Goal: Task Accomplishment & Management: Use online tool/utility

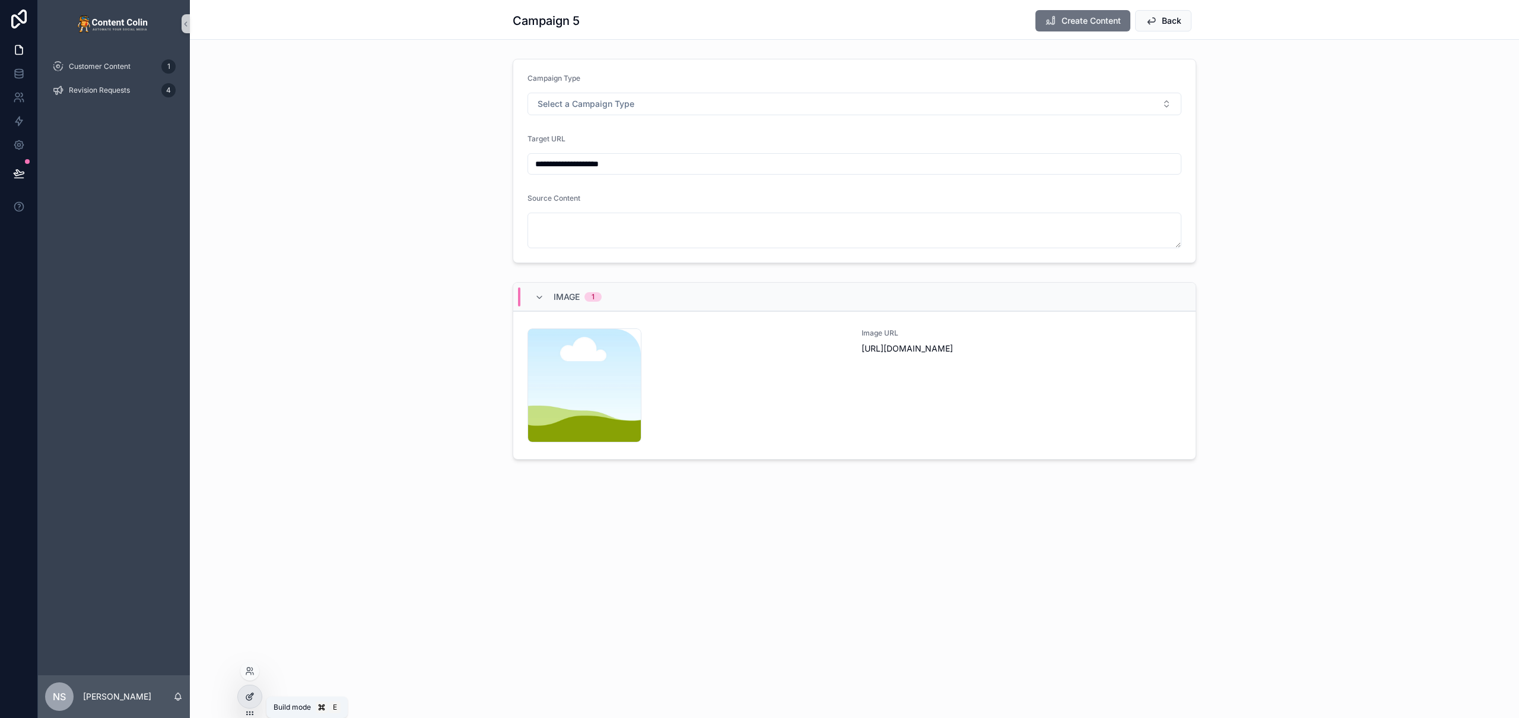
click at [250, 700] on icon at bounding box center [249, 695] width 9 height 9
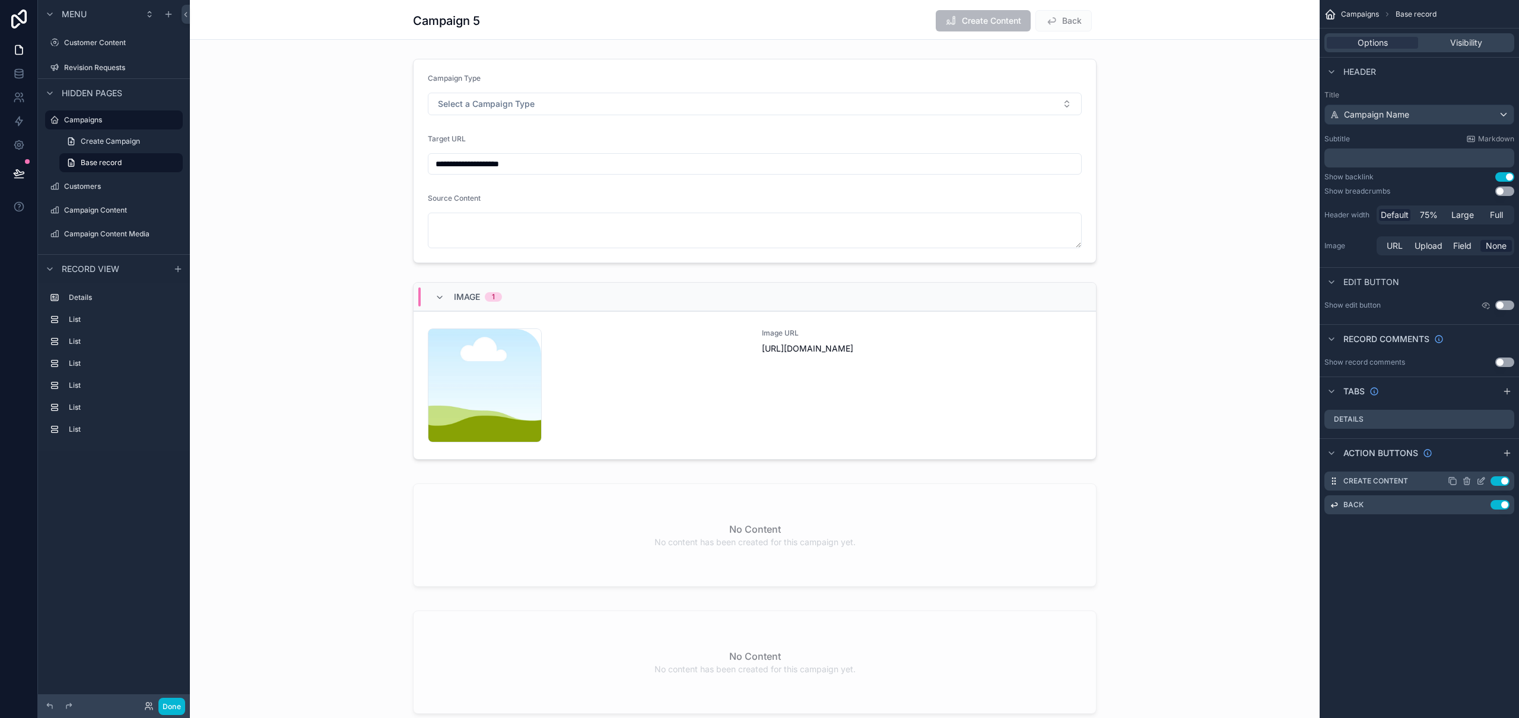
click at [1481, 481] on icon "scrollable content" at bounding box center [1481, 480] width 9 height 9
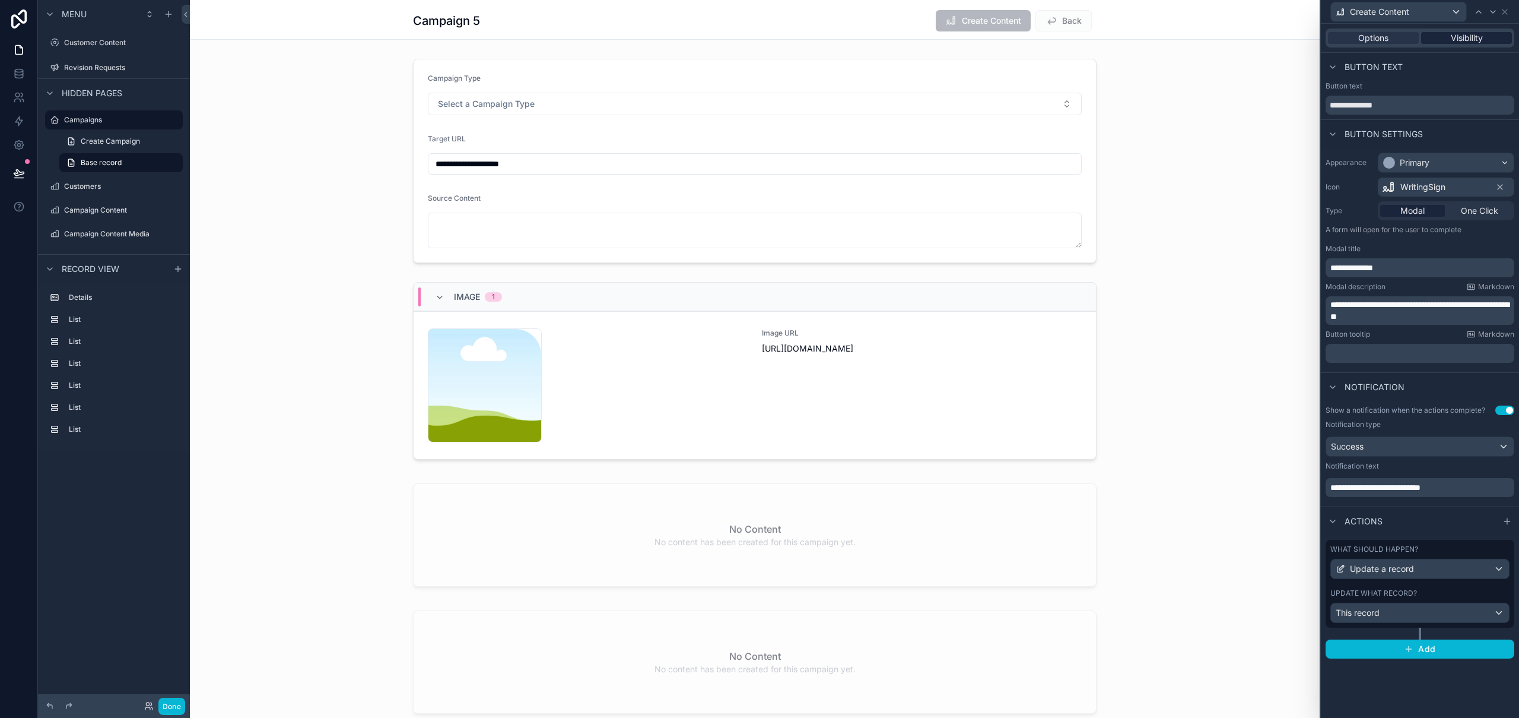
click at [1479, 39] on span "Visibility" at bounding box center [1467, 38] width 32 height 12
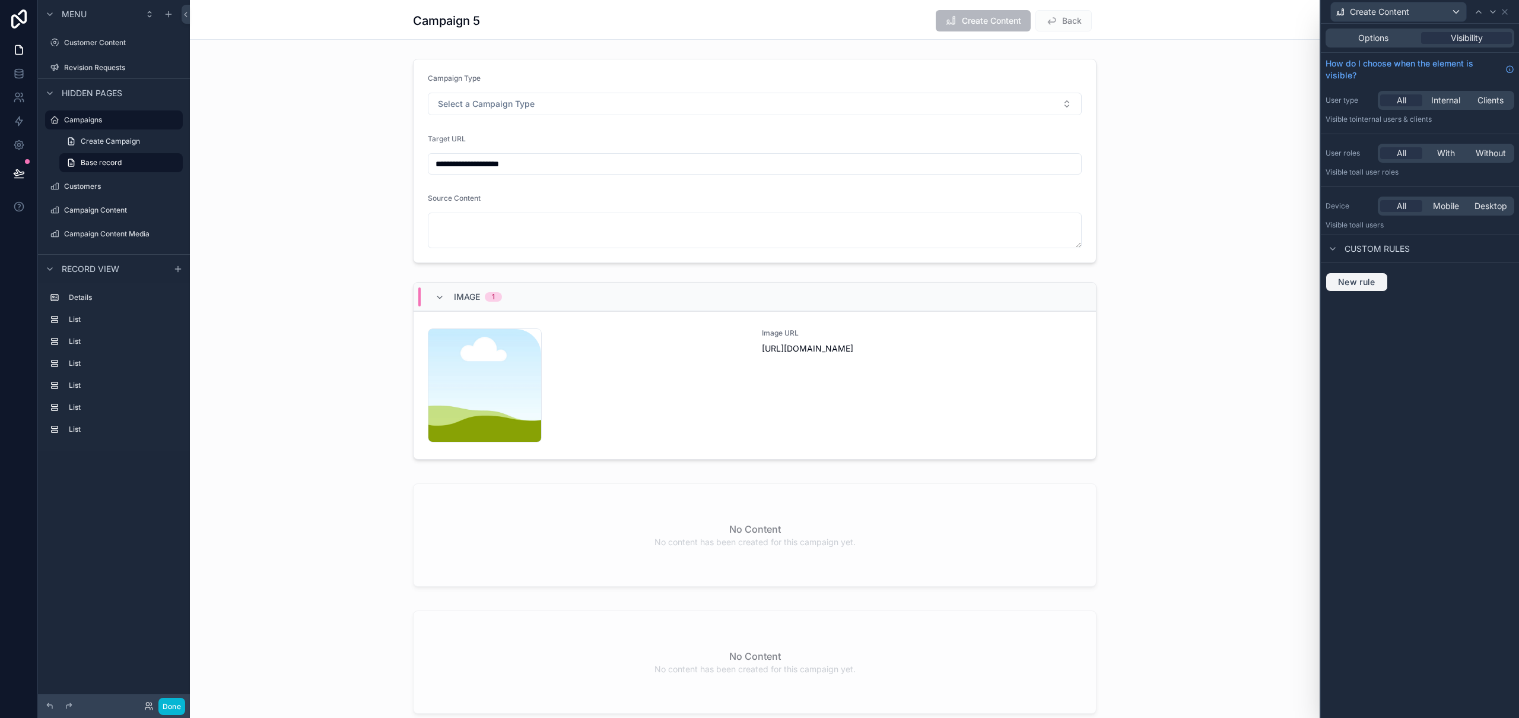
click at [1354, 288] on button "New rule" at bounding box center [1357, 281] width 62 height 19
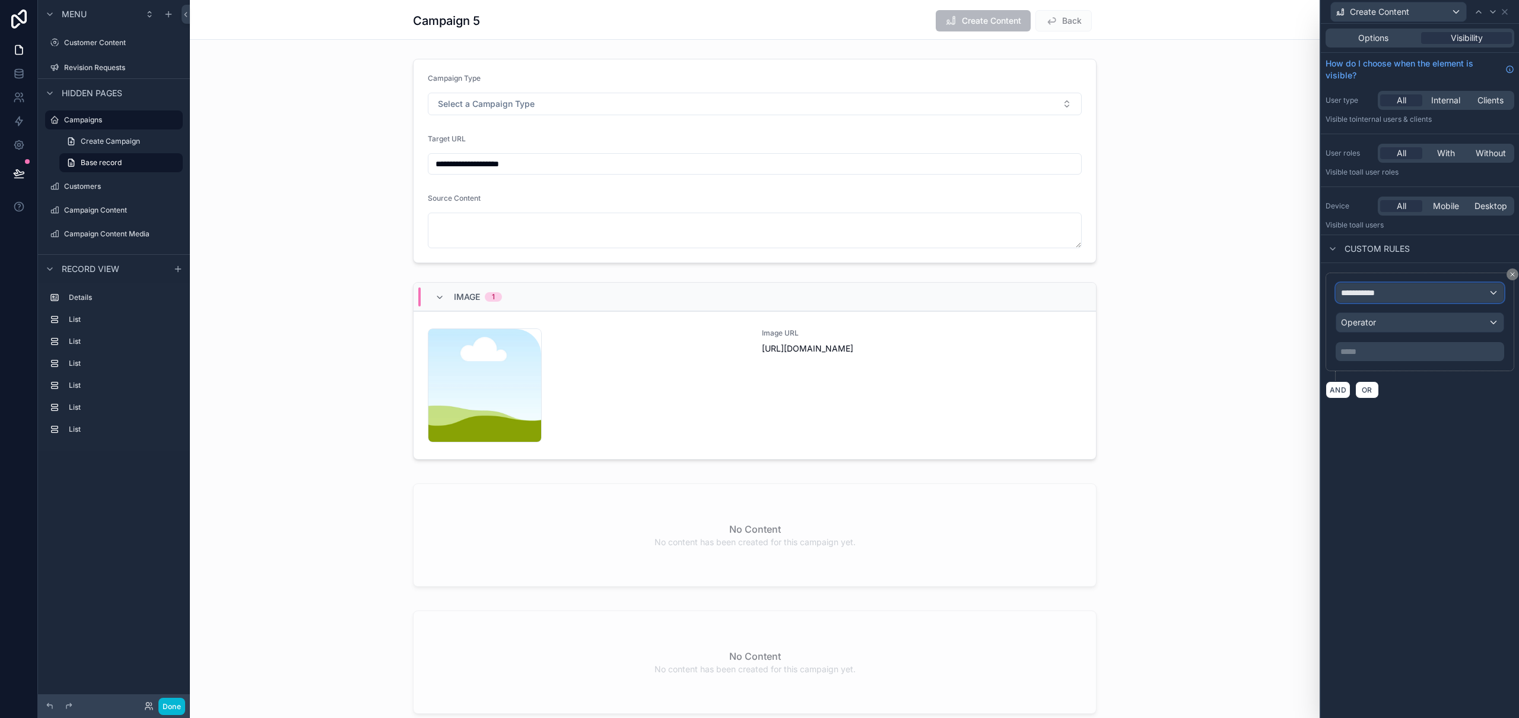
click at [1406, 292] on div "**********" at bounding box center [1420, 292] width 167 height 19
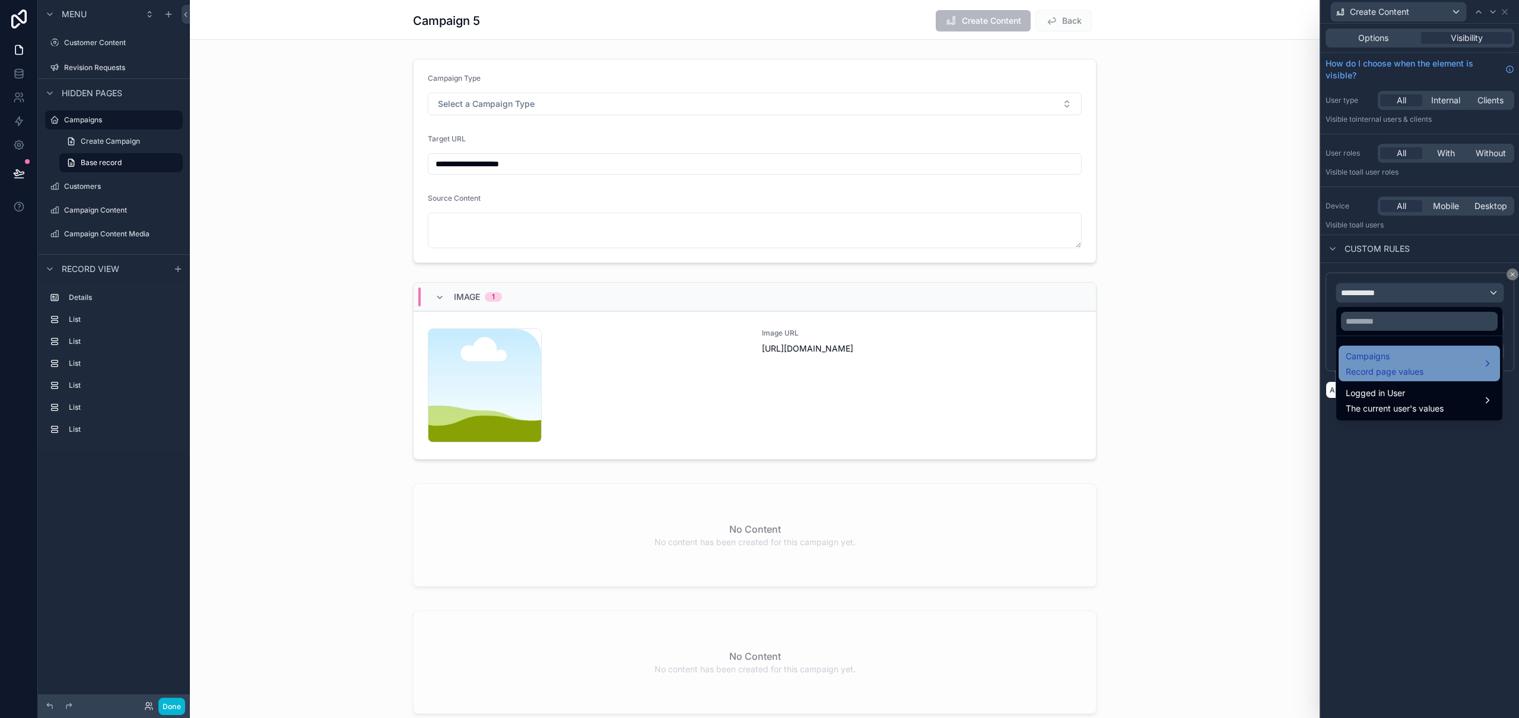
click at [1394, 363] on div "Campaigns Record page values" at bounding box center [1385, 363] width 78 height 28
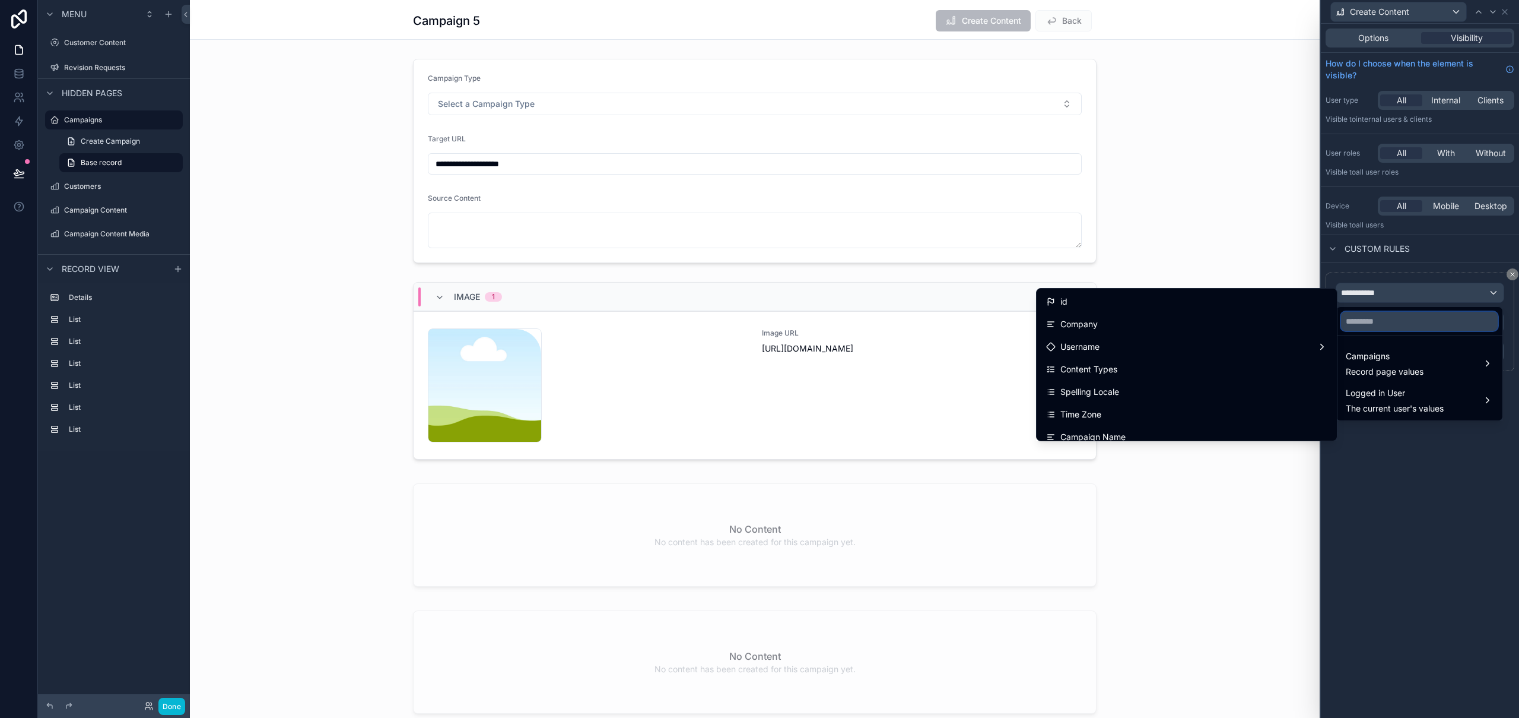
click at [1379, 325] on input "text" at bounding box center [1419, 321] width 157 height 19
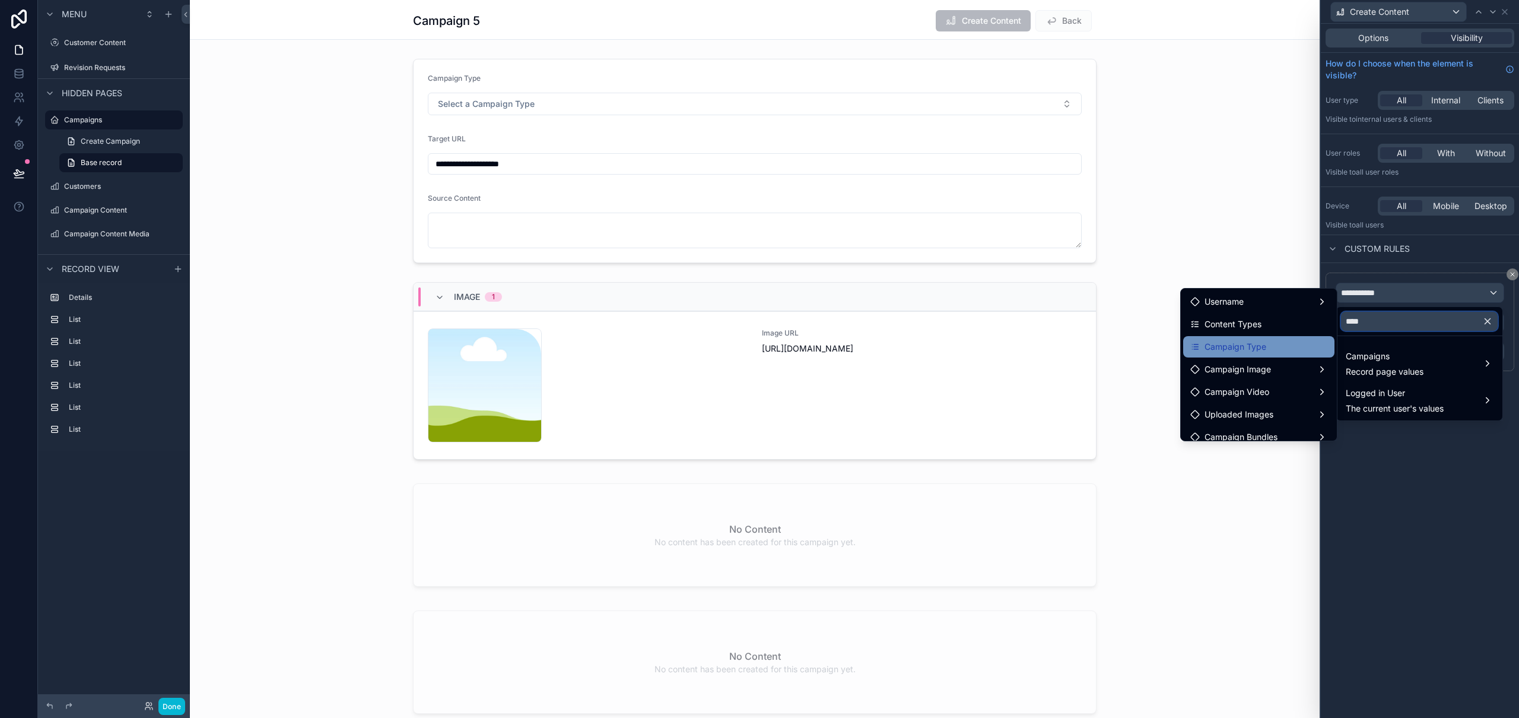
type input "****"
click at [1284, 356] on div "Campaign Type" at bounding box center [1258, 346] width 151 height 21
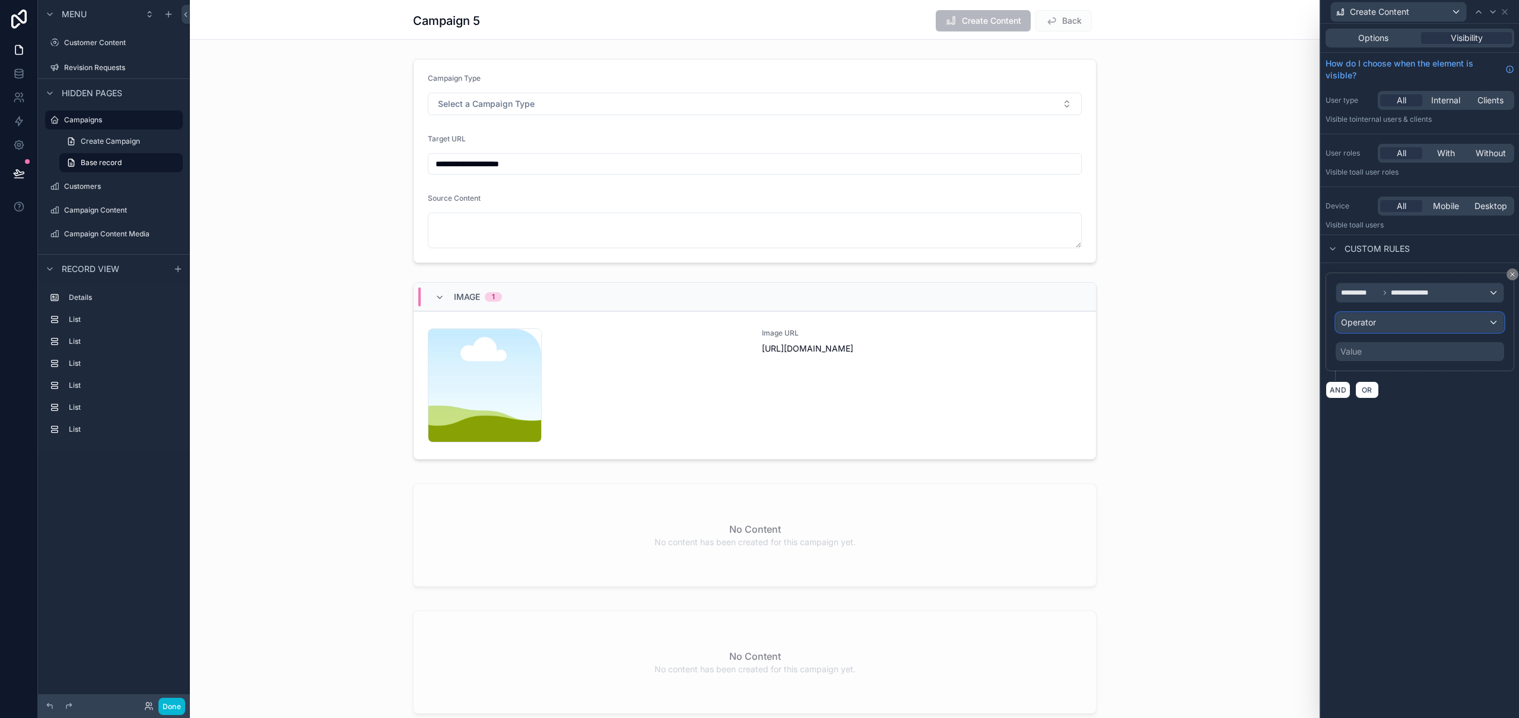
click at [1401, 322] on div "Operator" at bounding box center [1420, 322] width 167 height 19
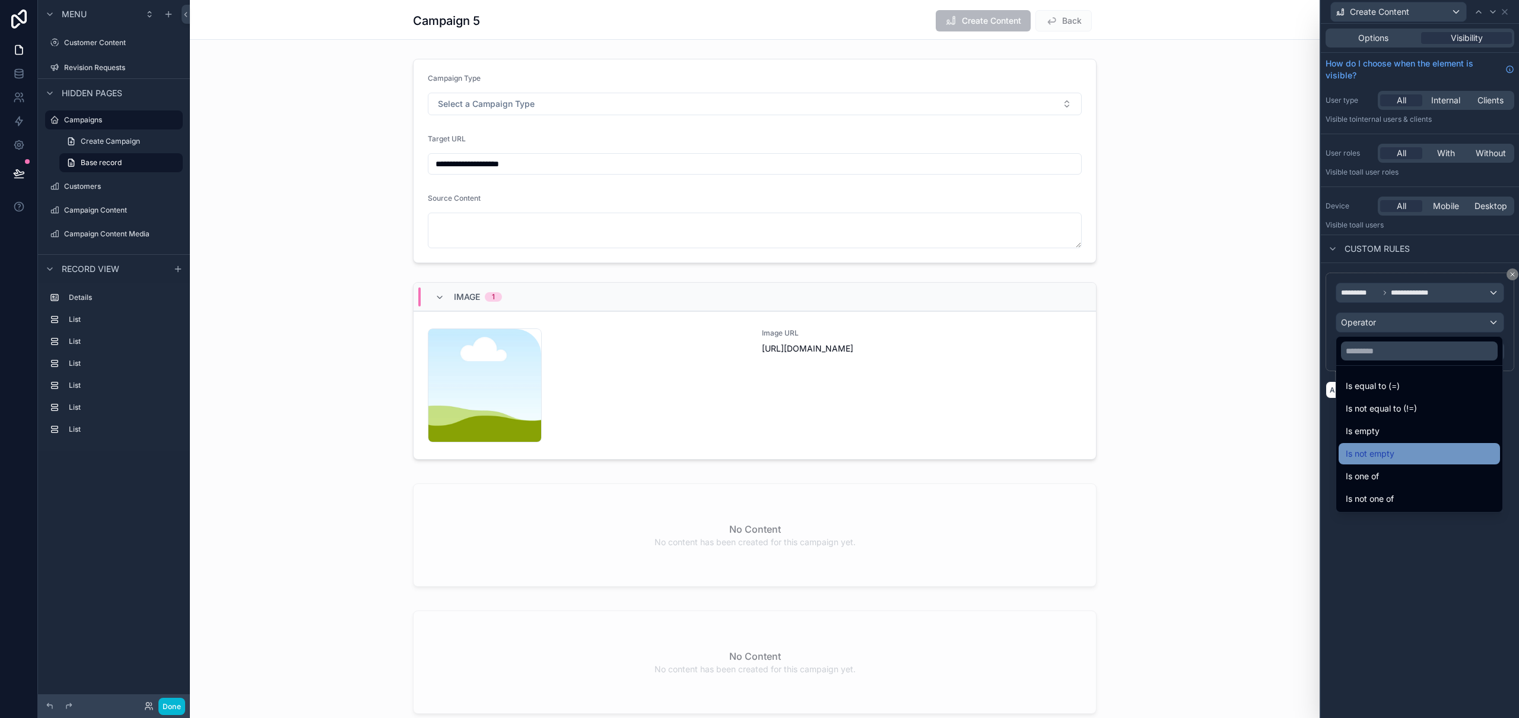
click at [1389, 452] on span "Is not empty" at bounding box center [1370, 453] width 49 height 14
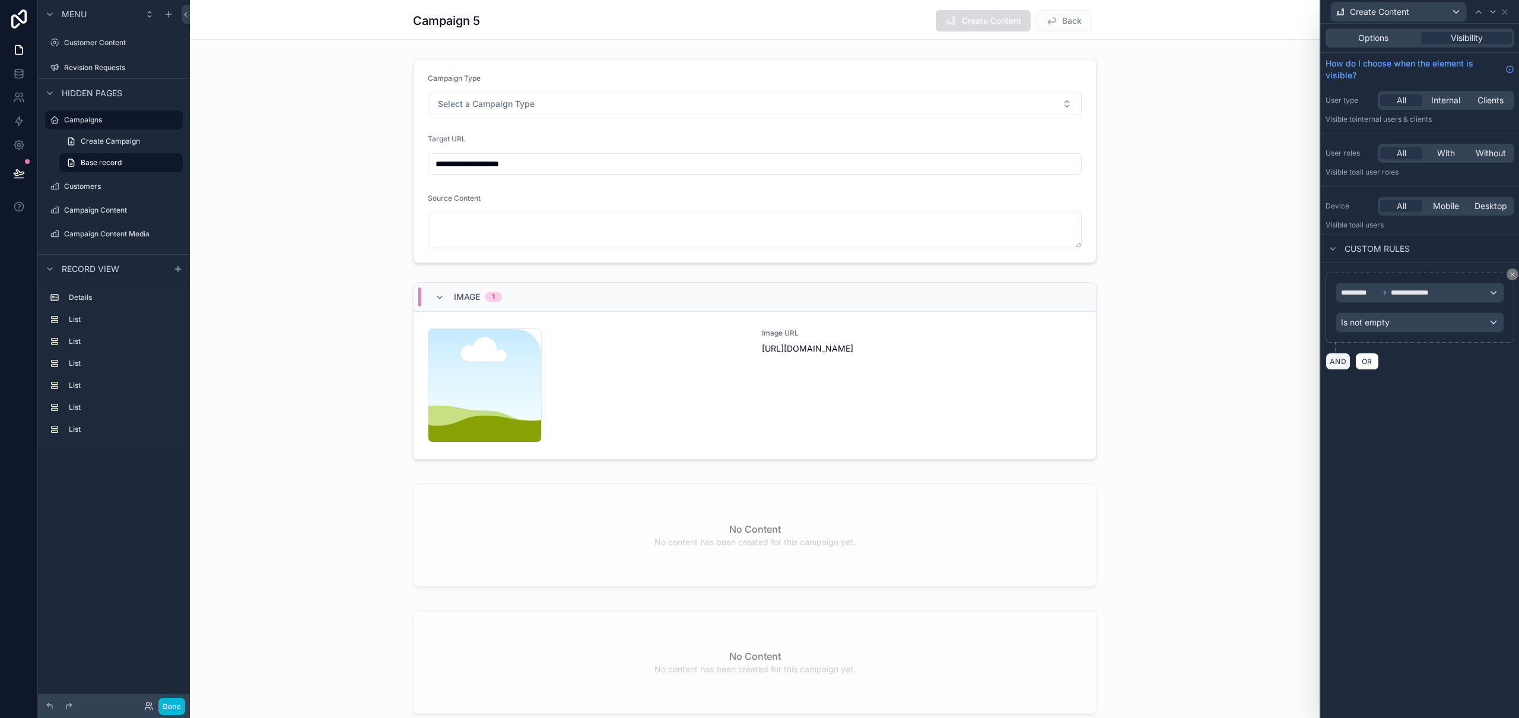
click at [1338, 361] on button "AND" at bounding box center [1338, 361] width 25 height 17
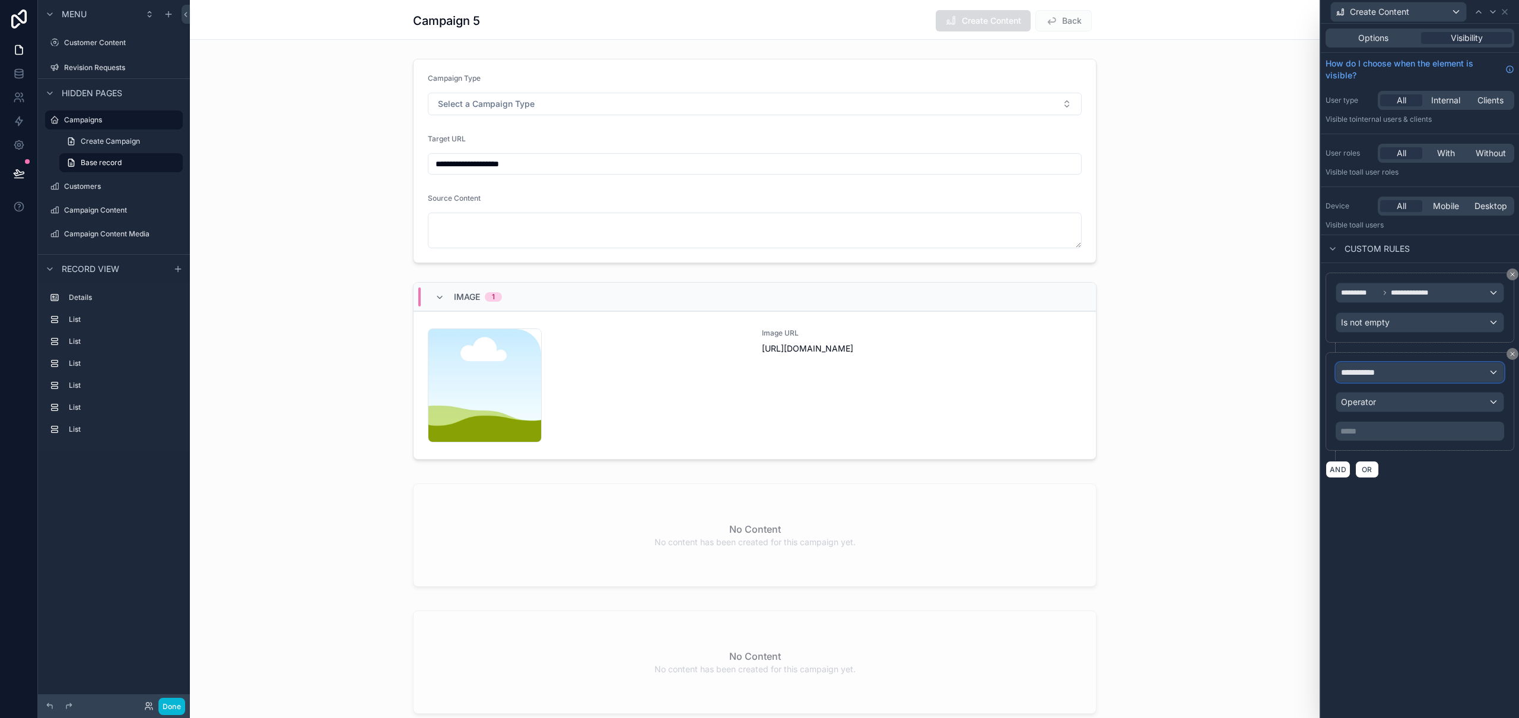
click at [1394, 376] on div "**********" at bounding box center [1420, 372] width 167 height 19
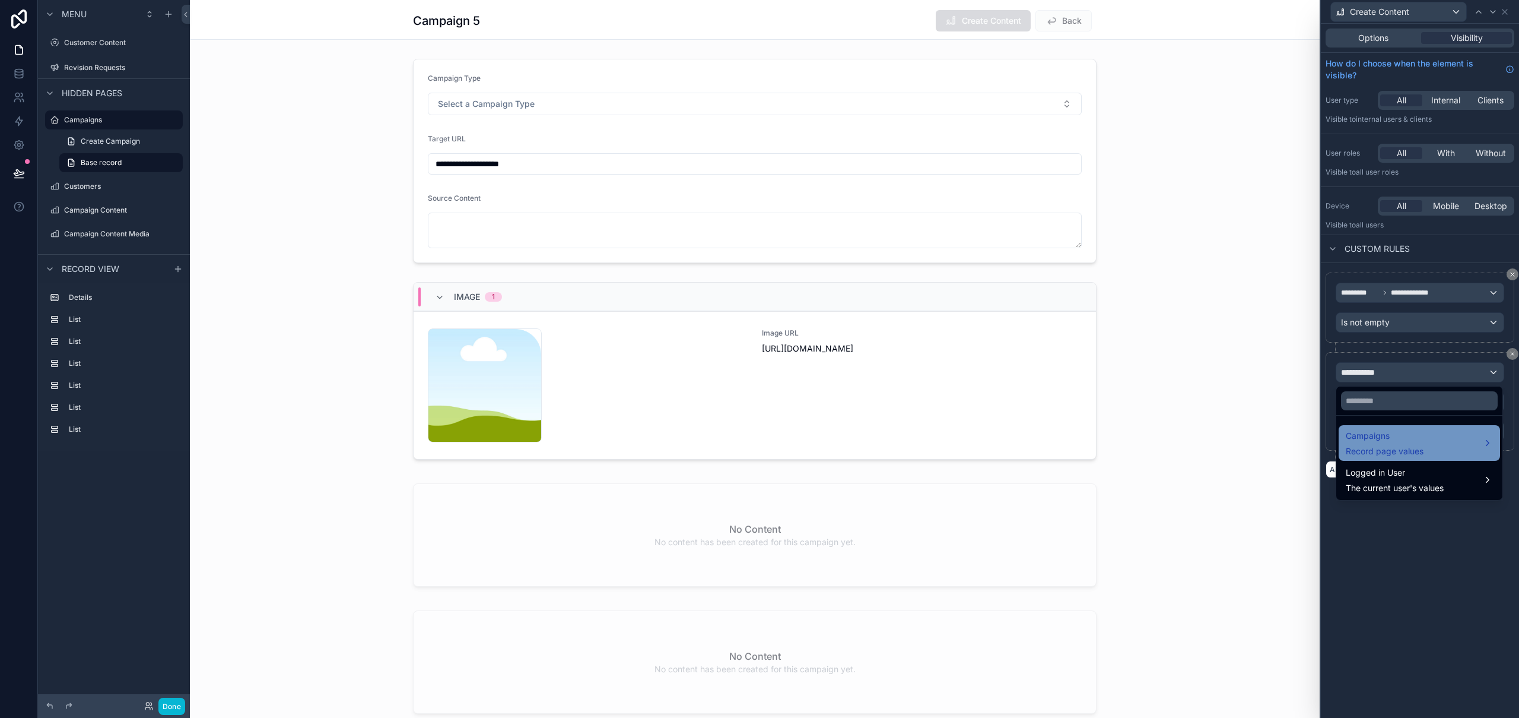
click at [1395, 433] on span "Campaigns" at bounding box center [1385, 436] width 78 height 14
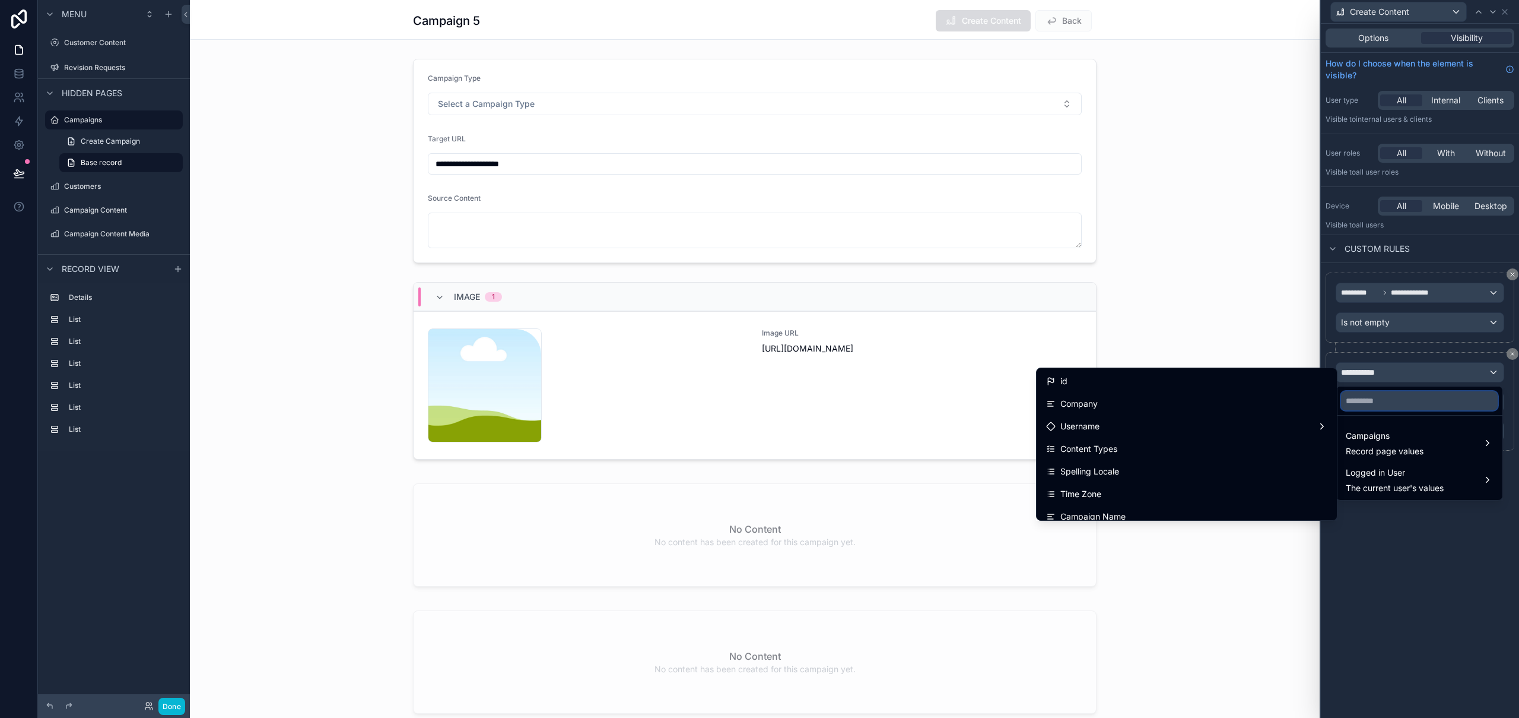
click at [1394, 396] on input "text" at bounding box center [1419, 400] width 157 height 19
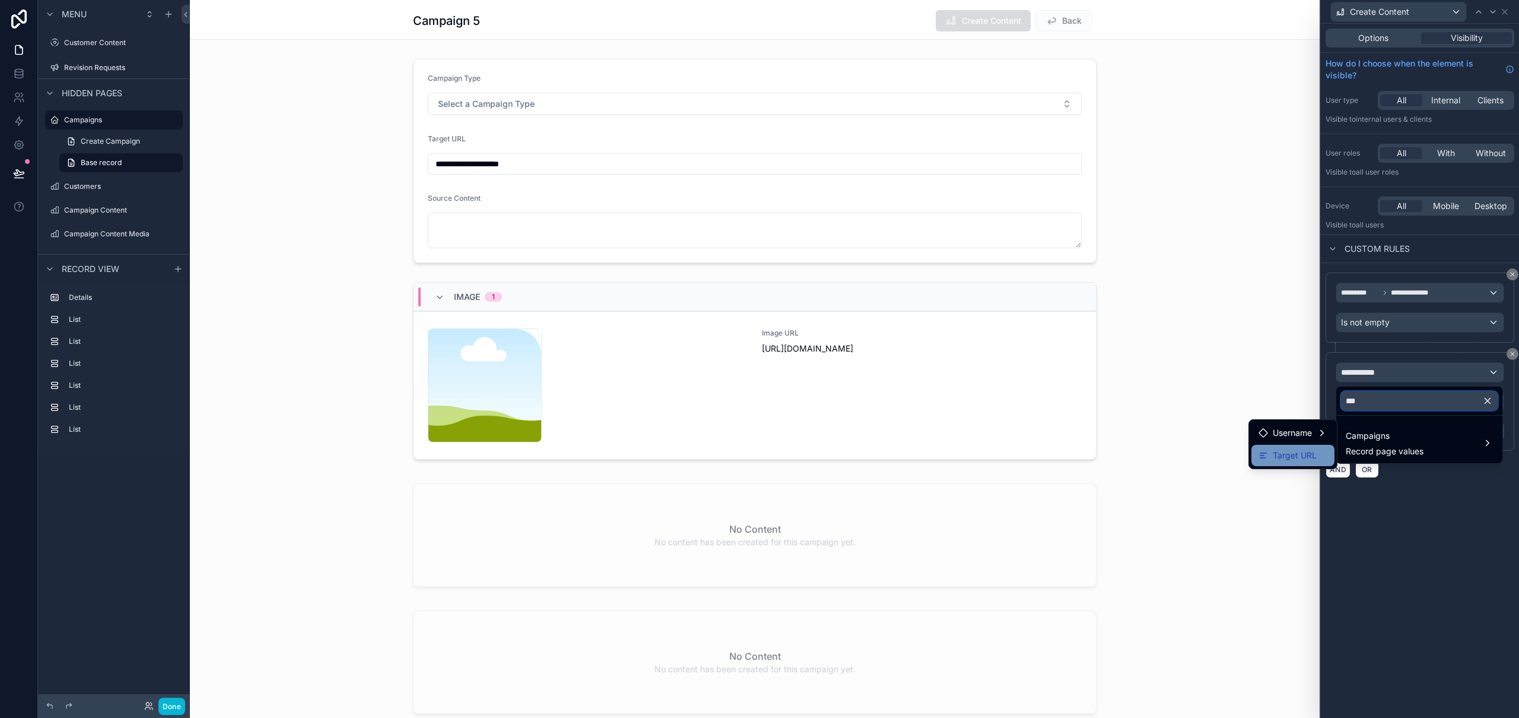
type input "***"
click at [1314, 457] on span "Target URL" at bounding box center [1295, 455] width 44 height 14
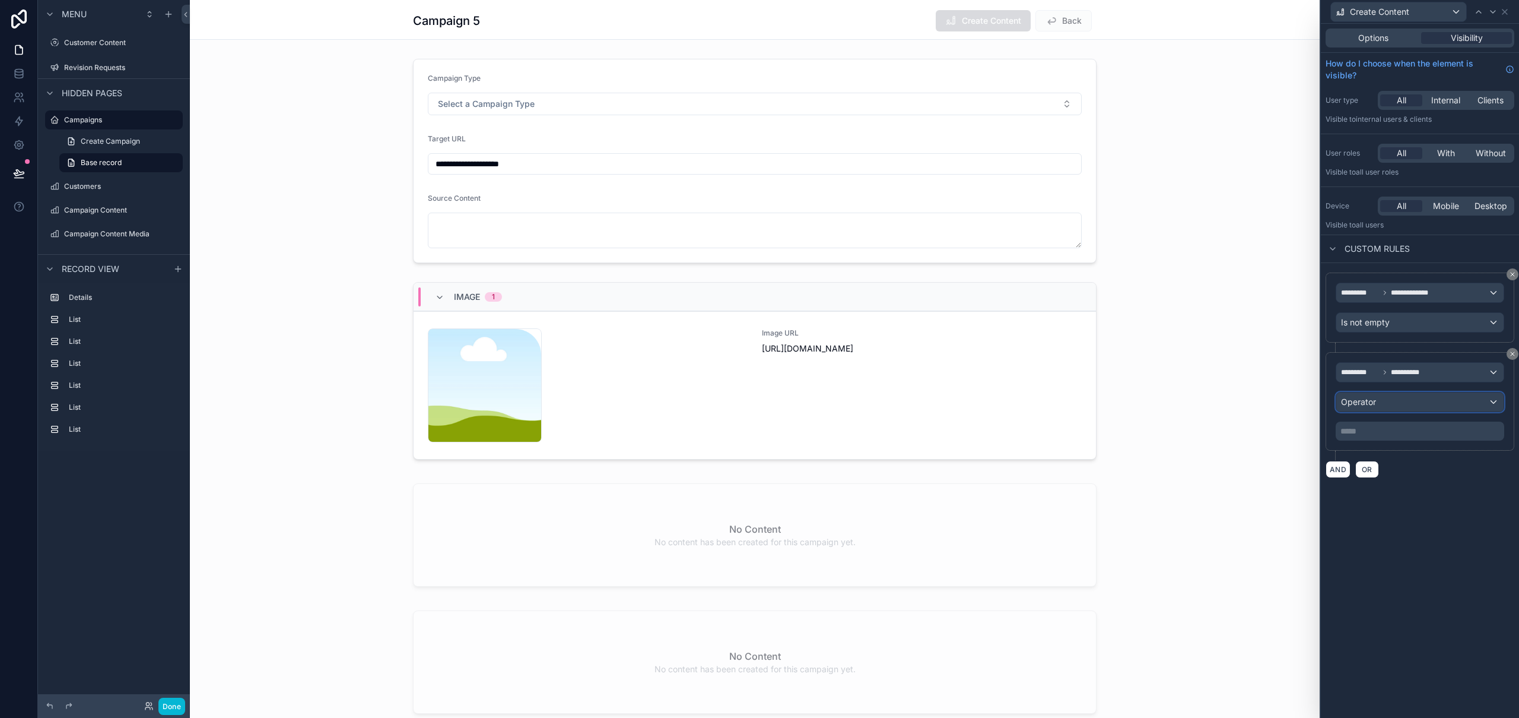
click at [1398, 404] on div "Operator" at bounding box center [1420, 401] width 167 height 19
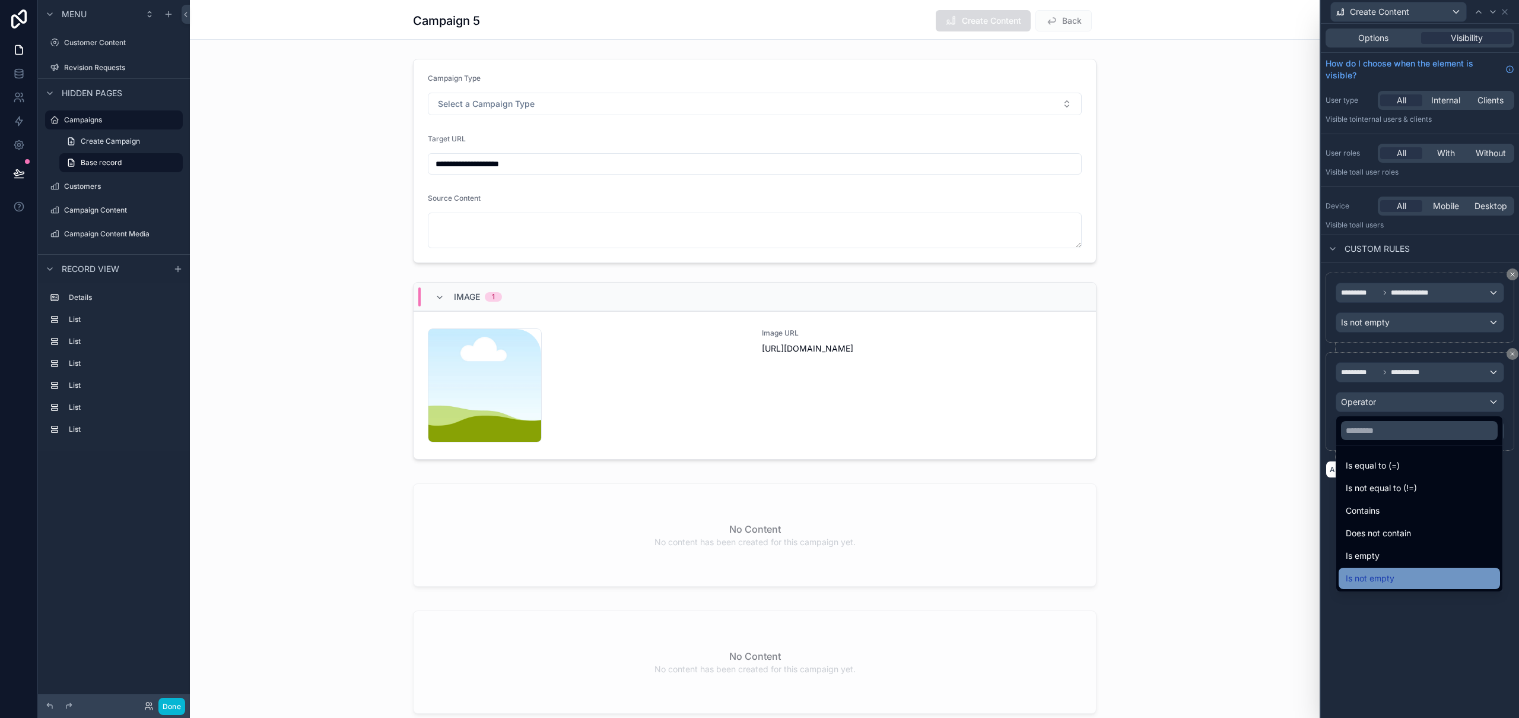
click at [1394, 574] on span "Is not empty" at bounding box center [1370, 578] width 49 height 14
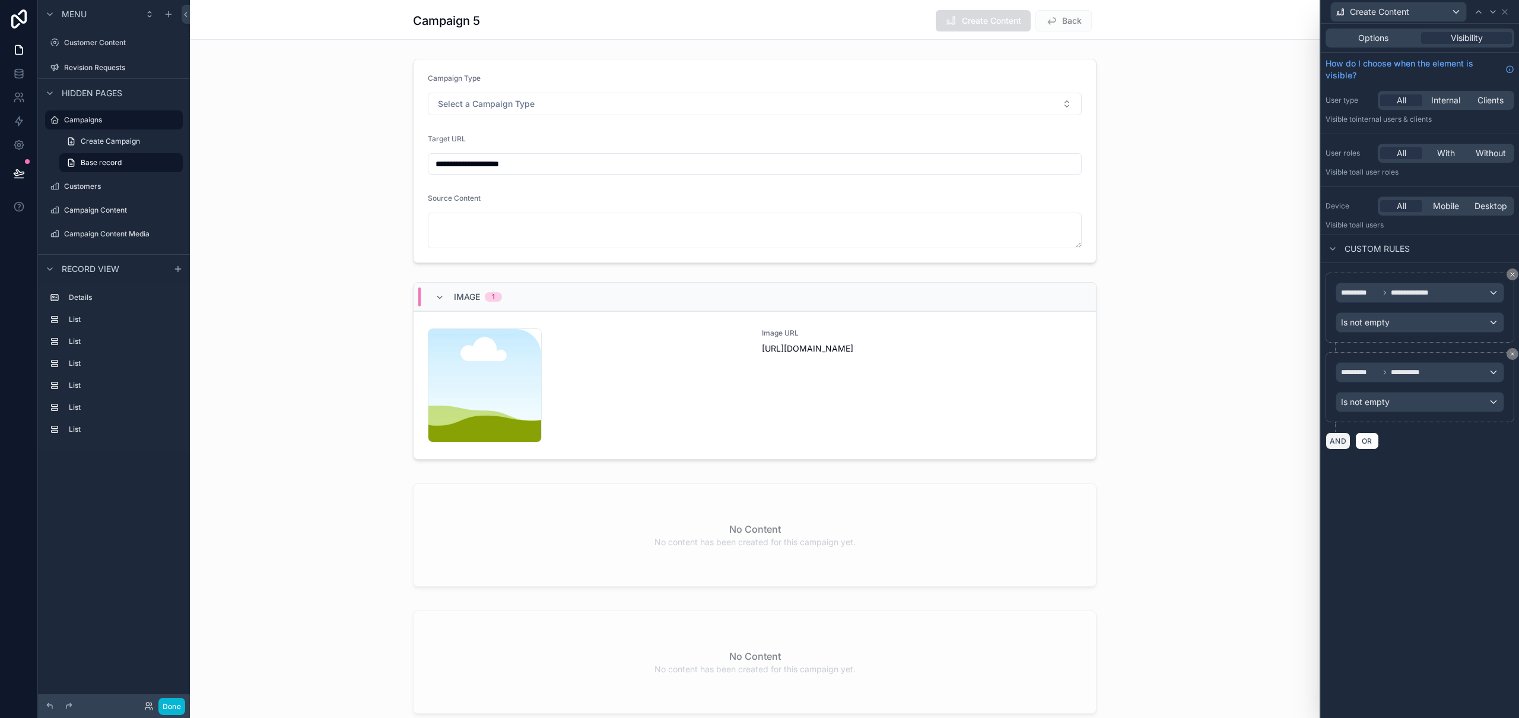
click at [1337, 442] on button "AND" at bounding box center [1338, 440] width 25 height 17
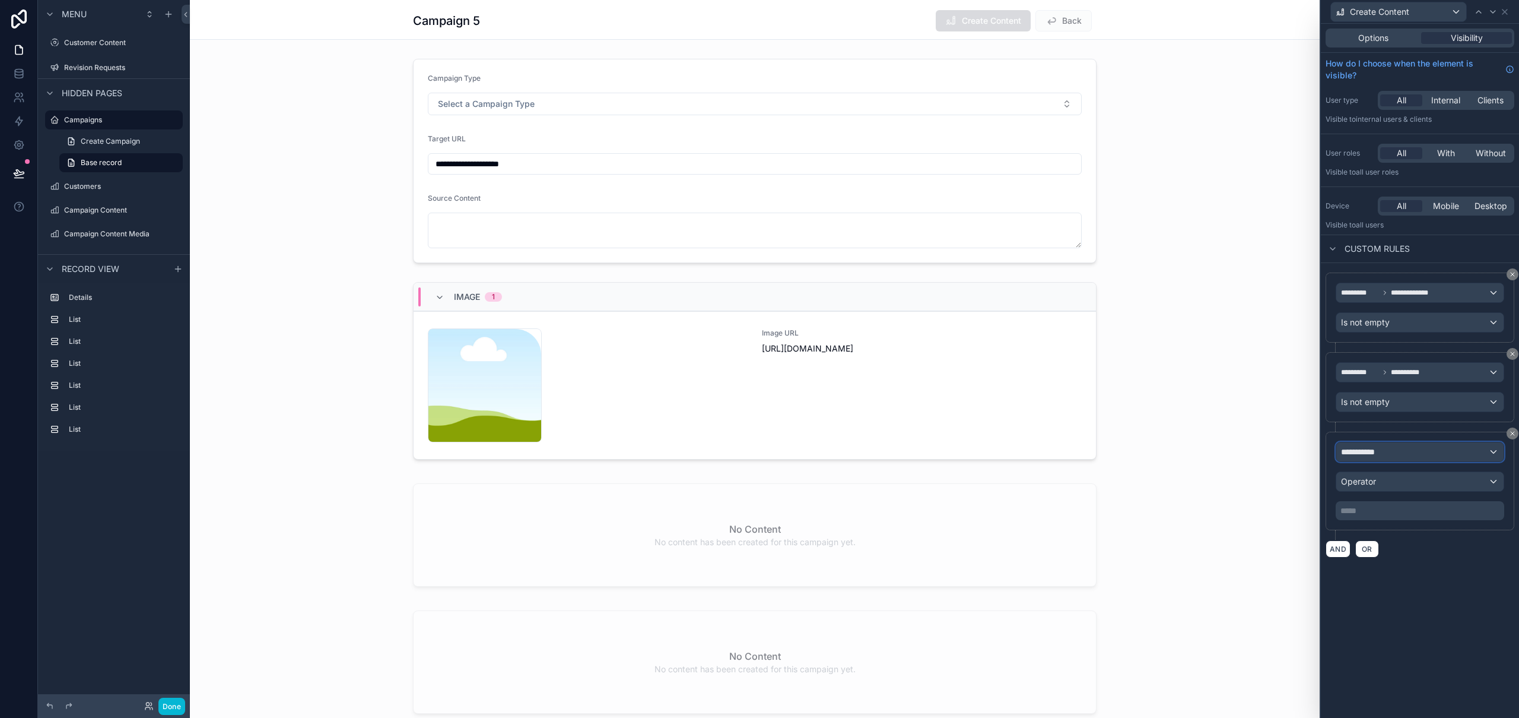
click at [1376, 453] on span "**********" at bounding box center [1363, 452] width 44 height 12
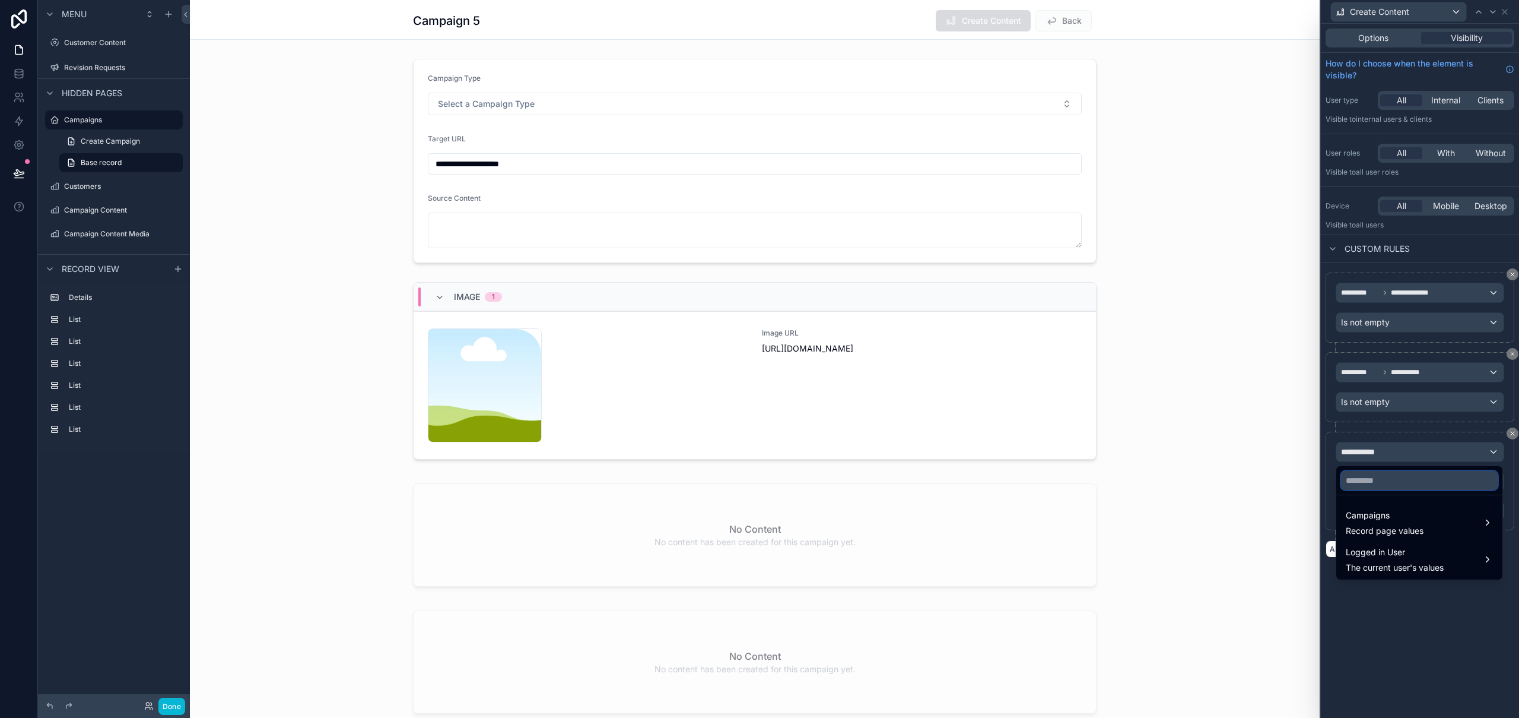
click at [1384, 483] on input "text" at bounding box center [1419, 480] width 157 height 19
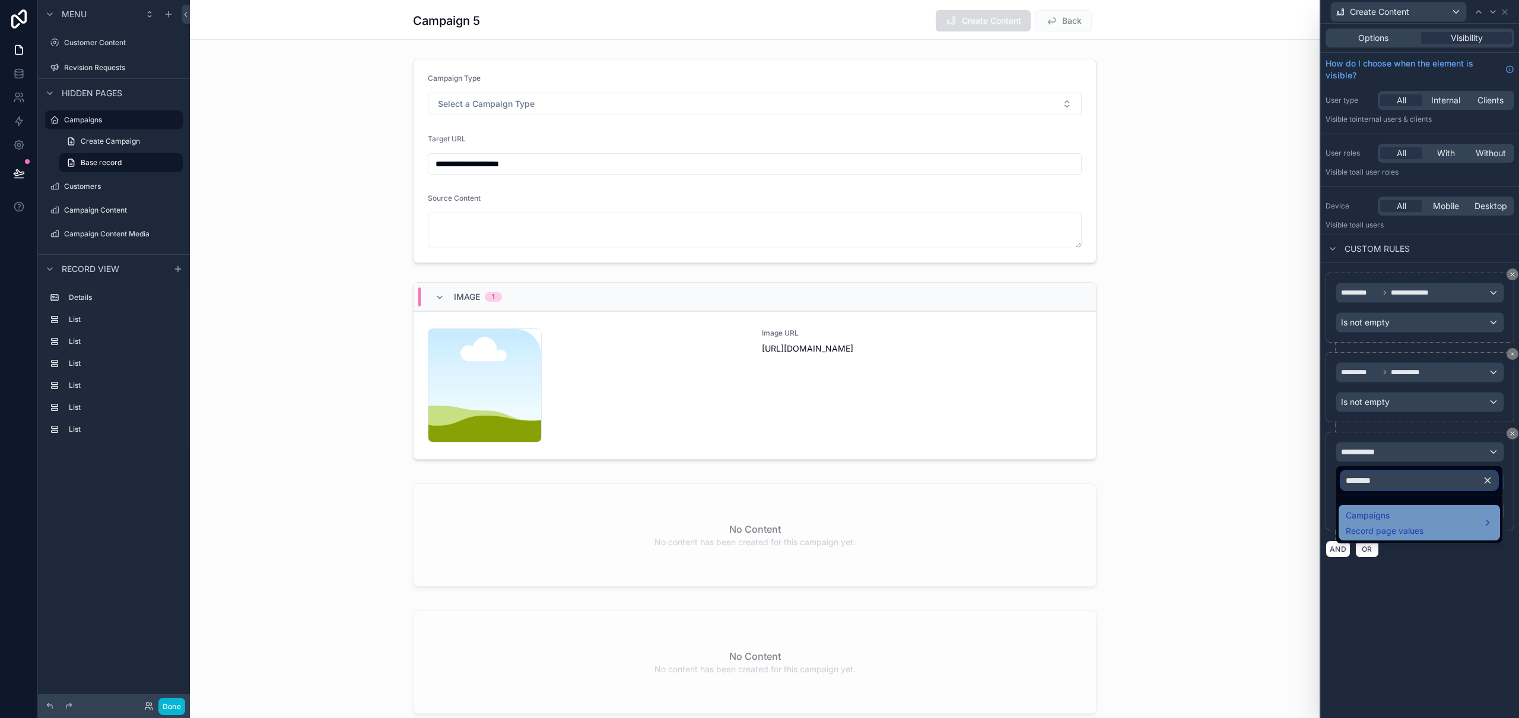
type input "********"
click at [1379, 526] on span "Record page values" at bounding box center [1385, 531] width 78 height 12
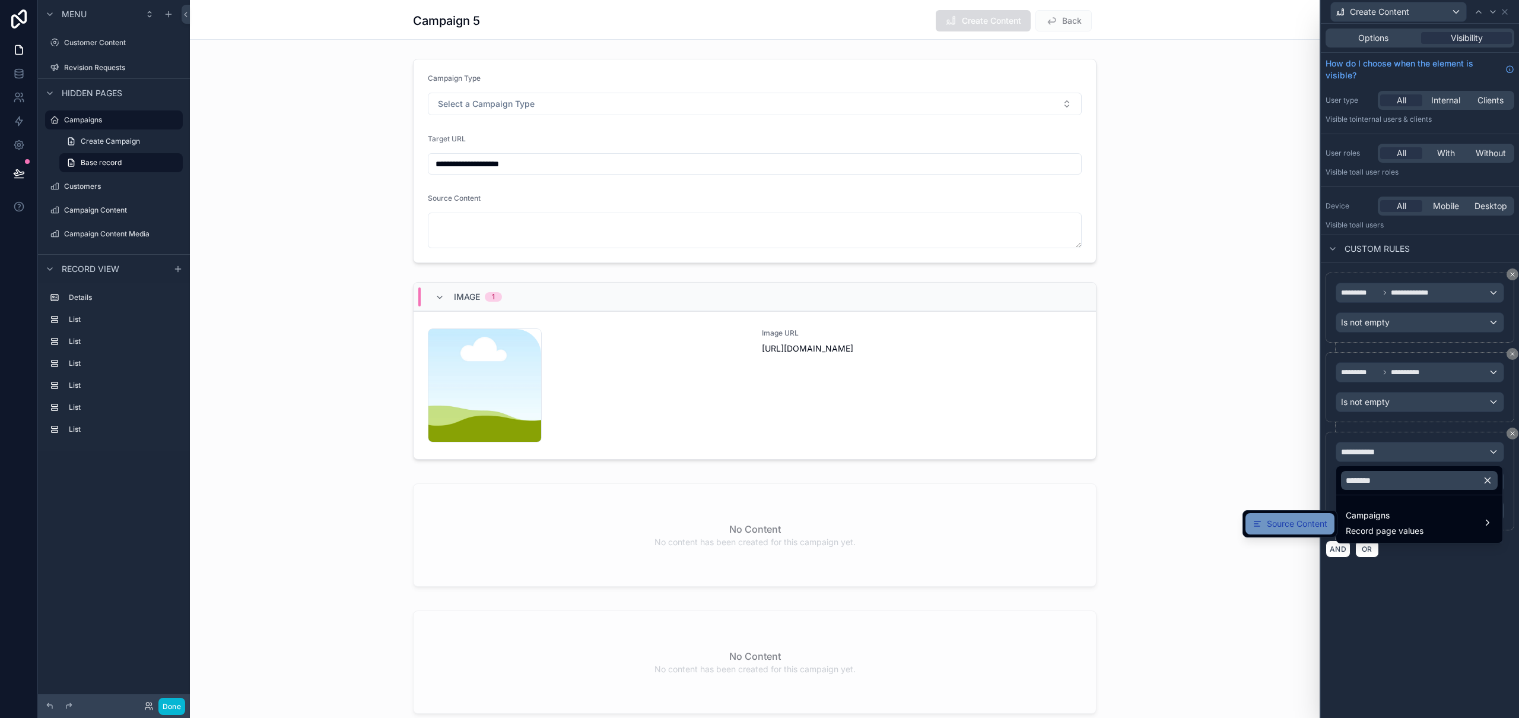
click at [1287, 521] on span "Source Content" at bounding box center [1297, 523] width 61 height 14
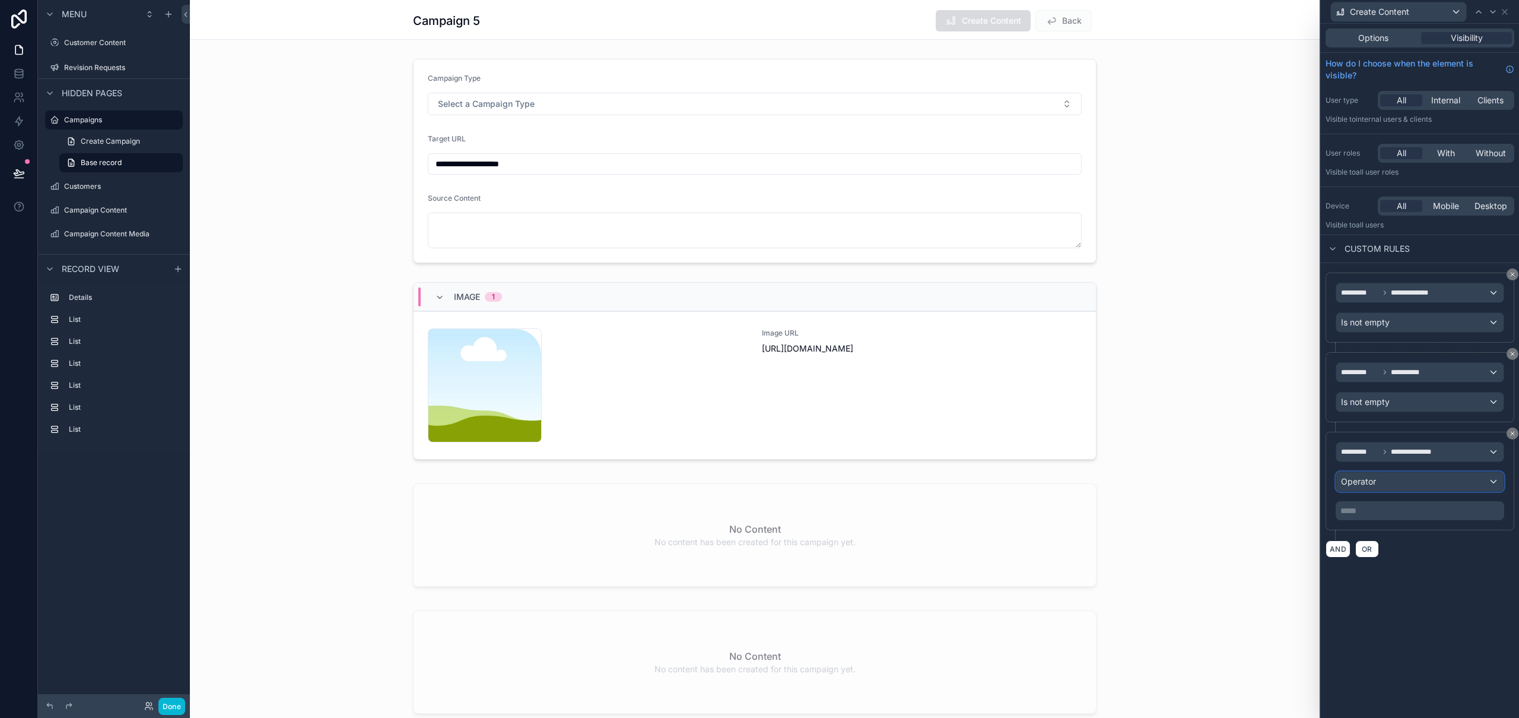
click at [1393, 485] on div "Operator" at bounding box center [1420, 481] width 167 height 19
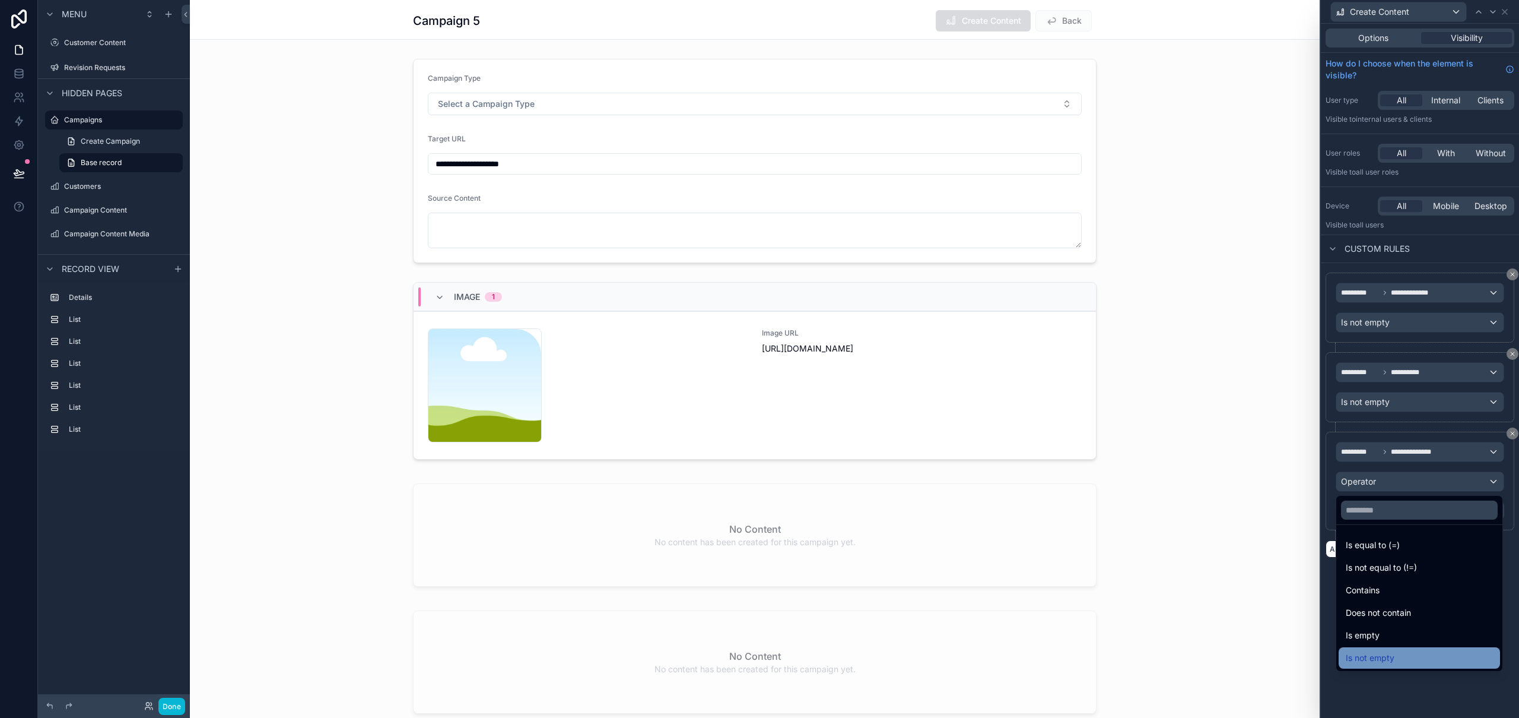
click at [1416, 655] on div "Is not empty" at bounding box center [1419, 658] width 147 height 14
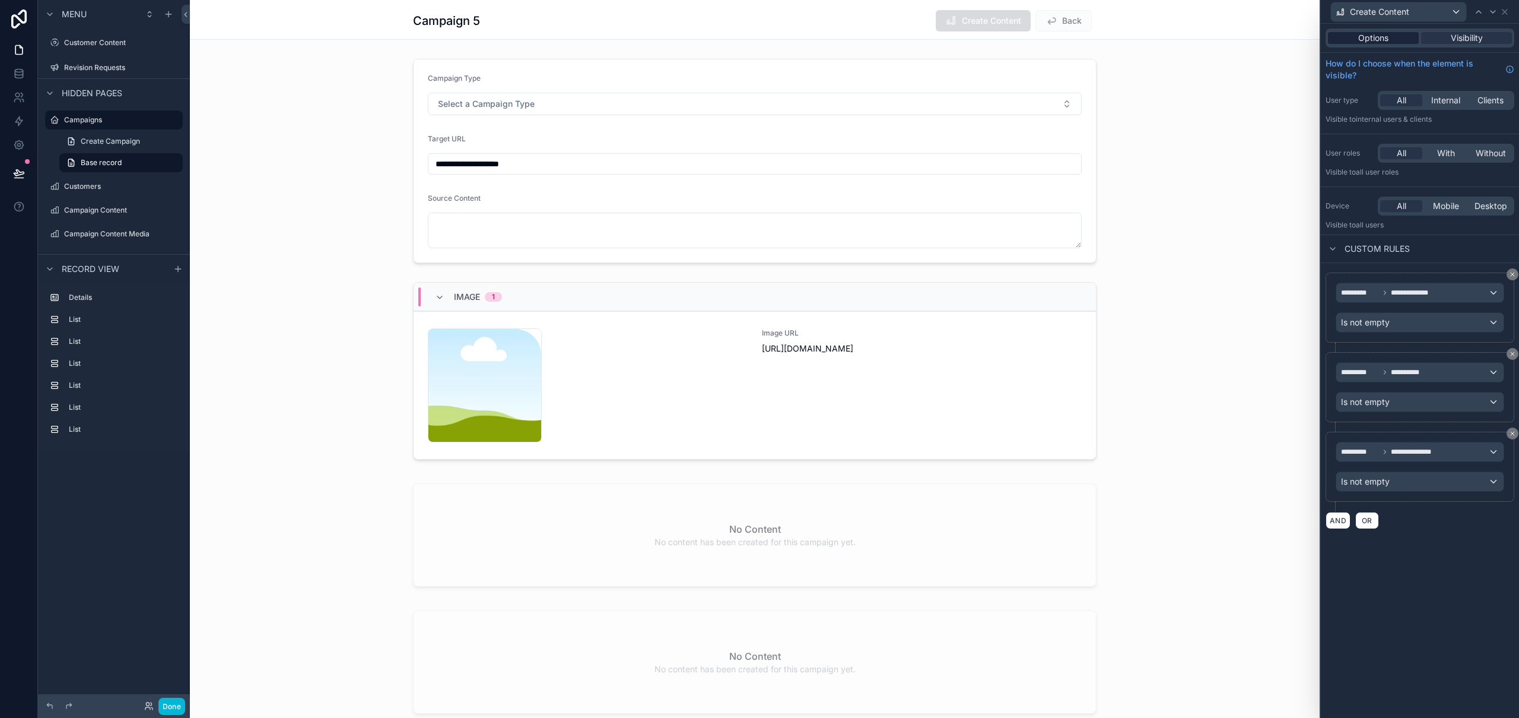
click at [1379, 38] on span "Options" at bounding box center [1374, 38] width 30 height 12
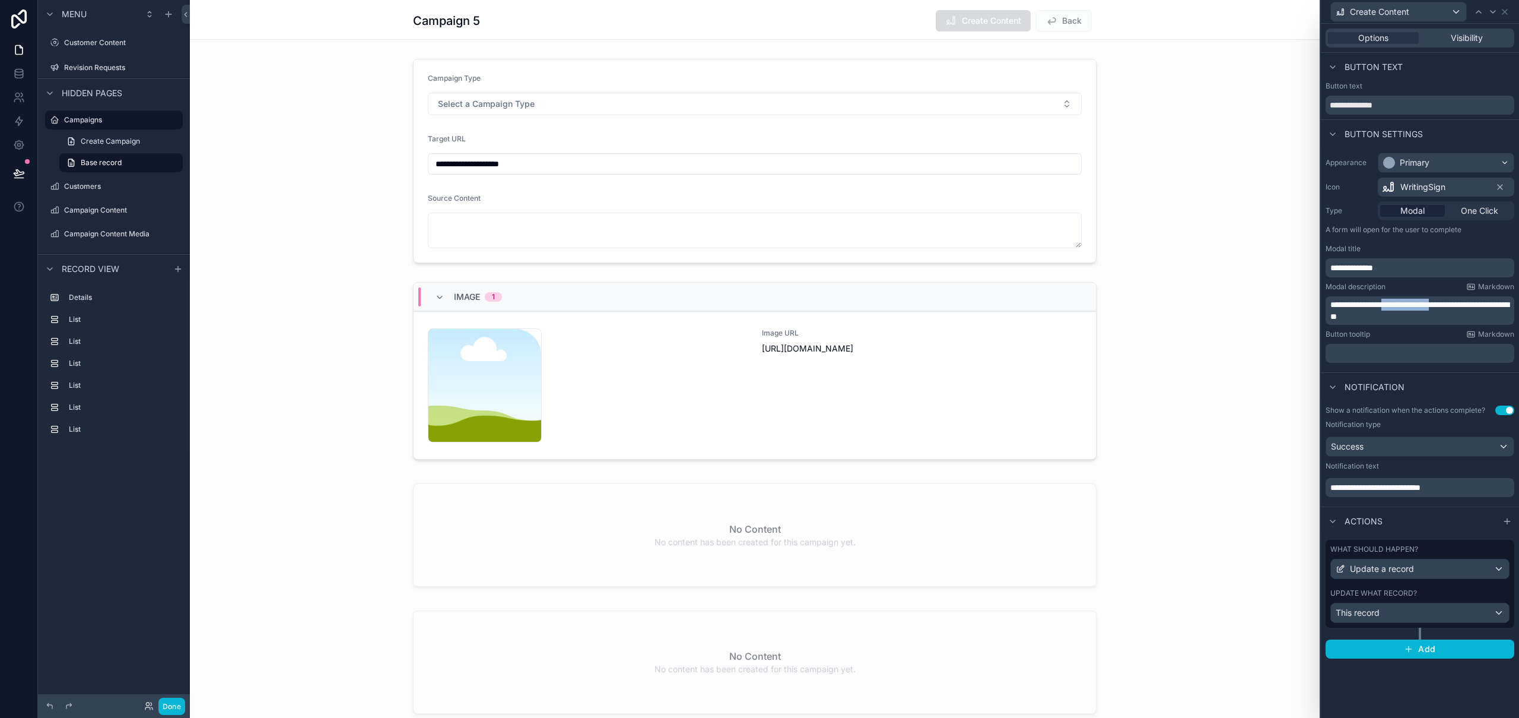
drag, startPoint x: 1391, startPoint y: 303, endPoint x: 1455, endPoint y: 300, distance: 63.6
click at [1455, 300] on span "**********" at bounding box center [1420, 310] width 179 height 20
drag, startPoint x: 1427, startPoint y: 317, endPoint x: 1327, endPoint y: 318, distance: 99.7
click at [1329, 315] on div "**********" at bounding box center [1420, 305] width 189 height 19
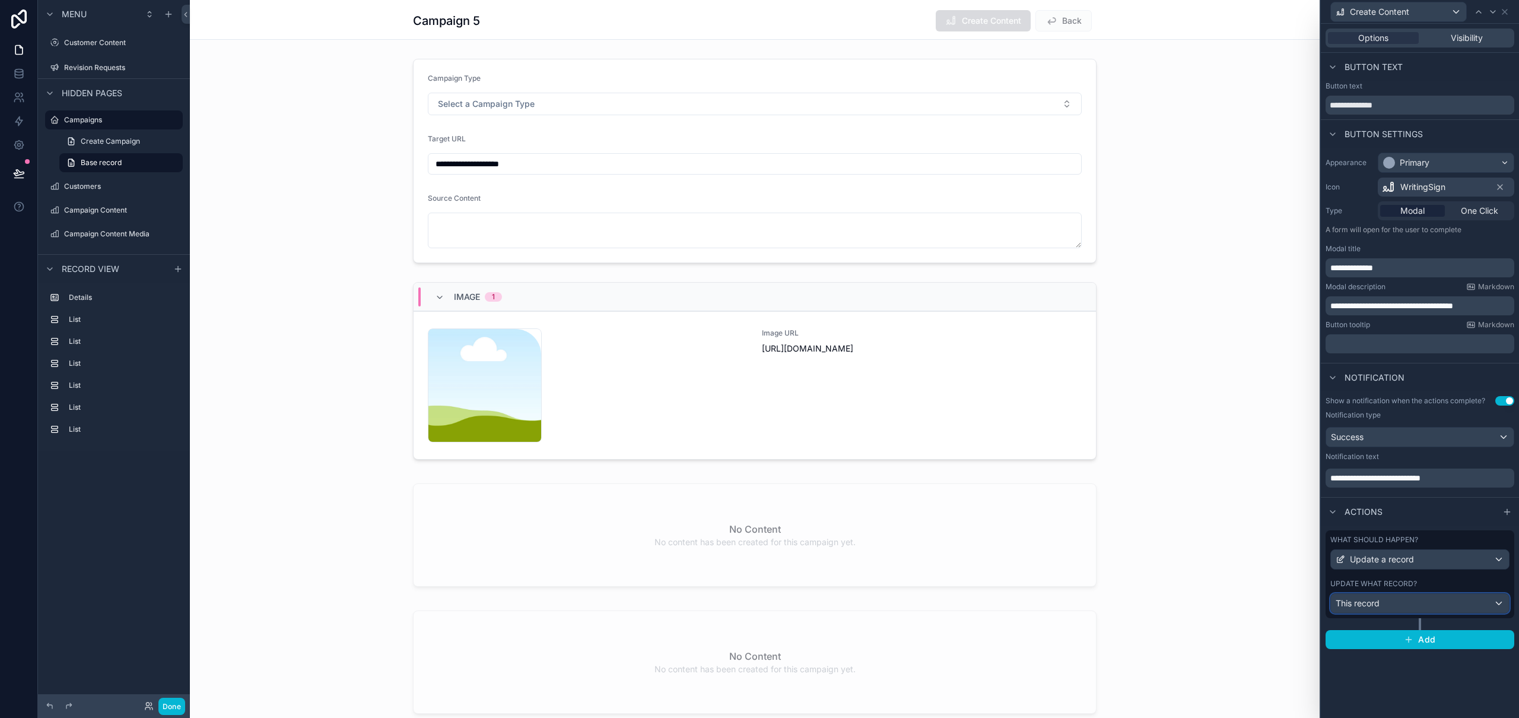
click at [1414, 601] on div "This record" at bounding box center [1420, 603] width 178 height 19
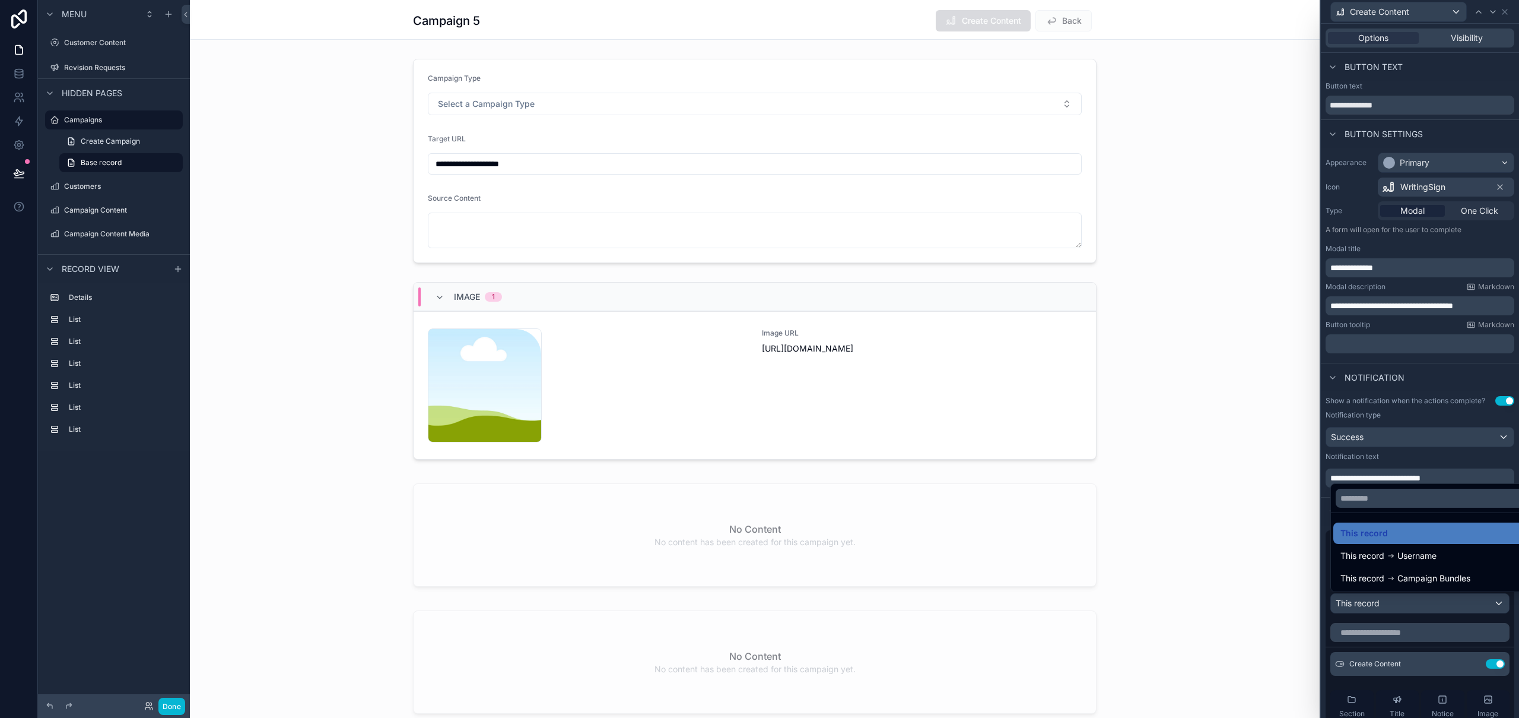
click at [1414, 601] on div at bounding box center [1420, 359] width 198 height 718
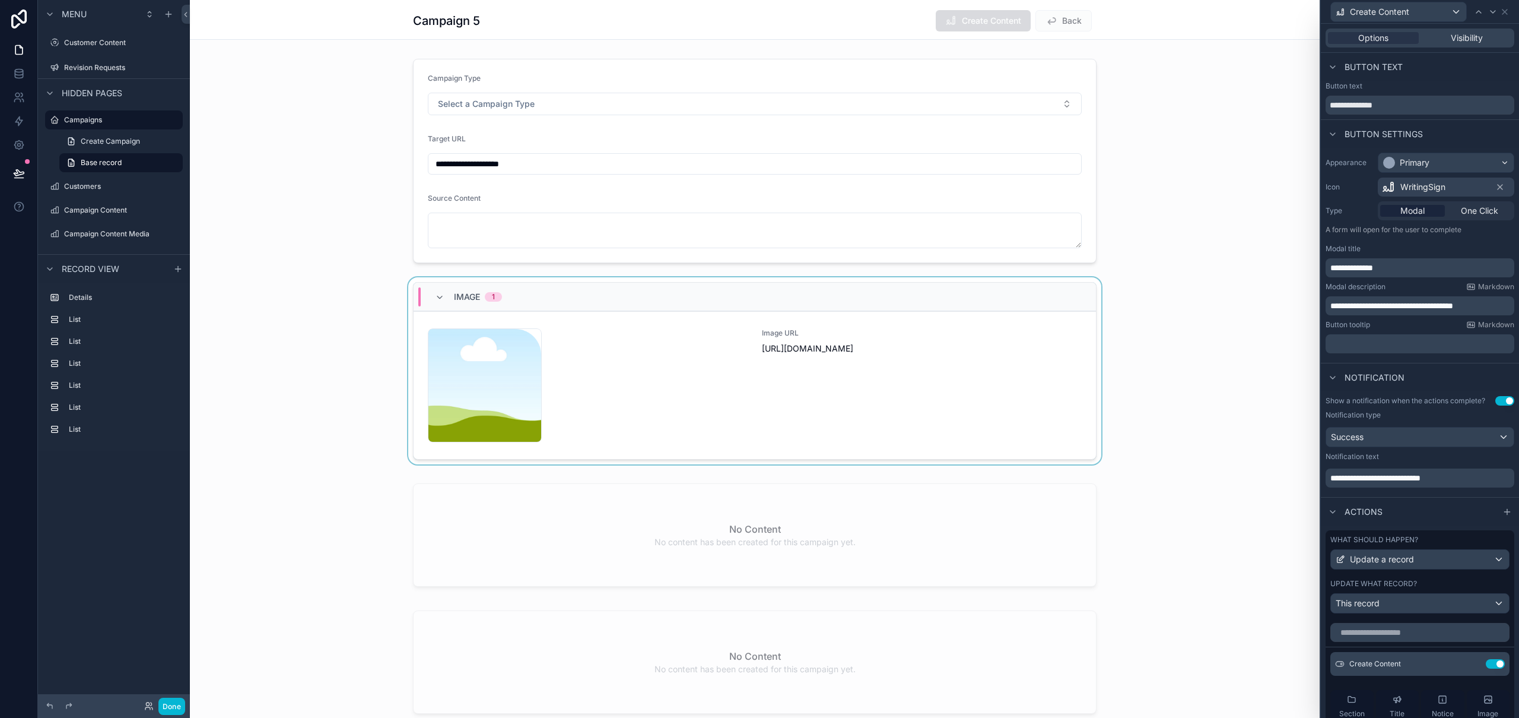
click at [977, 408] on div "scrollable content" at bounding box center [755, 373] width 1130 height 192
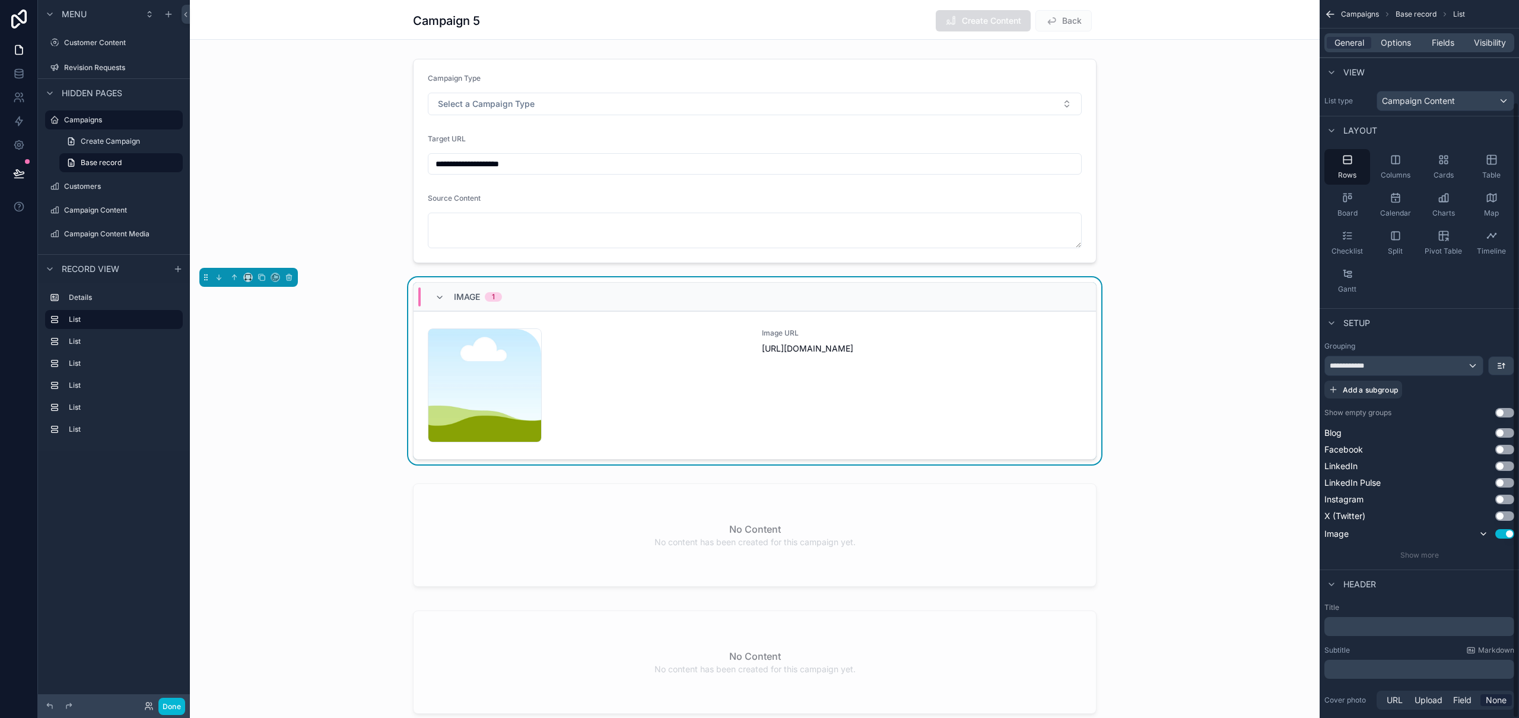
scroll to position [119, 0]
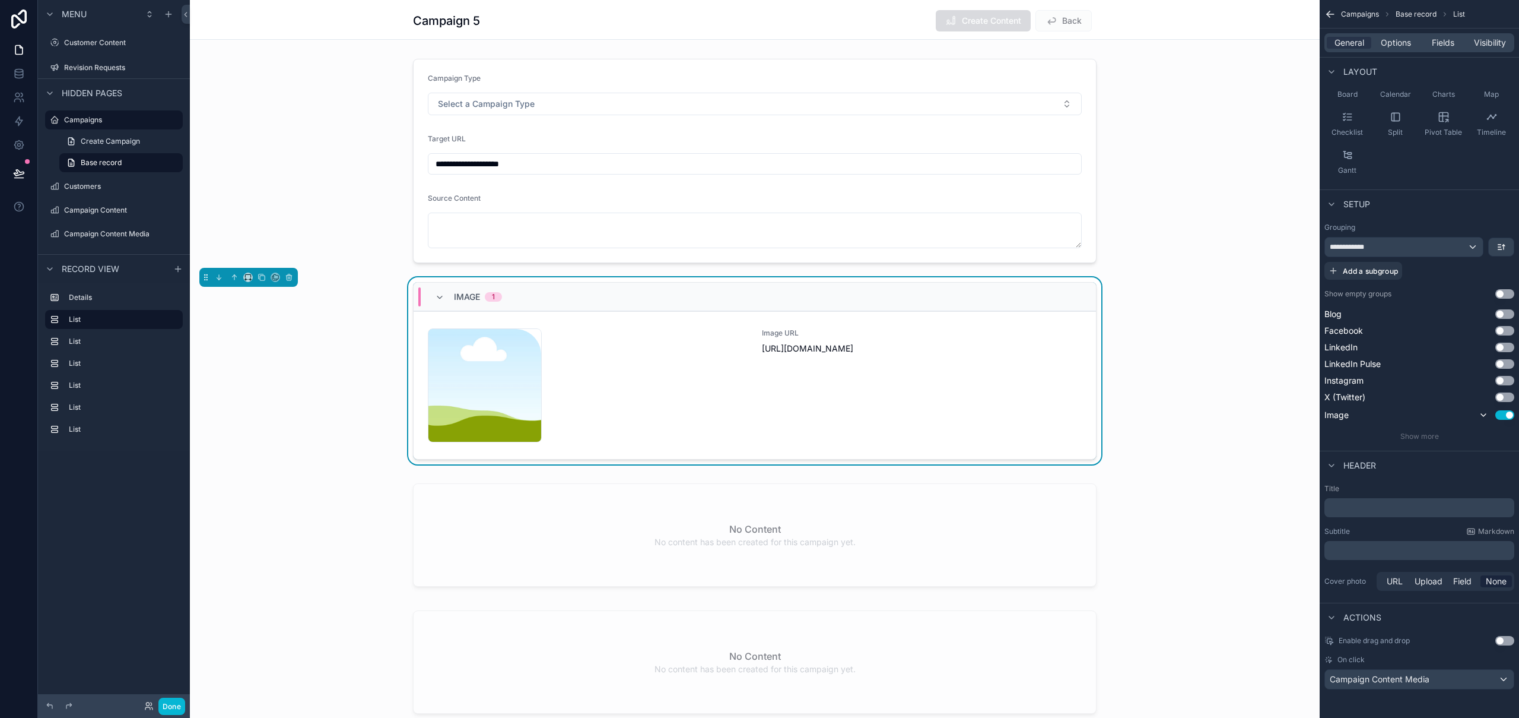
click at [876, 282] on div "Image 1 nicksamazingshop-1754514888 .png Image URL https://cdn.contentcolin.com…" at bounding box center [755, 370] width 684 height 177
click at [1400, 43] on span "Options" at bounding box center [1396, 43] width 30 height 12
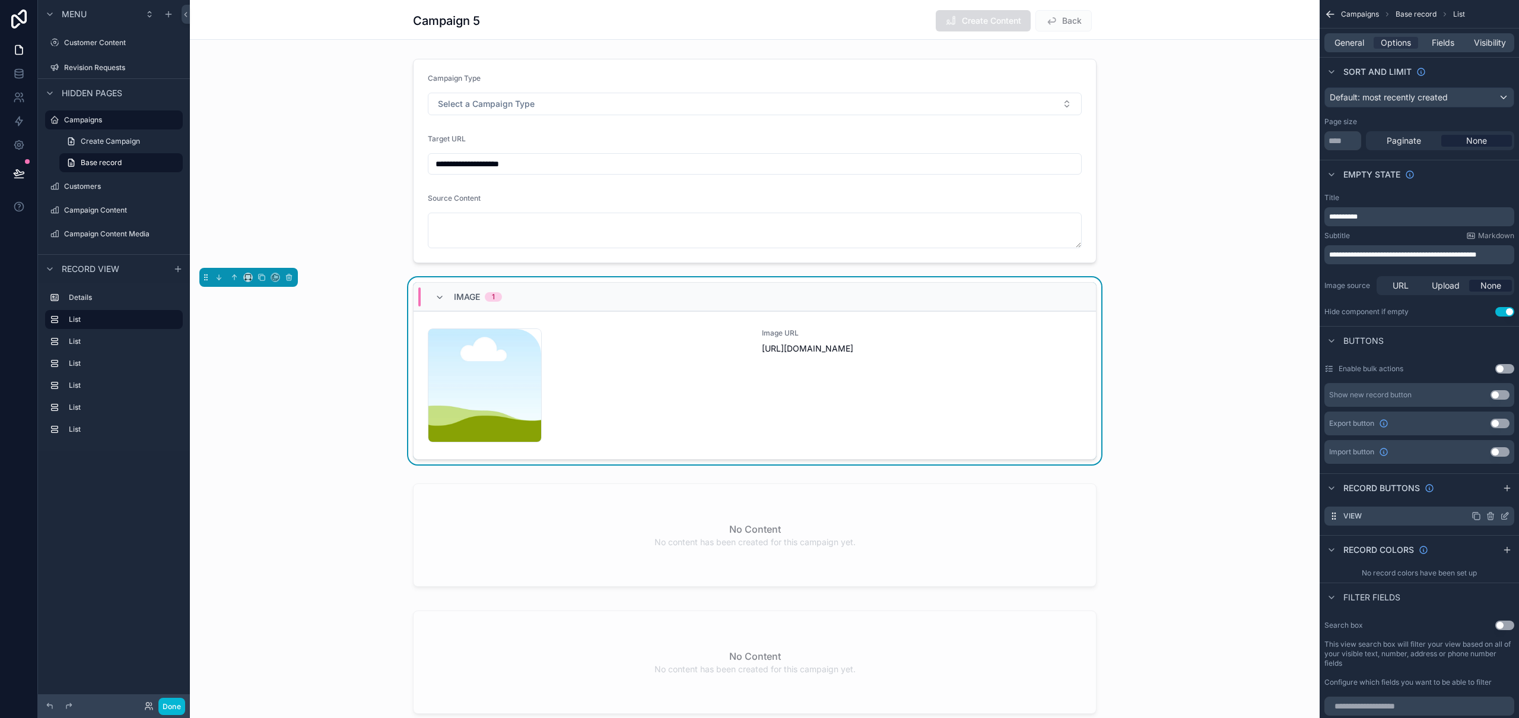
click at [1490, 515] on icon "scrollable content" at bounding box center [1490, 515] width 9 height 9
click at [1489, 499] on icon at bounding box center [1485, 497] width 5 height 5
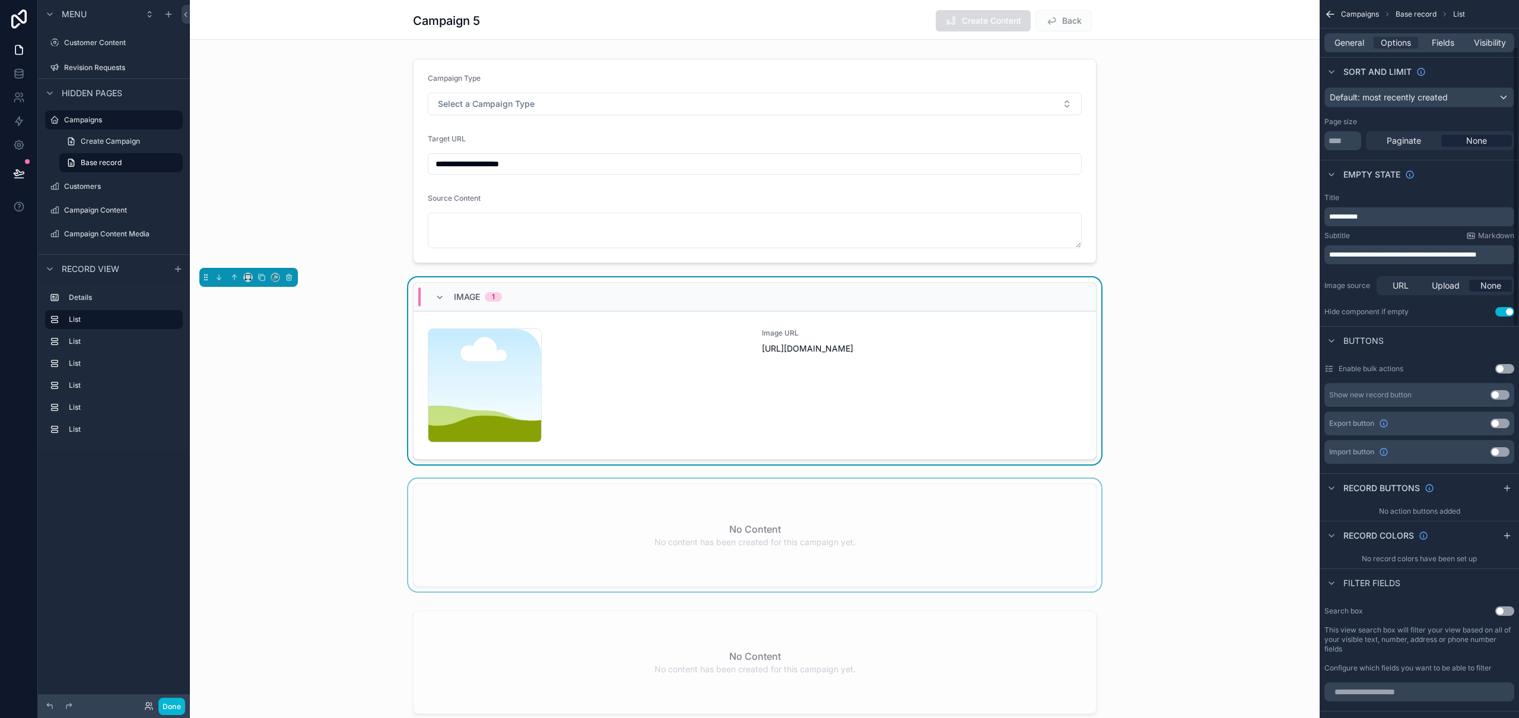
click at [1061, 519] on div "scrollable content" at bounding box center [755, 537] width 1130 height 118
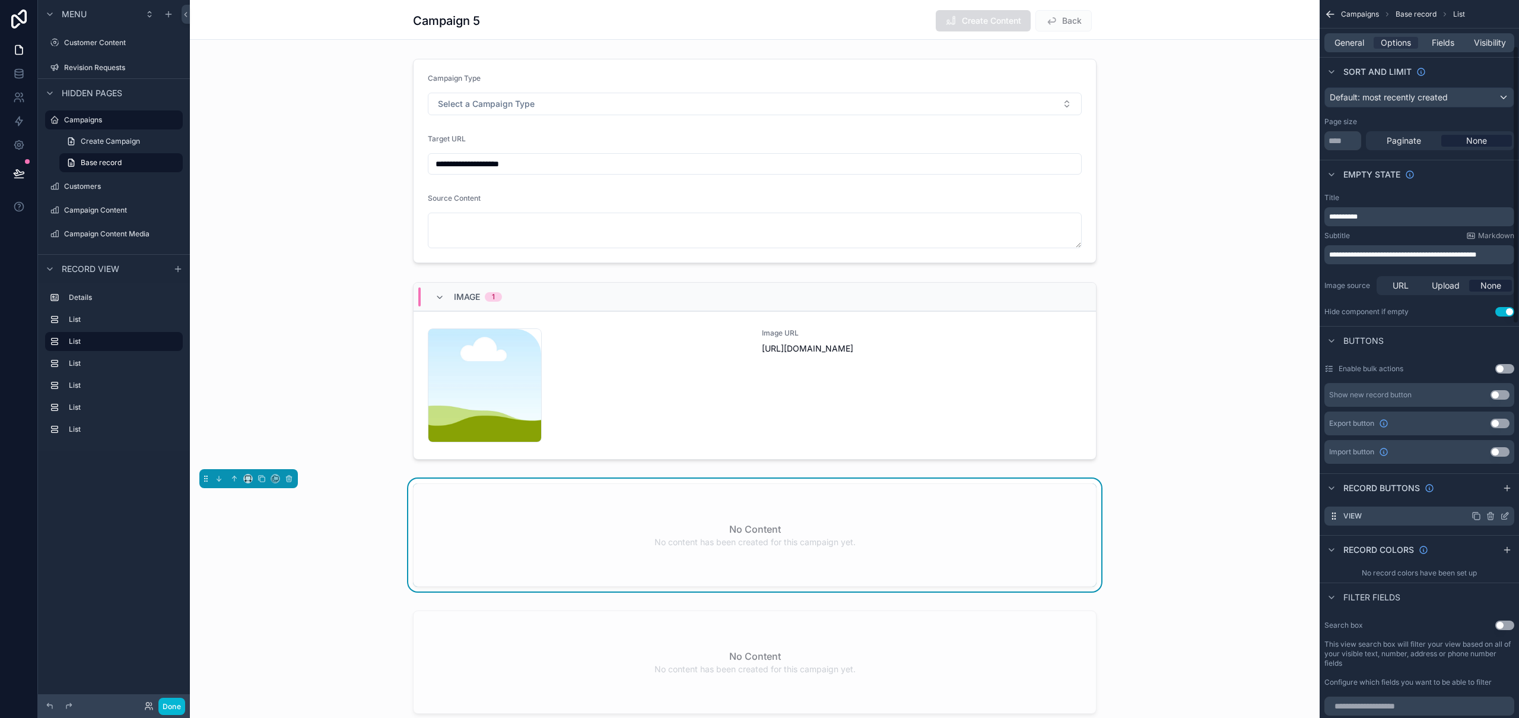
click at [1489, 520] on icon "scrollable content" at bounding box center [1490, 515] width 9 height 9
click at [1484, 497] on icon at bounding box center [1485, 497] width 5 height 5
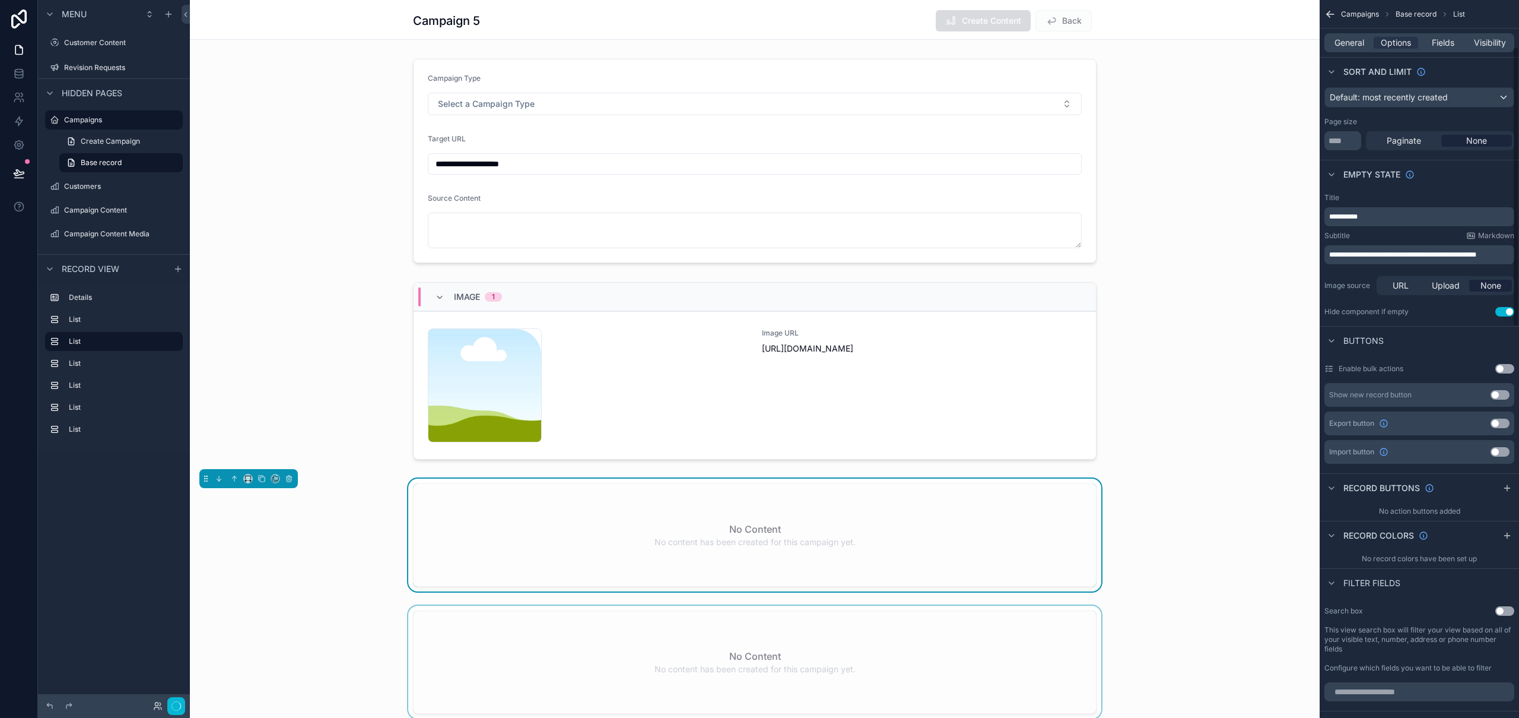
scroll to position [128, 0]
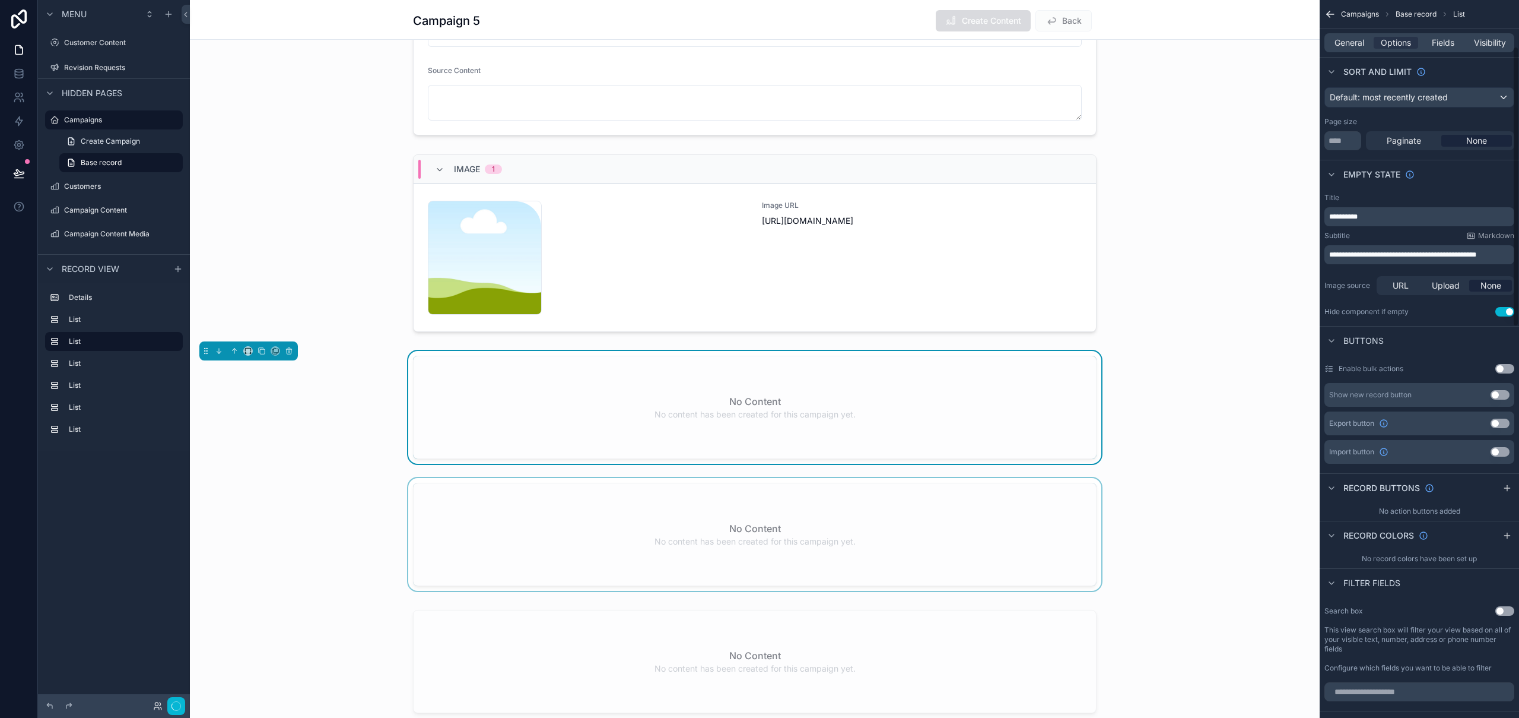
click at [1082, 542] on div "scrollable content" at bounding box center [755, 537] width 1130 height 118
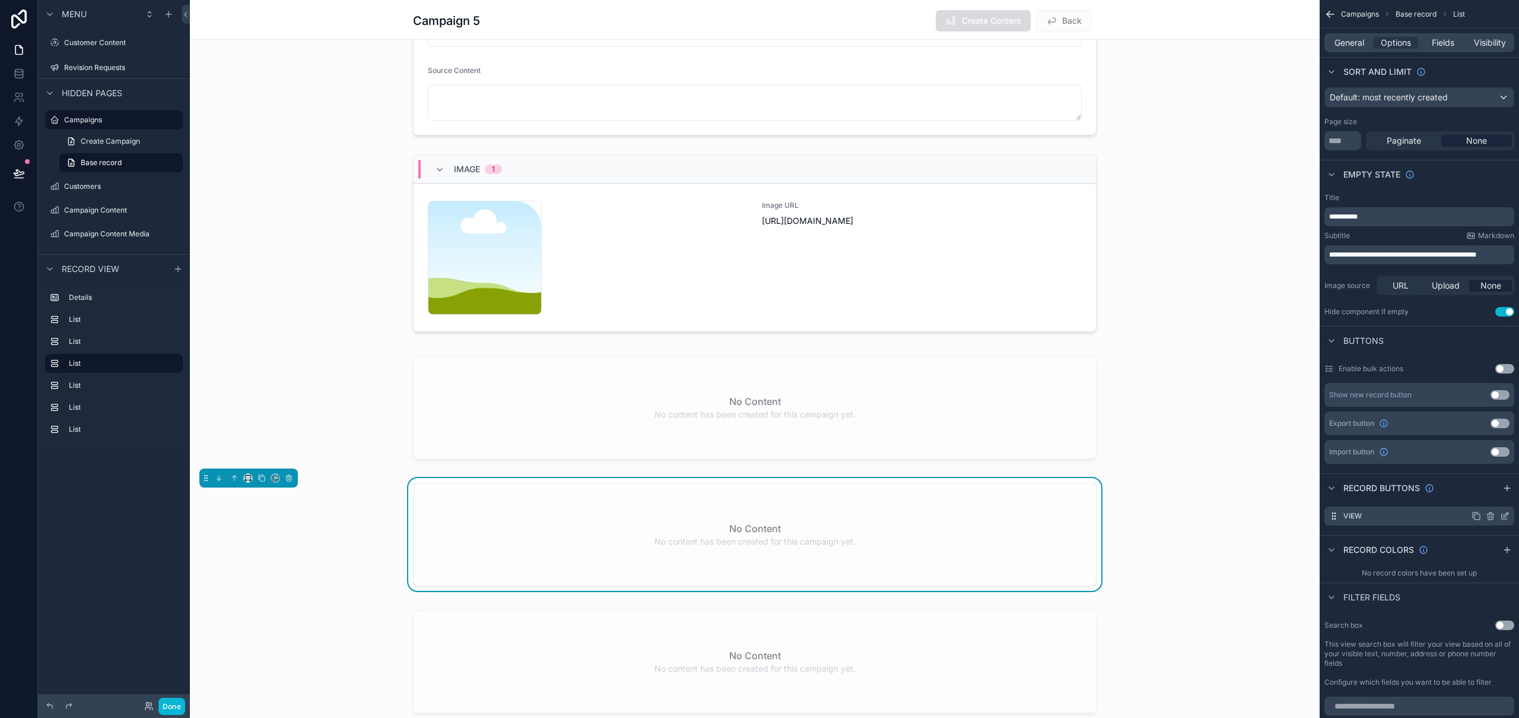
click at [1492, 519] on icon "scrollable content" at bounding box center [1490, 516] width 5 height 5
click at [1484, 499] on icon at bounding box center [1485, 496] width 9 height 9
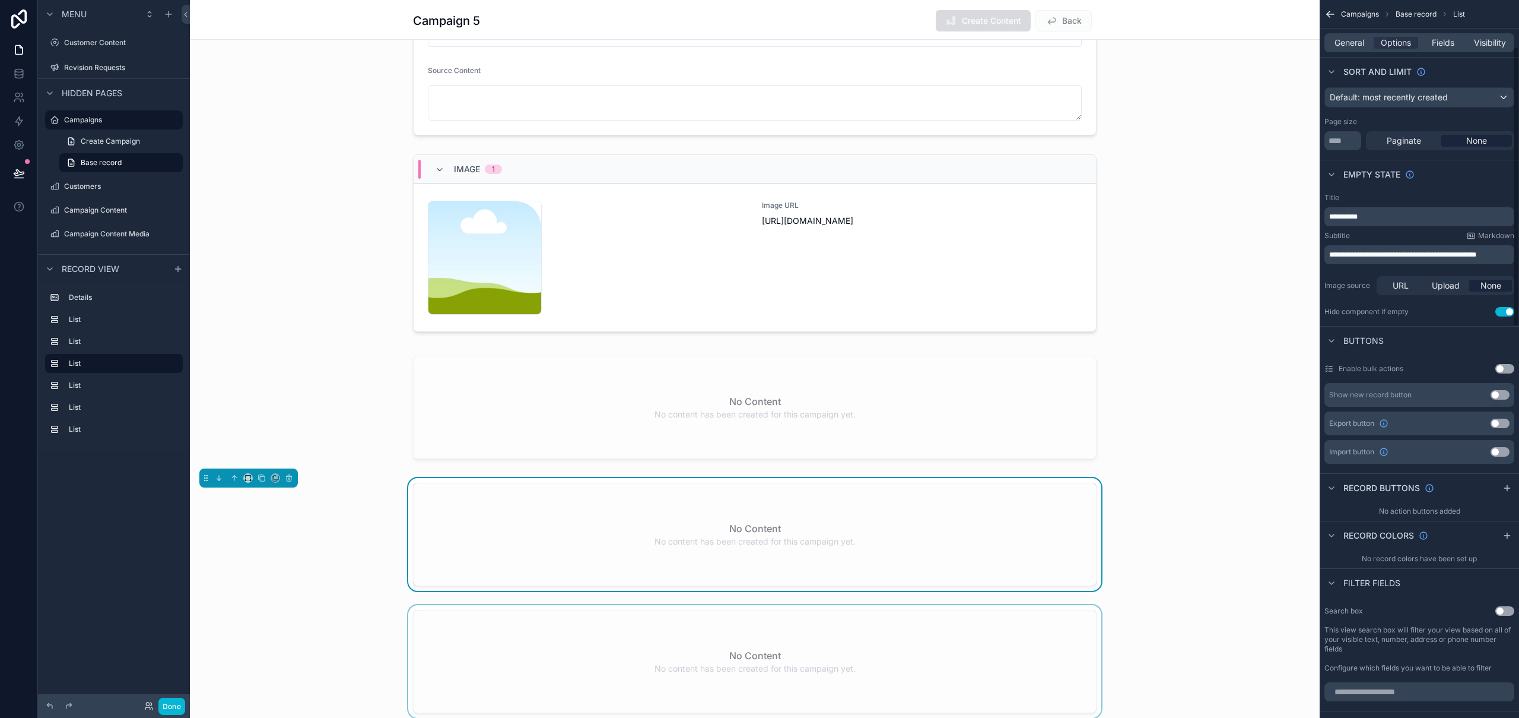
click at [970, 647] on div "scrollable content" at bounding box center [755, 664] width 1130 height 118
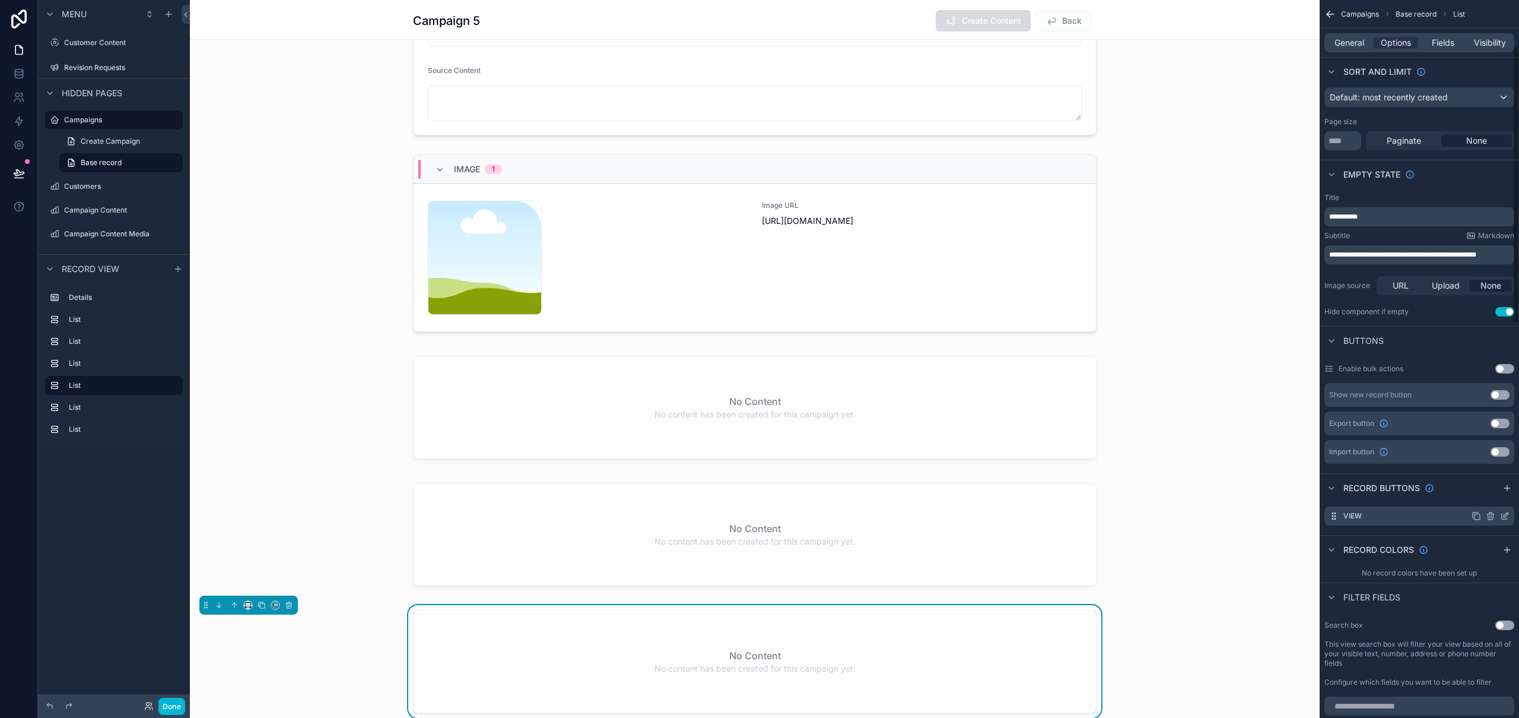
click at [1493, 516] on icon "scrollable content" at bounding box center [1490, 516] width 5 height 5
drag, startPoint x: 1486, startPoint y: 500, endPoint x: 1473, endPoint y: 502, distance: 13.3
click at [1486, 499] on icon at bounding box center [1485, 496] width 9 height 9
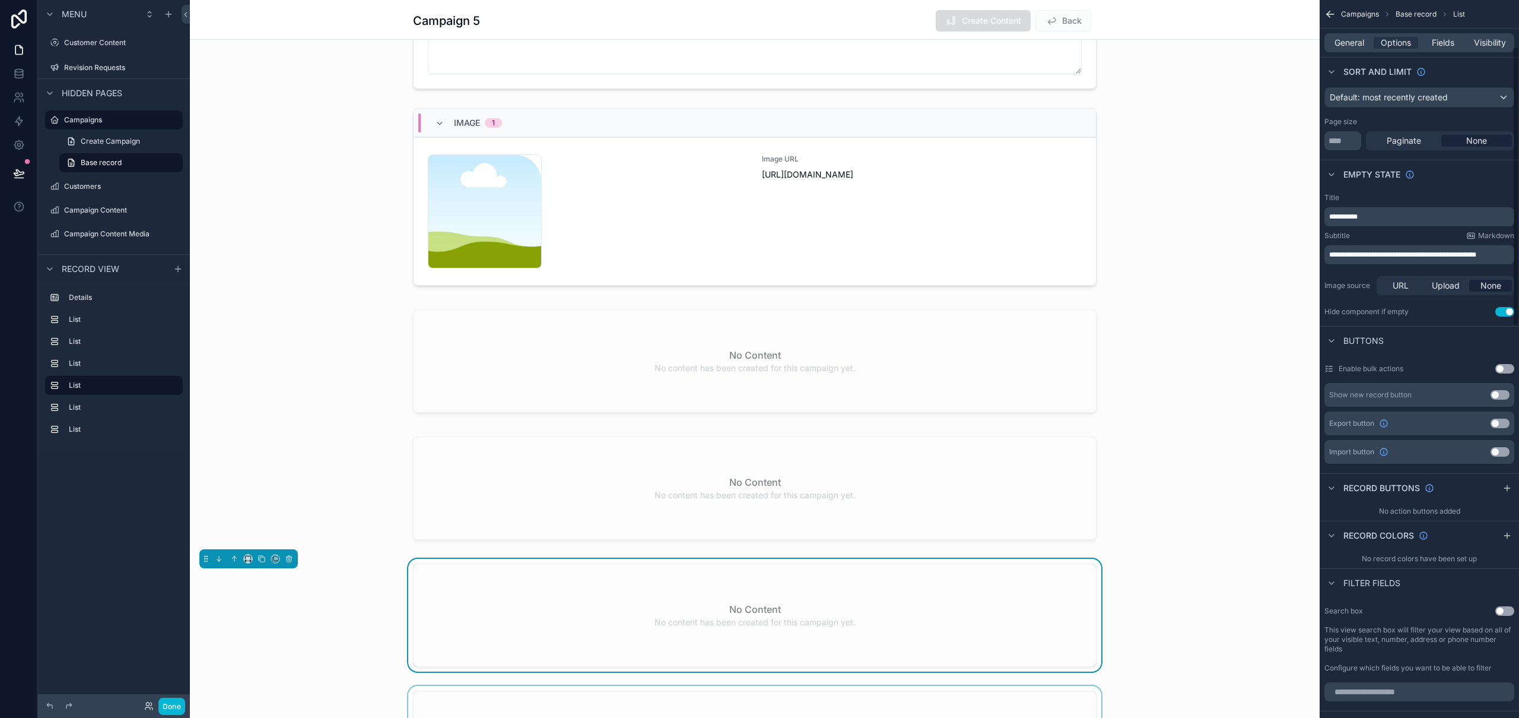
scroll to position [357, 0]
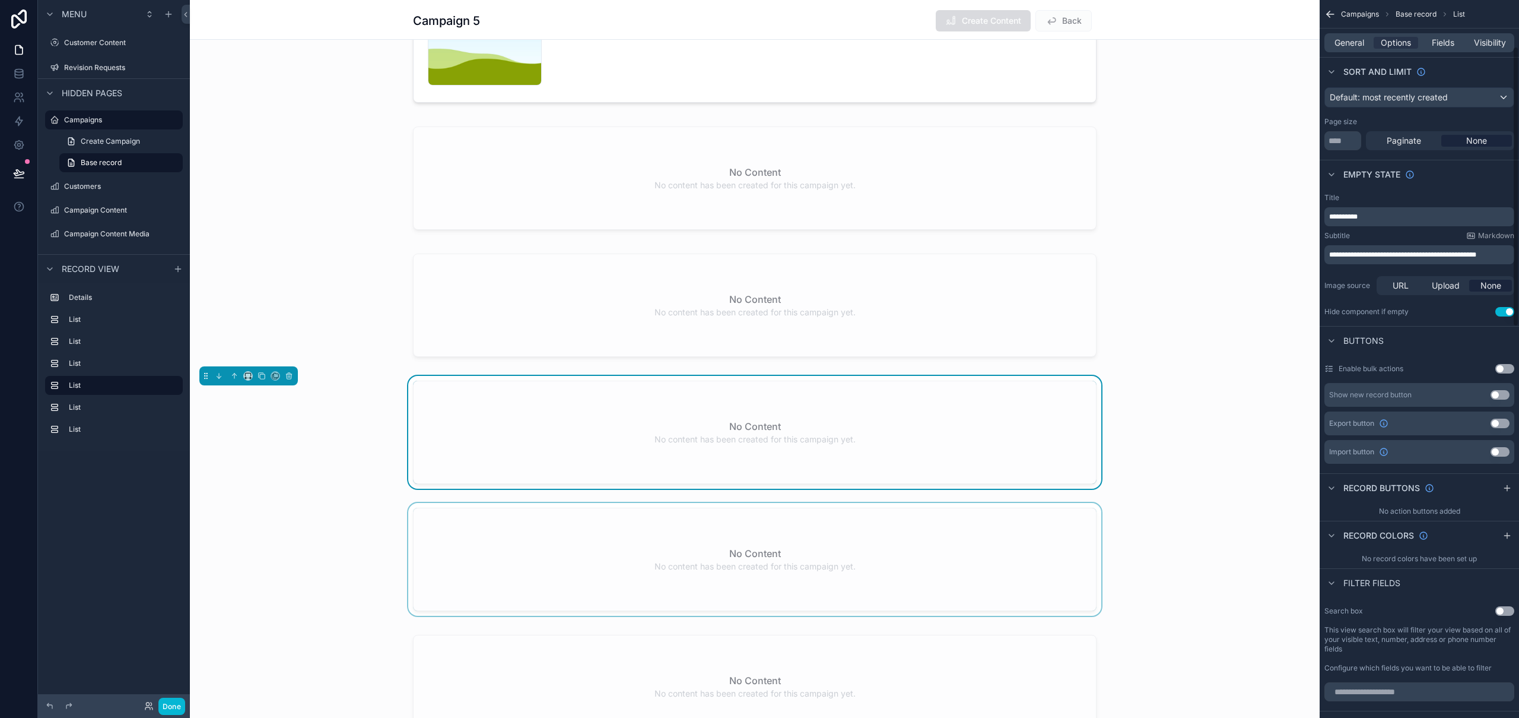
click at [1001, 573] on div "**********" at bounding box center [759, 359] width 1519 height 718
click at [953, 579] on div "scrollable content" at bounding box center [755, 562] width 1130 height 118
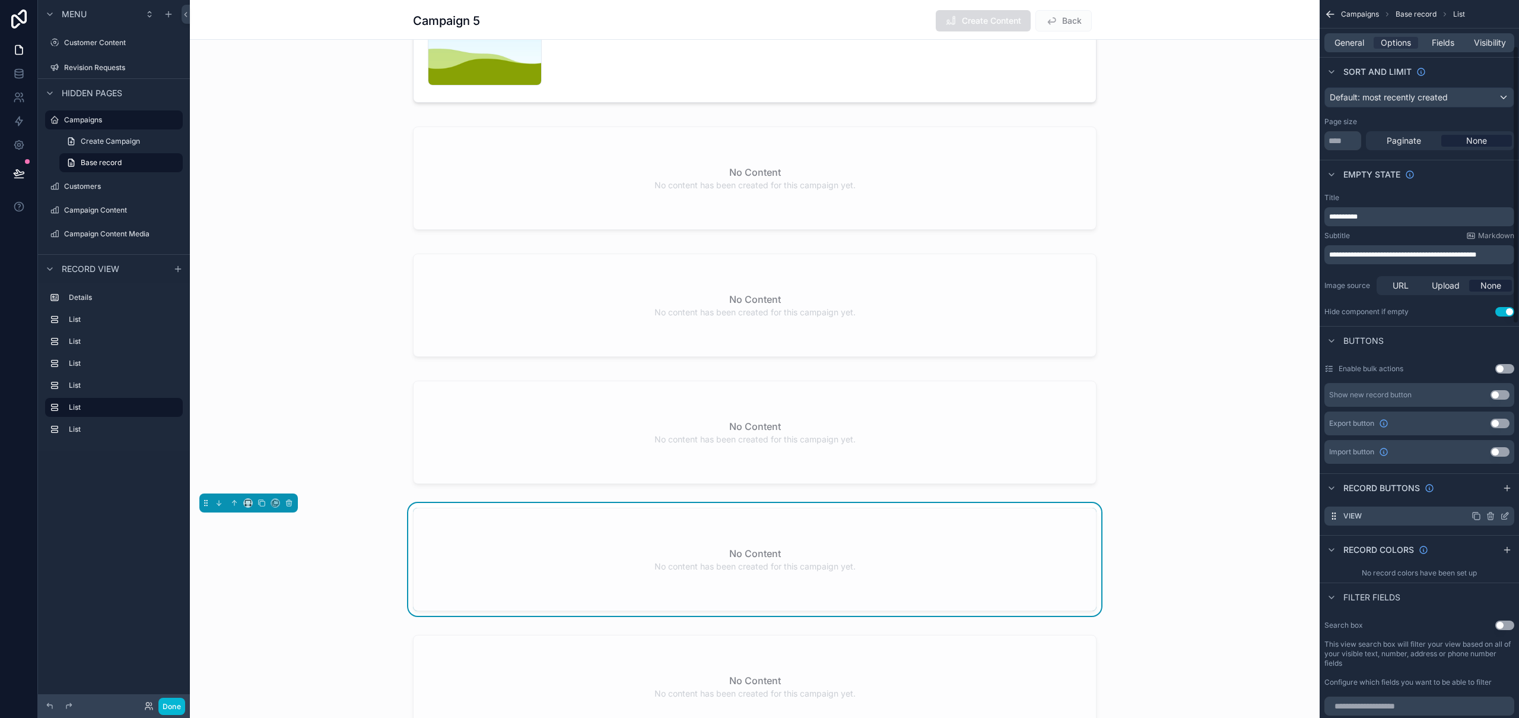
click at [1495, 516] on icon "scrollable content" at bounding box center [1490, 515] width 9 height 9
click at [1486, 497] on icon at bounding box center [1486, 497] width 0 height 2
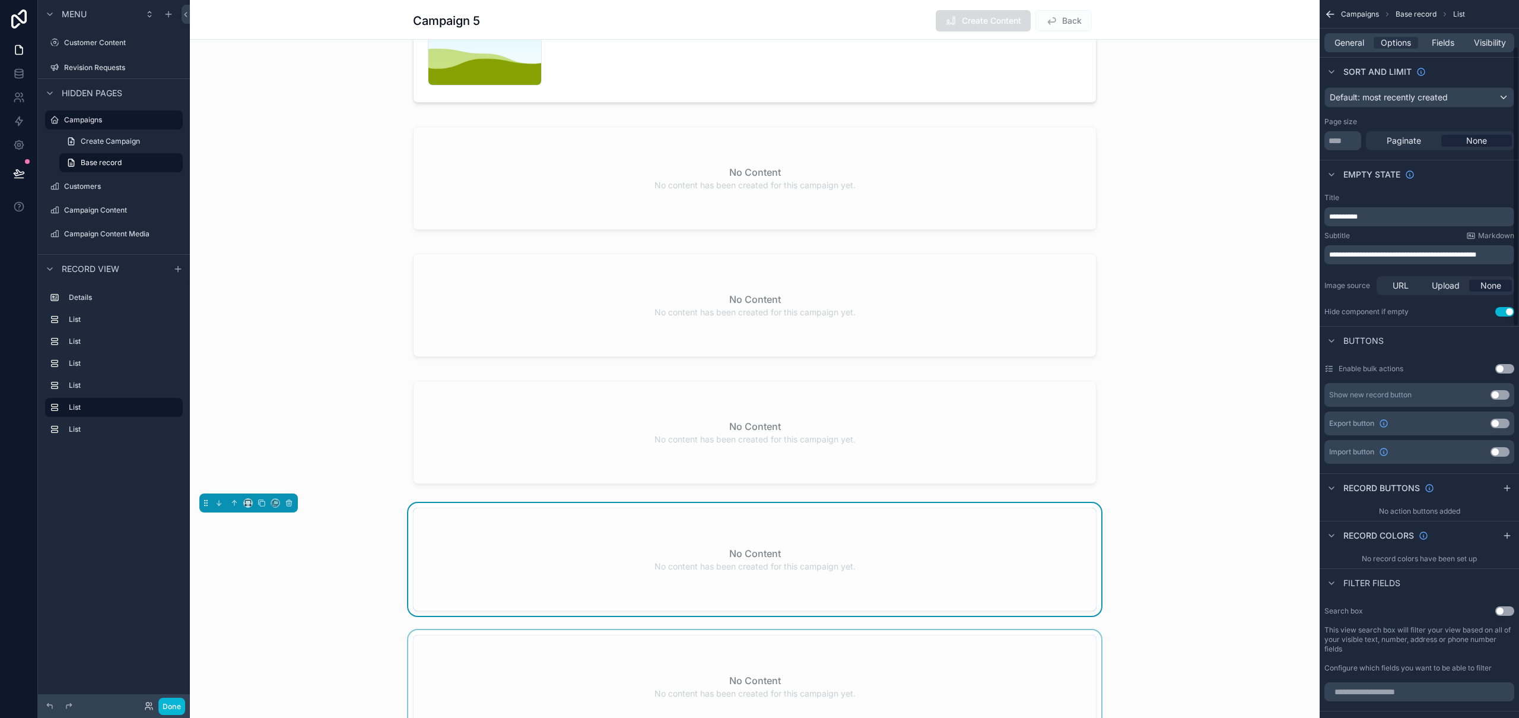
click at [1080, 657] on div "scrollable content" at bounding box center [755, 689] width 1130 height 118
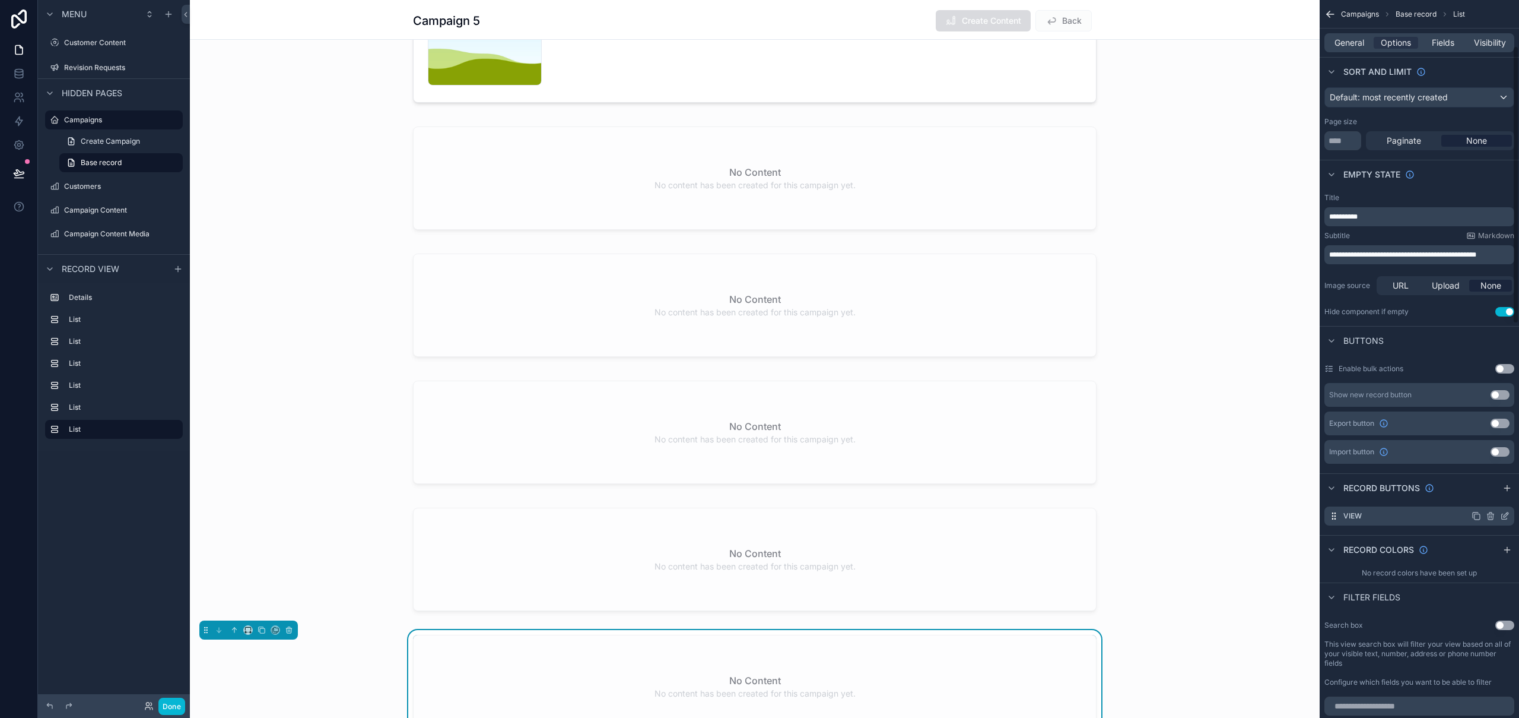
click at [1490, 516] on icon "scrollable content" at bounding box center [1490, 516] width 0 height 2
click at [1487, 500] on icon at bounding box center [1485, 497] width 5 height 5
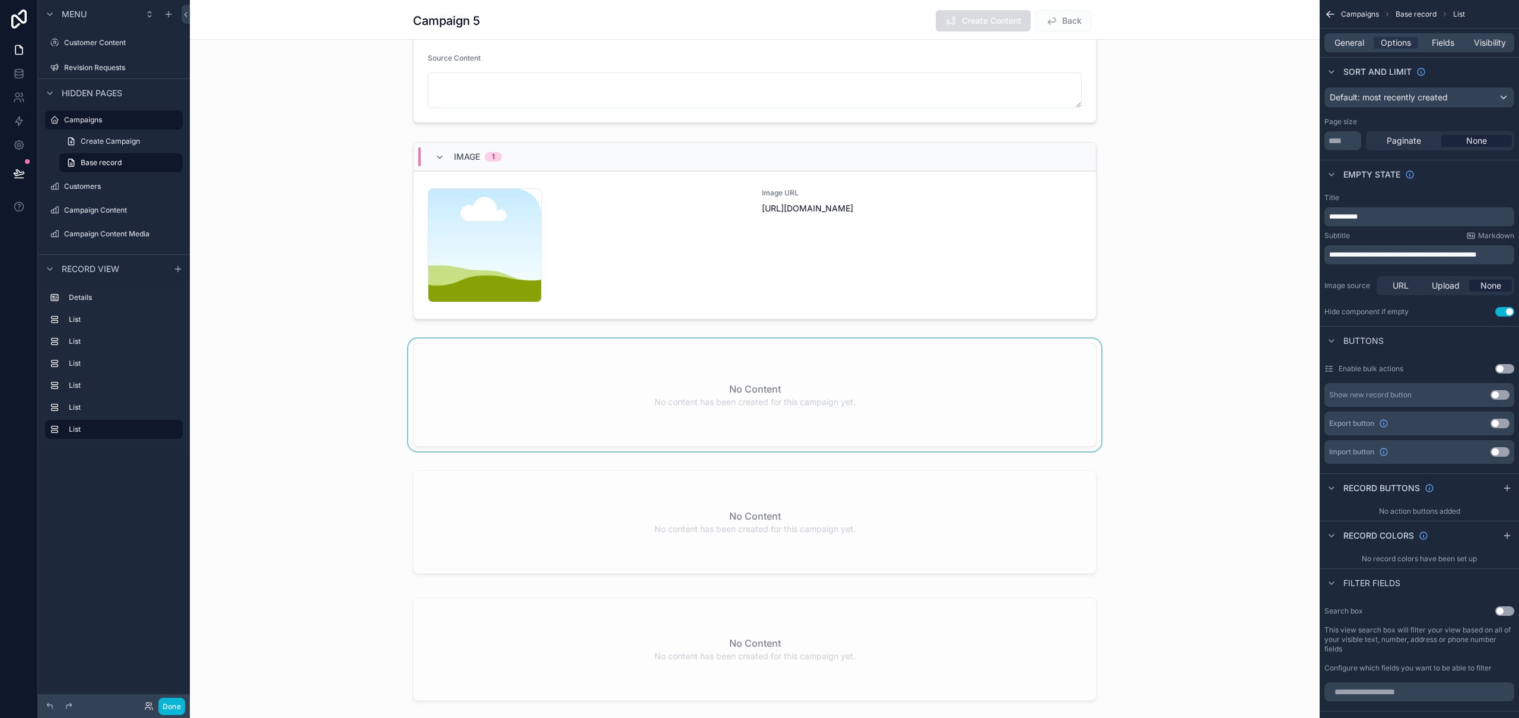
scroll to position [0, 0]
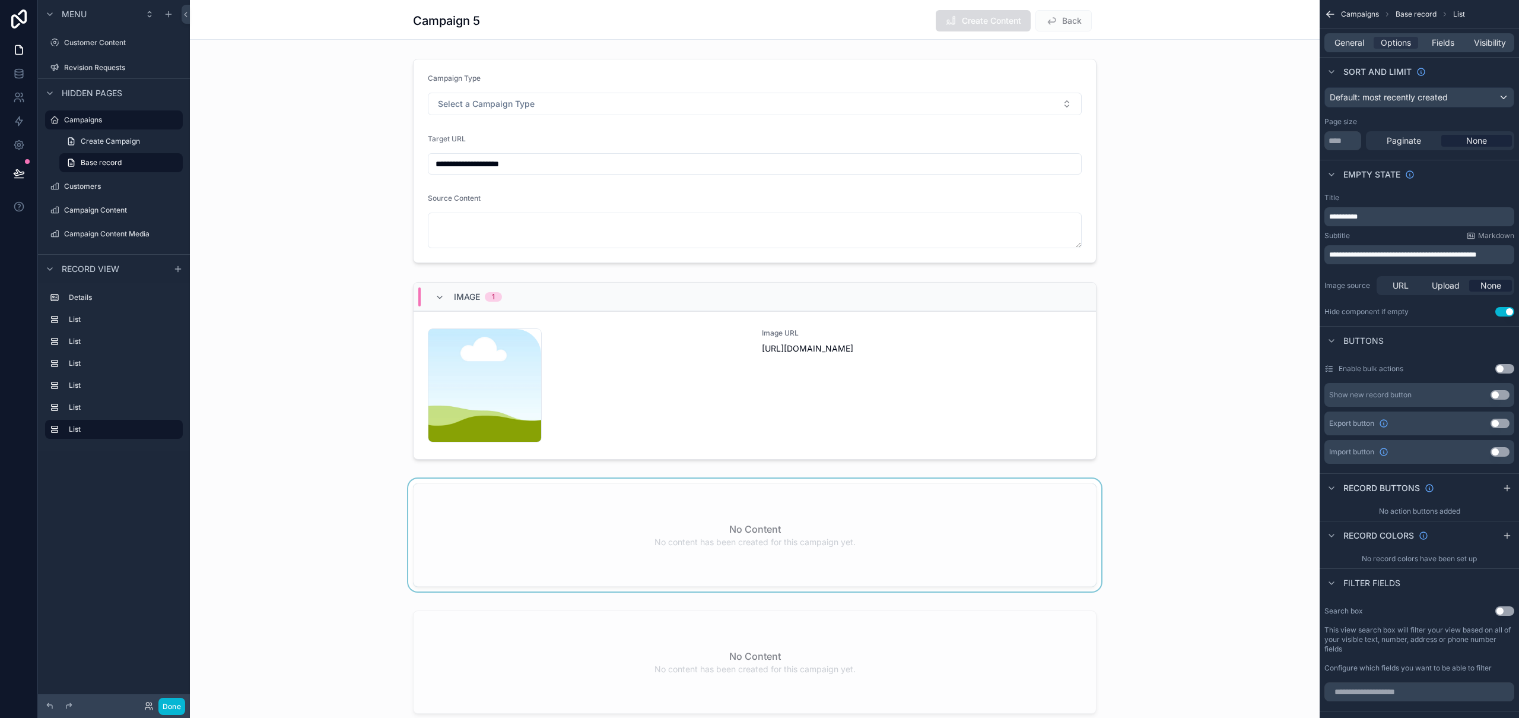
click at [1103, 558] on div "scrollable content" at bounding box center [755, 537] width 1130 height 118
click at [1437, 39] on span "Fields" at bounding box center [1443, 43] width 23 height 12
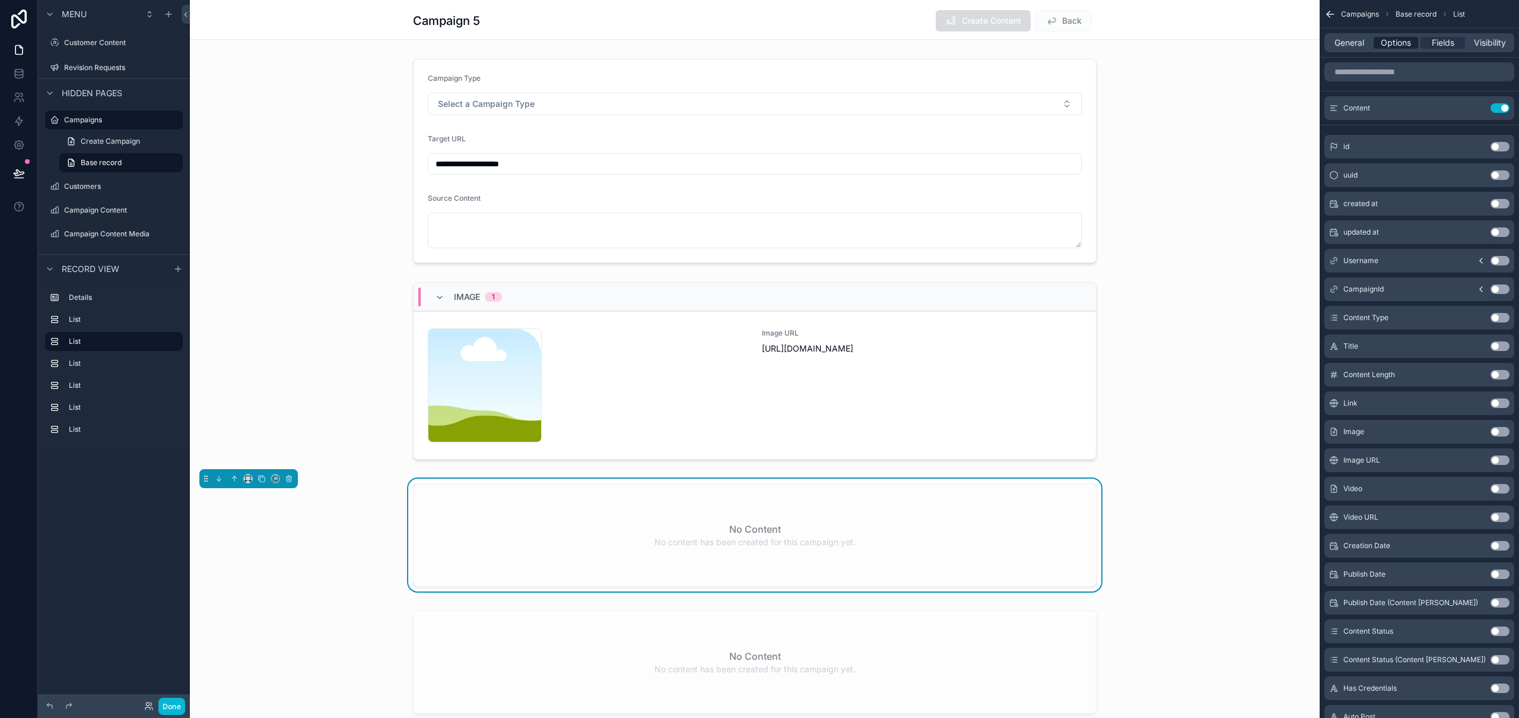
click at [1395, 42] on span "Options" at bounding box center [1396, 43] width 30 height 12
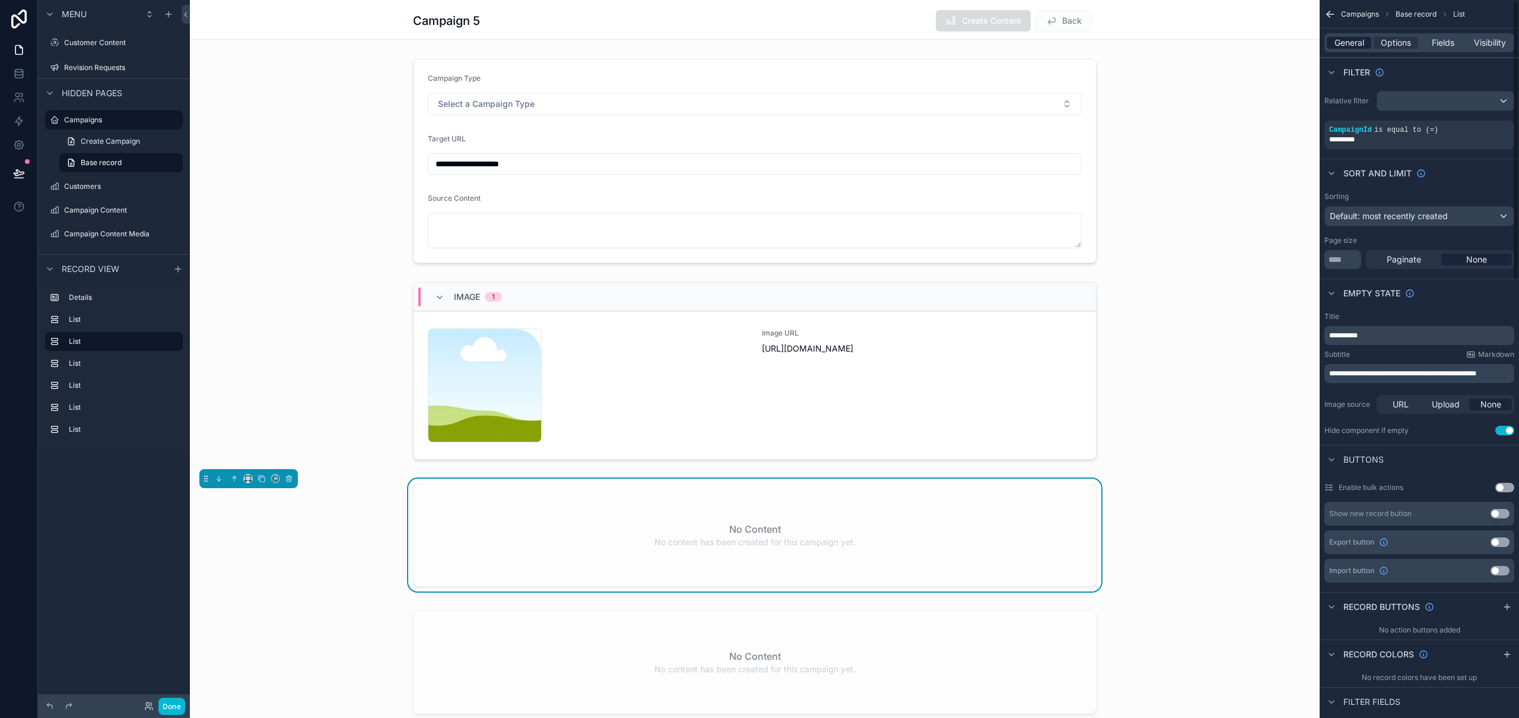
click at [1343, 48] on span "General" at bounding box center [1350, 43] width 30 height 12
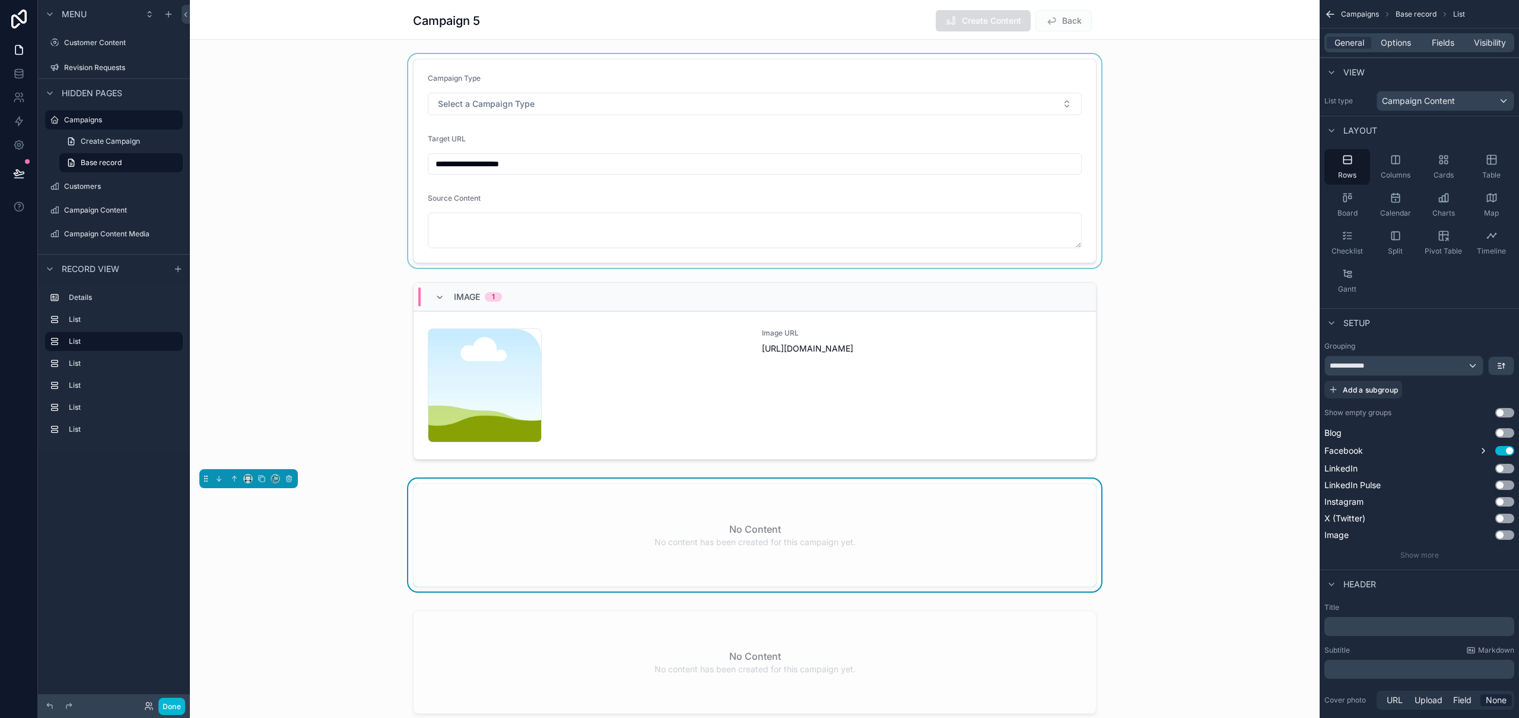
click at [560, 65] on div "scrollable content" at bounding box center [755, 161] width 1130 height 214
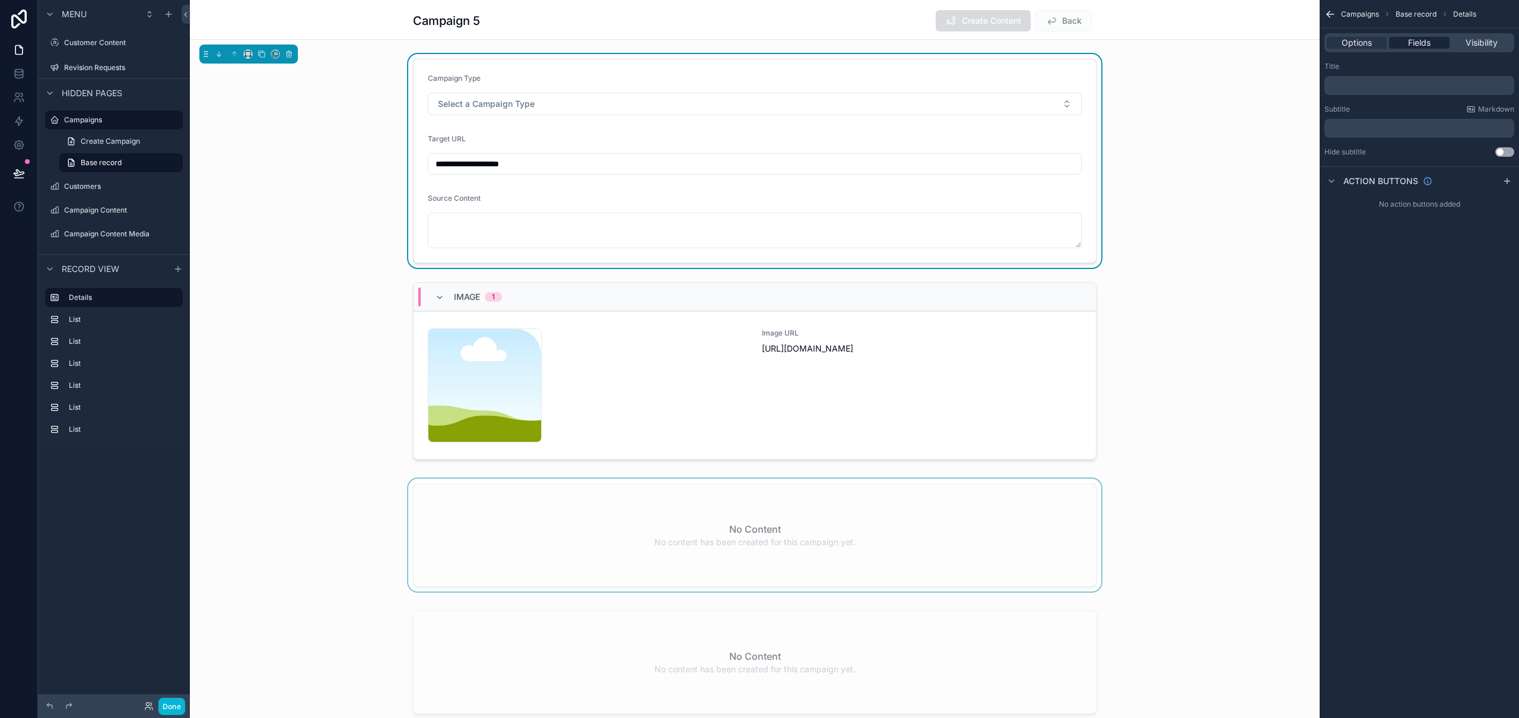
click at [1431, 41] on span "Fields" at bounding box center [1419, 43] width 23 height 12
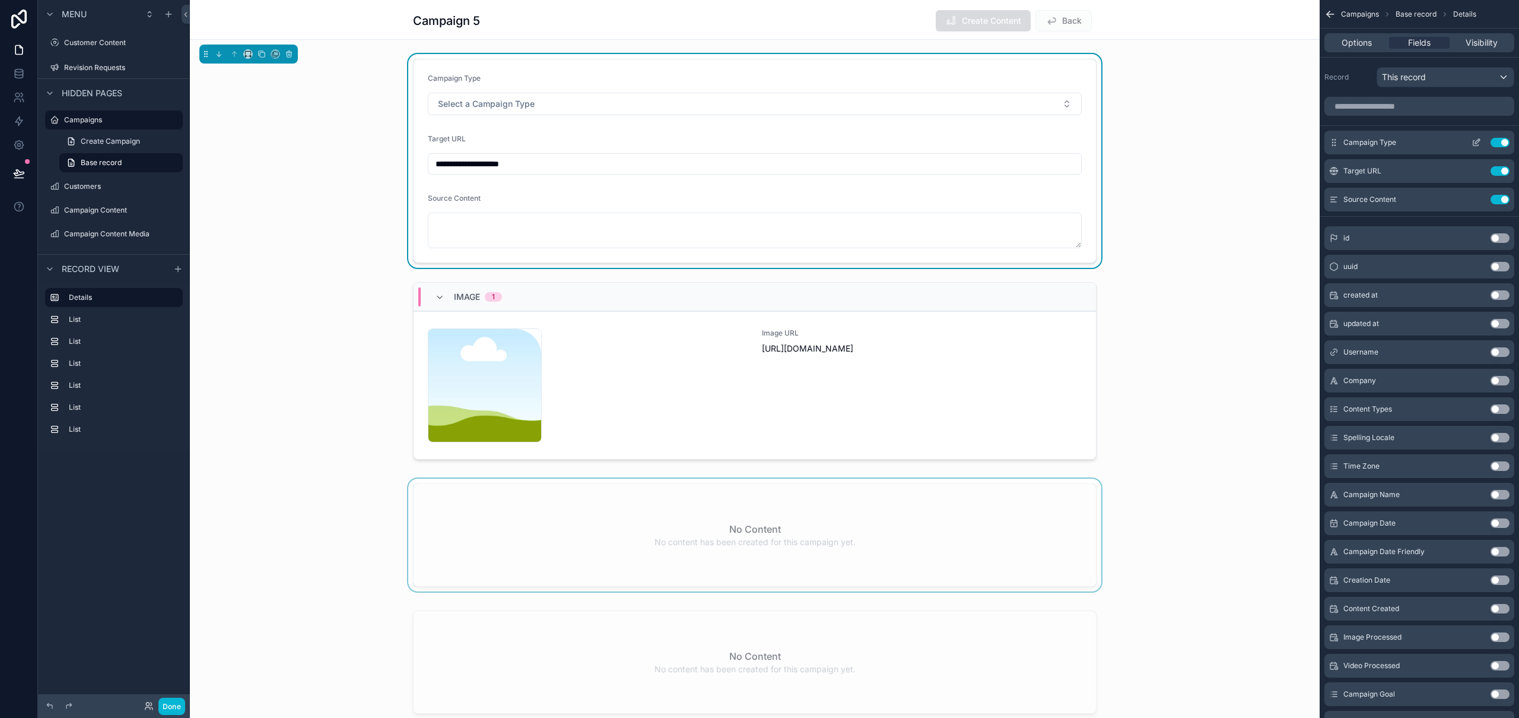
click at [1480, 140] on icon "scrollable content" at bounding box center [1478, 141] width 5 height 5
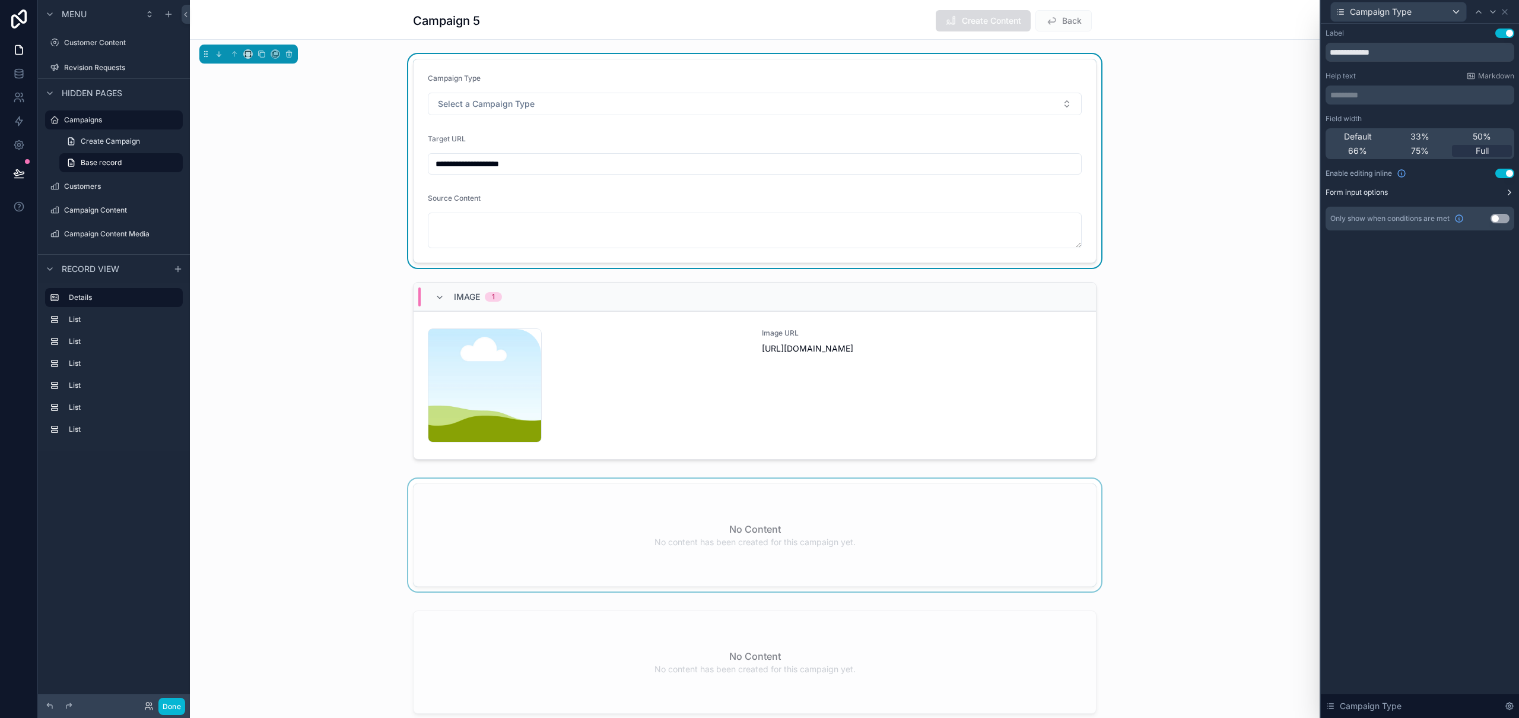
click at [1511, 195] on icon at bounding box center [1509, 192] width 9 height 9
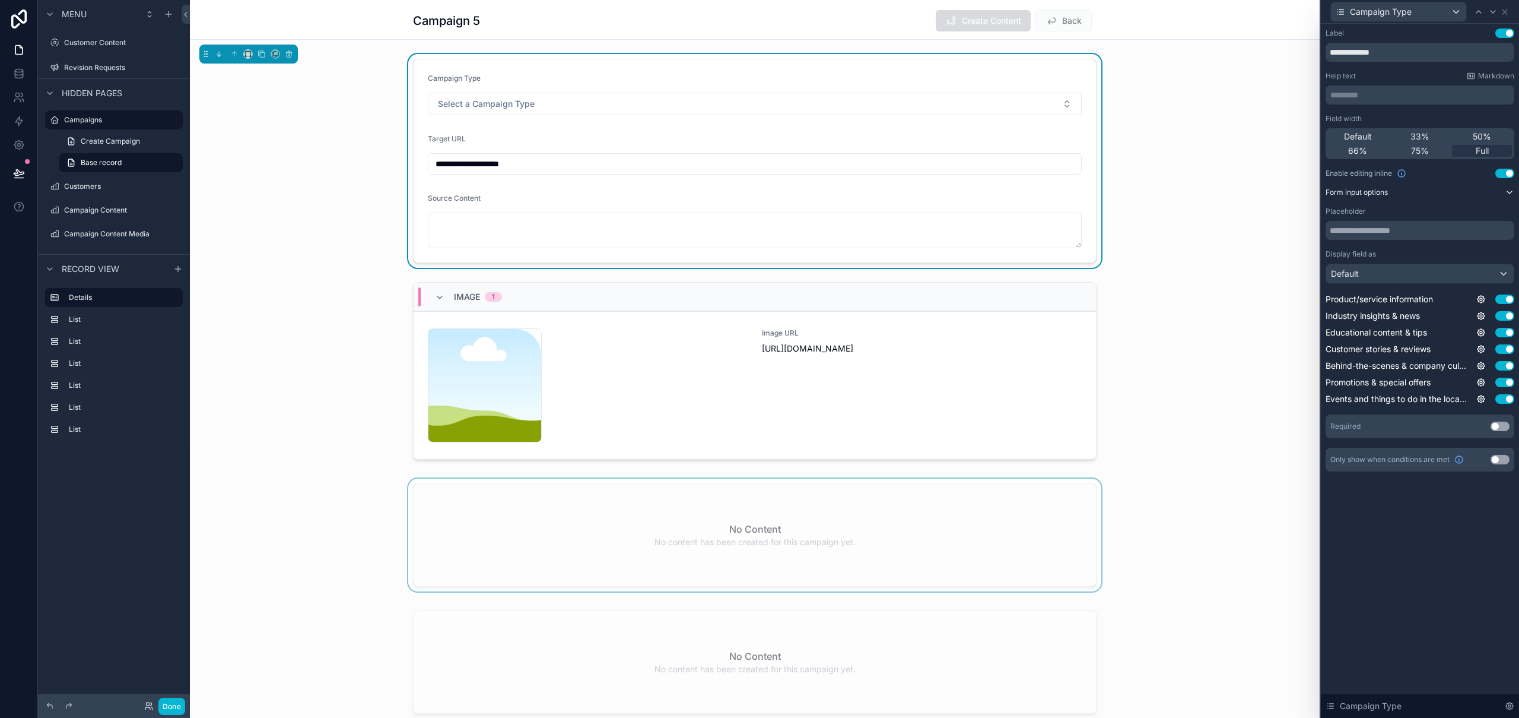
click at [1502, 426] on button "Use setting" at bounding box center [1500, 425] width 19 height 9
click at [1492, 12] on icon at bounding box center [1493, 11] width 9 height 9
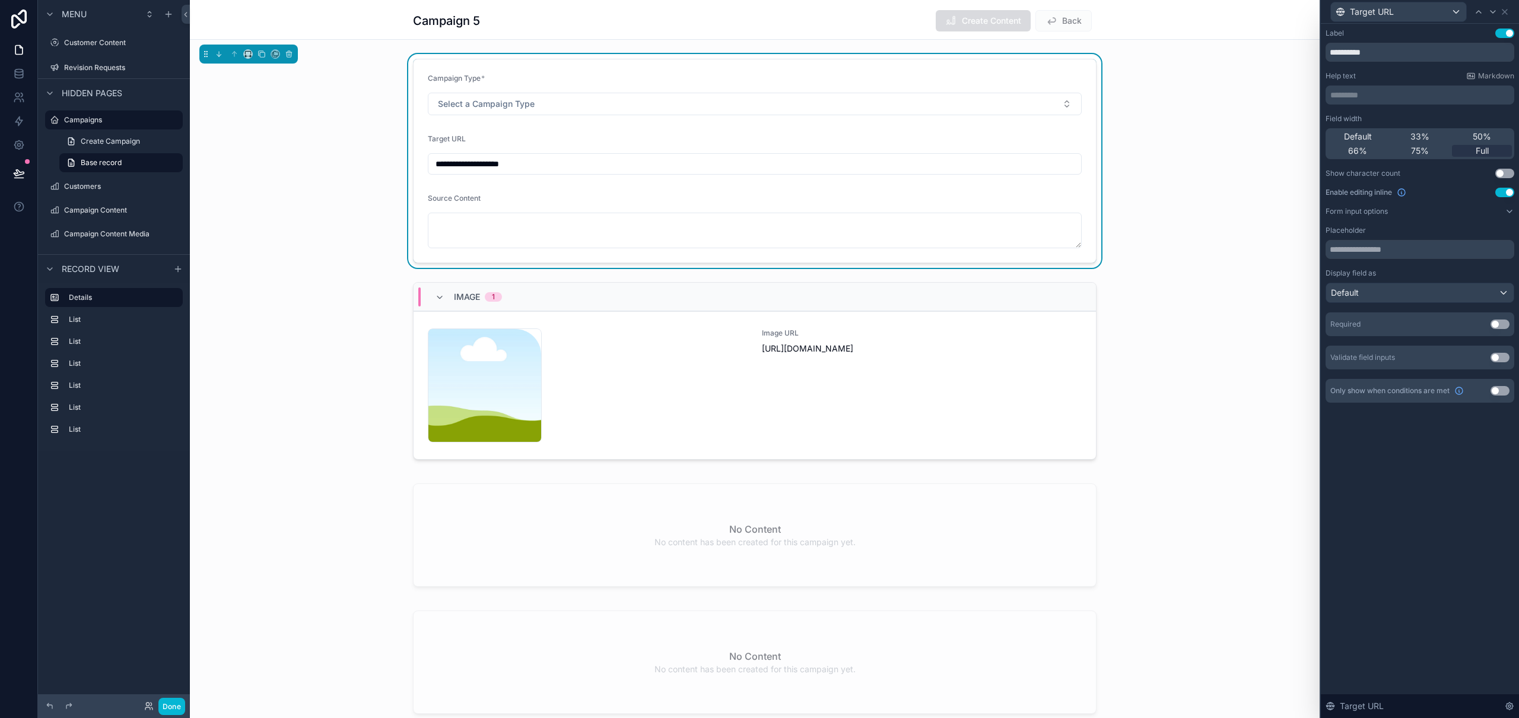
click at [1499, 323] on button "Use setting" at bounding box center [1500, 323] width 19 height 9
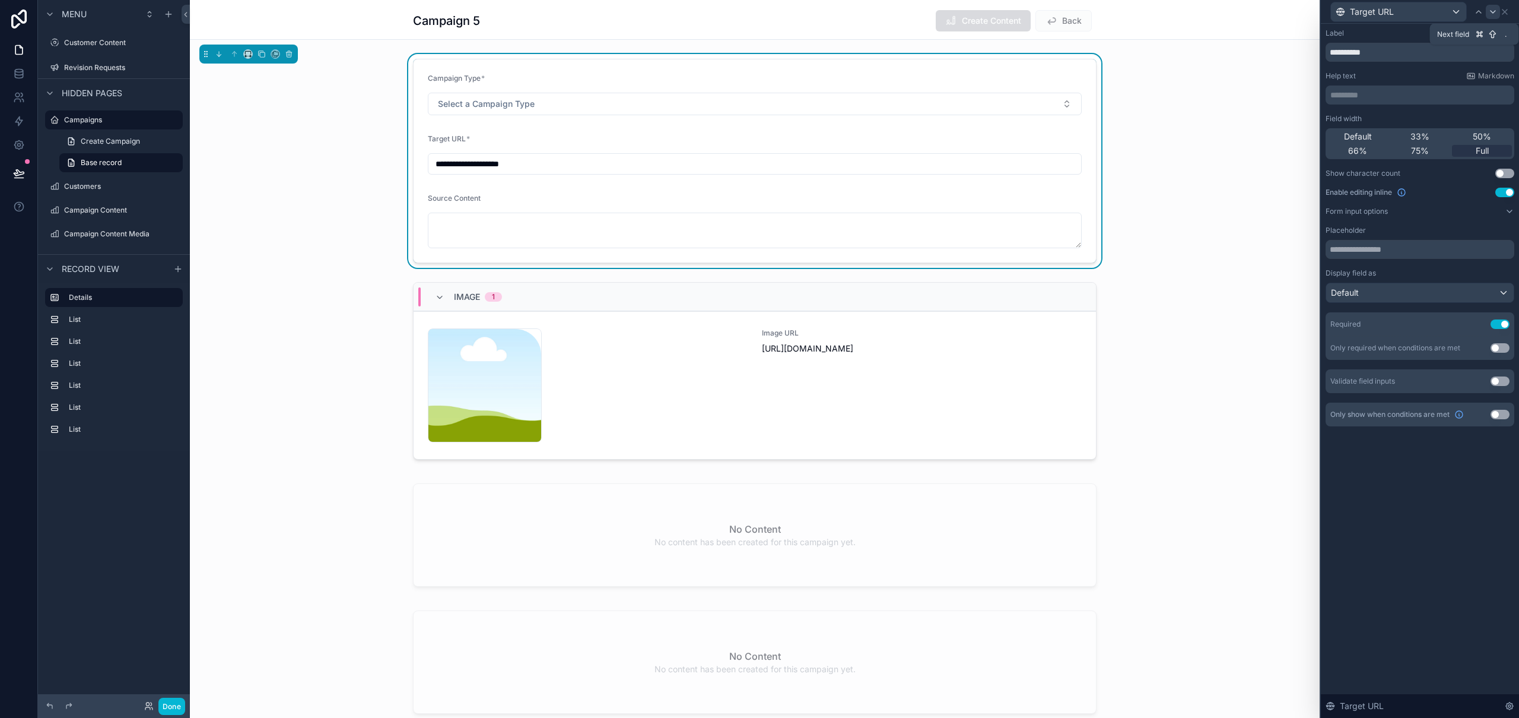
click at [1491, 11] on icon at bounding box center [1493, 12] width 5 height 2
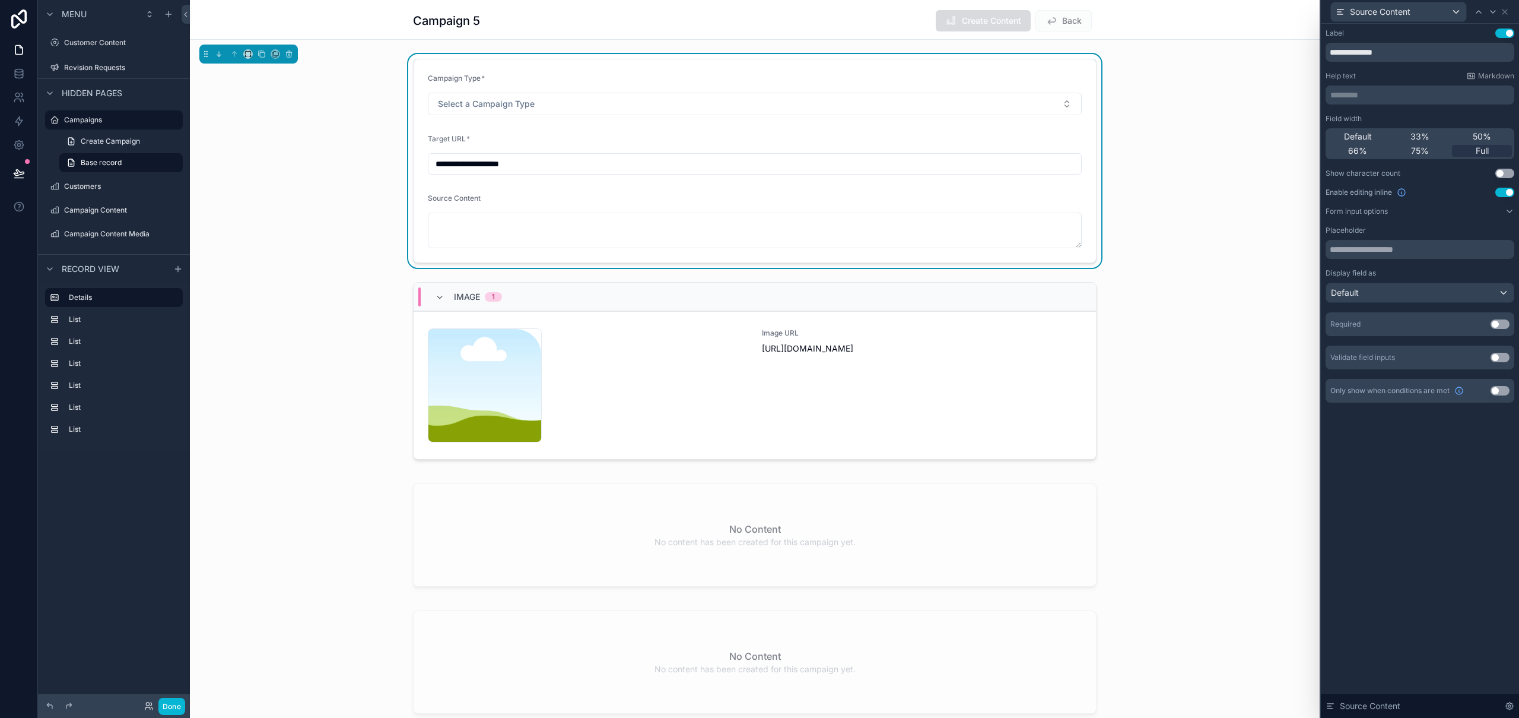
click at [1499, 326] on button "Use setting" at bounding box center [1500, 323] width 19 height 9
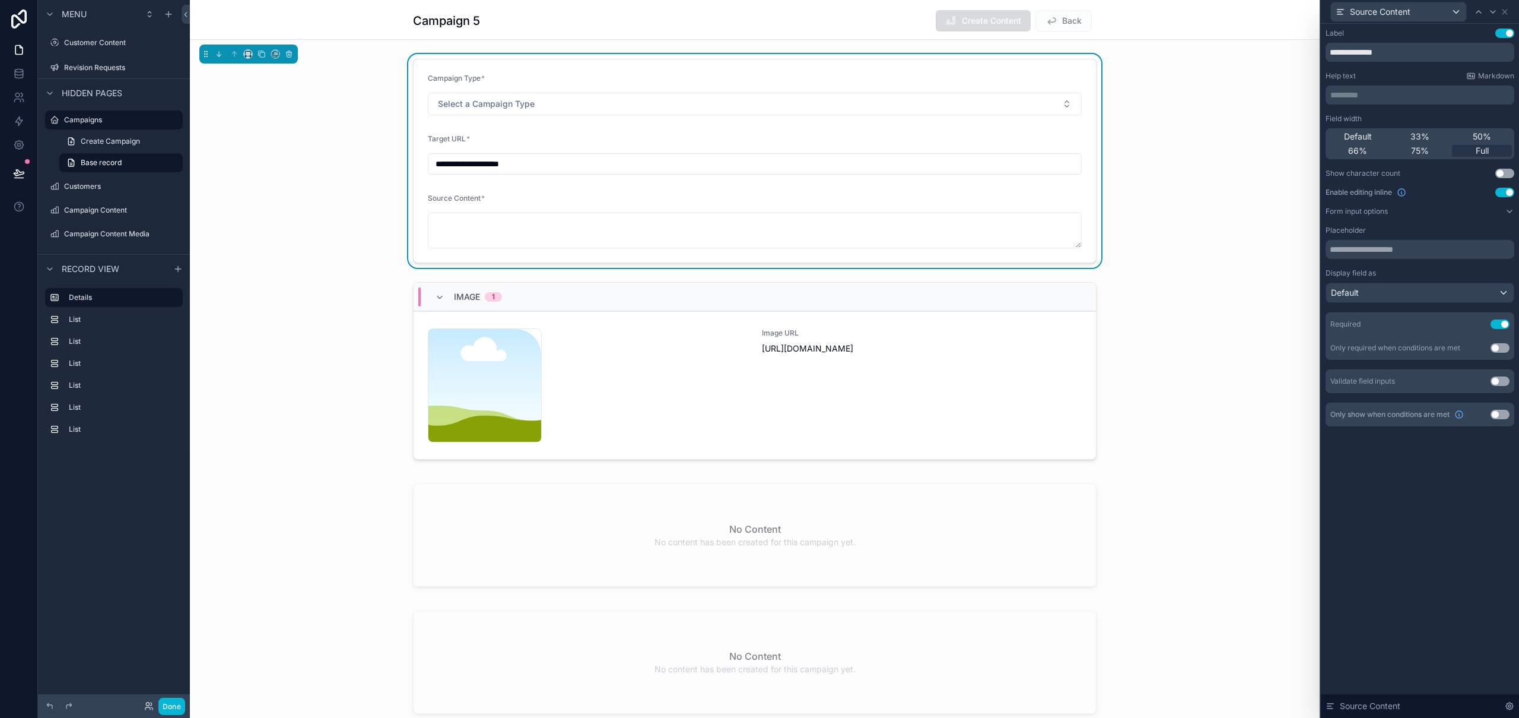
click at [1497, 380] on button "Use setting" at bounding box center [1500, 380] width 19 height 9
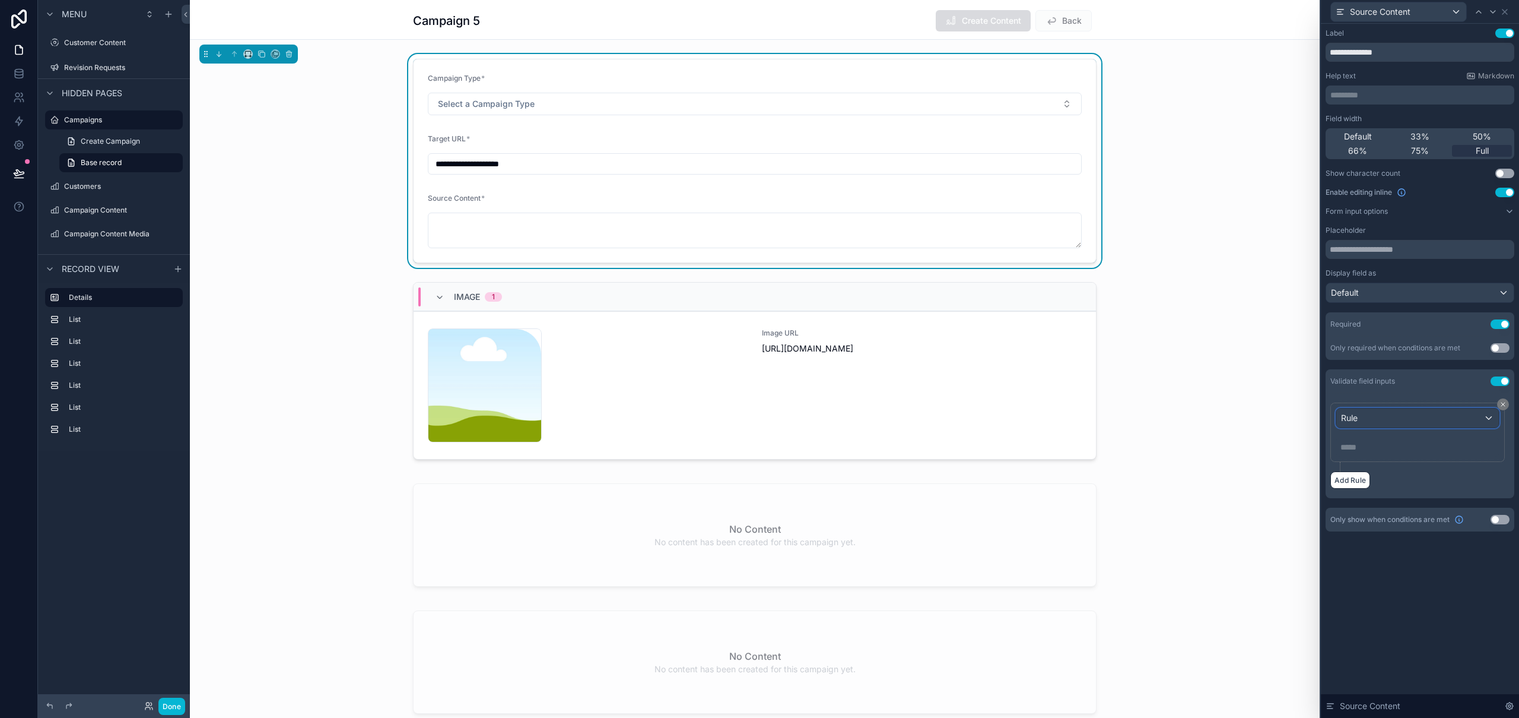
click at [1481, 420] on div "Rule" at bounding box center [1418, 417] width 163 height 19
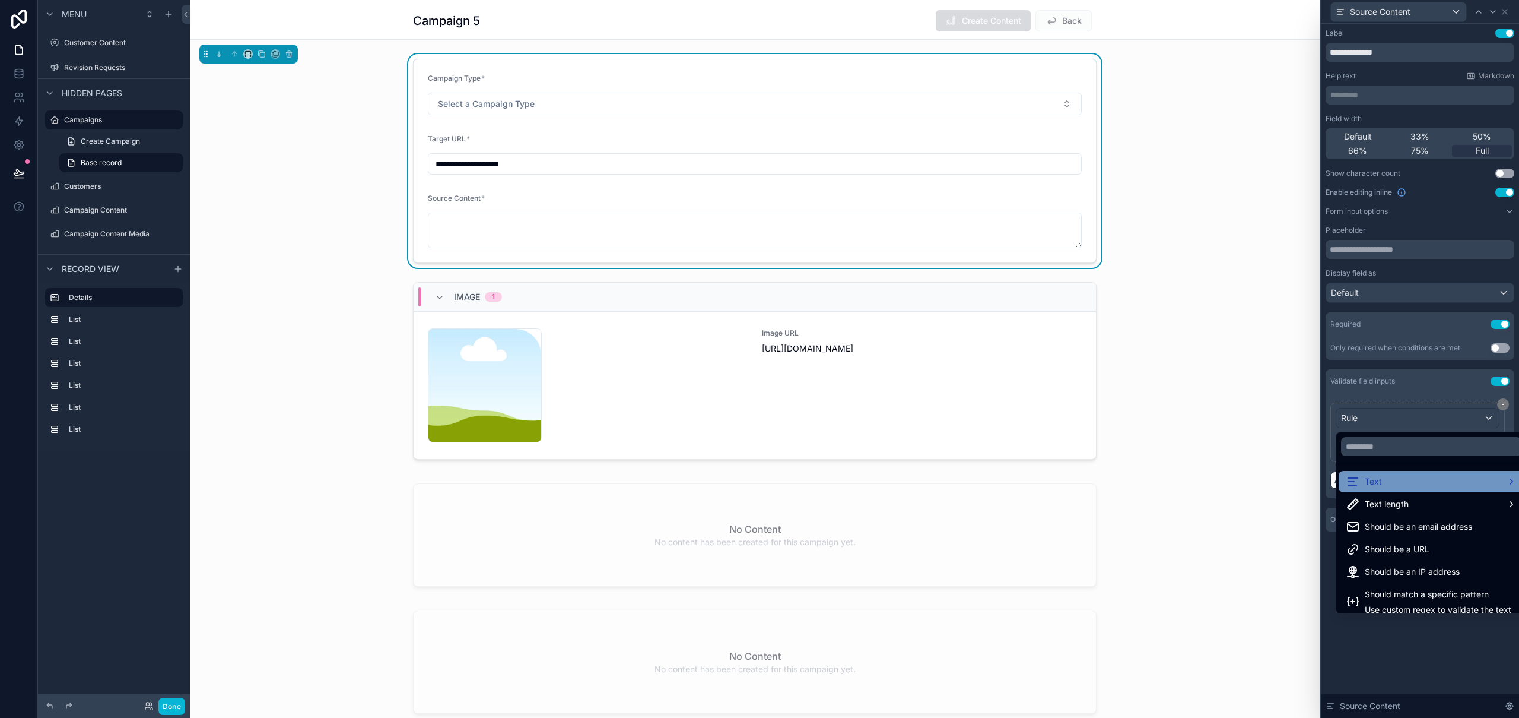
click at [1429, 480] on div "Text" at bounding box center [1431, 481] width 171 height 14
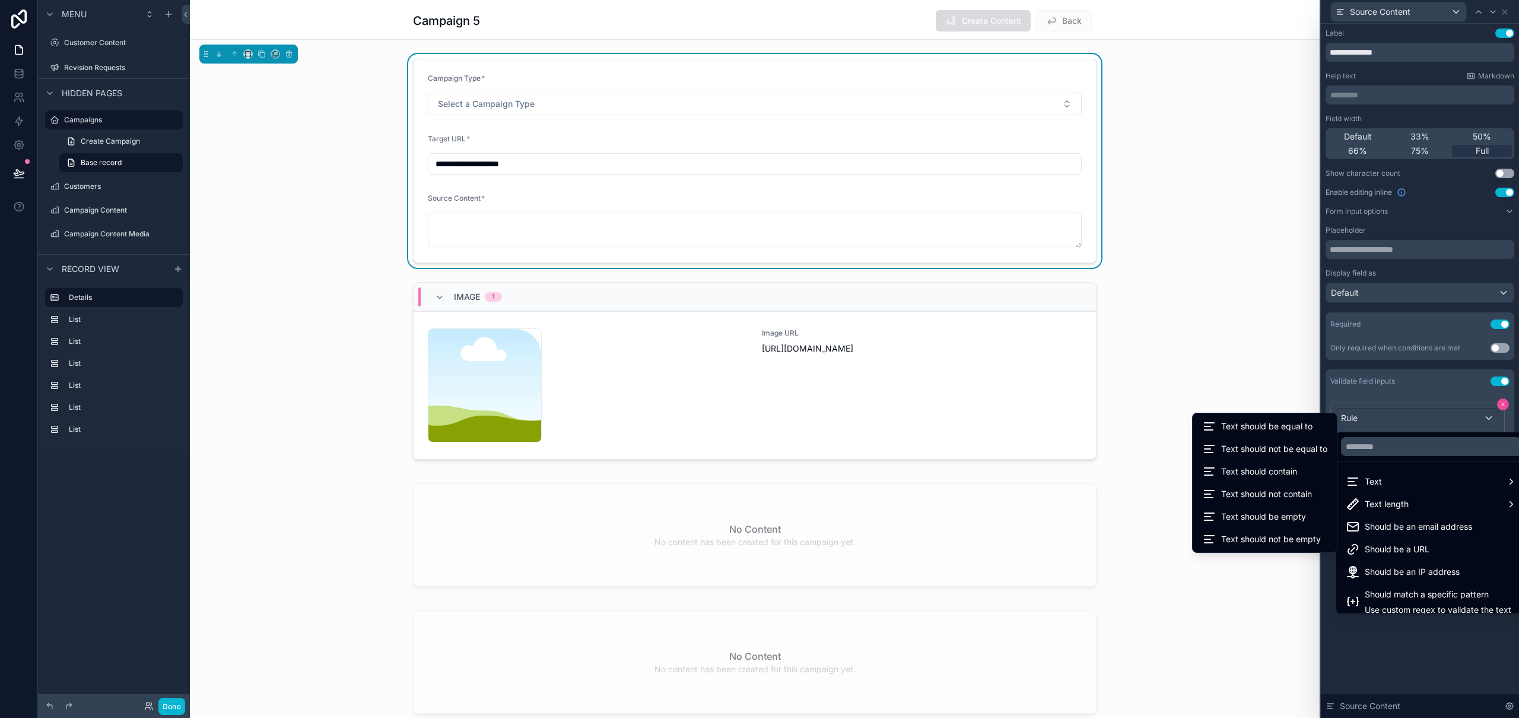
click at [1499, 401] on div at bounding box center [1420, 359] width 198 height 718
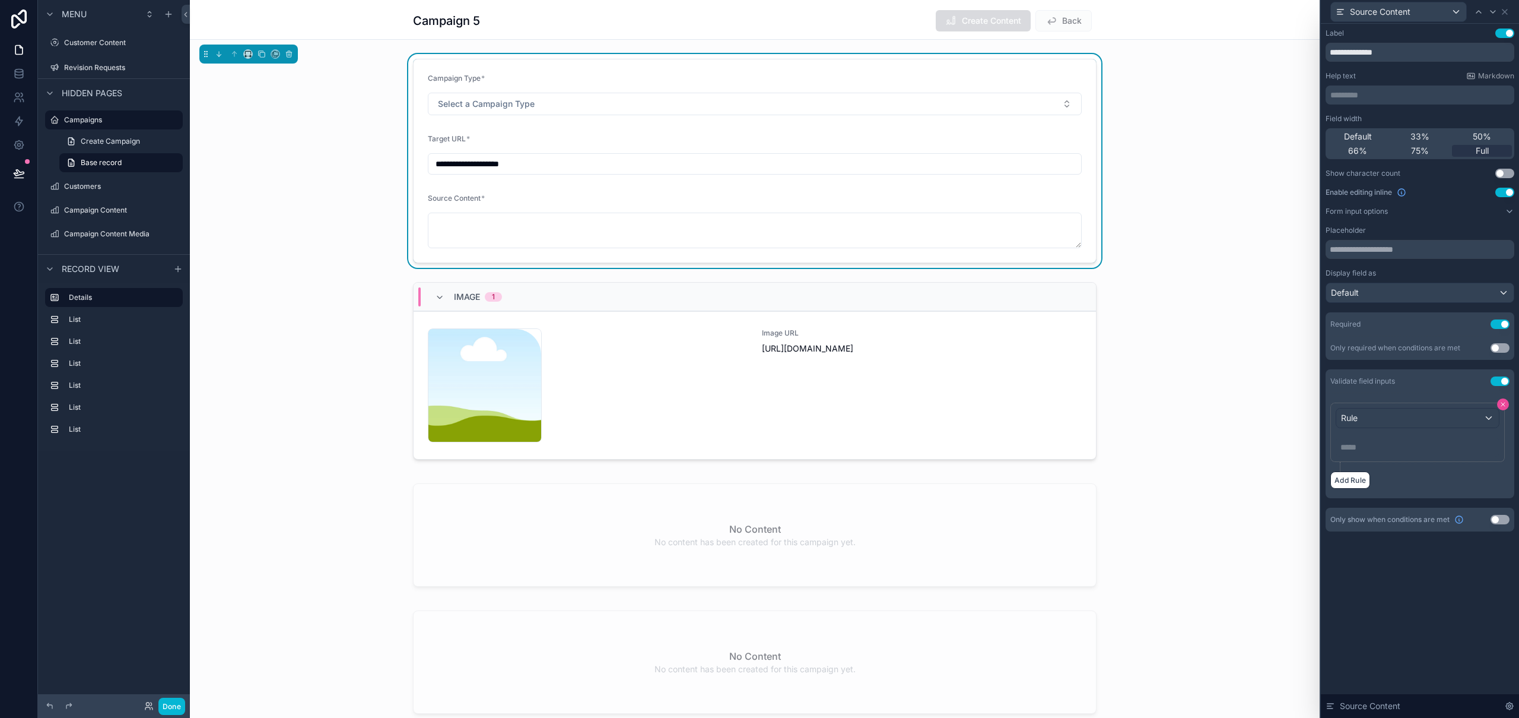
click at [1503, 403] on icon at bounding box center [1503, 404] width 7 height 7
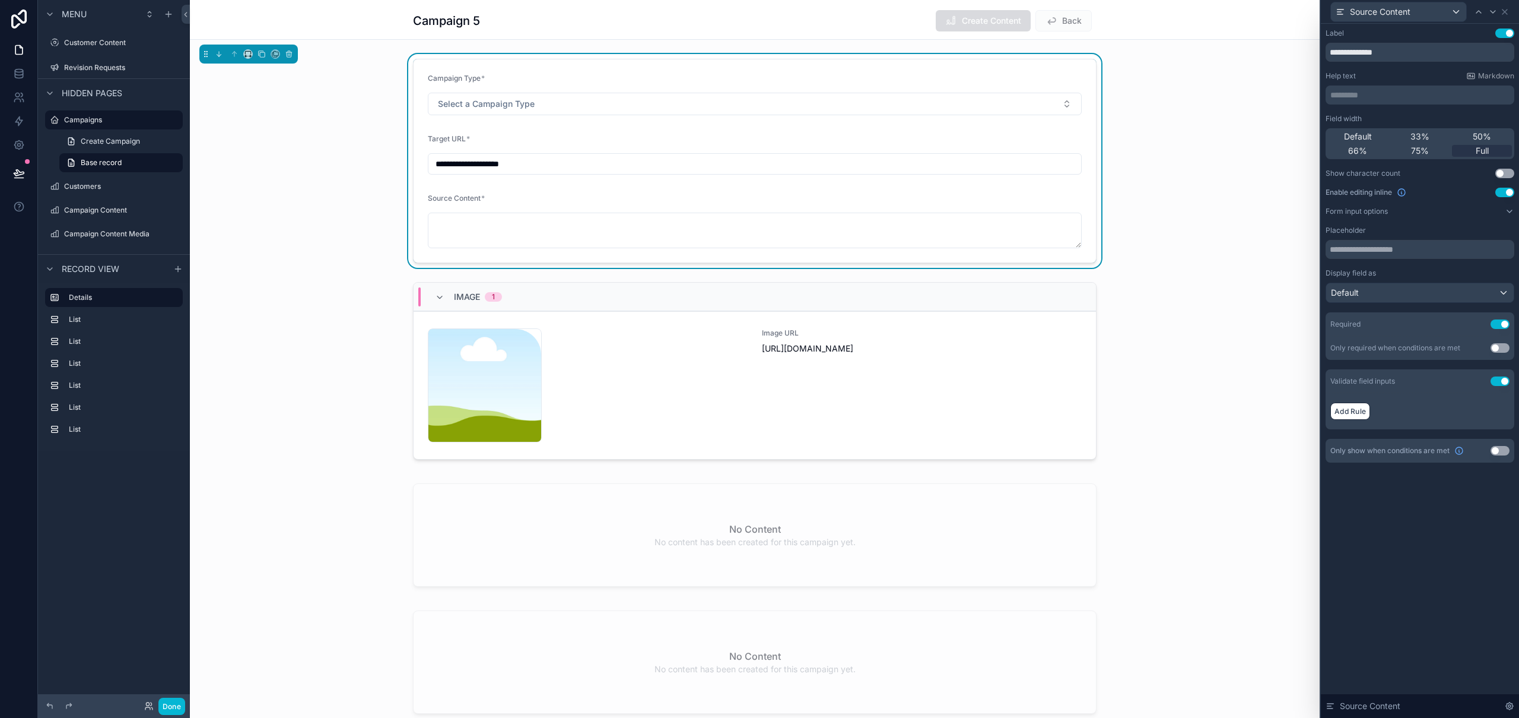
click at [1504, 380] on button "Use setting" at bounding box center [1500, 380] width 19 height 9
click at [1477, 12] on icon at bounding box center [1478, 11] width 9 height 9
click at [1502, 383] on button "Use setting" at bounding box center [1500, 380] width 19 height 9
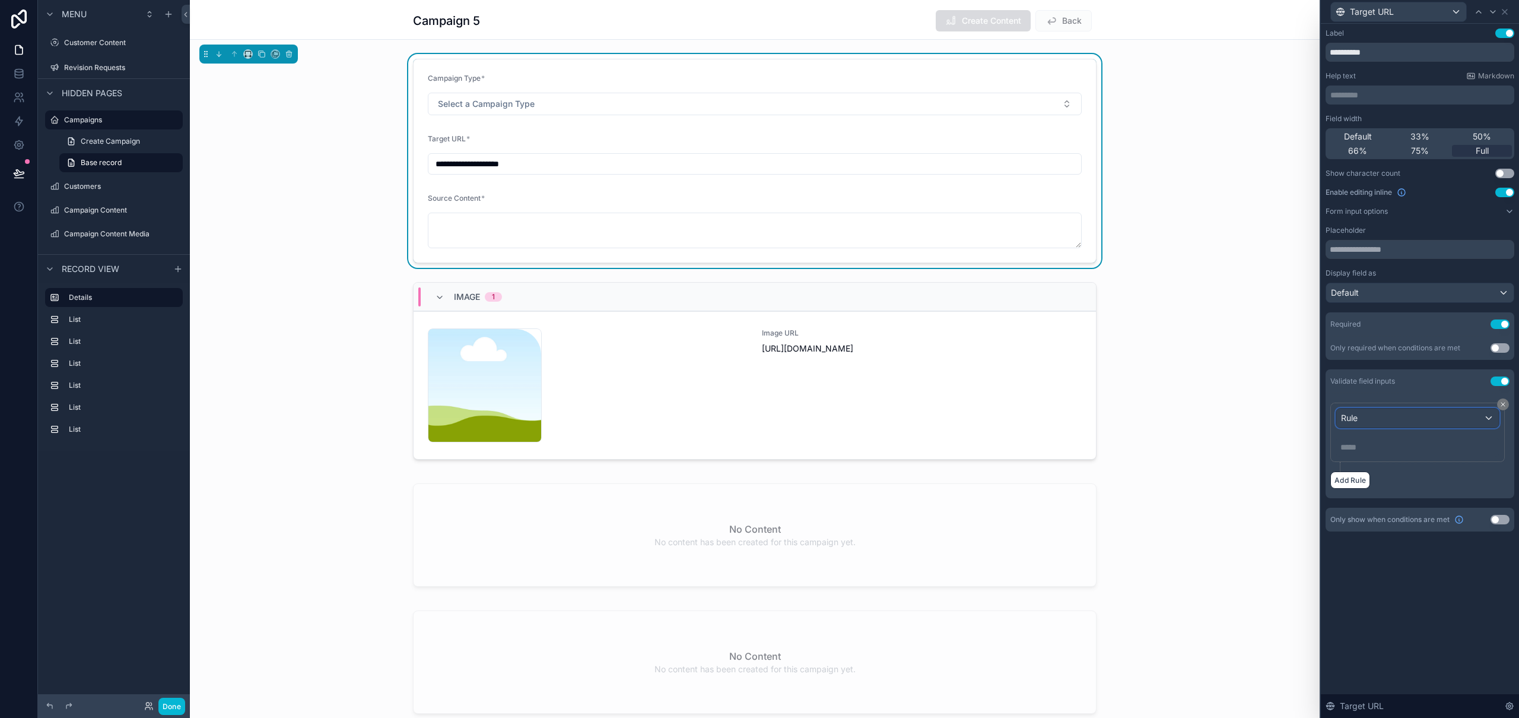
click at [1458, 417] on div "Rule" at bounding box center [1418, 417] width 163 height 19
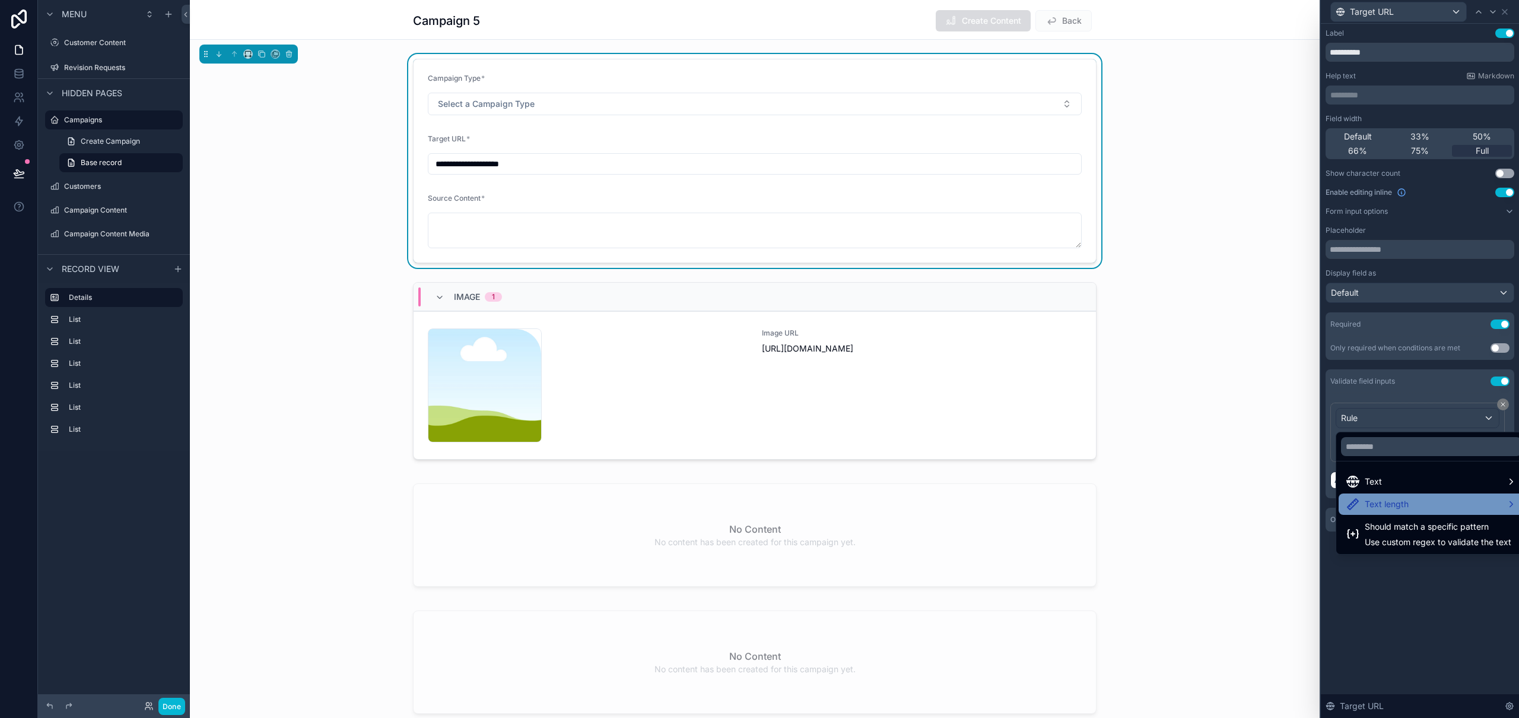
click at [1416, 502] on div "Text length" at bounding box center [1431, 504] width 171 height 14
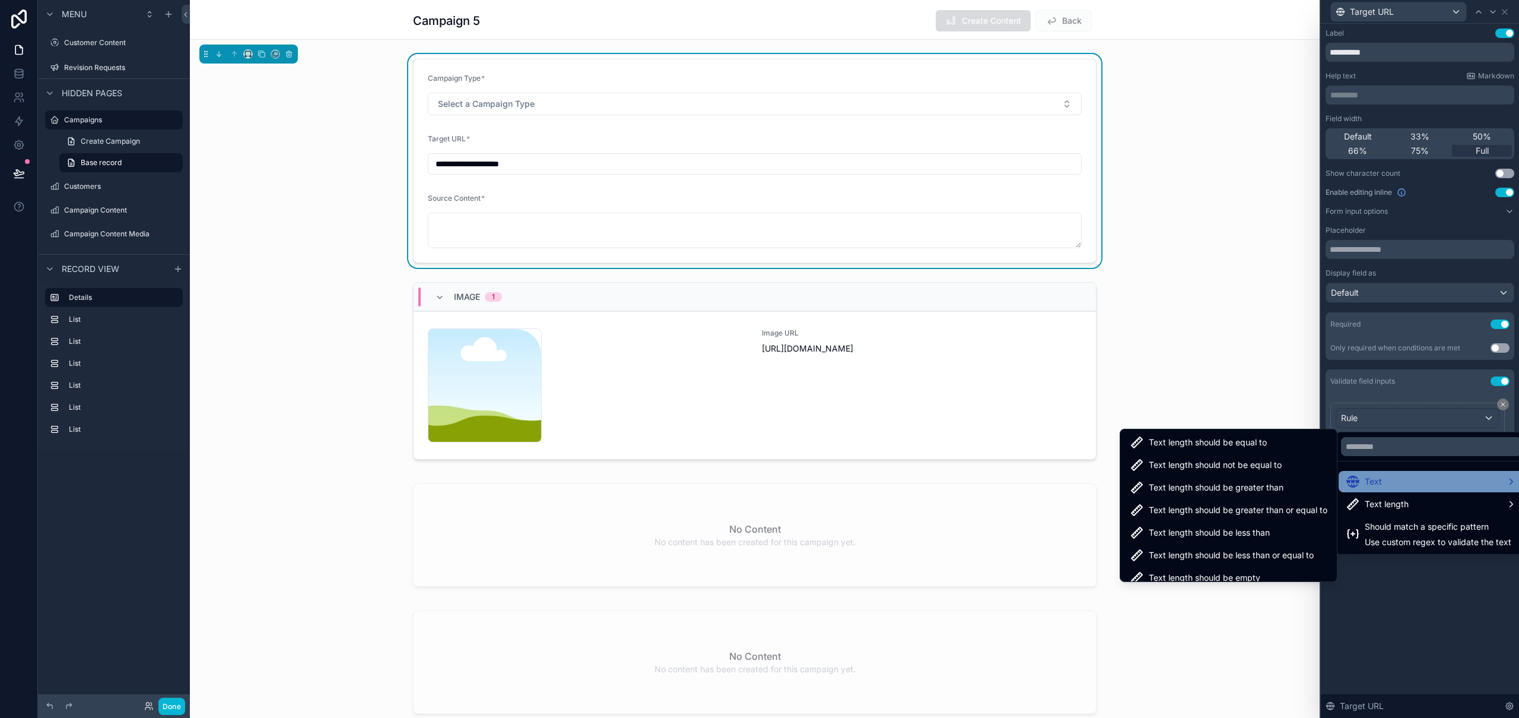
click at [1416, 491] on div "Text" at bounding box center [1431, 481] width 185 height 21
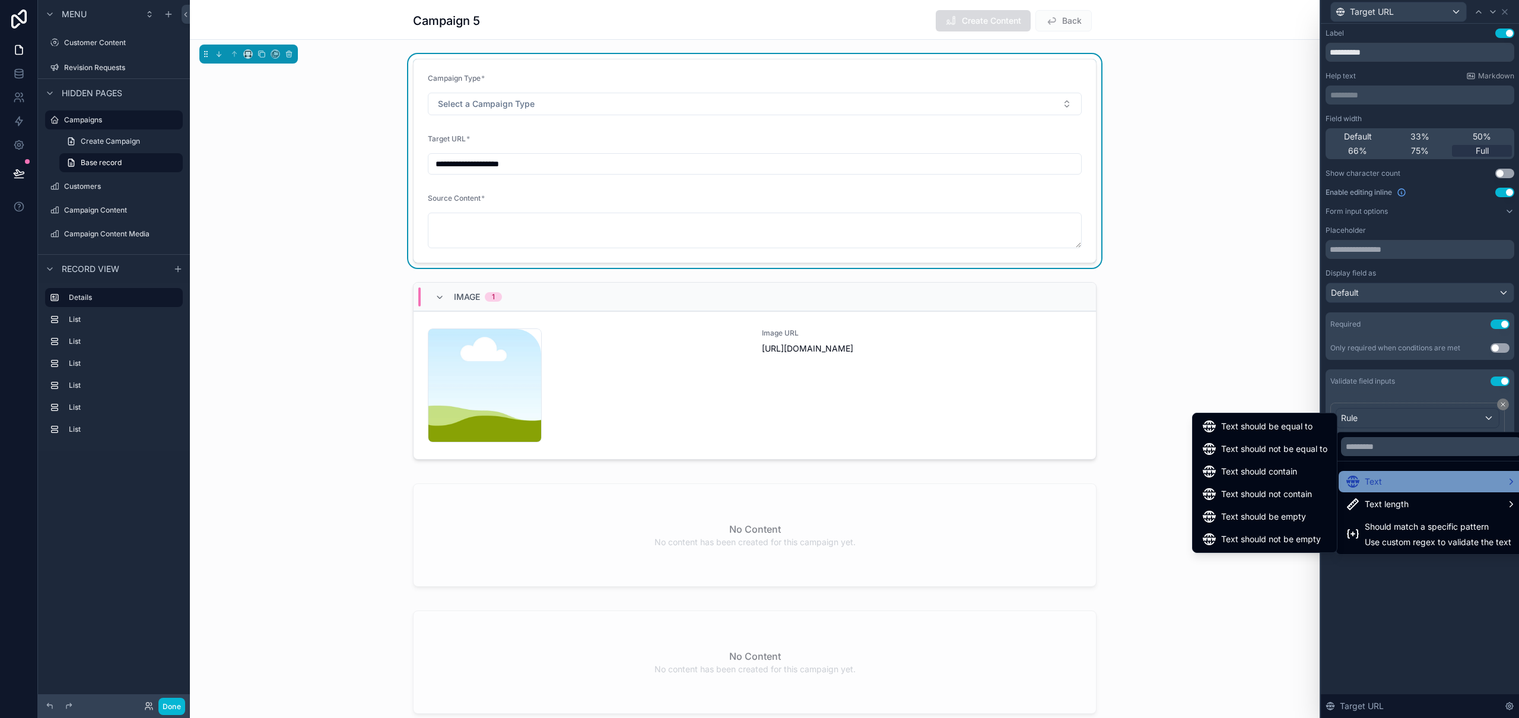
click at [1435, 480] on div "Text" at bounding box center [1431, 481] width 171 height 14
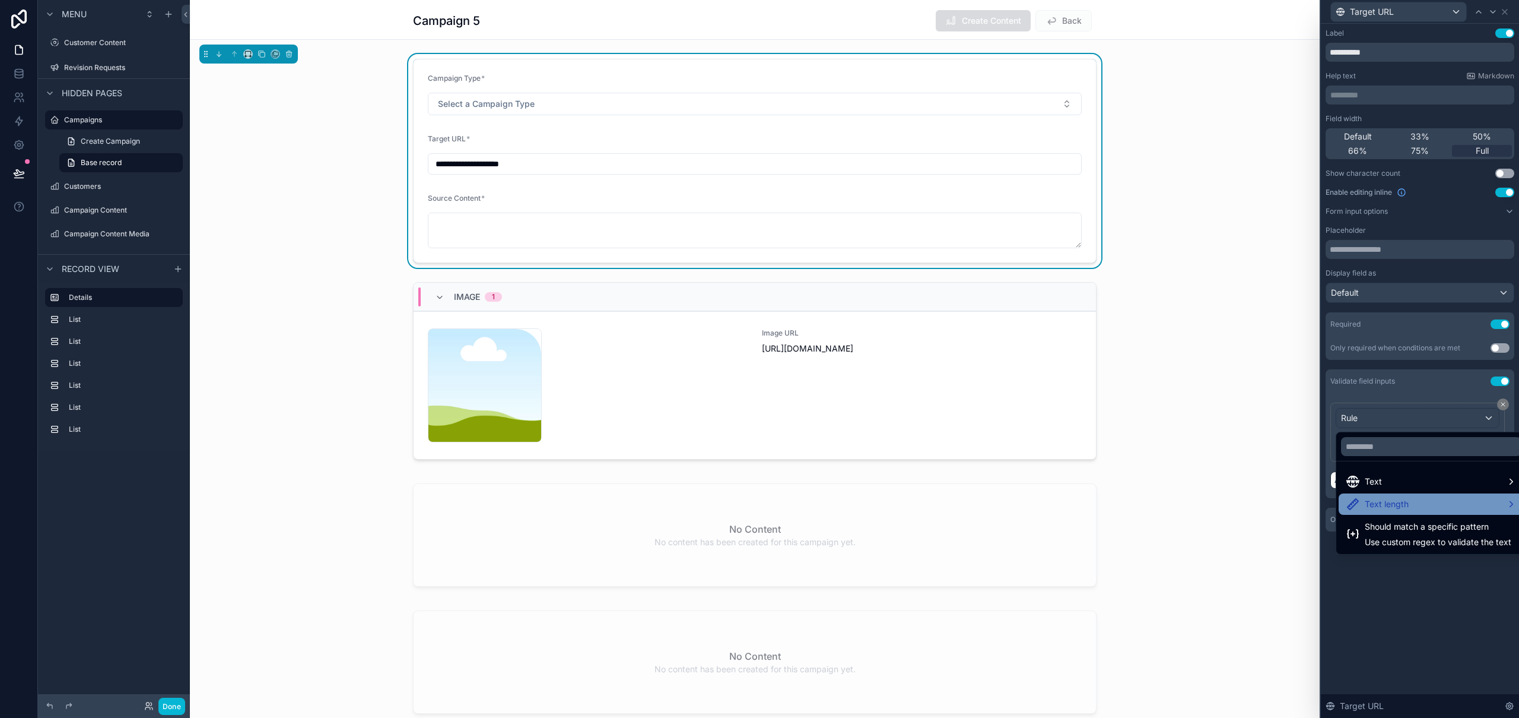
click at [1427, 507] on div "Text length" at bounding box center [1431, 504] width 171 height 14
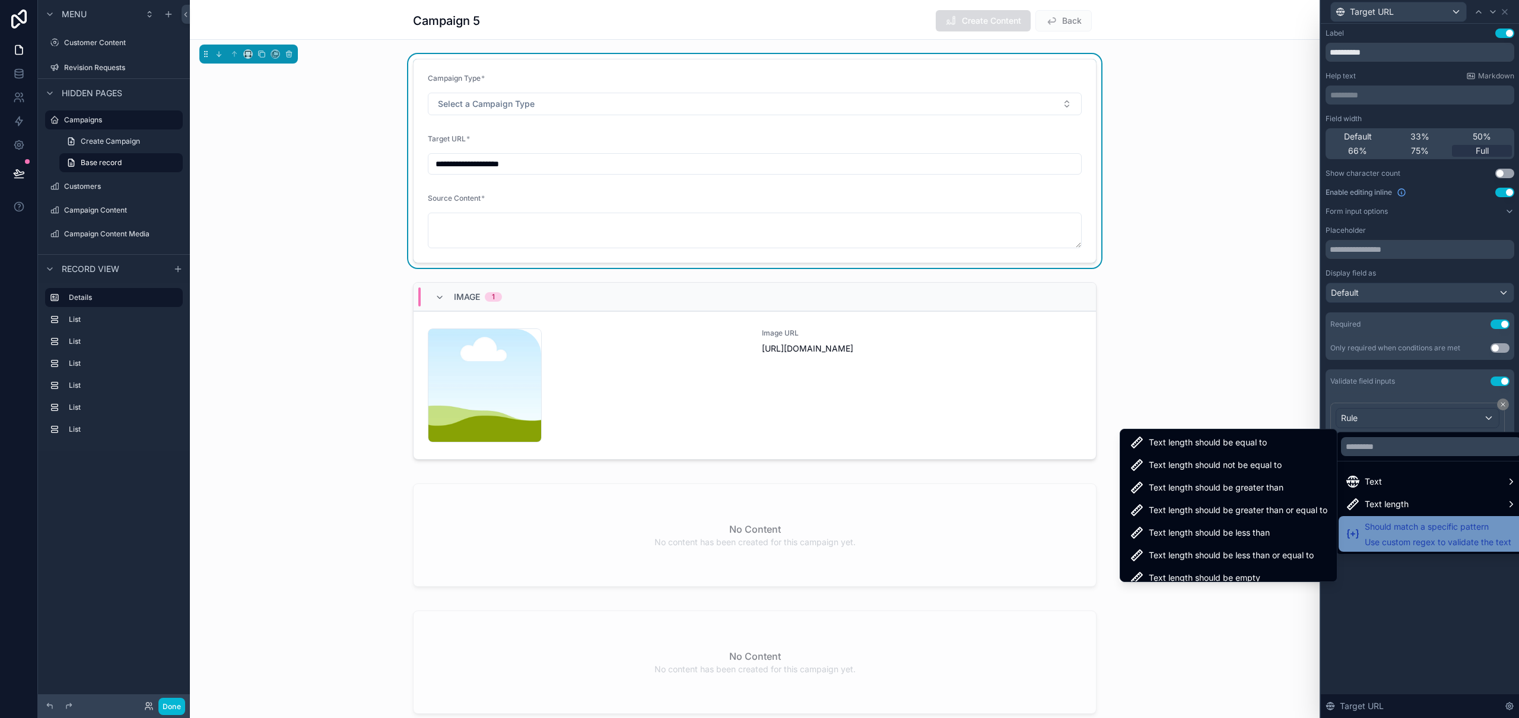
scroll to position [7, 0]
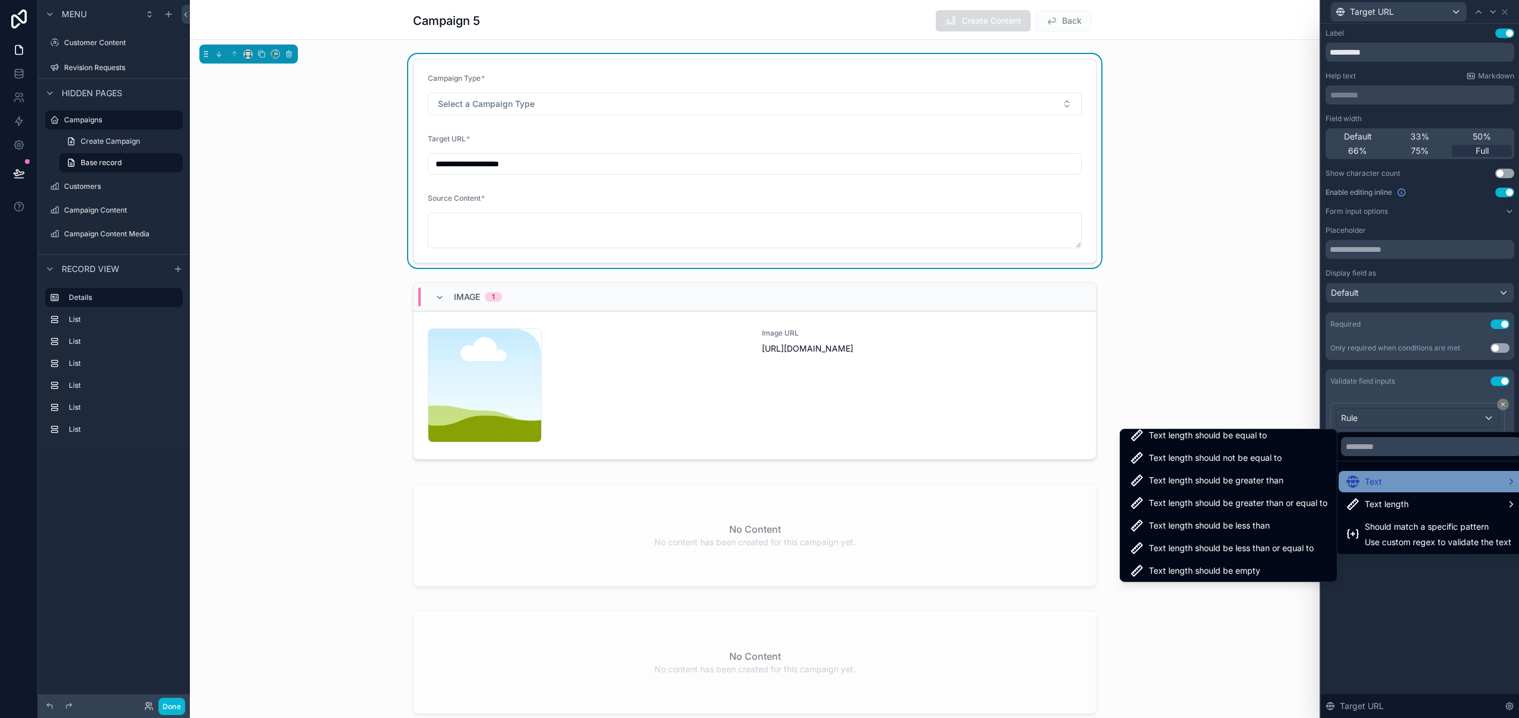
click at [1398, 483] on div "Text" at bounding box center [1431, 481] width 171 height 14
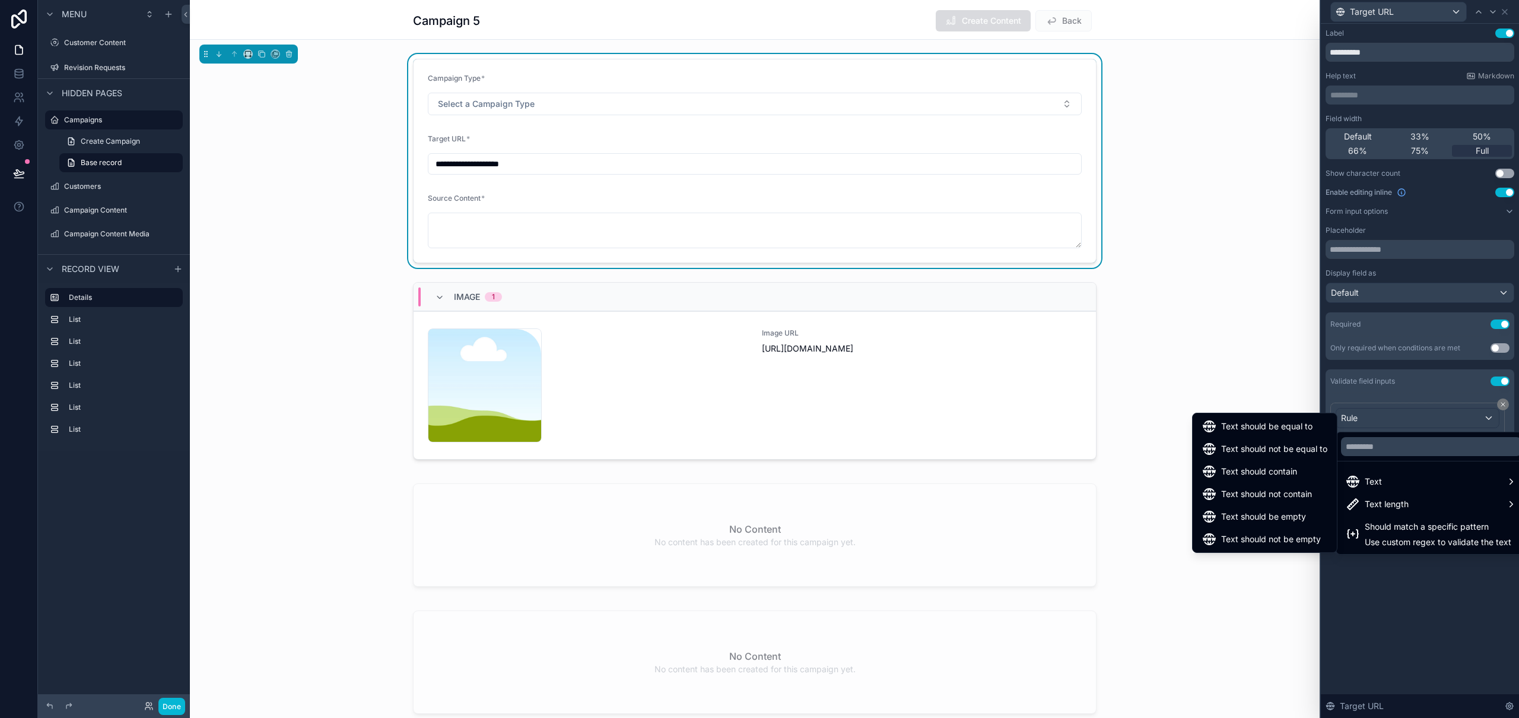
click at [1513, 399] on div at bounding box center [1420, 359] width 198 height 718
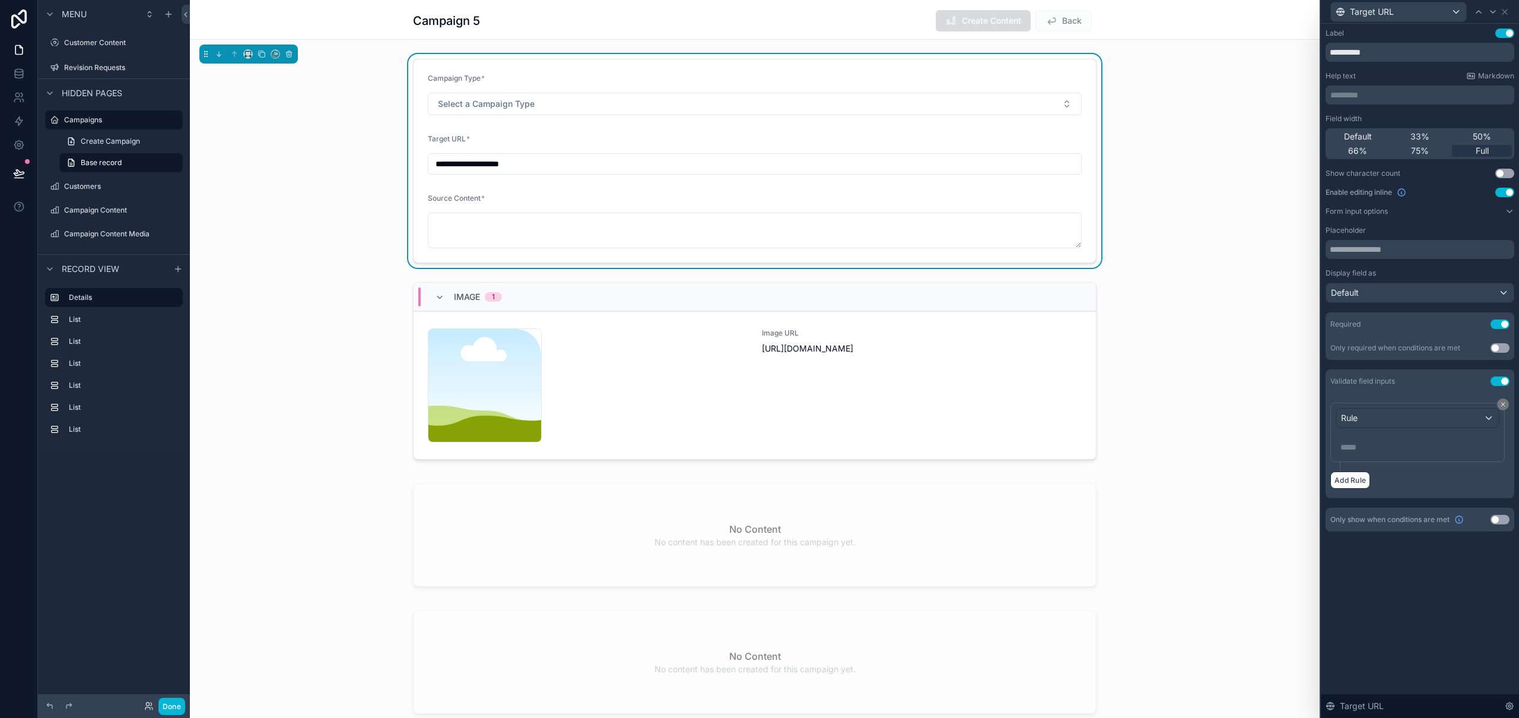
click at [1504, 378] on button "Use setting" at bounding box center [1500, 380] width 19 height 9
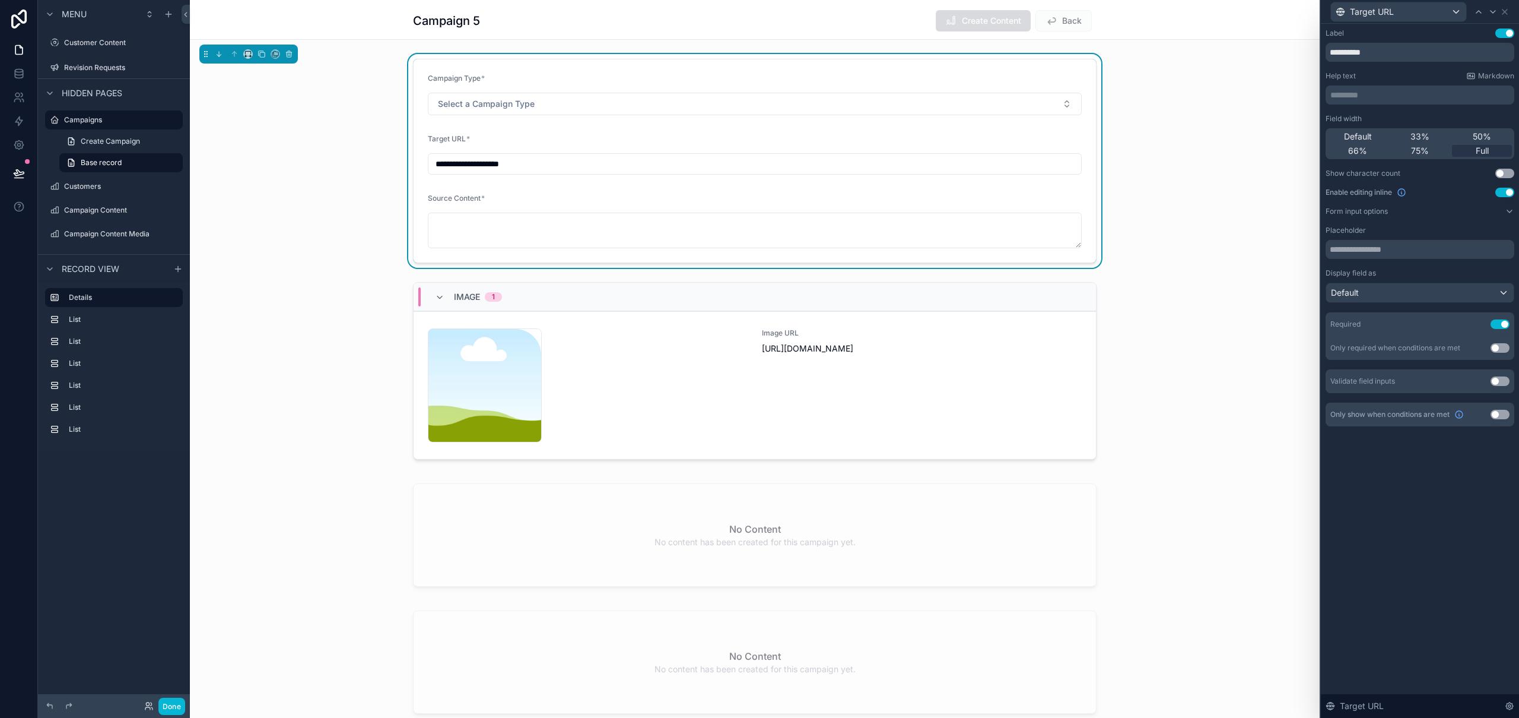
click at [1208, 121] on div "**********" at bounding box center [755, 161] width 1130 height 214
click at [1178, 111] on div "**********" at bounding box center [755, 161] width 1130 height 214
click at [959, 54] on div "**********" at bounding box center [755, 161] width 1130 height 214
click at [757, 21] on div "Campaign 5 Create Content Back" at bounding box center [755, 20] width 684 height 23
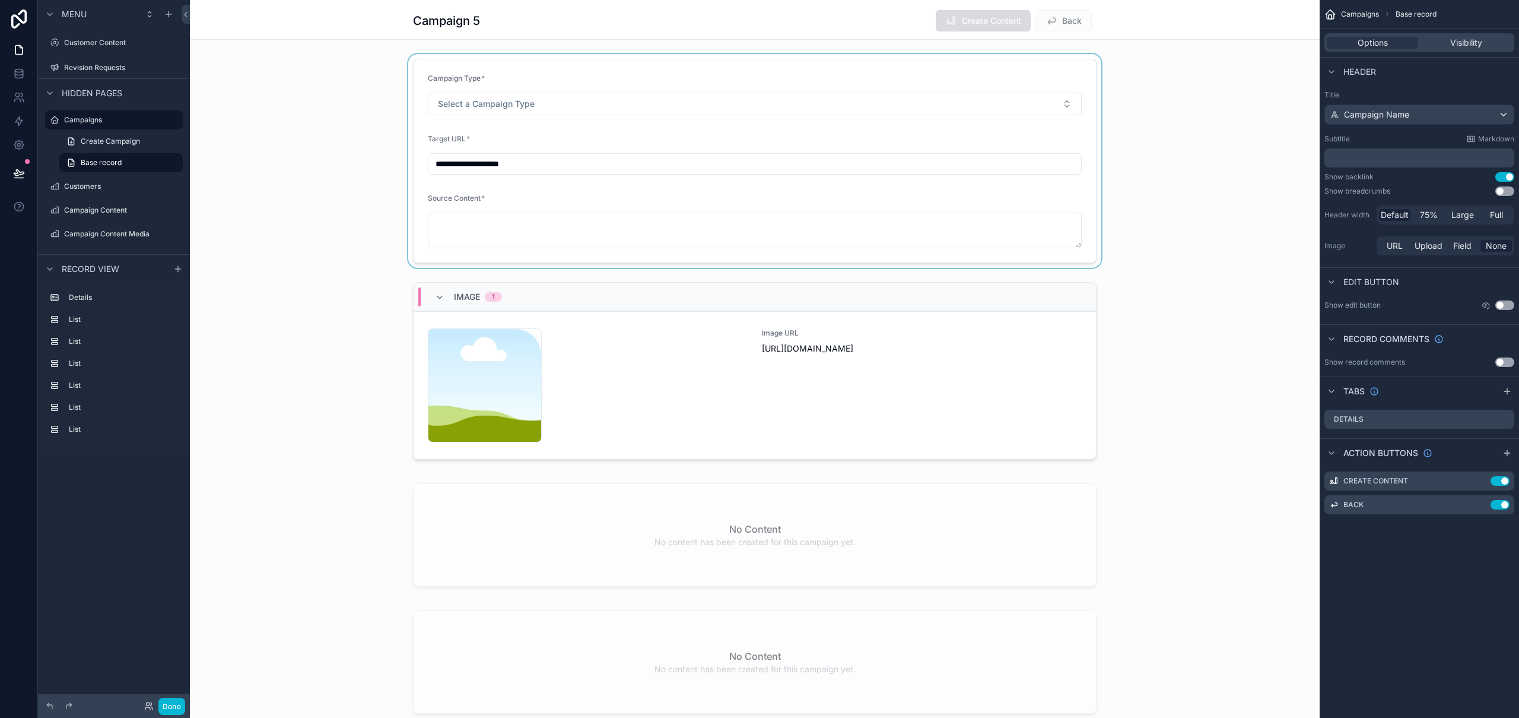
click at [414, 77] on div "scrollable content" at bounding box center [755, 161] width 1130 height 214
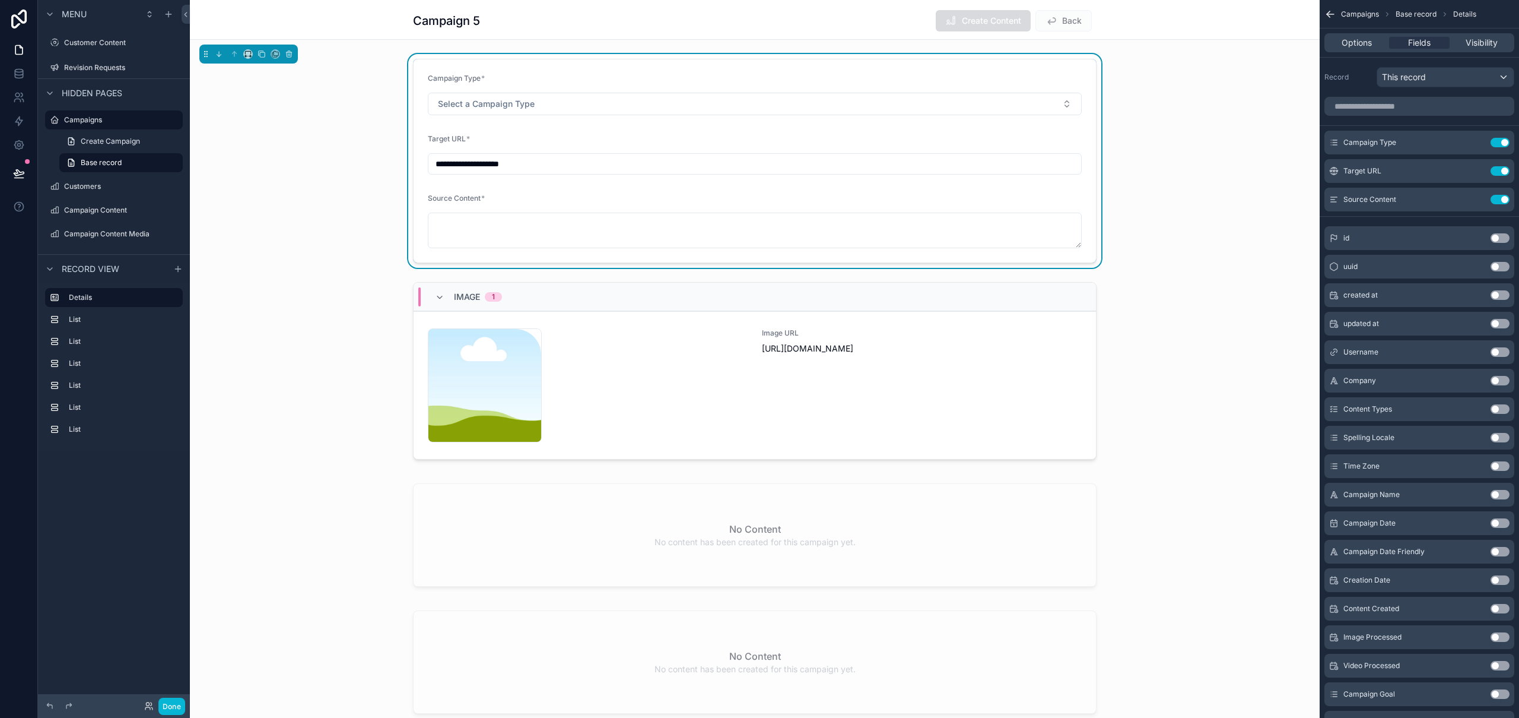
click at [1359, 50] on div "Options Fields Visibility" at bounding box center [1420, 42] width 190 height 19
click at [1363, 43] on span "Options" at bounding box center [1357, 43] width 30 height 12
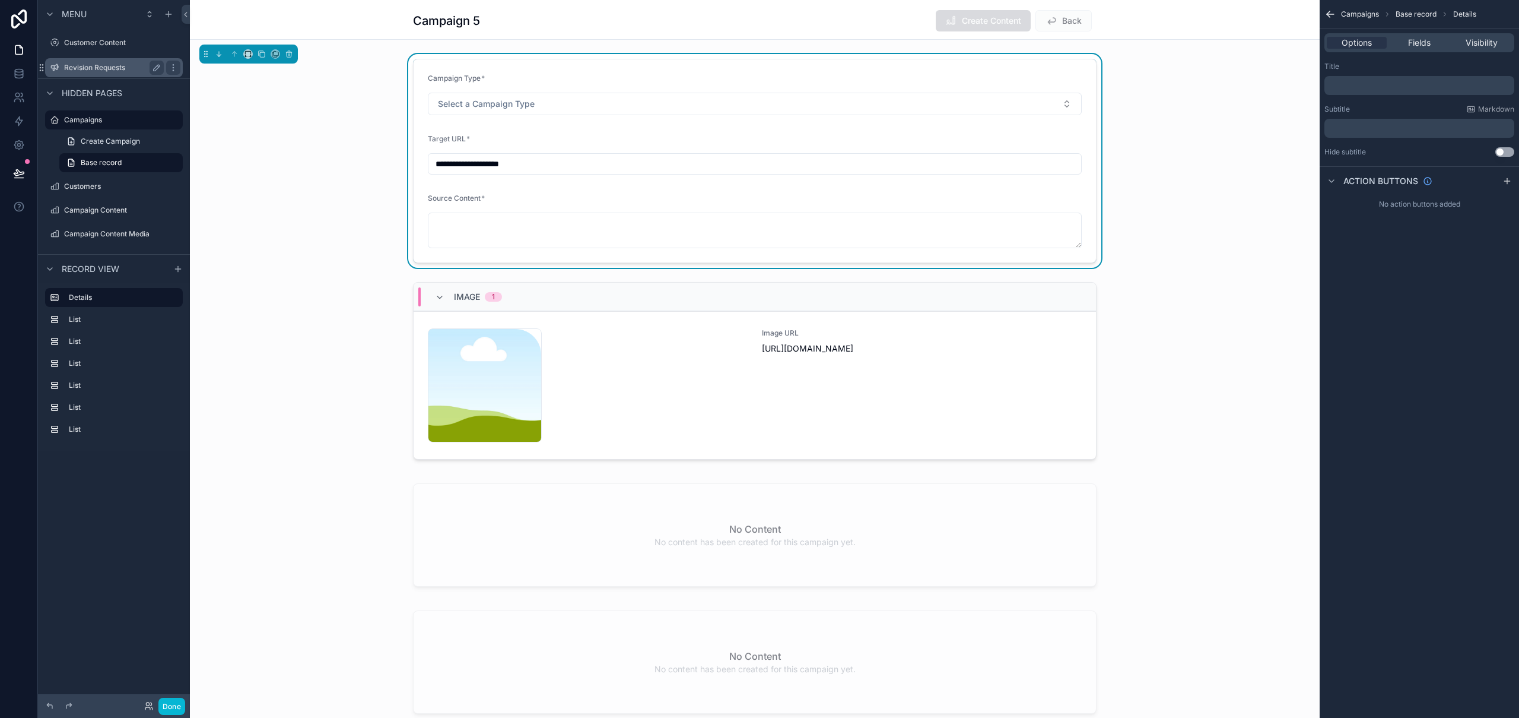
click at [117, 71] on label "Revision Requests" at bounding box center [111, 67] width 95 height 9
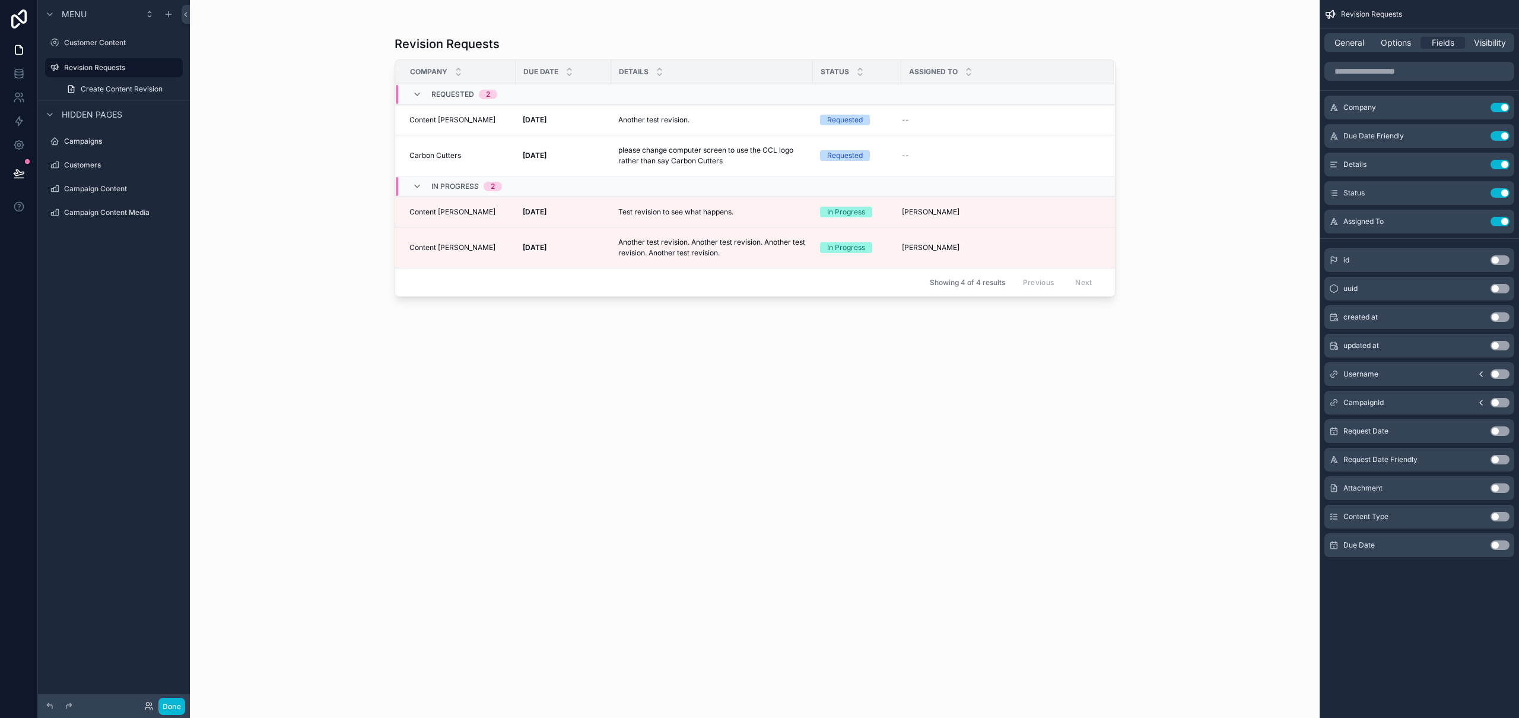
click at [574, 172] on div "scrollable content" at bounding box center [755, 351] width 759 height 703
click at [665, 166] on p "please change computer screen to use the CCL logo rather than say Carbon Cutters" at bounding box center [712, 155] width 188 height 21
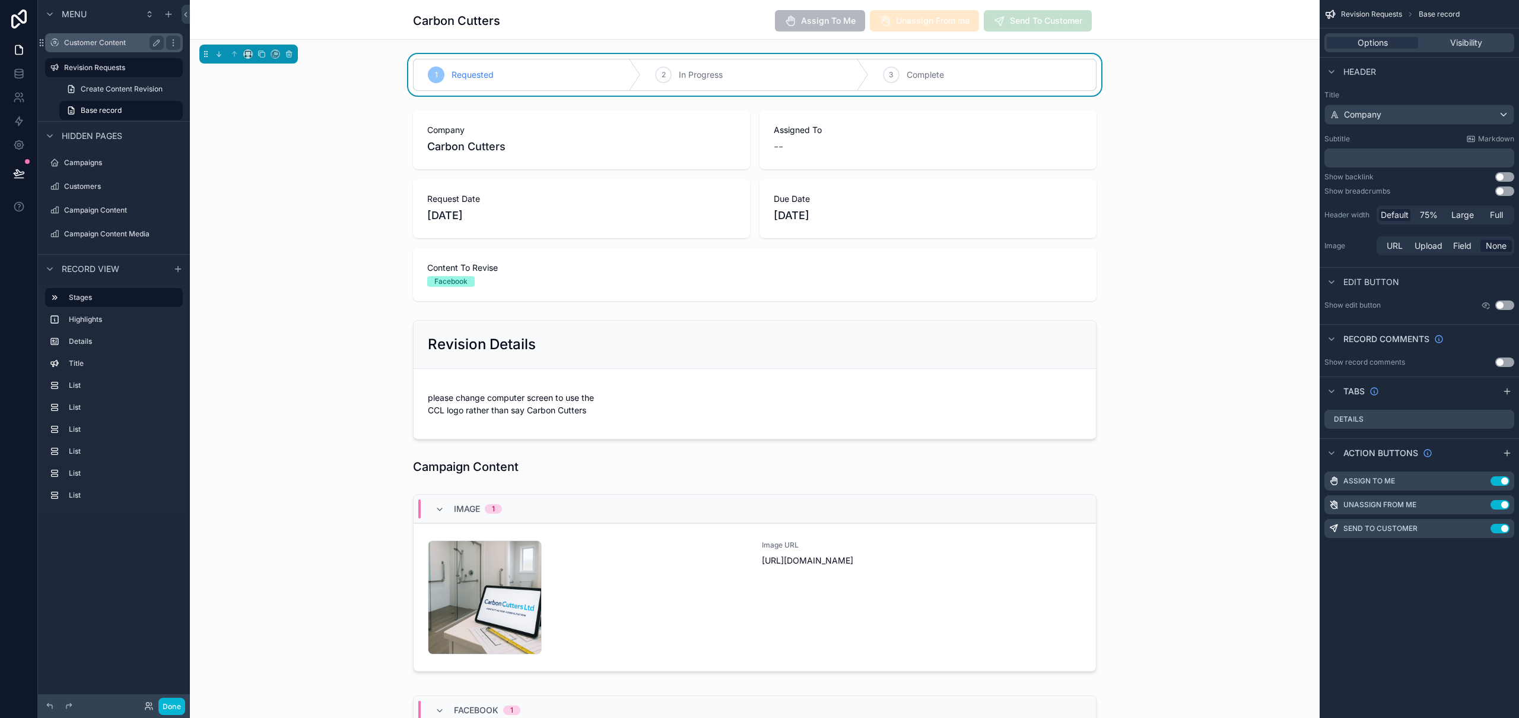
click at [108, 41] on label "Customer Content" at bounding box center [111, 42] width 95 height 9
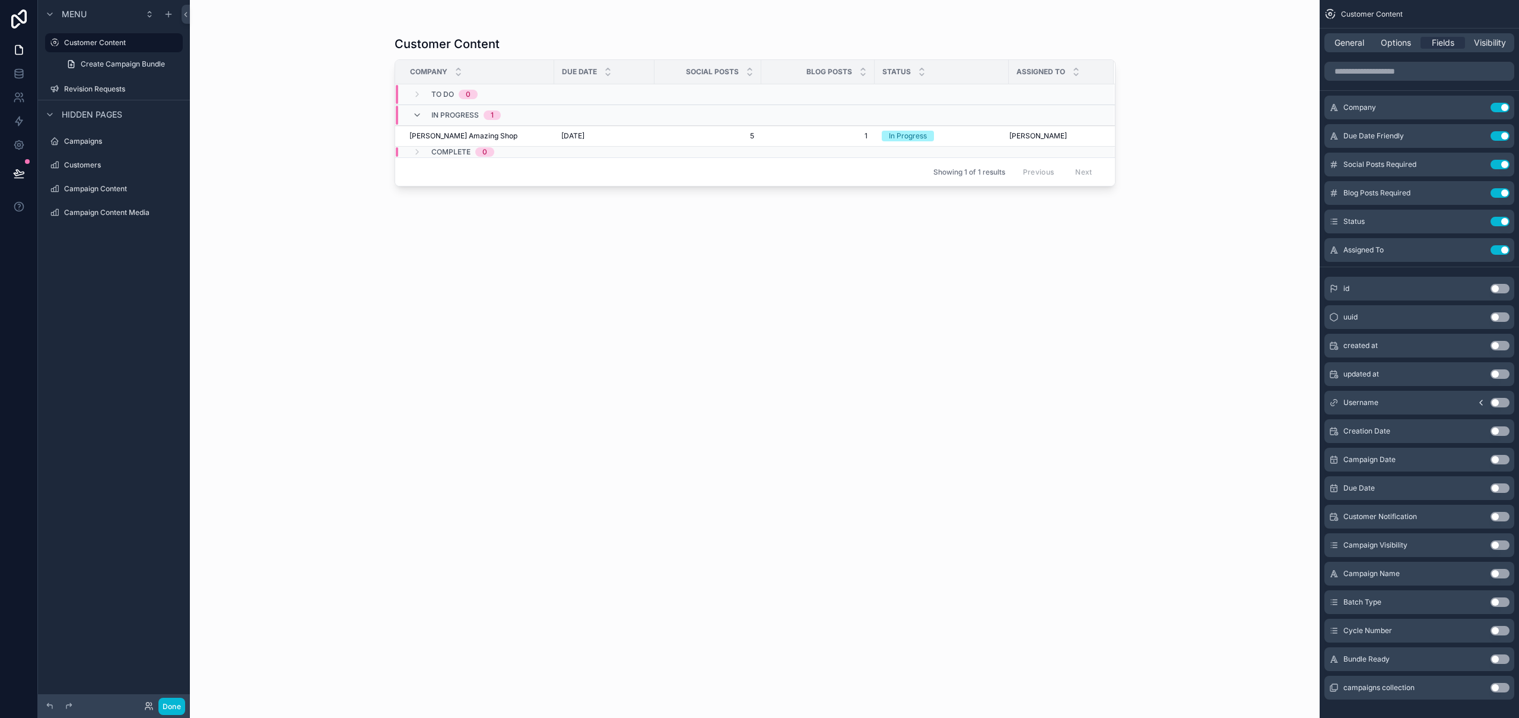
click at [567, 139] on div "scrollable content" at bounding box center [755, 351] width 759 height 703
click at [555, 138] on td "6th August 2025 6th August 2025" at bounding box center [604, 136] width 100 height 21
click at [555, 137] on td "6th August 2025 6th August 2025" at bounding box center [604, 136] width 100 height 21
click at [620, 142] on td "6th August 2025 6th August 2025" at bounding box center [604, 136] width 100 height 21
click at [585, 135] on span "[DATE]" at bounding box center [572, 135] width 23 height 9
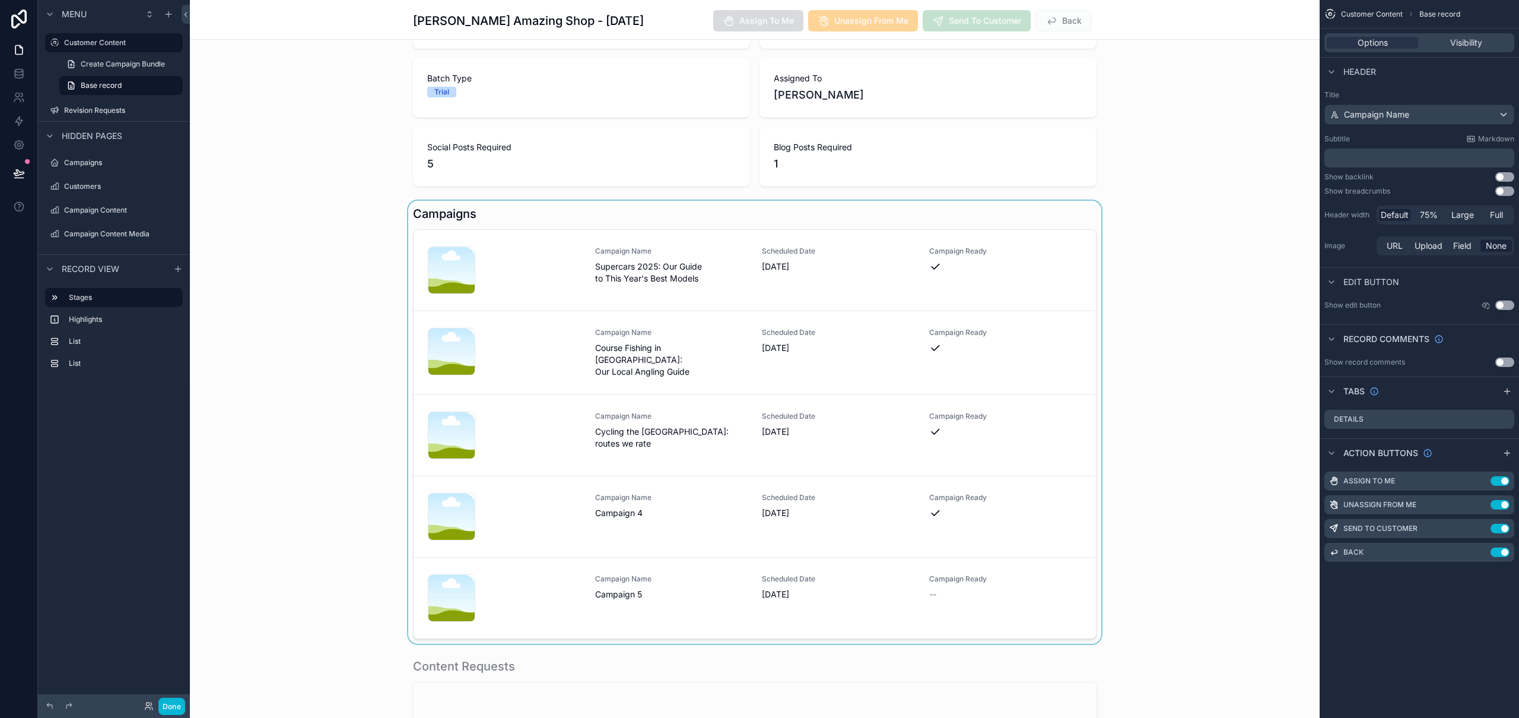
scroll to position [182, 0]
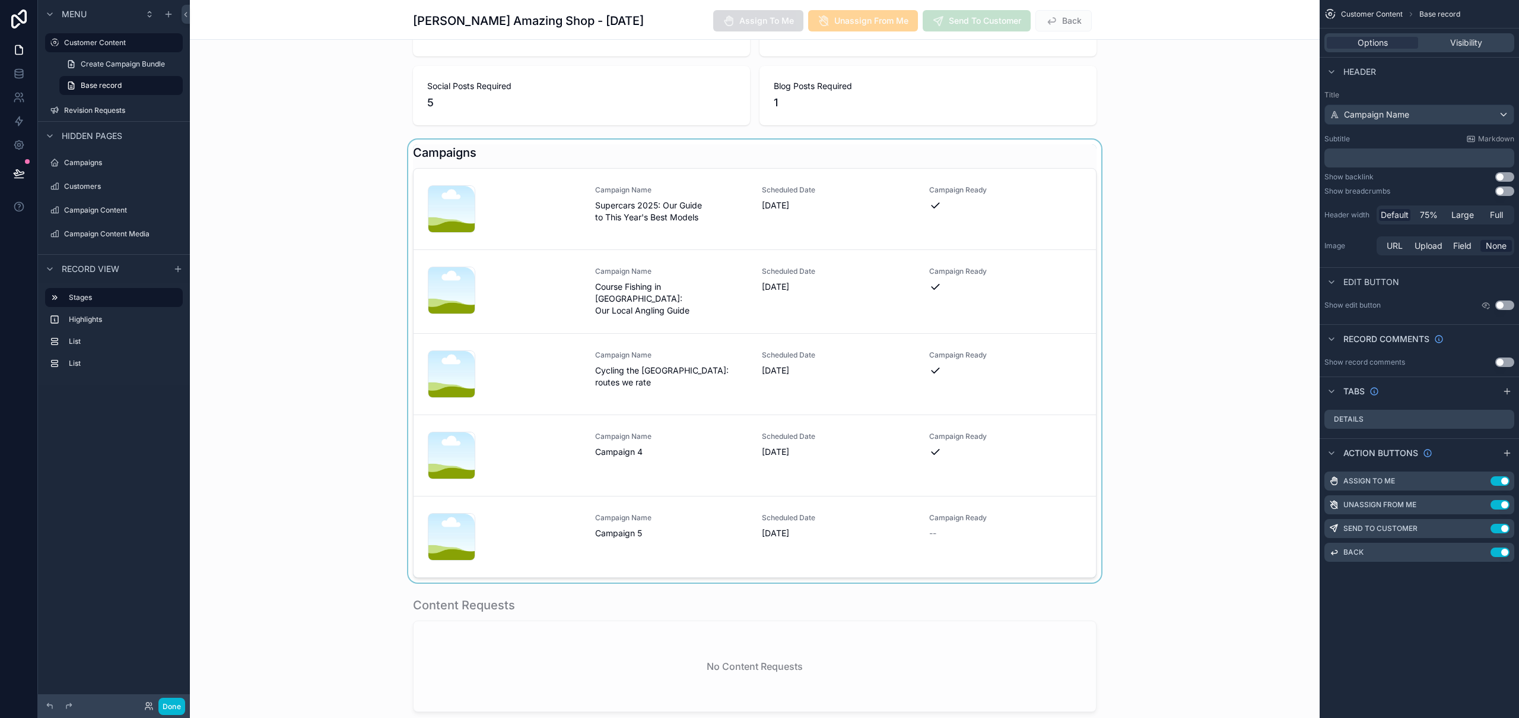
click at [671, 511] on div "scrollable content" at bounding box center [755, 360] width 1130 height 443
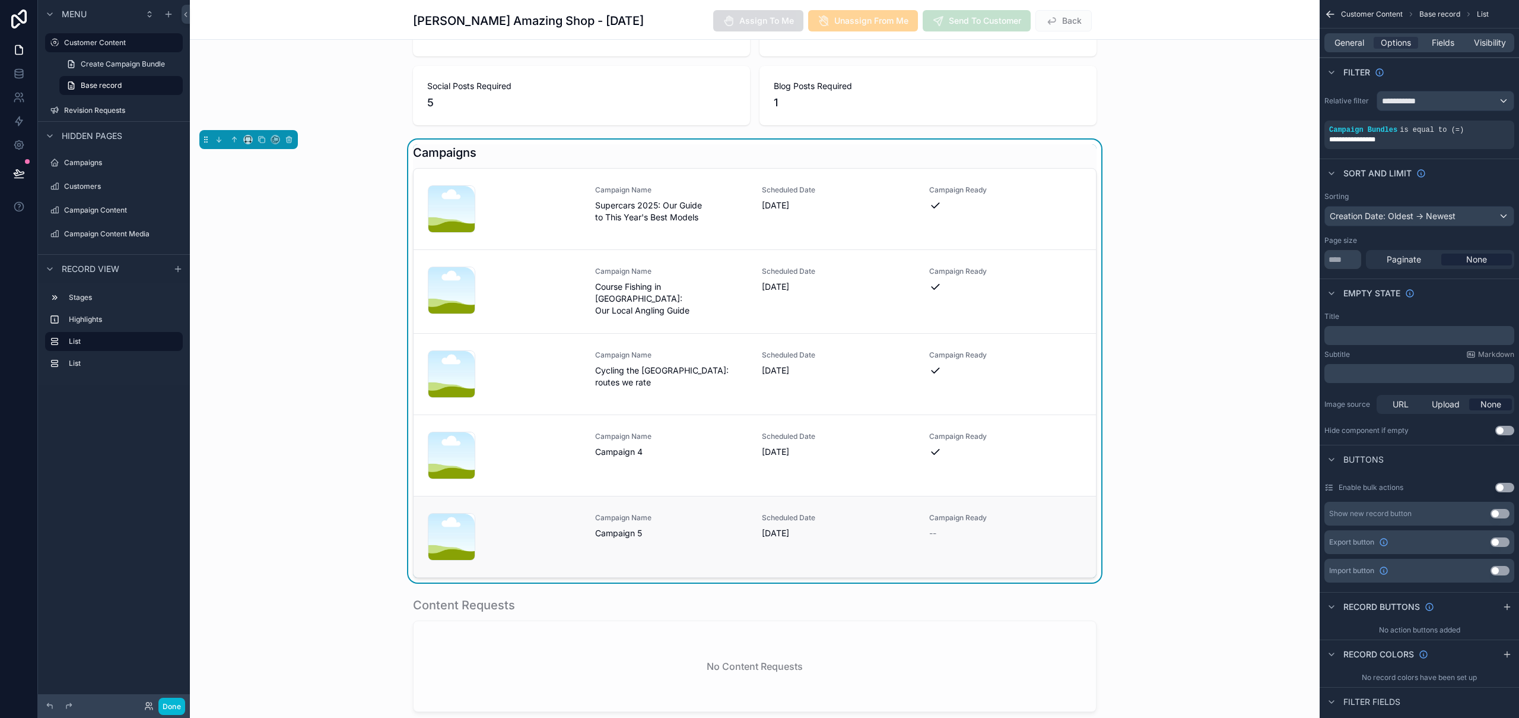
click at [671, 513] on span "Campaign Name" at bounding box center [671, 517] width 153 height 9
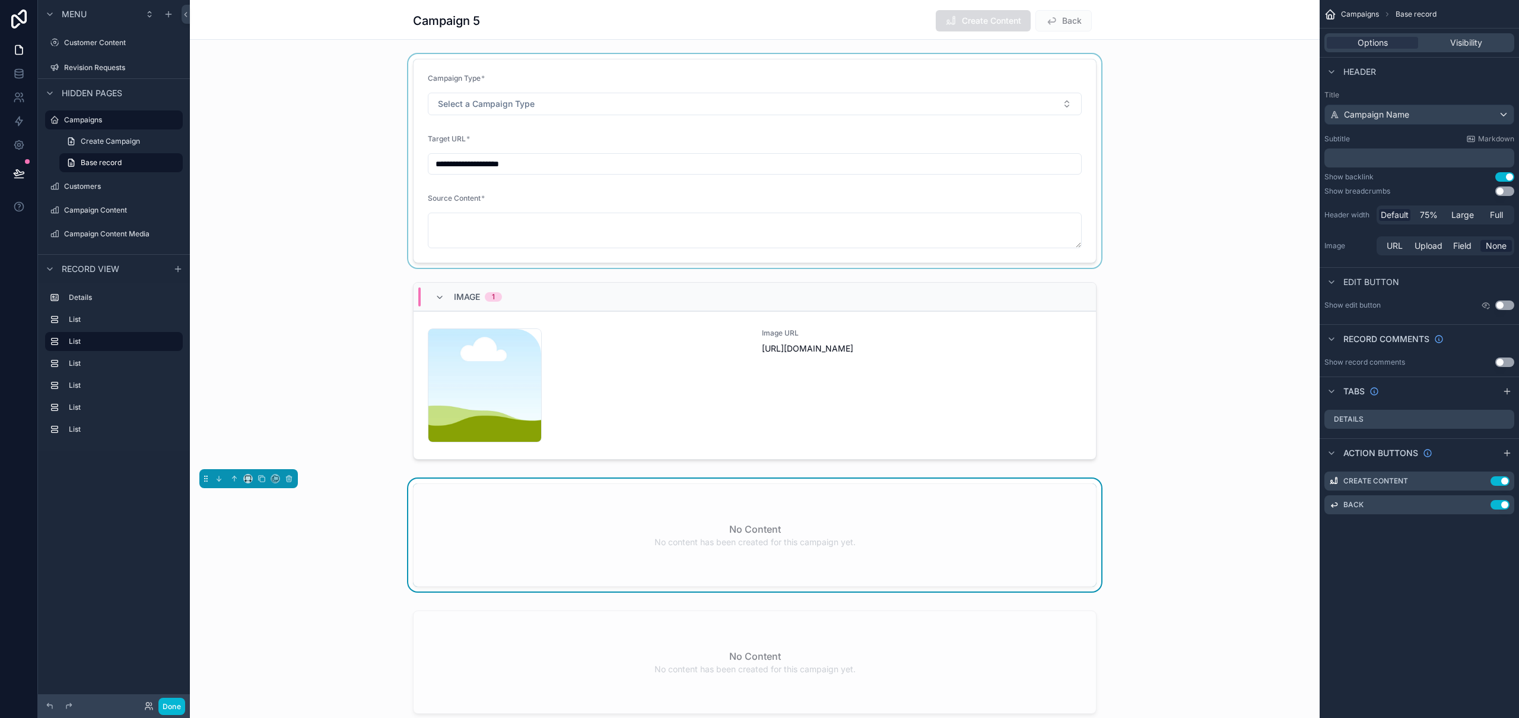
scroll to position [7, 0]
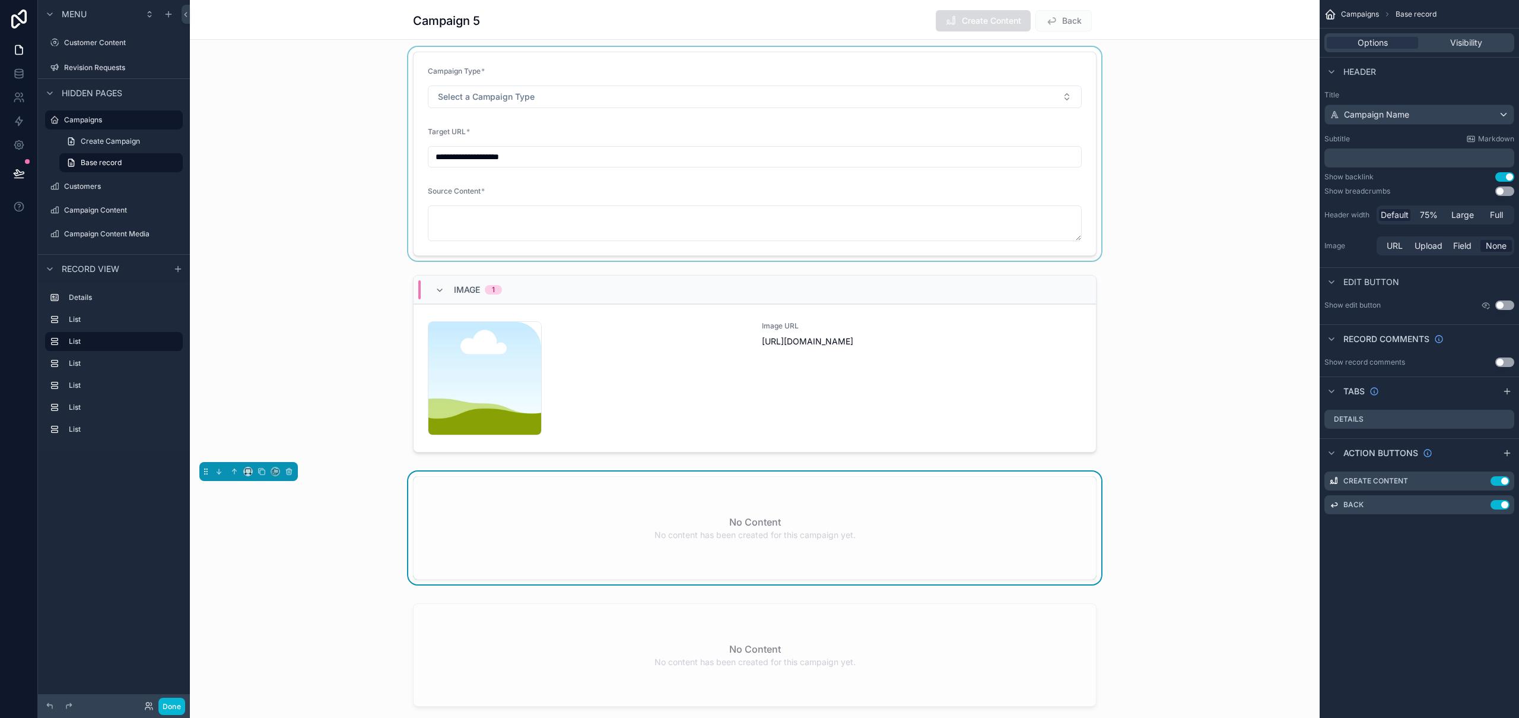
click at [527, 58] on div "scrollable content" at bounding box center [755, 154] width 1130 height 214
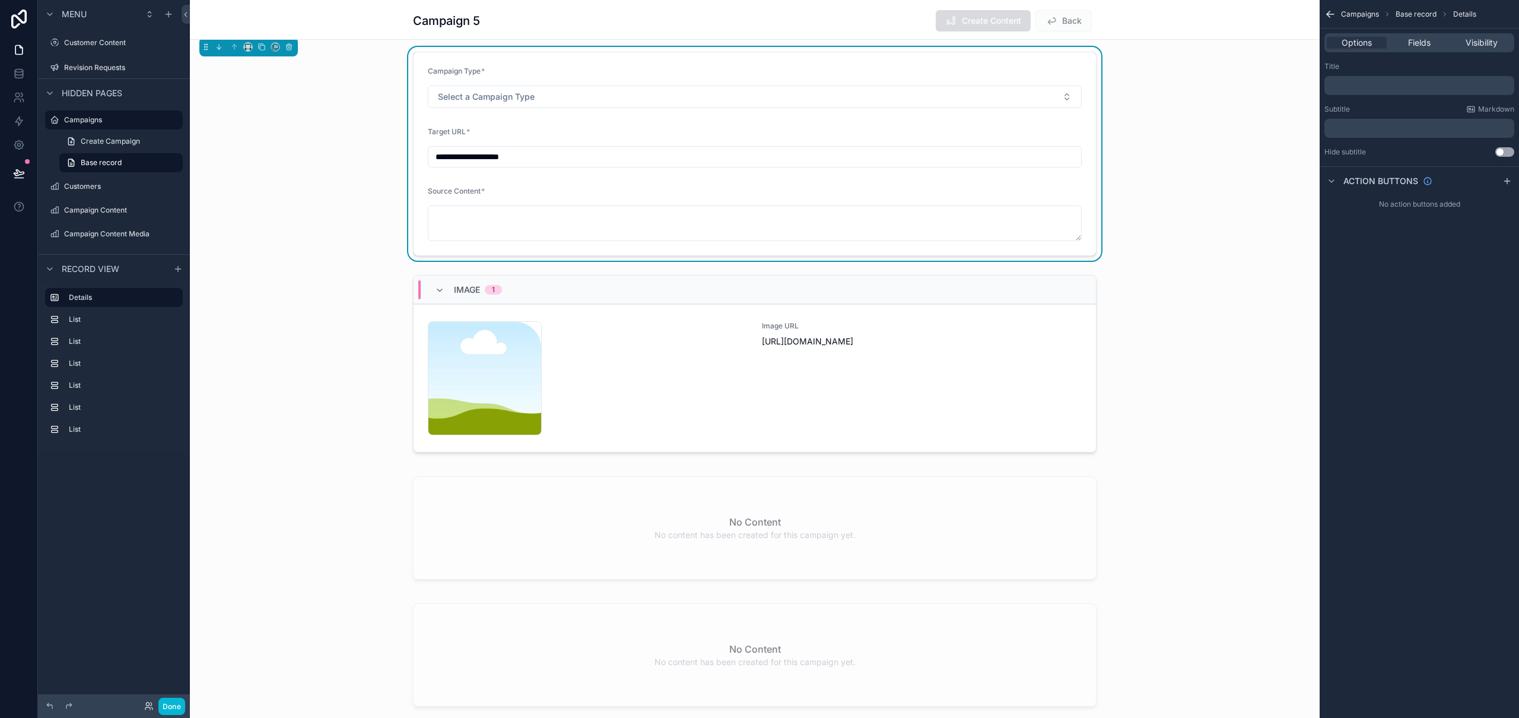
click at [1411, 72] on div "Title ﻿" at bounding box center [1420, 78] width 190 height 33
click at [1408, 78] on div "﻿" at bounding box center [1420, 85] width 190 height 19
click at [1408, 82] on p "﻿" at bounding box center [1421, 85] width 183 height 9
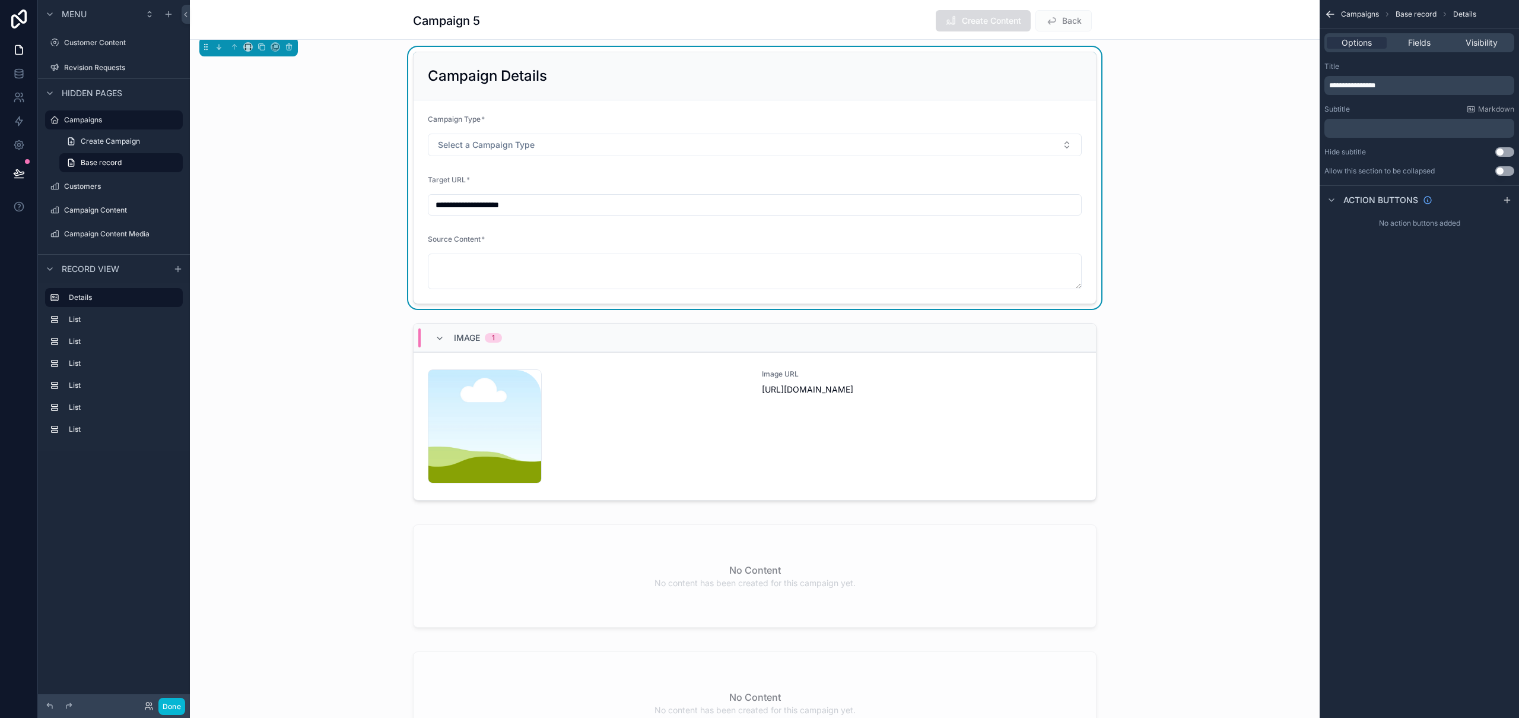
click at [1492, 392] on div "**********" at bounding box center [1419, 359] width 199 height 718
click at [1363, 125] on p "﻿" at bounding box center [1421, 127] width 183 height 9
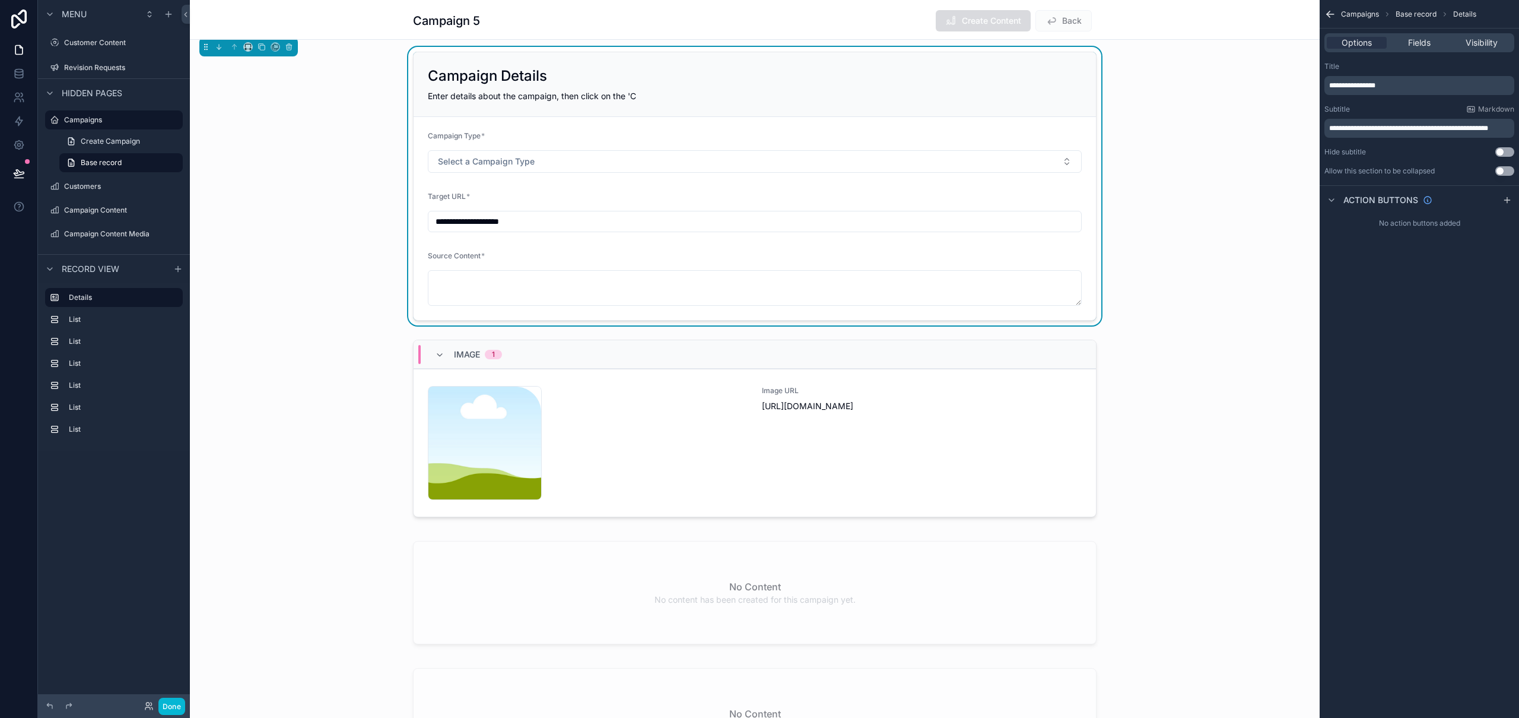
click at [341, 239] on div "**********" at bounding box center [755, 186] width 1130 height 278
click at [117, 66] on label "Revision Requests" at bounding box center [111, 67] width 95 height 9
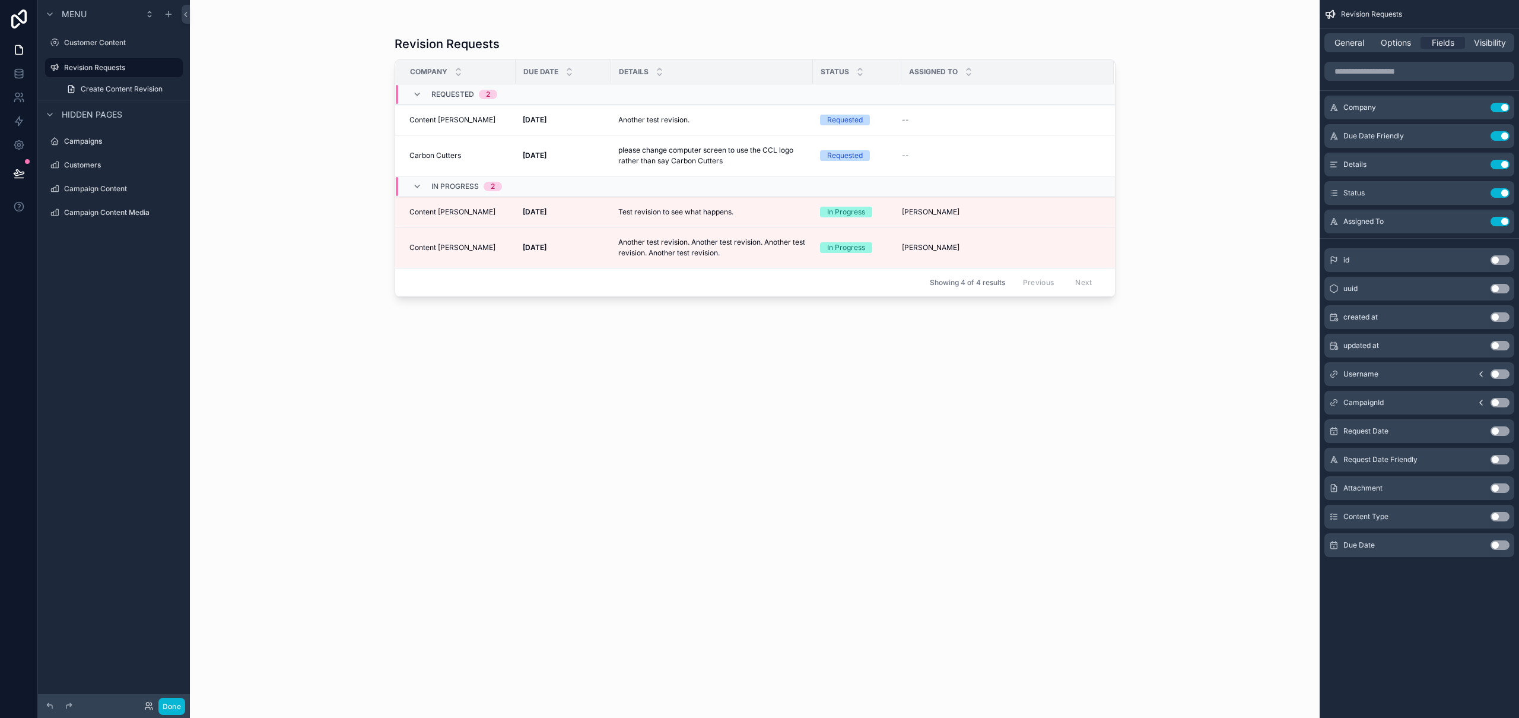
click at [661, 212] on div "scrollable content" at bounding box center [755, 351] width 759 height 703
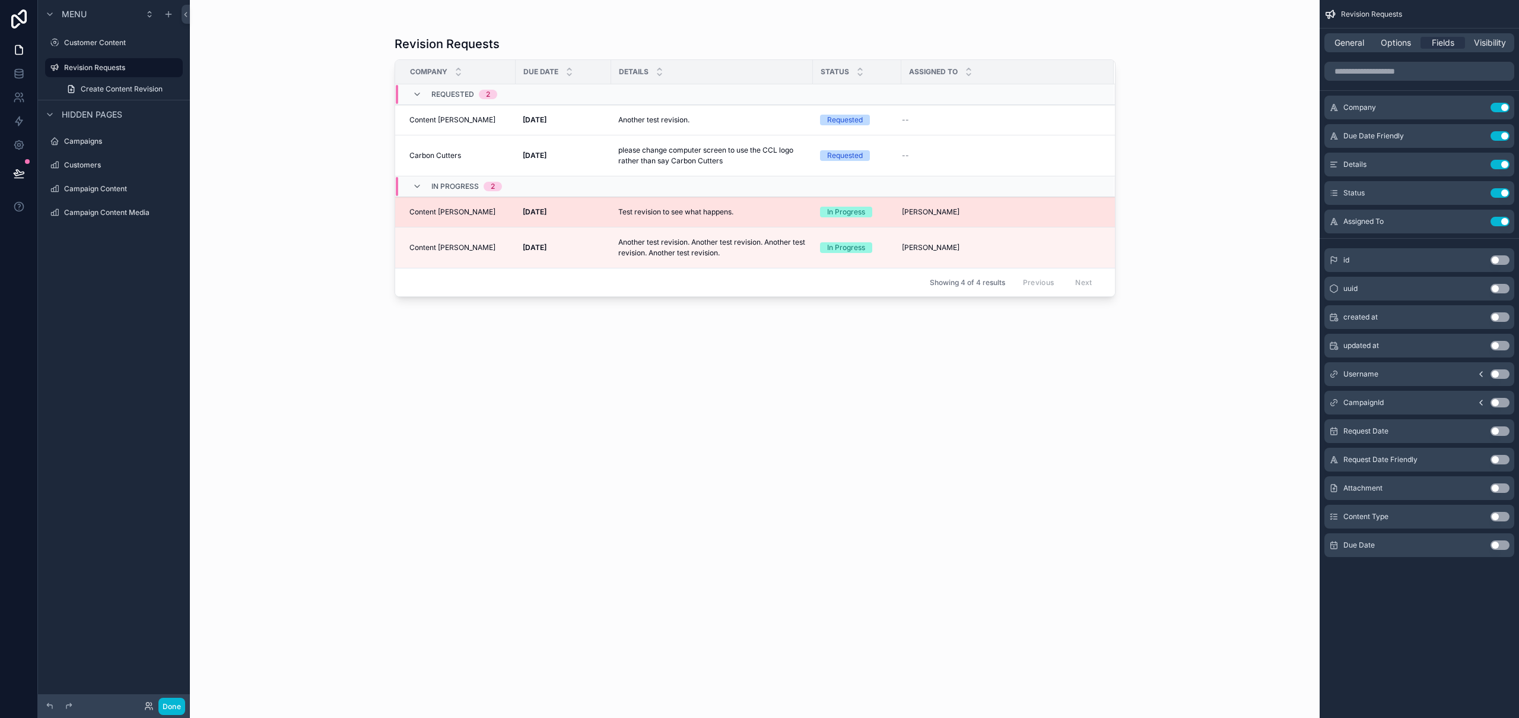
click at [661, 212] on p "Test revision to see what happens." at bounding box center [675, 212] width 115 height 11
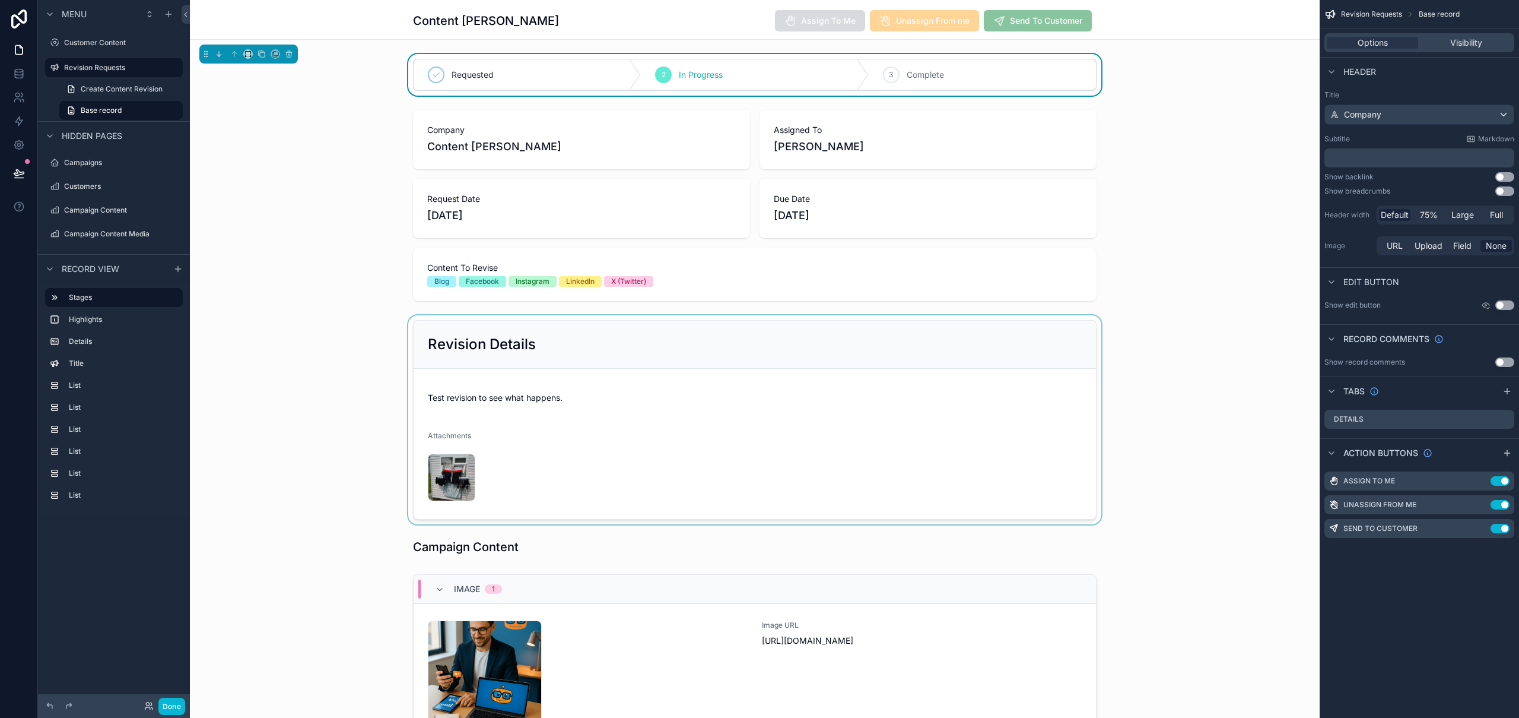
click at [662, 455] on div "scrollable content" at bounding box center [755, 419] width 1130 height 209
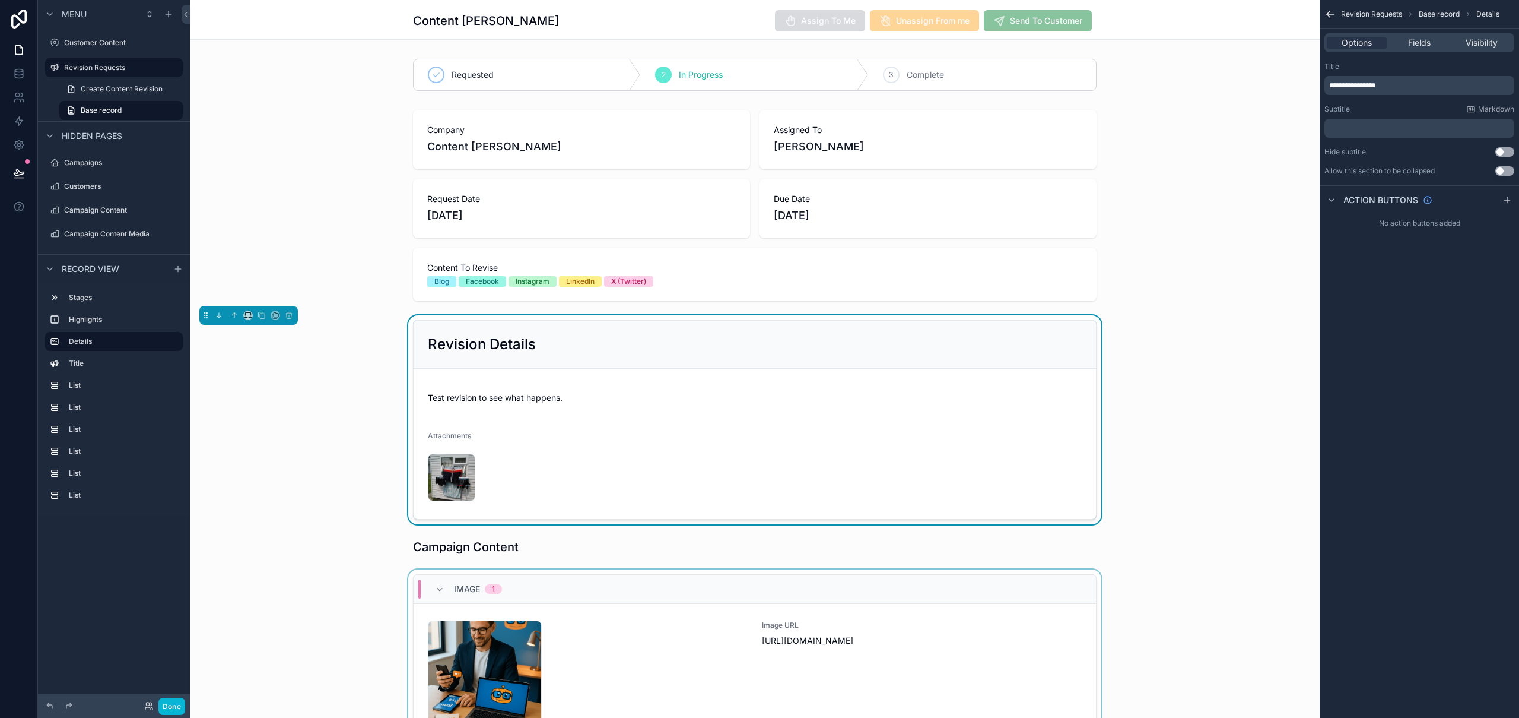
click at [629, 681] on div "scrollable content" at bounding box center [755, 665] width 1130 height 192
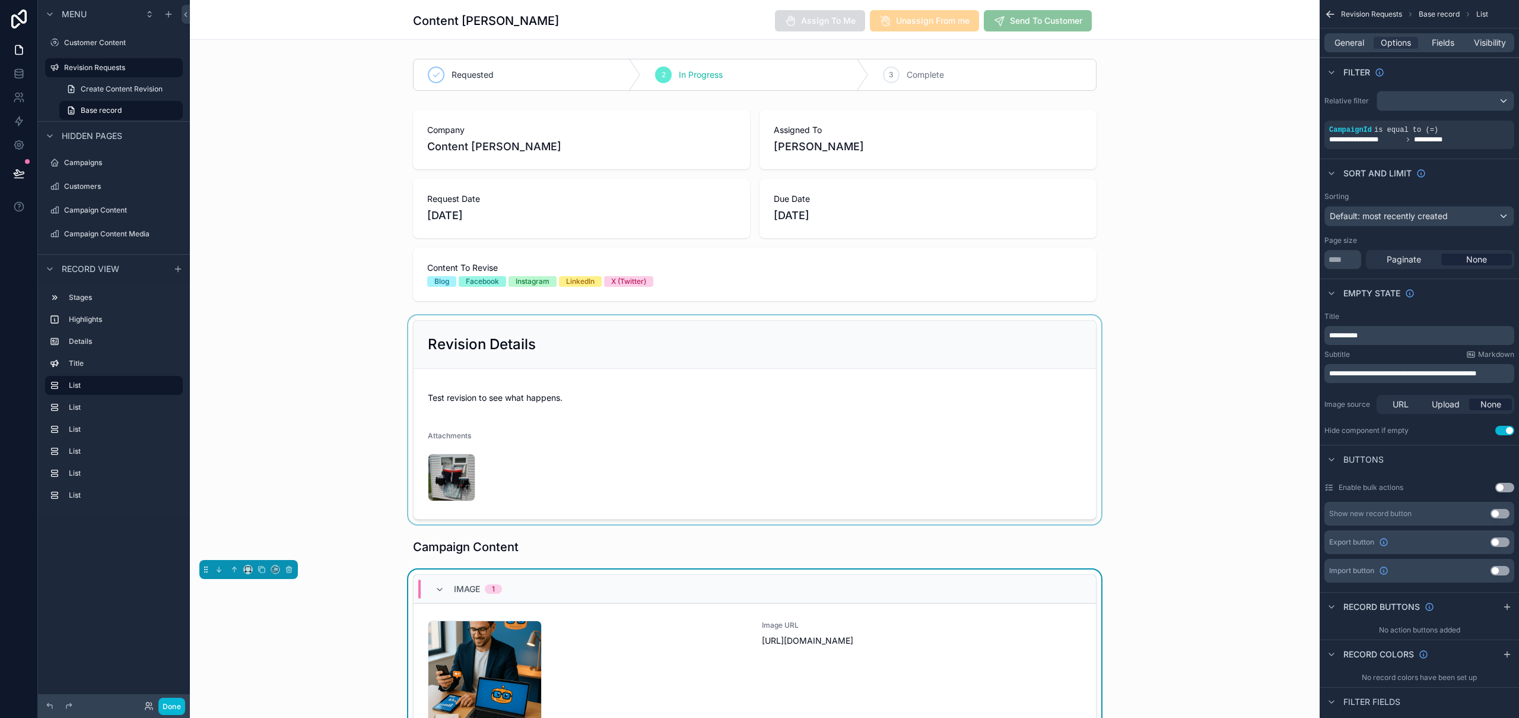
click at [629, 681] on div "contentcolin-1753803761 .png" at bounding box center [588, 677] width 320 height 114
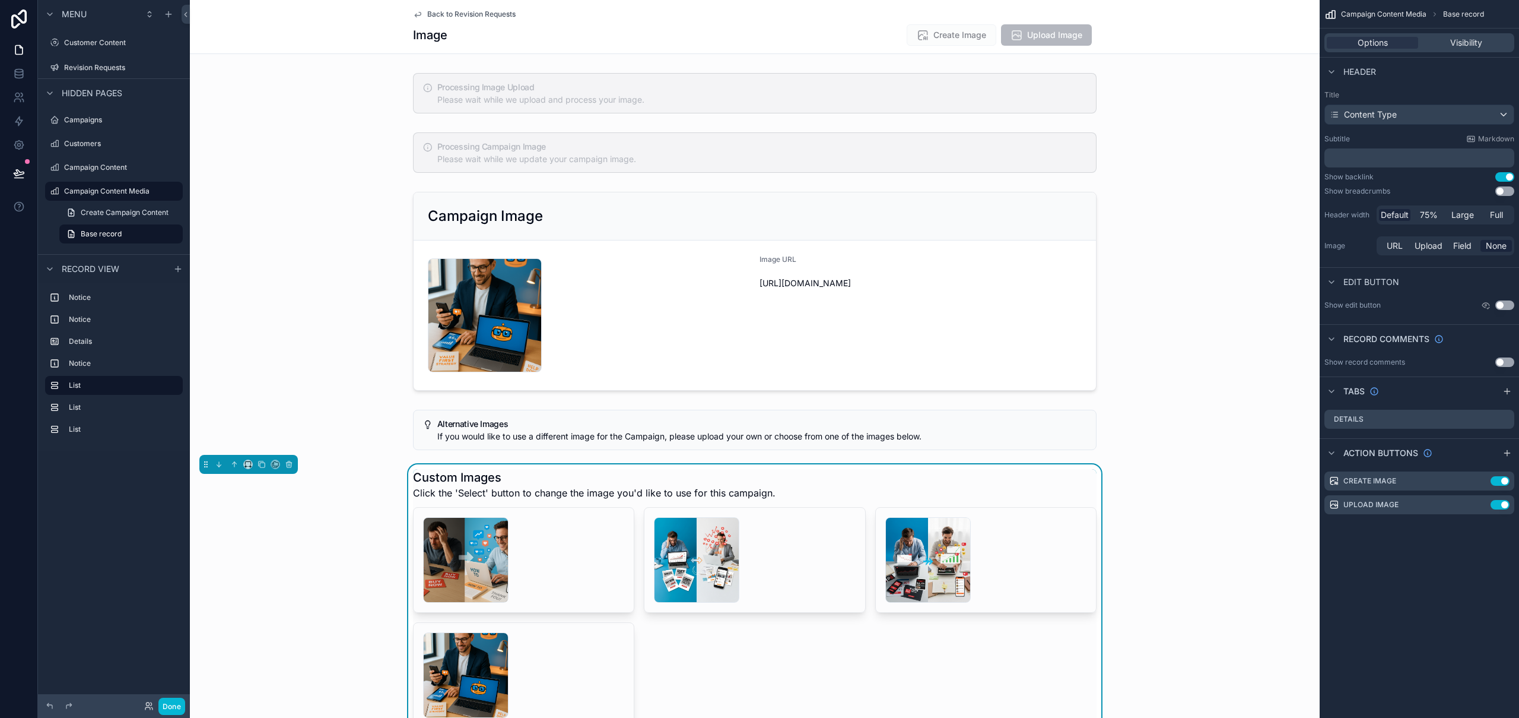
click at [687, 494] on span "Click the 'Select' button to change the image you'd like to use for this campai…" at bounding box center [594, 493] width 363 height 14
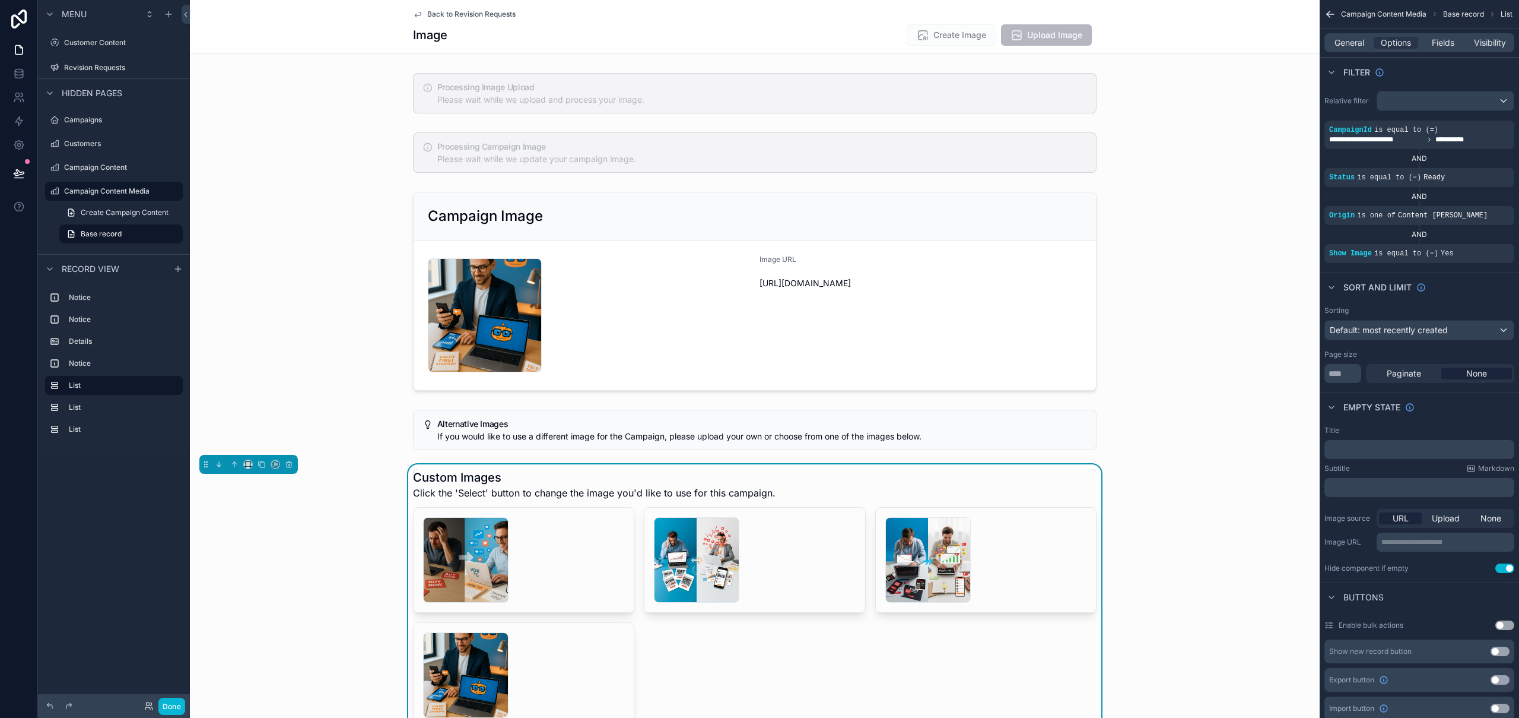
click at [688, 486] on span "Click the 'Select' button to change the image you'd like to use for this campai…" at bounding box center [594, 493] width 363 height 14
click at [1363, 38] on span "General" at bounding box center [1350, 43] width 30 height 12
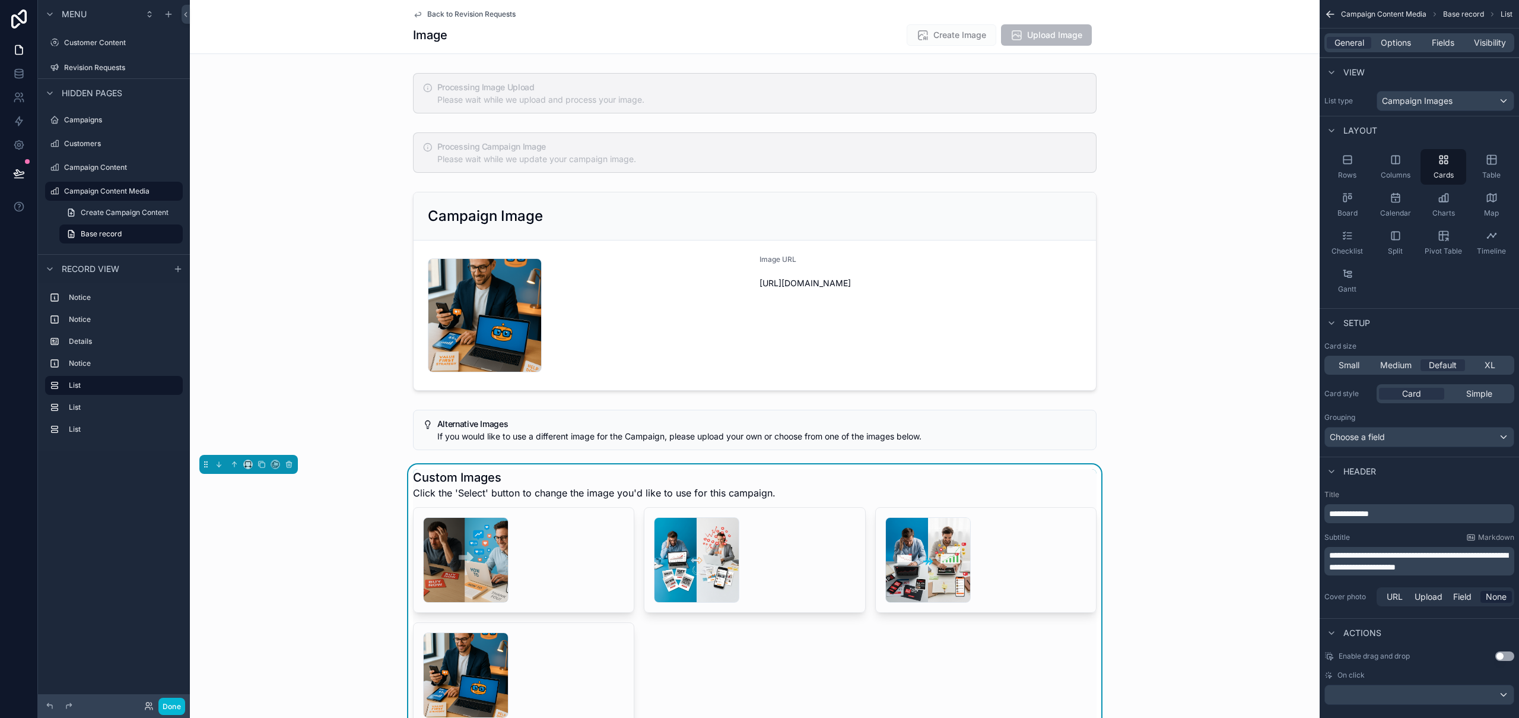
click at [1429, 563] on span "**********" at bounding box center [1419, 561] width 179 height 20
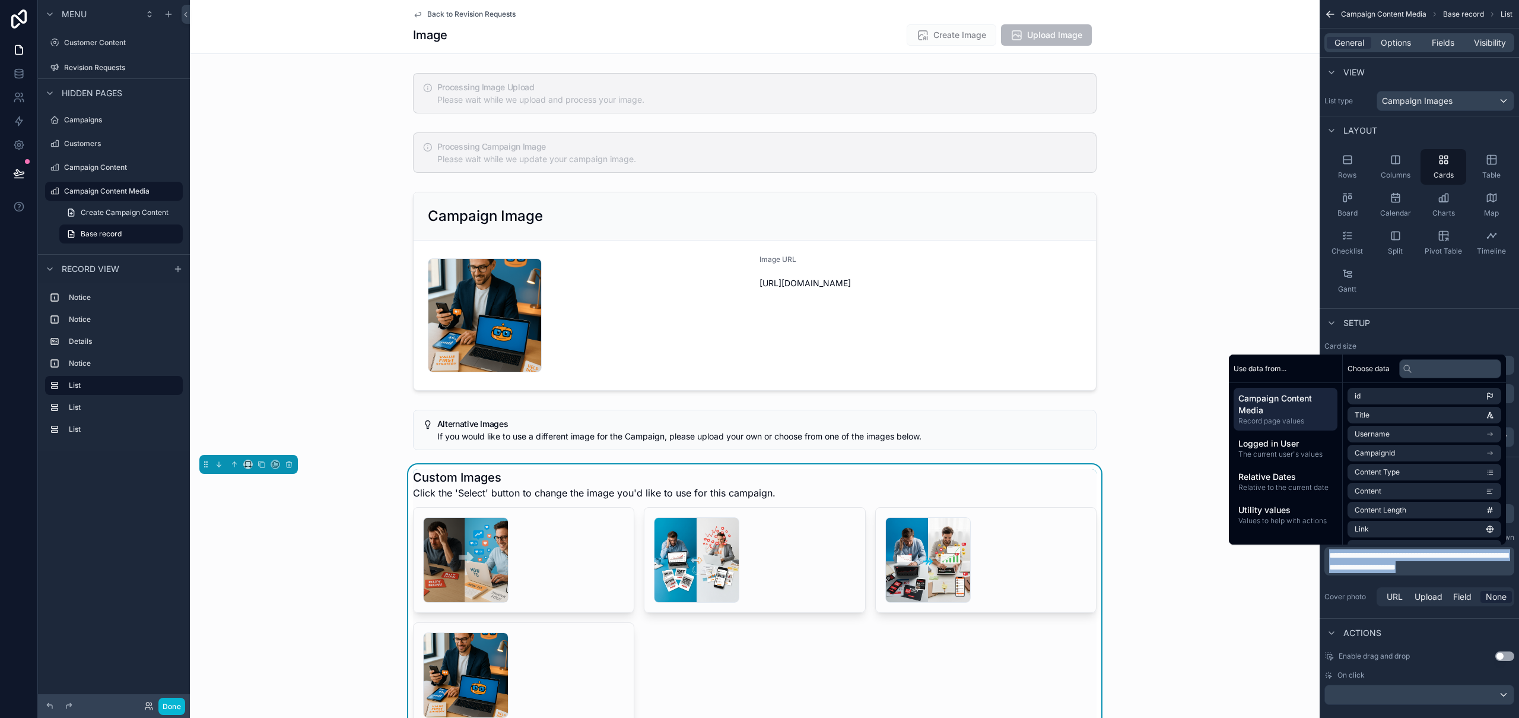
copy span "**********"
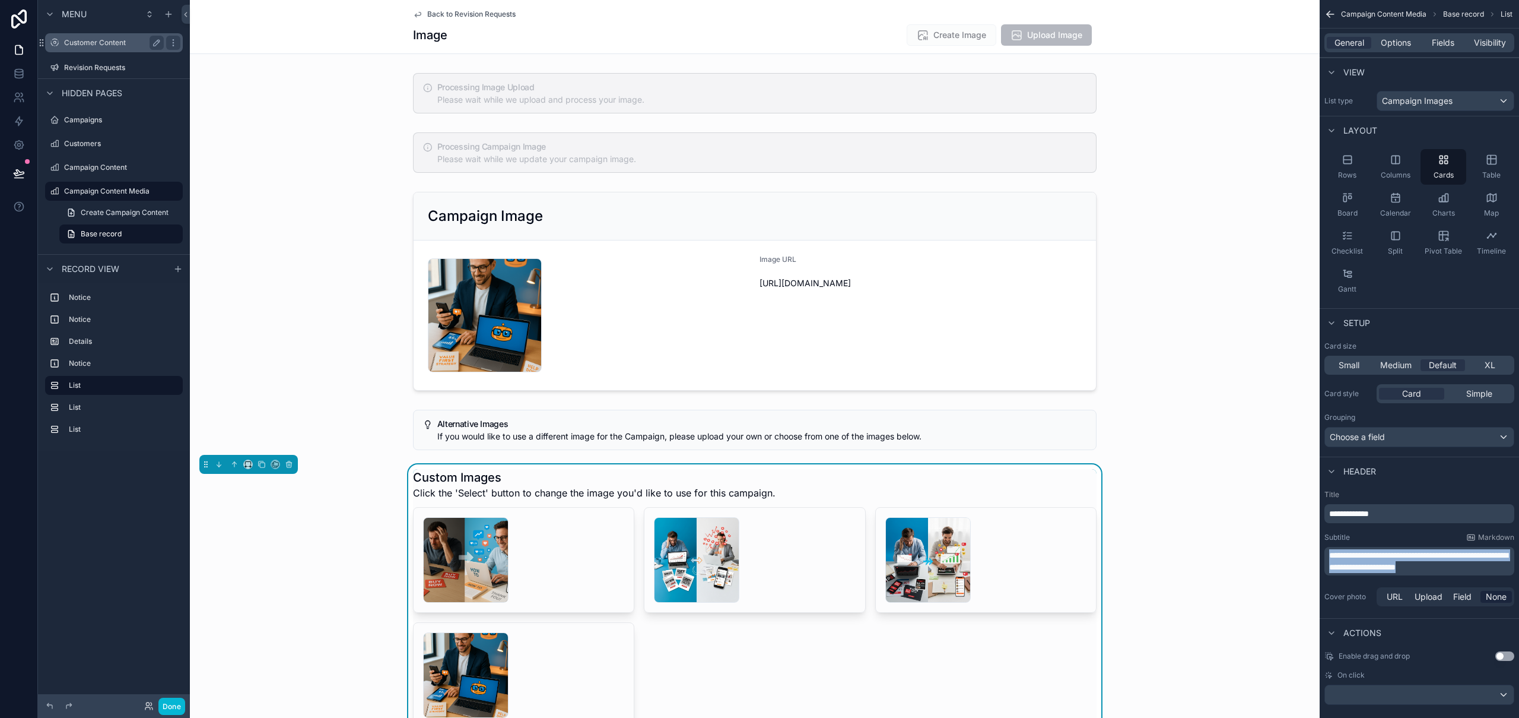
click at [104, 47] on label "Customer Content" at bounding box center [111, 42] width 95 height 9
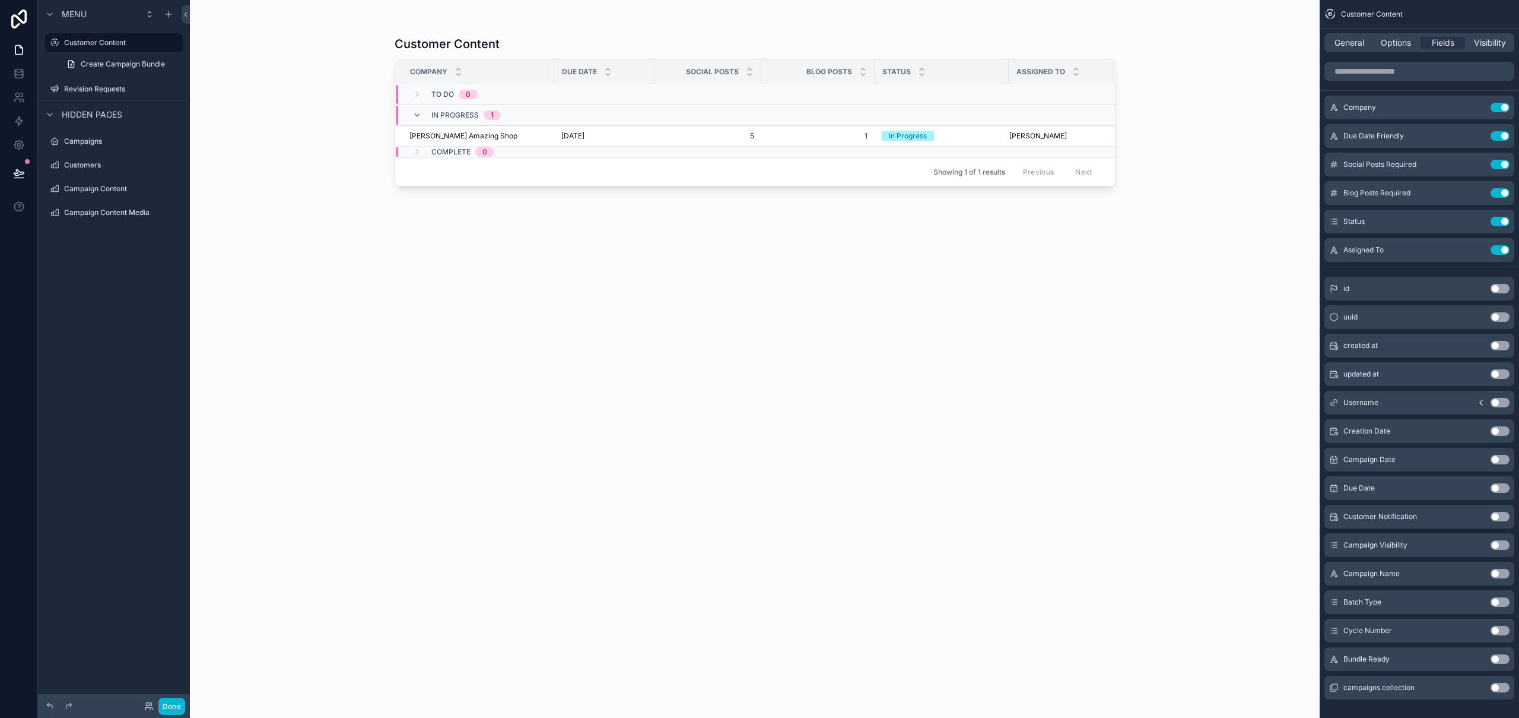
click at [568, 143] on div "scrollable content" at bounding box center [755, 351] width 759 height 703
click at [572, 141] on td "6th August 2025 6th August 2025" at bounding box center [604, 136] width 100 height 21
click at [576, 135] on span "[DATE]" at bounding box center [572, 135] width 23 height 9
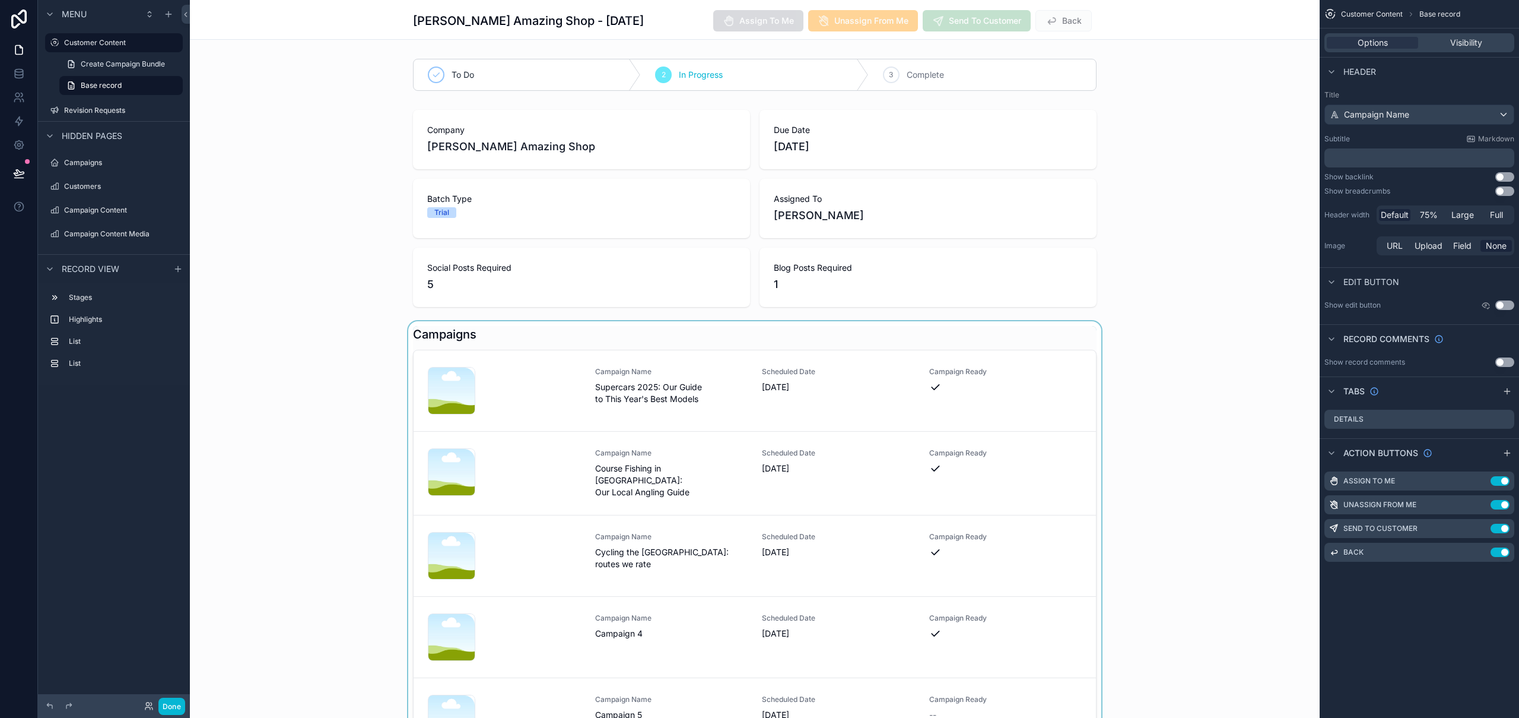
scroll to position [80, 0]
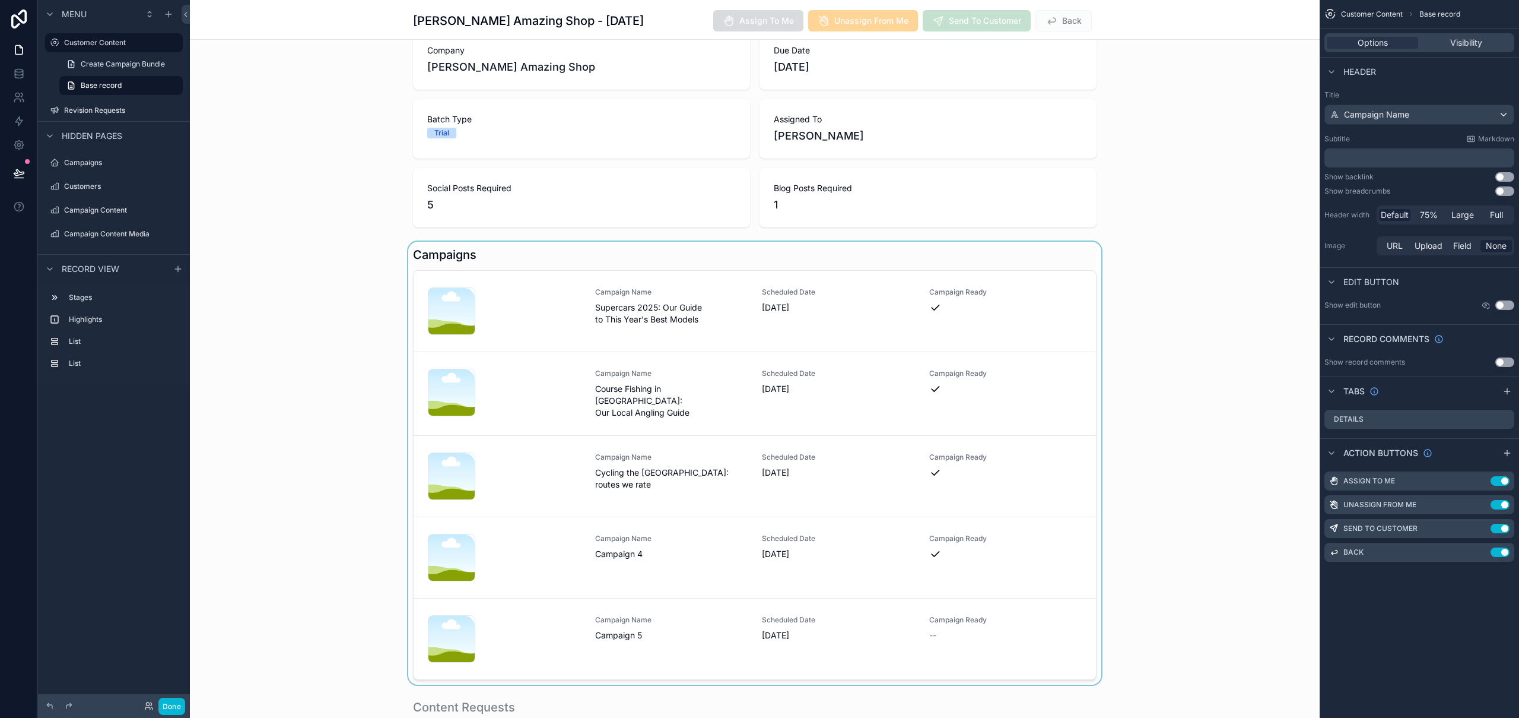
click at [642, 626] on div "scrollable content" at bounding box center [755, 463] width 1130 height 443
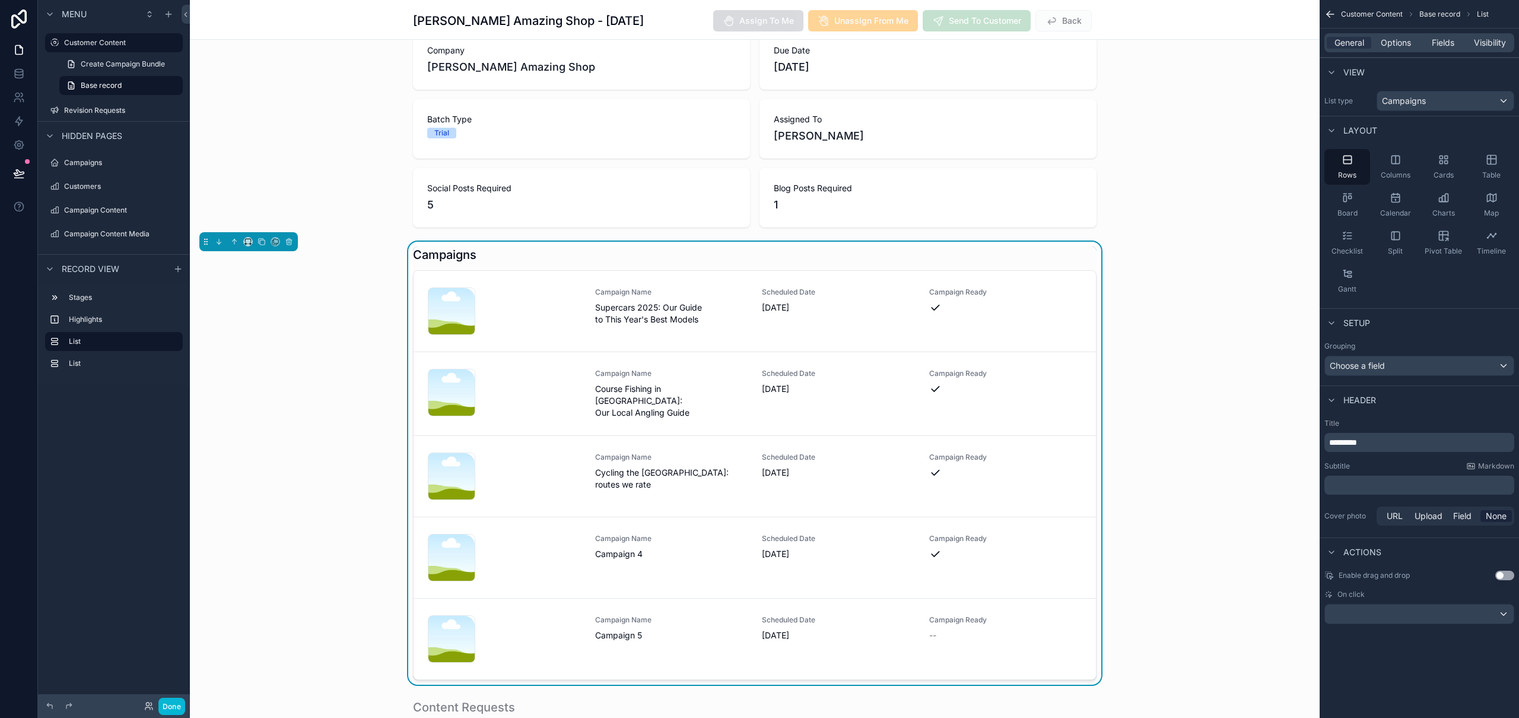
click at [642, 629] on span "Campaign 5" at bounding box center [671, 635] width 153 height 12
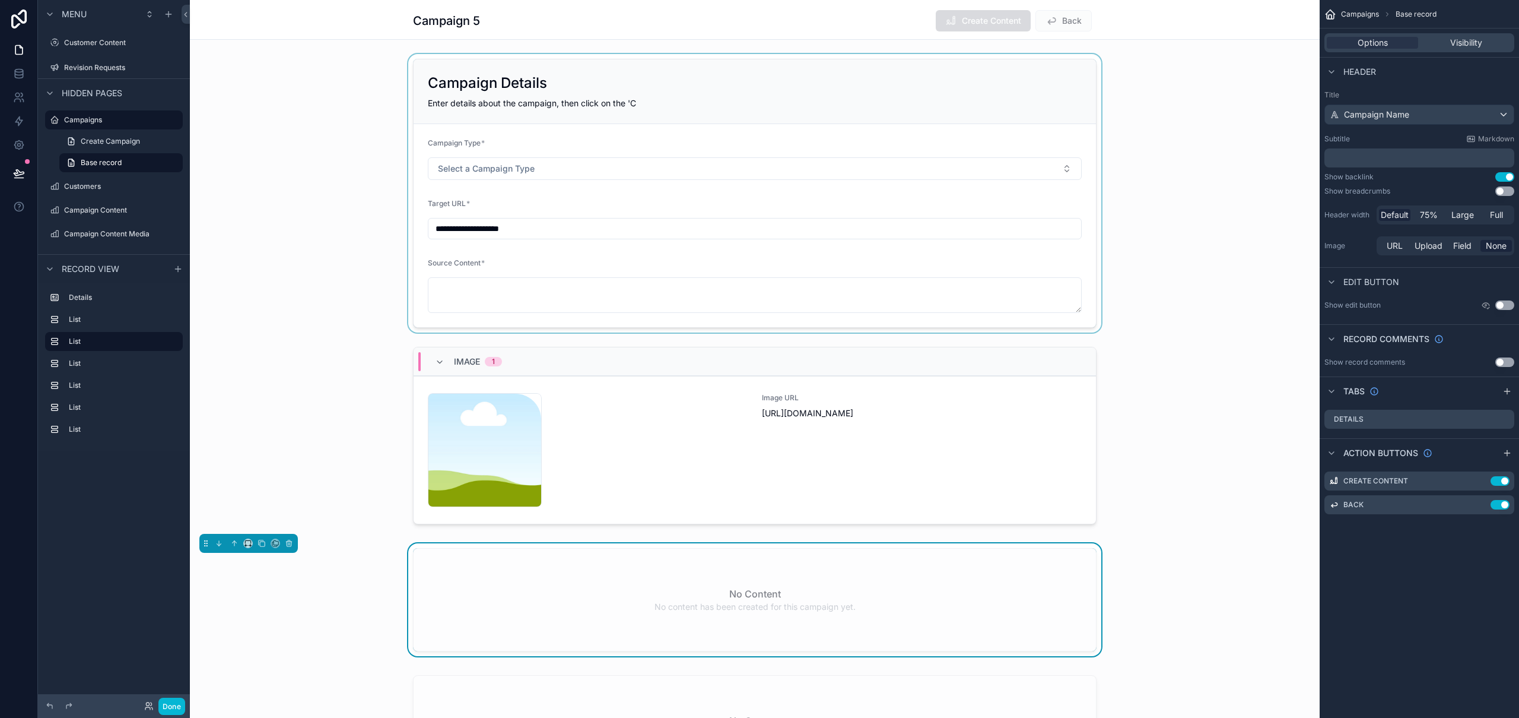
click at [725, 100] on div "scrollable content" at bounding box center [755, 193] width 1130 height 278
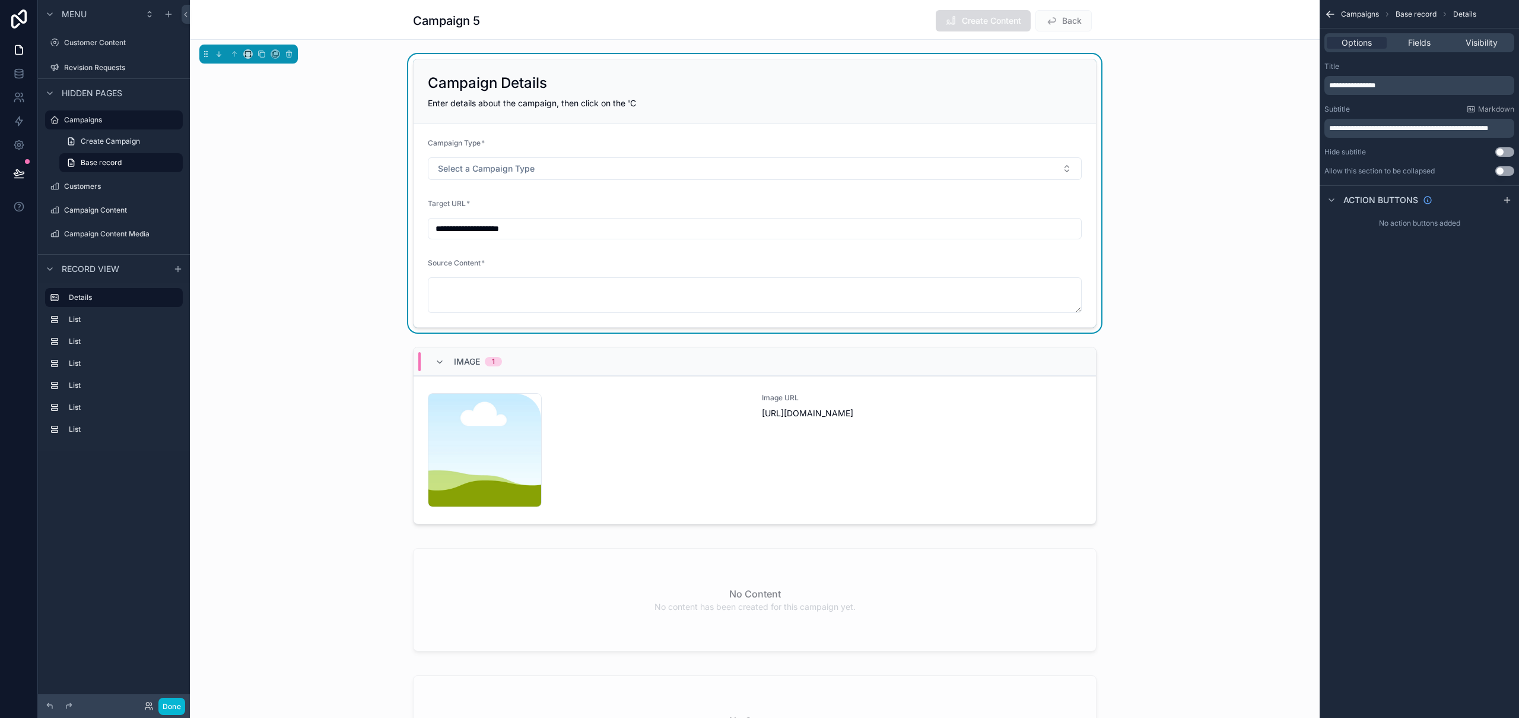
click at [1471, 132] on p "**********" at bounding box center [1421, 127] width 183 height 9
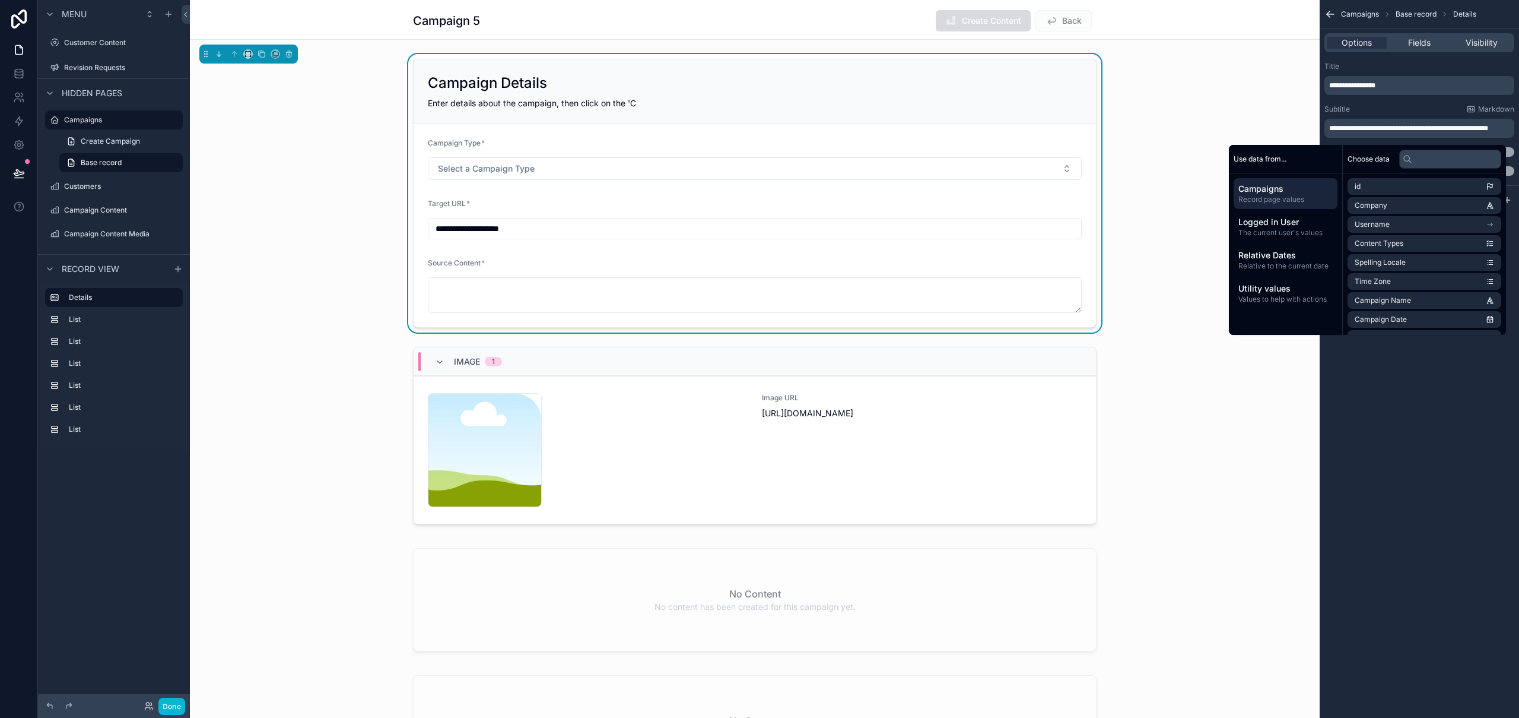
click at [1489, 128] on span "**********" at bounding box center [1409, 128] width 159 height 7
click at [1442, 126] on span "**********" at bounding box center [1418, 130] width 177 height 17
click at [1182, 420] on div "scrollable content" at bounding box center [755, 438] width 1130 height 192
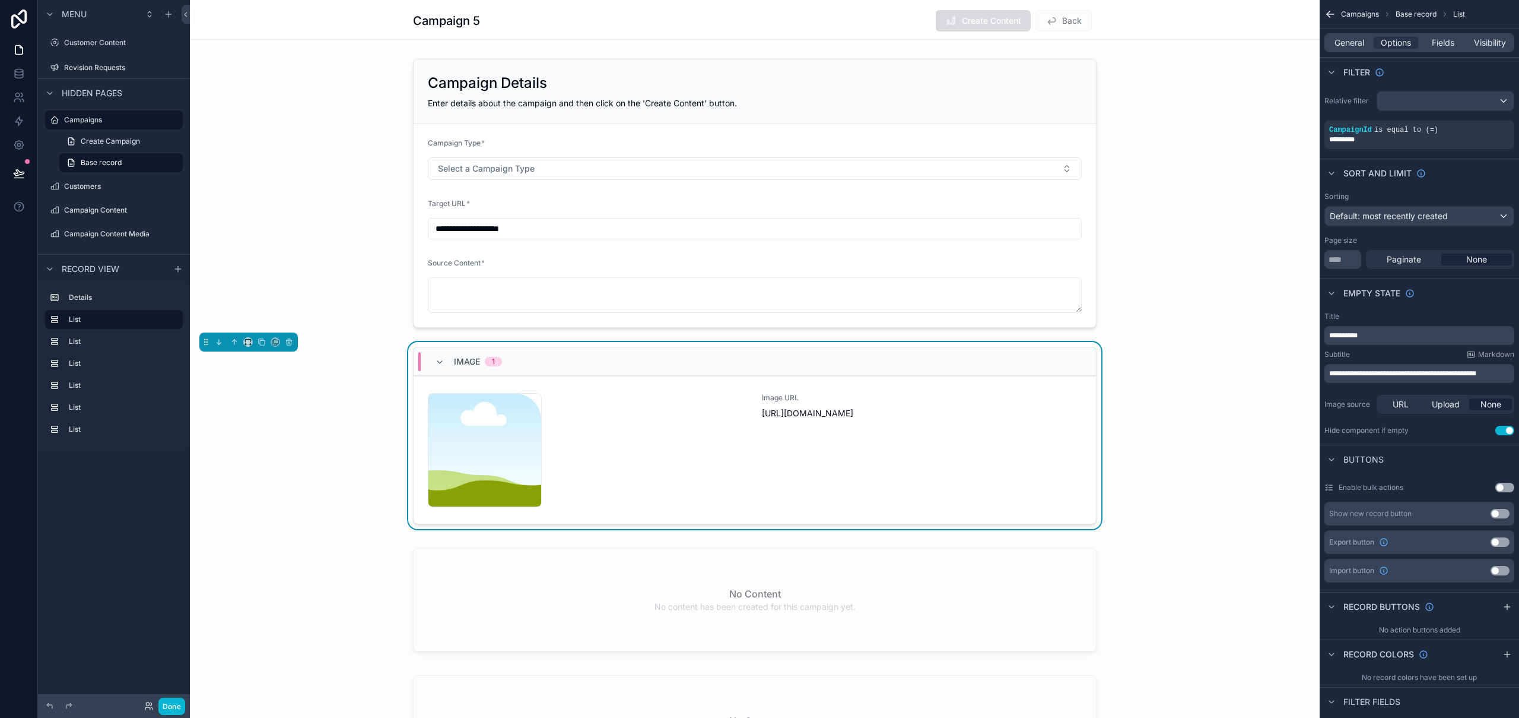
click at [1219, 423] on div "Image 1 nicksamazingshop-1754514888 .png Image URL https://cdn.contentcolin.com…" at bounding box center [755, 438] width 1130 height 192
click at [1245, 204] on div "scrollable content" at bounding box center [755, 193] width 1130 height 278
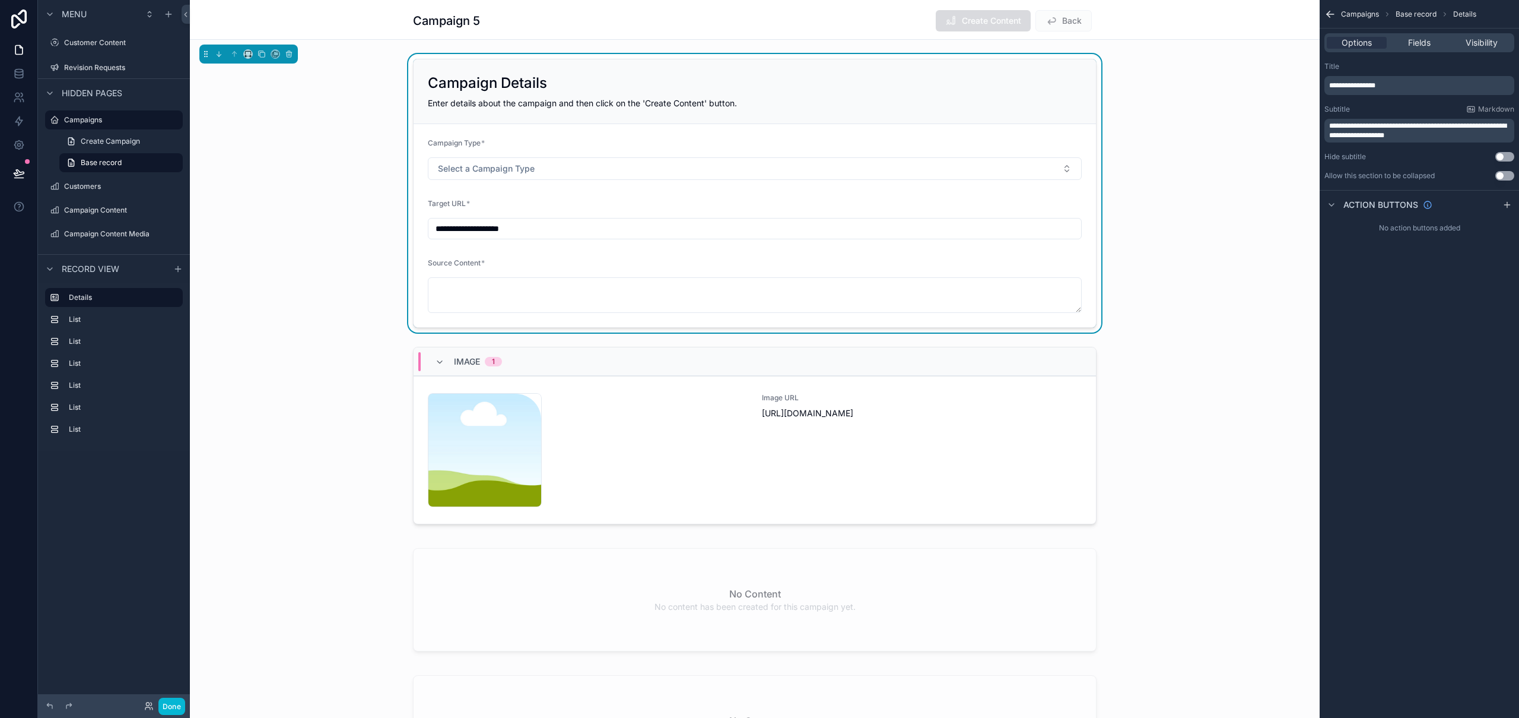
click at [287, 252] on div "**********" at bounding box center [755, 193] width 1130 height 278
click at [720, 98] on span "Enter details about the campaign and then click on the 'Create Content' button." at bounding box center [582, 103] width 309 height 10
click at [1335, 13] on icon "scrollable content" at bounding box center [1331, 14] width 12 height 12
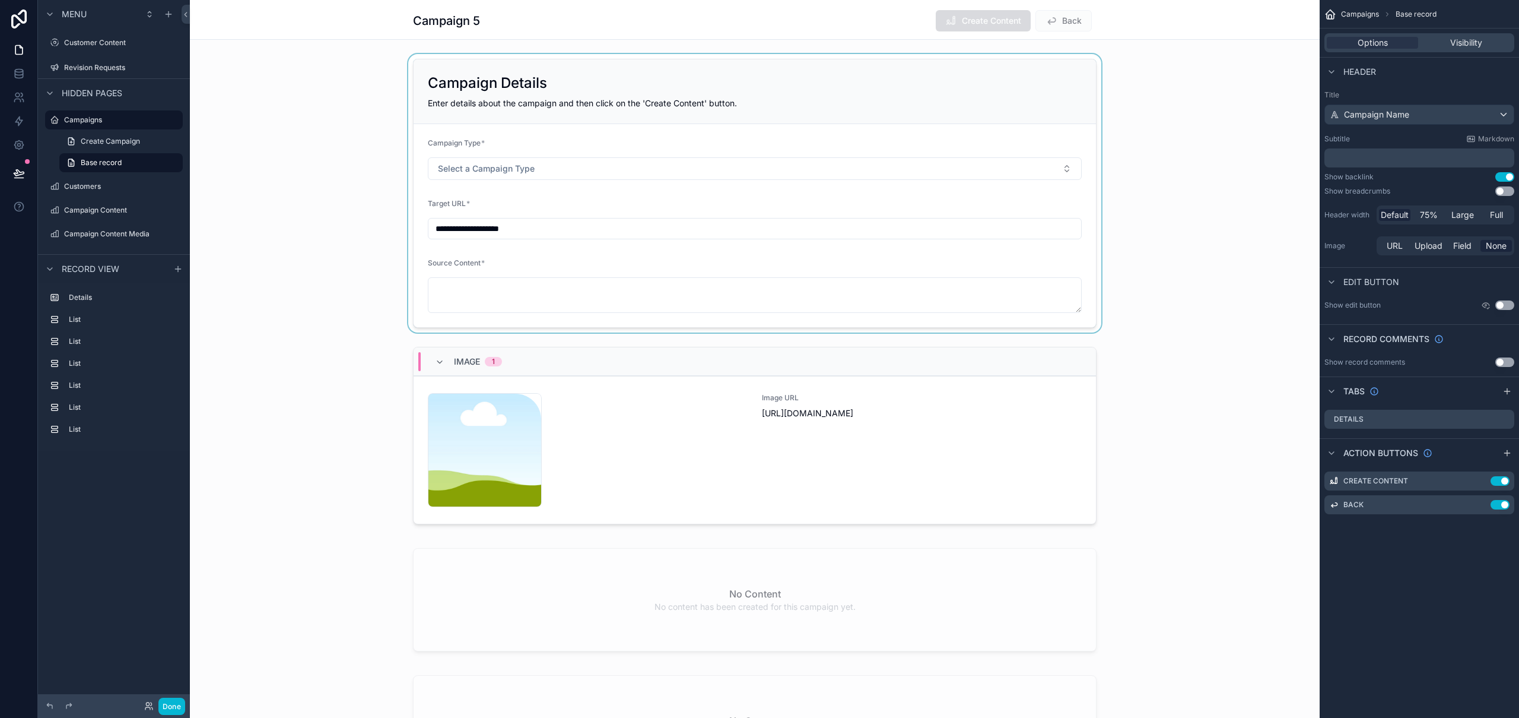
click at [1020, 64] on div "scrollable content" at bounding box center [755, 193] width 1130 height 278
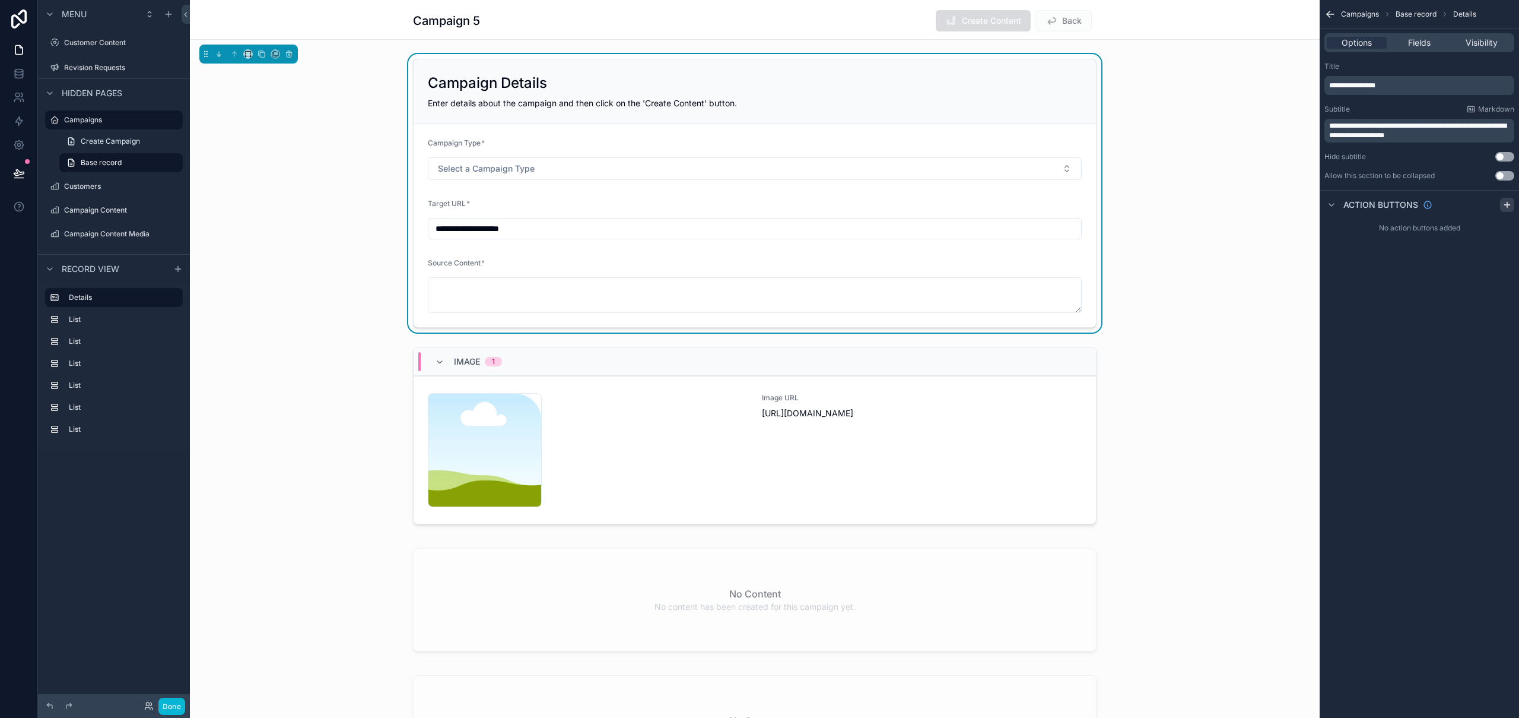
click at [1505, 205] on icon "scrollable content" at bounding box center [1507, 205] width 5 height 0
click at [1503, 233] on icon "scrollable content" at bounding box center [1504, 232] width 9 height 9
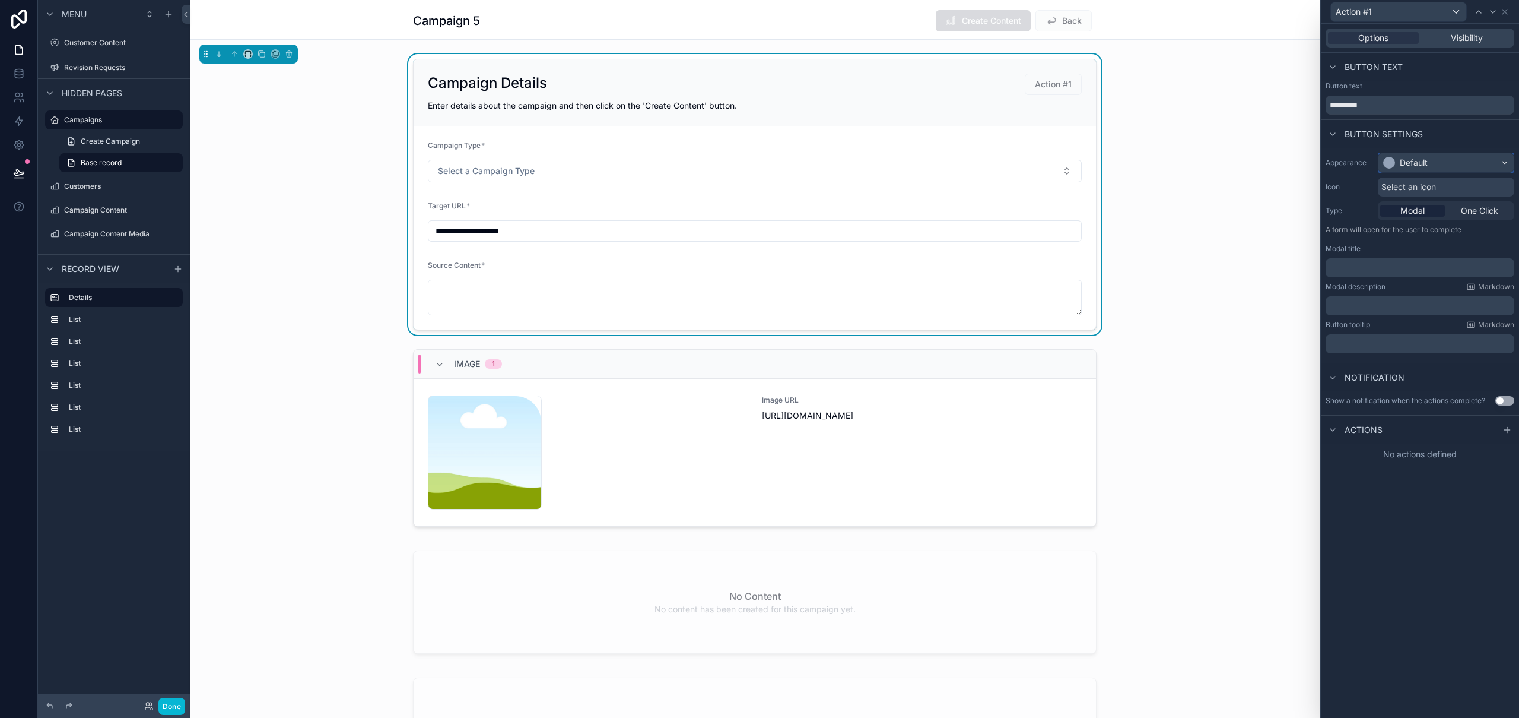
click at [1439, 162] on div "Default" at bounding box center [1446, 162] width 135 height 19
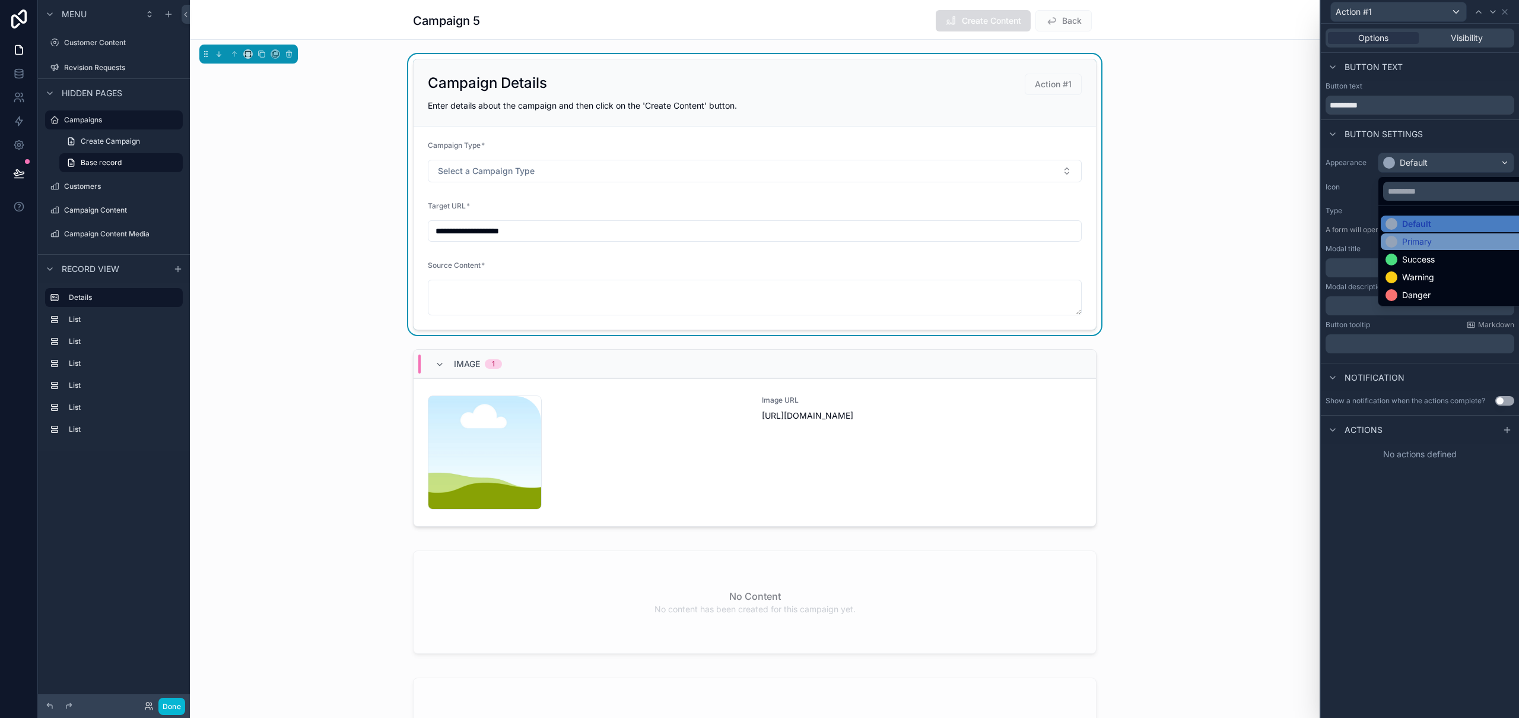
click at [1445, 237] on div "Primary" at bounding box center [1460, 242] width 148 height 12
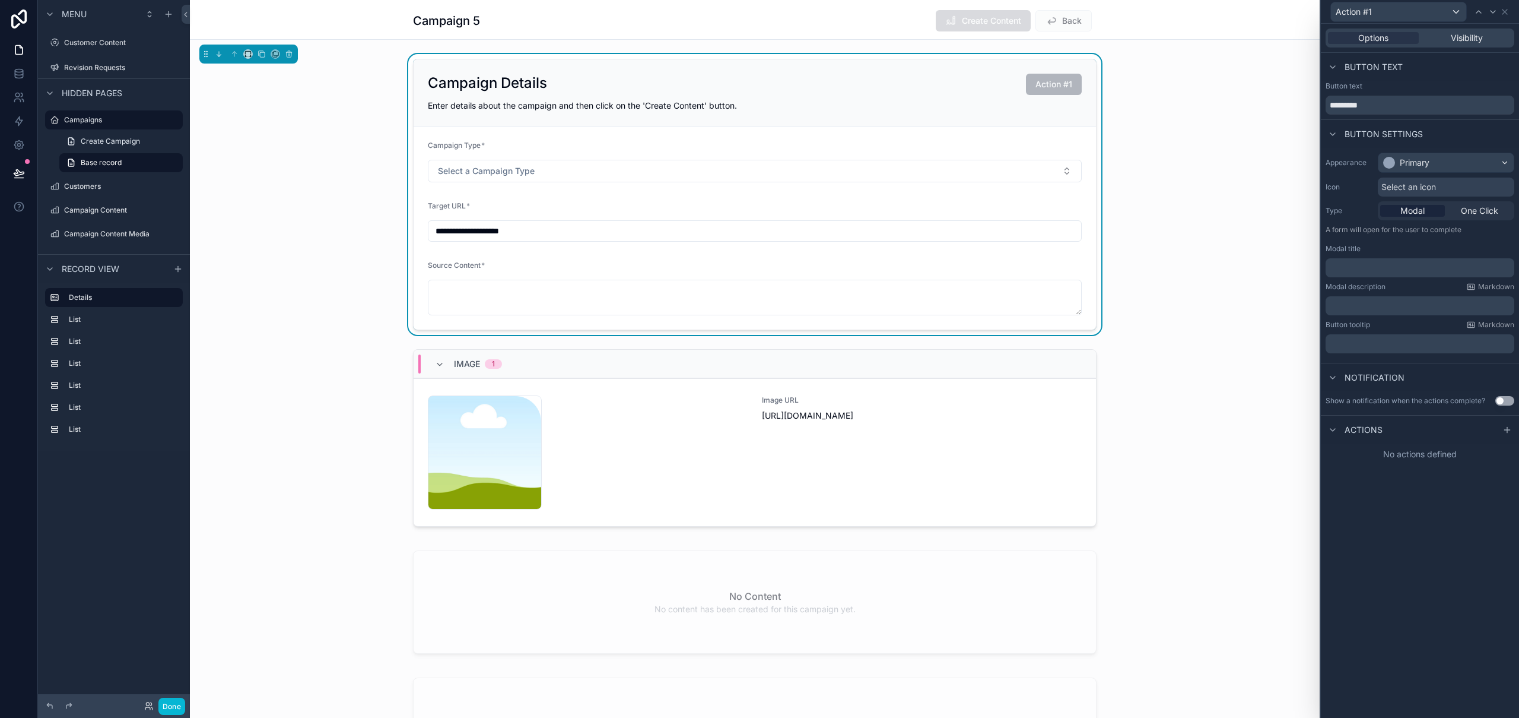
click at [926, 27] on div "Create Content Back" at bounding box center [1011, 20] width 170 height 23
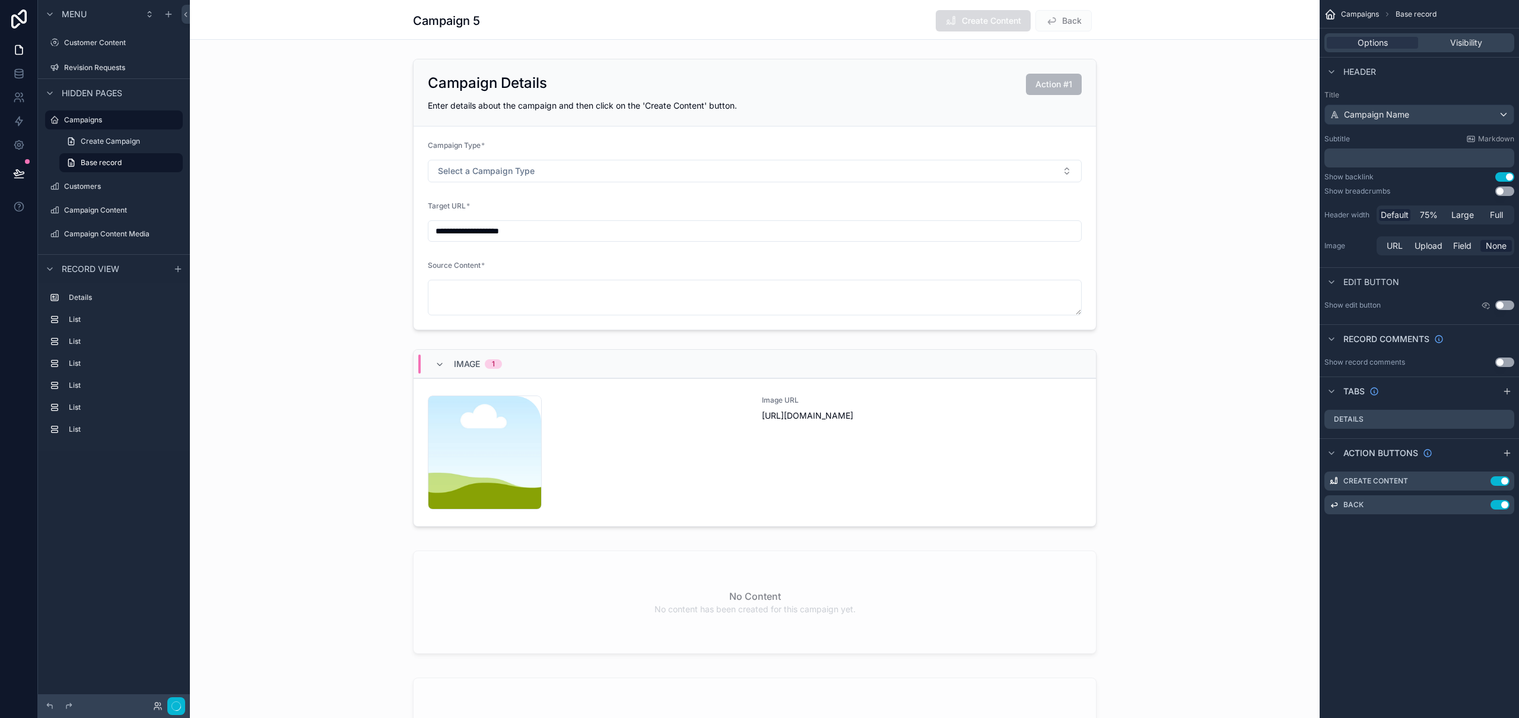
click at [921, 22] on div "Campaign 5 Create Content Back" at bounding box center [755, 20] width 684 height 23
click at [1483, 482] on icon "scrollable content" at bounding box center [1481, 480] width 9 height 9
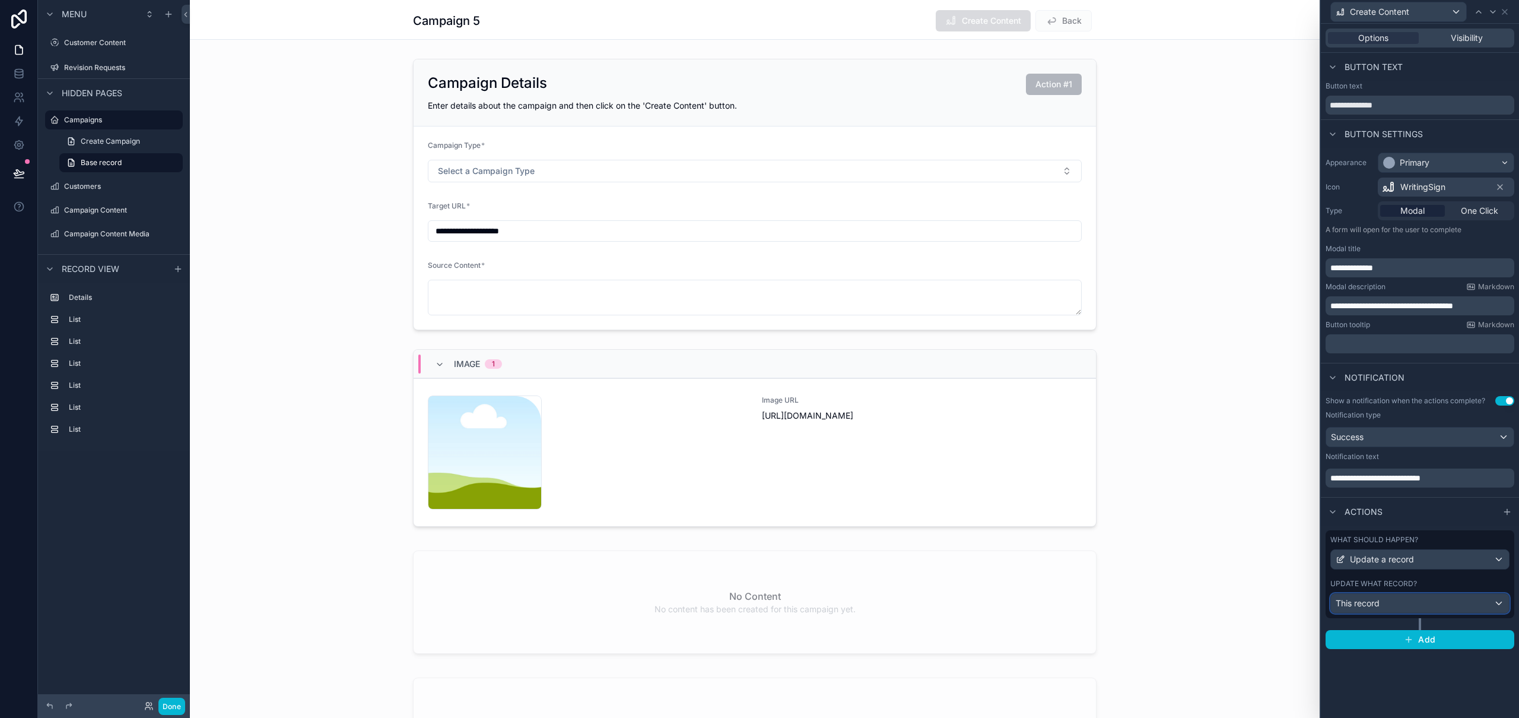
click at [1402, 601] on div "This record" at bounding box center [1420, 603] width 178 height 19
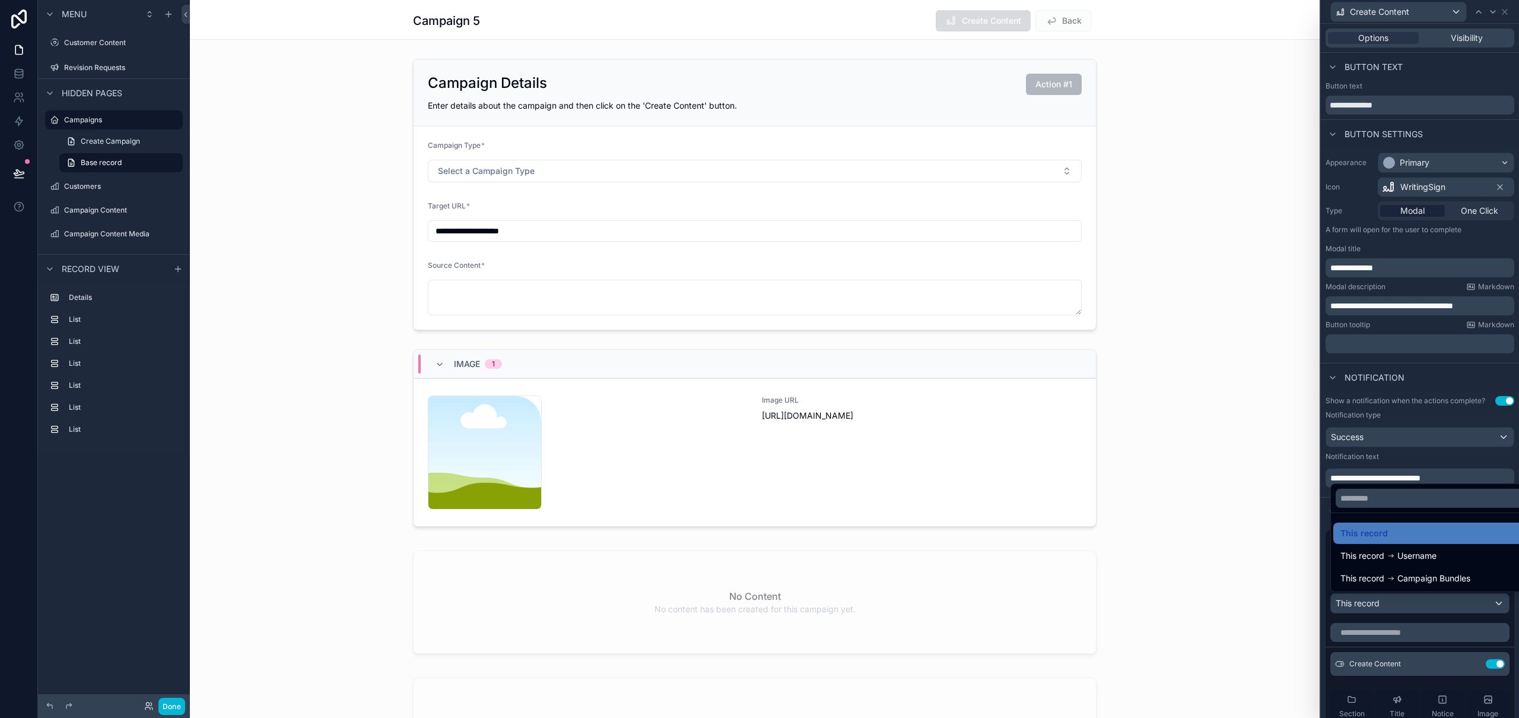
scroll to position [628, 0]
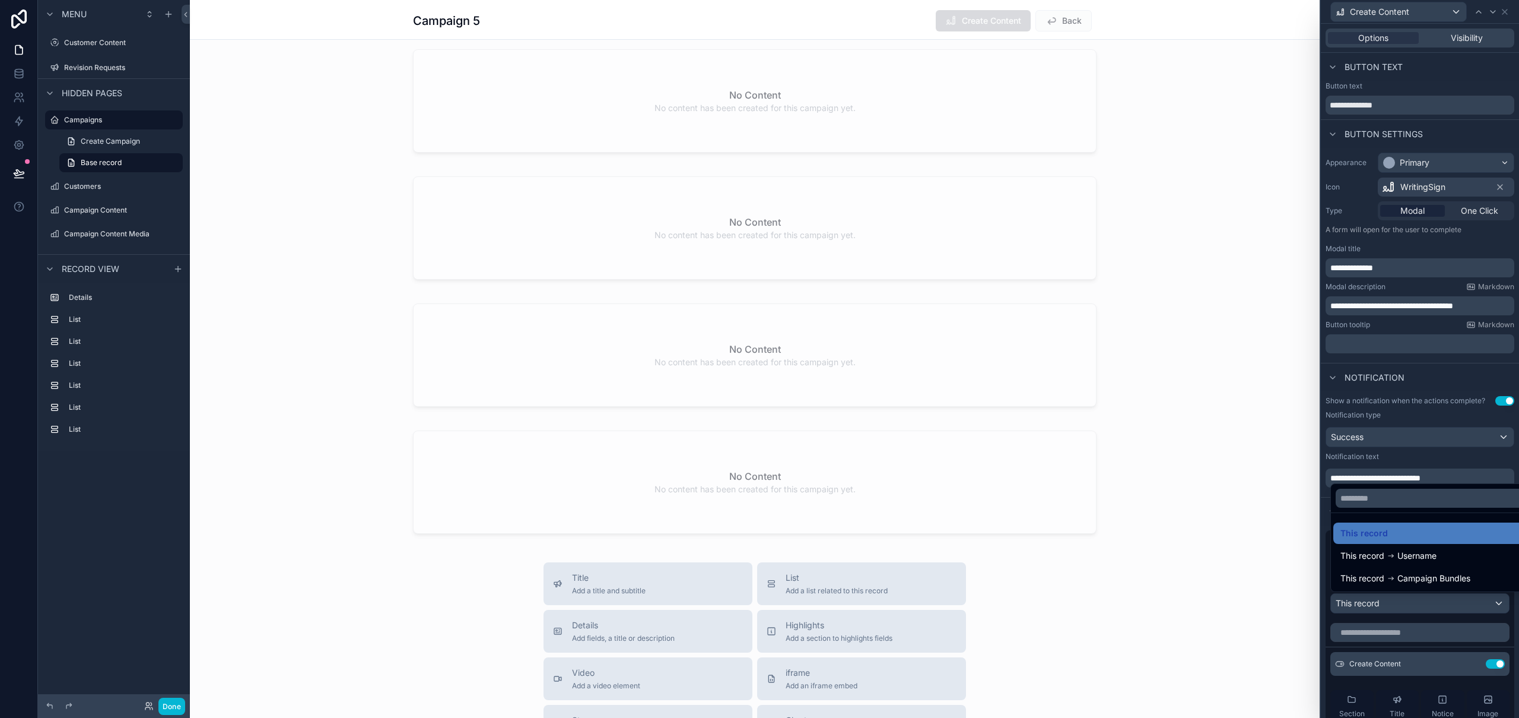
click at [1445, 655] on div at bounding box center [1420, 359] width 198 height 718
click at [1462, 664] on button at bounding box center [1471, 663] width 19 height 9
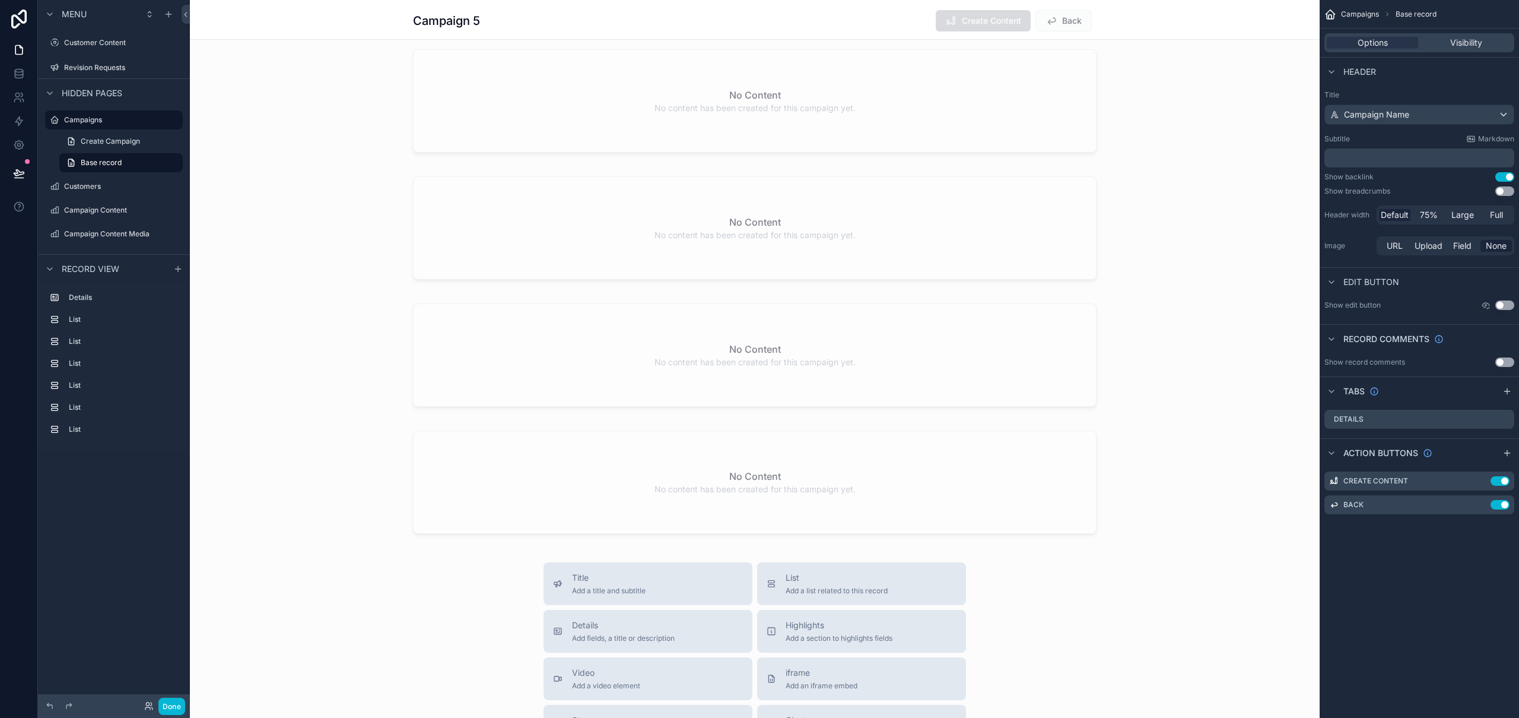
scroll to position [0, 0]
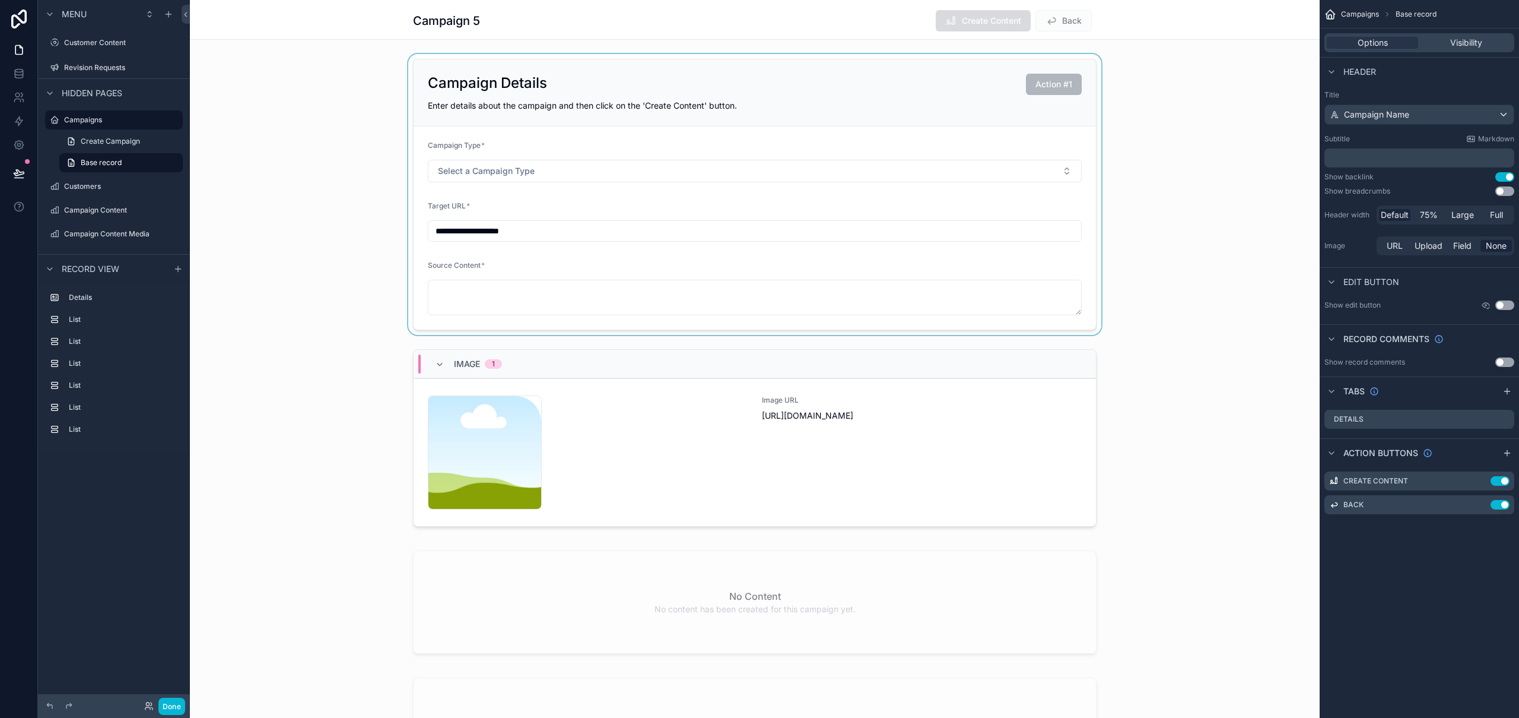
click at [995, 104] on div "scrollable content" at bounding box center [755, 194] width 1130 height 281
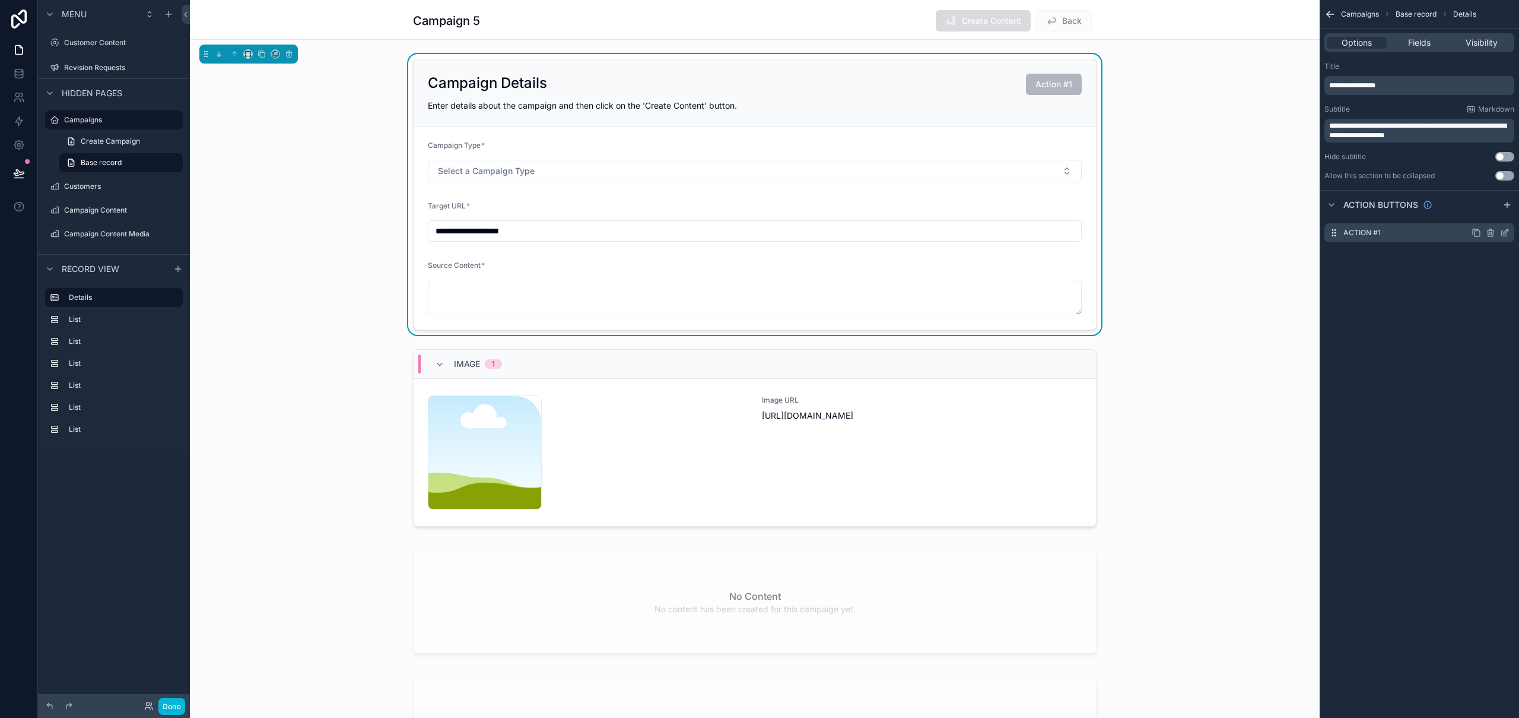
click at [1505, 234] on icon "scrollable content" at bounding box center [1506, 231] width 5 height 5
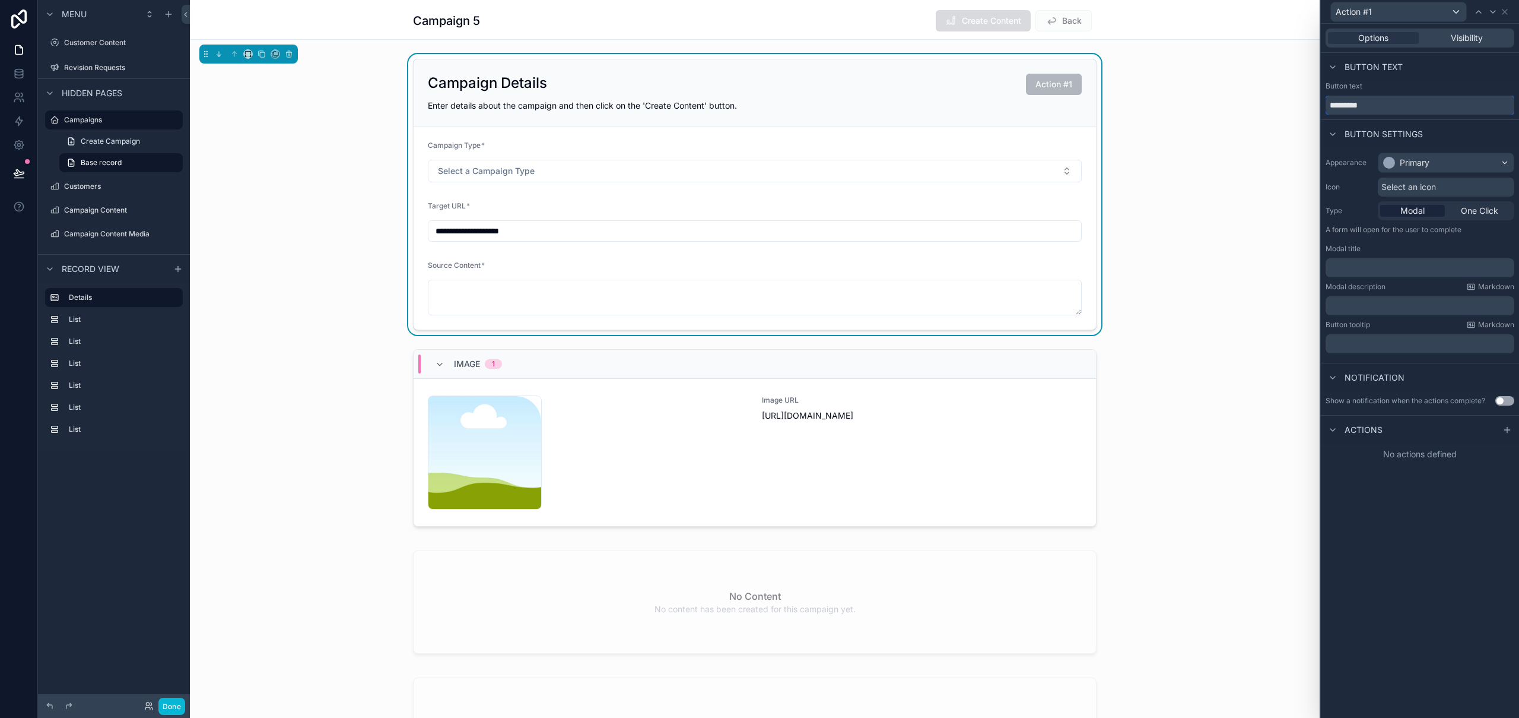
drag, startPoint x: 1388, startPoint y: 108, endPoint x: 1308, endPoint y: 104, distance: 80.8
click at [1308, 104] on div "**********" at bounding box center [759, 359] width 1519 height 718
type input "**********"
click at [1427, 187] on span "Select an icon" at bounding box center [1409, 187] width 55 height 12
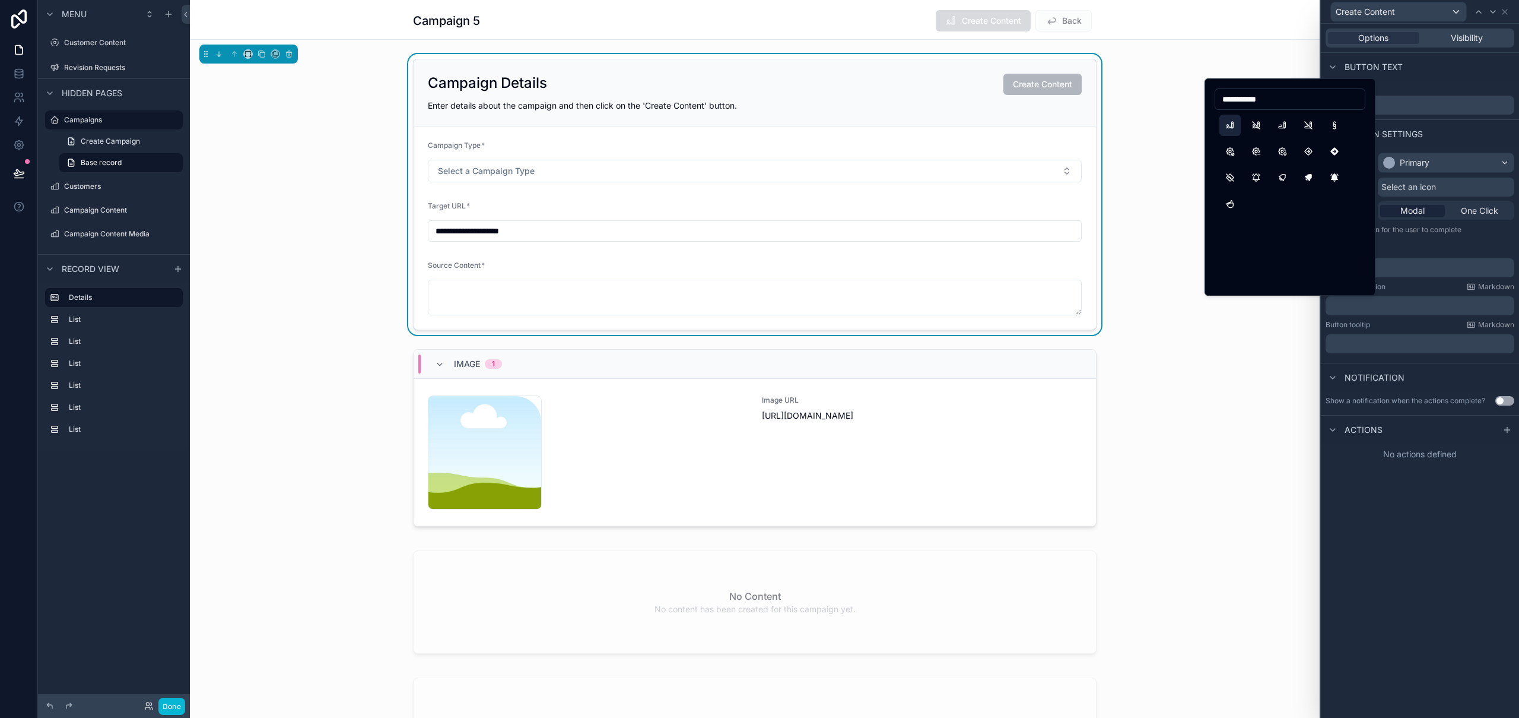
type input "**********"
click at [1233, 122] on button "WritingSign" at bounding box center [1230, 125] width 21 height 21
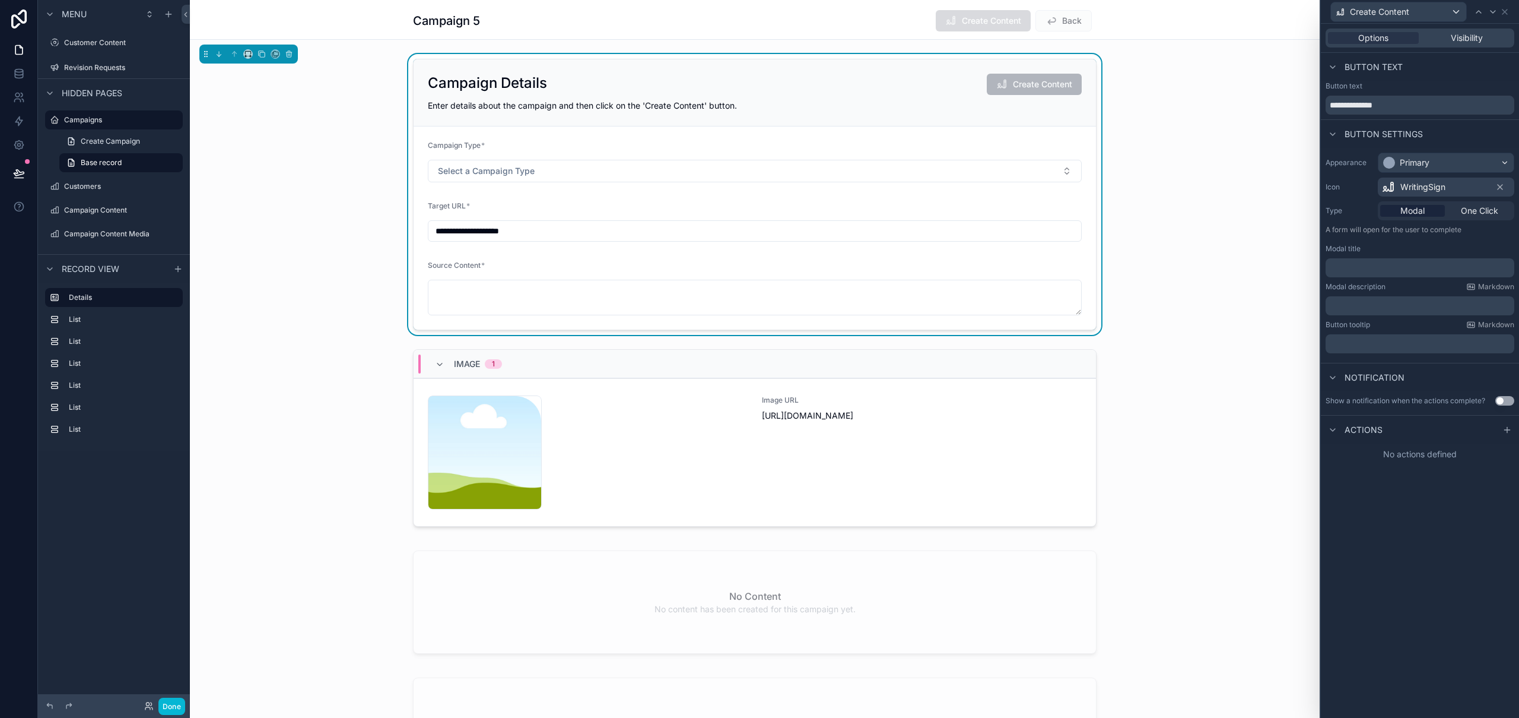
click at [1442, 269] on p "﻿" at bounding box center [1422, 268] width 182 height 12
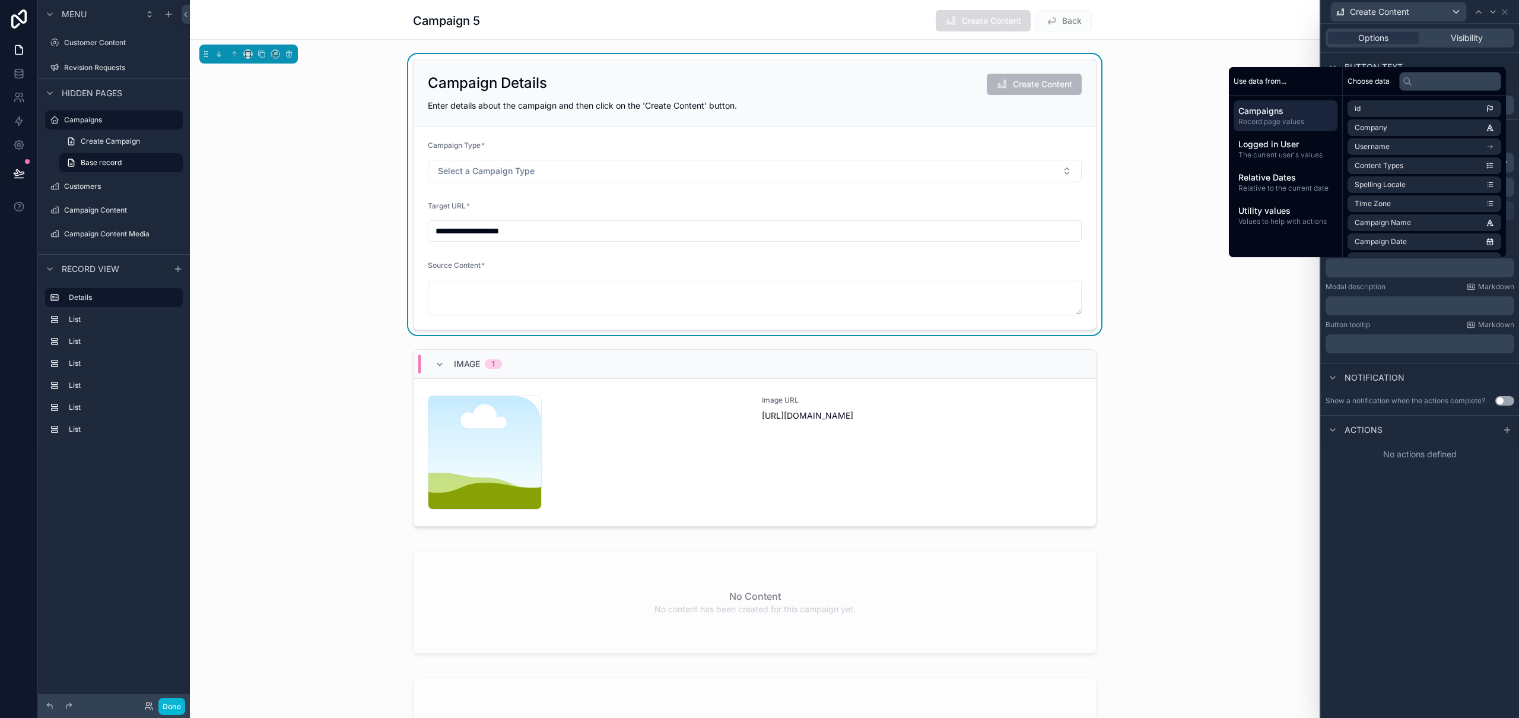
click at [1442, 269] on p "﻿" at bounding box center [1422, 268] width 182 height 12
click at [1370, 301] on p "﻿" at bounding box center [1422, 306] width 182 height 12
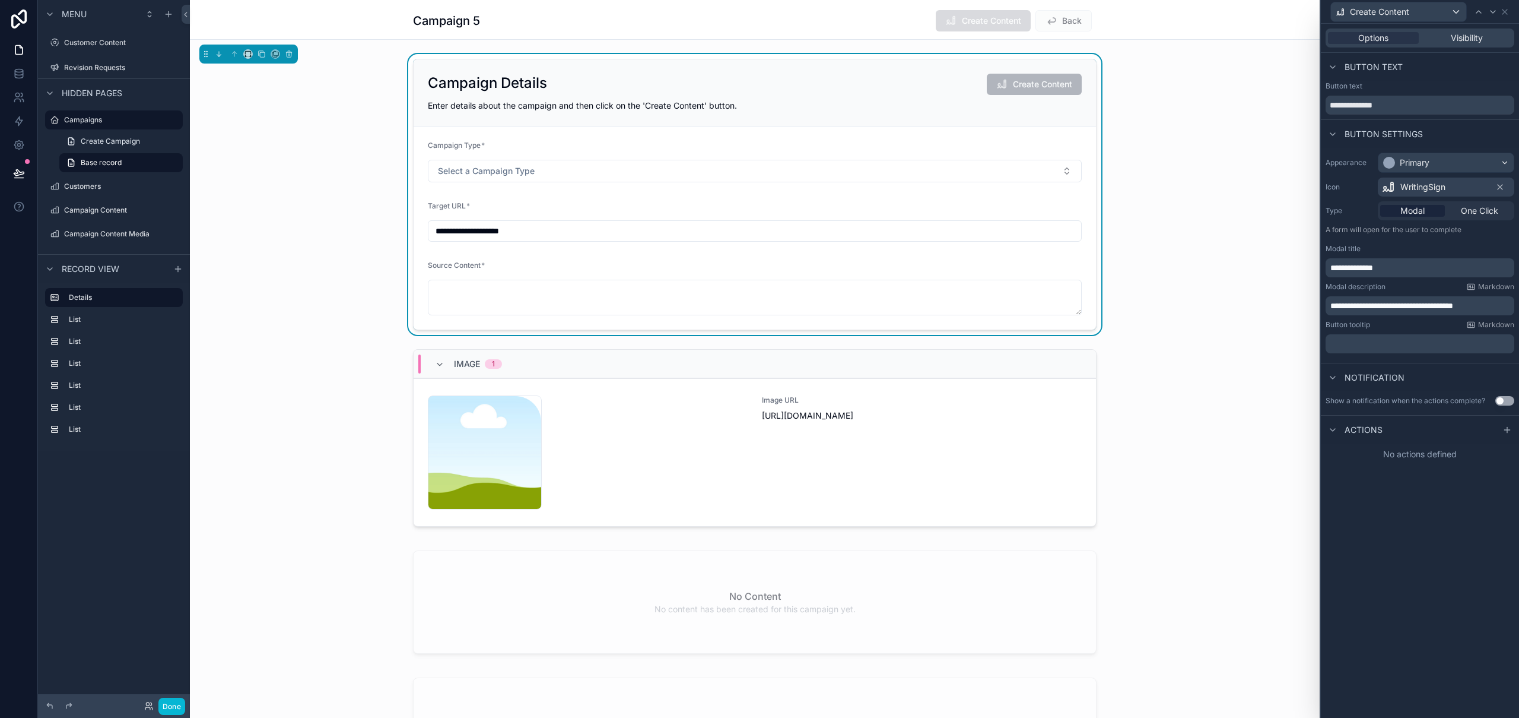
click at [1464, 539] on div "**********" at bounding box center [1420, 371] width 198 height 694
click at [1509, 396] on button "Use setting" at bounding box center [1505, 400] width 19 height 9
click at [1372, 483] on p "﻿" at bounding box center [1422, 478] width 182 height 12
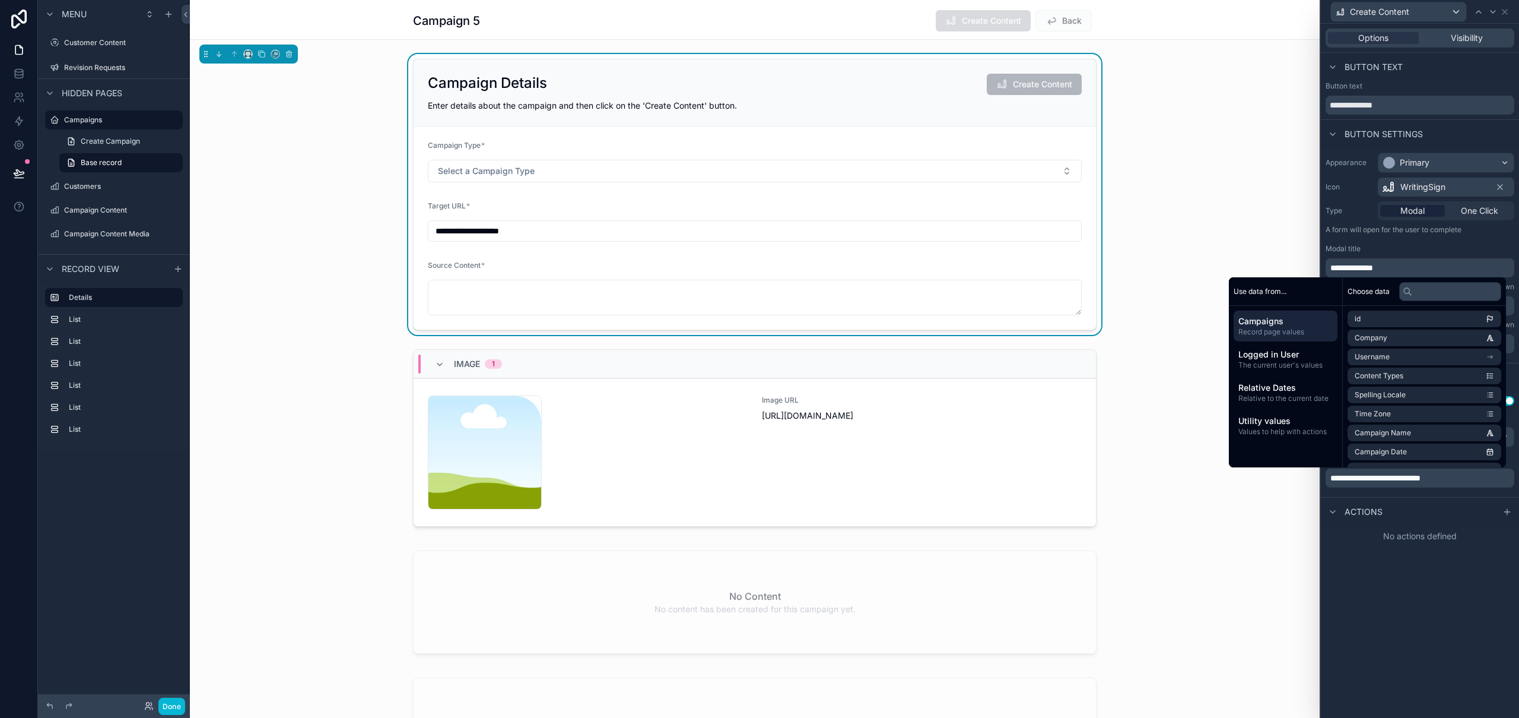
click at [1359, 518] on div "Actions" at bounding box center [1354, 511] width 57 height 14
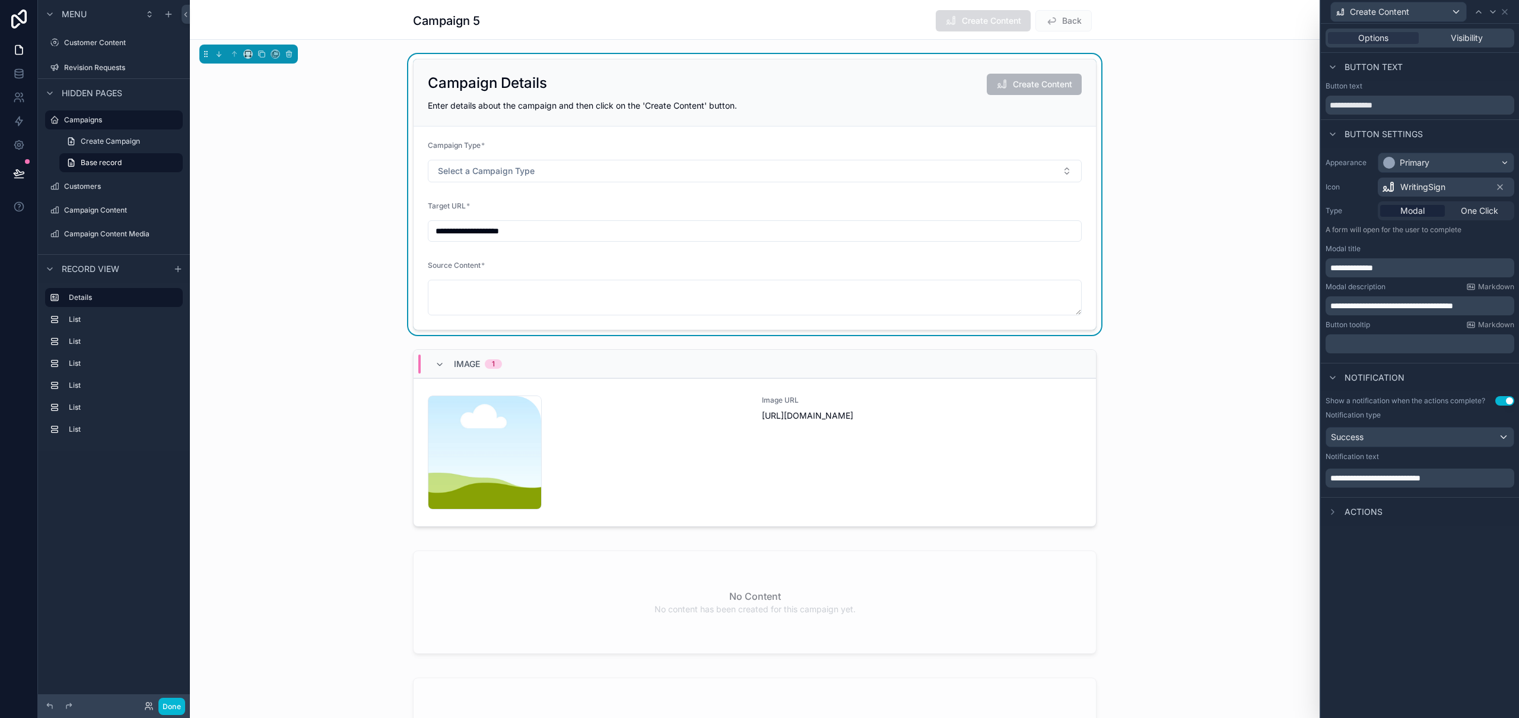
click at [1369, 512] on span "Actions" at bounding box center [1364, 512] width 38 height 12
click at [1509, 512] on icon at bounding box center [1507, 511] width 9 height 9
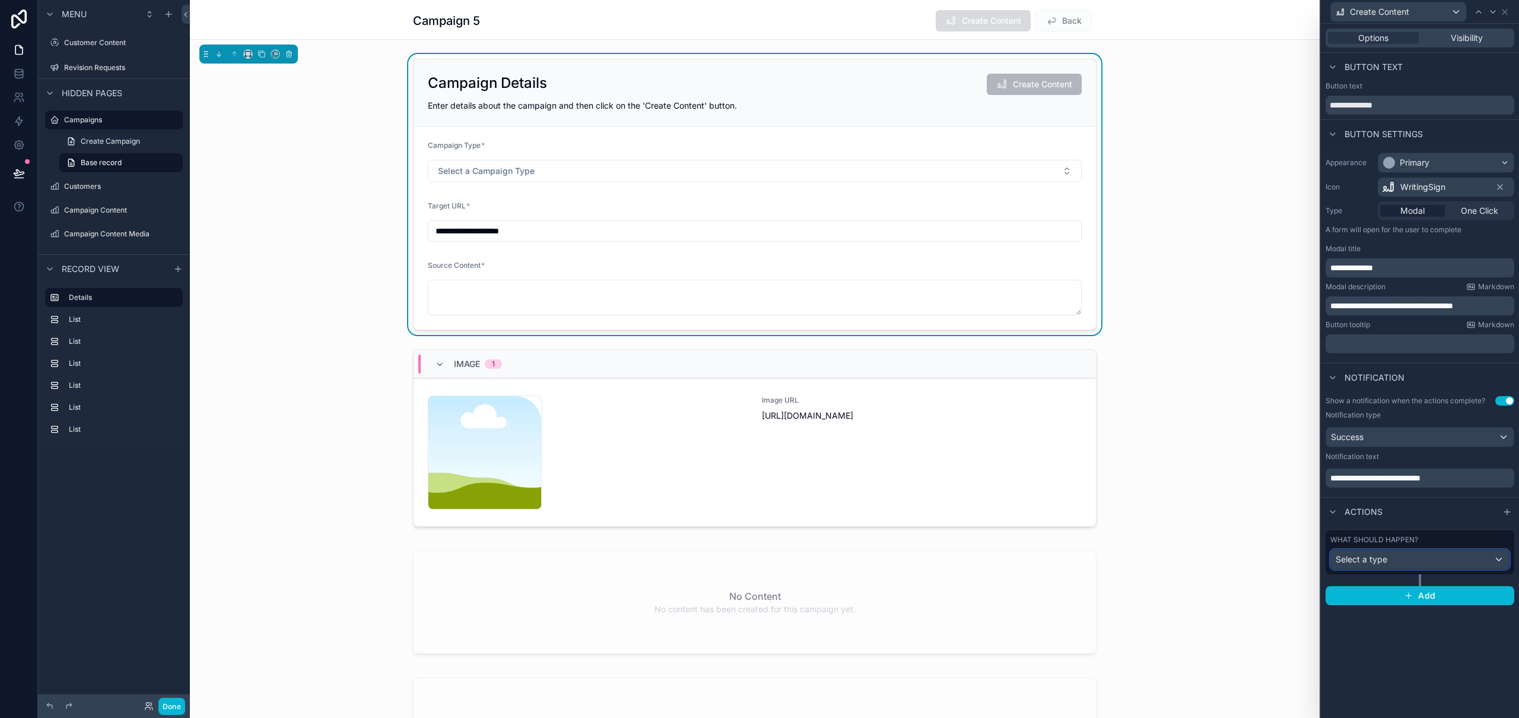
click at [1419, 559] on div "Select a type" at bounding box center [1420, 559] width 178 height 19
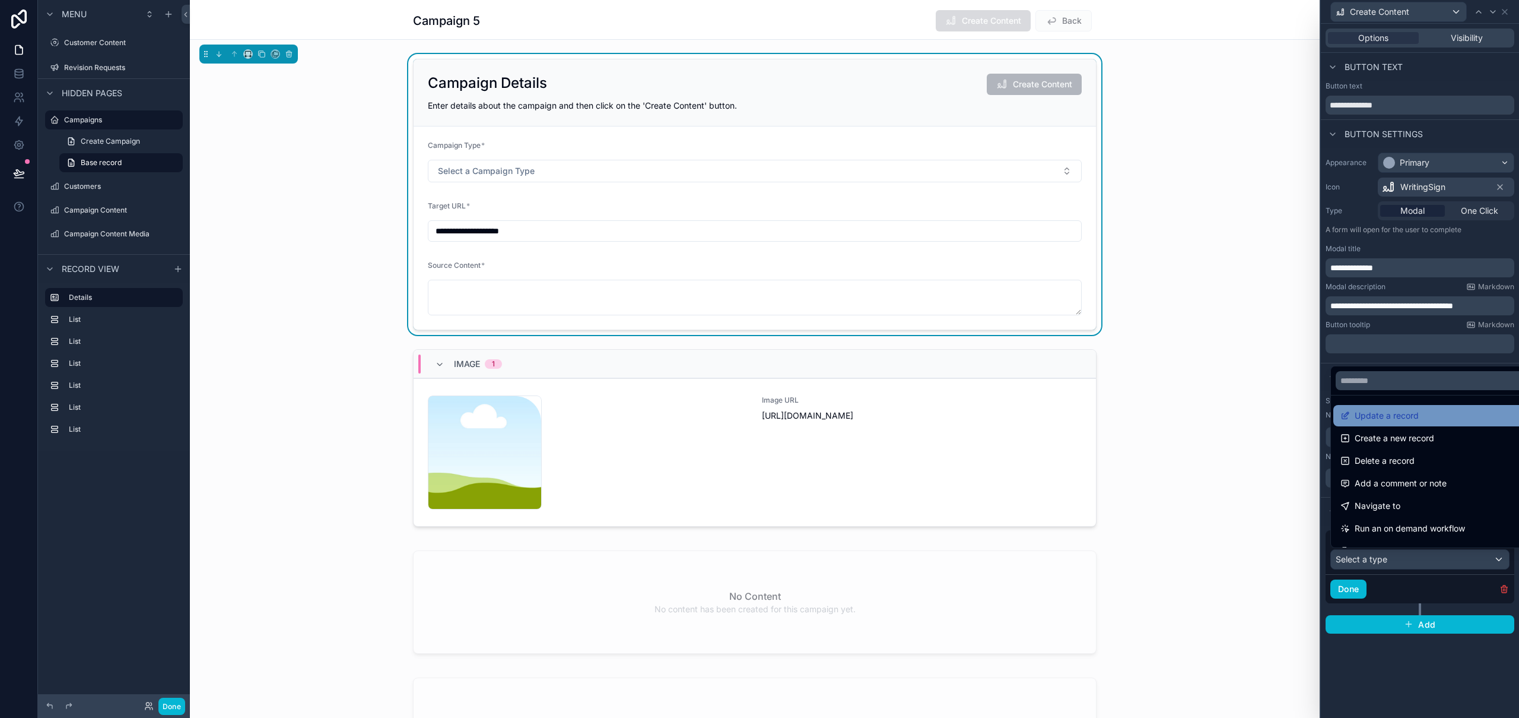
click at [1405, 417] on span "Update a record" at bounding box center [1387, 415] width 64 height 14
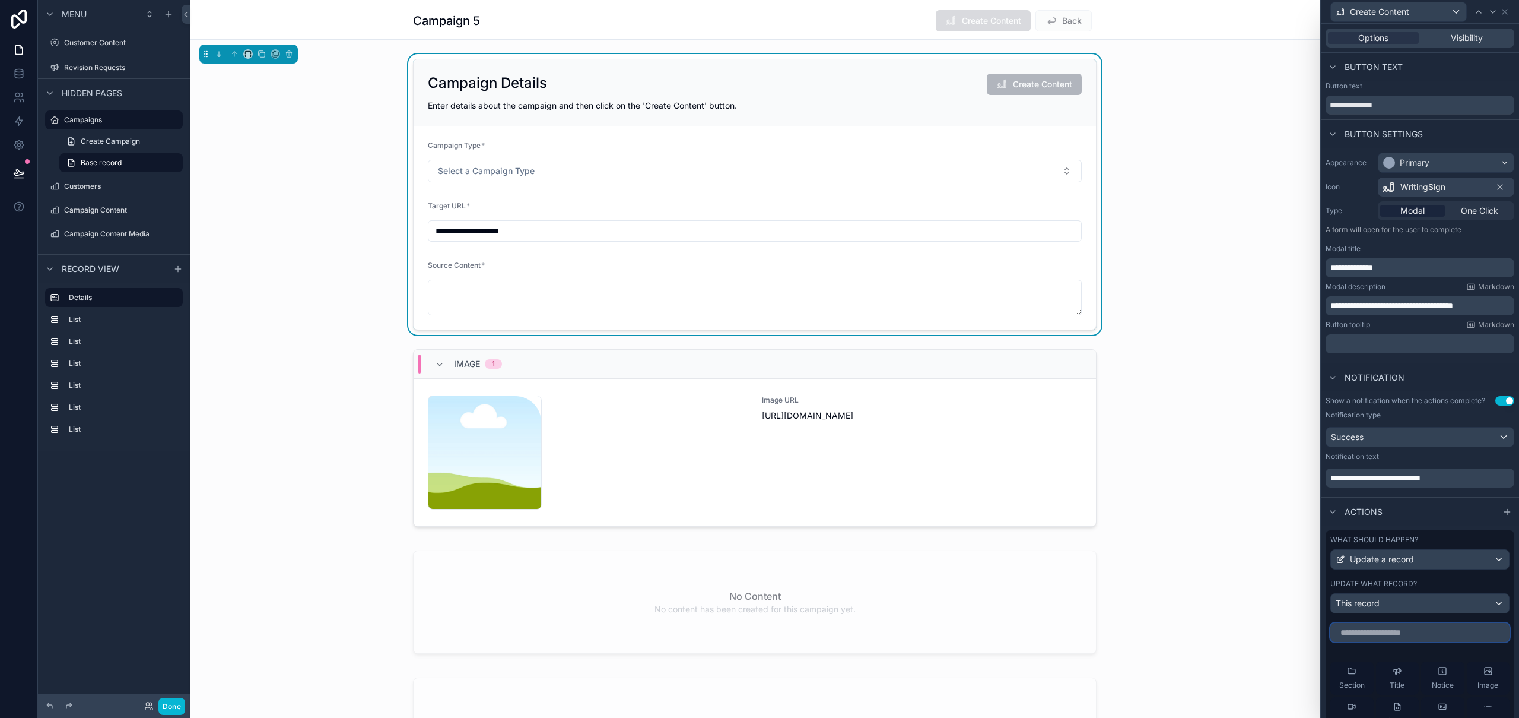
click at [1399, 632] on input "text" at bounding box center [1420, 632] width 179 height 19
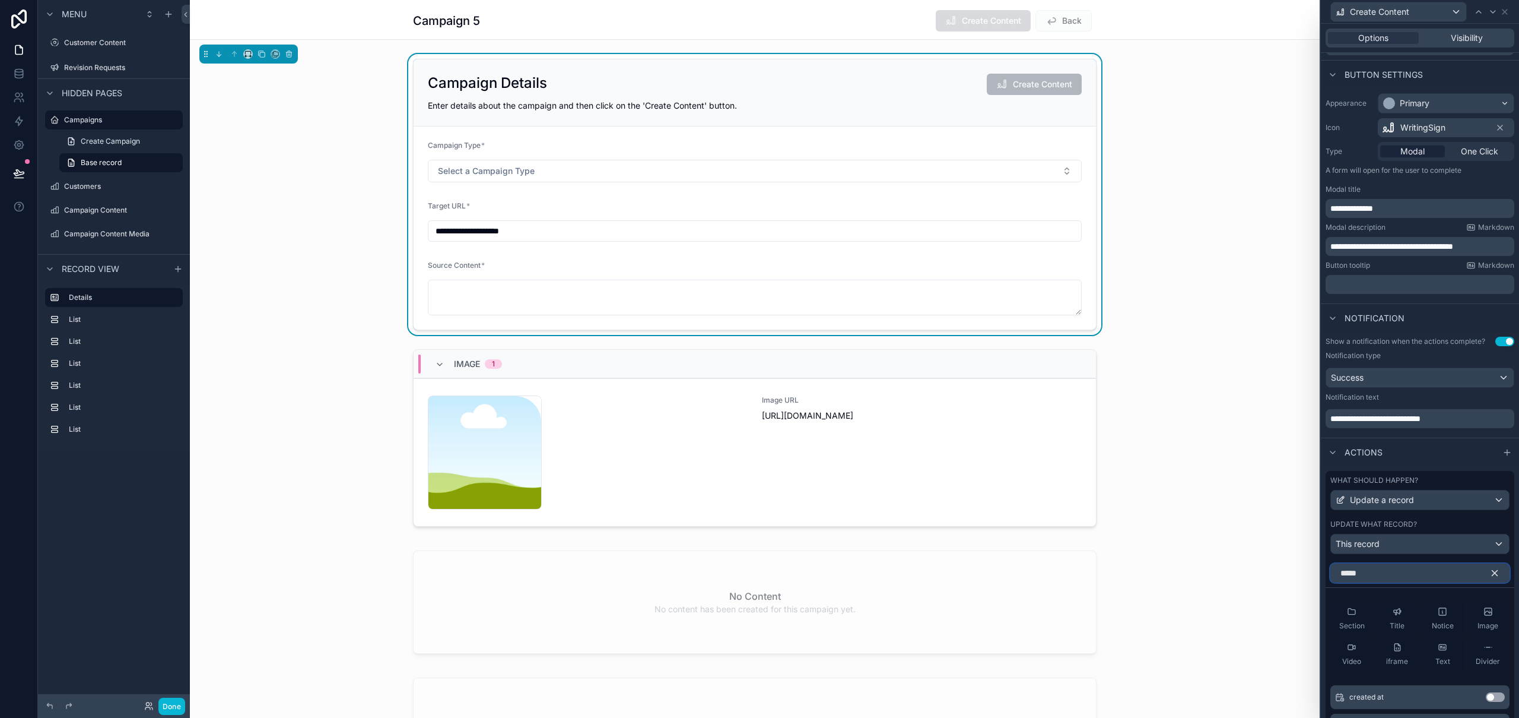
scroll to position [182, 0]
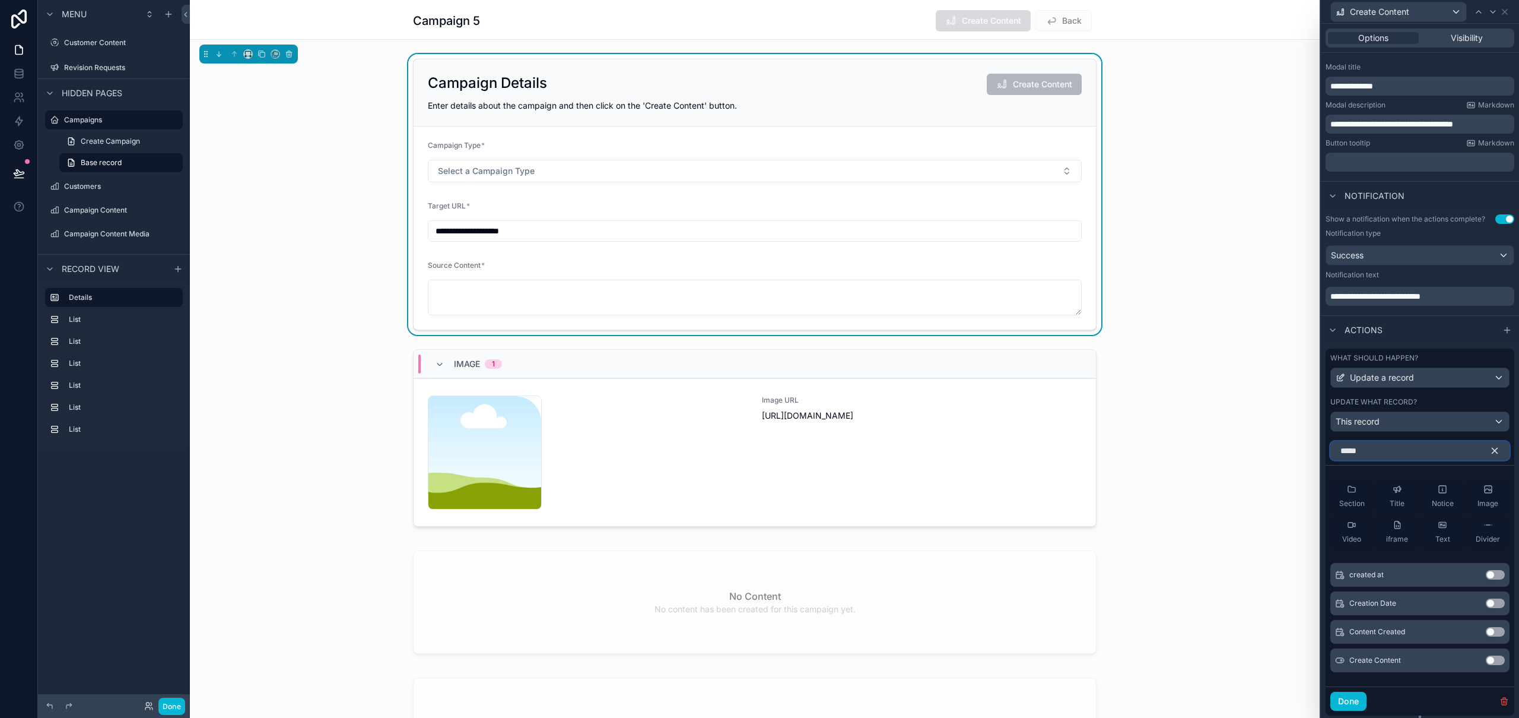
type input "*****"
click at [1486, 659] on button "Use setting" at bounding box center [1495, 659] width 19 height 9
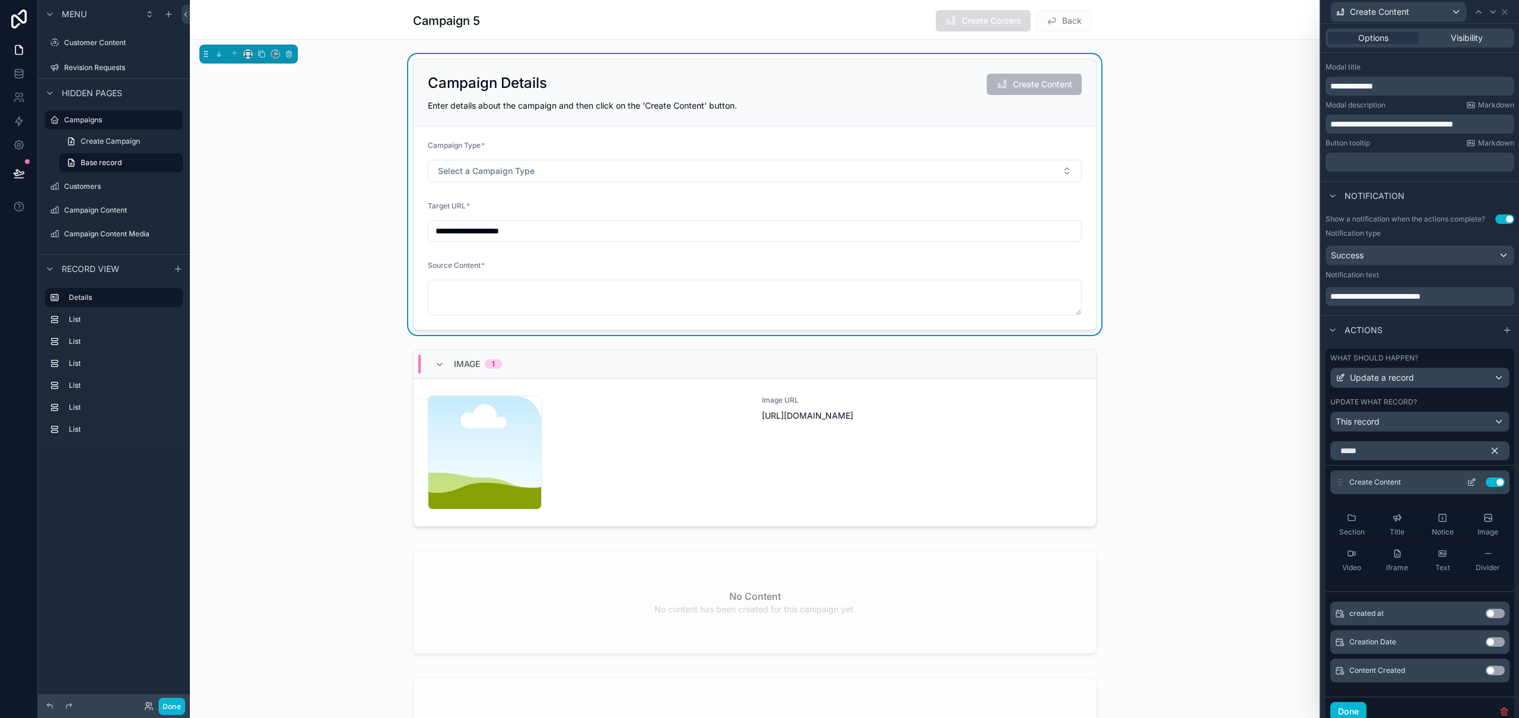
click at [1471, 481] on icon at bounding box center [1473, 480] width 5 height 5
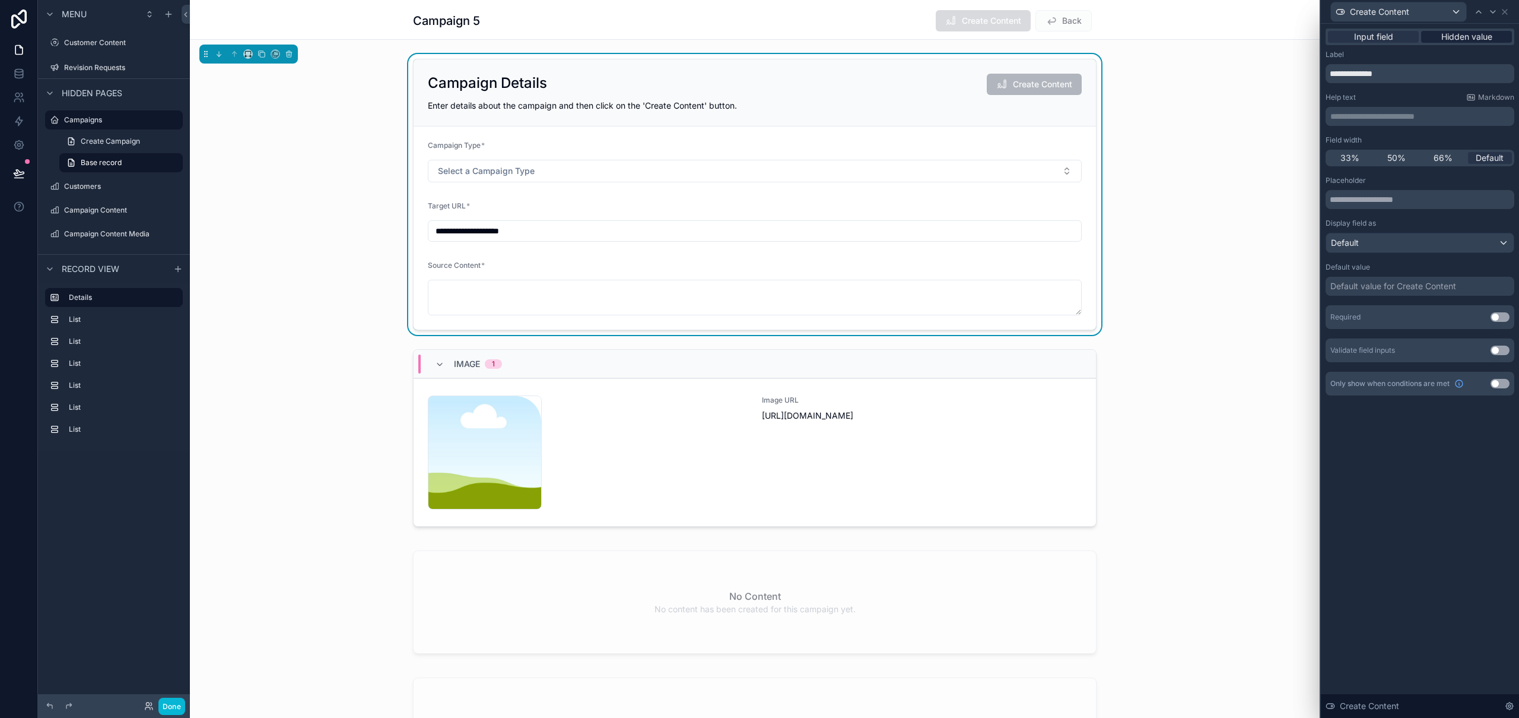
click at [1466, 37] on span "Hidden value" at bounding box center [1467, 37] width 51 height 12
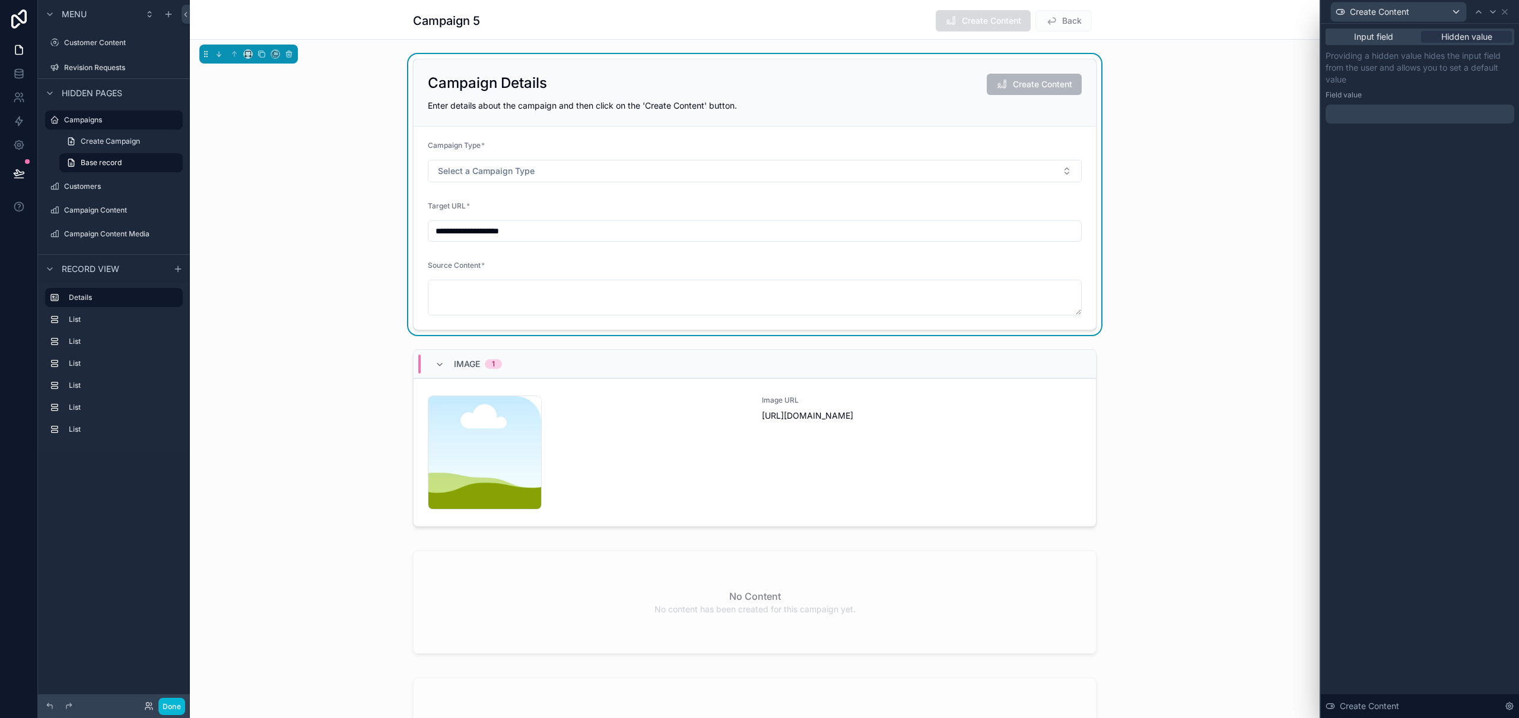
click at [1413, 110] on div at bounding box center [1420, 113] width 189 height 19
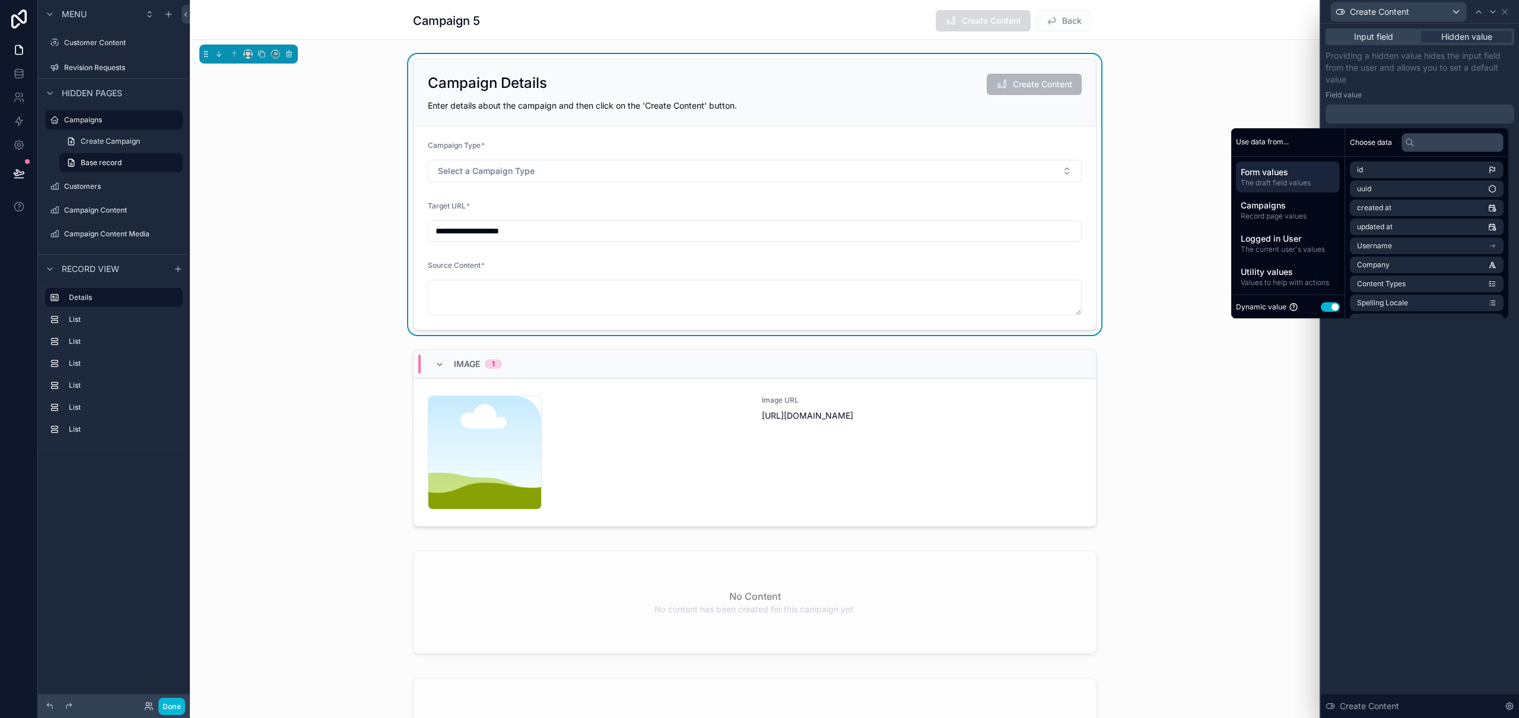
click at [1321, 307] on button "Use setting" at bounding box center [1330, 306] width 19 height 9
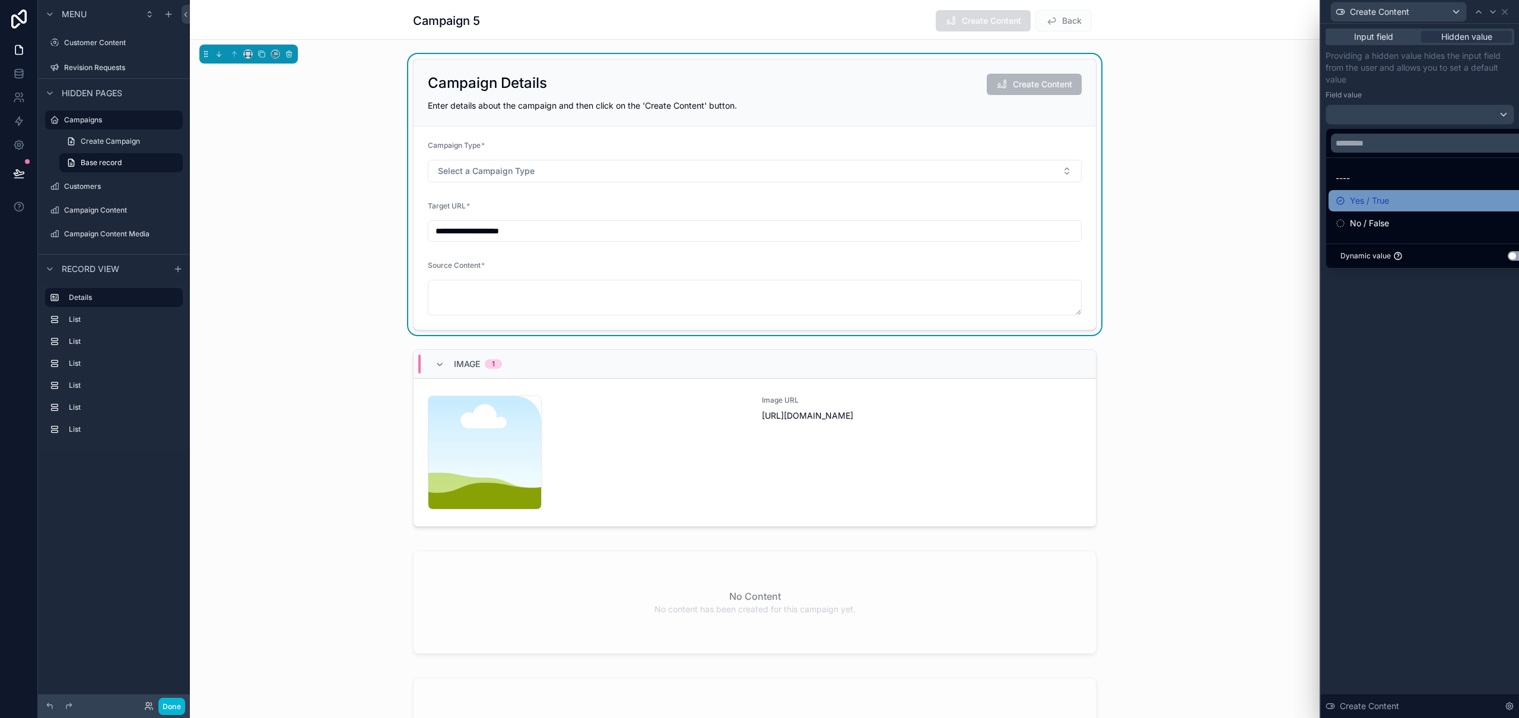
click at [1389, 200] on span "Yes / True" at bounding box center [1369, 200] width 39 height 14
click at [1408, 356] on div "Input field Hidden value Providing a hidden value hides the input field from th…" at bounding box center [1420, 371] width 198 height 694
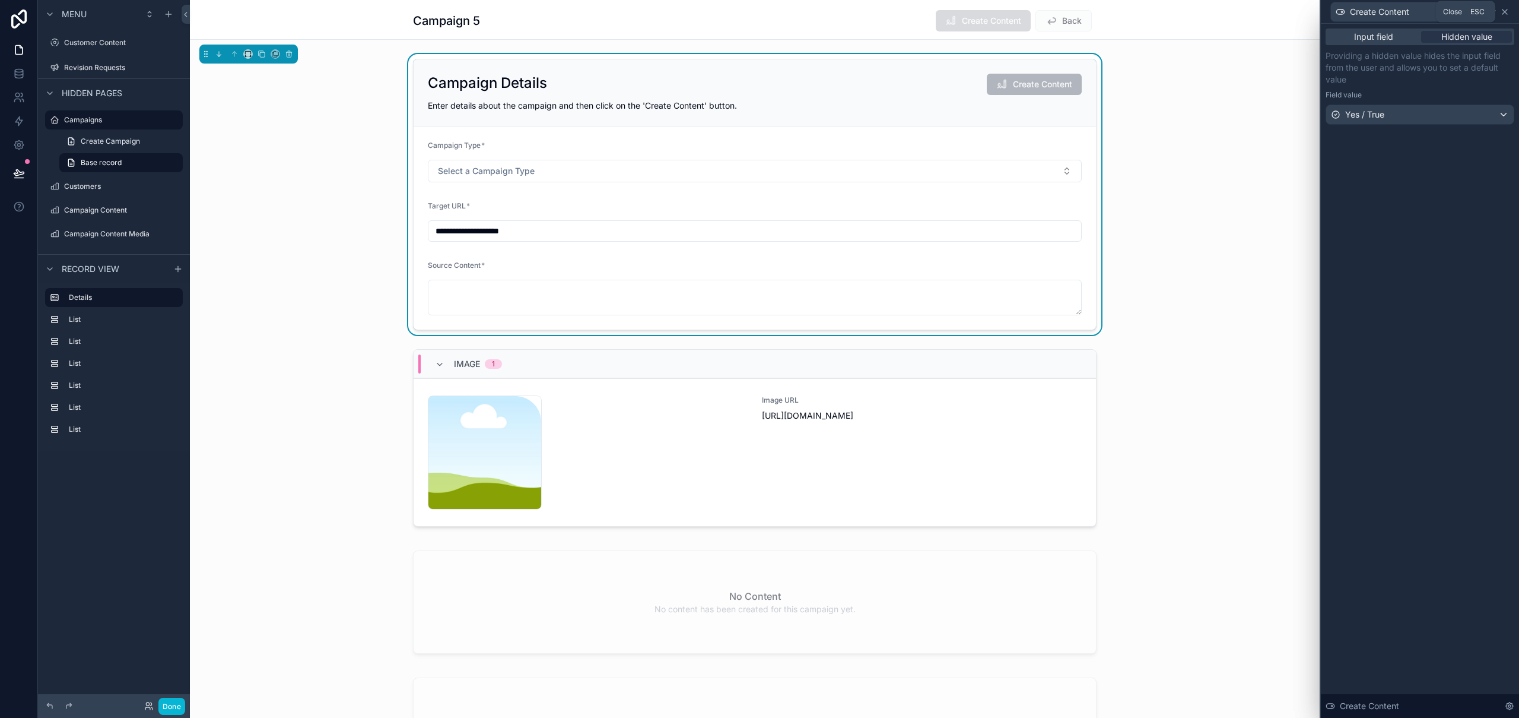
click at [1505, 8] on icon at bounding box center [1504, 11] width 9 height 9
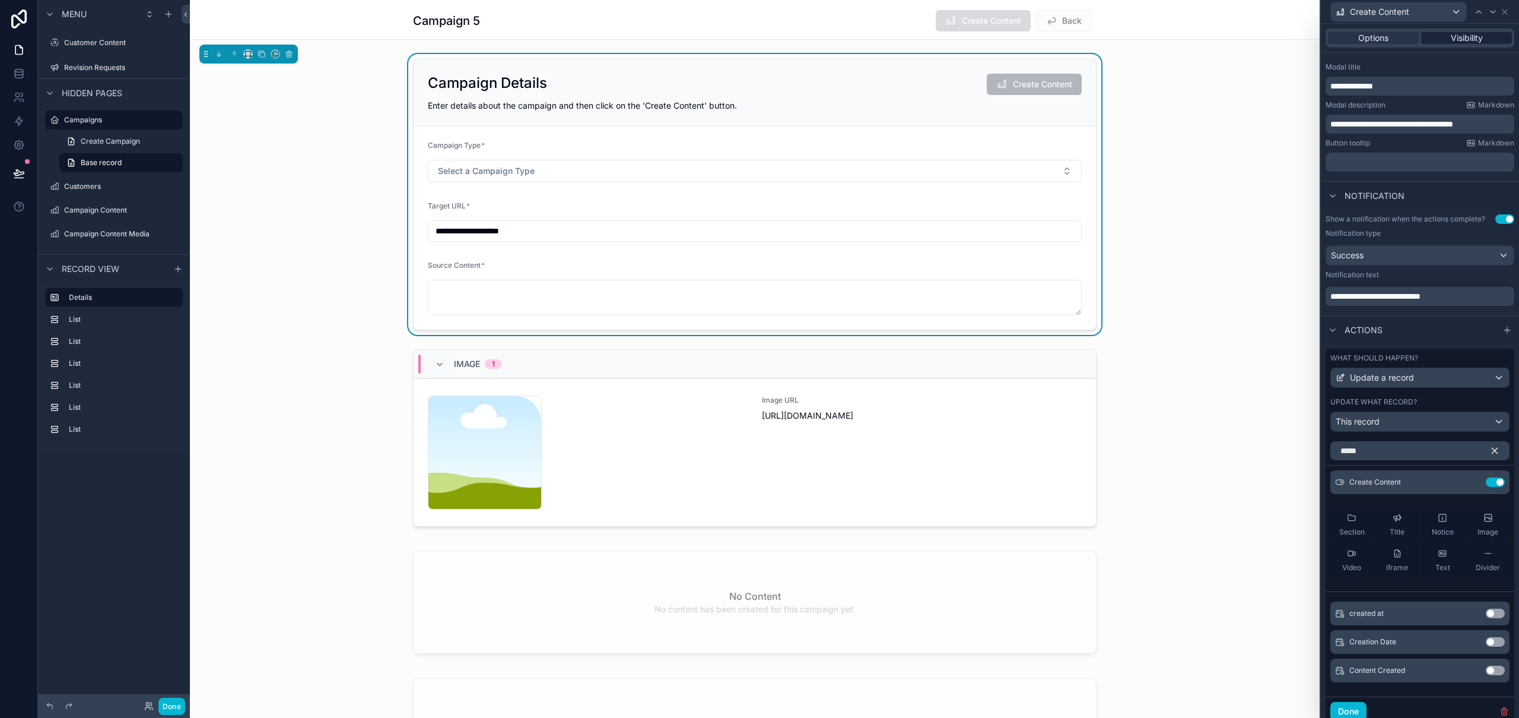
click at [1474, 33] on span "Visibility" at bounding box center [1467, 38] width 32 height 12
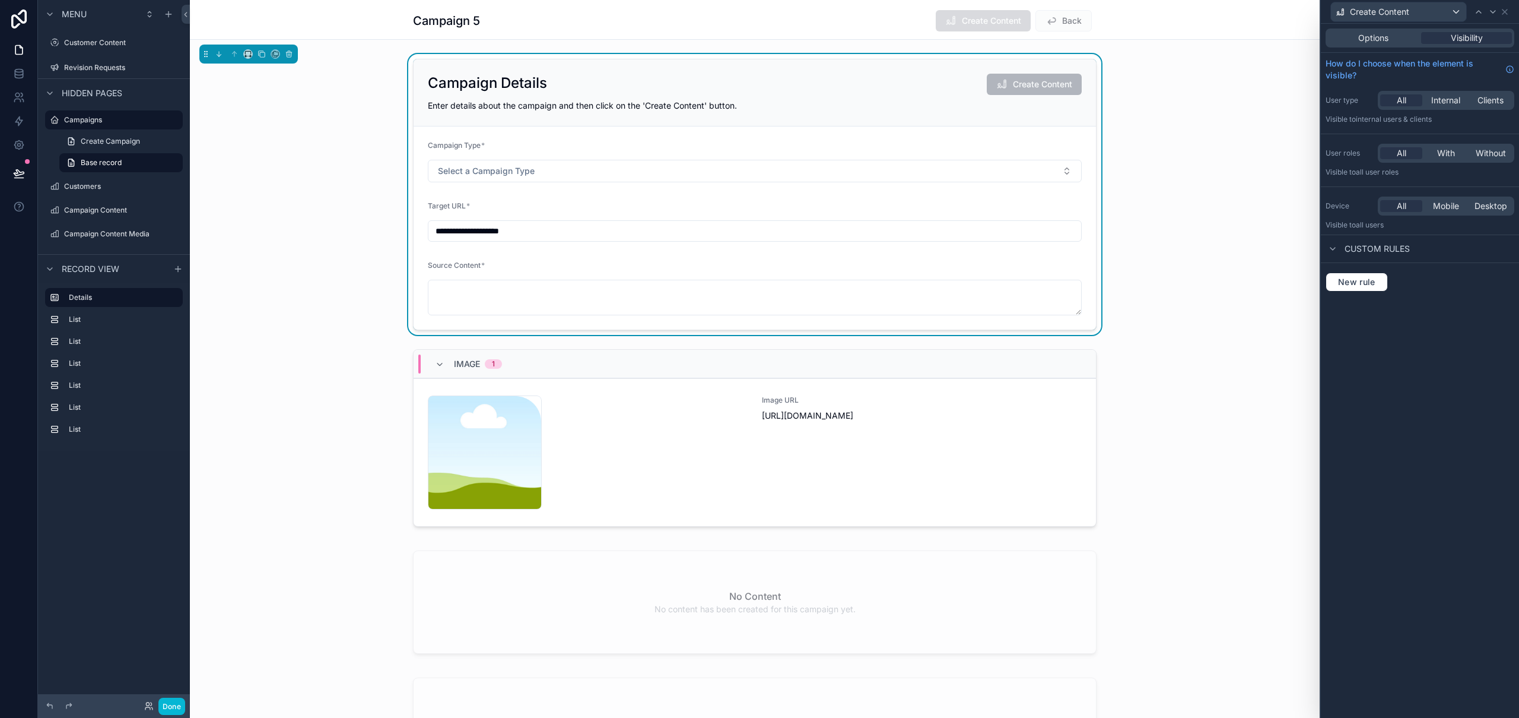
scroll to position [0, 0]
click at [1362, 285] on span "New rule" at bounding box center [1357, 282] width 47 height 11
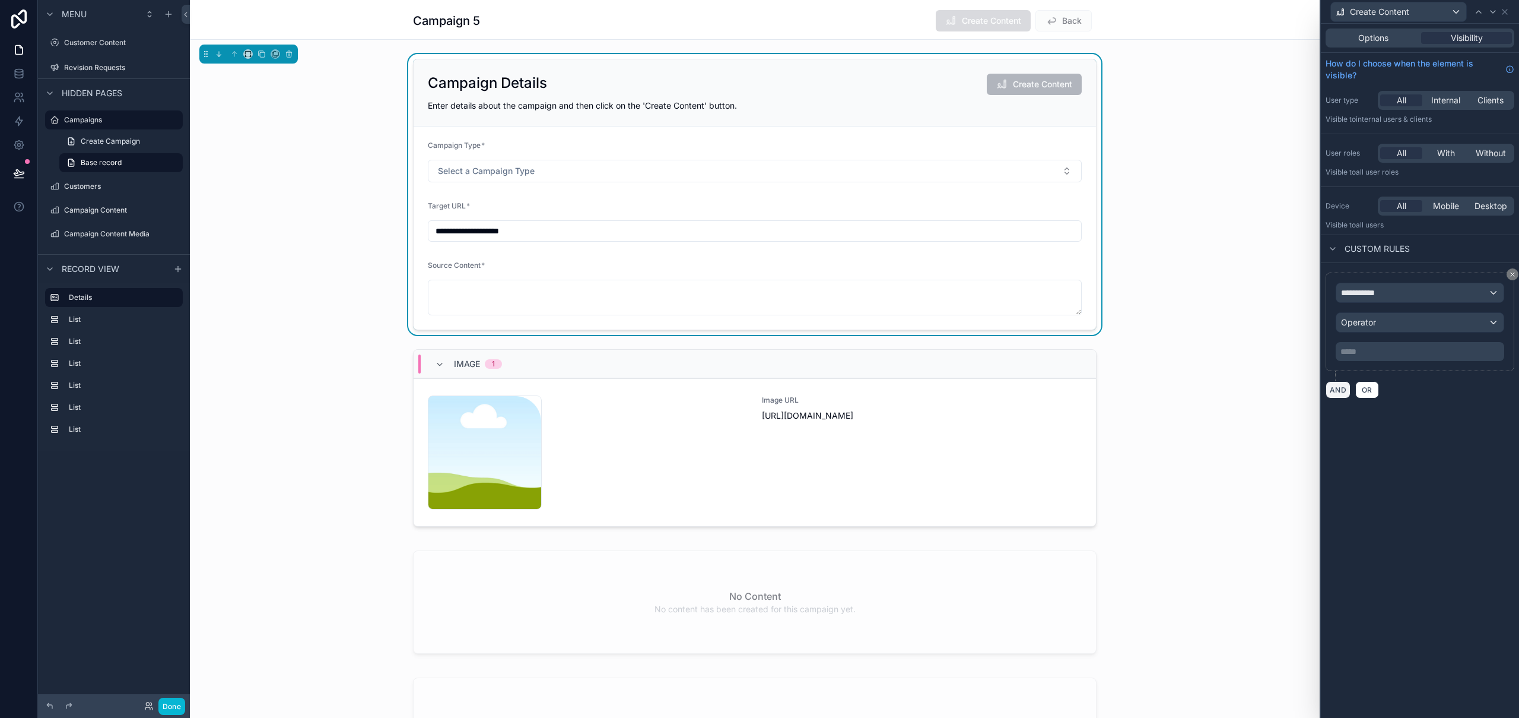
click at [1346, 389] on button "AND" at bounding box center [1338, 389] width 25 height 17
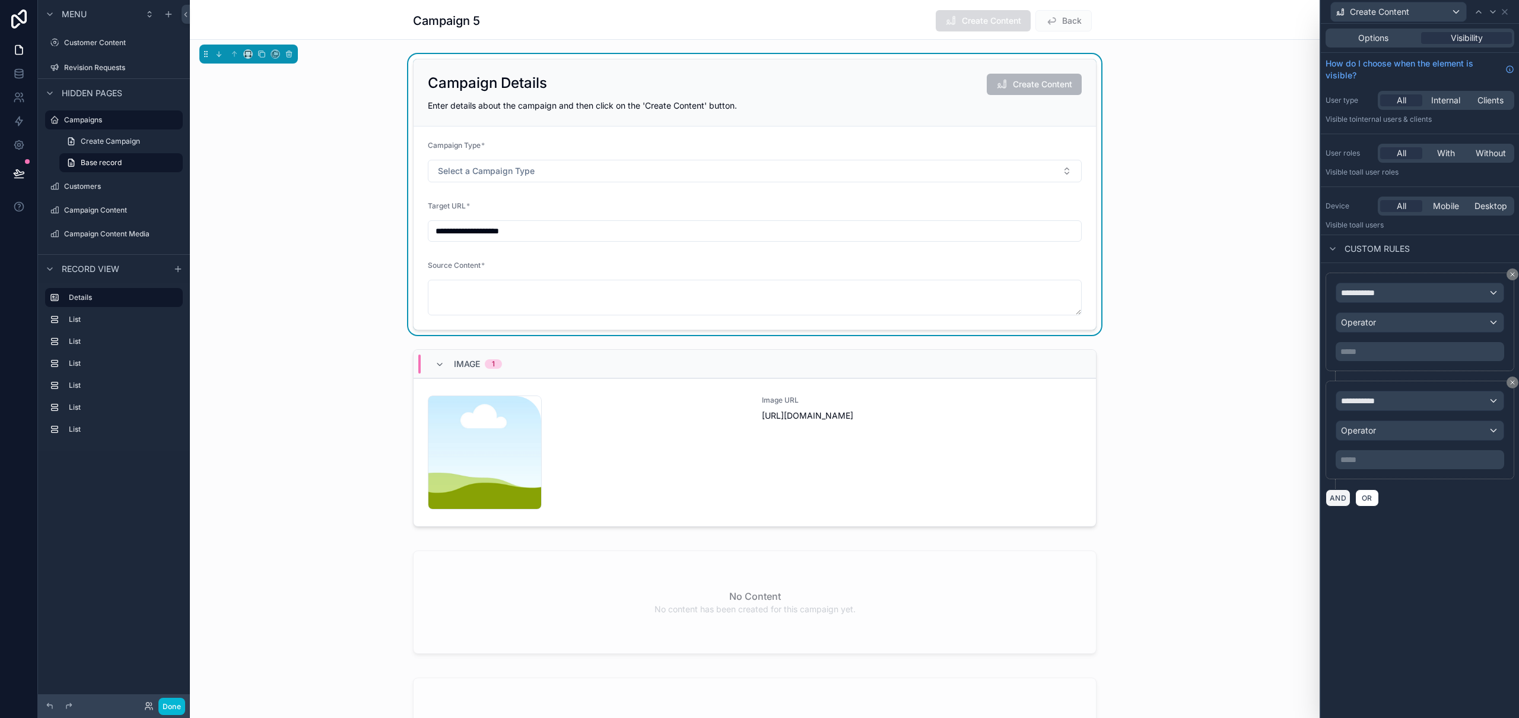
click at [1336, 498] on button "AND" at bounding box center [1338, 497] width 25 height 17
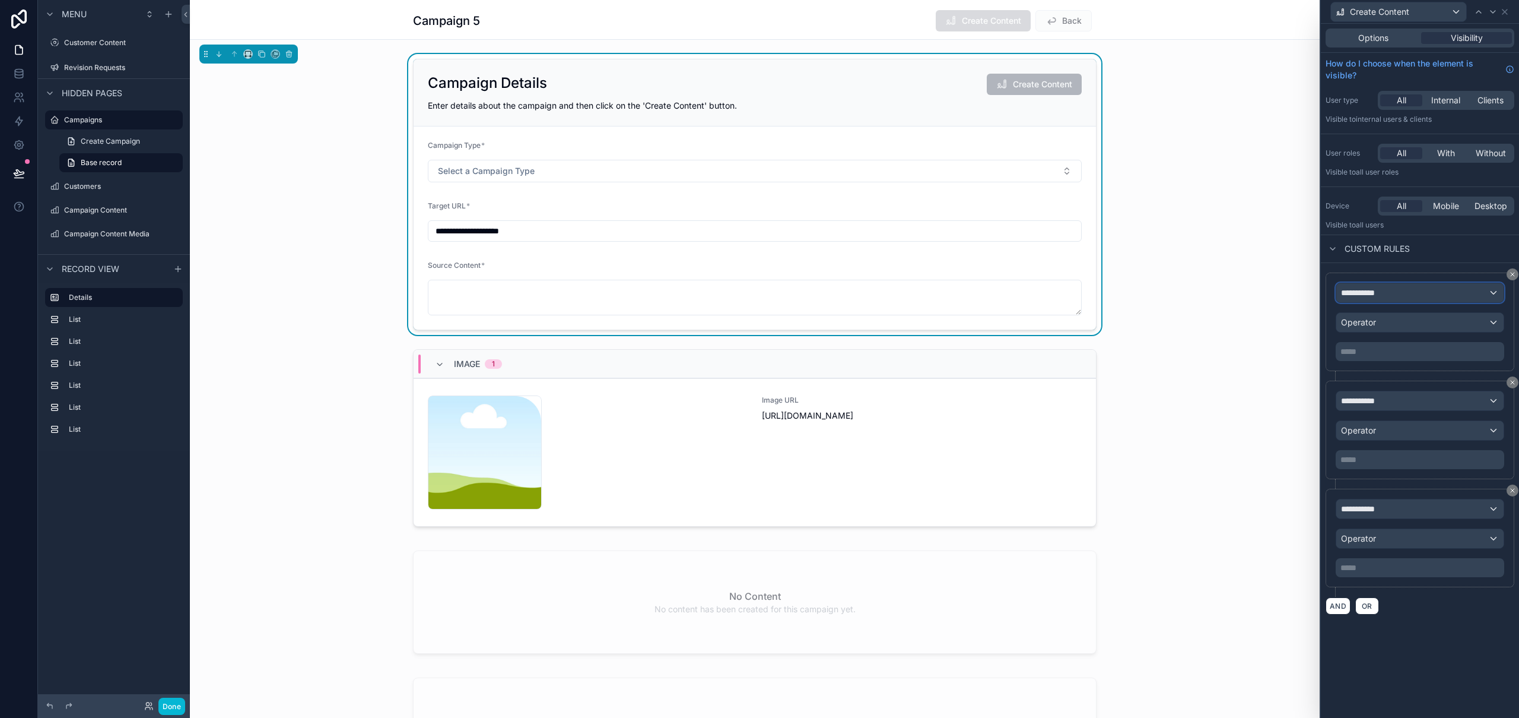
click at [1407, 288] on div "**********" at bounding box center [1420, 292] width 167 height 19
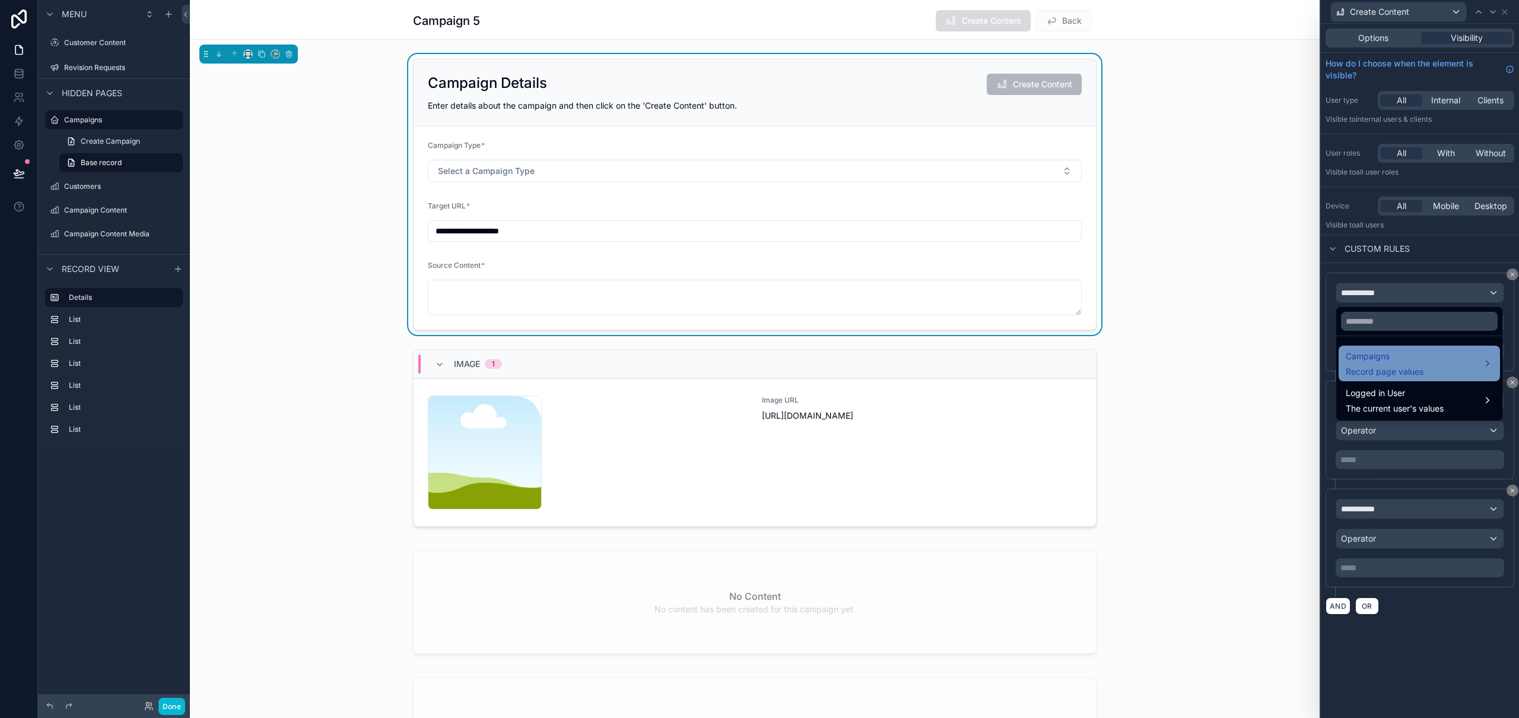
click at [1397, 367] on span "Record page values" at bounding box center [1385, 372] width 78 height 12
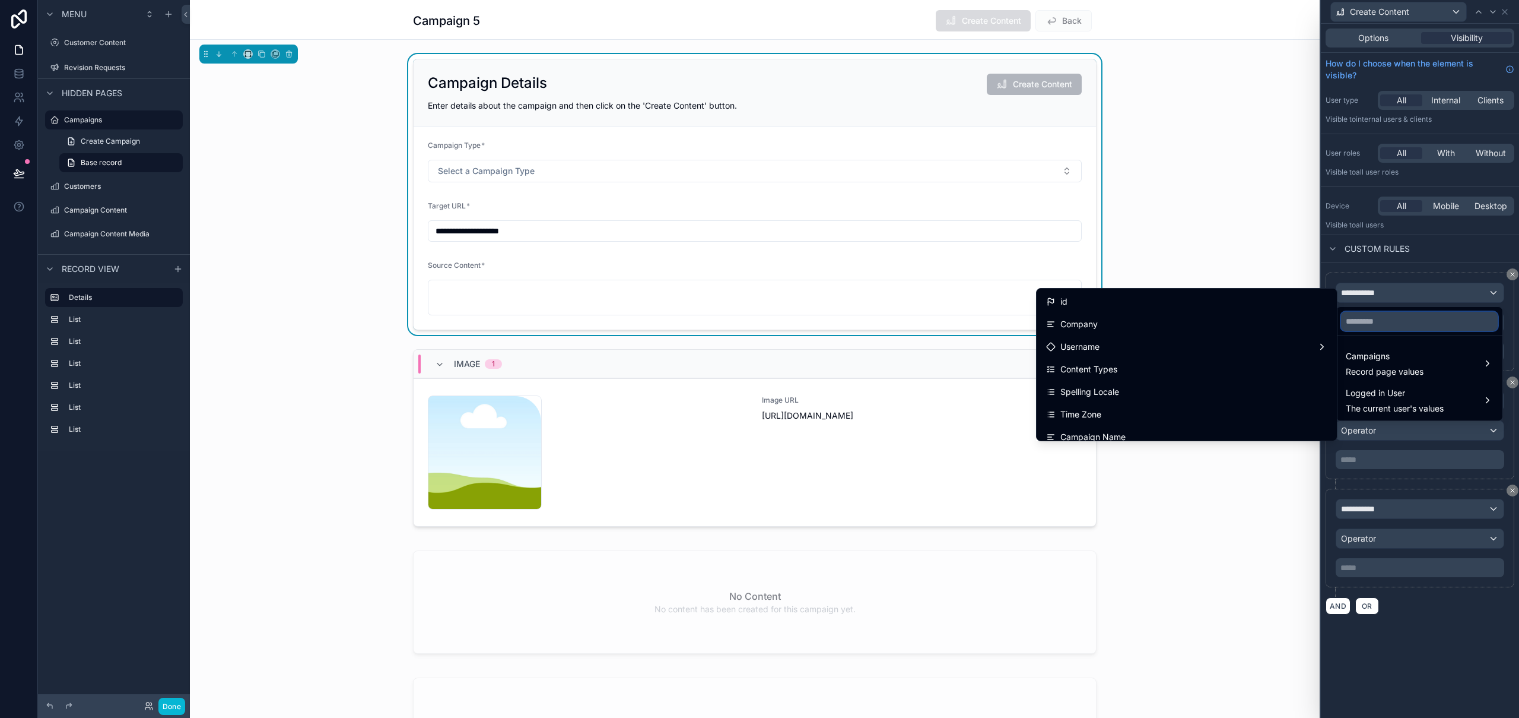
click at [1391, 323] on input "text" at bounding box center [1419, 321] width 157 height 19
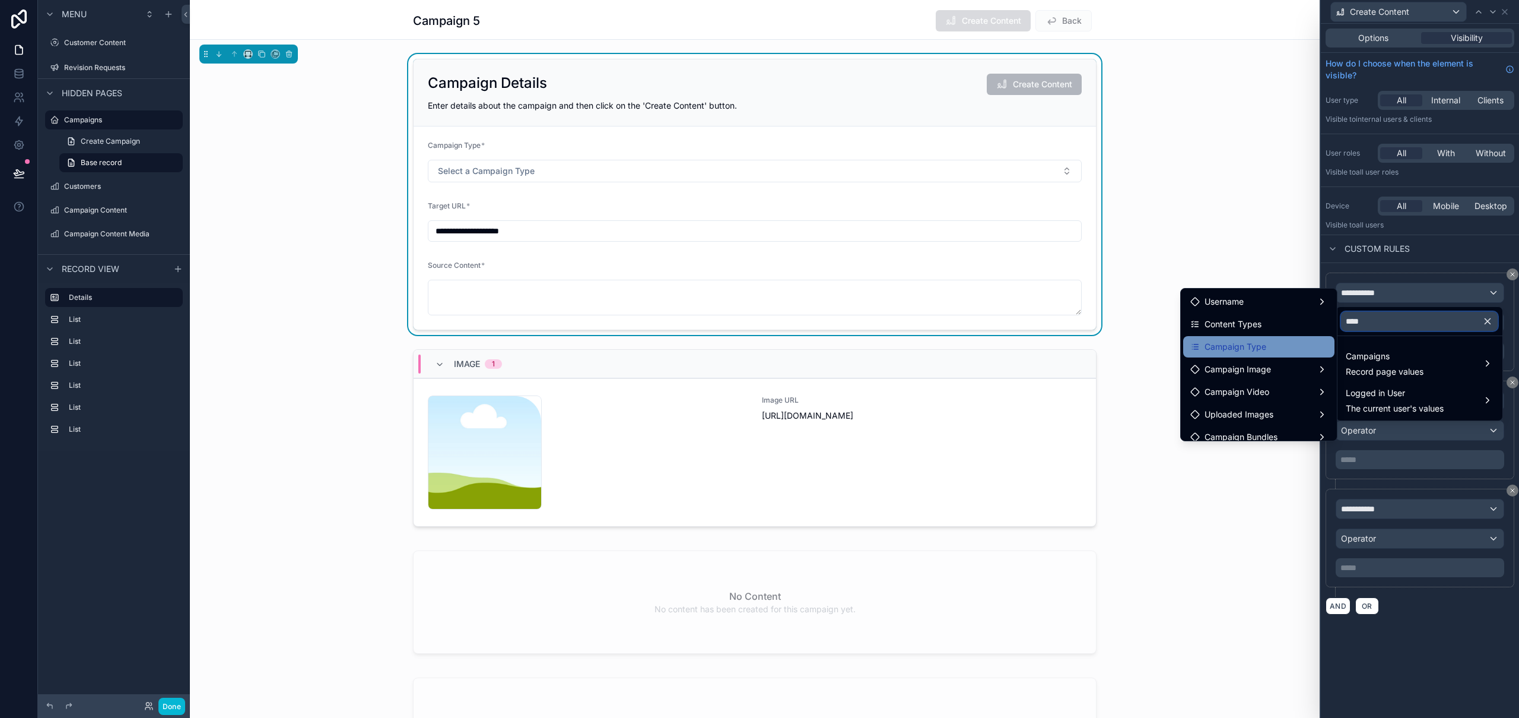
type input "****"
click at [1261, 343] on div "Campaign Type" at bounding box center [1259, 346] width 137 height 14
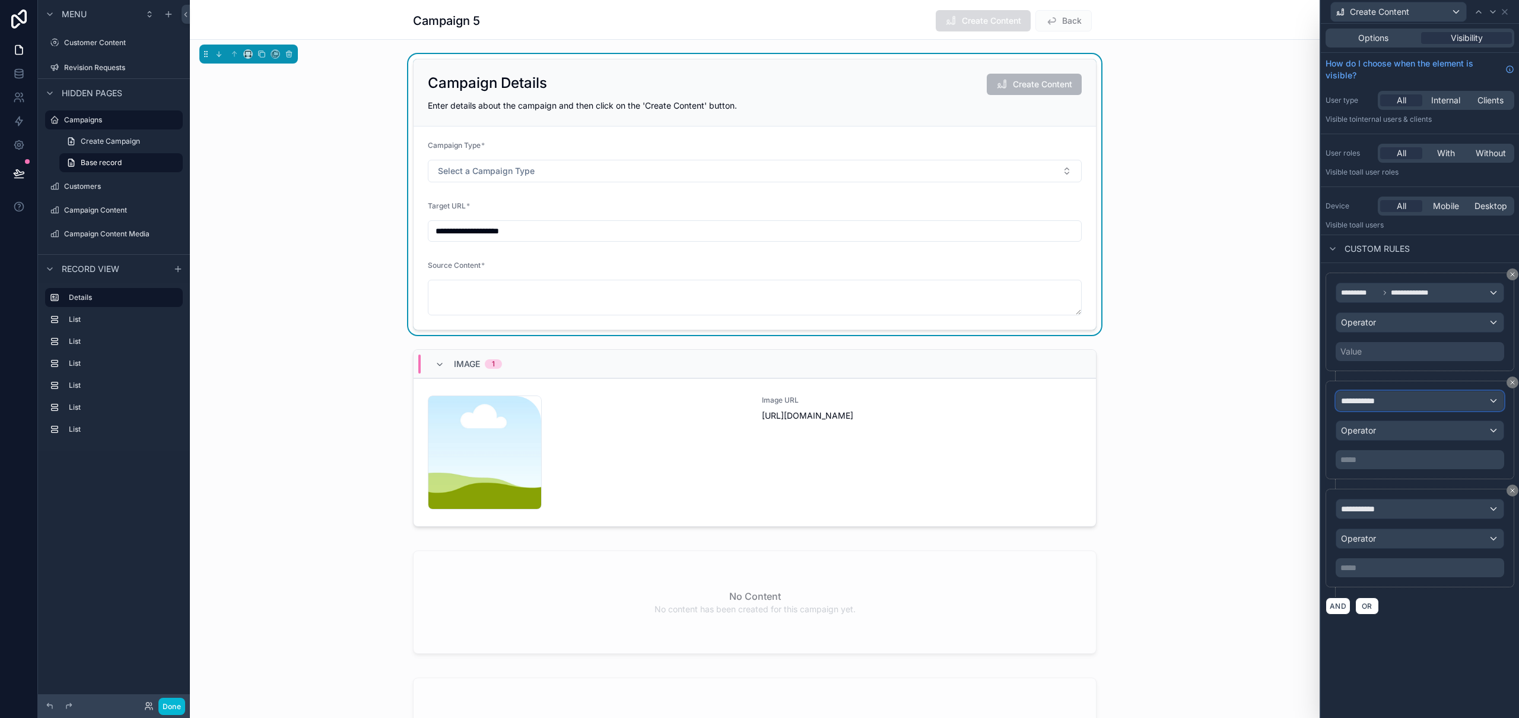
click at [1385, 403] on div "**********" at bounding box center [1420, 400] width 167 height 19
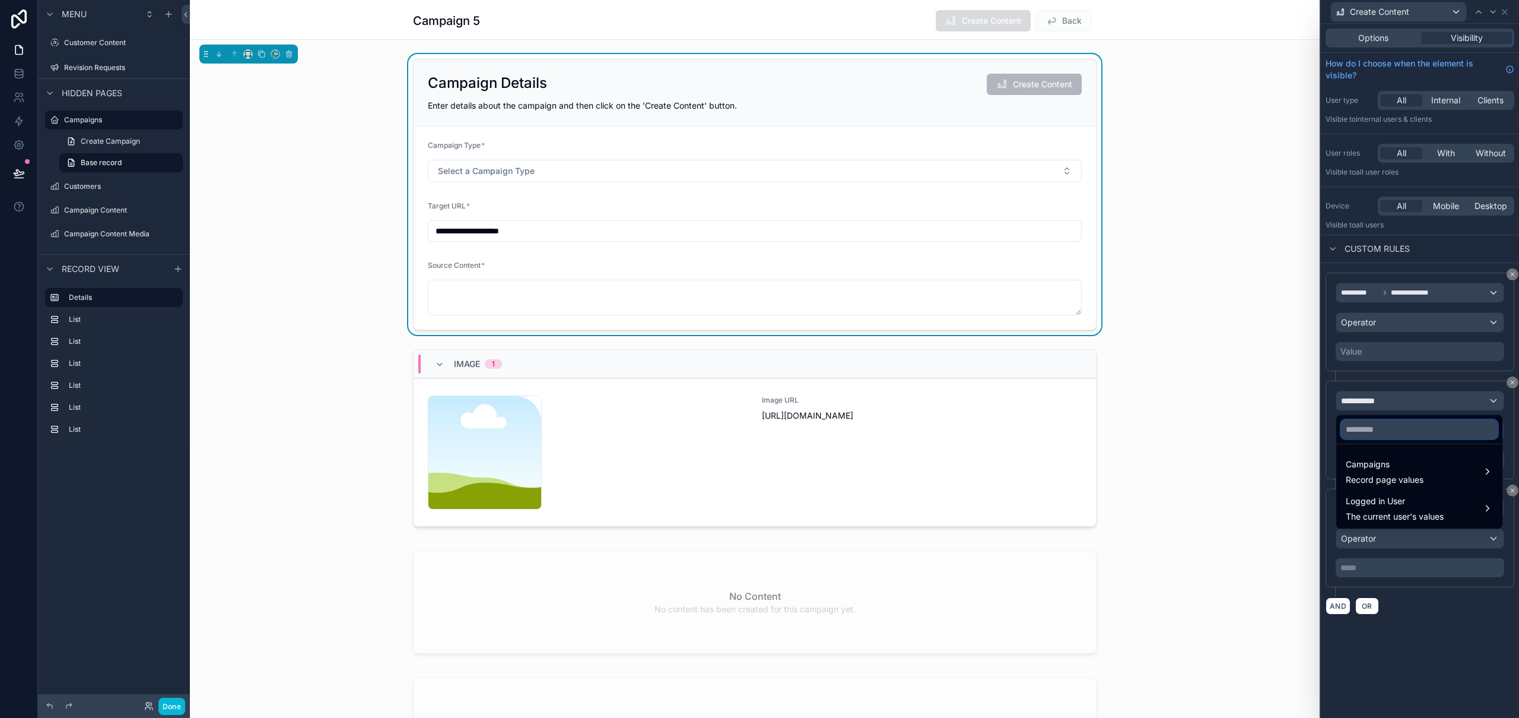
click at [1392, 430] on input "text" at bounding box center [1419, 429] width 157 height 19
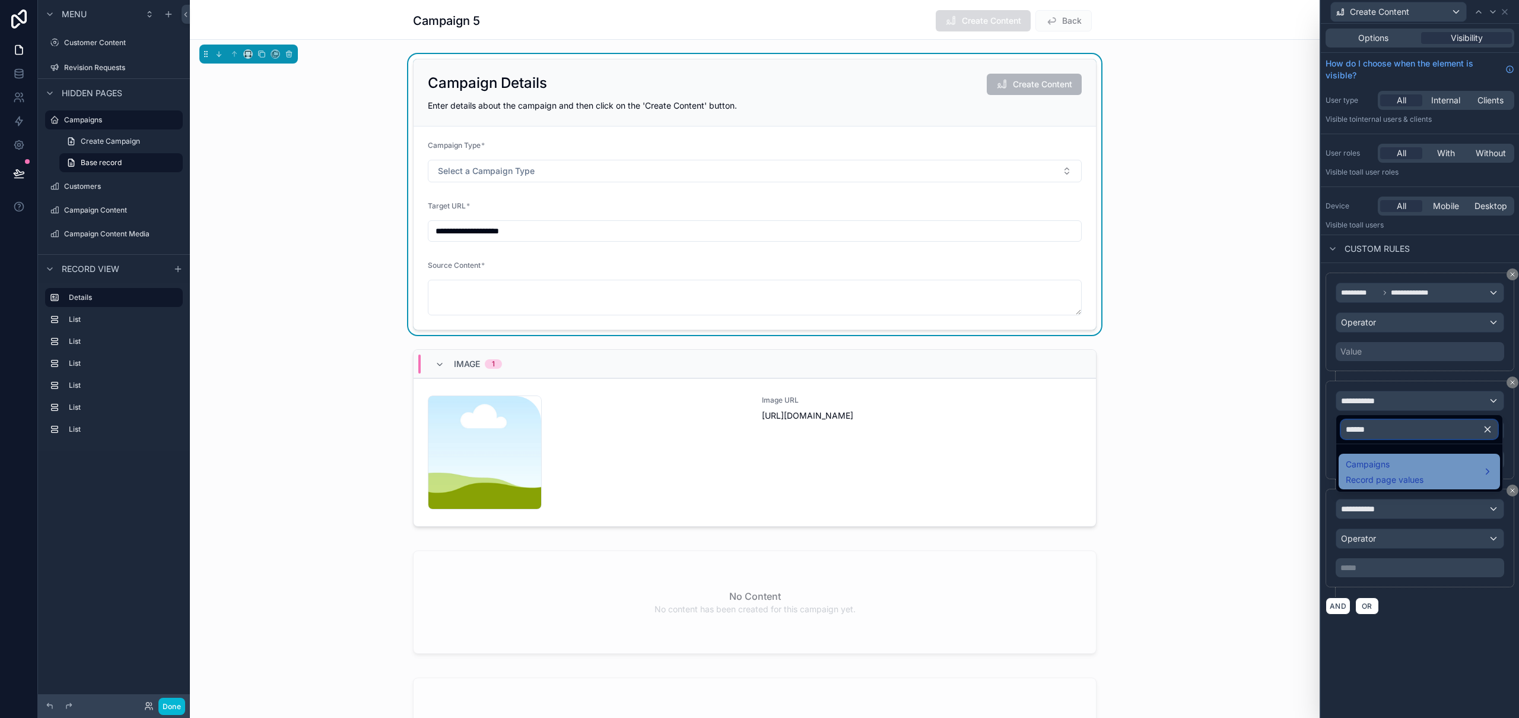
type input "******"
click at [1391, 462] on span "Campaigns" at bounding box center [1385, 464] width 78 height 14
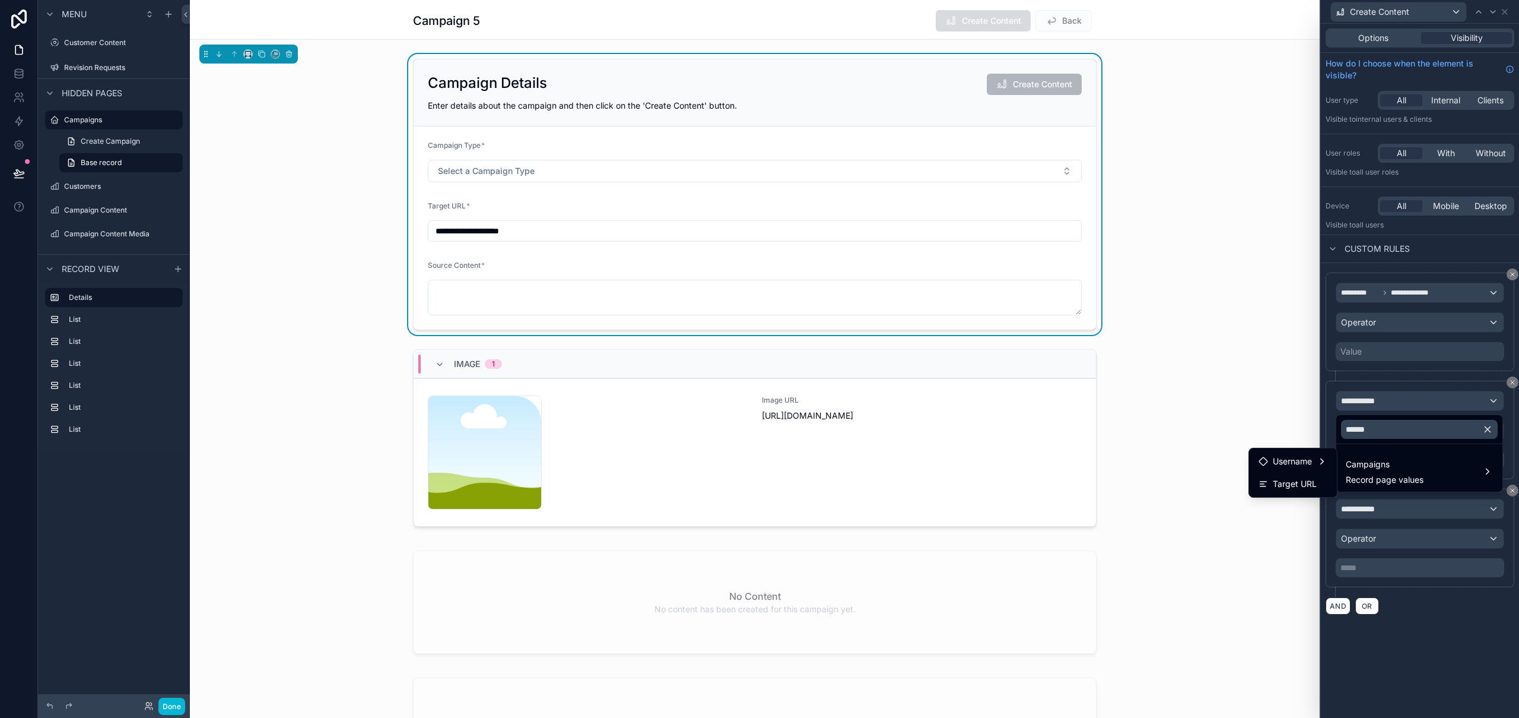
drag, startPoint x: 1289, startPoint y: 483, endPoint x: 1331, endPoint y: 490, distance: 42.7
click at [1289, 483] on span "Target URL" at bounding box center [1295, 484] width 44 height 14
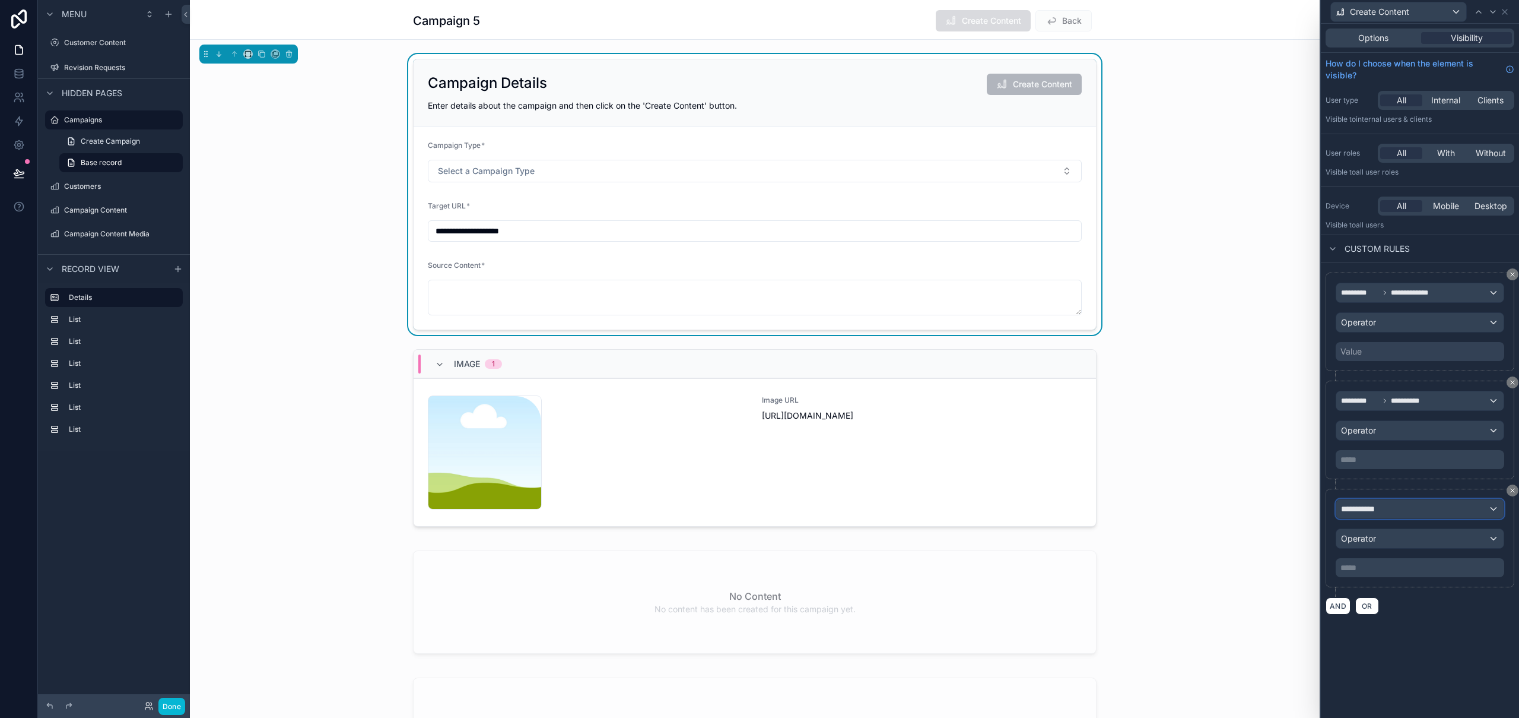
click at [1394, 515] on div "**********" at bounding box center [1420, 508] width 167 height 19
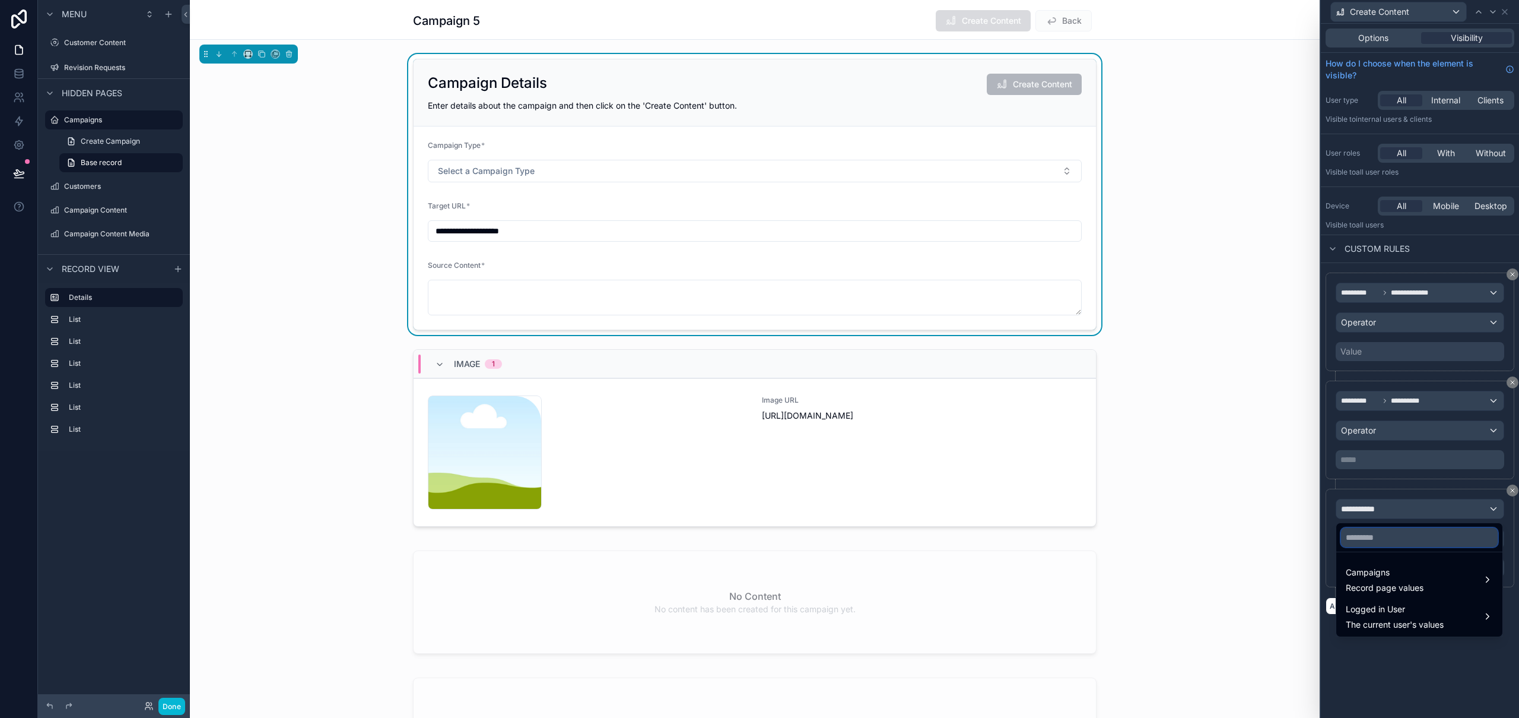
click at [1377, 537] on input "text" at bounding box center [1419, 537] width 157 height 19
type input "******"
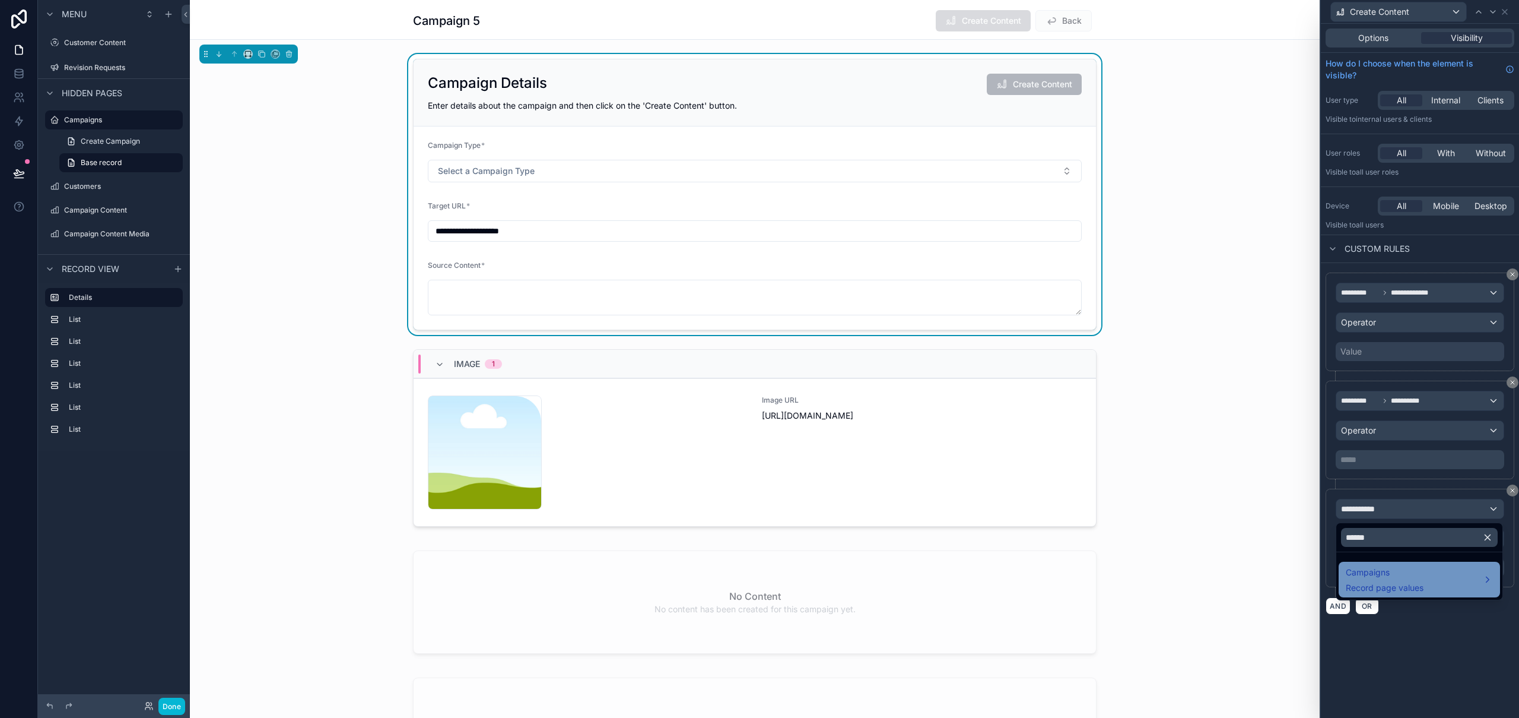
click at [1365, 567] on span "Campaigns" at bounding box center [1385, 572] width 78 height 14
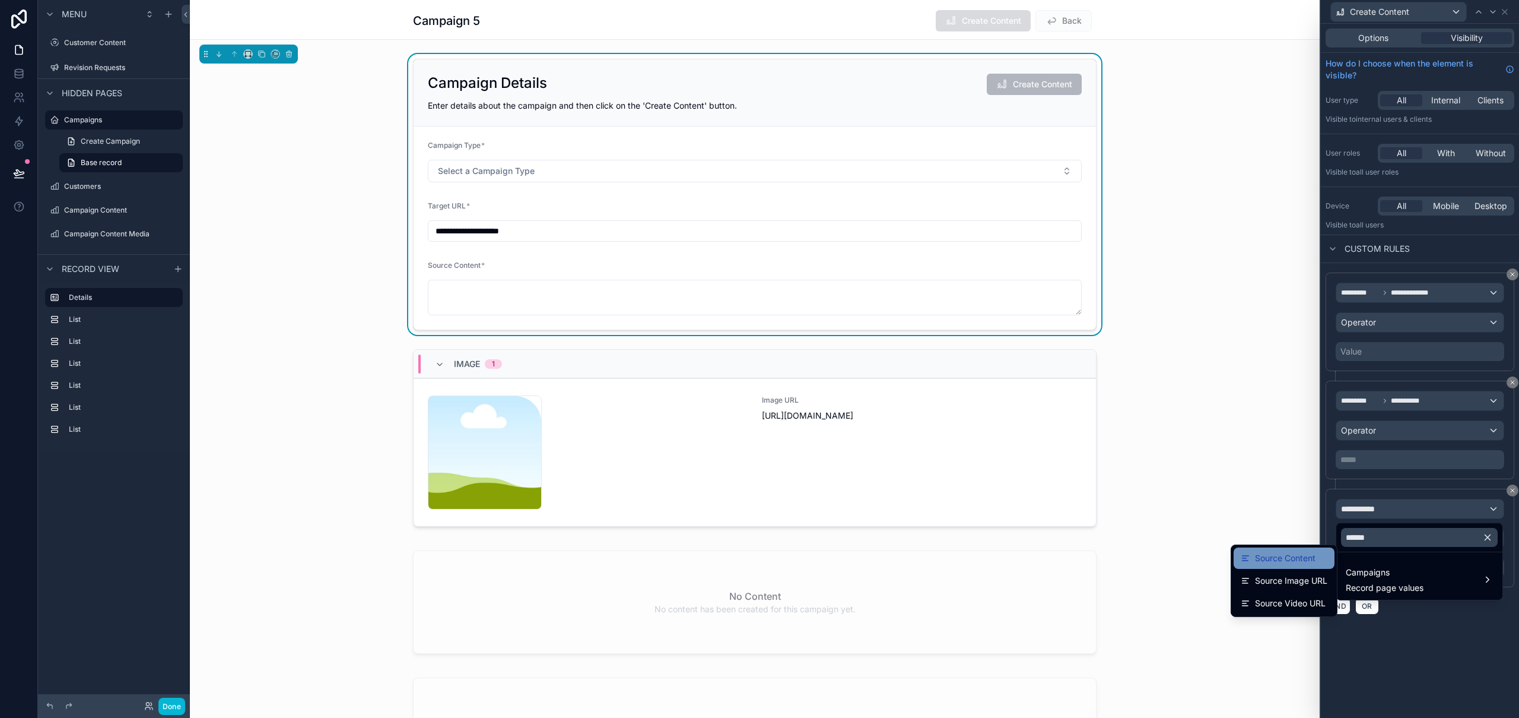
click at [1298, 557] on span "Source Content" at bounding box center [1285, 558] width 61 height 14
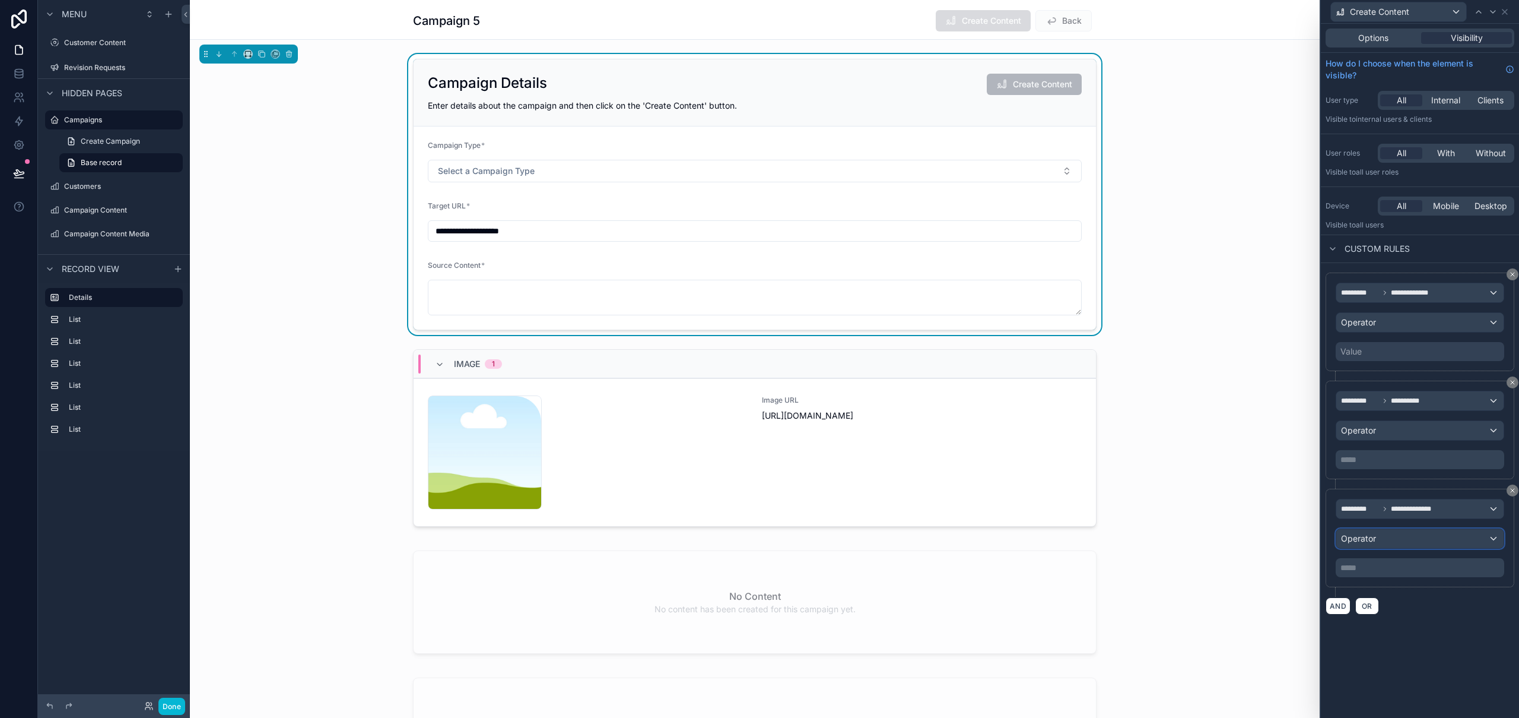
click at [1435, 537] on div "Operator" at bounding box center [1420, 538] width 167 height 19
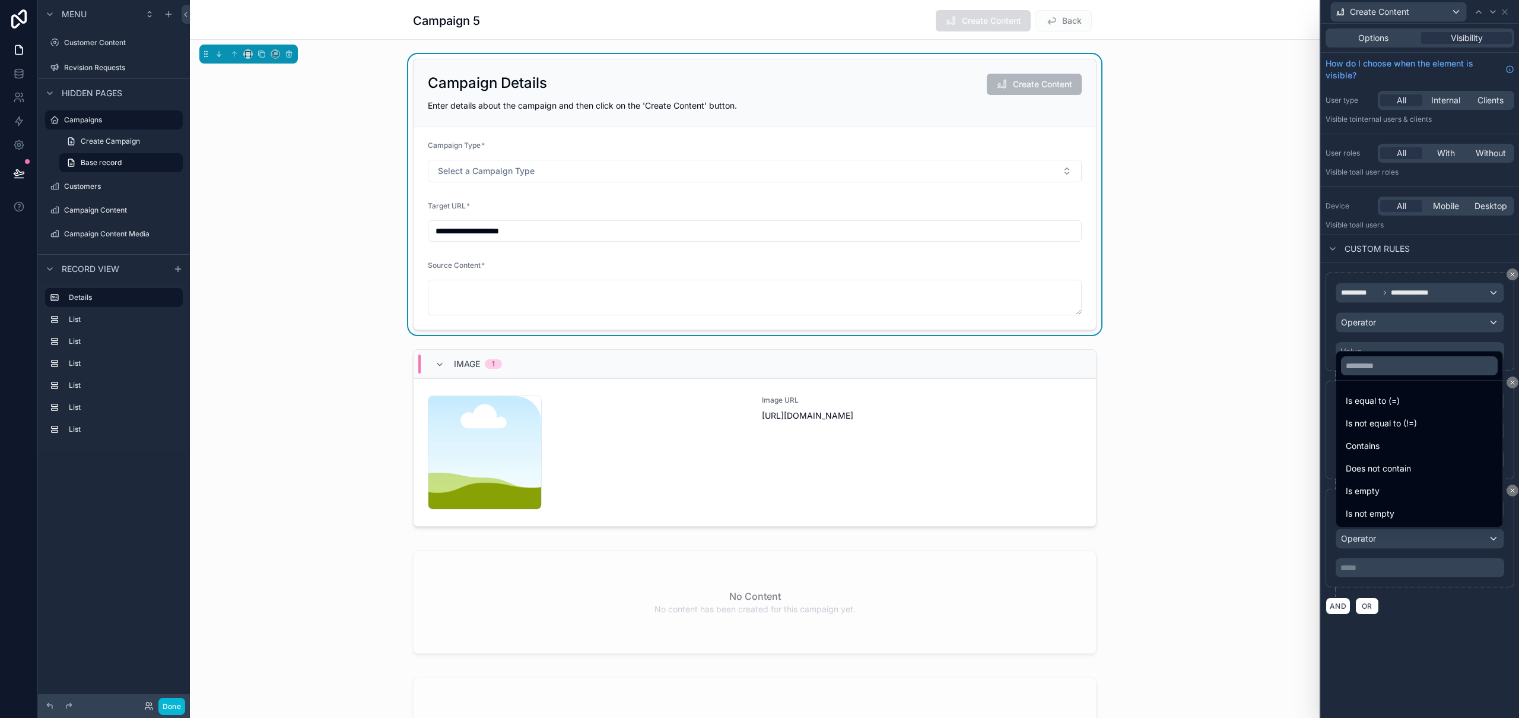
drag, startPoint x: 1407, startPoint y: 506, endPoint x: 1407, endPoint y: 493, distance: 13.7
click at [1407, 507] on div "Is not empty" at bounding box center [1419, 513] width 147 height 14
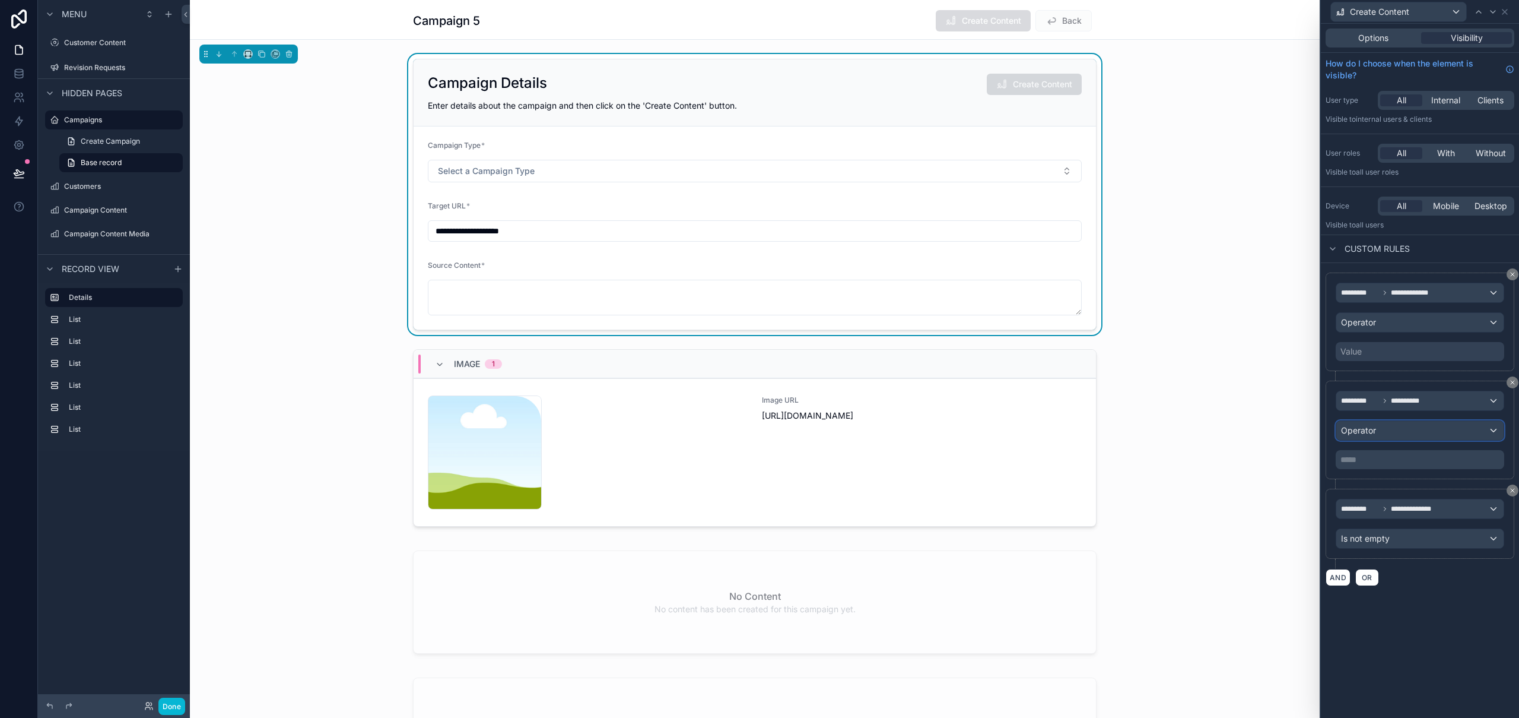
click at [1381, 433] on div "Operator" at bounding box center [1420, 430] width 167 height 19
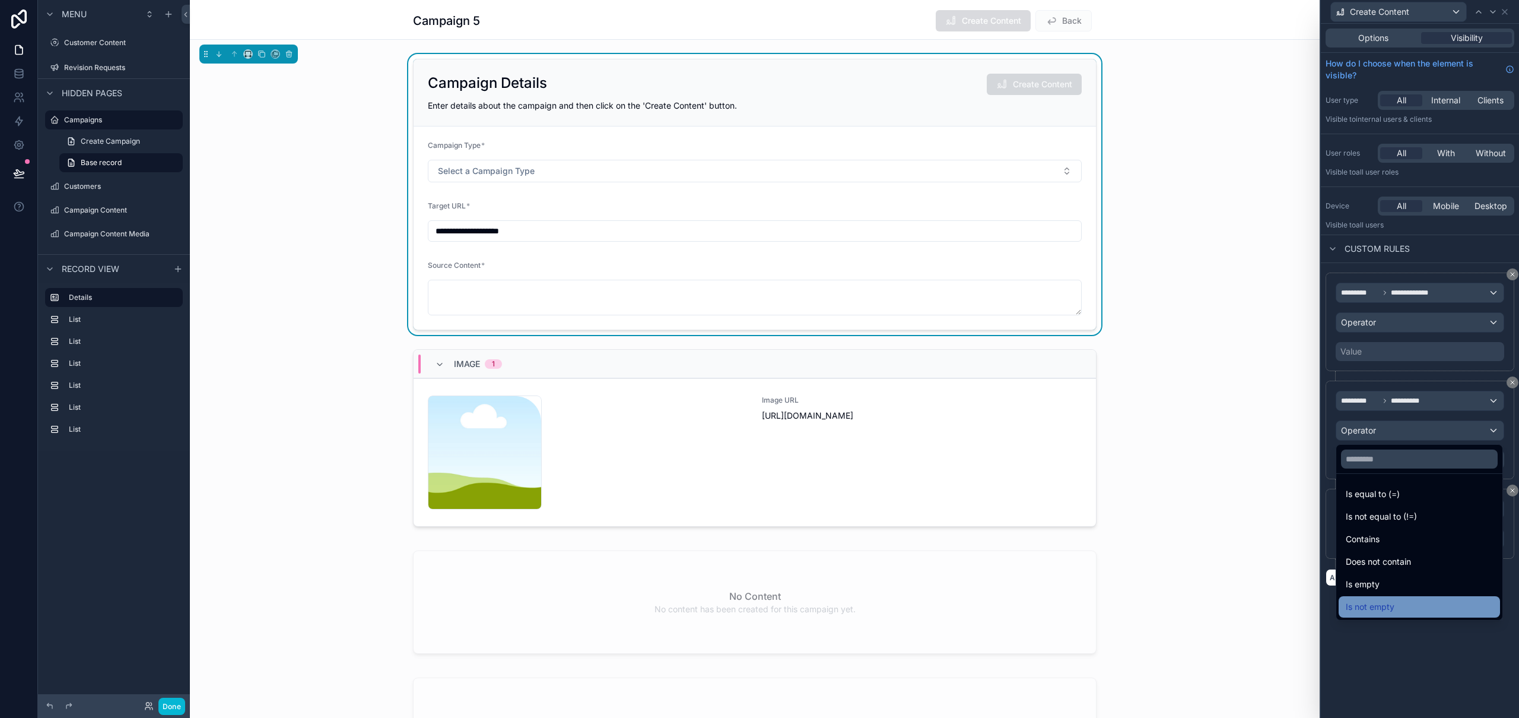
click at [1386, 601] on span "Is not empty" at bounding box center [1370, 606] width 49 height 14
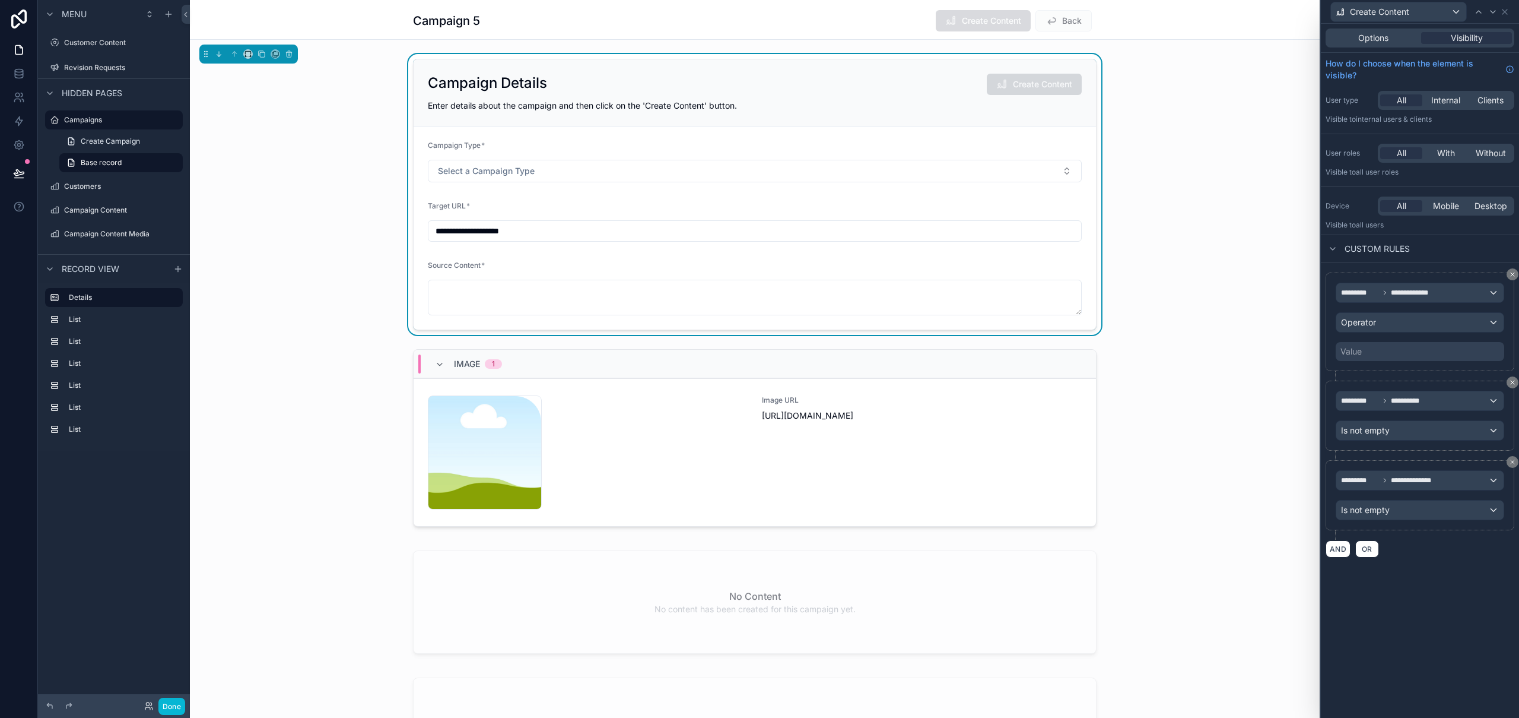
click at [1369, 352] on div "Value" at bounding box center [1420, 351] width 169 height 19
click at [1403, 322] on div "Operator" at bounding box center [1420, 322] width 167 height 19
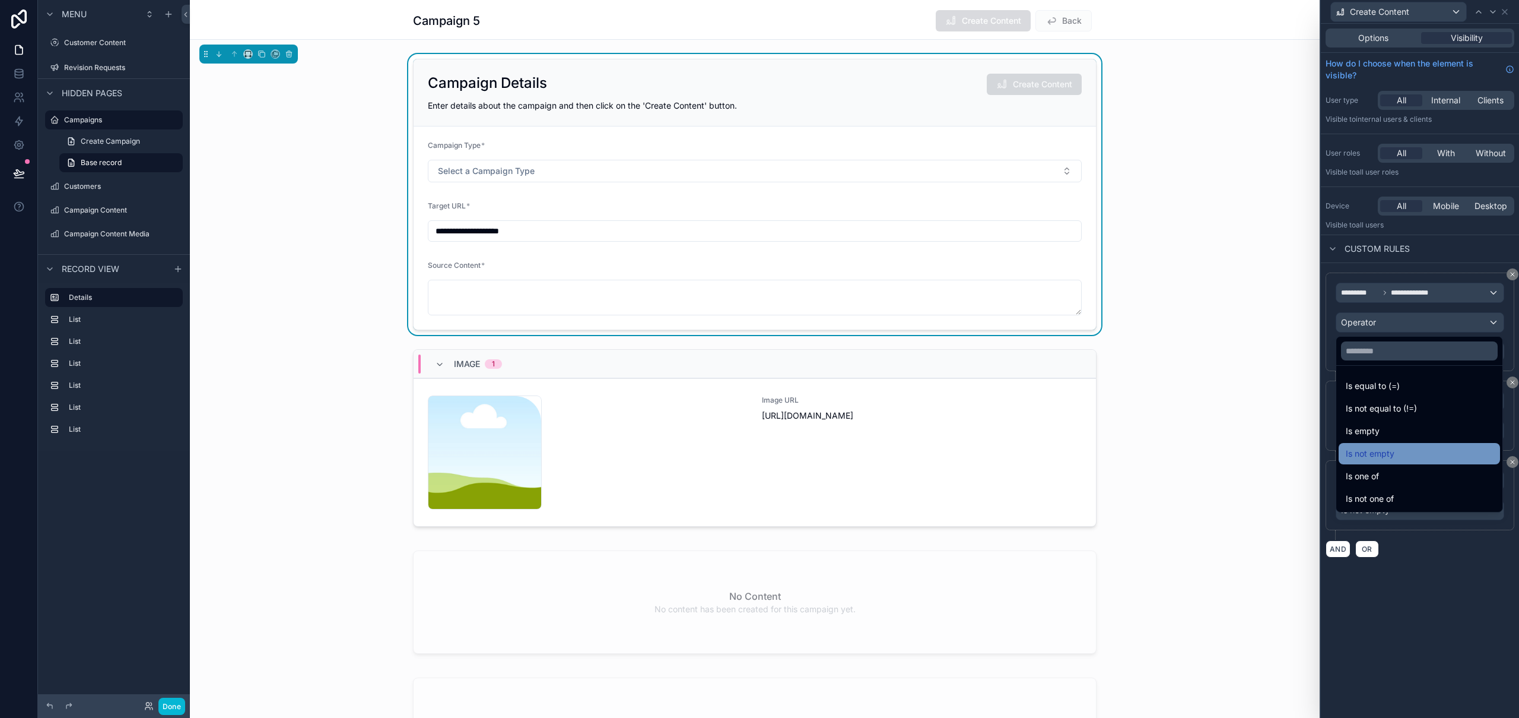
click at [1397, 450] on div "Is not empty" at bounding box center [1419, 453] width 147 height 14
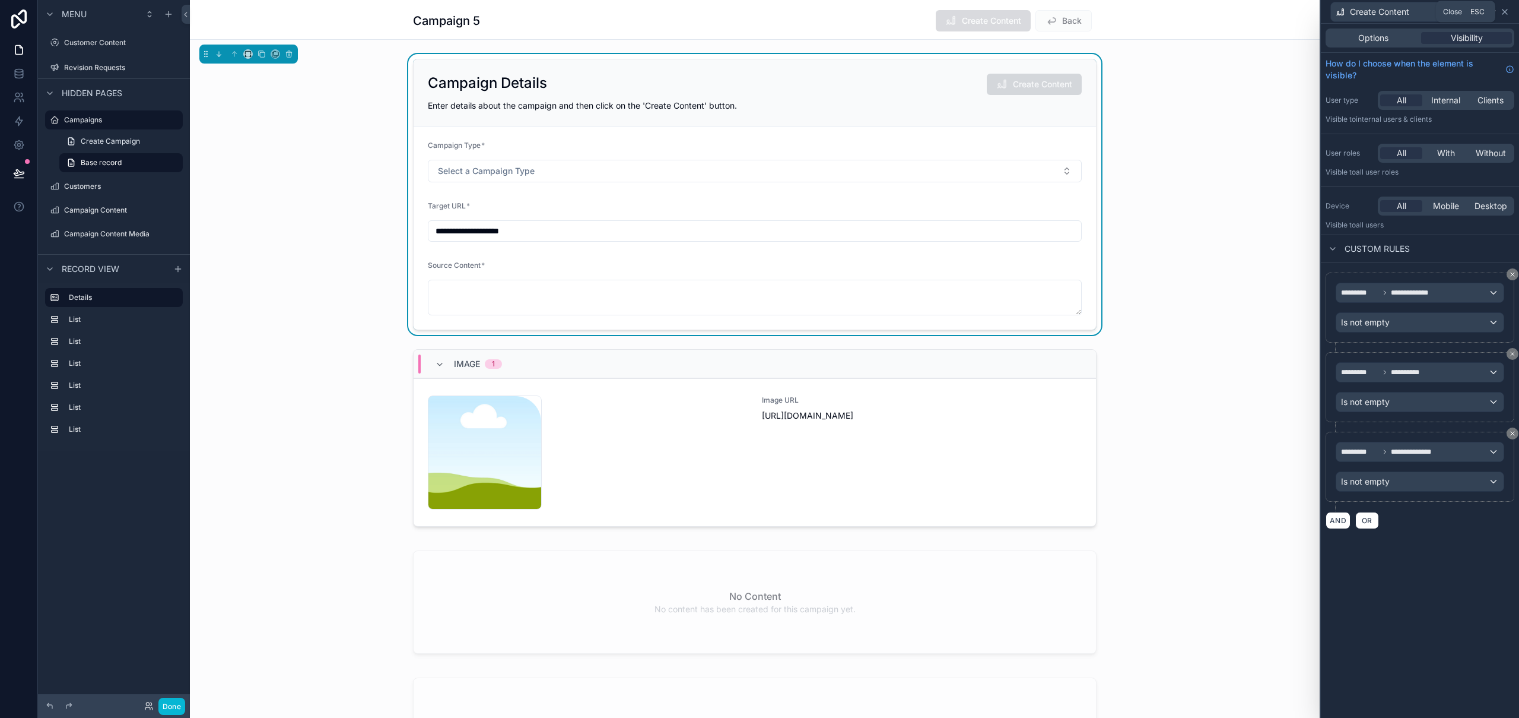
click at [1508, 11] on icon at bounding box center [1504, 11] width 9 height 9
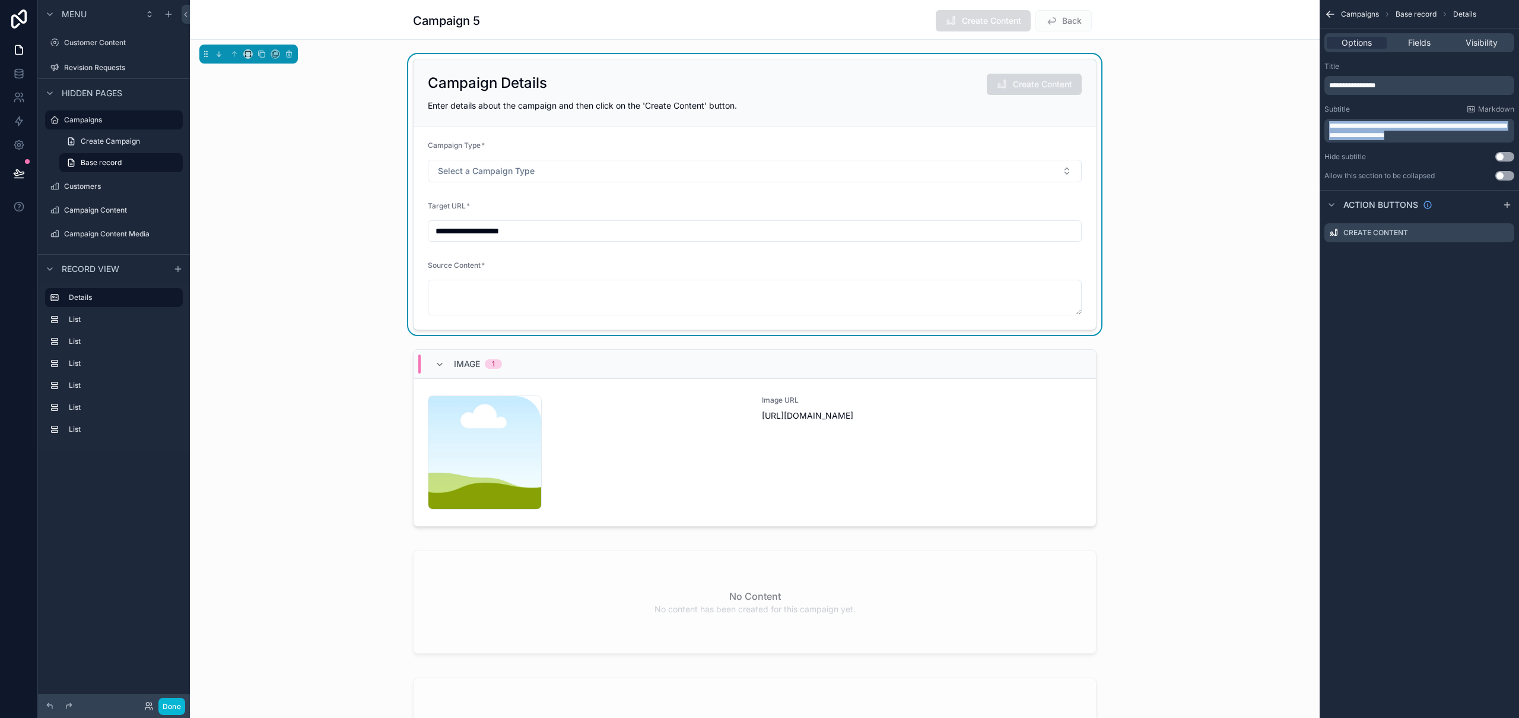
drag, startPoint x: 1427, startPoint y: 135, endPoint x: 1266, endPoint y: 115, distance: 162.0
click at [1265, 115] on div "**********" at bounding box center [855, 359] width 1330 height 718
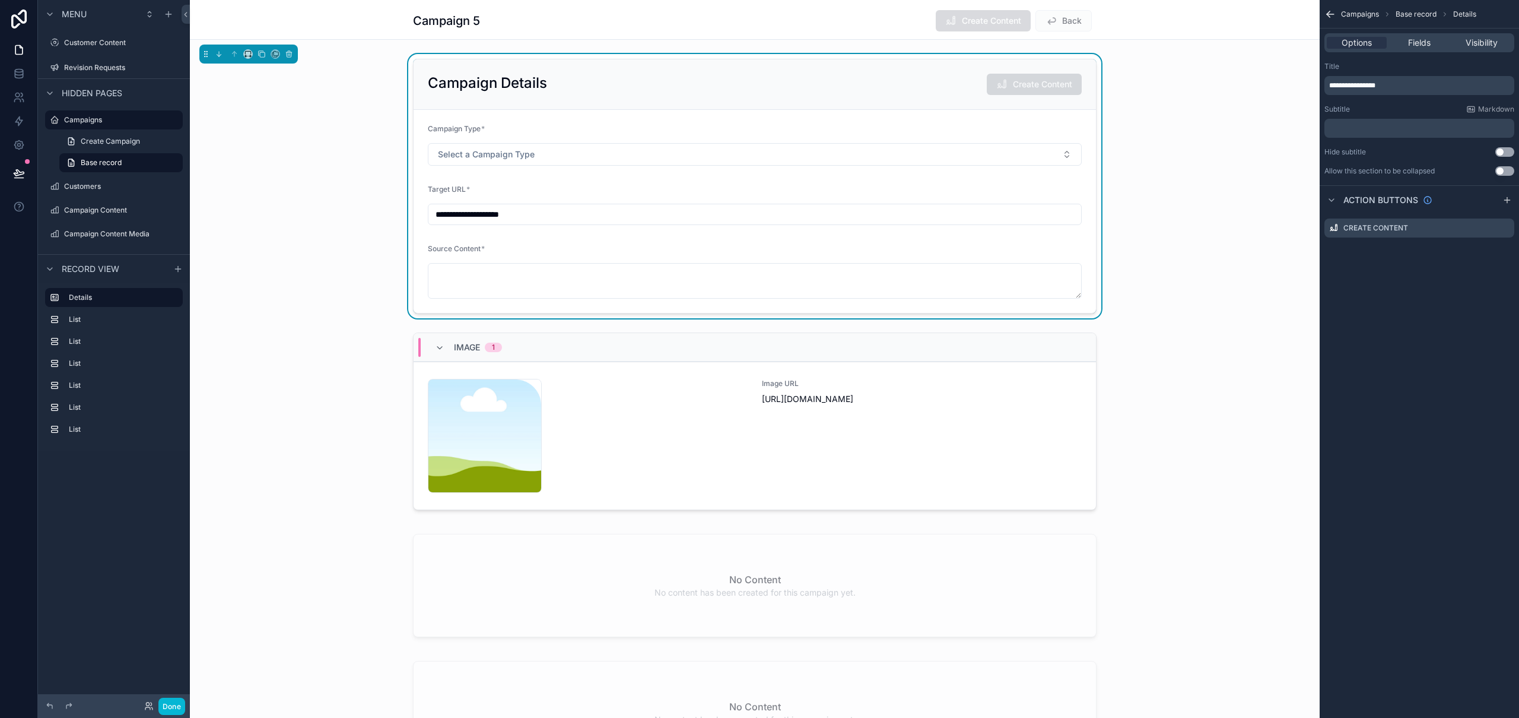
click at [1170, 128] on div "**********" at bounding box center [755, 186] width 1130 height 264
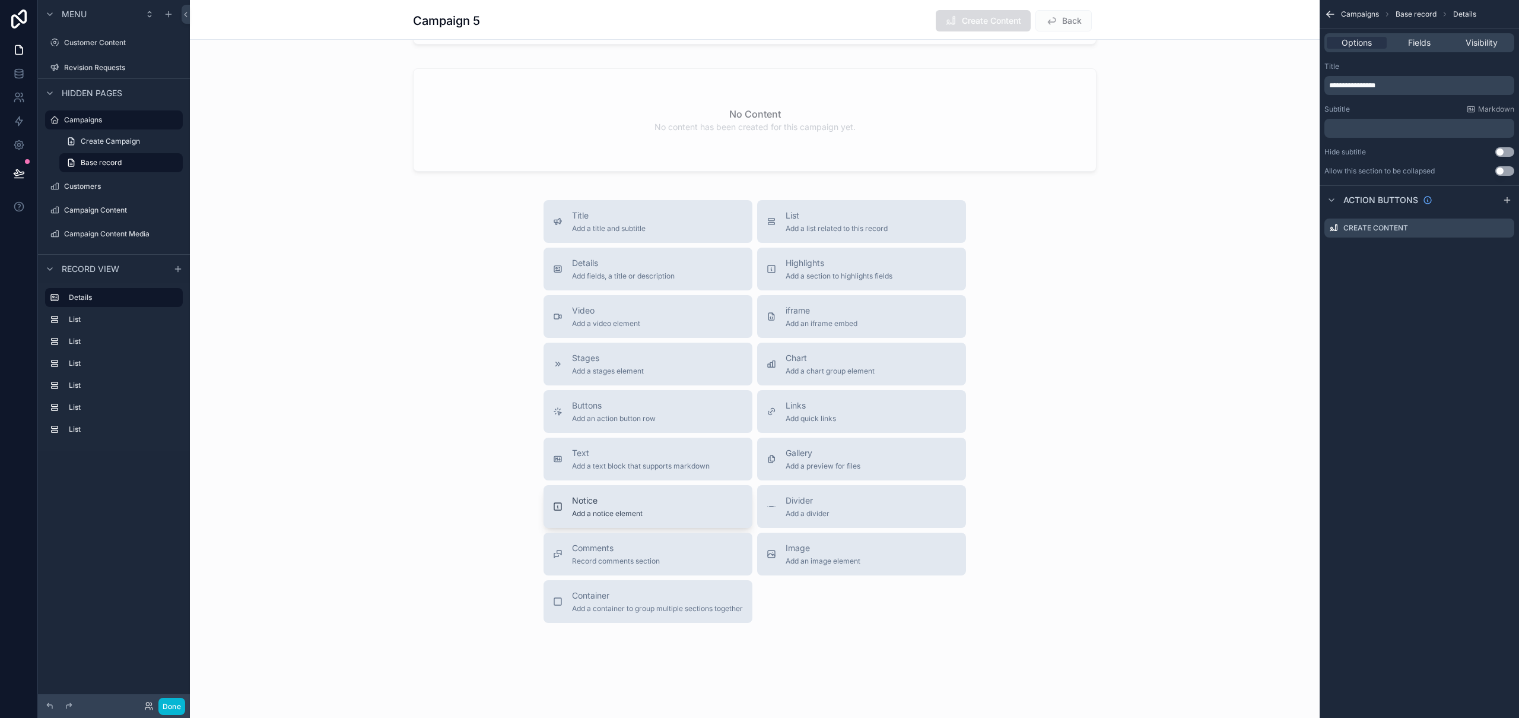
click at [685, 506] on div "Notice Add a notice element" at bounding box center [648, 506] width 190 height 24
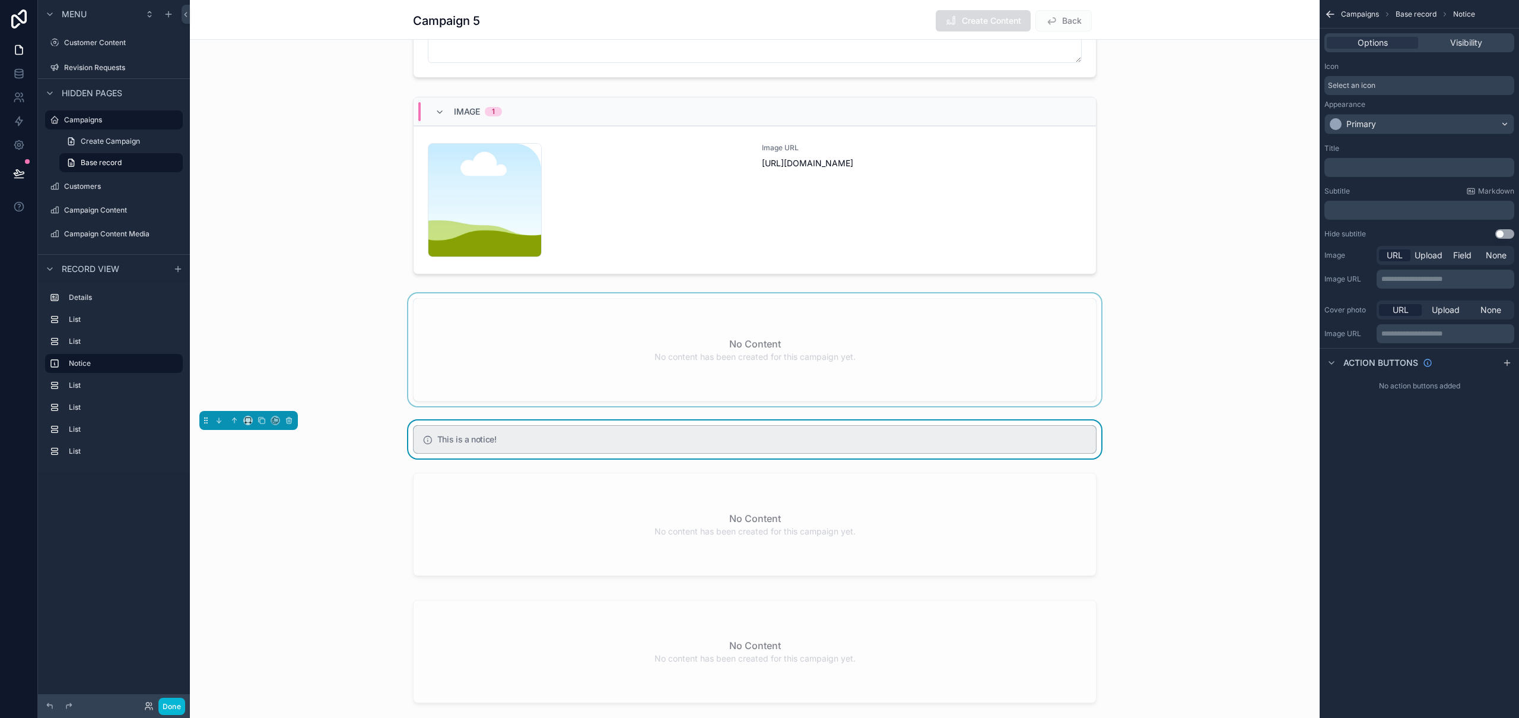
scroll to position [0, 0]
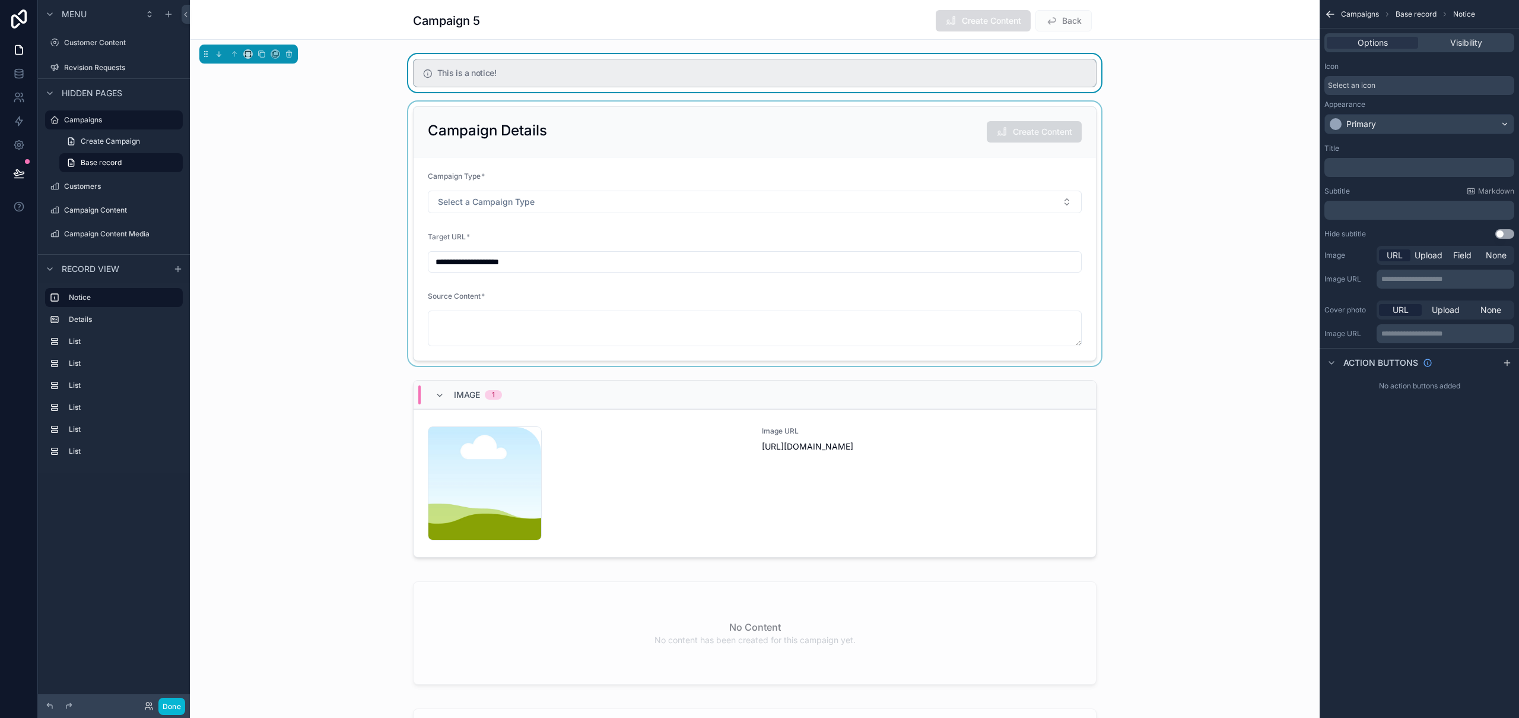
click at [332, 285] on div "scrollable content" at bounding box center [755, 233] width 1130 height 264
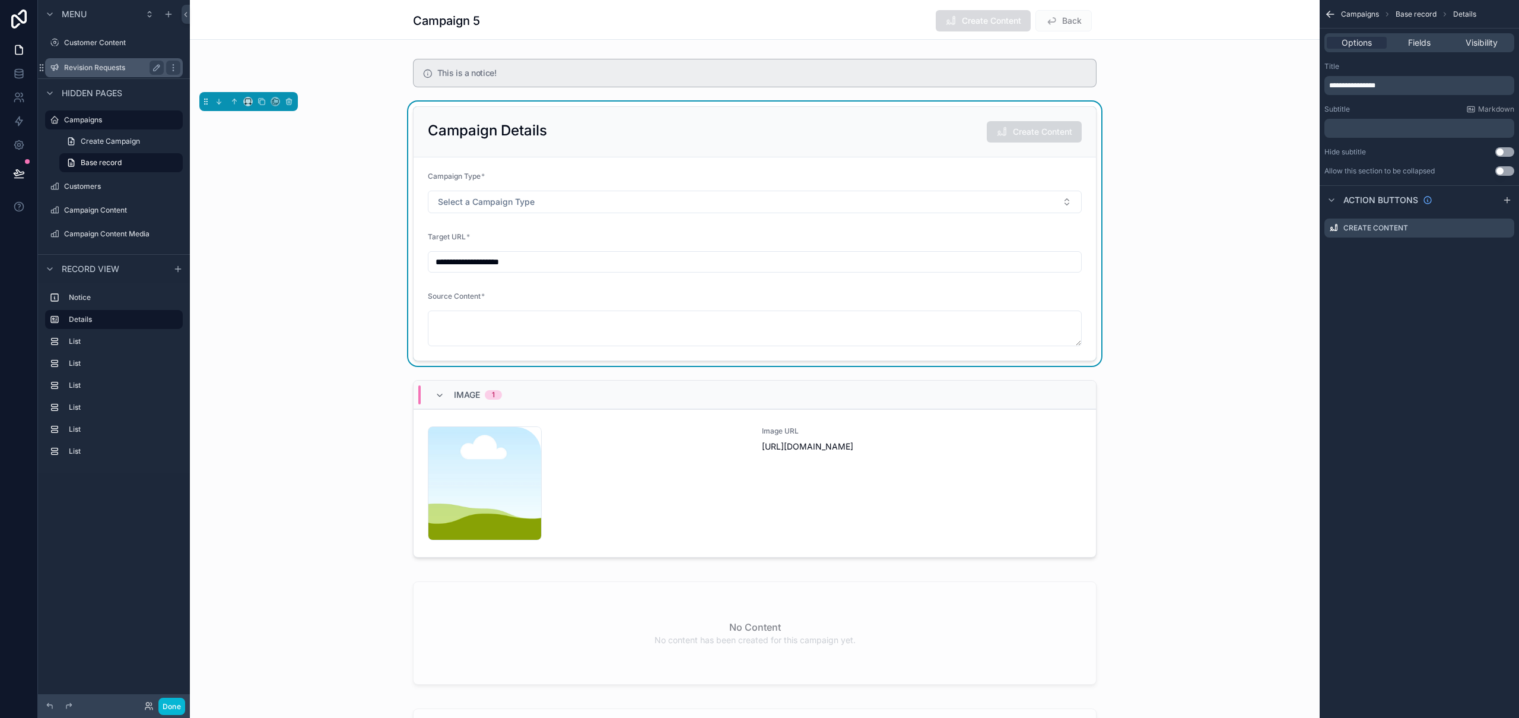
click at [103, 69] on label "Revision Requests" at bounding box center [111, 67] width 95 height 9
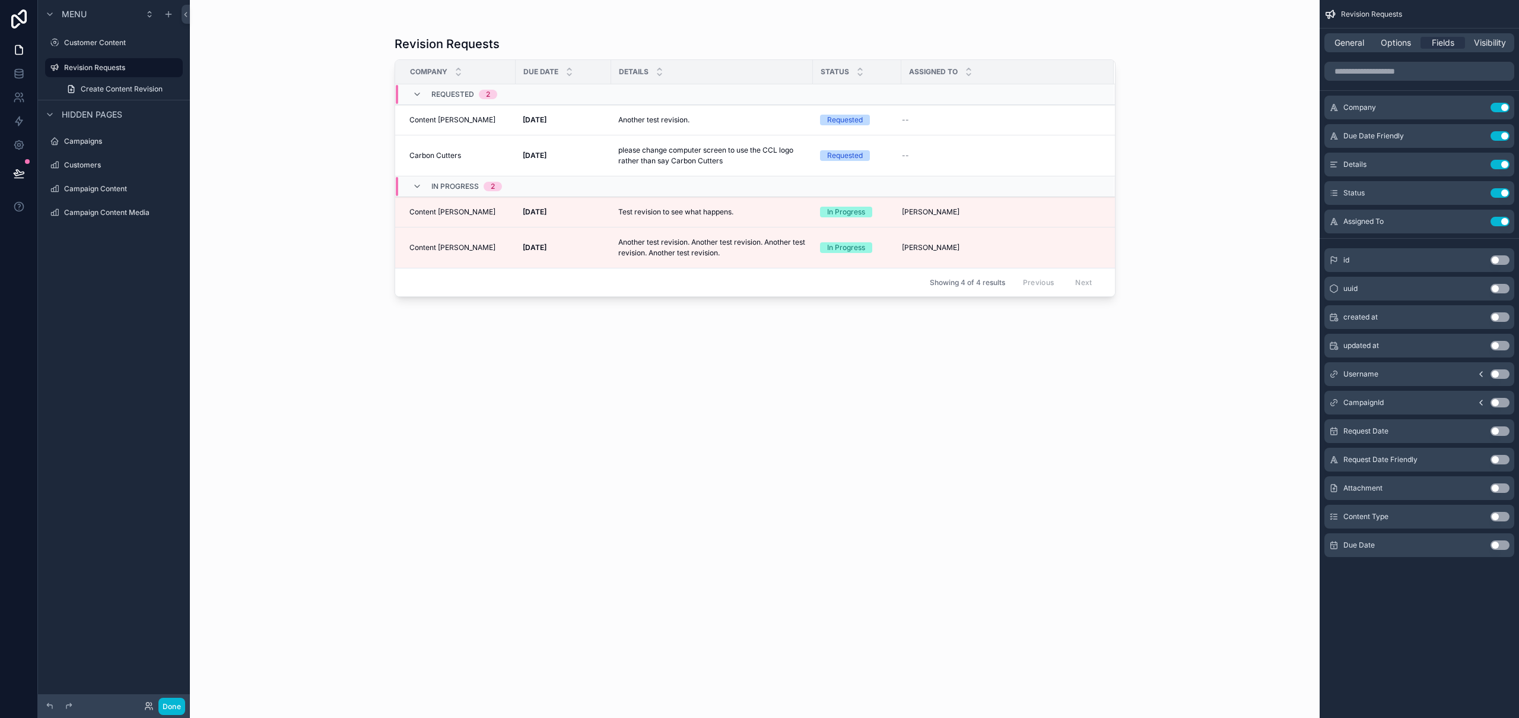
click at [488, 204] on div "scrollable content" at bounding box center [755, 351] width 759 height 703
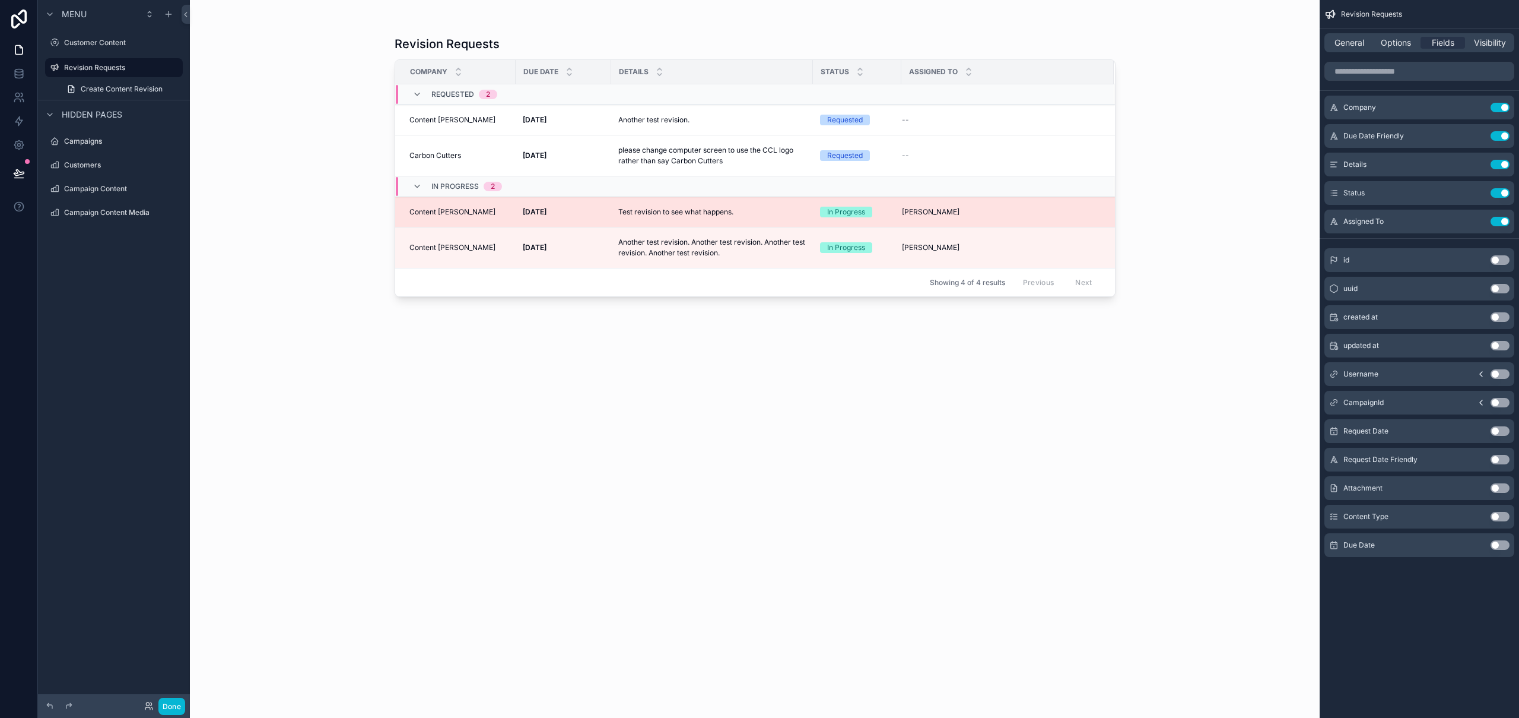
click at [547, 211] on strong "16th July 2025" at bounding box center [535, 211] width 24 height 9
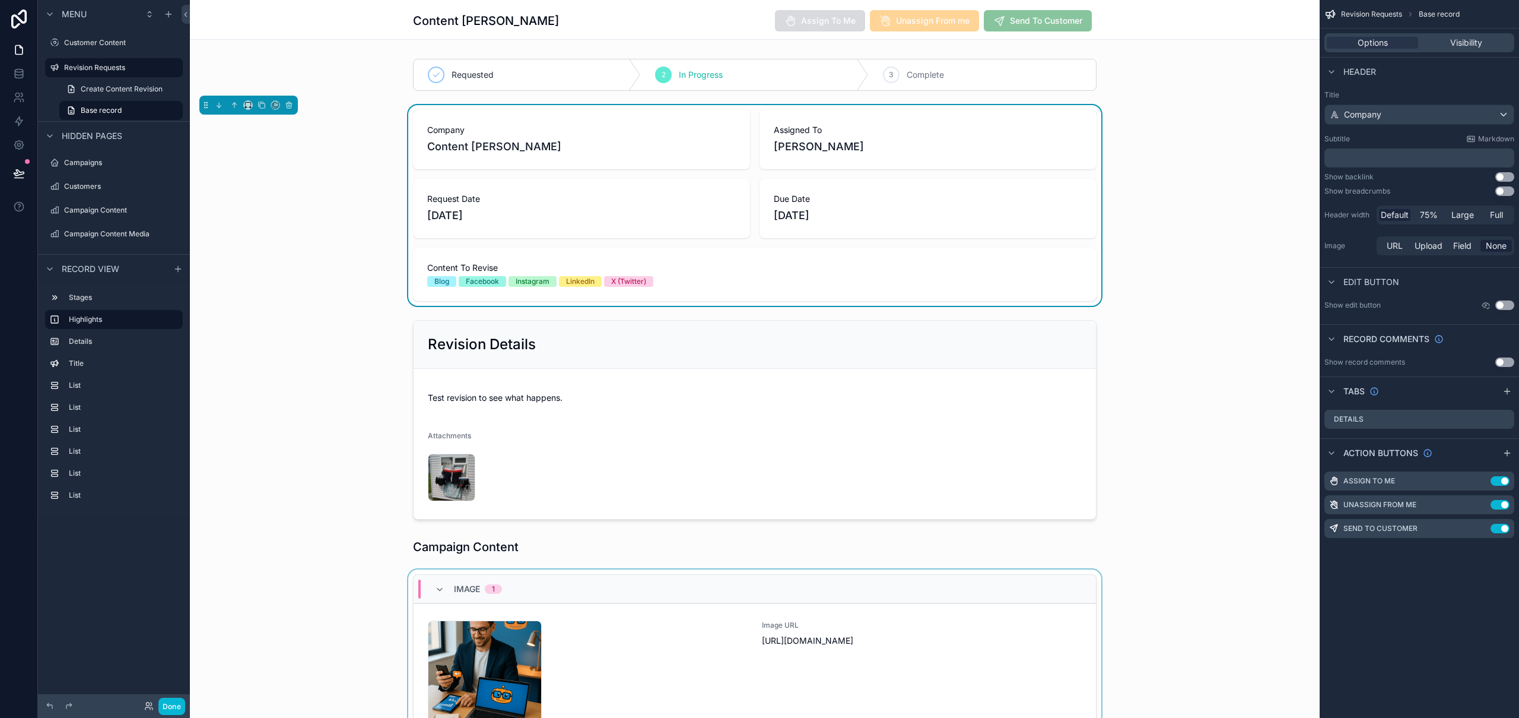
scroll to position [14, 0]
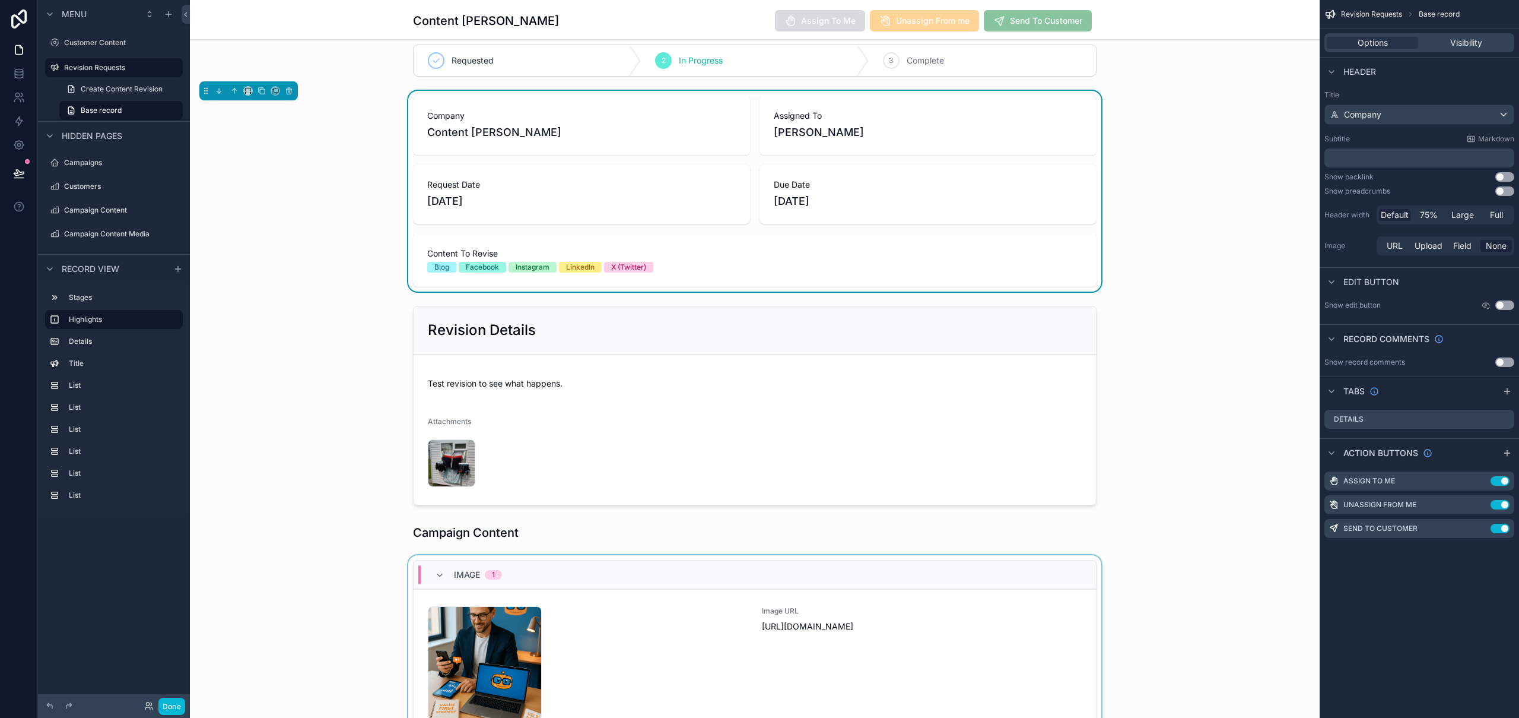
click at [614, 633] on div "scrollable content" at bounding box center [755, 651] width 1130 height 192
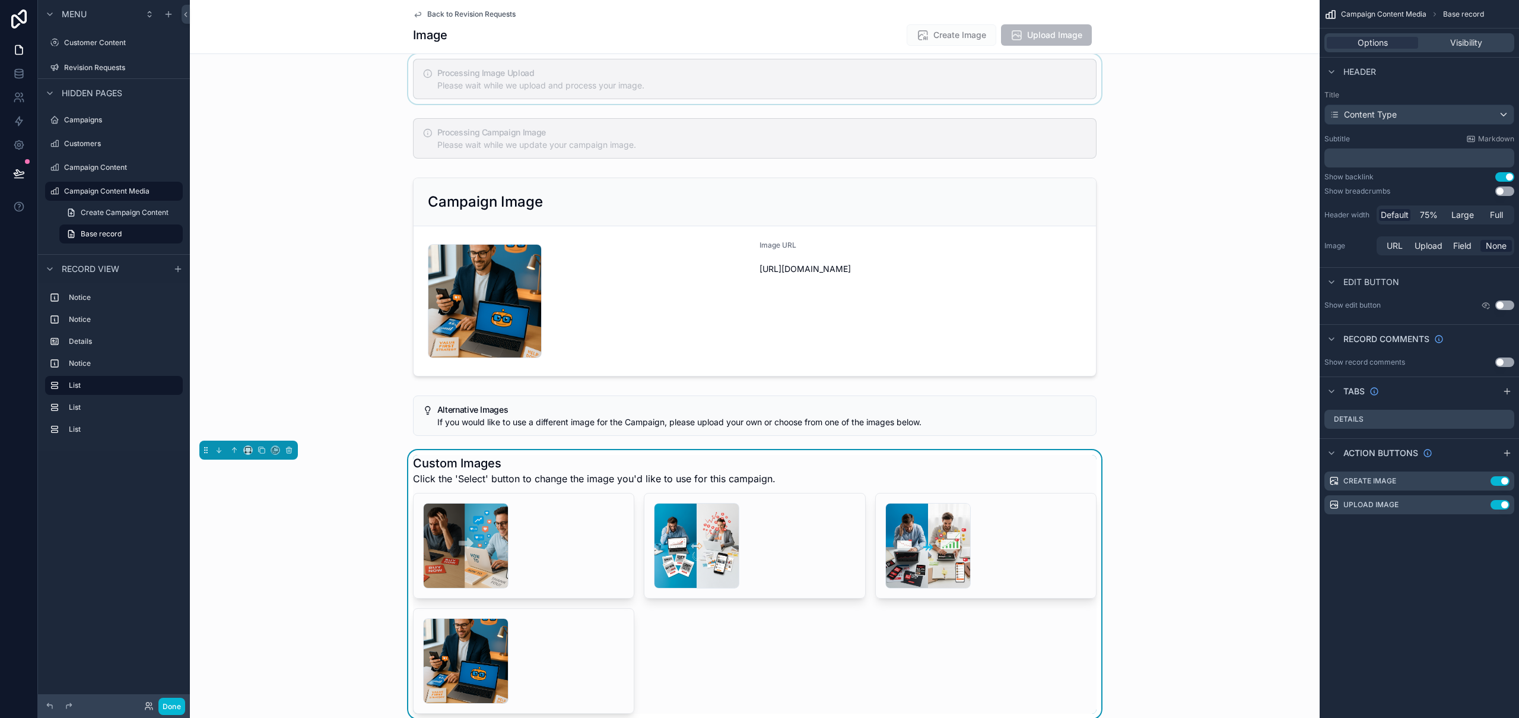
click at [605, 75] on div "scrollable content" at bounding box center [755, 79] width 1130 height 50
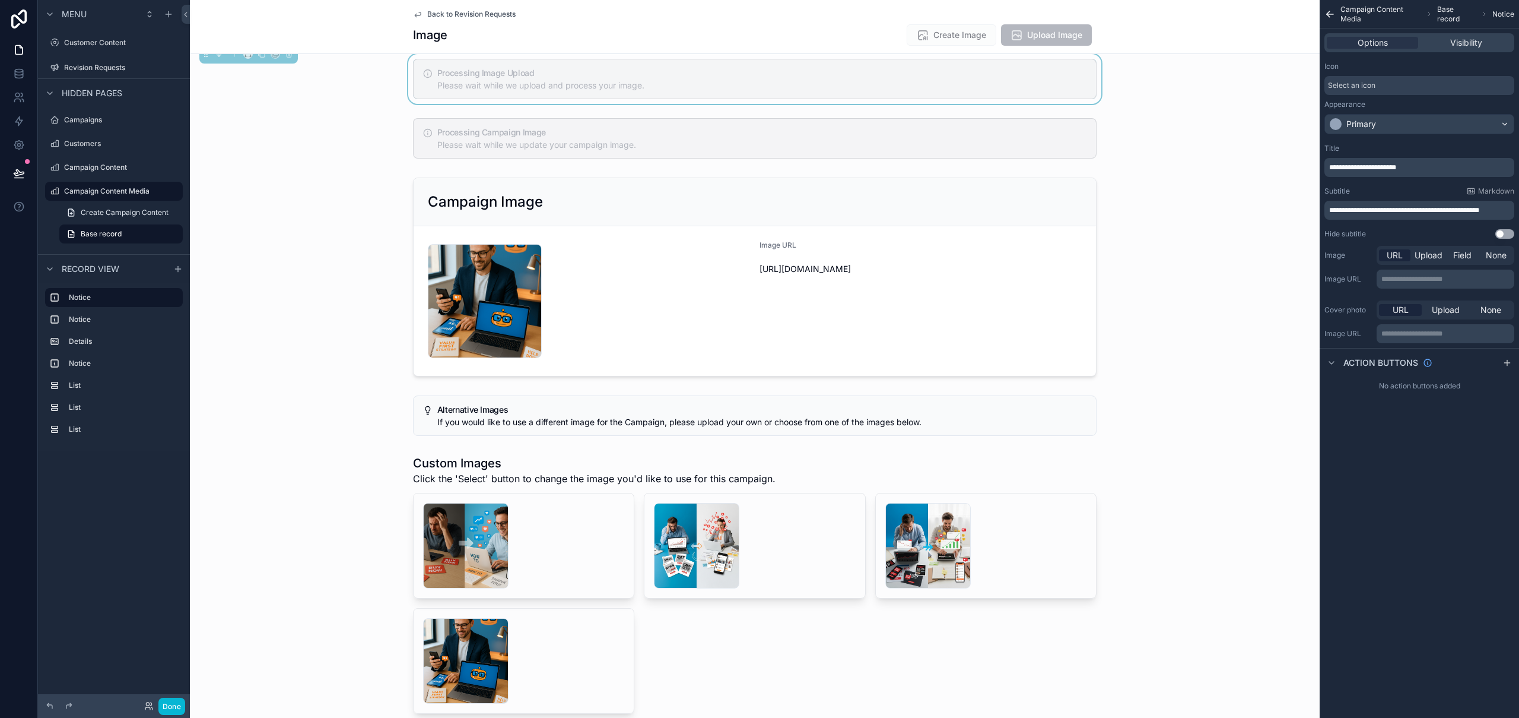
click at [1436, 168] on p "**********" at bounding box center [1421, 167] width 183 height 9
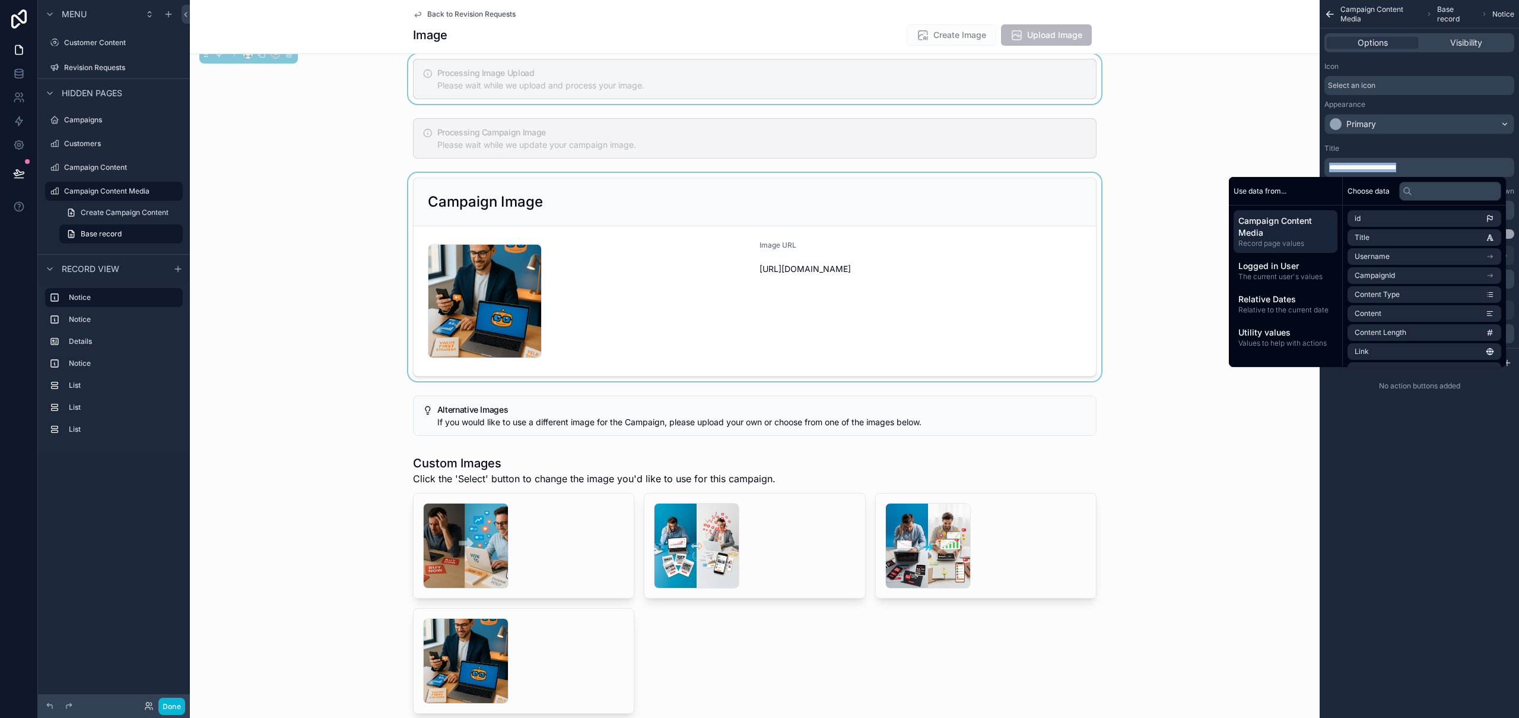
copy span "**********"
click at [1450, 509] on div "**********" at bounding box center [1419, 359] width 199 height 718
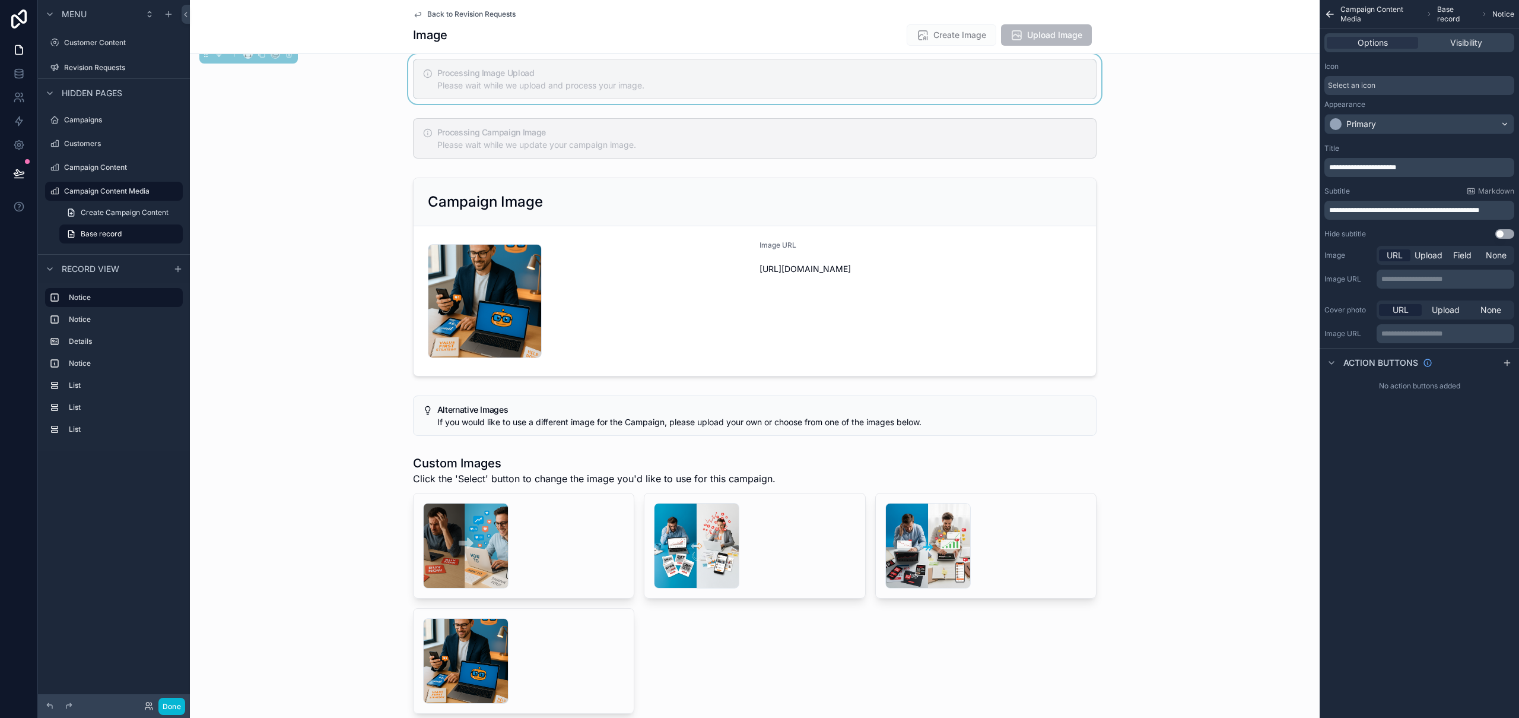
click at [1438, 210] on span "**********" at bounding box center [1405, 210] width 150 height 7
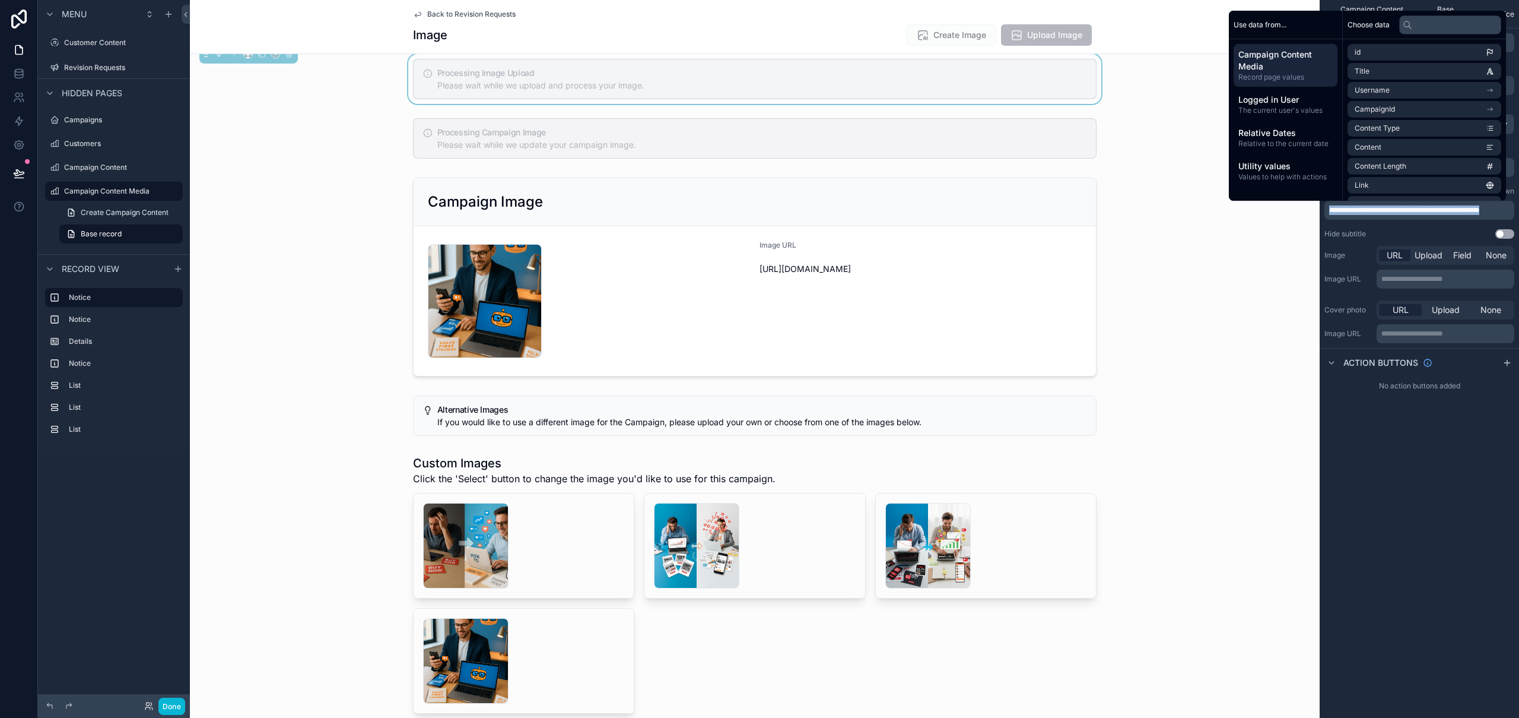
copy span "**********"
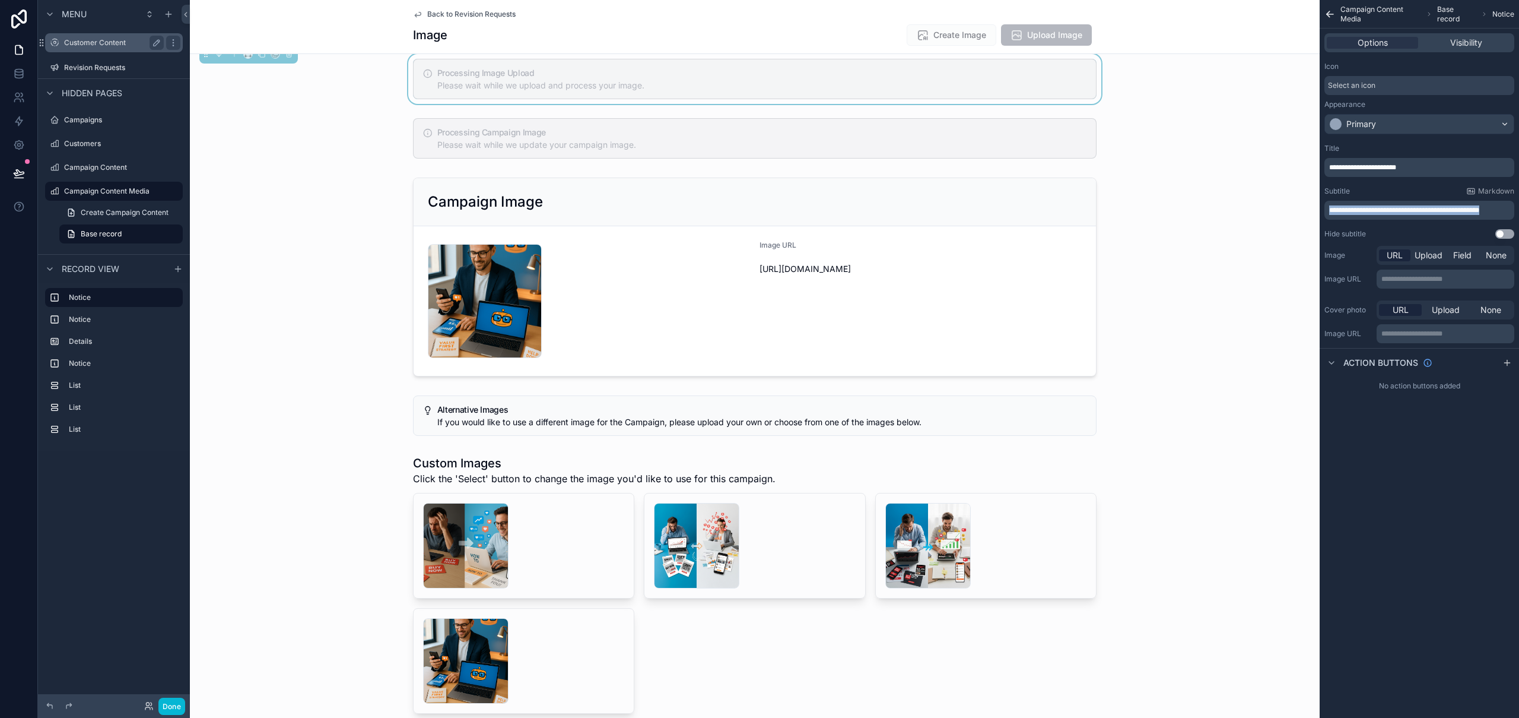
click at [117, 45] on label "Customer Content" at bounding box center [111, 42] width 95 height 9
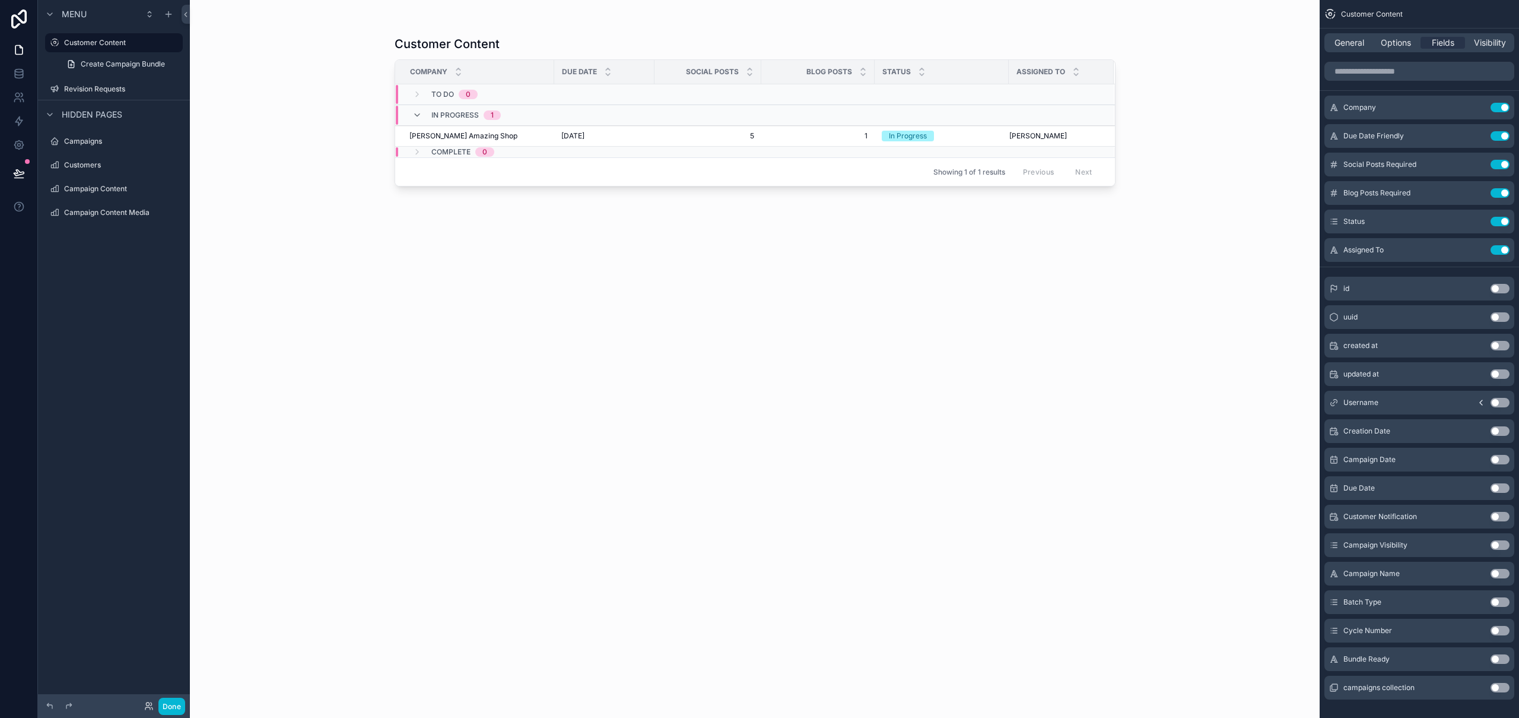
click at [598, 134] on div "scrollable content" at bounding box center [755, 351] width 759 height 703
click at [585, 134] on span "[DATE]" at bounding box center [572, 135] width 23 height 9
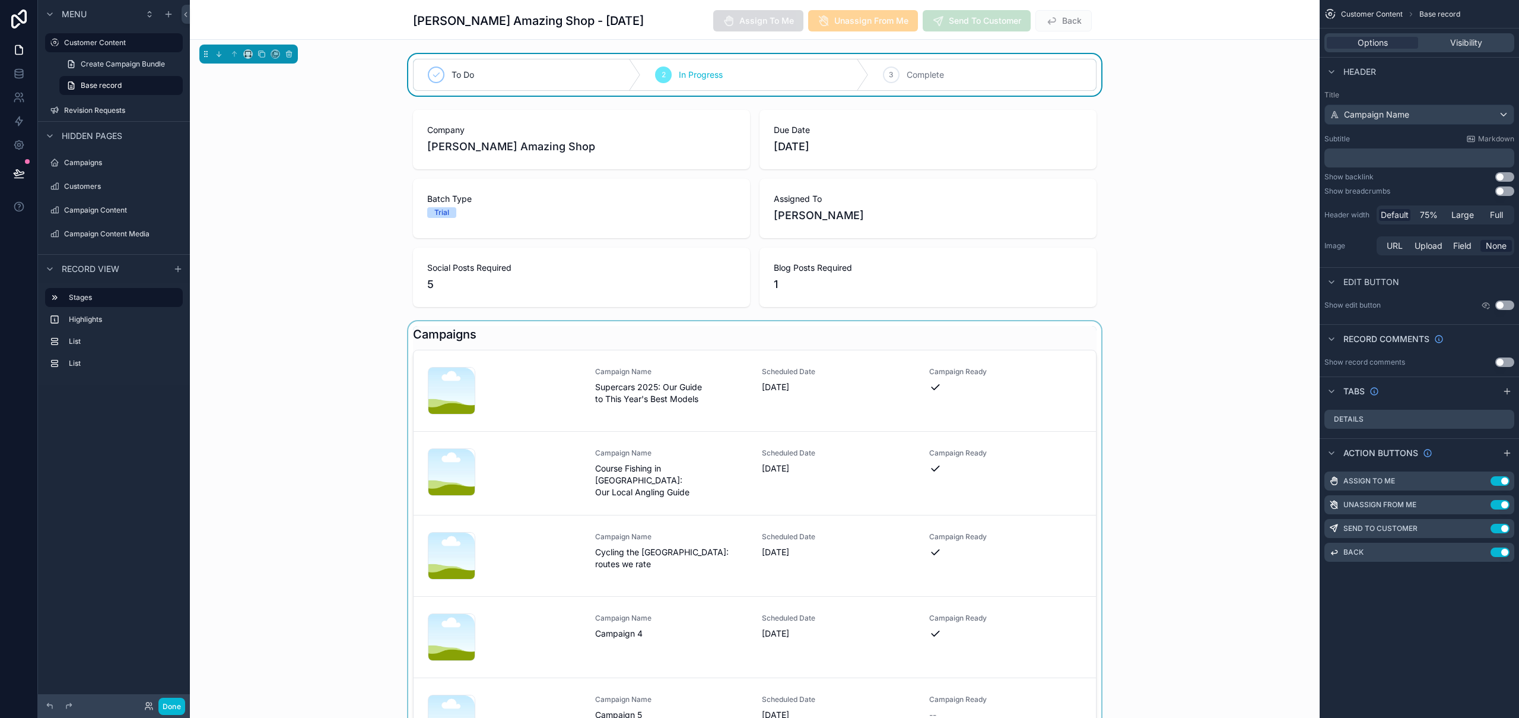
scroll to position [69, 0]
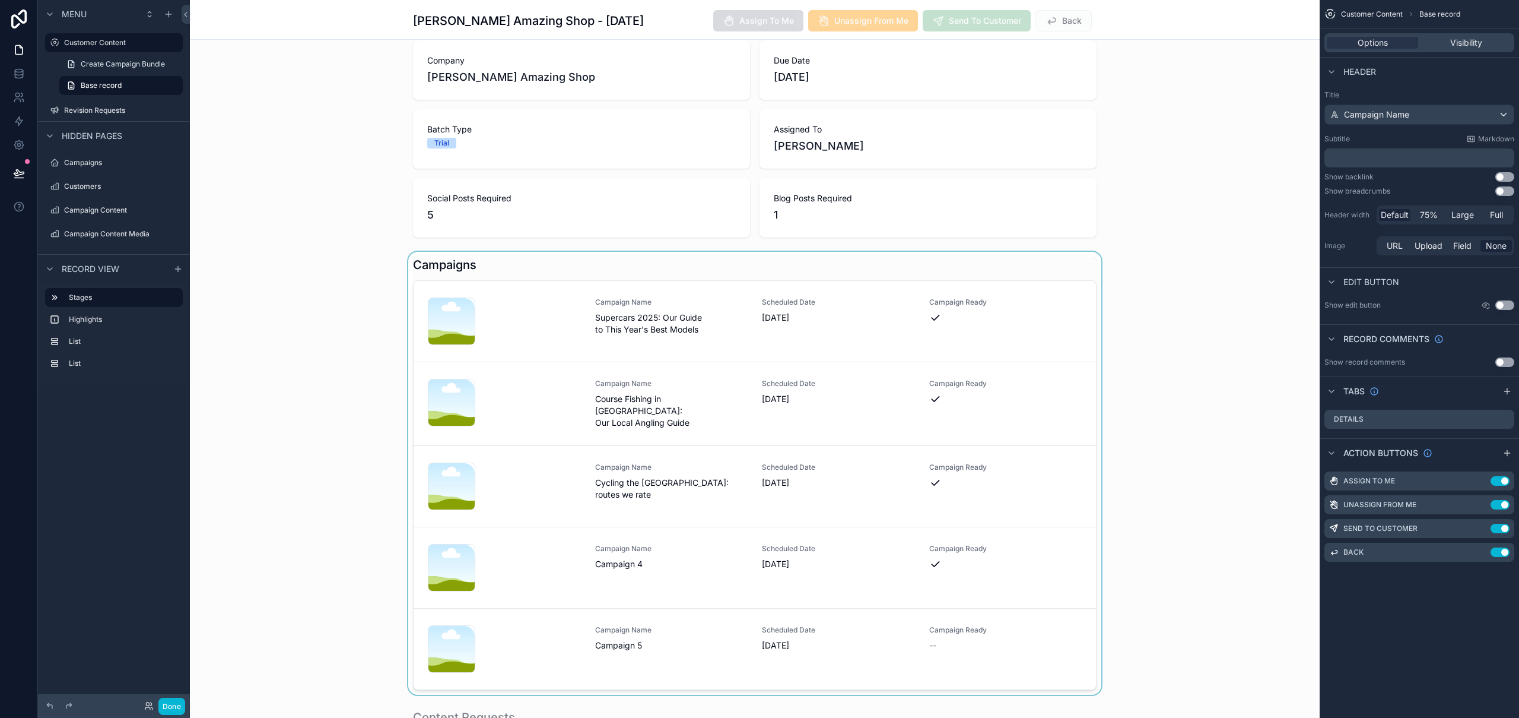
click at [639, 626] on div "scrollable content" at bounding box center [755, 473] width 1130 height 443
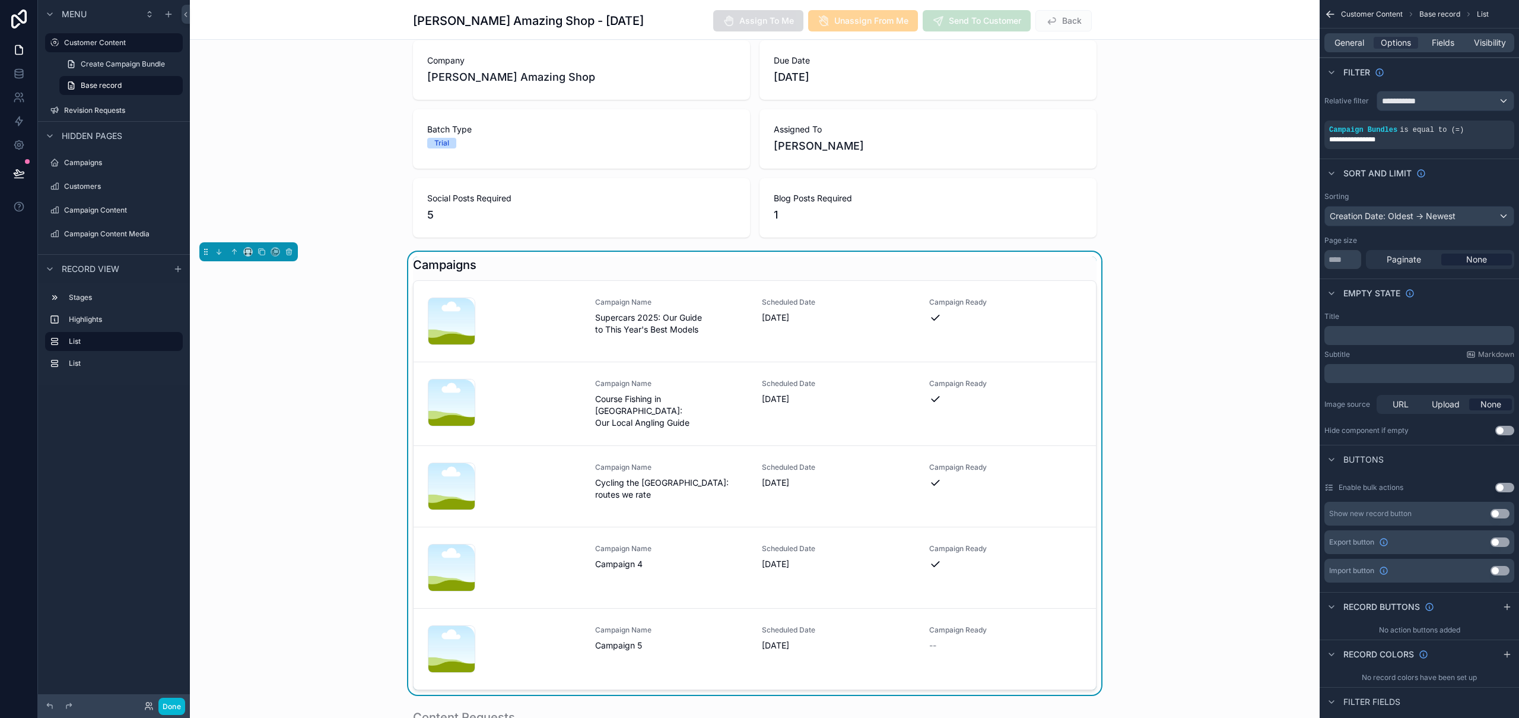
click at [639, 626] on span "Campaign Name" at bounding box center [671, 629] width 153 height 9
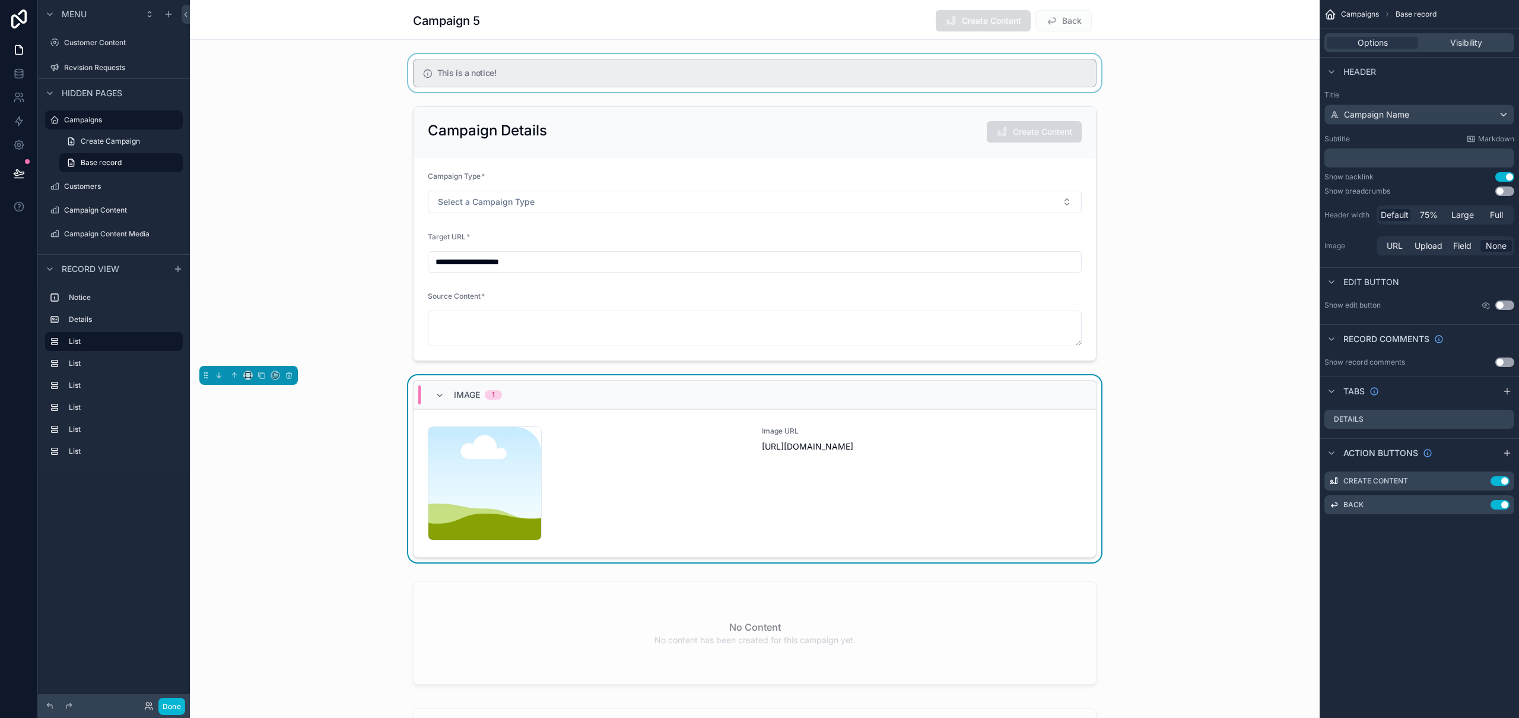
click at [563, 85] on div "scrollable content" at bounding box center [755, 73] width 1130 height 38
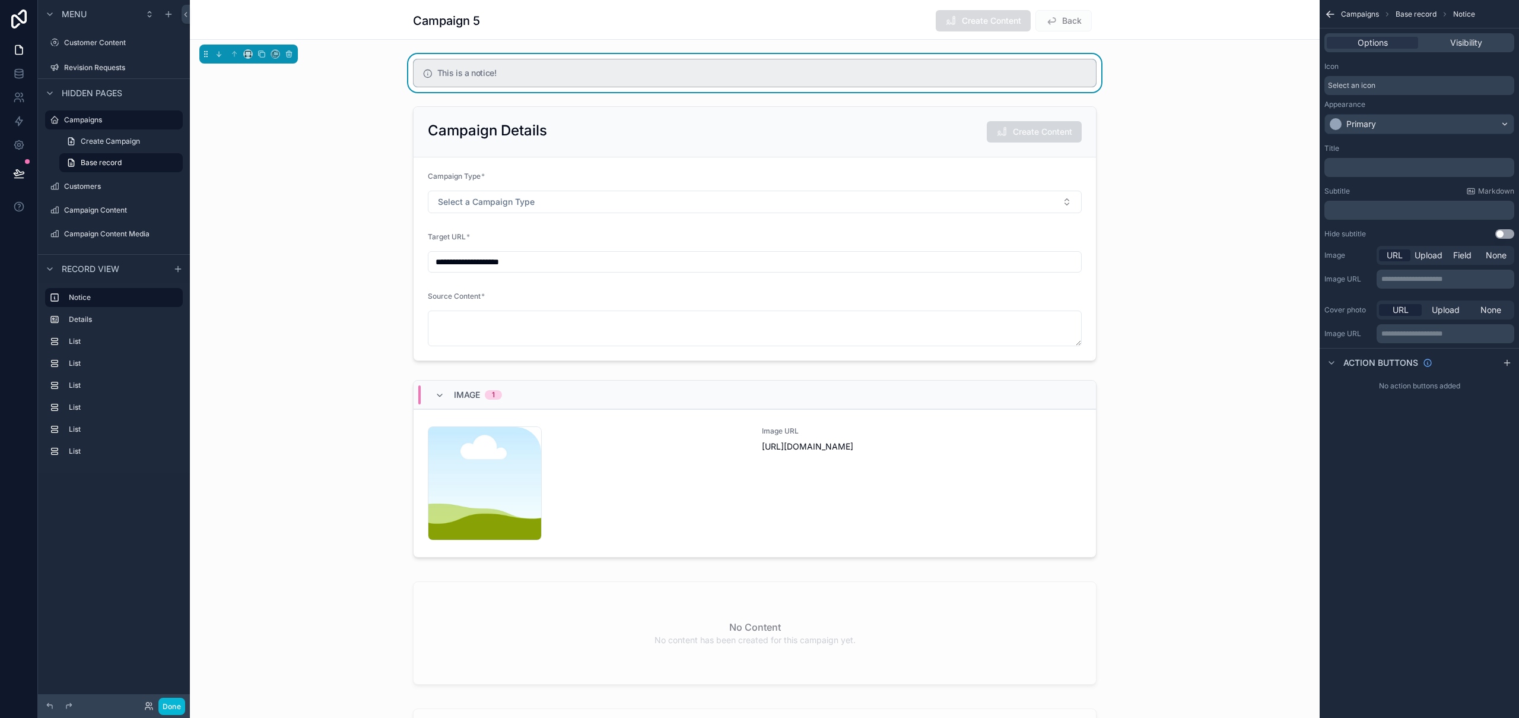
drag, startPoint x: 1389, startPoint y: 165, endPoint x: 1397, endPoint y: 163, distance: 7.9
click at [1389, 167] on p "﻿" at bounding box center [1421, 167] width 183 height 9
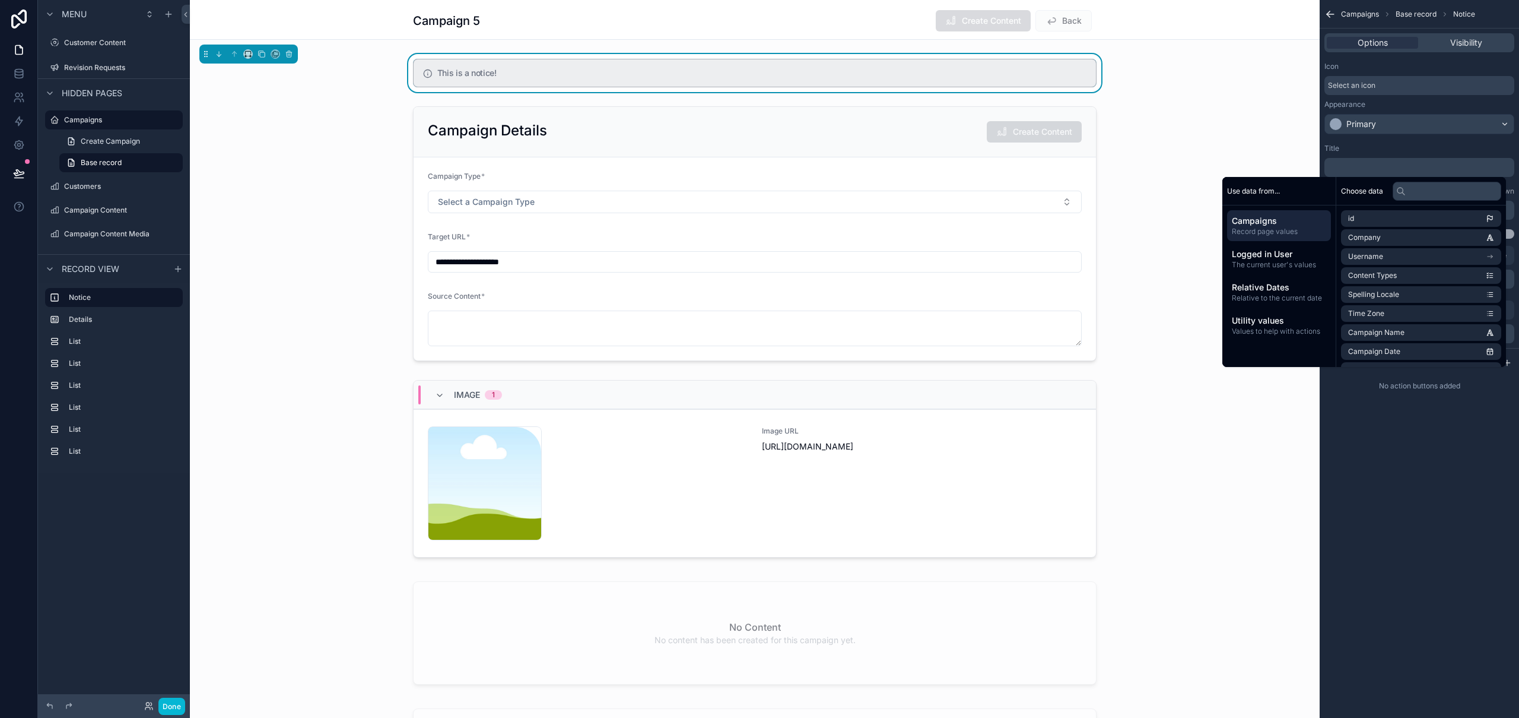
paste div "scrollable content"
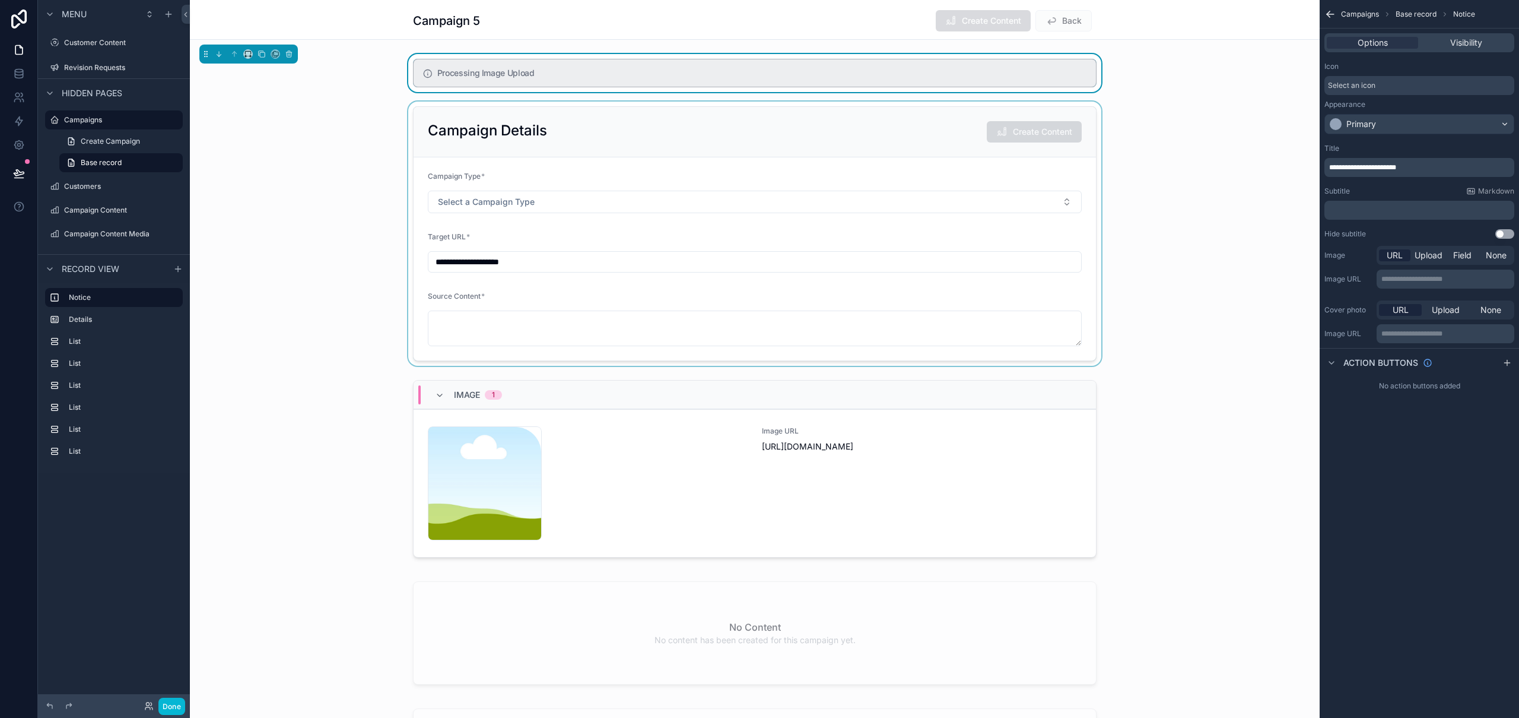
drag, startPoint x: 1411, startPoint y: 162, endPoint x: 1302, endPoint y: 164, distance: 109.2
click at [1302, 164] on div "**********" at bounding box center [855, 359] width 1330 height 718
drag, startPoint x: 1424, startPoint y: 167, endPoint x: 1358, endPoint y: 169, distance: 65.9
click at [1315, 167] on div "**********" at bounding box center [855, 359] width 1330 height 718
click at [1391, 210] on p "﻿" at bounding box center [1421, 209] width 183 height 9
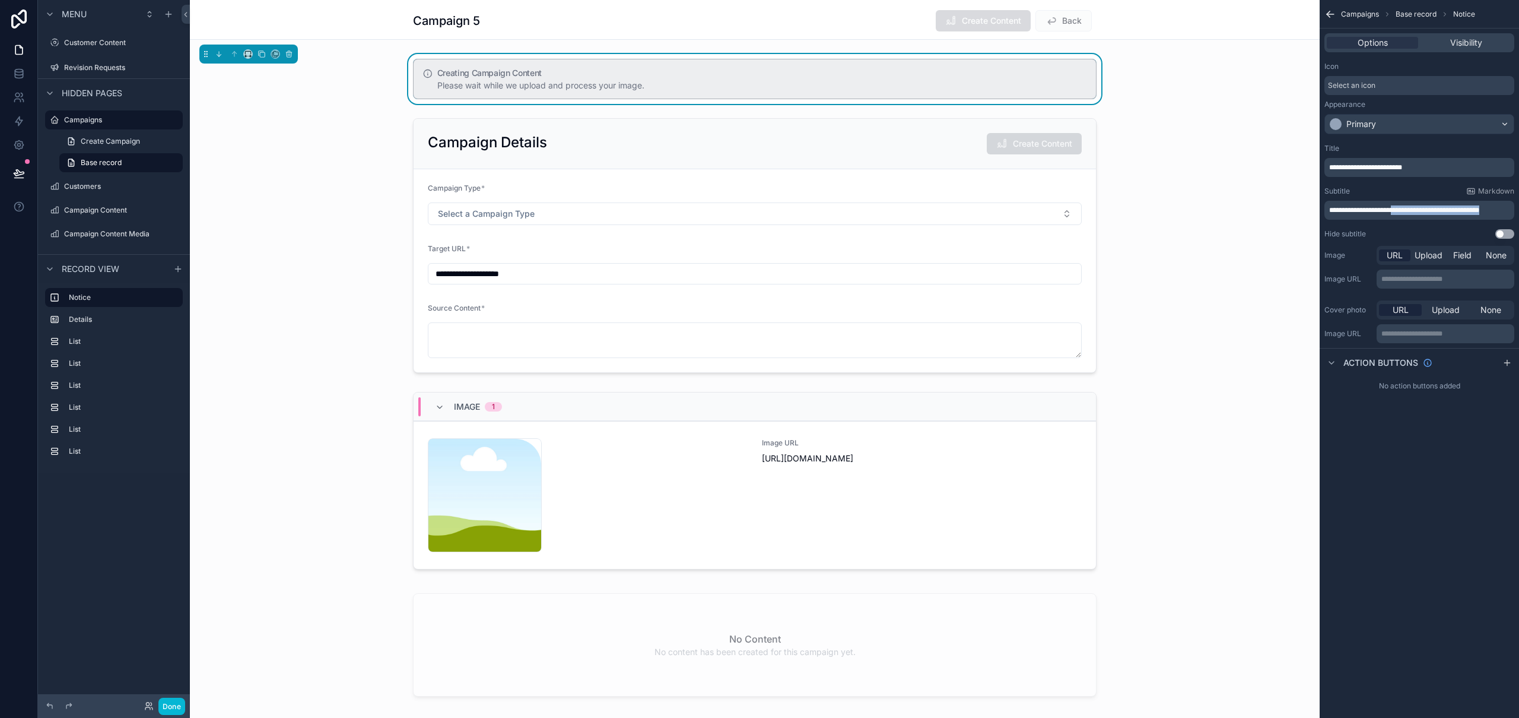
drag, startPoint x: 1401, startPoint y: 210, endPoint x: 1519, endPoint y: 209, distance: 117.5
click at [1519, 209] on div "**********" at bounding box center [1419, 191] width 199 height 104
click at [1473, 45] on span "Visibility" at bounding box center [1467, 43] width 32 height 12
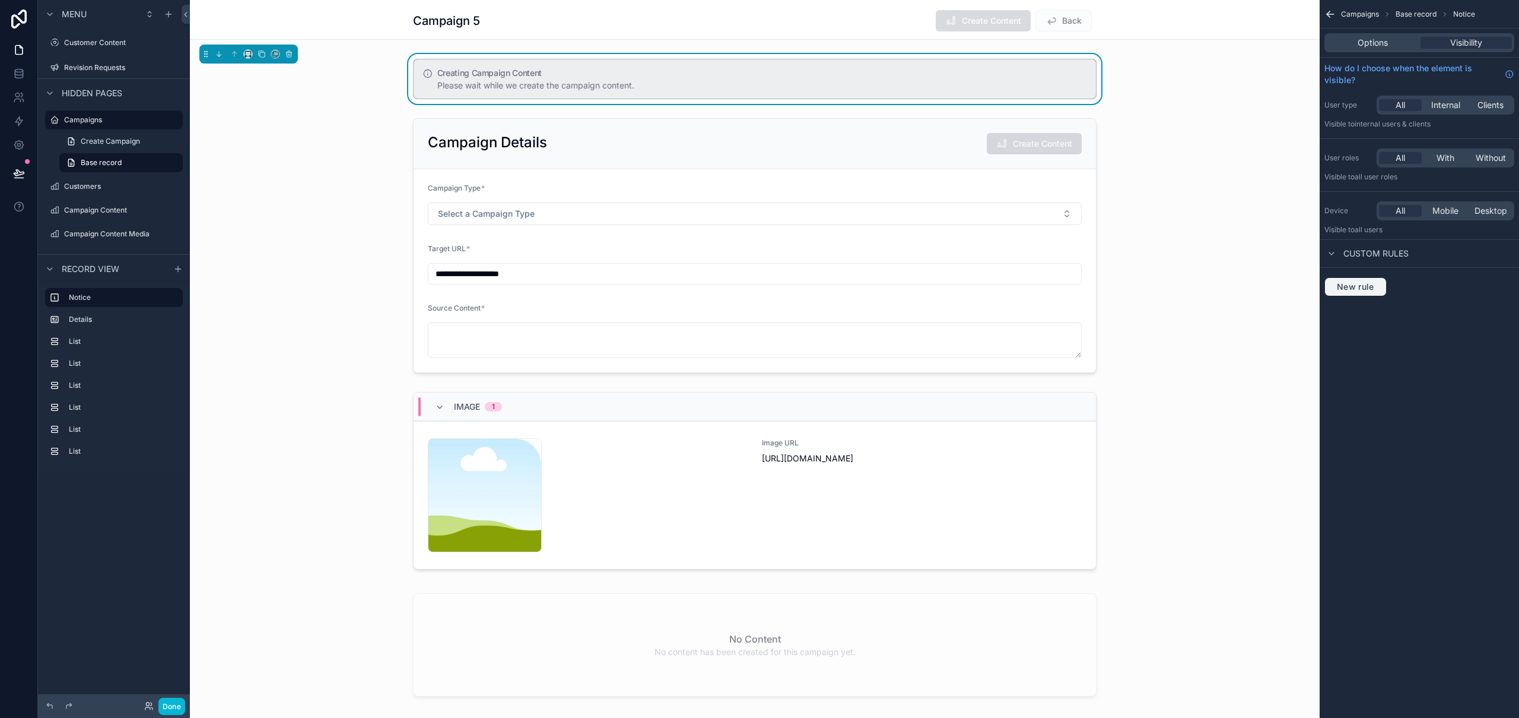
click at [1368, 285] on span "New rule" at bounding box center [1355, 286] width 47 height 11
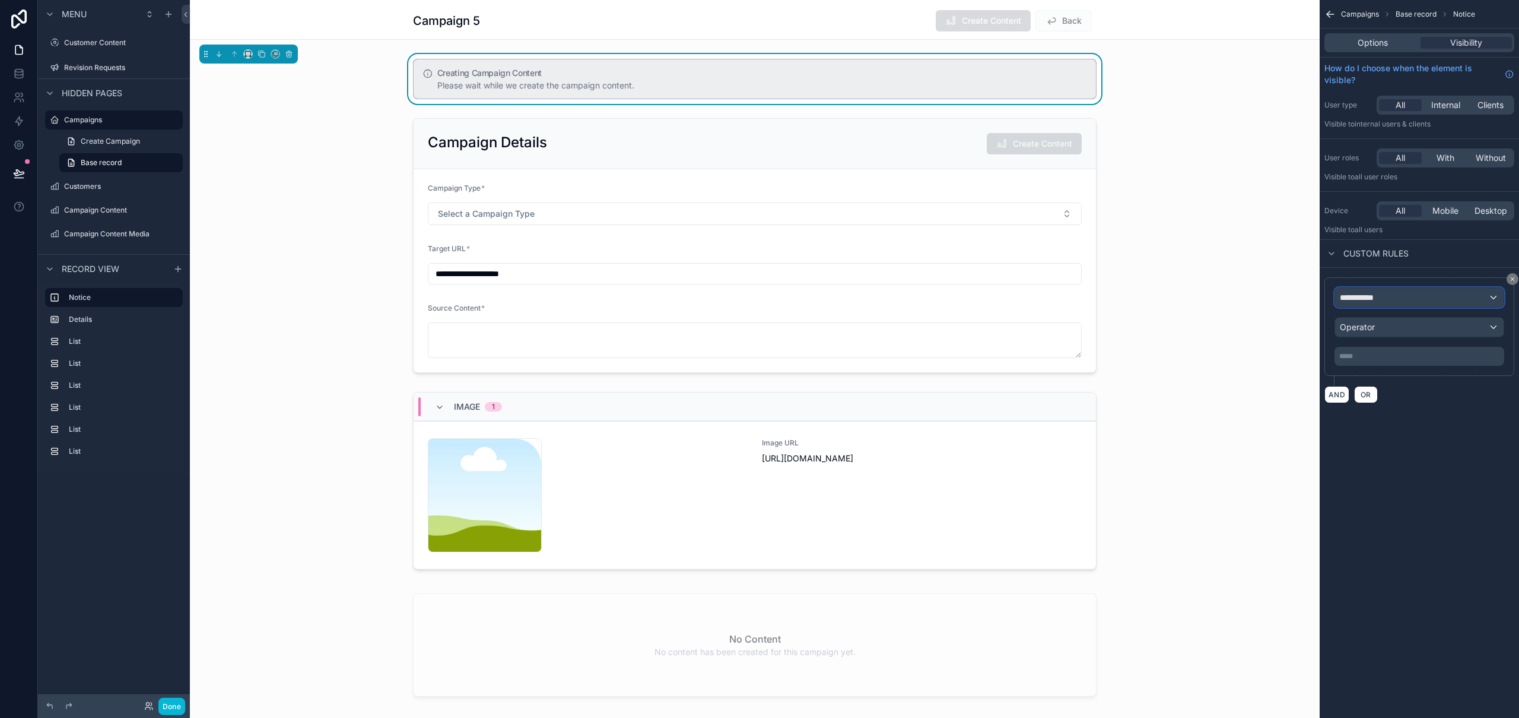
click at [1376, 302] on span "**********" at bounding box center [1362, 297] width 44 height 12
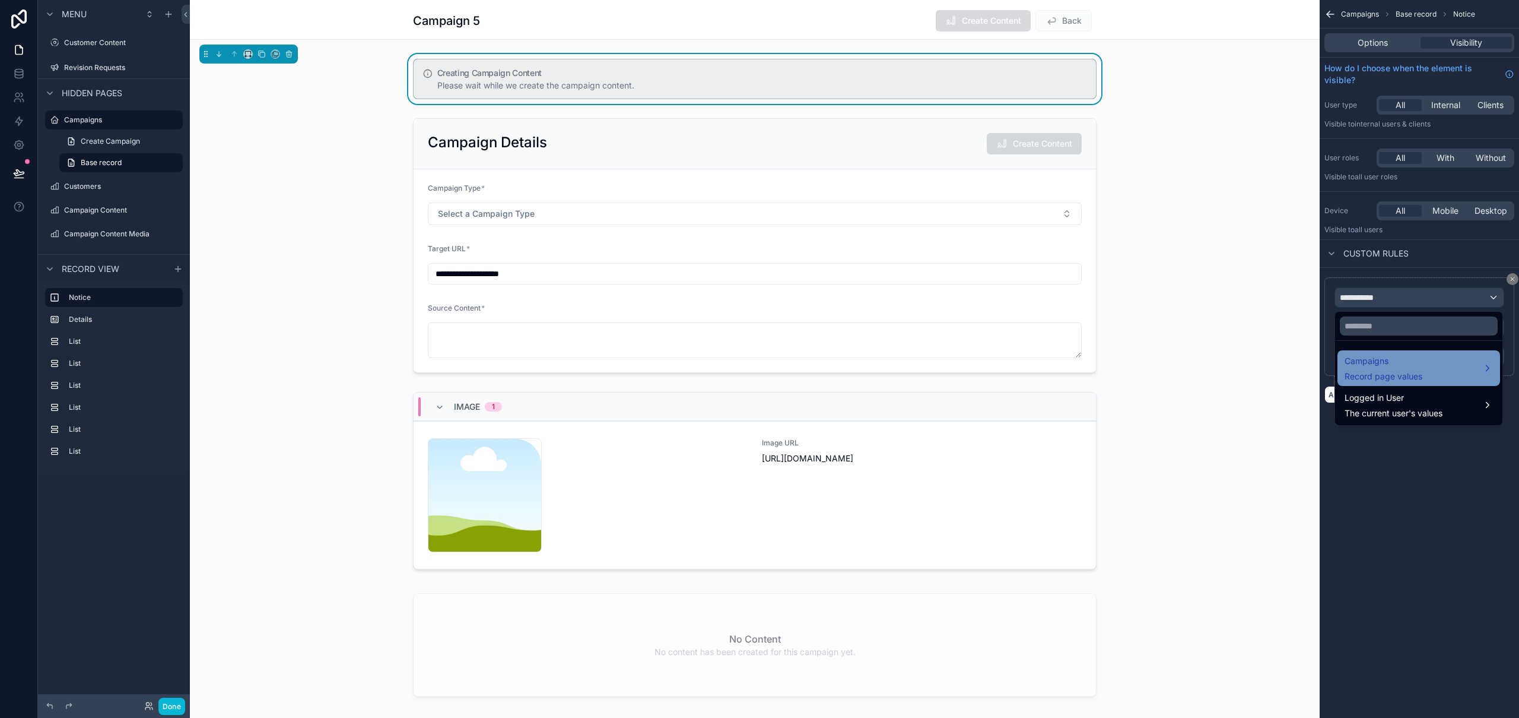
click at [1418, 378] on span "Record page values" at bounding box center [1384, 376] width 78 height 12
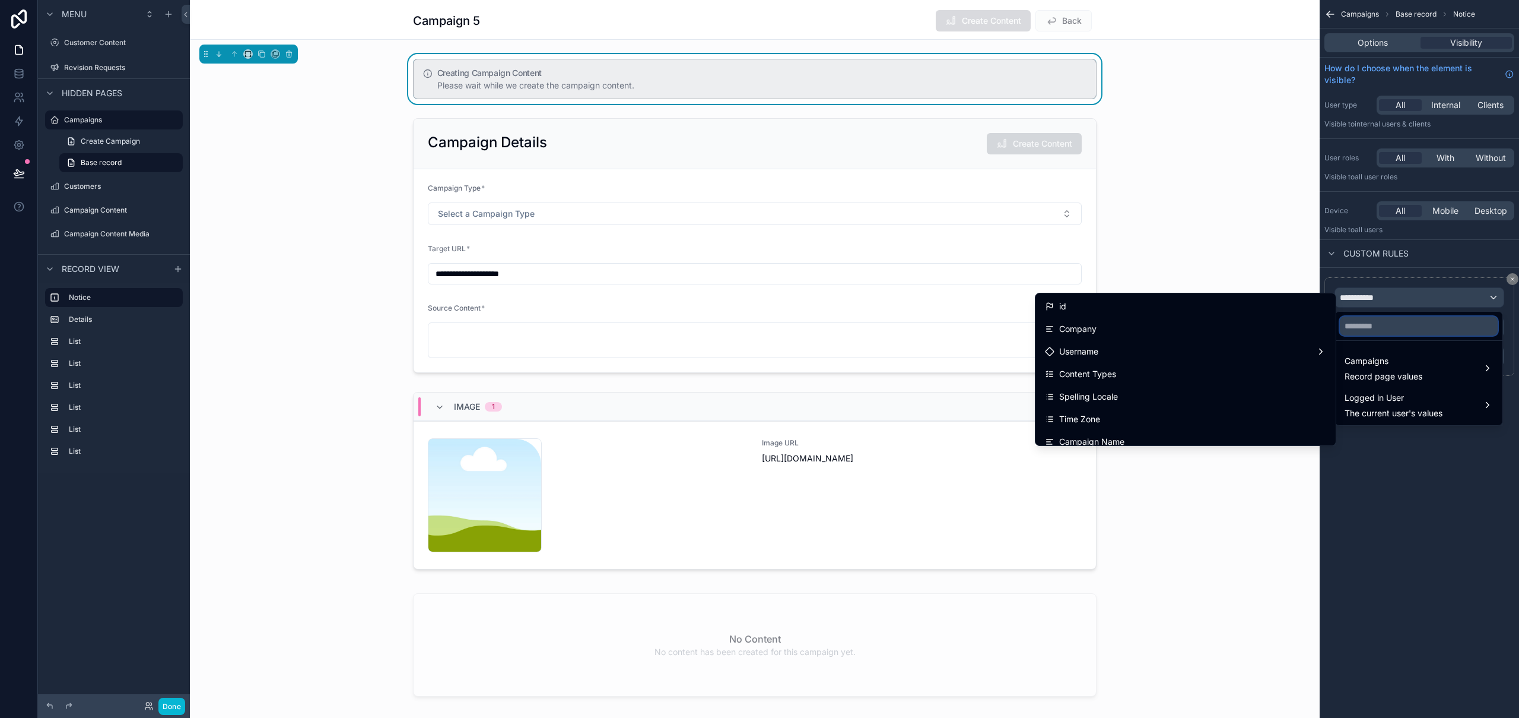
click at [1375, 328] on input "text" at bounding box center [1419, 325] width 158 height 19
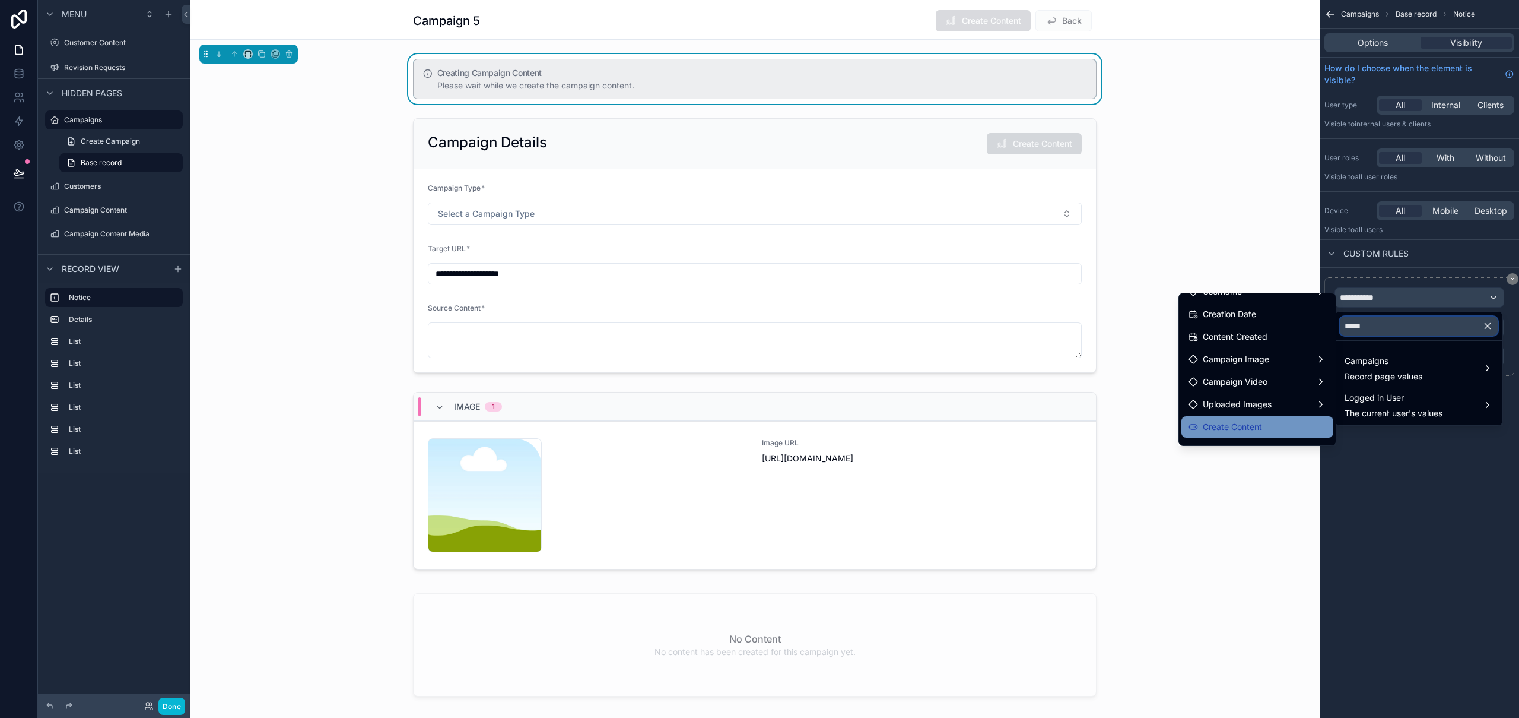
scroll to position [42, 0]
type input "*****"
click at [1259, 395] on div "Create Content" at bounding box center [1258, 399] width 138 height 14
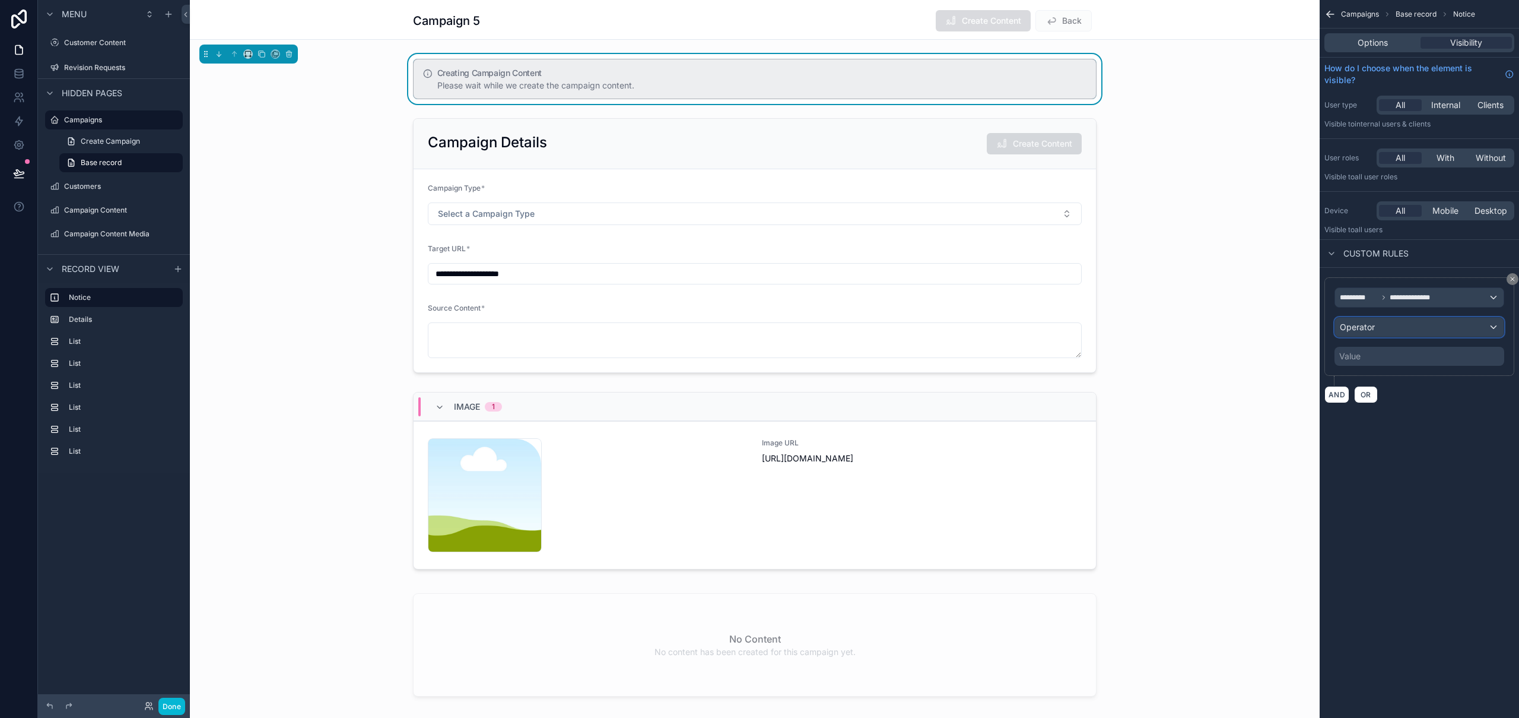
click at [1401, 326] on div "Operator" at bounding box center [1419, 327] width 169 height 19
click at [1389, 395] on div "Is true" at bounding box center [1419, 390] width 148 height 14
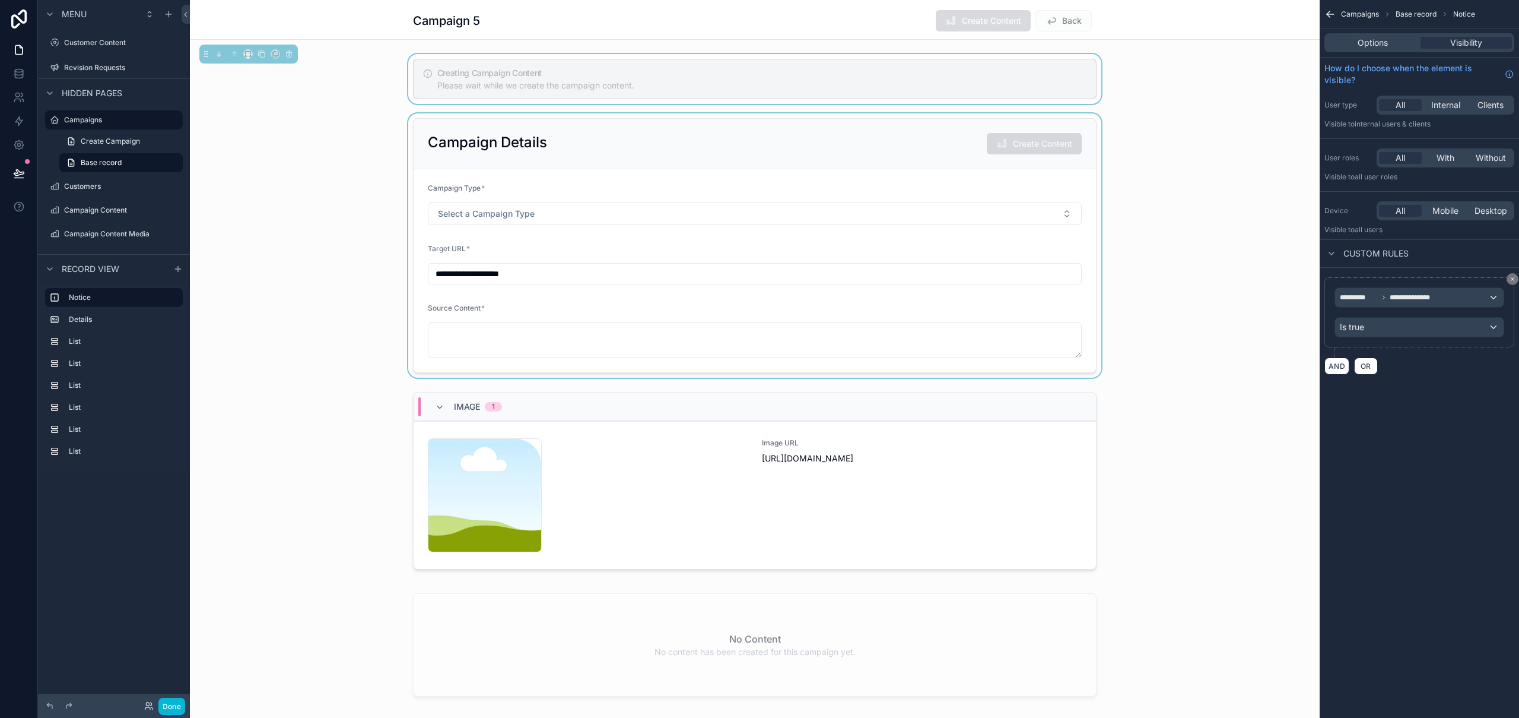
click at [348, 196] on div "scrollable content" at bounding box center [755, 245] width 1130 height 264
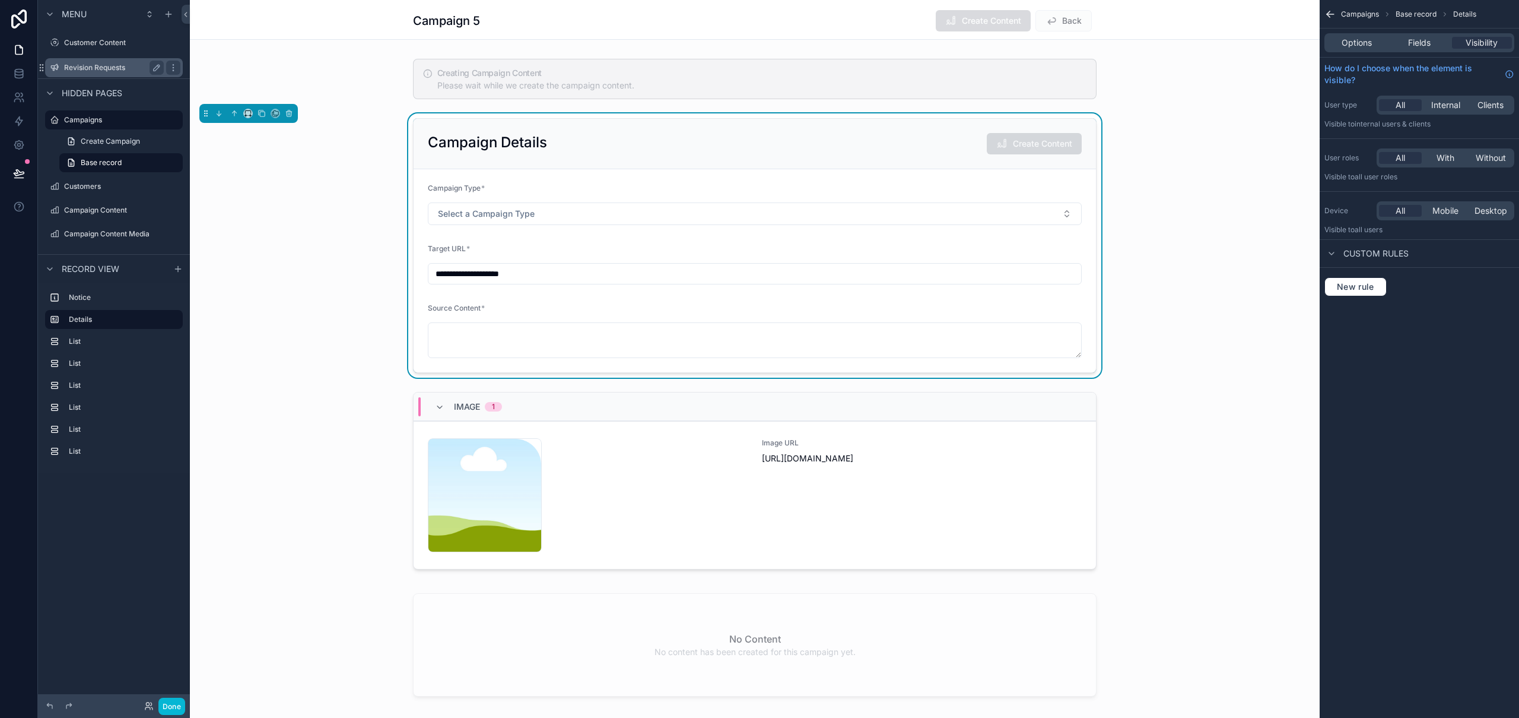
click at [117, 72] on div "Revision Requests" at bounding box center [114, 68] width 100 height 14
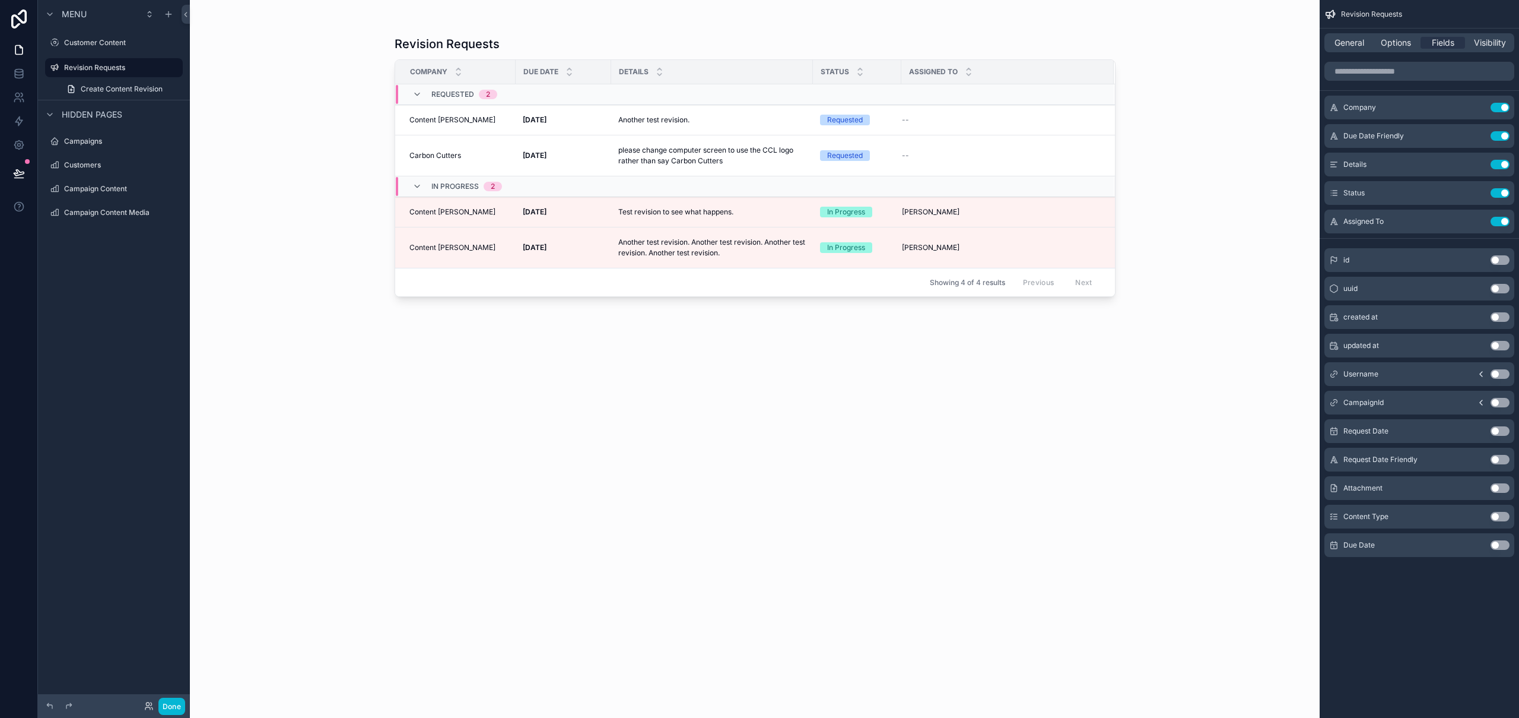
click at [705, 221] on div "scrollable content" at bounding box center [755, 351] width 759 height 703
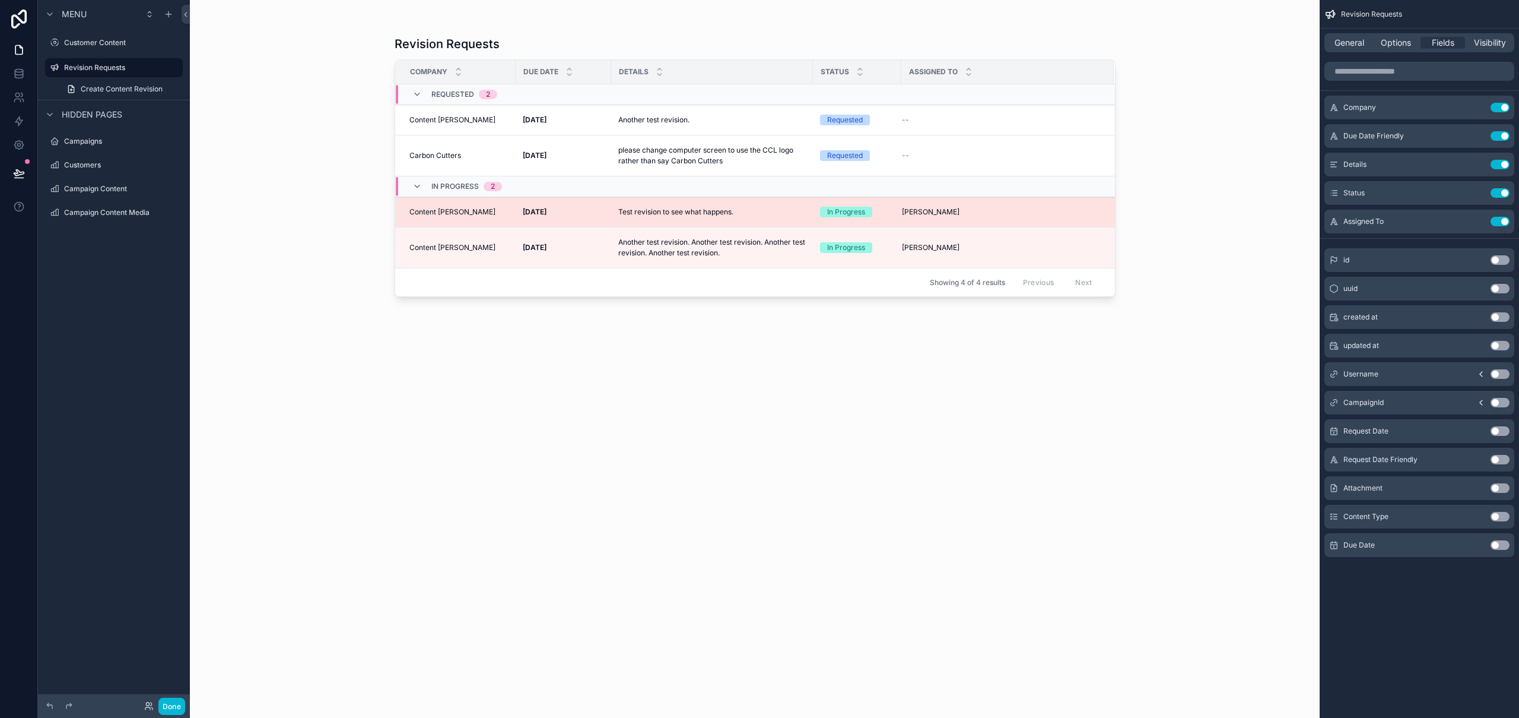
click at [708, 218] on div "Test revision to see what happens. Test revision to see what happens." at bounding box center [675, 212] width 115 height 20
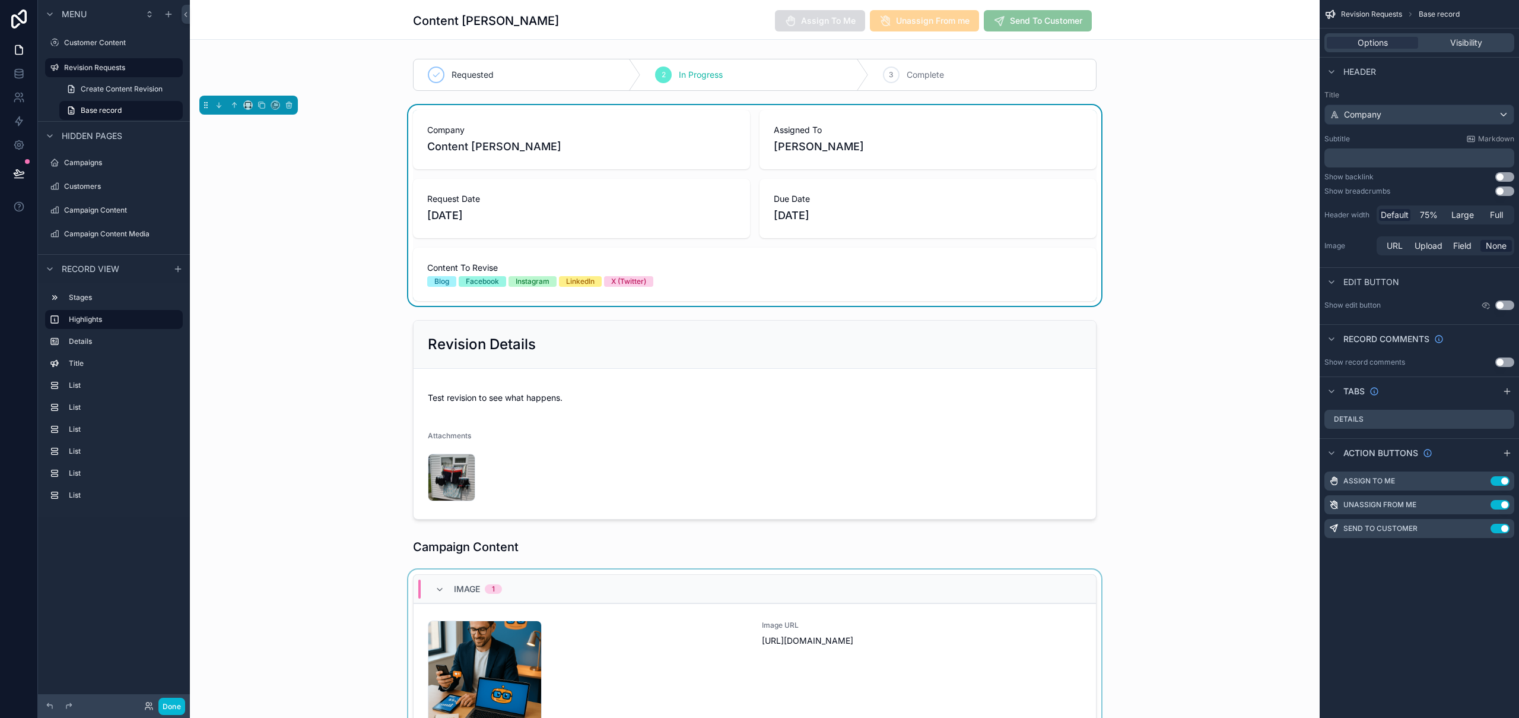
click at [615, 630] on div "scrollable content" at bounding box center [755, 665] width 1130 height 192
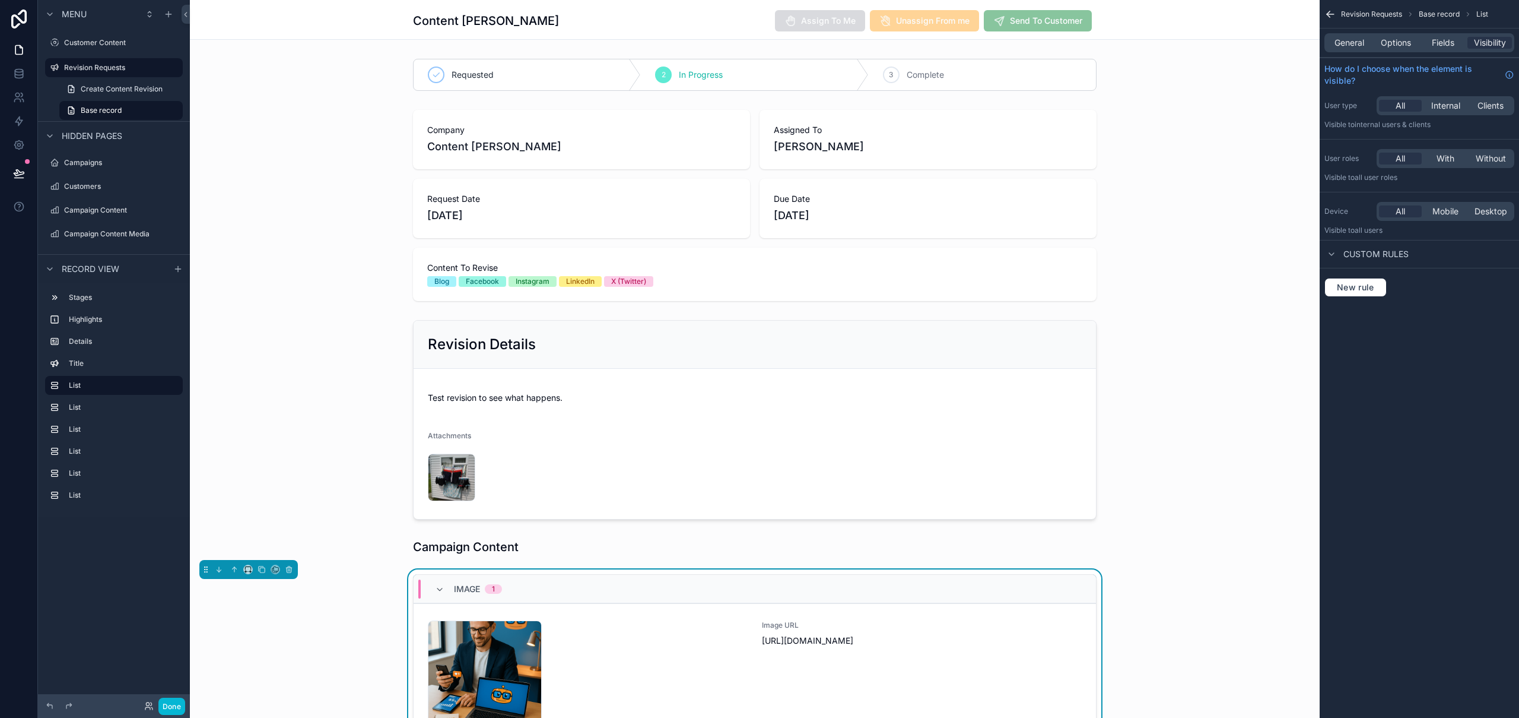
click at [615, 630] on div "contentcolin-1753803761 .png" at bounding box center [588, 677] width 320 height 114
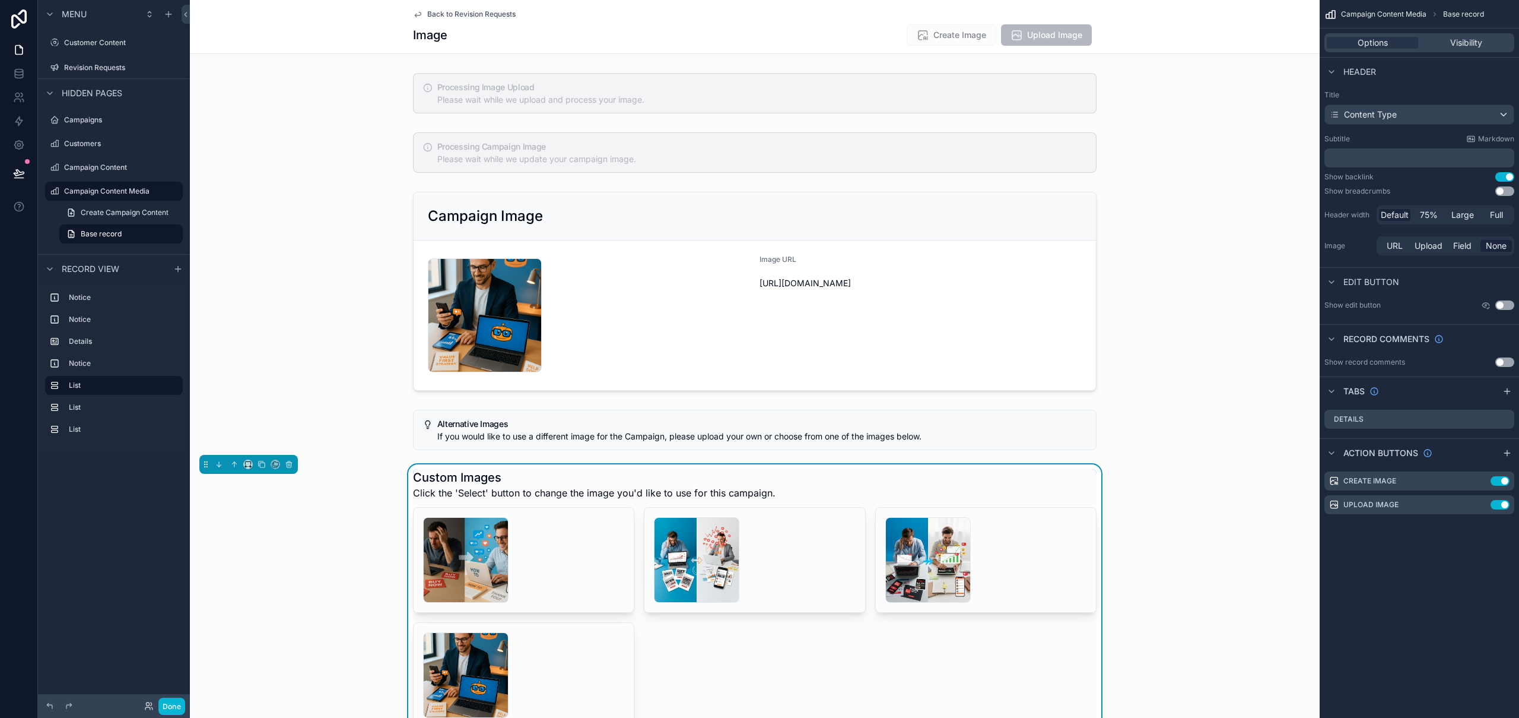
click at [1076, 487] on div "Custom Images Click the 'Select' button to change the image you'd like to use f…" at bounding box center [755, 484] width 684 height 31
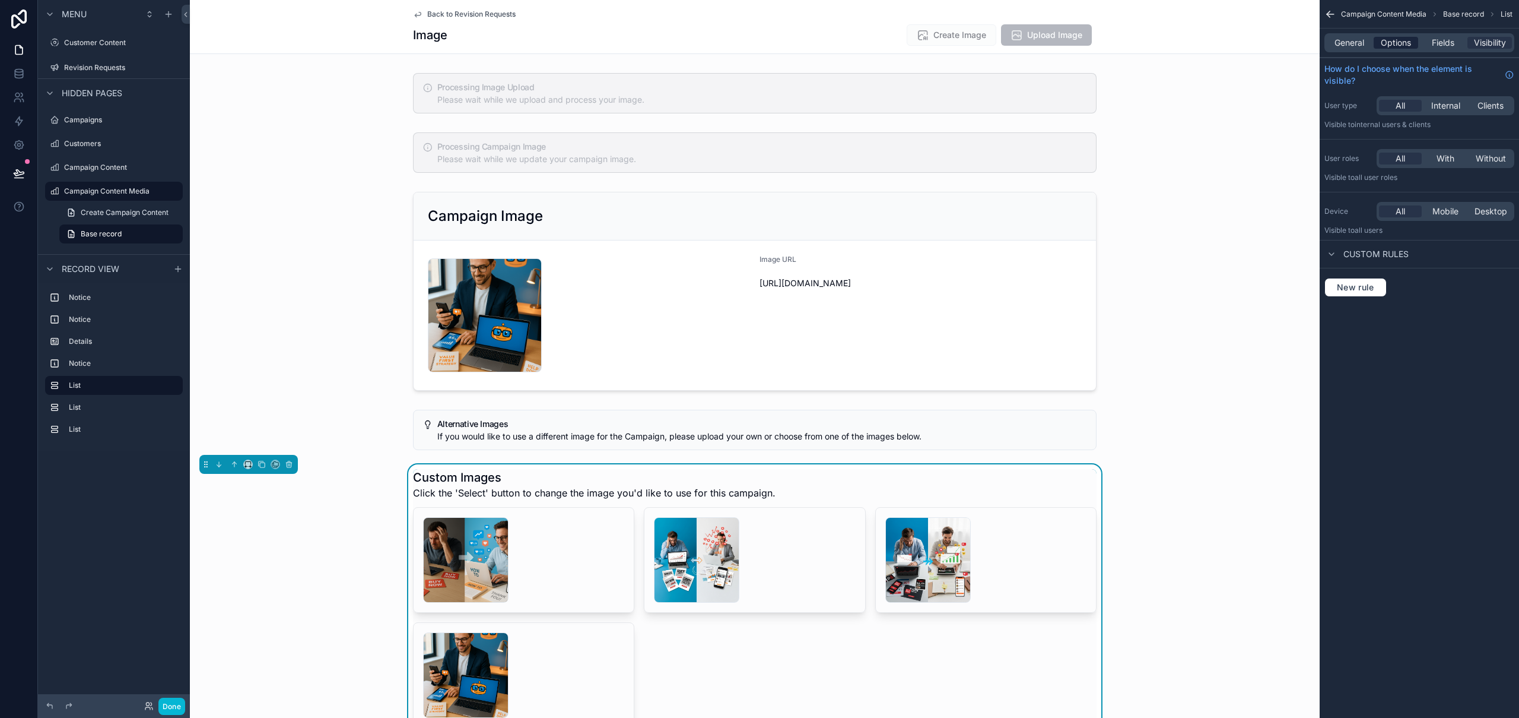
click at [1392, 43] on span "Options" at bounding box center [1396, 43] width 30 height 12
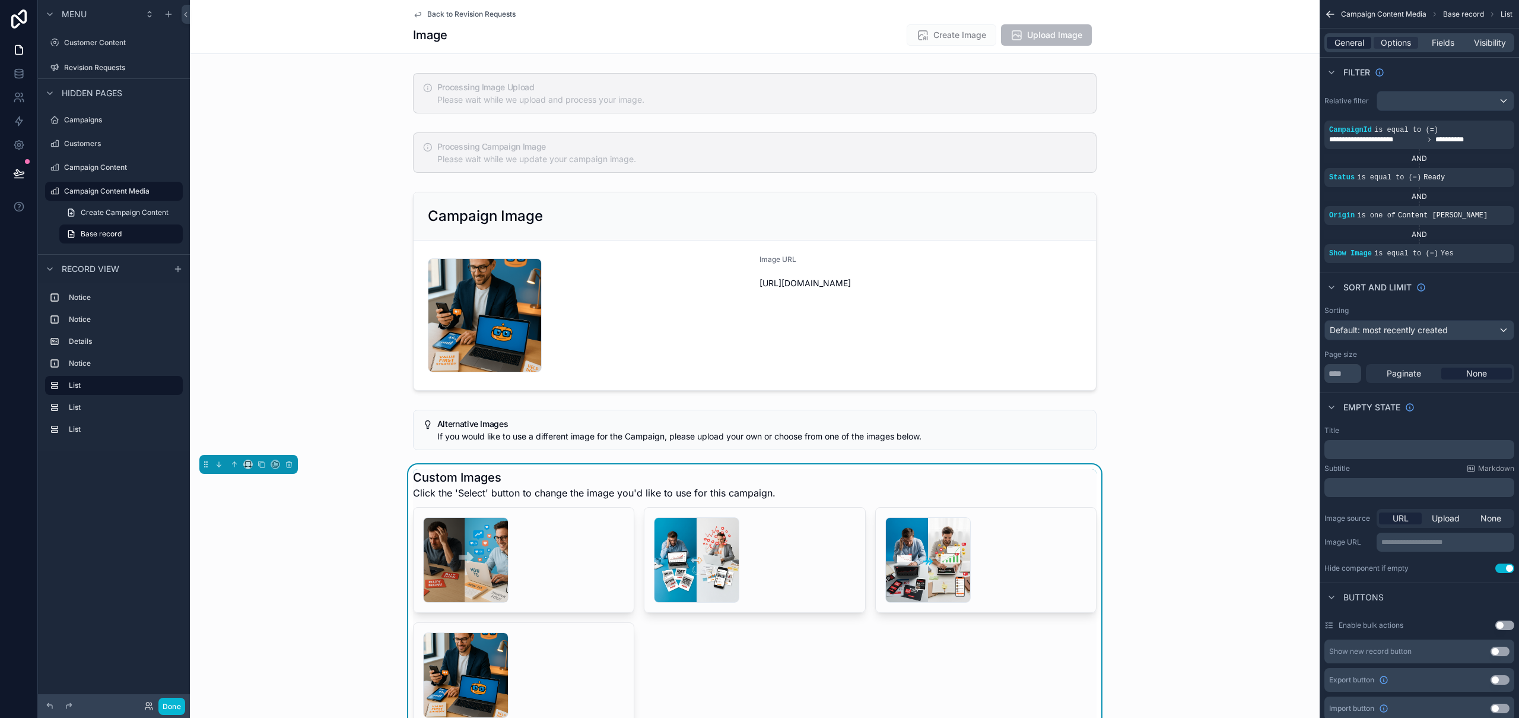
click at [1350, 42] on span "General" at bounding box center [1350, 43] width 30 height 12
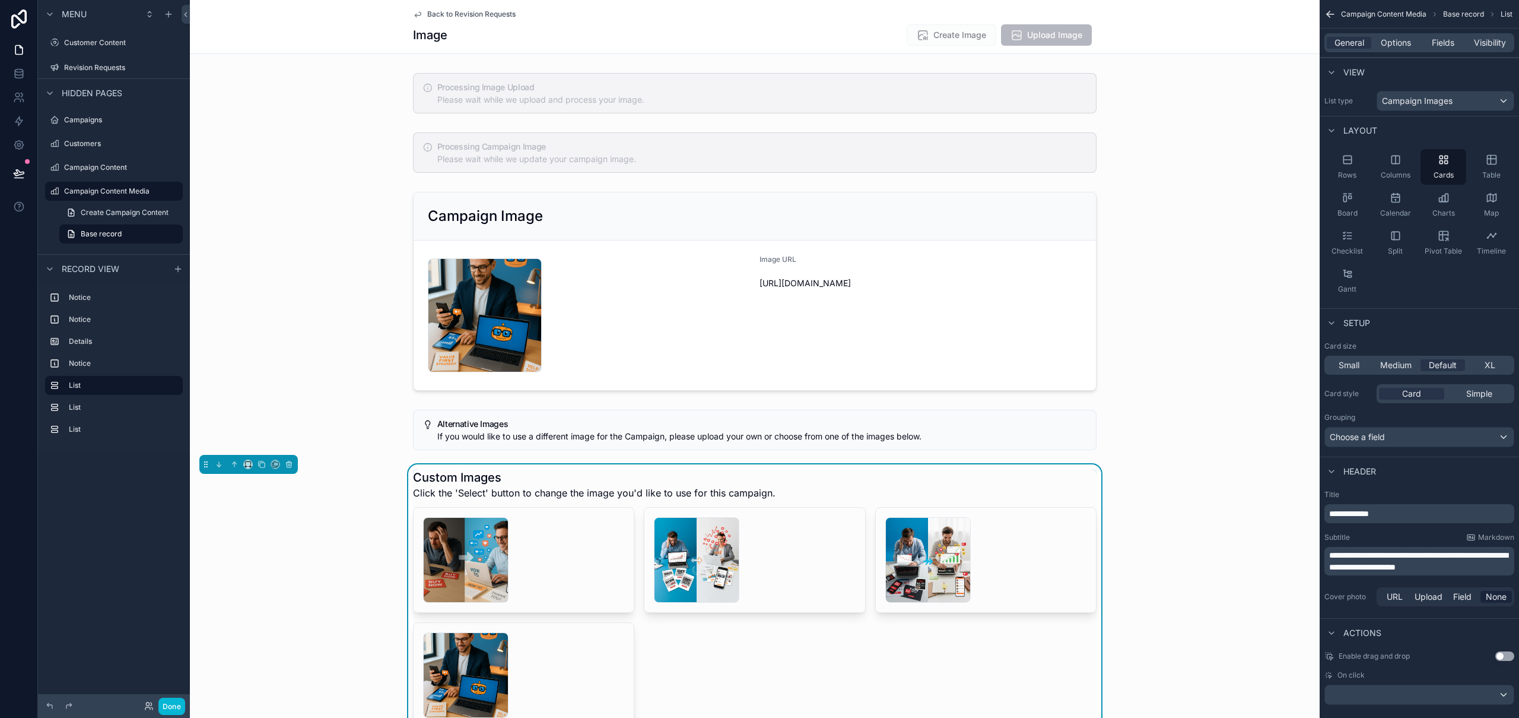
scroll to position [15, 0]
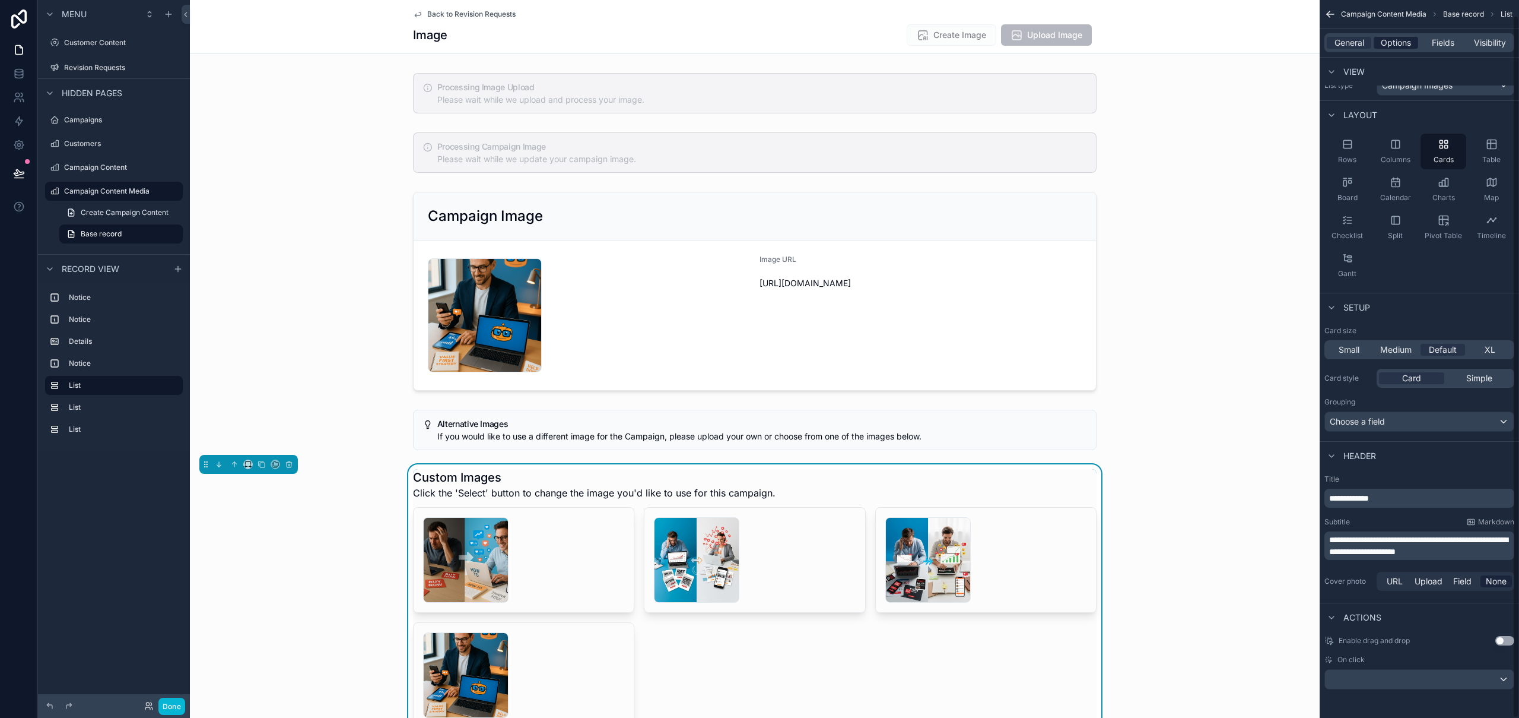
click at [1391, 37] on span "Options" at bounding box center [1396, 43] width 30 height 12
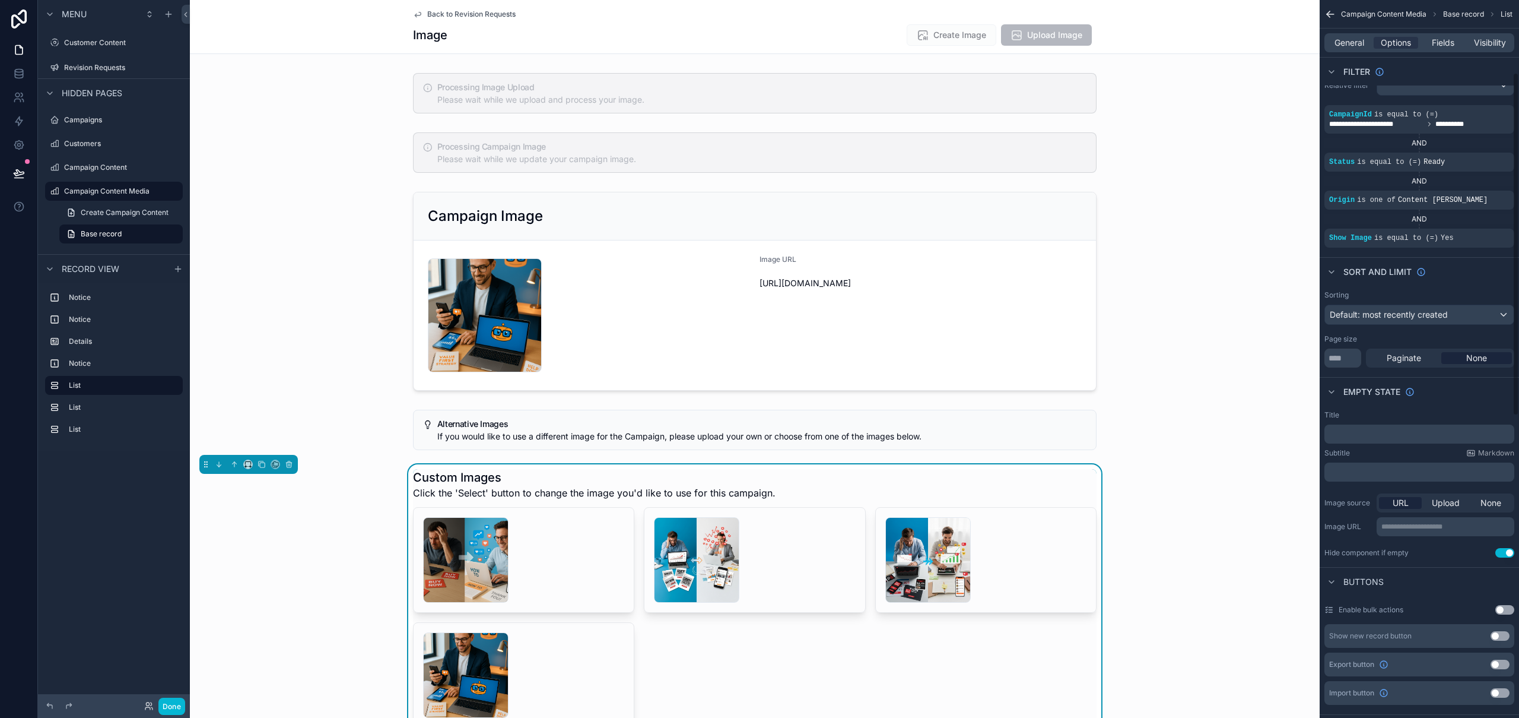
scroll to position [212, 0]
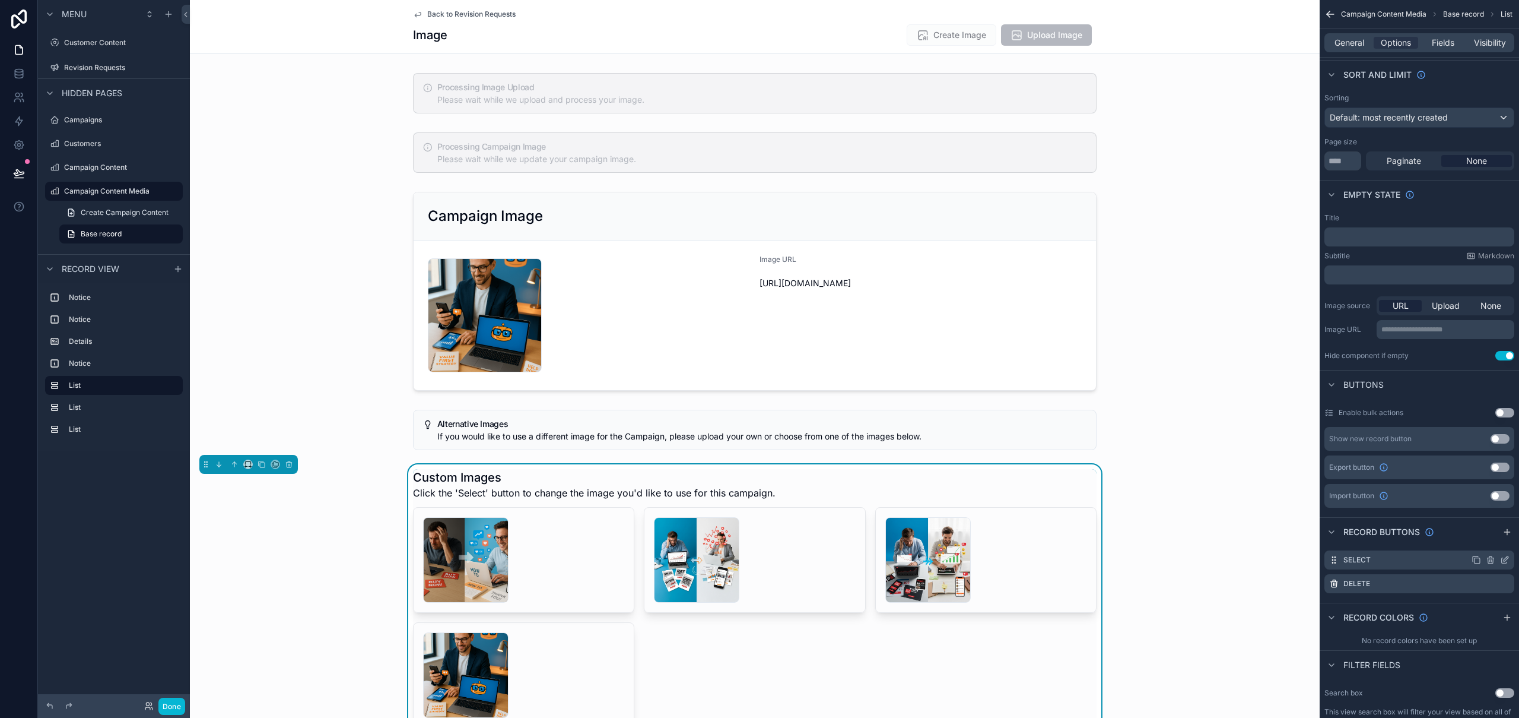
click at [1506, 561] on icon "scrollable content" at bounding box center [1504, 559] width 9 height 9
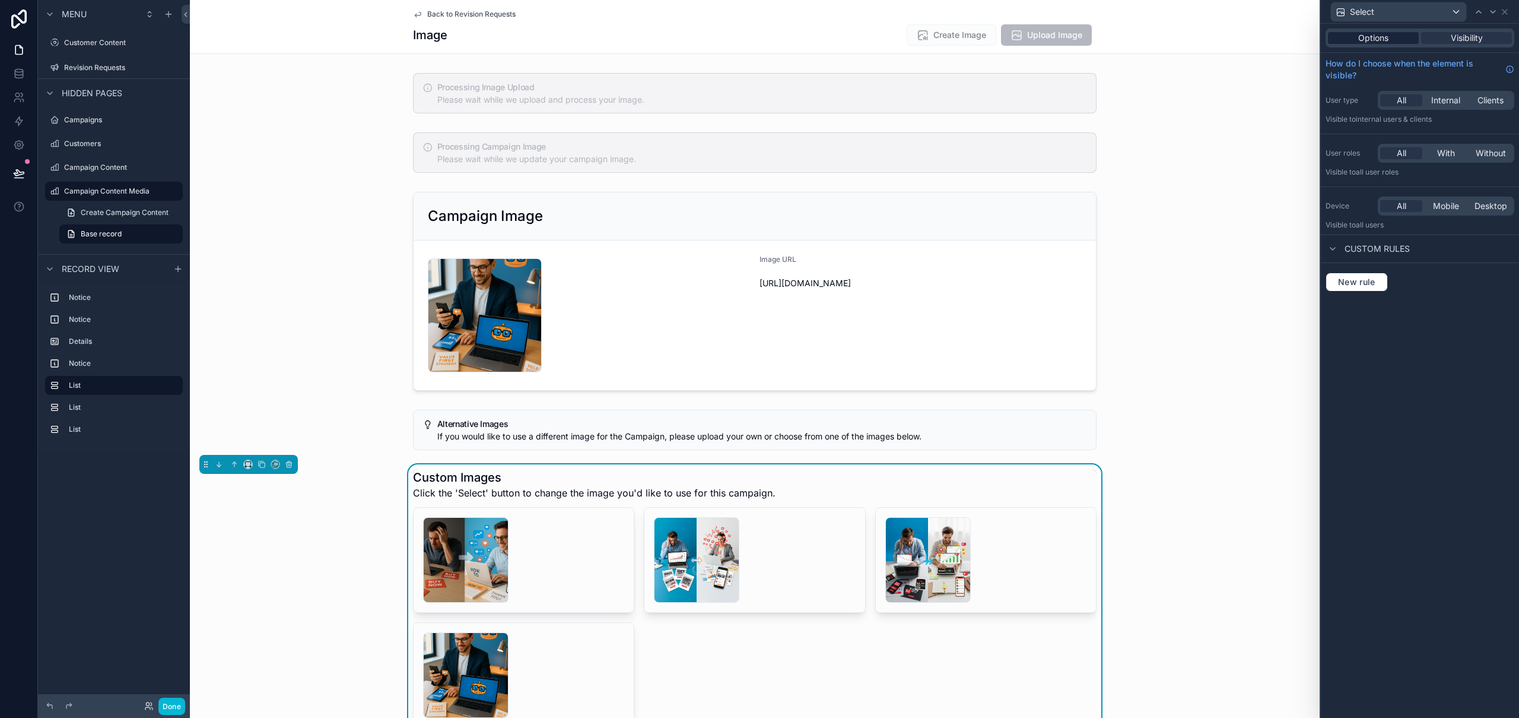
click at [1365, 39] on span "Options" at bounding box center [1374, 38] width 30 height 12
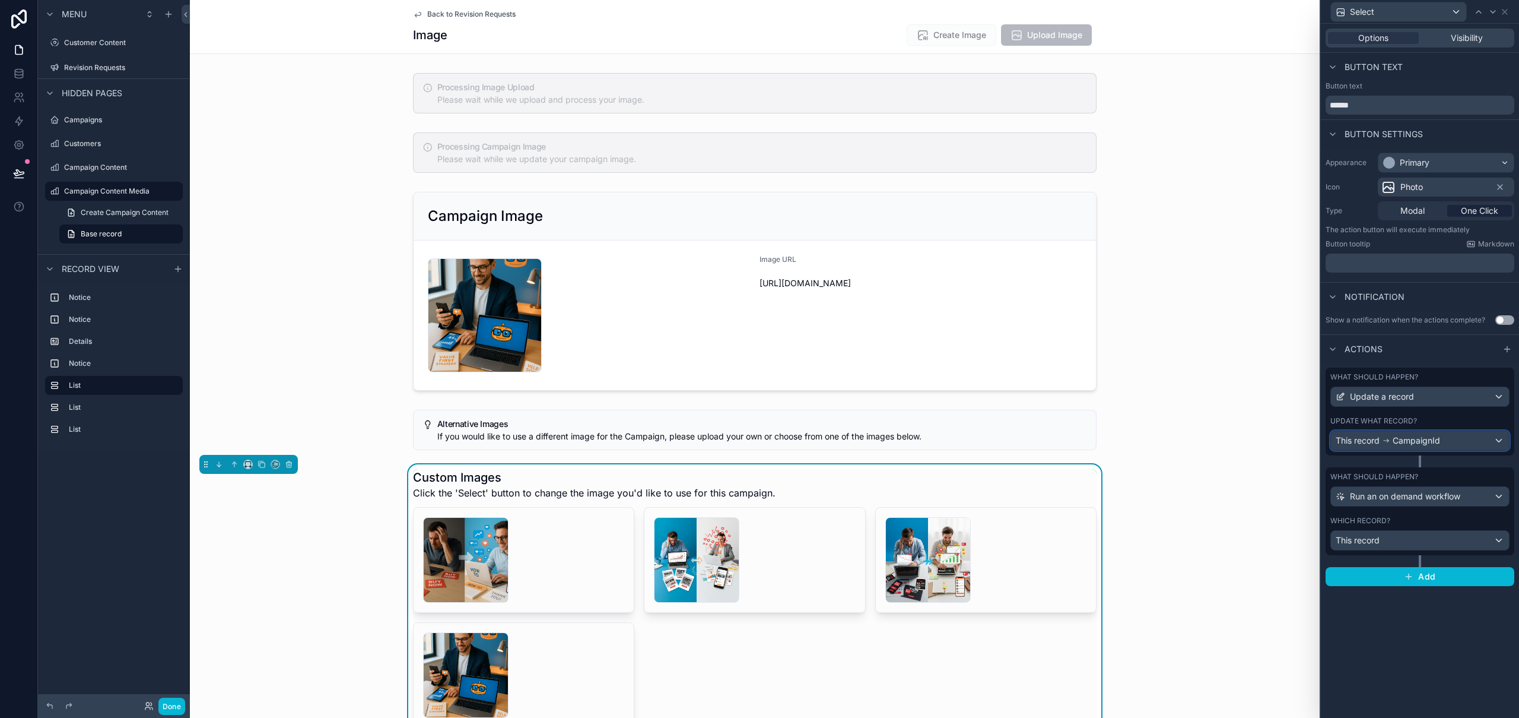
click at [1416, 436] on span "CampaignId" at bounding box center [1416, 440] width 47 height 12
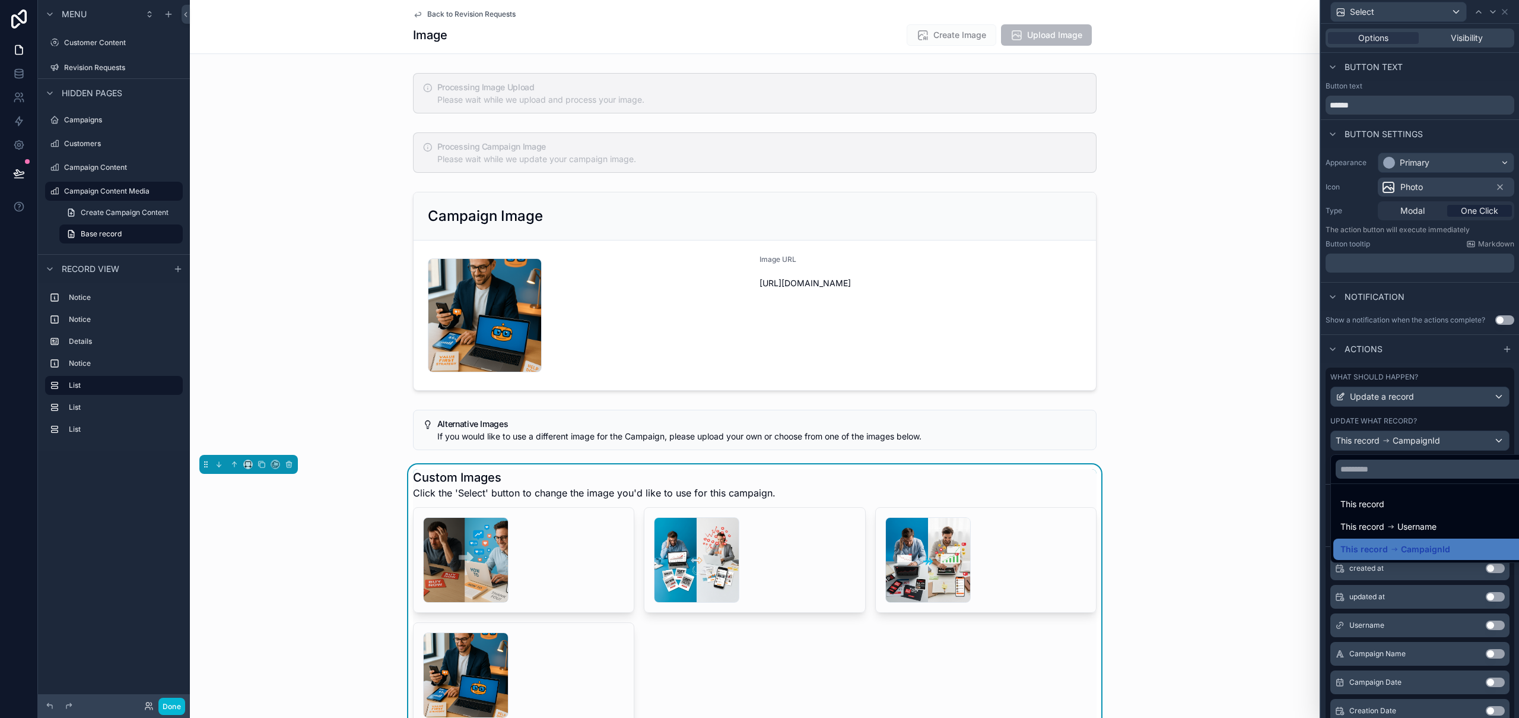
click at [1416, 436] on div at bounding box center [1420, 359] width 198 height 718
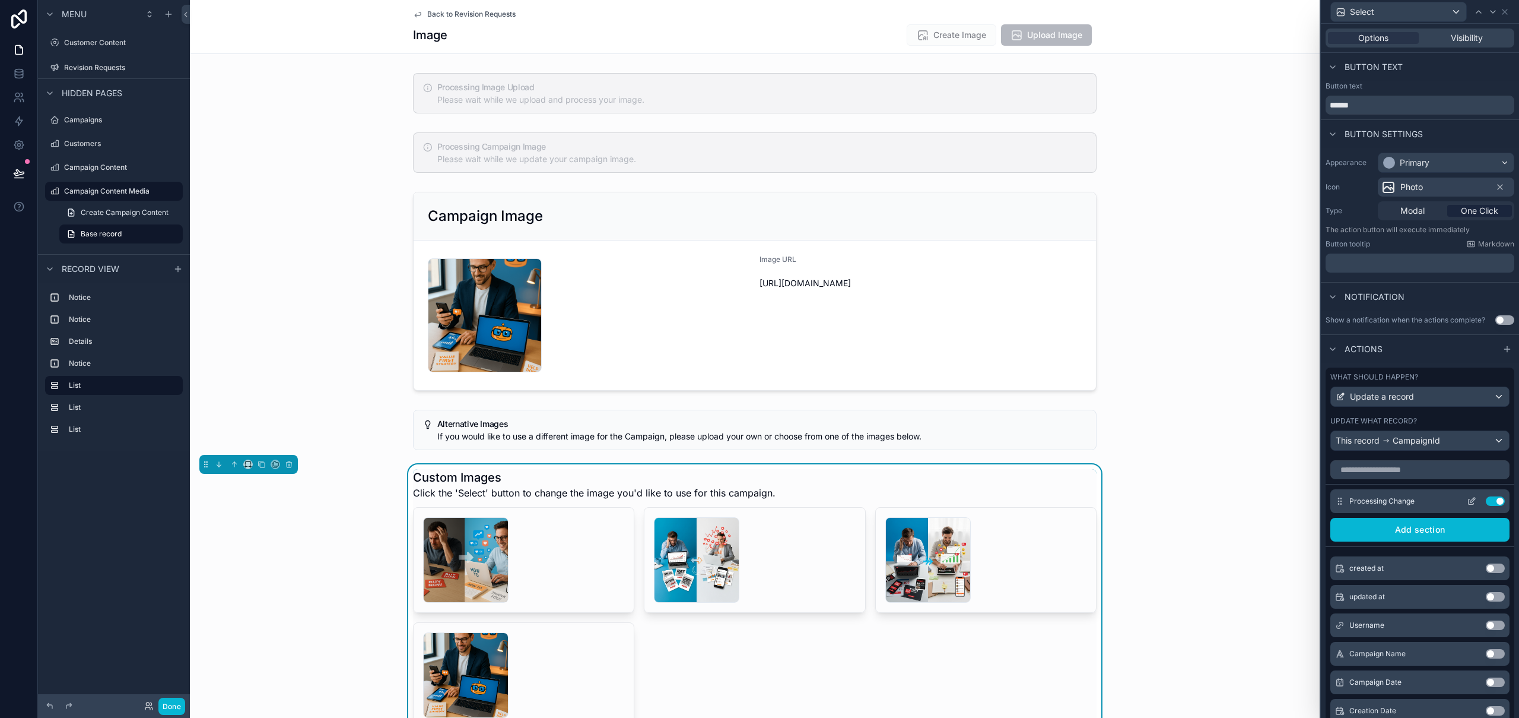
click at [1474, 499] on icon at bounding box center [1474, 498] width 1 height 1
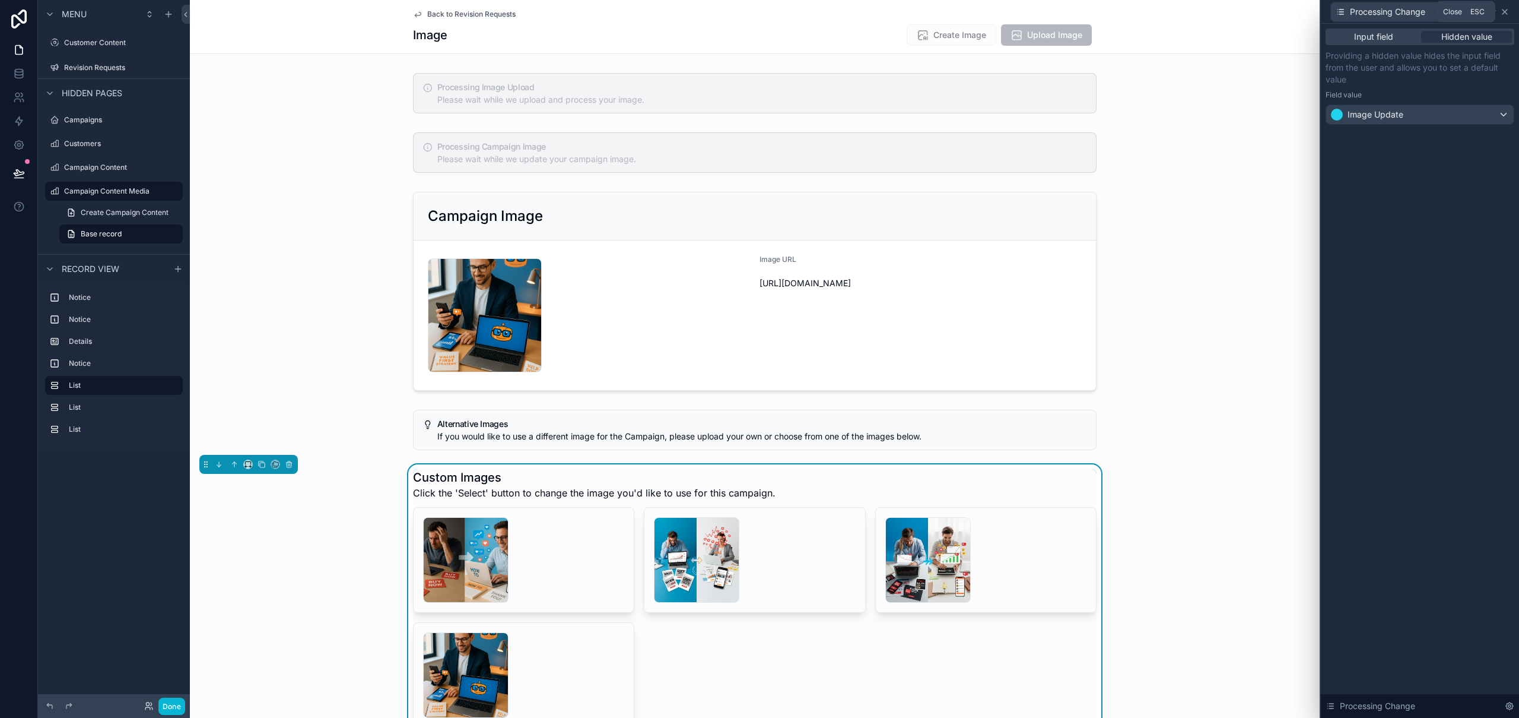
click at [1509, 10] on icon at bounding box center [1504, 11] width 9 height 9
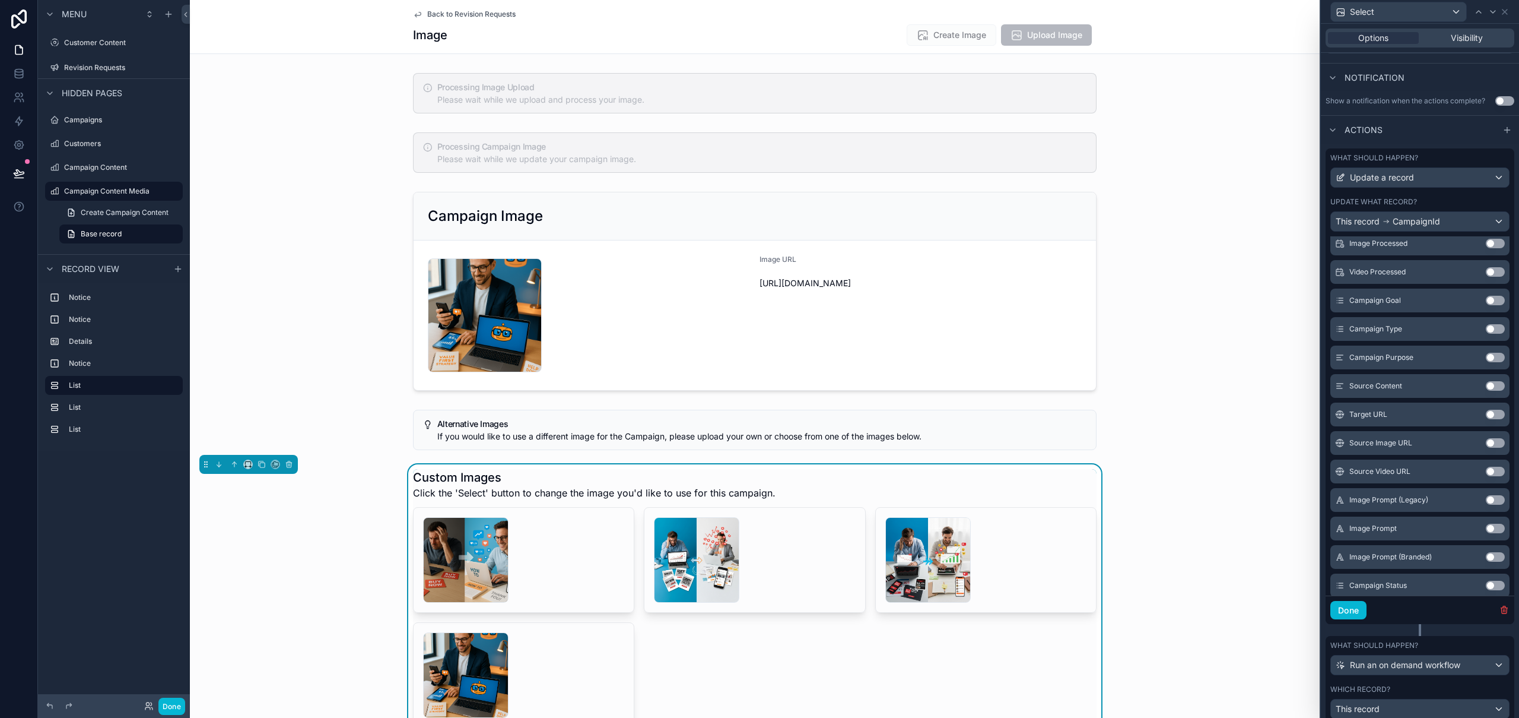
scroll to position [260, 0]
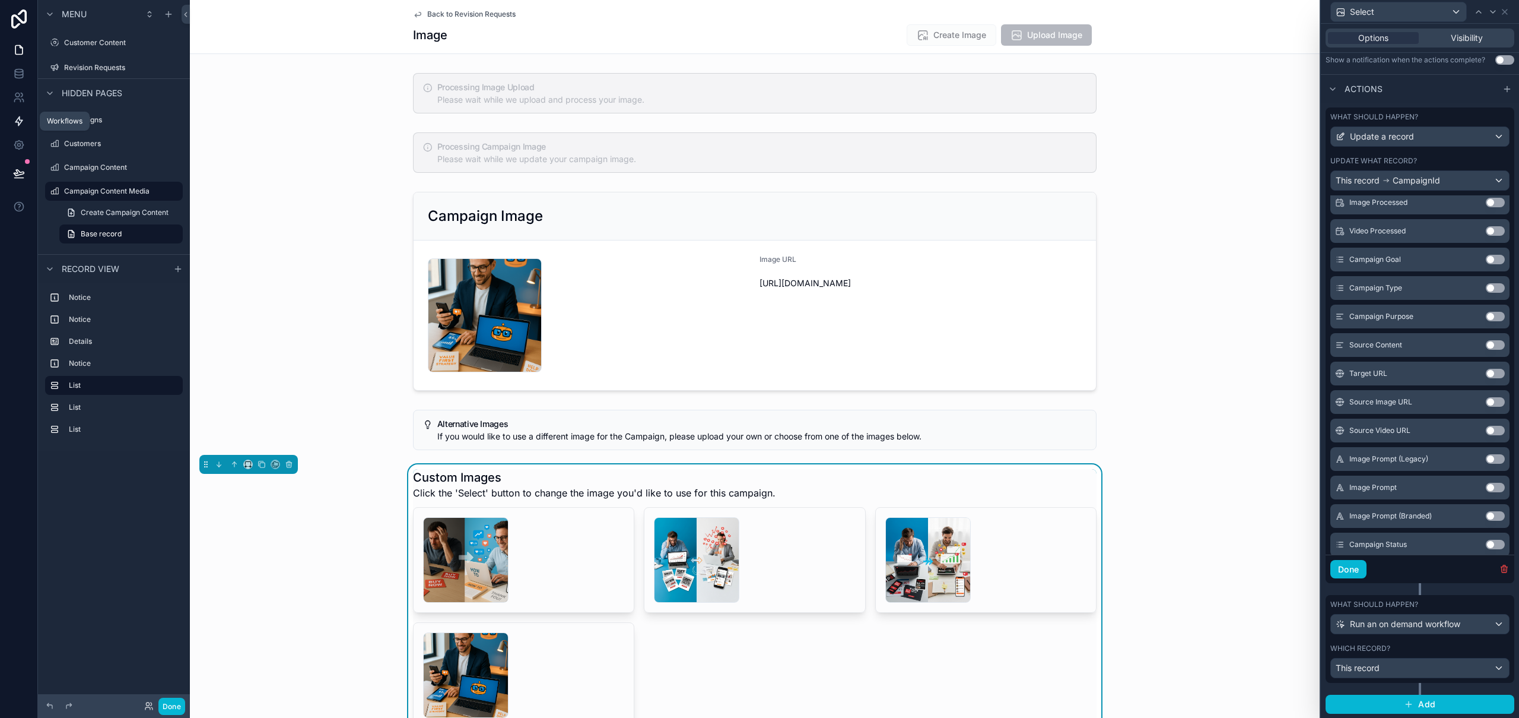
click at [22, 119] on icon at bounding box center [19, 121] width 12 height 12
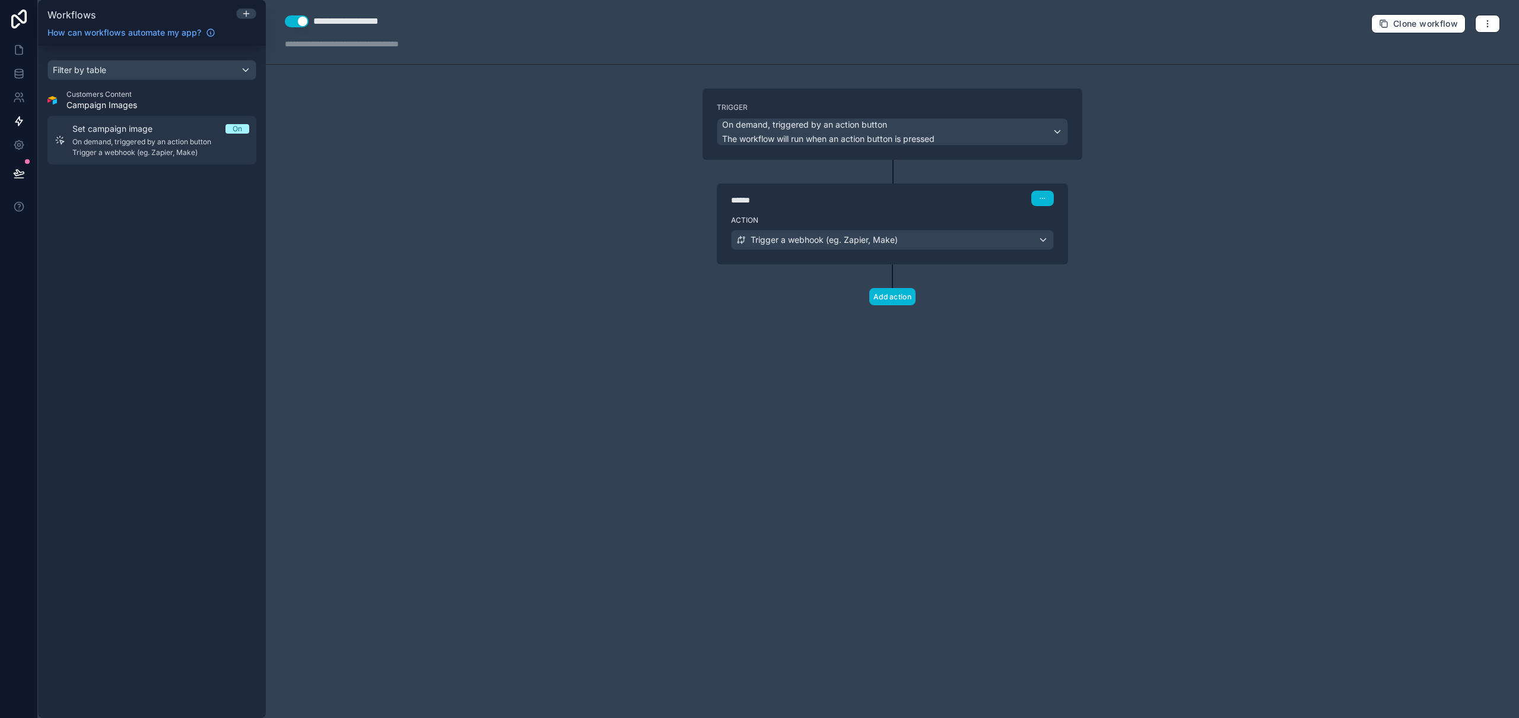
click at [158, 143] on span "On demand, triggered by an action button" at bounding box center [160, 141] width 177 height 9
click at [158, 137] on span "On demand, triggered by an action button" at bounding box center [160, 141] width 177 height 9
click at [808, 242] on span "Trigger a webhook (eg. Zapier, Make)" at bounding box center [824, 240] width 147 height 12
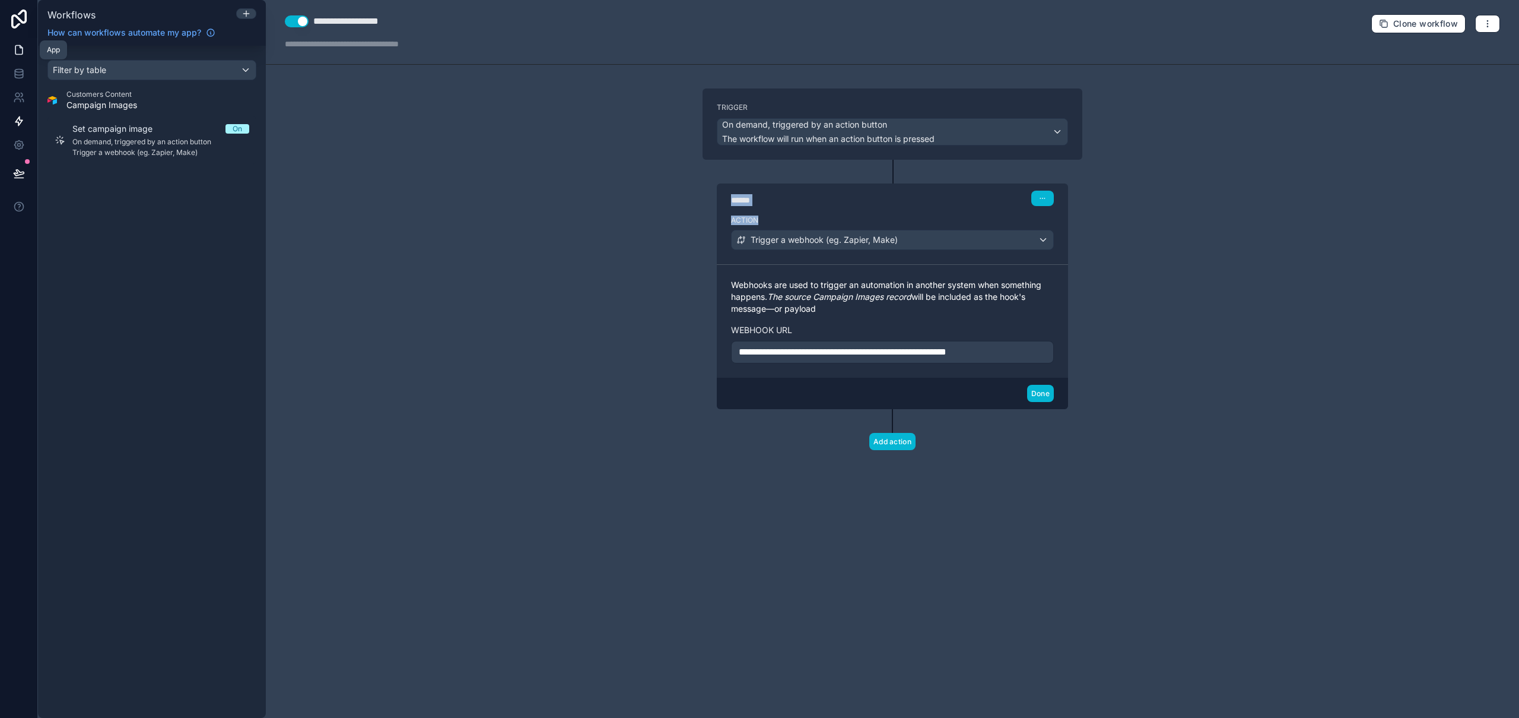
click at [18, 47] on icon at bounding box center [19, 50] width 12 height 12
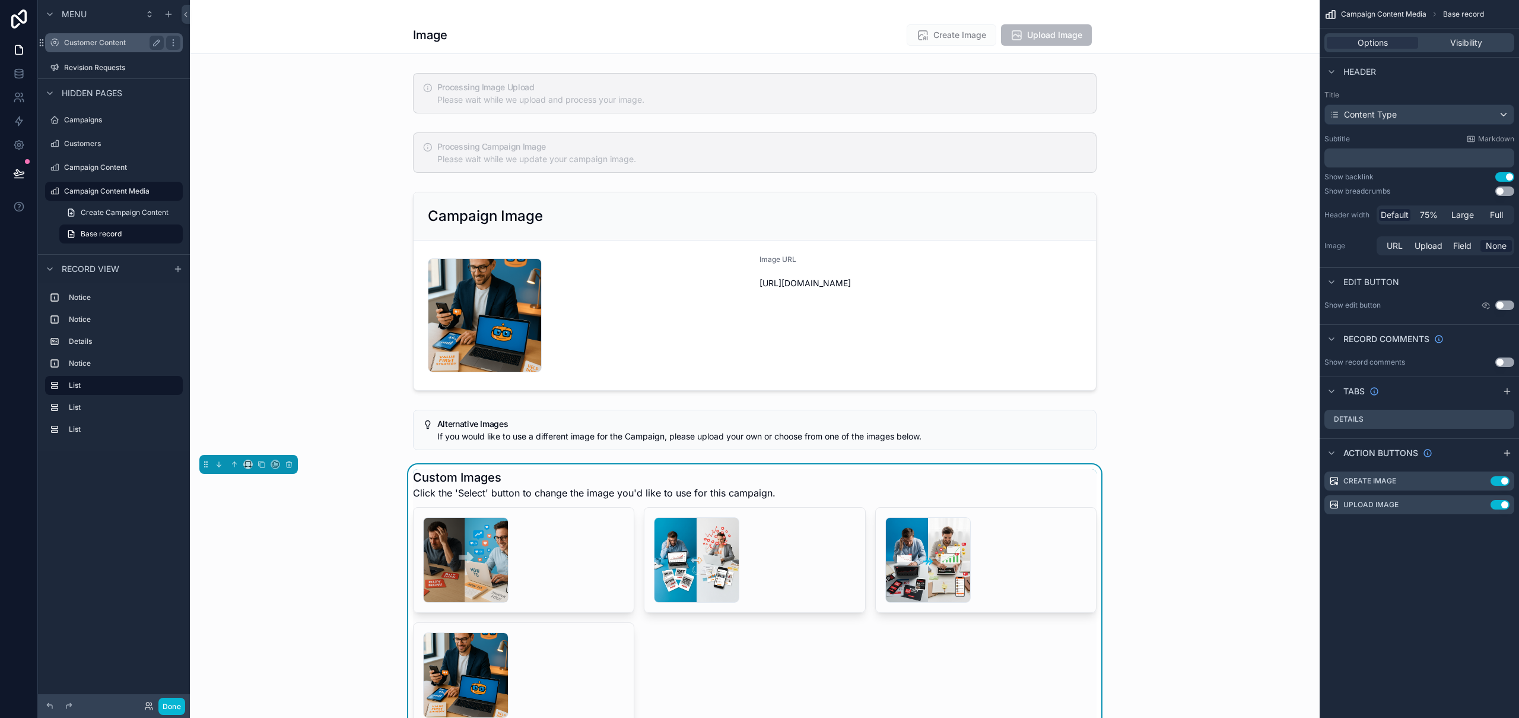
click at [103, 40] on label "Customer Content" at bounding box center [111, 42] width 95 height 9
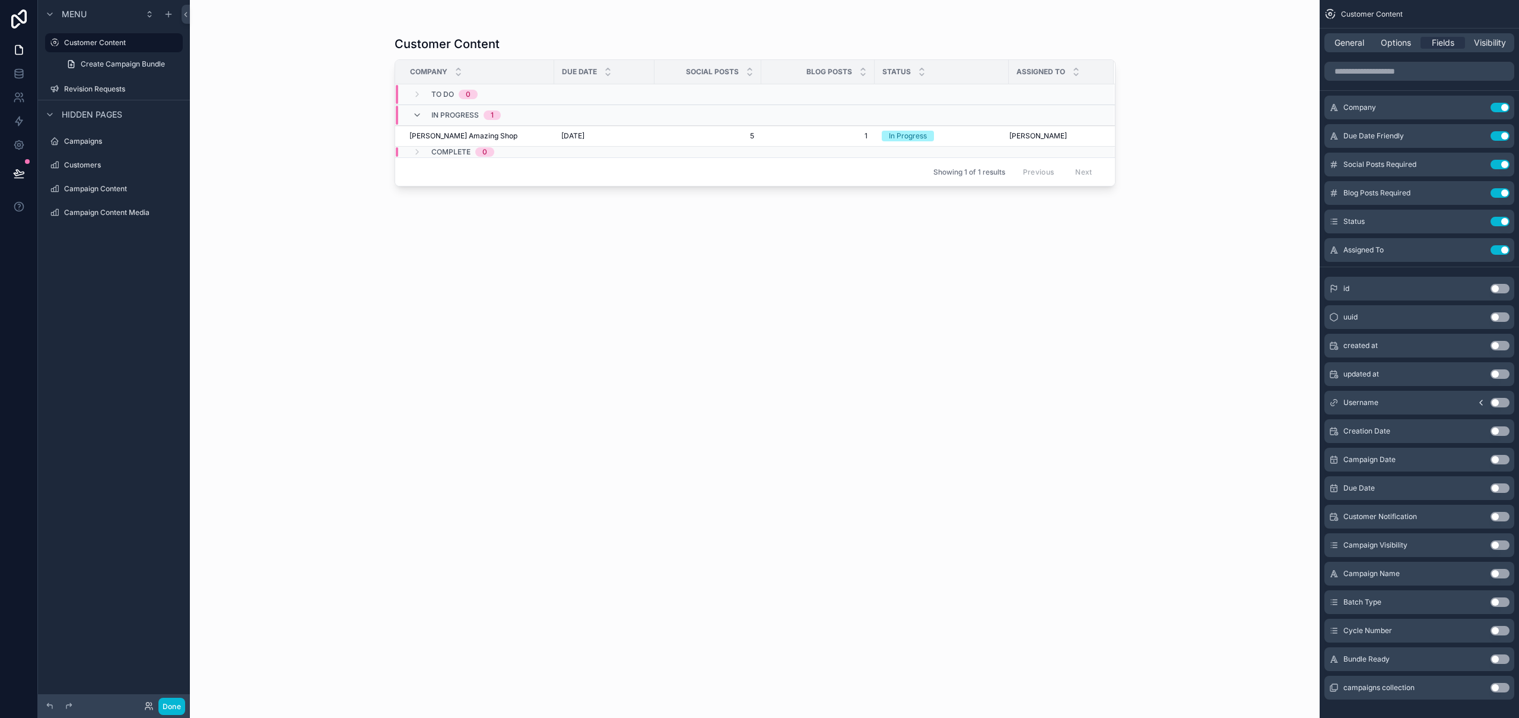
click at [636, 137] on div "scrollable content" at bounding box center [755, 351] width 759 height 703
click at [585, 137] on span "[DATE]" at bounding box center [572, 135] width 23 height 9
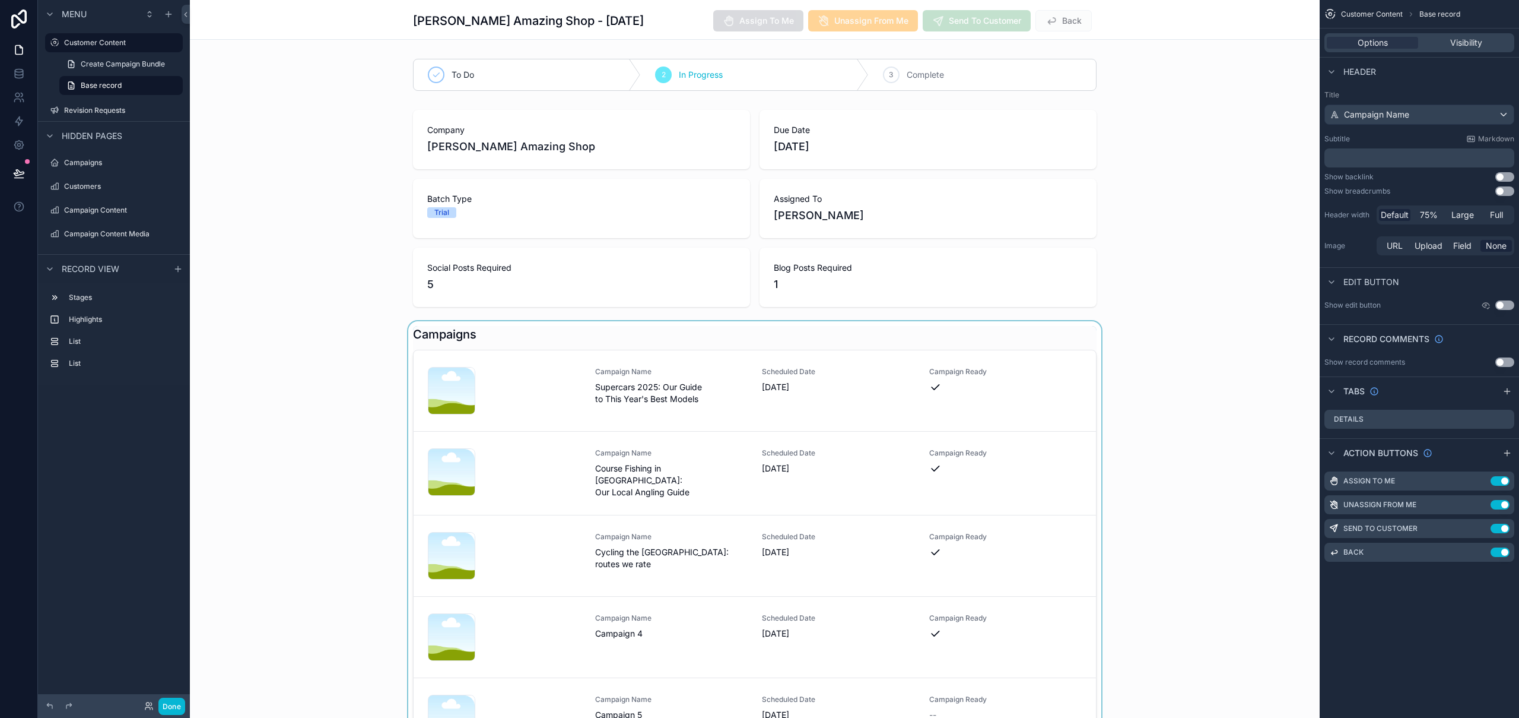
scroll to position [170, 0]
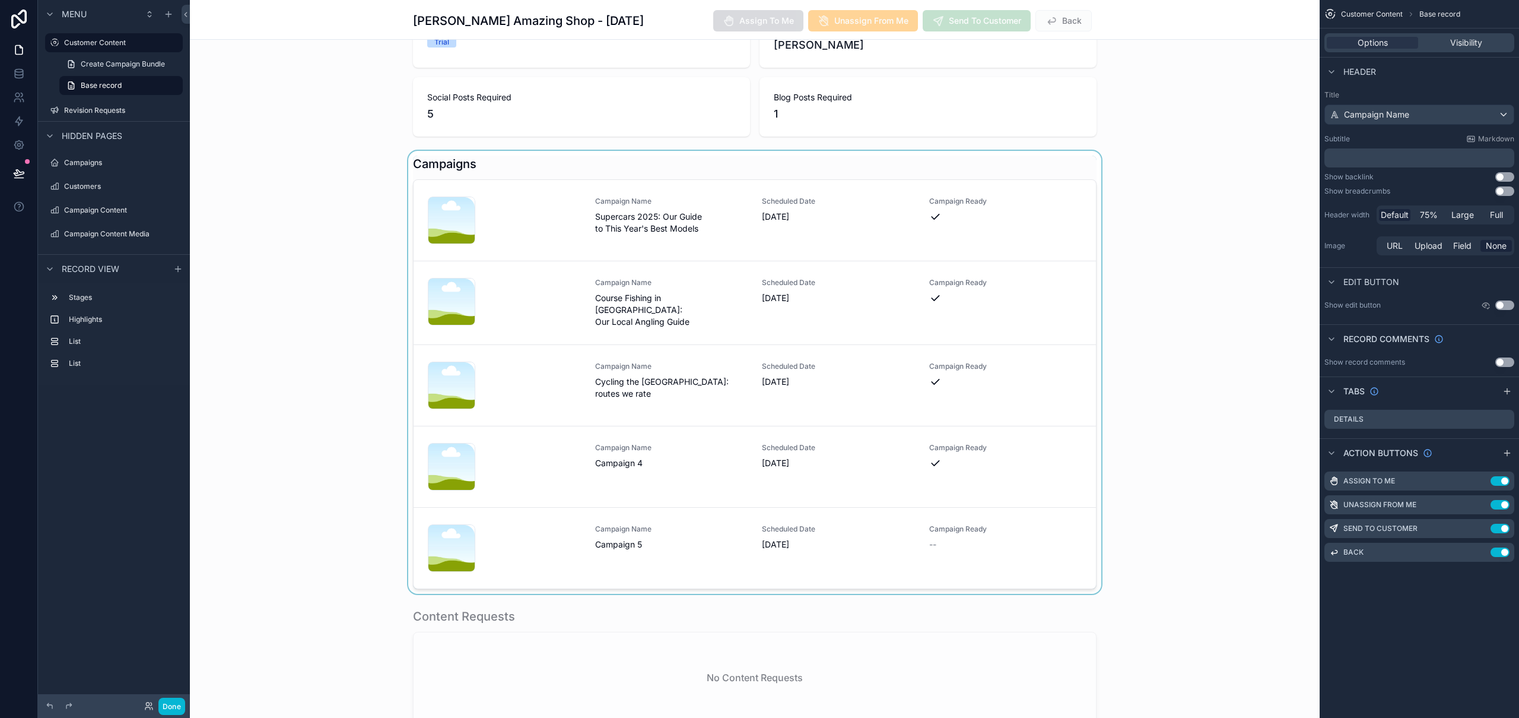
click at [653, 559] on div "scrollable content" at bounding box center [755, 372] width 1130 height 443
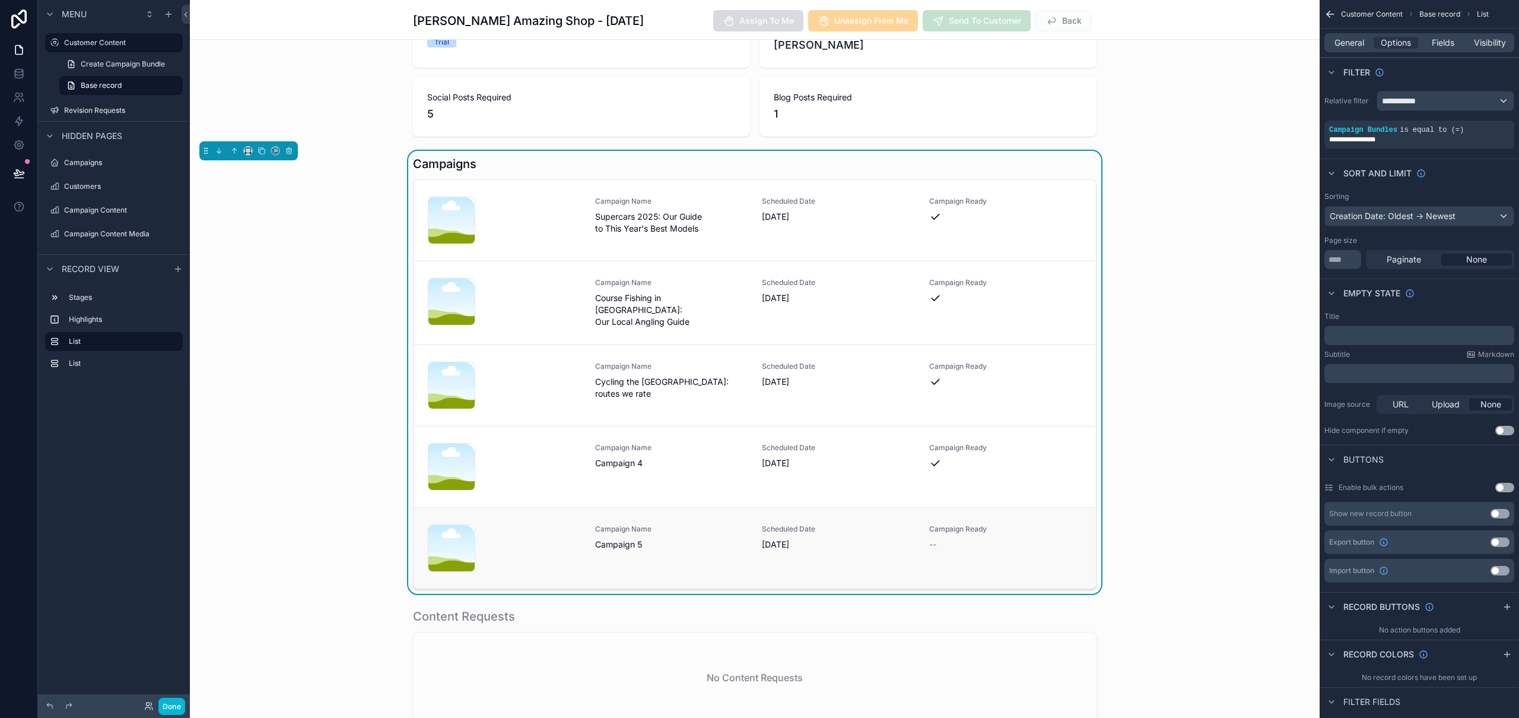
click at [653, 559] on div "Campaign Name Campaign 5" at bounding box center [671, 547] width 153 height 47
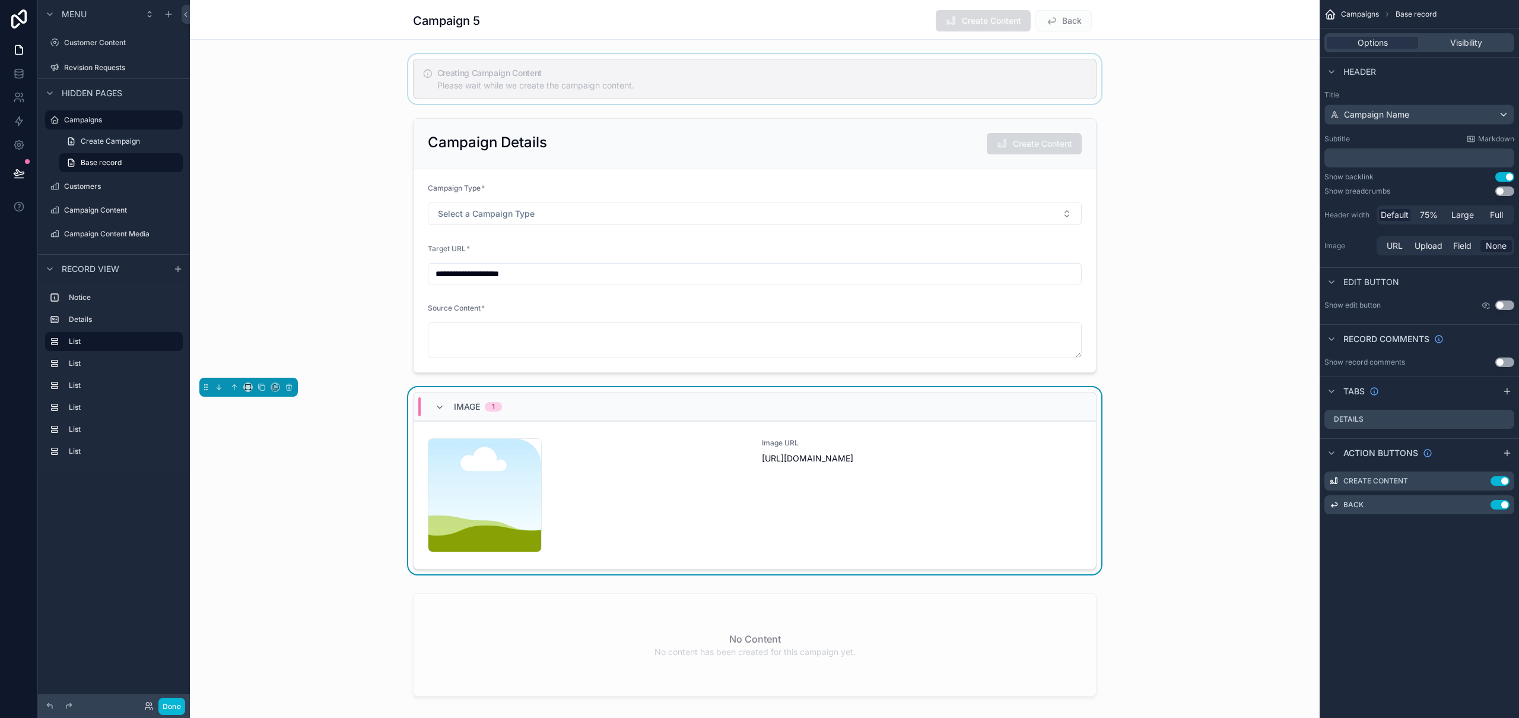
click at [707, 82] on div "scrollable content" at bounding box center [755, 79] width 1130 height 50
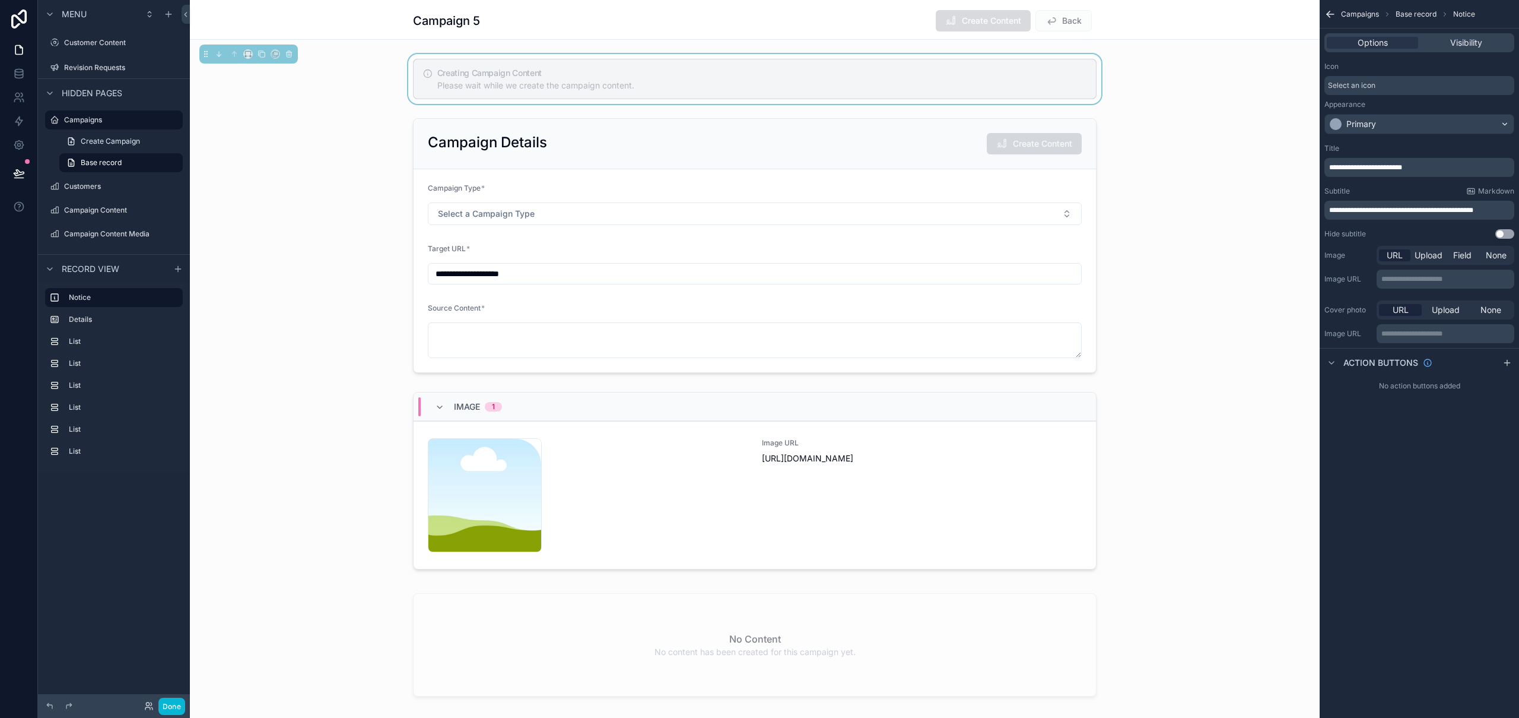
click at [1509, 212] on p "**********" at bounding box center [1421, 209] width 183 height 9
click at [1351, 217] on span "**********" at bounding box center [1418, 212] width 177 height 17
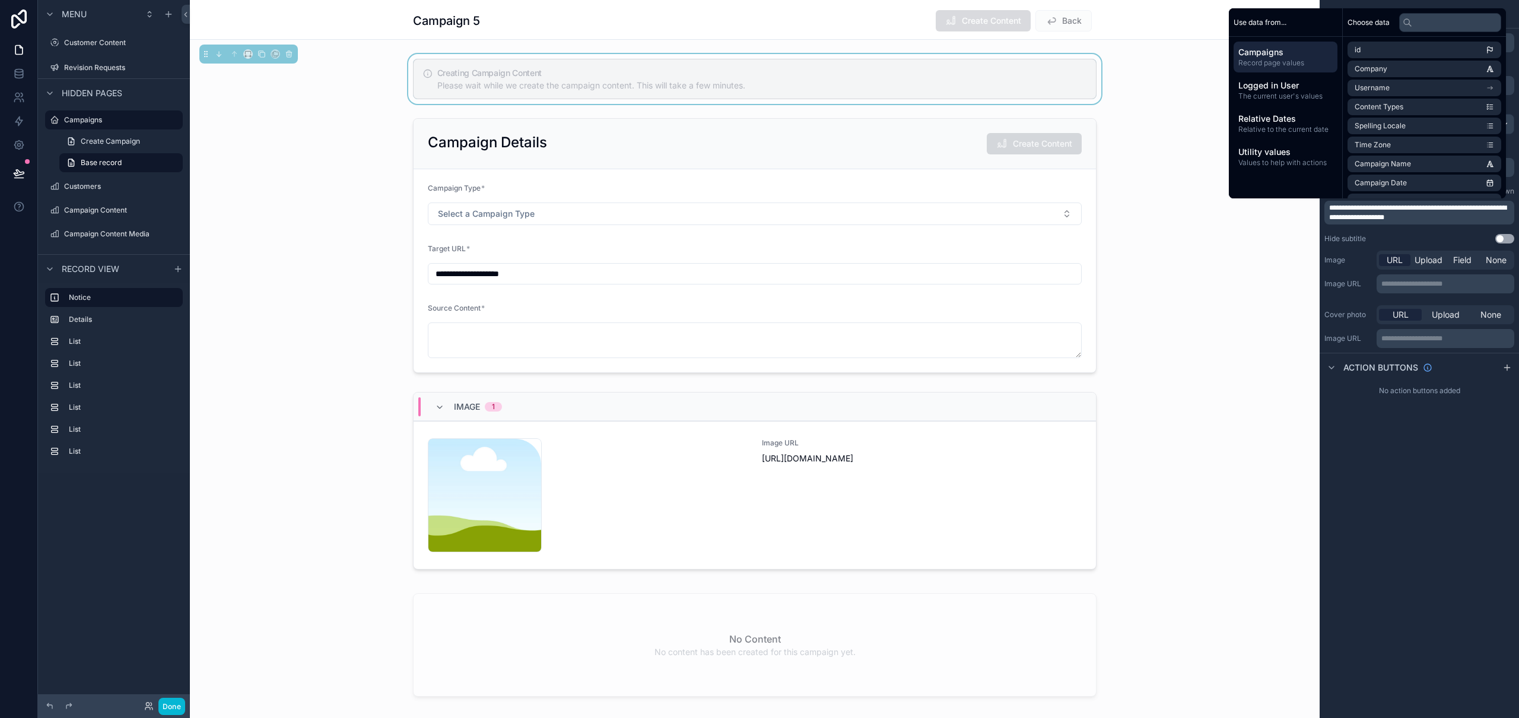
click at [1486, 552] on div "**********" at bounding box center [1419, 359] width 199 height 718
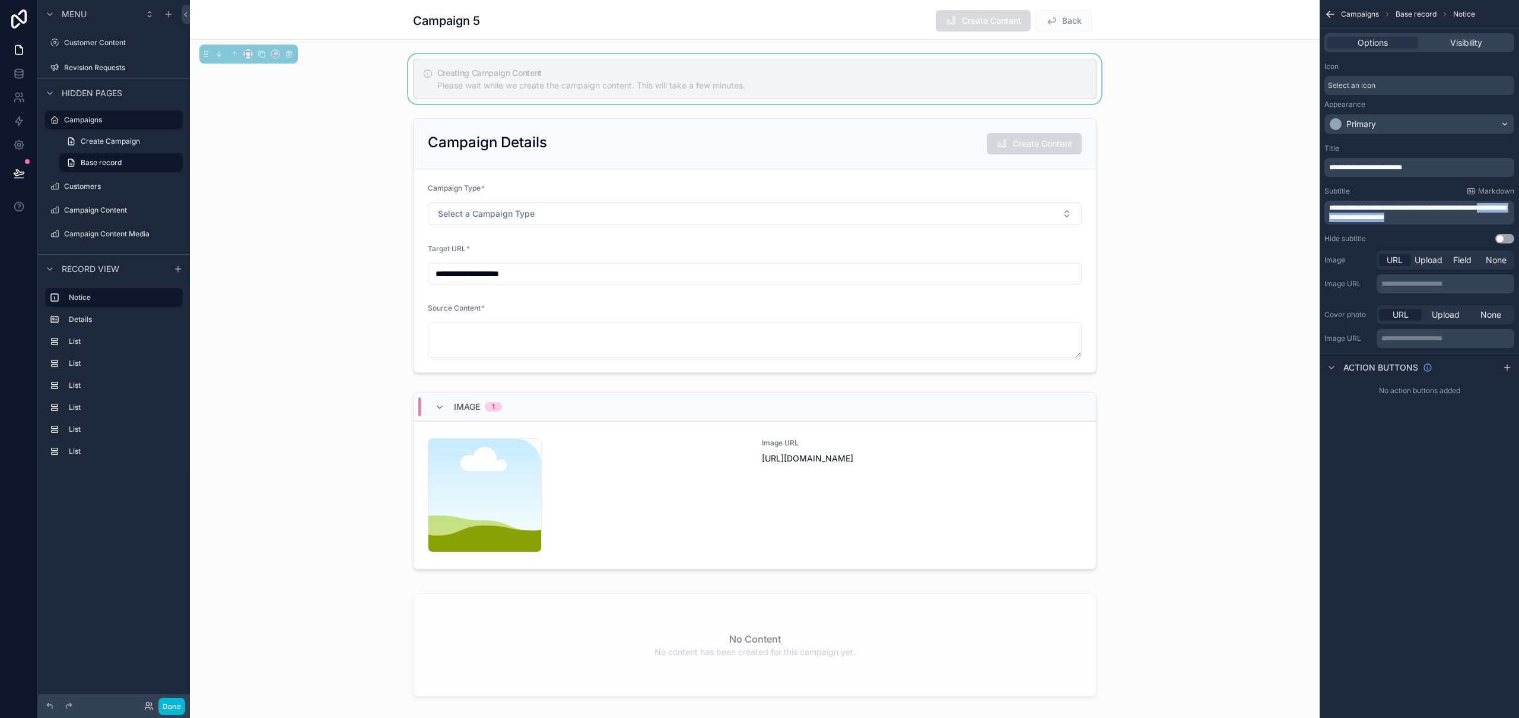
drag, startPoint x: 1436, startPoint y: 217, endPoint x: 1322, endPoint y: 218, distance: 114.0
click at [1322, 218] on div "**********" at bounding box center [1419, 193] width 199 height 109
click at [1461, 37] on span "Visibility" at bounding box center [1467, 43] width 32 height 12
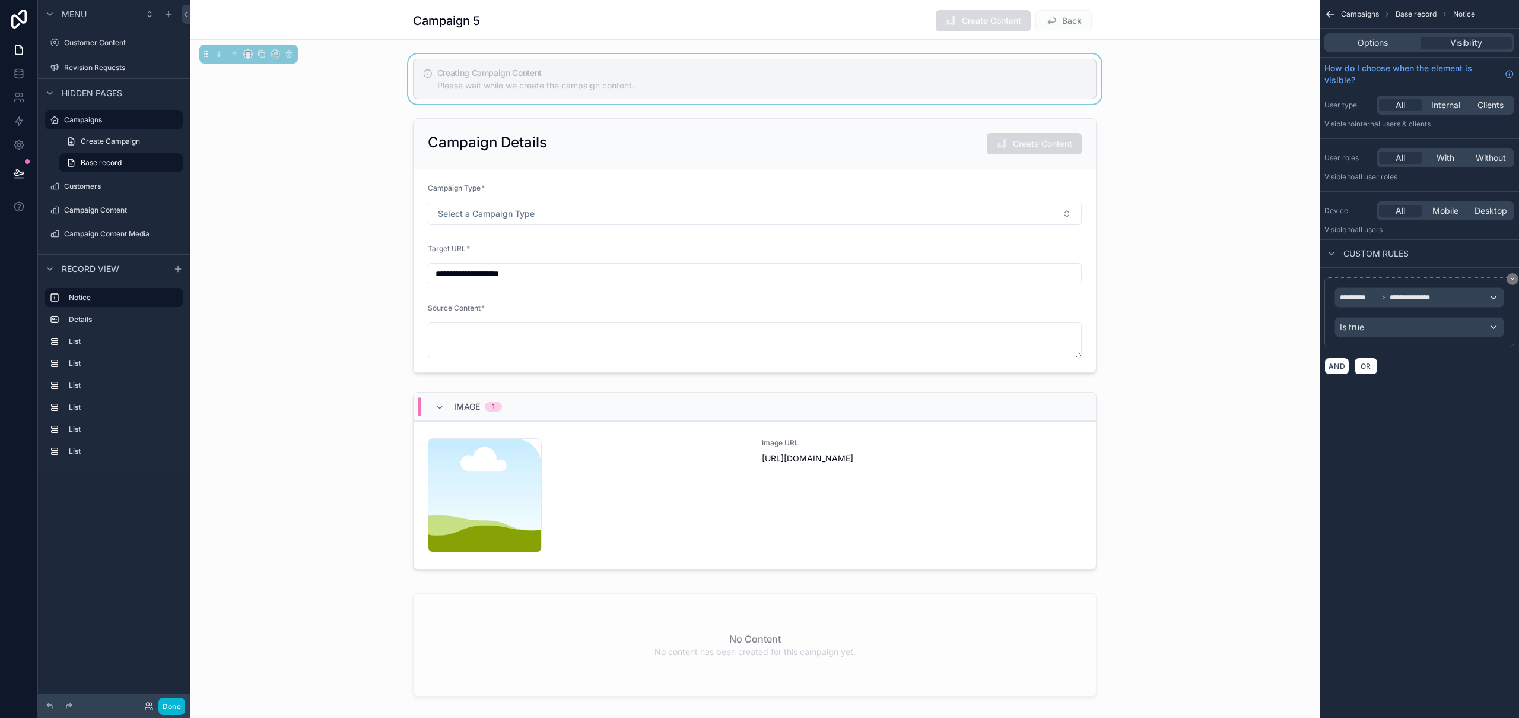
click at [1515, 277] on icon "scrollable content" at bounding box center [1512, 278] width 7 height 7
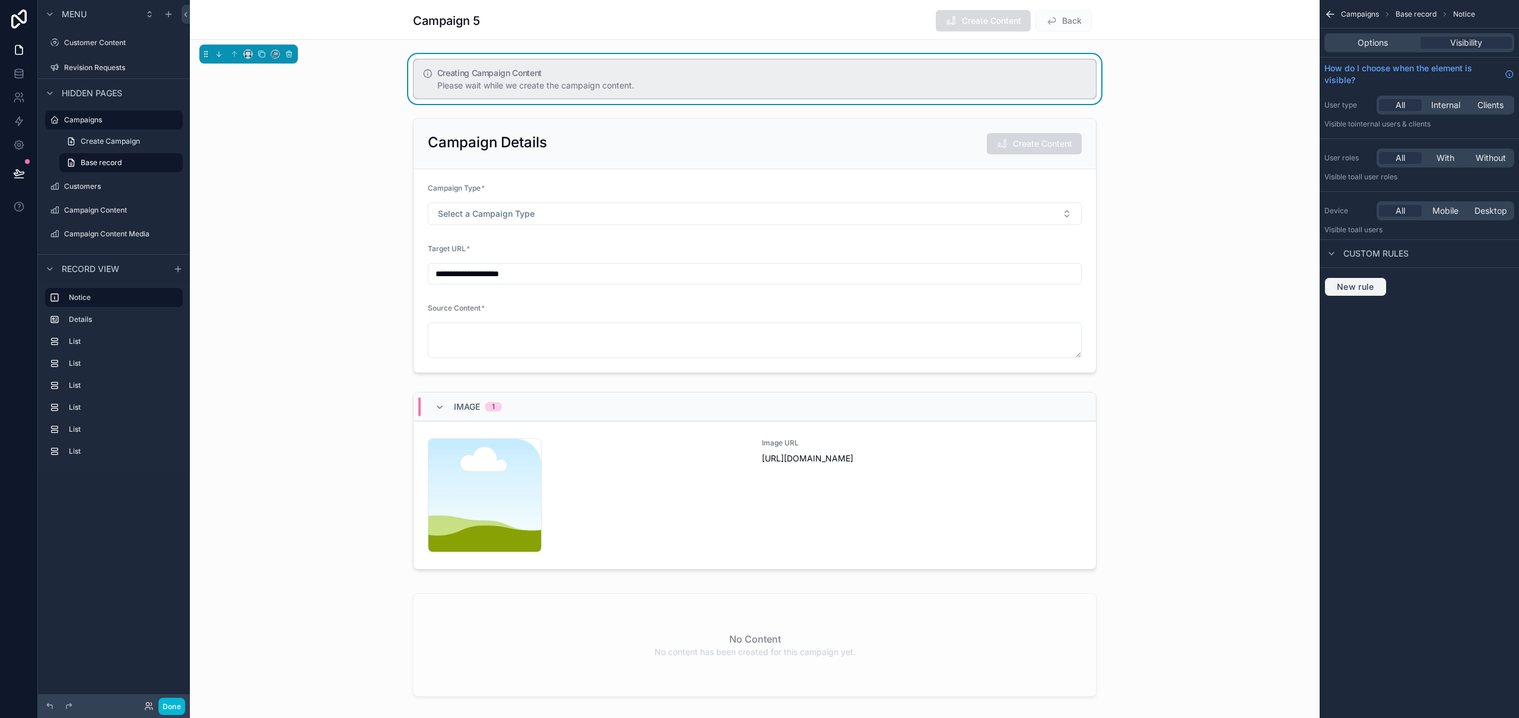
click at [1340, 290] on span "New rule" at bounding box center [1355, 286] width 47 height 11
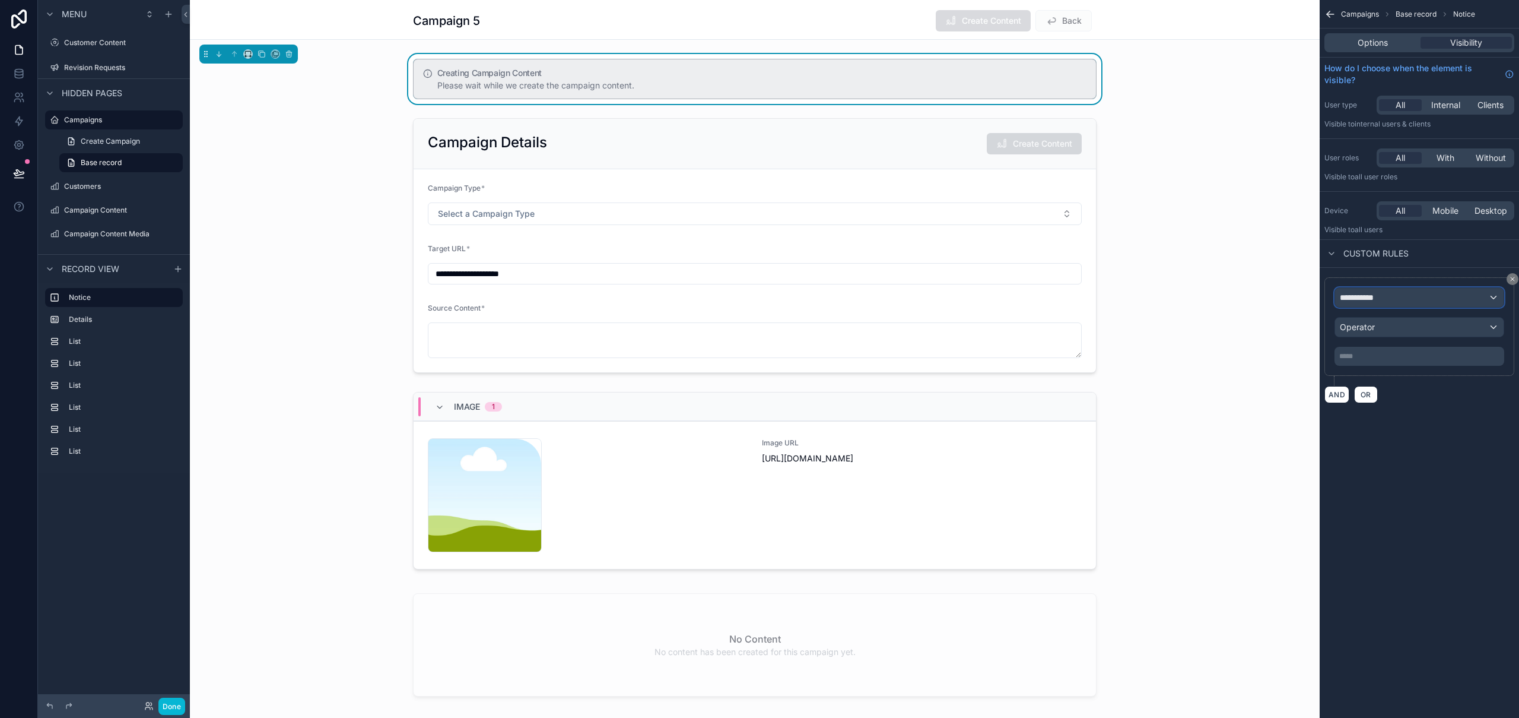
click at [1366, 305] on div "**********" at bounding box center [1419, 297] width 169 height 19
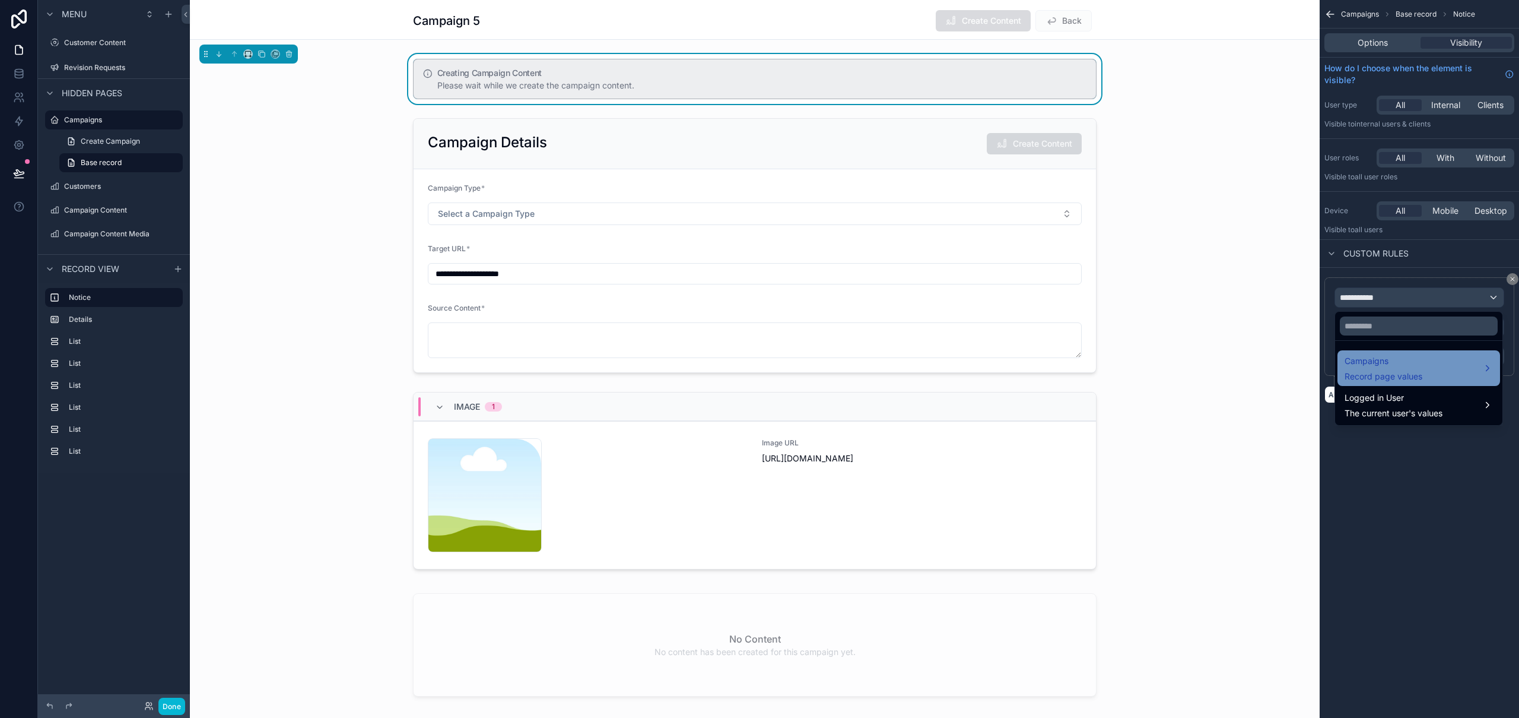
click at [1382, 360] on span "Campaigns" at bounding box center [1384, 361] width 78 height 14
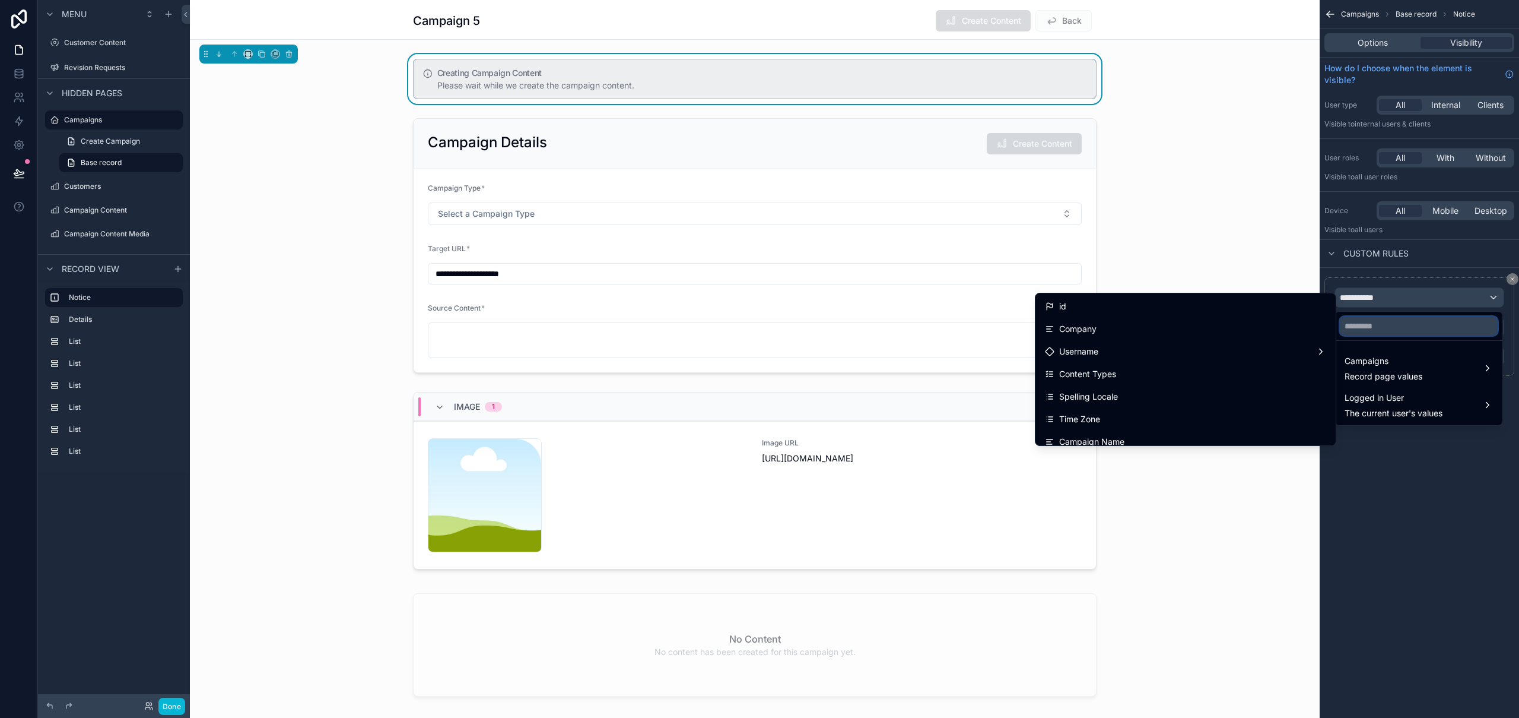
click at [1377, 326] on input "text" at bounding box center [1419, 325] width 158 height 19
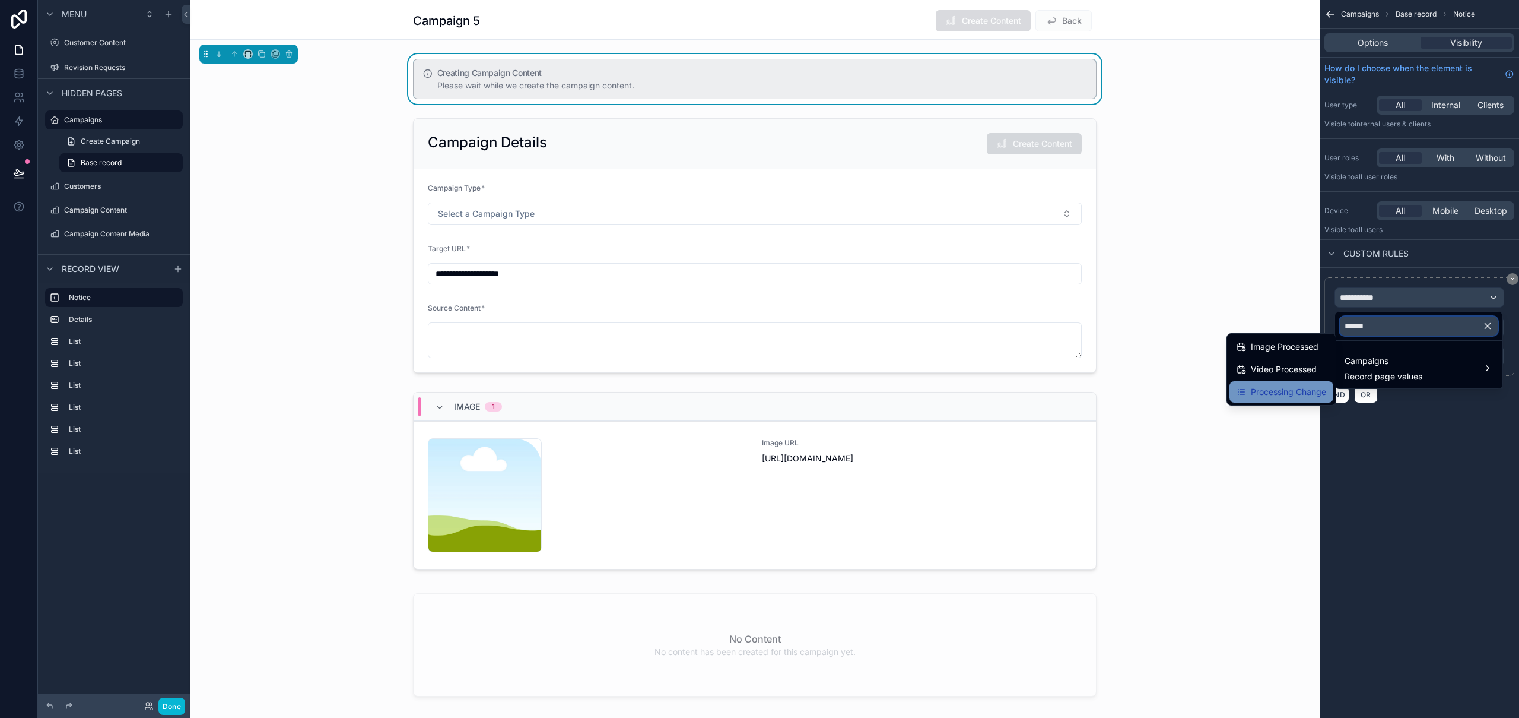
type input "******"
click at [1313, 386] on span "Processing Change" at bounding box center [1288, 392] width 75 height 14
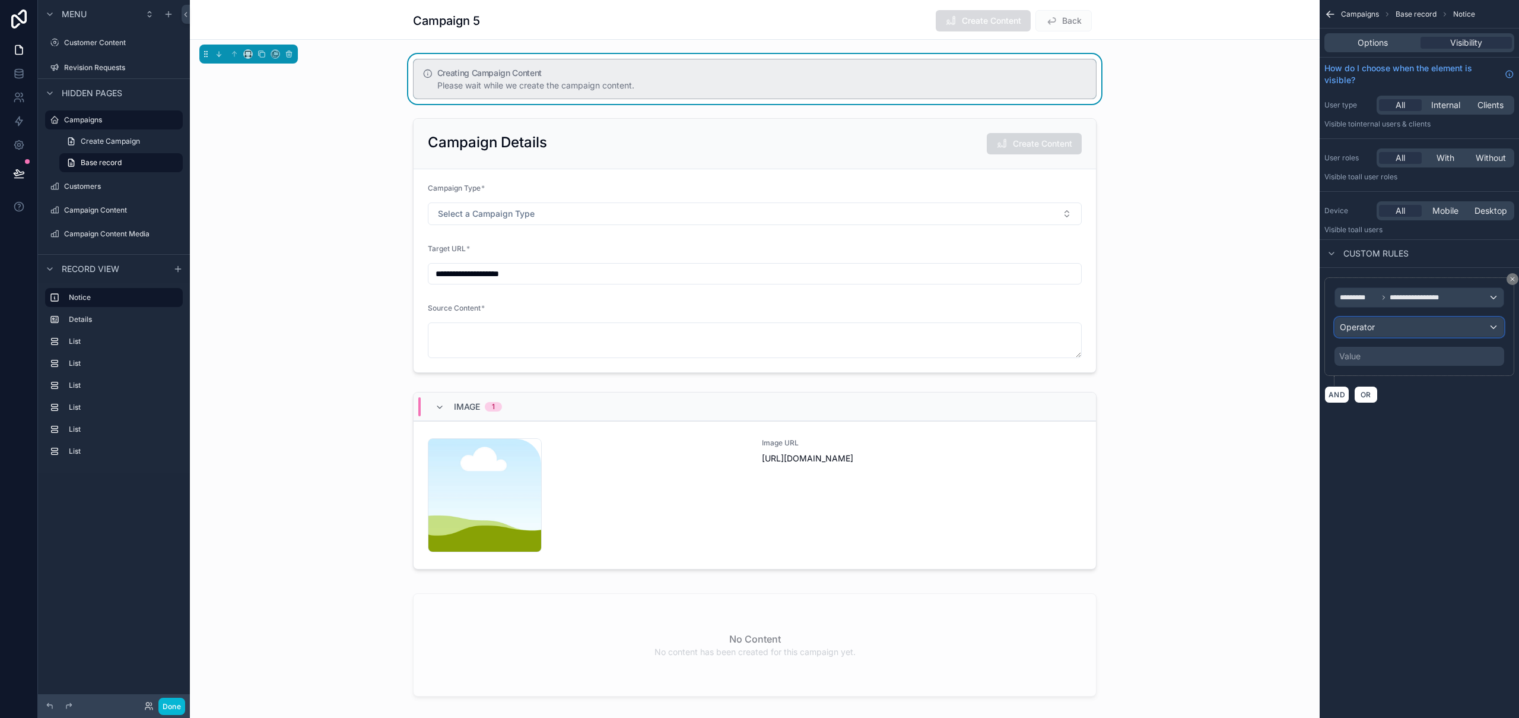
click at [1397, 326] on div "Operator" at bounding box center [1419, 327] width 169 height 19
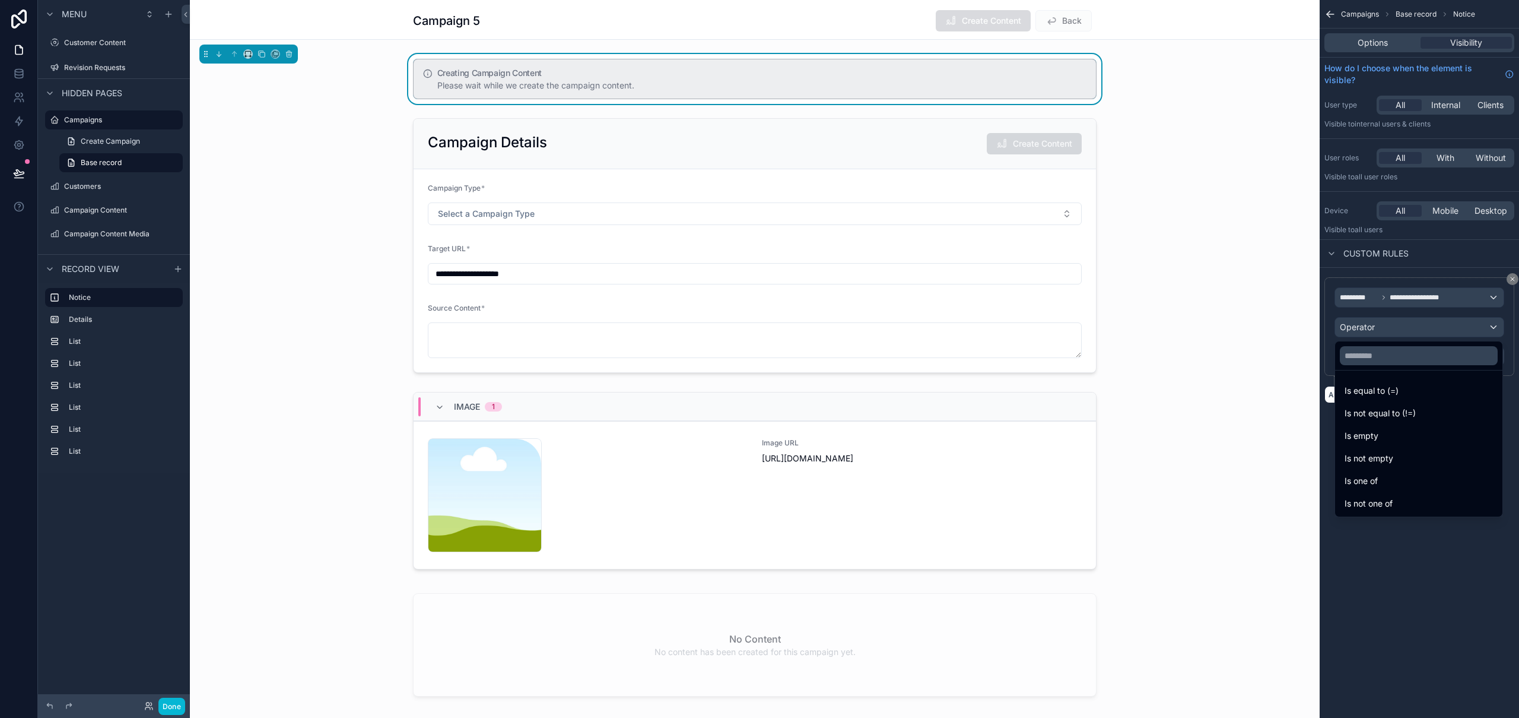
click at [1397, 385] on span "Is equal to (=)" at bounding box center [1372, 390] width 54 height 14
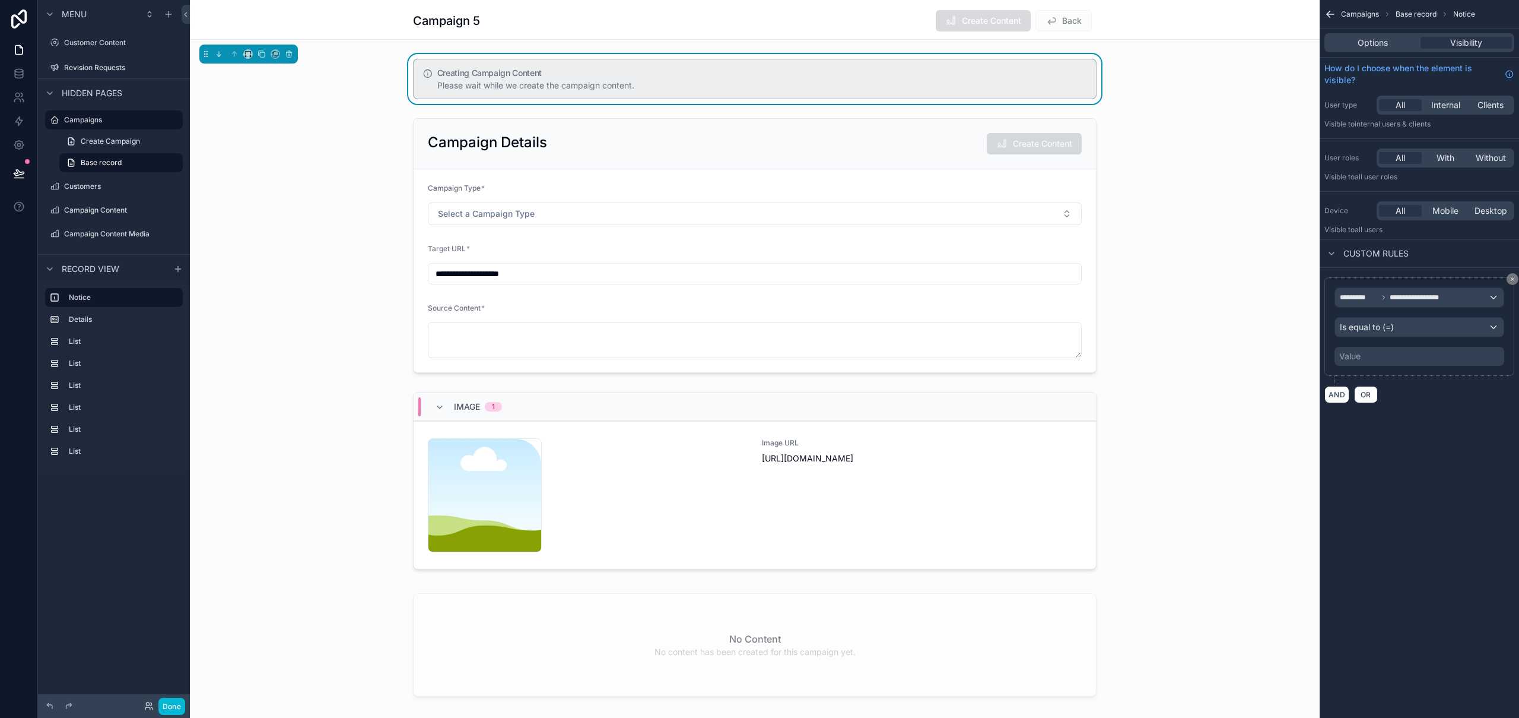
click at [1385, 358] on div "Value" at bounding box center [1420, 356] width 170 height 19
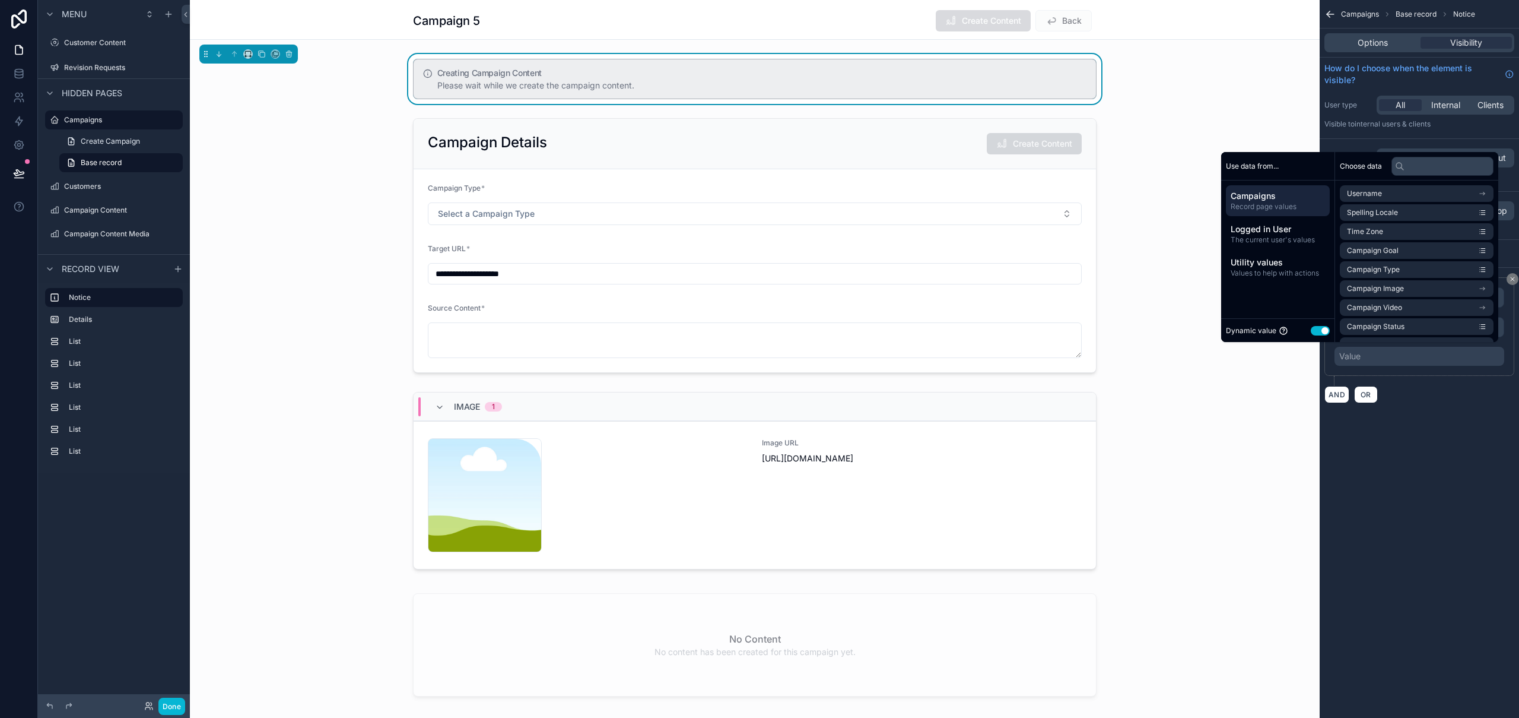
click at [1311, 331] on button "Use setting" at bounding box center [1320, 330] width 19 height 9
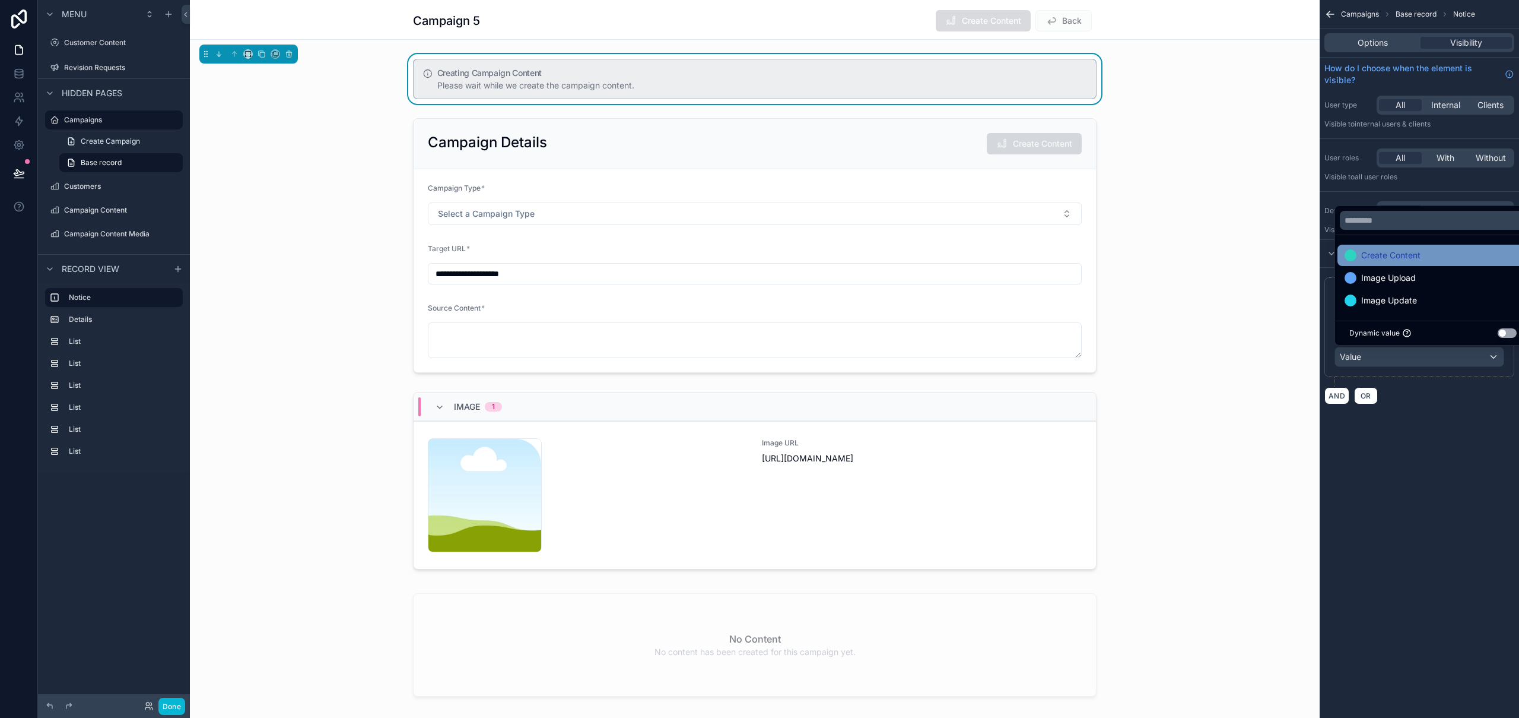
click at [1406, 254] on span "Create Content" at bounding box center [1391, 255] width 59 height 14
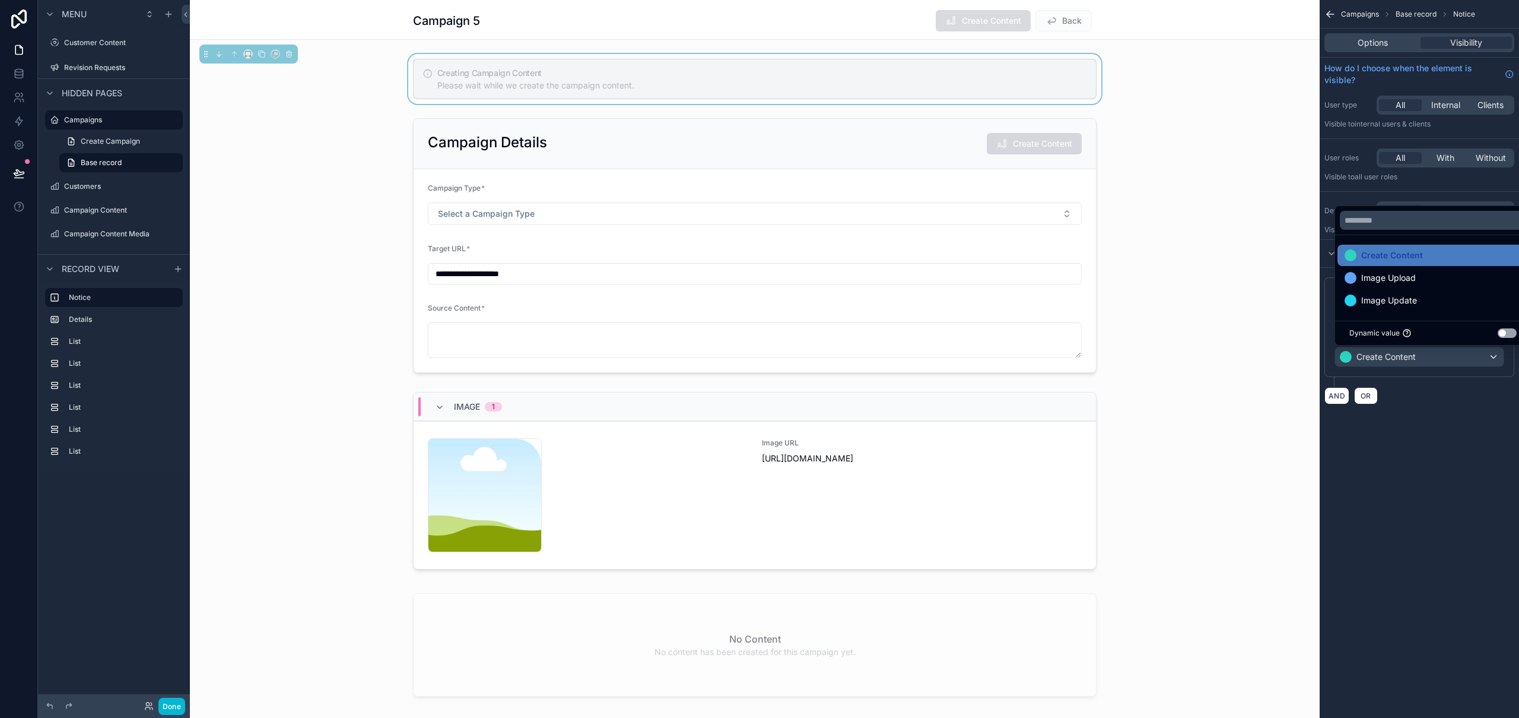
click at [1486, 496] on div "**********" at bounding box center [1419, 359] width 199 height 718
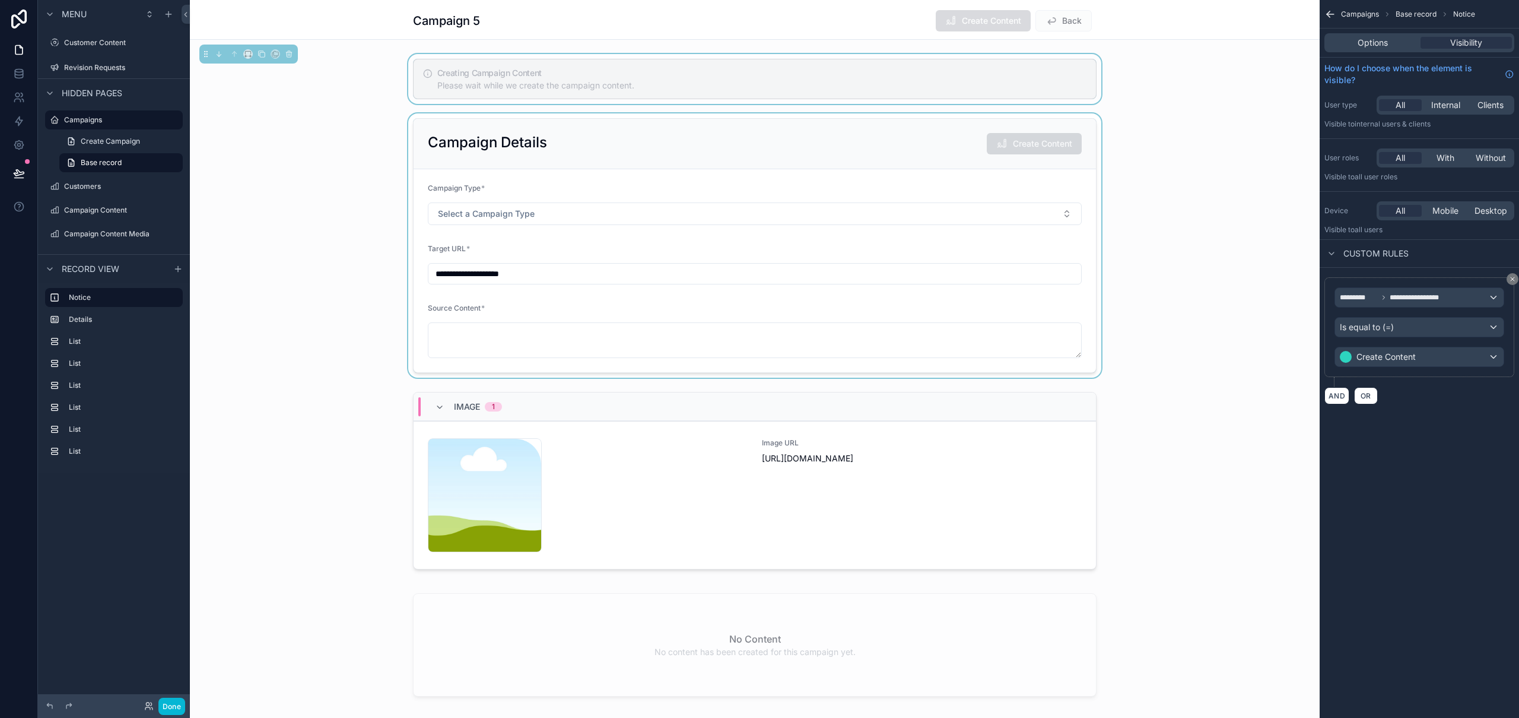
click at [938, 119] on div "scrollable content" at bounding box center [755, 245] width 1130 height 264
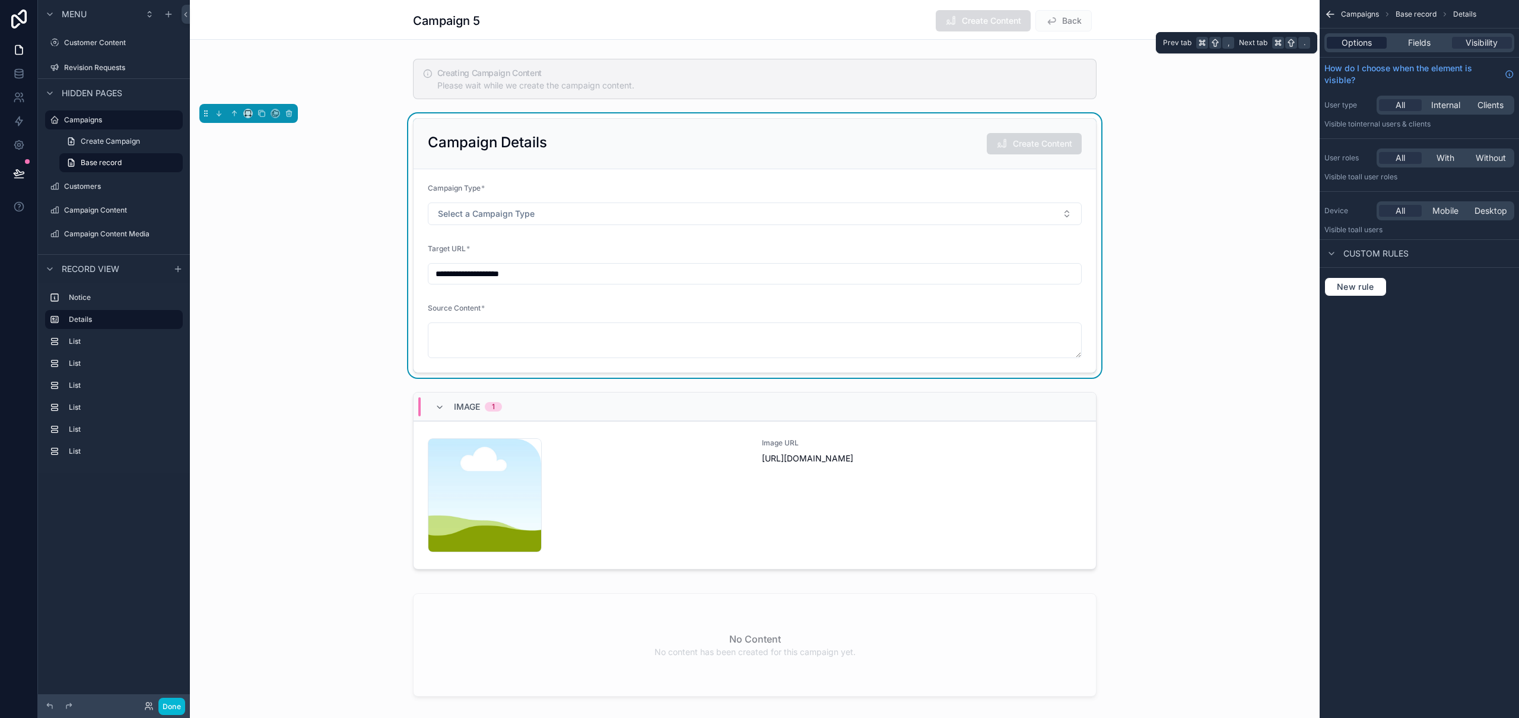
click at [1386, 39] on div "Options" at bounding box center [1357, 43] width 60 height 12
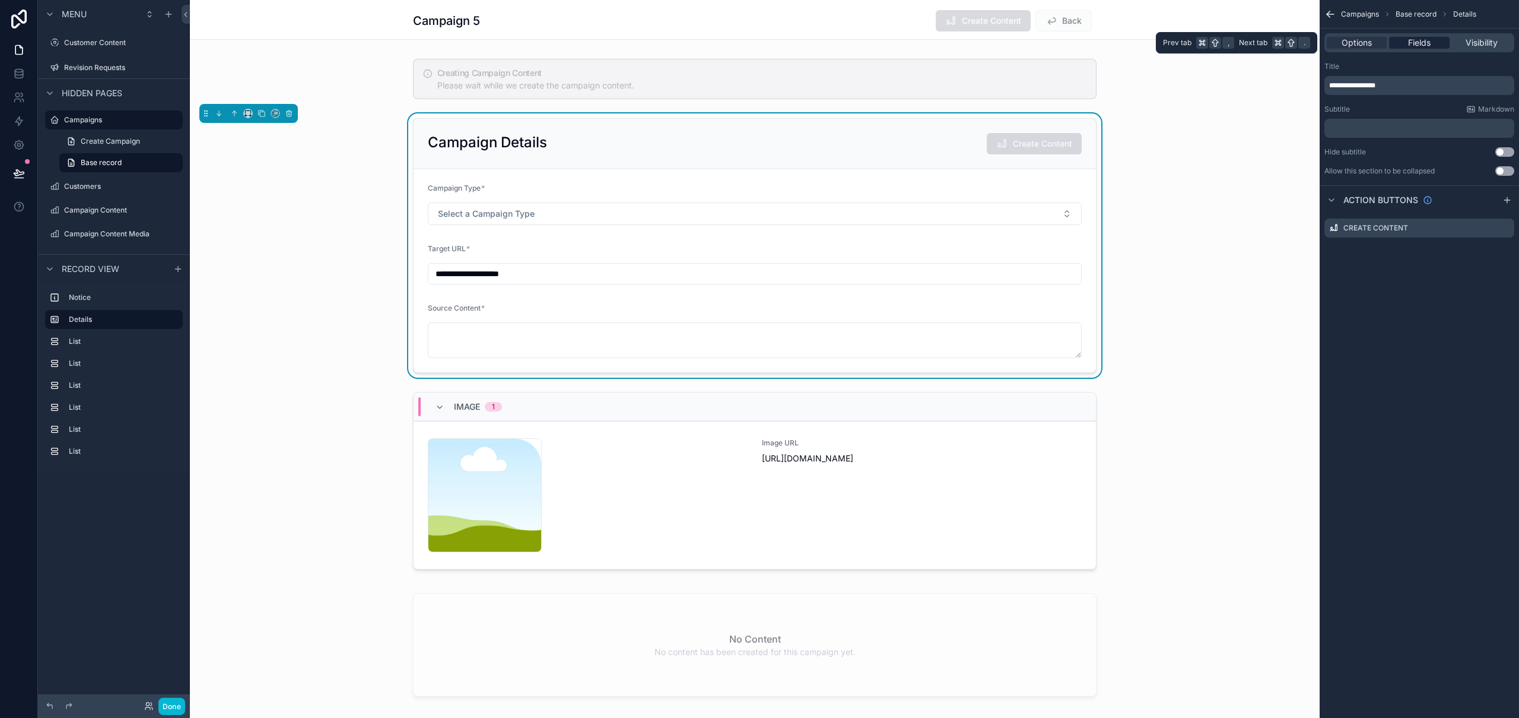
click at [1419, 39] on span "Fields" at bounding box center [1419, 43] width 23 height 12
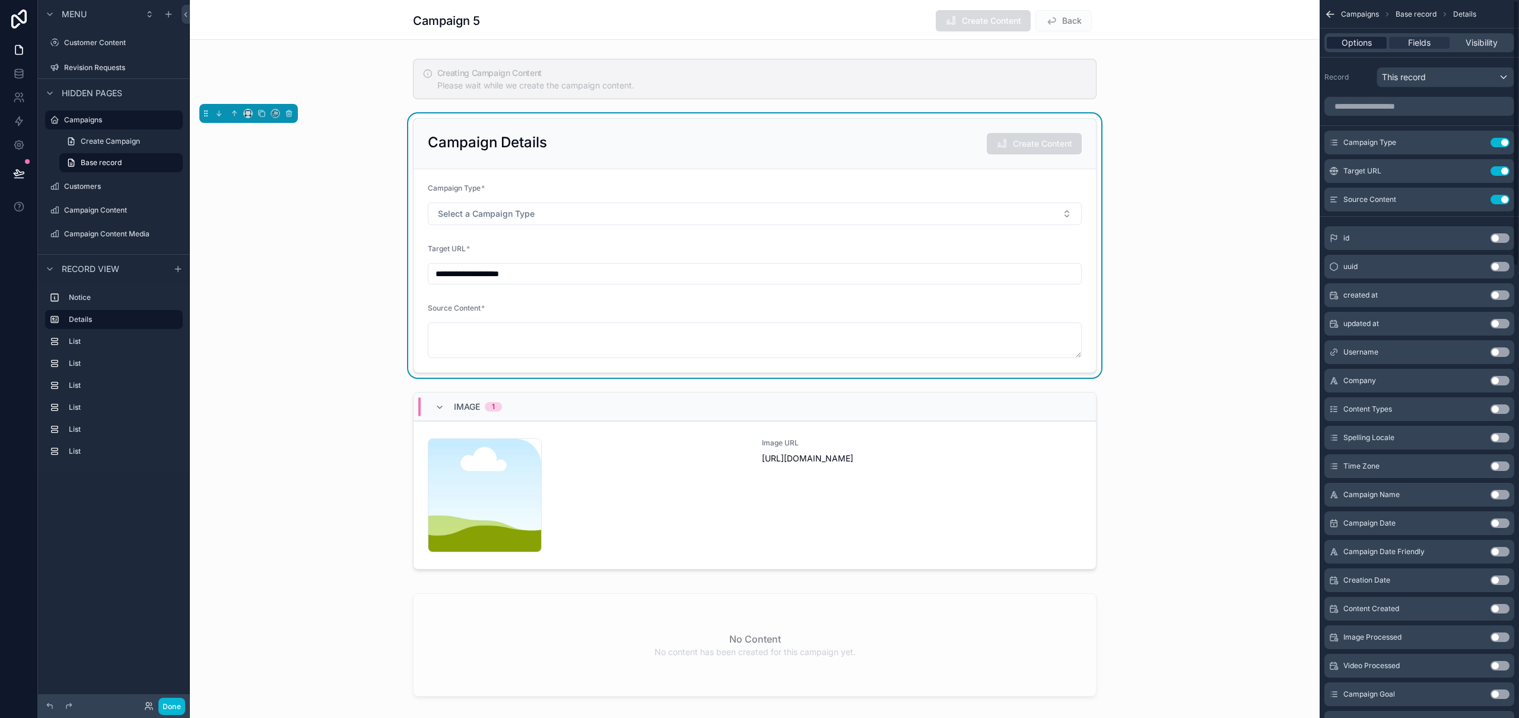
click at [1361, 45] on span "Options" at bounding box center [1357, 43] width 30 height 12
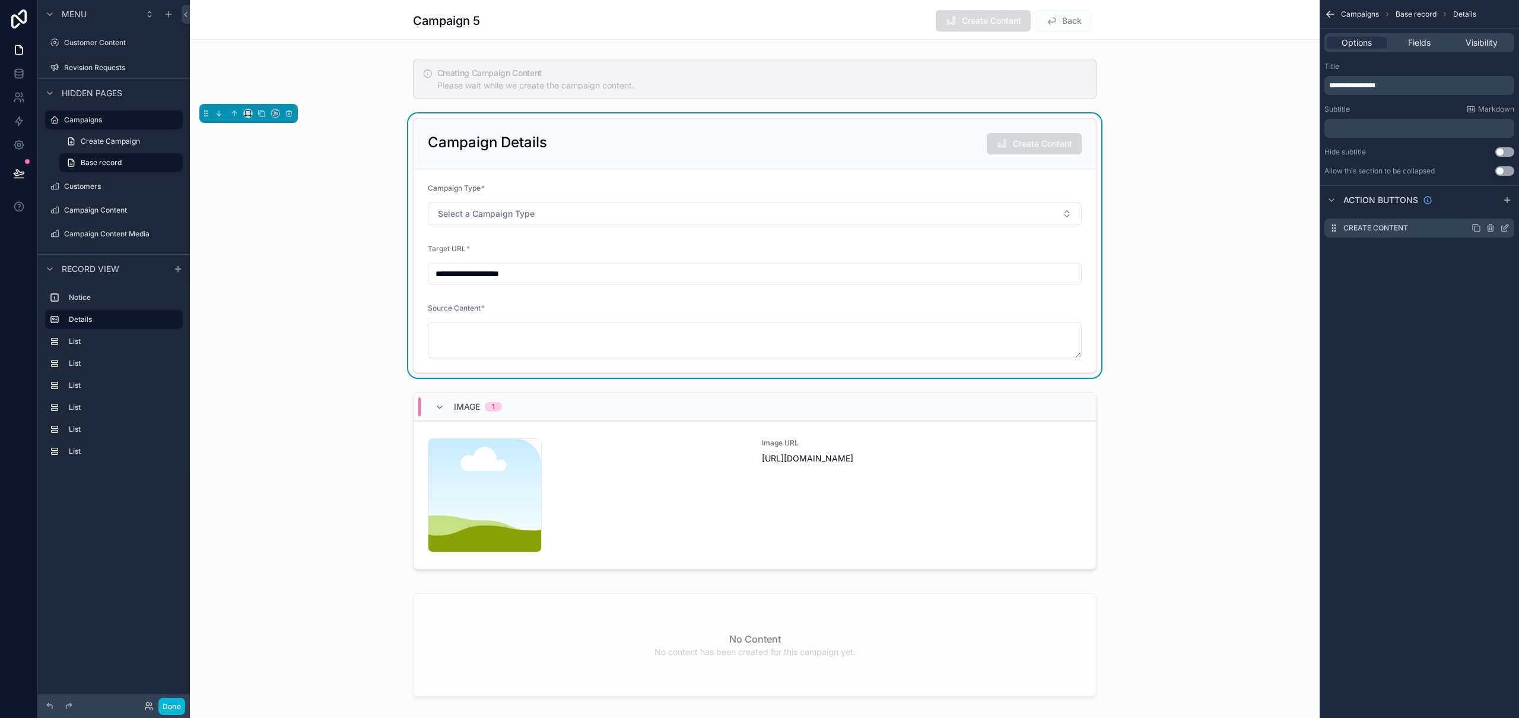
click at [1506, 229] on icon "scrollable content" at bounding box center [1506, 226] width 5 height 5
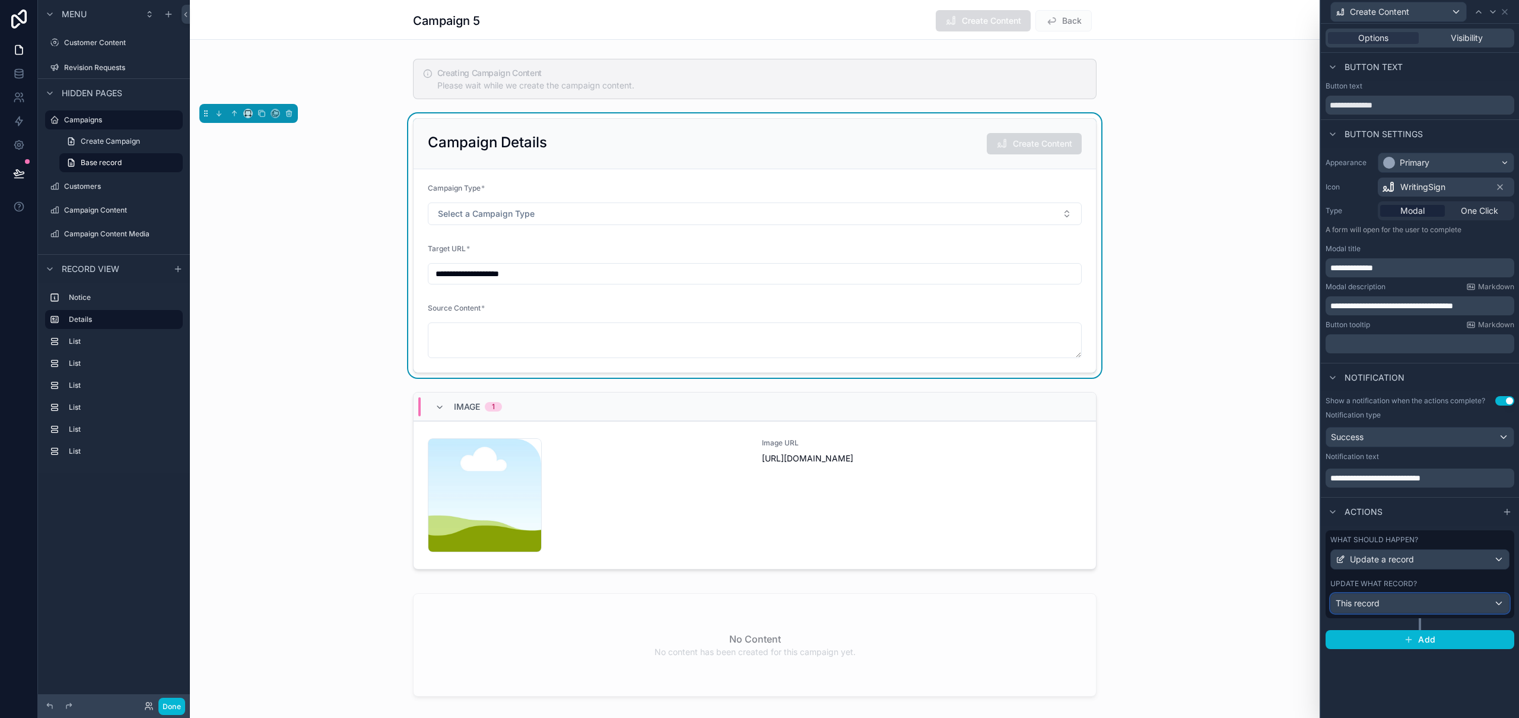
click at [1424, 599] on div "This record" at bounding box center [1420, 603] width 178 height 19
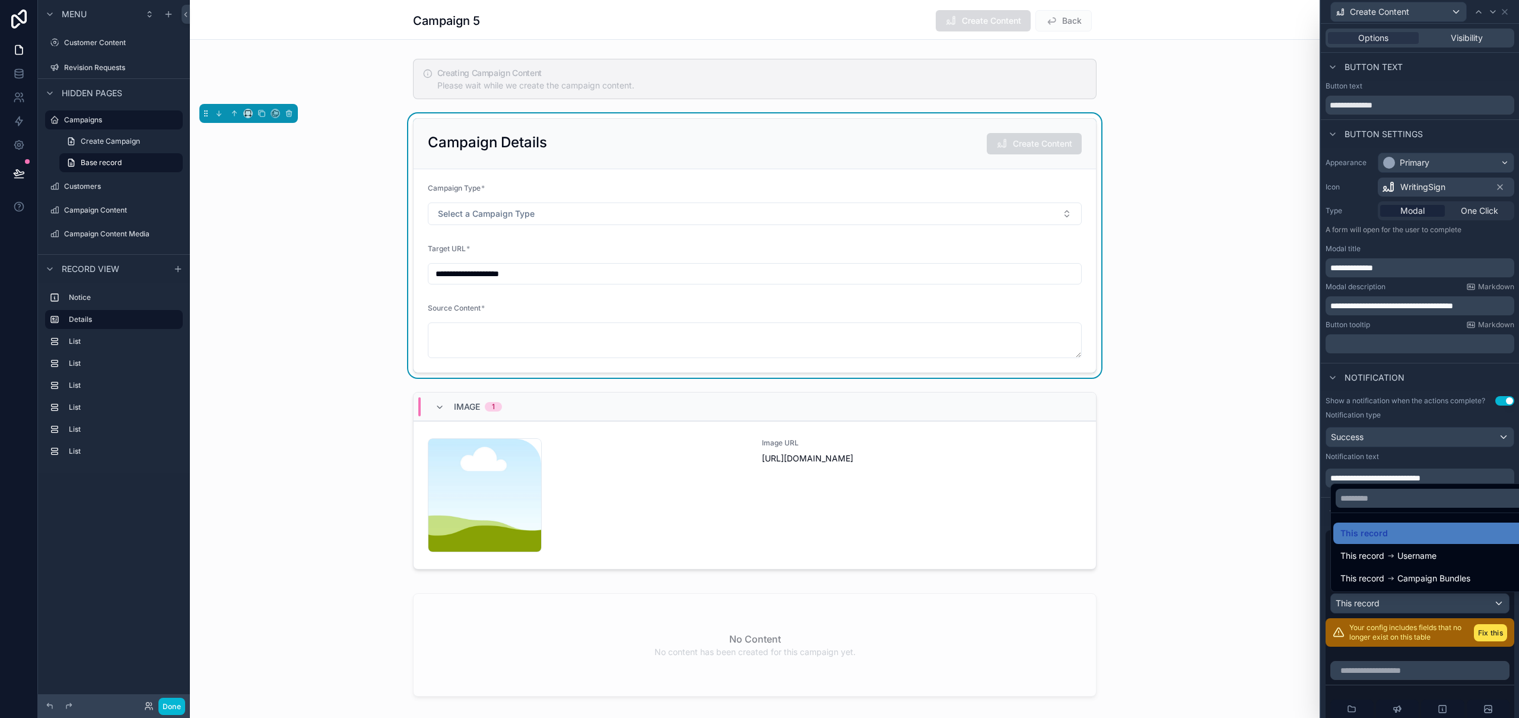
click at [1426, 599] on div at bounding box center [1420, 359] width 198 height 718
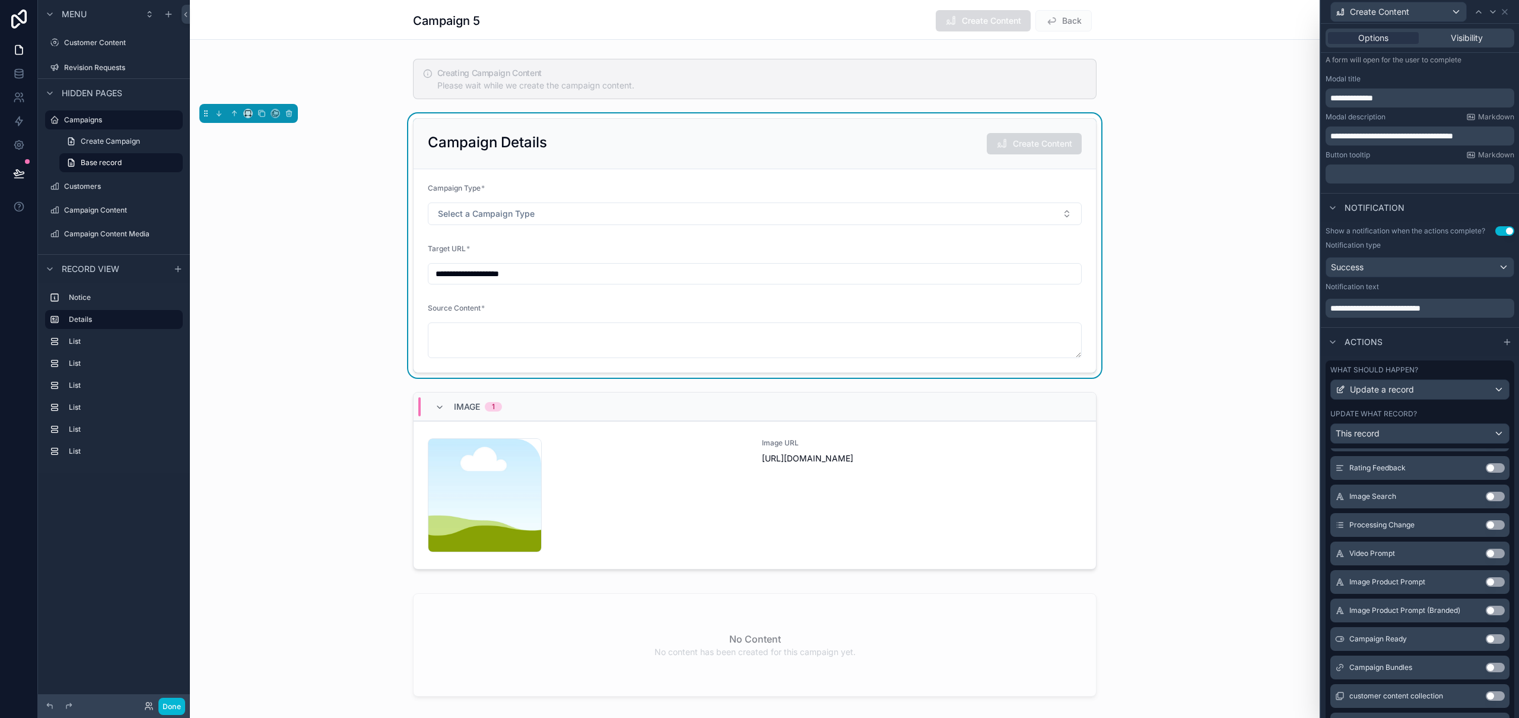
scroll to position [323, 0]
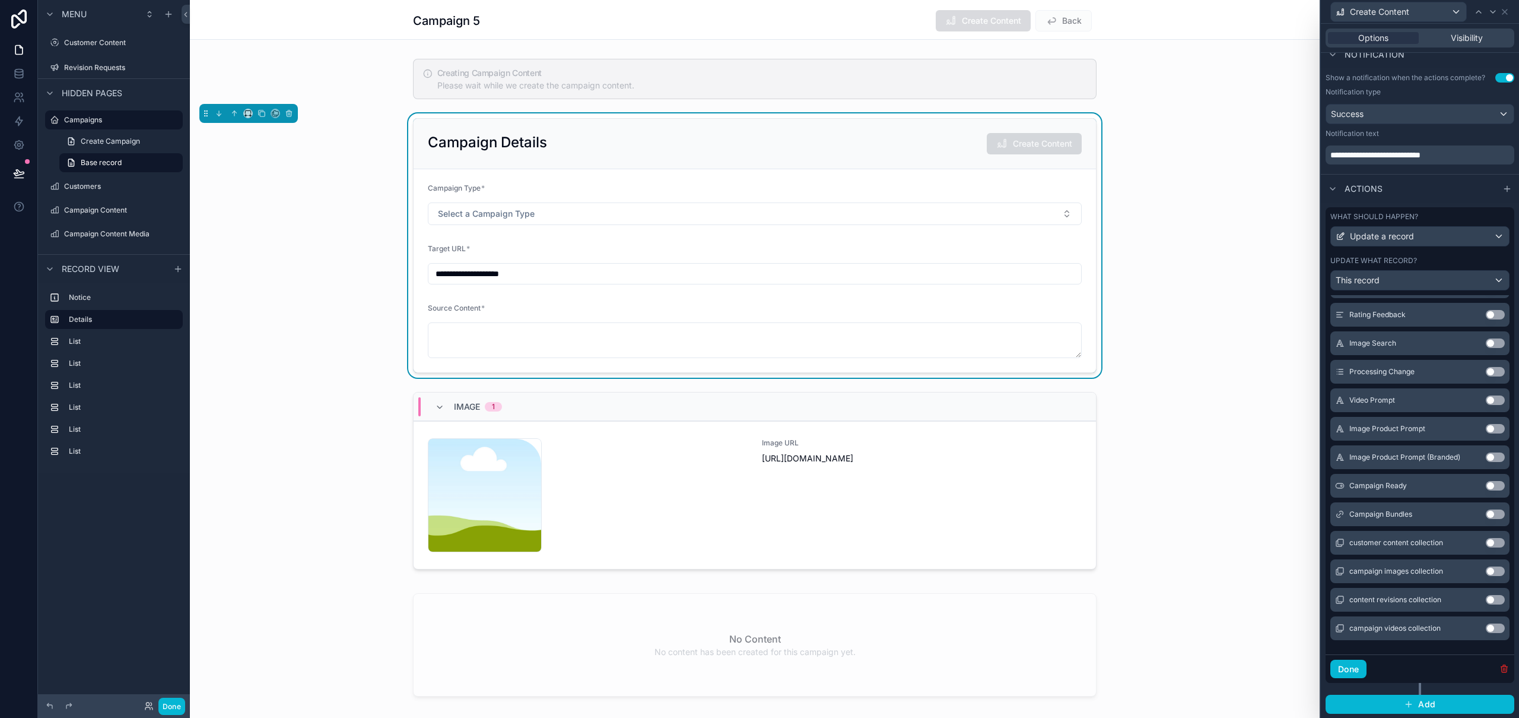
click at [1500, 671] on icon "button" at bounding box center [1504, 668] width 9 height 9
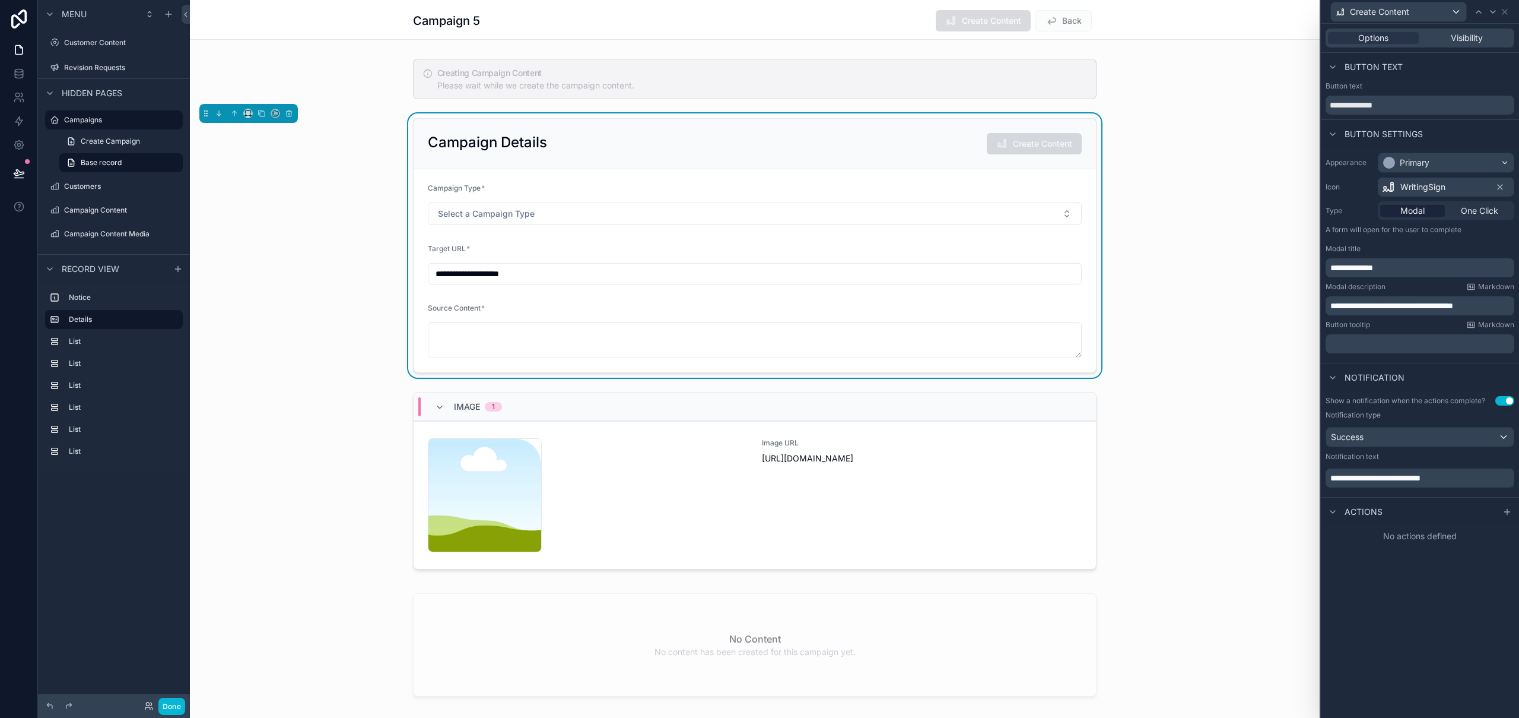
scroll to position [0, 0]
click at [1504, 513] on icon at bounding box center [1507, 511] width 9 height 9
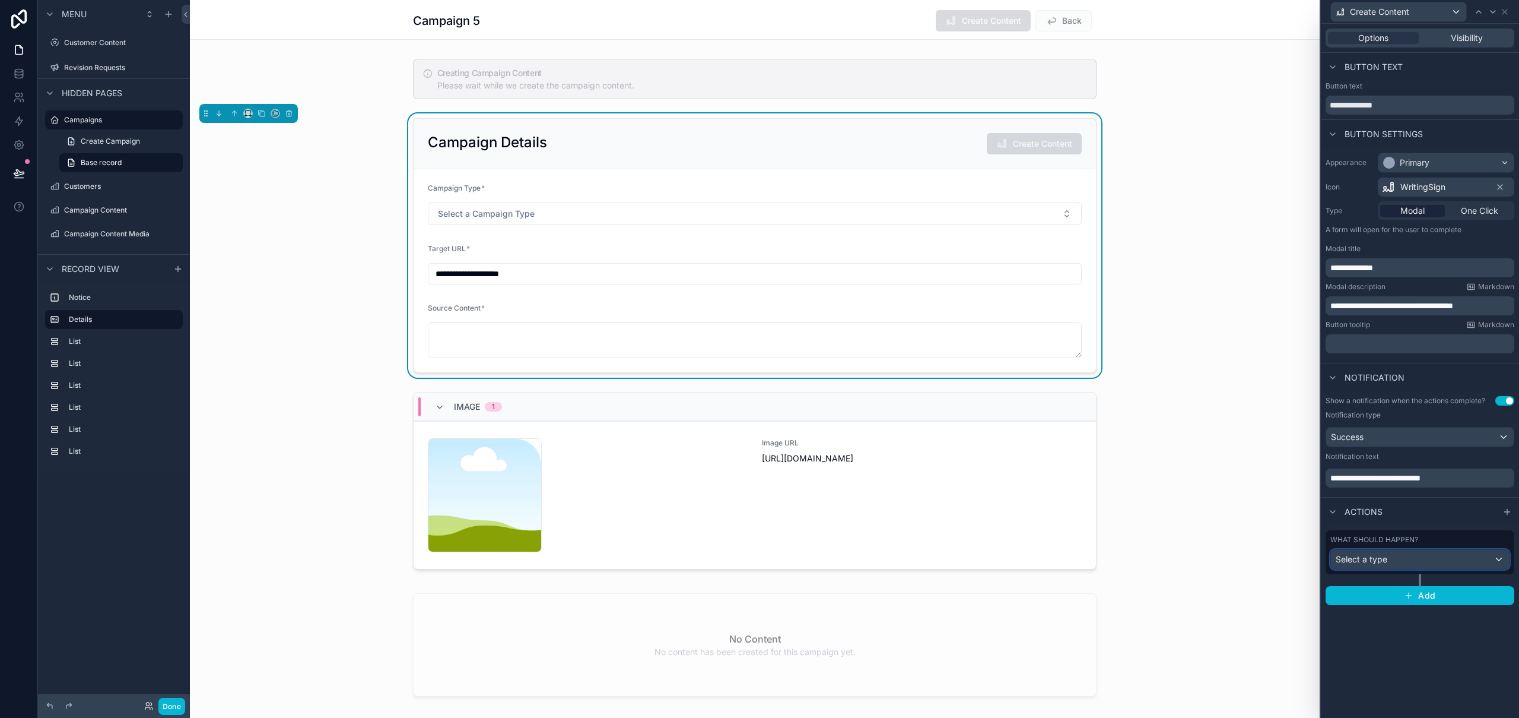
click at [1370, 559] on span "Select a type" at bounding box center [1362, 559] width 52 height 10
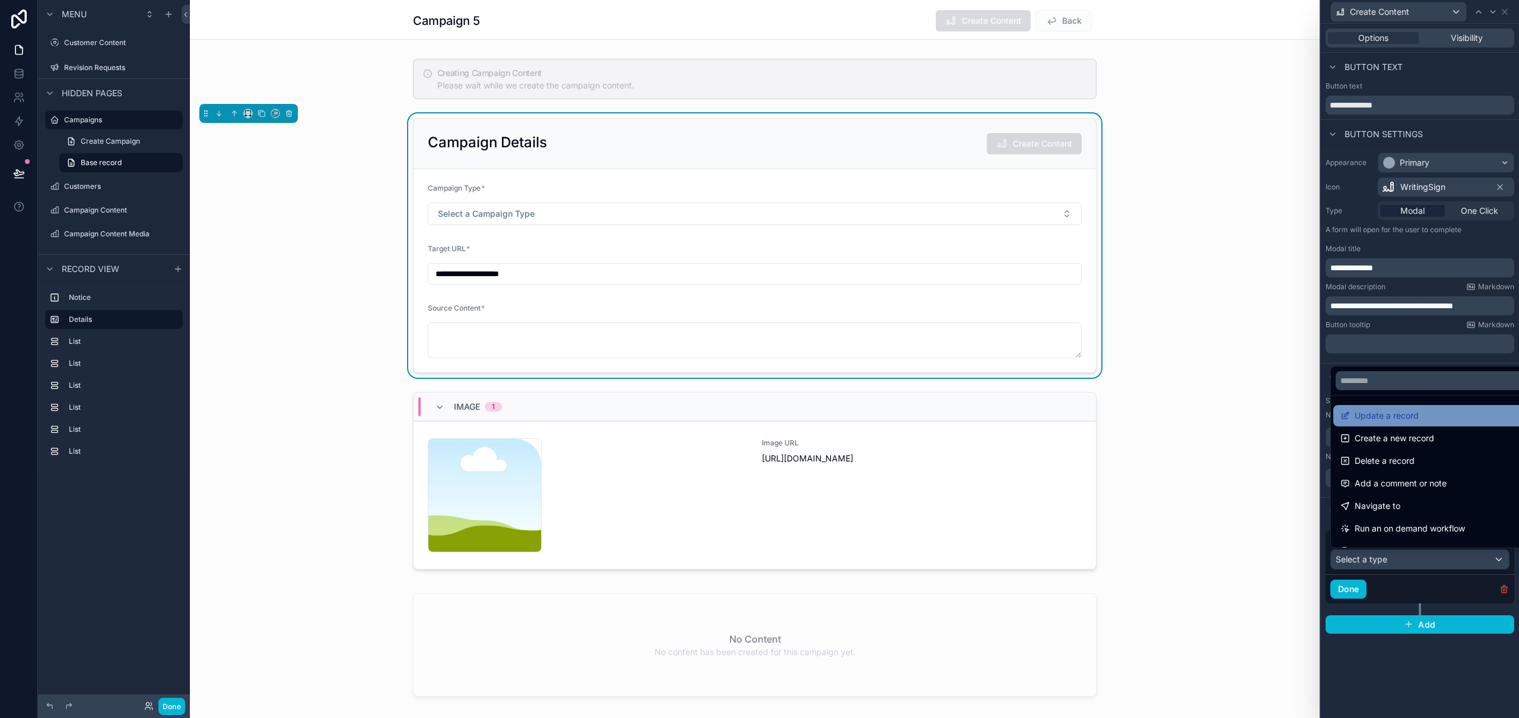
click at [1408, 409] on span "Update a record" at bounding box center [1387, 415] width 64 height 14
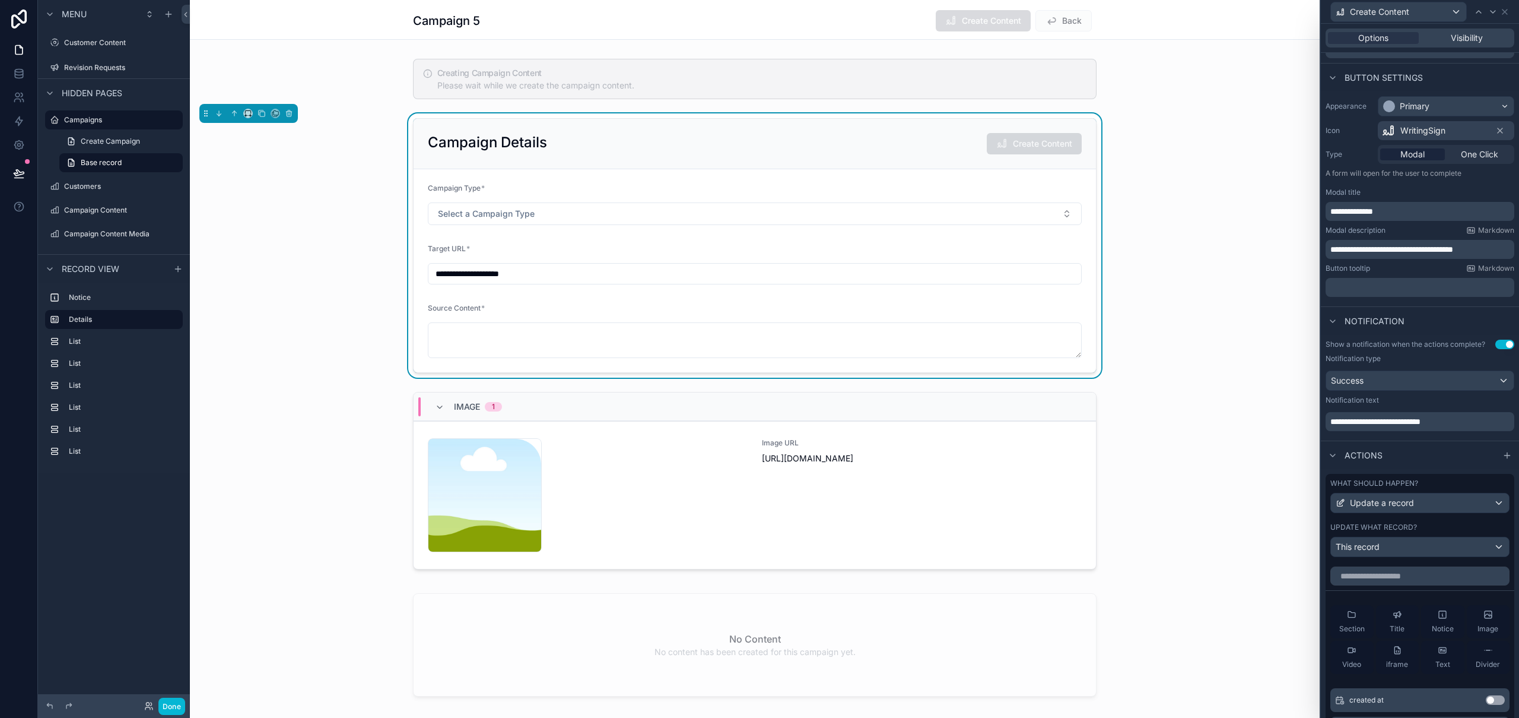
scroll to position [64, 0]
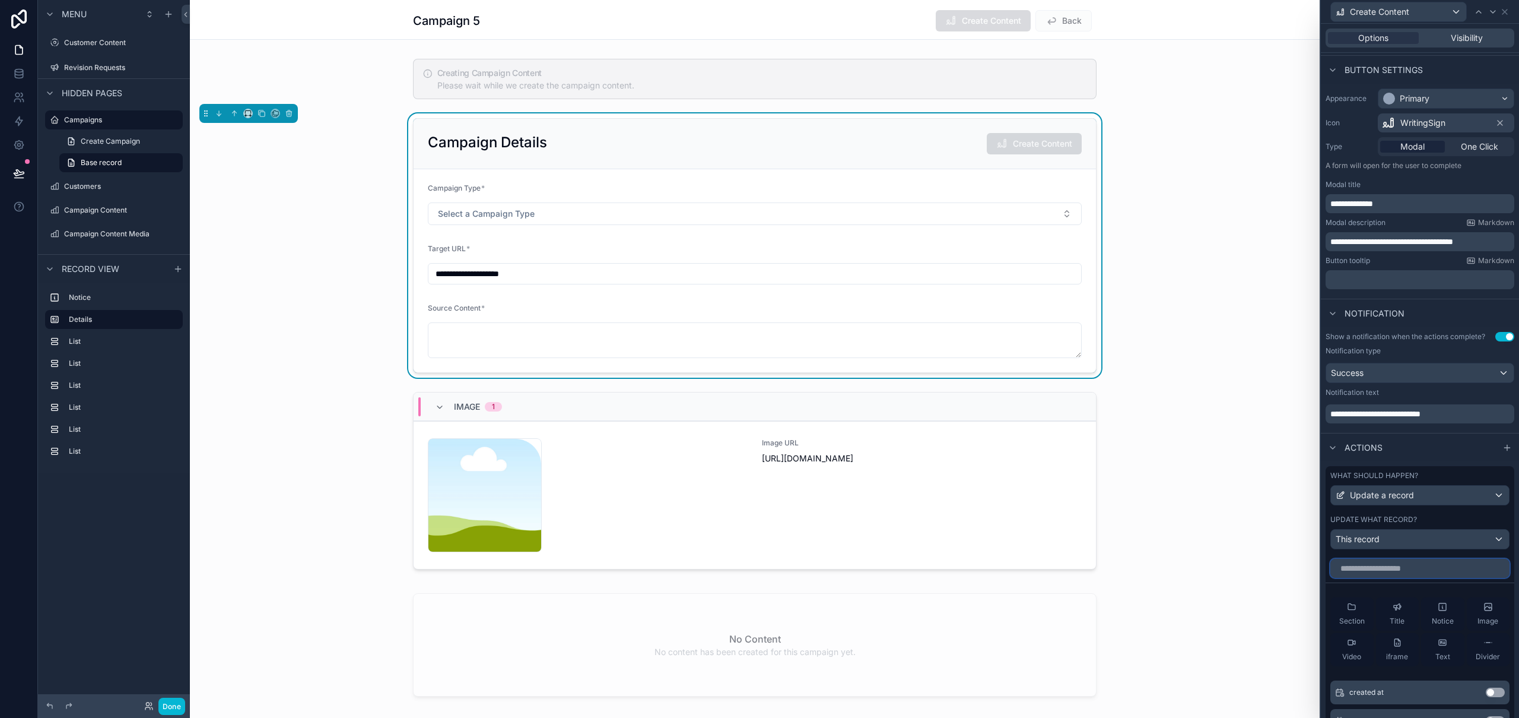
click at [1391, 572] on input "text" at bounding box center [1420, 568] width 179 height 19
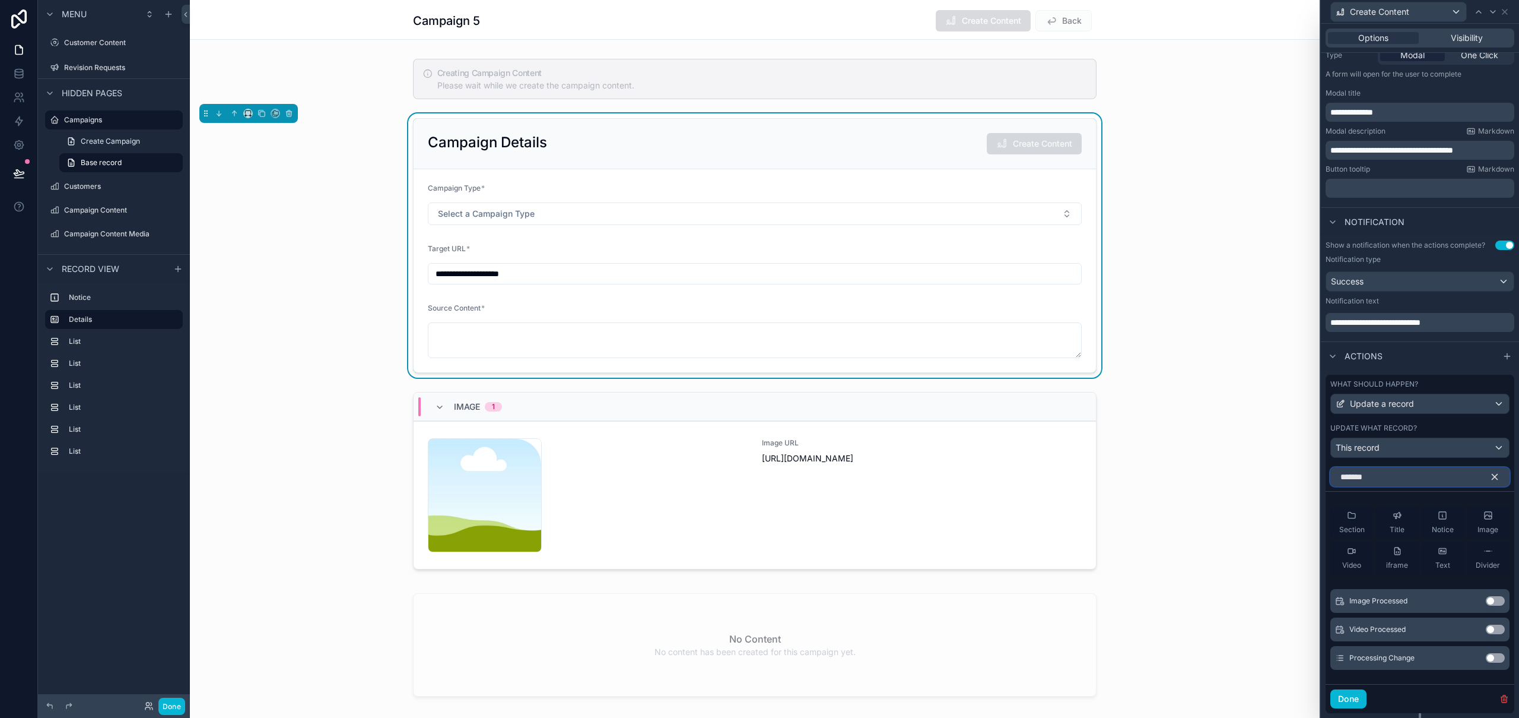
type input "*******"
click at [1491, 658] on button "Use setting" at bounding box center [1495, 657] width 19 height 9
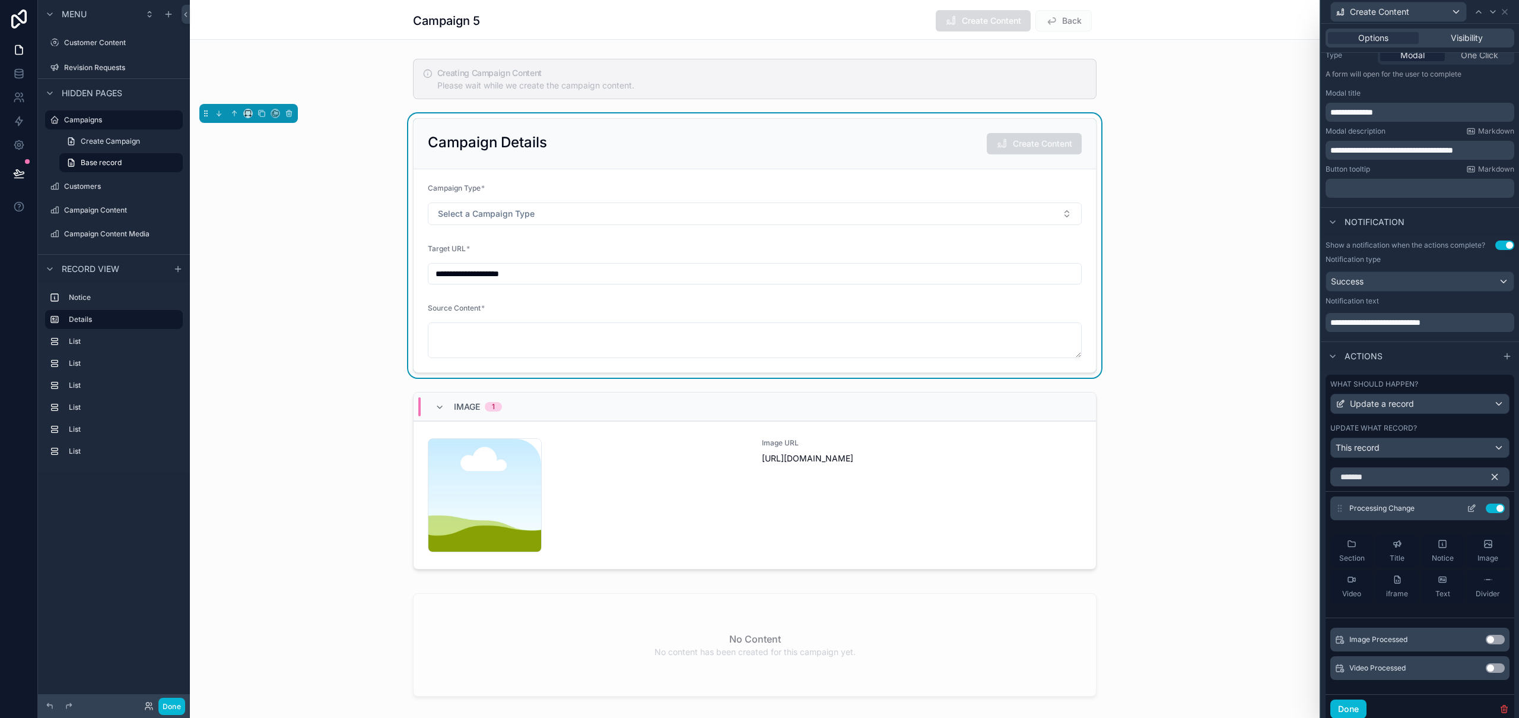
click at [1467, 508] on icon at bounding box center [1471, 507] width 9 height 9
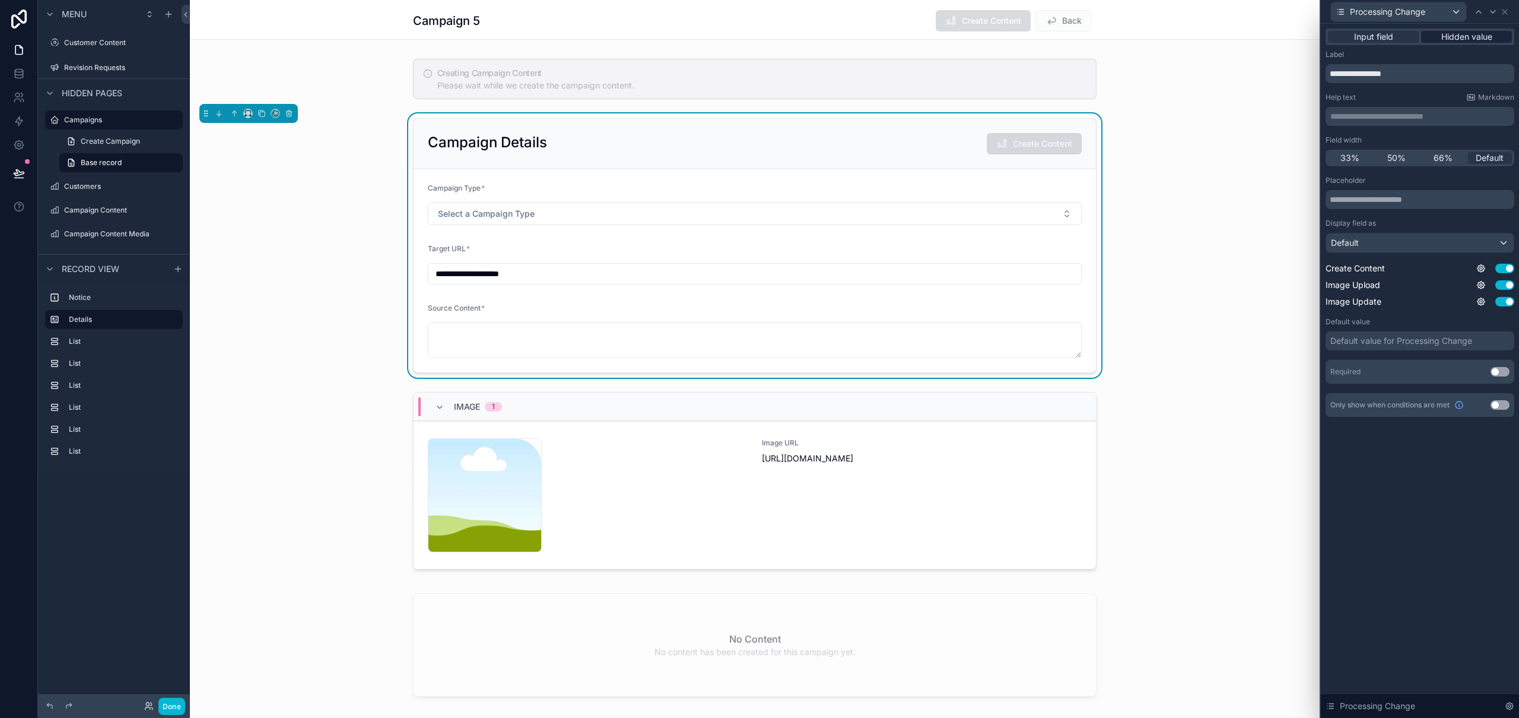
click at [1479, 37] on span "Hidden value" at bounding box center [1467, 37] width 51 height 12
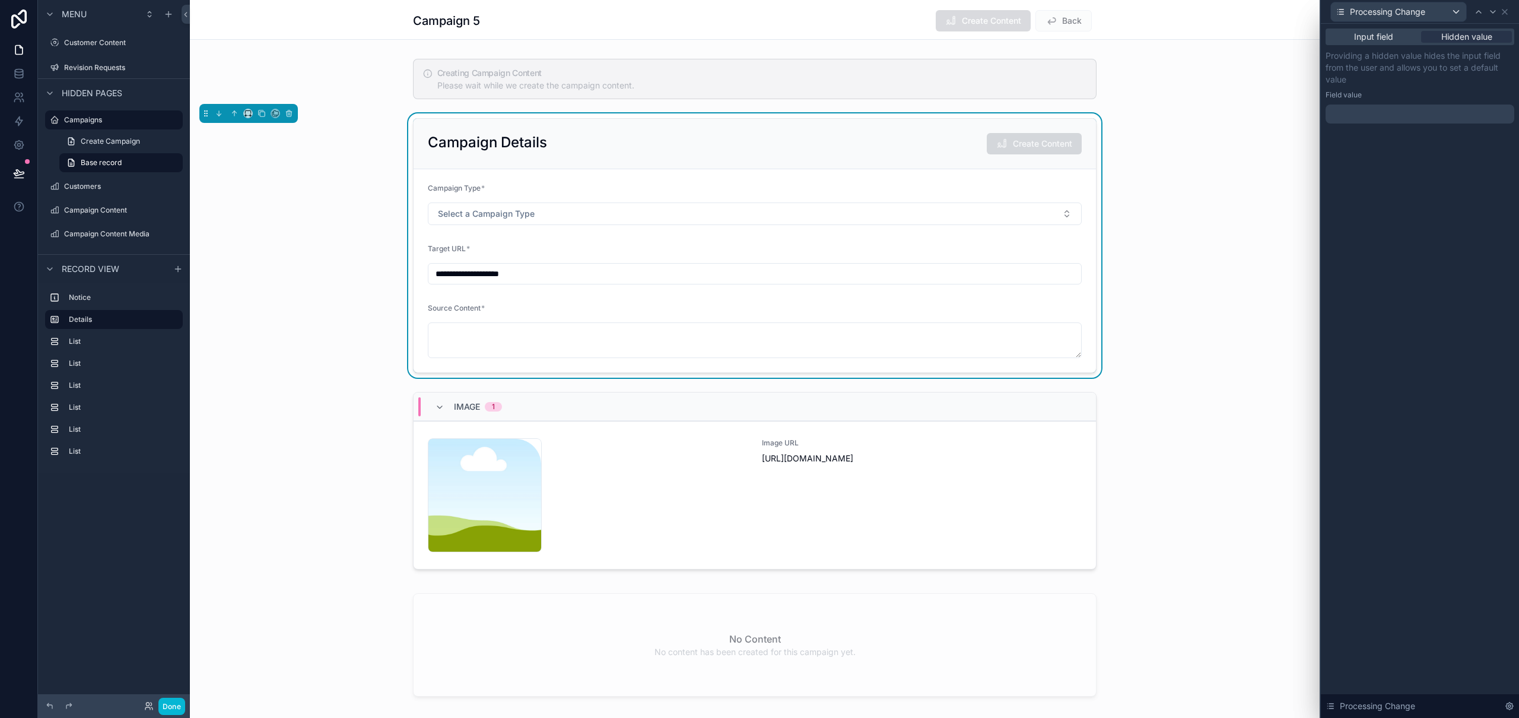
click at [1382, 112] on div at bounding box center [1420, 113] width 189 height 19
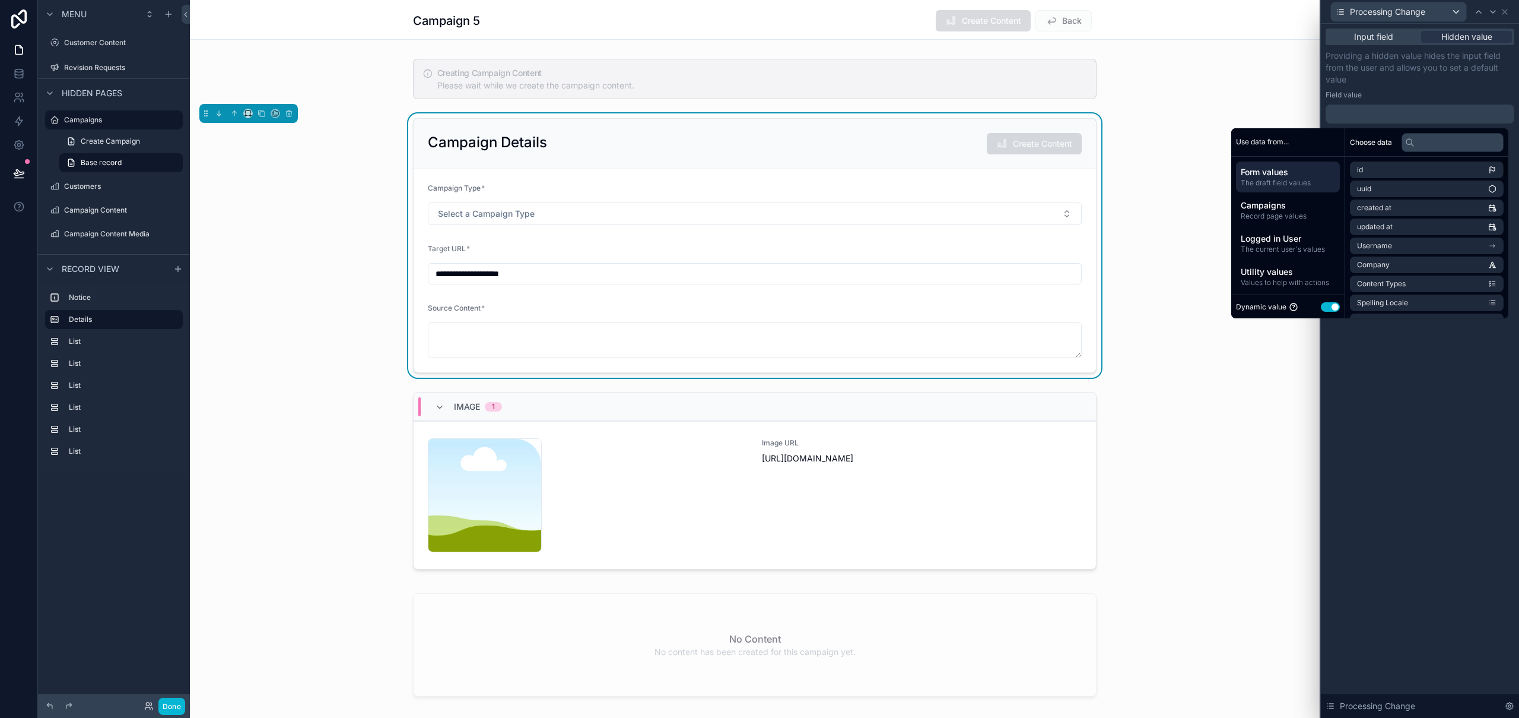
click at [1329, 305] on button "Use setting" at bounding box center [1330, 306] width 19 height 9
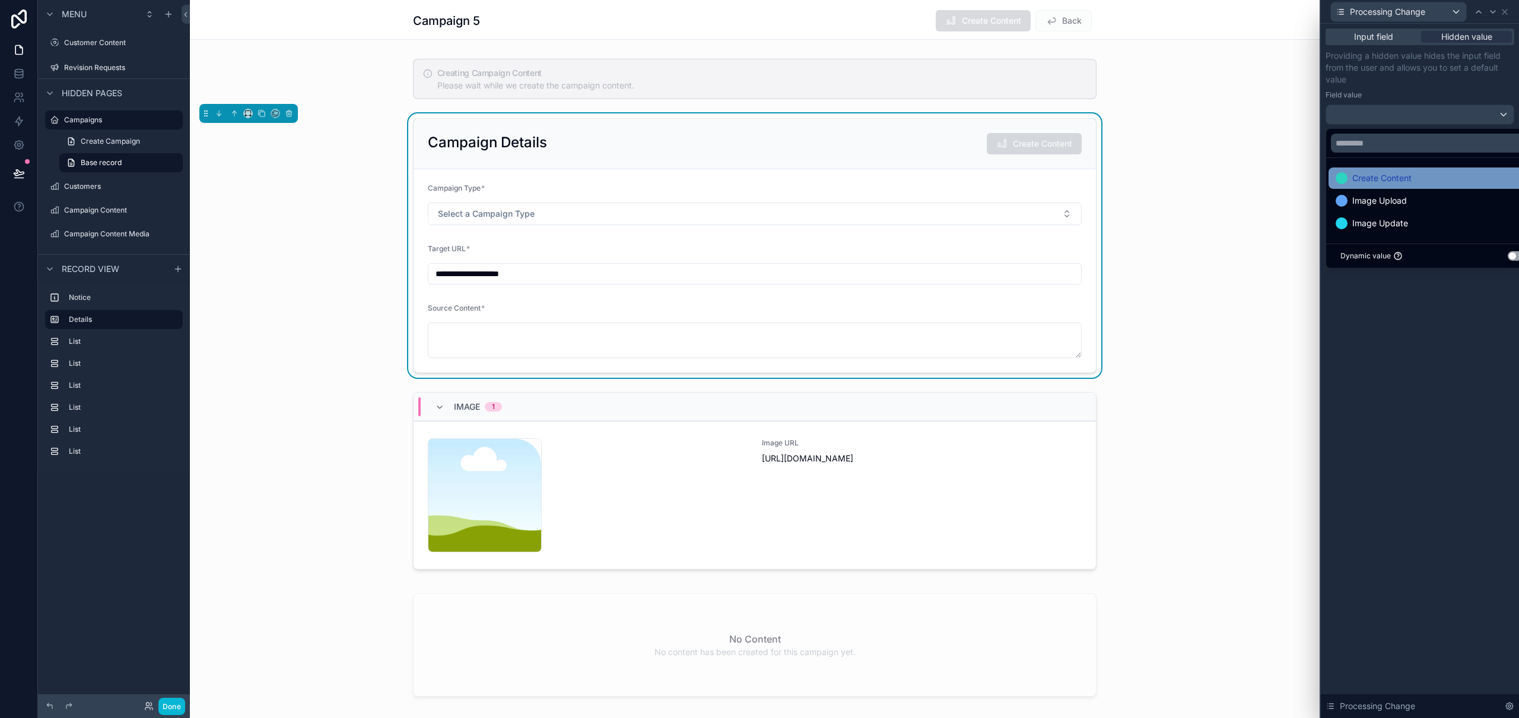
click at [1400, 181] on span "Create Content" at bounding box center [1382, 178] width 59 height 14
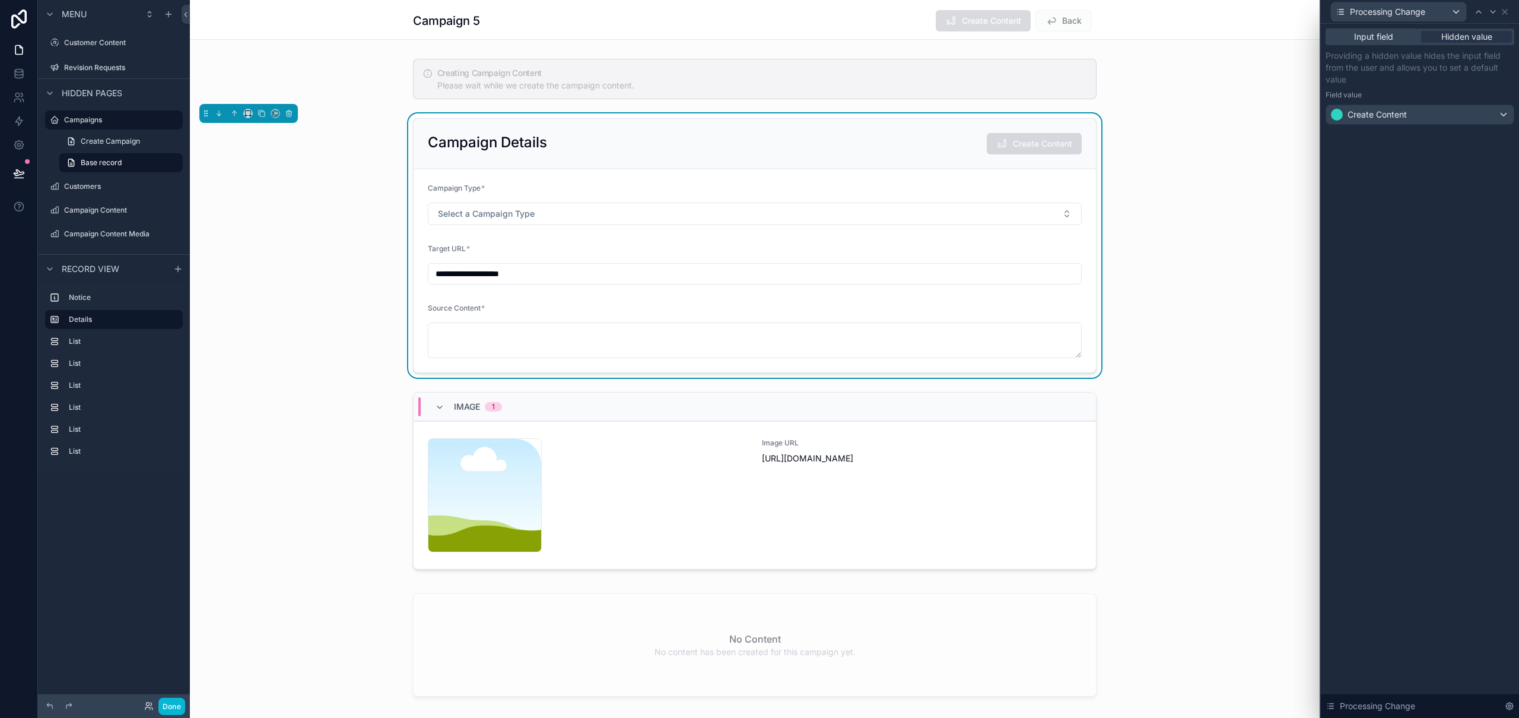
click at [1483, 443] on div "Input field Hidden value Providing a hidden value hides the input field from th…" at bounding box center [1420, 371] width 198 height 694
click at [704, 36] on div "Campaign 5 Create Content Back" at bounding box center [755, 19] width 684 height 39
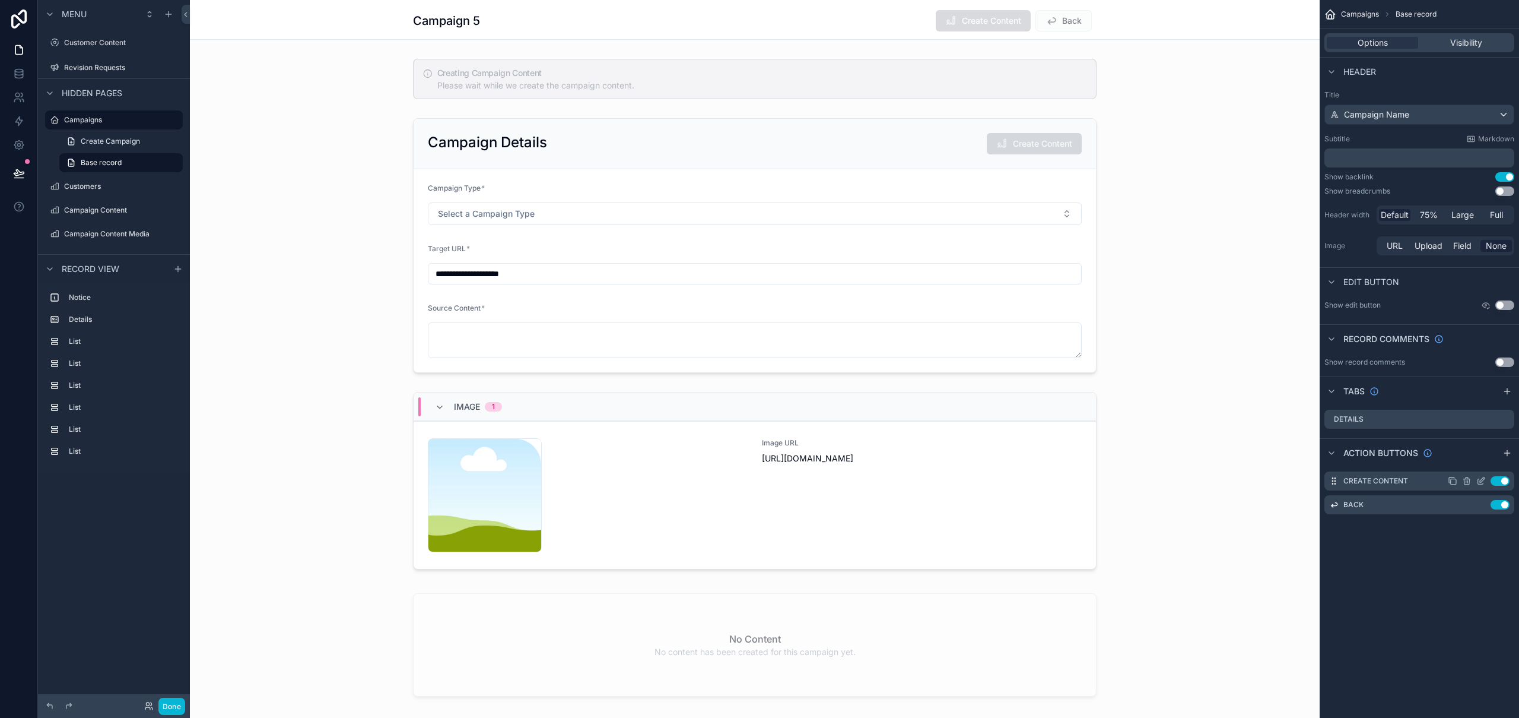
click at [1483, 481] on icon "scrollable content" at bounding box center [1482, 479] width 5 height 5
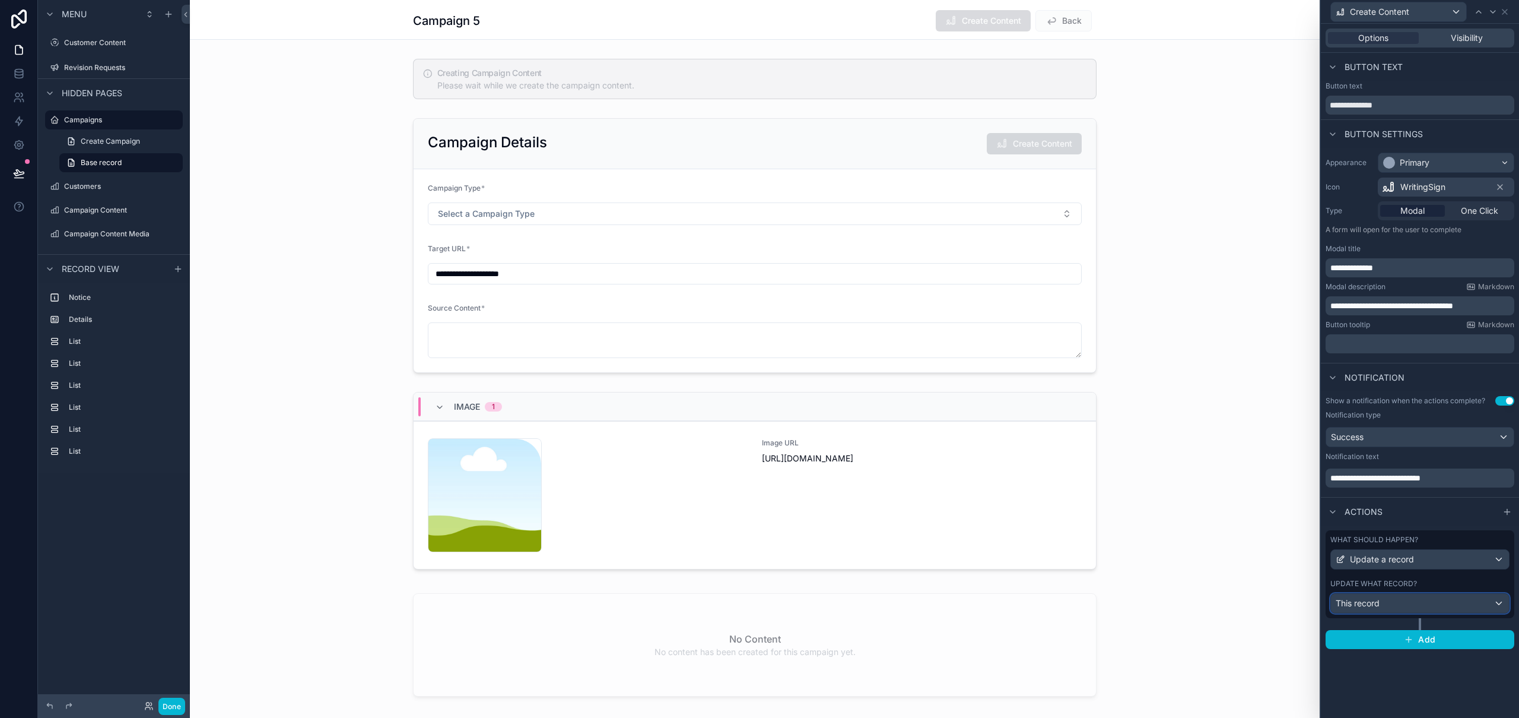
click at [1435, 601] on div "This record" at bounding box center [1420, 603] width 178 height 19
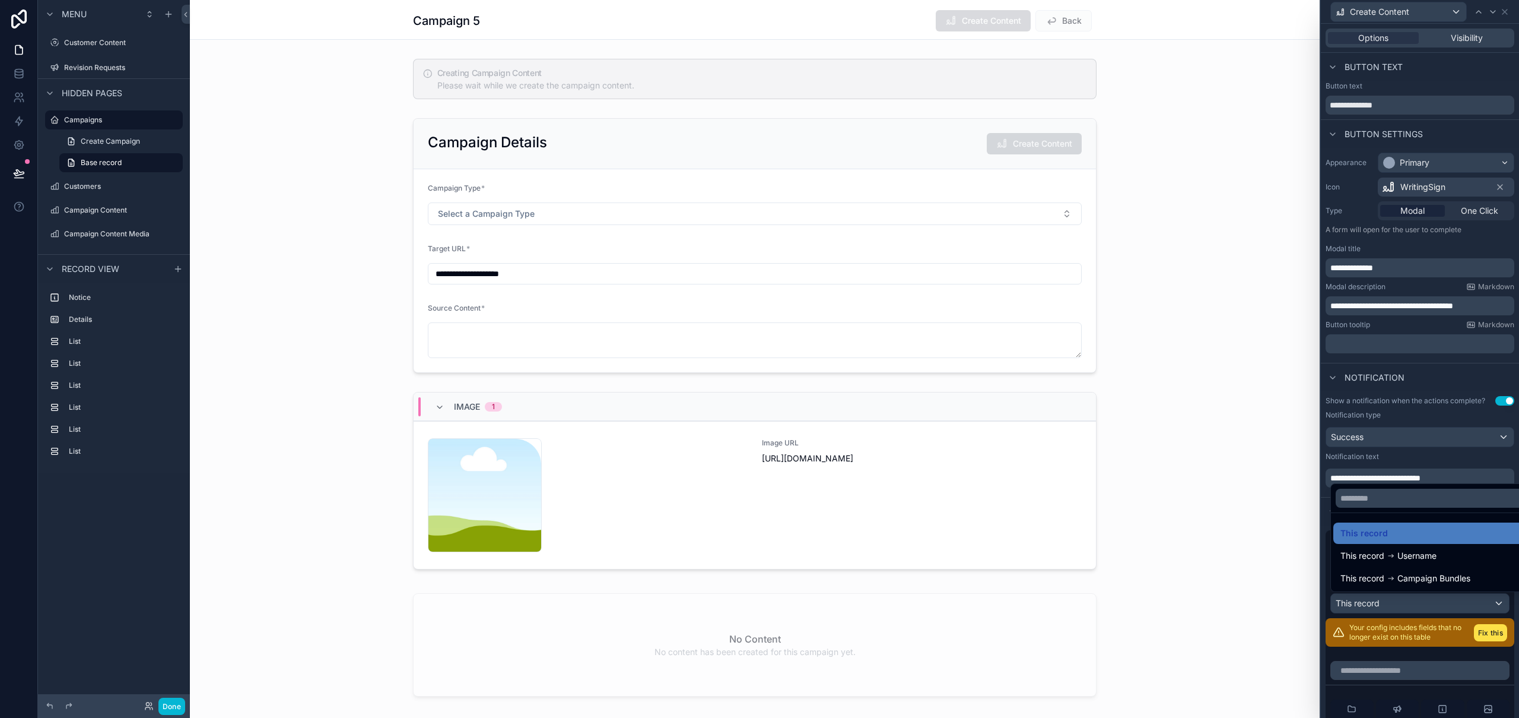
click at [1435, 601] on div at bounding box center [1420, 359] width 198 height 718
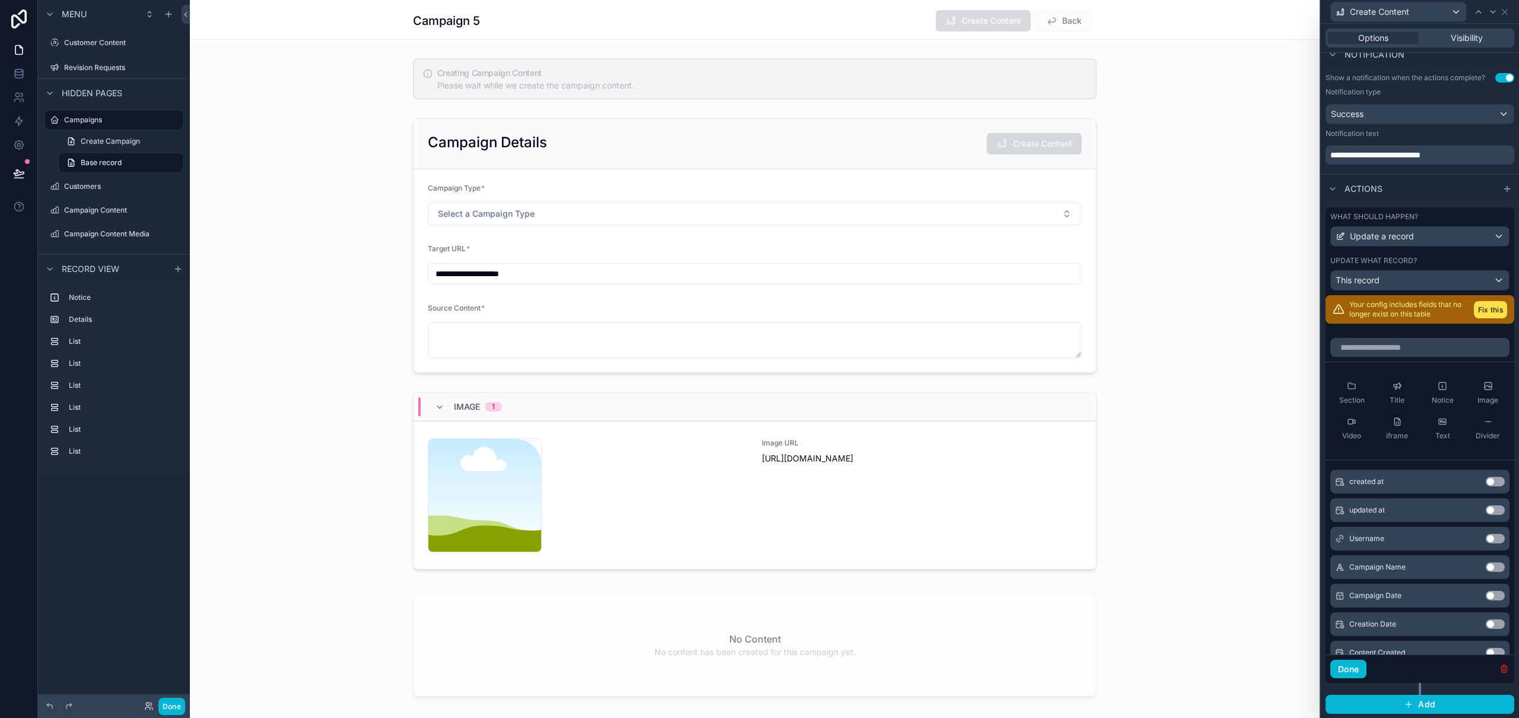
click at [1500, 667] on icon "button" at bounding box center [1504, 668] width 9 height 9
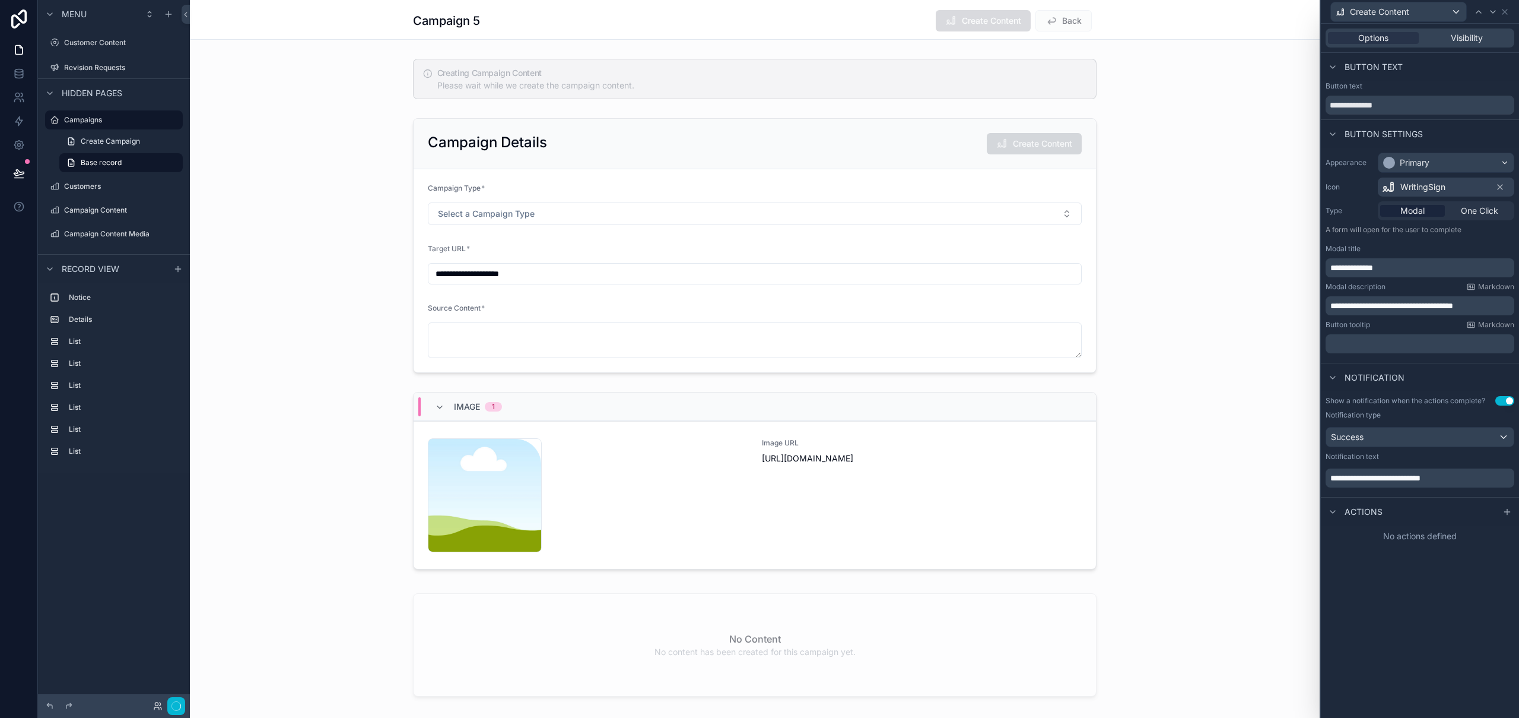
scroll to position [0, 0]
click at [1502, 509] on div at bounding box center [1507, 511] width 14 height 14
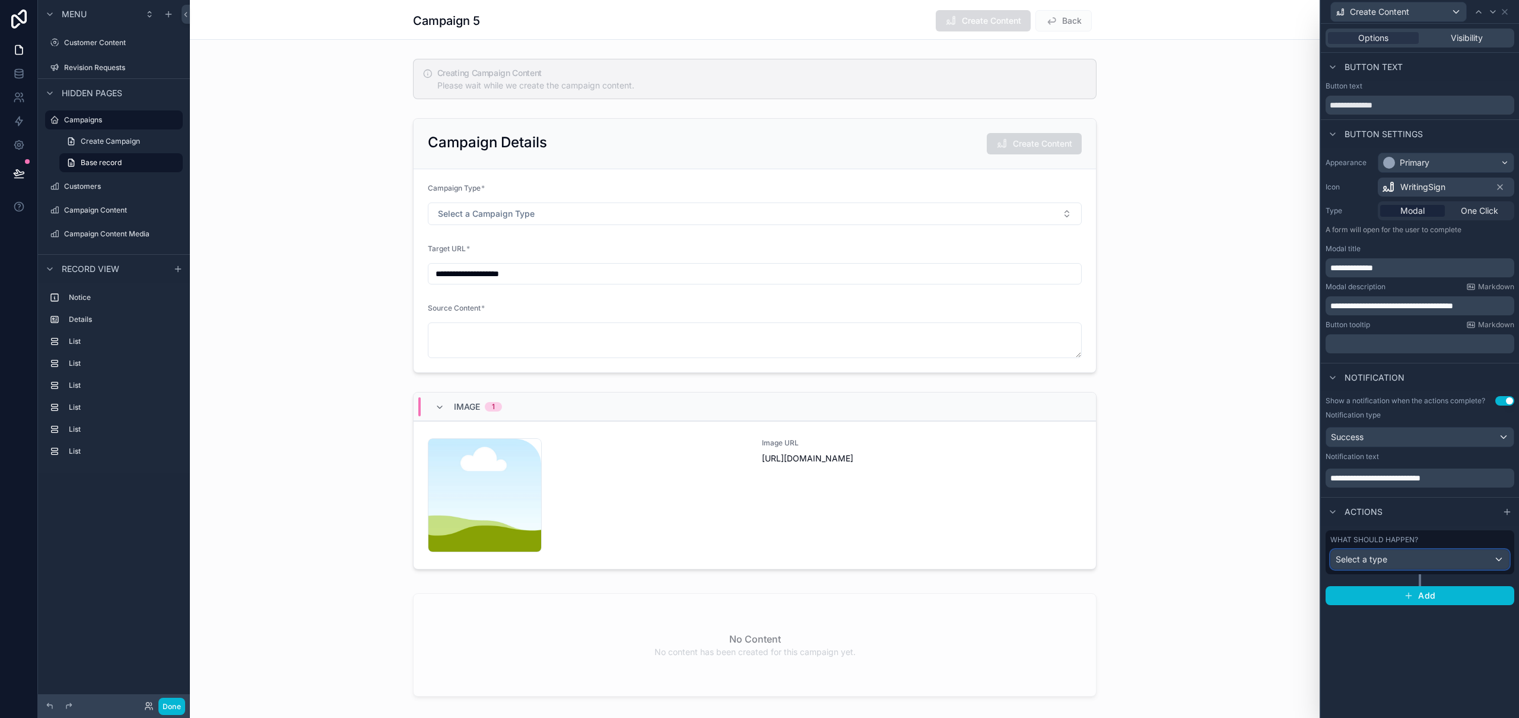
click at [1391, 561] on div "Select a type" at bounding box center [1420, 559] width 178 height 19
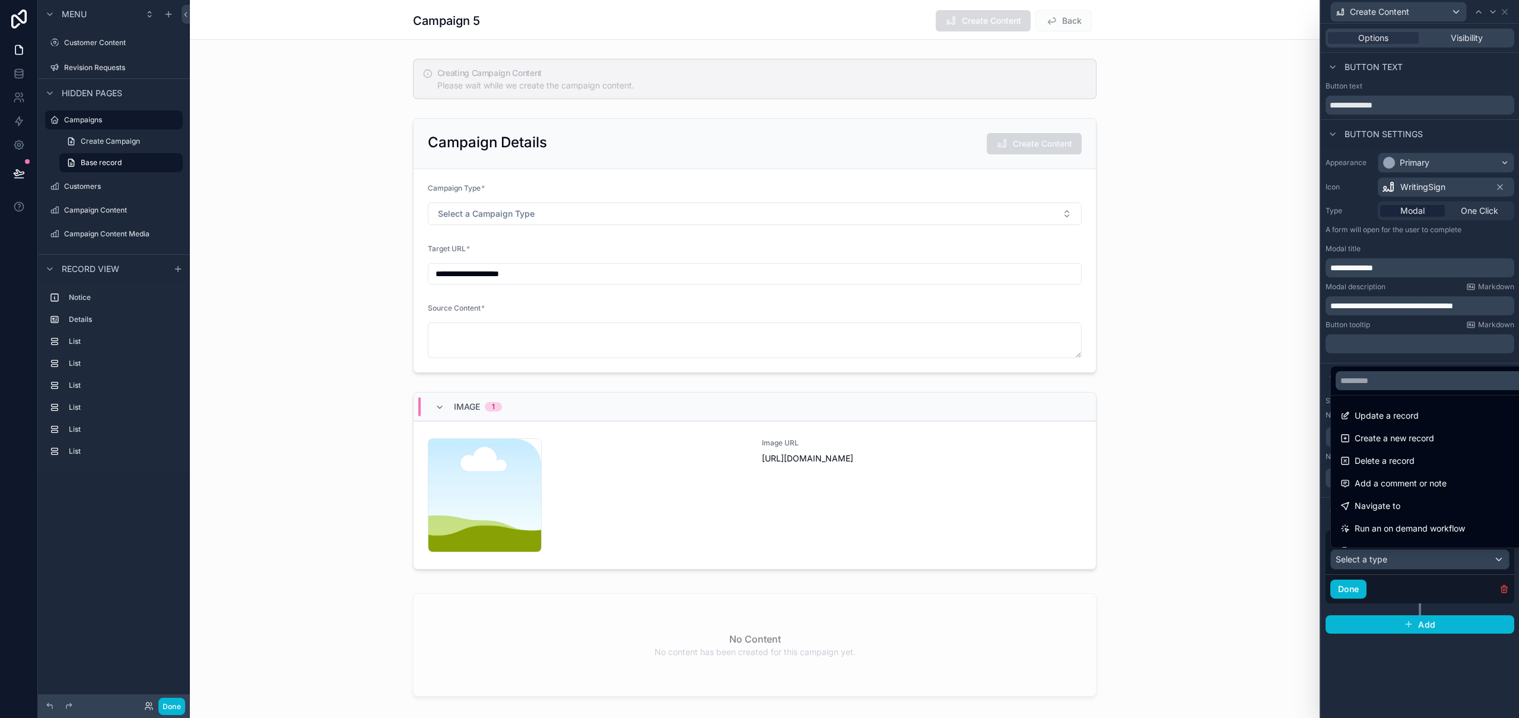
click at [1406, 420] on span "Update a record" at bounding box center [1387, 415] width 64 height 14
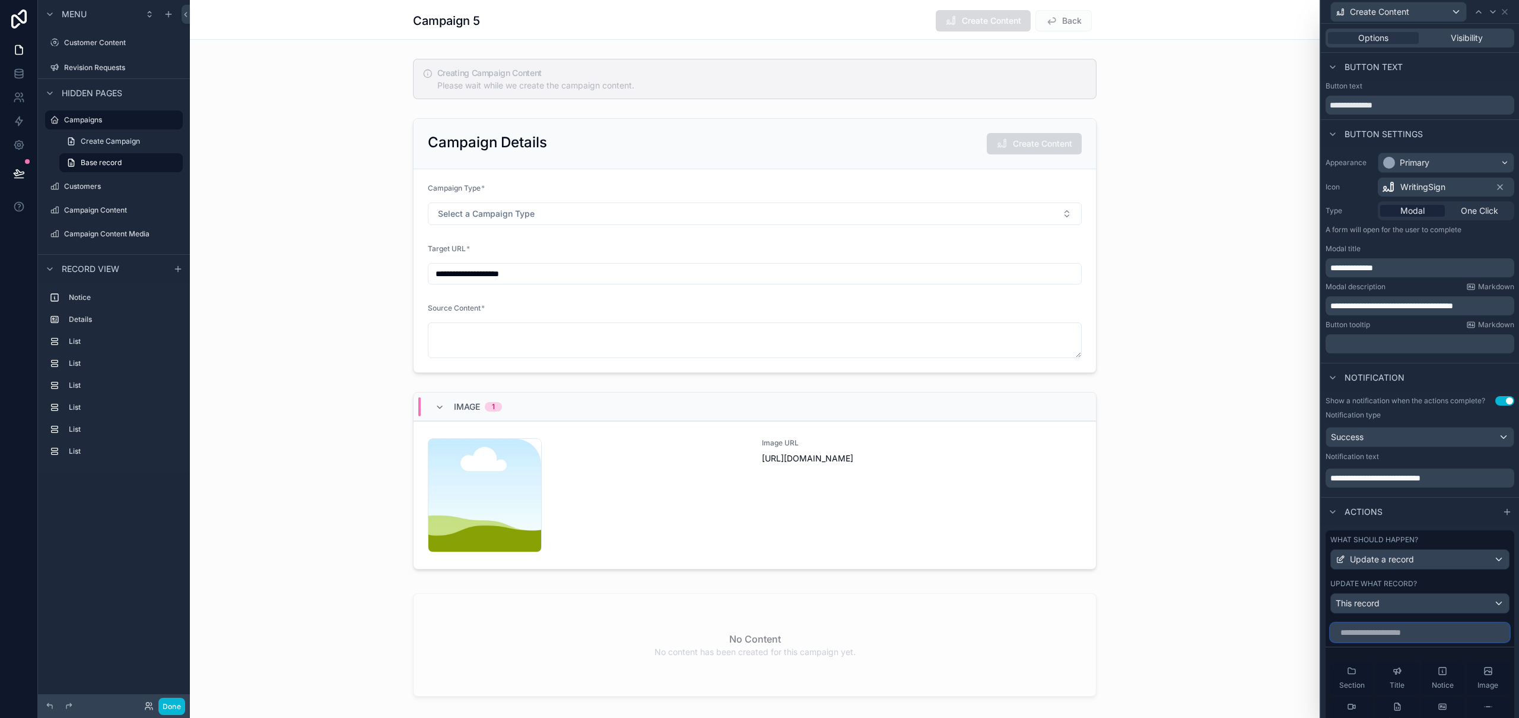
click at [1387, 636] on input "text" at bounding box center [1420, 632] width 179 height 19
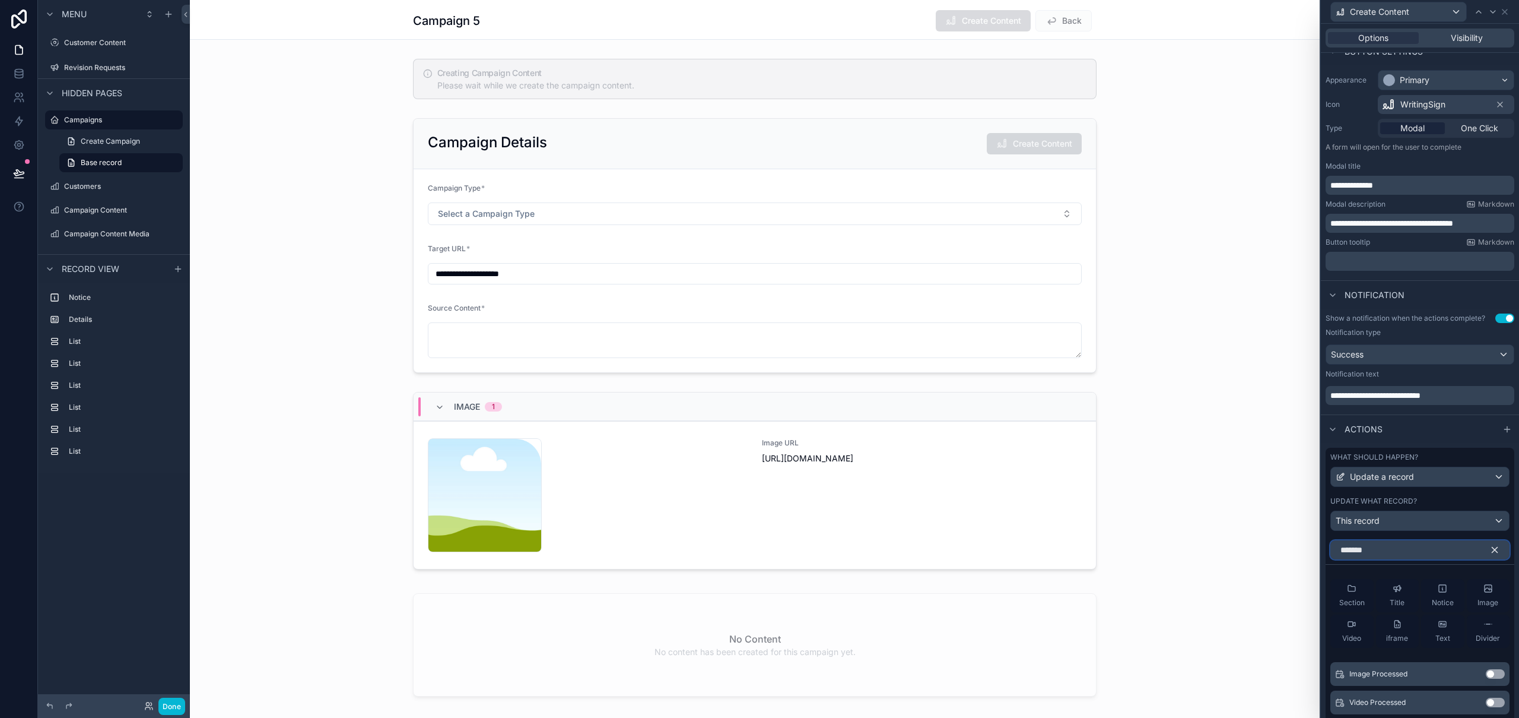
scroll to position [130, 0]
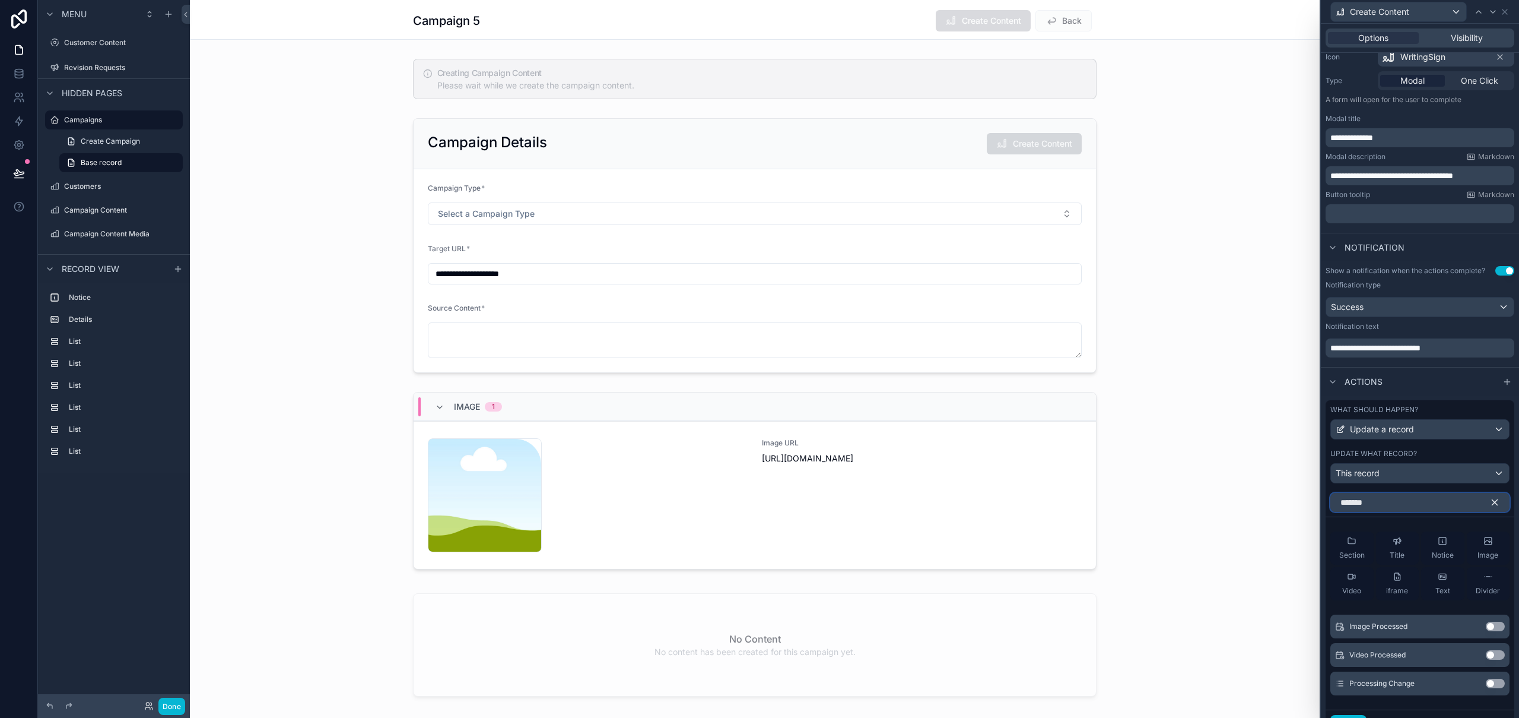
type input "*******"
click at [1486, 687] on button "Use setting" at bounding box center [1495, 682] width 19 height 9
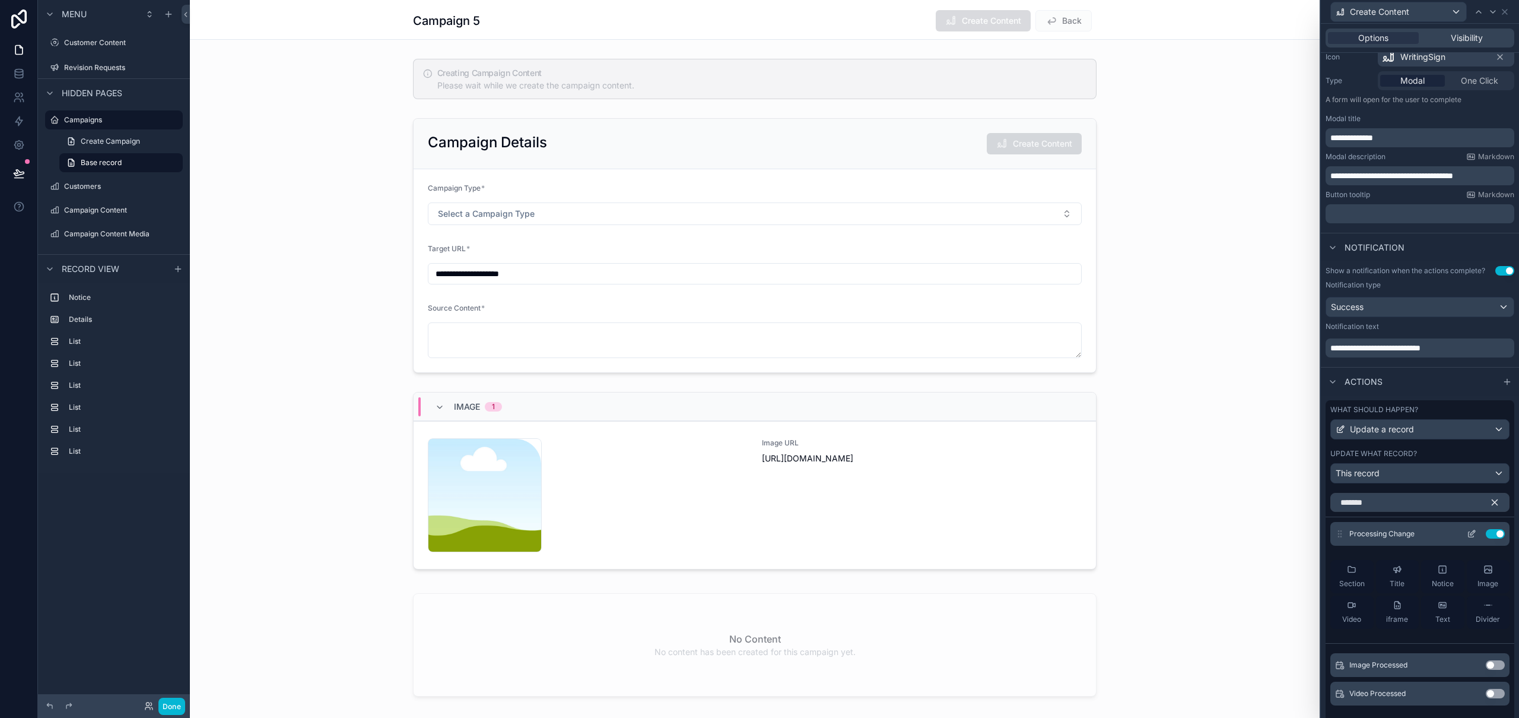
click at [1471, 533] on icon at bounding box center [1473, 532] width 5 height 5
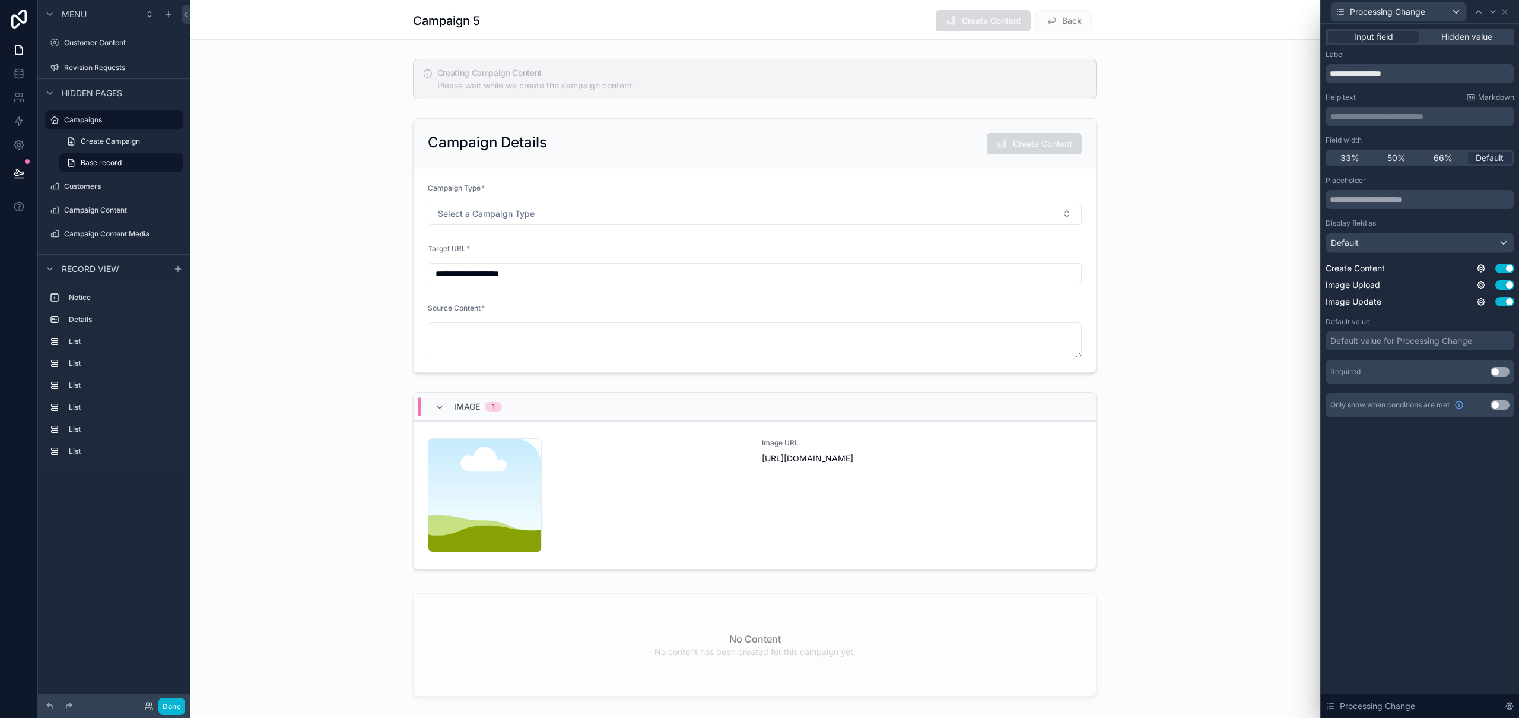
drag, startPoint x: 1466, startPoint y: 40, endPoint x: 1466, endPoint y: 47, distance: 6.5
click at [1466, 40] on span "Hidden value" at bounding box center [1467, 37] width 51 height 12
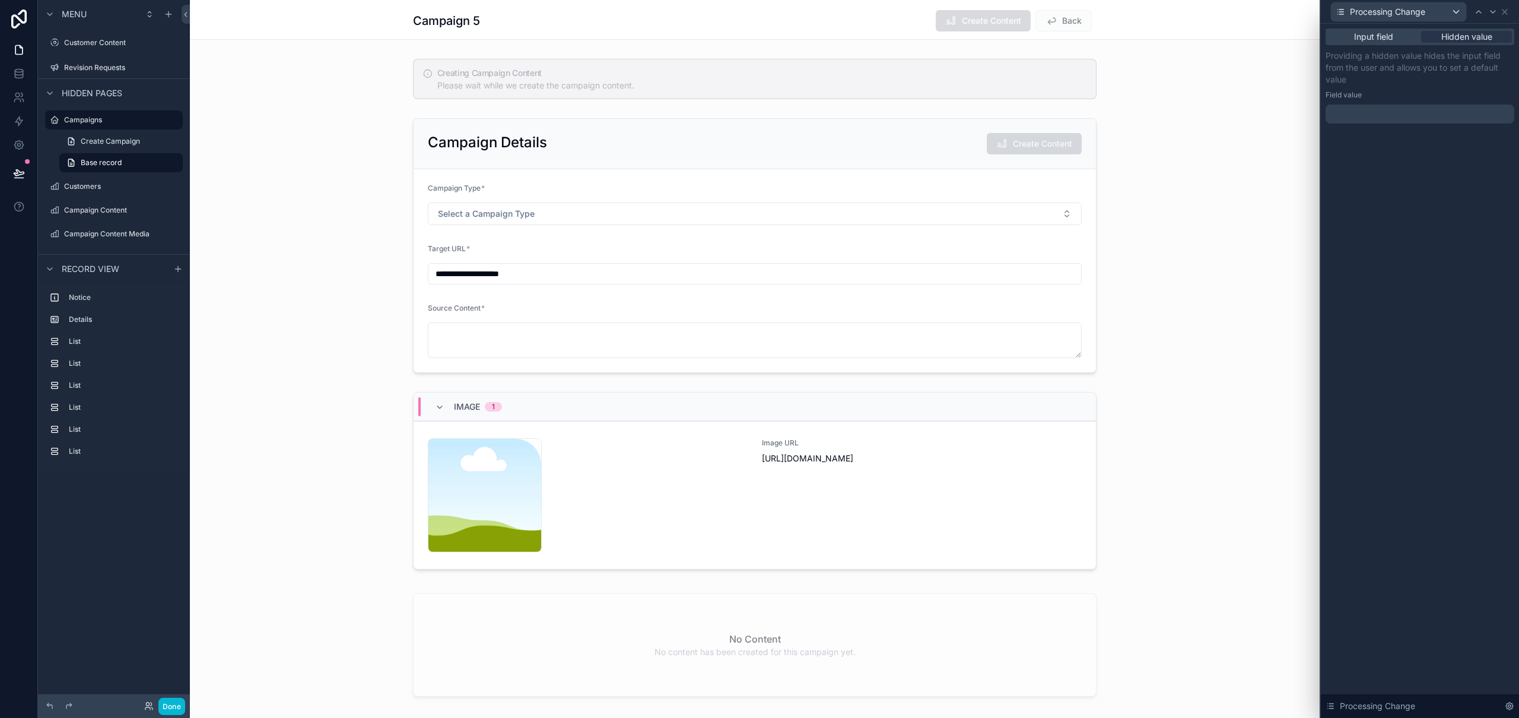
click at [1376, 113] on div at bounding box center [1420, 113] width 189 height 19
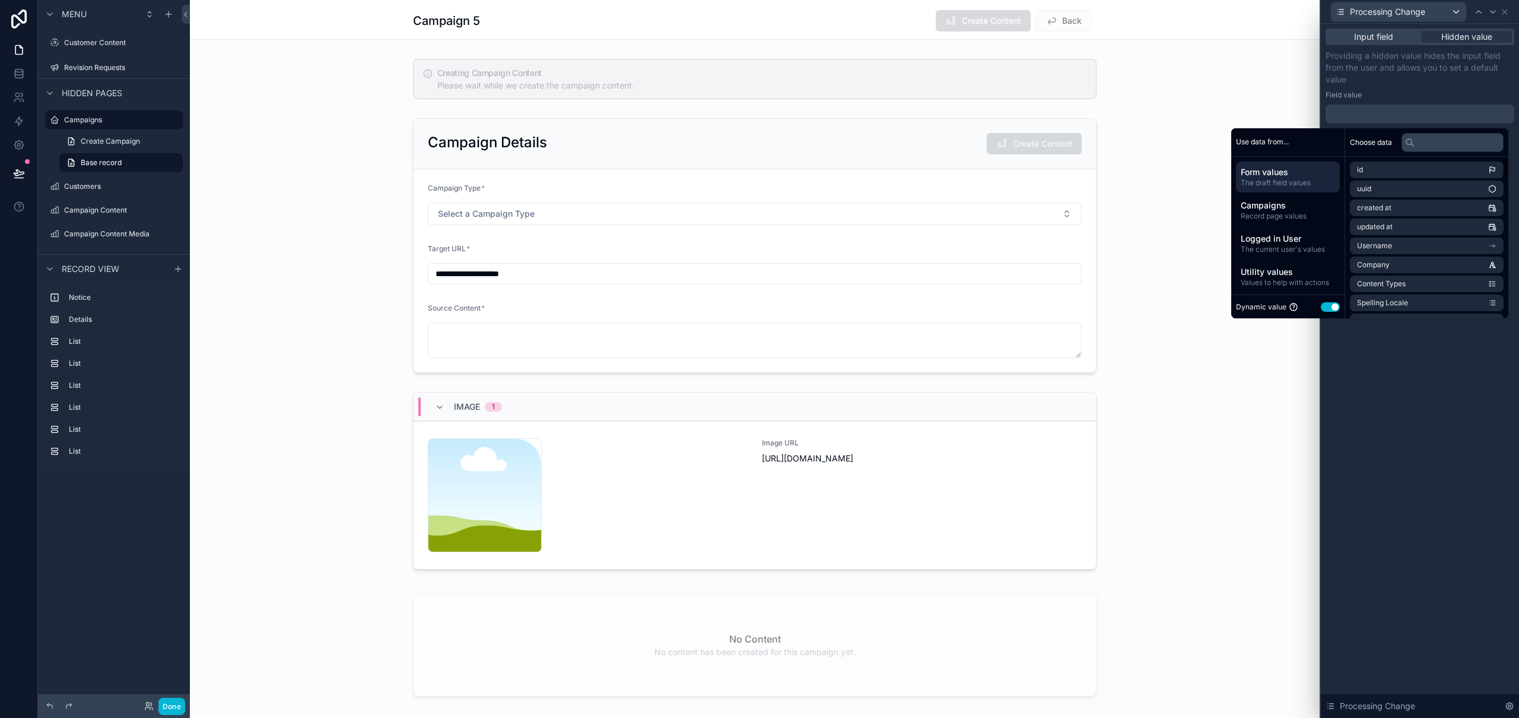
click at [1326, 302] on button "Use setting" at bounding box center [1330, 306] width 19 height 9
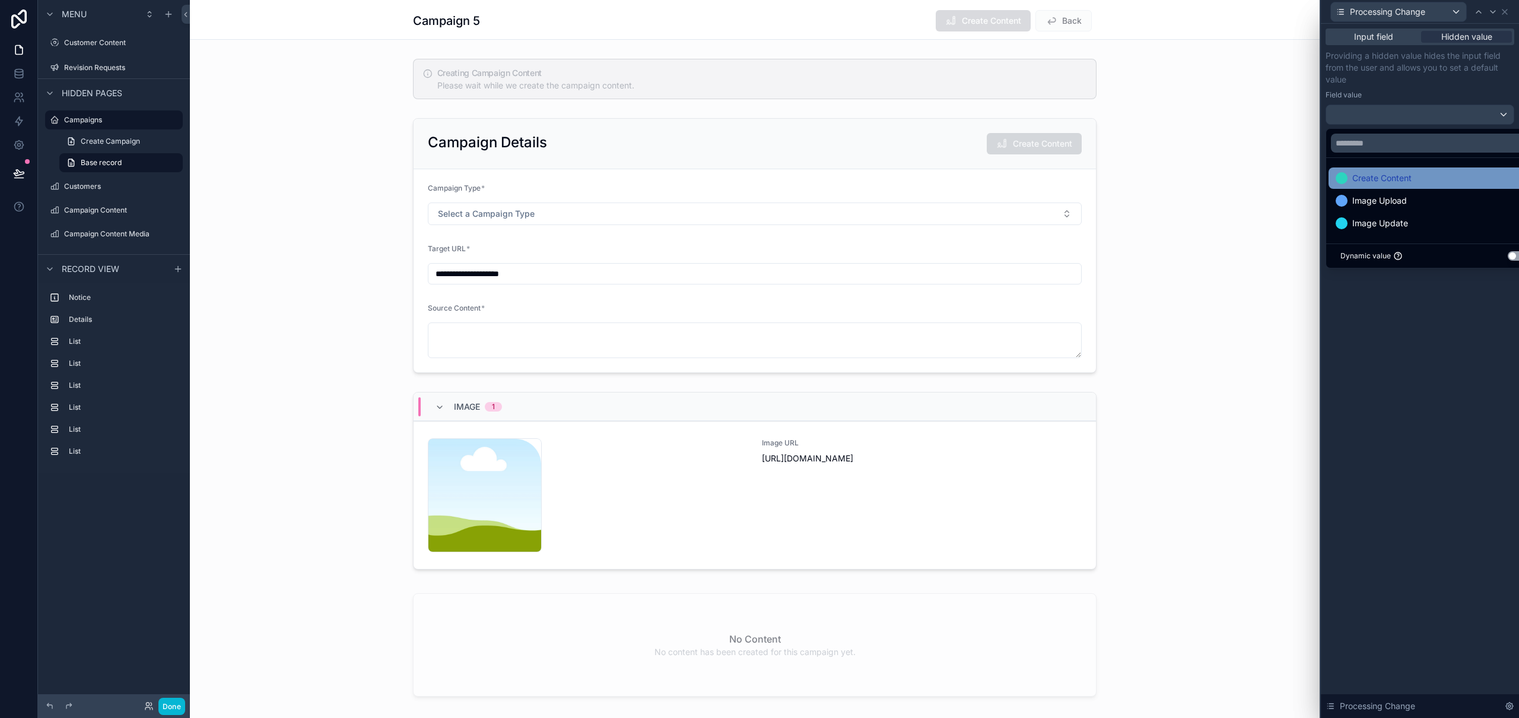
click at [1392, 178] on span "Create Content" at bounding box center [1382, 178] width 59 height 14
click at [1475, 418] on div "Input field Hidden value Providing a hidden value hides the input field from th…" at bounding box center [1420, 371] width 198 height 694
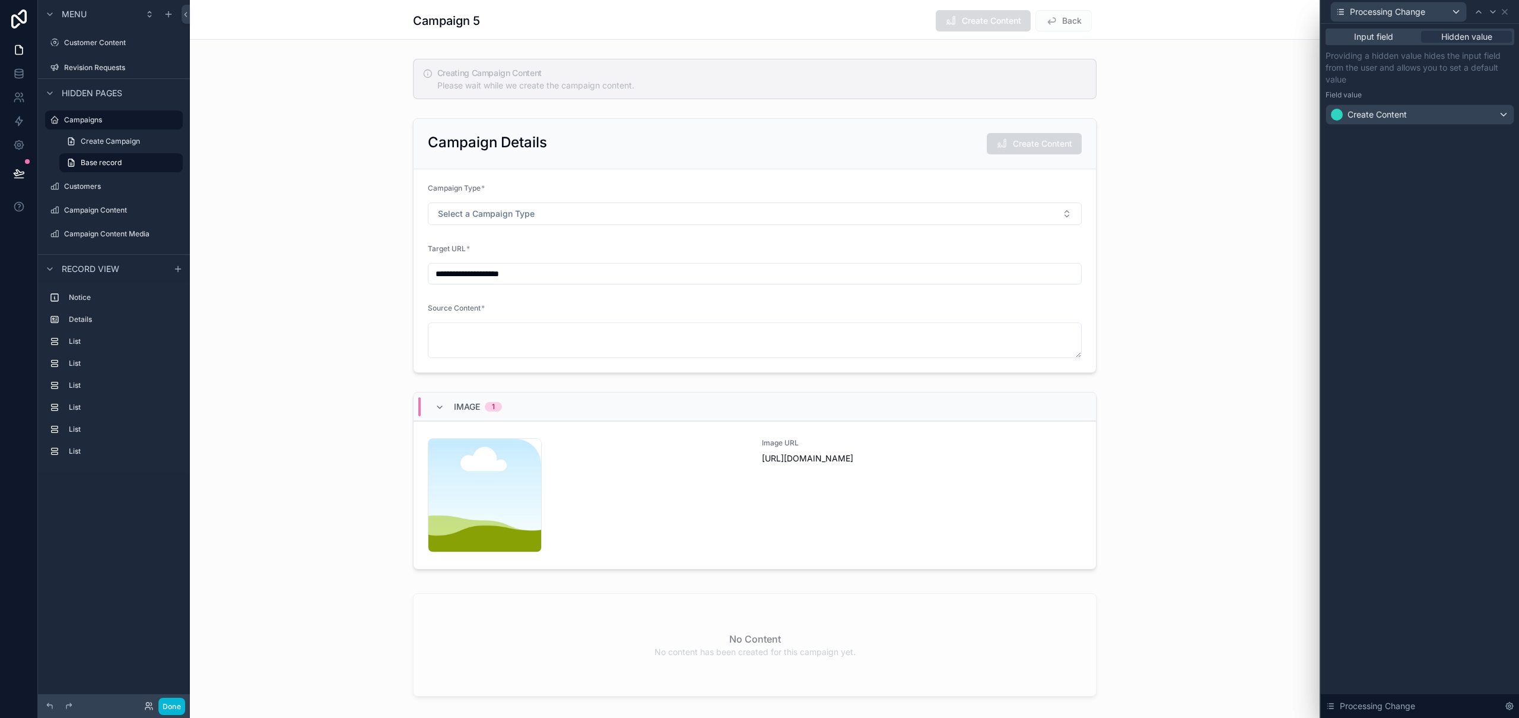
click at [1474, 417] on div "Input field Hidden value Providing a hidden value hides the input field from th…" at bounding box center [1420, 371] width 198 height 694
click at [1506, 12] on icon at bounding box center [1505, 11] width 5 height 5
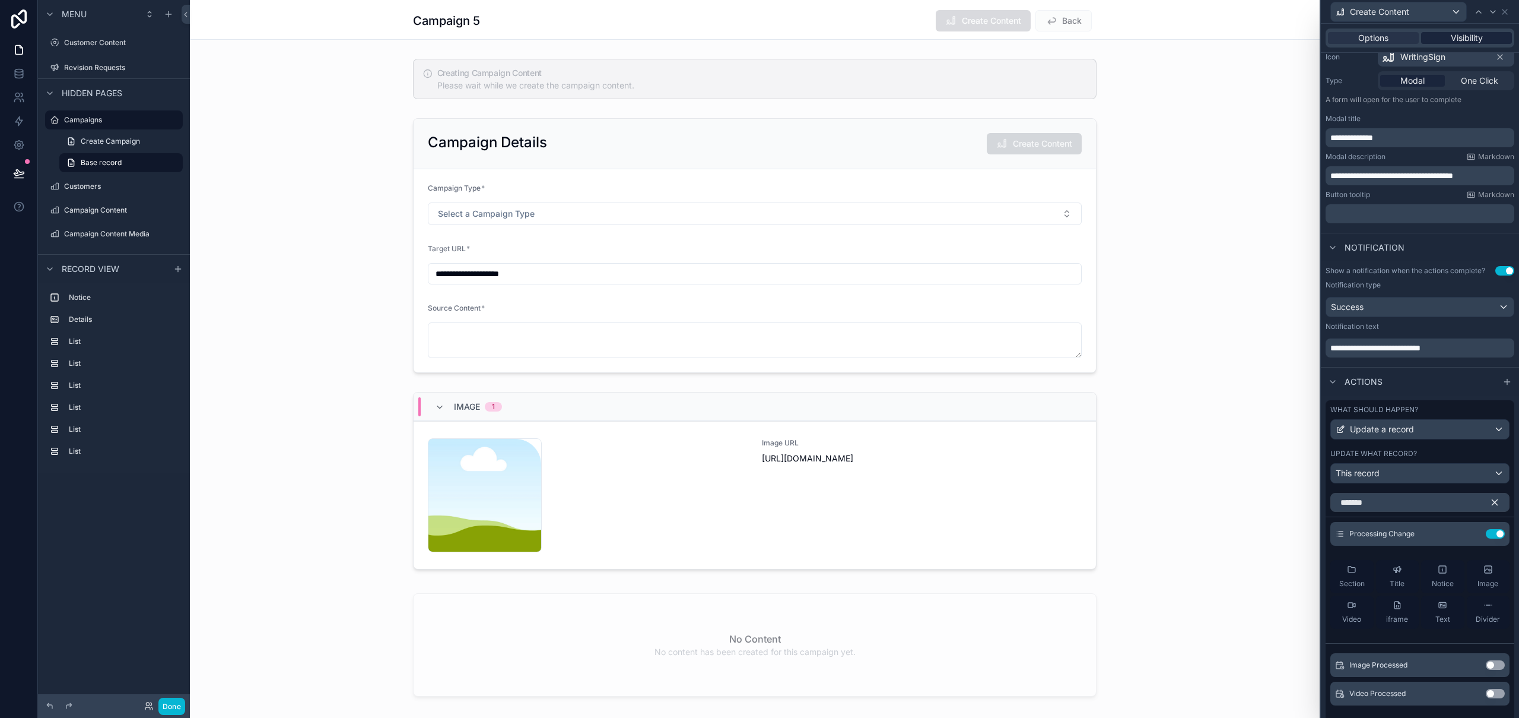
scroll to position [0, 0]
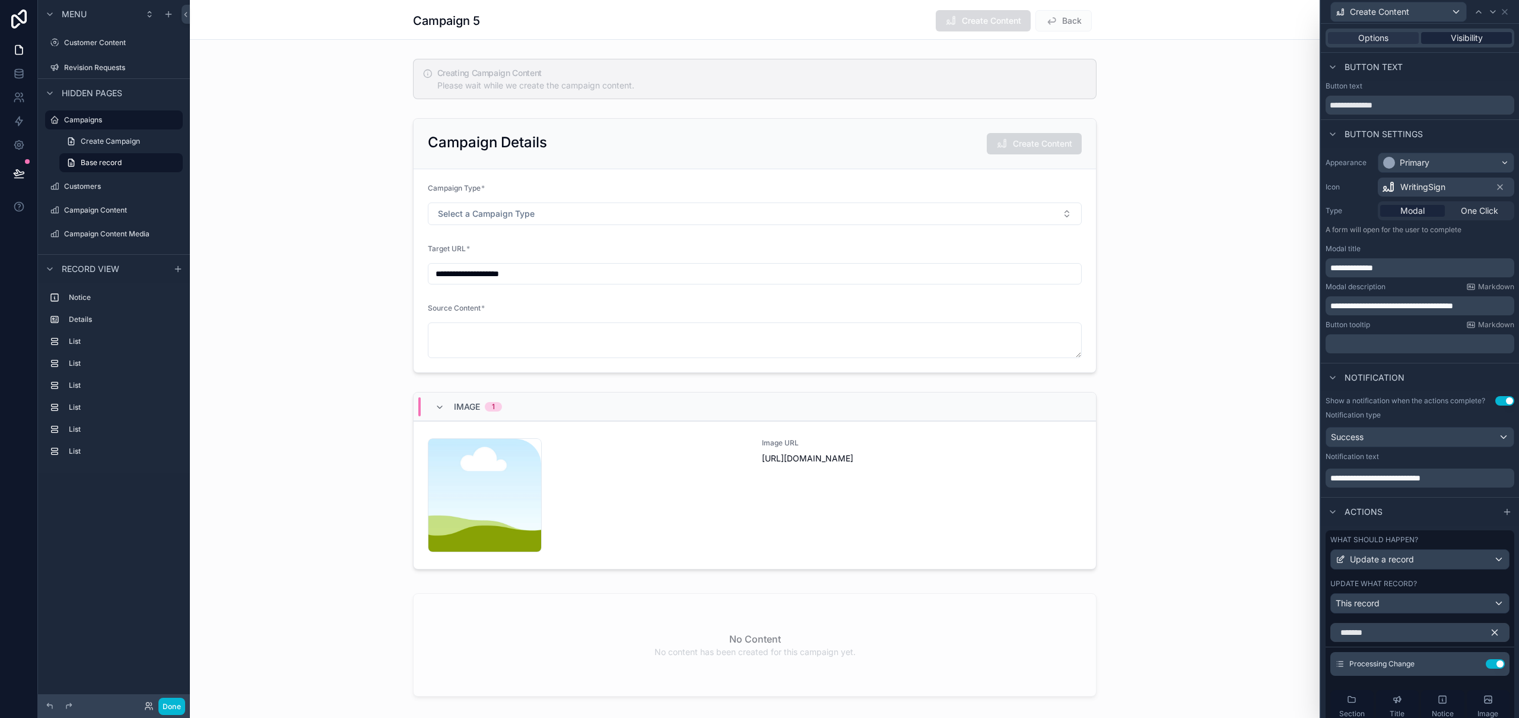
click at [1464, 35] on span "Visibility" at bounding box center [1467, 38] width 32 height 12
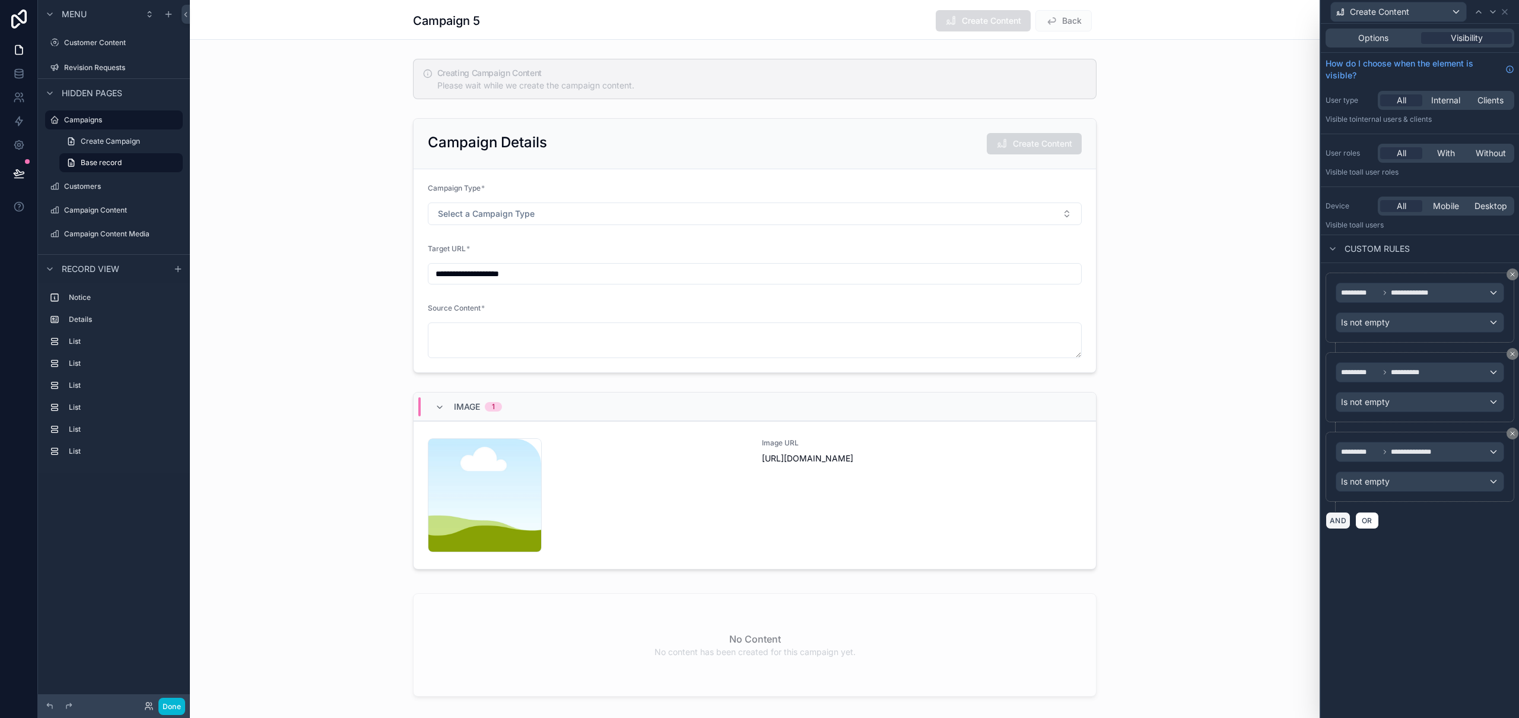
click at [1343, 521] on button "AND" at bounding box center [1338, 520] width 25 height 17
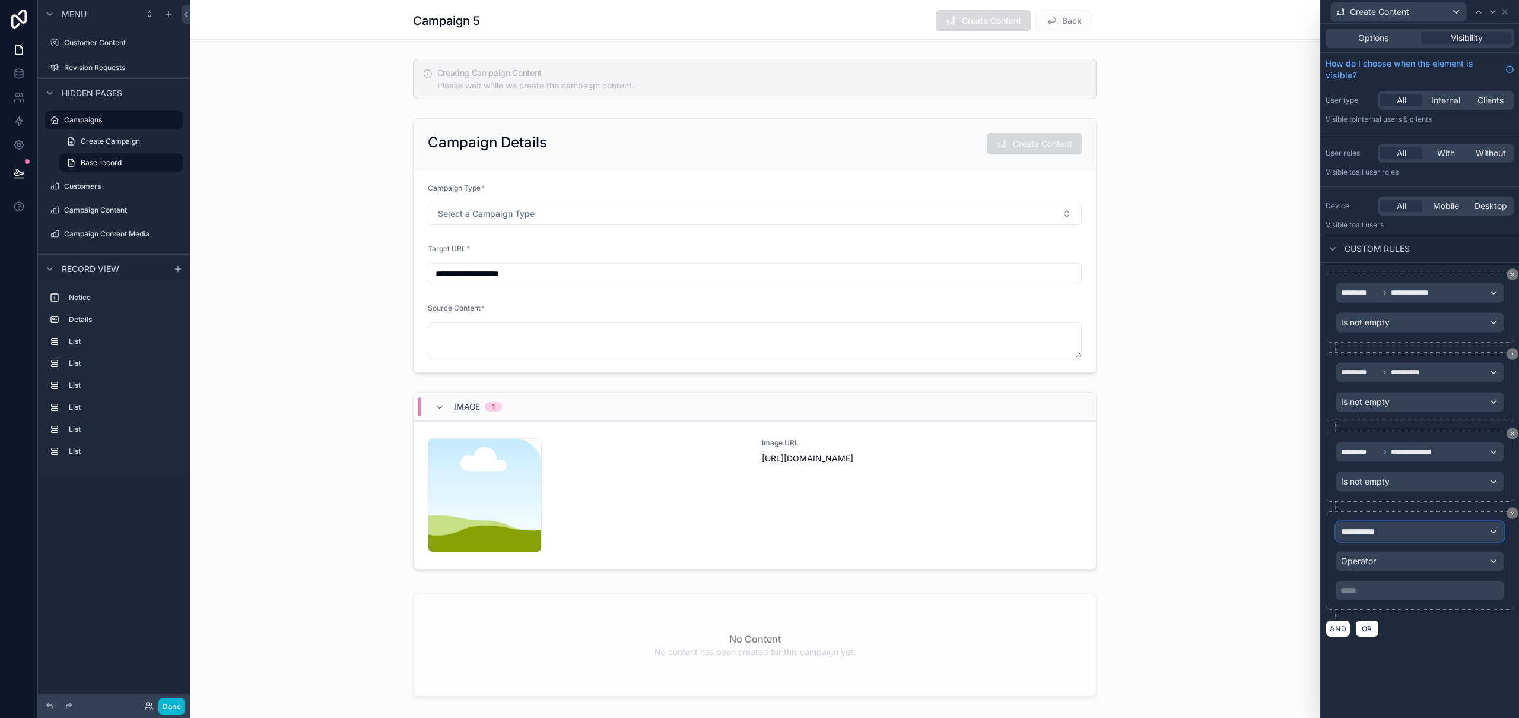
click at [1417, 534] on div "**********" at bounding box center [1420, 531] width 167 height 19
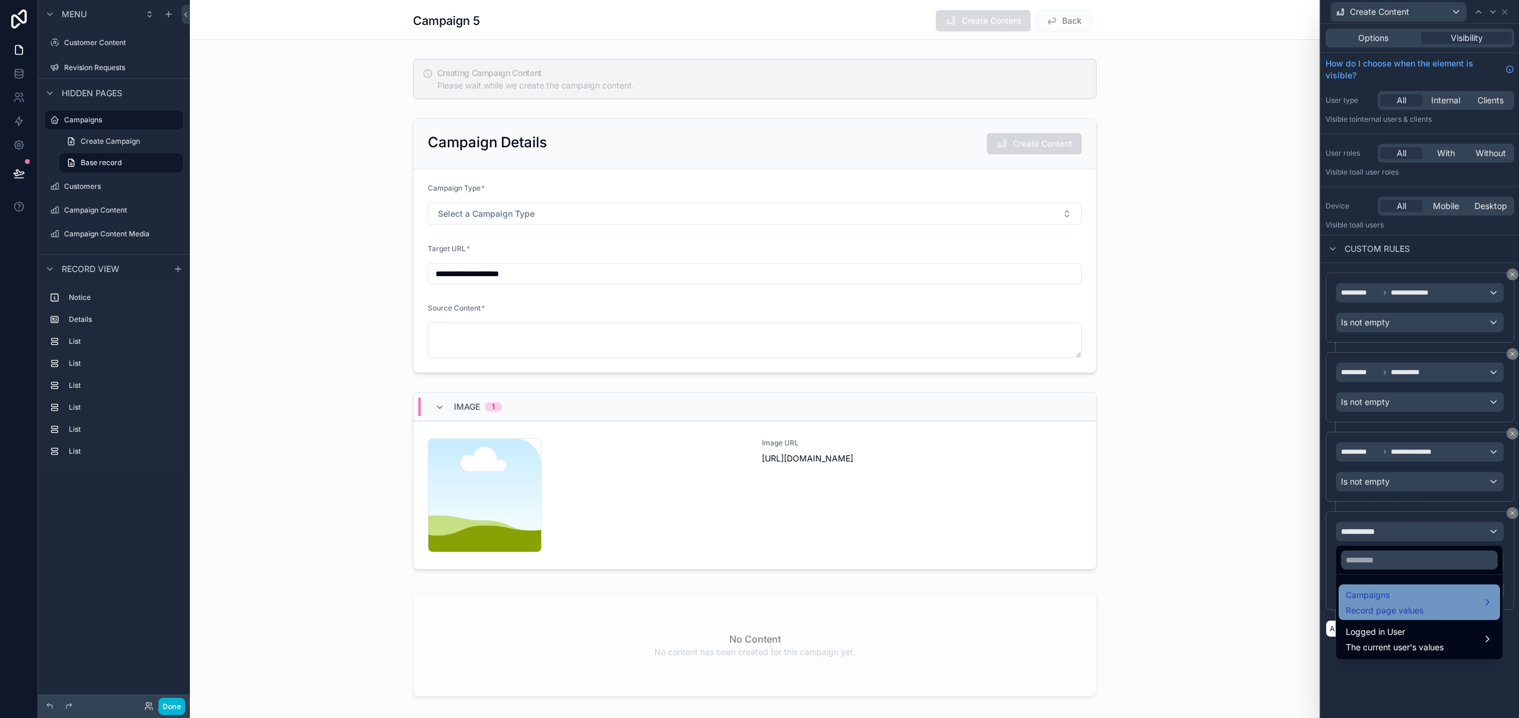
click at [1411, 599] on span "Campaigns" at bounding box center [1385, 595] width 78 height 14
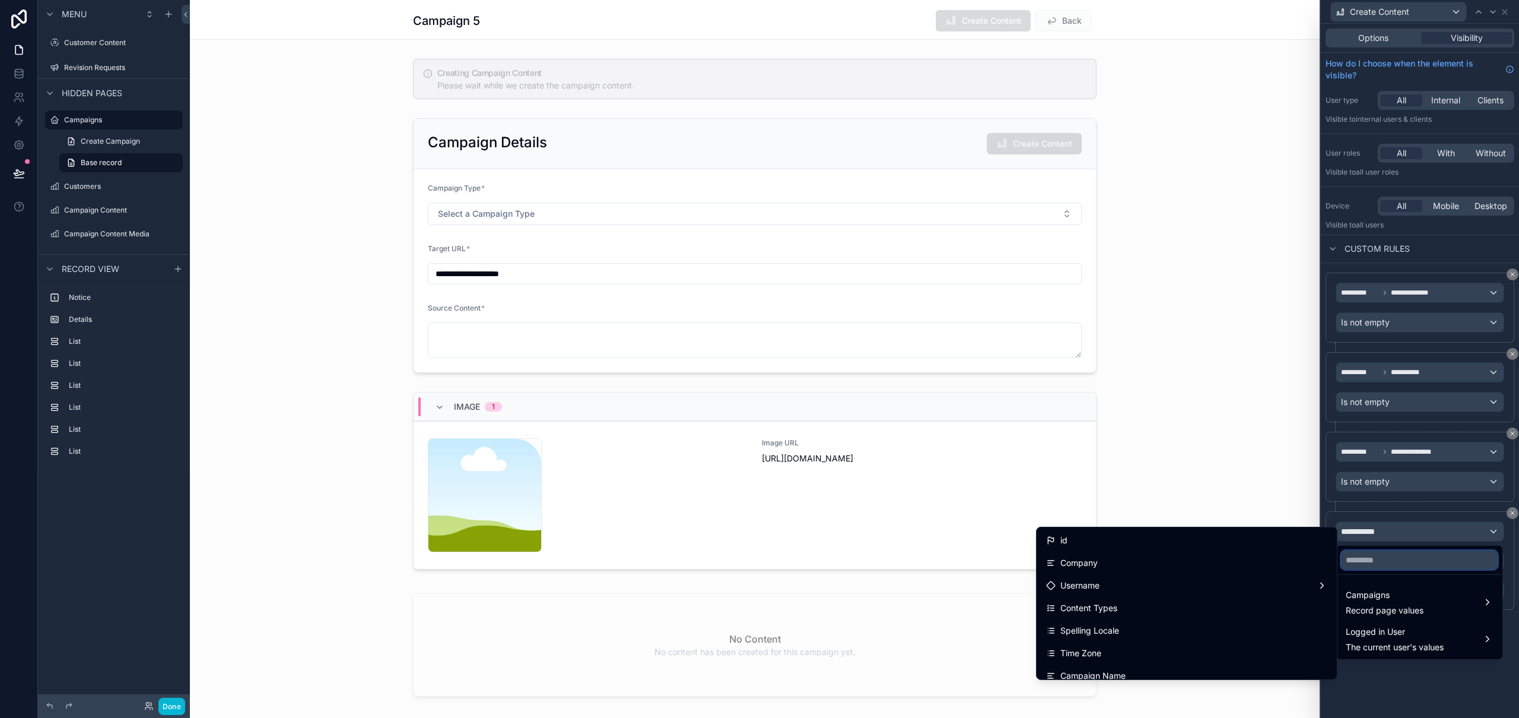
click at [1401, 557] on input "text" at bounding box center [1419, 559] width 157 height 19
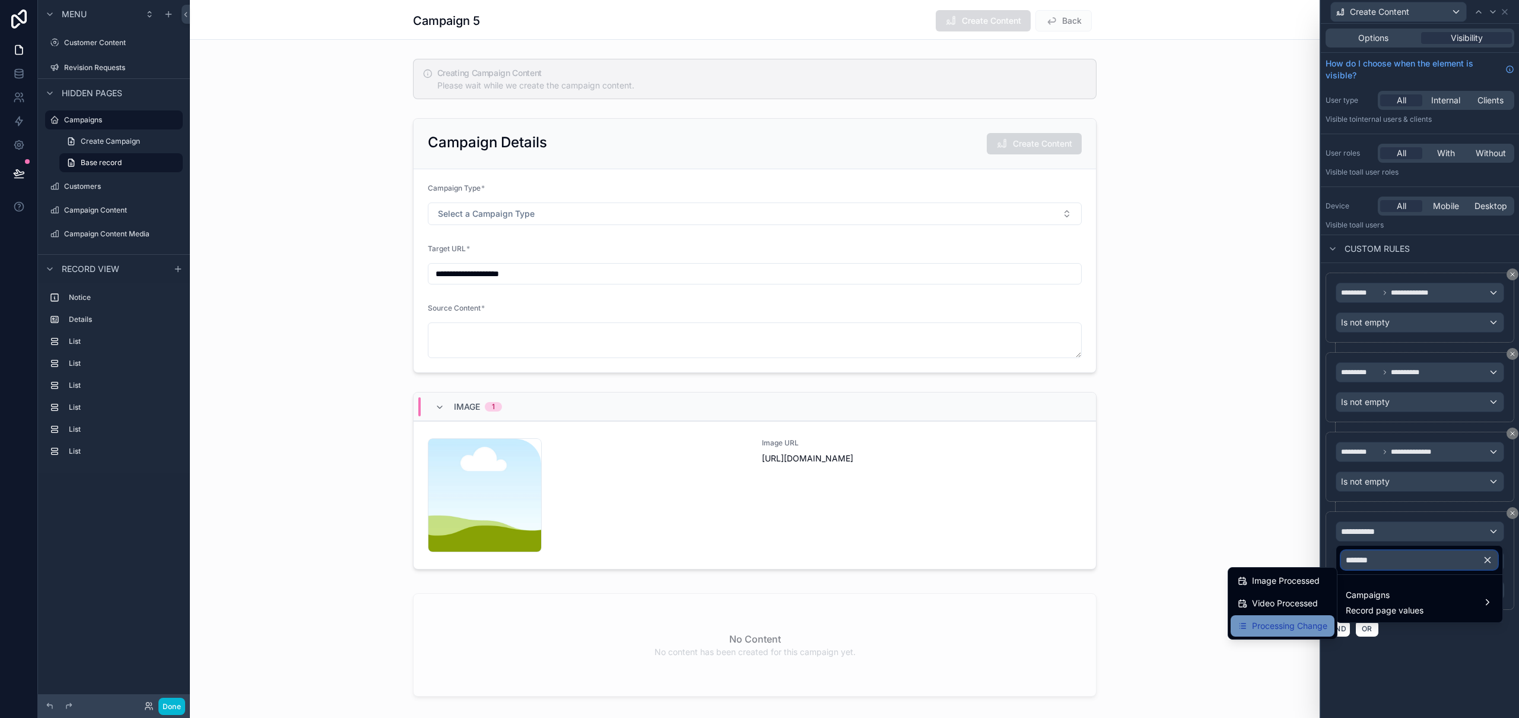
type input "*******"
drag, startPoint x: 1301, startPoint y: 624, endPoint x: 1332, endPoint y: 627, distance: 31.6
click at [1301, 624] on span "Processing Change" at bounding box center [1289, 625] width 75 height 14
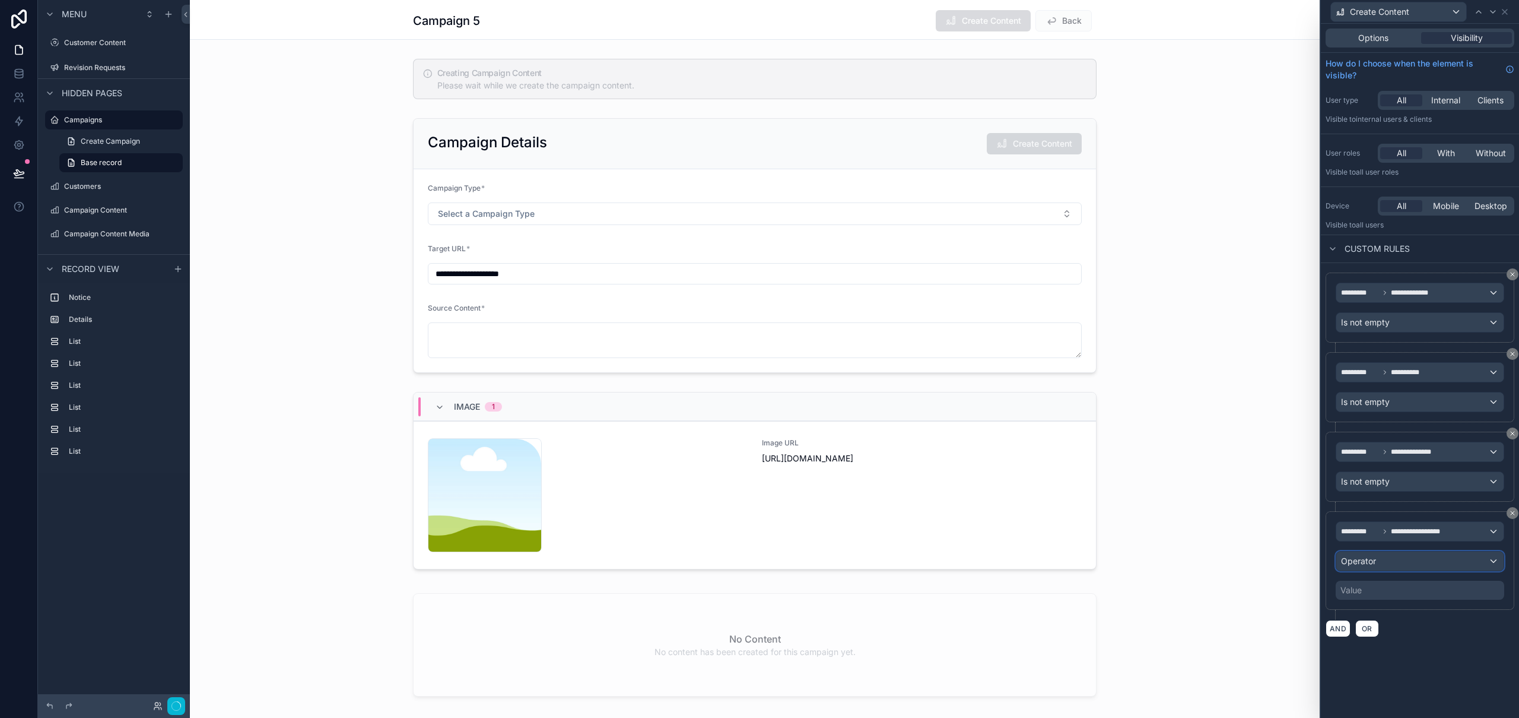
click at [1375, 566] on span "Operator" at bounding box center [1358, 561] width 35 height 10
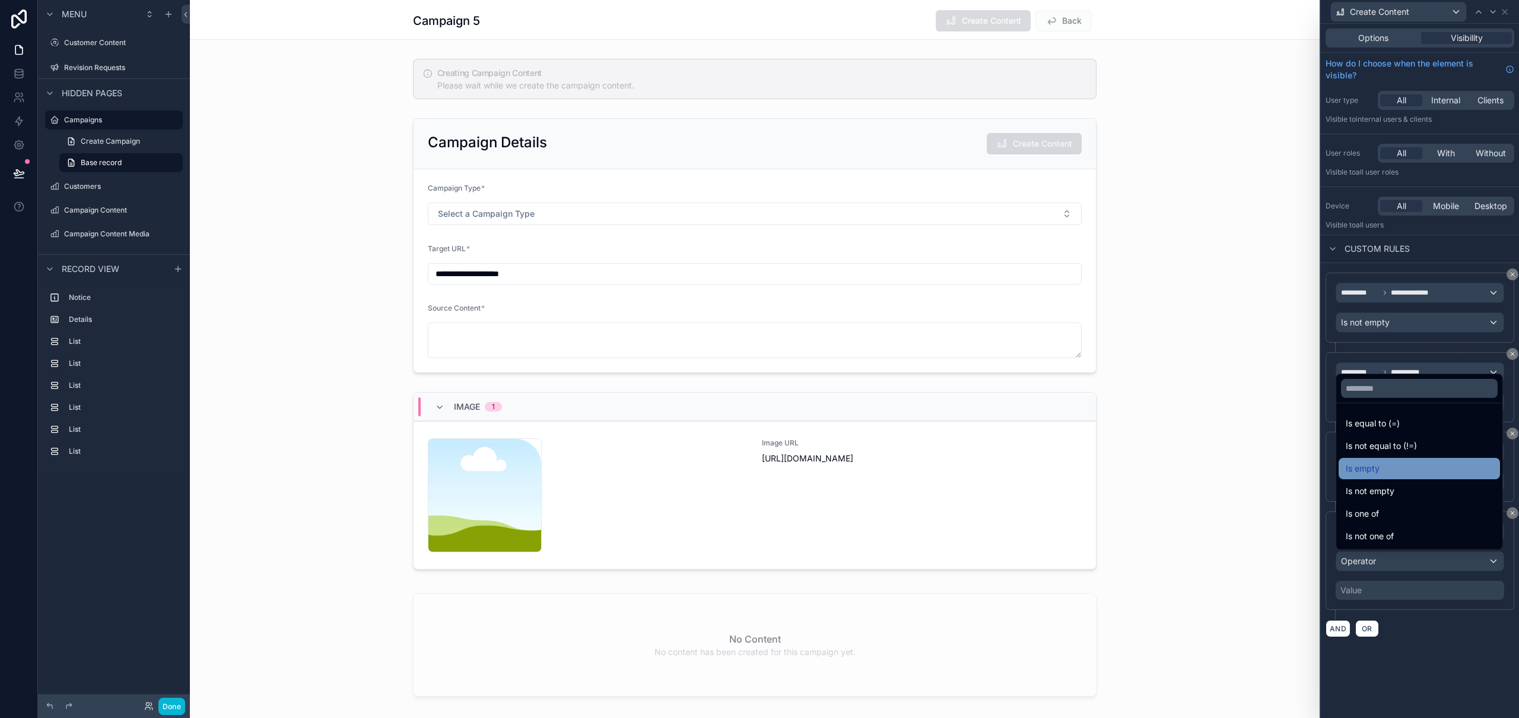
click at [1397, 465] on div "Is empty" at bounding box center [1419, 468] width 147 height 14
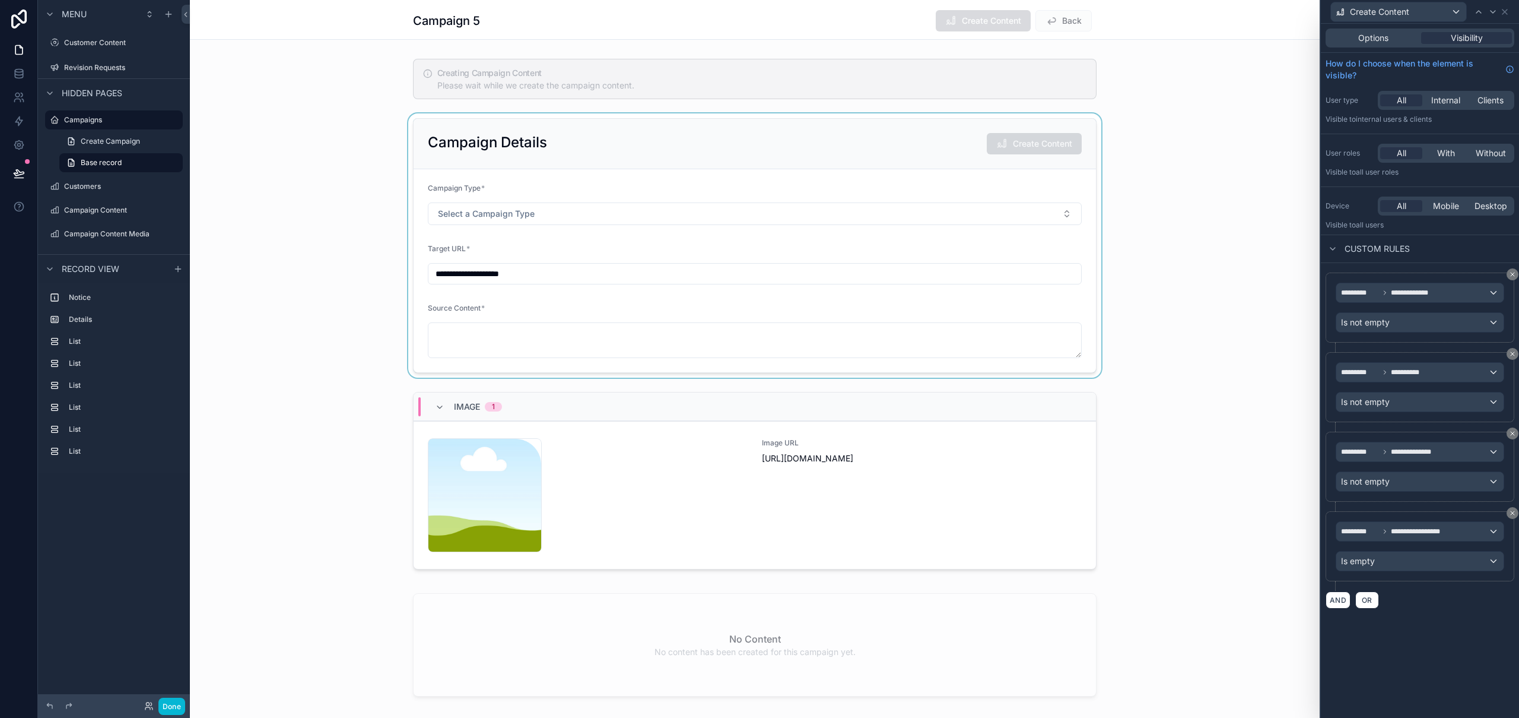
click at [900, 132] on div "scrollable content" at bounding box center [755, 245] width 1130 height 264
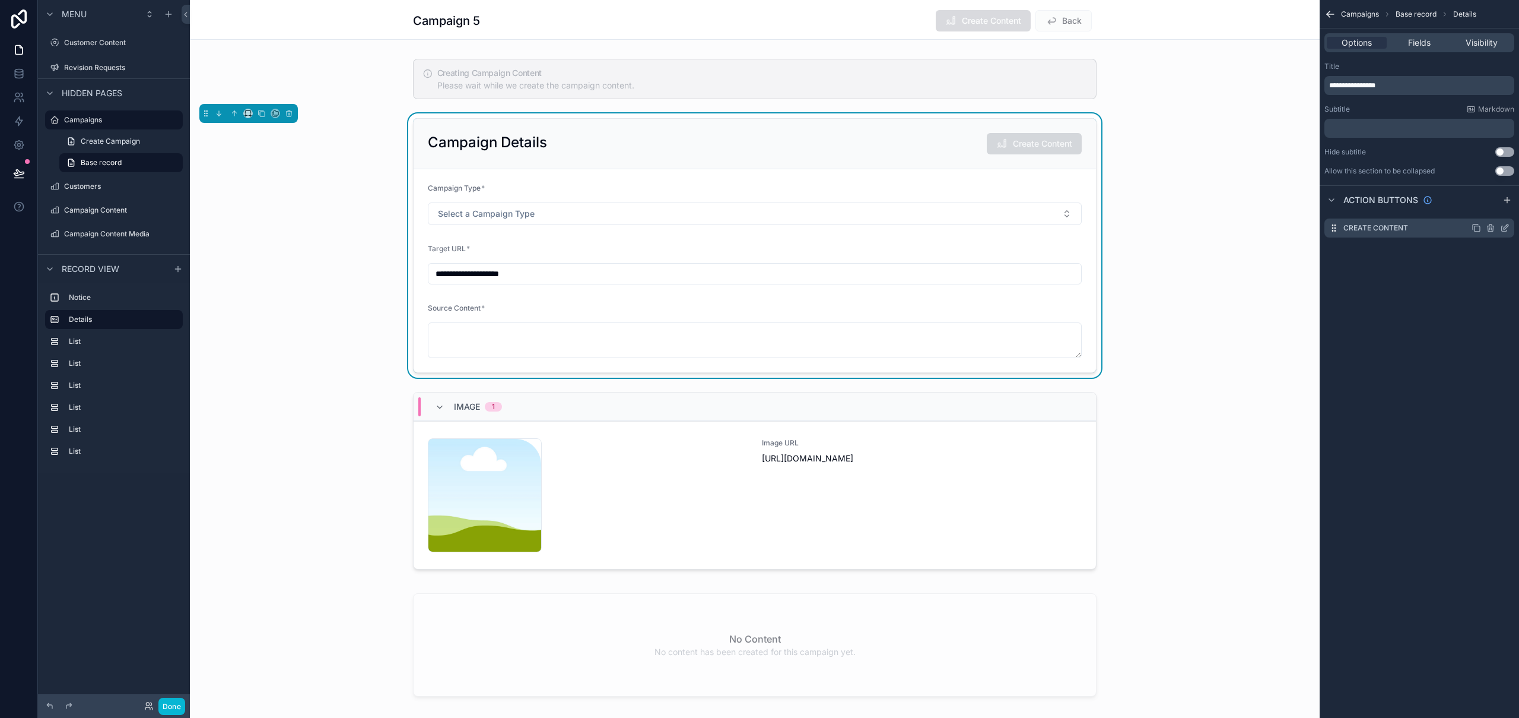
click at [1507, 229] on icon "scrollable content" at bounding box center [1504, 227] width 9 height 9
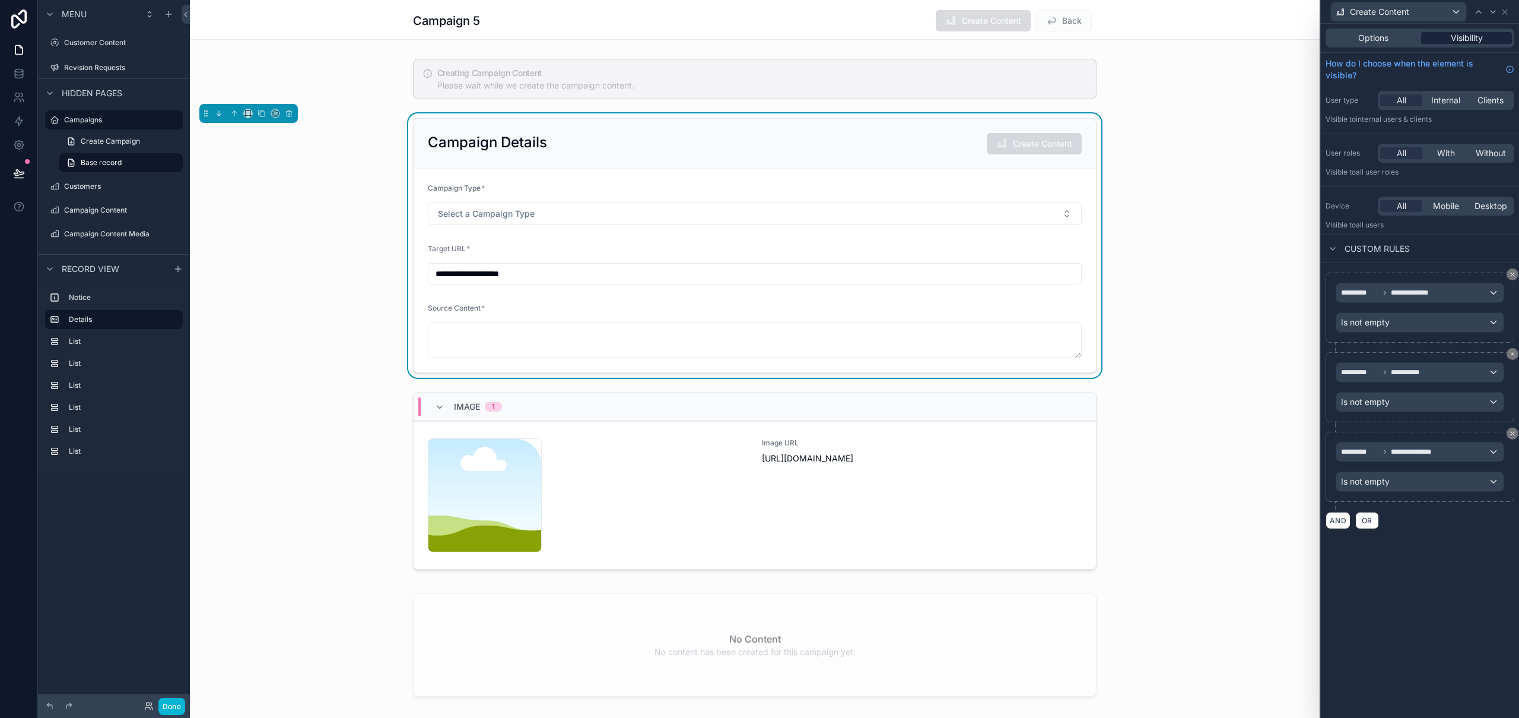
click at [1477, 36] on span "Visibility" at bounding box center [1467, 38] width 32 height 12
click at [1341, 523] on button "AND" at bounding box center [1338, 520] width 25 height 17
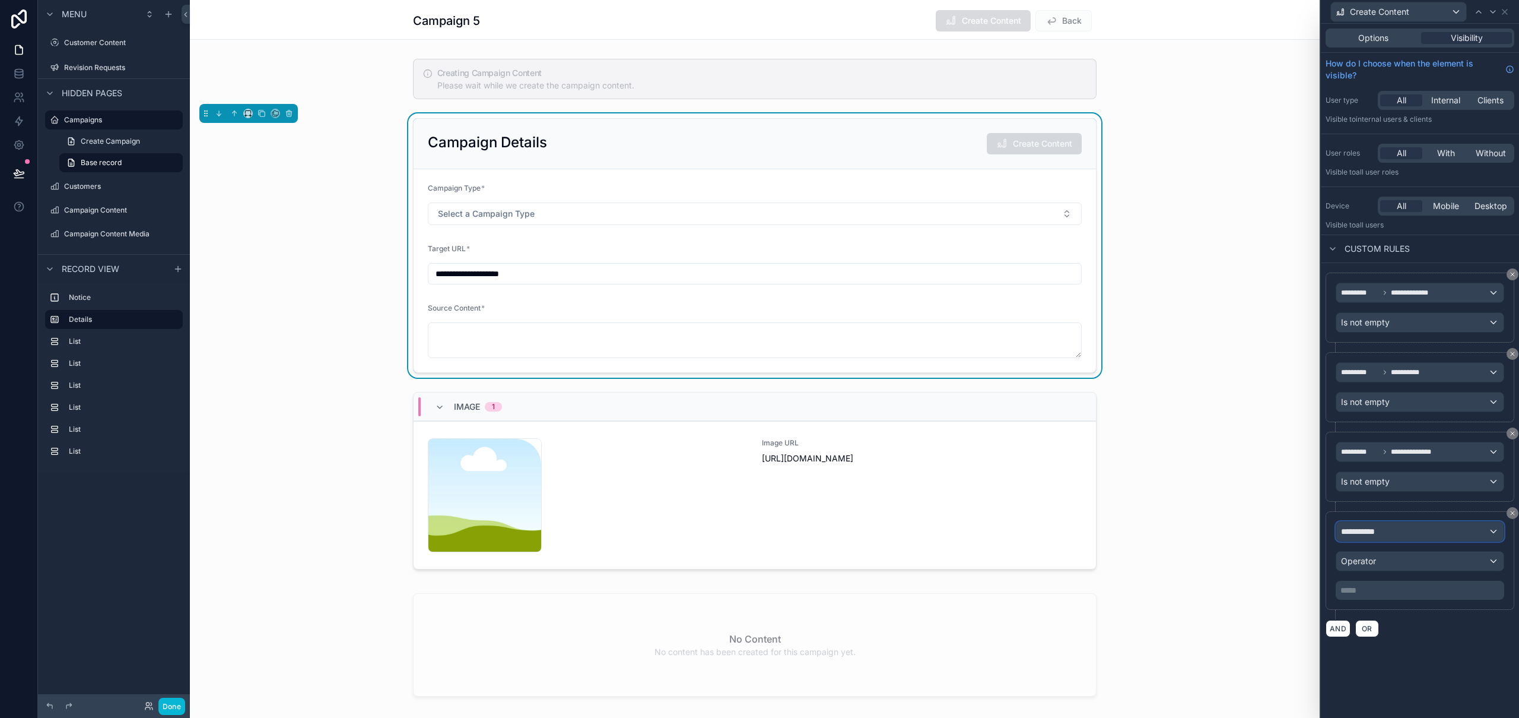
click at [1385, 535] on span "**********" at bounding box center [1363, 531] width 44 height 12
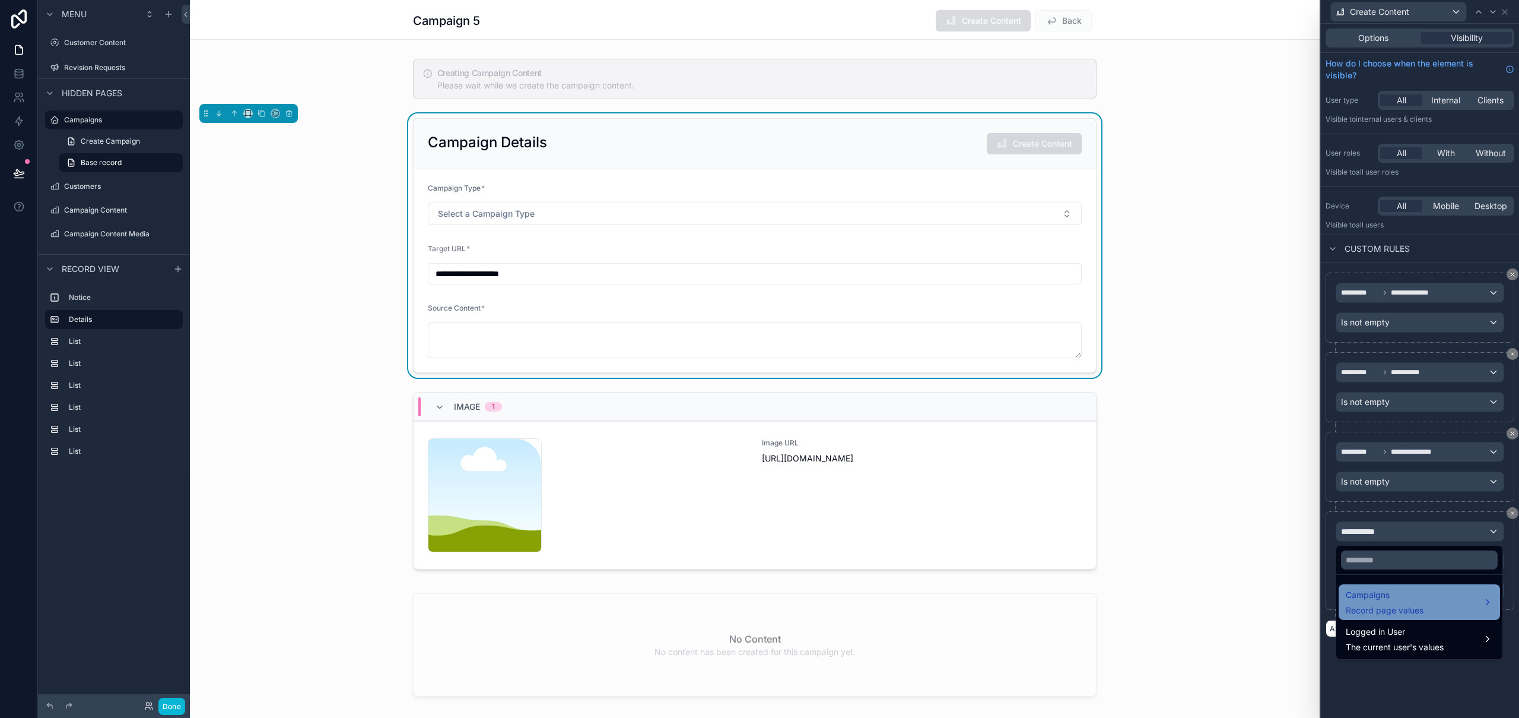
click at [1394, 602] on div "Campaigns Record page values" at bounding box center [1385, 602] width 78 height 28
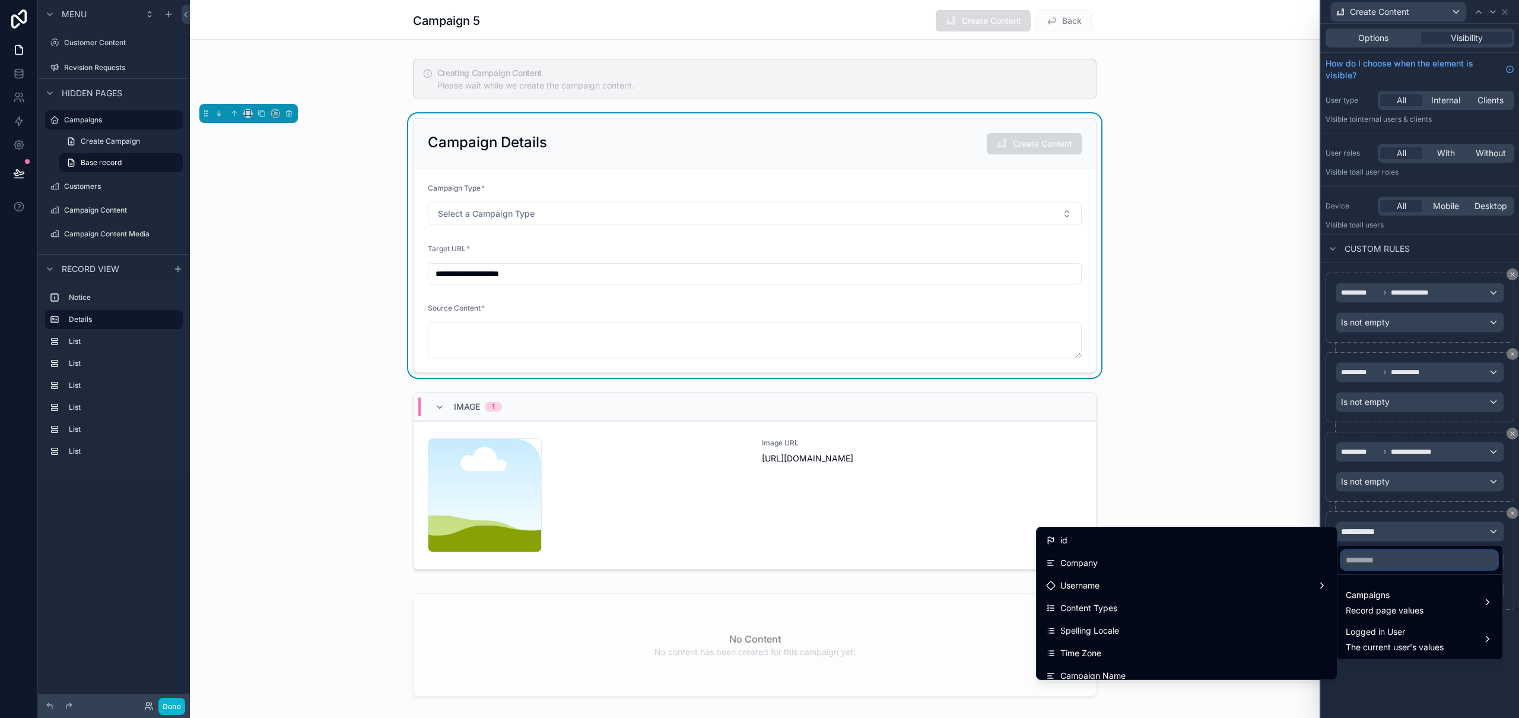
click at [1389, 561] on input "text" at bounding box center [1419, 559] width 157 height 19
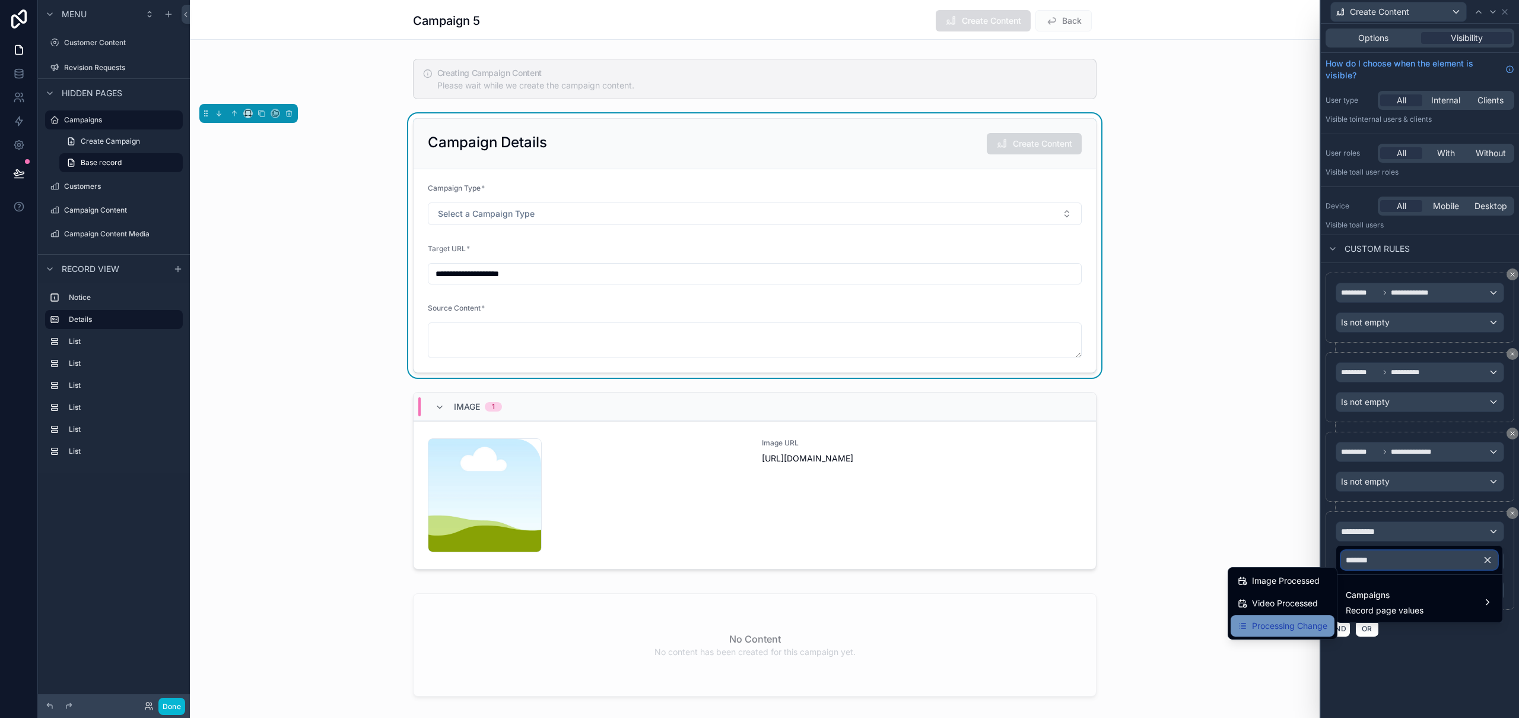
type input "*******"
drag, startPoint x: 1292, startPoint y: 625, endPoint x: 1318, endPoint y: 623, distance: 25.6
click at [1292, 626] on span "Processing Change" at bounding box center [1289, 625] width 75 height 14
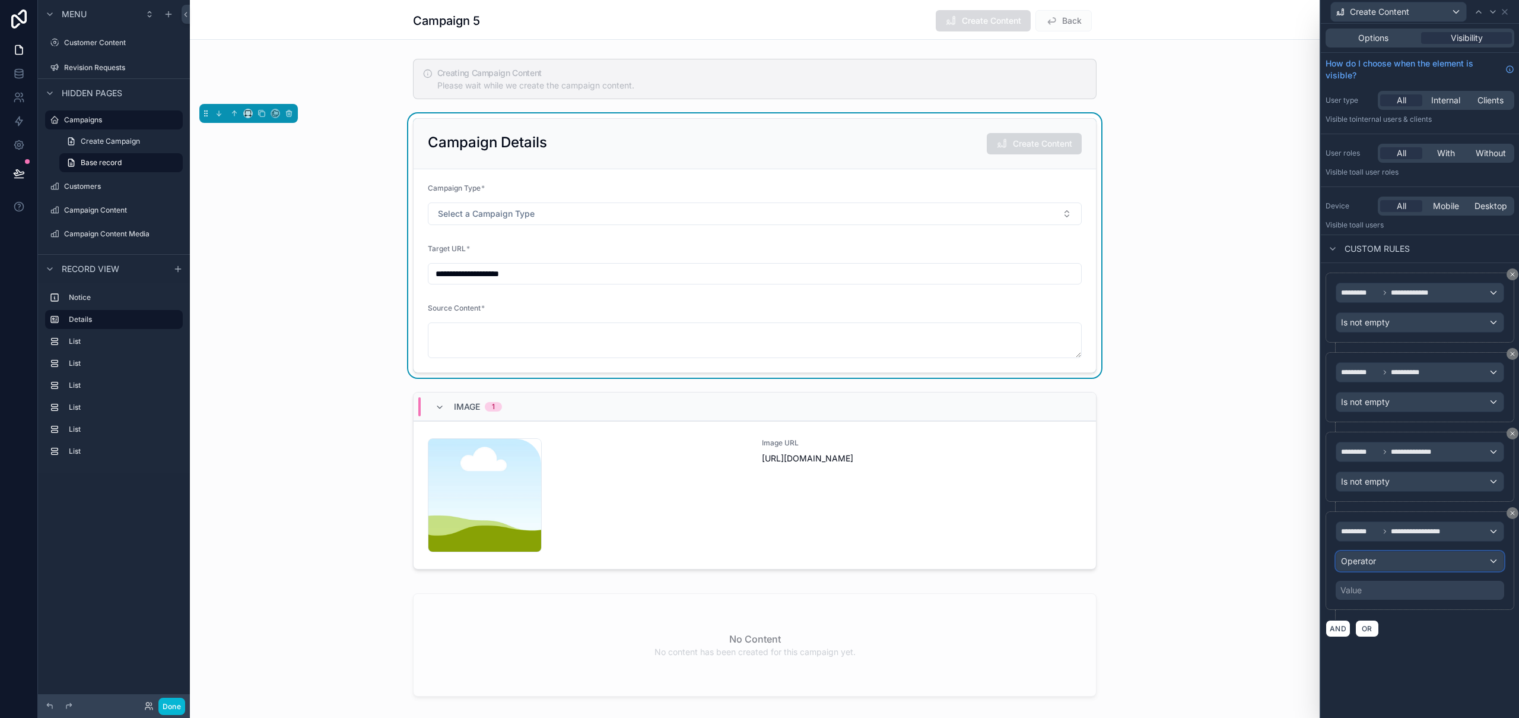
click at [1389, 567] on div "Operator" at bounding box center [1420, 560] width 167 height 19
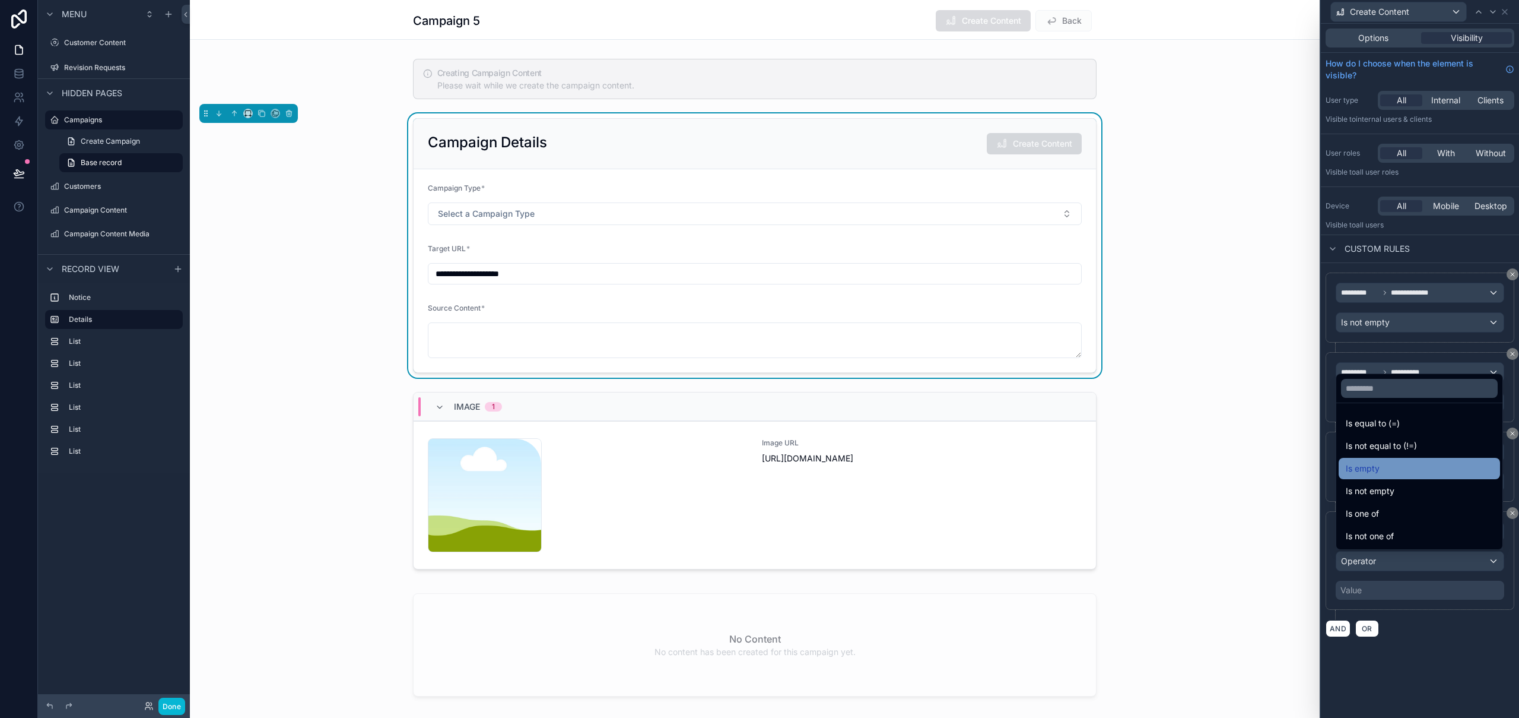
click at [1388, 472] on div "Is empty" at bounding box center [1419, 468] width 147 height 14
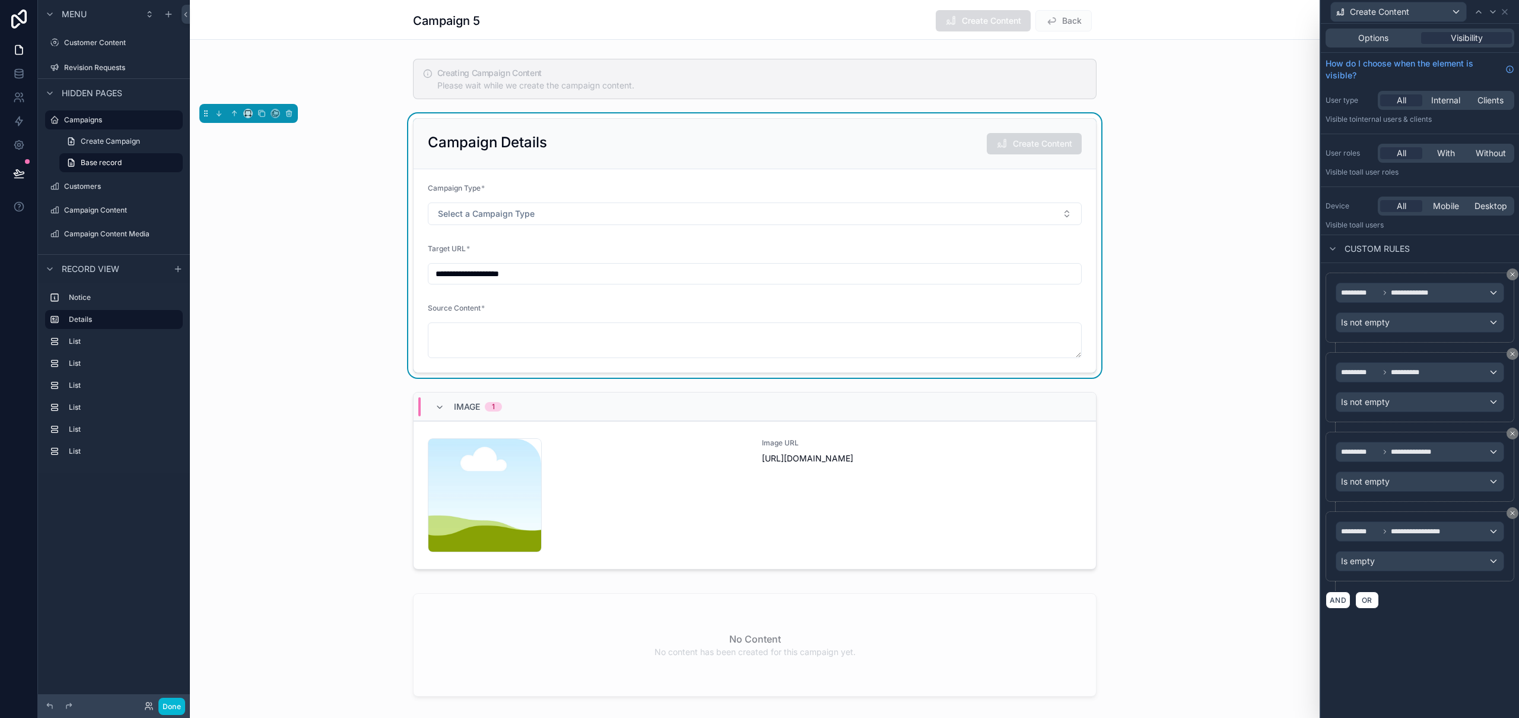
click at [1165, 23] on div "Campaign 5 Create Content Back" at bounding box center [755, 20] width 1130 height 40
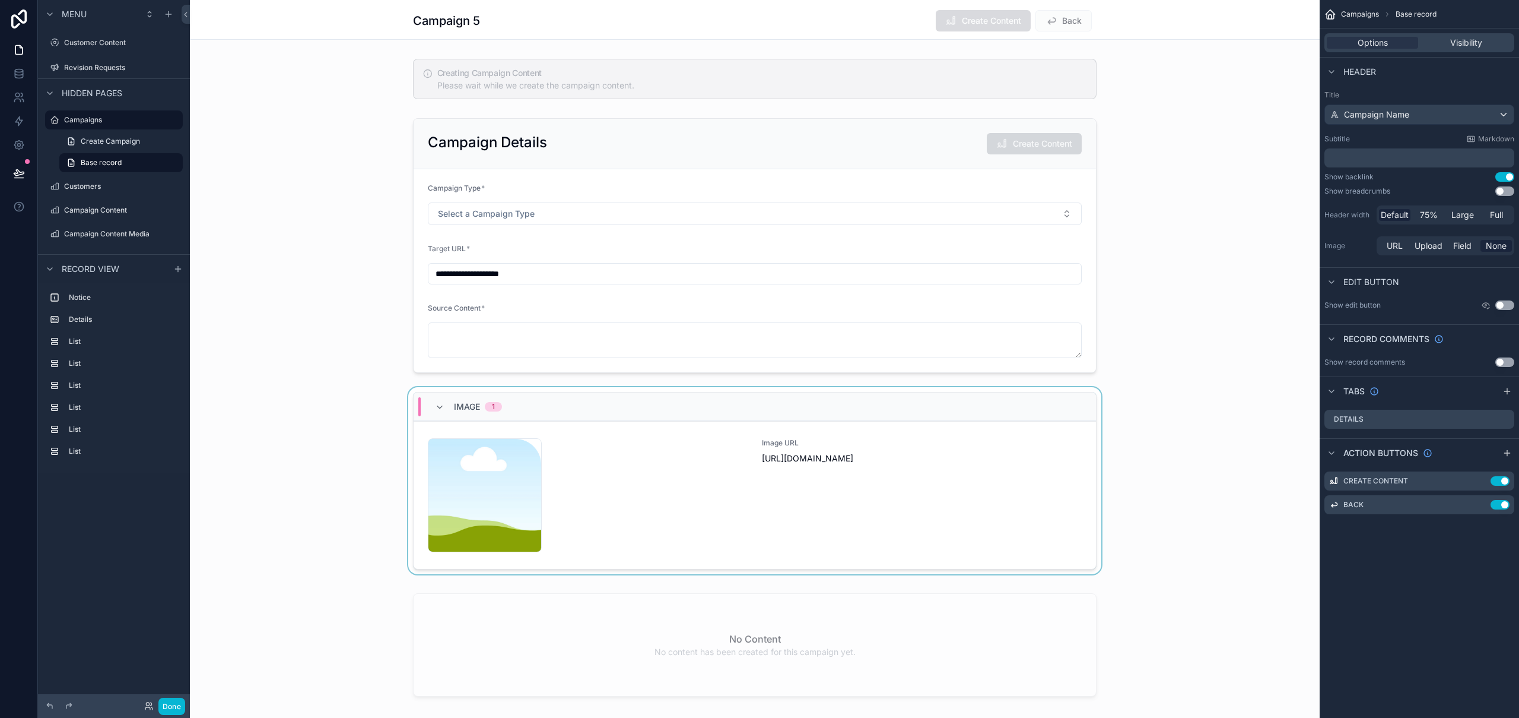
click at [634, 477] on div "scrollable content" at bounding box center [755, 483] width 1130 height 192
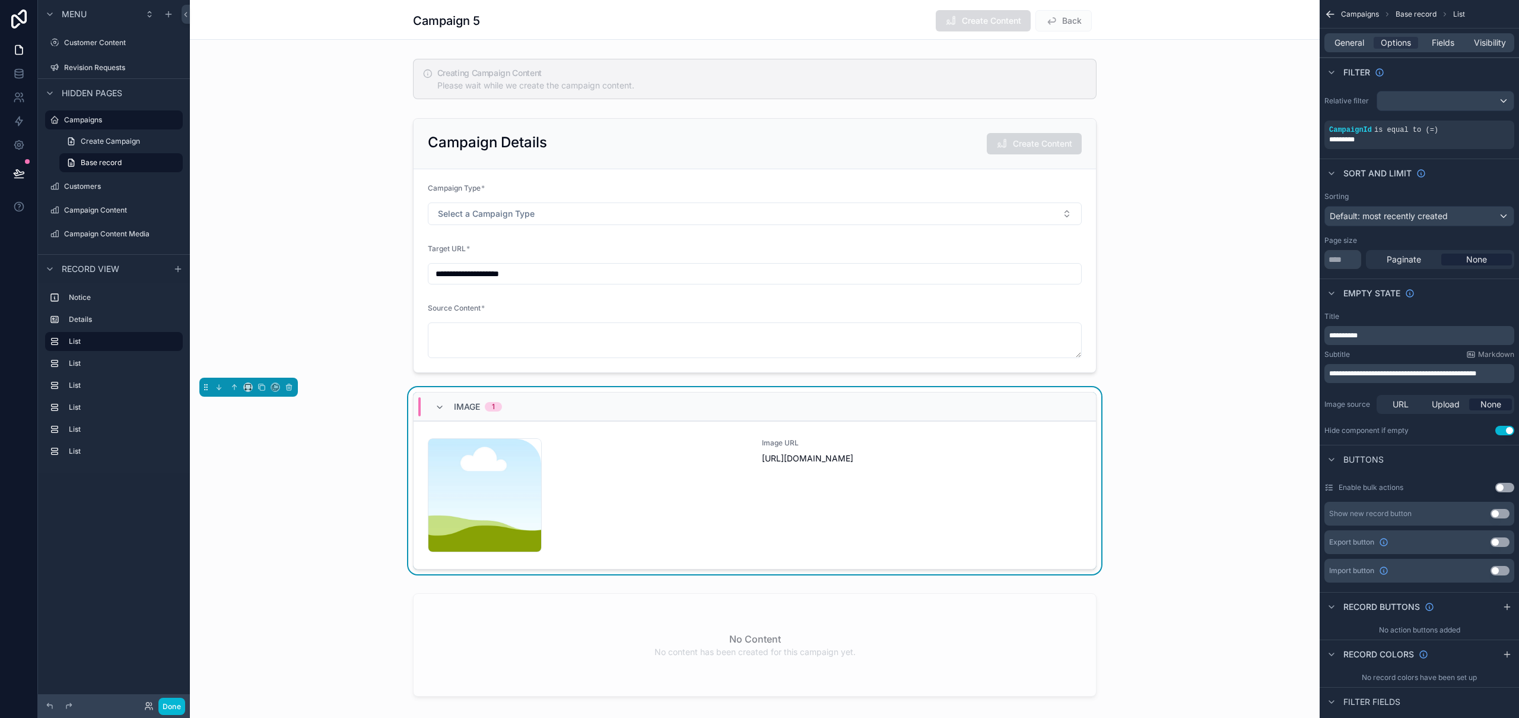
click at [634, 477] on div "nicksamazingshop-1754514888 .png" at bounding box center [588, 495] width 320 height 114
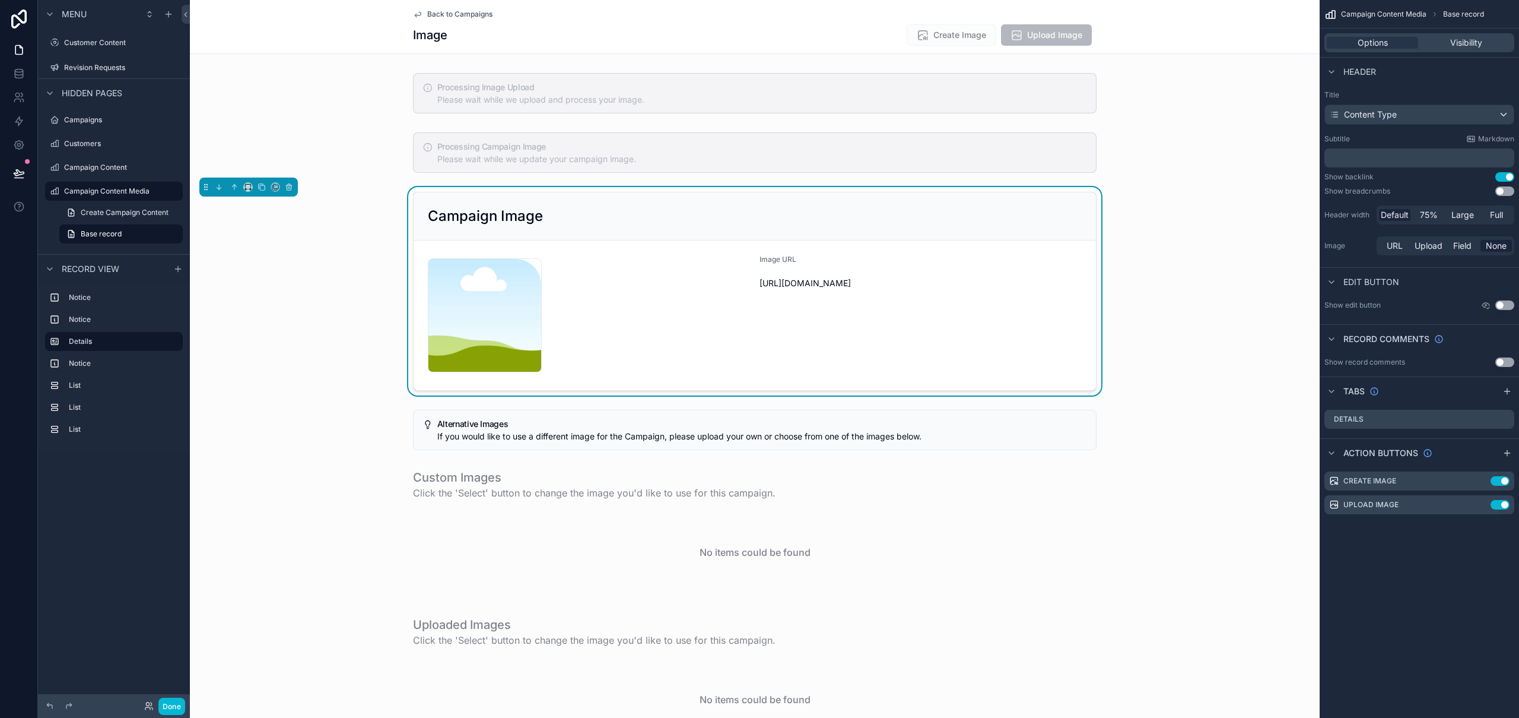
click at [868, 34] on div "Image Create Image Upload Image" at bounding box center [755, 35] width 684 height 23
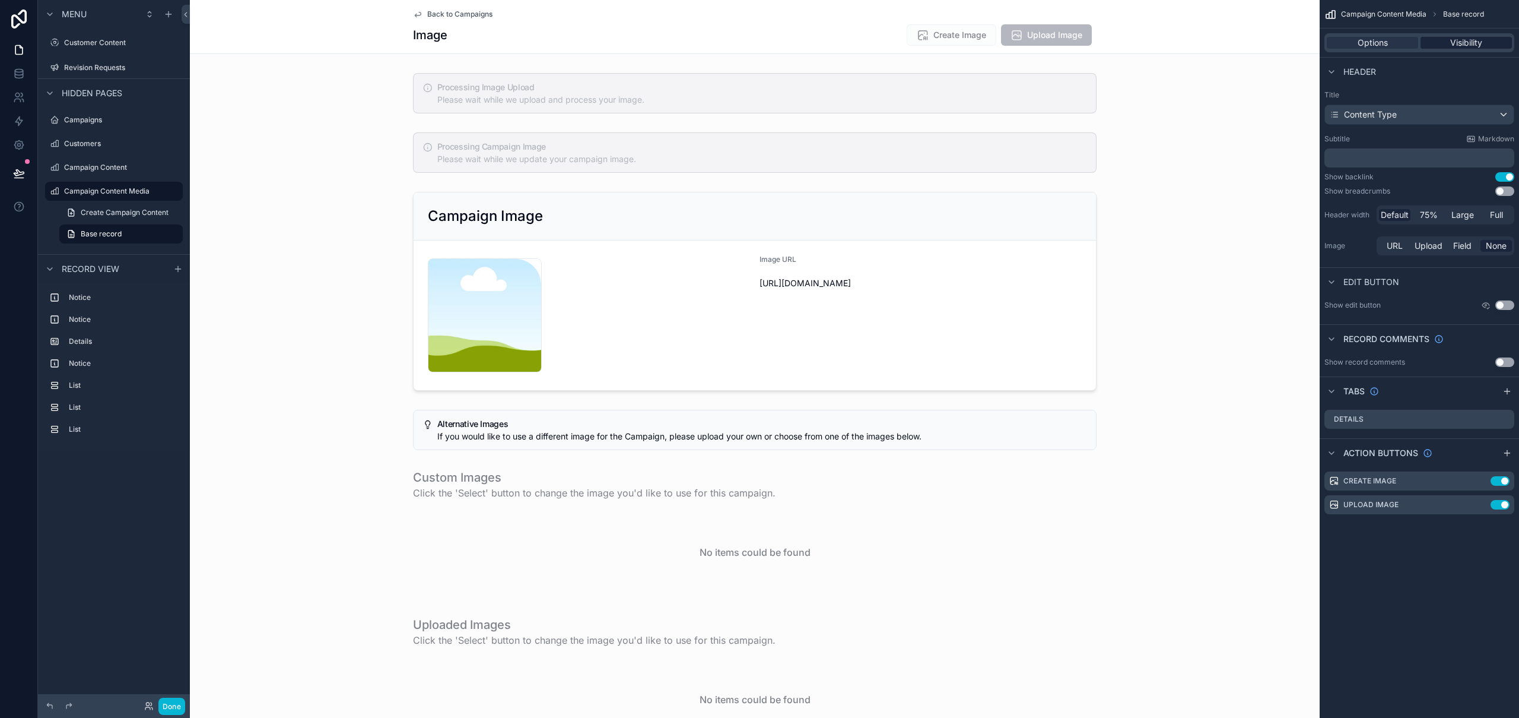
click at [1466, 42] on span "Visibility" at bounding box center [1467, 43] width 32 height 12
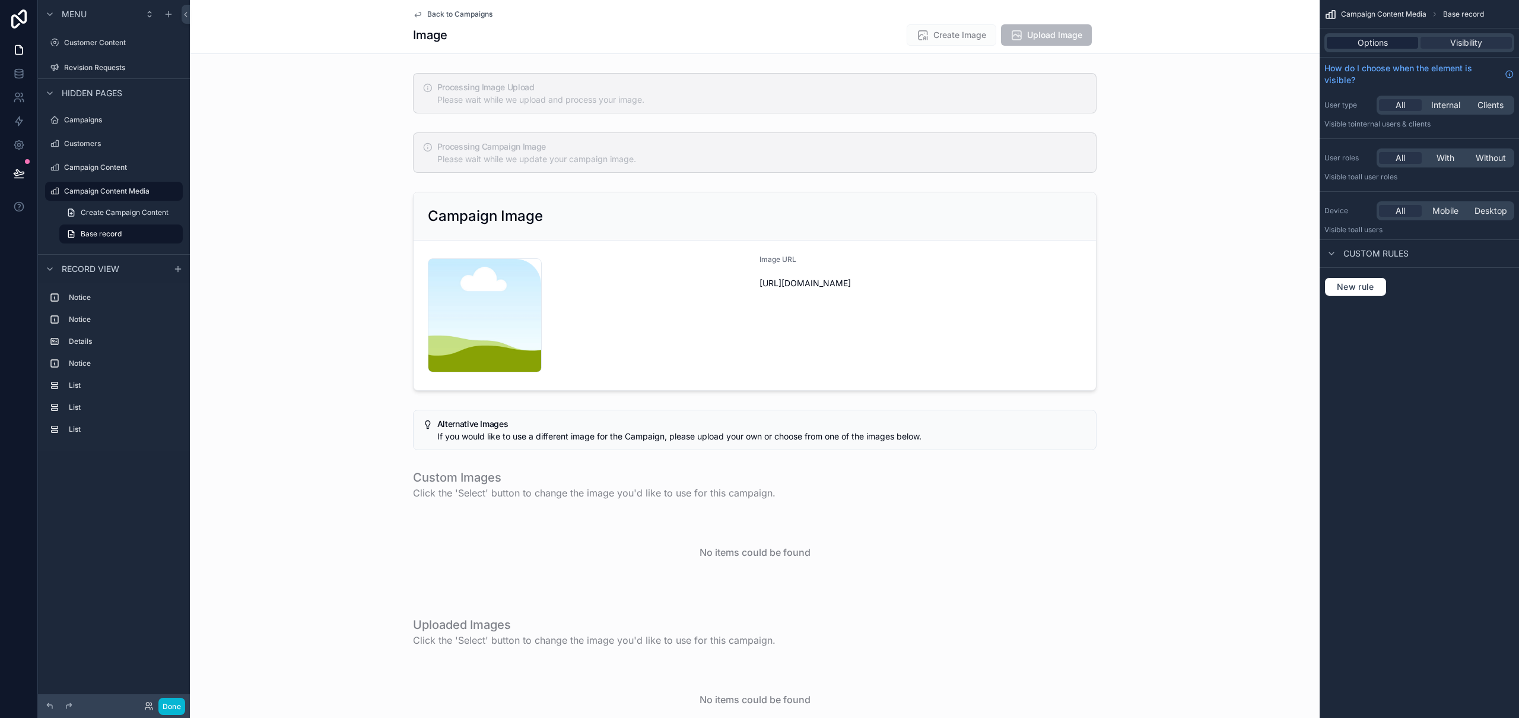
click at [1373, 40] on span "Options" at bounding box center [1373, 43] width 30 height 12
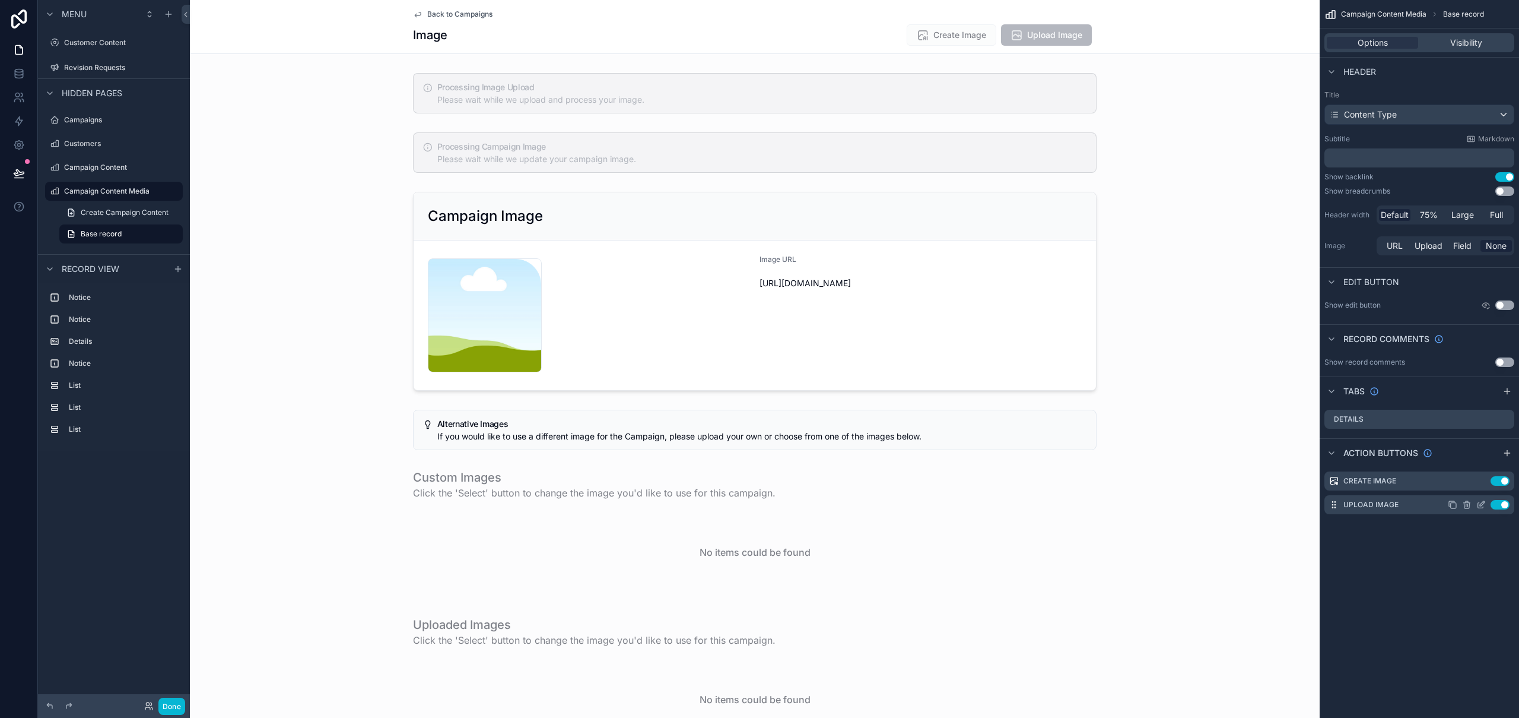
click at [1480, 504] on icon "scrollable content" at bounding box center [1481, 504] width 9 height 9
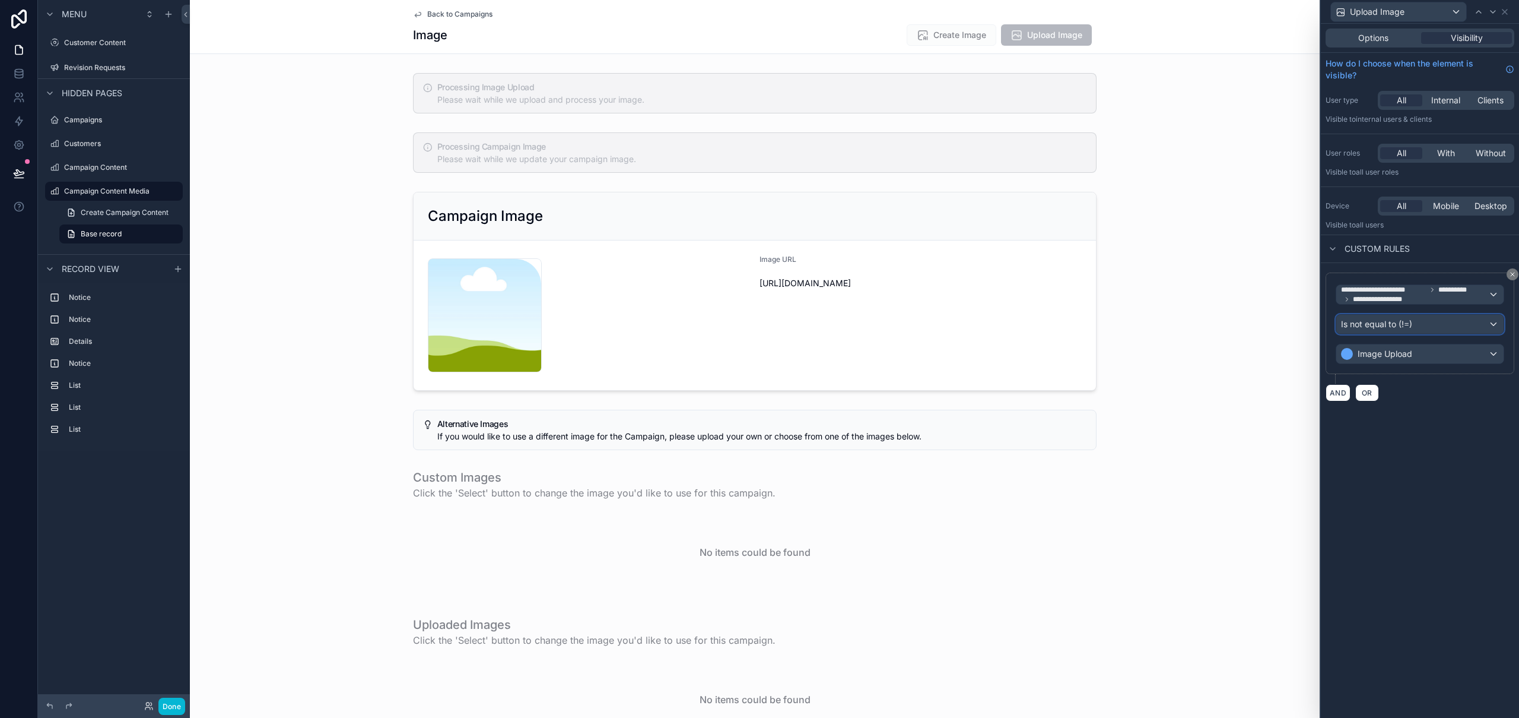
click at [1424, 327] on div "Is not equal to (!=)" at bounding box center [1420, 324] width 167 height 19
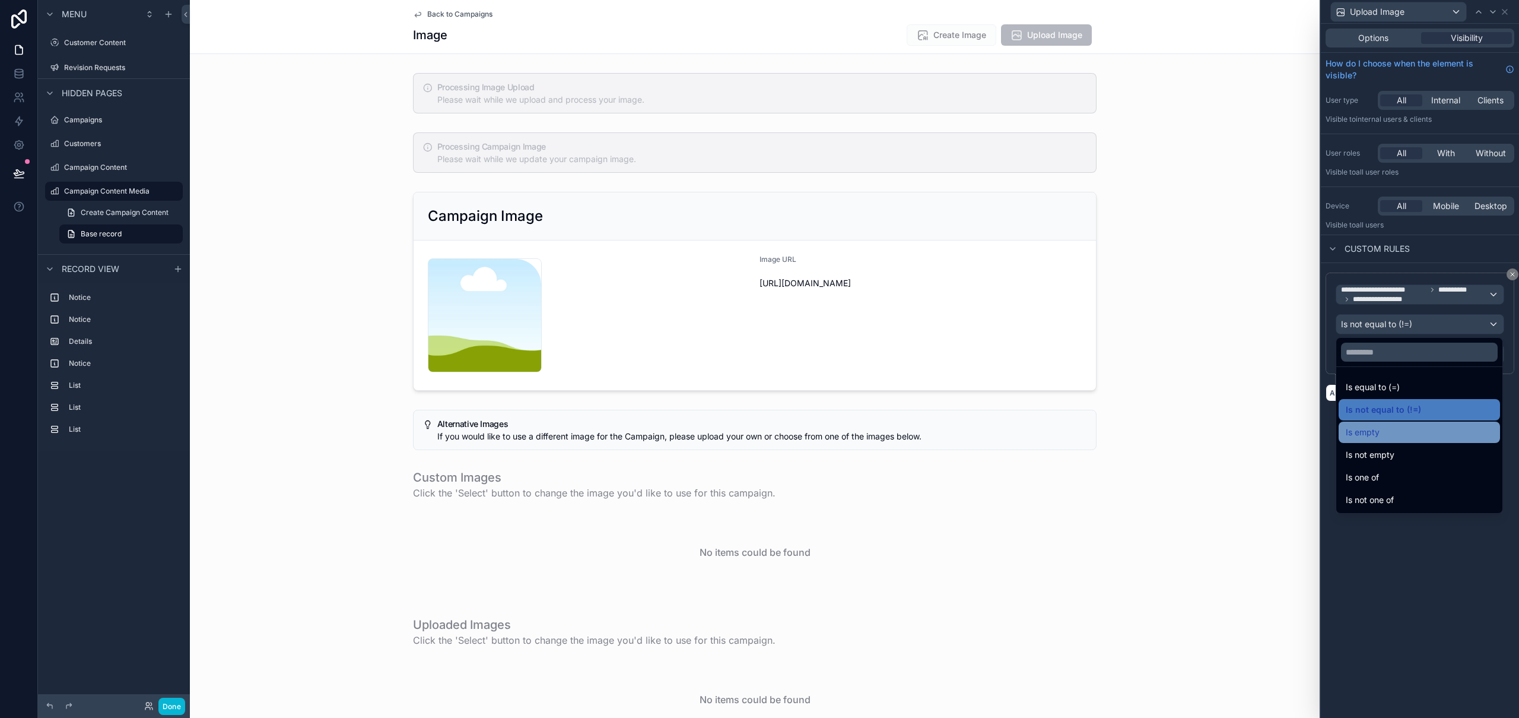
click at [1396, 437] on div "Is empty" at bounding box center [1419, 432] width 147 height 14
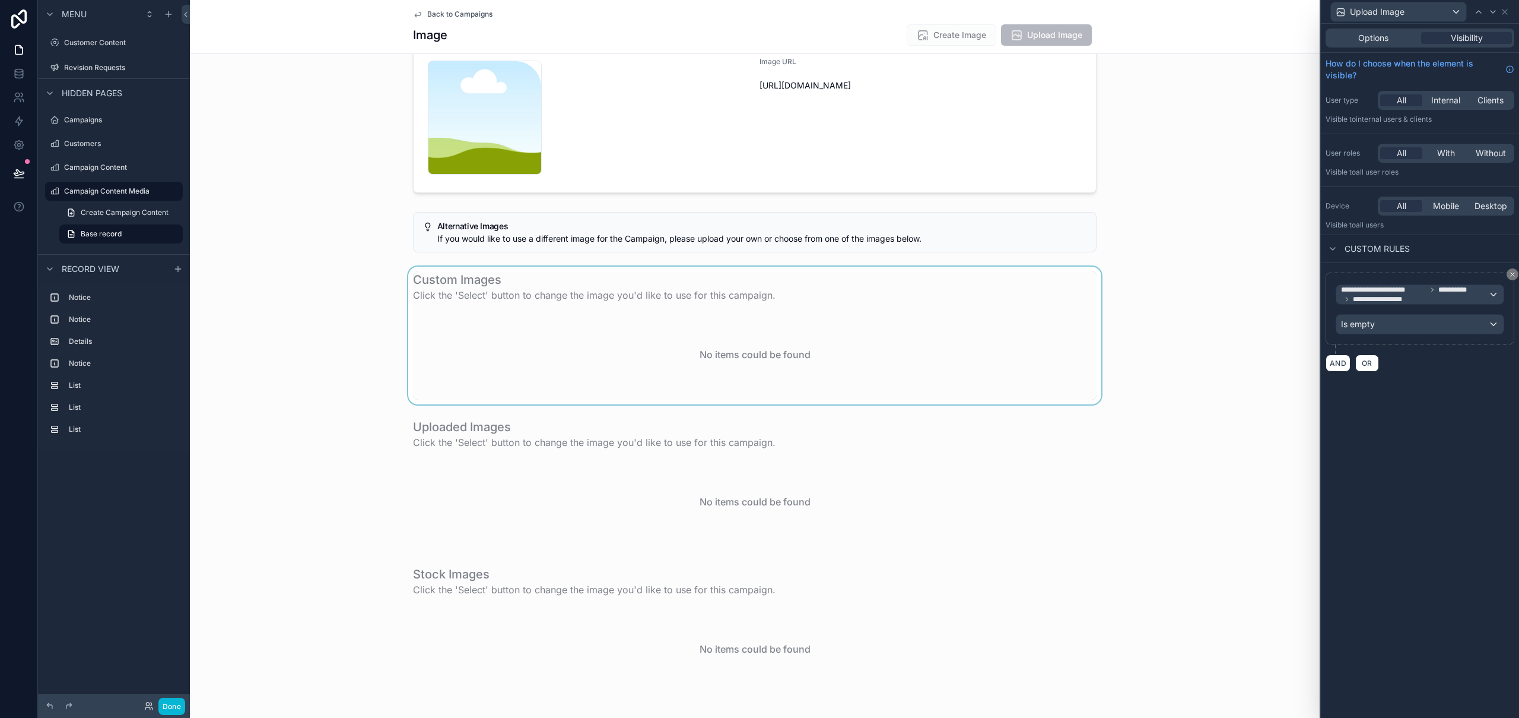
scroll to position [14, 0]
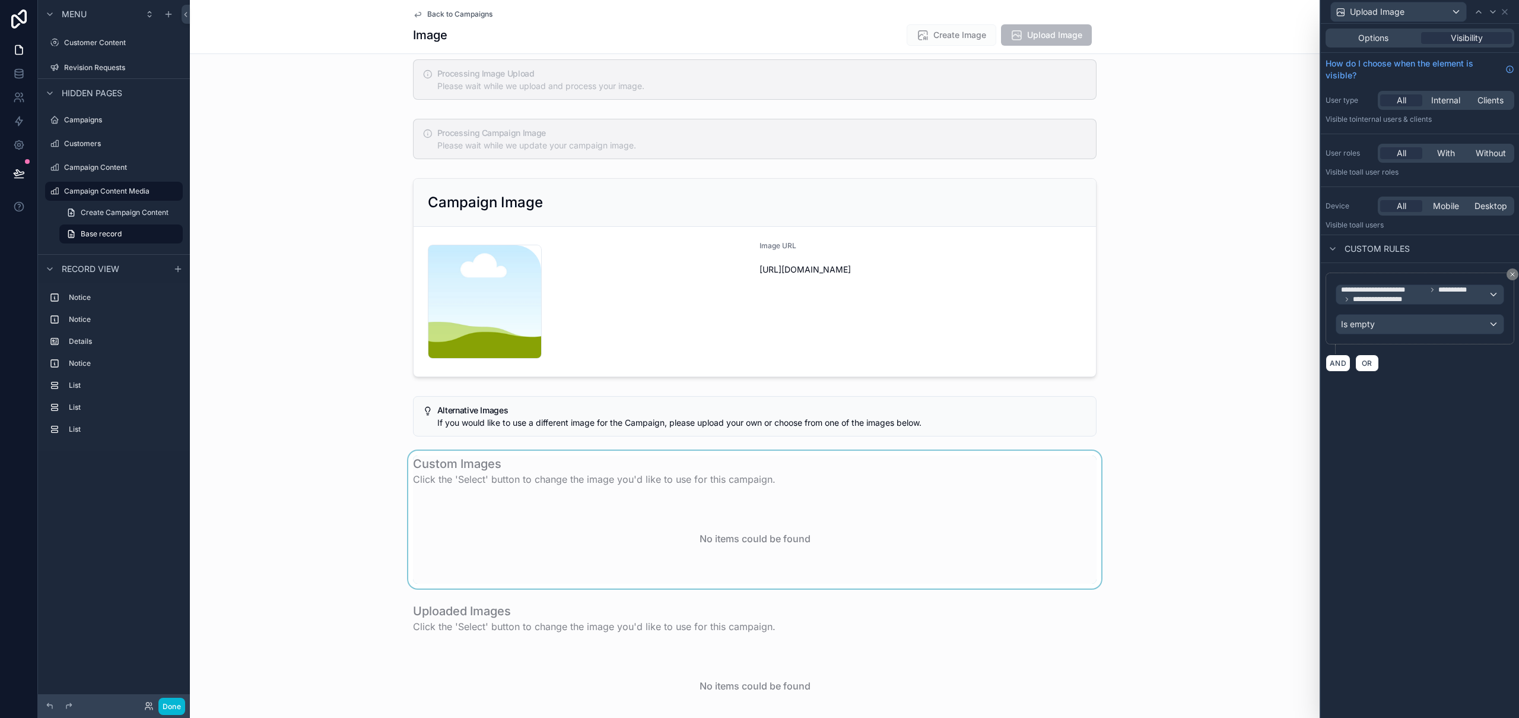
click at [1083, 487] on div "scrollable content" at bounding box center [755, 519] width 1130 height 138
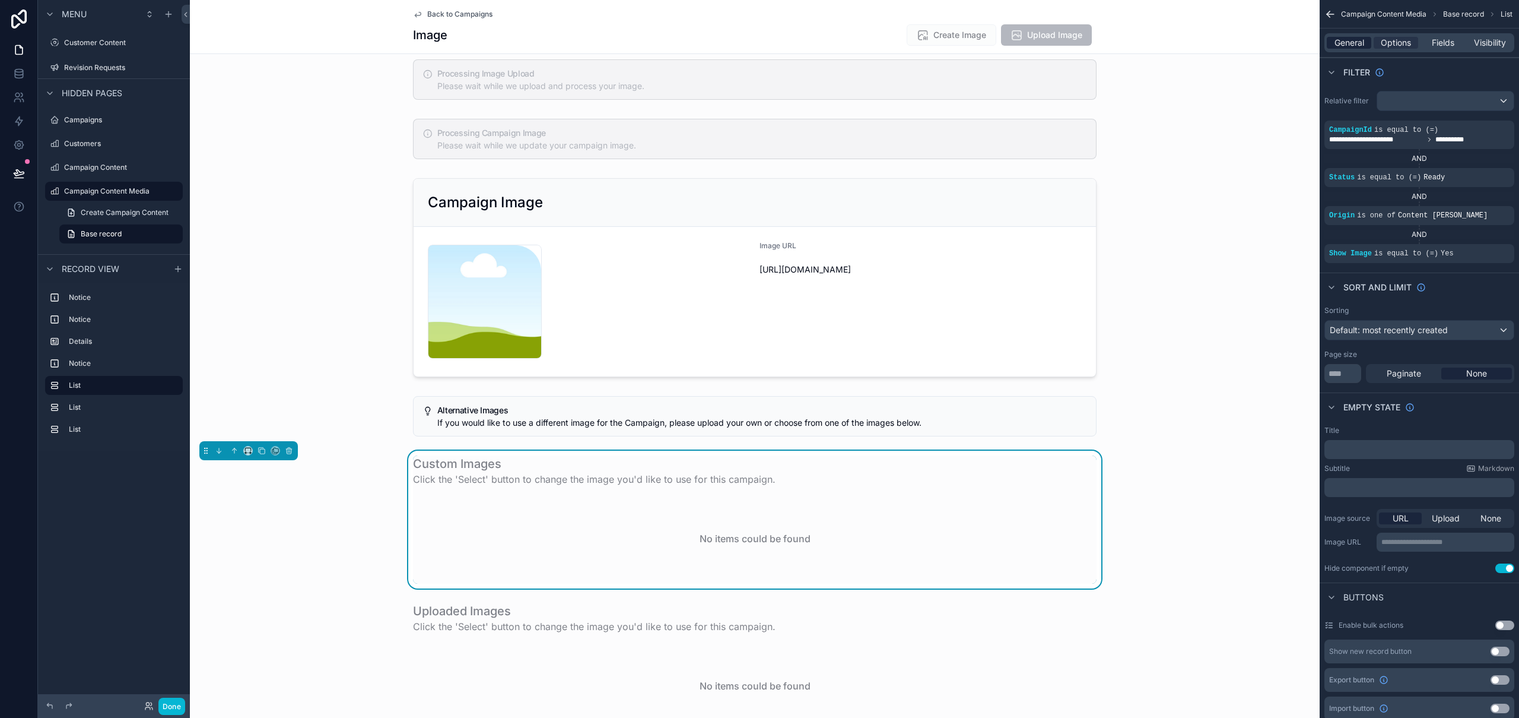
click at [1363, 40] on span "General" at bounding box center [1350, 43] width 30 height 12
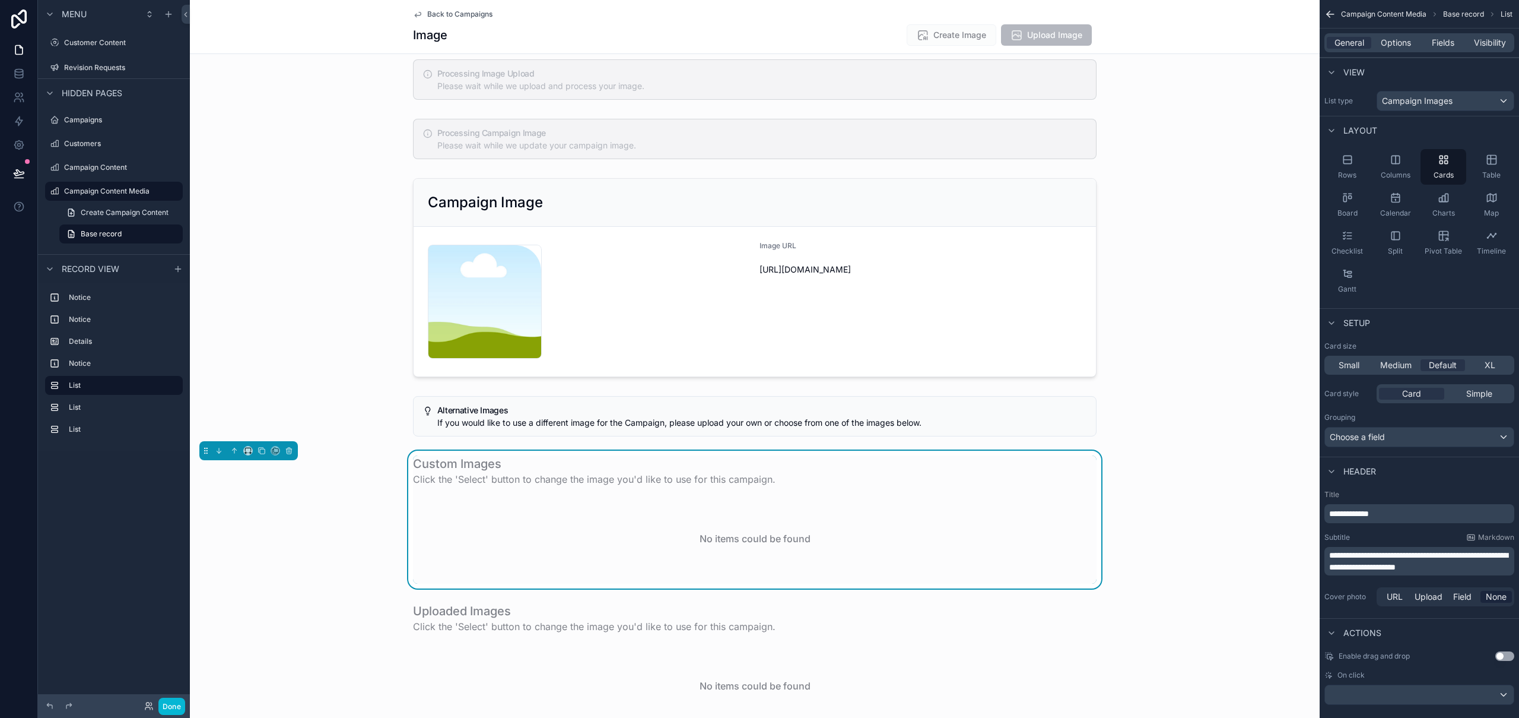
scroll to position [15, 0]
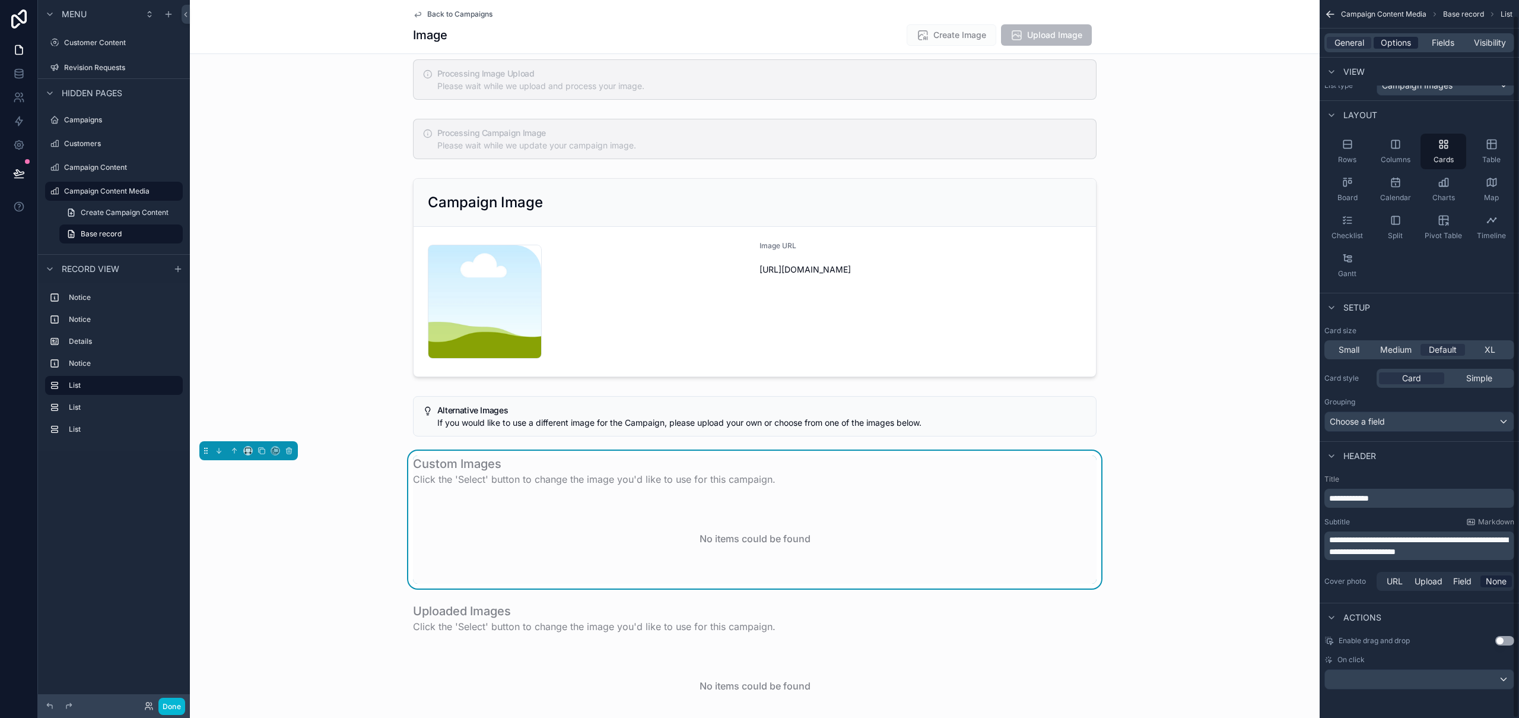
click at [1394, 46] on span "Options" at bounding box center [1396, 43] width 30 height 12
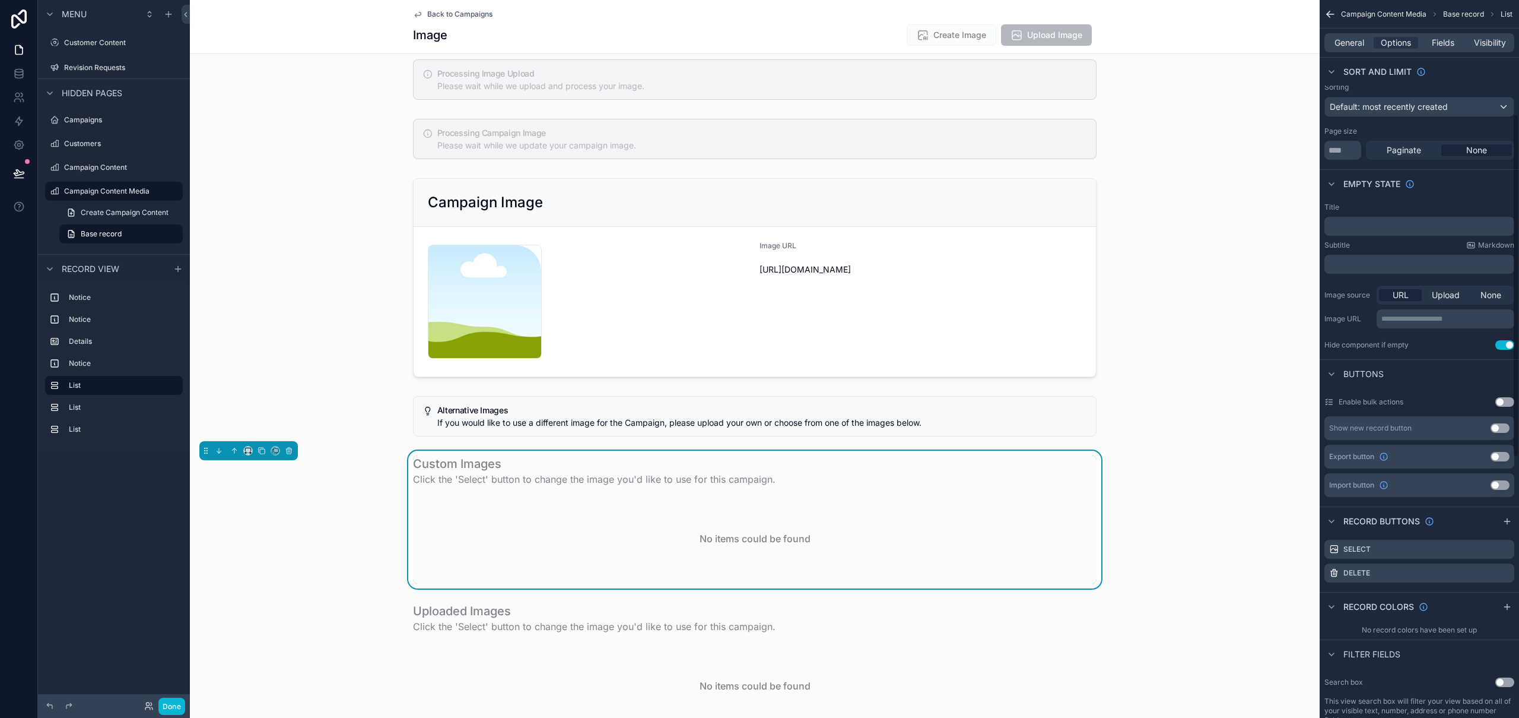
scroll to position [334, 0]
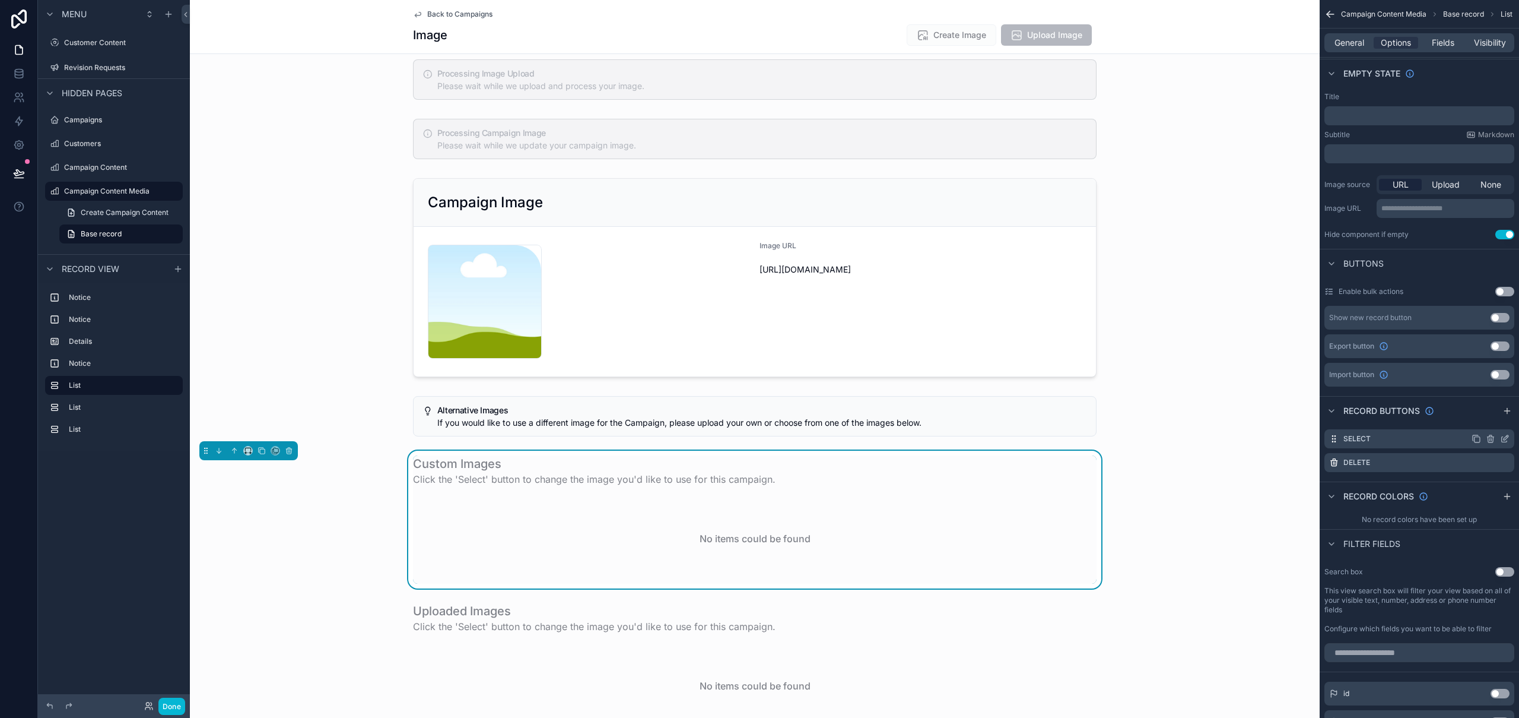
click at [1505, 439] on icon "scrollable content" at bounding box center [1506, 437] width 5 height 5
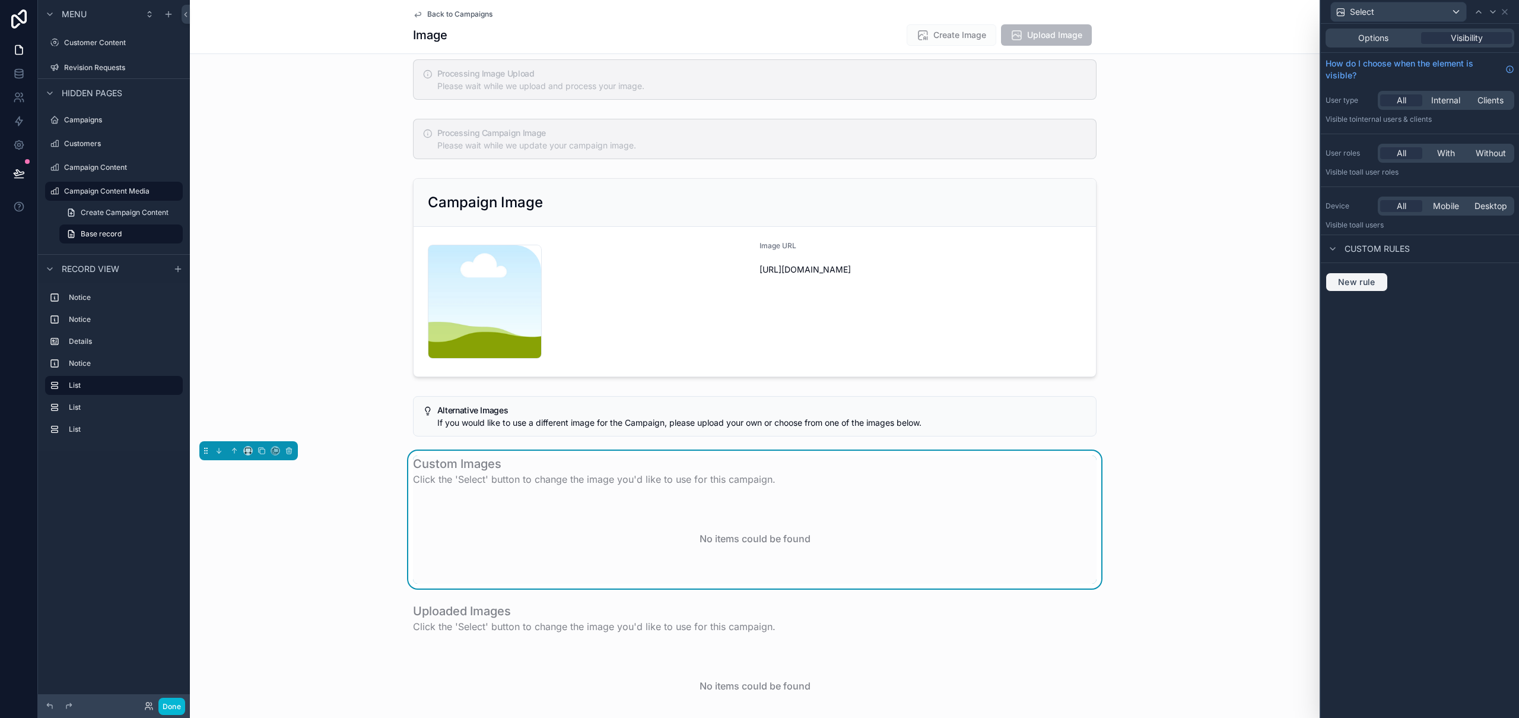
click at [1374, 284] on span "New rule" at bounding box center [1357, 282] width 47 height 11
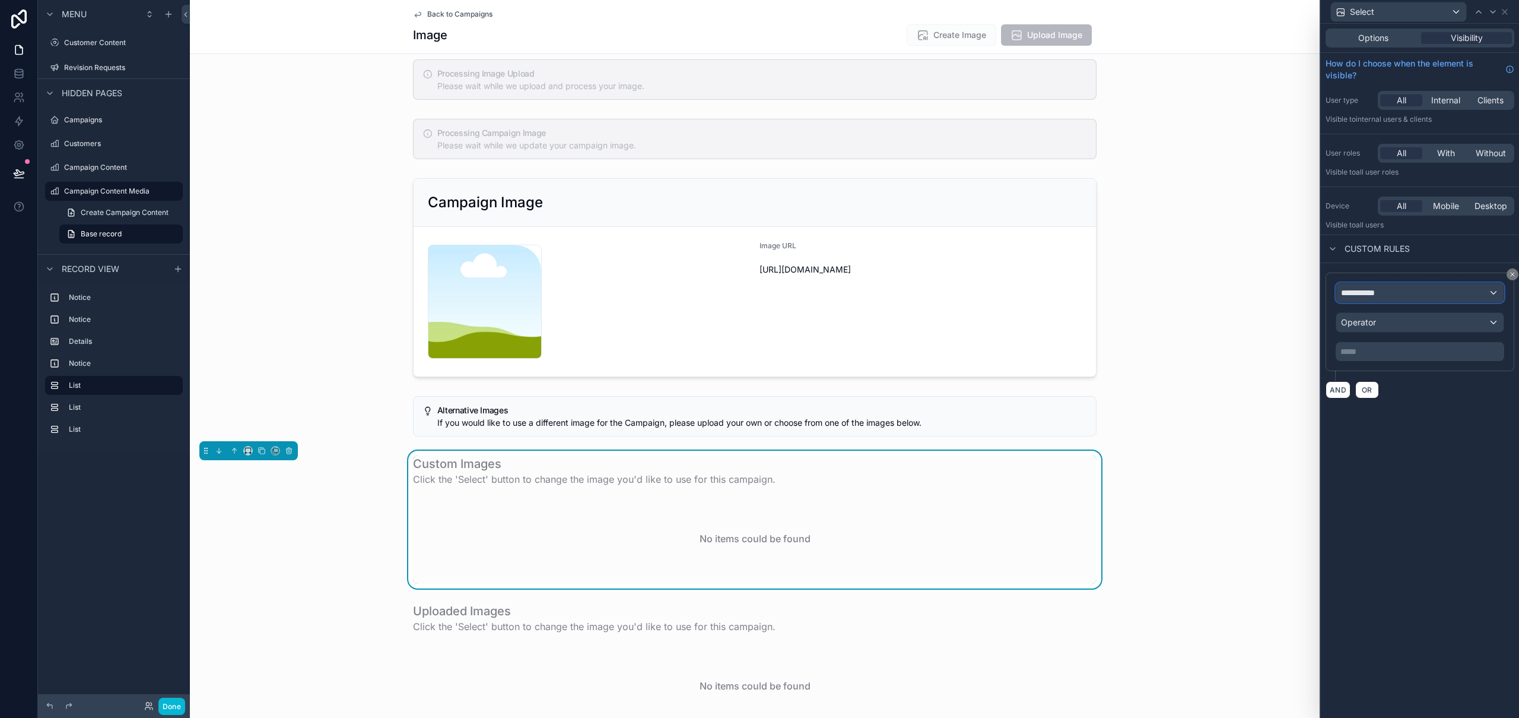
click at [1403, 291] on div "**********" at bounding box center [1420, 292] width 167 height 19
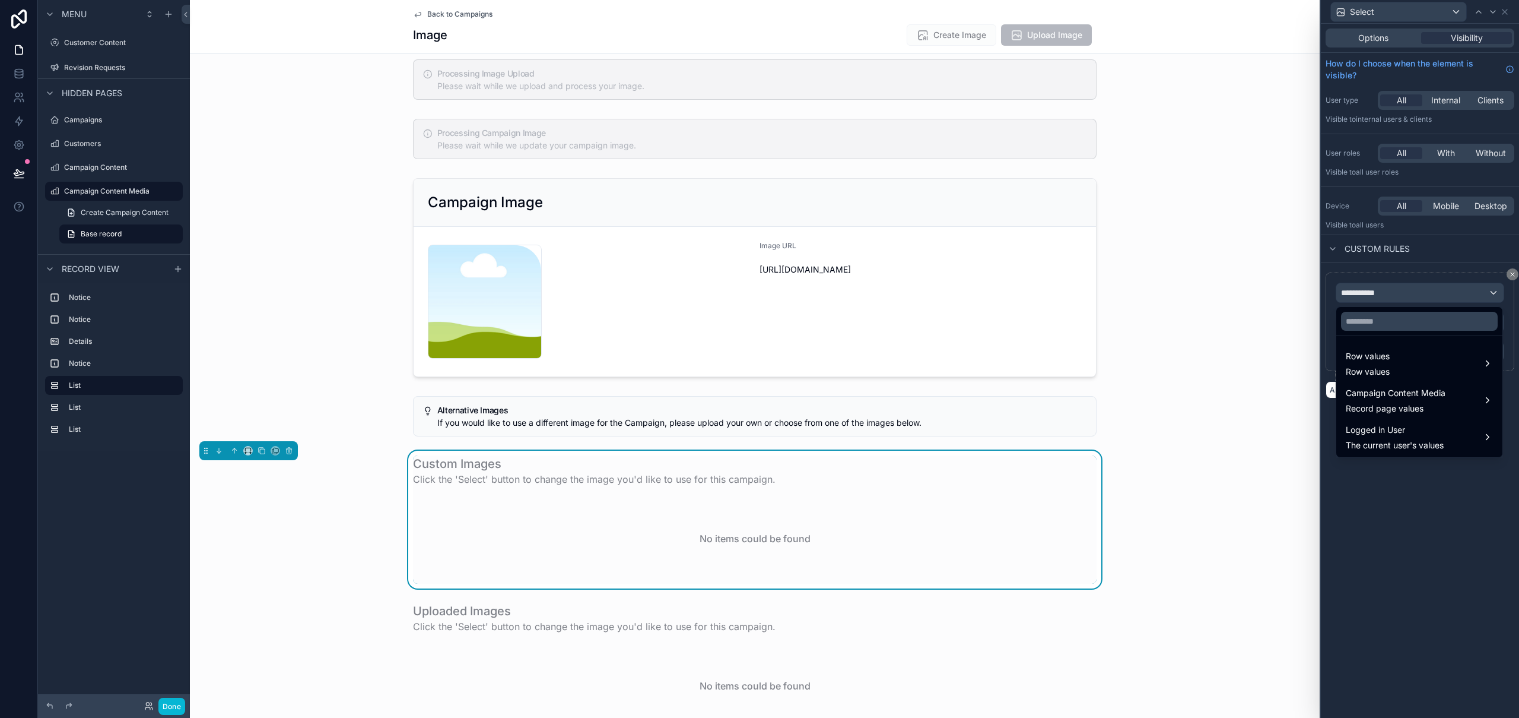
click at [1512, 459] on div at bounding box center [1420, 359] width 198 height 718
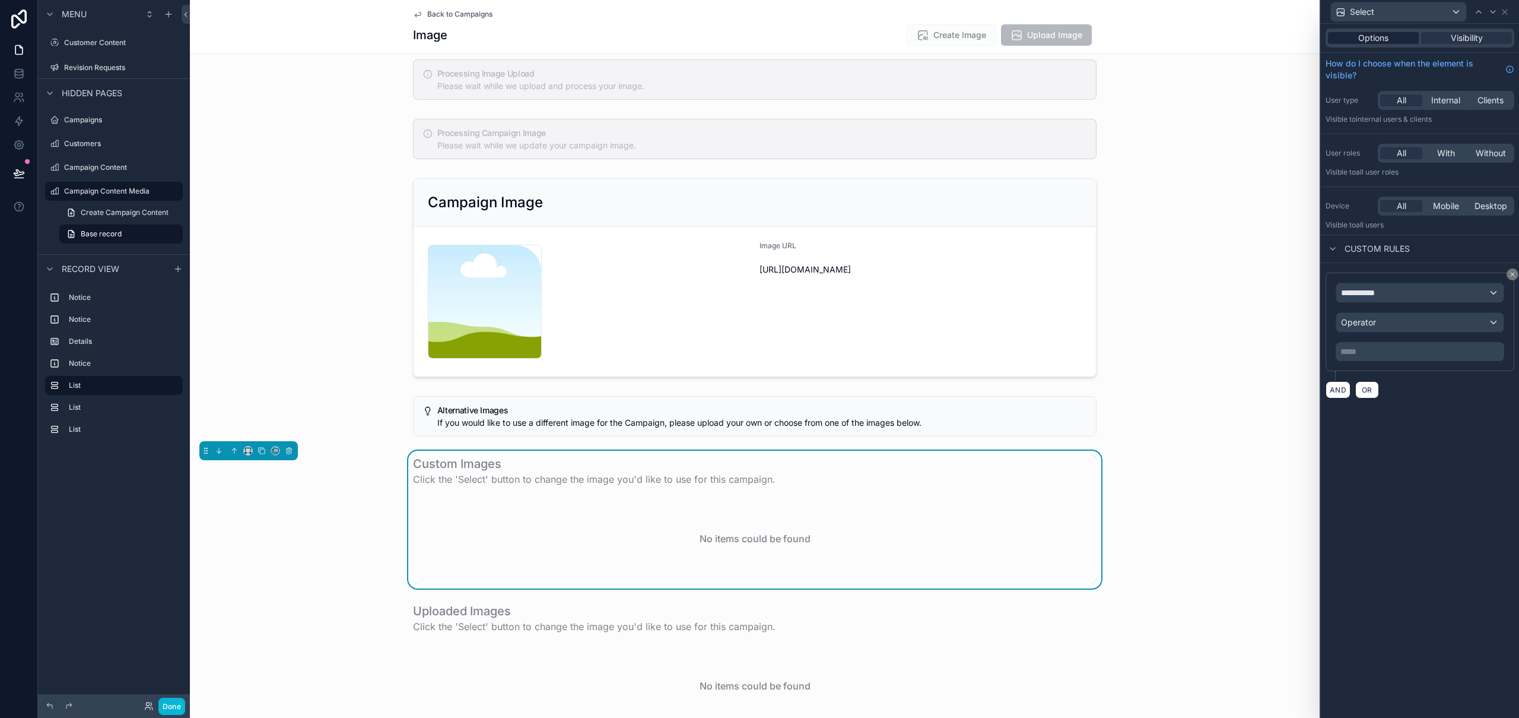
click at [1383, 34] on span "Options" at bounding box center [1374, 38] width 30 height 12
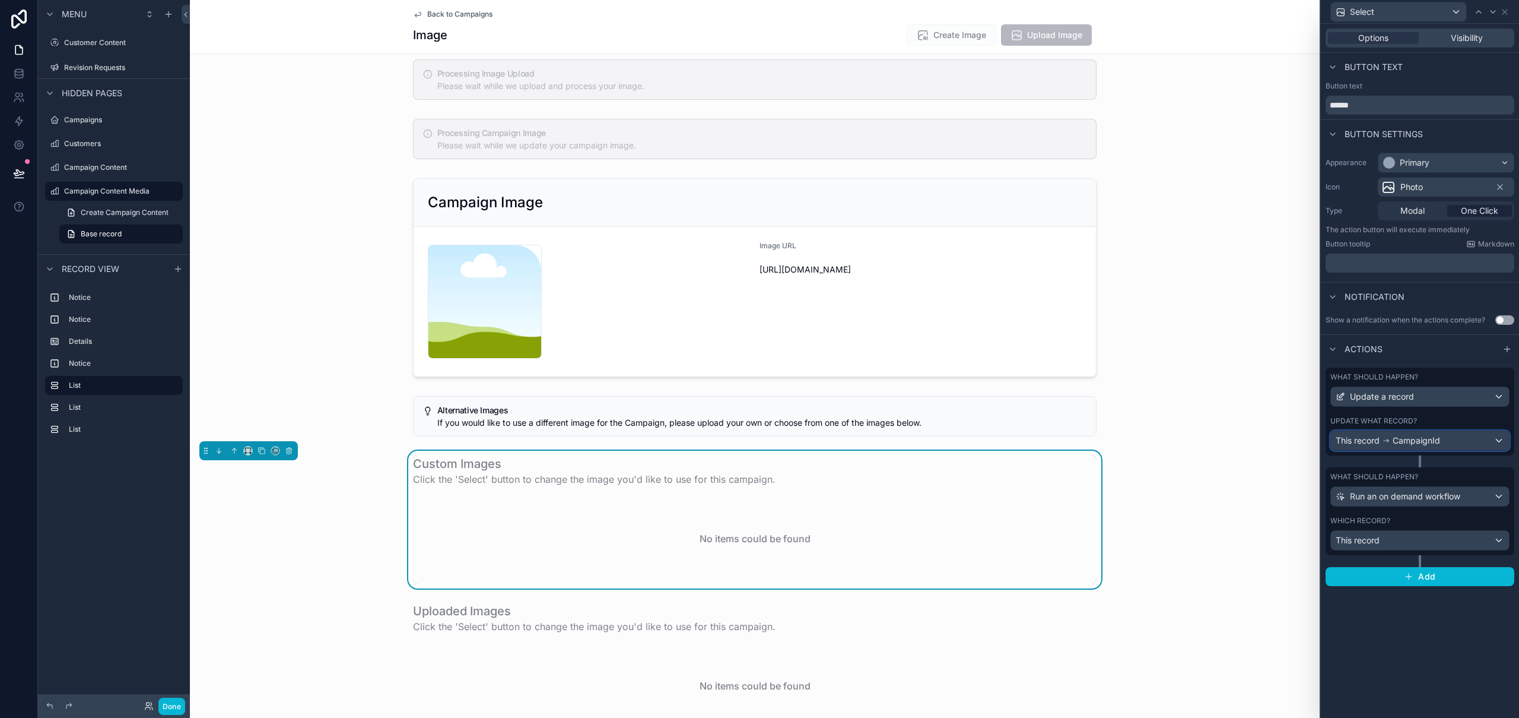
click at [1421, 441] on span "CampaignId" at bounding box center [1416, 440] width 47 height 12
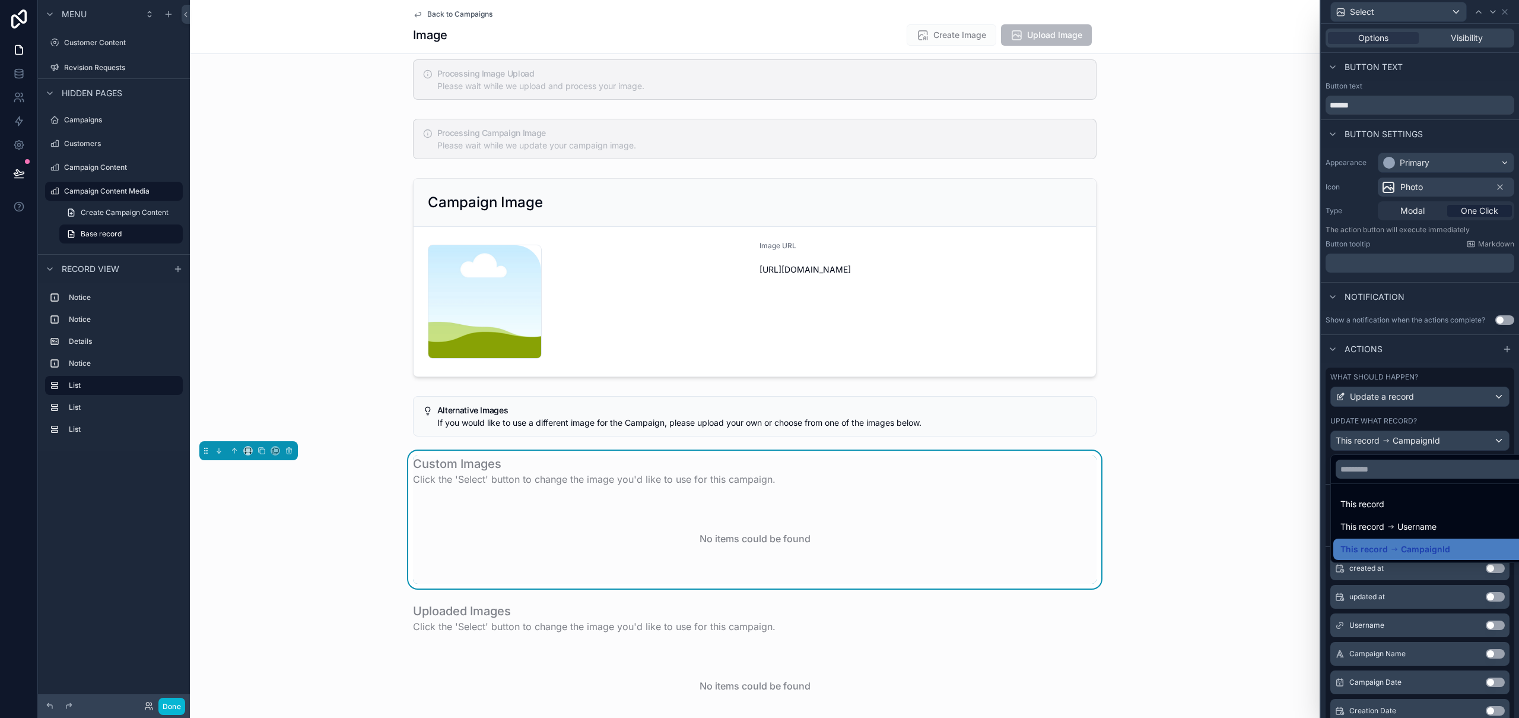
click at [1423, 438] on div at bounding box center [1420, 359] width 198 height 718
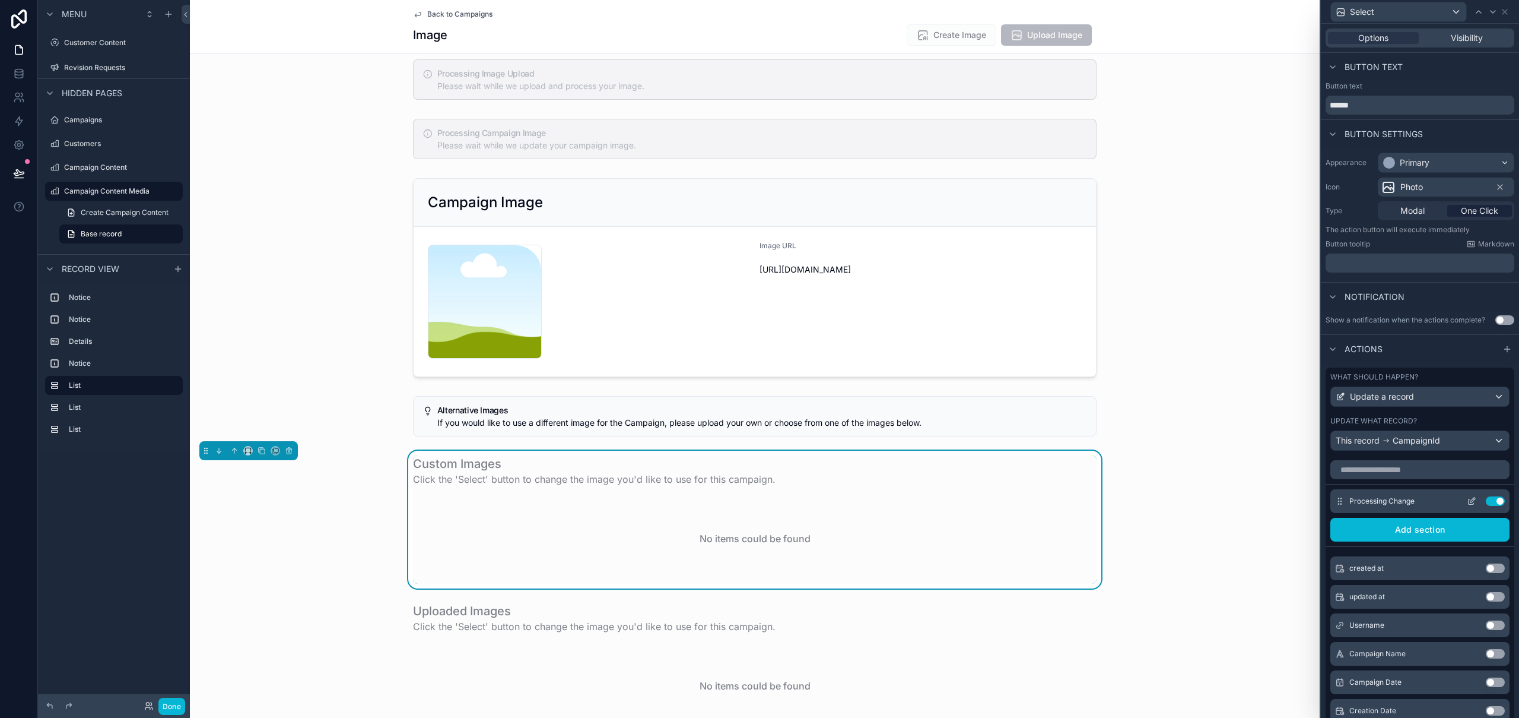
click at [1471, 499] on icon at bounding box center [1473, 499] width 5 height 5
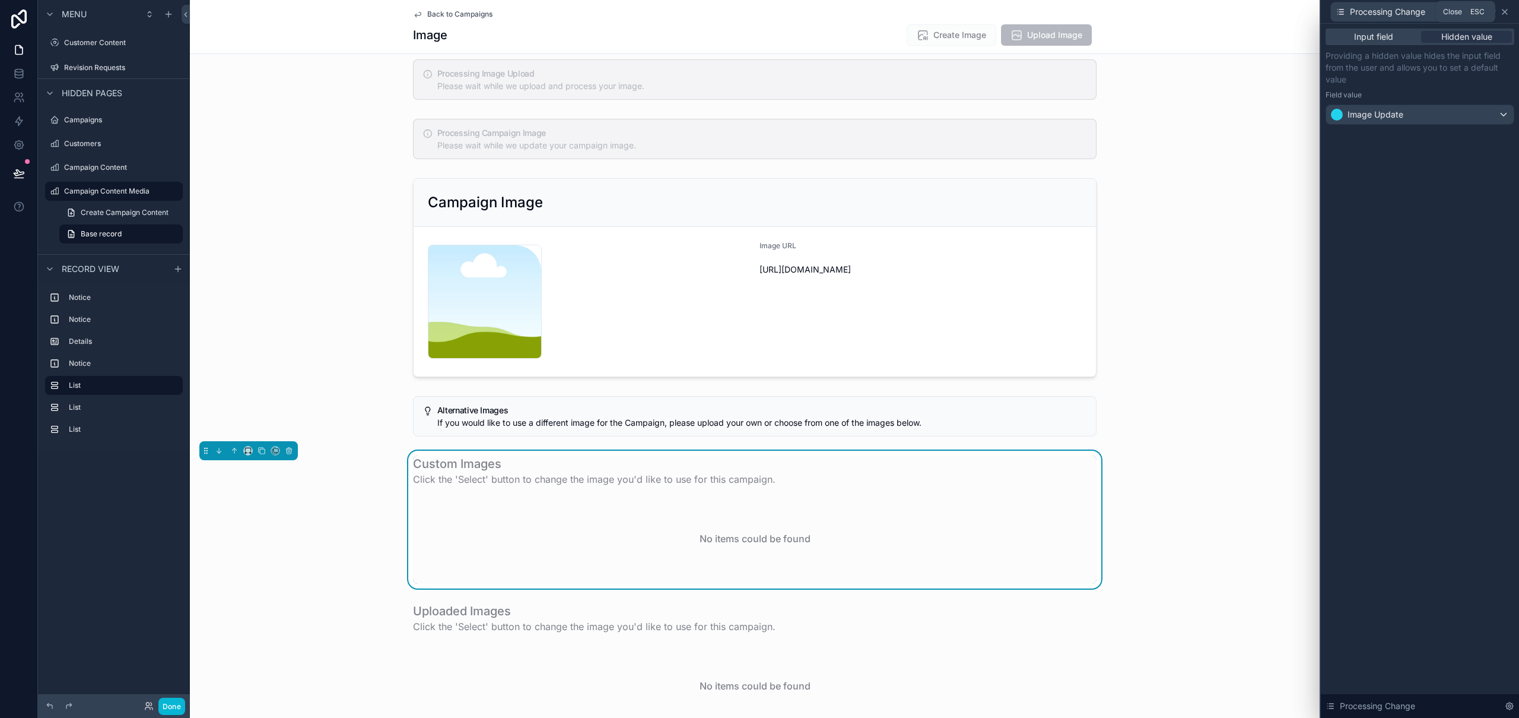
click at [1506, 8] on icon at bounding box center [1504, 11] width 9 height 9
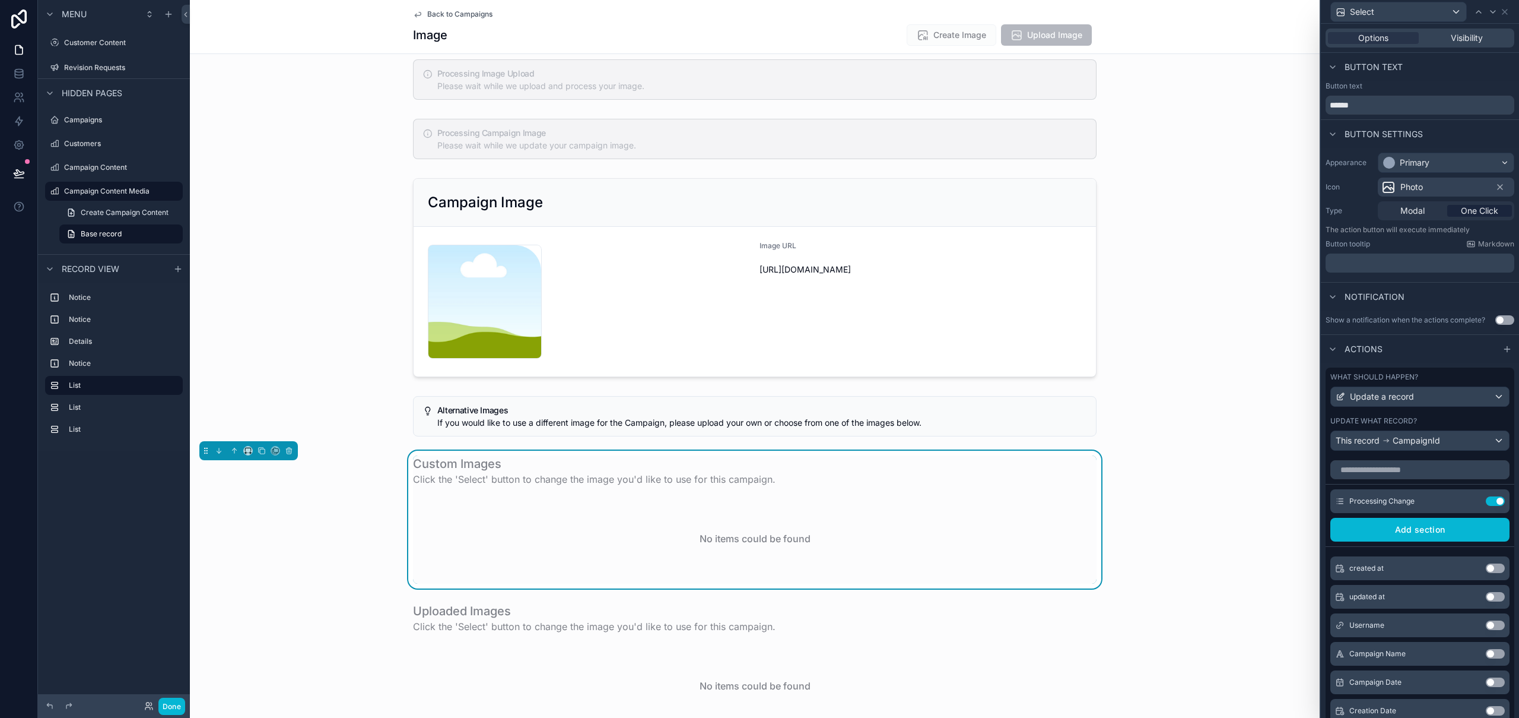
click at [1460, 28] on div "Options Visibility" at bounding box center [1420, 38] width 198 height 28
click at [1462, 42] on span "Visibility" at bounding box center [1467, 38] width 32 height 12
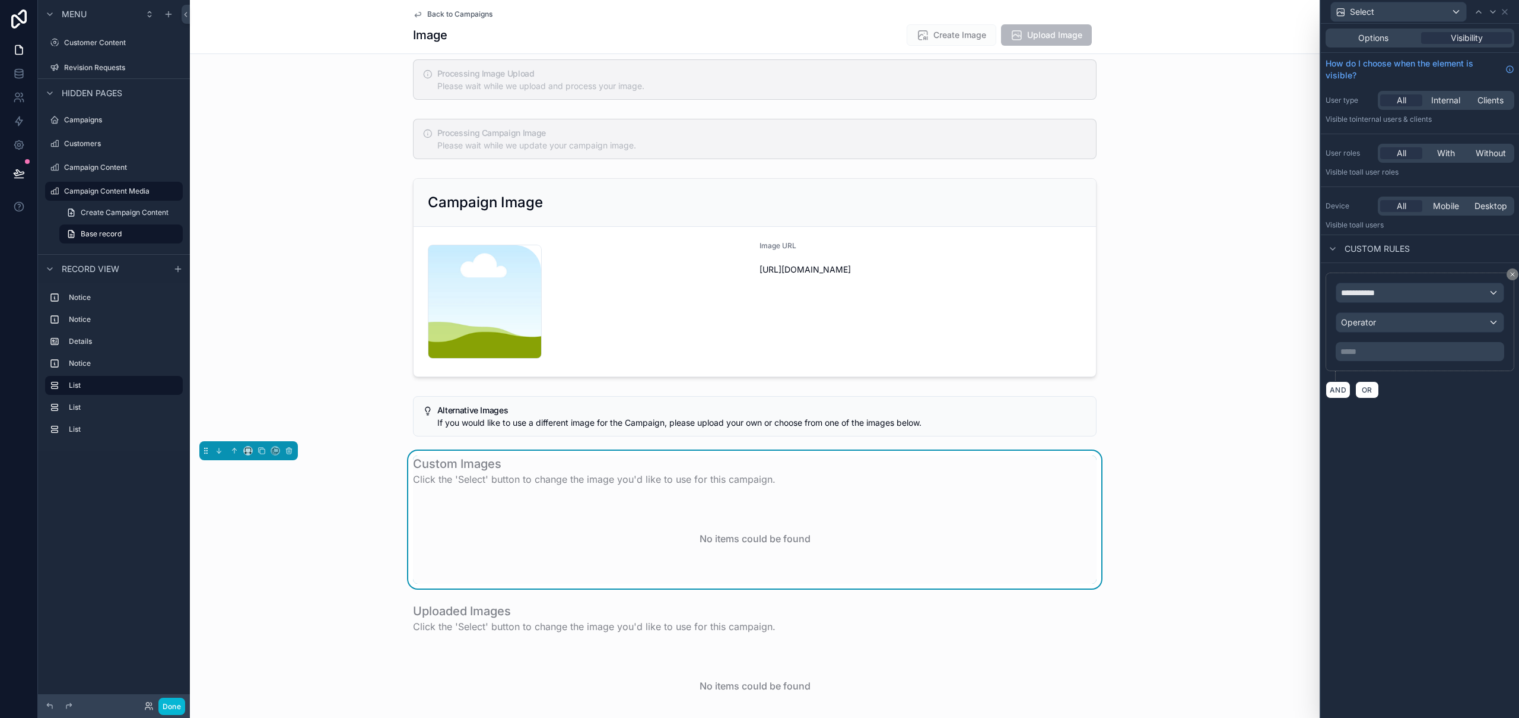
scroll to position [0, 0]
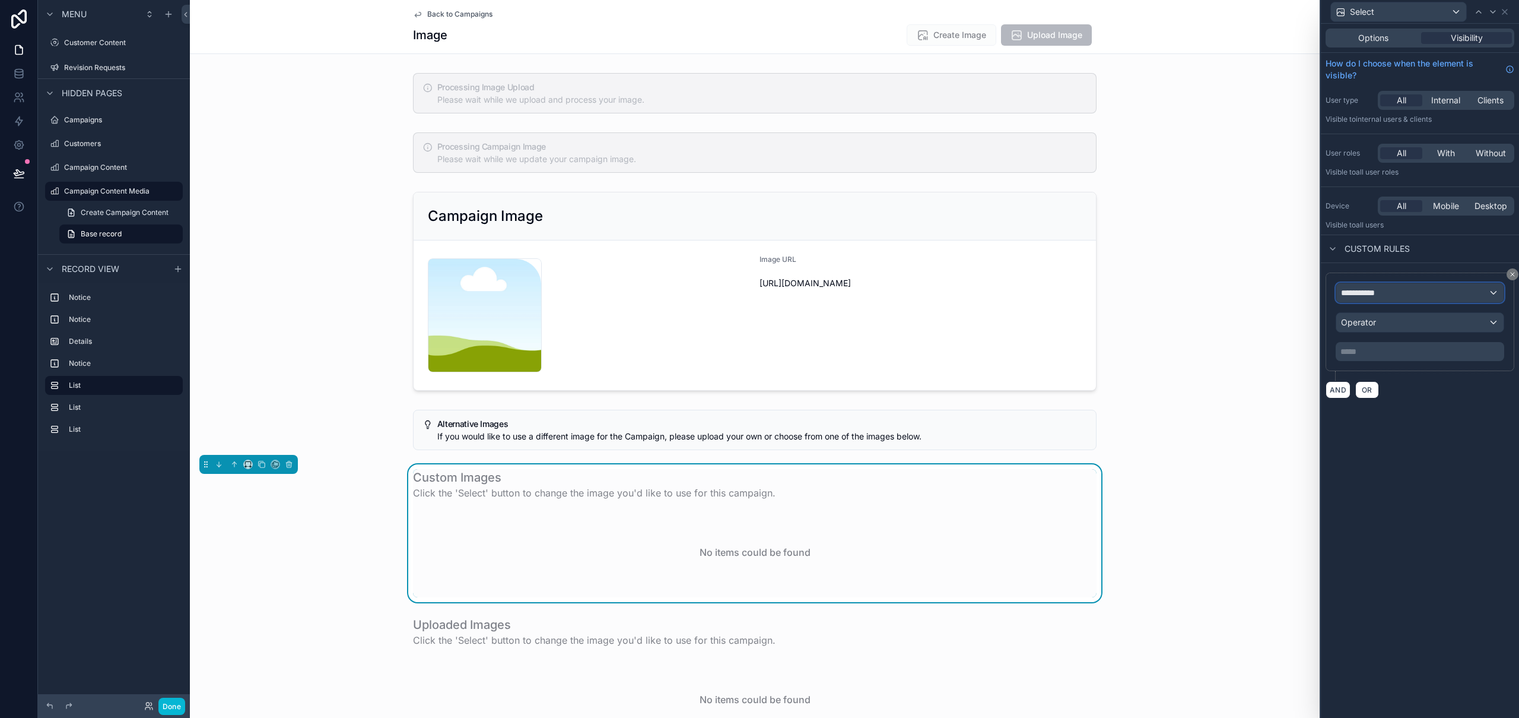
click at [1398, 294] on div "**********" at bounding box center [1420, 292] width 167 height 19
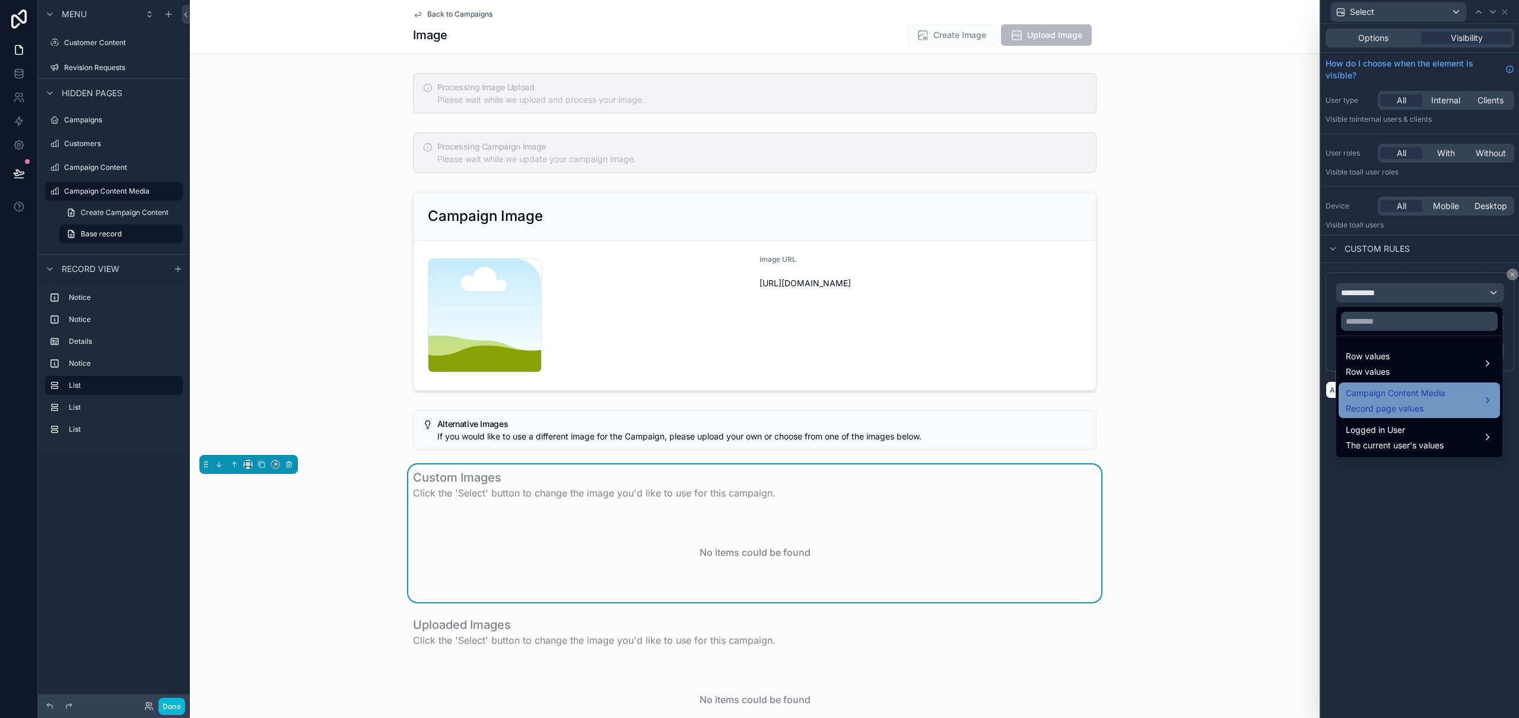
click at [1396, 396] on span "Campaign Content Media" at bounding box center [1396, 393] width 100 height 14
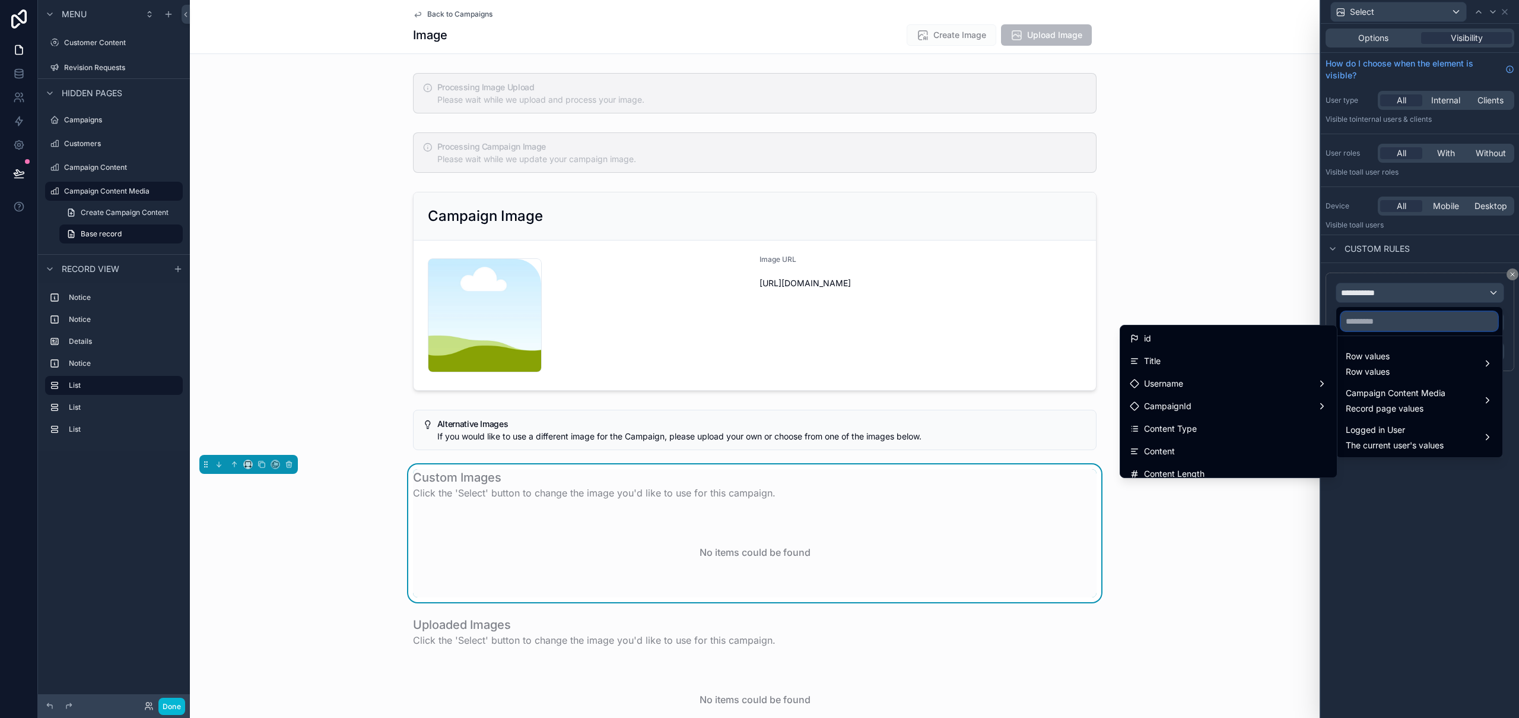
click at [1373, 328] on input "text" at bounding box center [1419, 321] width 157 height 19
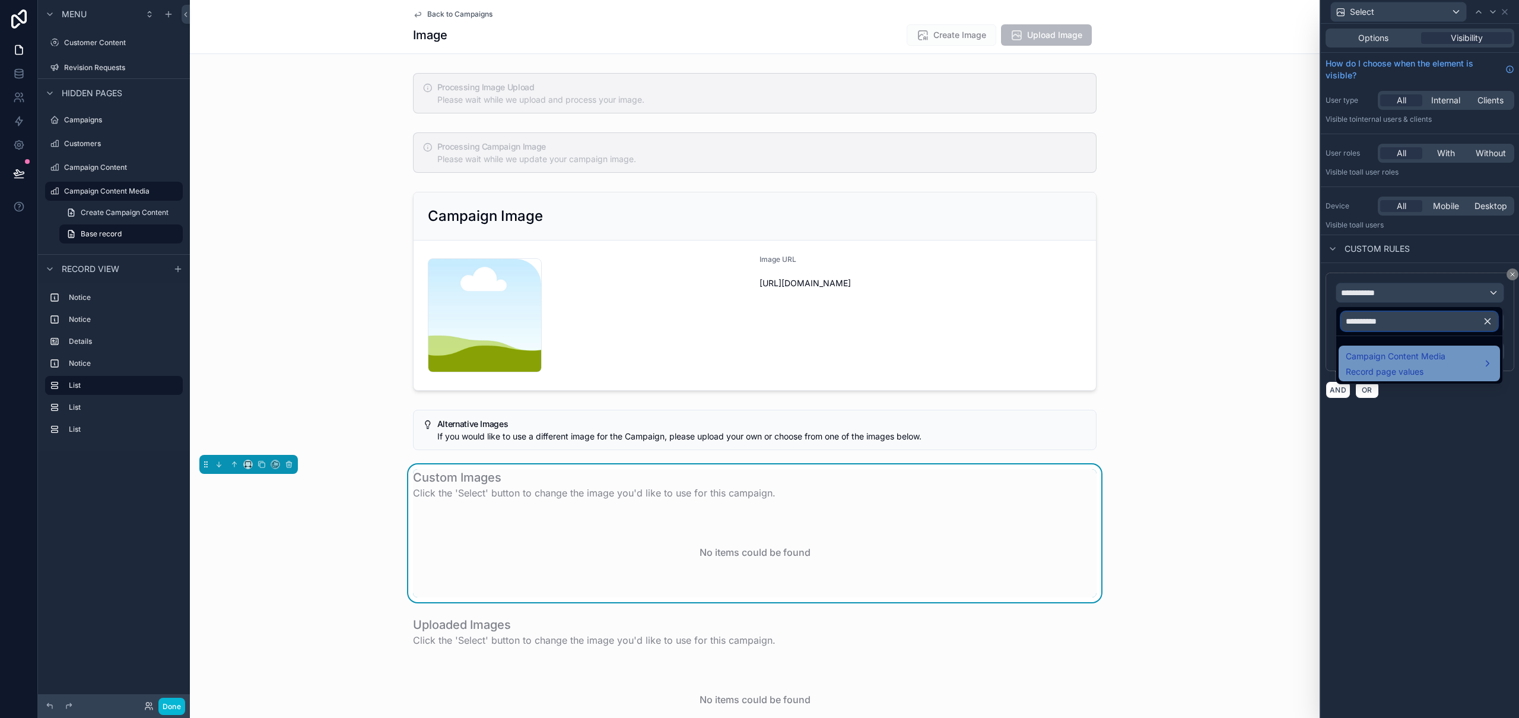
type input "**********"
click at [1361, 360] on span "Campaign Content Media" at bounding box center [1396, 356] width 100 height 14
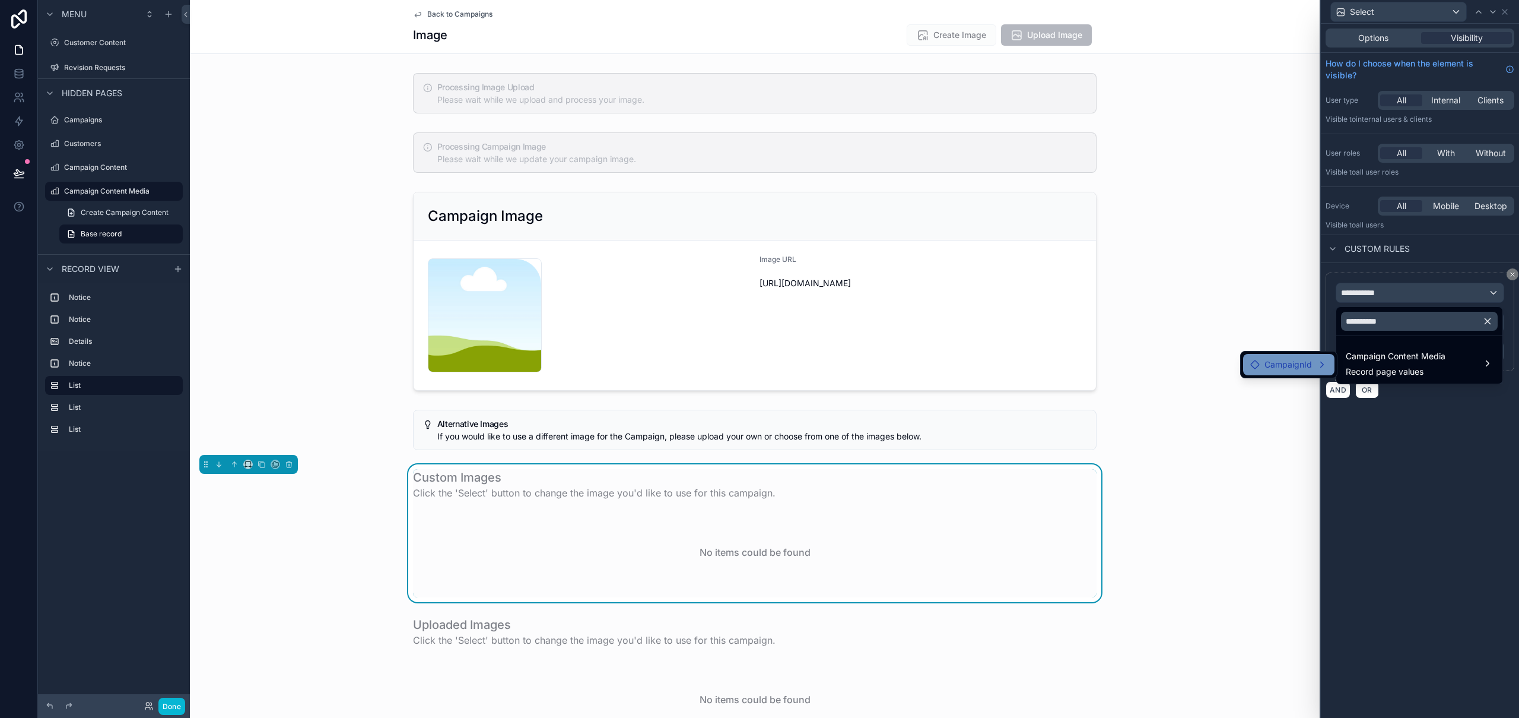
click at [1271, 364] on span "CampaignId" at bounding box center [1288, 364] width 47 height 14
click at [1417, 361] on span "Processing Change" at bounding box center [1397, 365] width 75 height 14
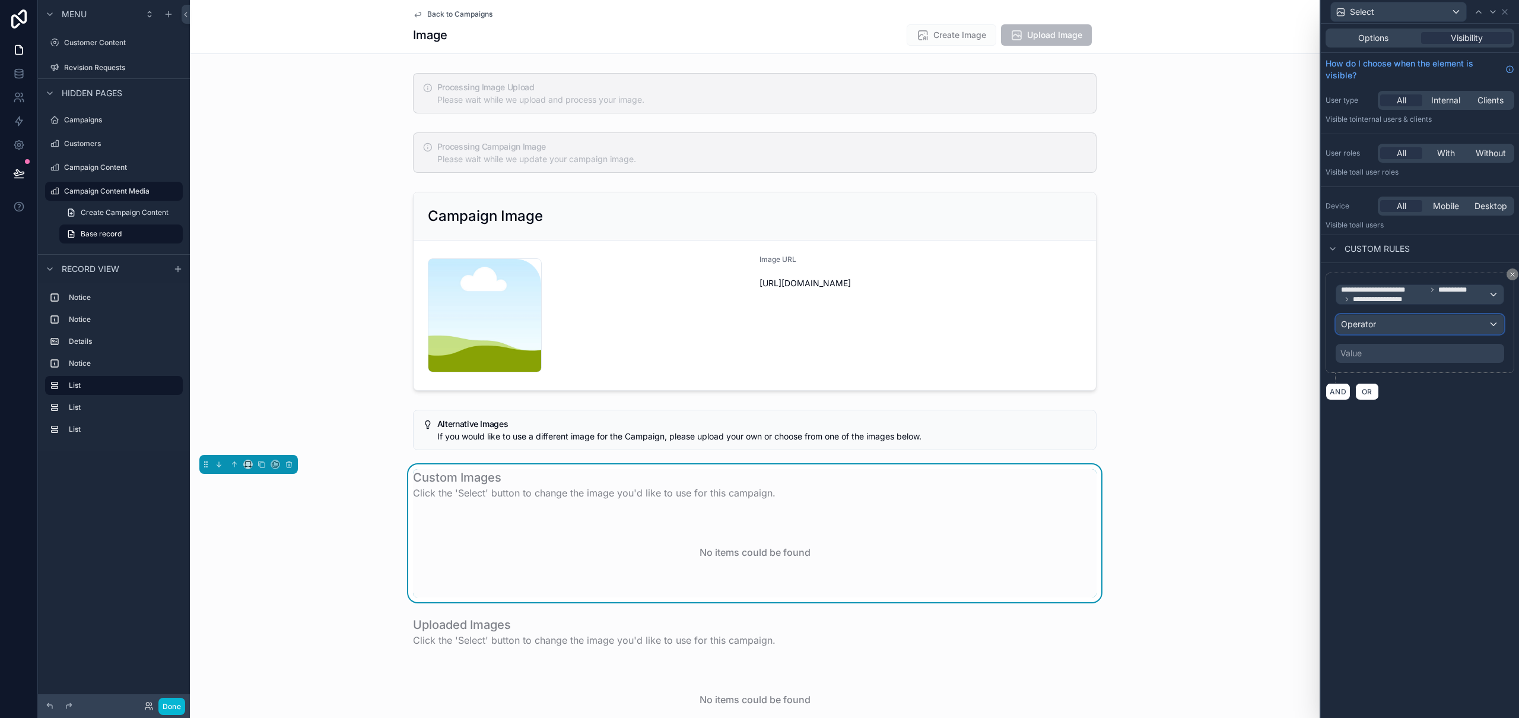
click at [1400, 326] on div "Operator" at bounding box center [1420, 324] width 167 height 19
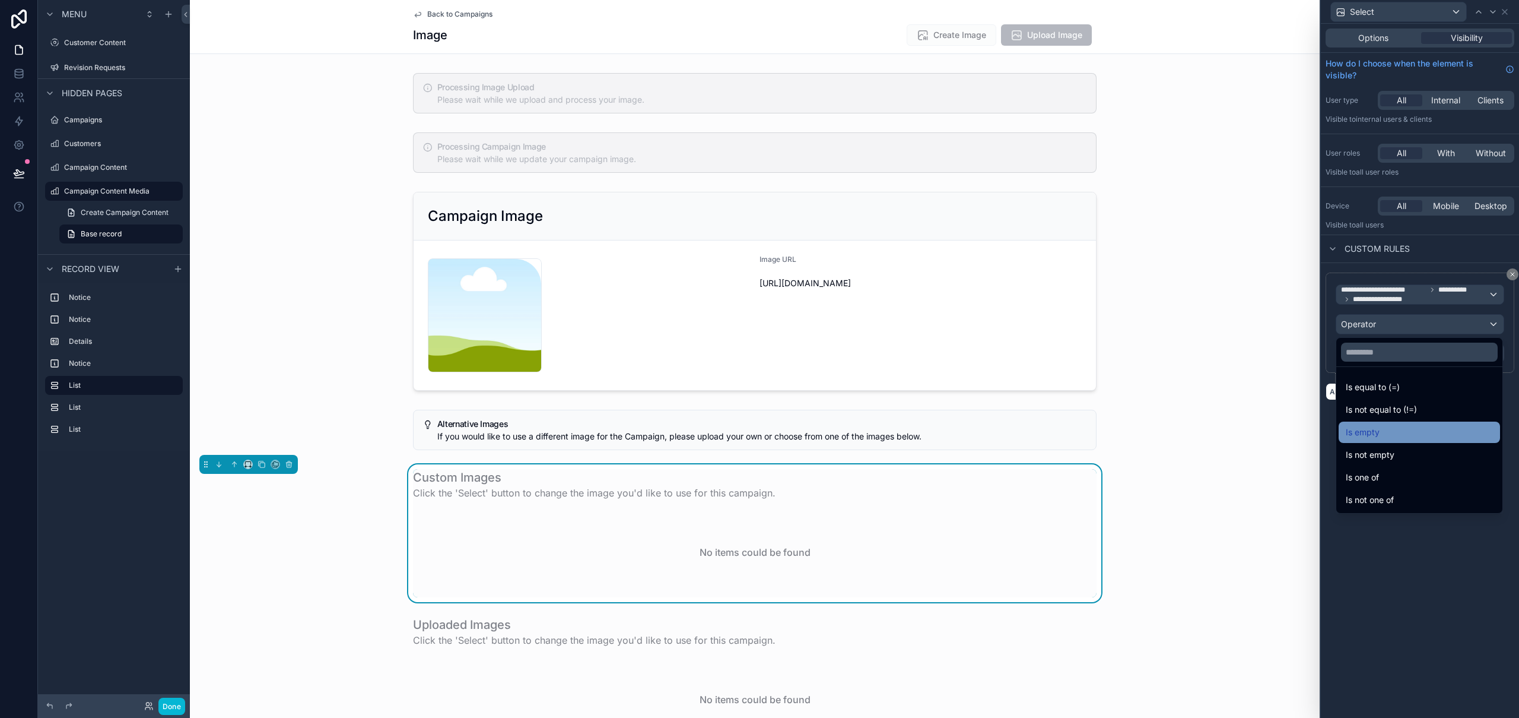
click at [1398, 433] on div "Is empty" at bounding box center [1419, 432] width 147 height 14
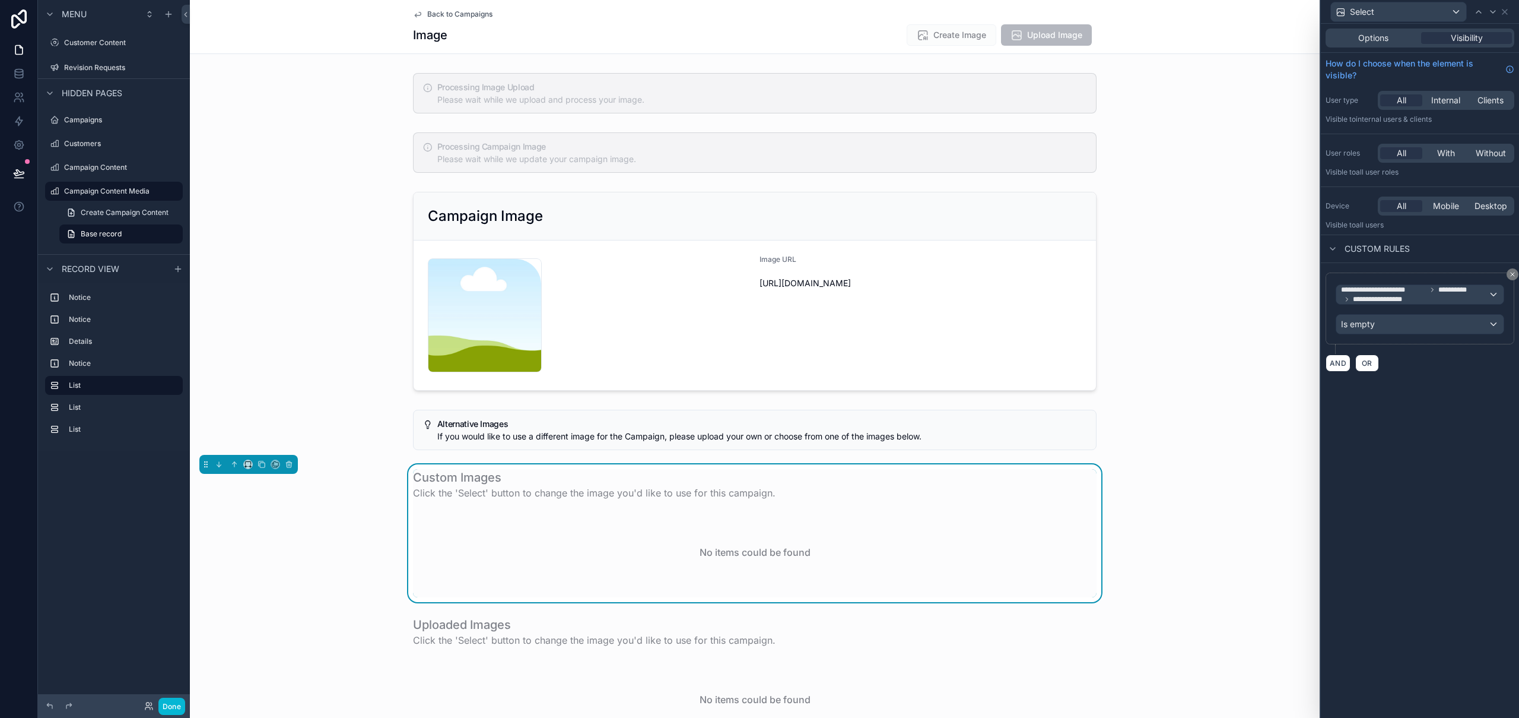
click at [1443, 536] on div "**********" at bounding box center [1420, 371] width 198 height 694
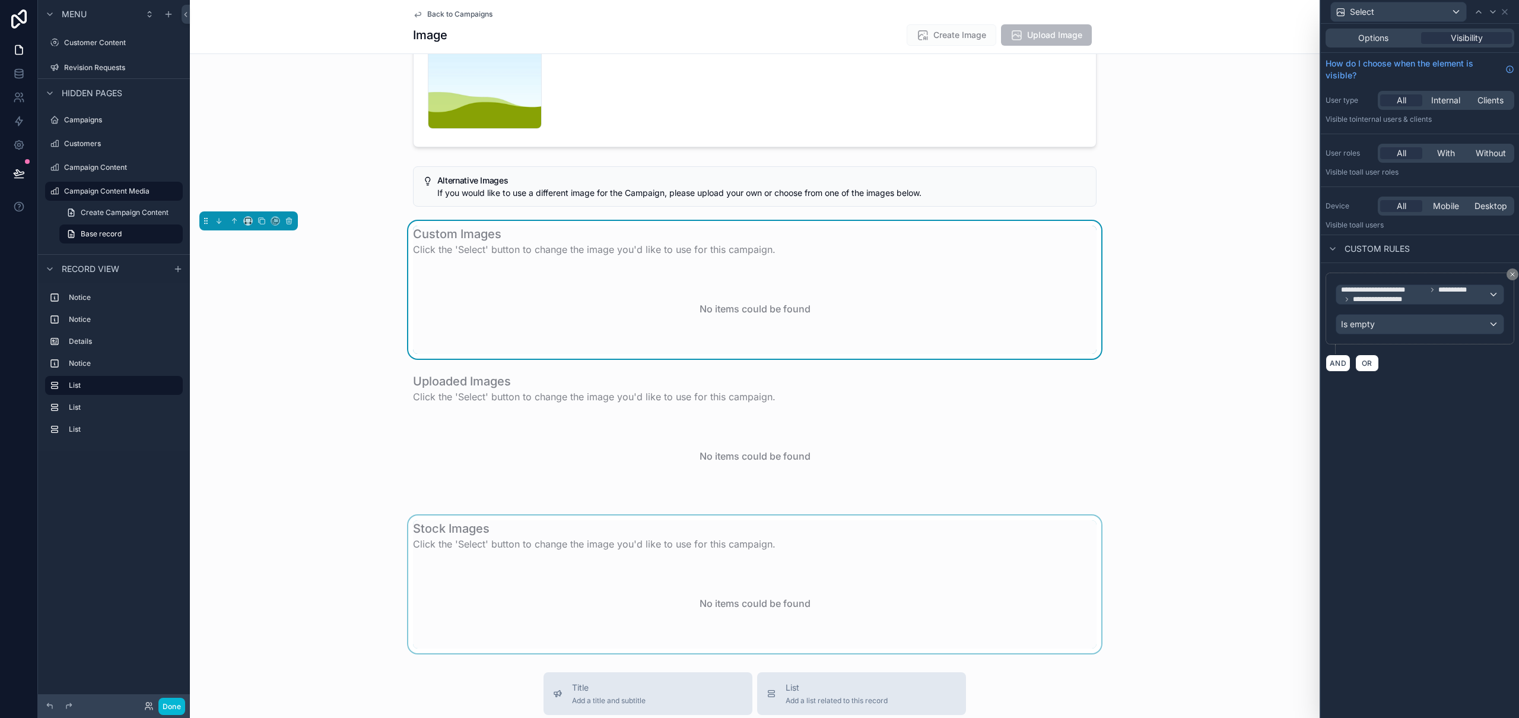
scroll to position [304, 0]
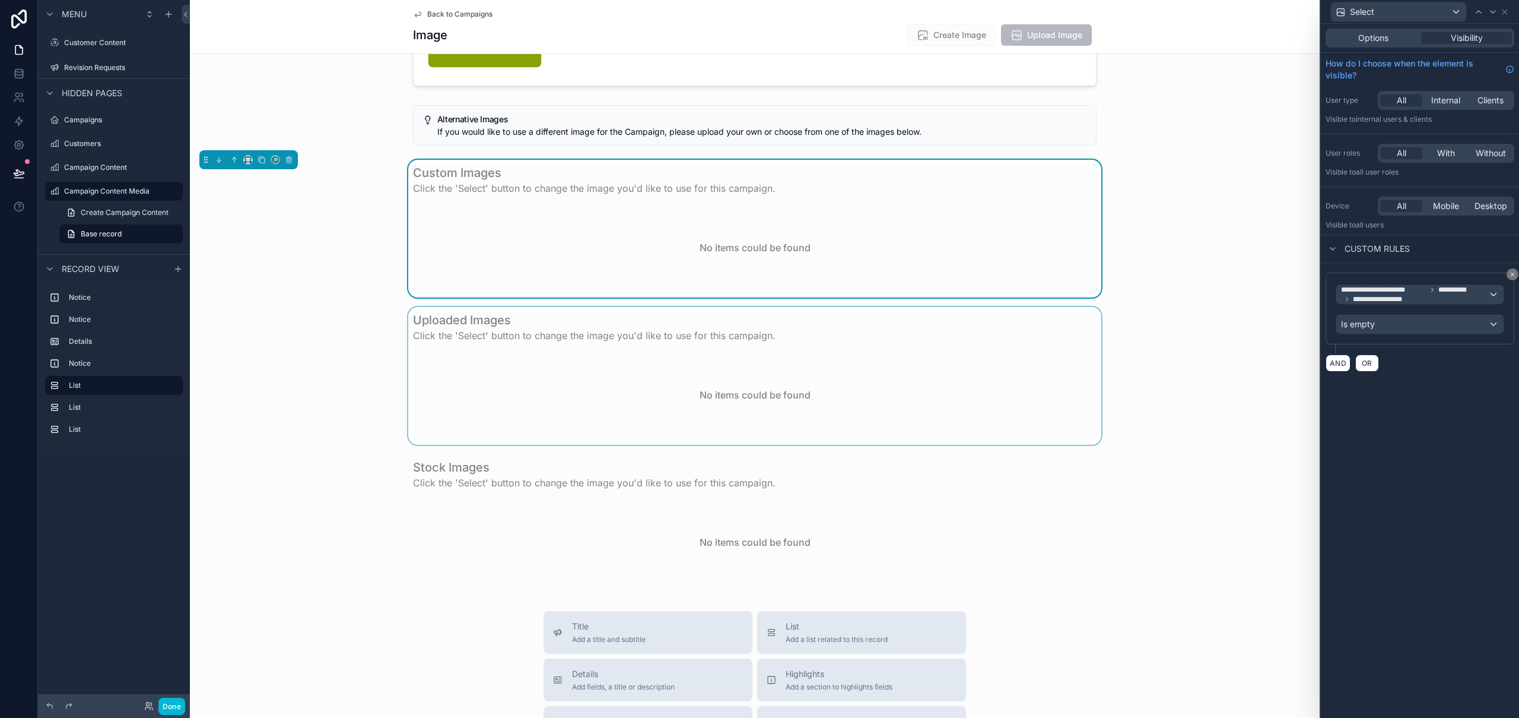
click at [1049, 375] on div "scrollable content" at bounding box center [755, 376] width 1130 height 138
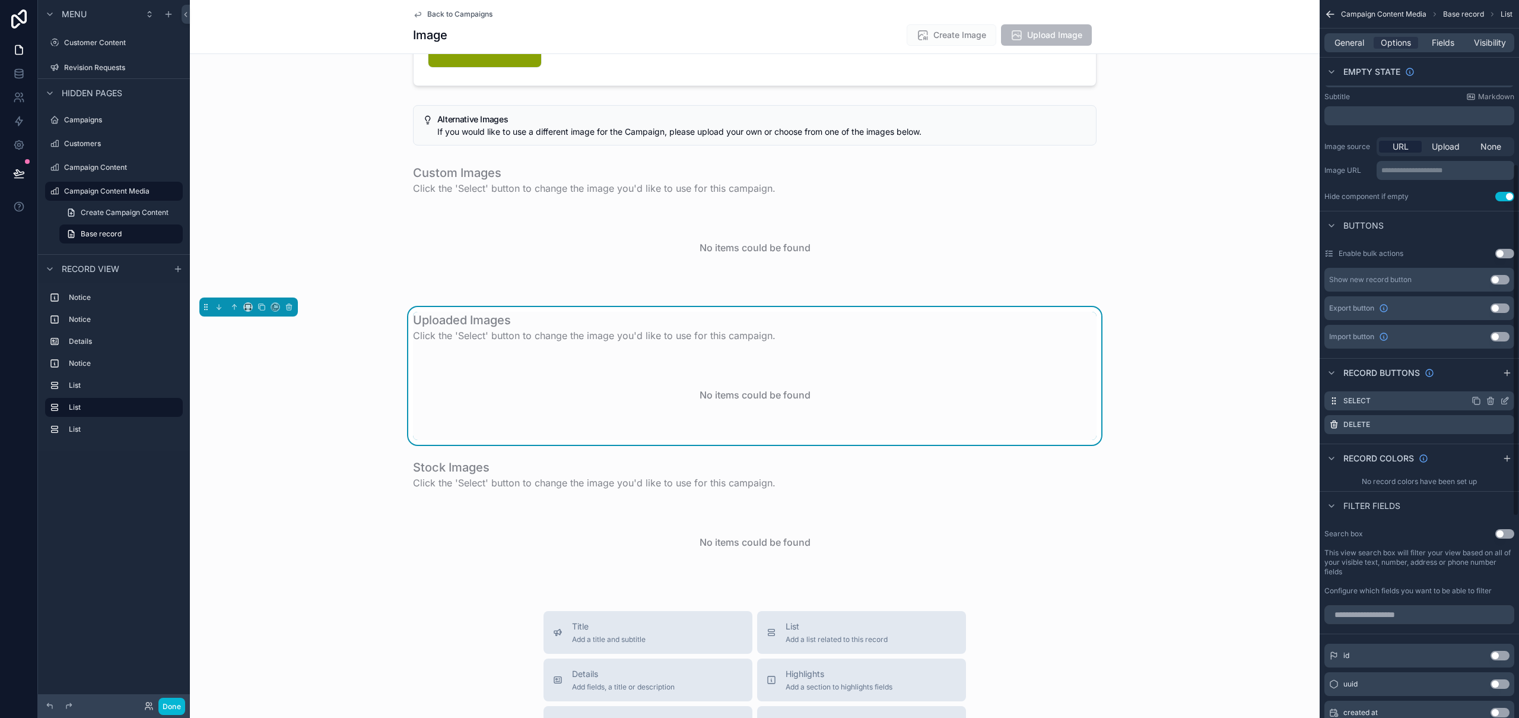
click at [1506, 400] on icon "scrollable content" at bounding box center [1506, 399] width 5 height 5
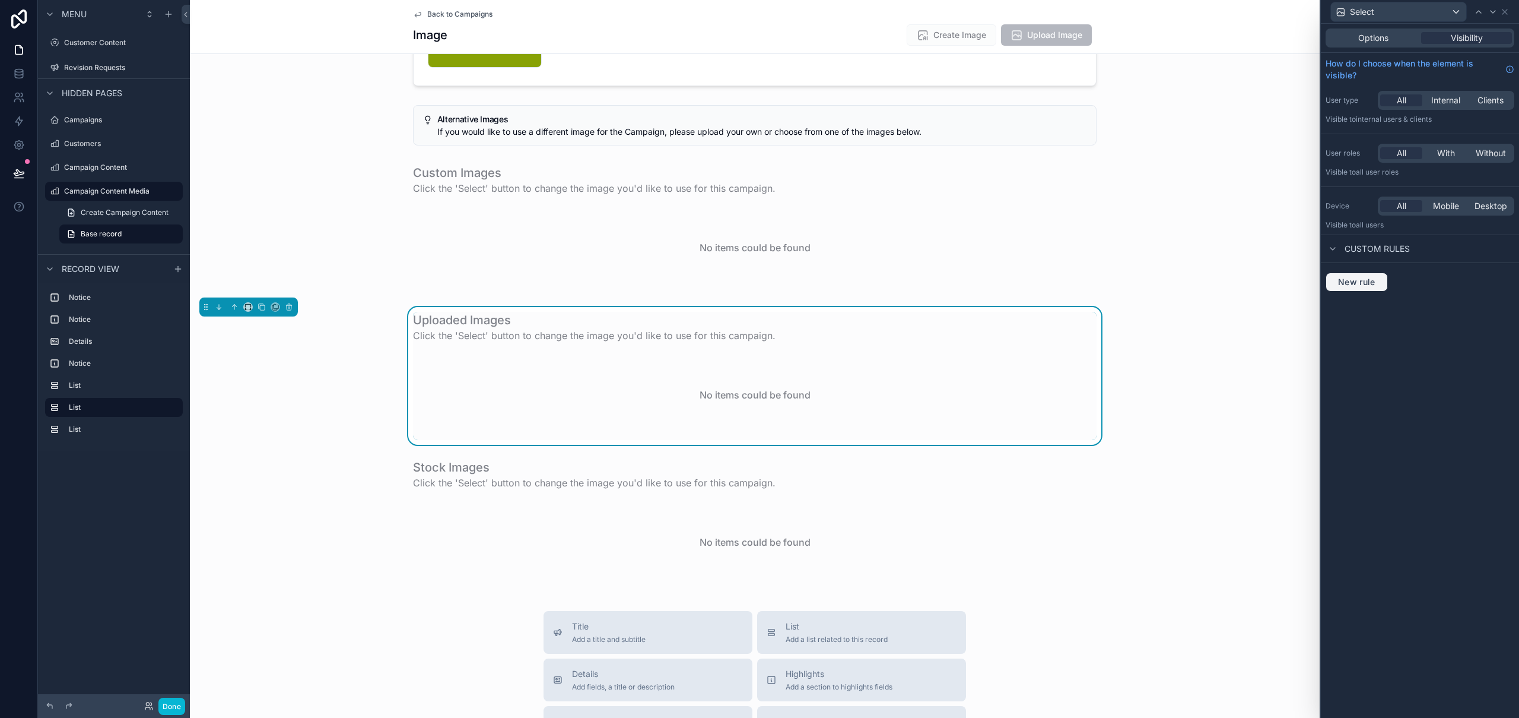
click at [1354, 281] on span "New rule" at bounding box center [1357, 282] width 47 height 11
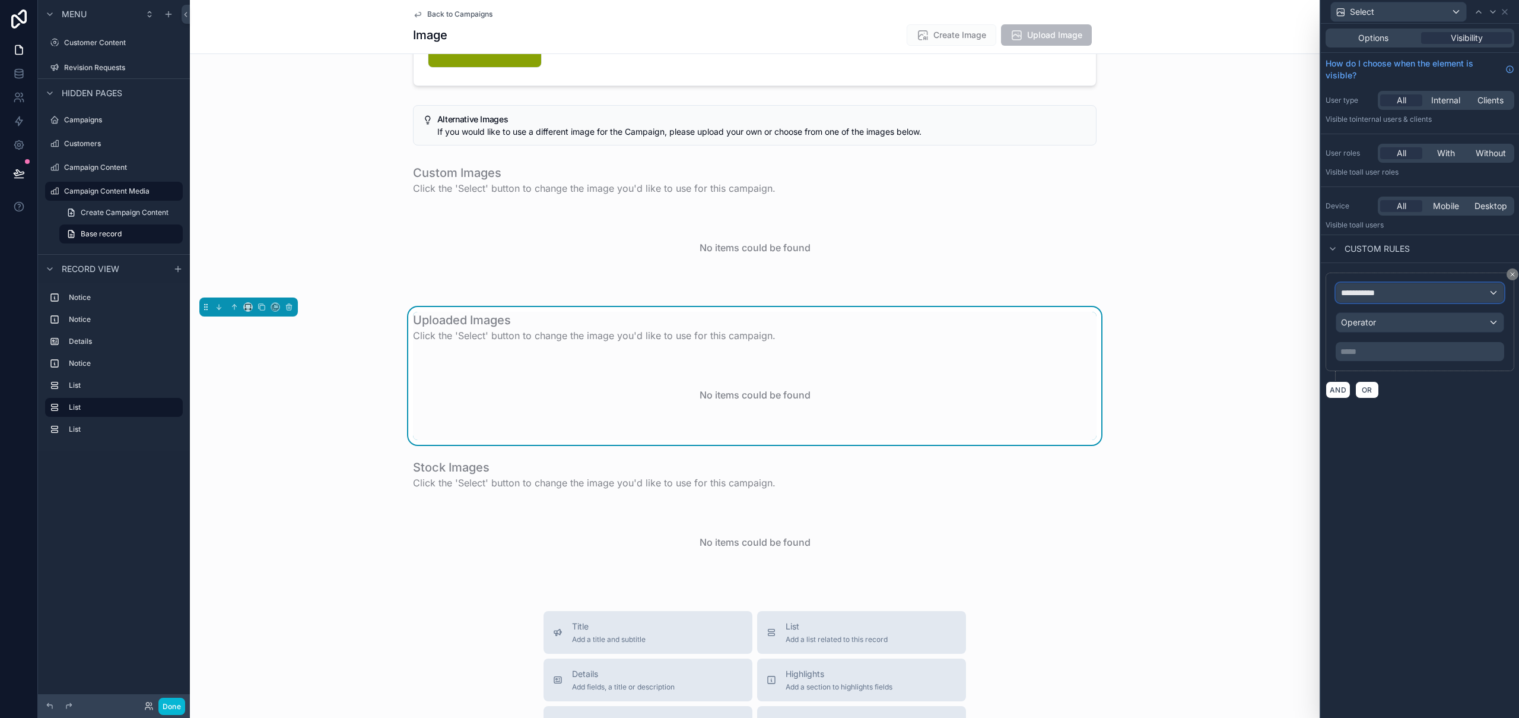
click at [1400, 291] on div "**********" at bounding box center [1420, 292] width 167 height 19
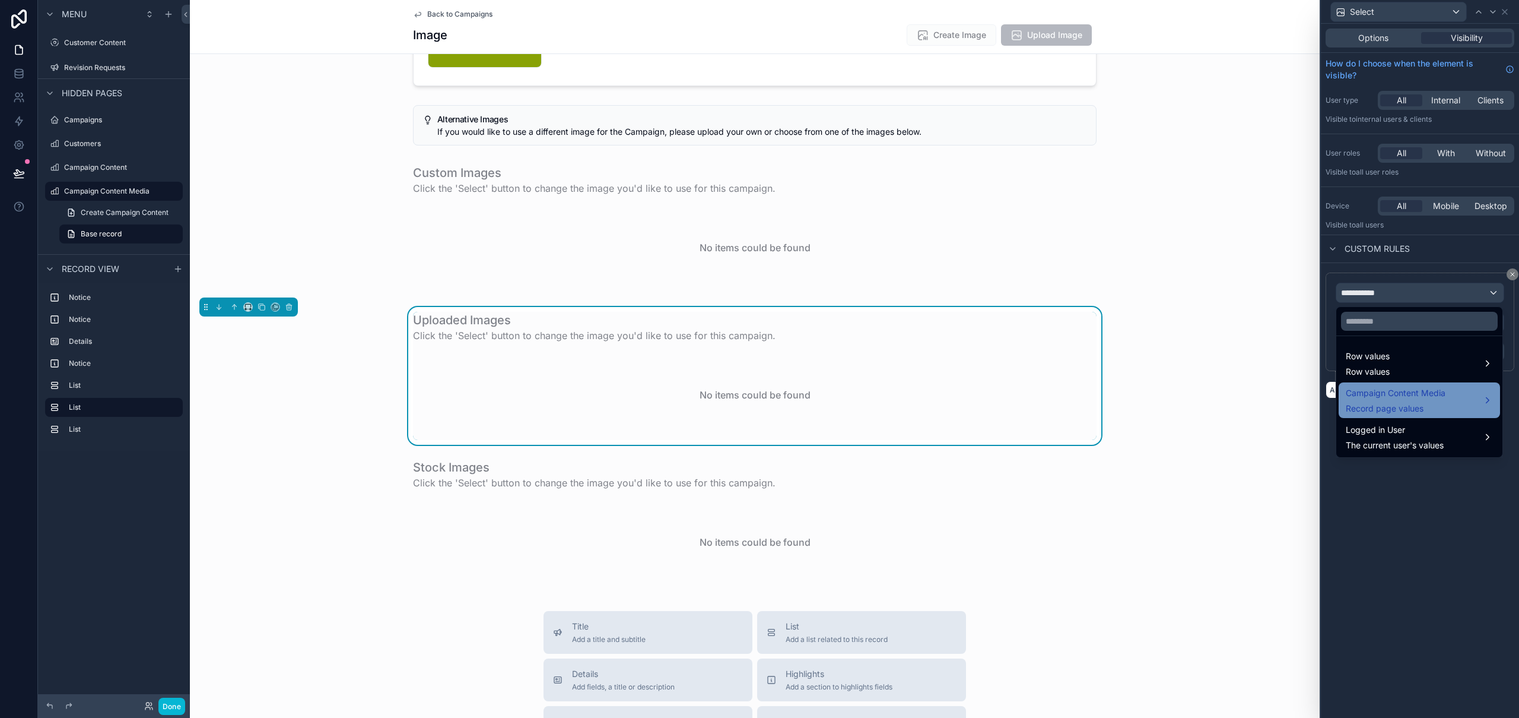
click at [1403, 404] on span "Record page values" at bounding box center [1396, 408] width 100 height 12
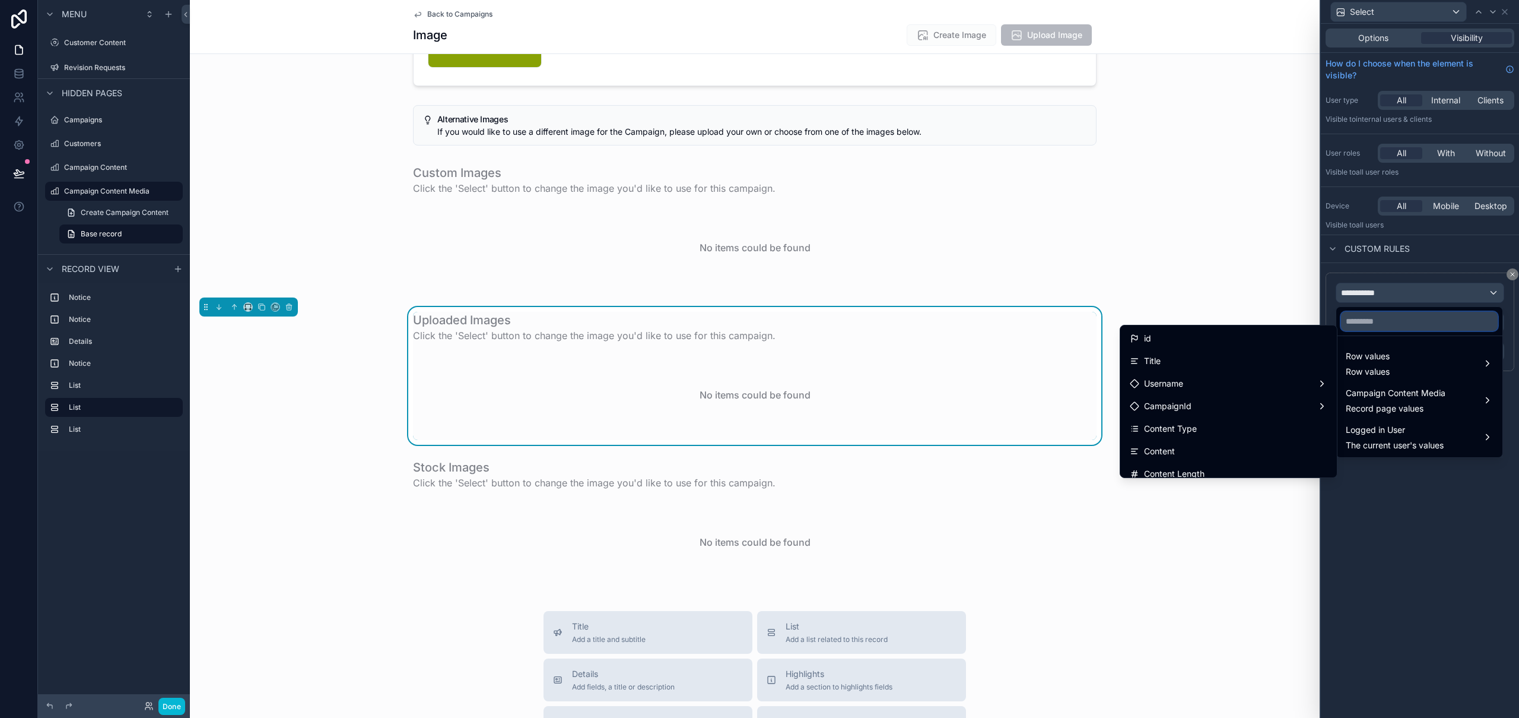
click at [1408, 322] on input "text" at bounding box center [1419, 321] width 157 height 19
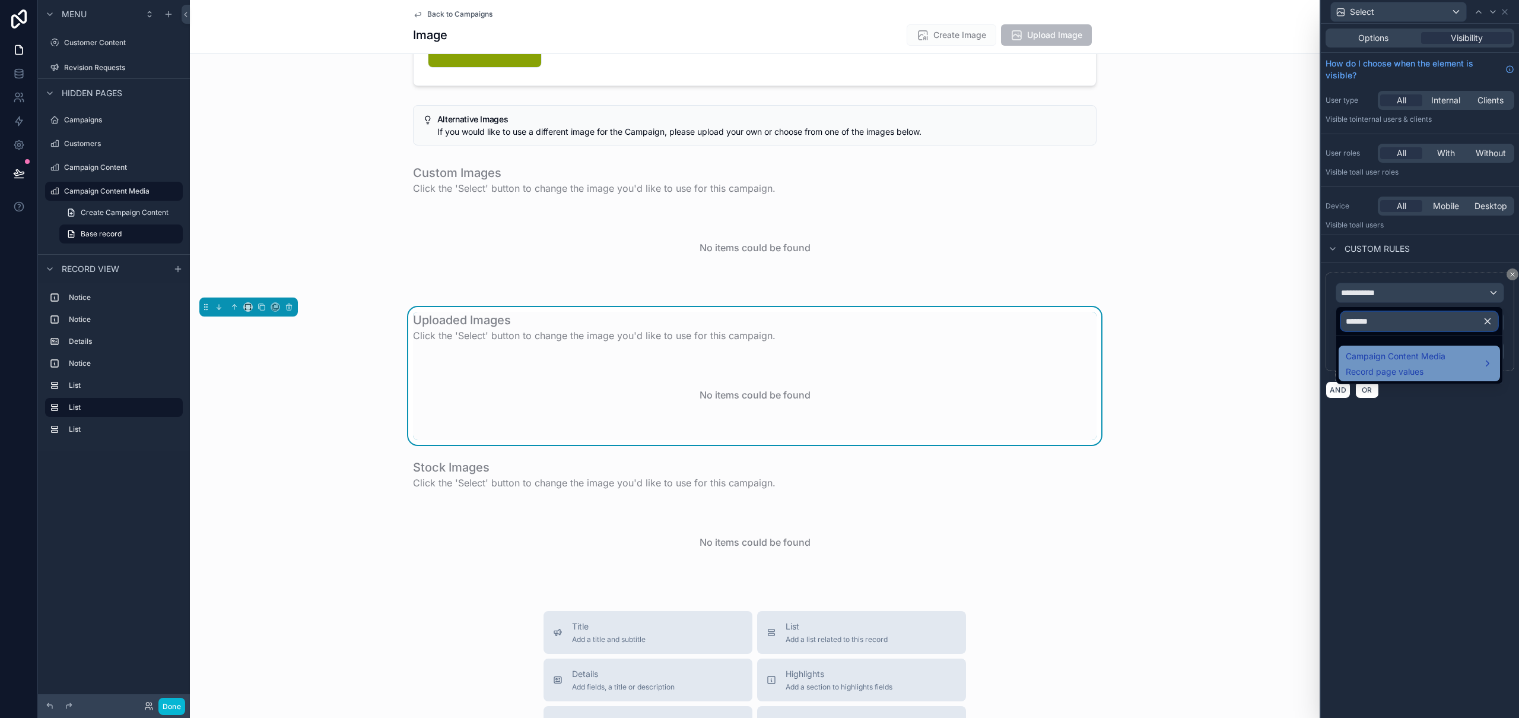
type input "*******"
click at [1432, 360] on span "Campaign Content Media" at bounding box center [1396, 356] width 100 height 14
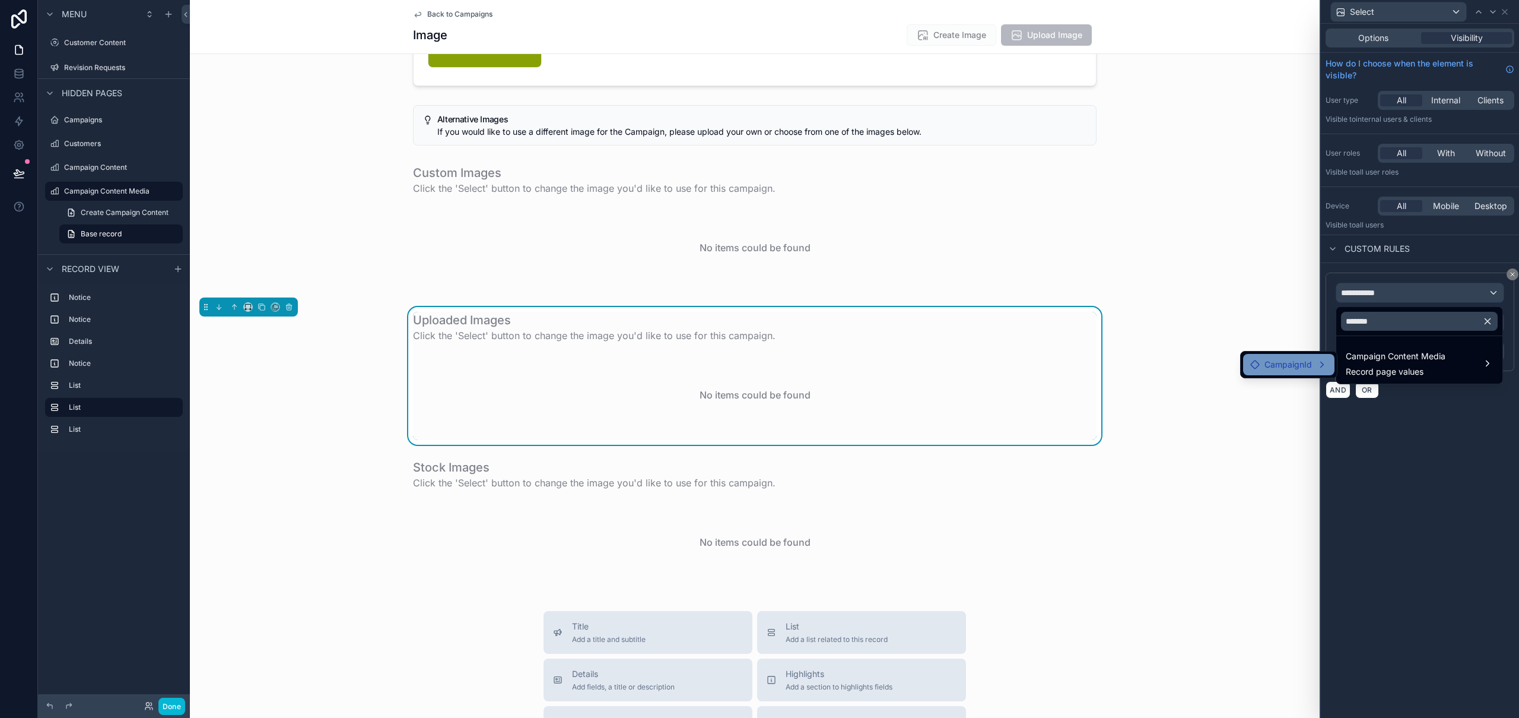
click at [1290, 363] on span "CampaignId" at bounding box center [1288, 364] width 47 height 14
click at [1404, 388] on span "Processing Change" at bounding box center [1397, 388] width 75 height 14
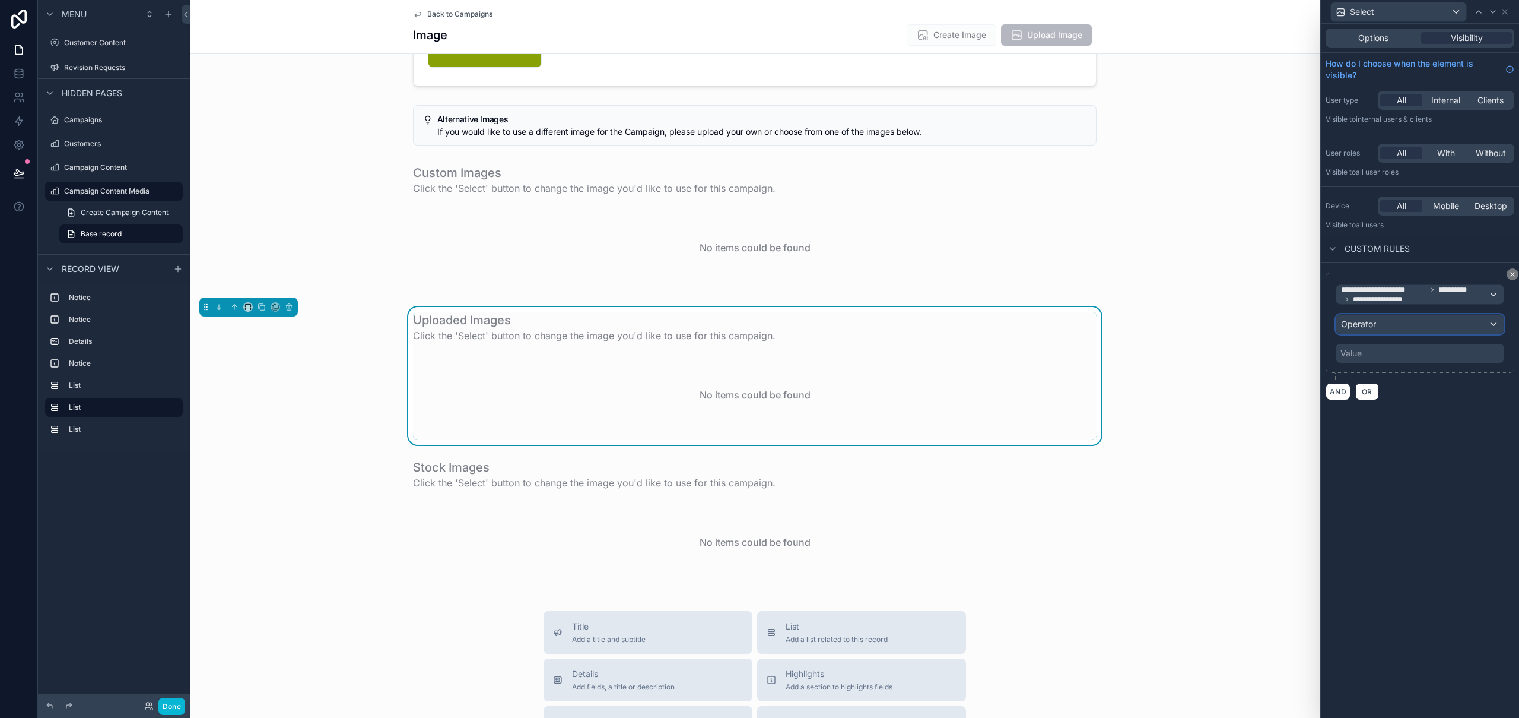
click at [1382, 325] on div "Operator" at bounding box center [1420, 324] width 167 height 19
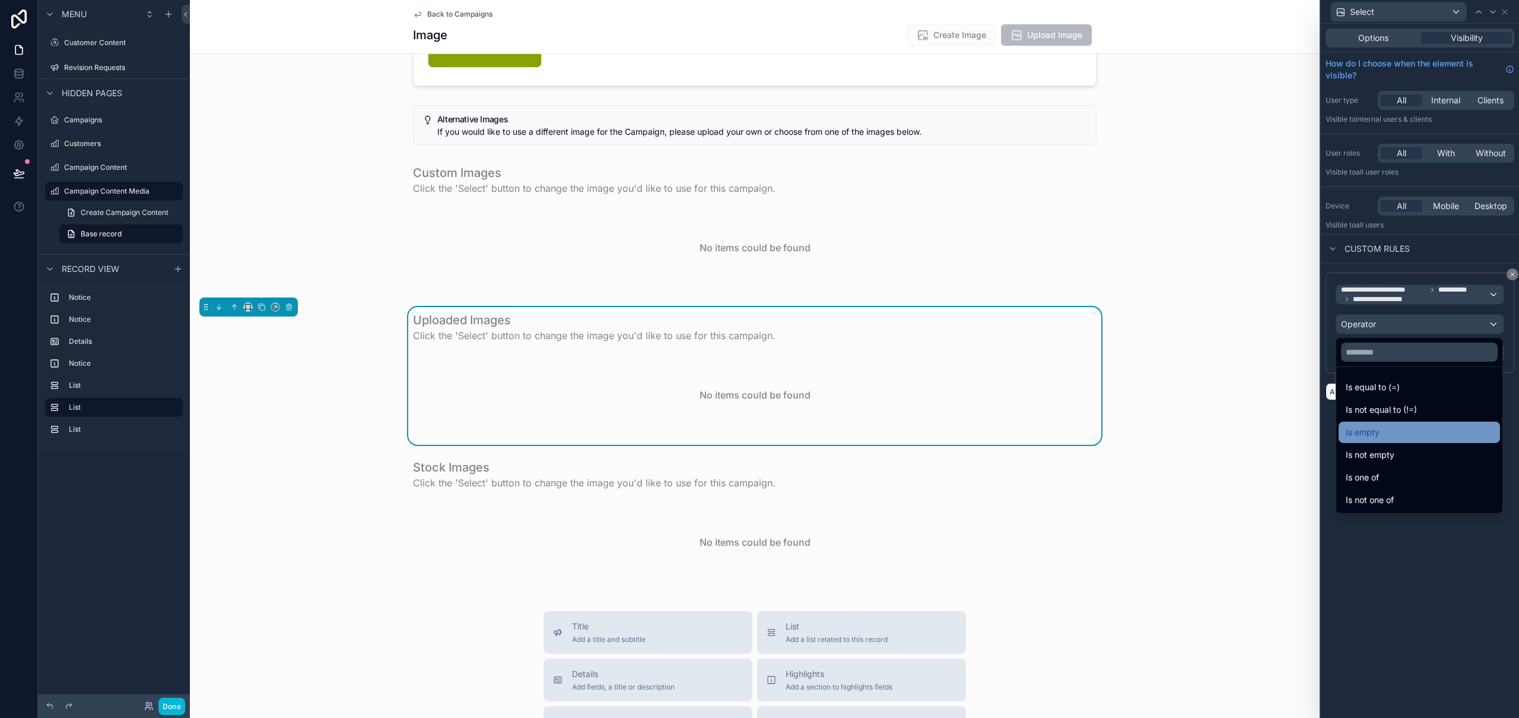
click at [1431, 436] on div "Is empty" at bounding box center [1419, 432] width 147 height 14
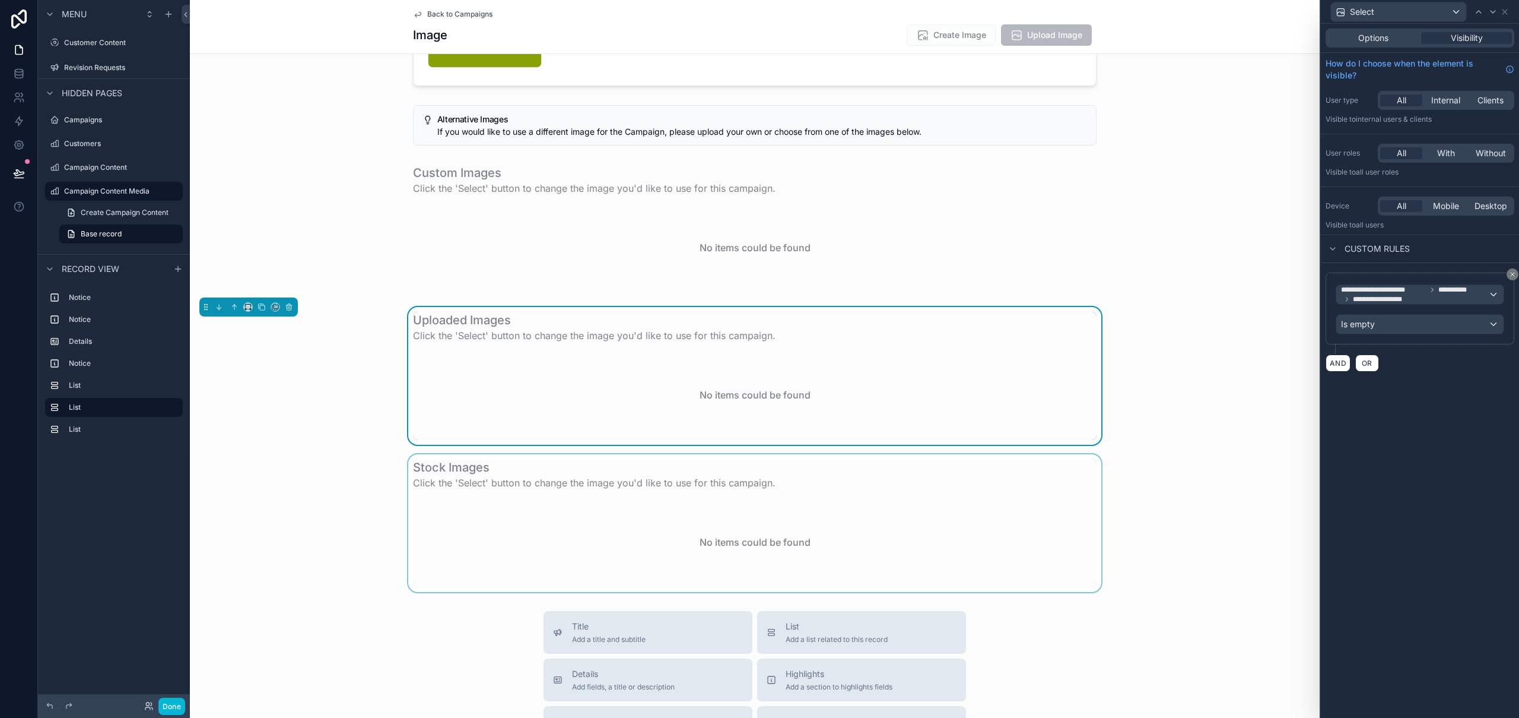
click at [1013, 496] on div "scrollable content" at bounding box center [755, 523] width 1130 height 138
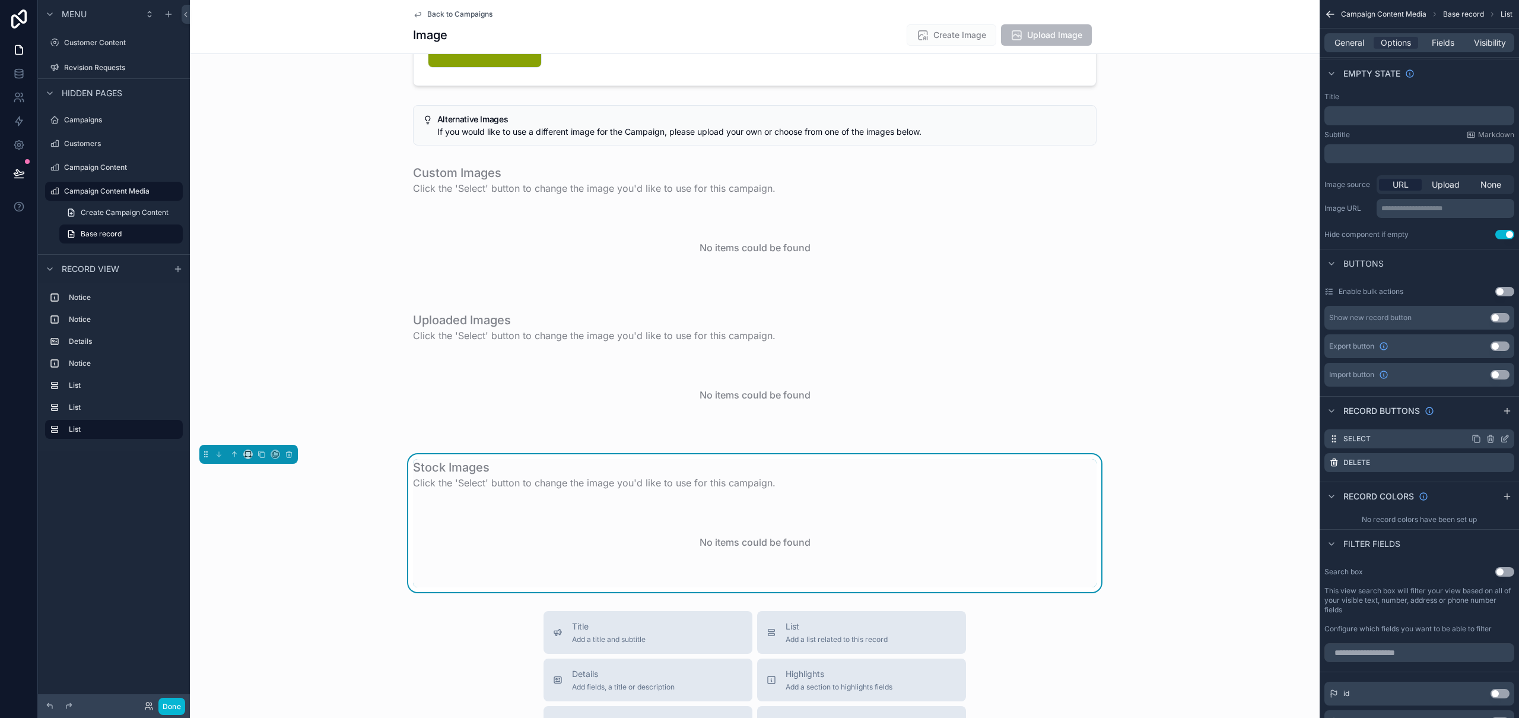
click at [1507, 439] on icon "scrollable content" at bounding box center [1504, 438] width 9 height 9
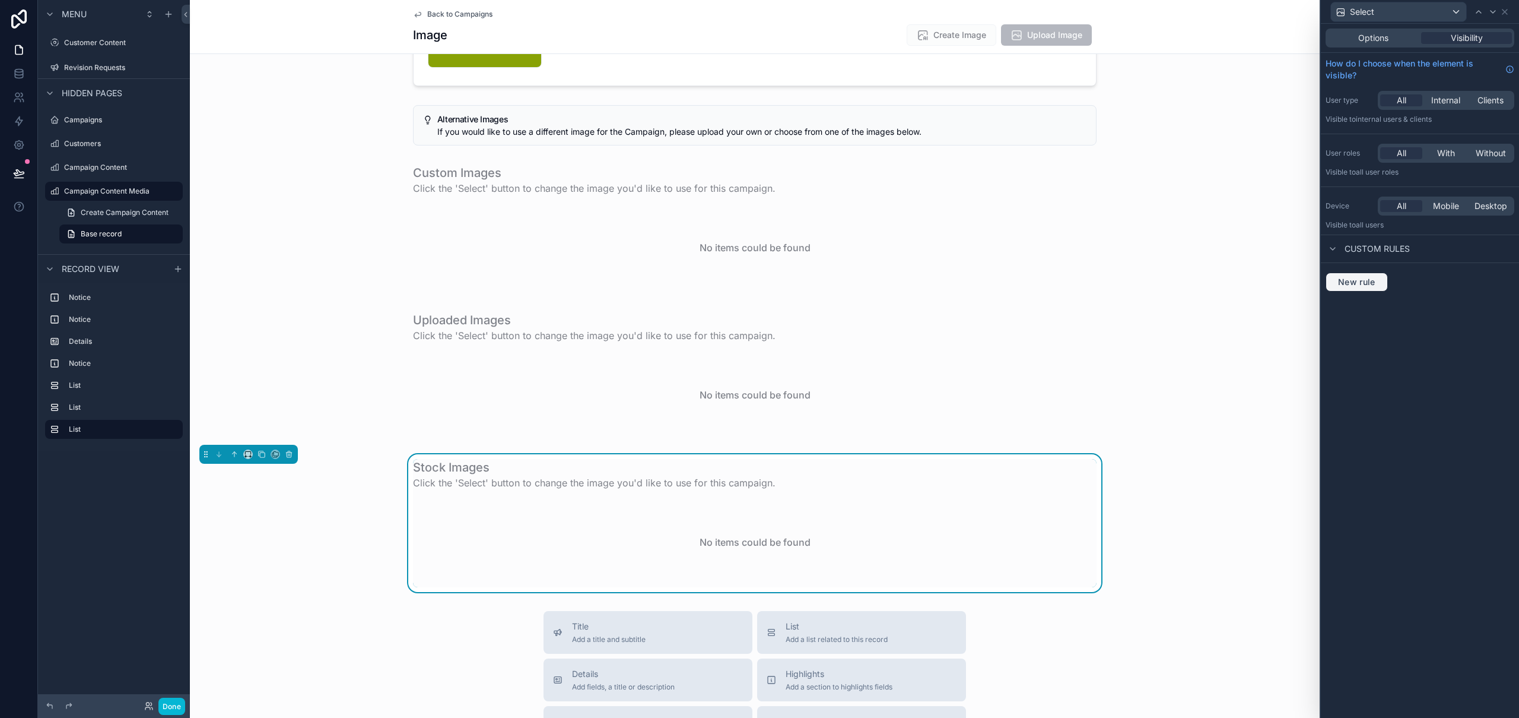
click at [1375, 283] on span "New rule" at bounding box center [1357, 282] width 47 height 11
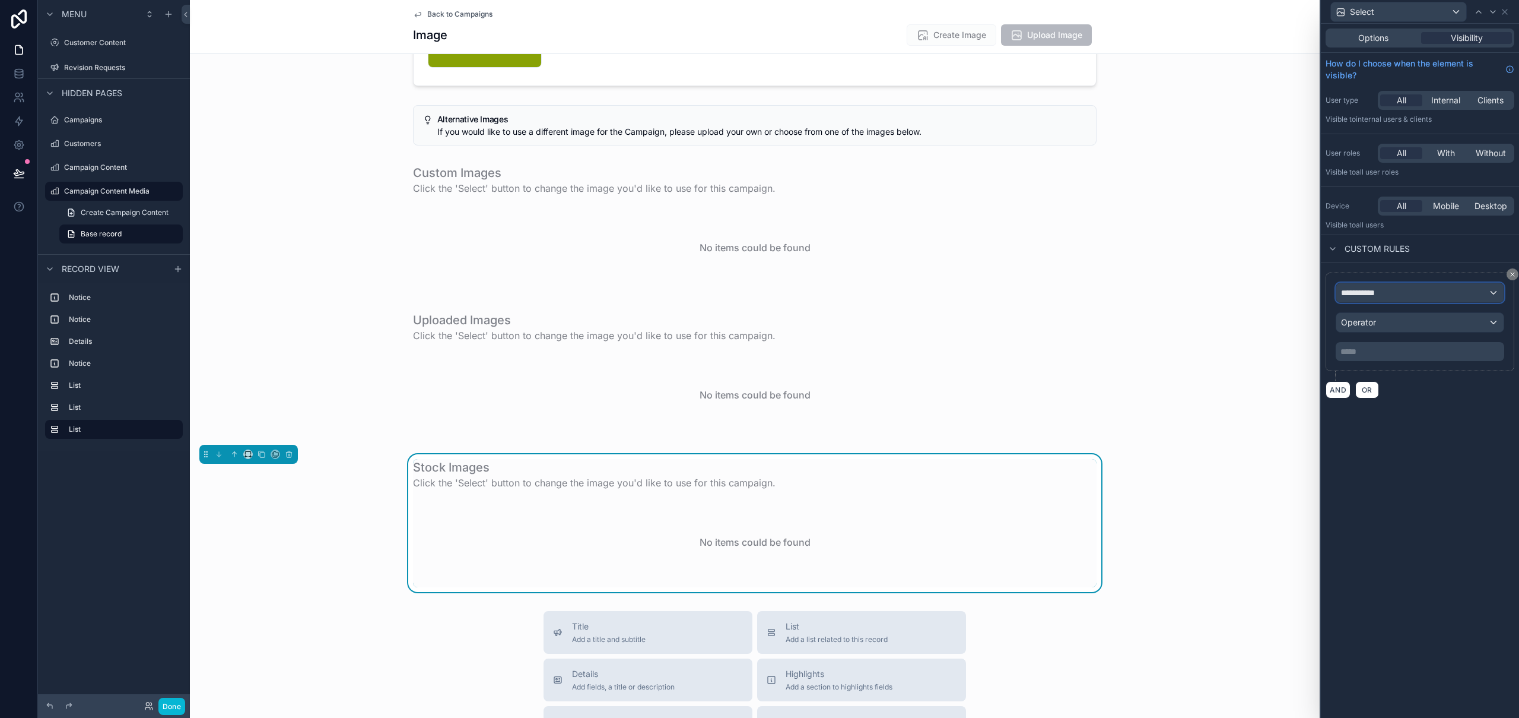
click at [1423, 293] on div "**********" at bounding box center [1420, 292] width 167 height 19
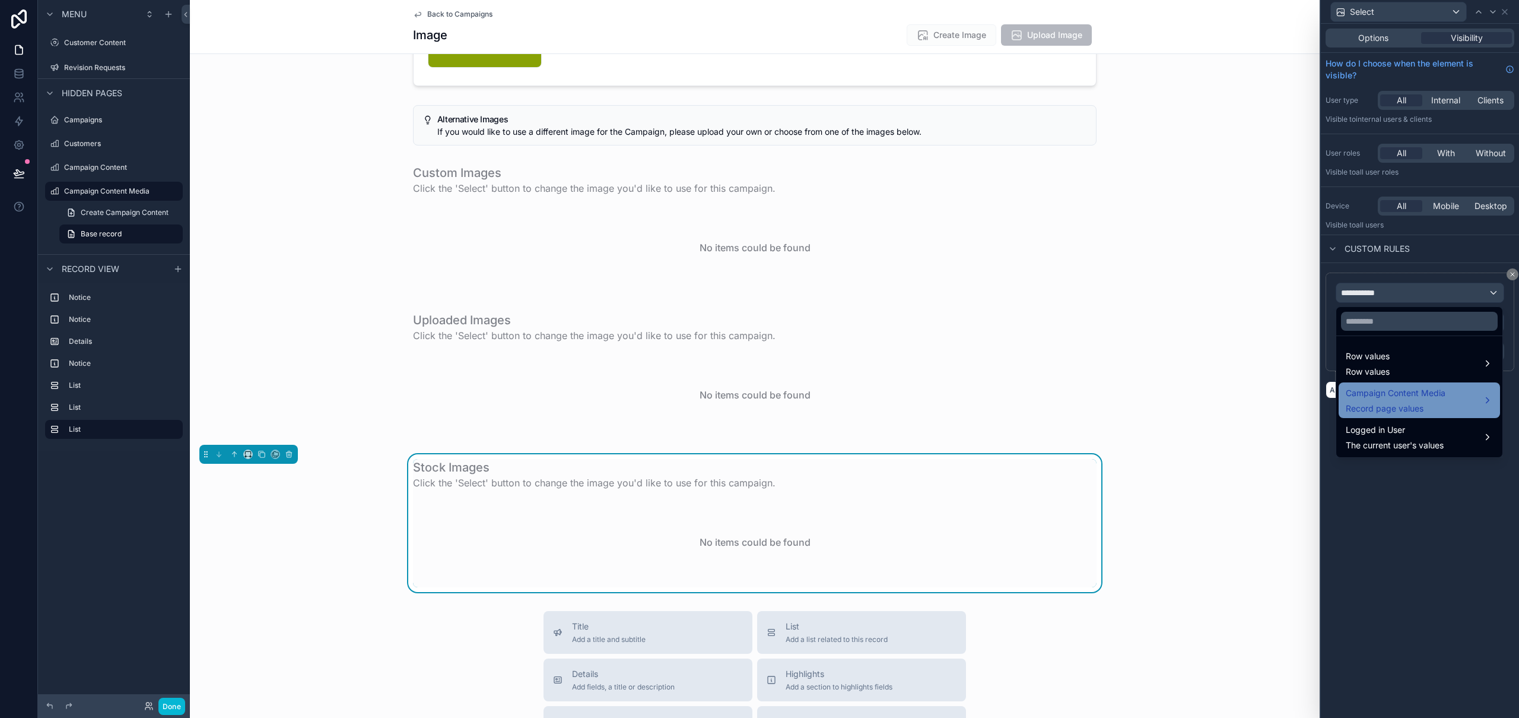
click at [1390, 389] on span "Campaign Content Media" at bounding box center [1396, 393] width 100 height 14
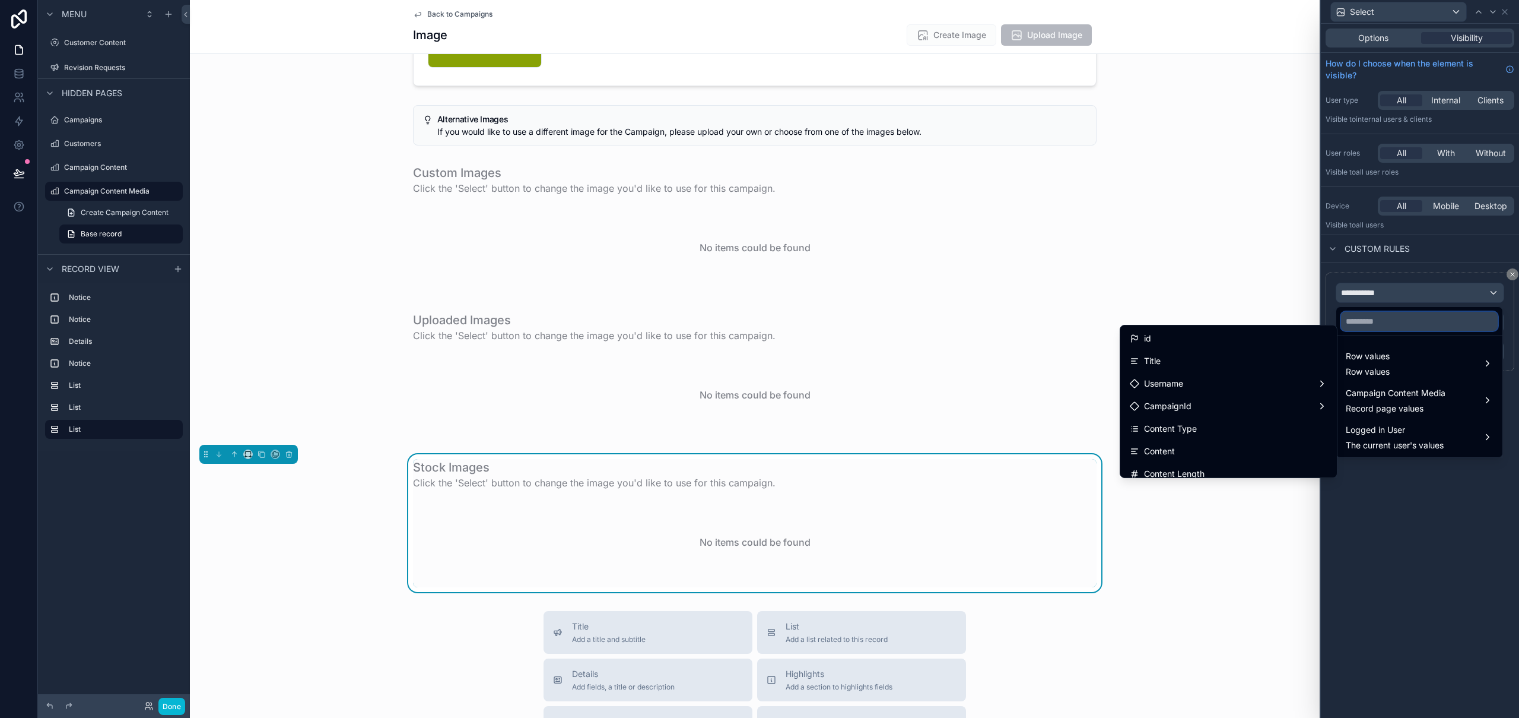
click at [1404, 325] on input "text" at bounding box center [1419, 321] width 157 height 19
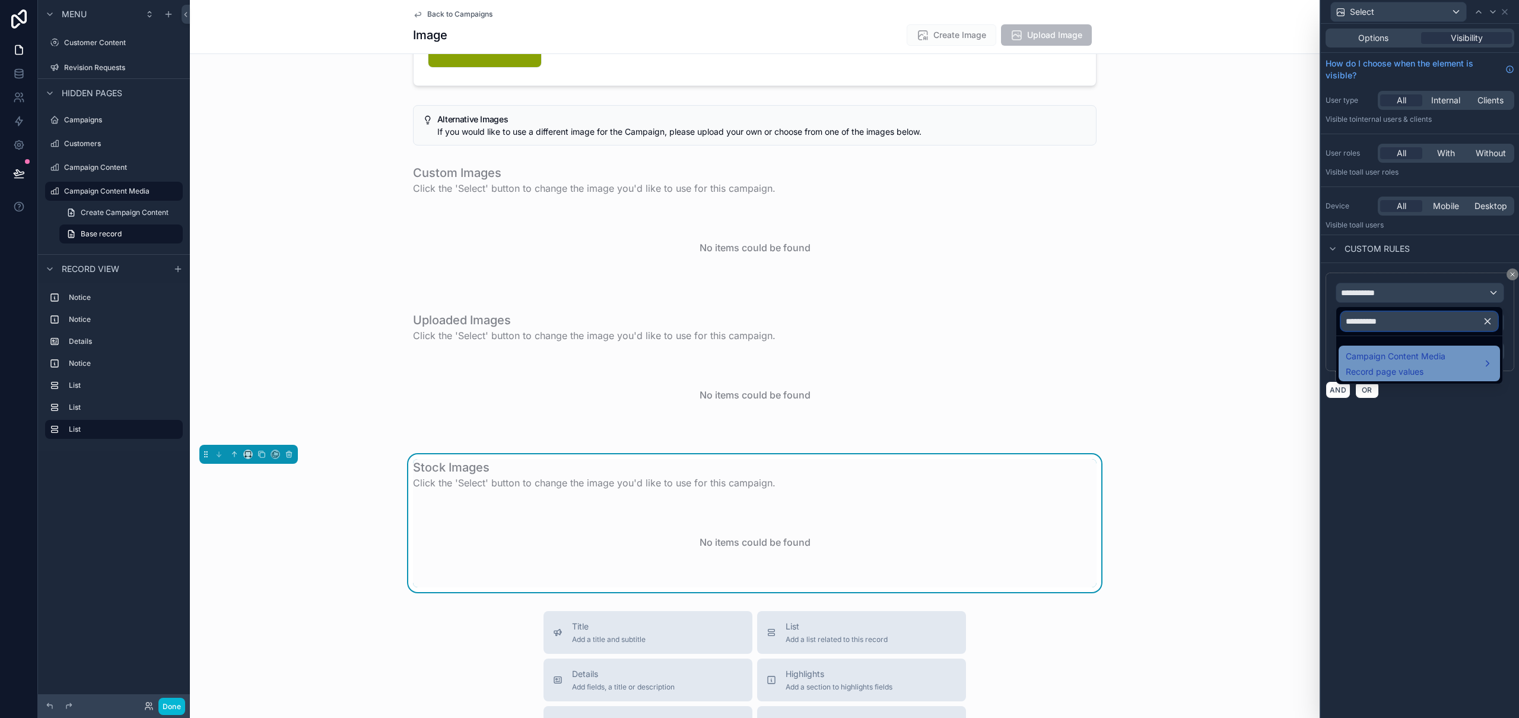
type input "**********"
click at [1421, 372] on span "Record page values" at bounding box center [1396, 372] width 100 height 12
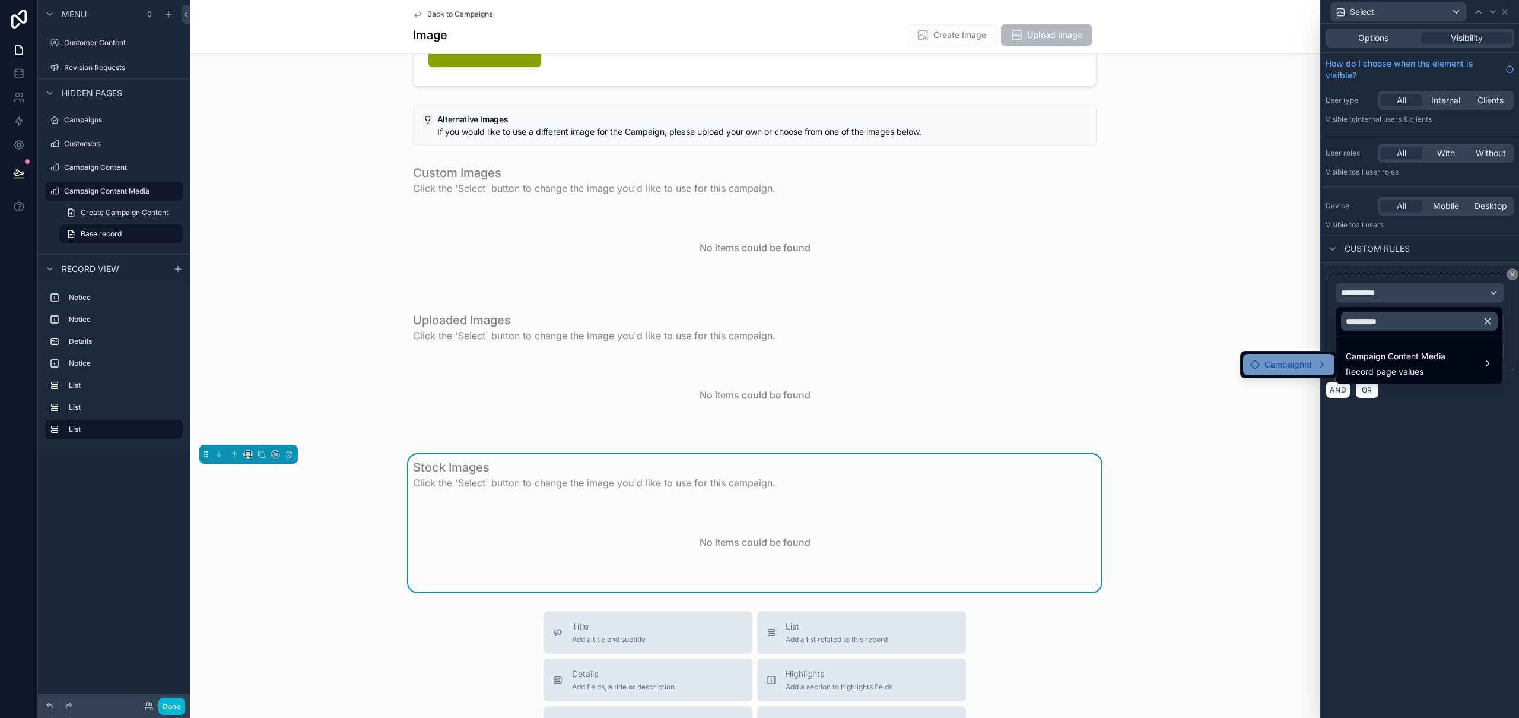
click at [1303, 360] on span "CampaignId" at bounding box center [1288, 364] width 47 height 14
click at [1401, 363] on span "Processing Change" at bounding box center [1397, 365] width 75 height 14
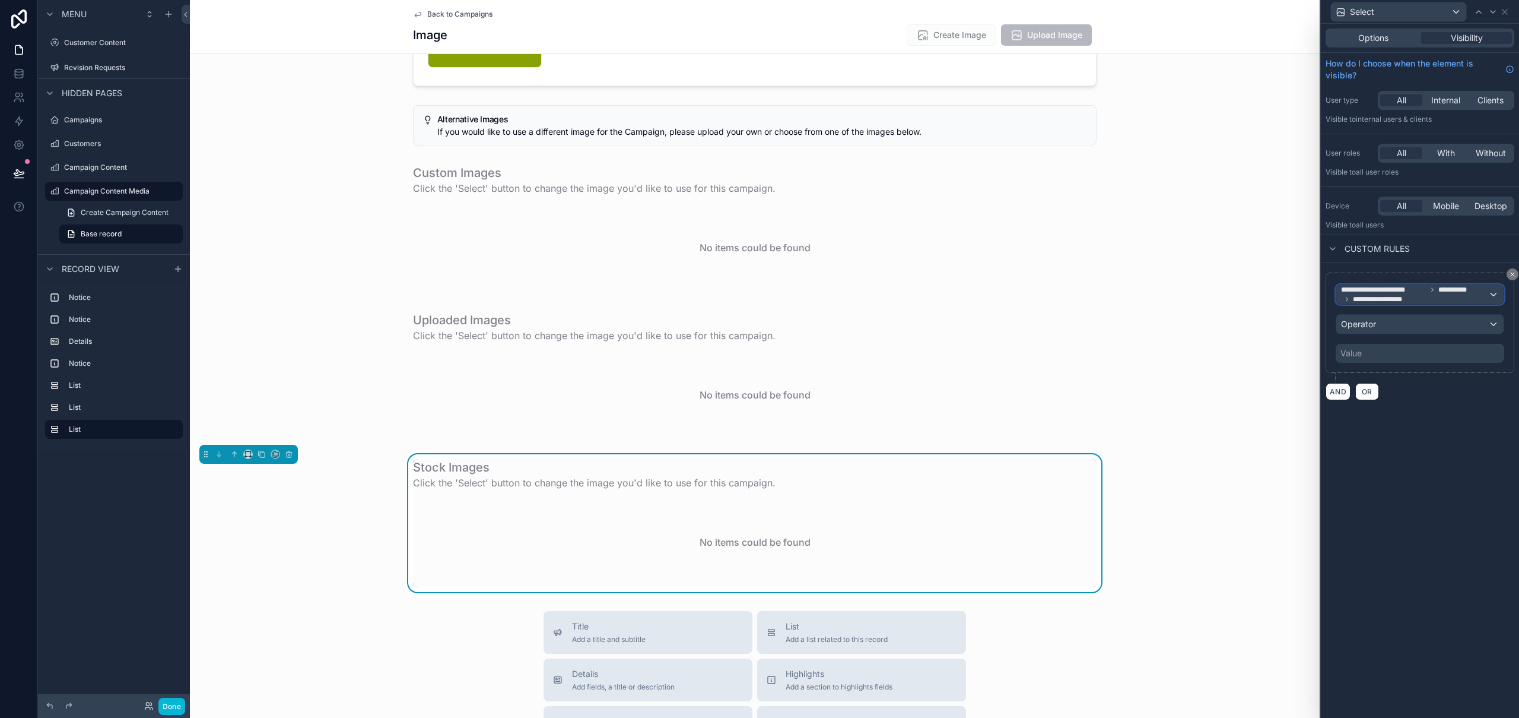
click at [1488, 297] on span "**********" at bounding box center [1414, 294] width 147 height 19
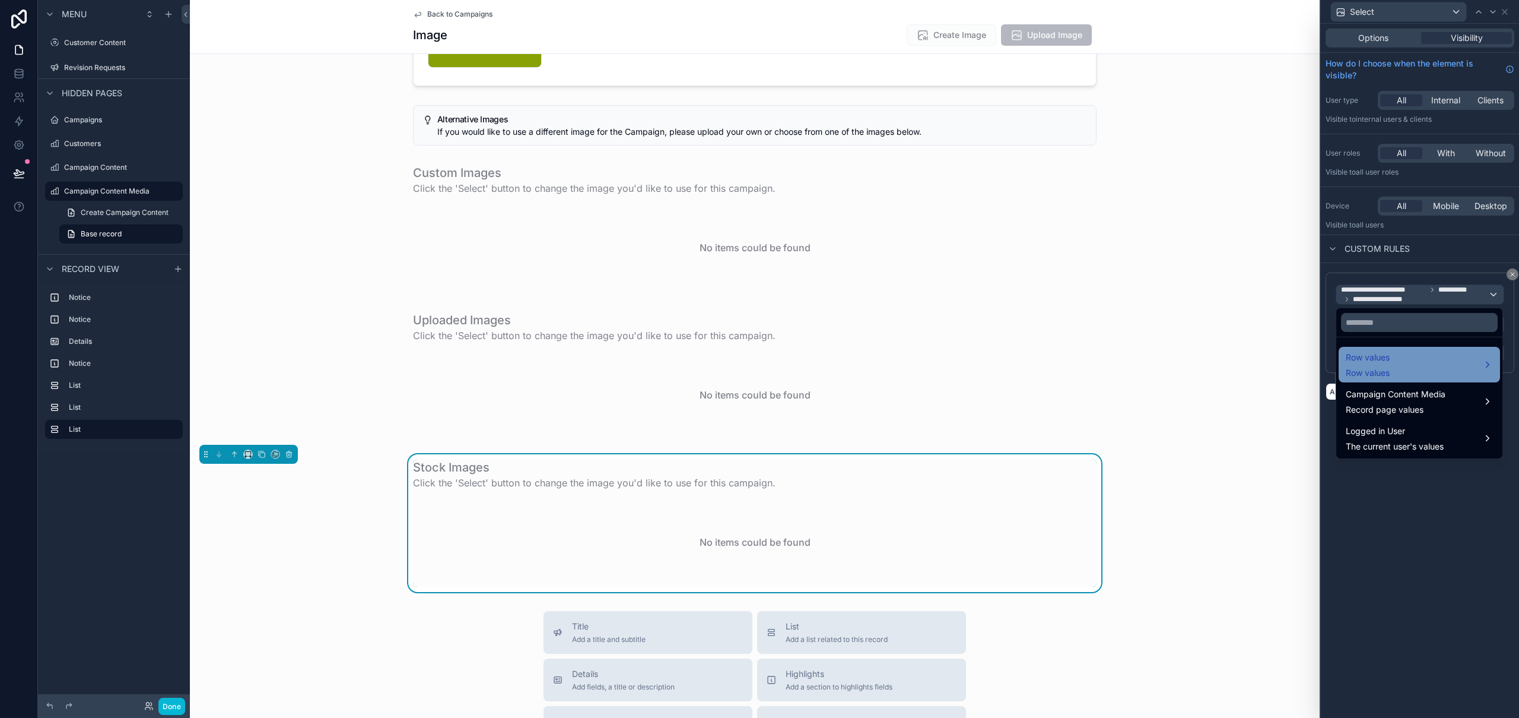
click at [1417, 356] on div "Row values Row values" at bounding box center [1419, 364] width 147 height 28
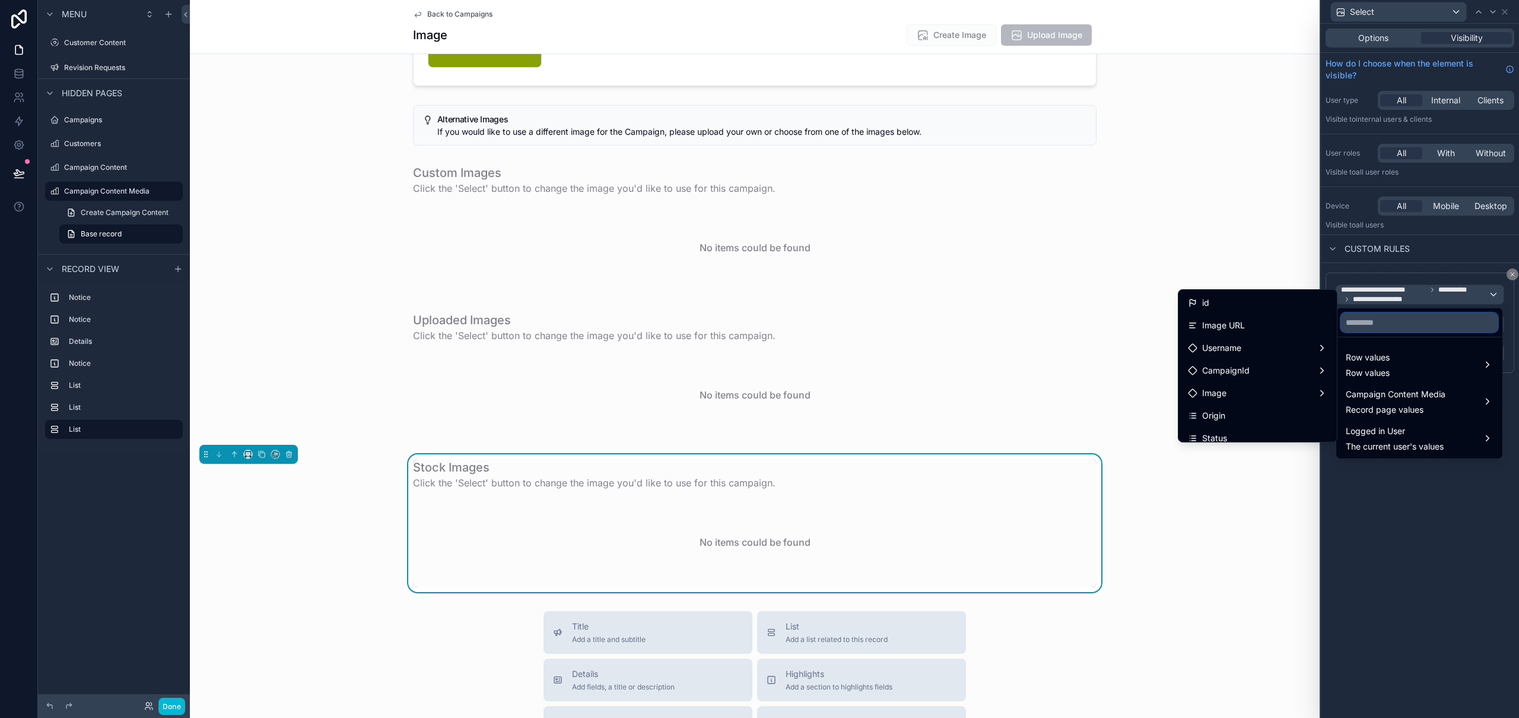
click at [1389, 321] on input "text" at bounding box center [1419, 322] width 157 height 19
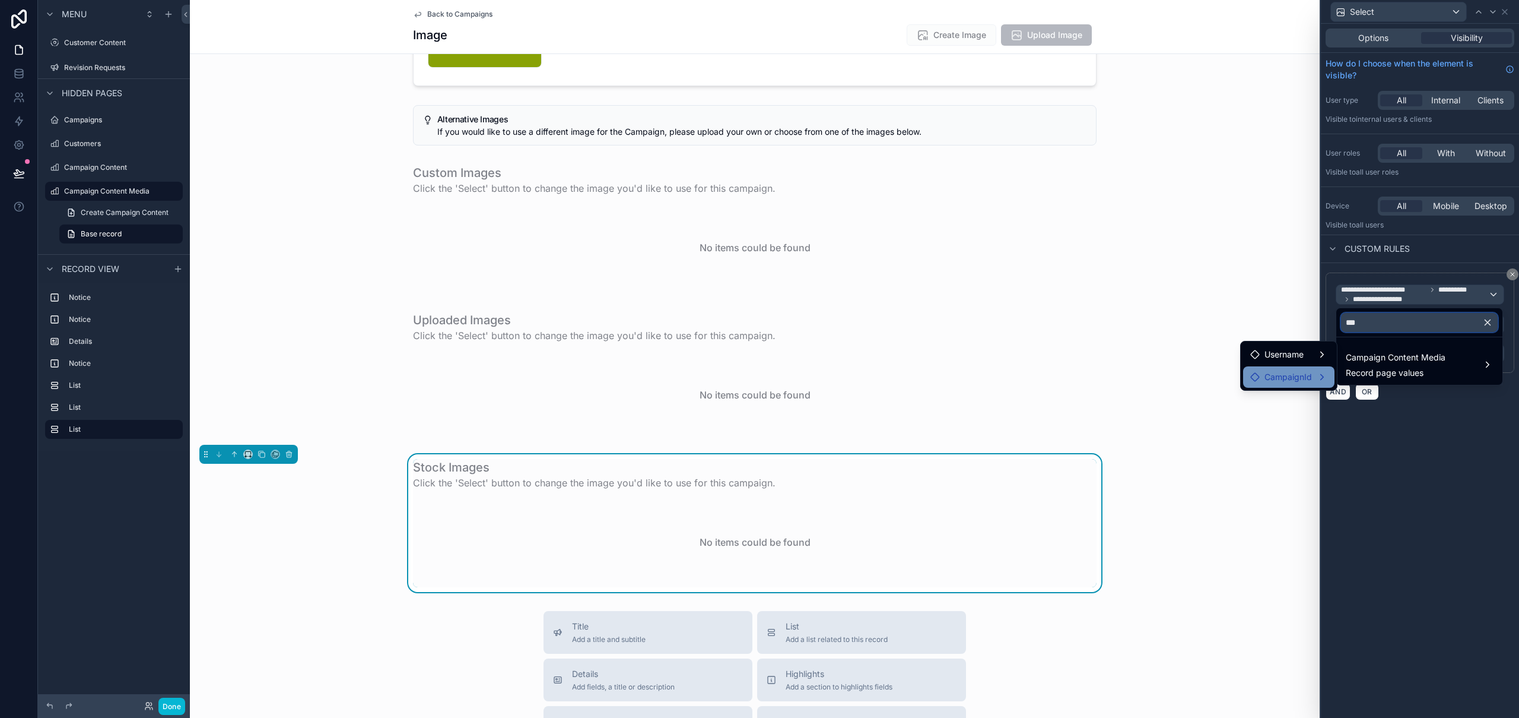
type input "***"
click at [1288, 381] on span "CampaignId" at bounding box center [1288, 377] width 47 height 14
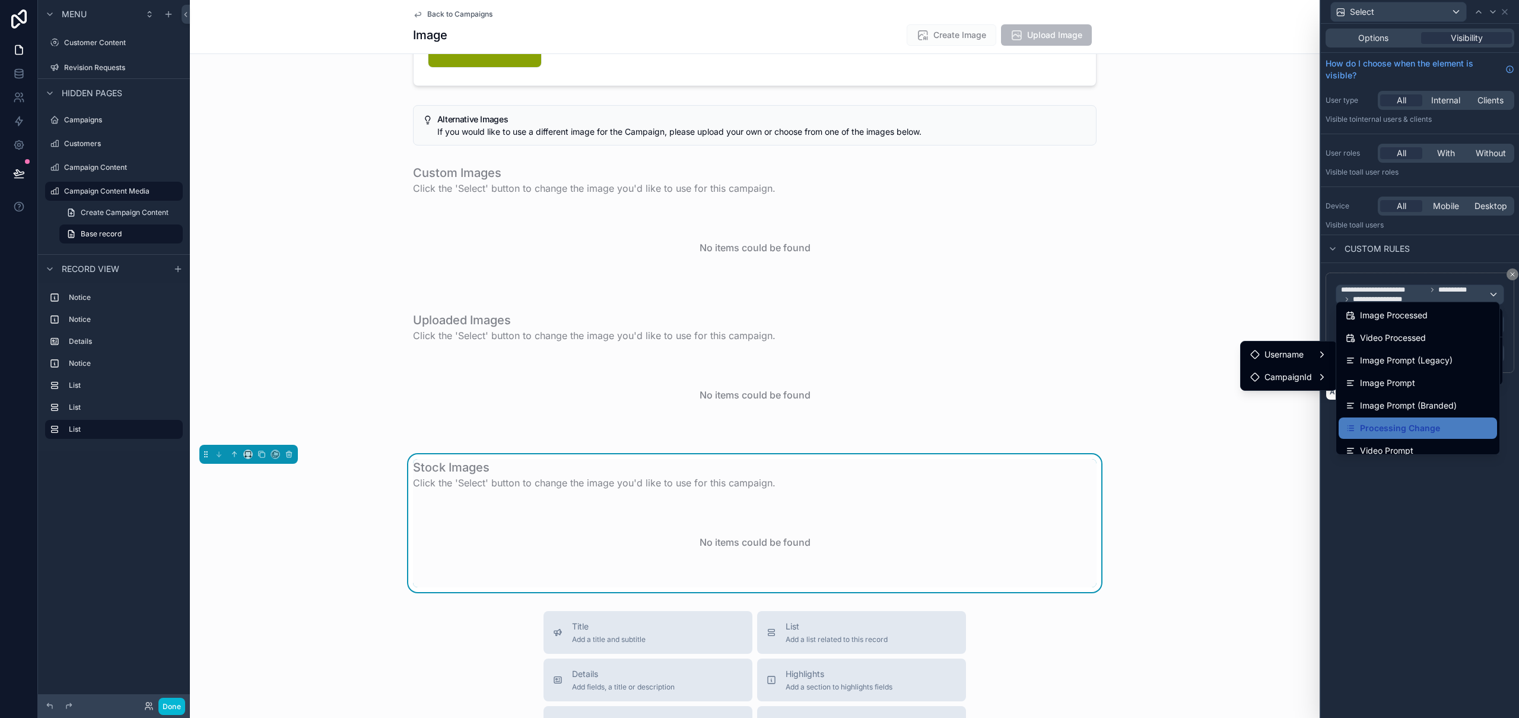
click at [1440, 625] on div at bounding box center [1420, 359] width 198 height 718
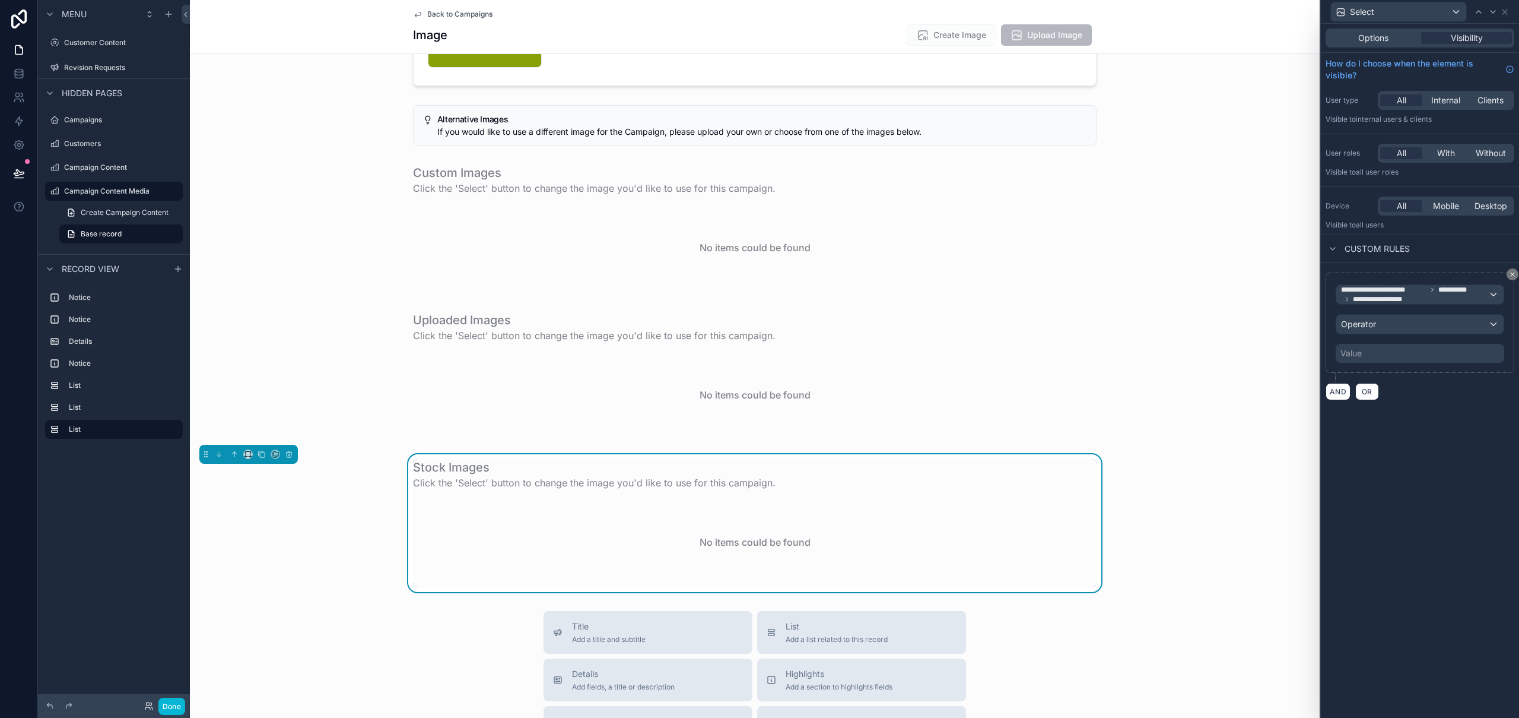
click at [1440, 625] on div "**********" at bounding box center [1420, 371] width 198 height 694
click at [1398, 322] on div "Operator" at bounding box center [1420, 324] width 167 height 19
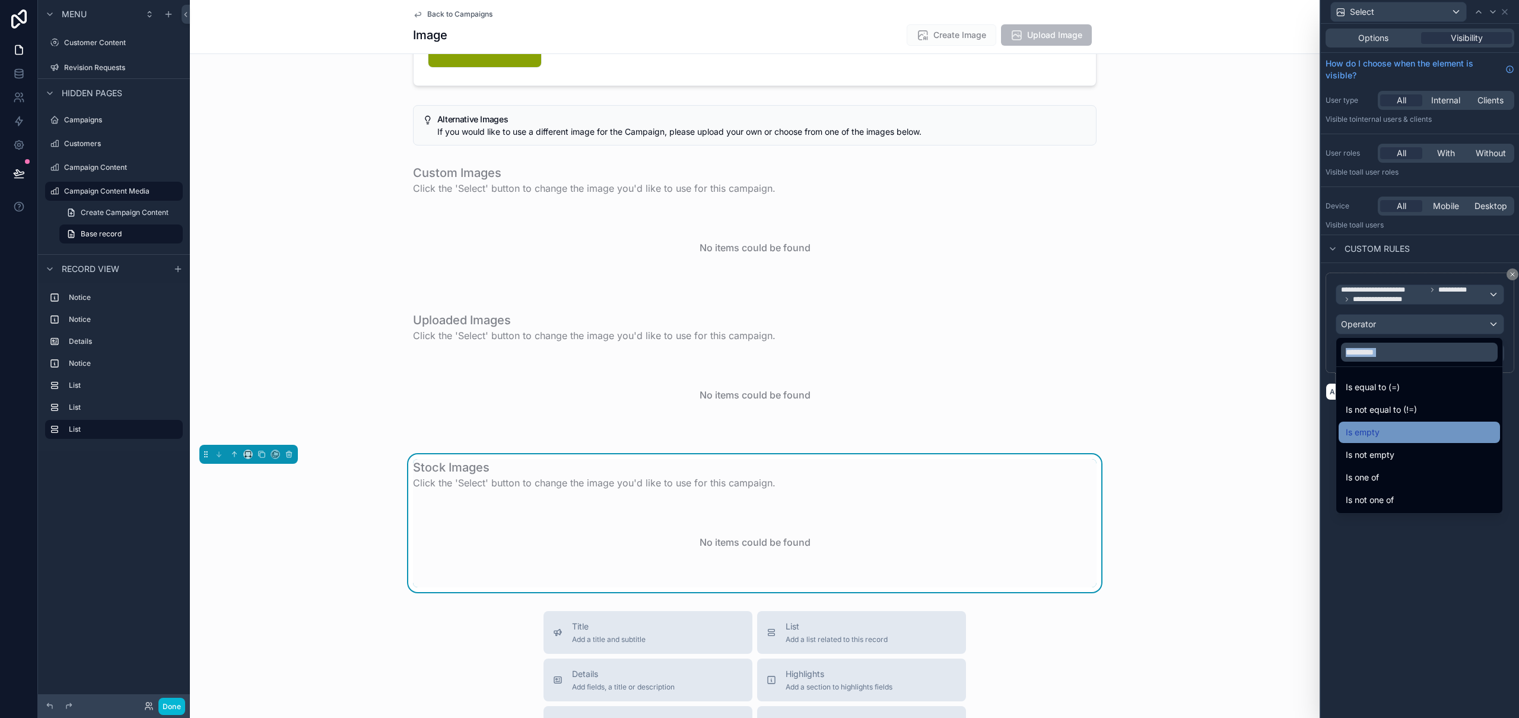
click at [1416, 438] on div "Is empty" at bounding box center [1419, 432] width 147 height 14
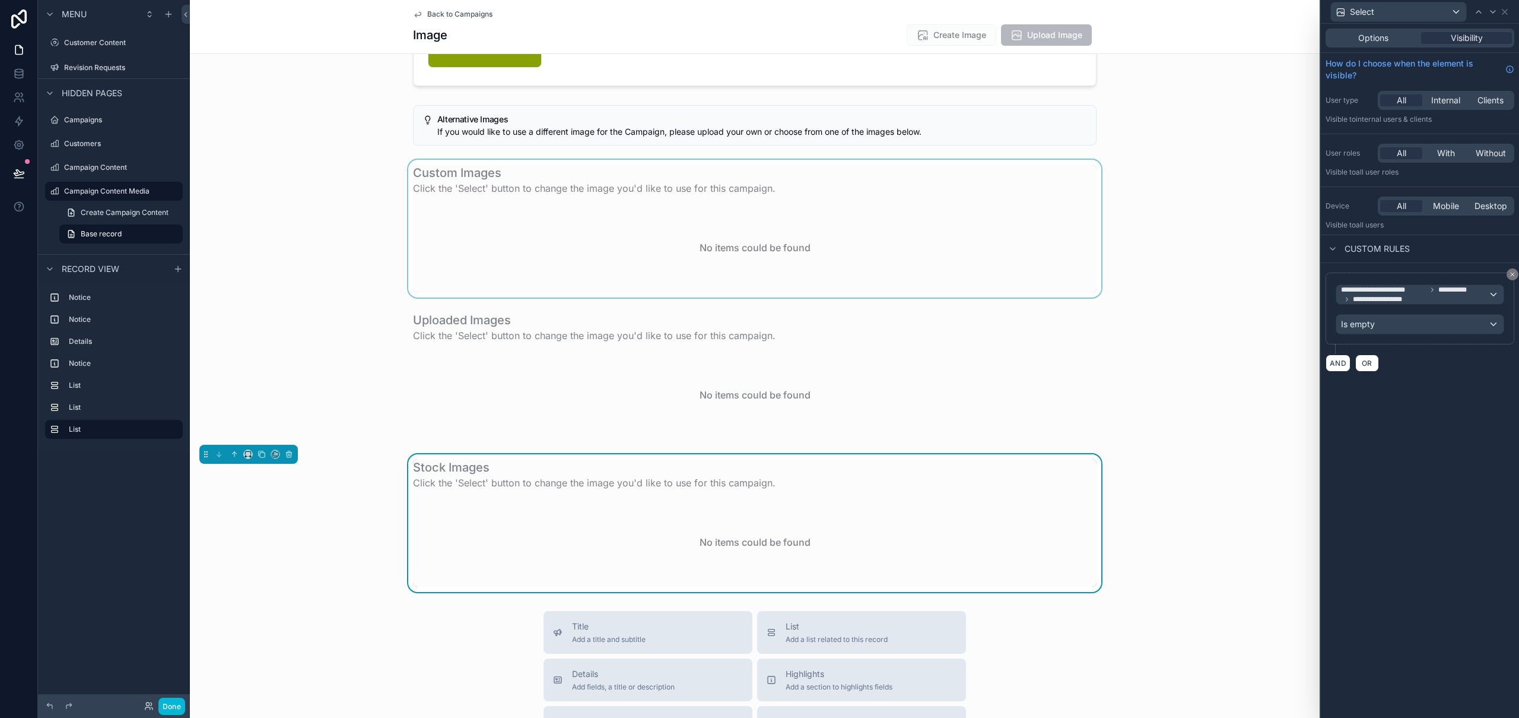
click at [1020, 230] on div "scrollable content" at bounding box center [755, 229] width 1130 height 138
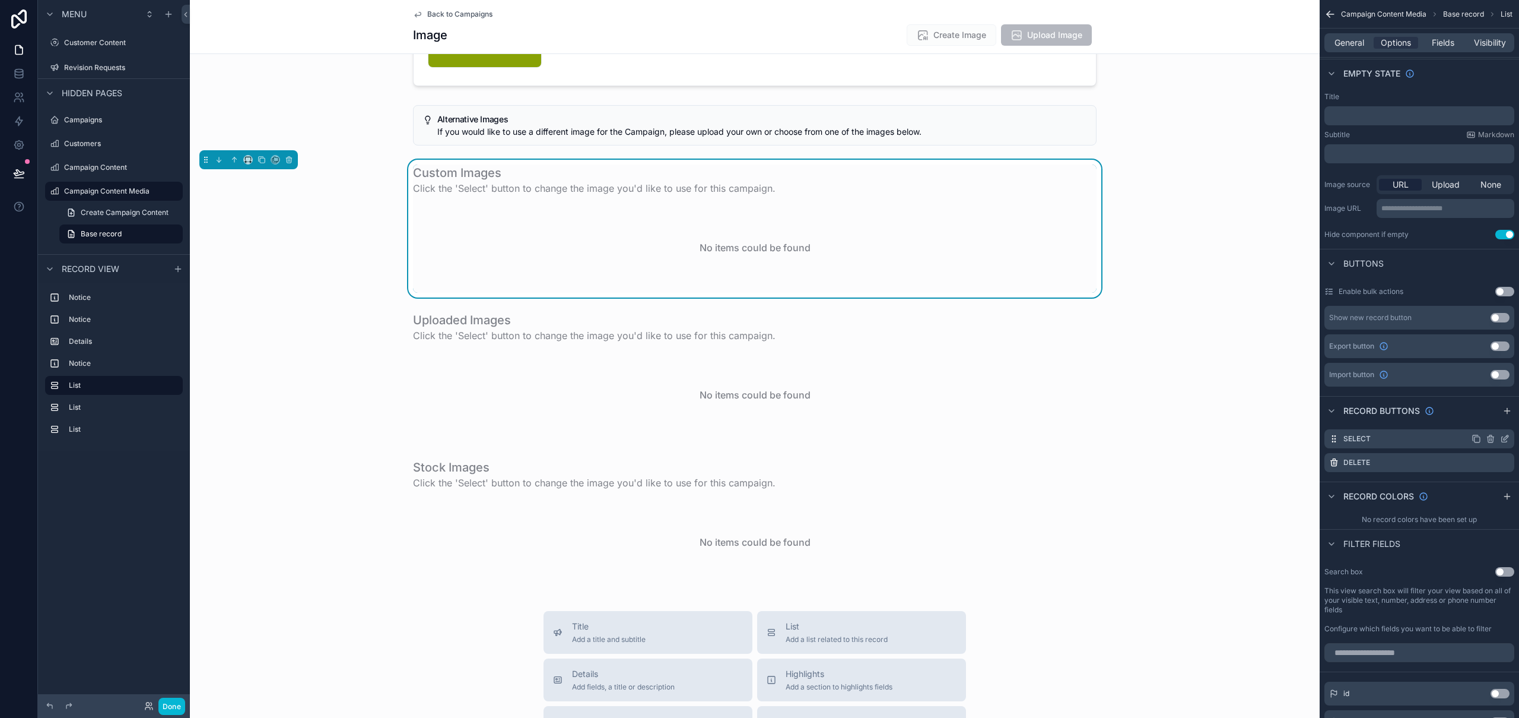
click at [1505, 438] on icon "scrollable content" at bounding box center [1506, 437] width 5 height 5
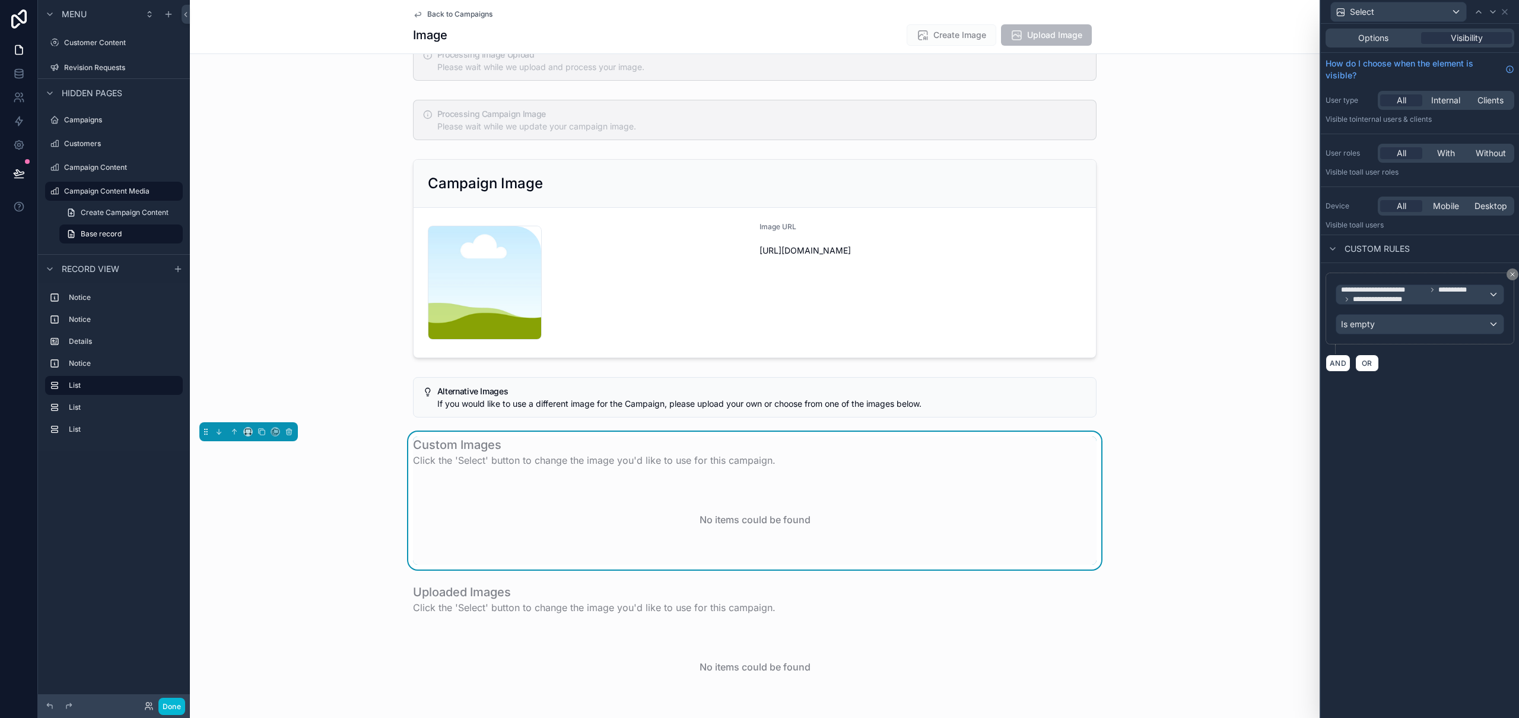
scroll to position [0, 0]
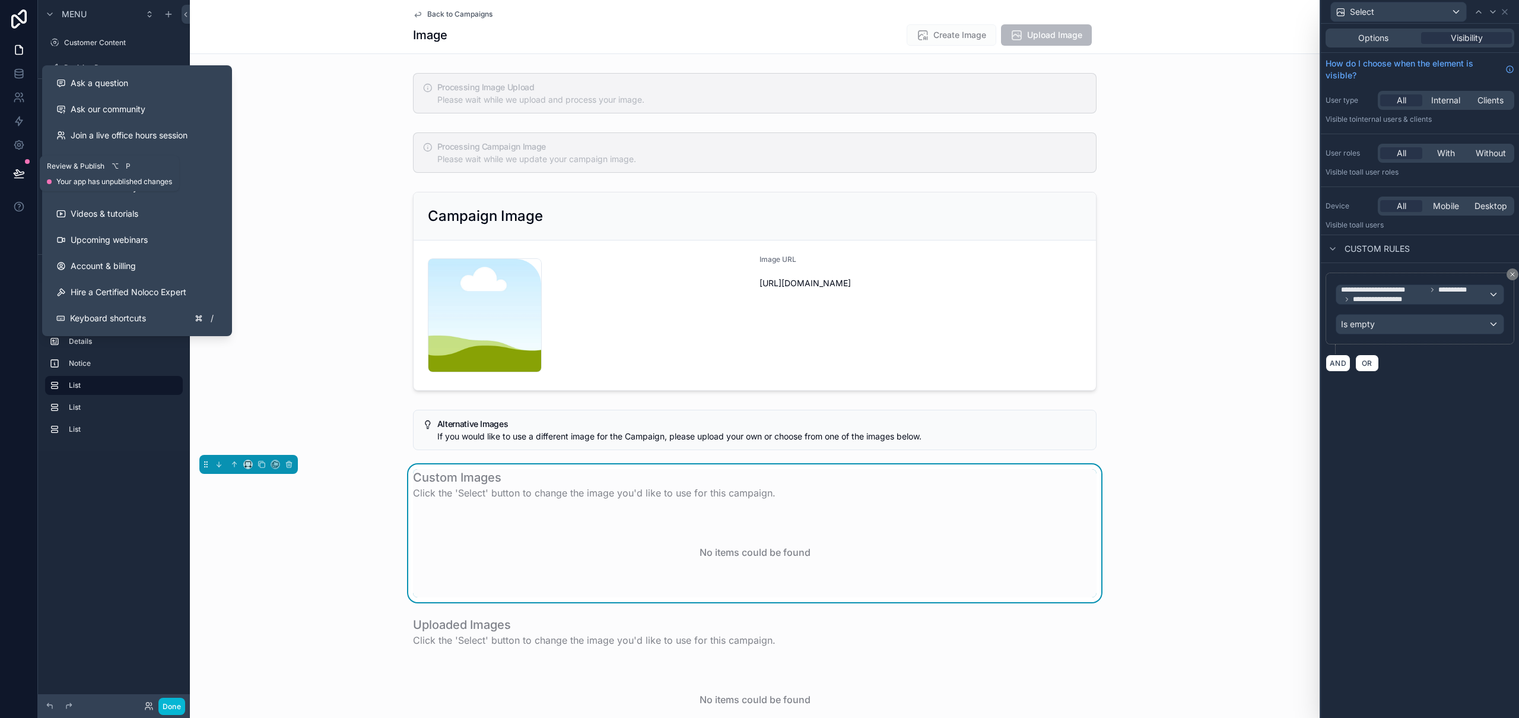
click at [15, 176] on icon at bounding box center [19, 173] width 12 height 12
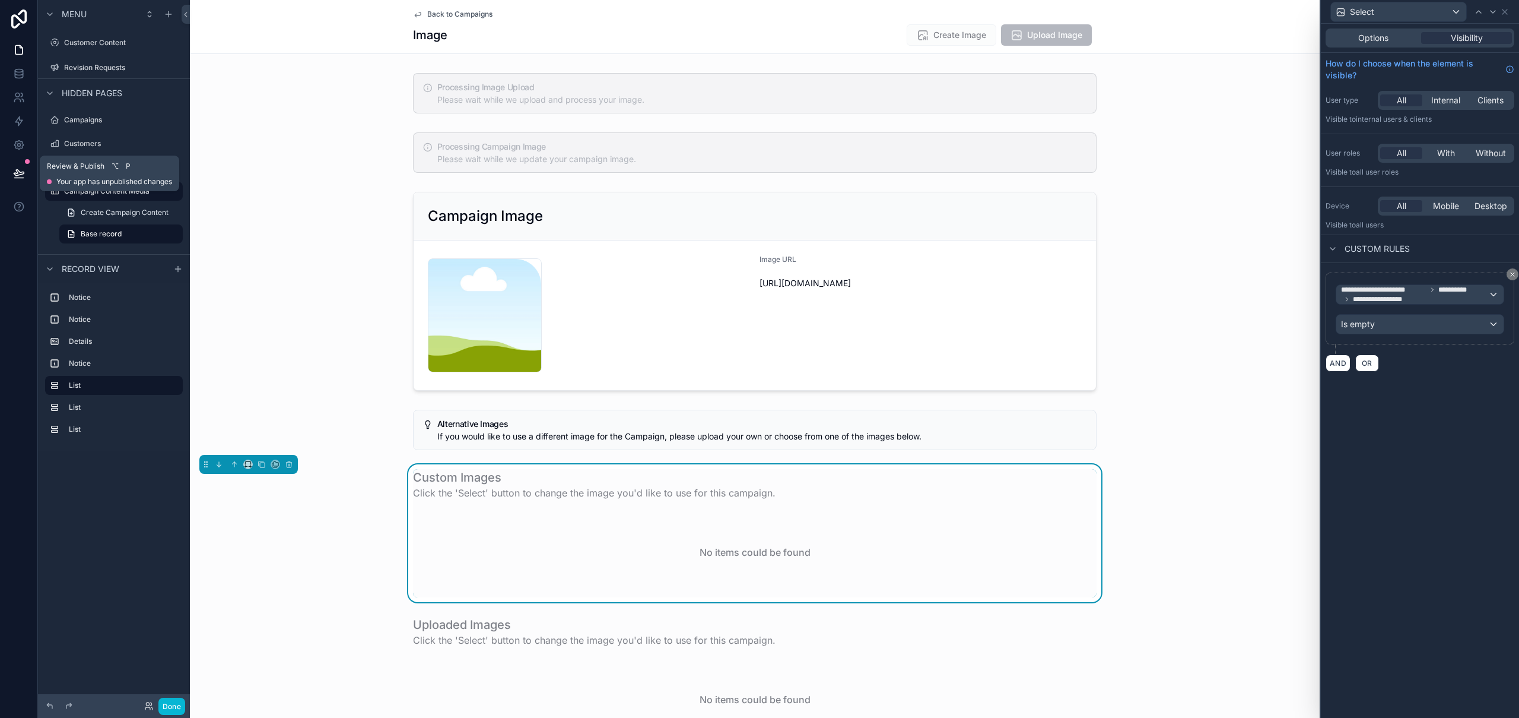
click at [18, 172] on icon at bounding box center [19, 173] width 12 height 12
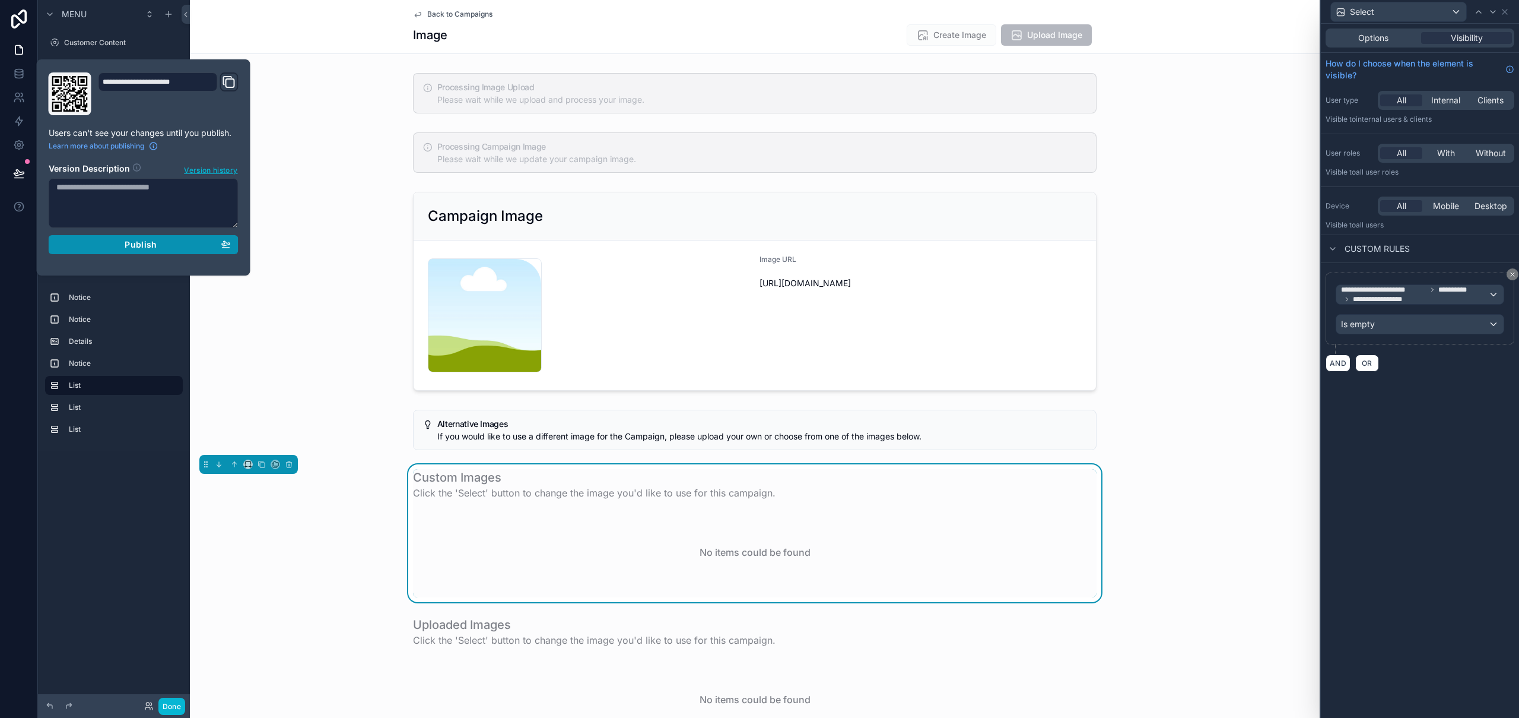
click at [161, 246] on div "Publish" at bounding box center [143, 244] width 174 height 11
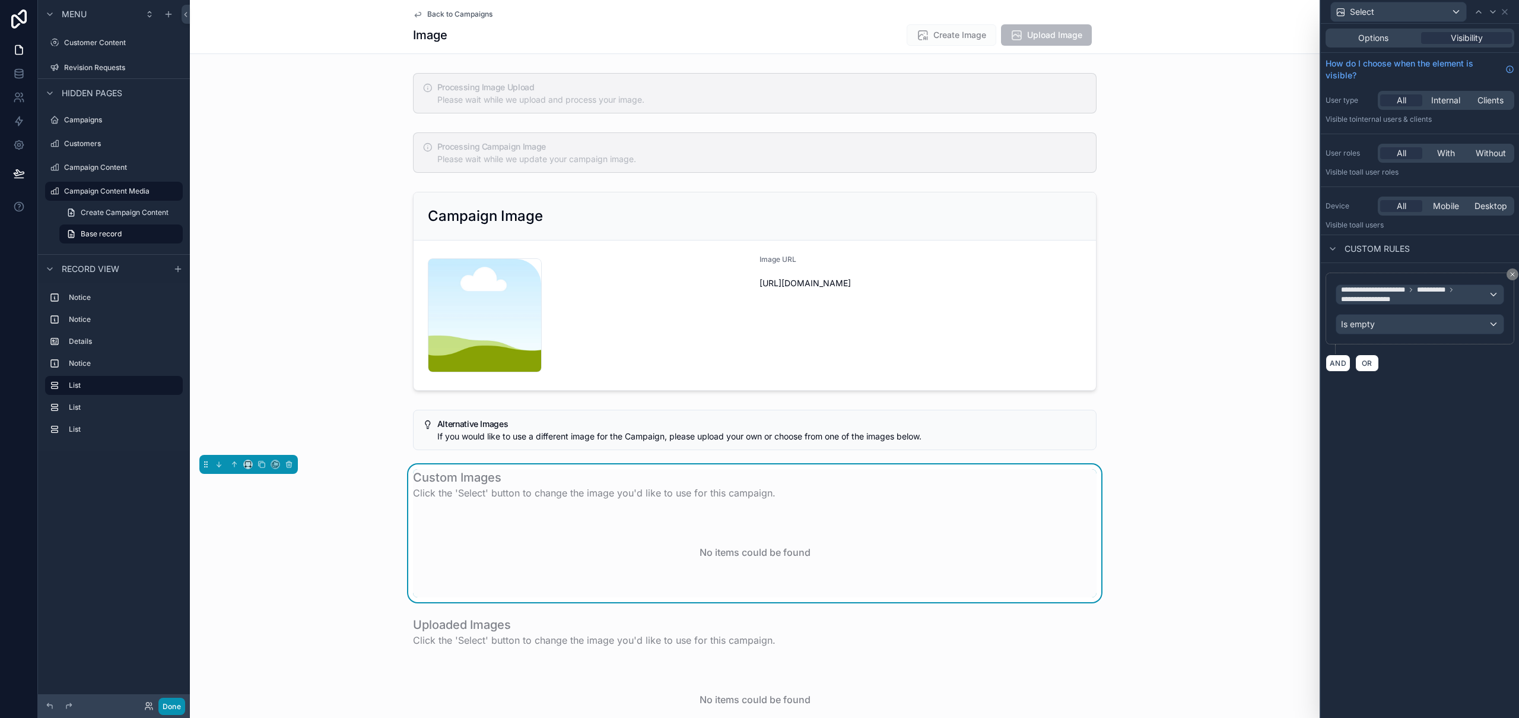
click at [175, 709] on button "Done" at bounding box center [171, 705] width 27 height 17
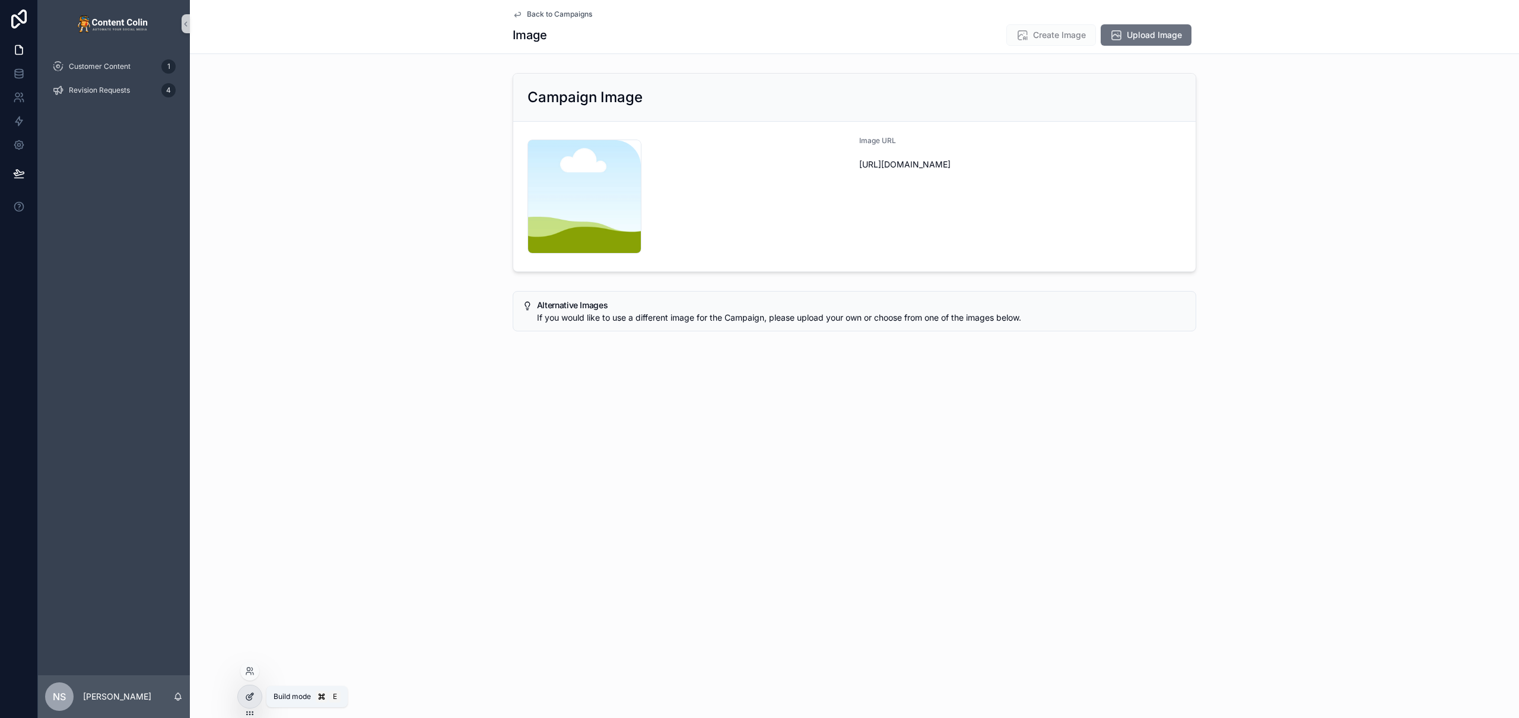
click at [246, 697] on icon at bounding box center [249, 695] width 9 height 9
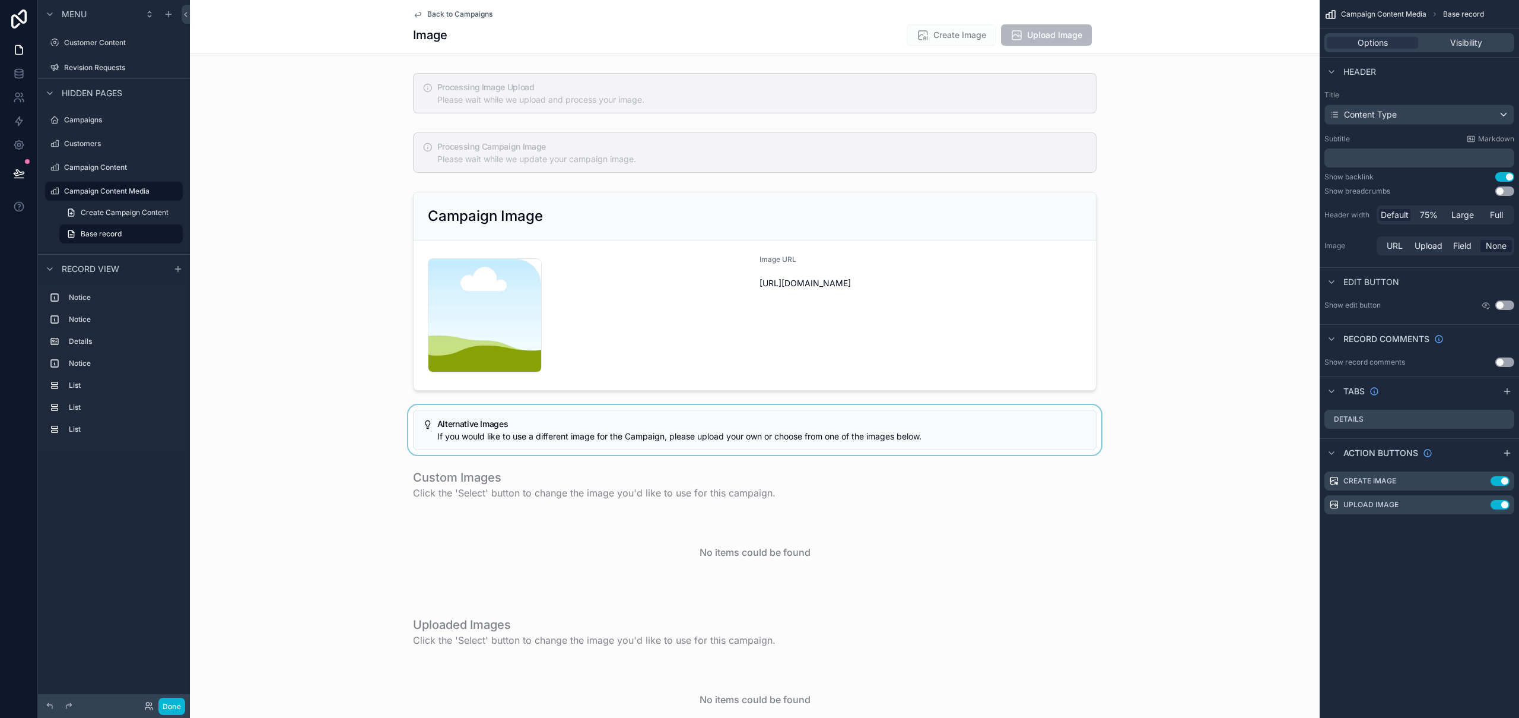
click at [814, 422] on div "scrollable content" at bounding box center [755, 430] width 1130 height 50
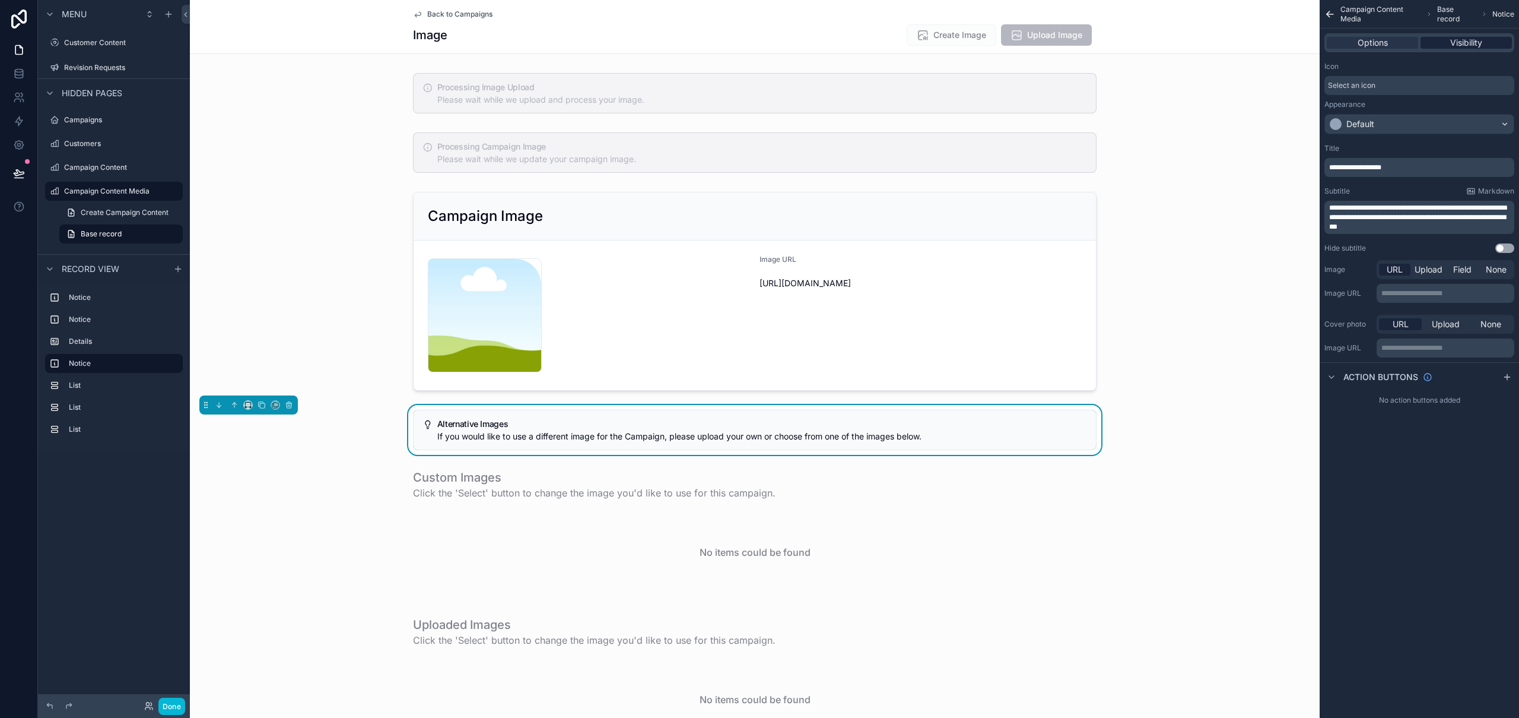
click at [1467, 40] on span "Visibility" at bounding box center [1467, 43] width 32 height 12
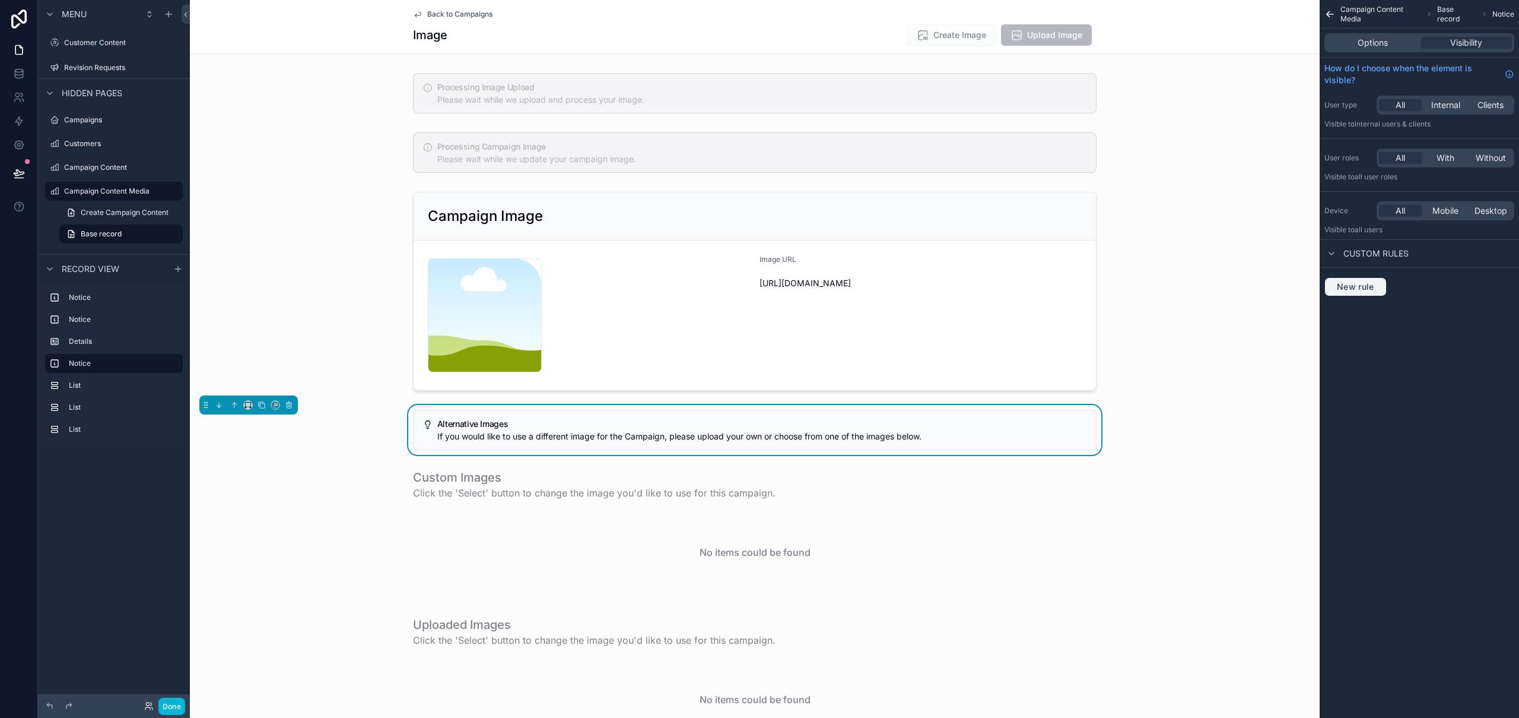
click at [1347, 288] on span "New rule" at bounding box center [1355, 286] width 47 height 11
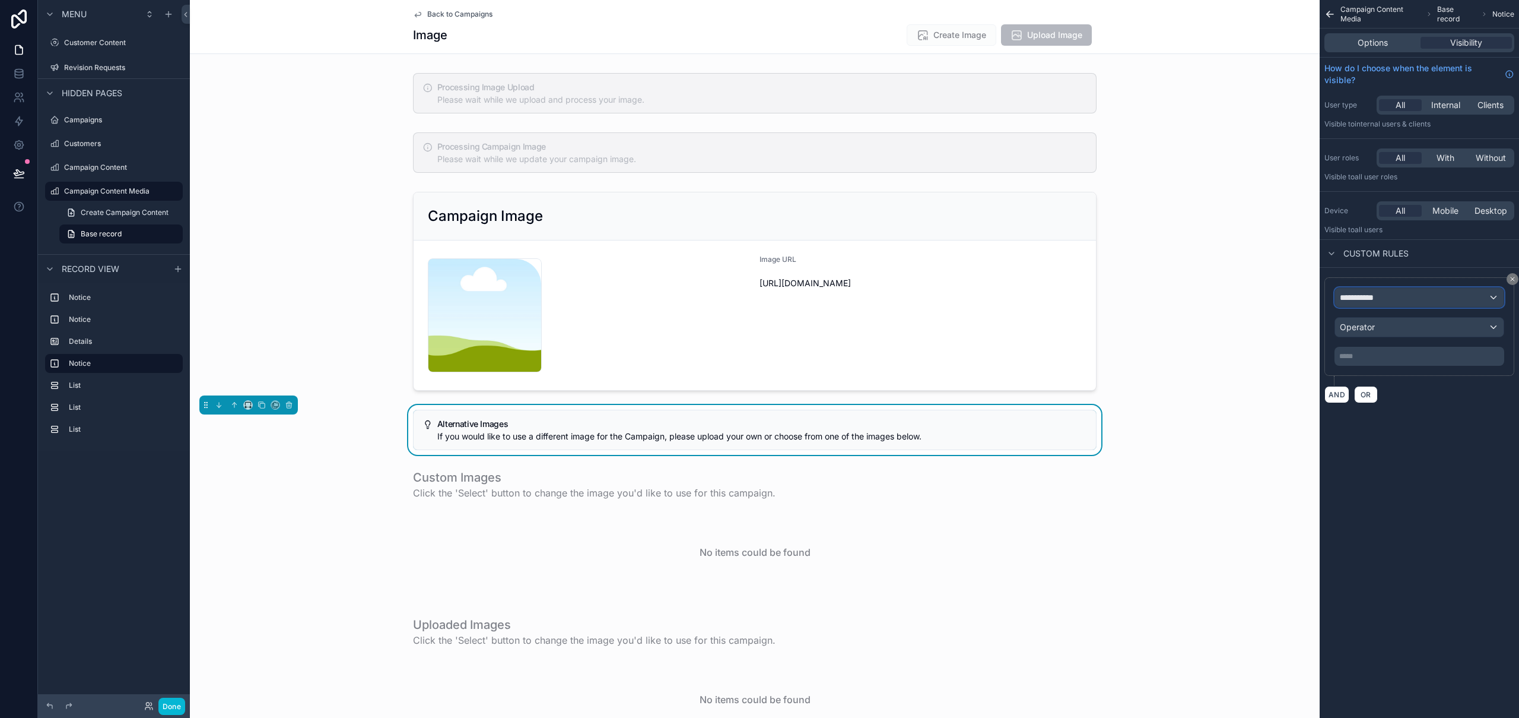
click at [1405, 296] on div "**********" at bounding box center [1419, 297] width 169 height 19
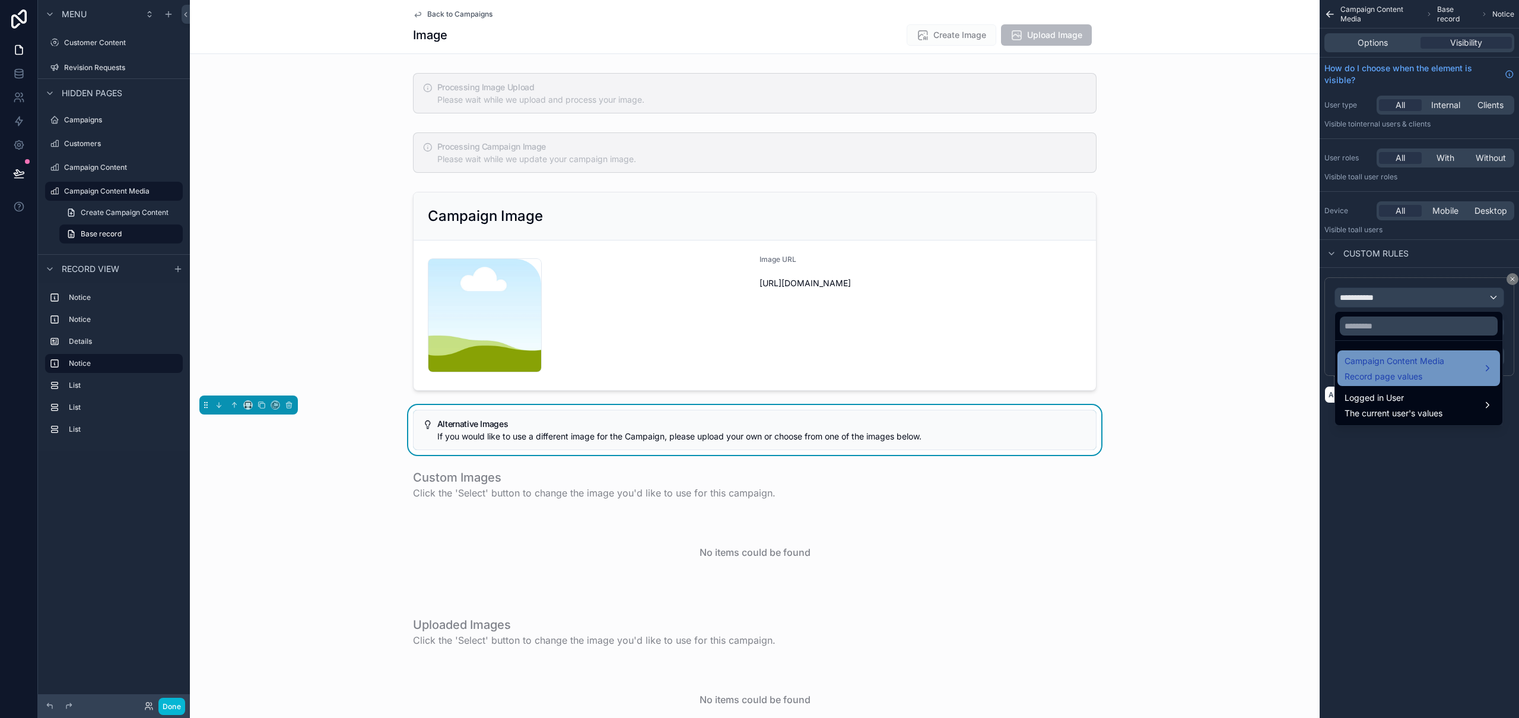
click at [1418, 358] on span "Campaign Content Media" at bounding box center [1395, 361] width 100 height 14
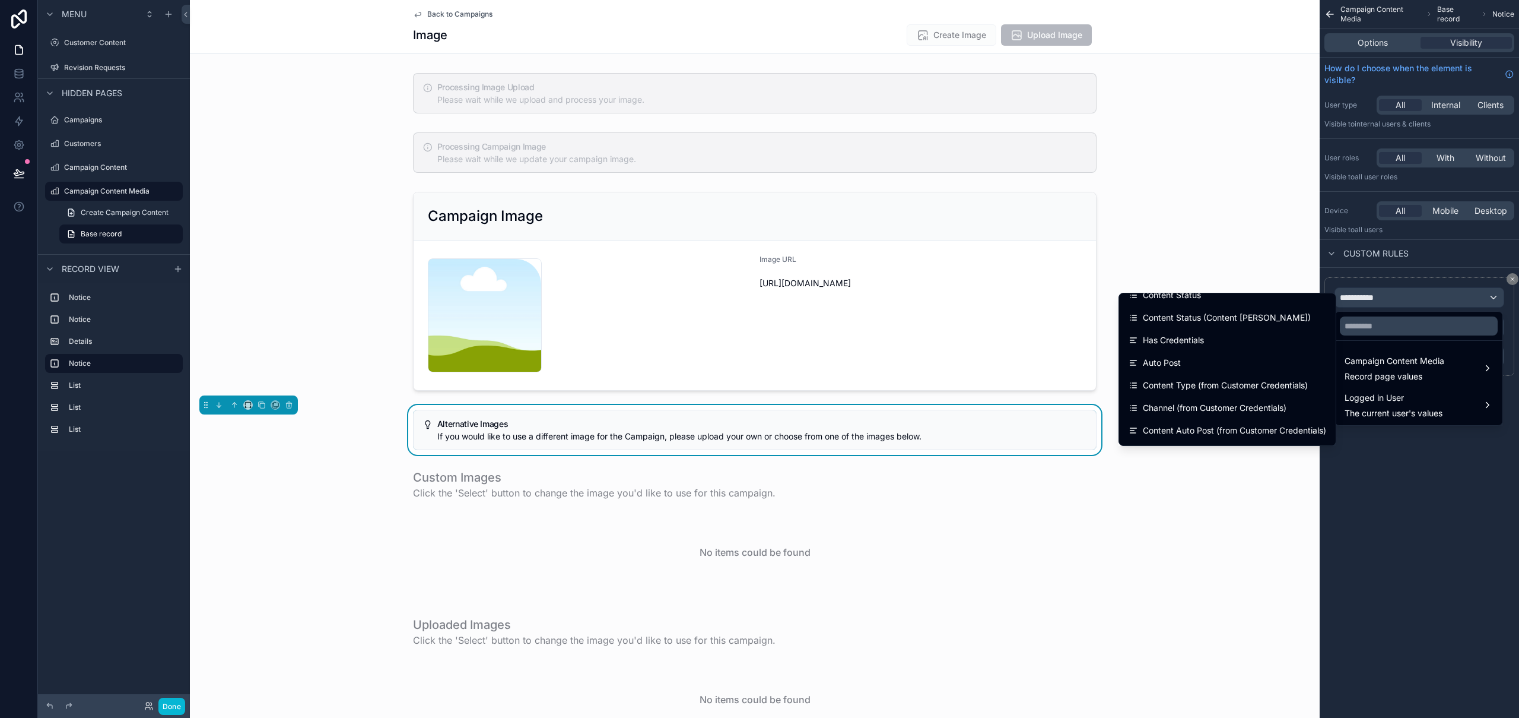
scroll to position [357, 0]
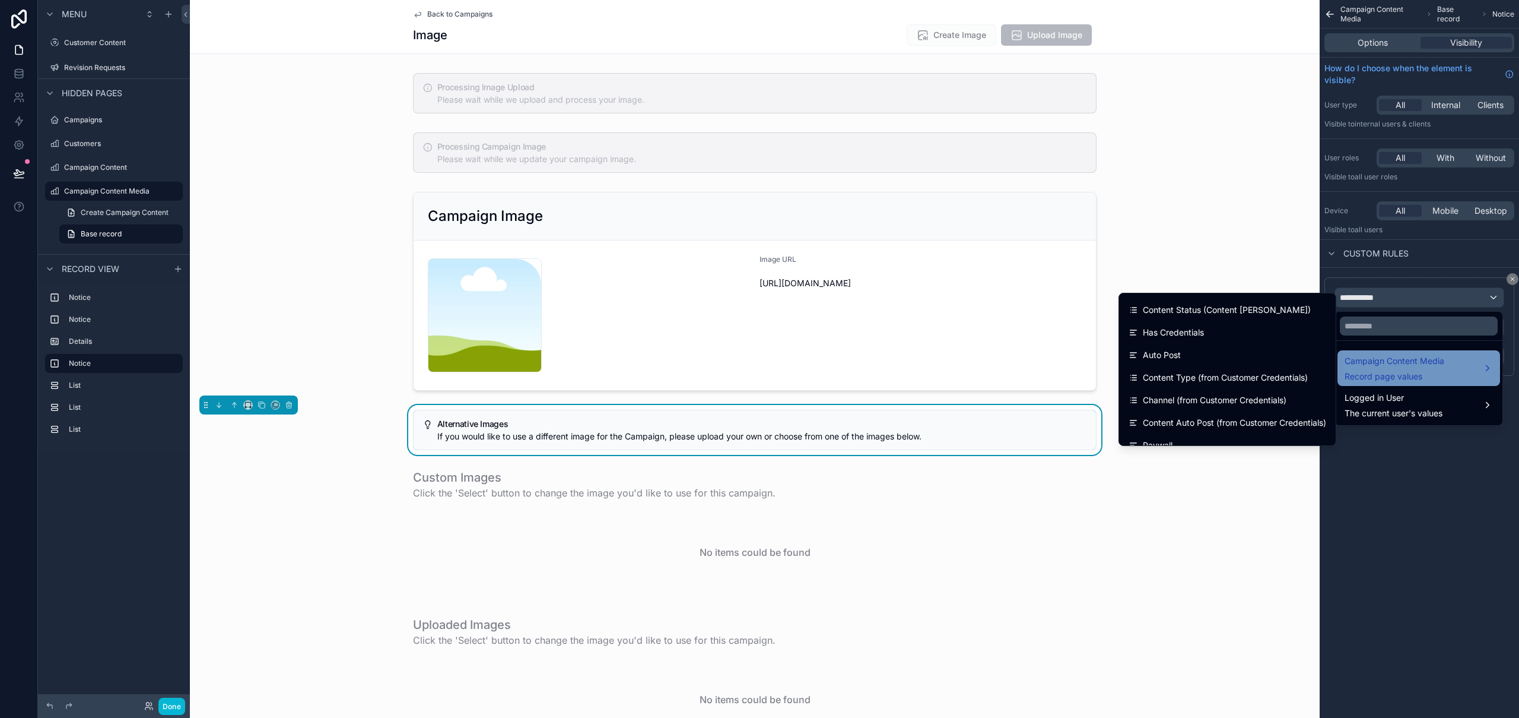
click at [1451, 370] on div "Campaign Content Media Record page values" at bounding box center [1419, 368] width 148 height 28
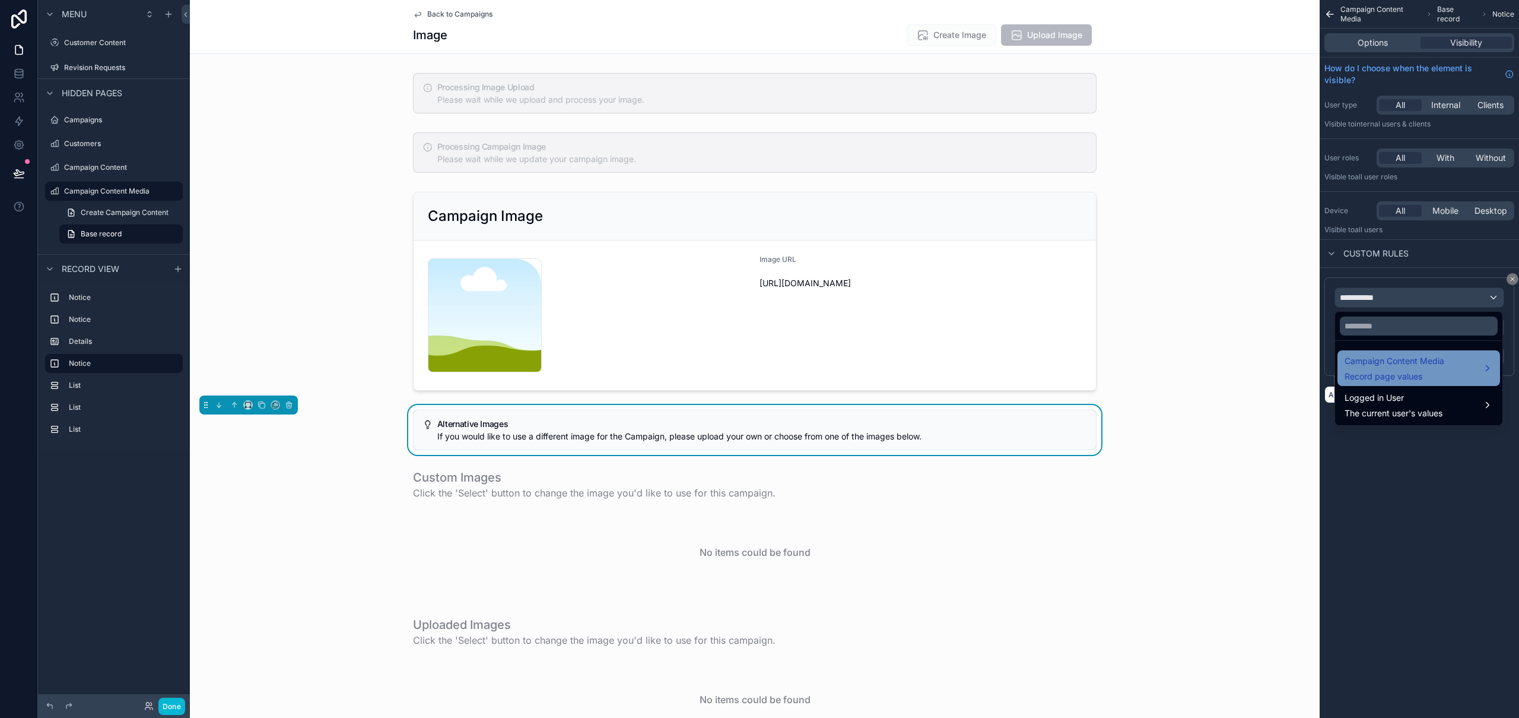
click at [1451, 370] on div "Campaign Content Media Record page values" at bounding box center [1419, 368] width 148 height 28
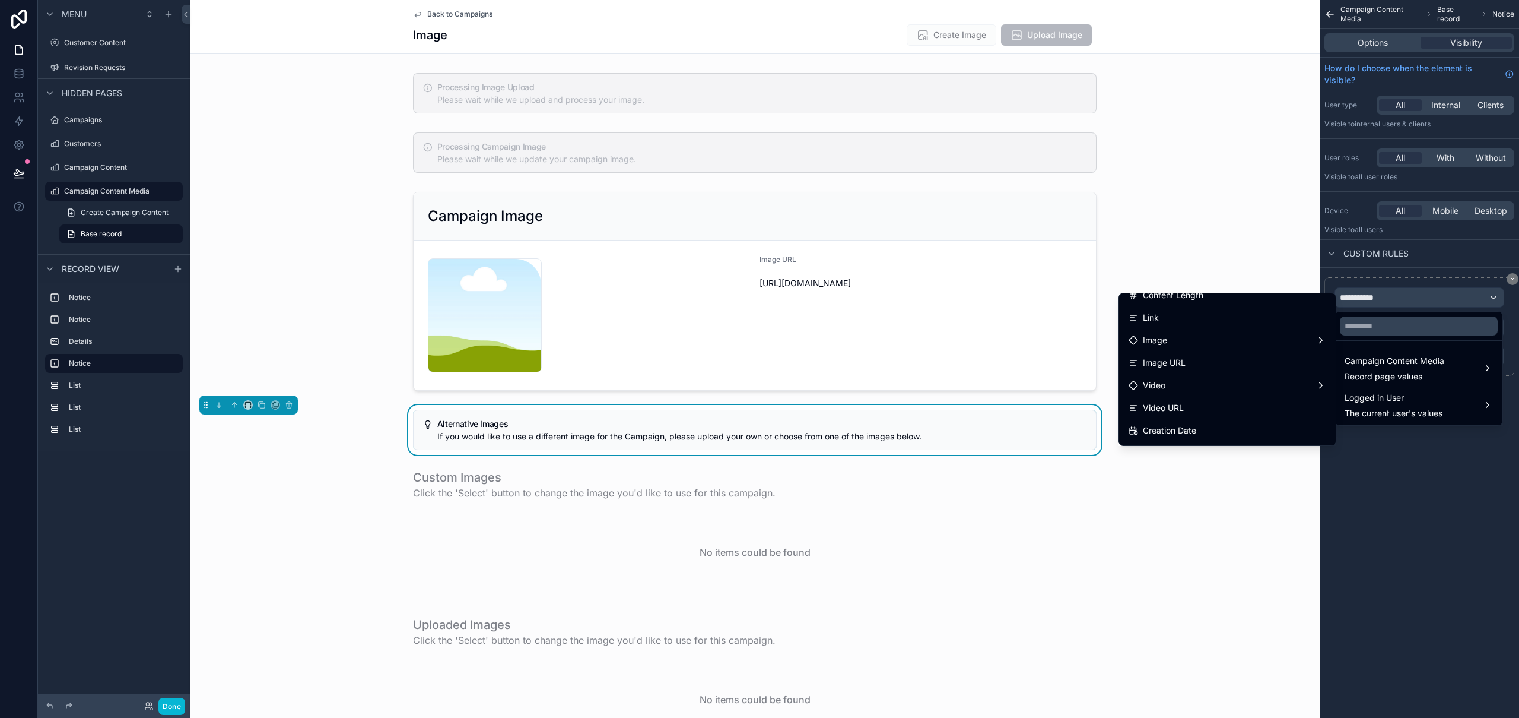
scroll to position [0, 0]
click at [1214, 369] on div "CampaignId" at bounding box center [1228, 374] width 198 height 14
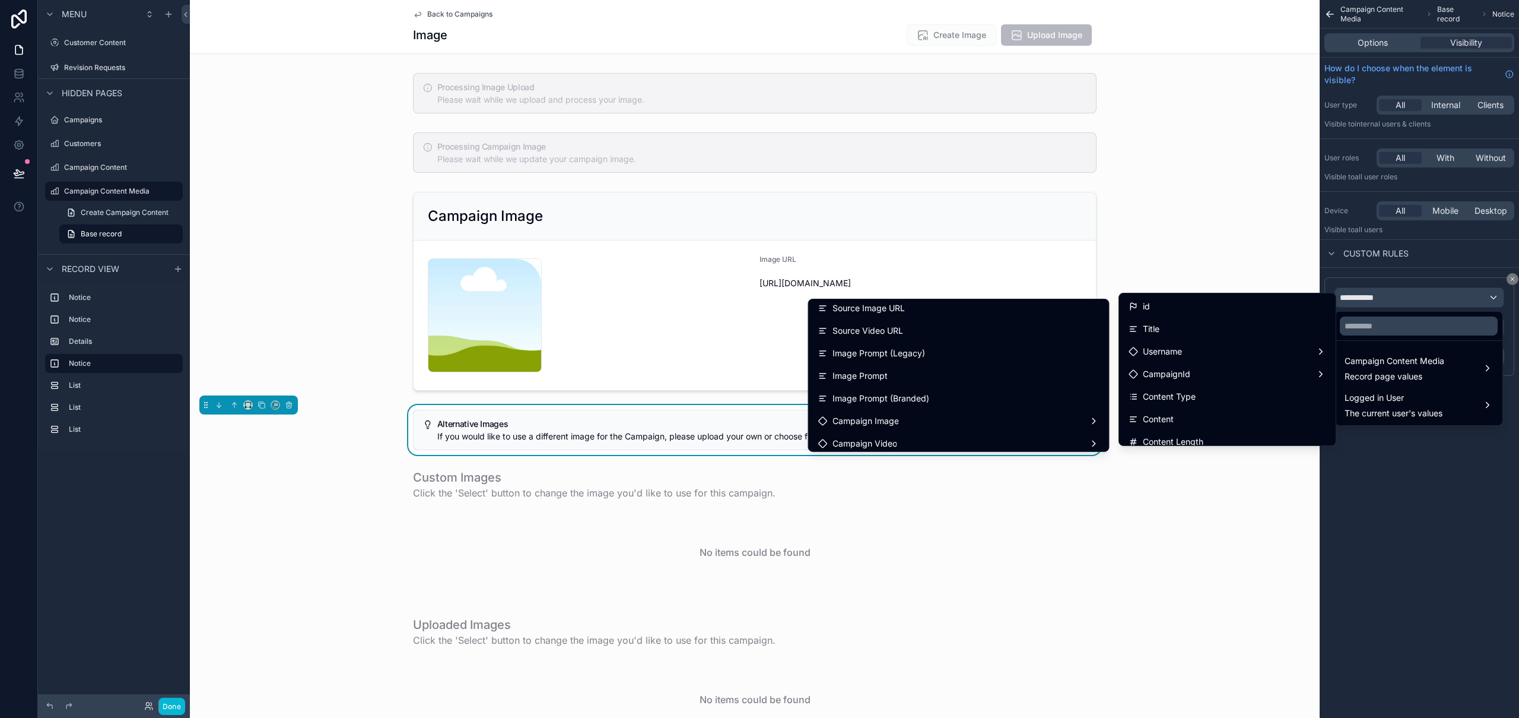
scroll to position [415, 0]
click at [1175, 549] on div "scrollable content" at bounding box center [755, 533] width 1130 height 138
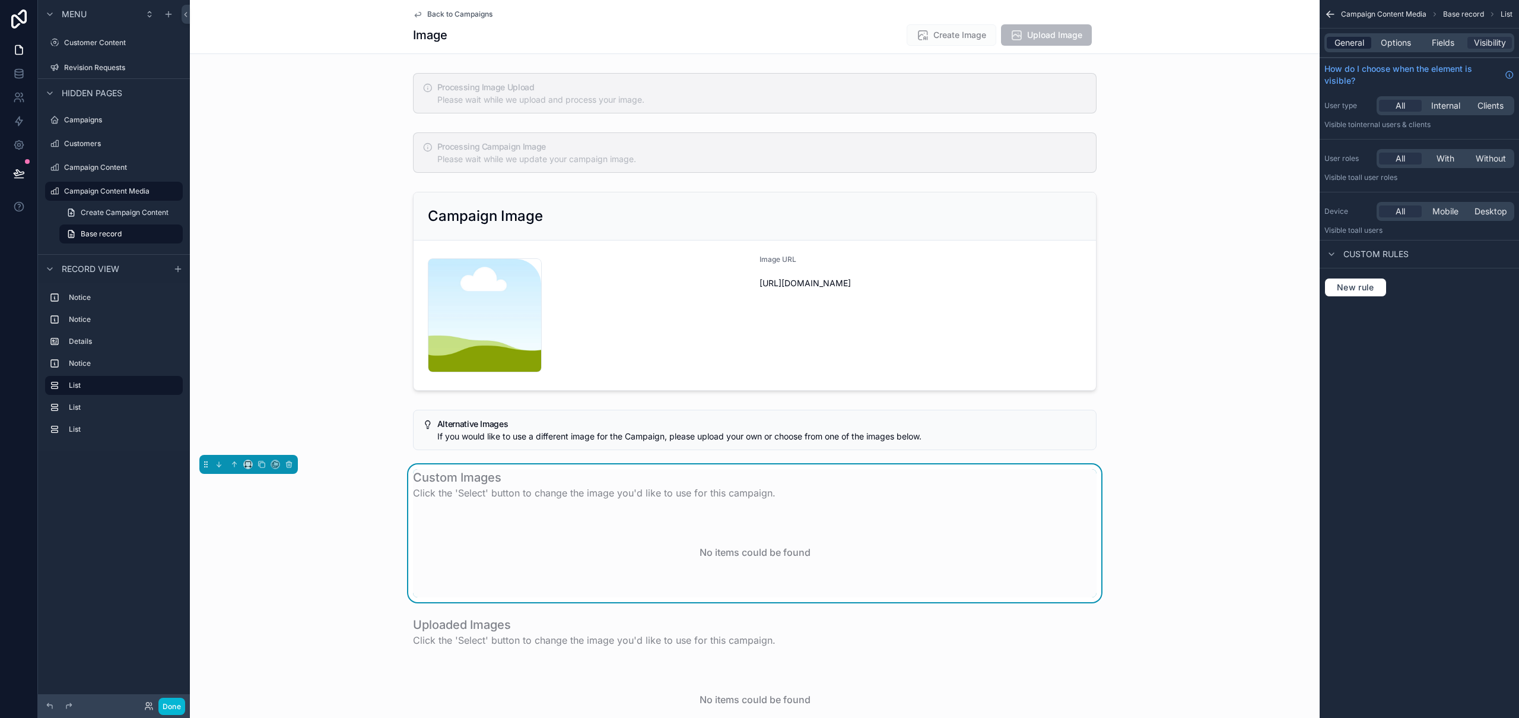
click at [1360, 42] on span "General" at bounding box center [1350, 43] width 30 height 12
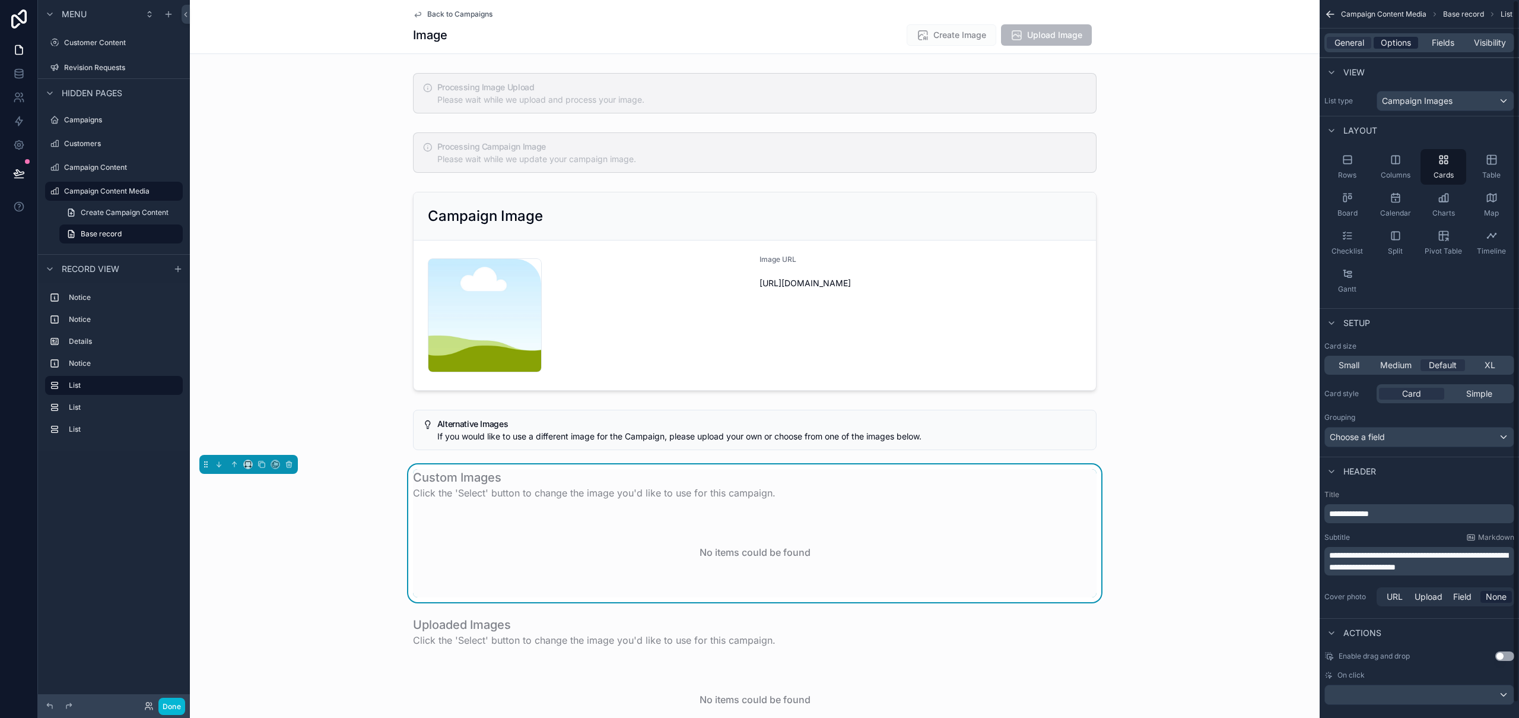
click at [1401, 48] on span "Options" at bounding box center [1396, 43] width 30 height 12
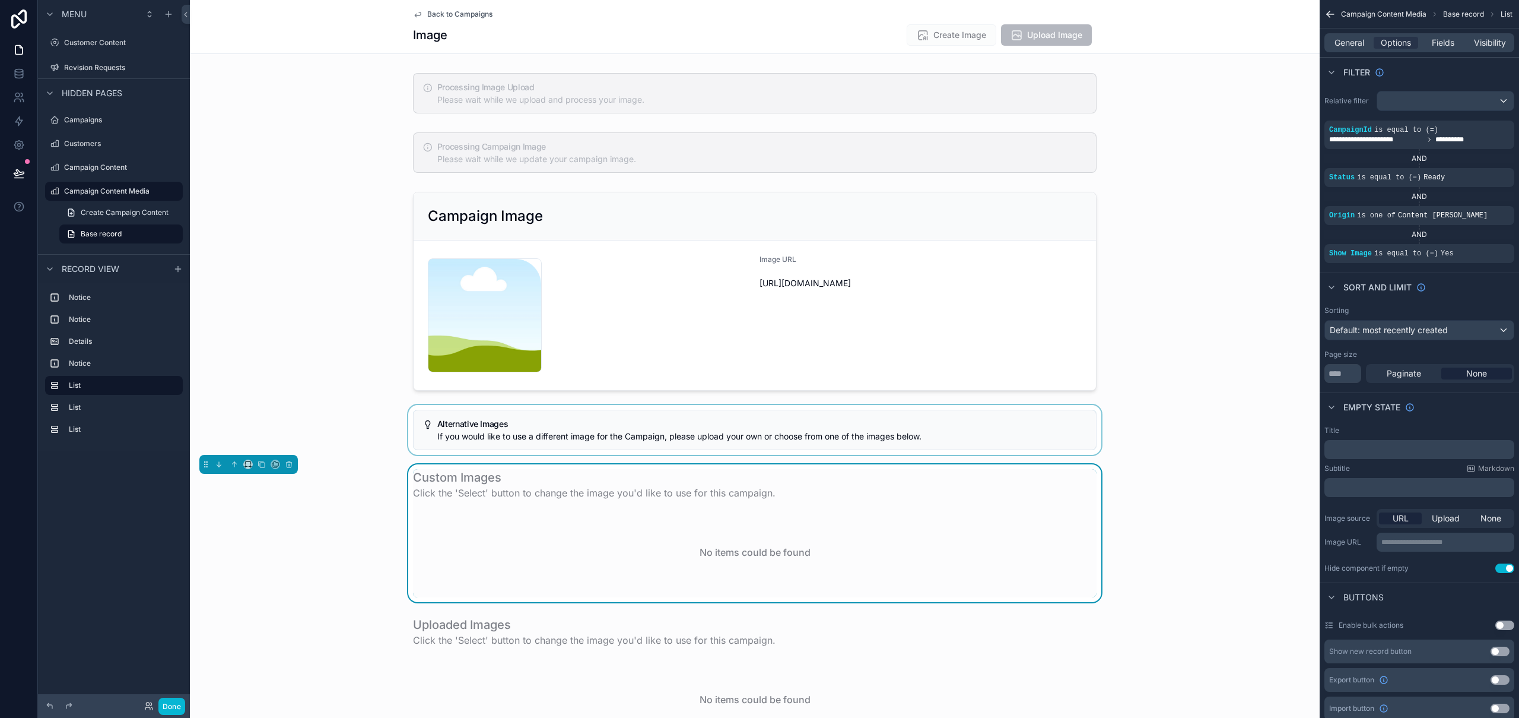
click at [1108, 436] on div "scrollable content" at bounding box center [755, 430] width 1130 height 50
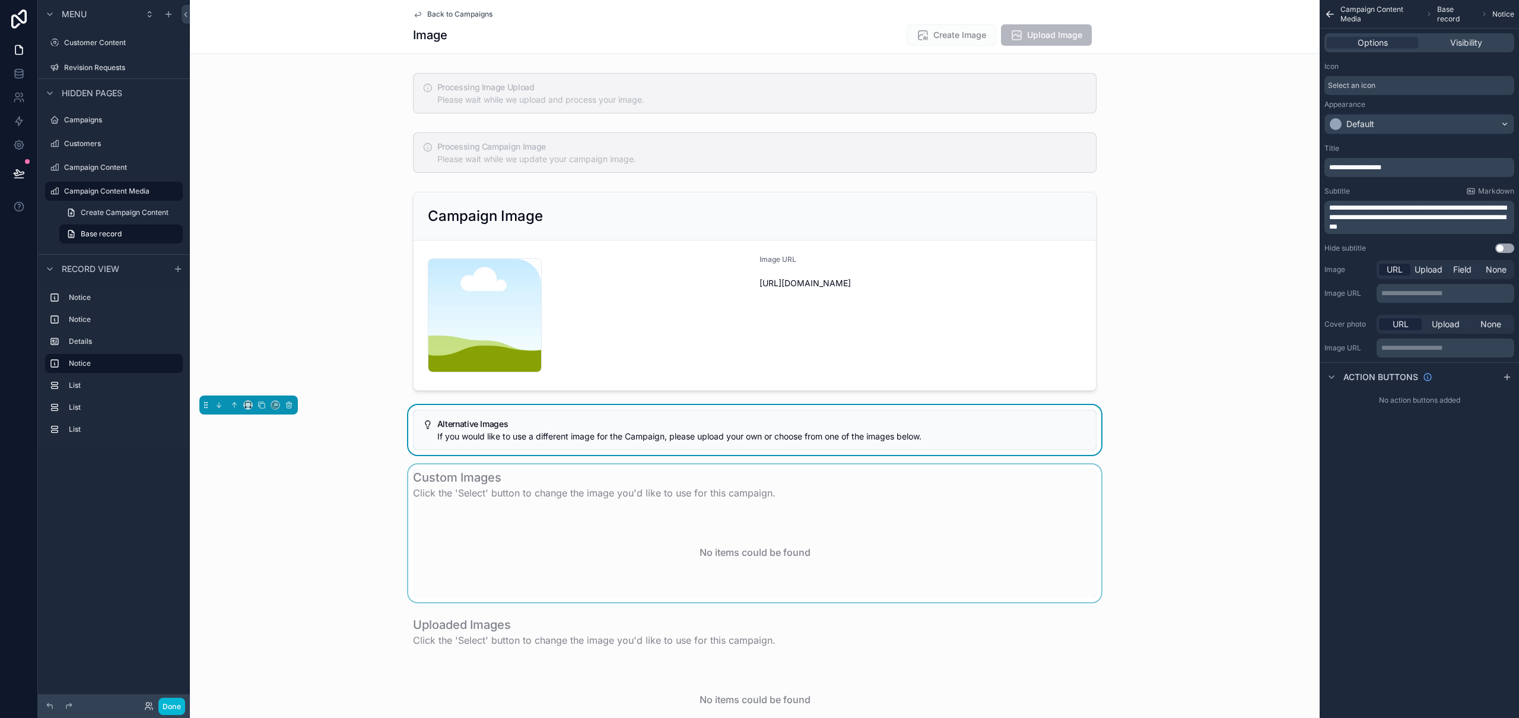
click at [1010, 512] on div "scrollable content" at bounding box center [755, 533] width 1130 height 138
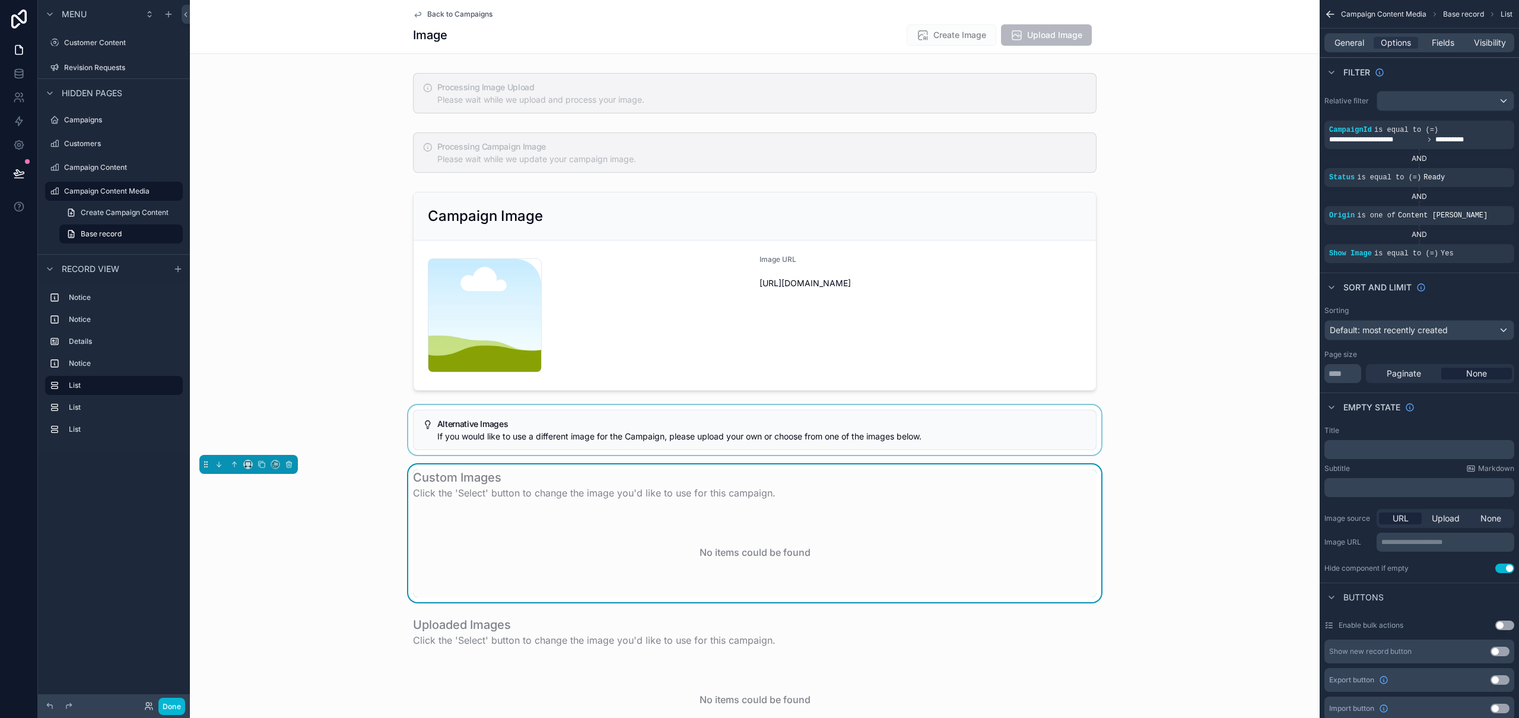
click at [1096, 435] on div "scrollable content" at bounding box center [755, 430] width 1130 height 50
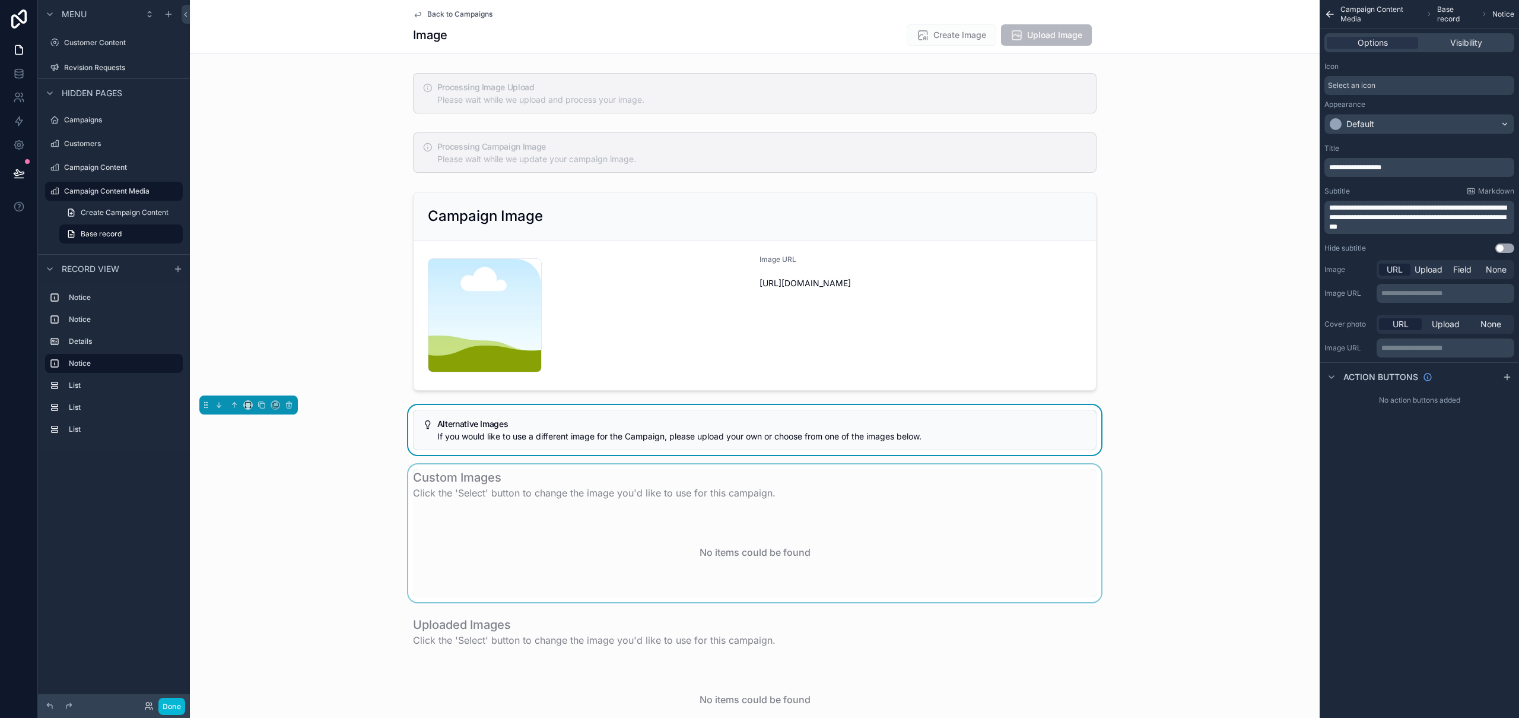
click at [360, 181] on div "Processing Image Upload Please wait while we upload and process your image. Pro…" at bounding box center [755, 482] width 1130 height 828
click at [14, 175] on icon at bounding box center [19, 173] width 12 height 12
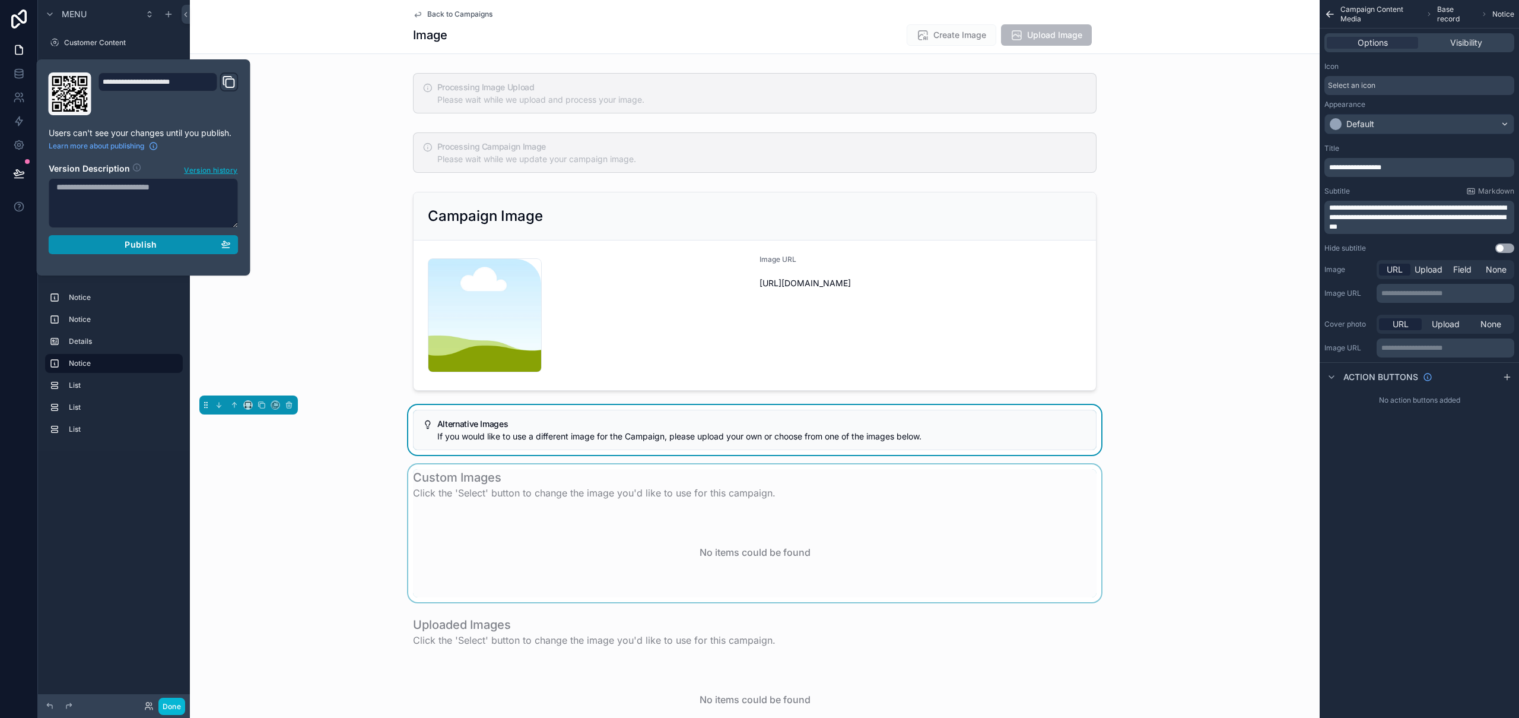
click at [174, 245] on div "Publish" at bounding box center [143, 244] width 174 height 11
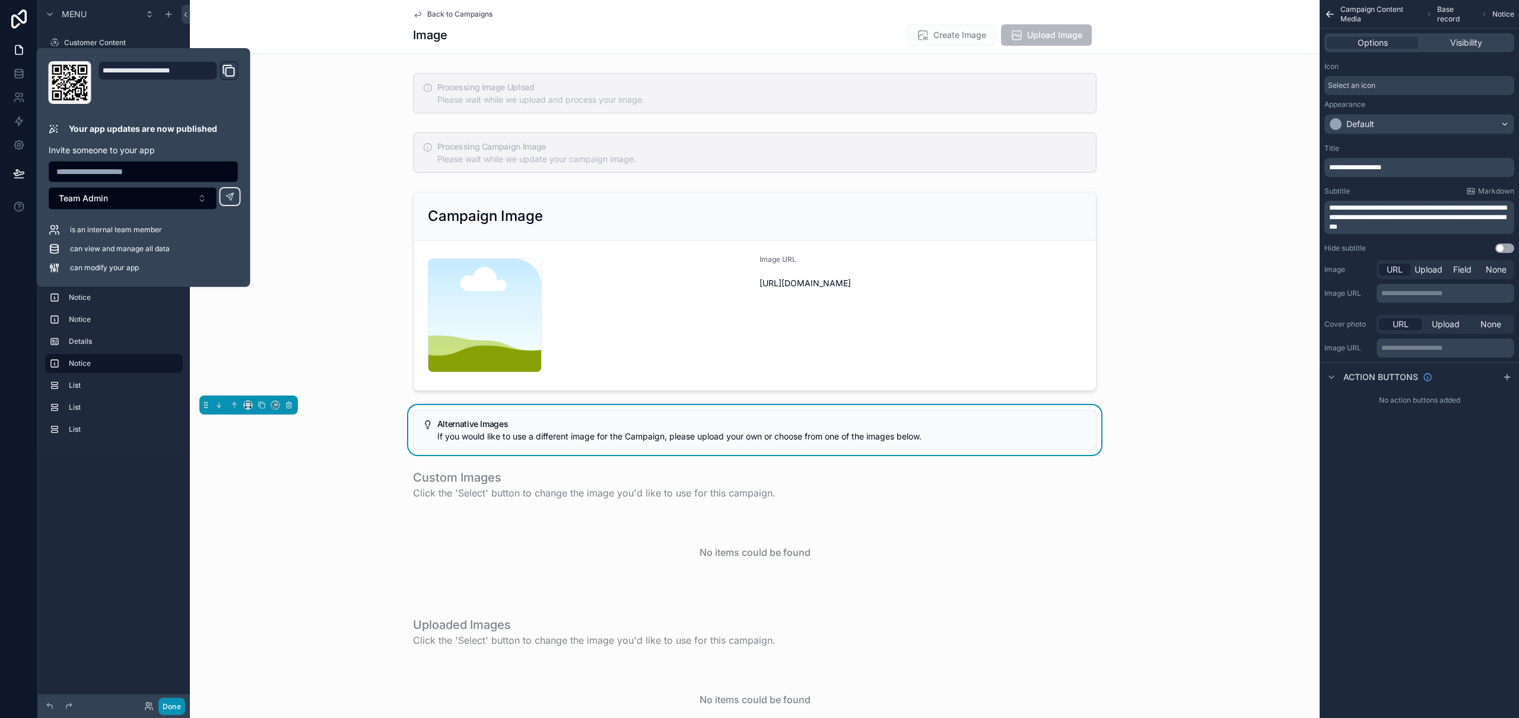
click at [176, 707] on button "Done" at bounding box center [171, 705] width 27 height 17
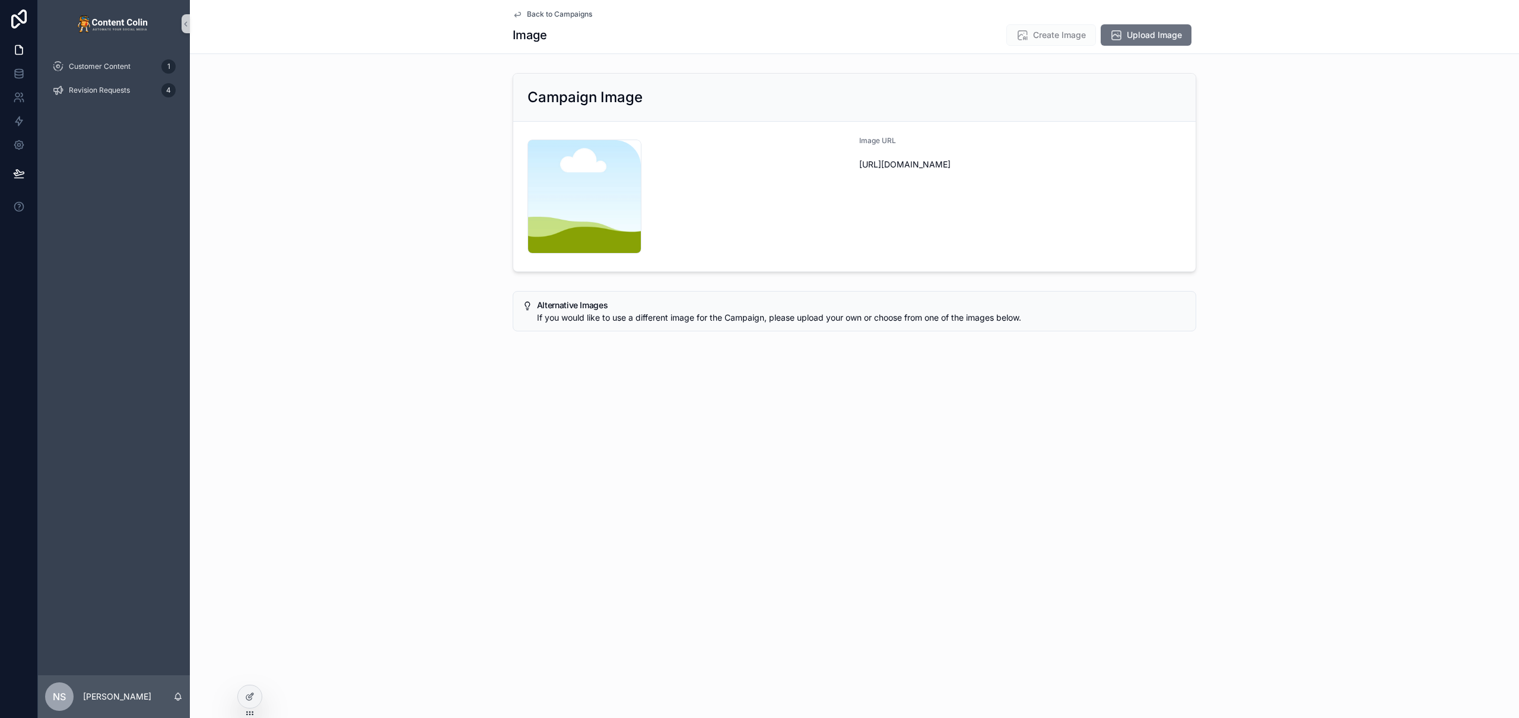
click at [1059, 34] on span "Create Image" at bounding box center [1052, 36] width 90 height 12
click at [125, 67] on span "Customer Content" at bounding box center [100, 66] width 62 height 9
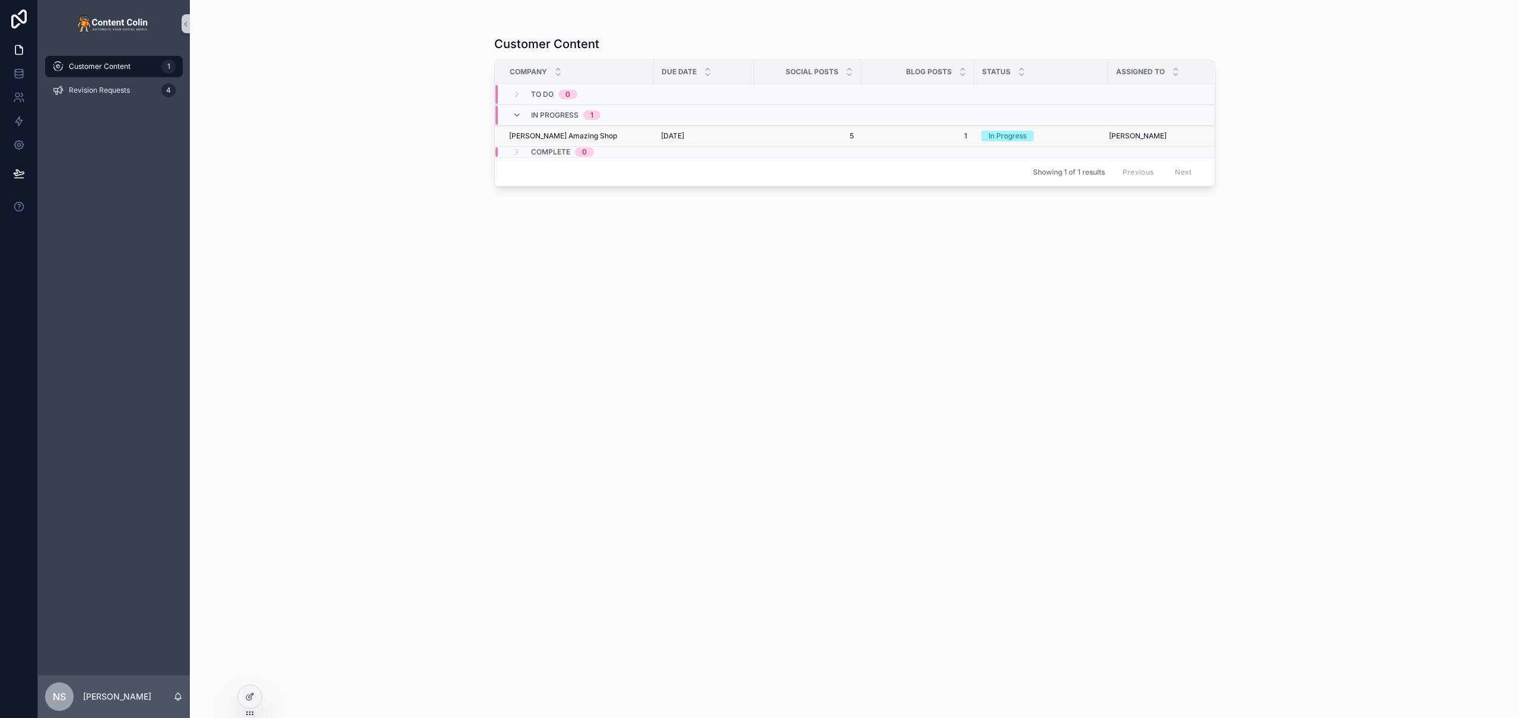
click at [648, 132] on td "Nicks Amazing Shop Nicks Amazing Shop" at bounding box center [574, 136] width 159 height 21
click at [726, 139] on div "[DATE] [DATE]" at bounding box center [704, 135] width 86 height 9
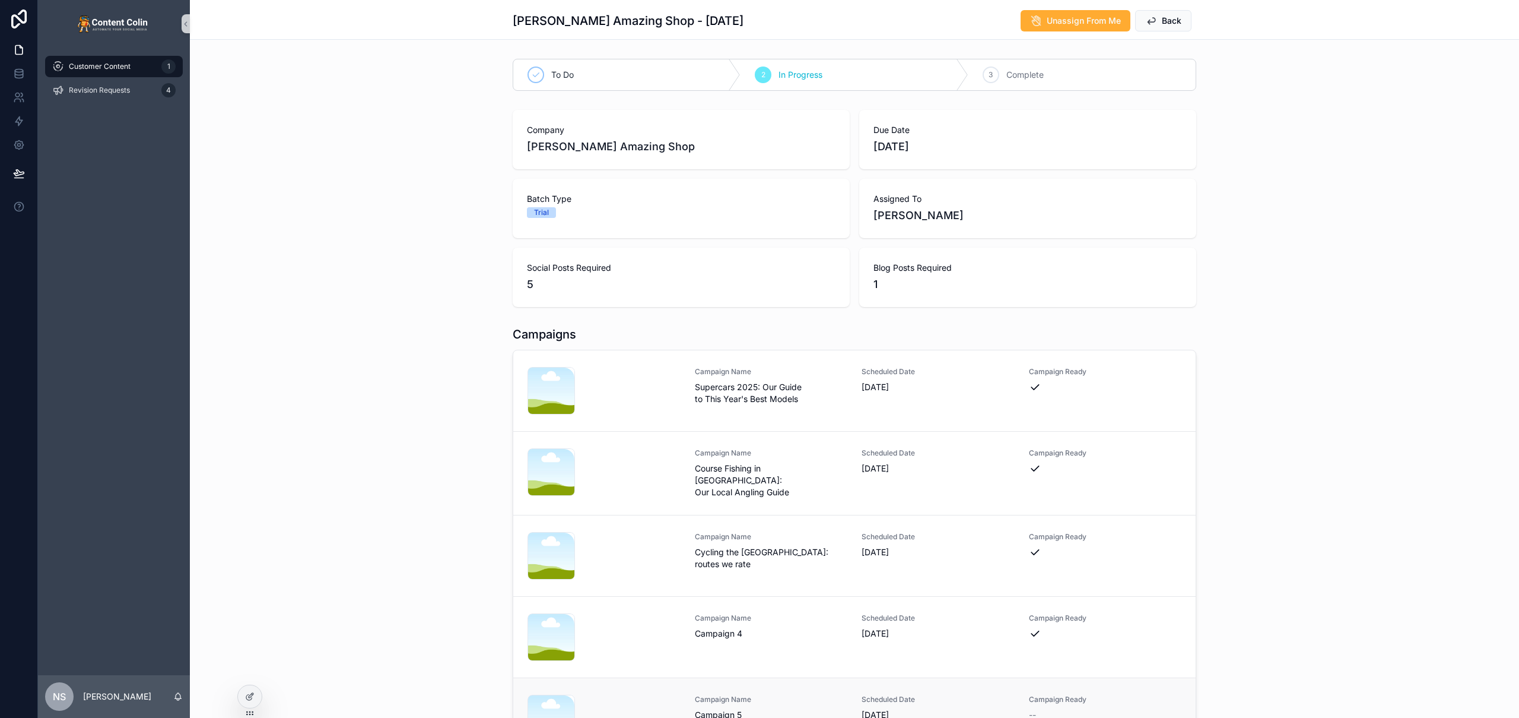
scroll to position [120, 0]
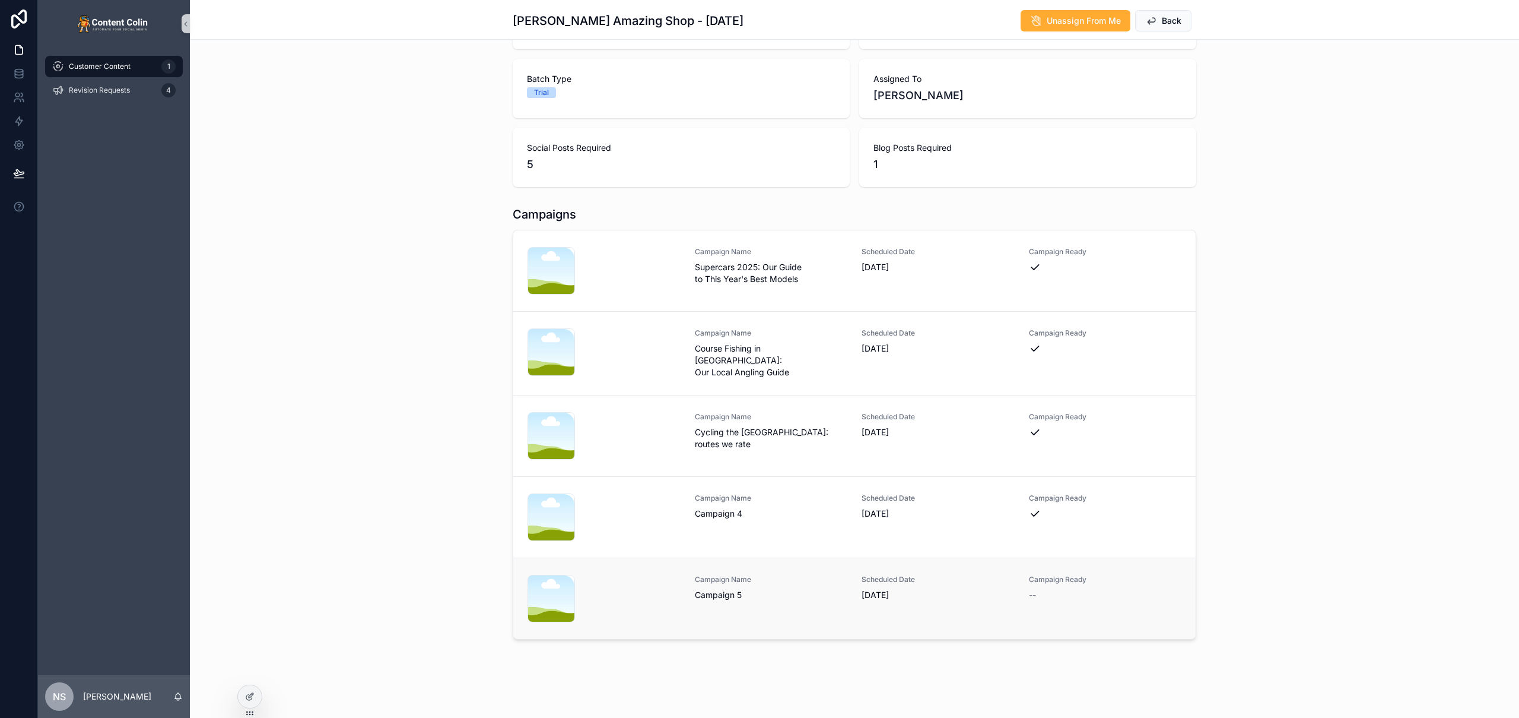
click at [808, 585] on div "Campaign Name Campaign 5" at bounding box center [771, 588] width 153 height 26
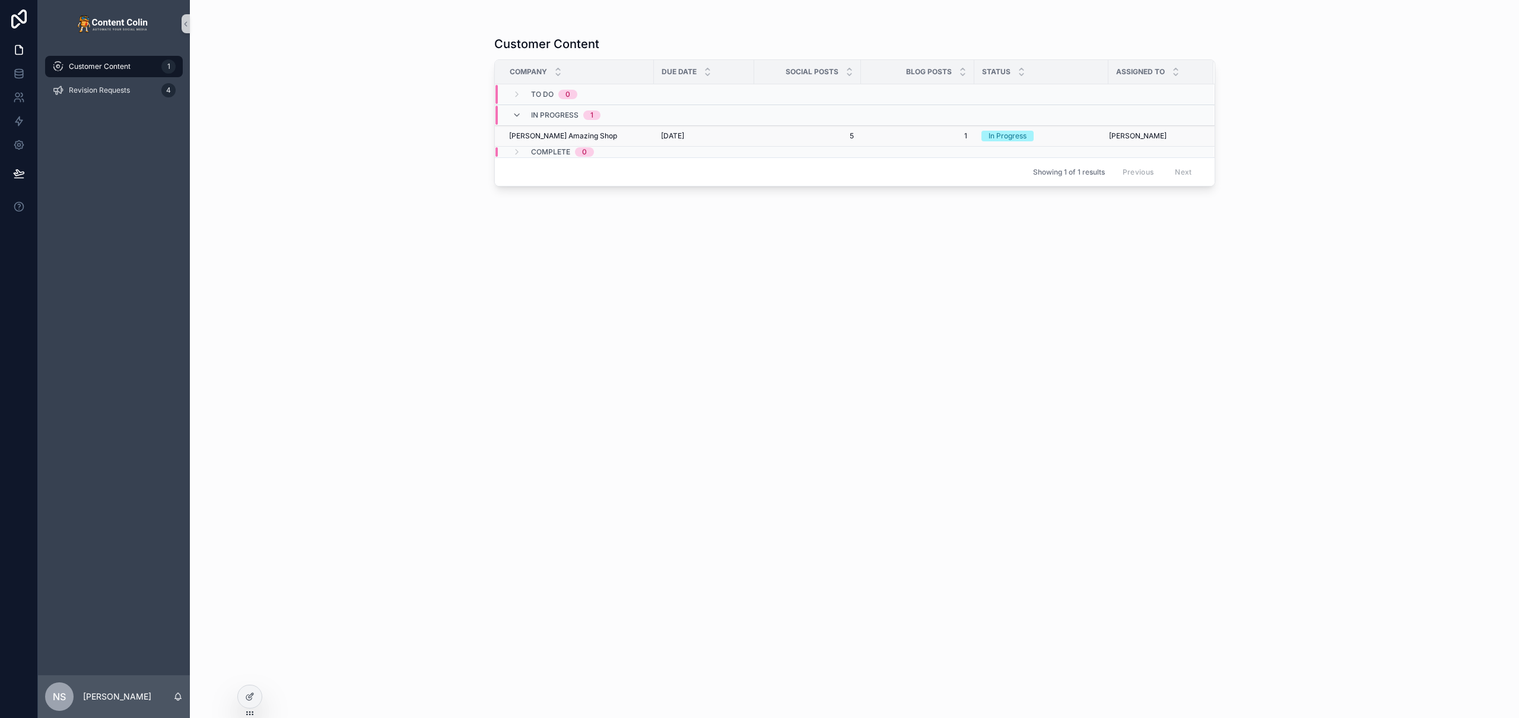
click at [702, 128] on tbody "To Do 0 In Progress 1 Nicks Amazing Shop Nicks Amazing Shop 6th August 2025 6th…" at bounding box center [855, 121] width 720 height 74
click at [684, 137] on span "[DATE]" at bounding box center [672, 135] width 23 height 9
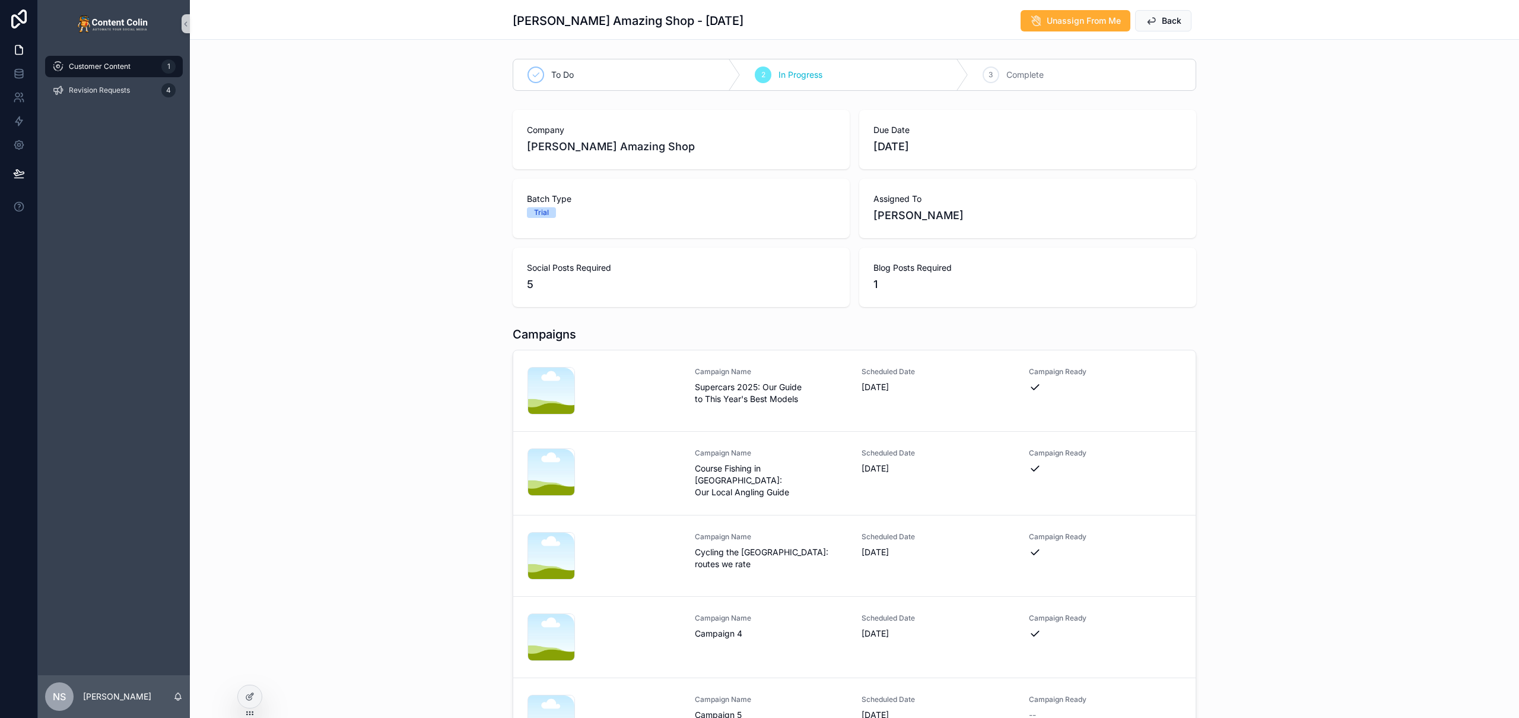
drag, startPoint x: 1299, startPoint y: 304, endPoint x: 1265, endPoint y: 338, distance: 48.3
click at [1299, 302] on div "Company Nicks Amazing Shop Due Date 6th August 2025 Batch Type Trial Assigned T…" at bounding box center [855, 208] width 1330 height 207
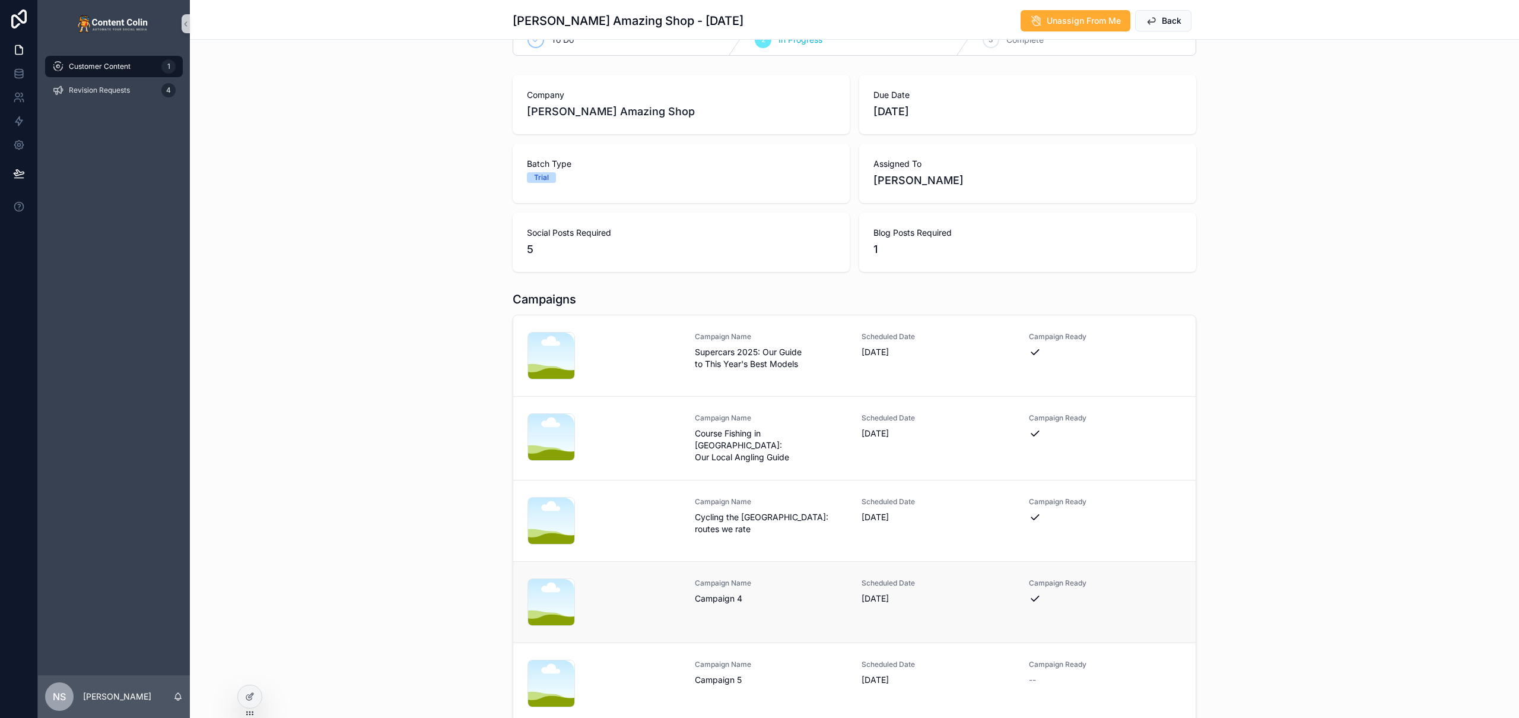
scroll to position [77, 0]
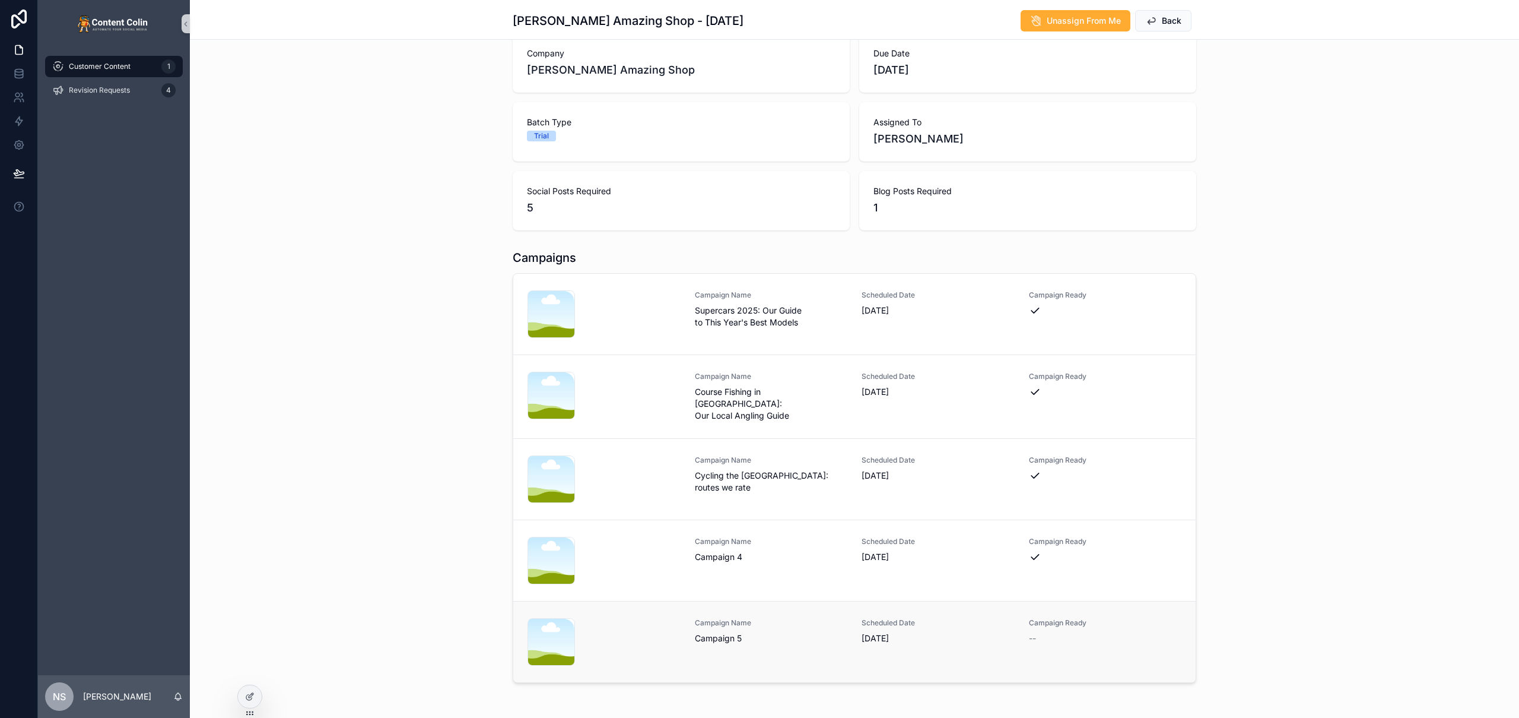
click at [725, 627] on div "Campaign Name Campaign 5" at bounding box center [771, 631] width 153 height 26
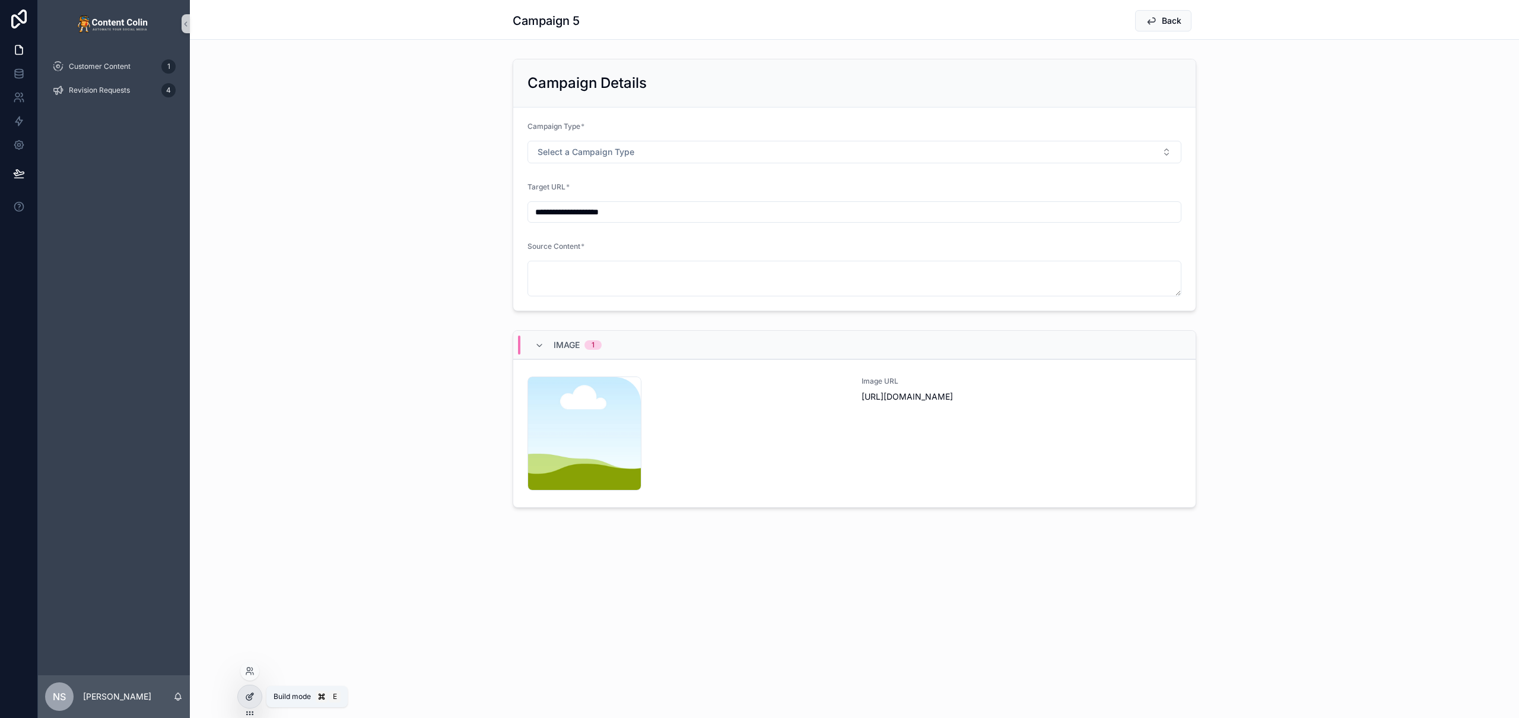
click at [250, 694] on icon at bounding box center [249, 695] width 9 height 9
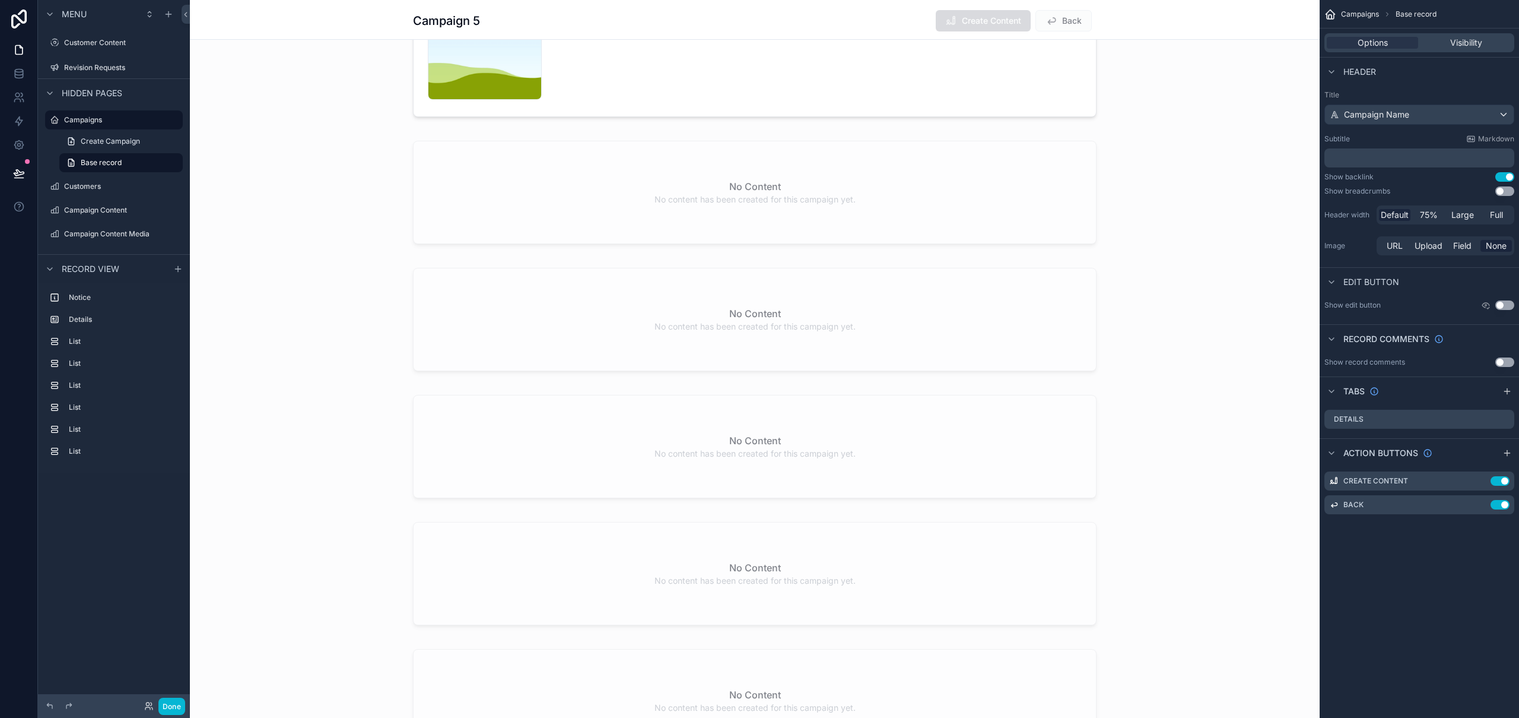
scroll to position [1033, 0]
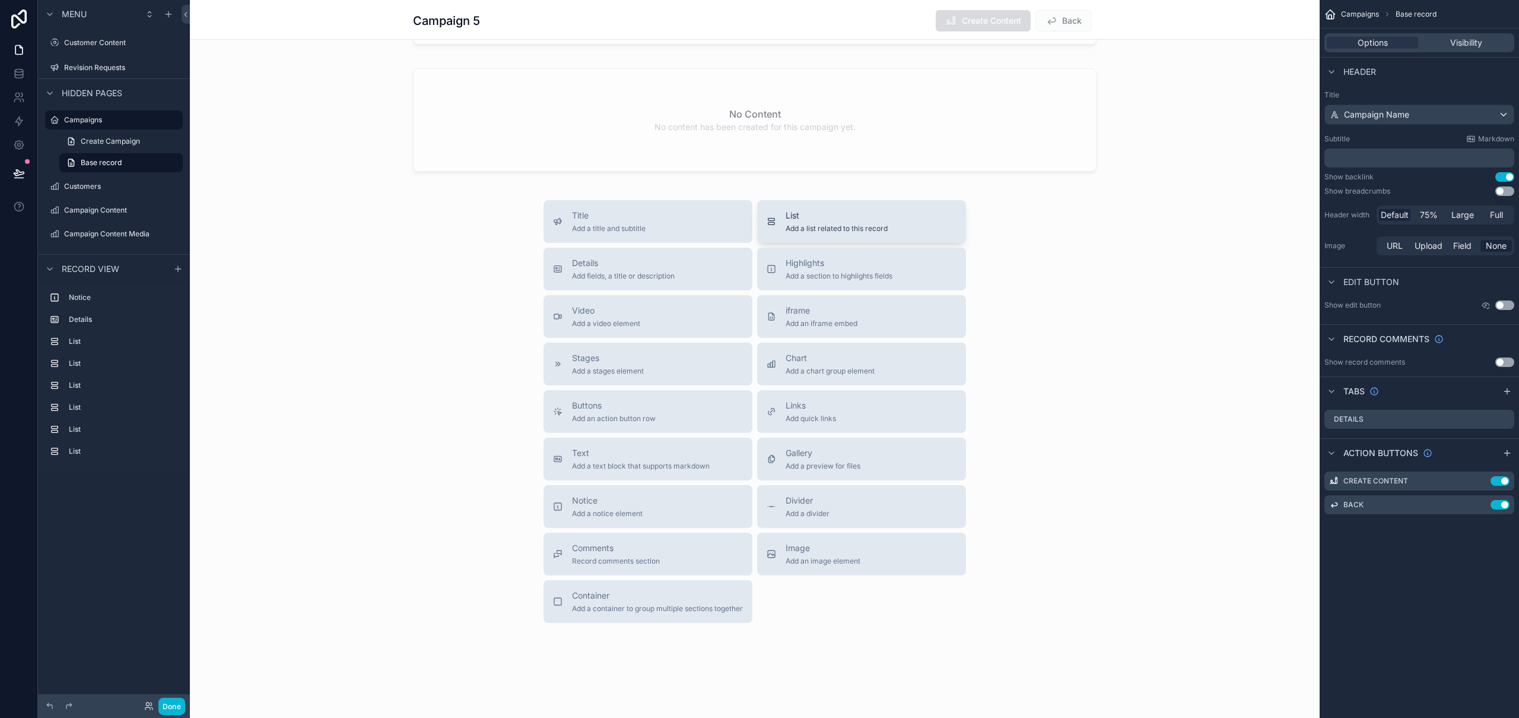
click at [829, 227] on span "Add a list related to this record" at bounding box center [837, 228] width 102 height 9
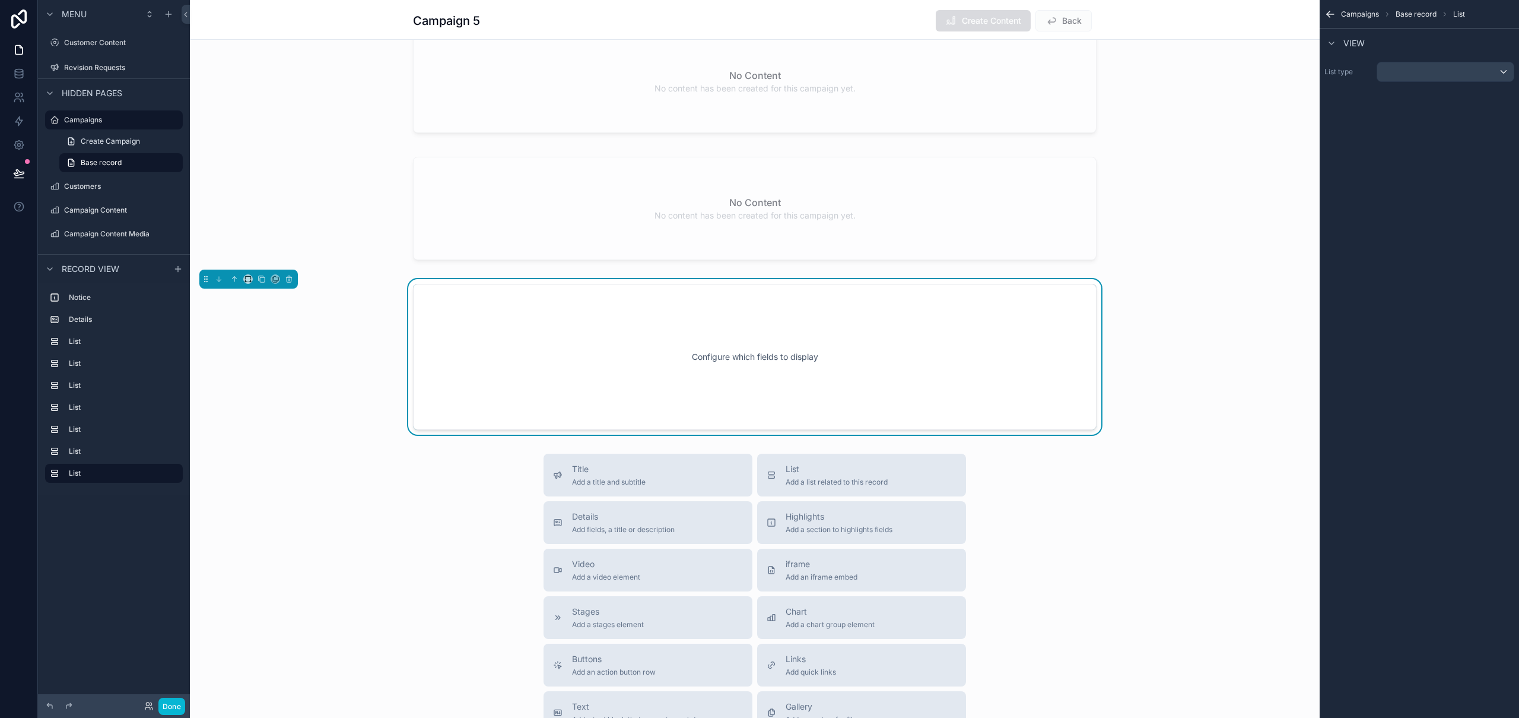
scroll to position [942, 0]
click at [1429, 72] on div "scrollable content" at bounding box center [1446, 71] width 137 height 19
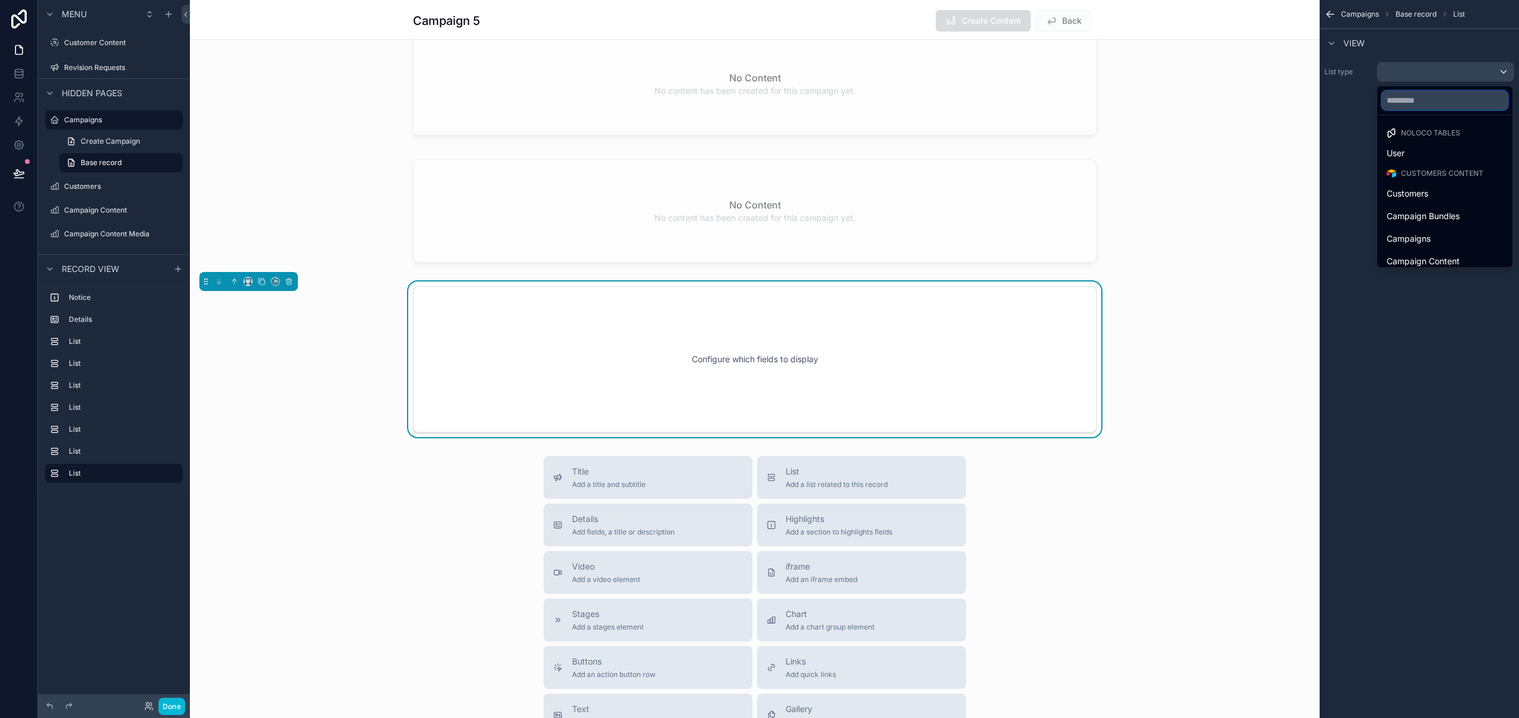
click at [1432, 99] on input "text" at bounding box center [1445, 100] width 126 height 19
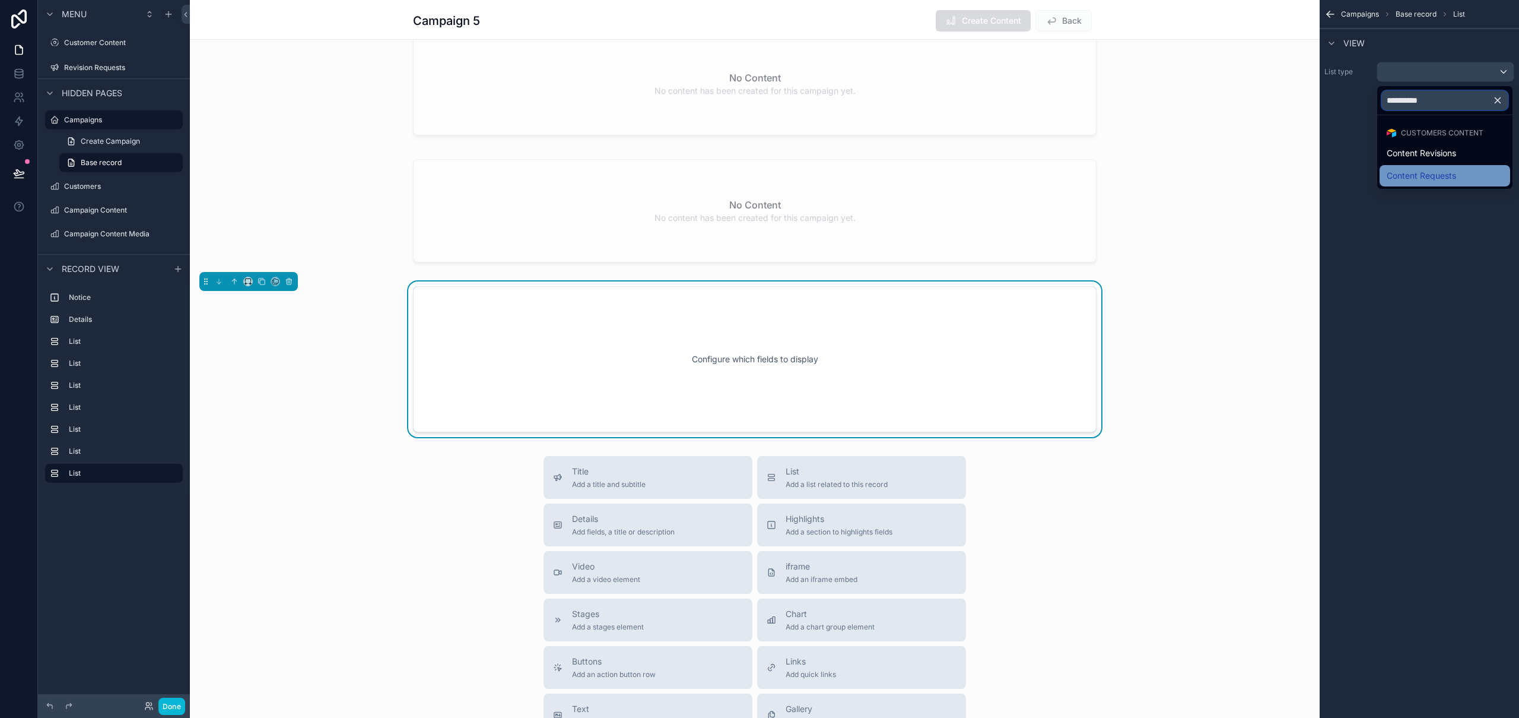
type input "**********"
click at [1461, 177] on div "Content Requests" at bounding box center [1445, 176] width 116 height 14
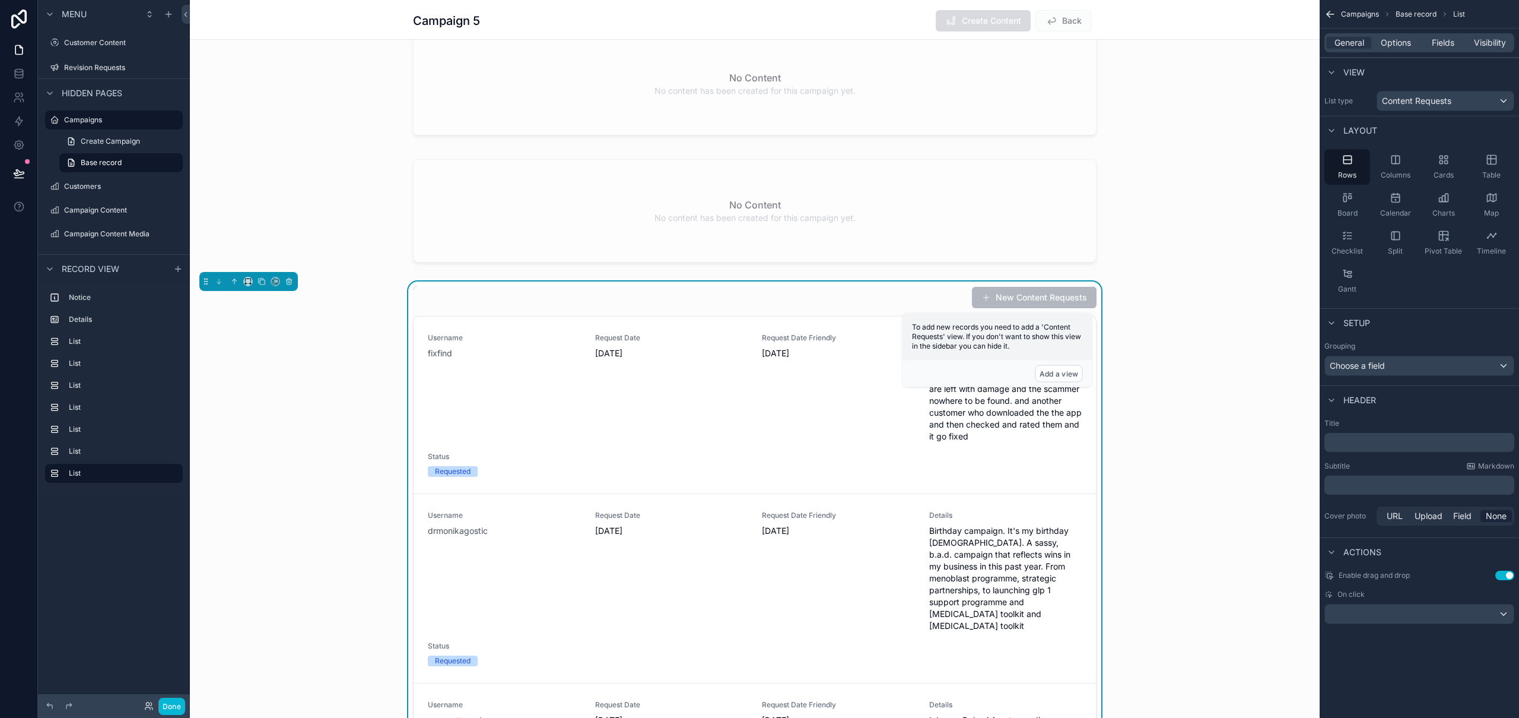
click at [1509, 574] on button "Use setting" at bounding box center [1505, 574] width 19 height 9
click at [1403, 43] on span "Options" at bounding box center [1396, 43] width 30 height 12
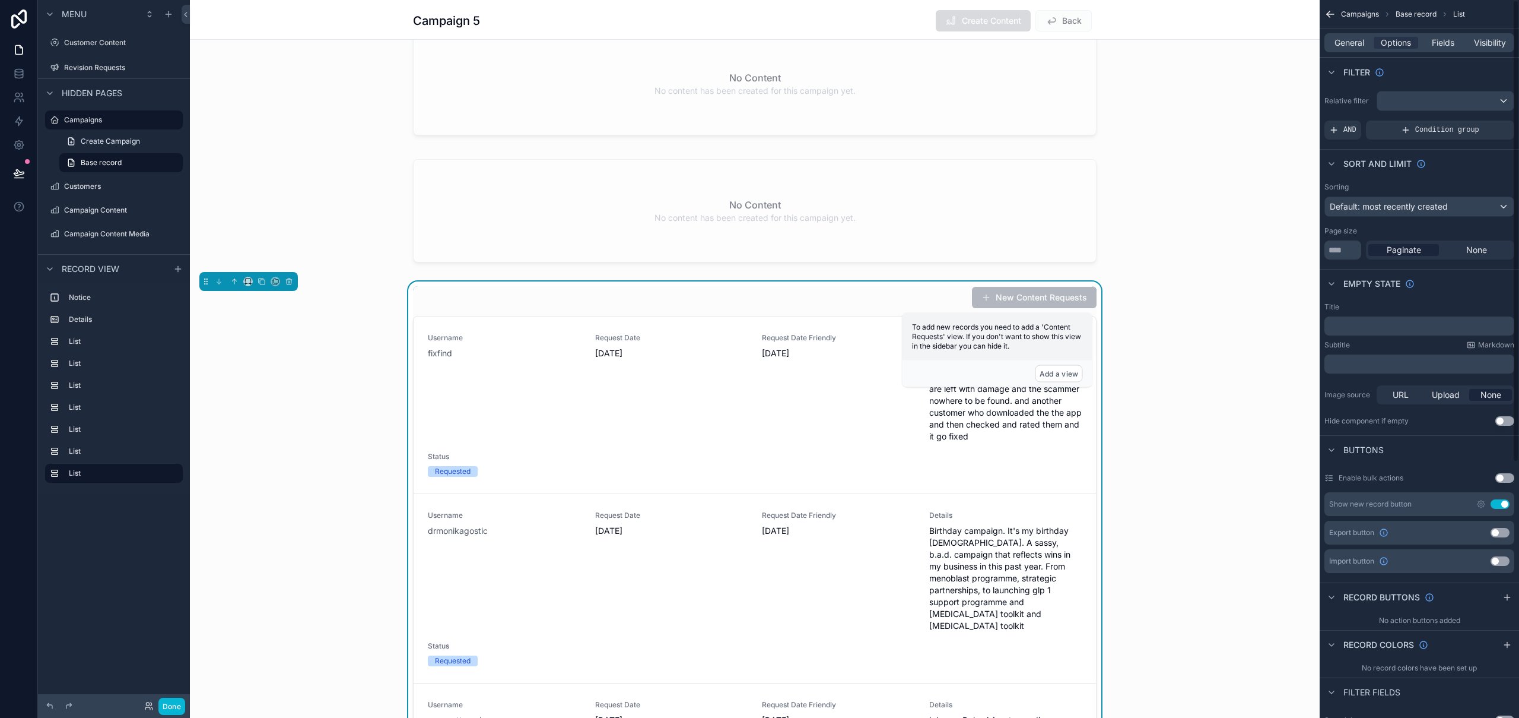
click at [1505, 504] on button "Use setting" at bounding box center [1500, 503] width 19 height 9
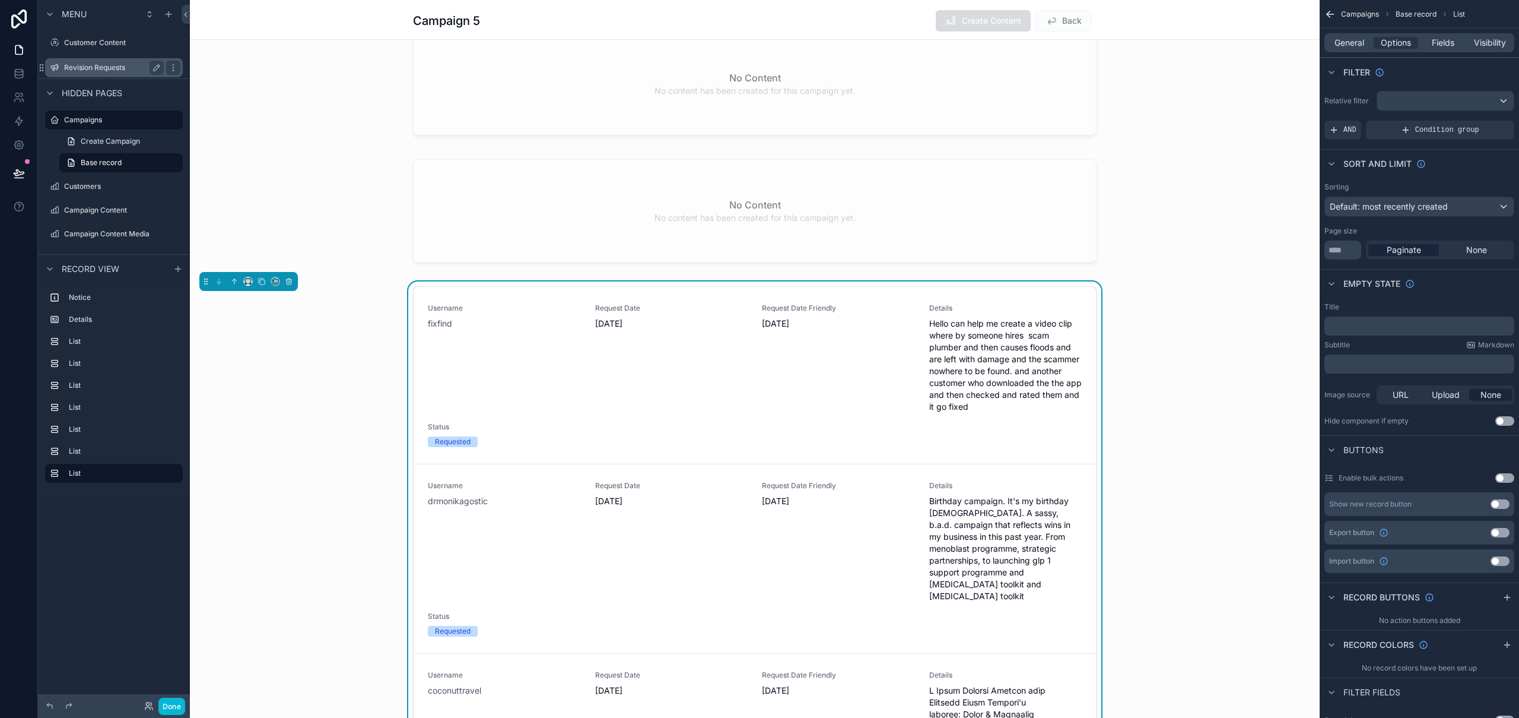
click at [103, 70] on label "Revision Requests" at bounding box center [111, 67] width 95 height 9
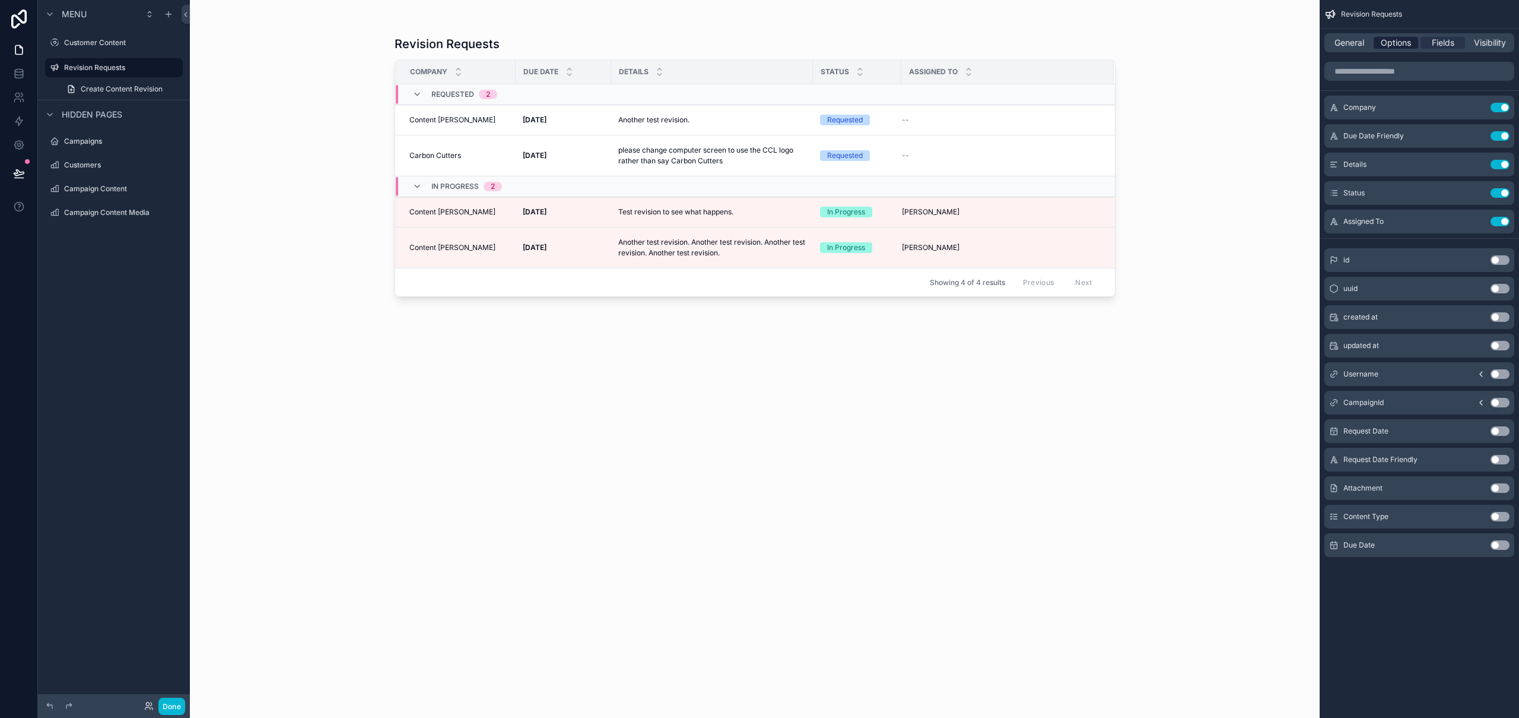
click at [1395, 41] on span "Options" at bounding box center [1396, 43] width 30 height 12
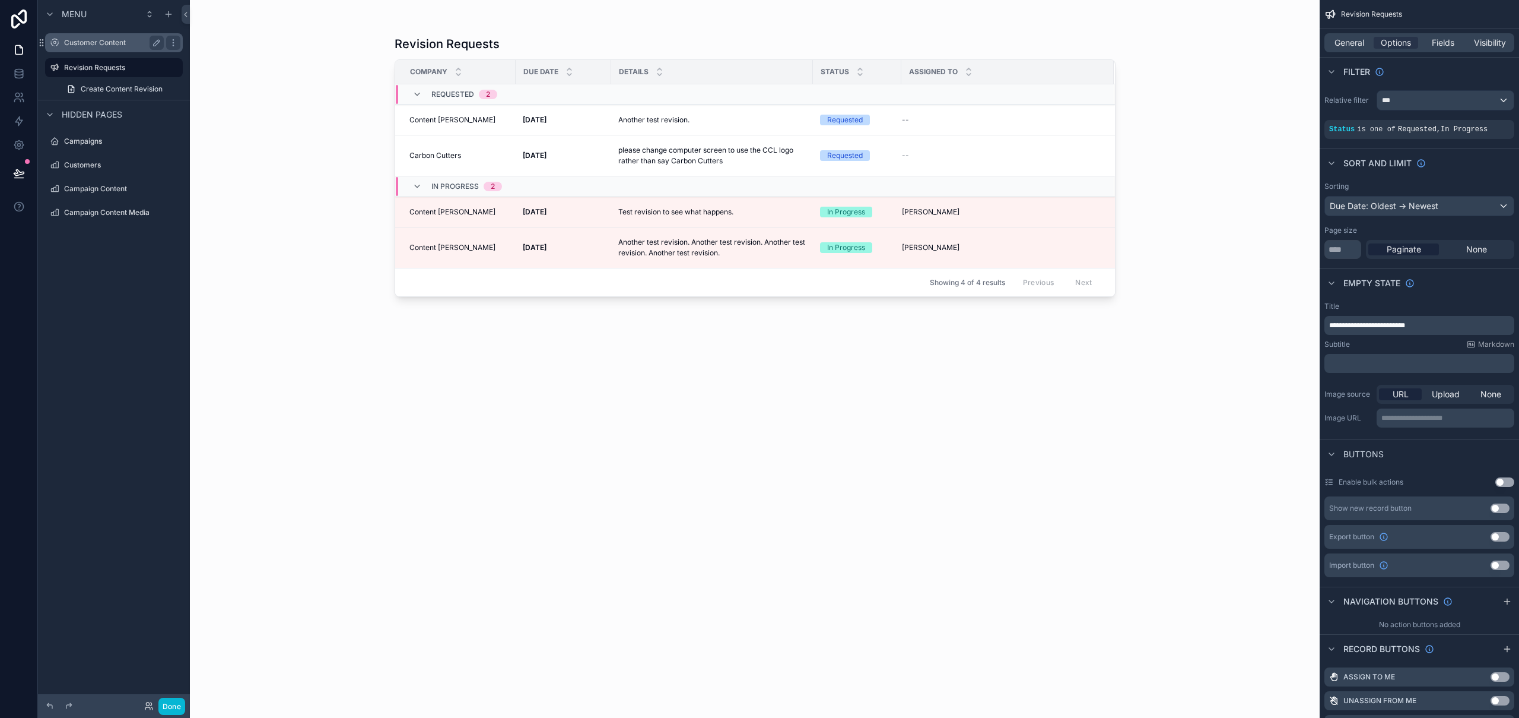
click at [116, 40] on label "Customer Content" at bounding box center [111, 42] width 95 height 9
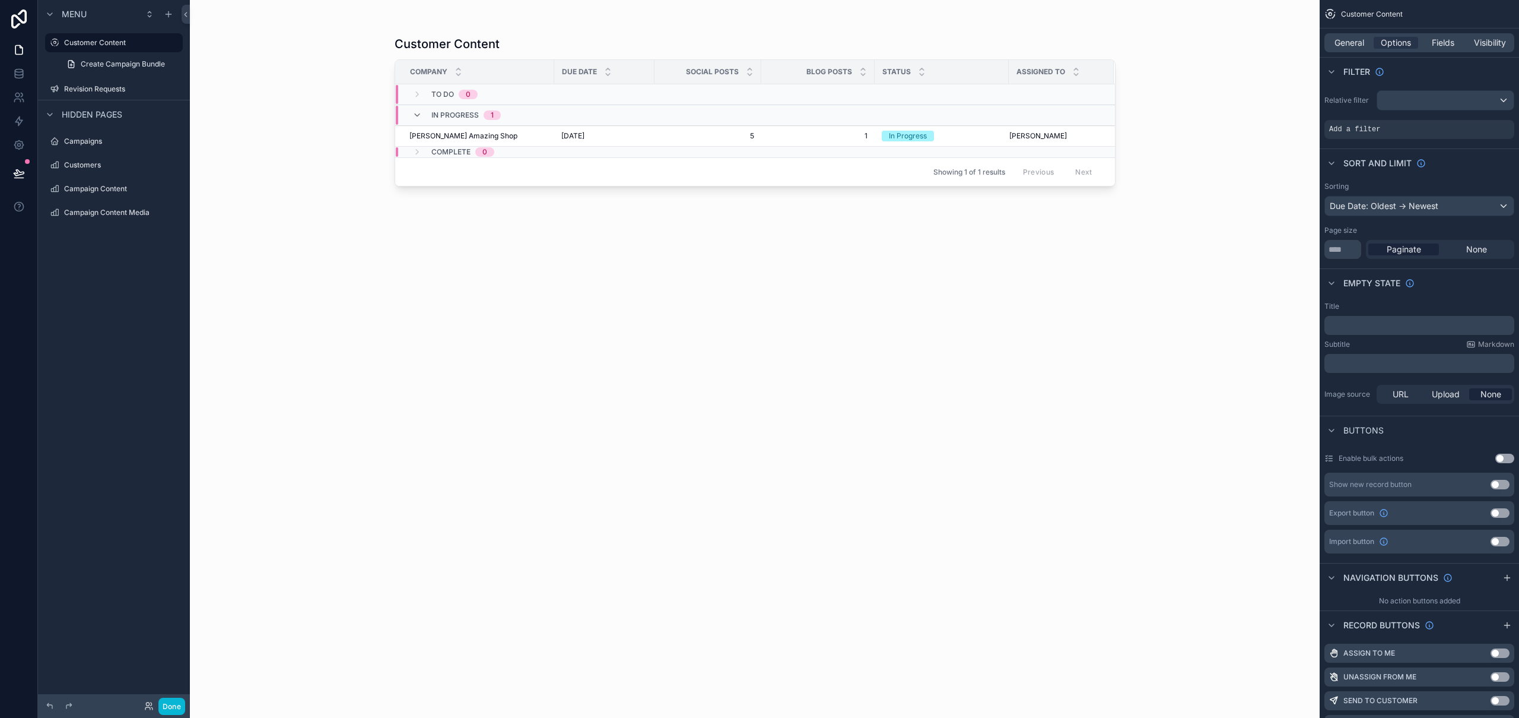
click at [633, 135] on div "scrollable content" at bounding box center [755, 351] width 759 height 703
click at [585, 134] on span "[DATE]" at bounding box center [572, 135] width 23 height 9
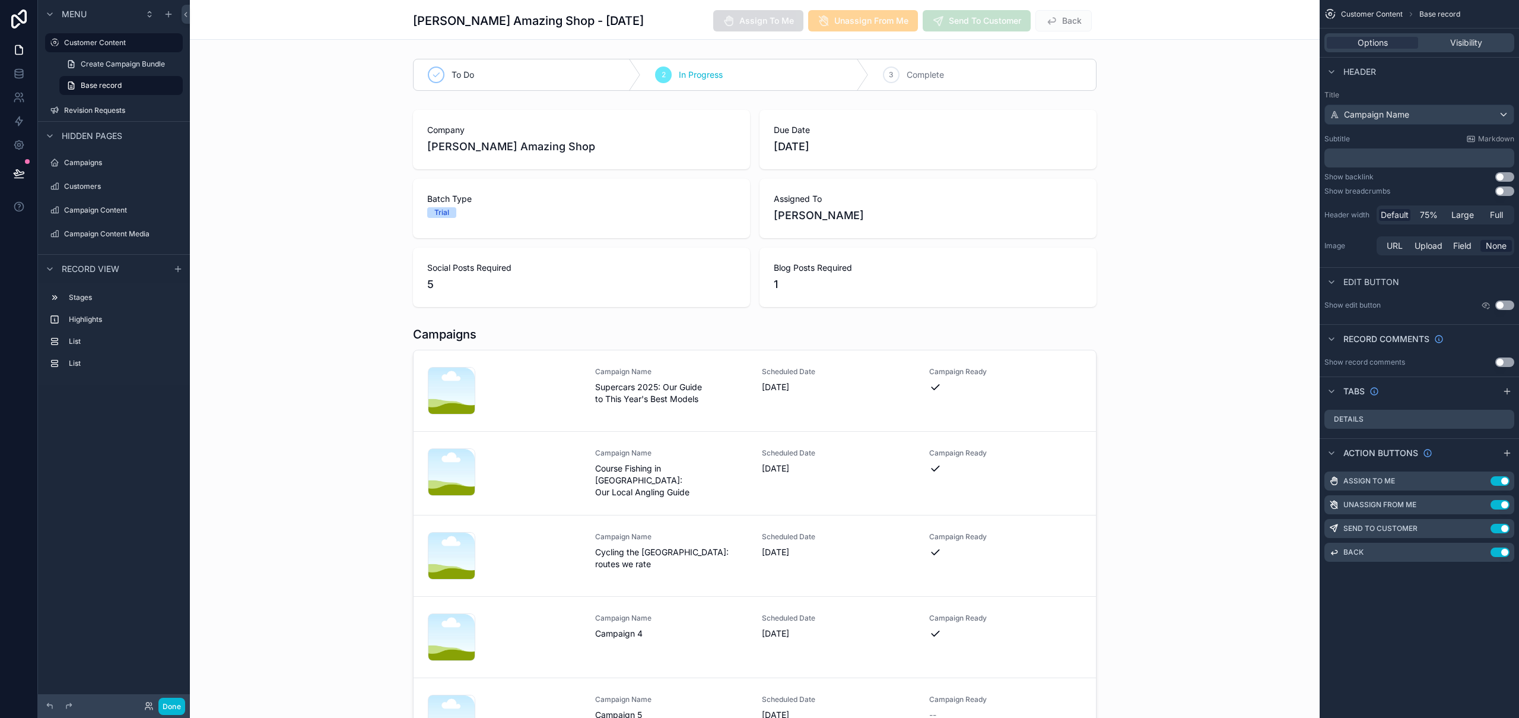
scroll to position [269, 0]
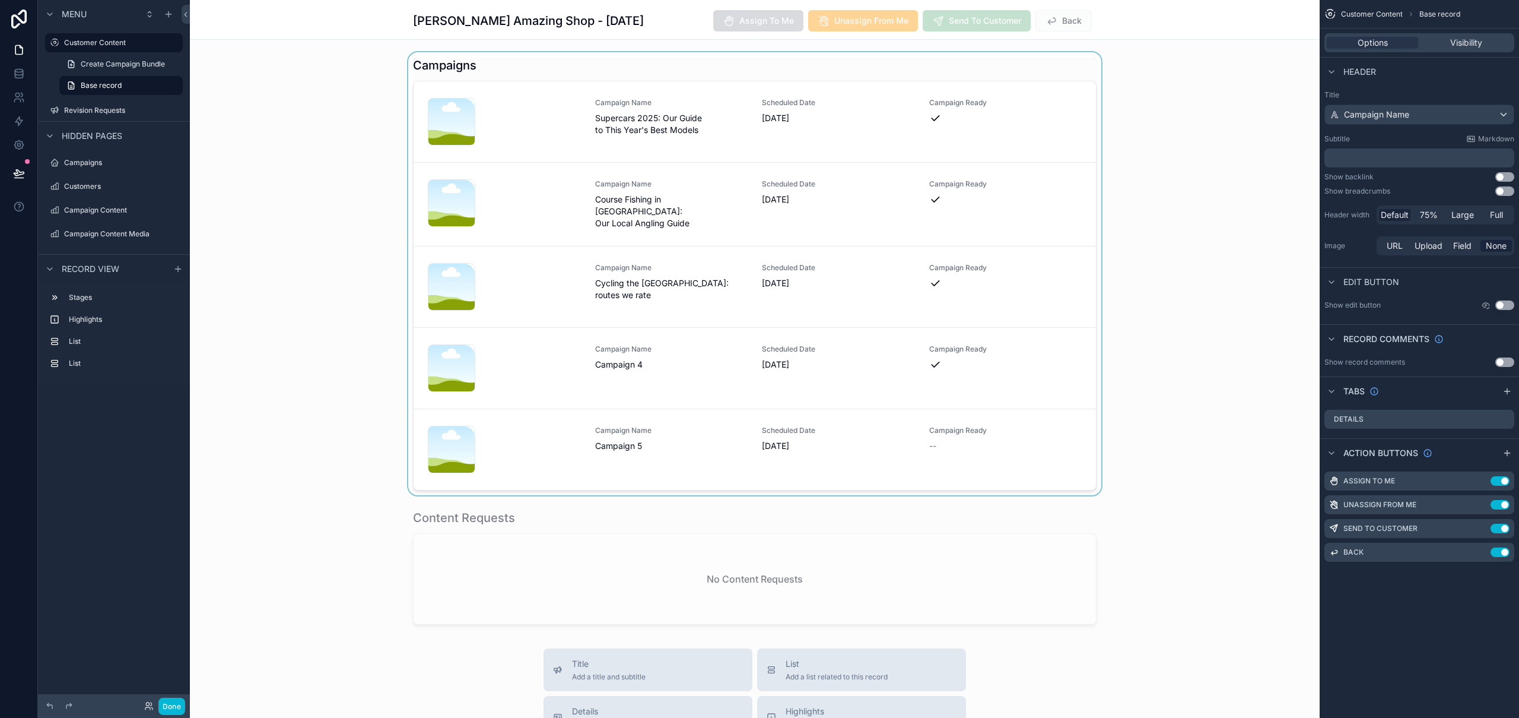
click at [675, 437] on div "scrollable content" at bounding box center [755, 273] width 1130 height 443
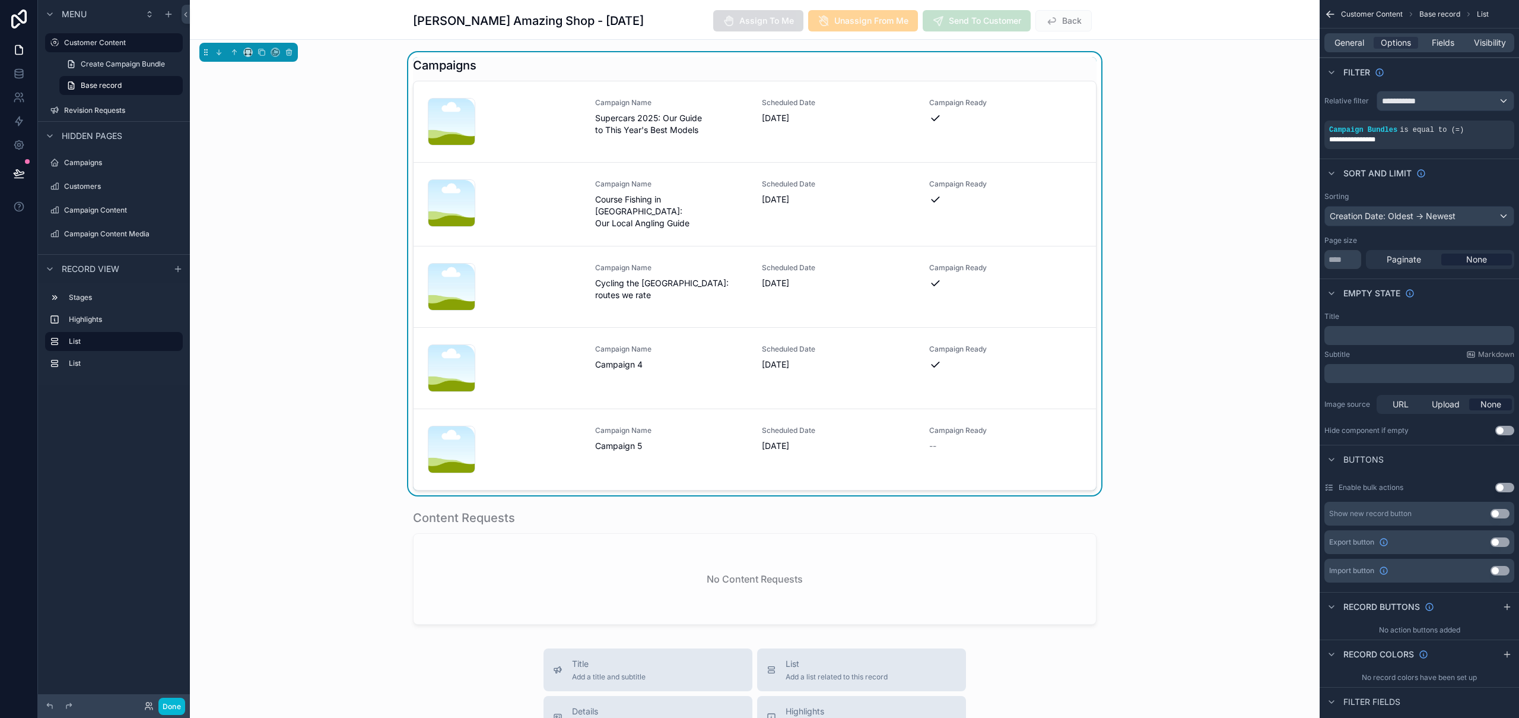
click at [675, 440] on span "Campaign 5" at bounding box center [671, 446] width 153 height 12
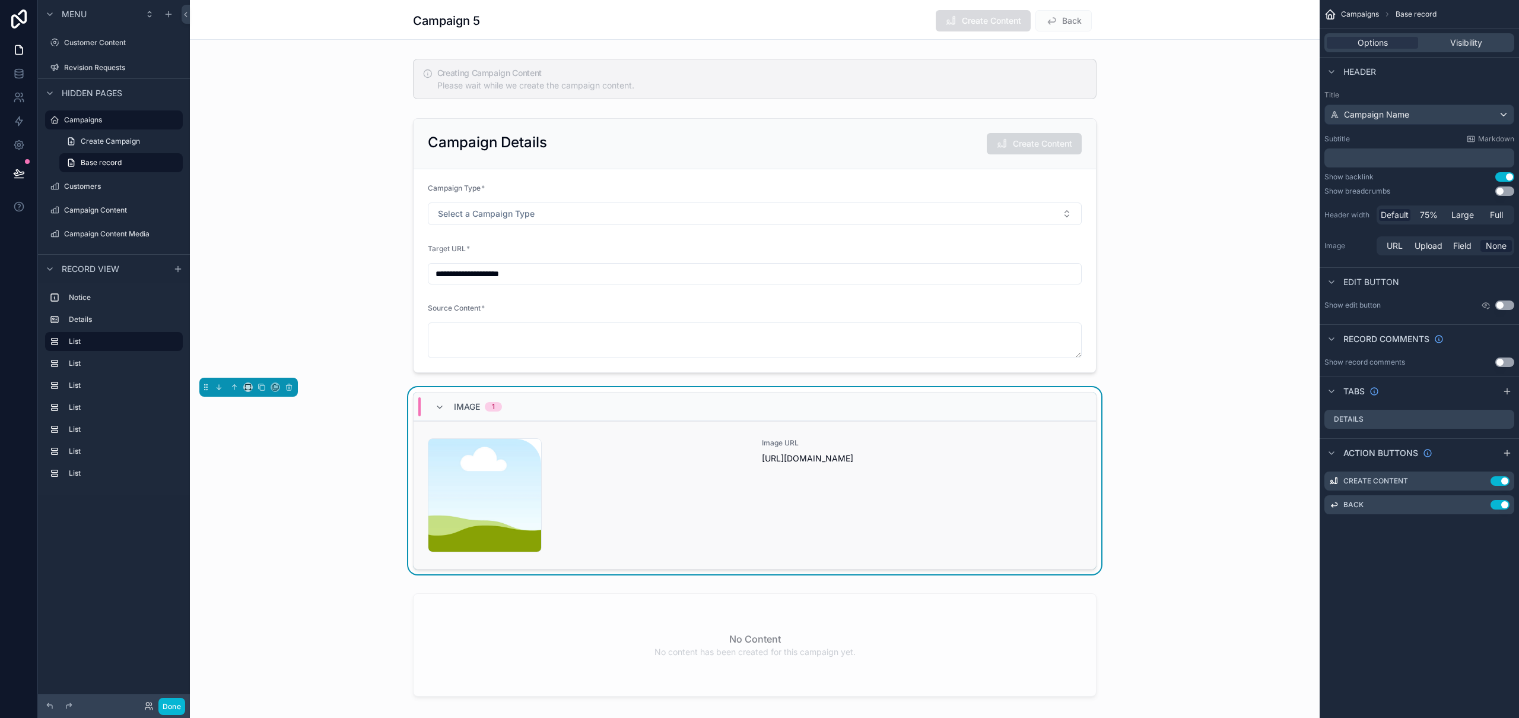
scroll to position [190, 0]
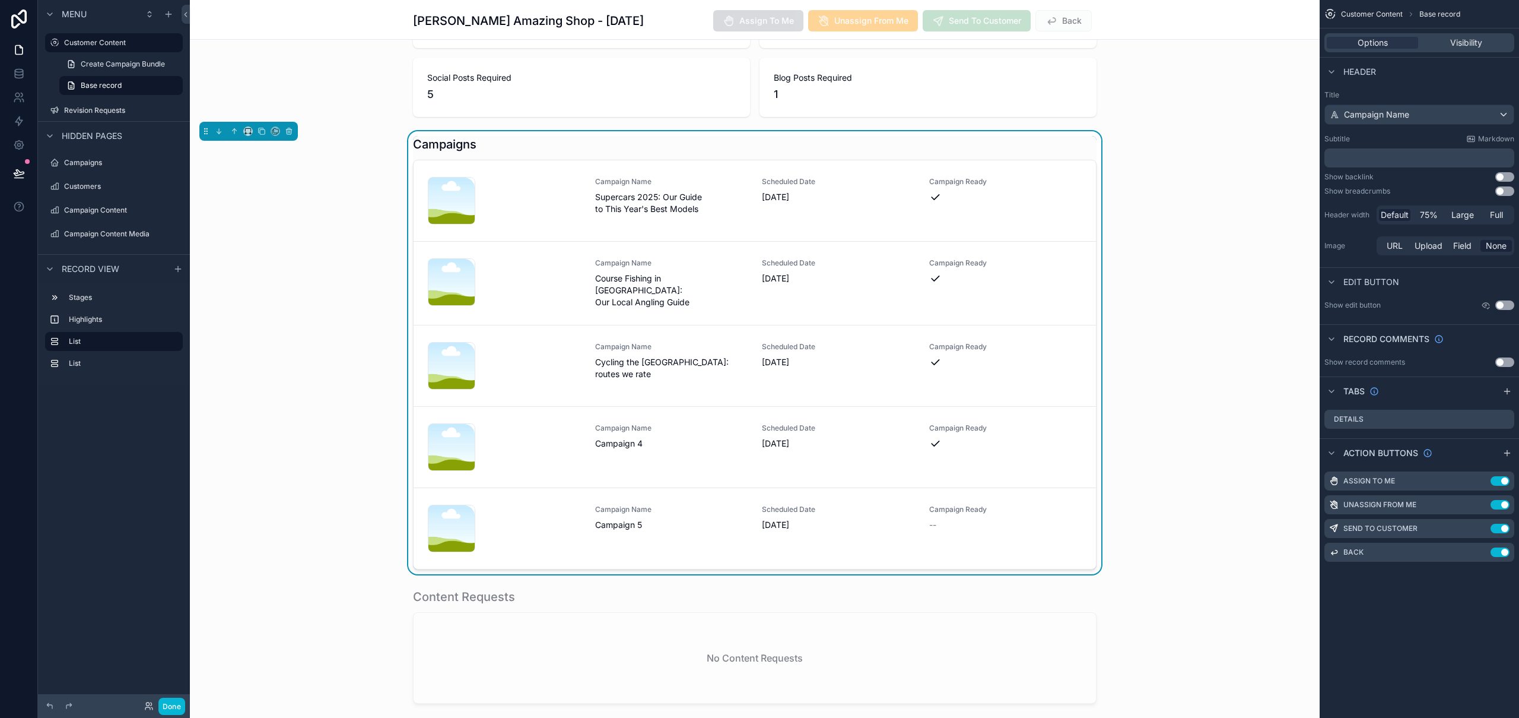
scroll to position [388, 0]
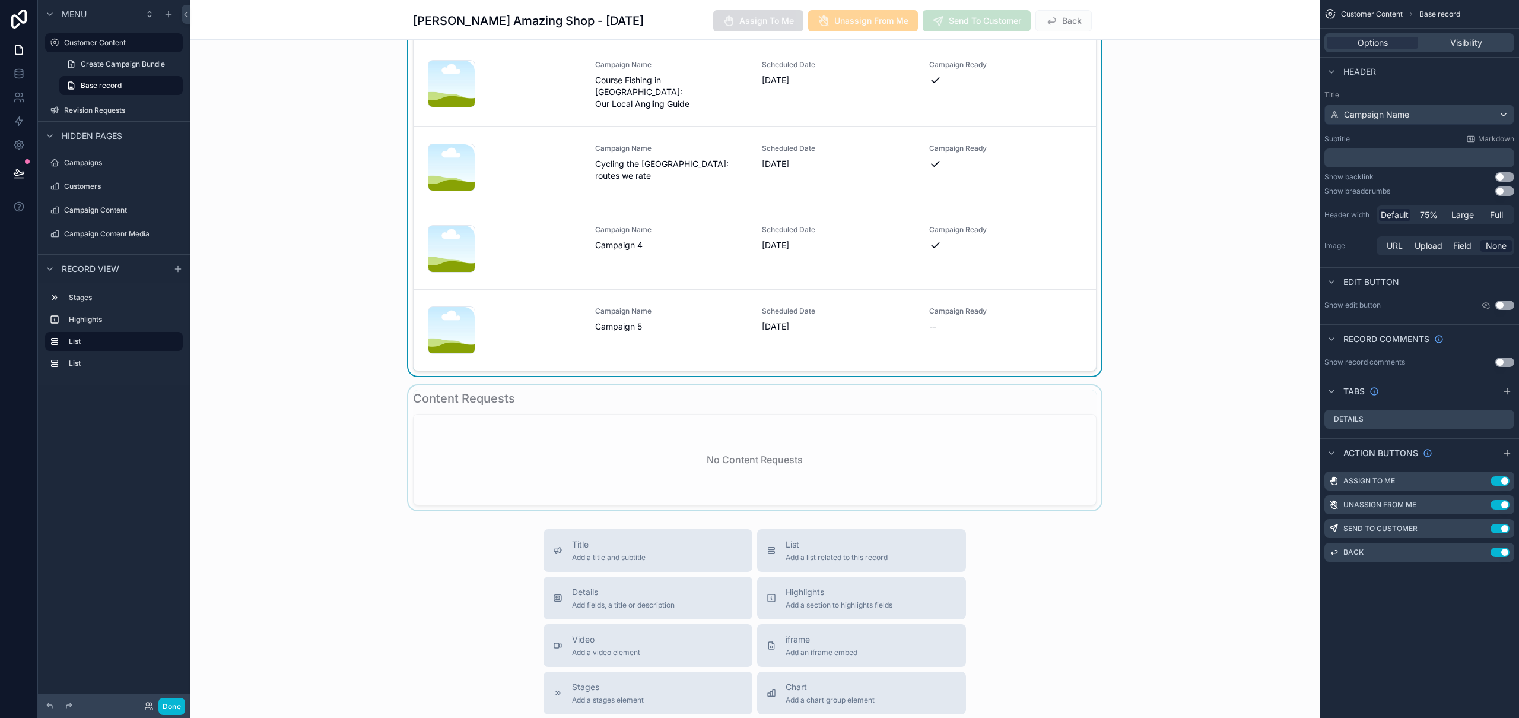
click at [589, 446] on div "scrollable content" at bounding box center [755, 447] width 1130 height 125
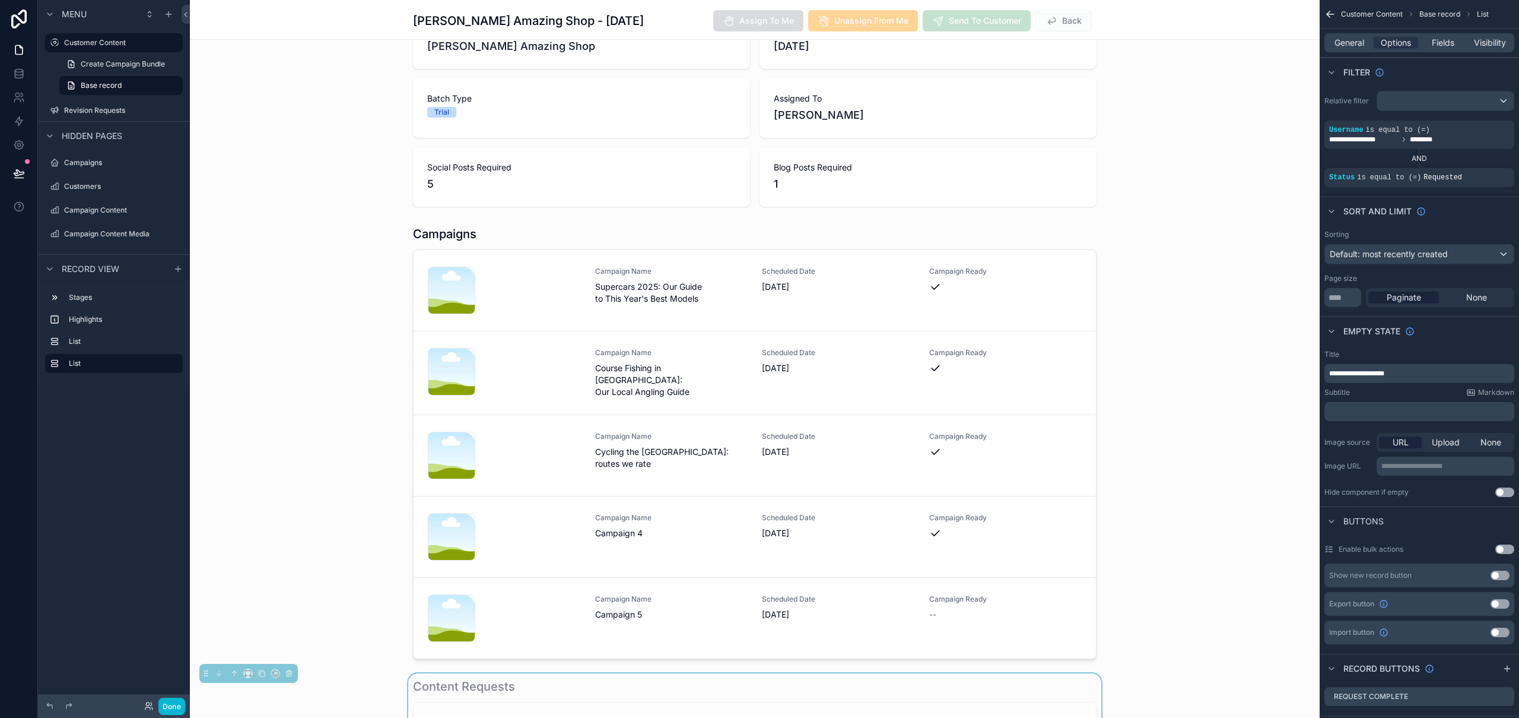
scroll to position [217, 0]
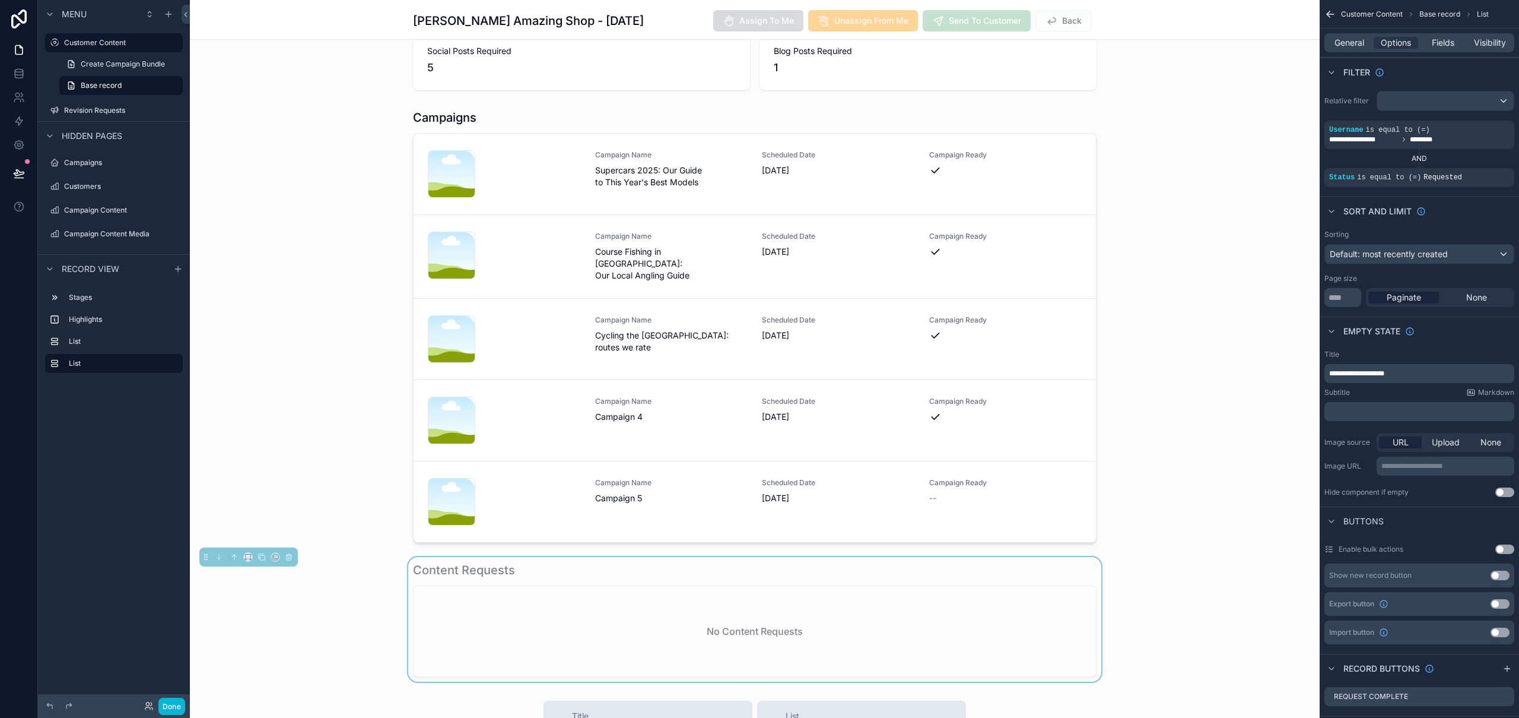
click at [494, 568] on h1 "Content Requests" at bounding box center [464, 569] width 102 height 17
click at [235, 555] on icon "scrollable content" at bounding box center [234, 557] width 8 height 8
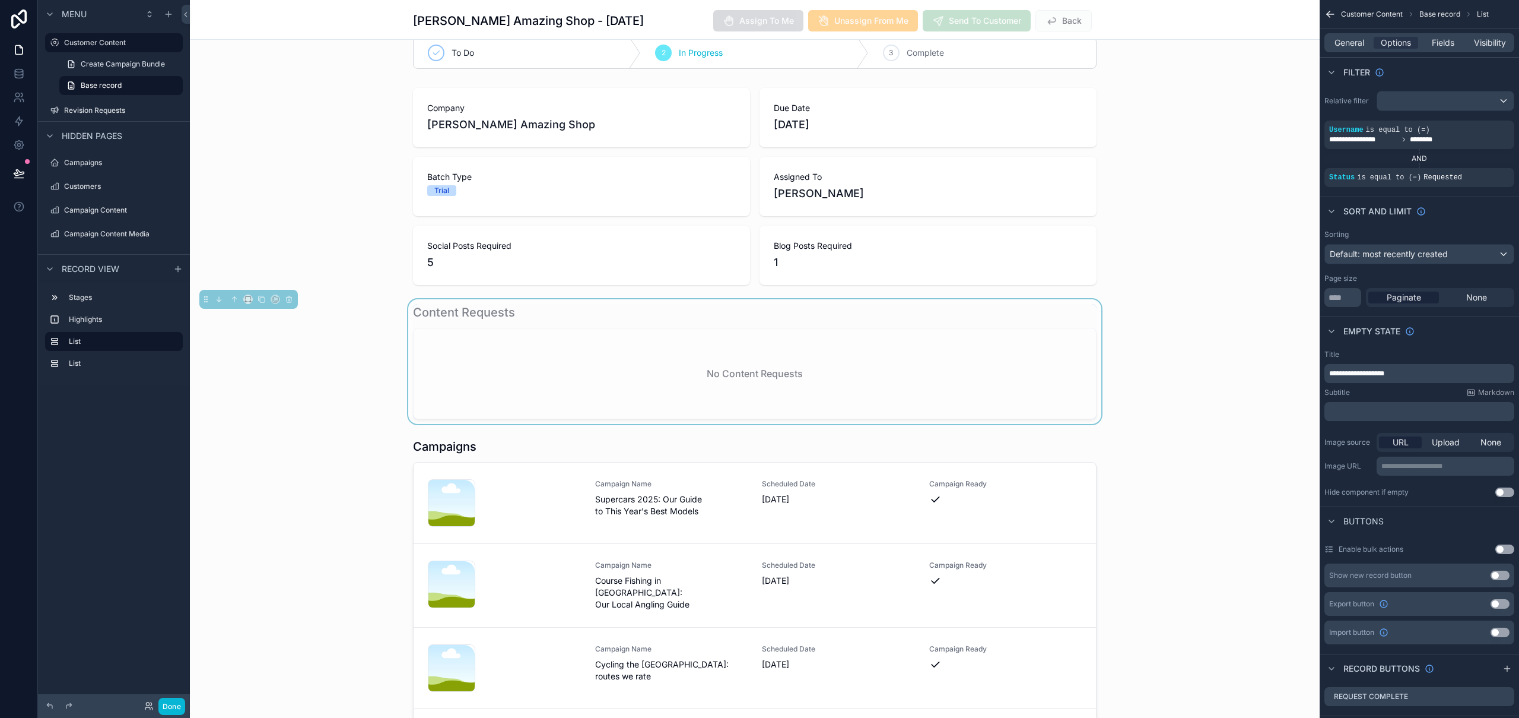
scroll to position [0, 0]
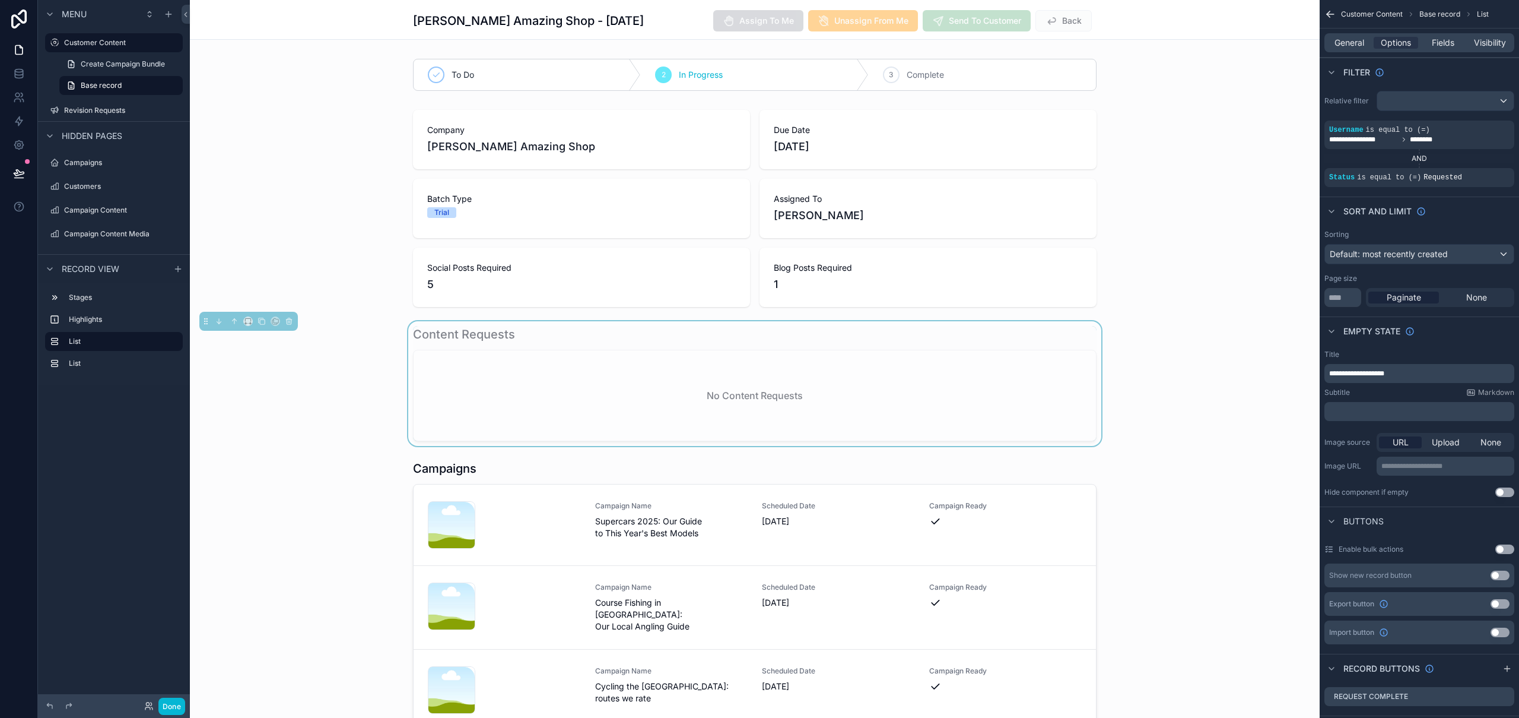
click at [330, 23] on div "Nicks Amazing Shop - 7th August 2025 Assign To Me Unassign From Me Send To Cust…" at bounding box center [755, 20] width 1130 height 40
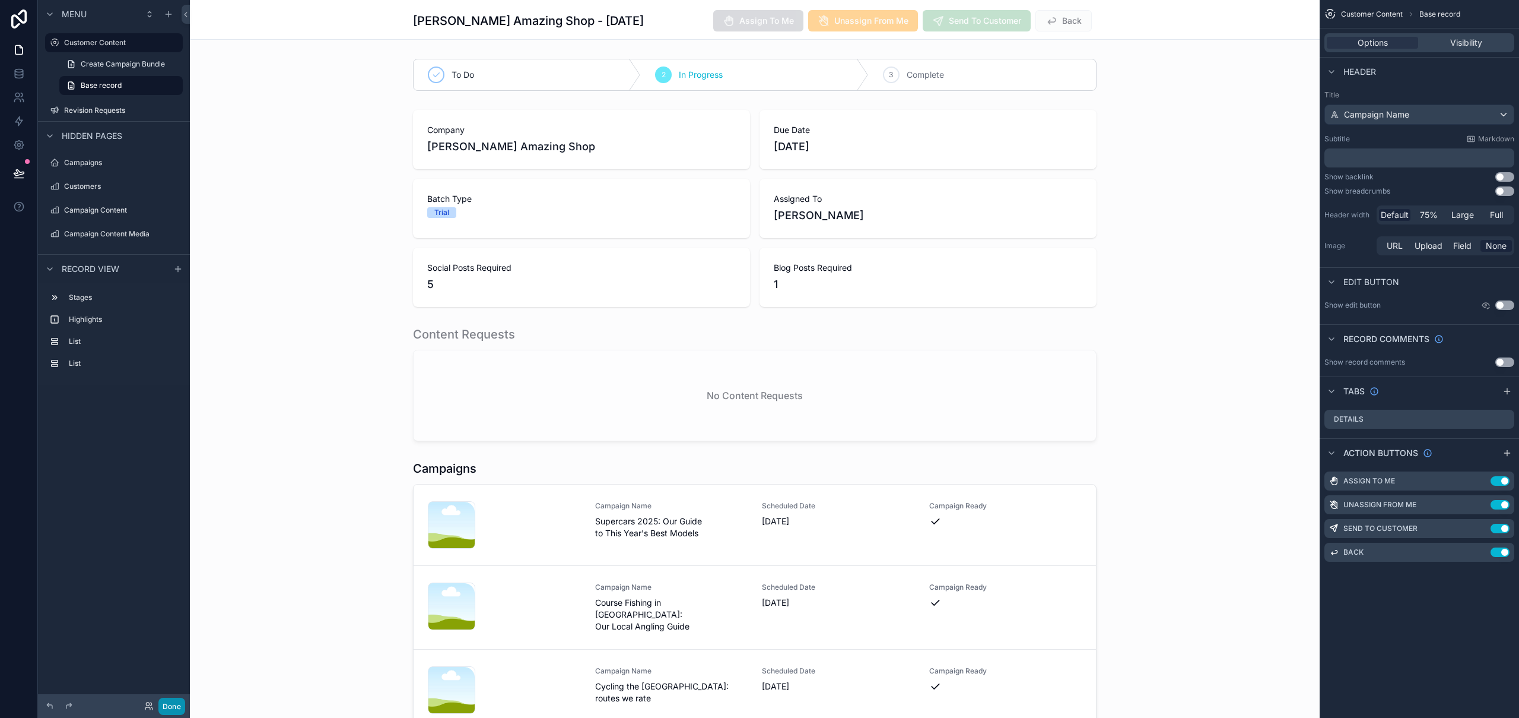
click at [172, 702] on button "Done" at bounding box center [171, 705] width 27 height 17
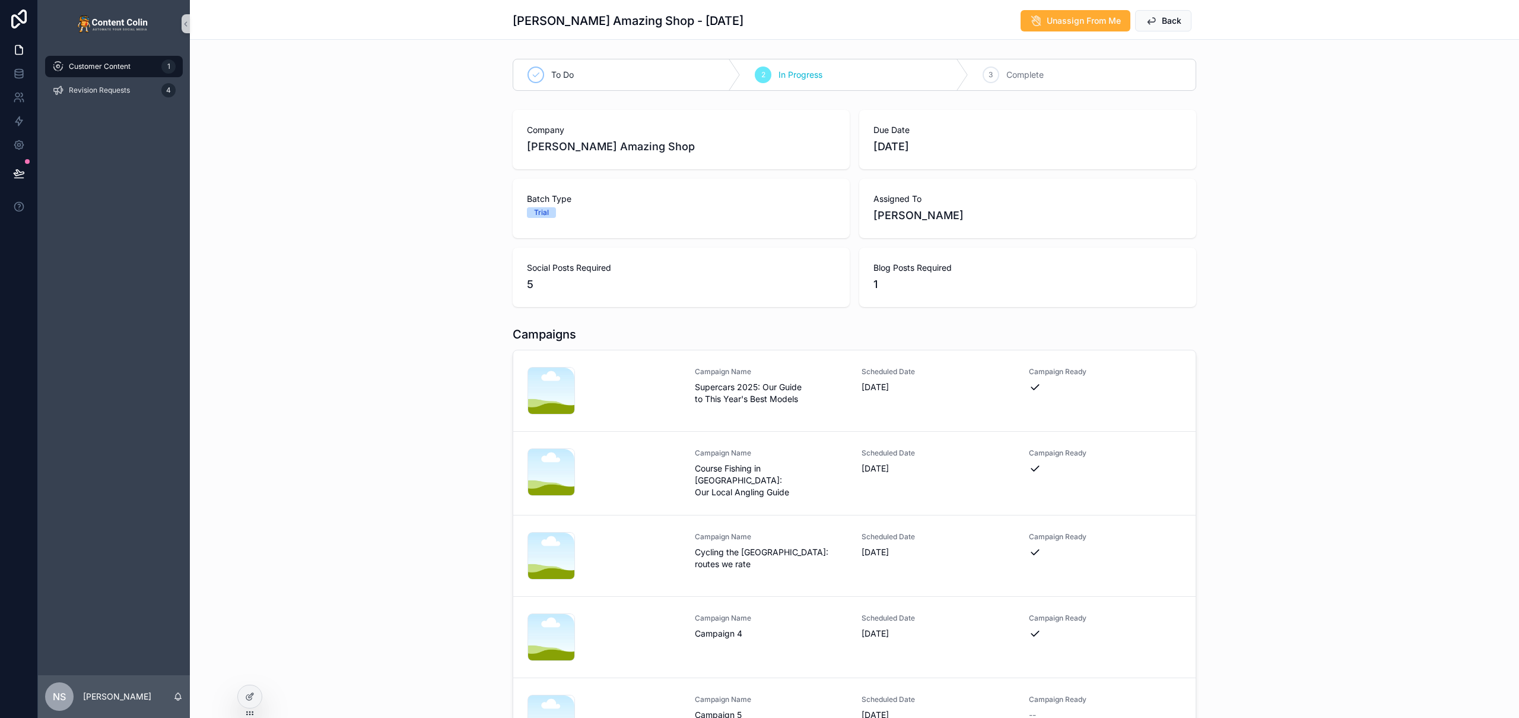
scroll to position [120, 0]
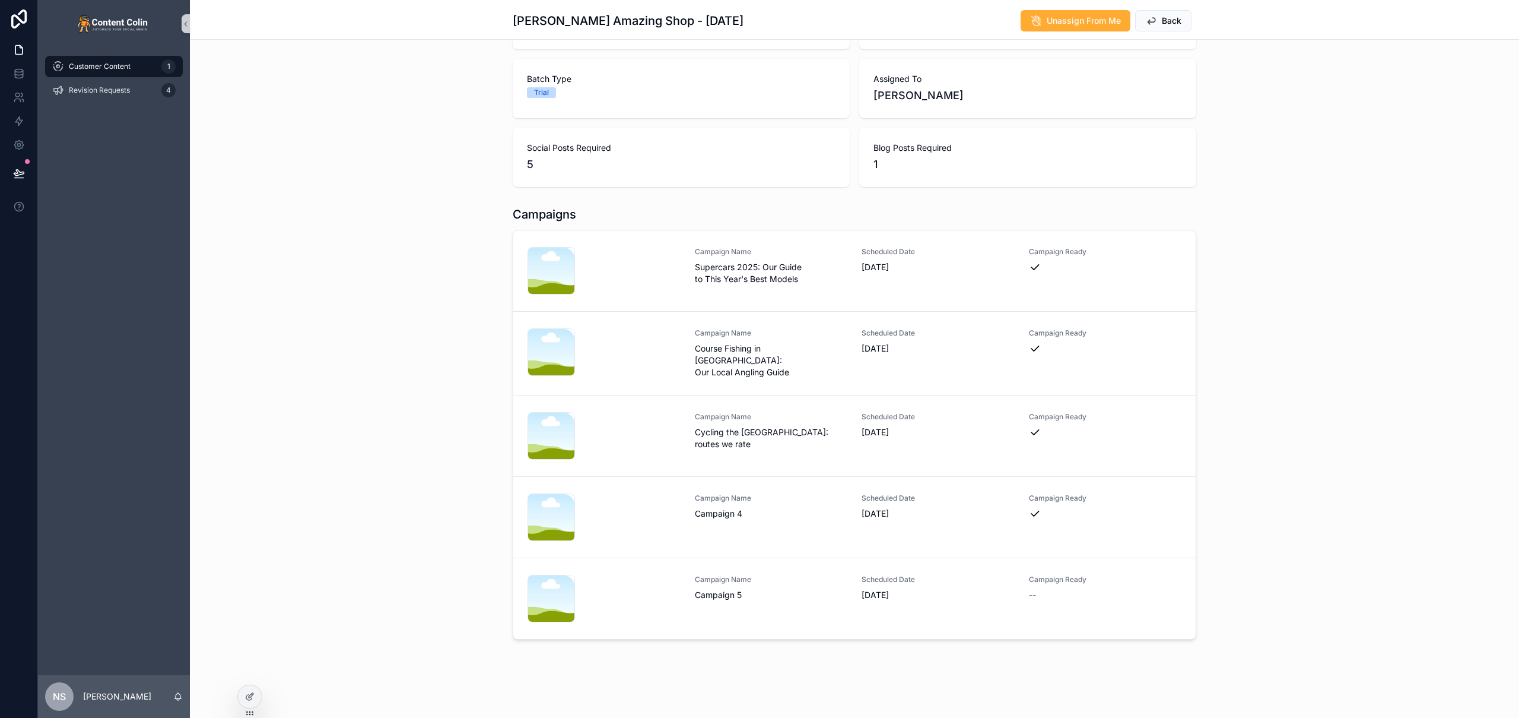
click at [357, 211] on div "Campaigns nicksamazingshop-1754514880 .png Campaign Name Supercars 2025: Our Gu…" at bounding box center [855, 422] width 1330 height 443
click at [116, 92] on span "Revision Requests" at bounding box center [99, 89] width 61 height 9
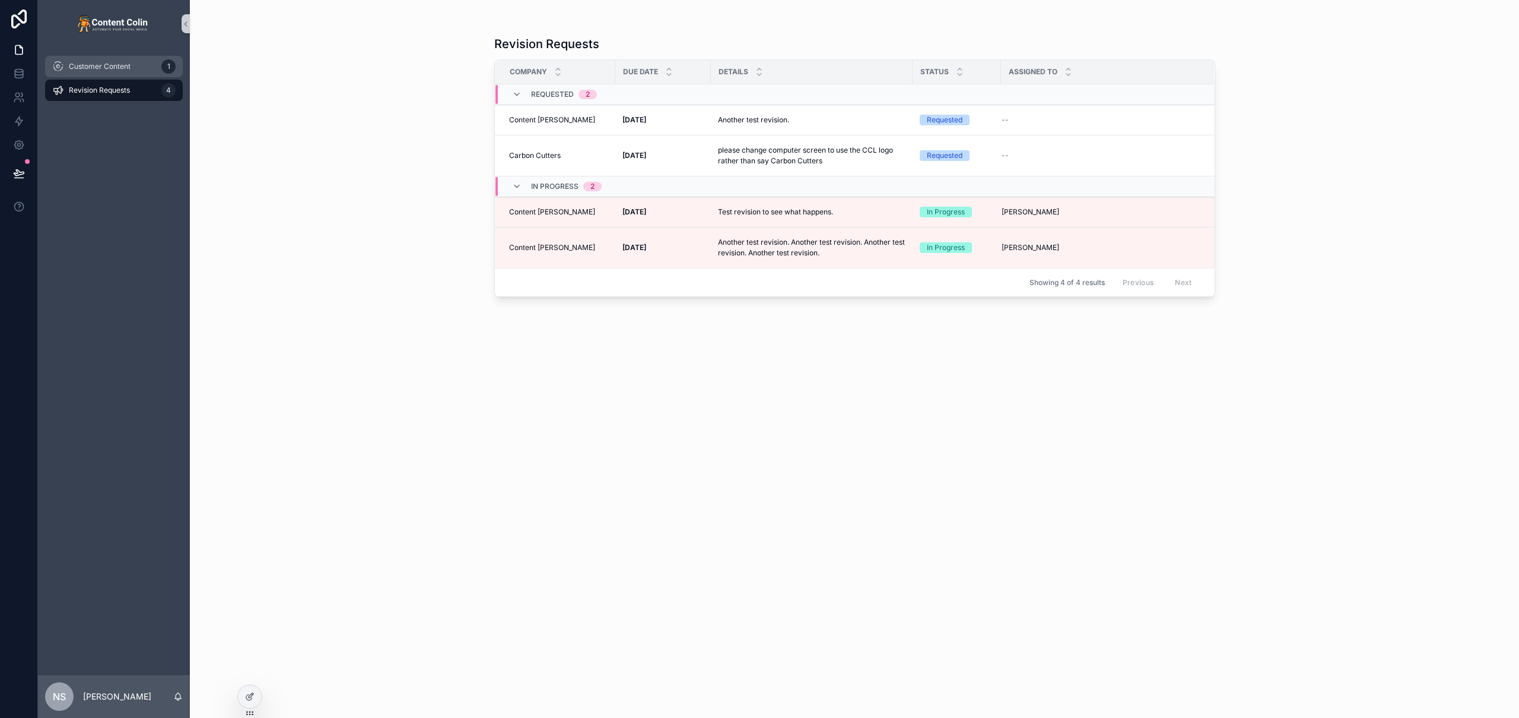
click at [125, 69] on span "Customer Content" at bounding box center [100, 66] width 62 height 9
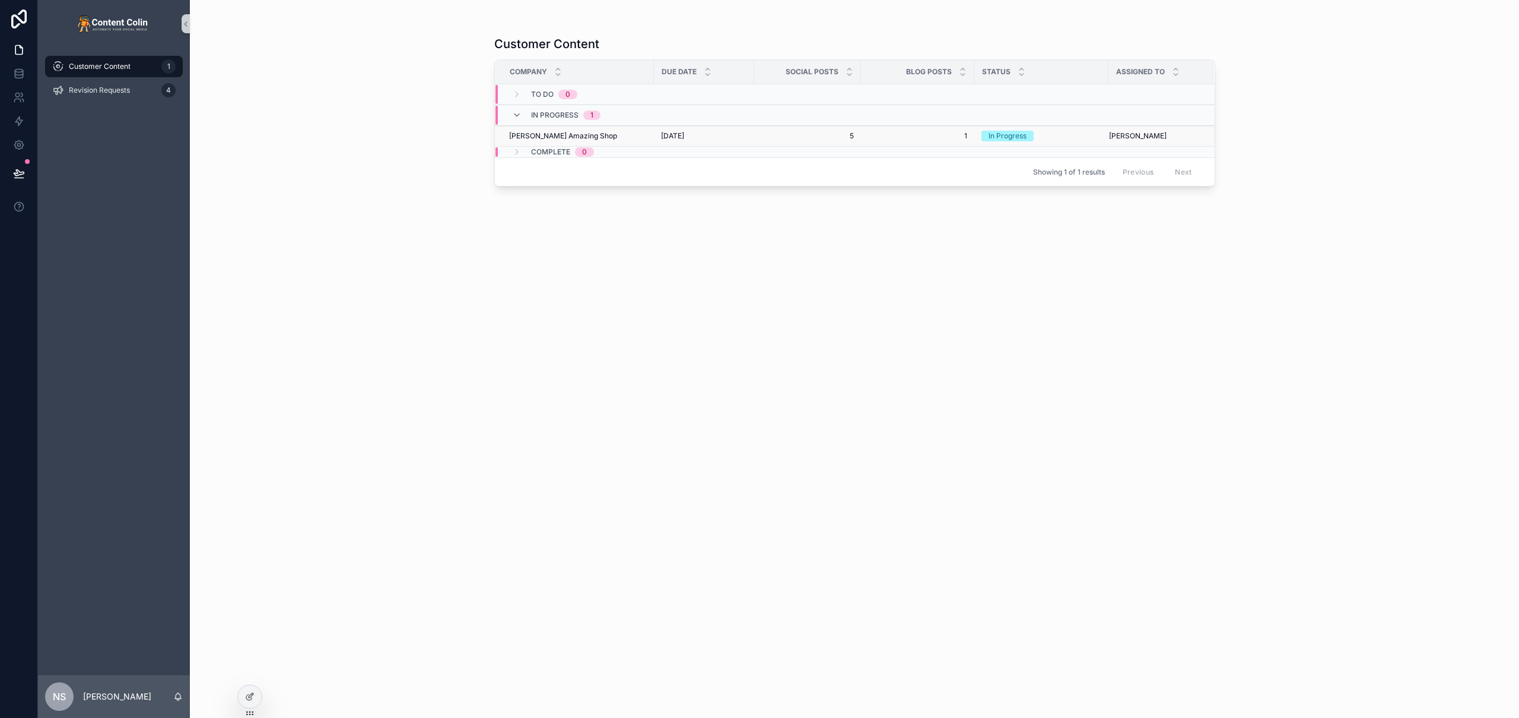
click at [766, 139] on span "5" at bounding box center [807, 135] width 93 height 9
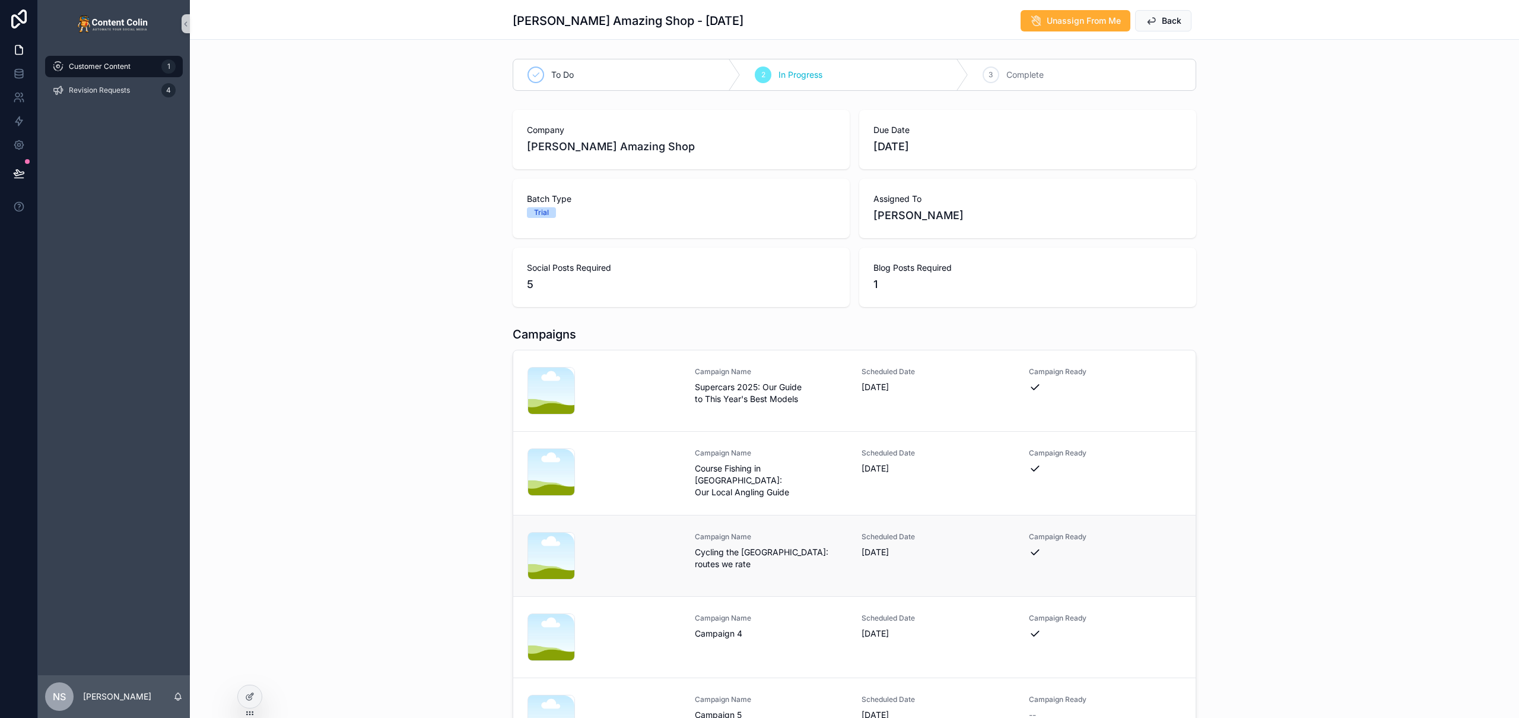
scroll to position [120, 0]
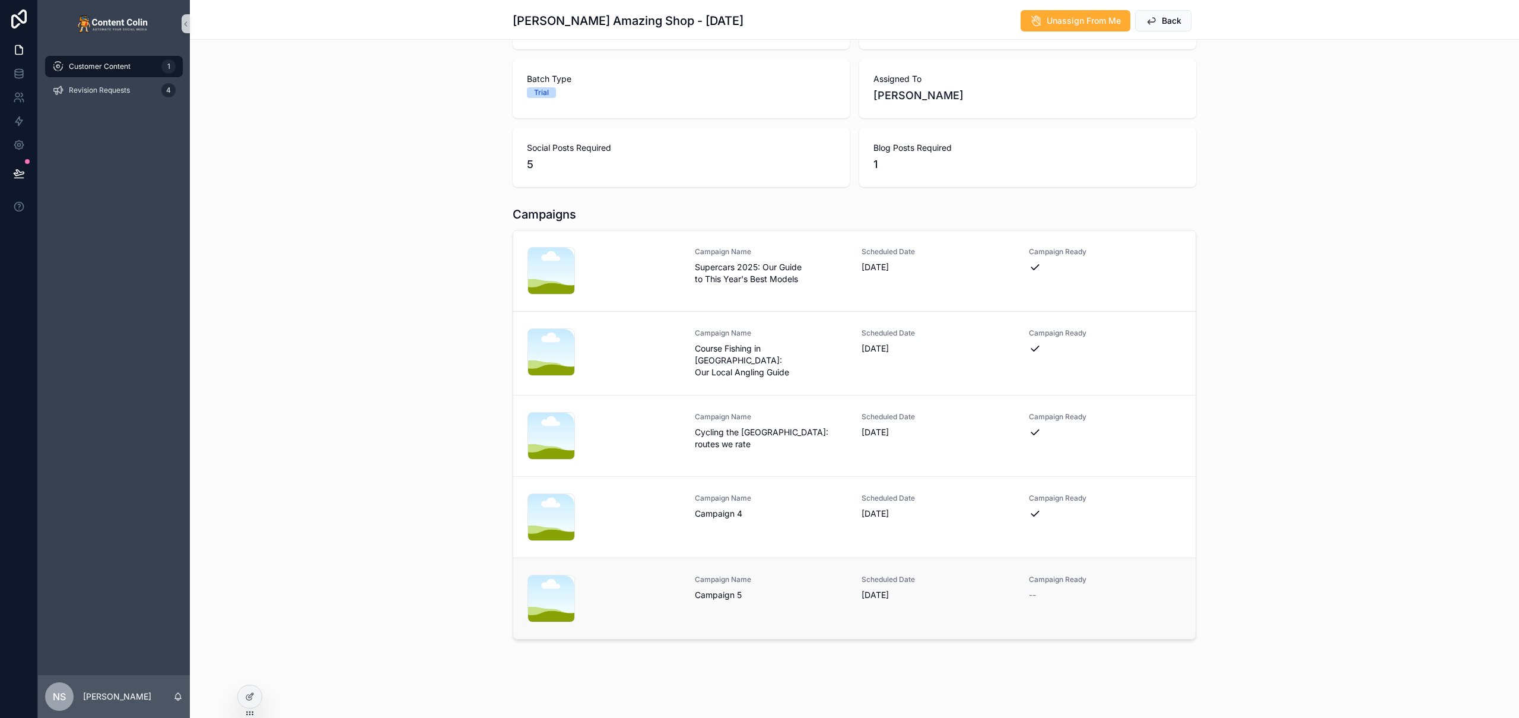
click at [778, 589] on span "Campaign 5" at bounding box center [771, 595] width 153 height 12
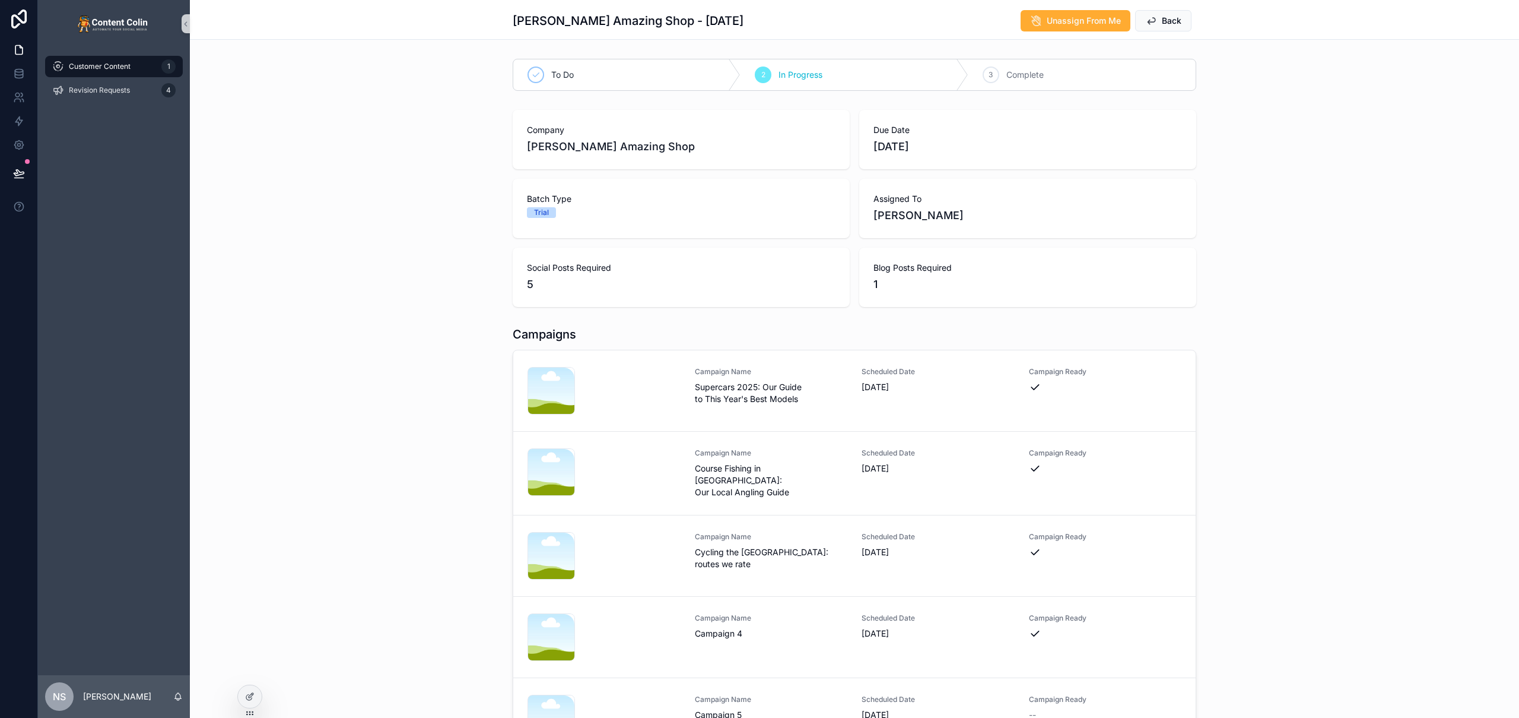
click at [468, 431] on div "Campaigns nicksamazingshop-1754514880 .png Campaign Name Supercars 2025: Our Gu…" at bounding box center [855, 542] width 1330 height 443
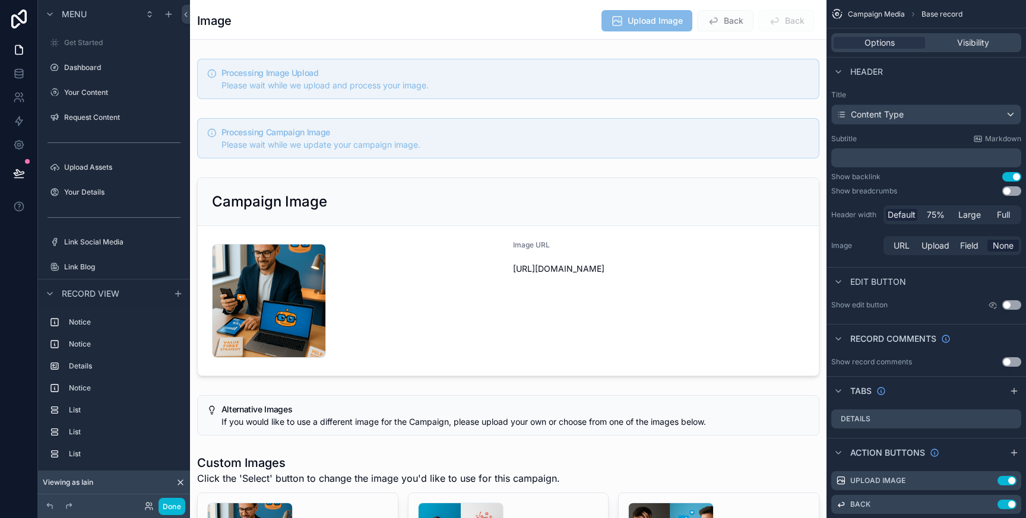
scroll to position [307, 0]
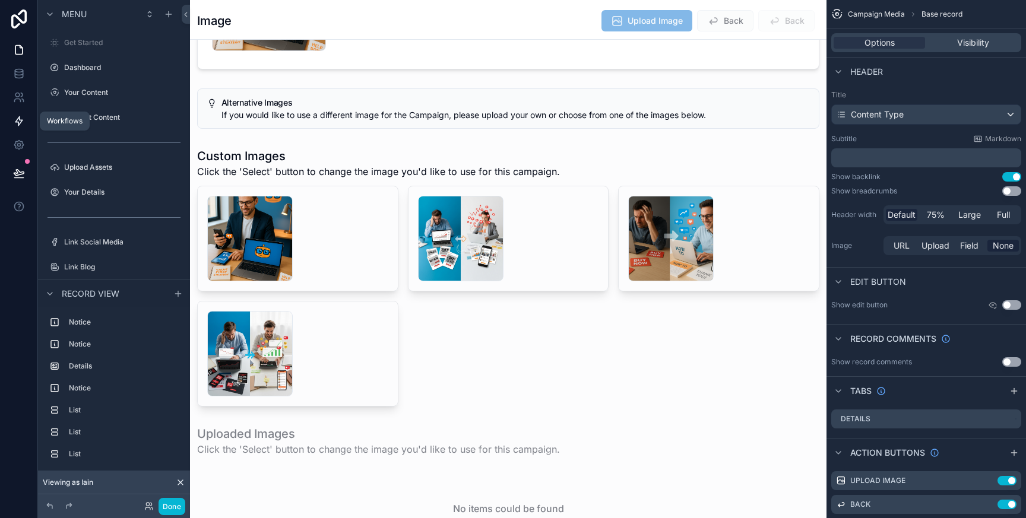
click at [16, 125] on icon at bounding box center [19, 121] width 12 height 12
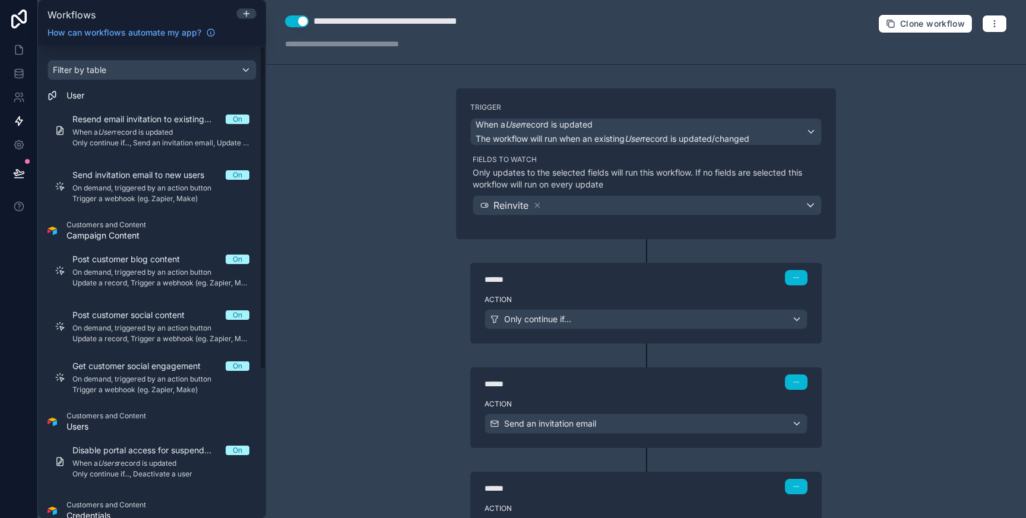
scroll to position [216, 0]
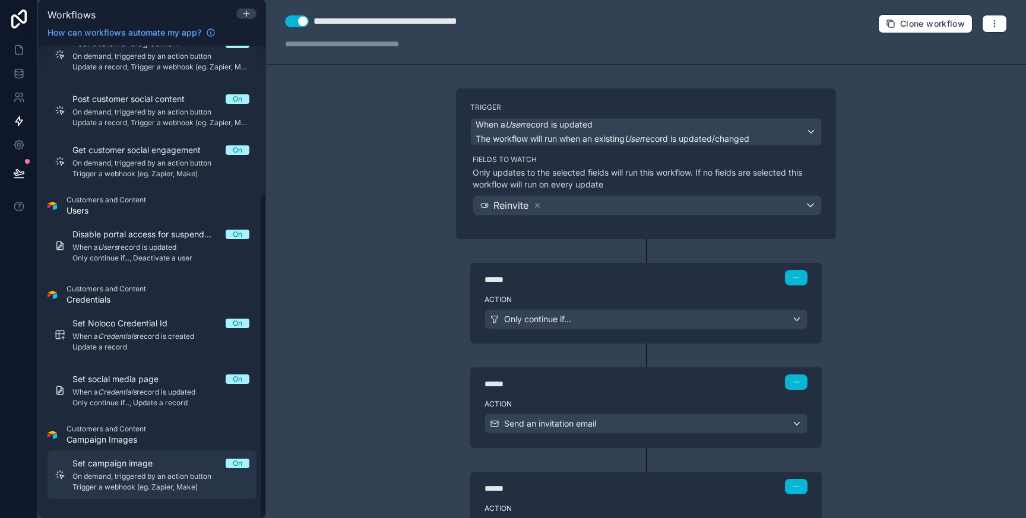
click at [134, 469] on div "Set campaign image On On demand, triggered by an action button Trigger a webhoo…" at bounding box center [160, 475] width 177 height 34
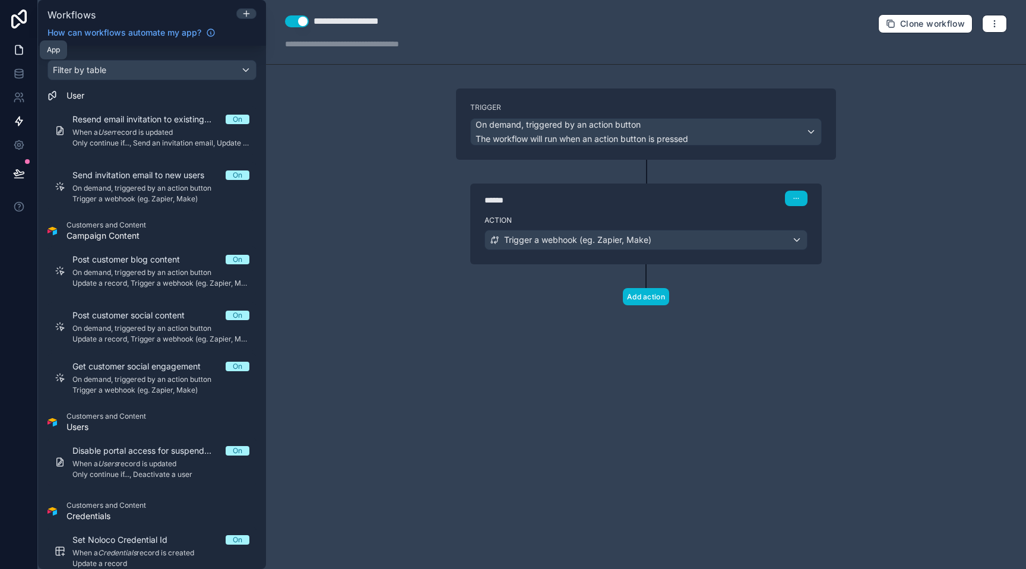
click at [19, 51] on icon at bounding box center [19, 50] width 12 height 12
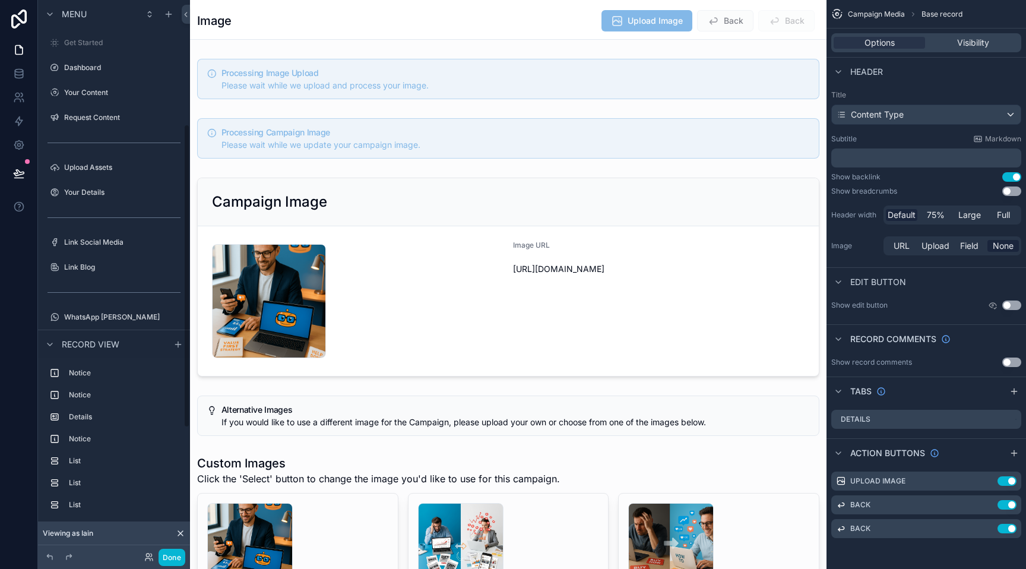
scroll to position [227, 0]
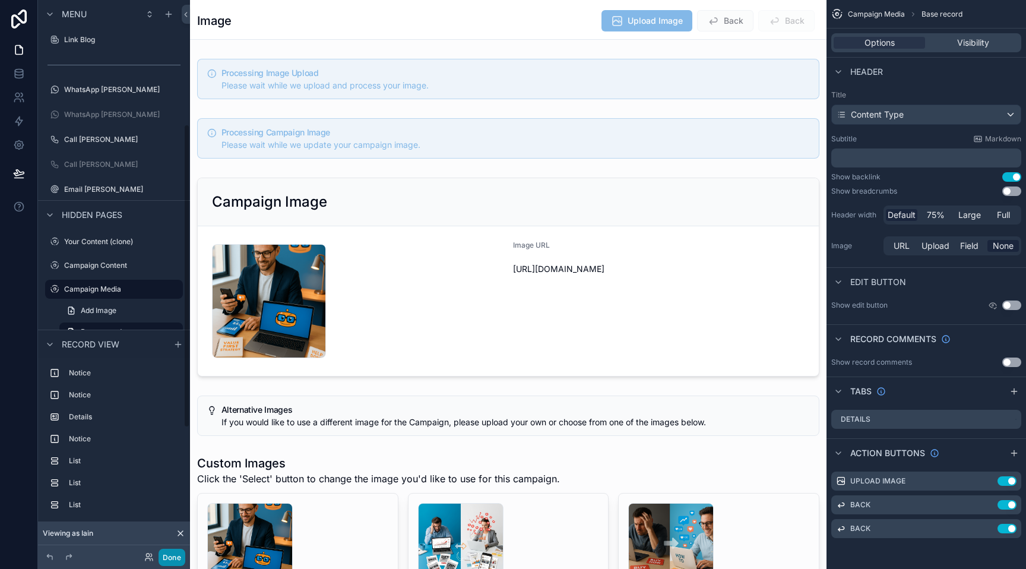
click at [177, 518] on button "Done" at bounding box center [171, 556] width 27 height 17
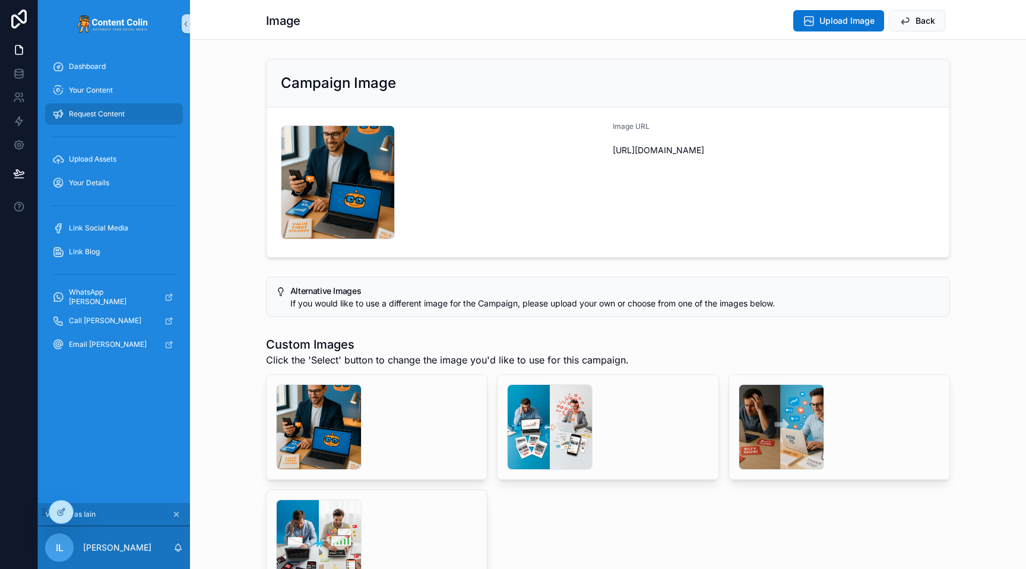
click at [99, 114] on span "Request Content" at bounding box center [97, 113] width 56 height 9
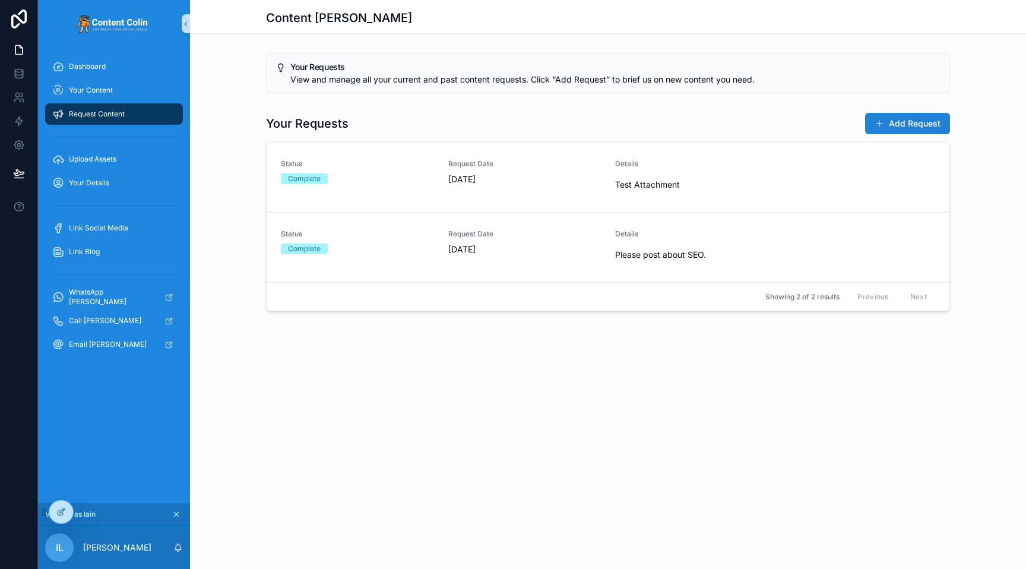
click at [910, 122] on button "Add Request" at bounding box center [907, 123] width 85 height 21
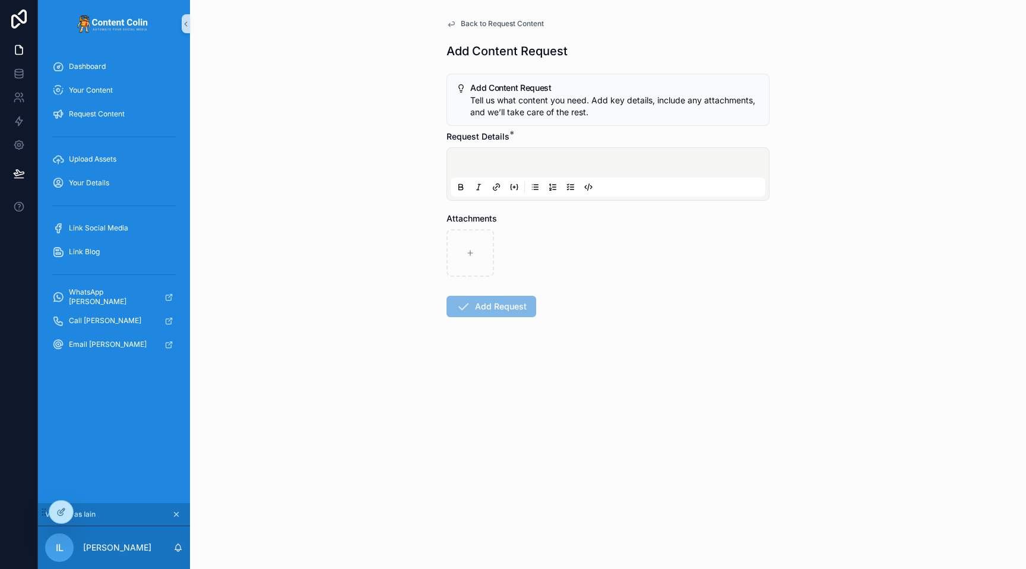
click at [493, 157] on div "scrollable content" at bounding box center [607, 173] width 315 height 45
click at [498, 160] on div "scrollable content" at bounding box center [607, 173] width 315 height 45
click at [498, 160] on p "scrollable content" at bounding box center [610, 164] width 315 height 12
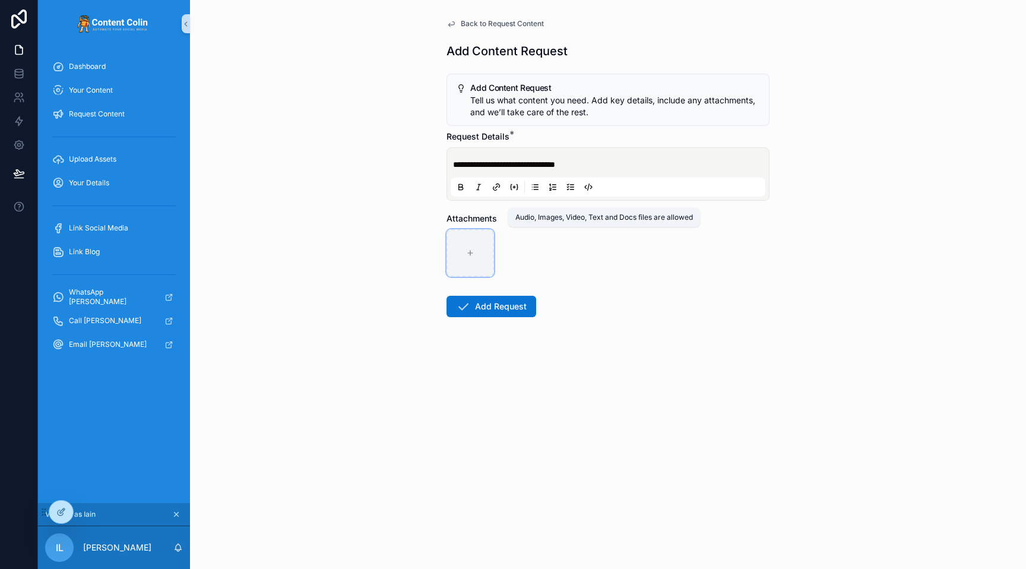
click at [471, 241] on div "scrollable content" at bounding box center [469, 252] width 47 height 47
type input "**********"
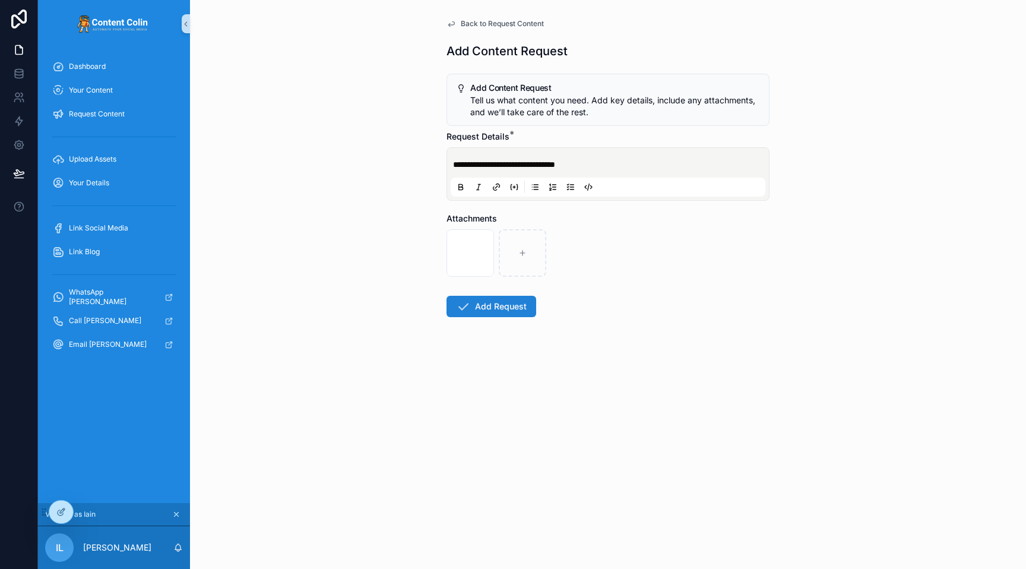
click at [496, 308] on button "Add Request" at bounding box center [491, 306] width 90 height 21
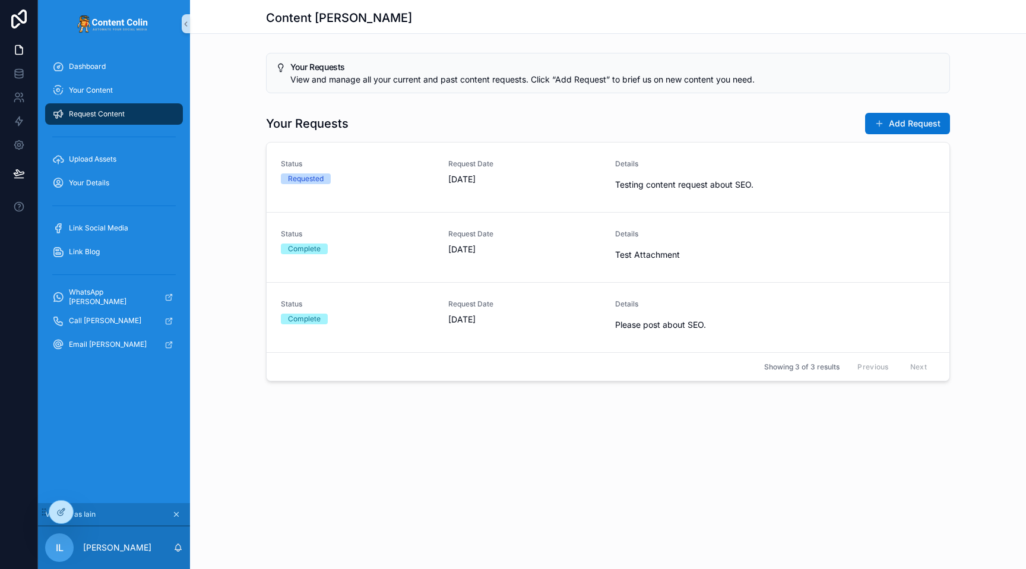
click at [176, 513] on icon "scrollable content" at bounding box center [176, 514] width 8 height 8
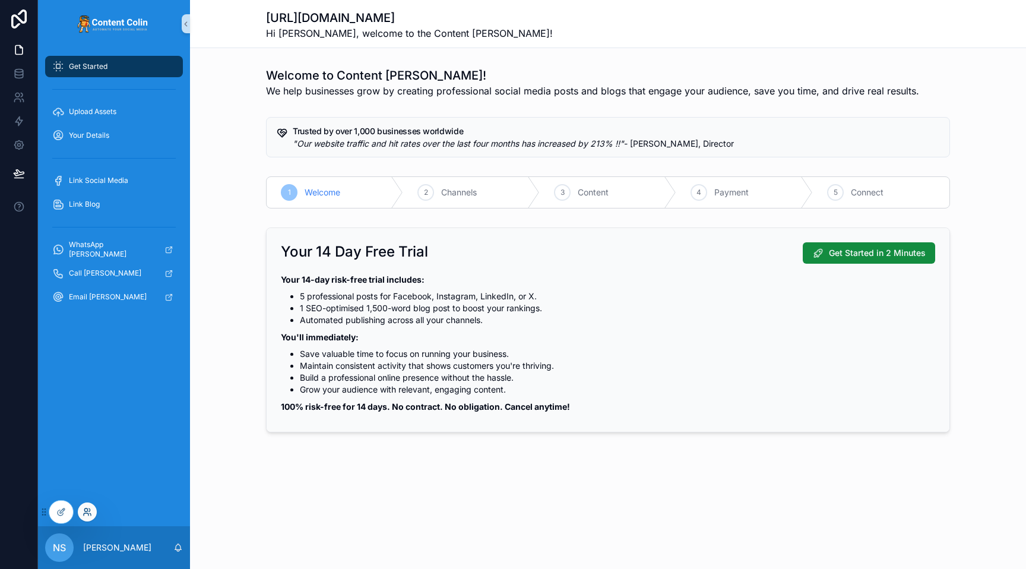
click at [90, 511] on icon at bounding box center [87, 511] width 9 height 9
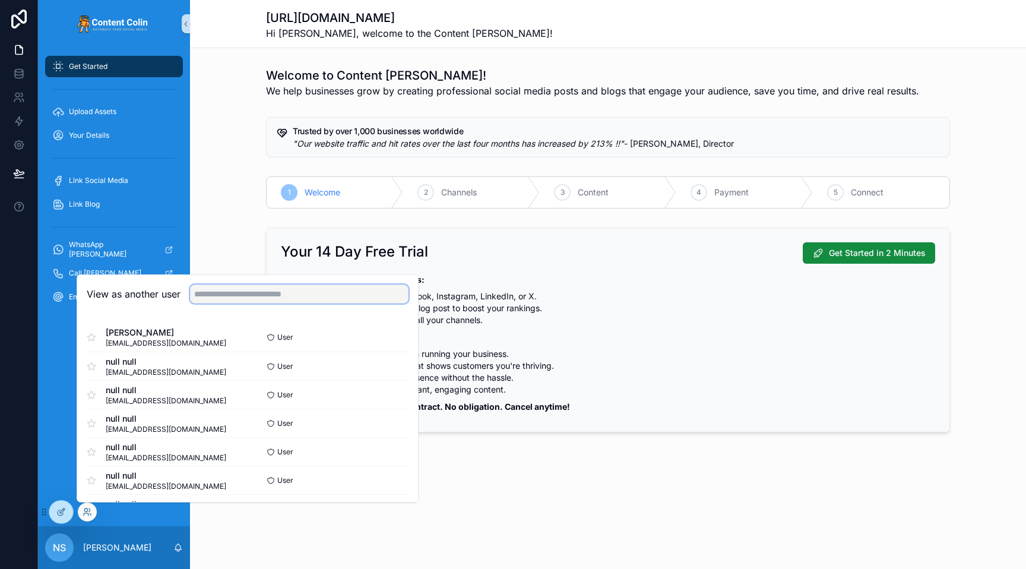
click at [234, 298] on input "text" at bounding box center [299, 293] width 218 height 19
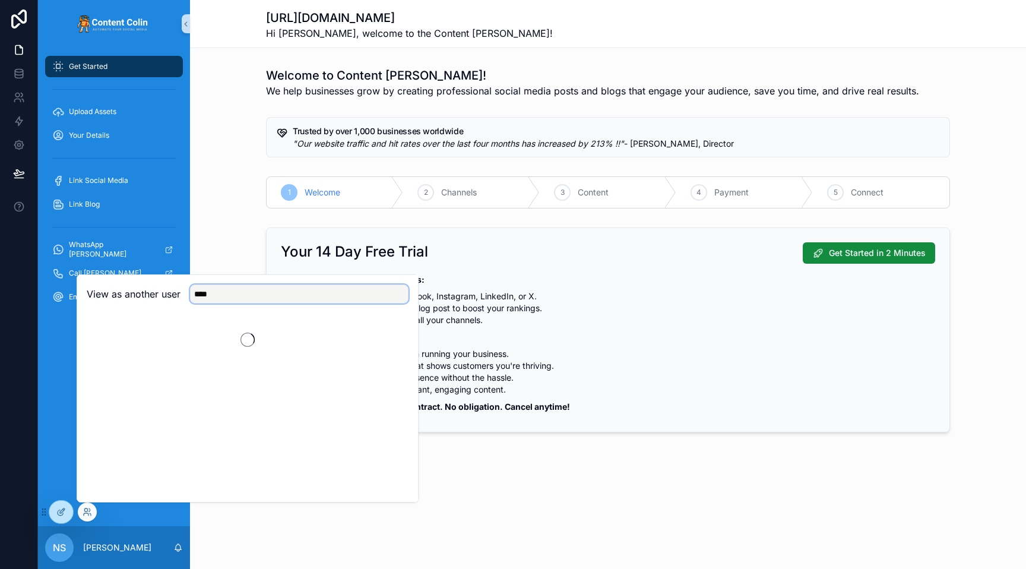
type input "*****"
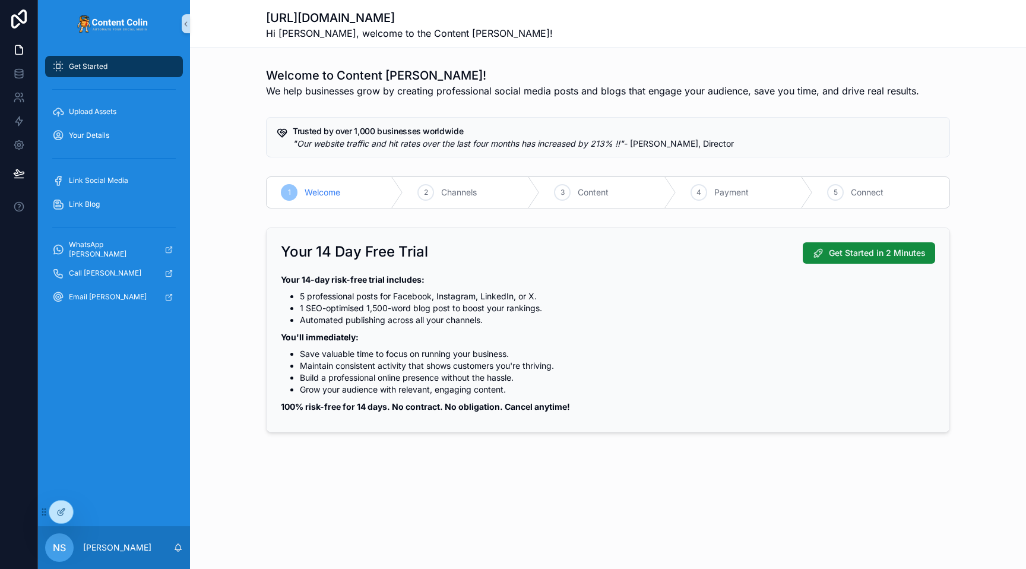
click at [232, 174] on div "1 Welcome 2 Channels 3 Content 4 Payment 5 Connect" at bounding box center [608, 193] width 836 height 42
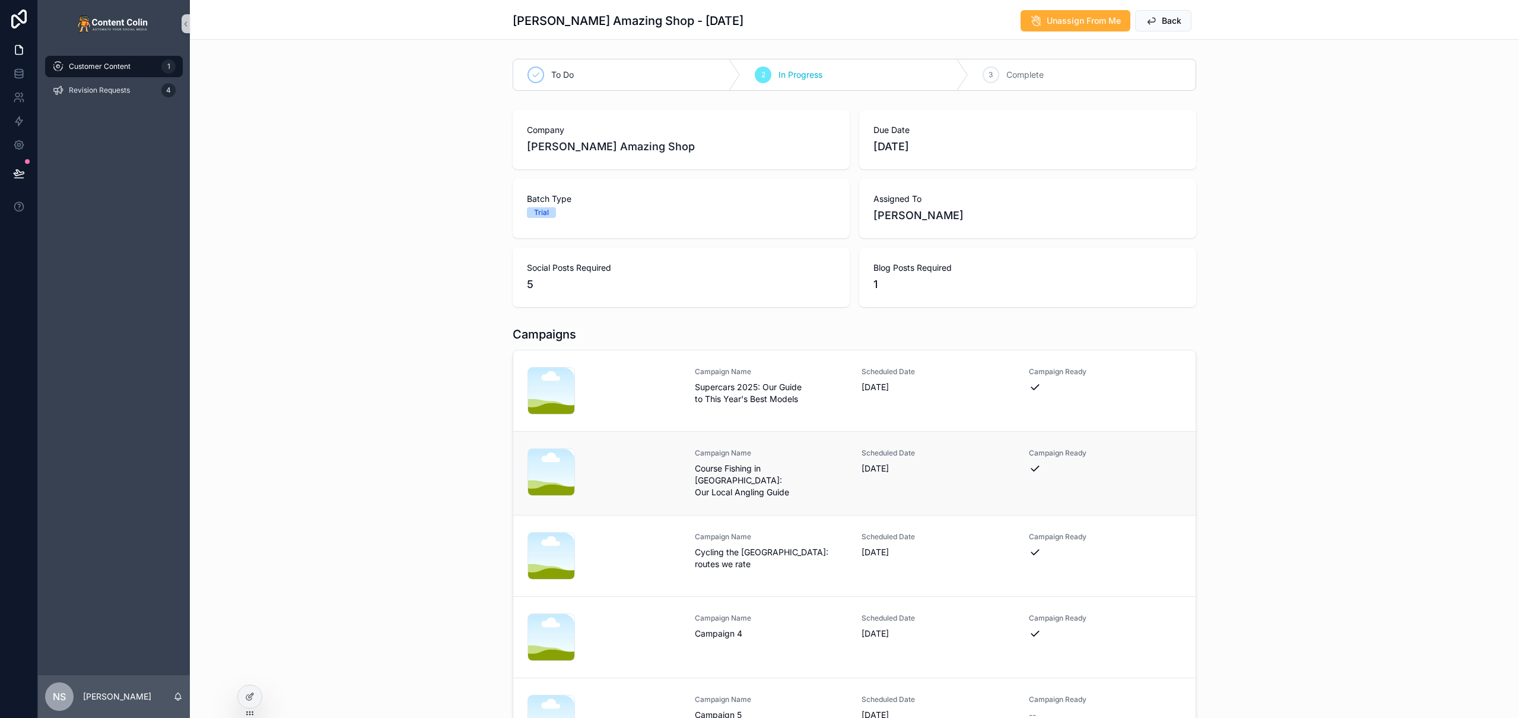
scroll to position [120, 0]
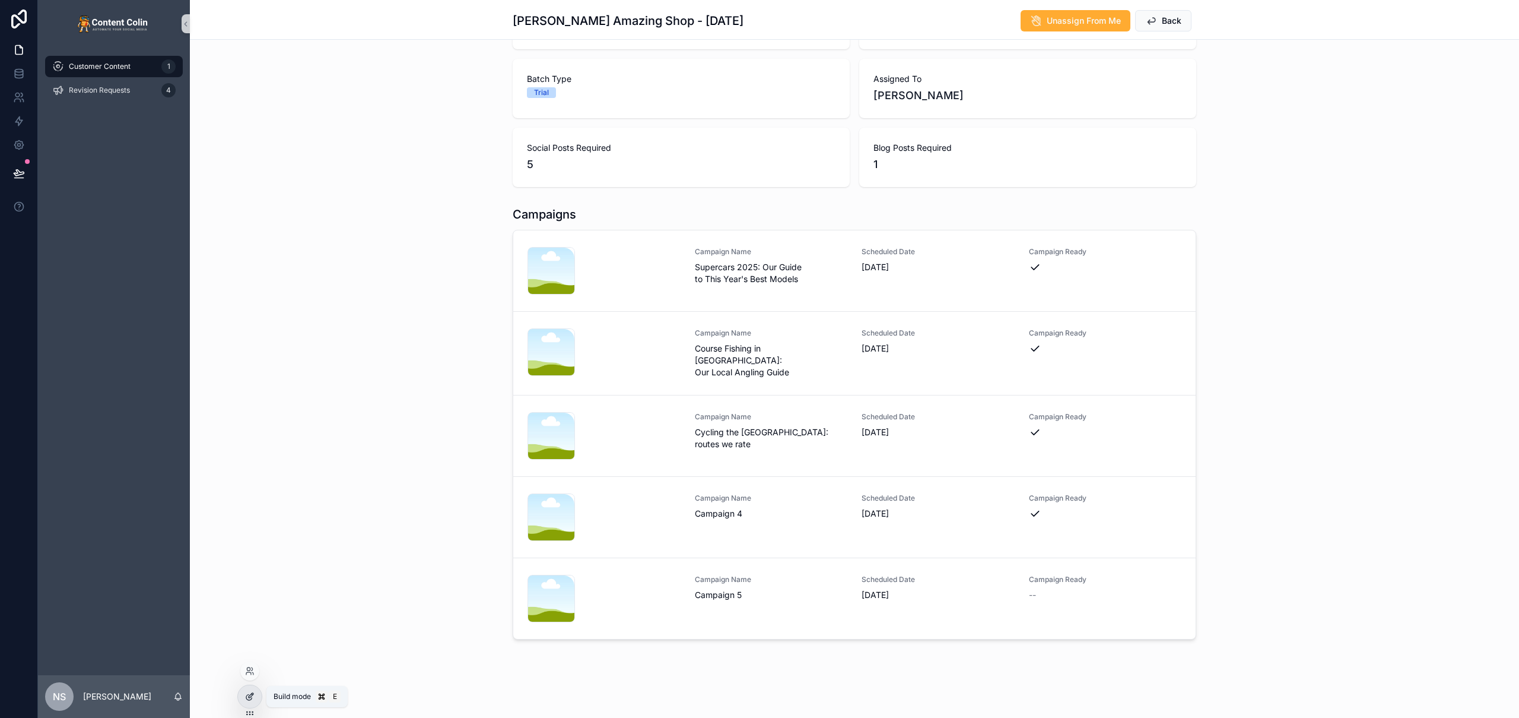
click at [251, 697] on icon at bounding box center [248, 696] width 5 height 5
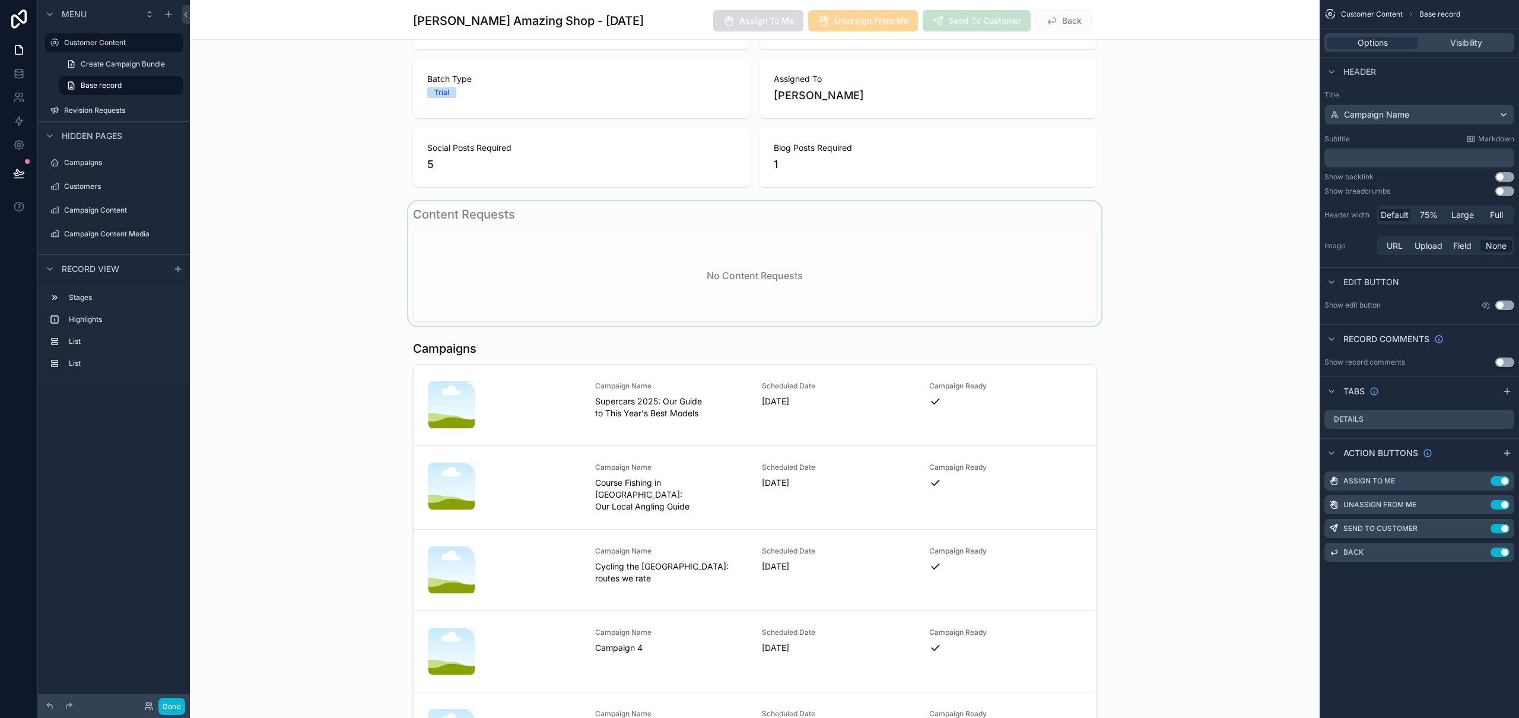
click at [519, 246] on div "scrollable content" at bounding box center [755, 263] width 1130 height 125
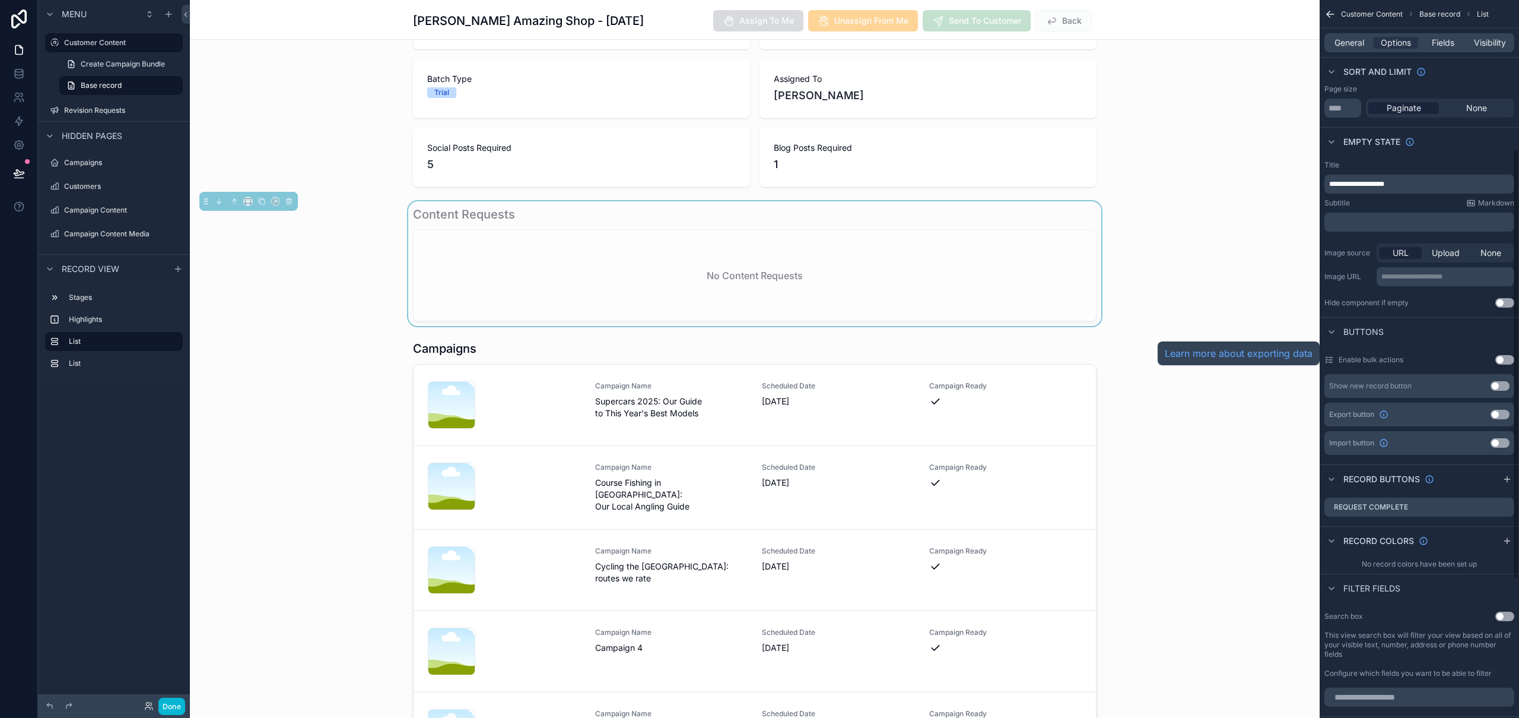
scroll to position [250, 0]
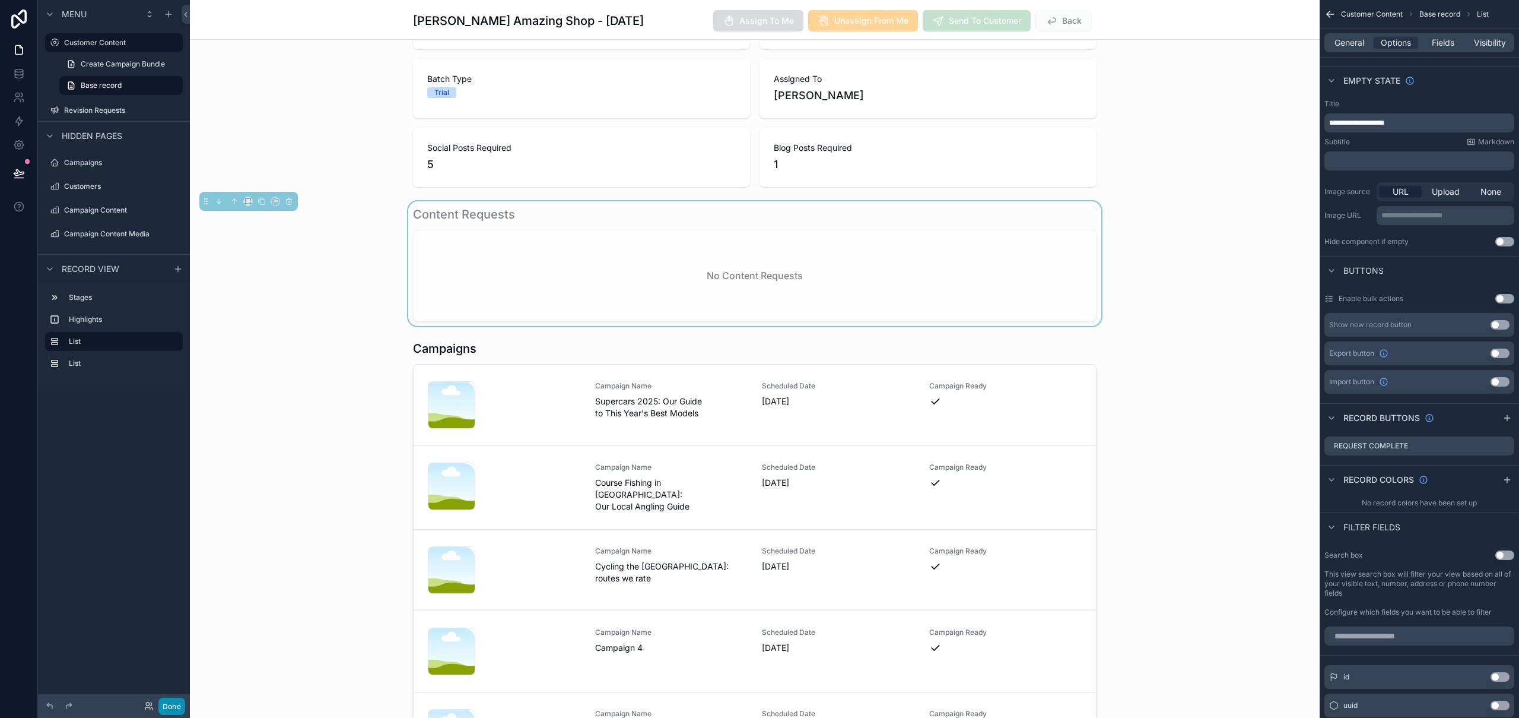
click at [166, 699] on button "Done" at bounding box center [171, 705] width 27 height 17
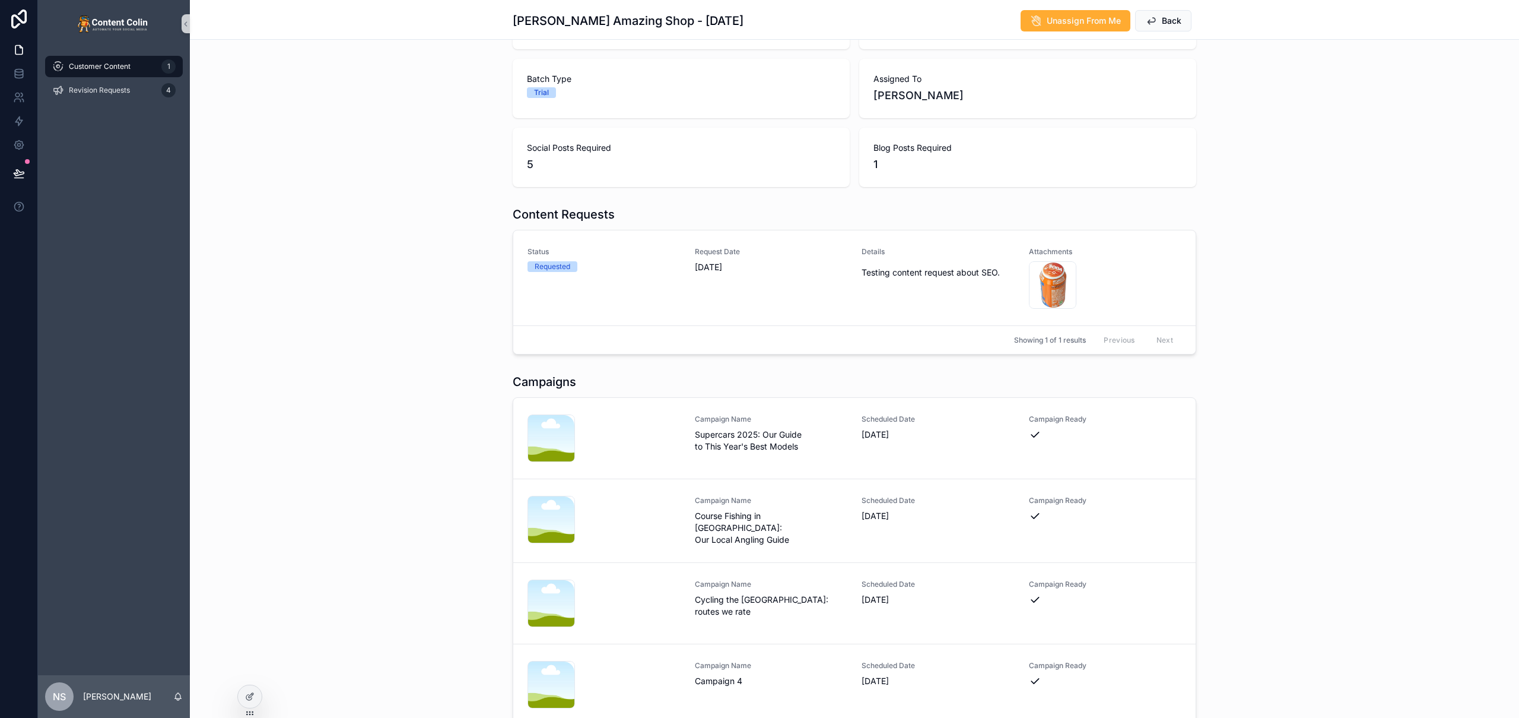
click at [354, 259] on div "Content Requests Status Requested Request Date 12th August 2025 Details Testing…" at bounding box center [855, 280] width 1330 height 158
click at [914, 266] on p "Testing content request about SEO." at bounding box center [938, 272] width 153 height 12
click at [254, 696] on icon at bounding box center [249, 695] width 9 height 9
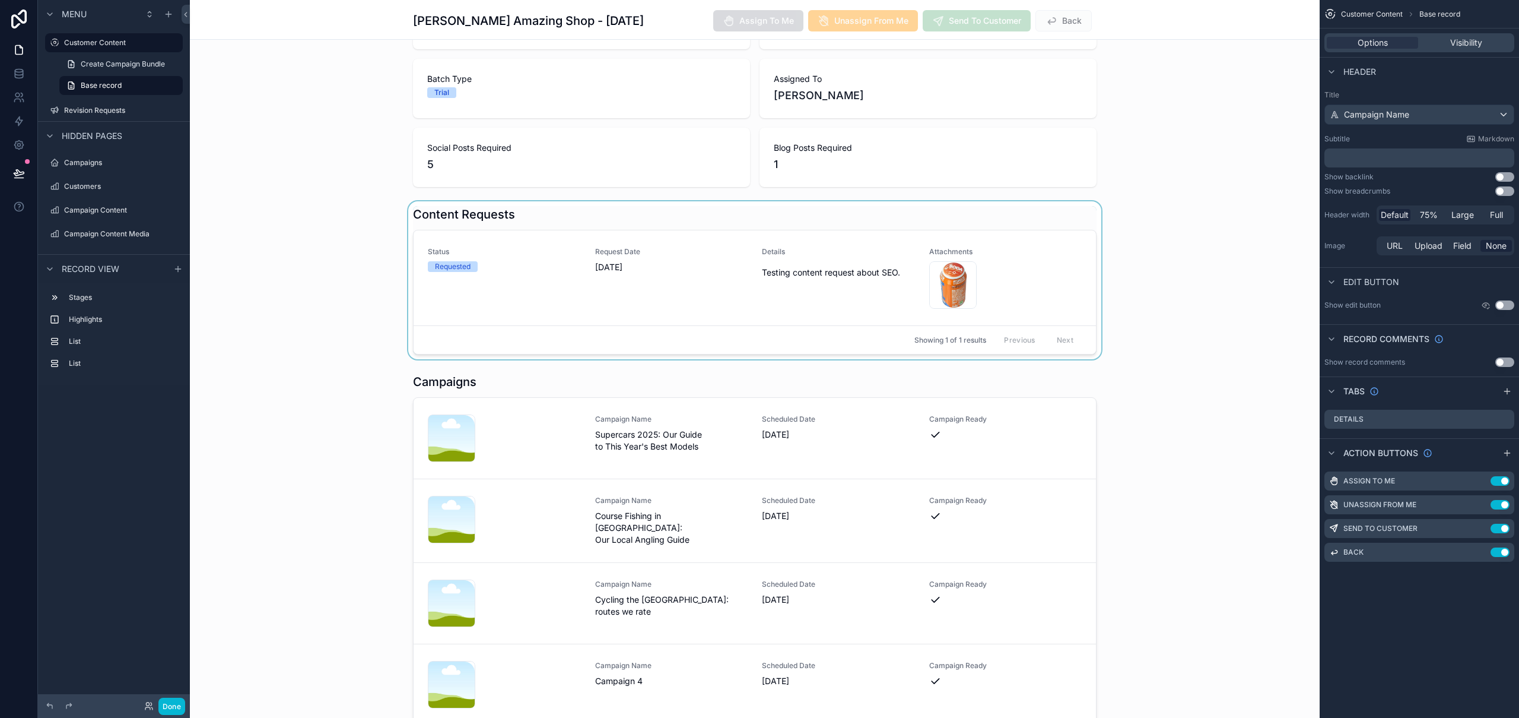
click at [1021, 286] on div "scrollable content" at bounding box center [755, 280] width 1130 height 158
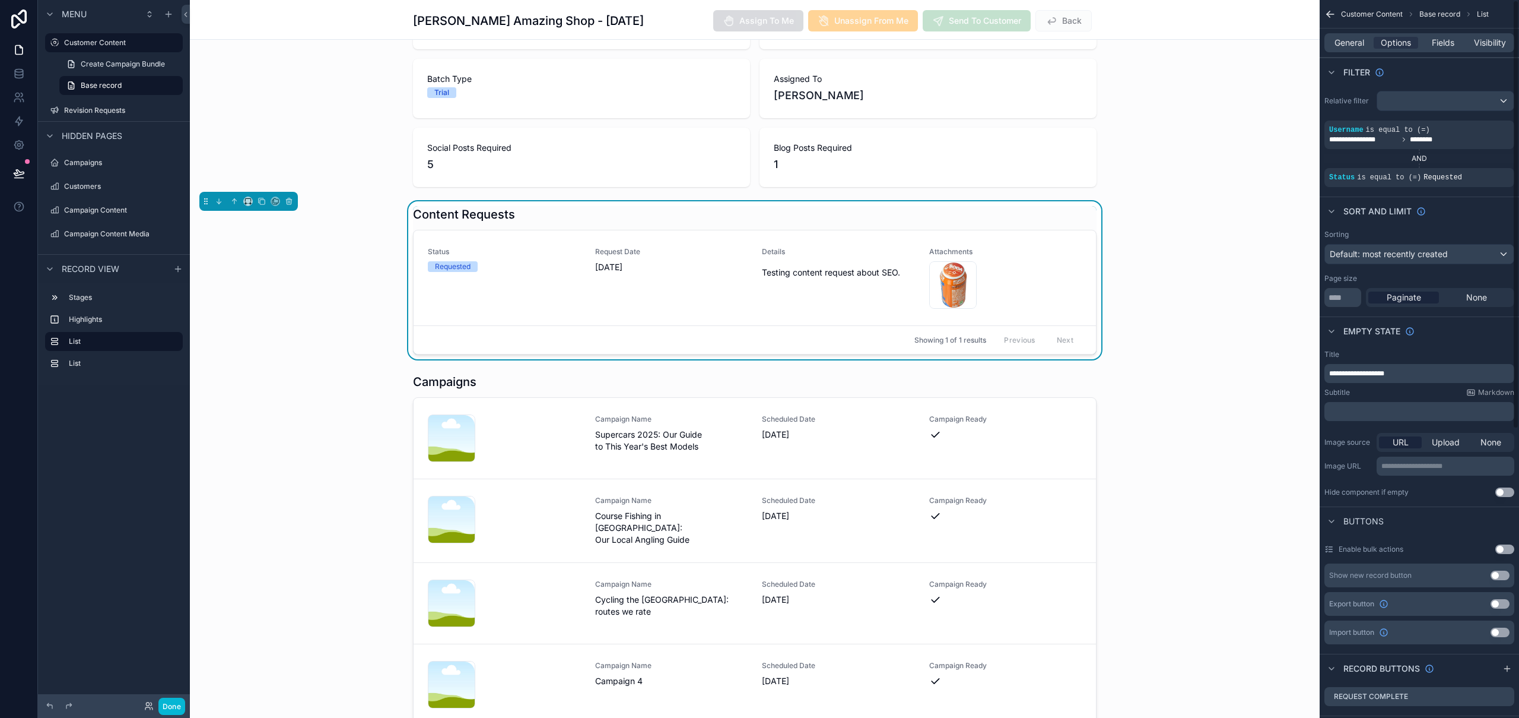
scroll to position [53, 0]
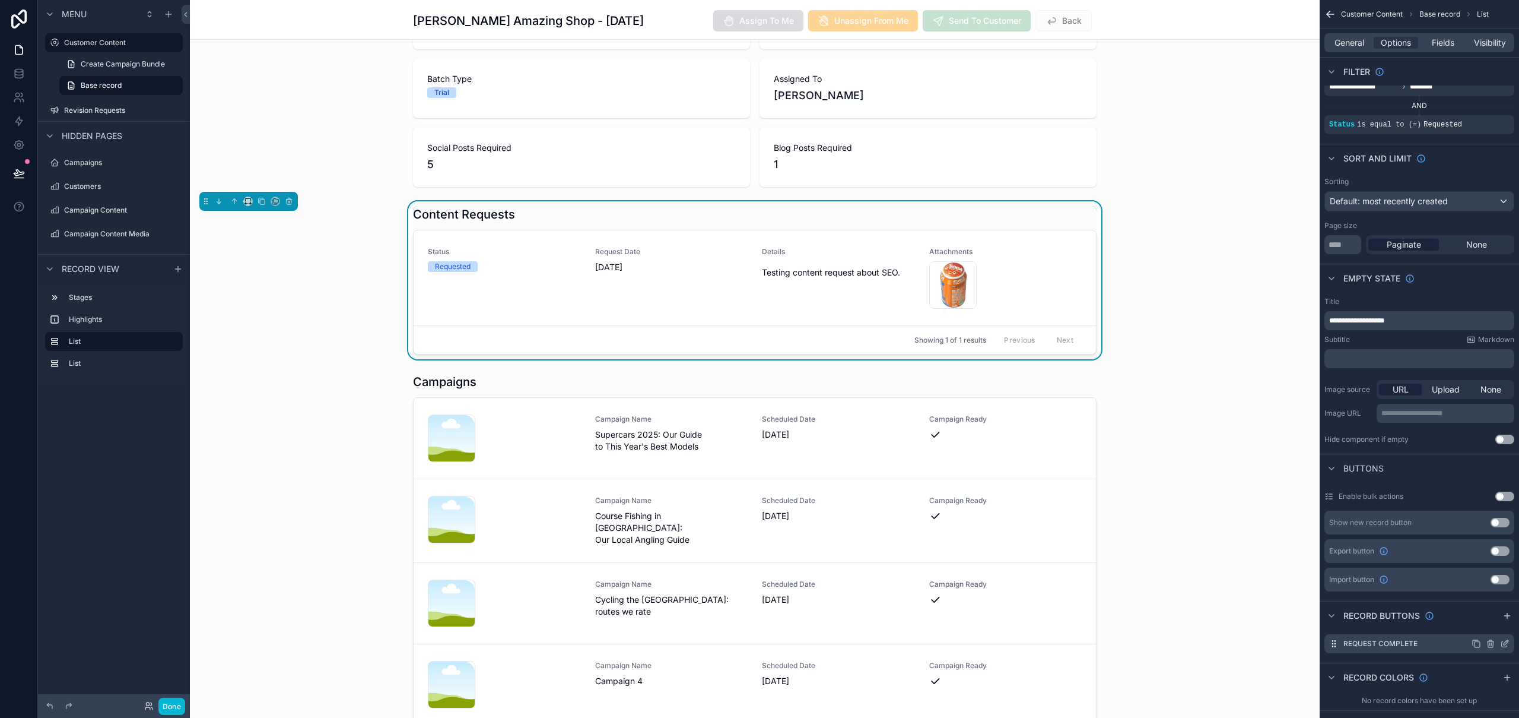
click at [1506, 644] on icon "scrollable content" at bounding box center [1504, 643] width 9 height 9
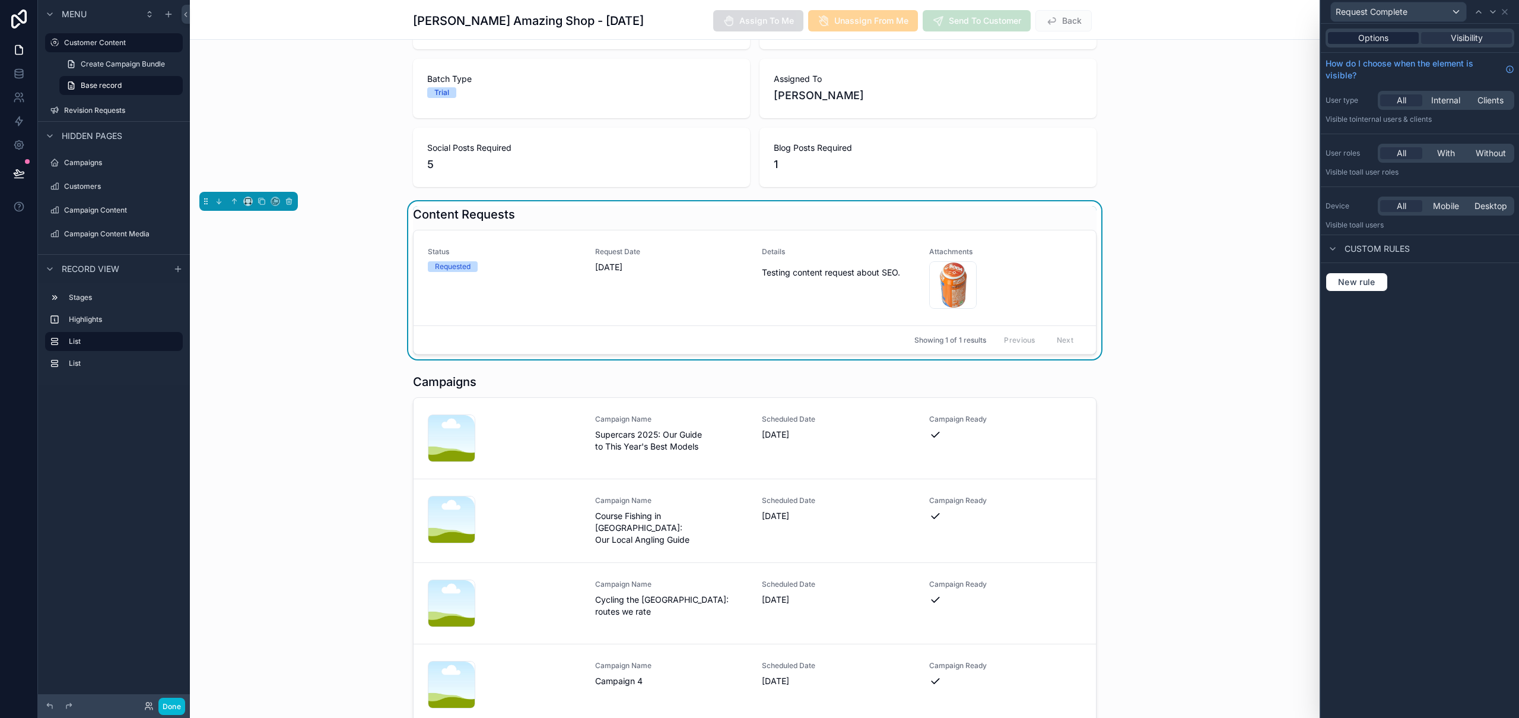
click at [1389, 42] on div "Options" at bounding box center [1373, 38] width 91 height 12
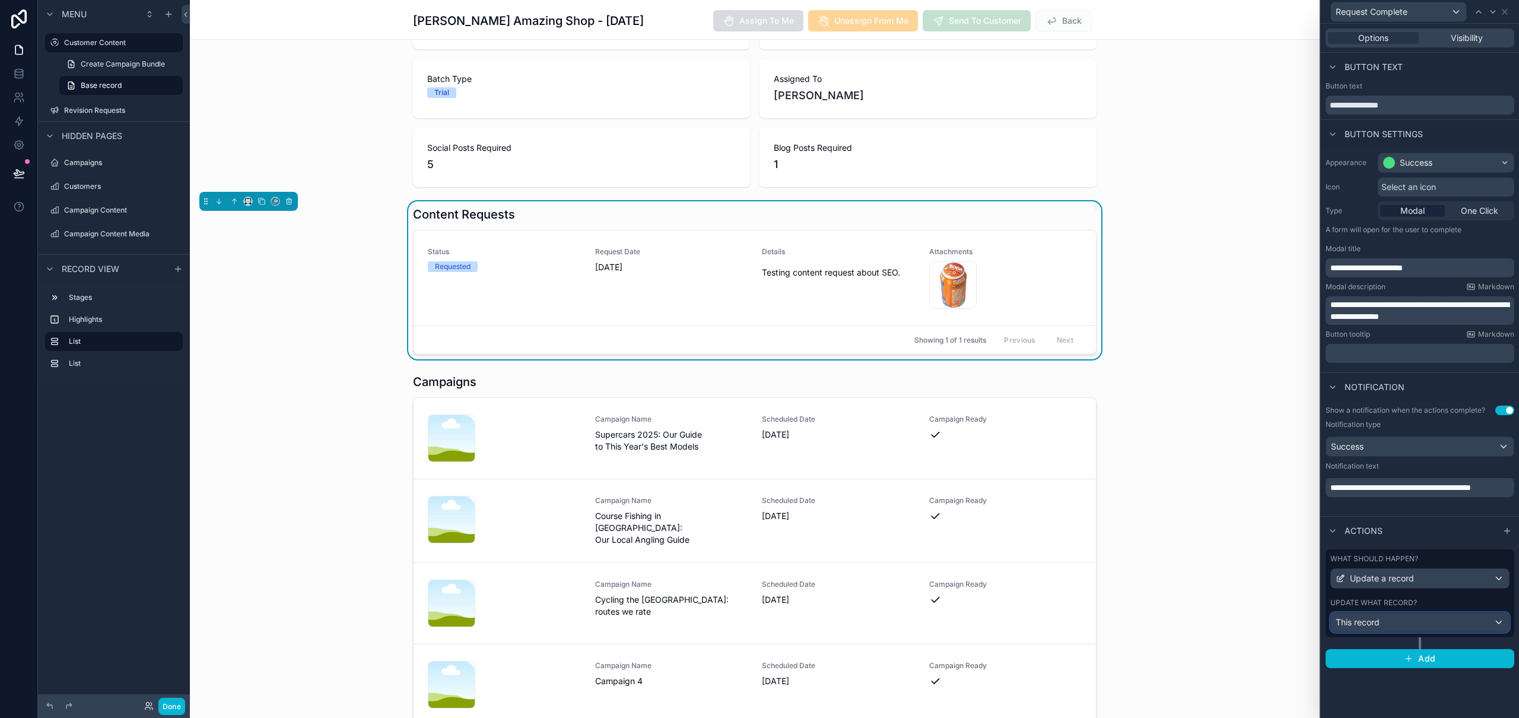
click at [1393, 622] on div "This record" at bounding box center [1420, 622] width 178 height 19
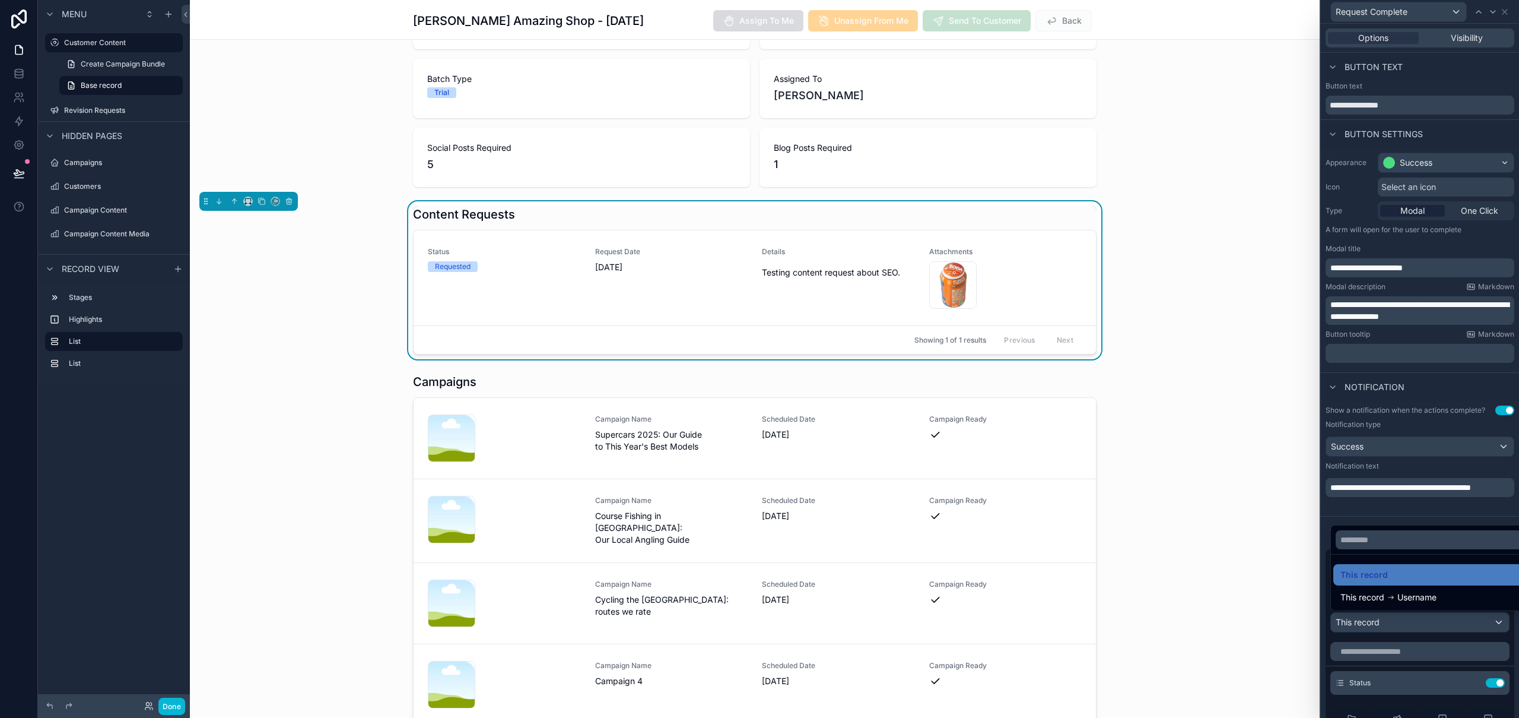
click at [1393, 622] on div at bounding box center [1420, 359] width 198 height 718
click at [1467, 683] on icon at bounding box center [1471, 682] width 9 height 9
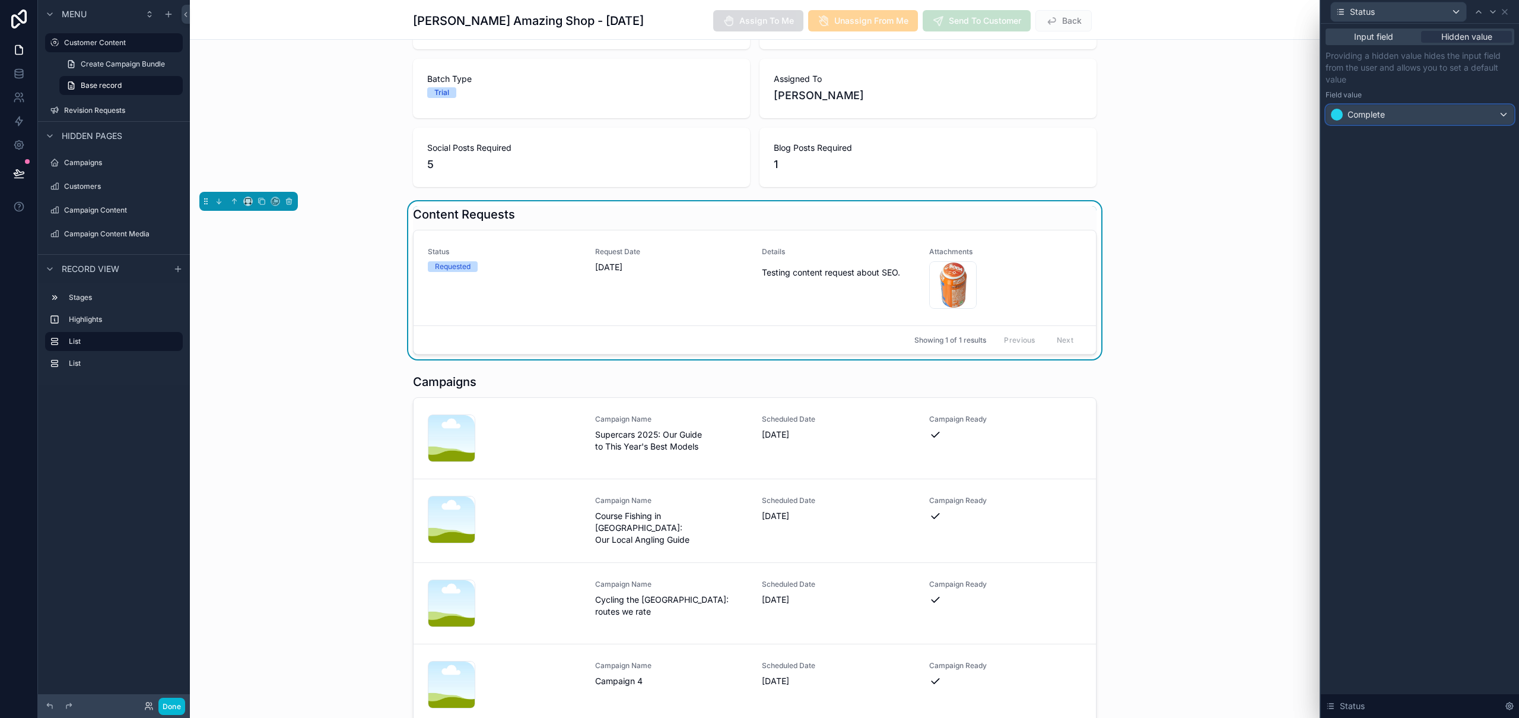
click at [1422, 112] on div "Complete" at bounding box center [1421, 114] width 188 height 19
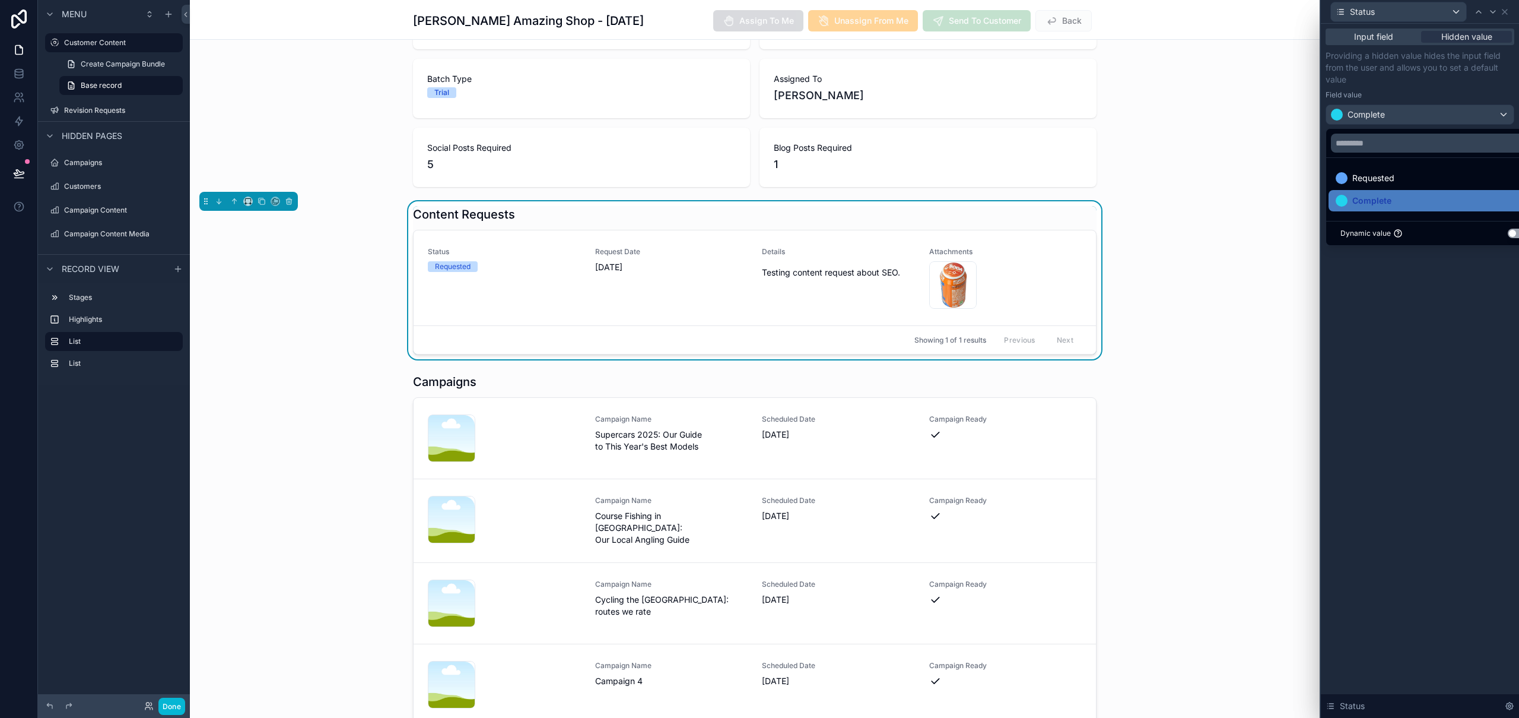
click at [1422, 112] on div at bounding box center [1420, 359] width 198 height 718
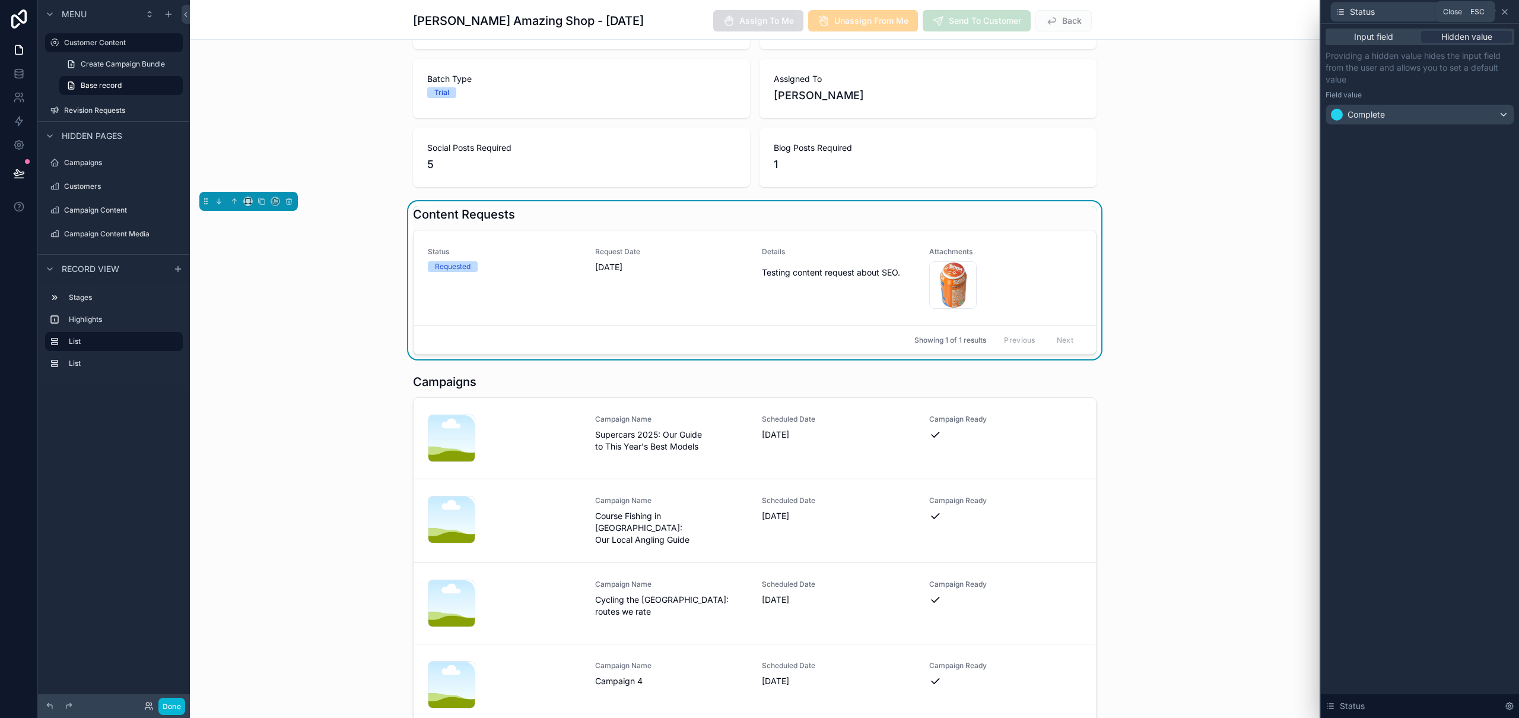
click at [1506, 7] on icon at bounding box center [1504, 11] width 9 height 9
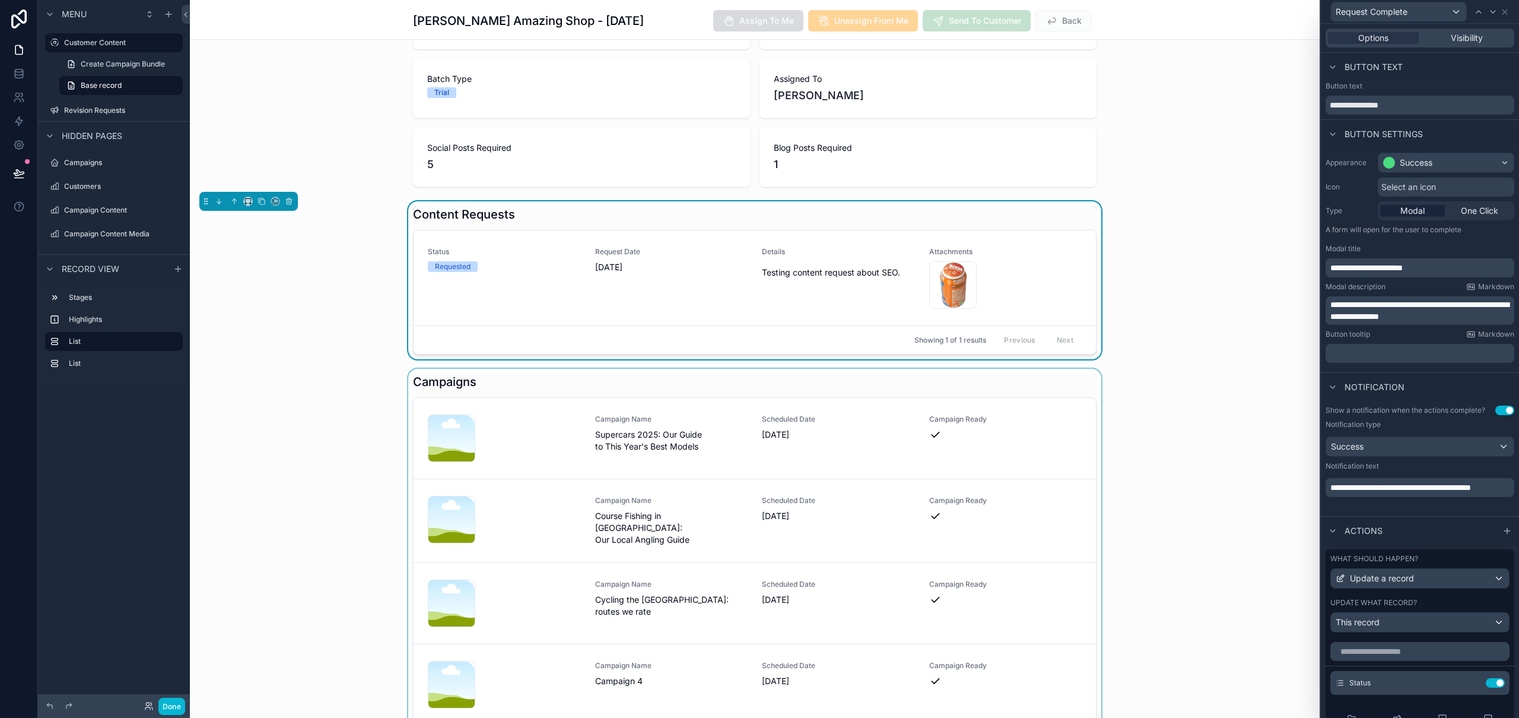
scroll to position [319, 0]
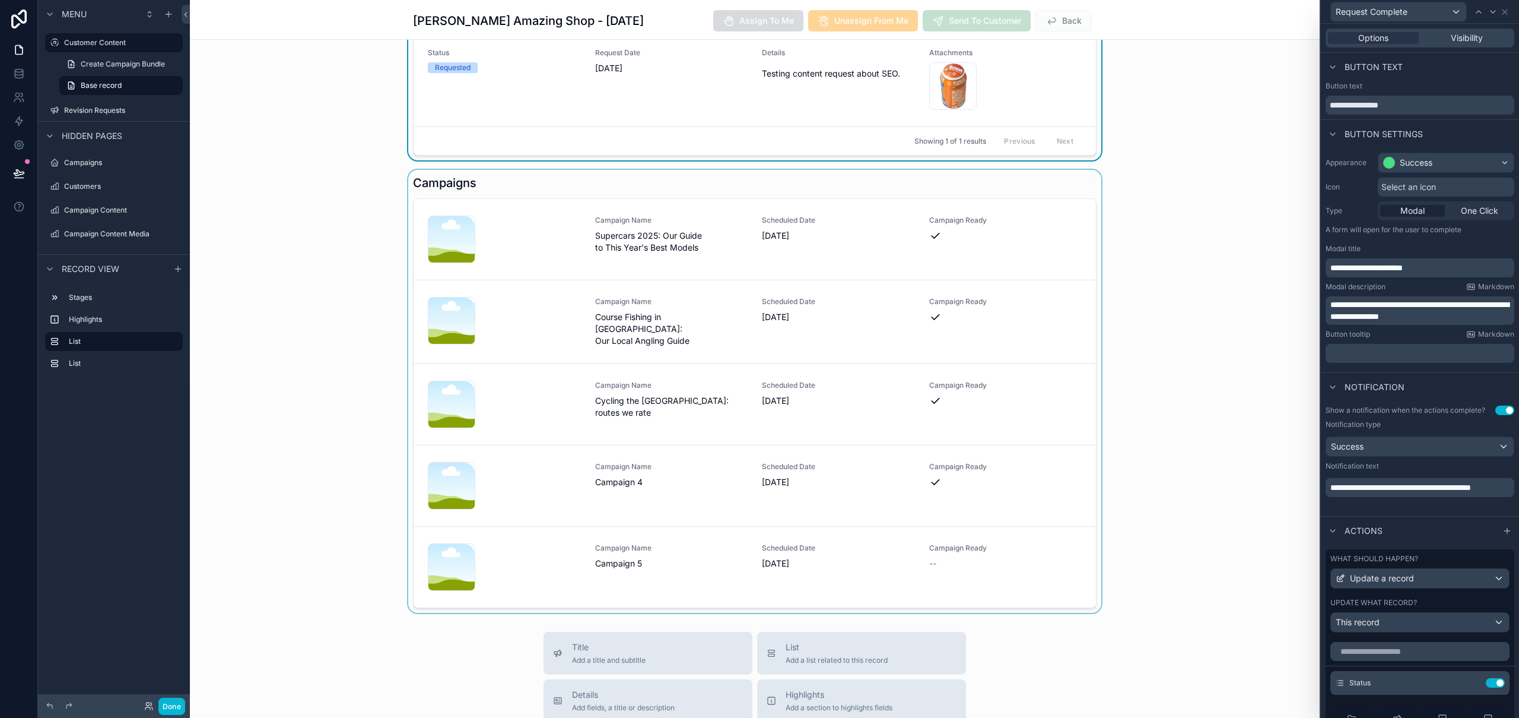
click at [658, 561] on div "scrollable content" at bounding box center [755, 391] width 1130 height 443
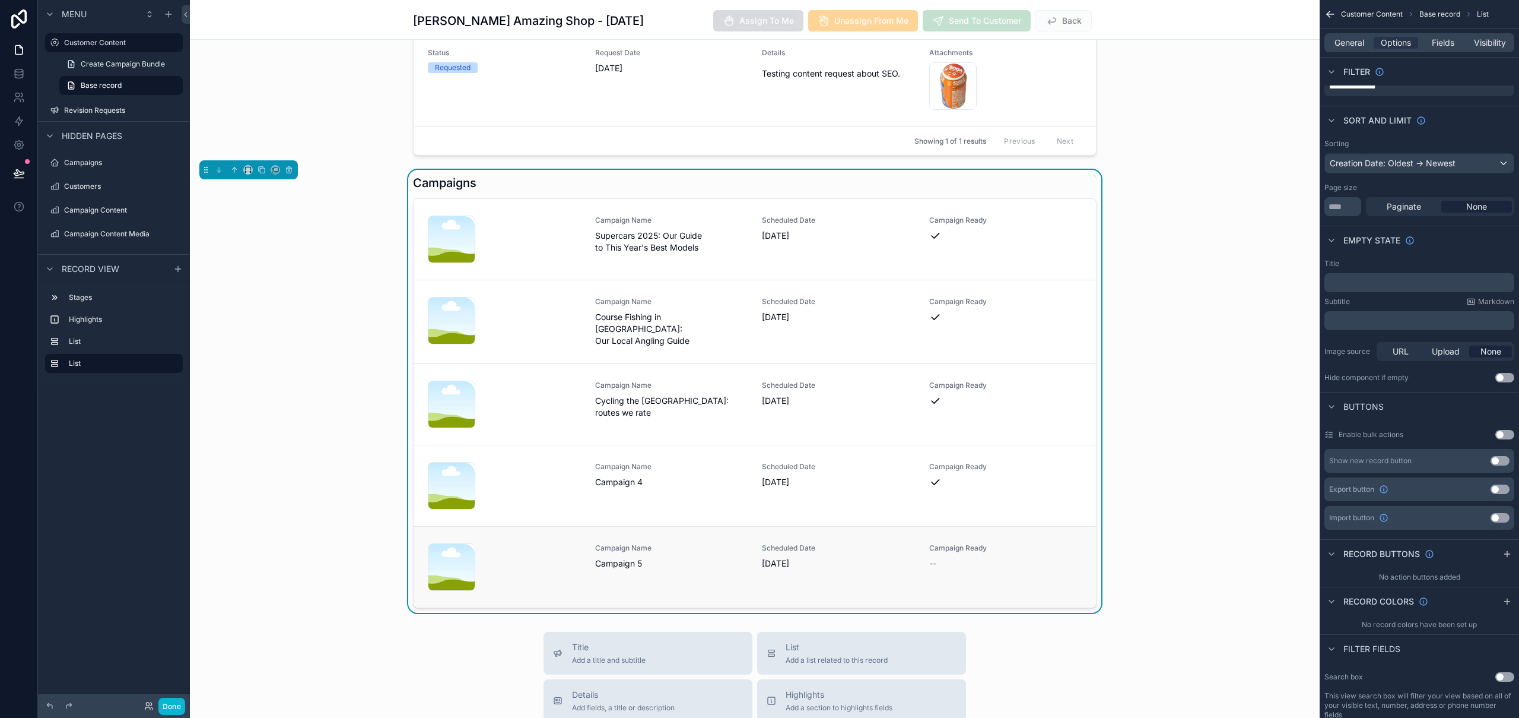
click at [658, 561] on span "Campaign 5" at bounding box center [671, 563] width 153 height 12
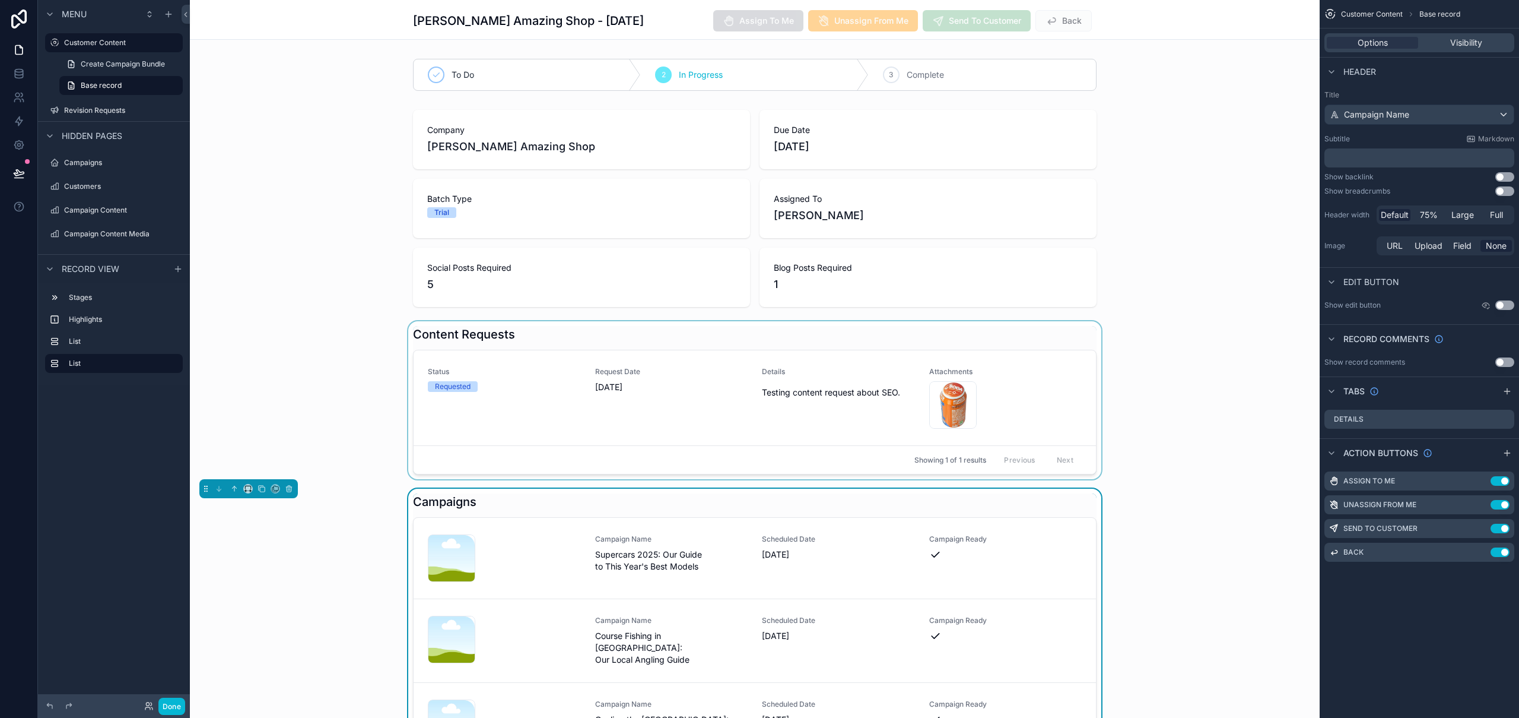
click at [510, 336] on div "scrollable content" at bounding box center [755, 400] width 1130 height 158
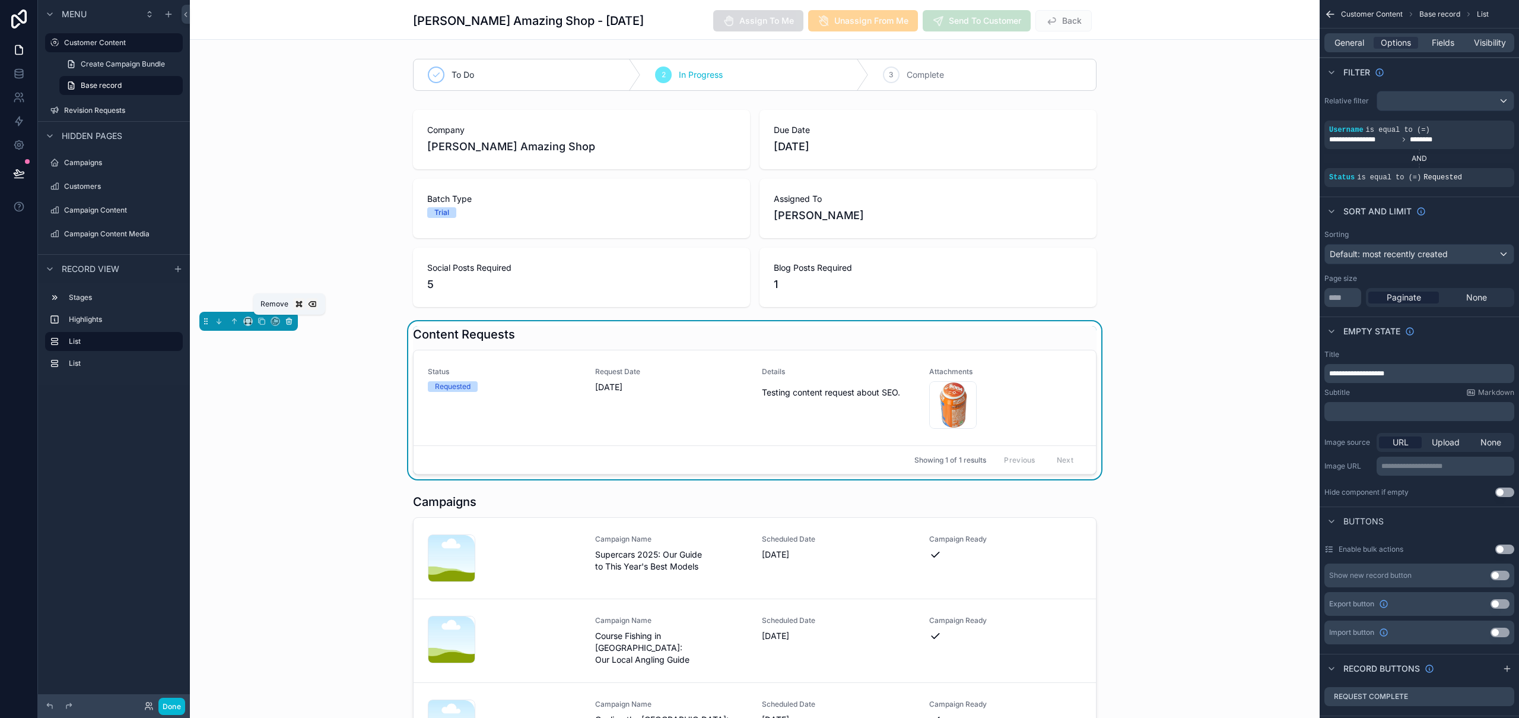
click at [290, 323] on icon "scrollable content" at bounding box center [289, 321] width 5 height 5
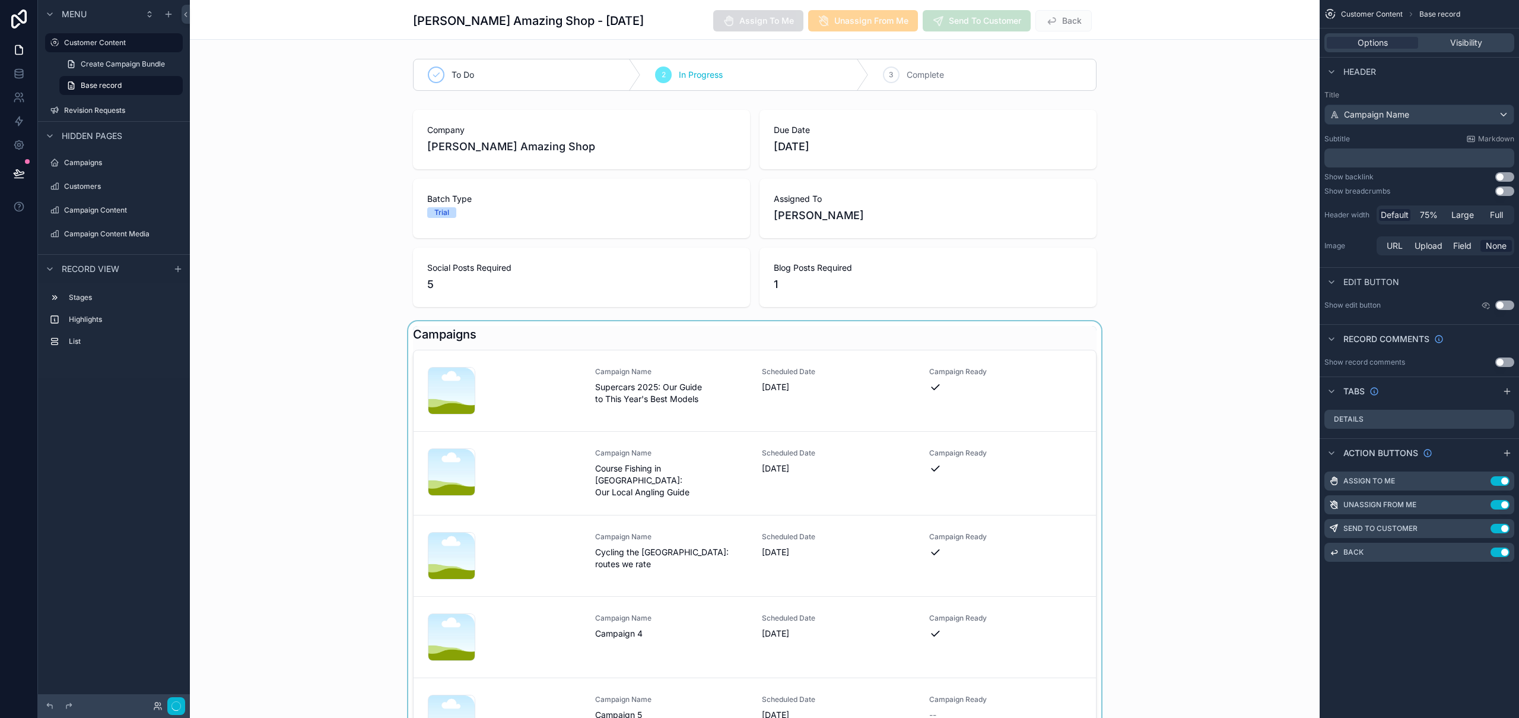
scroll to position [150, 0]
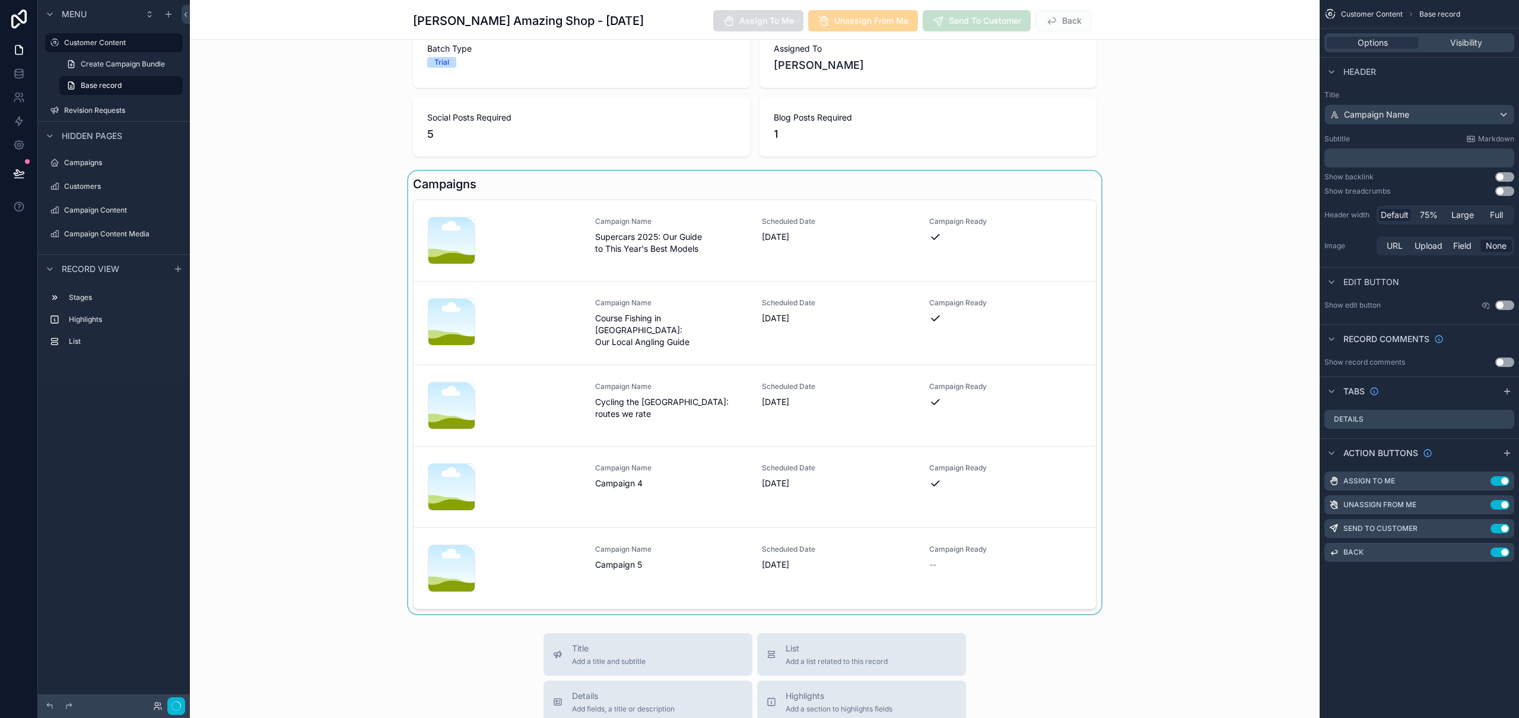
click at [633, 551] on div "scrollable content" at bounding box center [755, 392] width 1130 height 443
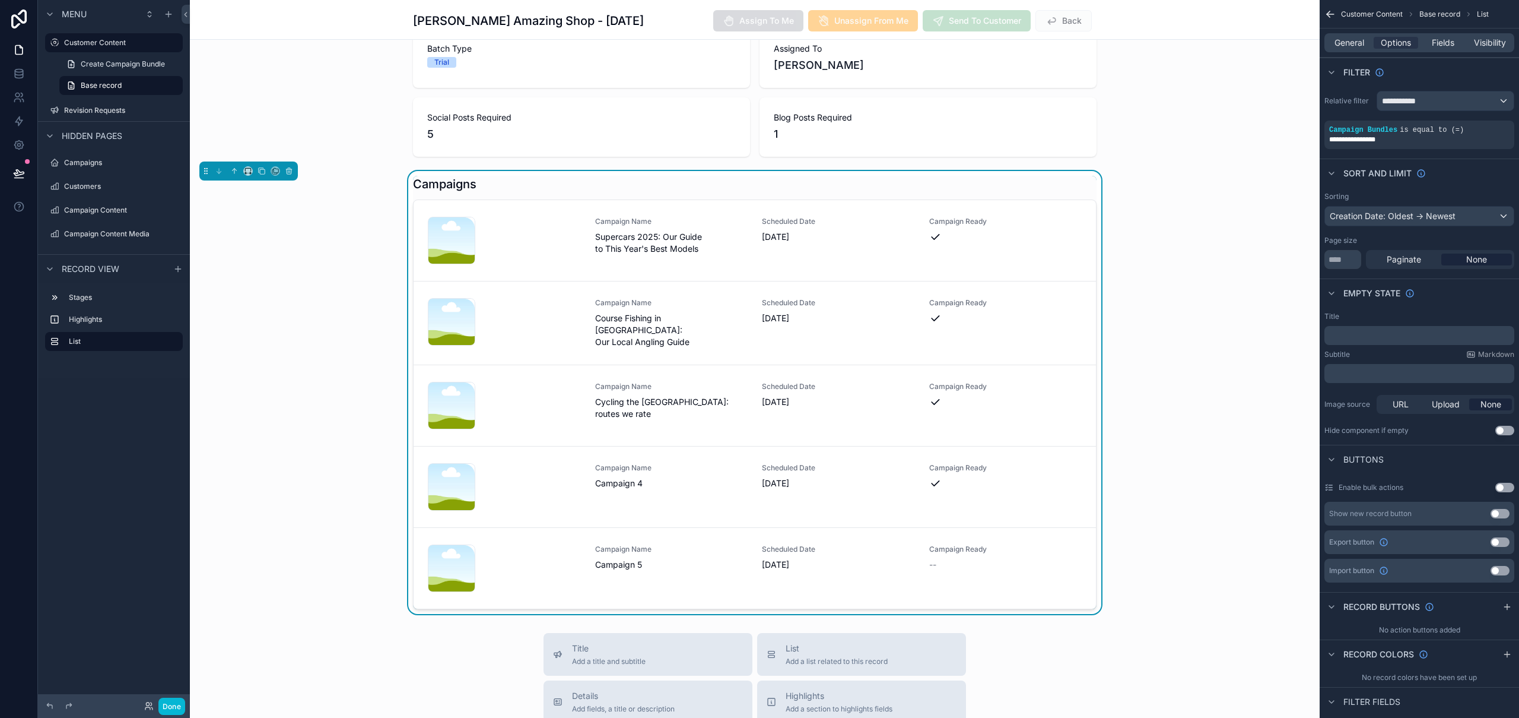
click at [633, 551] on span "Campaign Name" at bounding box center [671, 548] width 153 height 9
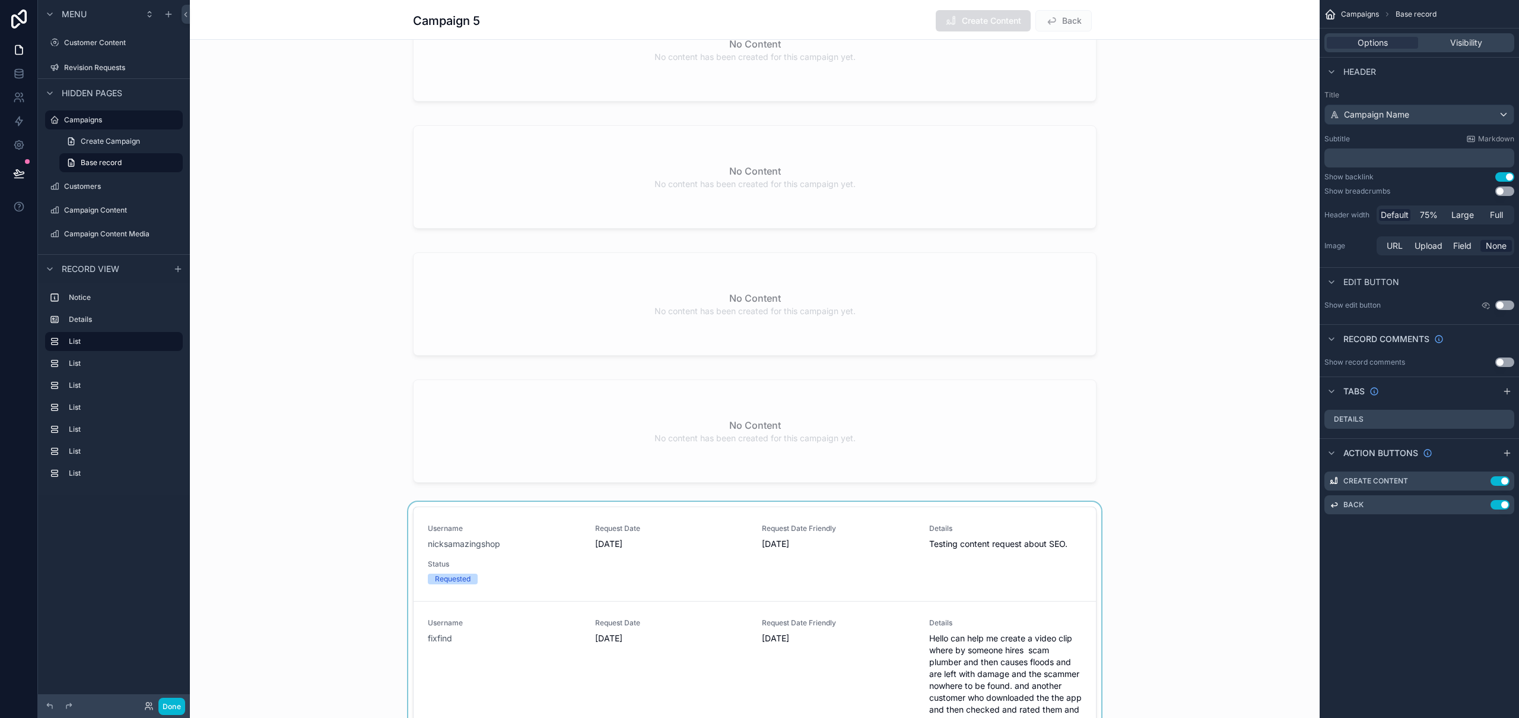
scroll to position [779, 0]
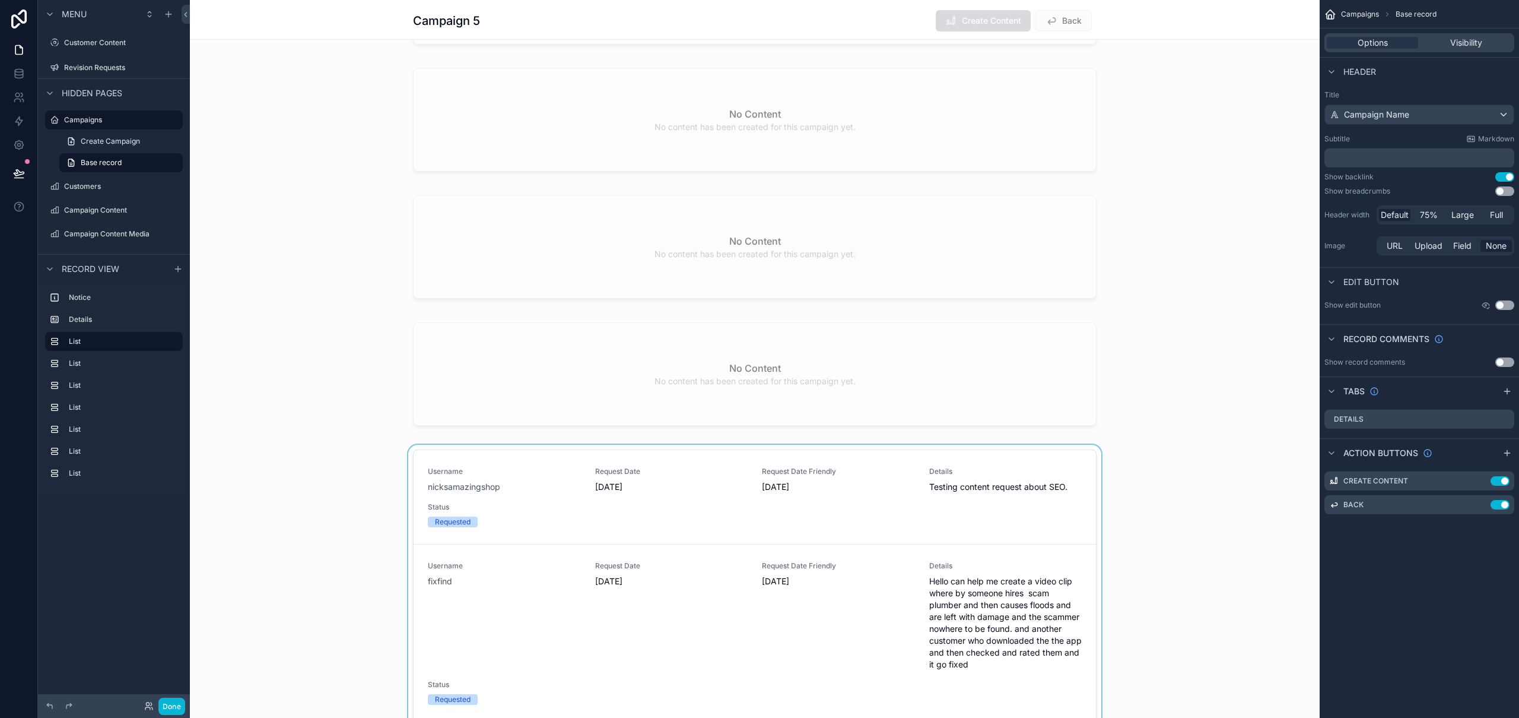
click at [621, 513] on div "scrollable content" at bounding box center [755, 721] width 1130 height 553
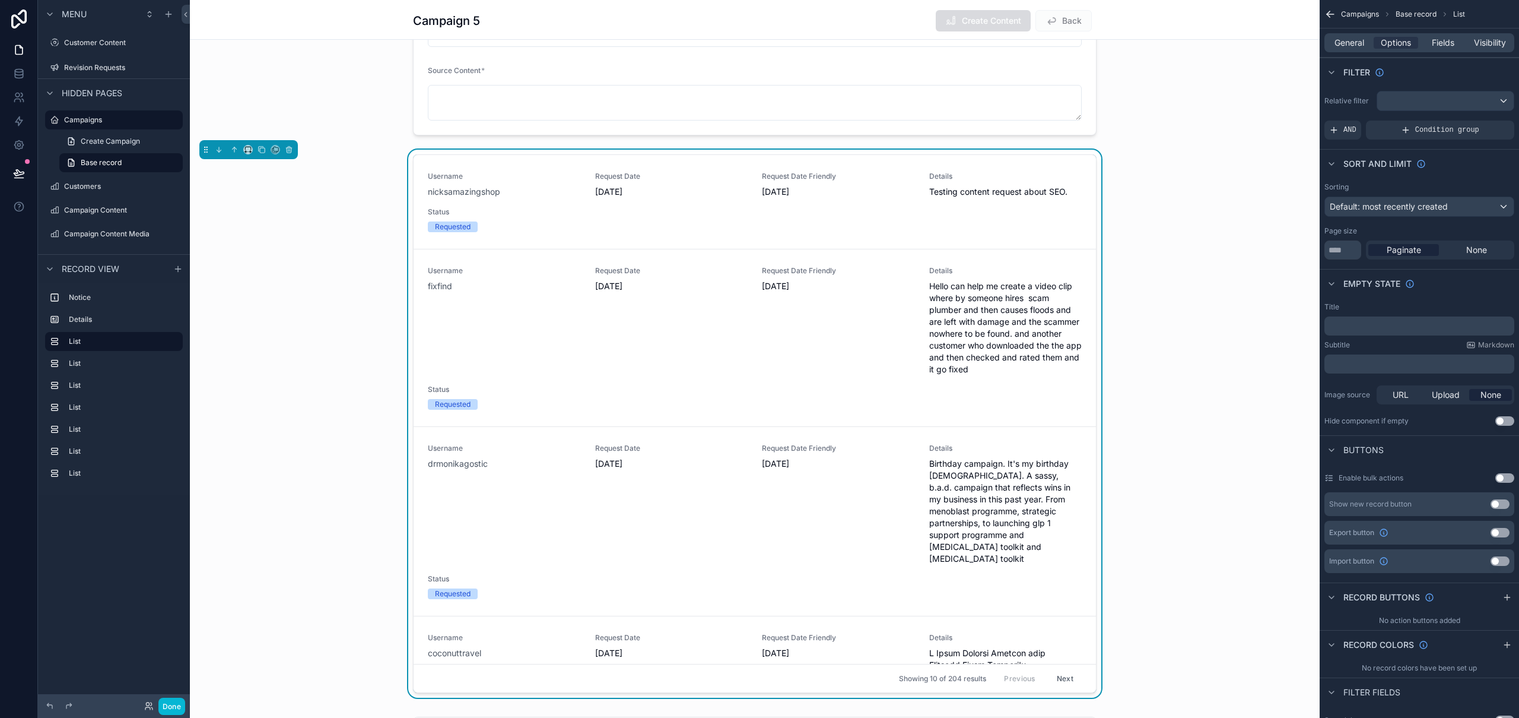
scroll to position [0, 0]
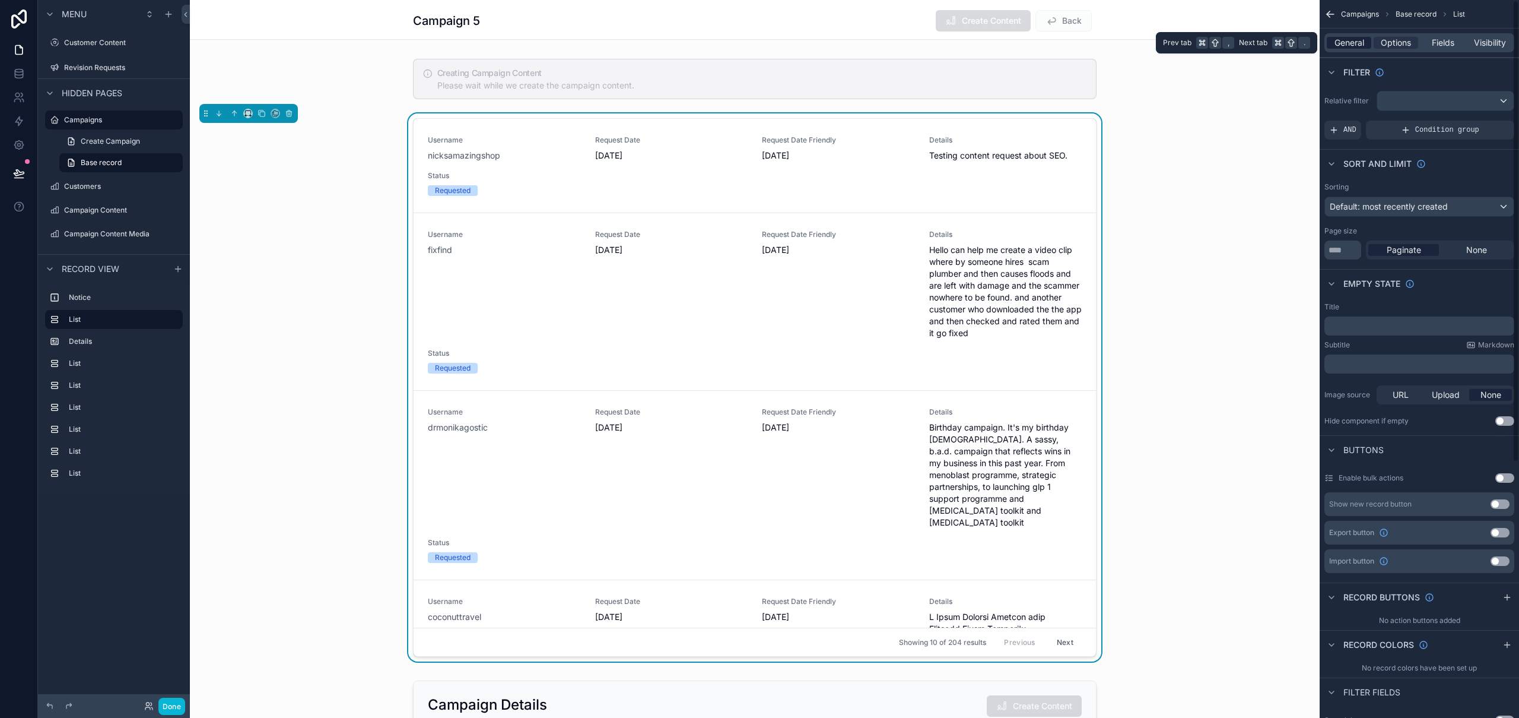
click at [1358, 46] on span "General" at bounding box center [1350, 43] width 30 height 12
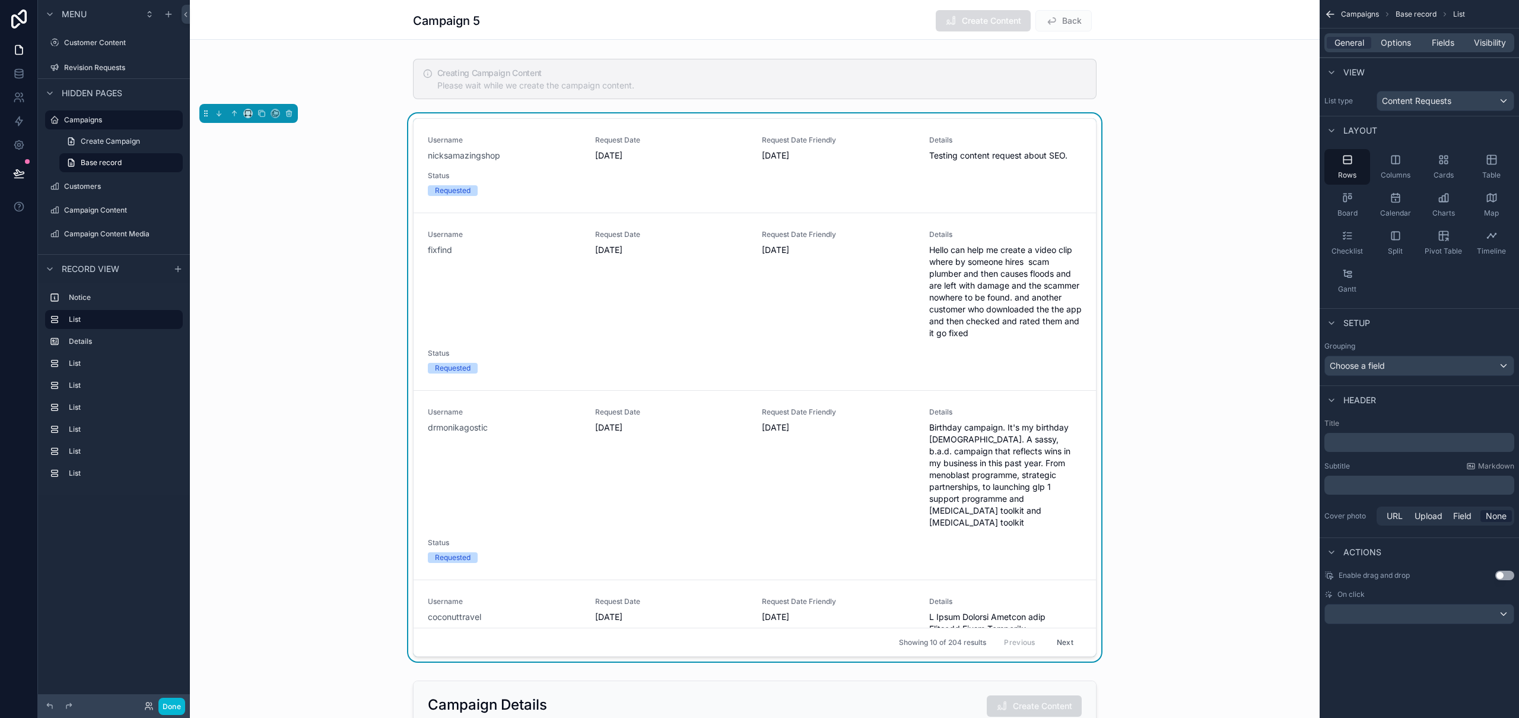
click at [1383, 443] on p "﻿" at bounding box center [1421, 442] width 183 height 12
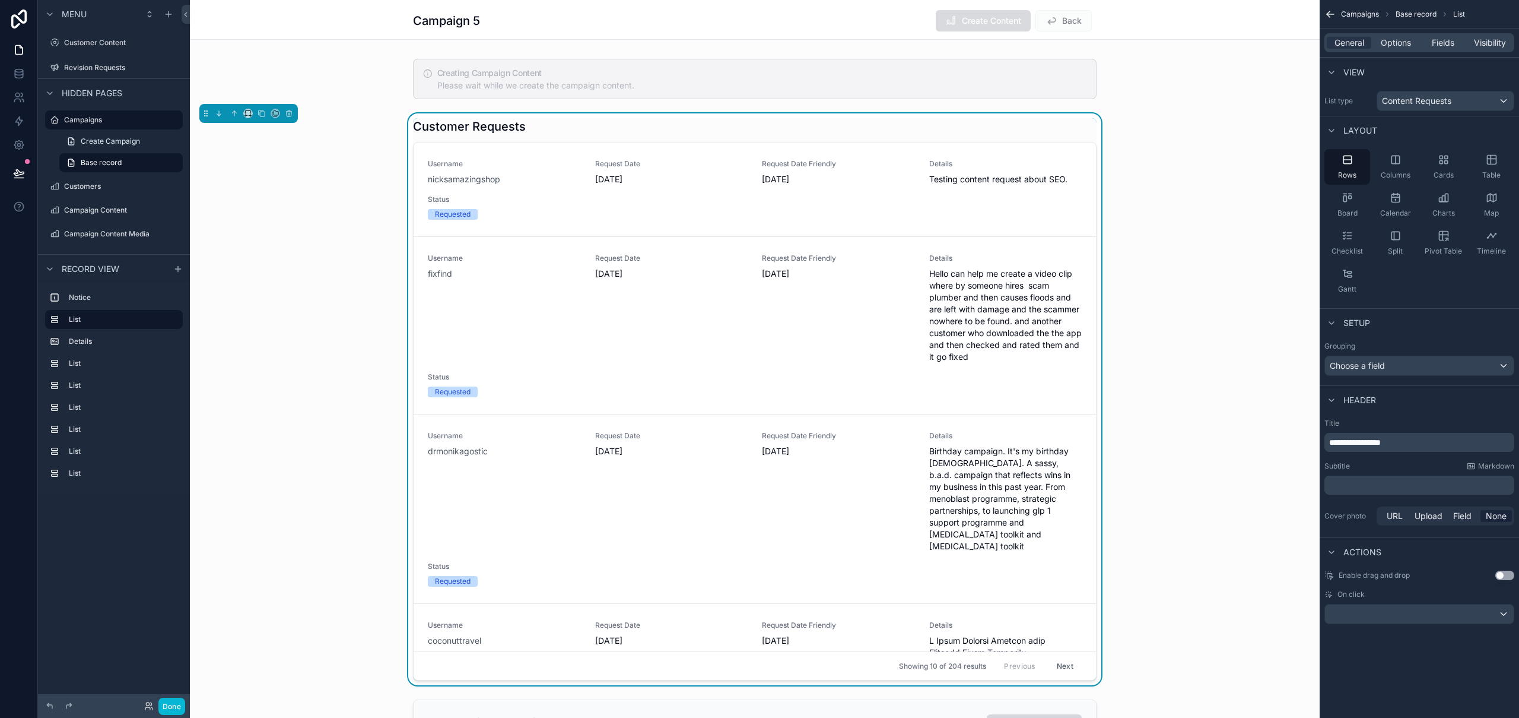
click at [1160, 179] on div "Customer Requests Username nicksamazingshop Request Date 12/08/2025 Request Dat…" at bounding box center [755, 399] width 1130 height 572
click at [255, 231] on div "Customer Requests Username nicksamazingshop Request Date 12/08/2025 Request Dat…" at bounding box center [755, 399] width 1130 height 572
click at [684, 69] on div "scrollable content" at bounding box center [755, 79] width 1130 height 50
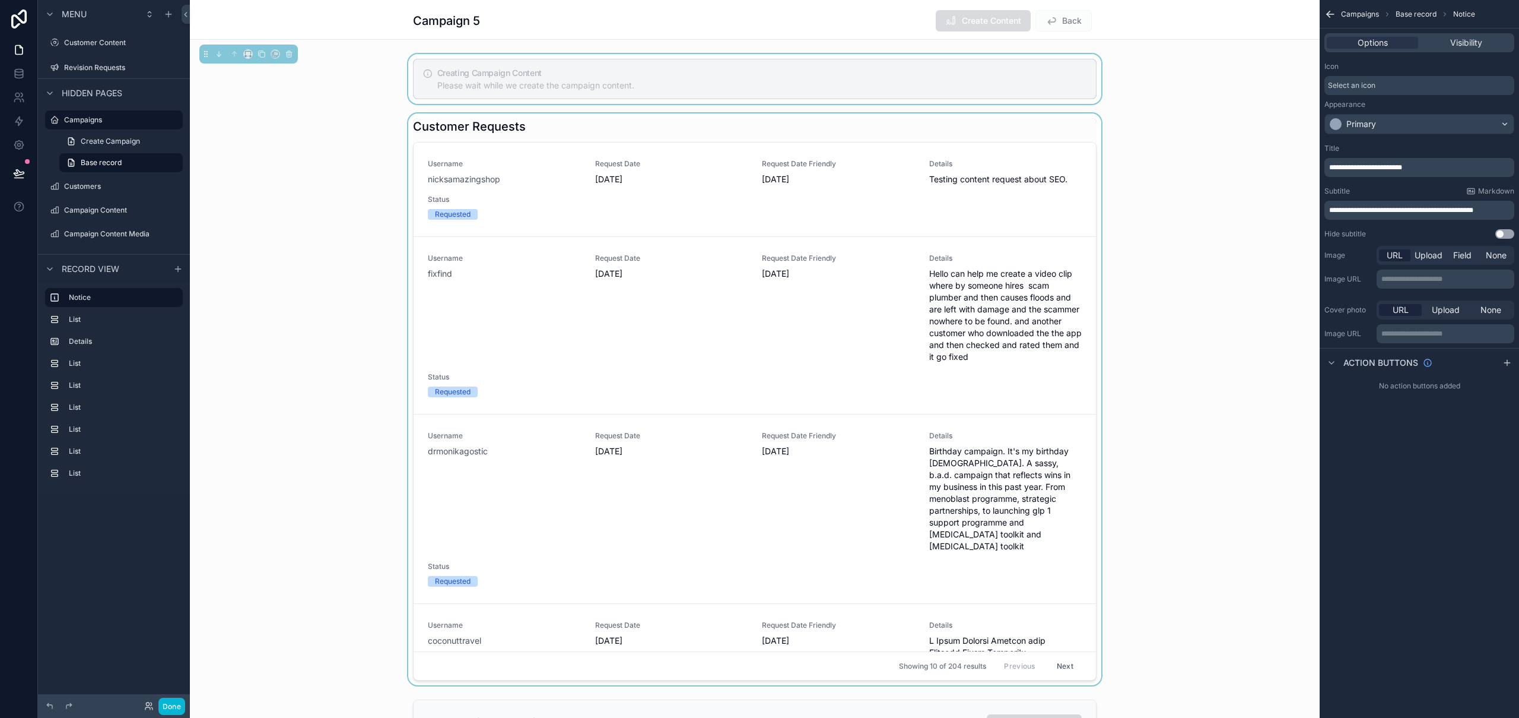
scroll to position [268, 0]
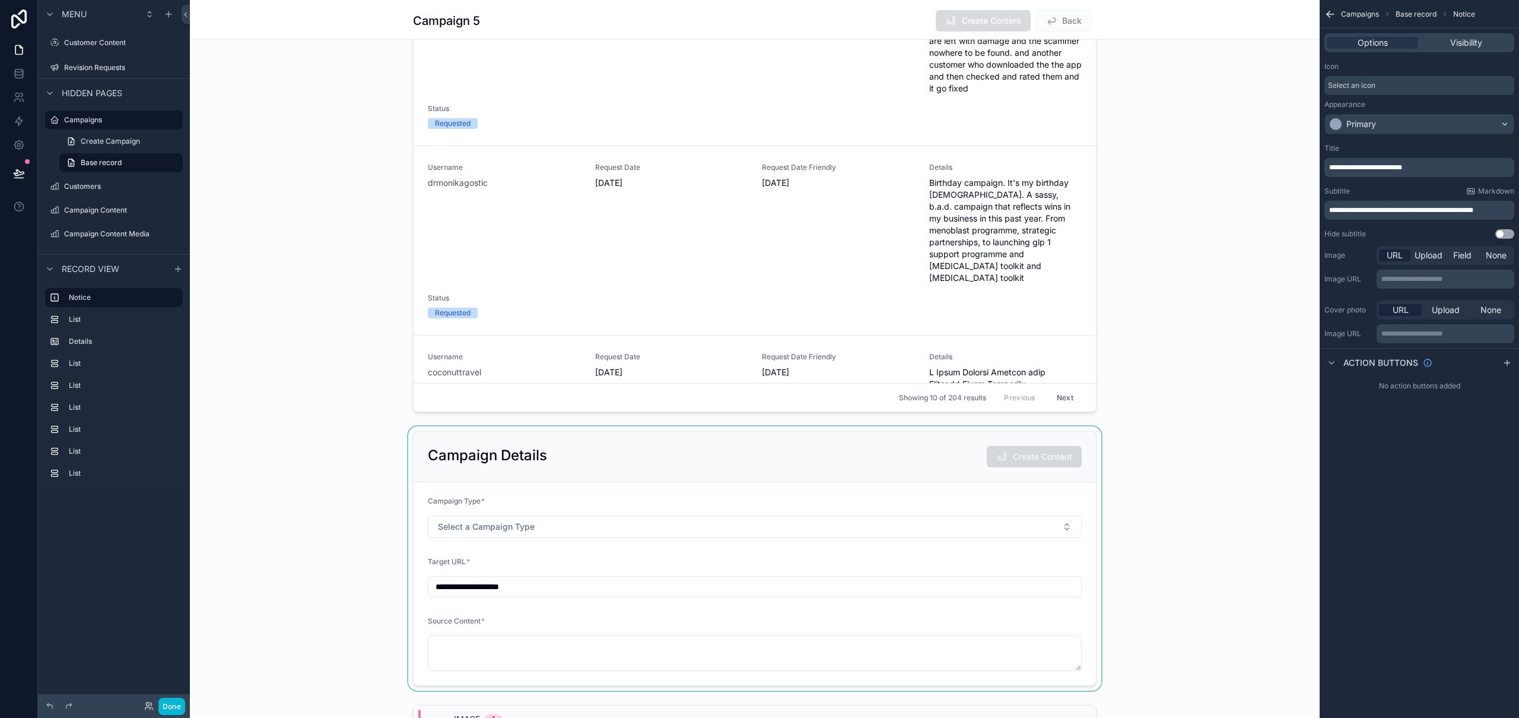
click at [610, 449] on div "scrollable content" at bounding box center [755, 558] width 1130 height 264
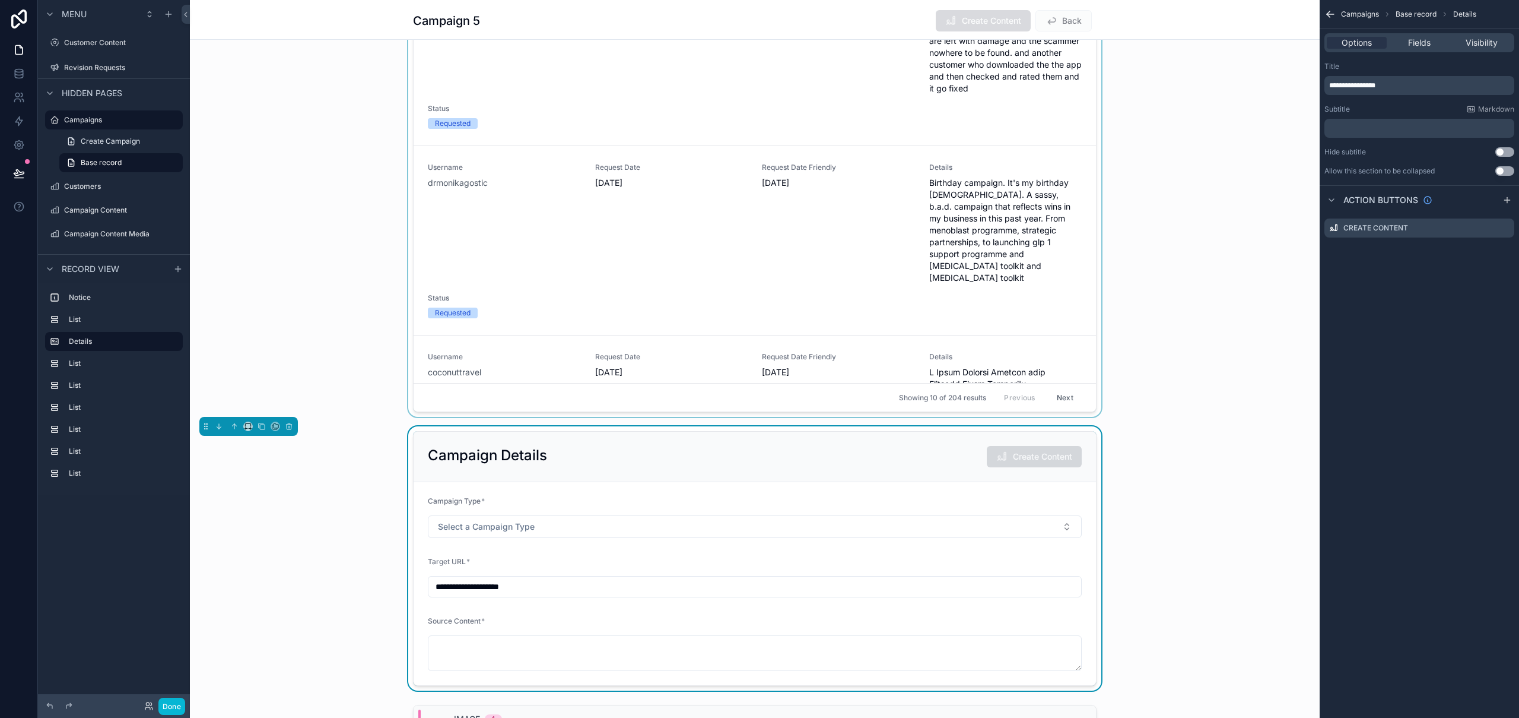
scroll to position [0, 0]
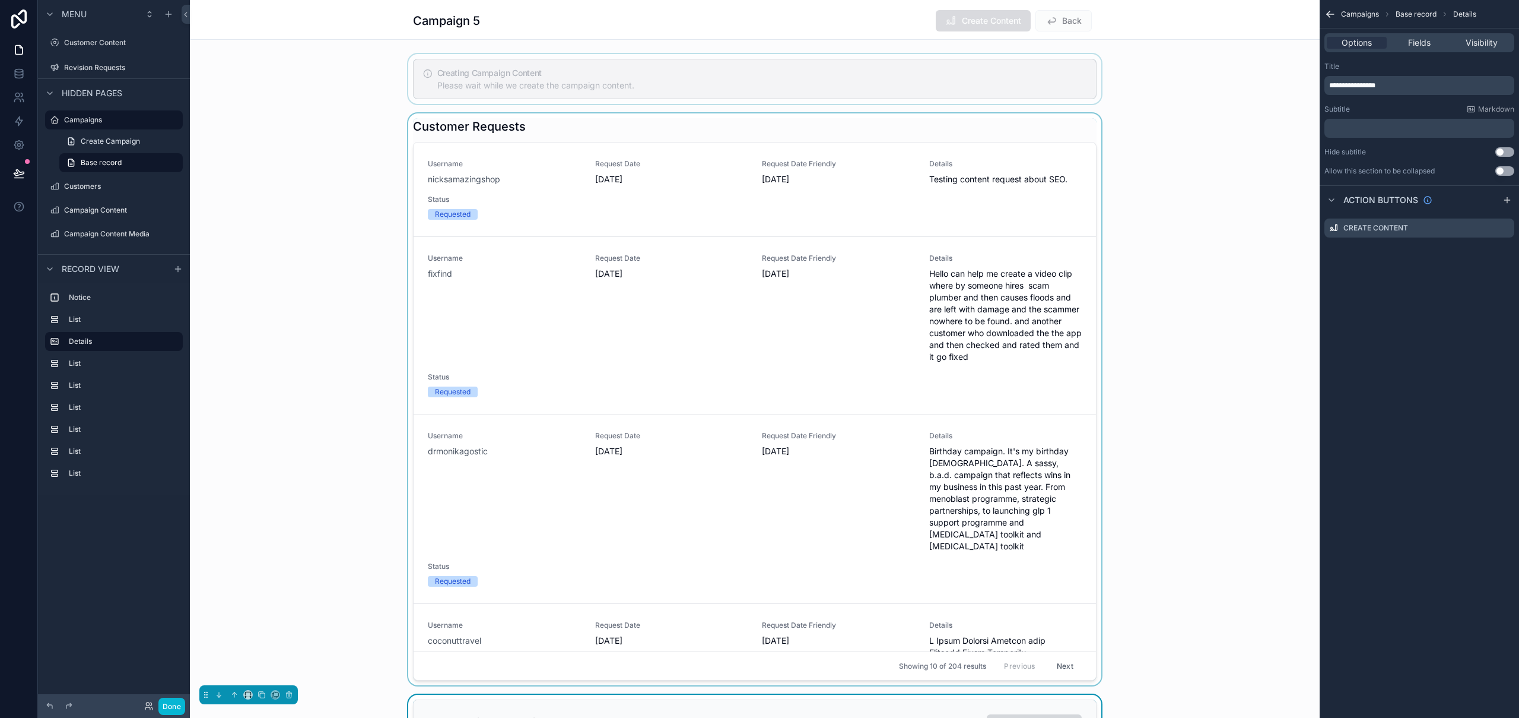
click at [617, 132] on div "scrollable content" at bounding box center [755, 399] width 1130 height 572
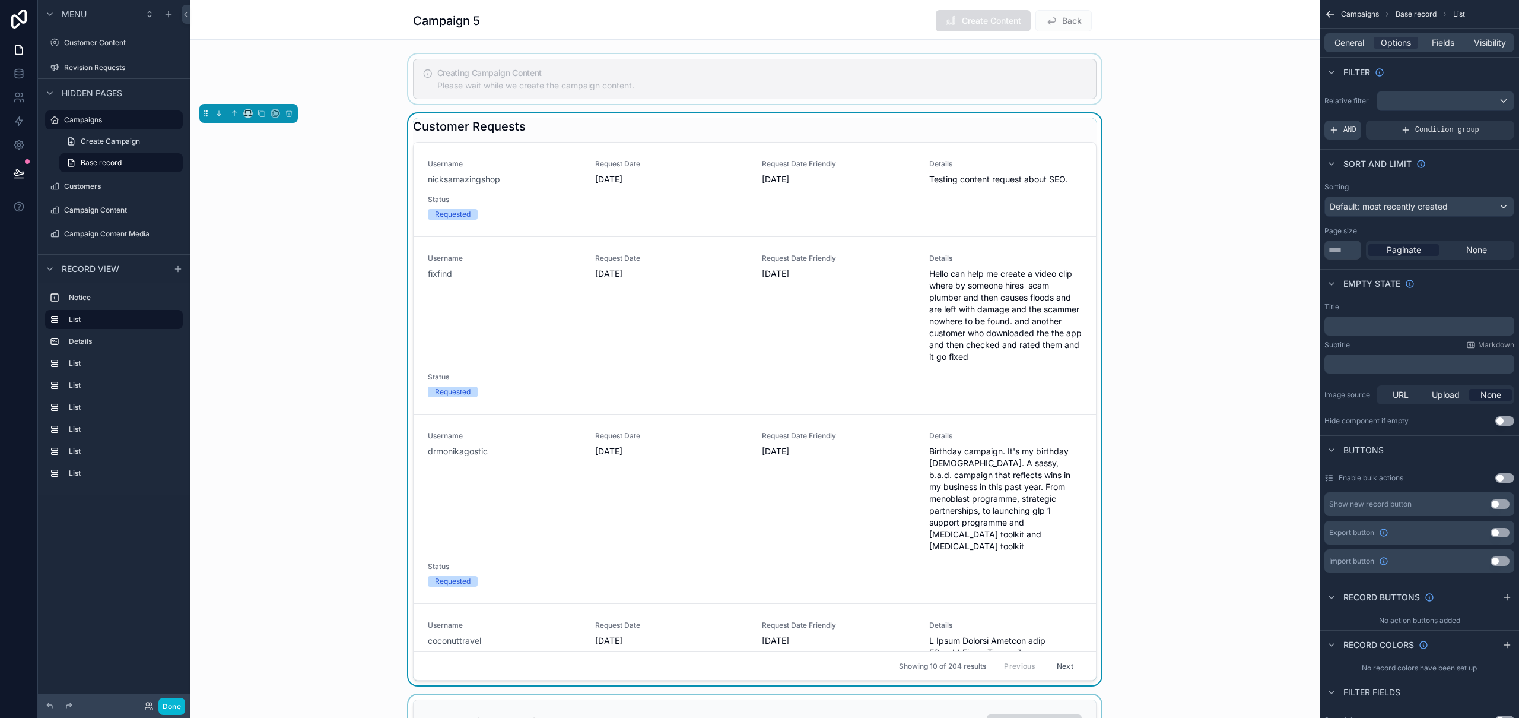
click at [1347, 135] on div "AND" at bounding box center [1343, 129] width 37 height 19
click at [1486, 120] on icon "scrollable content" at bounding box center [1486, 121] width 4 height 4
click at [1214, 109] on span "Select a field" at bounding box center [1204, 112] width 50 height 10
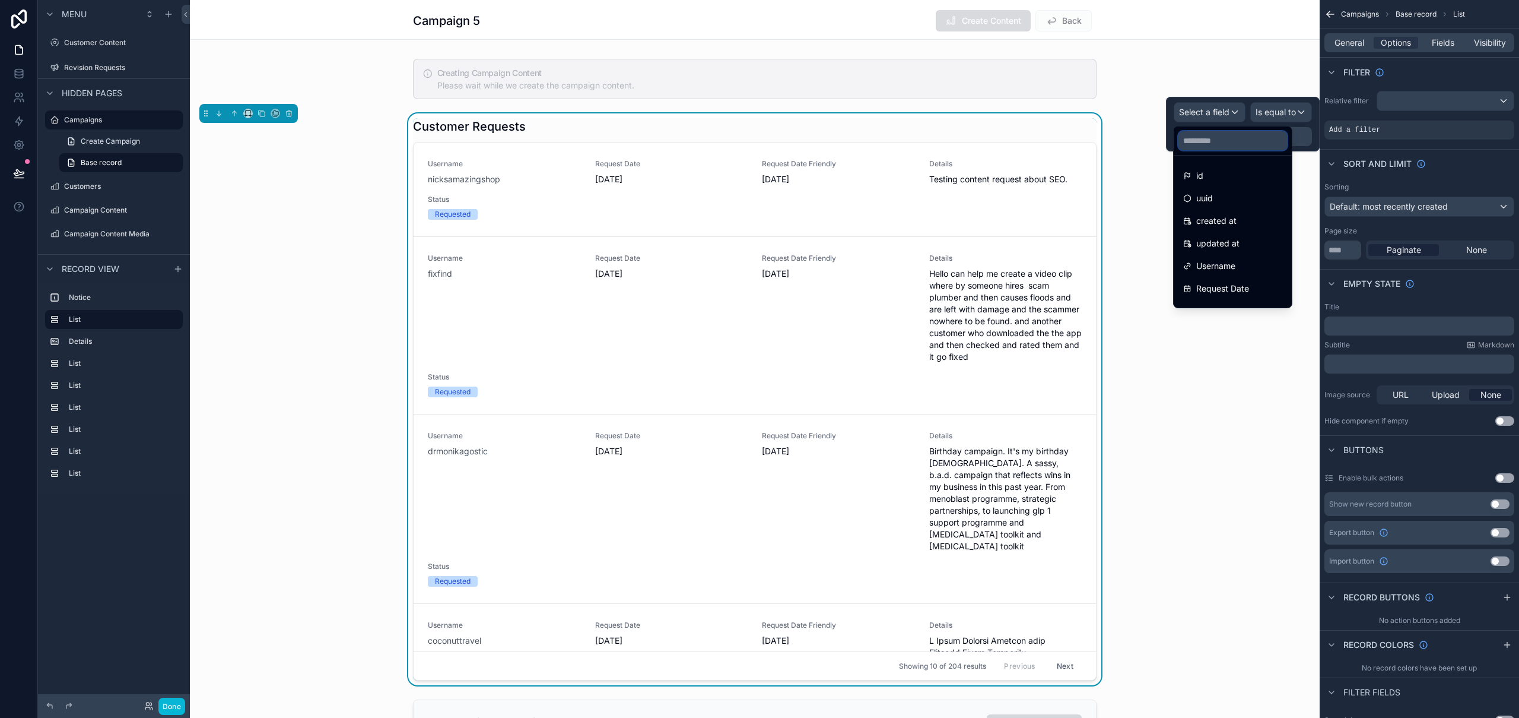
click at [1230, 145] on input "text" at bounding box center [1233, 140] width 109 height 19
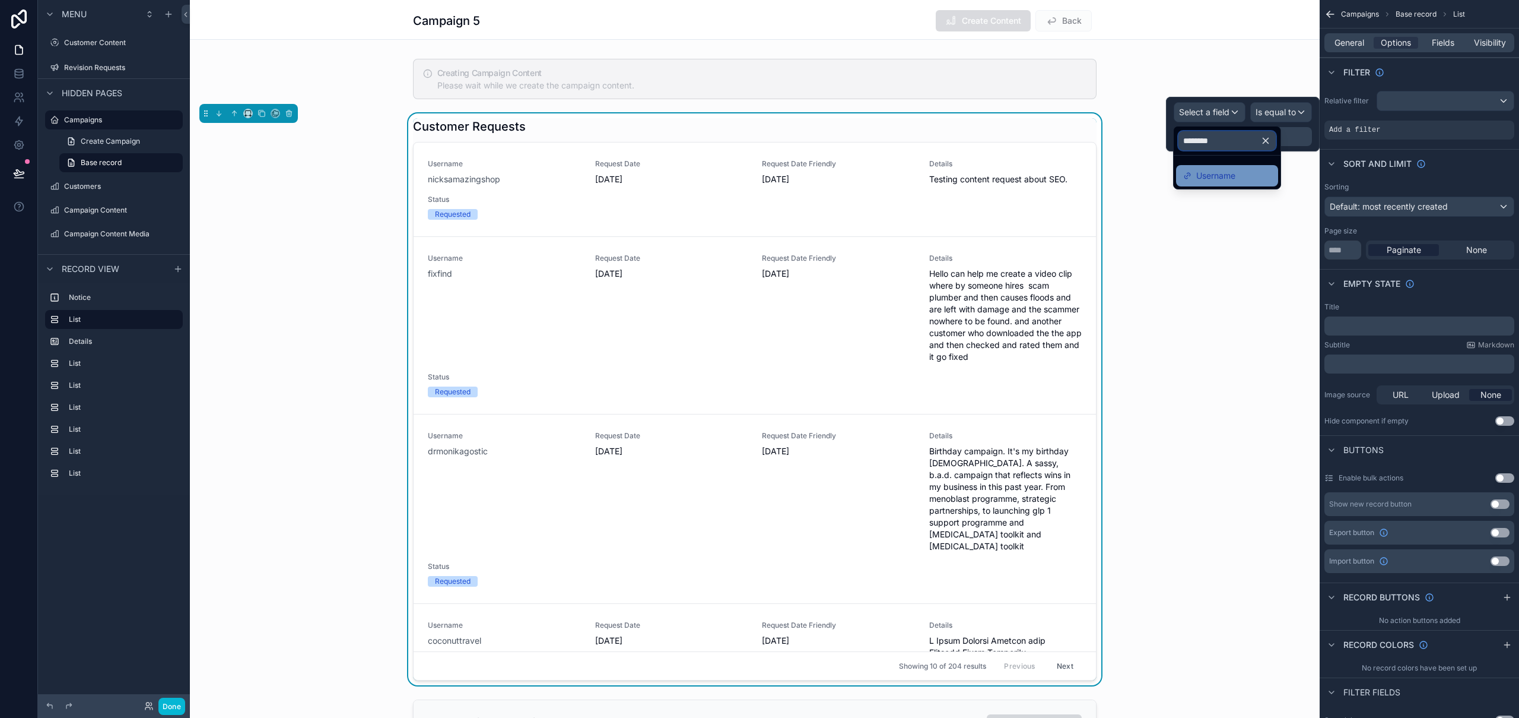
type input "********"
click at [1227, 175] on span "Username" at bounding box center [1216, 176] width 39 height 14
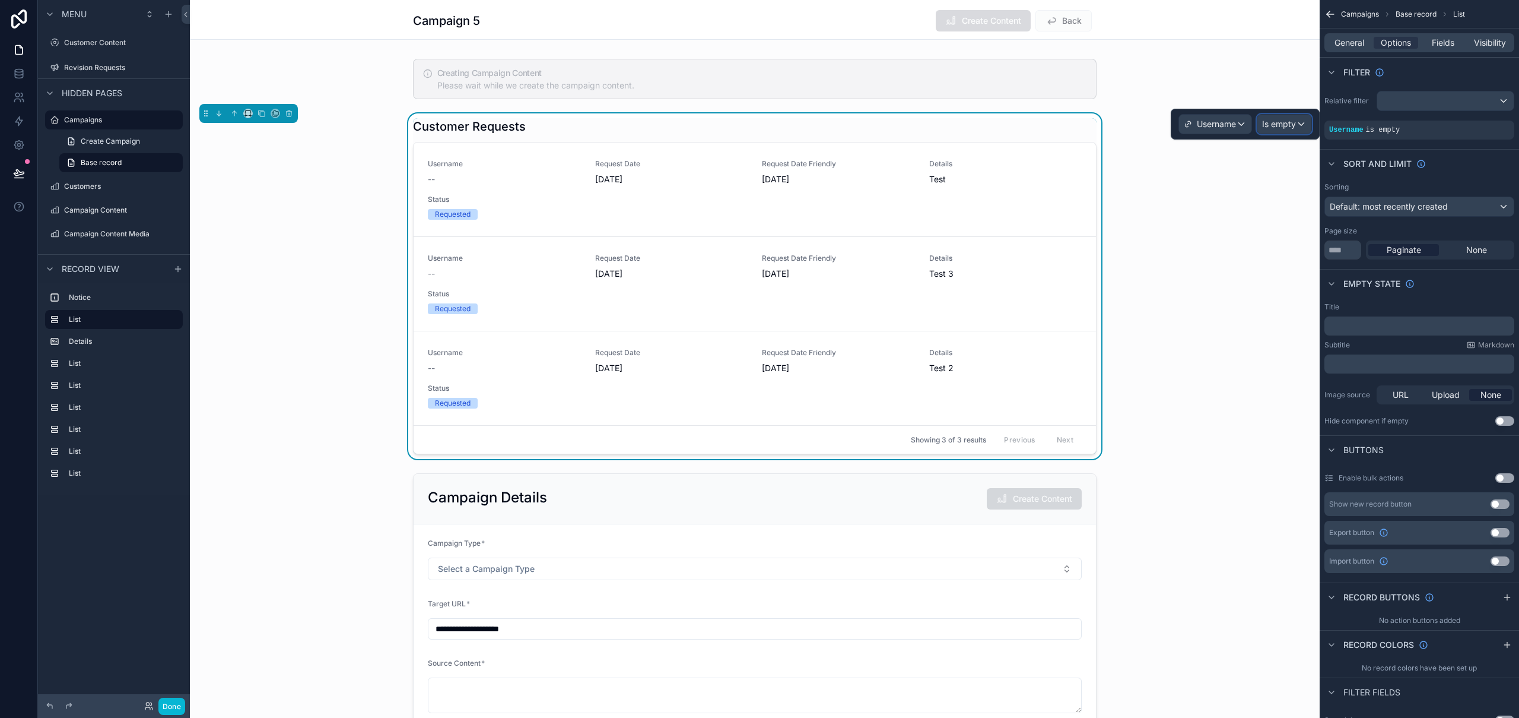
click at [1289, 122] on span "Is empty" at bounding box center [1279, 124] width 34 height 12
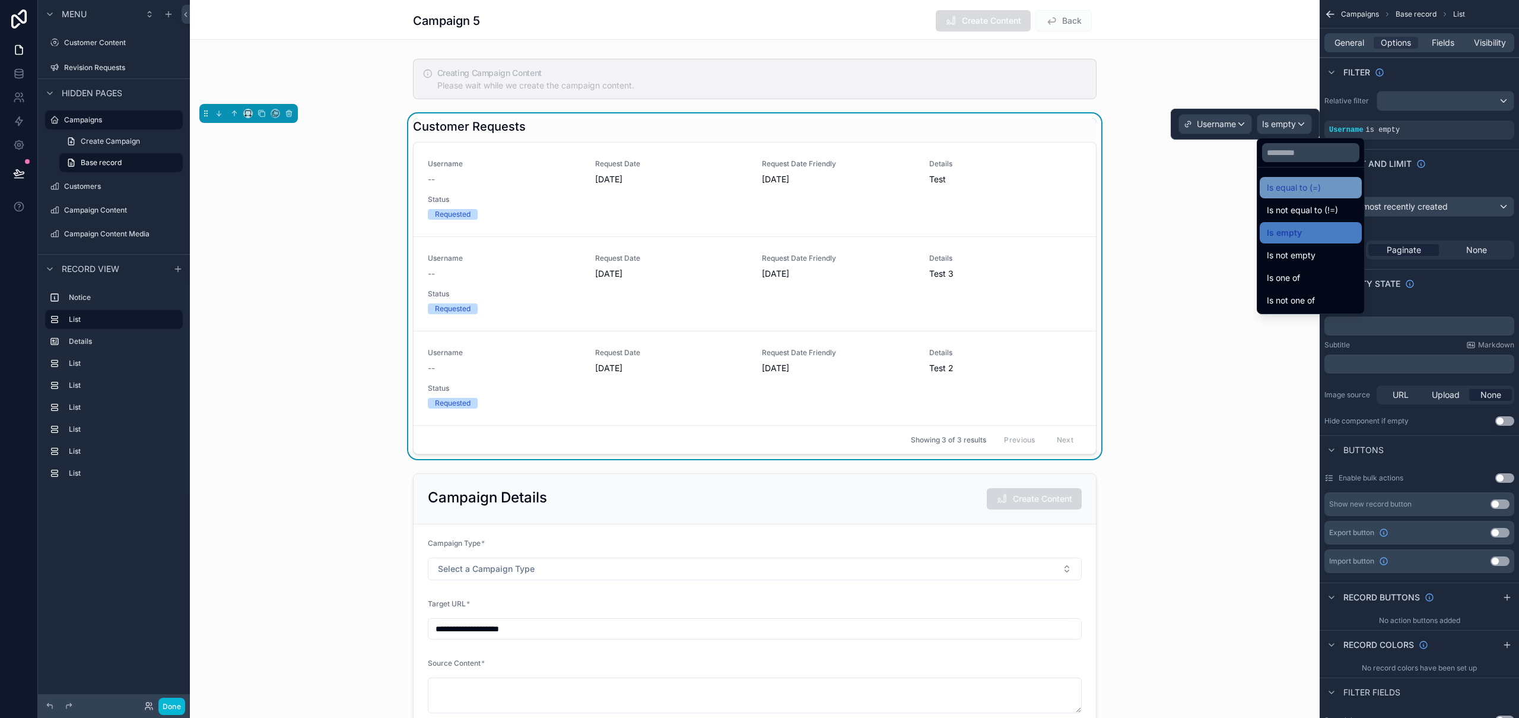
click at [1323, 191] on div "Is equal to (=)" at bounding box center [1311, 187] width 88 height 14
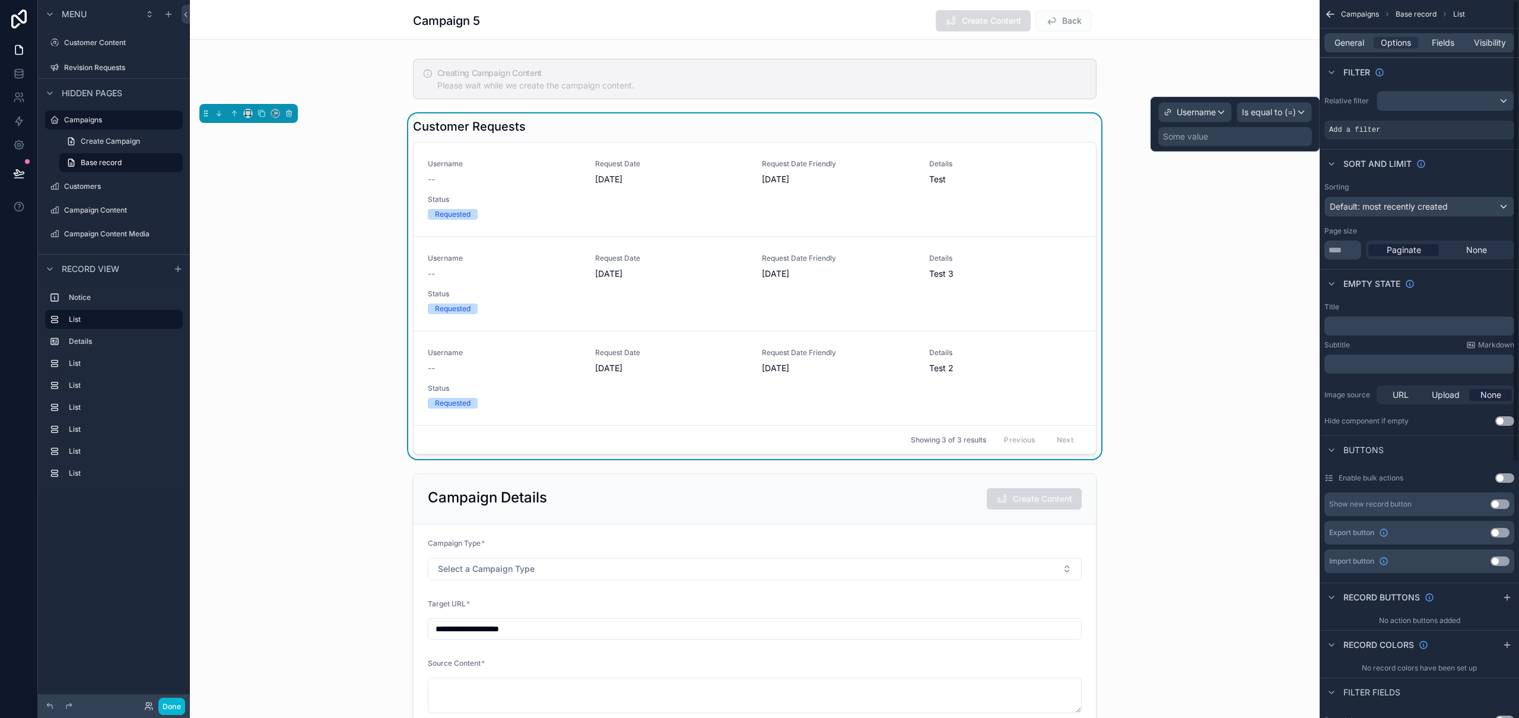
click at [1193, 144] on div "Some value" at bounding box center [1236, 136] width 154 height 19
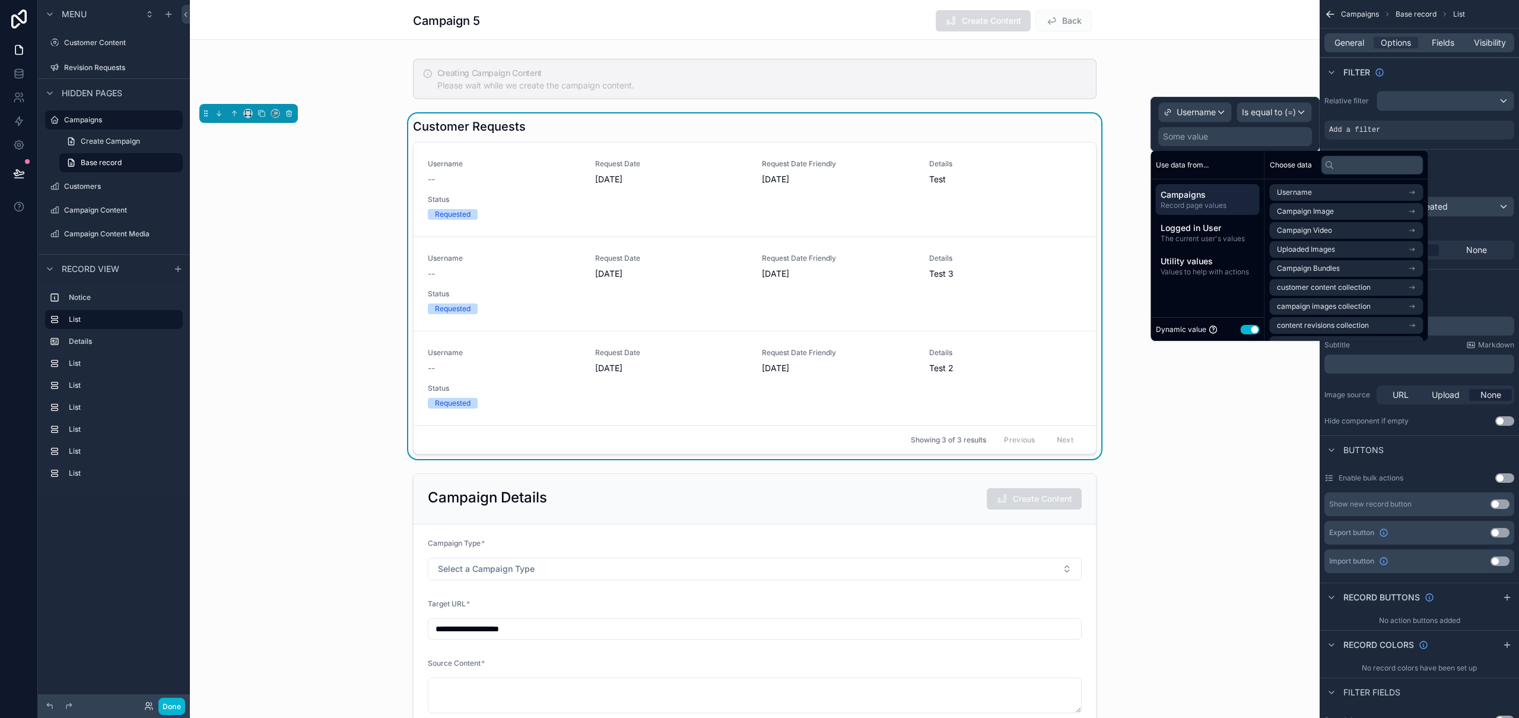
click at [1203, 197] on span "Campaigns" at bounding box center [1208, 195] width 94 height 12
click at [1339, 190] on li "Username" at bounding box center [1347, 192] width 154 height 17
click at [1318, 213] on li "Username" at bounding box center [1347, 213] width 154 height 17
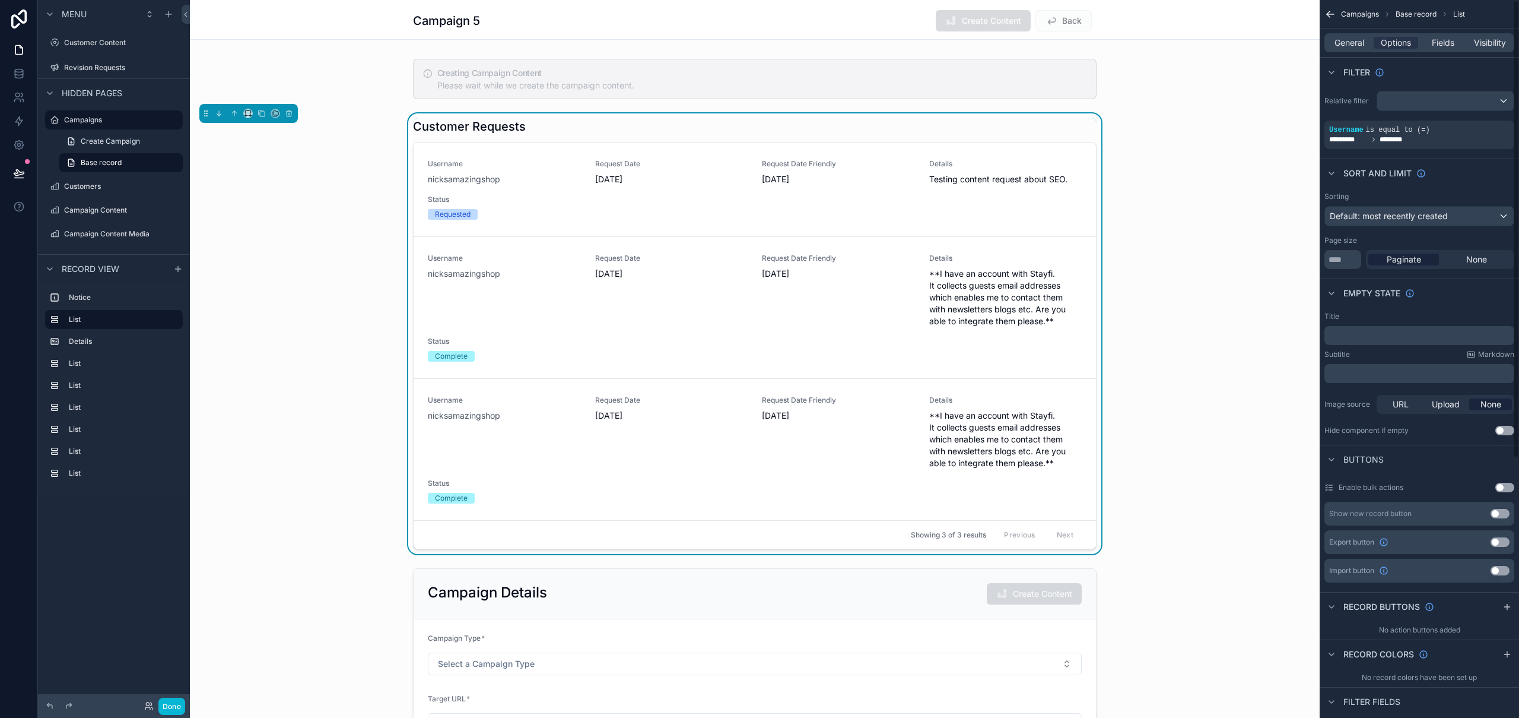
click at [1492, 180] on div "Sort And Limit" at bounding box center [1419, 172] width 199 height 28
click at [1454, 123] on icon "scrollable content" at bounding box center [1451, 121] width 7 height 7
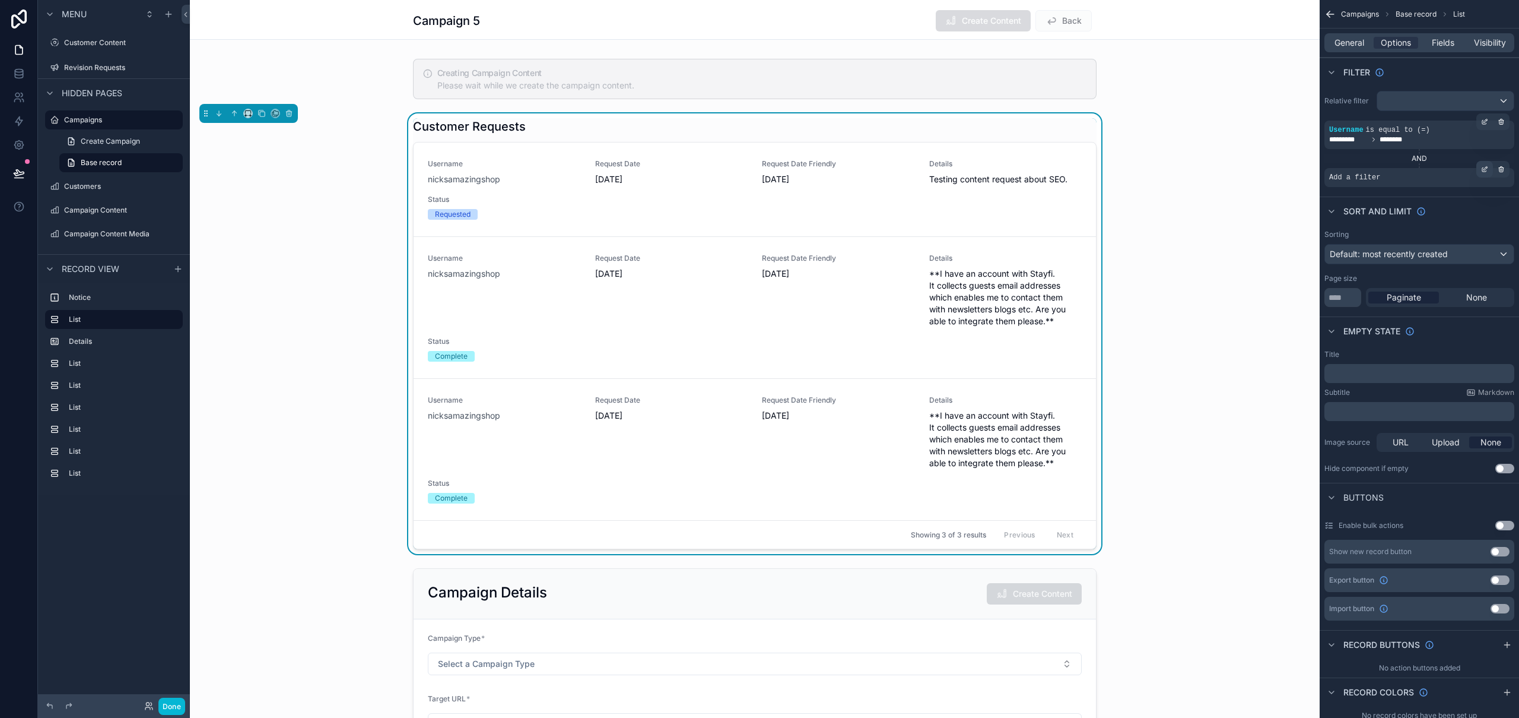
click at [1484, 169] on icon "scrollable content" at bounding box center [1484, 169] width 7 height 7
click at [1226, 166] on div "Select a field" at bounding box center [1210, 159] width 71 height 19
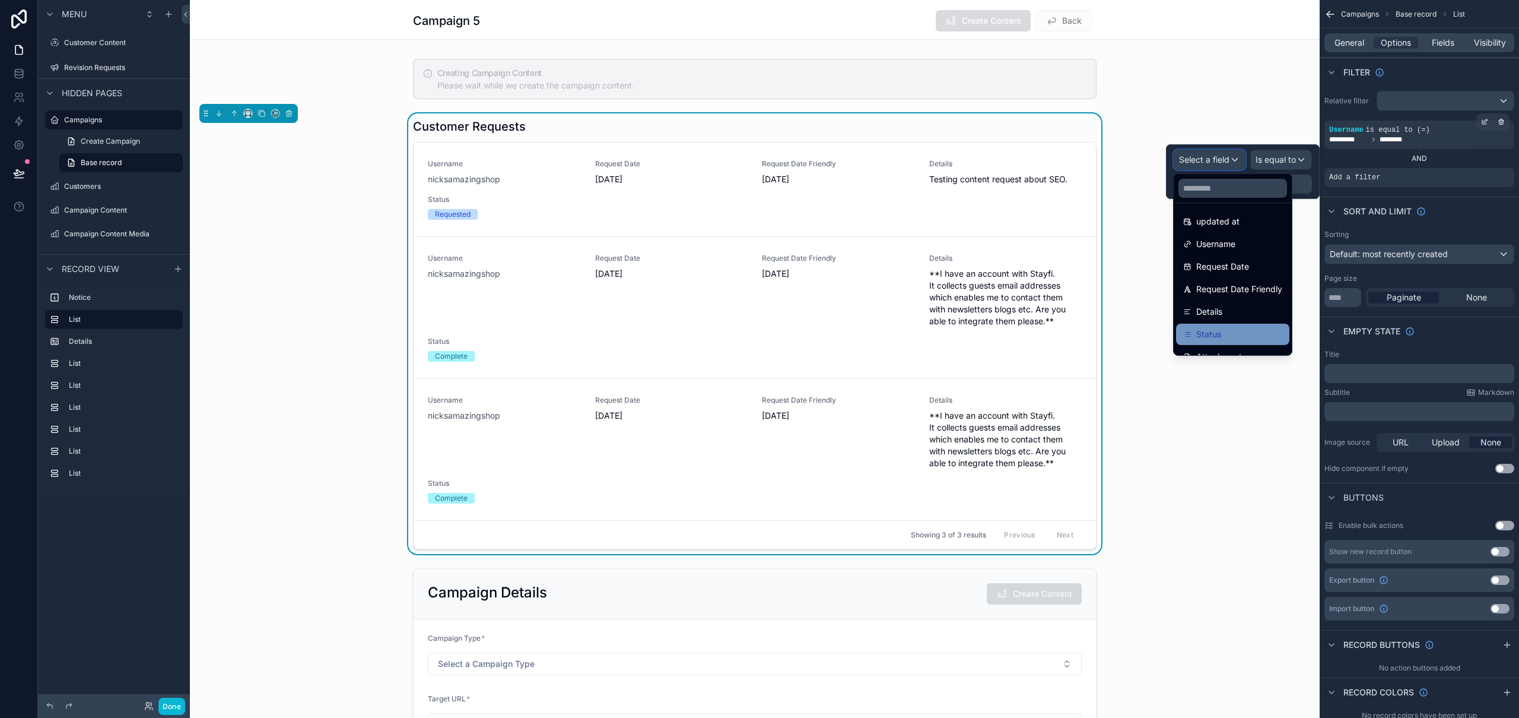
scroll to position [84, 0]
click at [1242, 311] on div "Status" at bounding box center [1232, 319] width 113 height 21
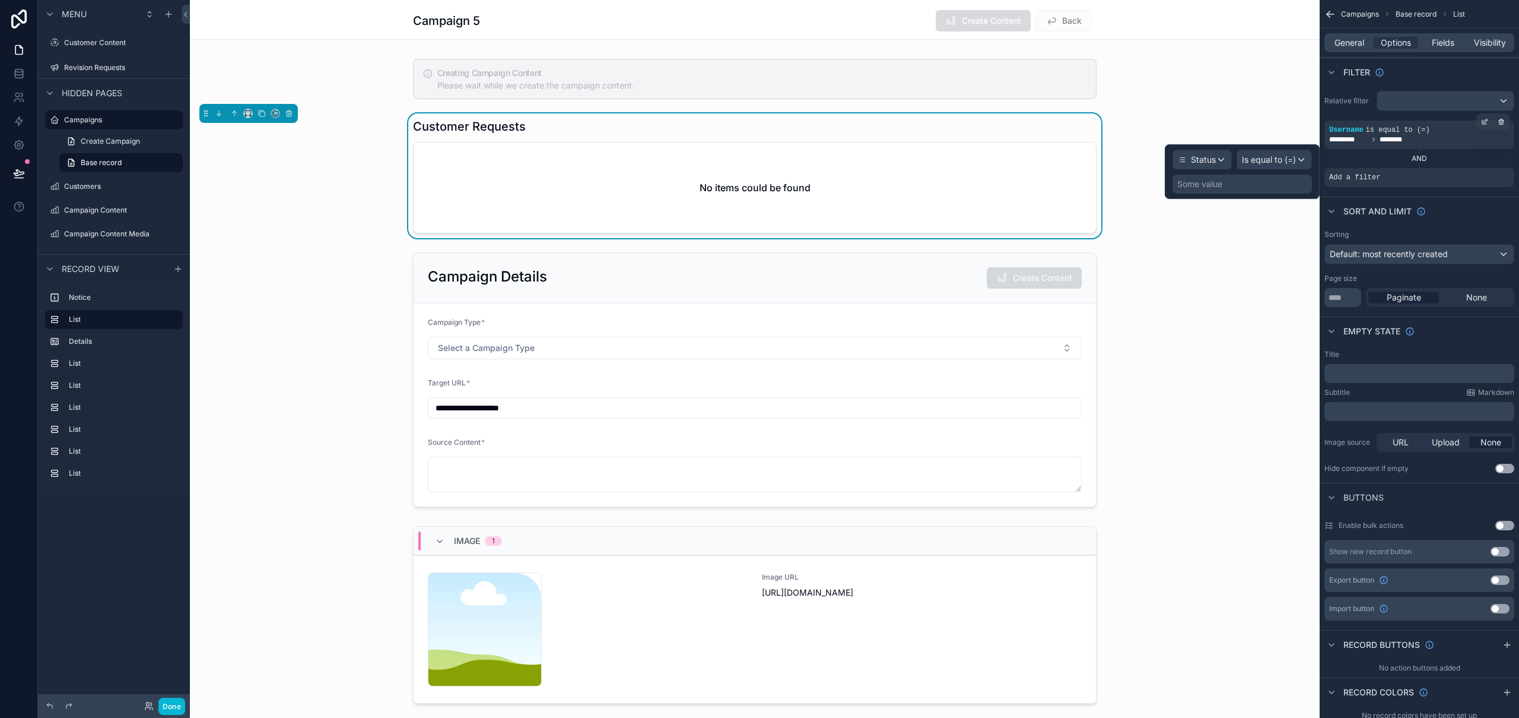
click at [1229, 183] on div "Some value" at bounding box center [1242, 183] width 139 height 19
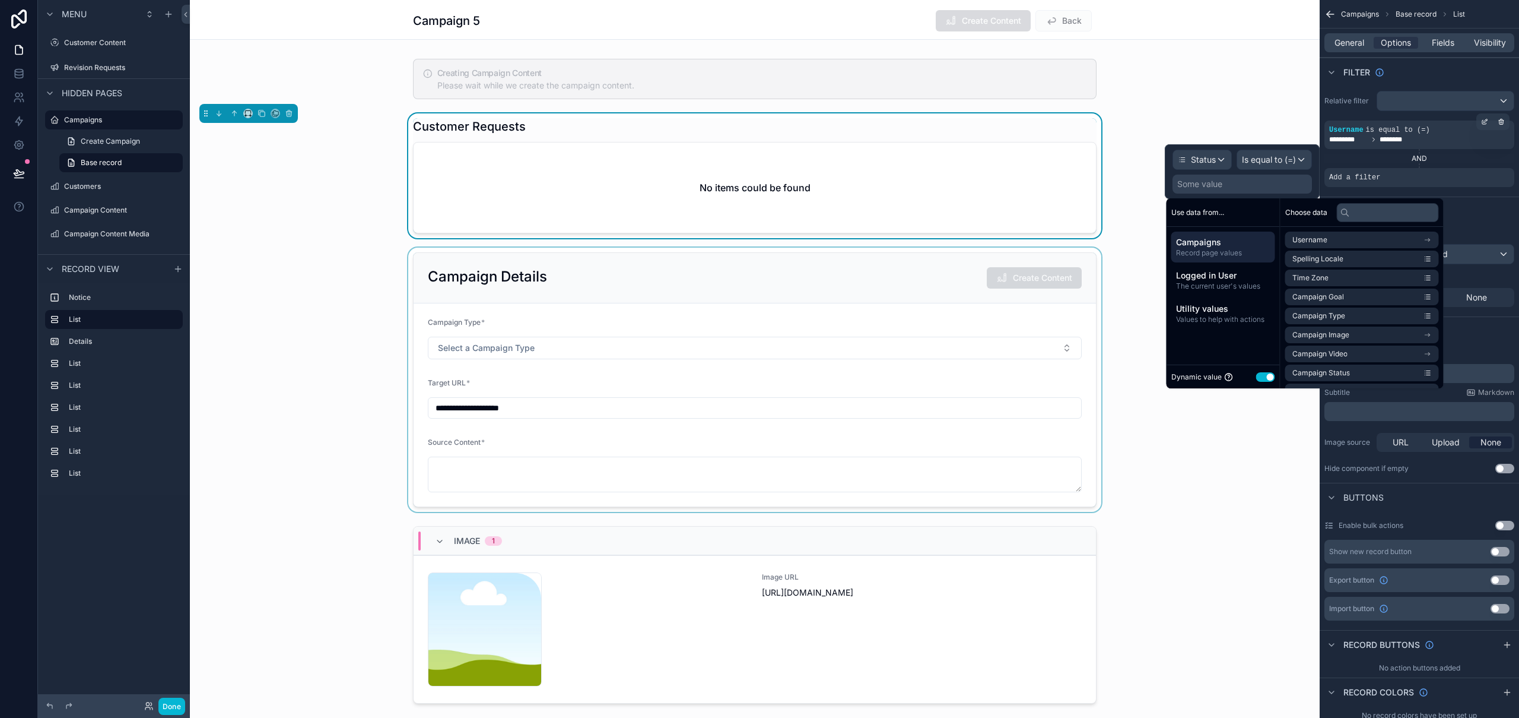
click at [1267, 379] on button "Use setting" at bounding box center [1265, 376] width 19 height 9
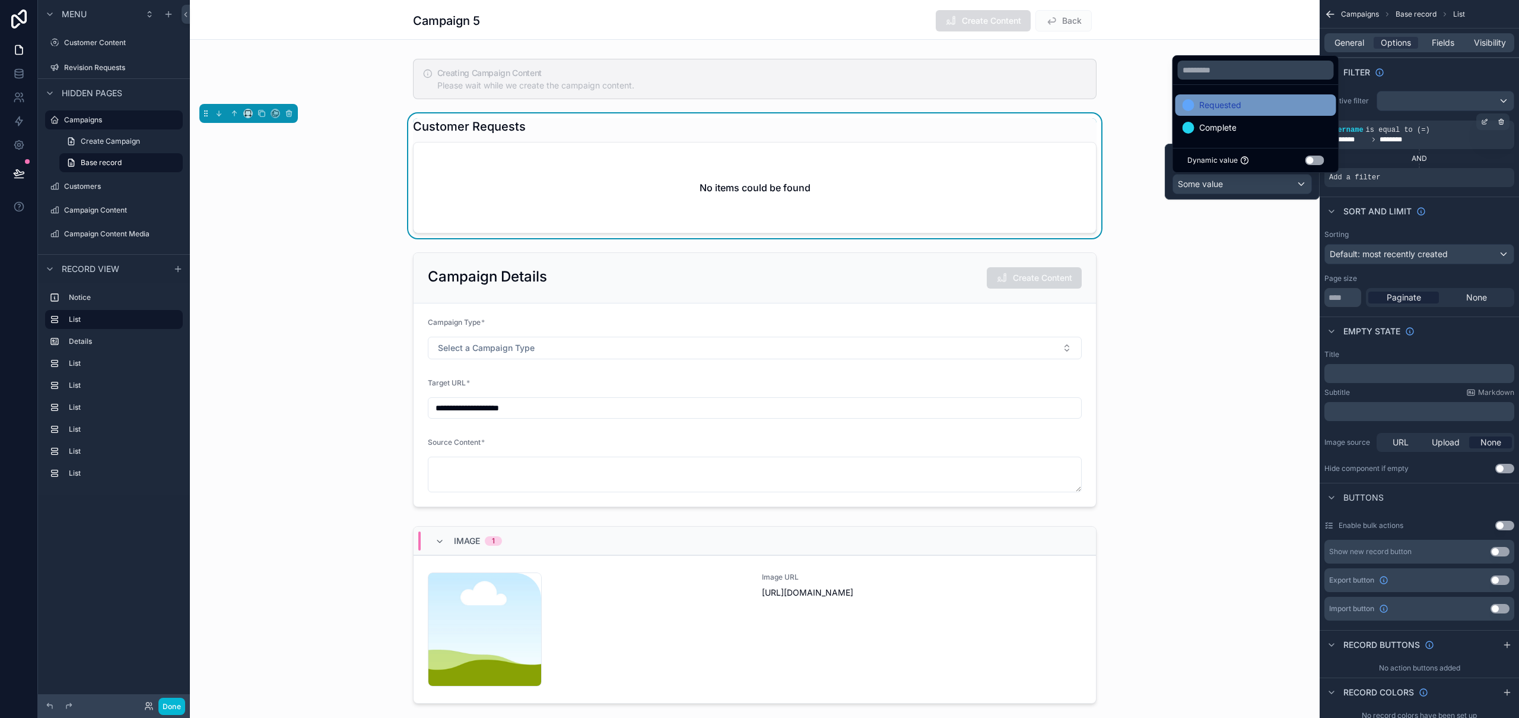
click at [1235, 106] on span "Requested" at bounding box center [1221, 105] width 42 height 14
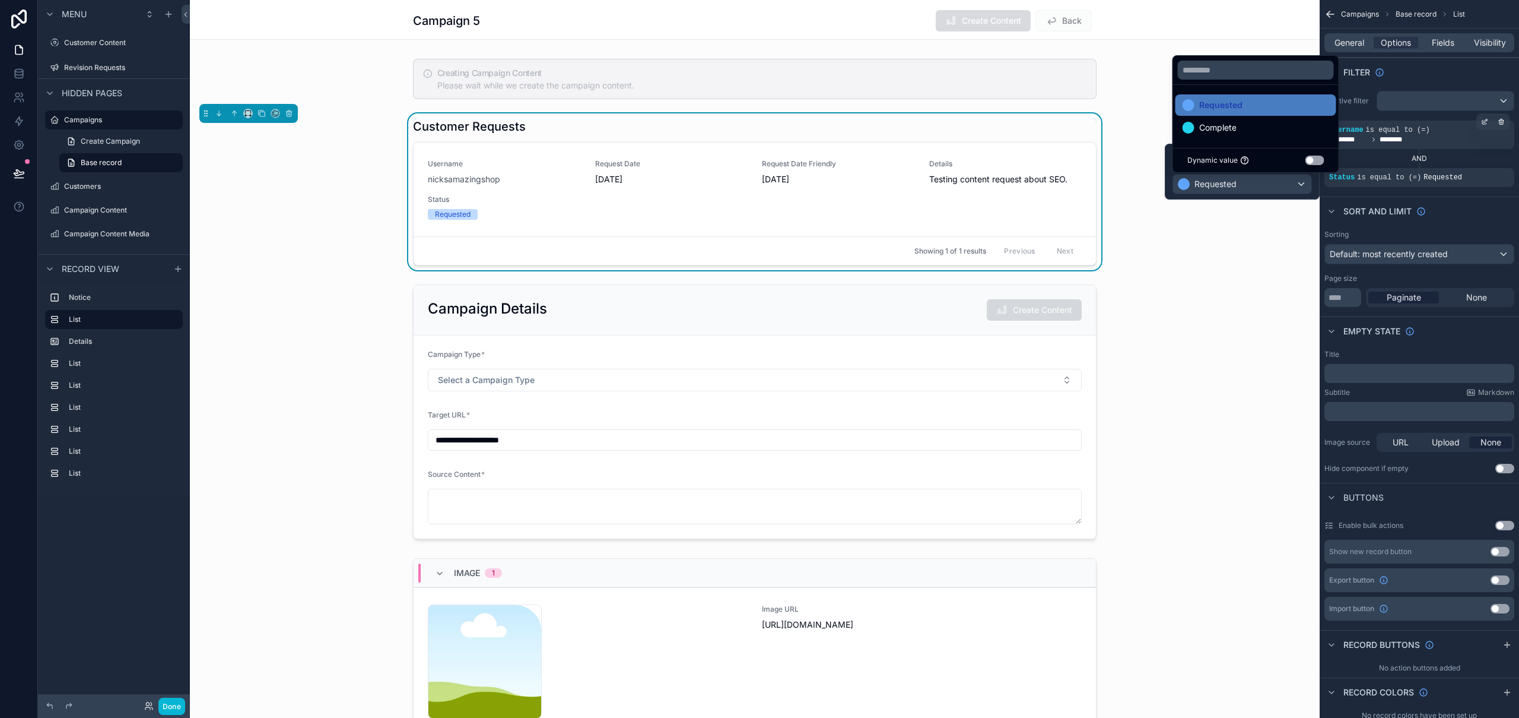
click at [1184, 55] on div "Requested Complete Dynamic value Use setting" at bounding box center [1256, 114] width 167 height 118
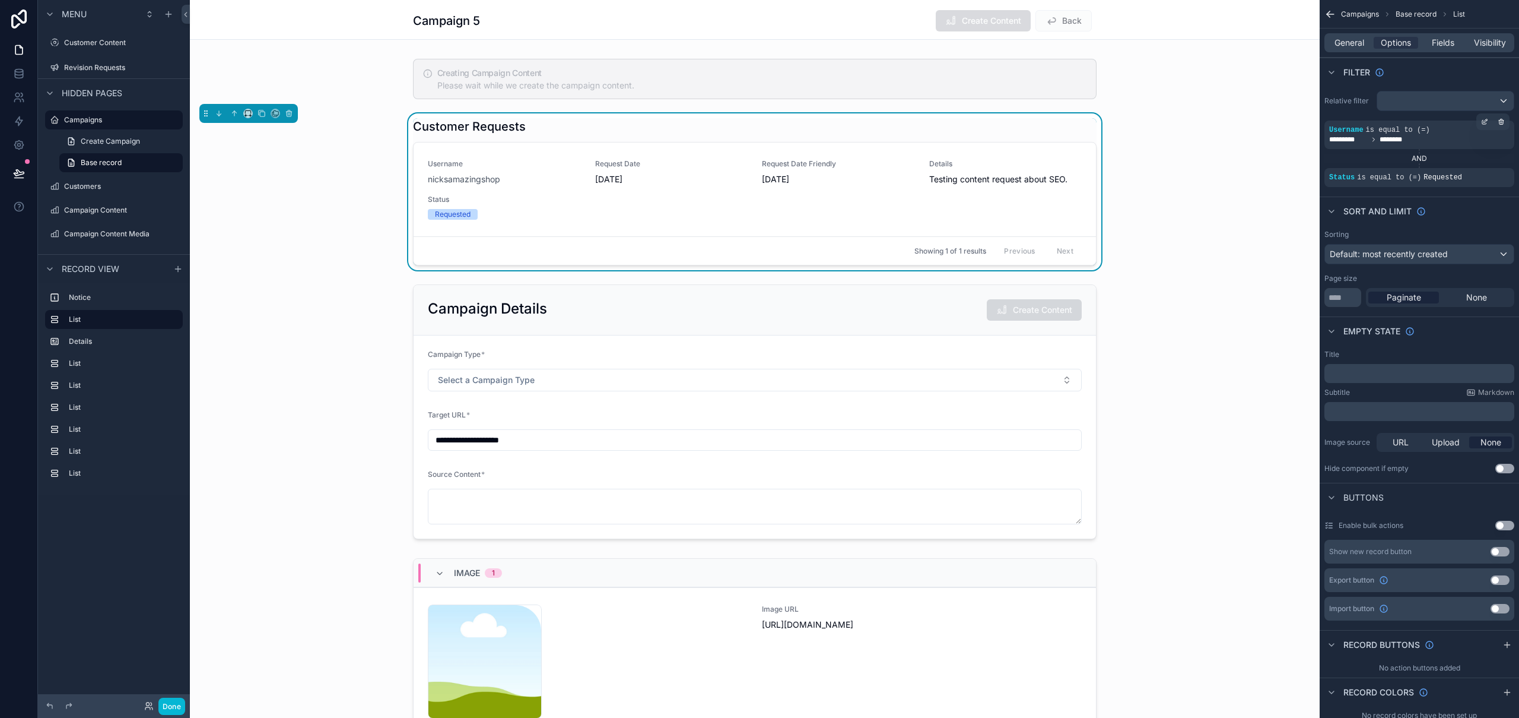
click at [1162, 19] on div "Campaign 5 Create Content Back" at bounding box center [755, 20] width 1130 height 40
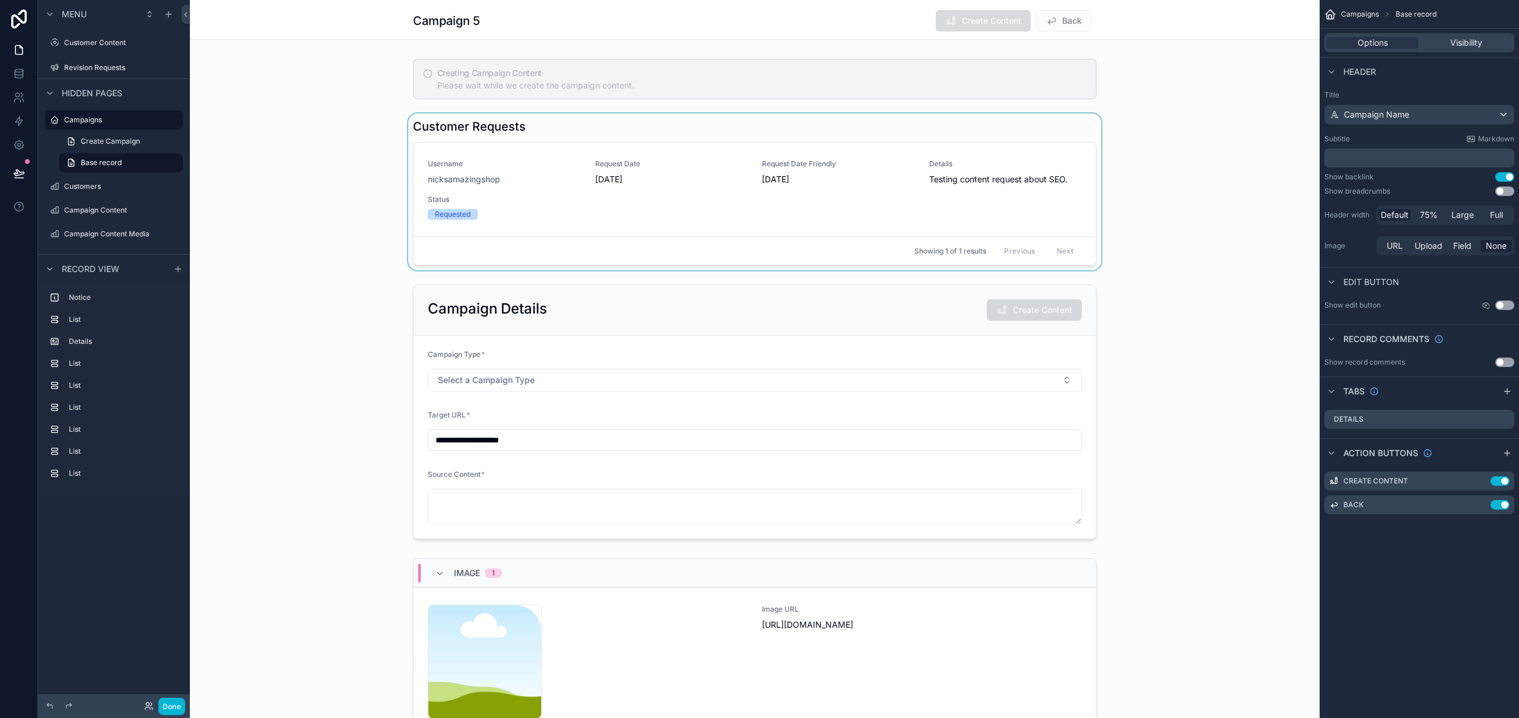
click at [770, 196] on div "scrollable content" at bounding box center [755, 191] width 1130 height 157
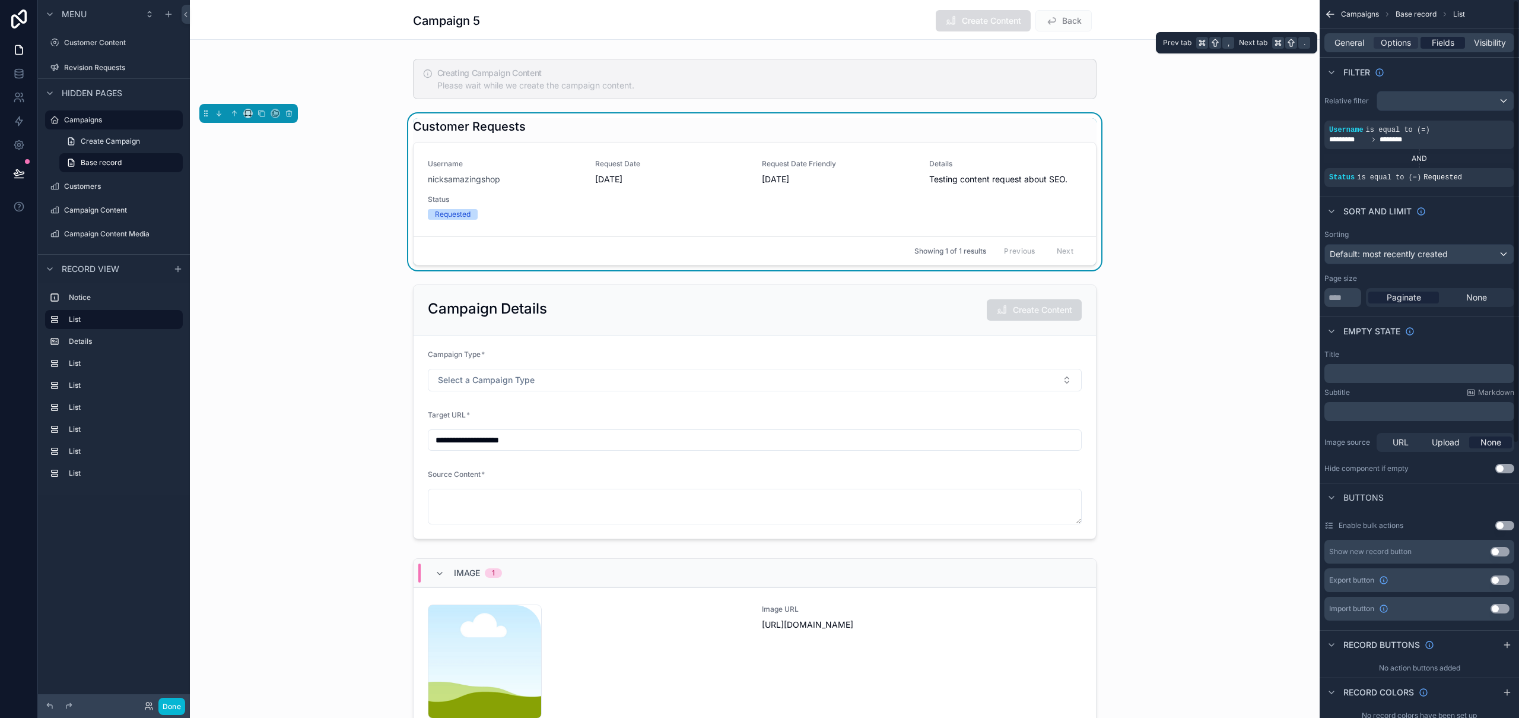
click at [1454, 46] on span "Fields" at bounding box center [1443, 43] width 23 height 12
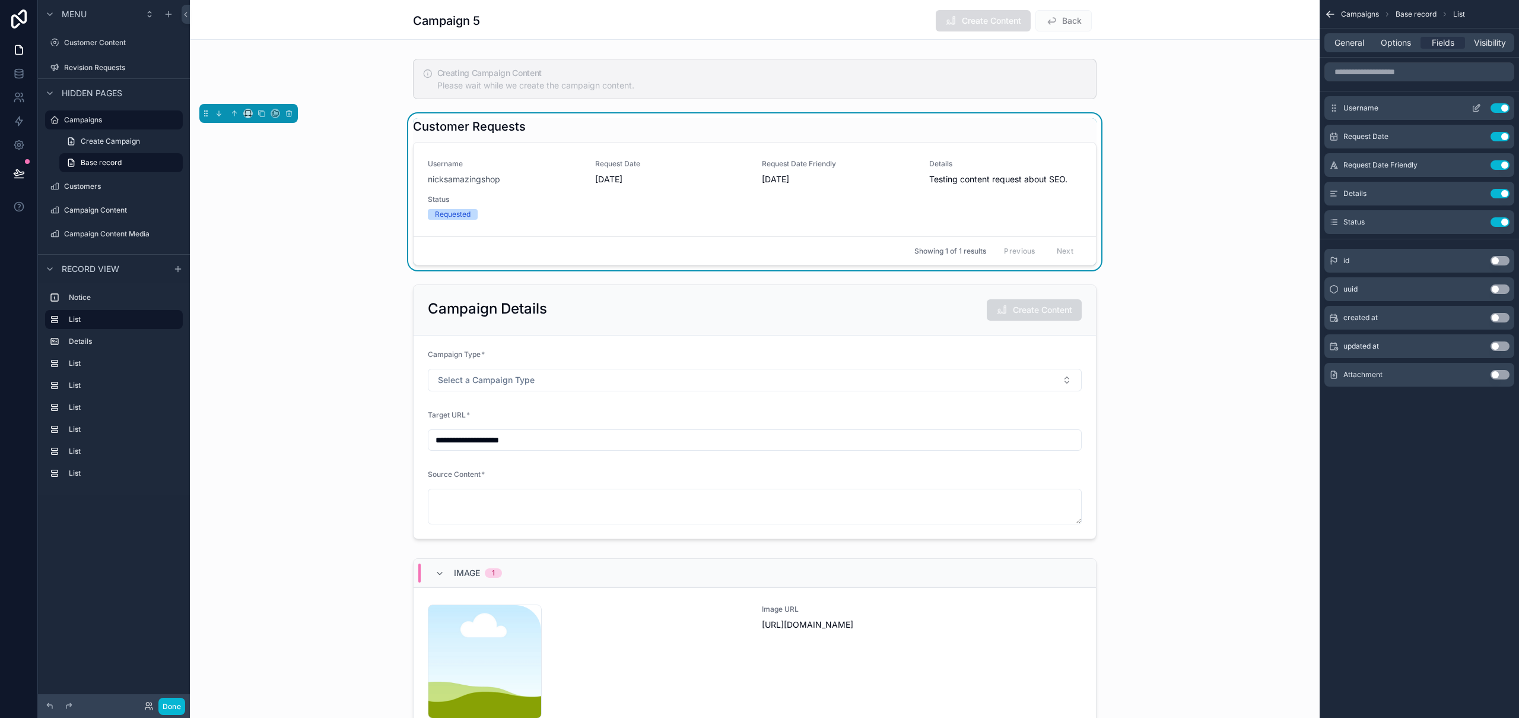
click at [1499, 109] on button "Use setting" at bounding box center [1500, 107] width 19 height 9
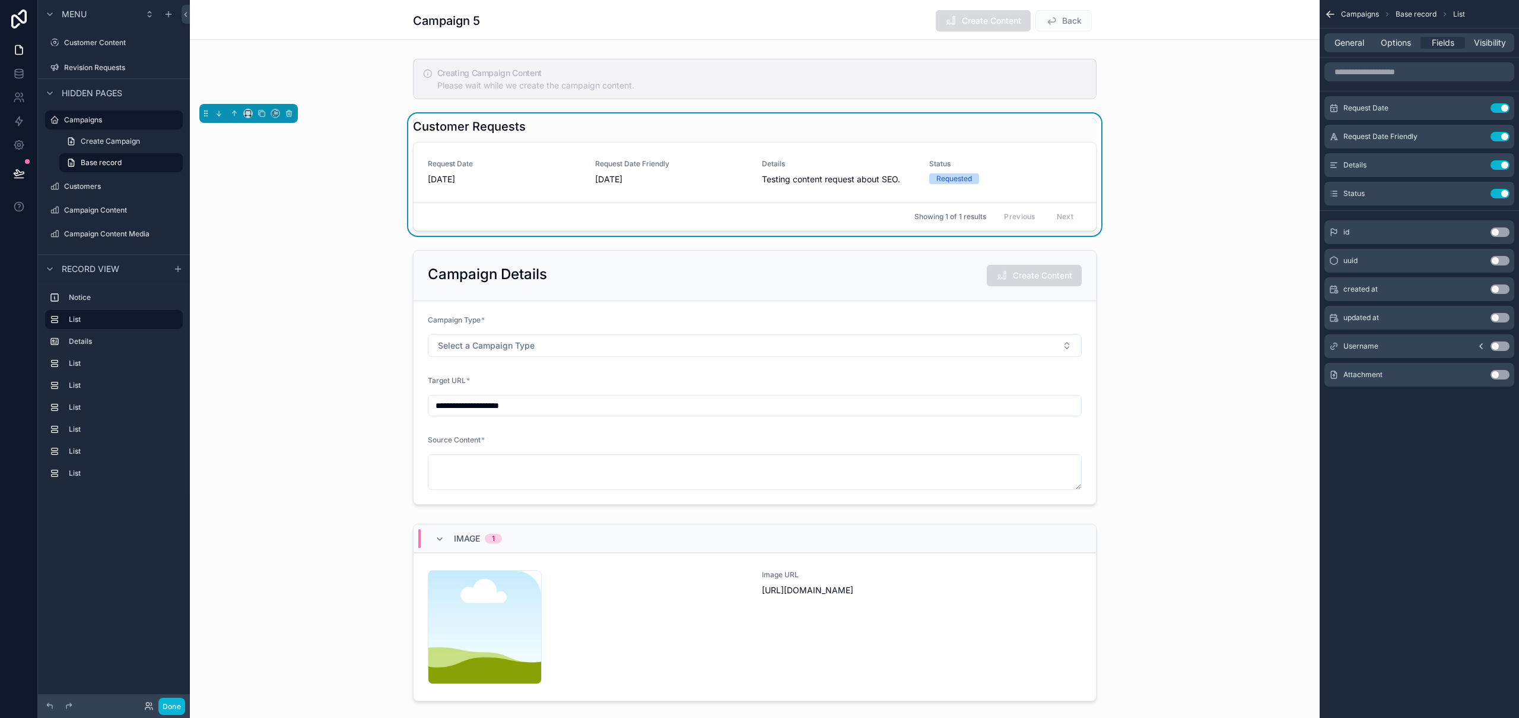
click at [1500, 377] on button "Use setting" at bounding box center [1500, 374] width 19 height 9
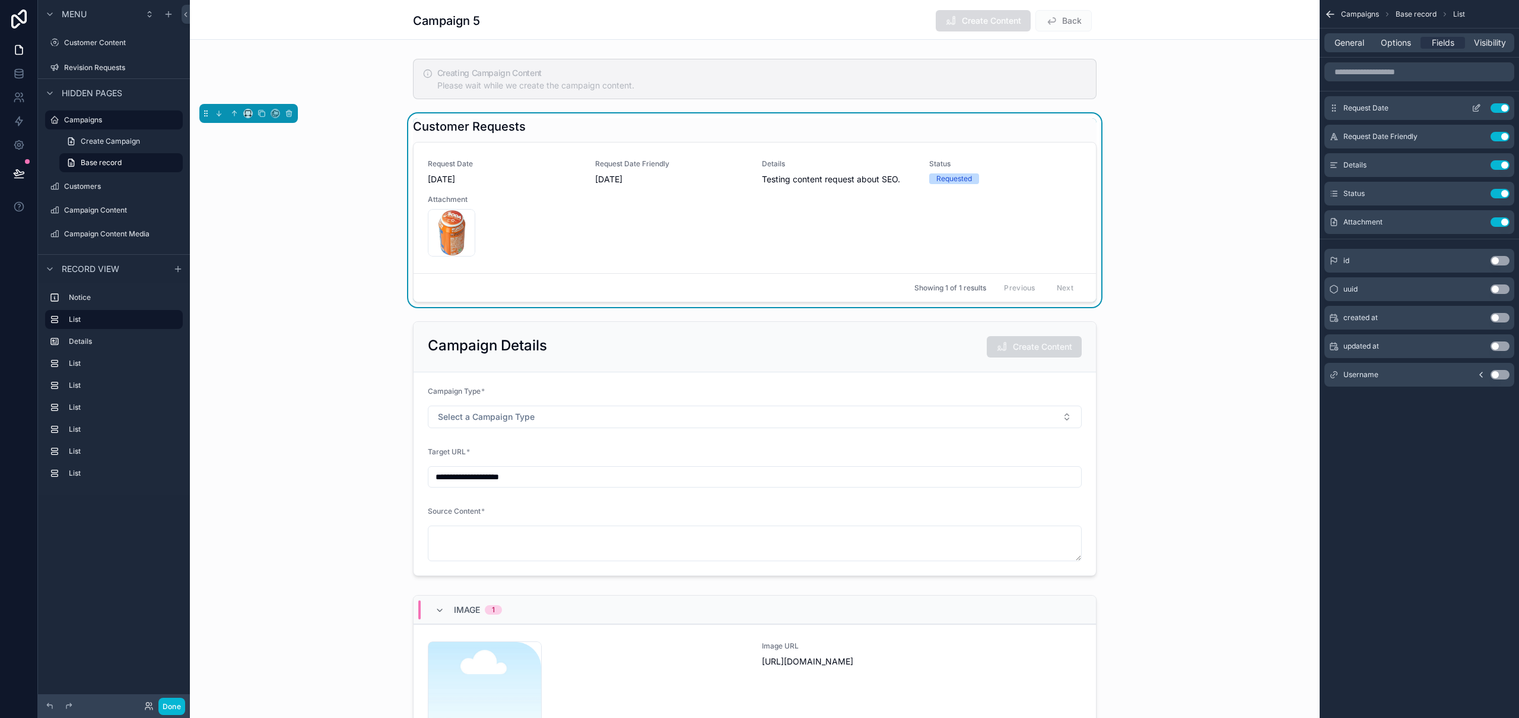
click at [1497, 104] on button "Use setting" at bounding box center [1500, 107] width 19 height 9
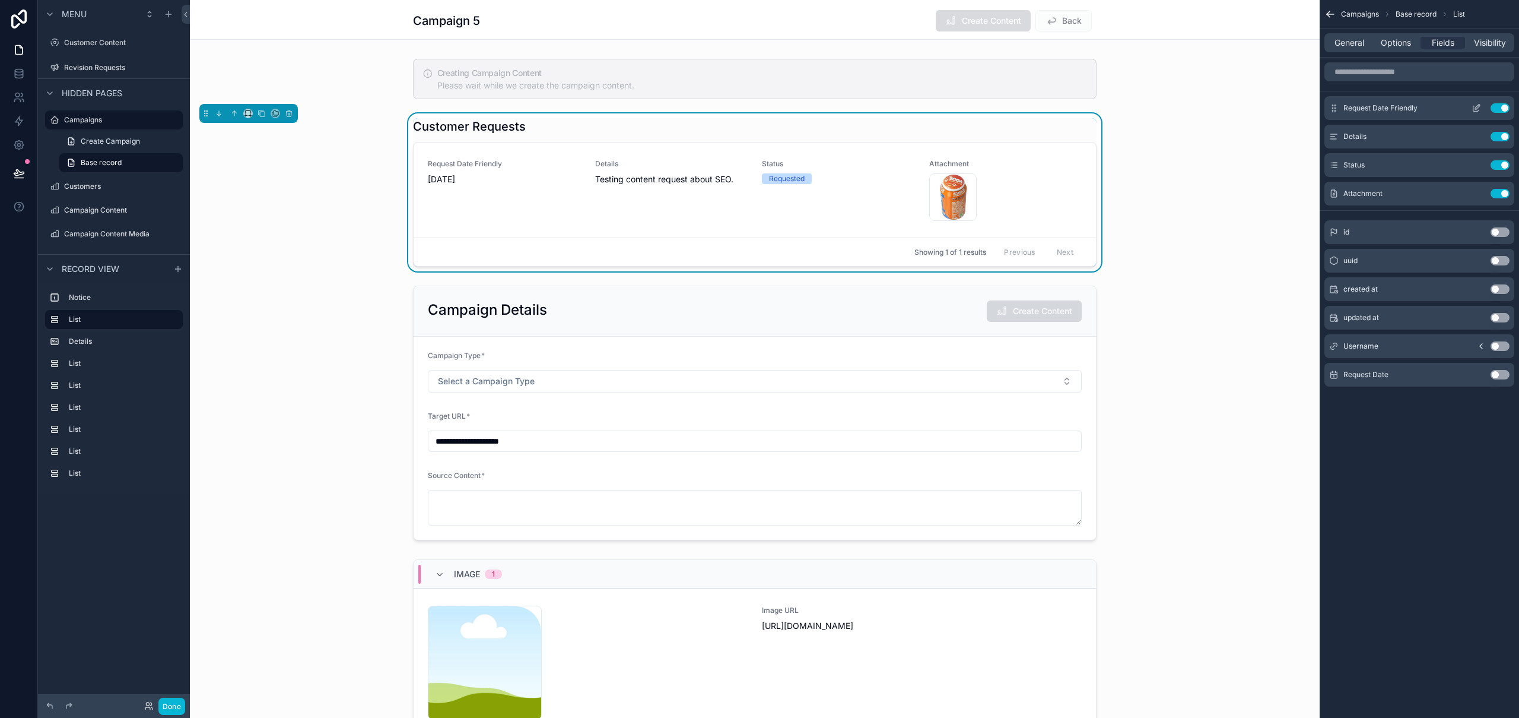
click at [1479, 108] on icon "scrollable content" at bounding box center [1476, 107] width 9 height 9
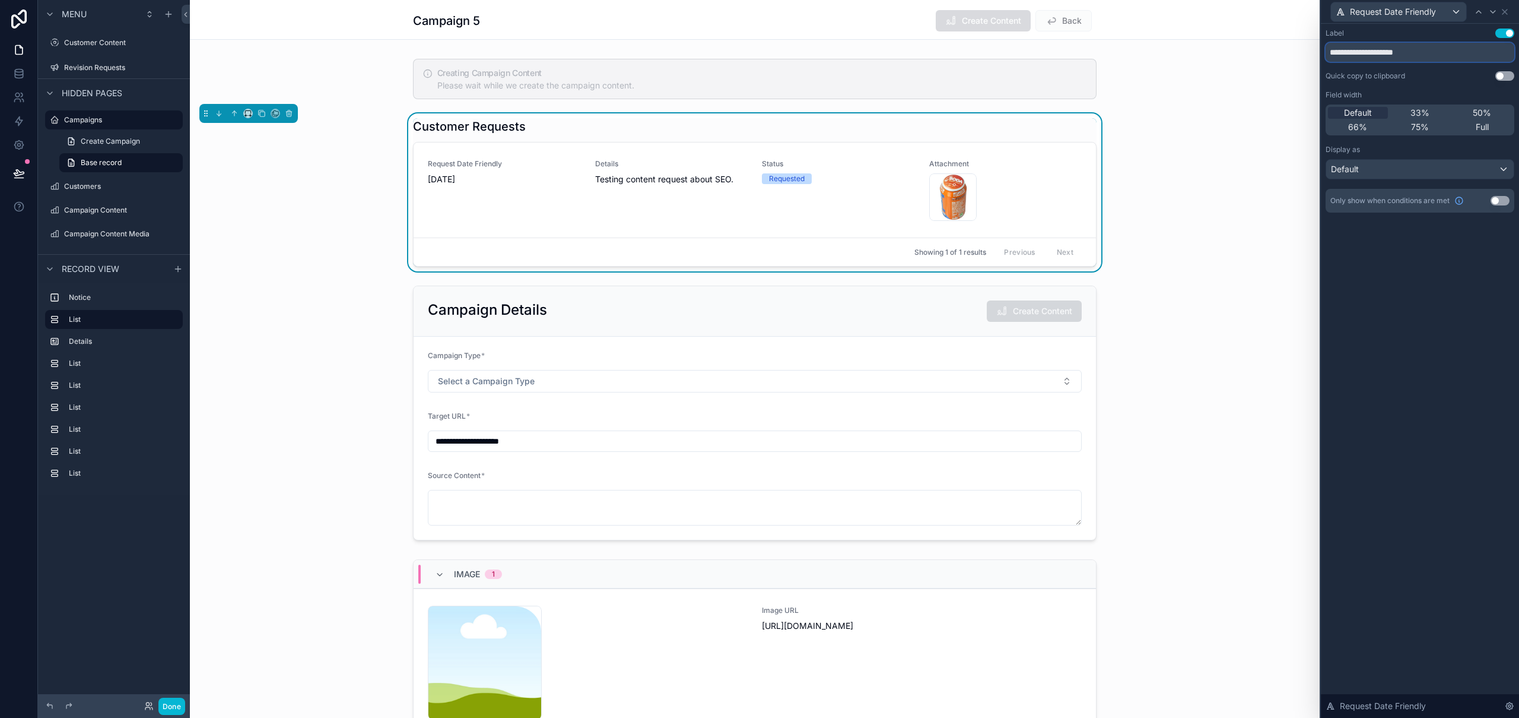
click at [1401, 53] on input "**********" at bounding box center [1420, 52] width 189 height 19
type input "**********"
click at [1505, 12] on icon at bounding box center [1504, 11] width 9 height 9
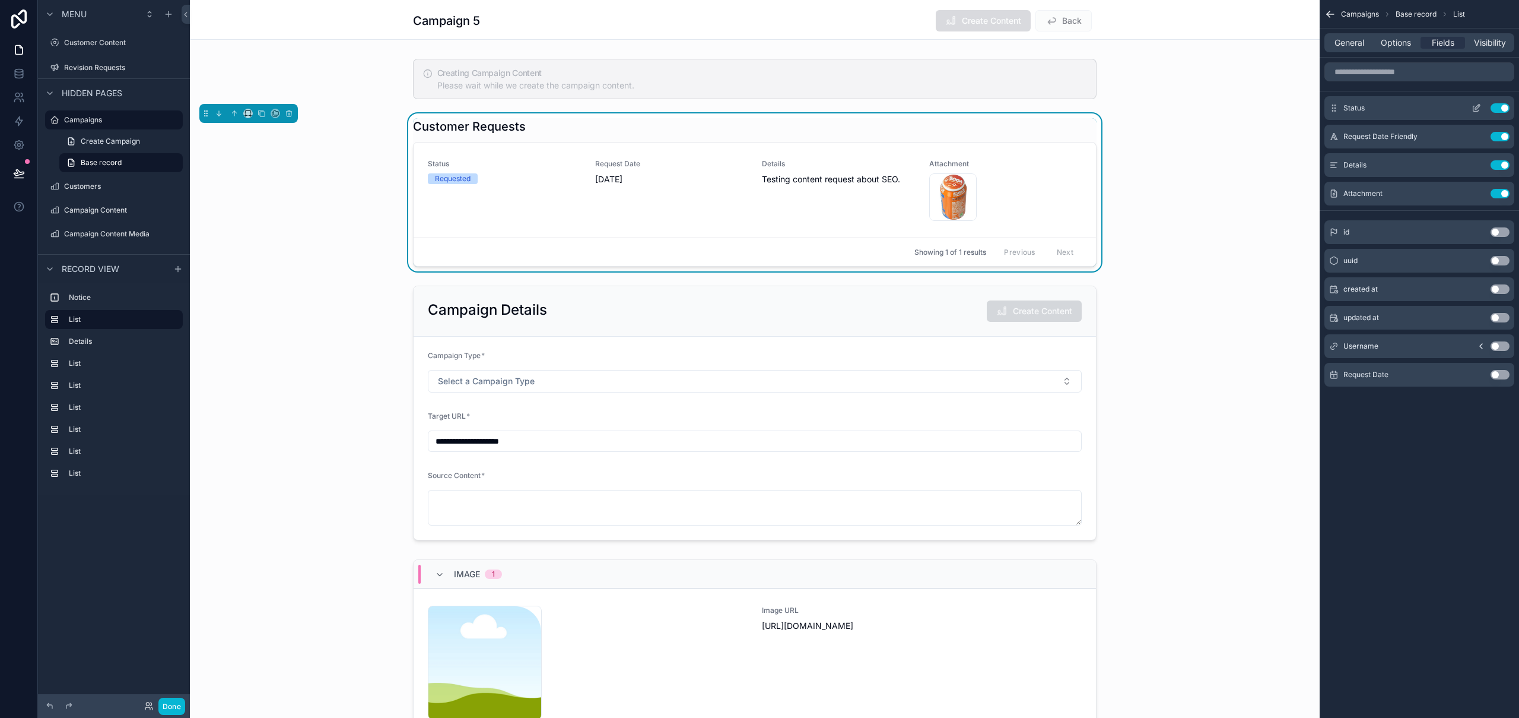
click at [1478, 107] on icon "scrollable content" at bounding box center [1476, 107] width 9 height 9
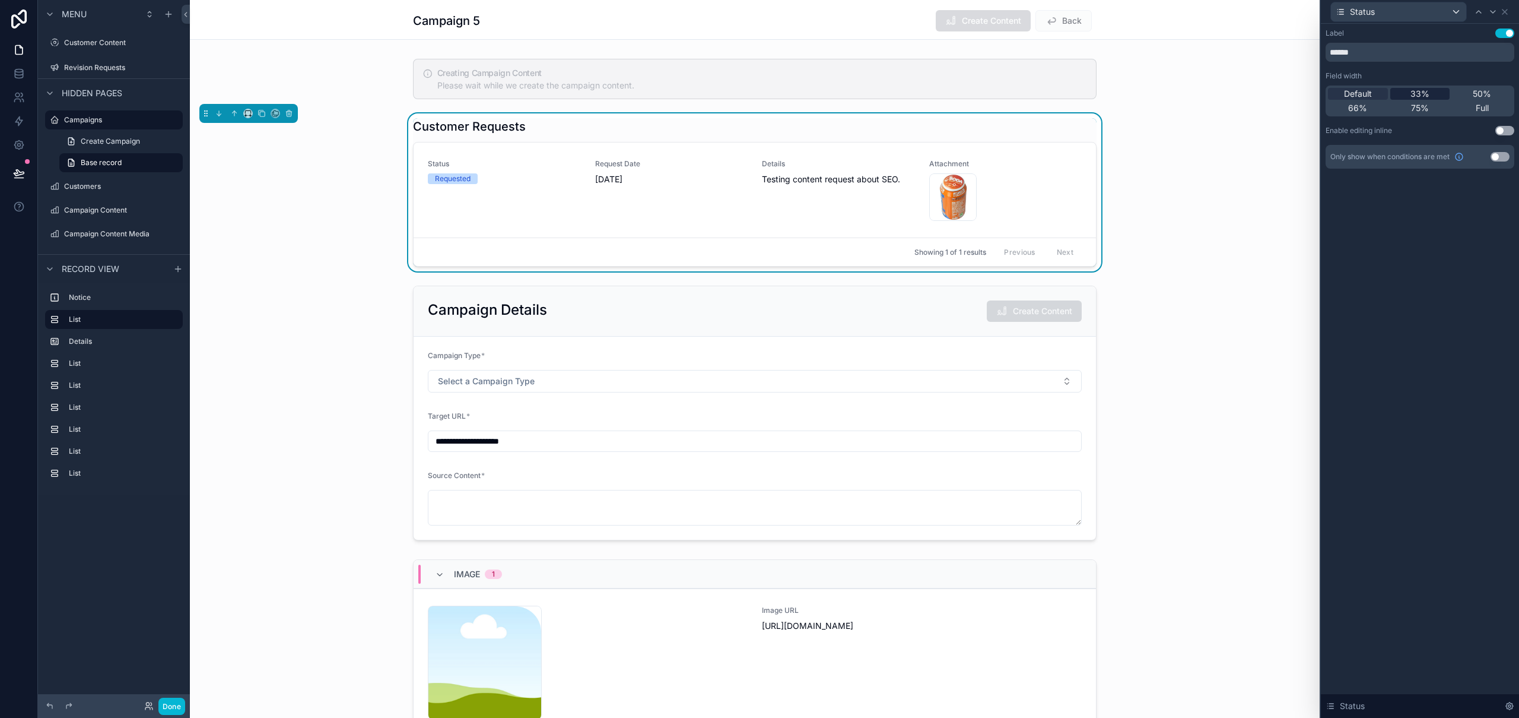
click at [1417, 95] on span "33%" at bounding box center [1420, 94] width 19 height 12
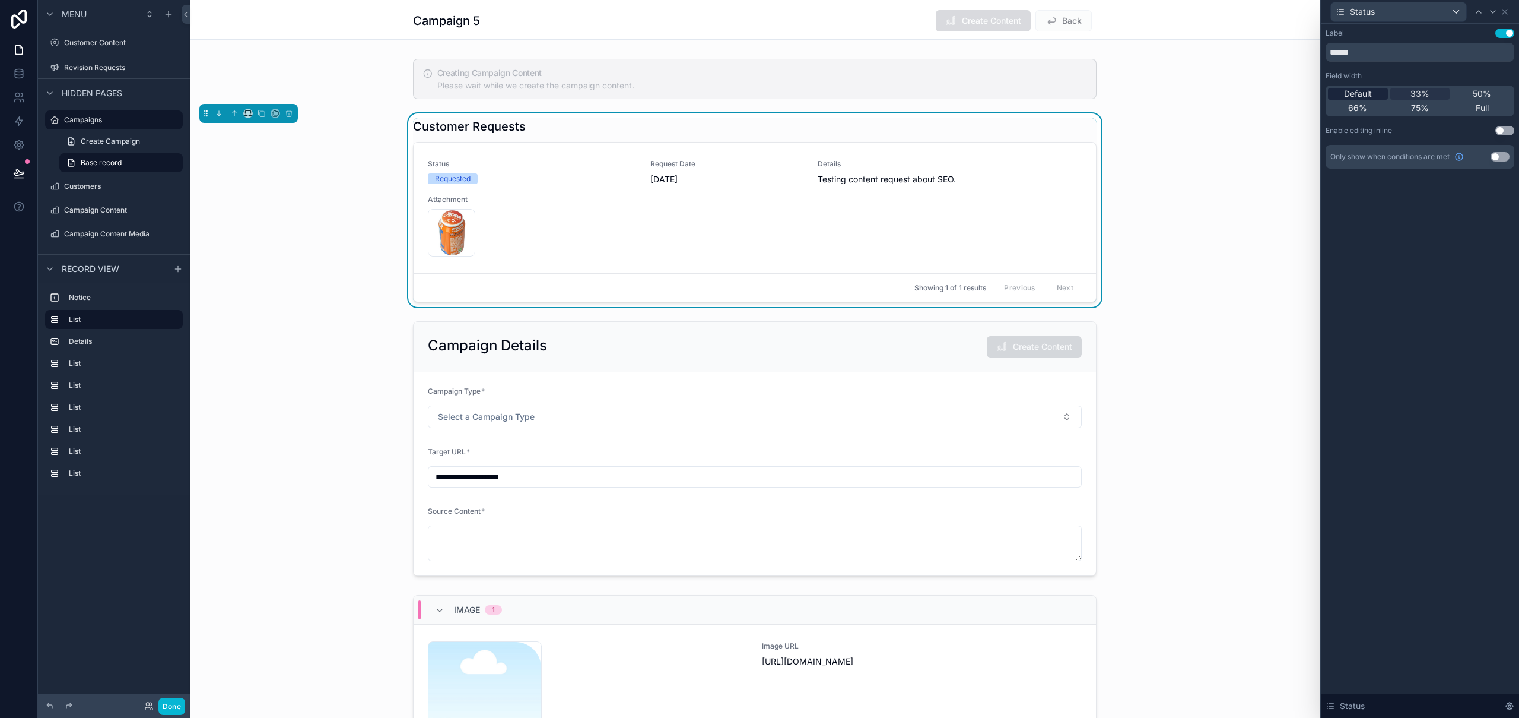
click at [1362, 93] on span "Default" at bounding box center [1358, 94] width 28 height 12
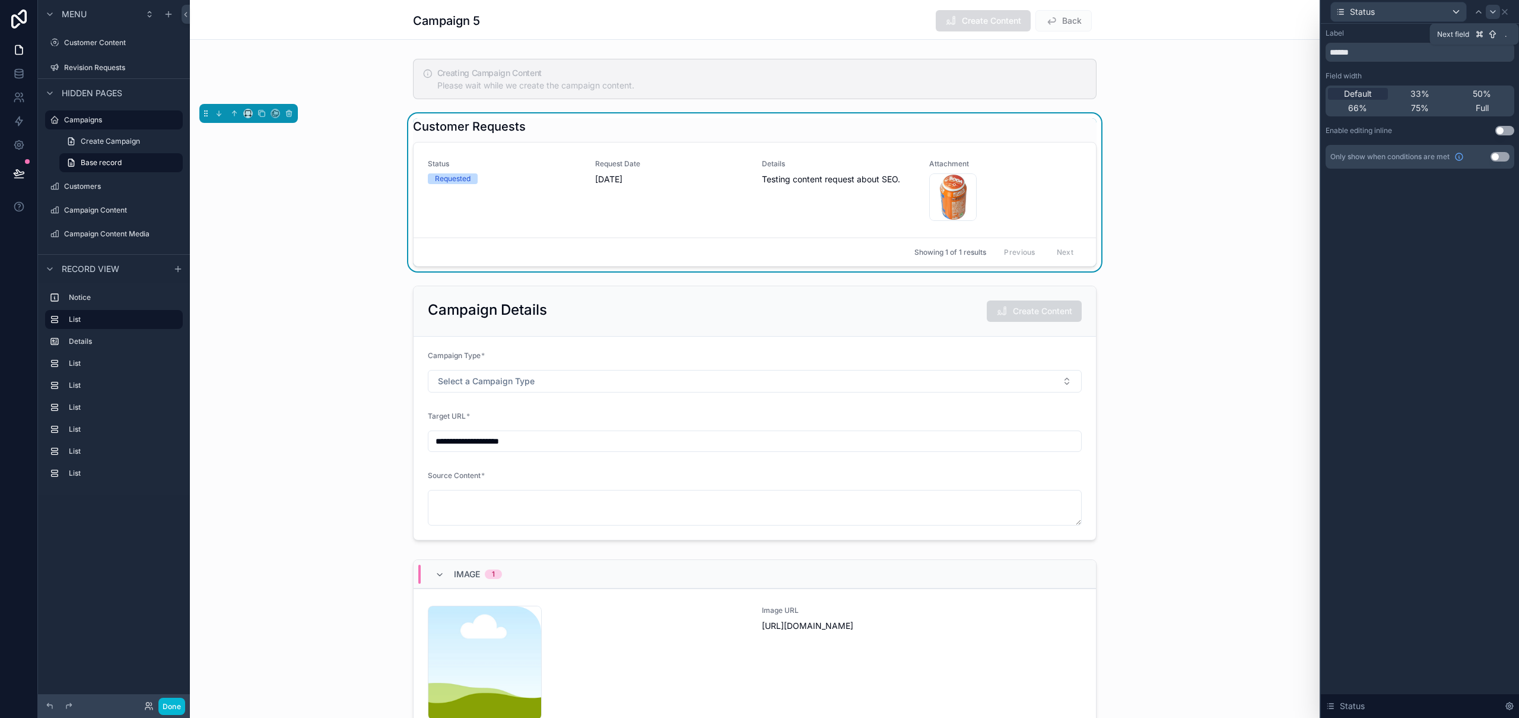
click at [1497, 12] on icon at bounding box center [1493, 11] width 9 height 9
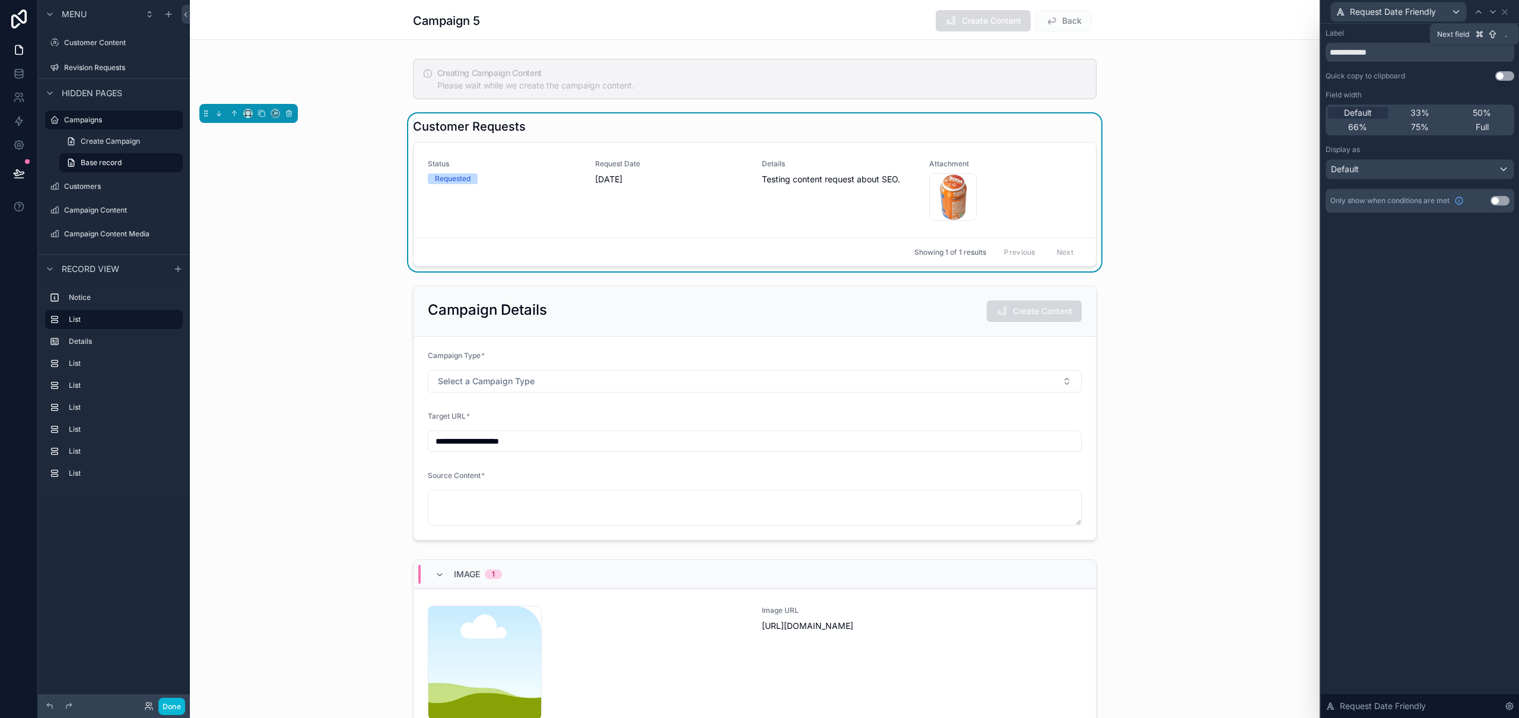
click at [1497, 12] on icon at bounding box center [1493, 11] width 9 height 9
click at [1426, 117] on span "33%" at bounding box center [1420, 113] width 19 height 12
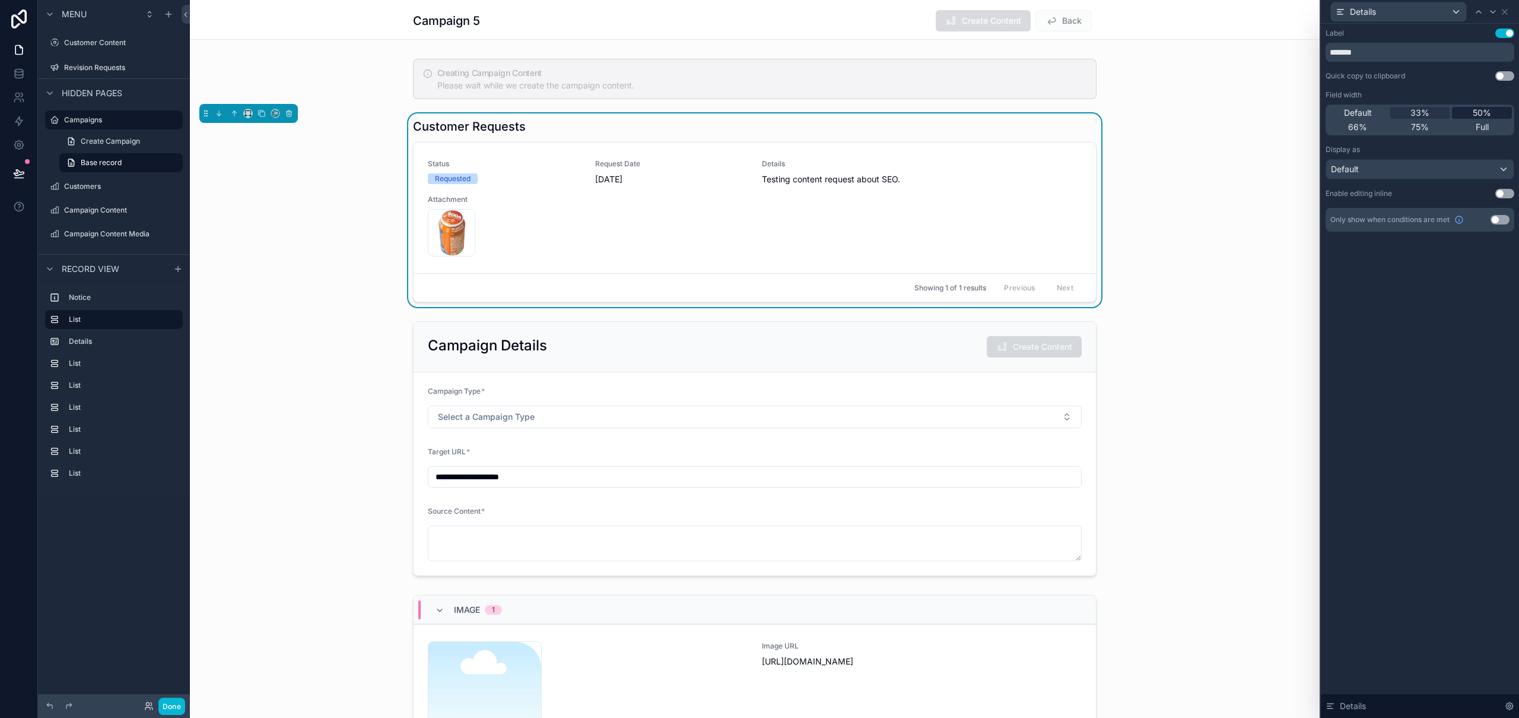
click at [1479, 113] on span "50%" at bounding box center [1482, 113] width 18 height 12
click at [1363, 113] on span "Default" at bounding box center [1358, 113] width 28 height 12
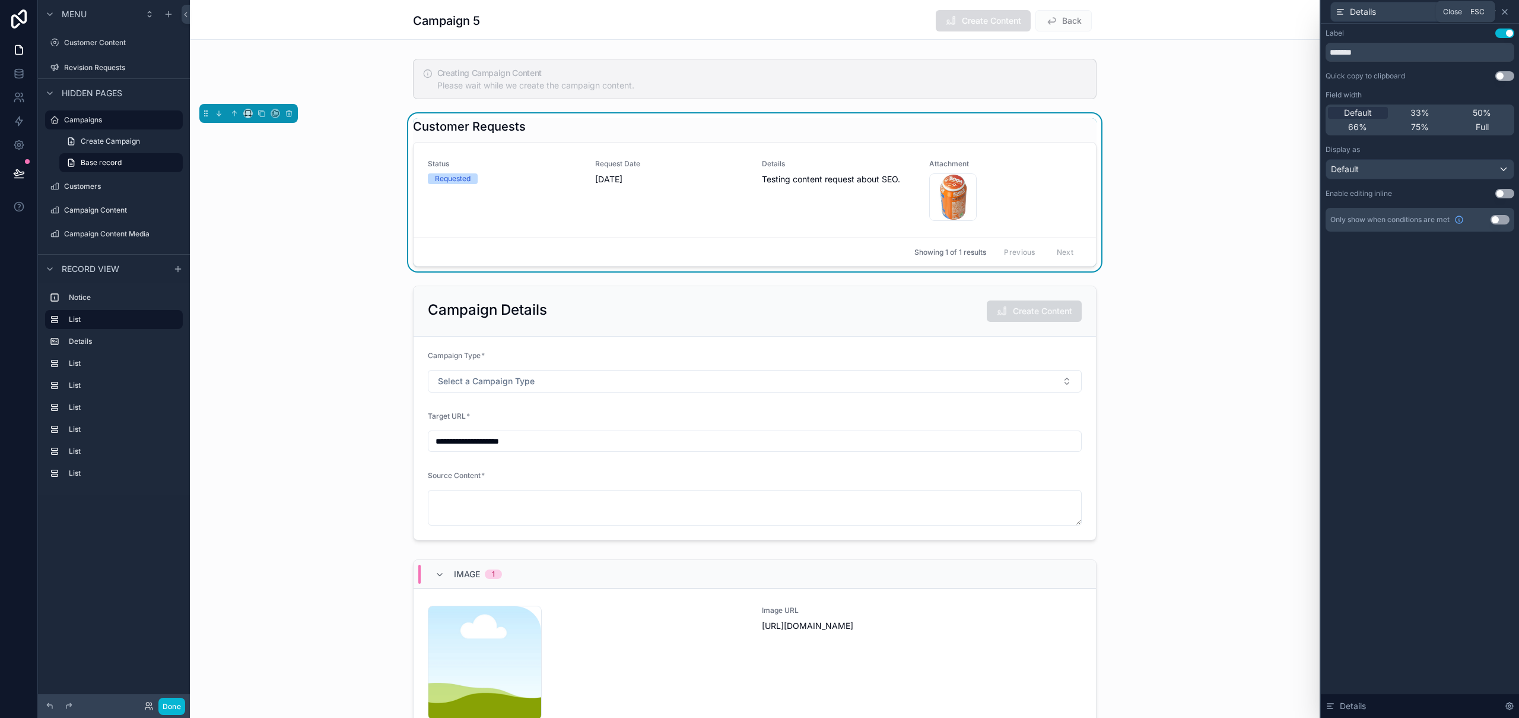
click at [1509, 8] on icon at bounding box center [1504, 11] width 9 height 9
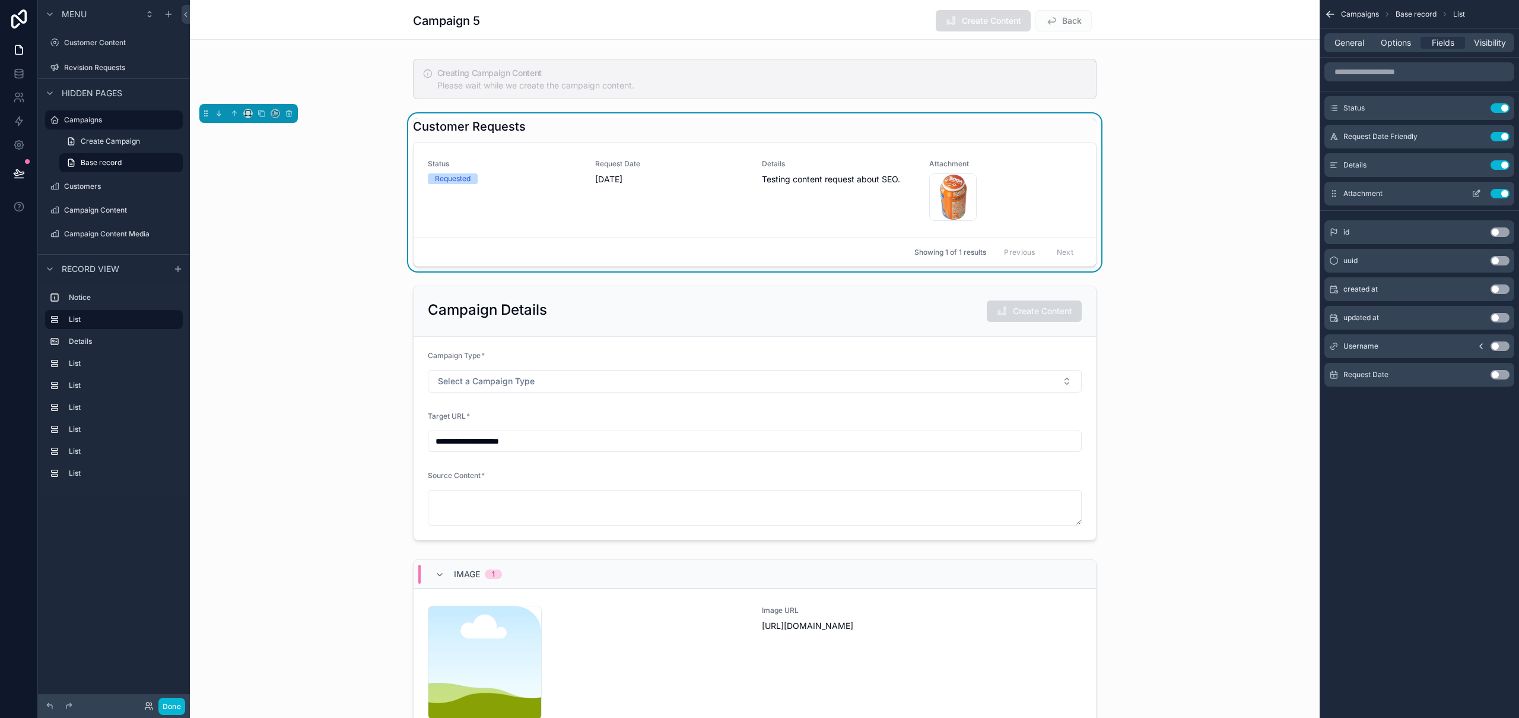
click at [1477, 191] on icon "scrollable content" at bounding box center [1476, 193] width 9 height 9
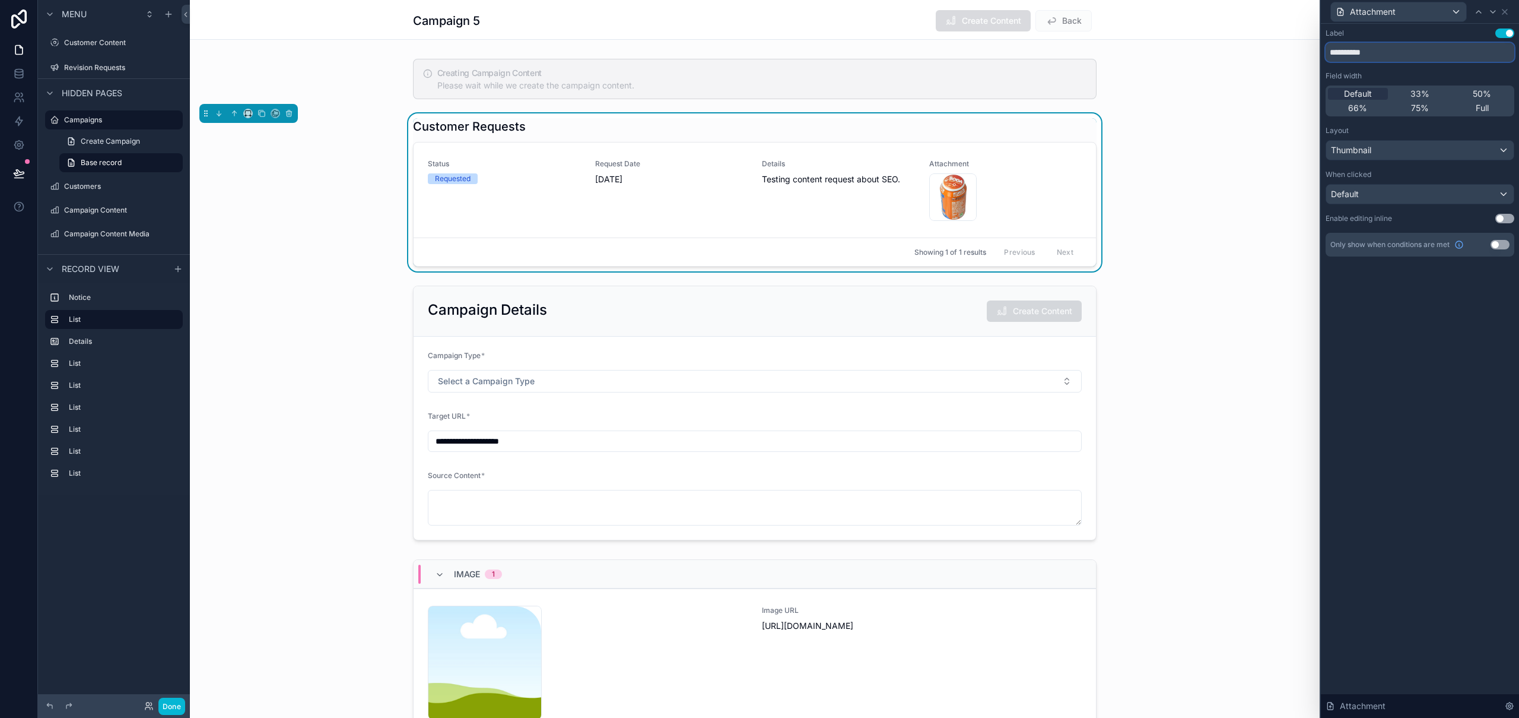
click at [1433, 50] on input "**********" at bounding box center [1420, 52] width 189 height 19
type input "**********"
click at [1448, 297] on div "**********" at bounding box center [1420, 371] width 198 height 694
drag, startPoint x: 1416, startPoint y: 322, endPoint x: 1432, endPoint y: 293, distance: 32.4
click at [1416, 322] on div "**********" at bounding box center [1420, 371] width 198 height 694
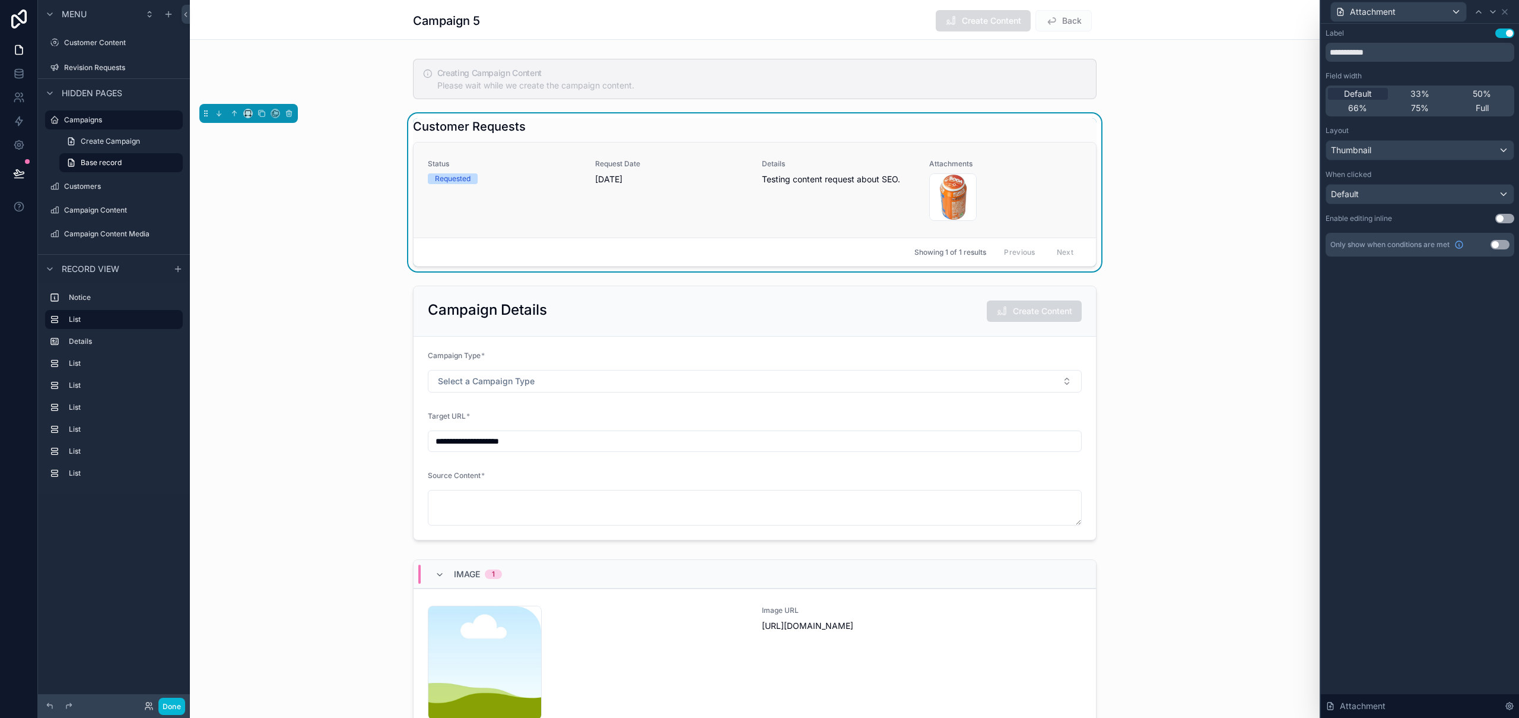
click at [832, 202] on div "Details Testing content request about SEO." at bounding box center [838, 190] width 153 height 62
click at [1506, 33] on button "Use setting" at bounding box center [1505, 32] width 19 height 9
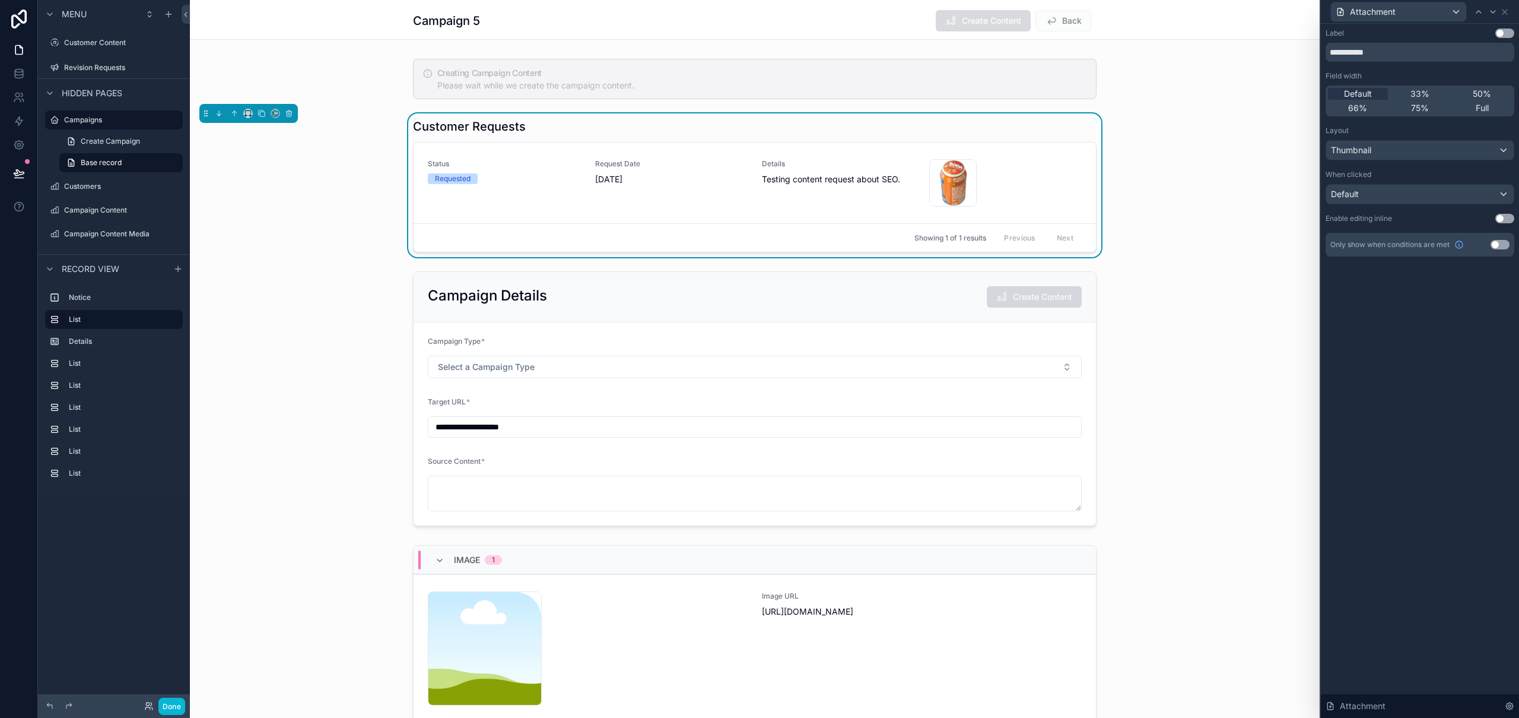
click at [1506, 33] on button "Use setting" at bounding box center [1505, 32] width 19 height 9
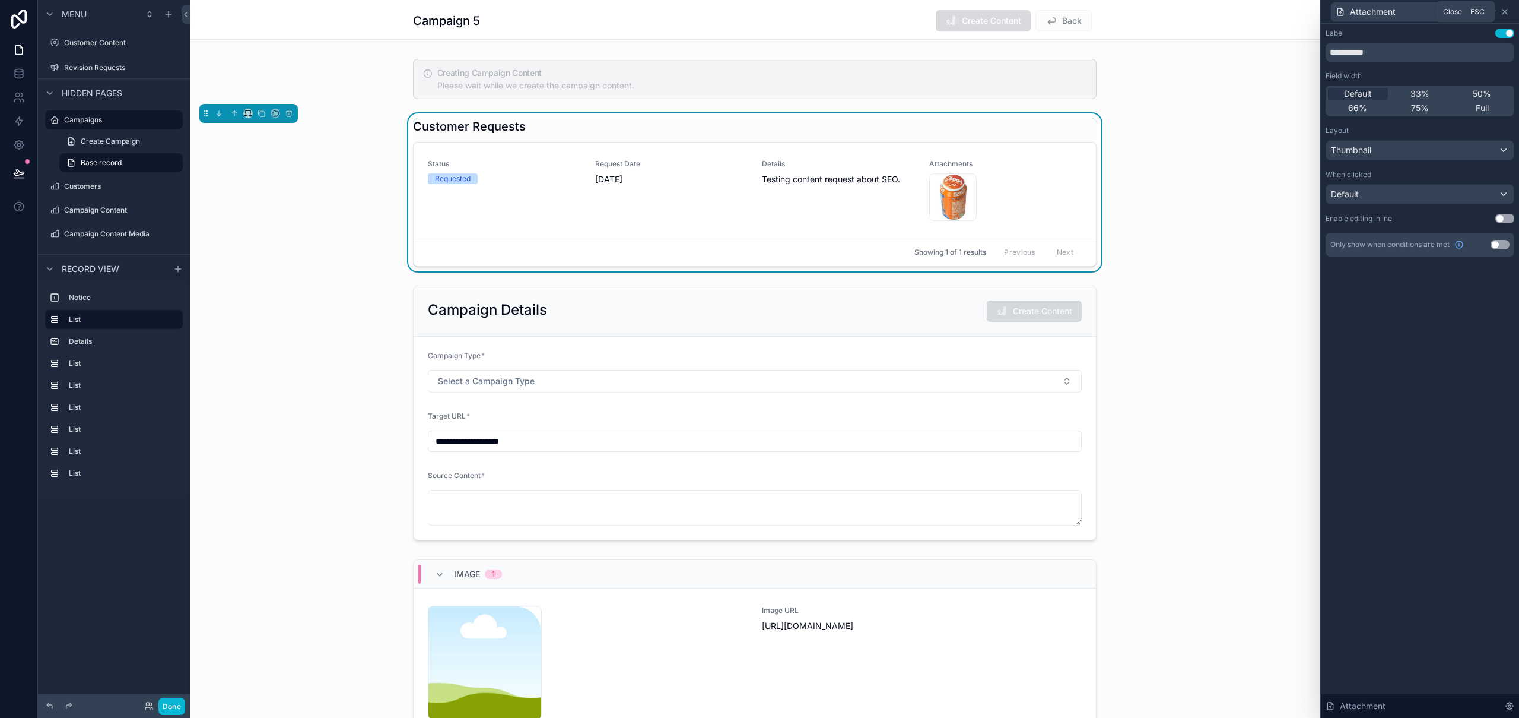
click at [1502, 13] on icon at bounding box center [1504, 11] width 9 height 9
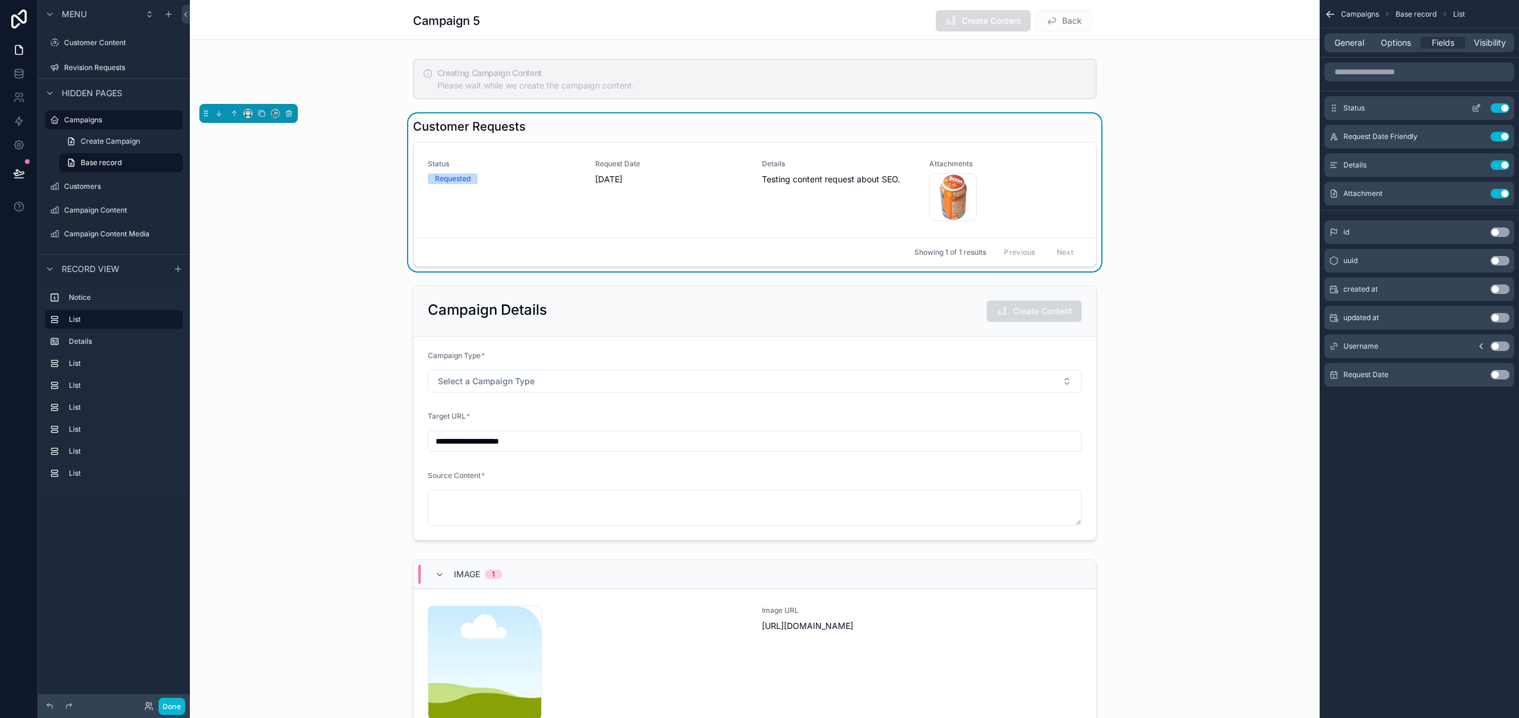
click at [1476, 107] on icon "scrollable content" at bounding box center [1476, 107] width 9 height 9
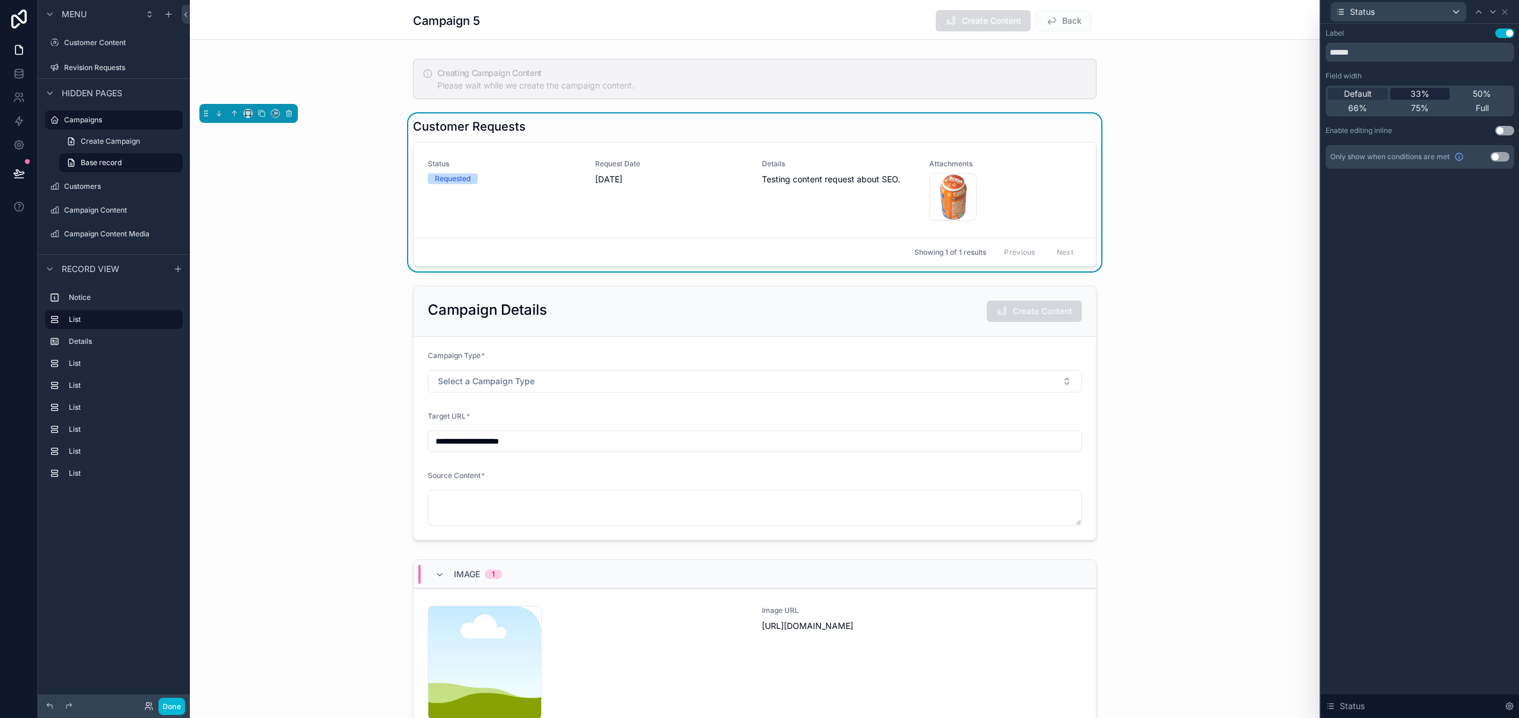
click at [1427, 94] on span "33%" at bounding box center [1420, 94] width 19 height 12
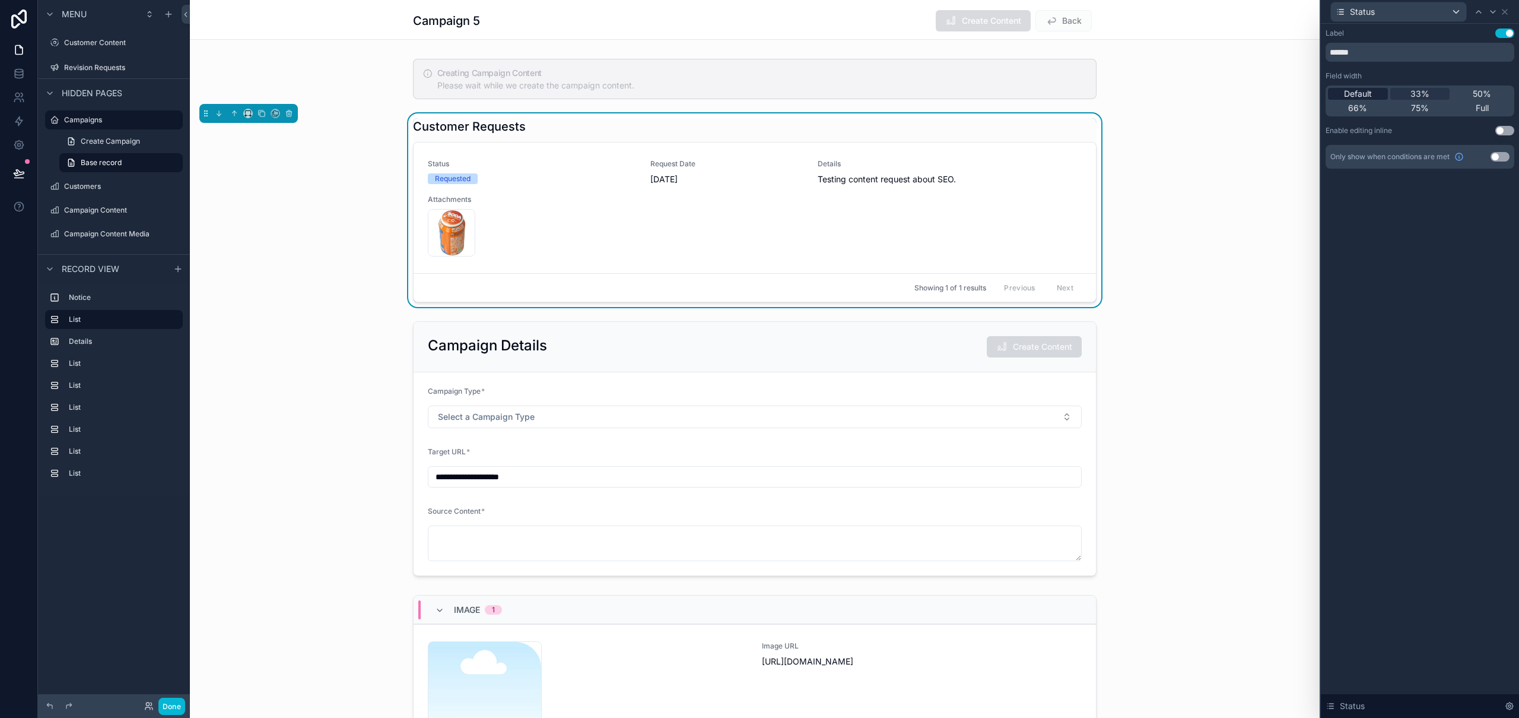
click at [1369, 91] on span "Default" at bounding box center [1358, 94] width 28 height 12
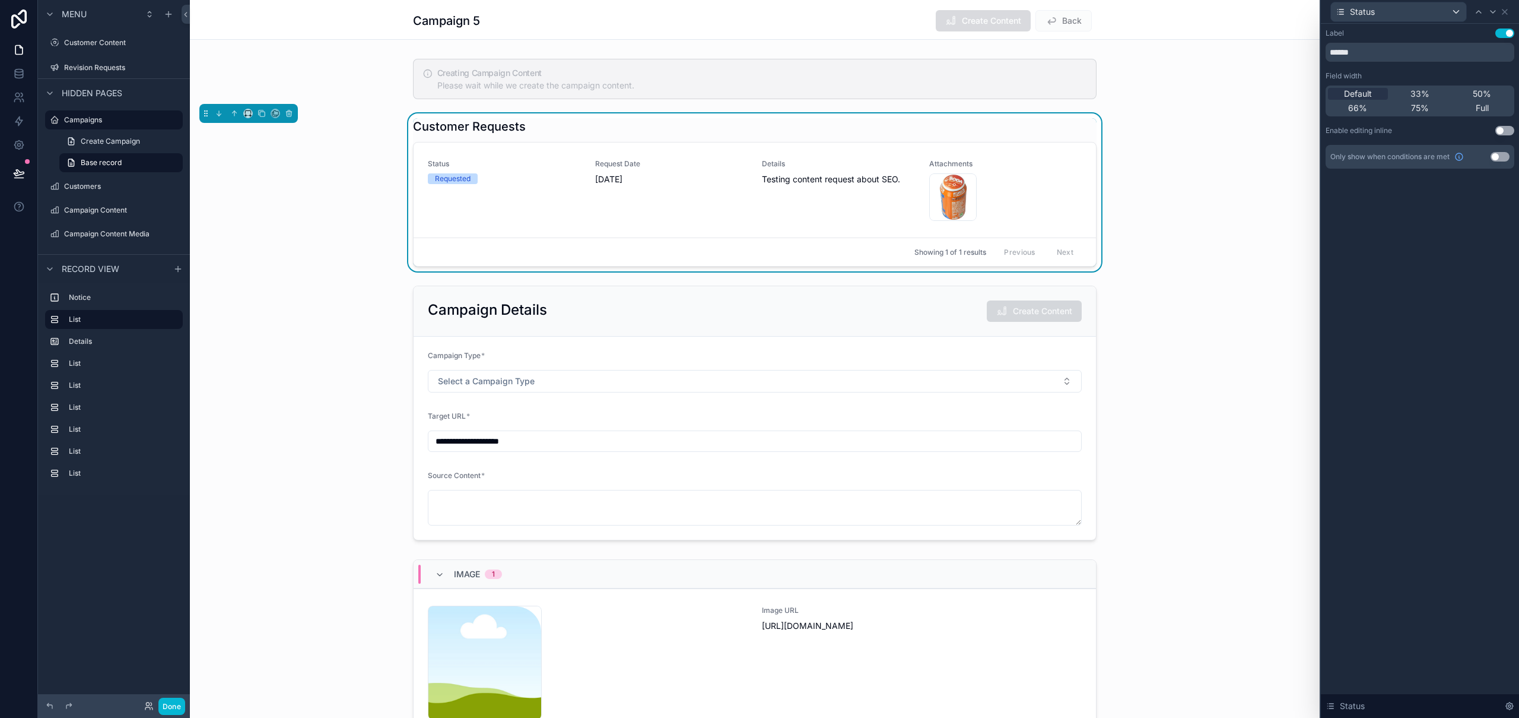
click at [1448, 283] on div "Label Use setting ****** Field width Default 33% 50% 66% 75% Full Enable editin…" at bounding box center [1420, 371] width 198 height 694
click at [1509, 9] on icon at bounding box center [1504, 11] width 9 height 9
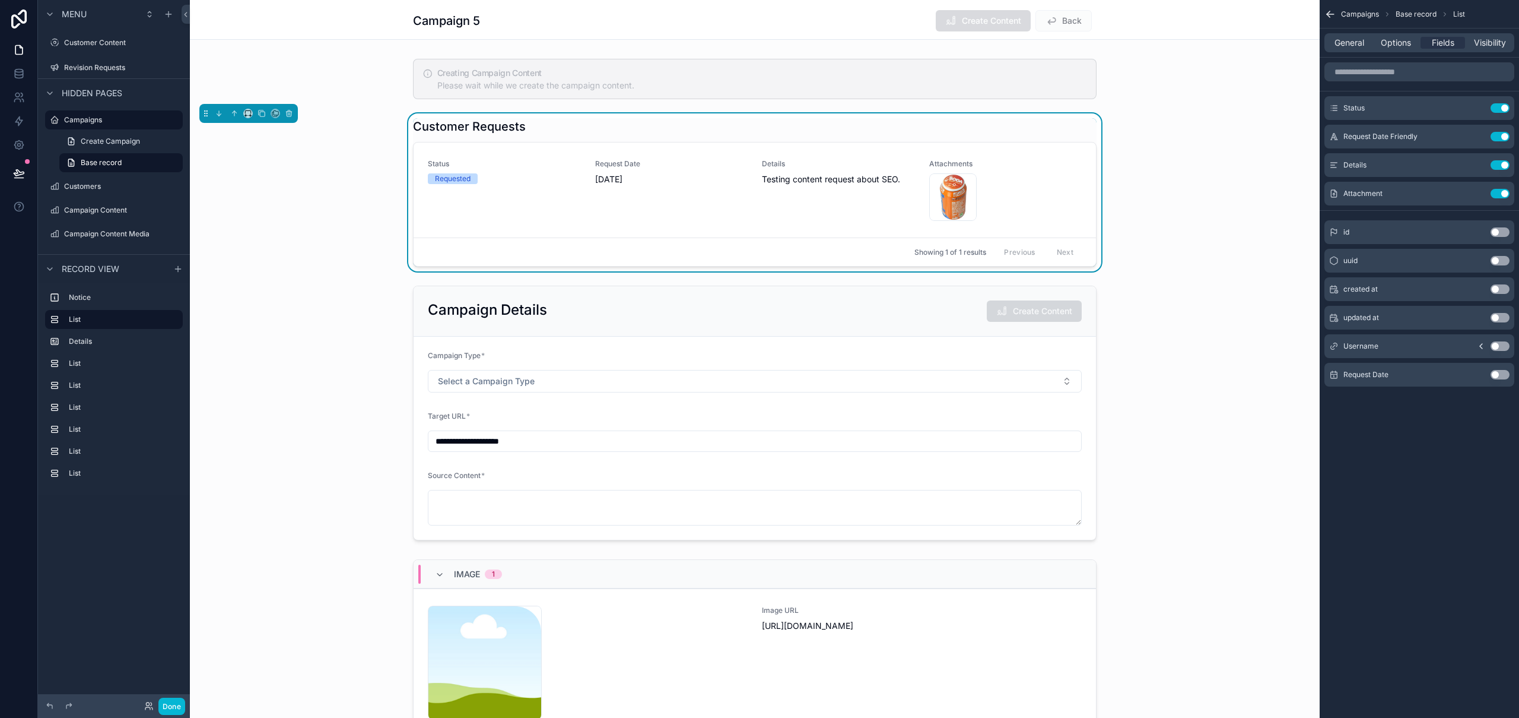
click at [1208, 123] on div "Customer Requests Status Requested Request Date 12th August 2025 Details Testin…" at bounding box center [755, 192] width 1130 height 158
click at [1381, 45] on span "Options" at bounding box center [1396, 43] width 30 height 12
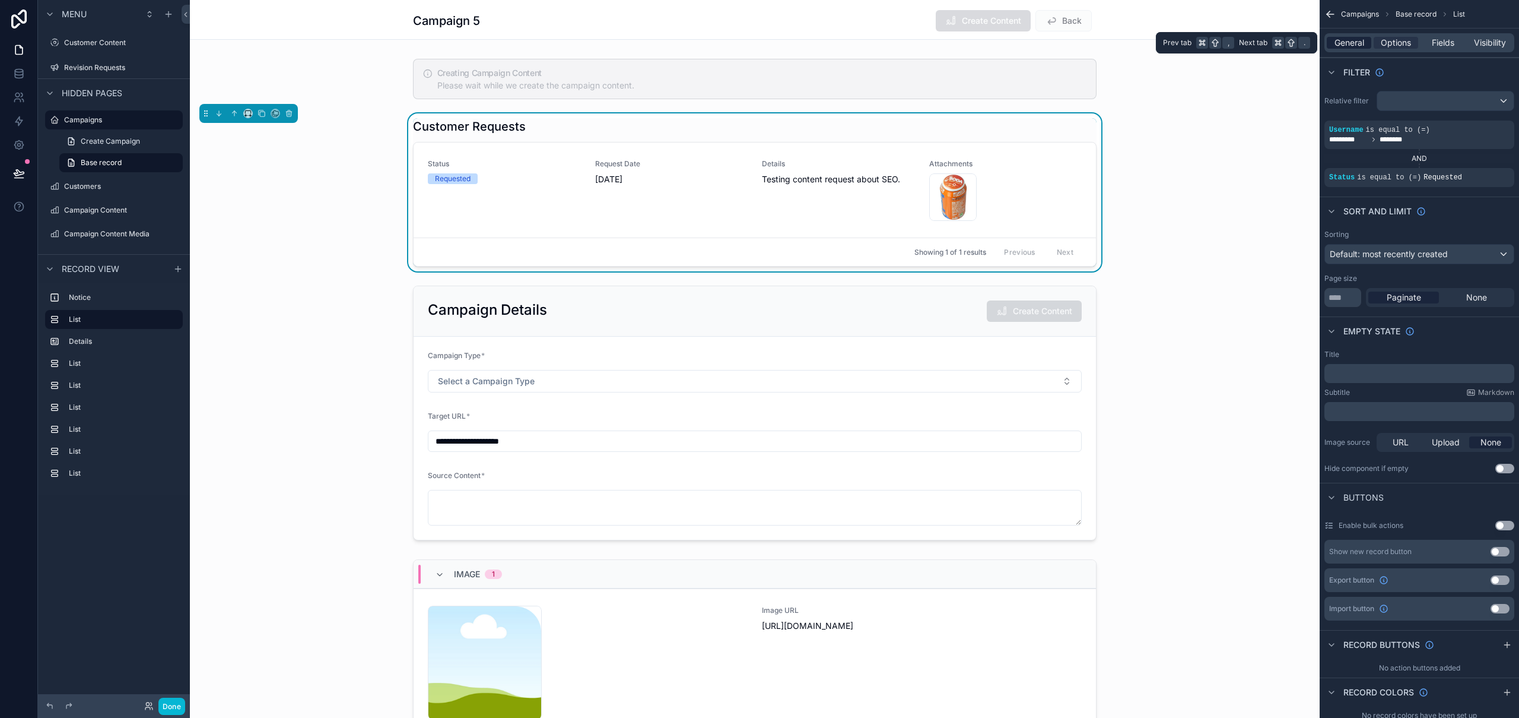
click at [1356, 45] on span "General" at bounding box center [1350, 43] width 30 height 12
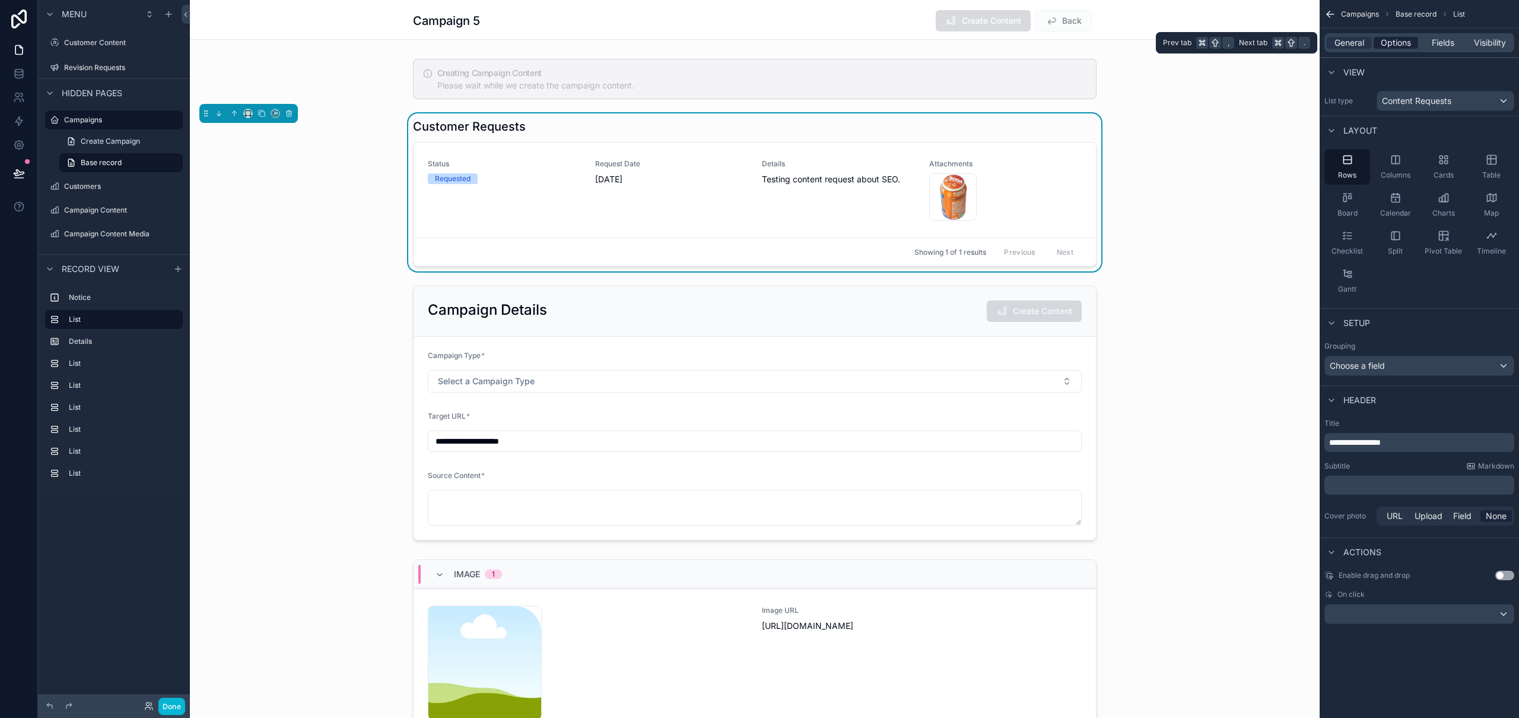
click at [1403, 38] on span "Options" at bounding box center [1396, 43] width 30 height 12
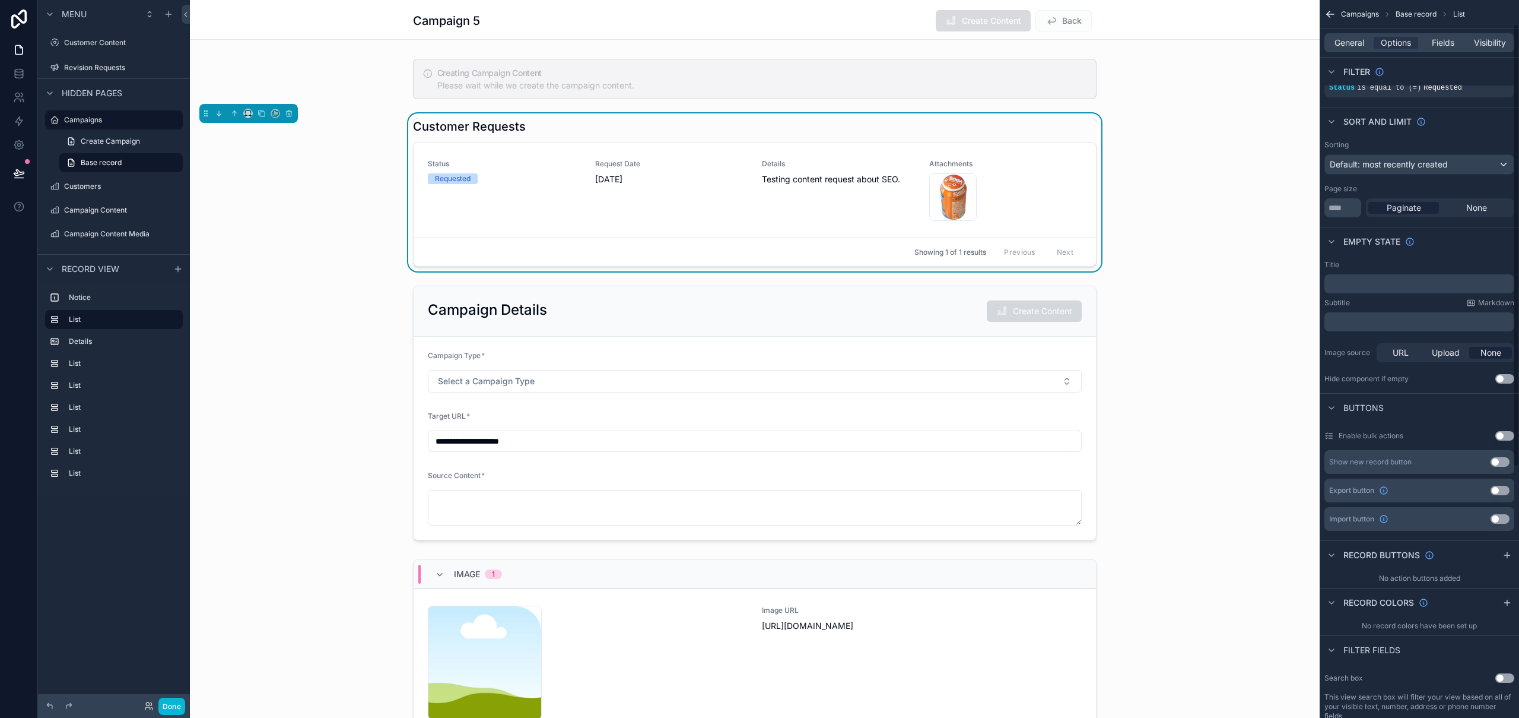
scroll to position [212, 0]
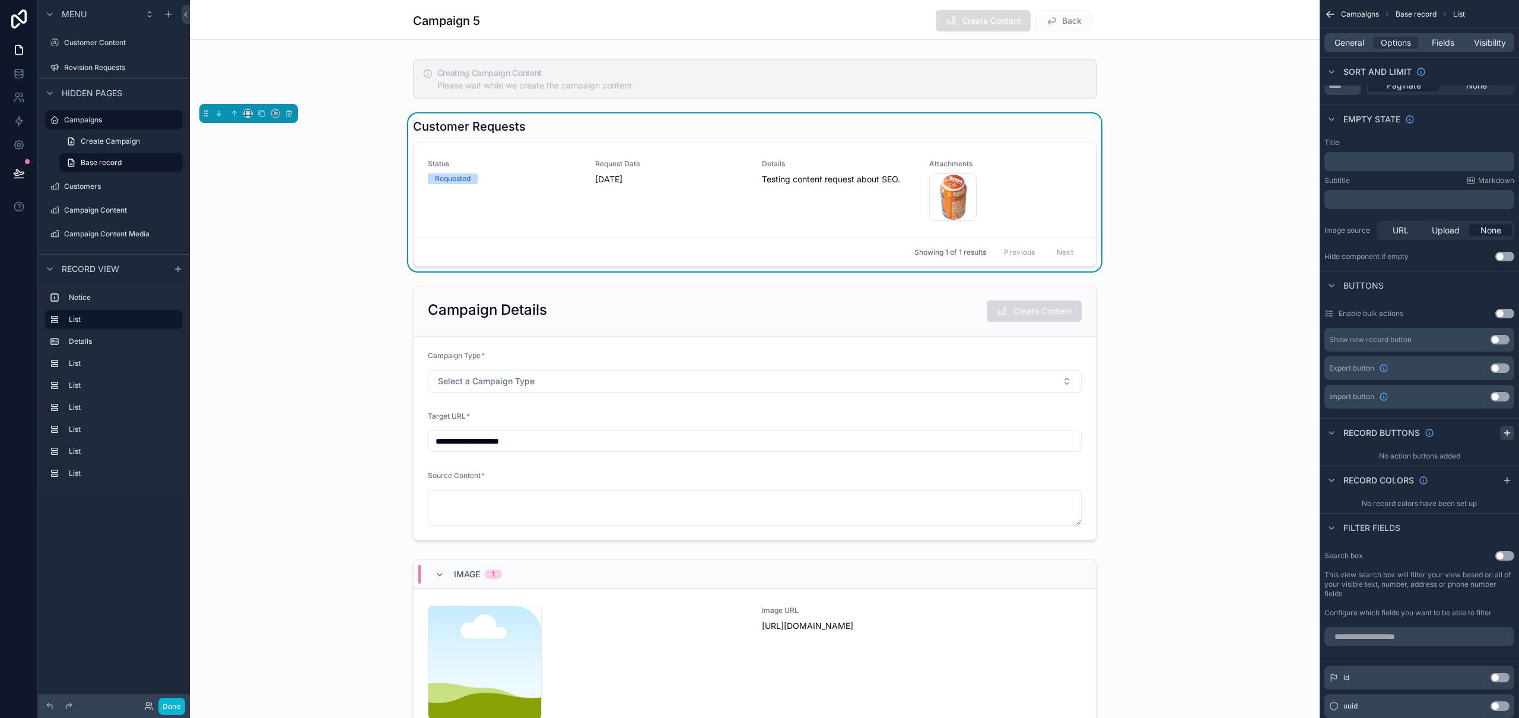
click at [1505, 433] on icon "scrollable content" at bounding box center [1507, 432] width 9 height 9
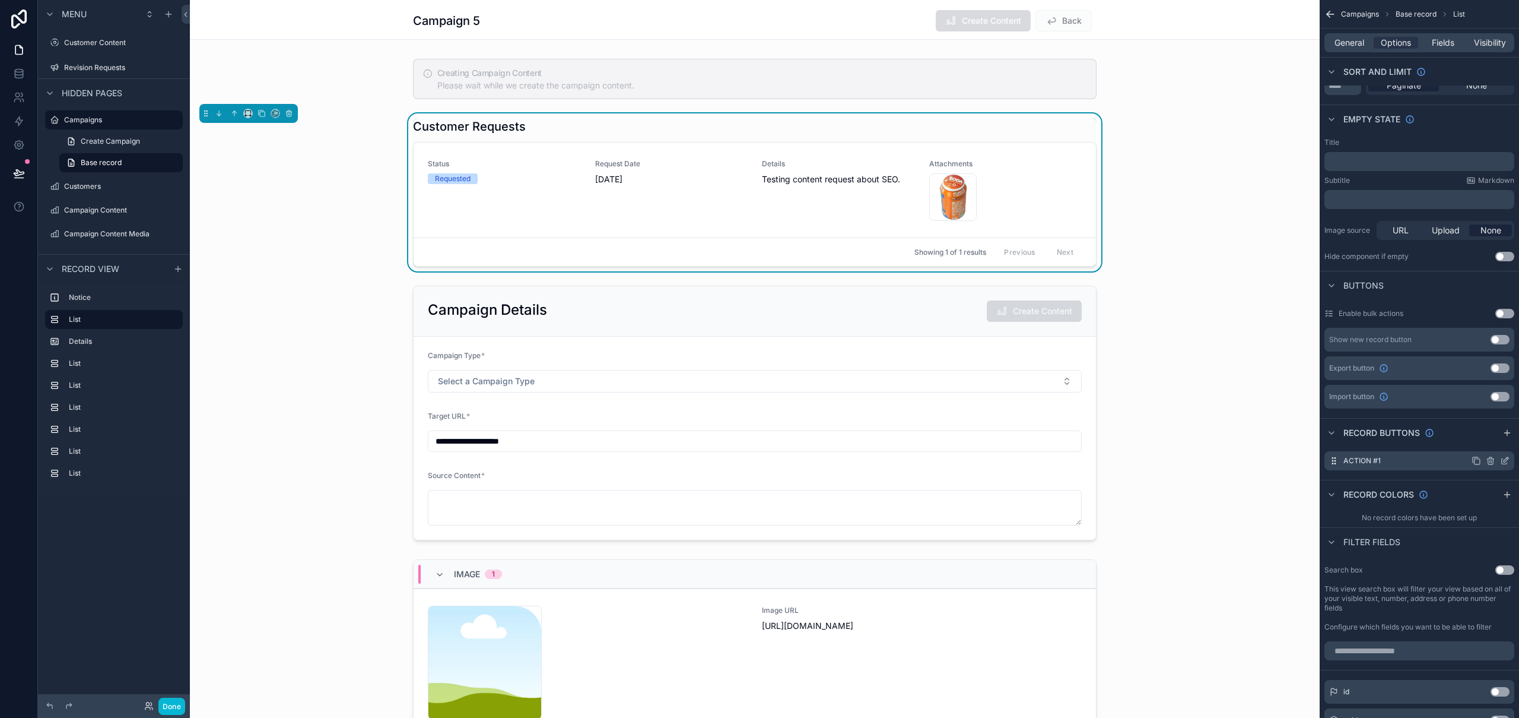
click at [1505, 459] on icon "scrollable content" at bounding box center [1506, 459] width 5 height 5
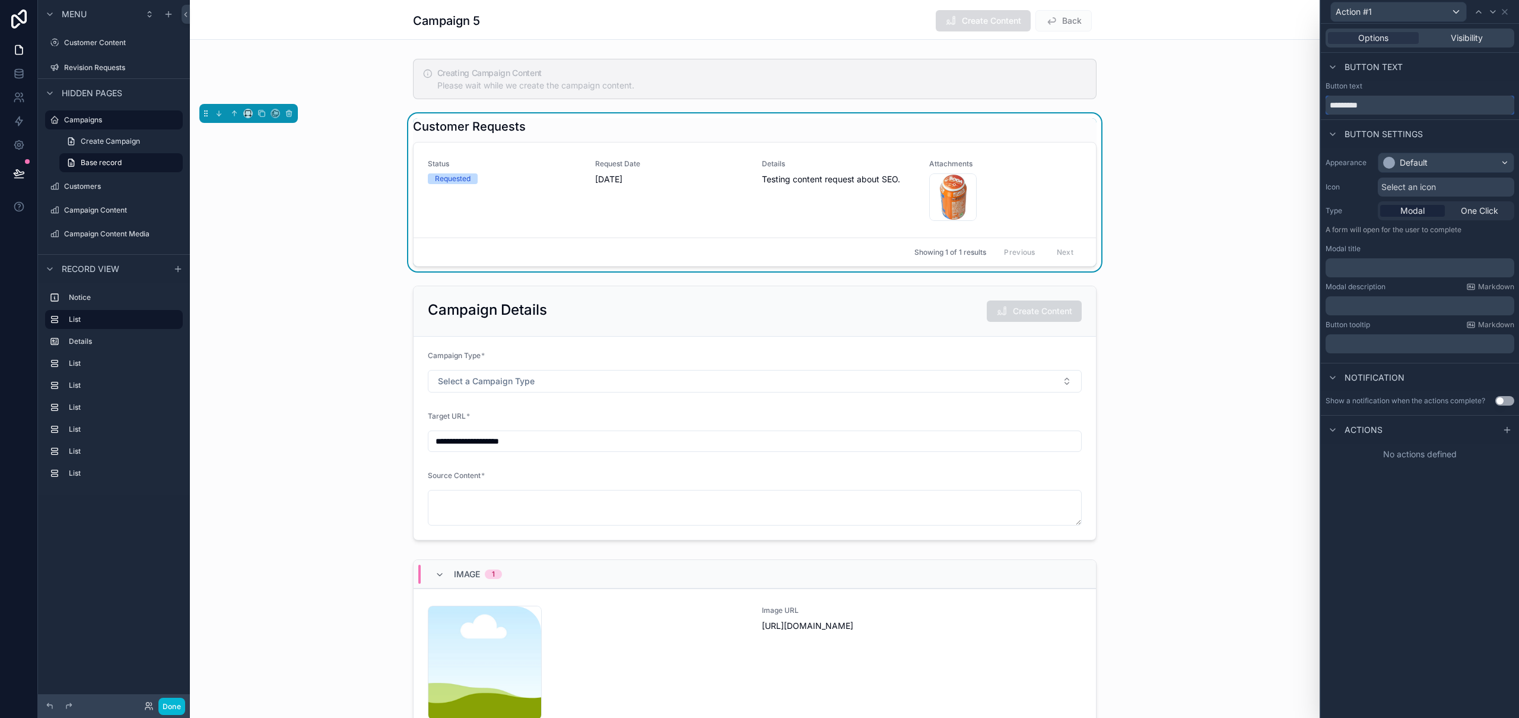
drag, startPoint x: 1430, startPoint y: 106, endPoint x: 1328, endPoint y: 103, distance: 102.1
click at [1328, 103] on input "*********" at bounding box center [1420, 105] width 189 height 19
type input "********"
click at [1506, 544] on div "Options Visibility Button text Button text ******** Button settings Appearance …" at bounding box center [1420, 371] width 198 height 694
click at [1429, 170] on div "Default" at bounding box center [1446, 162] width 135 height 19
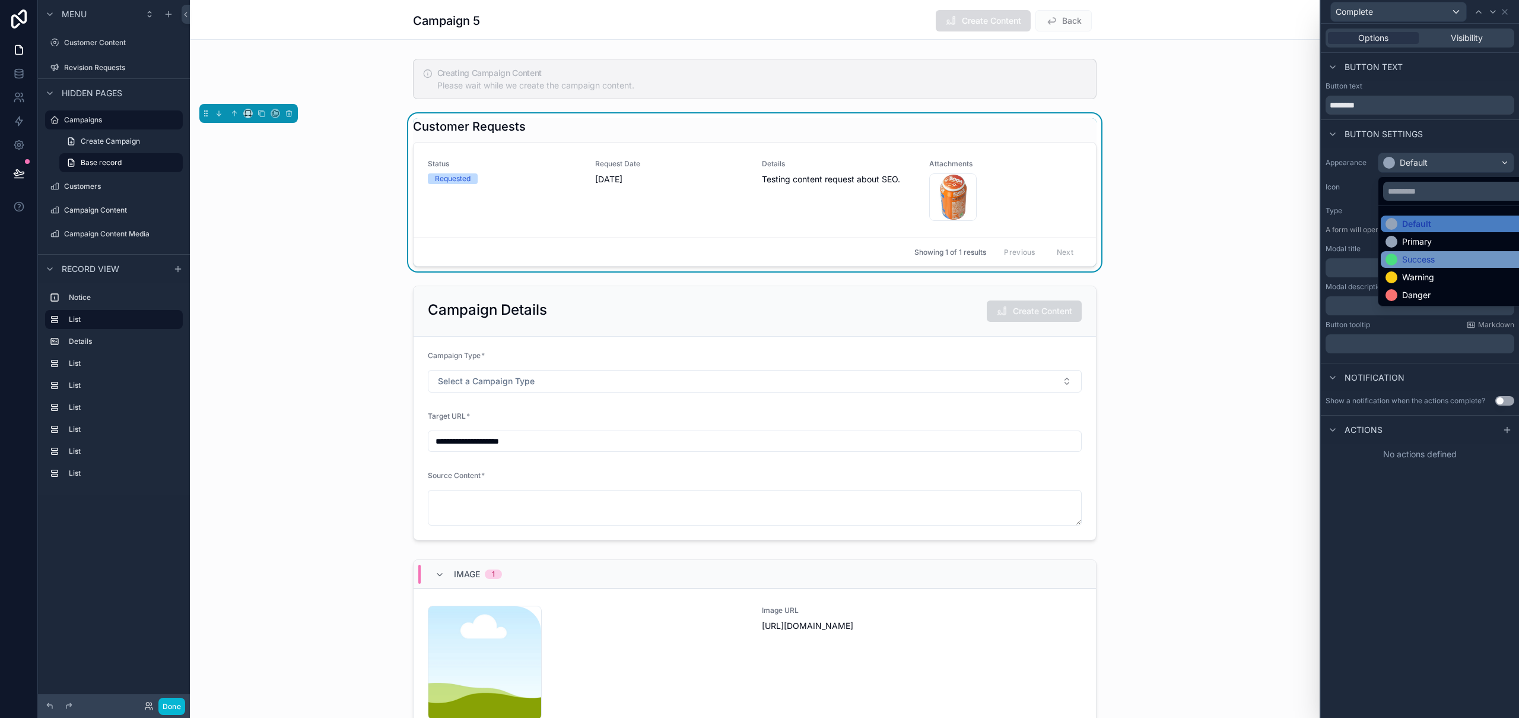
click at [1437, 256] on div "Success" at bounding box center [1460, 259] width 148 height 12
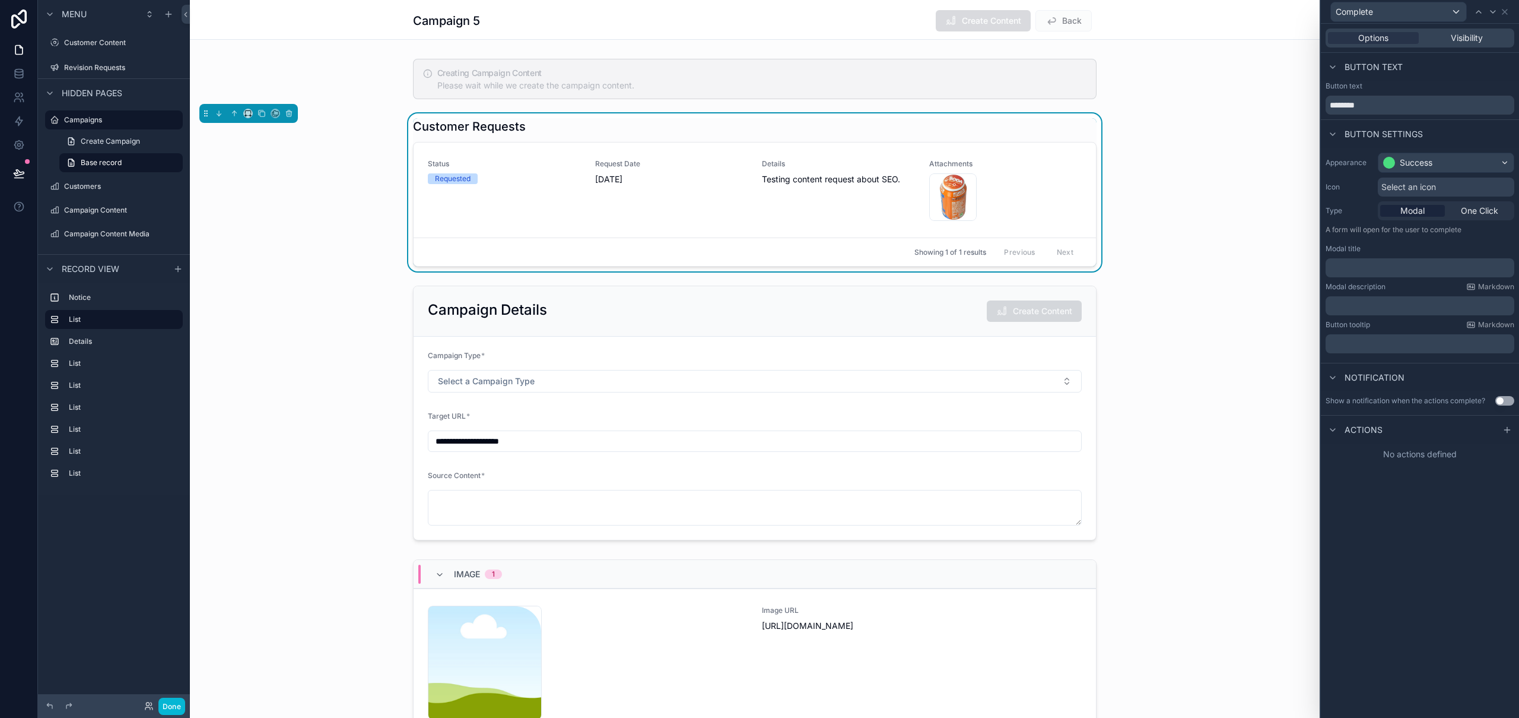
click at [1442, 187] on div "Select an icon" at bounding box center [1446, 186] width 137 height 19
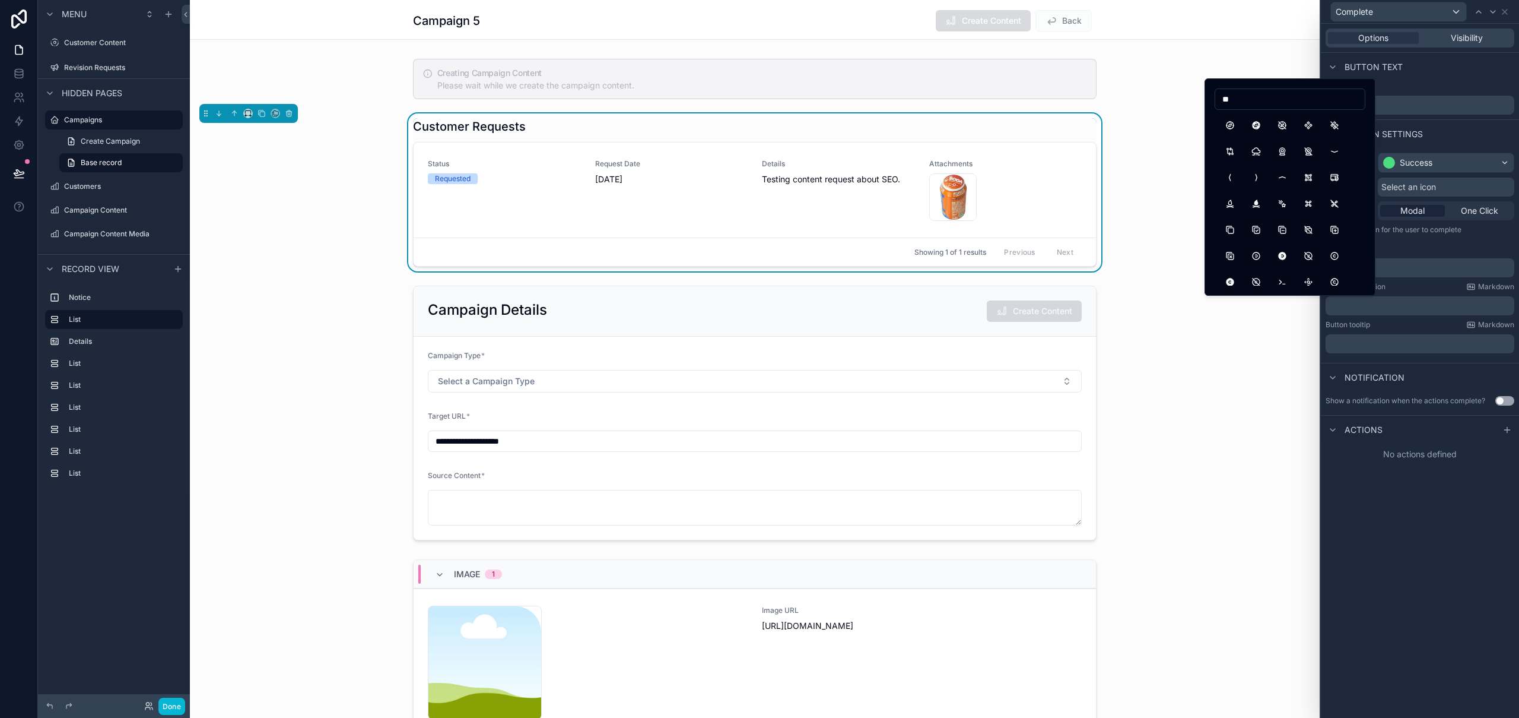
type input "*"
type input "********"
click at [1262, 33] on div "Campaign 5 Create Content Back" at bounding box center [755, 20] width 1130 height 40
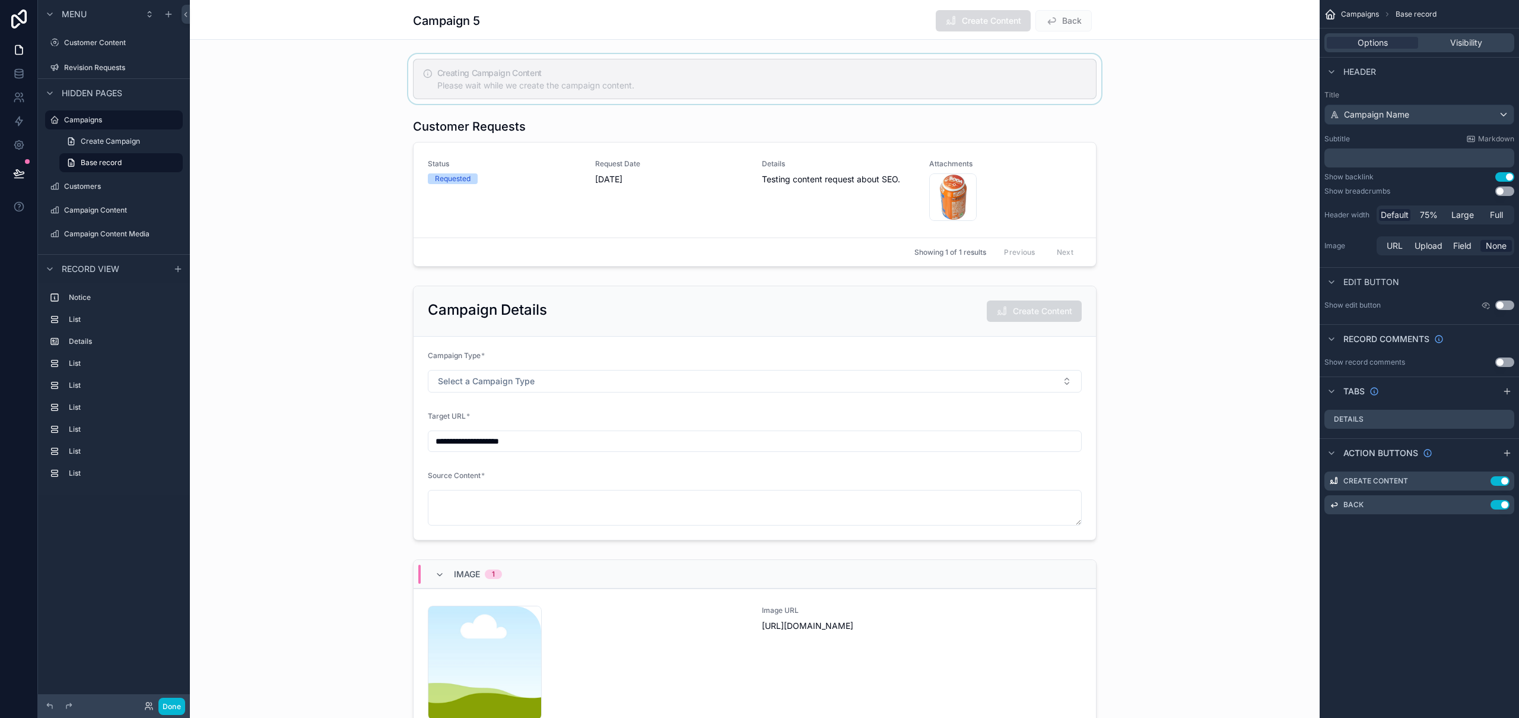
scroll to position [0, 0]
click at [112, 61] on div "Revision Requests" at bounding box center [114, 68] width 100 height 14
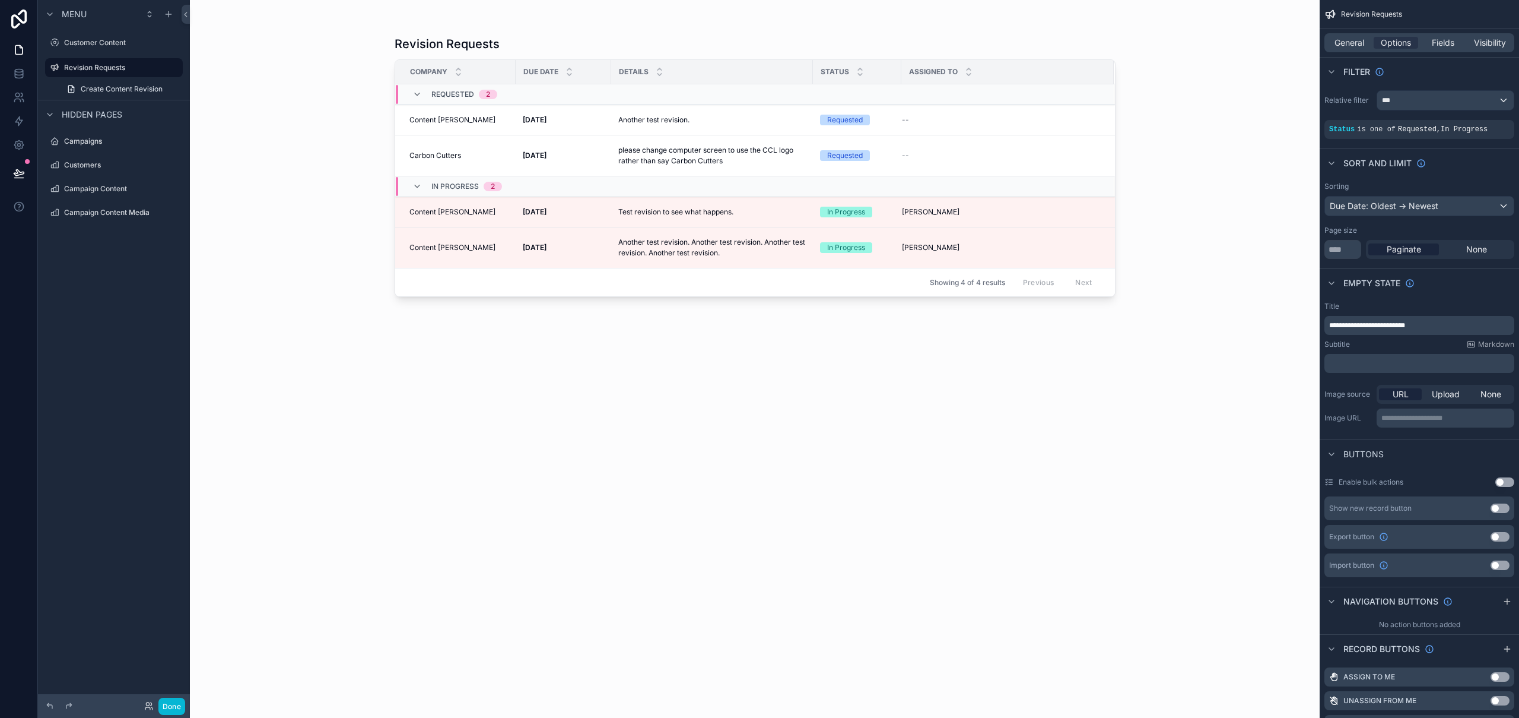
click at [645, 220] on div "scrollable content" at bounding box center [755, 351] width 759 height 703
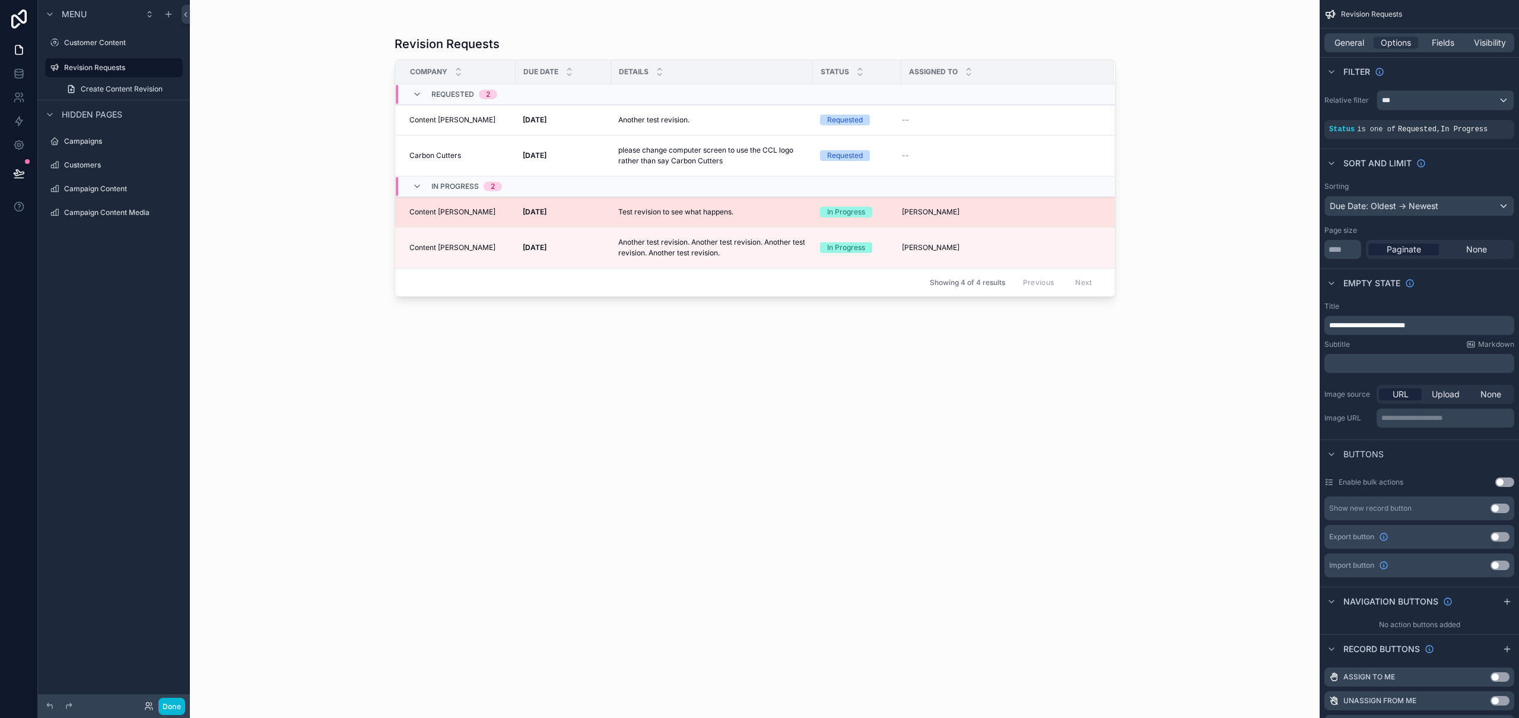
click at [686, 209] on p "Test revision to see what happens." at bounding box center [675, 212] width 115 height 11
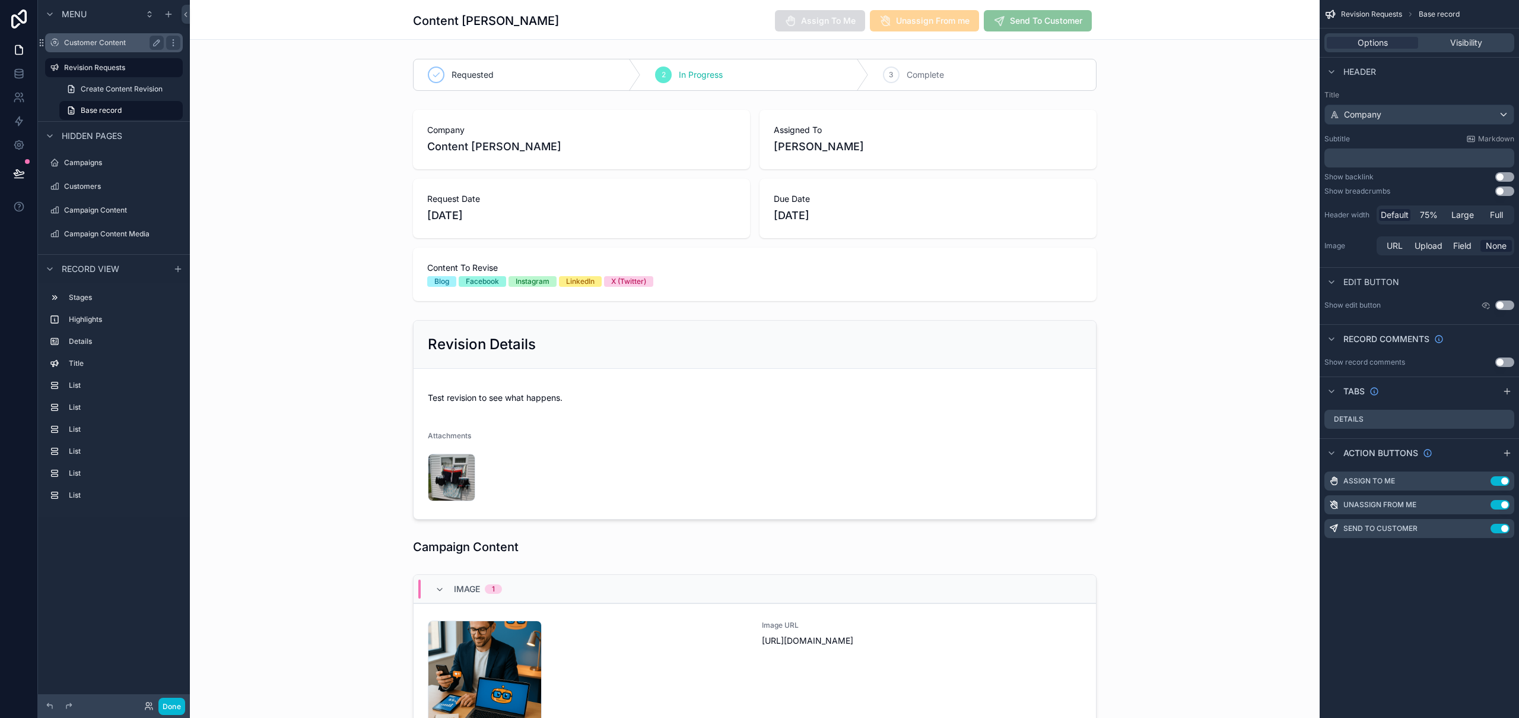
click at [117, 45] on label "Customer Content" at bounding box center [111, 42] width 95 height 9
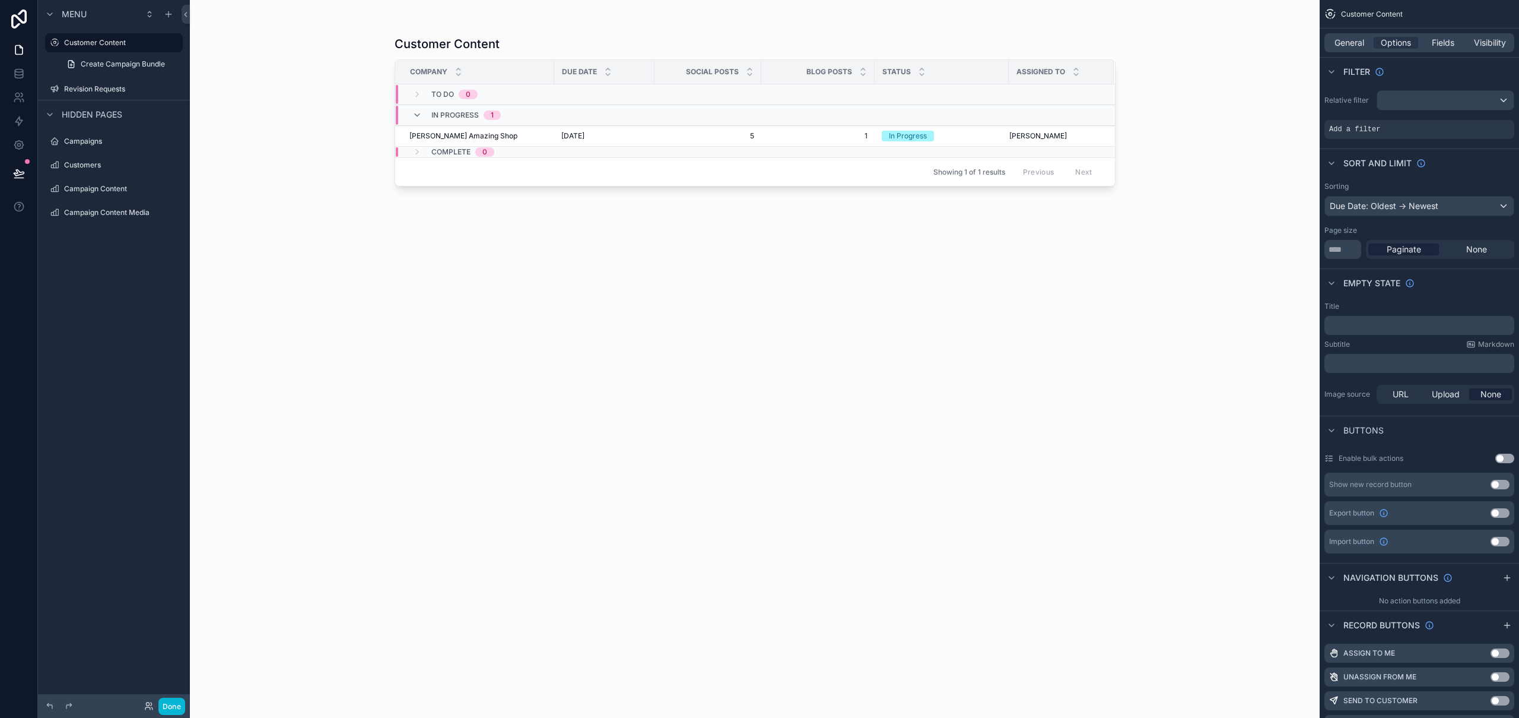
click at [697, 138] on div "scrollable content" at bounding box center [755, 351] width 759 height 703
click at [697, 138] on span "5" at bounding box center [708, 135] width 93 height 9
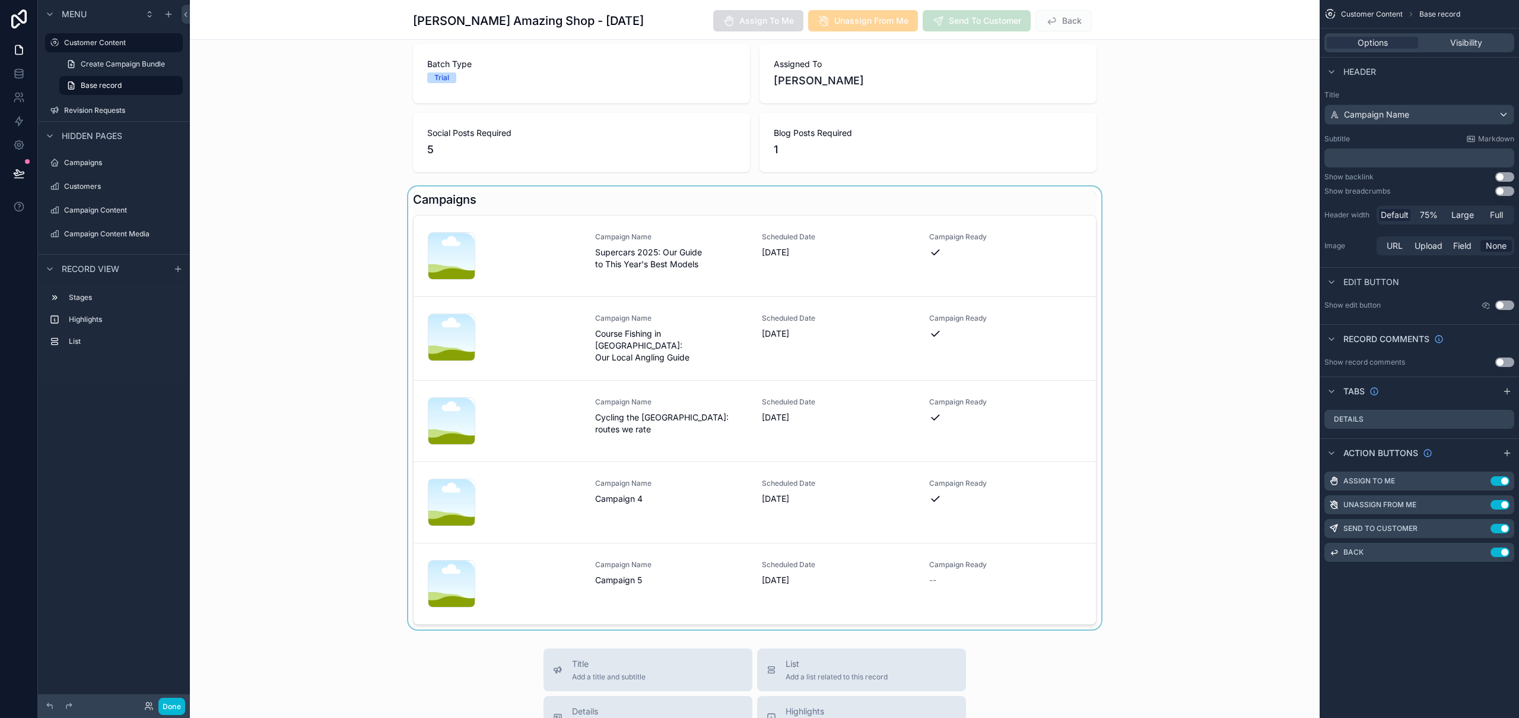
scroll to position [196, 0]
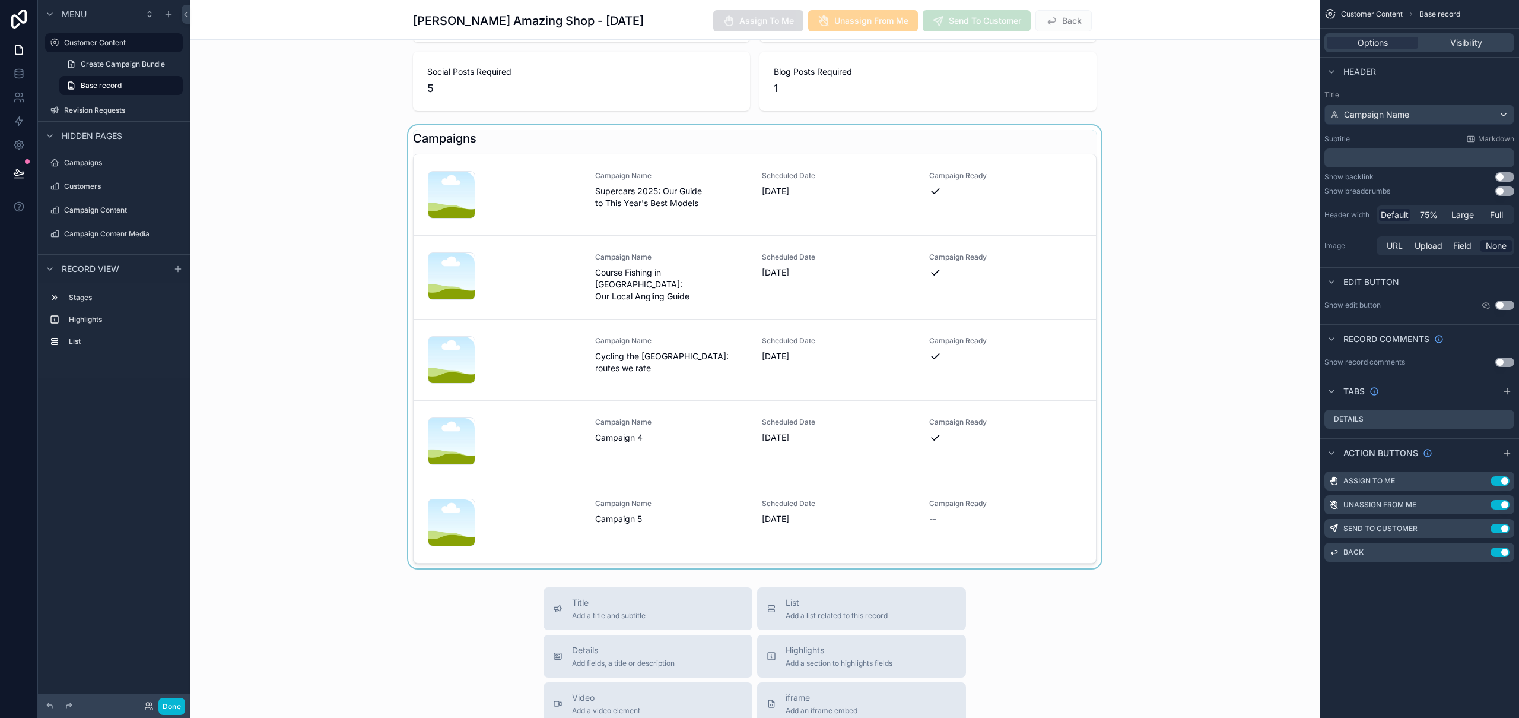
click at [775, 530] on div "scrollable content" at bounding box center [755, 346] width 1130 height 443
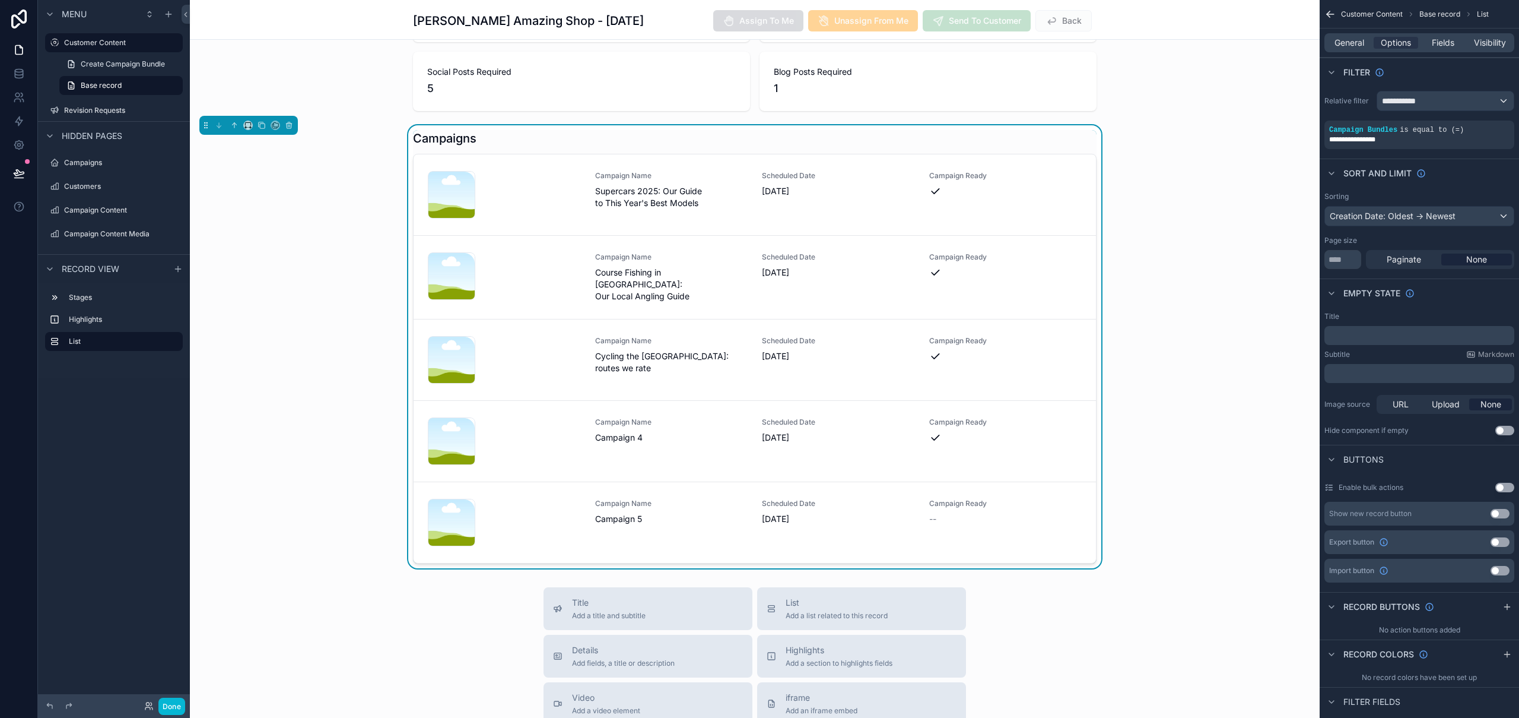
click at [775, 530] on div "Scheduled Date 21st August 2025" at bounding box center [838, 522] width 153 height 47
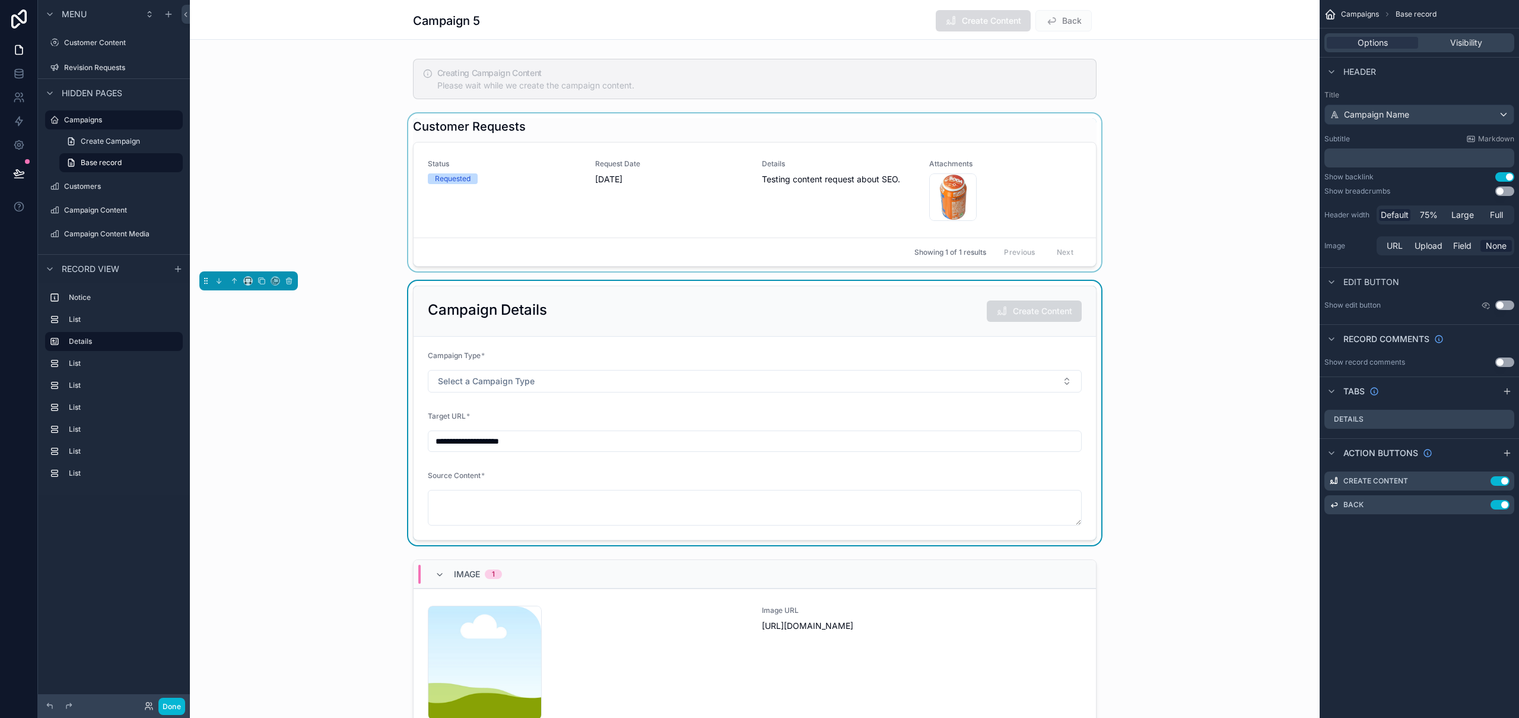
click at [1056, 148] on div "scrollable content" at bounding box center [755, 192] width 1130 height 158
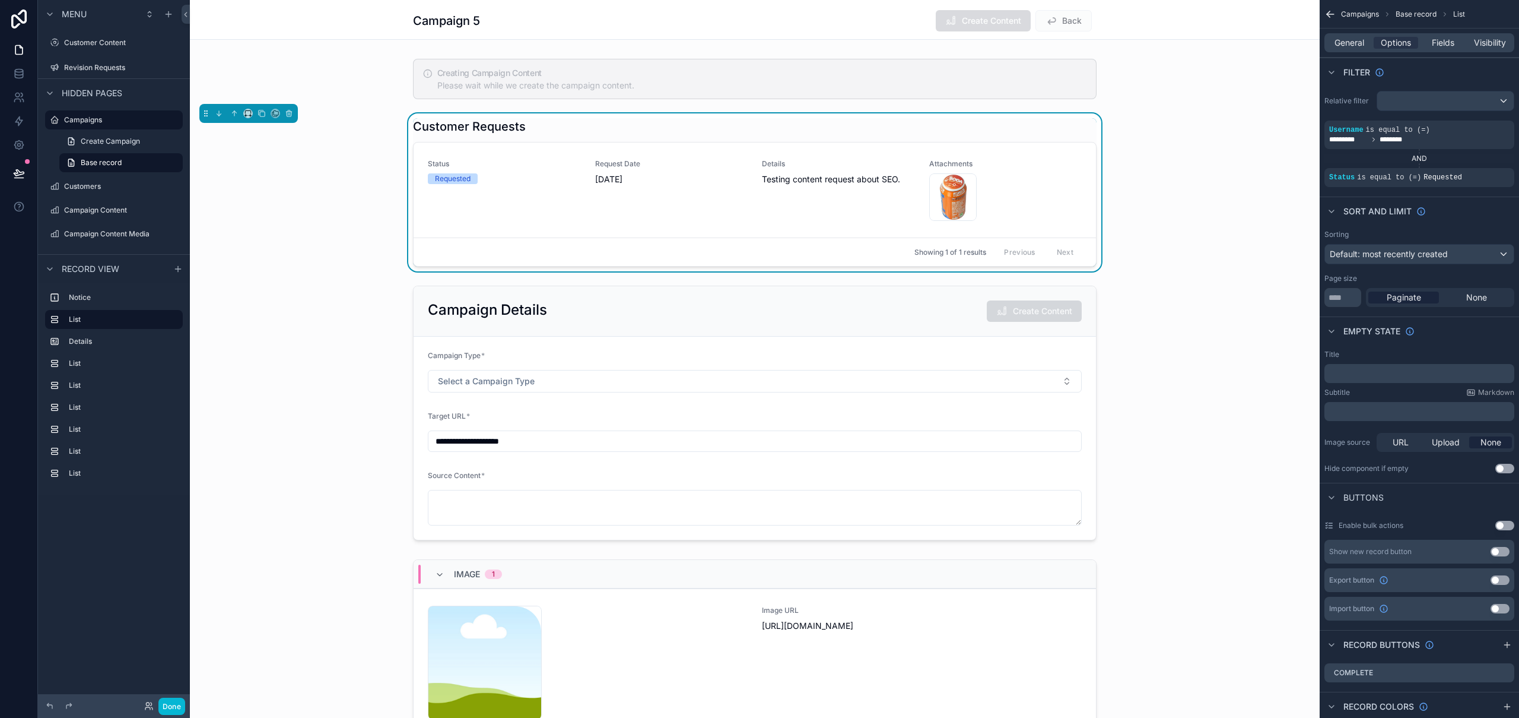
scroll to position [132, 0]
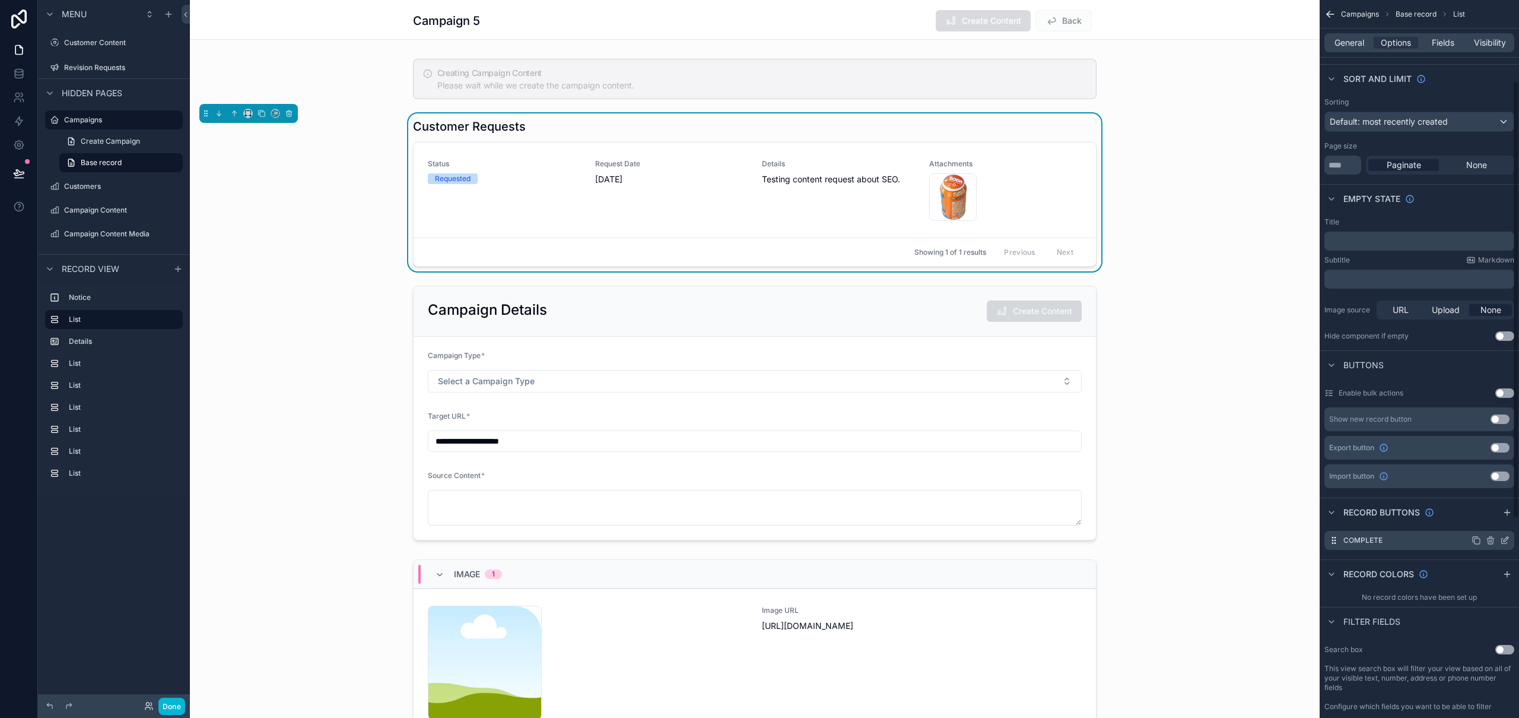
click at [1505, 540] on icon "scrollable content" at bounding box center [1504, 539] width 9 height 9
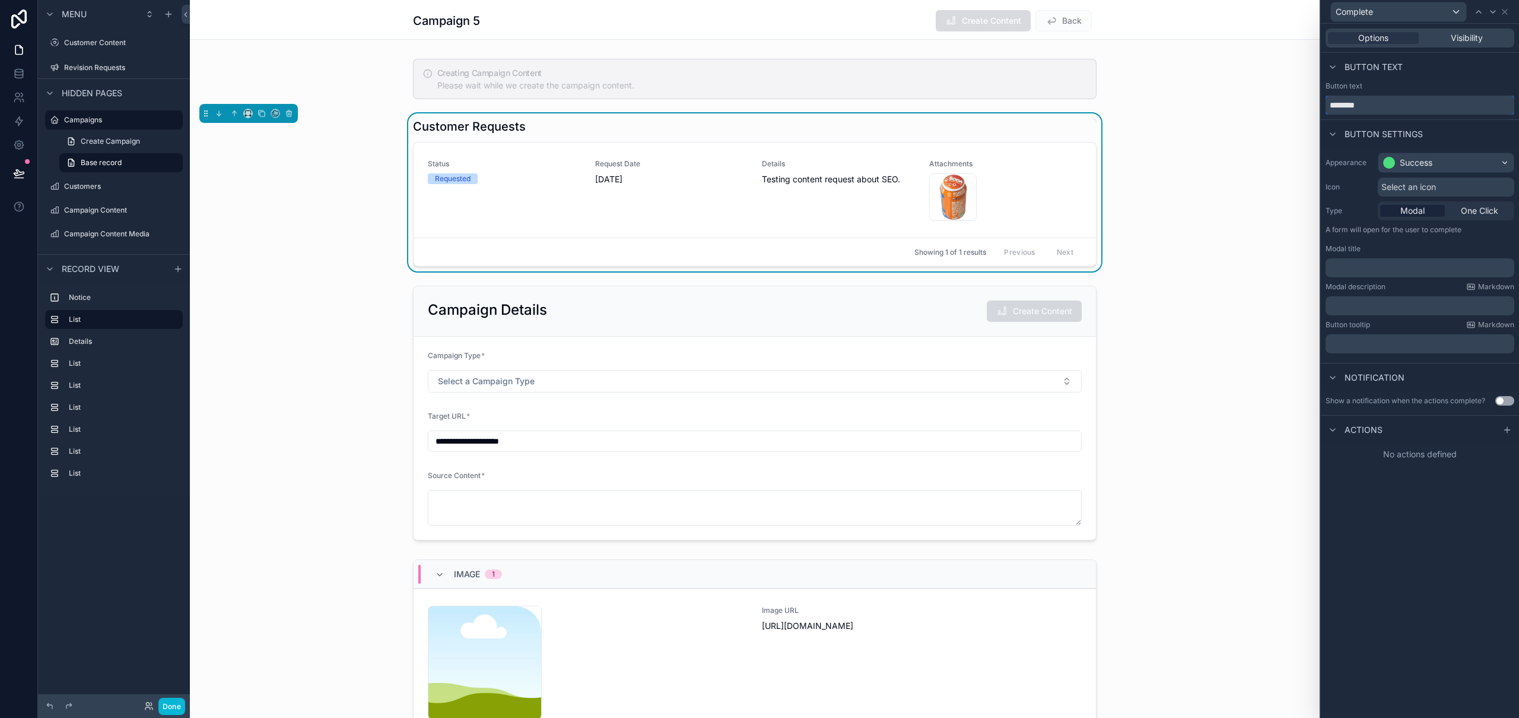
click at [1332, 103] on input "********" at bounding box center [1420, 105] width 189 height 19
click at [1388, 269] on p "﻿" at bounding box center [1422, 268] width 182 height 12
click at [1398, 302] on p "﻿" at bounding box center [1422, 306] width 182 height 12
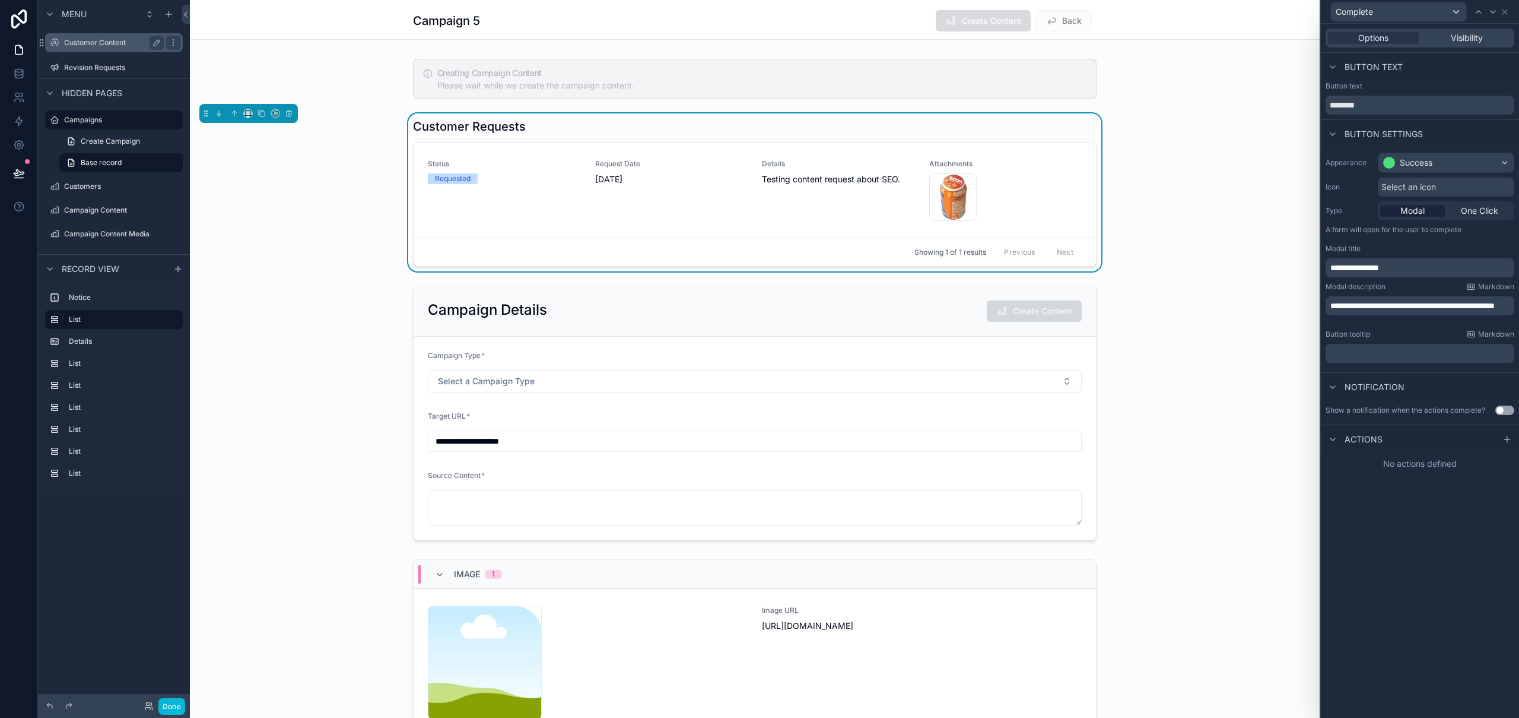
click at [98, 41] on label "Customer Content" at bounding box center [111, 42] width 95 height 9
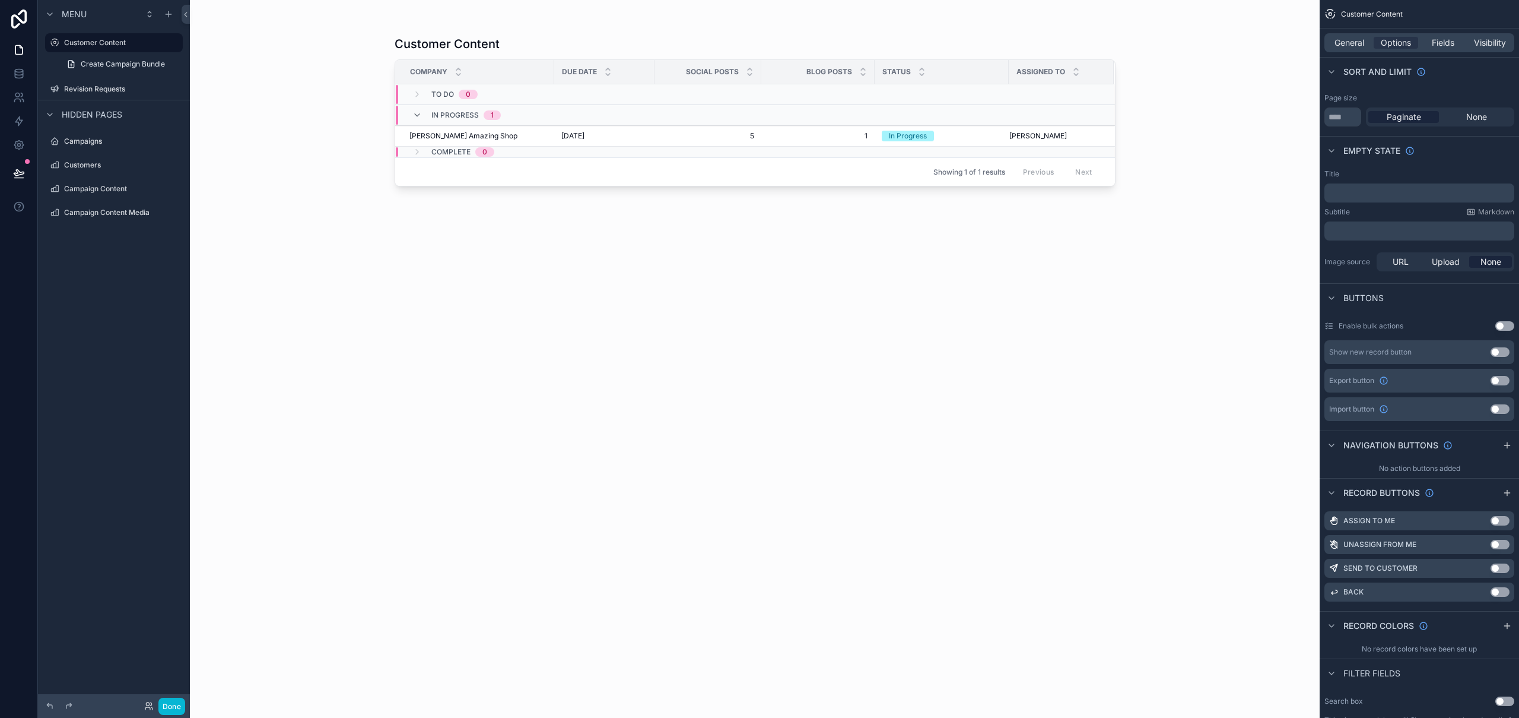
click at [508, 138] on div "scrollable content" at bounding box center [755, 351] width 759 height 703
click at [556, 137] on td "[DATE] [DATE]" at bounding box center [604, 136] width 100 height 21
click at [572, 133] on span "[DATE]" at bounding box center [572, 135] width 23 height 9
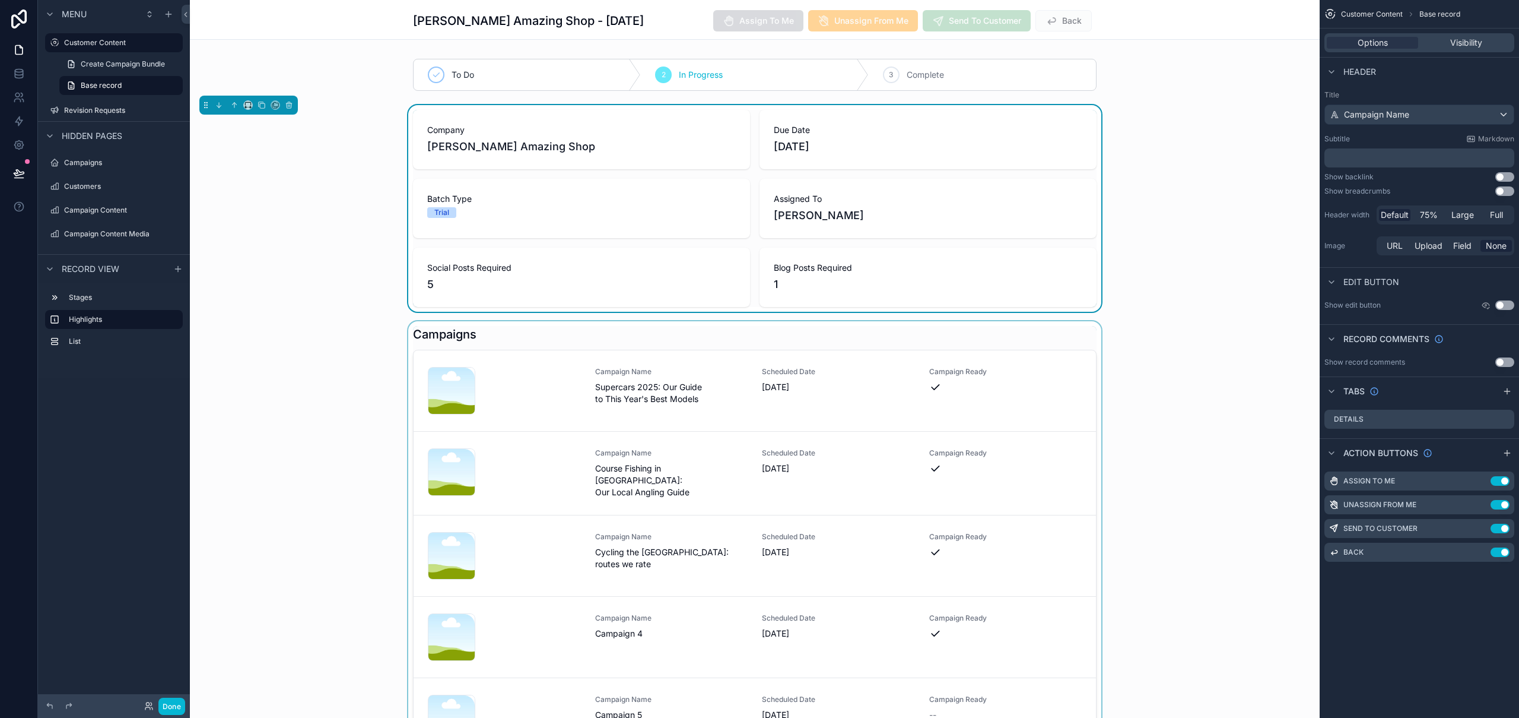
scroll to position [151, 0]
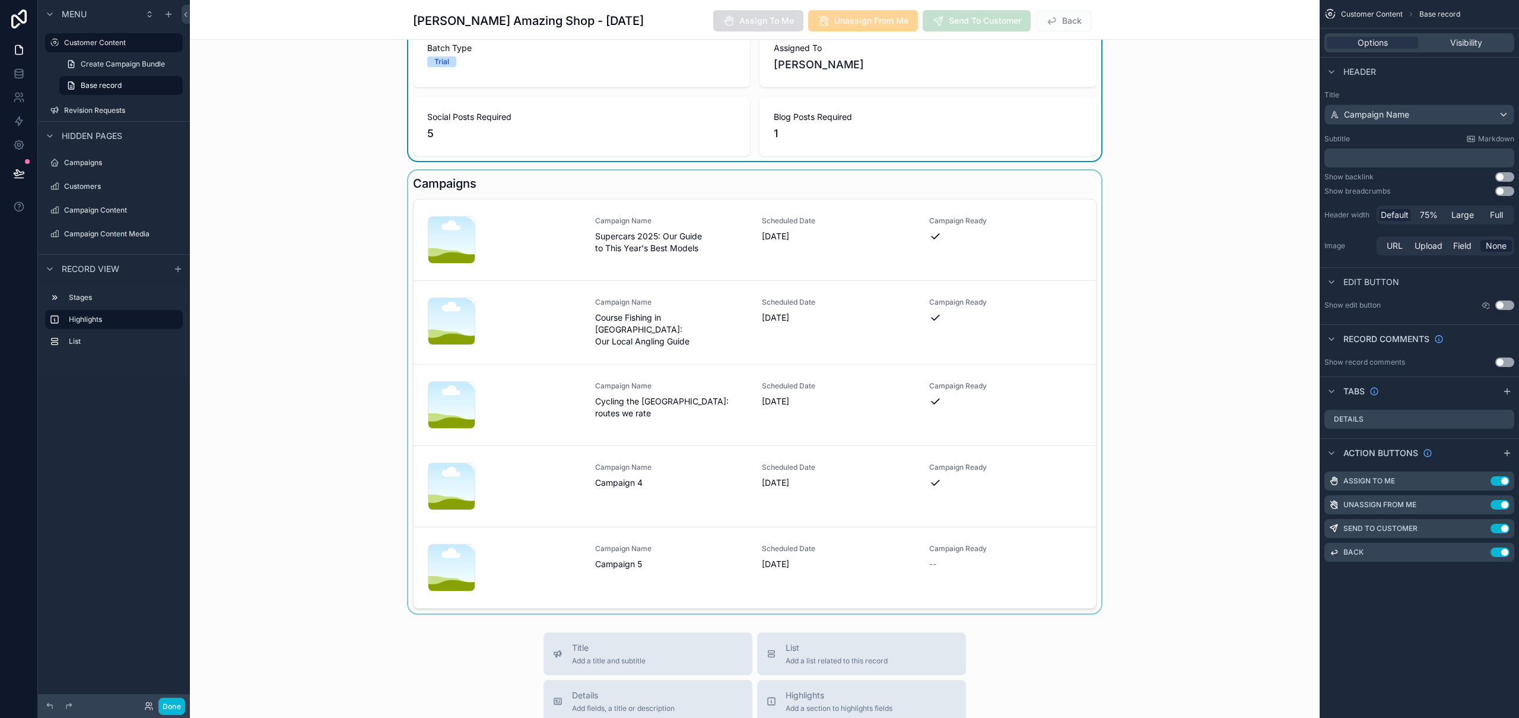
click at [726, 564] on div "scrollable content" at bounding box center [755, 391] width 1130 height 443
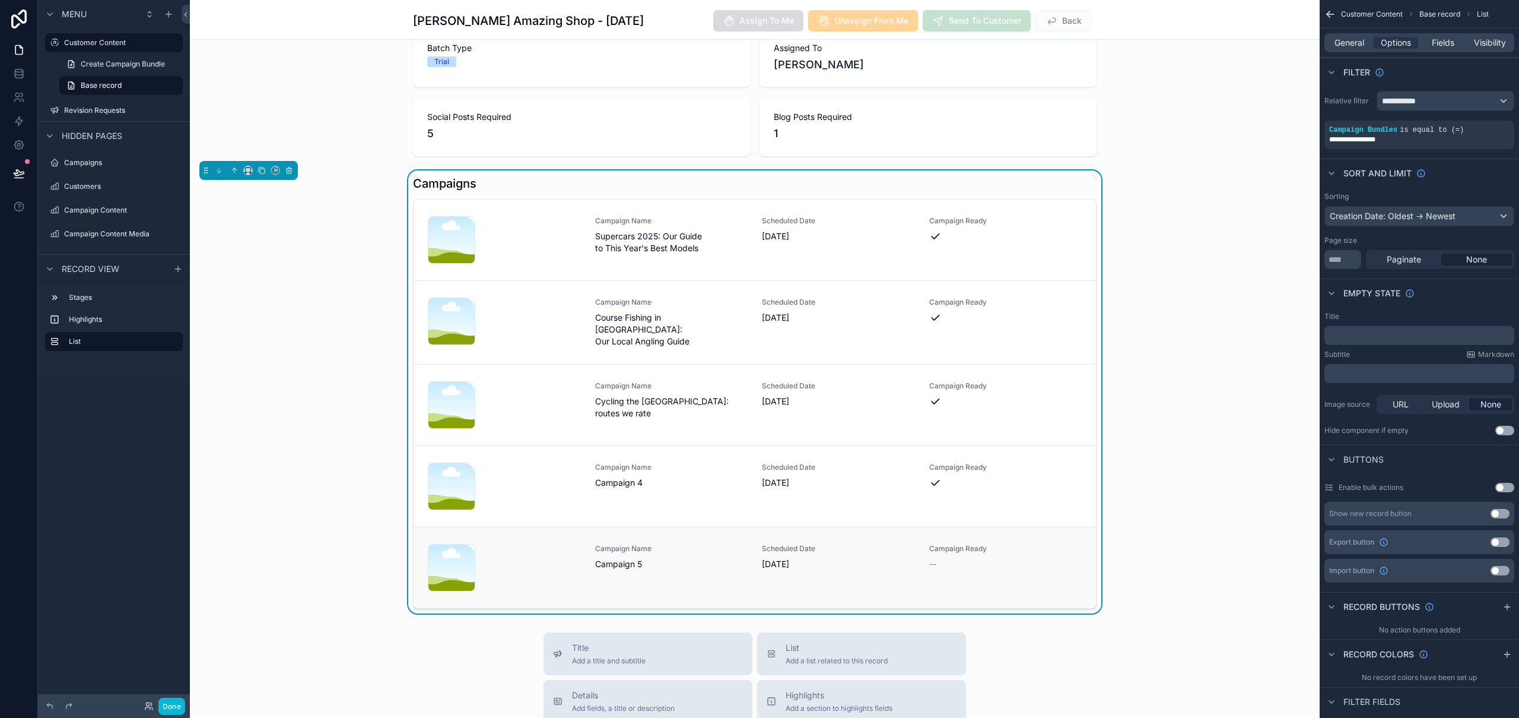
click at [726, 564] on span "Campaign 5" at bounding box center [671, 564] width 153 height 12
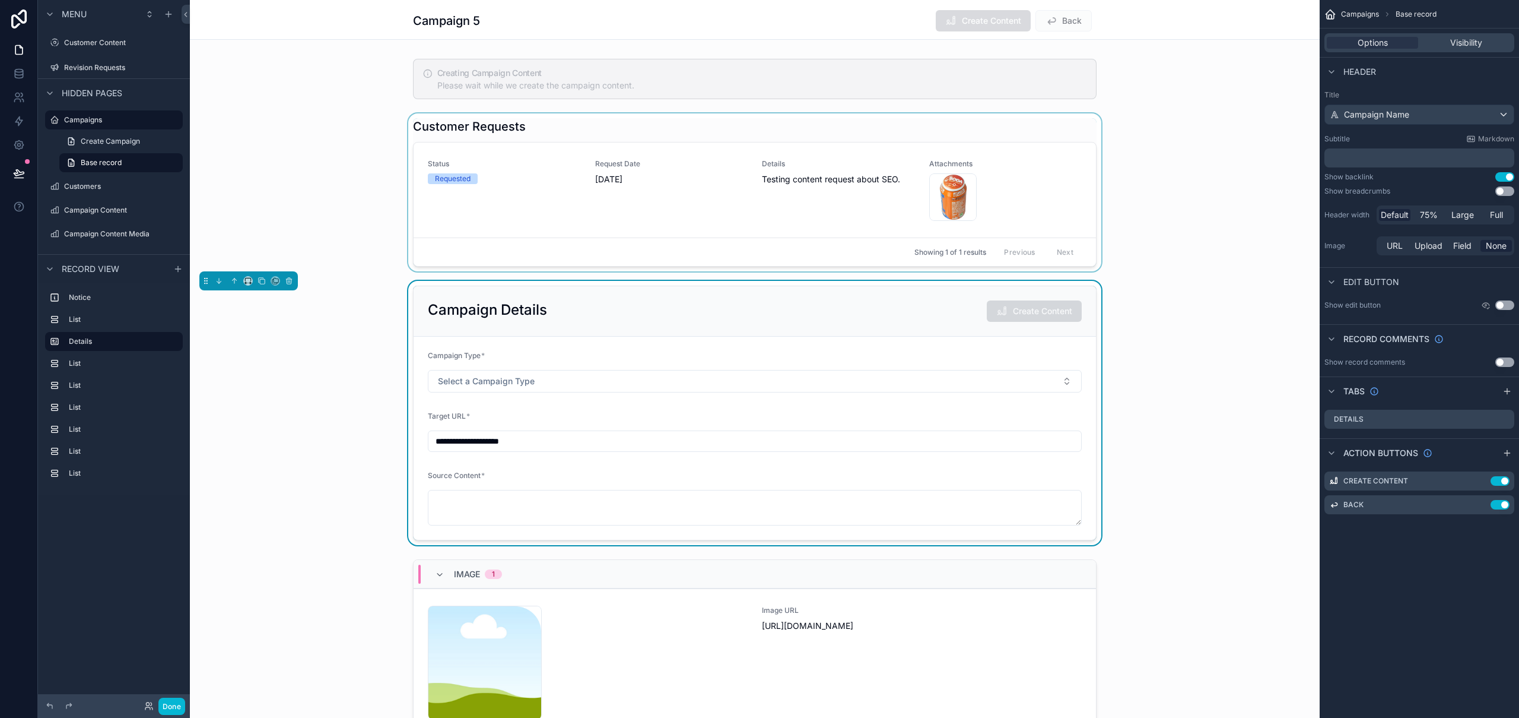
click at [1049, 201] on div "scrollable content" at bounding box center [755, 192] width 1130 height 158
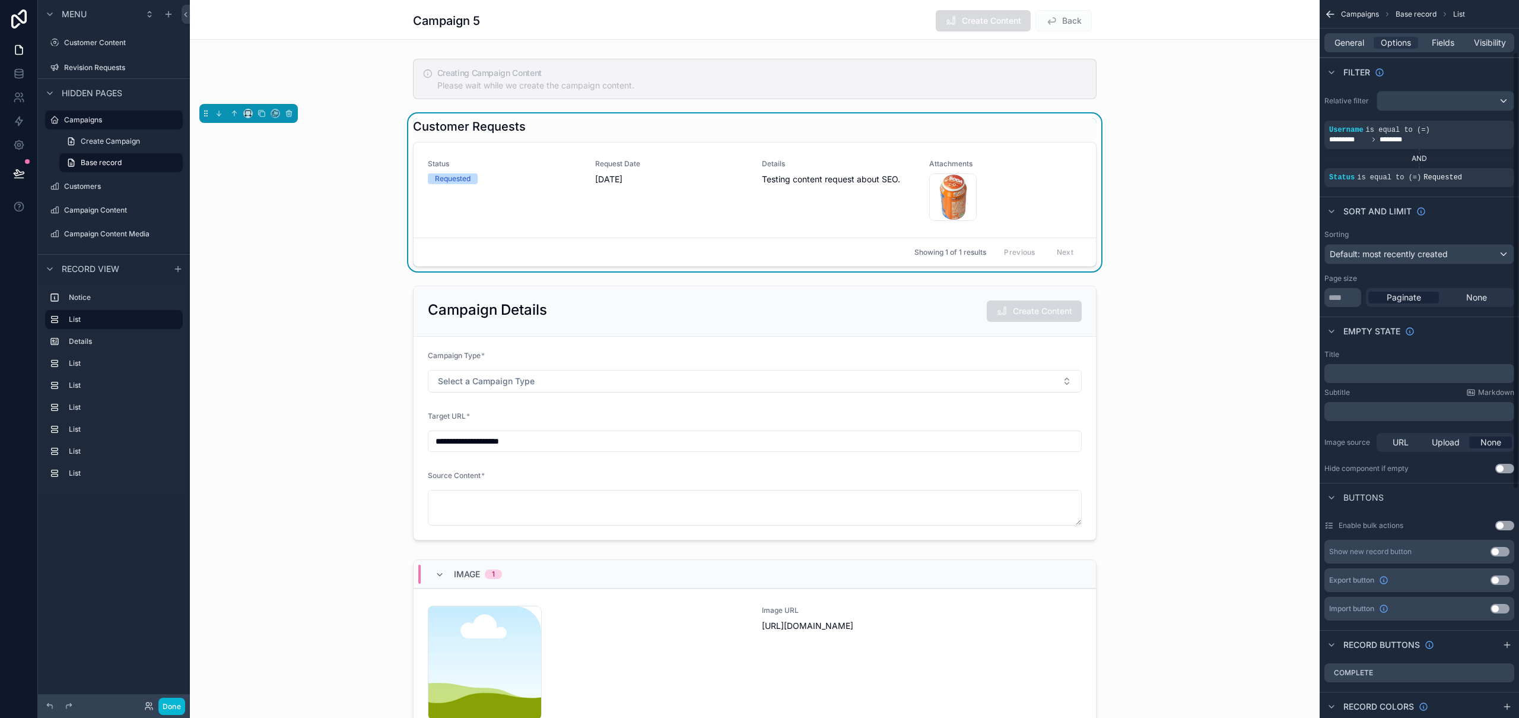
scroll to position [146, 0]
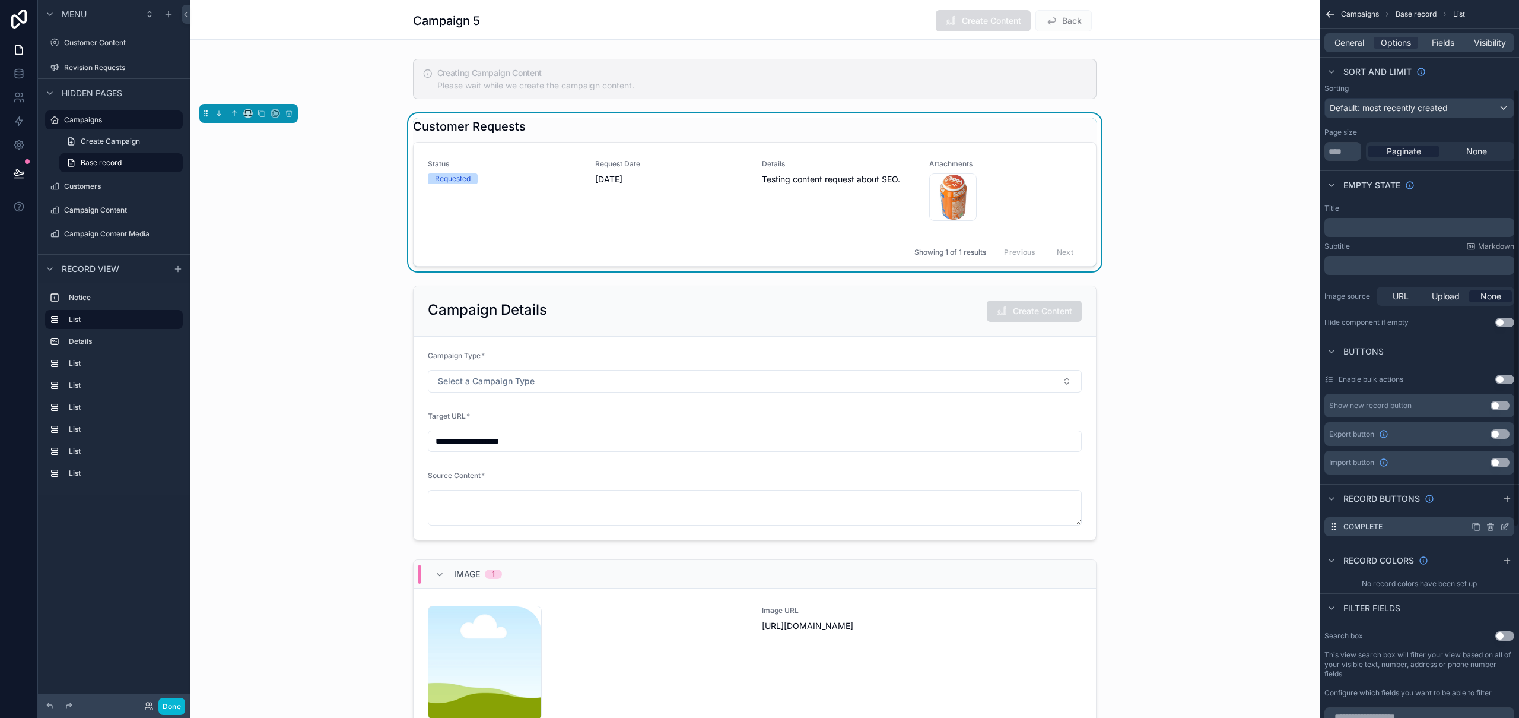
click at [1509, 526] on icon "scrollable content" at bounding box center [1504, 526] width 9 height 9
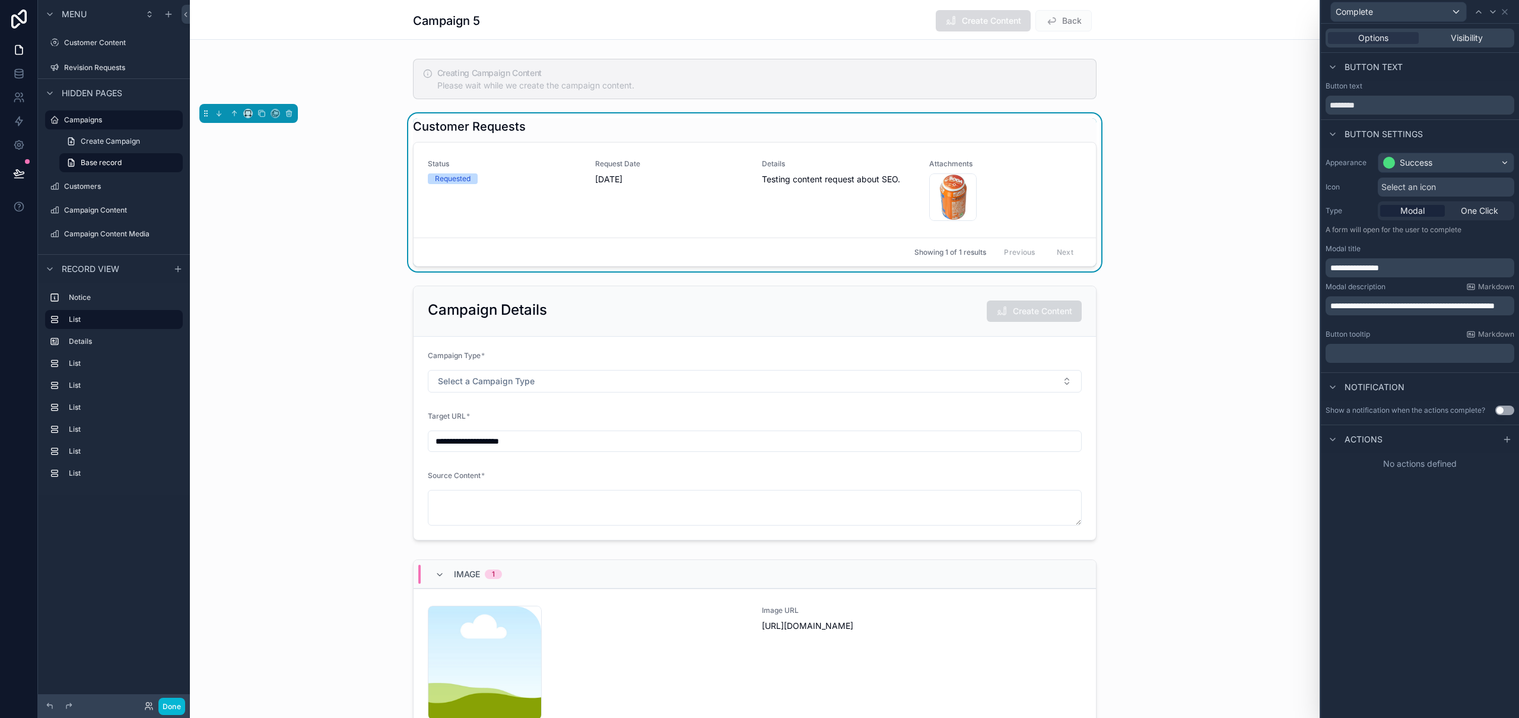
click at [1409, 312] on p "**********" at bounding box center [1422, 306] width 182 height 12
drag, startPoint x: 1417, startPoint y: 316, endPoint x: 1319, endPoint y: 316, distance: 98.5
click at [1319, 316] on div "**********" at bounding box center [759, 359] width 1519 height 718
click at [118, 68] on label "Revision Requests" at bounding box center [111, 67] width 95 height 9
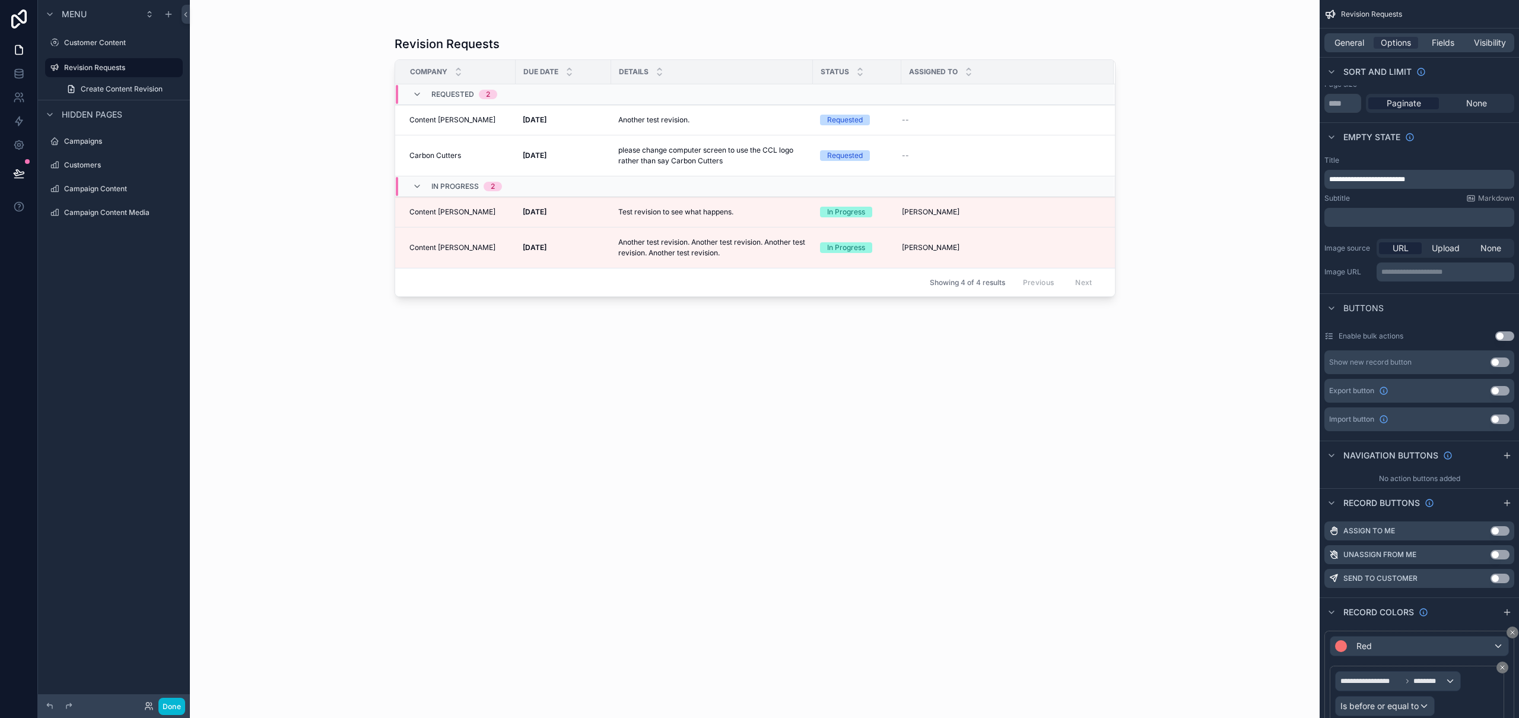
click at [765, 222] on div "scrollable content" at bounding box center [755, 351] width 759 height 703
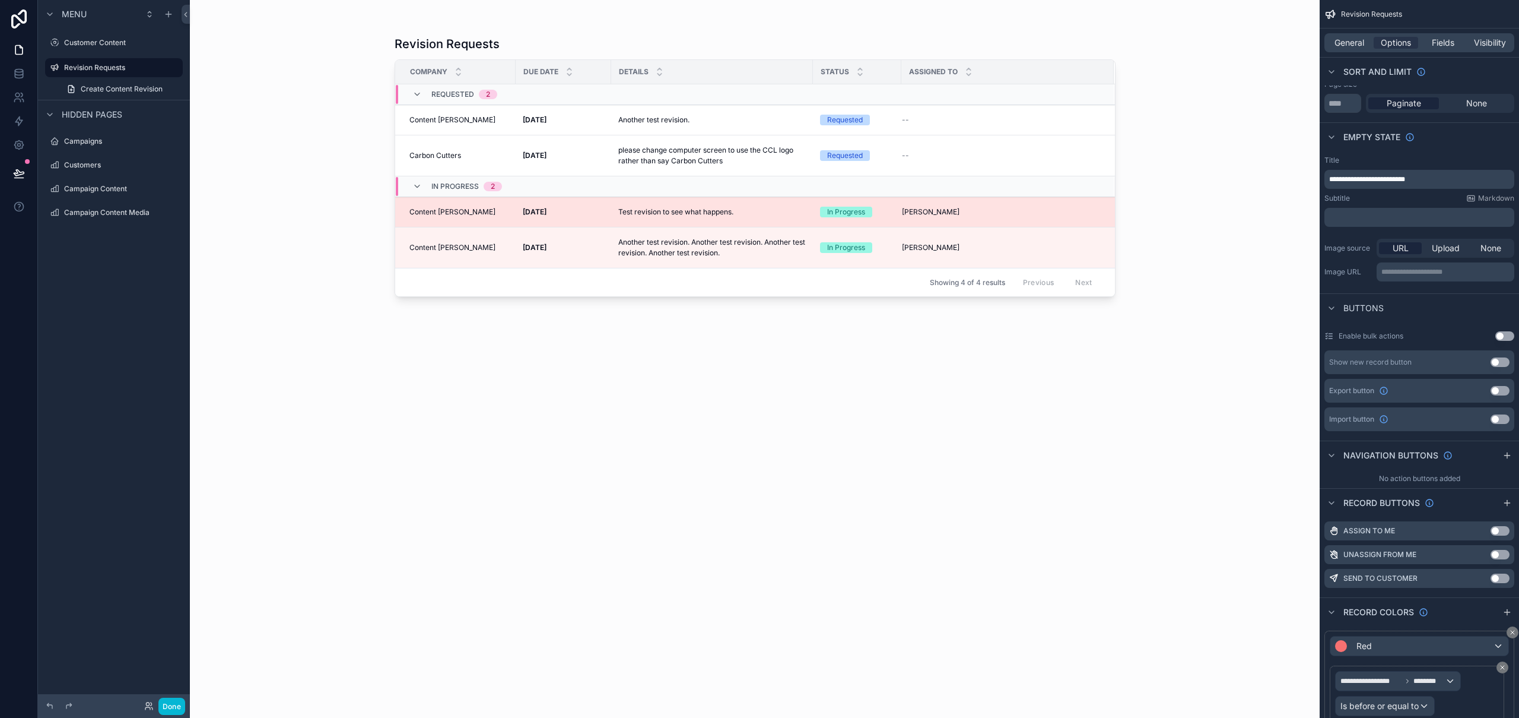
click at [765, 221] on div "Test revision to see what happens. Test revision to see what happens." at bounding box center [712, 212] width 188 height 20
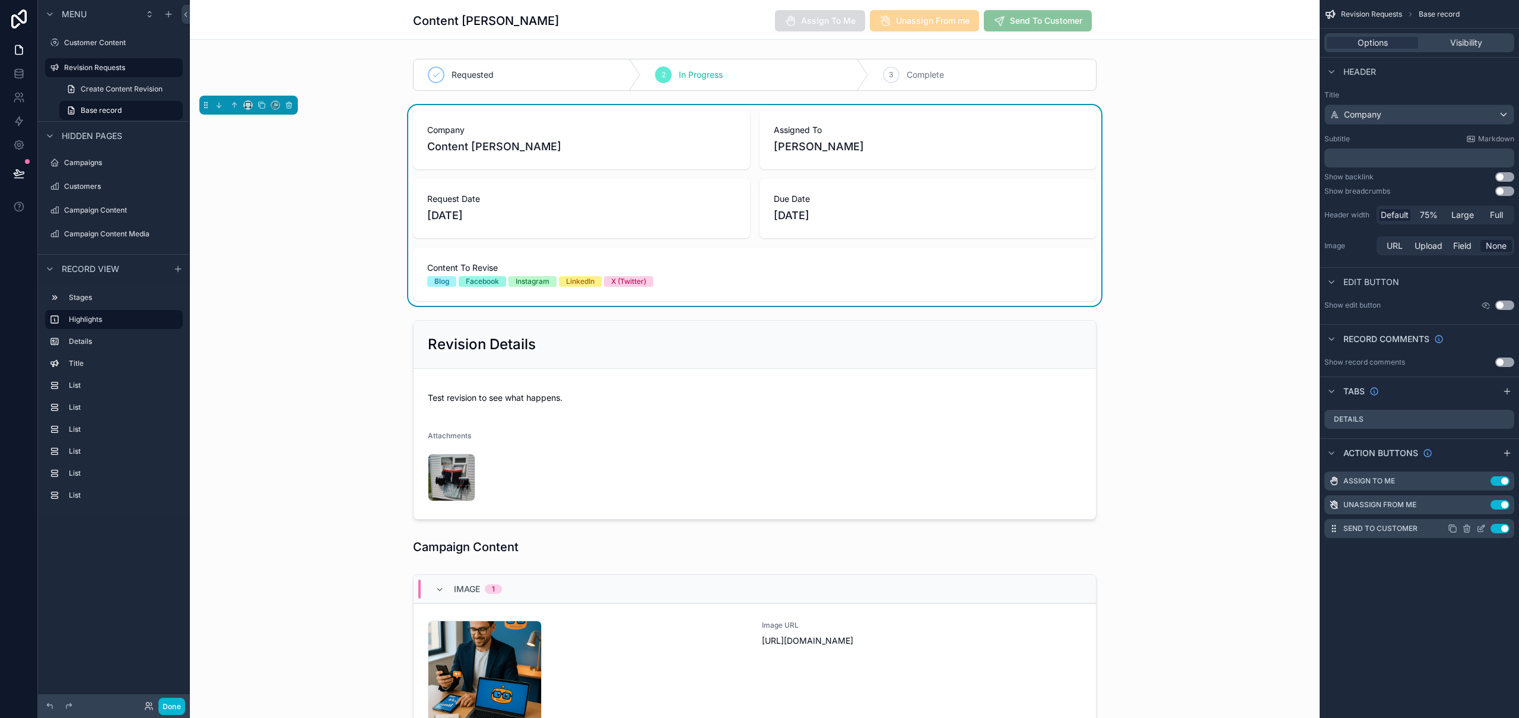
click at [1483, 529] on icon "scrollable content" at bounding box center [1481, 527] width 9 height 9
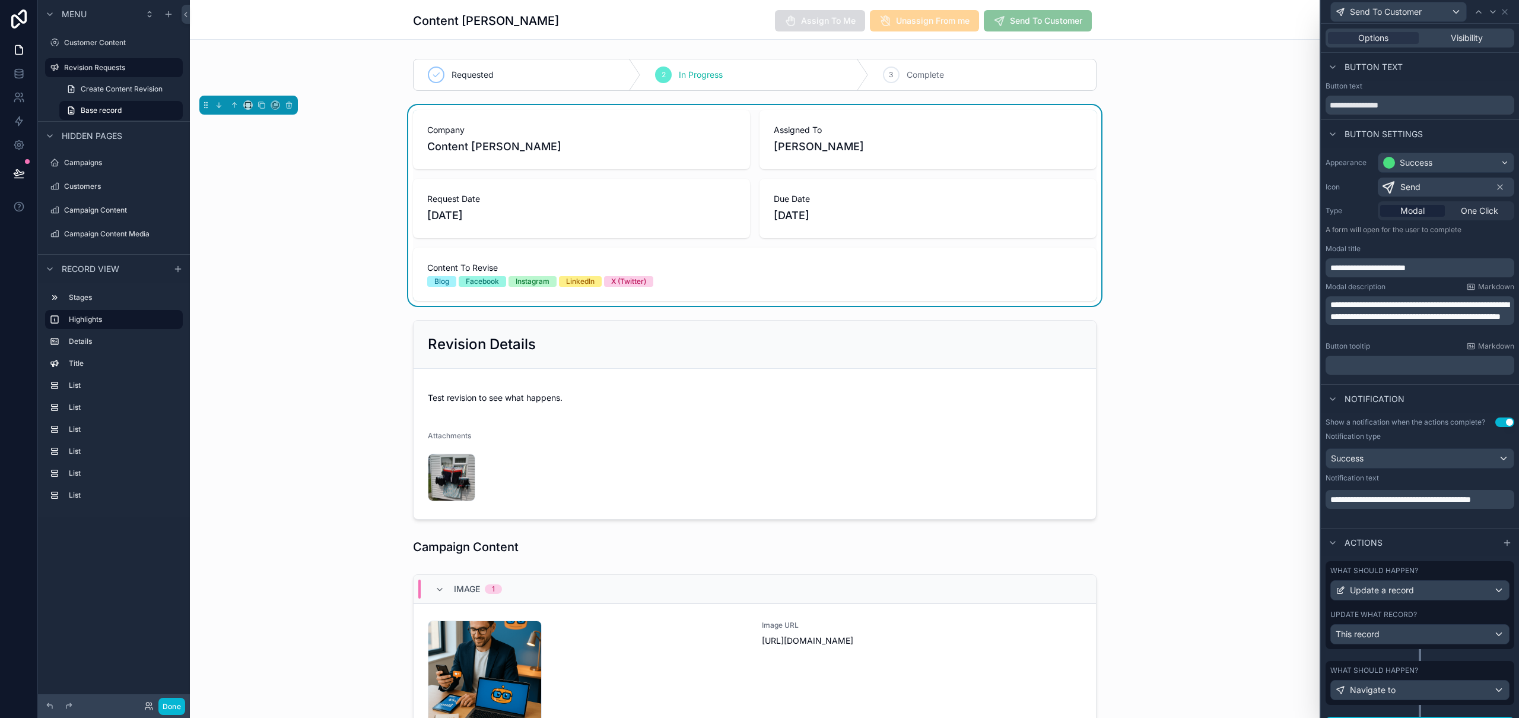
click at [1474, 312] on span "**********" at bounding box center [1420, 310] width 179 height 20
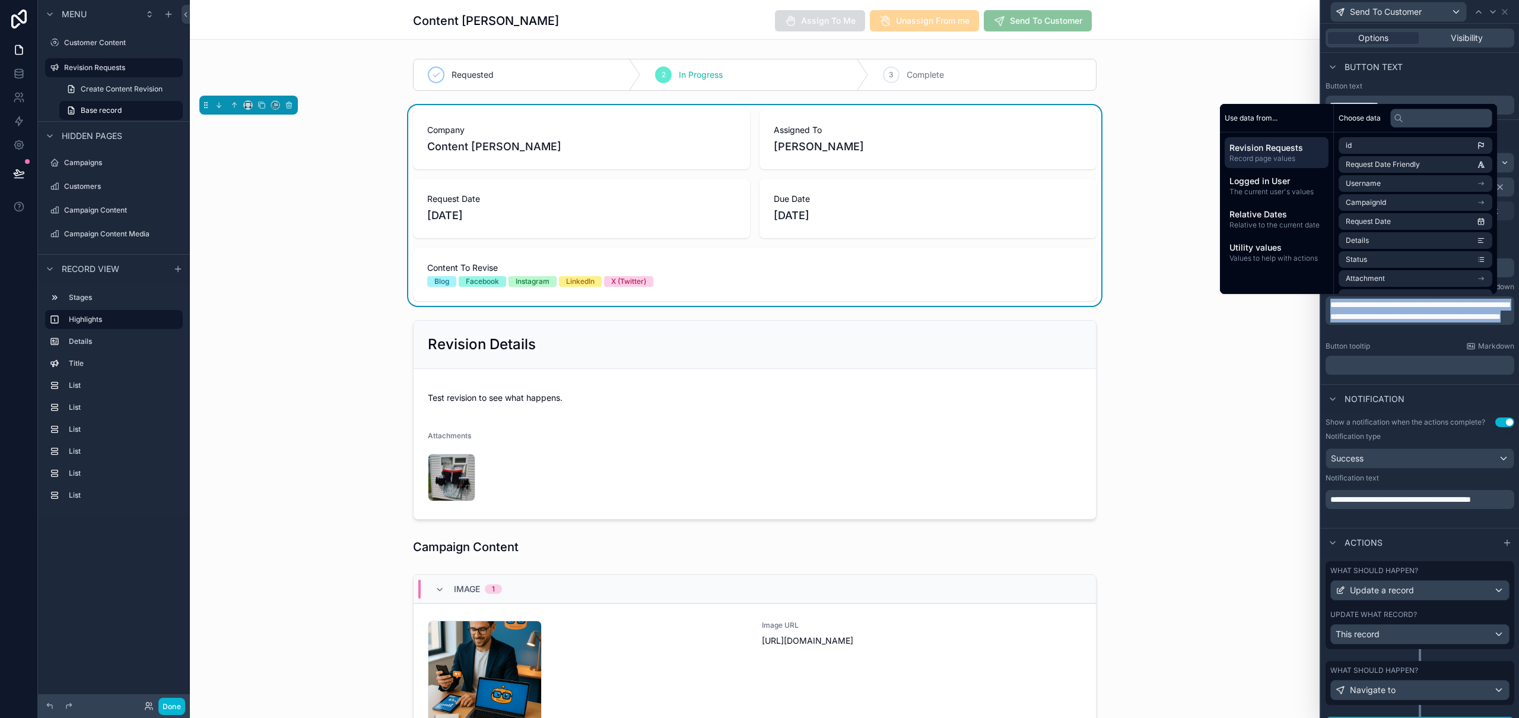
copy span "**********"
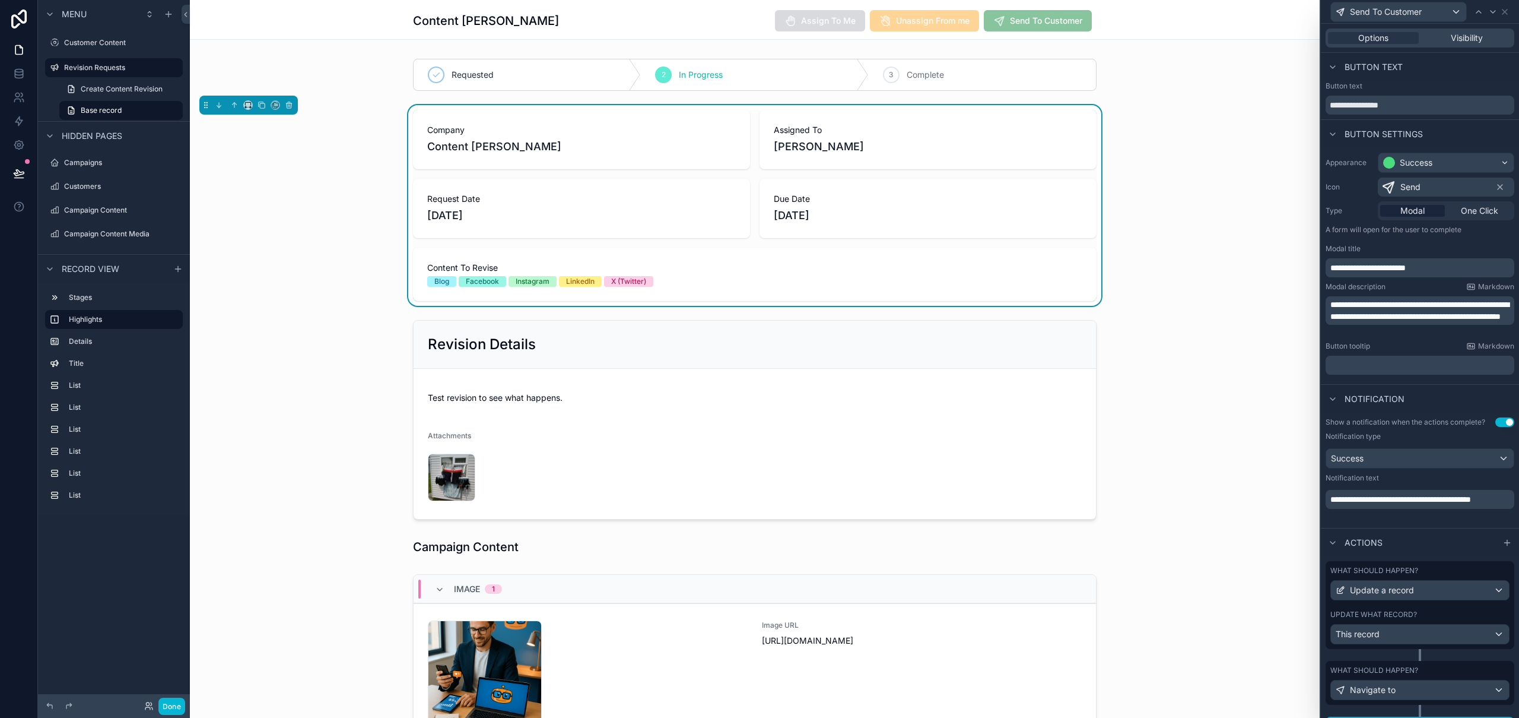
click at [1509, 299] on div "**********" at bounding box center [1420, 263] width 198 height 231
click at [1500, 421] on button "Use setting" at bounding box center [1505, 421] width 19 height 9
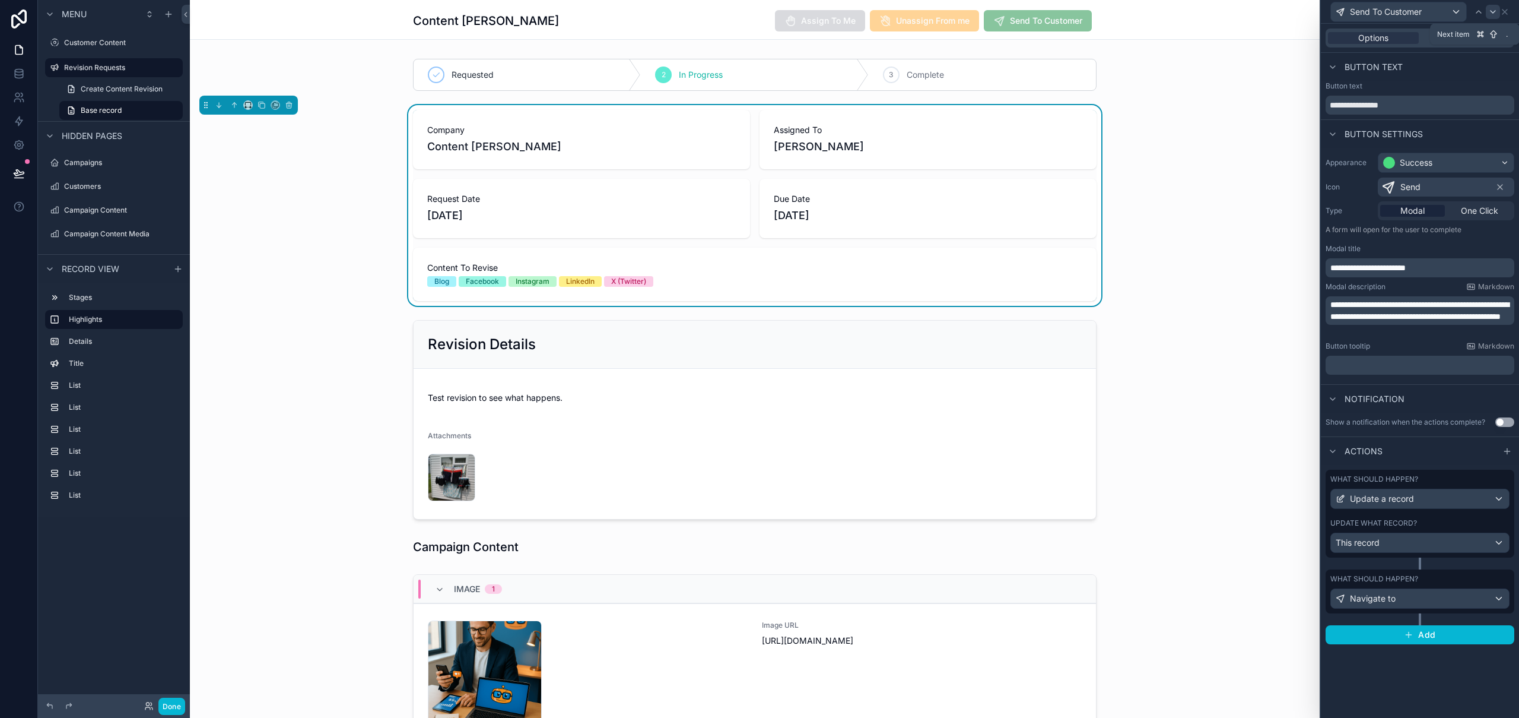
click at [1493, 9] on icon at bounding box center [1493, 11] width 9 height 9
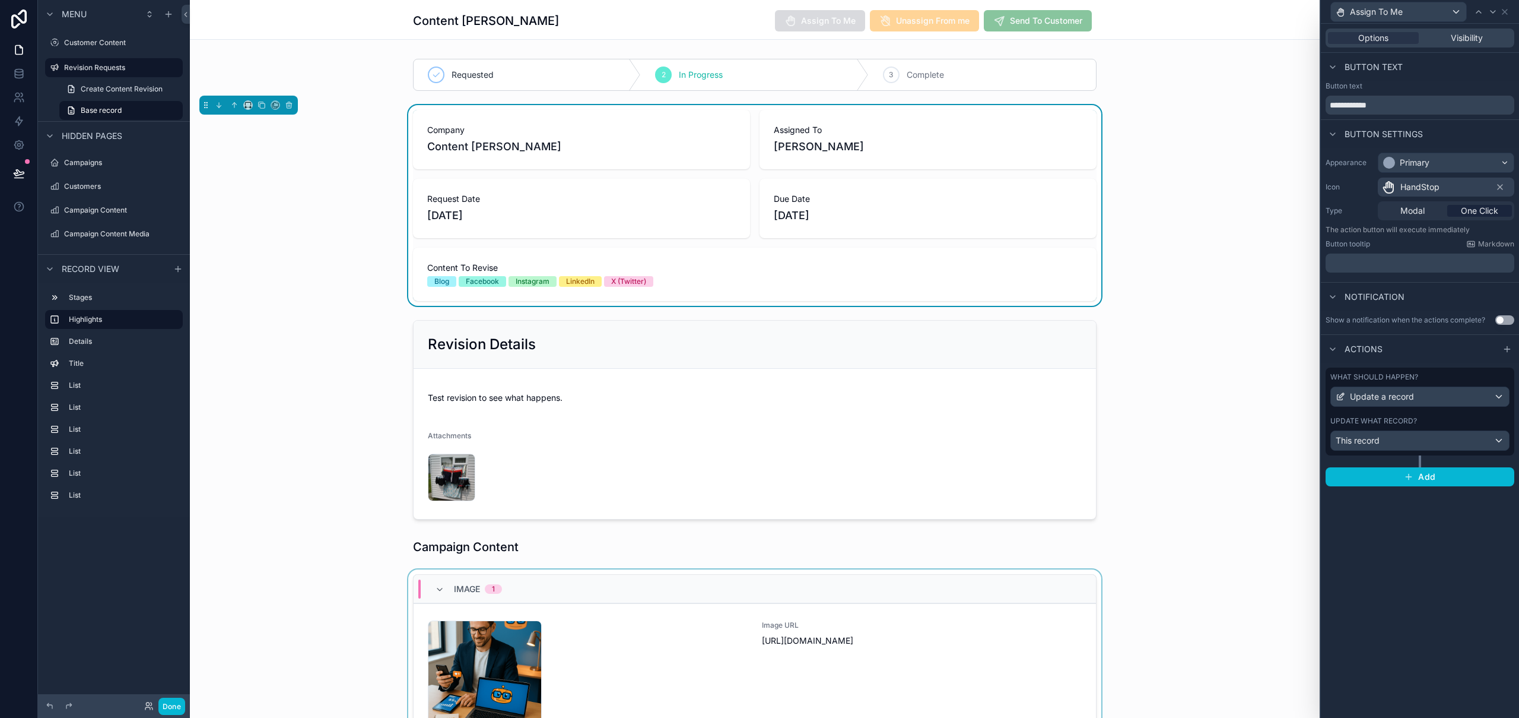
click at [646, 610] on div "scrollable content" at bounding box center [755, 665] width 1130 height 192
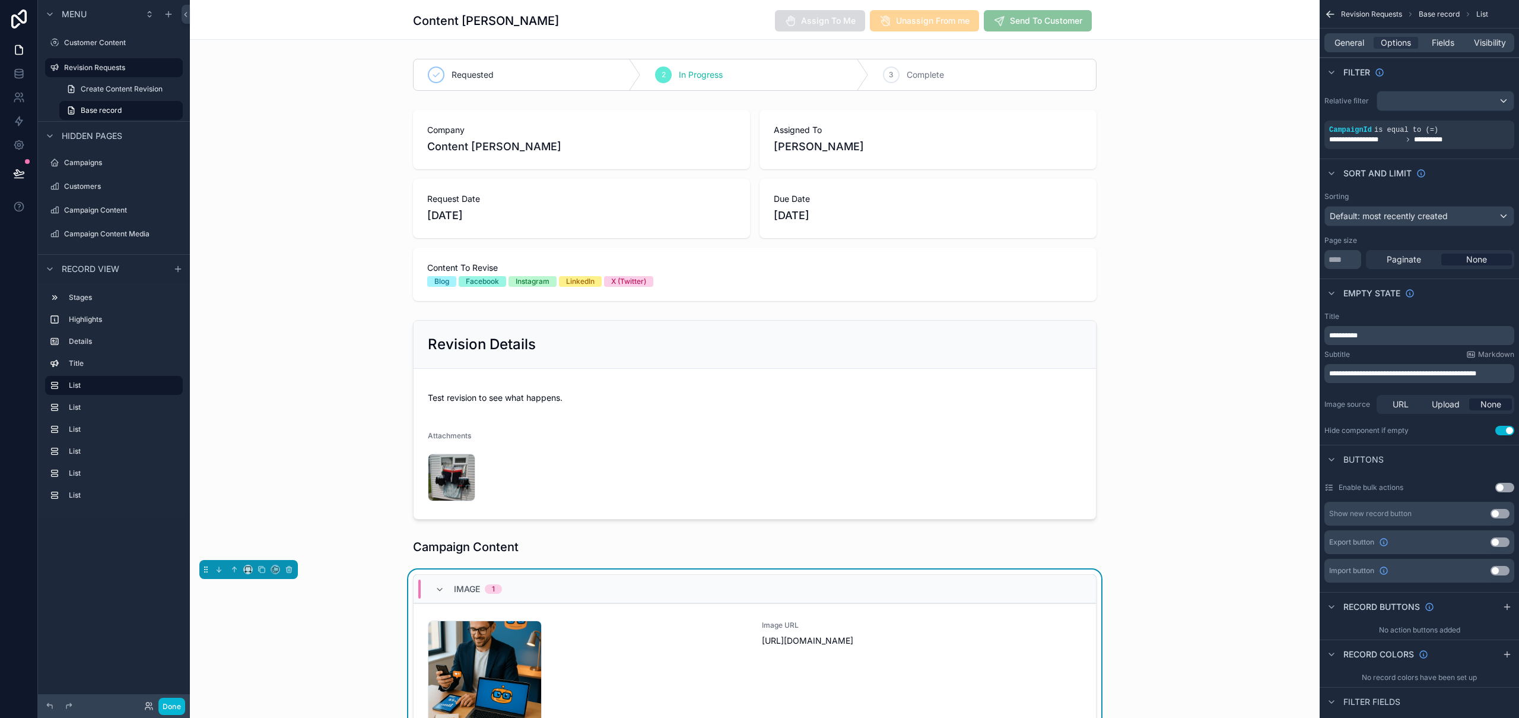
click at [646, 610] on link "contentcolin-1753803761 .png Image URL https://cdn.contentcolin.com/contentcoli…" at bounding box center [755, 677] width 683 height 148
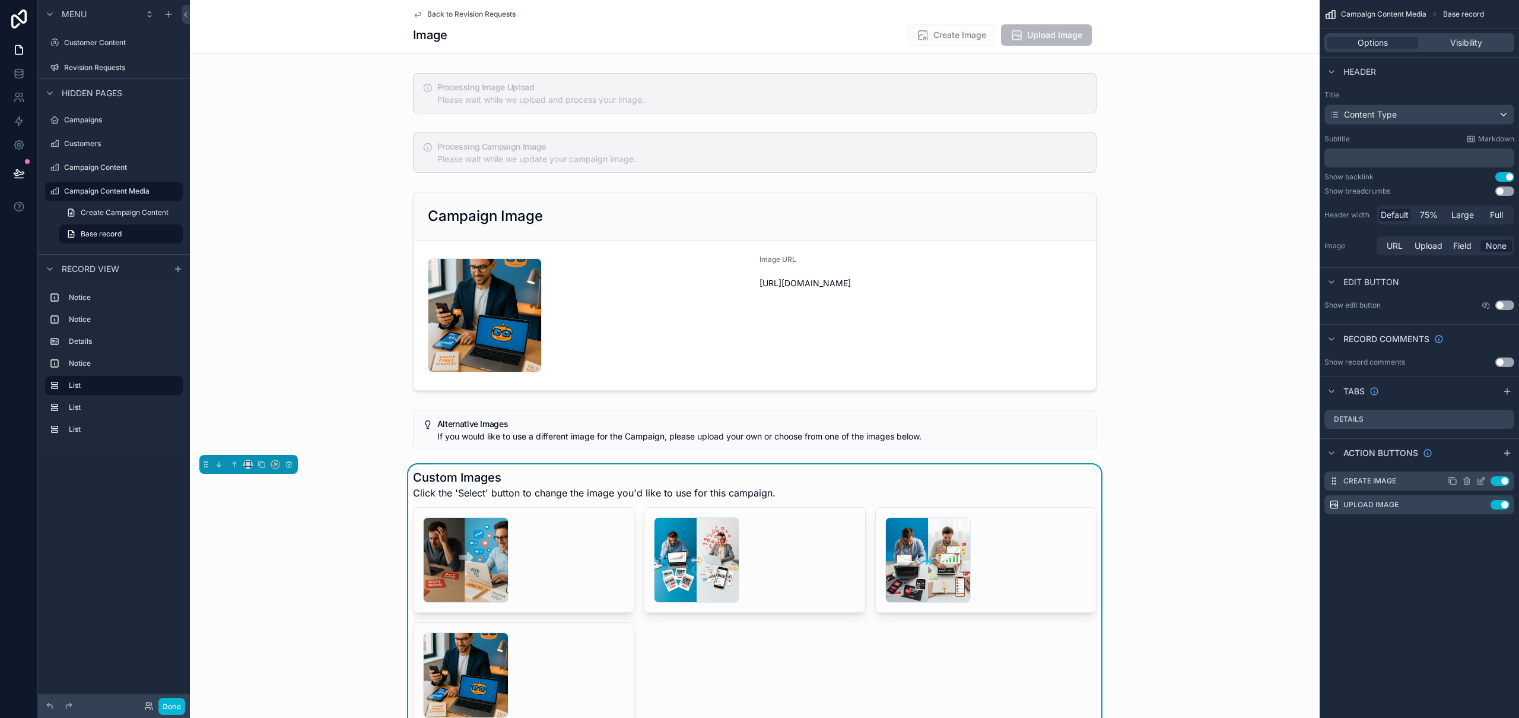
click at [1483, 480] on icon "scrollable content" at bounding box center [1481, 480] width 9 height 9
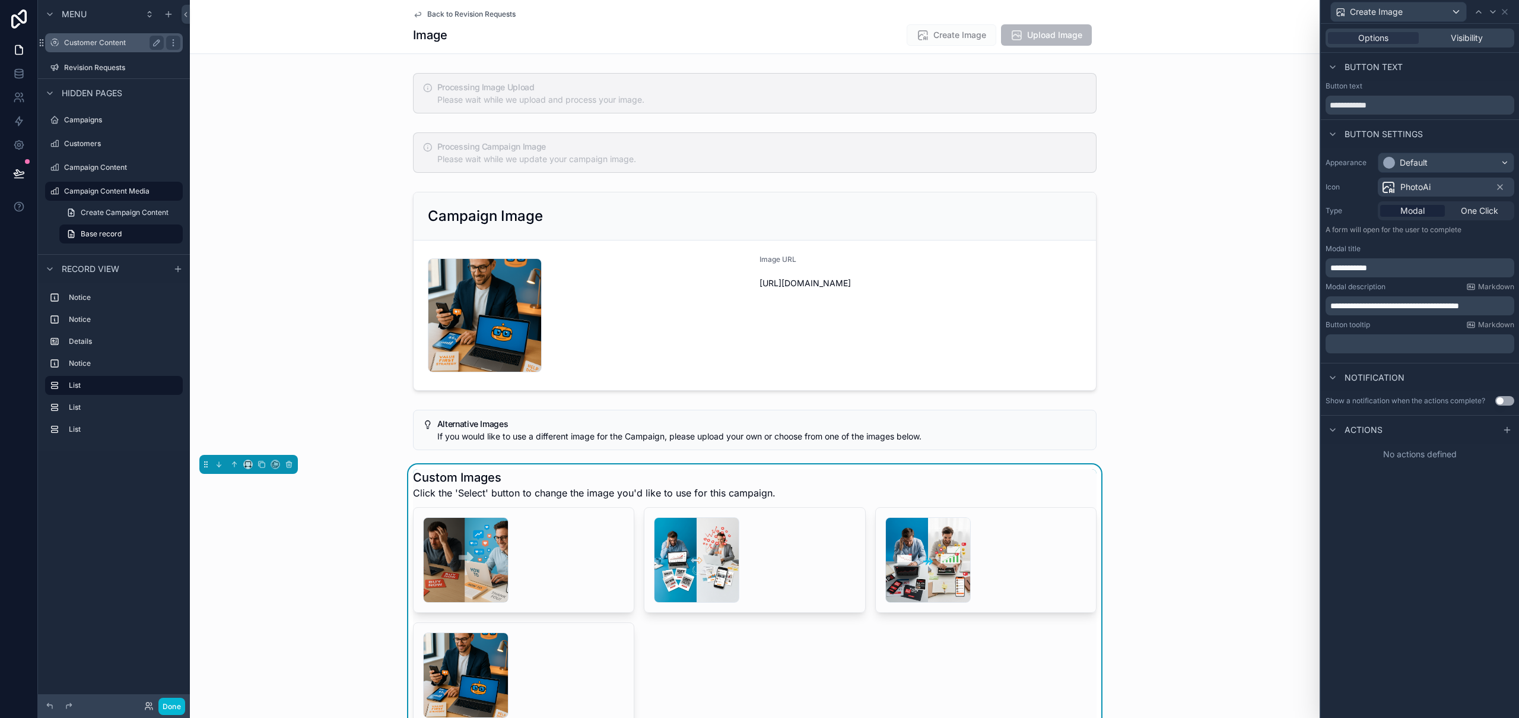
click at [103, 46] on label "Customer Content" at bounding box center [111, 42] width 95 height 9
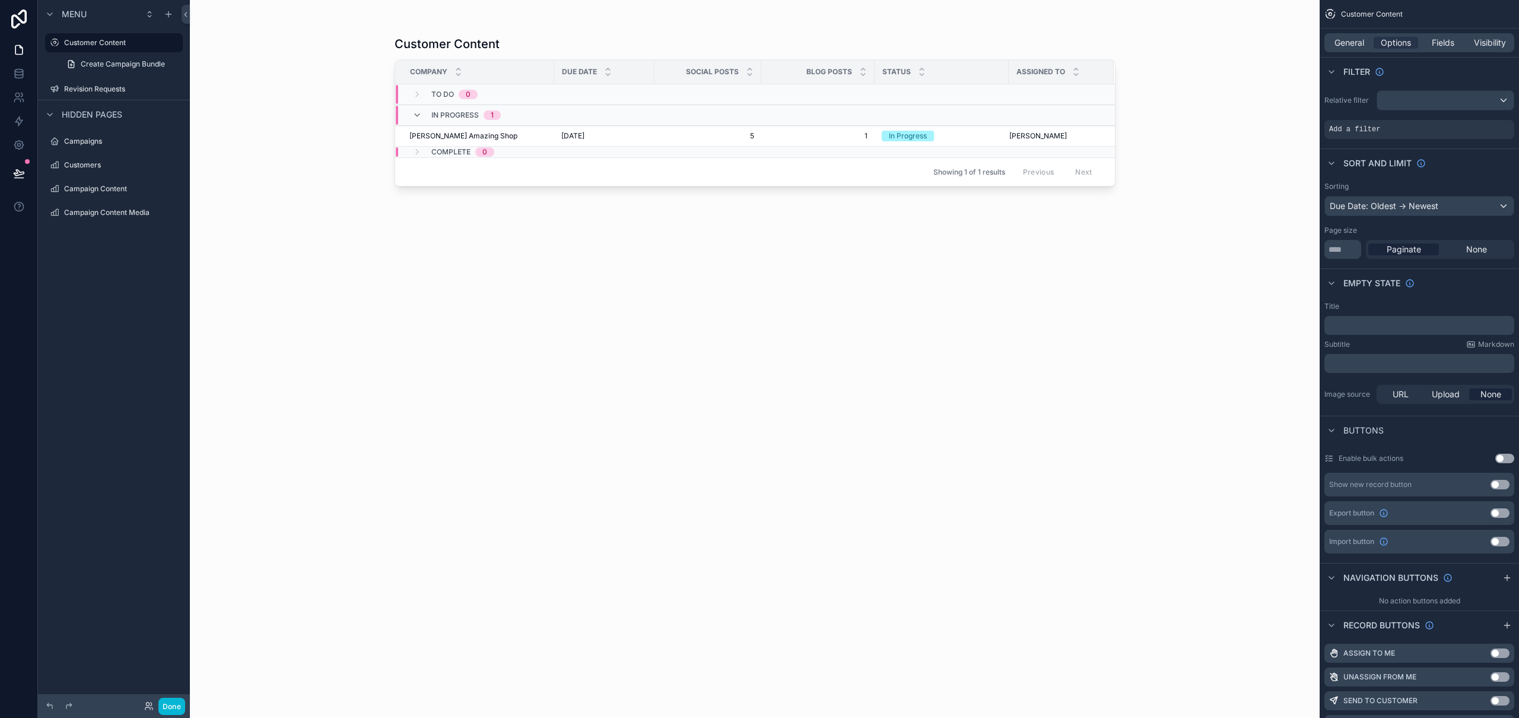
click at [502, 137] on div "scrollable content" at bounding box center [755, 351] width 759 height 703
click at [502, 137] on div "Nicks Amazing Shop Nicks Amazing Shop" at bounding box center [479, 135] width 138 height 9
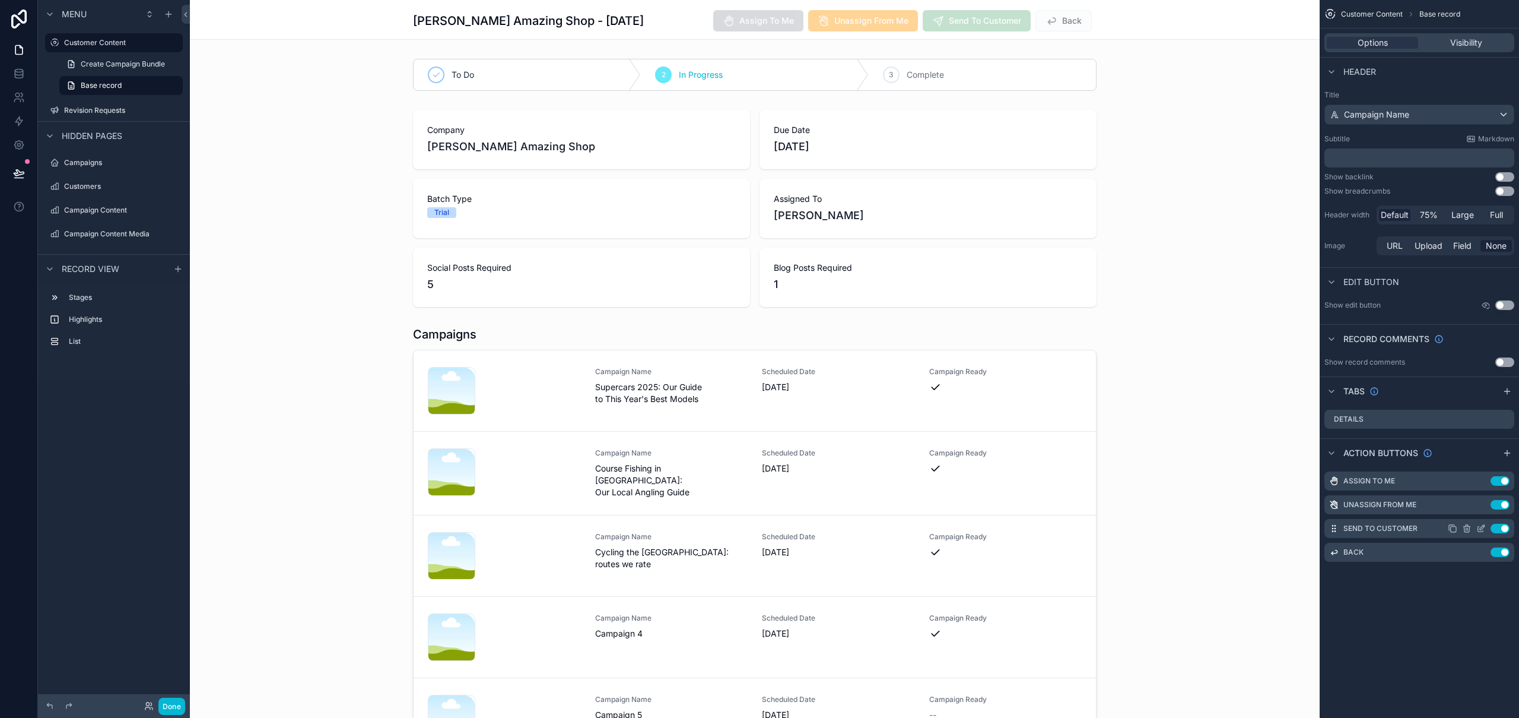
click at [1482, 529] on icon "scrollable content" at bounding box center [1482, 527] width 5 height 5
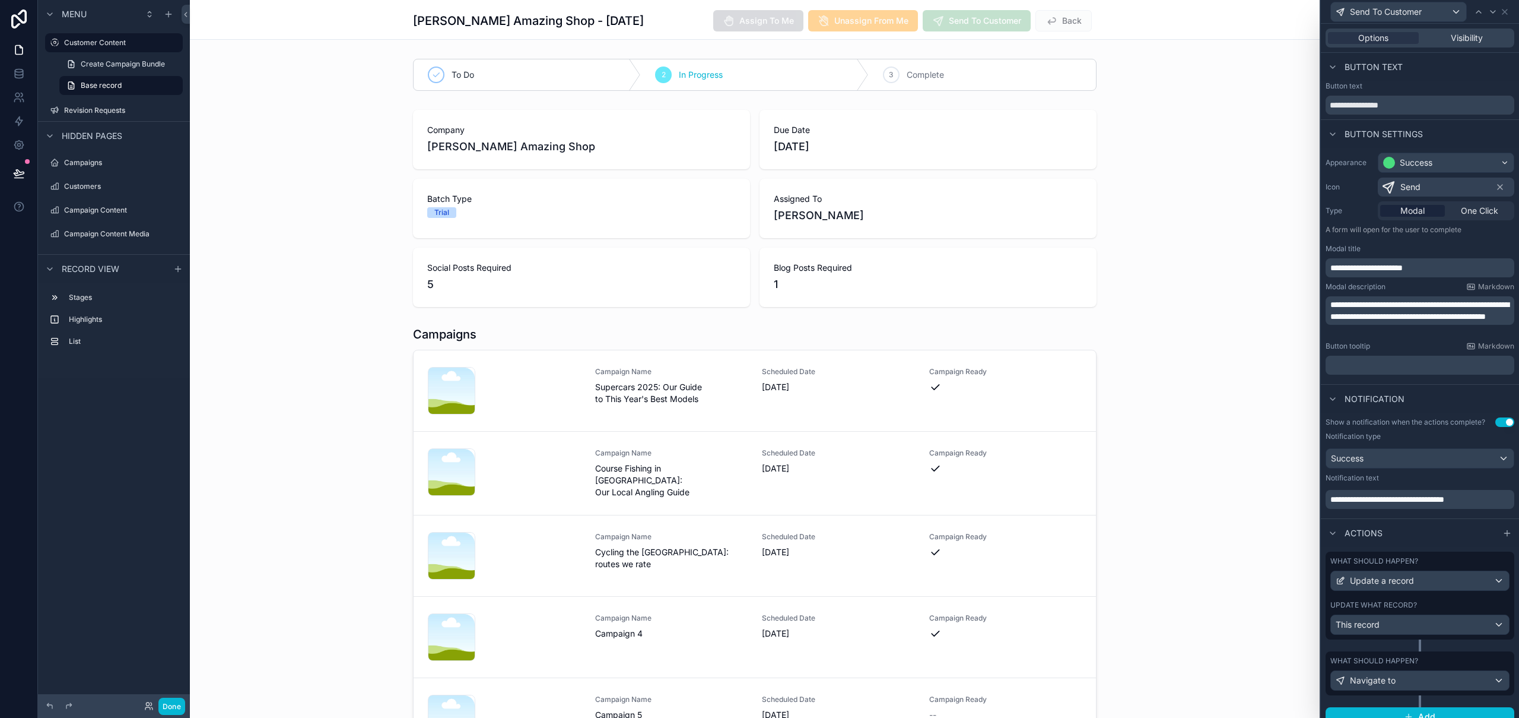
drag, startPoint x: 1492, startPoint y: 423, endPoint x: 1461, endPoint y: 427, distance: 31.1
click at [1496, 423] on button "Use setting" at bounding box center [1505, 421] width 19 height 9
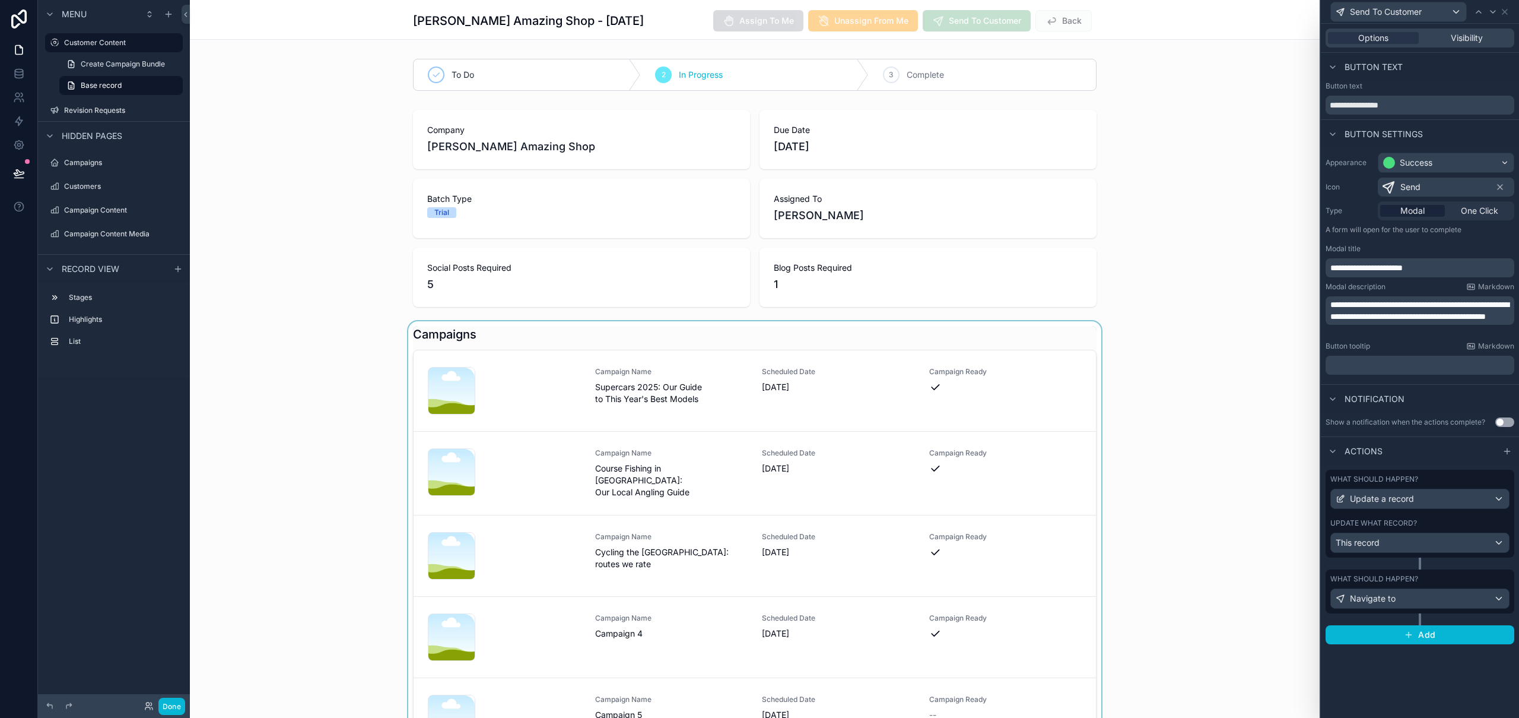
scroll to position [208, 0]
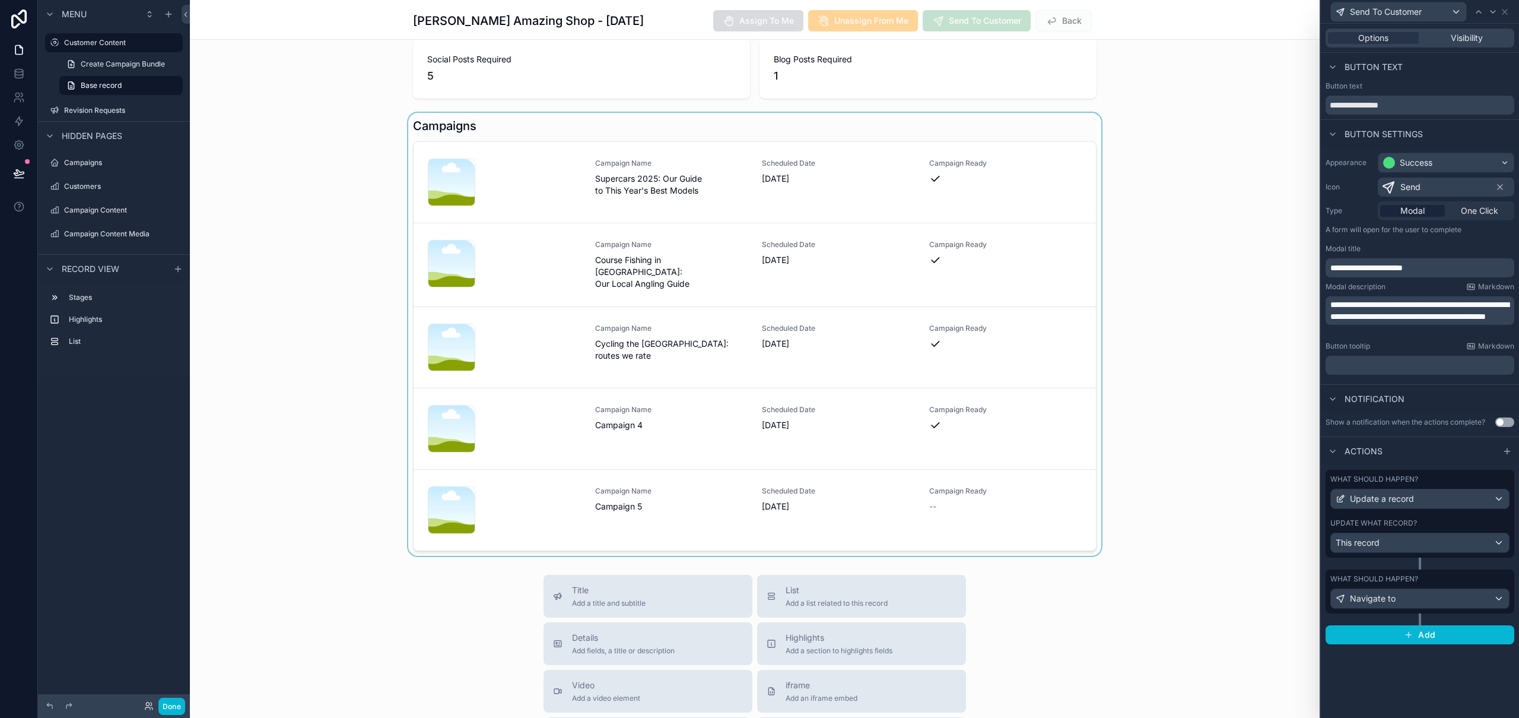
click at [648, 523] on div "scrollable content" at bounding box center [755, 334] width 1130 height 443
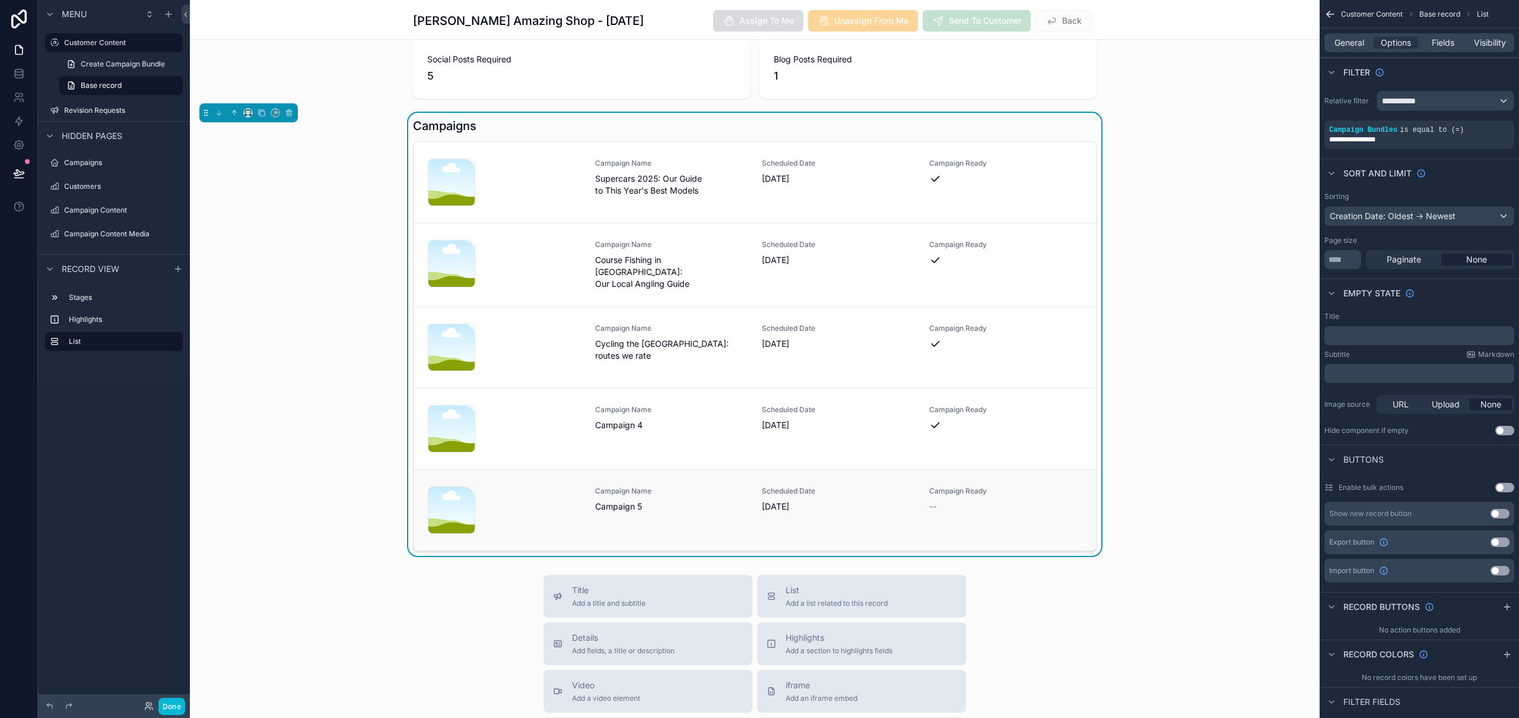
click at [661, 507] on span "Campaign 5" at bounding box center [671, 506] width 153 height 12
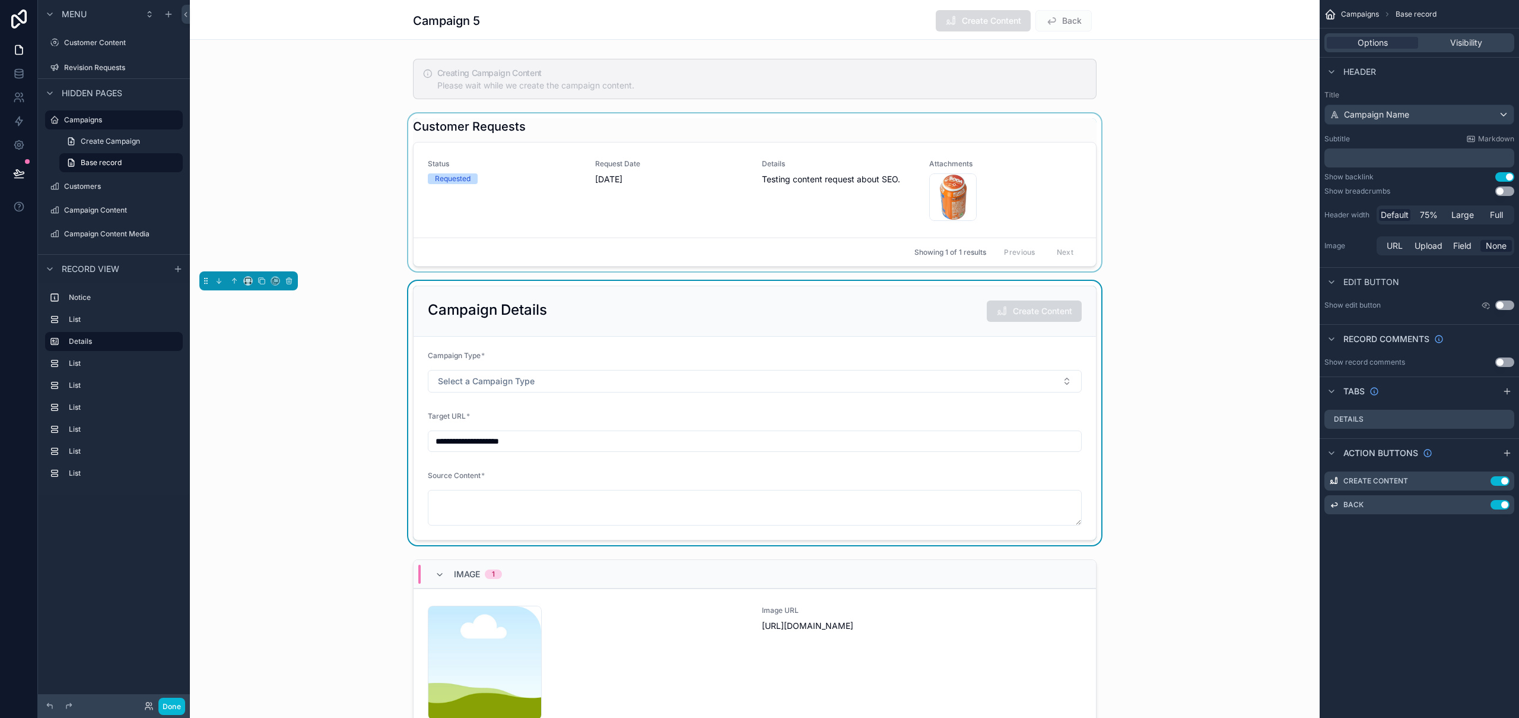
click at [707, 192] on div "scrollable content" at bounding box center [755, 192] width 1130 height 158
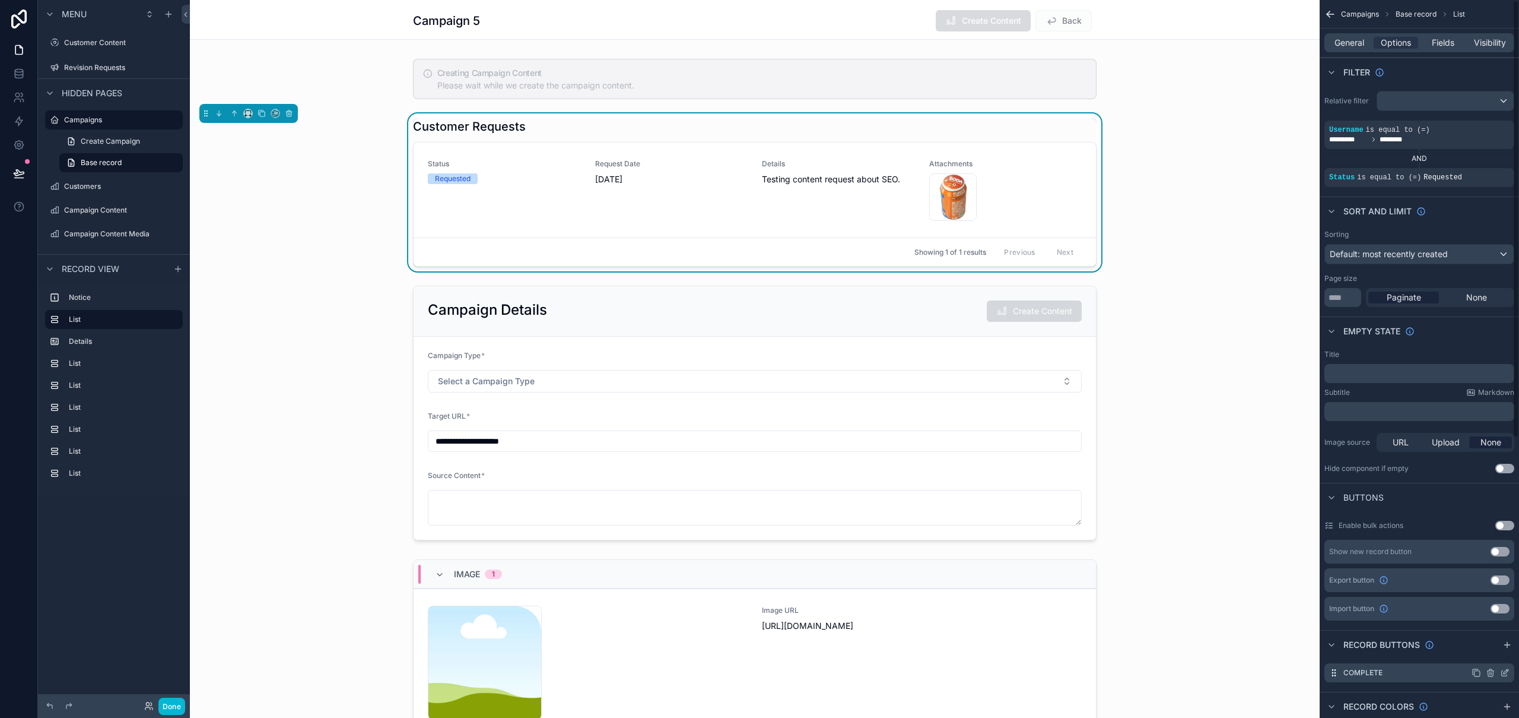
click at [1505, 674] on icon "scrollable content" at bounding box center [1506, 671] width 5 height 5
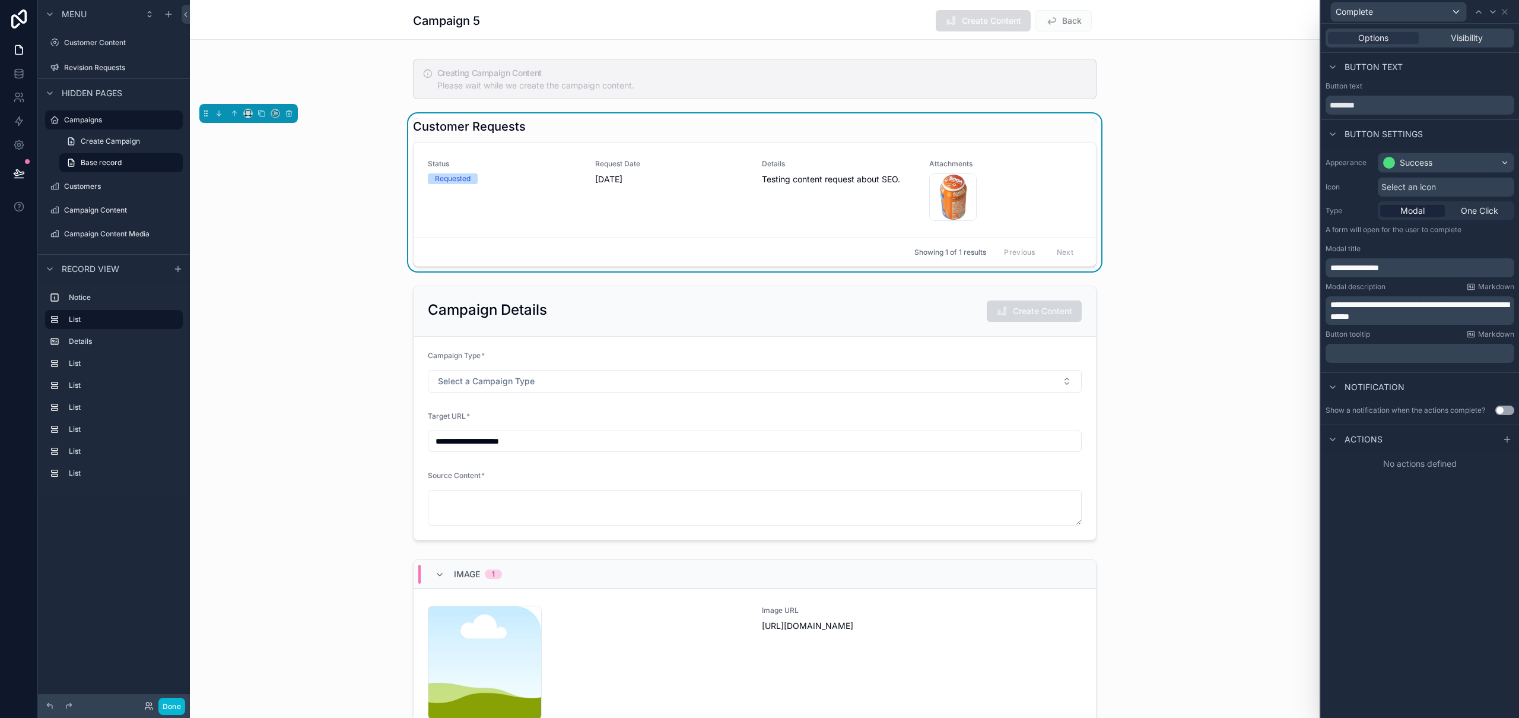
click at [1451, 320] on p "**********" at bounding box center [1422, 311] width 182 height 24
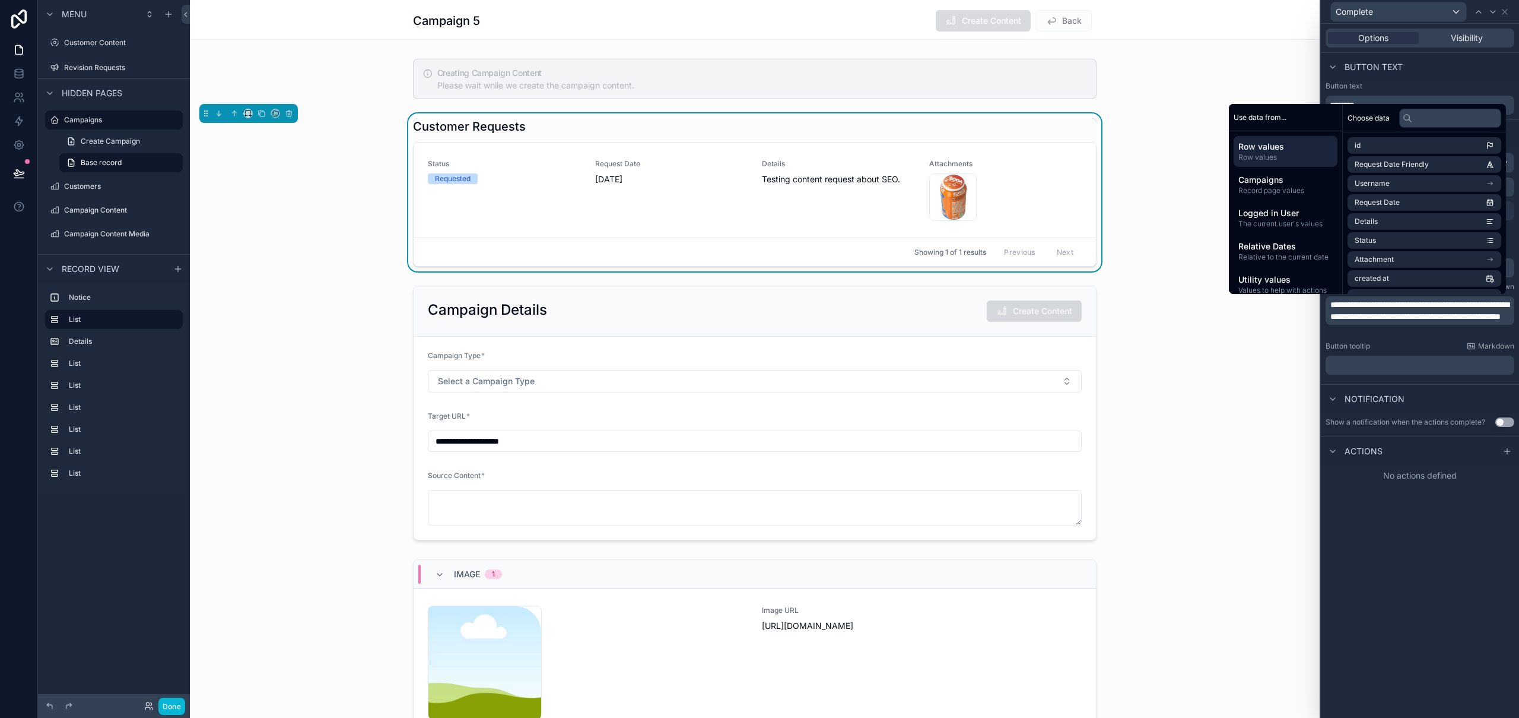
click at [1494, 306] on span "**********" at bounding box center [1420, 310] width 179 height 20
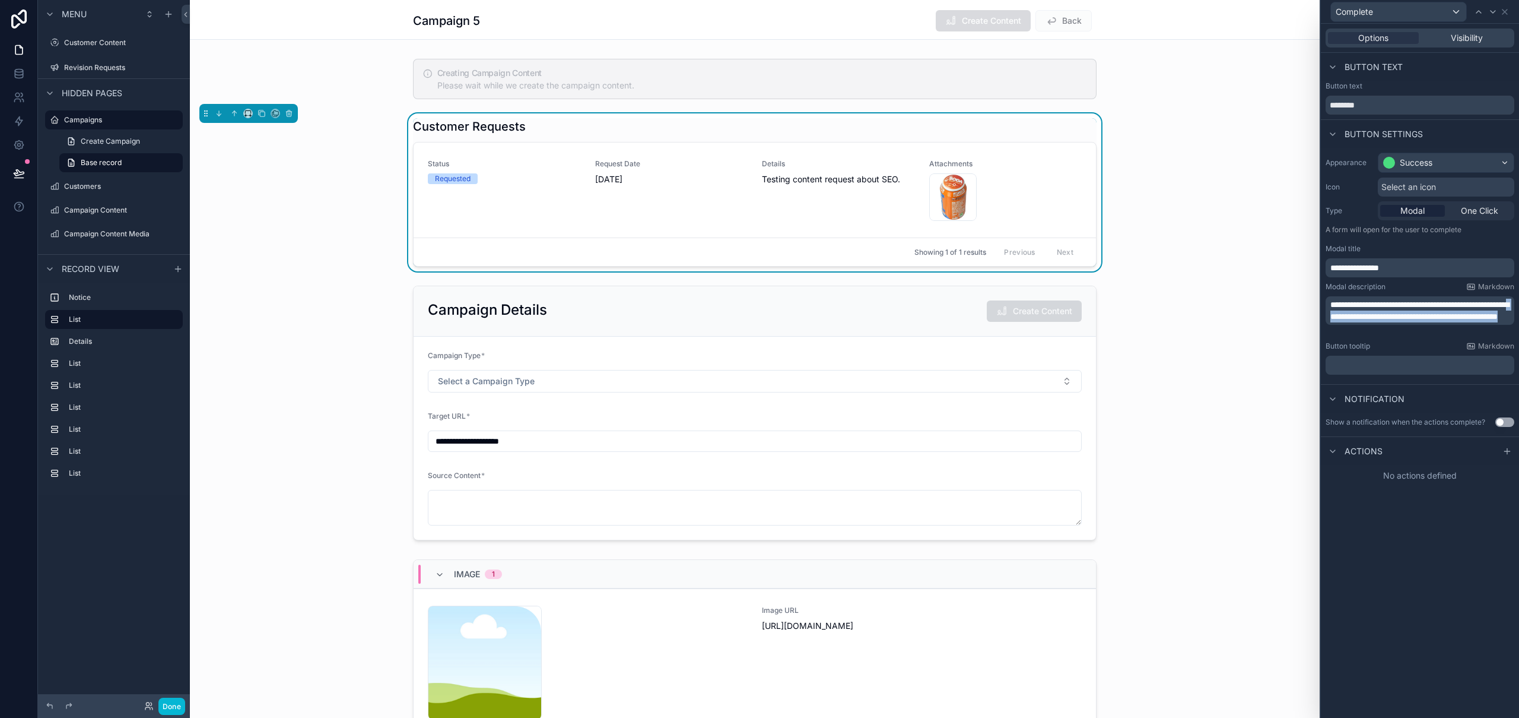
drag, startPoint x: 1462, startPoint y: 325, endPoint x: 1400, endPoint y: 314, distance: 62.7
click at [1394, 316] on p "**********" at bounding box center [1422, 311] width 182 height 24
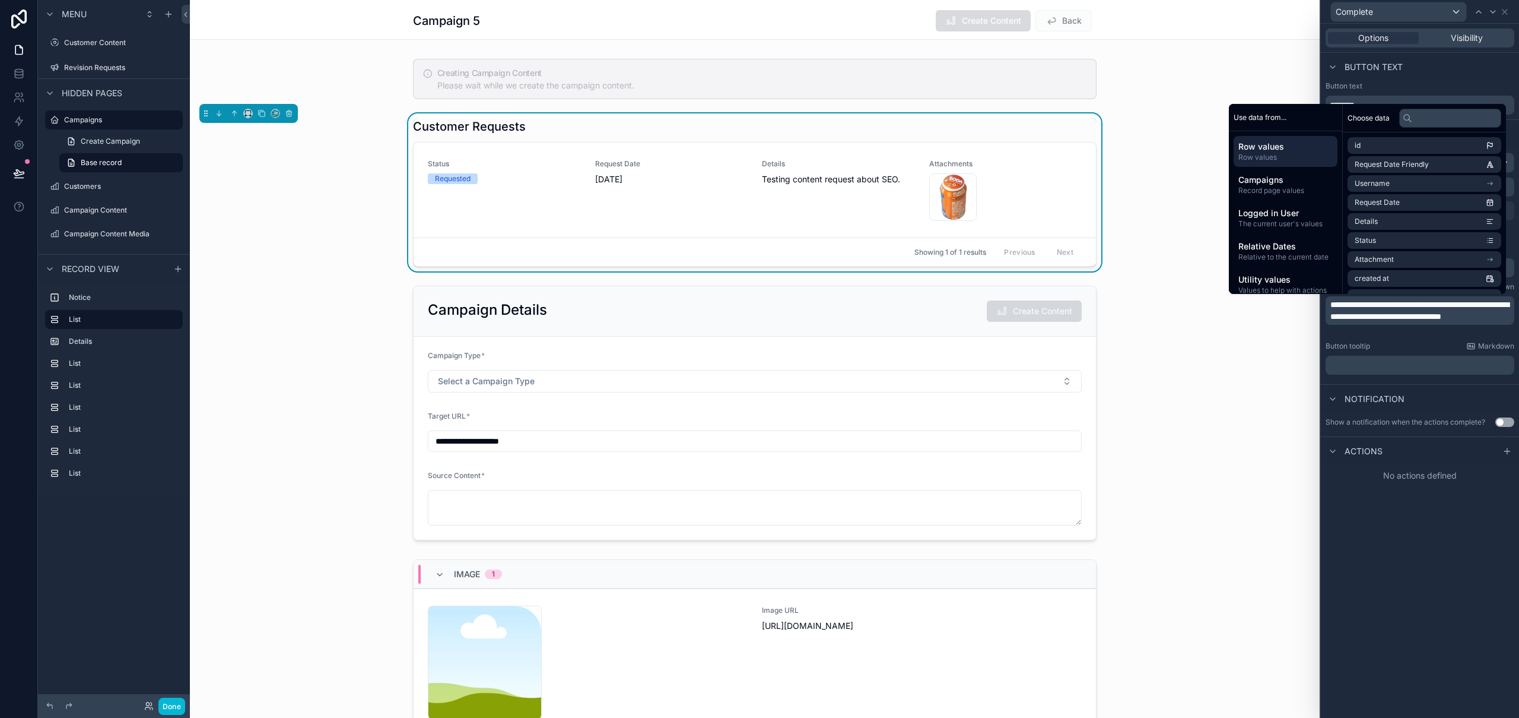
click at [1465, 593] on div "**********" at bounding box center [1420, 371] width 198 height 694
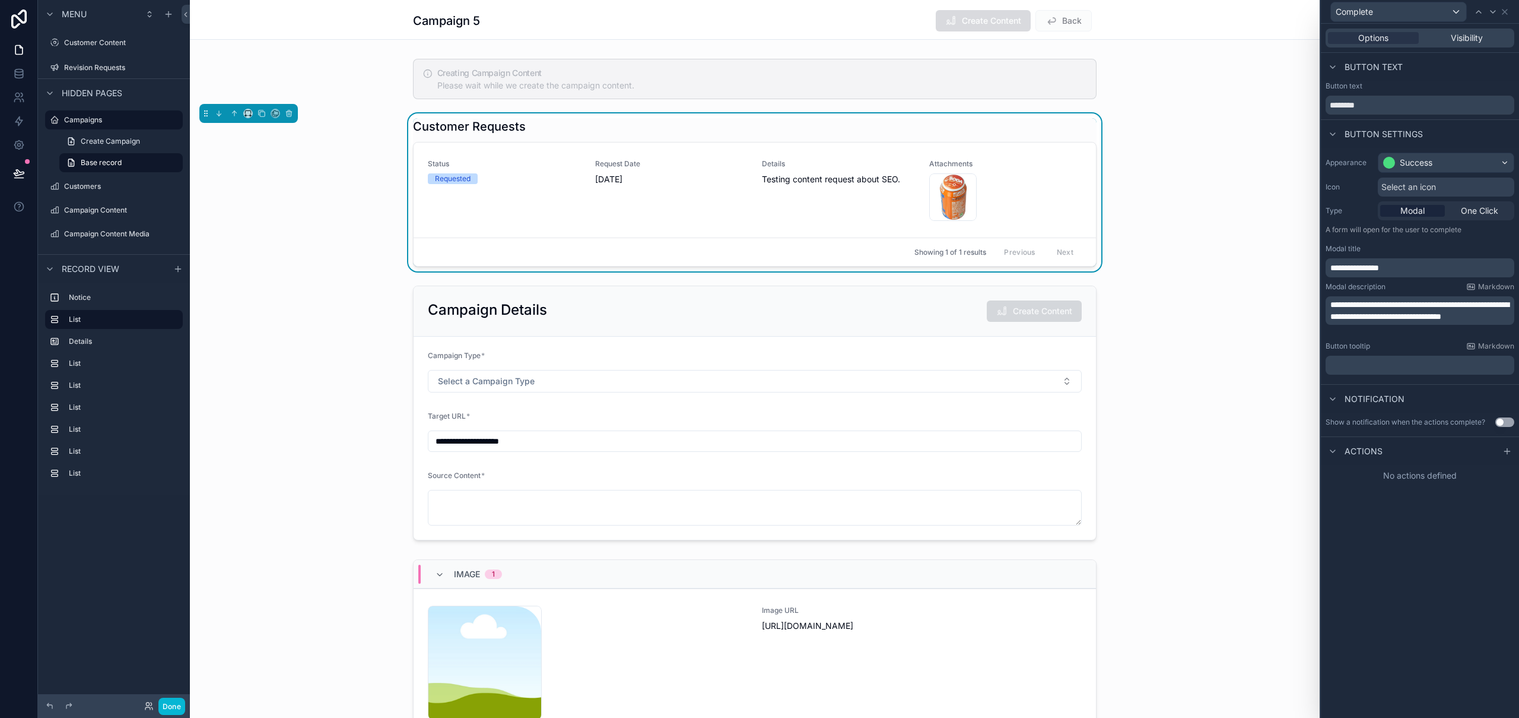
click at [1429, 188] on span "Select an icon" at bounding box center [1409, 187] width 55 height 12
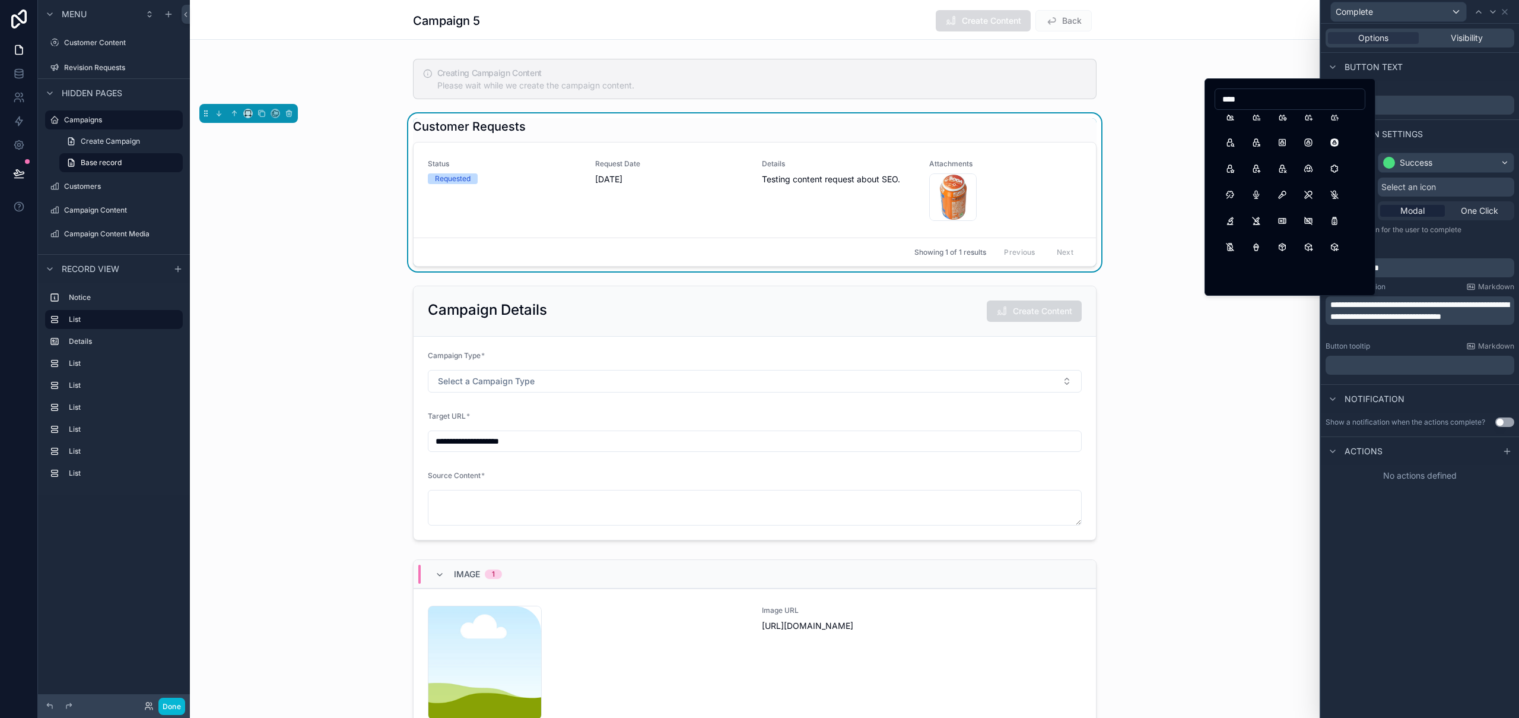
scroll to position [807, 0]
drag, startPoint x: 1277, startPoint y: 94, endPoint x: 1220, endPoint y: 96, distance: 57.0
click at [1220, 96] on input "****" at bounding box center [1291, 99] width 150 height 17
drag, startPoint x: 1252, startPoint y: 103, endPoint x: 1200, endPoint y: 97, distance: 51.9
click at [1200, 97] on div "**********" at bounding box center [759, 359] width 1519 height 718
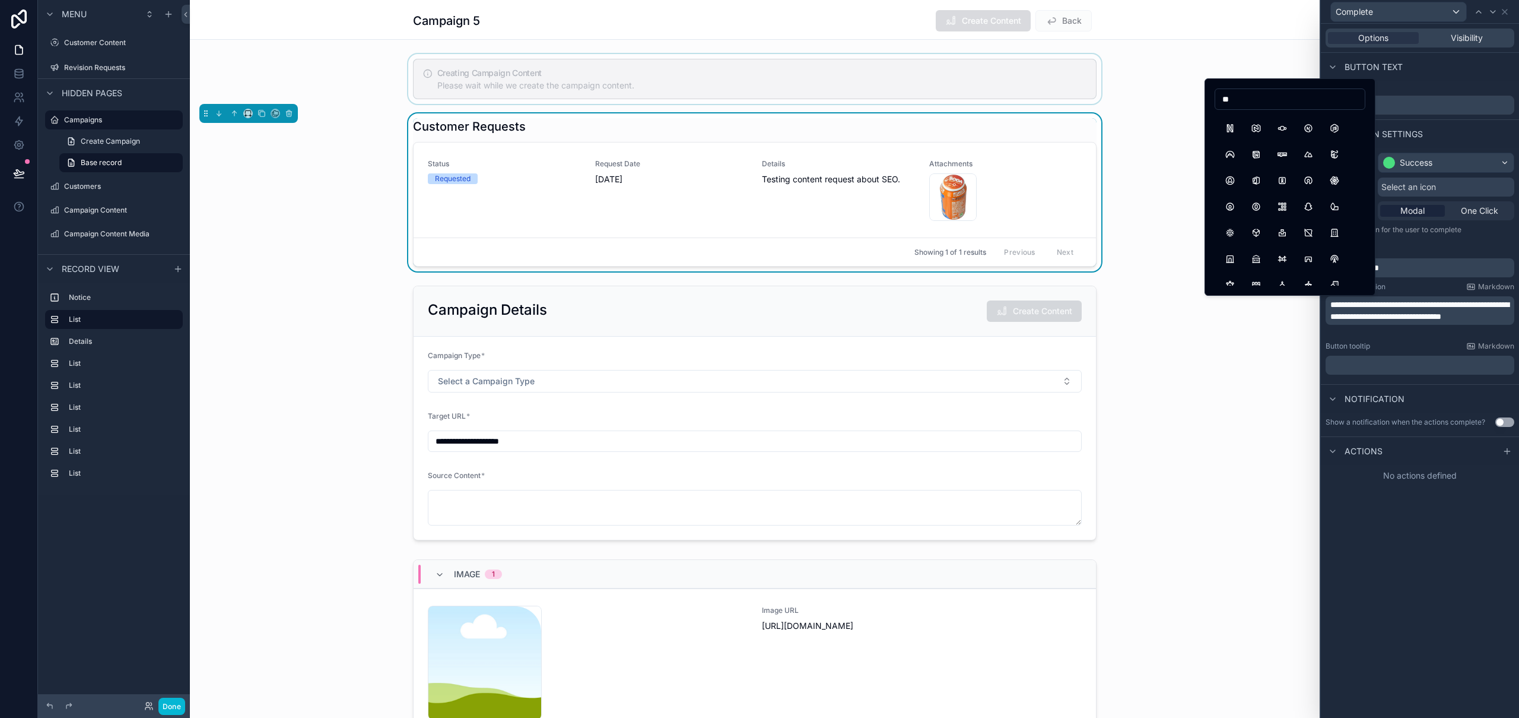
type input "*"
type input "********"
click at [1285, 126] on button "FileCheck" at bounding box center [1282, 125] width 21 height 21
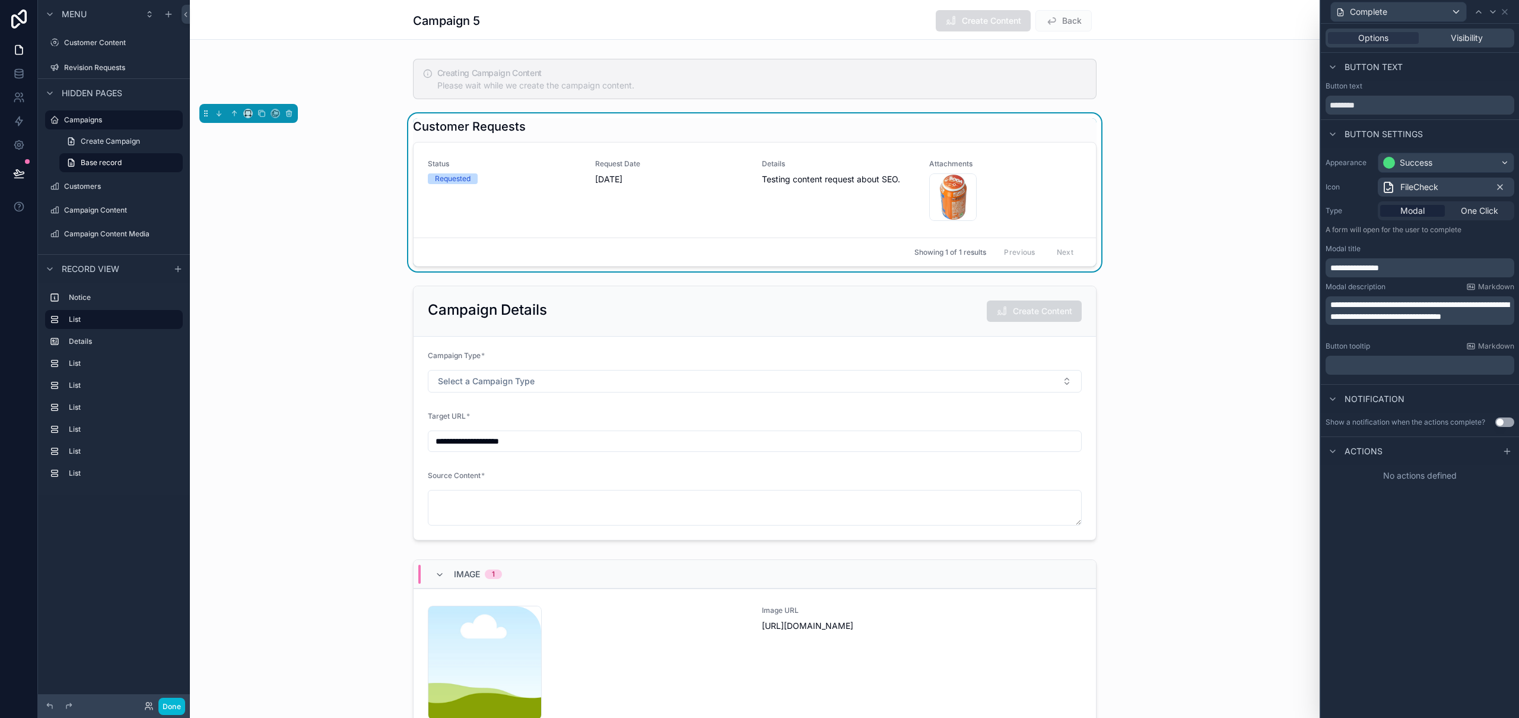
click at [1499, 184] on icon at bounding box center [1500, 186] width 9 height 9
click at [1494, 183] on div "Select an icon" at bounding box center [1446, 186] width 137 height 19
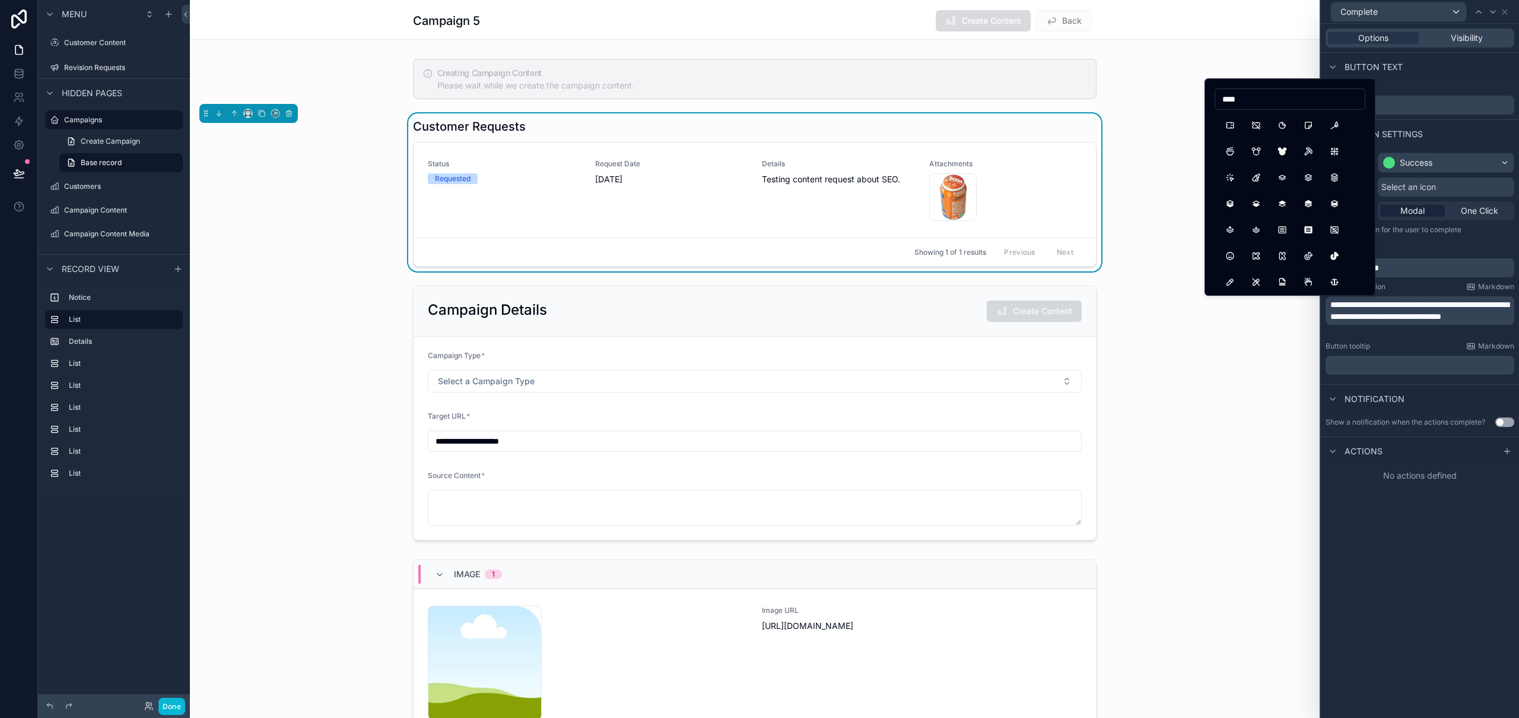
drag, startPoint x: 1242, startPoint y: 100, endPoint x: 1223, endPoint y: 101, distance: 19.0
click at [1223, 101] on input "****" at bounding box center [1291, 99] width 150 height 17
drag, startPoint x: 1252, startPoint y: 99, endPoint x: 1218, endPoint y: 98, distance: 33.9
click at [1218, 98] on input "****" at bounding box center [1291, 99] width 150 height 17
type input "****"
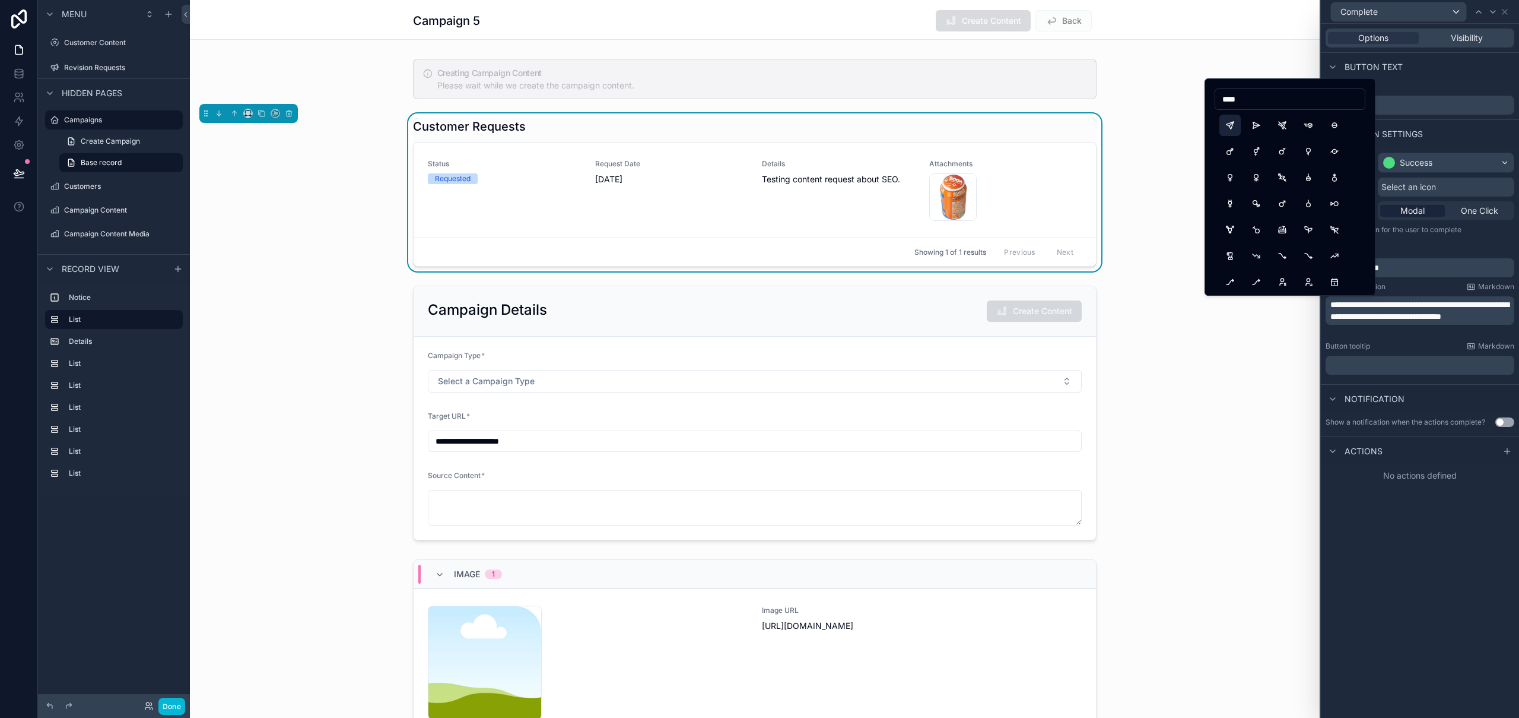
click at [1237, 125] on button "Send" at bounding box center [1230, 125] width 21 height 21
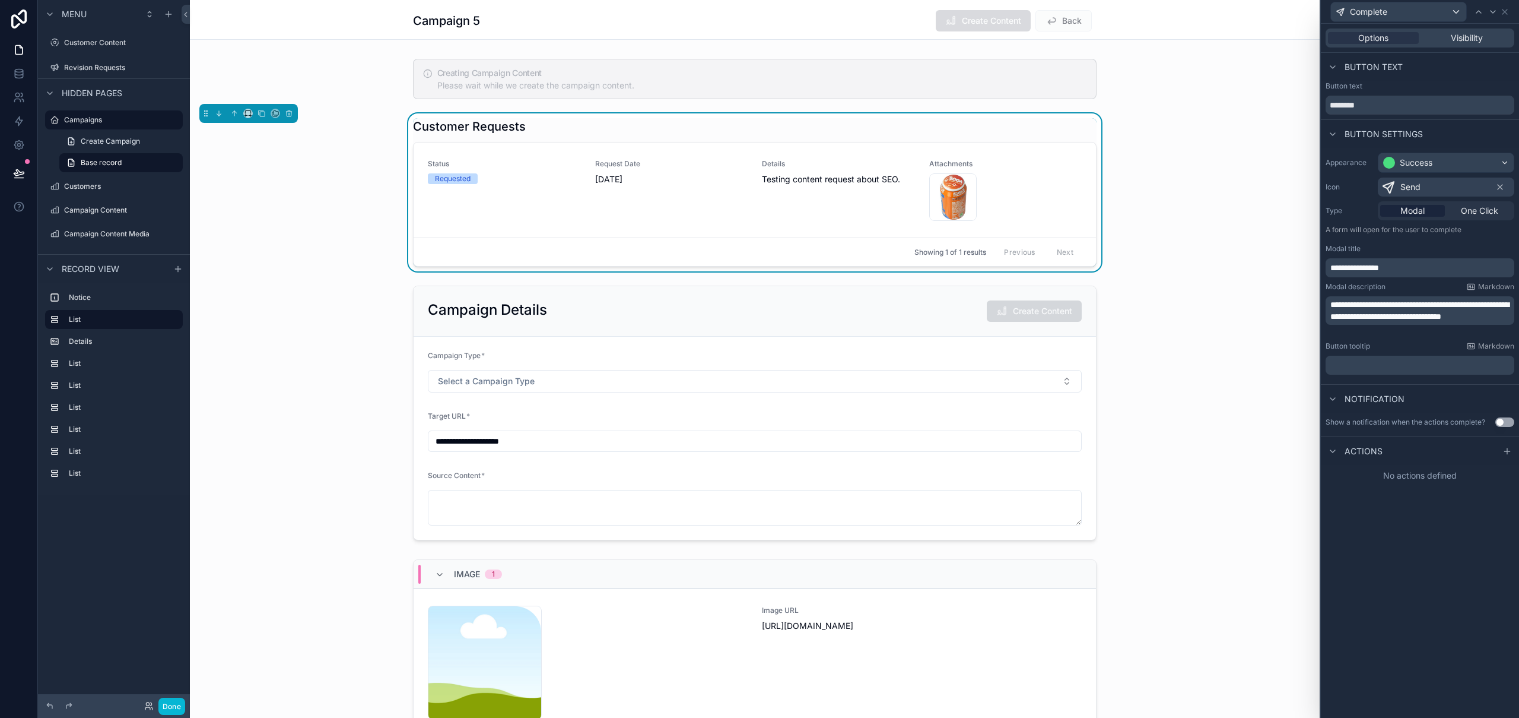
click at [1417, 186] on span "Send" at bounding box center [1411, 187] width 20 height 12
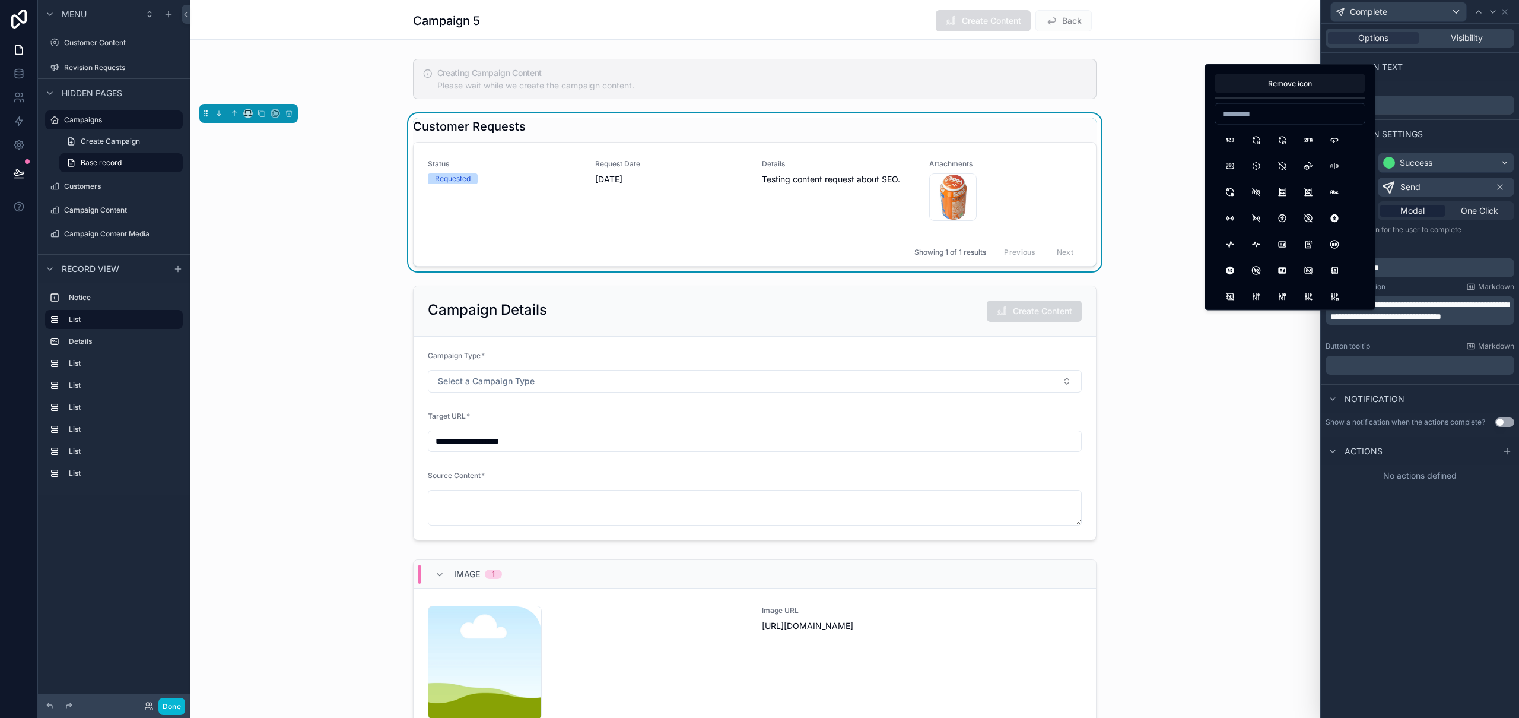
click at [1262, 110] on input at bounding box center [1291, 114] width 150 height 17
type input "********"
click at [1335, 140] on button "Comet" at bounding box center [1334, 139] width 21 height 21
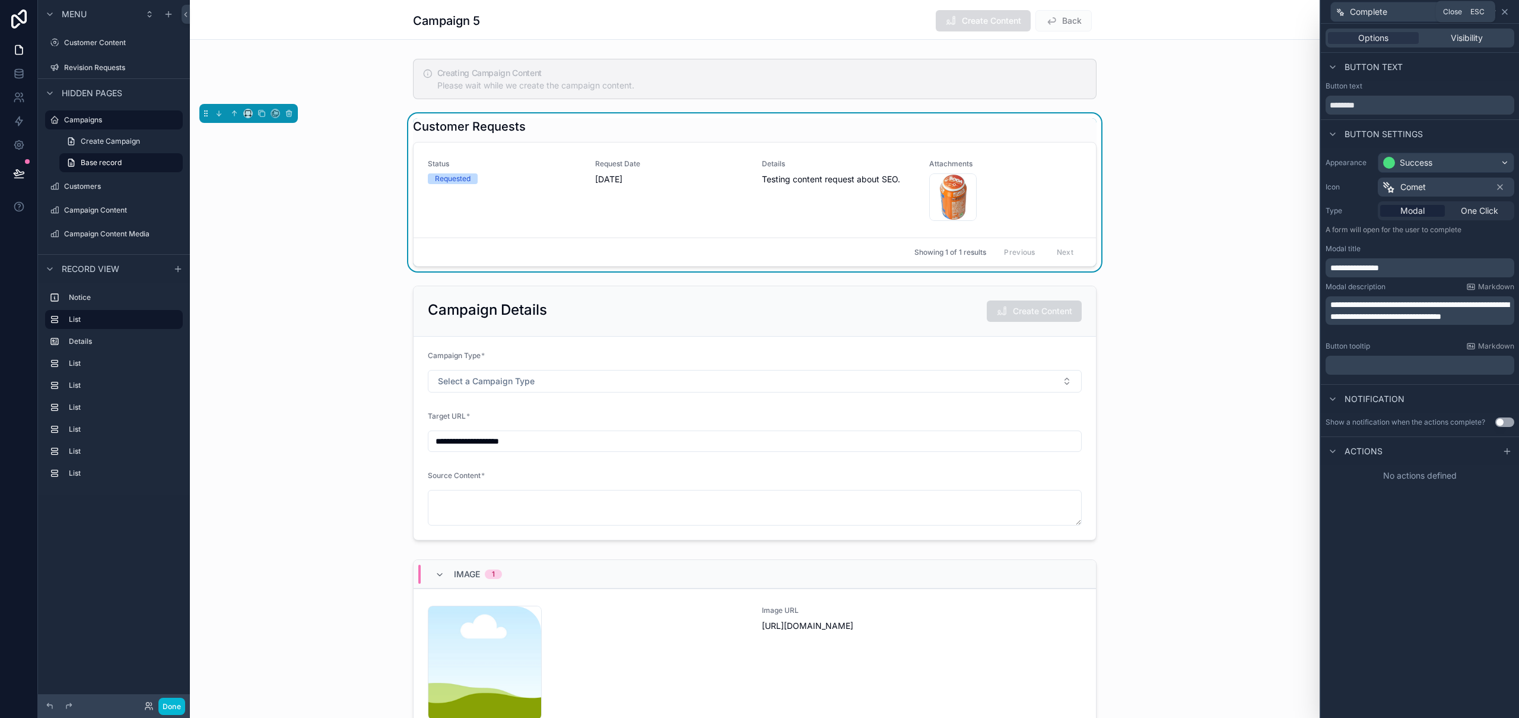
click at [1506, 12] on icon at bounding box center [1505, 11] width 5 height 5
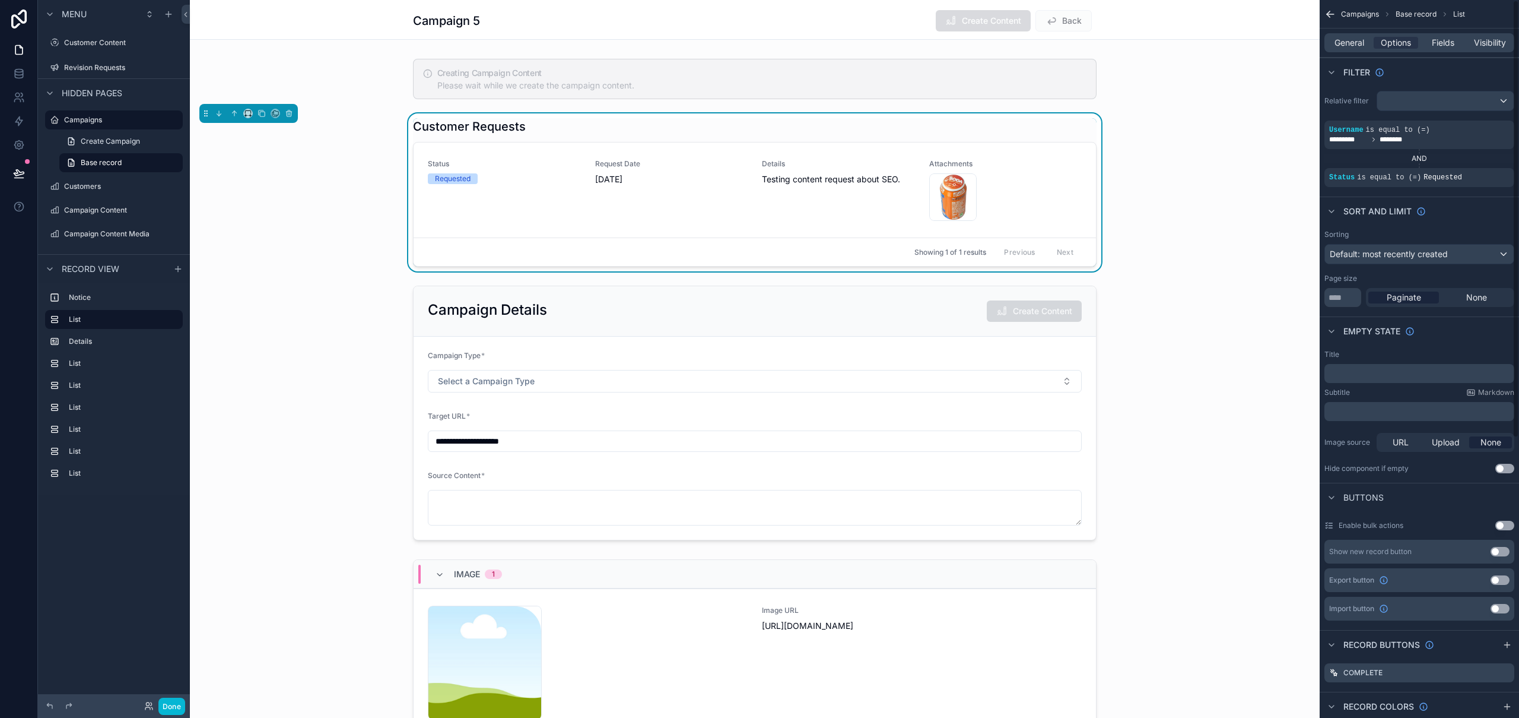
scroll to position [459, 0]
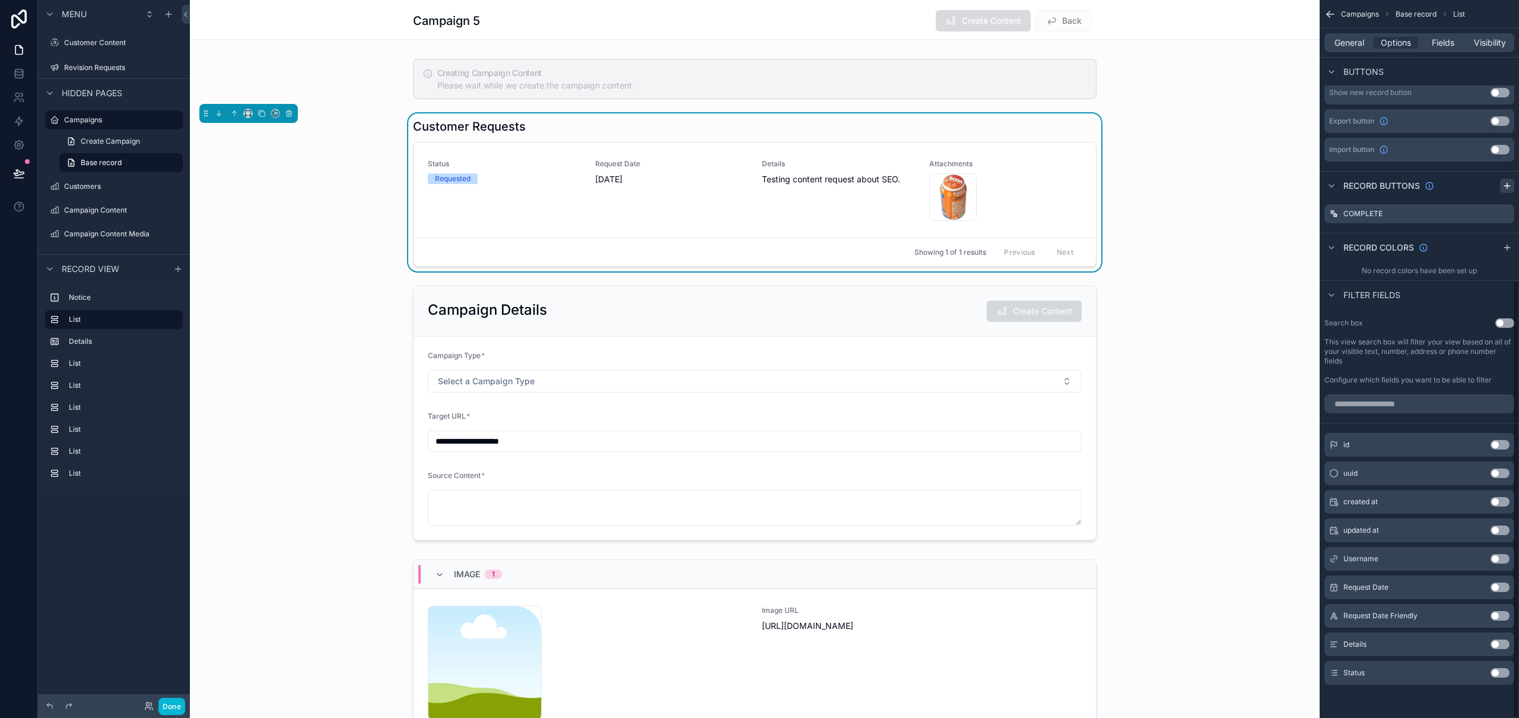
click at [1508, 186] on icon "scrollable content" at bounding box center [1507, 186] width 5 height 0
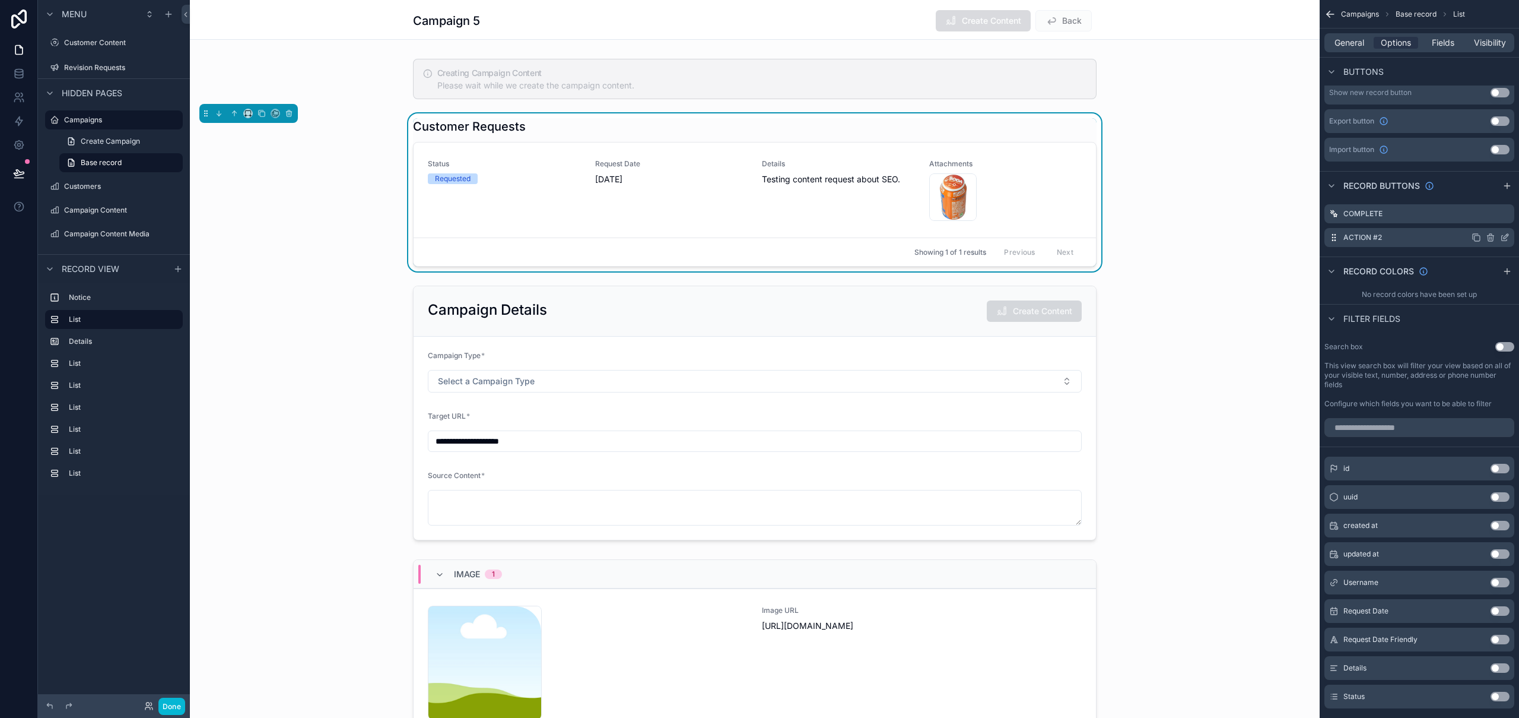
click at [1492, 237] on icon "scrollable content" at bounding box center [1490, 237] width 9 height 9
click at [1488, 220] on icon at bounding box center [1485, 218] width 9 height 9
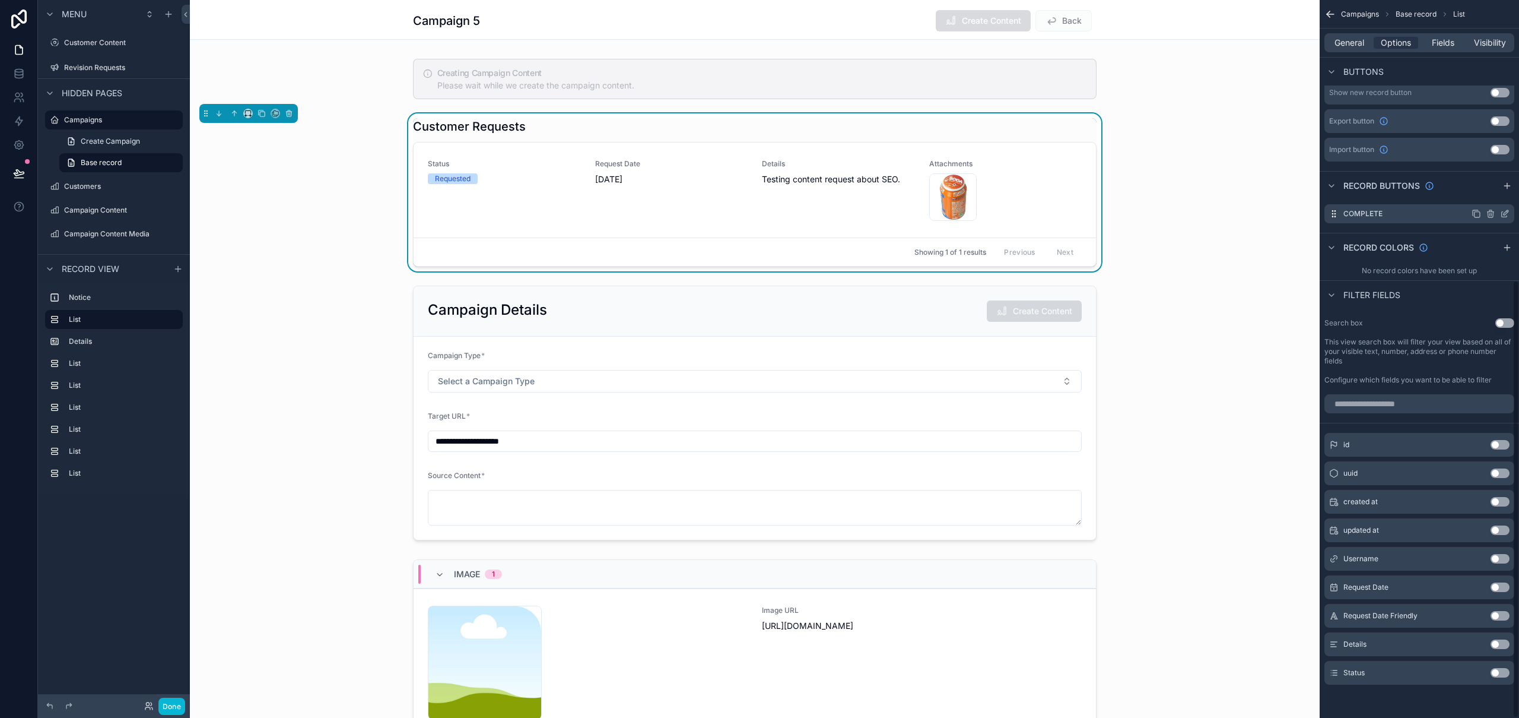
click at [1508, 217] on icon "scrollable content" at bounding box center [1504, 213] width 9 height 9
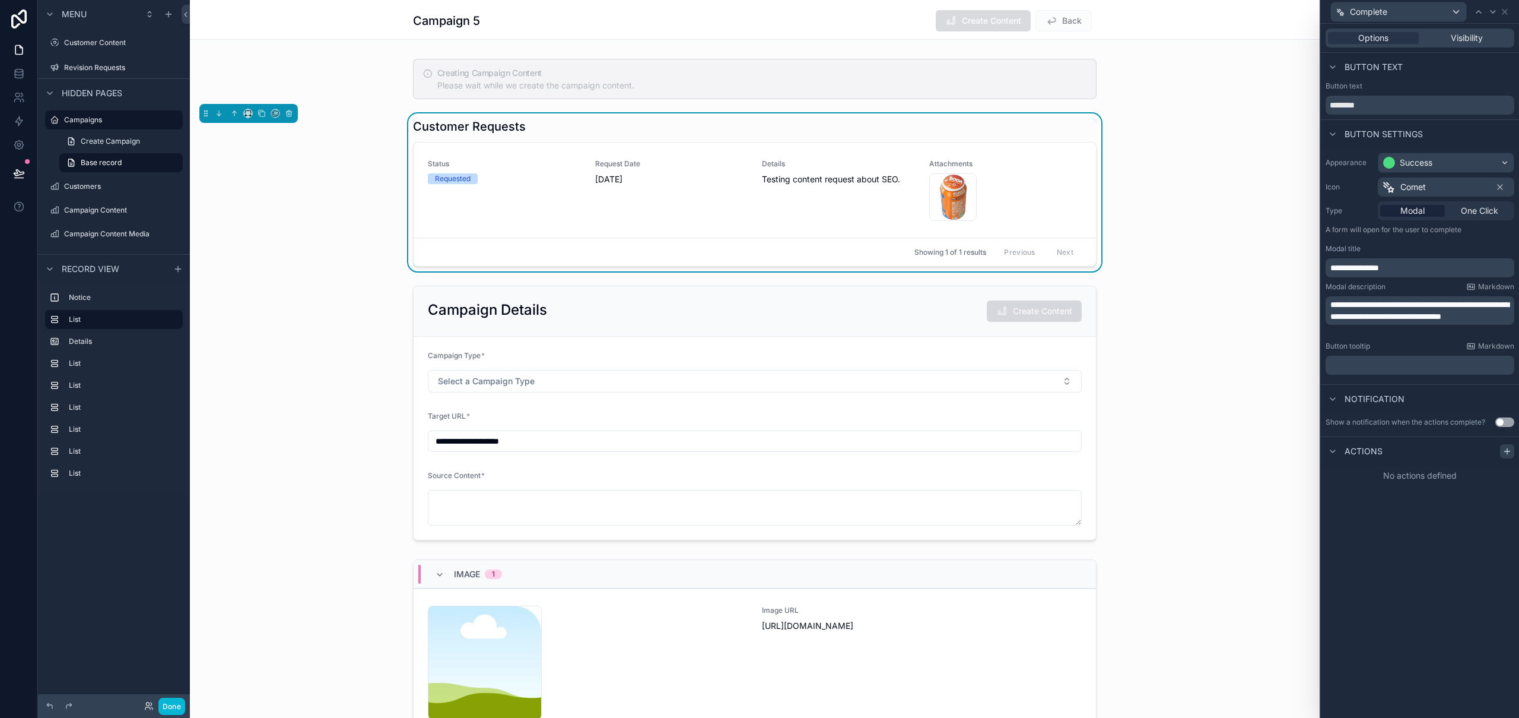
click at [1506, 451] on icon at bounding box center [1507, 450] width 9 height 9
click at [1419, 502] on div "Select a type" at bounding box center [1420, 498] width 178 height 19
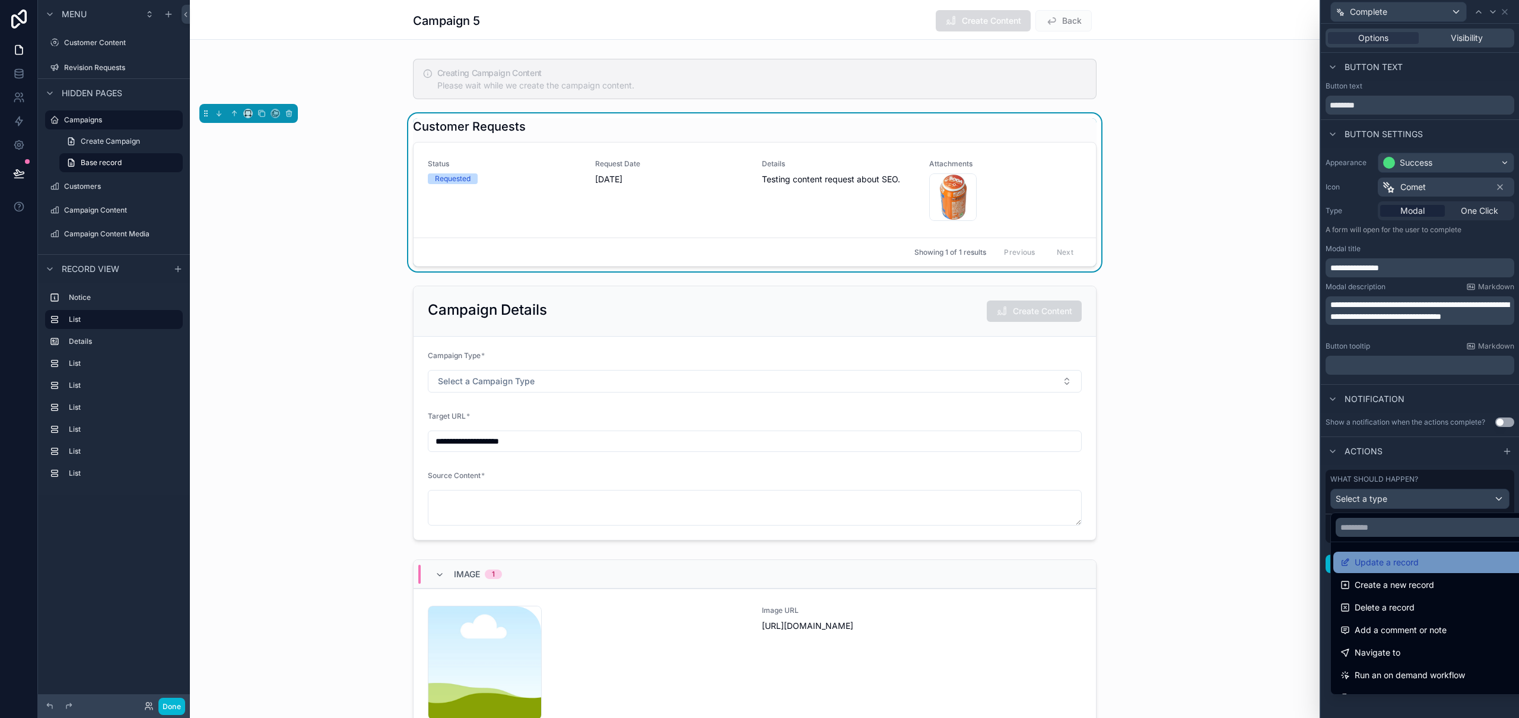
click at [1376, 558] on span "Update a record" at bounding box center [1387, 562] width 64 height 14
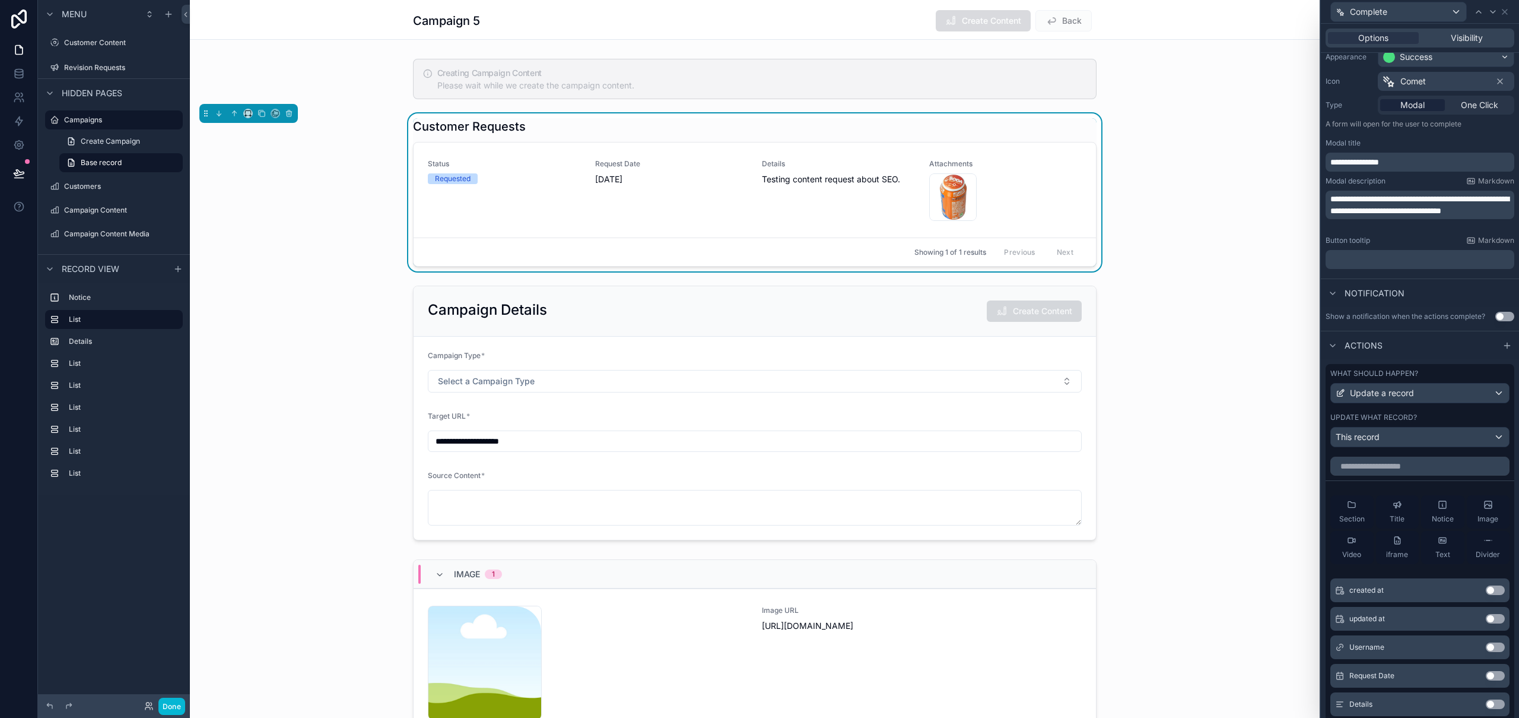
scroll to position [218, 0]
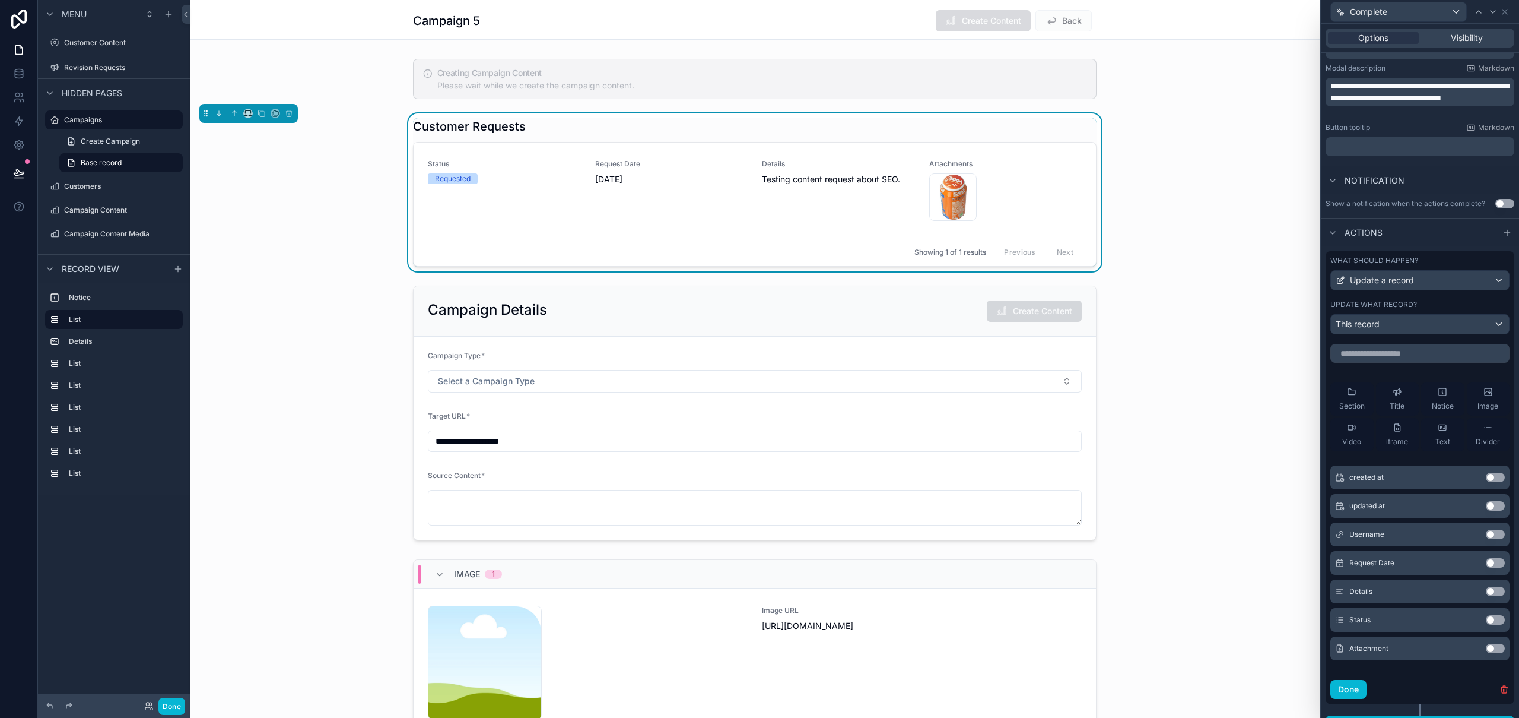
click at [1486, 620] on button "Use setting" at bounding box center [1495, 619] width 19 height 9
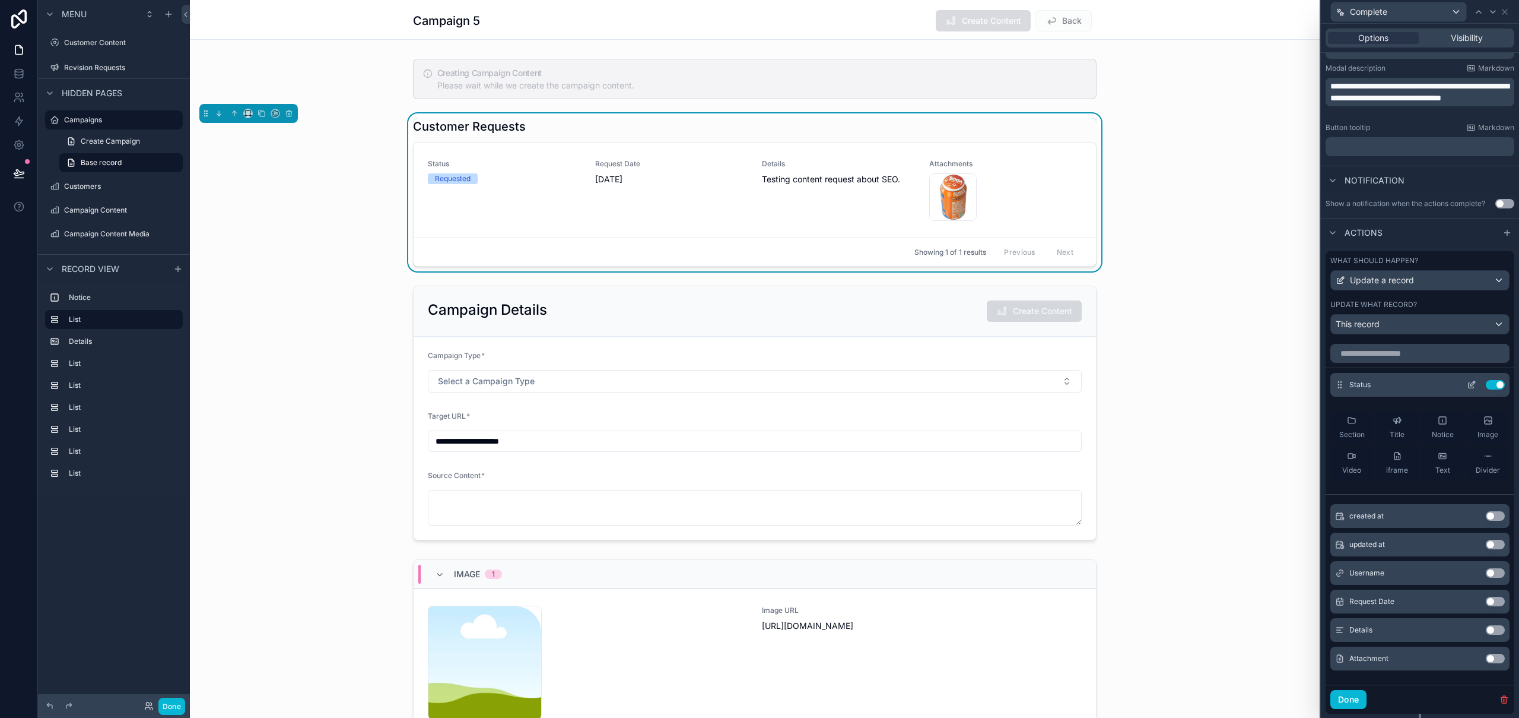
click at [1471, 385] on icon at bounding box center [1473, 383] width 5 height 5
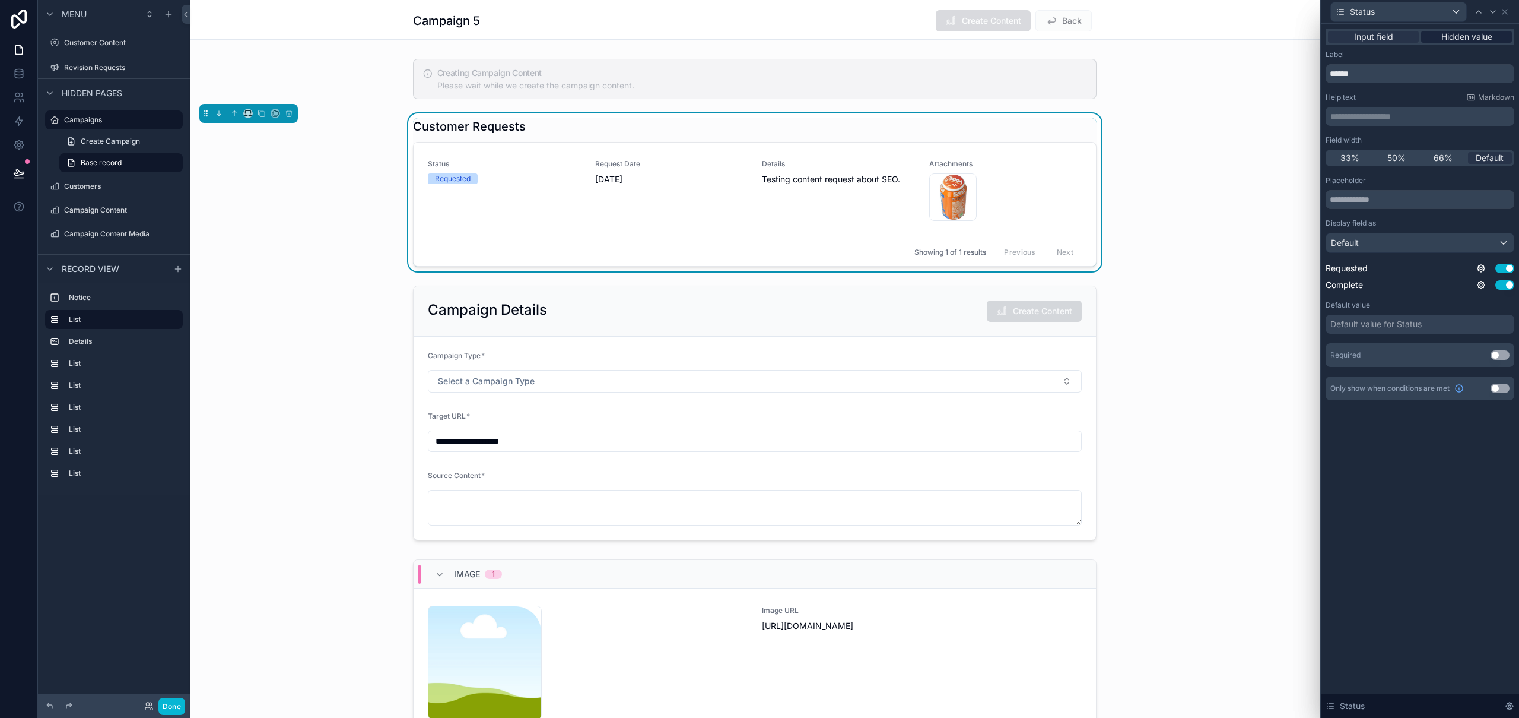
click at [1478, 37] on span "Hidden value" at bounding box center [1467, 37] width 51 height 12
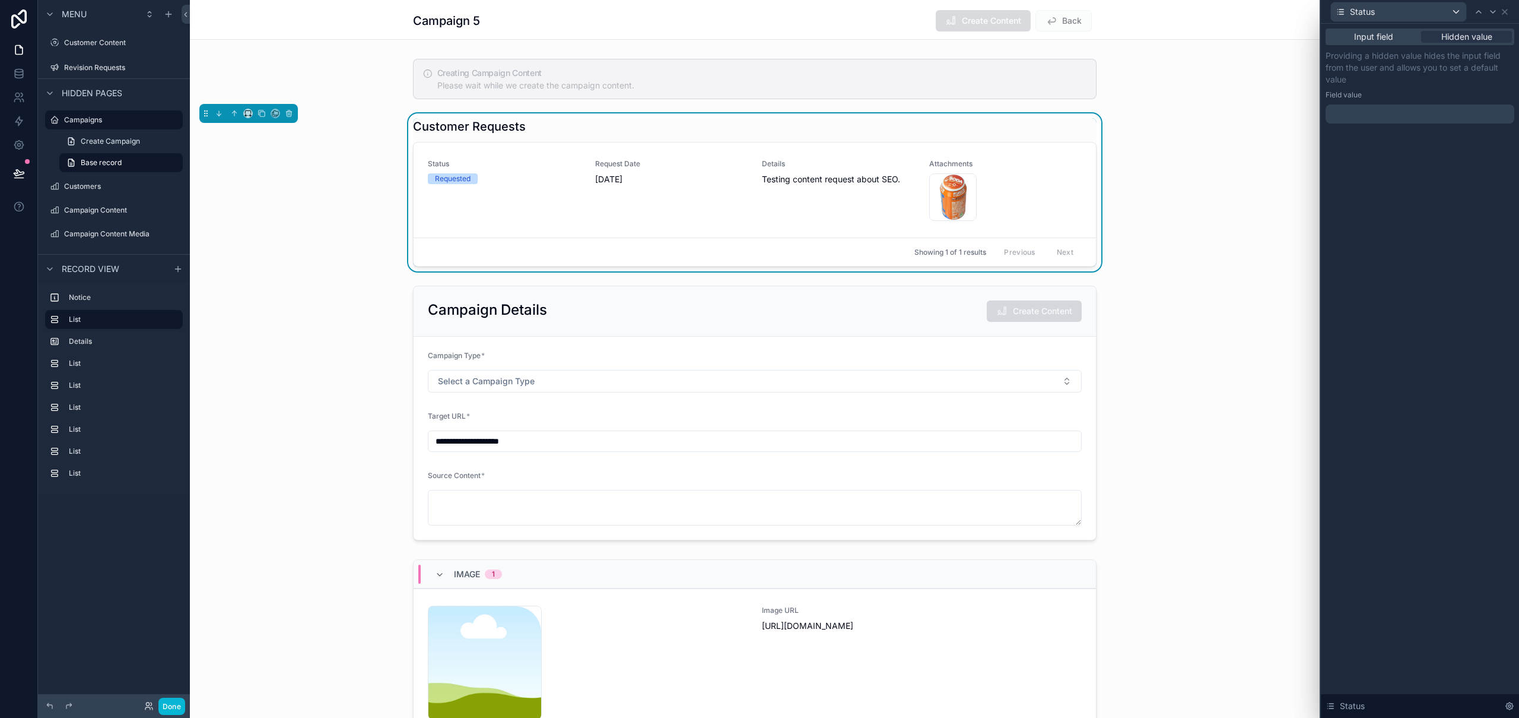
click at [1382, 110] on div at bounding box center [1420, 113] width 189 height 19
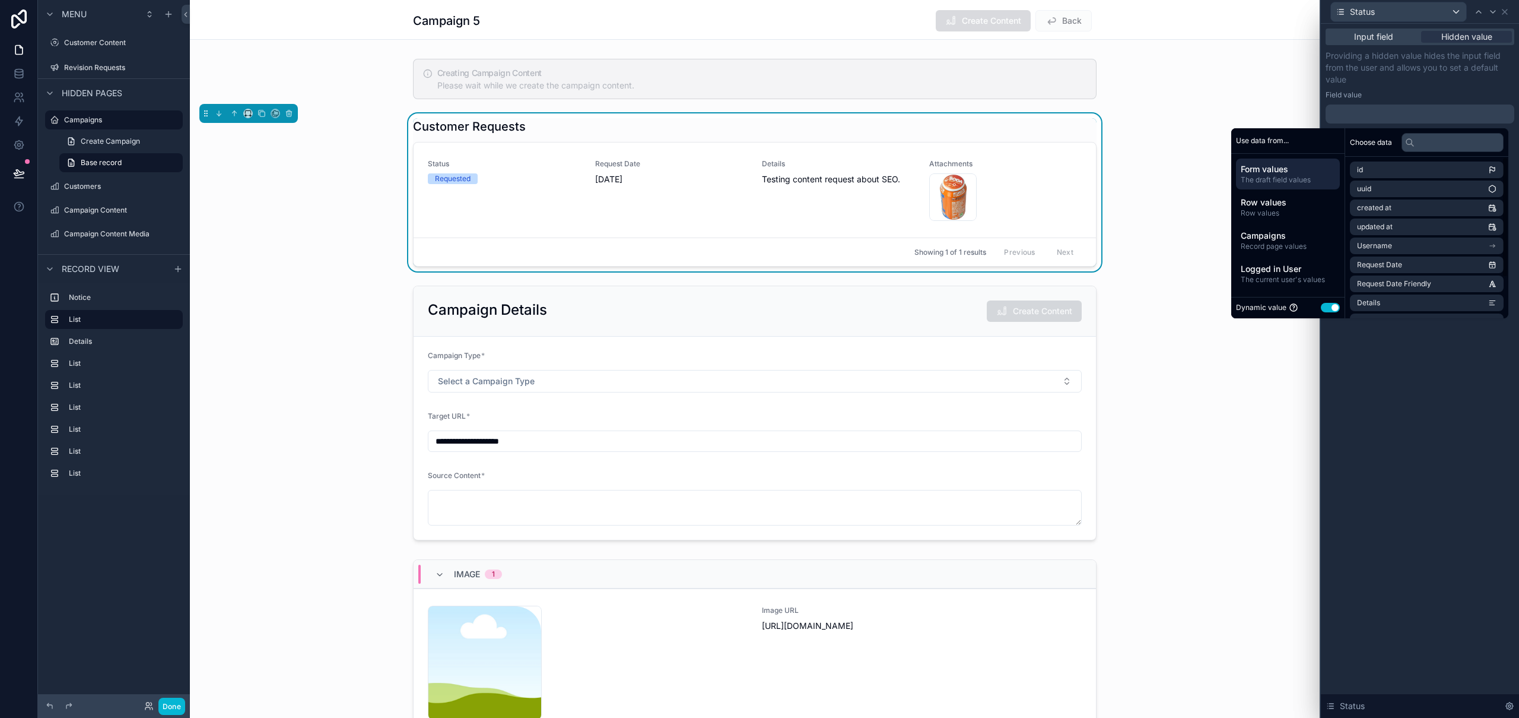
click at [1328, 307] on button "Use setting" at bounding box center [1330, 307] width 19 height 9
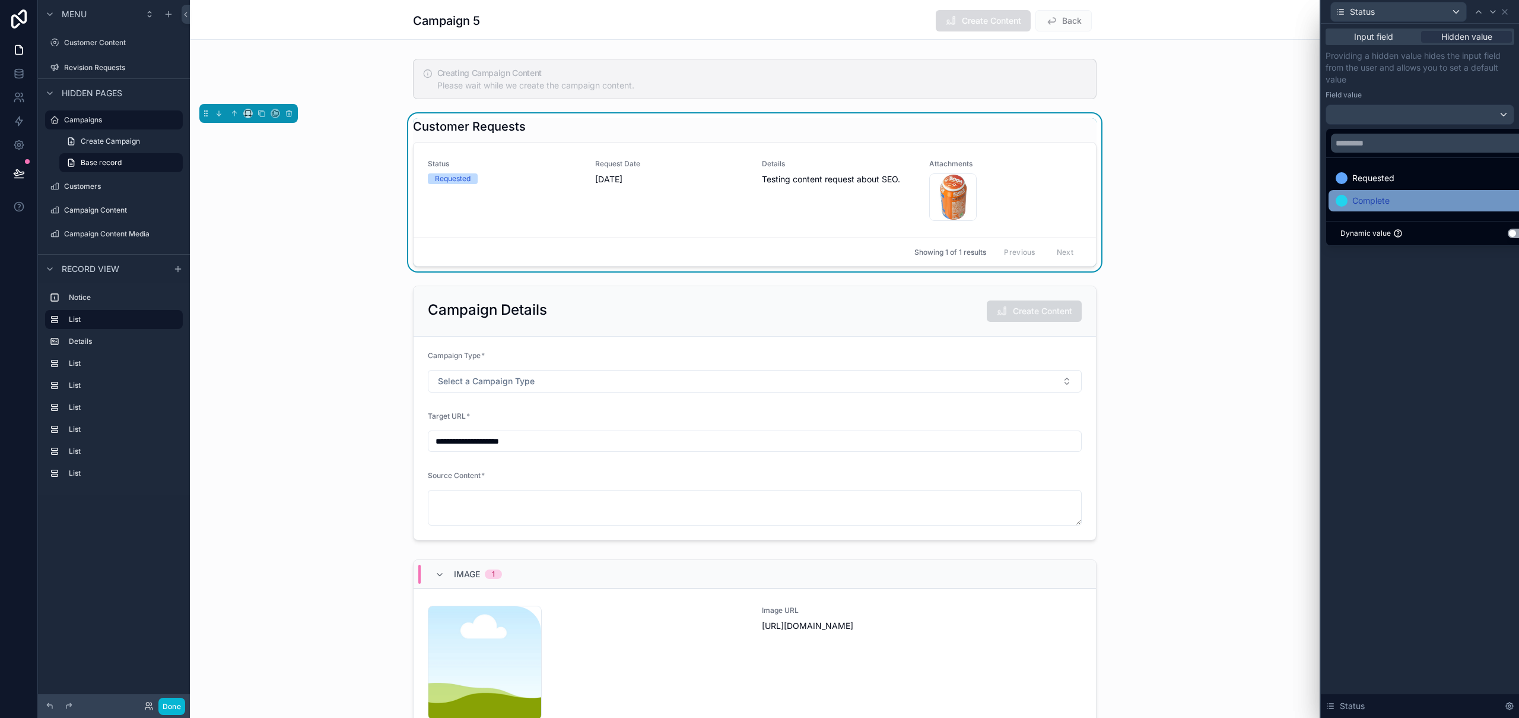
click at [1397, 200] on div "Complete" at bounding box center [1434, 200] width 196 height 14
click at [1463, 369] on div "Input field Hidden value Providing a hidden value hides the input field from th…" at bounding box center [1420, 371] width 198 height 694
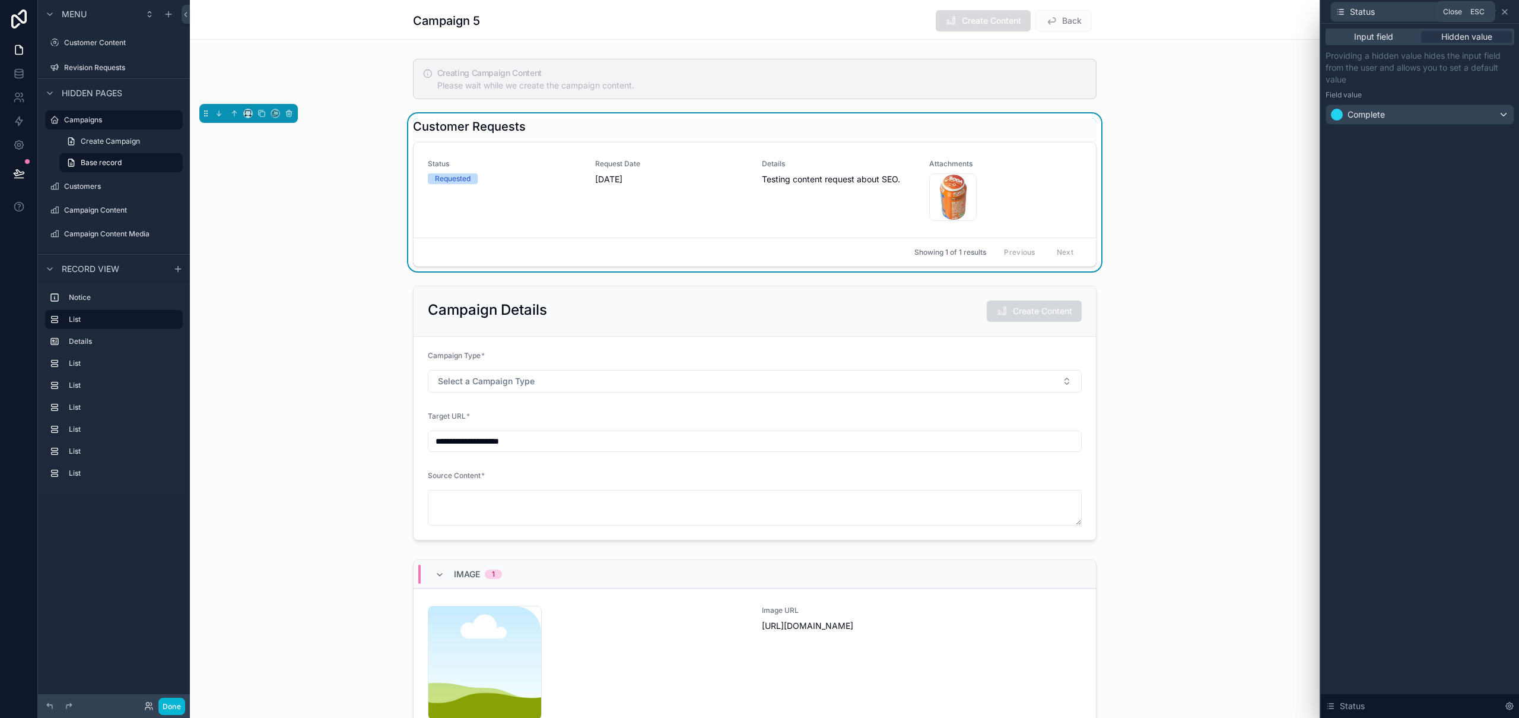
click at [1508, 11] on icon at bounding box center [1504, 11] width 9 height 9
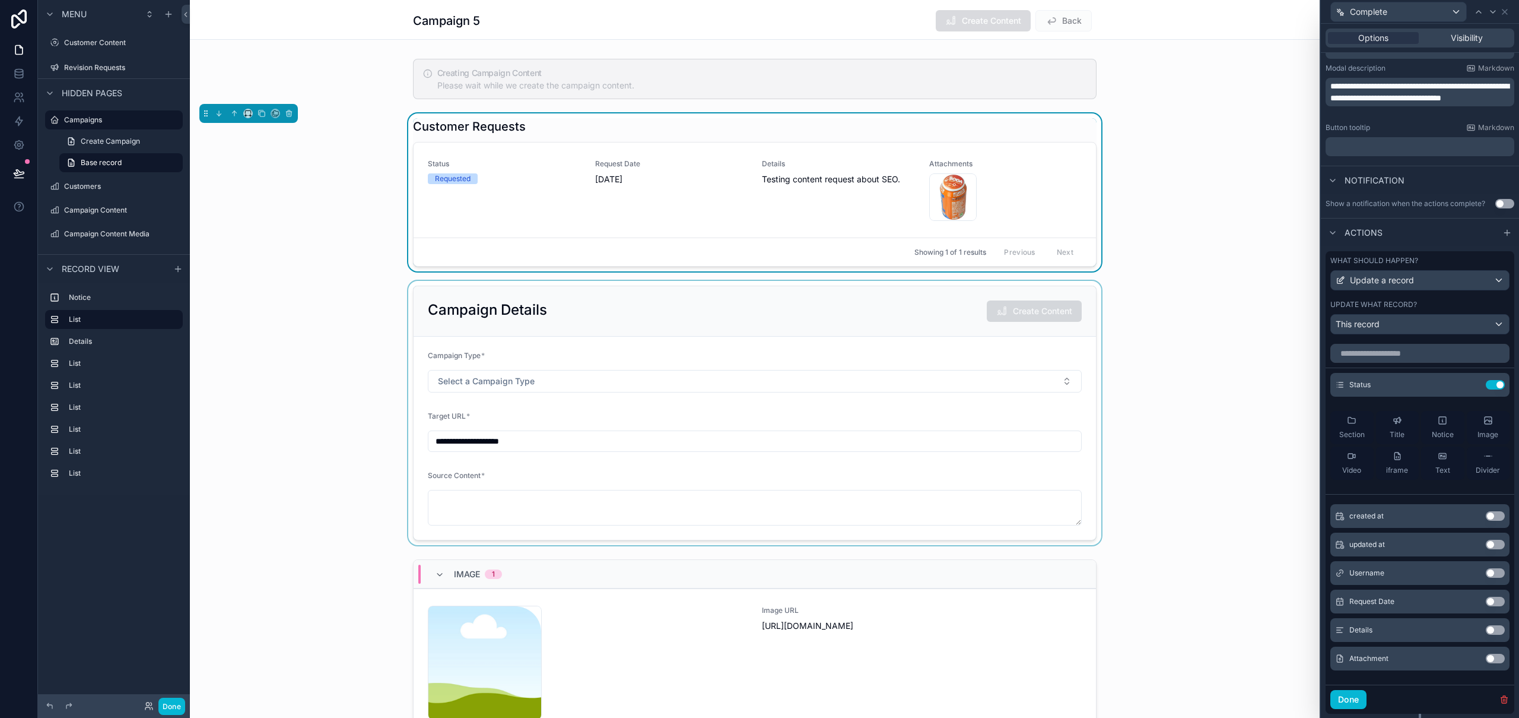
click at [1295, 291] on div "scrollable content" at bounding box center [755, 413] width 1130 height 264
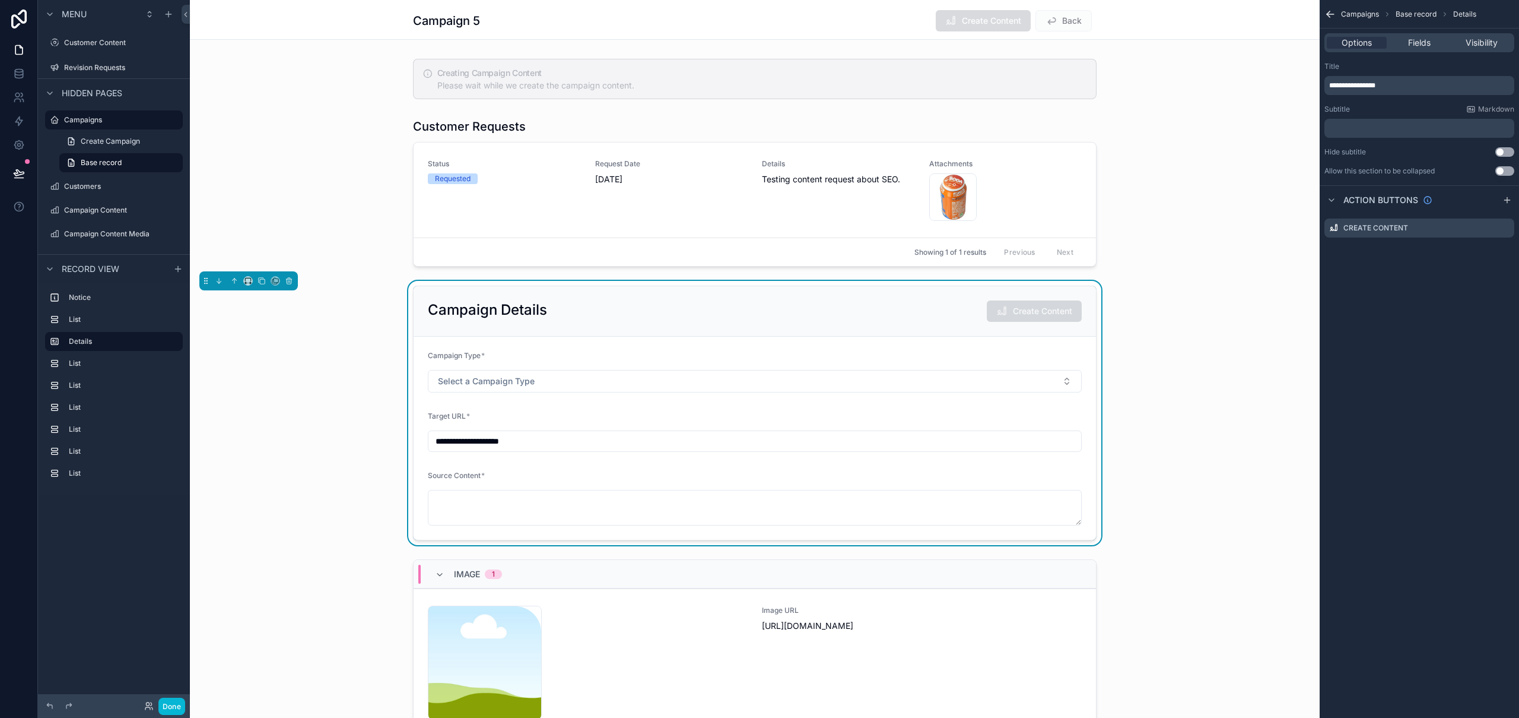
scroll to position [0, 0]
click at [1082, 134] on div "scrollable content" at bounding box center [755, 192] width 1130 height 158
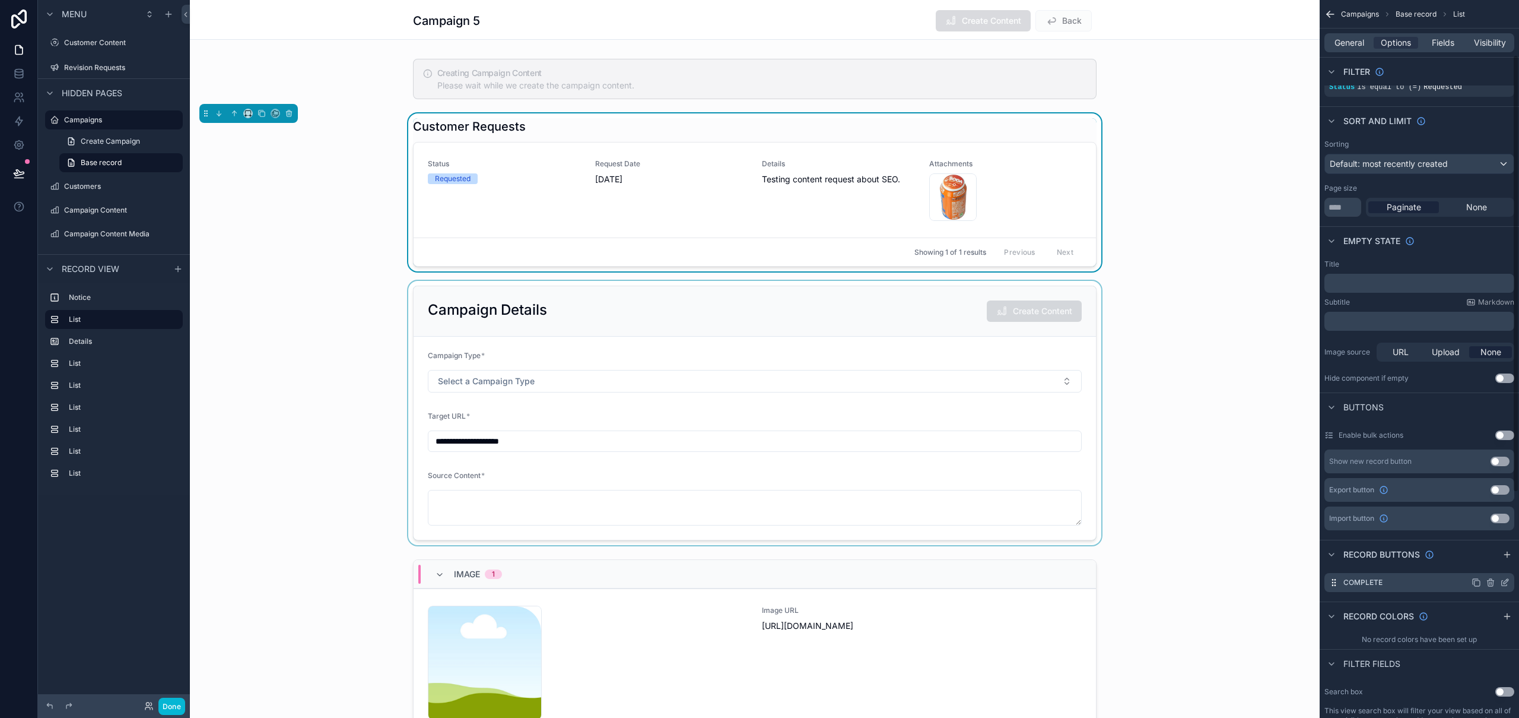
scroll to position [227, 0]
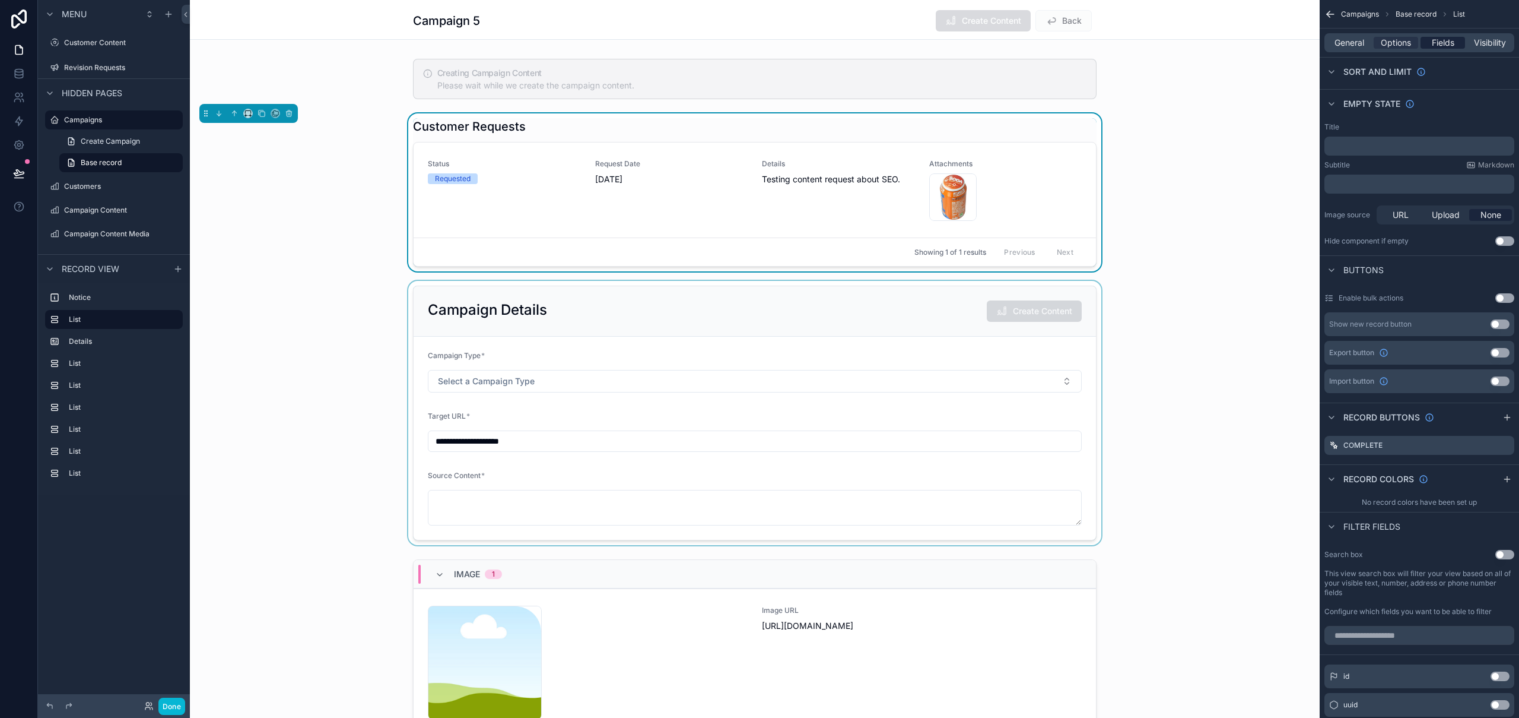
click at [1442, 43] on span "Fields" at bounding box center [1443, 43] width 23 height 12
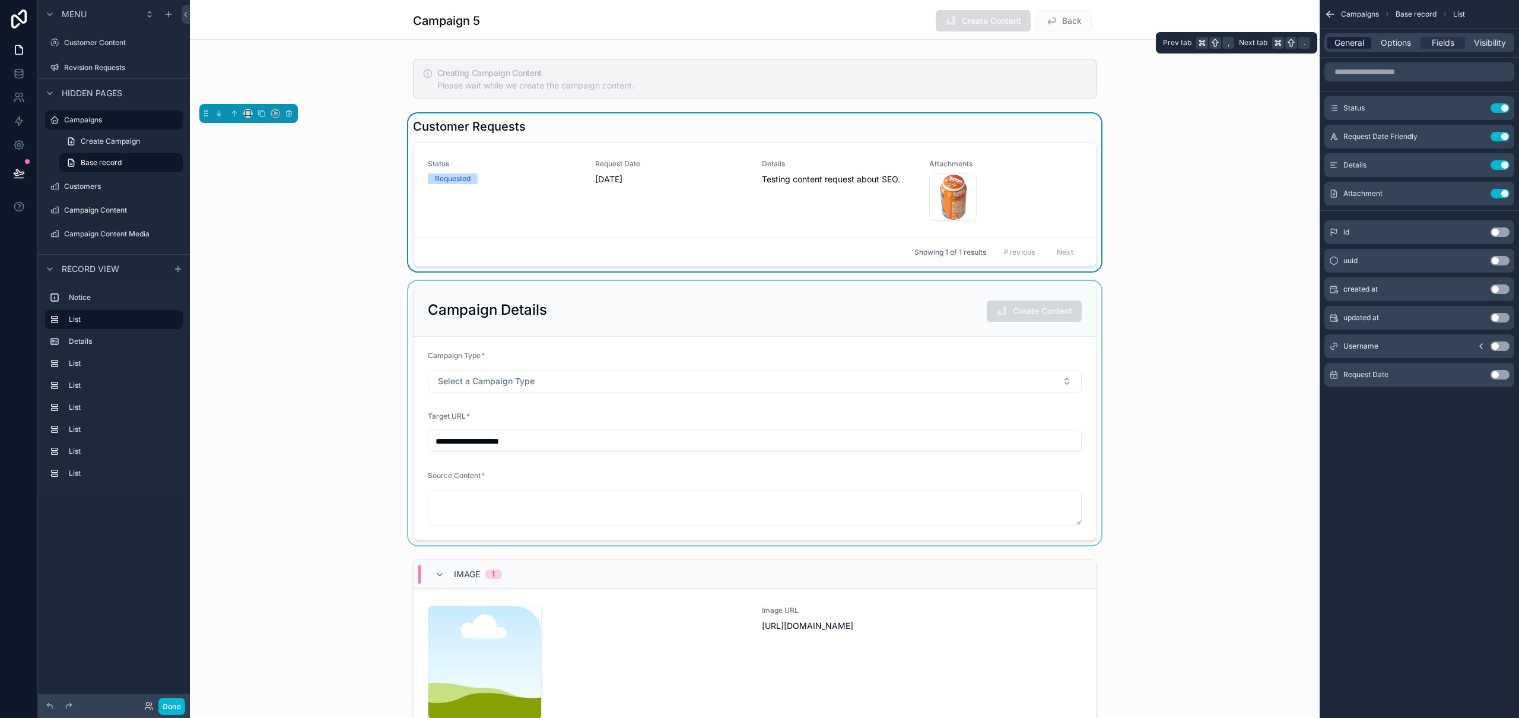
click at [1357, 43] on span "General" at bounding box center [1350, 43] width 30 height 12
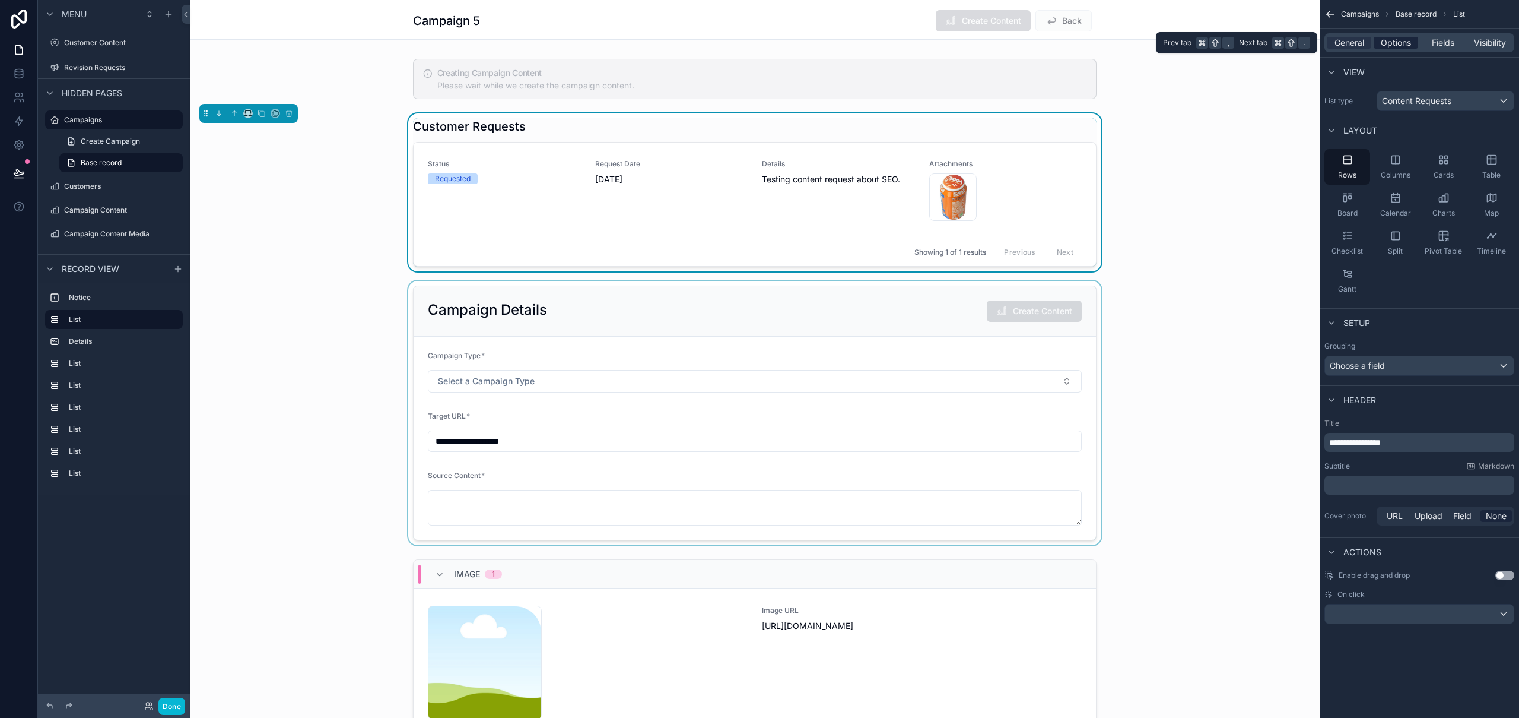
click at [1393, 40] on span "Options" at bounding box center [1396, 43] width 30 height 12
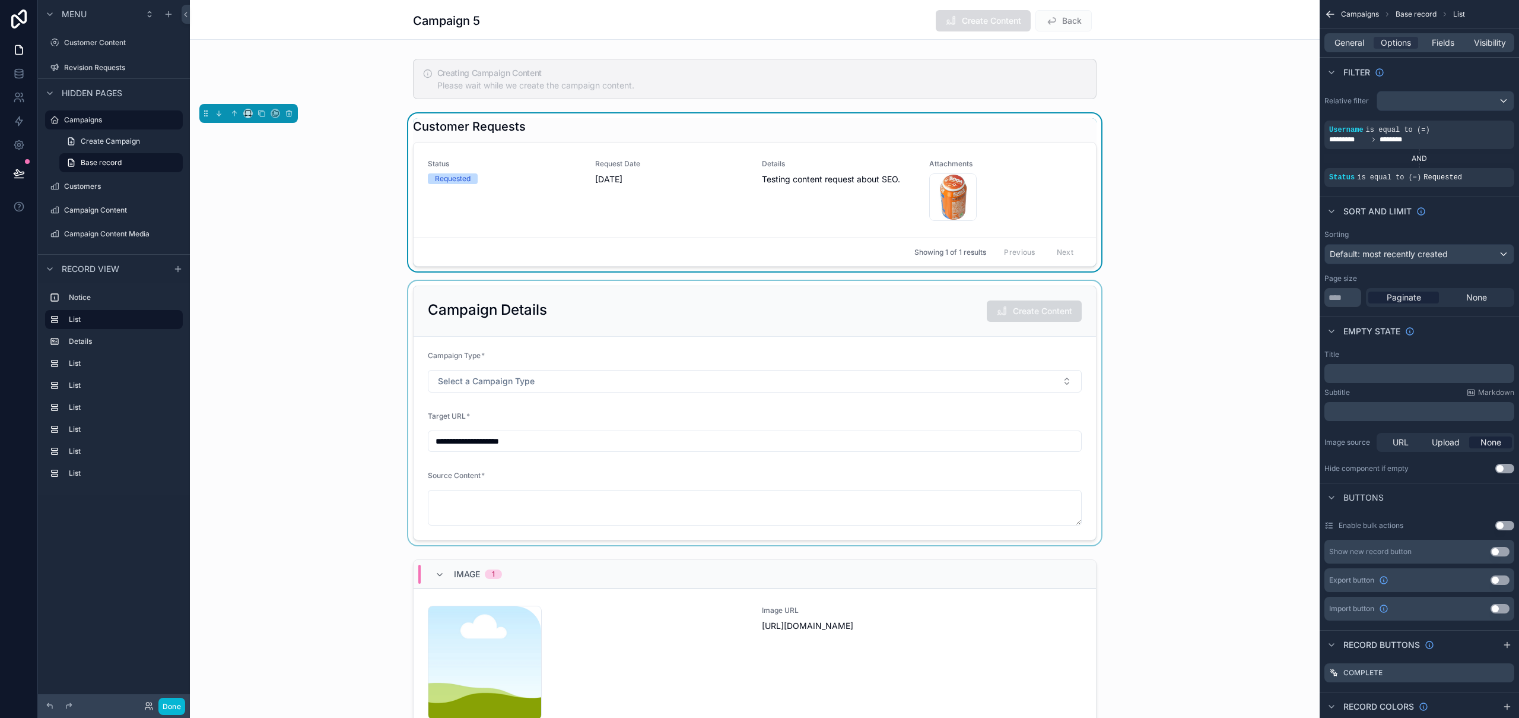
click at [1505, 472] on button "Use setting" at bounding box center [1505, 468] width 19 height 9
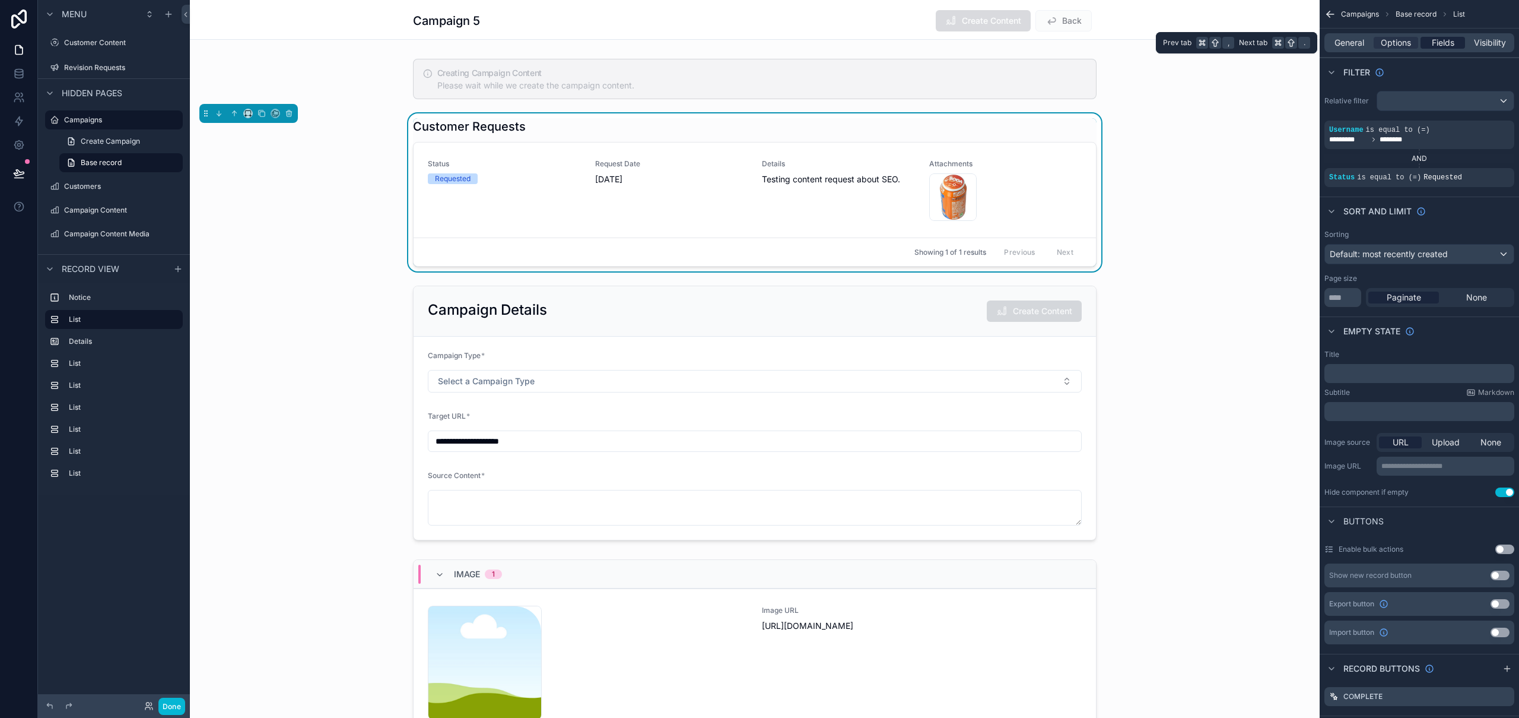
click at [1443, 42] on span "Fields" at bounding box center [1443, 43] width 23 height 12
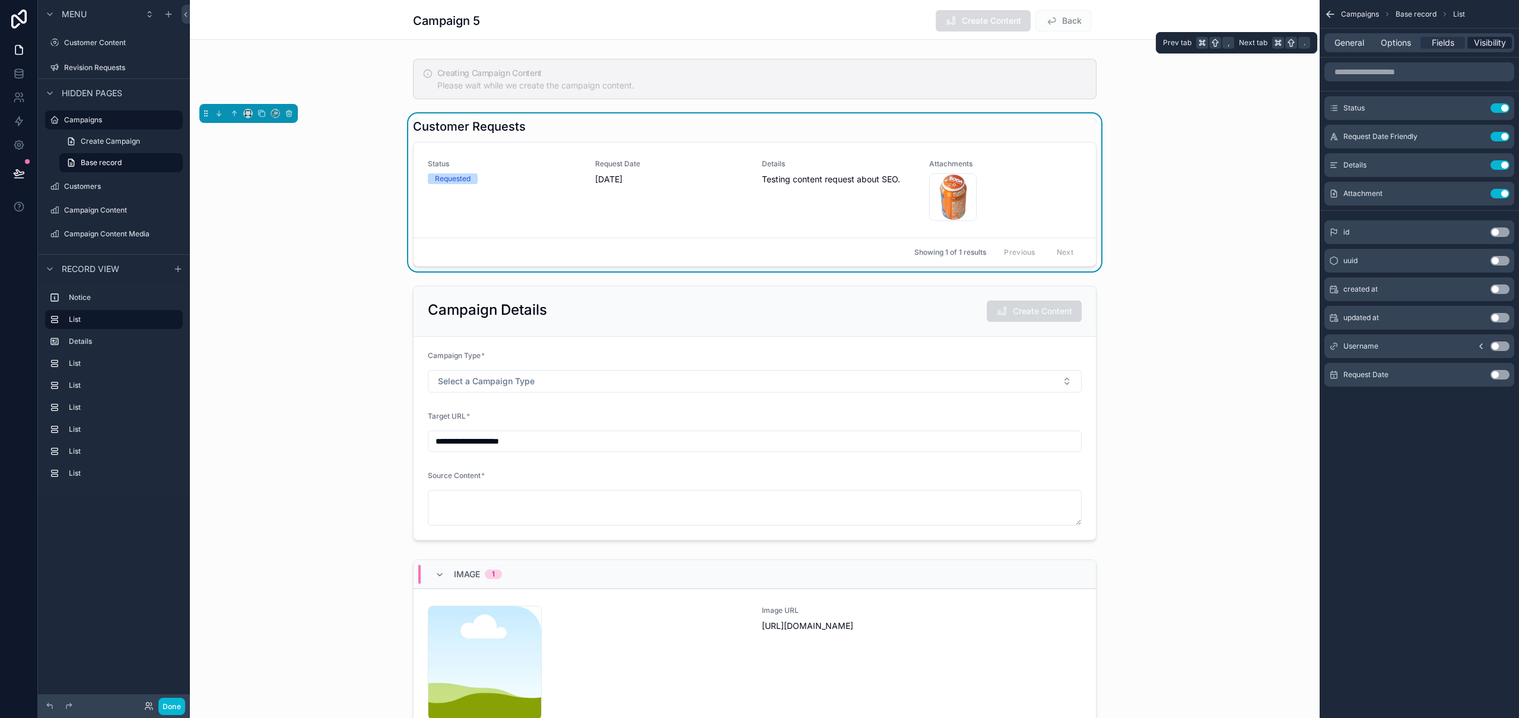
click at [1487, 40] on span "Visibility" at bounding box center [1490, 43] width 32 height 12
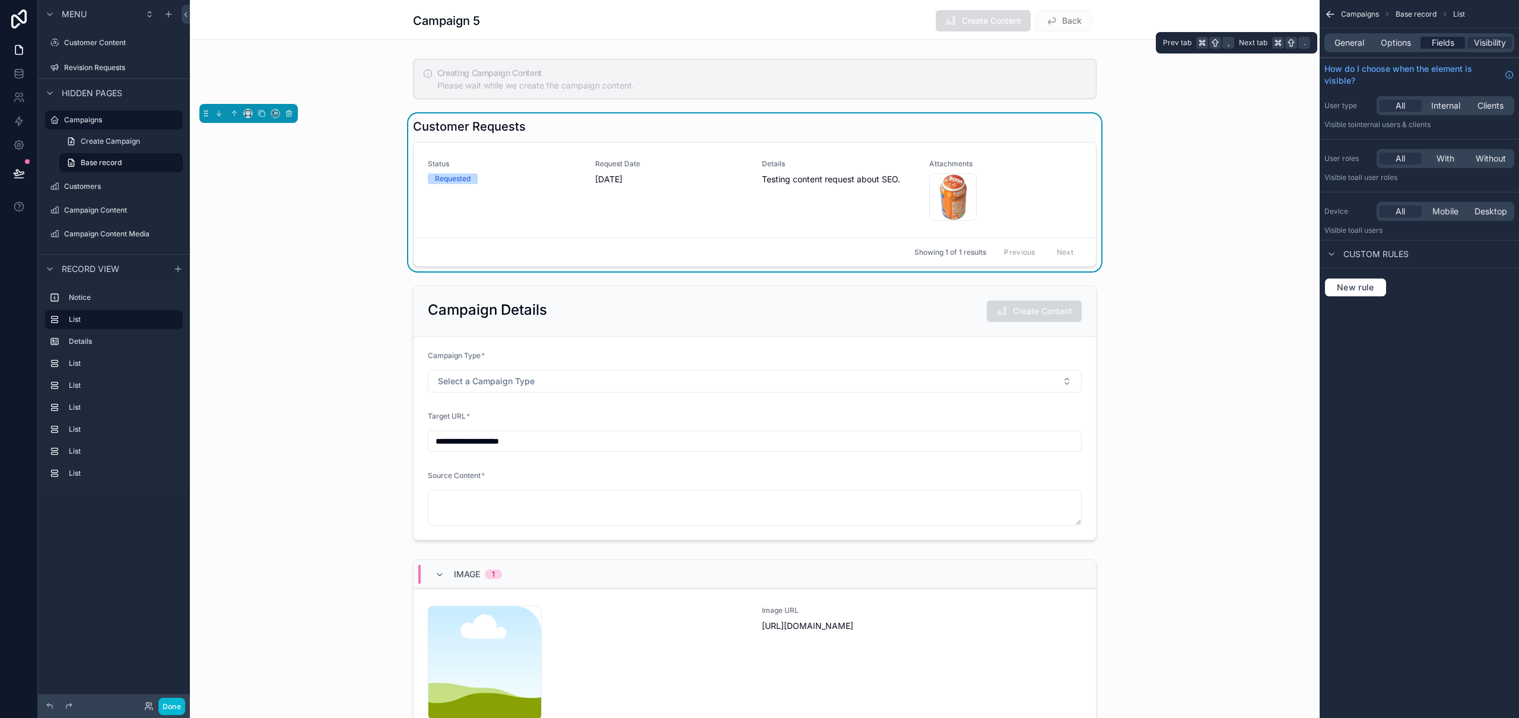
click at [1440, 44] on span "Fields" at bounding box center [1443, 43] width 23 height 12
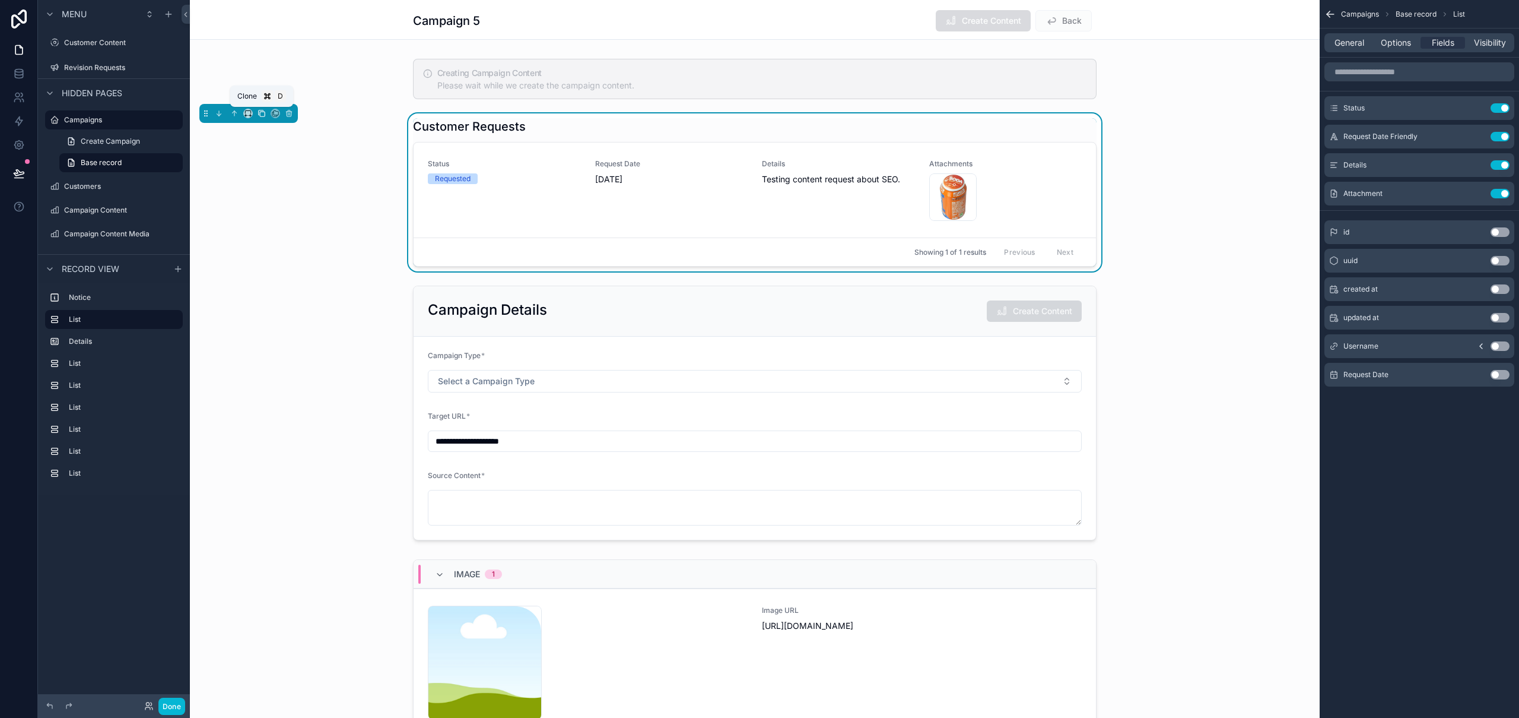
click at [262, 115] on icon "scrollable content" at bounding box center [262, 113] width 8 height 8
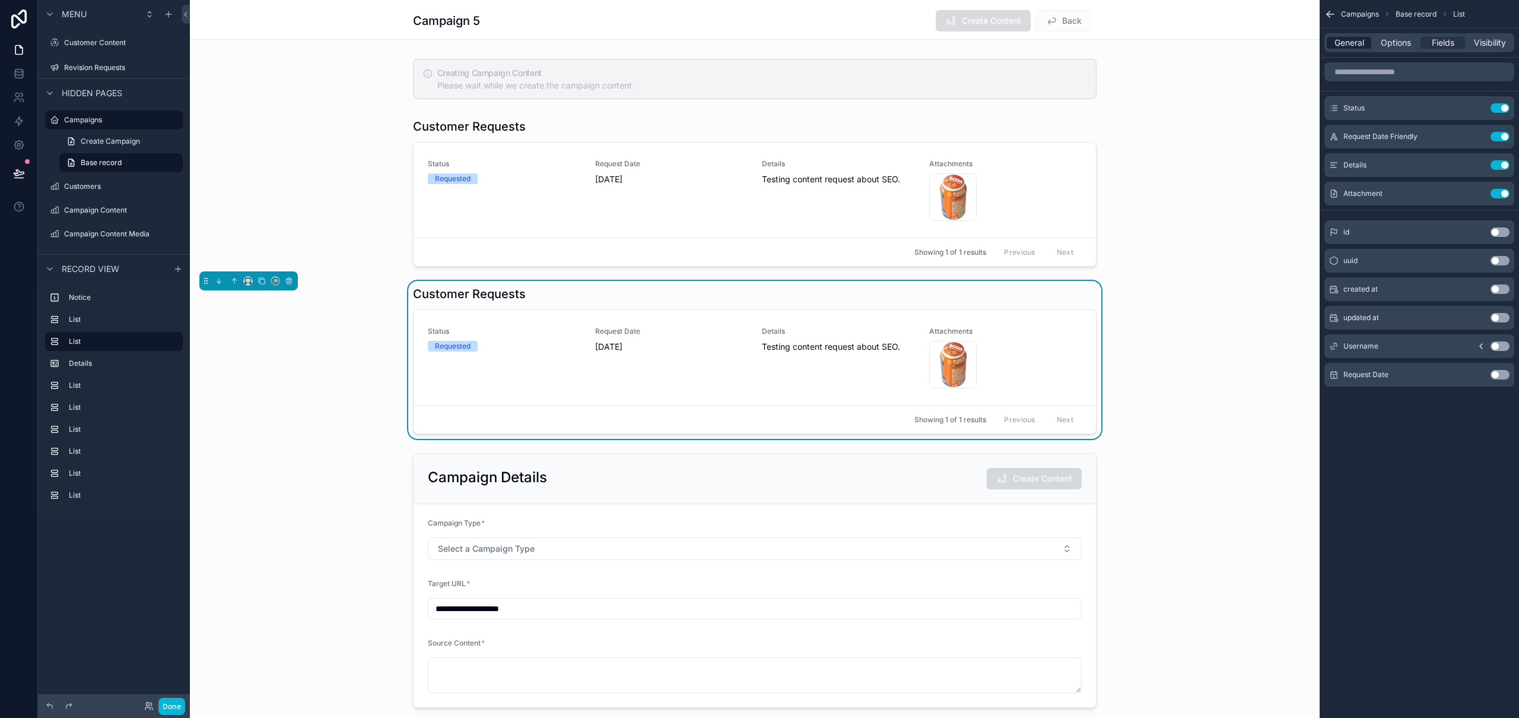
click at [1348, 47] on span "General" at bounding box center [1350, 43] width 30 height 12
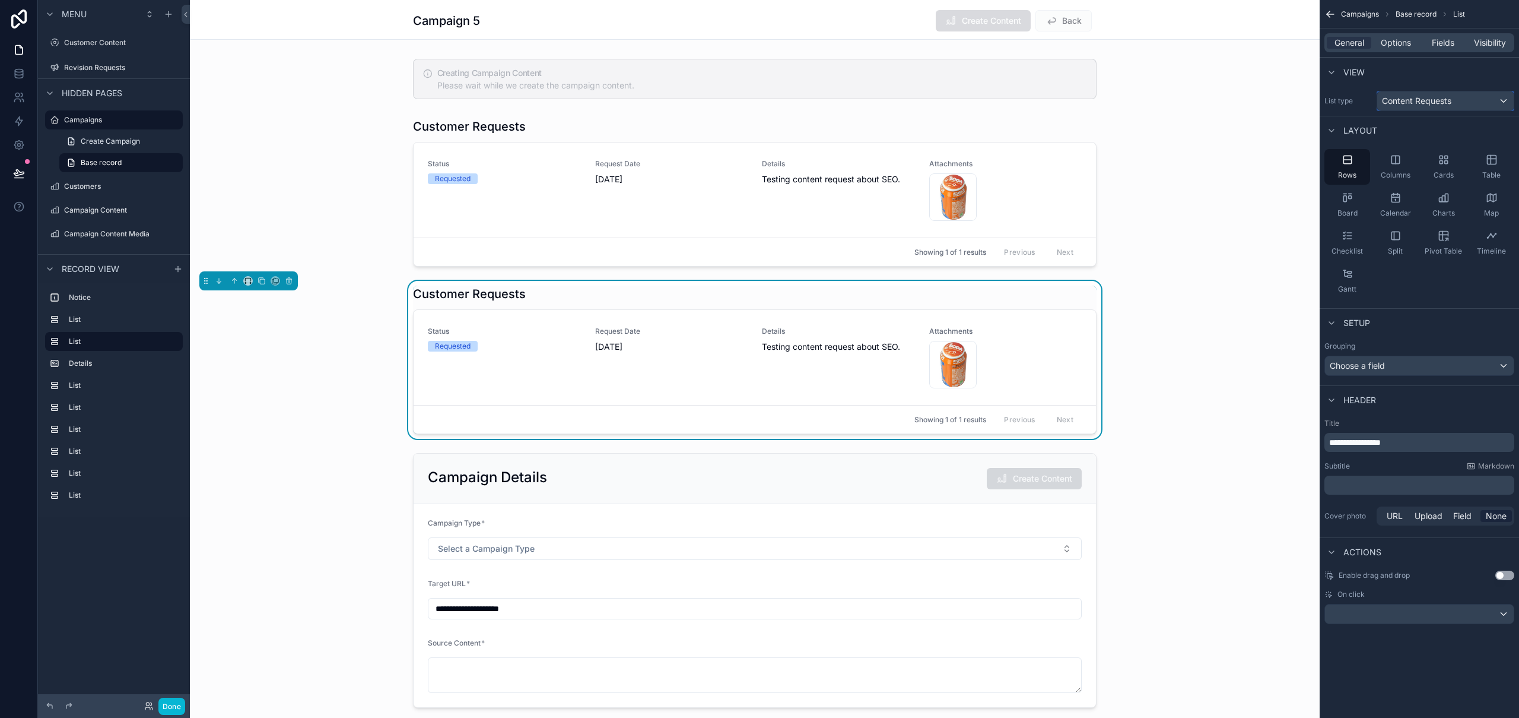
click at [1456, 103] on div "Content Requests" at bounding box center [1446, 100] width 137 height 19
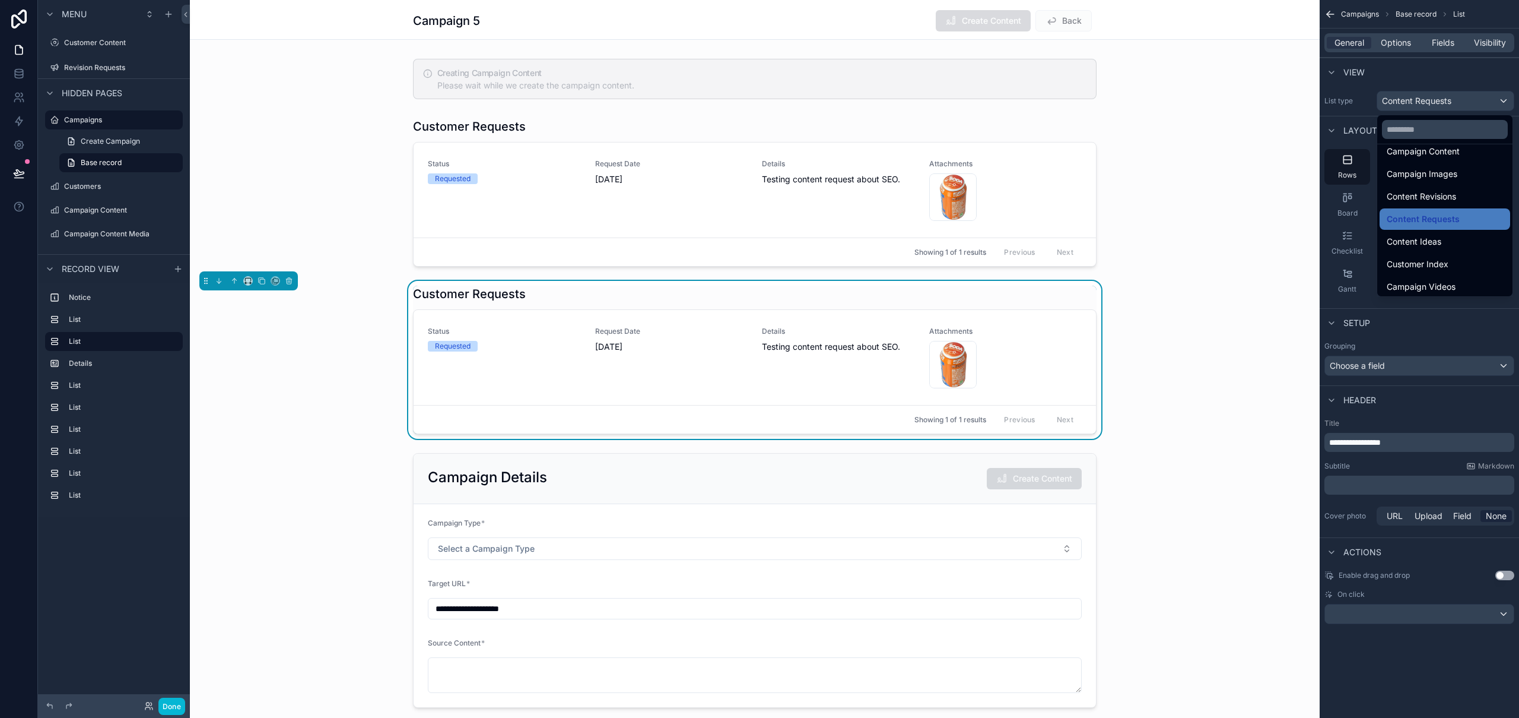
scroll to position [142, 0]
click at [1449, 239] on div "Content Ideas" at bounding box center [1445, 238] width 116 height 14
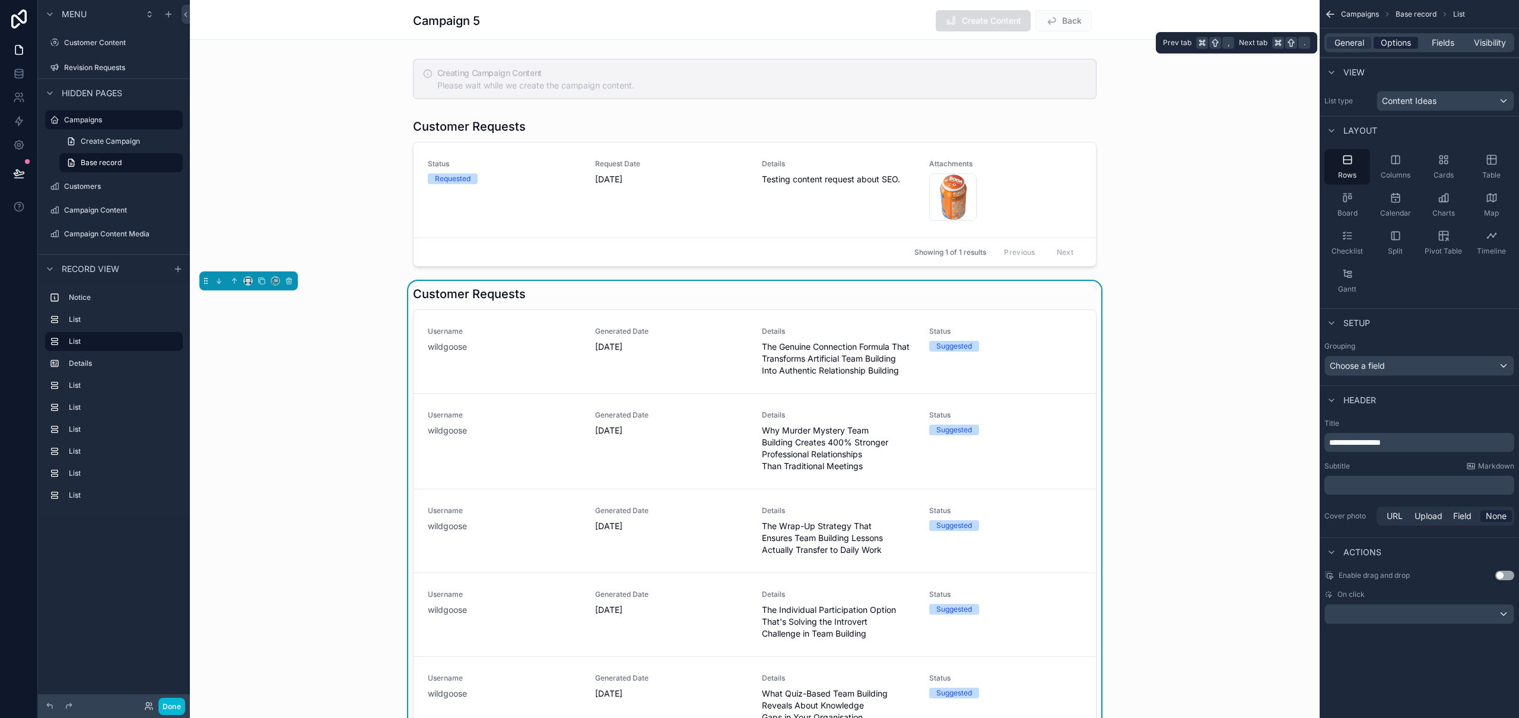
click at [1397, 40] on span "Options" at bounding box center [1396, 43] width 30 height 12
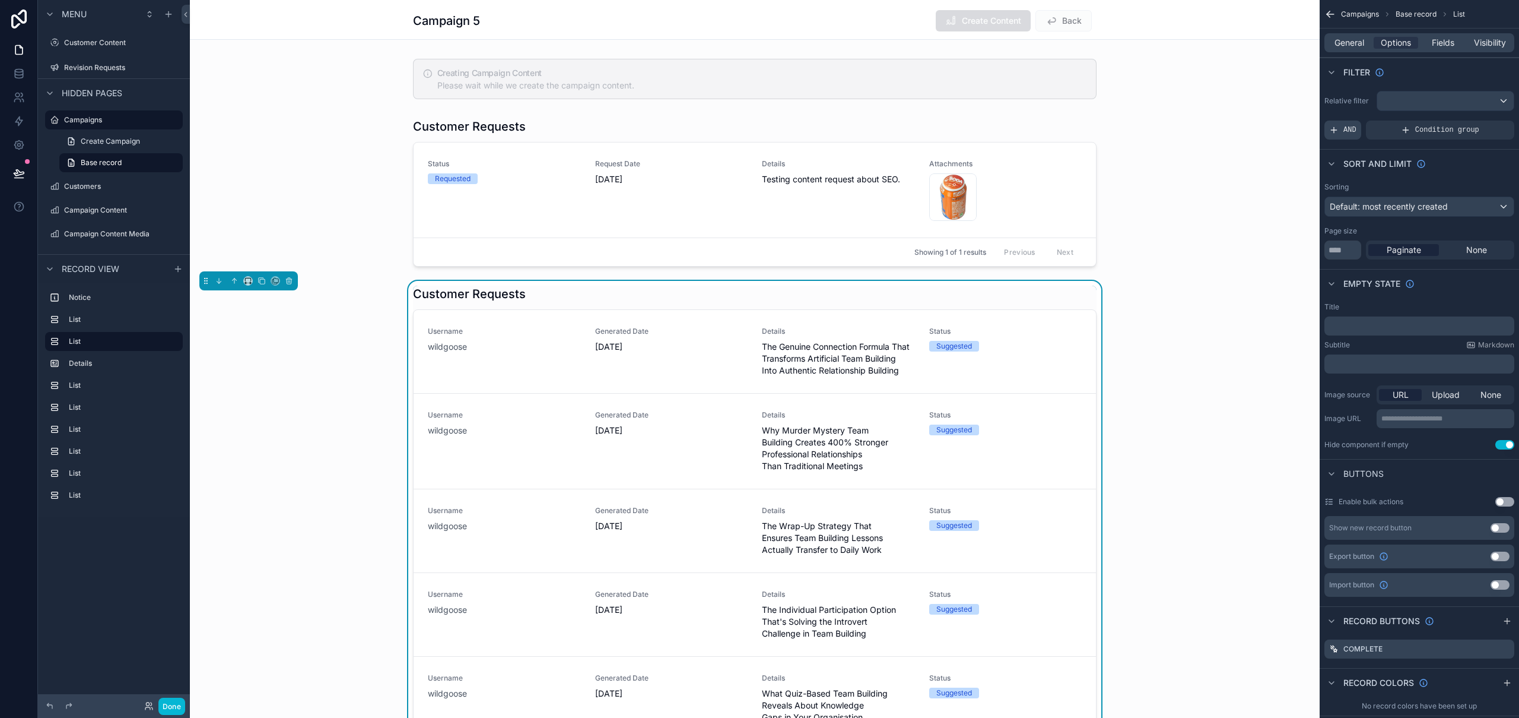
click at [1353, 129] on span "AND" at bounding box center [1350, 129] width 13 height 9
click at [1484, 120] on div "Relative filter Add a filter" at bounding box center [1419, 115] width 199 height 58
click at [1487, 120] on icon "scrollable content" at bounding box center [1486, 121] width 4 height 4
click at [1221, 115] on span "Select a field" at bounding box center [1204, 112] width 50 height 10
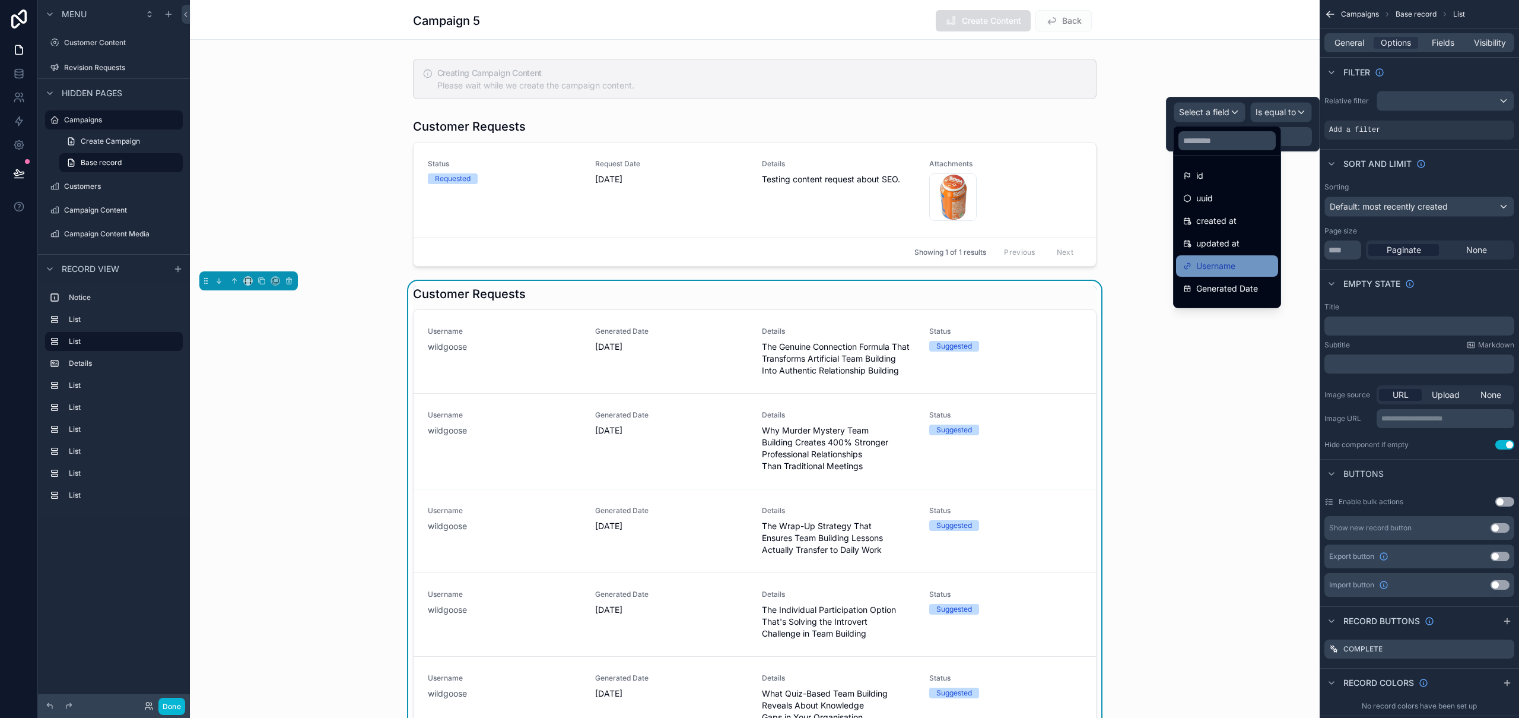
click at [1230, 271] on span "Username" at bounding box center [1216, 266] width 39 height 14
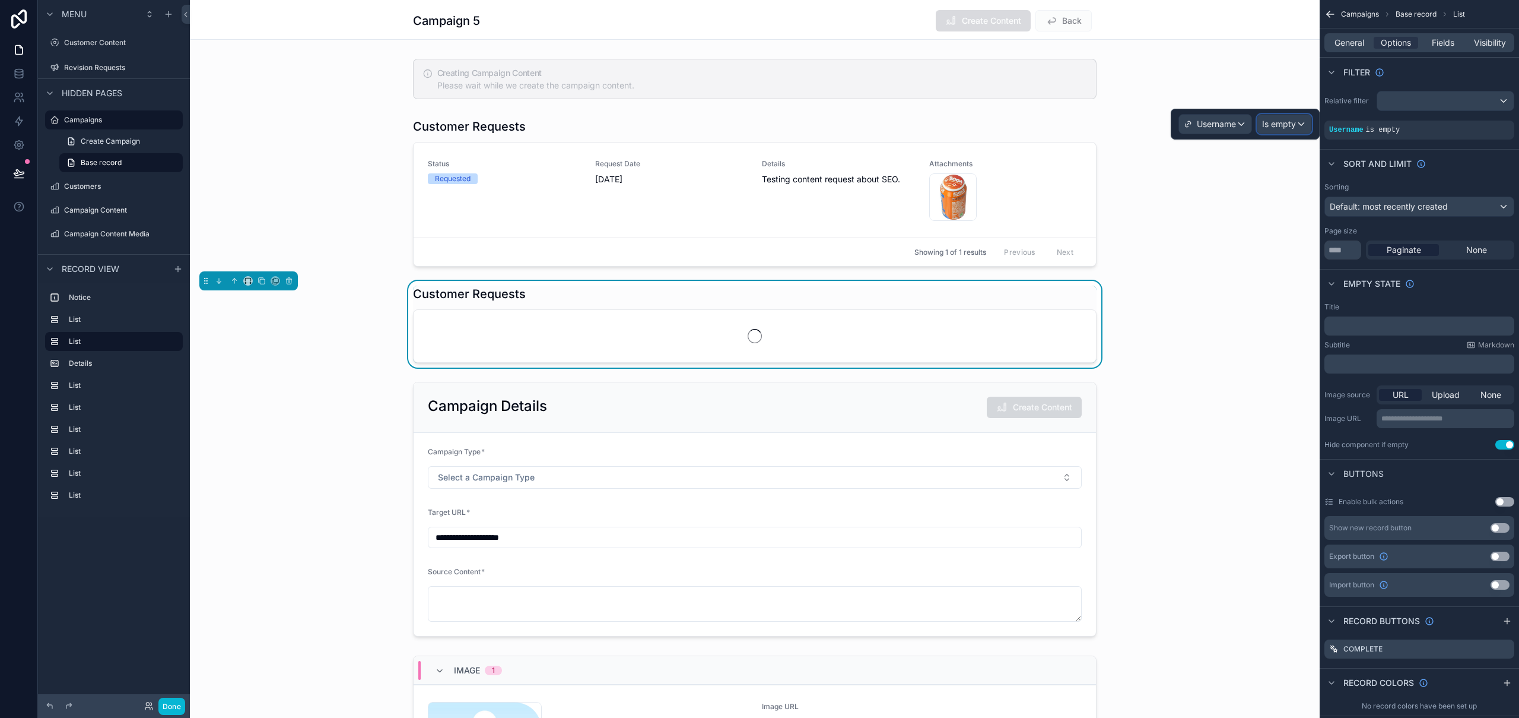
click at [1293, 115] on div "Is empty" at bounding box center [1285, 124] width 54 height 19
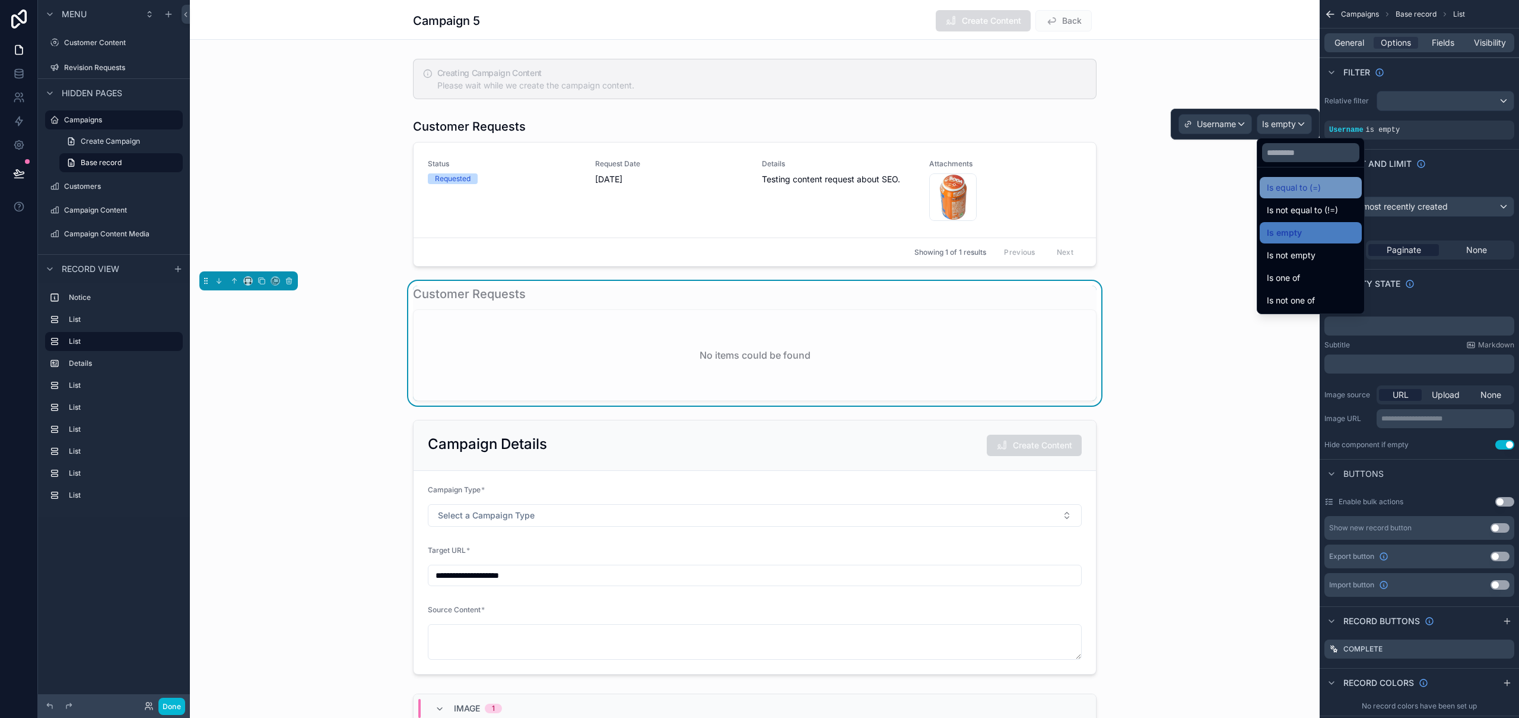
click at [1297, 184] on span "Is equal to (=)" at bounding box center [1294, 187] width 54 height 14
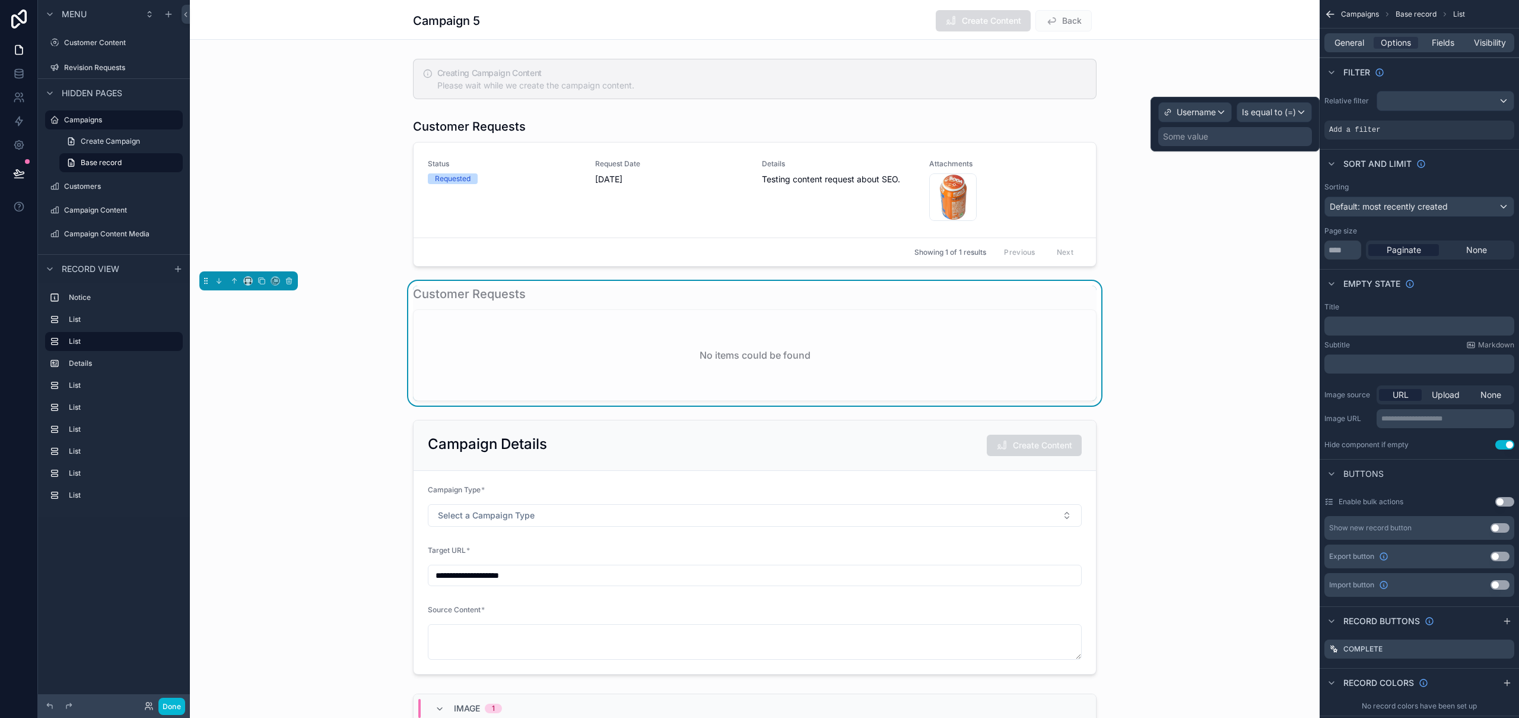
click at [1214, 141] on div "Some value" at bounding box center [1236, 136] width 154 height 19
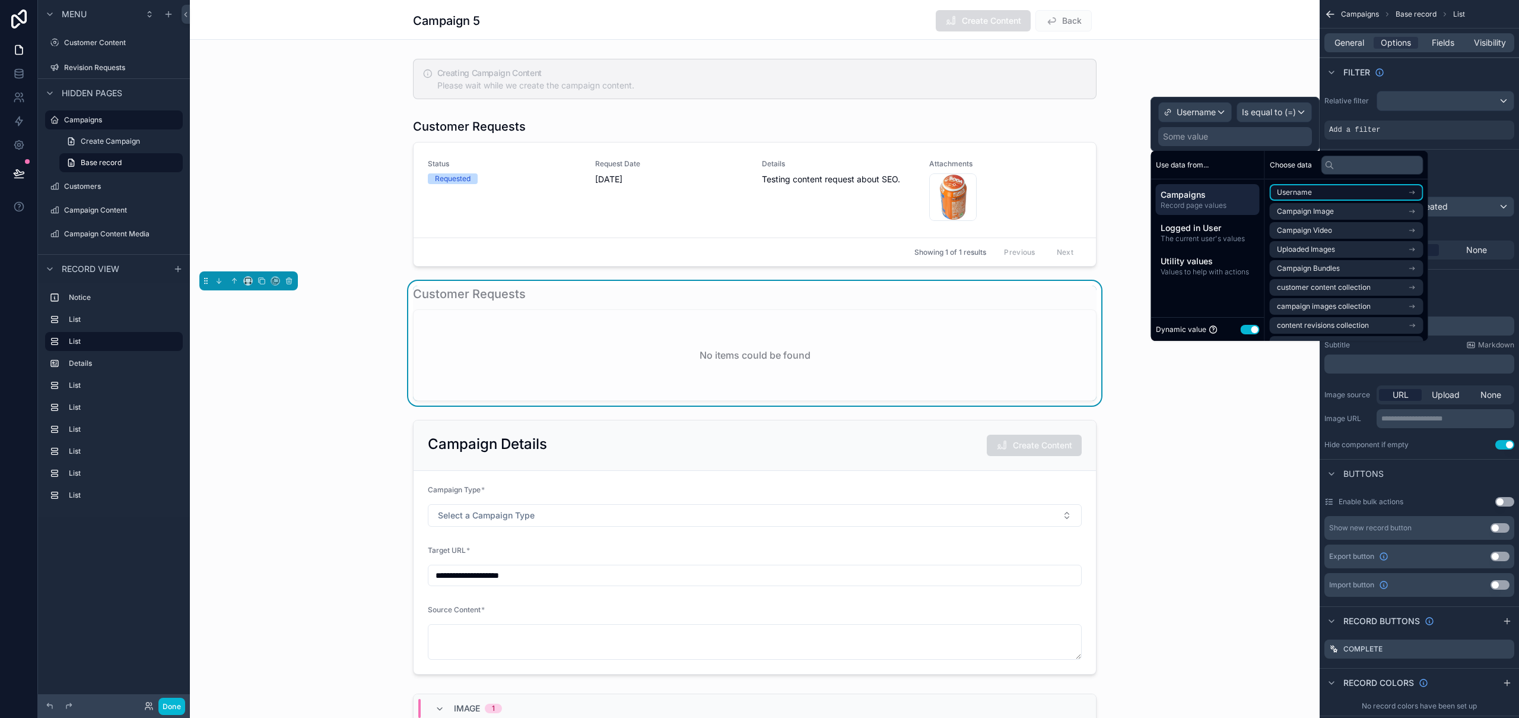
click at [1321, 193] on li "Username" at bounding box center [1347, 192] width 154 height 17
click at [1320, 210] on li "Username" at bounding box center [1347, 213] width 154 height 17
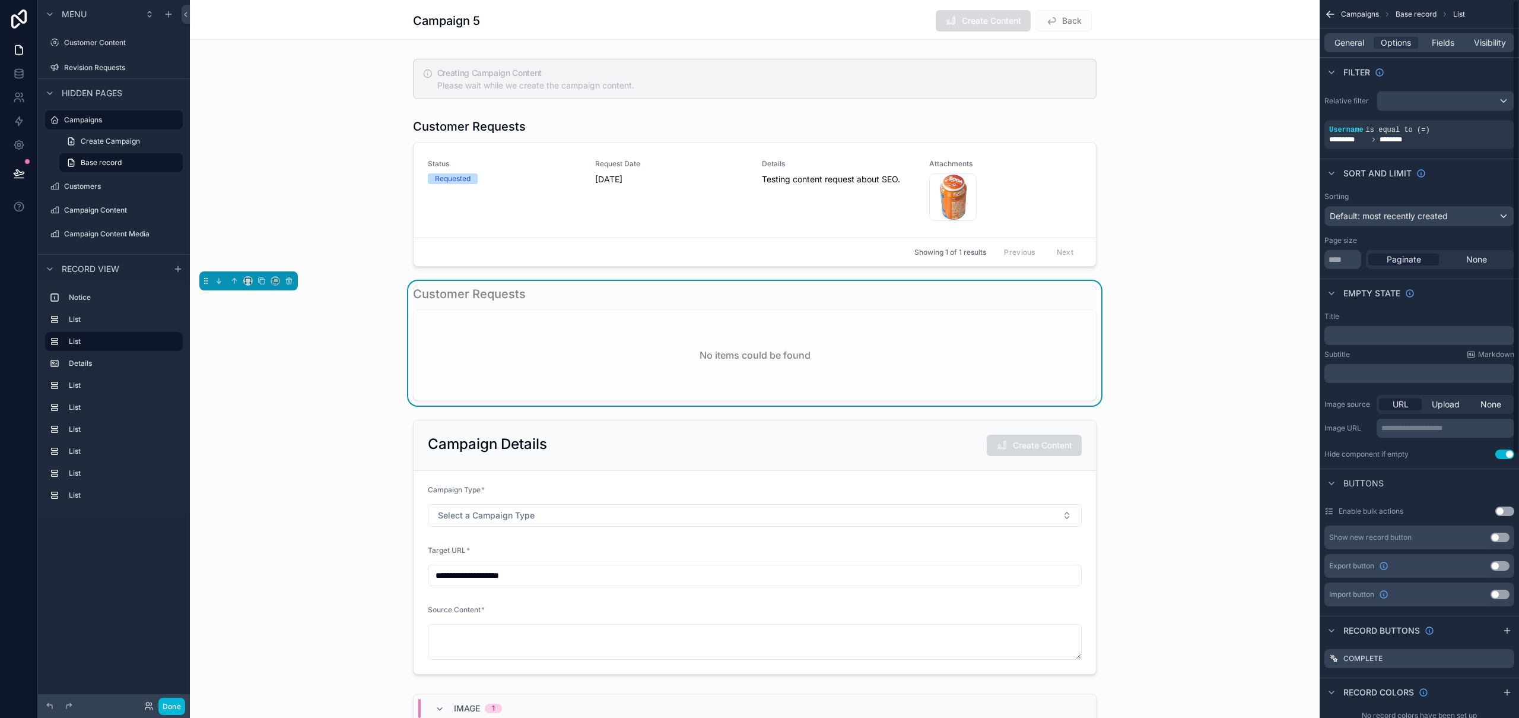
click at [1493, 177] on div "Sort And Limit" at bounding box center [1419, 172] width 199 height 28
click at [1346, 39] on span "General" at bounding box center [1350, 43] width 30 height 12
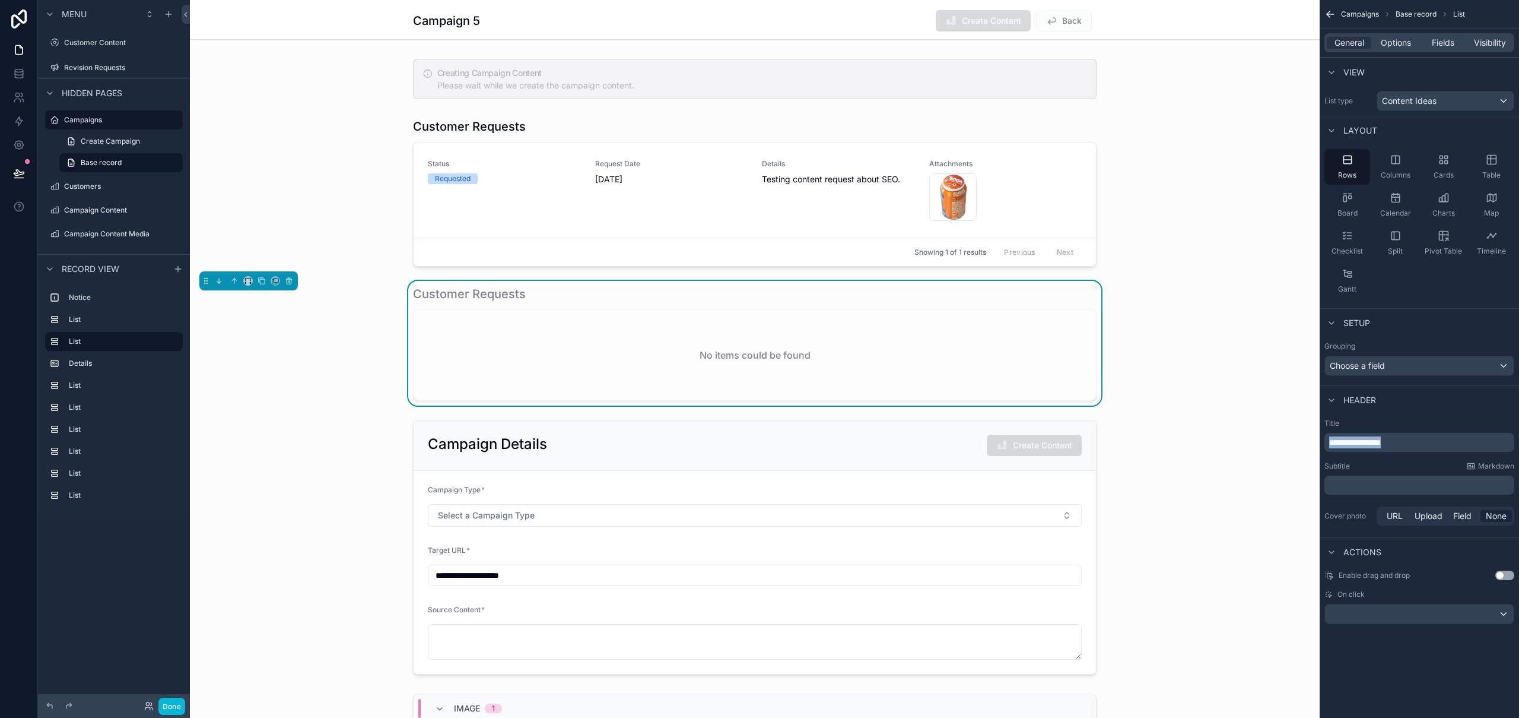
drag, startPoint x: 1430, startPoint y: 443, endPoint x: 1316, endPoint y: 444, distance: 113.4
click at [1316, 444] on div "**********" at bounding box center [855, 359] width 1330 height 718
click at [1408, 683] on div "**********" at bounding box center [1419, 359] width 199 height 718
click at [443, 207] on div "scrollable content" at bounding box center [755, 192] width 1130 height 158
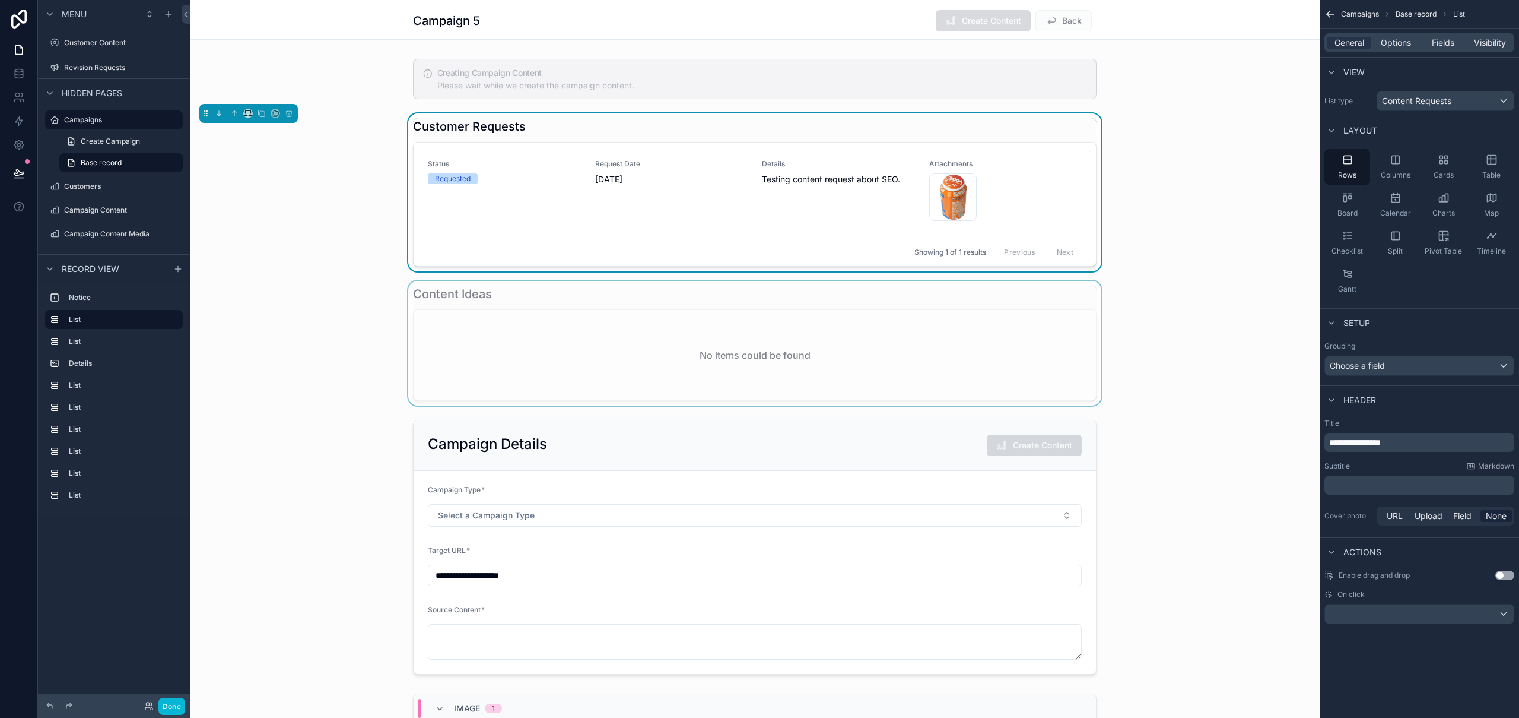
click at [481, 299] on div "scrollable content" at bounding box center [755, 343] width 1130 height 125
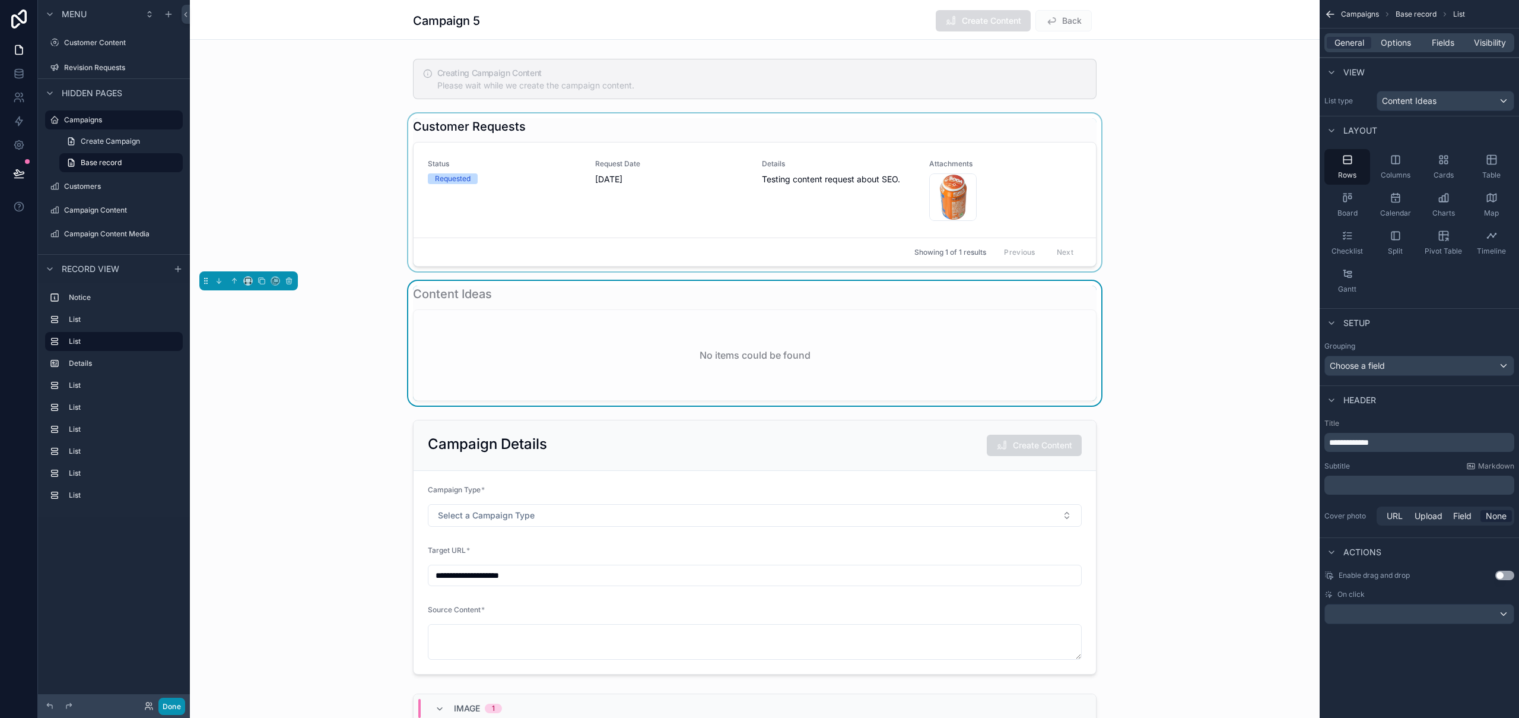
click at [165, 706] on button "Done" at bounding box center [171, 705] width 27 height 17
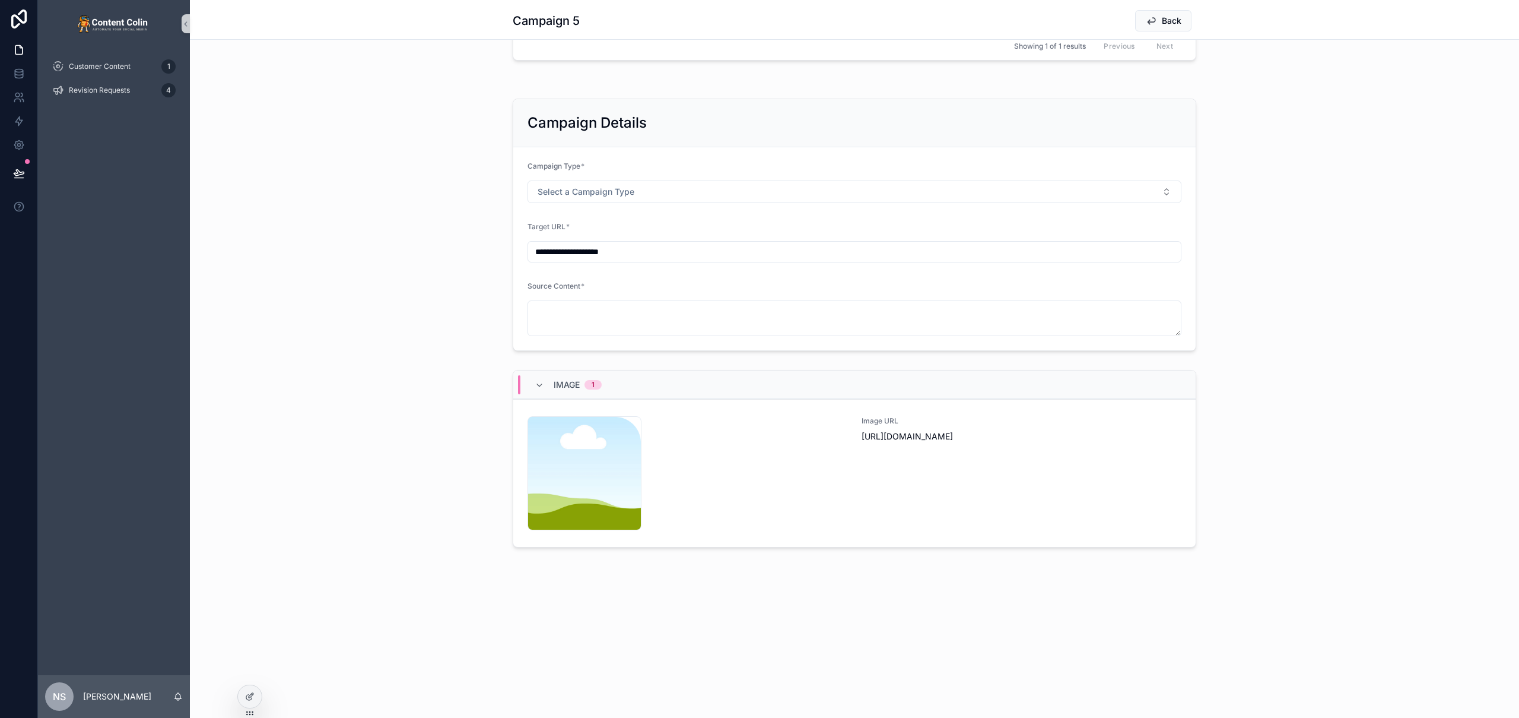
scroll to position [0, 0]
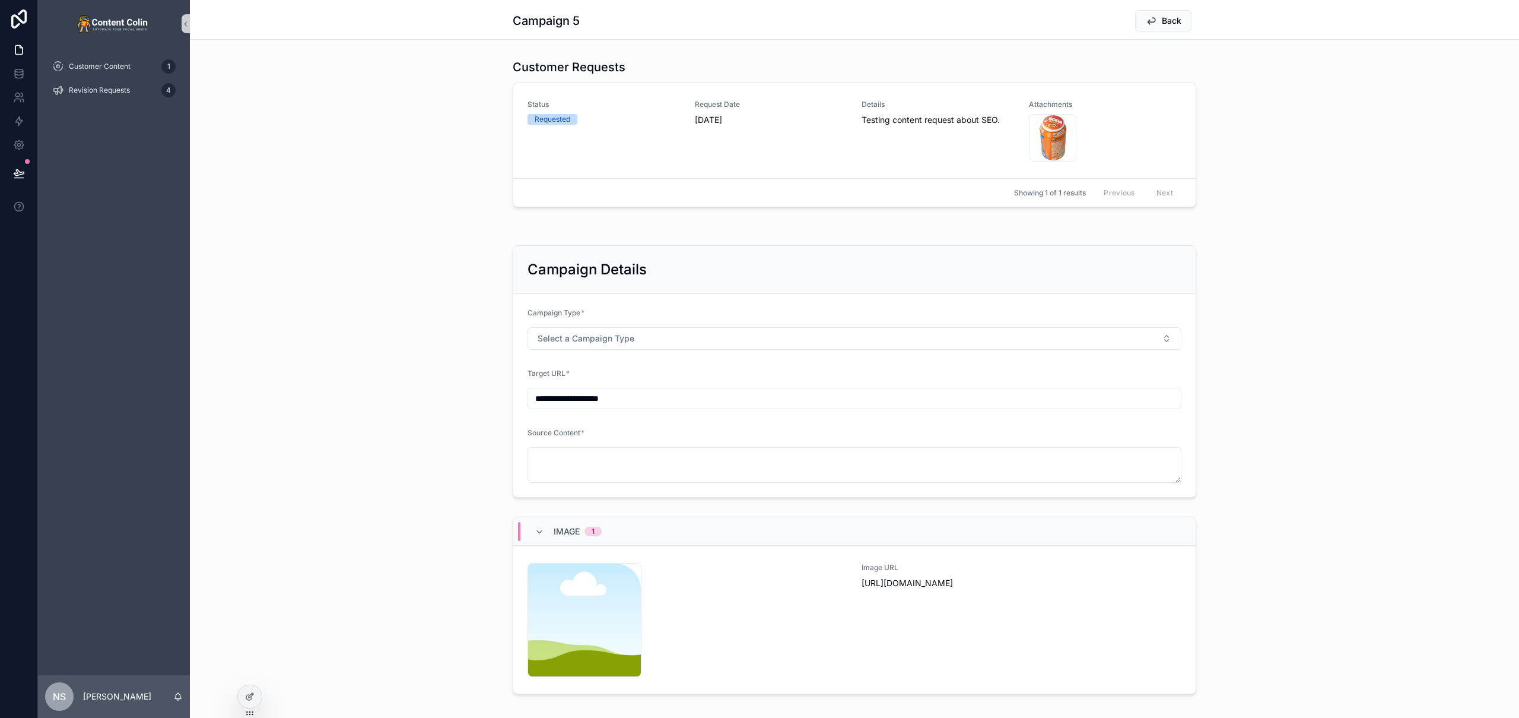
click at [455, 259] on div "**********" at bounding box center [855, 371] width 1330 height 262
click at [247, 700] on icon at bounding box center [249, 695] width 9 height 9
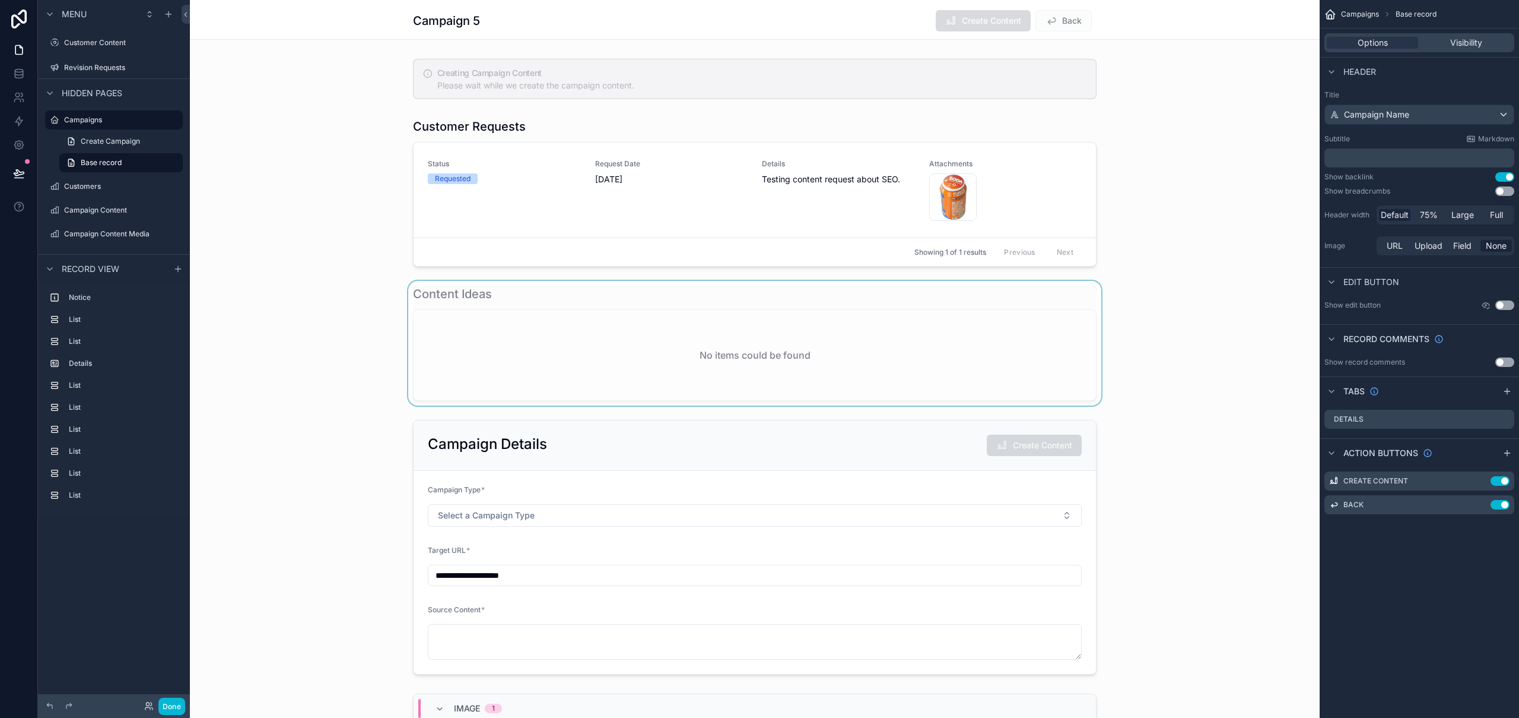
click at [661, 339] on div "scrollable content" at bounding box center [755, 343] width 1130 height 125
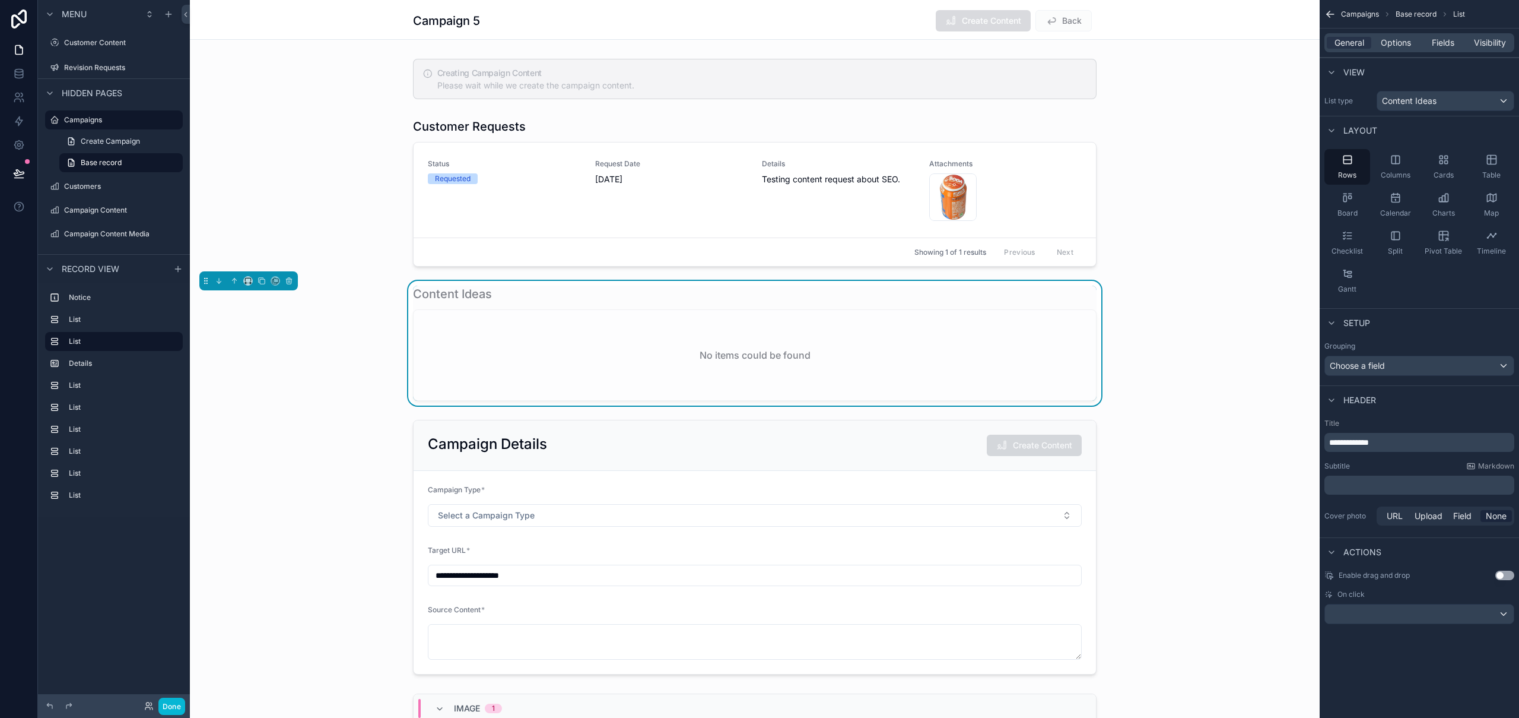
click at [341, 285] on div "Content Ideas No items could be found" at bounding box center [755, 343] width 1130 height 125
click at [973, 313] on div "No items could be found" at bounding box center [755, 355] width 683 height 90
click at [1040, 192] on div "scrollable content" at bounding box center [755, 192] width 1130 height 158
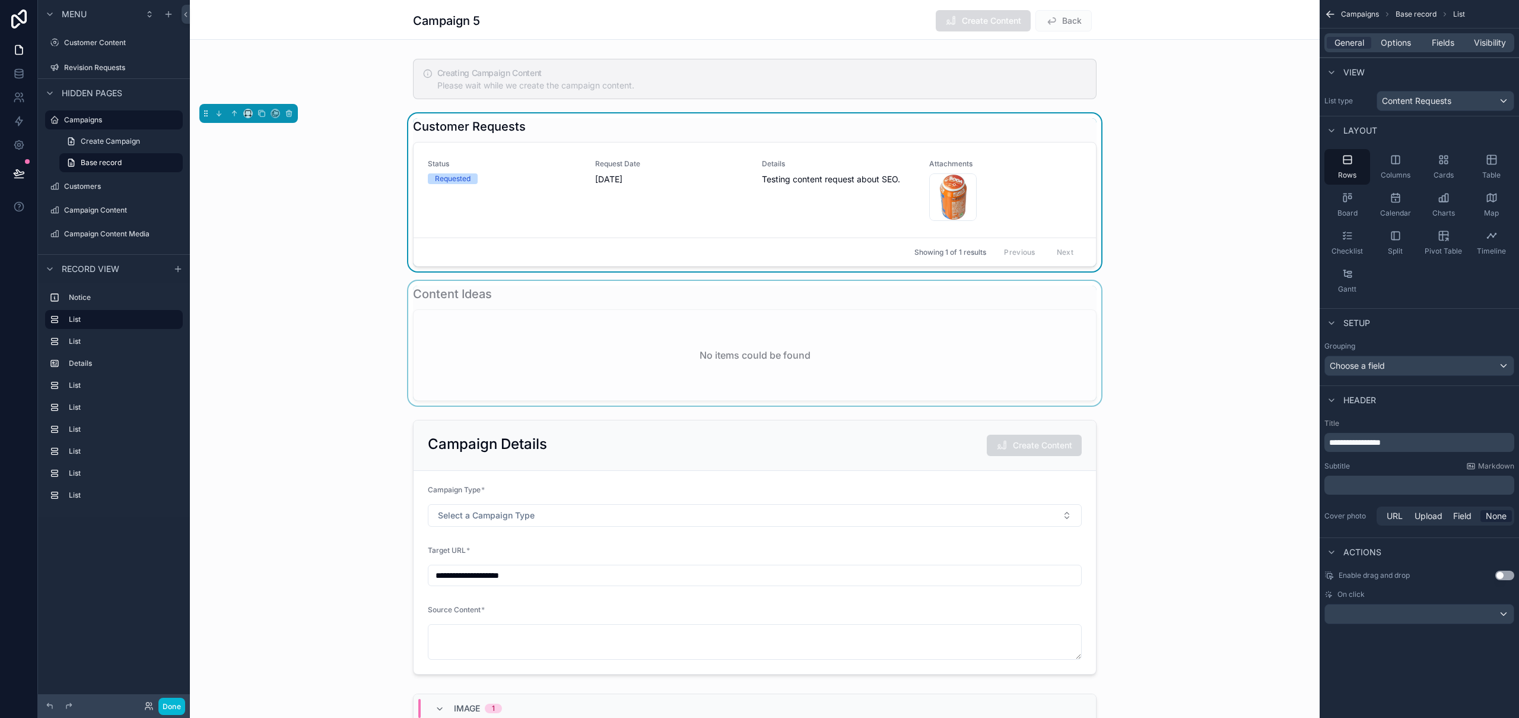
click at [1040, 328] on div "scrollable content" at bounding box center [755, 343] width 1130 height 125
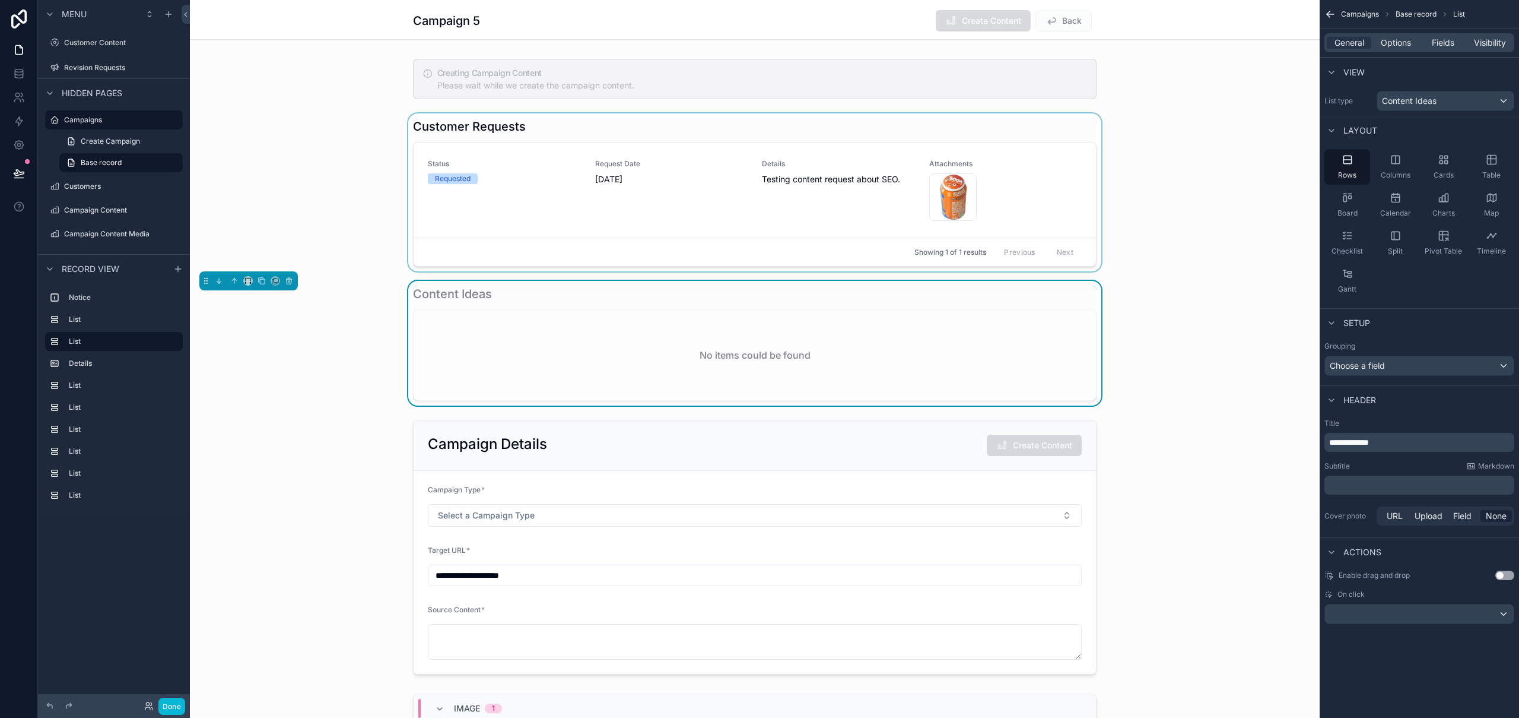
click at [1377, 488] on p "﻿" at bounding box center [1421, 485] width 183 height 12
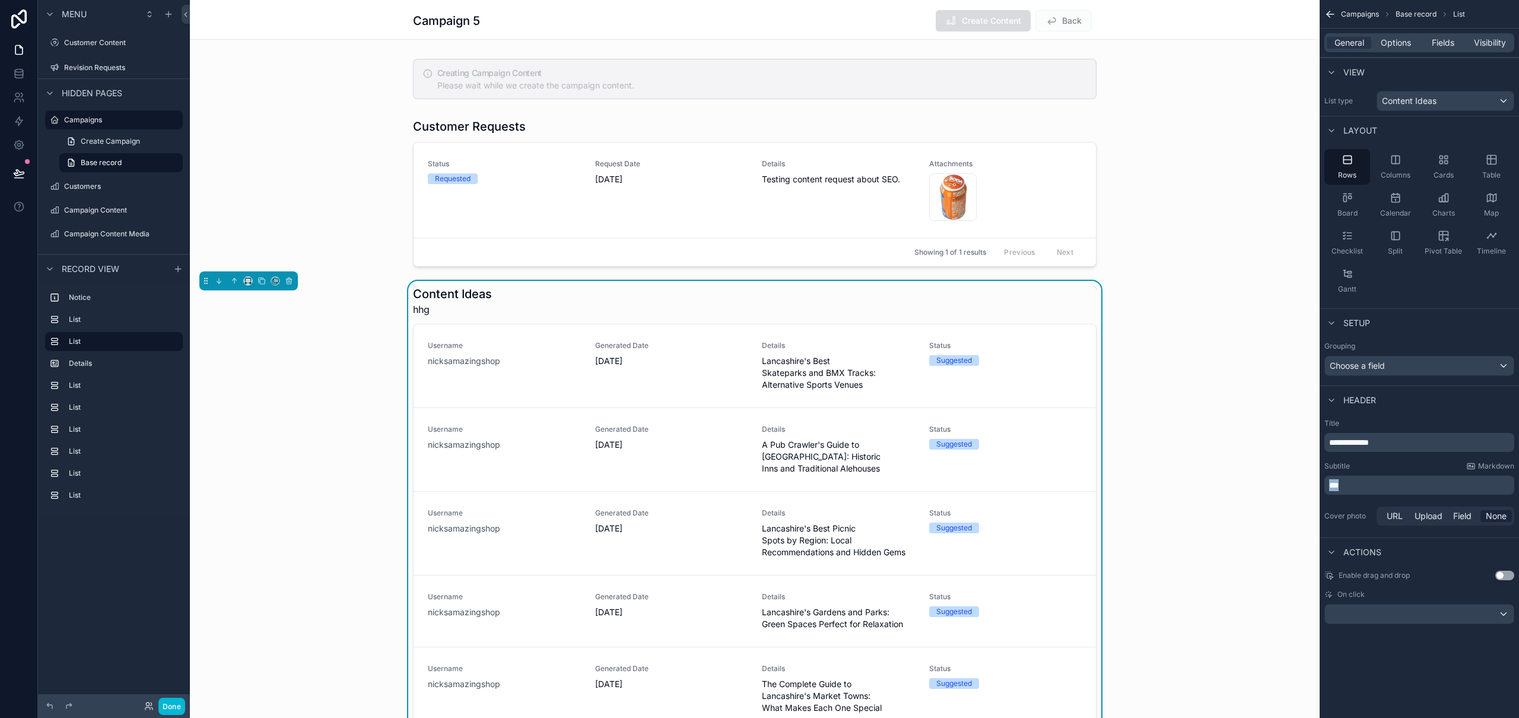
drag, startPoint x: 1374, startPoint y: 487, endPoint x: 1305, endPoint y: 484, distance: 69.5
click at [1305, 484] on div "Customer Content 1 Revision Requests 4 Campaigns Customers Campaign Content Cam…" at bounding box center [855, 359] width 1330 height 718
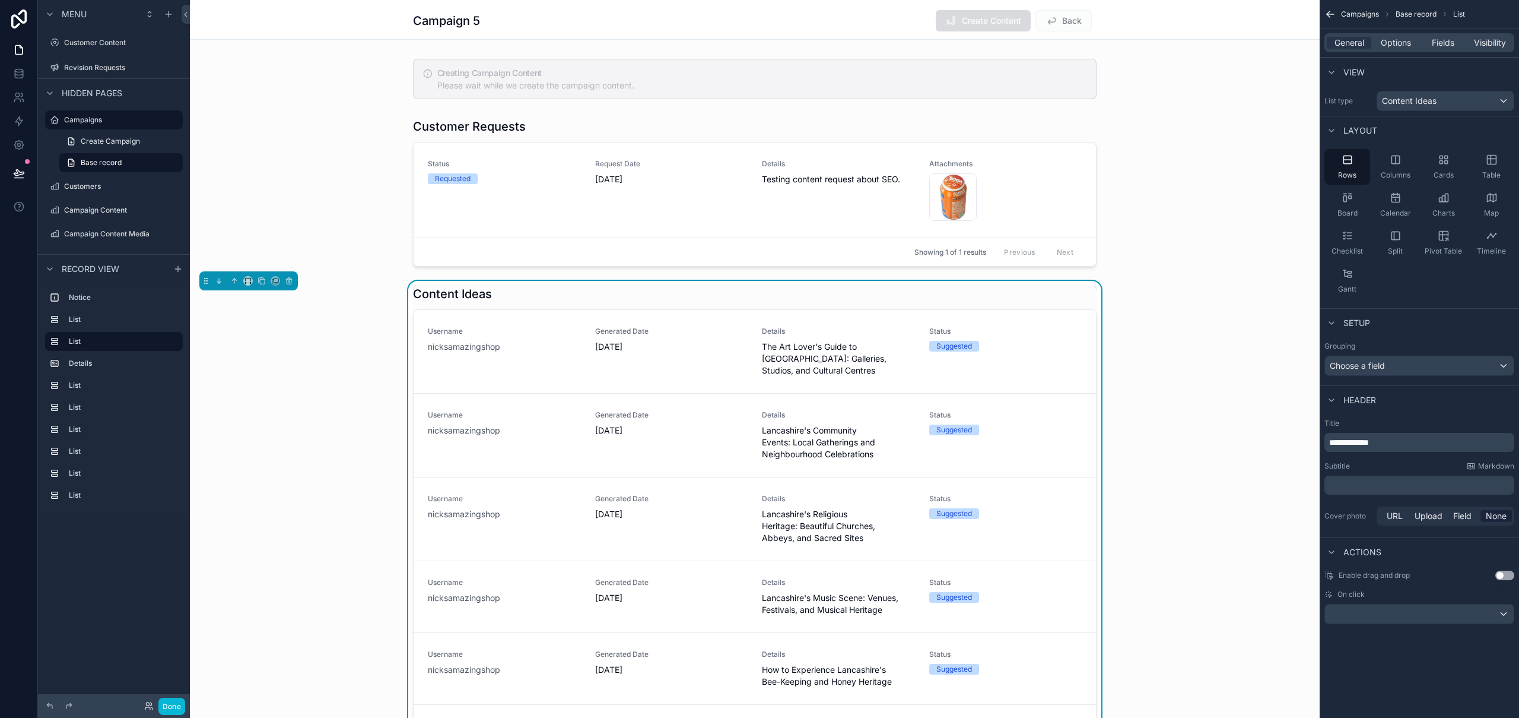
click at [1427, 646] on div "**********" at bounding box center [1419, 326] width 199 height 652
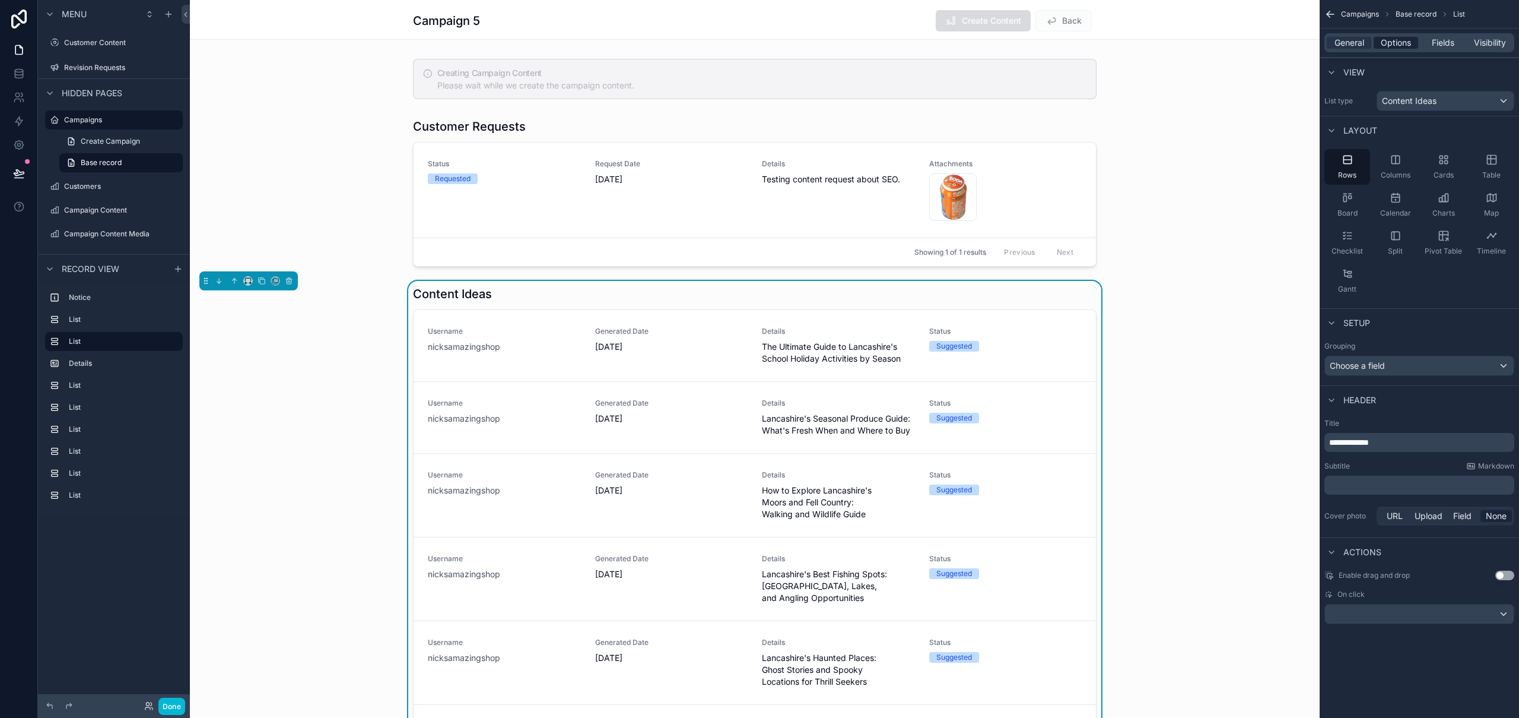
click at [1400, 46] on span "Options" at bounding box center [1396, 43] width 30 height 12
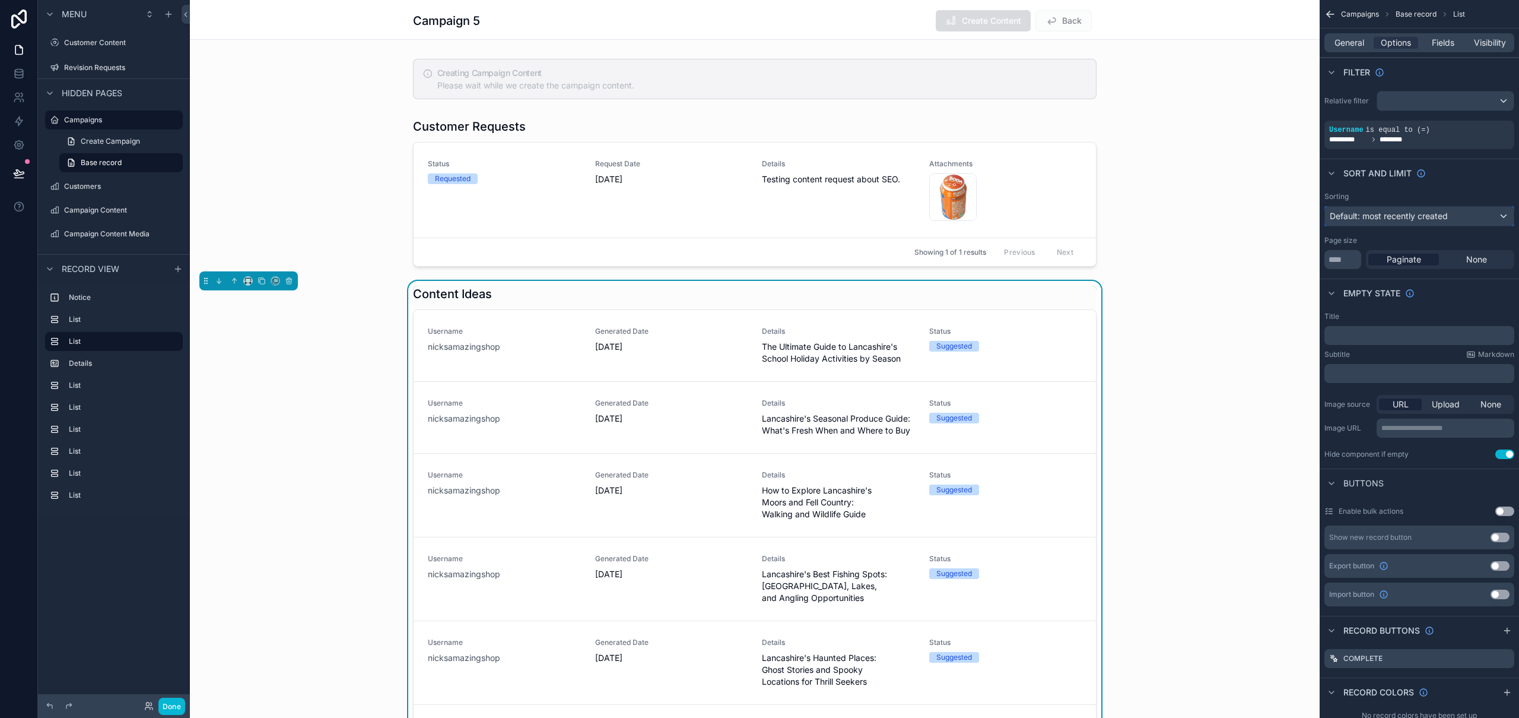
click at [1424, 215] on span "Default: most recently created" at bounding box center [1389, 216] width 118 height 10
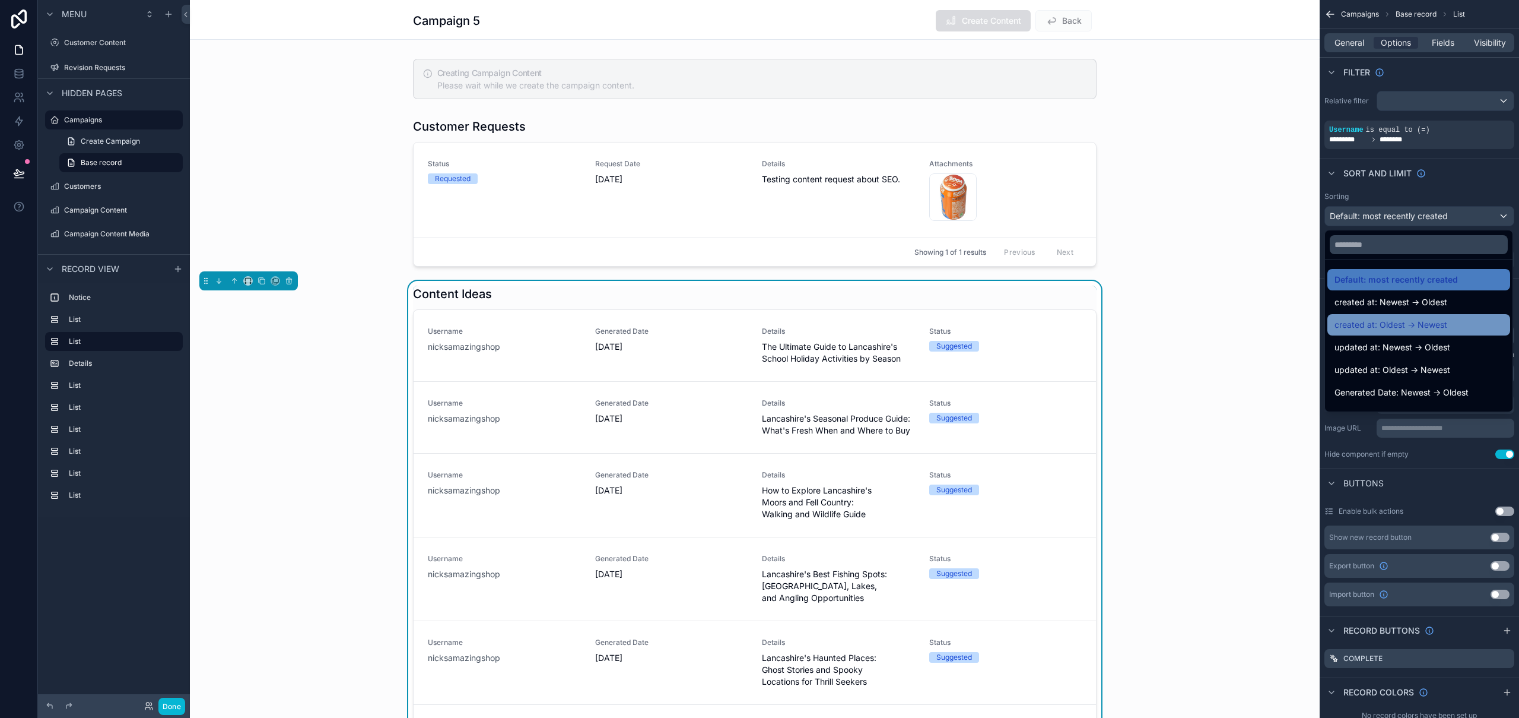
click at [1438, 329] on span "created at: Oldest -> Newest" at bounding box center [1391, 325] width 113 height 14
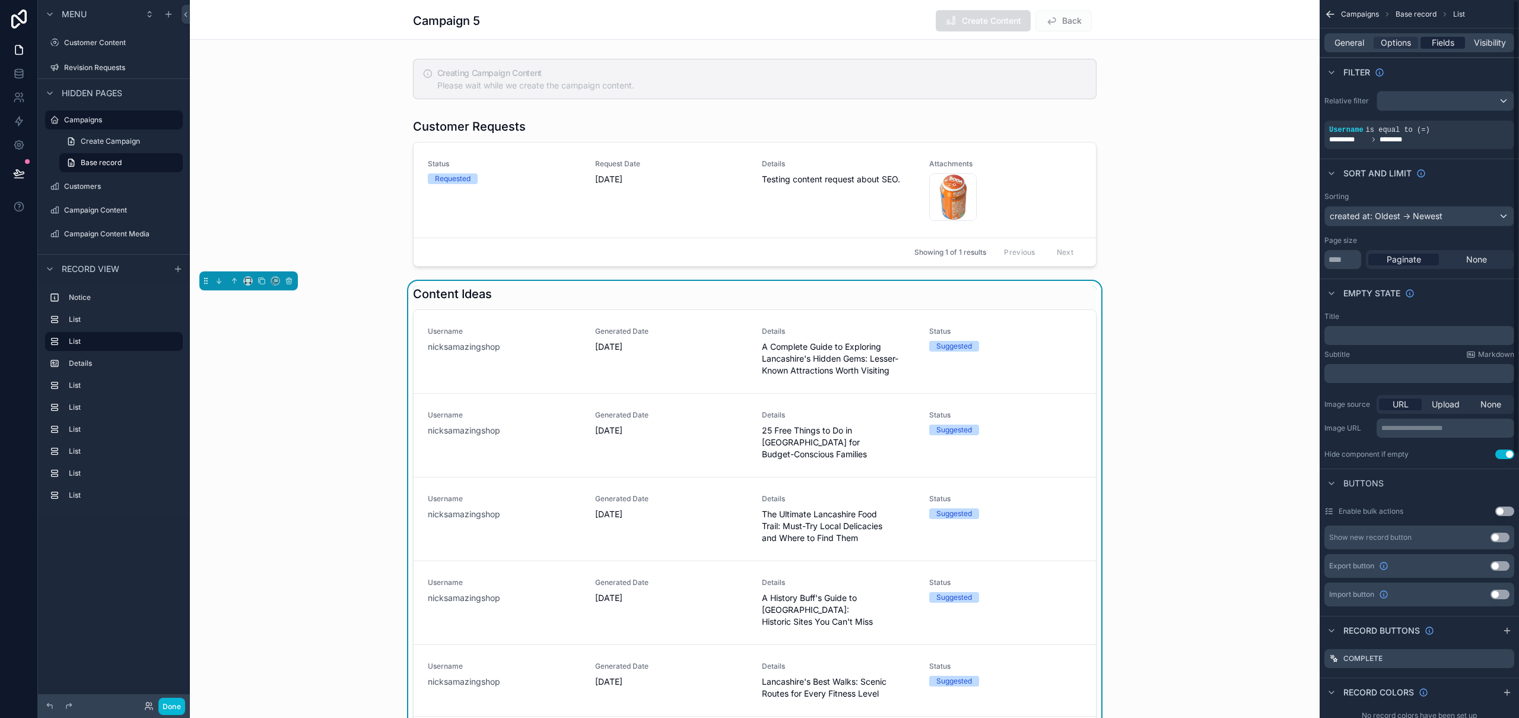
click at [1446, 43] on span "Fields" at bounding box center [1443, 43] width 23 height 12
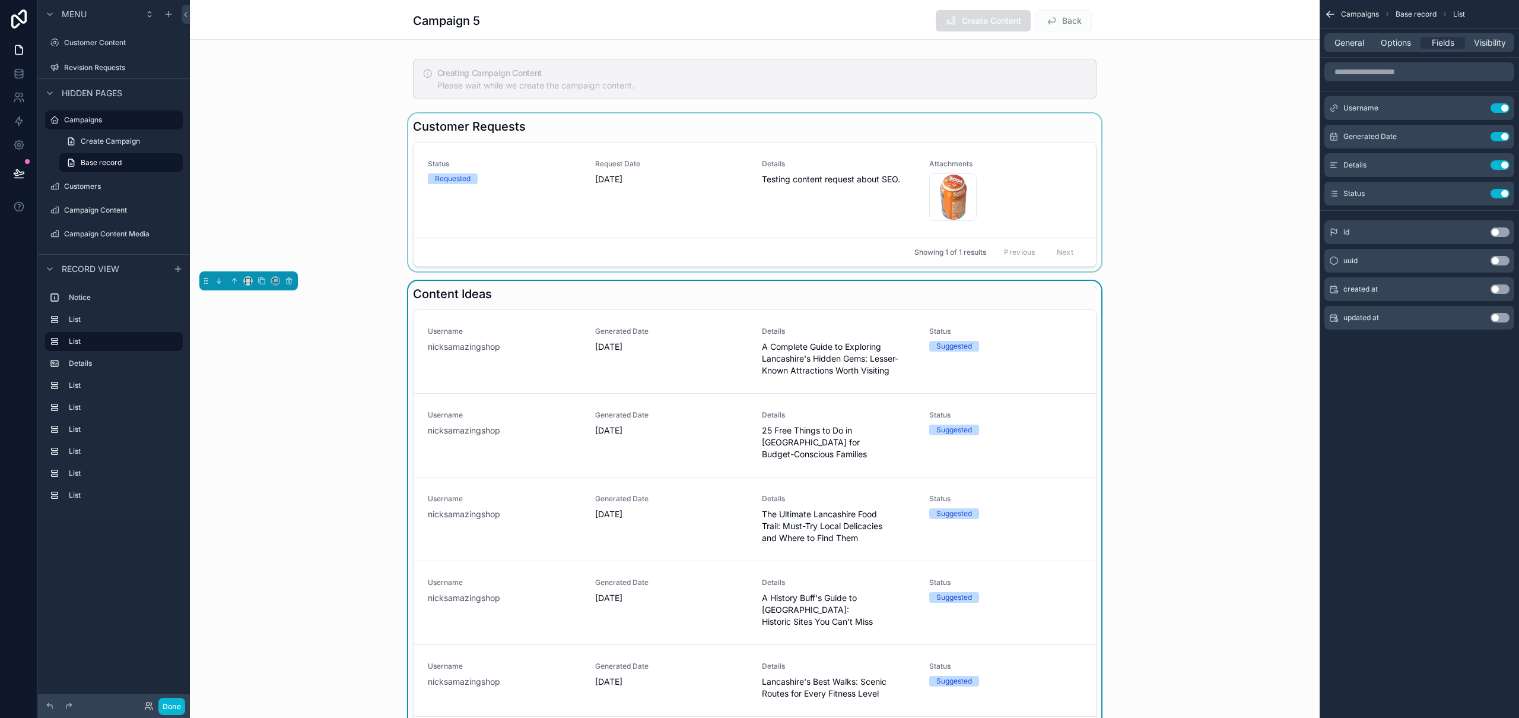
click at [1014, 205] on div "scrollable content" at bounding box center [755, 192] width 1130 height 158
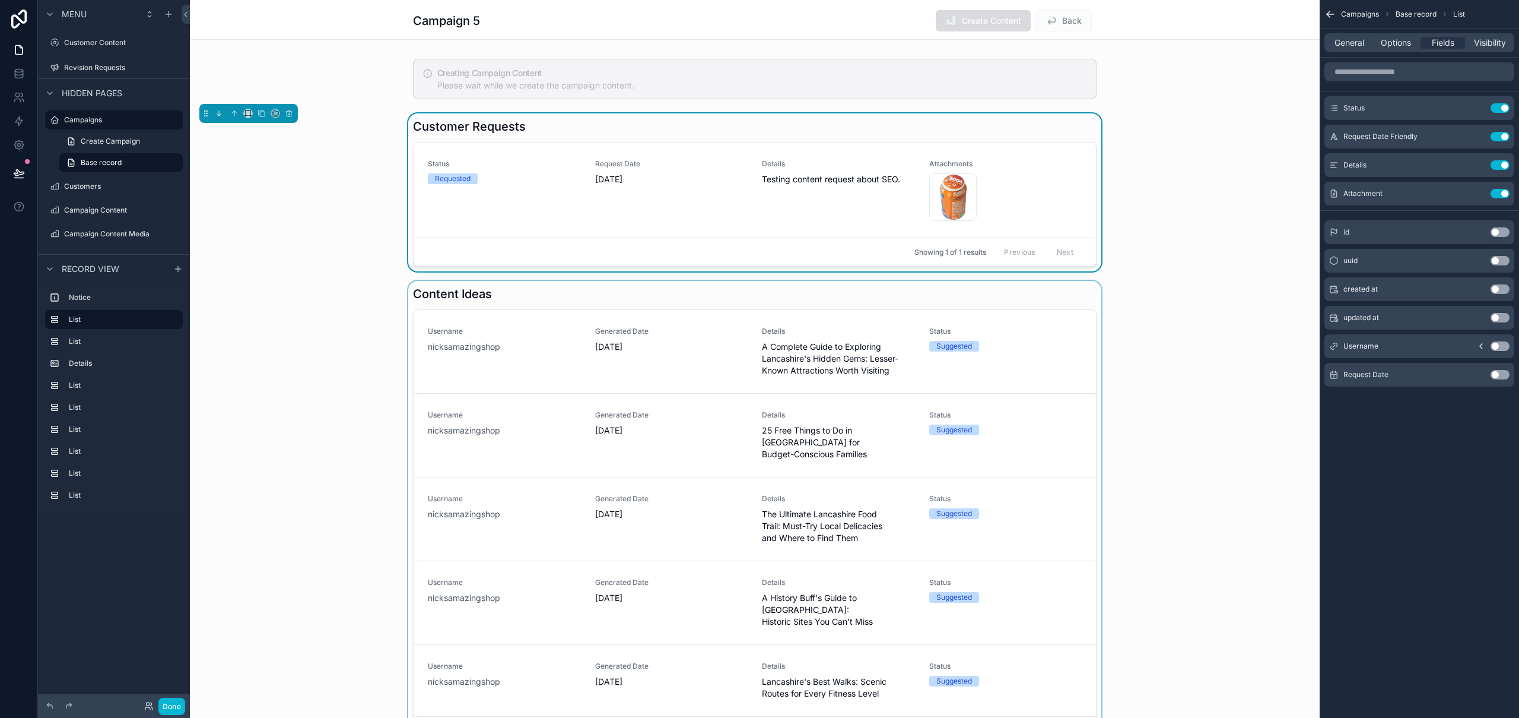
click at [1021, 334] on div "scrollable content" at bounding box center [755, 567] width 1130 height 572
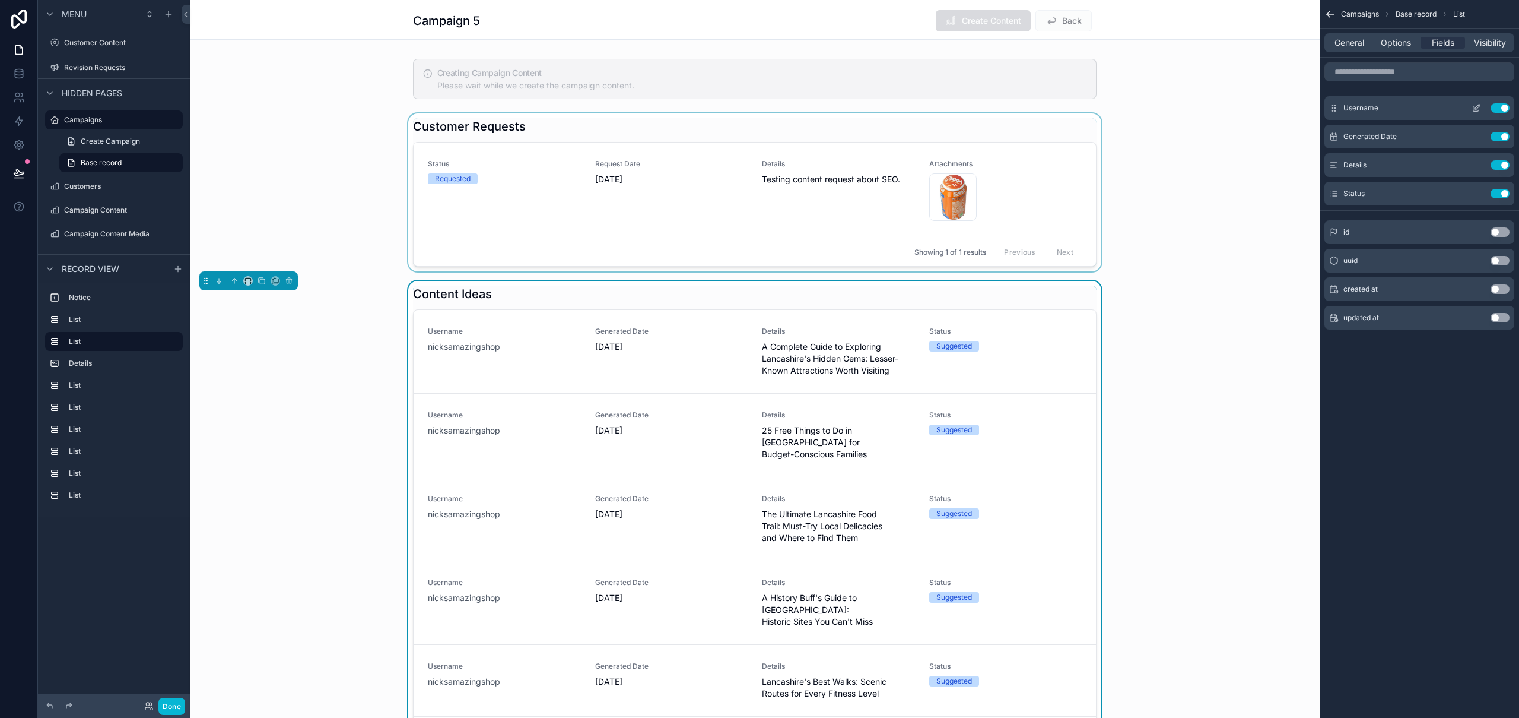
click at [1503, 106] on button "Use setting" at bounding box center [1500, 107] width 19 height 9
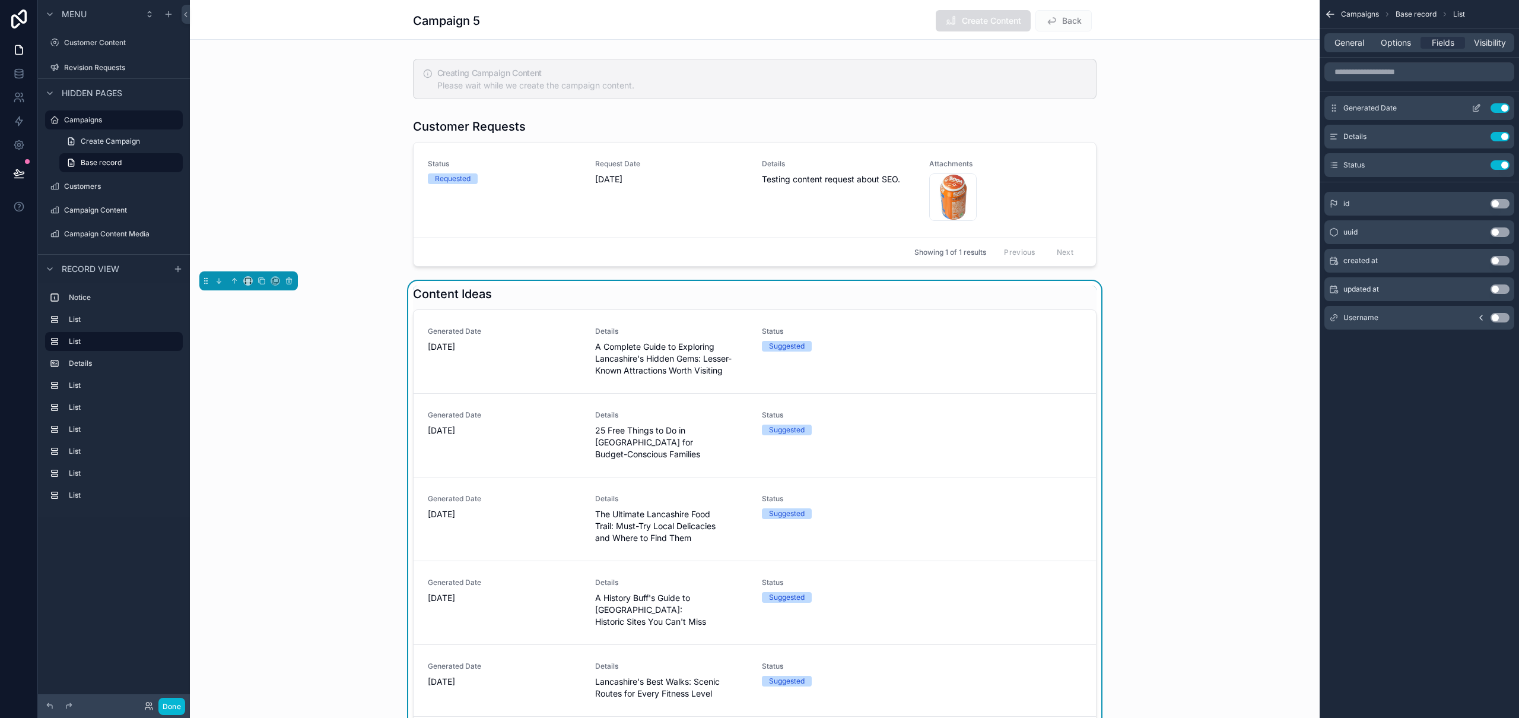
click at [1503, 106] on button "Use setting" at bounding box center [1500, 107] width 19 height 9
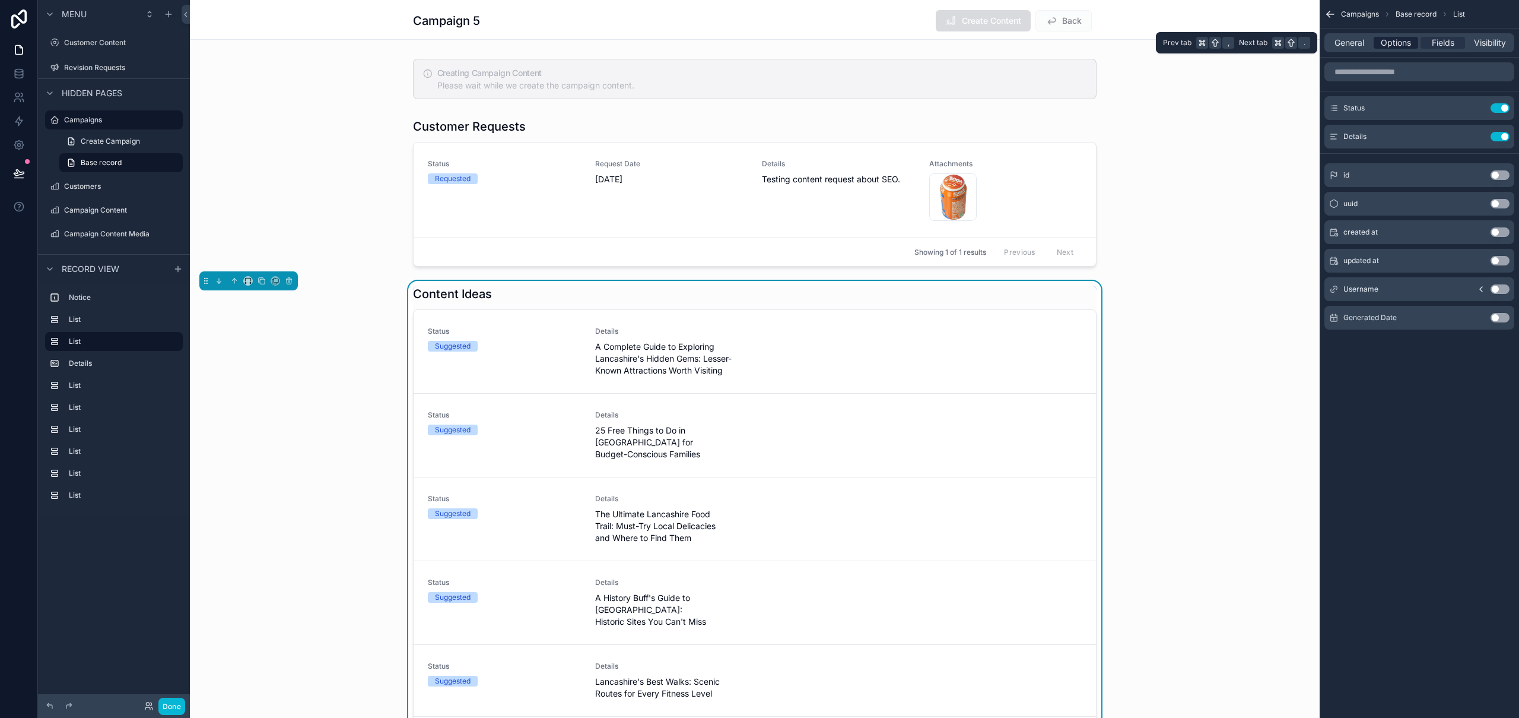
click at [1400, 45] on span "Options" at bounding box center [1396, 43] width 30 height 12
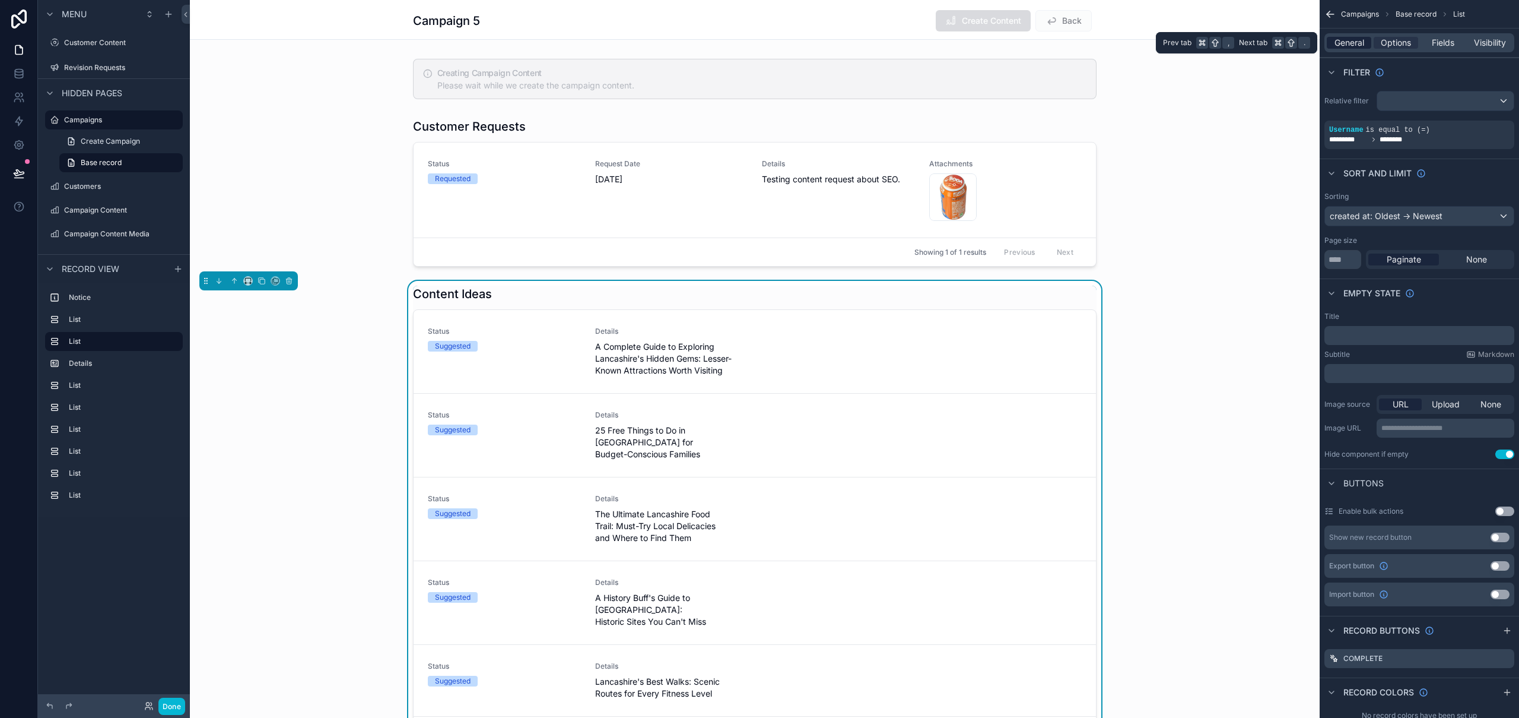
click at [1343, 47] on span "General" at bounding box center [1350, 43] width 30 height 12
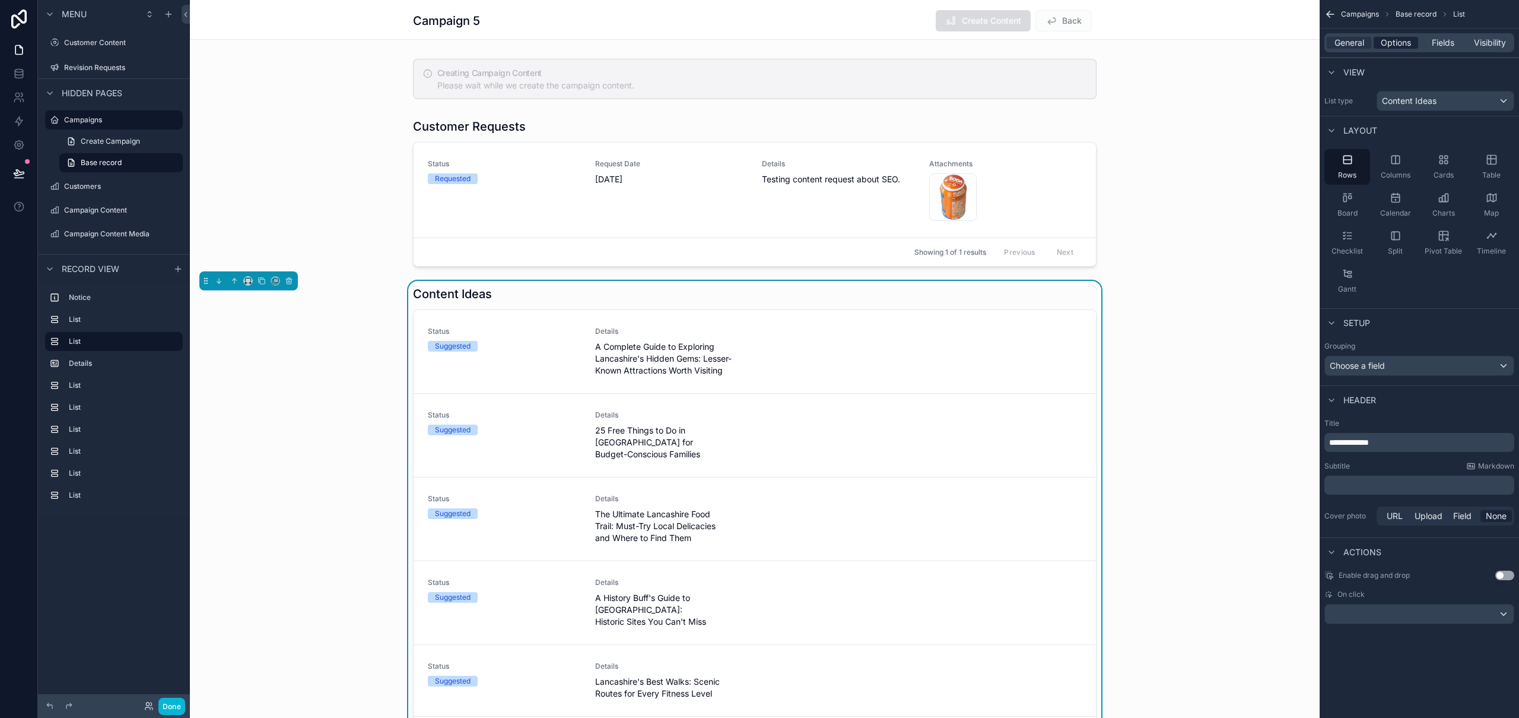
click at [1386, 40] on span "Options" at bounding box center [1396, 43] width 30 height 12
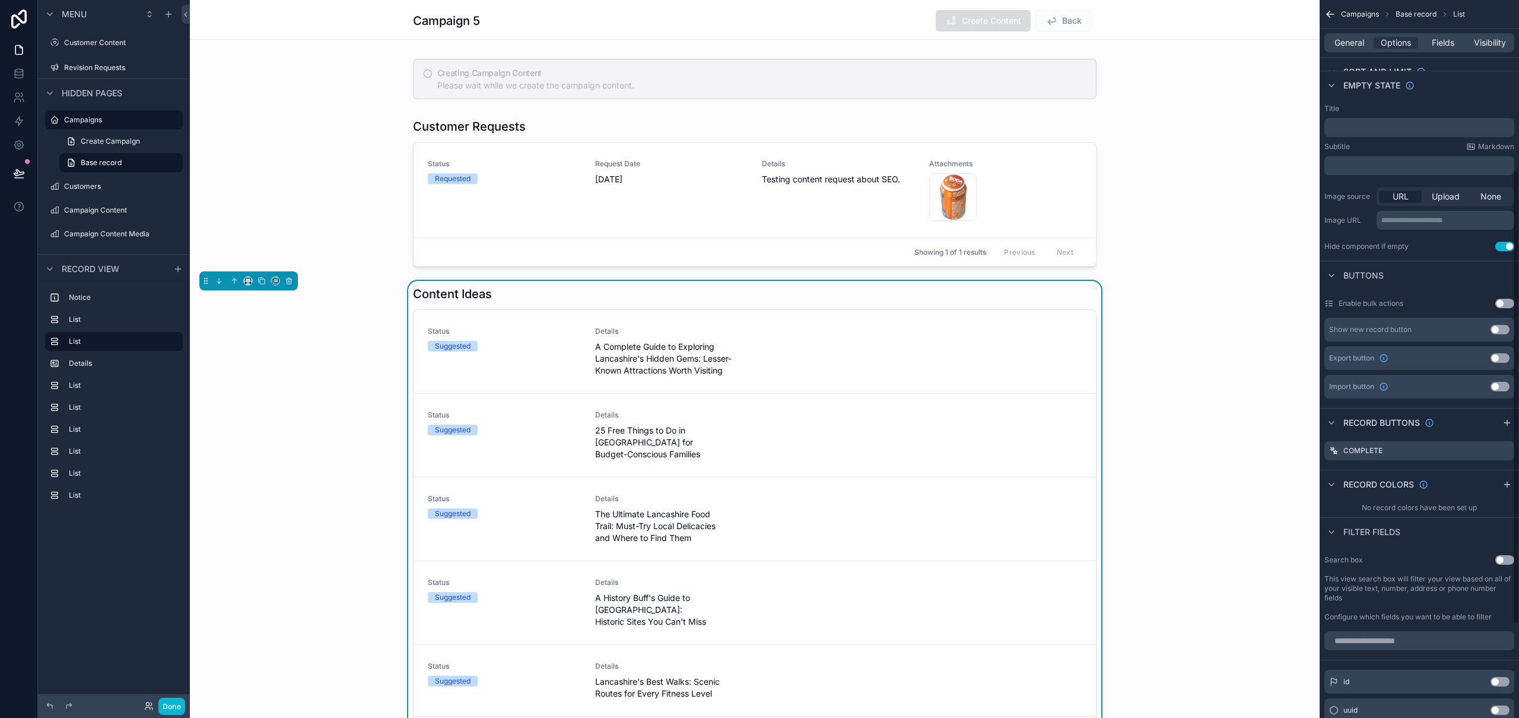
scroll to position [269, 0]
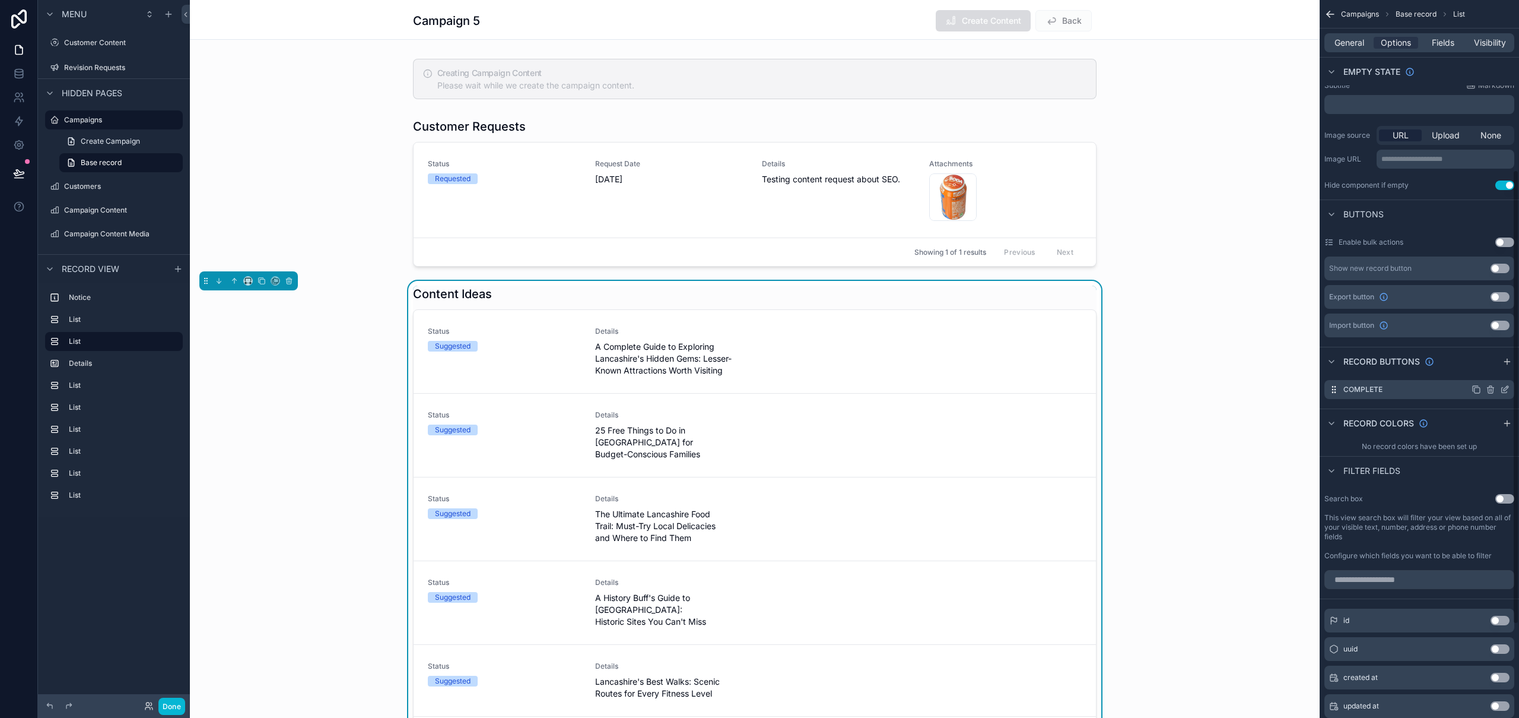
click at [1505, 389] on icon "scrollable content" at bounding box center [1506, 388] width 5 height 5
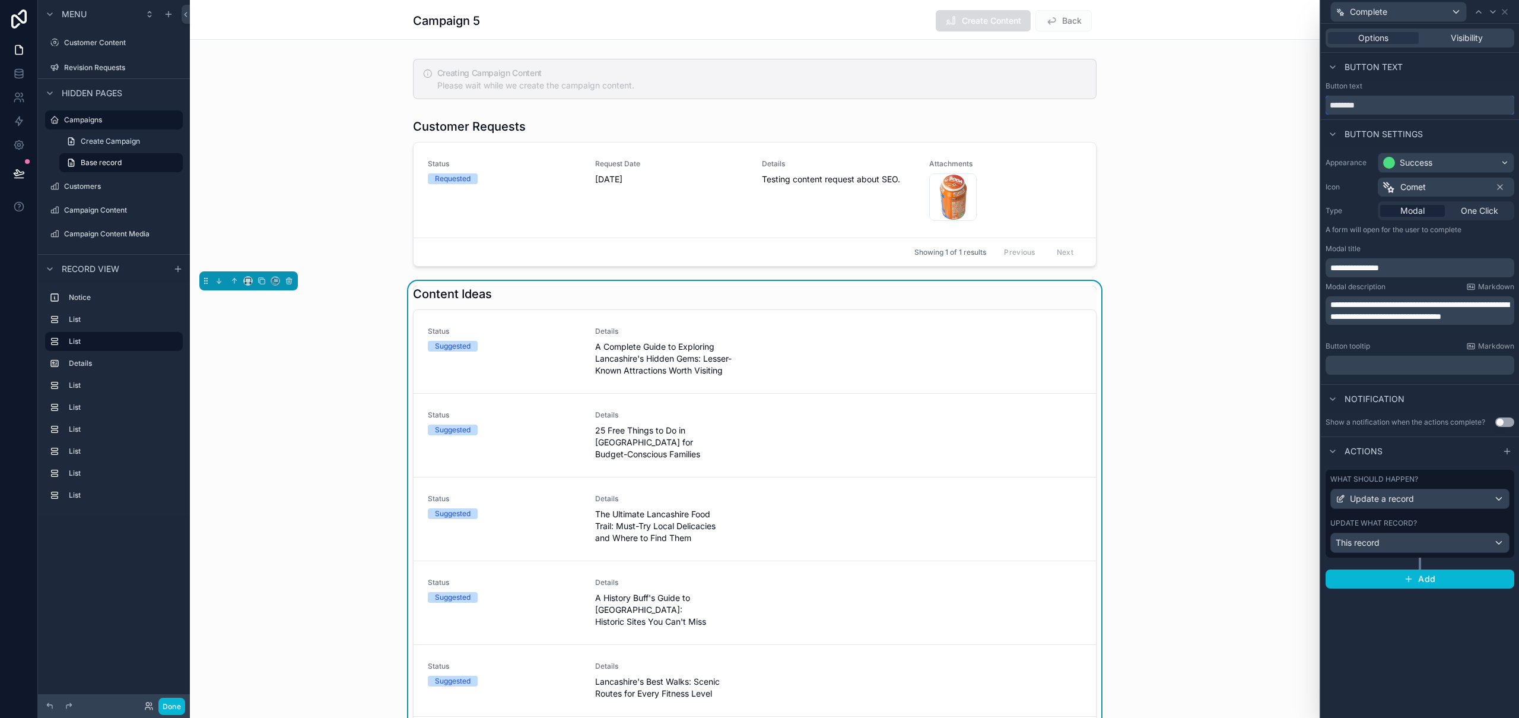
click at [1353, 101] on input "********" at bounding box center [1420, 105] width 189 height 19
type input "********"
click at [1492, 211] on span "One Click" at bounding box center [1479, 211] width 37 height 12
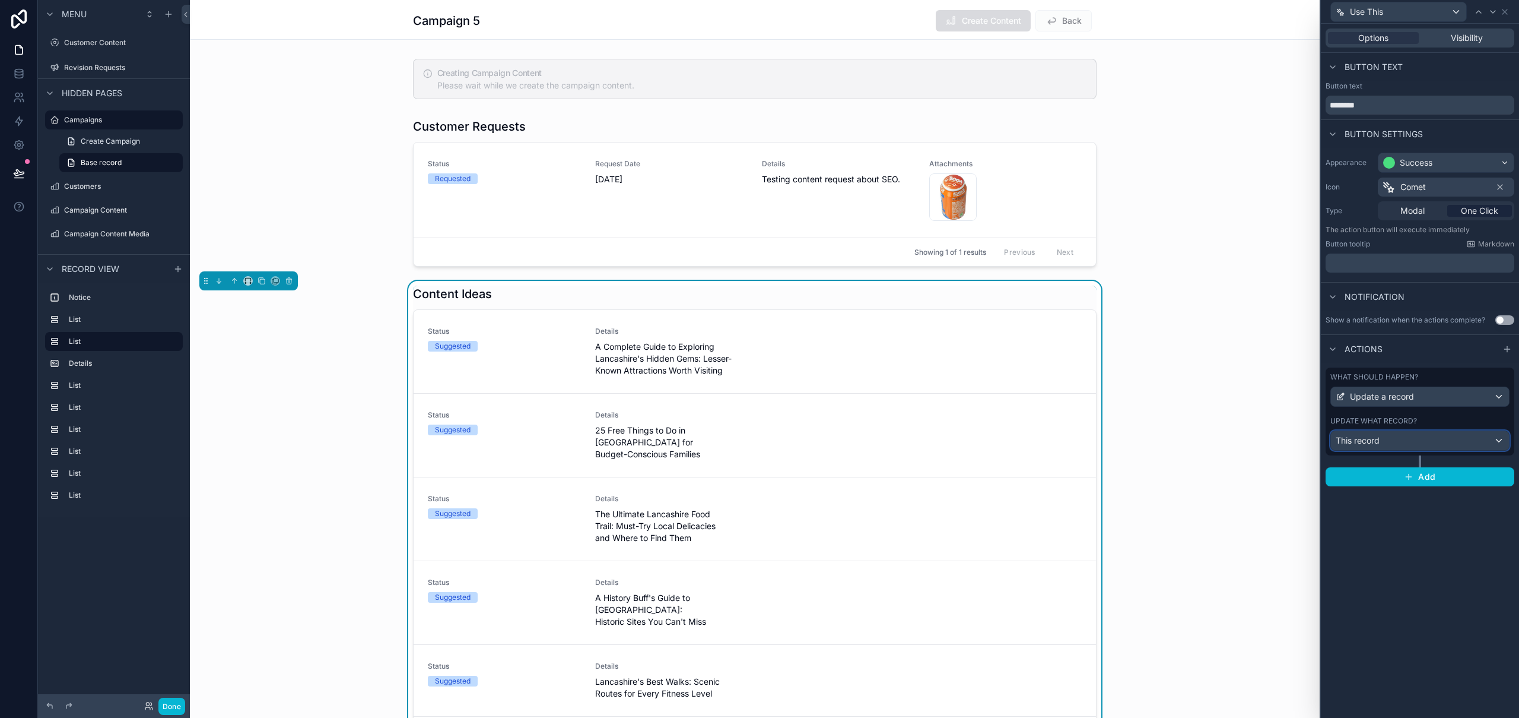
click at [1398, 441] on div "This record" at bounding box center [1420, 440] width 178 height 19
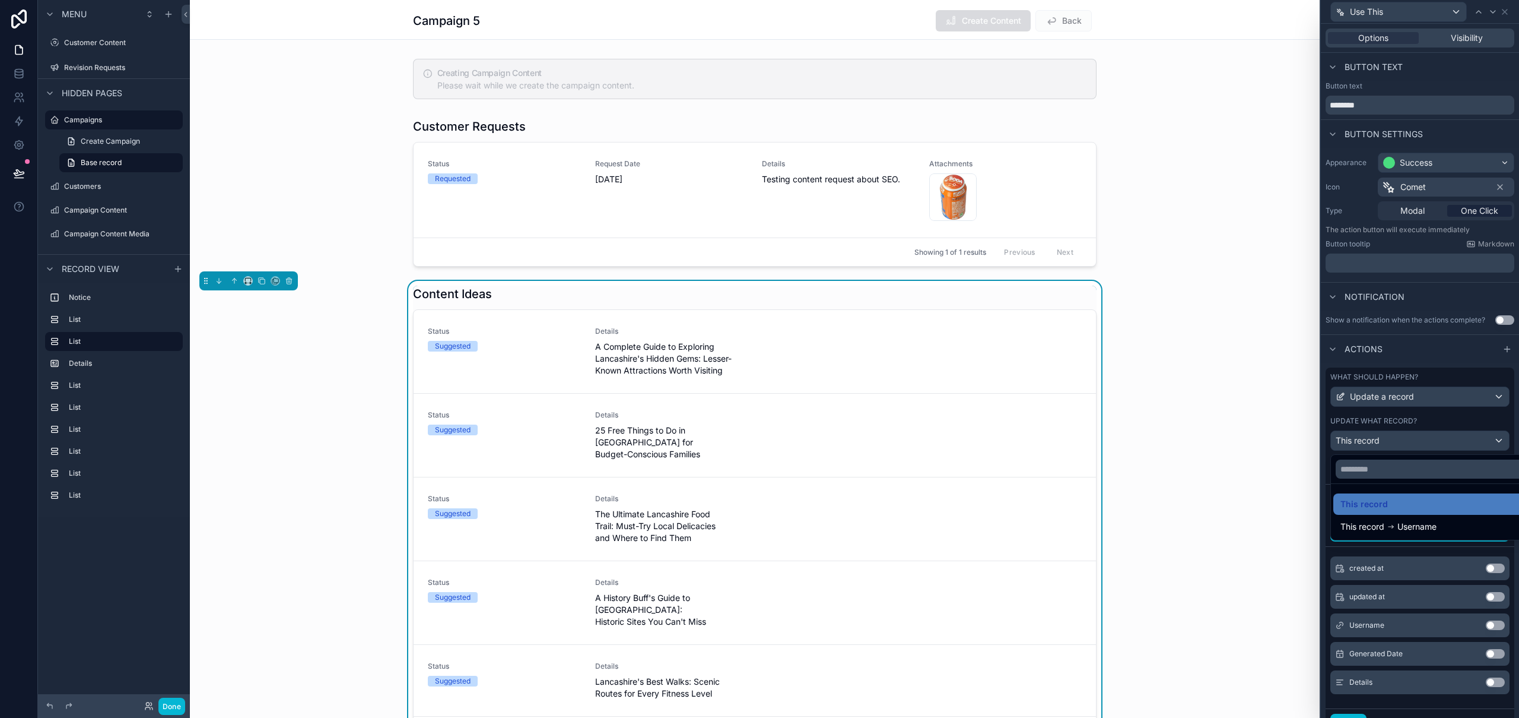
click at [1508, 559] on div at bounding box center [1420, 359] width 198 height 718
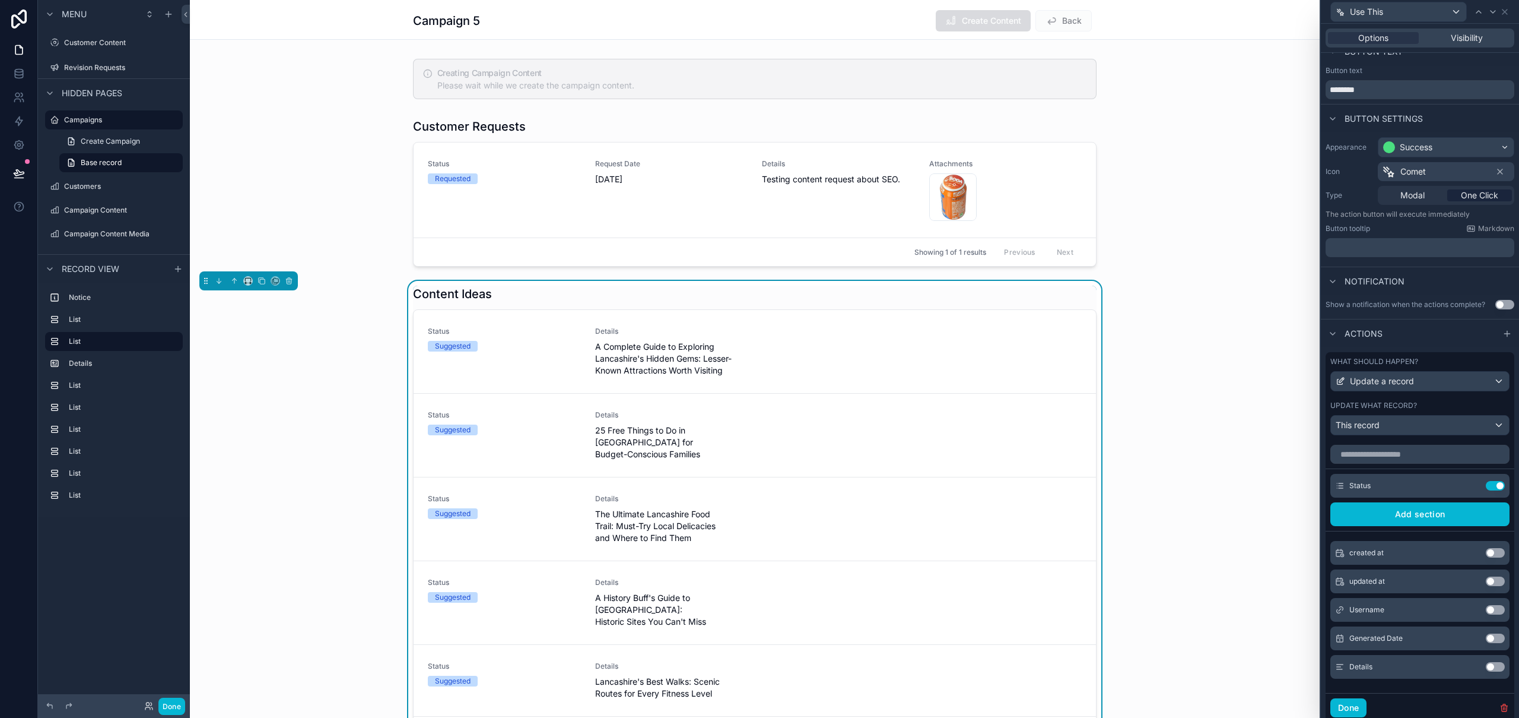
scroll to position [23, 0]
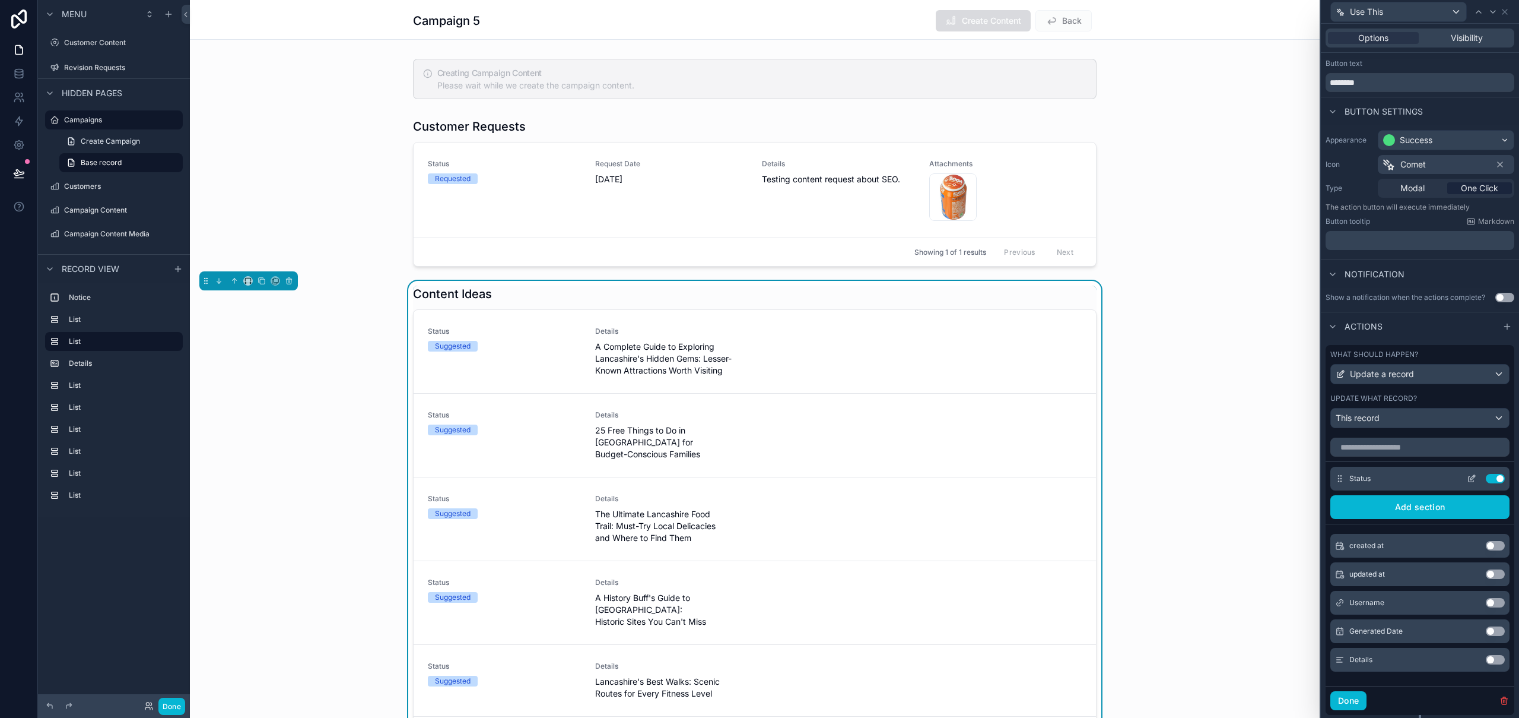
click at [1464, 483] on div "Status Use setting" at bounding box center [1420, 479] width 179 height 24
click at [1467, 476] on icon at bounding box center [1471, 478] width 9 height 9
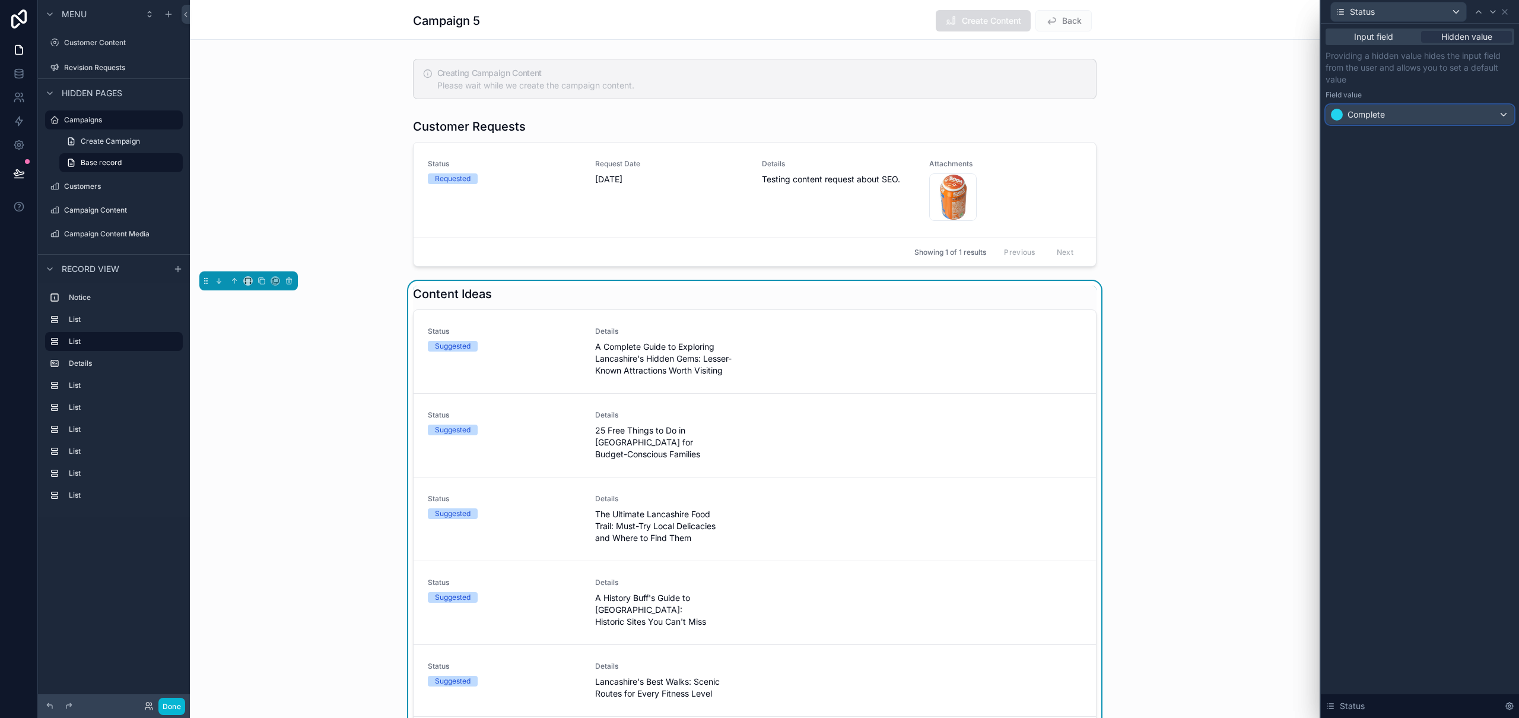
click at [1432, 114] on div "Complete" at bounding box center [1421, 114] width 188 height 19
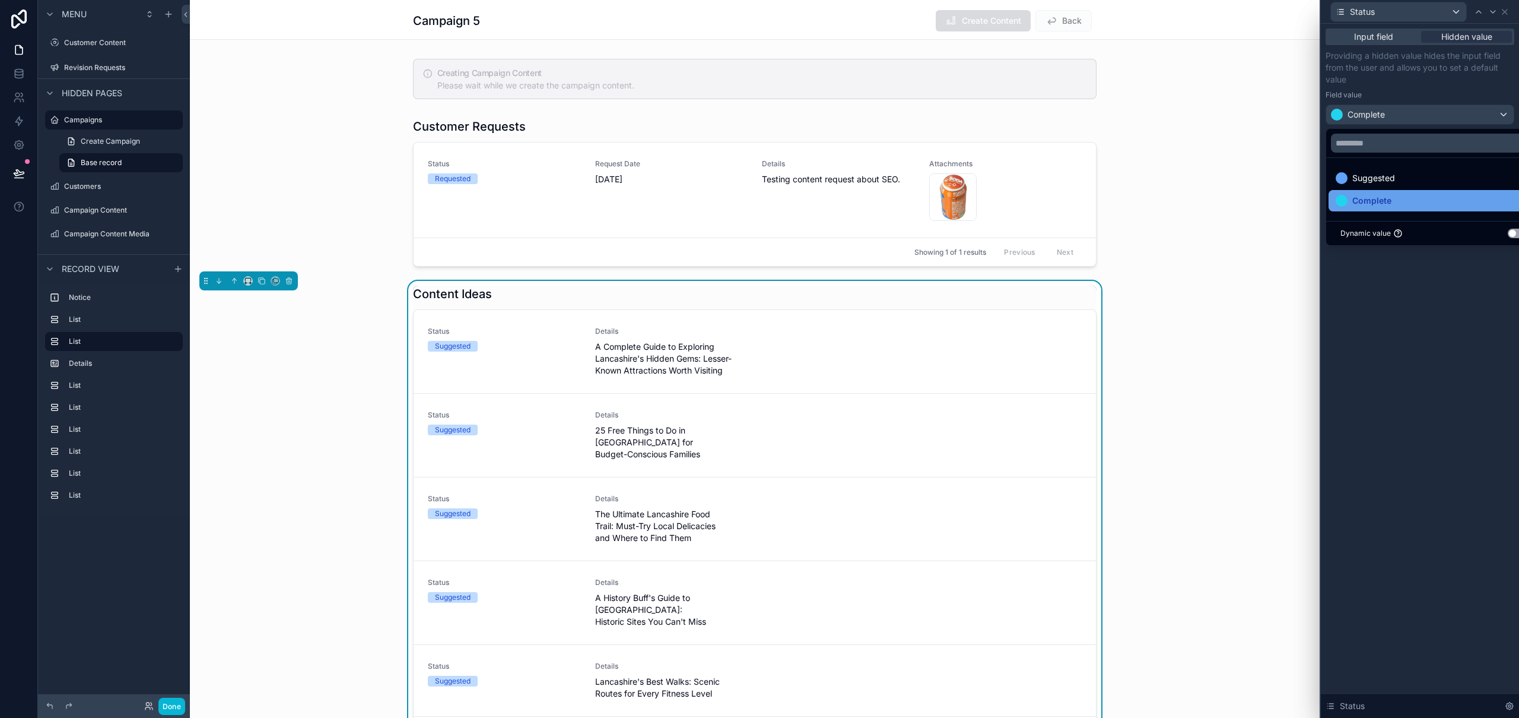
click at [1379, 199] on span "Complete" at bounding box center [1372, 200] width 39 height 14
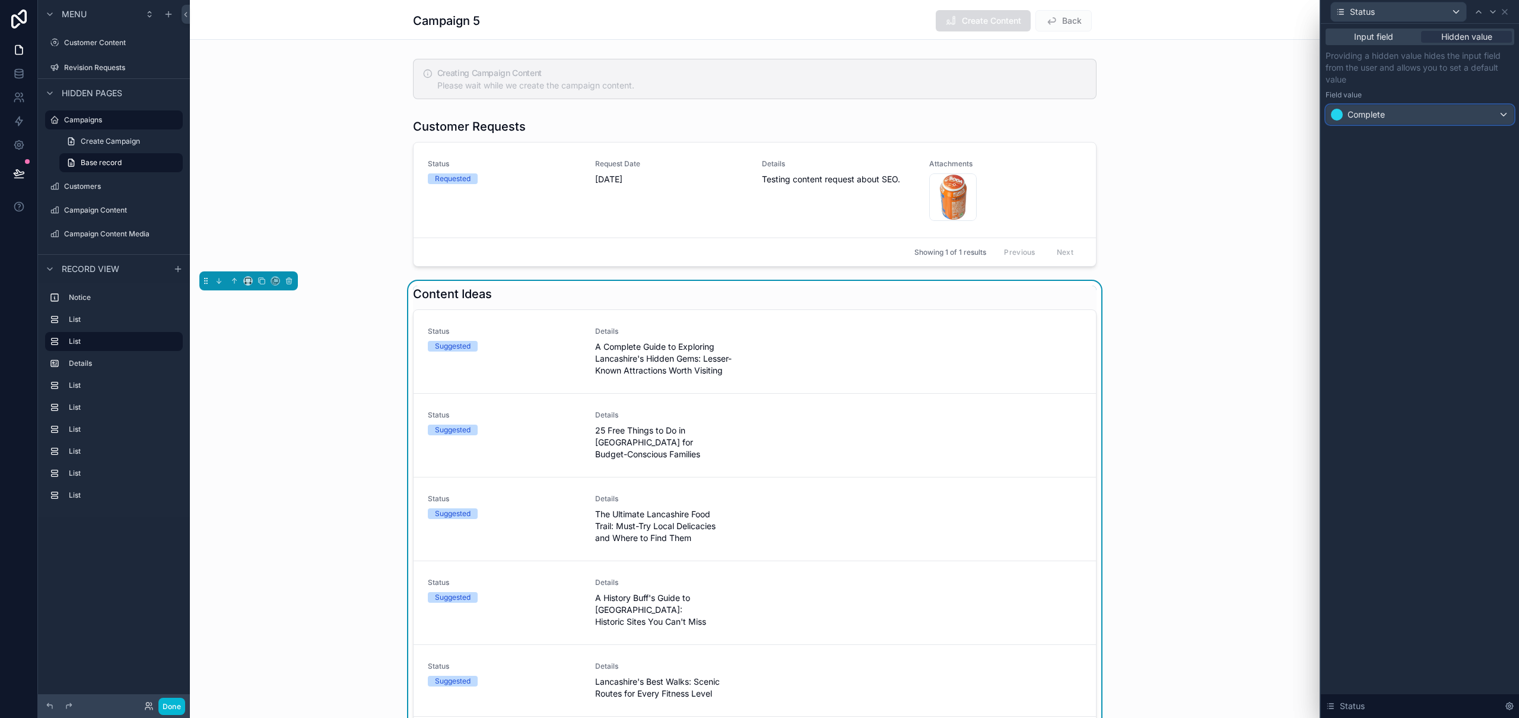
click at [1396, 109] on div "Complete" at bounding box center [1421, 114] width 188 height 19
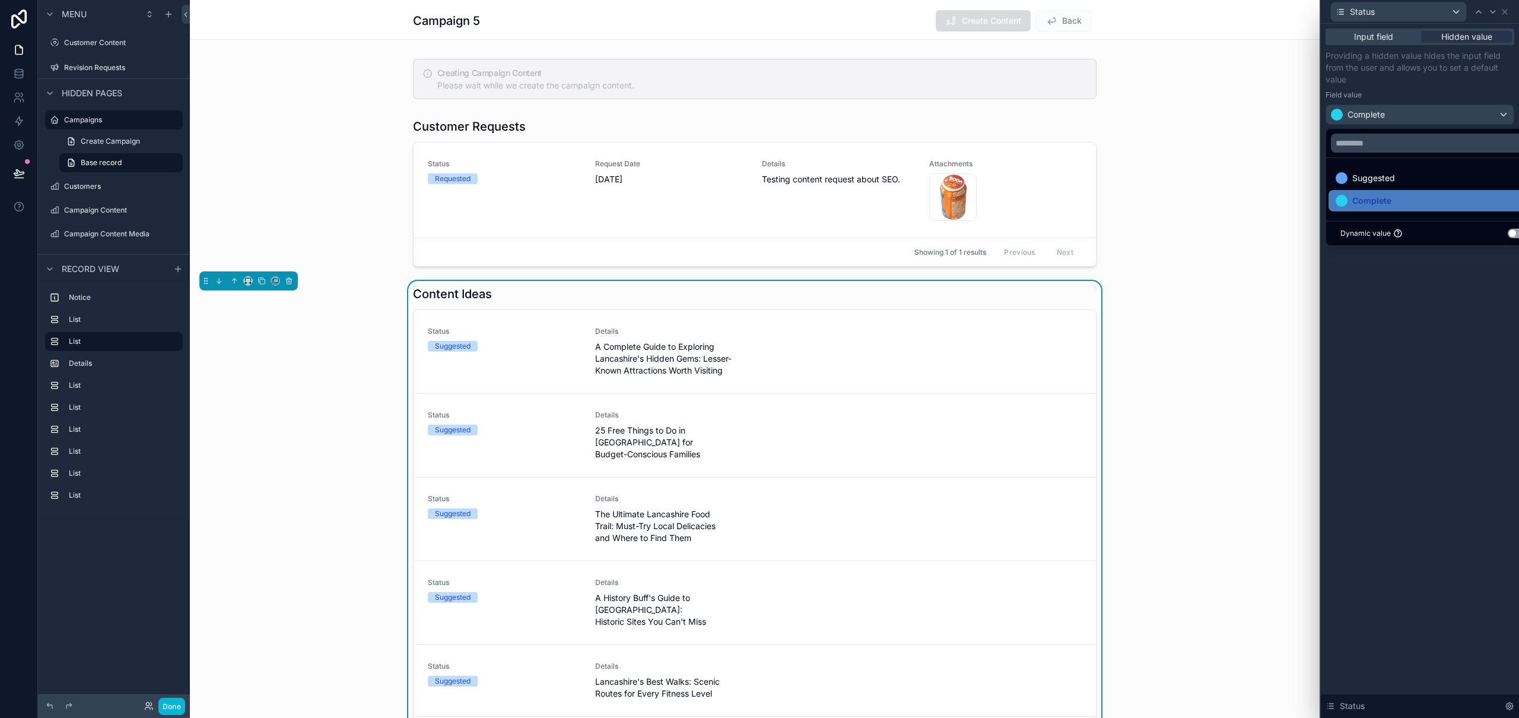
click at [1396, 109] on div at bounding box center [1420, 359] width 198 height 718
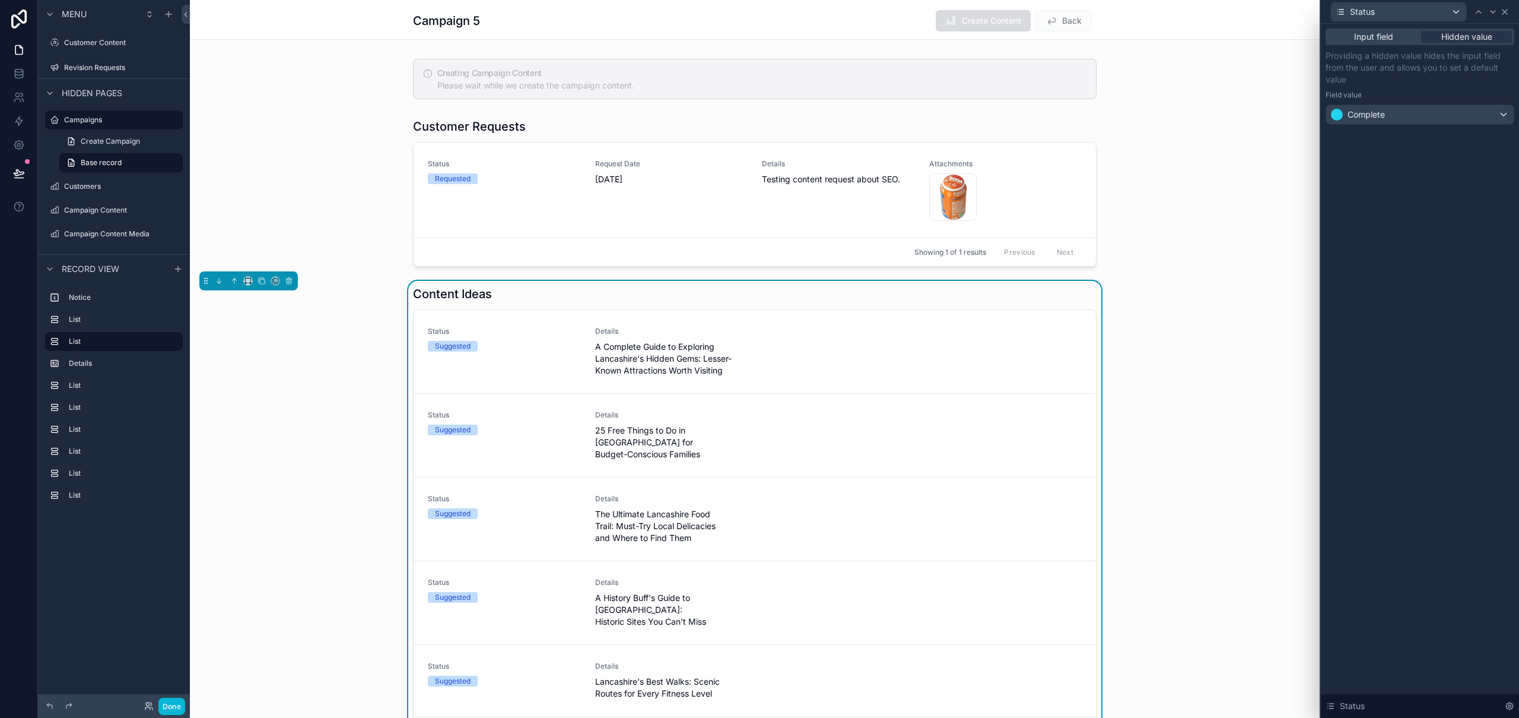
drag, startPoint x: 1442, startPoint y: 311, endPoint x: 1505, endPoint y: 12, distance: 305.0
click at [1442, 310] on div "Input field Hidden value Providing a hidden value hides the input field from th…" at bounding box center [1420, 371] width 198 height 694
click at [1506, 10] on icon at bounding box center [1505, 11] width 5 height 5
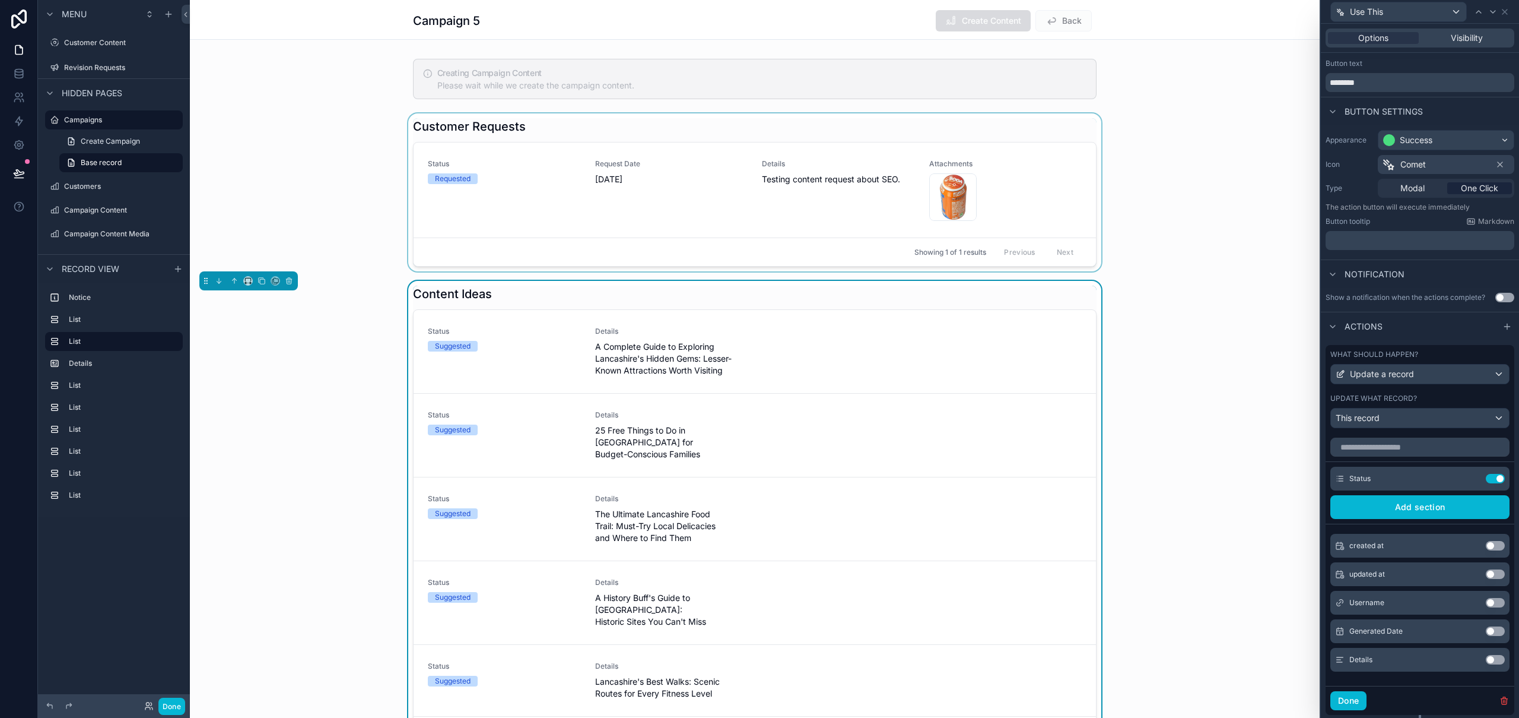
click at [996, 176] on div "scrollable content" at bounding box center [755, 192] width 1130 height 158
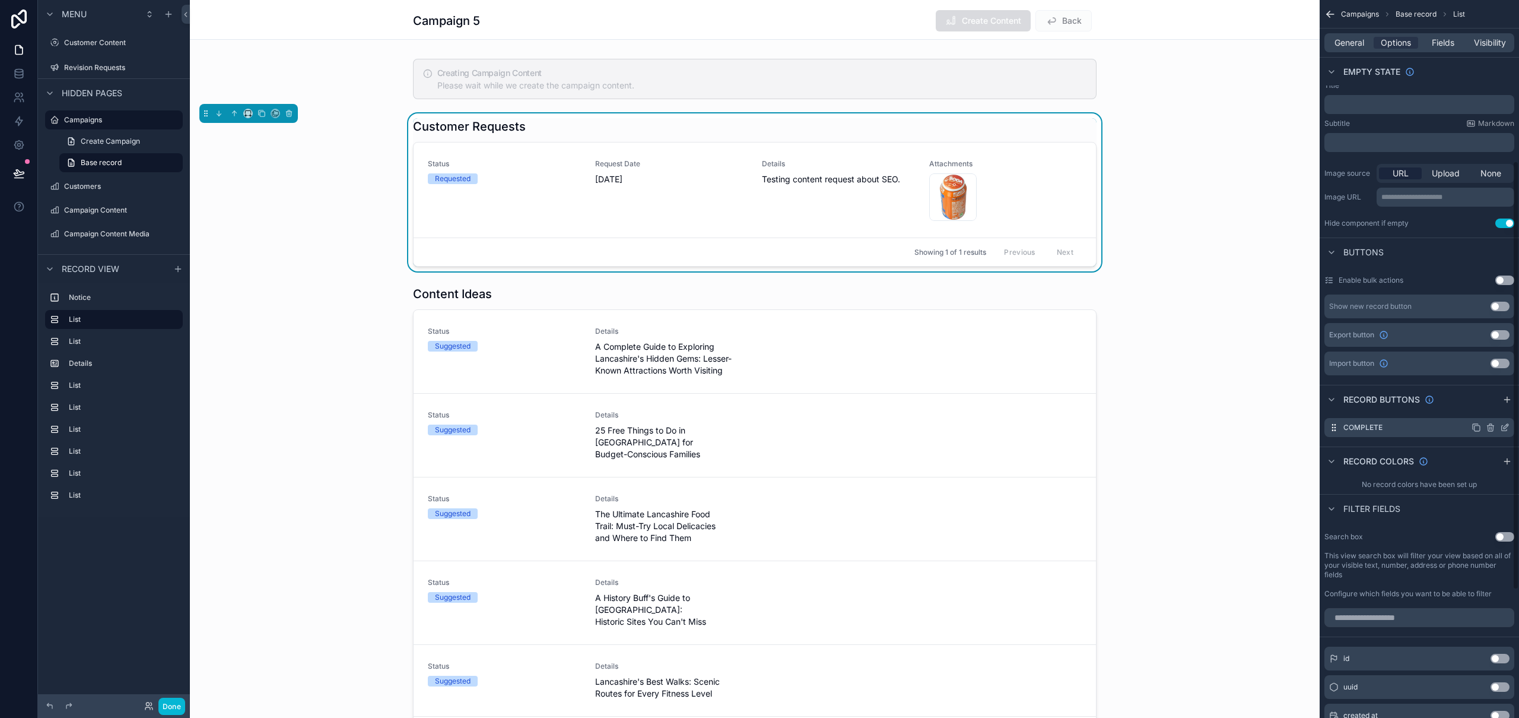
click at [1506, 430] on icon "scrollable content" at bounding box center [1504, 427] width 9 height 9
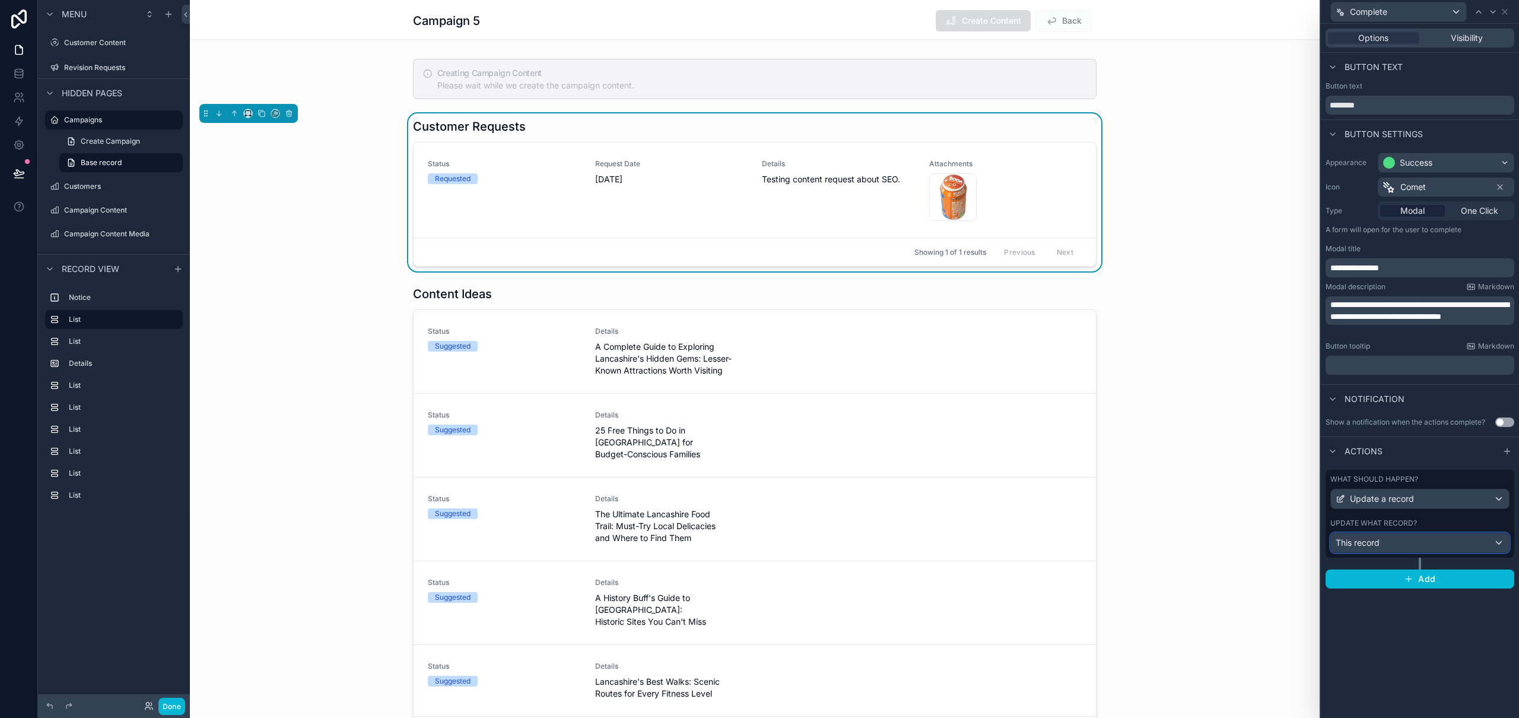
click at [1450, 542] on div "This record" at bounding box center [1420, 542] width 178 height 19
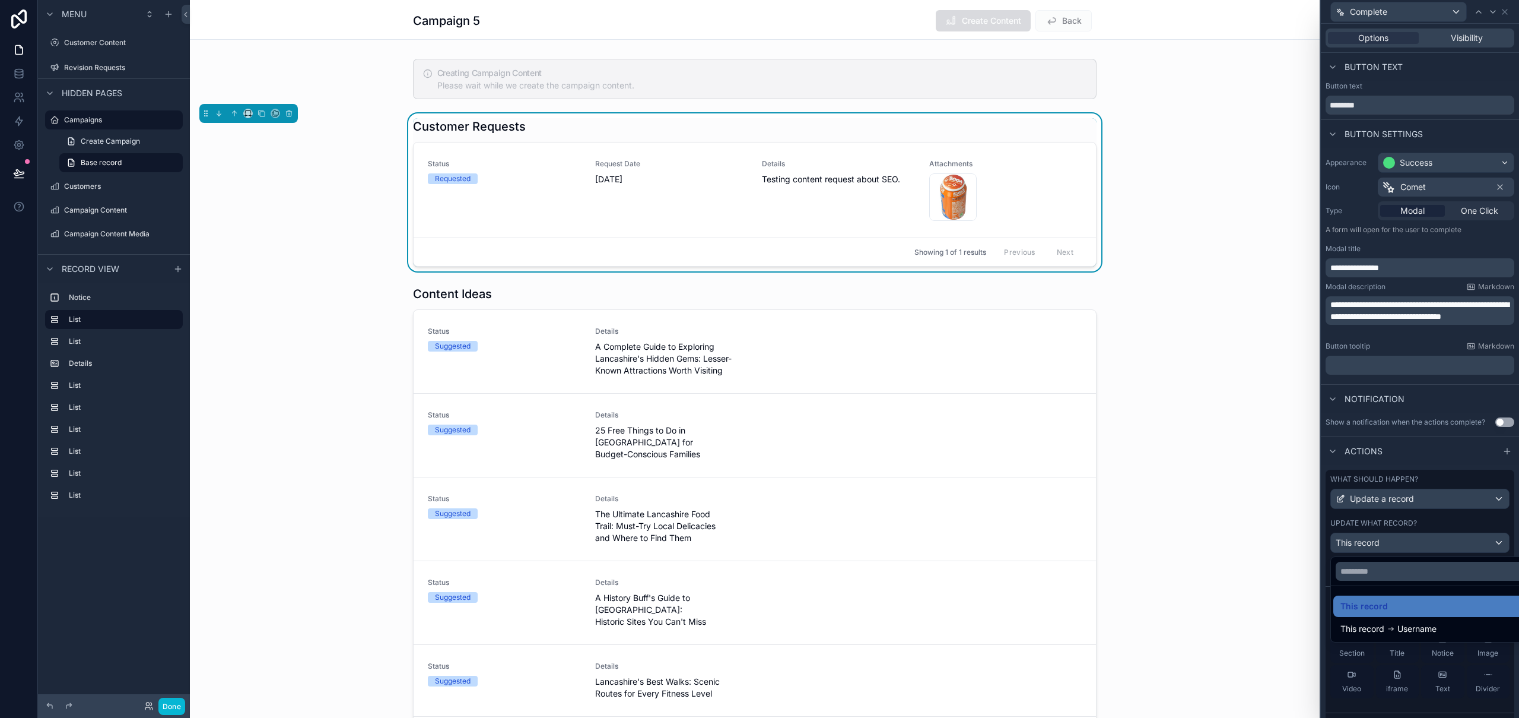
click at [1450, 542] on div at bounding box center [1420, 359] width 198 height 718
click at [1467, 605] on icon at bounding box center [1471, 602] width 9 height 9
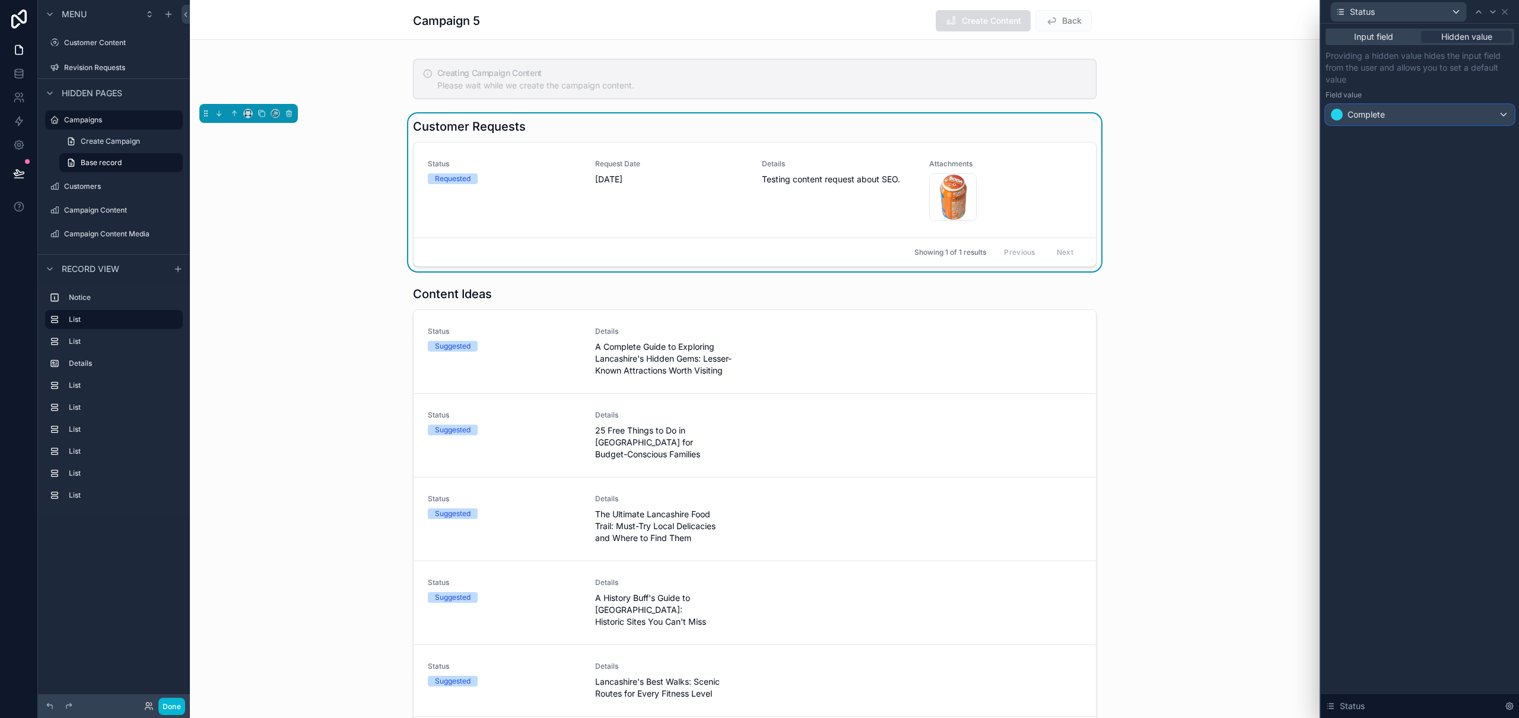
click at [1436, 115] on div "Complete" at bounding box center [1421, 114] width 188 height 19
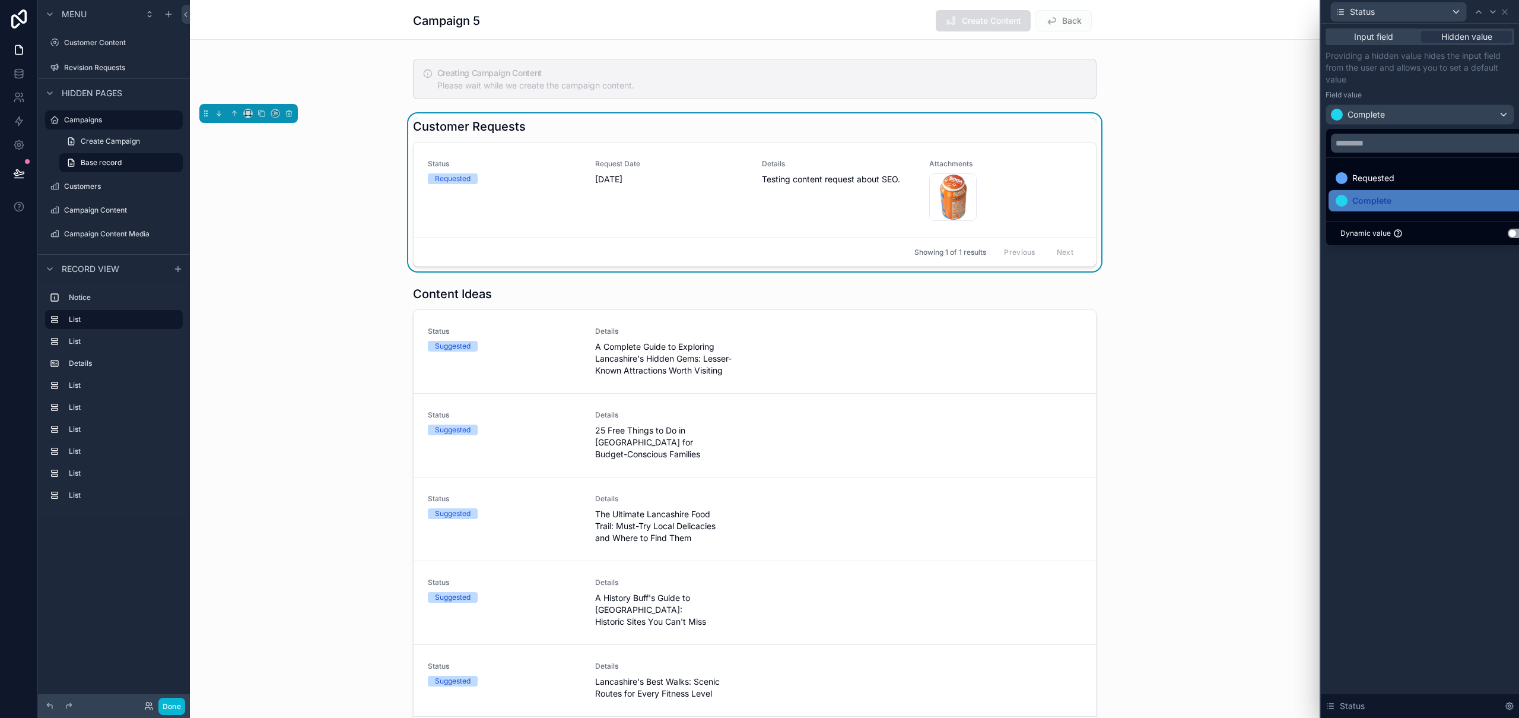
click at [1436, 115] on div at bounding box center [1420, 359] width 198 height 718
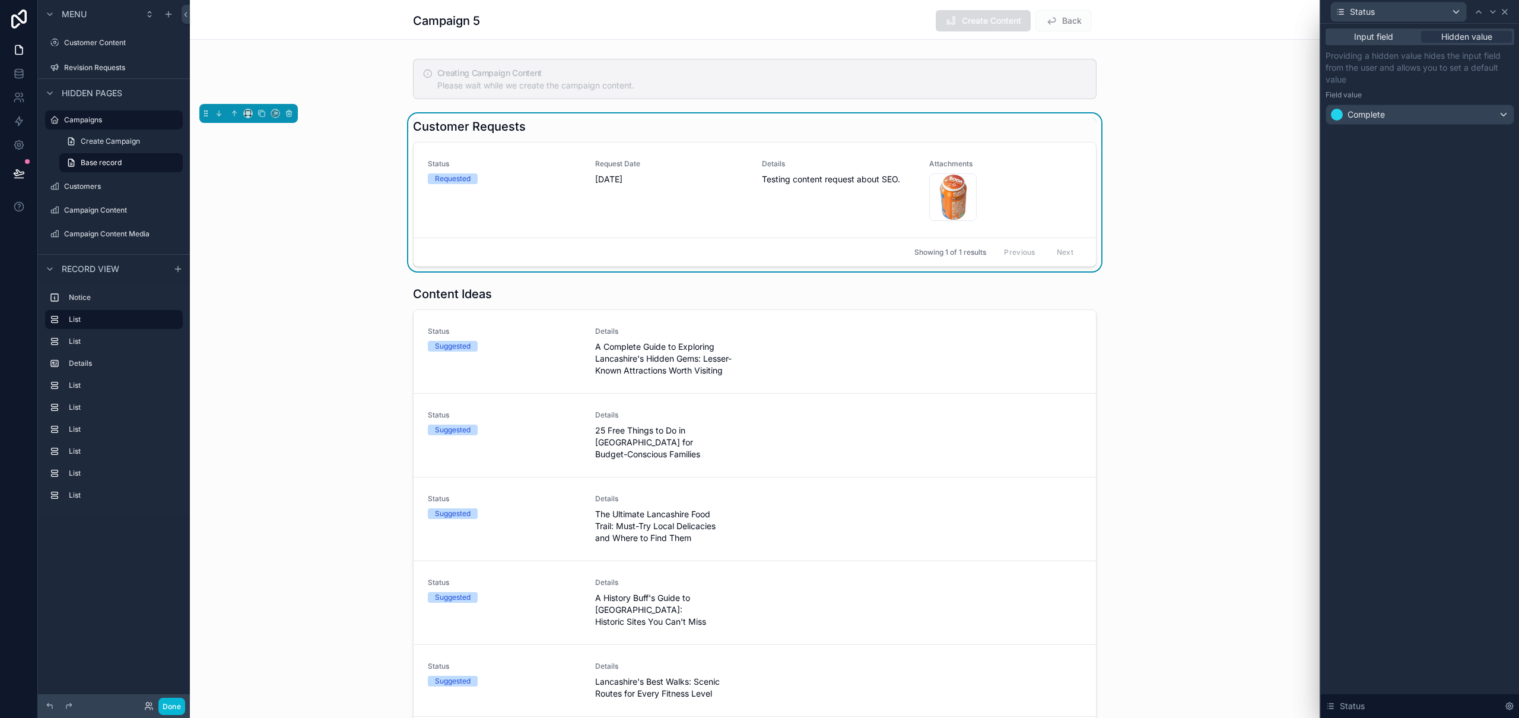
click at [1508, 12] on icon at bounding box center [1504, 11] width 9 height 9
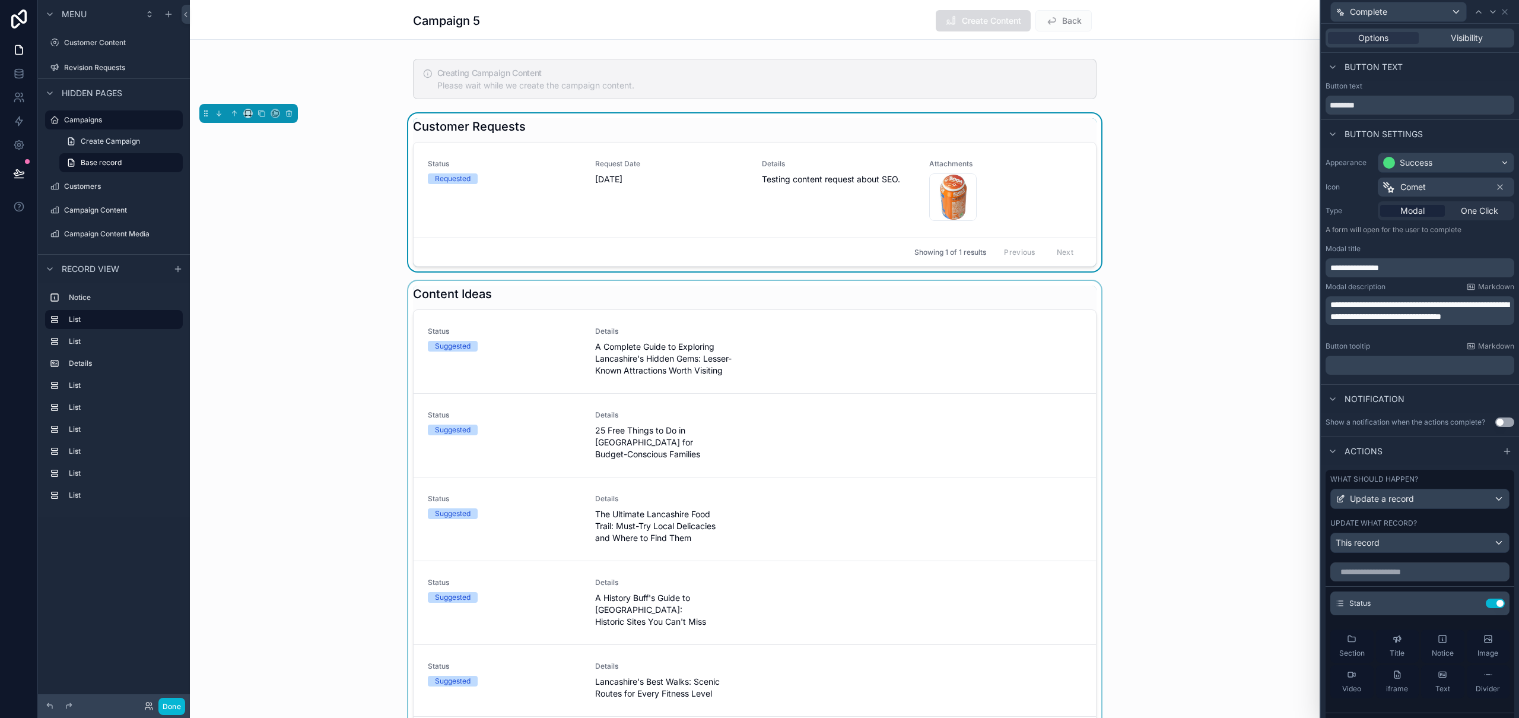
click at [1050, 410] on div "scrollable content" at bounding box center [755, 567] width 1130 height 572
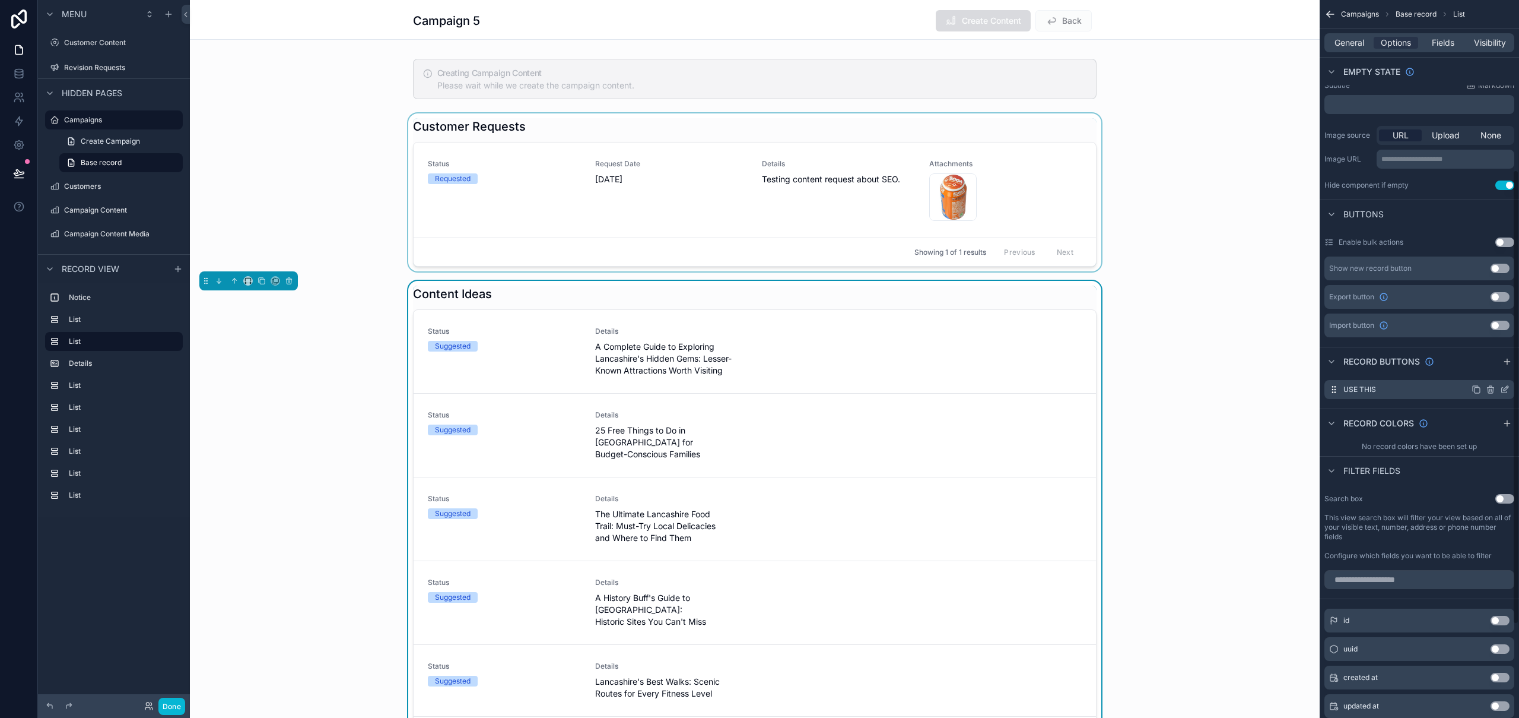
click at [1502, 389] on icon "scrollable content" at bounding box center [1504, 389] width 9 height 9
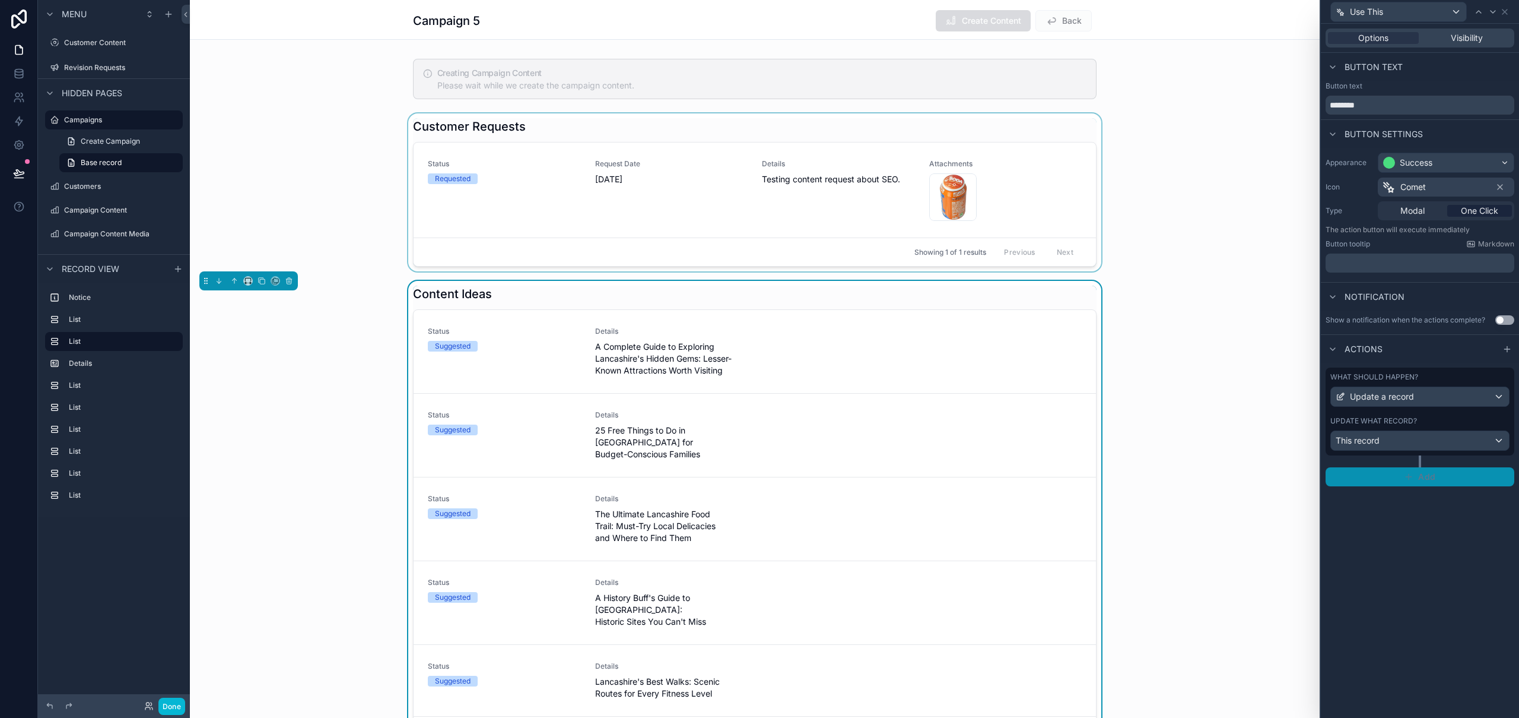
click at [1416, 480] on button "Add" at bounding box center [1420, 476] width 189 height 19
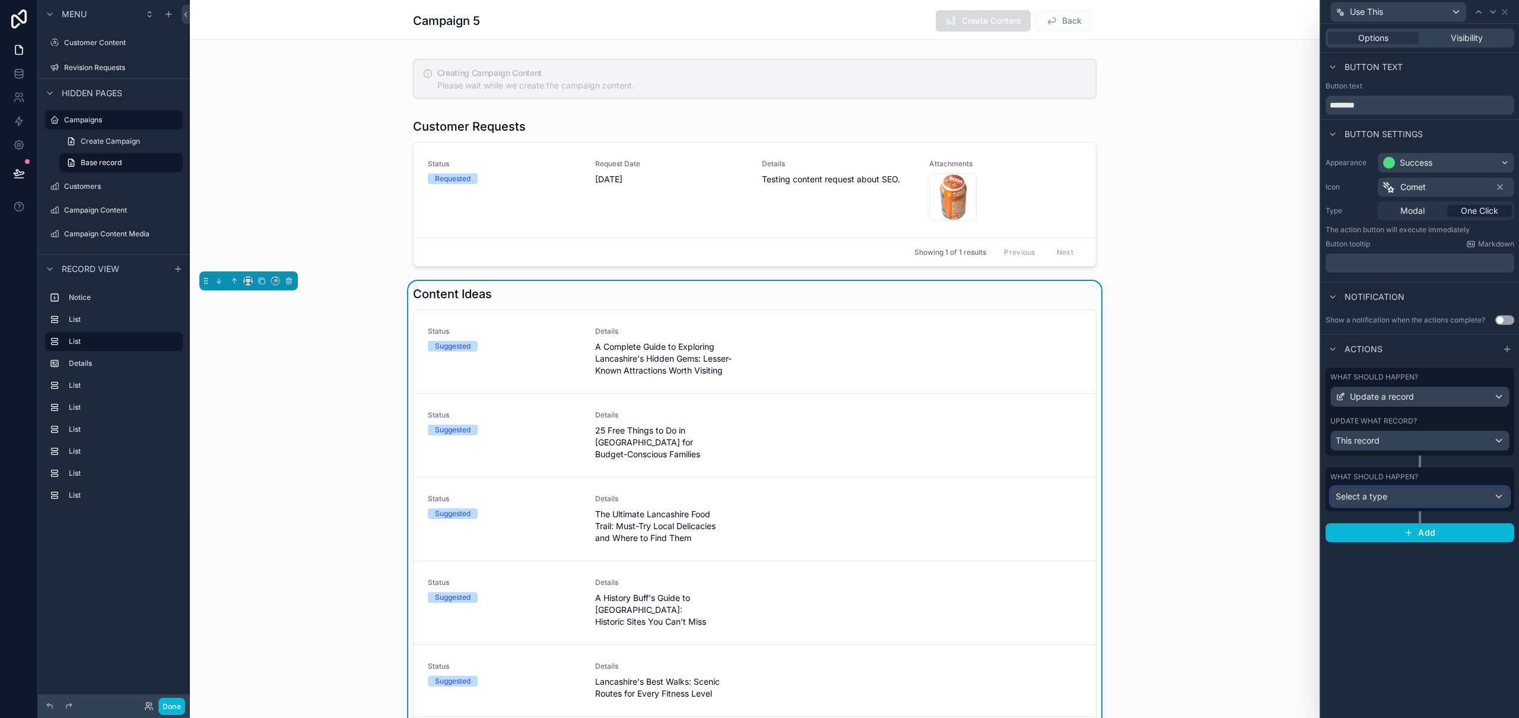
click at [1407, 496] on div "Select a type" at bounding box center [1420, 496] width 178 height 19
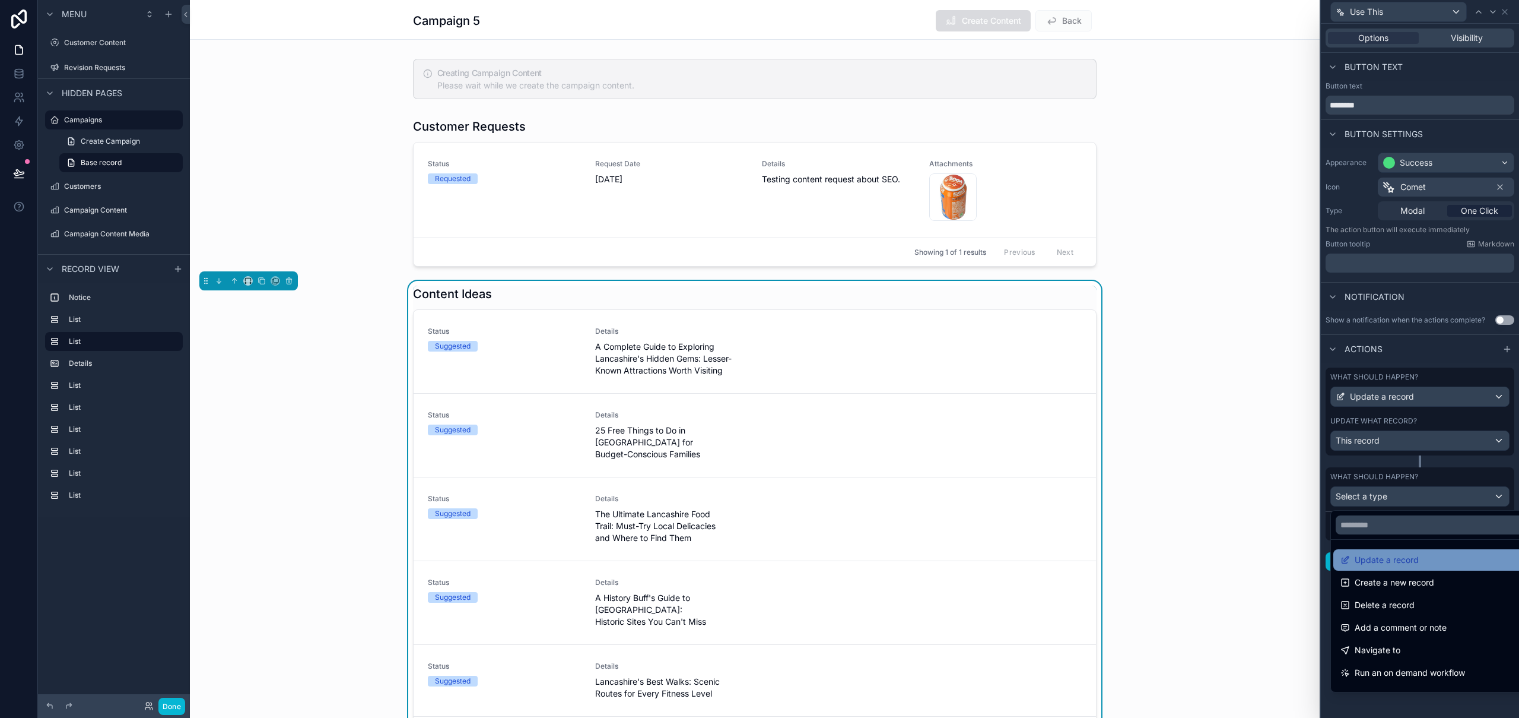
click at [1421, 559] on div "Update a record" at bounding box center [1434, 560] width 186 height 14
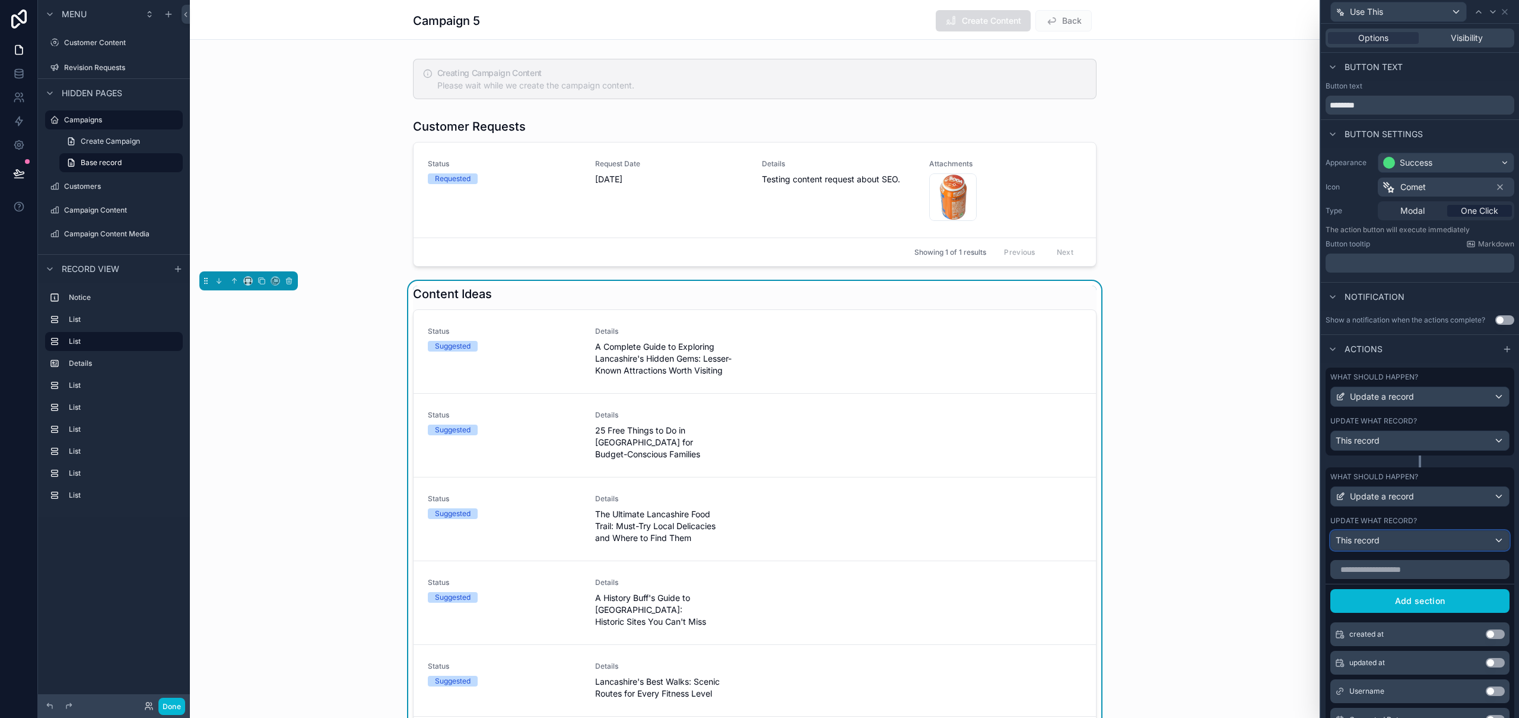
click at [1407, 545] on div "This record" at bounding box center [1420, 540] width 178 height 19
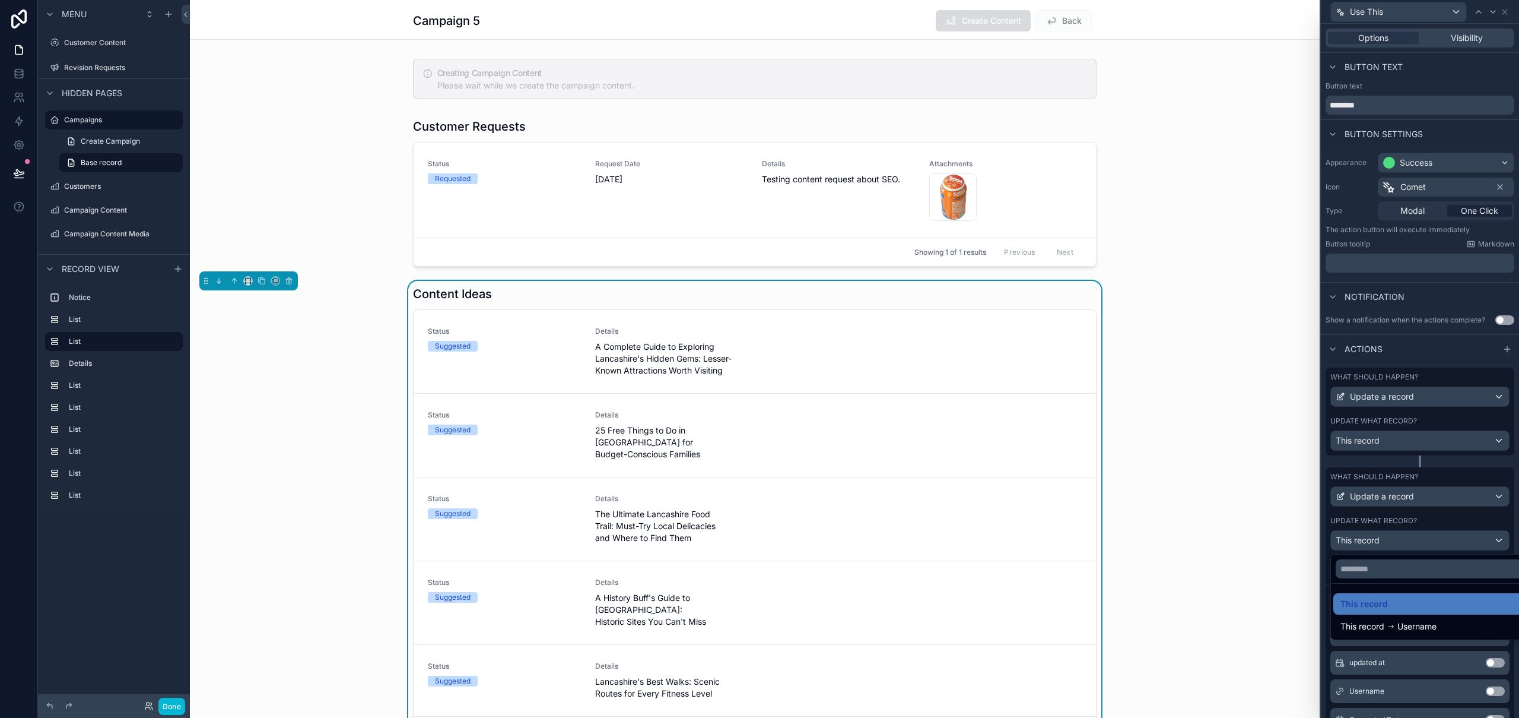
click at [1492, 526] on div at bounding box center [1420, 359] width 198 height 718
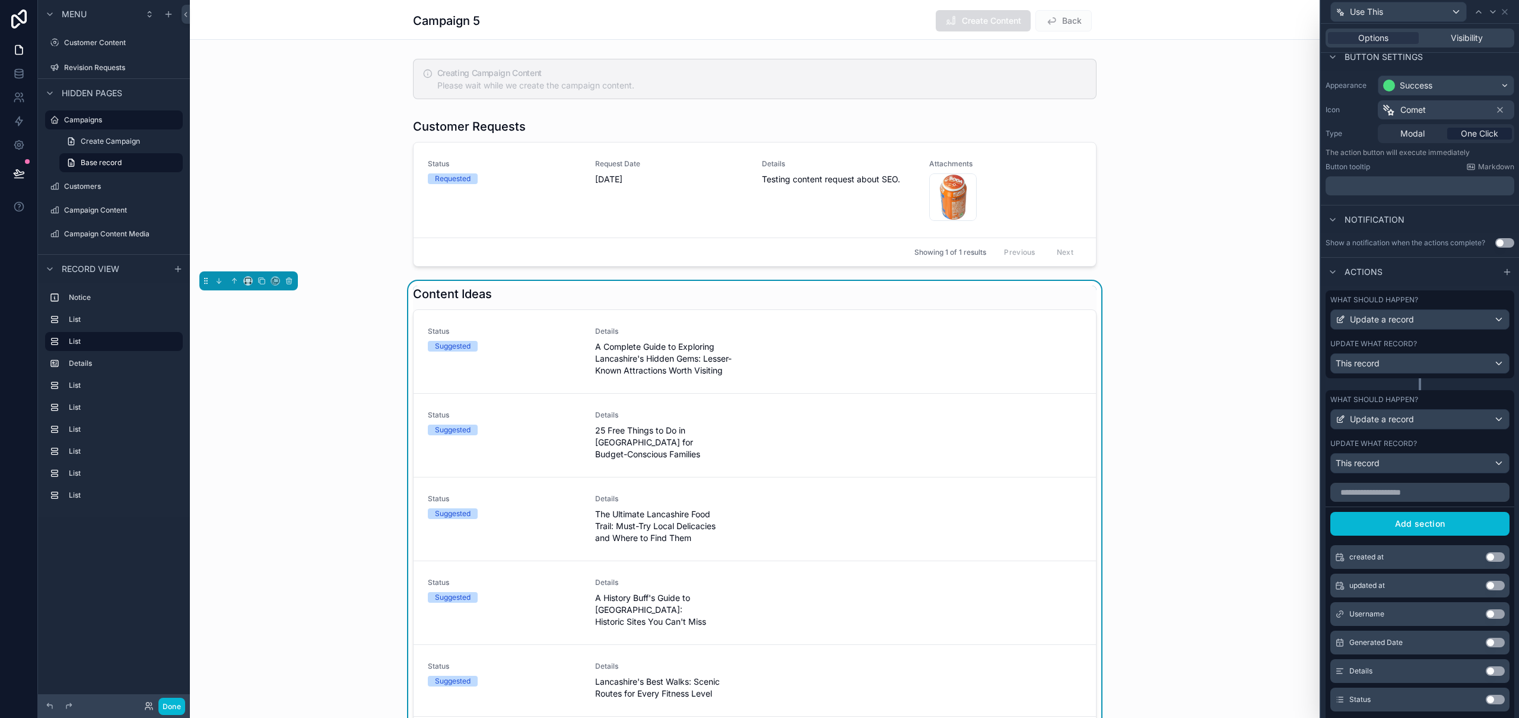
scroll to position [138, 0]
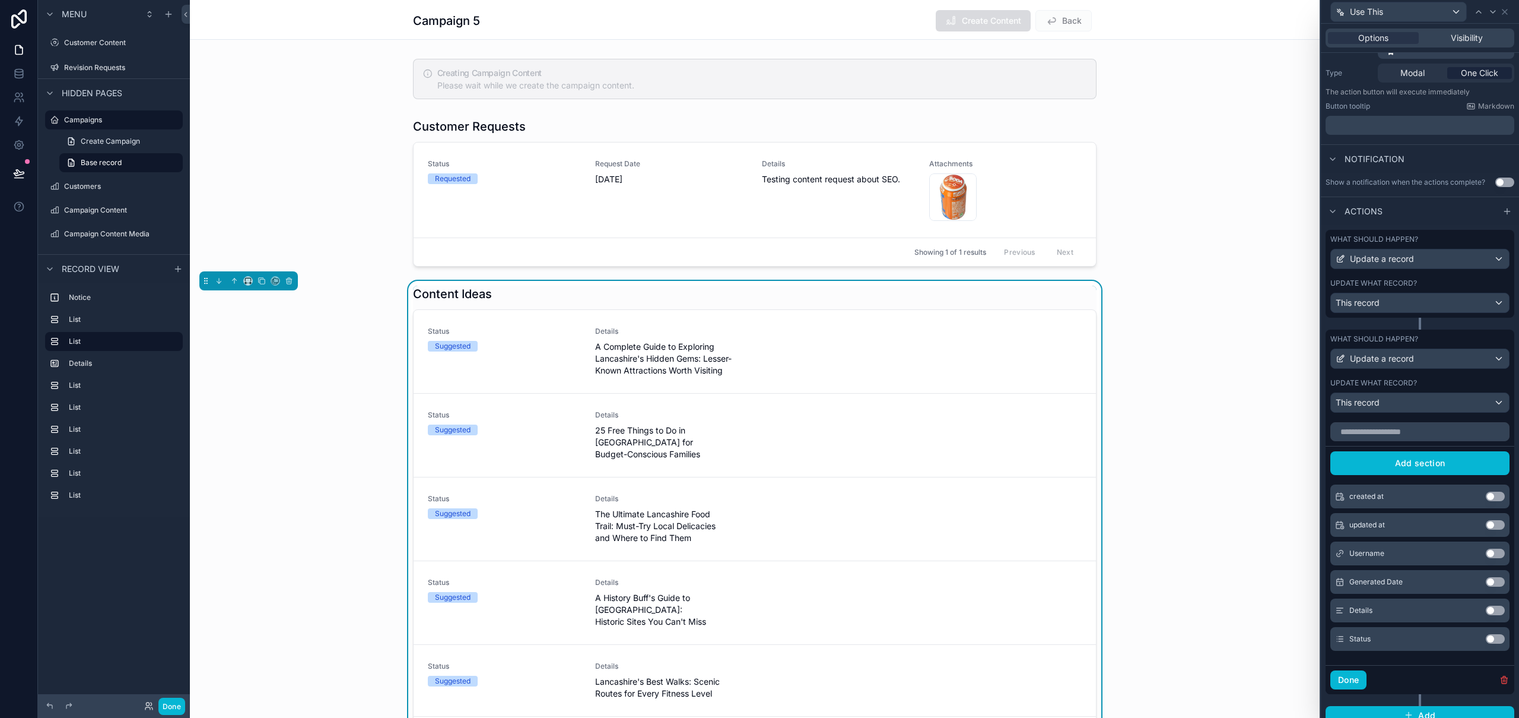
click at [1221, 365] on div "Content Ideas Status Suggested Details A Complete Guide to Exploring Lancashire…" at bounding box center [755, 567] width 1130 height 572
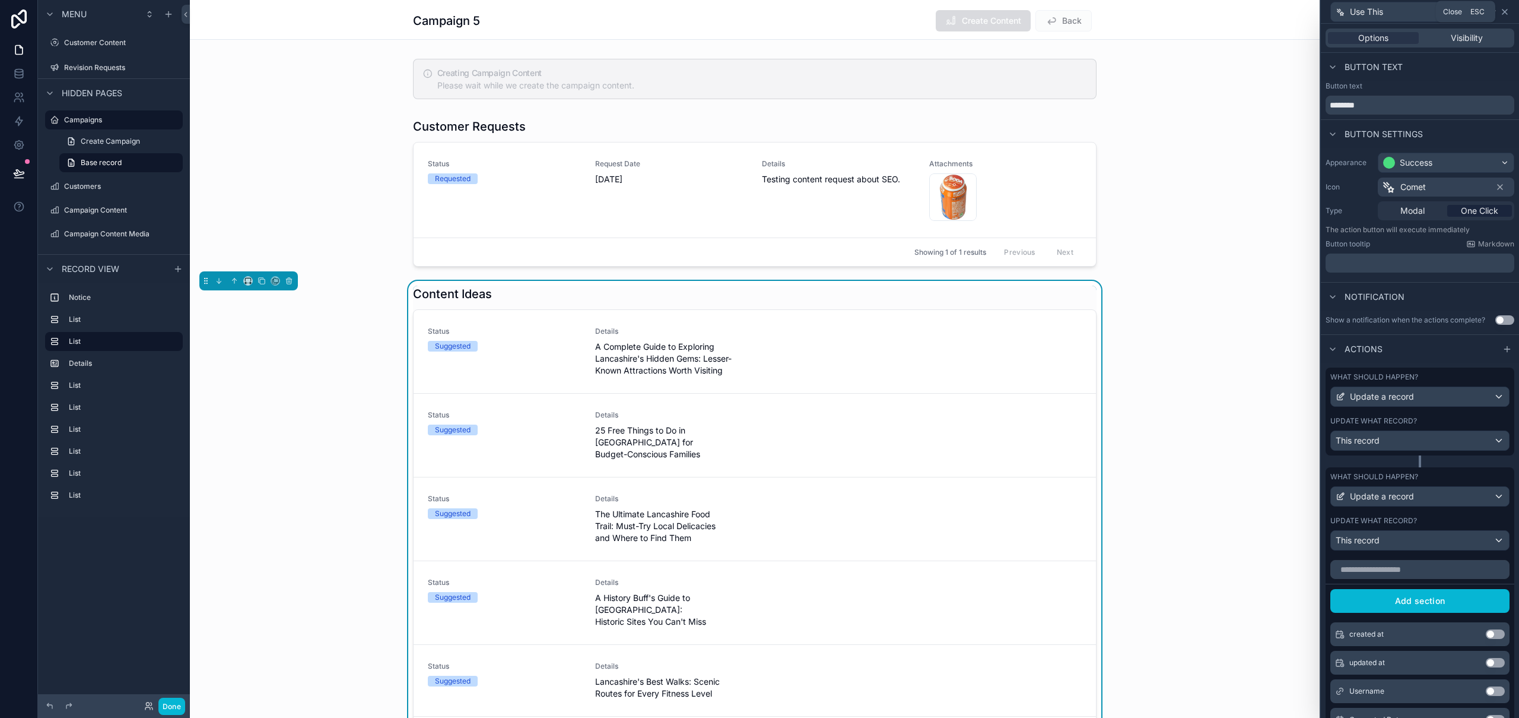
click at [1506, 12] on icon at bounding box center [1504, 11] width 9 height 9
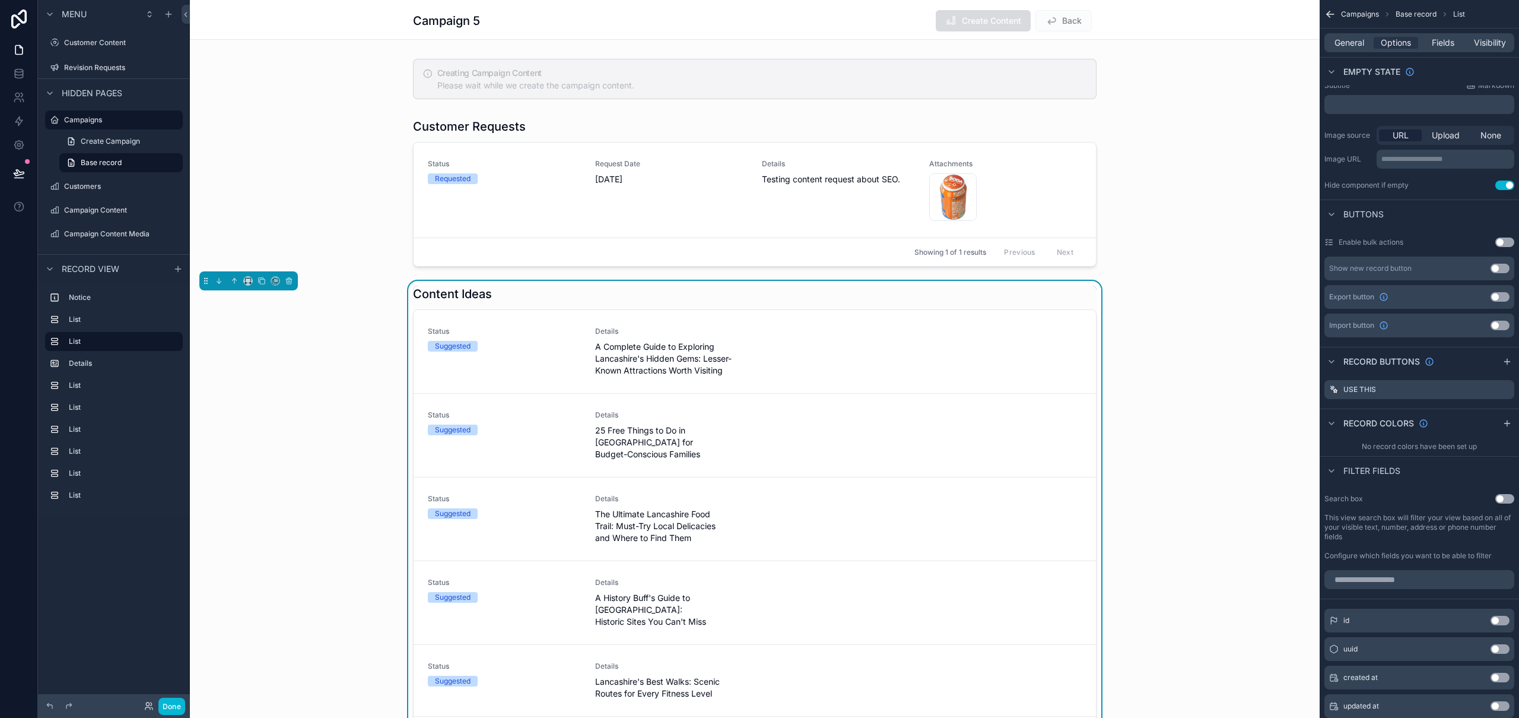
scroll to position [1781, 0]
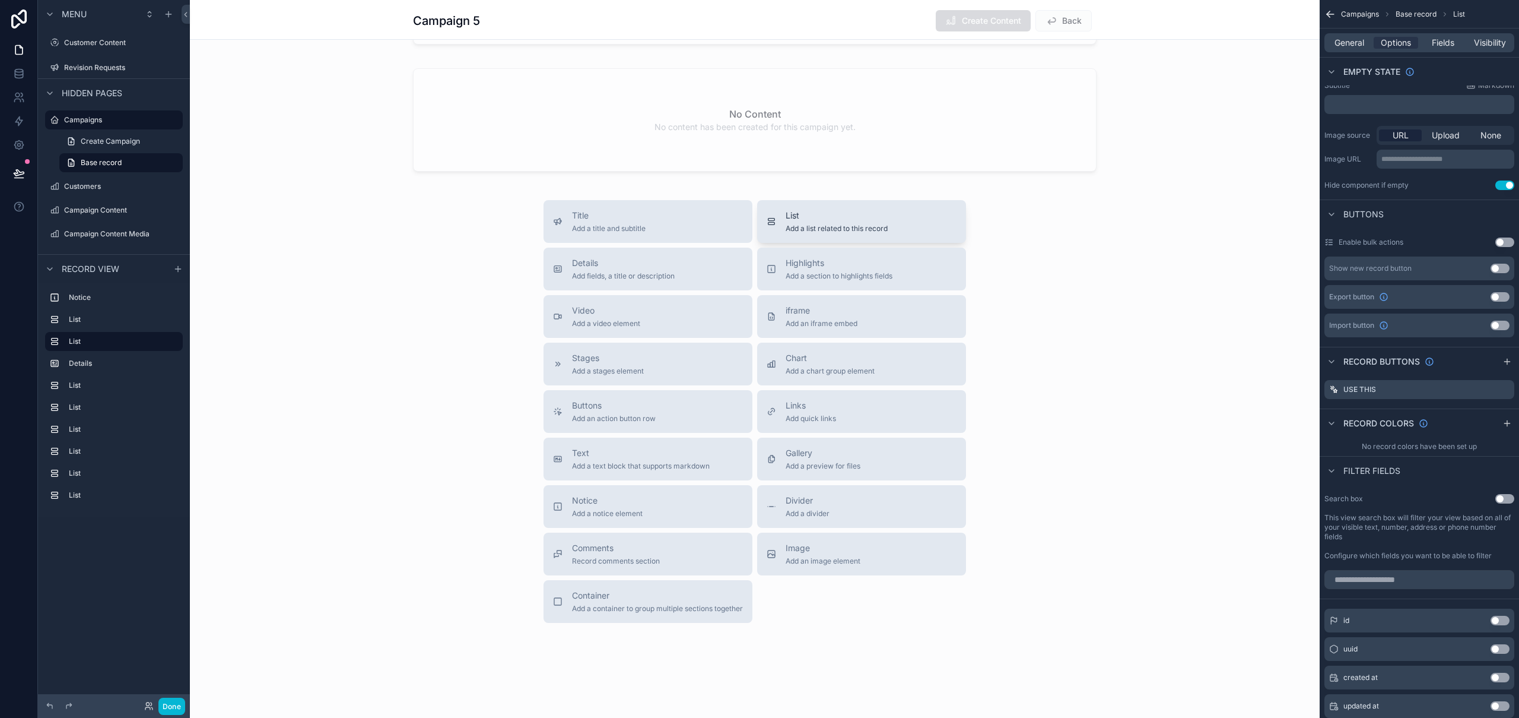
click at [870, 229] on span "Add a list related to this record" at bounding box center [837, 228] width 102 height 9
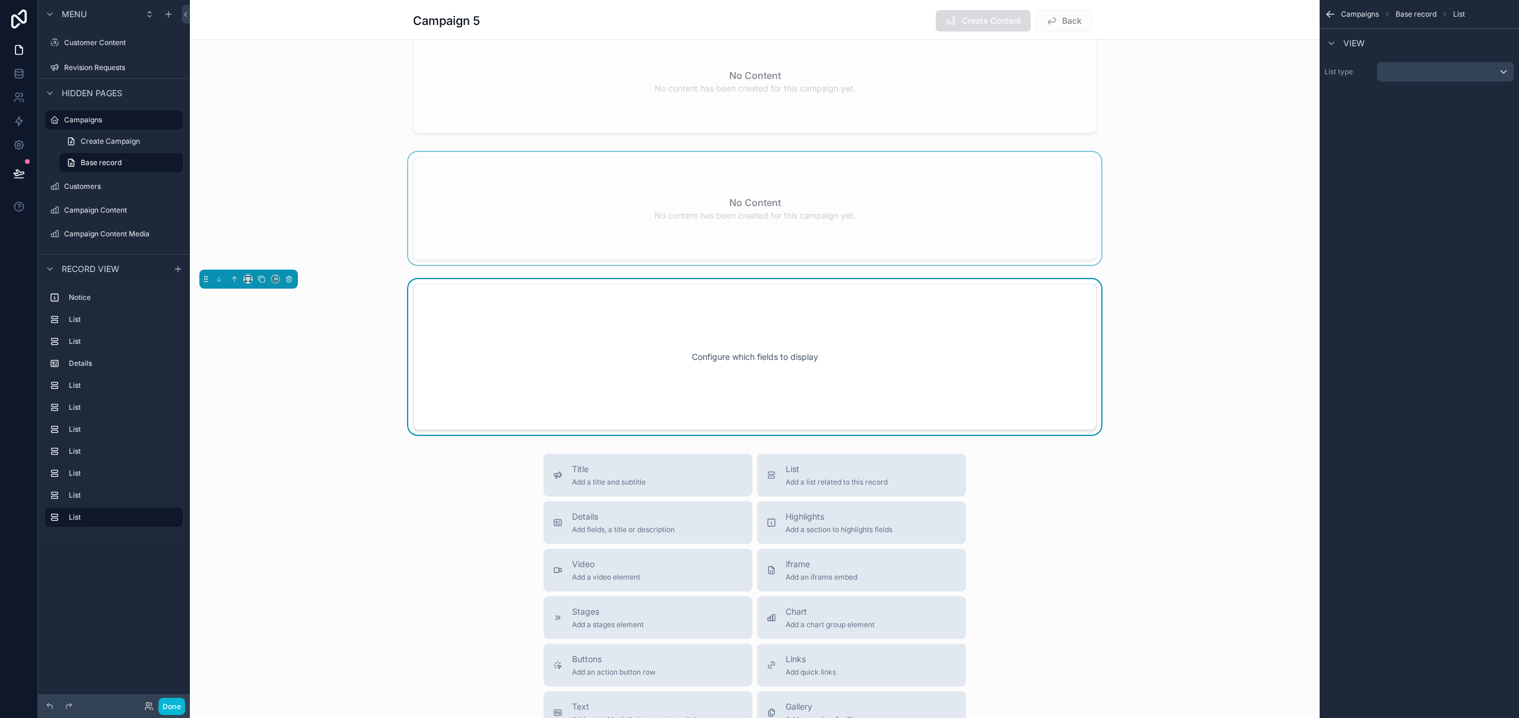
scroll to position [1690, 0]
click at [1409, 77] on div "scrollable content" at bounding box center [1446, 71] width 137 height 19
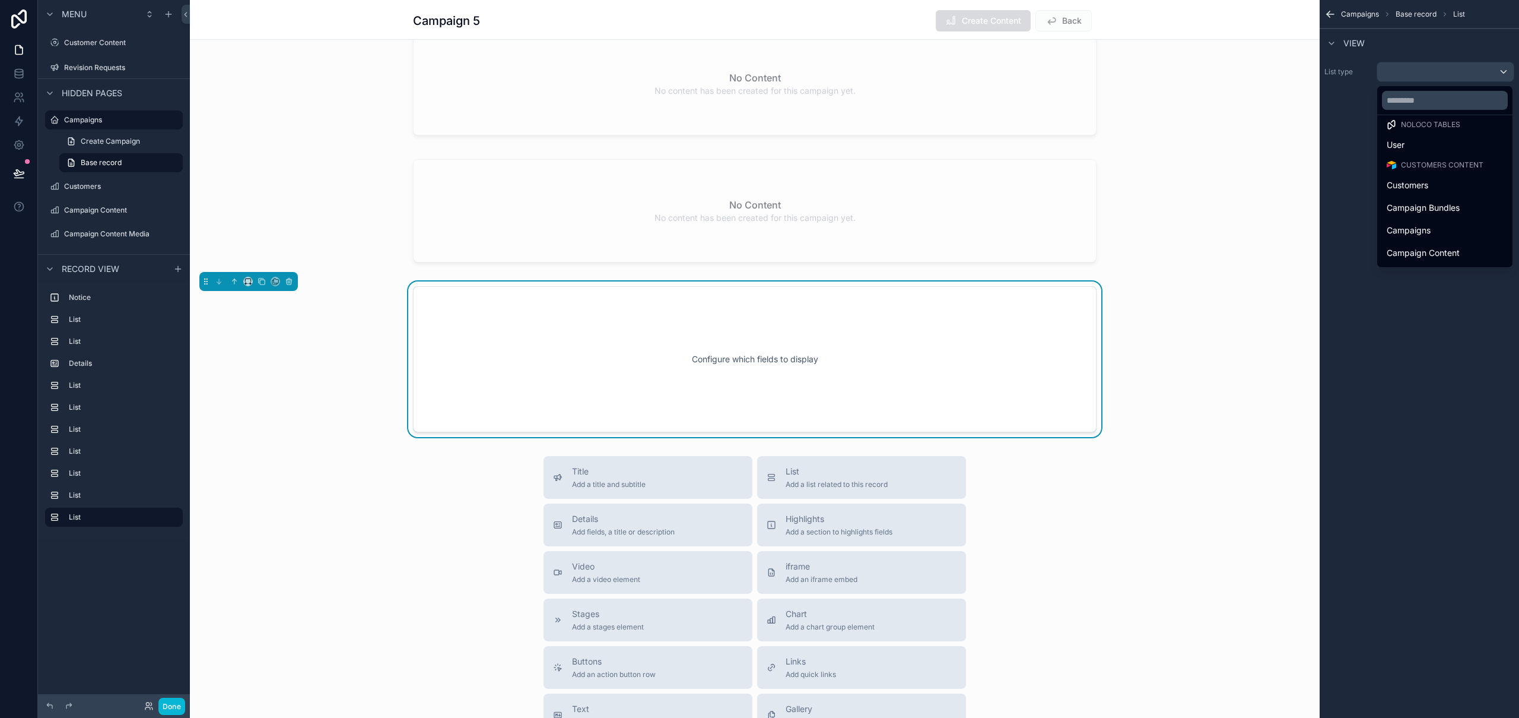
scroll to position [0, 0]
click at [1330, 14] on div "scrollable content" at bounding box center [759, 359] width 1519 height 718
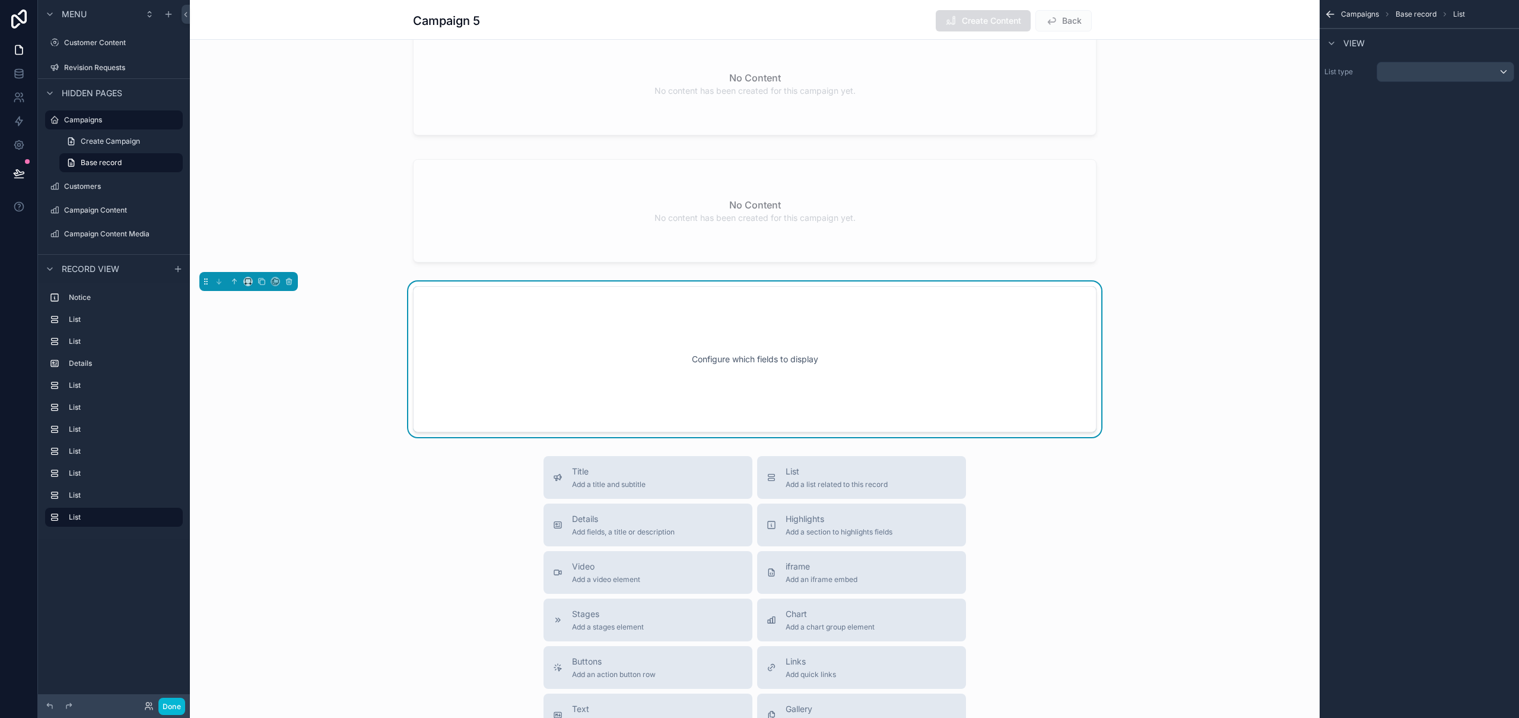
click at [1330, 14] on icon "scrollable content" at bounding box center [1331, 14] width 12 height 12
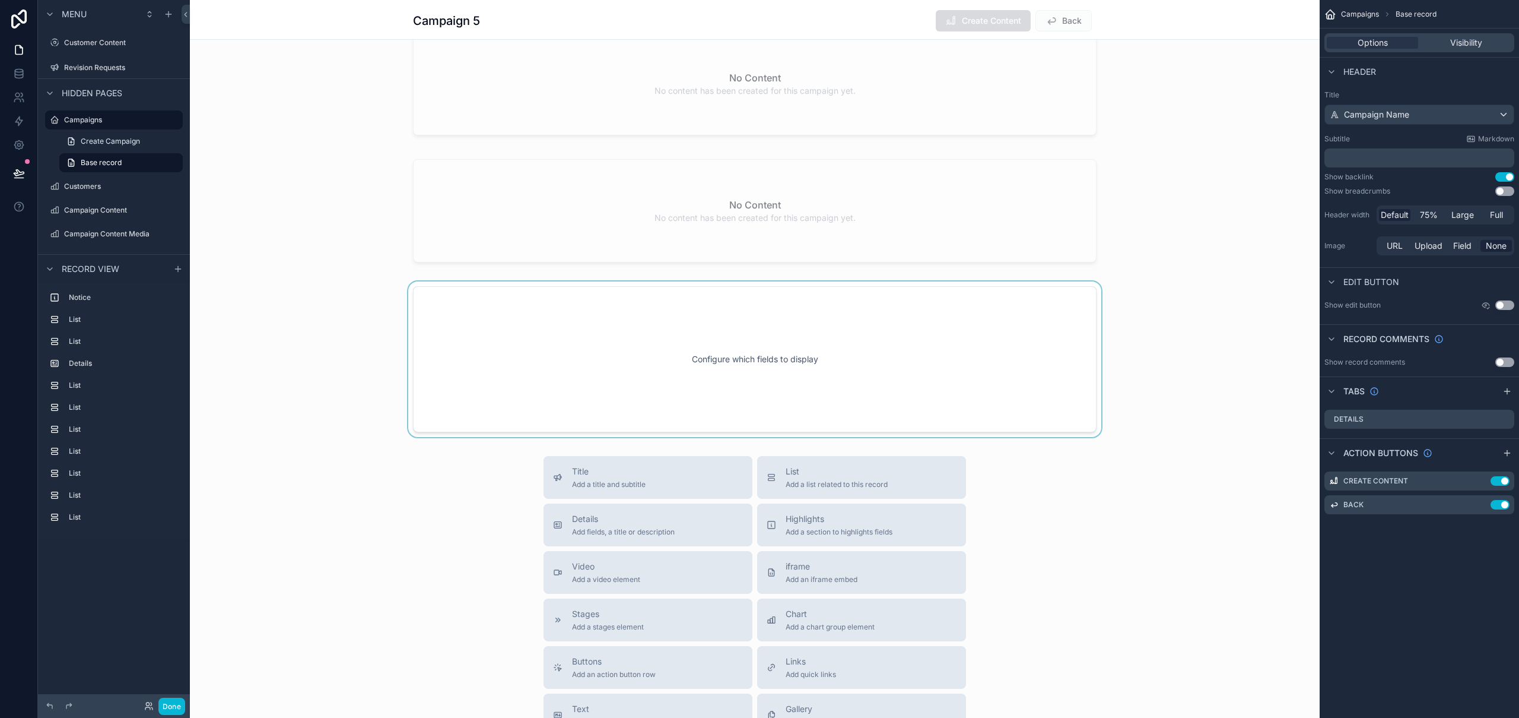
click at [888, 392] on div "scrollable content" at bounding box center [755, 359] width 1130 height 156
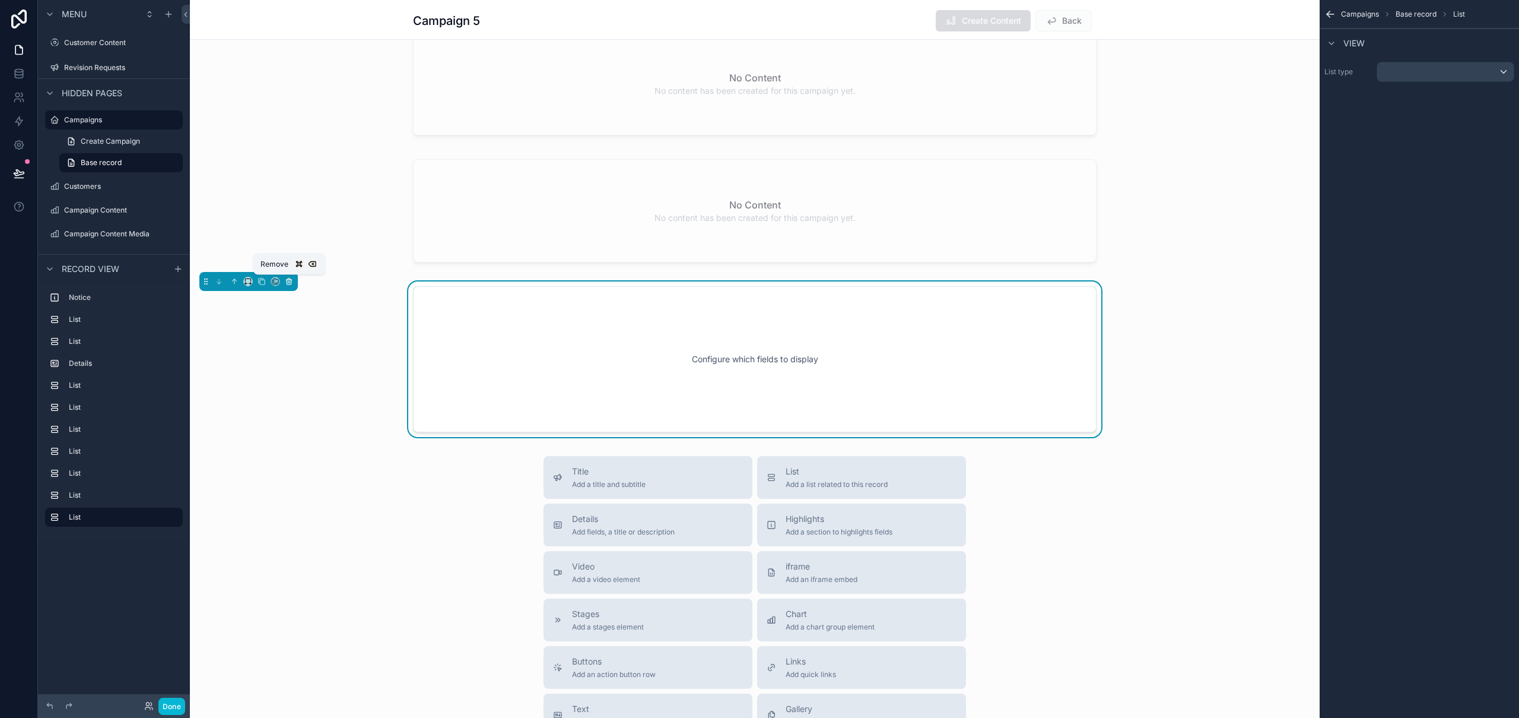
click at [290, 281] on icon "scrollable content" at bounding box center [289, 281] width 8 height 8
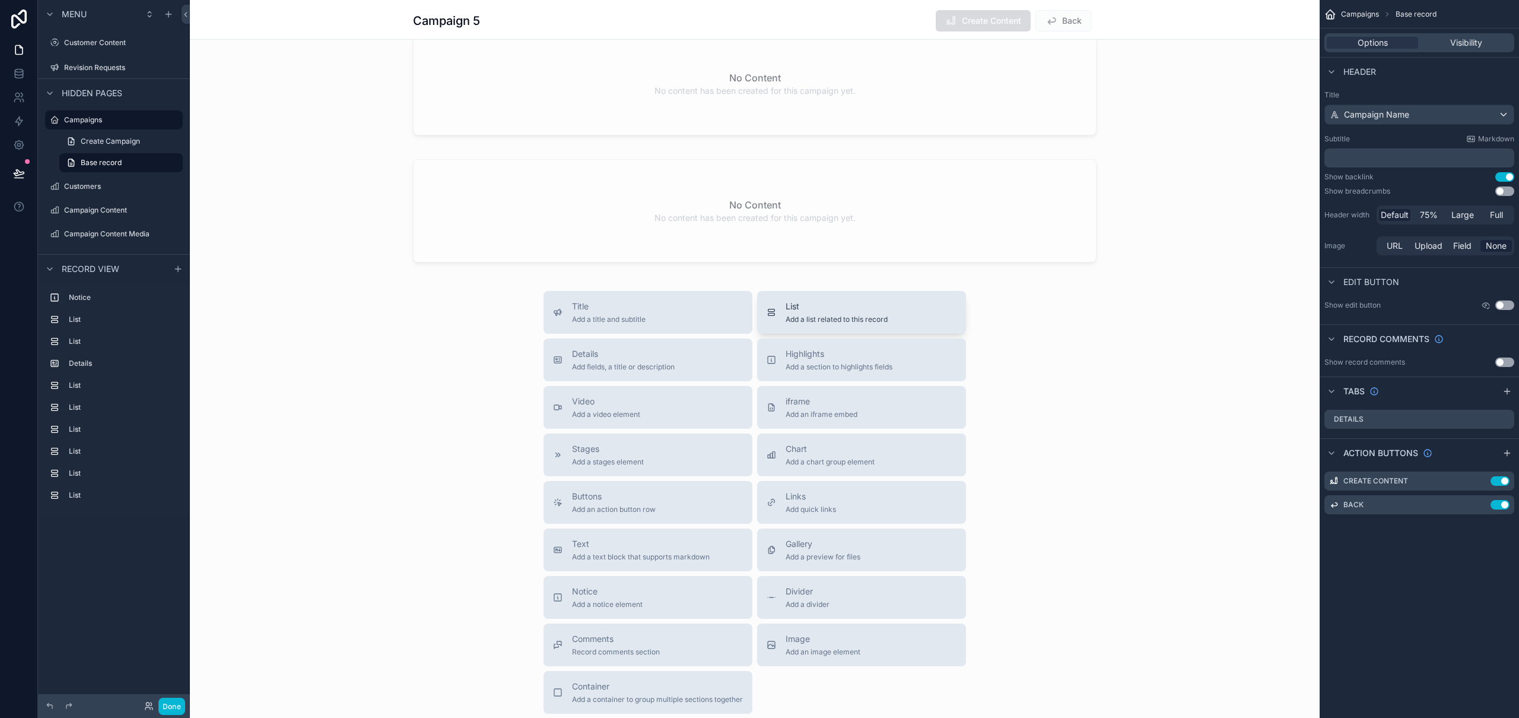
click at [845, 307] on span "List" at bounding box center [837, 306] width 102 height 12
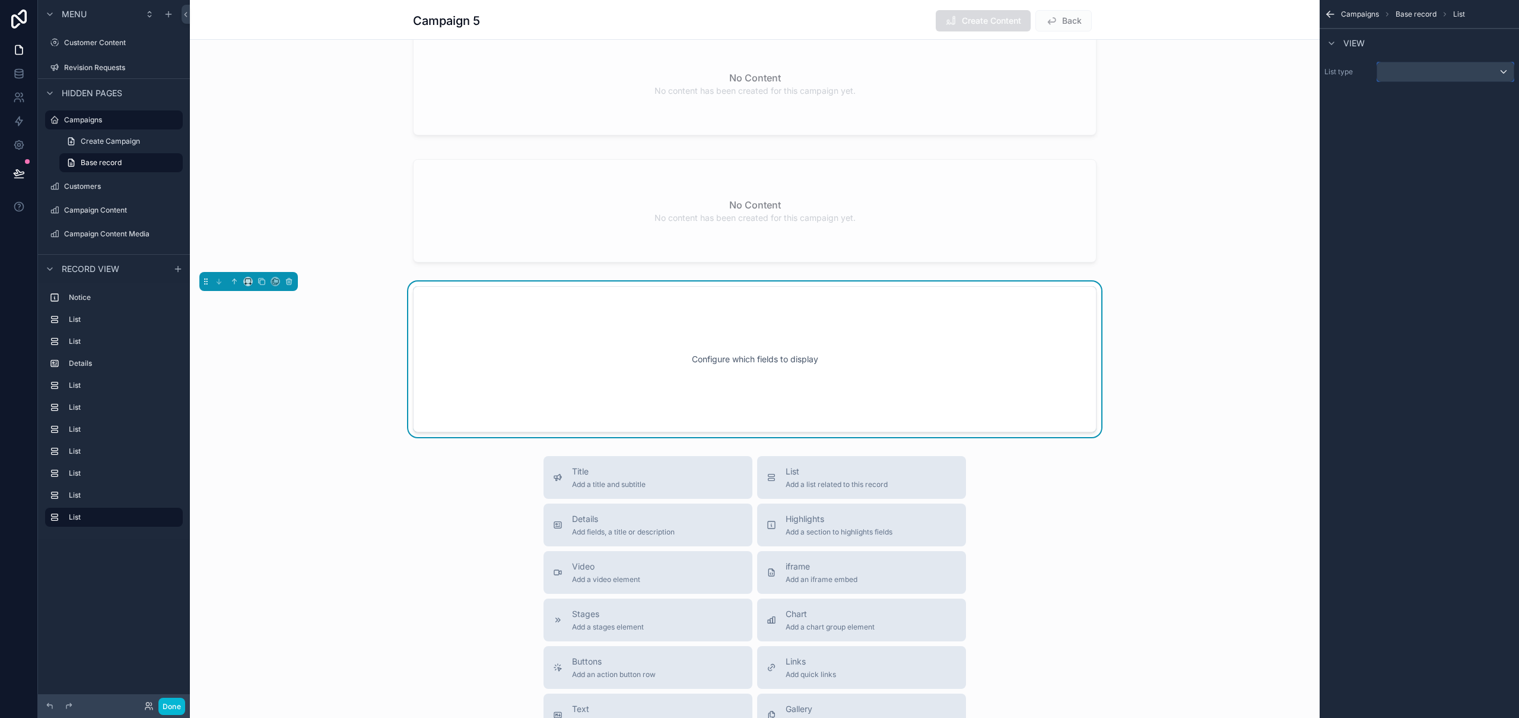
click at [1419, 68] on div "scrollable content" at bounding box center [1446, 71] width 137 height 19
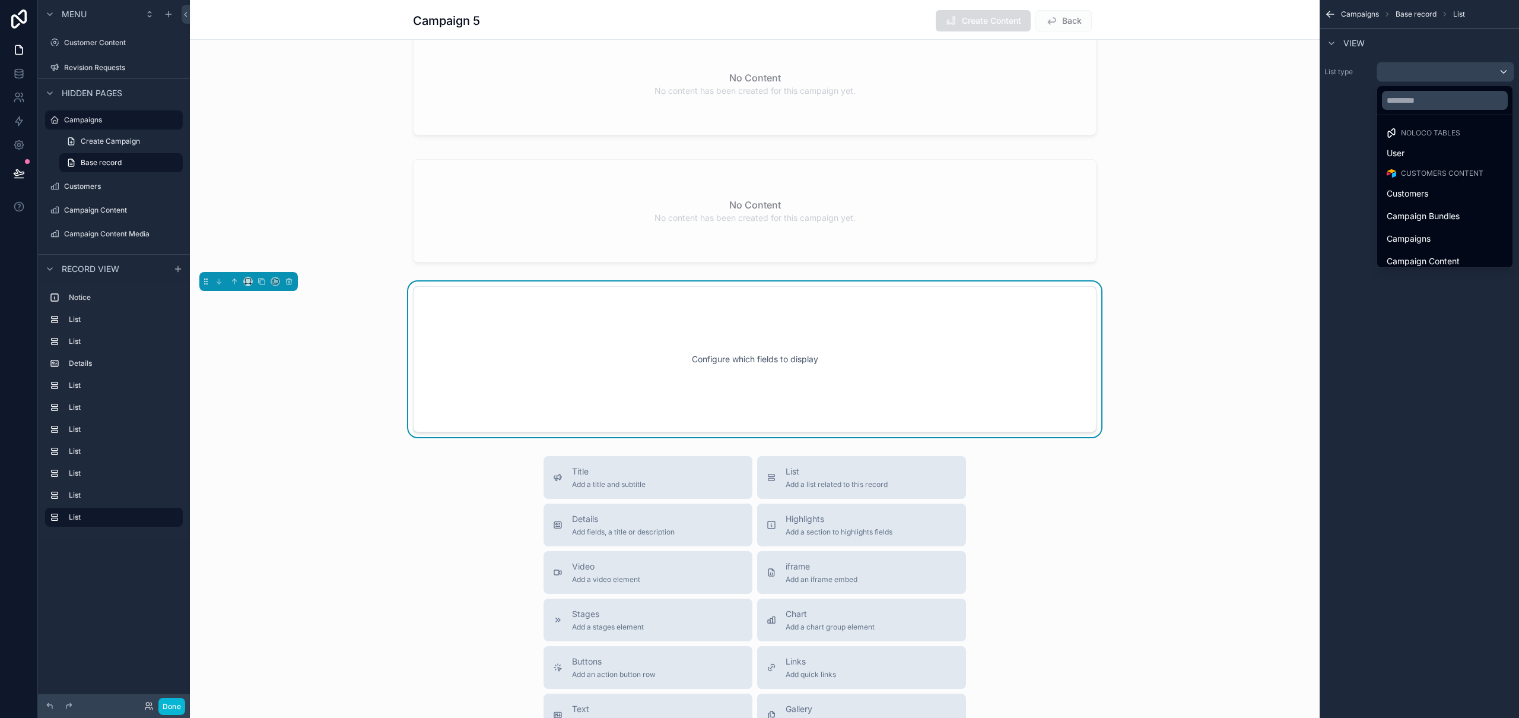
click at [1436, 42] on div "scrollable content" at bounding box center [759, 359] width 1519 height 718
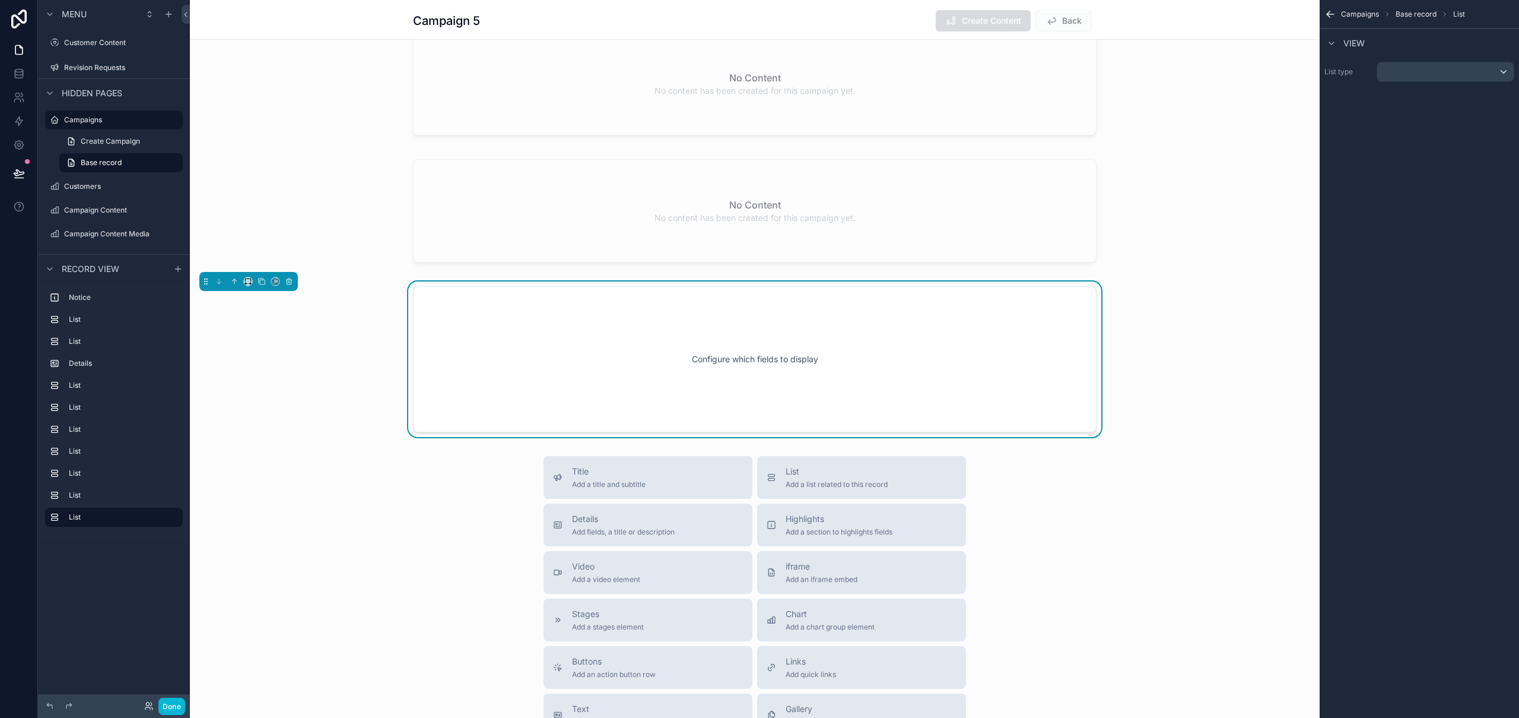
click at [1332, 15] on icon "scrollable content" at bounding box center [1331, 14] width 12 height 12
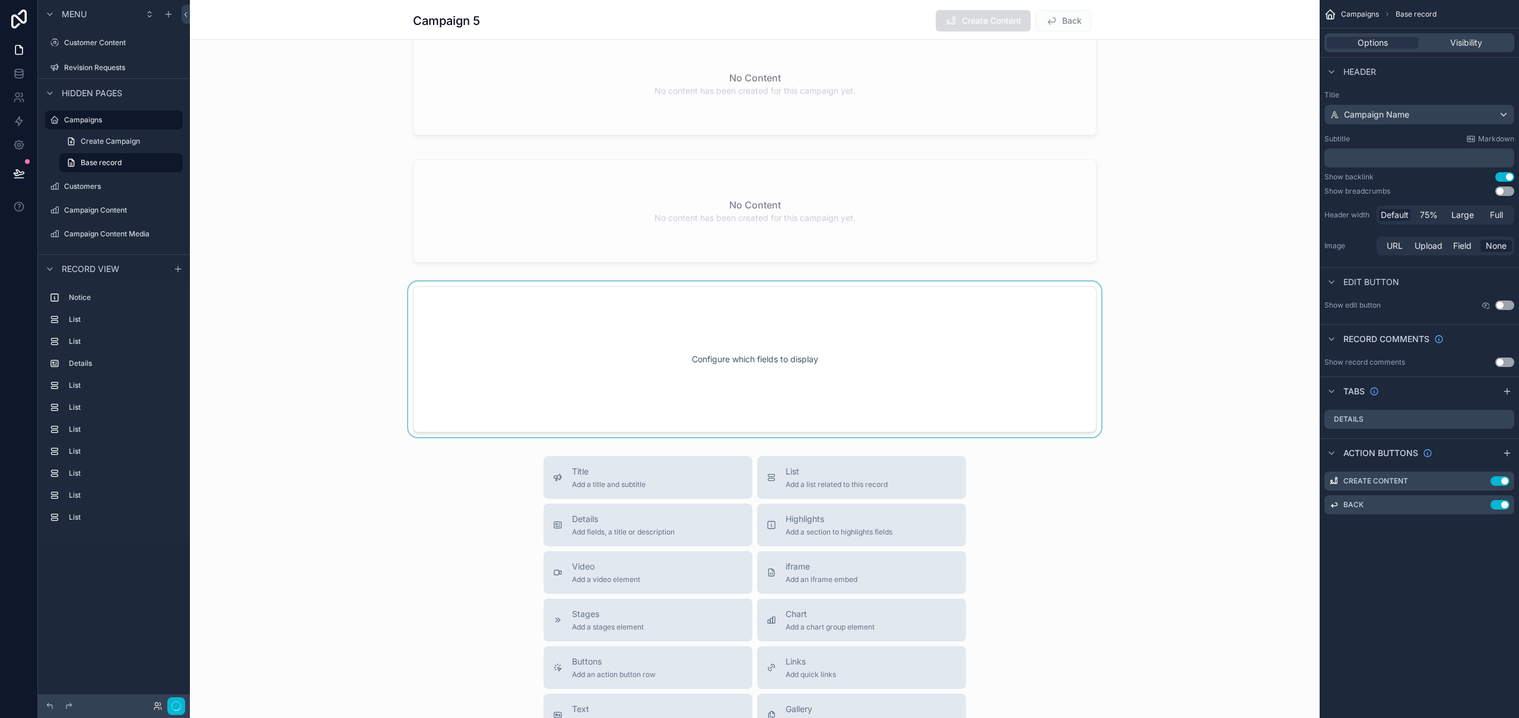
click at [534, 345] on div "scrollable content" at bounding box center [755, 359] width 1130 height 156
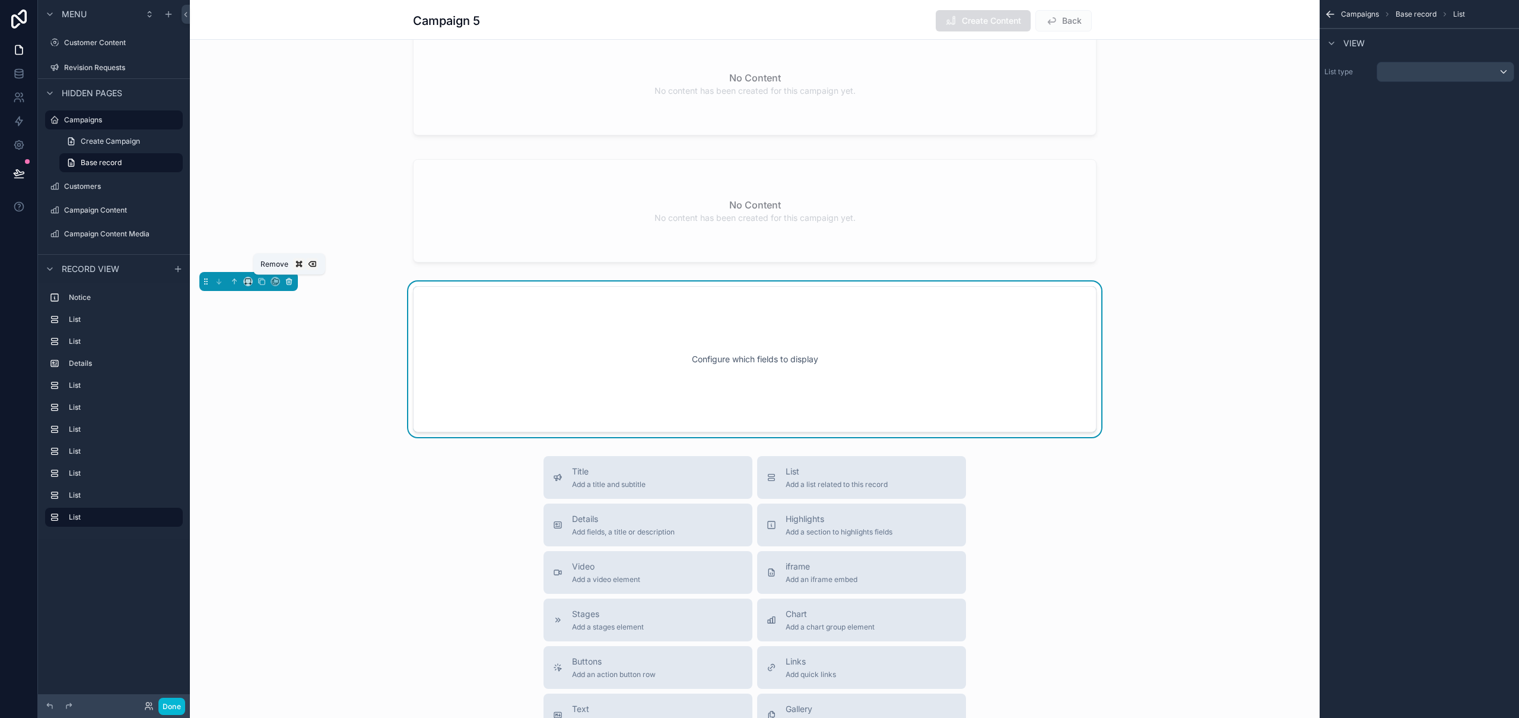
click at [285, 281] on icon "scrollable content" at bounding box center [289, 281] width 8 height 8
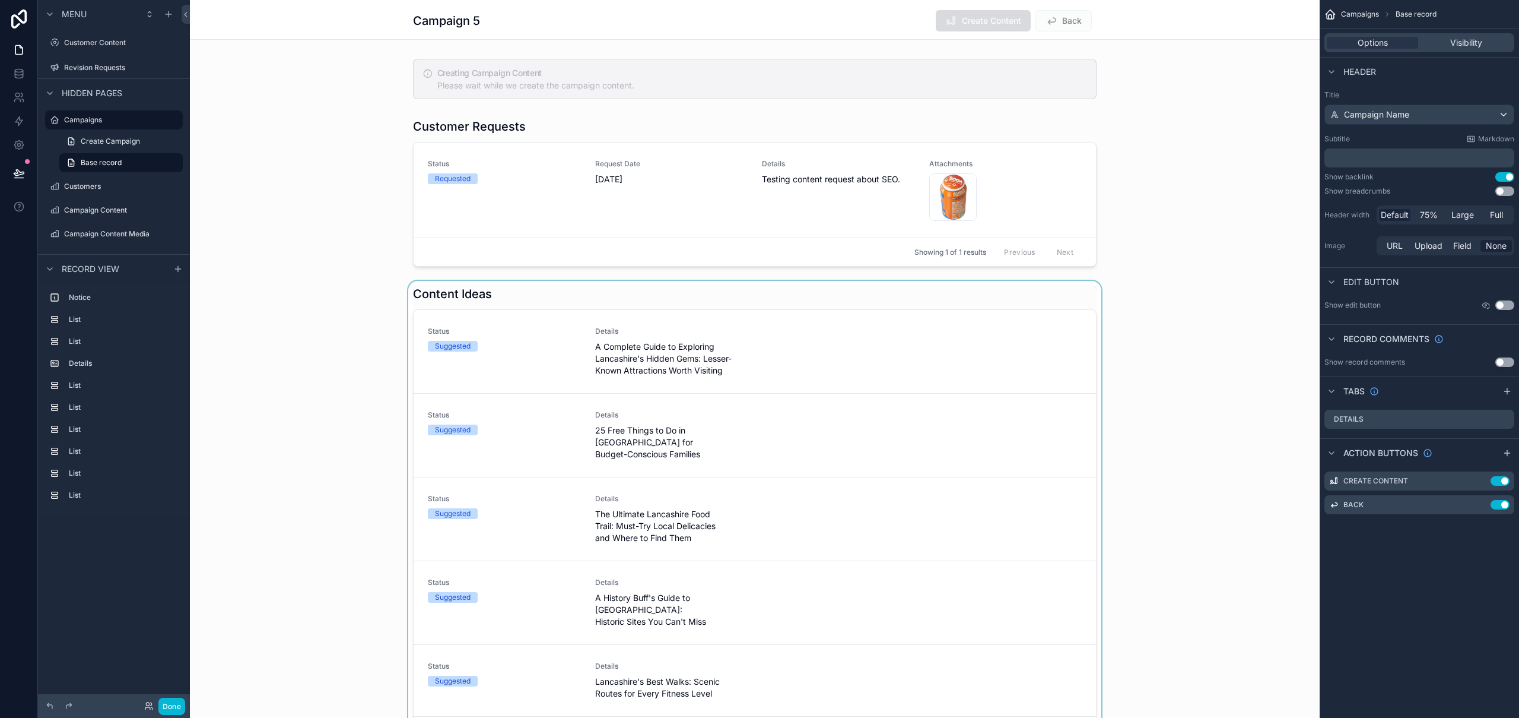
click at [971, 337] on div "scrollable content" at bounding box center [755, 567] width 1130 height 572
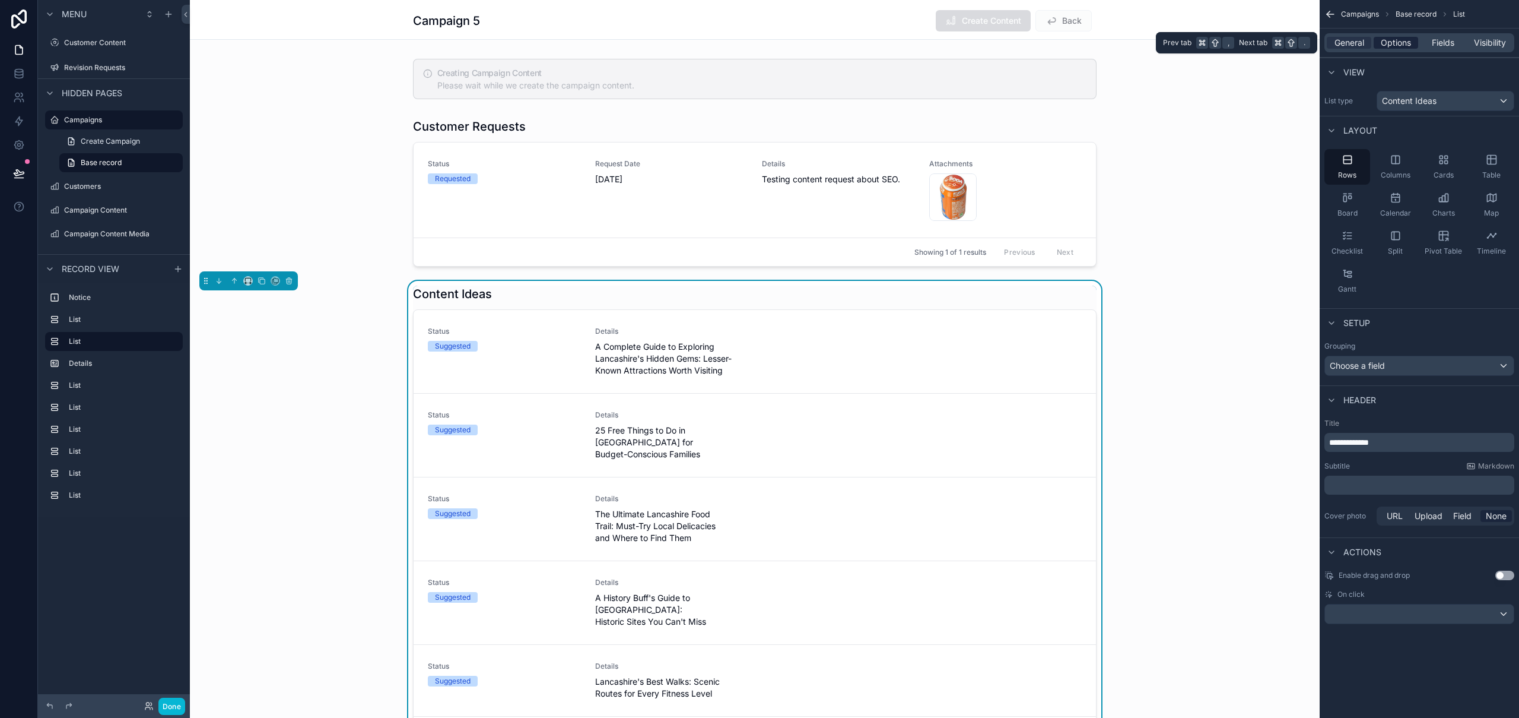
click at [1405, 44] on span "Options" at bounding box center [1396, 43] width 30 height 12
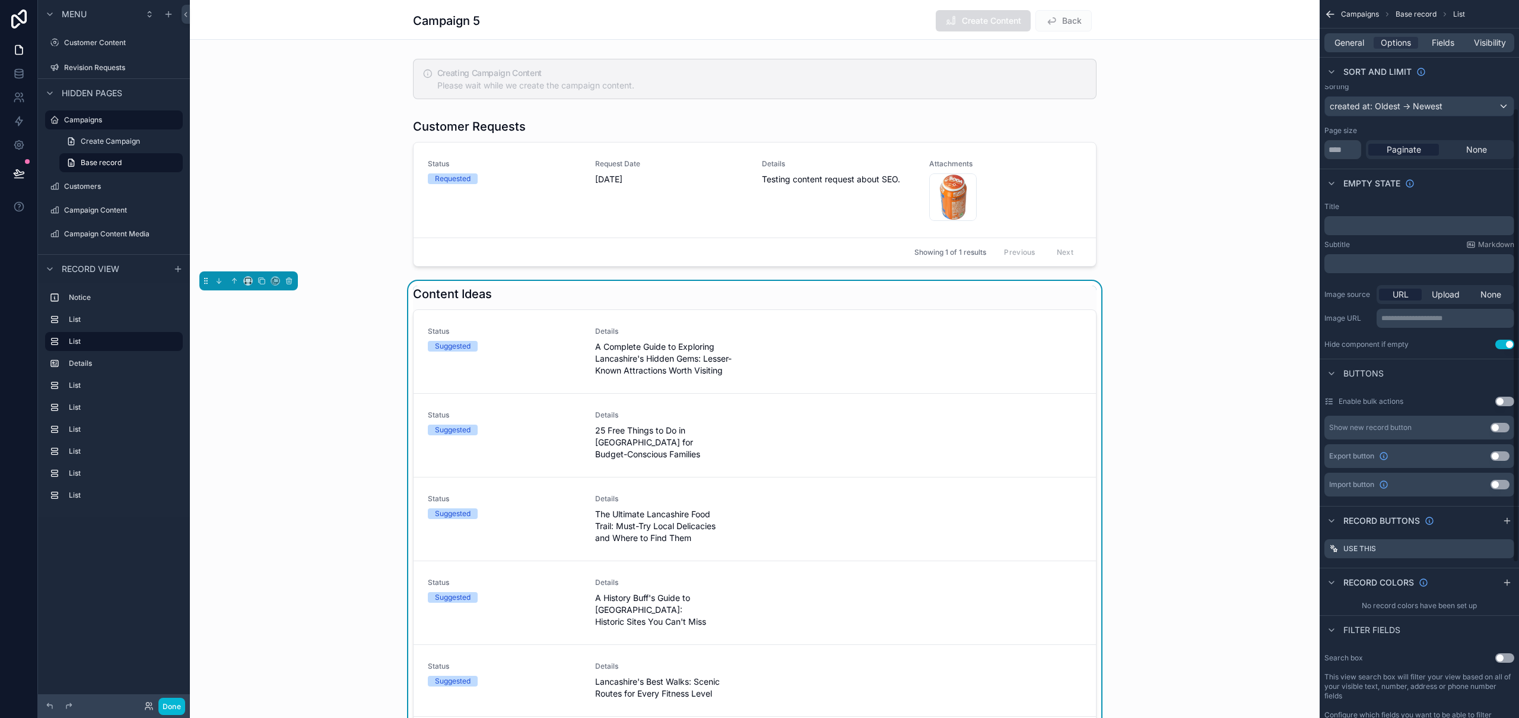
scroll to position [171, 0]
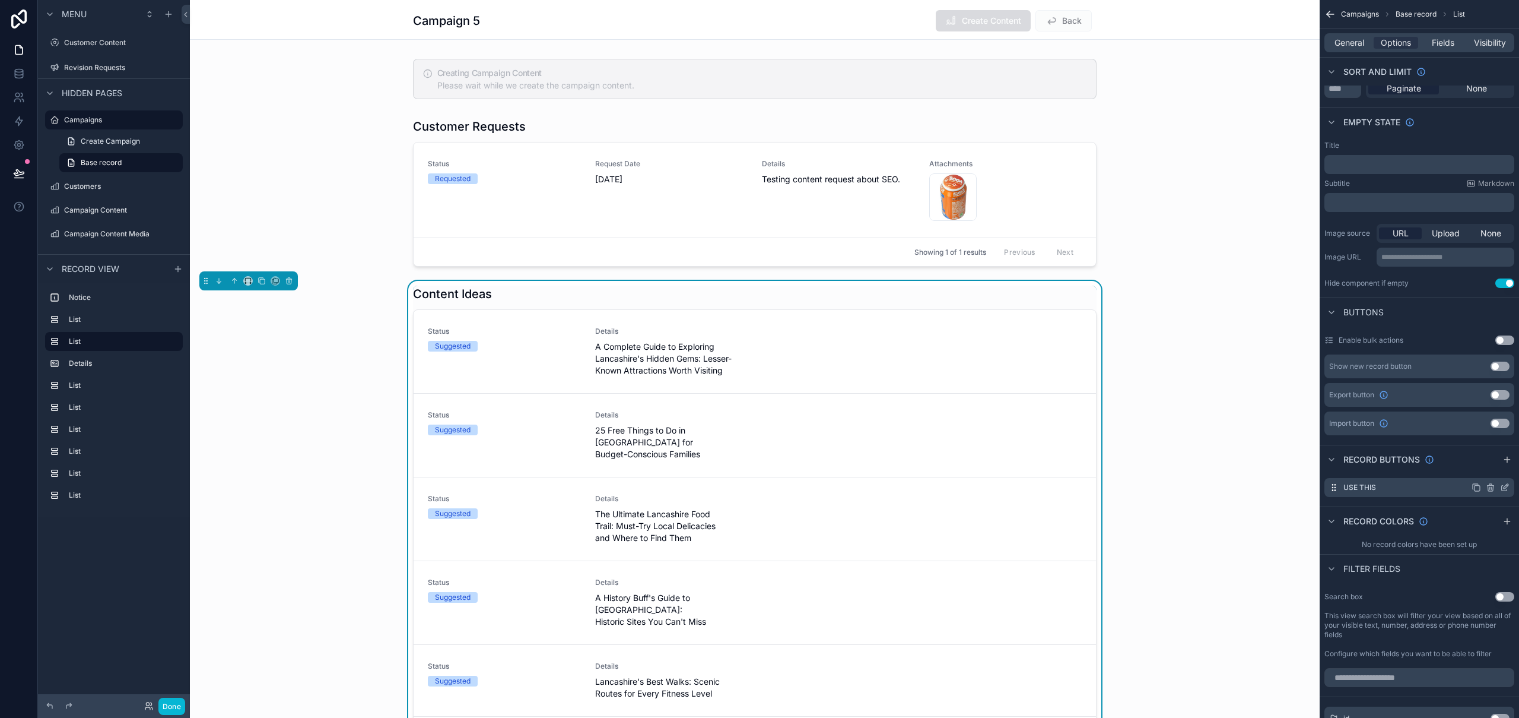
click at [1508, 488] on icon "scrollable content" at bounding box center [1504, 487] width 9 height 9
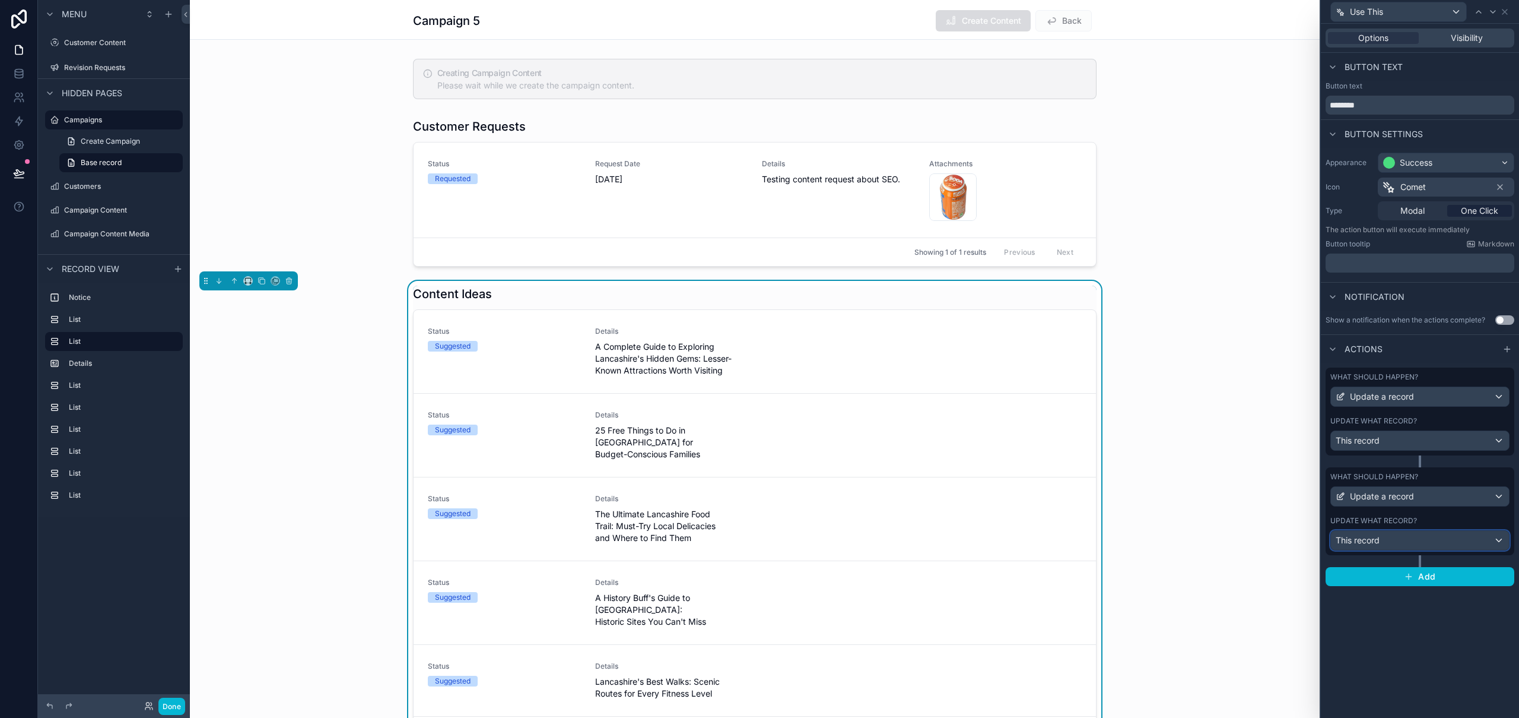
click at [1411, 542] on div "This record" at bounding box center [1420, 540] width 178 height 19
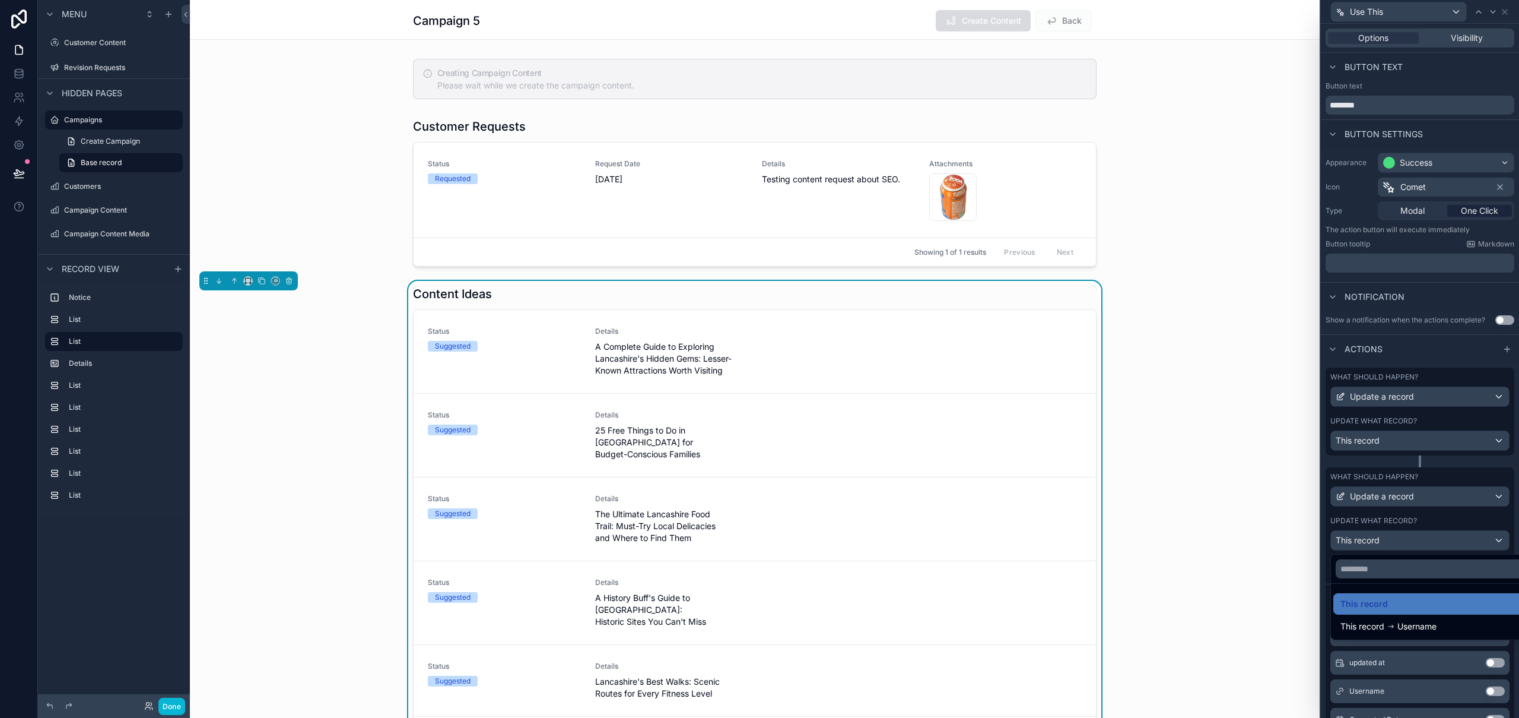
click at [1394, 626] on icon at bounding box center [1391, 626] width 8 height 8
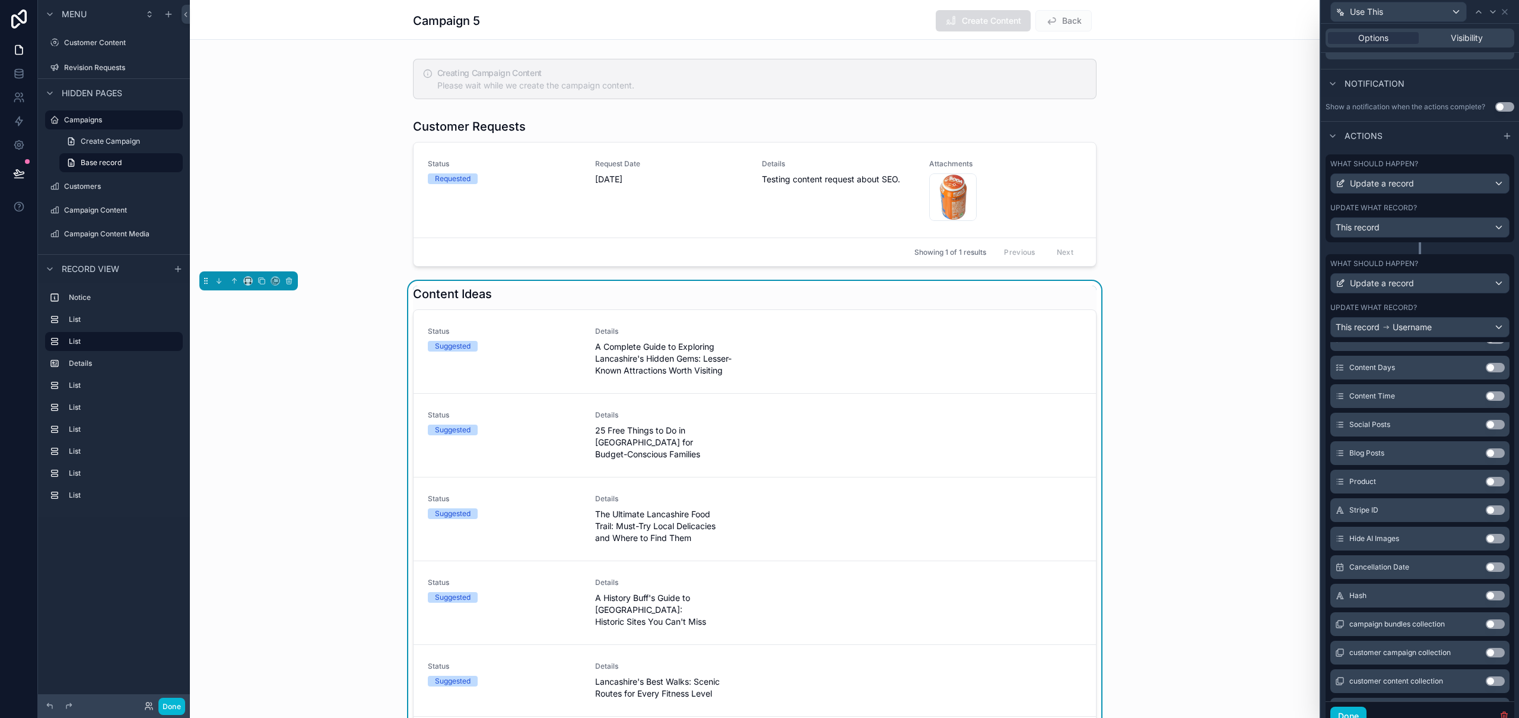
scroll to position [0, 0]
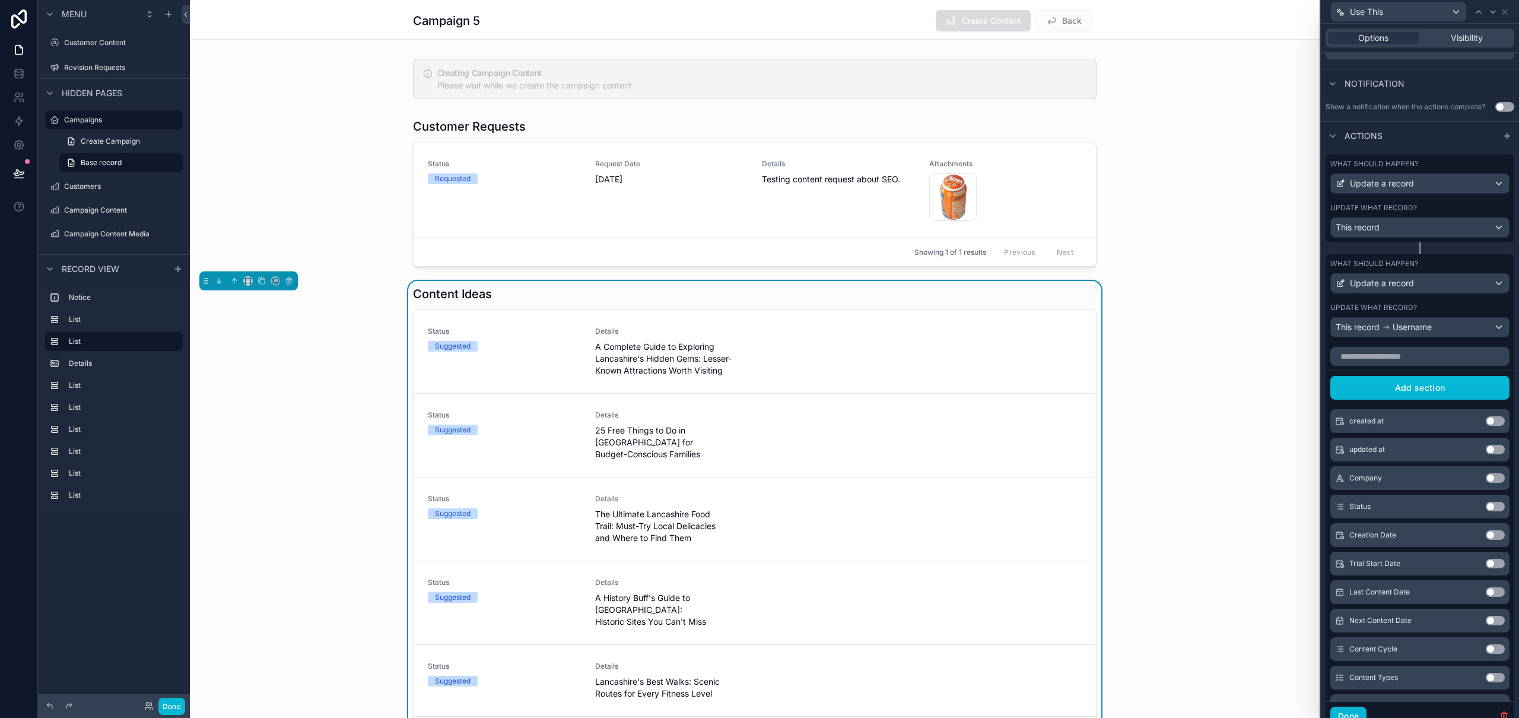
click at [1478, 271] on div "What should happen? Update a record" at bounding box center [1420, 276] width 179 height 34
click at [1458, 283] on div "Update a record" at bounding box center [1420, 283] width 178 height 19
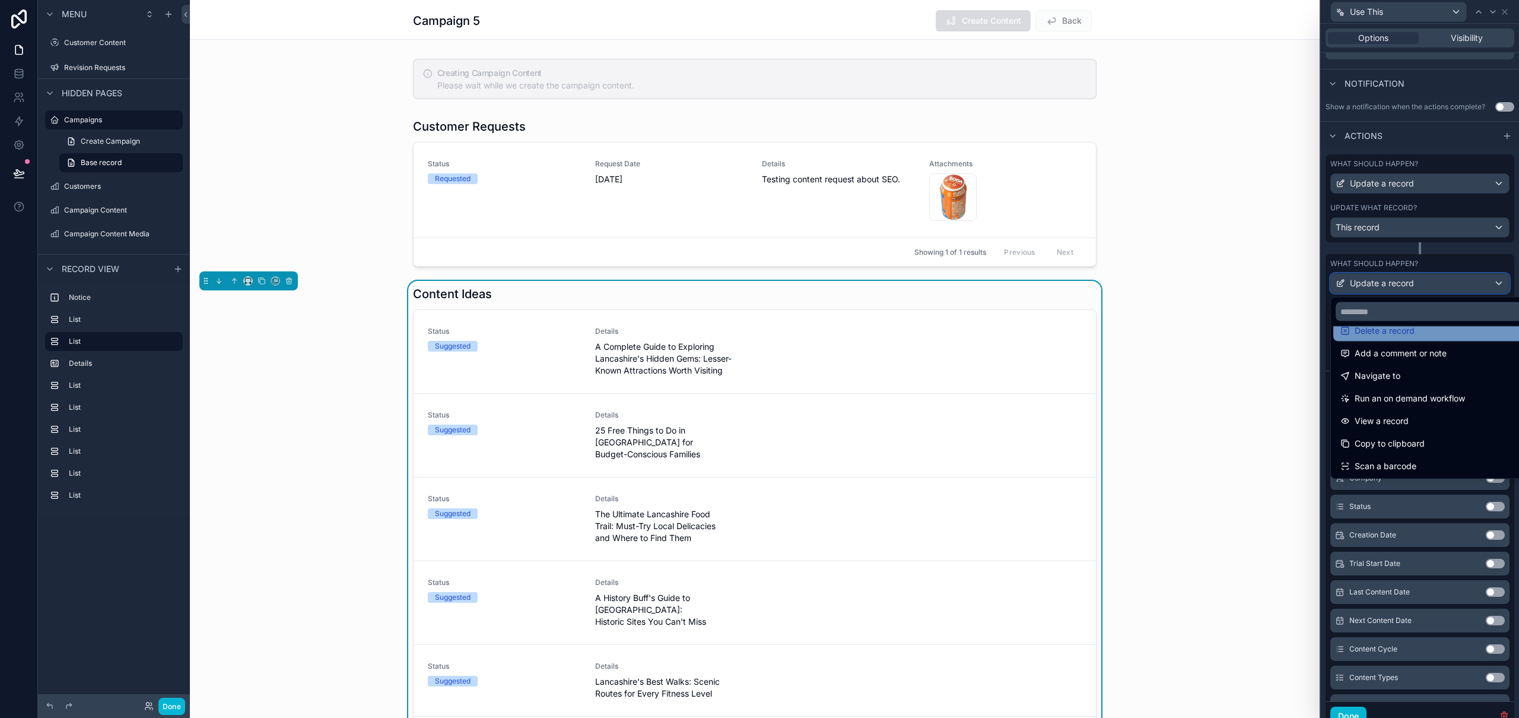
scroll to position [62, 0]
click at [1277, 269] on div "scrollable content" at bounding box center [755, 192] width 1130 height 158
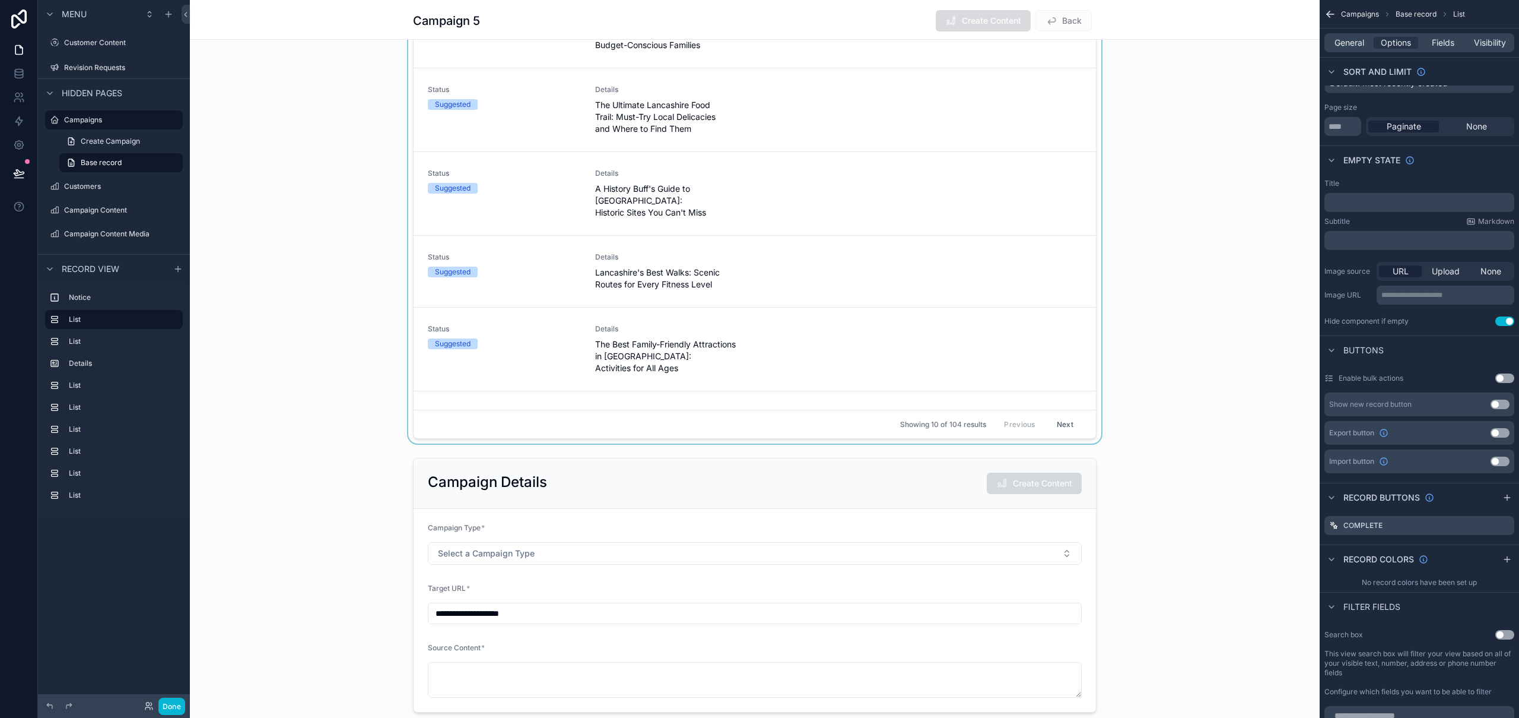
scroll to position [659, 0]
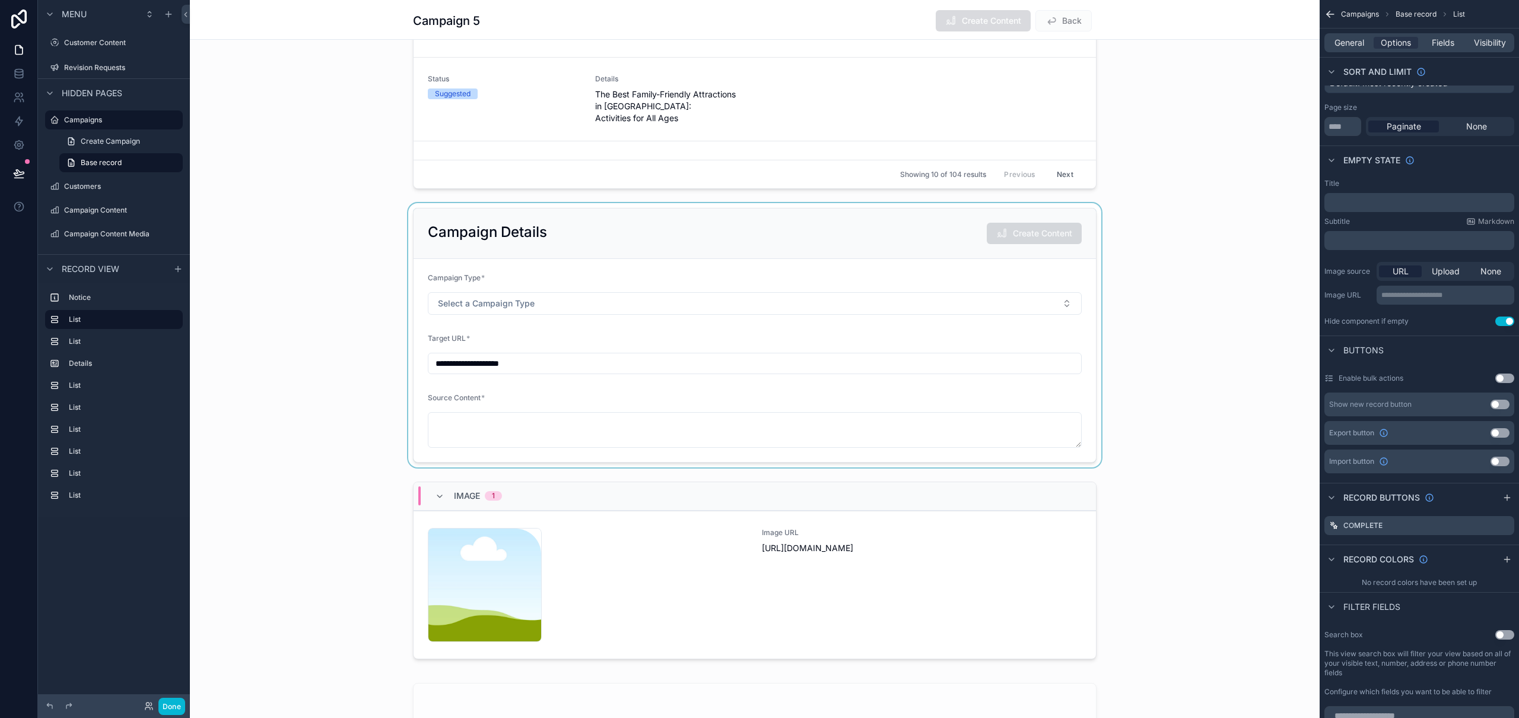
click at [872, 227] on div "scrollable content" at bounding box center [755, 335] width 1130 height 264
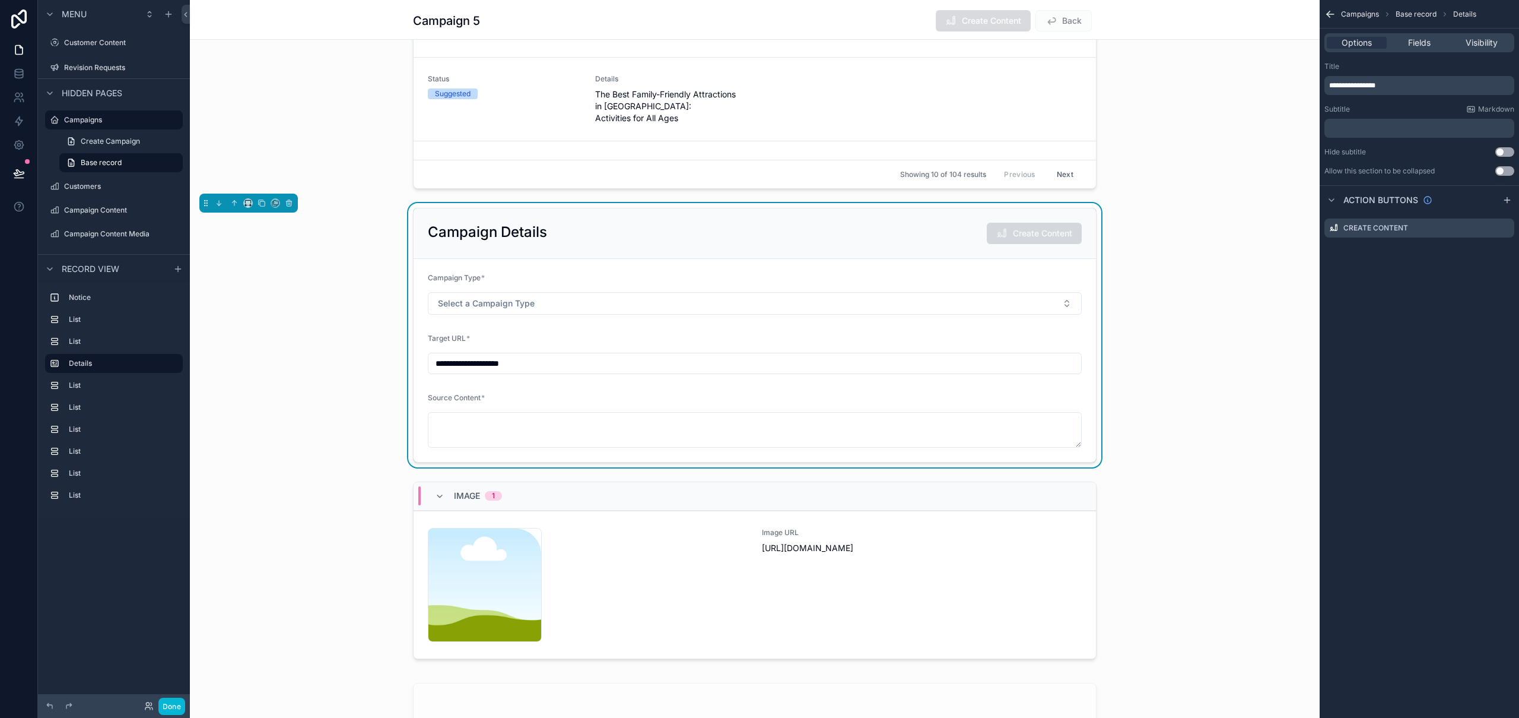
scroll to position [0, 0]
click at [263, 204] on icon "scrollable content" at bounding box center [262, 203] width 8 height 8
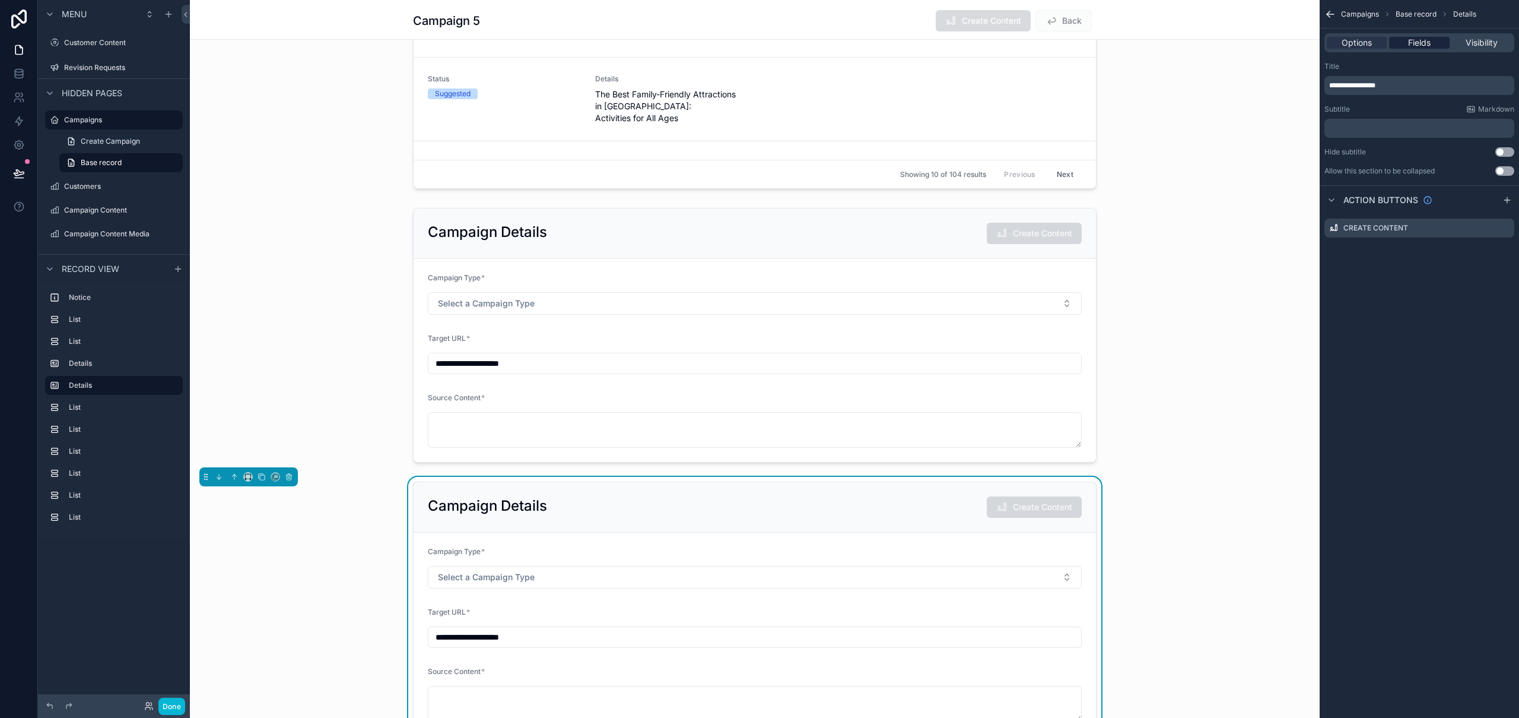
click at [1427, 45] on span "Fields" at bounding box center [1419, 43] width 23 height 12
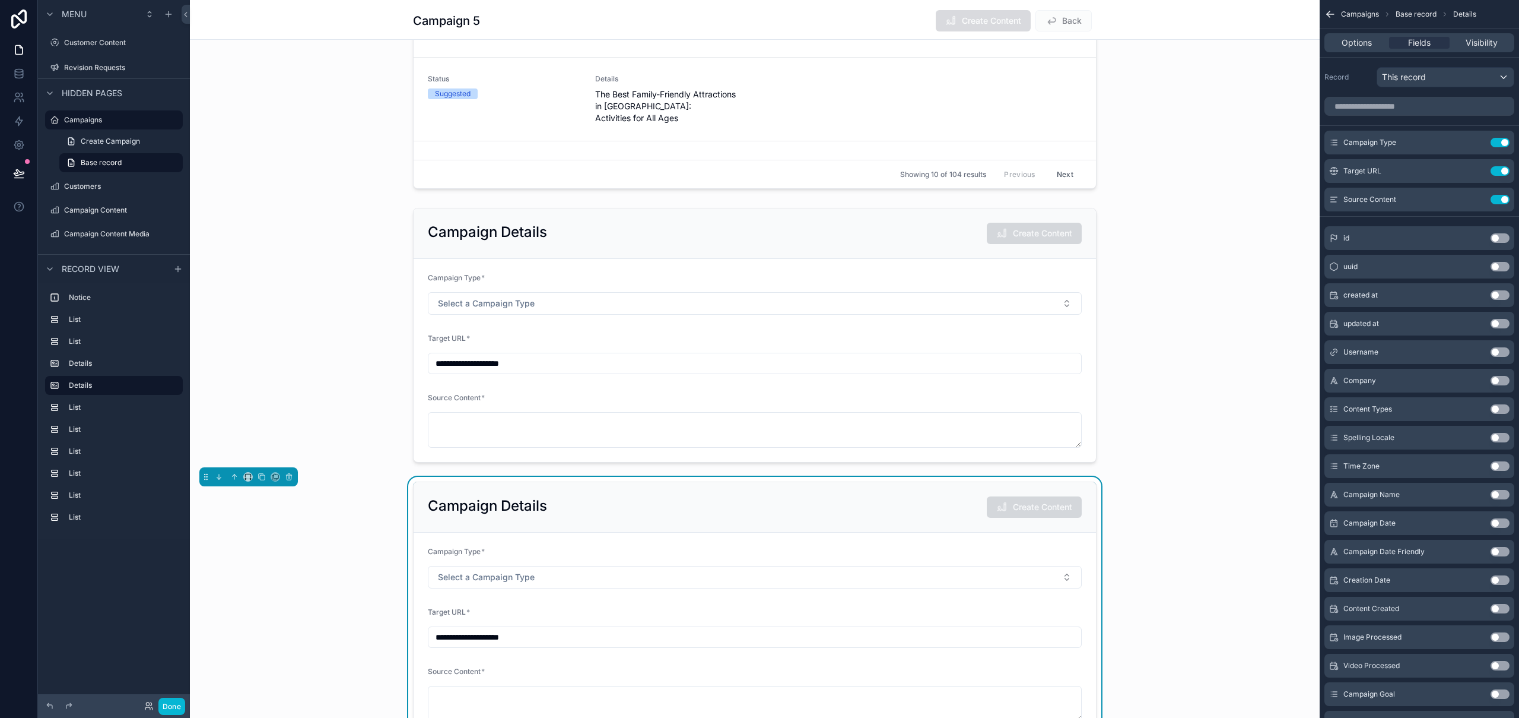
click at [1502, 351] on button "Use setting" at bounding box center [1500, 351] width 19 height 9
click at [1479, 229] on icon "scrollable content" at bounding box center [1476, 227] width 9 height 9
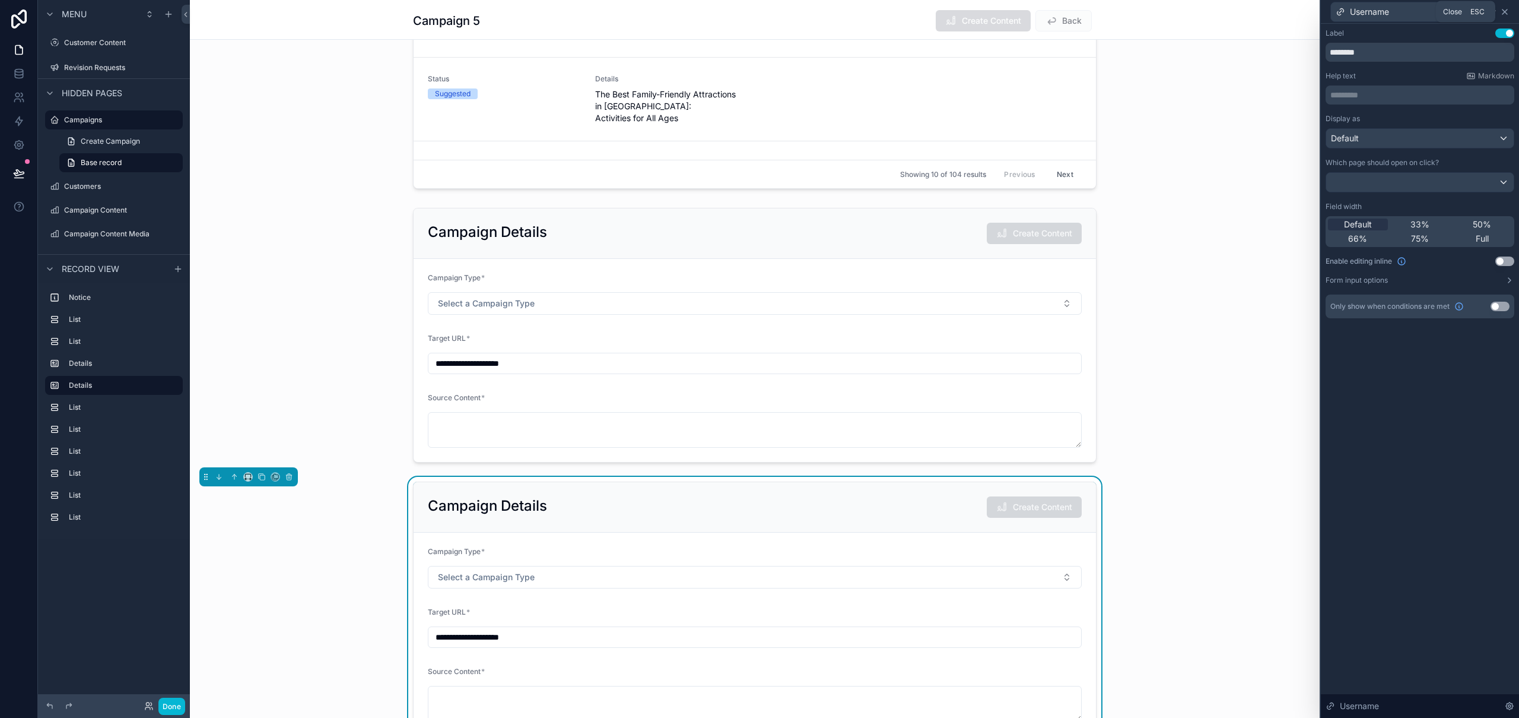
click at [1505, 10] on icon at bounding box center [1504, 11] width 9 height 9
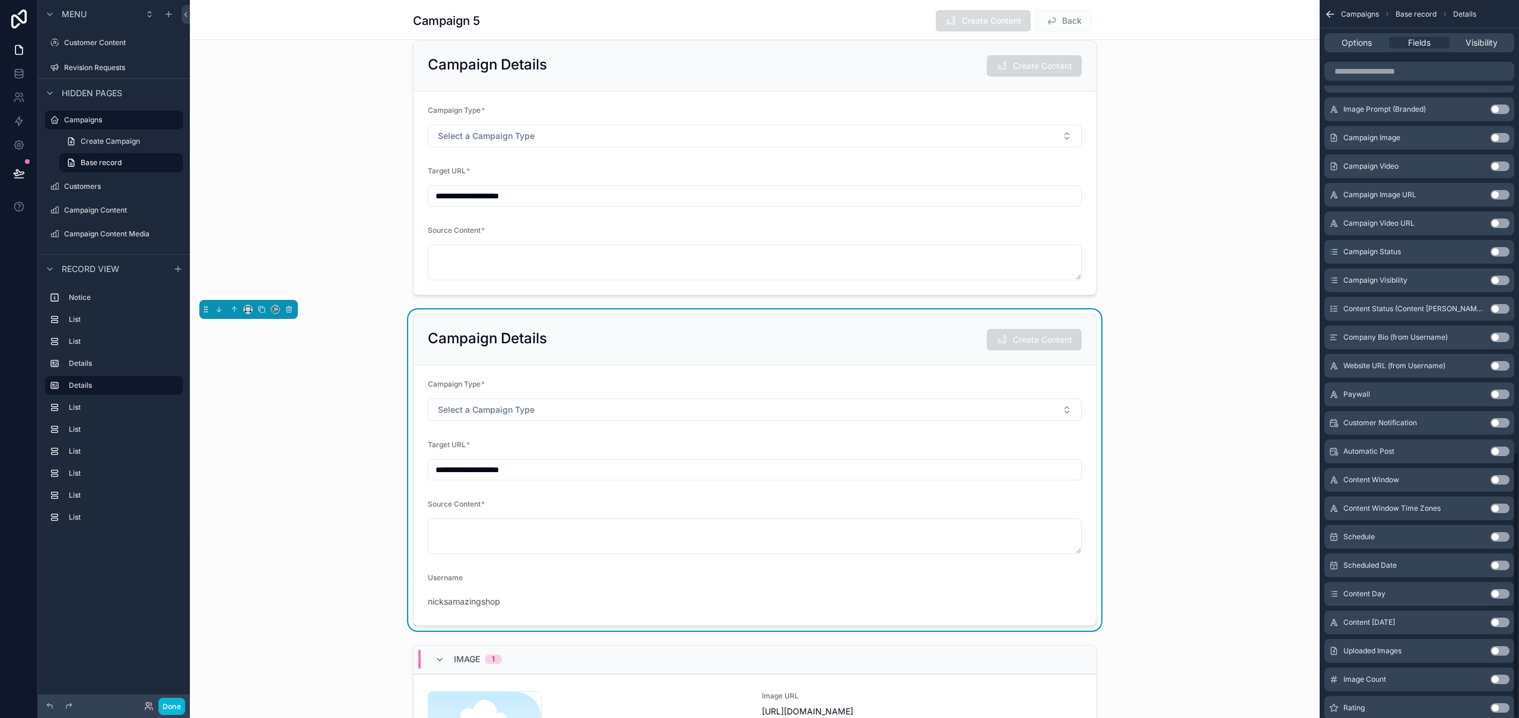
scroll to position [1218, 0]
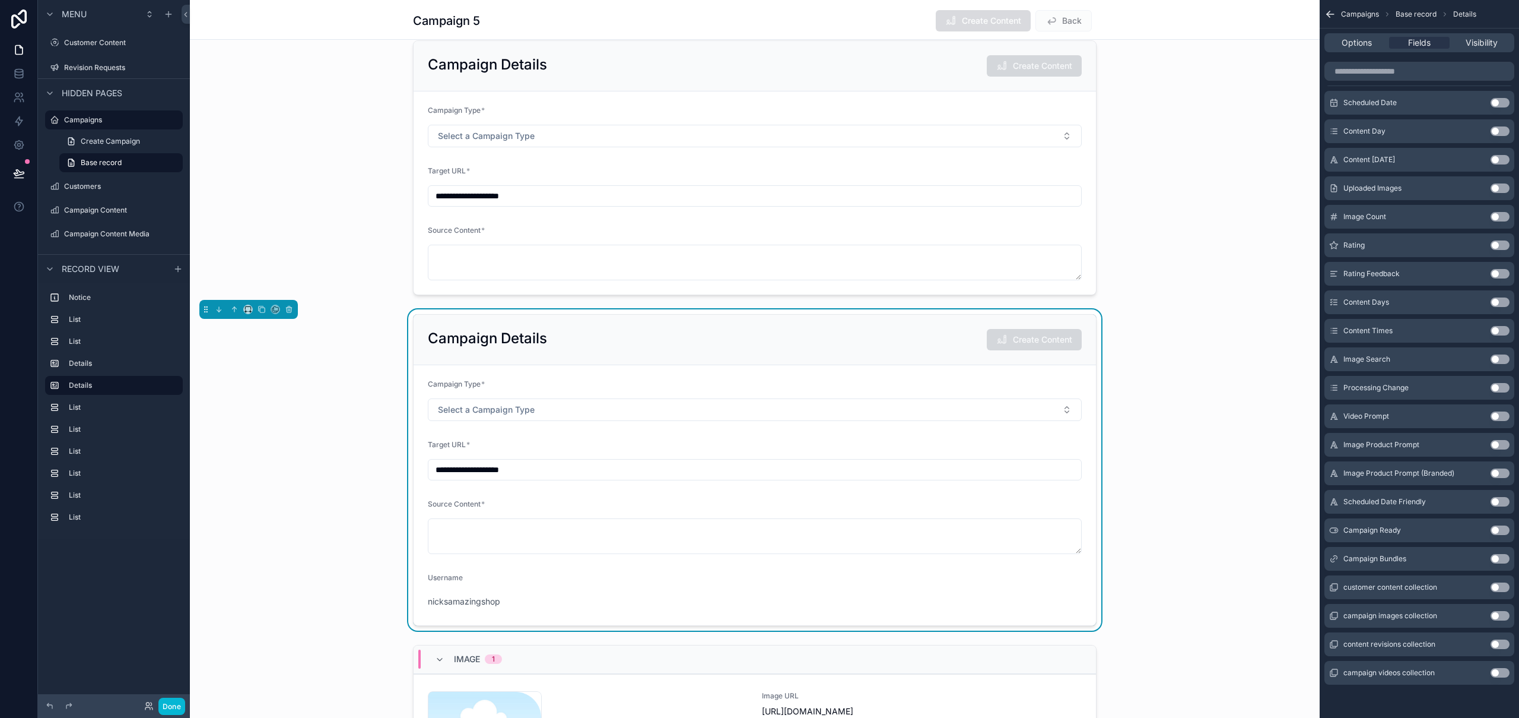
click at [1502, 645] on button "Use setting" at bounding box center [1500, 643] width 19 height 9
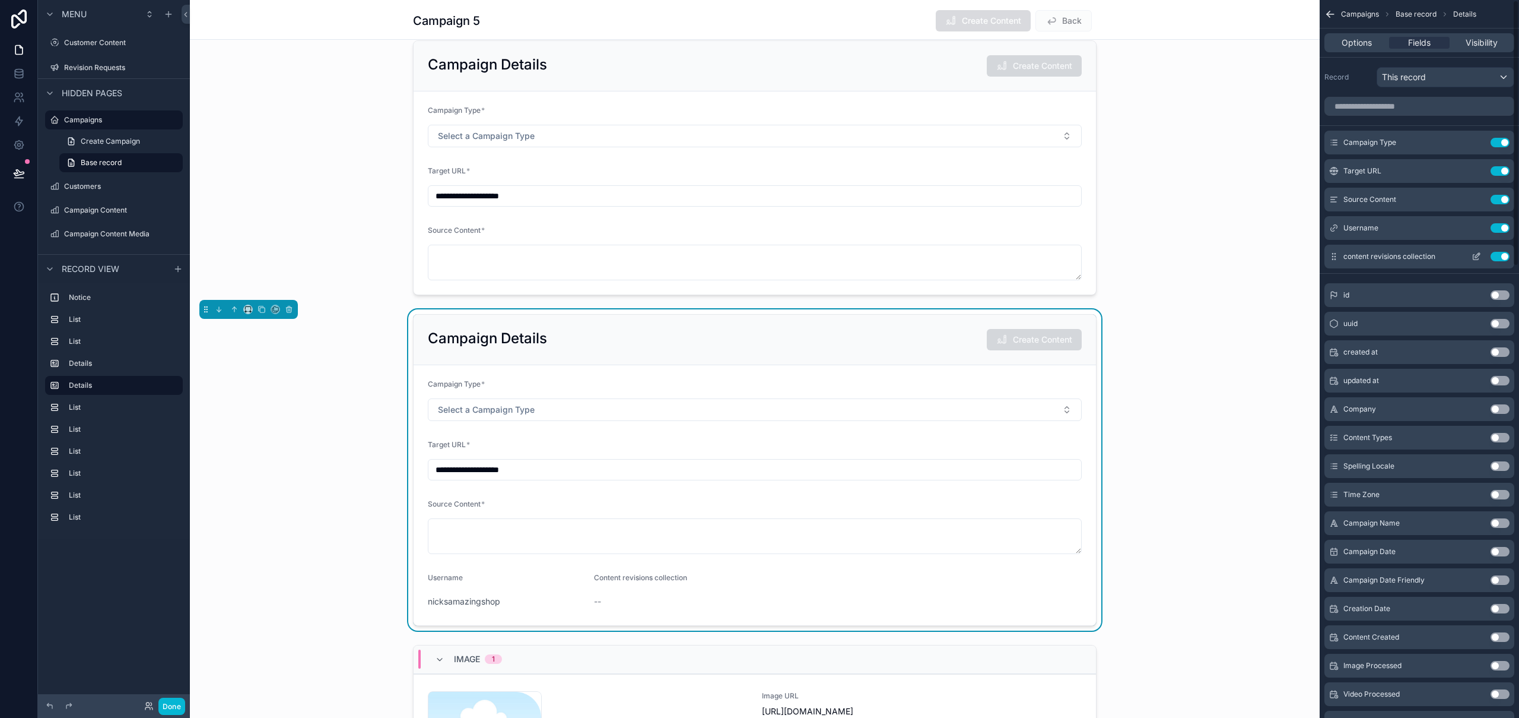
click at [1505, 256] on button "Use setting" at bounding box center [1500, 256] width 19 height 9
click at [290, 310] on icon "scrollable content" at bounding box center [289, 309] width 8 height 8
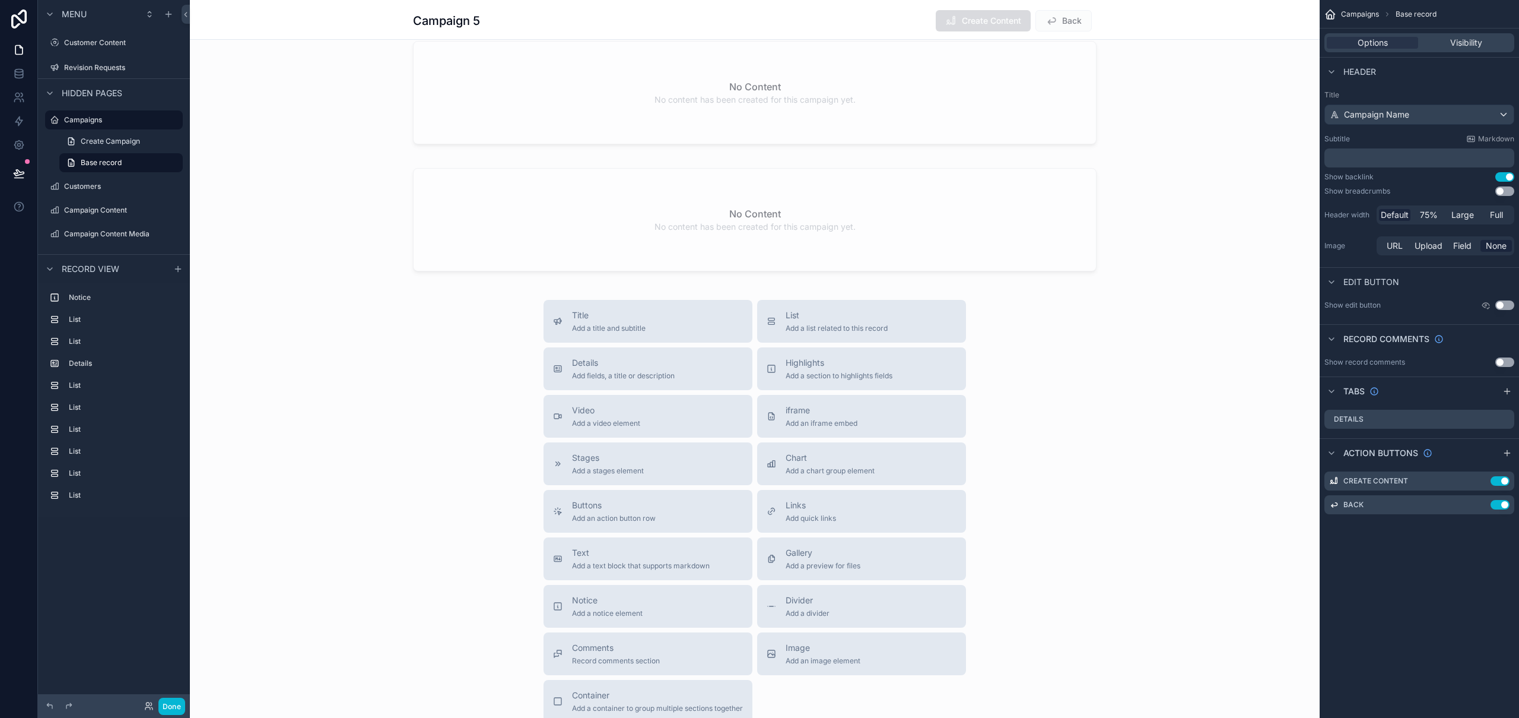
scroll to position [1781, 0]
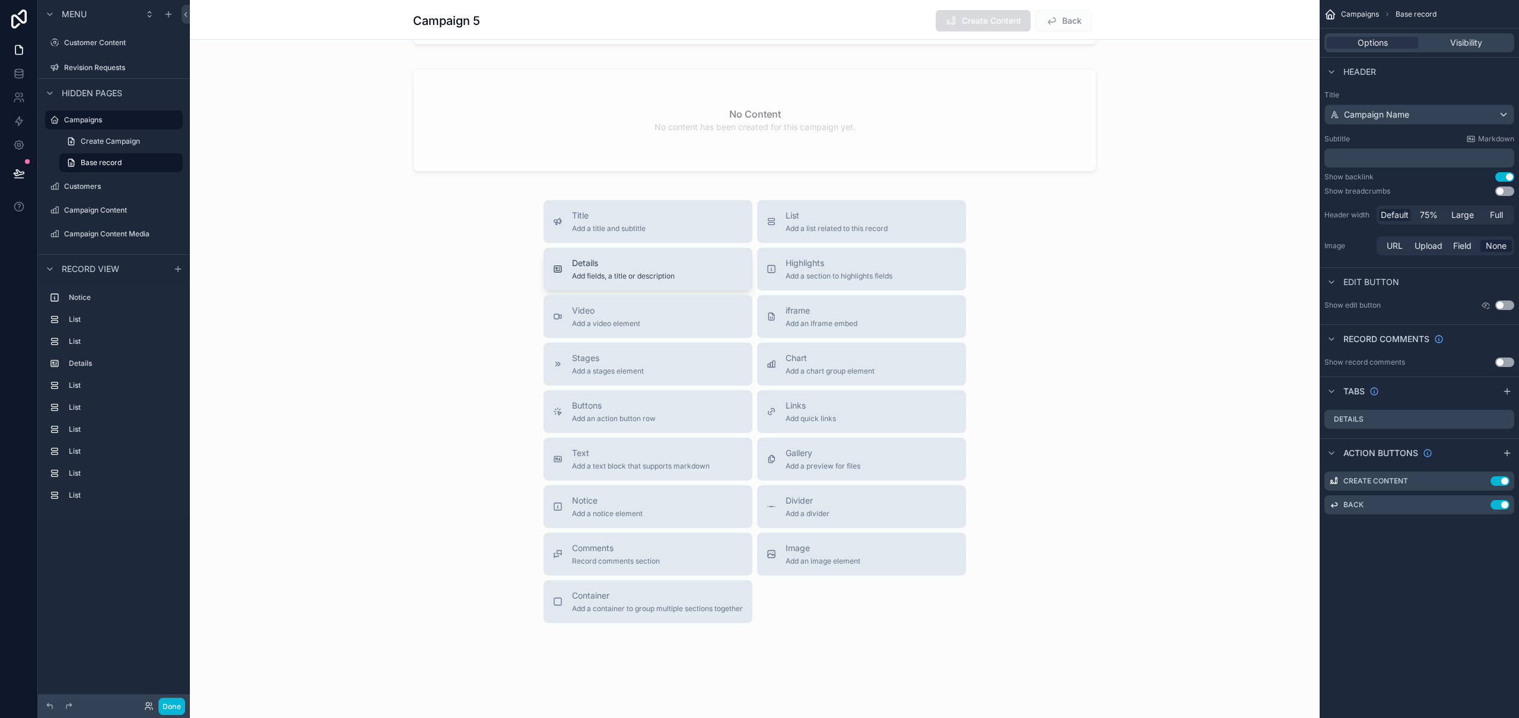
click at [643, 273] on span "Add fields, a title or description" at bounding box center [623, 275] width 103 height 9
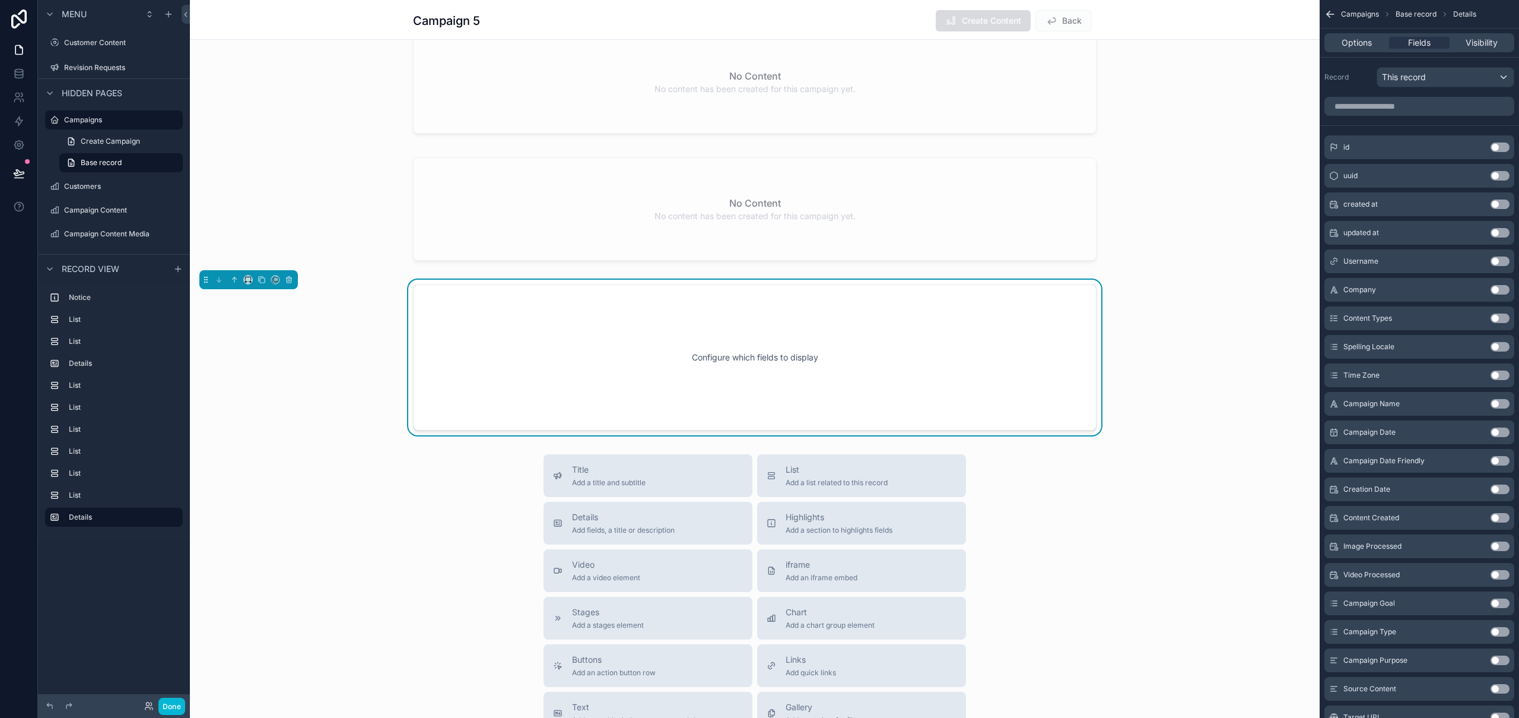
scroll to position [1690, 0]
click at [811, 366] on div "Configure which fields to display" at bounding box center [755, 359] width 645 height 107
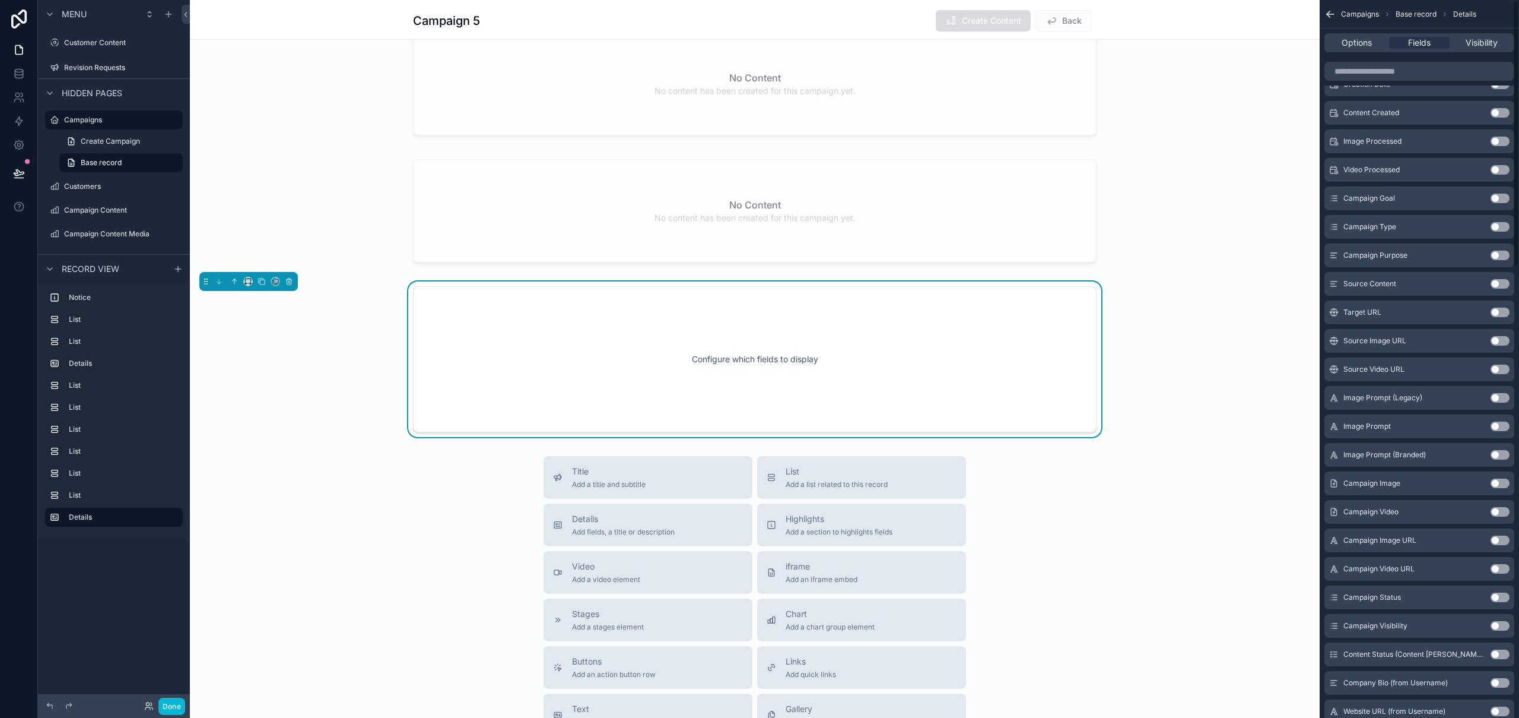
scroll to position [0, 0]
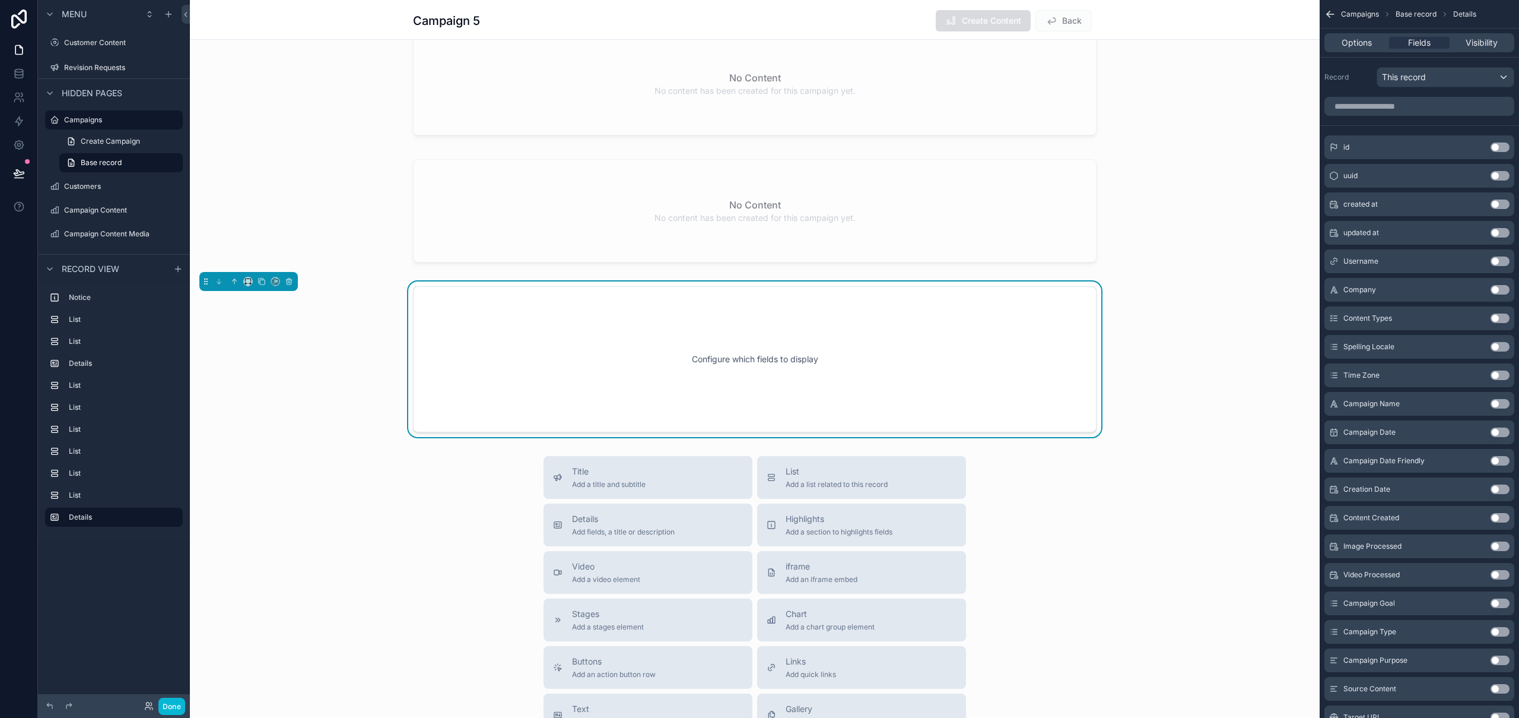
click at [1234, 334] on div "Configure which fields to display" at bounding box center [755, 359] width 1130 height 156
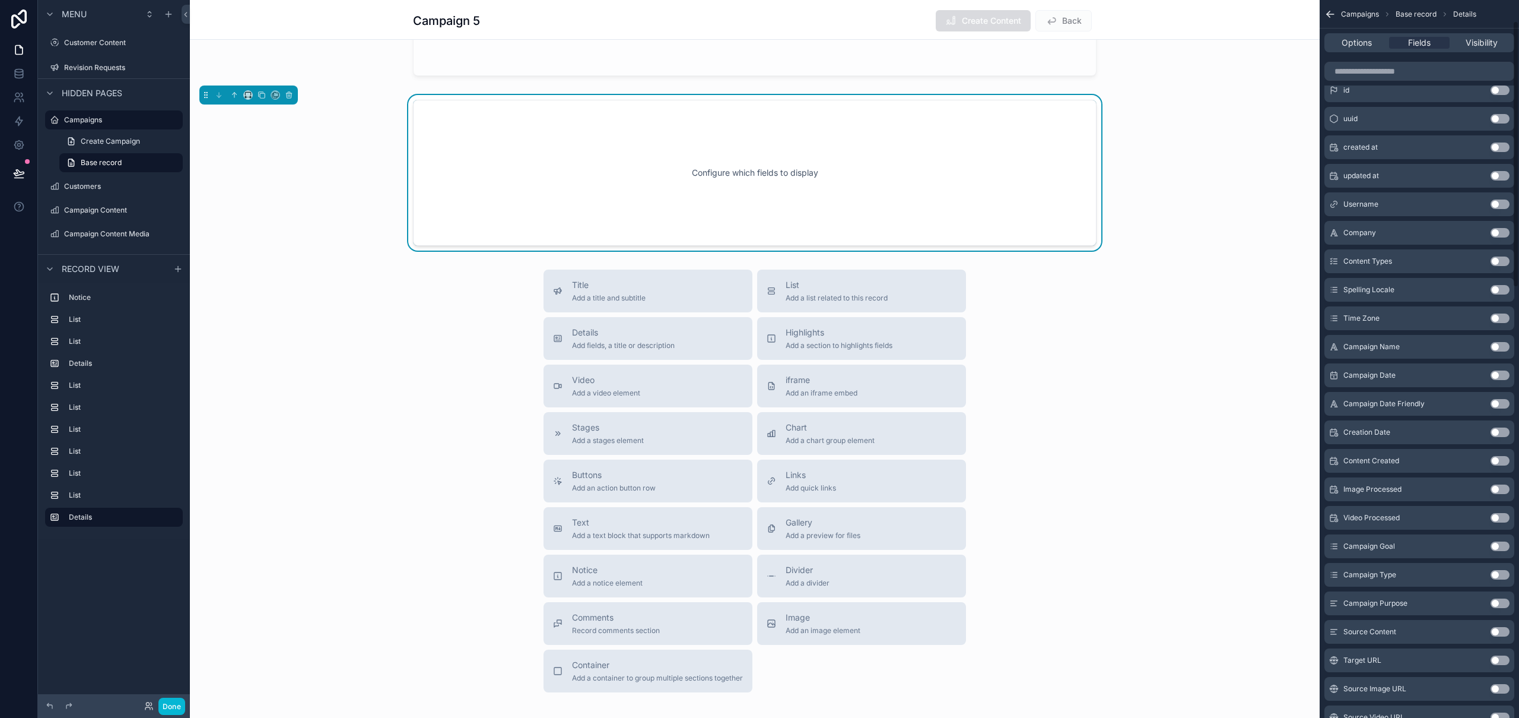
scroll to position [1626, 0]
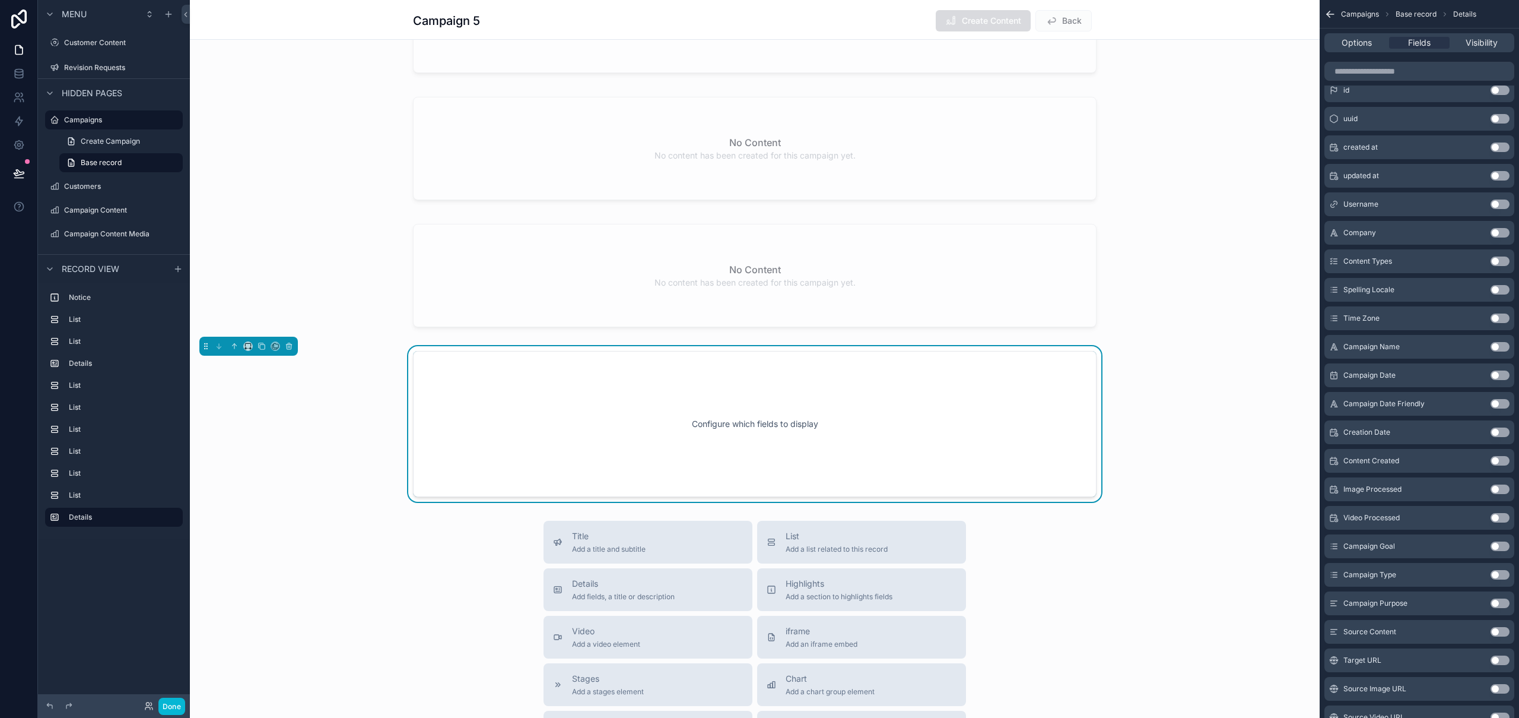
click at [1391, 204] on div "Username Use setting" at bounding box center [1420, 204] width 190 height 24
click at [1353, 205] on span "Username" at bounding box center [1361, 203] width 35 height 9
click at [1495, 201] on button "Use setting" at bounding box center [1500, 203] width 19 height 9
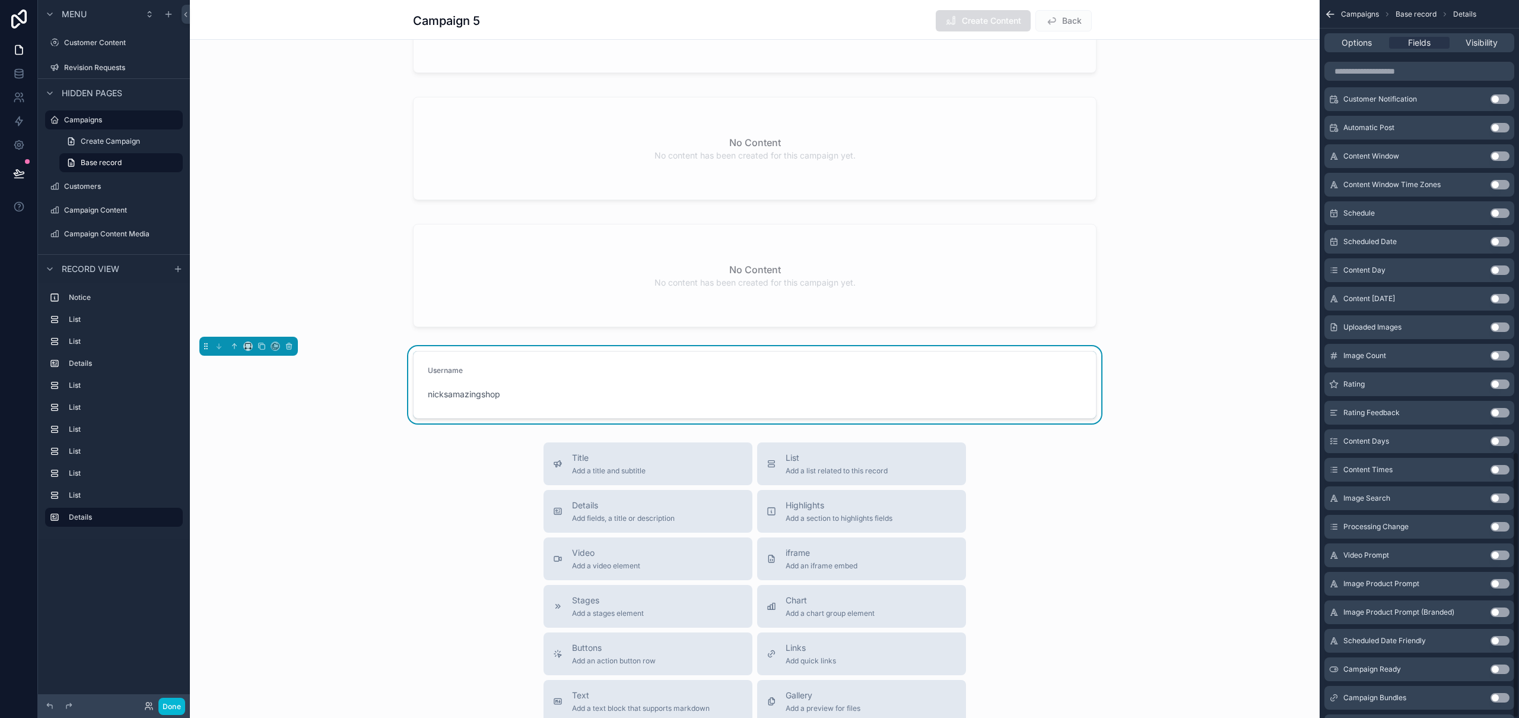
scroll to position [1218, 0]
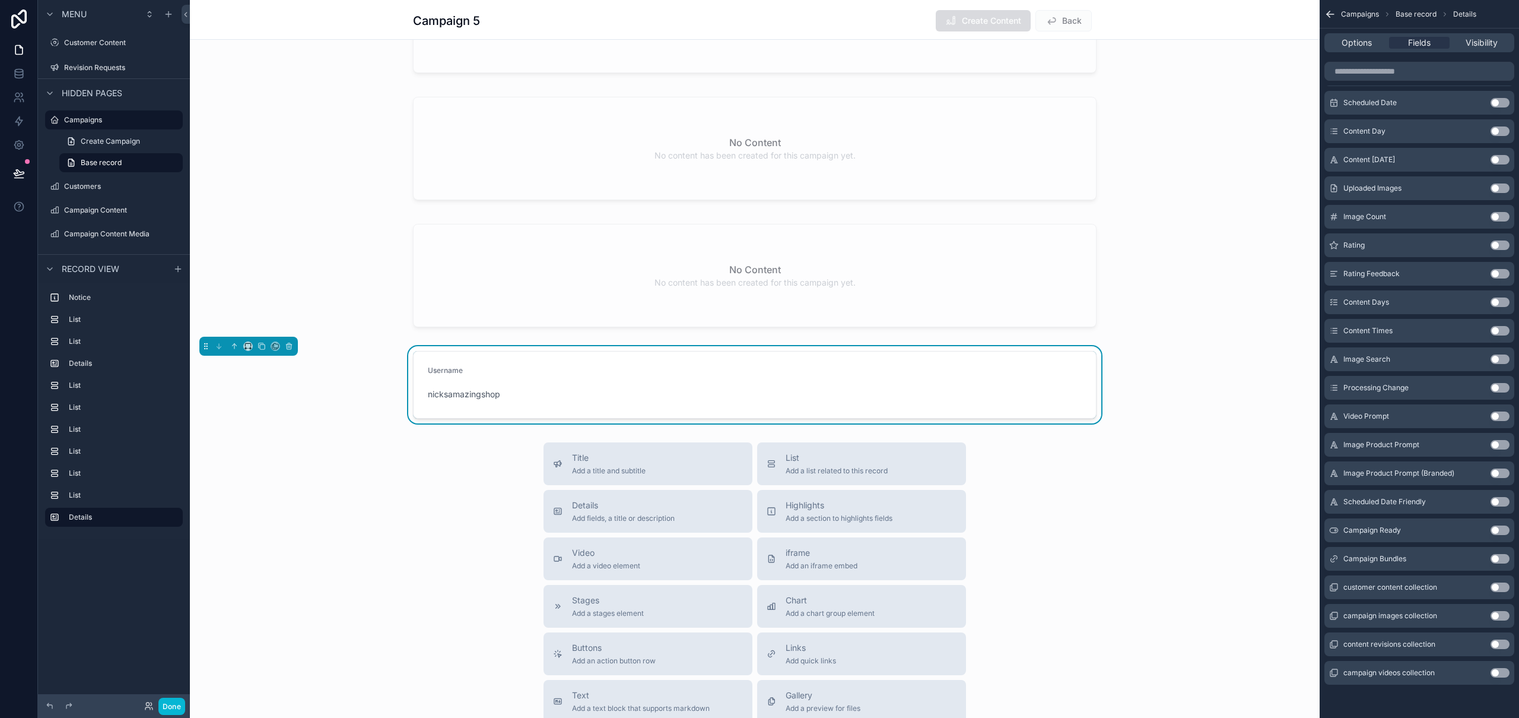
drag, startPoint x: 516, startPoint y: 403, endPoint x: 521, endPoint y: 410, distance: 8.1
click at [516, 402] on div "nicksamazingshop" at bounding box center [506, 394] width 157 height 19
click at [290, 345] on icon "scrollable content" at bounding box center [290, 346] width 0 height 2
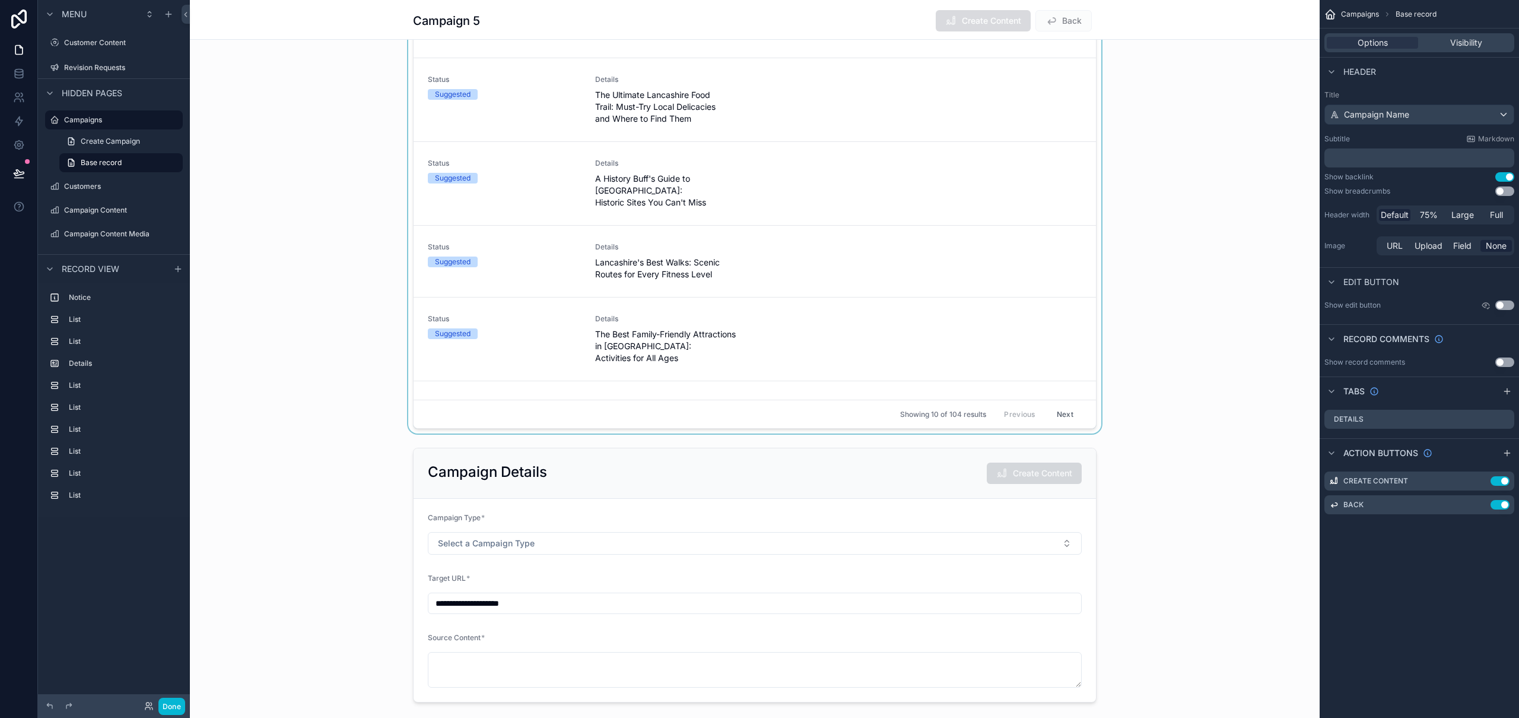
scroll to position [0, 0]
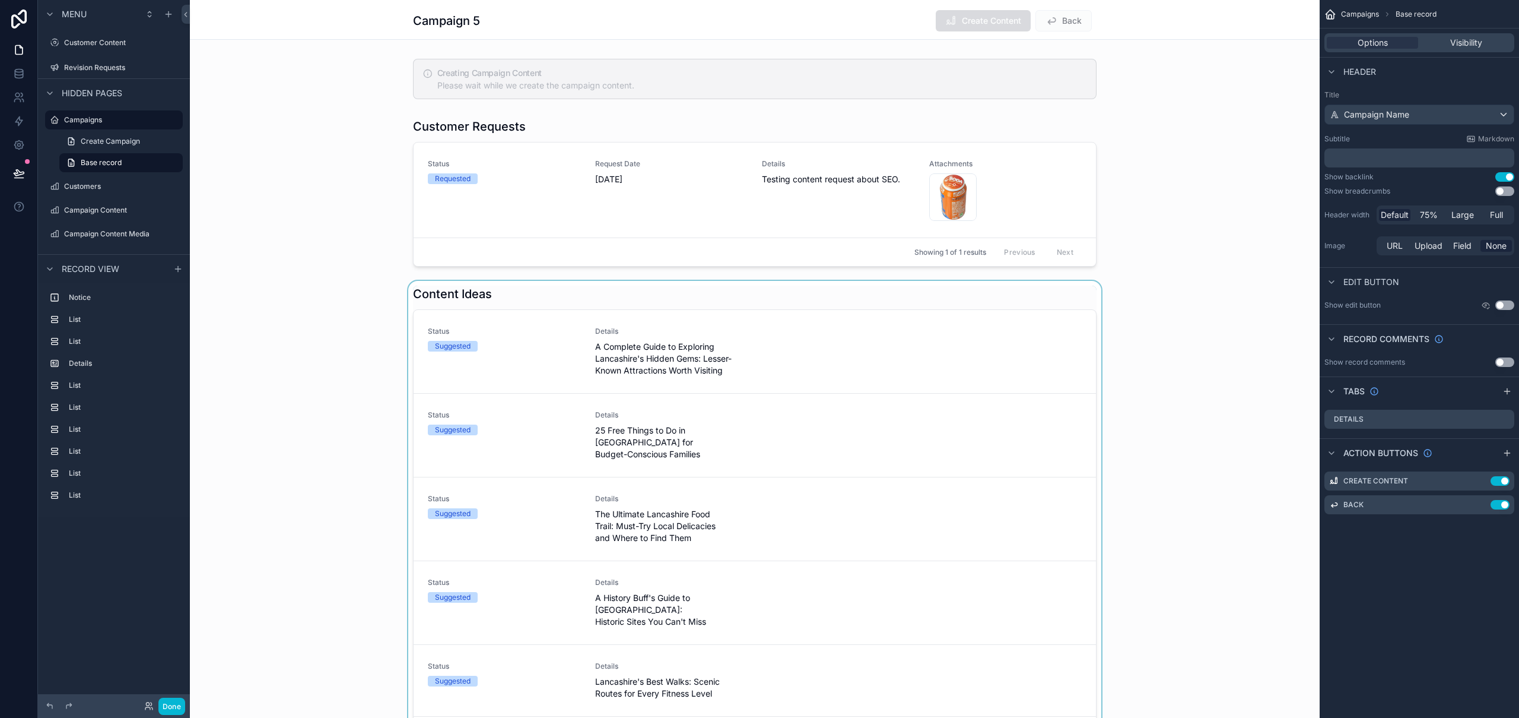
click at [980, 339] on div "scrollable content" at bounding box center [755, 567] width 1130 height 572
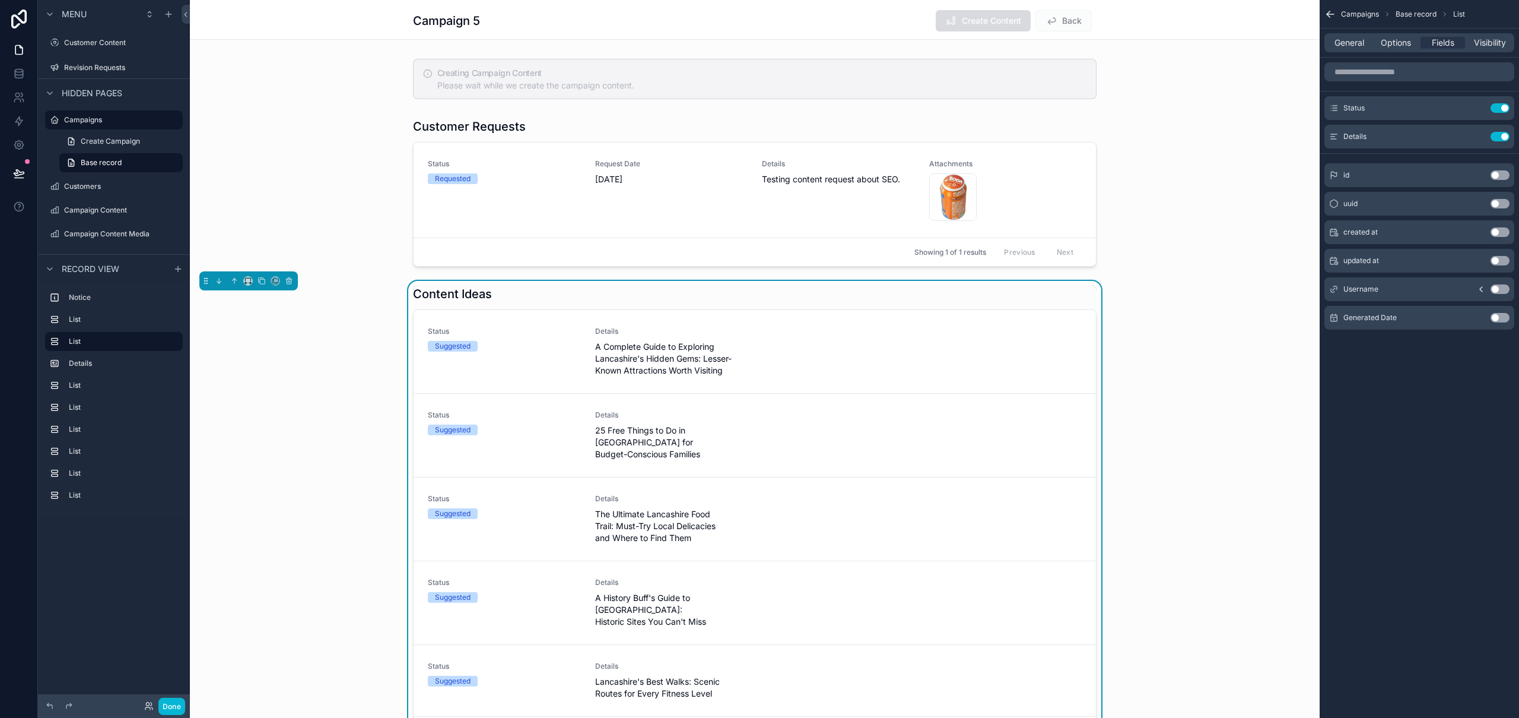
click at [986, 290] on div "Content Ideas" at bounding box center [755, 293] width 684 height 17
click at [1390, 42] on span "Options" at bounding box center [1396, 43] width 30 height 12
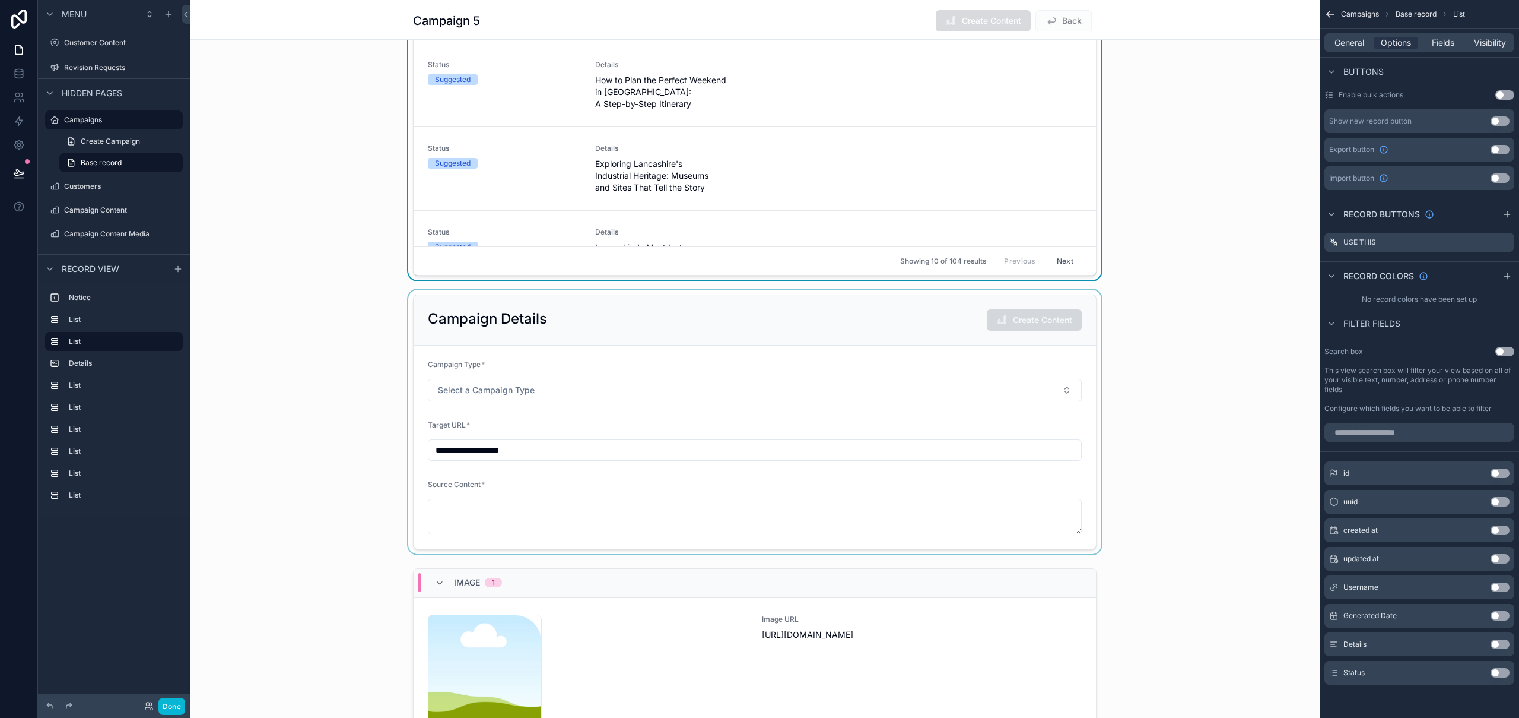
scroll to position [824, 0]
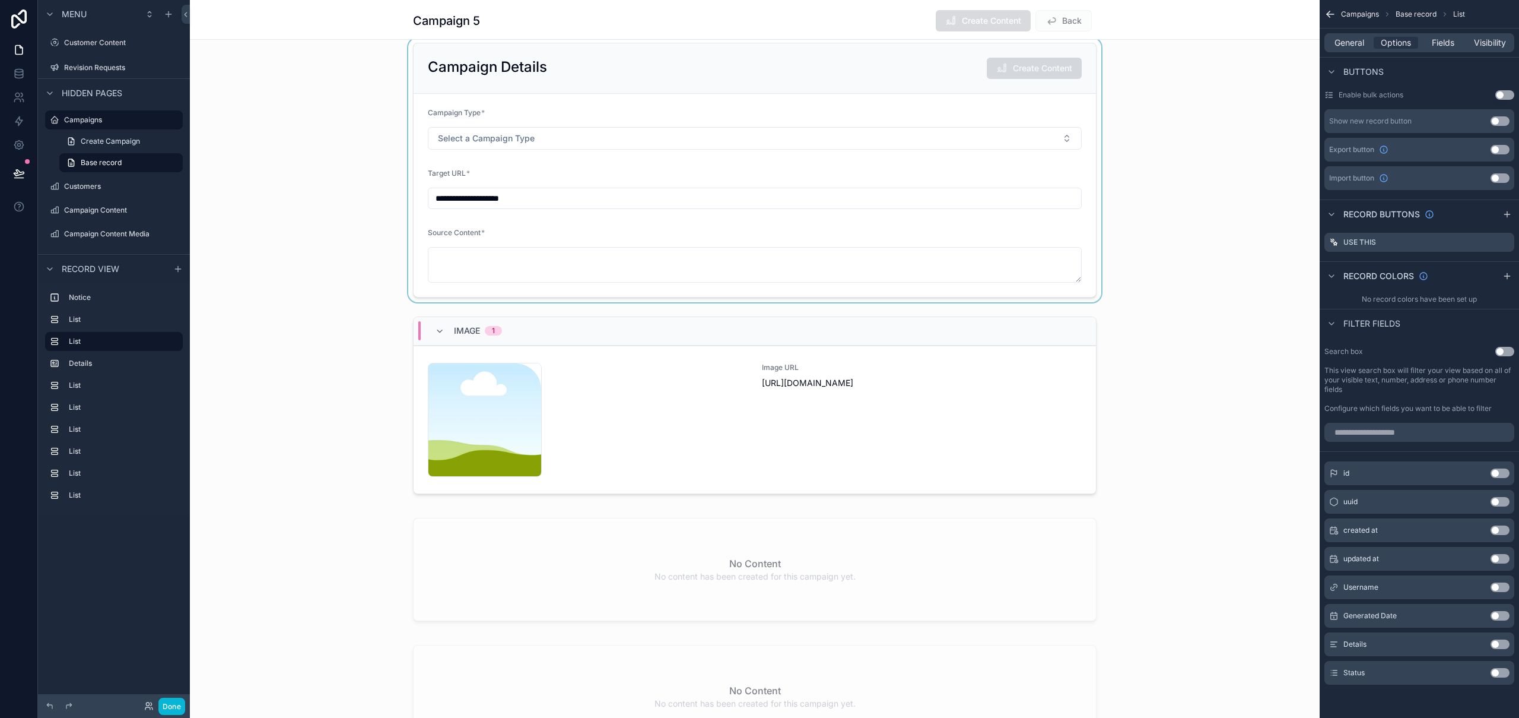
click at [1150, 154] on div "scrollable content" at bounding box center [755, 170] width 1130 height 264
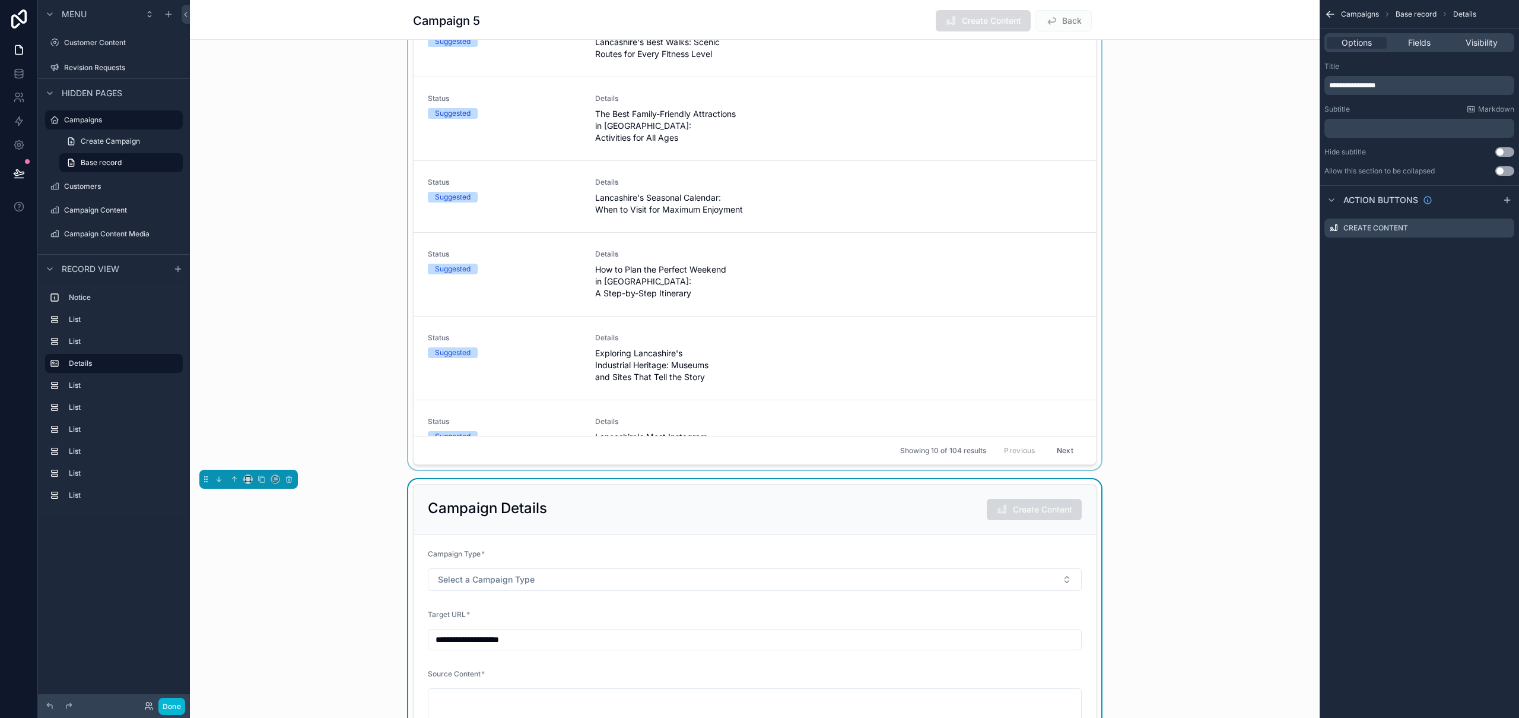
scroll to position [131, 0]
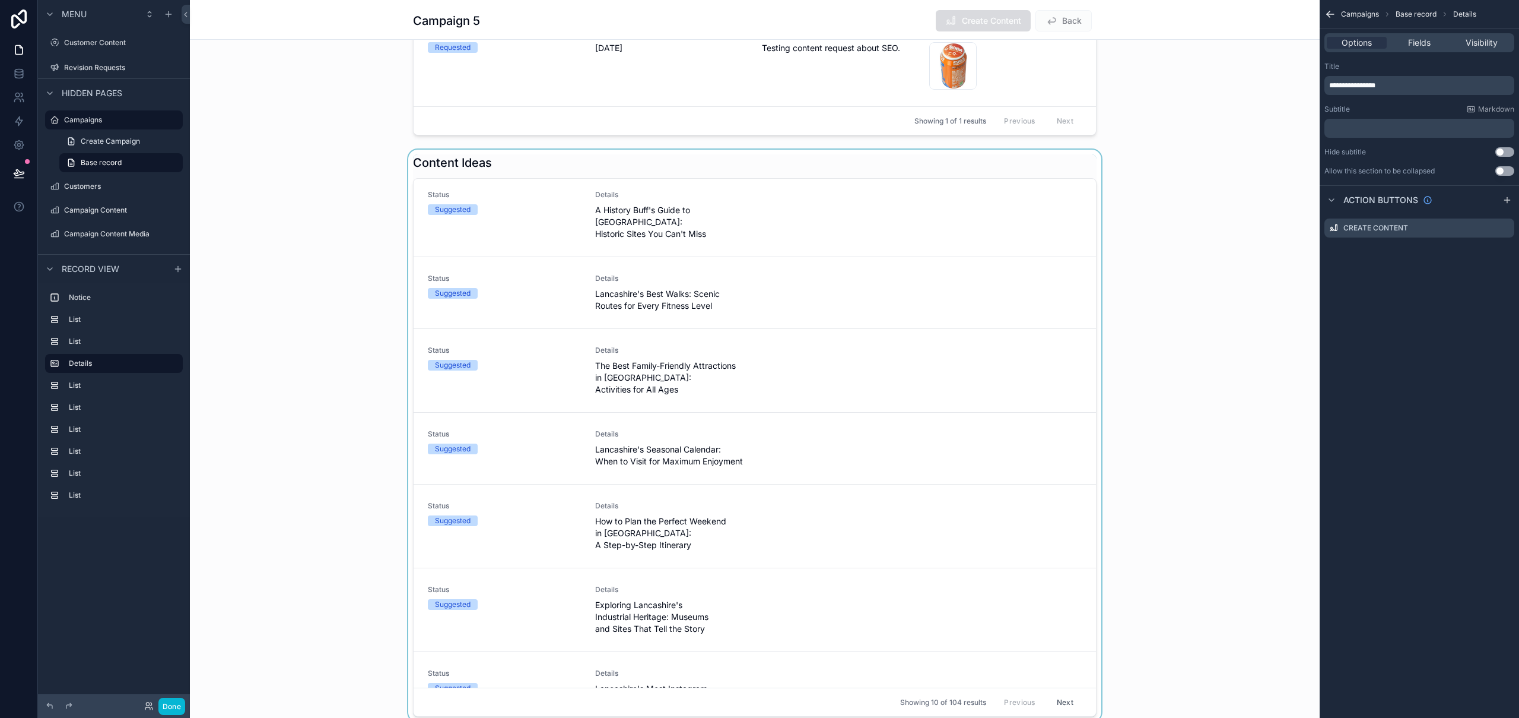
click at [1045, 150] on div "scrollable content" at bounding box center [755, 436] width 1130 height 572
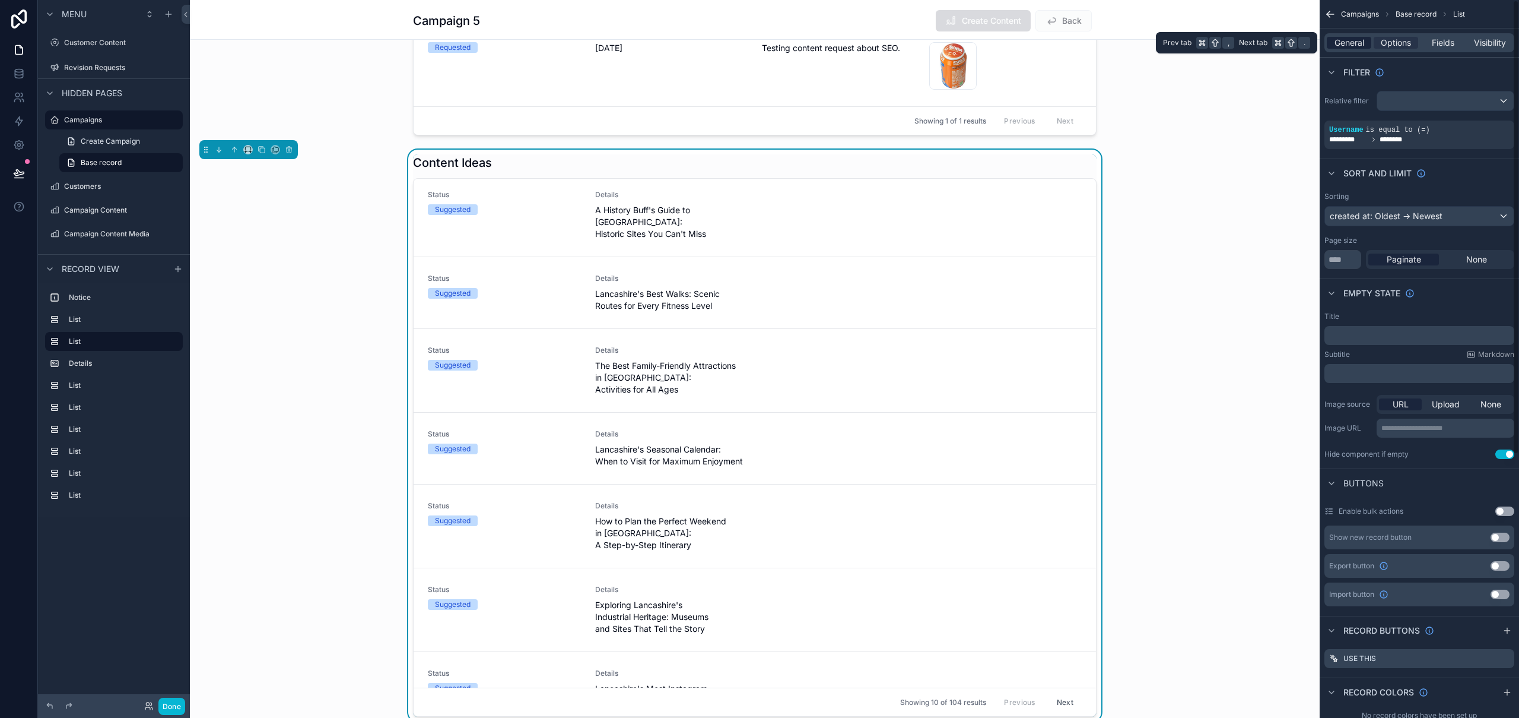
click at [1360, 43] on span "General" at bounding box center [1350, 43] width 30 height 12
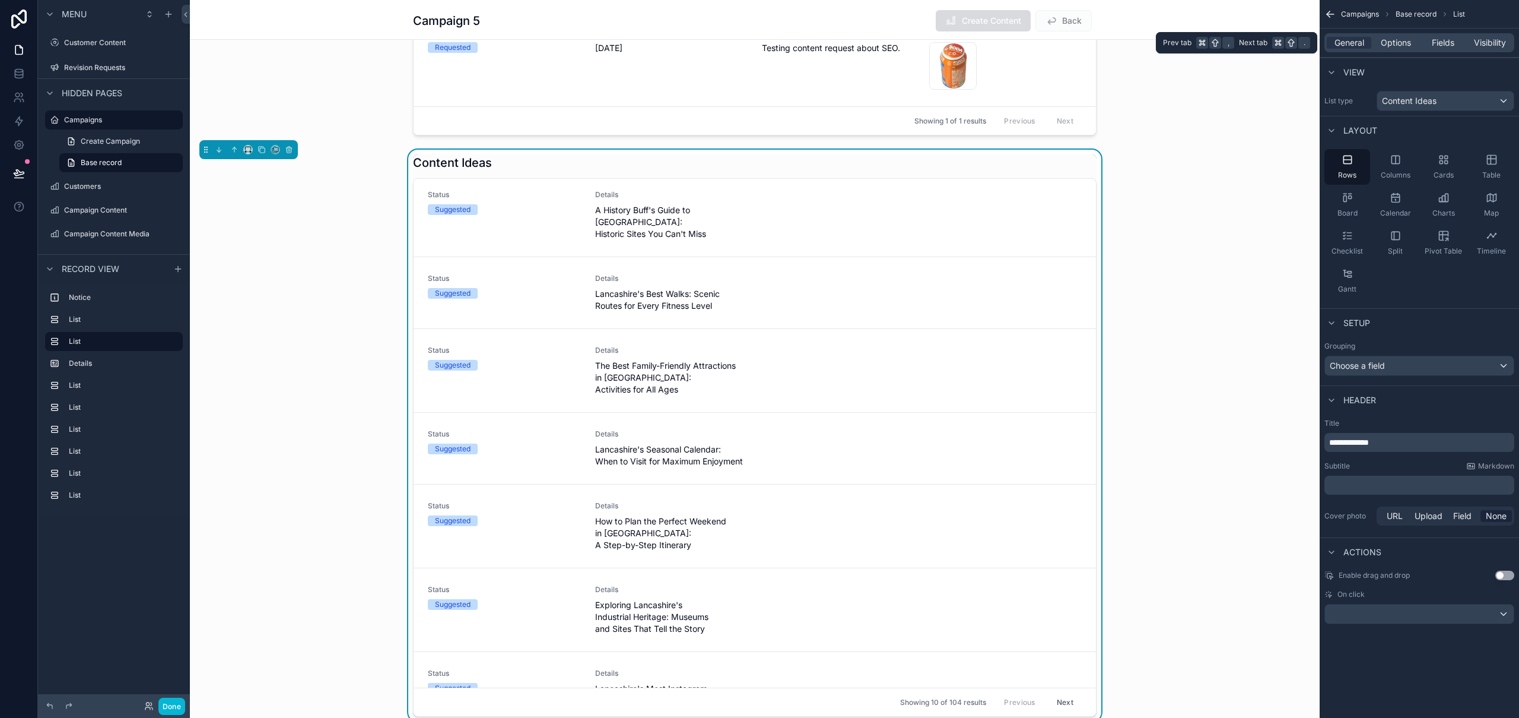
click at [1404, 52] on div "General Options Fields Visibility" at bounding box center [1420, 42] width 190 height 19
click at [1399, 43] on span "Options" at bounding box center [1396, 43] width 30 height 12
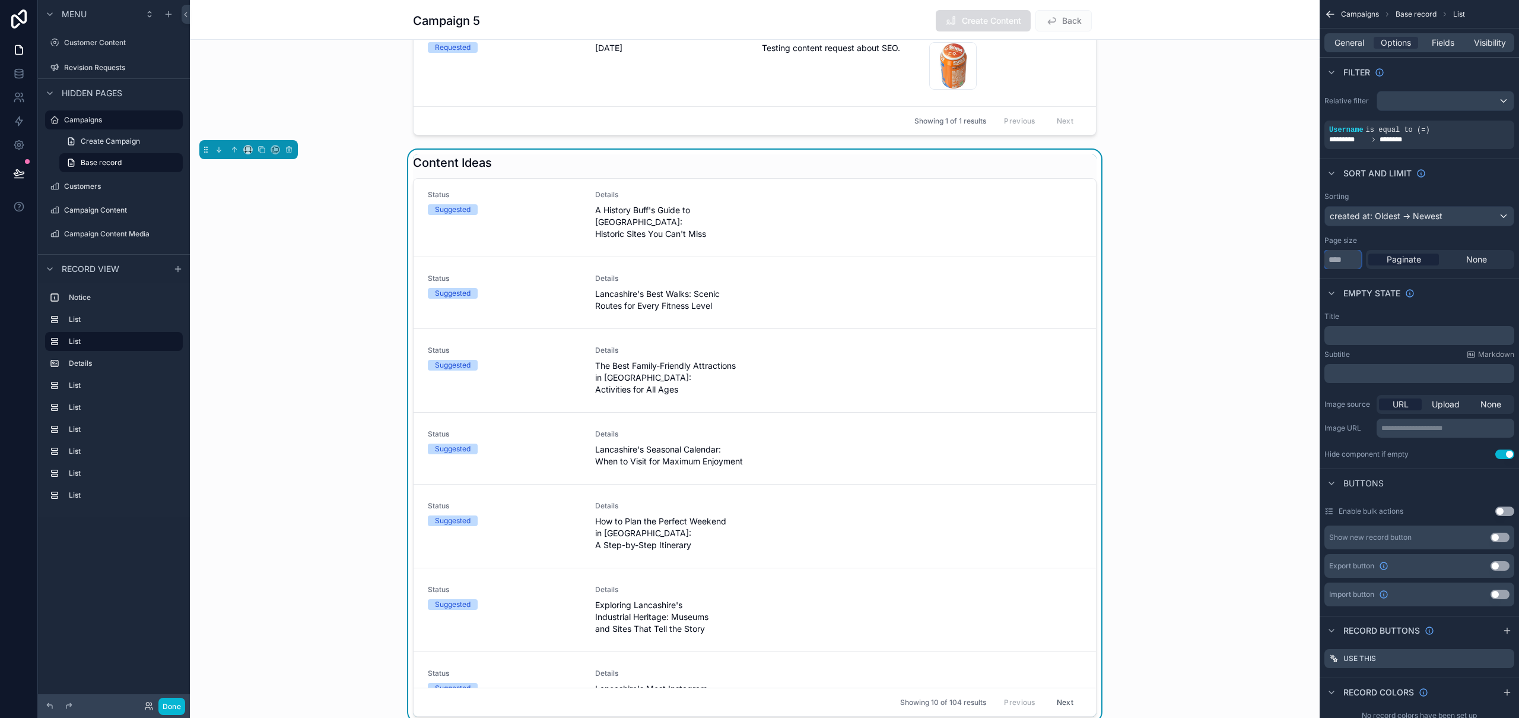
drag, startPoint x: 1346, startPoint y: 259, endPoint x: 1319, endPoint y: 258, distance: 26.7
click at [1319, 258] on div "Customer Content 1 Revision Requests 4 Campaigns Customers Campaign Content Cam…" at bounding box center [855, 359] width 1330 height 718
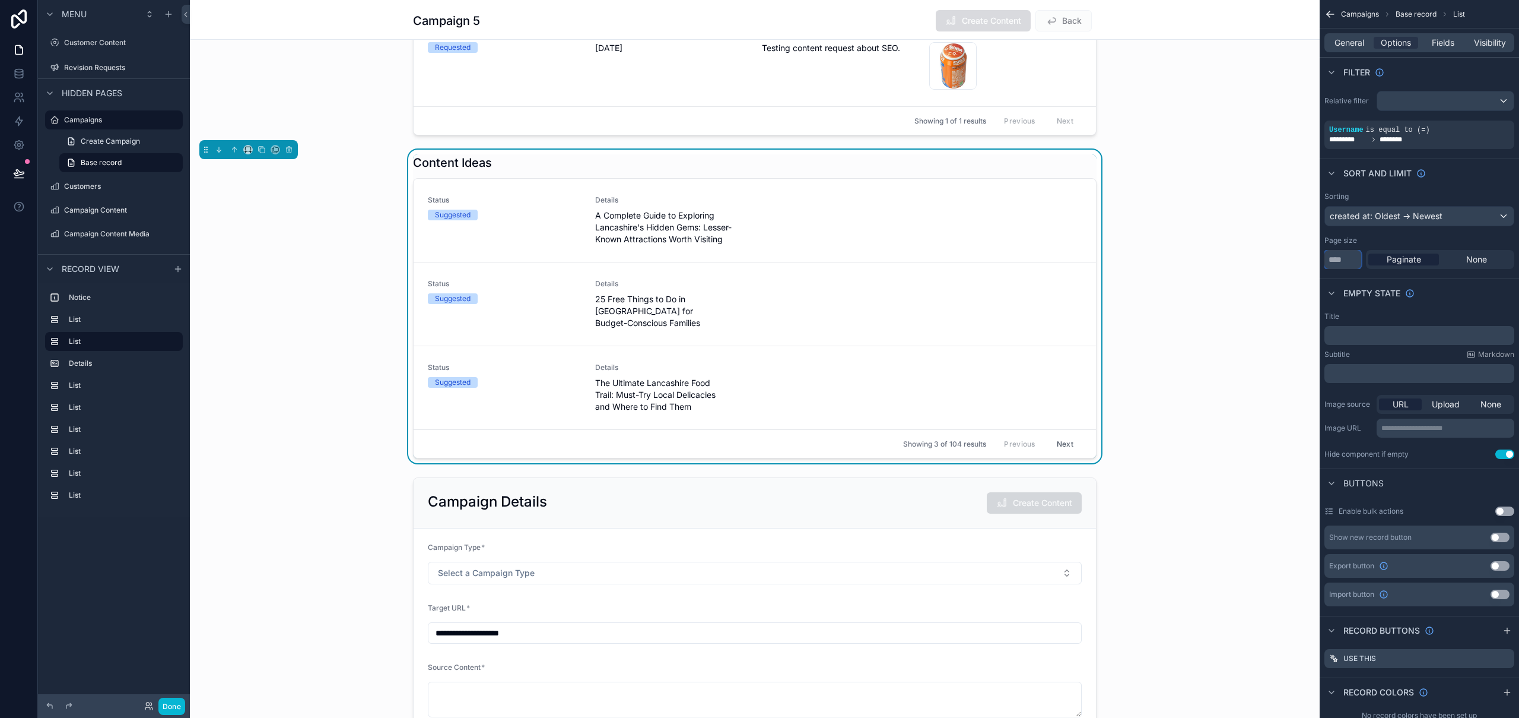
type input "*"
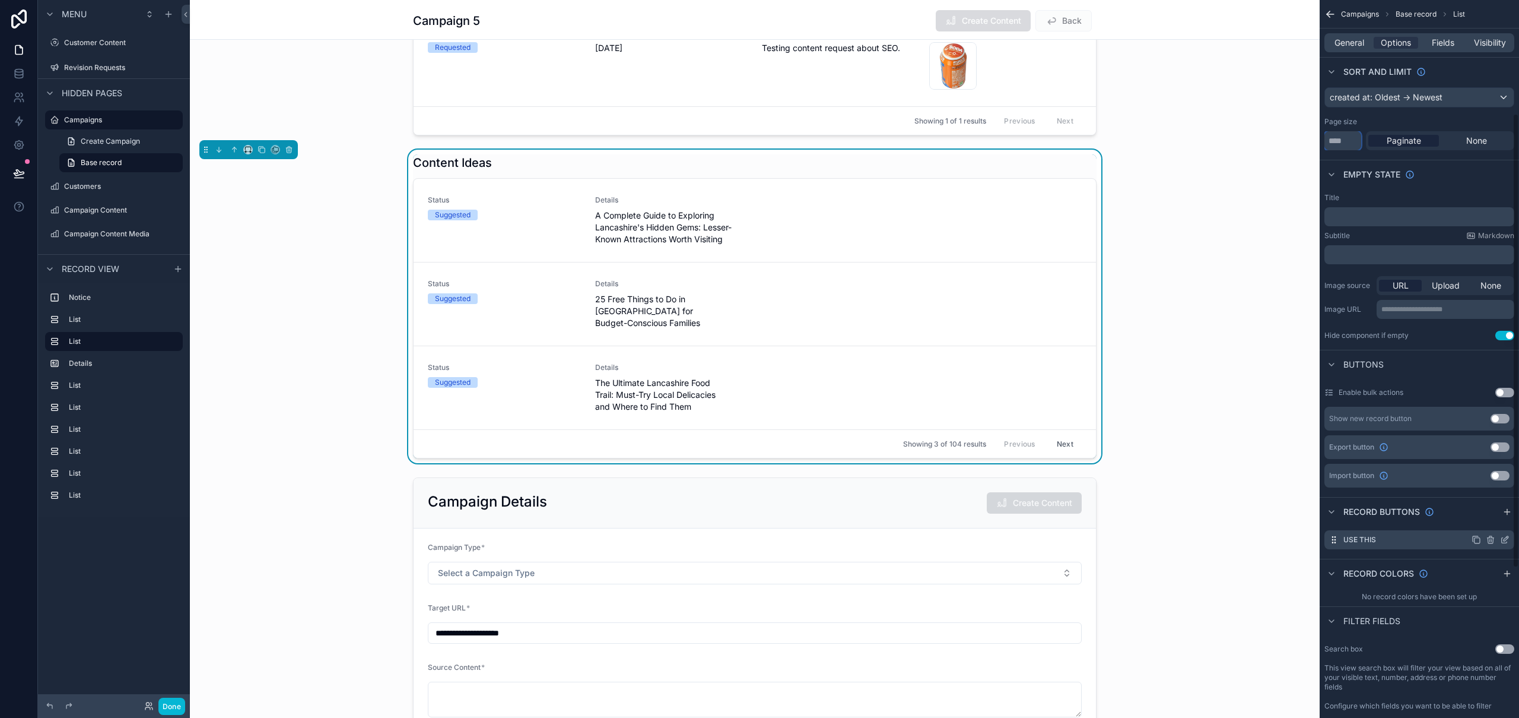
scroll to position [240, 0]
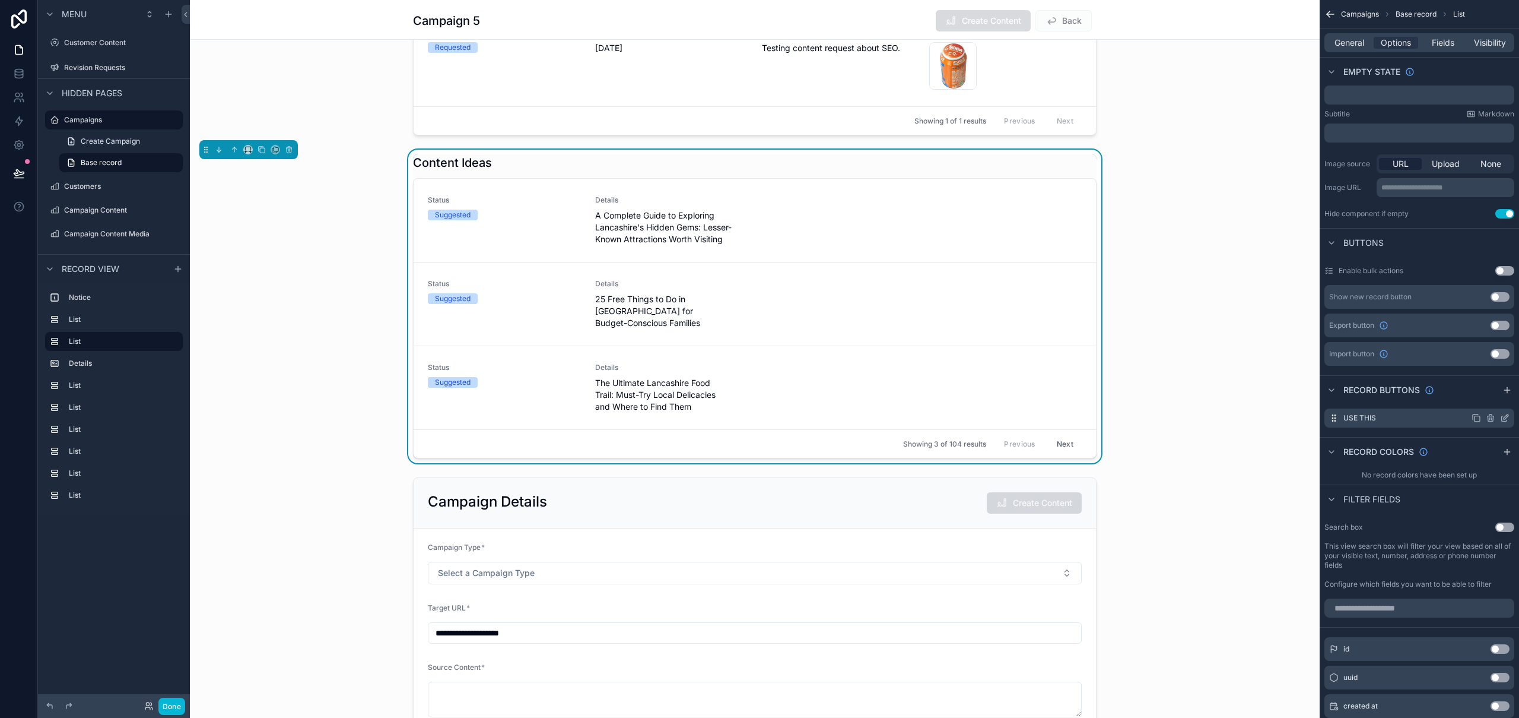
click at [1507, 419] on icon "scrollable content" at bounding box center [1504, 418] width 5 height 5
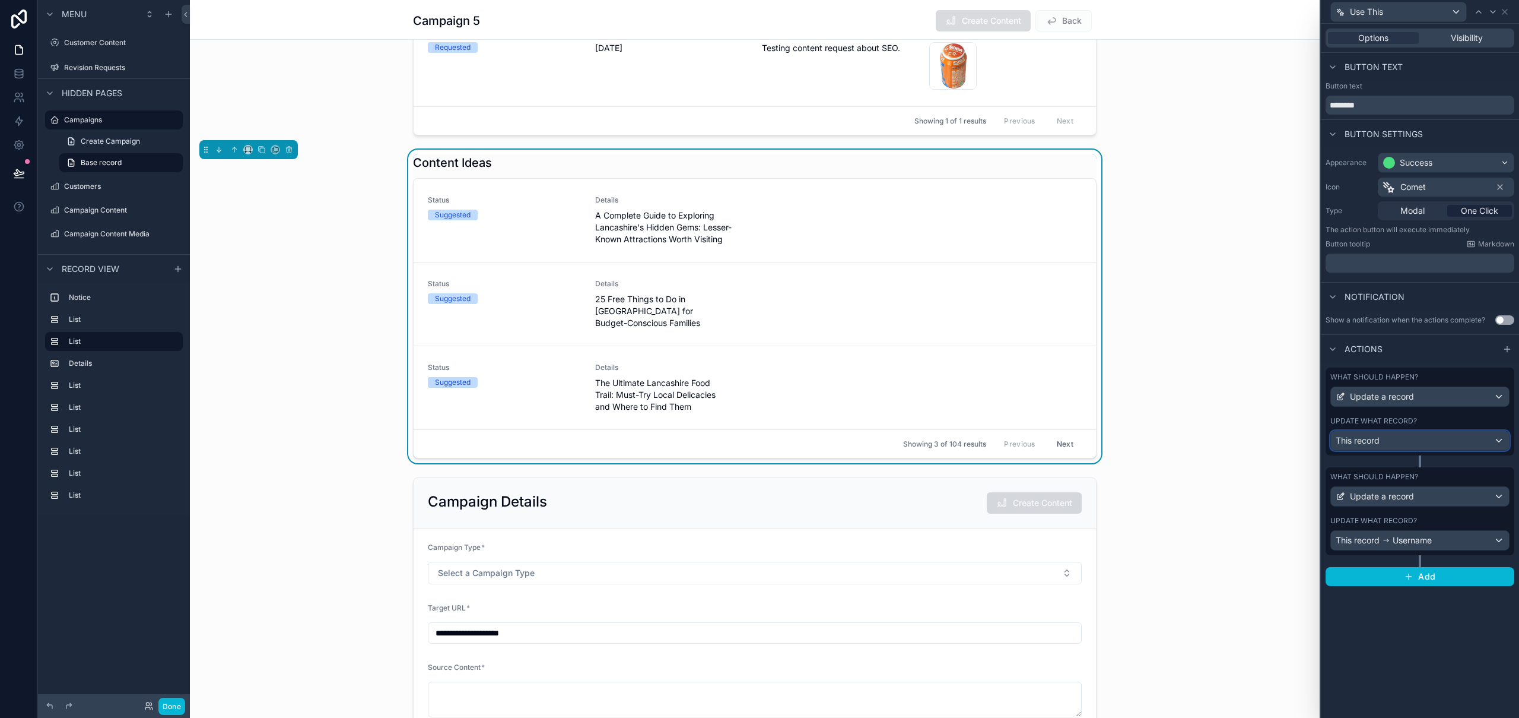
click at [1451, 442] on div "This record" at bounding box center [1420, 440] width 178 height 19
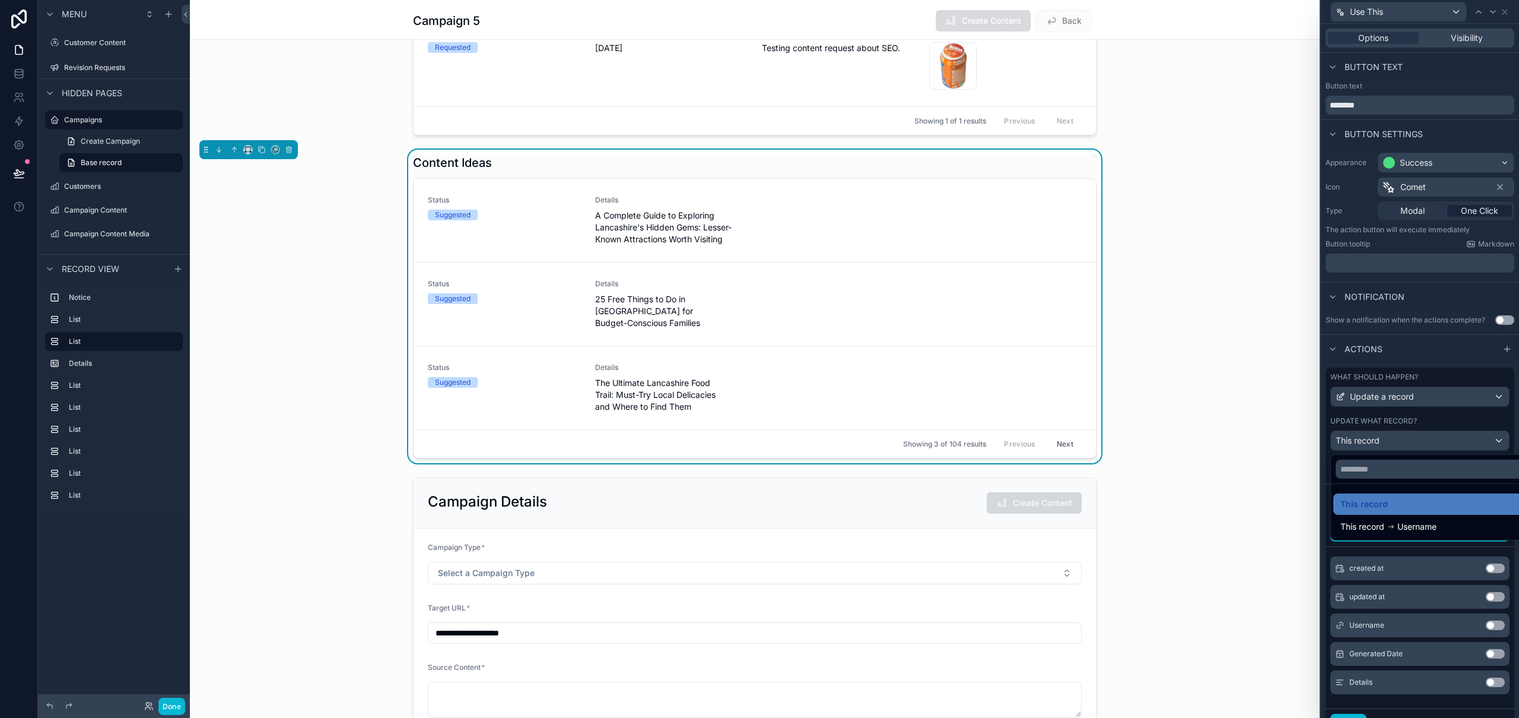
click at [1451, 442] on div at bounding box center [1420, 359] width 198 height 718
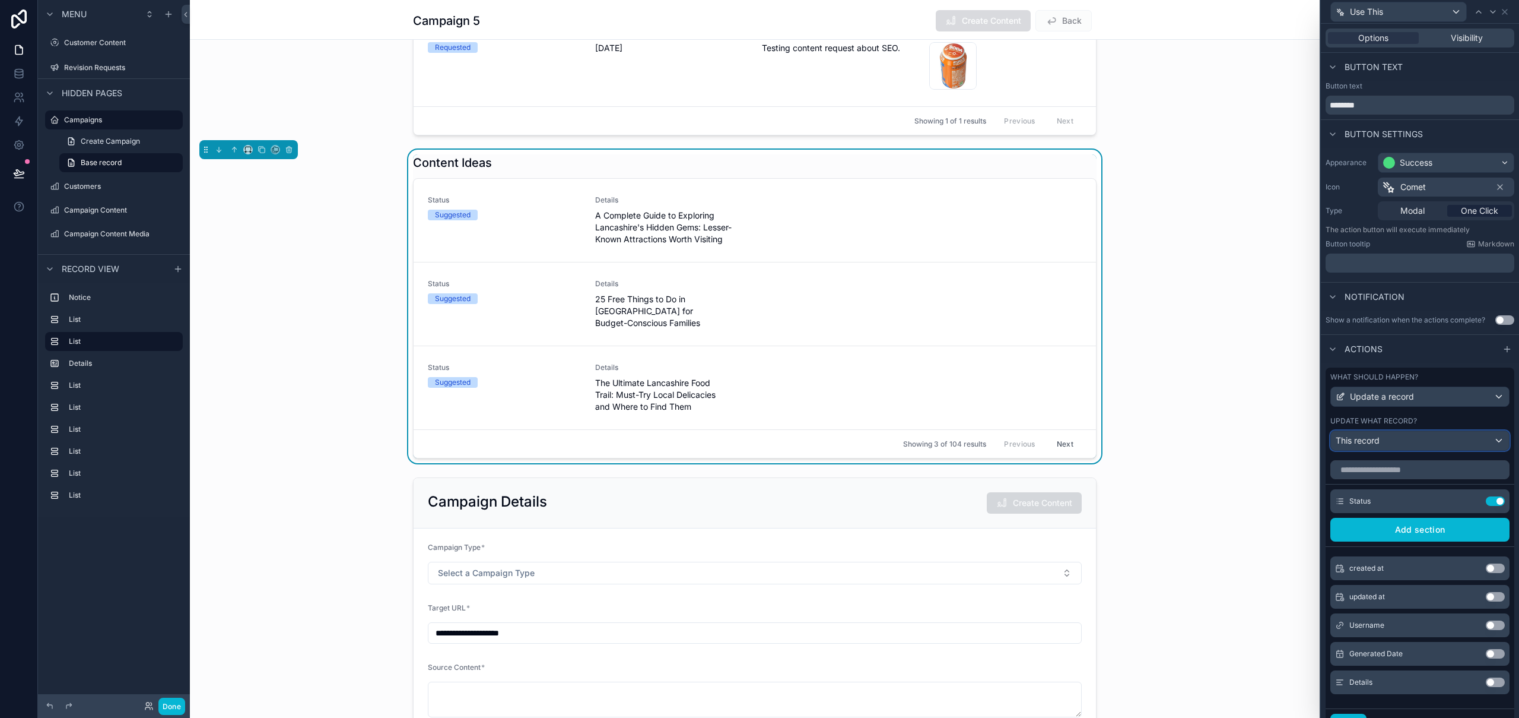
click at [1500, 439] on div "This record" at bounding box center [1420, 440] width 178 height 19
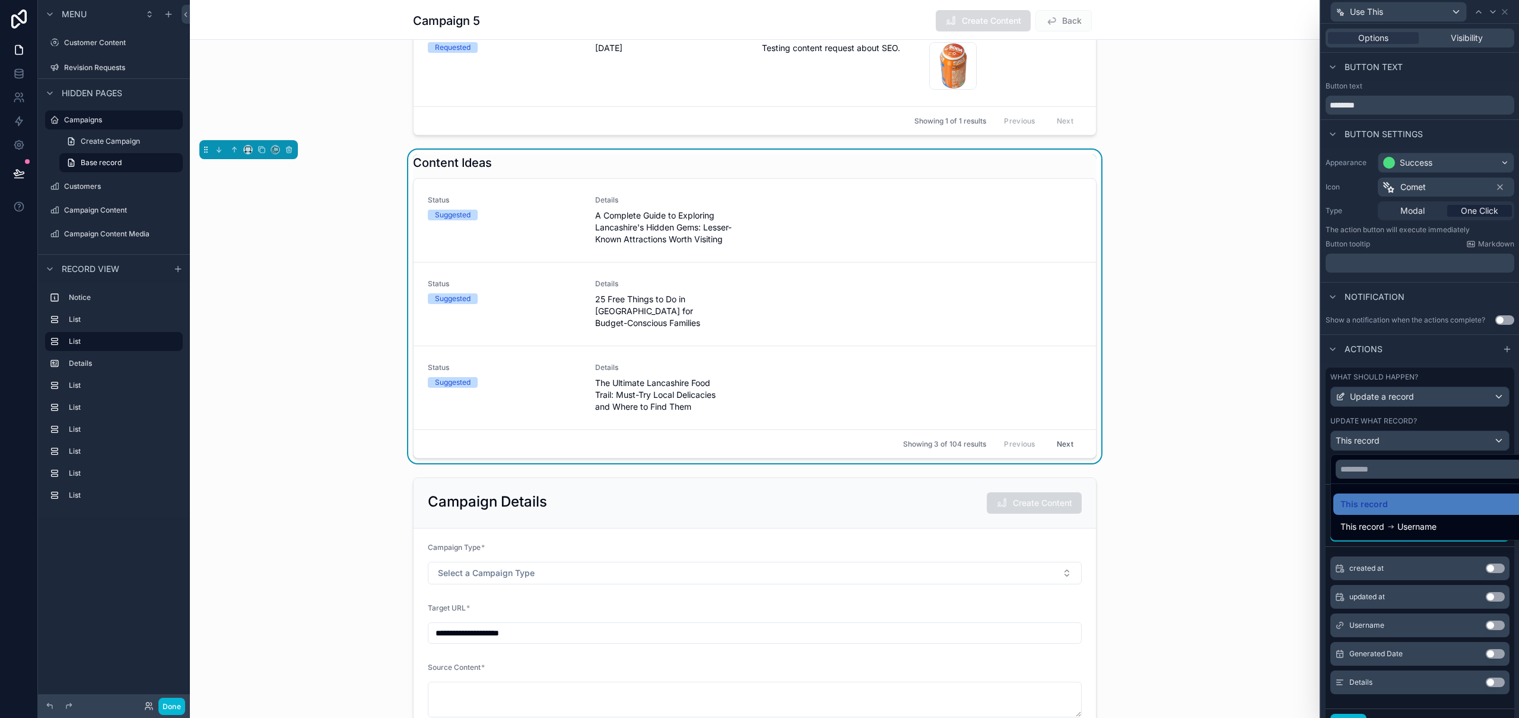
click at [1503, 437] on div at bounding box center [1420, 359] width 198 height 718
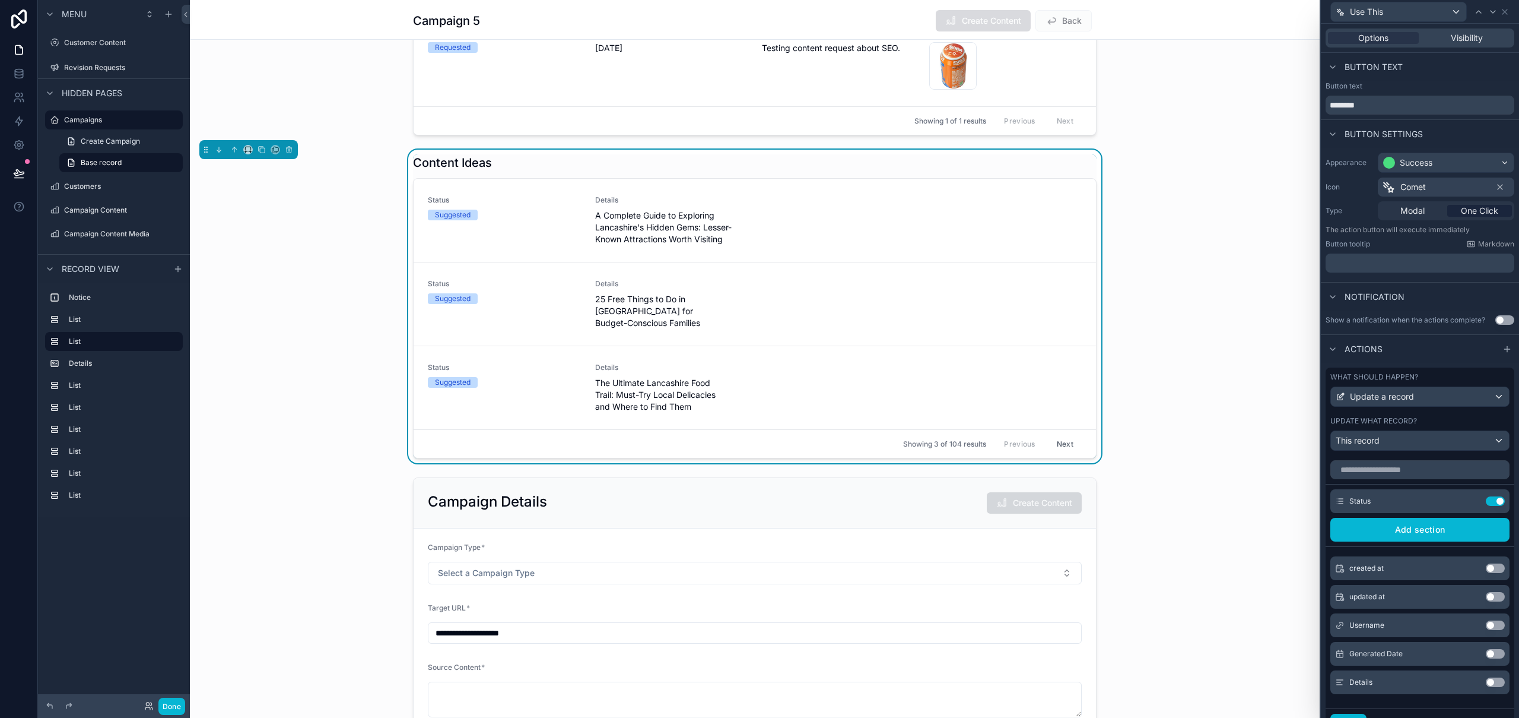
click at [1492, 409] on div "What should happen? Update a record Update what record? This record" at bounding box center [1420, 411] width 189 height 88
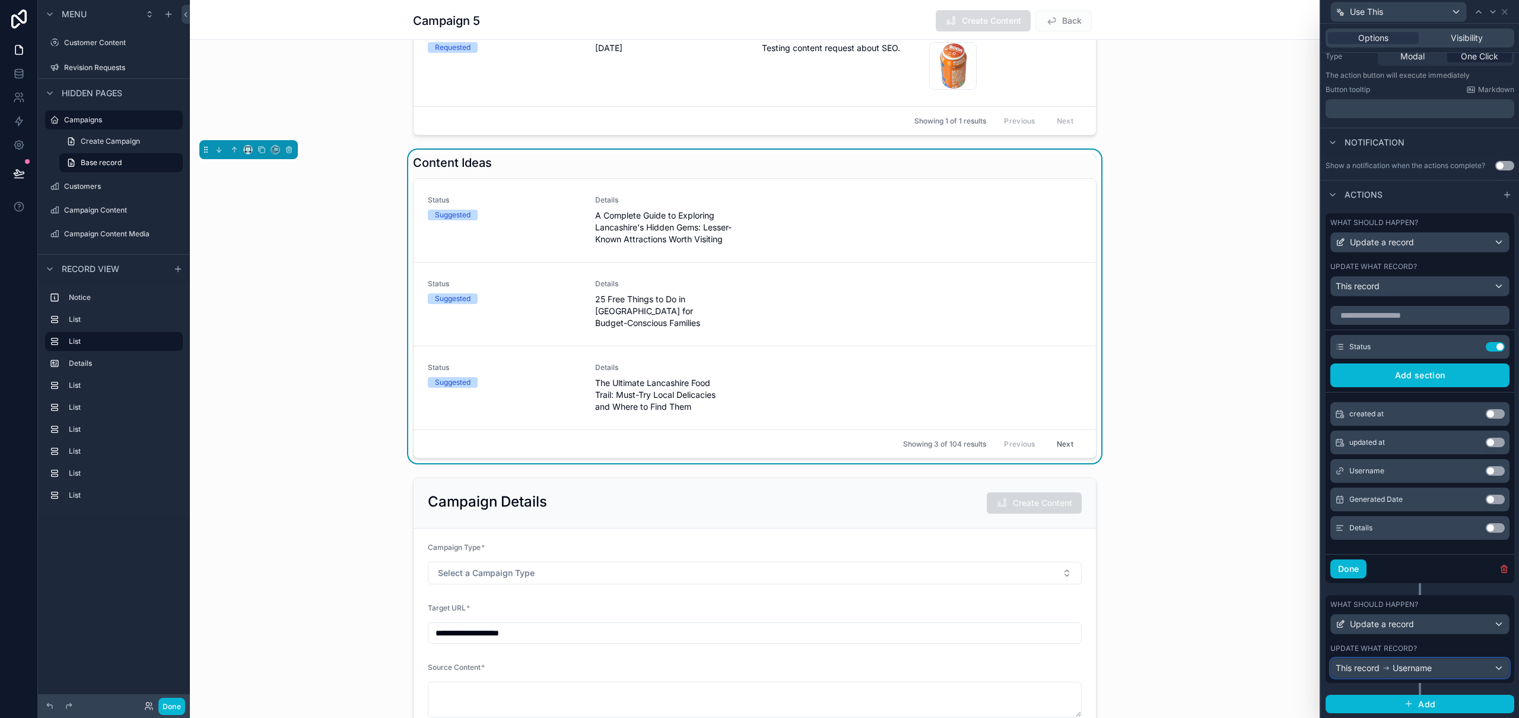
click at [1450, 664] on div "This record Username" at bounding box center [1420, 667] width 178 height 19
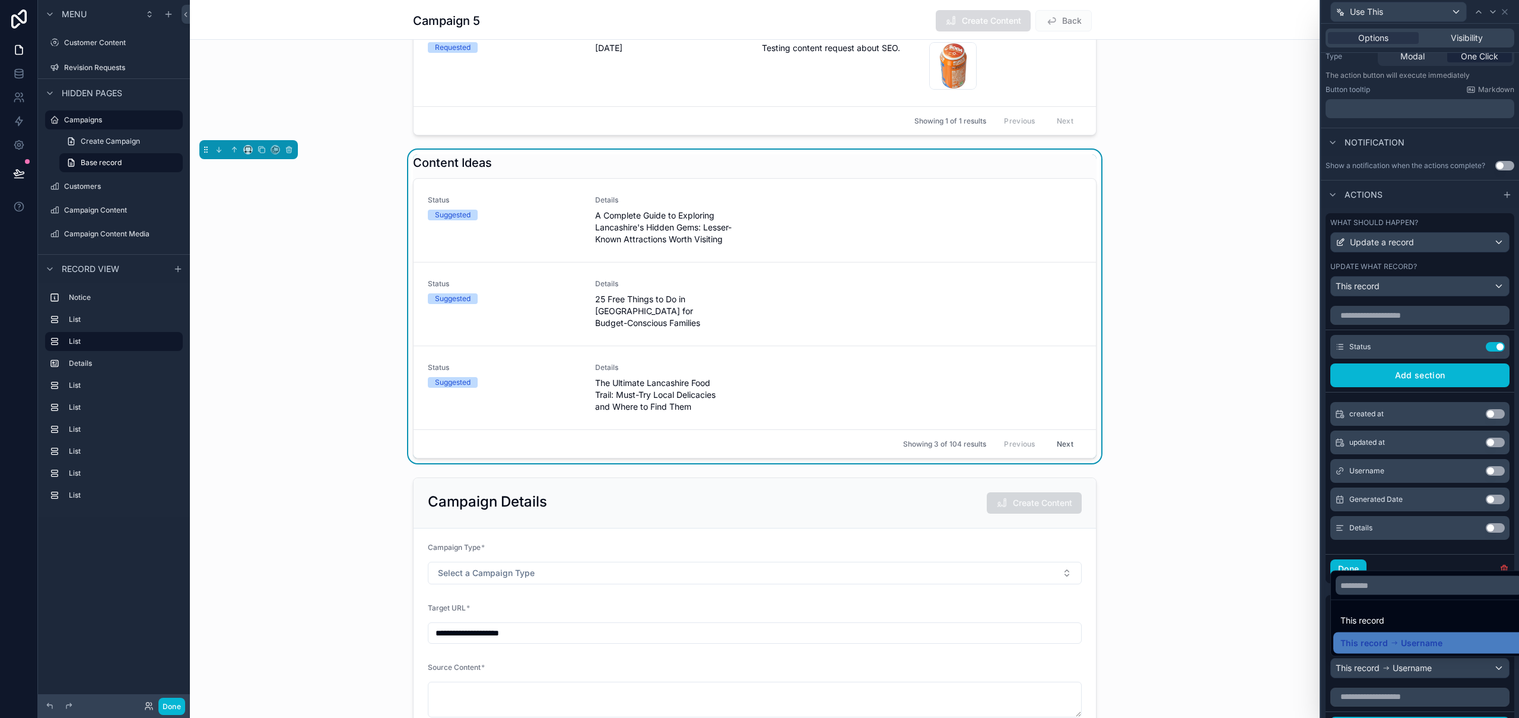
click at [1450, 665] on div at bounding box center [1420, 359] width 198 height 718
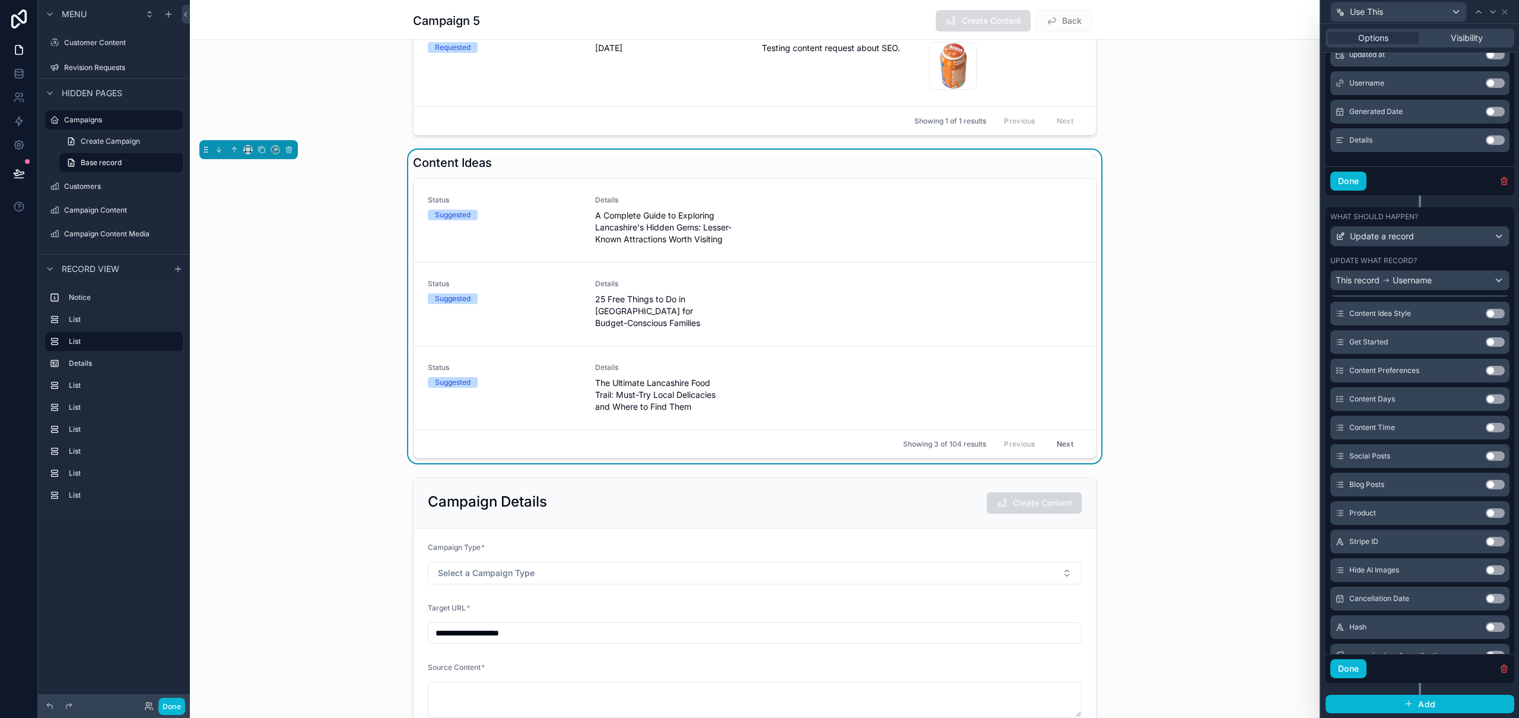
scroll to position [1185, 0]
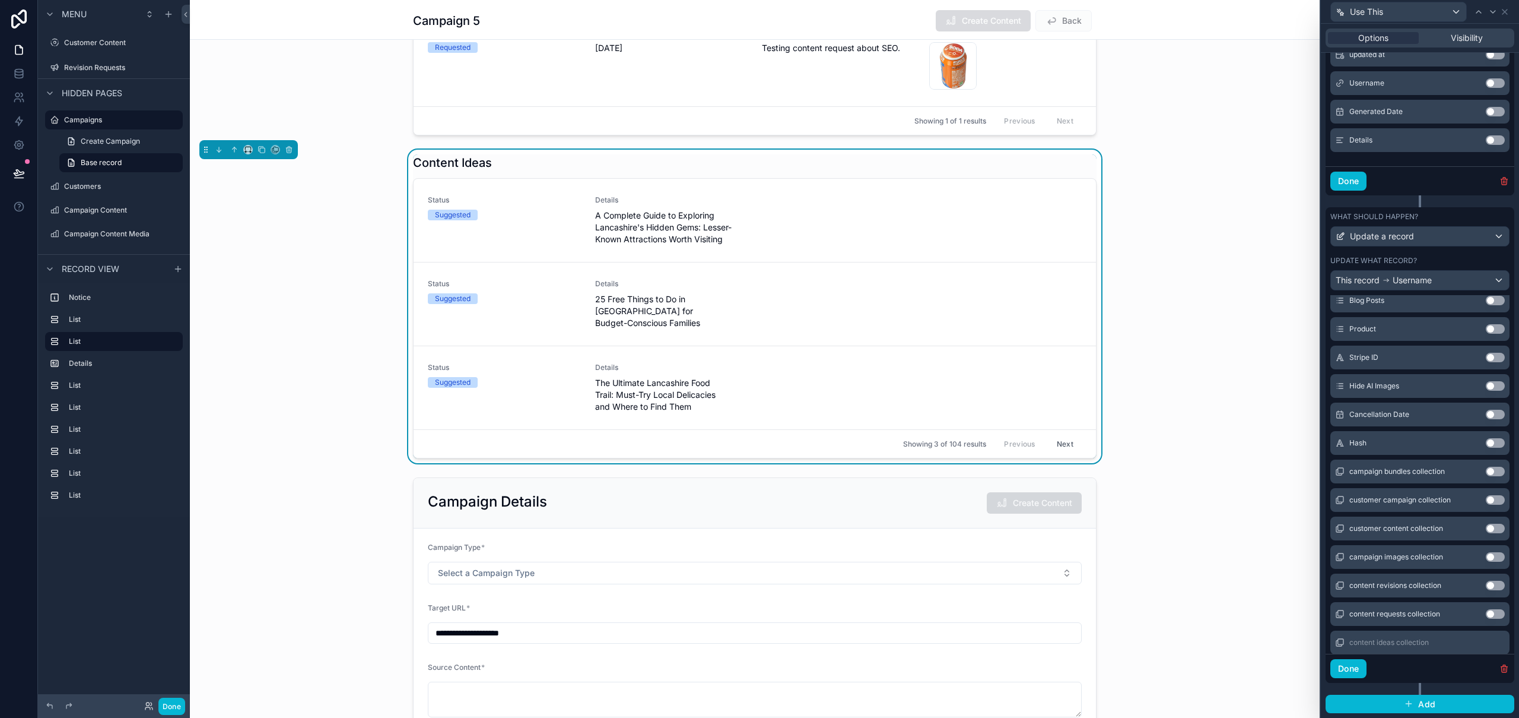
click at [1486, 528] on button "Use setting" at bounding box center [1495, 527] width 19 height 9
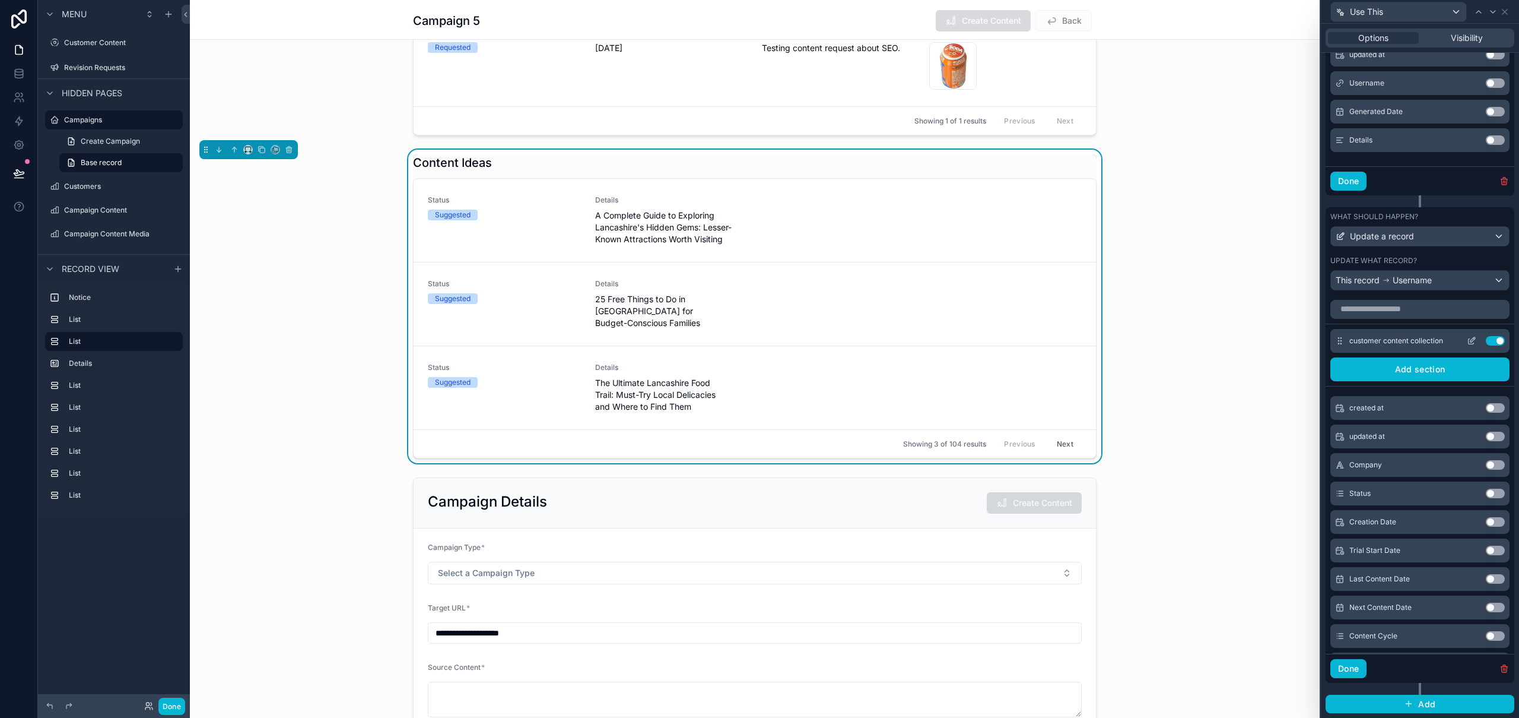
click at [1467, 342] on icon at bounding box center [1471, 340] width 9 height 9
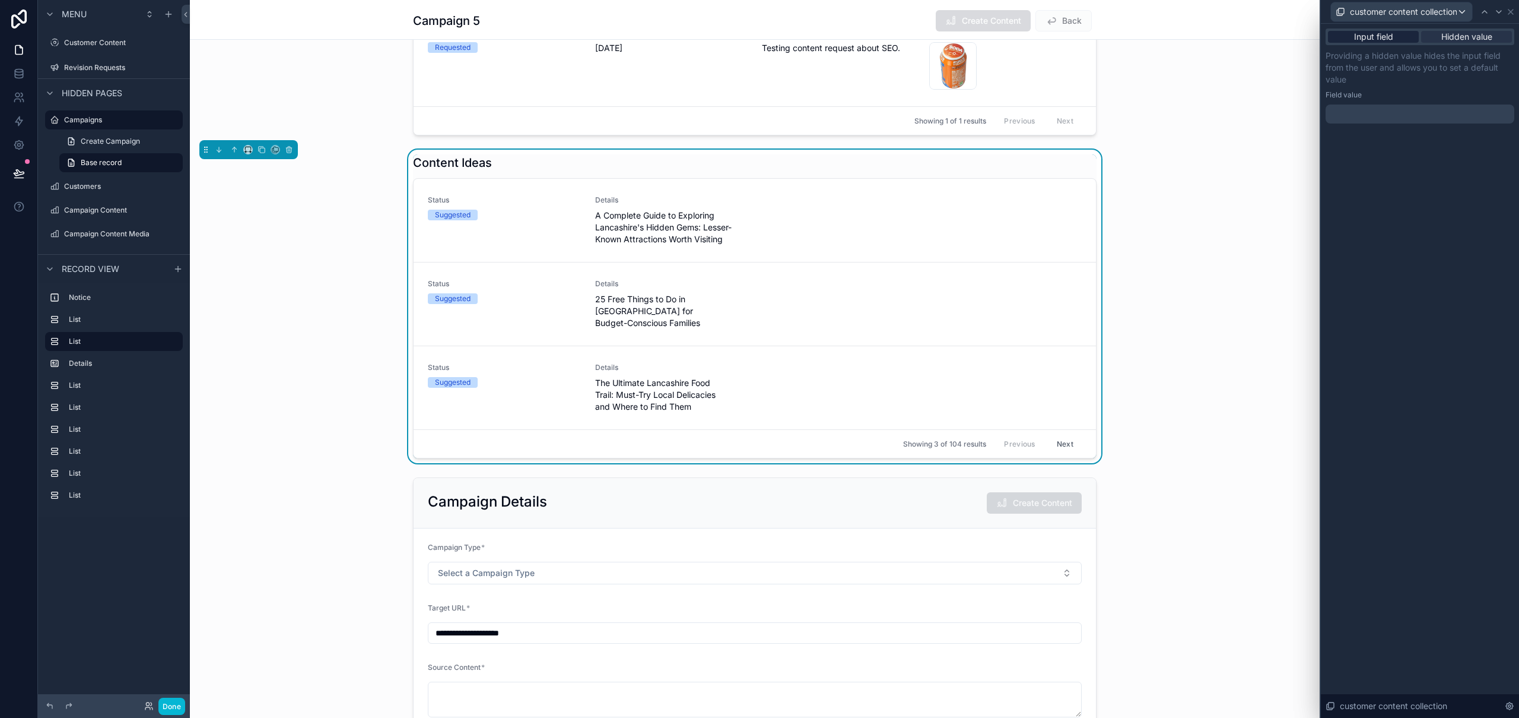
click at [1369, 39] on span "Input field" at bounding box center [1373, 37] width 39 height 12
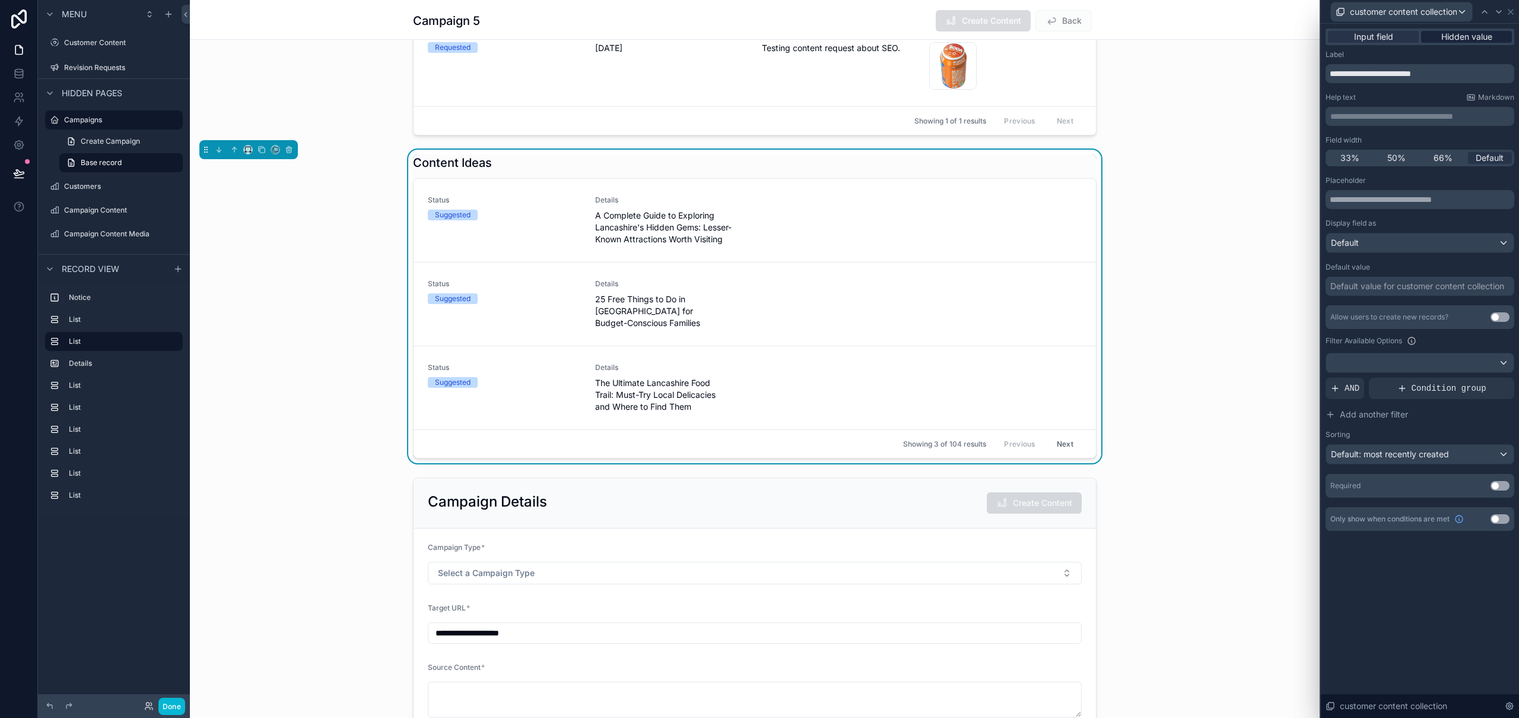
scroll to position [708, 0]
click at [1481, 42] on span "Hidden value" at bounding box center [1467, 37] width 51 height 12
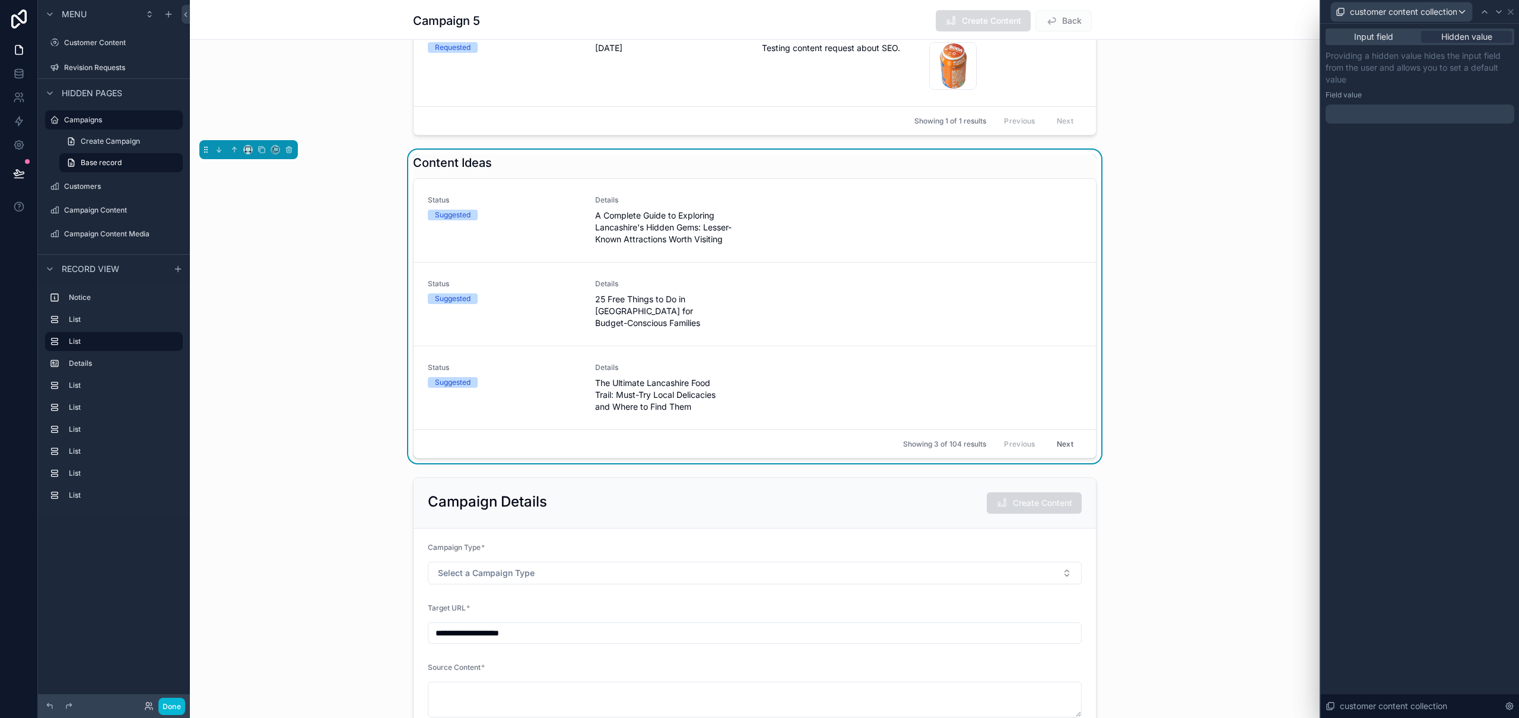
click at [1375, 106] on div at bounding box center [1420, 113] width 189 height 19
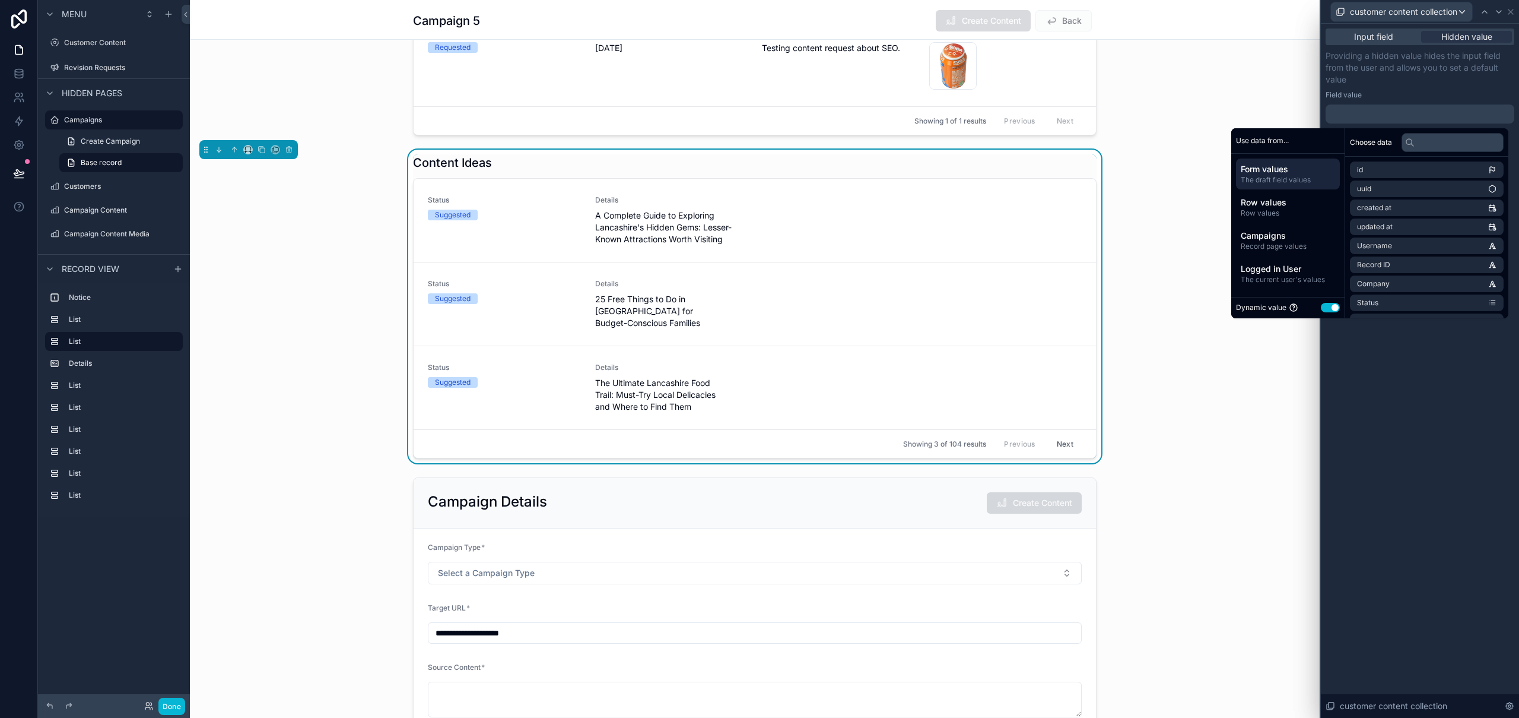
click at [1495, 80] on p "Providing a hidden value hides the input field from the user and allows you to …" at bounding box center [1420, 68] width 189 height 36
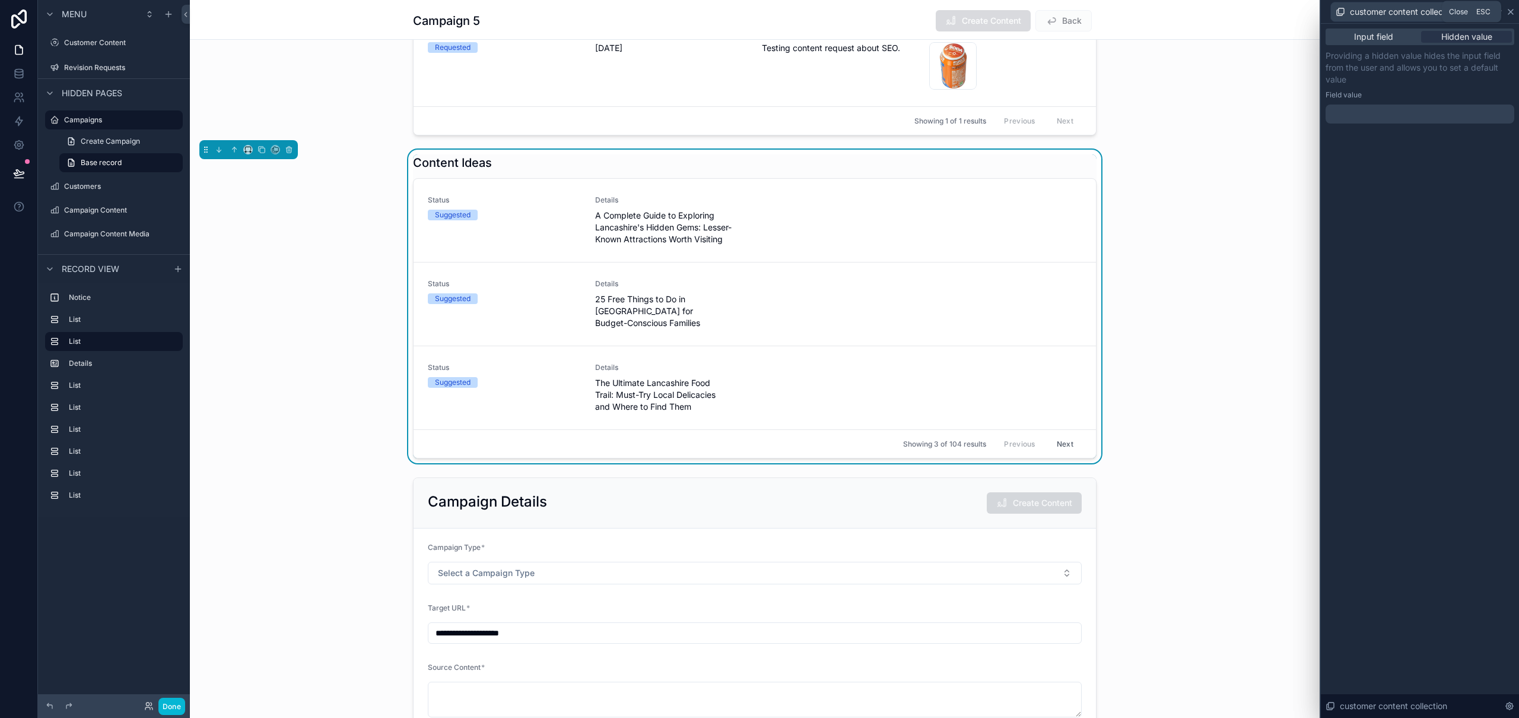
click at [1513, 12] on icon at bounding box center [1510, 11] width 9 height 9
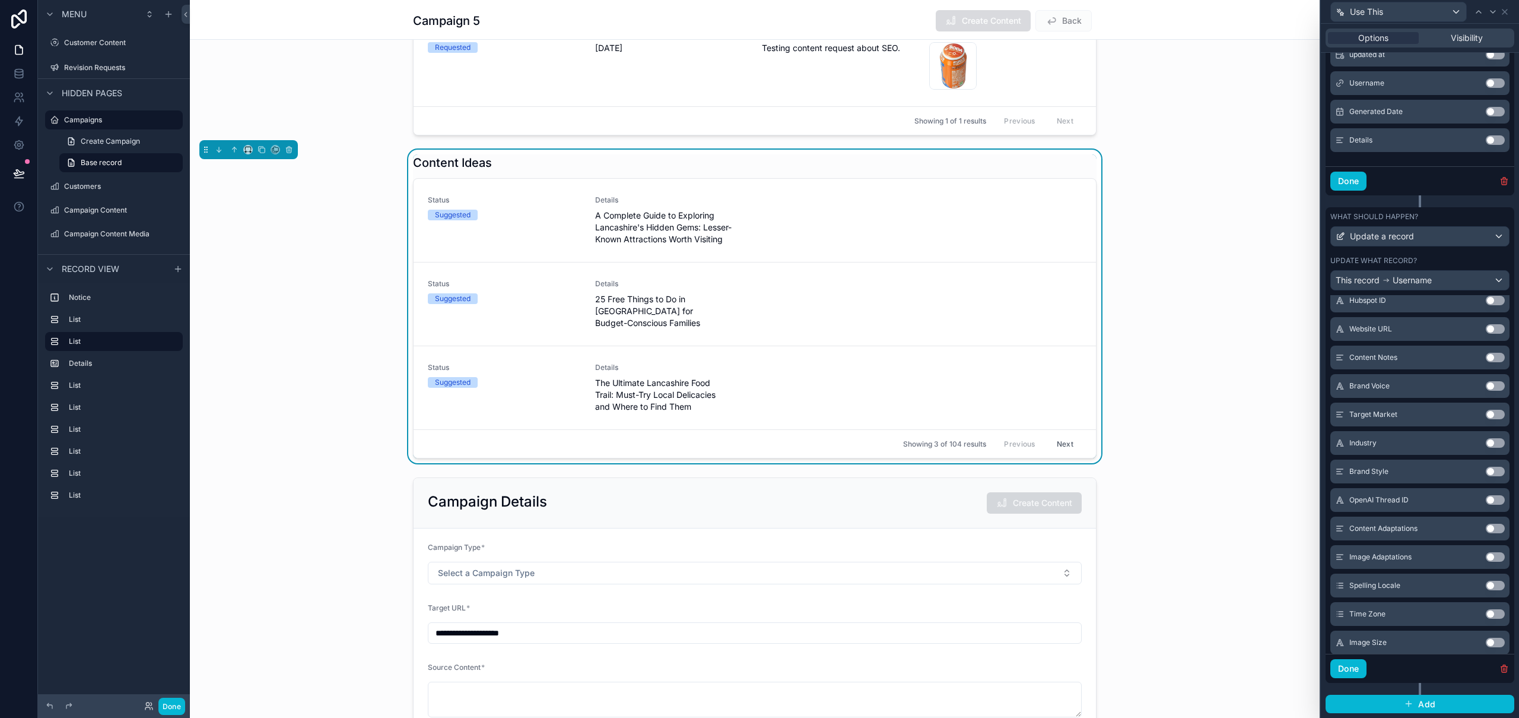
scroll to position [1439, 0]
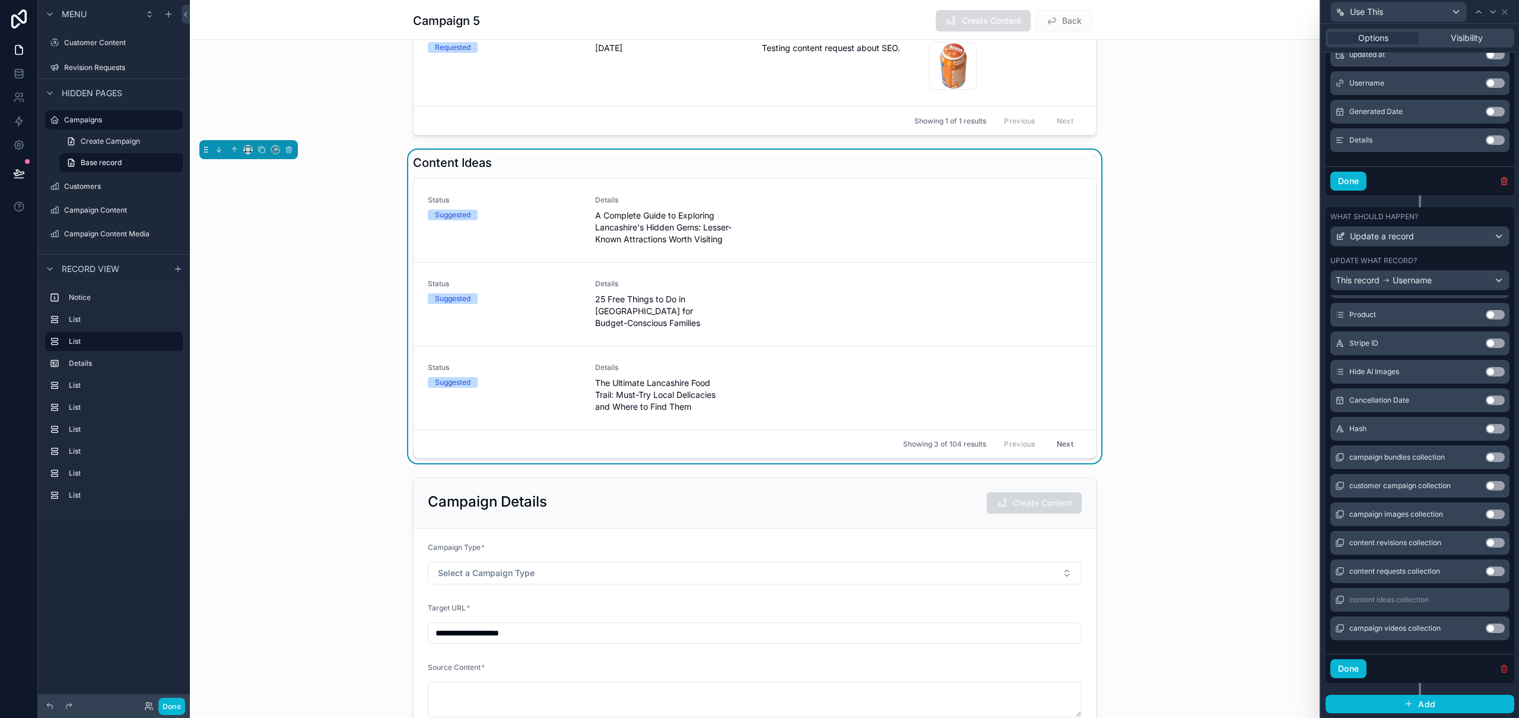
click at [1500, 669] on icon "button" at bounding box center [1504, 668] width 9 height 9
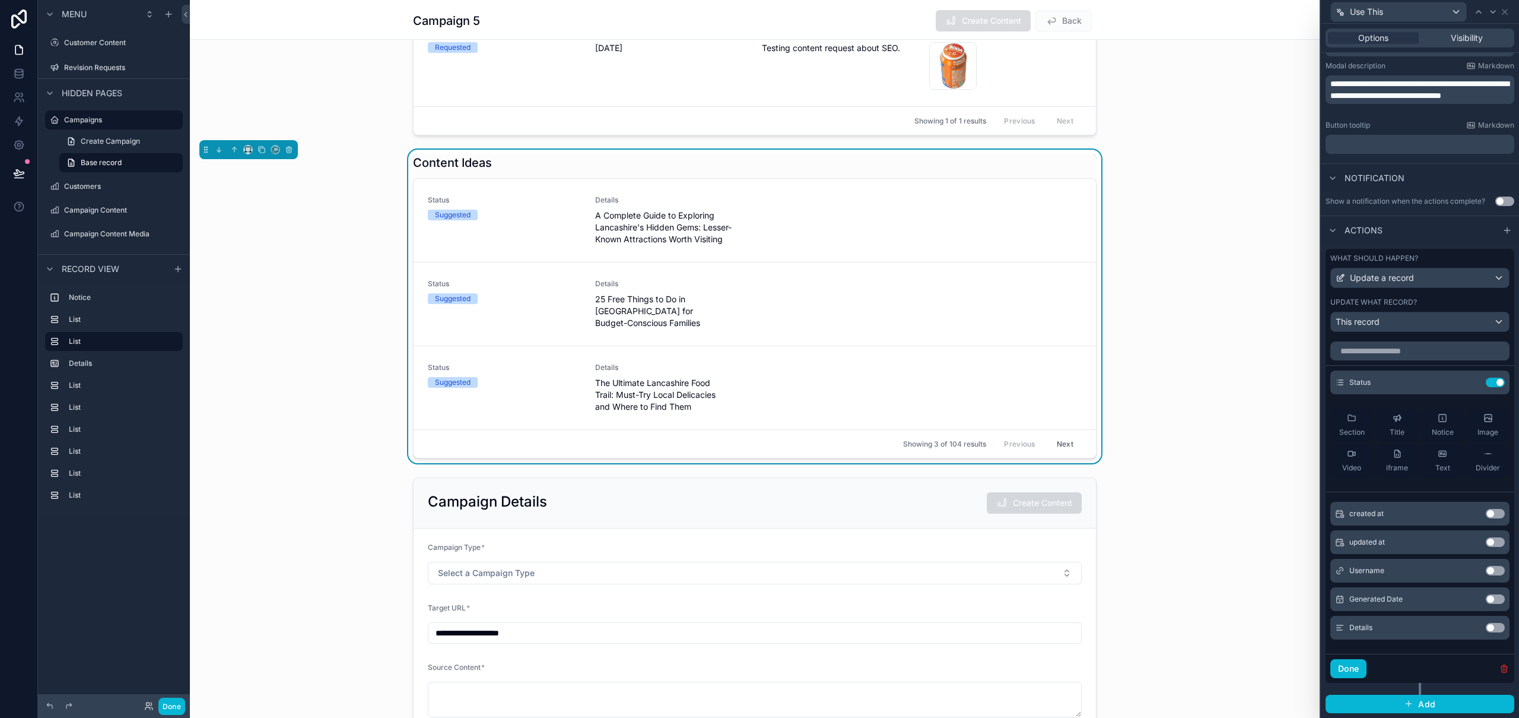
scroll to position [221, 0]
click at [1348, 661] on button "Done" at bounding box center [1349, 668] width 36 height 19
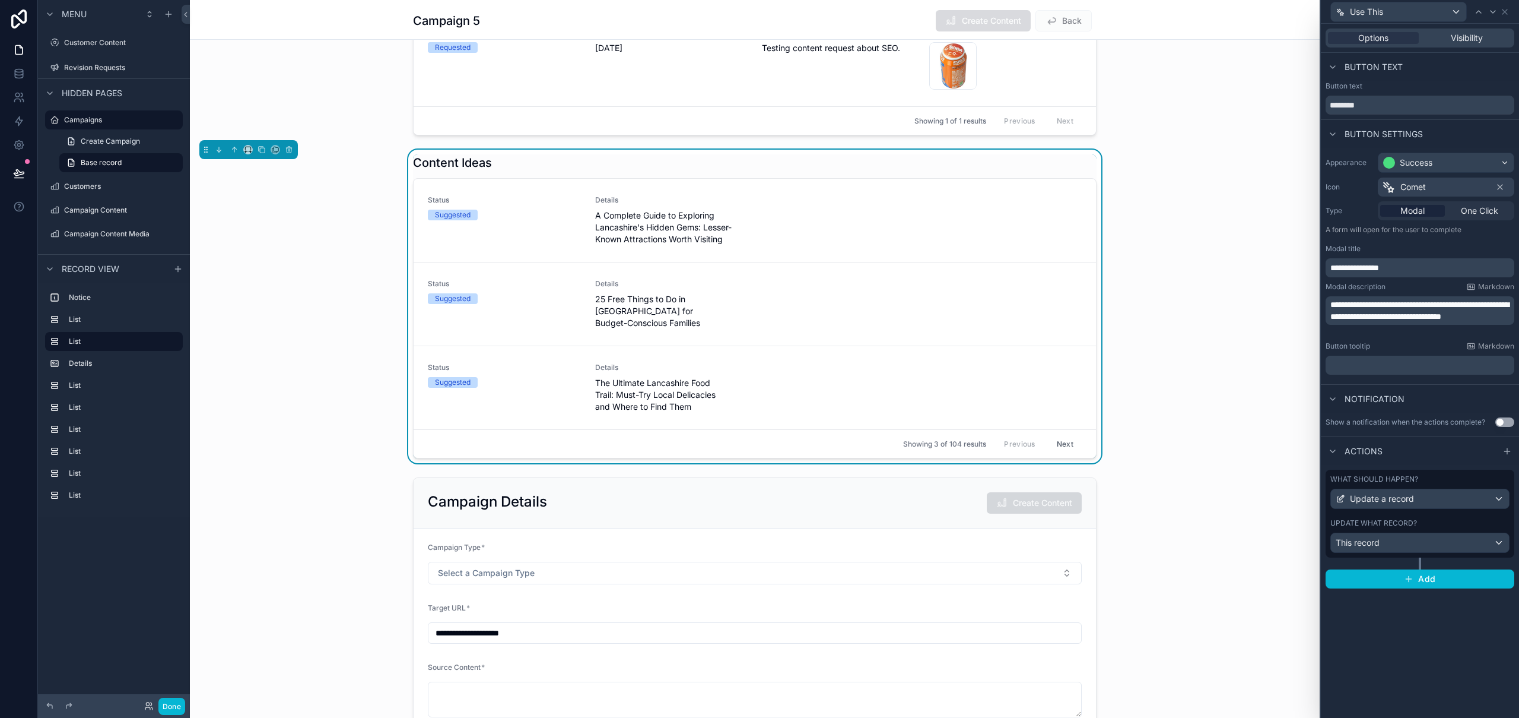
scroll to position [0, 0]
click at [1422, 580] on span "Add" at bounding box center [1427, 578] width 17 height 11
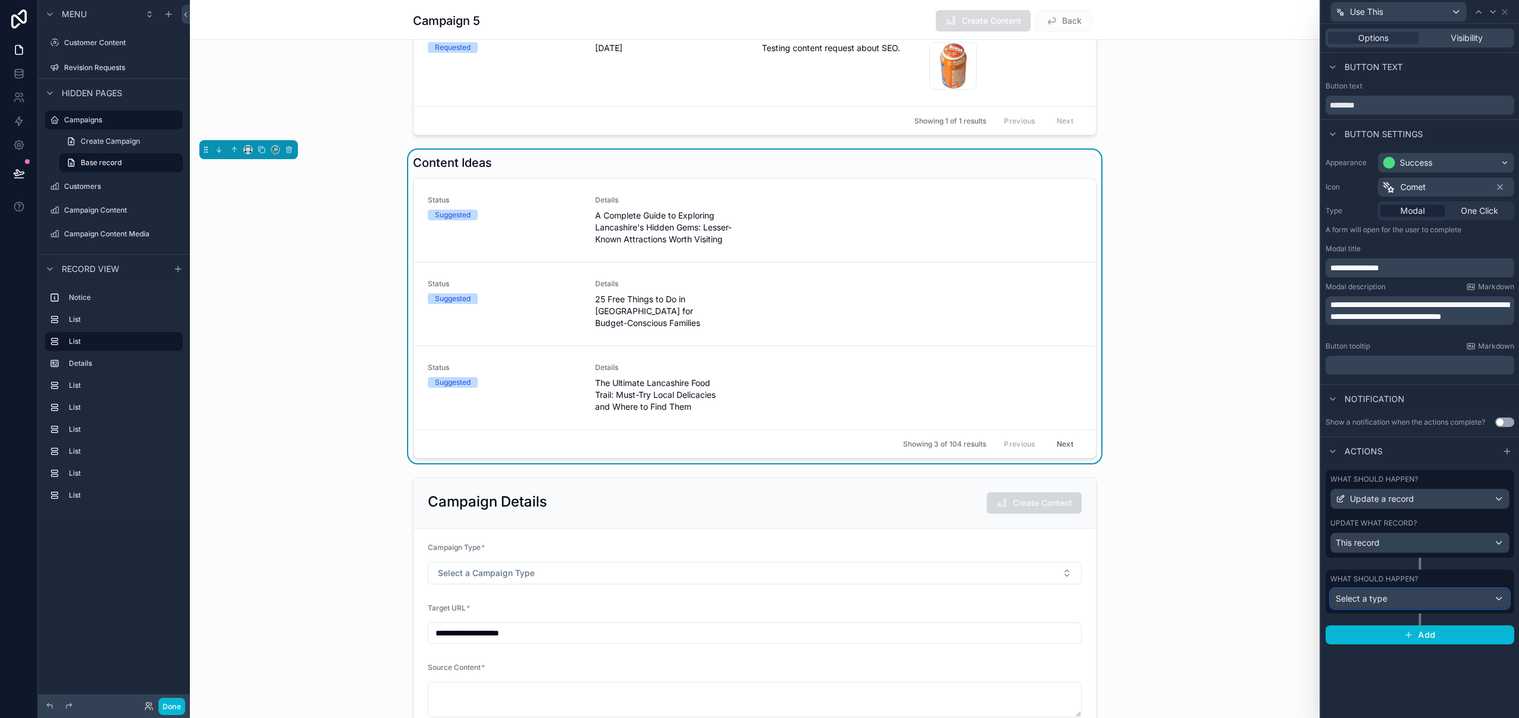
click at [1399, 607] on div "Select a type" at bounding box center [1420, 598] width 178 height 19
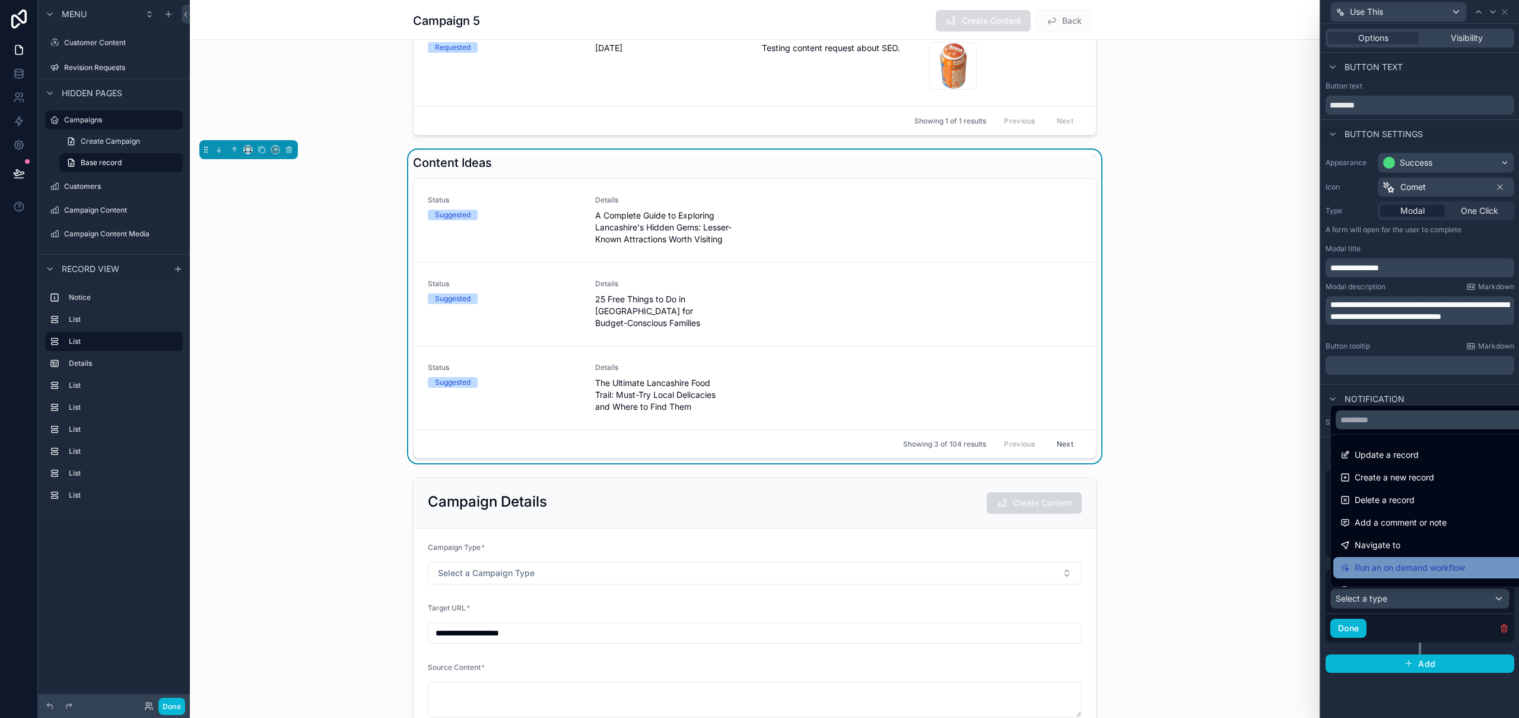
click at [1433, 557] on div "Run an on demand workflow" at bounding box center [1434, 567] width 201 height 21
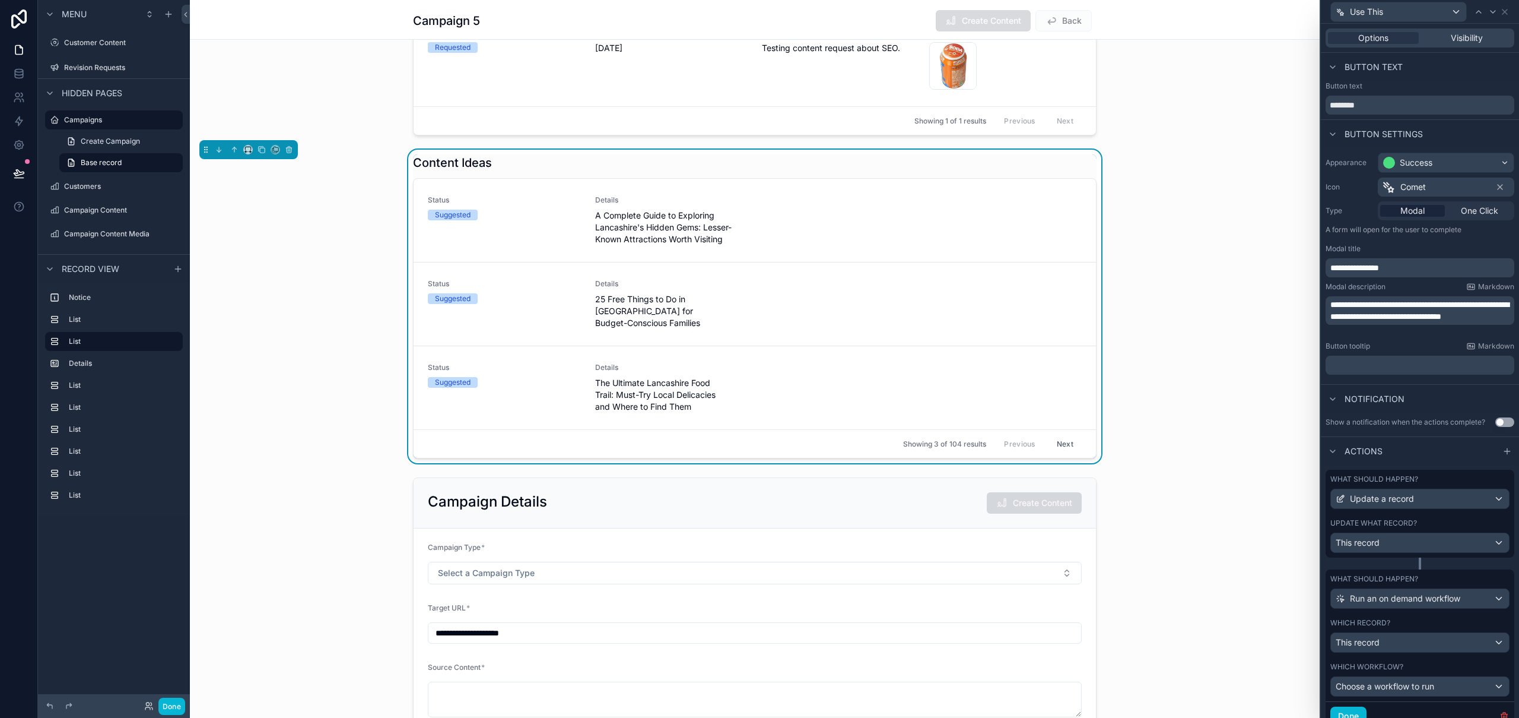
scroll to position [15, 0]
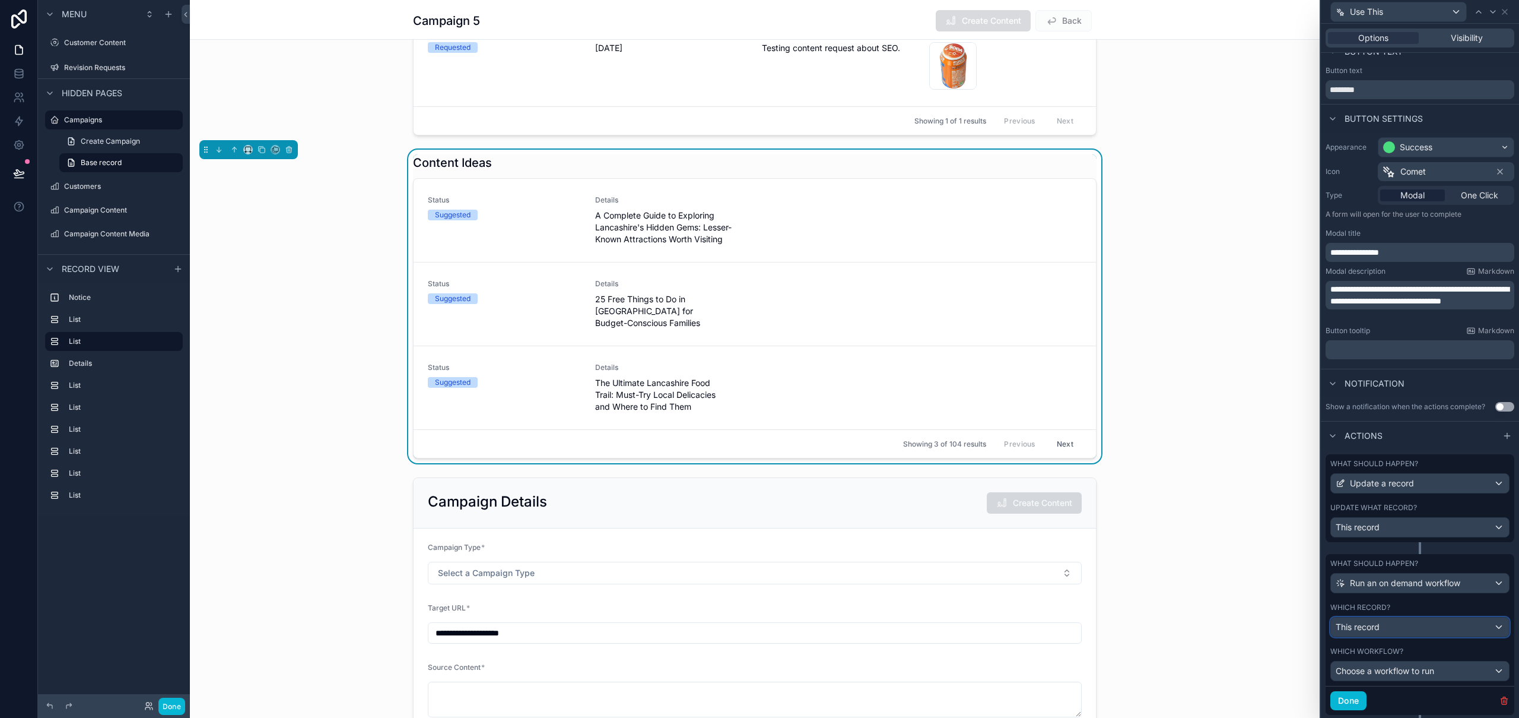
click at [1392, 627] on div "This record" at bounding box center [1420, 626] width 178 height 19
click at [1392, 626] on div at bounding box center [1420, 359] width 198 height 718
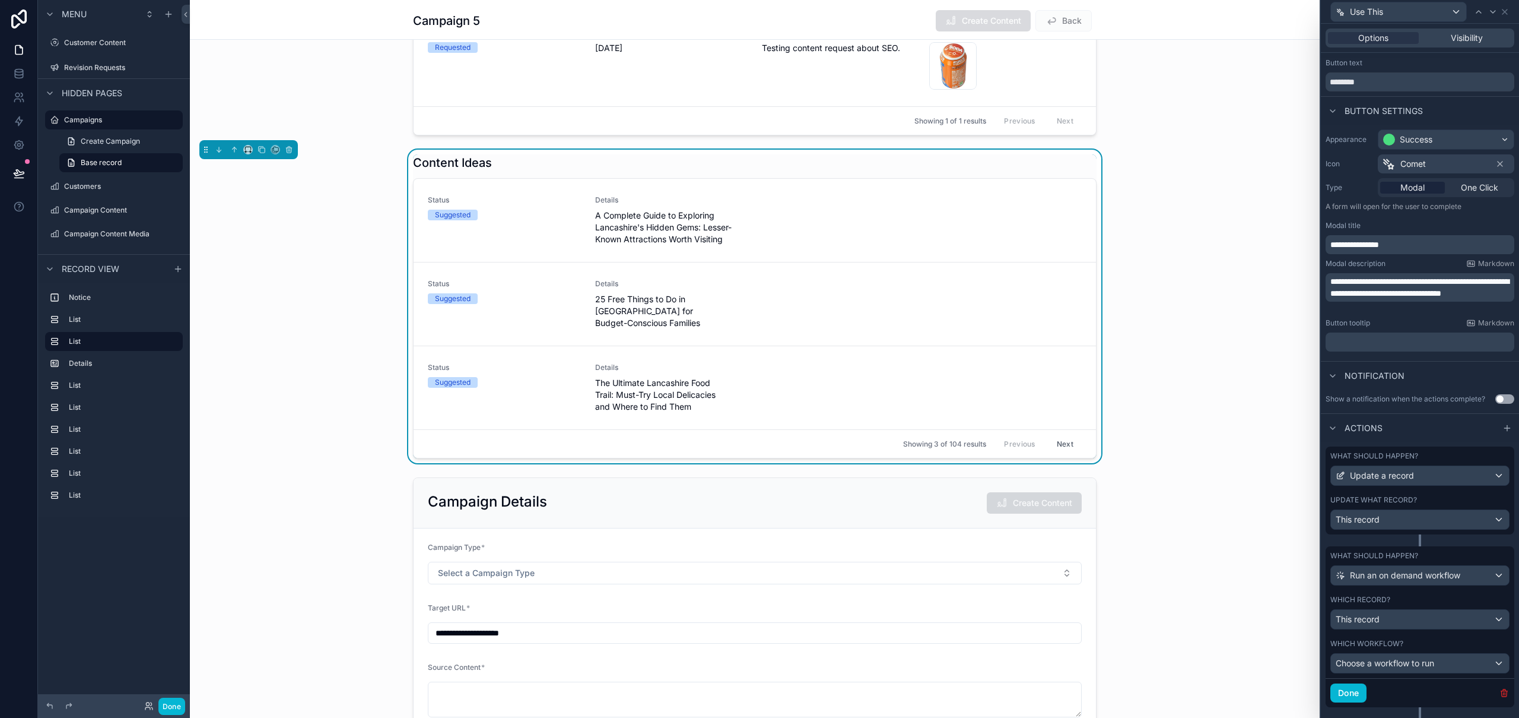
click at [1500, 694] on icon "button" at bounding box center [1504, 692] width 9 height 9
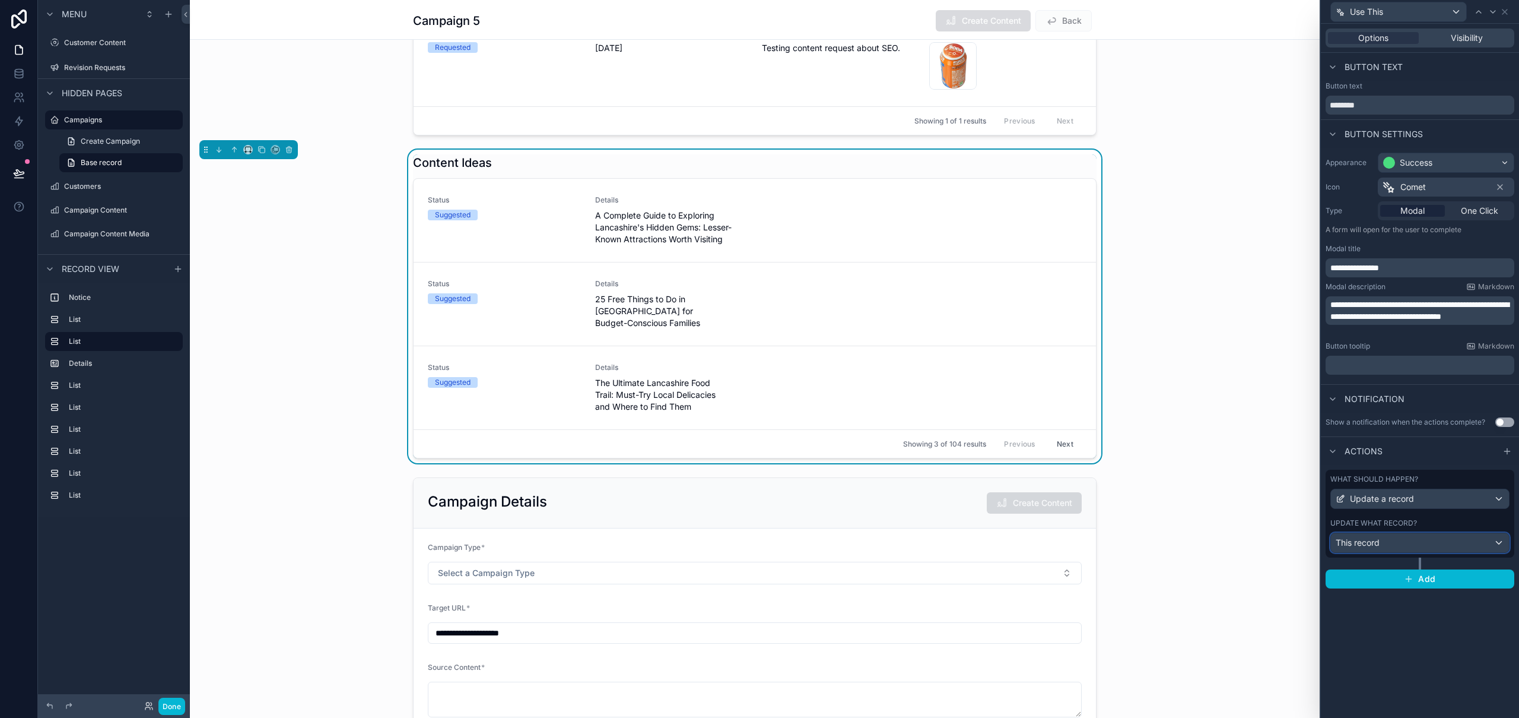
click at [1381, 540] on div "This record" at bounding box center [1420, 542] width 178 height 19
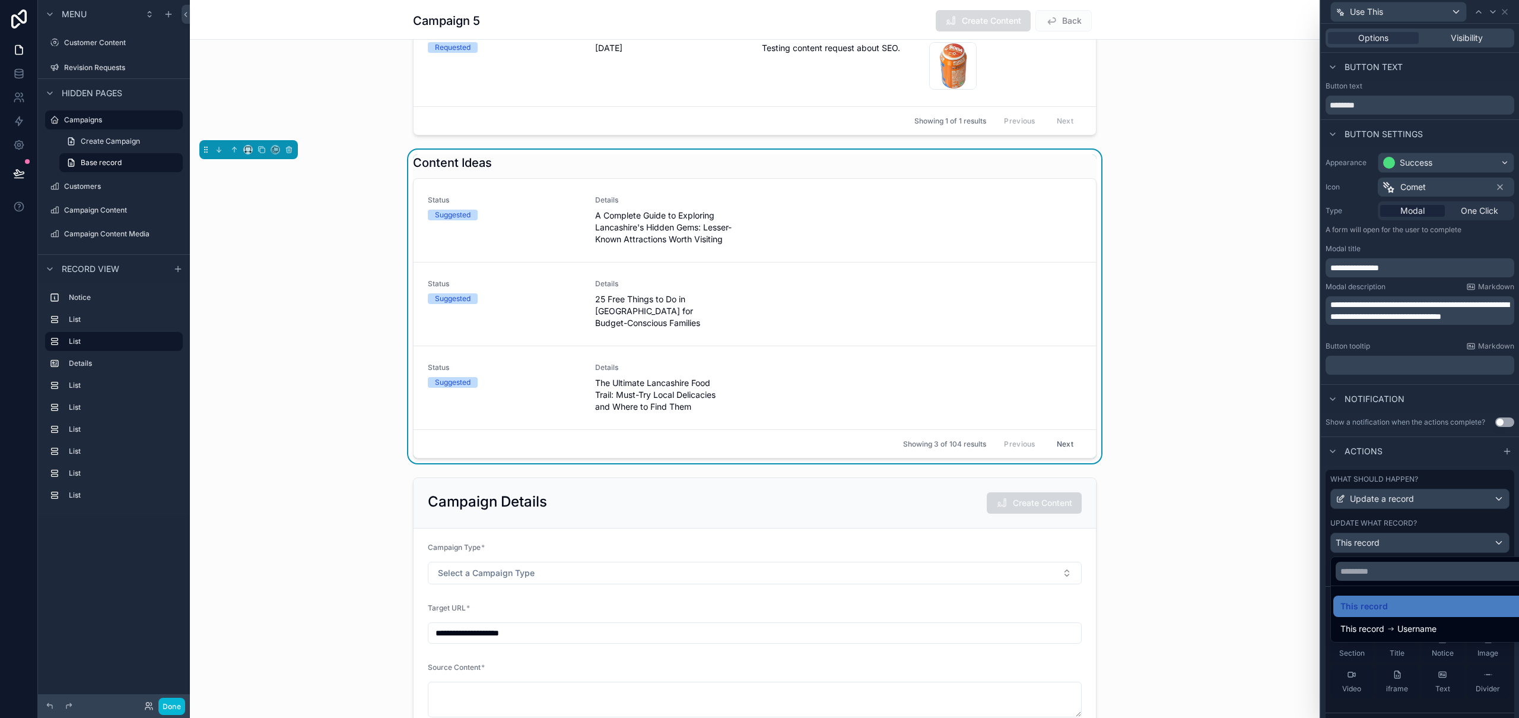
click at [1381, 540] on div at bounding box center [1420, 359] width 198 height 718
click at [1467, 605] on icon at bounding box center [1471, 602] width 9 height 9
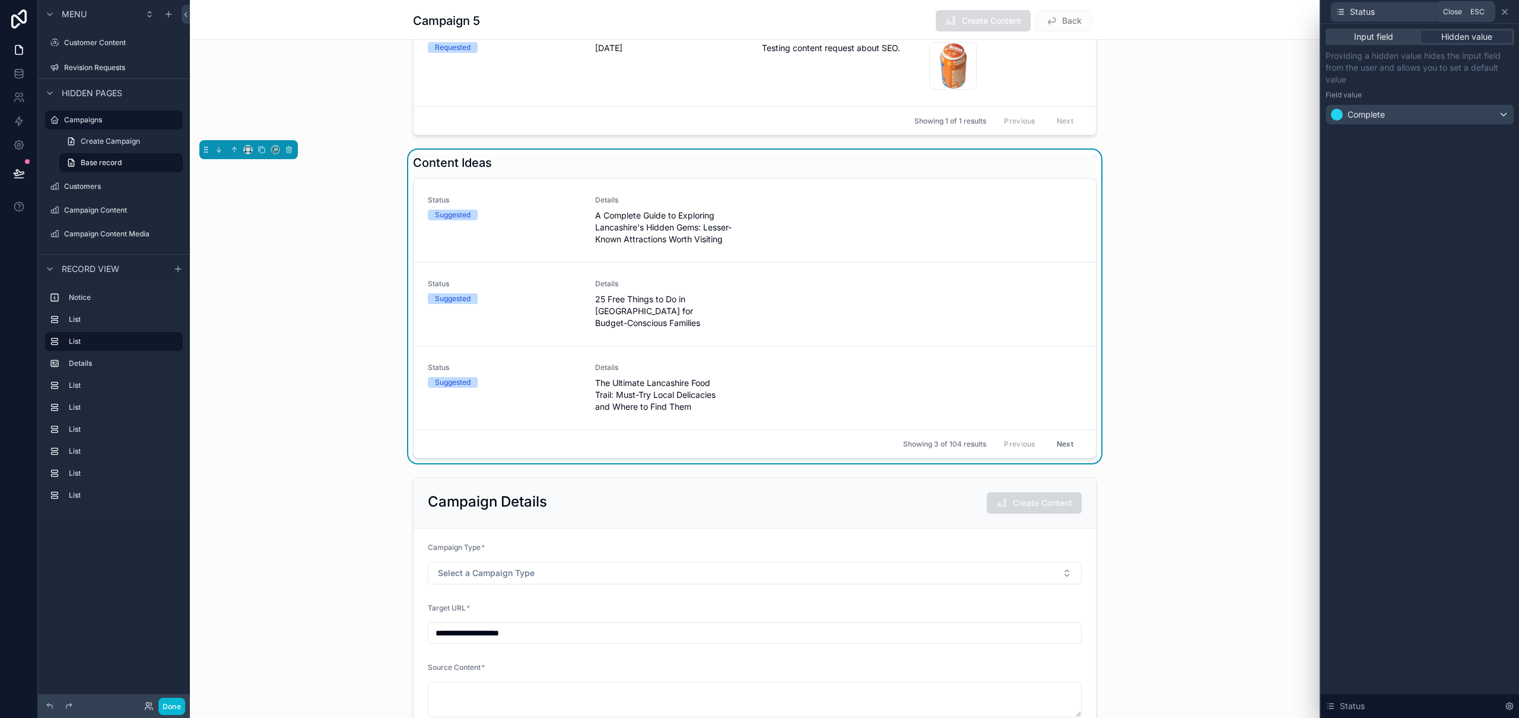
click at [1508, 9] on icon at bounding box center [1504, 11] width 9 height 9
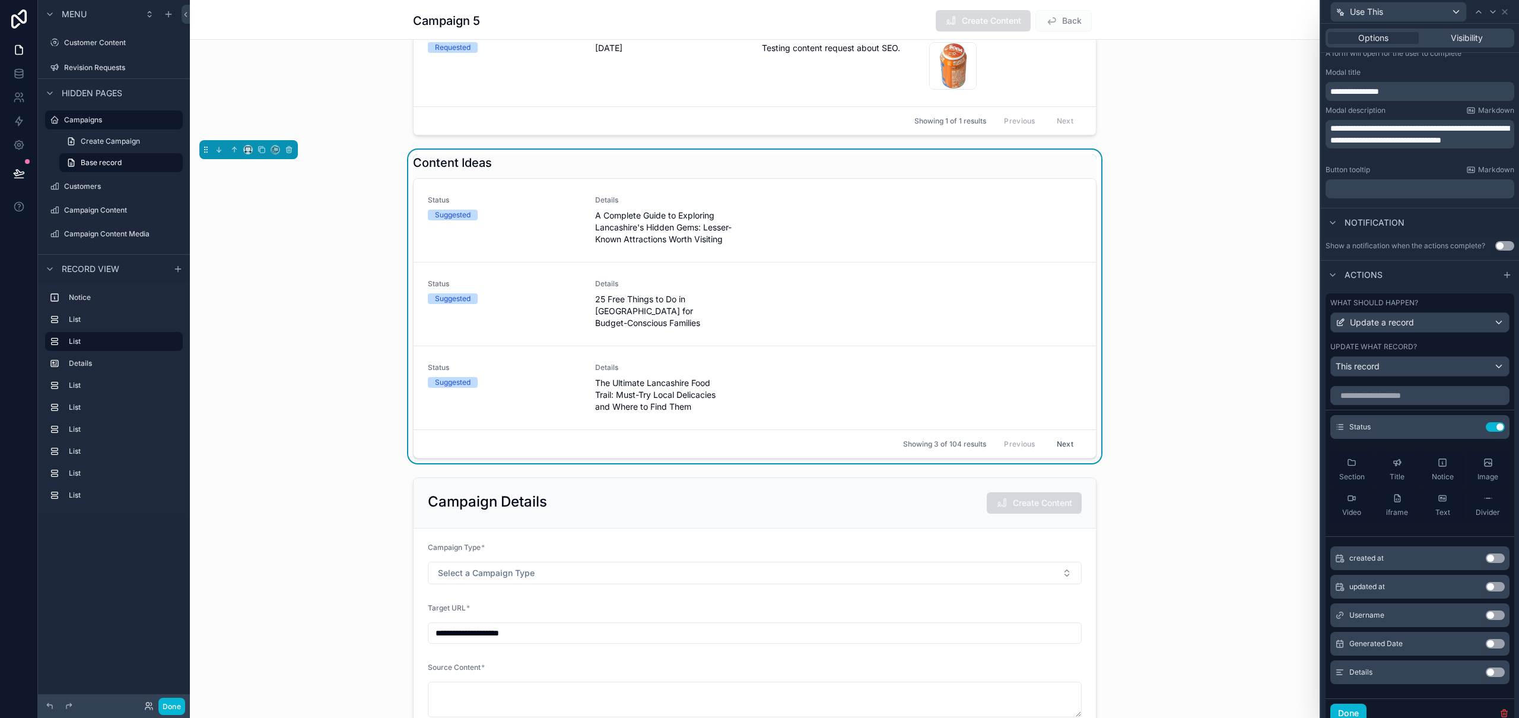
scroll to position [184, 0]
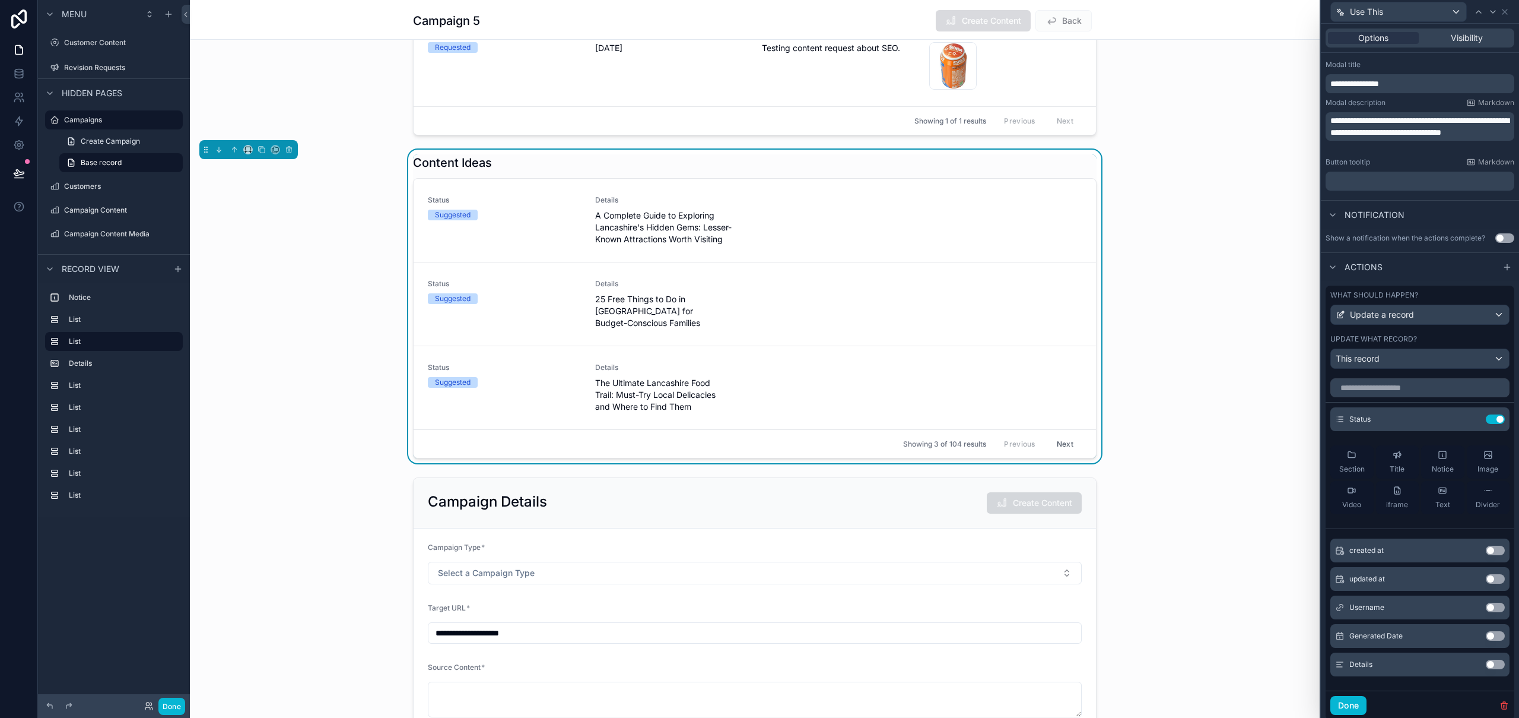
click at [1488, 664] on button "Use setting" at bounding box center [1495, 663] width 19 height 9
click at [1471, 445] on icon at bounding box center [1473, 446] width 5 height 5
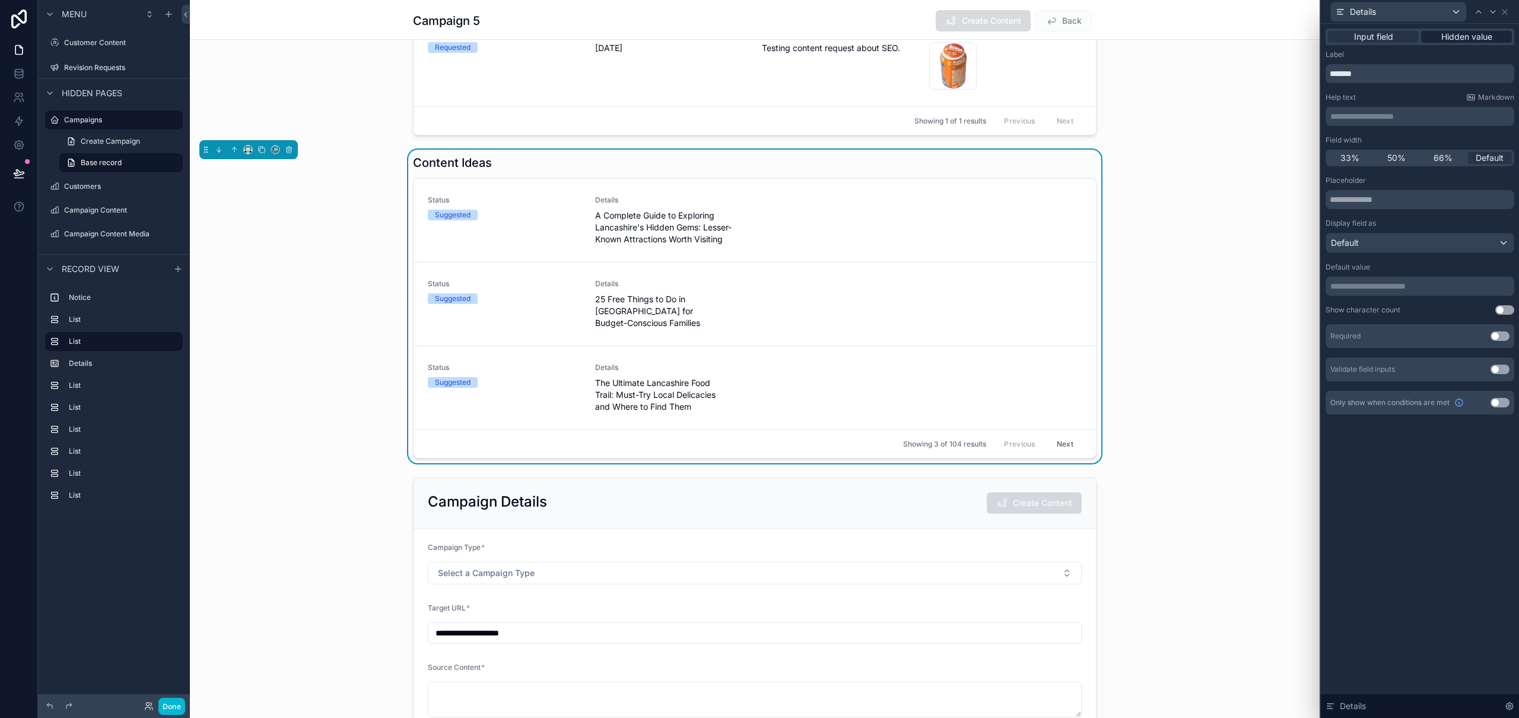
click at [1474, 37] on span "Hidden value" at bounding box center [1467, 37] width 51 height 12
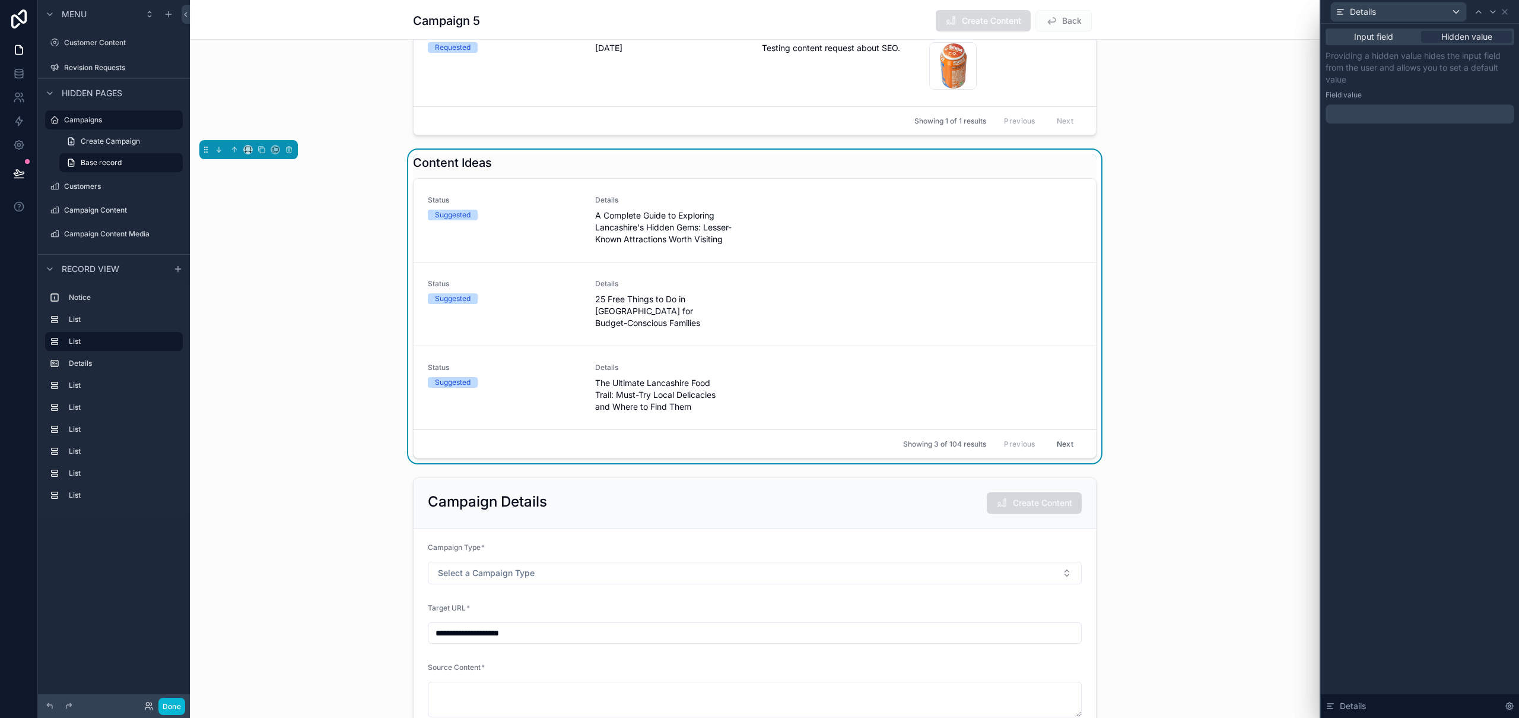
click at [1423, 114] on p "﻿" at bounding box center [1422, 114] width 182 height 12
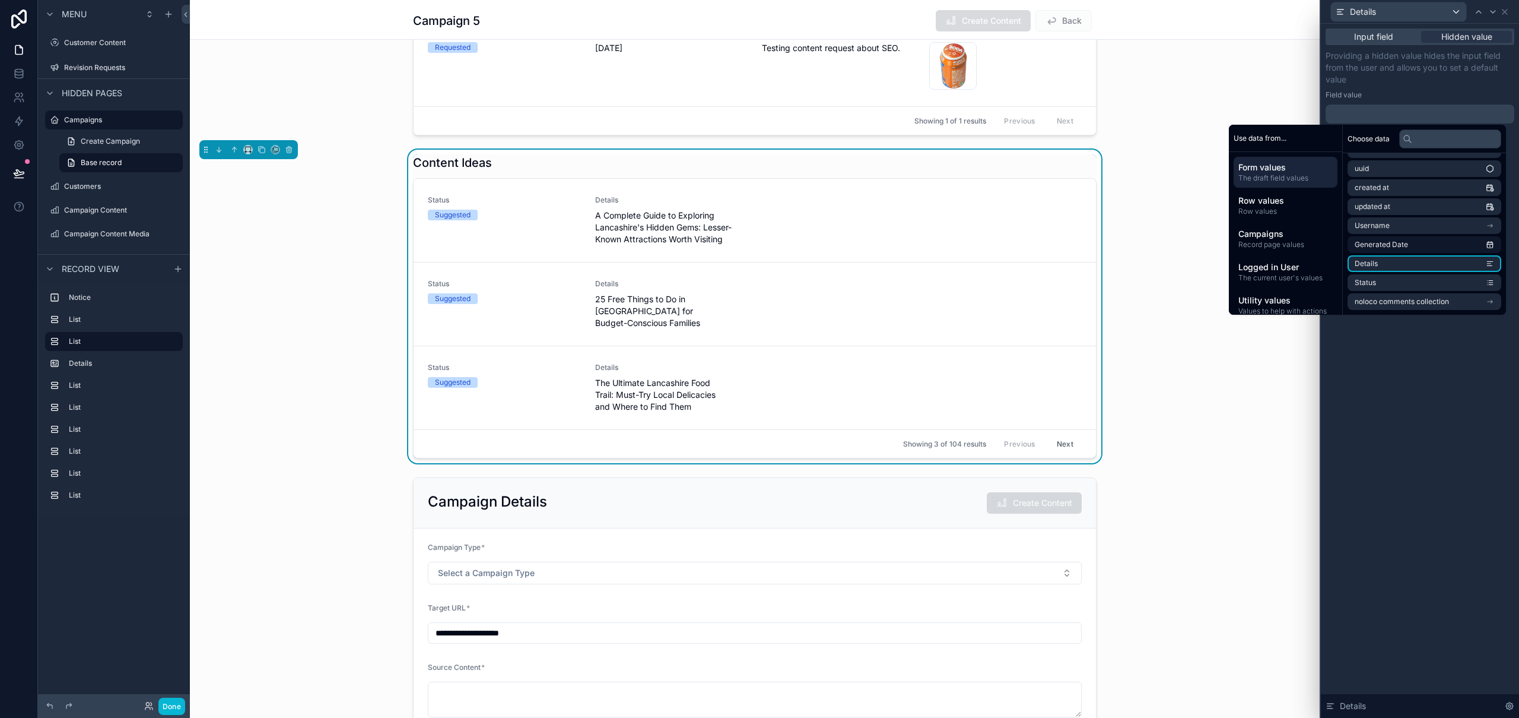
scroll to position [0, 0]
click at [1293, 211] on span "Row values" at bounding box center [1286, 211] width 94 height 9
click at [1286, 176] on span "The draft field values" at bounding box center [1286, 177] width 94 height 9
click at [1273, 201] on span "Row values" at bounding box center [1286, 201] width 94 height 12
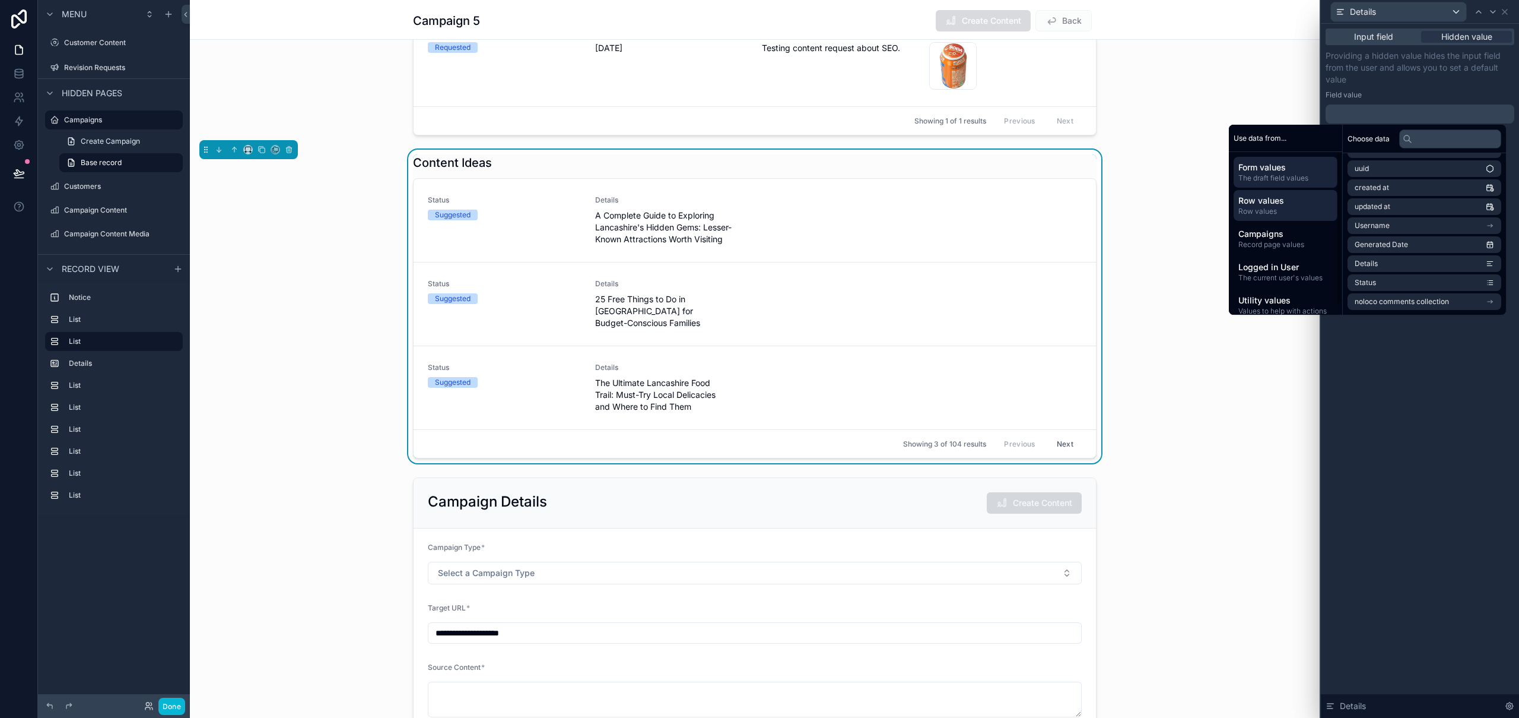
scroll to position [0, 0]
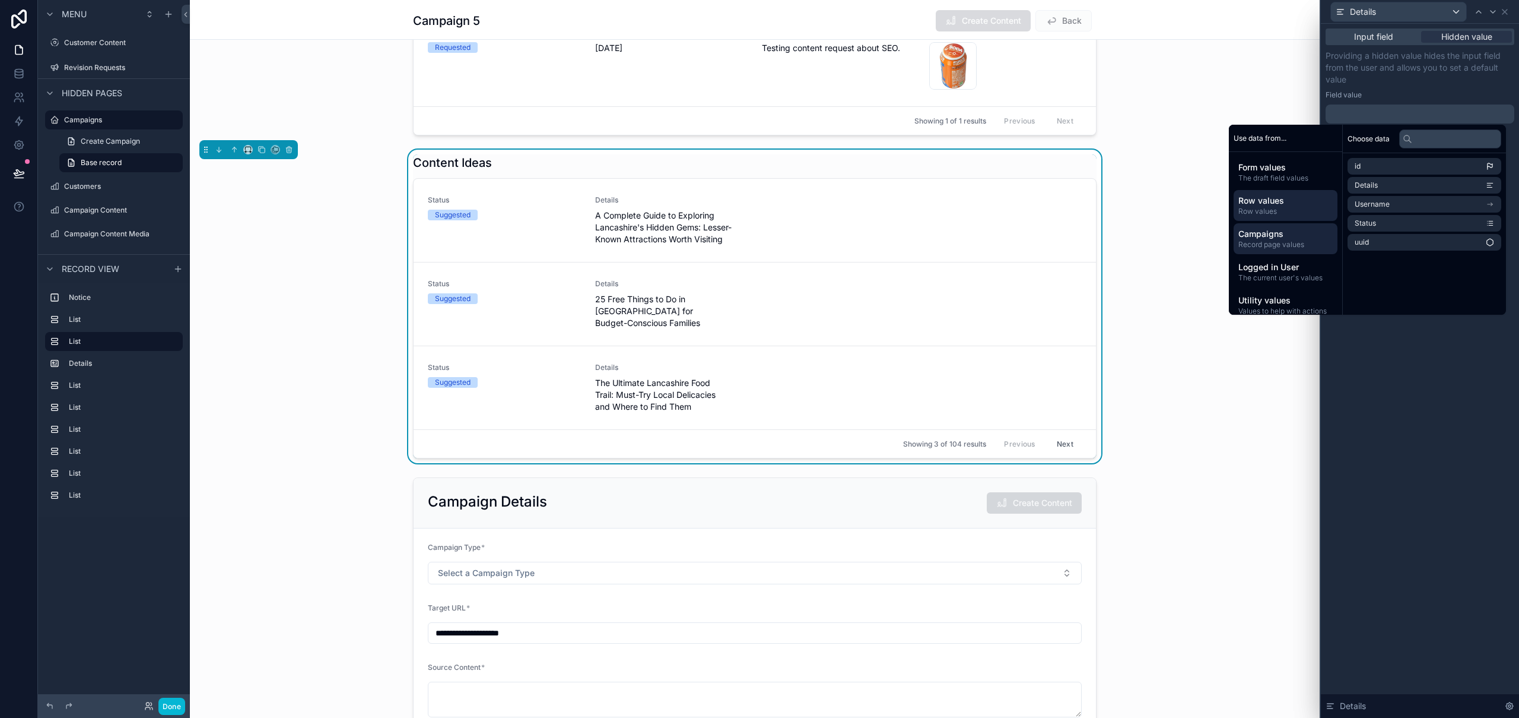
click at [1289, 237] on span "Campaigns" at bounding box center [1286, 234] width 94 height 12
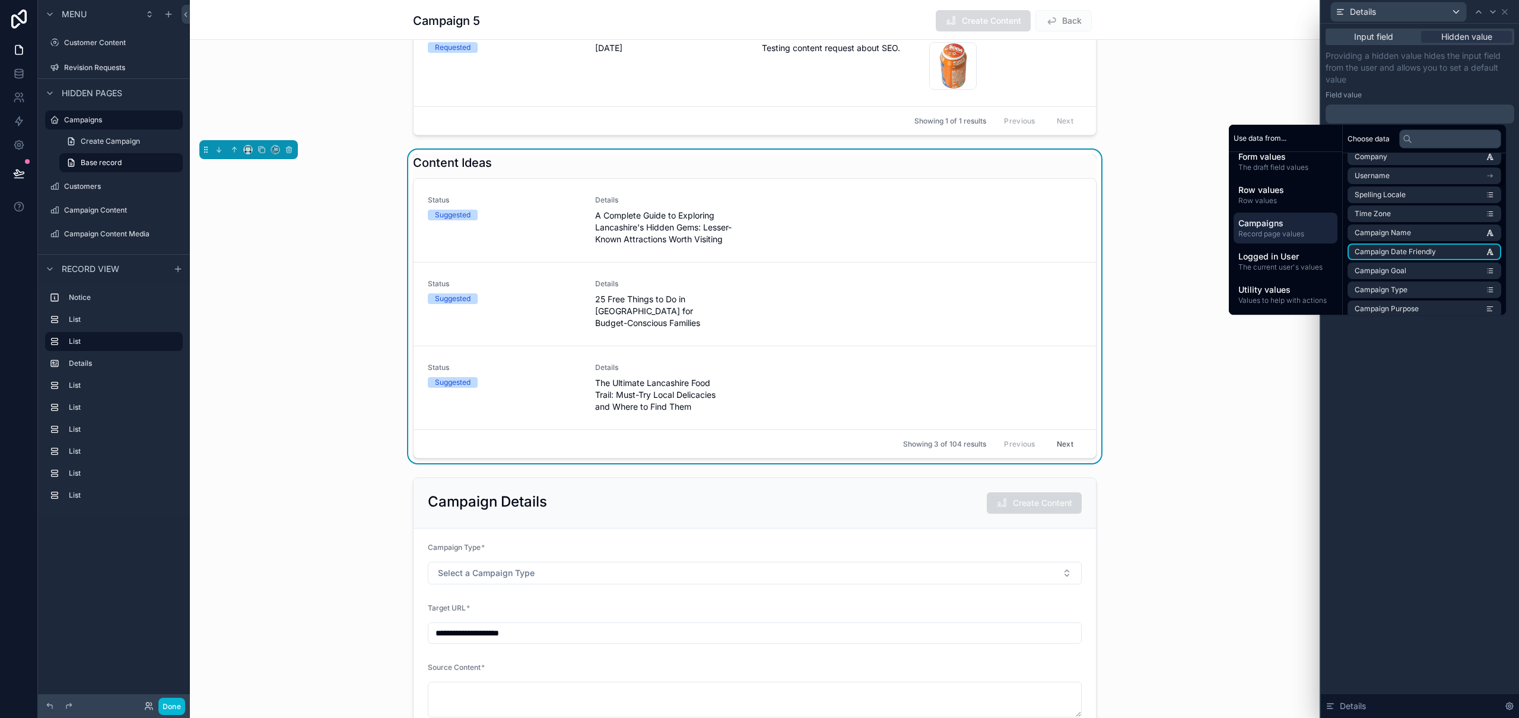
scroll to position [65, 0]
click at [1421, 414] on div "Input field Hidden value Providing a hidden value hides the input field from th…" at bounding box center [1420, 371] width 198 height 694
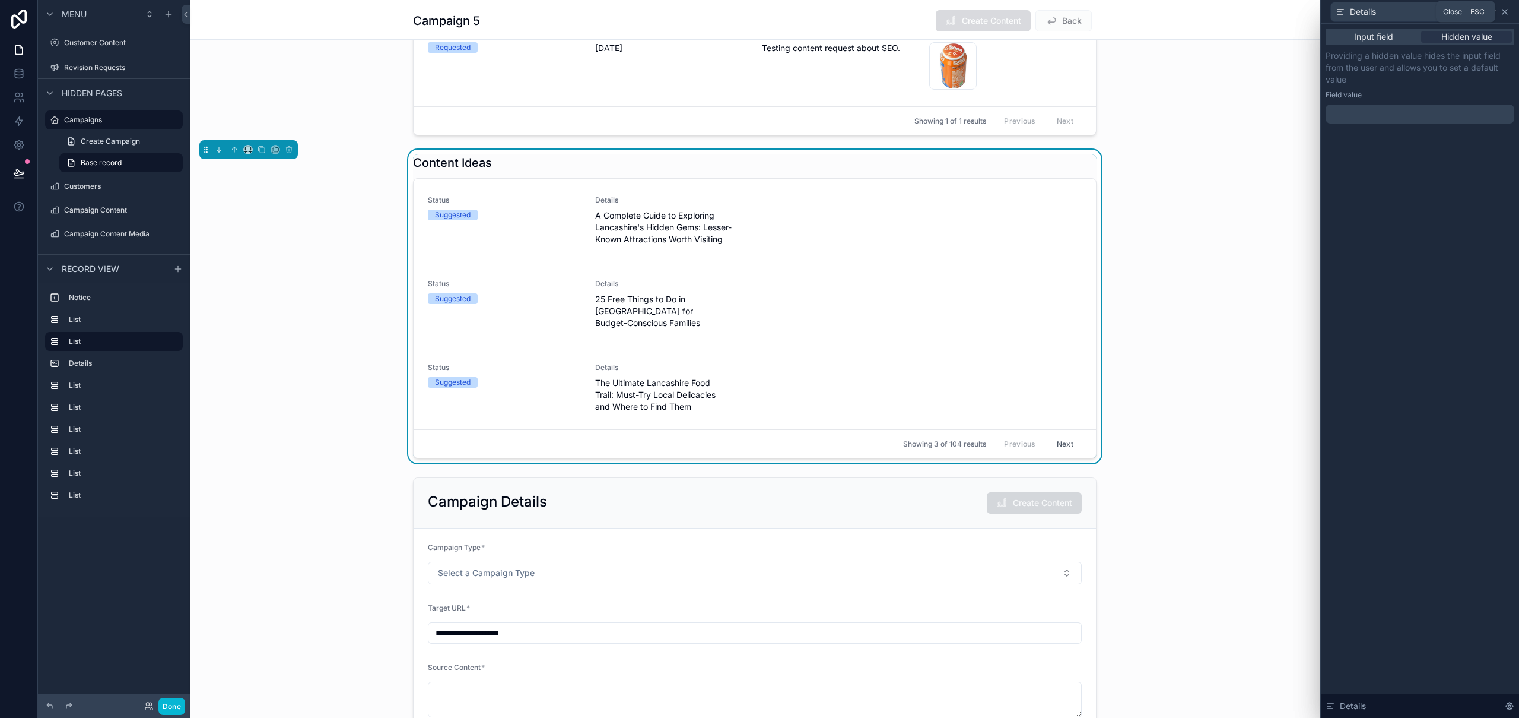
click at [1507, 12] on icon at bounding box center [1504, 11] width 9 height 9
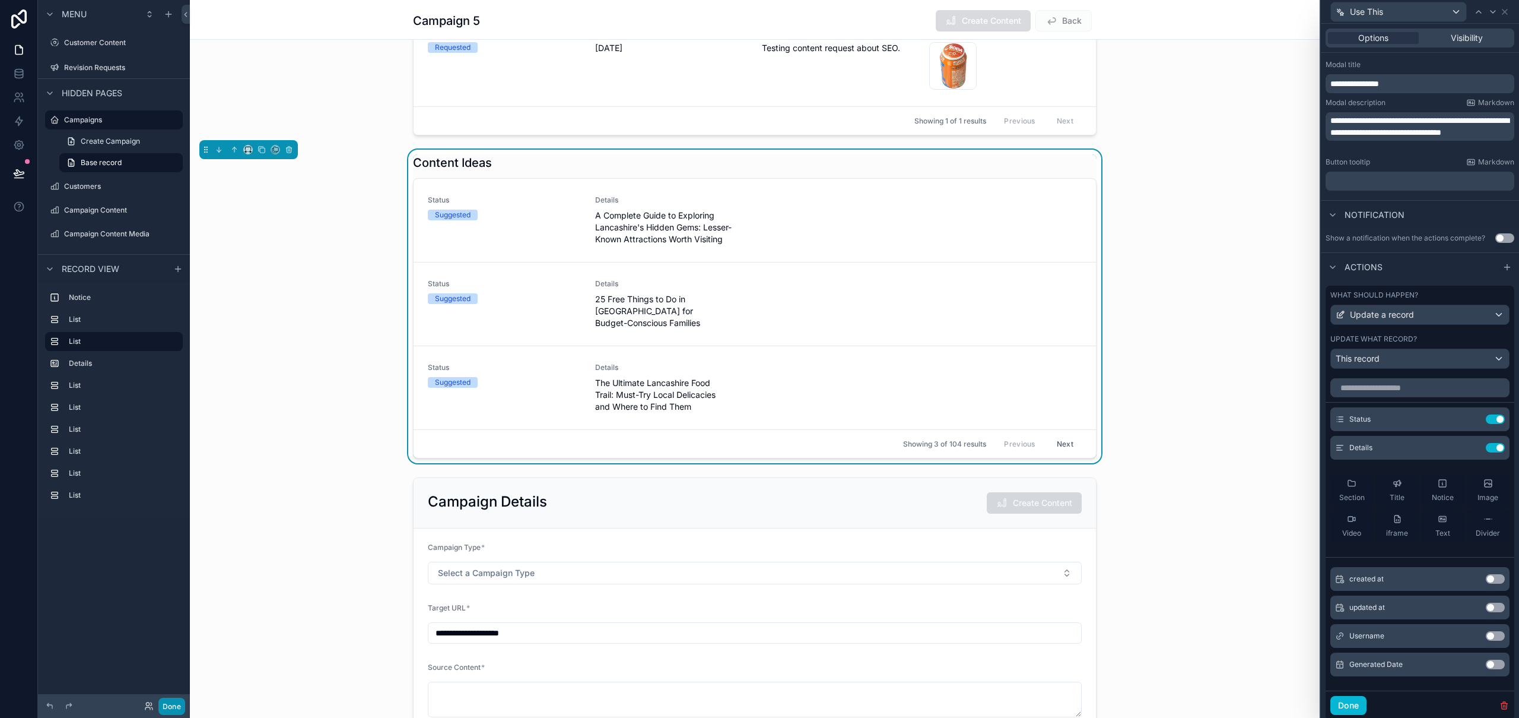
click at [172, 705] on button "Done" at bounding box center [171, 705] width 27 height 17
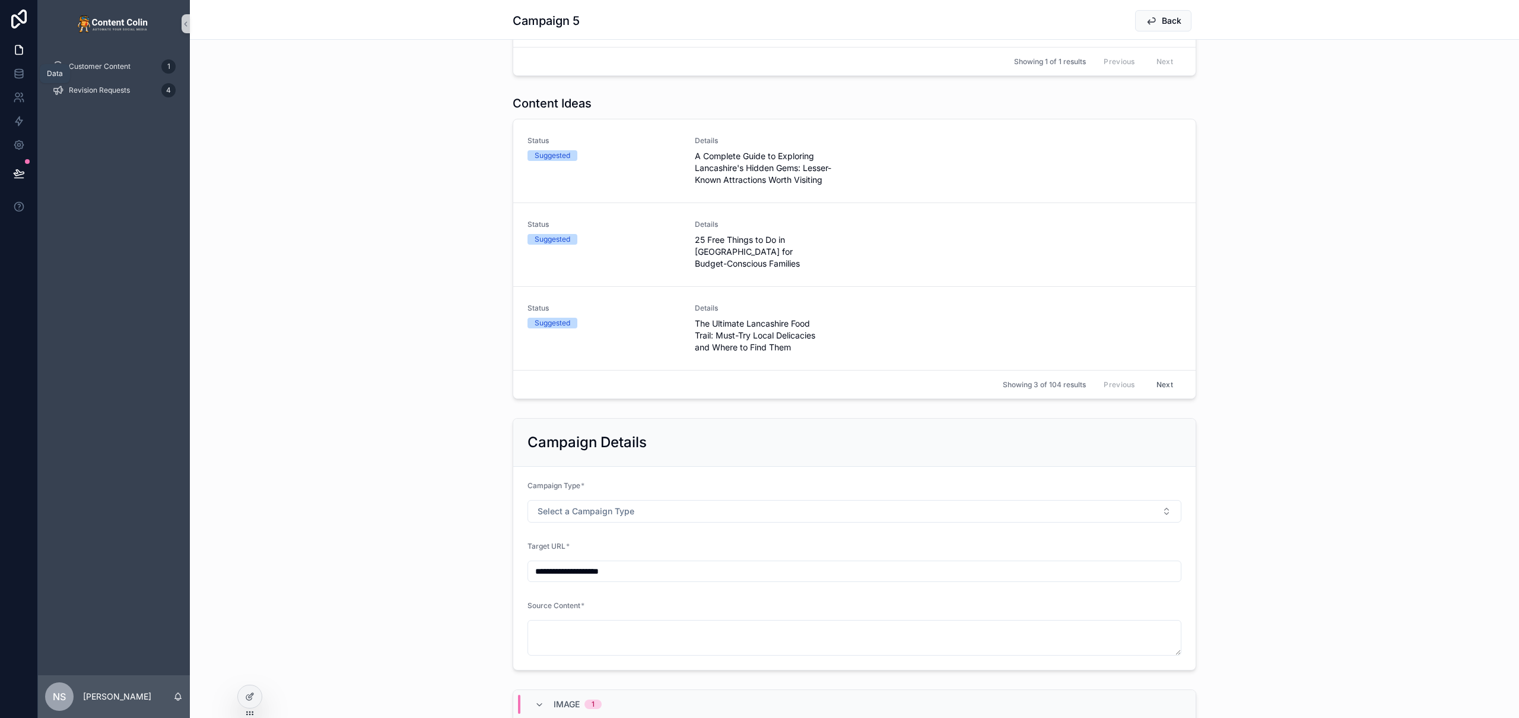
drag, startPoint x: 14, startPoint y: 67, endPoint x: 18, endPoint y: 61, distance: 7.6
click at [14, 68] on icon at bounding box center [19, 74] width 12 height 12
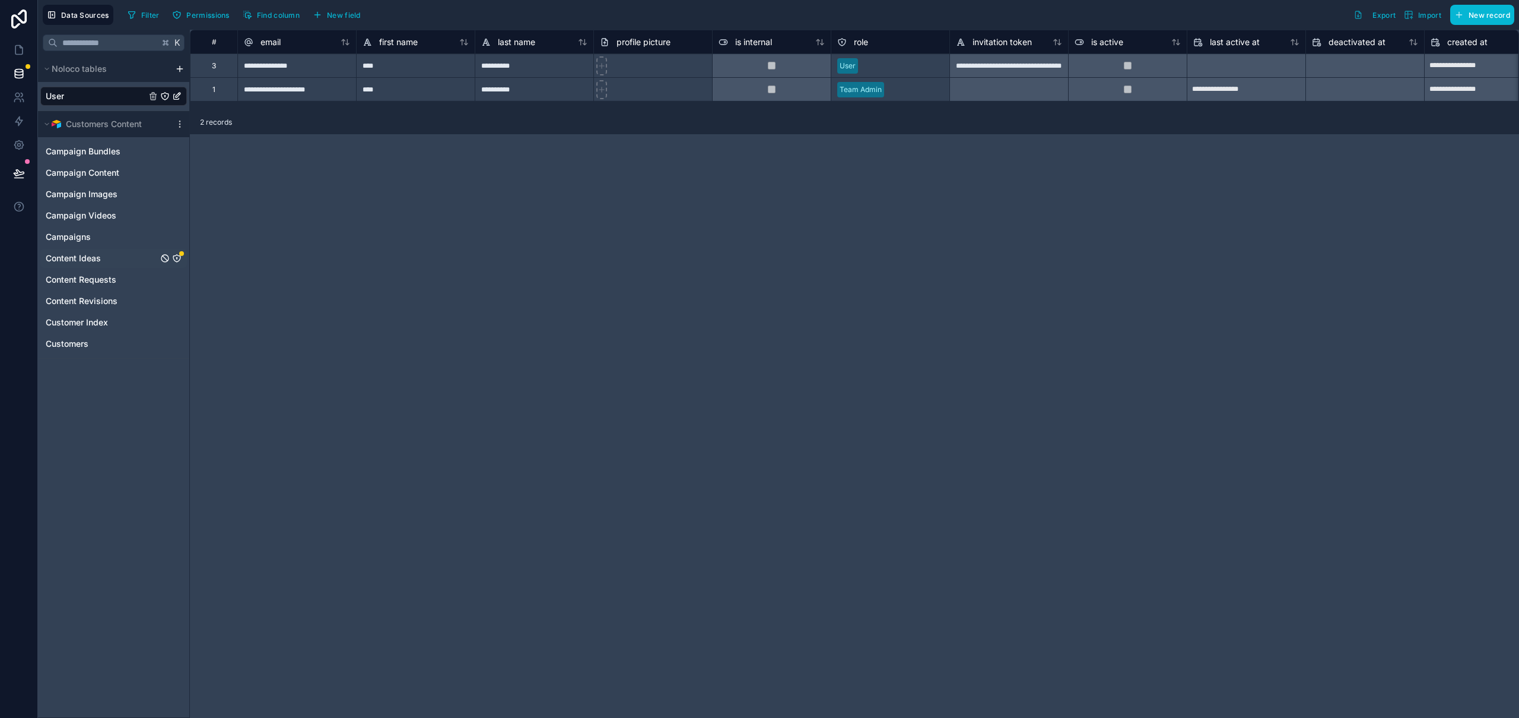
click at [176, 256] on icon "Content Ideas" at bounding box center [176, 257] width 9 height 9
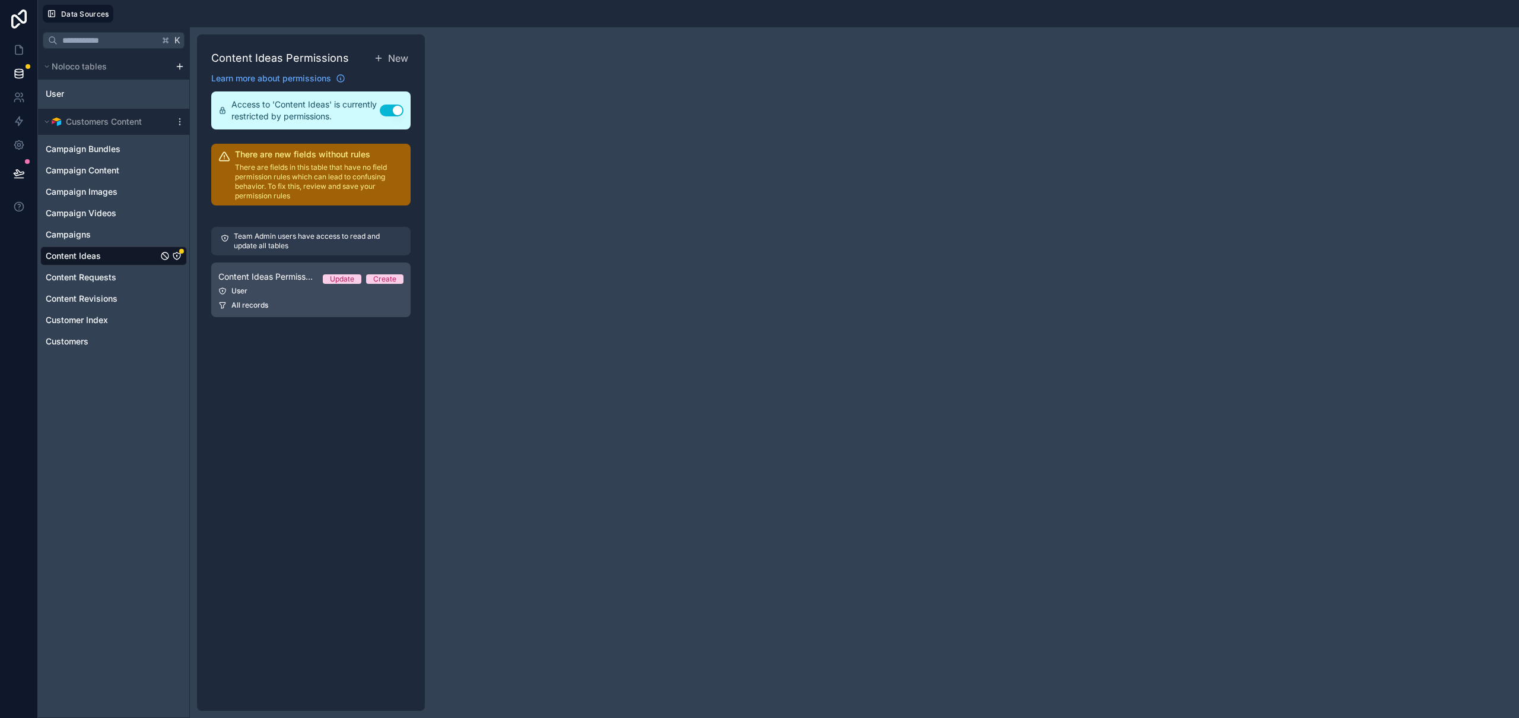
click at [291, 297] on link "Content Ideas Permission 1 Update Create User All records" at bounding box center [310, 289] width 199 height 55
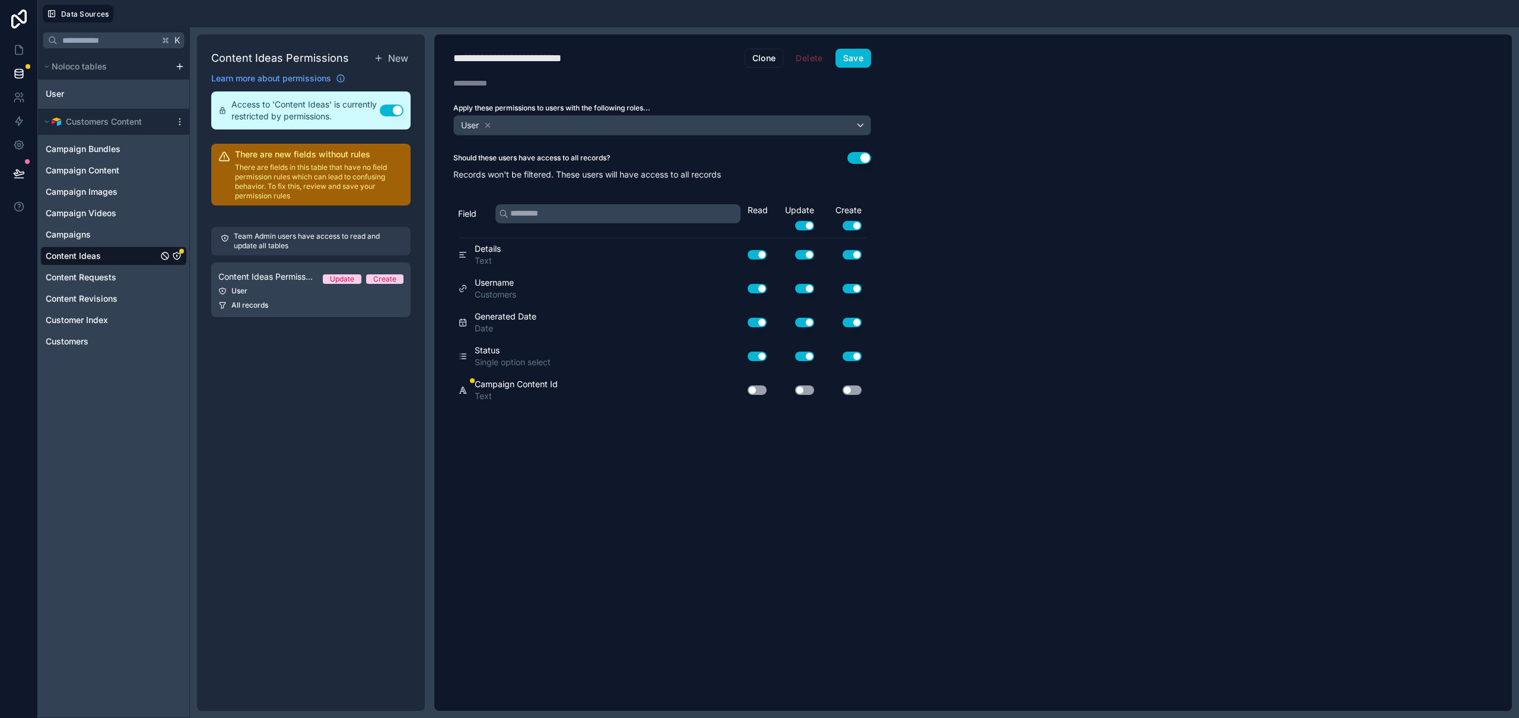
click at [763, 392] on button "Use setting" at bounding box center [757, 389] width 19 height 9
click at [864, 59] on button "Save" at bounding box center [854, 58] width 36 height 19
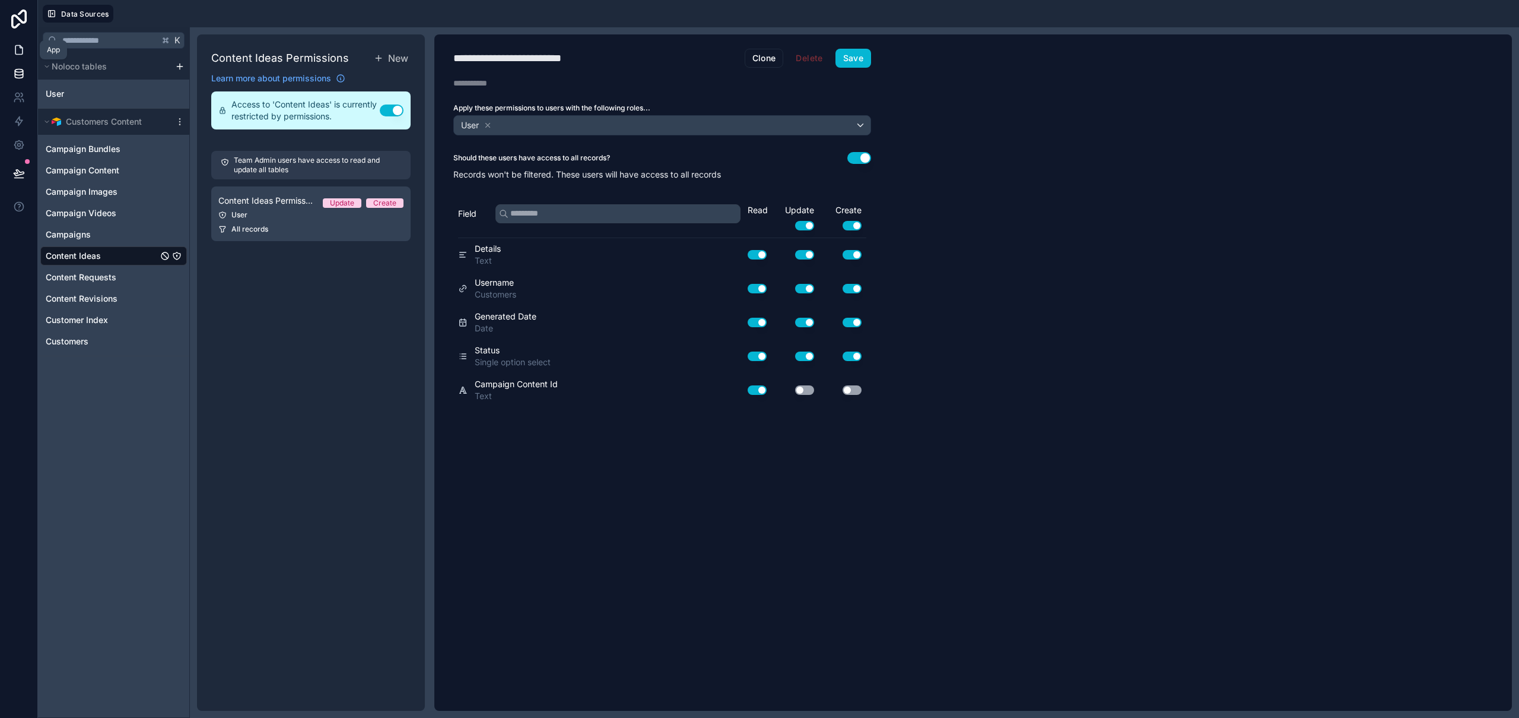
click at [16, 48] on icon at bounding box center [19, 50] width 12 height 12
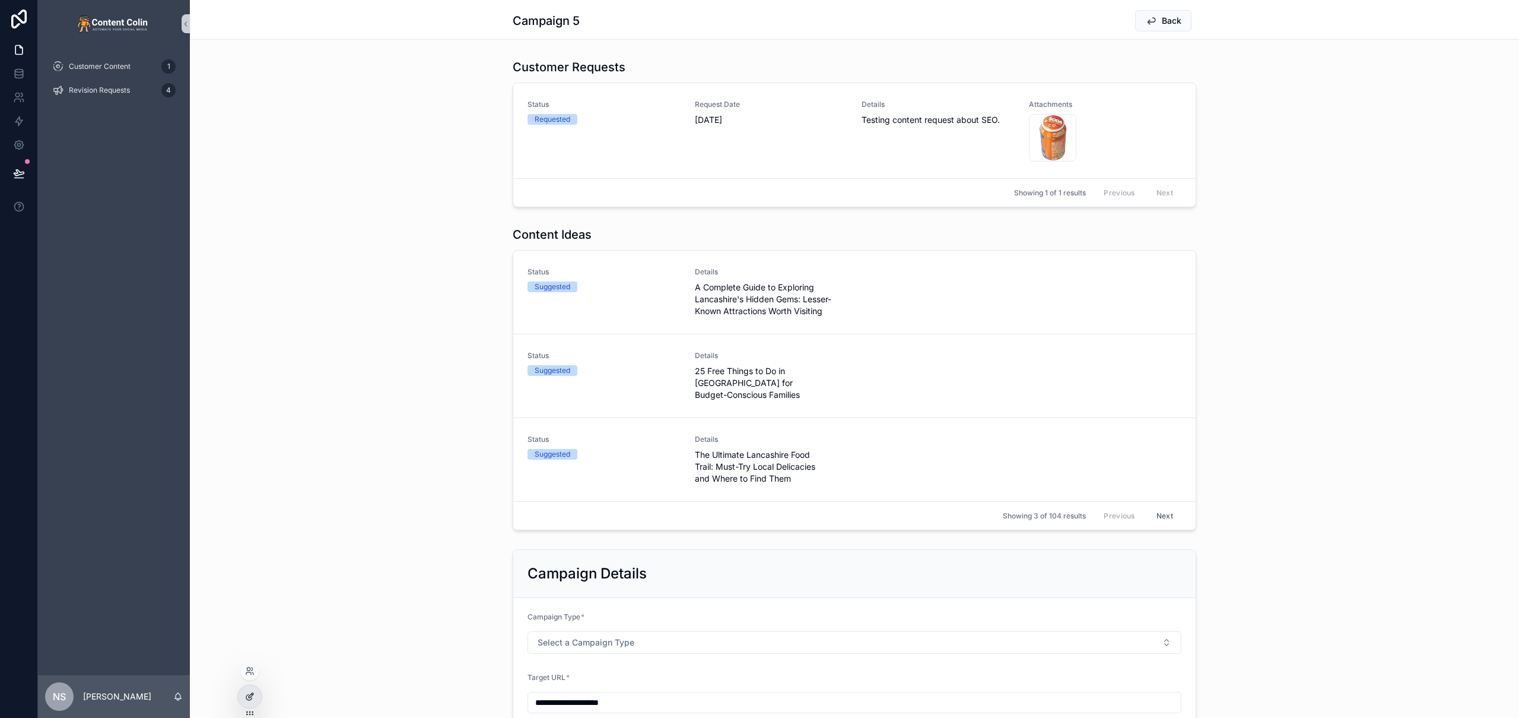
click at [243, 702] on div at bounding box center [250, 696] width 24 height 23
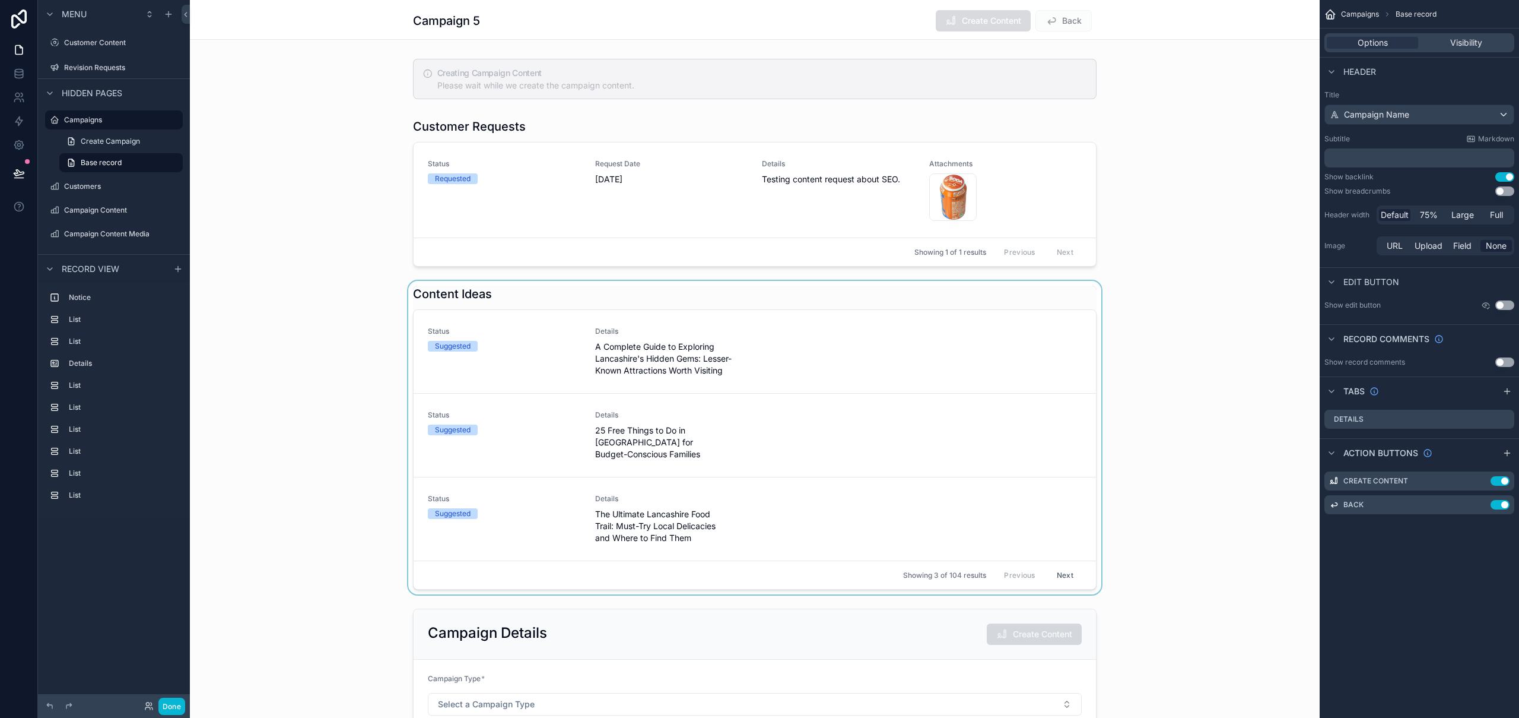
click at [831, 301] on div "scrollable content" at bounding box center [755, 437] width 1130 height 313
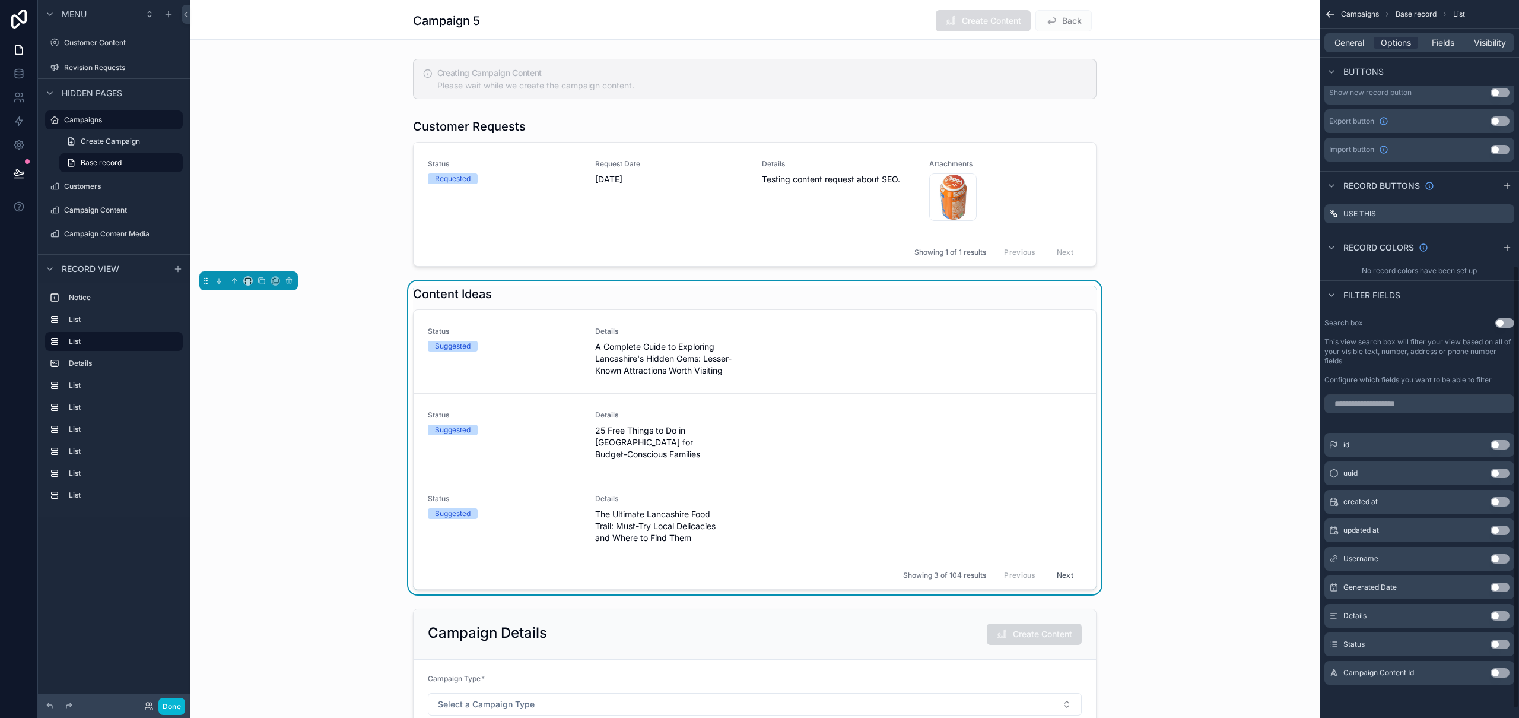
scroll to position [430, 0]
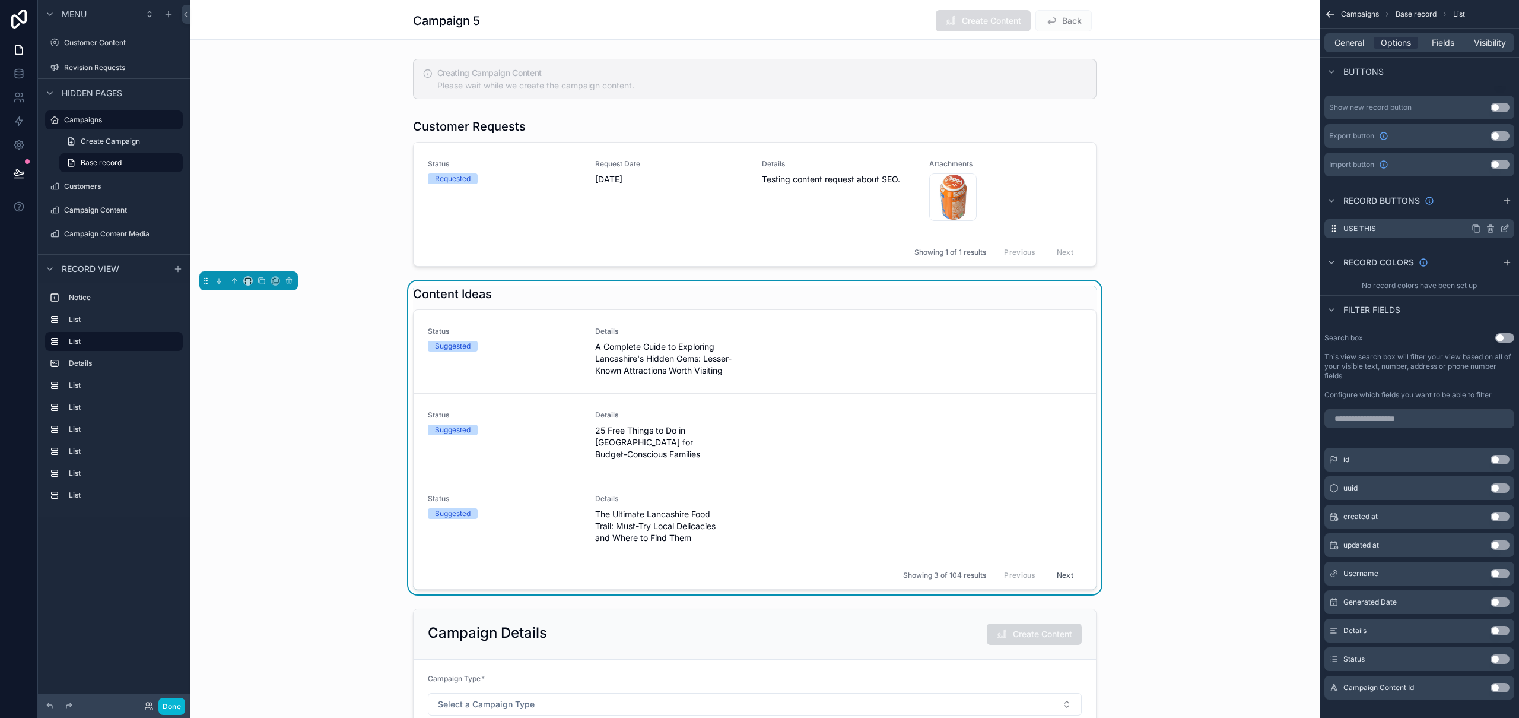
click at [1505, 229] on icon "scrollable content" at bounding box center [1504, 228] width 9 height 9
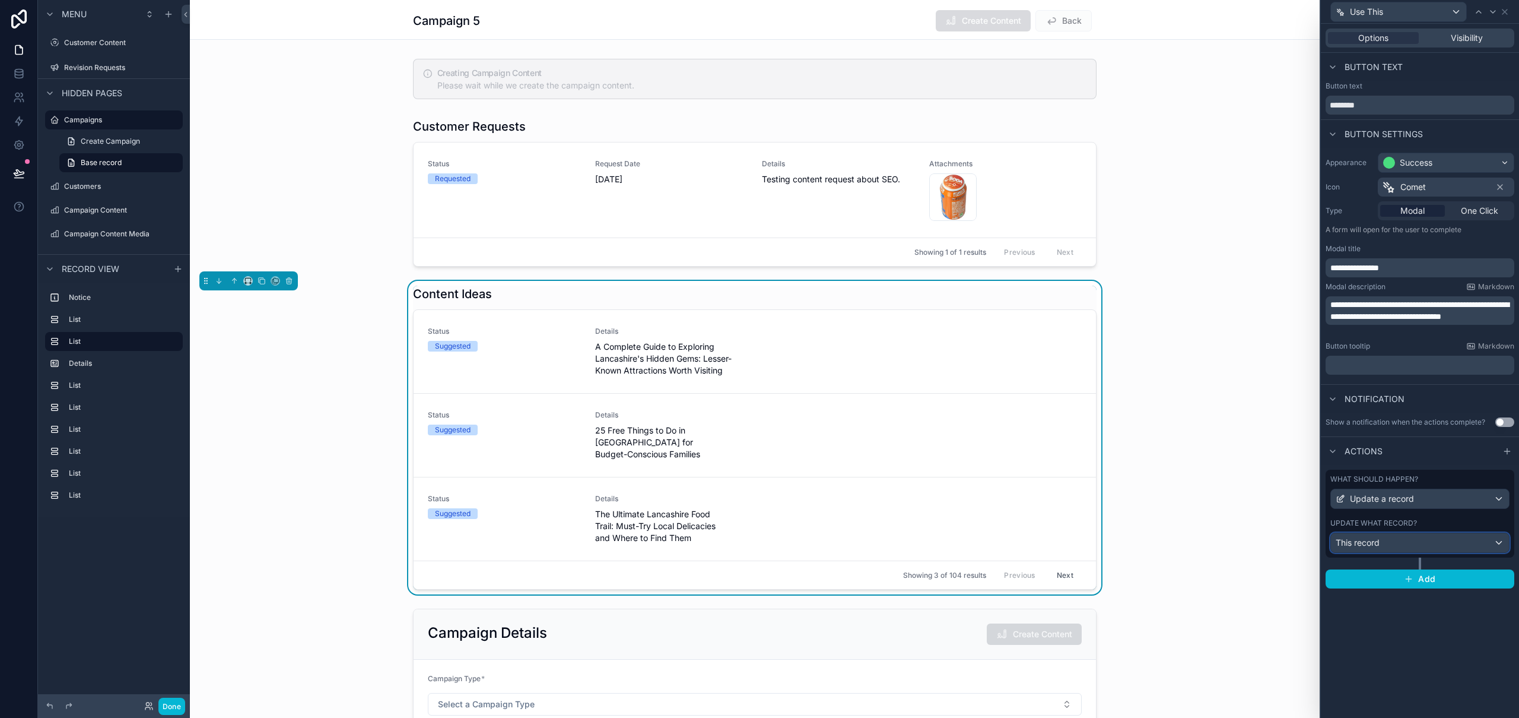
click at [1413, 540] on div "This record" at bounding box center [1420, 542] width 178 height 19
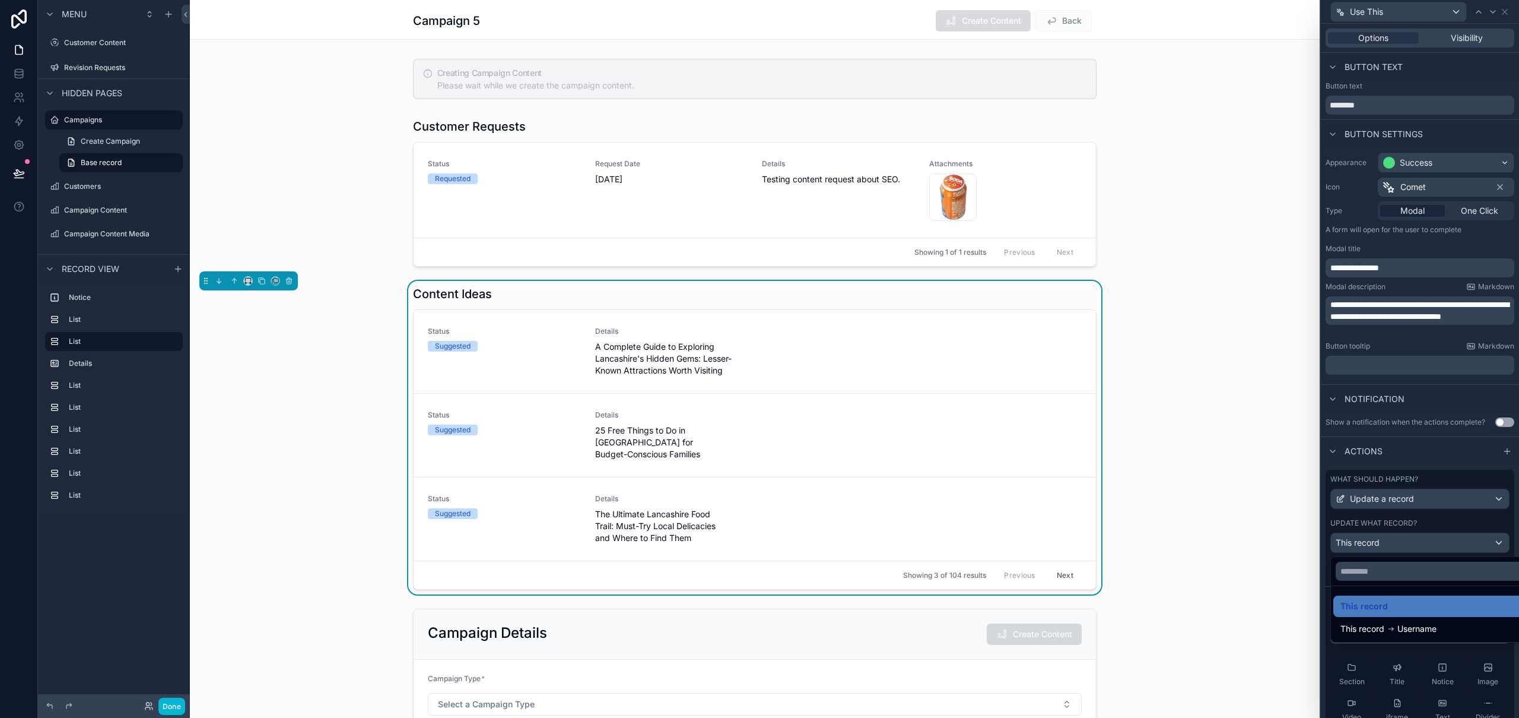
click at [1413, 540] on div at bounding box center [1420, 359] width 198 height 718
click at [1487, 605] on button "Use setting" at bounding box center [1495, 602] width 19 height 9
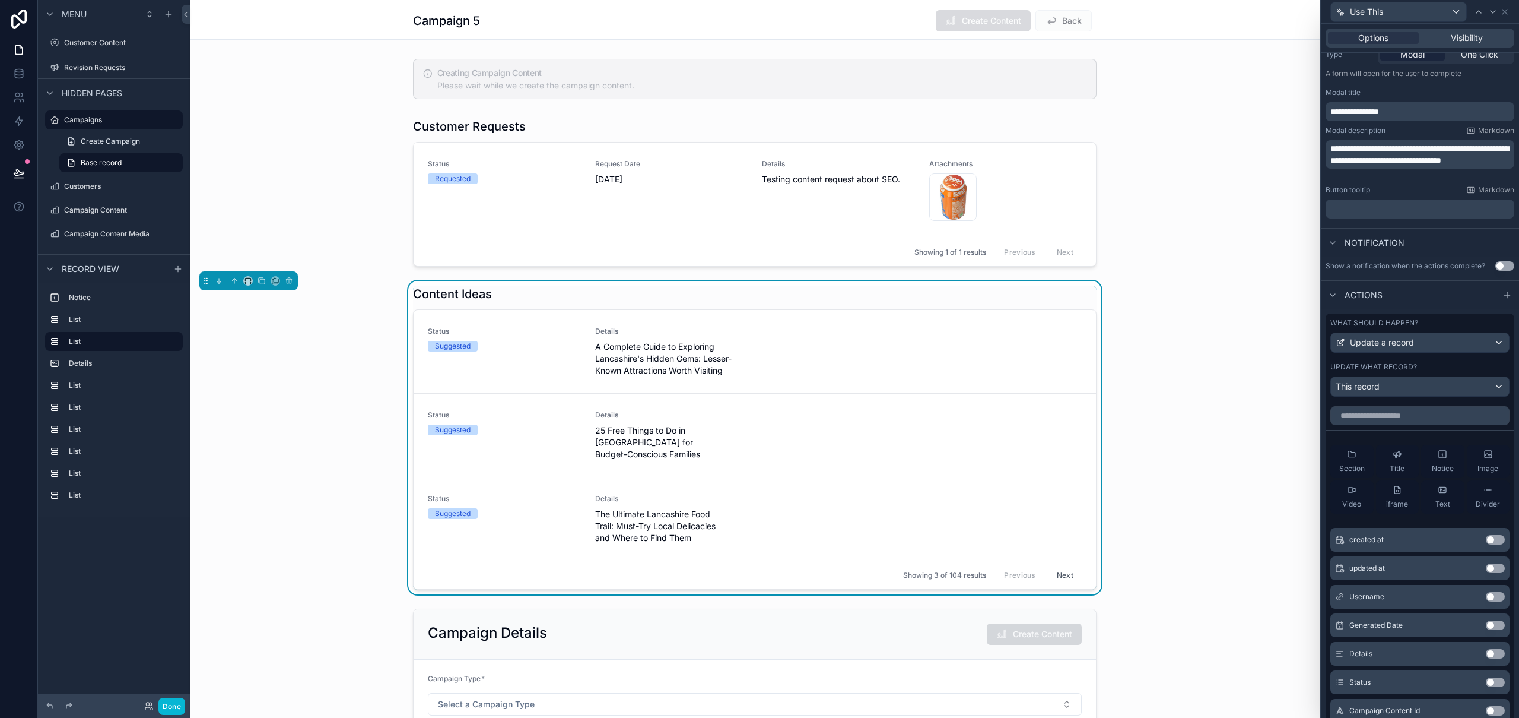
scroll to position [212, 0]
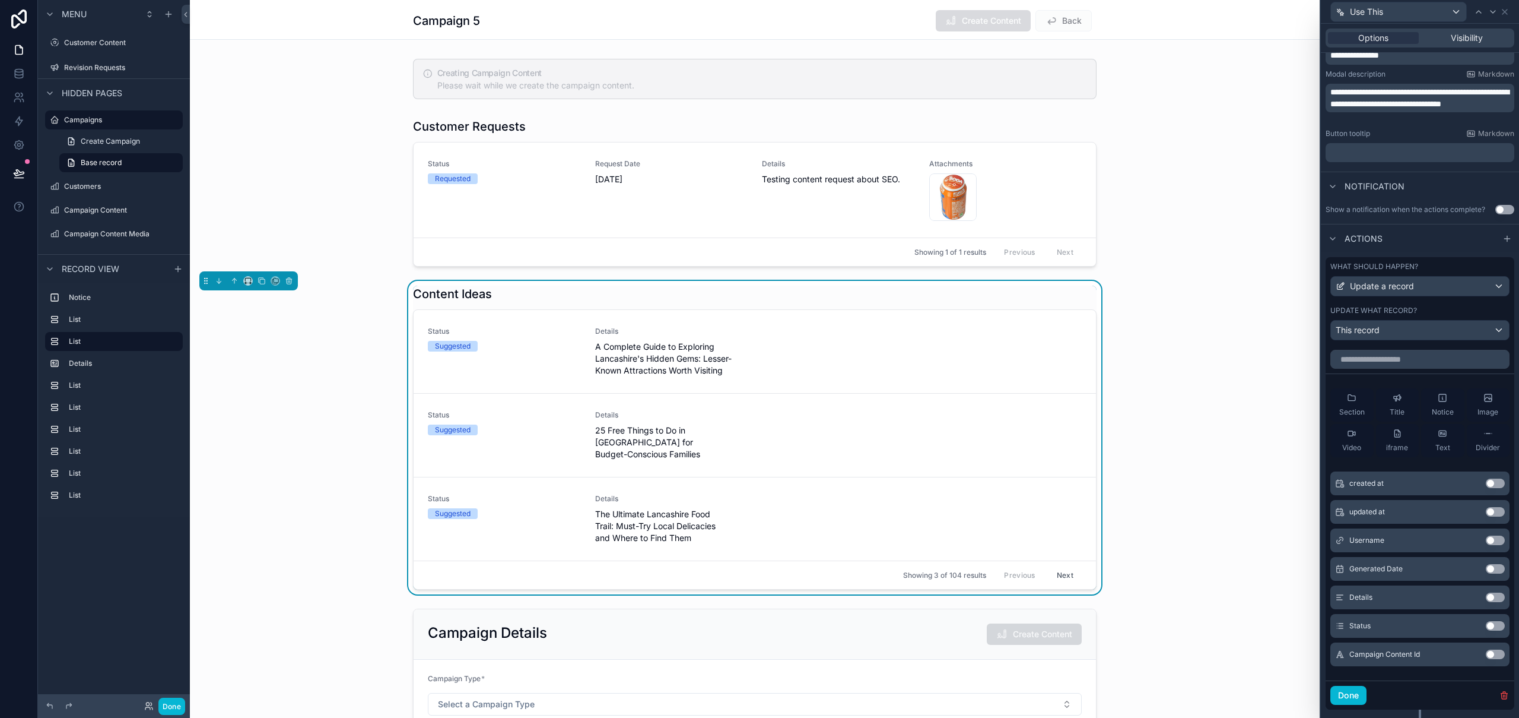
click at [1488, 654] on button "Use setting" at bounding box center [1495, 653] width 19 height 9
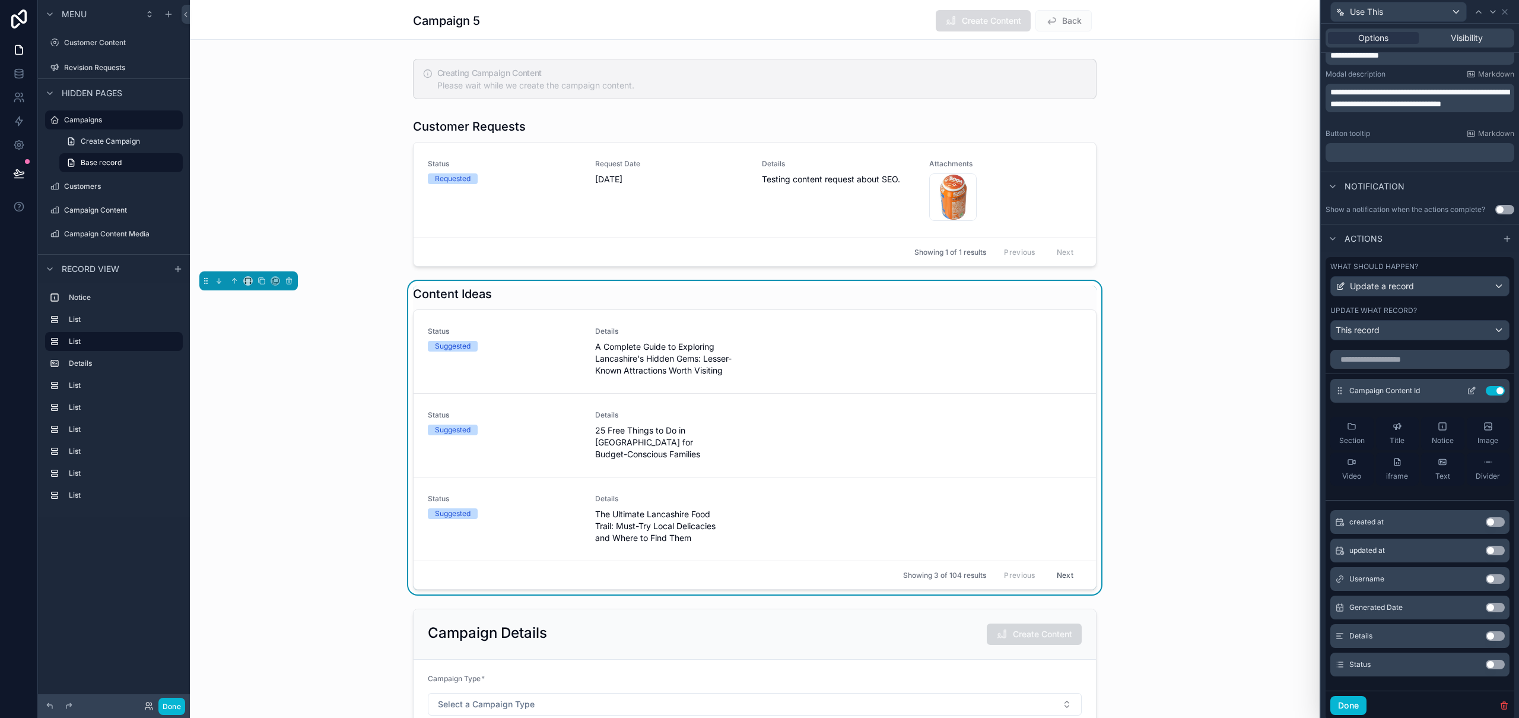
click at [1467, 392] on icon at bounding box center [1471, 390] width 9 height 9
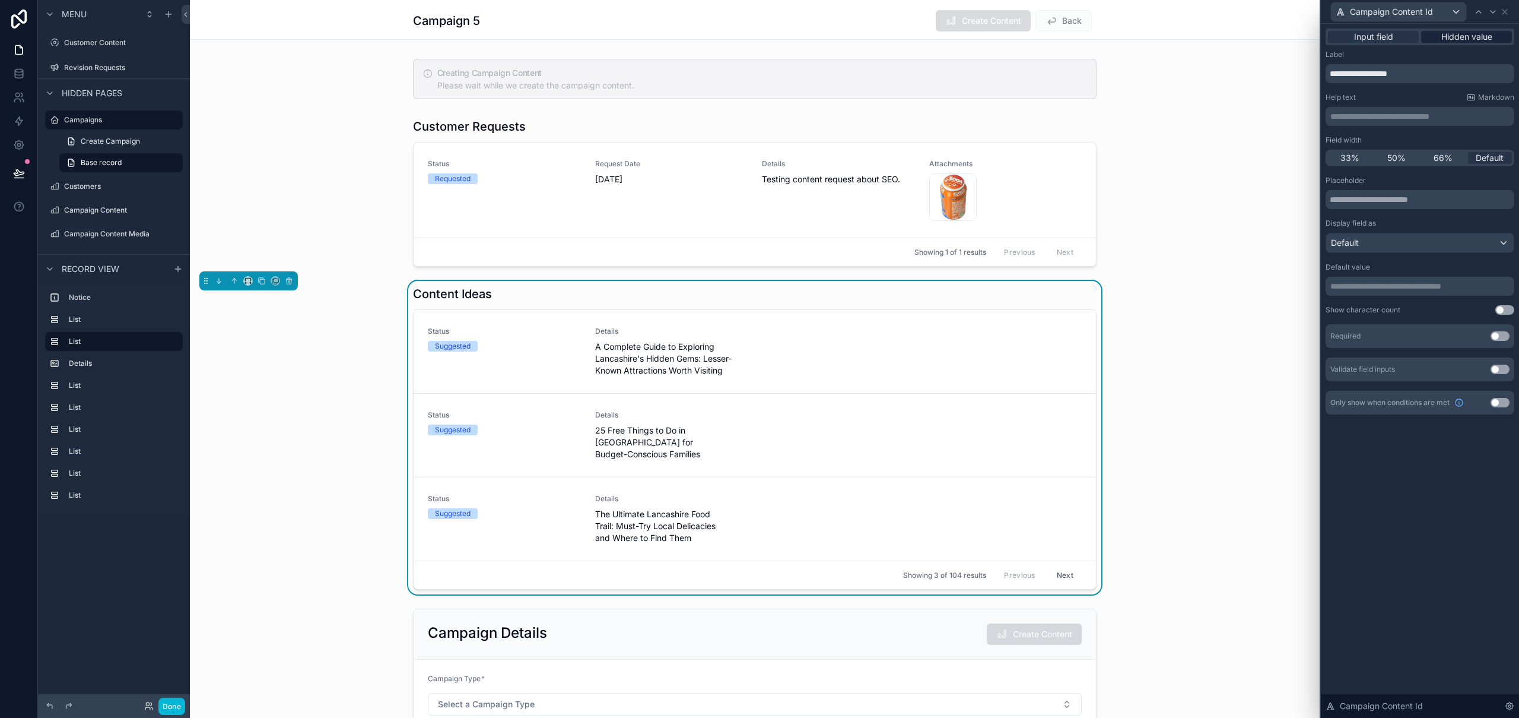
click at [1476, 40] on span "Hidden value" at bounding box center [1467, 37] width 51 height 12
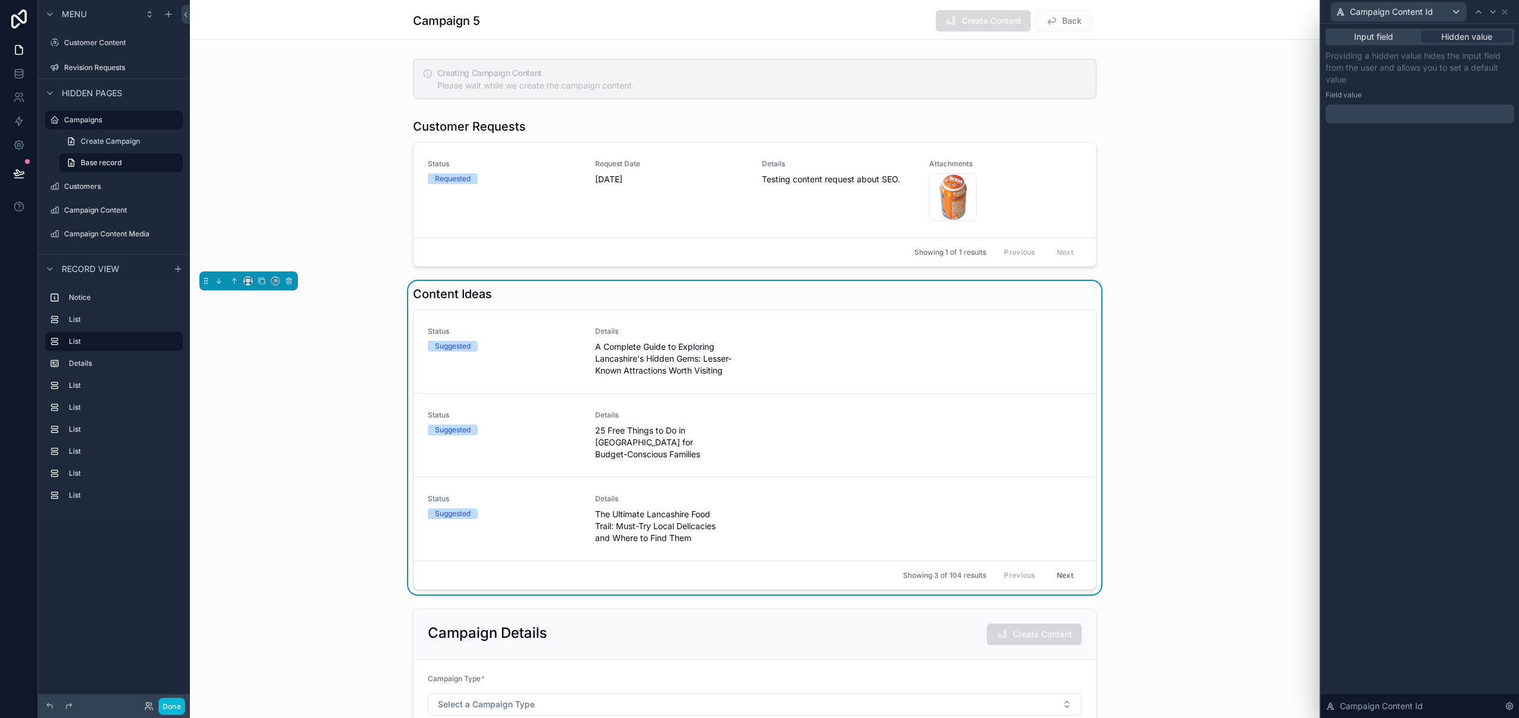
click at [1395, 121] on div "﻿" at bounding box center [1420, 113] width 189 height 19
click at [1395, 113] on p "﻿" at bounding box center [1422, 114] width 182 height 12
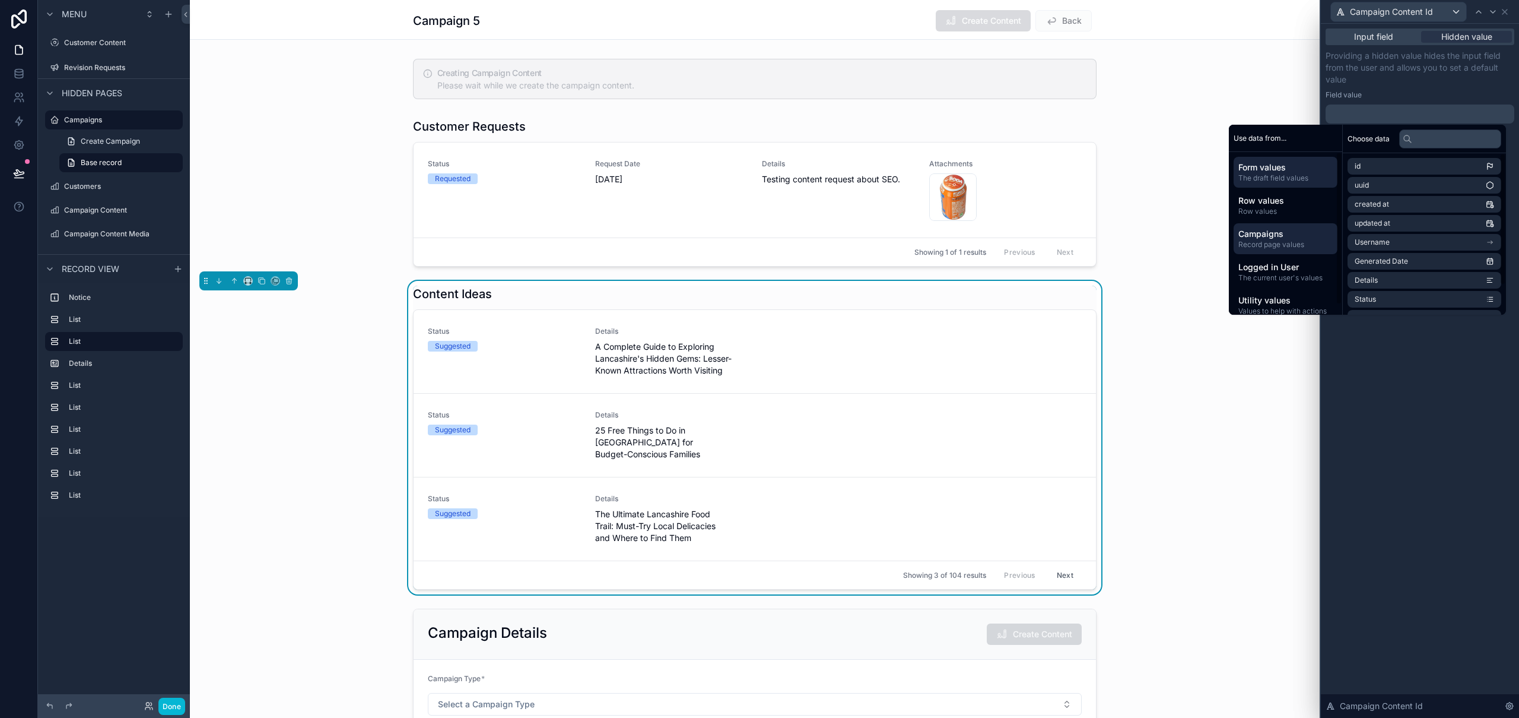
click at [1285, 237] on span "Campaigns" at bounding box center [1286, 234] width 94 height 12
click at [1278, 174] on span "The draft field values" at bounding box center [1286, 177] width 94 height 9
click at [1255, 209] on span "Row values" at bounding box center [1286, 211] width 94 height 9
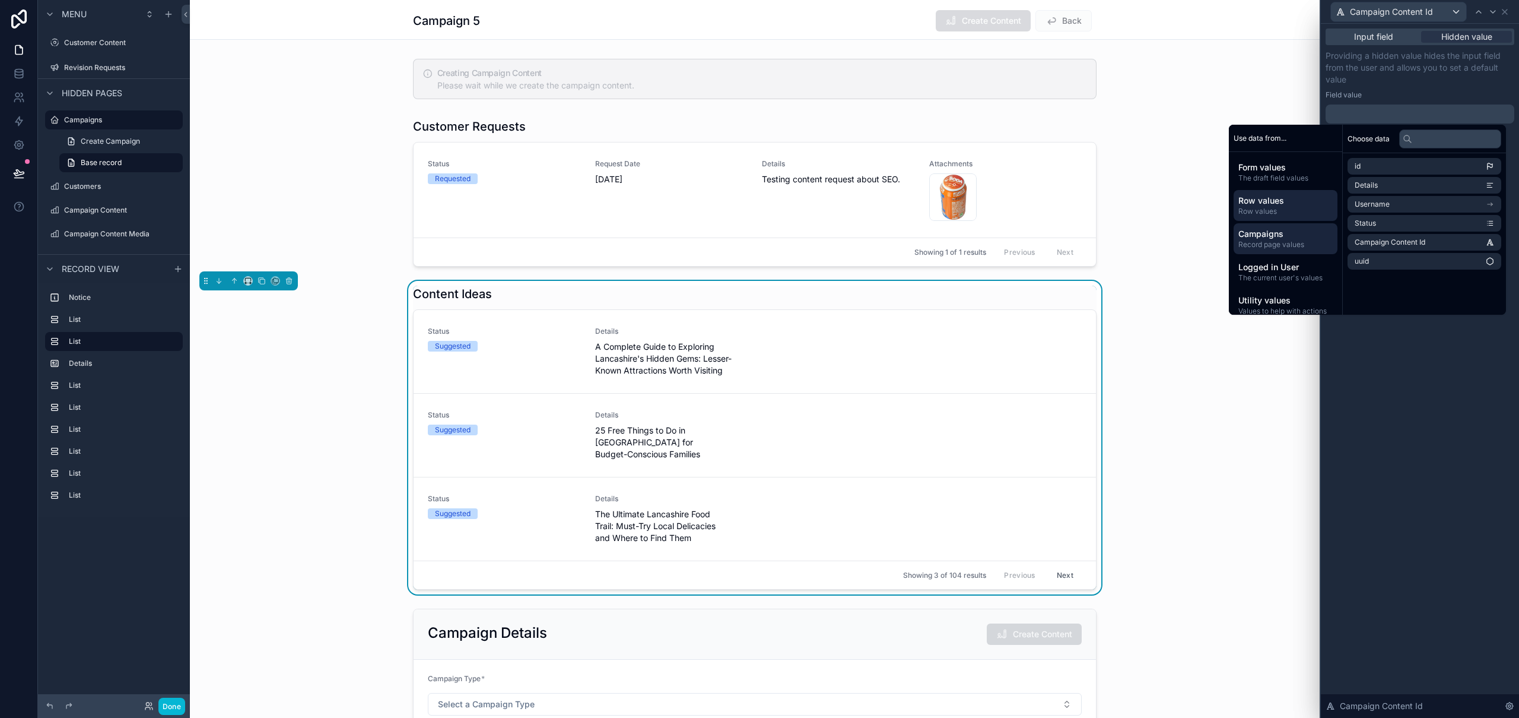
click at [1254, 244] on span "Record page values" at bounding box center [1286, 244] width 94 height 9
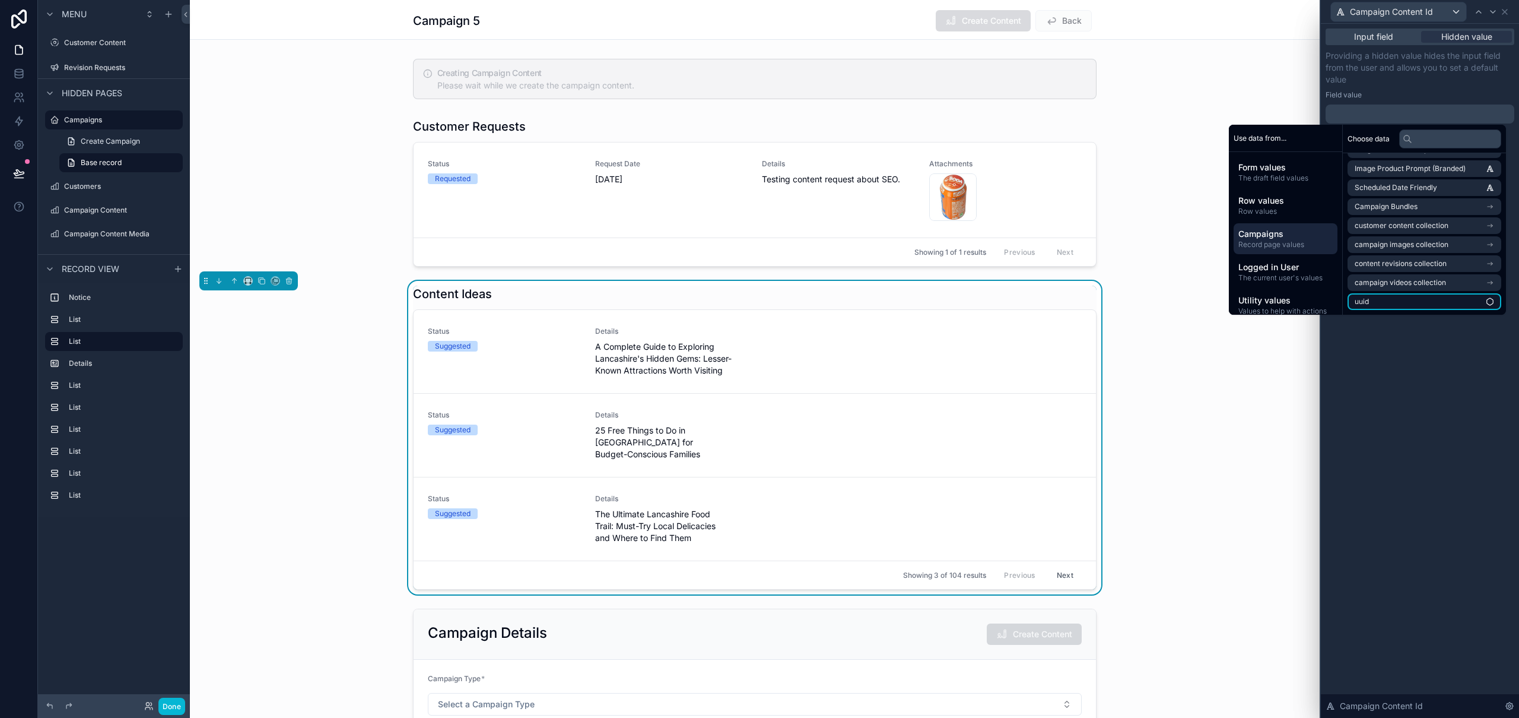
click at [1412, 304] on li "uuid" at bounding box center [1425, 301] width 154 height 17
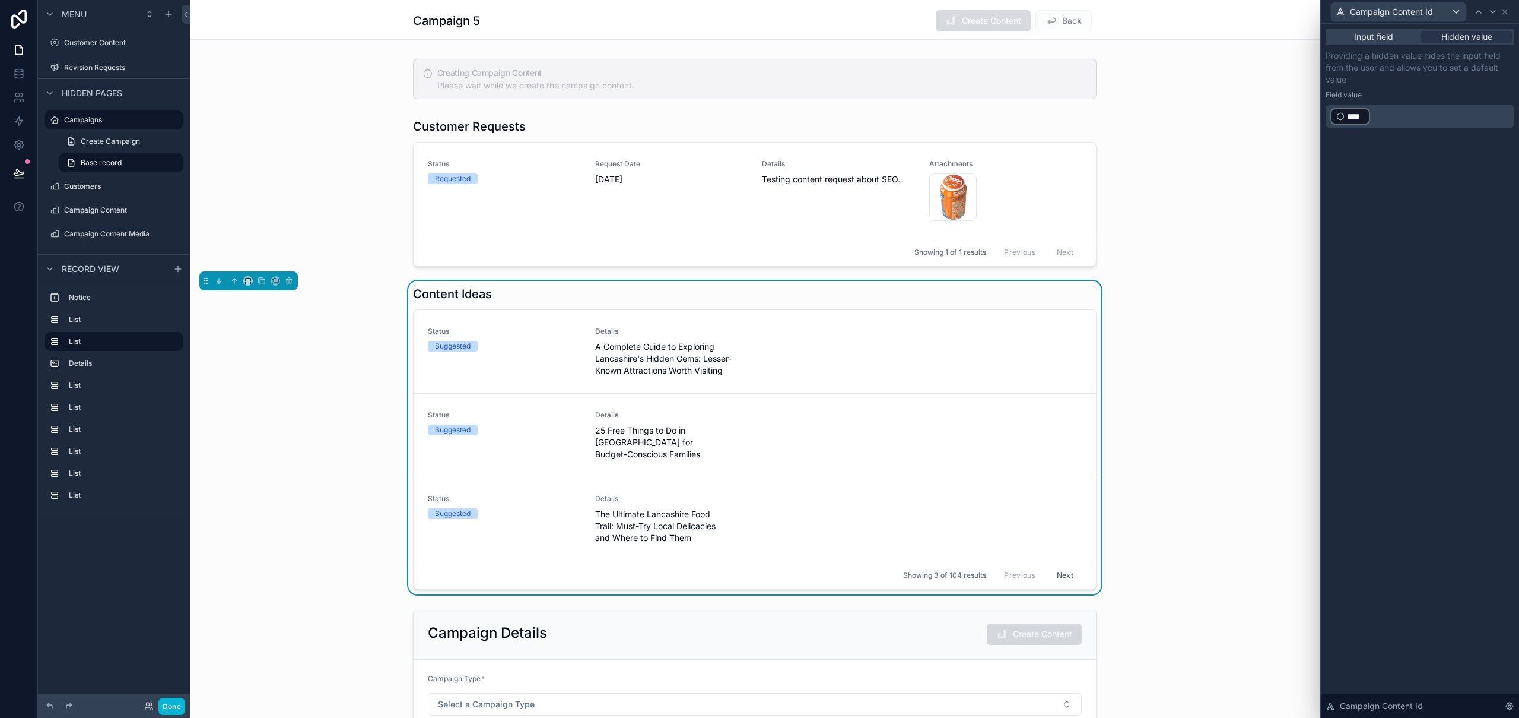
click at [1421, 380] on div "Input field Hidden value Providing a hidden value hides the input field from th…" at bounding box center [1420, 371] width 198 height 694
click at [18, 126] on icon at bounding box center [19, 121] width 12 height 12
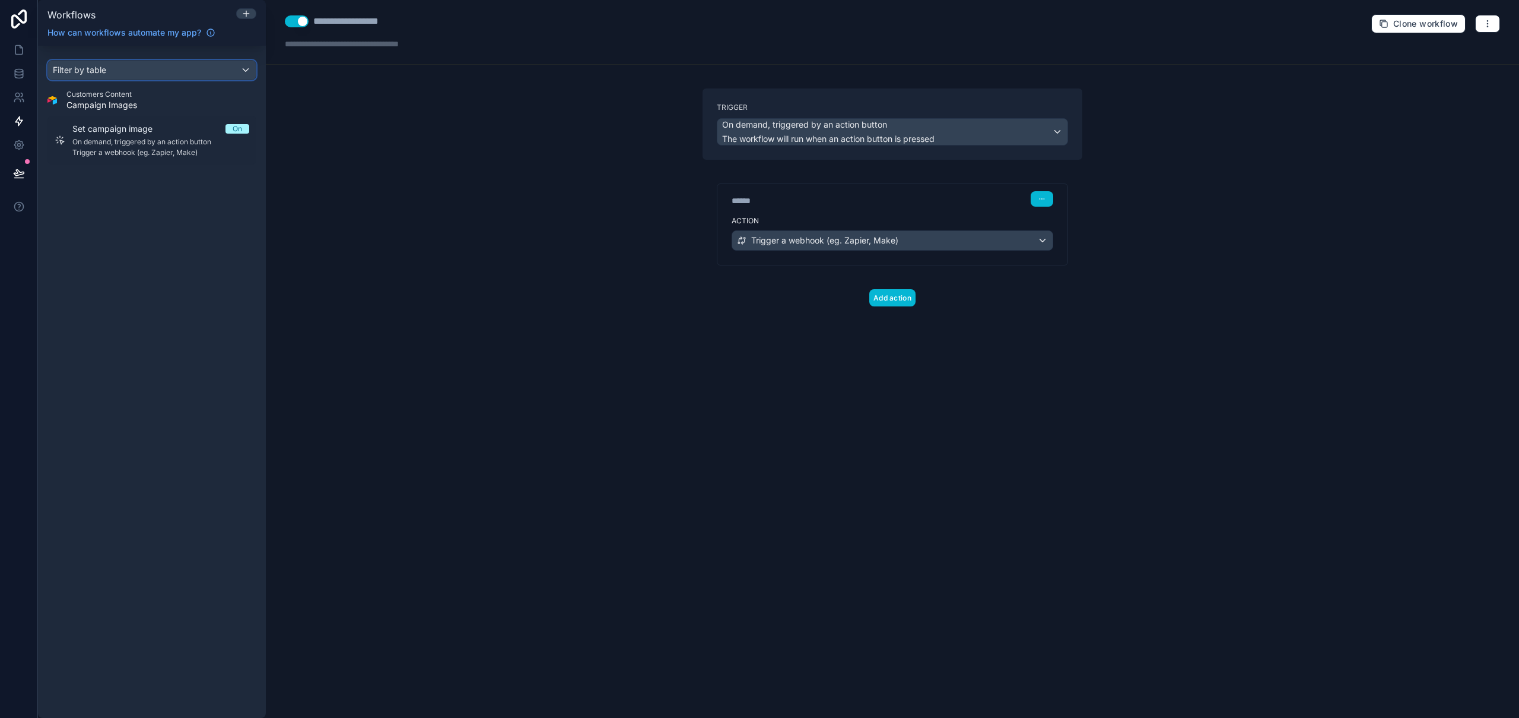
click at [118, 71] on div "Filter by table" at bounding box center [152, 70] width 208 height 19
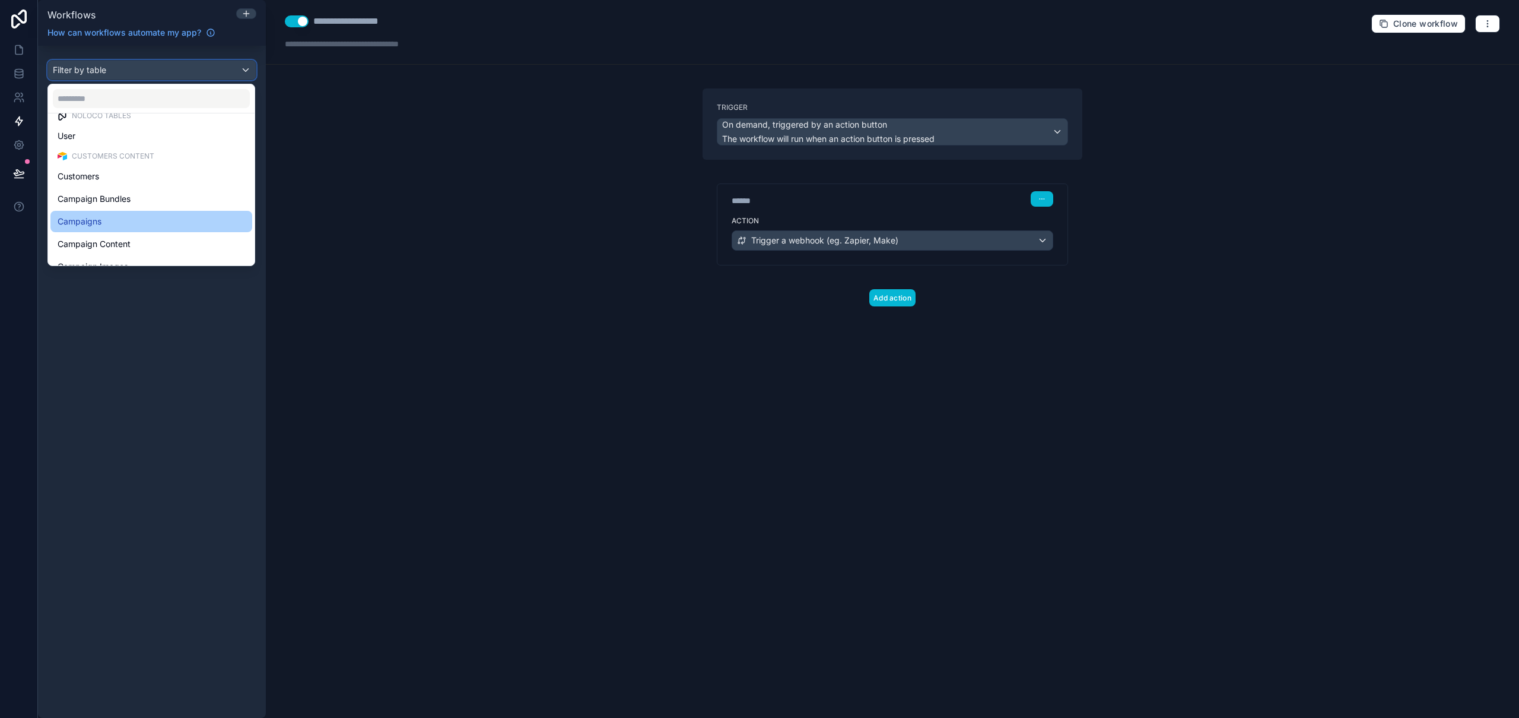
scroll to position [23, 0]
click at [191, 47] on div "scrollable content" at bounding box center [759, 359] width 1519 height 718
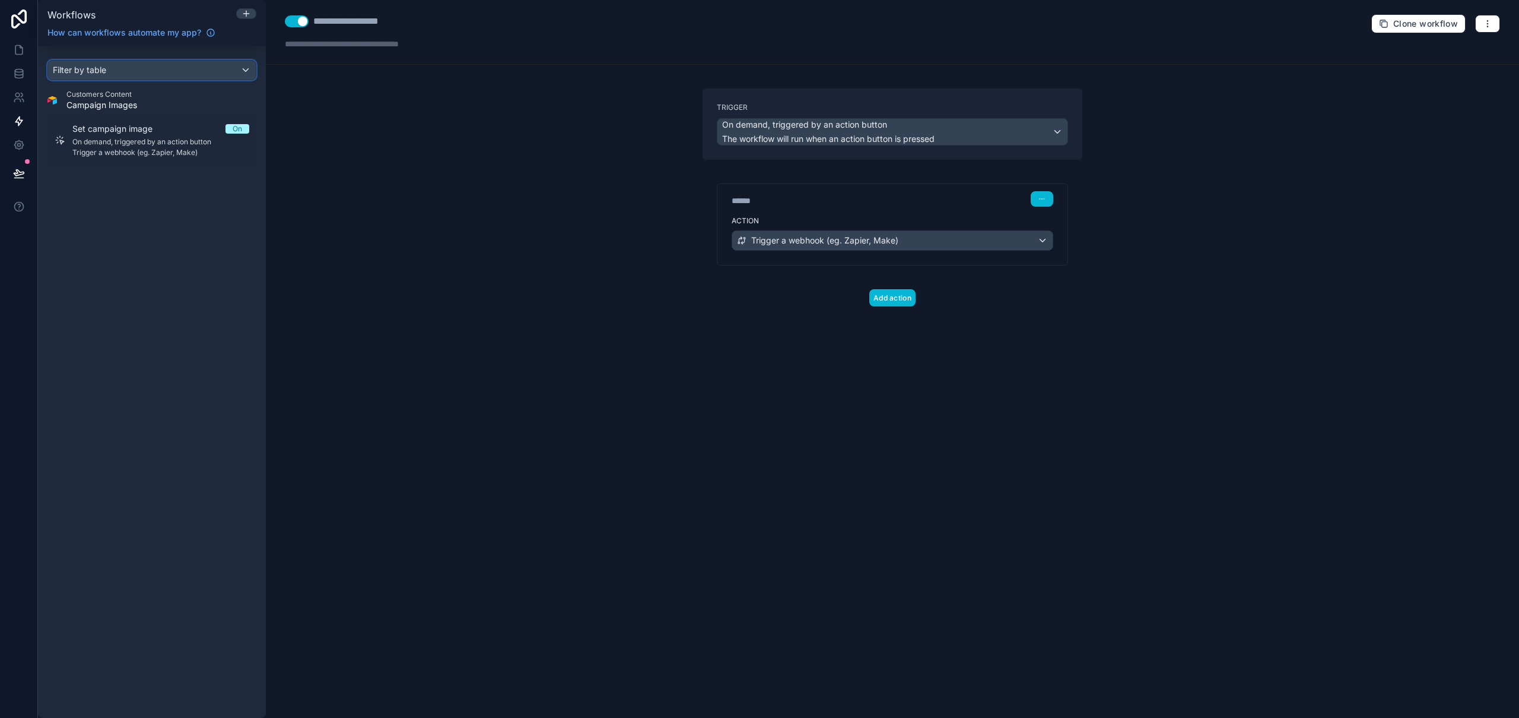
click at [133, 73] on div "Filter by table" at bounding box center [152, 70] width 208 height 19
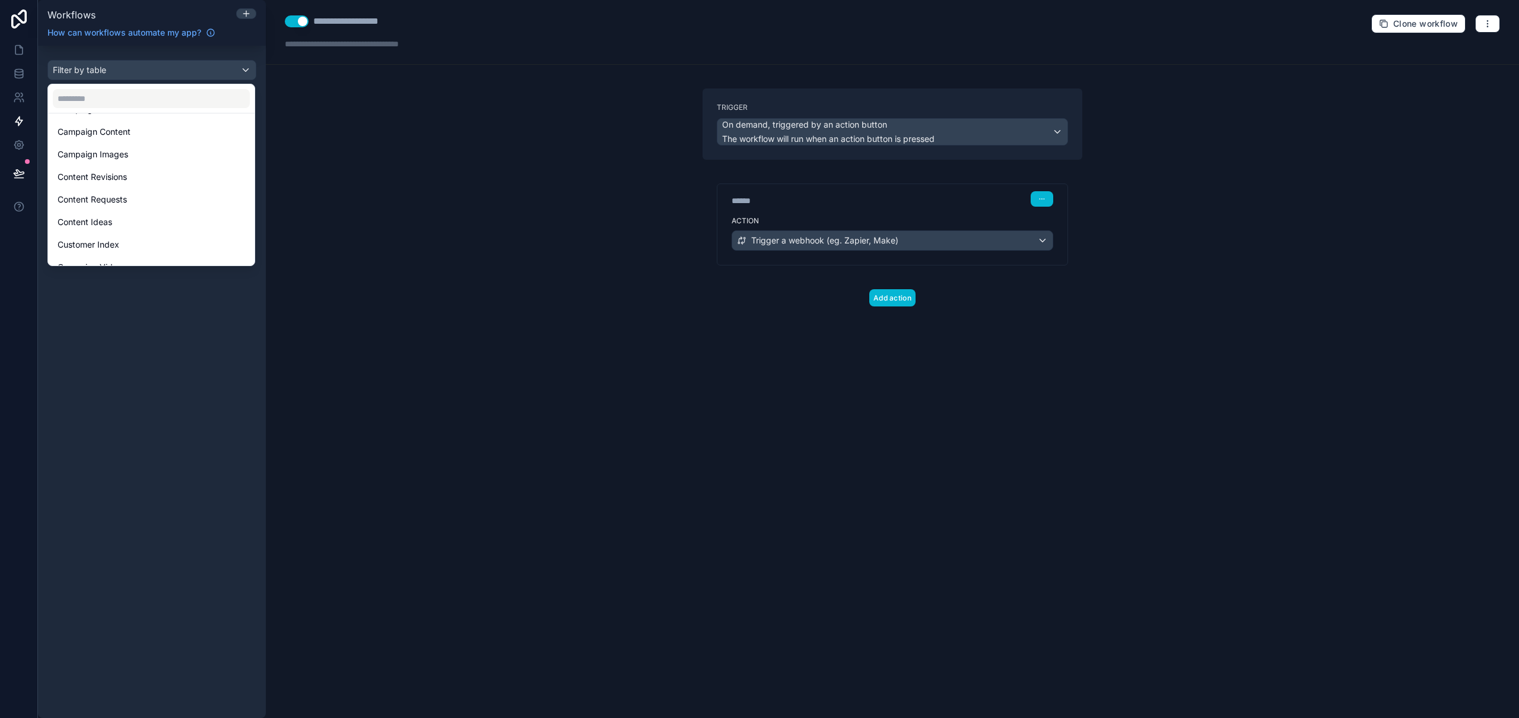
scroll to position [142, 0]
click at [158, 211] on div "Content Ideas" at bounding box center [152, 207] width 188 height 14
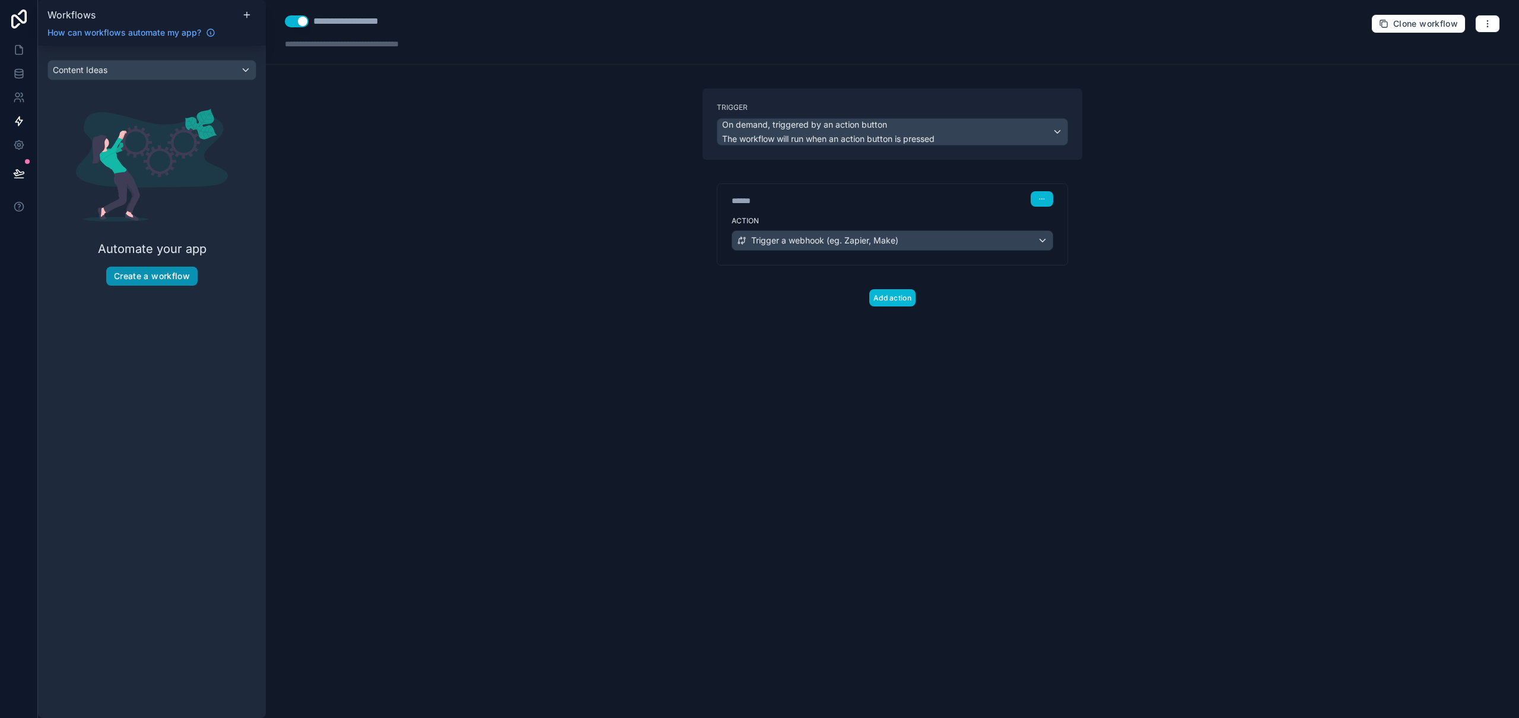
click at [148, 272] on button "Create a workflow" at bounding box center [151, 275] width 91 height 19
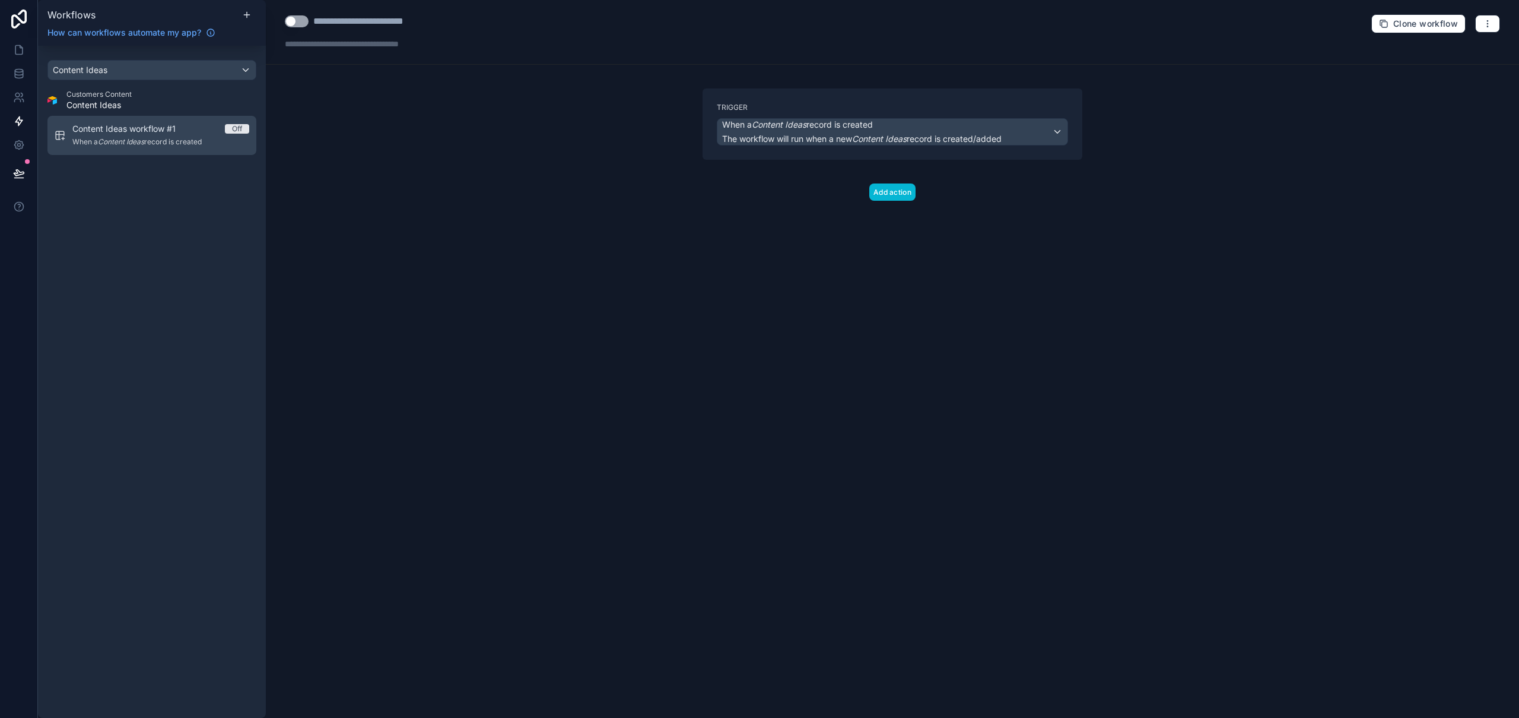
click at [160, 144] on span "When a Content Ideas record is created" at bounding box center [160, 141] width 177 height 9
click at [860, 130] on span "When a Content Ideas record is created" at bounding box center [797, 125] width 151 height 12
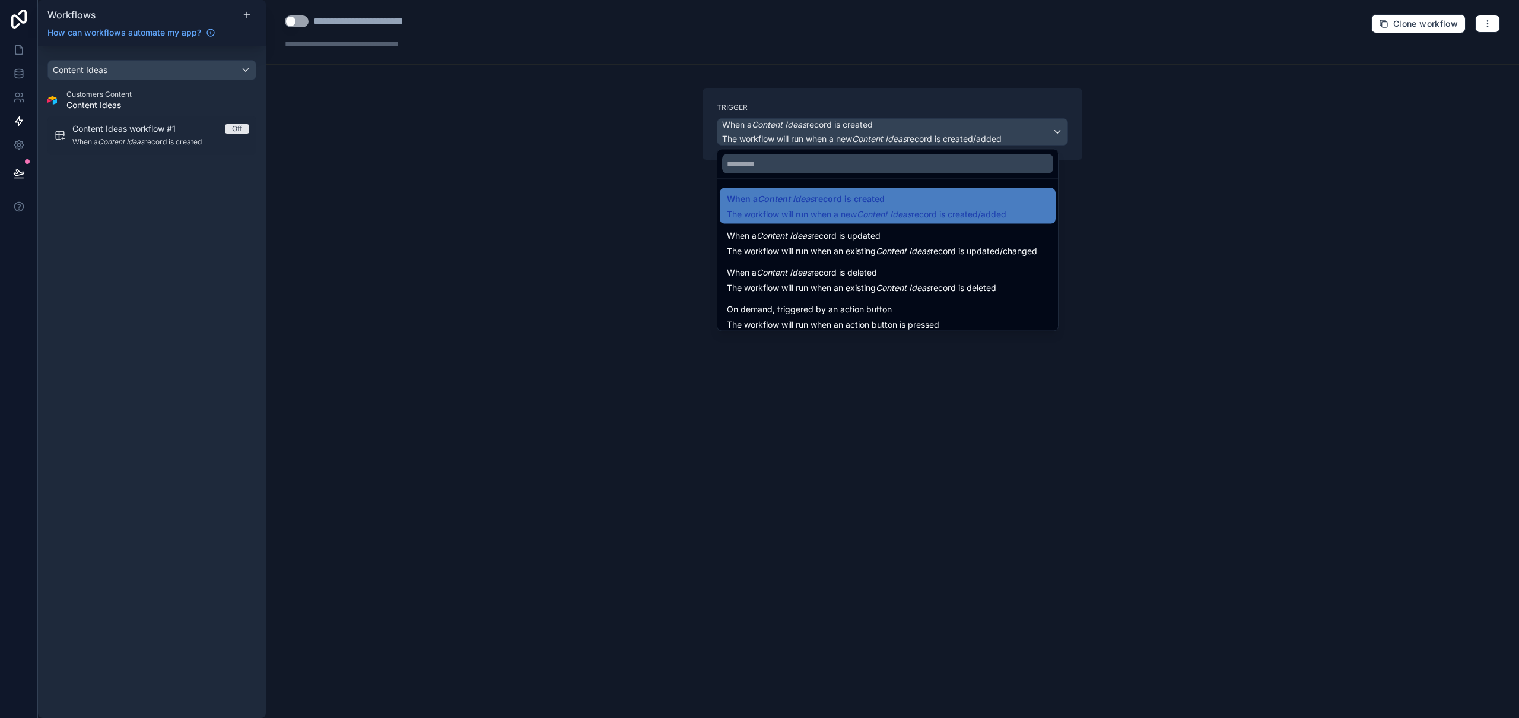
click at [871, 312] on span "On demand, triggered by an action button" at bounding box center [809, 309] width 165 height 14
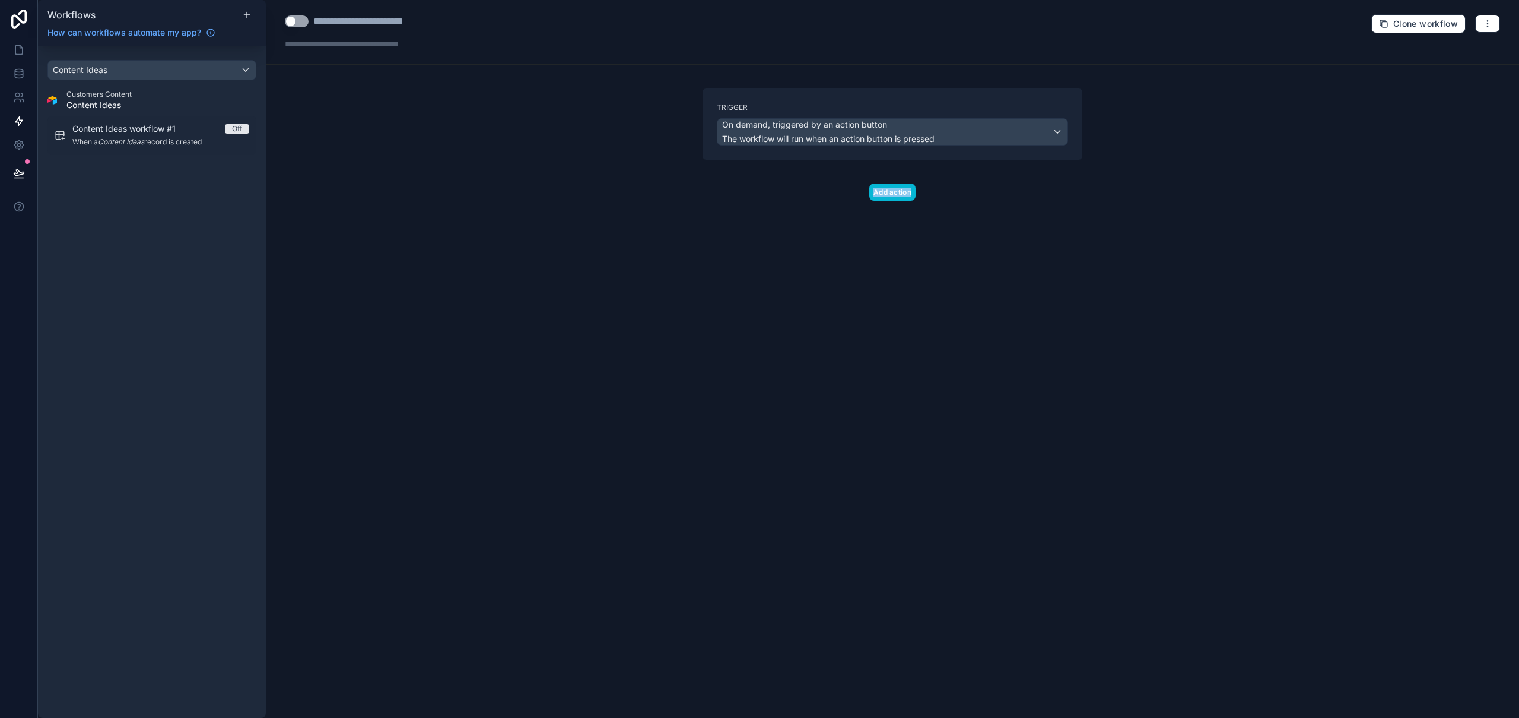
click at [703, 196] on div "Add action" at bounding box center [893, 180] width 380 height 41
click at [419, 23] on div "**********" at bounding box center [377, 21] width 129 height 14
click at [420, 21] on div "**********" at bounding box center [377, 21] width 129 height 14
click at [213, 72] on div "Content Ideas" at bounding box center [152, 70] width 208 height 19
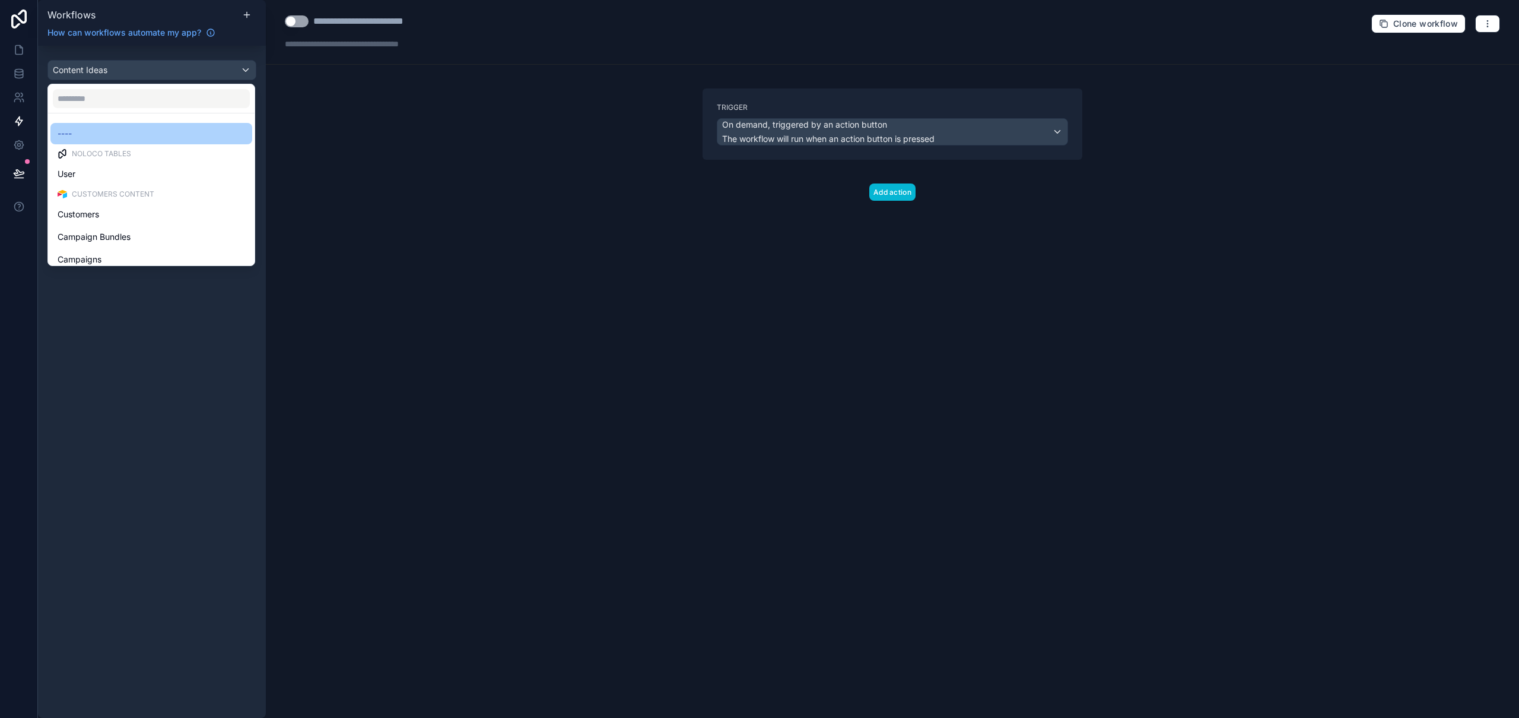
click at [112, 131] on div "----" at bounding box center [152, 133] width 188 height 14
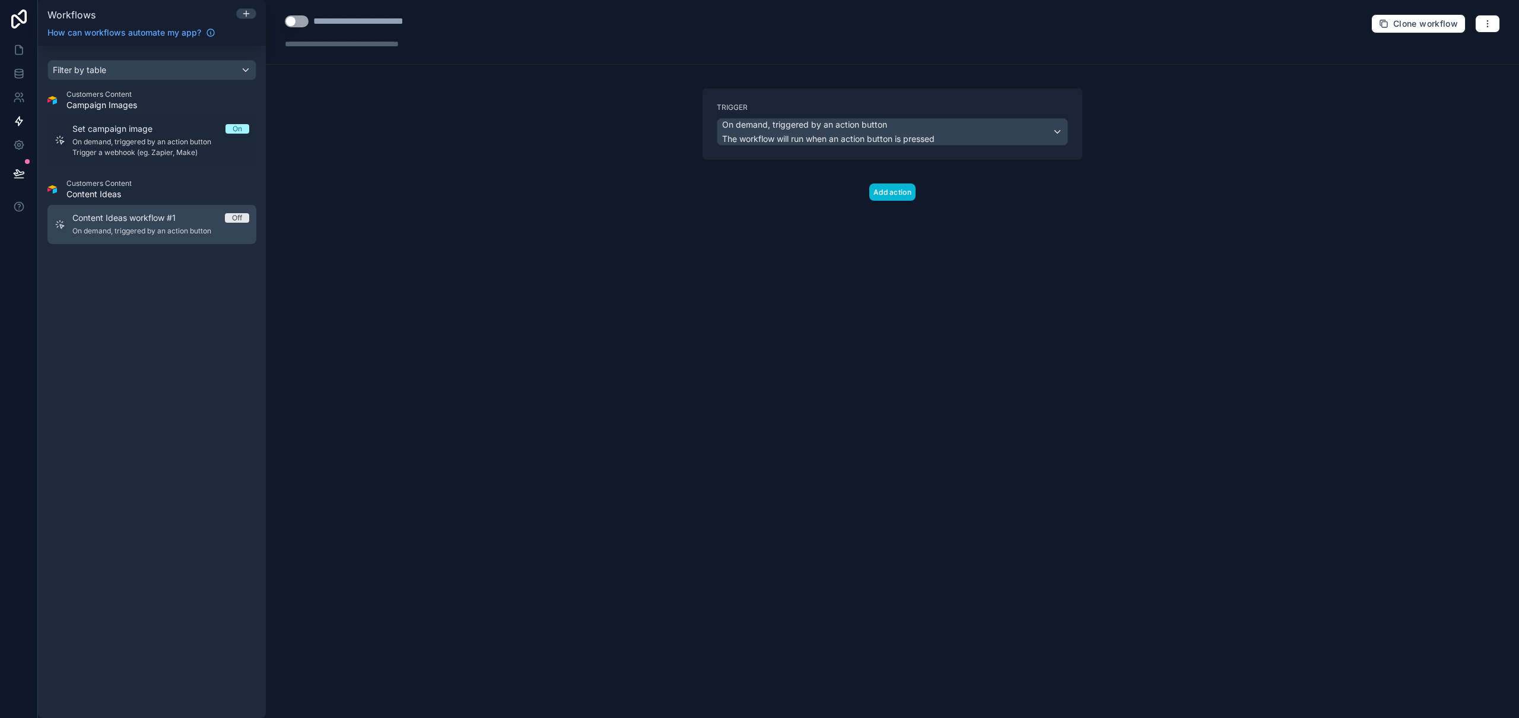
click at [160, 209] on link "Content Ideas workflow #1 Off On demand, triggered by an action button" at bounding box center [151, 224] width 209 height 39
click at [404, 22] on div "**********" at bounding box center [377, 21] width 129 height 14
type div "**********"
click at [480, 113] on div "**********" at bounding box center [893, 359] width 1254 height 718
click at [901, 193] on button "Add action" at bounding box center [893, 191] width 46 height 17
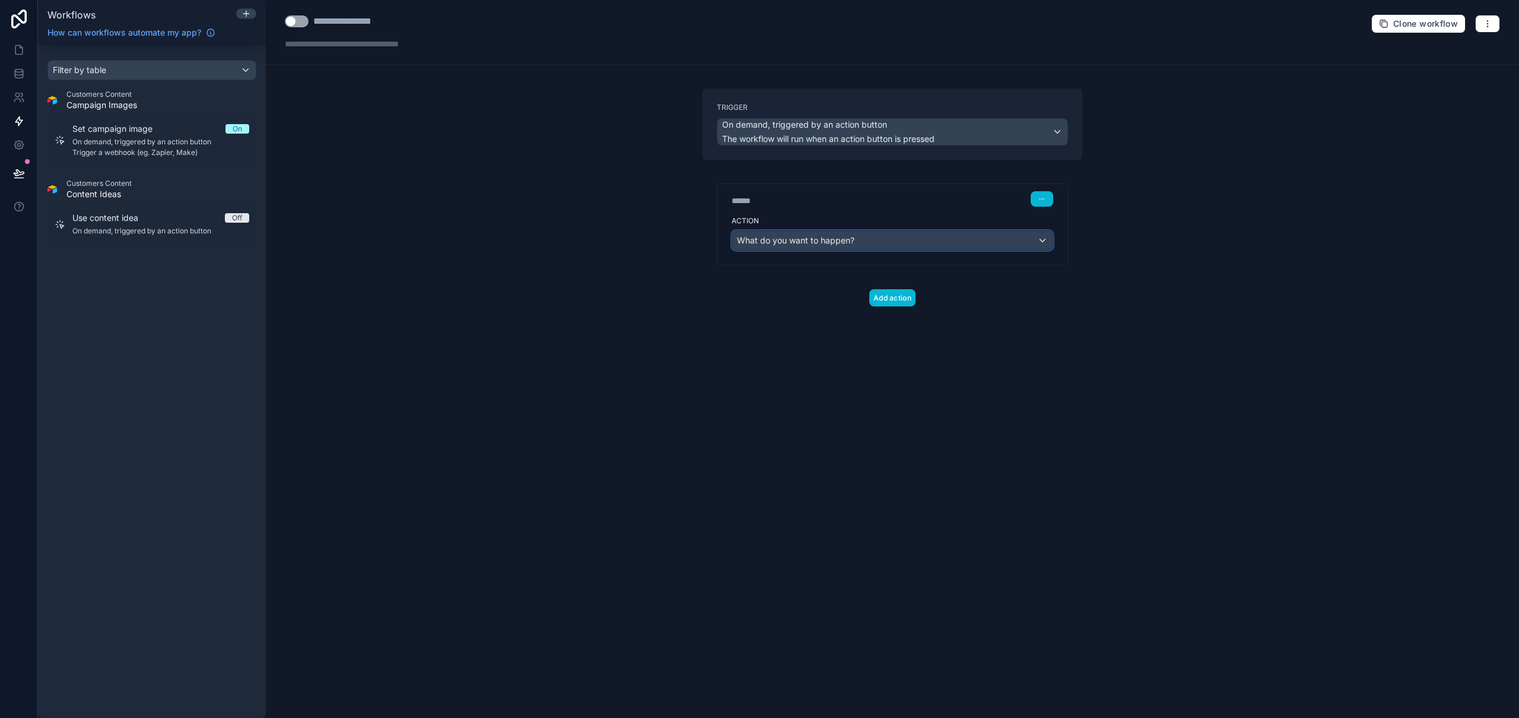
click at [827, 246] on div "What do you want to happen?" at bounding box center [892, 240] width 321 height 19
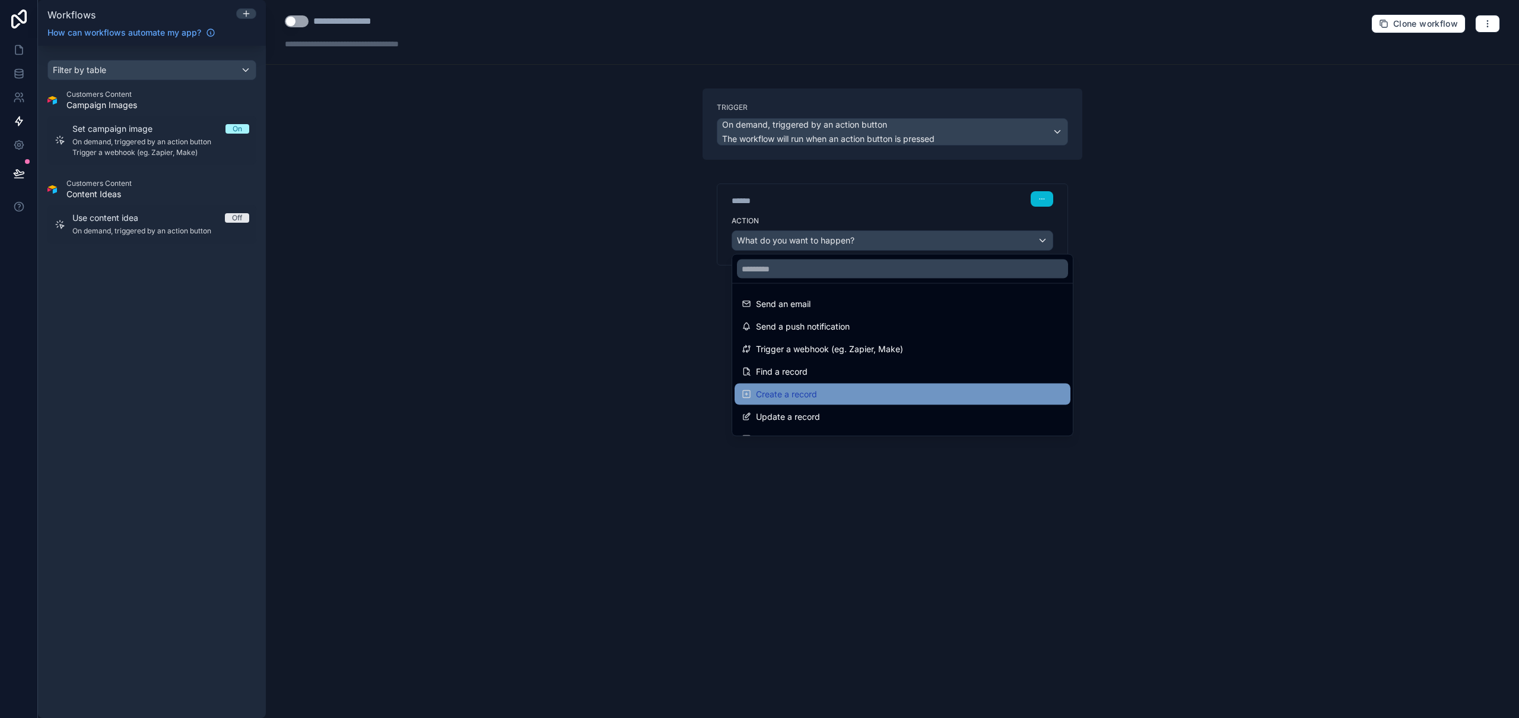
click at [858, 396] on div "Create a record" at bounding box center [903, 394] width 322 height 14
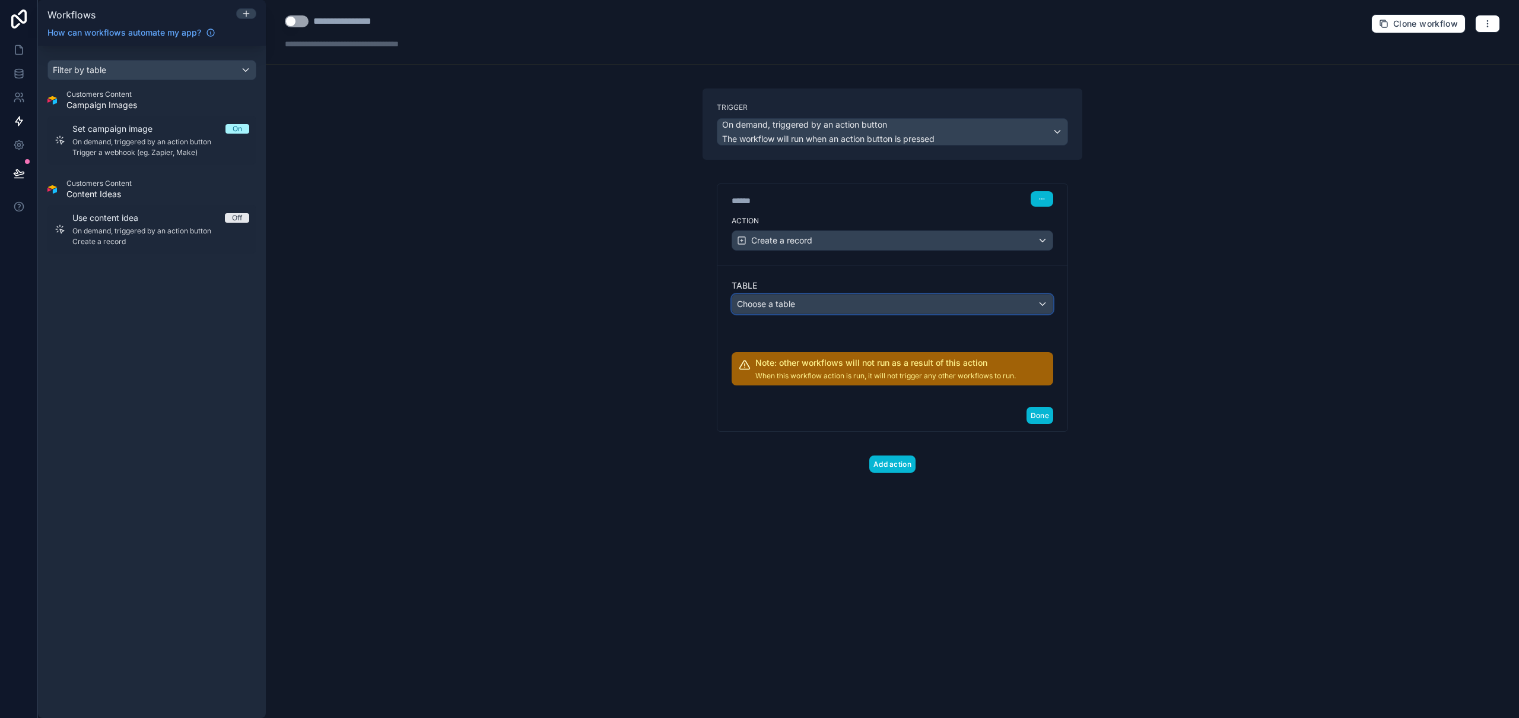
click at [798, 299] on div "Choose a table" at bounding box center [892, 303] width 321 height 19
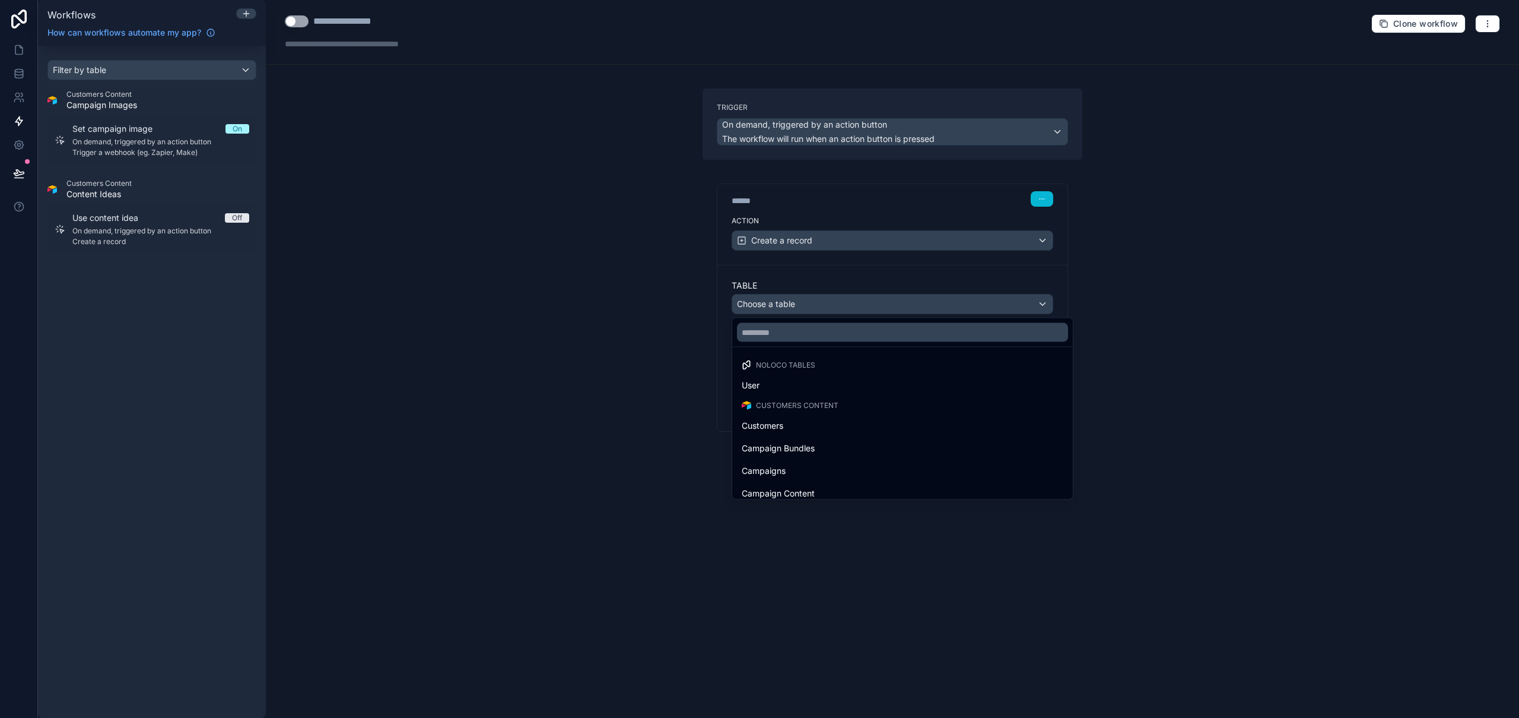
click at [798, 299] on div at bounding box center [759, 359] width 1519 height 718
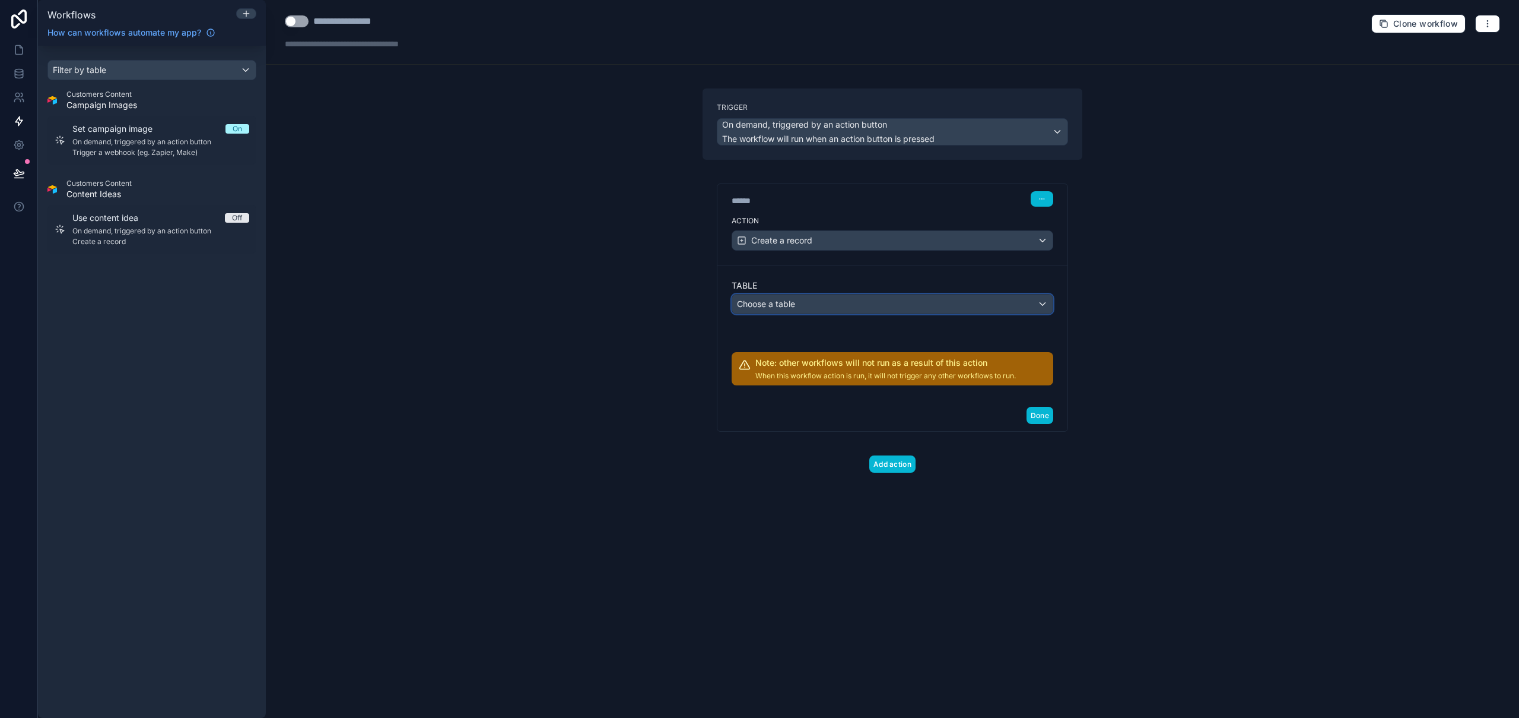
click at [798, 299] on div "Choose a table" at bounding box center [892, 303] width 321 height 19
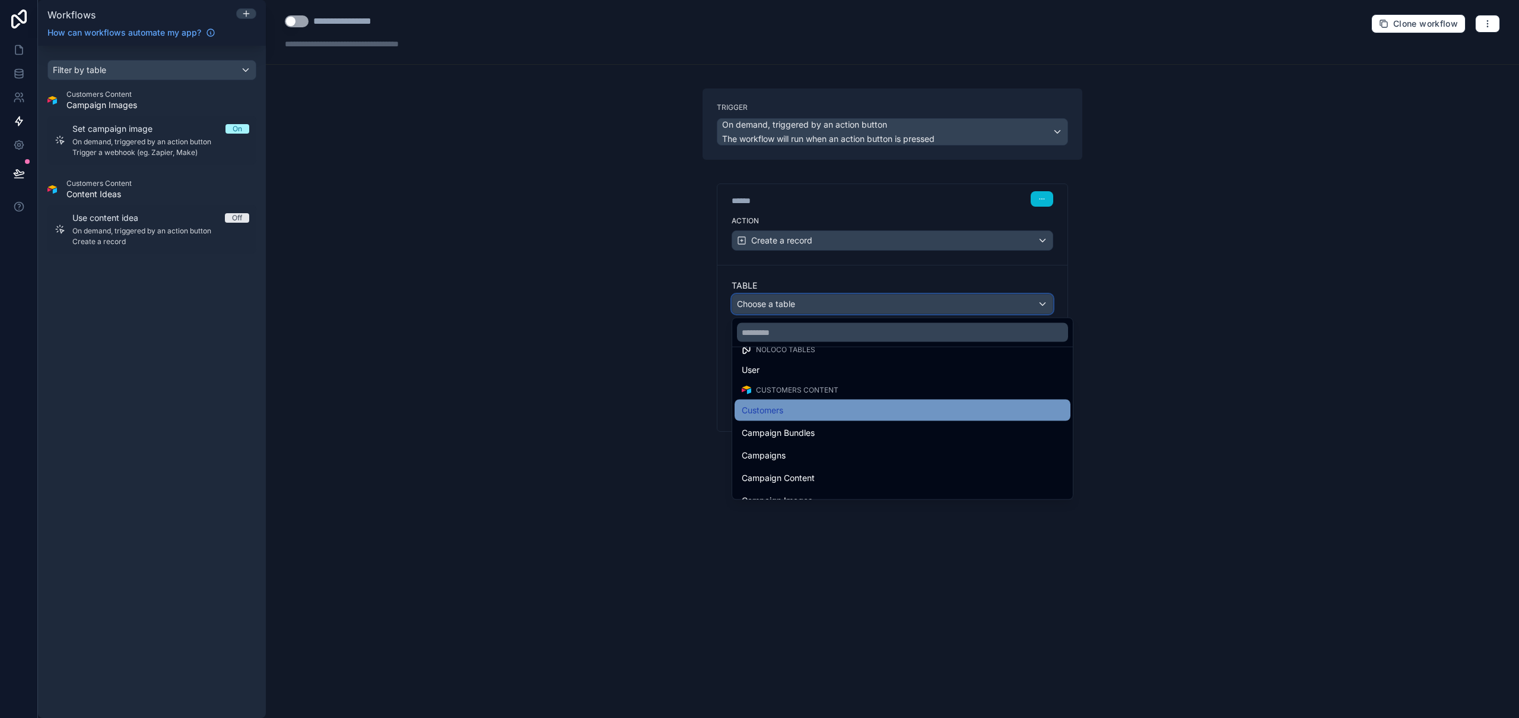
scroll to position [23, 0]
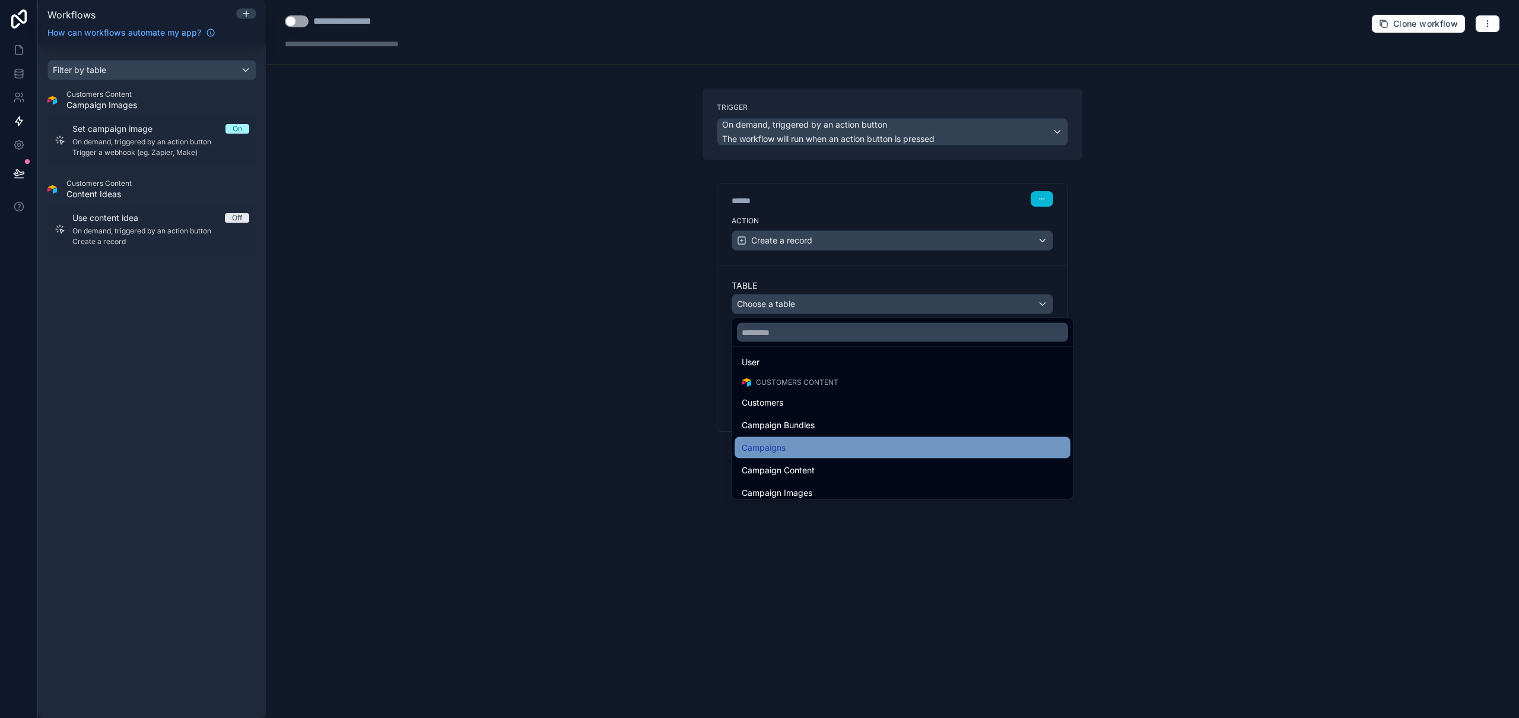
click at [868, 451] on div "Campaigns" at bounding box center [903, 447] width 322 height 14
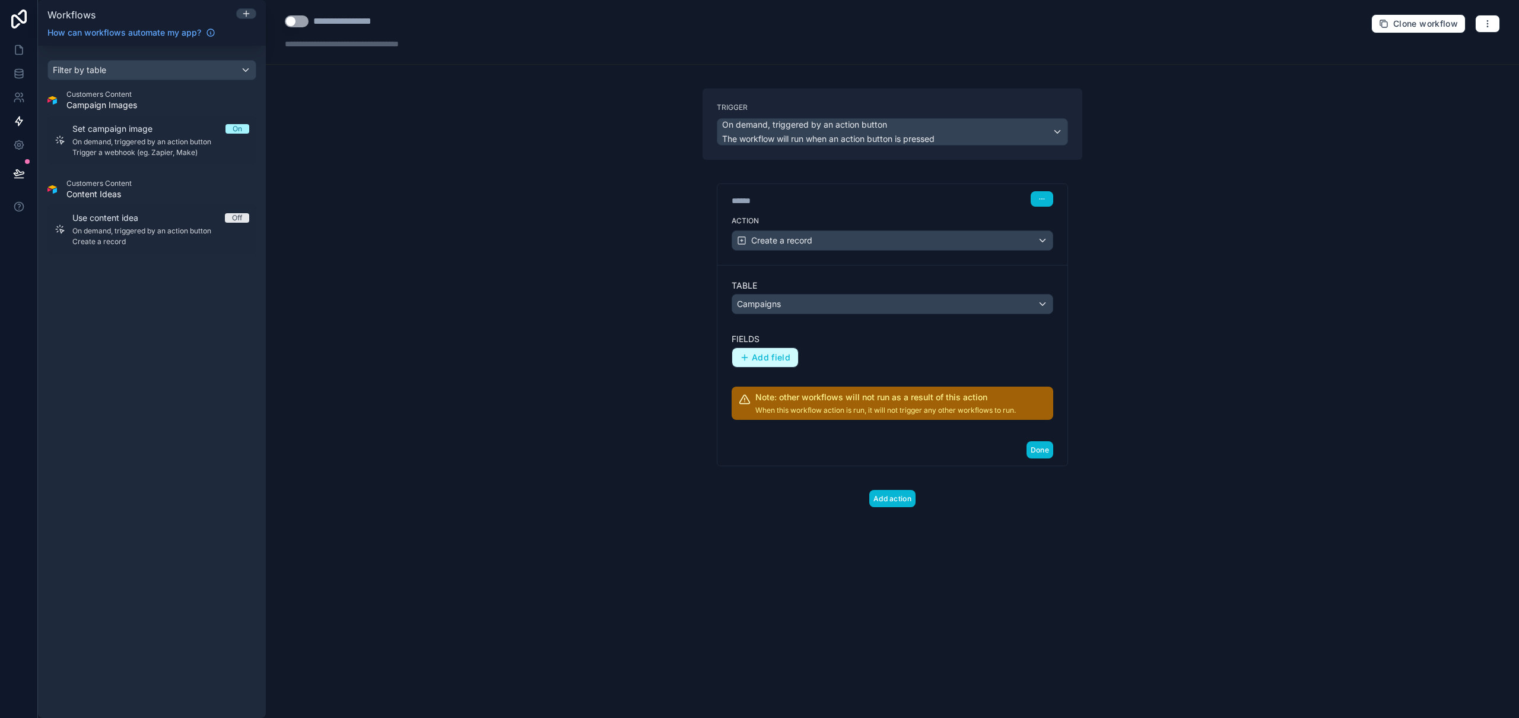
click at [789, 360] on span "Add field" at bounding box center [771, 357] width 39 height 11
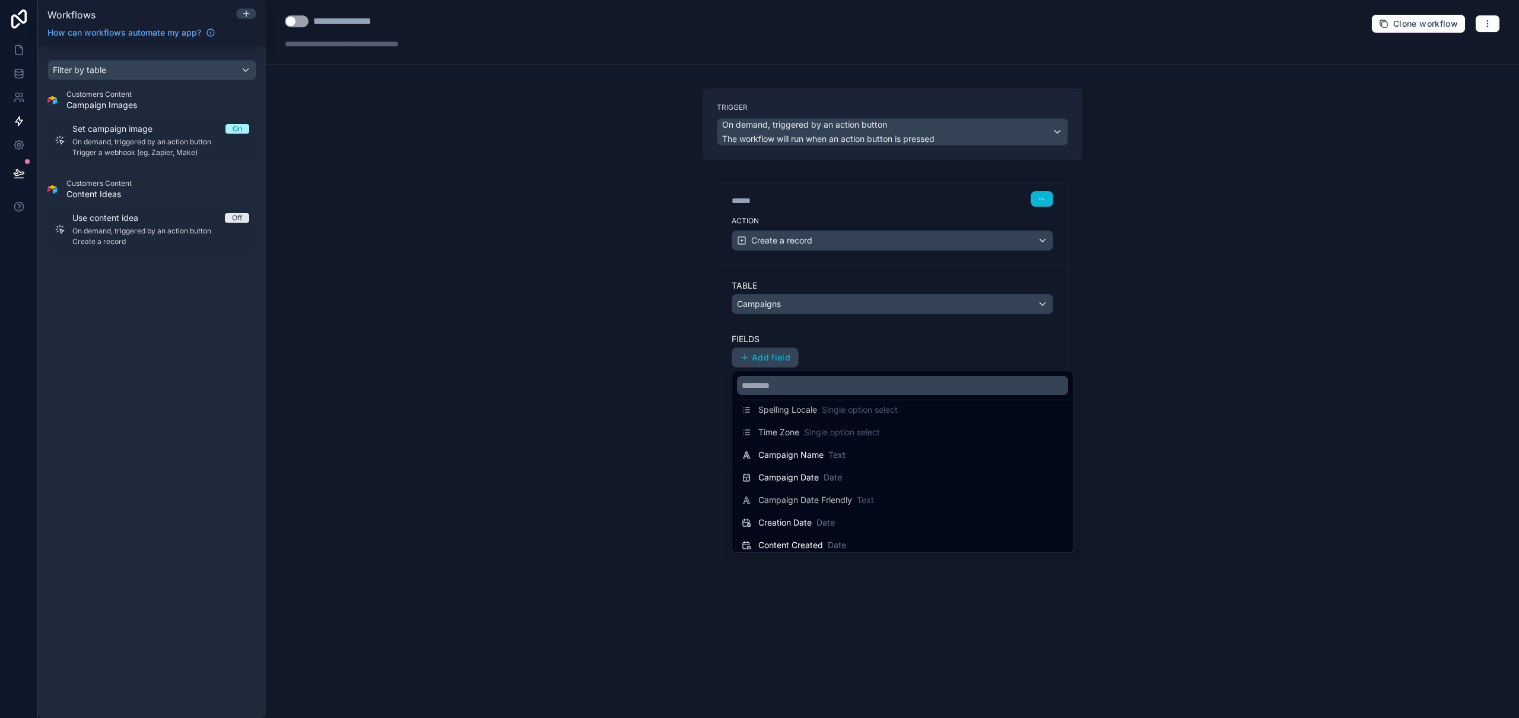
scroll to position [71, 0]
click at [830, 386] on input "text" at bounding box center [902, 385] width 331 height 19
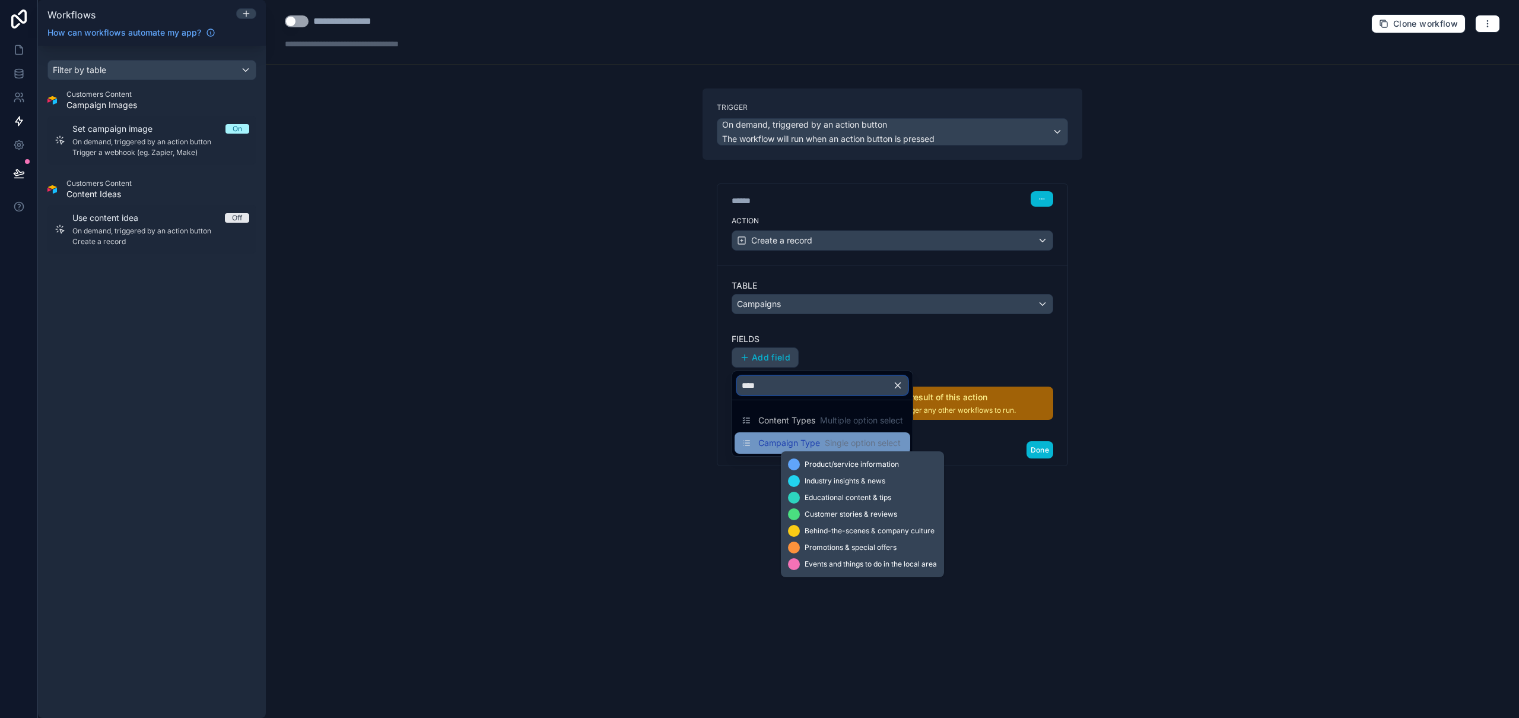
type input "****"
click at [845, 440] on span "Single option select" at bounding box center [863, 443] width 76 height 12
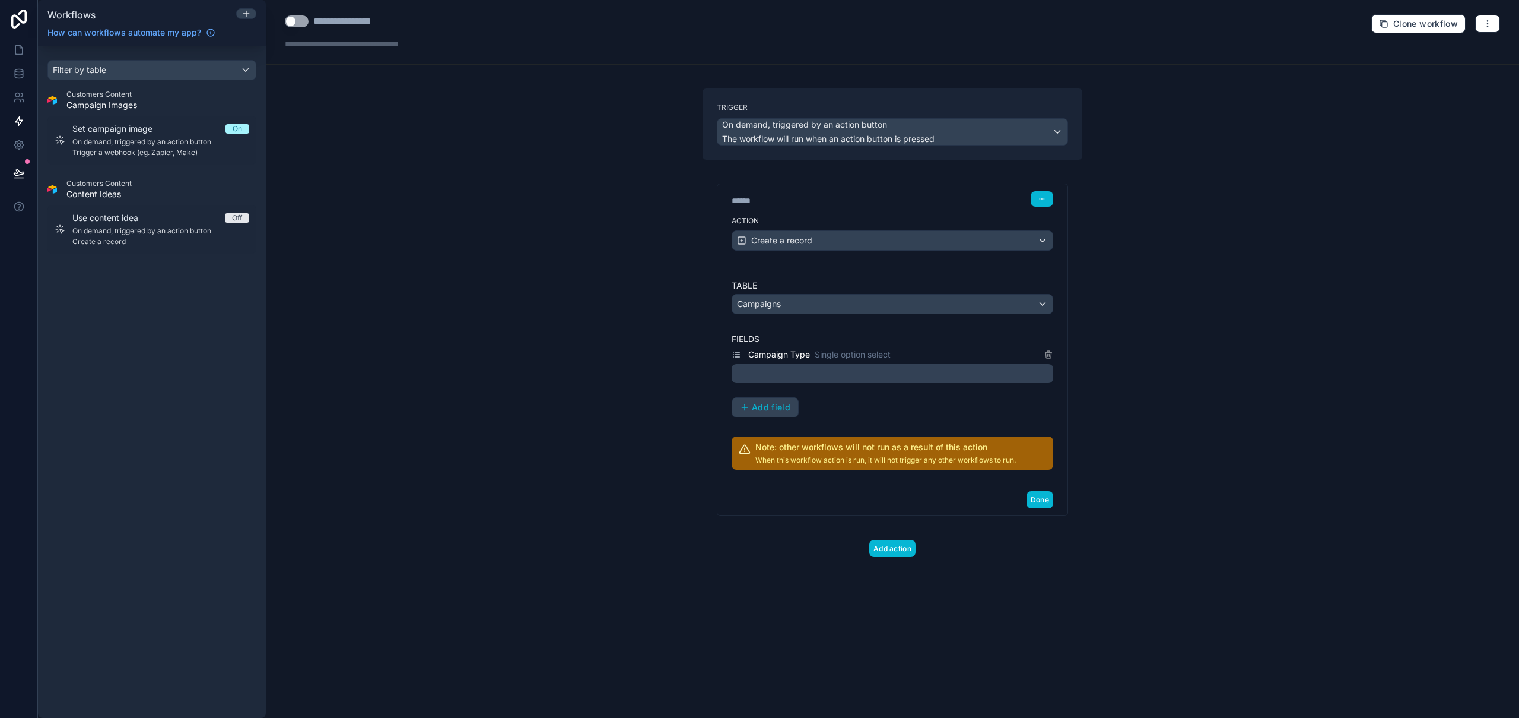
click at [836, 379] on div at bounding box center [893, 373] width 322 height 19
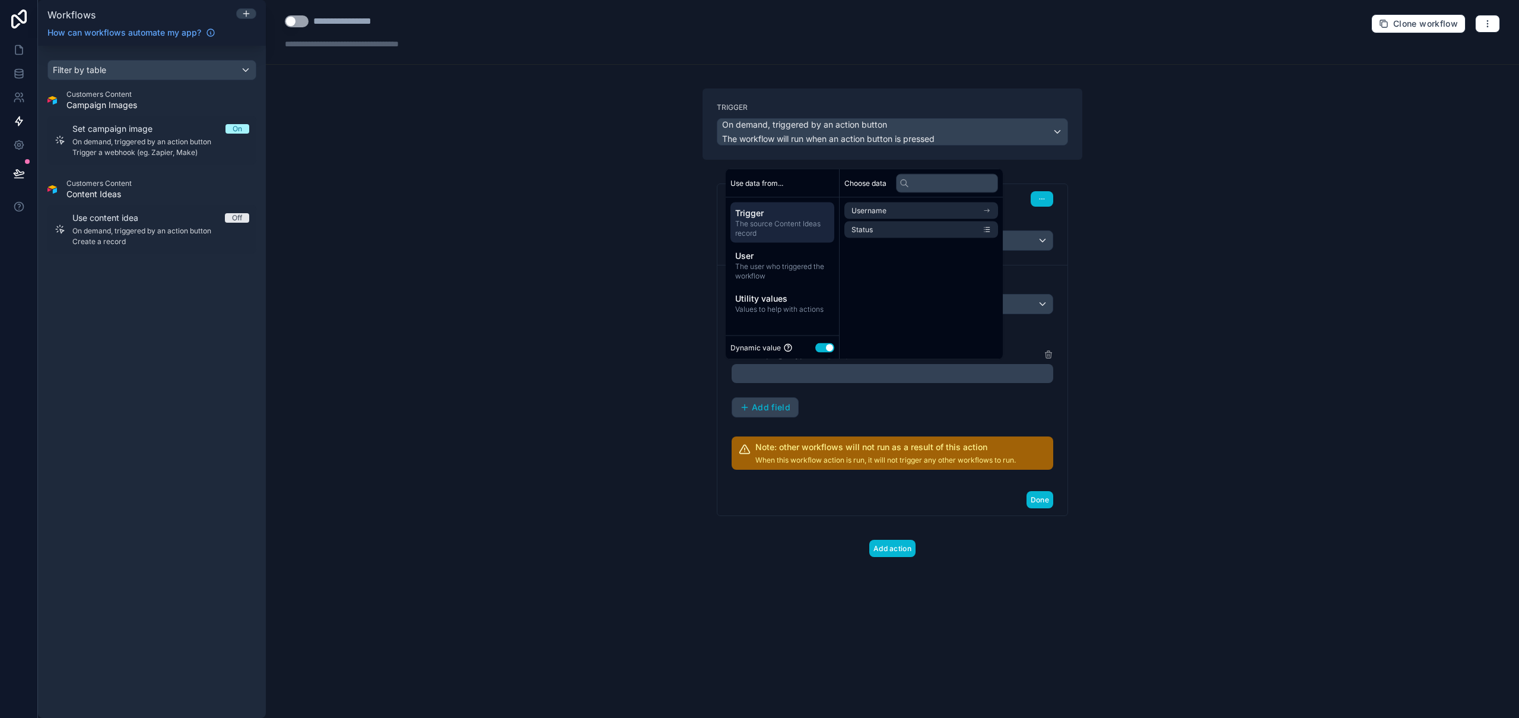
click at [827, 344] on button "Use setting" at bounding box center [825, 346] width 19 height 9
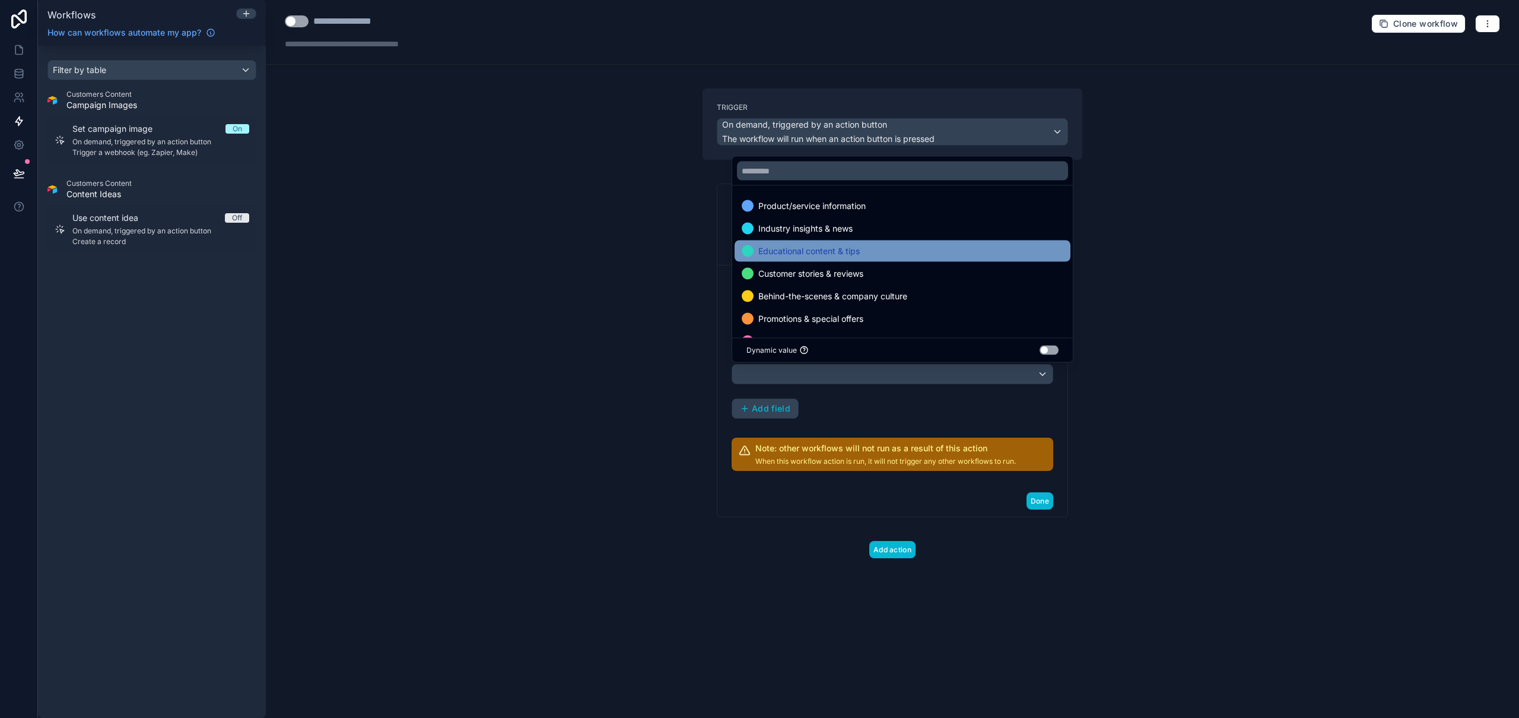
click at [836, 250] on span "Educational content & tips" at bounding box center [809, 251] width 101 height 14
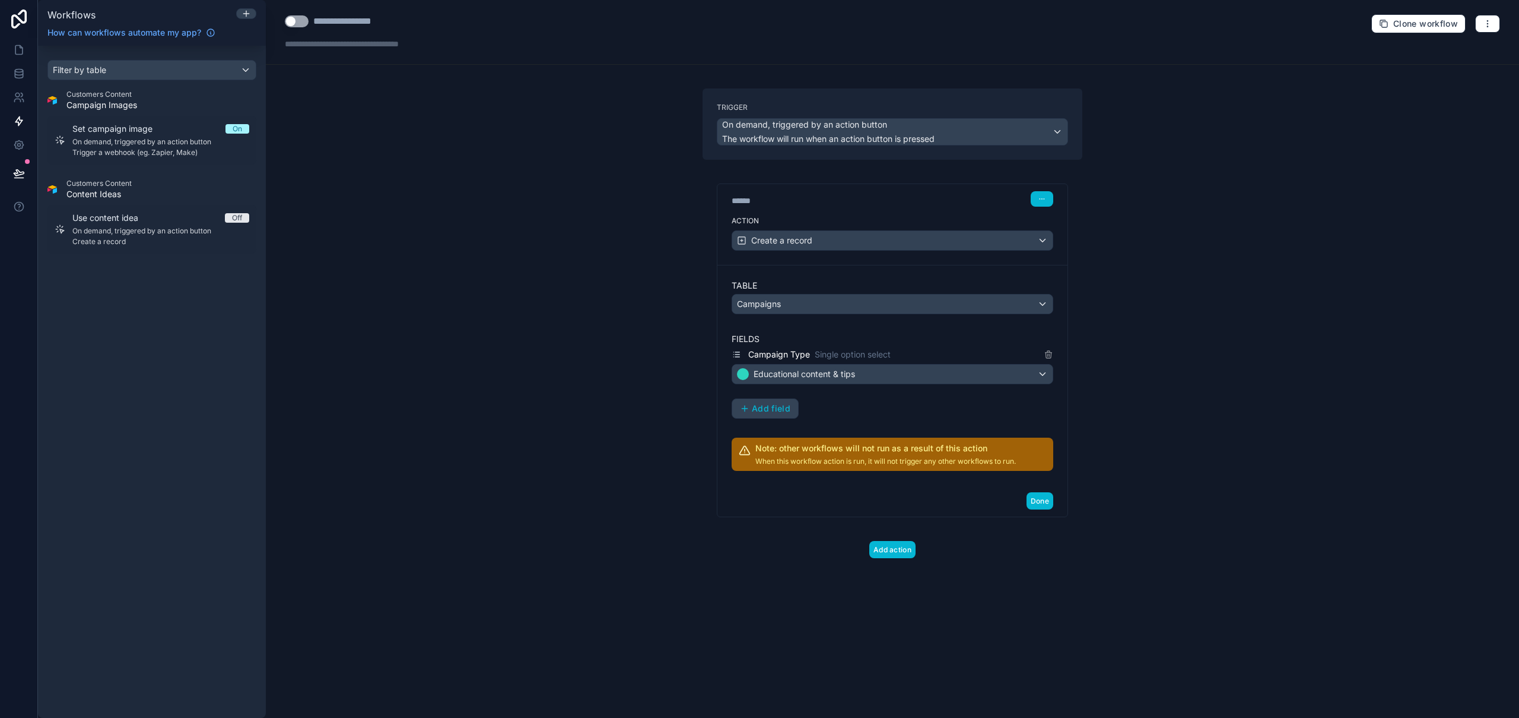
click at [1218, 367] on div "**********" at bounding box center [893, 359] width 1254 height 718
click at [775, 412] on span "Add field" at bounding box center [771, 408] width 39 height 11
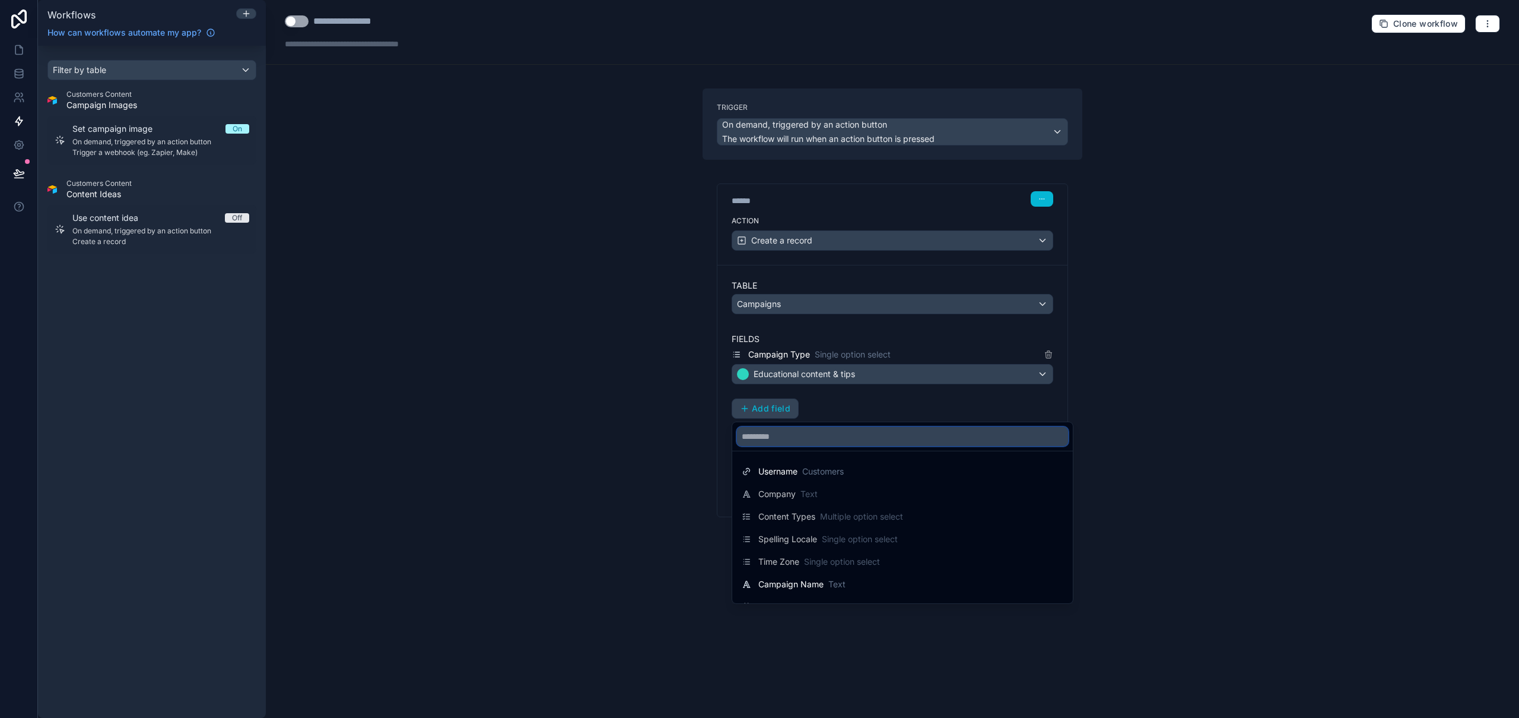
click at [827, 440] on input "text" at bounding box center [902, 436] width 331 height 19
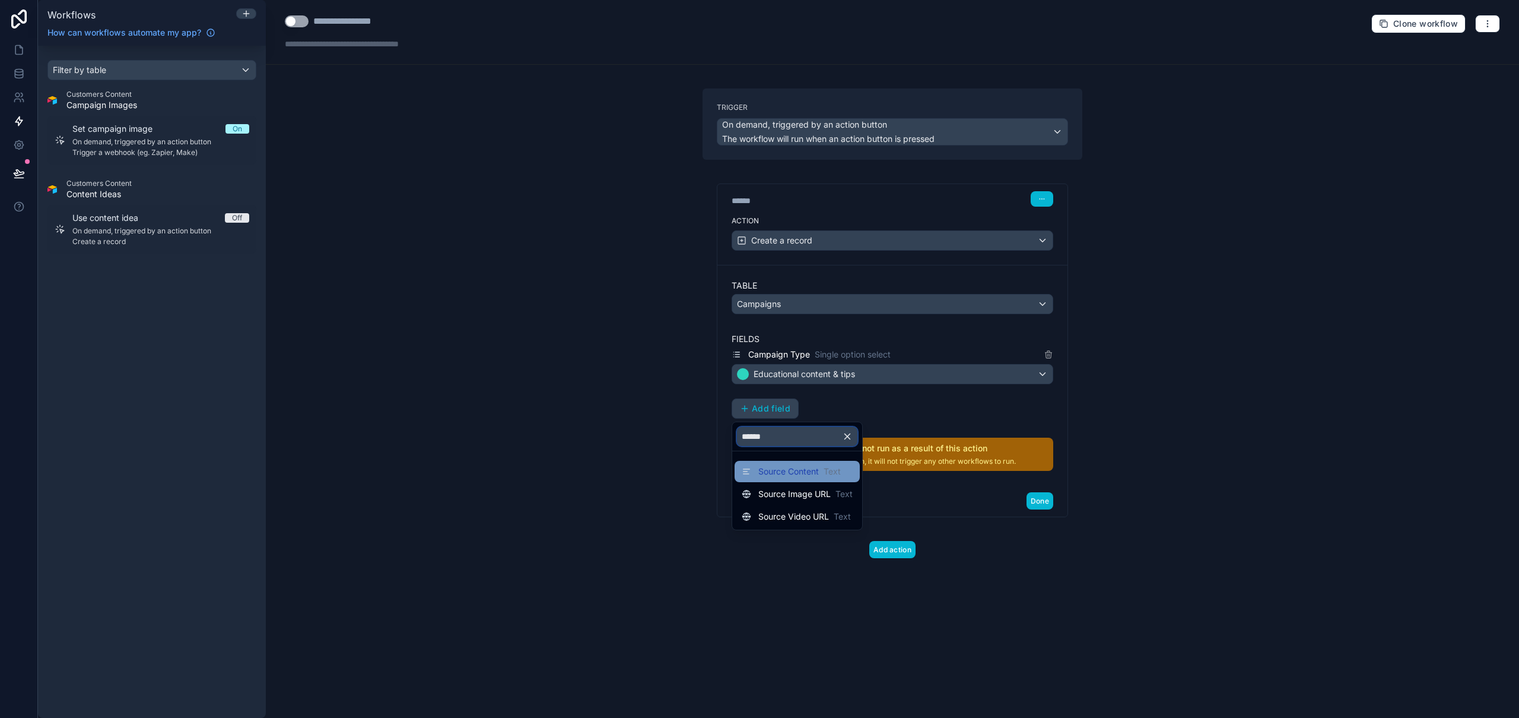
type input "******"
click at [810, 477] on span "Source Content" at bounding box center [789, 471] width 61 height 12
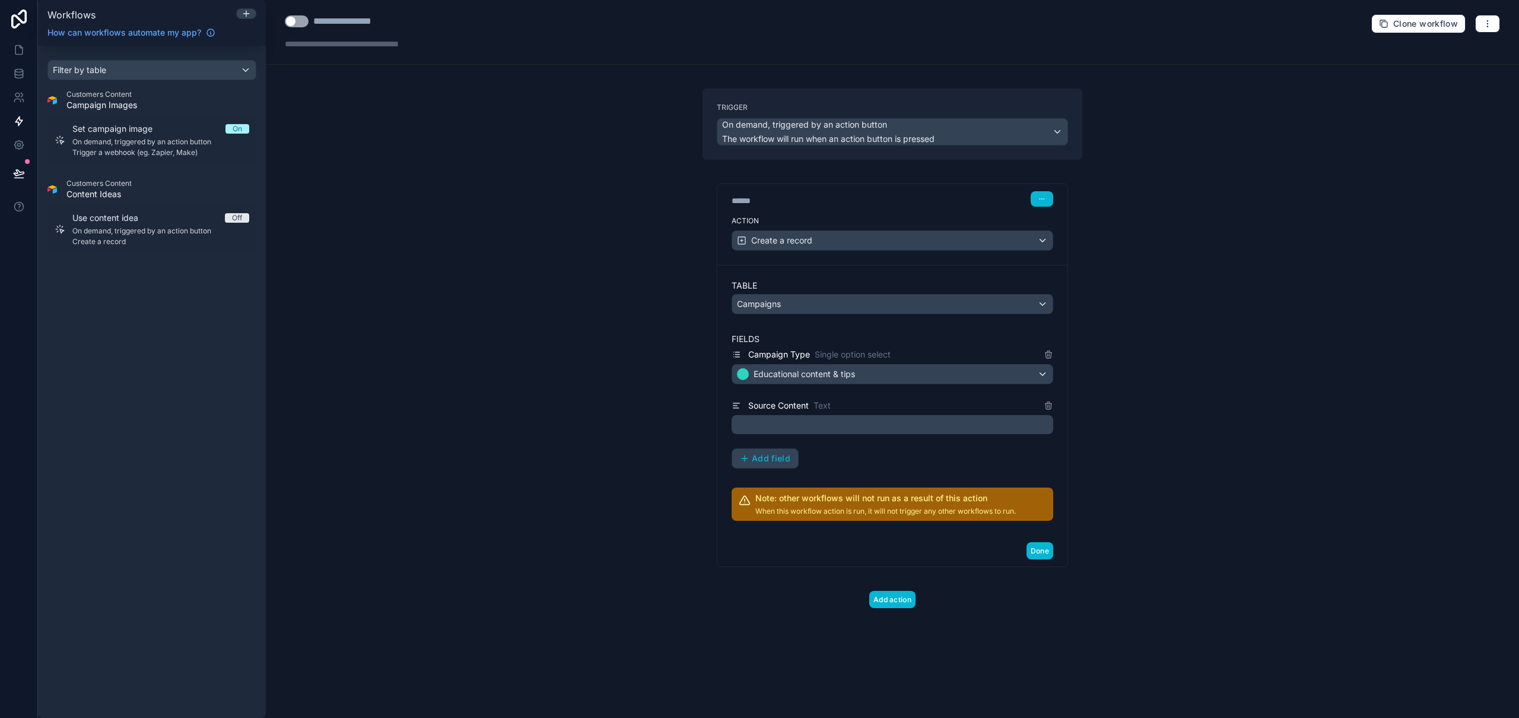
click at [821, 420] on p "﻿" at bounding box center [894, 424] width 315 height 14
click at [1175, 302] on div "**********" at bounding box center [893, 359] width 1254 height 718
click at [1043, 555] on button "Done" at bounding box center [1040, 550] width 27 height 17
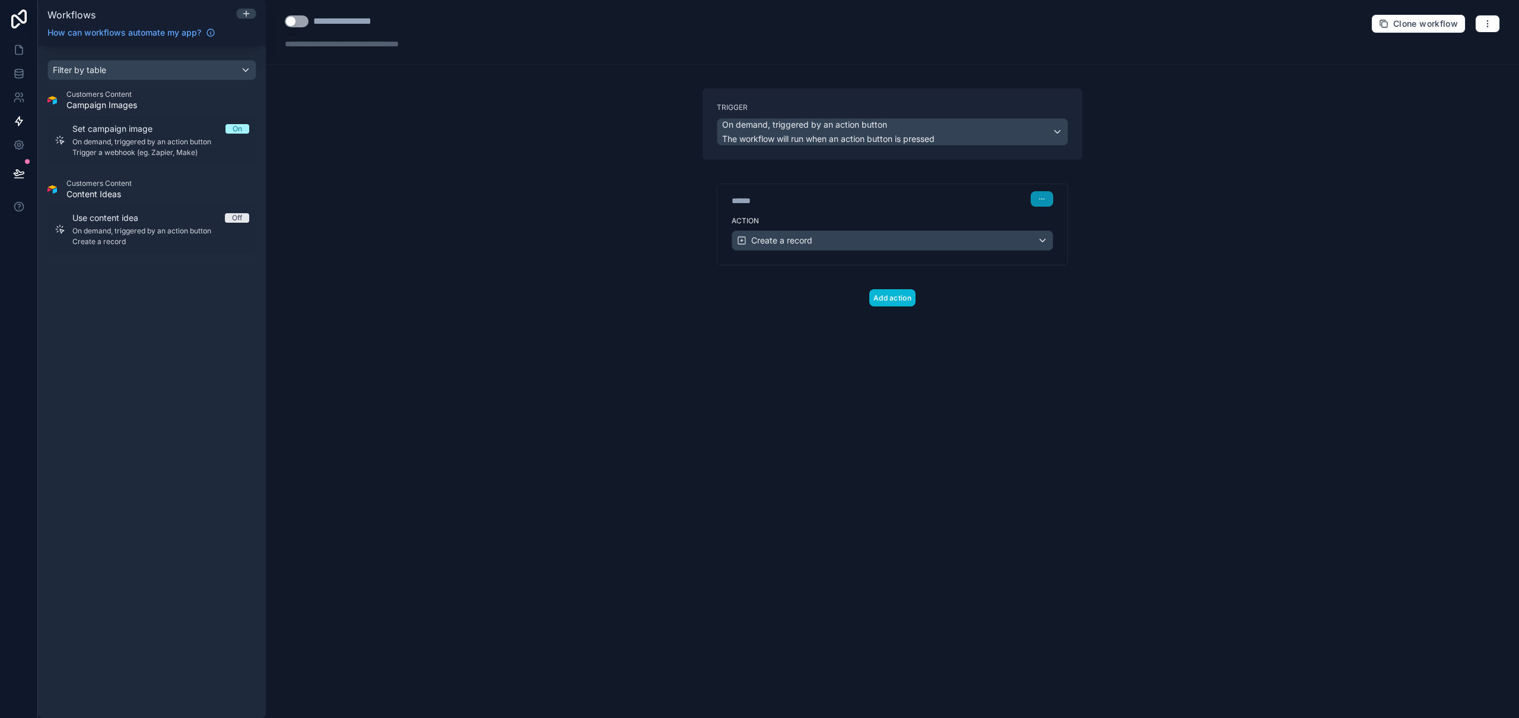
click at [1046, 198] on button "button" at bounding box center [1042, 198] width 23 height 15
click at [1074, 243] on span "Delete" at bounding box center [1065, 244] width 22 height 9
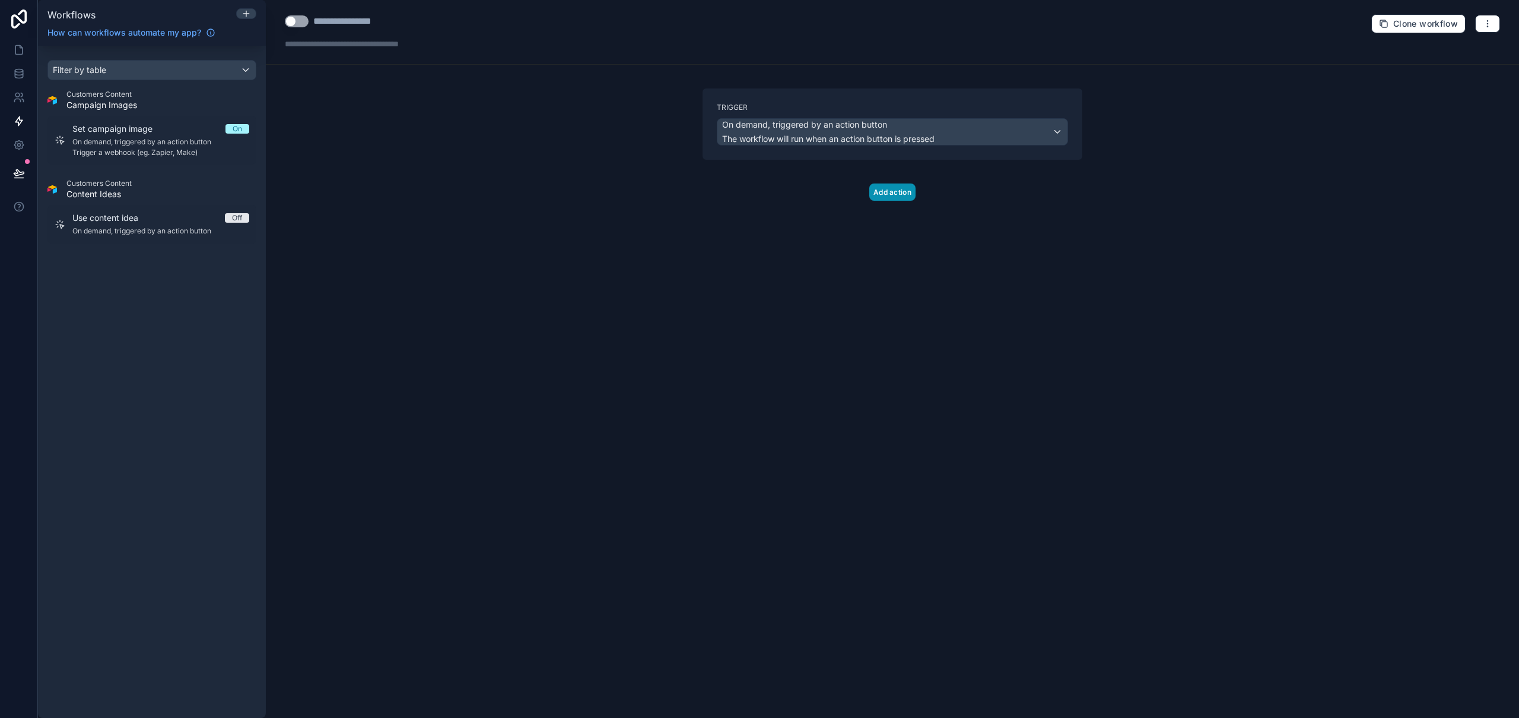
click at [899, 196] on button "Add action" at bounding box center [893, 191] width 46 height 17
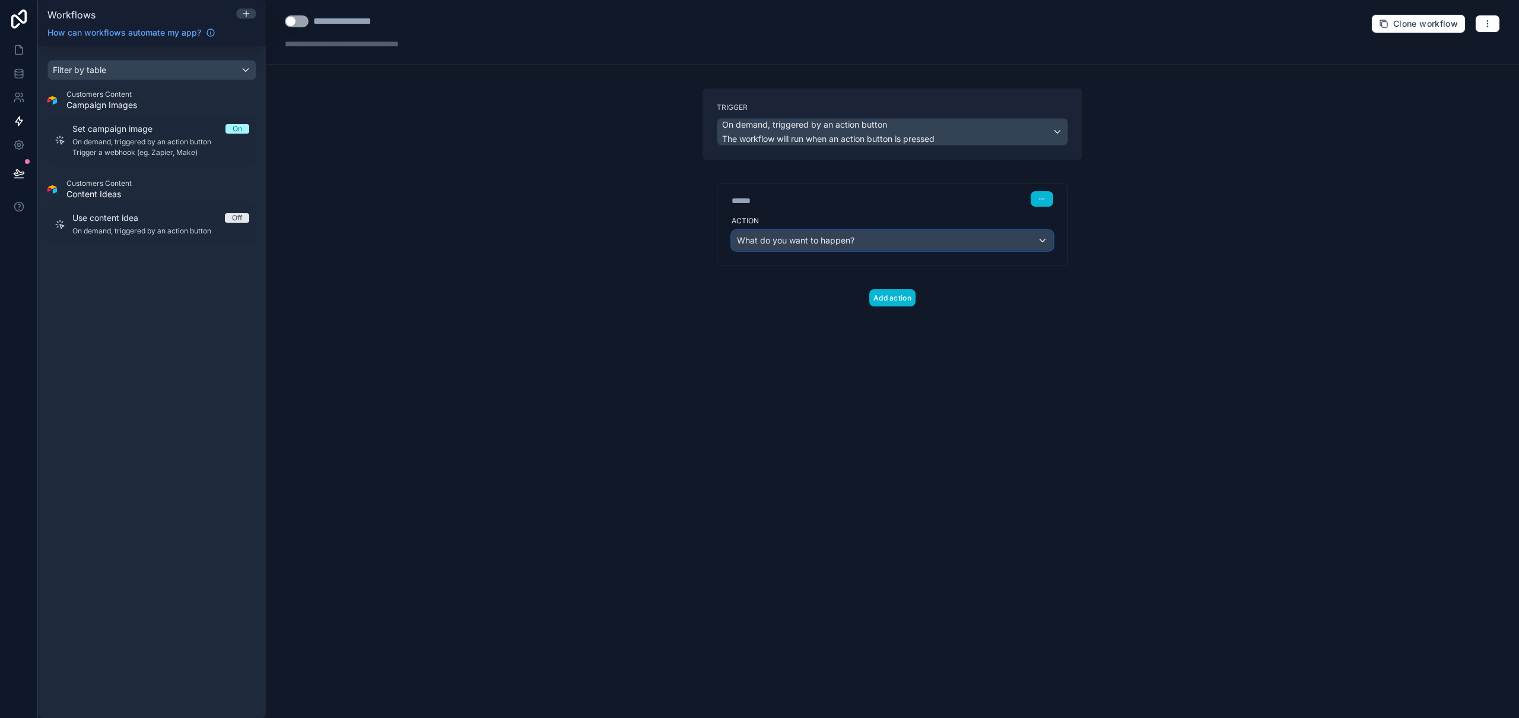
click at [846, 237] on span "What do you want to happen?" at bounding box center [796, 240] width 118 height 10
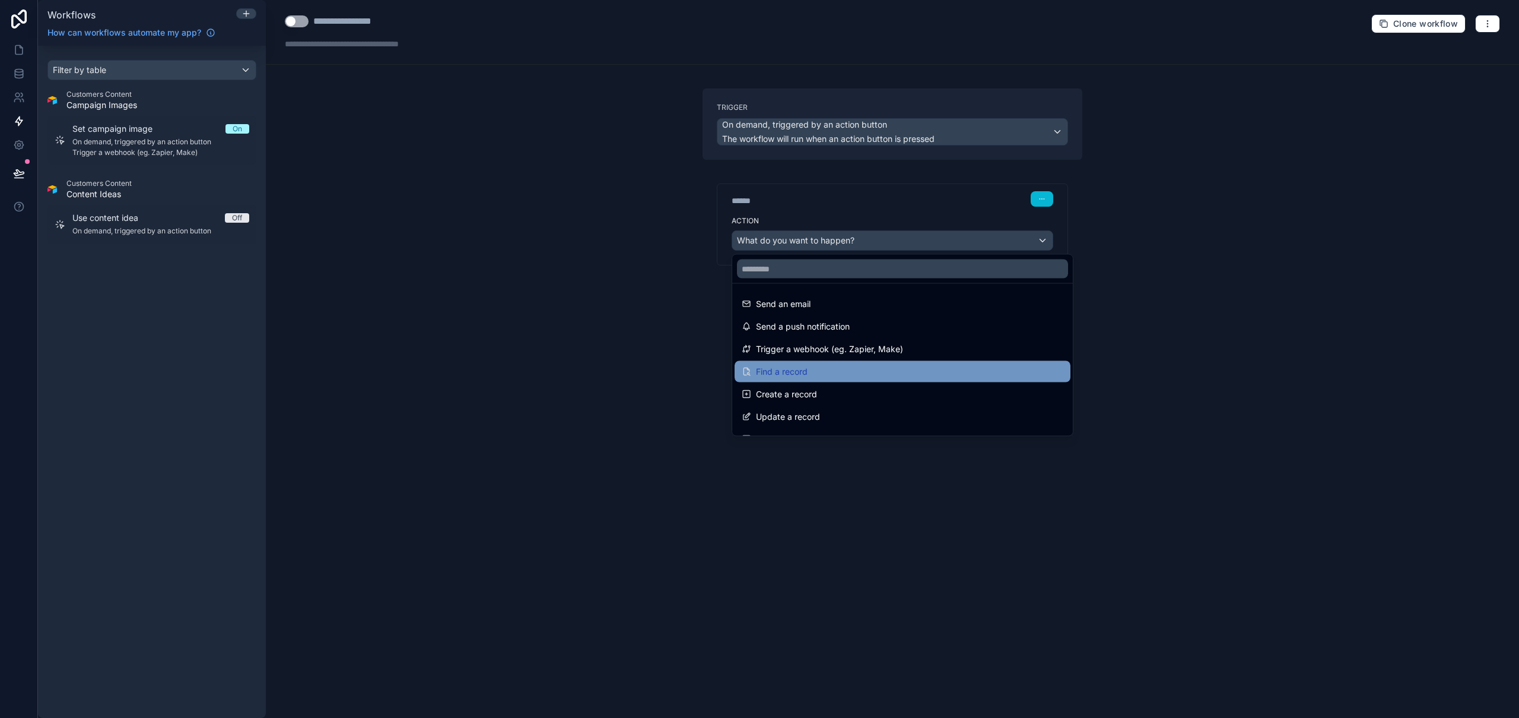
click at [835, 372] on div "Find a record" at bounding box center [903, 371] width 322 height 14
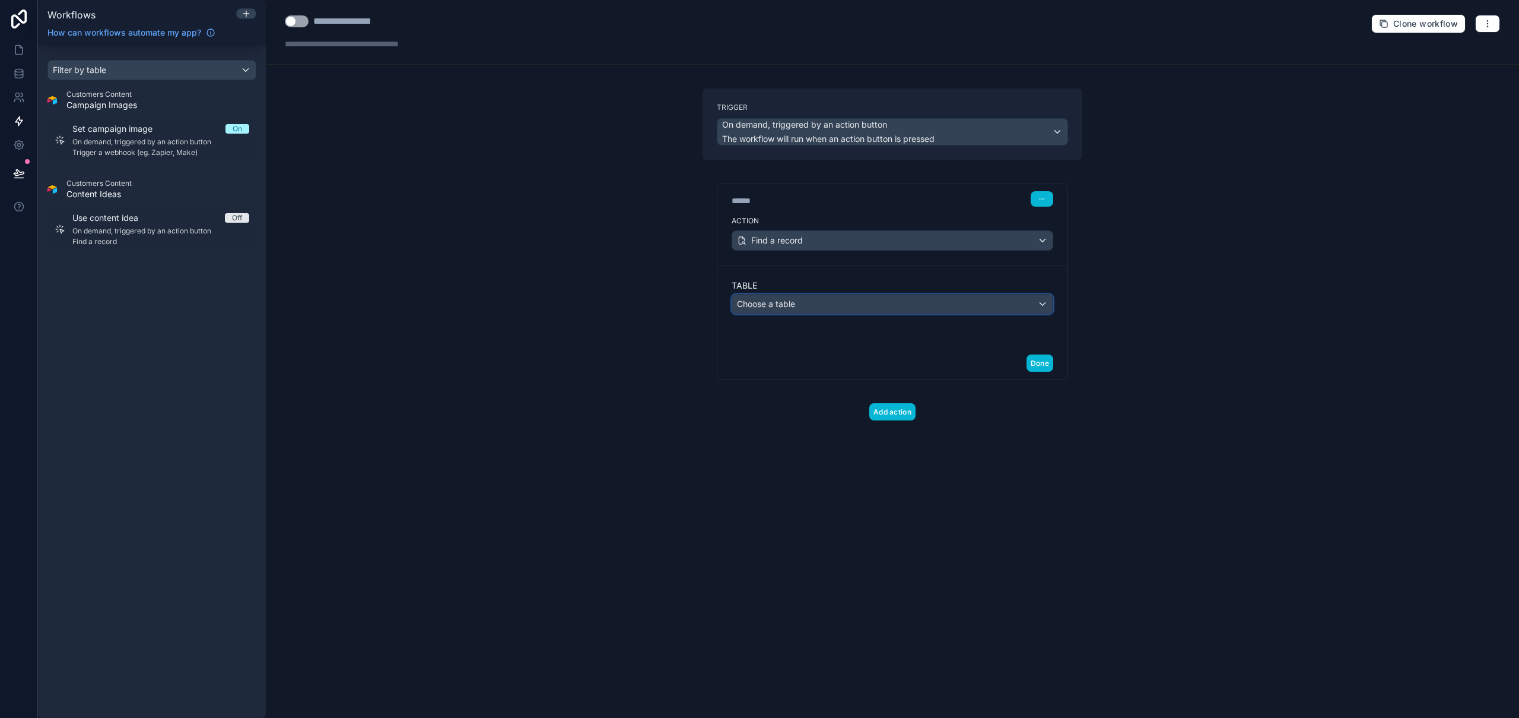
click at [783, 311] on div "Choose a table" at bounding box center [892, 303] width 321 height 19
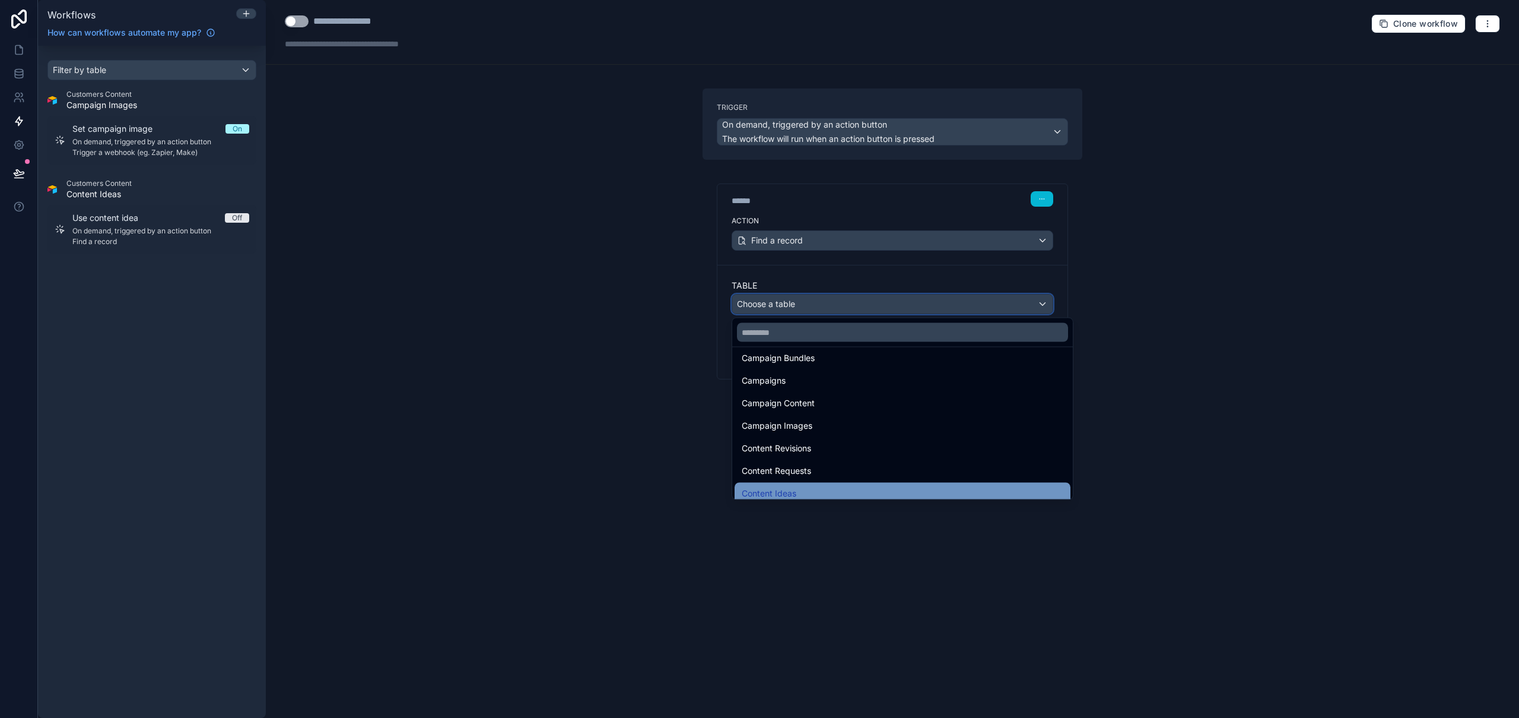
scroll to position [142, 0]
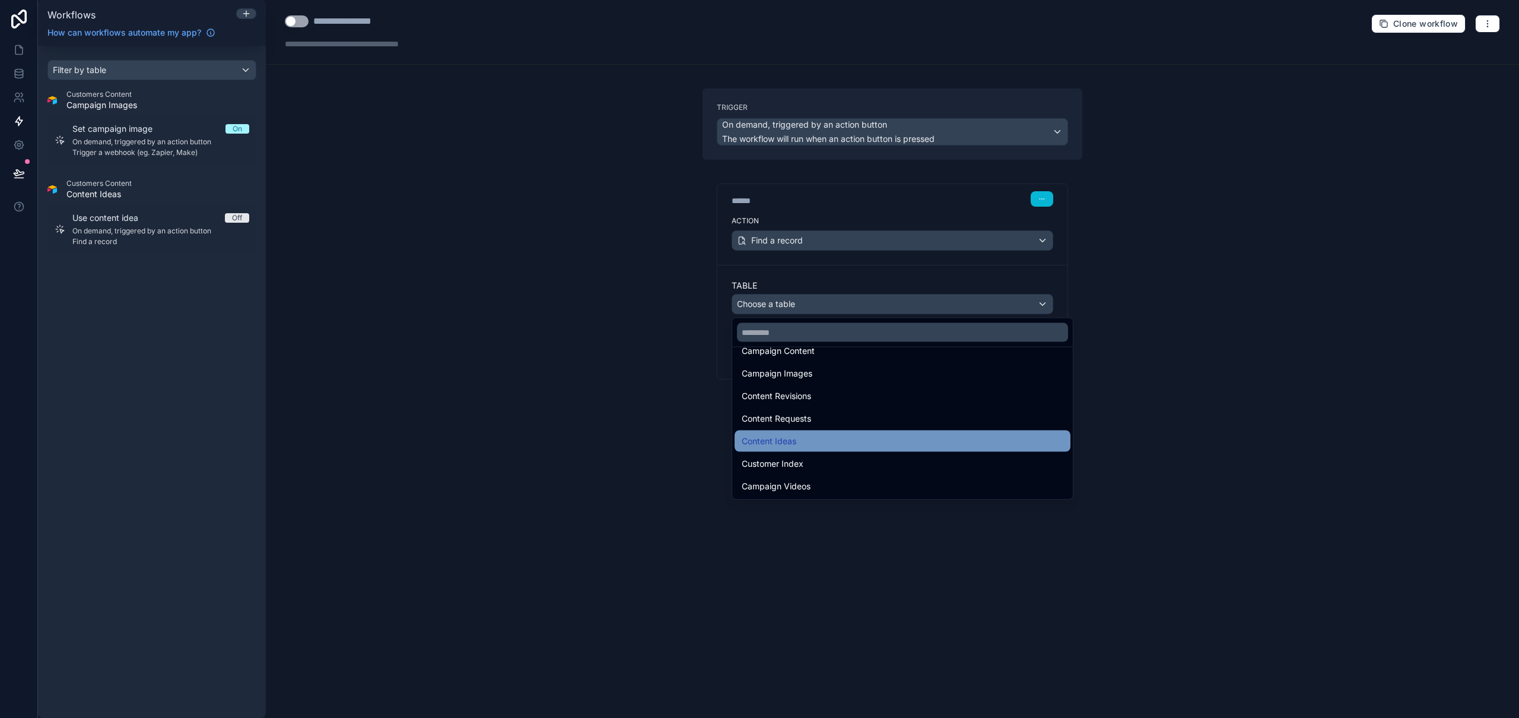
click at [830, 445] on div "Content Ideas" at bounding box center [903, 441] width 322 height 14
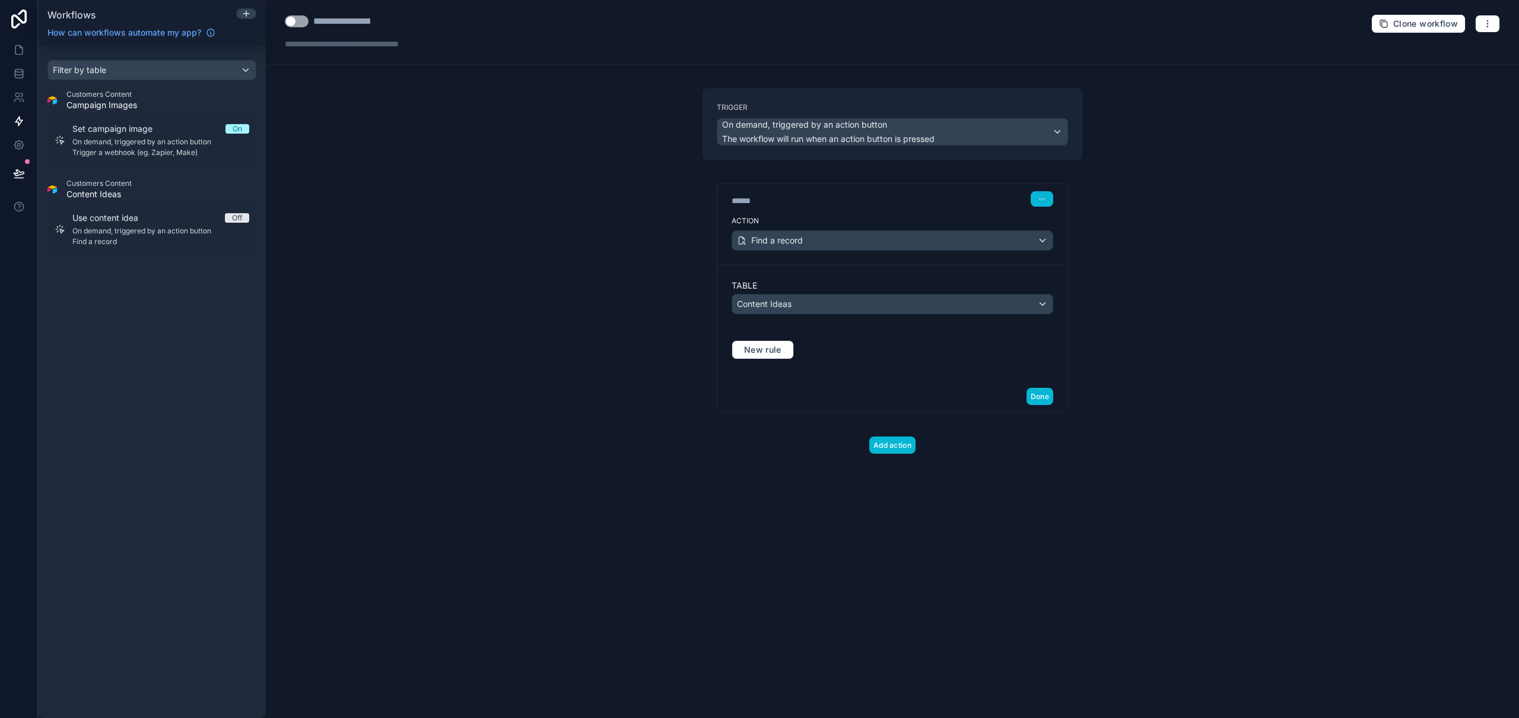
click at [785, 338] on div "New rule" at bounding box center [893, 349] width 322 height 33
click at [784, 344] on span "New rule" at bounding box center [763, 349] width 47 height 11
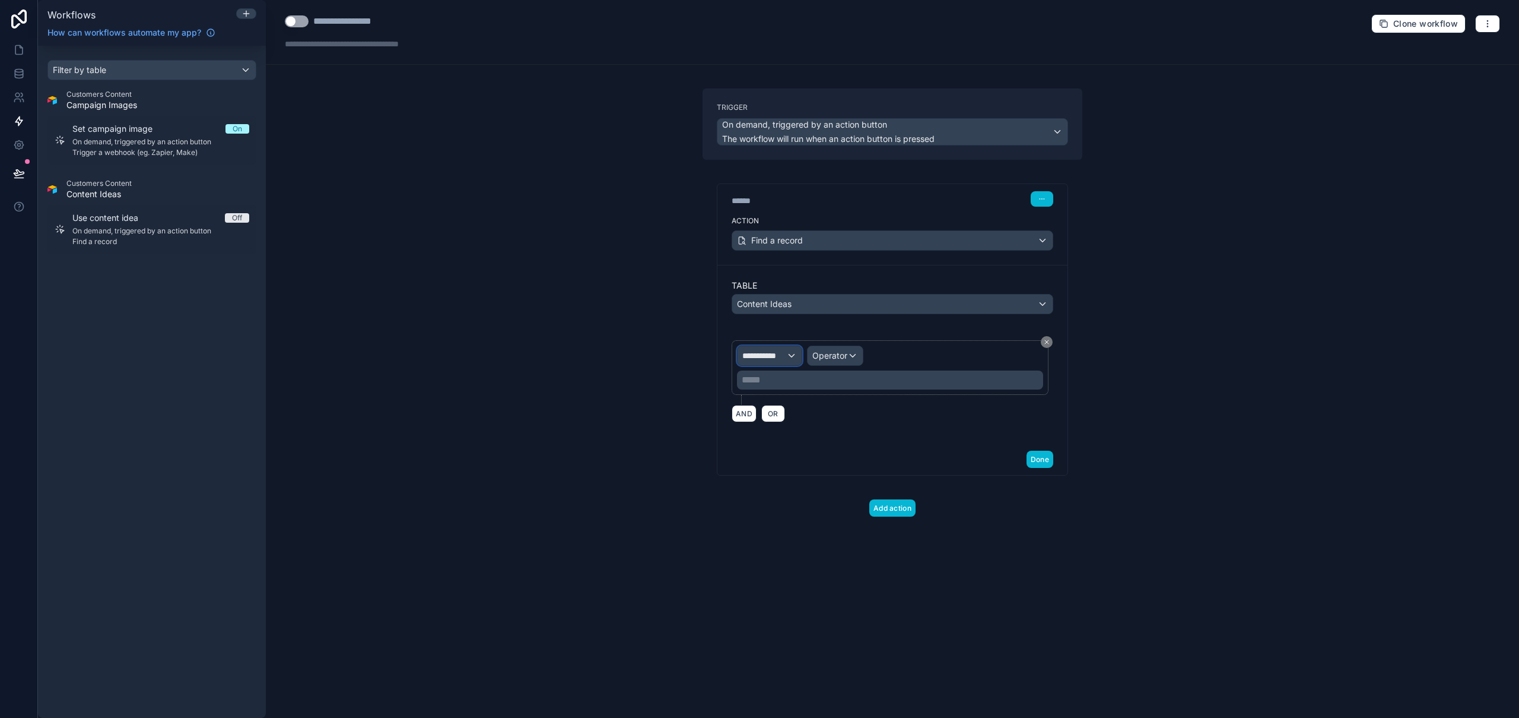
click at [781, 350] on span "**********" at bounding box center [765, 356] width 44 height 12
click at [794, 444] on div "uuid" at bounding box center [791, 441] width 88 height 14
click at [861, 358] on span "Operator" at bounding box center [859, 355] width 35 height 10
click at [883, 415] on span "Is equal to (=)" at bounding box center [874, 419] width 54 height 14
click at [807, 377] on p "***** ﻿" at bounding box center [891, 380] width 299 height 14
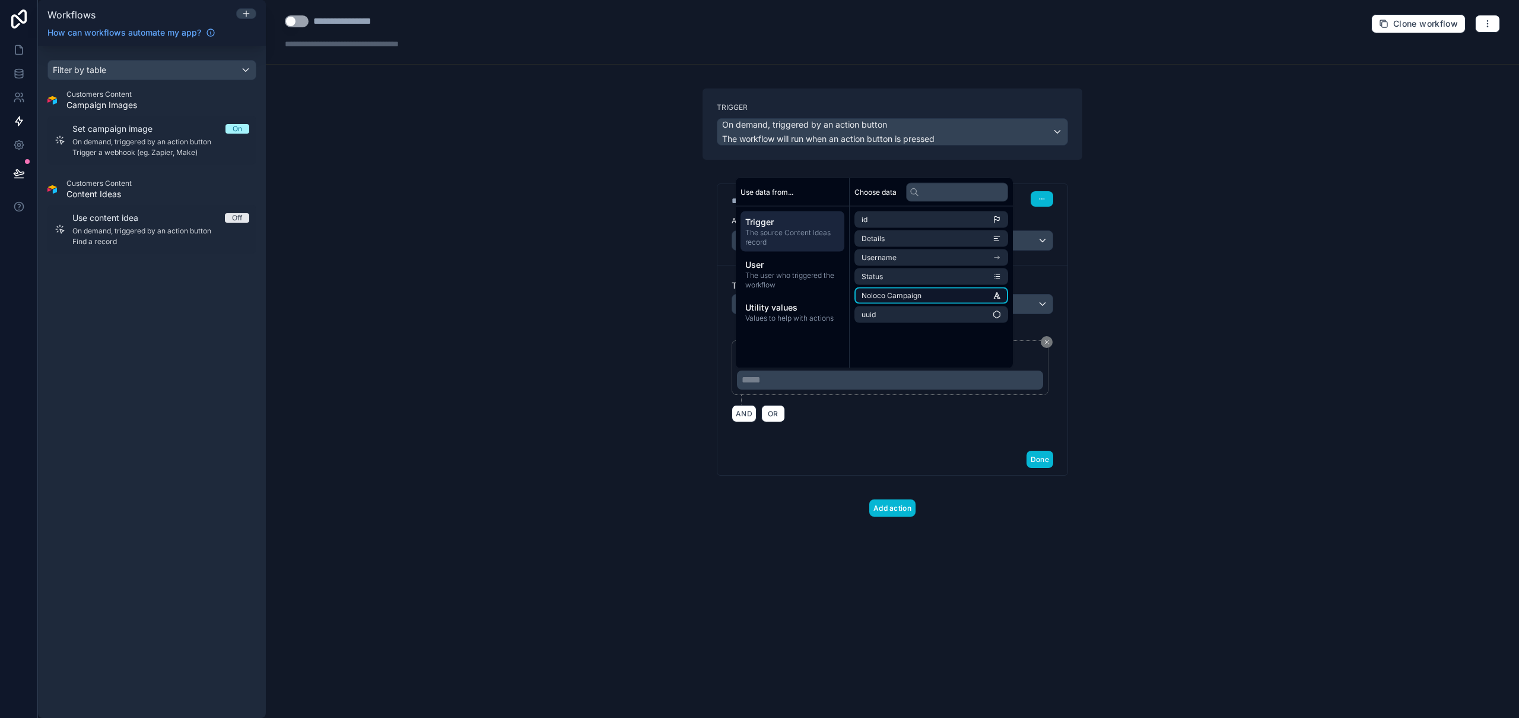
click at [912, 297] on span "Noloco Campaign" at bounding box center [892, 295] width 60 height 9
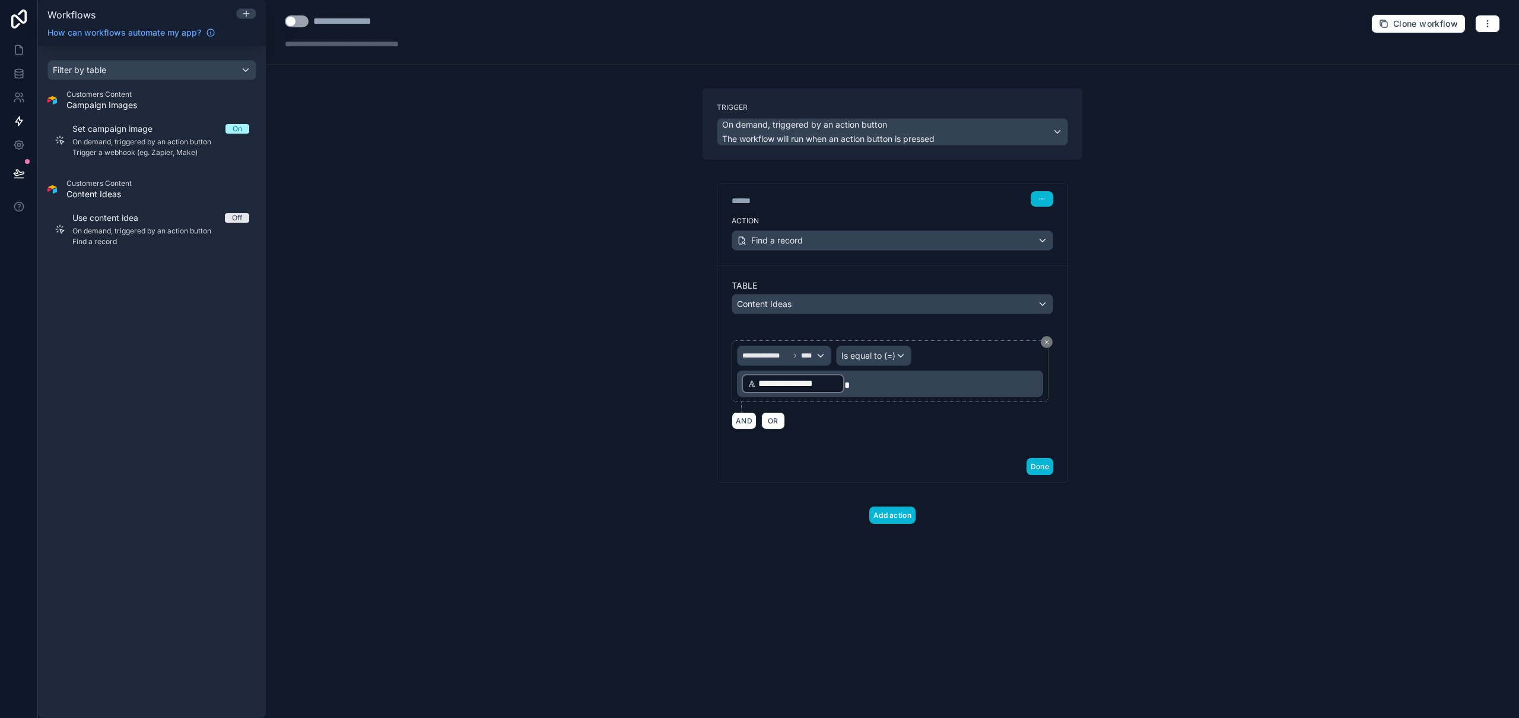
click at [1190, 341] on div "**********" at bounding box center [893, 359] width 1254 height 718
click at [892, 515] on button "Add action" at bounding box center [893, 514] width 46 height 17
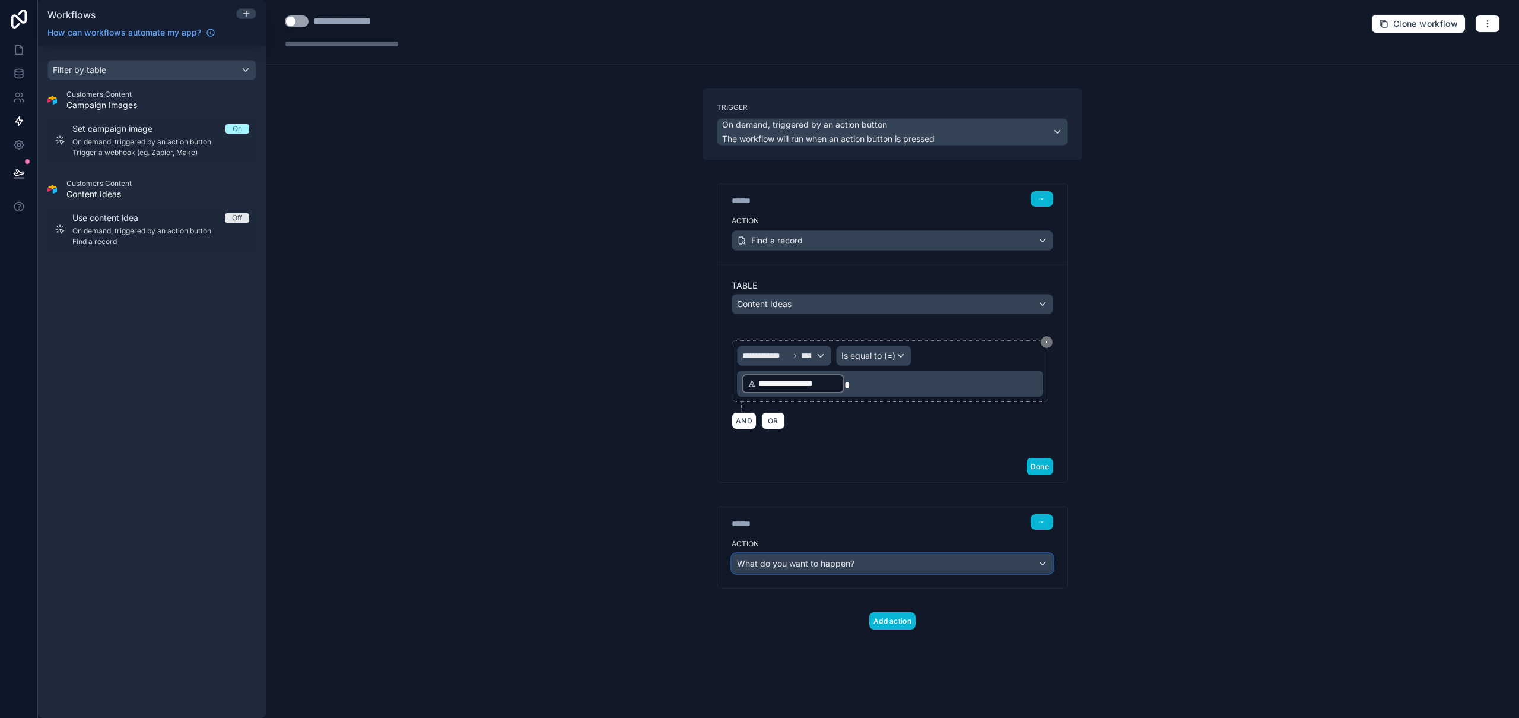
click at [810, 567] on span "What do you want to happen?" at bounding box center [796, 563] width 118 height 10
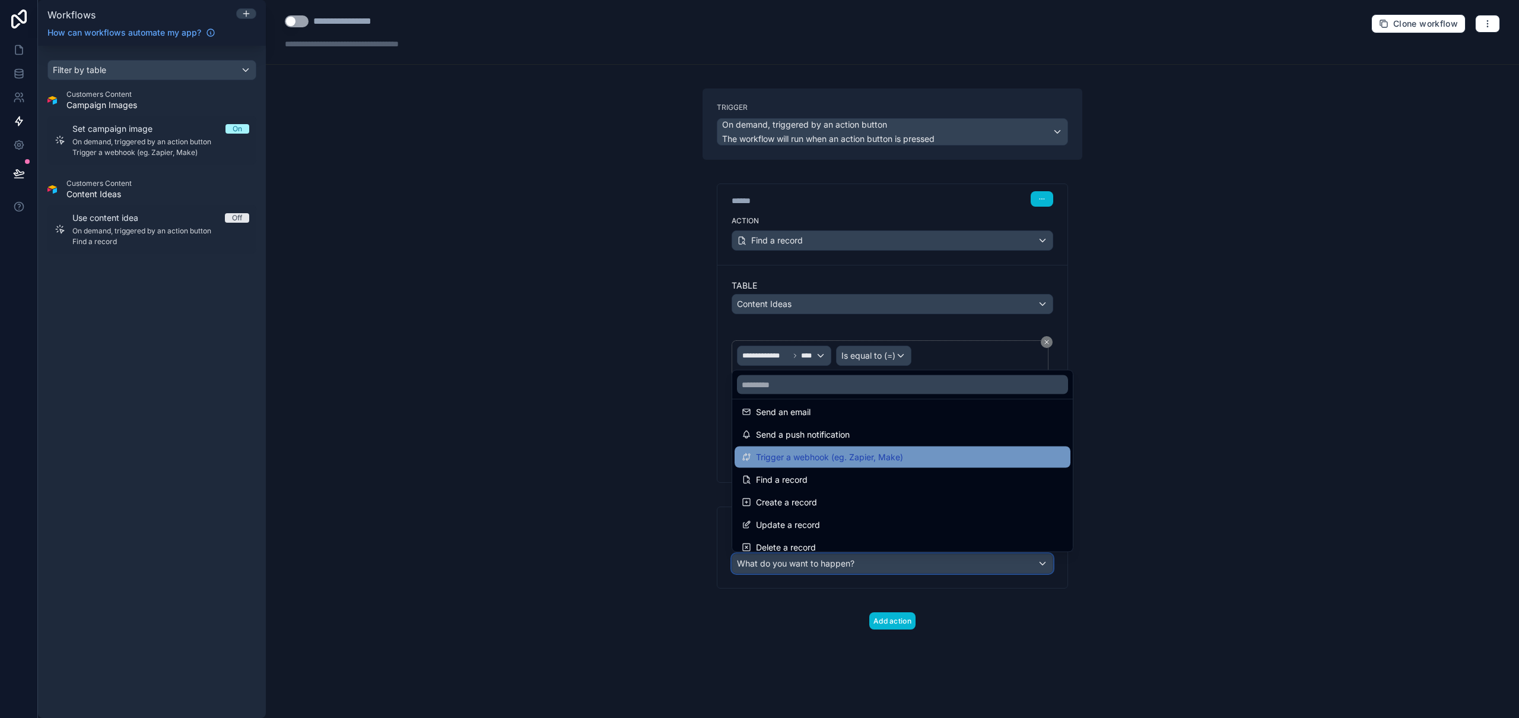
scroll to position [15, 0]
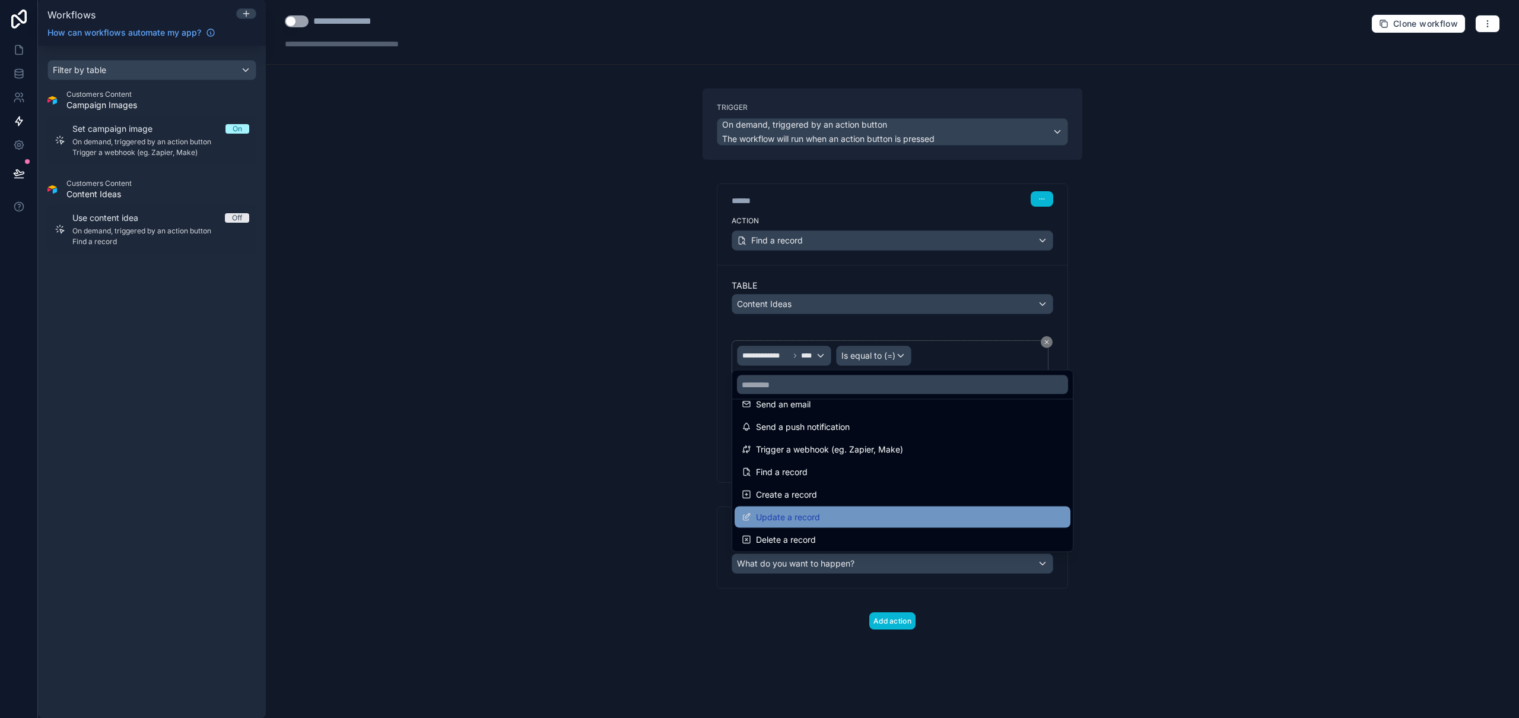
click at [834, 523] on div "Update a record" at bounding box center [903, 517] width 322 height 14
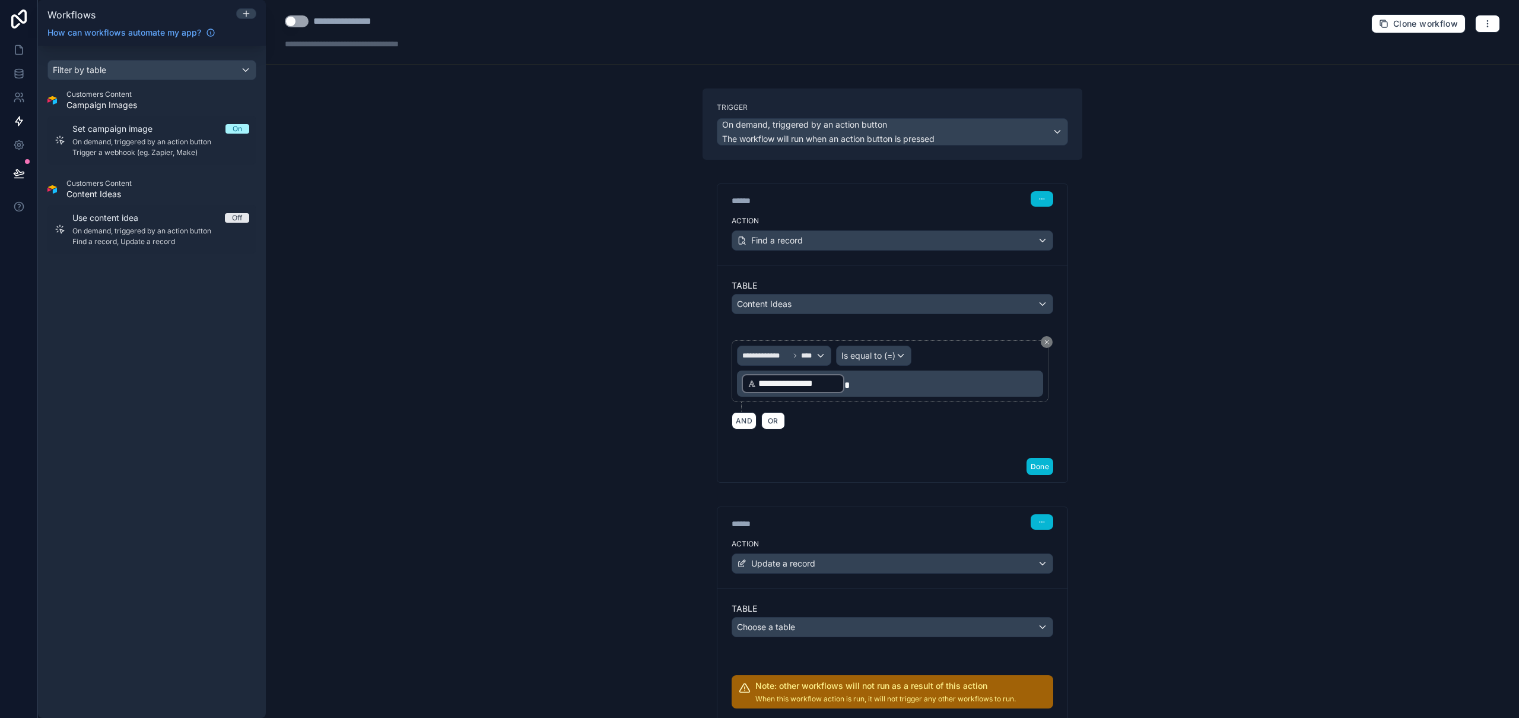
scroll to position [23, 0]
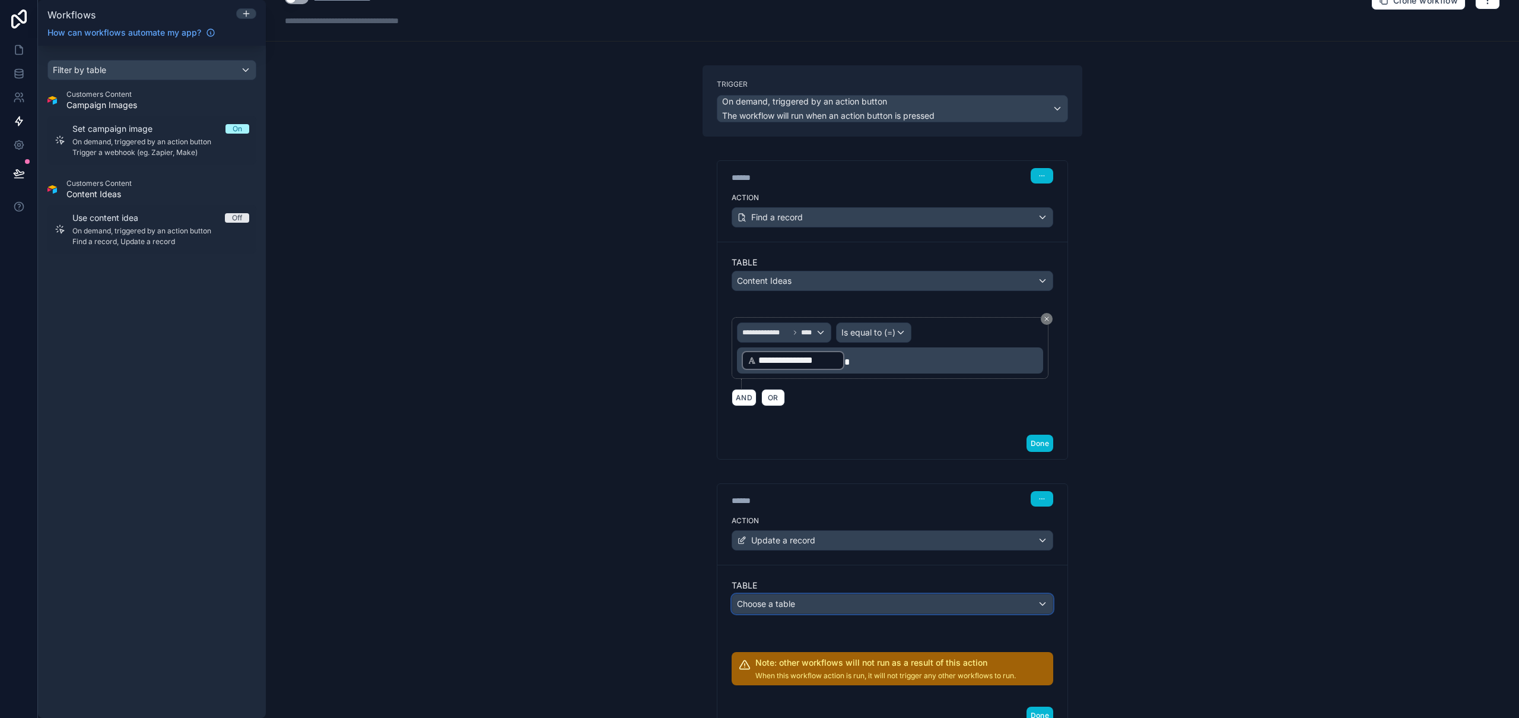
click at [827, 604] on div "Choose a table" at bounding box center [892, 603] width 321 height 19
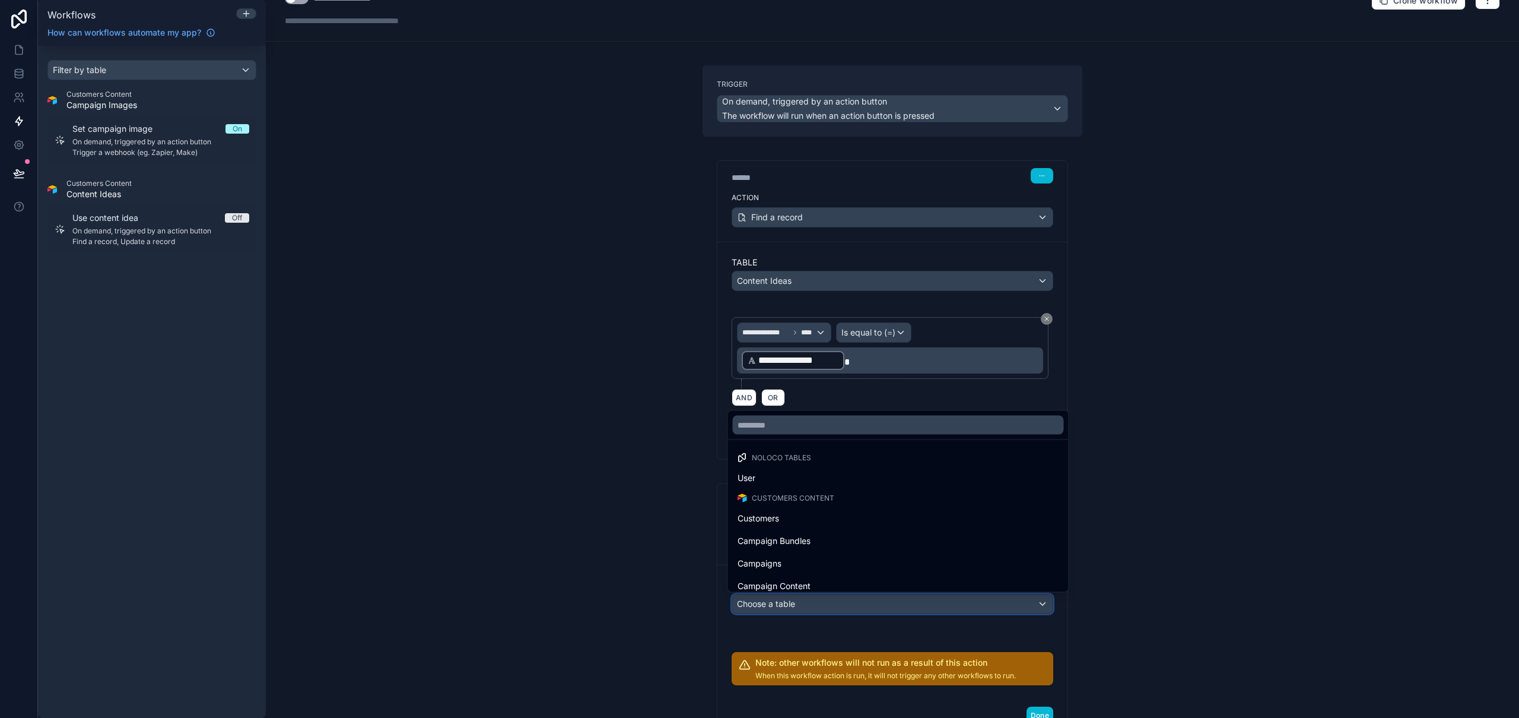
scroll to position [15, 0]
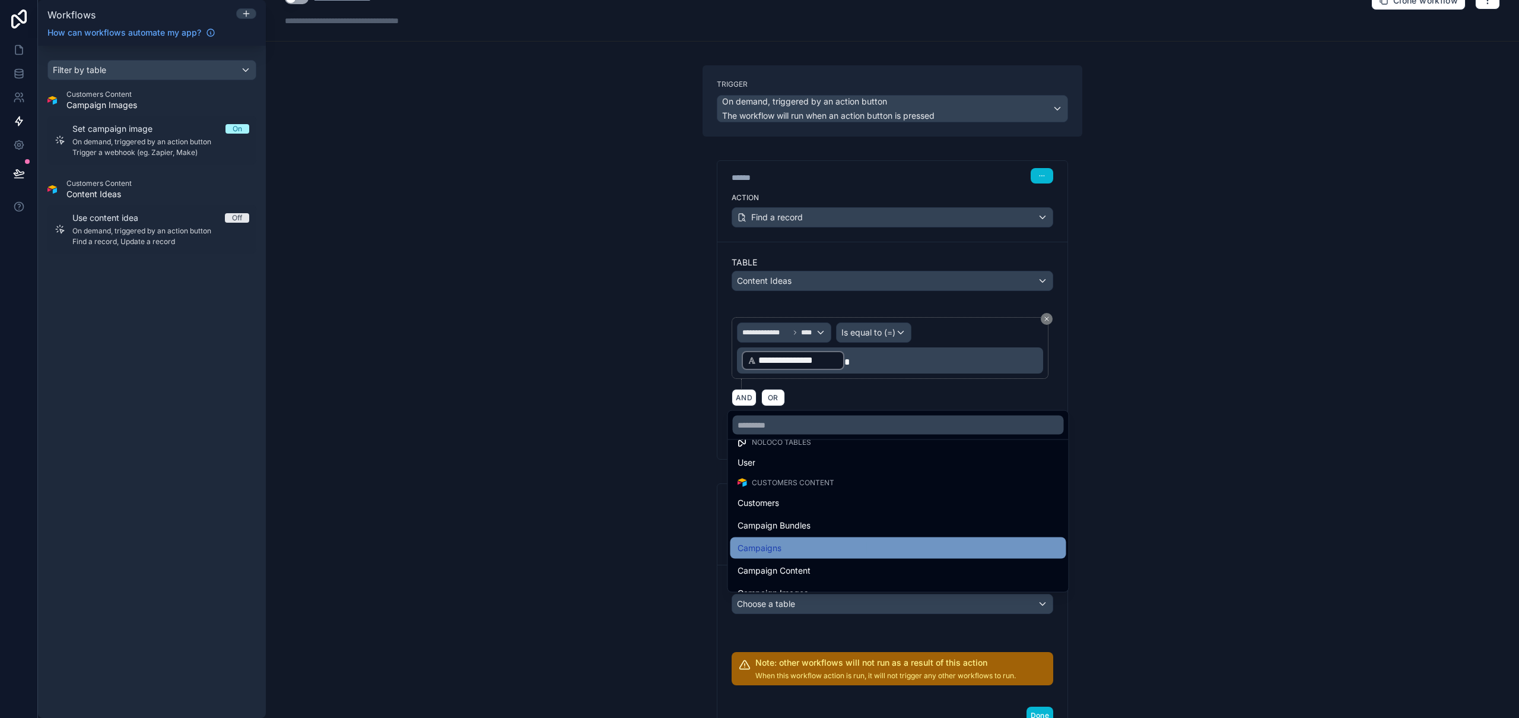
click at [836, 543] on div "Campaigns" at bounding box center [899, 548] width 322 height 14
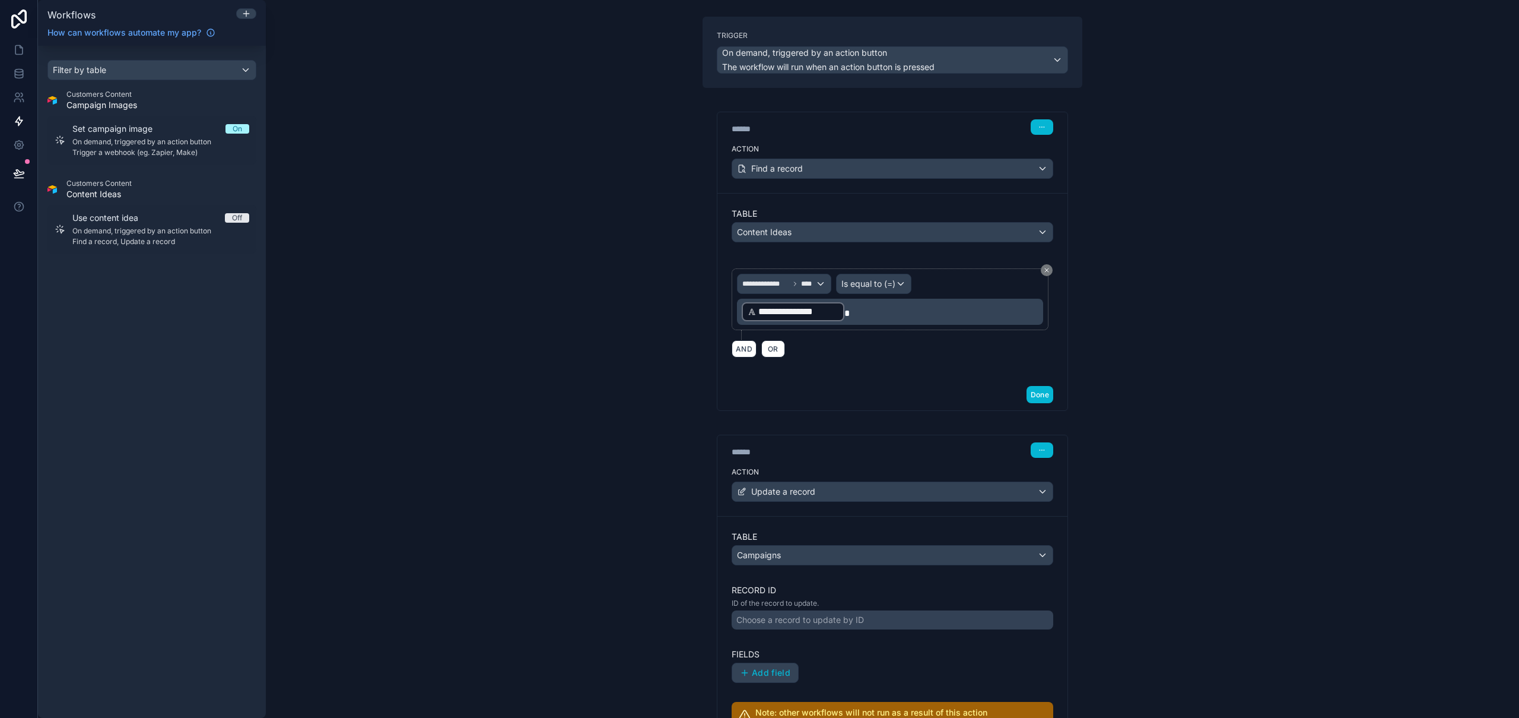
scroll to position [214, 0]
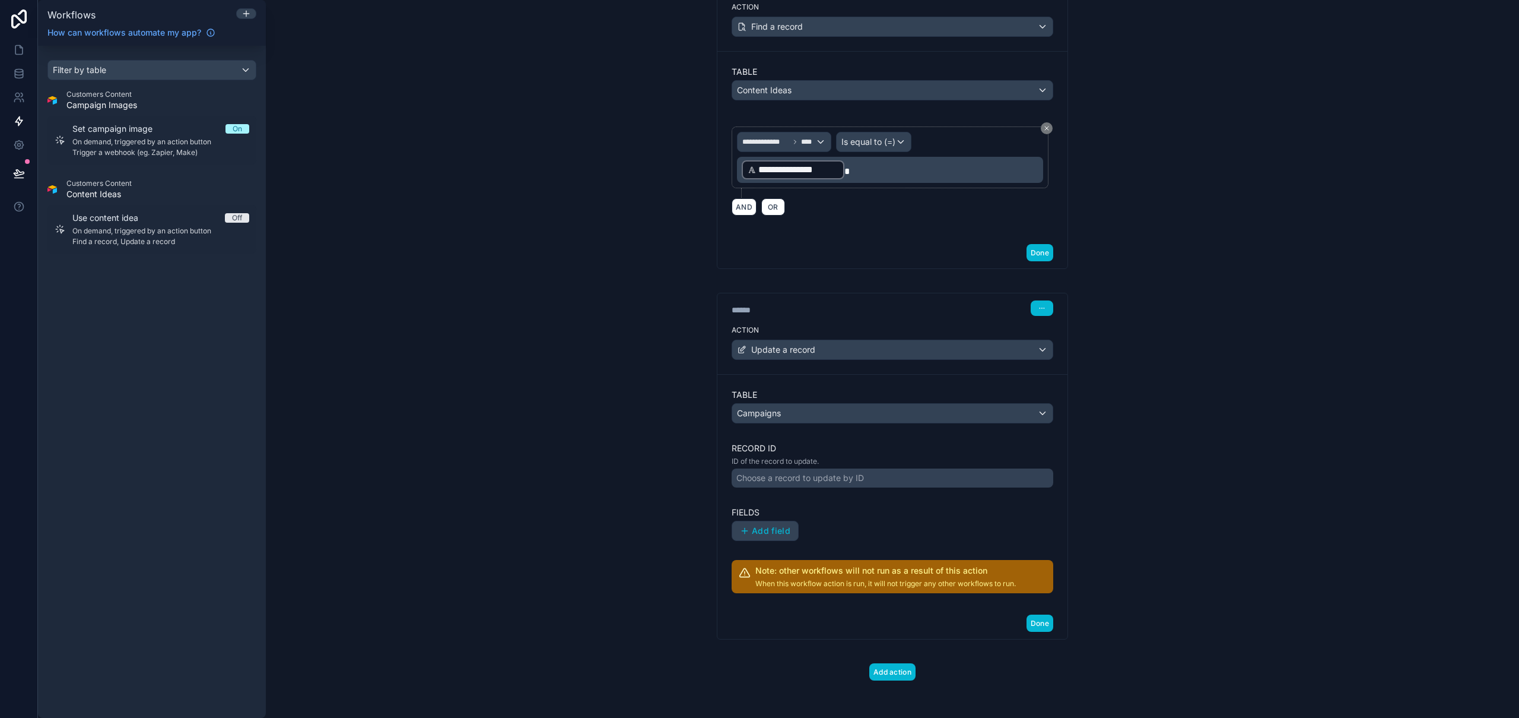
click at [864, 478] on div "Choose a record to update by ID" at bounding box center [893, 477] width 322 height 19
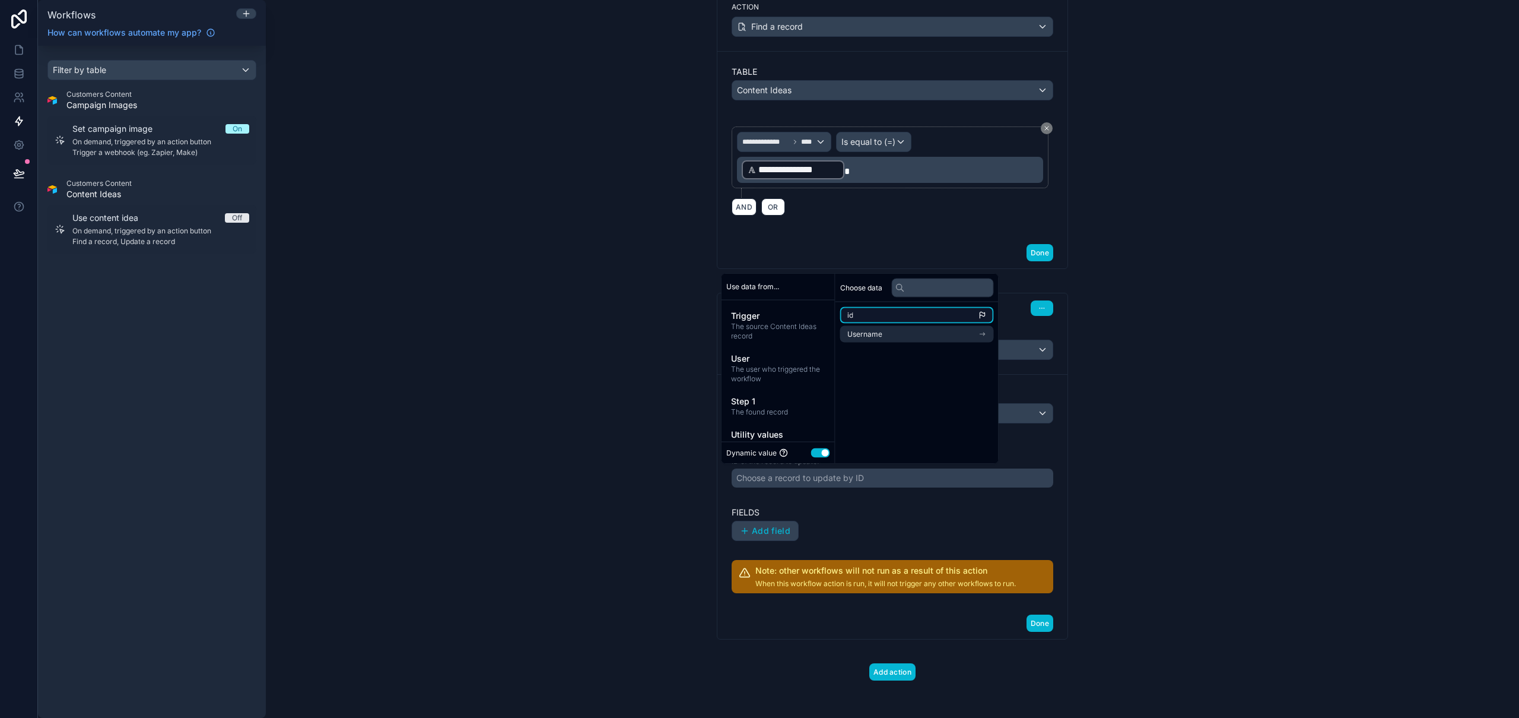
click at [881, 318] on li "id" at bounding box center [917, 315] width 154 height 17
click at [1173, 251] on div "**********" at bounding box center [893, 359] width 1254 height 718
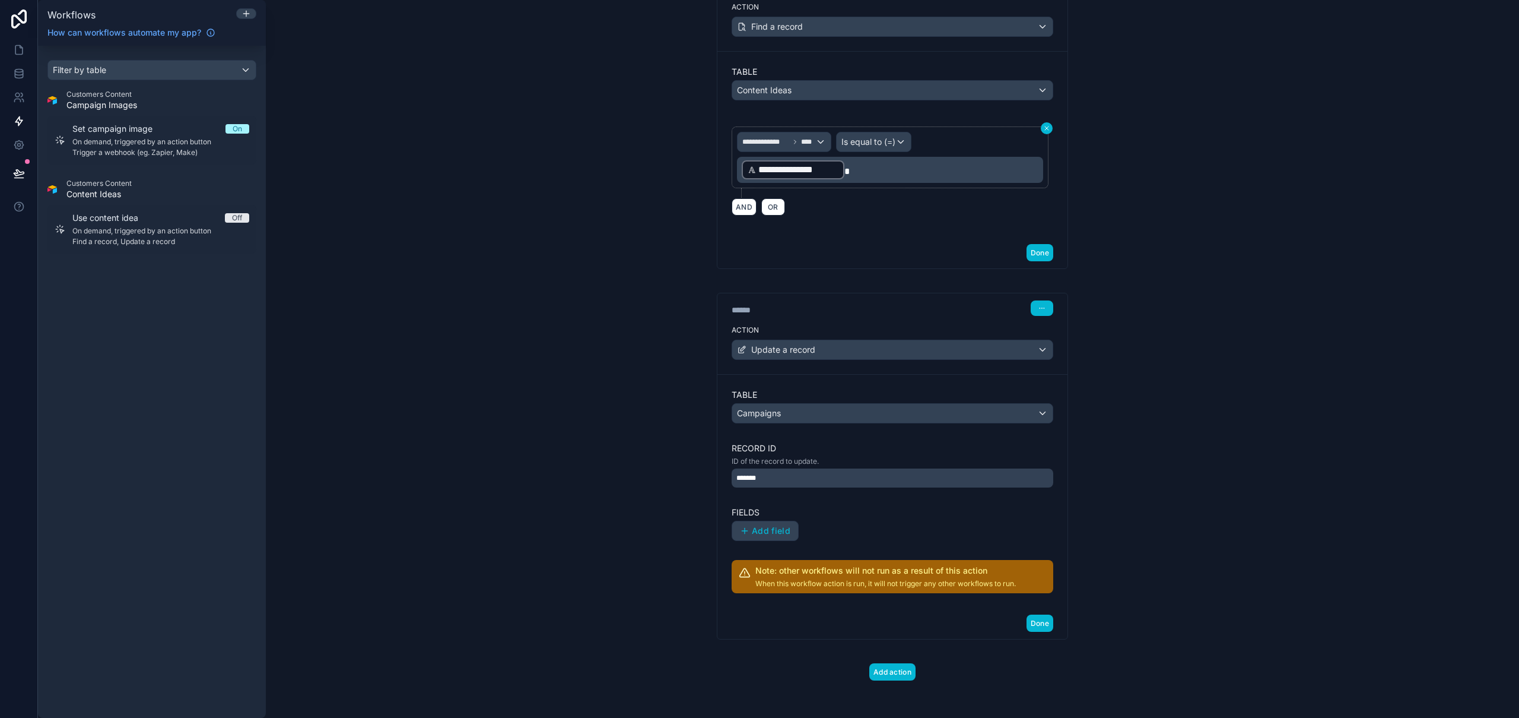
click at [1043, 128] on icon at bounding box center [1046, 128] width 7 height 7
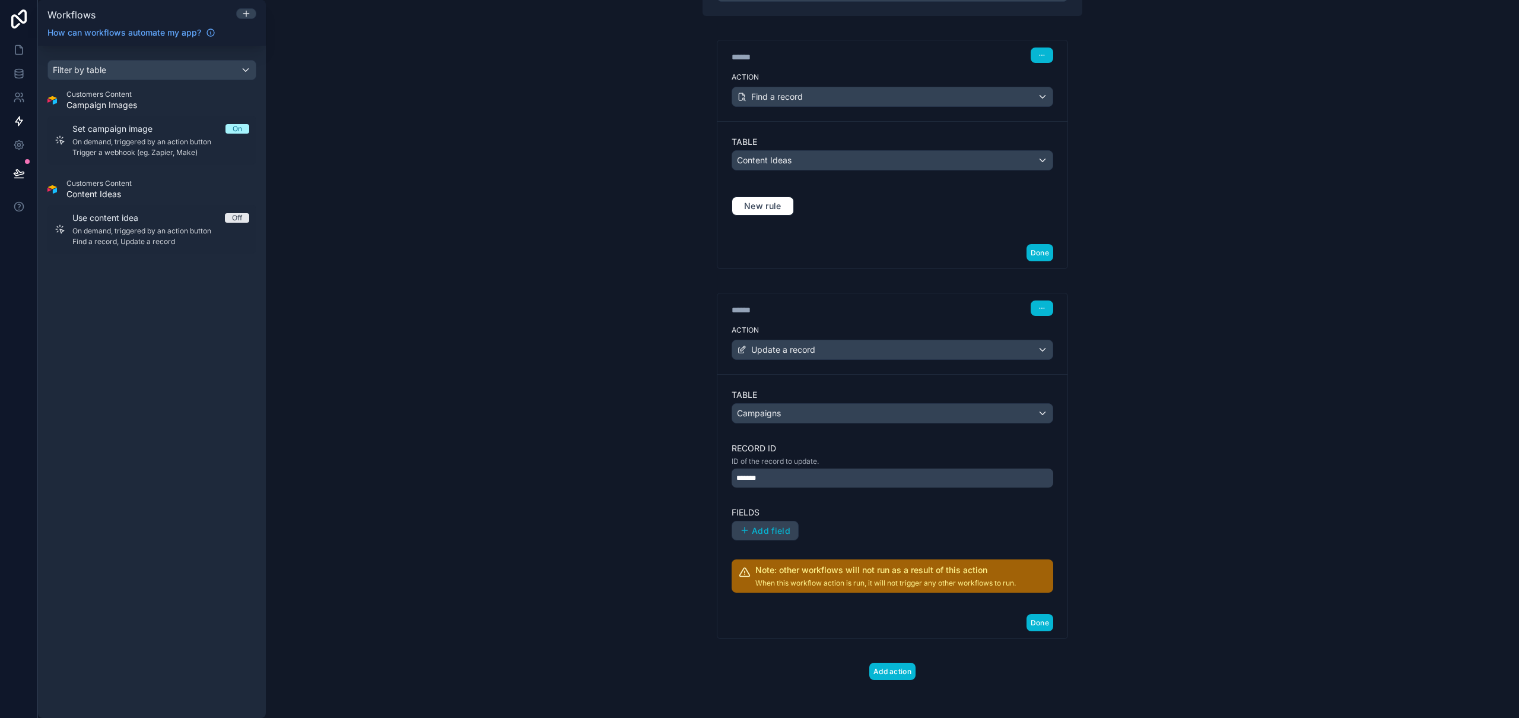
scroll to position [143, 0]
click at [1036, 258] on button "Done" at bounding box center [1040, 253] width 27 height 17
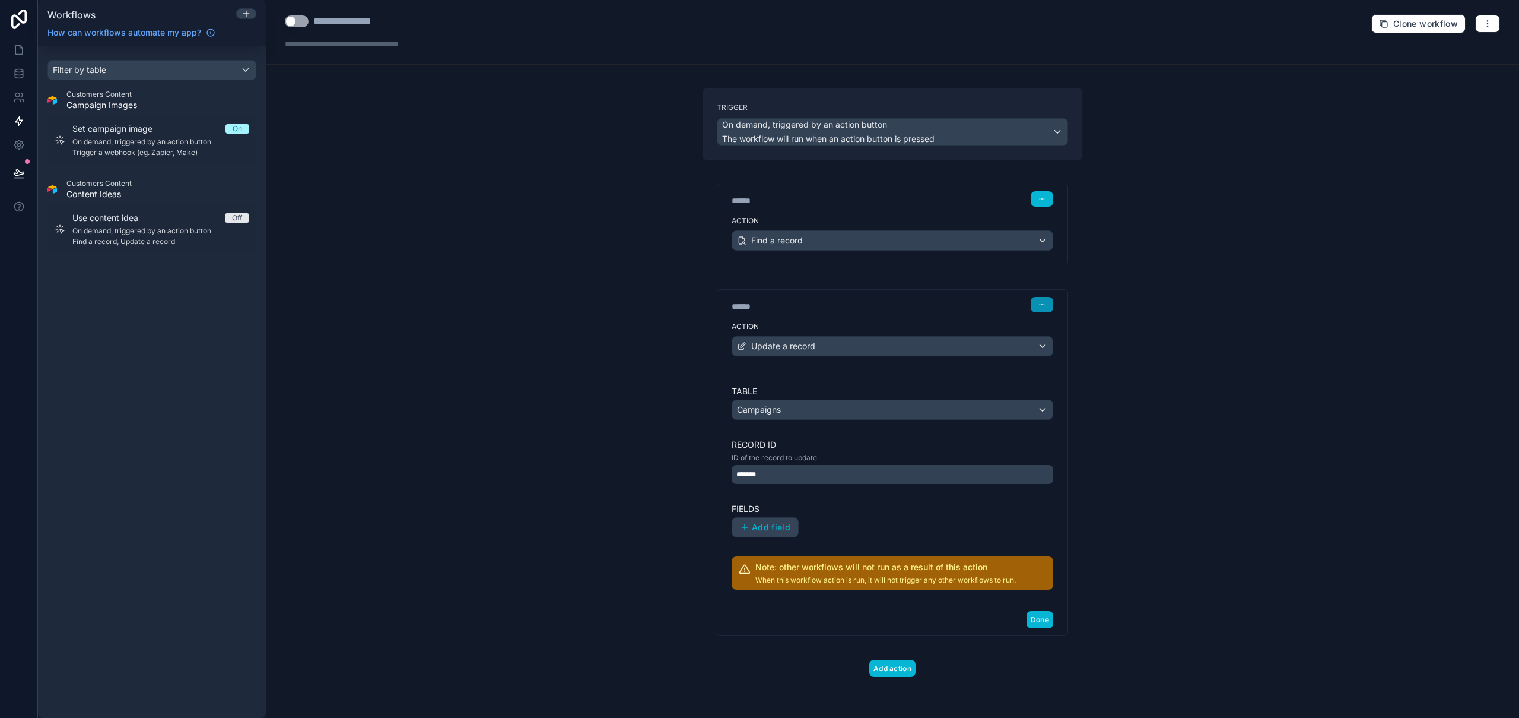
scroll to position [0, 0]
click at [1043, 621] on button "Done" at bounding box center [1040, 619] width 27 height 17
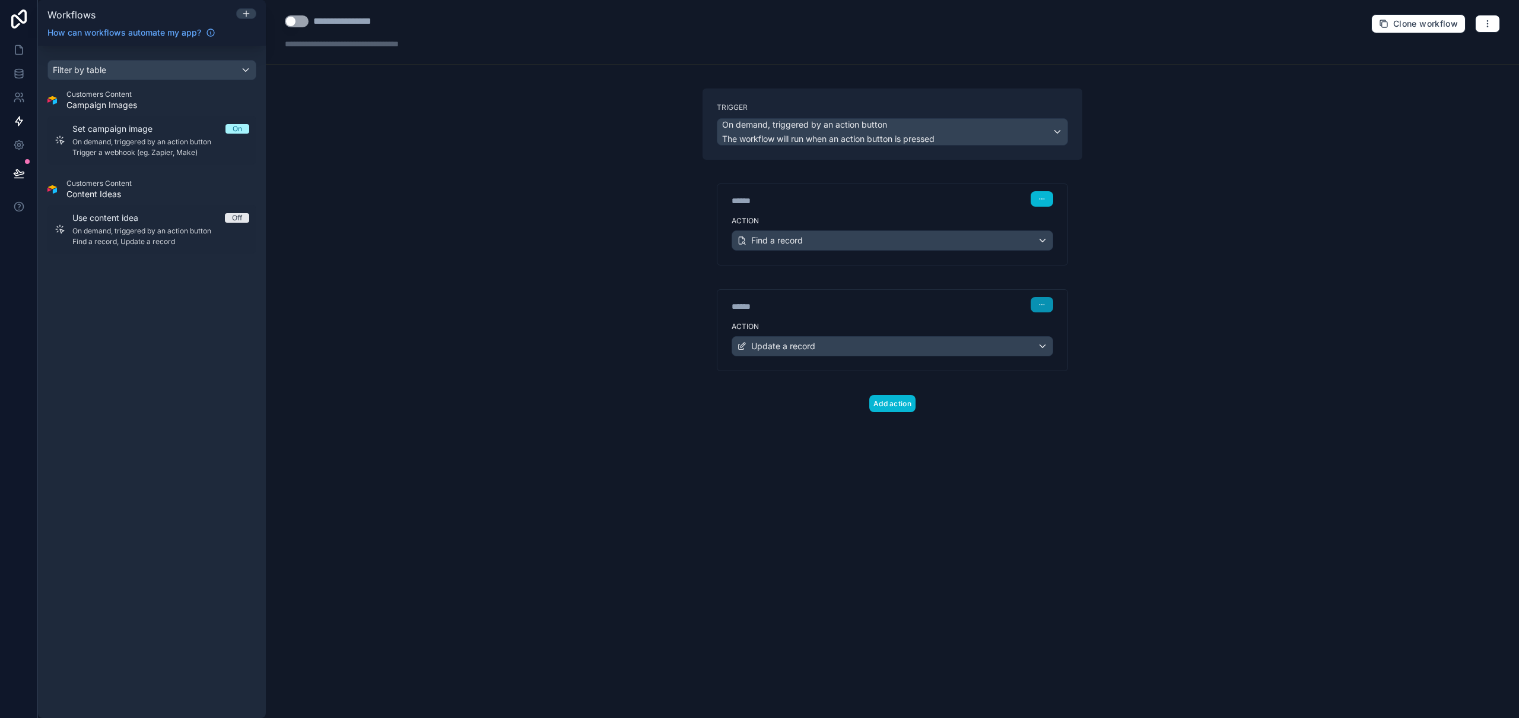
click at [1049, 302] on button "button" at bounding box center [1042, 304] width 23 height 15
drag, startPoint x: 1056, startPoint y: 351, endPoint x: 1073, endPoint y: 308, distance: 46.2
click at [1056, 352] on span "Delete" at bounding box center [1065, 349] width 22 height 9
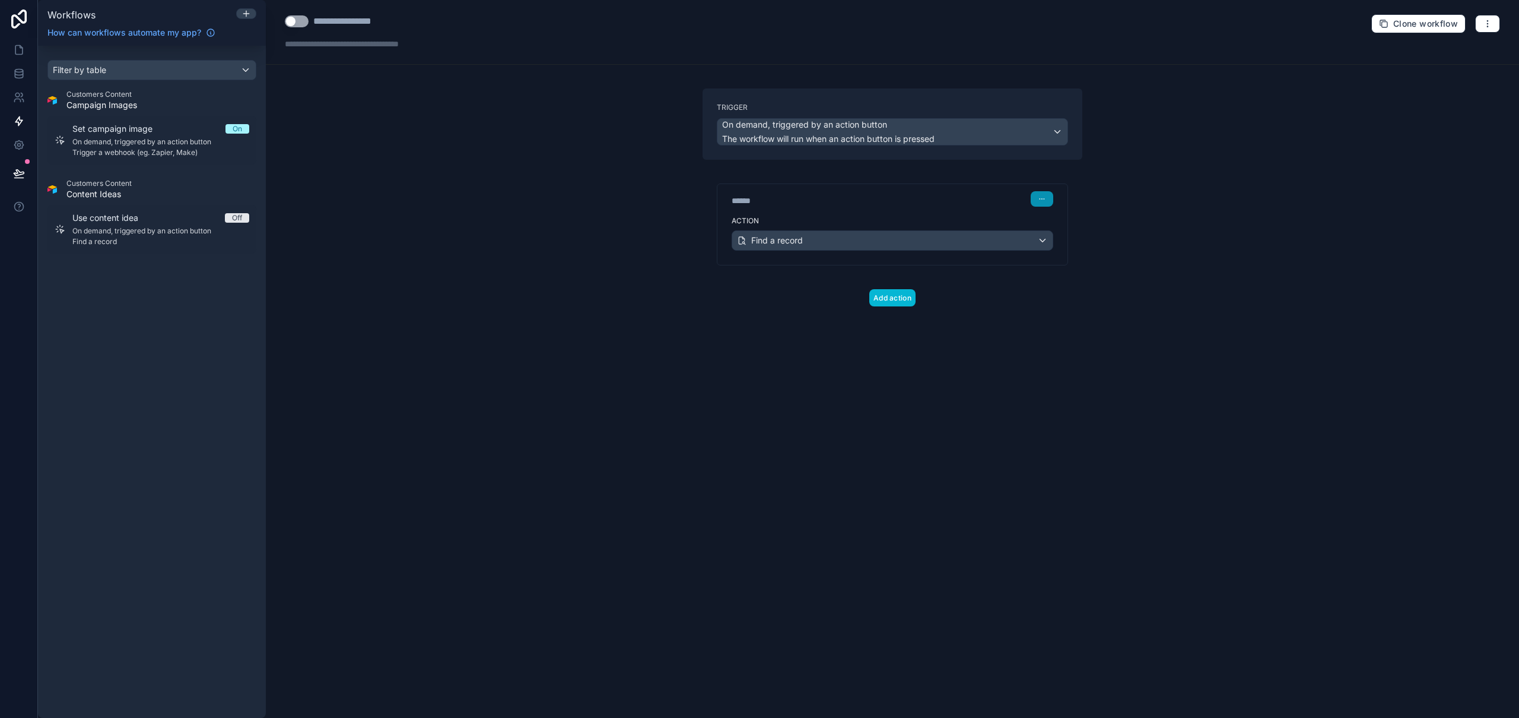
click at [1043, 199] on icon "button" at bounding box center [1042, 198] width 7 height 7
click at [1056, 246] on span "Delete" at bounding box center [1065, 244] width 22 height 9
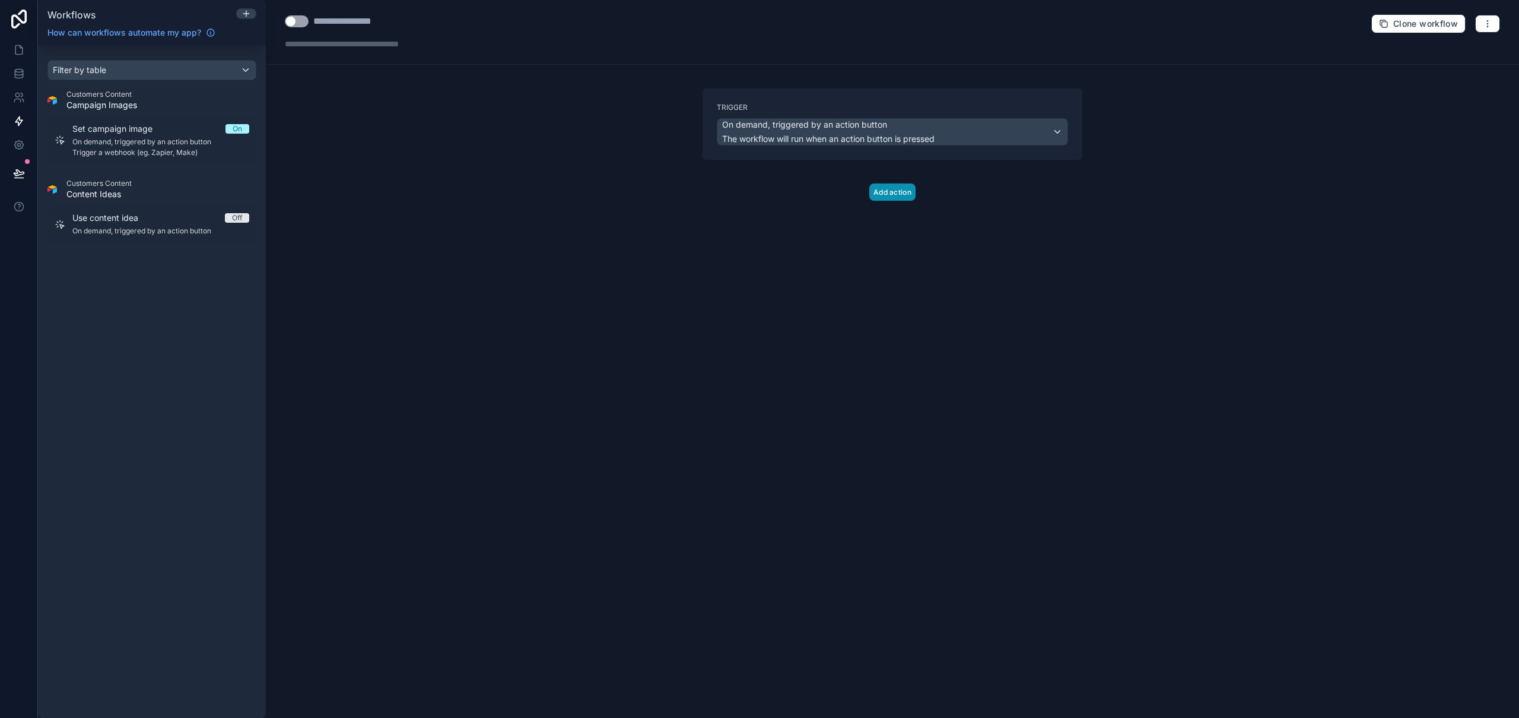
click at [890, 187] on button "Add action" at bounding box center [893, 191] width 46 height 17
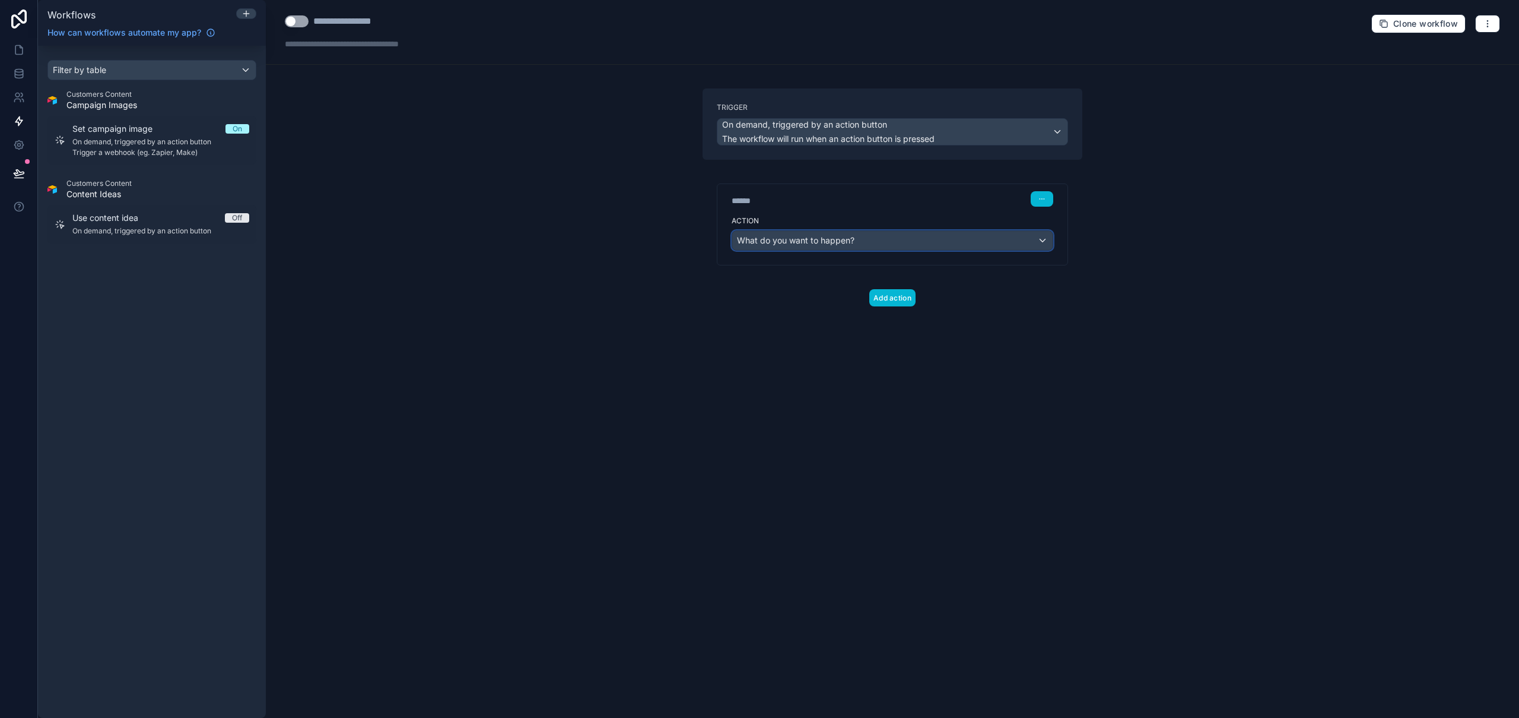
click at [830, 243] on span "What do you want to happen?" at bounding box center [796, 240] width 118 height 10
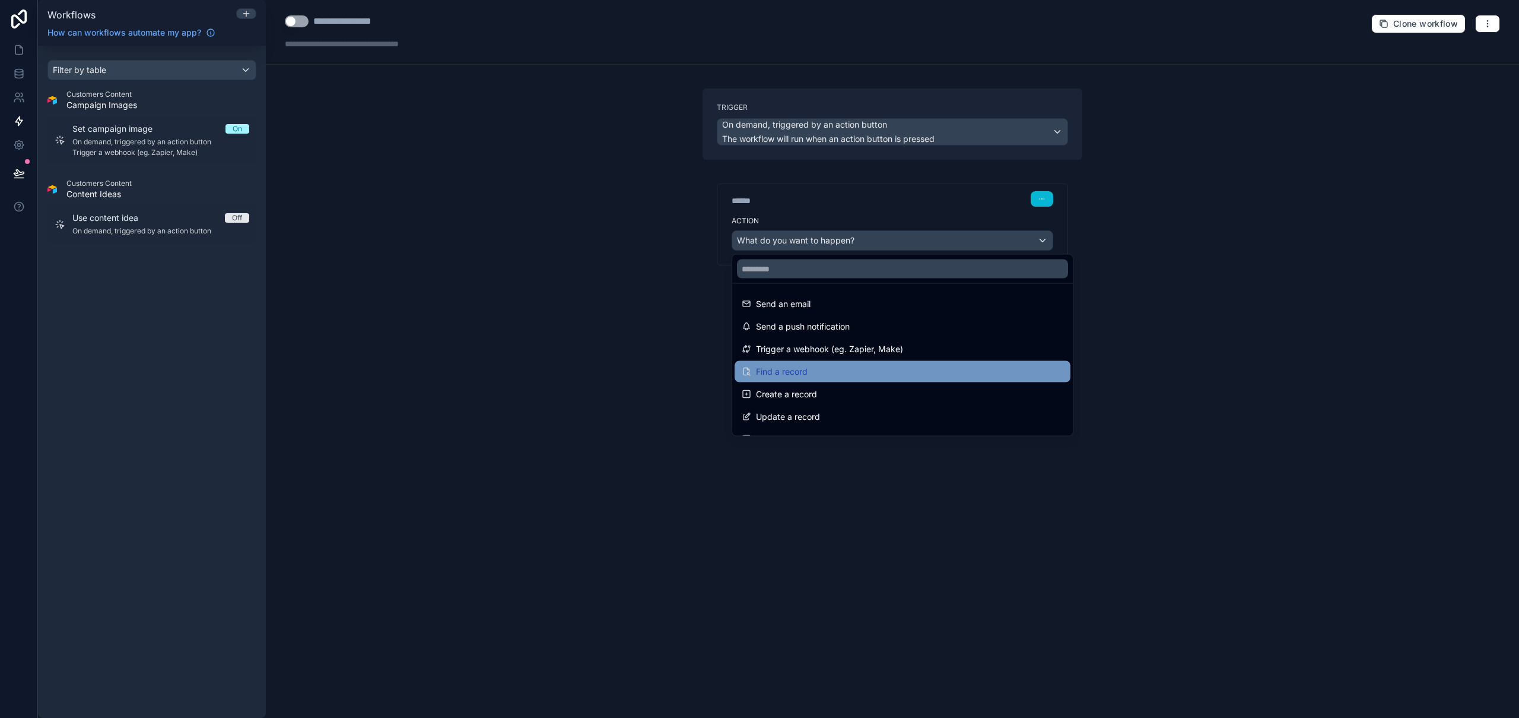
click at [809, 372] on div "Find a record" at bounding box center [903, 371] width 322 height 14
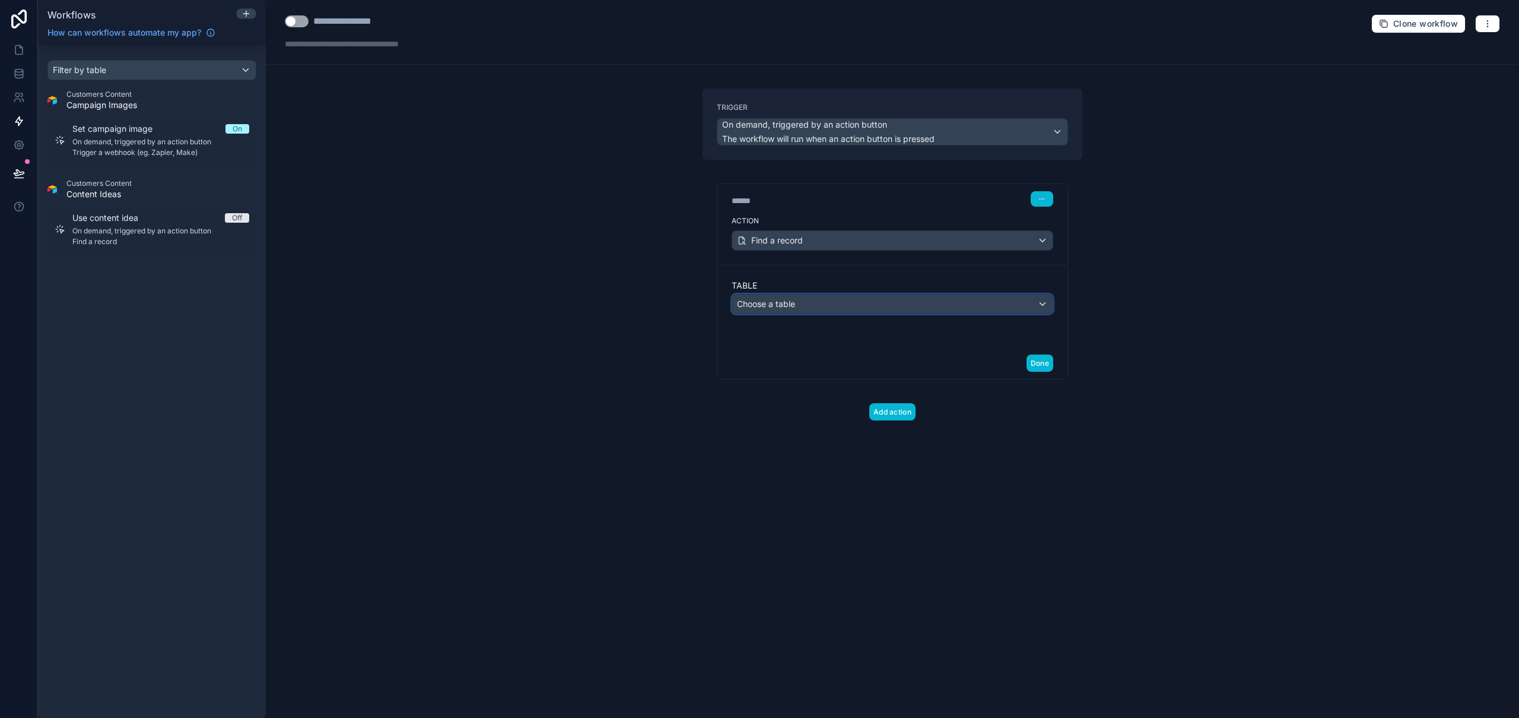
click at [786, 304] on span "Choose a table" at bounding box center [766, 304] width 58 height 10
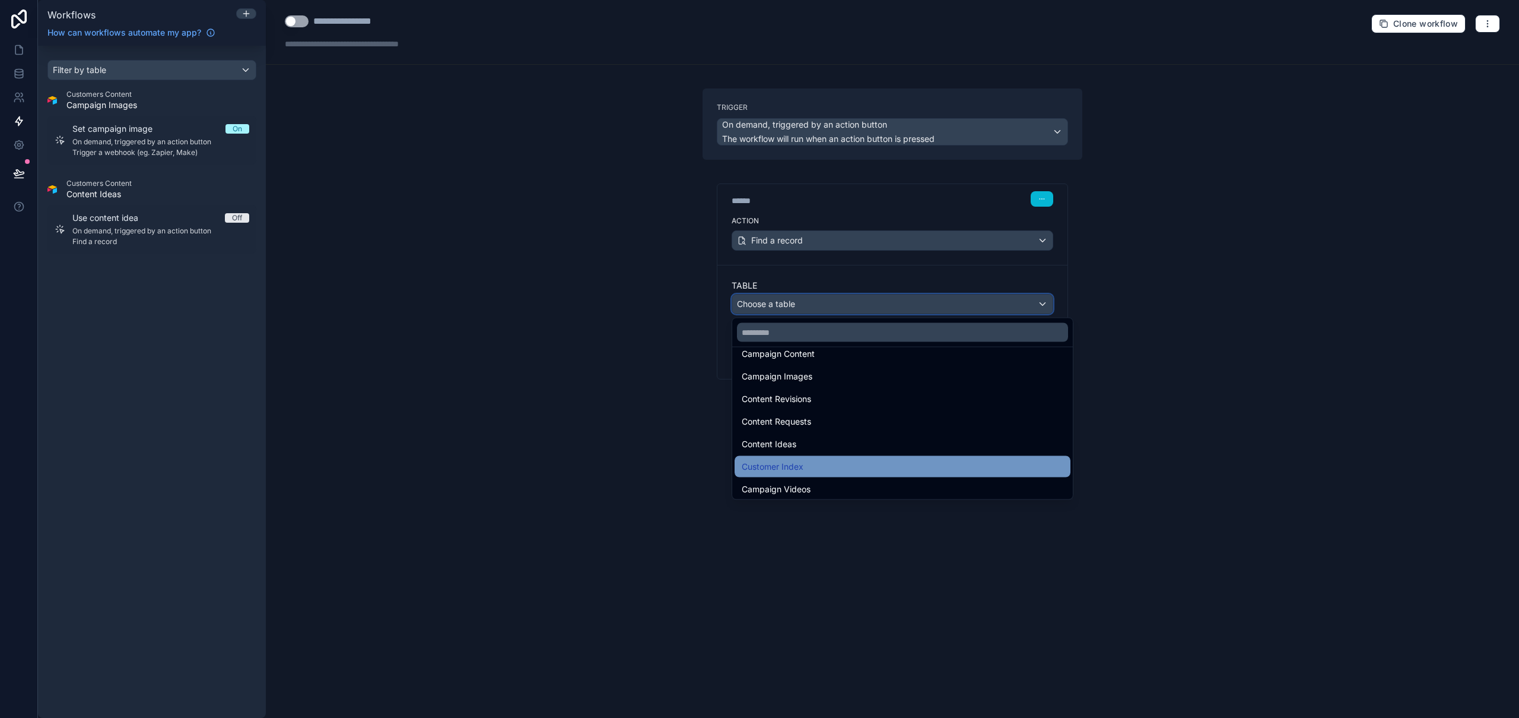
scroll to position [142, 0]
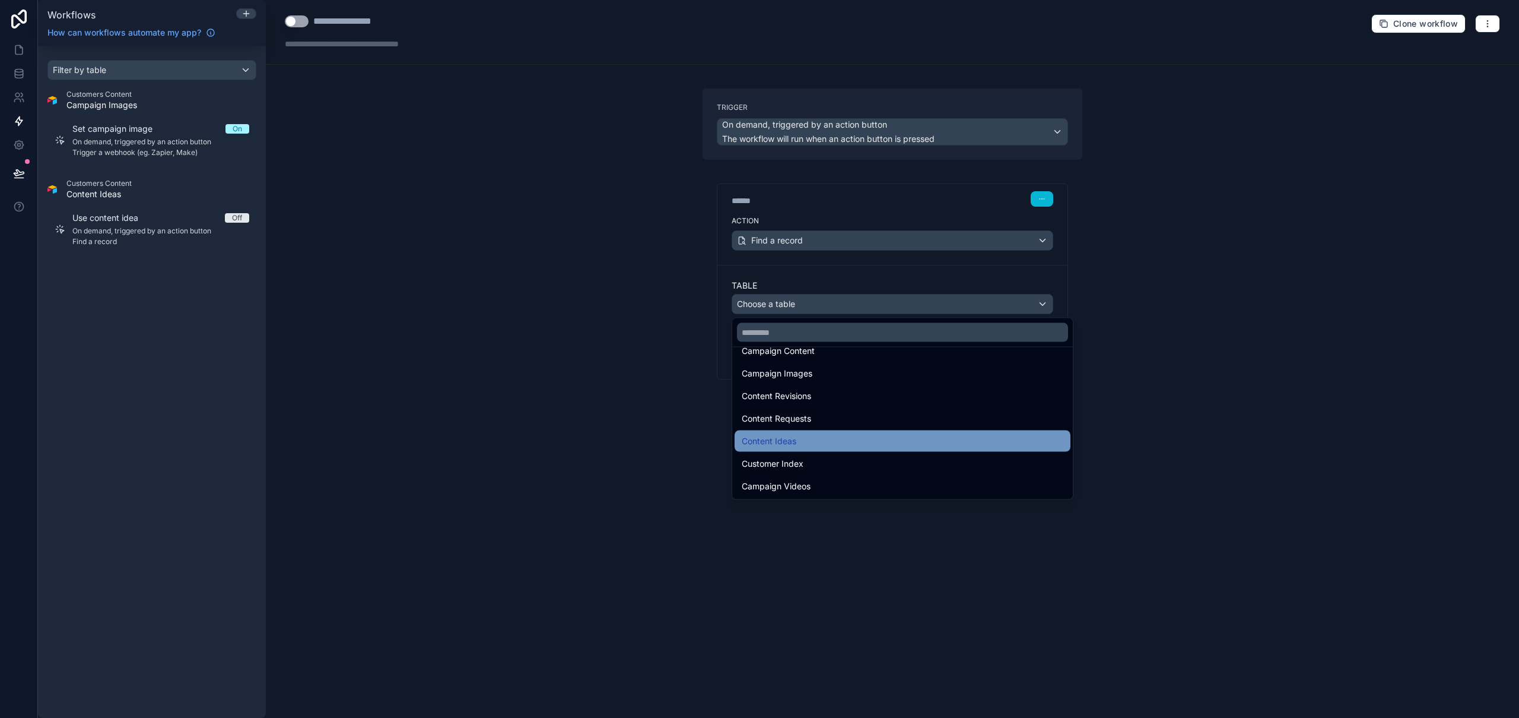
click at [826, 437] on div "Content Ideas" at bounding box center [903, 441] width 322 height 14
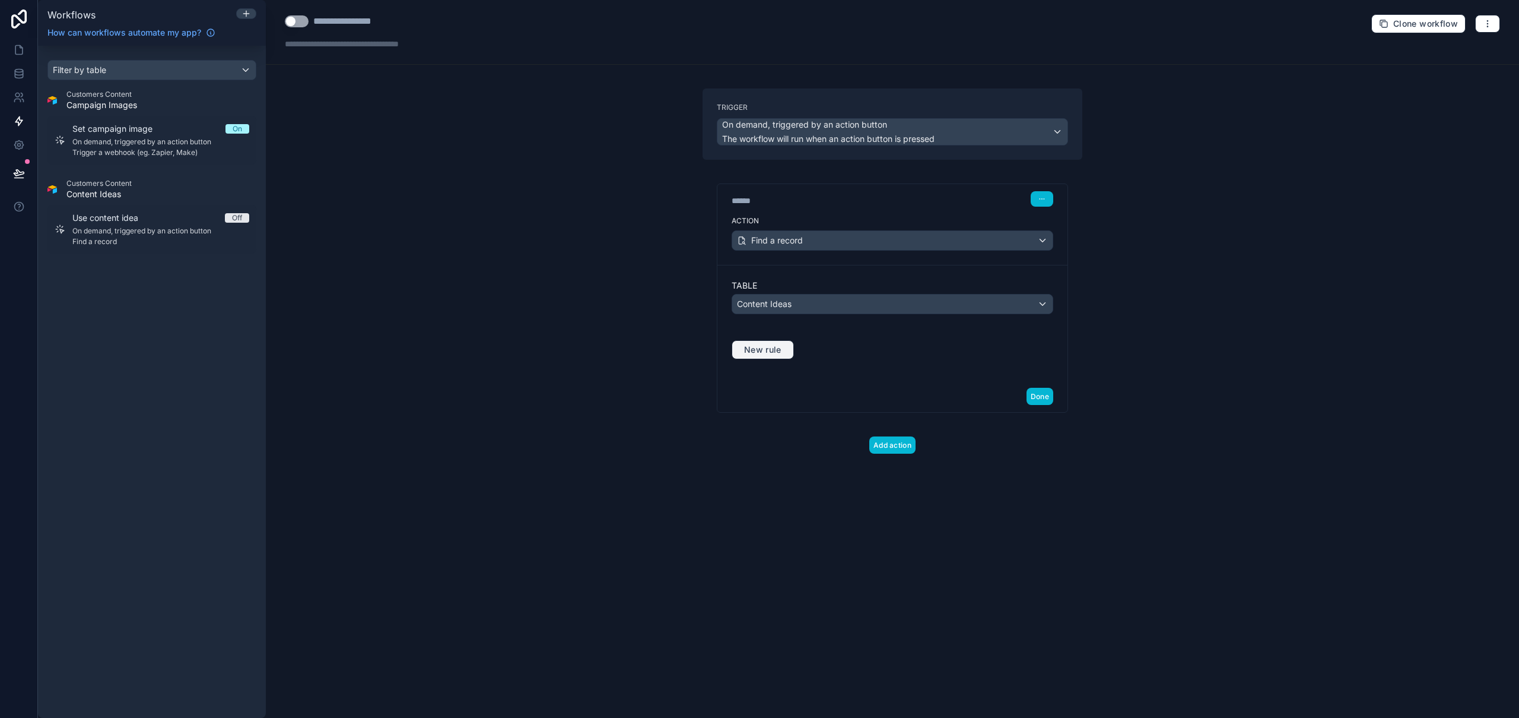
click at [766, 347] on span "New rule" at bounding box center [763, 349] width 47 height 11
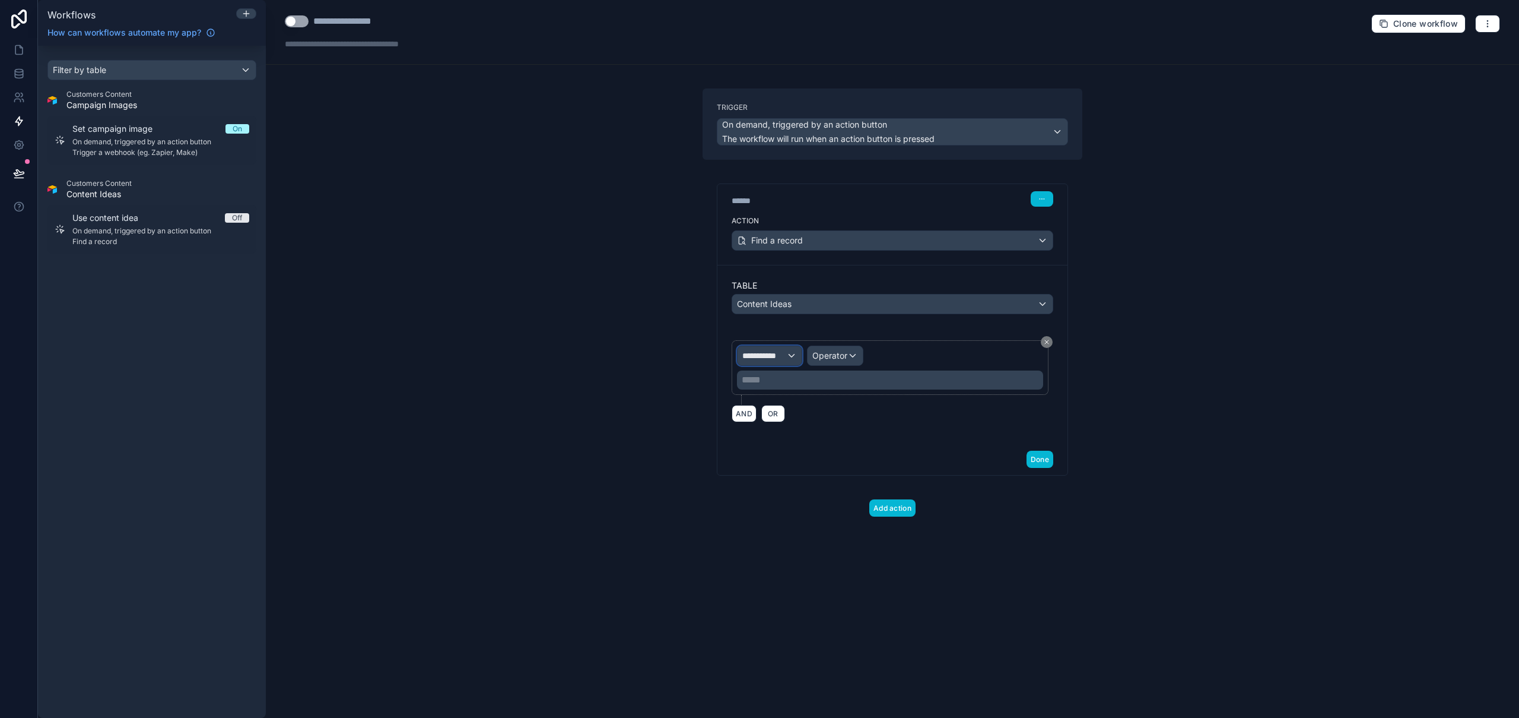
click at [776, 354] on span "**********" at bounding box center [765, 356] width 44 height 12
click at [788, 424] on div "id" at bounding box center [791, 419] width 88 height 14
click at [842, 358] on span "Operator" at bounding box center [833, 355] width 35 height 10
click at [906, 421] on div "Is equal to (=)" at bounding box center [880, 419] width 120 height 14
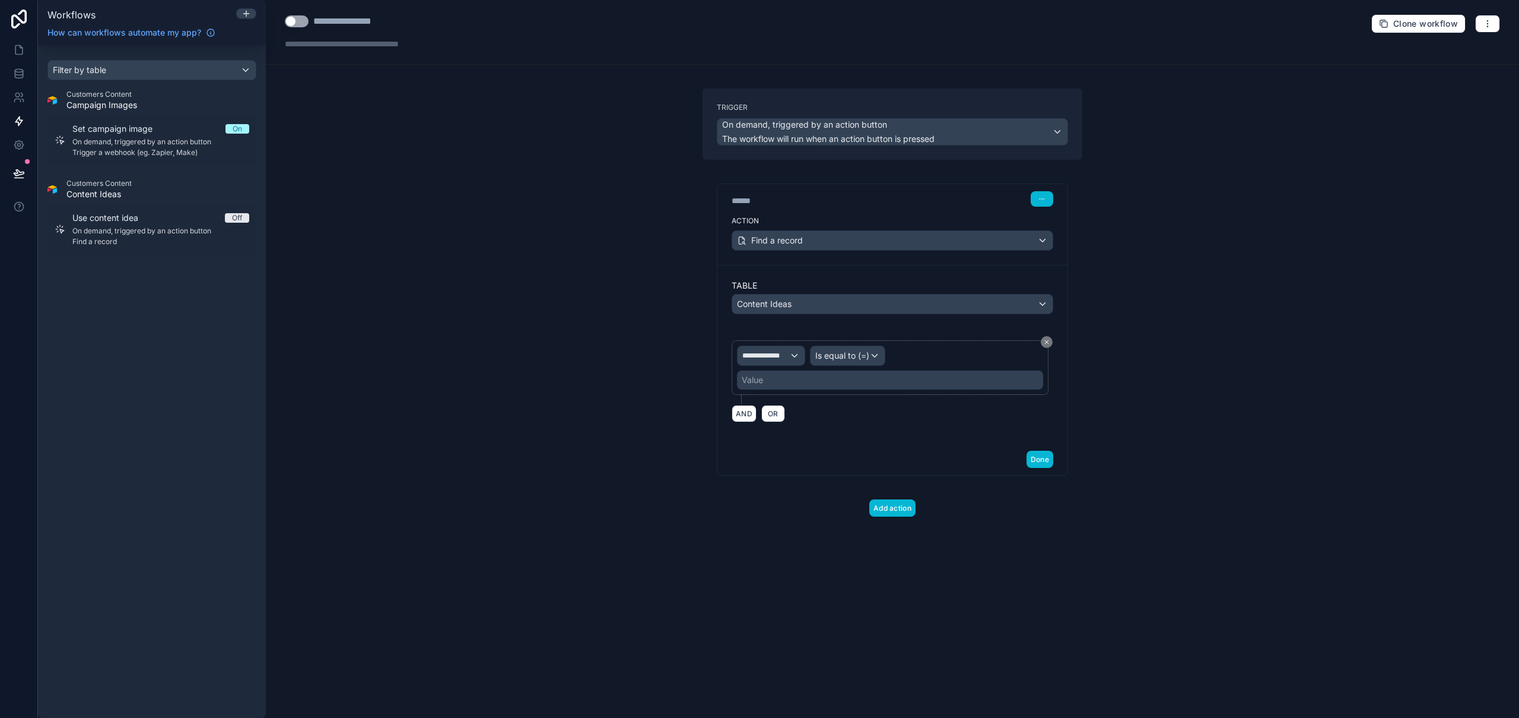
click at [801, 377] on div "Value" at bounding box center [890, 379] width 306 height 19
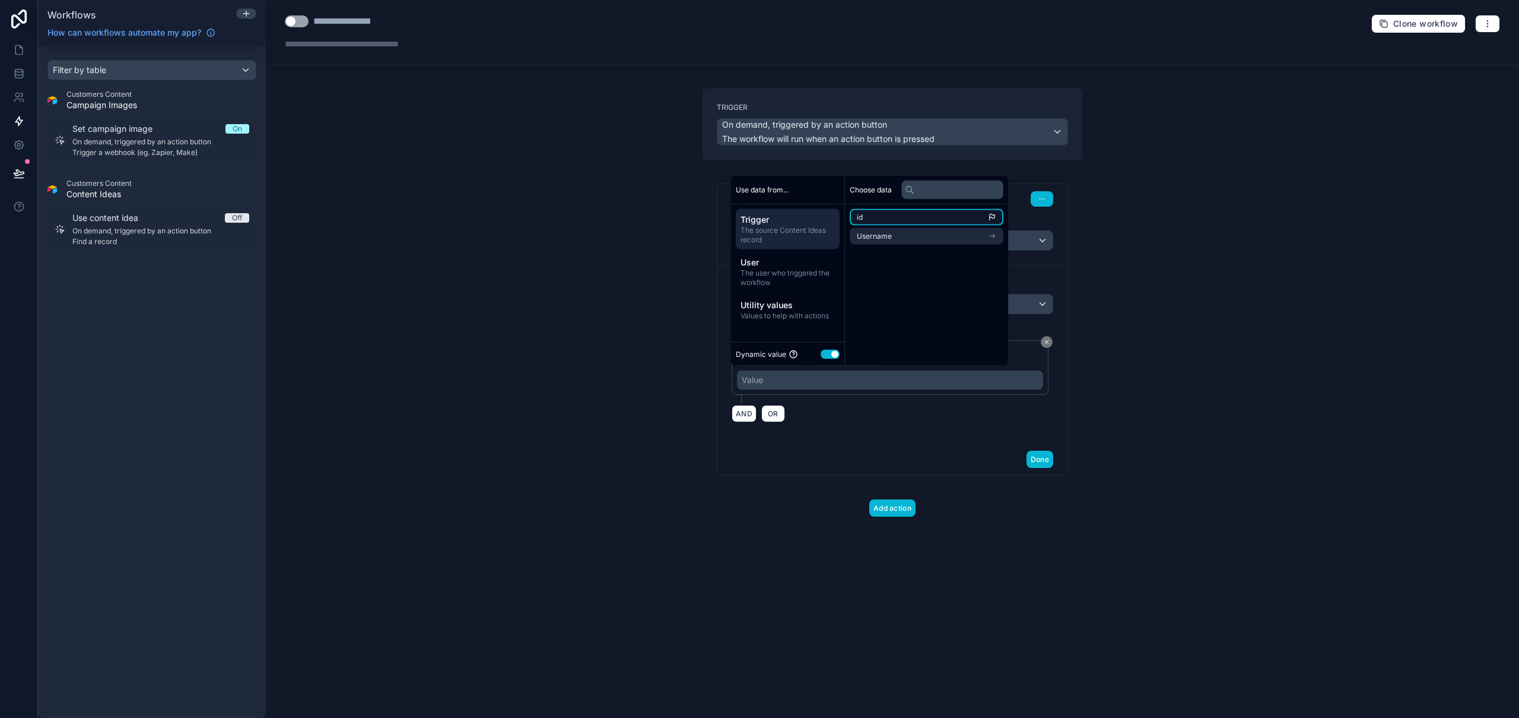
click at [918, 218] on li "id" at bounding box center [927, 217] width 154 height 17
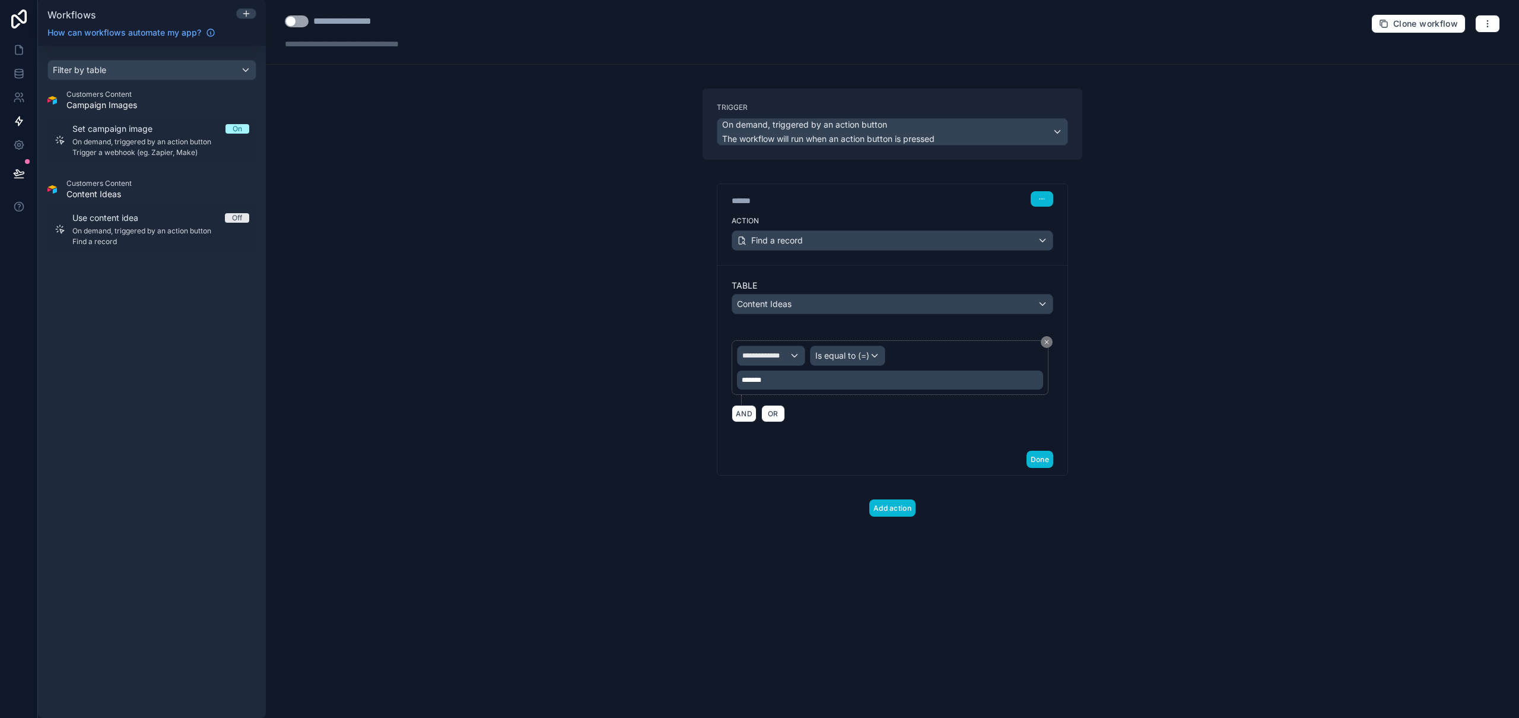
click at [1217, 350] on div "**********" at bounding box center [893, 359] width 1254 height 718
click at [899, 511] on button "Add action" at bounding box center [893, 507] width 46 height 17
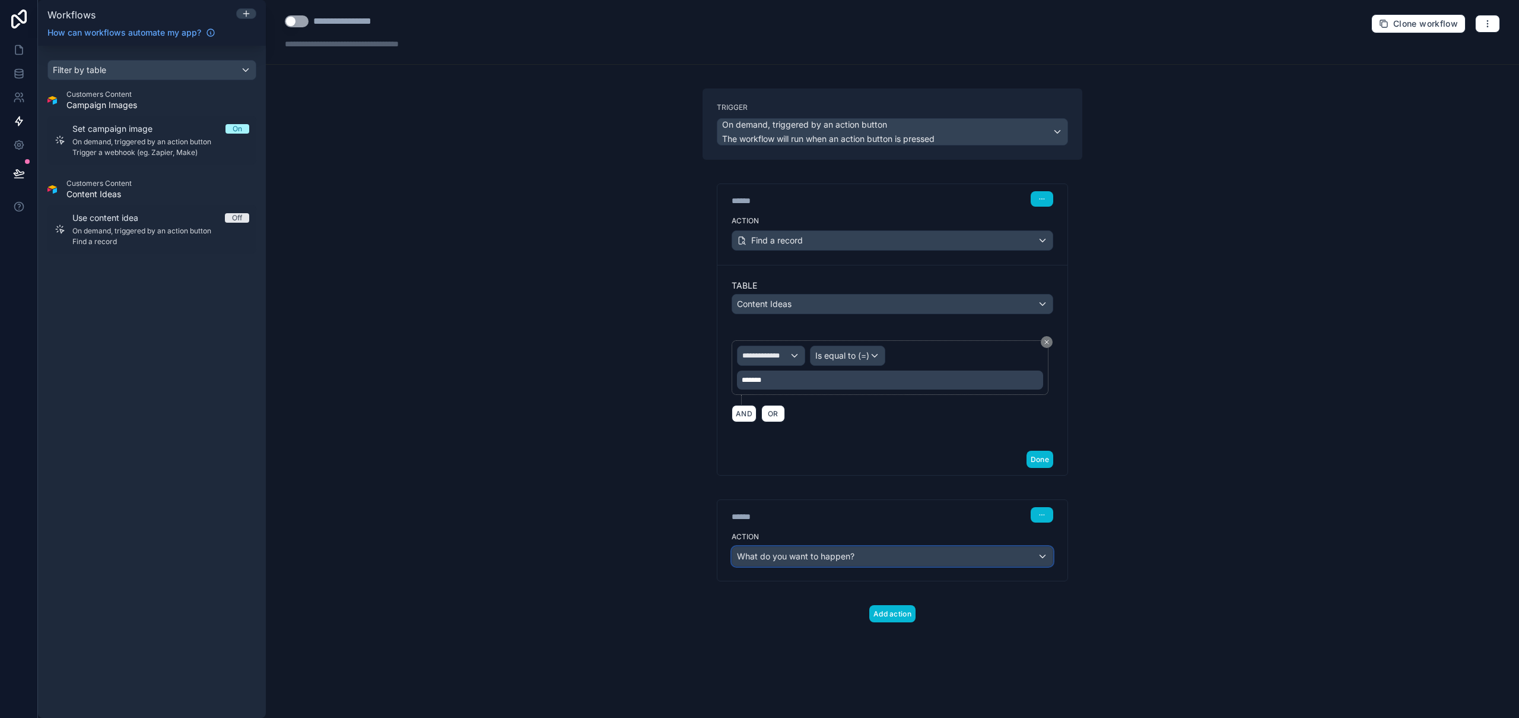
click at [820, 559] on span "What do you want to happen?" at bounding box center [796, 556] width 118 height 10
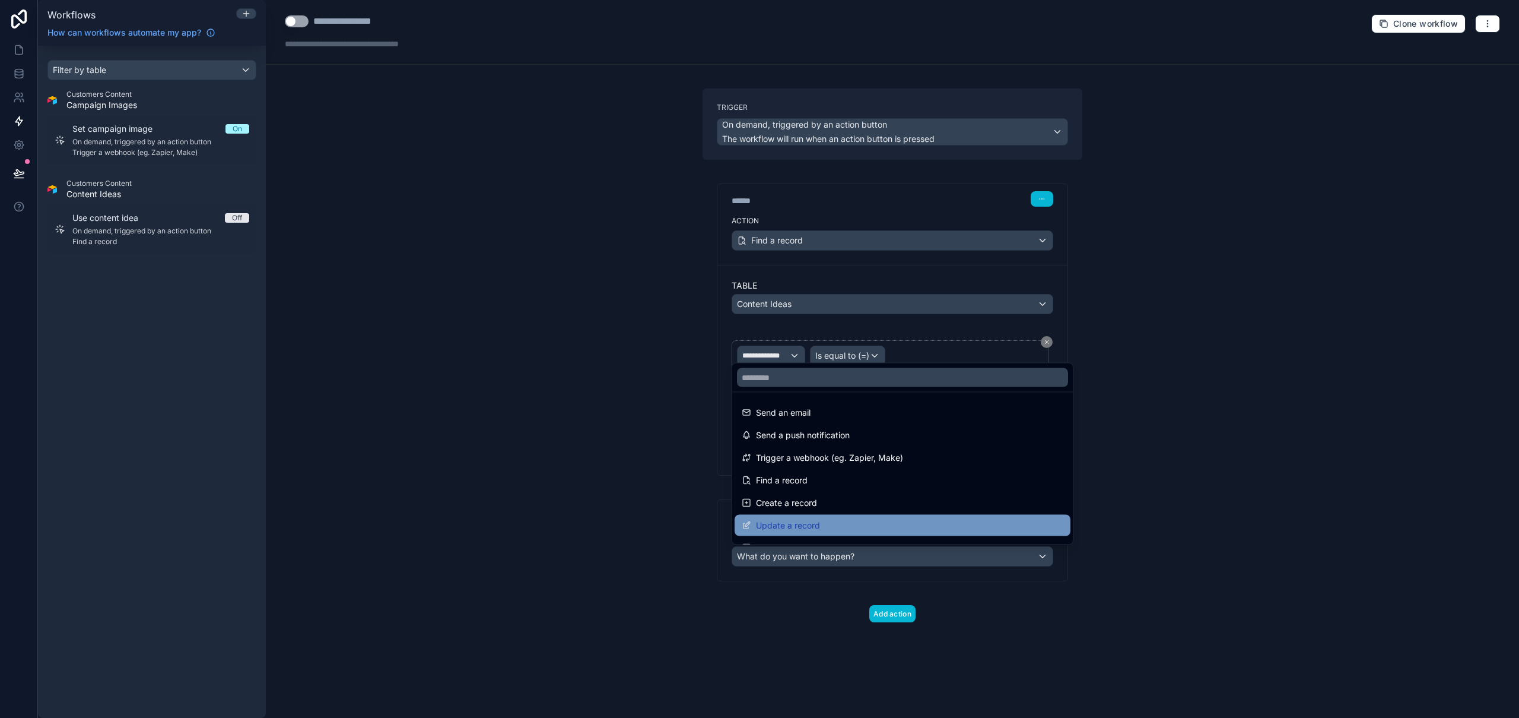
click at [811, 522] on span "Update a record" at bounding box center [788, 525] width 64 height 14
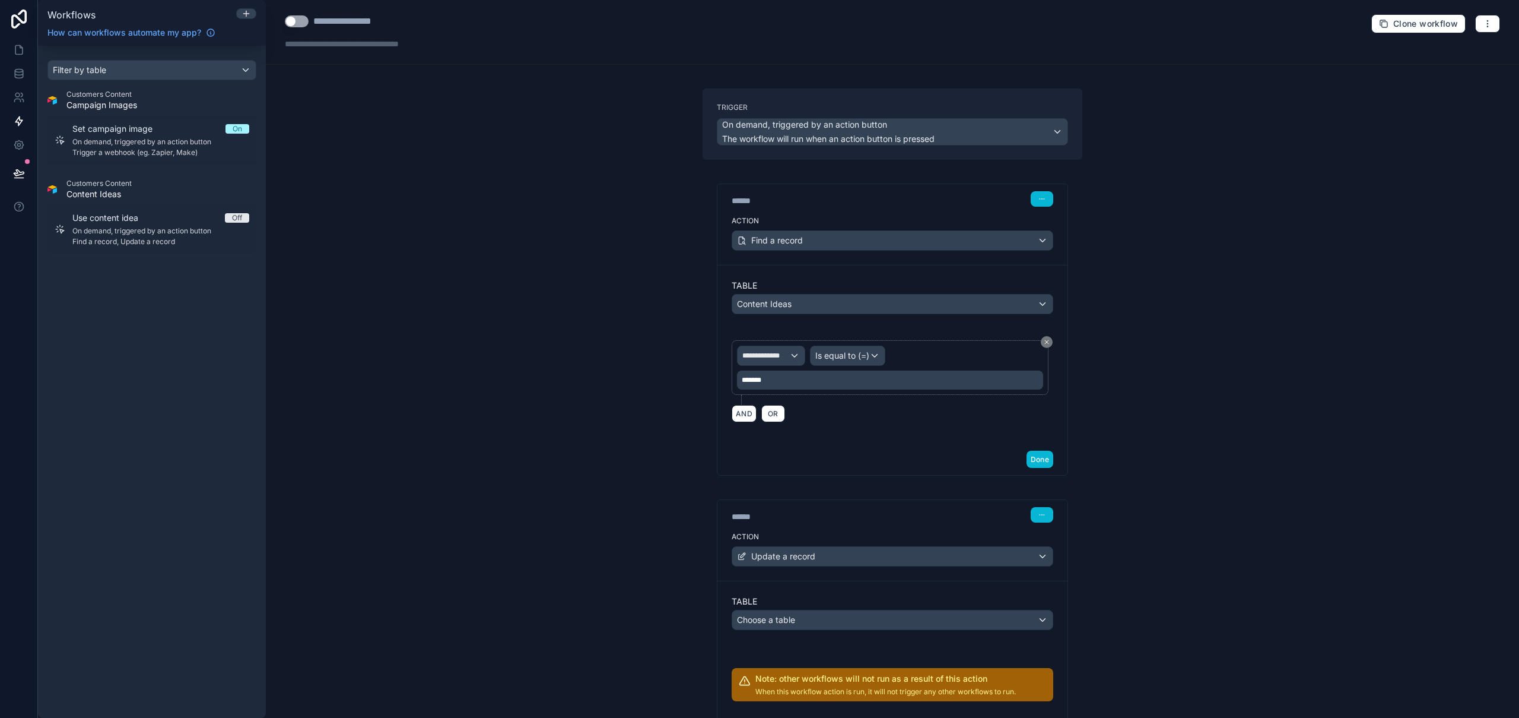
scroll to position [108, 0]
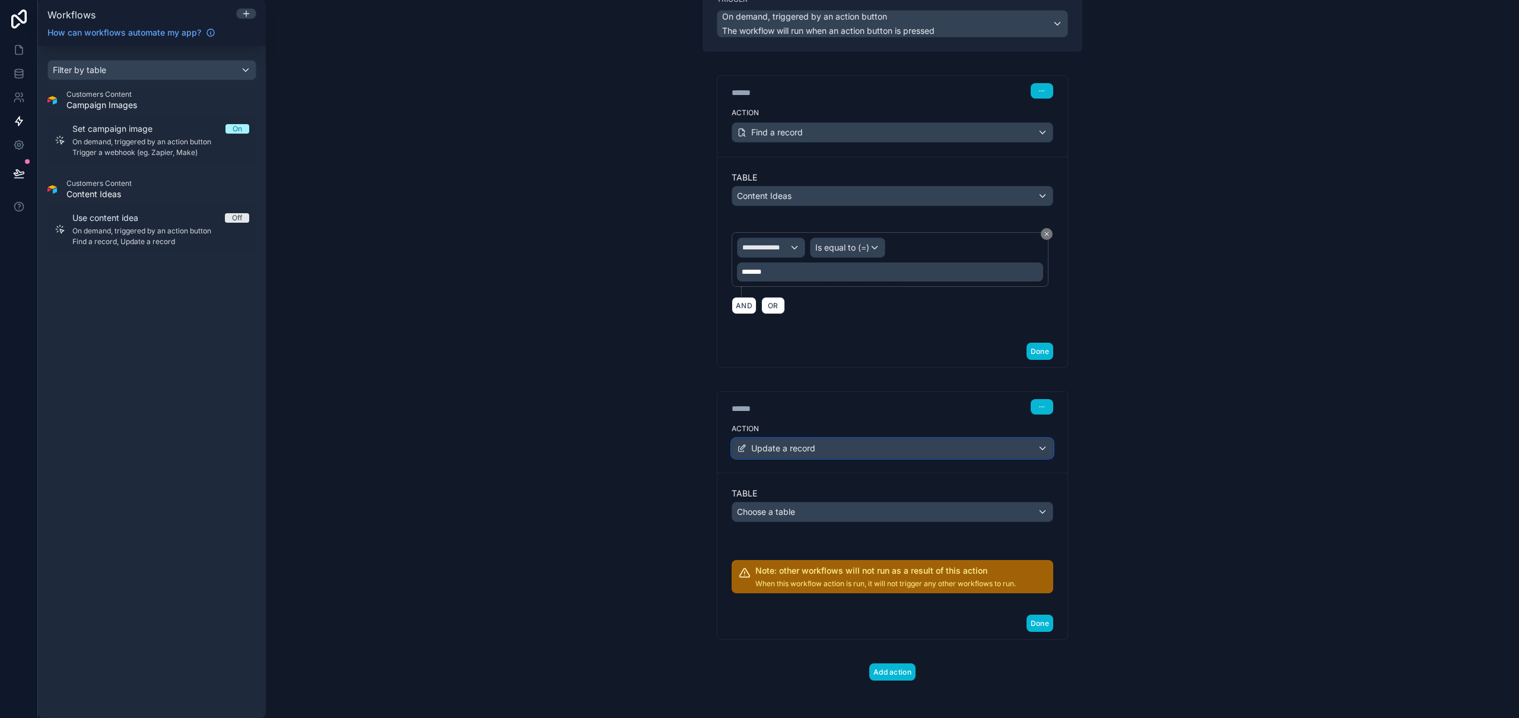
click at [846, 443] on div "Update a record" at bounding box center [892, 448] width 321 height 19
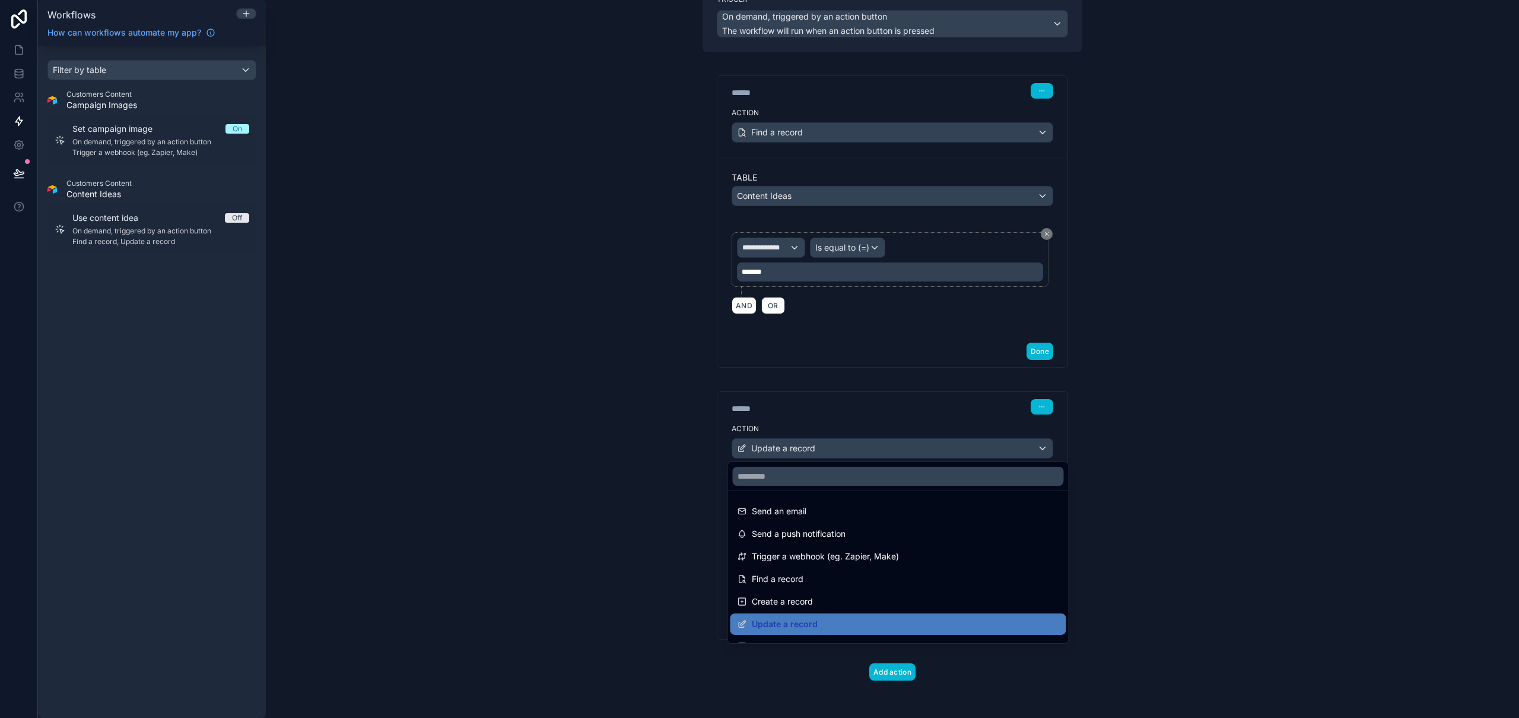
click at [1379, 449] on div at bounding box center [759, 359] width 1519 height 718
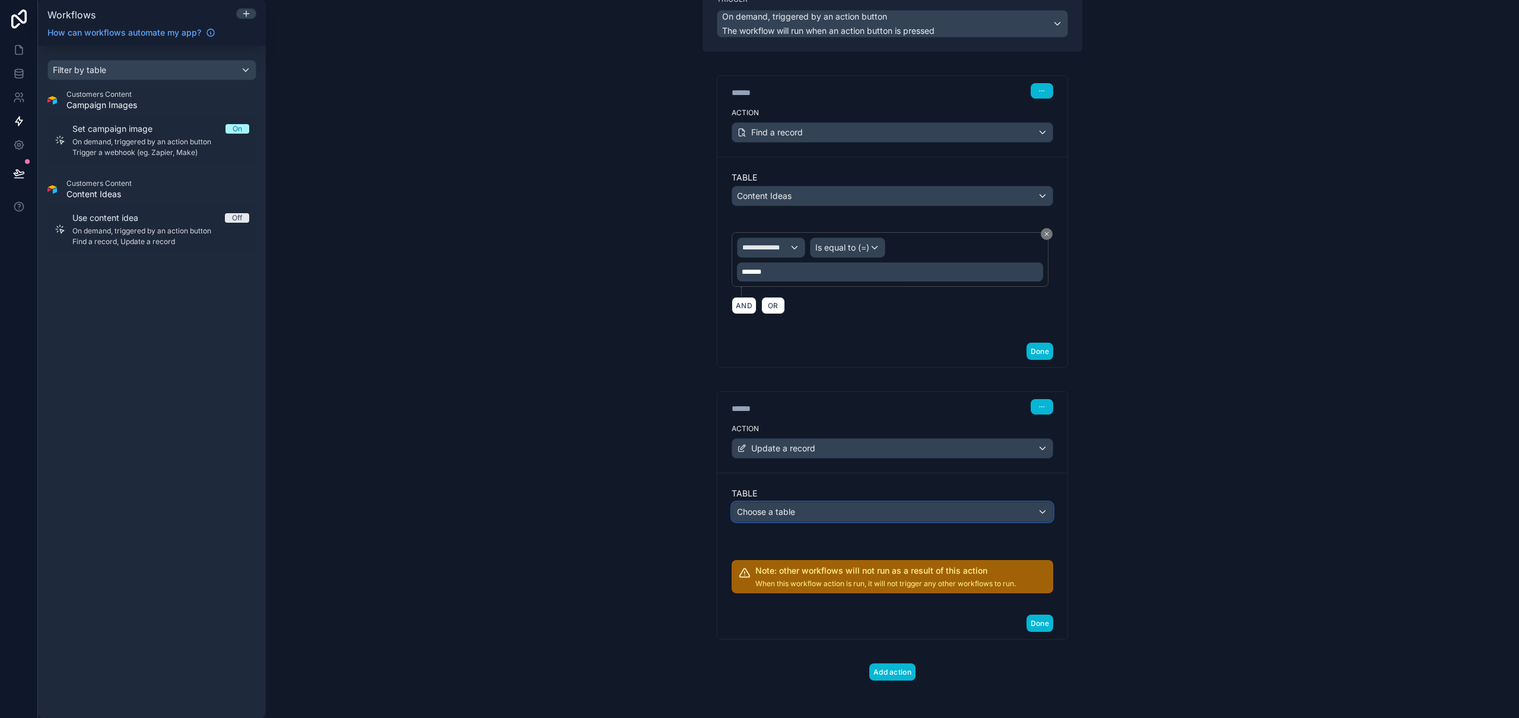
click at [894, 512] on div "Choose a table" at bounding box center [892, 511] width 321 height 19
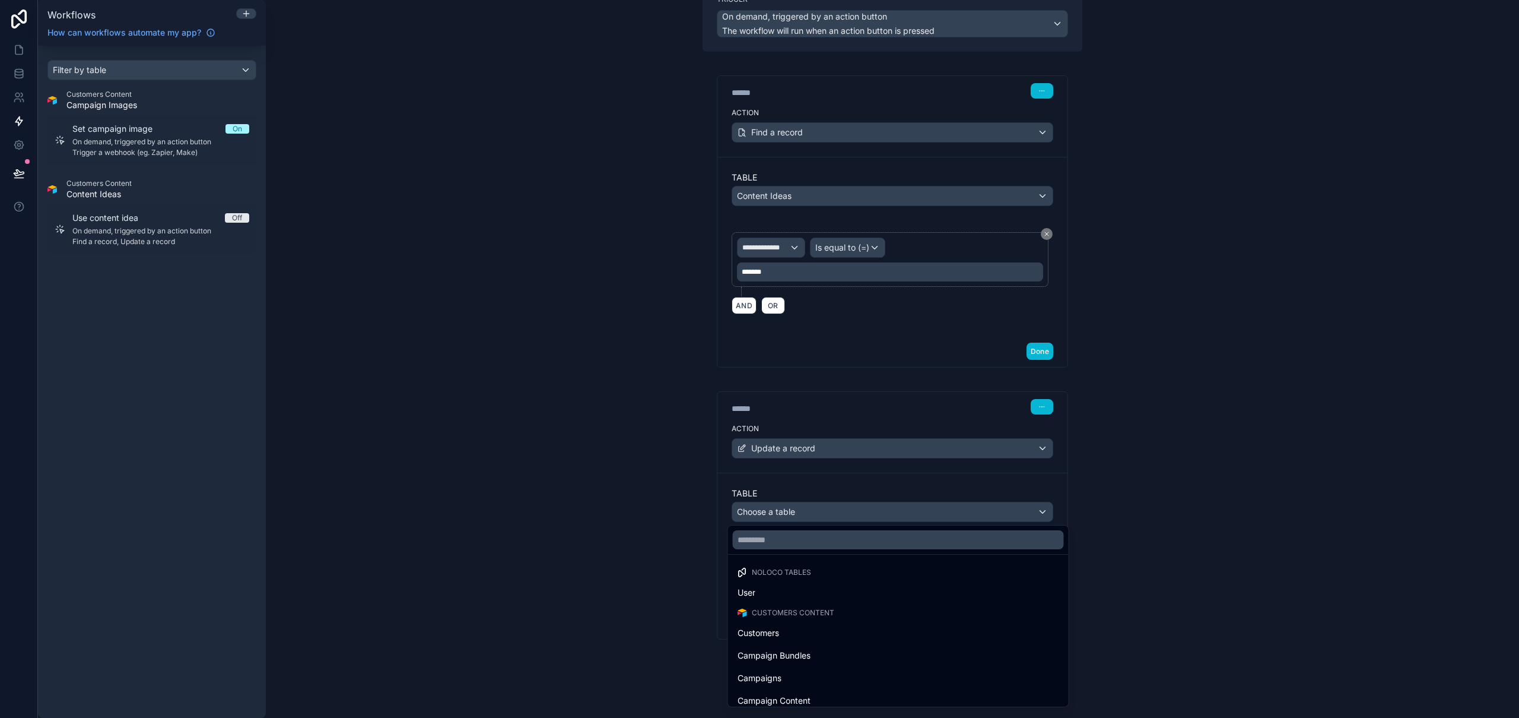
drag, startPoint x: 815, startPoint y: 678, endPoint x: 829, endPoint y: 676, distance: 13.9
click at [815, 678] on div "Campaigns" at bounding box center [899, 678] width 322 height 14
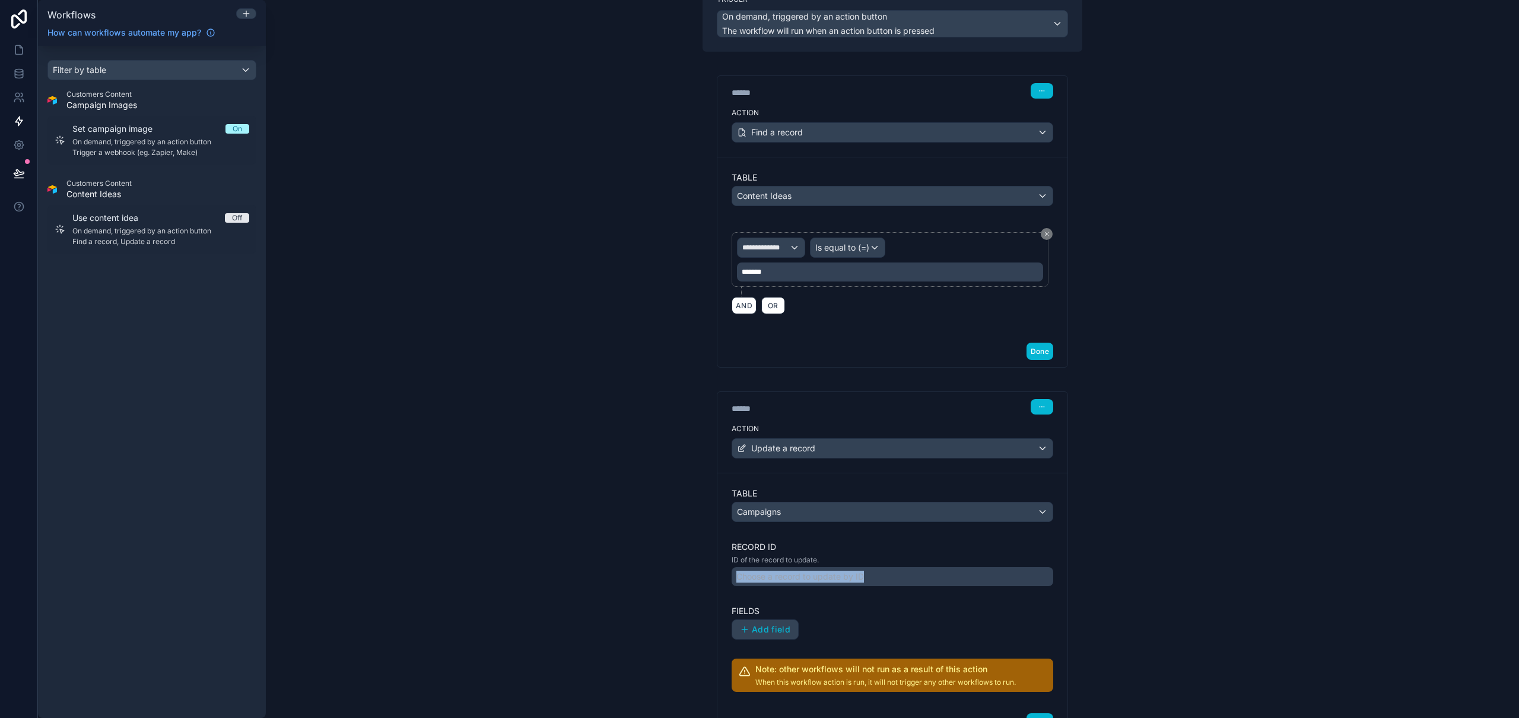
click at [1122, 570] on div "**********" at bounding box center [893, 359] width 1254 height 718
click at [1029, 567] on div "Choose a record to update by ID" at bounding box center [893, 576] width 322 height 19
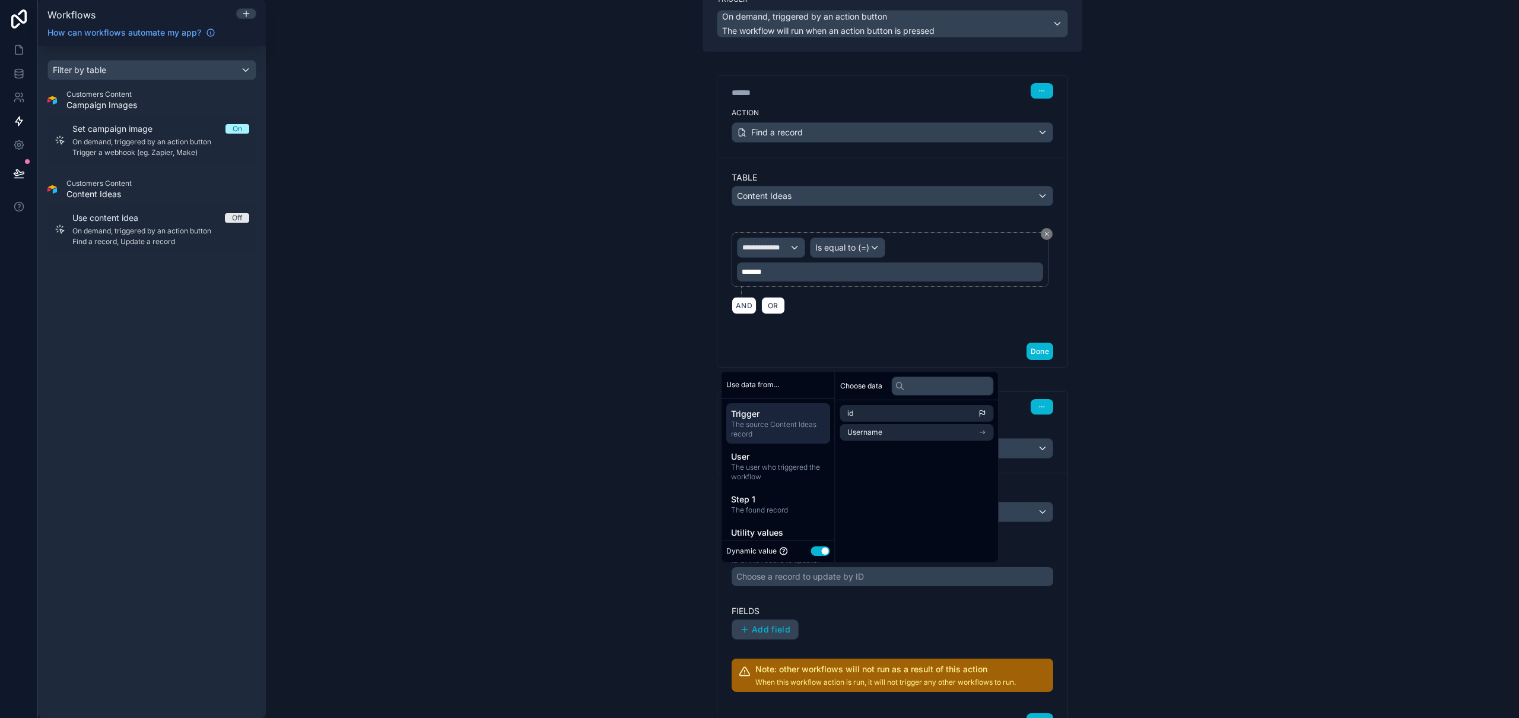
click at [1138, 504] on div "**********" at bounding box center [893, 359] width 1254 height 718
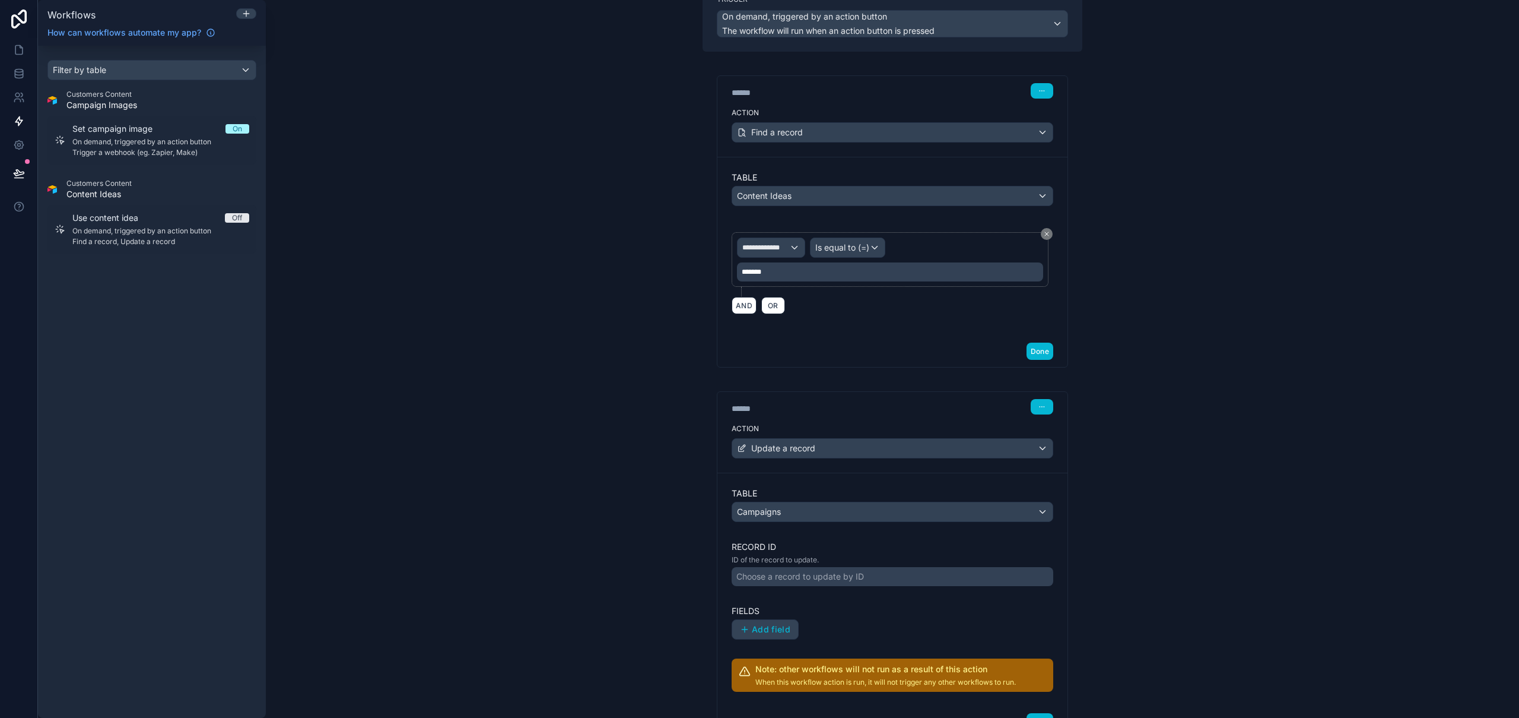
click at [842, 573] on div "Choose a record to update by ID" at bounding box center [801, 576] width 128 height 12
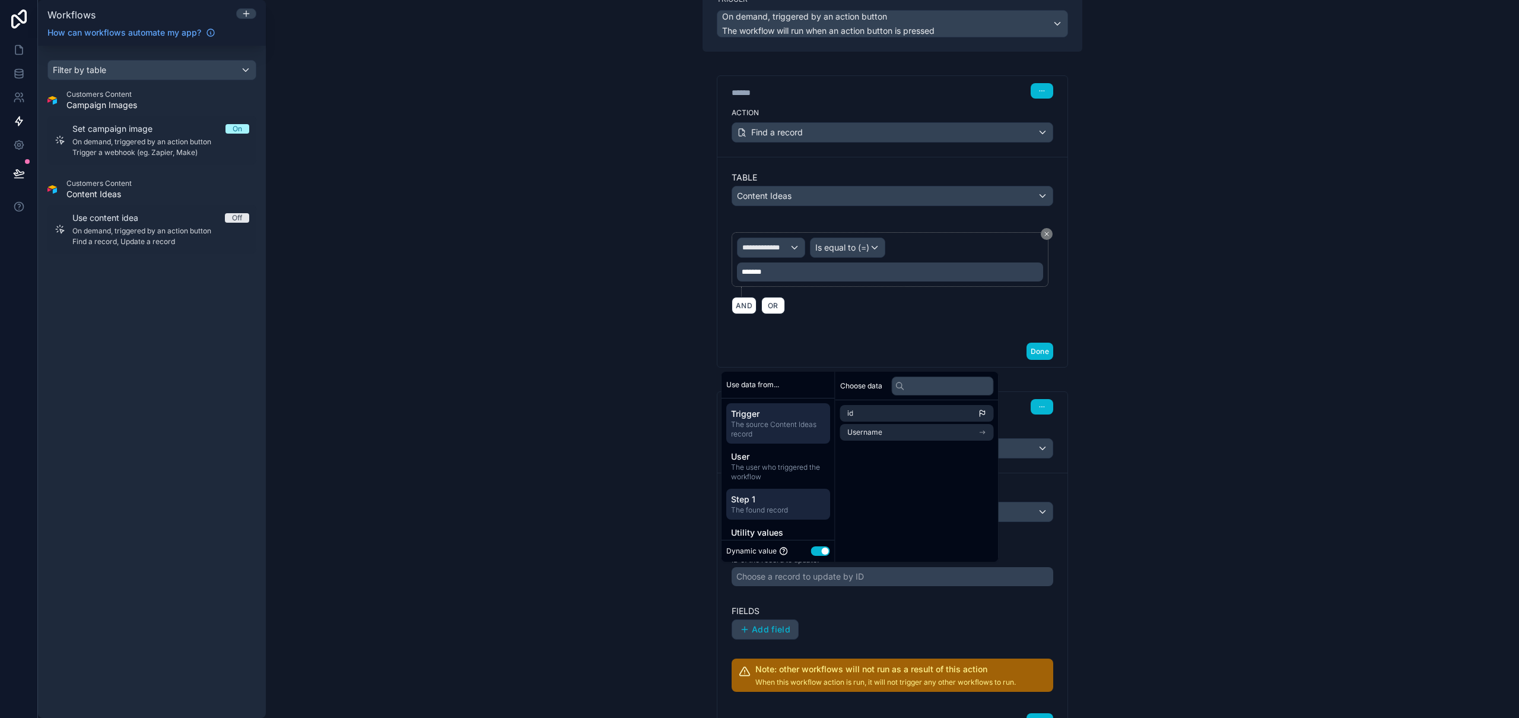
click at [764, 503] on span "Step 1" at bounding box center [778, 499] width 94 height 12
click at [880, 415] on li "id" at bounding box center [917, 413] width 154 height 17
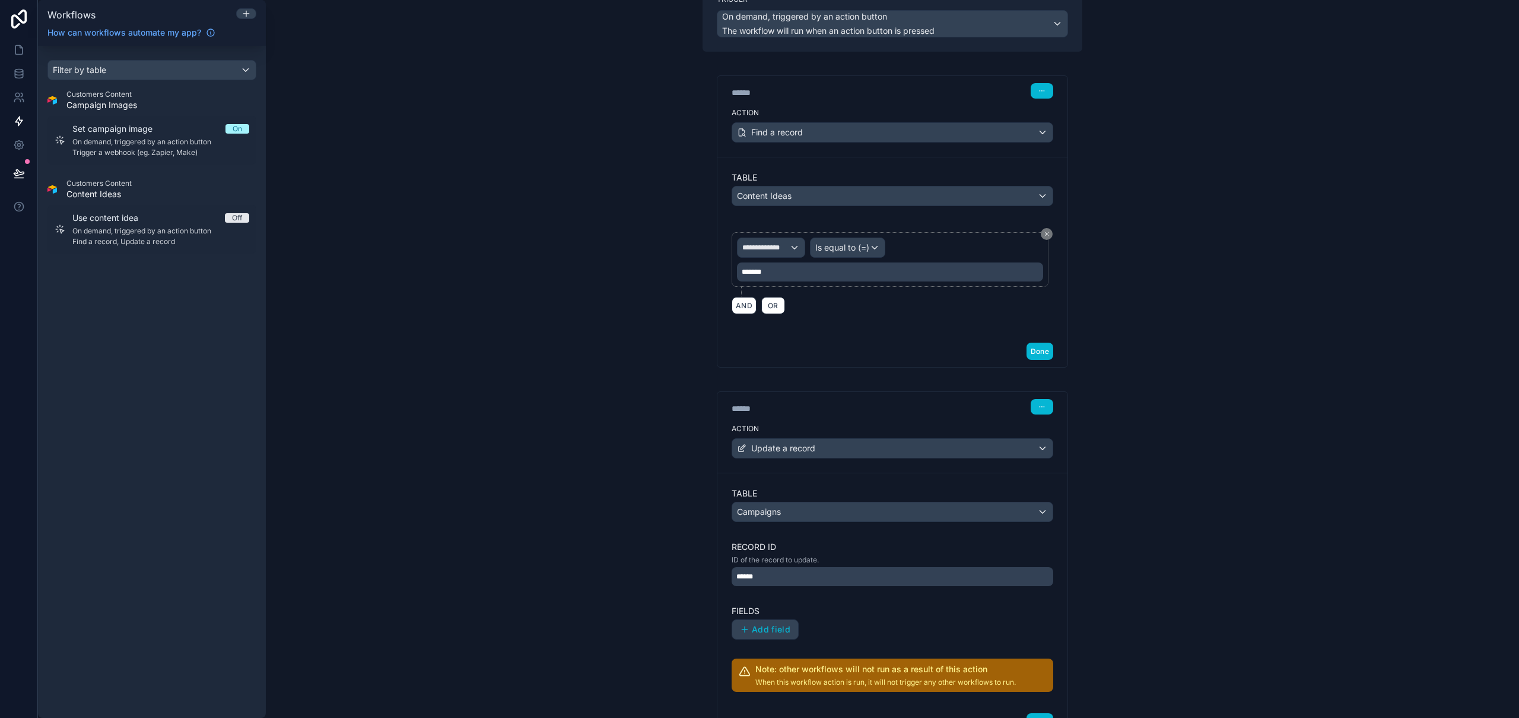
click at [1198, 525] on div "**********" at bounding box center [893, 359] width 1254 height 718
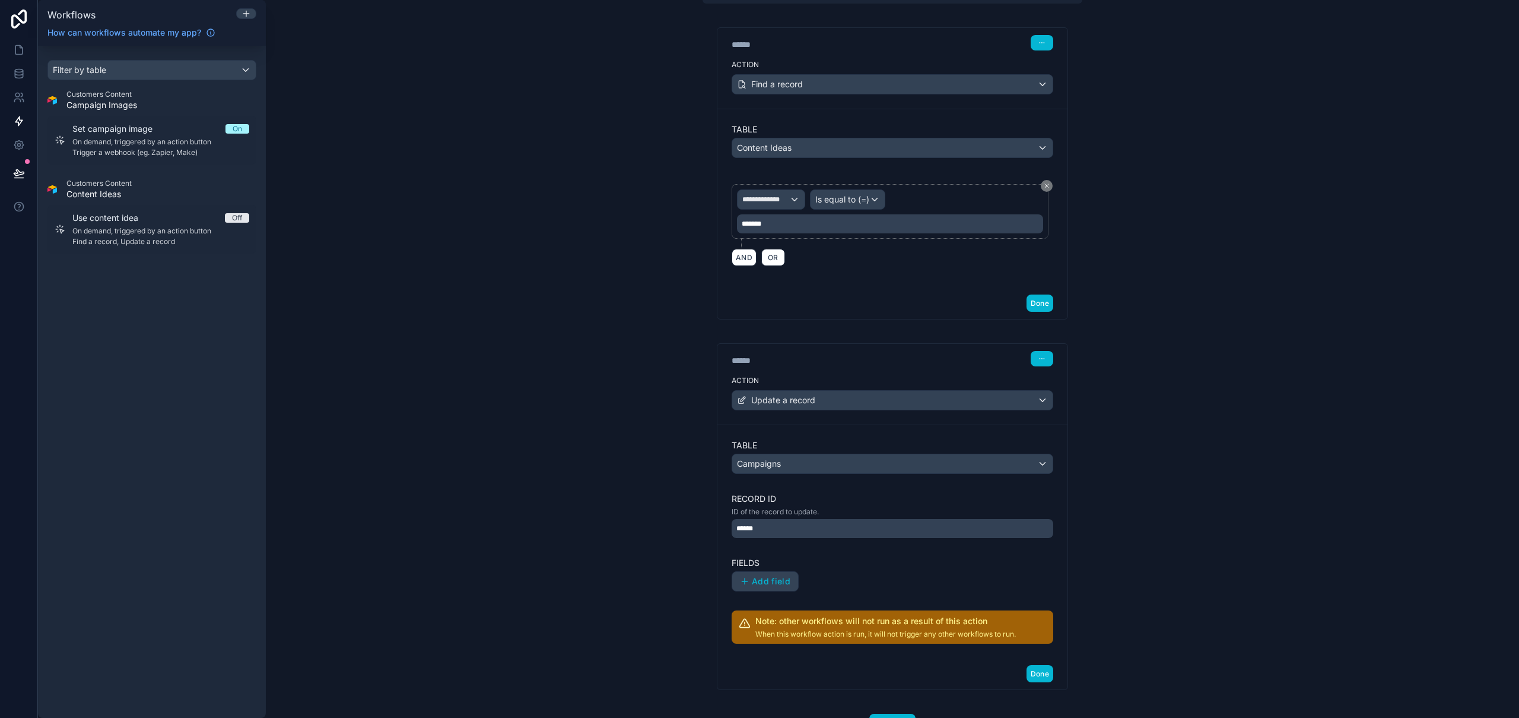
scroll to position [207, 0]
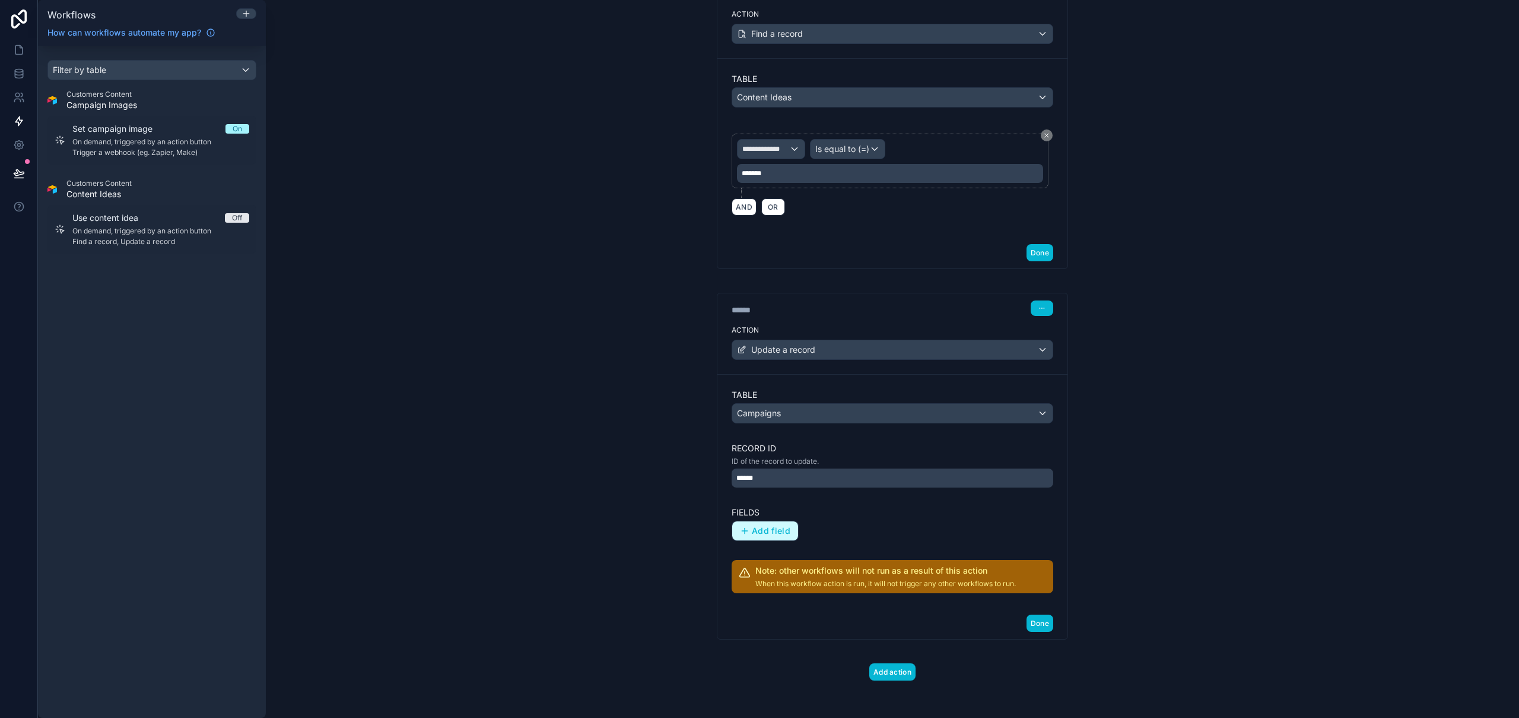
click at [775, 527] on span "Add field" at bounding box center [771, 530] width 39 height 11
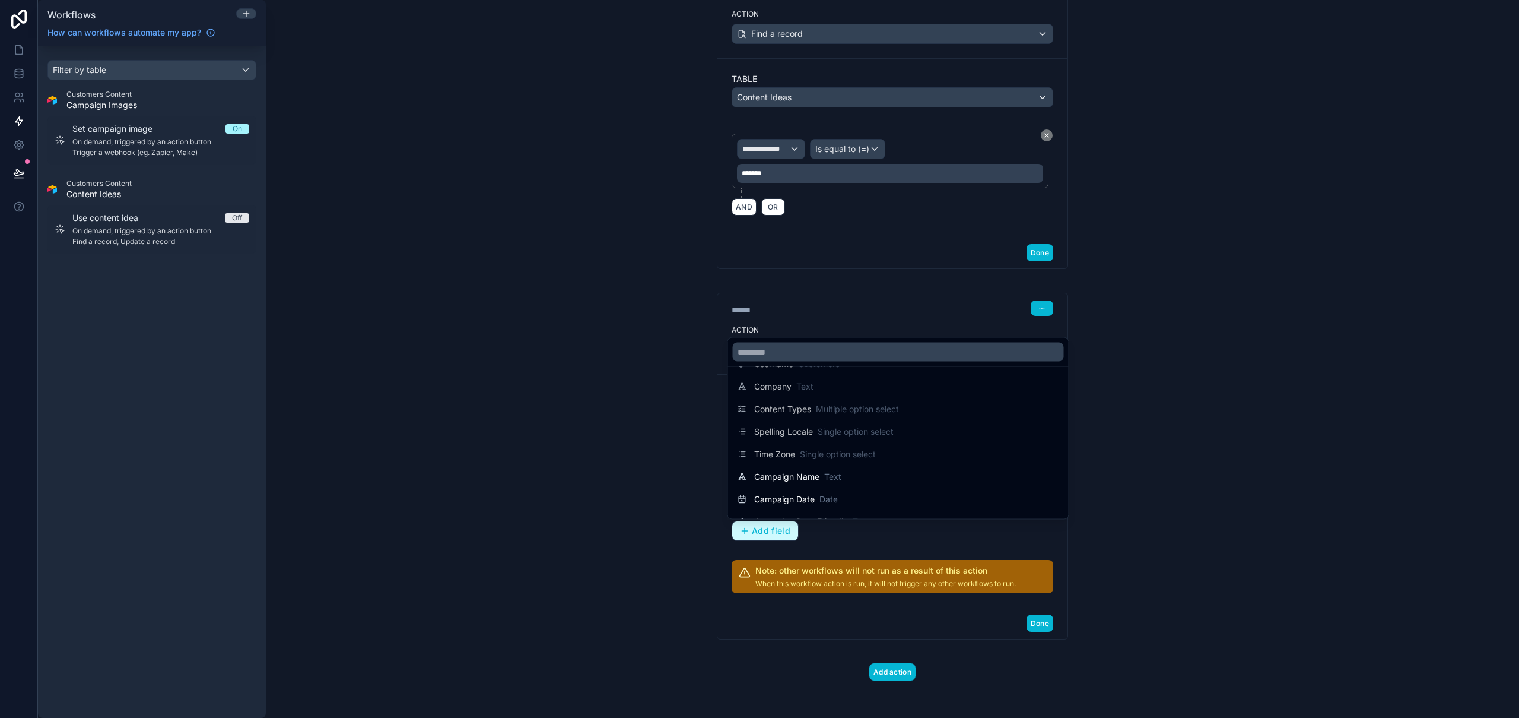
scroll to position [128, 0]
click at [809, 357] on input "text" at bounding box center [898, 351] width 331 height 19
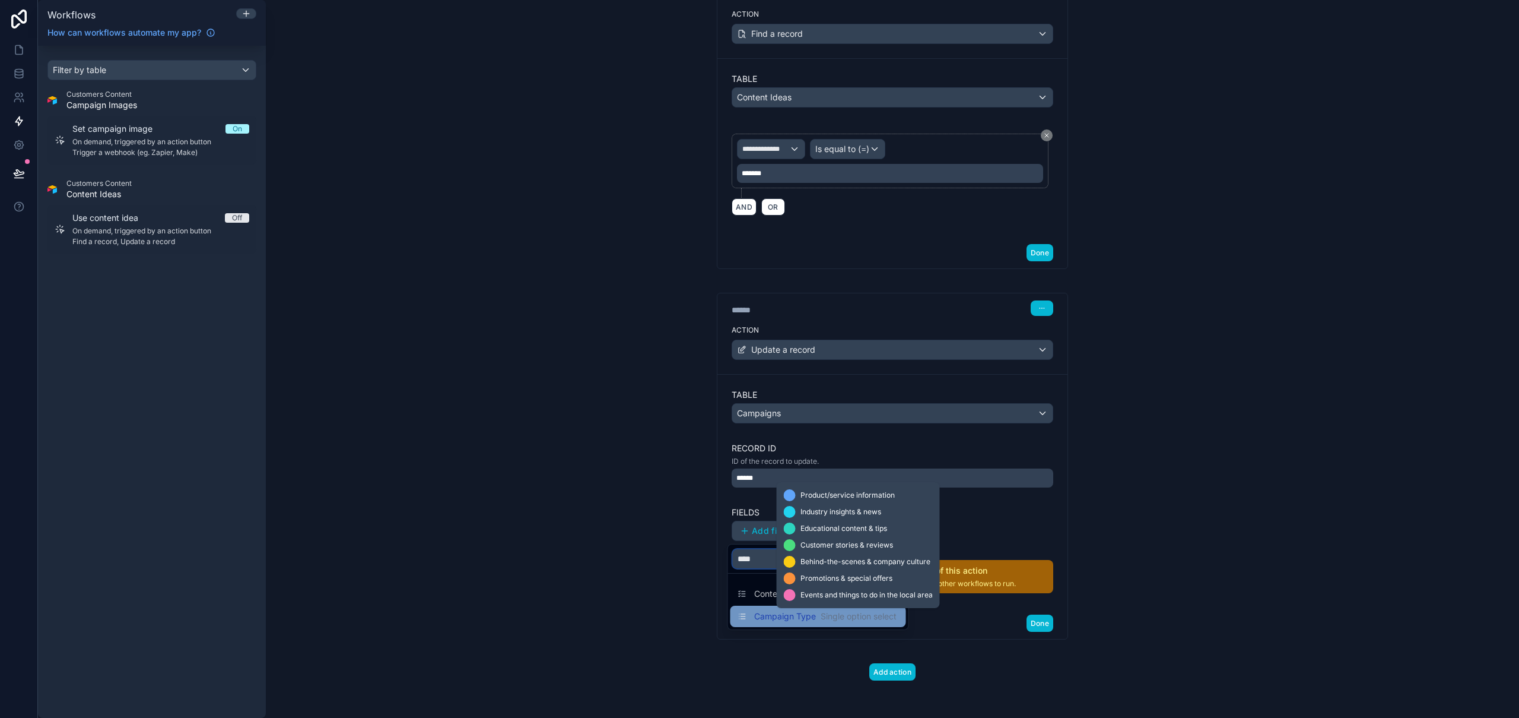
type input "****"
click at [836, 619] on span "Single option select" at bounding box center [859, 616] width 76 height 12
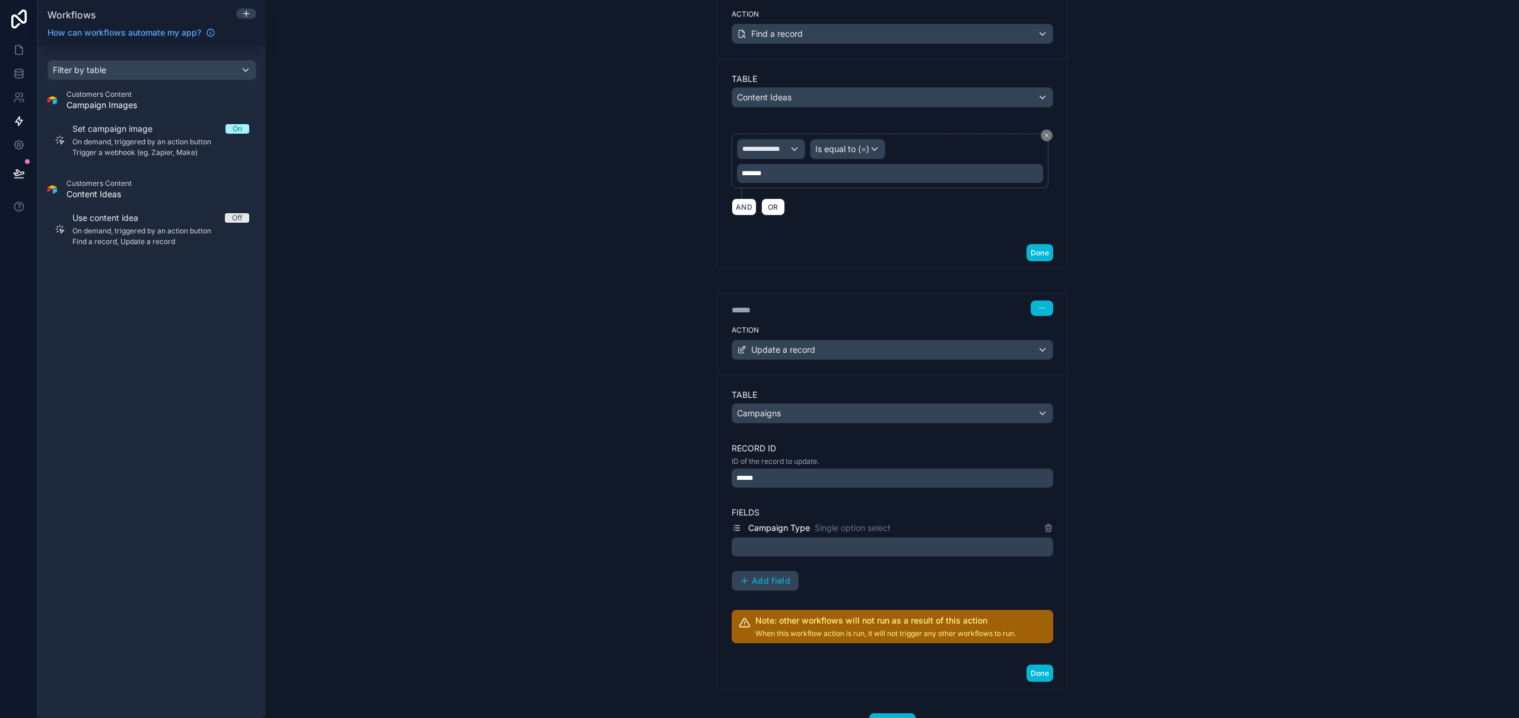
click at [802, 547] on div at bounding box center [893, 546] width 322 height 19
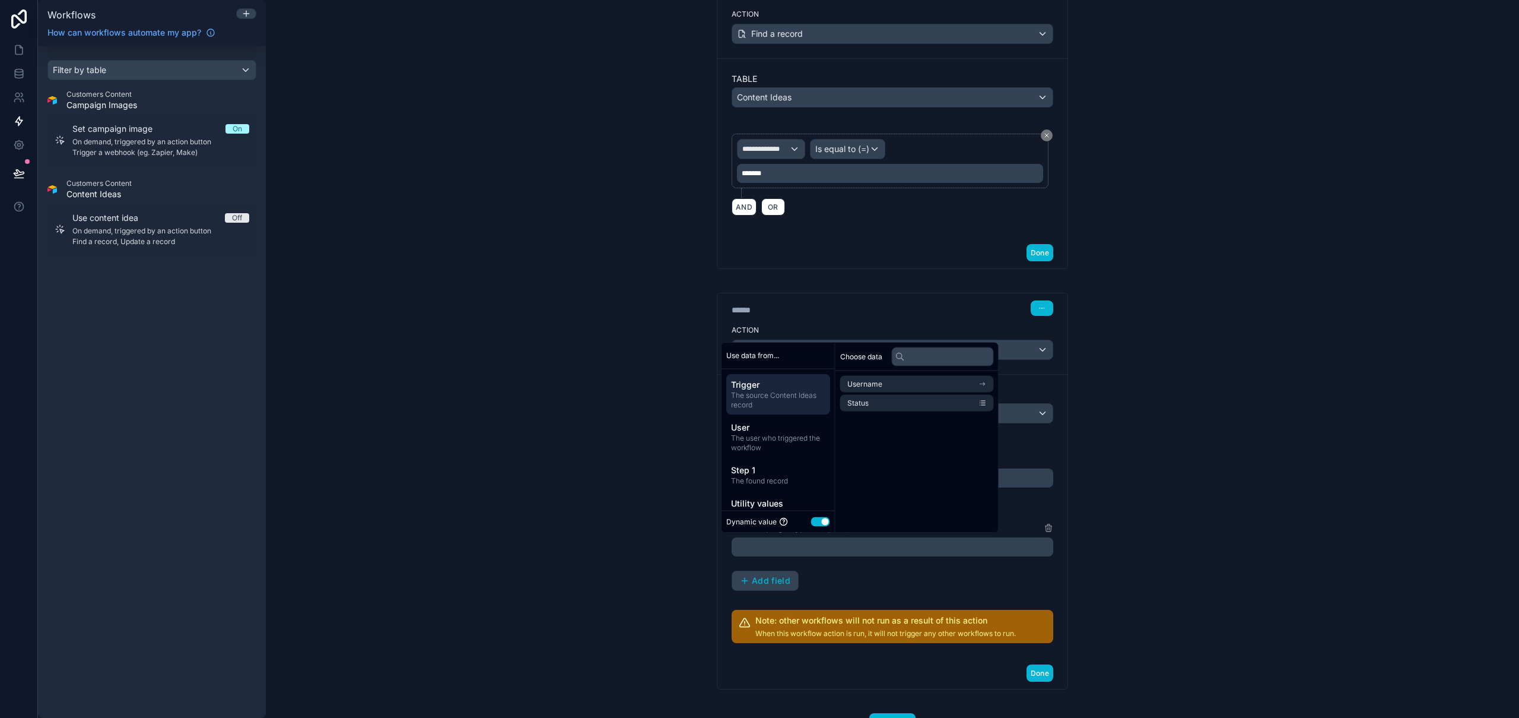
click at [820, 516] on div "Dynamic value Use setting" at bounding box center [778, 521] width 104 height 12
click at [821, 521] on button "Use setting" at bounding box center [820, 520] width 19 height 9
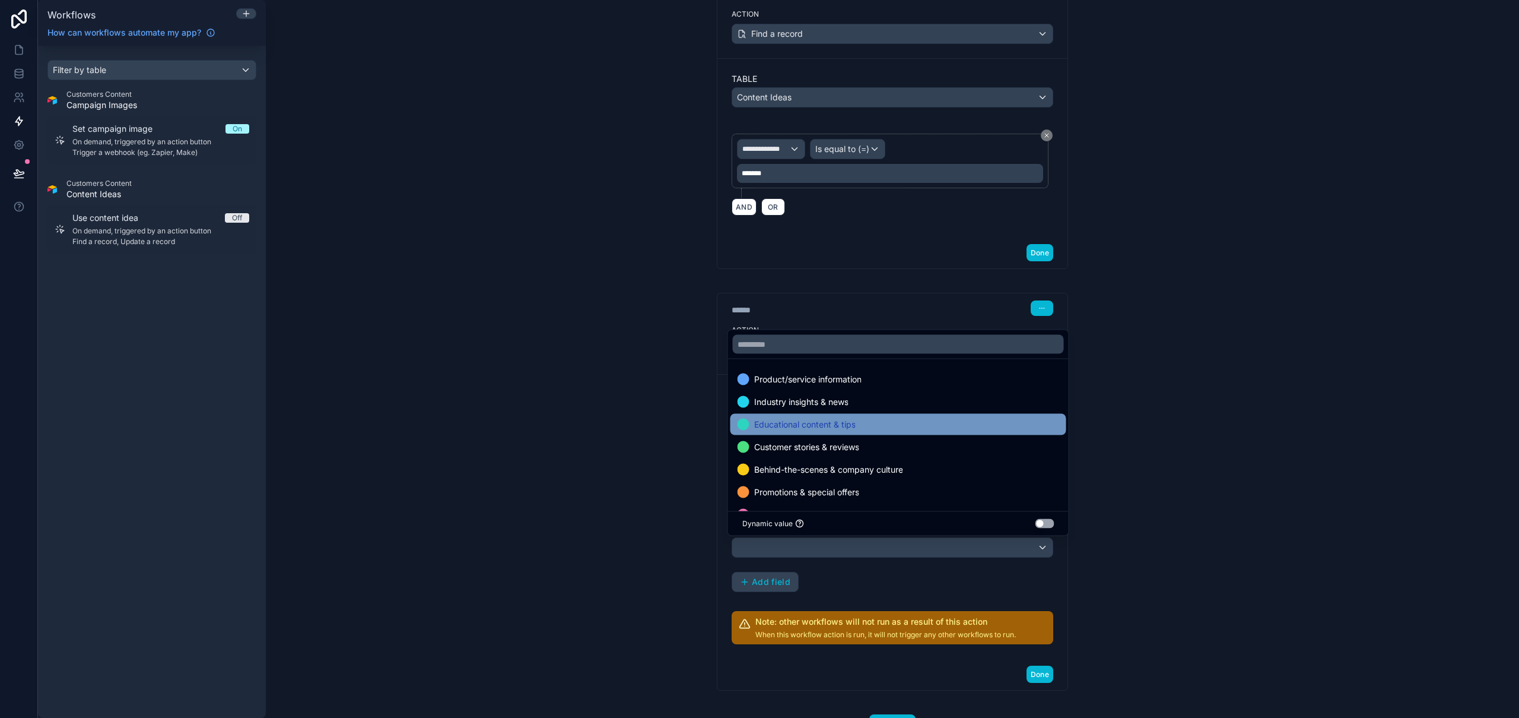
click at [827, 424] on span "Educational content & tips" at bounding box center [804, 424] width 101 height 14
click at [1251, 477] on div "**********" at bounding box center [893, 359] width 1254 height 718
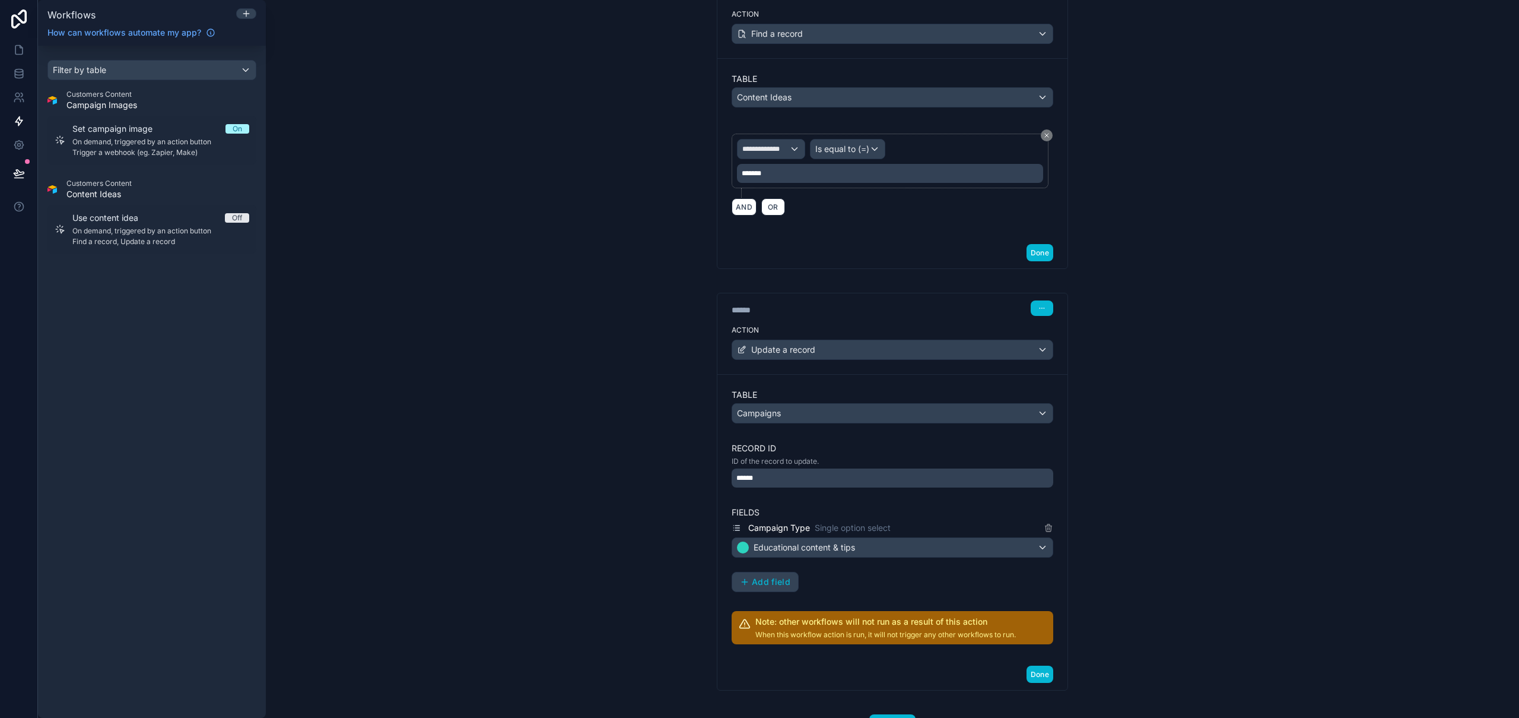
scroll to position [258, 0]
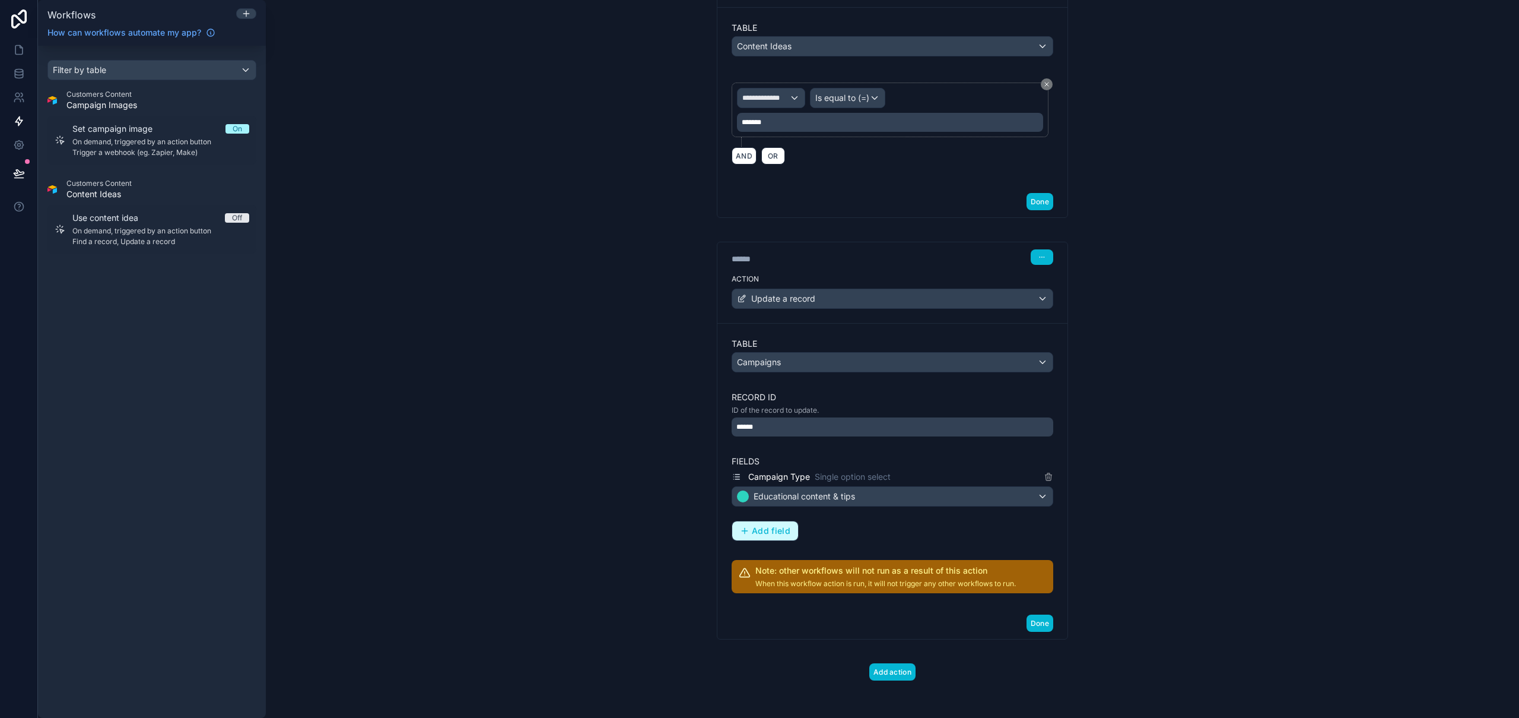
click at [757, 529] on span "Add field" at bounding box center [771, 530] width 39 height 11
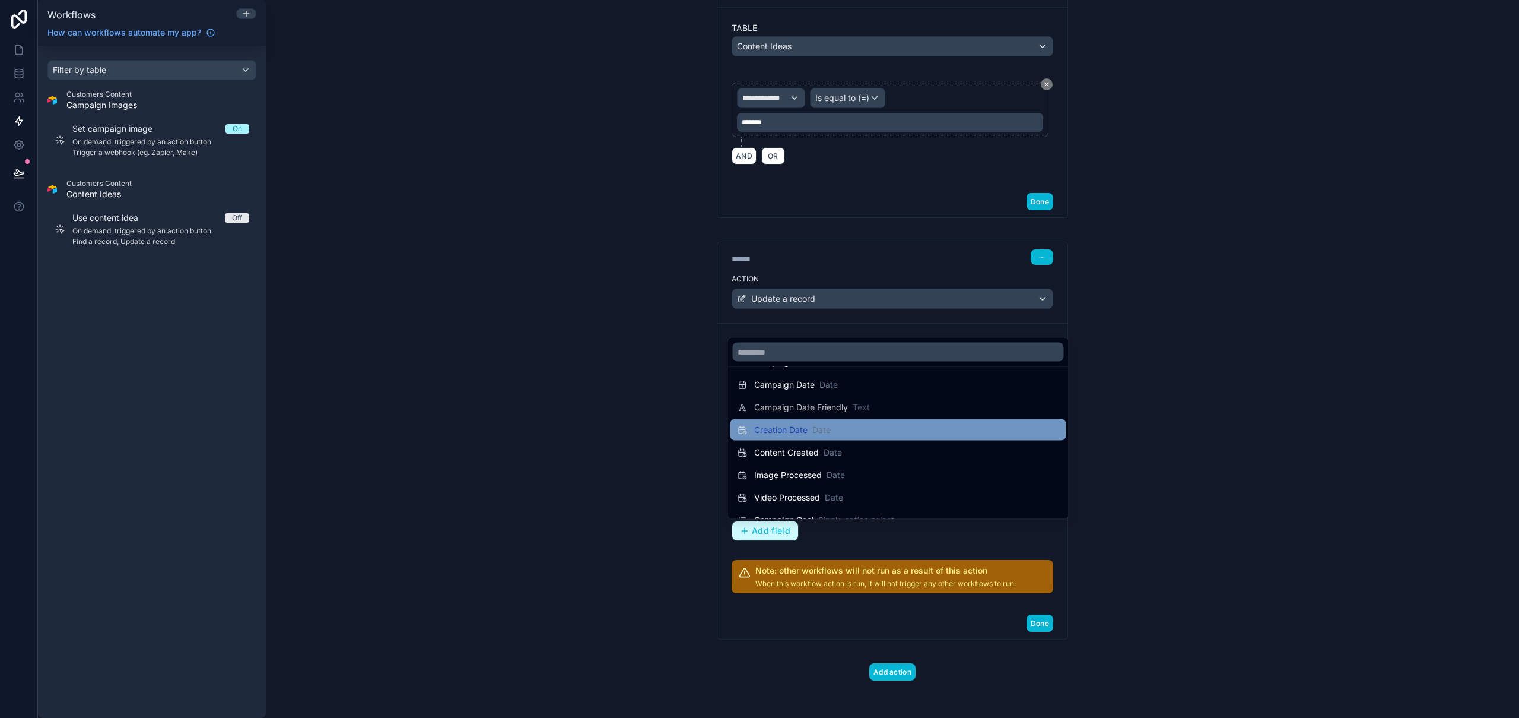
scroll to position [154, 0]
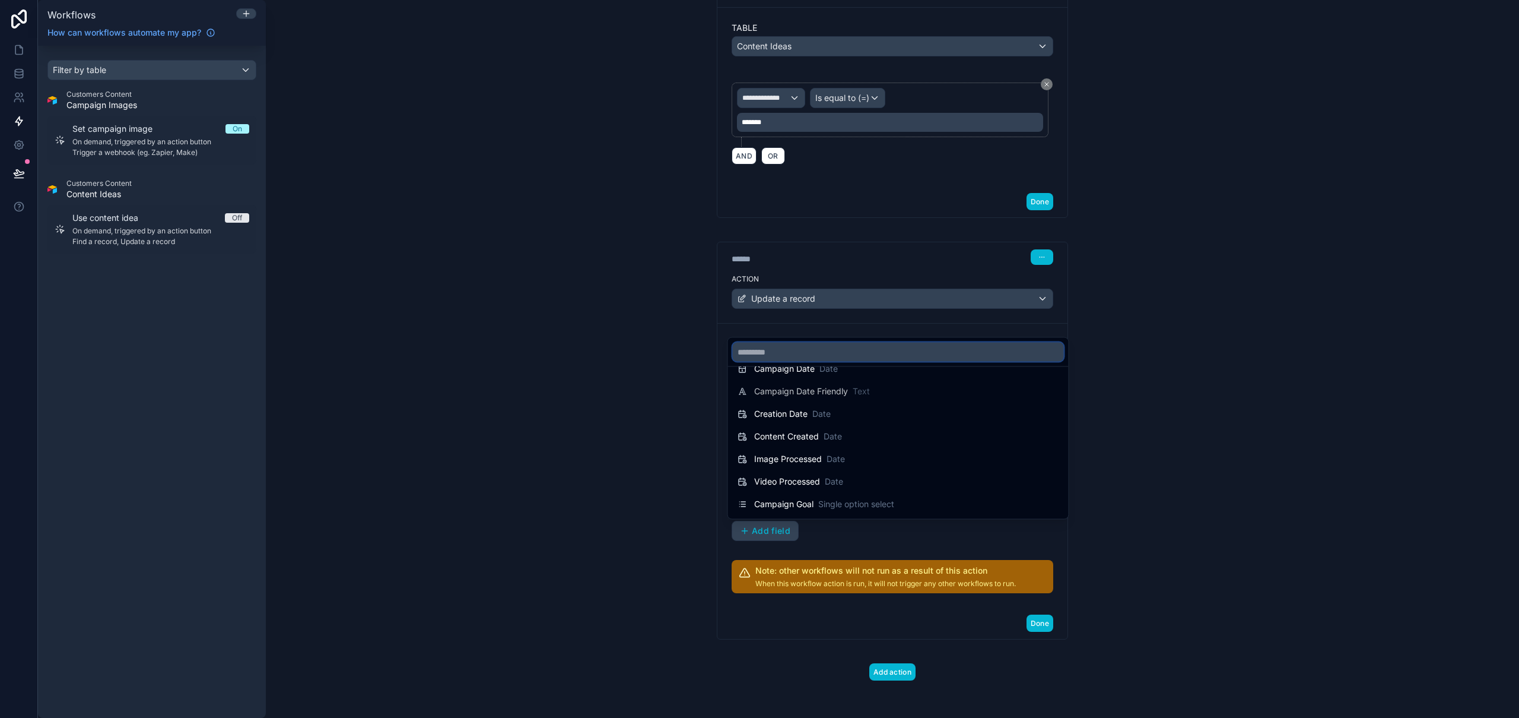
click at [809, 351] on input "text" at bounding box center [898, 351] width 331 height 19
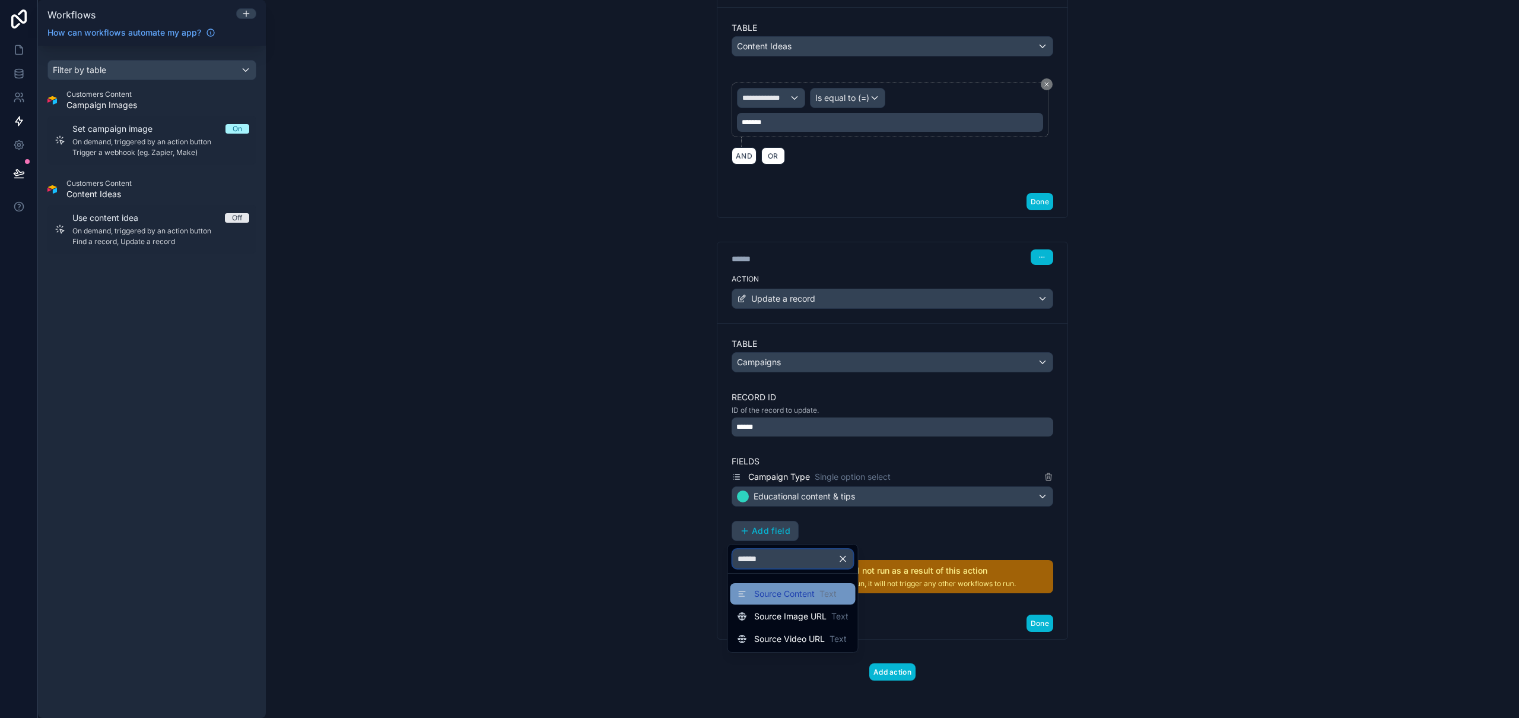
type input "******"
click at [783, 592] on span "Source Content" at bounding box center [784, 594] width 61 height 12
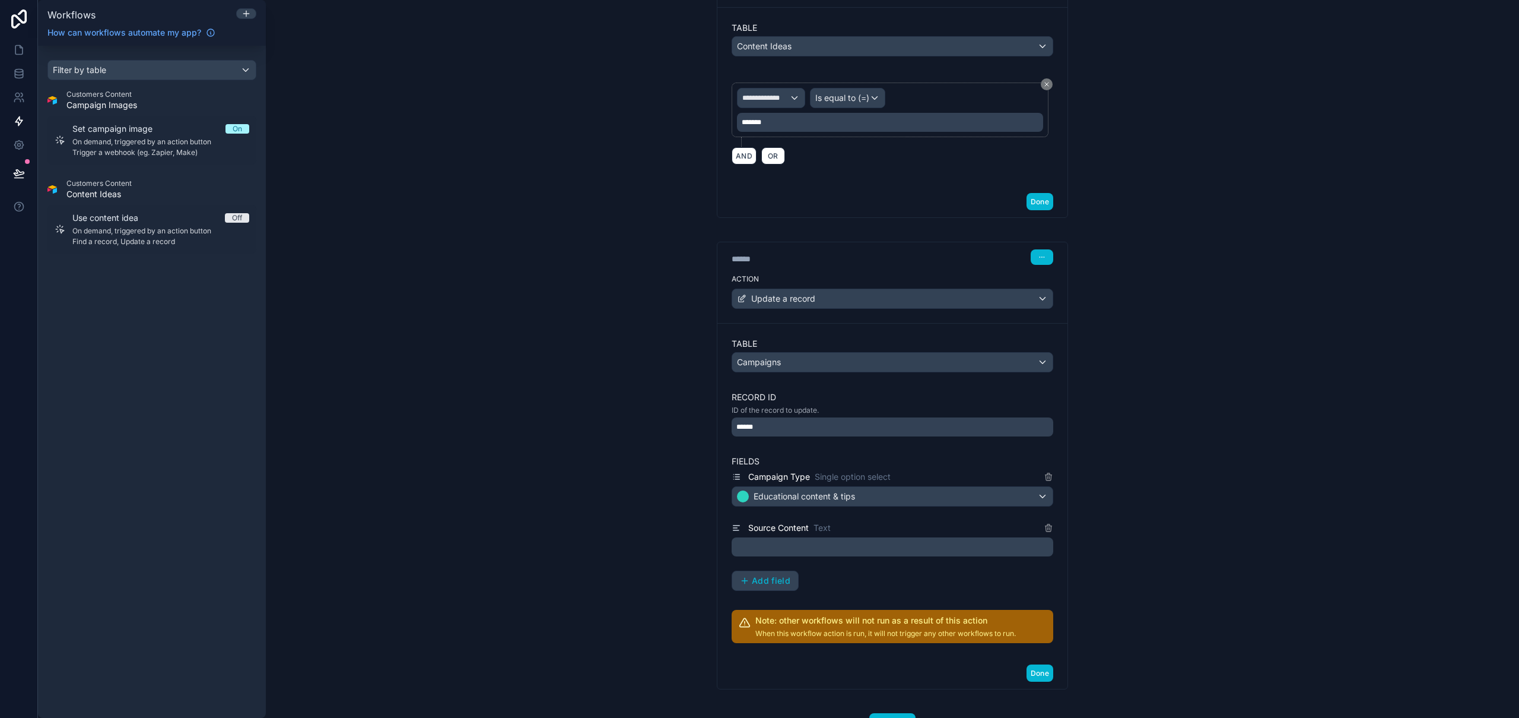
click at [797, 538] on div "﻿" at bounding box center [893, 546] width 322 height 19
click at [795, 548] on p "﻿" at bounding box center [894, 547] width 315 height 14
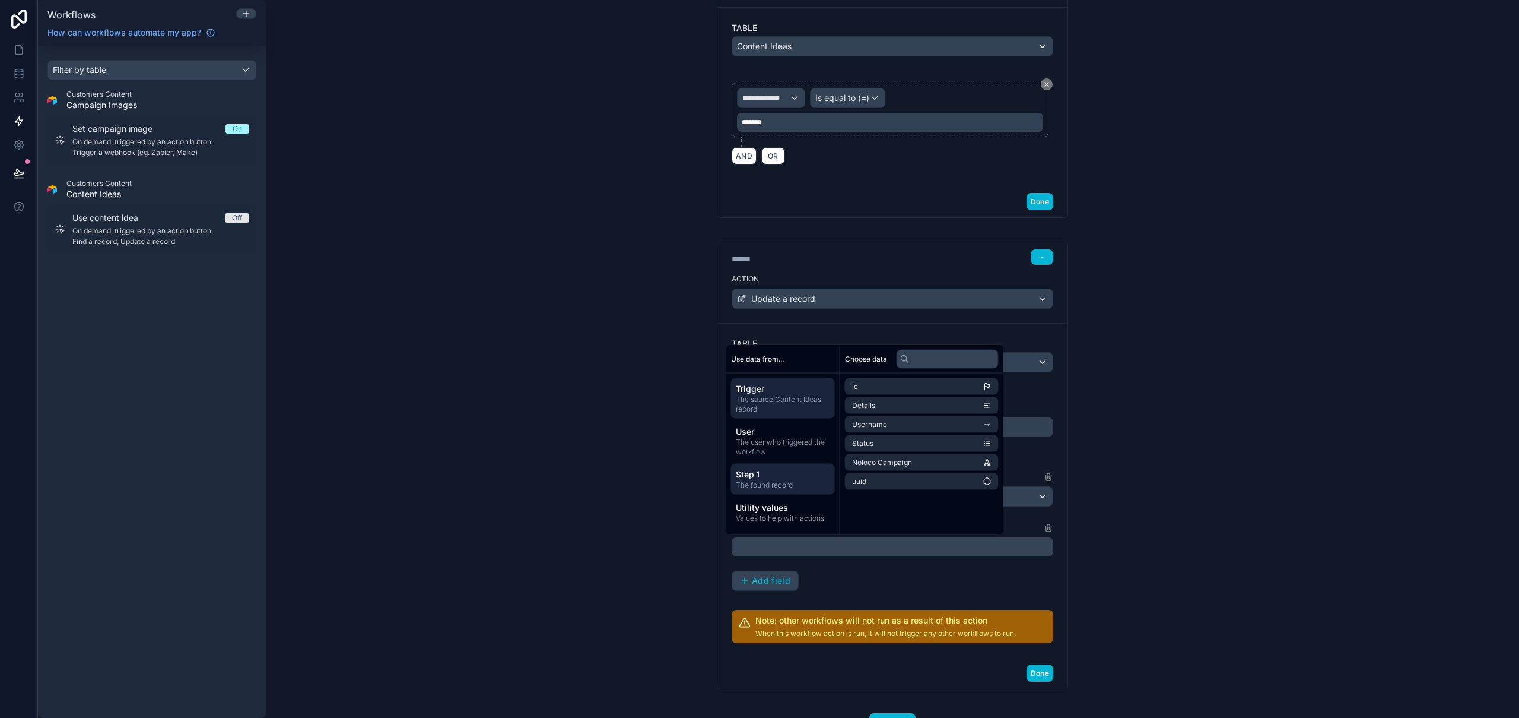
click at [776, 484] on span "The found record" at bounding box center [783, 484] width 94 height 9
click at [884, 408] on li "Details" at bounding box center [922, 405] width 154 height 17
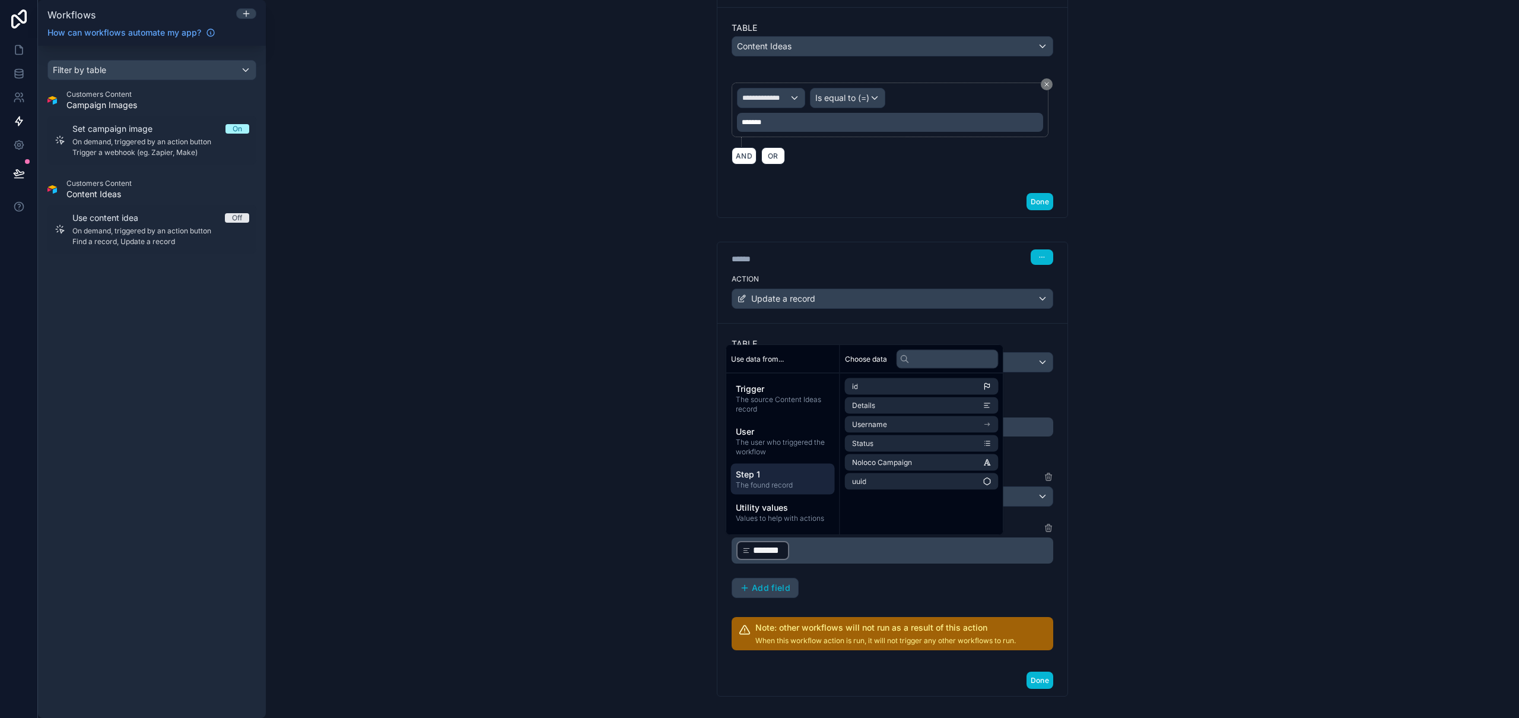
click at [1216, 610] on div "**********" at bounding box center [893, 359] width 1254 height 718
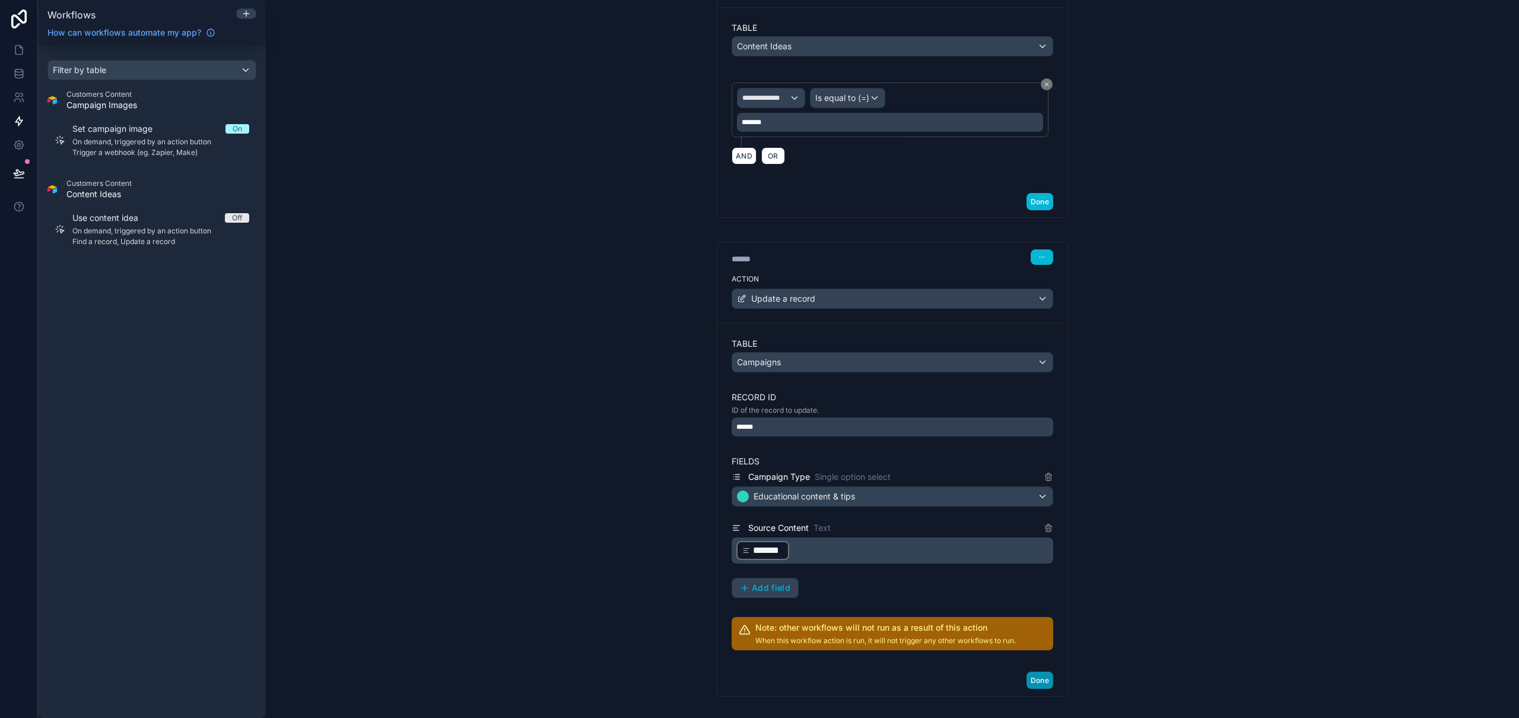
click at [1027, 677] on button "Done" at bounding box center [1040, 679] width 27 height 17
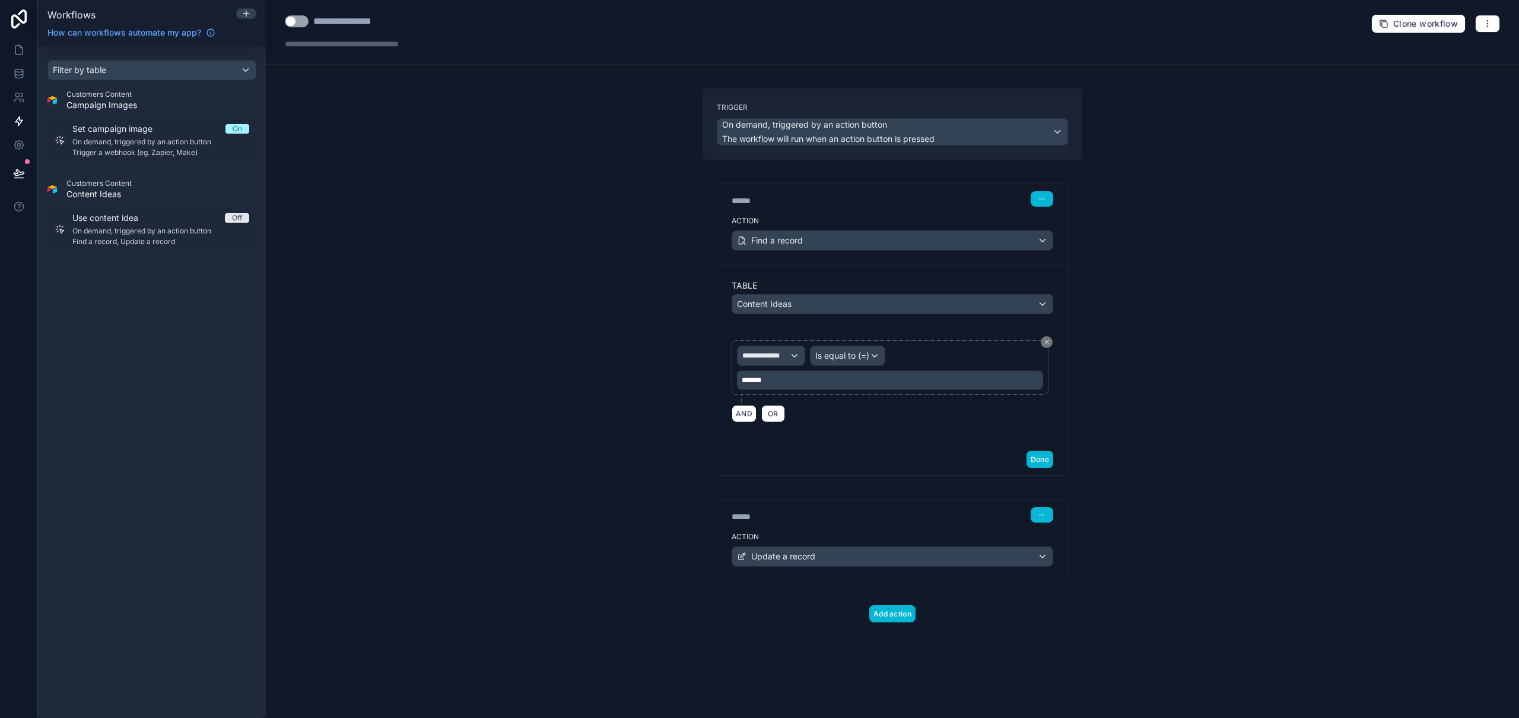
click at [296, 23] on button "Use setting" at bounding box center [297, 21] width 24 height 12
click at [380, 160] on div "**********" at bounding box center [893, 359] width 1254 height 718
click at [18, 56] on link at bounding box center [18, 50] width 37 height 24
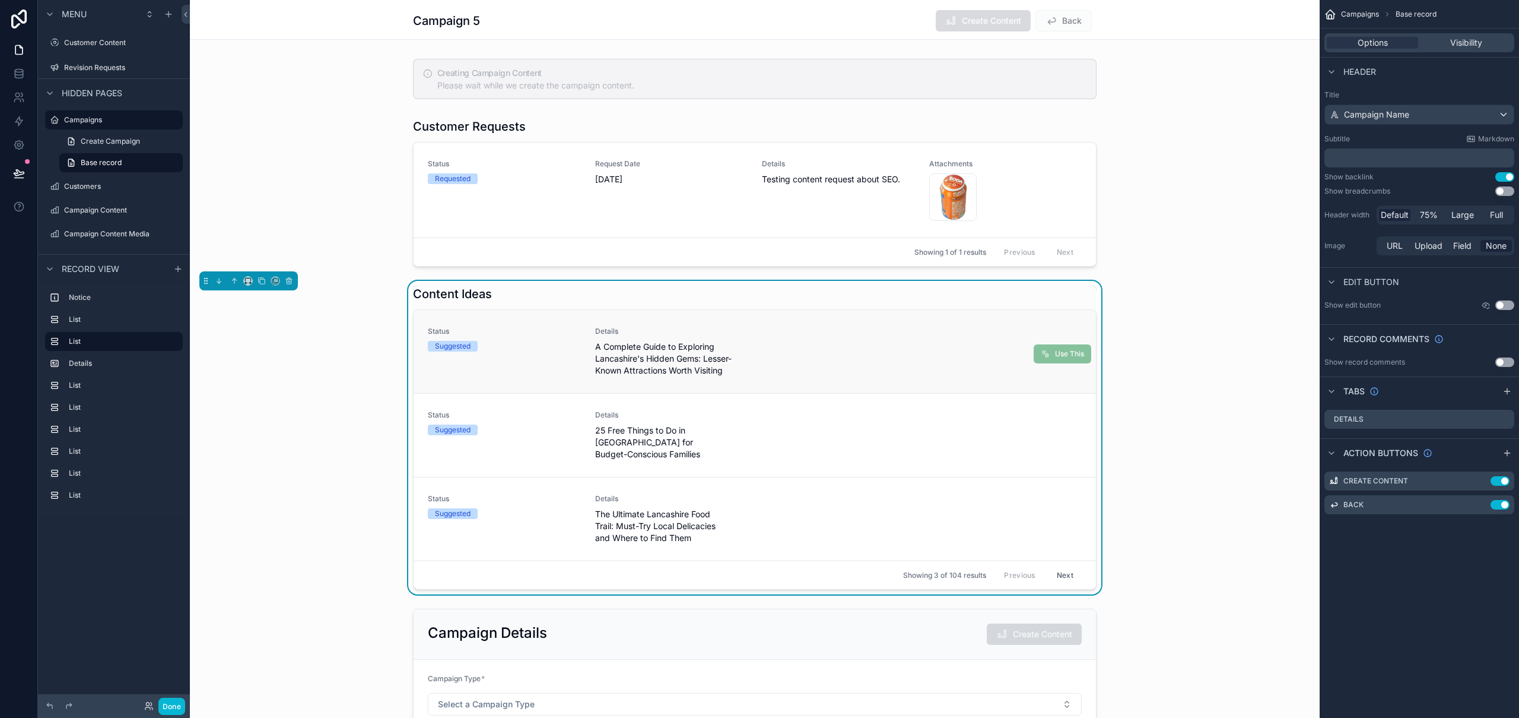
click at [937, 317] on div "Status Suggested Details A Complete Guide to Exploring Lancashire's Hidden Gems…" at bounding box center [755, 351] width 683 height 83
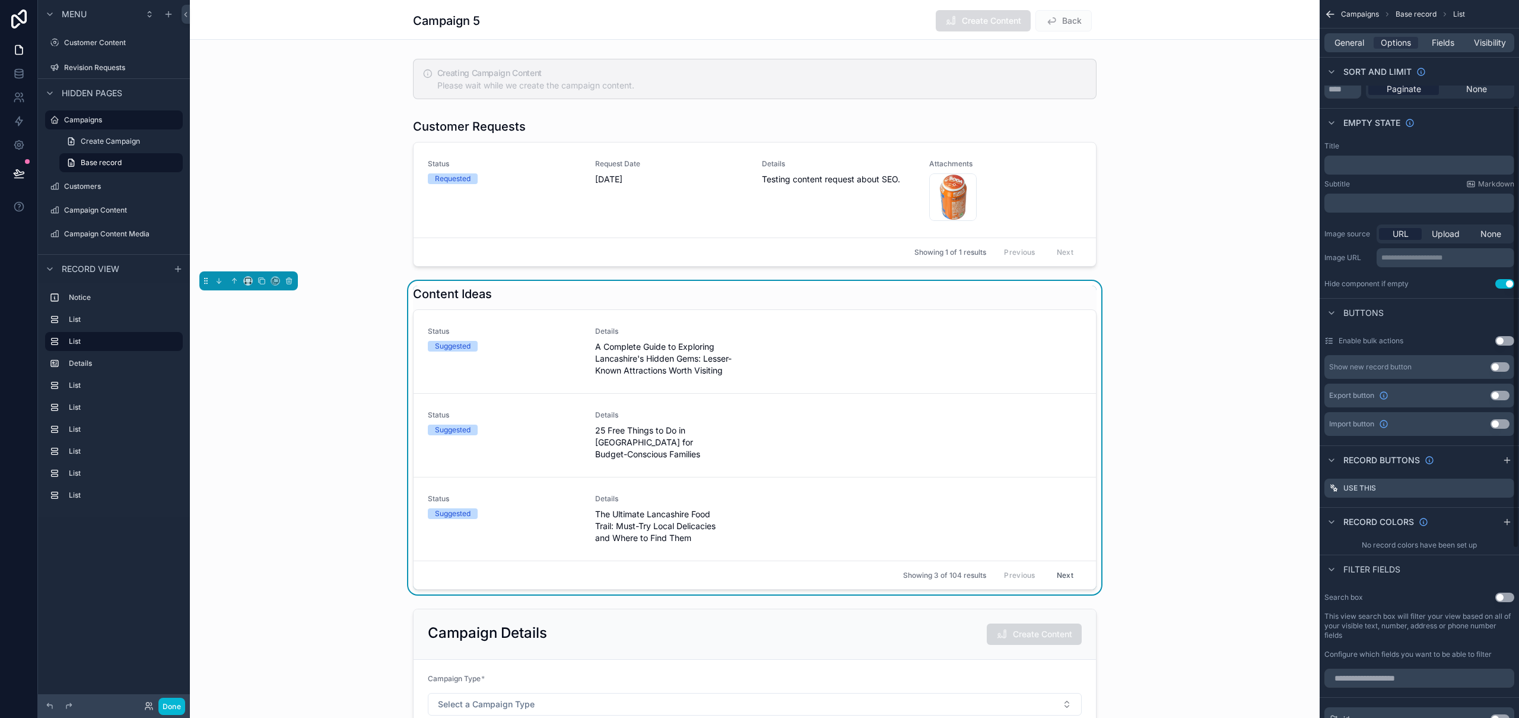
scroll to position [231, 0]
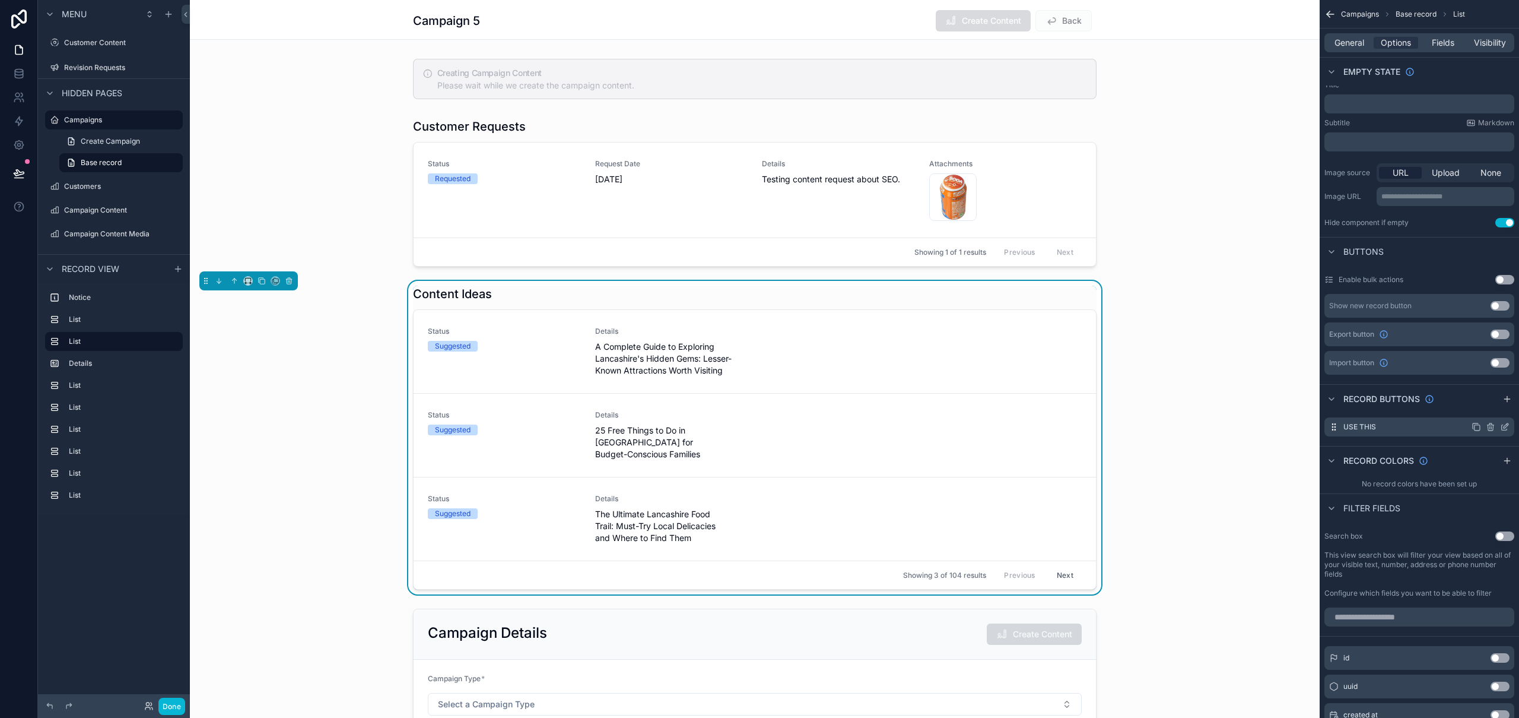
click at [1509, 426] on icon "scrollable content" at bounding box center [1504, 426] width 9 height 9
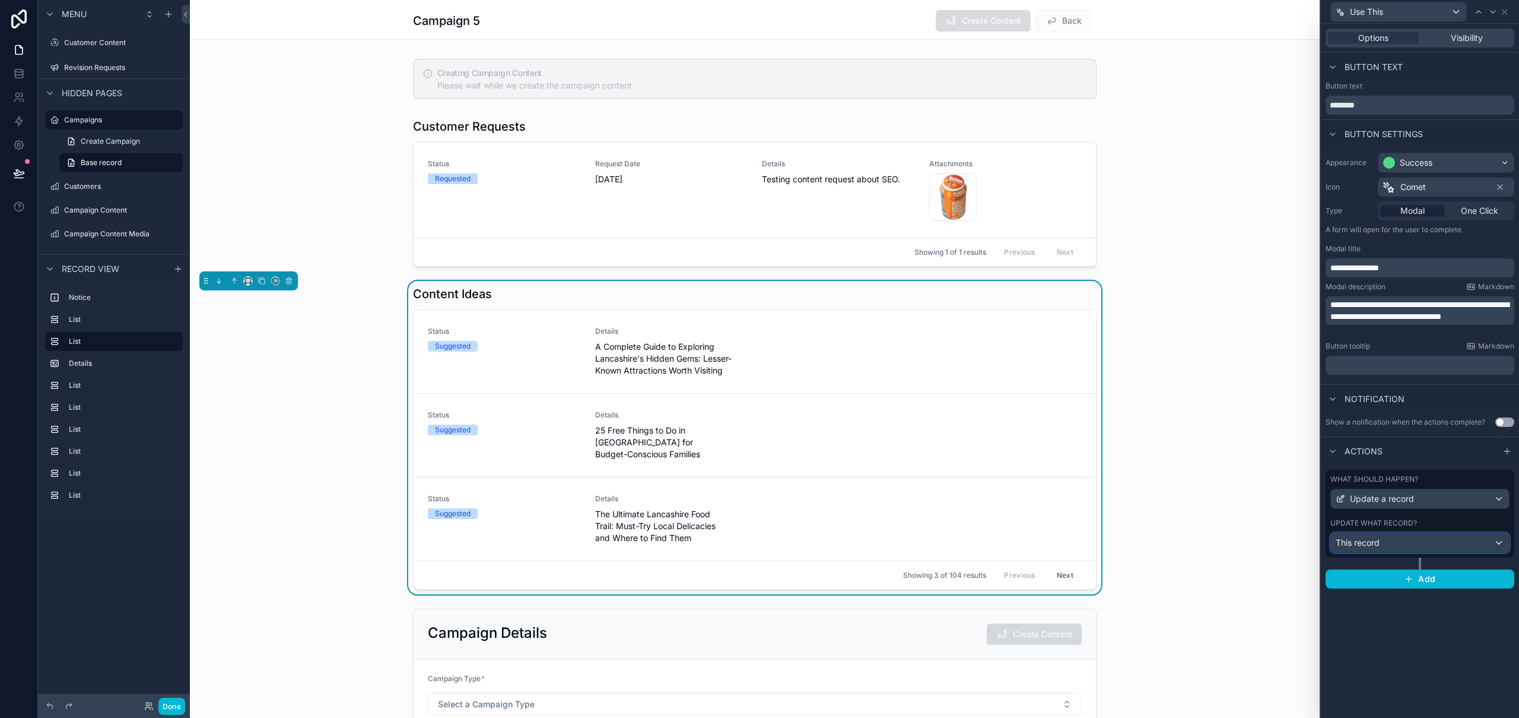
click at [1391, 539] on div "This record" at bounding box center [1420, 542] width 178 height 19
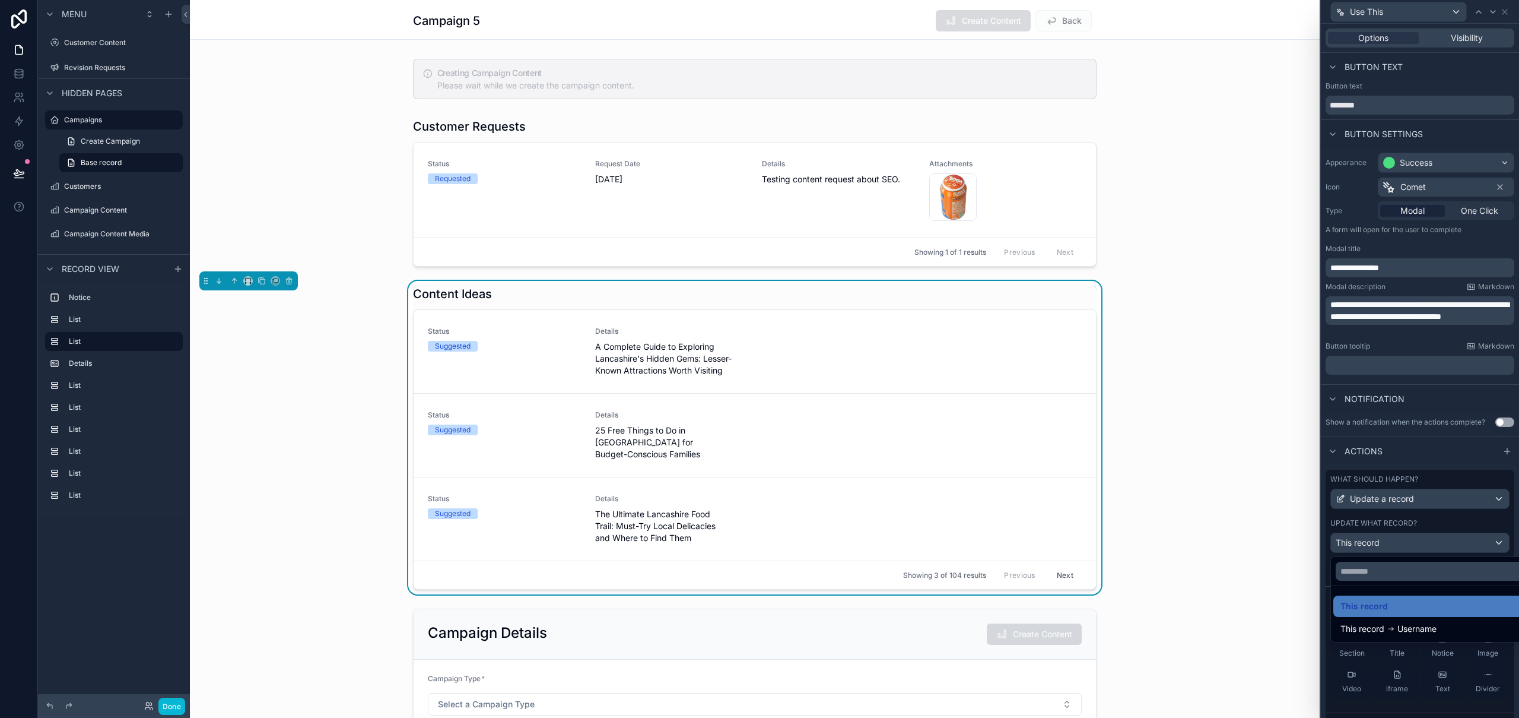
click at [1391, 539] on div at bounding box center [1420, 359] width 198 height 718
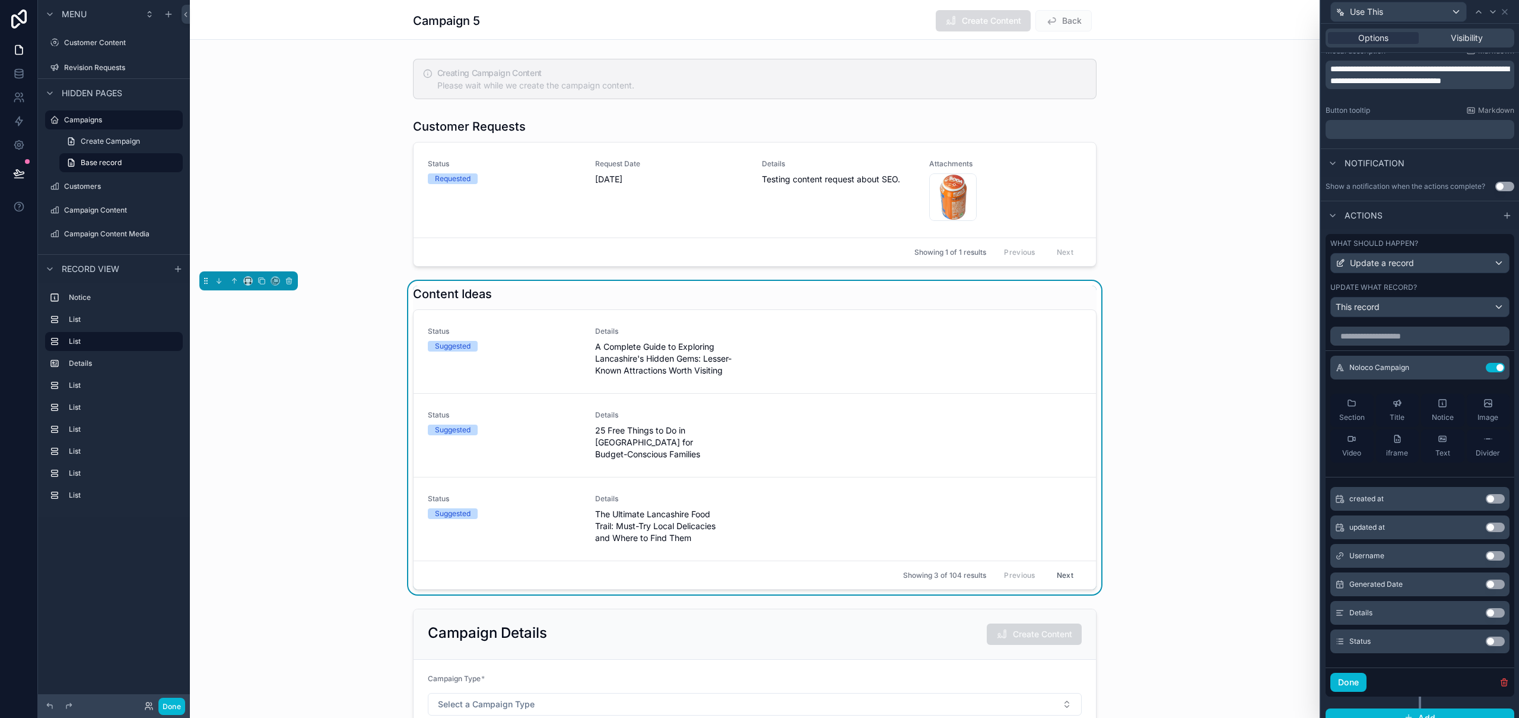
scroll to position [249, 0]
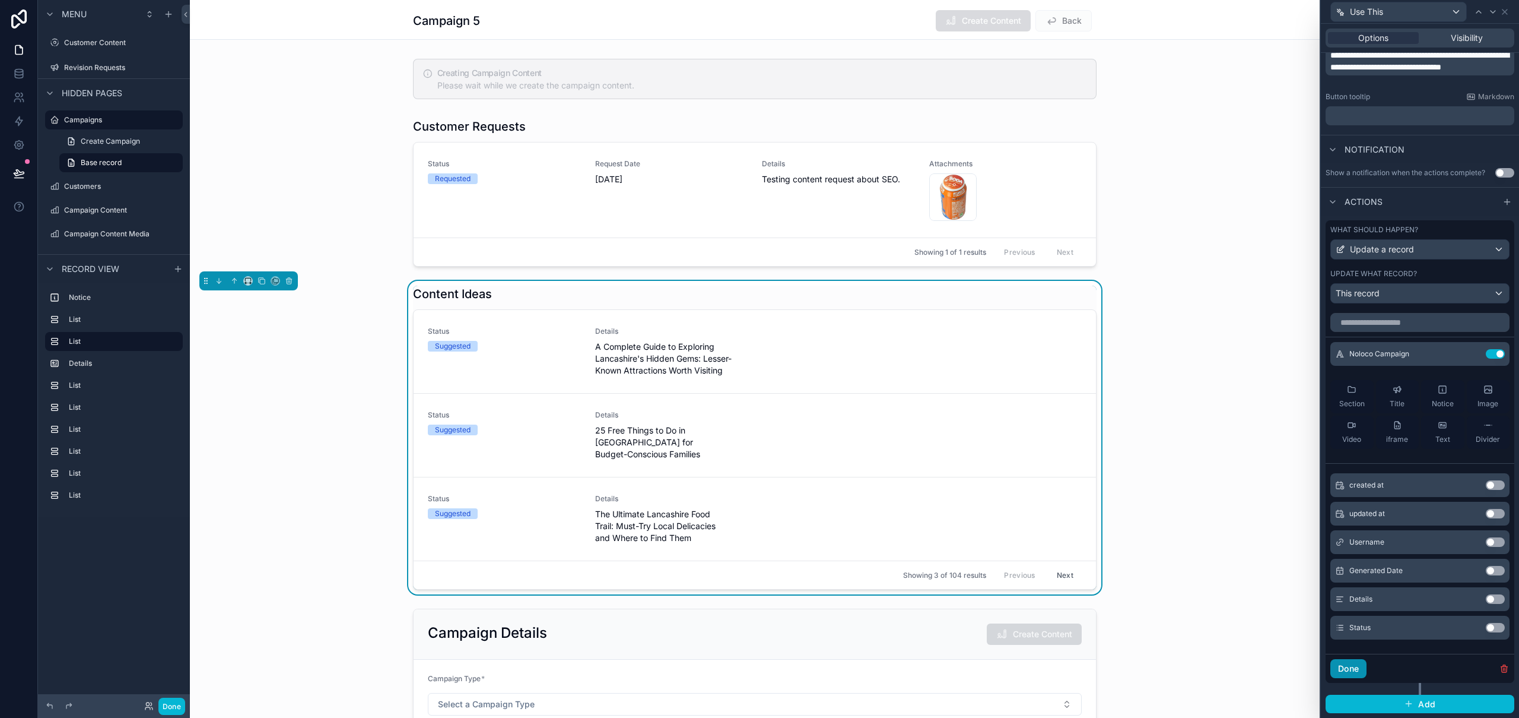
click at [1351, 675] on button "Done" at bounding box center [1349, 668] width 36 height 19
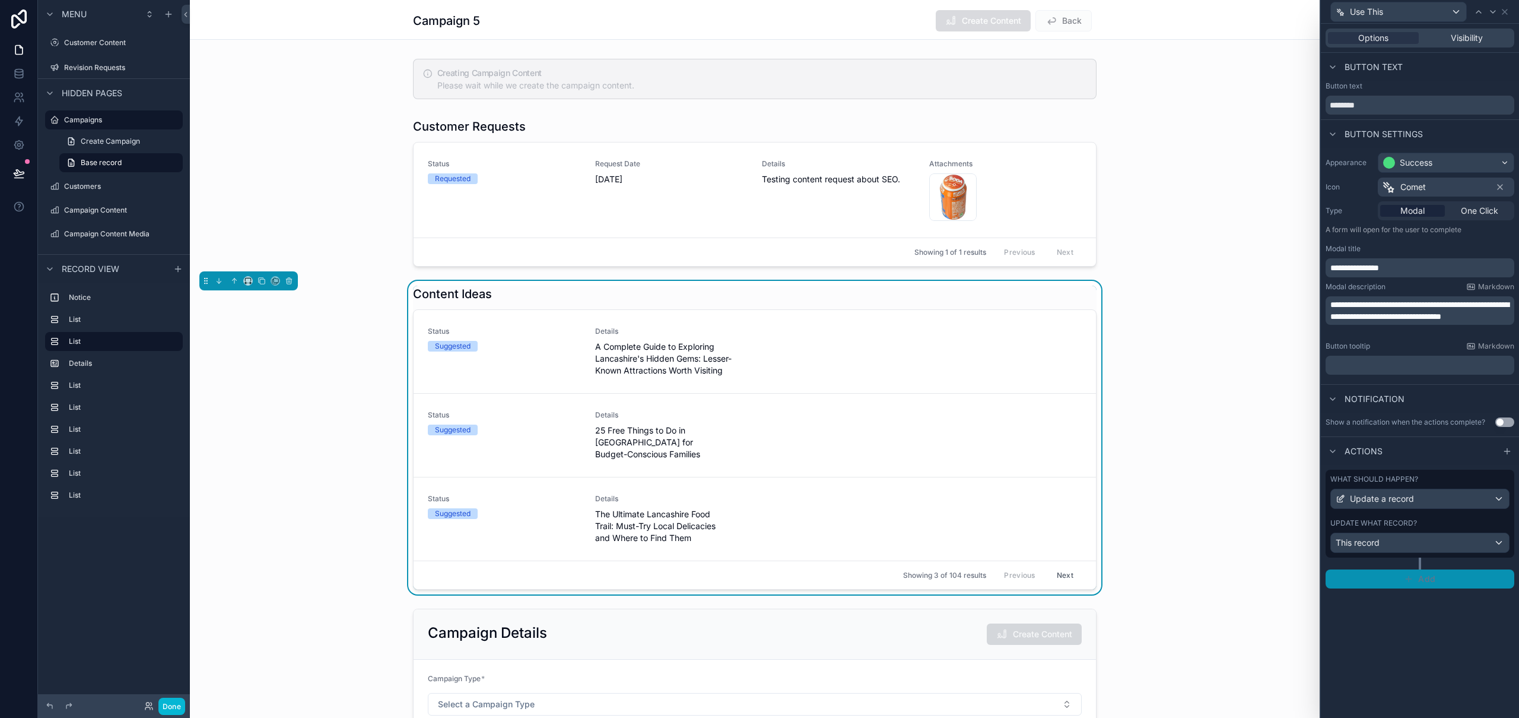
click at [1421, 578] on span "Add" at bounding box center [1427, 578] width 17 height 11
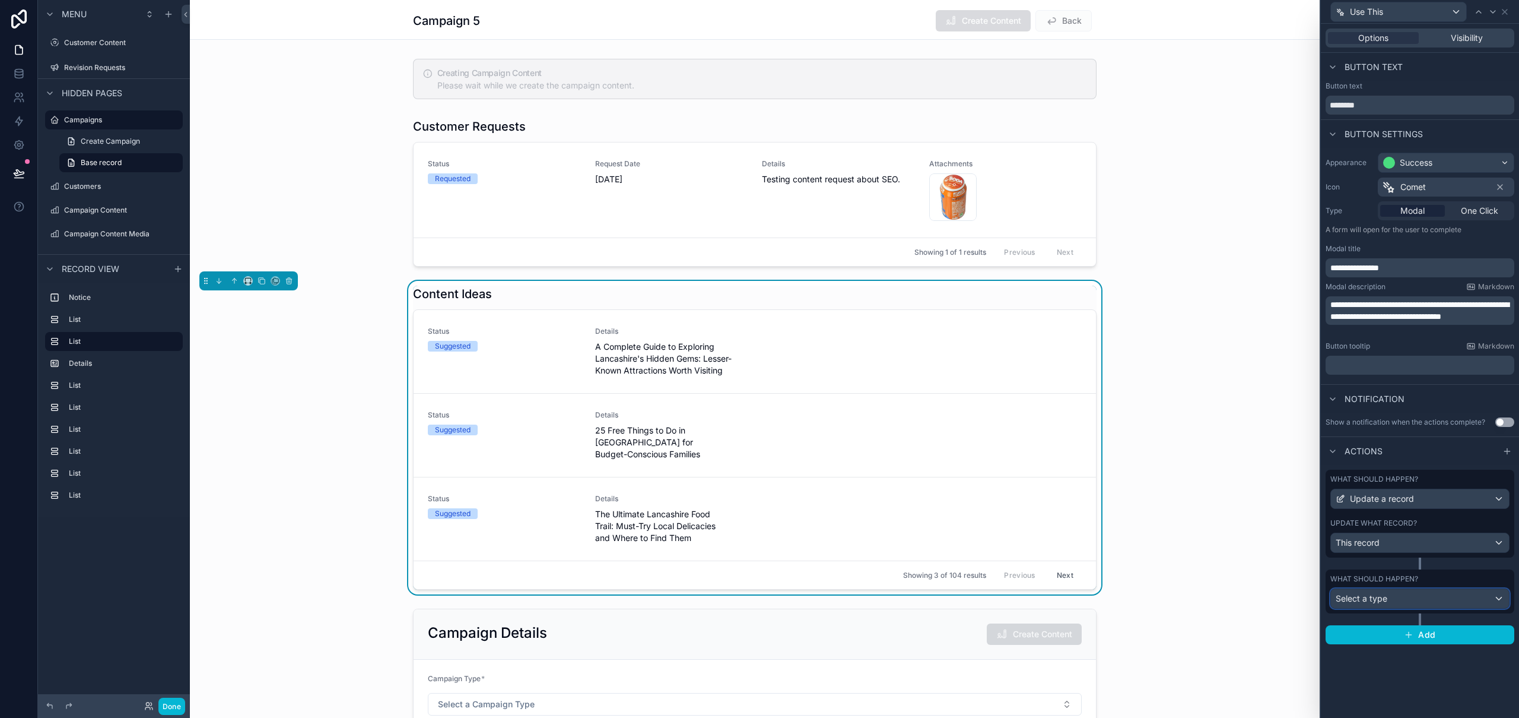
click at [1388, 599] on div "Select a type" at bounding box center [1420, 598] width 178 height 19
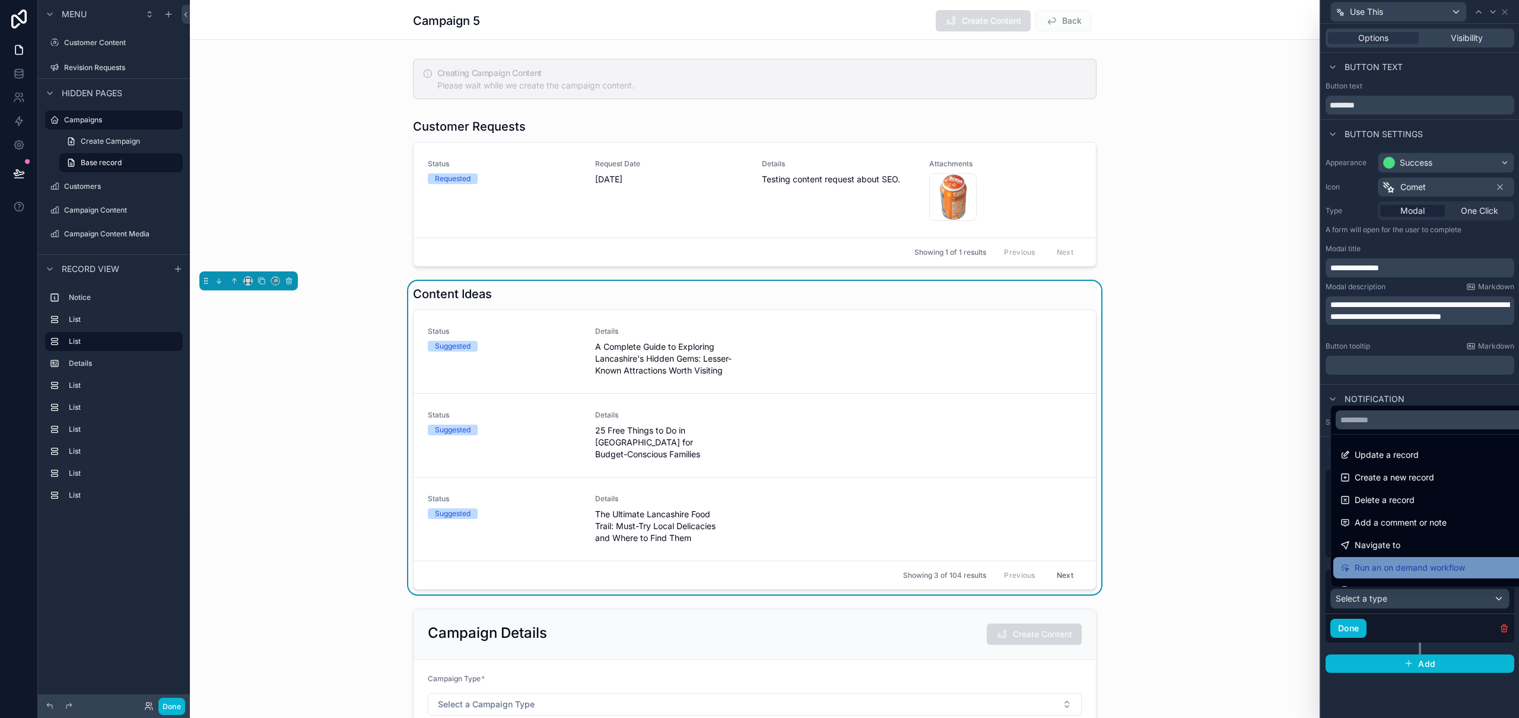
click at [1420, 568] on span "Run an on demand workflow" at bounding box center [1410, 567] width 110 height 14
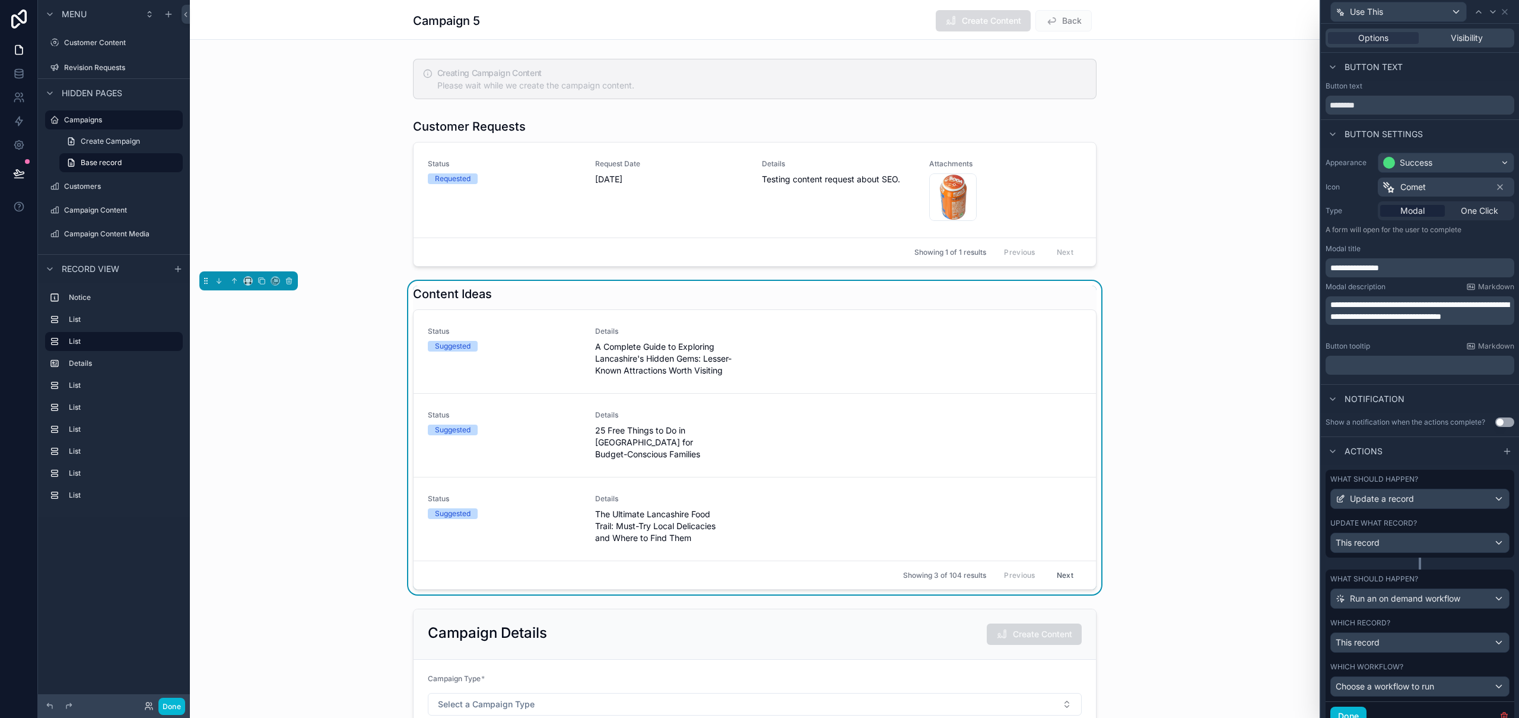
scroll to position [15, 0]
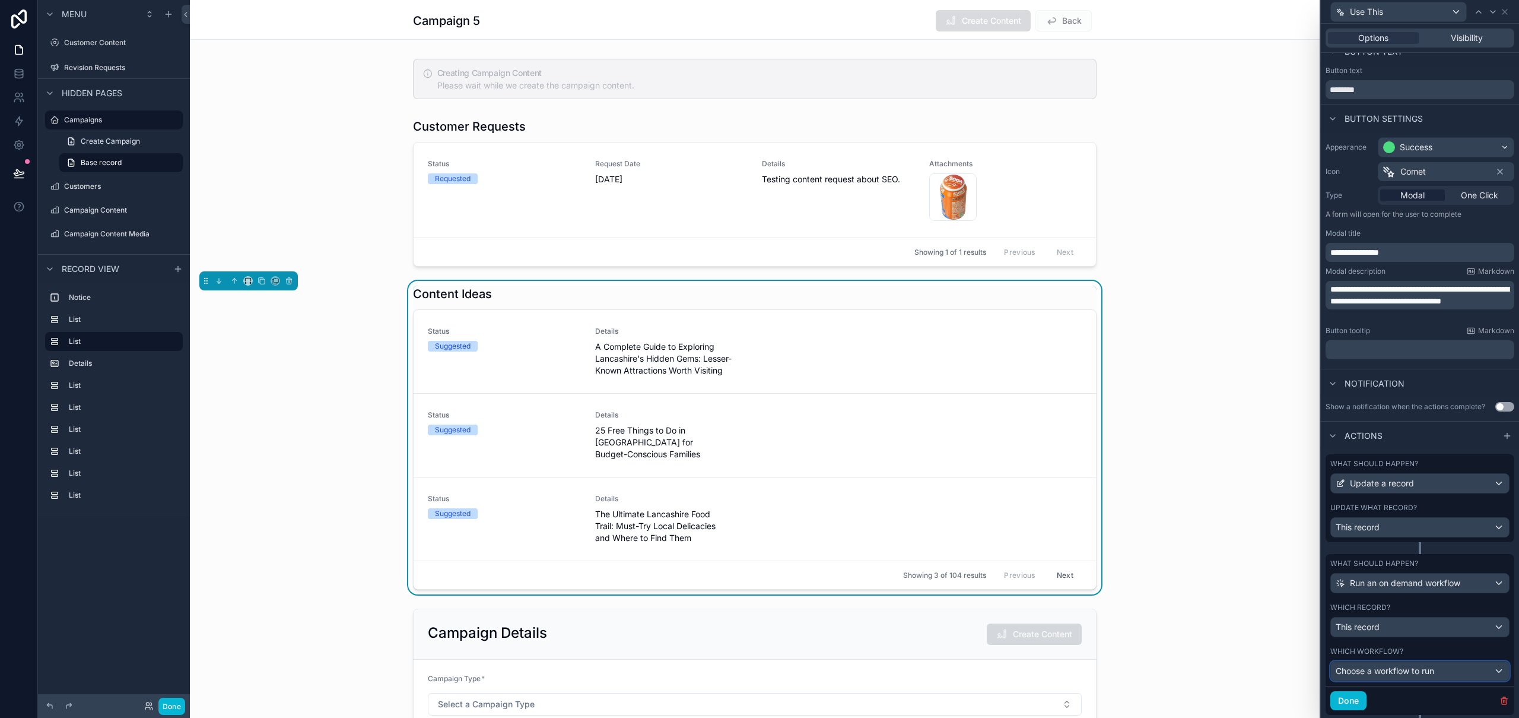
click at [1409, 671] on span "Choose a workflow to run" at bounding box center [1385, 670] width 99 height 10
click at [1398, 640] on span "Use content idea" at bounding box center [1374, 646] width 66 height 14
click at [1356, 706] on button "Done" at bounding box center [1349, 700] width 36 height 19
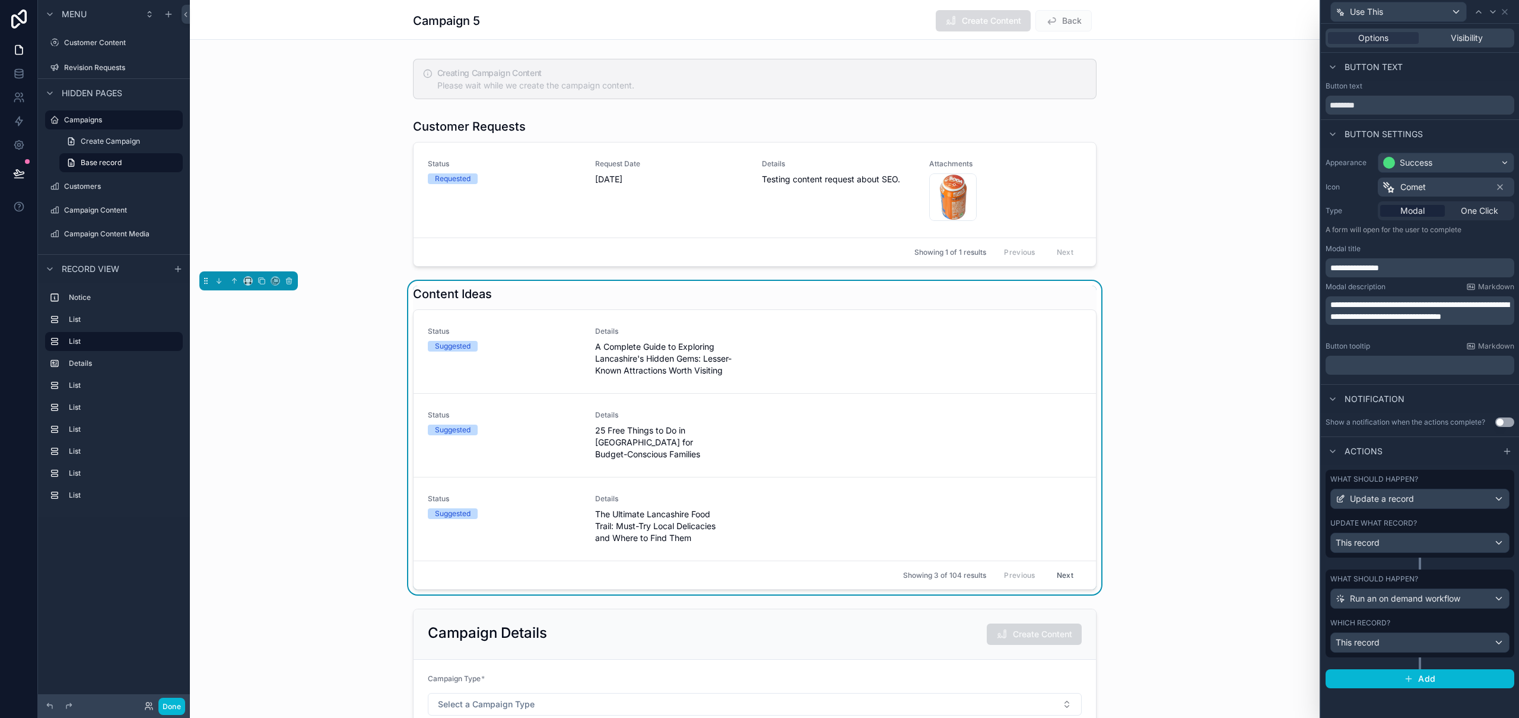
scroll to position [0, 0]
drag, startPoint x: 172, startPoint y: 703, endPoint x: 137, endPoint y: 502, distance: 204.2
click at [172, 704] on button "Done" at bounding box center [171, 705] width 27 height 17
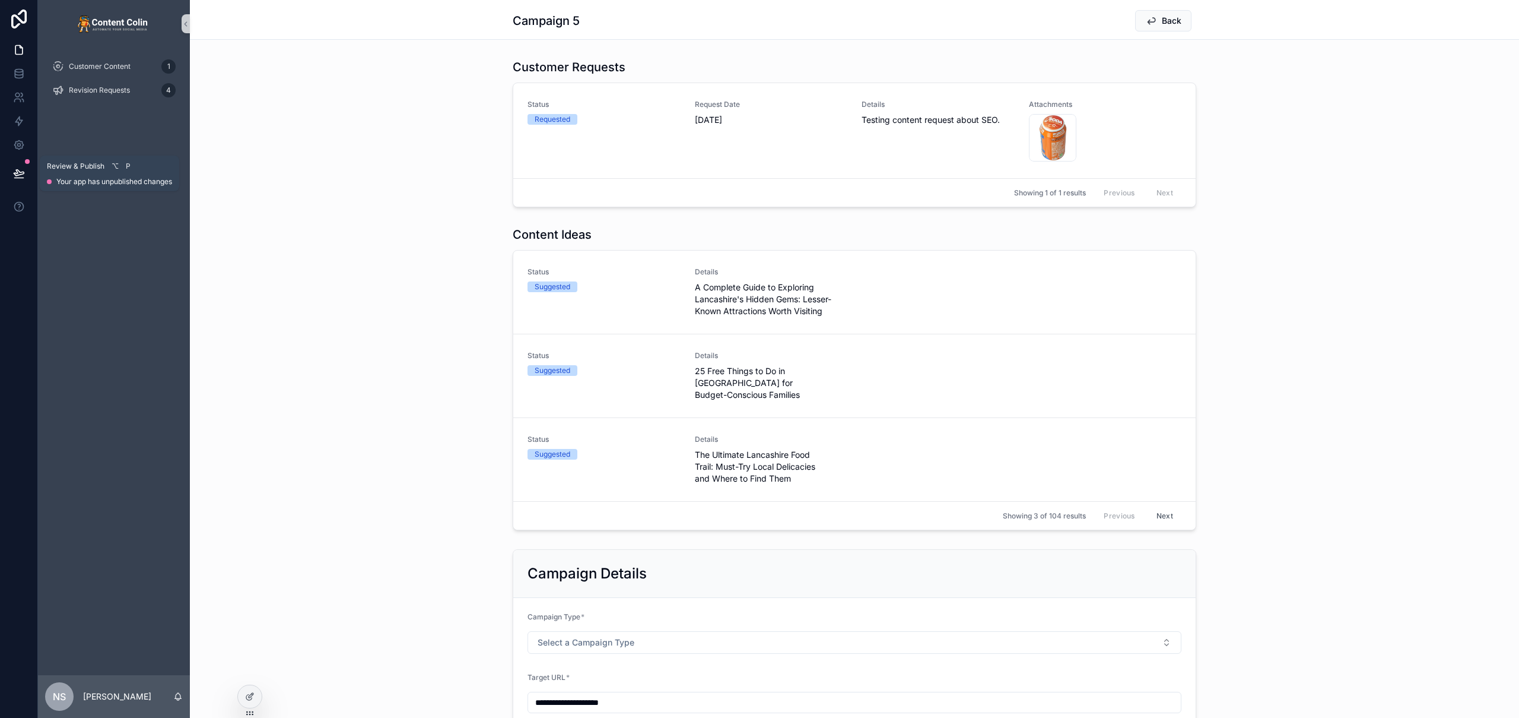
click at [18, 170] on icon at bounding box center [19, 173] width 12 height 12
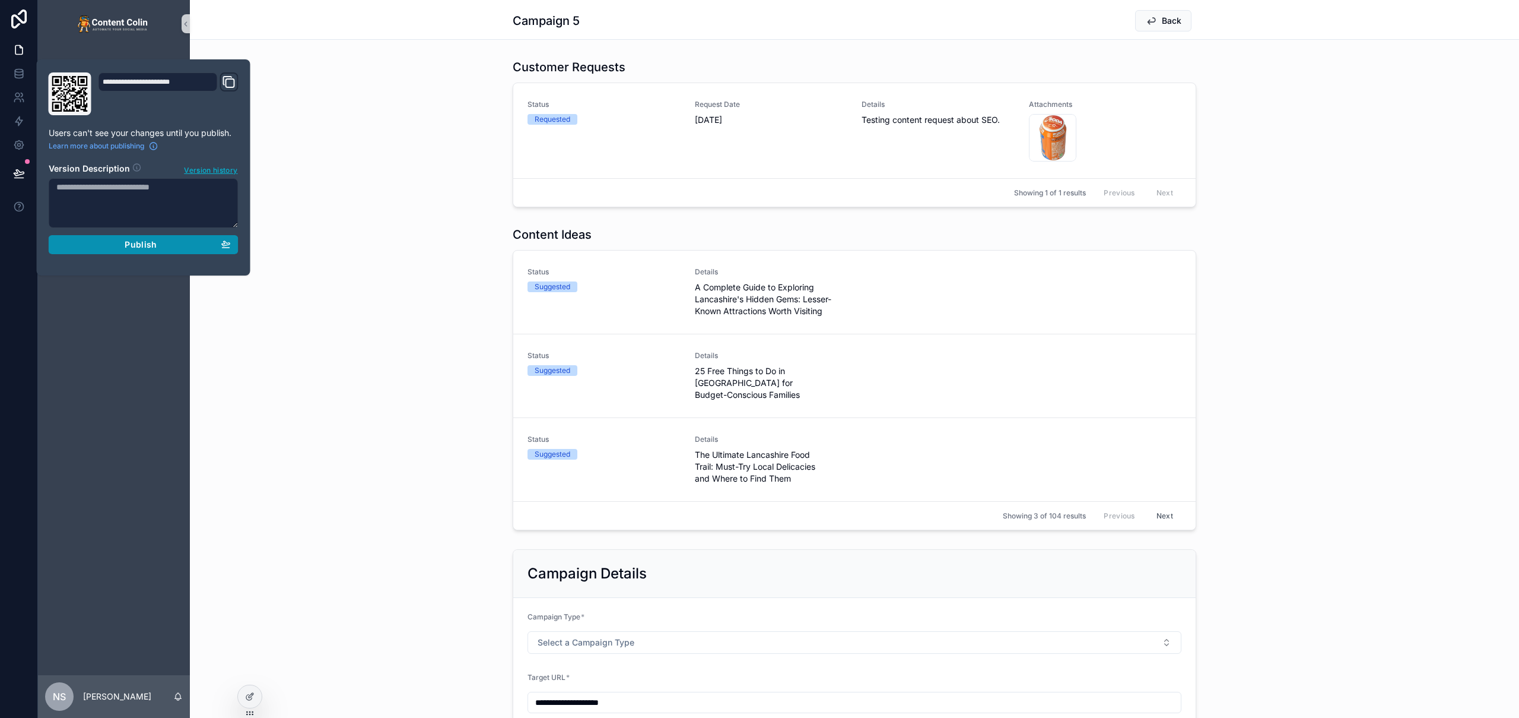
click at [140, 244] on span "Publish" at bounding box center [141, 244] width 32 height 11
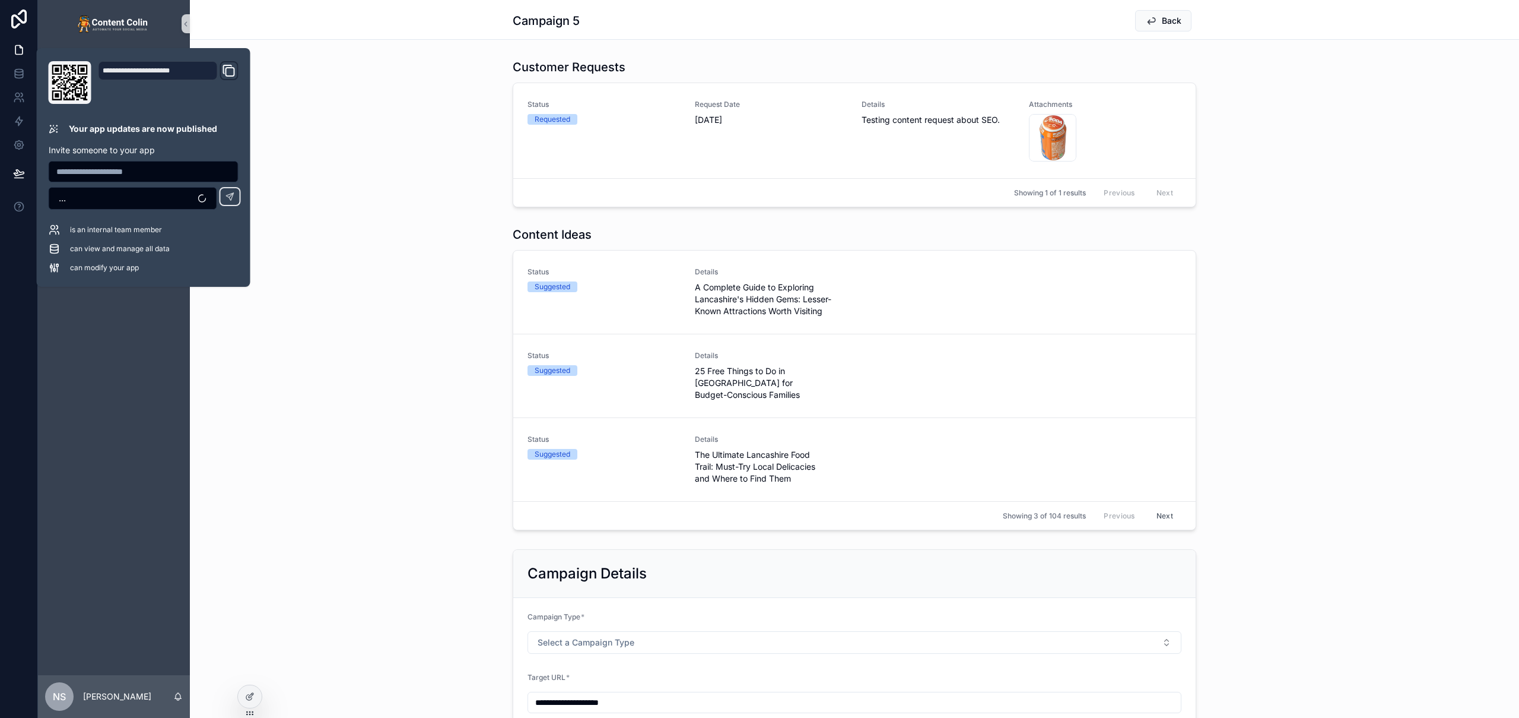
click at [1330, 195] on div "Customer Requests Status Requested Request Date 12th August 2025 Details Testin…" at bounding box center [855, 133] width 1330 height 158
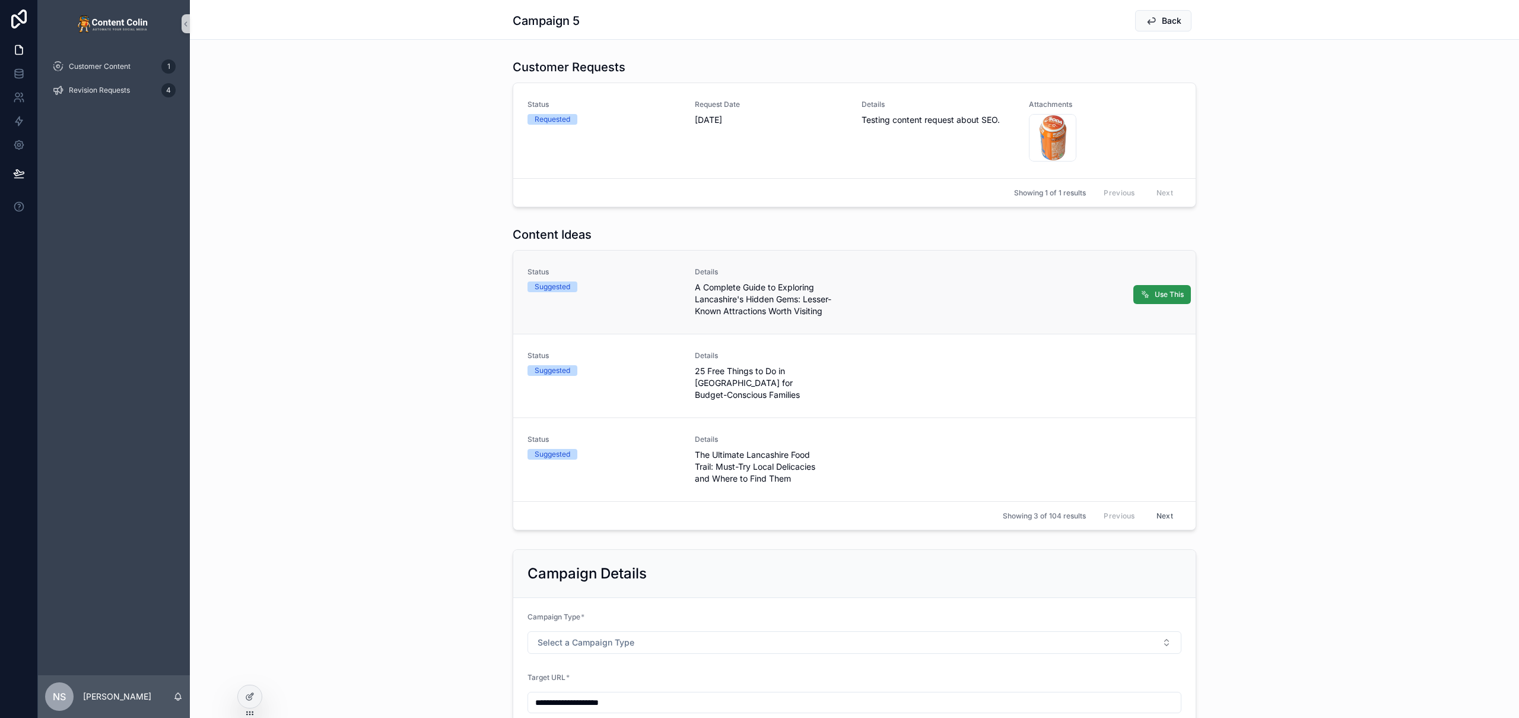
click at [1164, 294] on span "Use This" at bounding box center [1169, 294] width 29 height 9
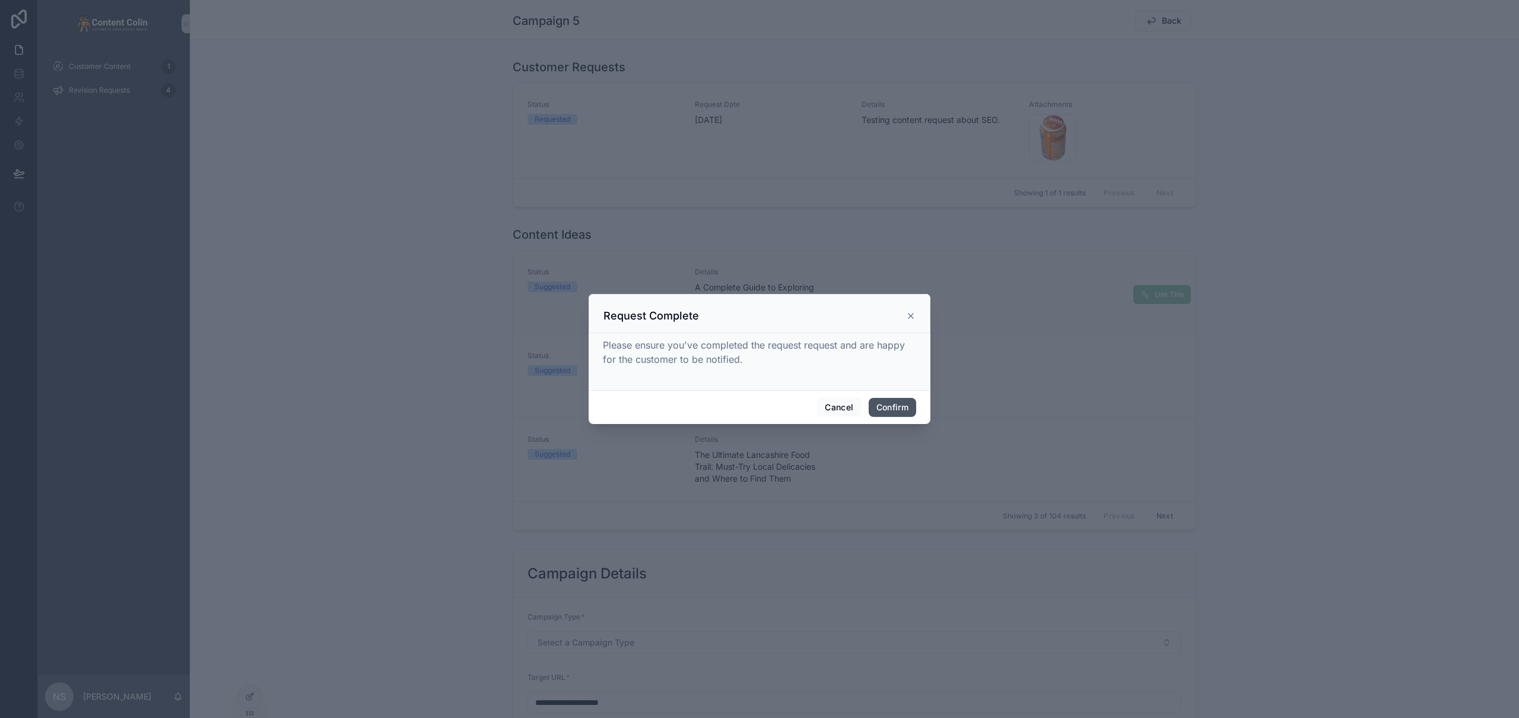
click at [904, 410] on button "Confirm" at bounding box center [892, 407] width 47 height 19
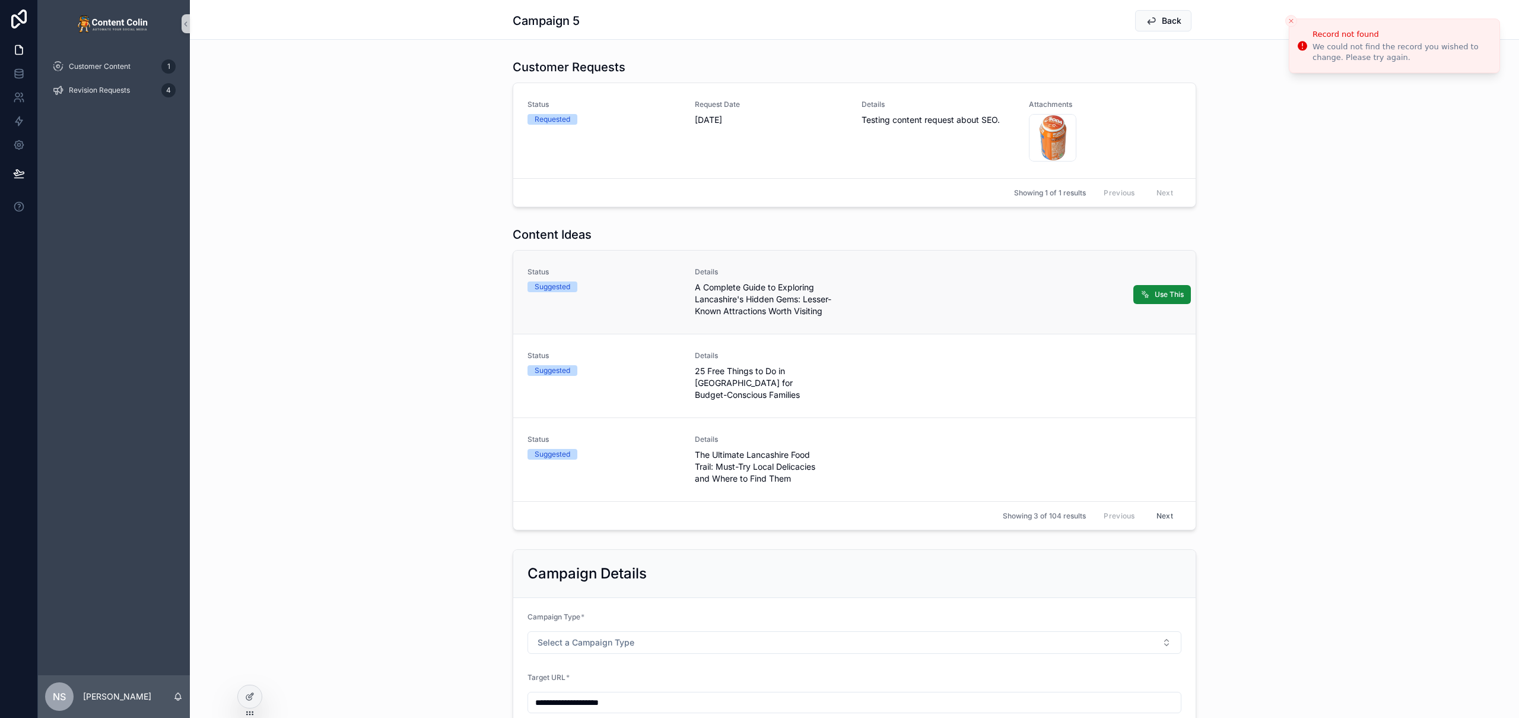
click at [1293, 21] on icon "Close toast" at bounding box center [1291, 20] width 7 height 7
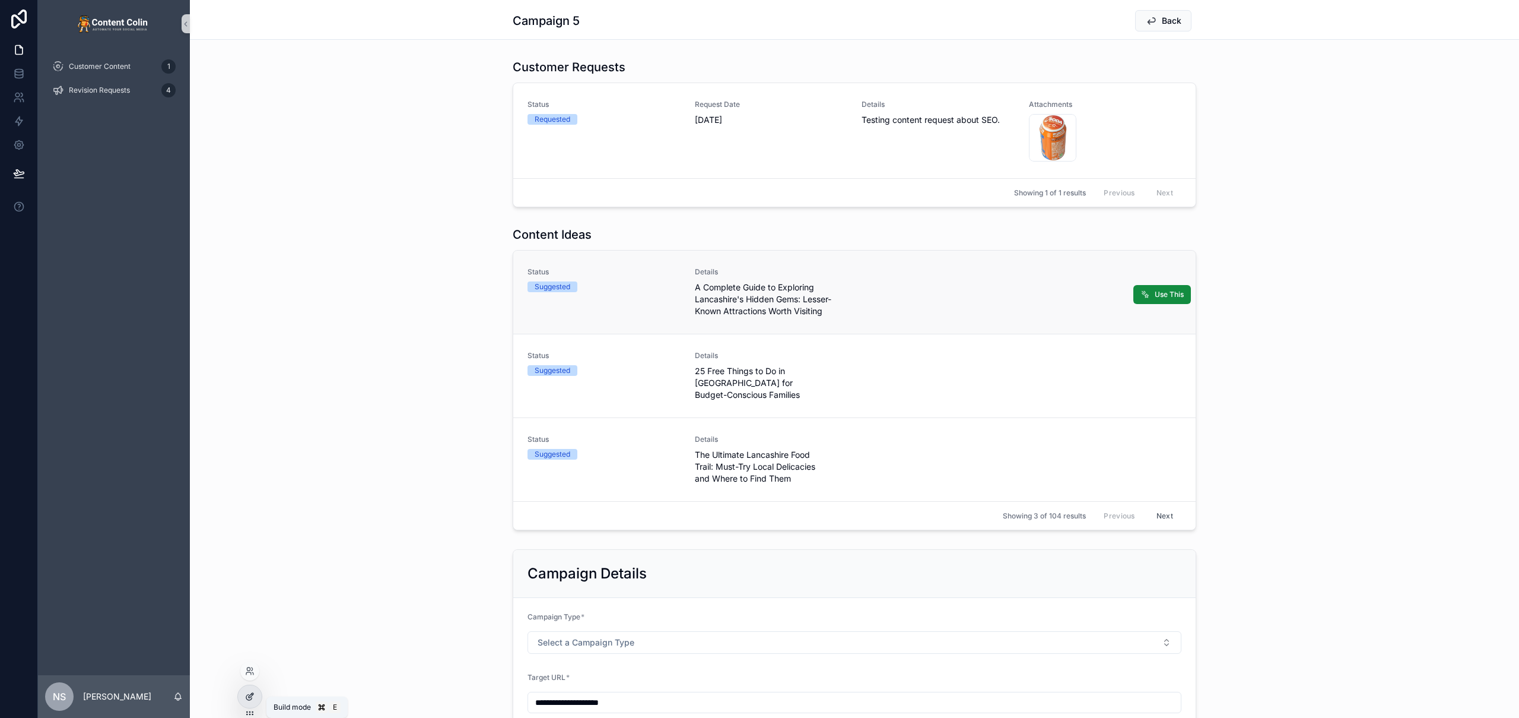
click at [249, 696] on icon at bounding box center [251, 695] width 5 height 5
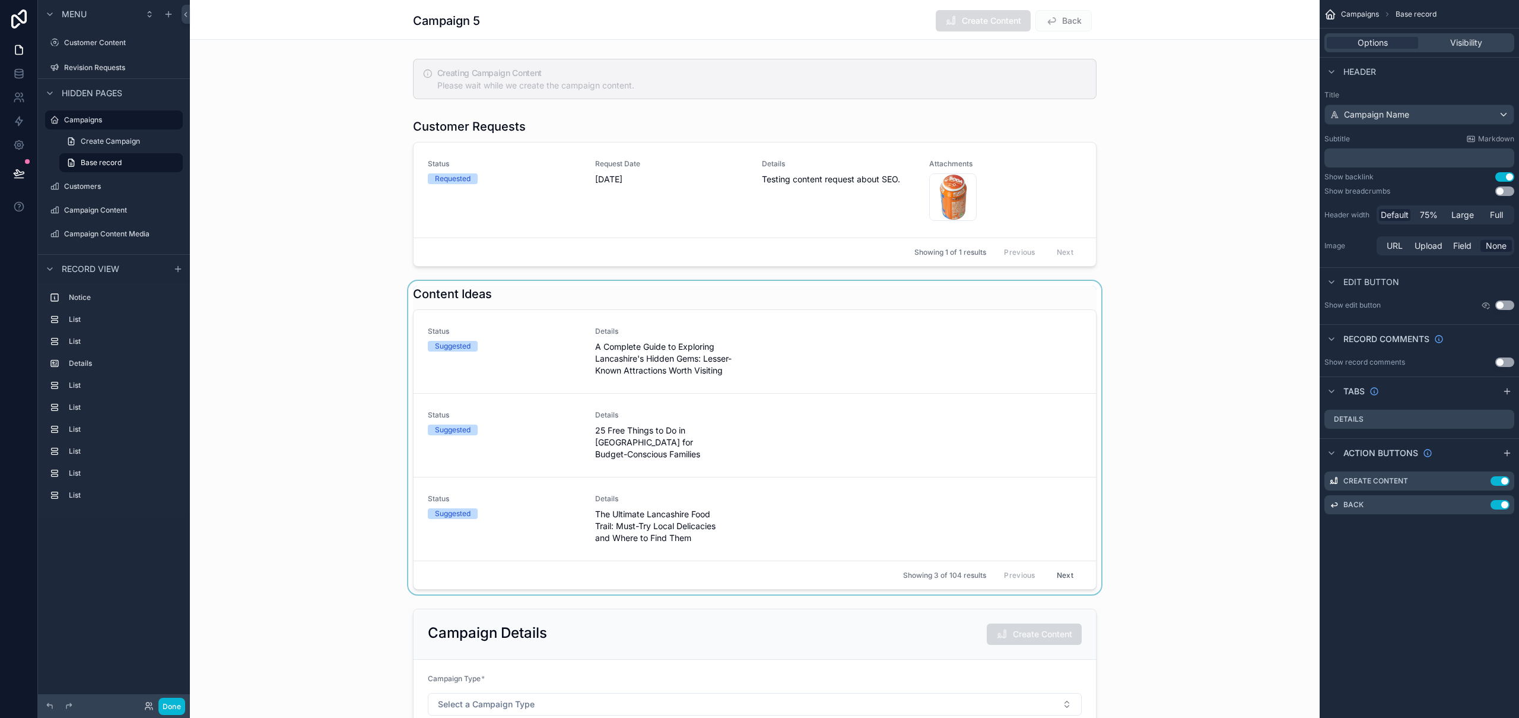
click at [931, 367] on div "scrollable content" at bounding box center [755, 437] width 1130 height 313
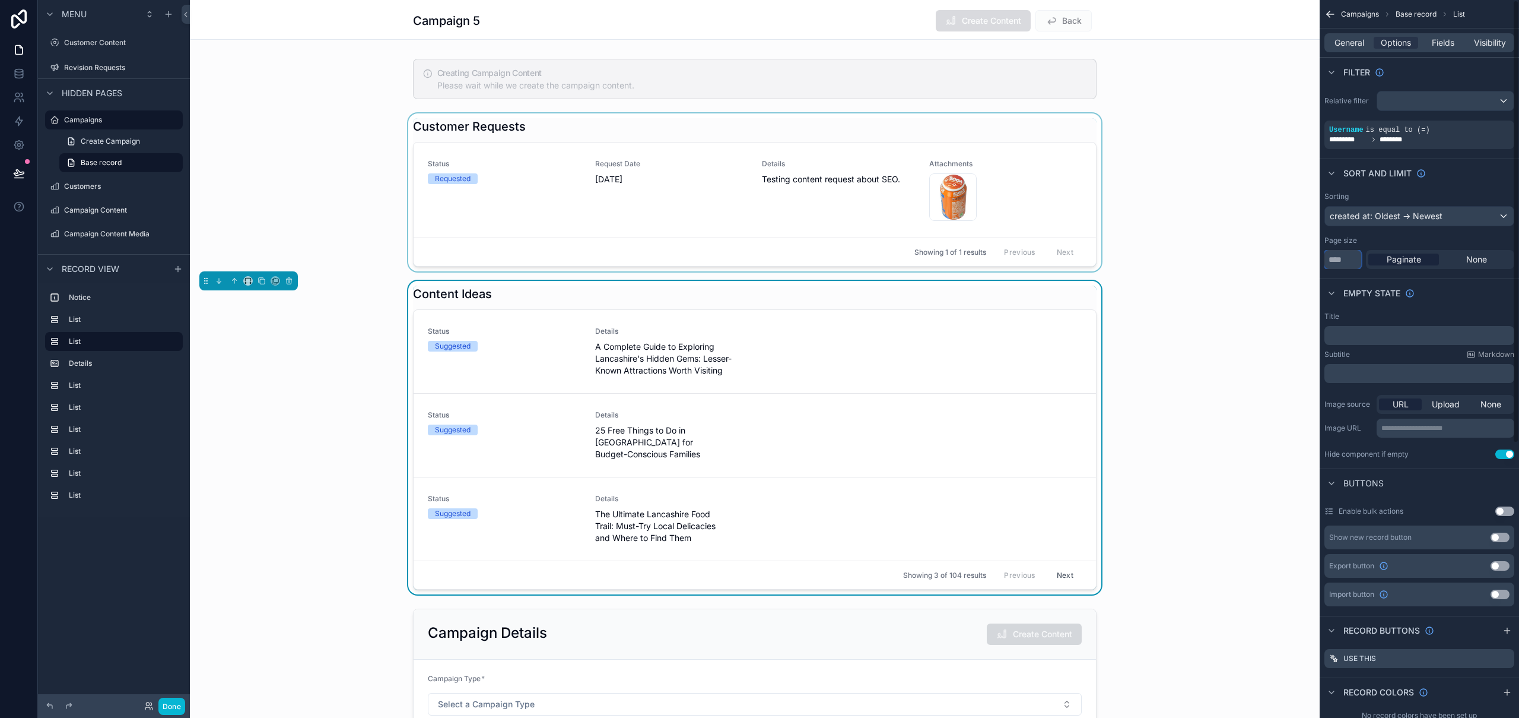
drag, startPoint x: 1341, startPoint y: 259, endPoint x: 1302, endPoint y: 261, distance: 39.2
click at [1302, 261] on div "**********" at bounding box center [855, 359] width 1330 height 718
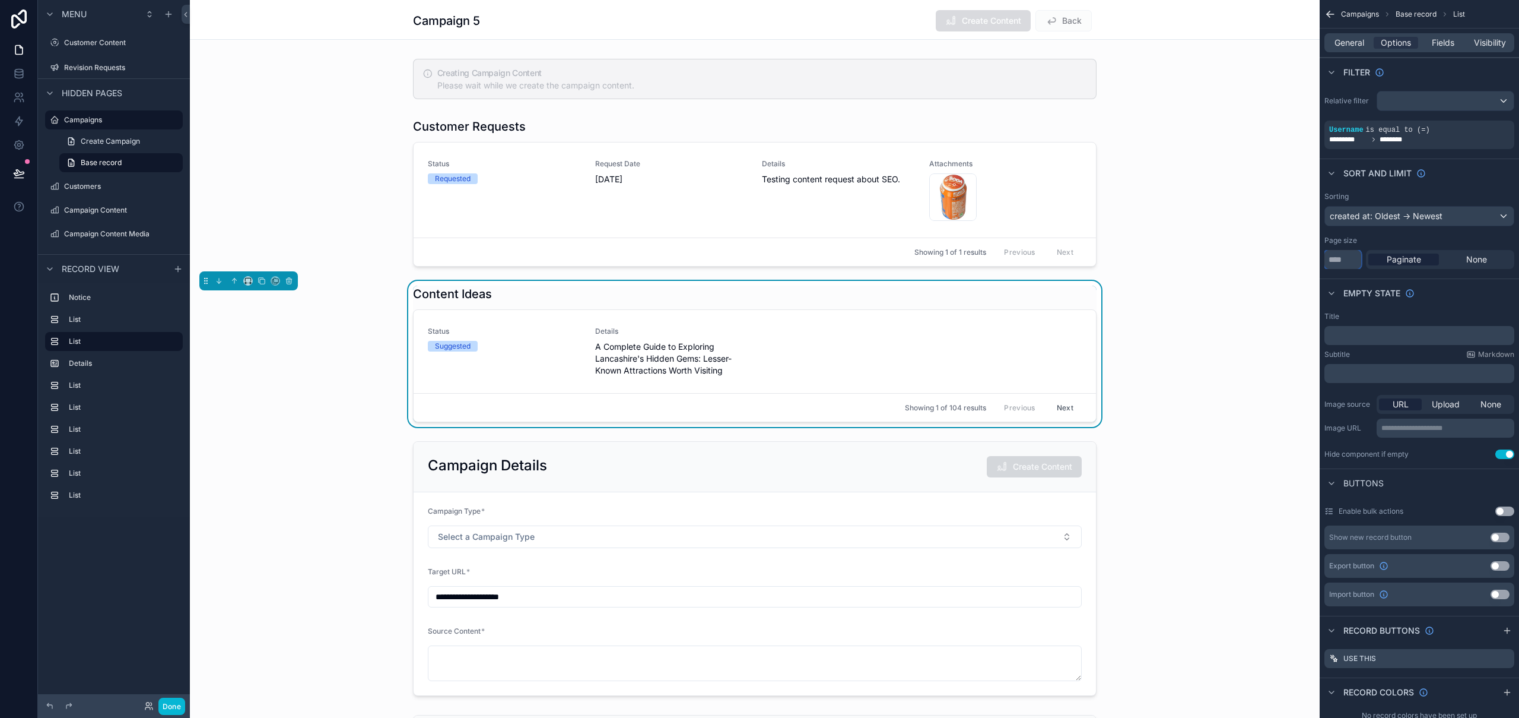
drag, startPoint x: 1340, startPoint y: 259, endPoint x: 1319, endPoint y: 258, distance: 20.2
click at [1319, 258] on div "**********" at bounding box center [855, 359] width 1330 height 718
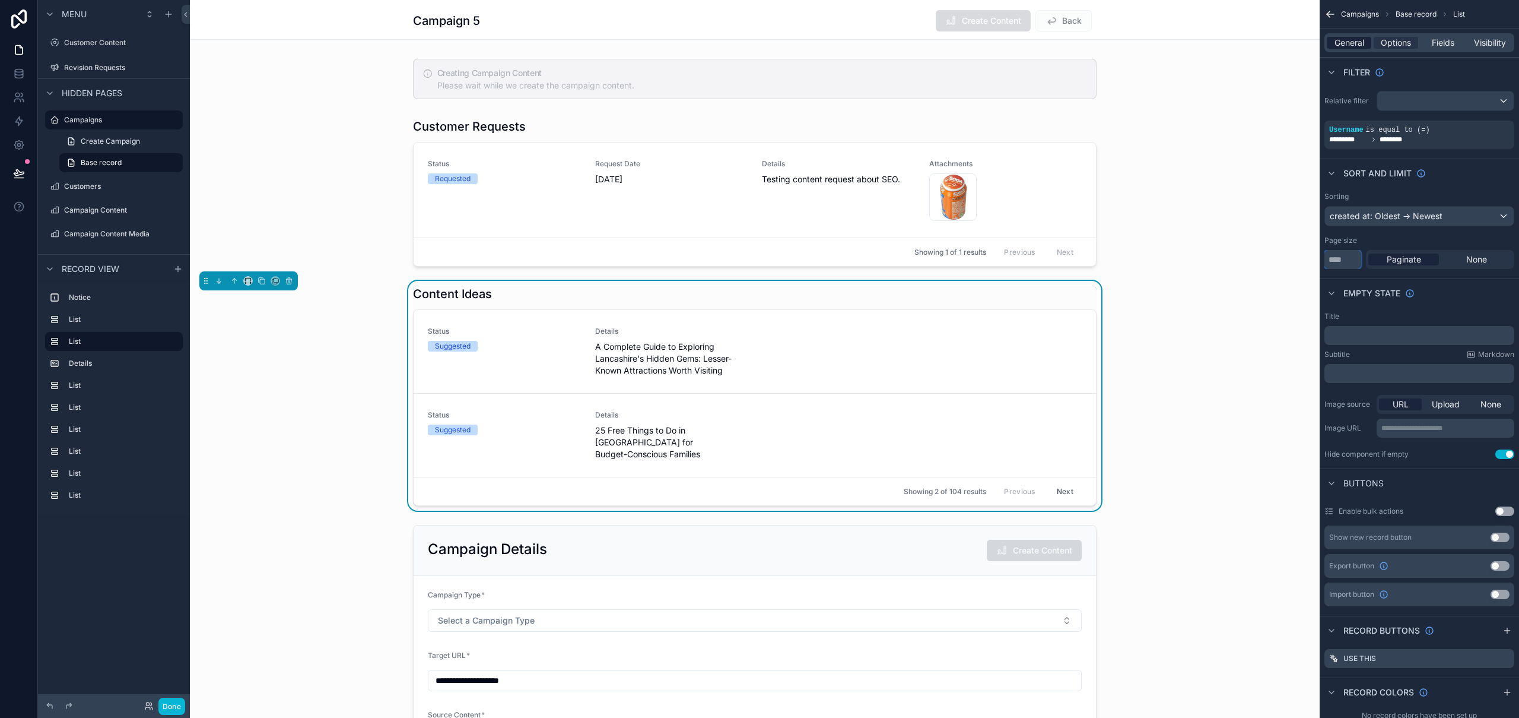
type input "*"
click at [1357, 44] on span "General" at bounding box center [1350, 43] width 30 height 12
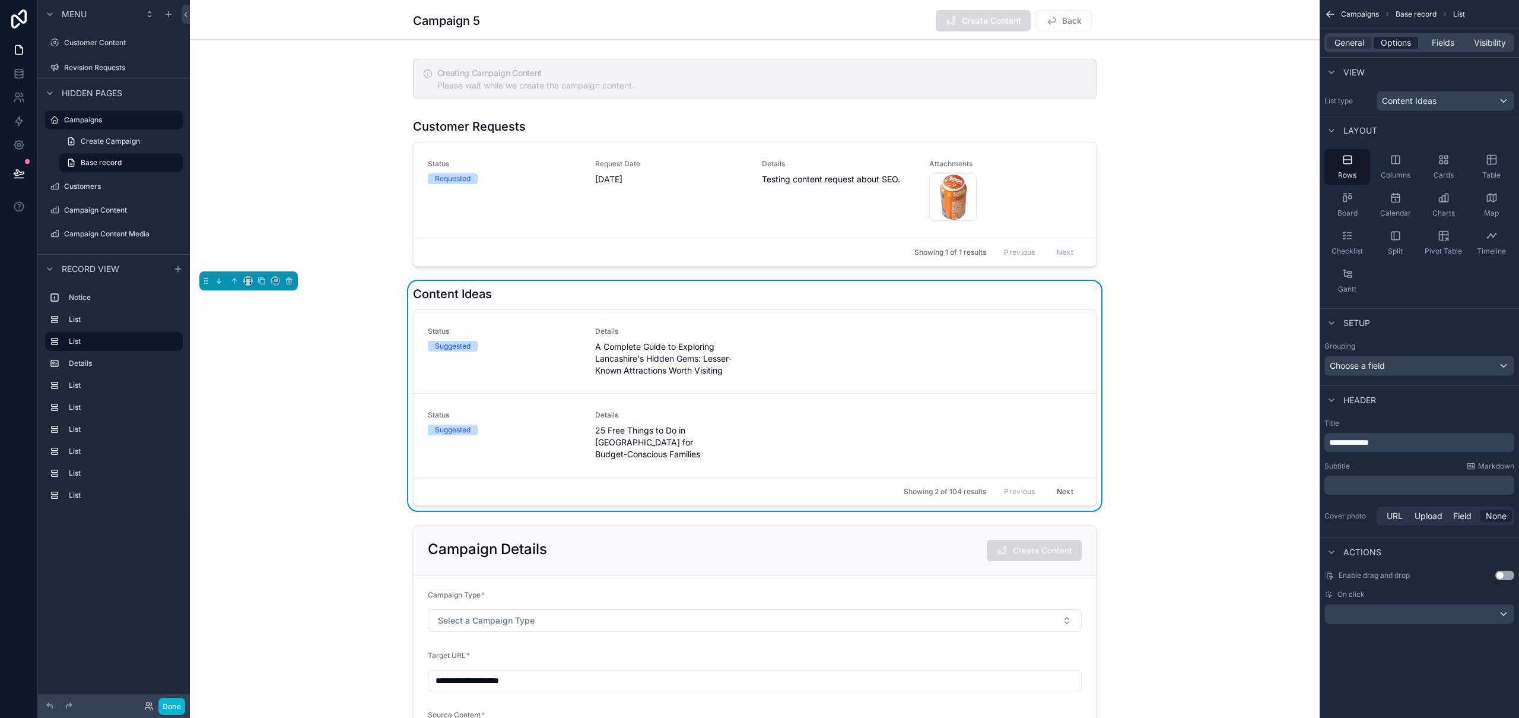
click at [1388, 43] on span "Options" at bounding box center [1396, 43] width 30 height 12
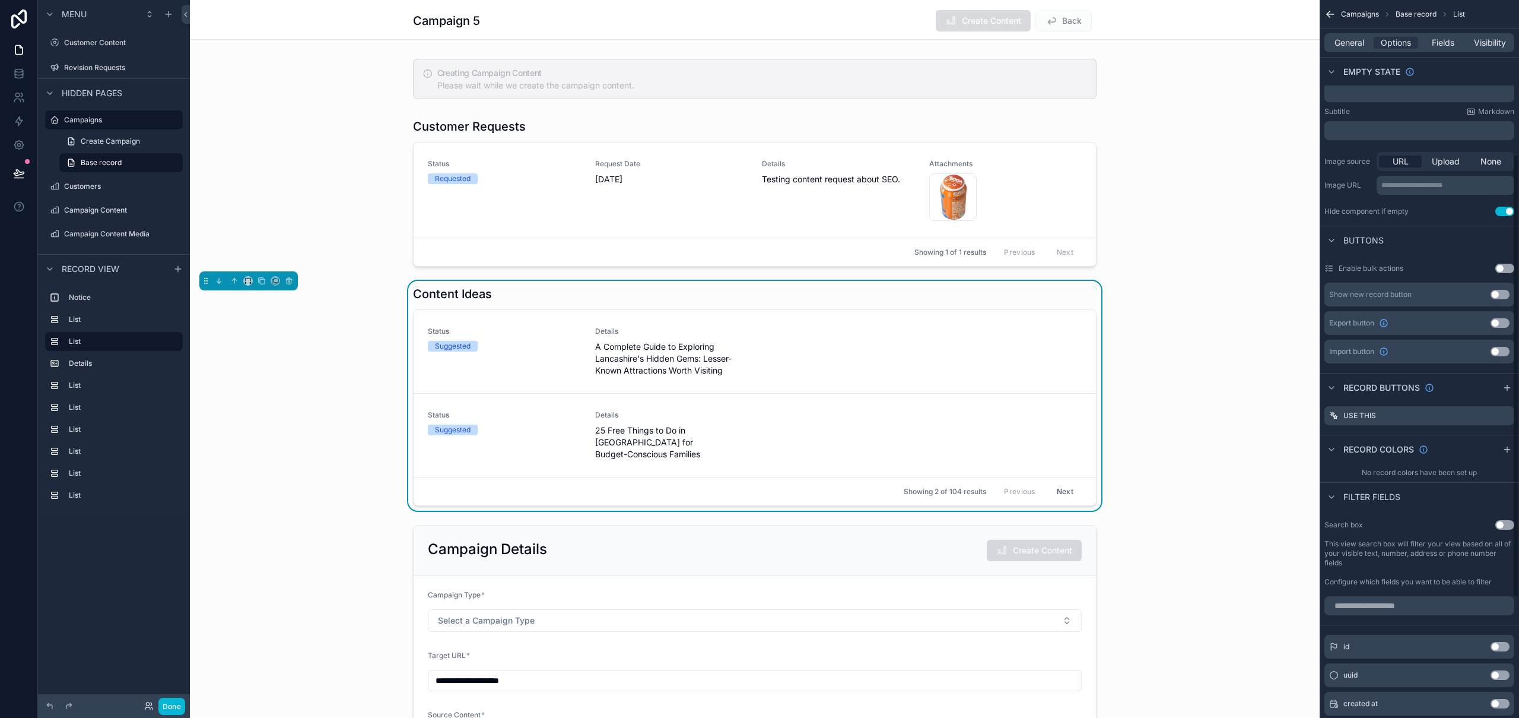
scroll to position [250, 0]
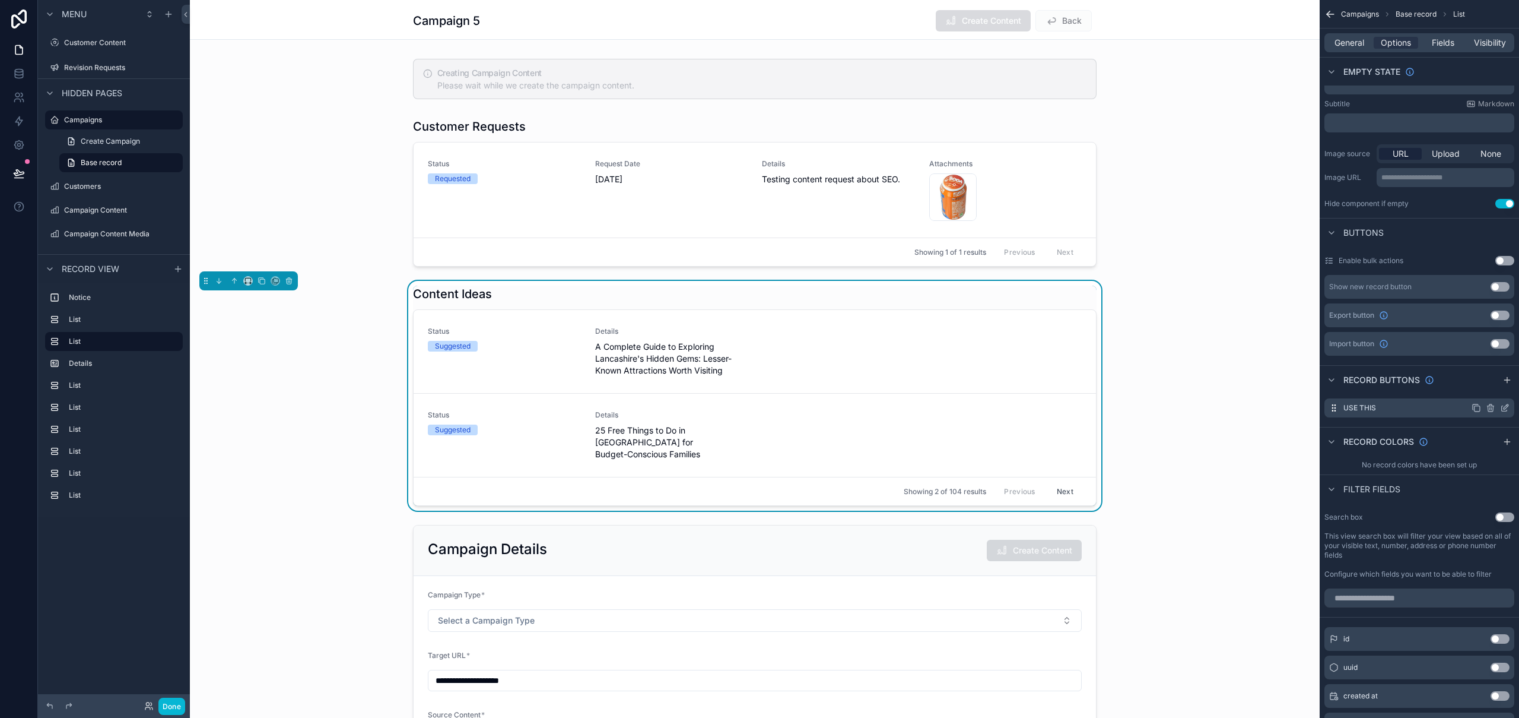
click at [1503, 409] on icon "scrollable content" at bounding box center [1504, 407] width 9 height 9
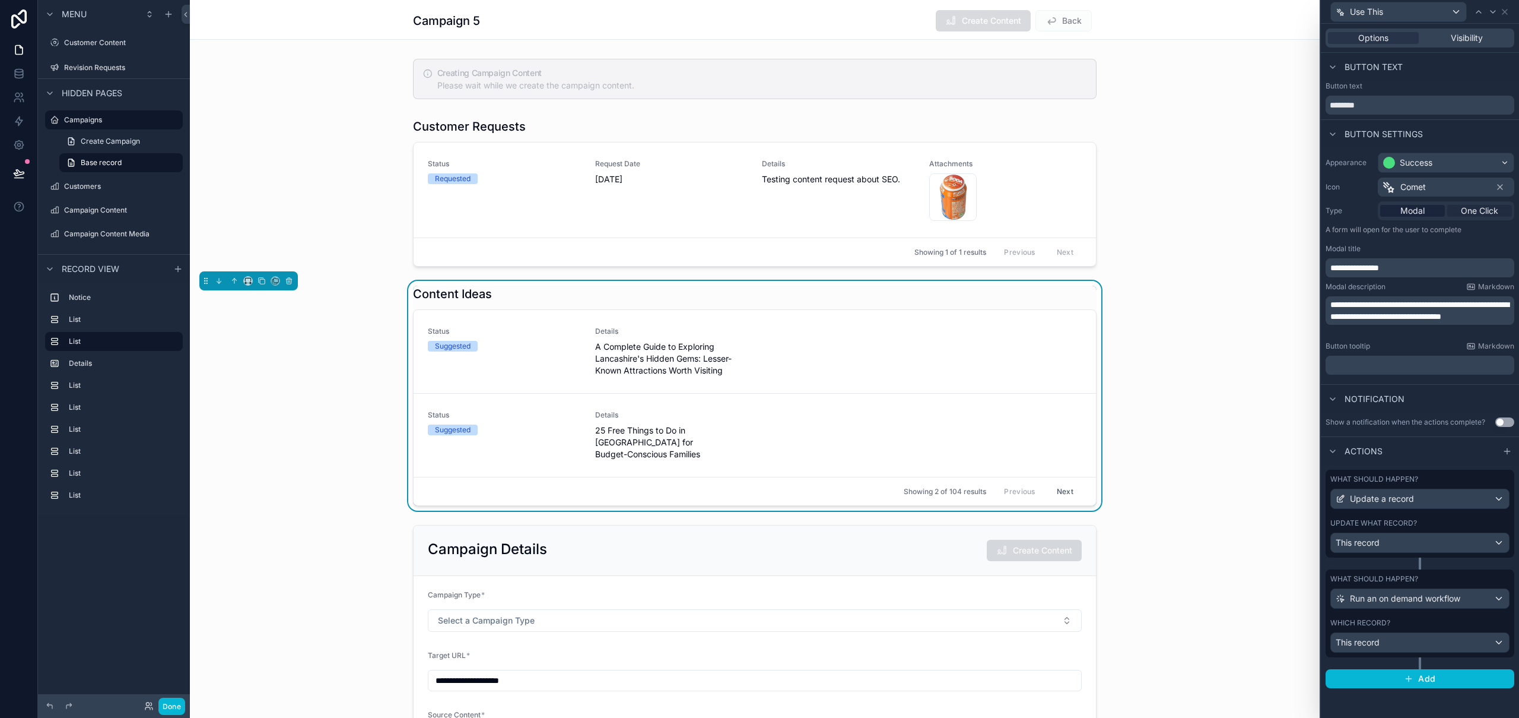
click at [1474, 208] on span "One Click" at bounding box center [1479, 211] width 37 height 12
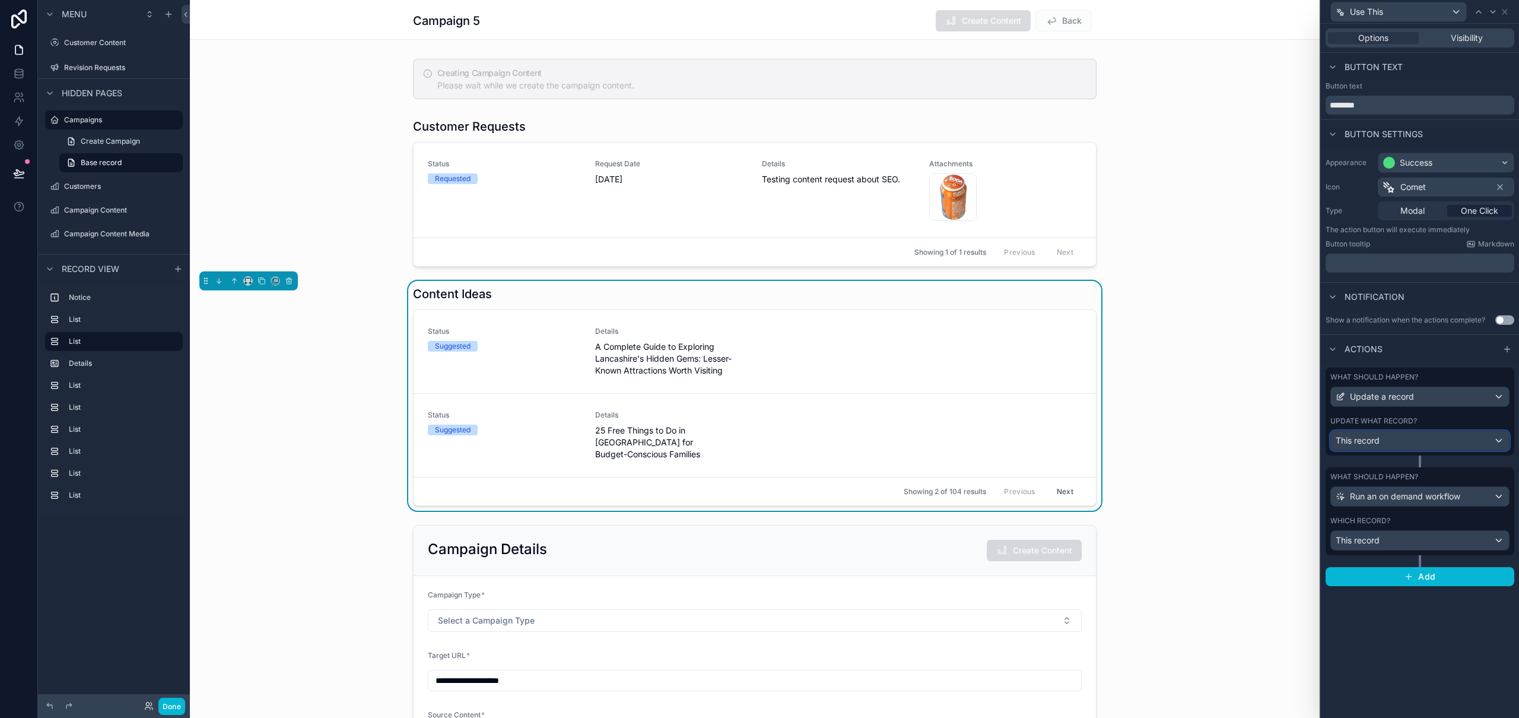
click at [1378, 434] on span "This record" at bounding box center [1358, 440] width 44 height 12
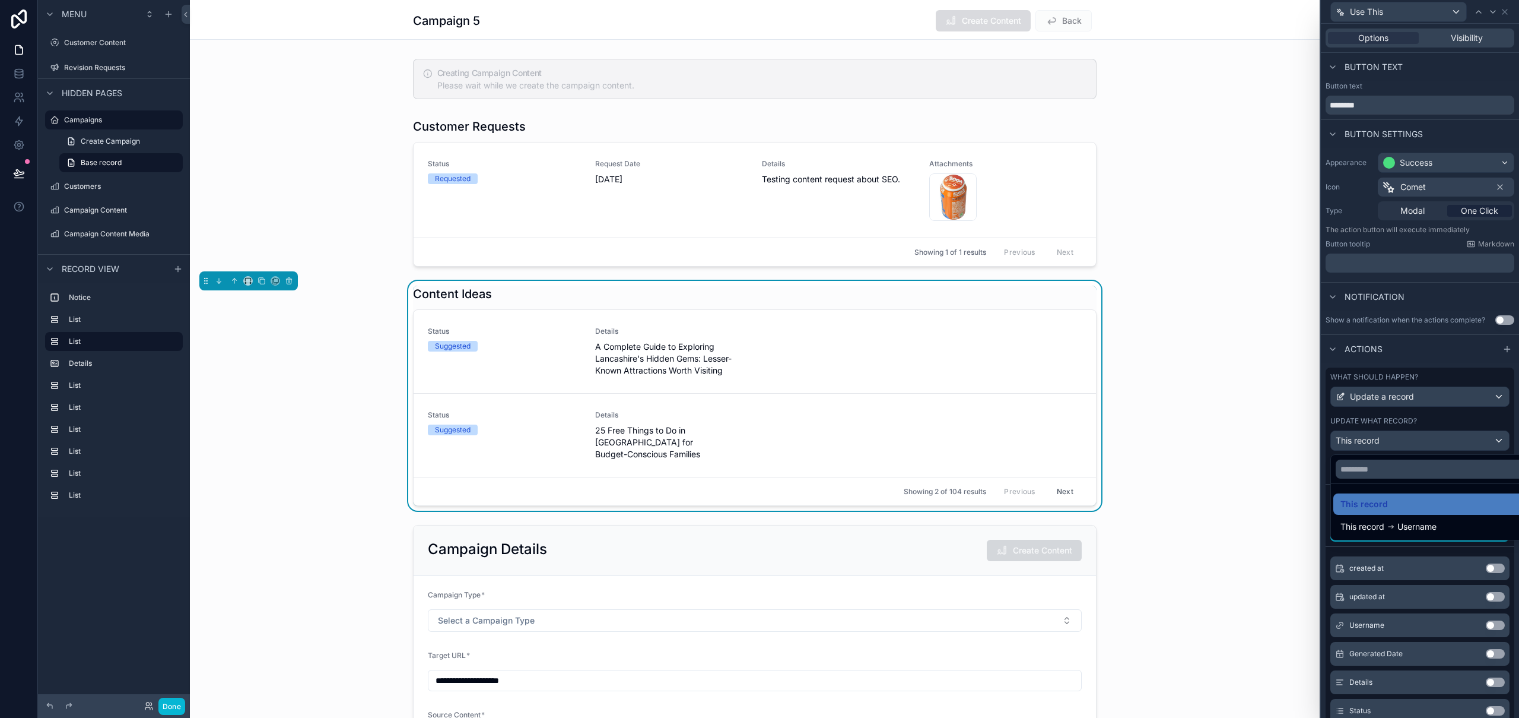
click at [1379, 437] on div at bounding box center [1420, 359] width 198 height 718
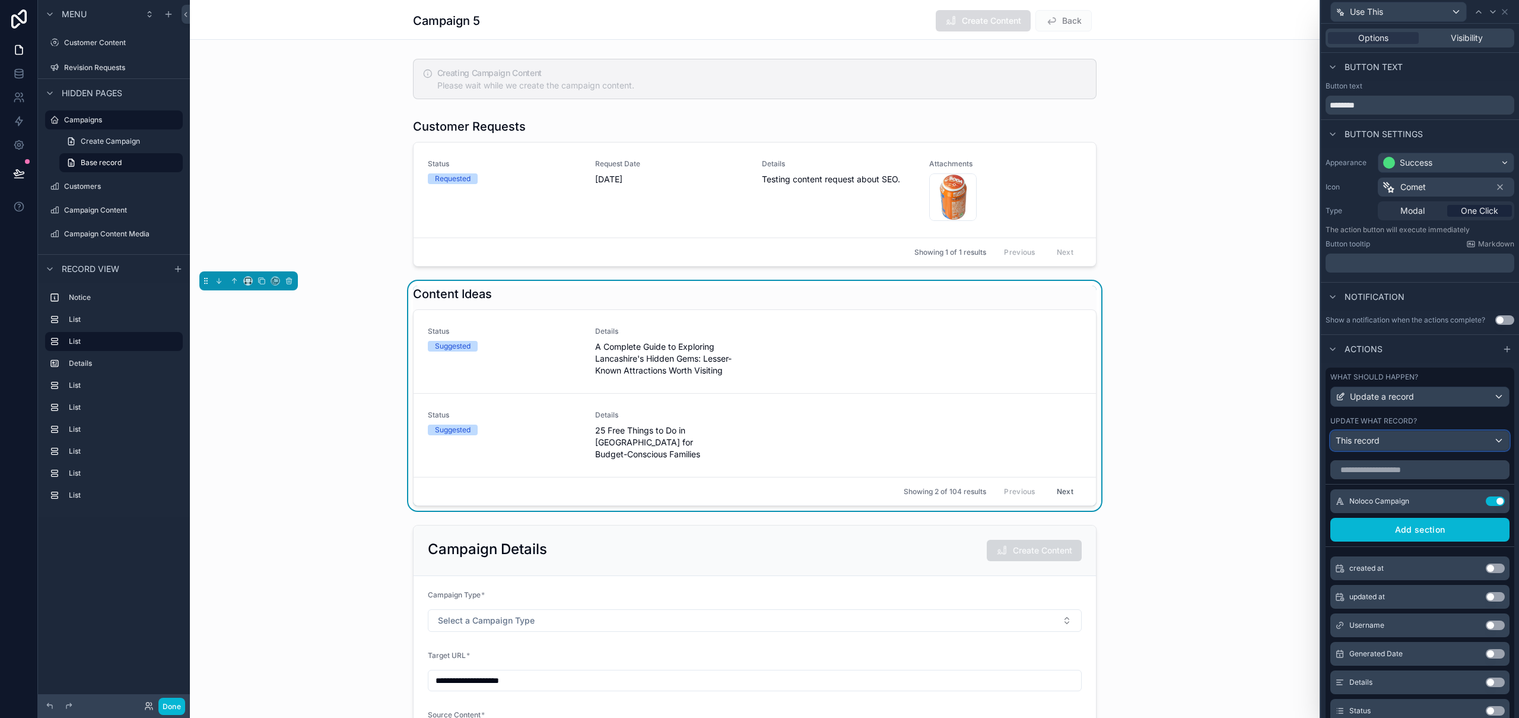
click at [1379, 437] on span "This record" at bounding box center [1358, 440] width 44 height 12
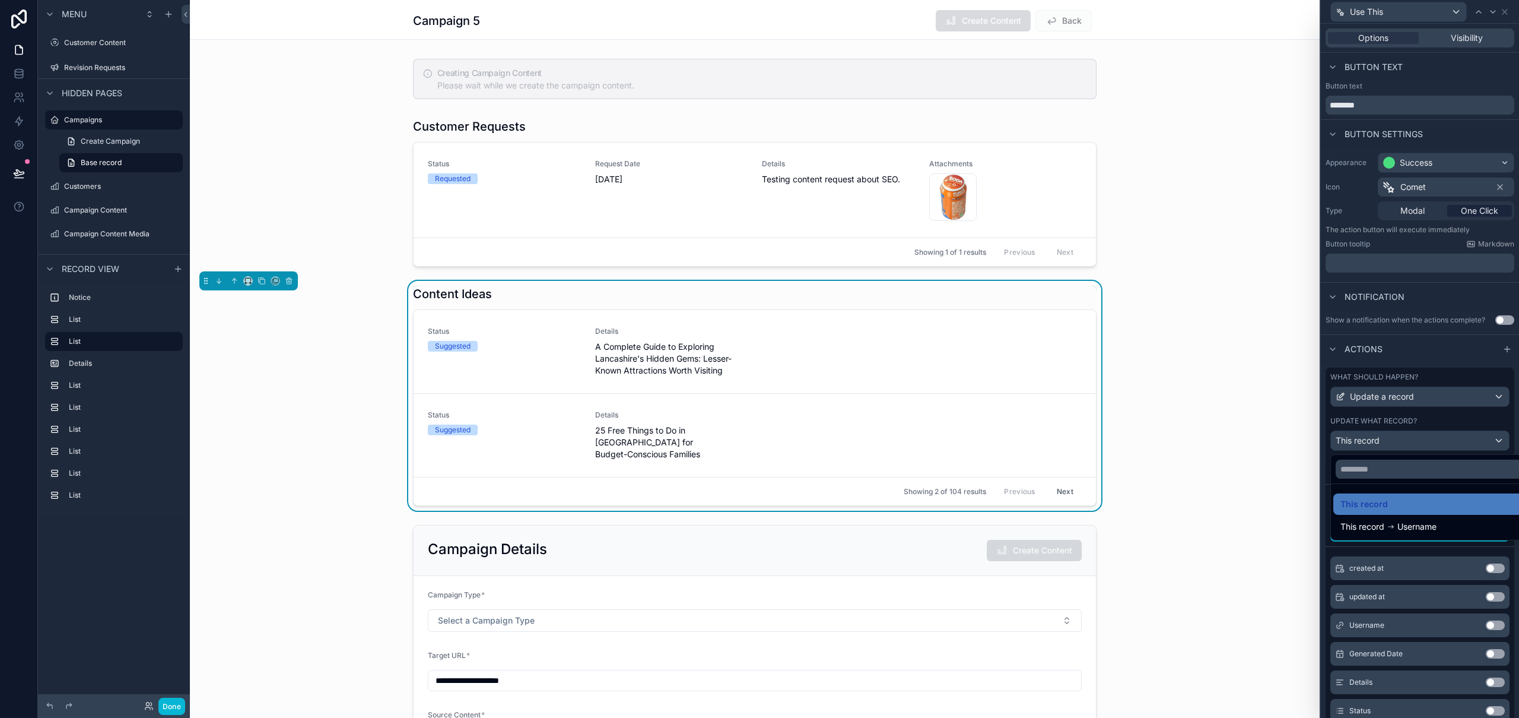
click at [1379, 437] on div at bounding box center [1420, 359] width 198 height 718
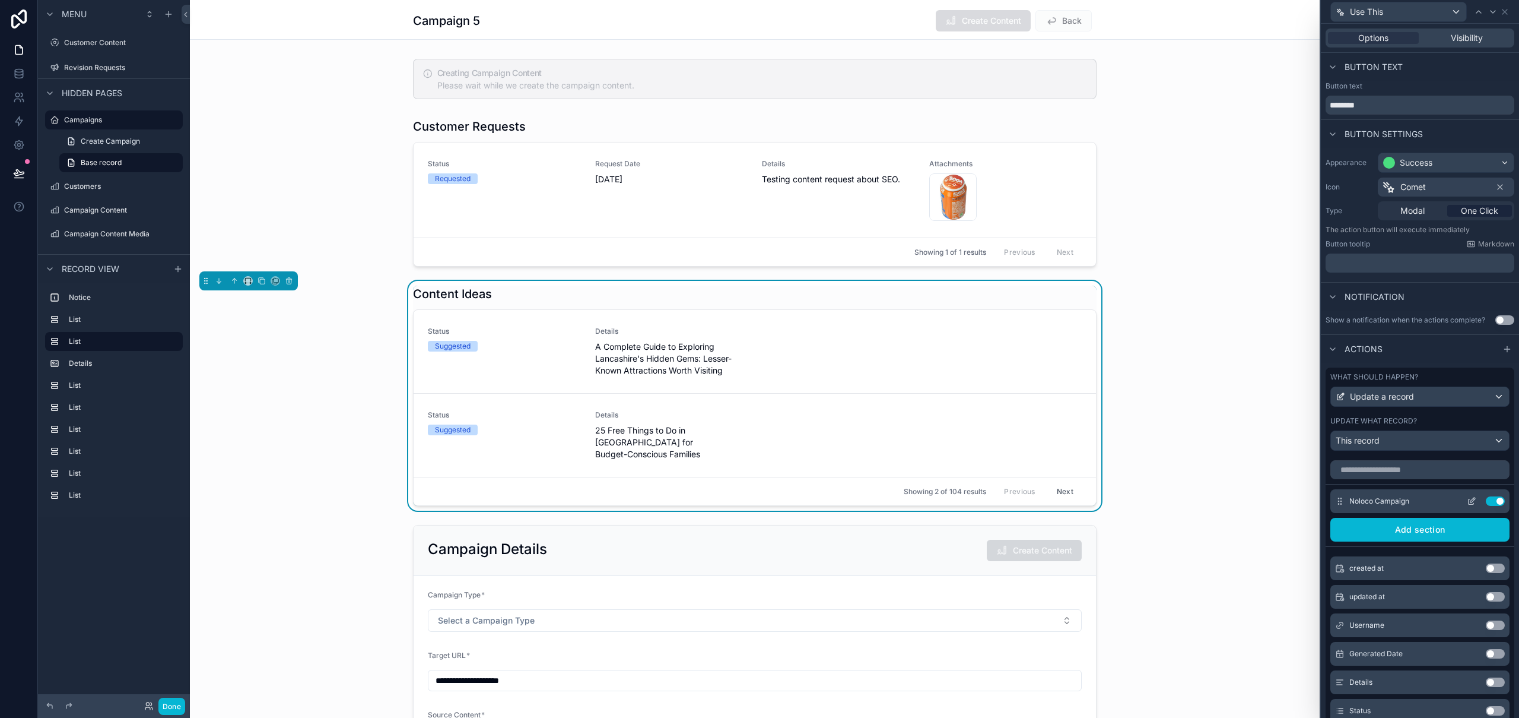
click at [1467, 502] on icon at bounding box center [1471, 500] width 9 height 9
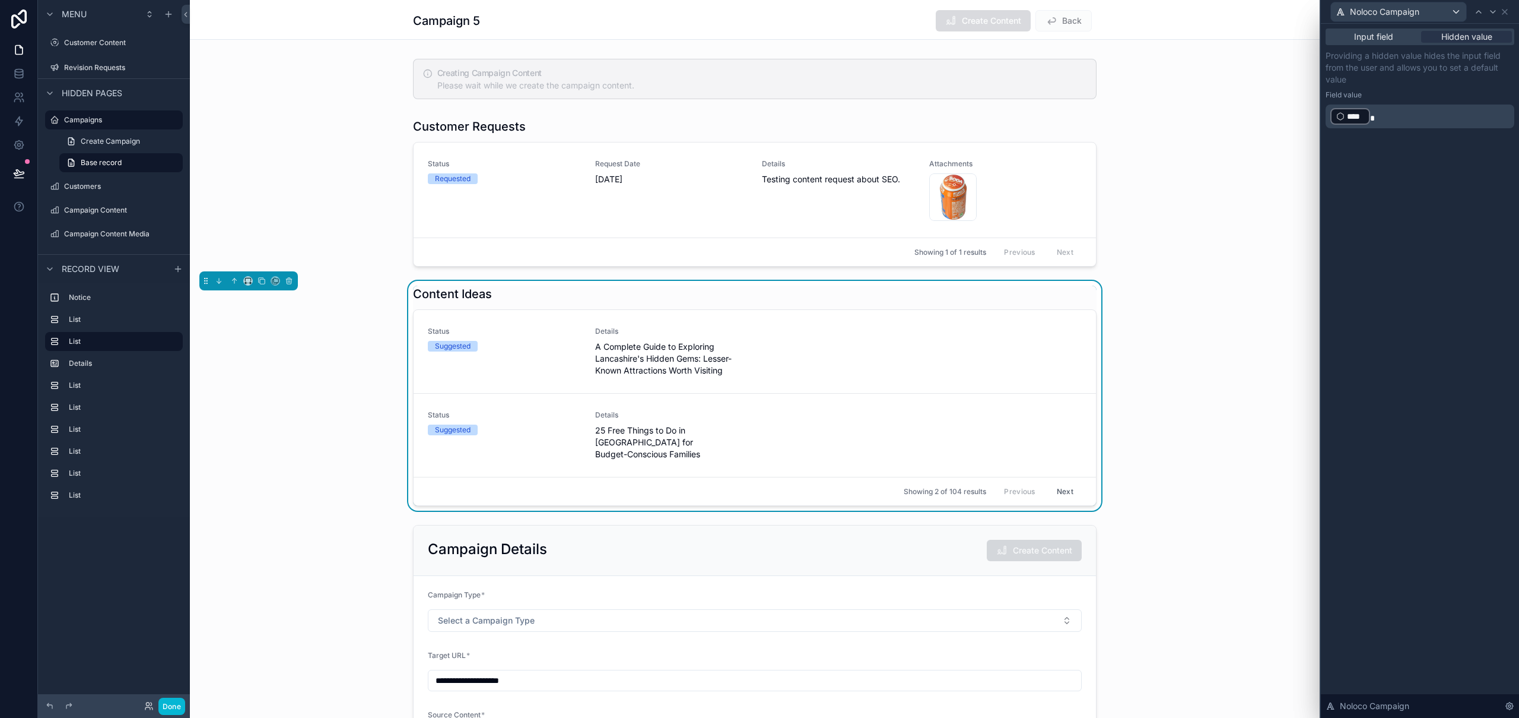
click at [1455, 119] on p "﻿ **** ﻿" at bounding box center [1422, 116] width 182 height 19
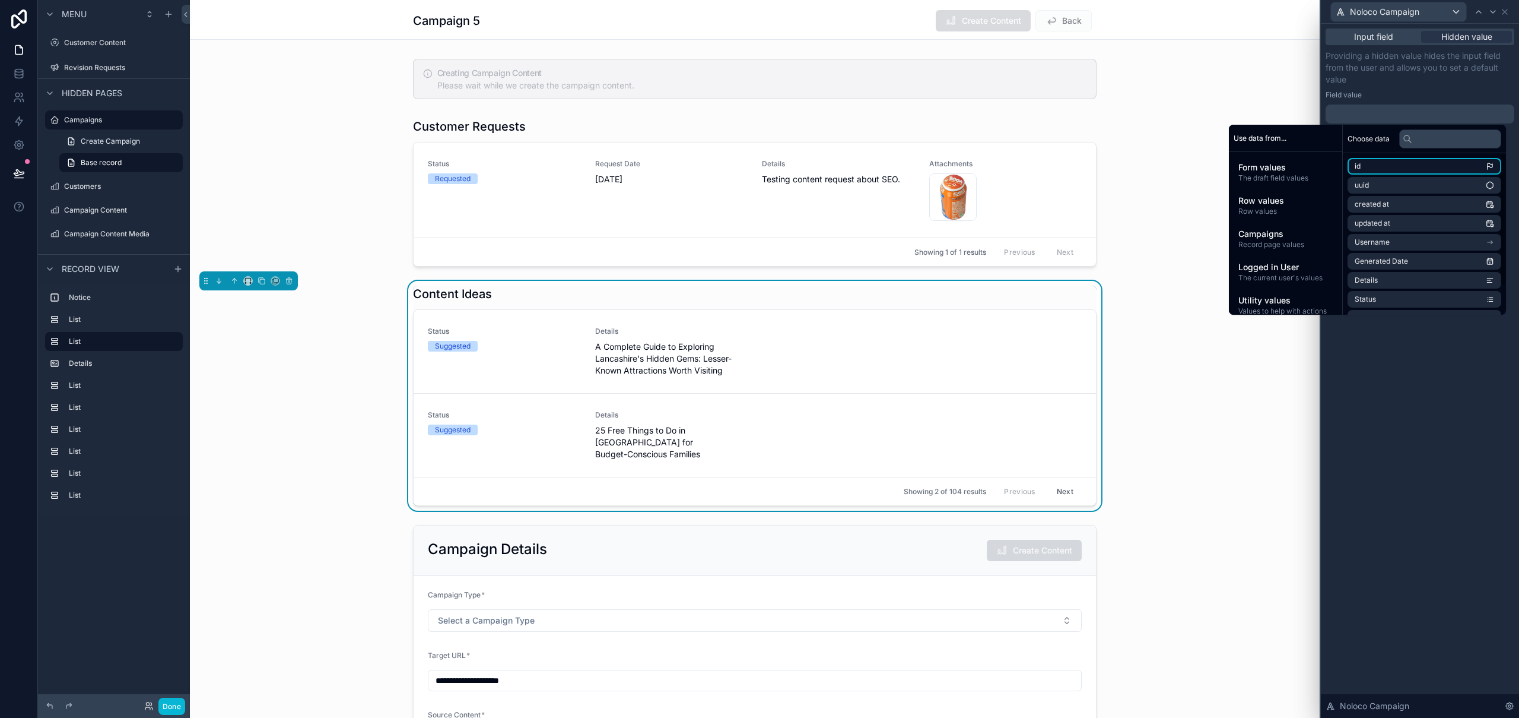
click at [1374, 166] on li "id" at bounding box center [1425, 166] width 154 height 17
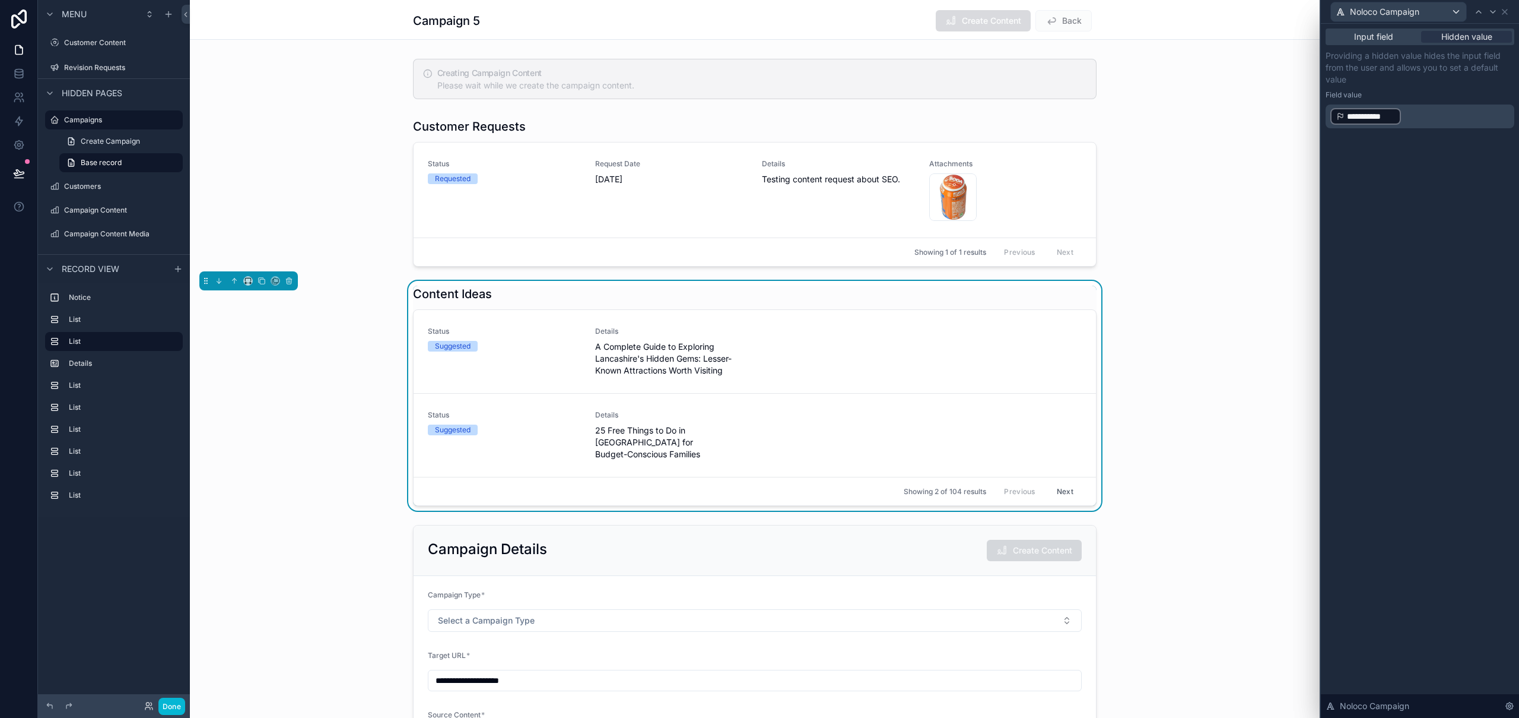
click at [1403, 477] on div "**********" at bounding box center [1420, 371] width 198 height 694
click at [1505, 8] on icon at bounding box center [1504, 11] width 9 height 9
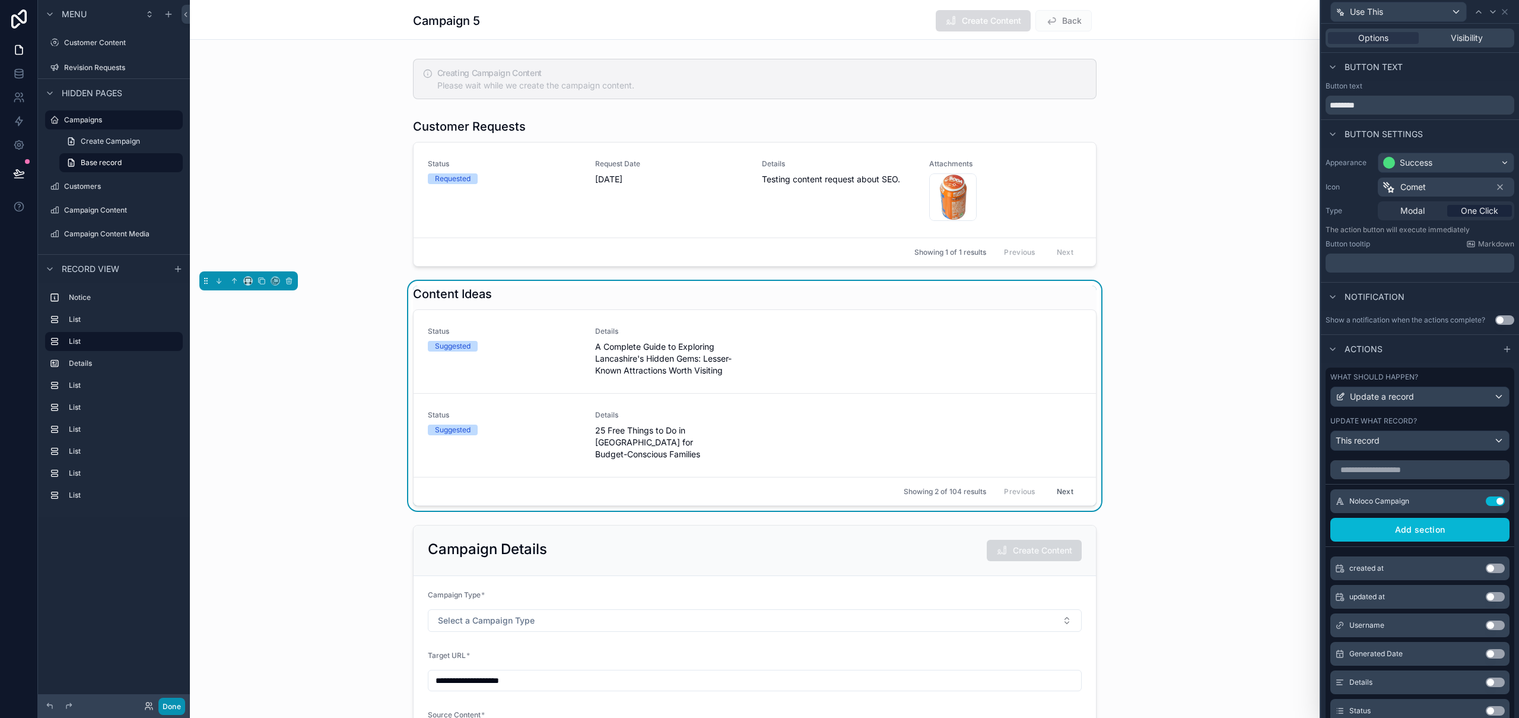
click at [174, 703] on button "Done" at bounding box center [171, 705] width 27 height 17
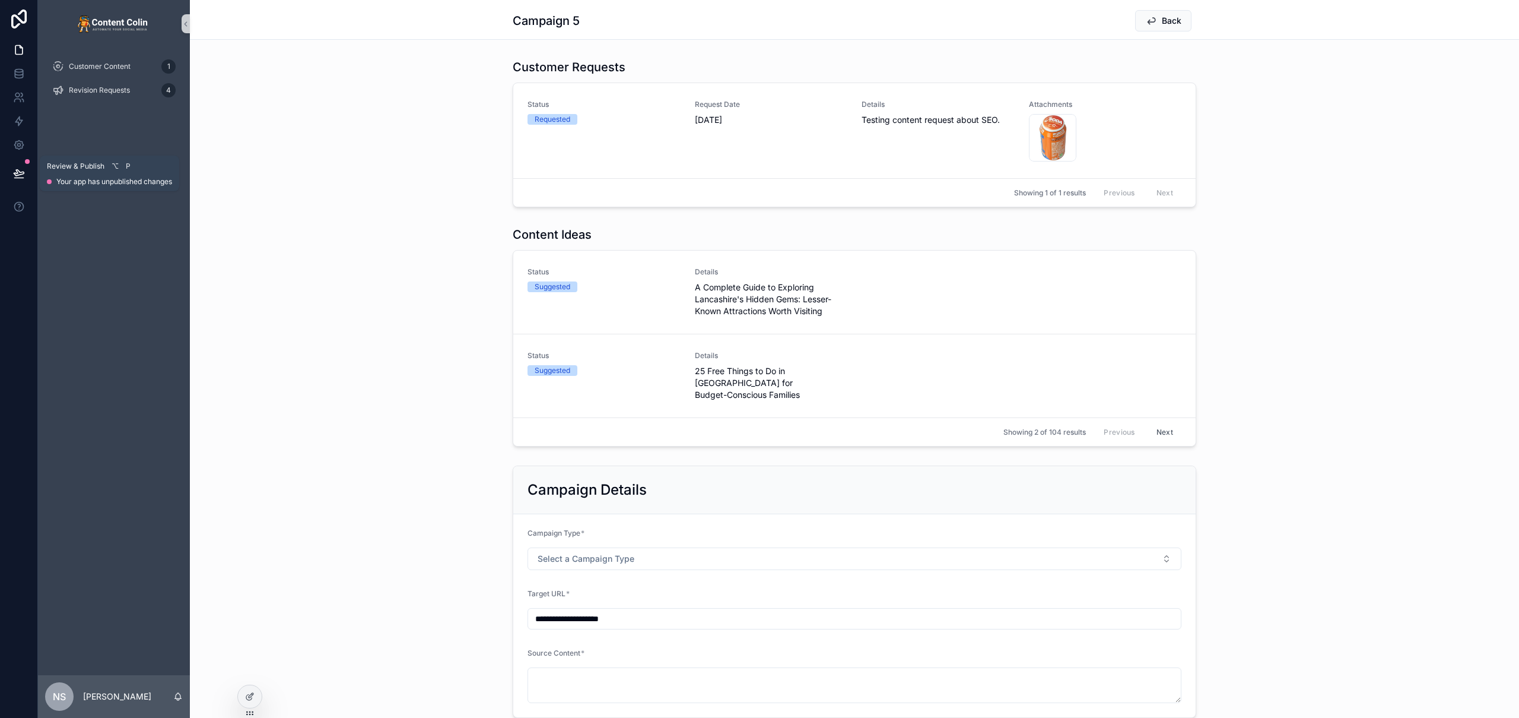
click at [18, 176] on icon at bounding box center [19, 173] width 12 height 12
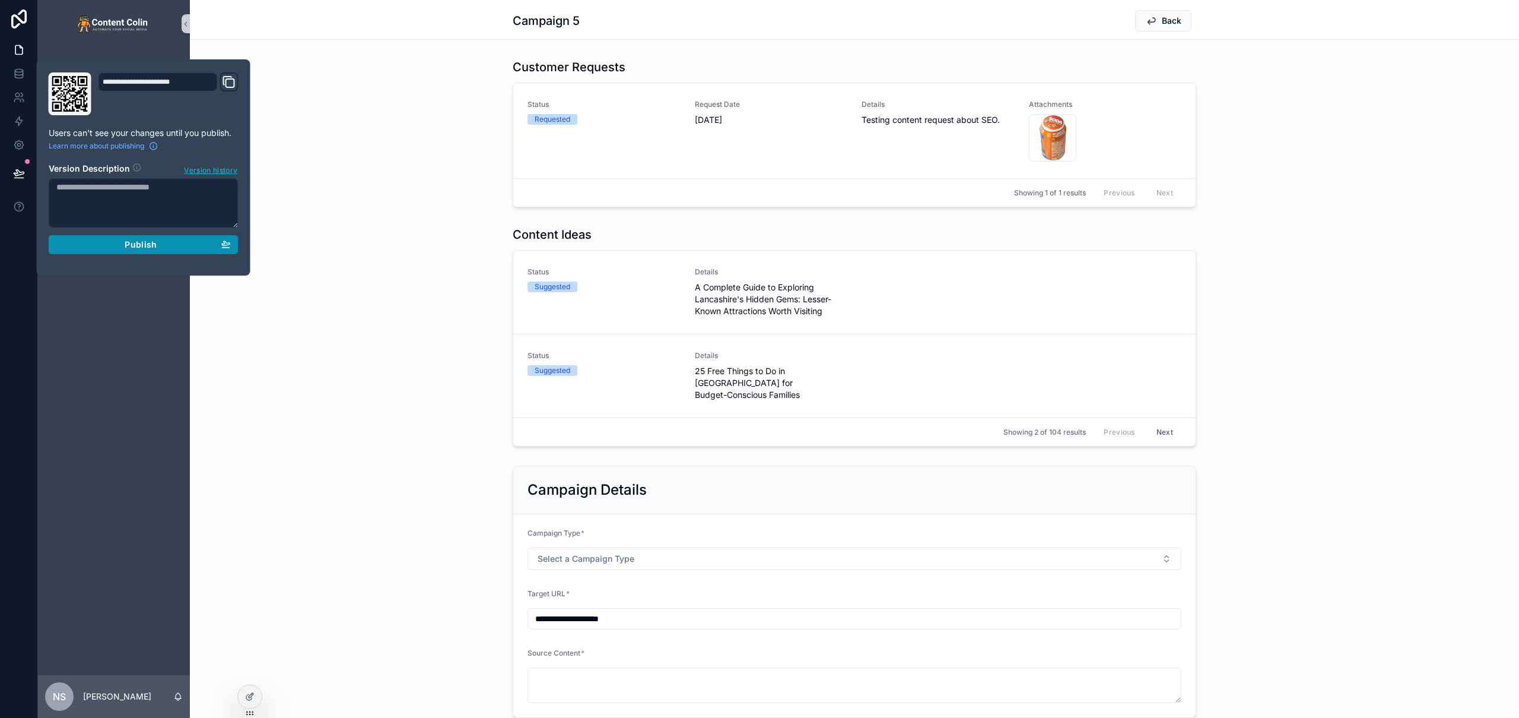
click at [236, 247] on button "Publish" at bounding box center [144, 244] width 190 height 19
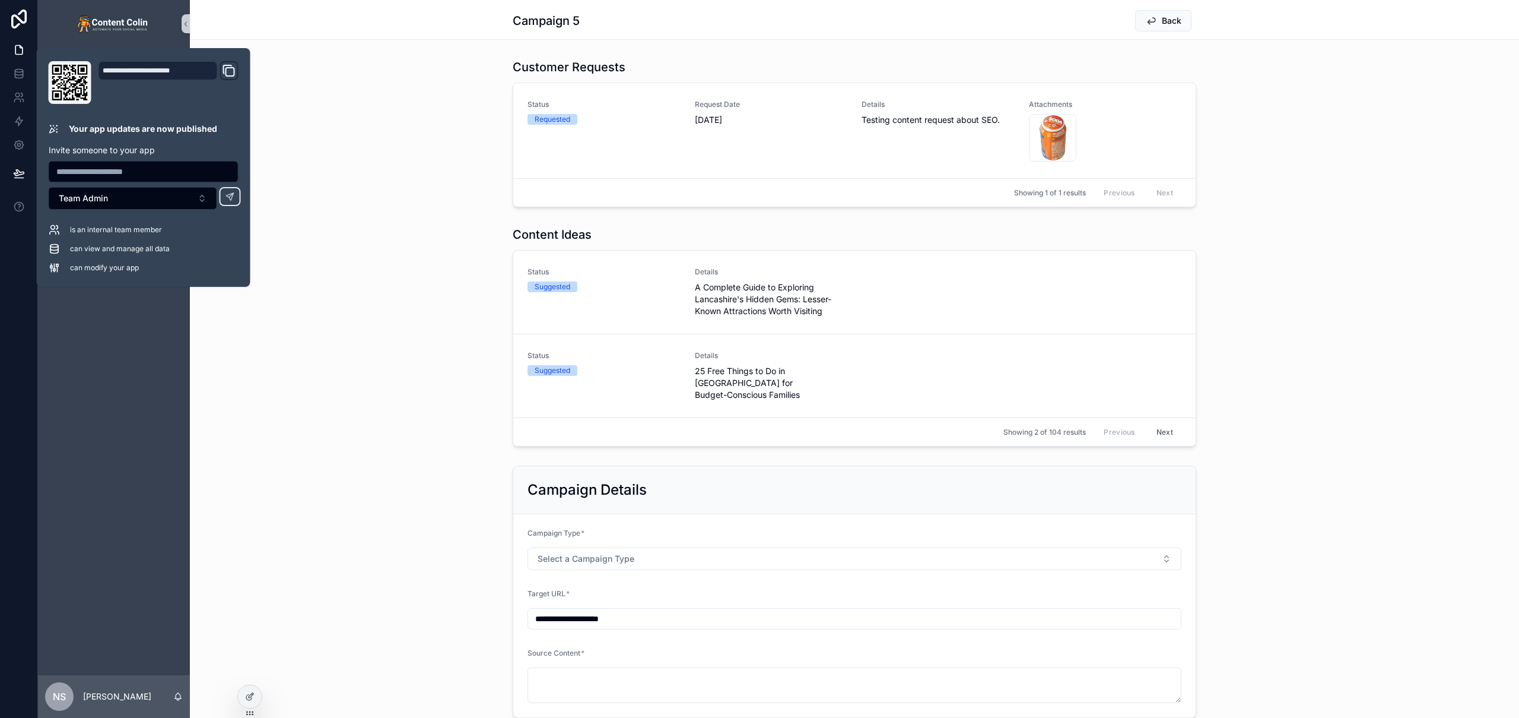
click at [1389, 204] on div "Customer Requests Status Requested Request Date 12th August 2025 Details Testin…" at bounding box center [855, 133] width 1330 height 158
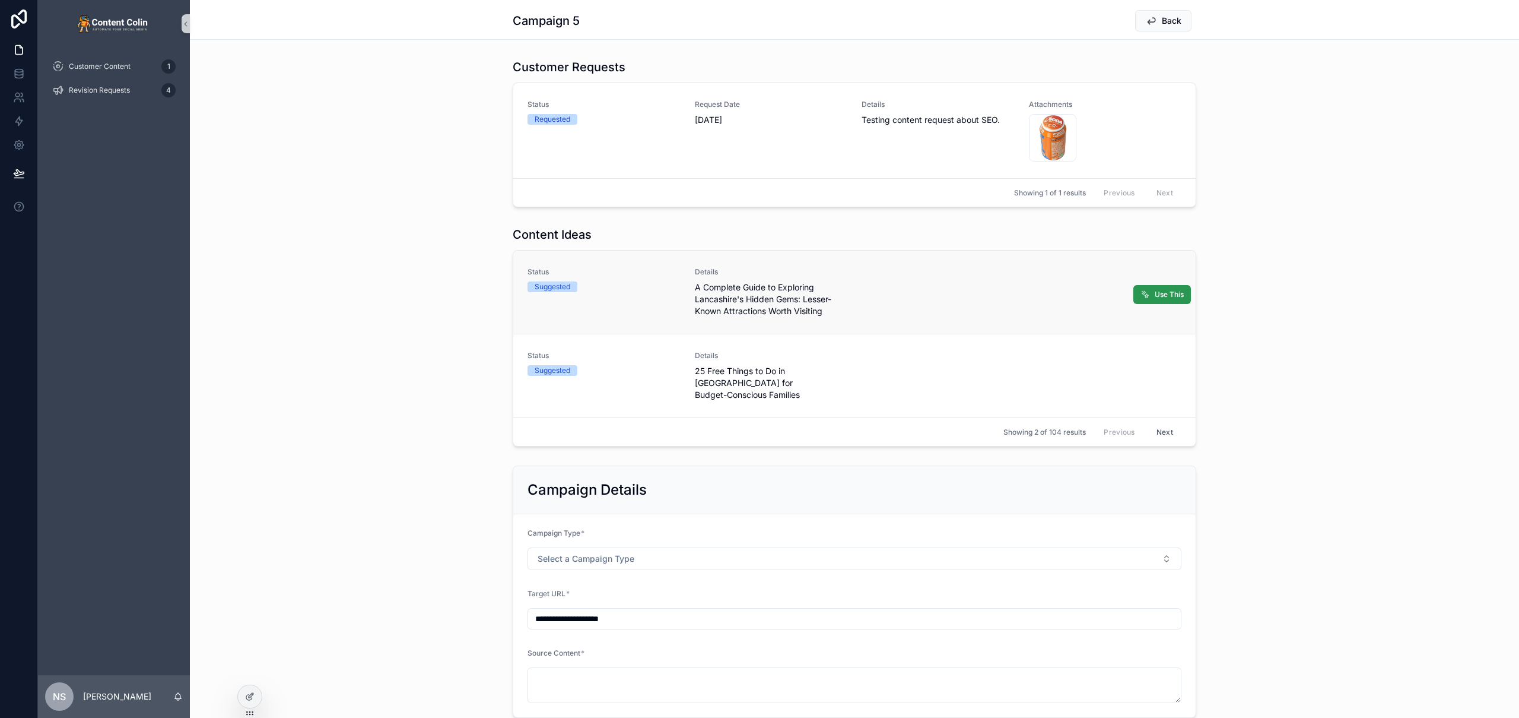
click at [1156, 295] on span "Use This" at bounding box center [1169, 294] width 29 height 9
click at [1296, 22] on button "Close toast" at bounding box center [1292, 21] width 12 height 12
click at [18, 128] on link at bounding box center [18, 121] width 37 height 24
click at [247, 697] on icon at bounding box center [249, 695] width 9 height 9
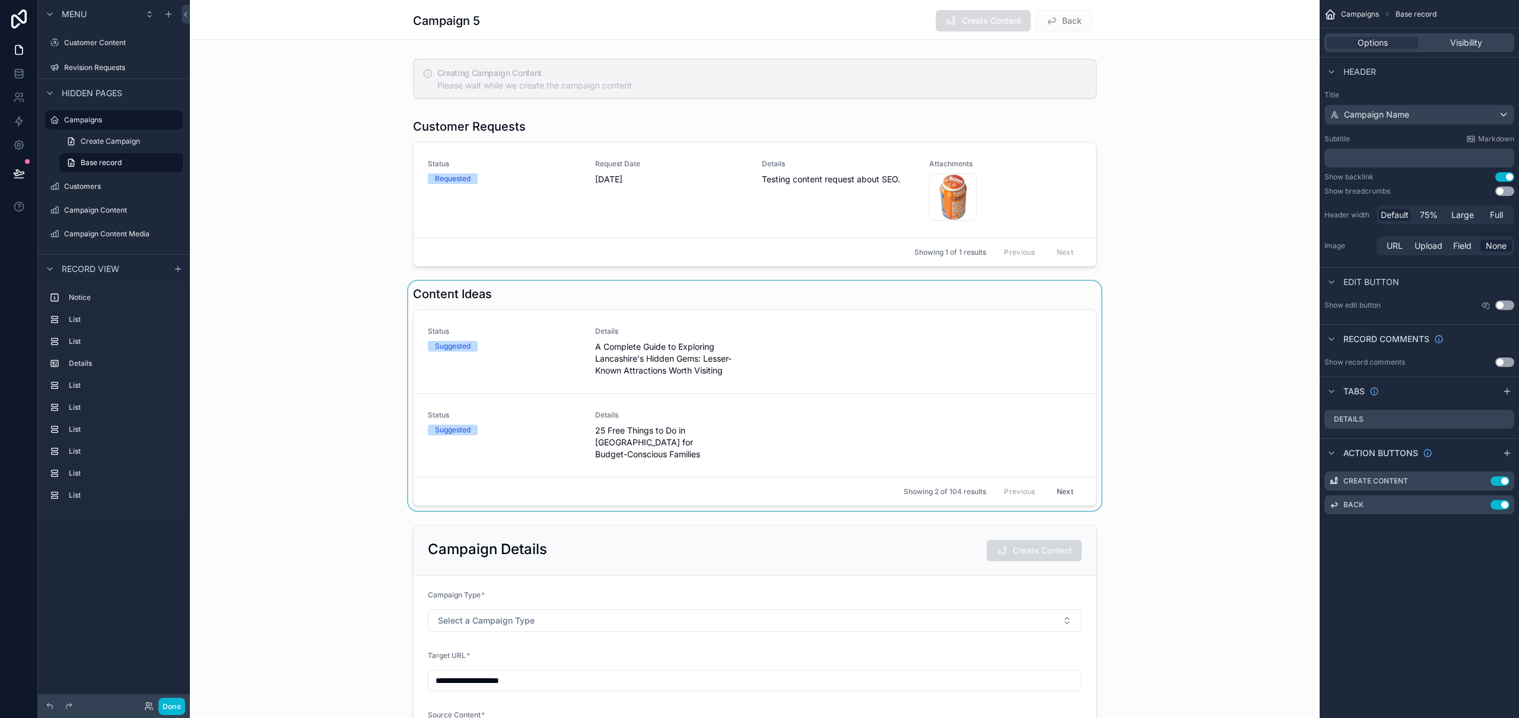
click at [920, 366] on div "scrollable content" at bounding box center [755, 396] width 1130 height 230
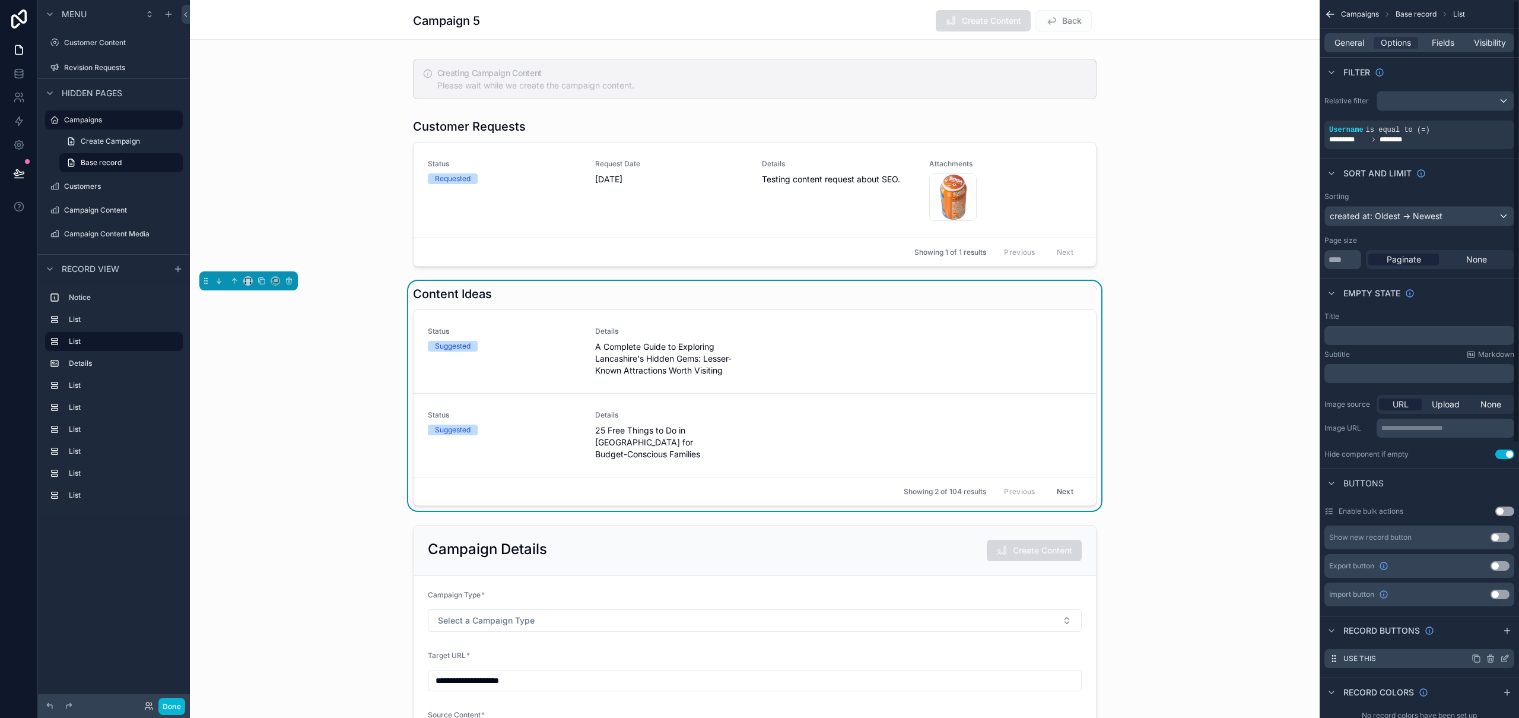
scroll to position [15, 0]
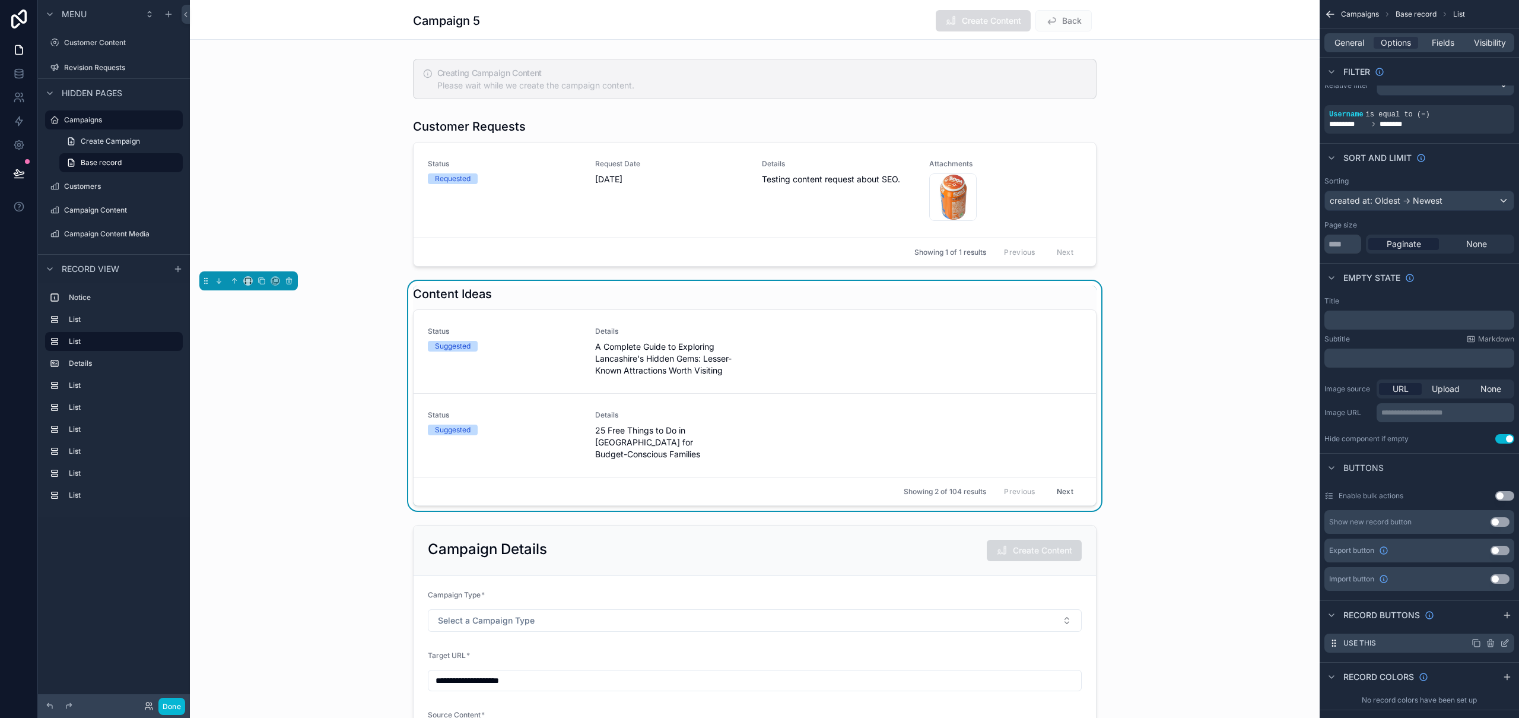
click at [1505, 645] on icon "scrollable content" at bounding box center [1504, 642] width 9 height 9
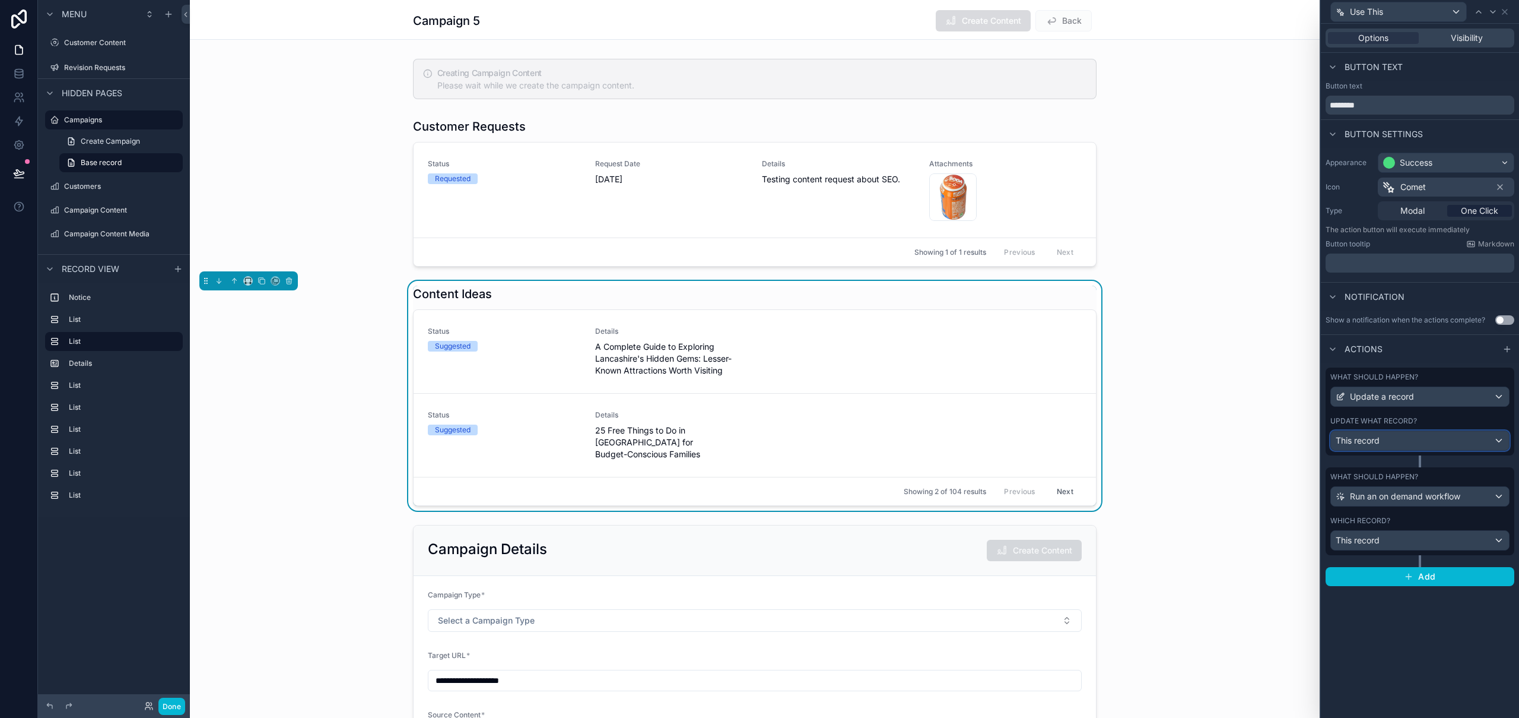
click at [1421, 439] on div "This record" at bounding box center [1420, 440] width 178 height 19
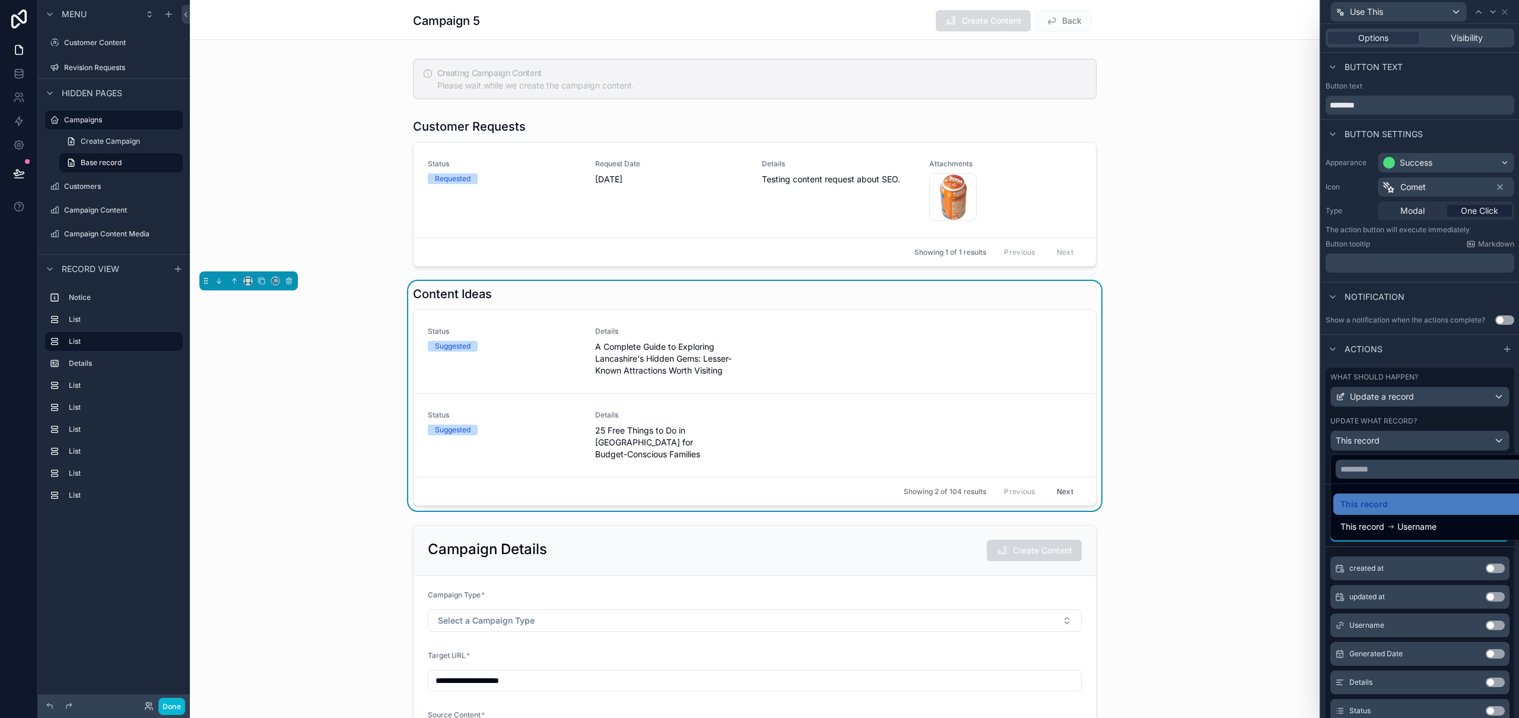
click at [1421, 439] on div at bounding box center [1420, 359] width 198 height 718
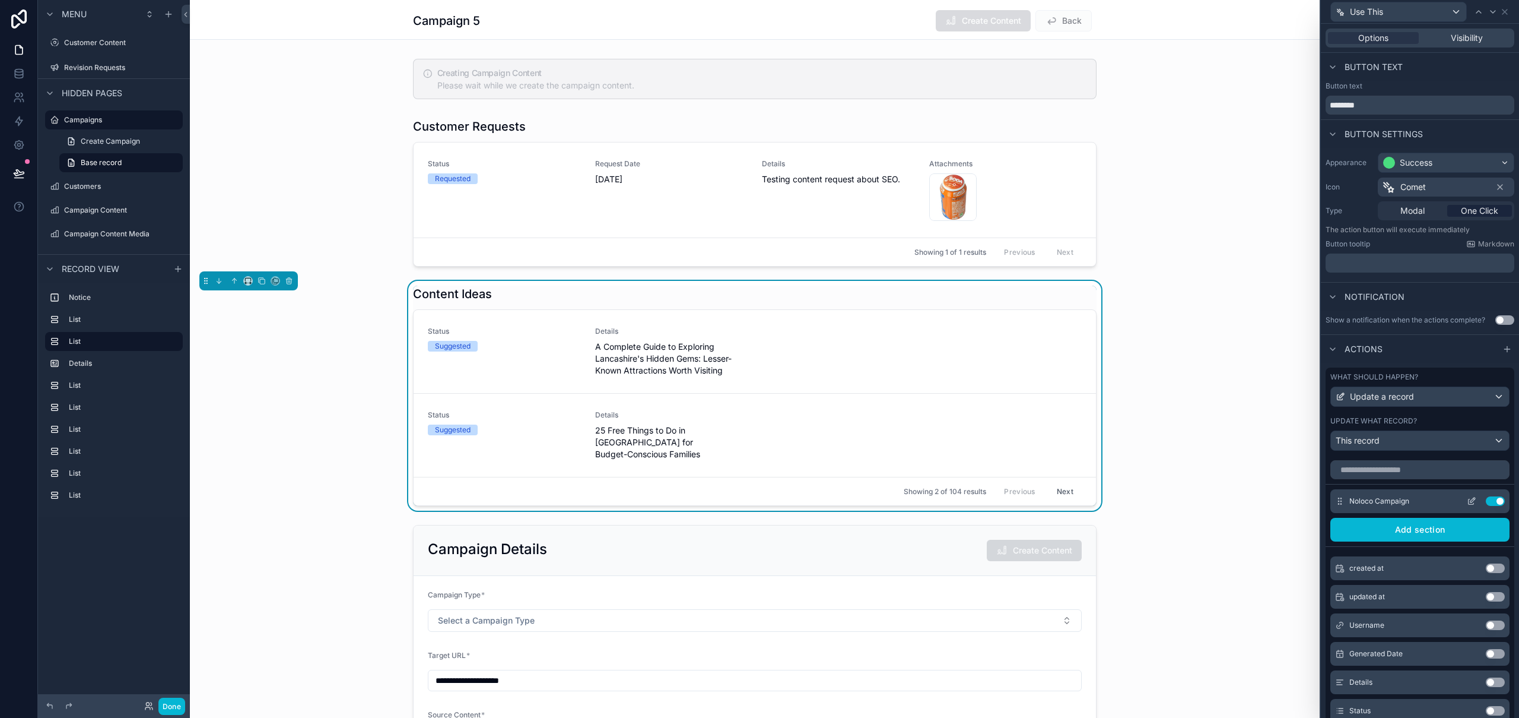
click at [1467, 502] on icon at bounding box center [1471, 500] width 9 height 9
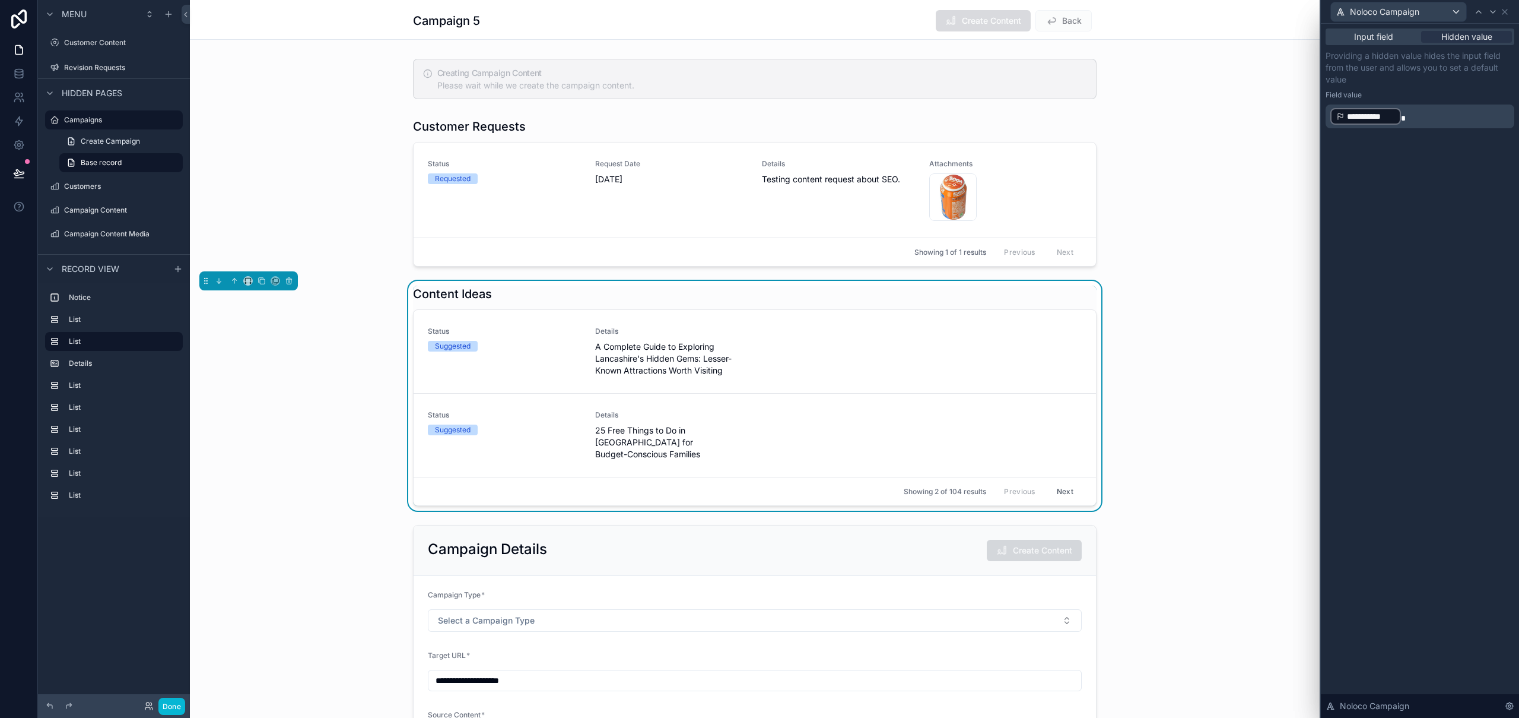
click at [1422, 116] on p "**********" at bounding box center [1422, 116] width 182 height 19
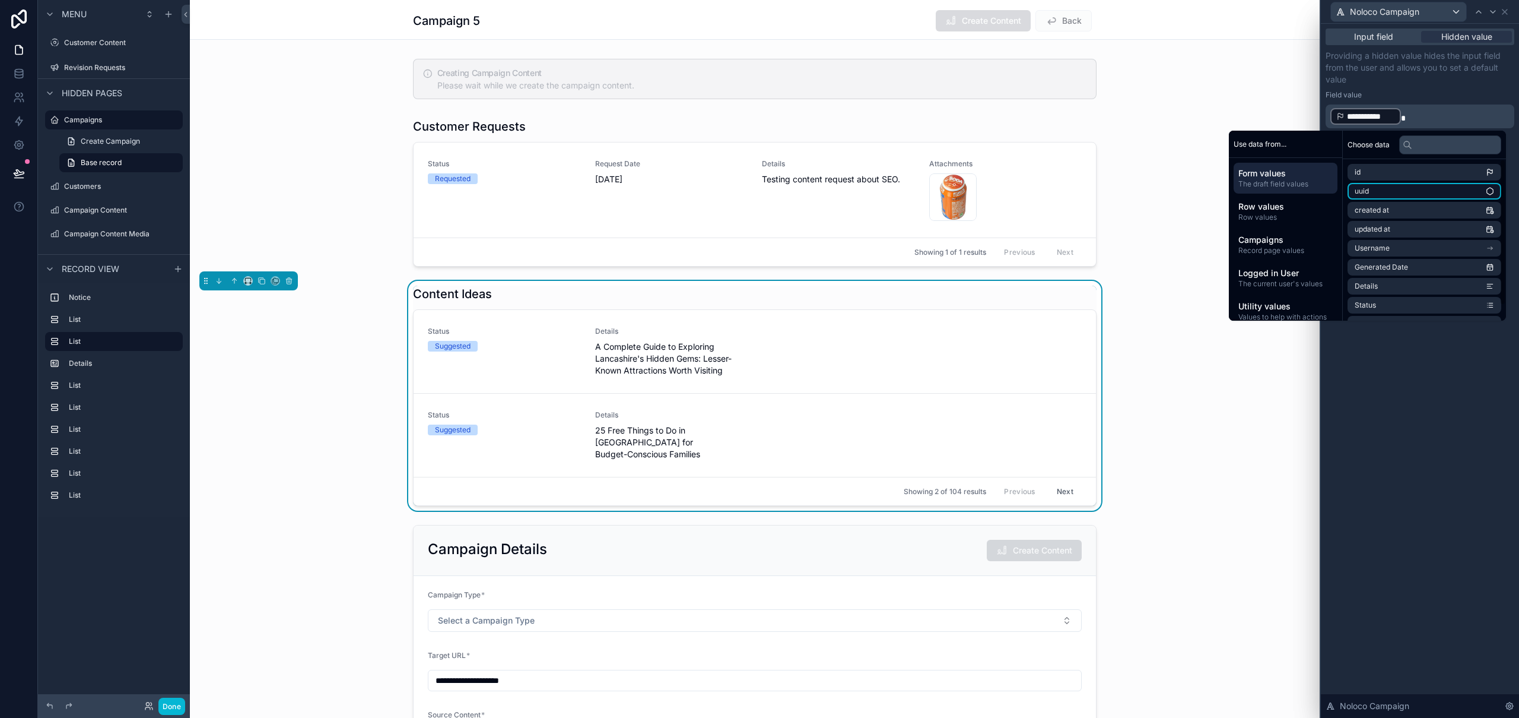
click at [1394, 193] on li "uuid" at bounding box center [1425, 191] width 154 height 17
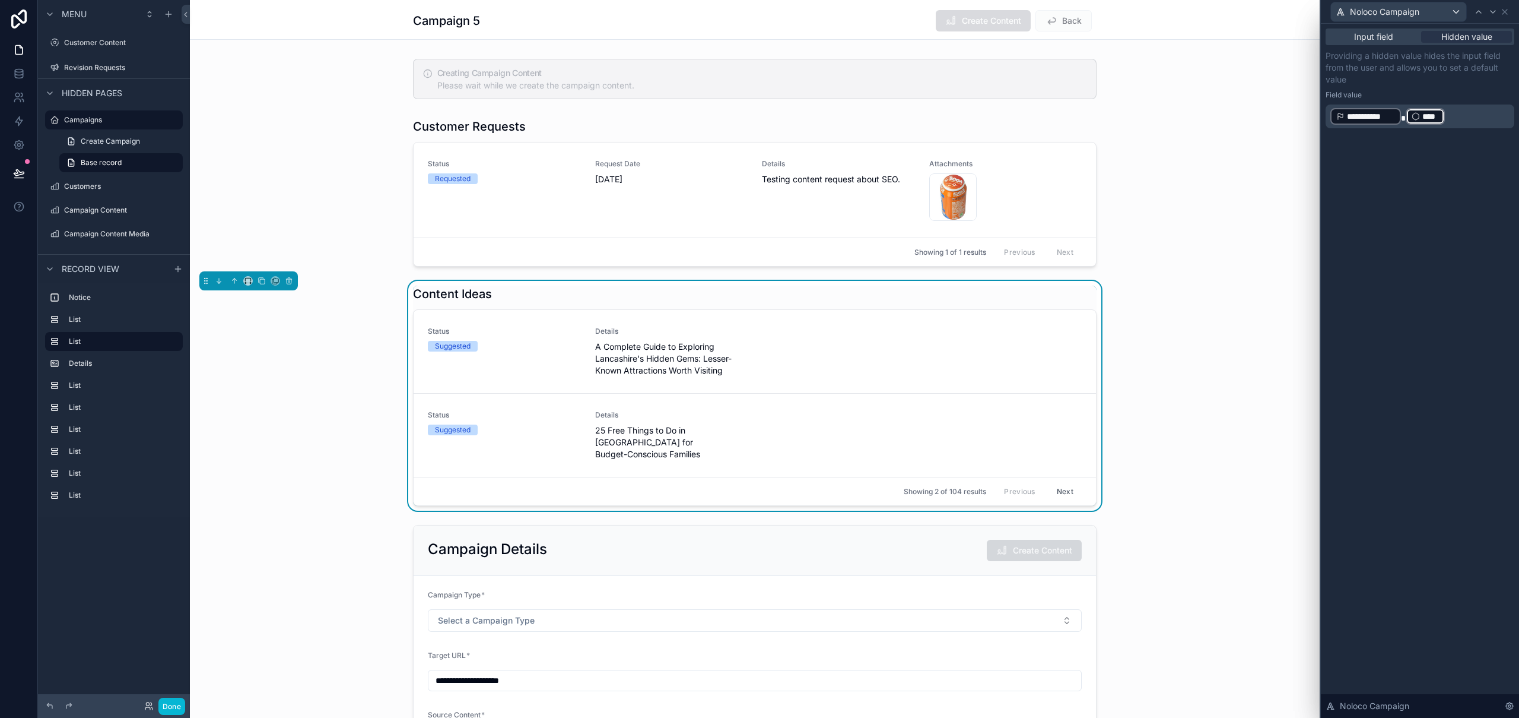
click at [1458, 116] on p "**********" at bounding box center [1422, 116] width 182 height 19
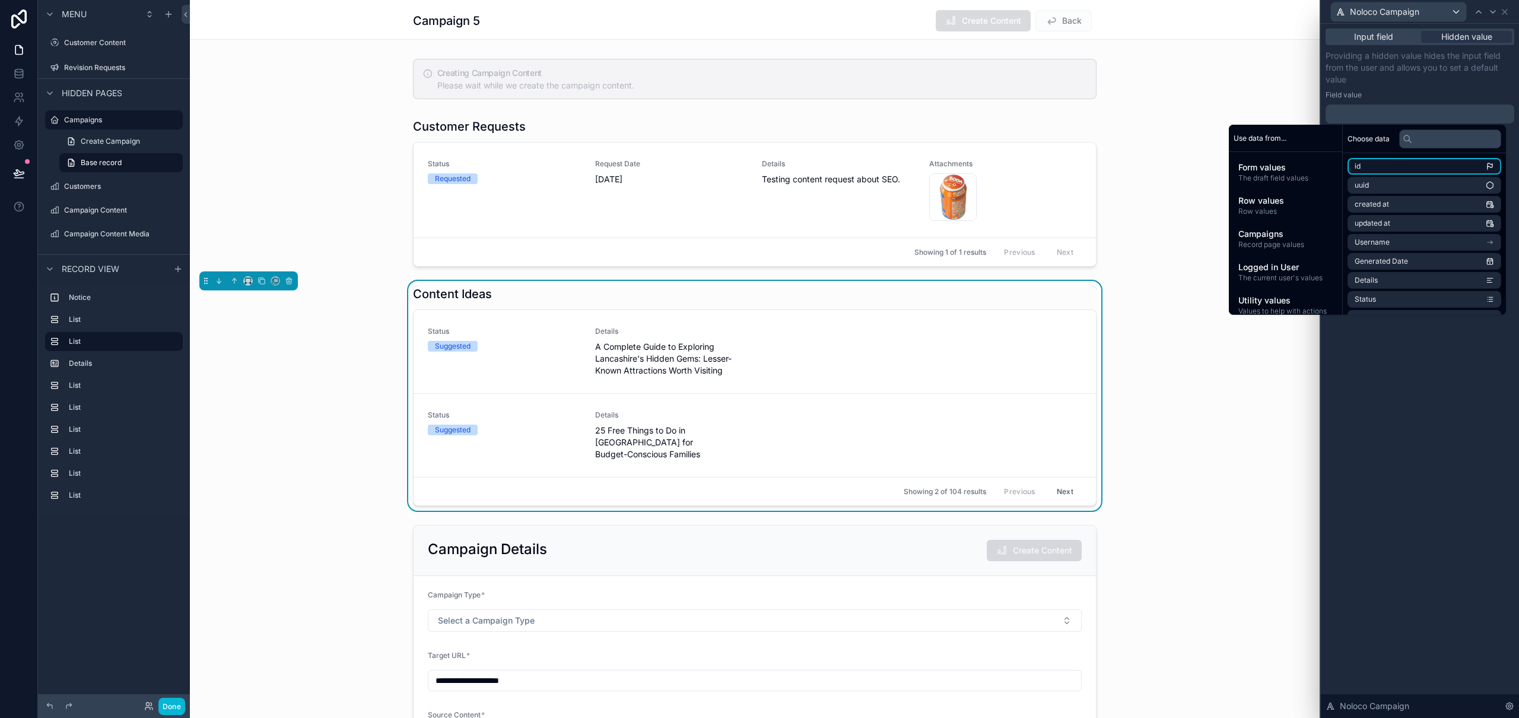
click at [1416, 167] on li "id" at bounding box center [1425, 166] width 154 height 17
click at [1428, 455] on div "**********" at bounding box center [1420, 371] width 198 height 694
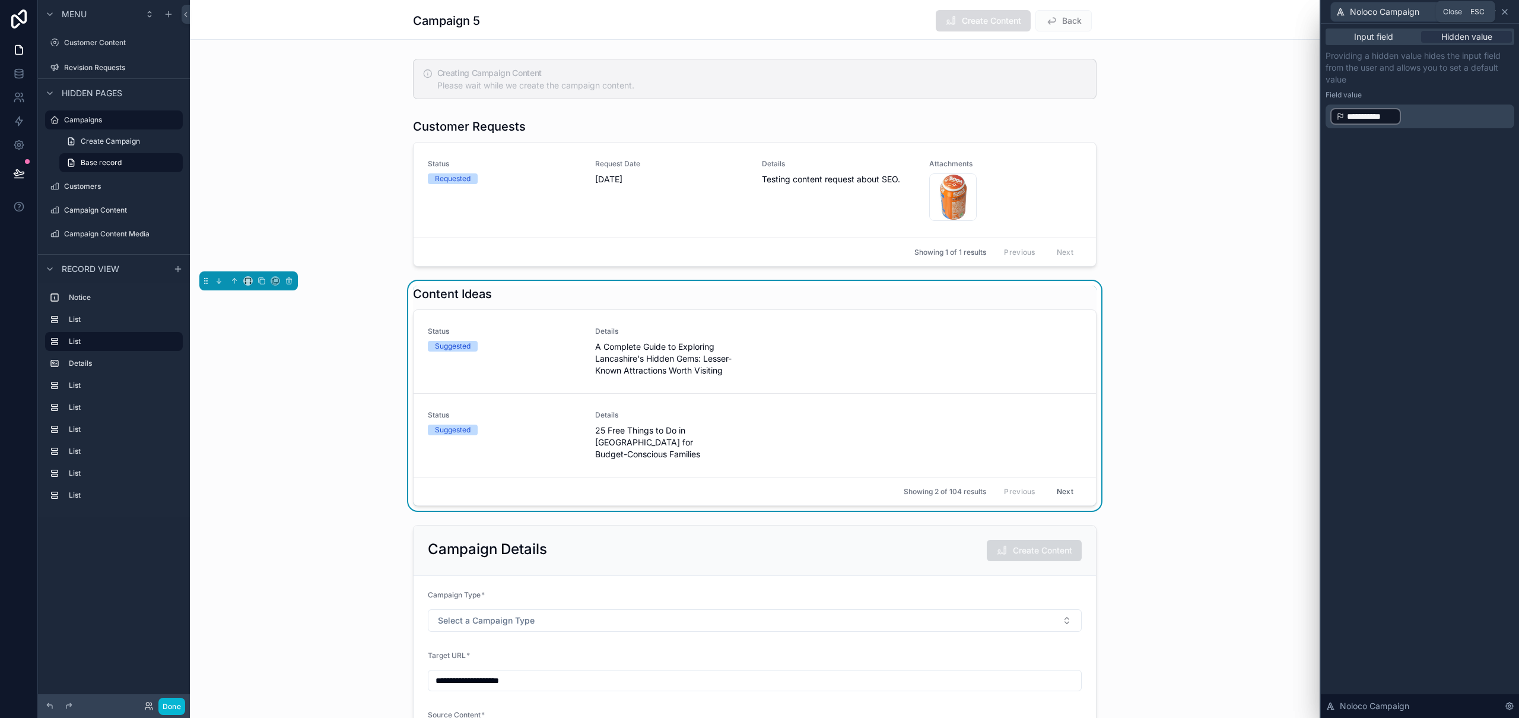
click at [1508, 11] on icon at bounding box center [1504, 11] width 9 height 9
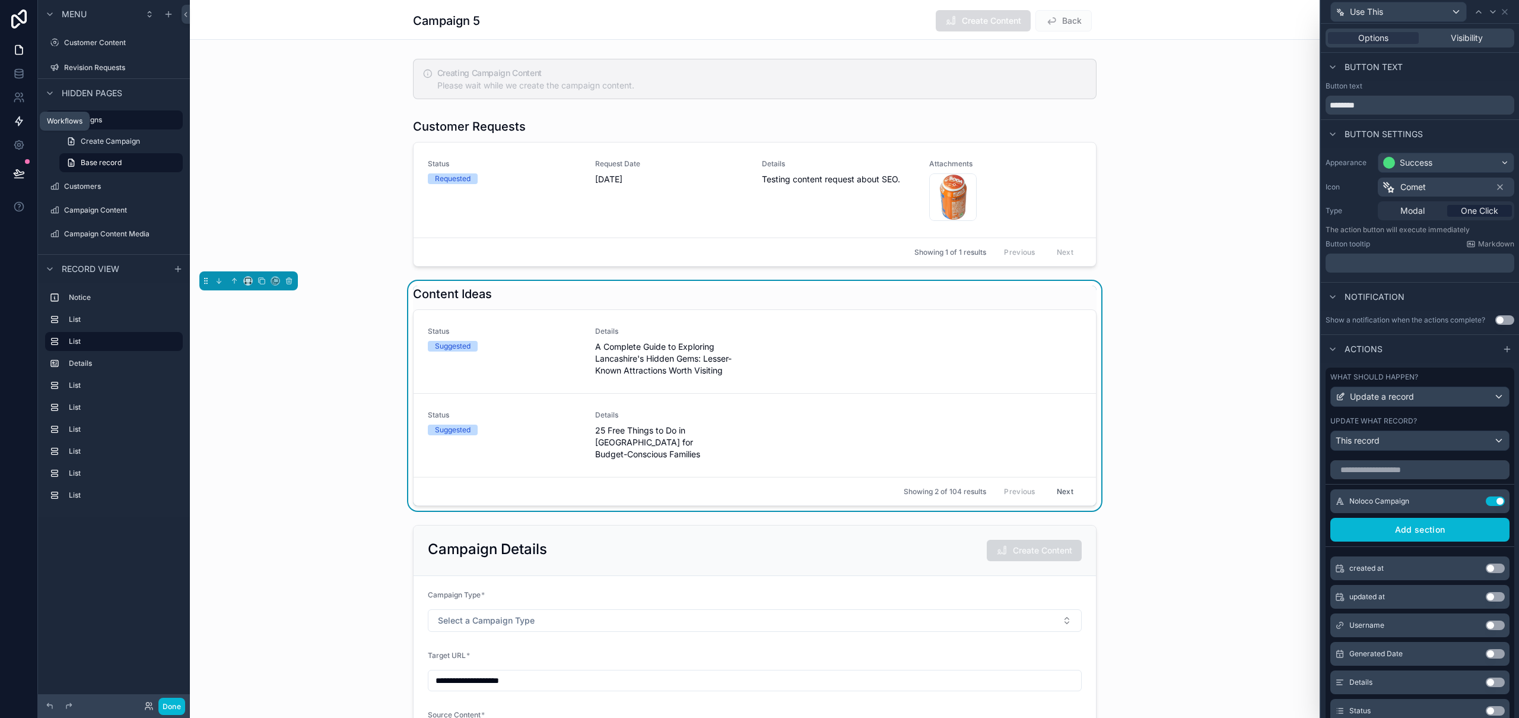
click at [19, 122] on icon at bounding box center [19, 121] width 12 height 12
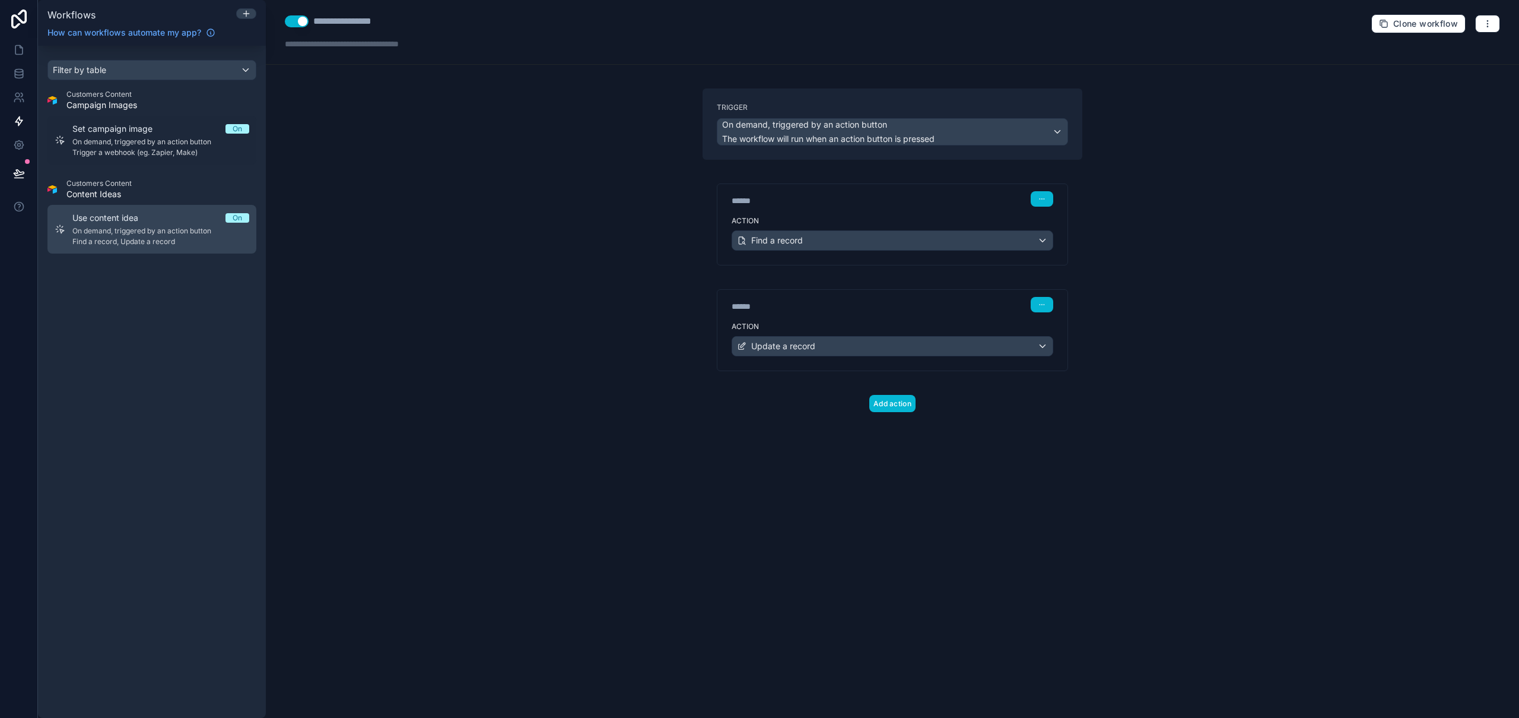
click at [144, 225] on div "Use content idea On On demand, triggered by an action button Find a record, Upd…" at bounding box center [160, 229] width 177 height 34
click at [805, 244] on div "Find a record" at bounding box center [892, 240] width 321 height 19
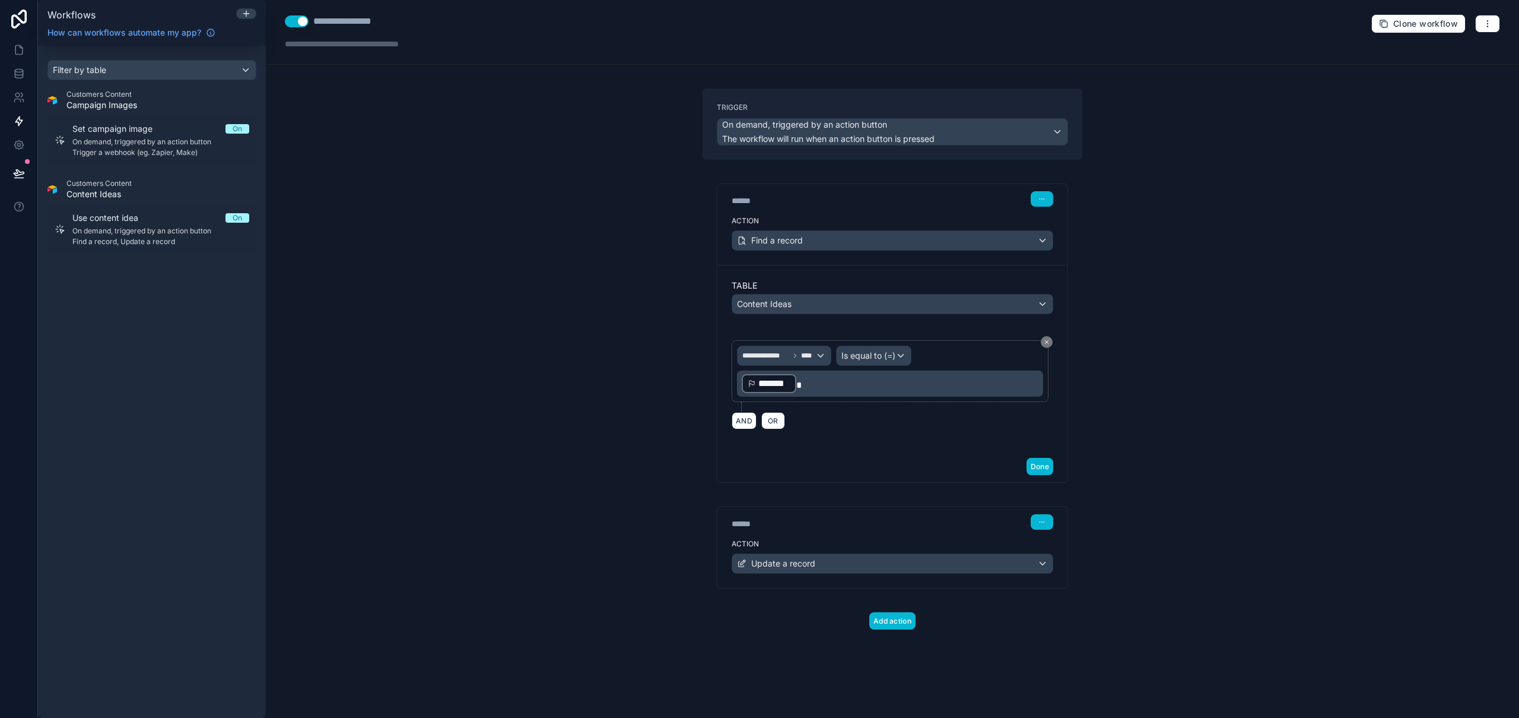
click at [810, 383] on p "﻿ ******* ﻿" at bounding box center [891, 383] width 299 height 21
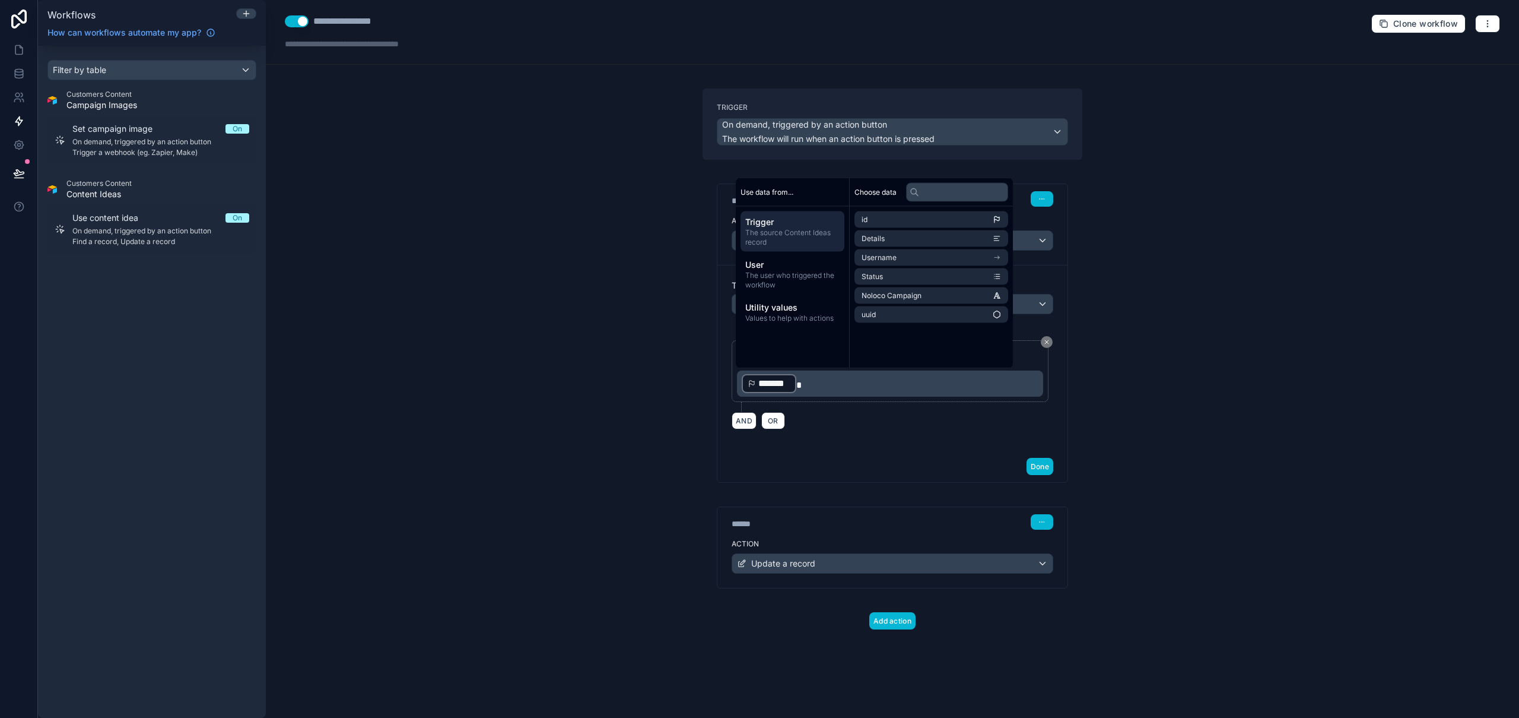
drag, startPoint x: 1179, startPoint y: 388, endPoint x: 1060, endPoint y: 370, distance: 120.0
click at [1179, 388] on div "**********" at bounding box center [893, 359] width 1254 height 718
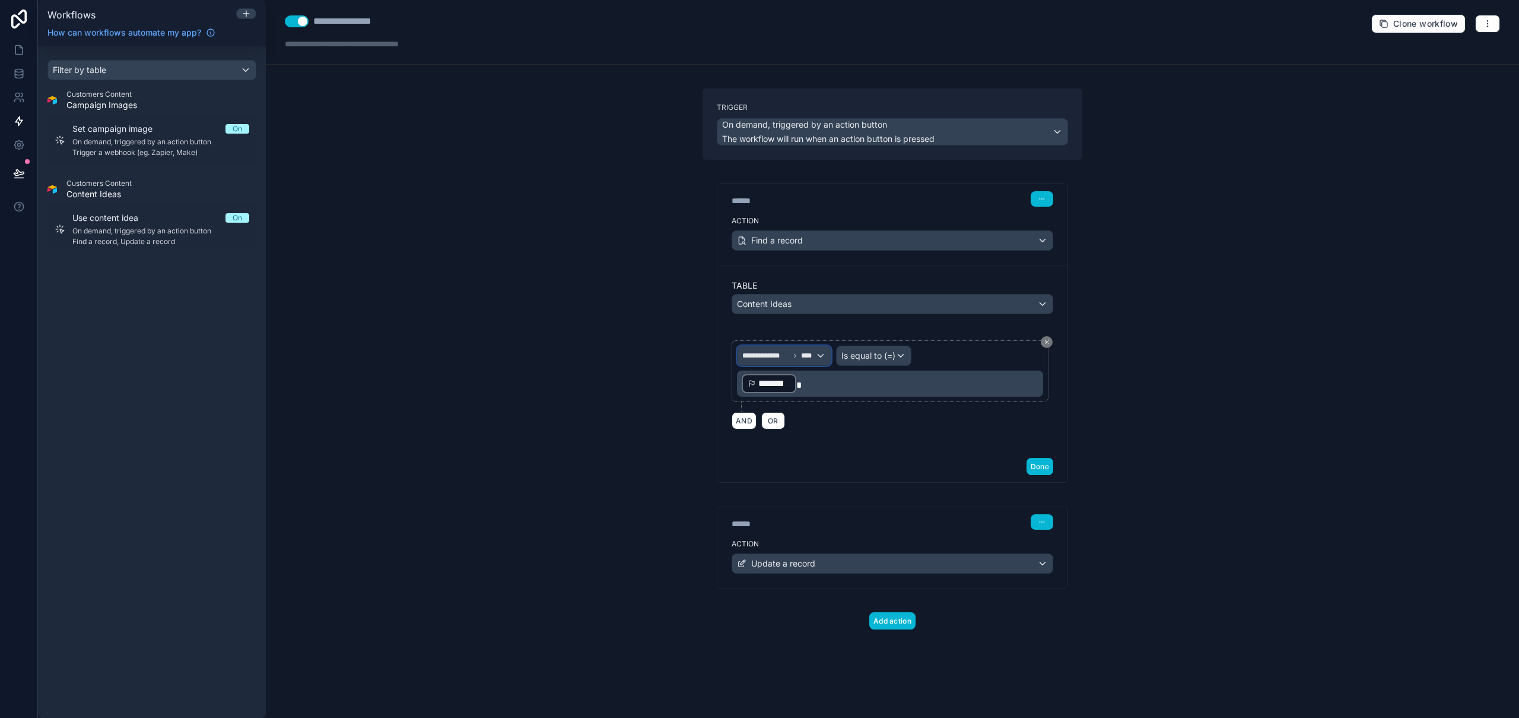
click at [813, 360] on div "**********" at bounding box center [784, 355] width 93 height 19
click at [783, 421] on div "id" at bounding box center [791, 419] width 88 height 14
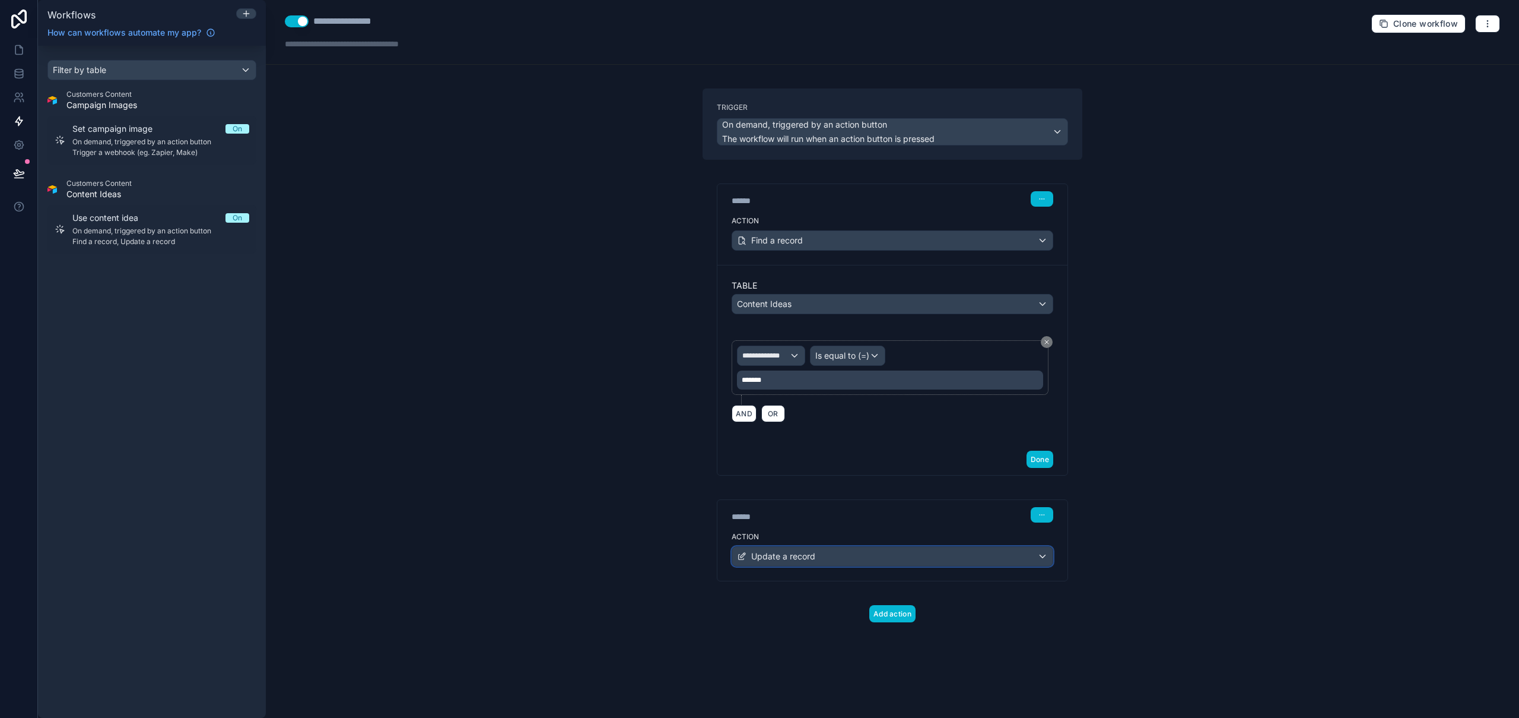
click at [905, 553] on div "Update a record" at bounding box center [892, 556] width 321 height 19
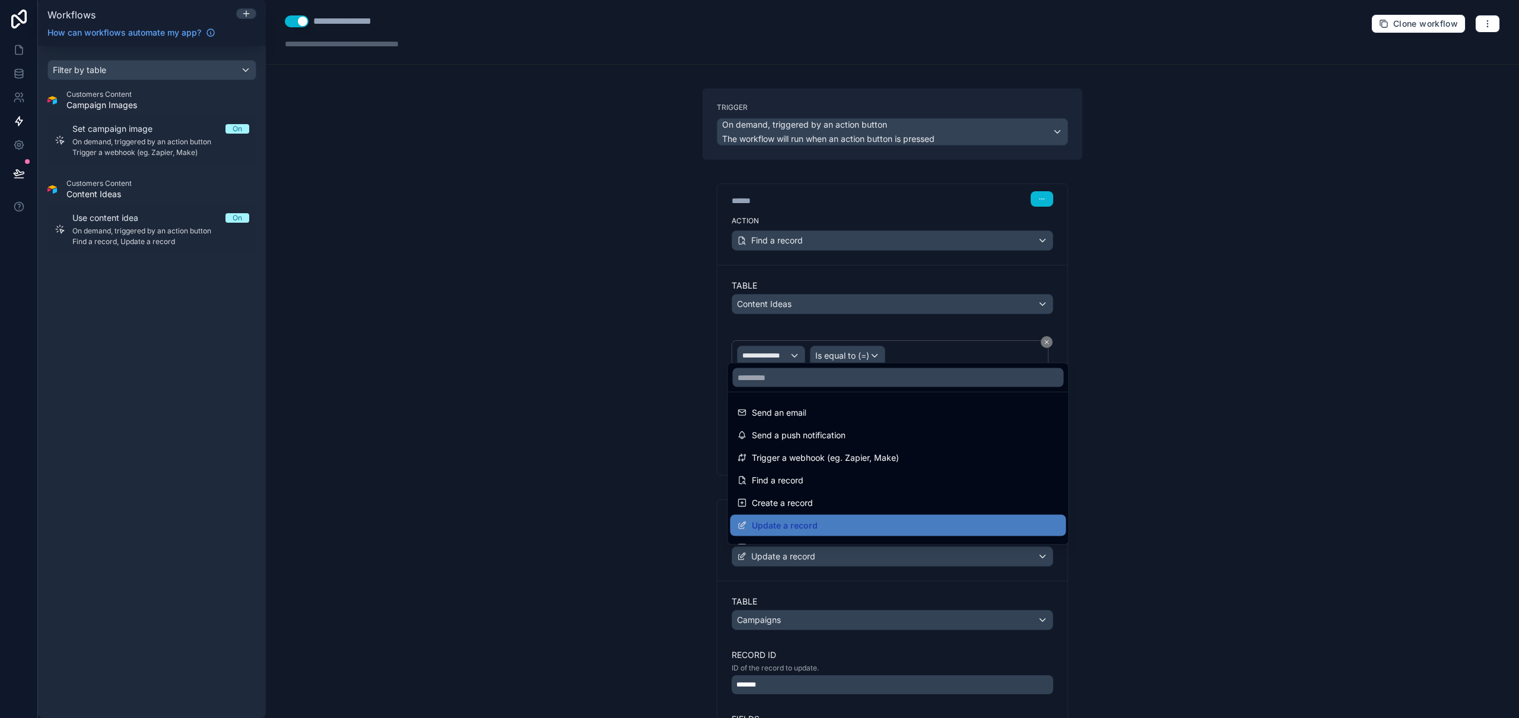
click at [905, 553] on div at bounding box center [759, 359] width 1519 height 718
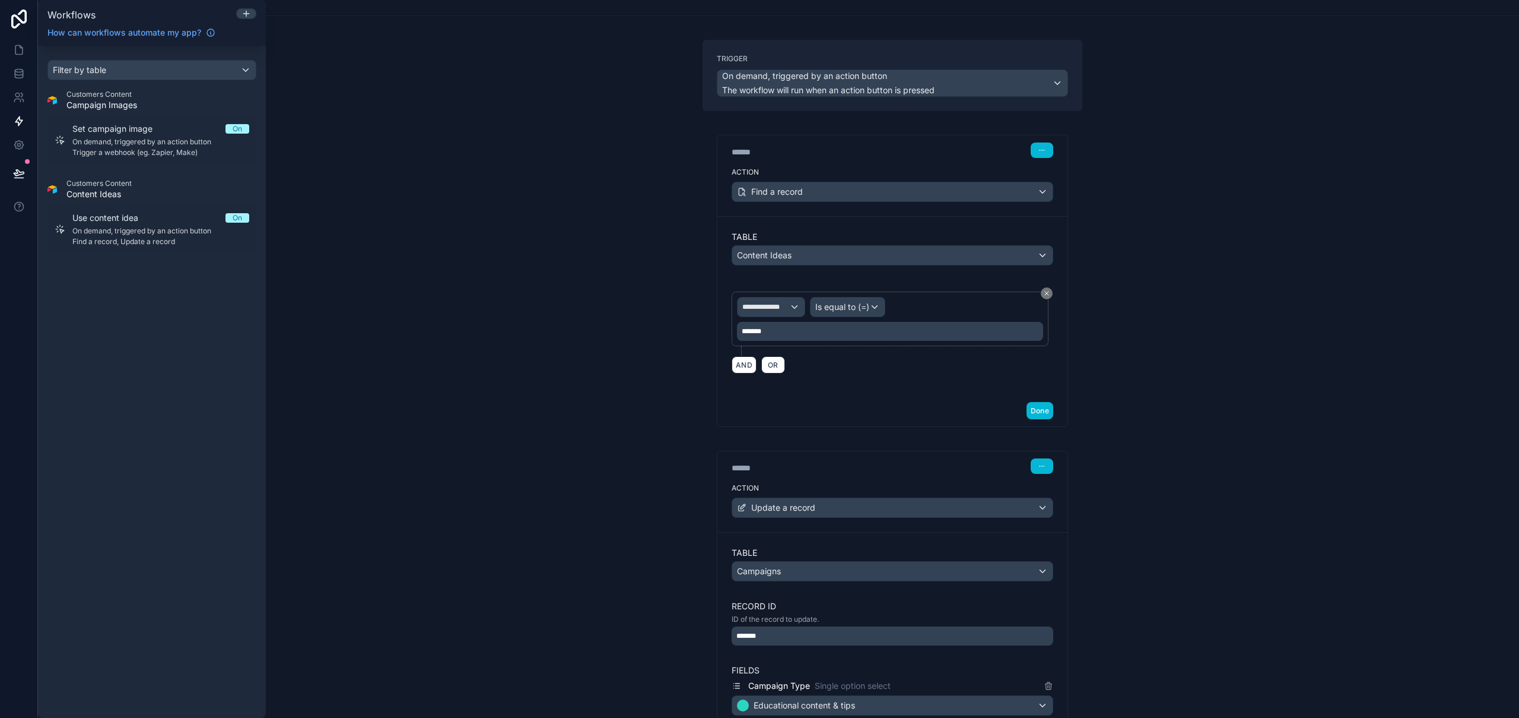
scroll to position [95, 0]
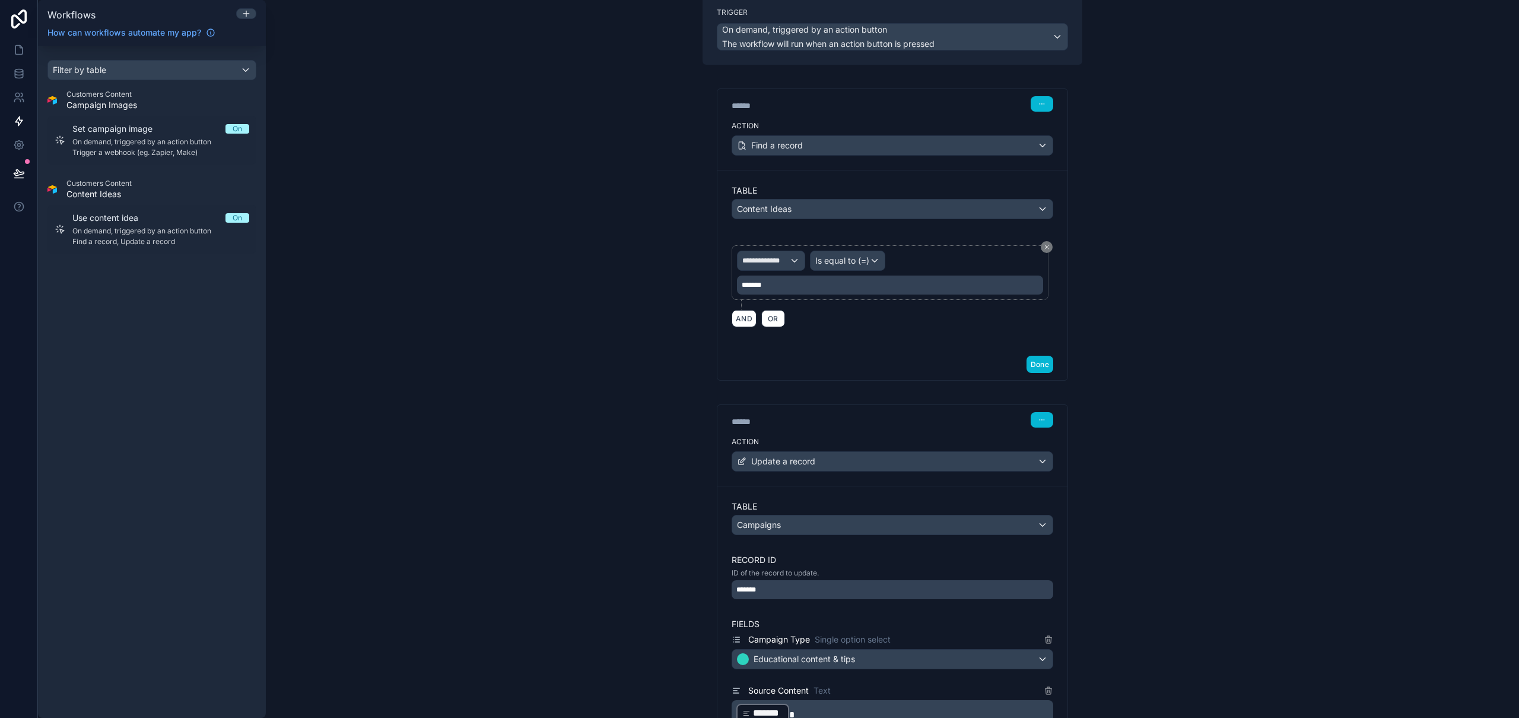
click at [802, 596] on div "*******" at bounding box center [893, 589] width 322 height 19
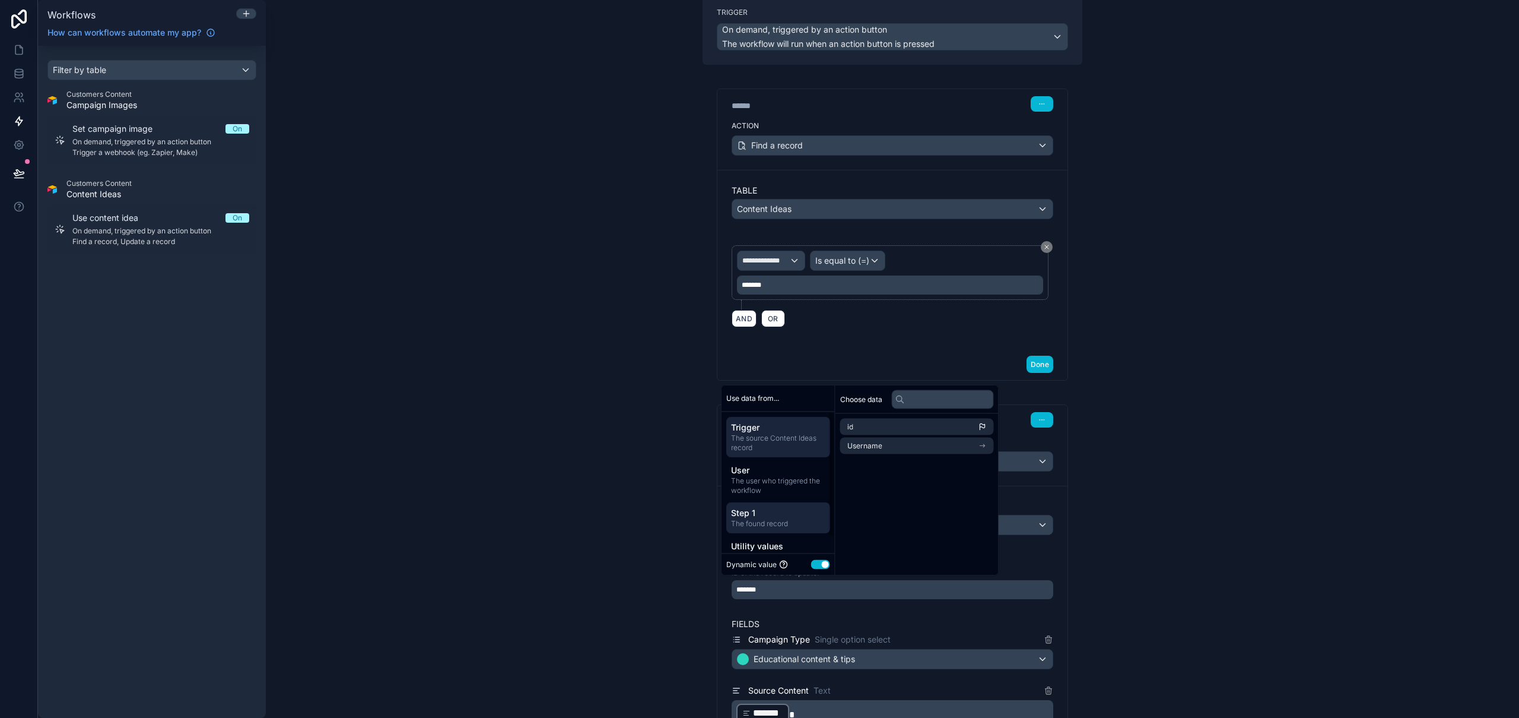
click at [774, 504] on div "Step 1 The found record" at bounding box center [778, 517] width 104 height 31
click at [779, 528] on div "Step 1 The found record" at bounding box center [778, 517] width 104 height 31
click at [886, 427] on li "id" at bounding box center [917, 426] width 154 height 17
click at [1245, 462] on div "**********" at bounding box center [893, 359] width 1254 height 718
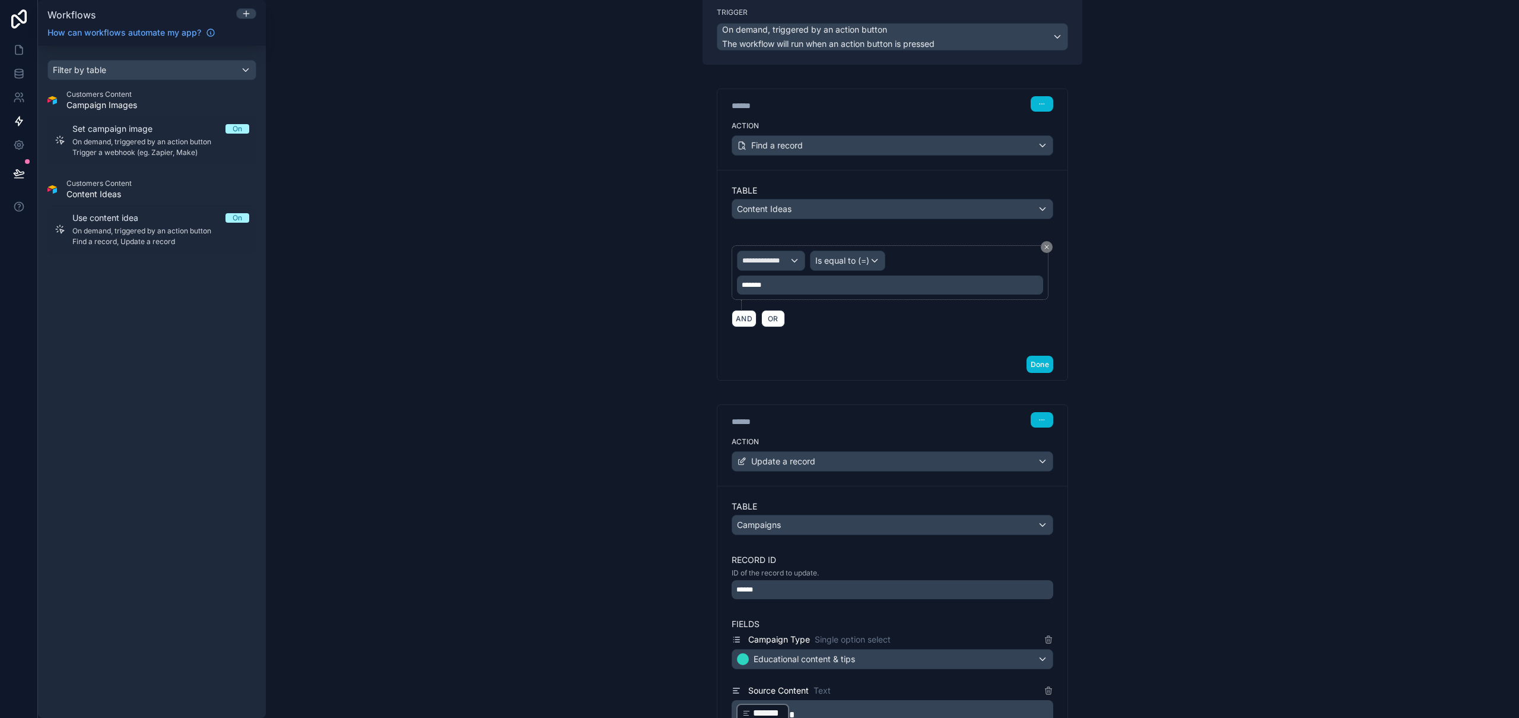
scroll to position [305, 0]
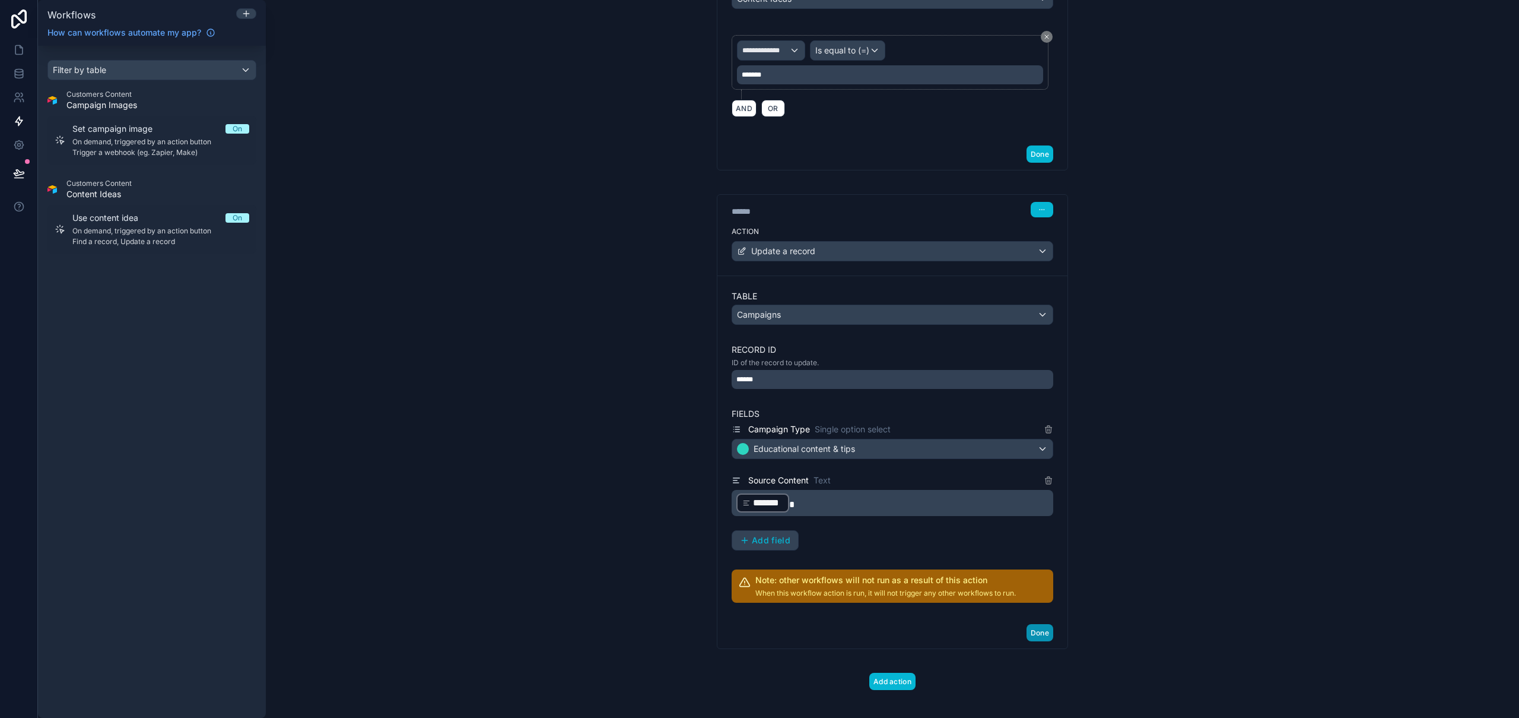
click at [1040, 633] on button "Done" at bounding box center [1040, 632] width 27 height 17
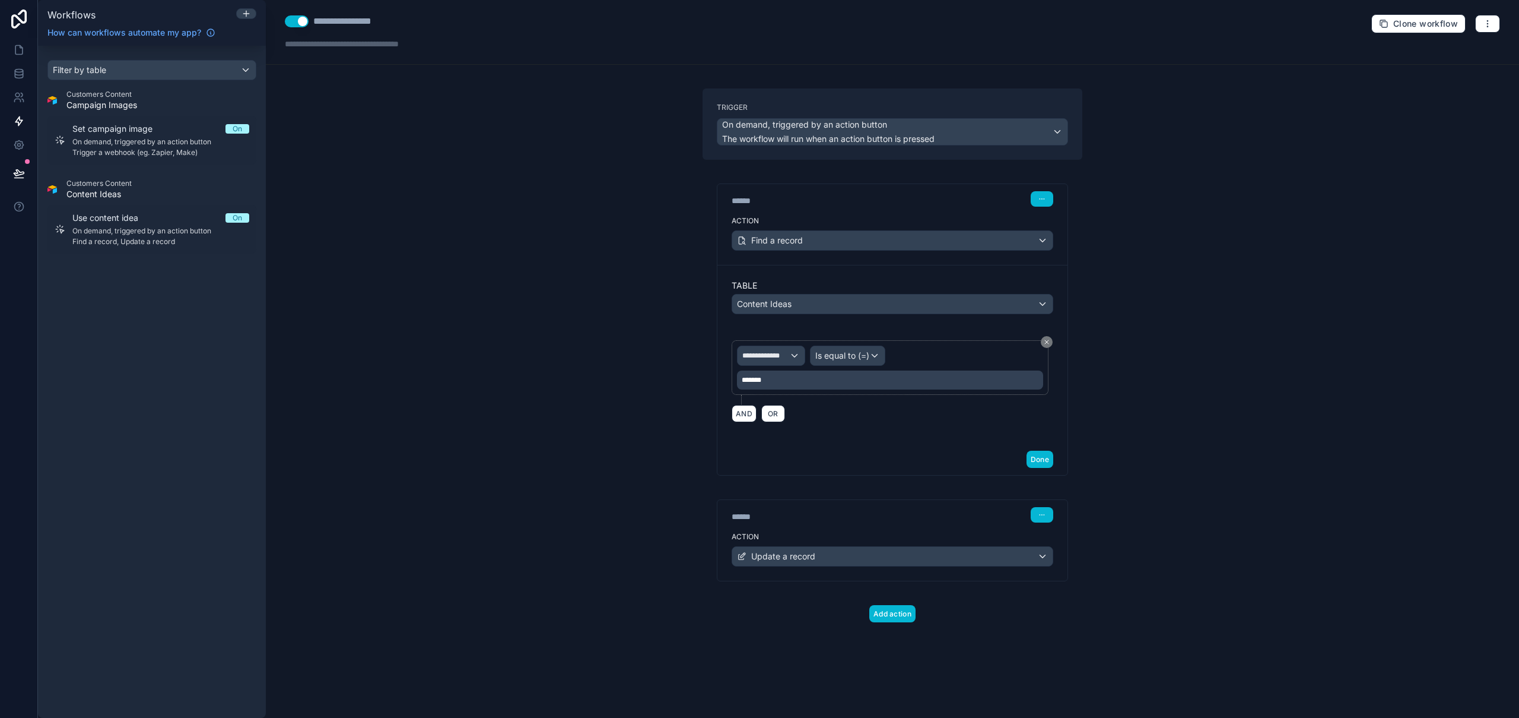
click at [1305, 342] on div "**********" at bounding box center [893, 359] width 1254 height 718
click at [17, 50] on icon at bounding box center [19, 50] width 12 height 12
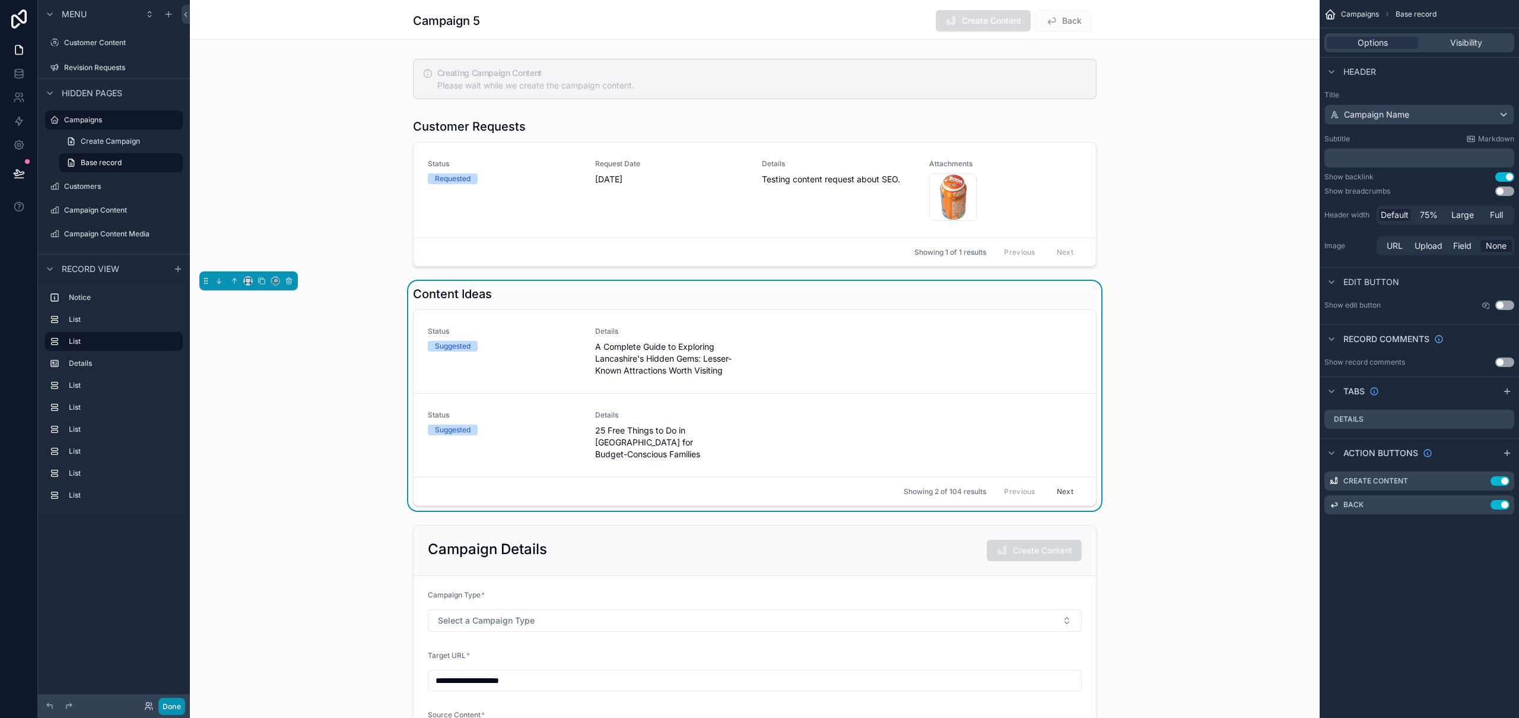
click at [179, 704] on button "Done" at bounding box center [171, 705] width 27 height 17
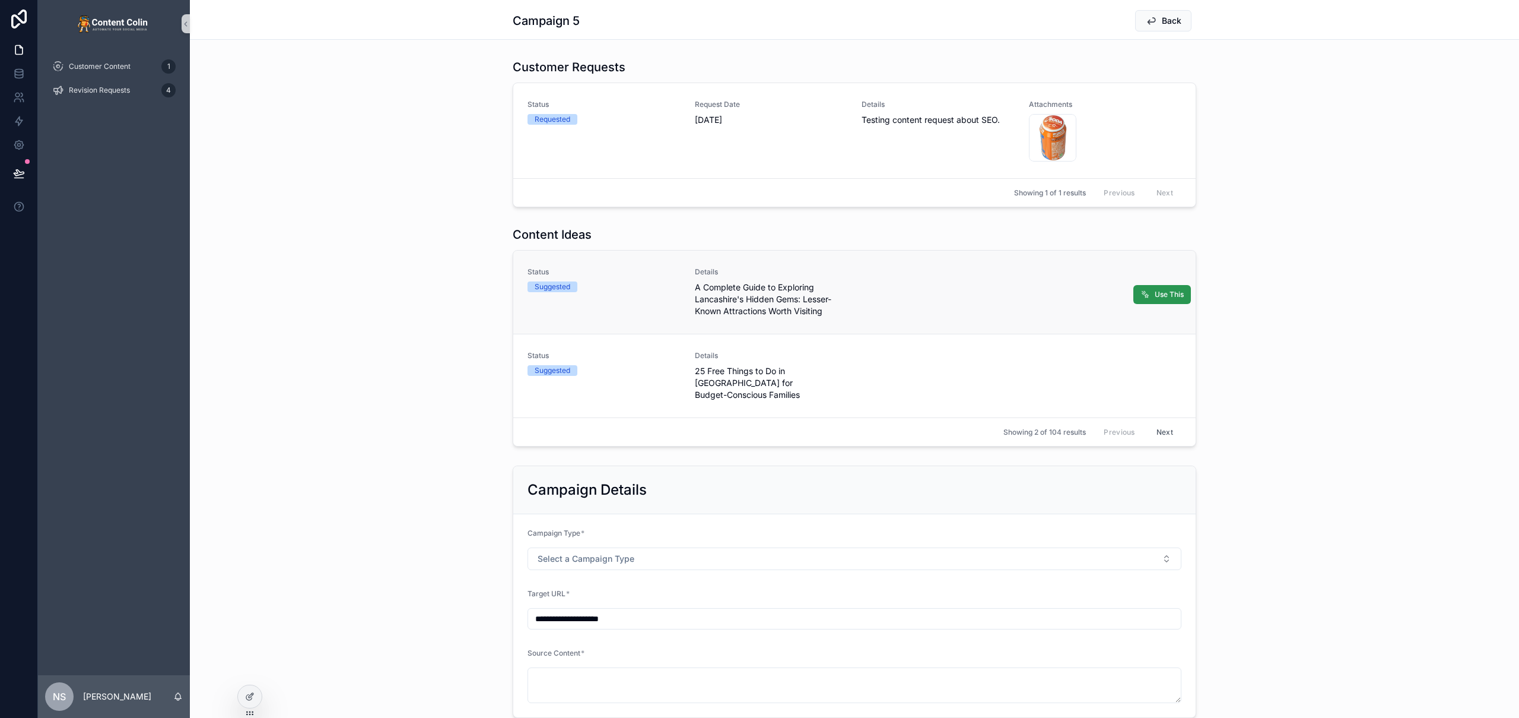
click at [1147, 295] on button "Use This" at bounding box center [1163, 294] width 58 height 19
click at [254, 699] on icon at bounding box center [249, 695] width 9 height 9
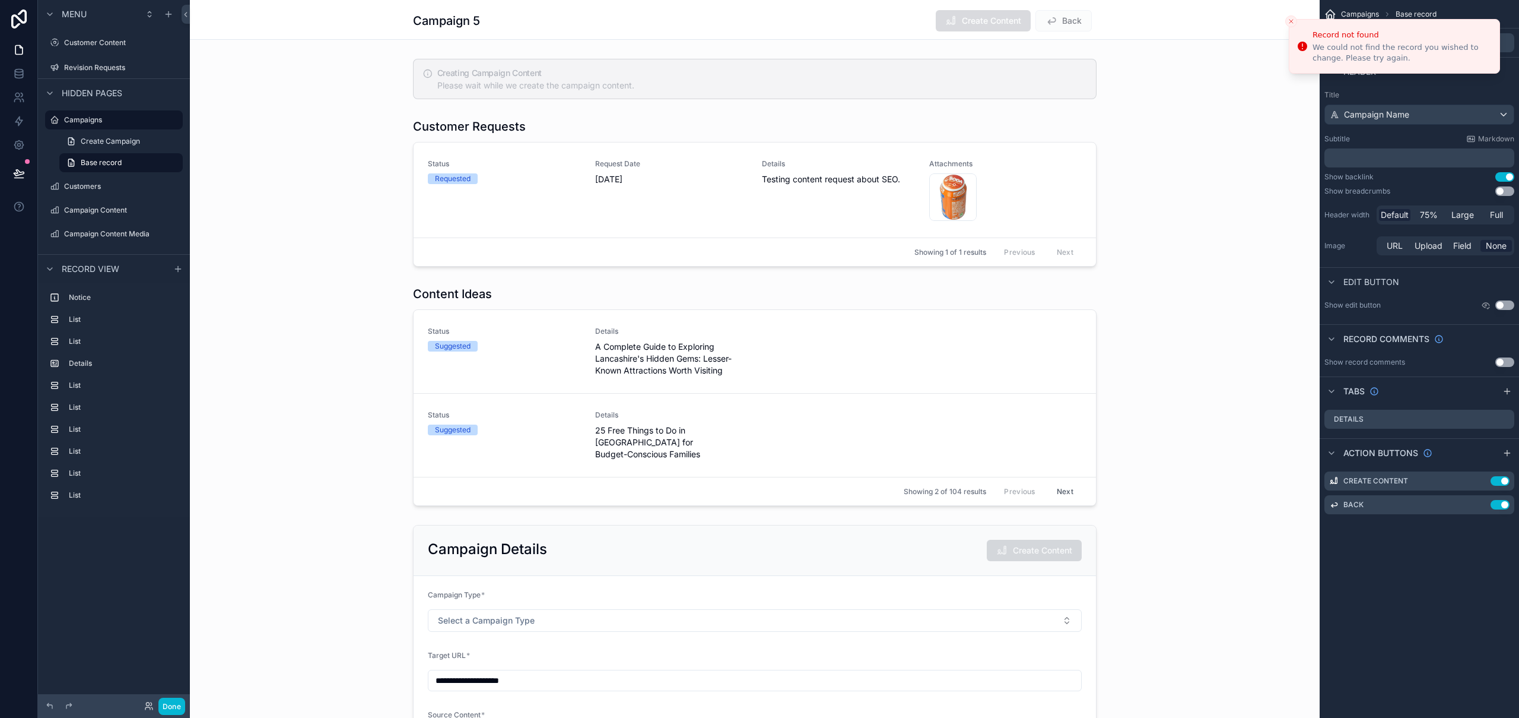
click at [931, 283] on div "scrollable content" at bounding box center [755, 396] width 1130 height 230
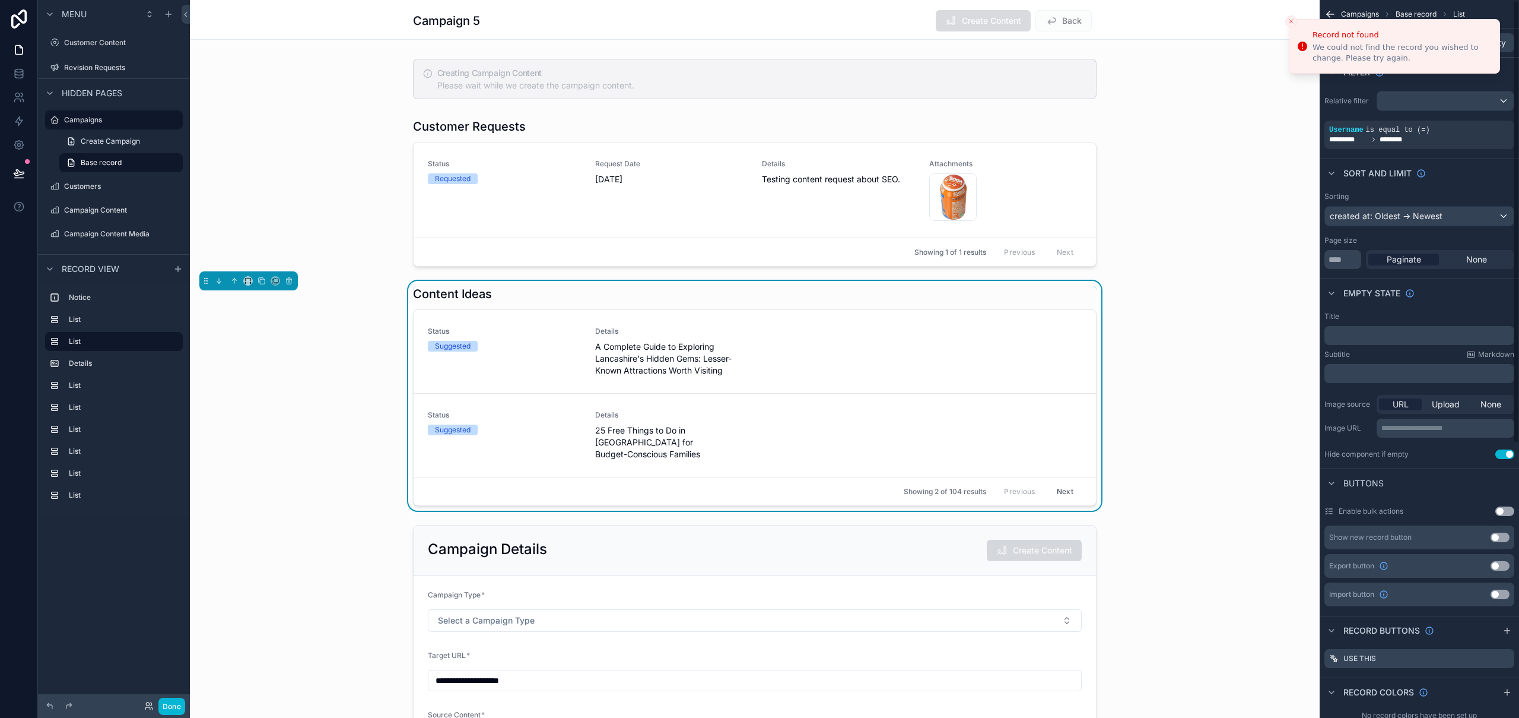
scroll to position [15, 0]
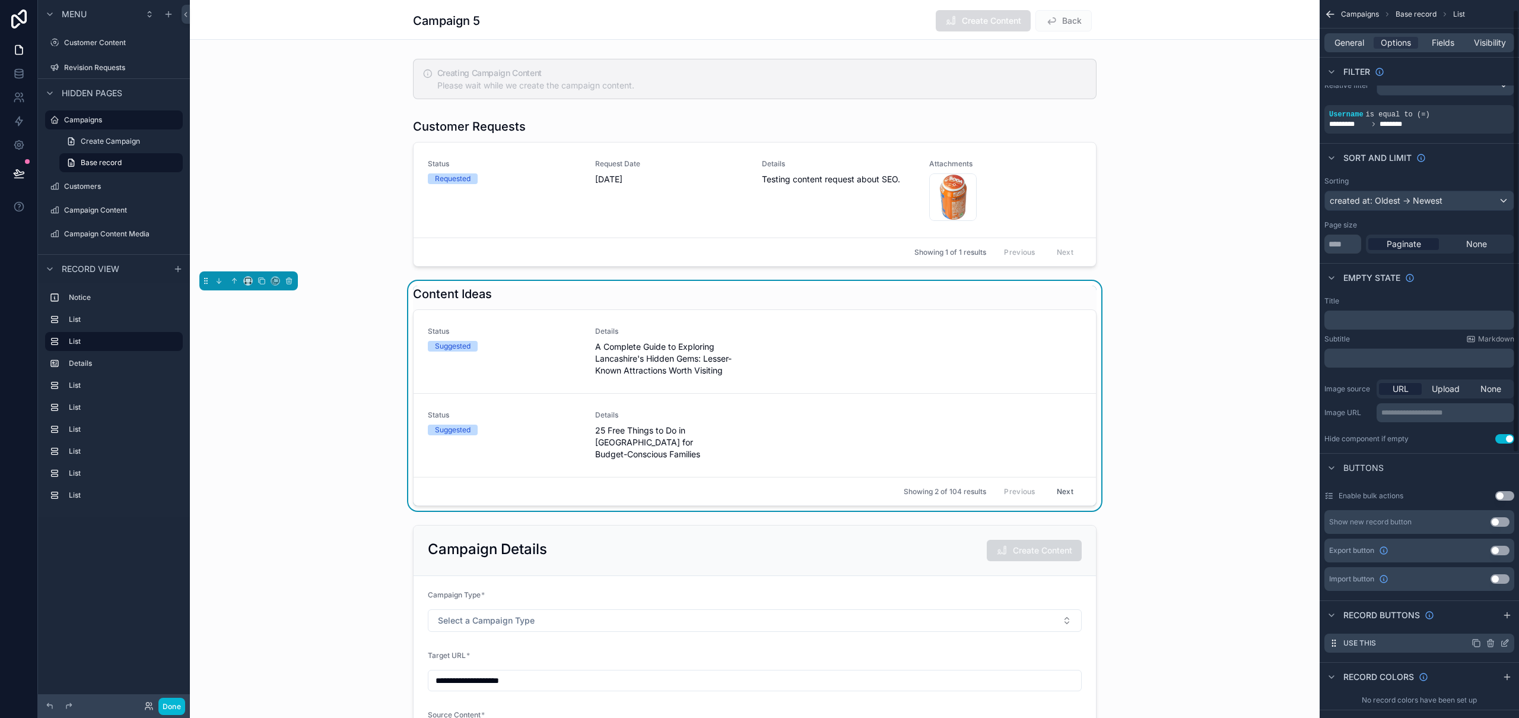
click at [1505, 642] on icon "scrollable content" at bounding box center [1506, 641] width 5 height 5
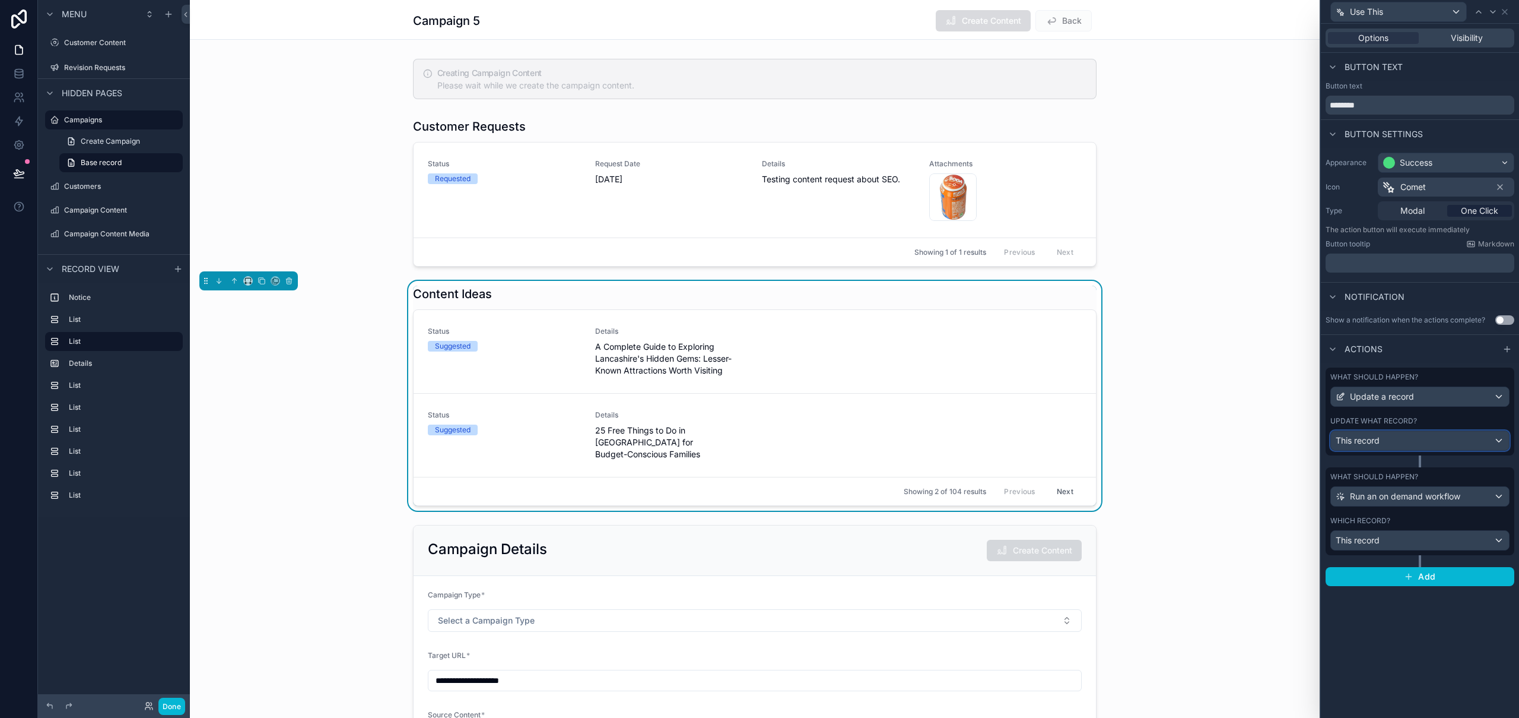
click at [1438, 436] on div "This record" at bounding box center [1420, 440] width 178 height 19
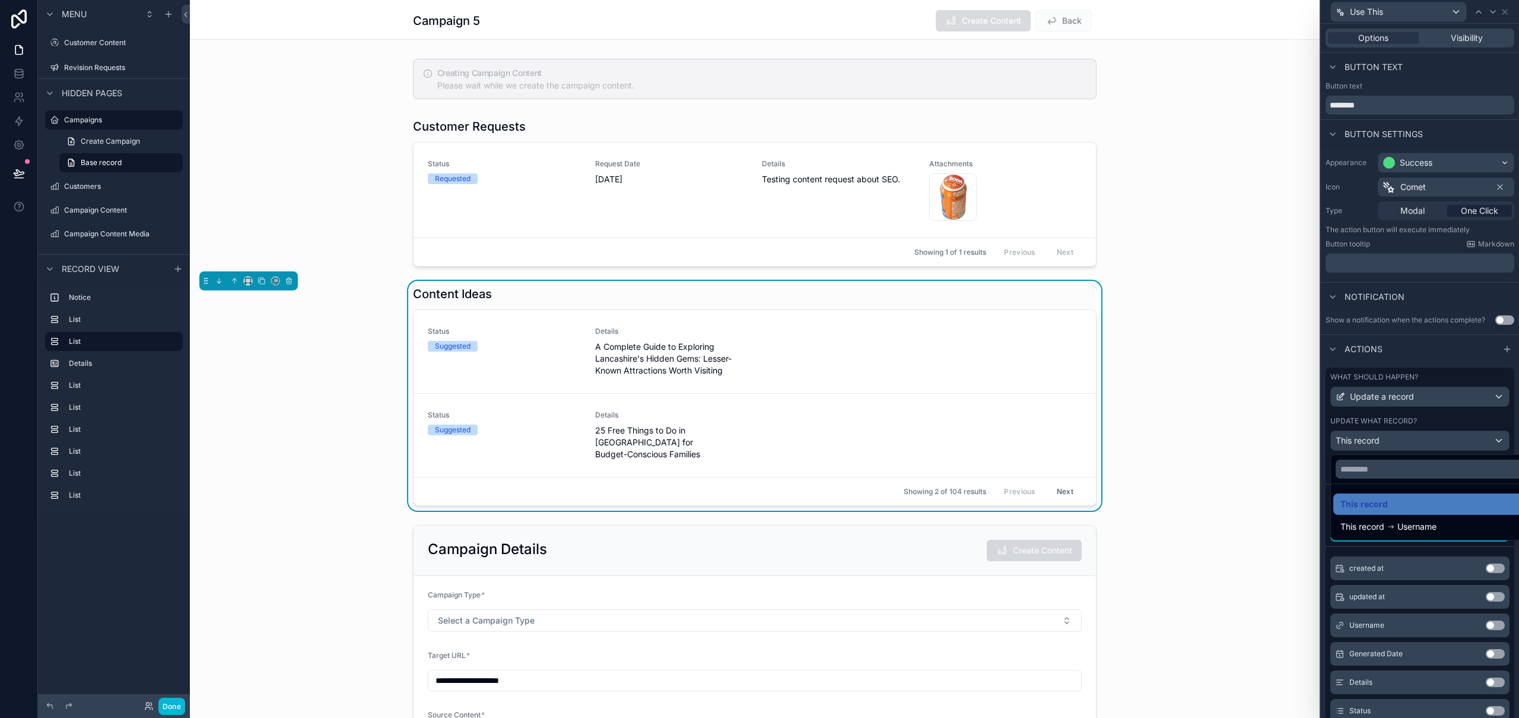
click at [1438, 436] on div at bounding box center [1420, 359] width 198 height 718
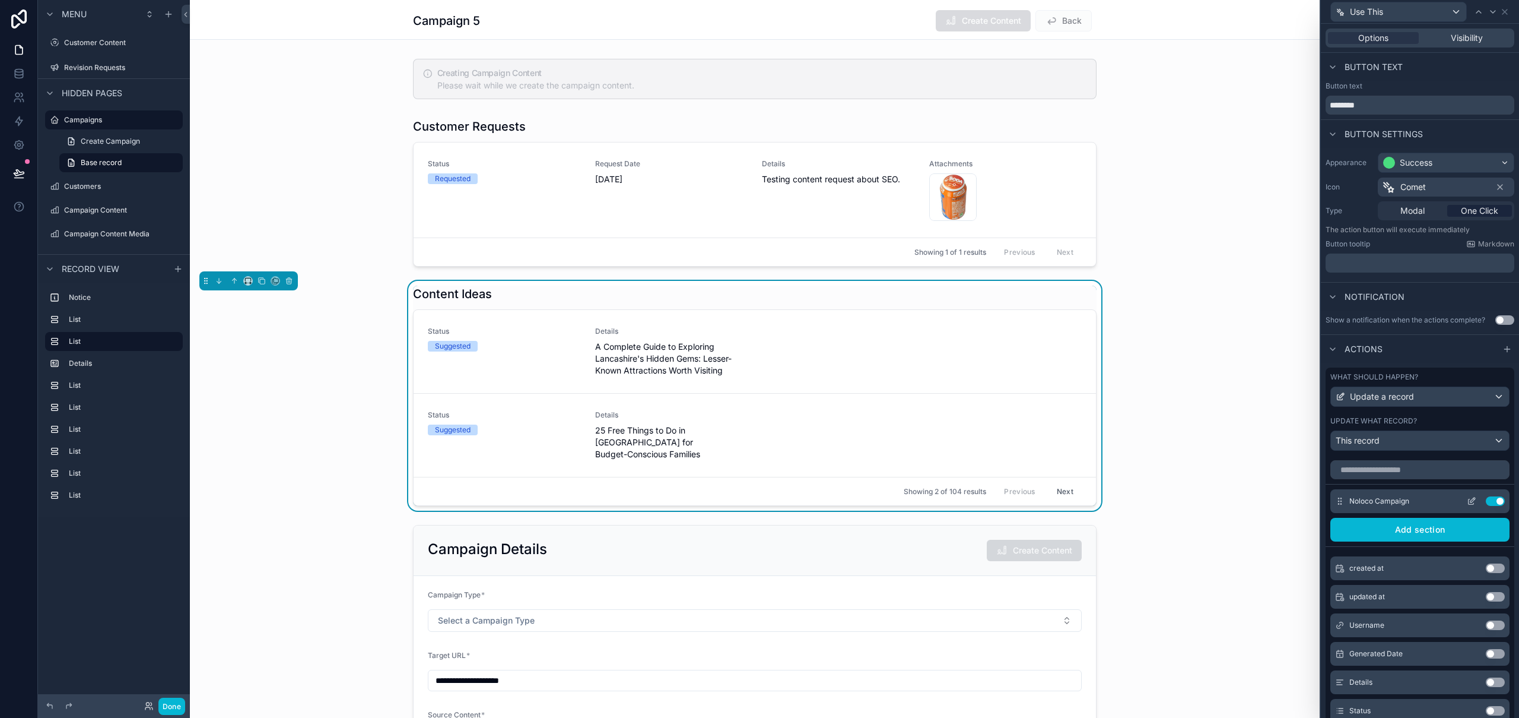
click at [1467, 501] on icon at bounding box center [1471, 500] width 9 height 9
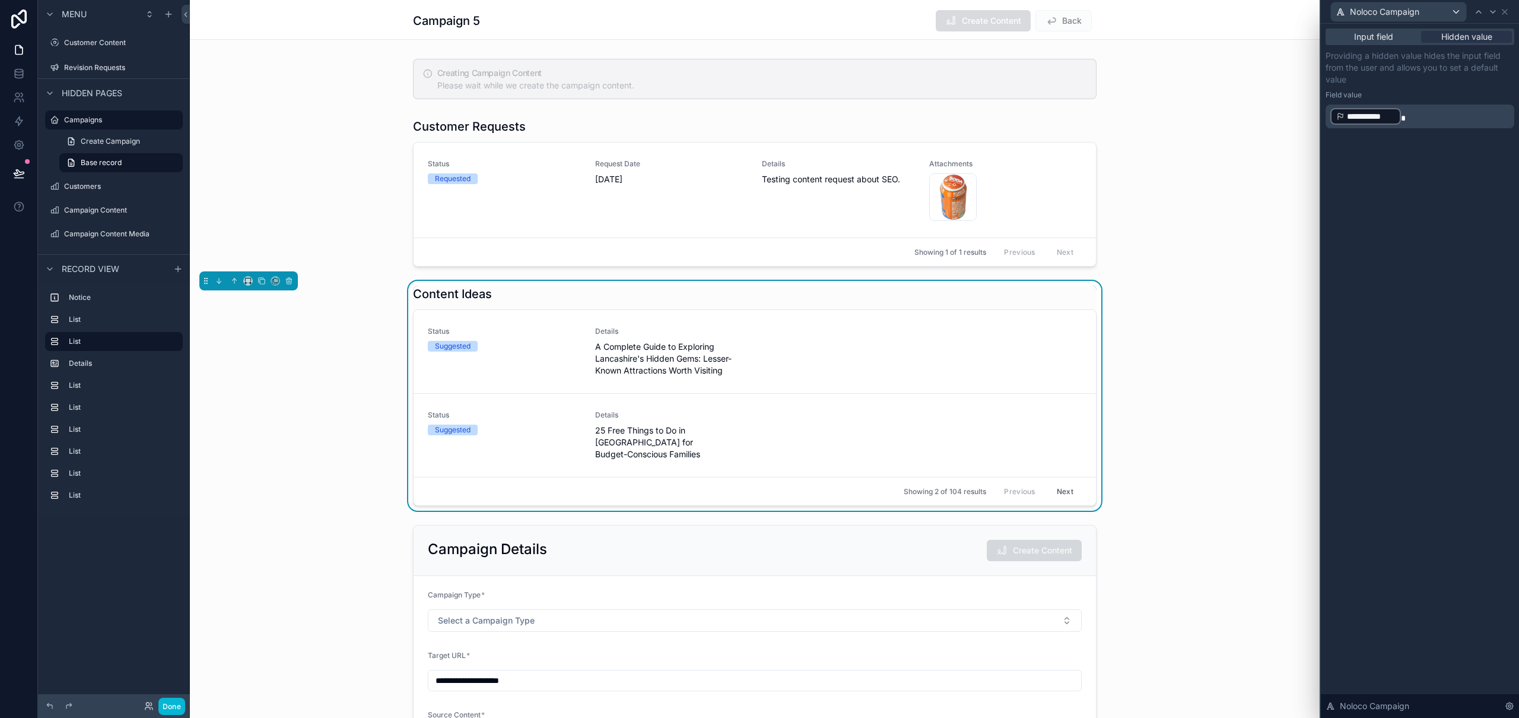
click at [1431, 119] on p "**********" at bounding box center [1422, 116] width 182 height 19
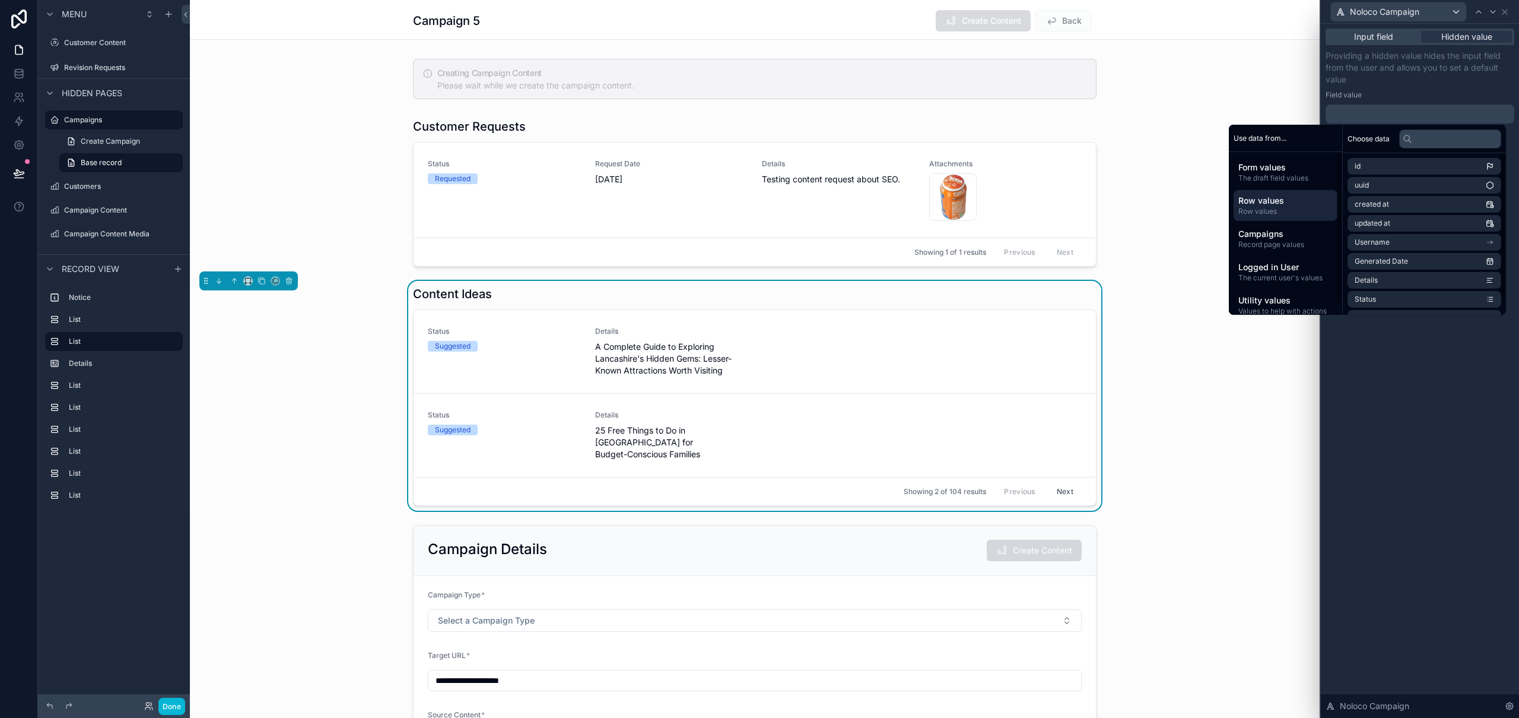
click at [1284, 205] on span "Row values" at bounding box center [1286, 201] width 94 height 12
click at [1281, 230] on span "Campaigns" at bounding box center [1286, 234] width 94 height 12
click at [1370, 164] on li "id" at bounding box center [1425, 166] width 154 height 17
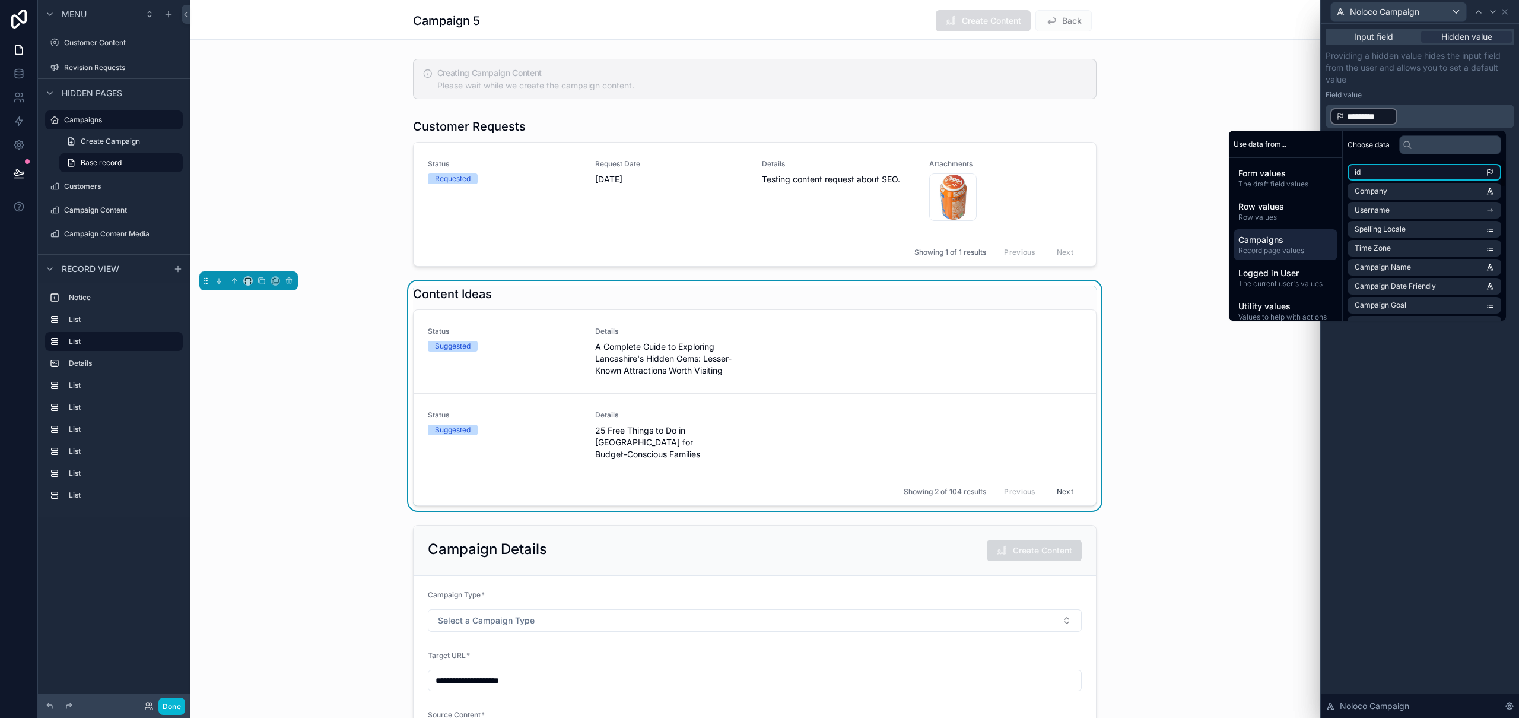
click at [1391, 174] on li "id" at bounding box center [1425, 172] width 154 height 17
click at [1486, 121] on p "﻿ ********* ﻿ ﻿ ********* ﻿ ﻿" at bounding box center [1422, 116] width 182 height 19
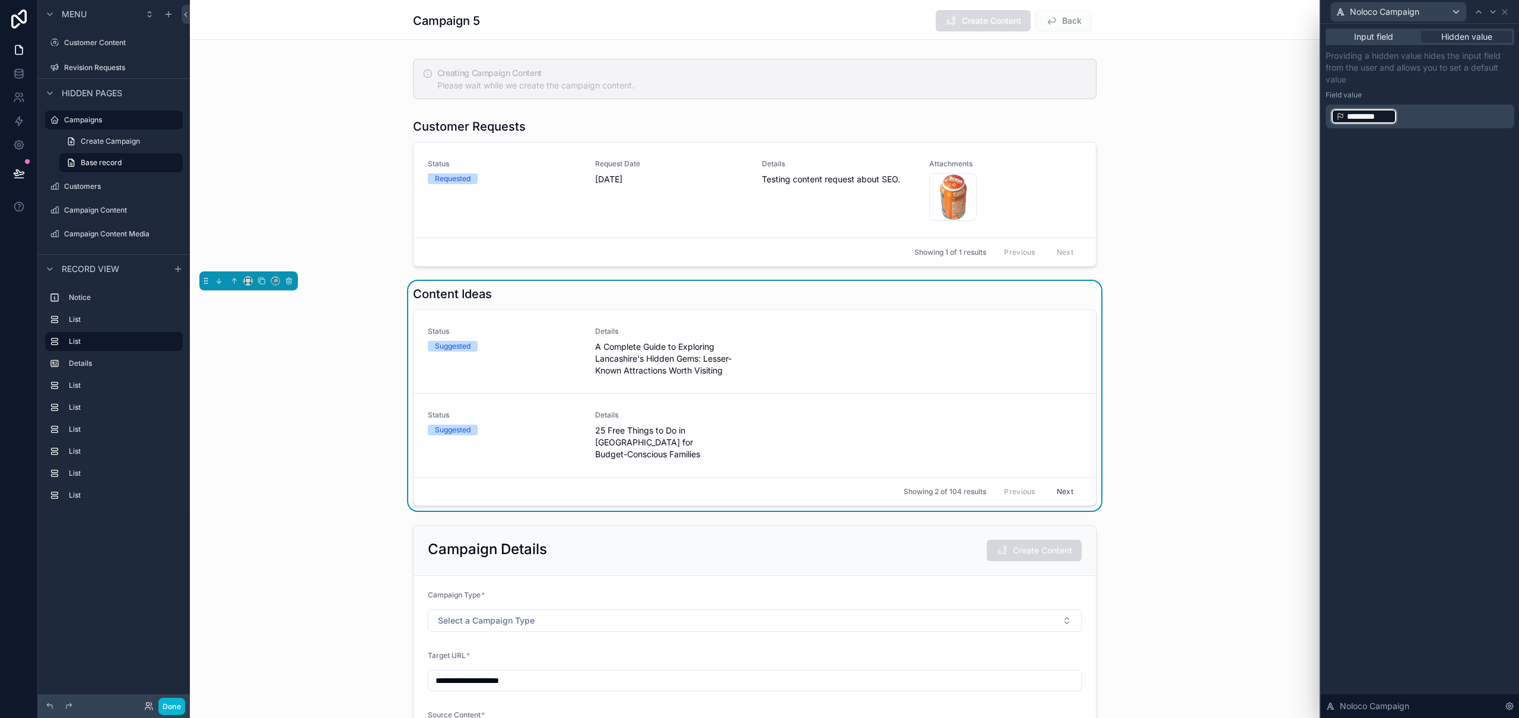
click at [1418, 122] on p "﻿ ********* ﻿ ﻿" at bounding box center [1422, 116] width 182 height 19
click at [1417, 114] on p "﻿ ********* ﻿ ﻿" at bounding box center [1422, 116] width 182 height 19
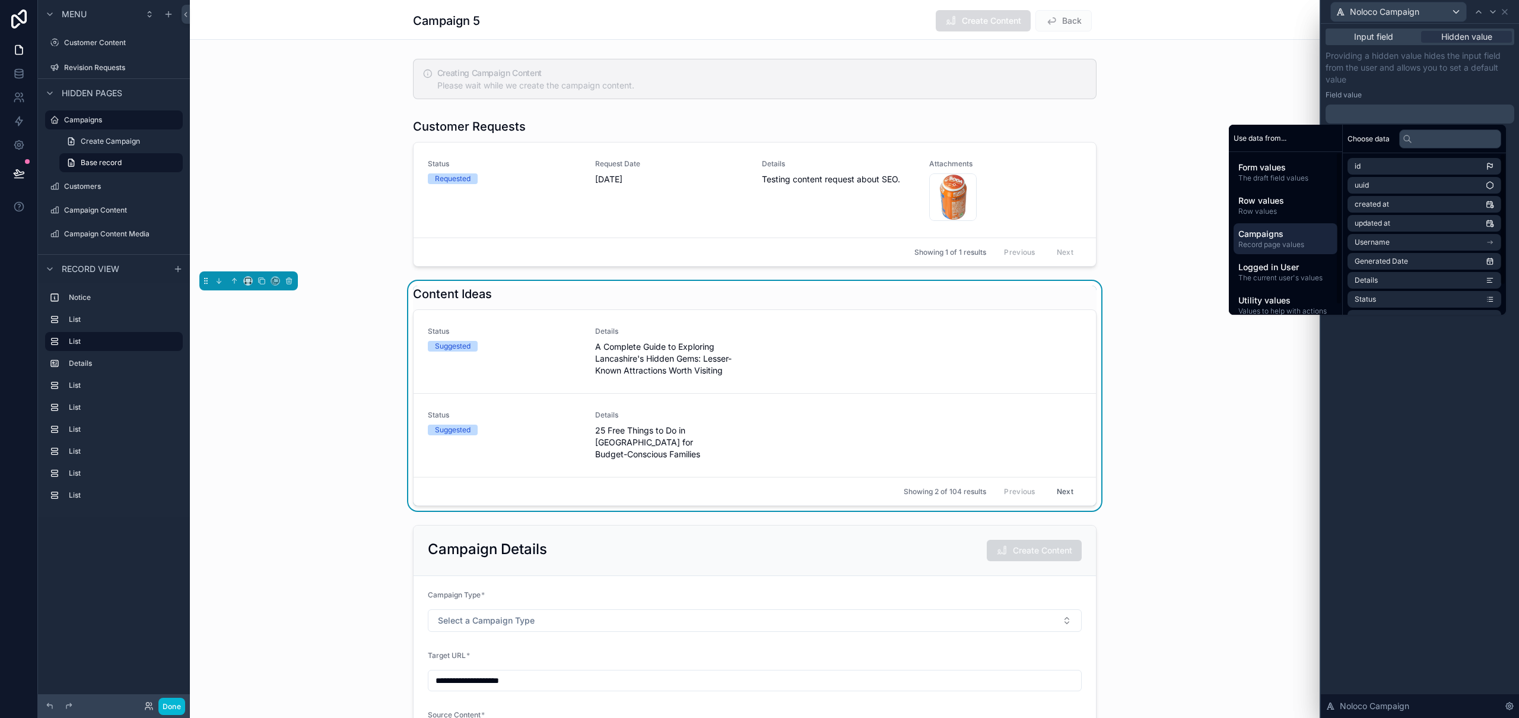
scroll to position [11, 0]
click at [1273, 229] on span "Campaigns" at bounding box center [1286, 223] width 94 height 12
click at [1386, 170] on li "id" at bounding box center [1425, 166] width 154 height 17
click at [1412, 420] on div "Input field Hidden value Providing a hidden value hides the input field from th…" at bounding box center [1420, 371] width 198 height 694
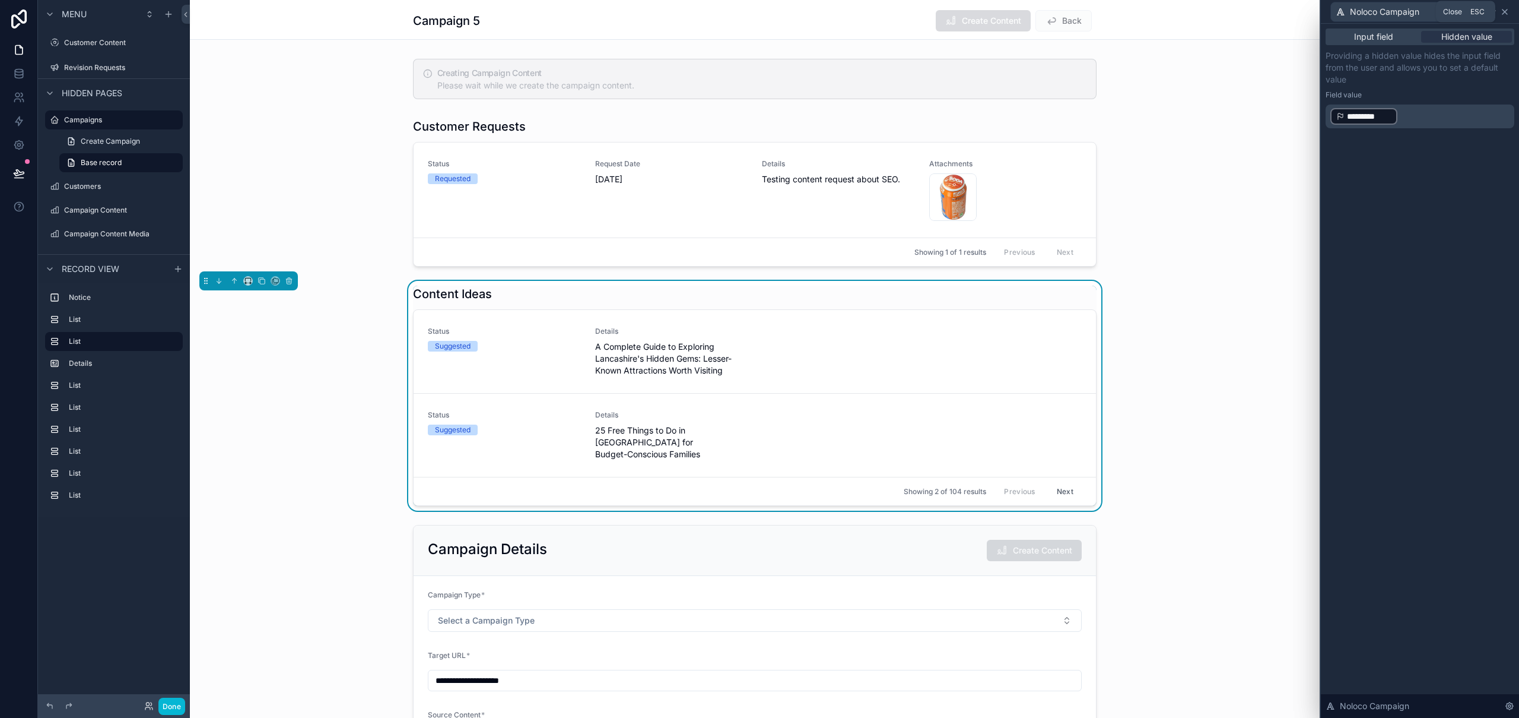
click at [1509, 8] on icon at bounding box center [1504, 11] width 9 height 9
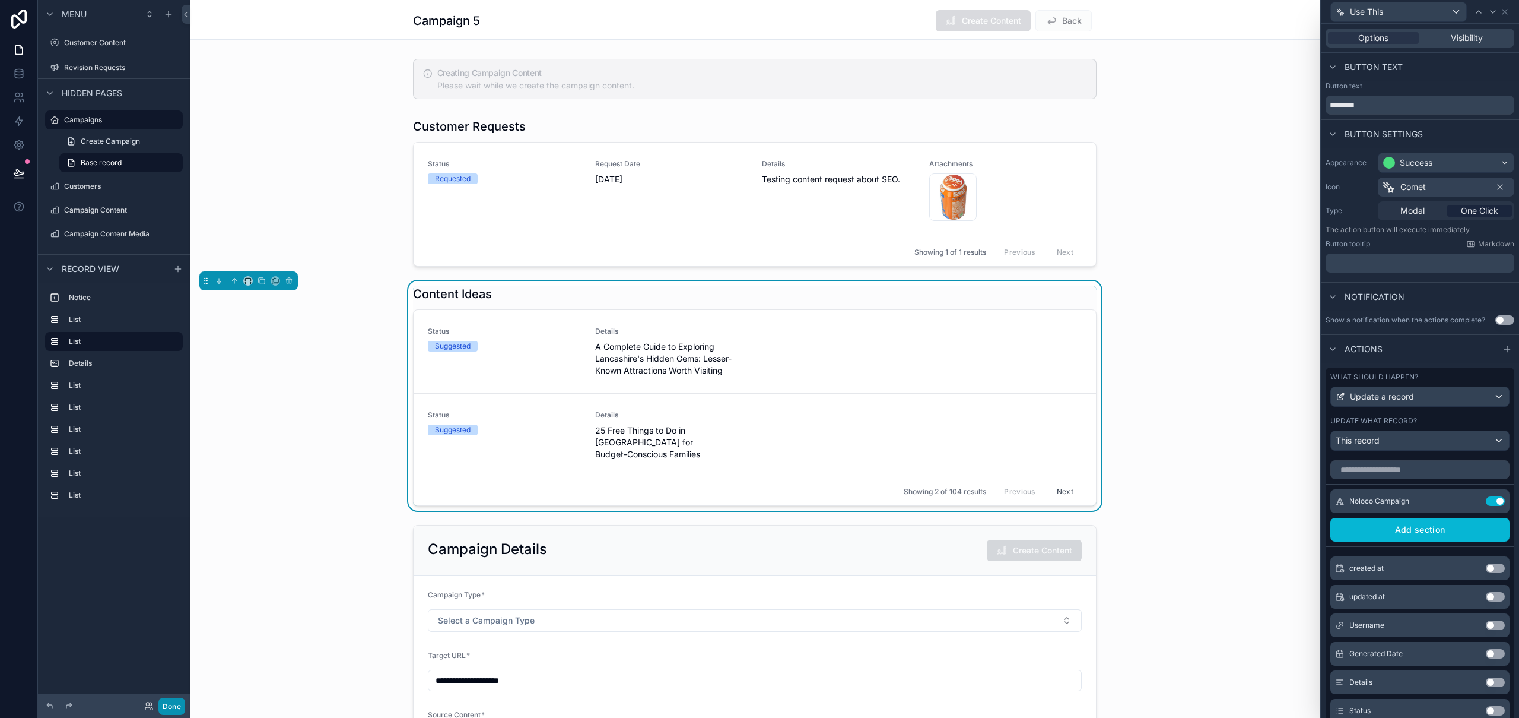
click at [179, 708] on button "Done" at bounding box center [171, 705] width 27 height 17
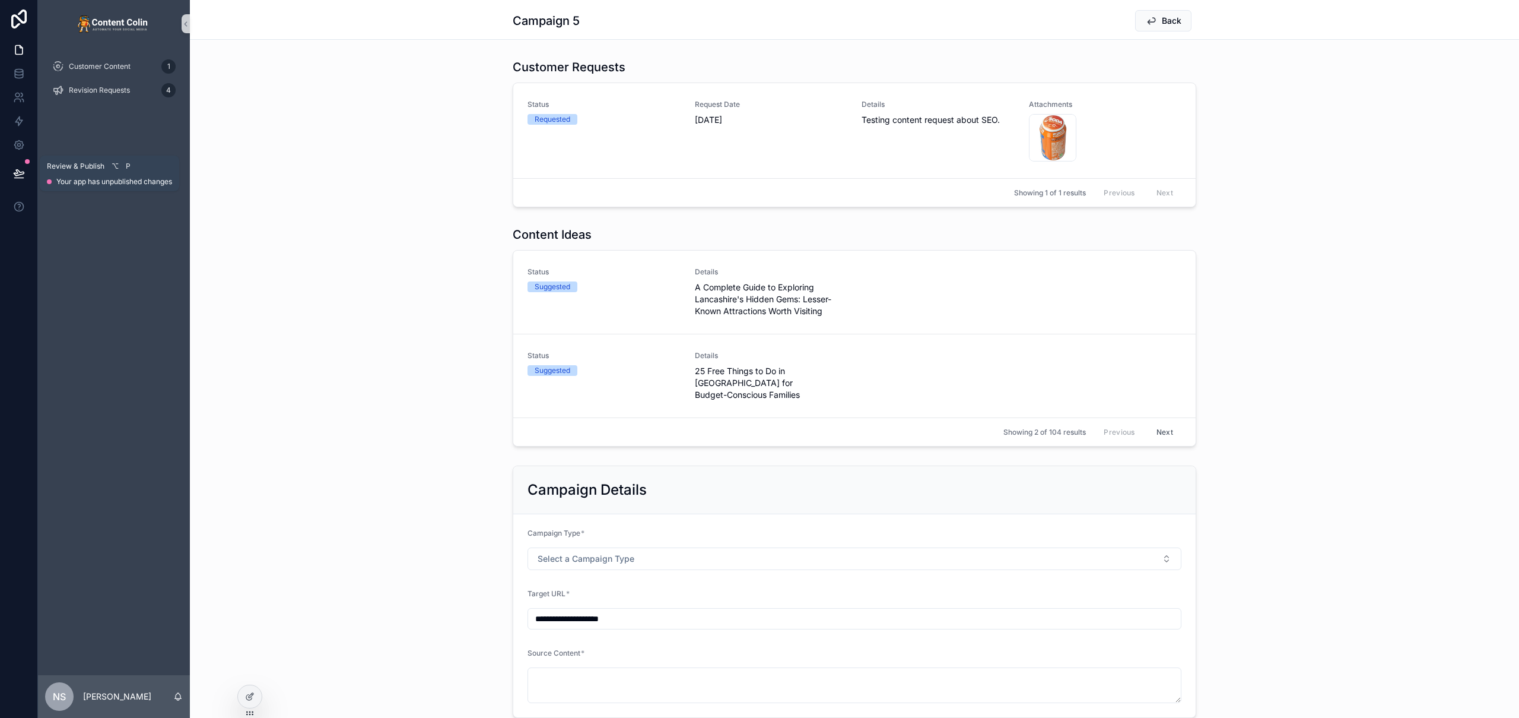
click at [13, 179] on button at bounding box center [19, 173] width 26 height 33
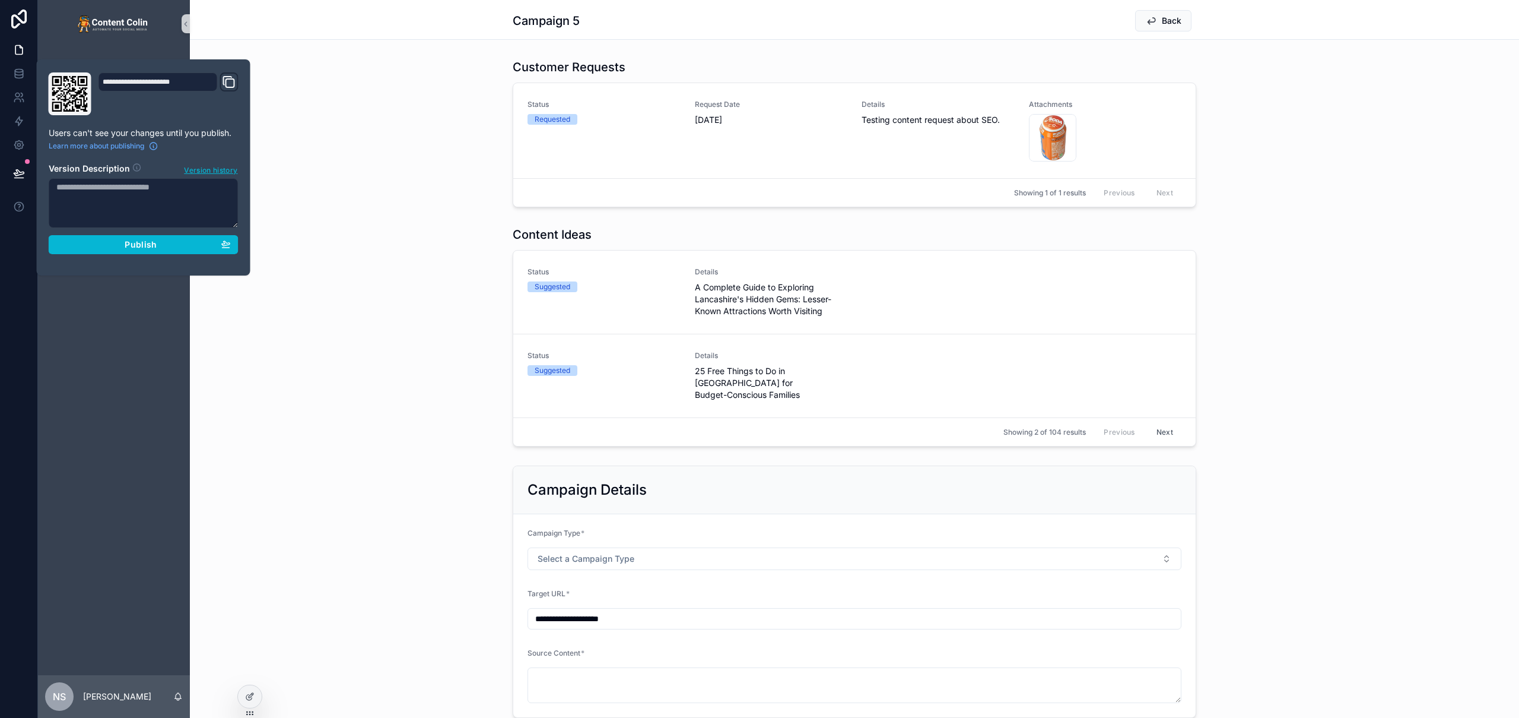
click at [137, 260] on div "**********" at bounding box center [143, 167] width 199 height 190
click at [143, 247] on span "Publish" at bounding box center [141, 244] width 32 height 11
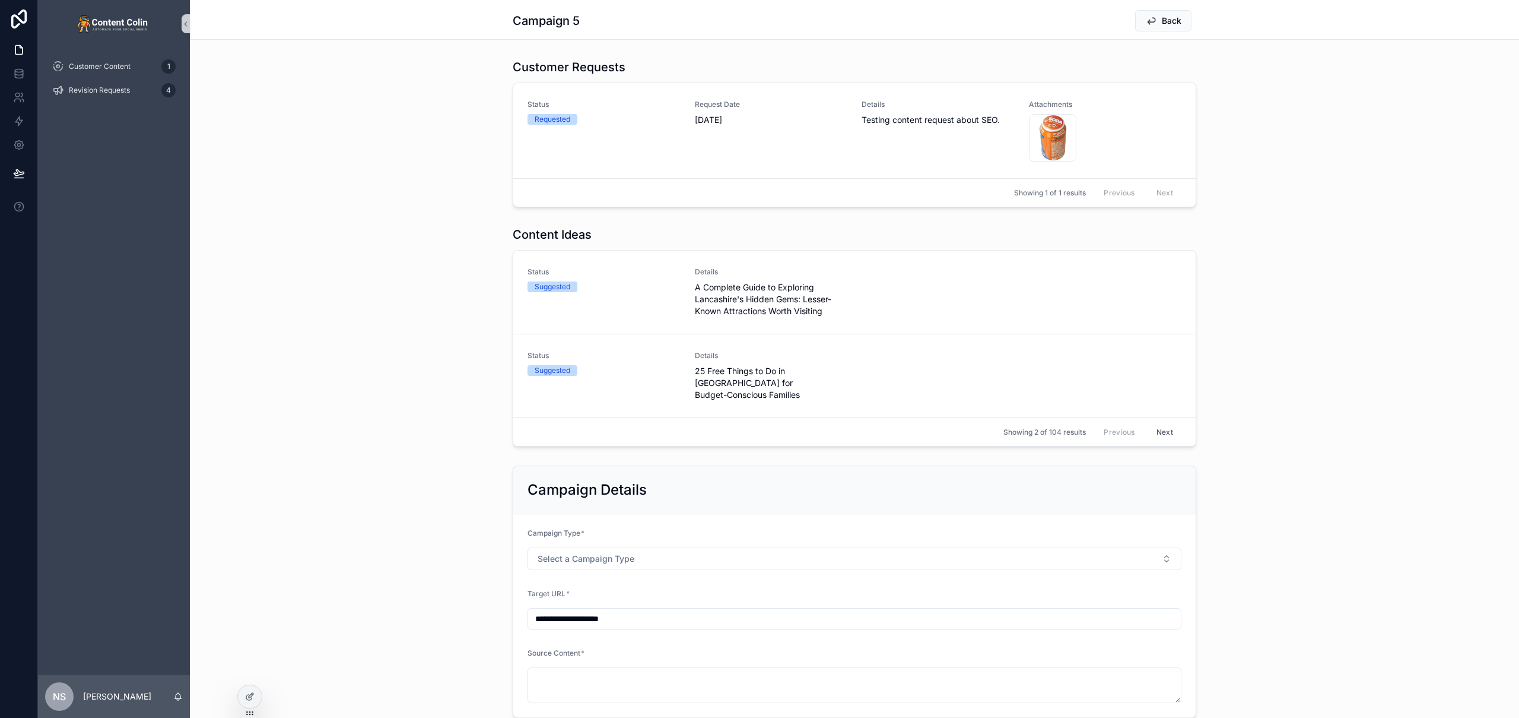
click at [364, 169] on div "Customer Requests Status Requested Request Date 12th August 2025 Details Testin…" at bounding box center [855, 133] width 1330 height 158
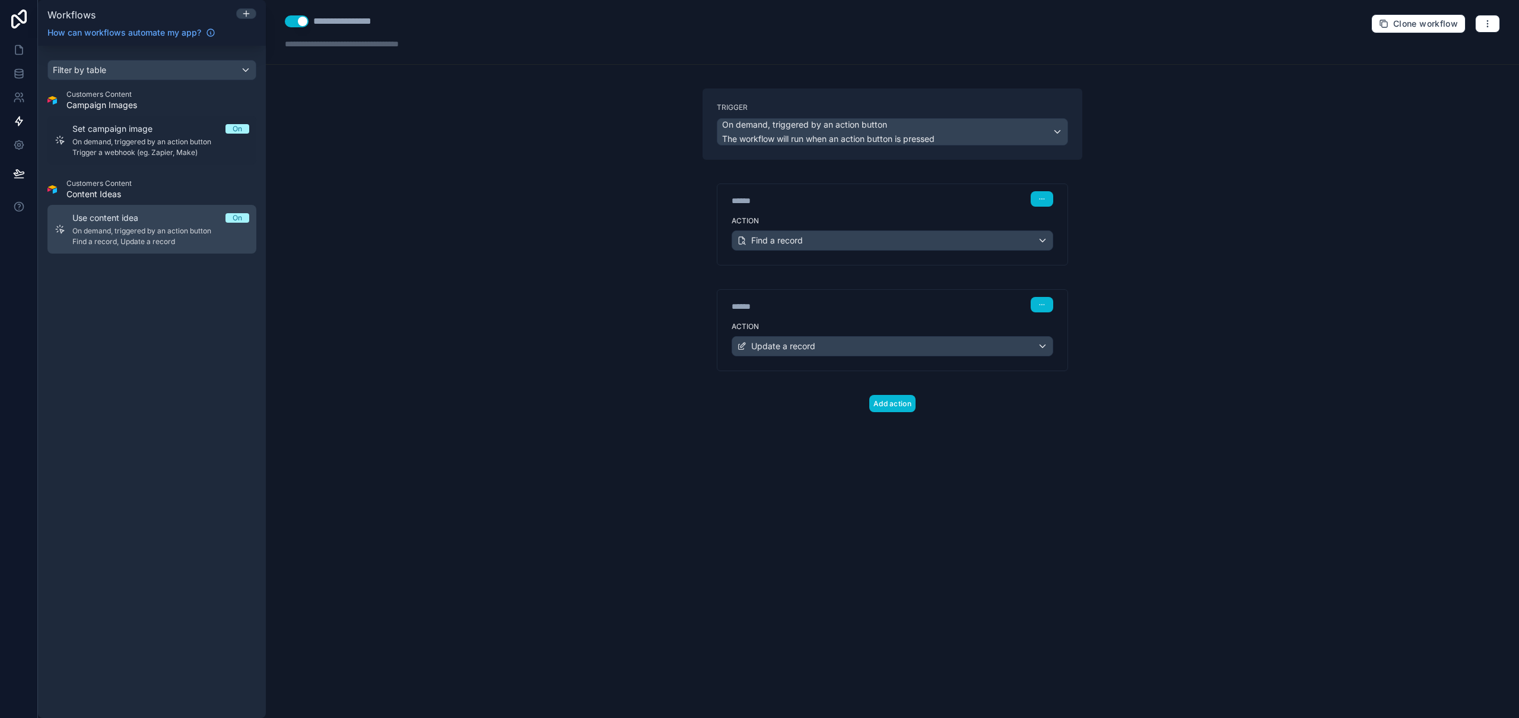
click at [112, 231] on span "On demand, triggered by an action button" at bounding box center [160, 230] width 177 height 9
click at [122, 234] on span "On demand, triggered by an action button" at bounding box center [160, 230] width 177 height 9
click at [1491, 21] on icon "button" at bounding box center [1487, 23] width 9 height 9
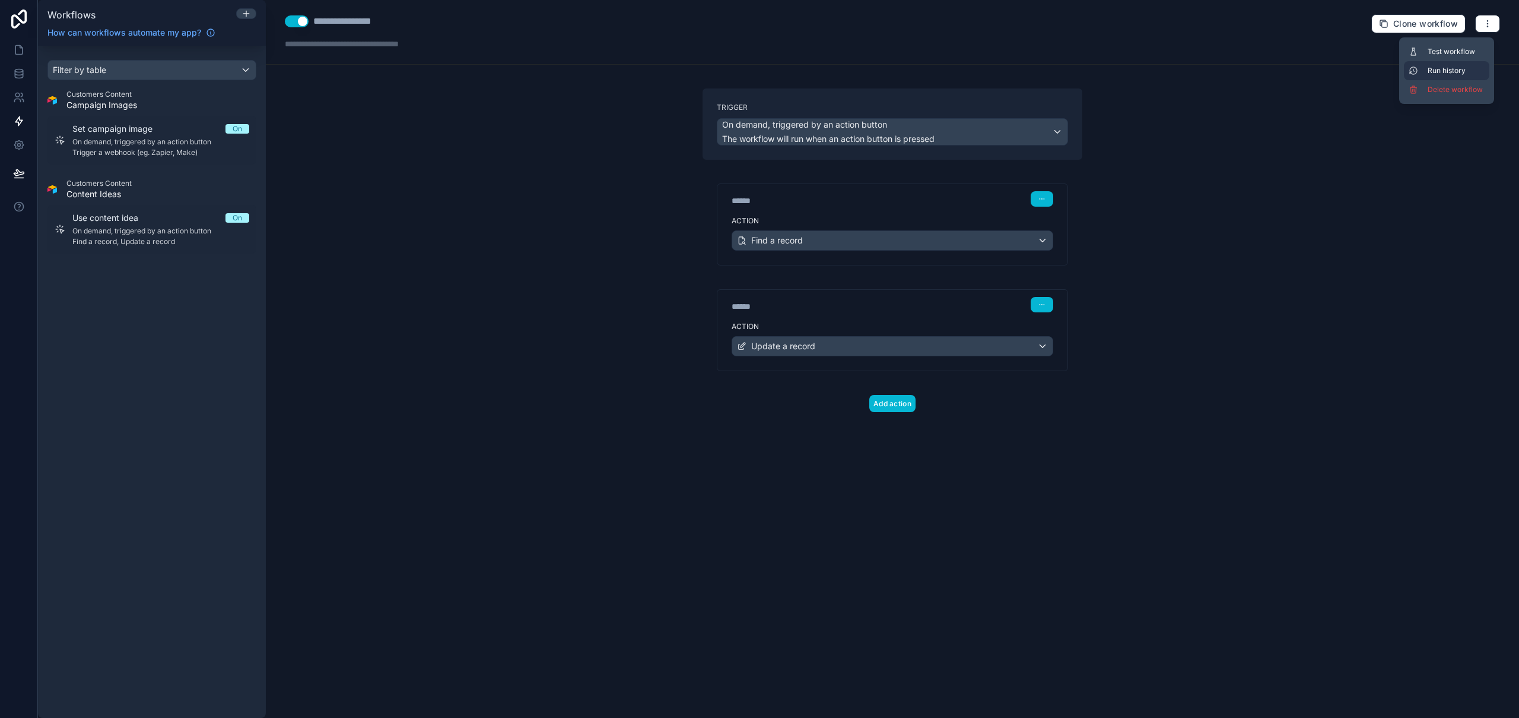
click at [1463, 72] on span "Run history" at bounding box center [1456, 70] width 57 height 9
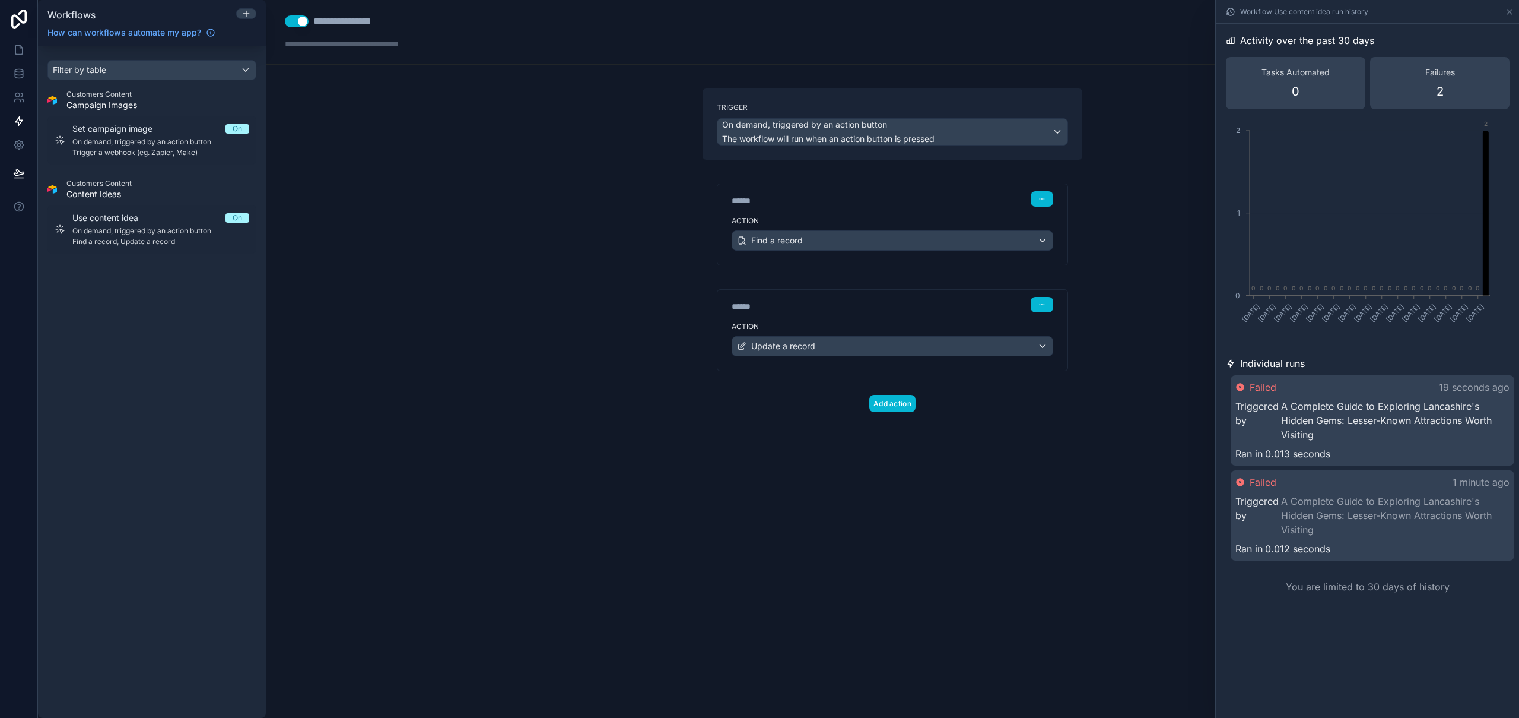
click at [1367, 431] on link "A Complete Guide to Exploring Lancashire's Hidden Gems: Lesser-Known Attraction…" at bounding box center [1395, 420] width 229 height 43
click at [1329, 383] on div "Failed 26 seconds ago" at bounding box center [1373, 387] width 274 height 14
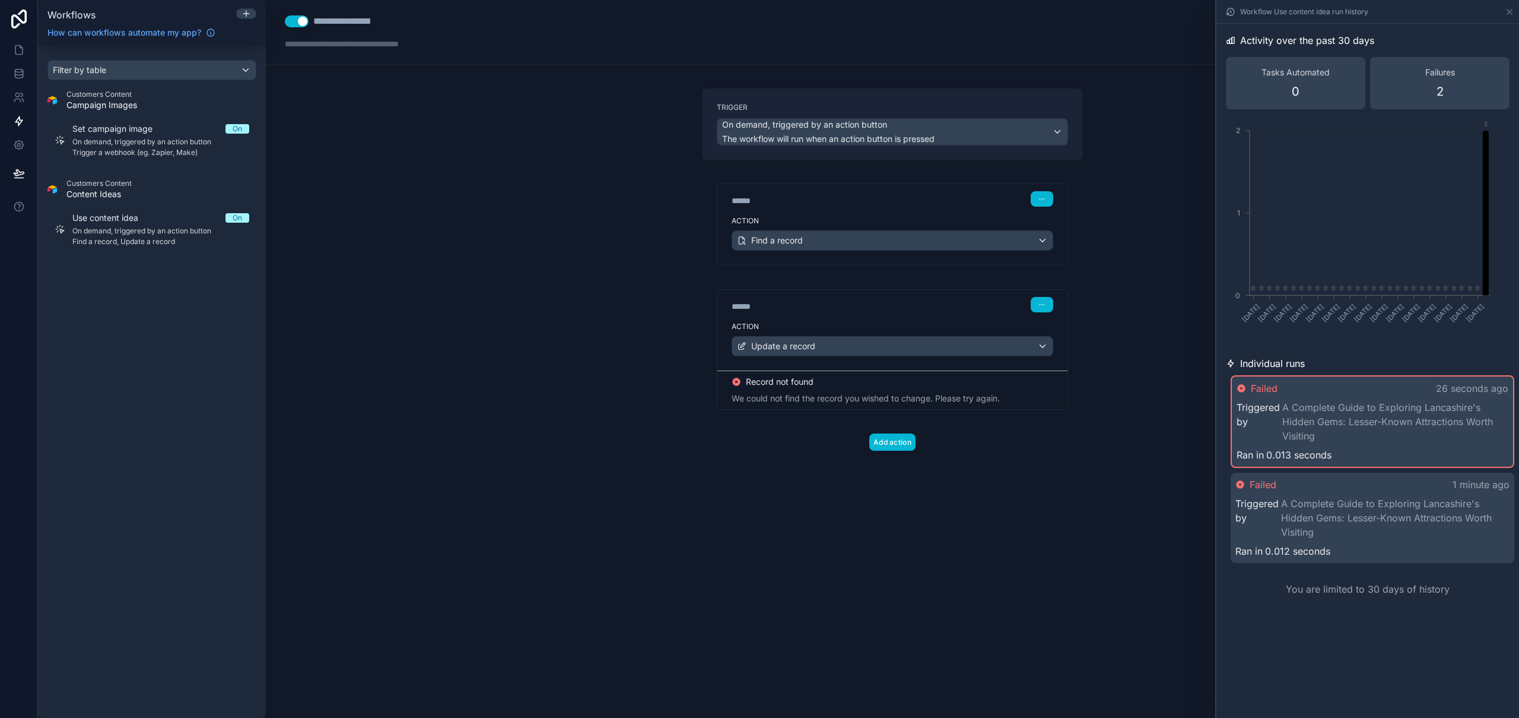
click at [1093, 237] on div "**********" at bounding box center [893, 359] width 1254 height 718
click at [1045, 240] on div "Find a record" at bounding box center [892, 240] width 321 height 19
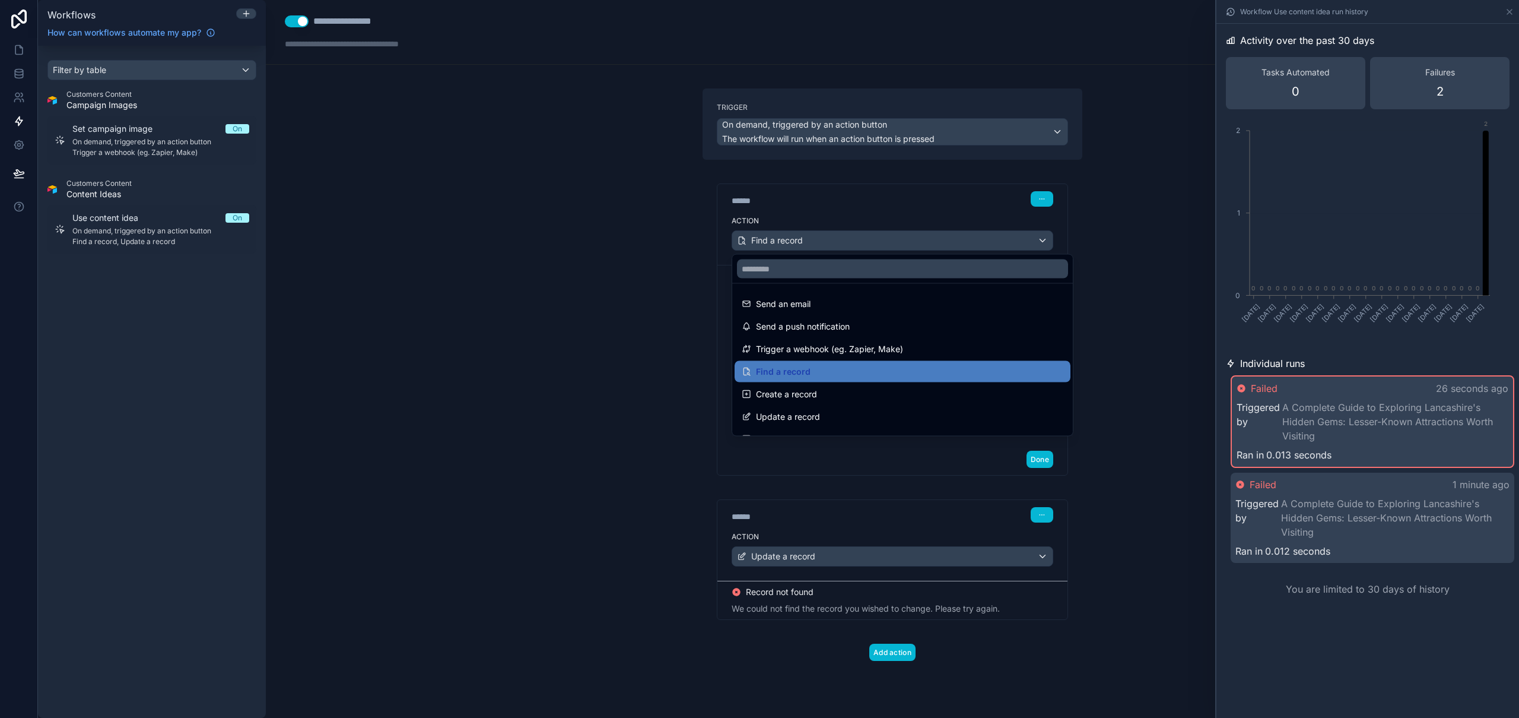
click at [1045, 240] on div at bounding box center [759, 359] width 1519 height 718
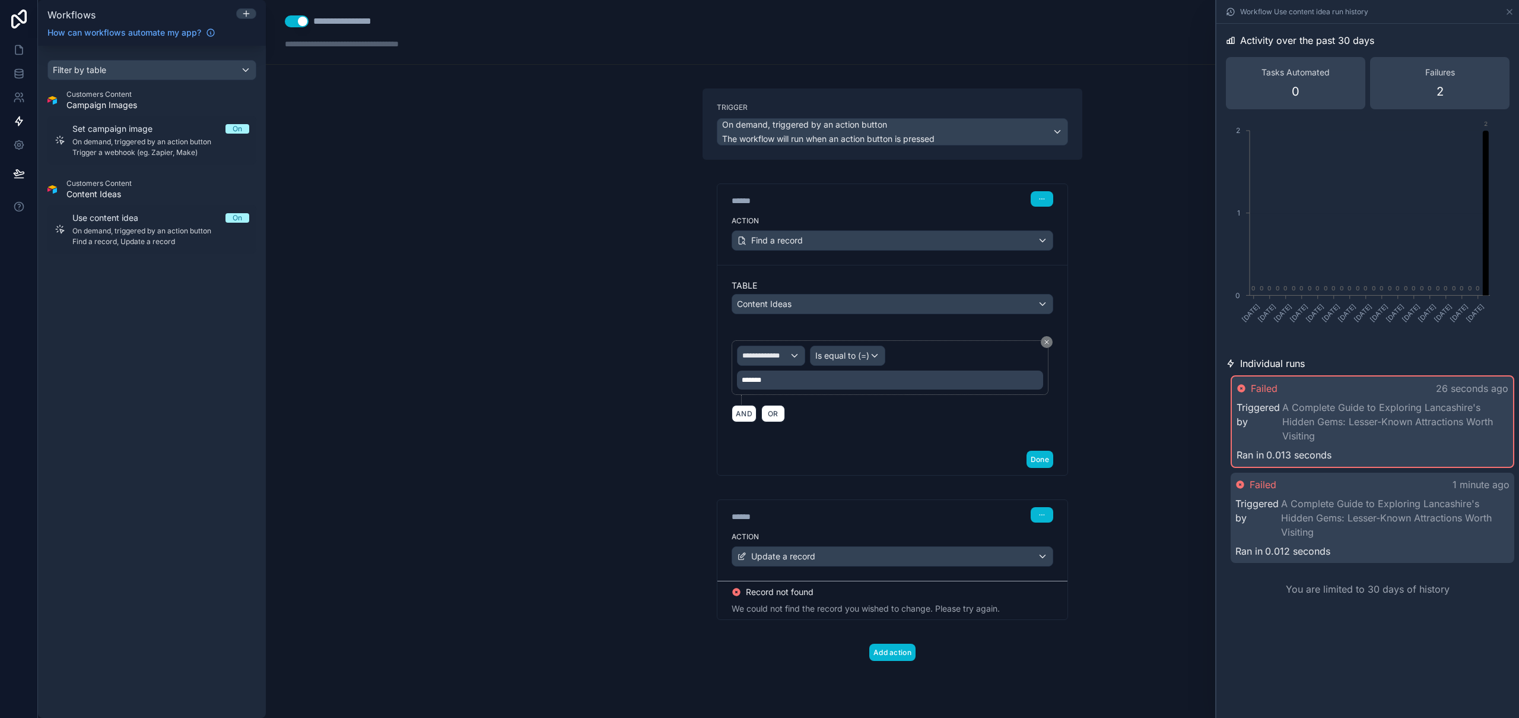
click at [1090, 236] on div "**********" at bounding box center [892, 393] width 399 height 610
click at [866, 596] on div "Record not found" at bounding box center [893, 592] width 322 height 12
click at [1019, 554] on div "Update a record" at bounding box center [892, 556] width 321 height 19
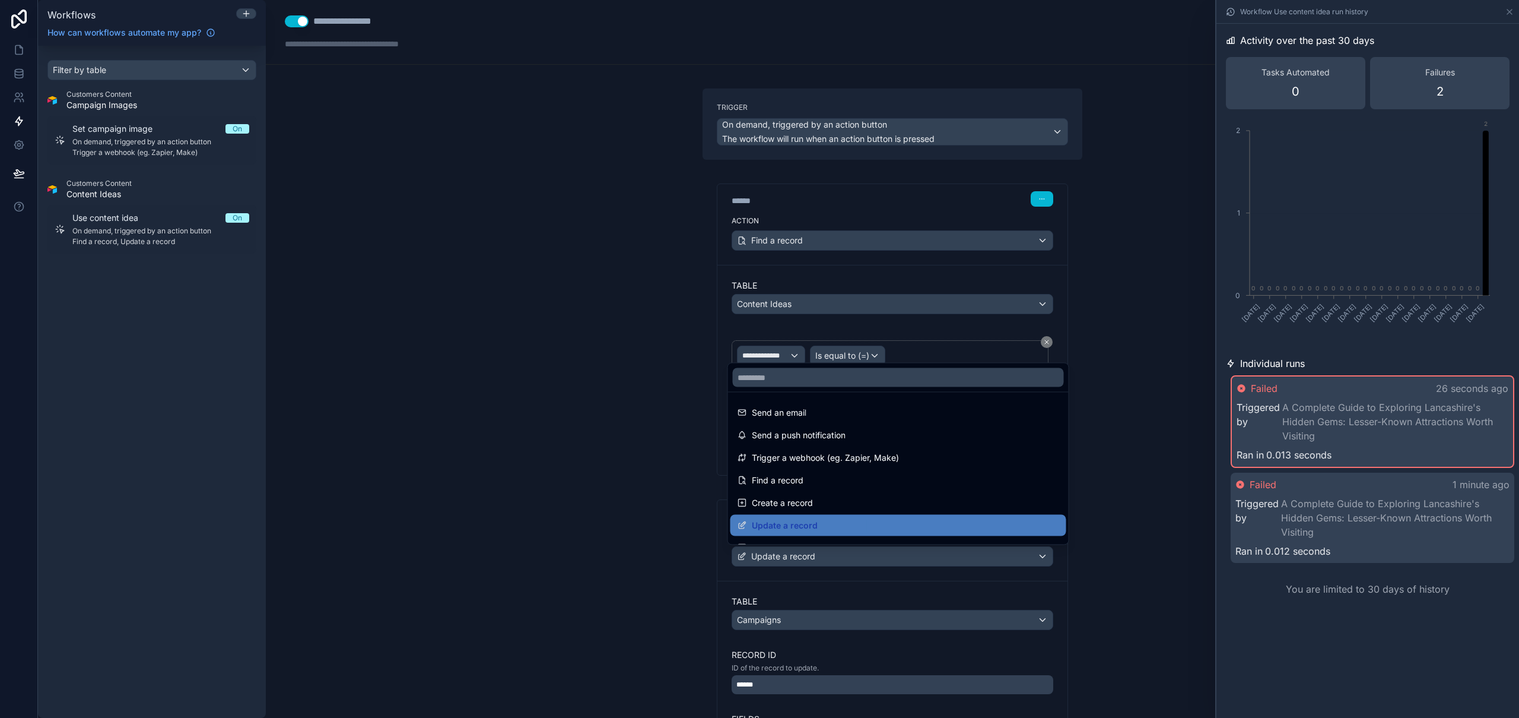
click at [1128, 517] on div at bounding box center [759, 359] width 1519 height 718
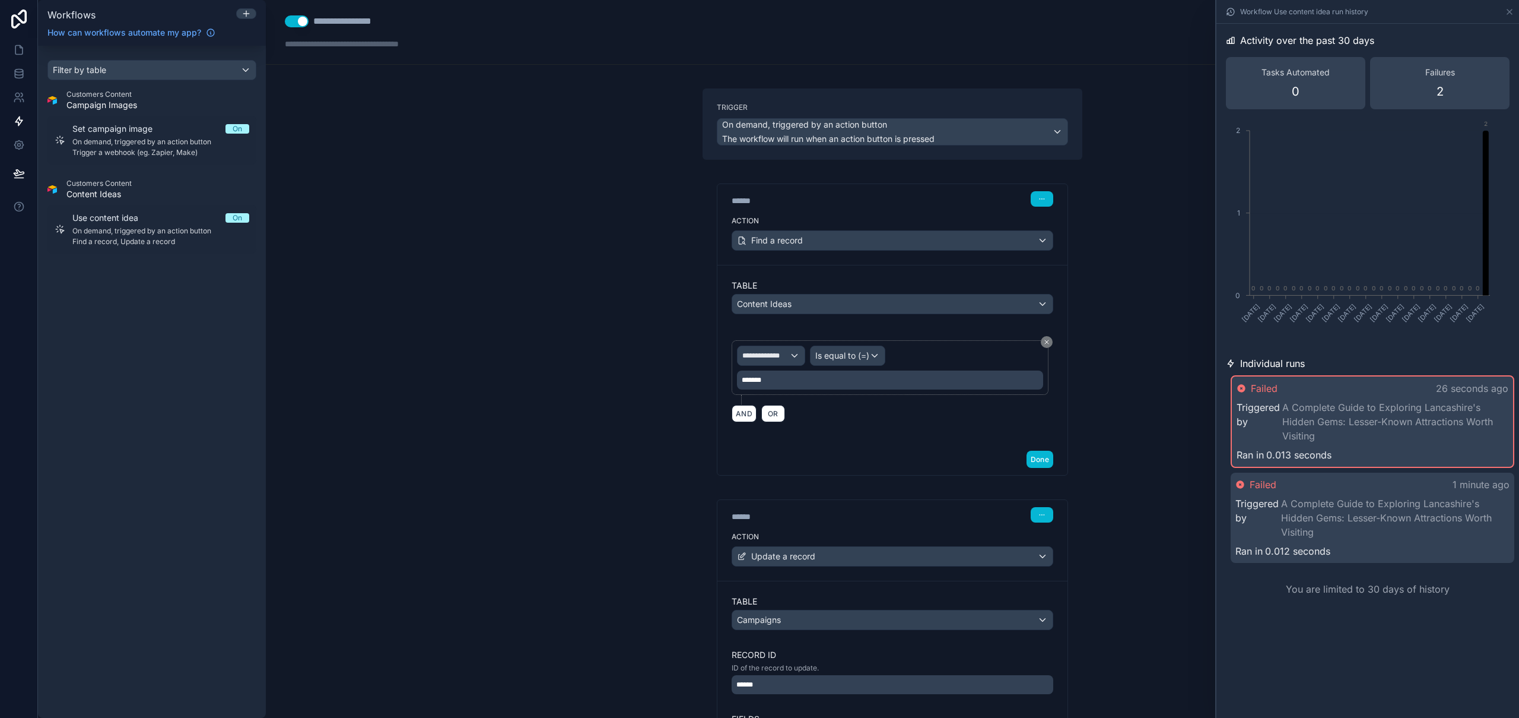
scroll to position [15, 0]
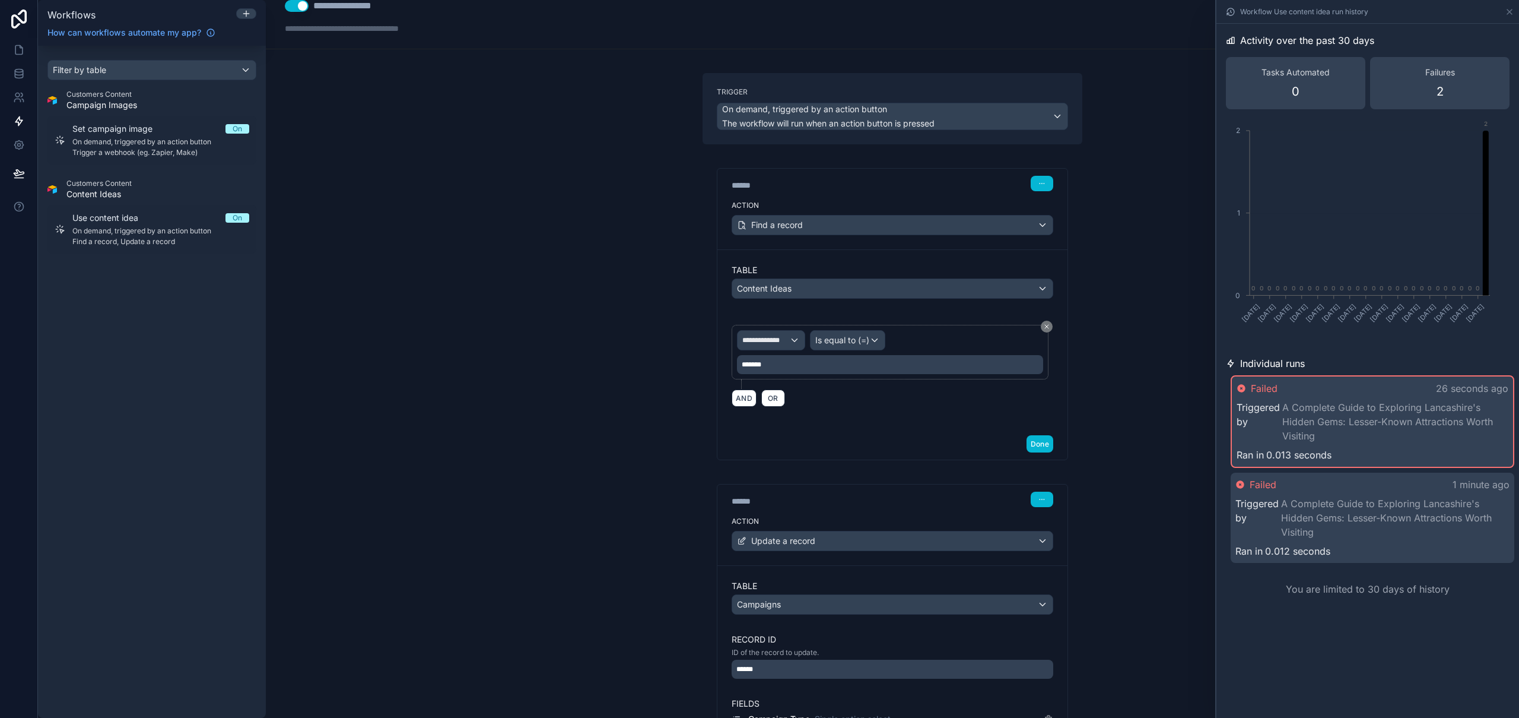
click at [804, 673] on div "******" at bounding box center [893, 668] width 322 height 19
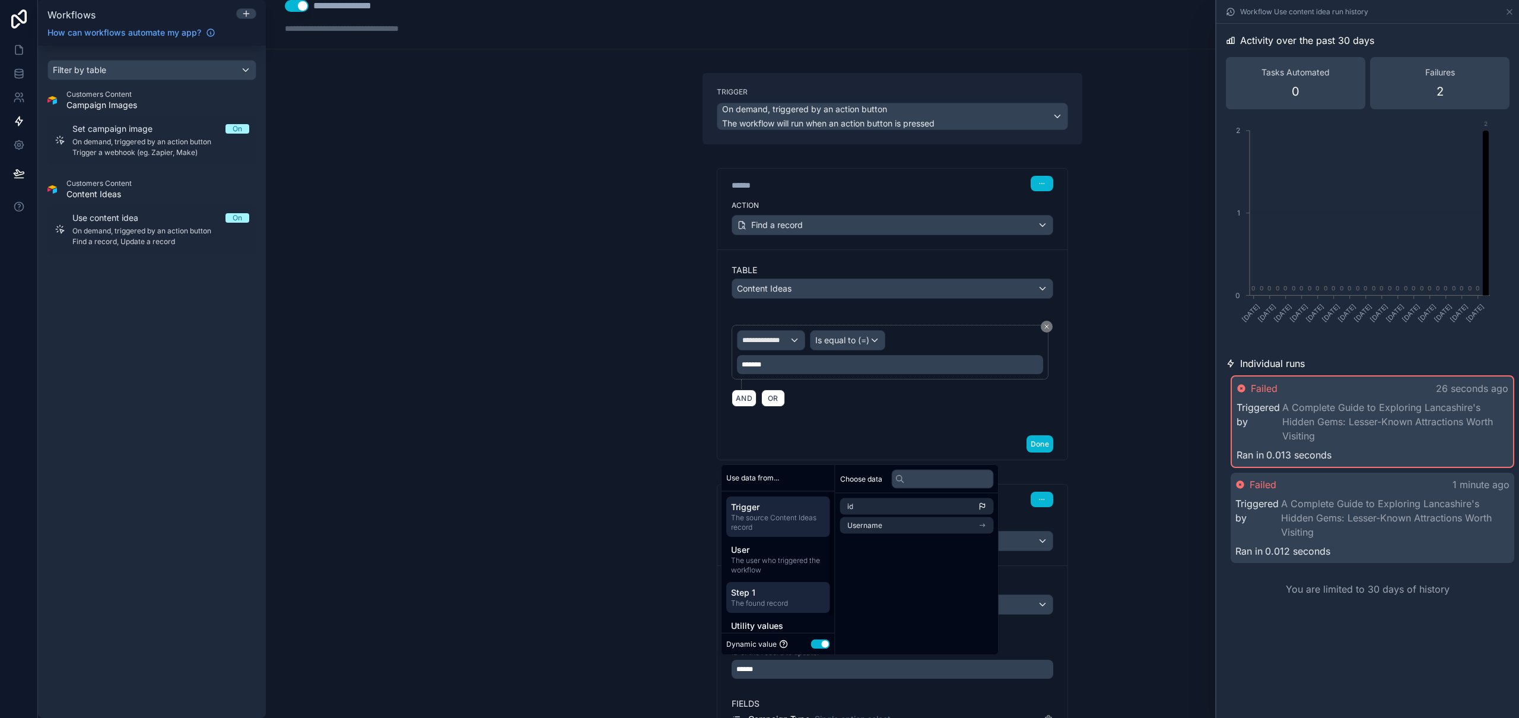
click at [783, 591] on span "Step 1" at bounding box center [778, 592] width 94 height 12
click at [891, 502] on li "id" at bounding box center [917, 506] width 154 height 17
click at [898, 507] on li "id" at bounding box center [917, 506] width 154 height 17
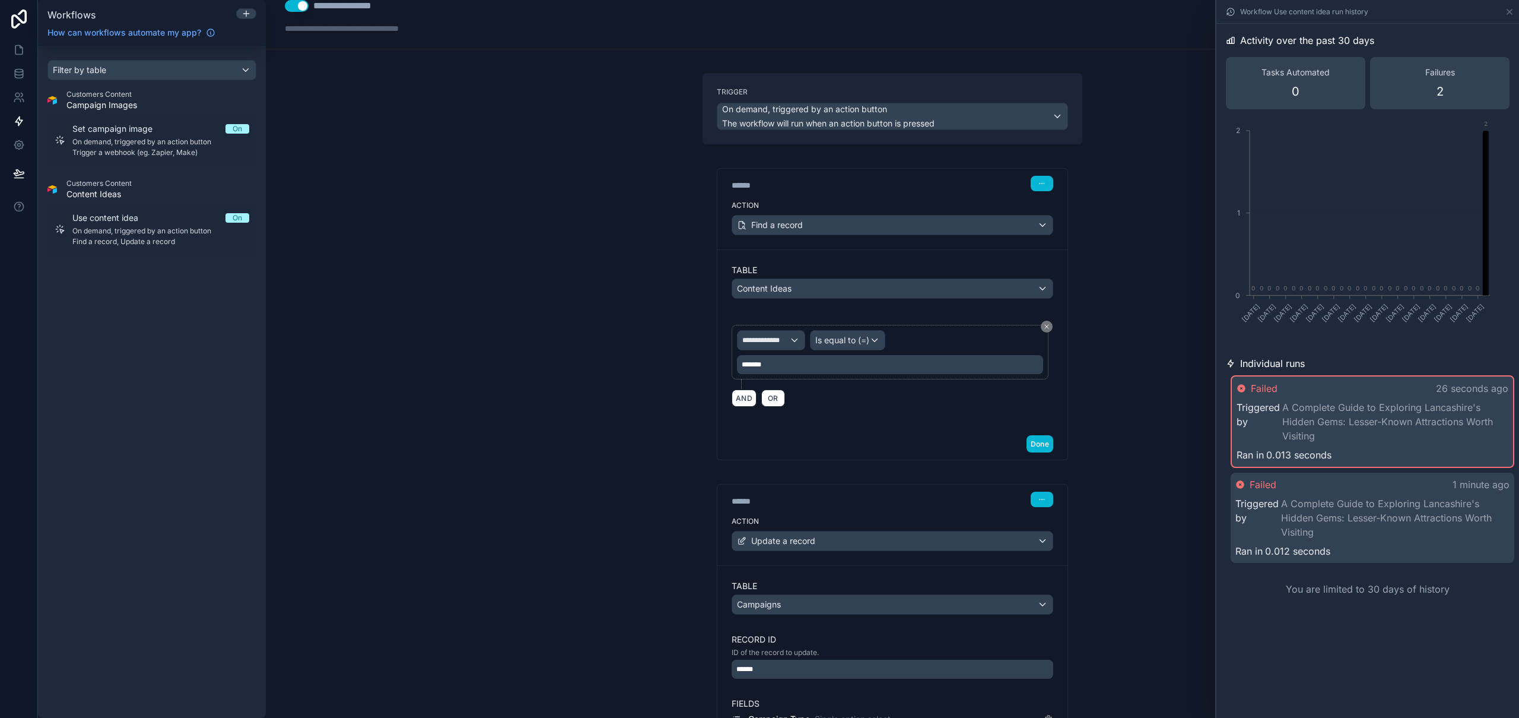
click at [1095, 646] on div "**********" at bounding box center [893, 359] width 1254 height 718
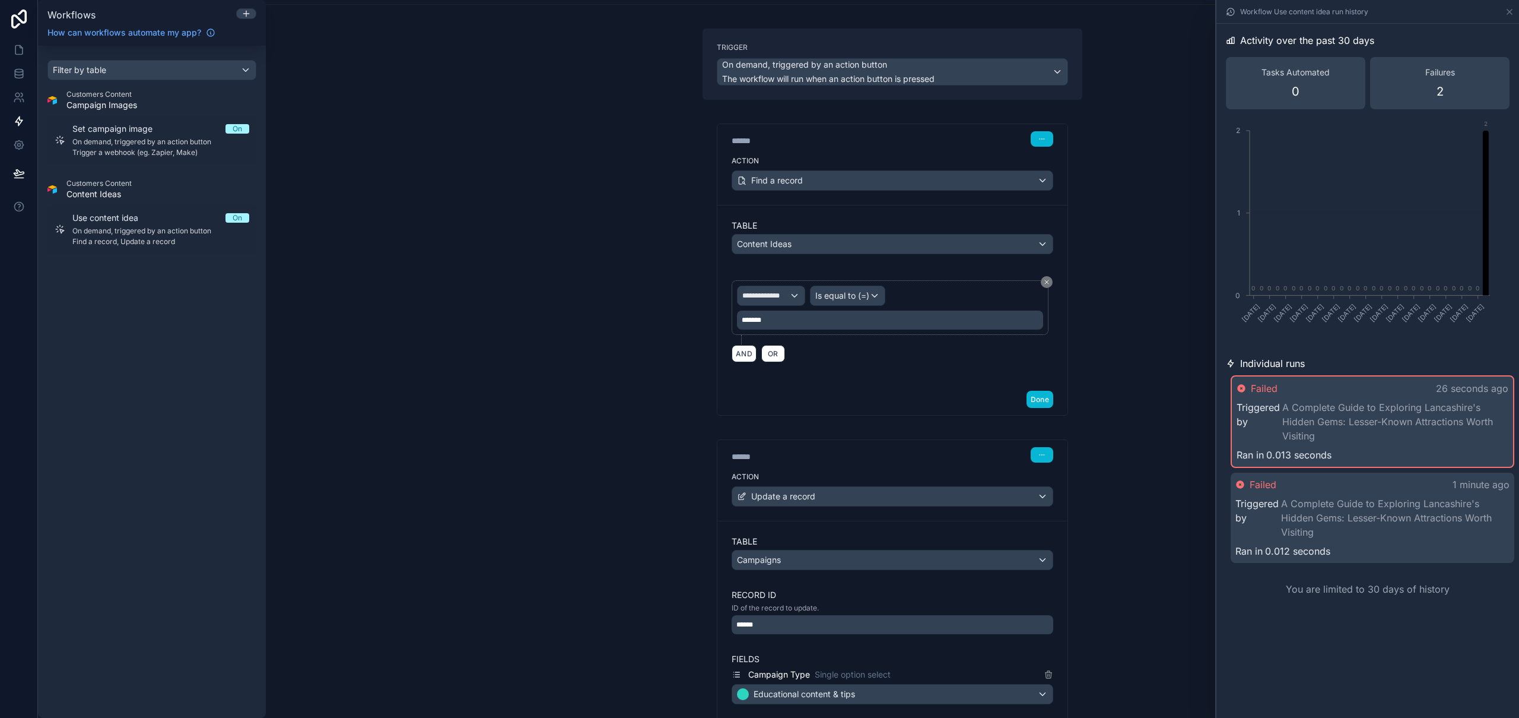
scroll to position [0, 0]
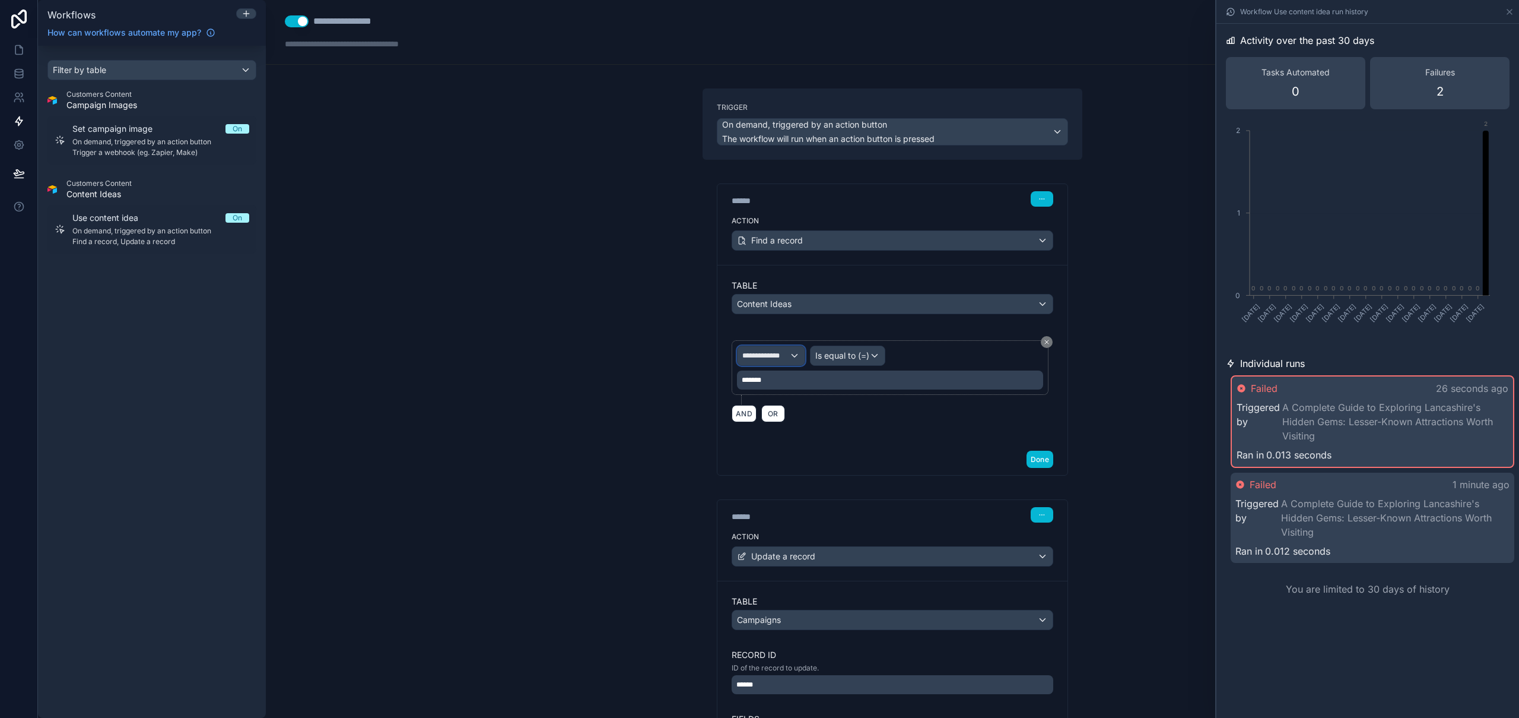
click at [768, 347] on div "**********" at bounding box center [771, 355] width 67 height 19
click at [775, 440] on div "uuid" at bounding box center [787, 441] width 88 height 14
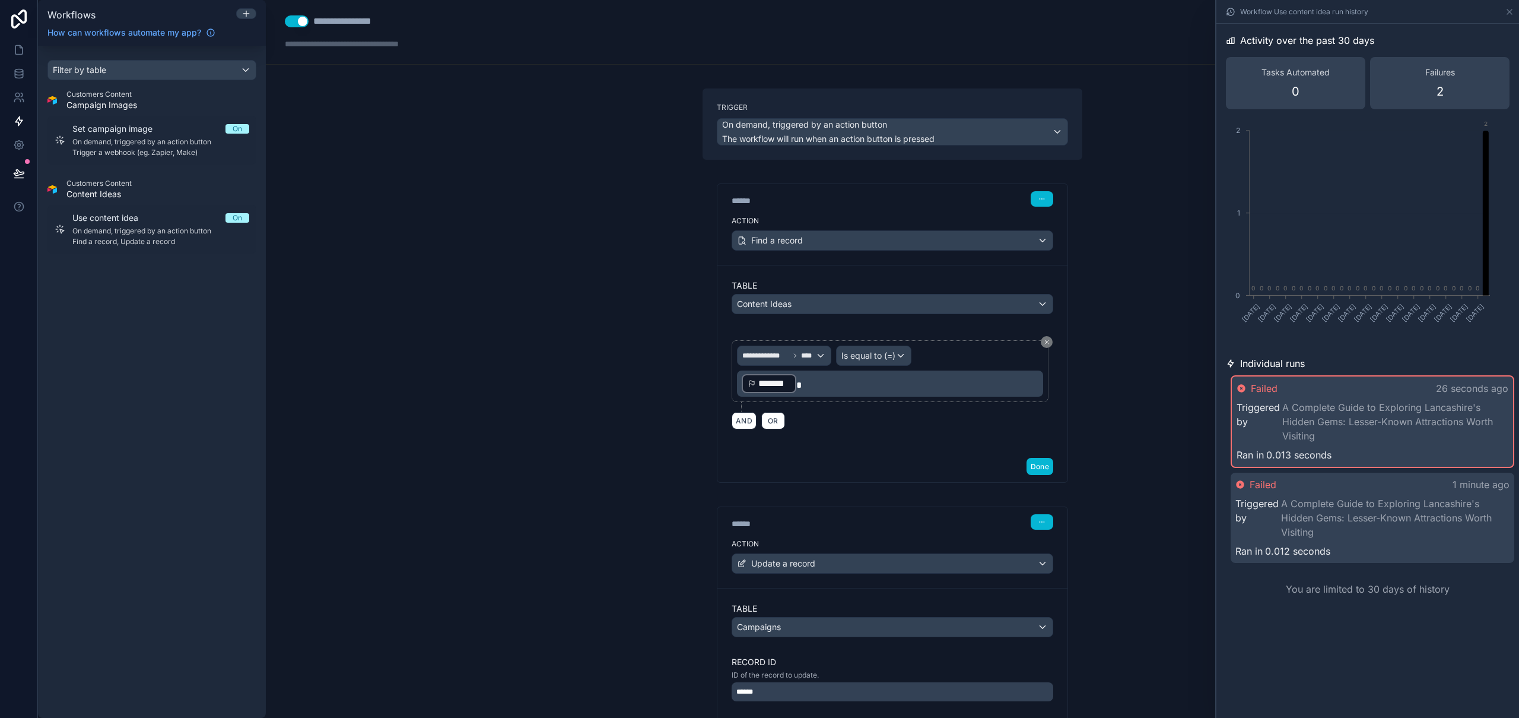
click at [630, 389] on div "**********" at bounding box center [893, 359] width 1254 height 718
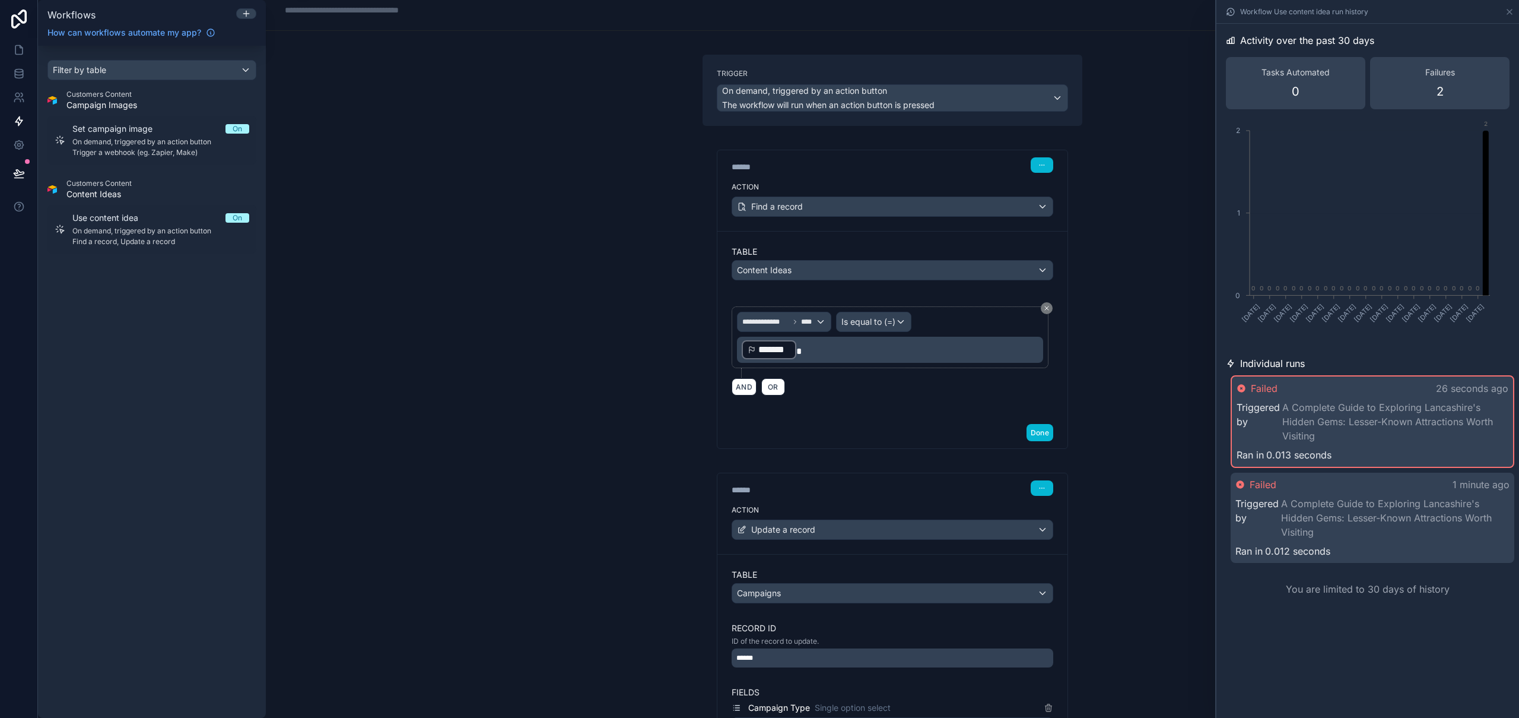
click at [783, 658] on div "******" at bounding box center [893, 657] width 322 height 19
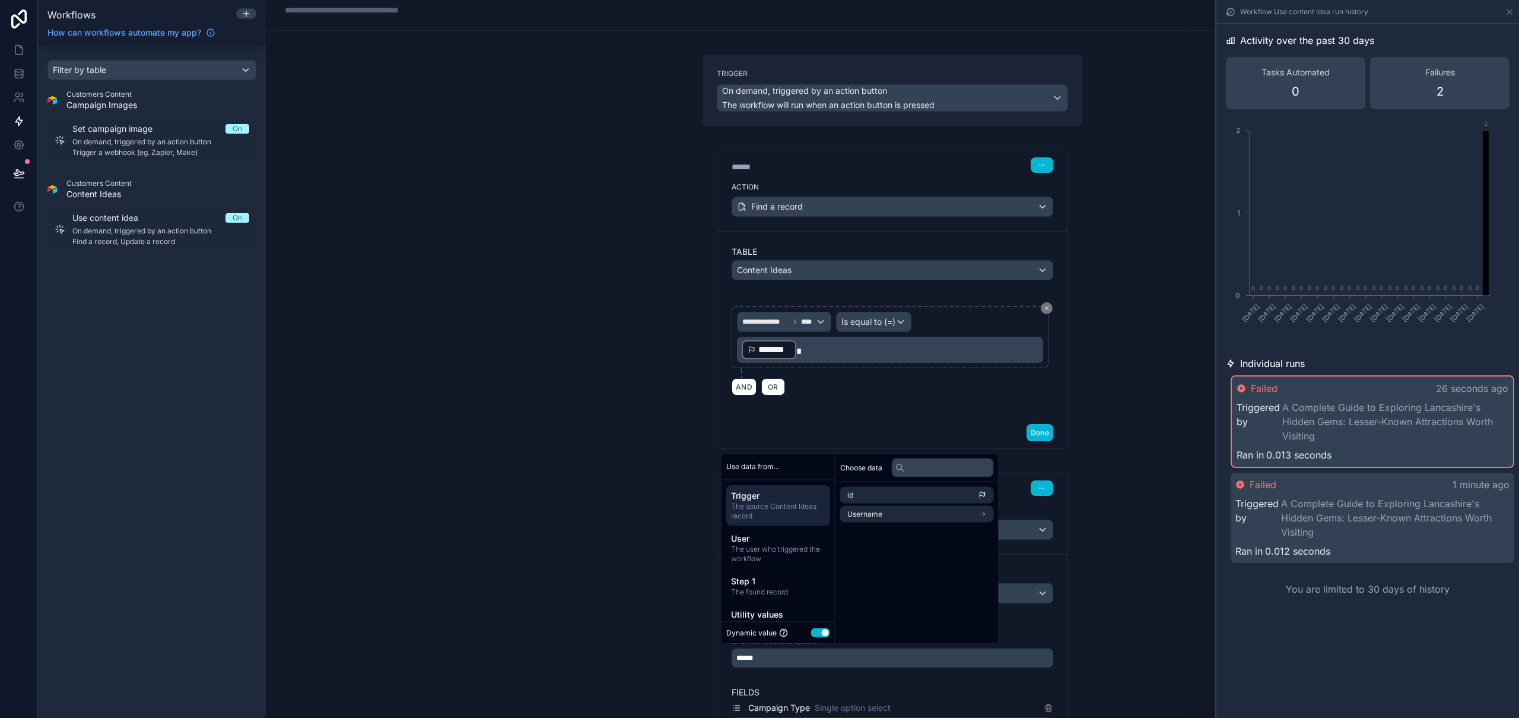
click at [783, 659] on div "******" at bounding box center [893, 657] width 322 height 19
click at [772, 583] on span "Step 1" at bounding box center [778, 581] width 94 height 12
click at [775, 583] on span "Step 1" at bounding box center [778, 581] width 94 height 12
click at [775, 554] on span "The user who triggered the workflow" at bounding box center [778, 553] width 94 height 19
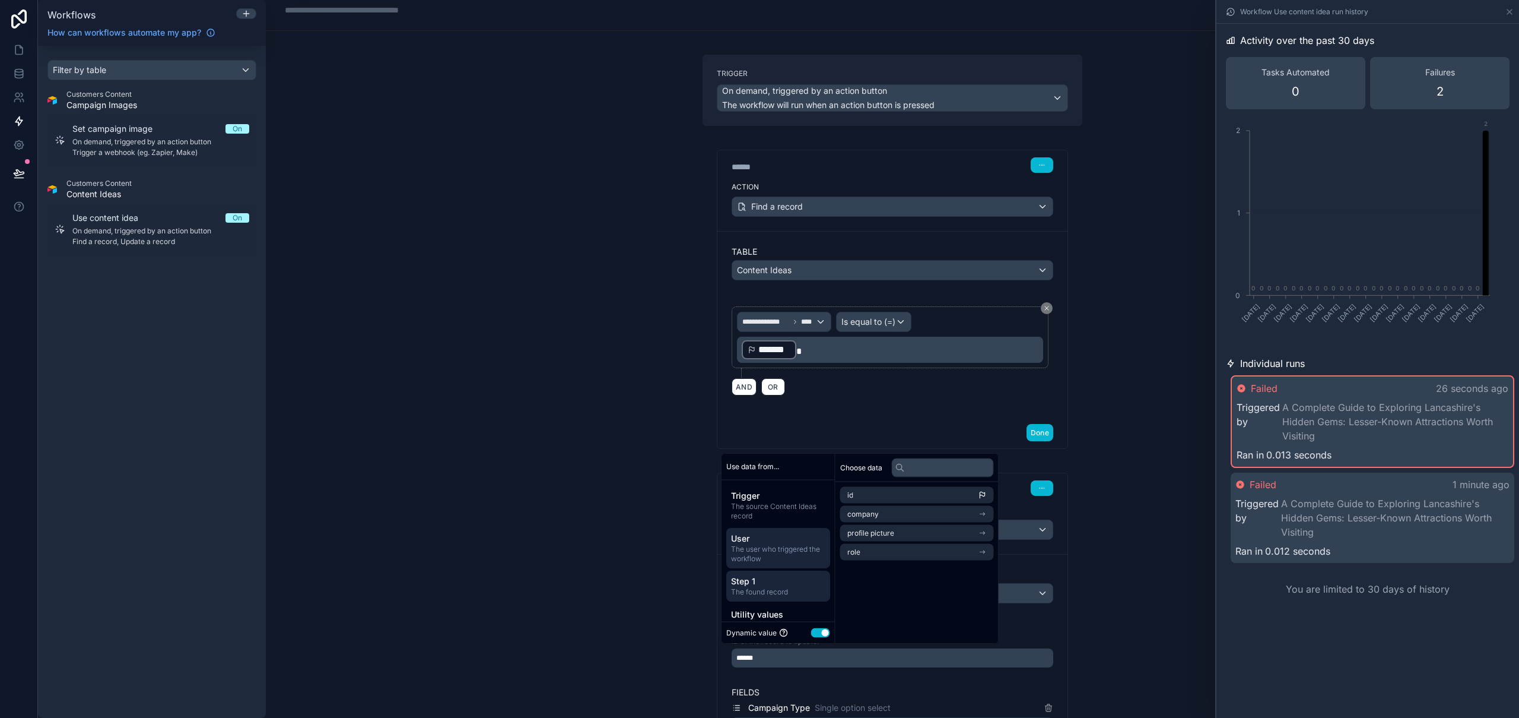
click at [769, 581] on span "Step 1" at bounding box center [778, 581] width 94 height 12
click at [869, 493] on li "id" at bounding box center [917, 495] width 154 height 17
click at [936, 521] on li "Username" at bounding box center [917, 514] width 154 height 17
click at [885, 491] on span "Username" at bounding box center [878, 494] width 35 height 9
click at [887, 494] on li "id" at bounding box center [917, 495] width 154 height 17
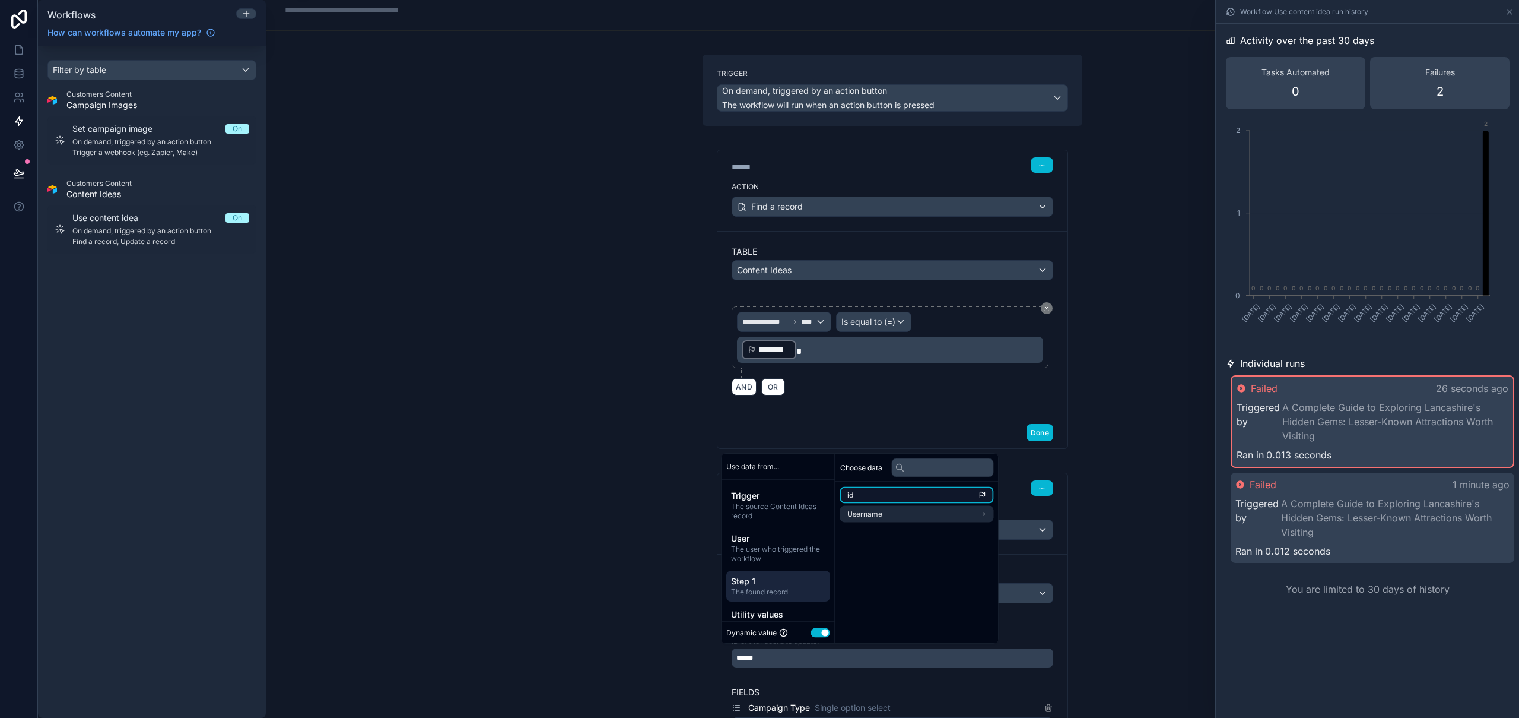
click at [887, 494] on li "id" at bounding box center [917, 495] width 154 height 17
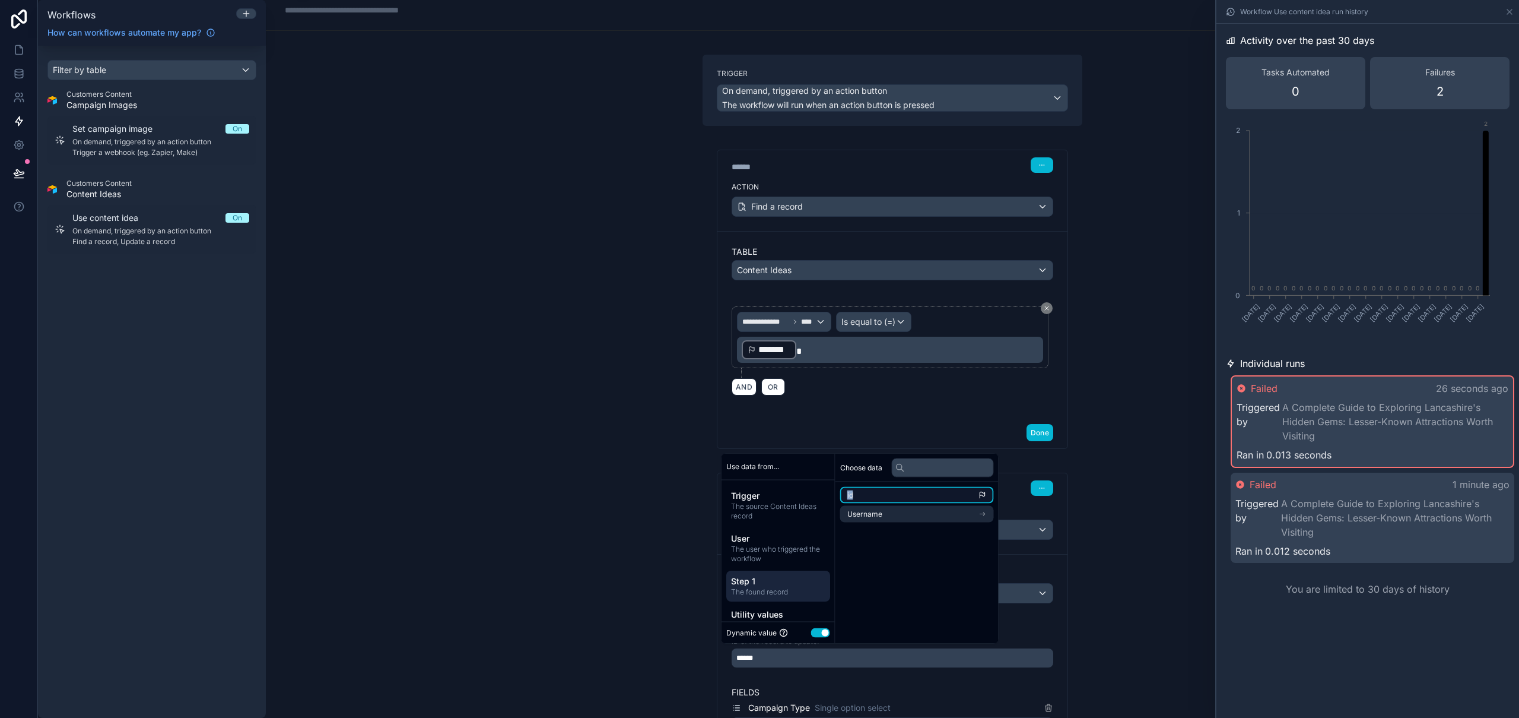
click at [985, 495] on icon "scrollable content" at bounding box center [982, 494] width 5 height 4
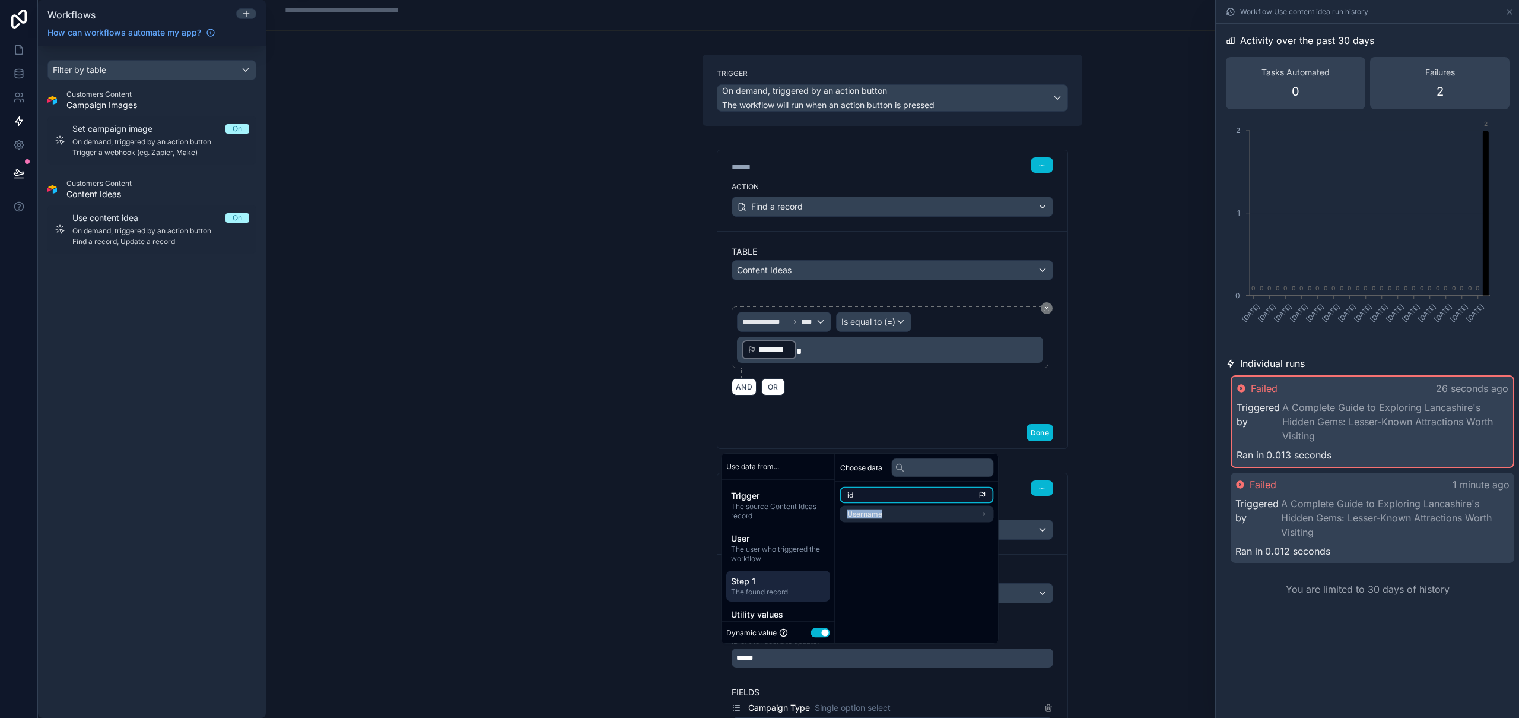
click at [985, 495] on icon "scrollable content" at bounding box center [982, 494] width 5 height 4
click at [777, 511] on span "The source Content Ideas record" at bounding box center [778, 502] width 94 height 19
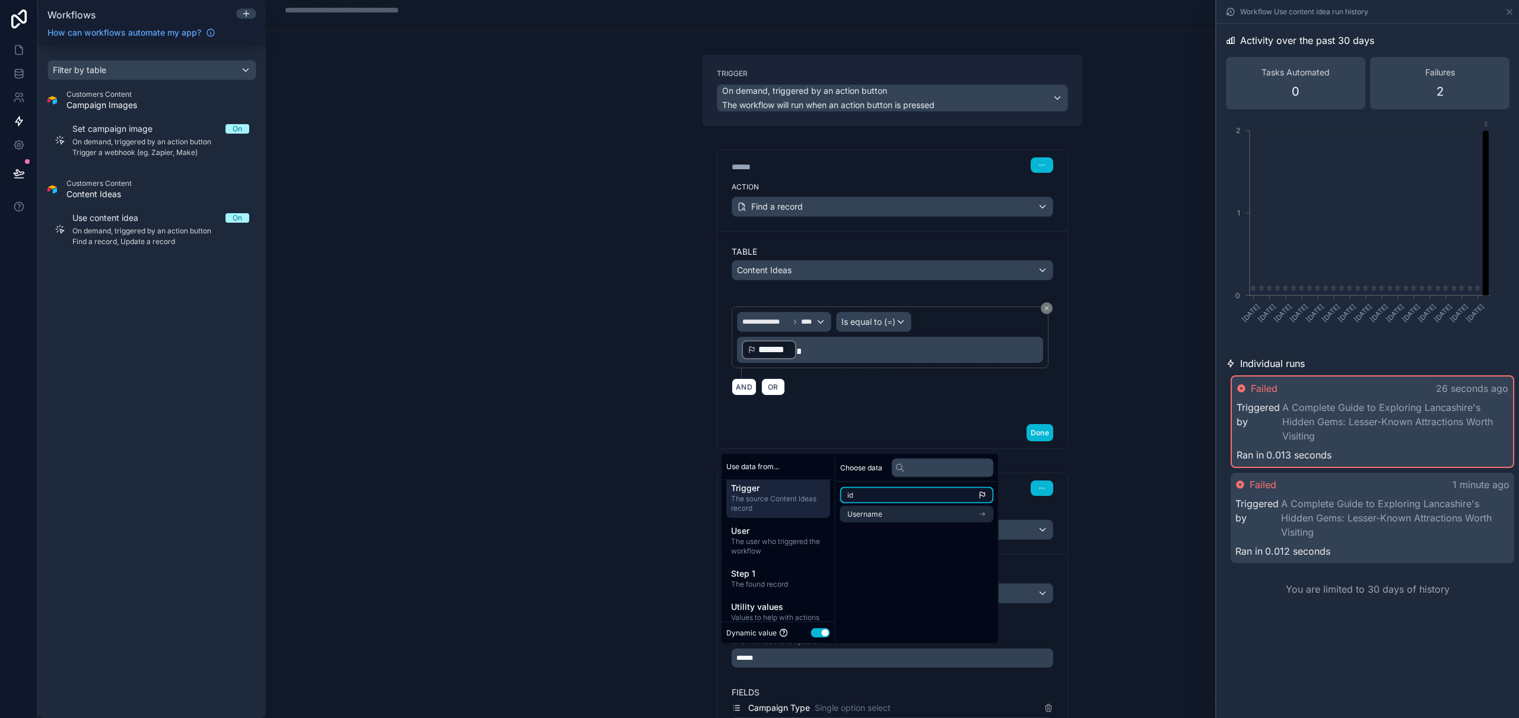
click at [889, 495] on li "id" at bounding box center [917, 495] width 154 height 17
click at [780, 576] on span "Step 1" at bounding box center [778, 573] width 94 height 12
click at [886, 490] on li "id" at bounding box center [917, 495] width 154 height 17
click at [1140, 563] on div "**********" at bounding box center [893, 359] width 1254 height 718
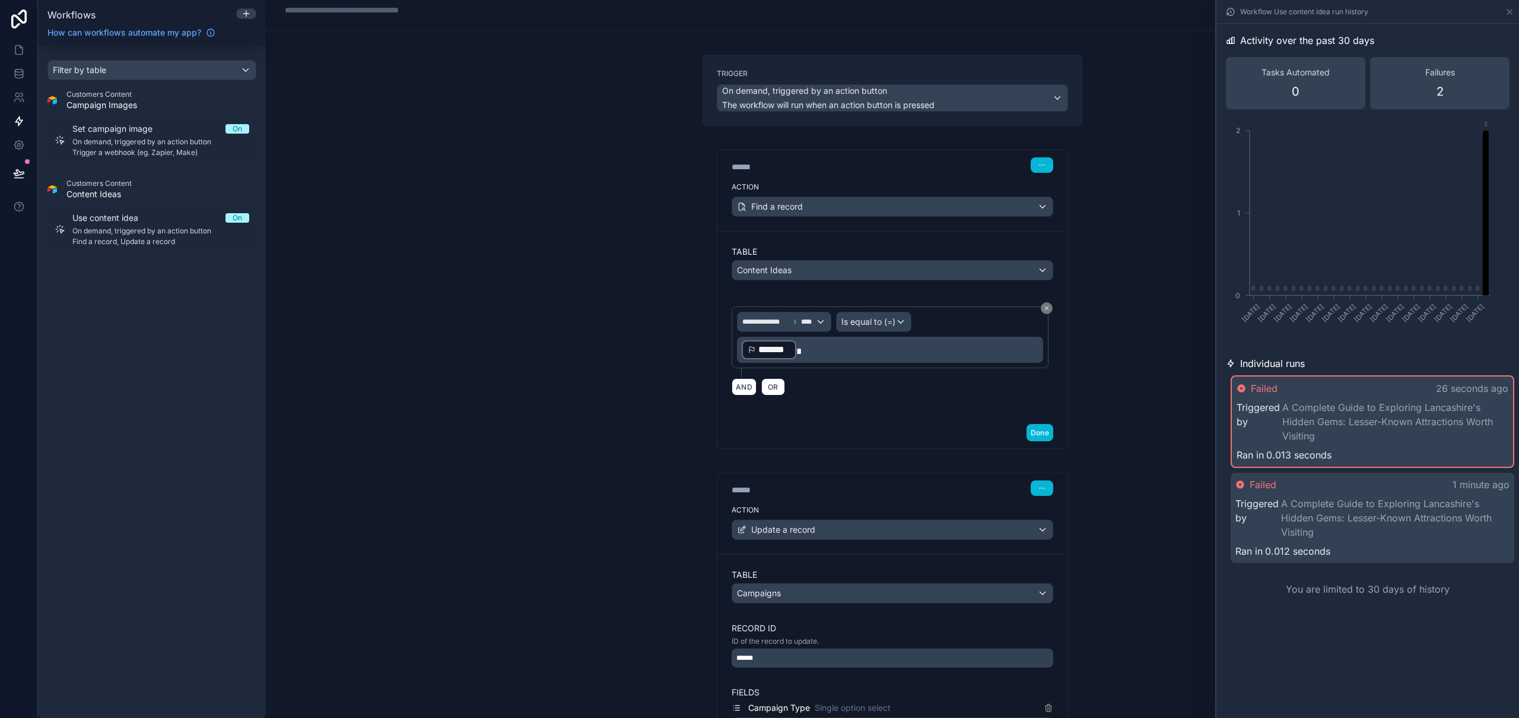
click at [635, 158] on div "**********" at bounding box center [893, 359] width 1254 height 718
click at [1512, 15] on icon at bounding box center [1509, 11] width 9 height 9
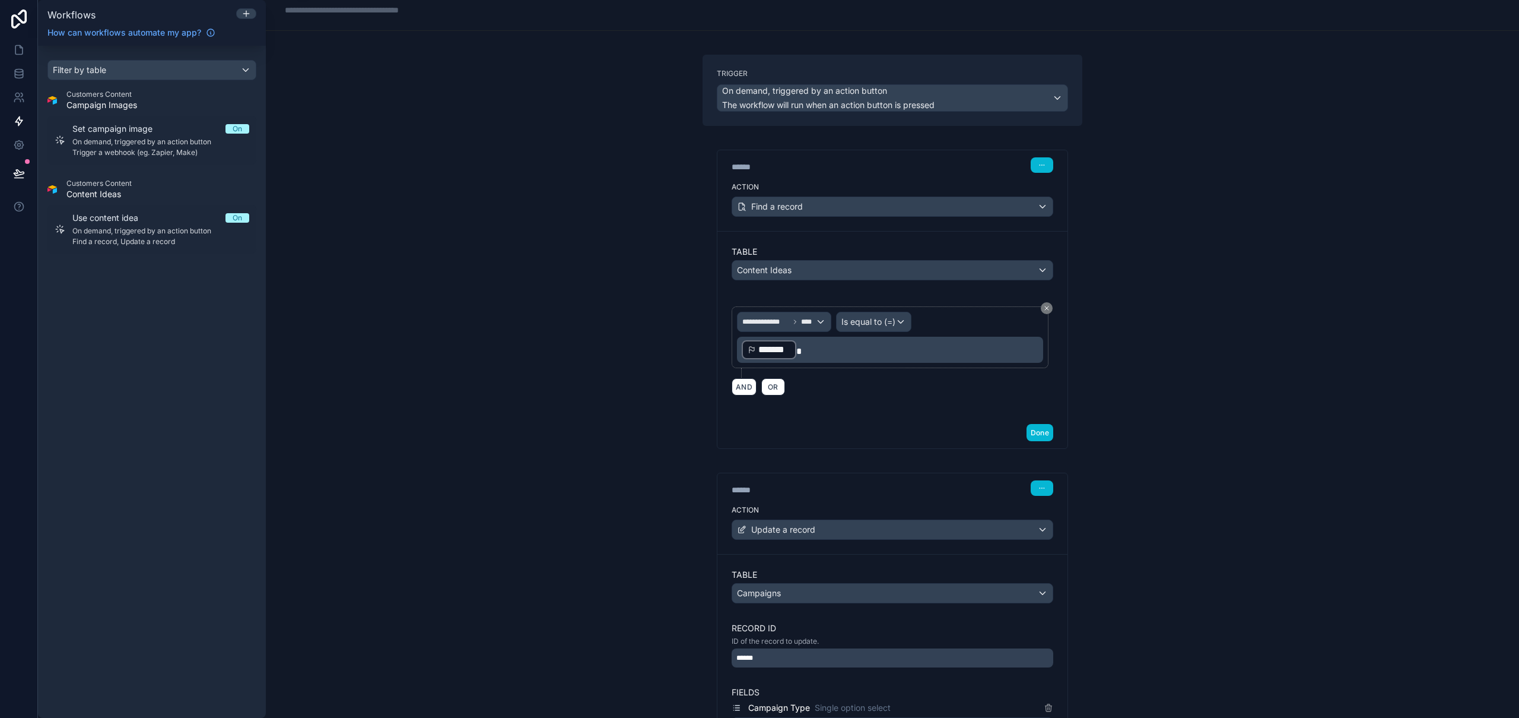
click at [513, 233] on div "**********" at bounding box center [893, 359] width 1254 height 718
click at [14, 52] on icon at bounding box center [19, 50] width 12 height 12
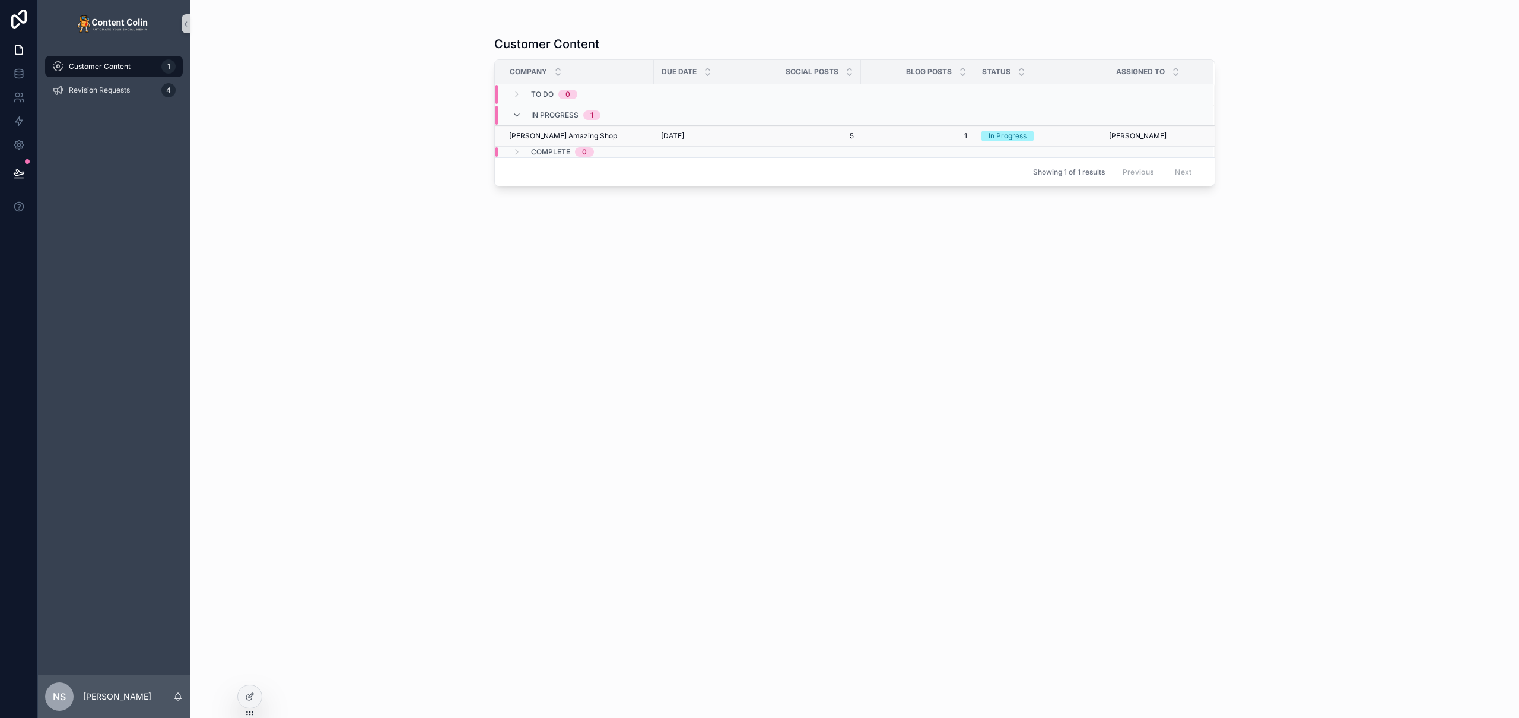
click at [608, 141] on td "[PERSON_NAME] Amazing Shop [PERSON_NAME] Amazing Shop" at bounding box center [574, 136] width 159 height 21
click at [608, 137] on div "[PERSON_NAME] Amazing Shop [PERSON_NAME] Amazing Shop" at bounding box center [578, 135] width 138 height 9
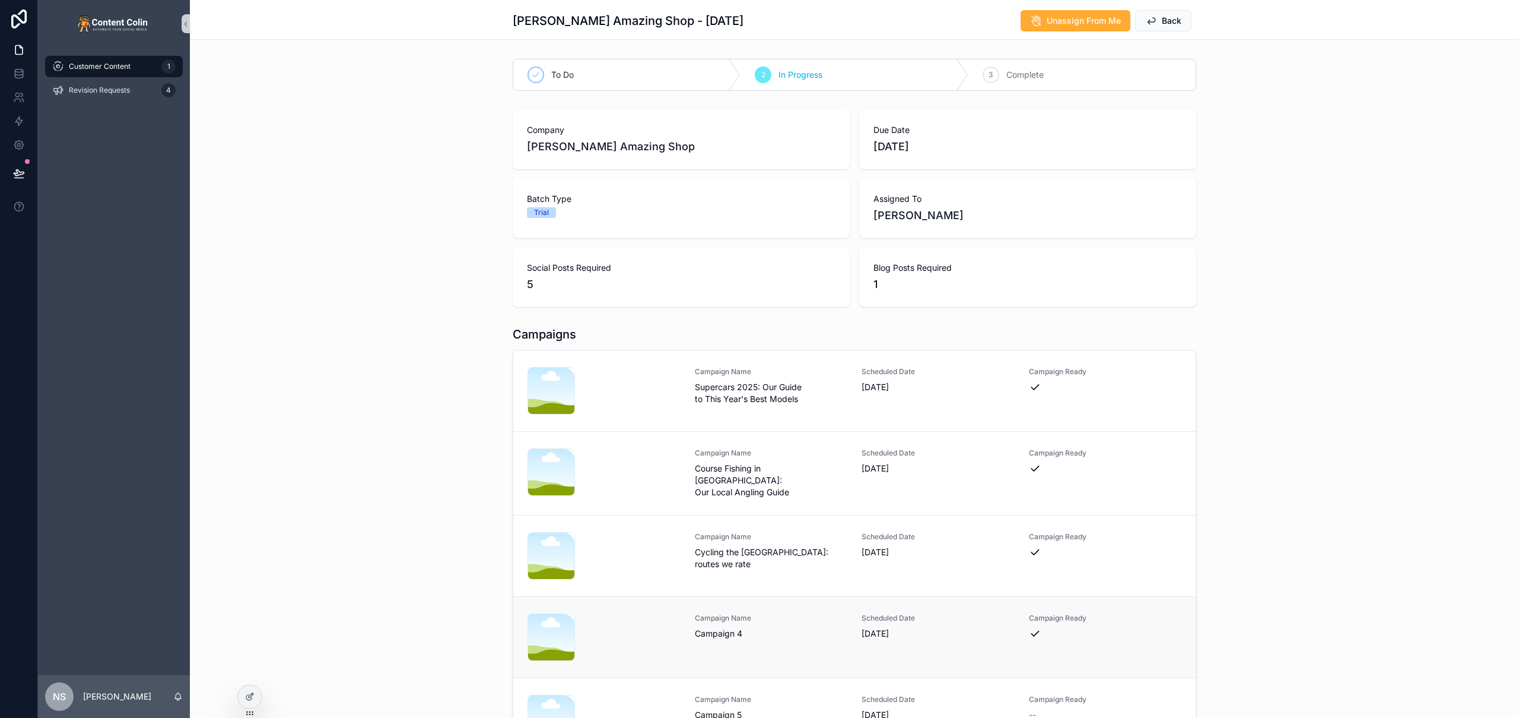
scroll to position [120, 0]
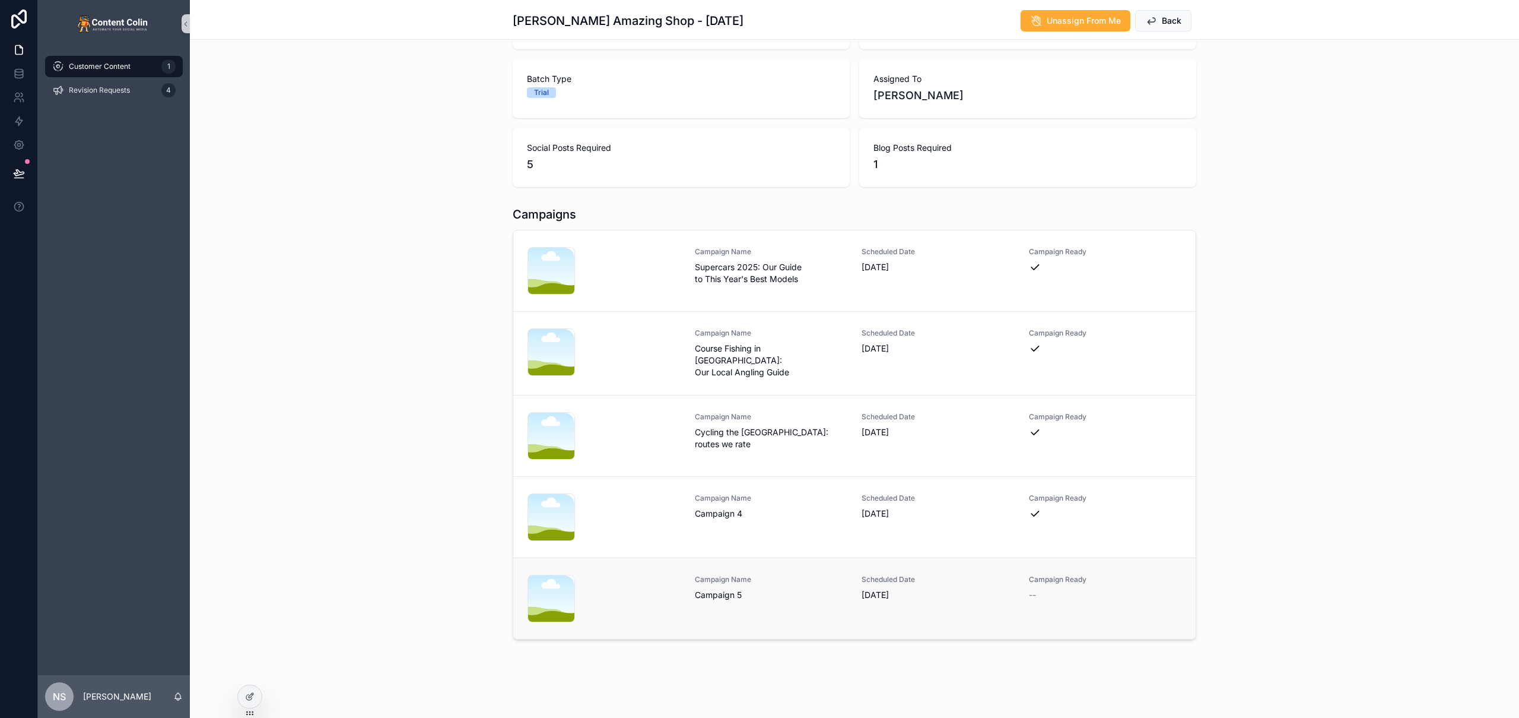
click at [742, 580] on span "Campaign Name" at bounding box center [771, 579] width 153 height 9
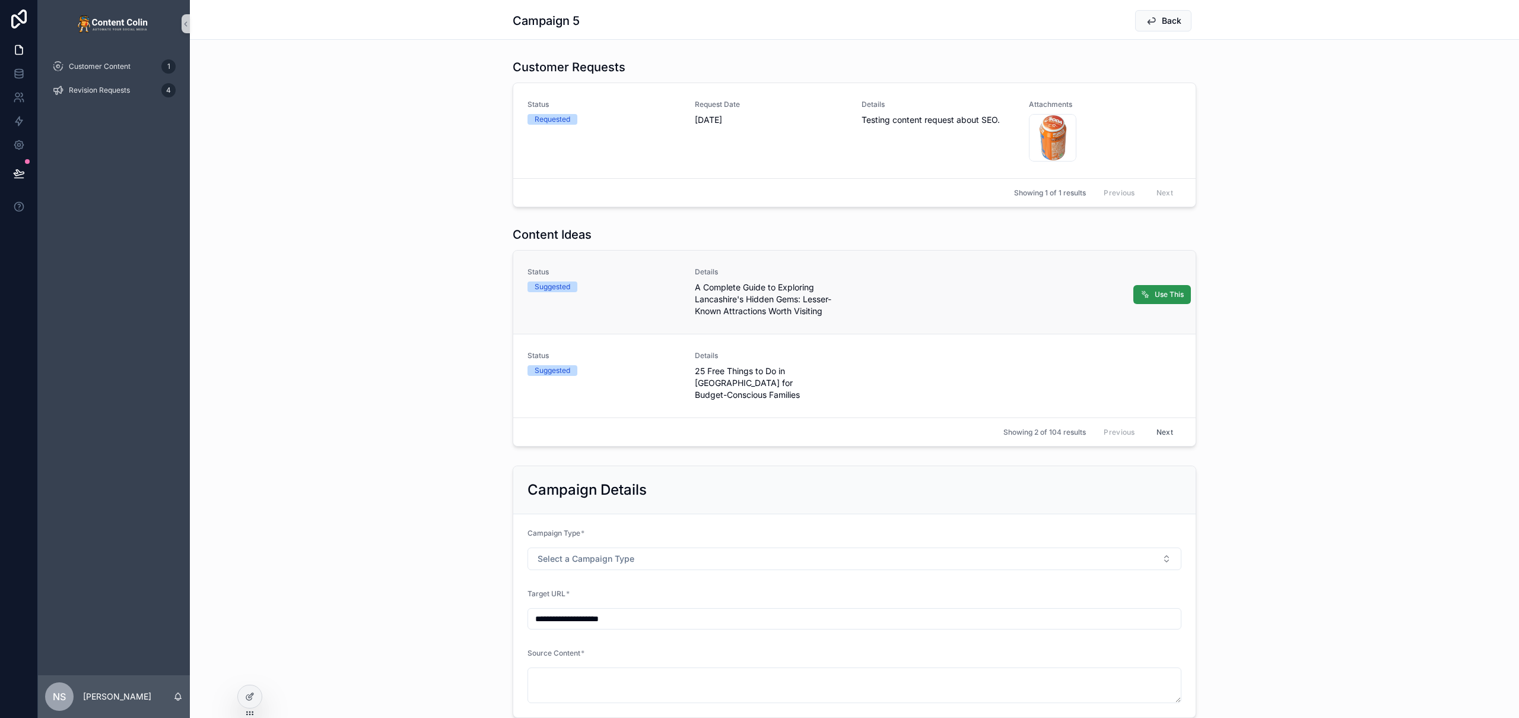
click at [1169, 297] on span "Use This" at bounding box center [1169, 294] width 29 height 9
click at [1291, 21] on line "Close toast" at bounding box center [1292, 22] width 4 height 4
click at [1155, 292] on span "Use This" at bounding box center [1169, 294] width 29 height 9
click at [15, 122] on icon at bounding box center [18, 121] width 7 height 9
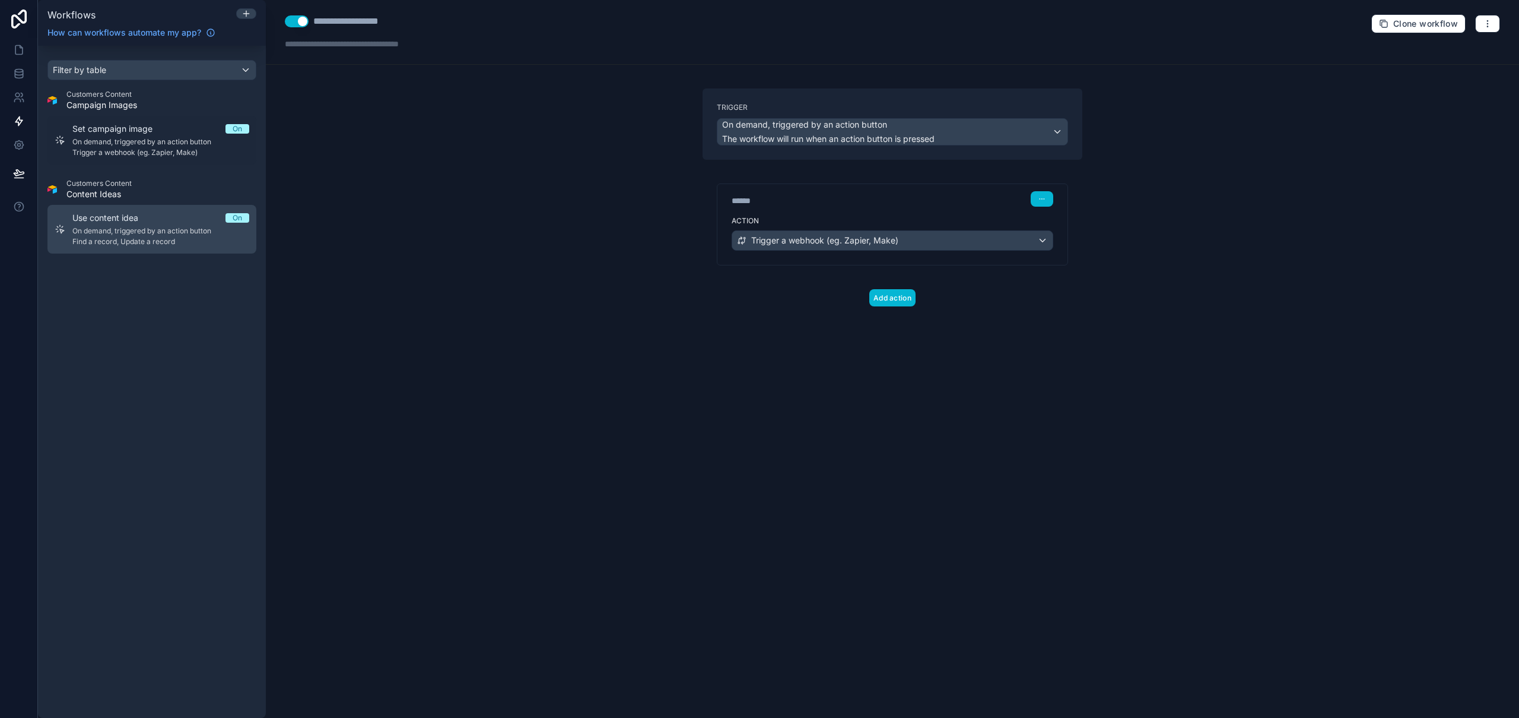
click at [143, 243] on span "Find a record, Update a record" at bounding box center [160, 241] width 177 height 9
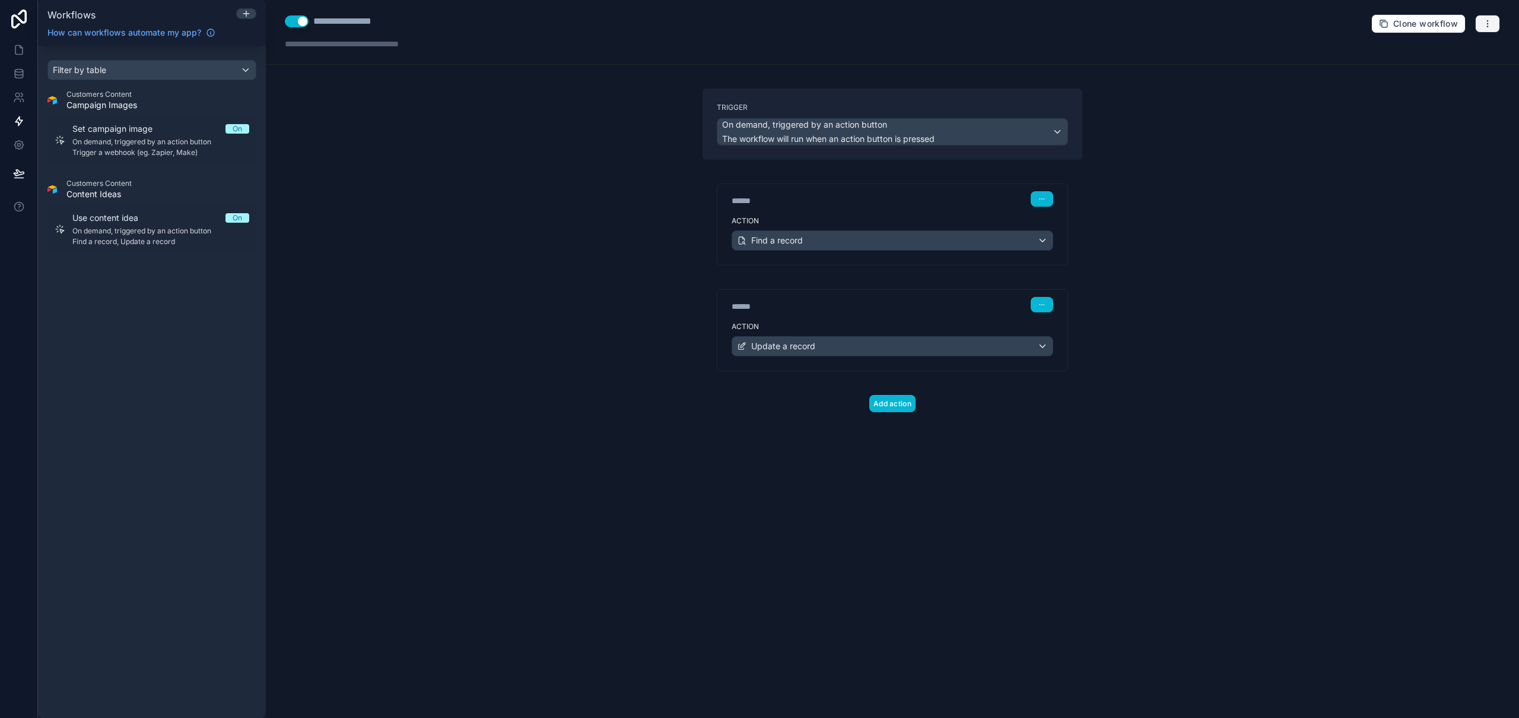
click at [1492, 25] on icon "button" at bounding box center [1487, 23] width 9 height 9
click at [1471, 75] on span "Run history" at bounding box center [1456, 70] width 57 height 9
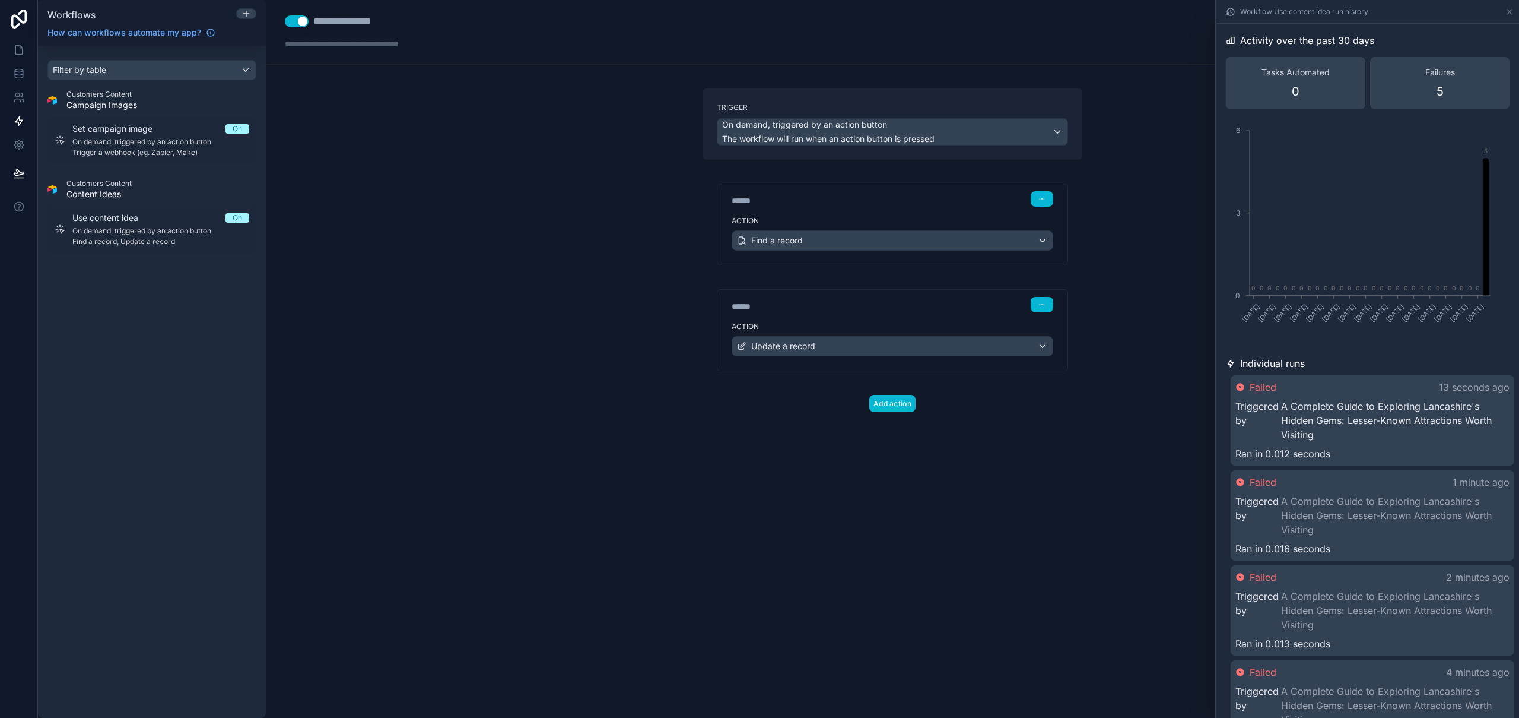
click at [1378, 404] on link "A Complete Guide to Exploring Lancashire's Hidden Gems: Lesser-Known Attraction…" at bounding box center [1395, 420] width 229 height 43
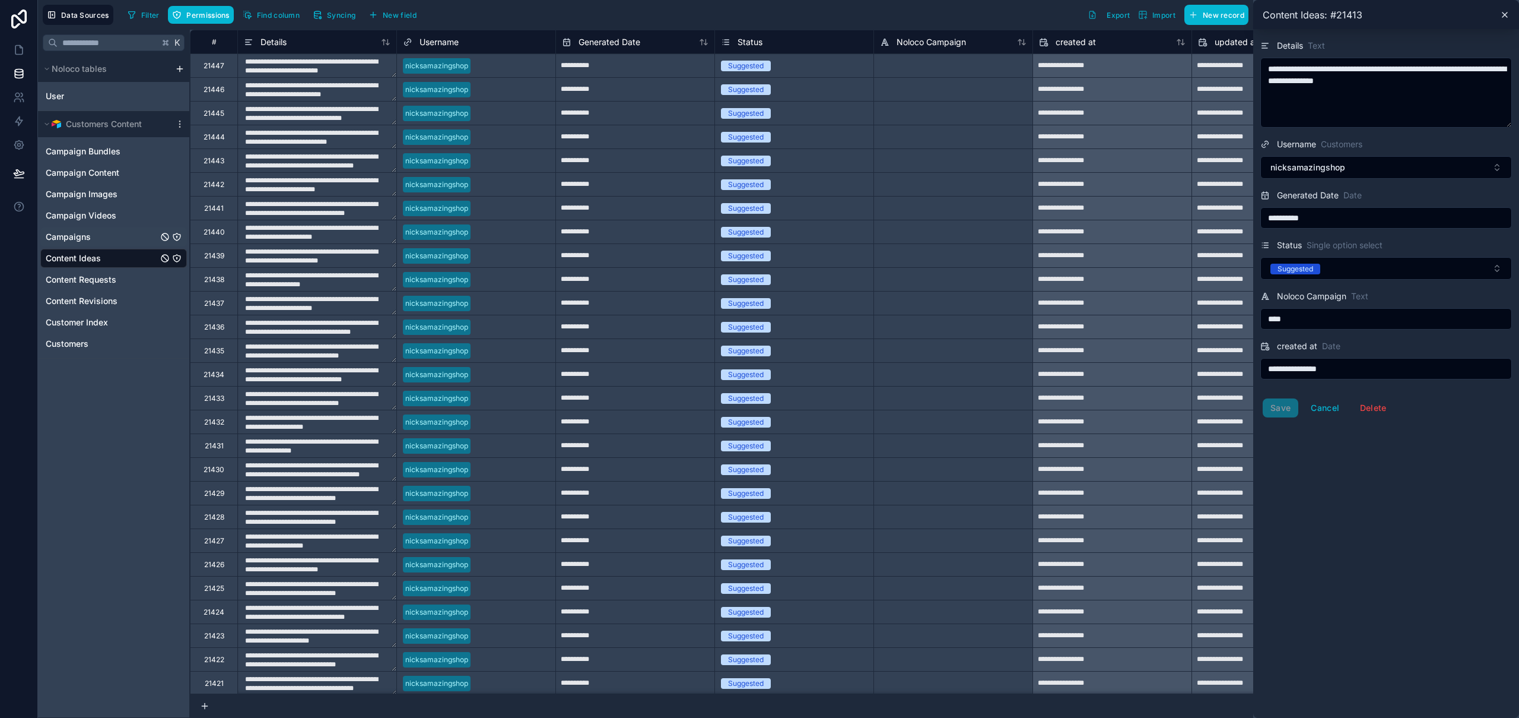
click at [96, 237] on div "Campaigns" at bounding box center [113, 236] width 147 height 19
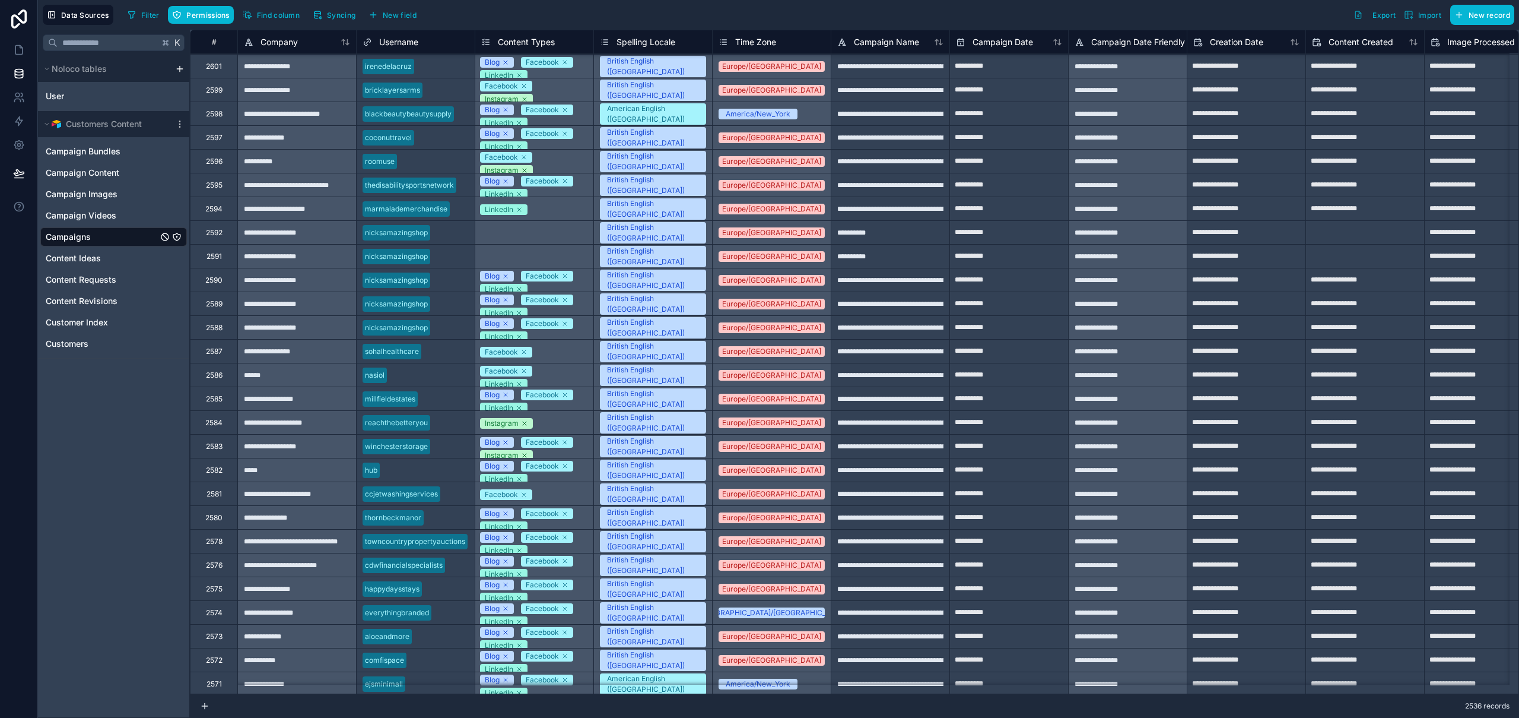
scroll to position [1220, 0]
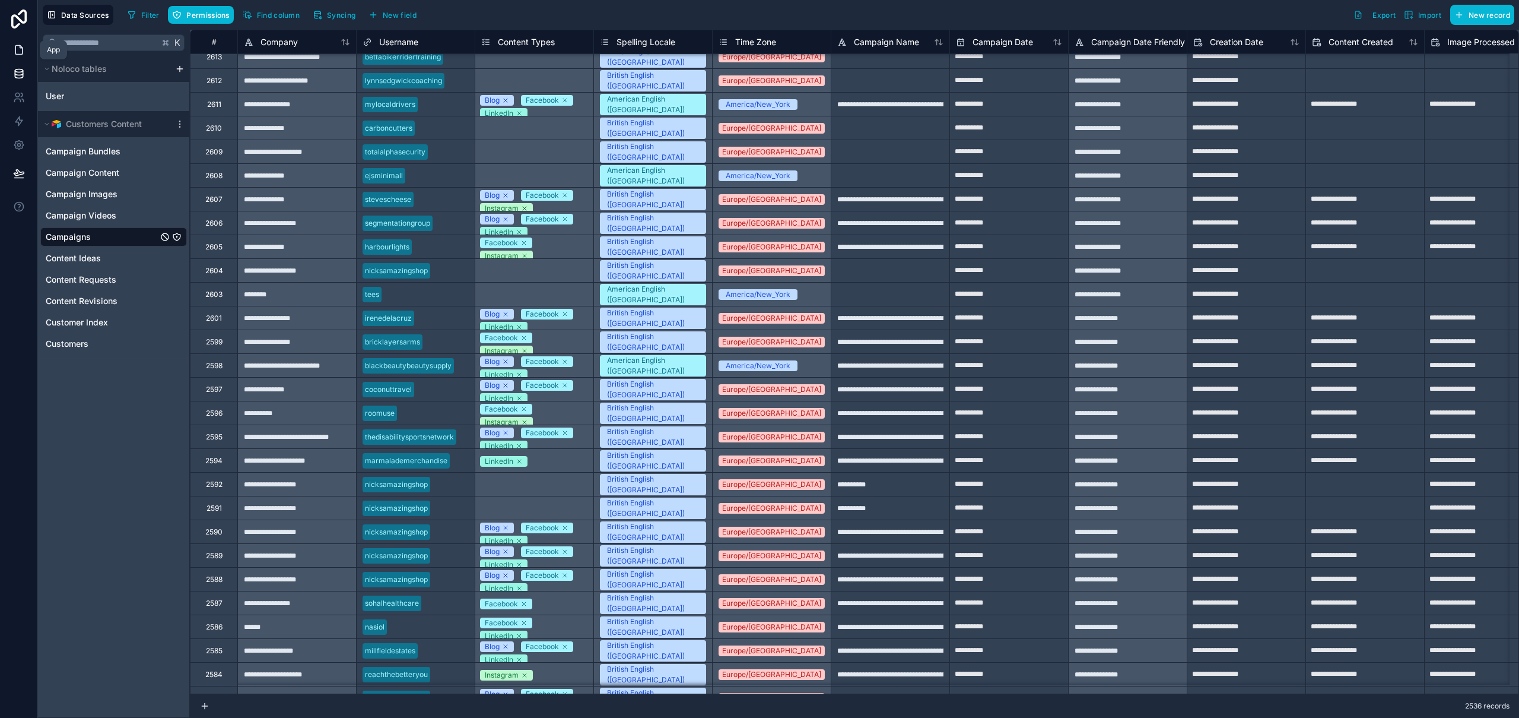
click at [18, 51] on icon at bounding box center [19, 50] width 12 height 12
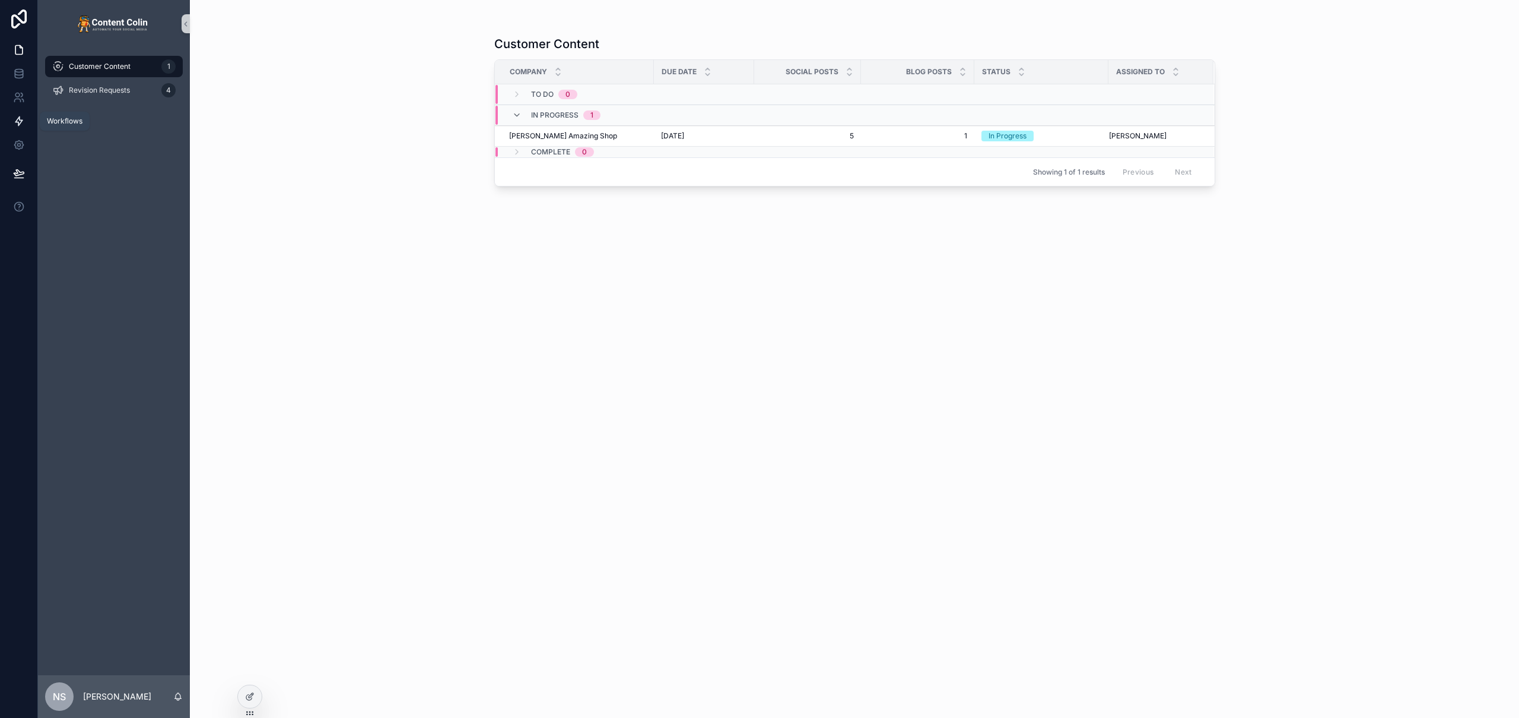
click at [23, 122] on icon at bounding box center [19, 121] width 12 height 12
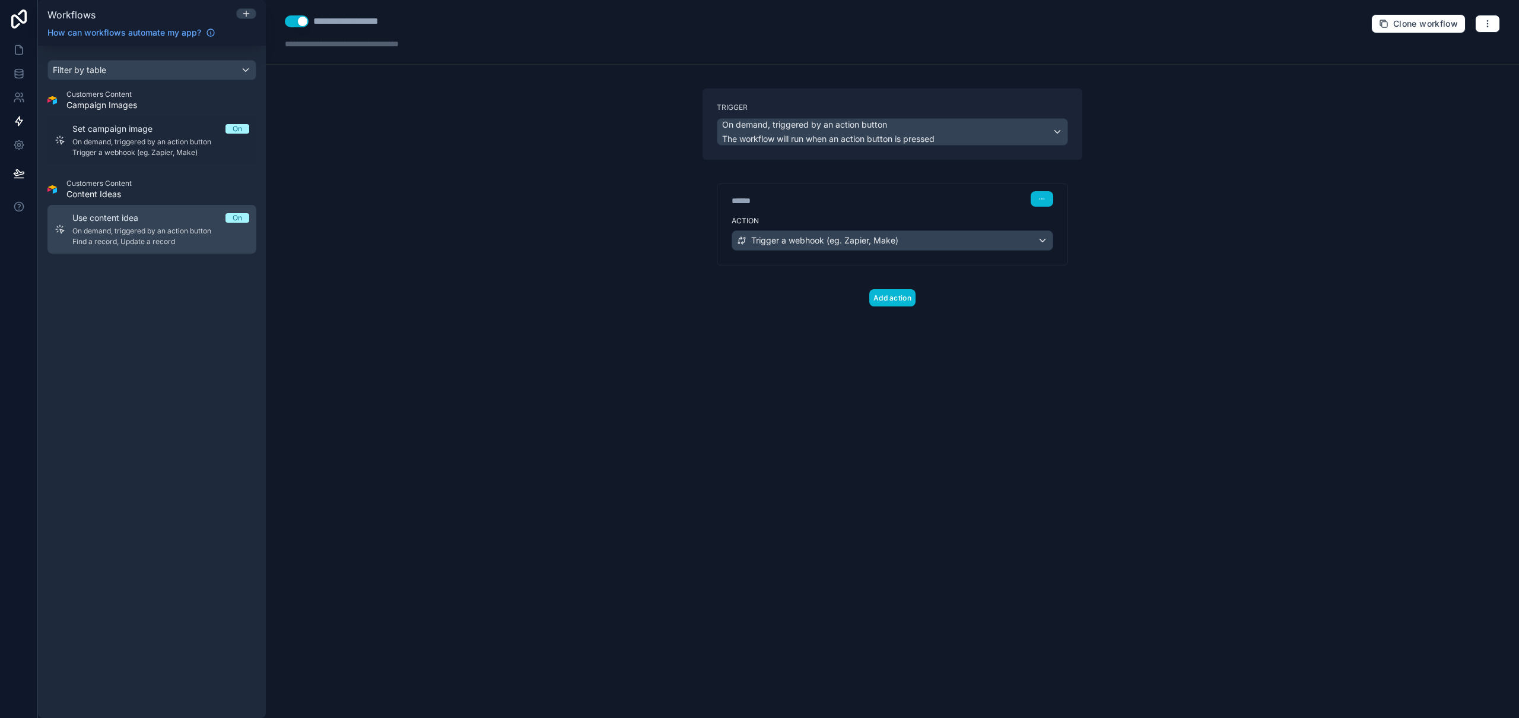
click at [151, 248] on link "Use content idea On On demand, triggered by an action button Find a record, Upd…" at bounding box center [151, 229] width 209 height 49
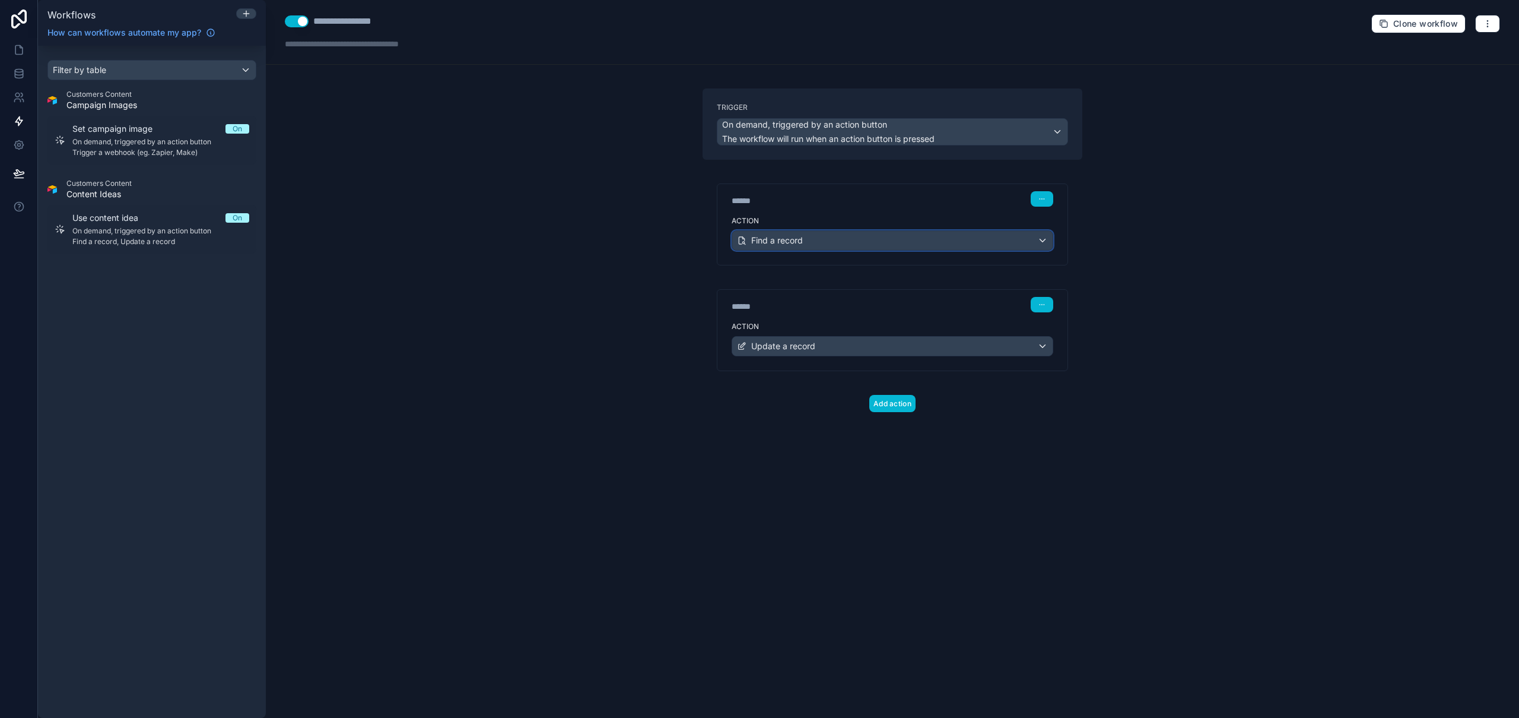
click at [824, 240] on div "Find a record" at bounding box center [892, 240] width 321 height 19
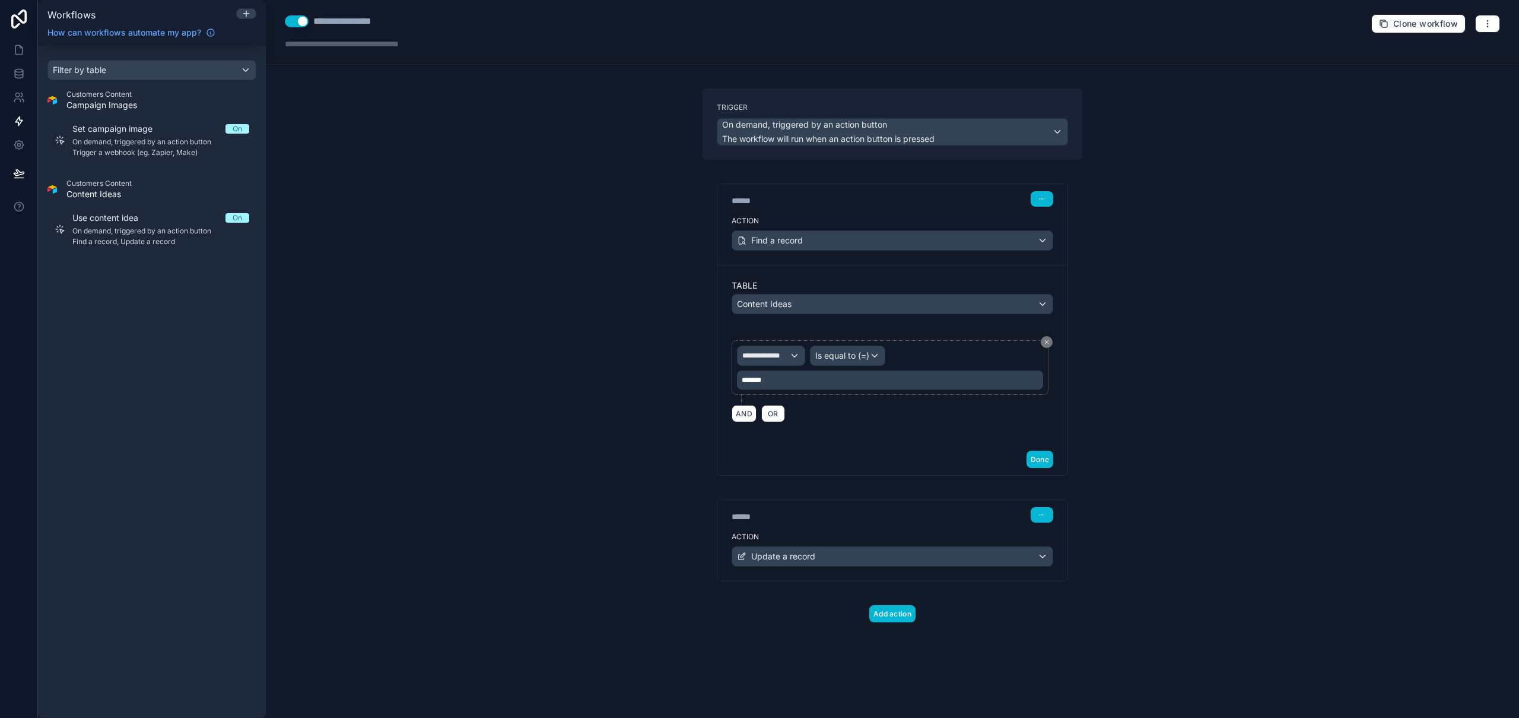
click at [1354, 358] on div "**********" at bounding box center [893, 359] width 1254 height 718
click at [830, 555] on div "Update a record" at bounding box center [892, 556] width 321 height 19
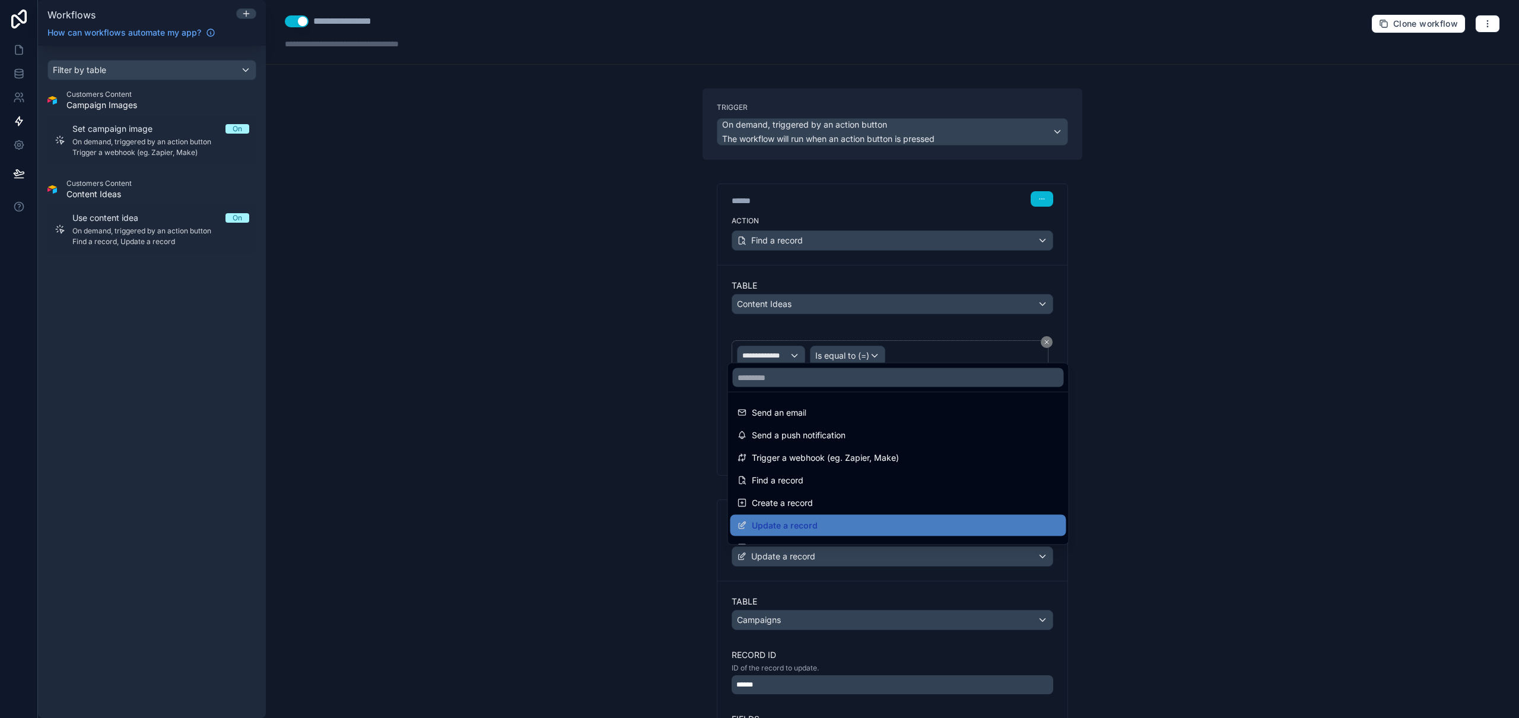
click at [830, 555] on div at bounding box center [759, 359] width 1519 height 718
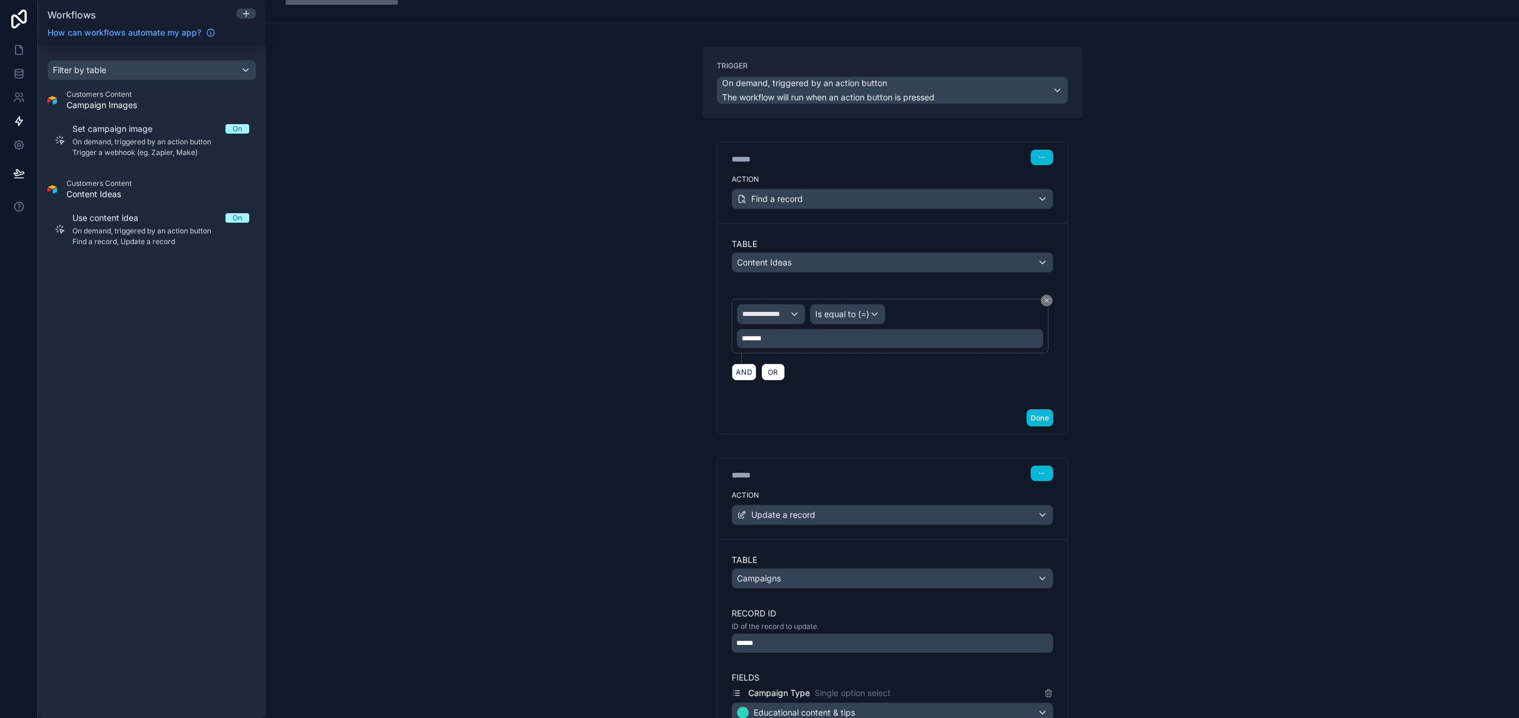
scroll to position [89, 0]
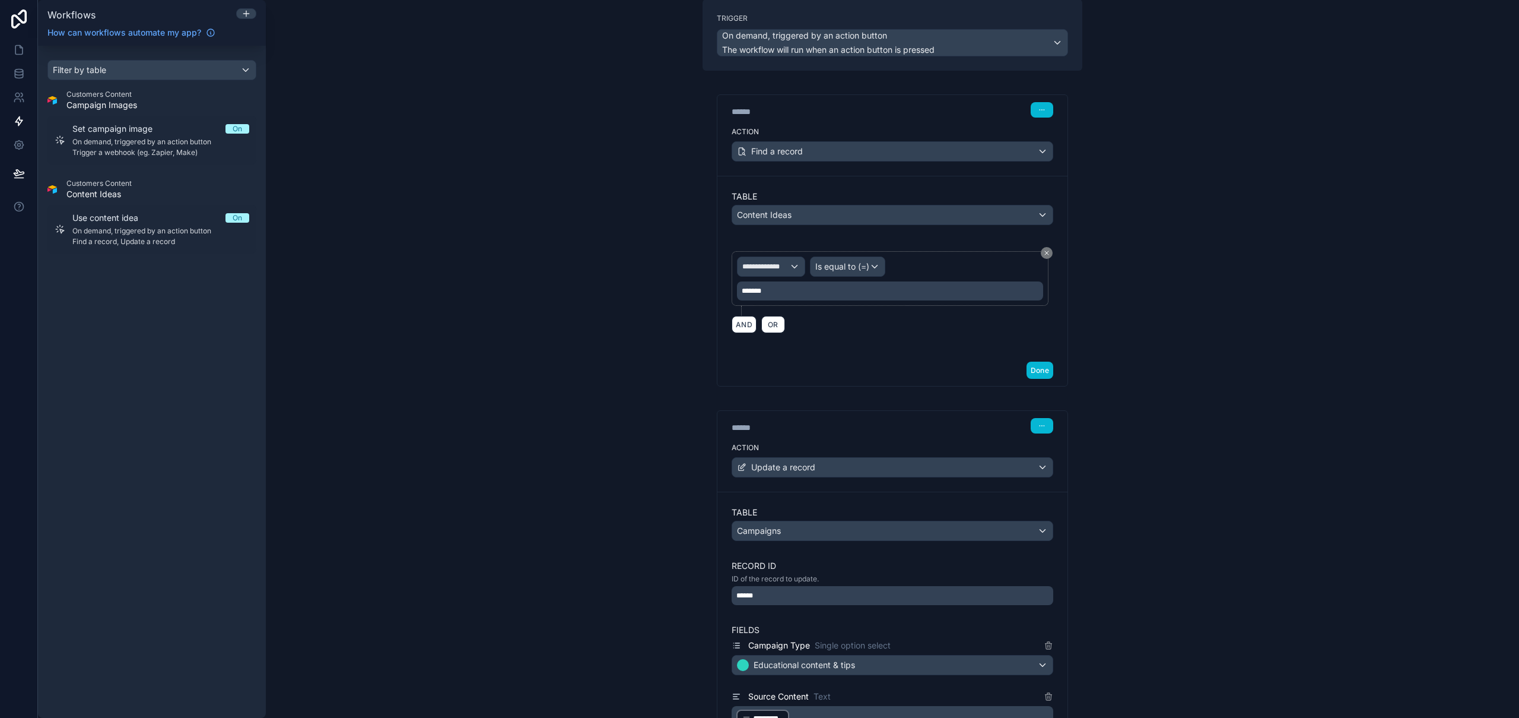
click at [786, 595] on div "******" at bounding box center [893, 595] width 322 height 19
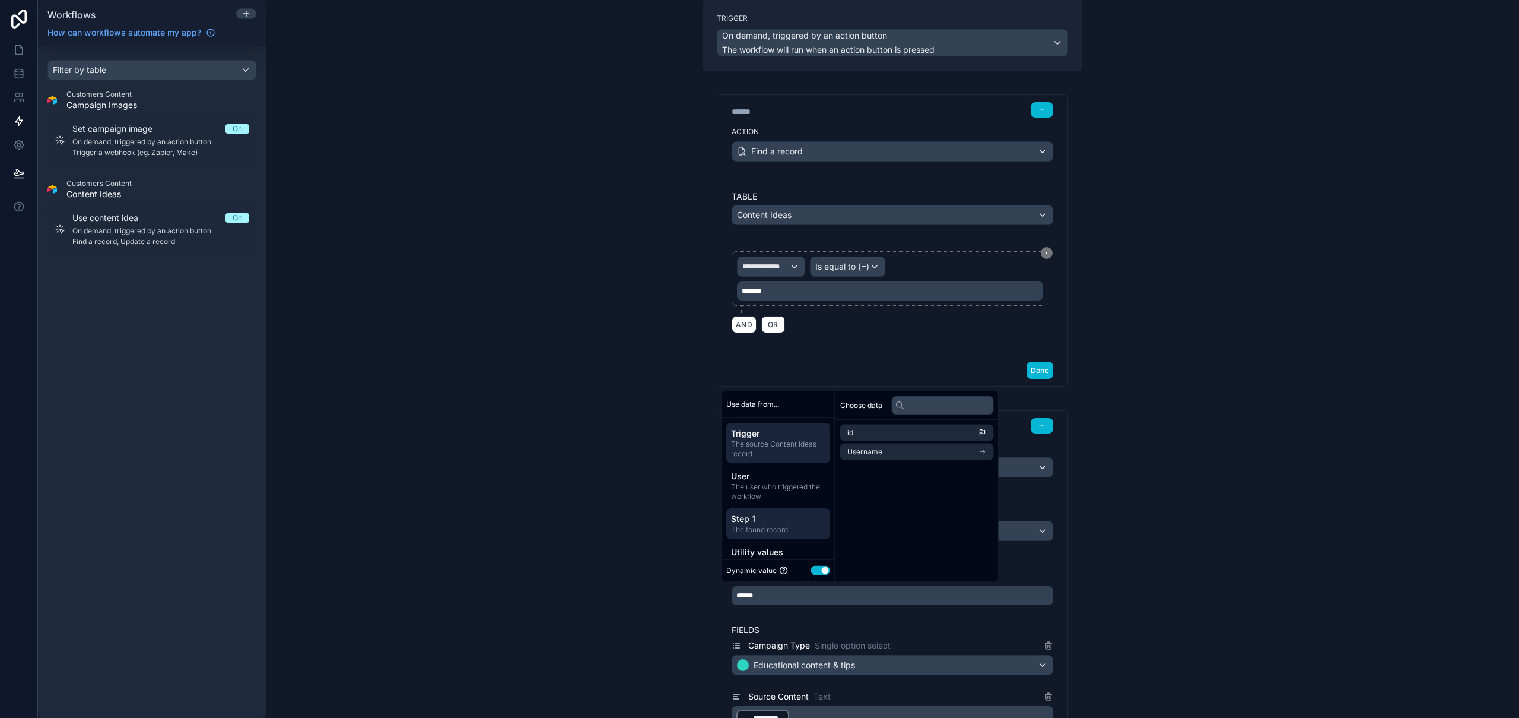
click at [786, 525] on span "The found record" at bounding box center [778, 528] width 94 height 9
click at [766, 519] on span "Step 1" at bounding box center [778, 518] width 94 height 12
click at [779, 469] on span "The user who triggered the workflow" at bounding box center [778, 475] width 94 height 19
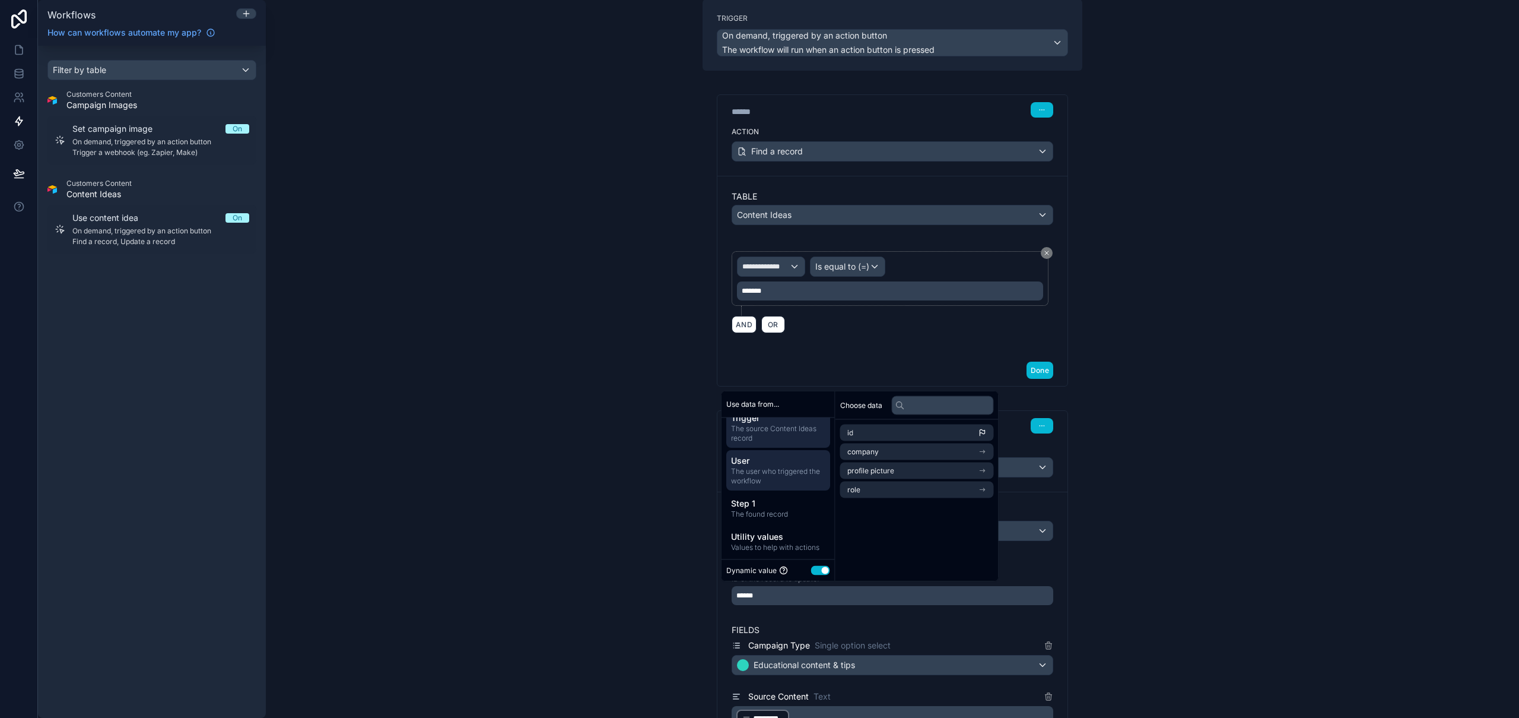
click at [772, 437] on span "The source Content Ideas record" at bounding box center [778, 432] width 94 height 19
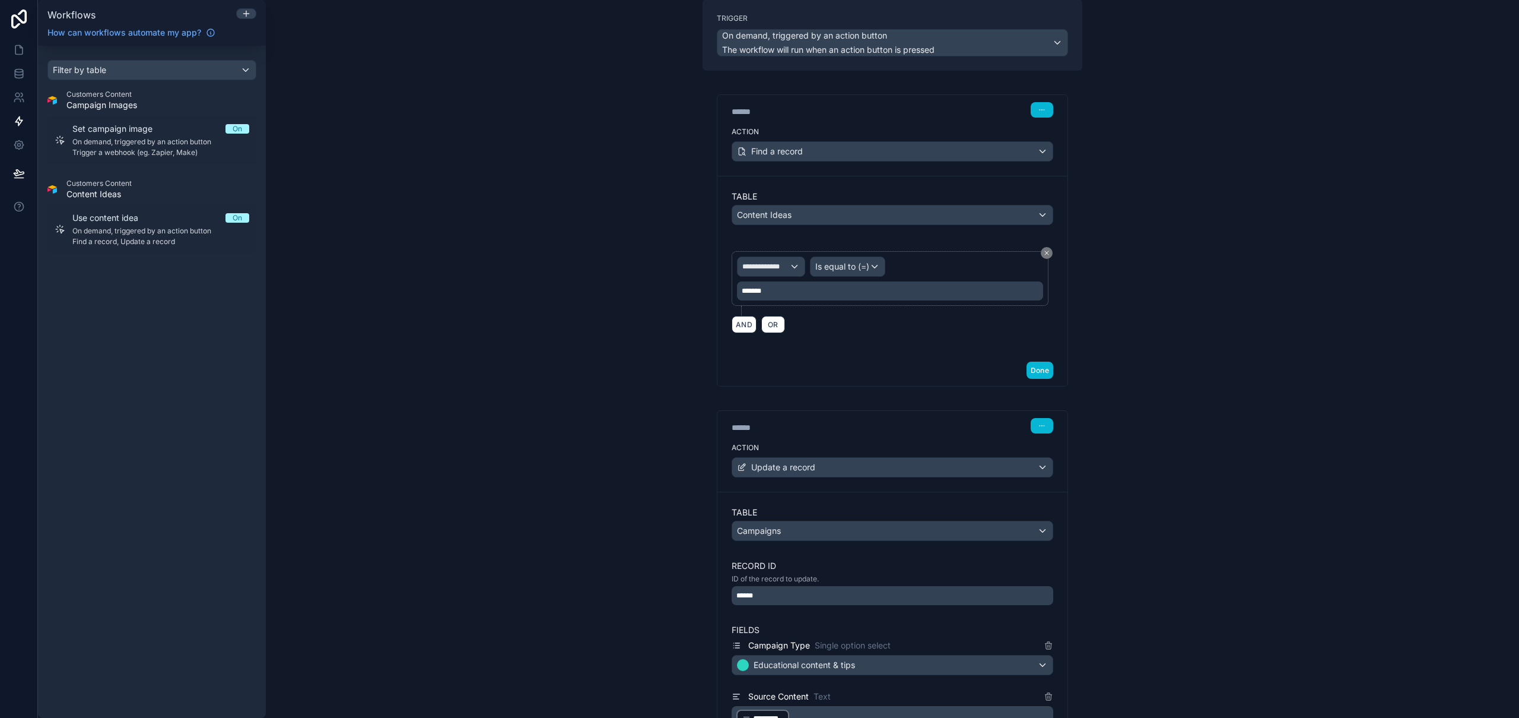
click at [1399, 494] on div "**********" at bounding box center [893, 359] width 1254 height 718
click at [870, 291] on div "*******" at bounding box center [890, 290] width 306 height 19
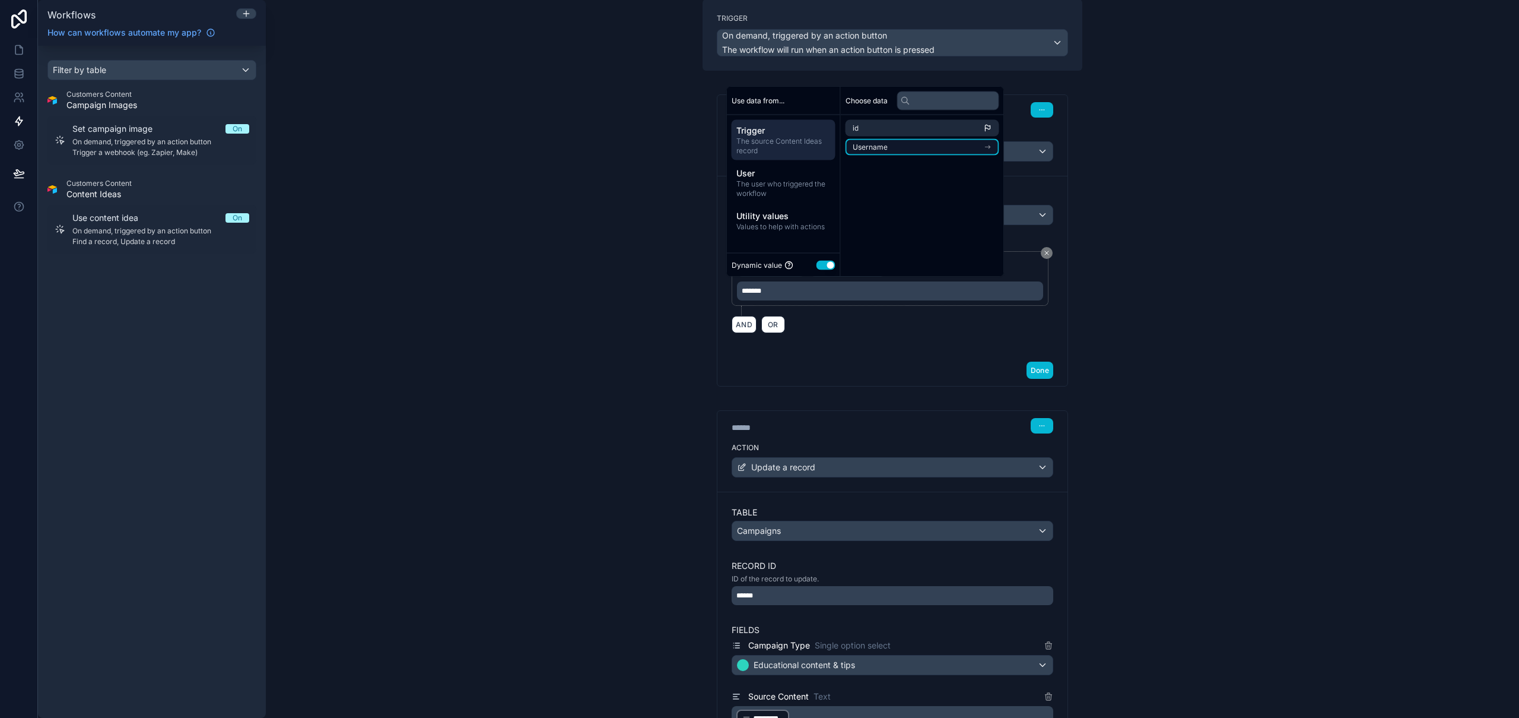
click at [894, 147] on li "Username" at bounding box center [923, 147] width 154 height 17
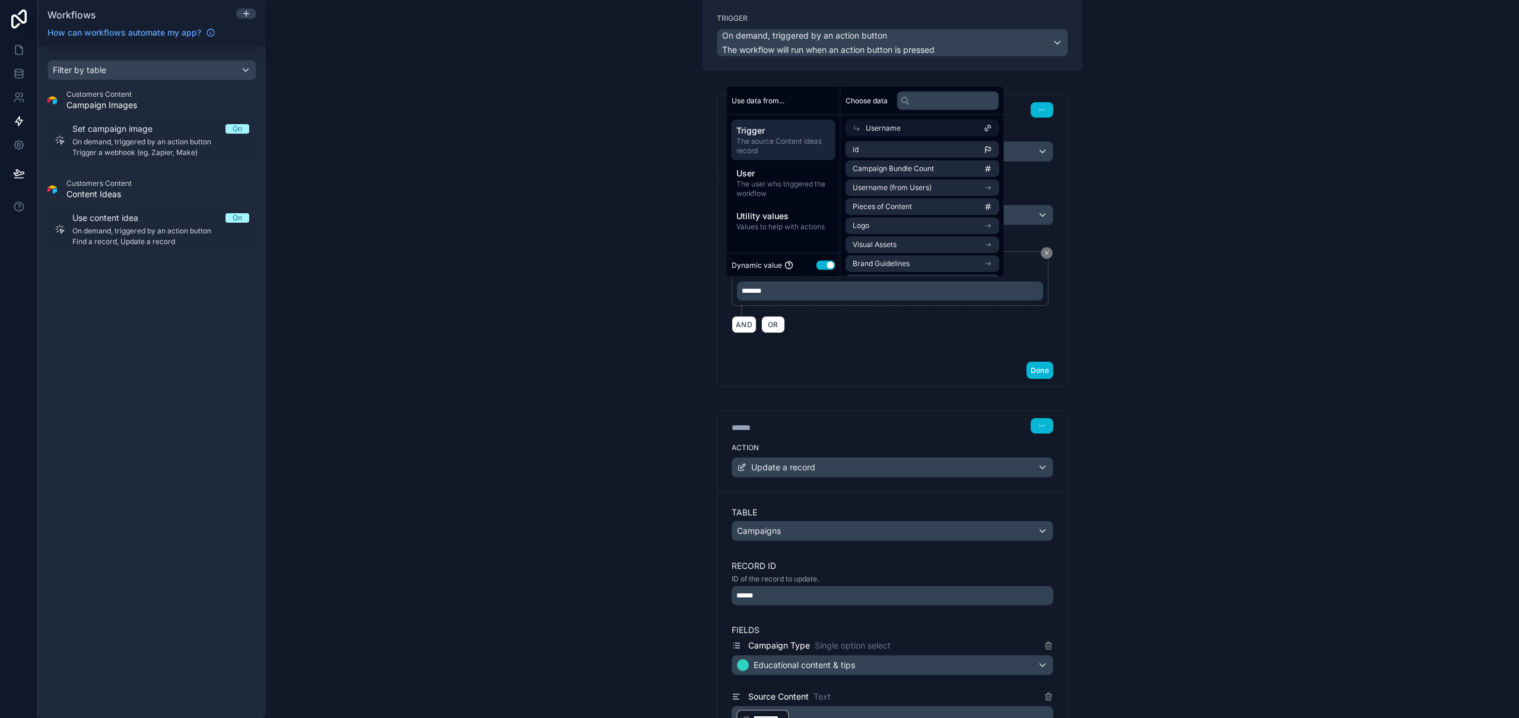
click at [869, 130] on span "Username" at bounding box center [883, 127] width 35 height 9
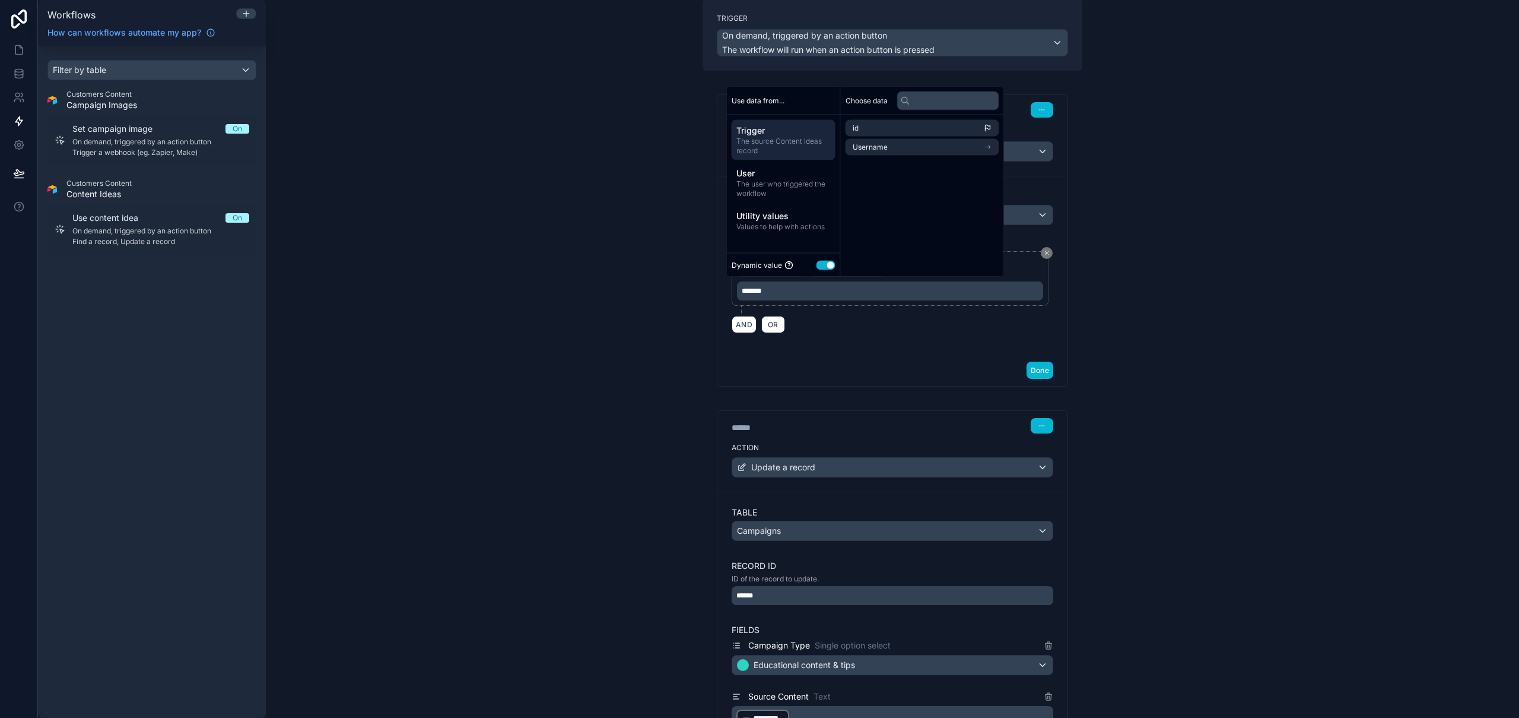
click at [417, 139] on div "**********" at bounding box center [893, 359] width 1254 height 718
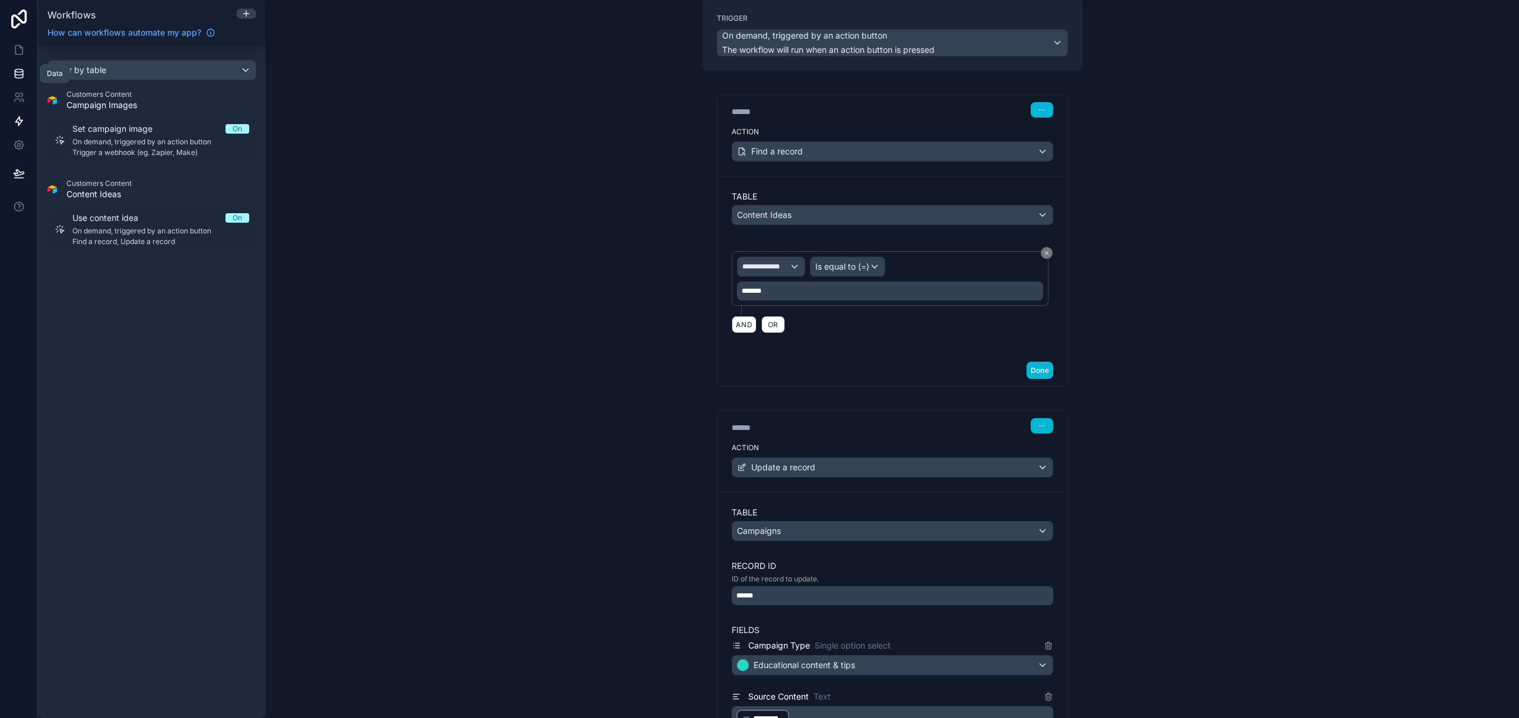
click at [19, 73] on icon at bounding box center [19, 74] width 12 height 12
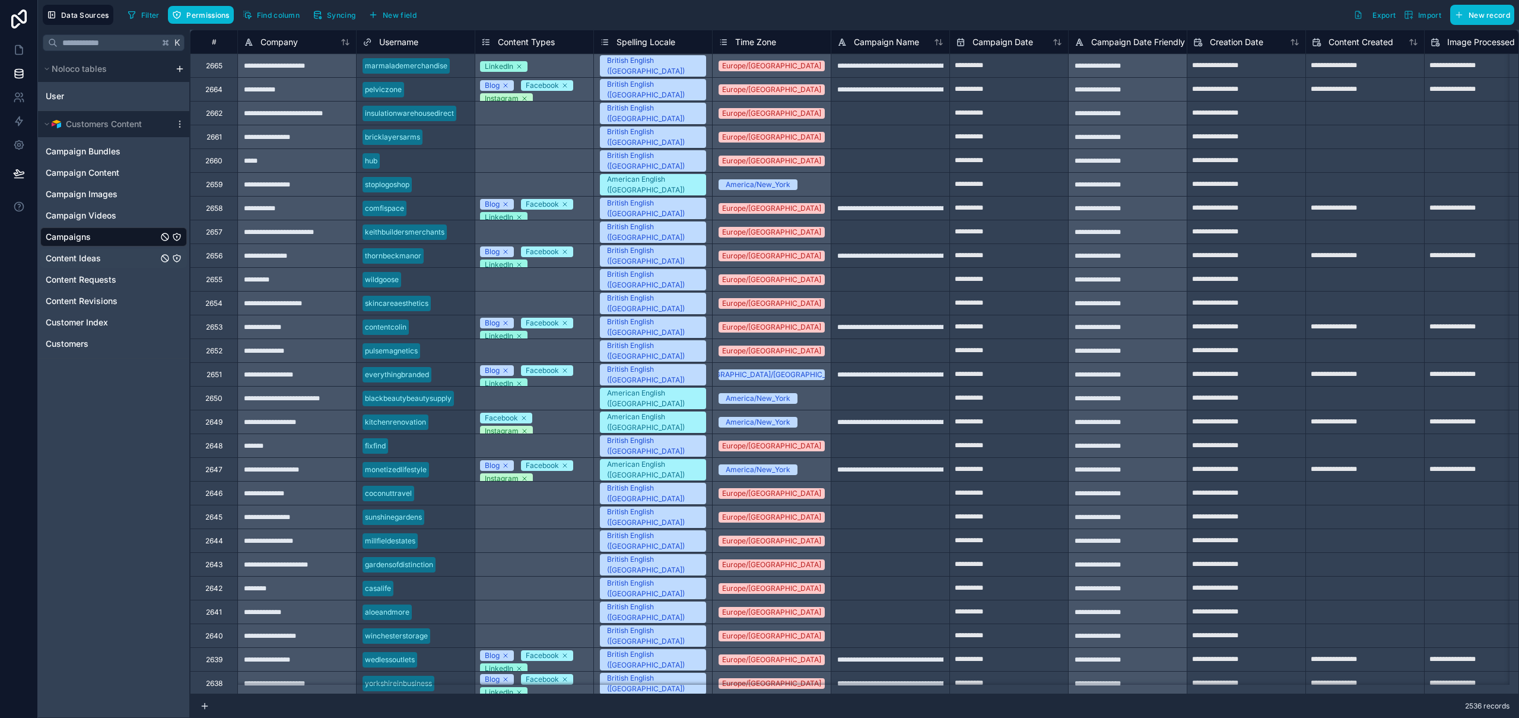
click at [119, 262] on div "Content Ideas" at bounding box center [113, 258] width 147 height 19
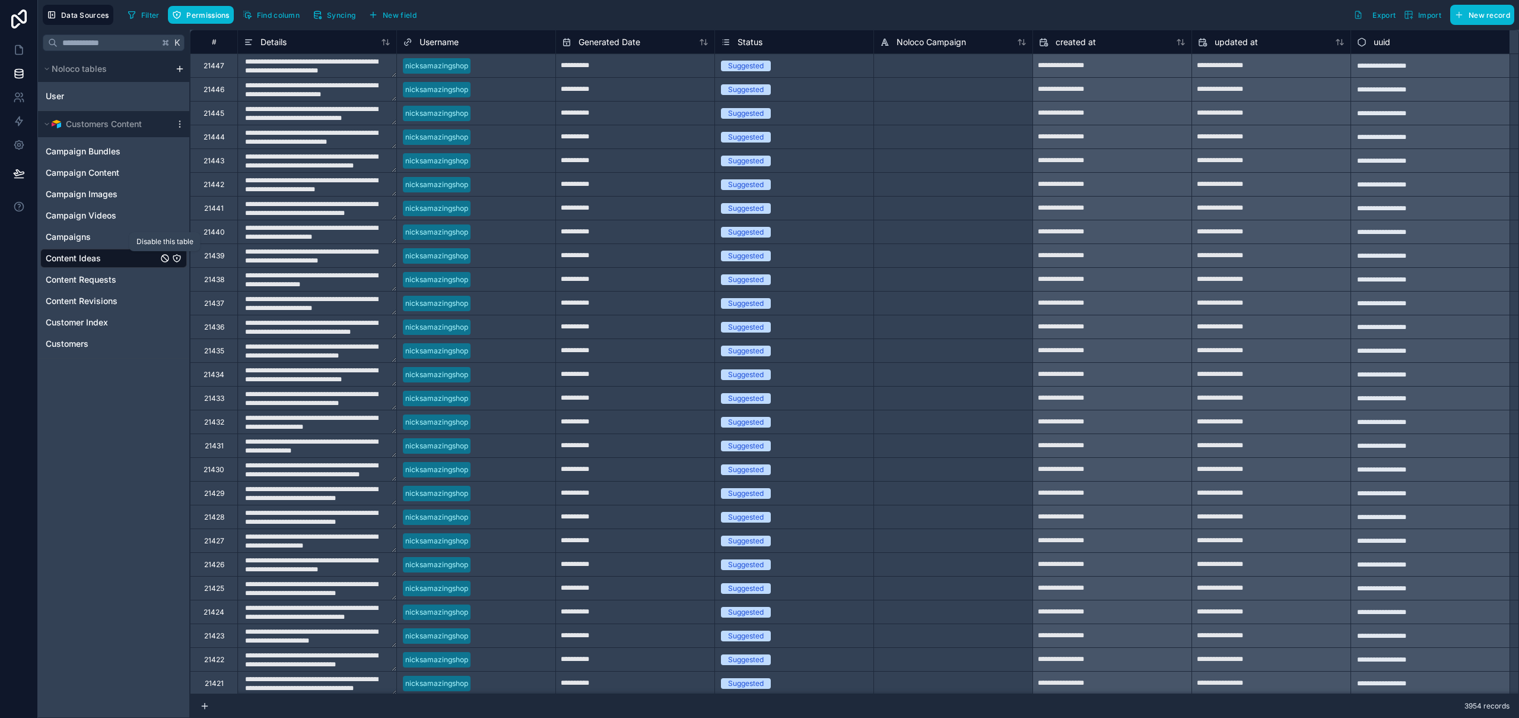
click at [164, 258] on icon "Content Ideas" at bounding box center [164, 257] width 9 height 9
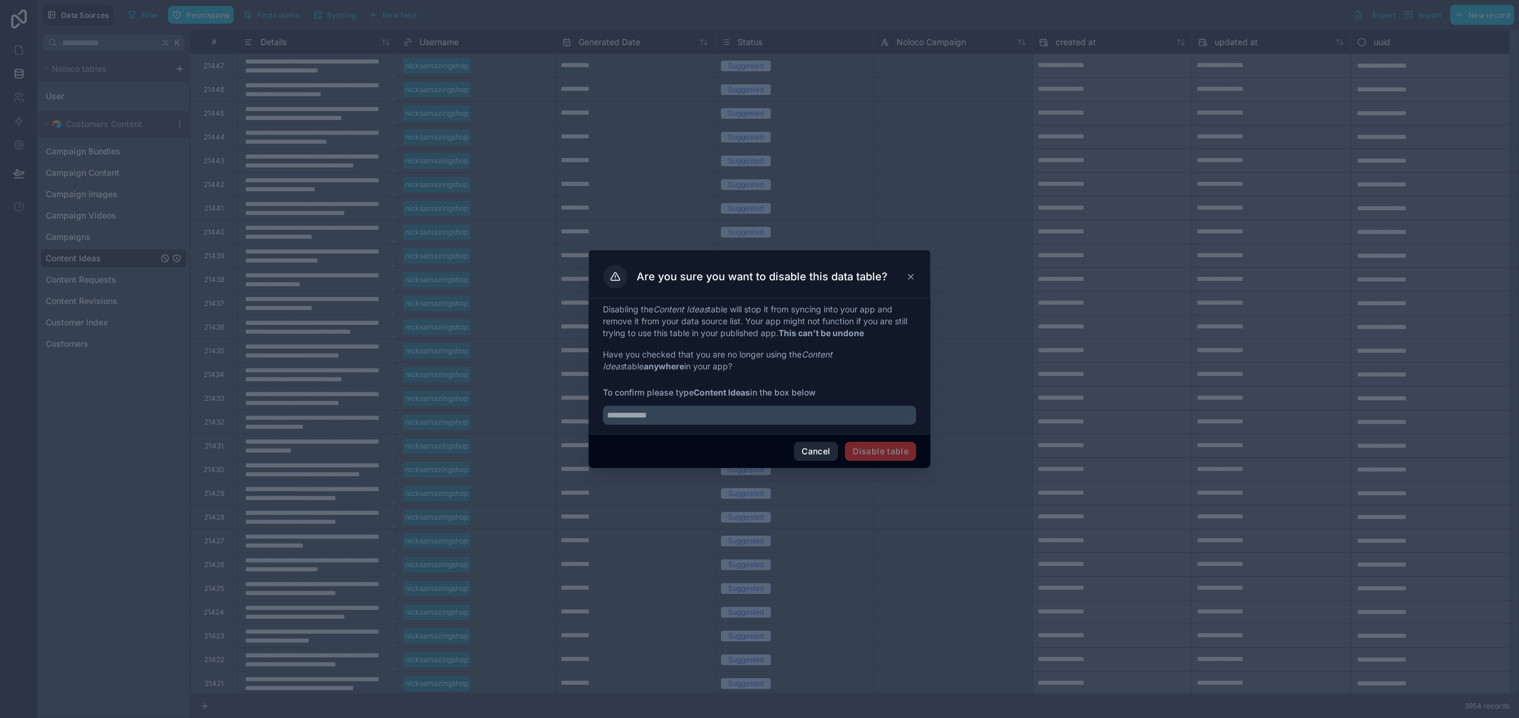
click at [826, 445] on button "Cancel" at bounding box center [816, 451] width 44 height 19
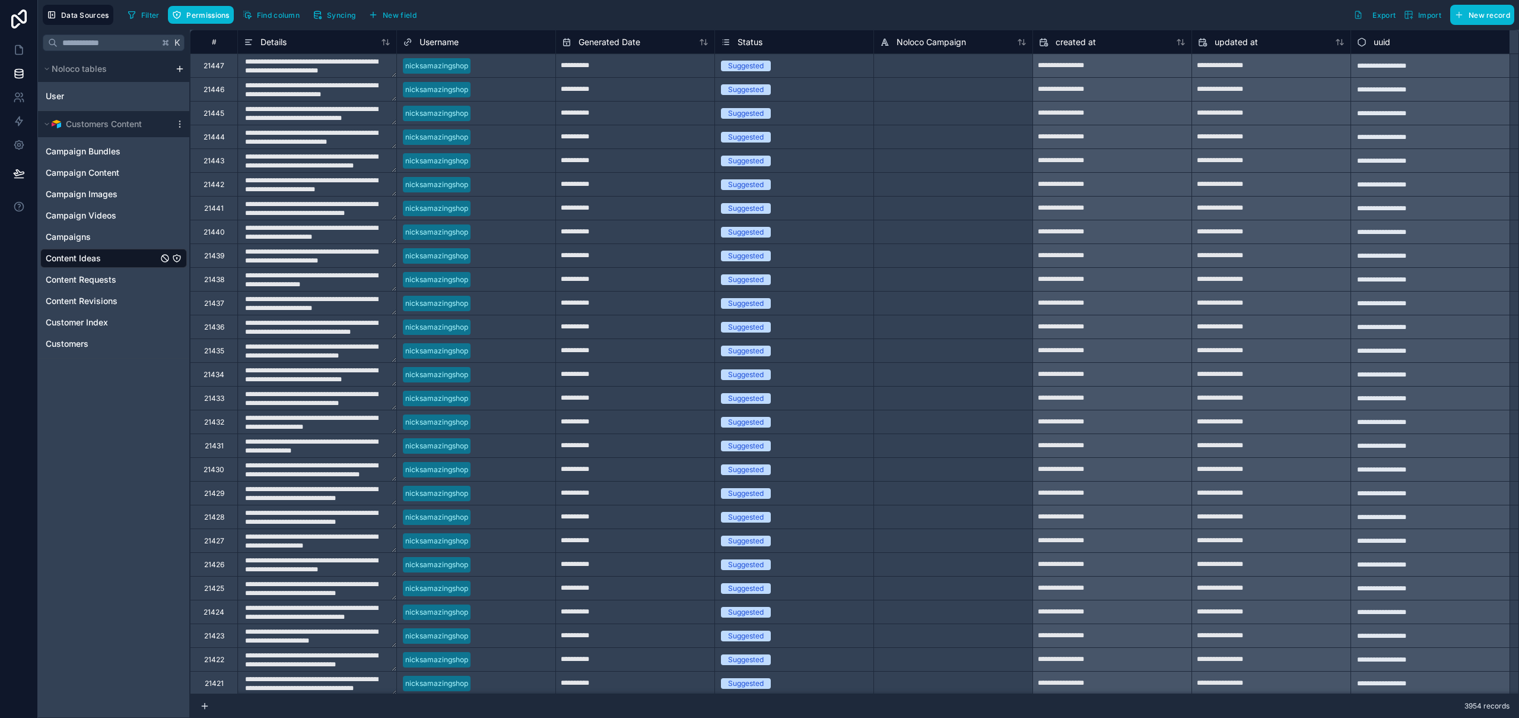
click at [175, 256] on icon "Content Ideas" at bounding box center [176, 257] width 9 height 9
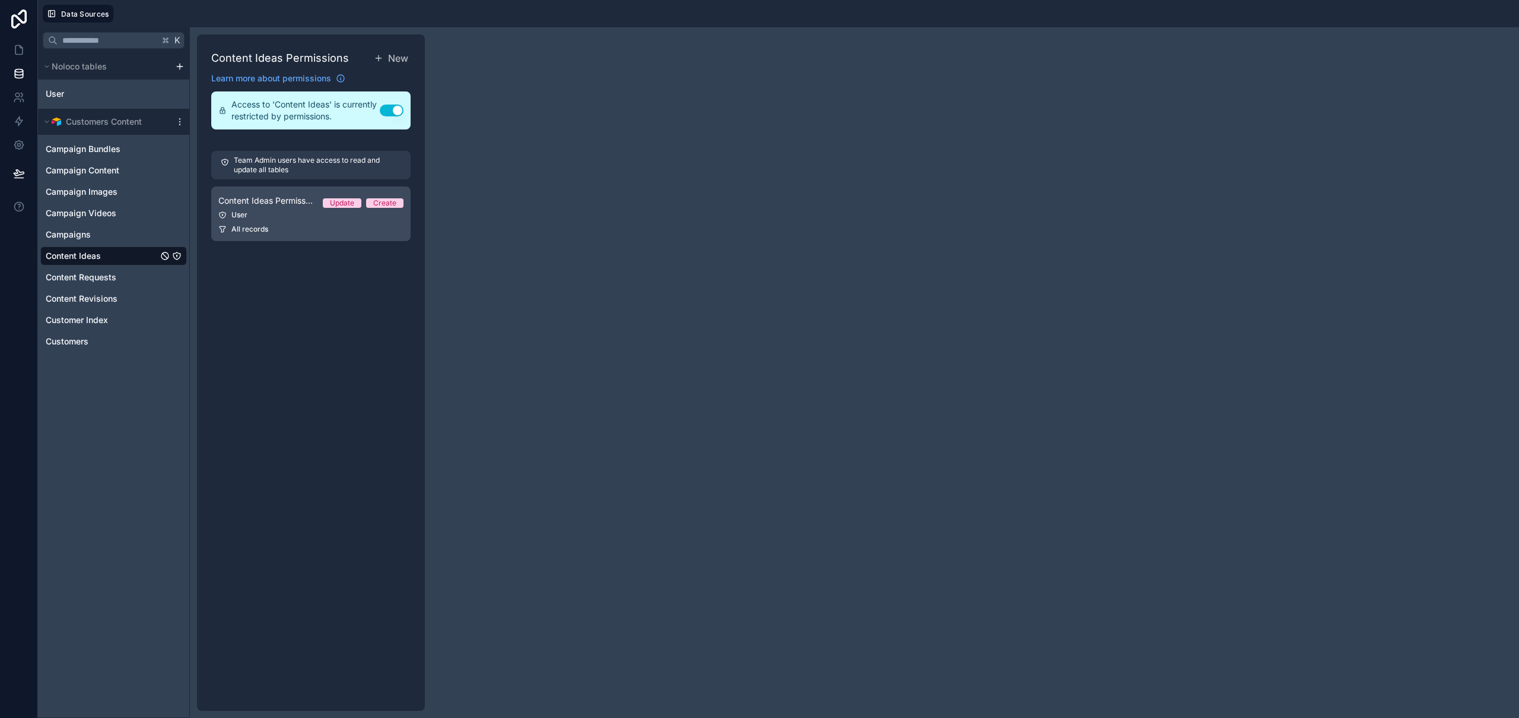
click at [315, 220] on link "Content Ideas Permission 1 Update Create User All records" at bounding box center [310, 213] width 199 height 55
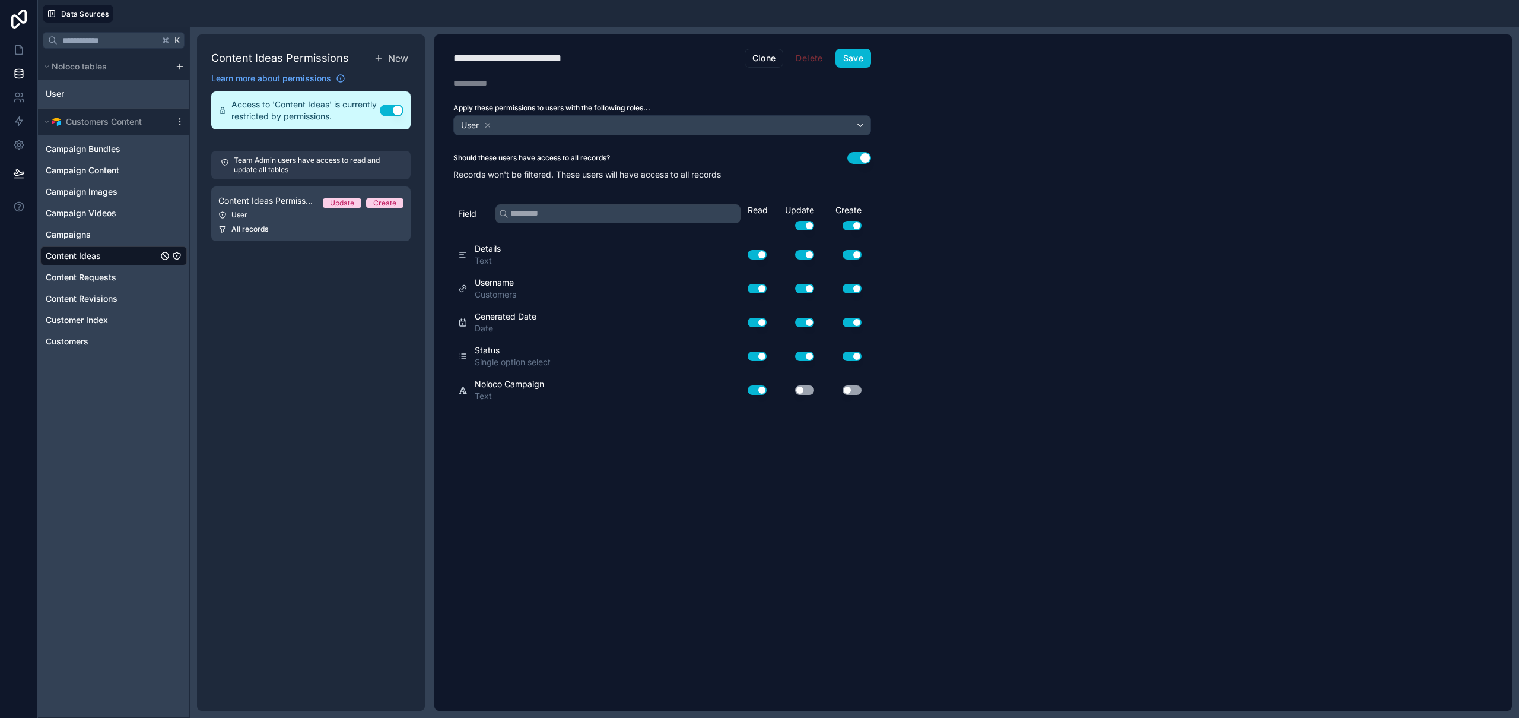
click at [805, 395] on div "Use setting" at bounding box center [795, 389] width 47 height 19
click at [806, 392] on button "Use setting" at bounding box center [804, 389] width 19 height 9
click at [860, 59] on button "Save" at bounding box center [854, 58] width 36 height 19
click at [16, 49] on icon at bounding box center [19, 50] width 12 height 12
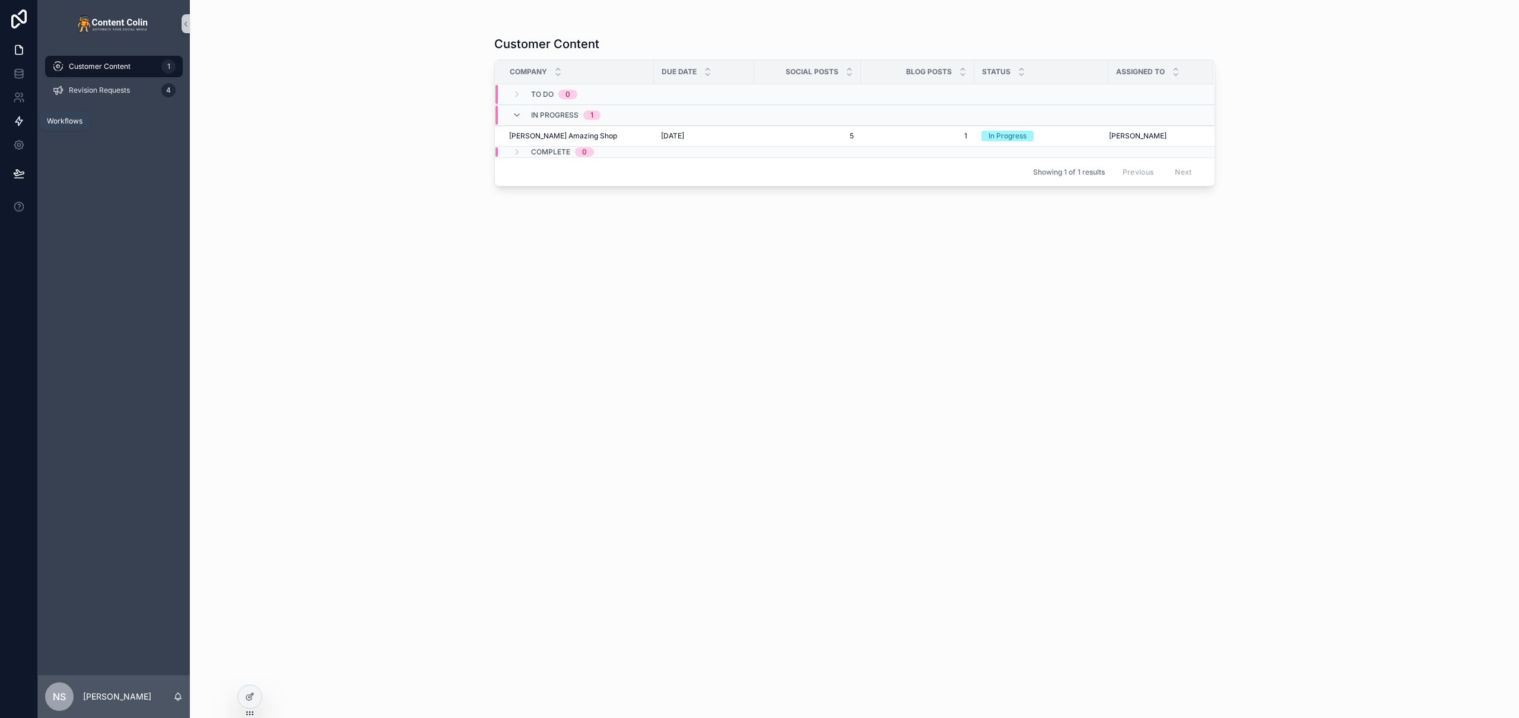
click at [18, 128] on link at bounding box center [18, 121] width 37 height 24
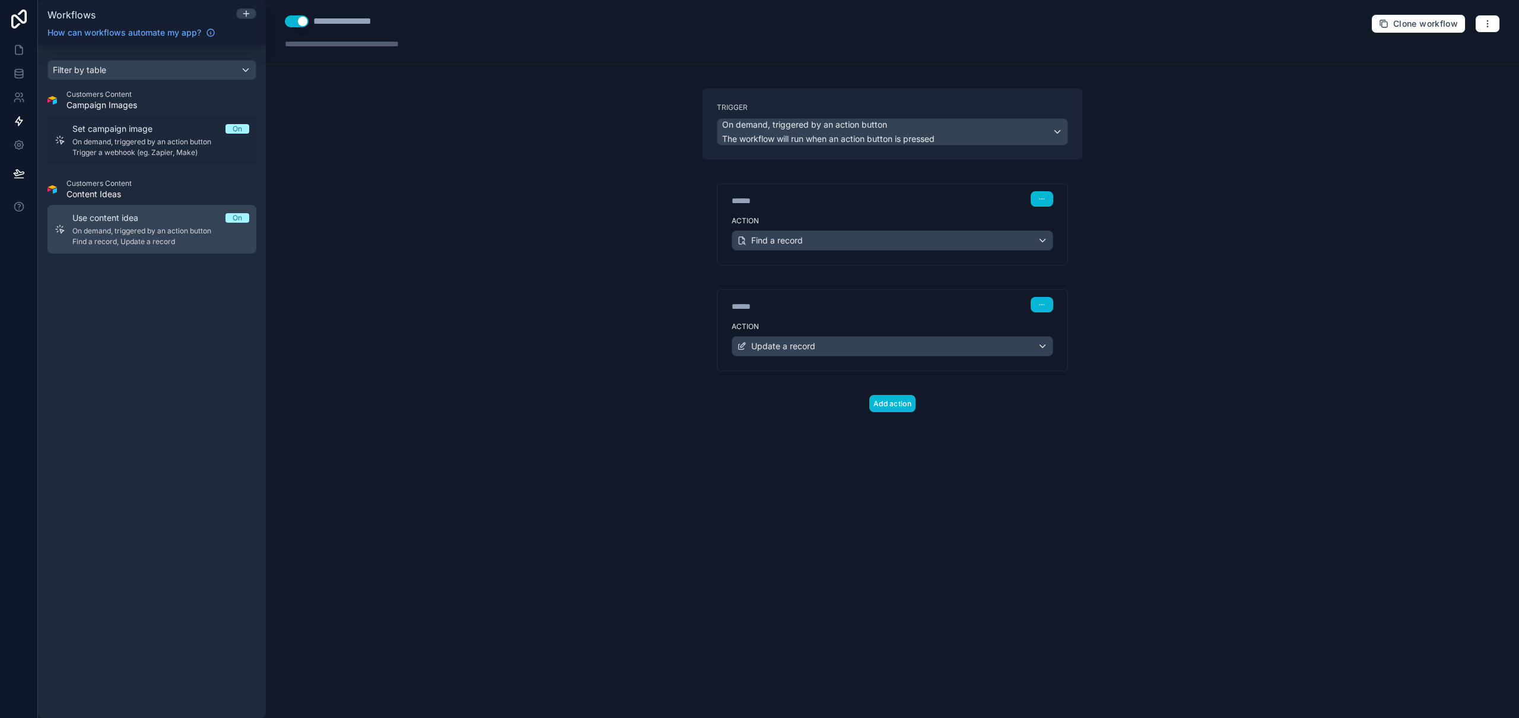
click at [143, 223] on span "Use content idea" at bounding box center [112, 218] width 80 height 12
click at [829, 139] on span "The workflow will run when an action button is pressed" at bounding box center [828, 139] width 212 height 10
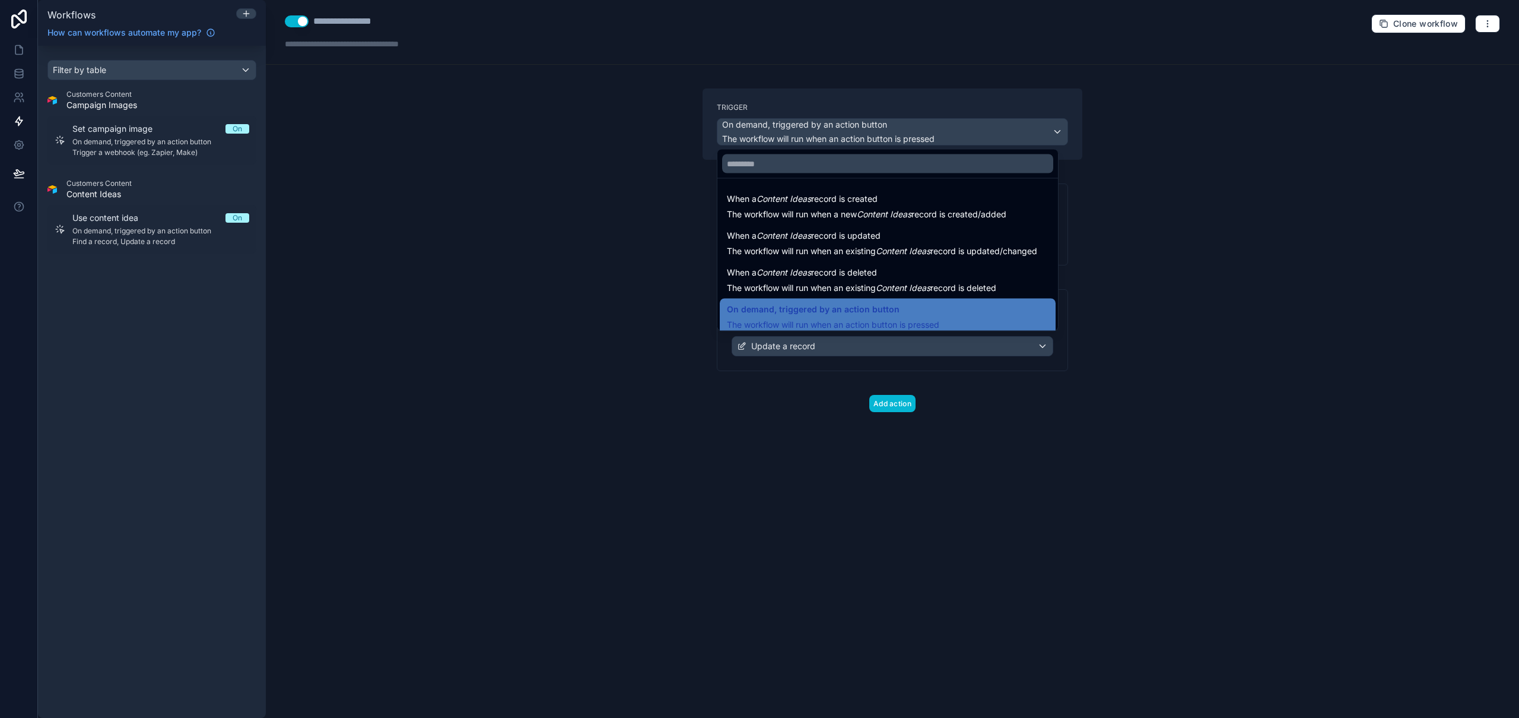
click at [839, 130] on div at bounding box center [759, 359] width 1519 height 718
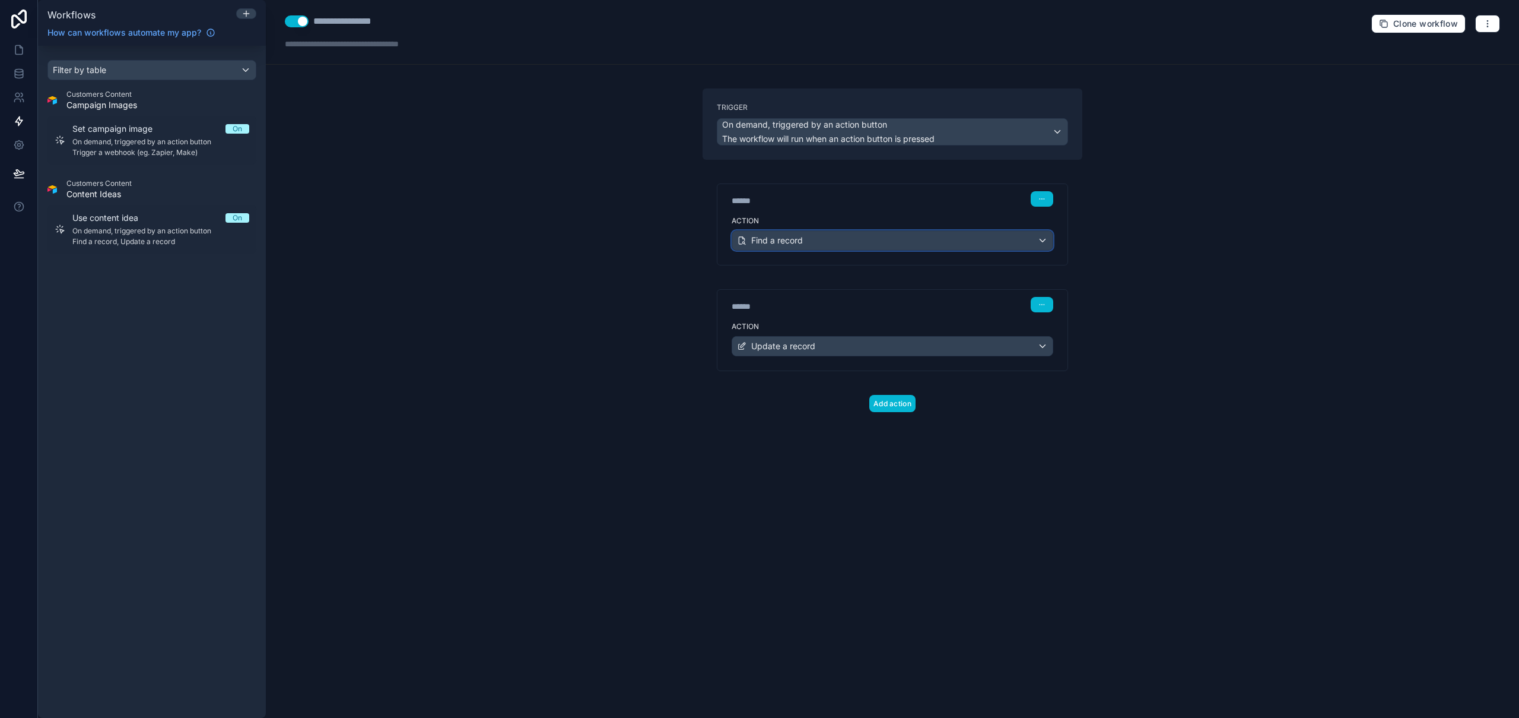
click at [816, 242] on div "Find a record" at bounding box center [892, 240] width 321 height 19
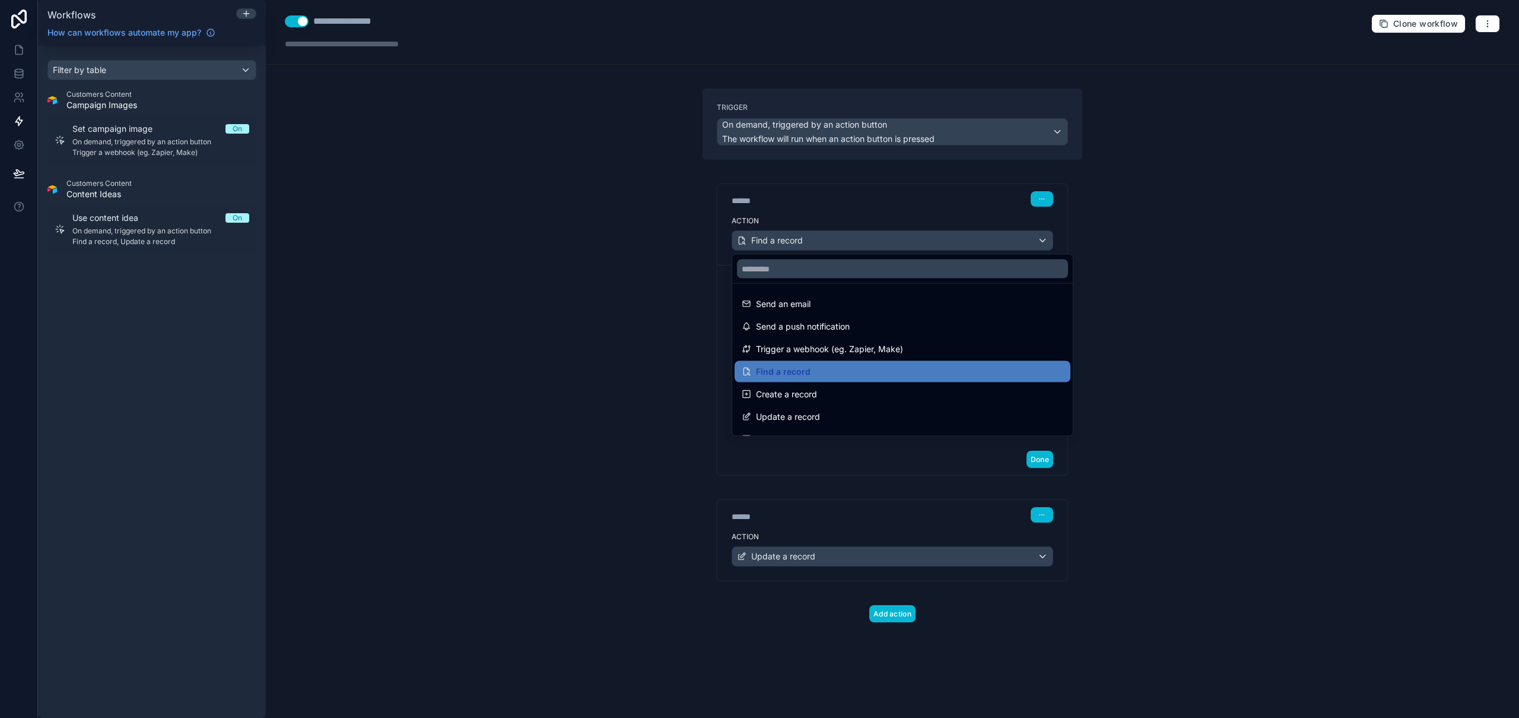
click at [816, 242] on div at bounding box center [759, 359] width 1519 height 718
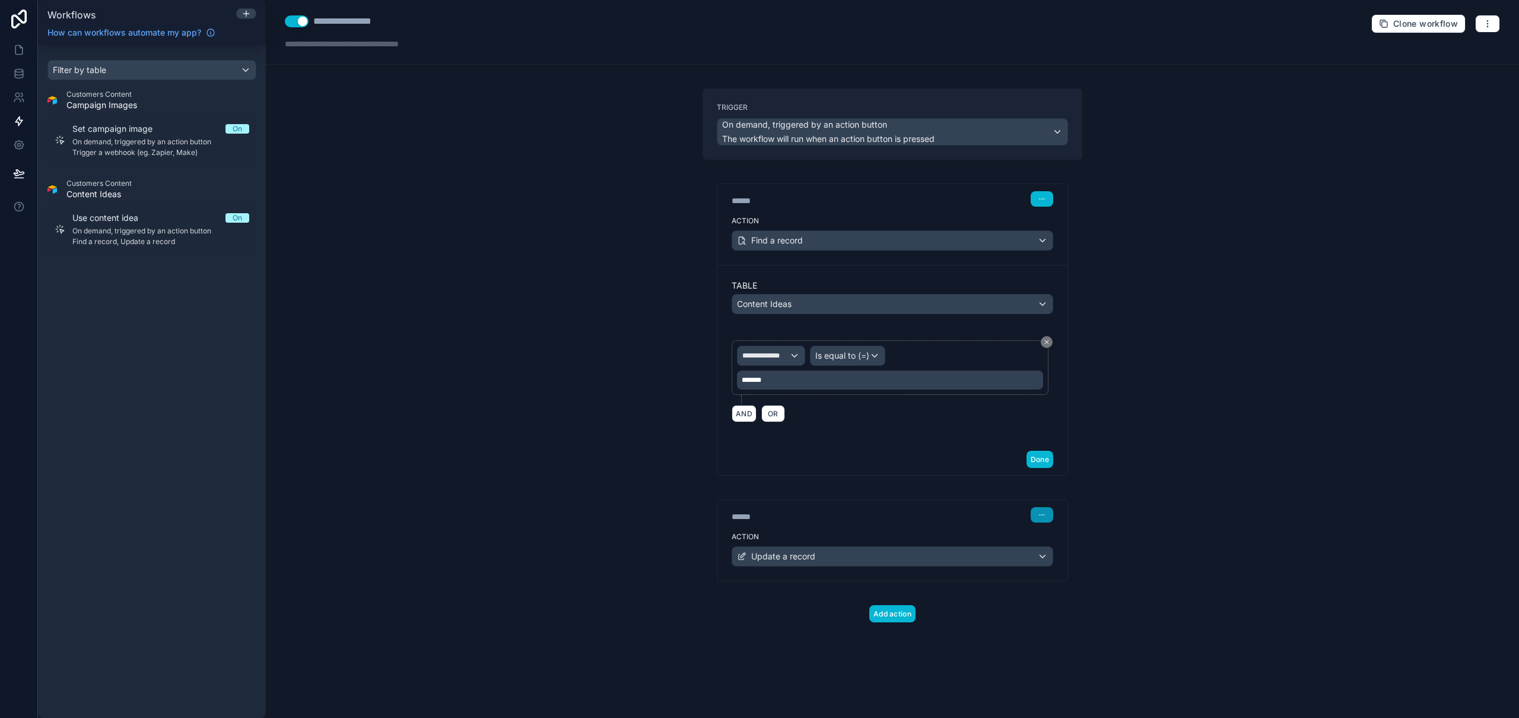
click at [1043, 514] on icon "button" at bounding box center [1042, 514] width 7 height 7
click at [1069, 560] on span "Delete" at bounding box center [1065, 560] width 22 height 9
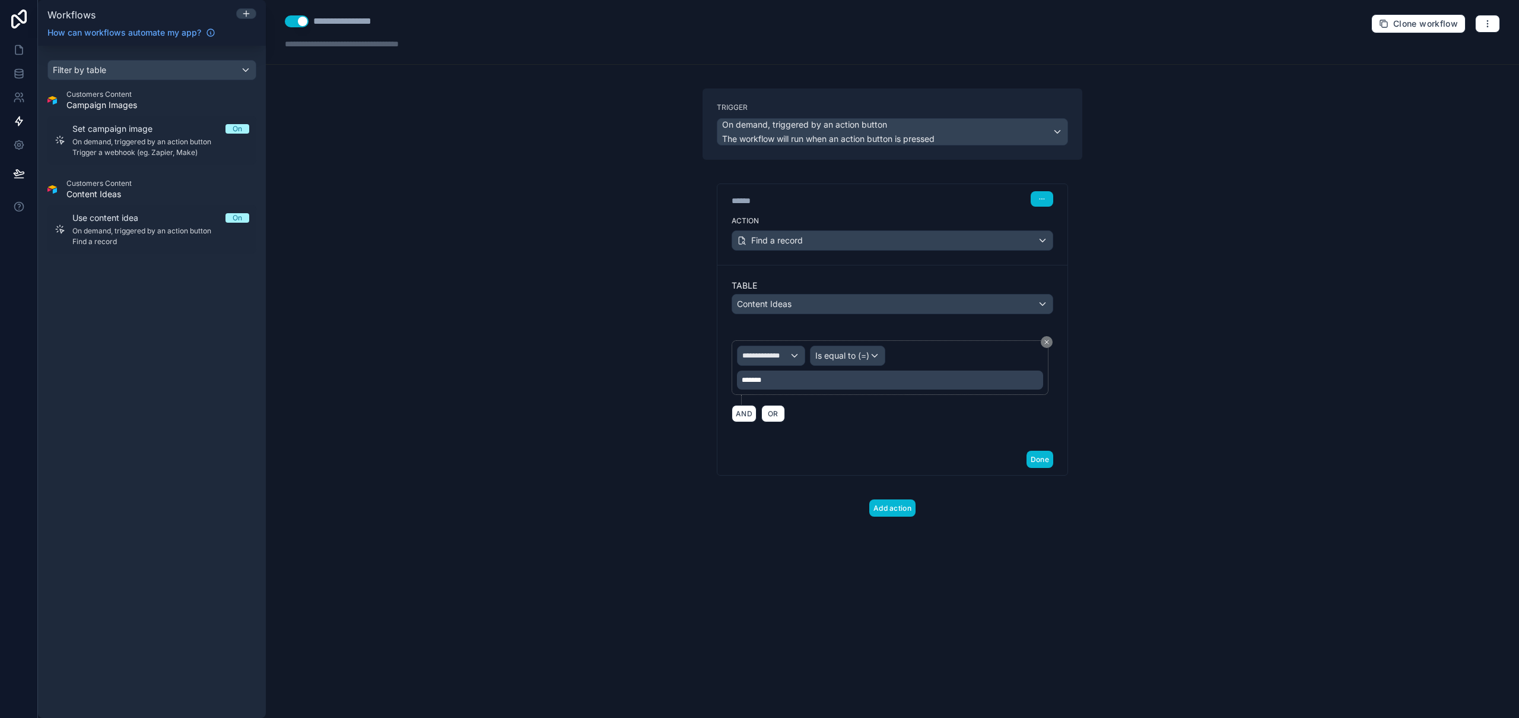
click at [1343, 436] on div "**********" at bounding box center [893, 359] width 1254 height 718
click at [21, 50] on icon at bounding box center [19, 50] width 12 height 12
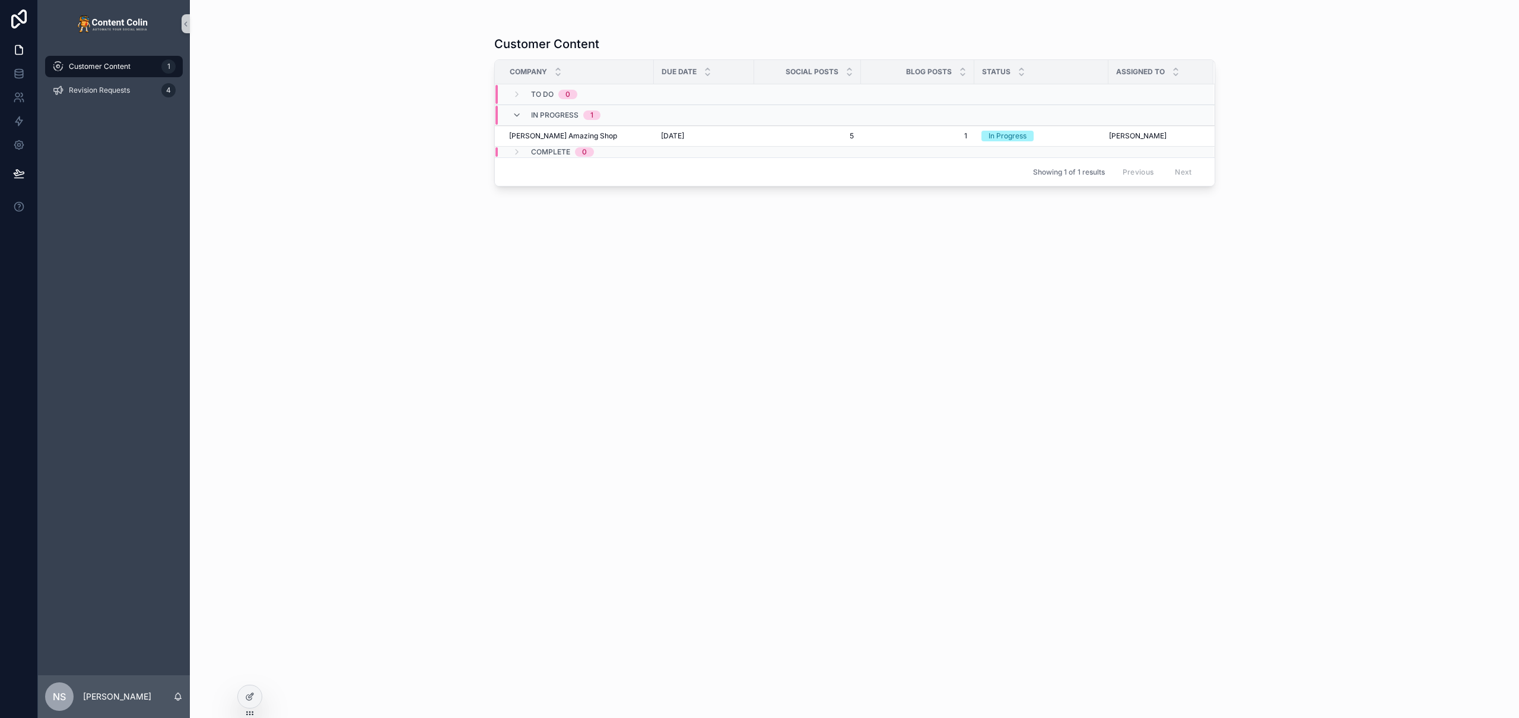
click at [643, 119] on div "In Progress 1" at bounding box center [678, 115] width 365 height 19
click at [602, 110] on div "In Progress 1" at bounding box center [556, 110] width 117 height 9
click at [611, 136] on div "Nicks Amazing Shop Nicks Amazing Shop" at bounding box center [578, 135] width 138 height 9
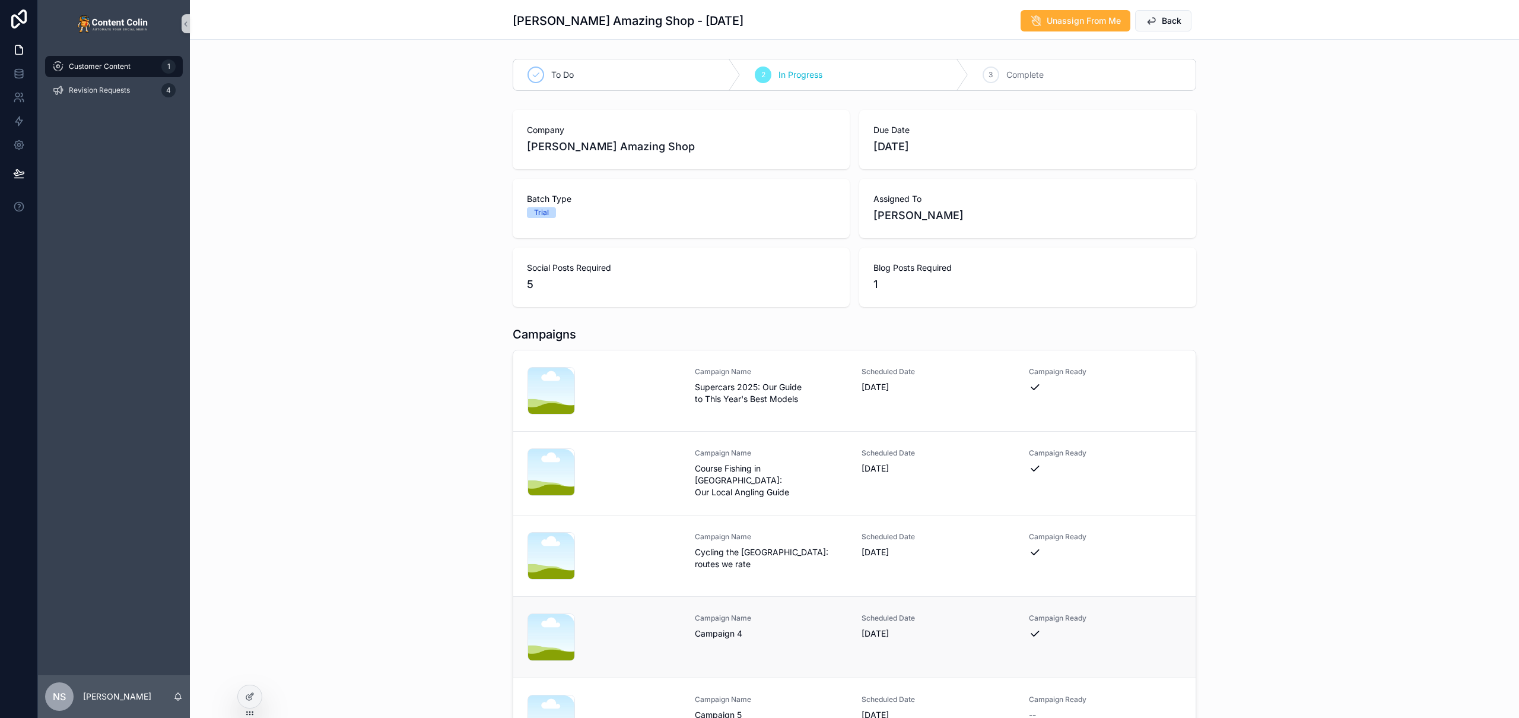
scroll to position [120, 0]
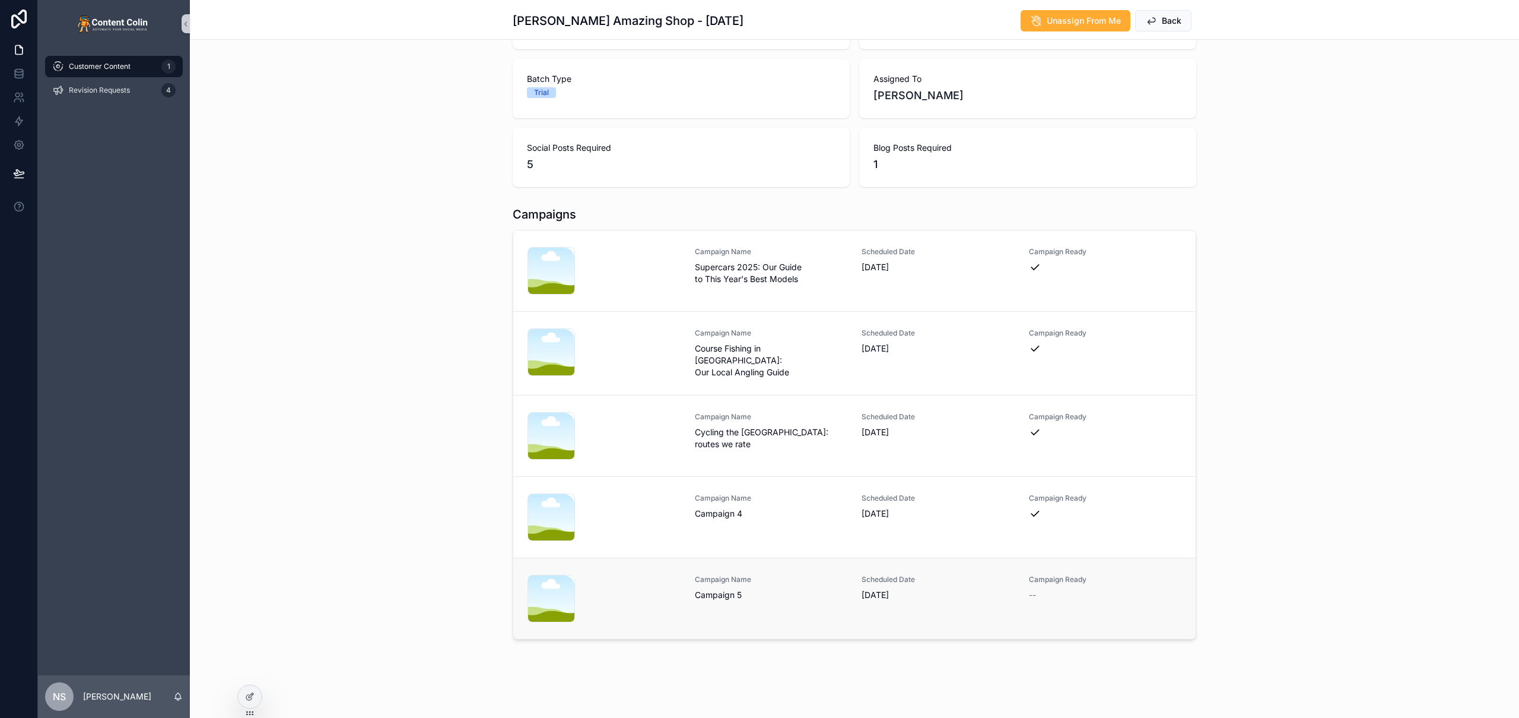
click at [735, 589] on span "Campaign 5" at bounding box center [771, 595] width 153 height 12
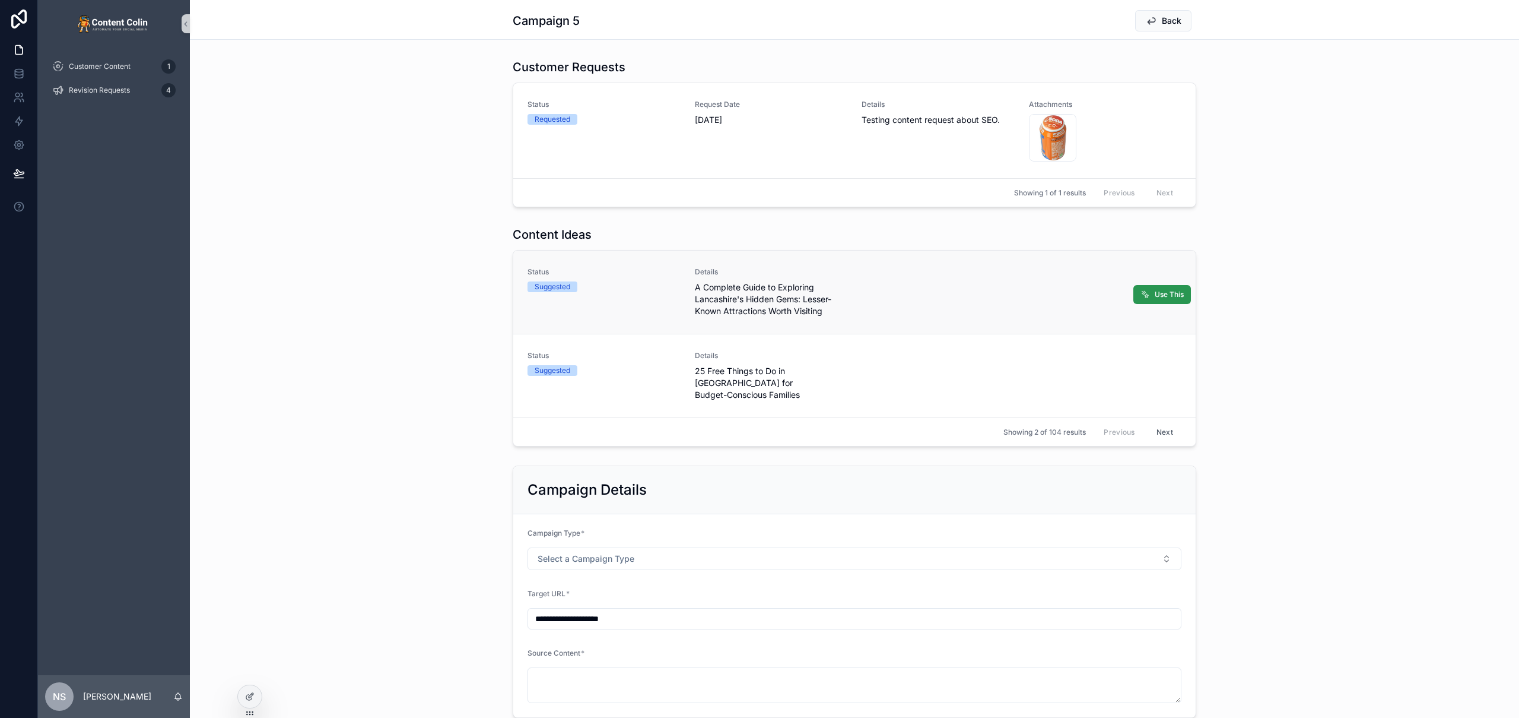
click at [1148, 295] on button "Use This" at bounding box center [1163, 294] width 58 height 19
click at [21, 125] on icon at bounding box center [19, 121] width 12 height 12
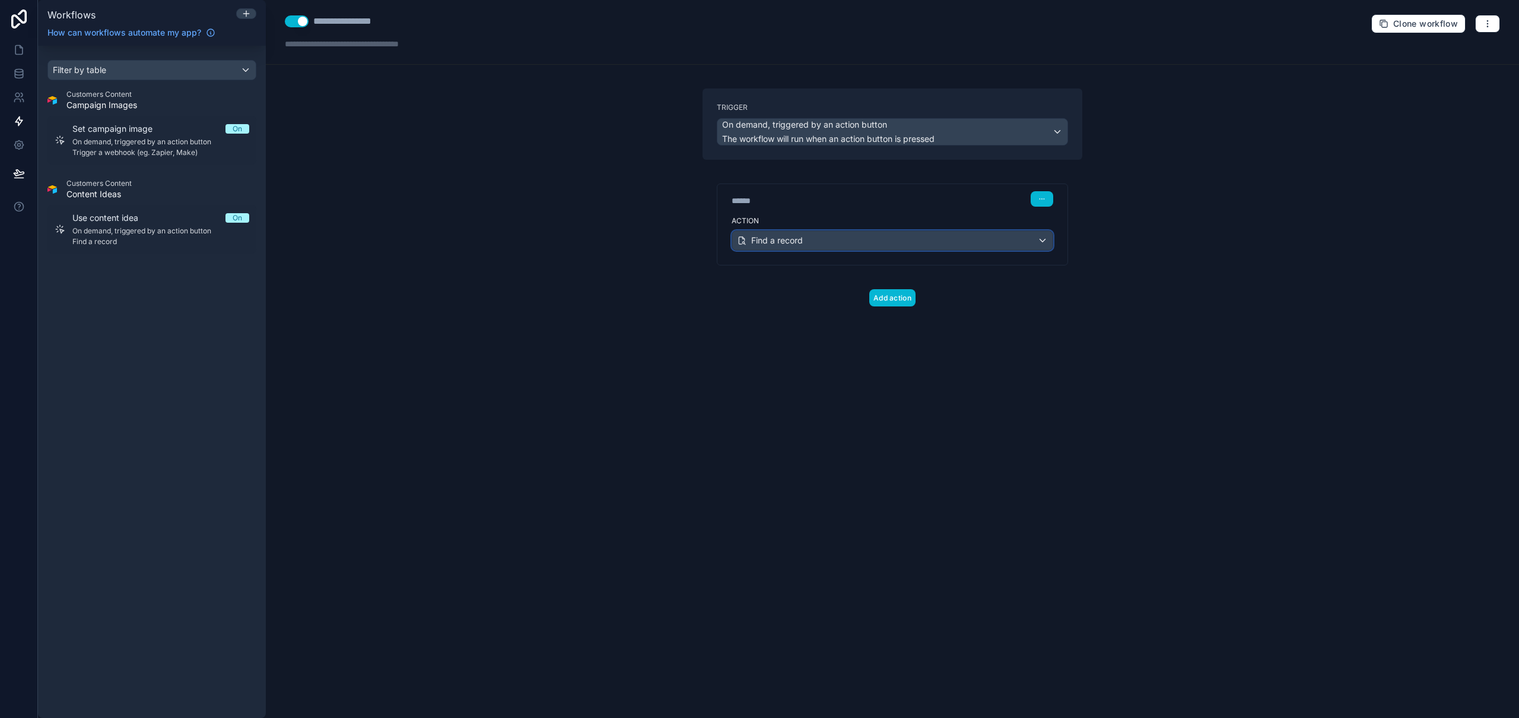
click at [865, 234] on div "Find a record" at bounding box center [892, 240] width 321 height 19
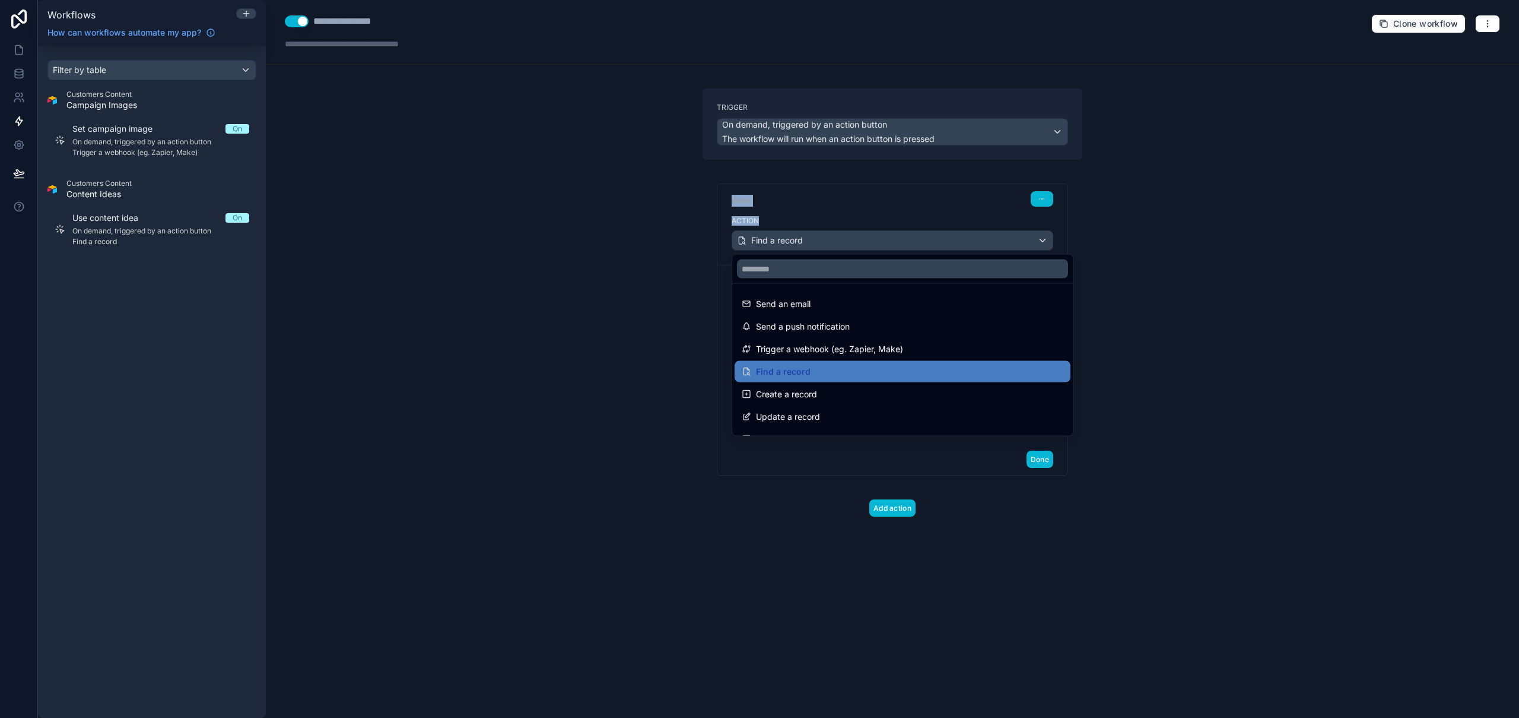
click at [865, 234] on div at bounding box center [759, 359] width 1519 height 718
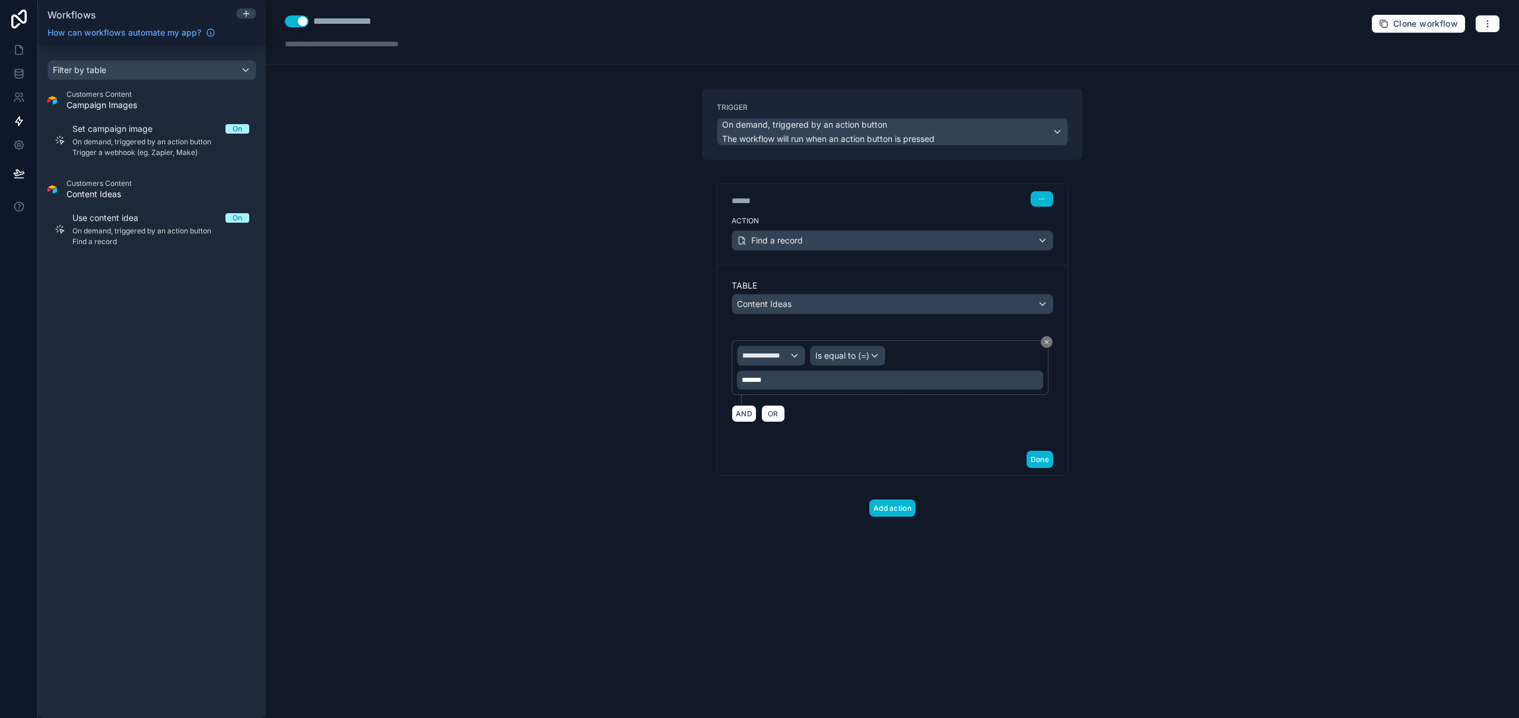
click at [799, 474] on div "**********" at bounding box center [892, 329] width 351 height 292
click at [896, 510] on button "Add action" at bounding box center [893, 507] width 46 height 17
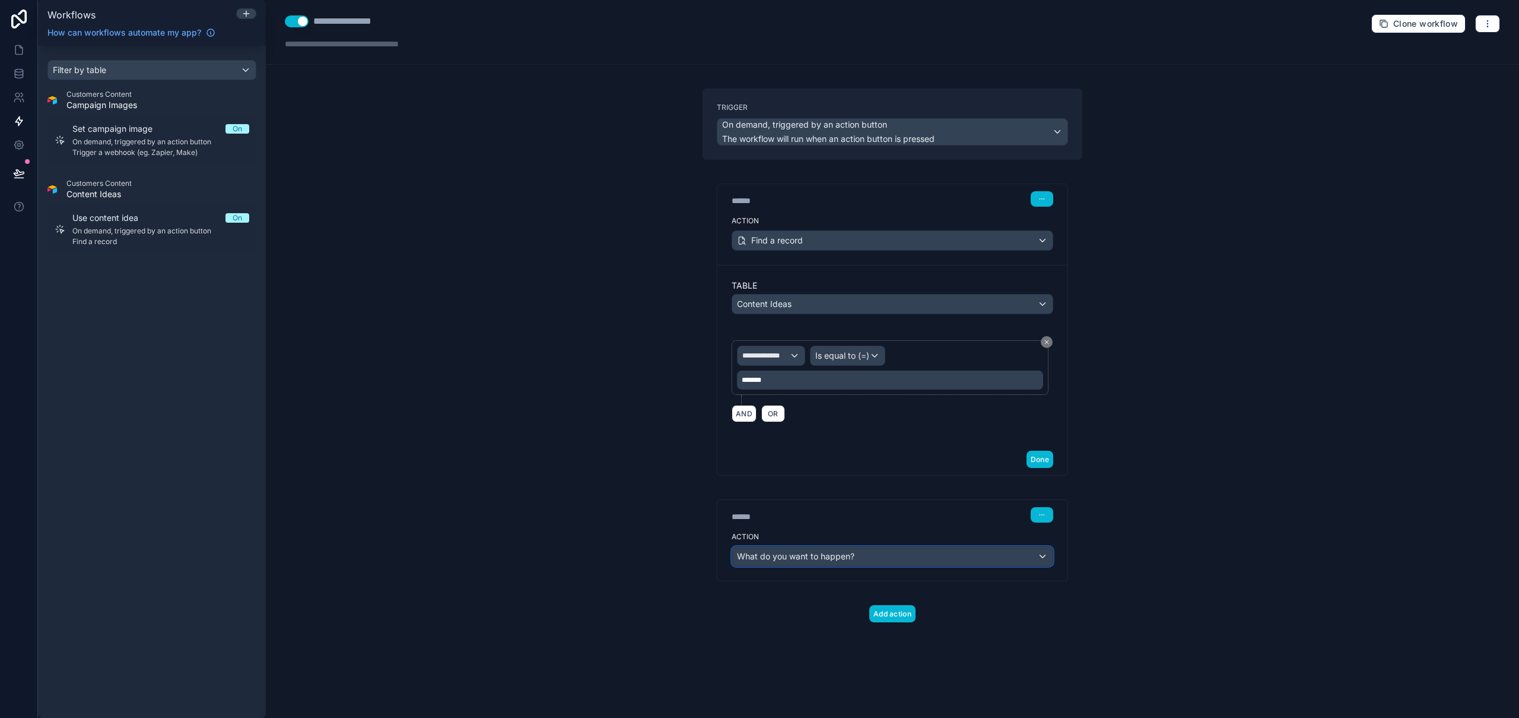
click at [827, 557] on span "What do you want to happen?" at bounding box center [796, 556] width 118 height 10
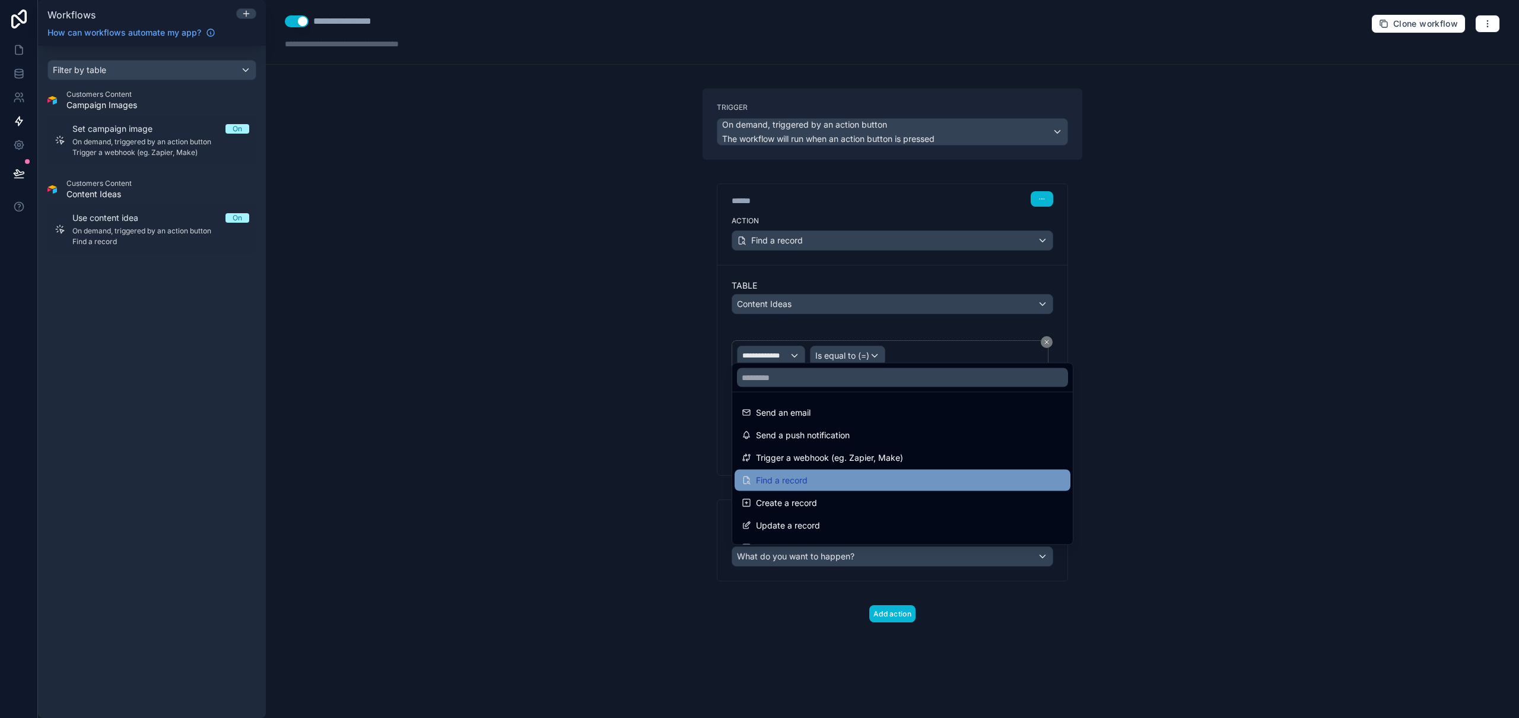
click at [826, 478] on div "Find a record" at bounding box center [903, 480] width 322 height 14
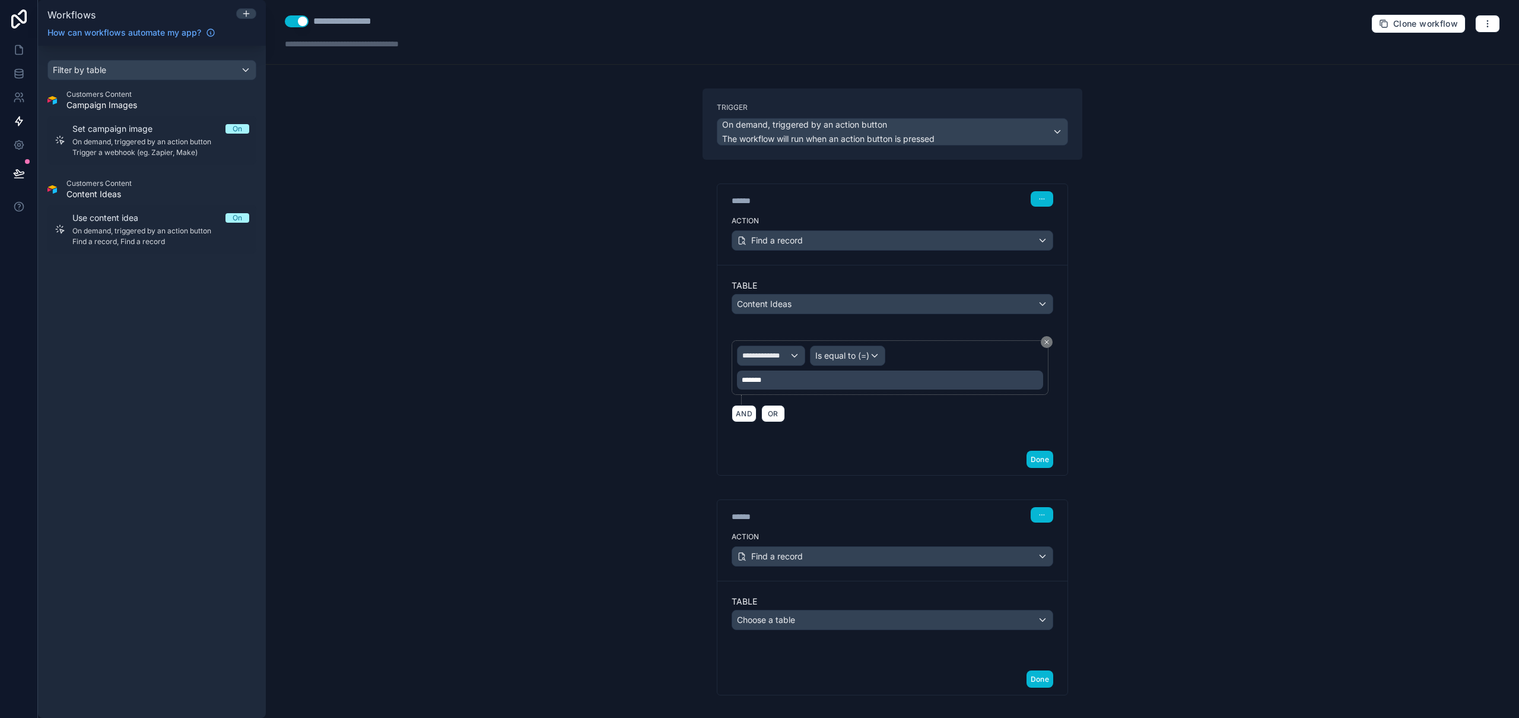
click at [1283, 516] on div "**********" at bounding box center [893, 359] width 1254 height 718
click at [838, 617] on div "Choose a table" at bounding box center [892, 619] width 321 height 19
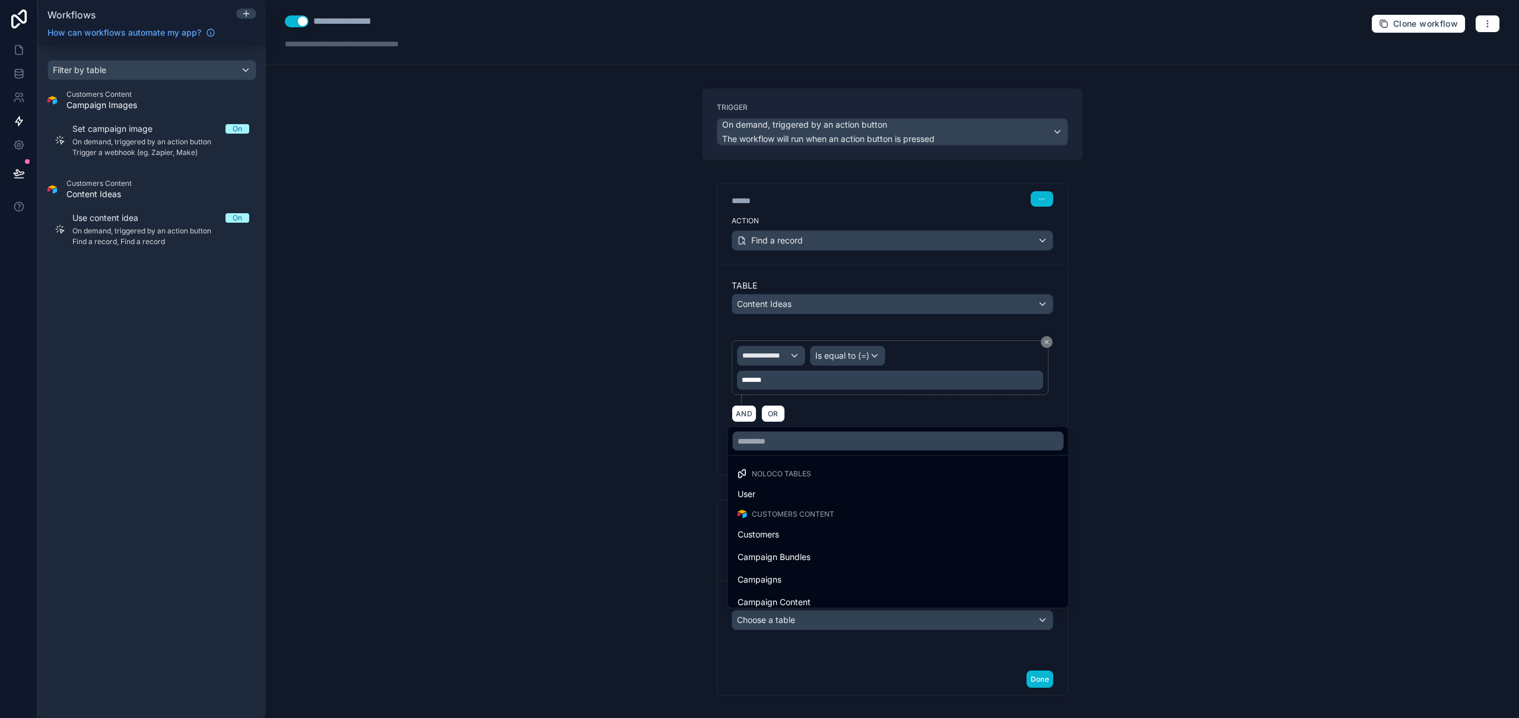
click at [821, 584] on div "Campaigns" at bounding box center [899, 579] width 322 height 14
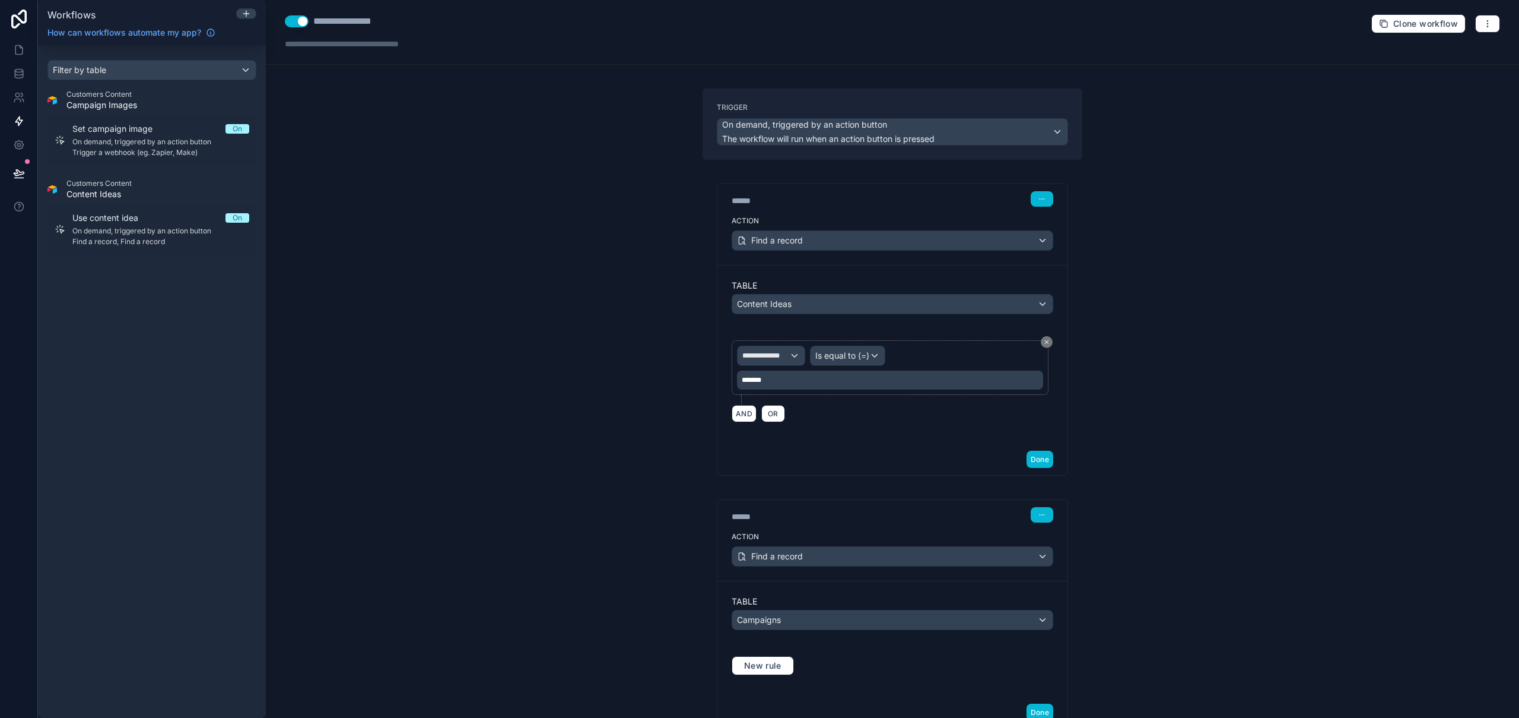
scroll to position [89, 0]
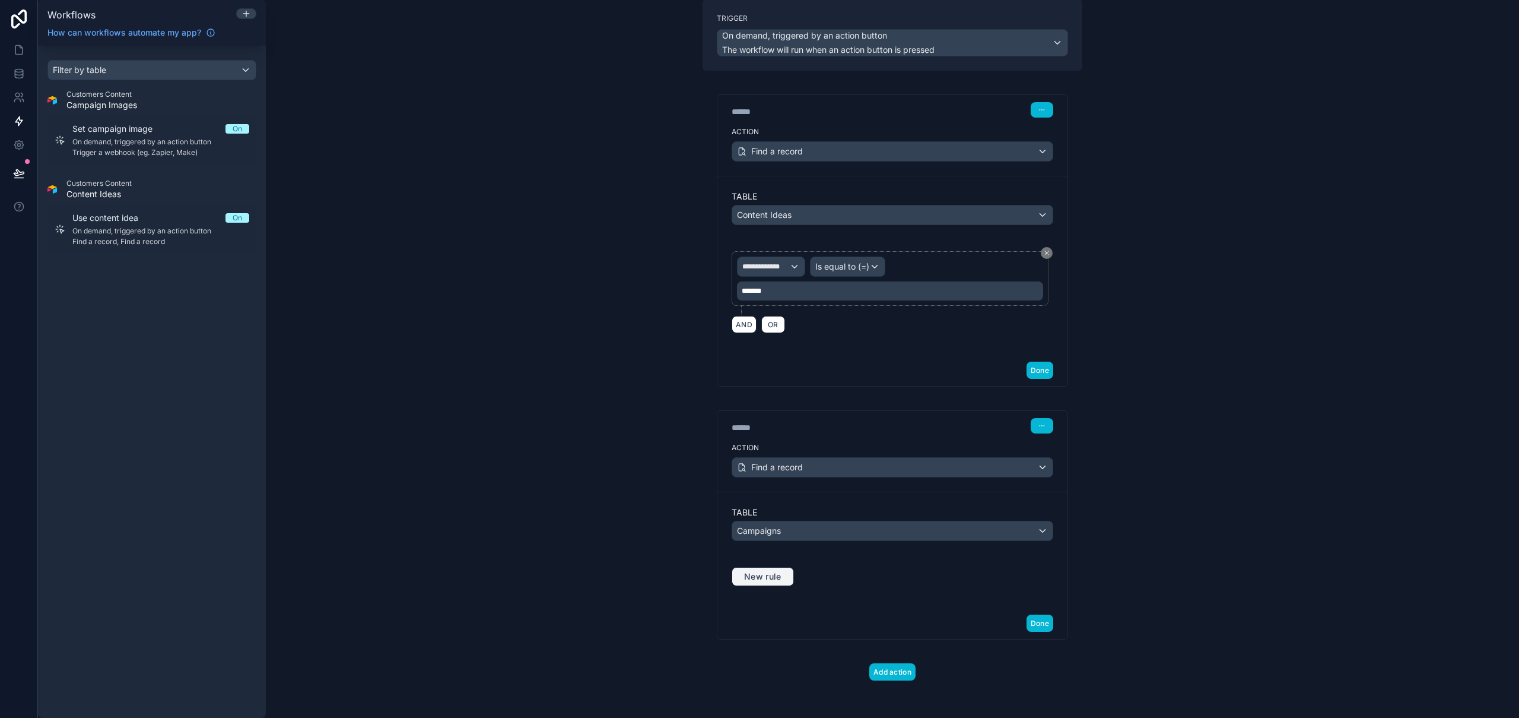
click at [777, 576] on span "New rule" at bounding box center [763, 576] width 47 height 11
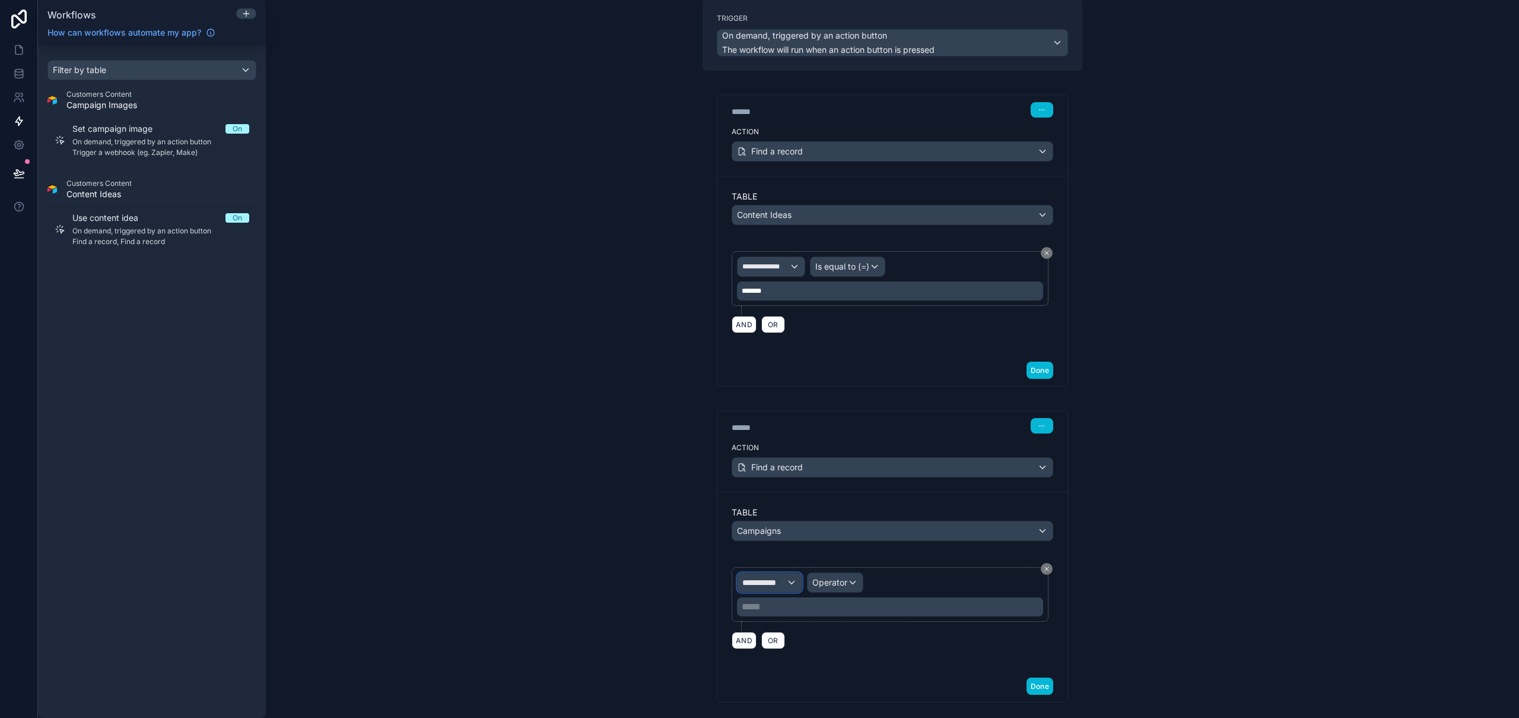
click at [769, 582] on span "**********" at bounding box center [765, 582] width 44 height 12
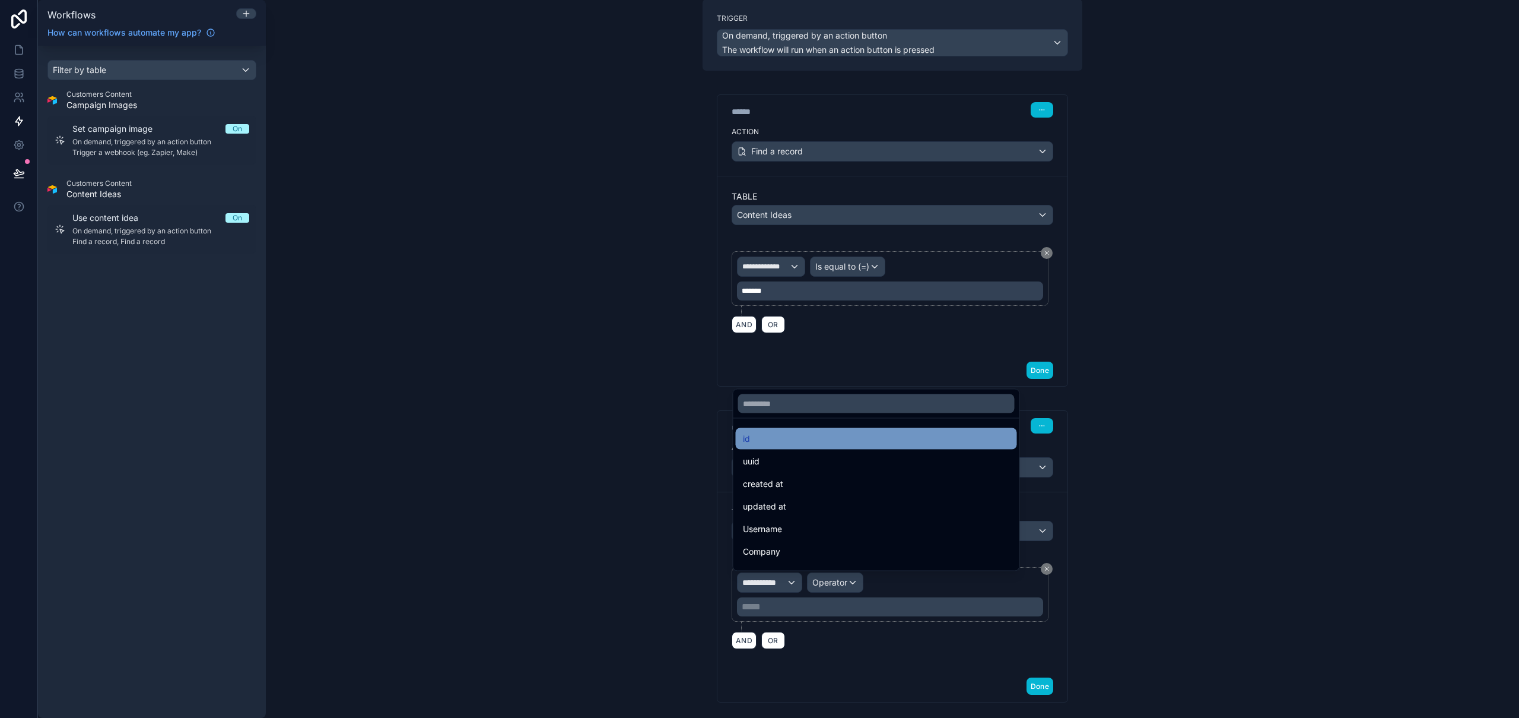
click at [783, 442] on div "id" at bounding box center [876, 438] width 267 height 14
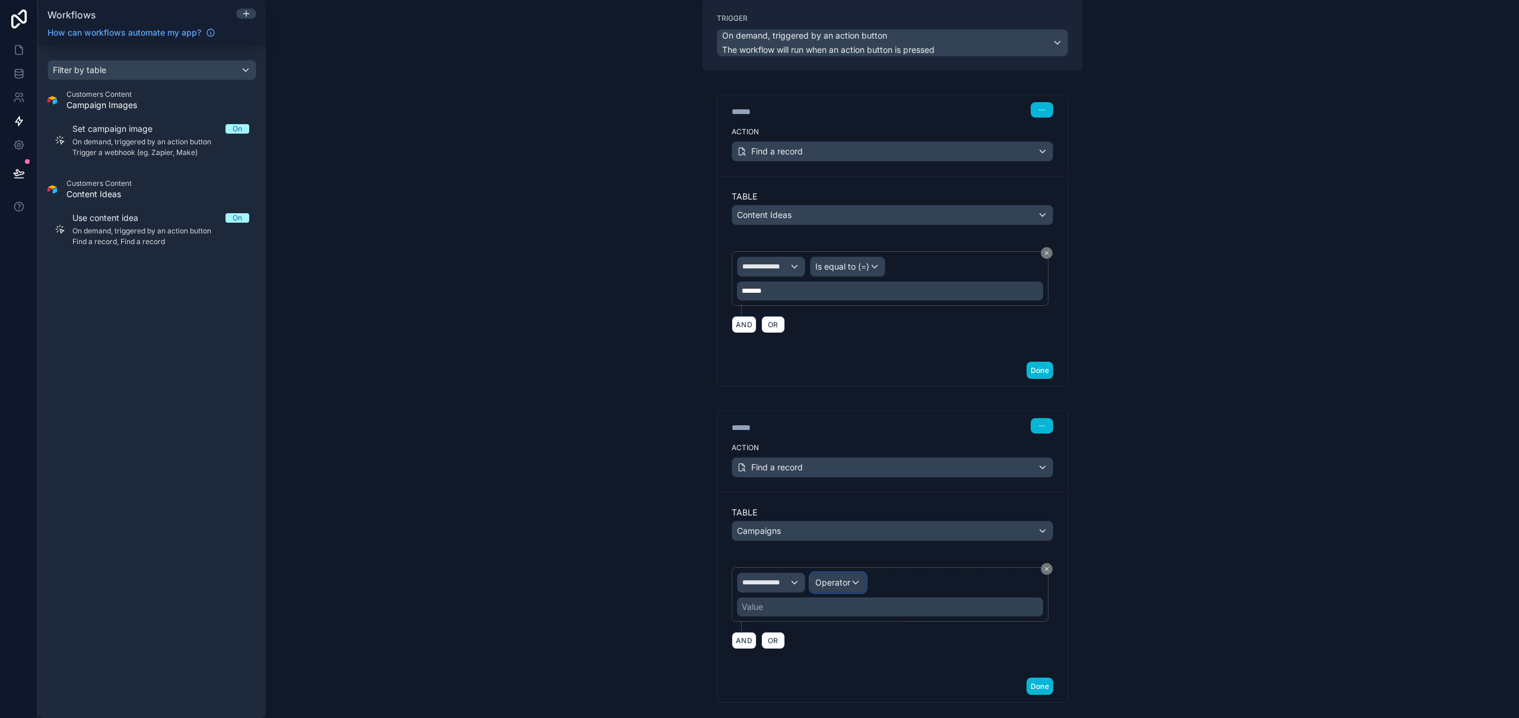
click at [845, 585] on span "Operator" at bounding box center [833, 582] width 35 height 10
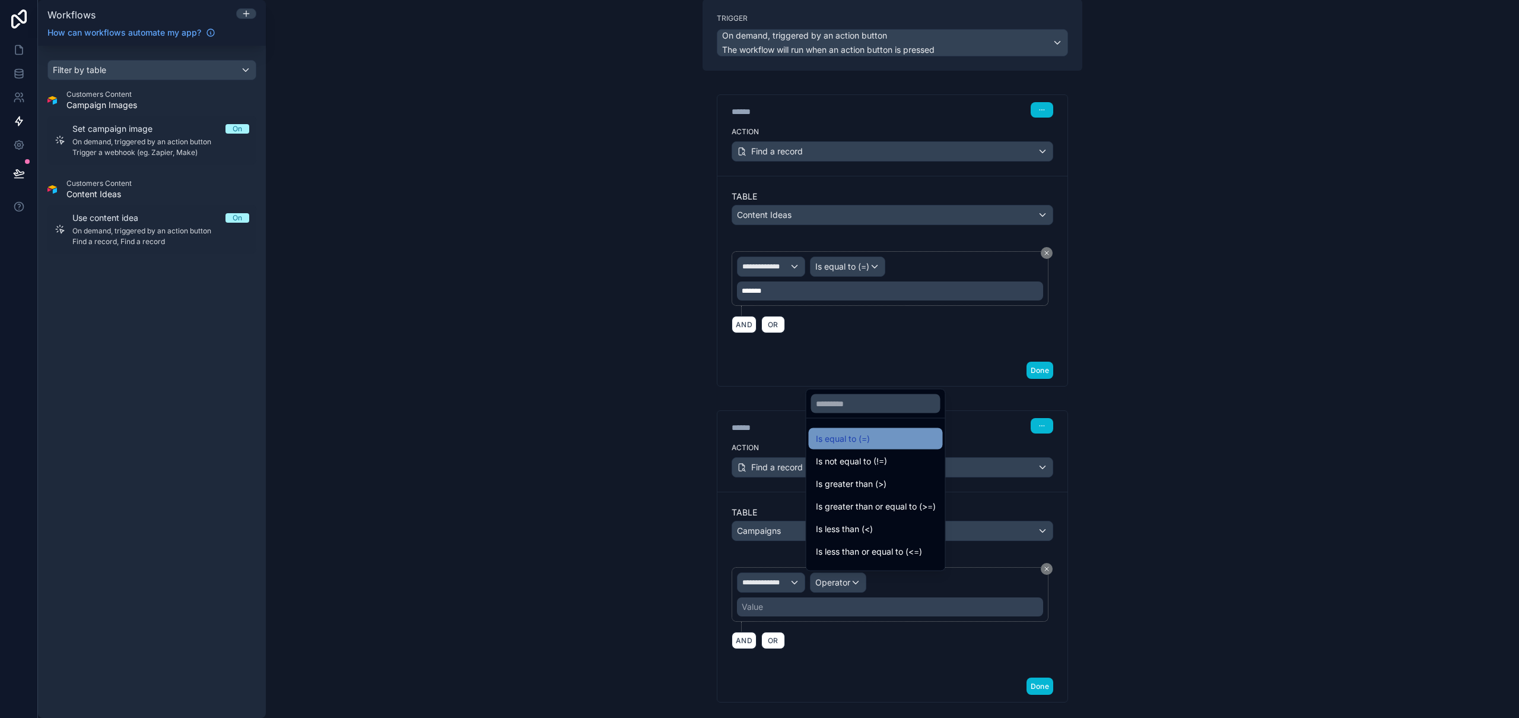
click at [869, 442] on span "Is equal to (=)" at bounding box center [843, 438] width 54 height 14
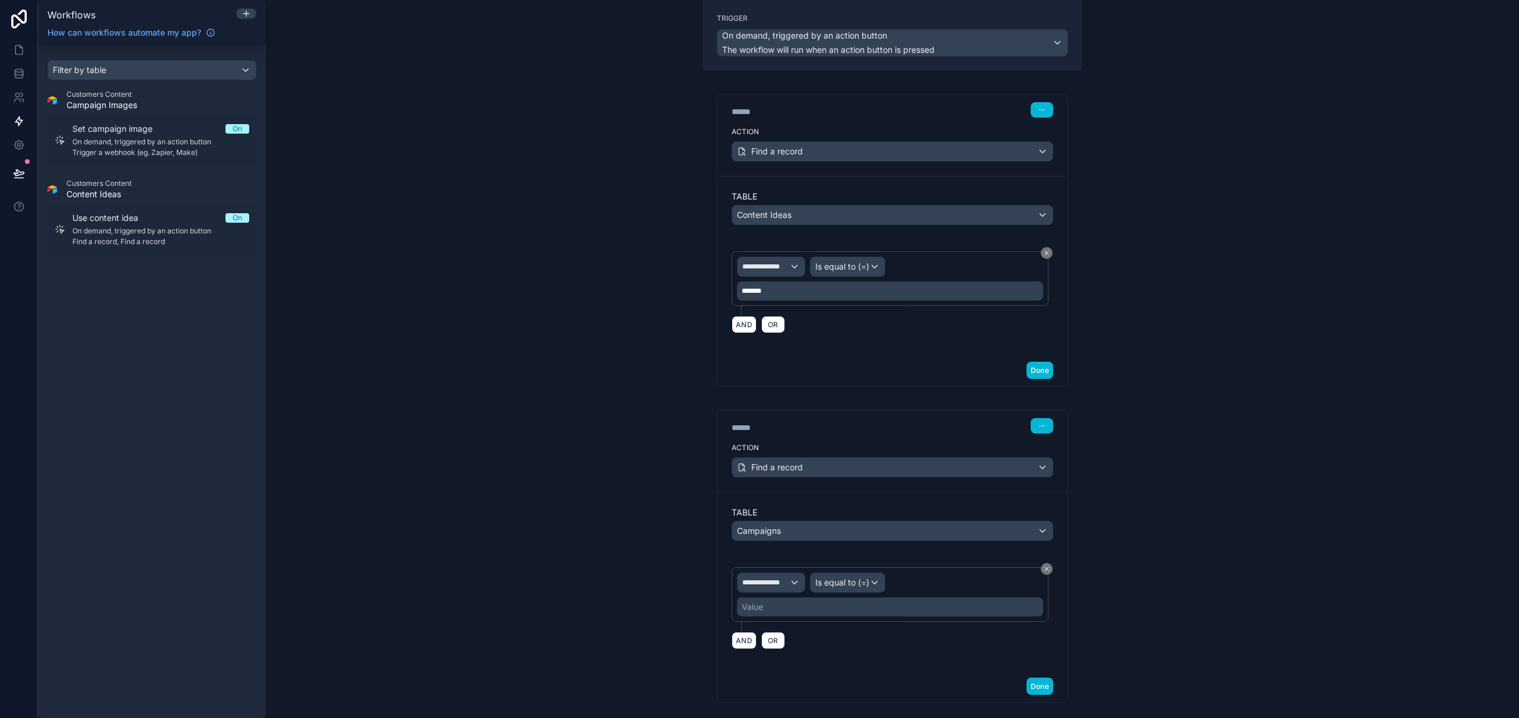
click at [785, 608] on div "Value" at bounding box center [890, 606] width 306 height 19
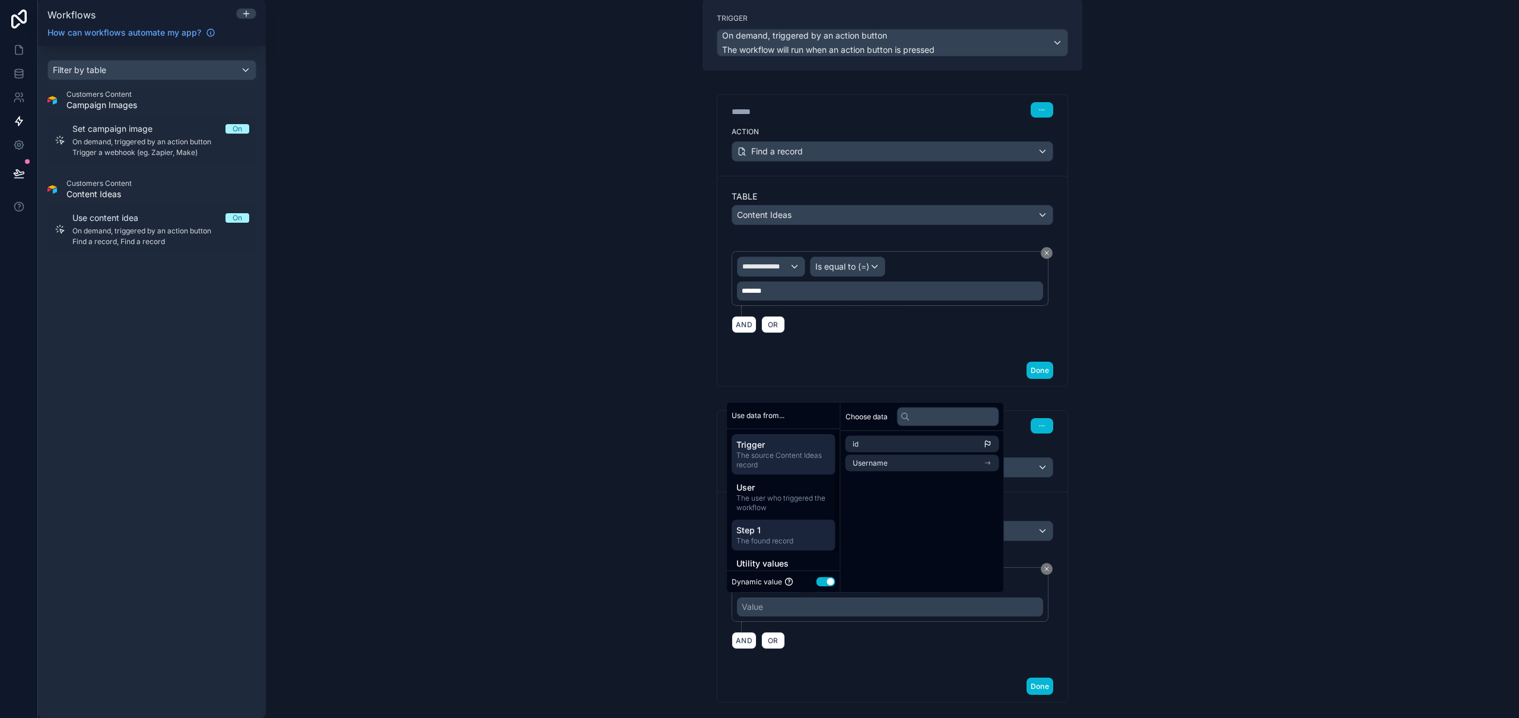
click at [771, 529] on span "Step 1" at bounding box center [784, 529] width 94 height 12
click at [774, 540] on span "The found record" at bounding box center [784, 539] width 94 height 9
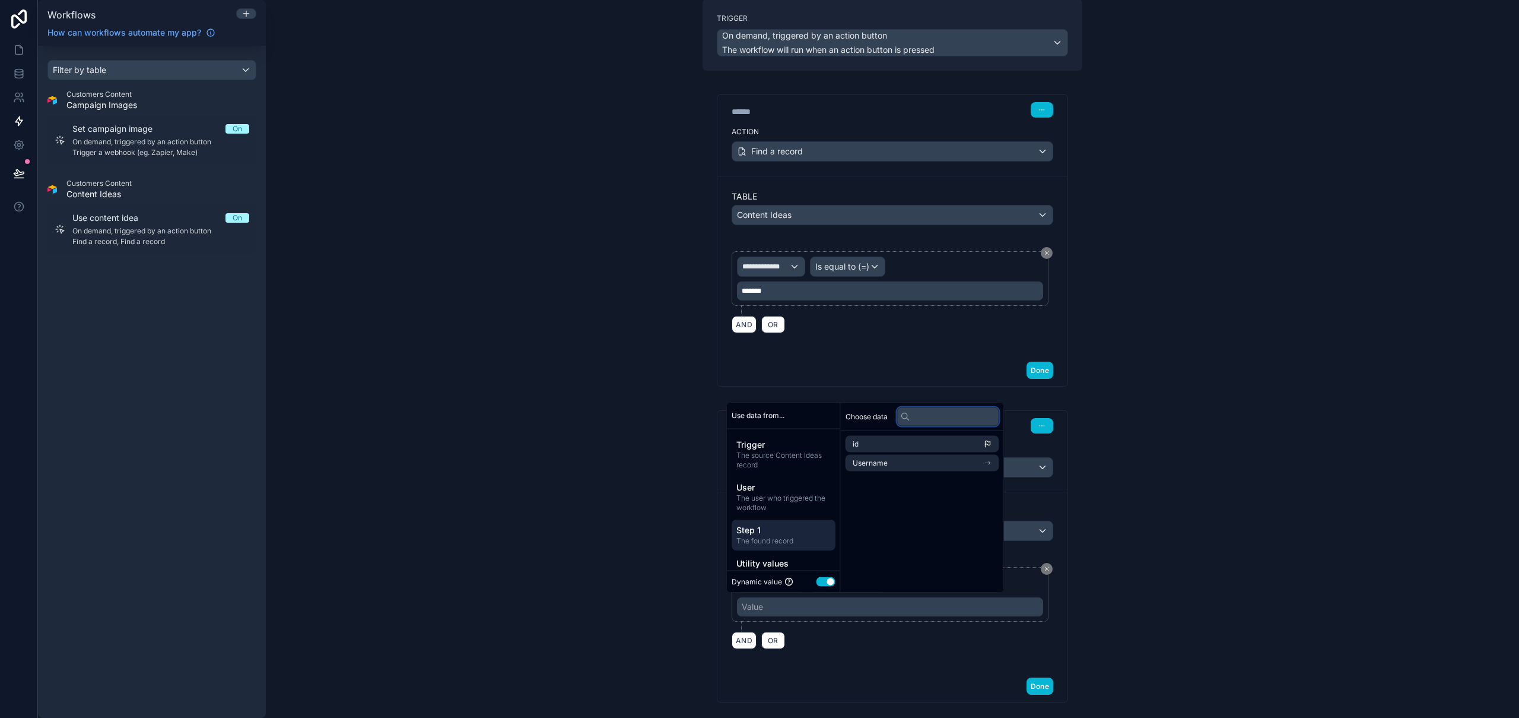
click at [942, 417] on input "text" at bounding box center [948, 416] width 102 height 19
type input "*"
click at [772, 453] on span "The source Content Ideas record" at bounding box center [784, 459] width 94 height 19
click at [829, 583] on button "Use setting" at bounding box center [826, 580] width 19 height 9
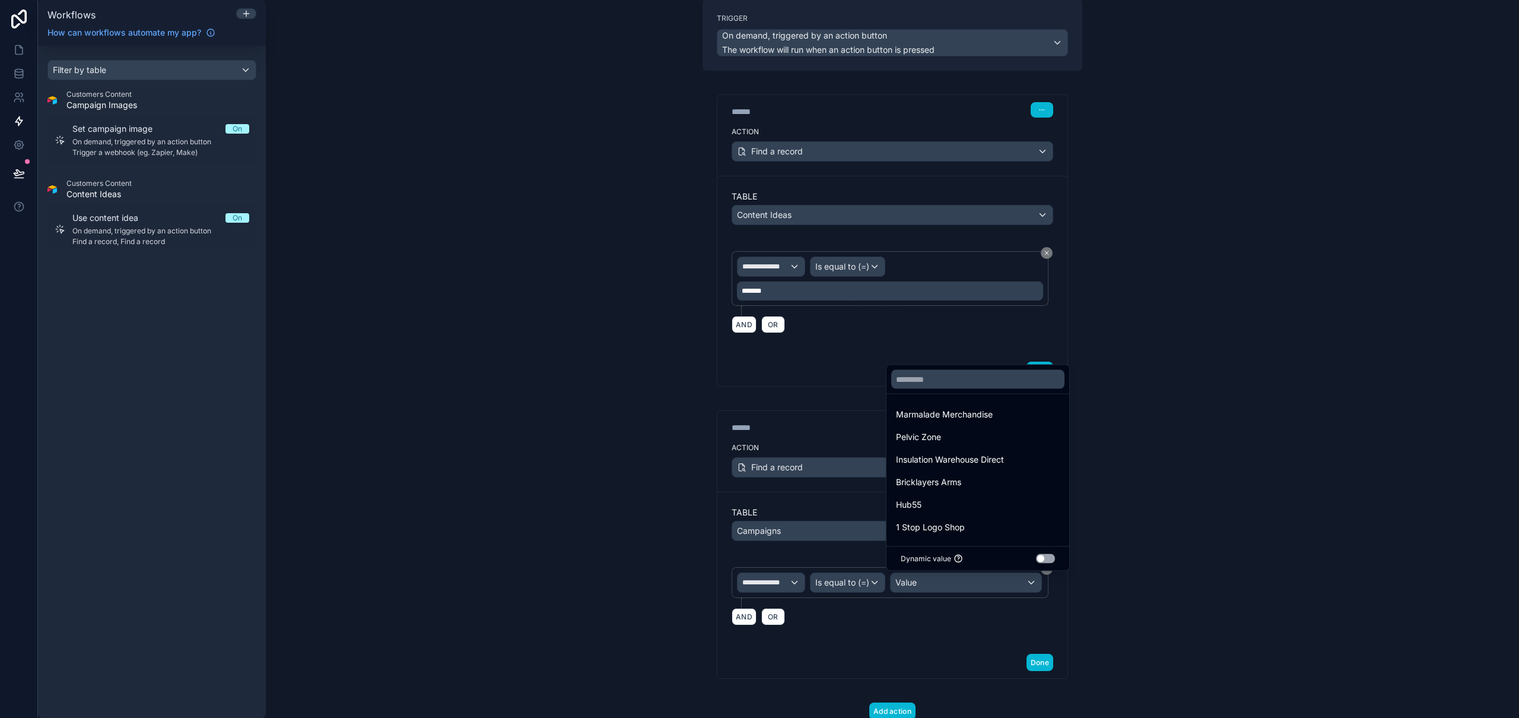
click at [1252, 440] on div at bounding box center [759, 359] width 1519 height 718
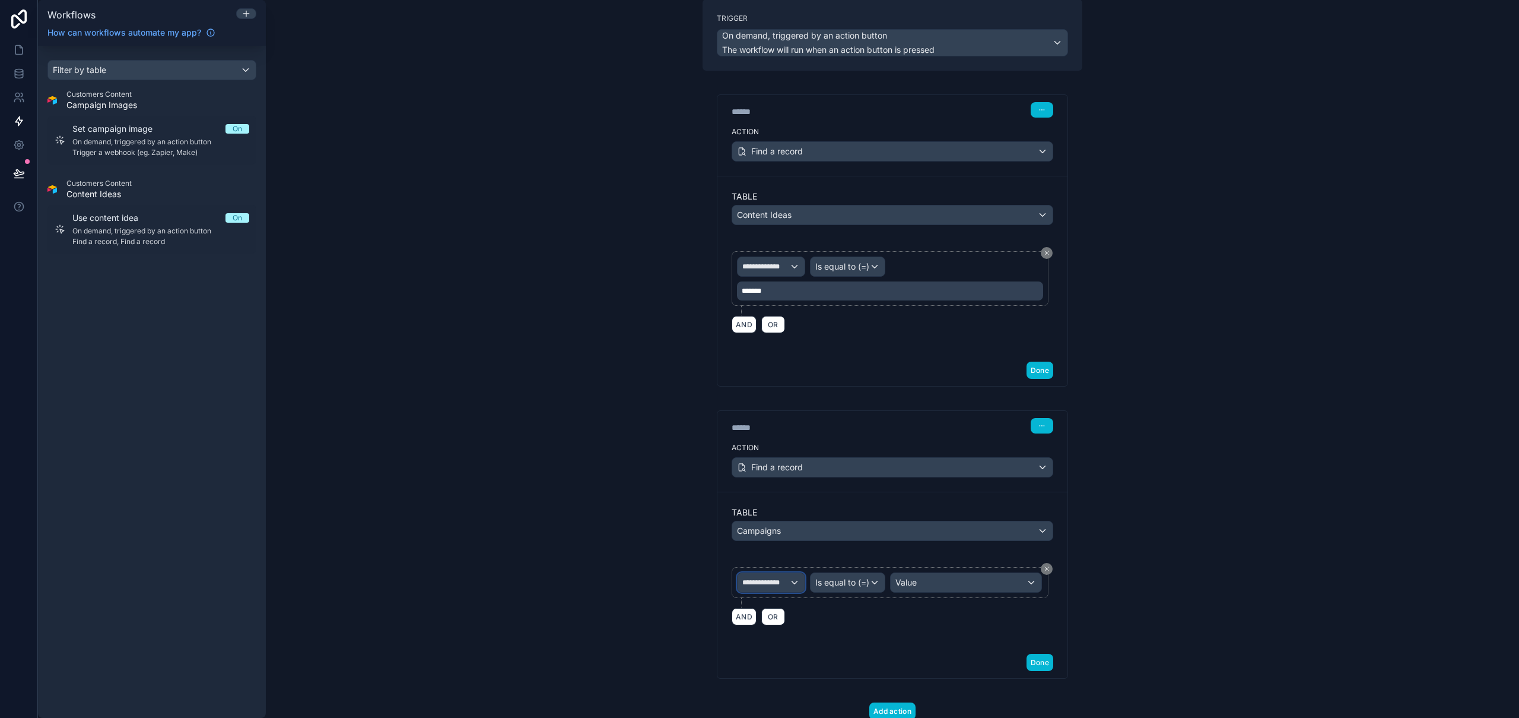
click at [777, 583] on span "**********" at bounding box center [766, 582] width 47 height 9
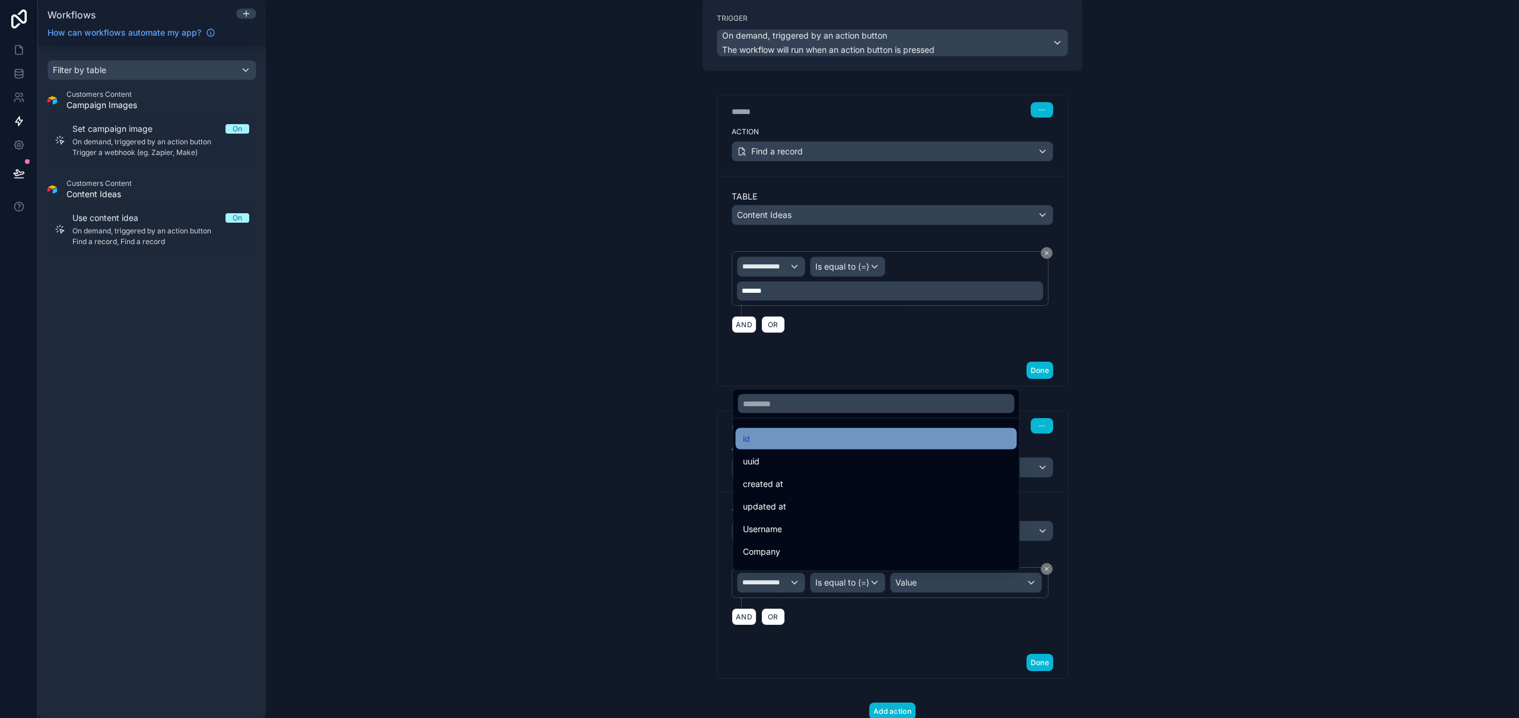
click at [792, 430] on div "id" at bounding box center [876, 438] width 281 height 21
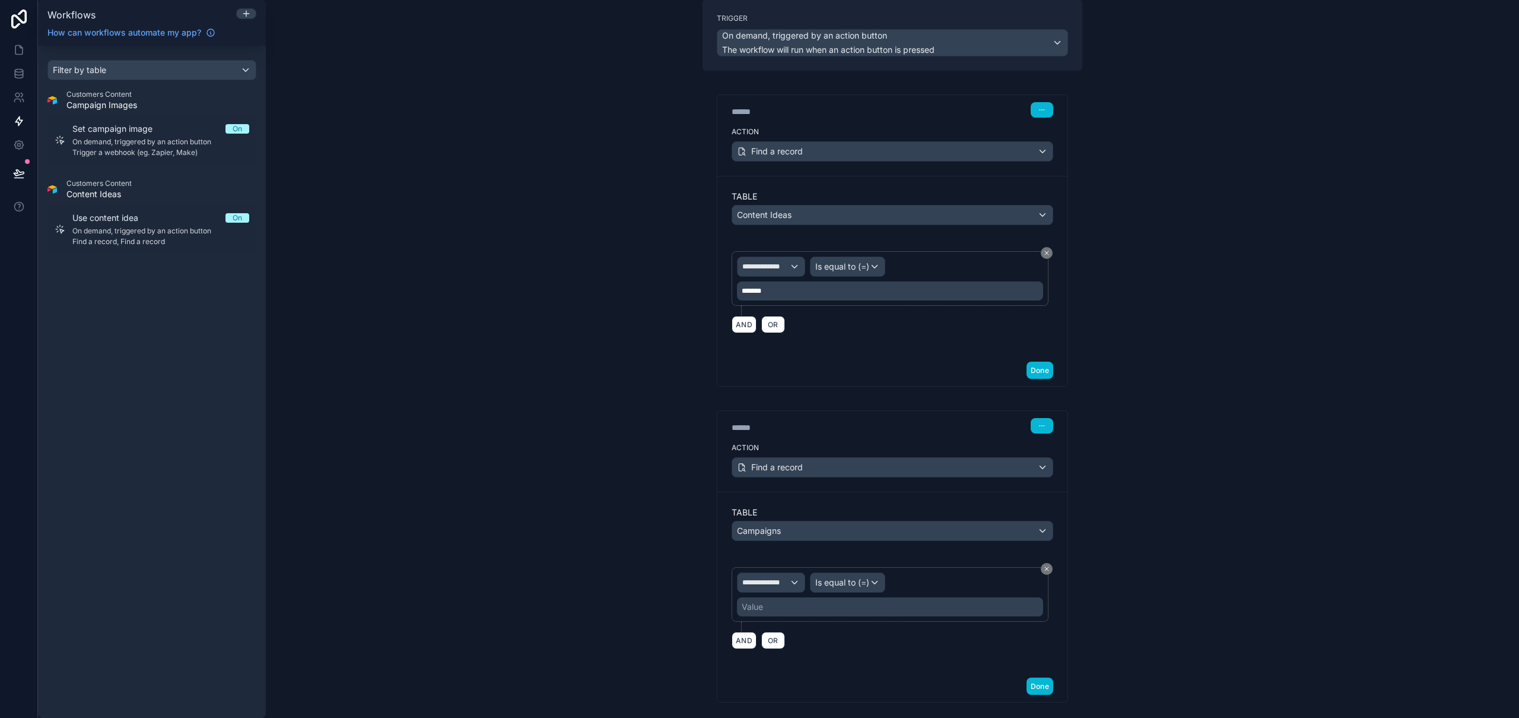
click at [799, 608] on div "Value" at bounding box center [890, 606] width 306 height 19
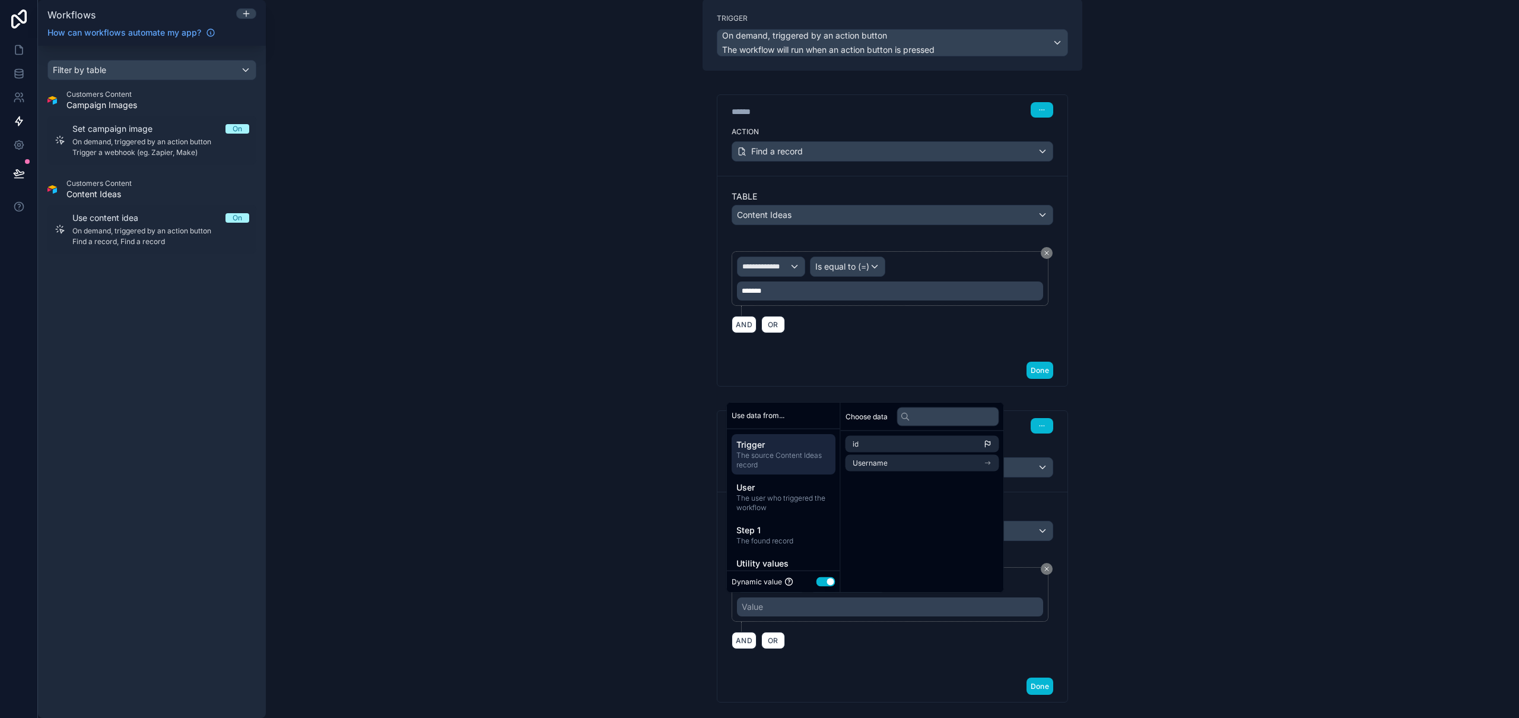
click at [827, 585] on button "Use setting" at bounding box center [826, 580] width 19 height 9
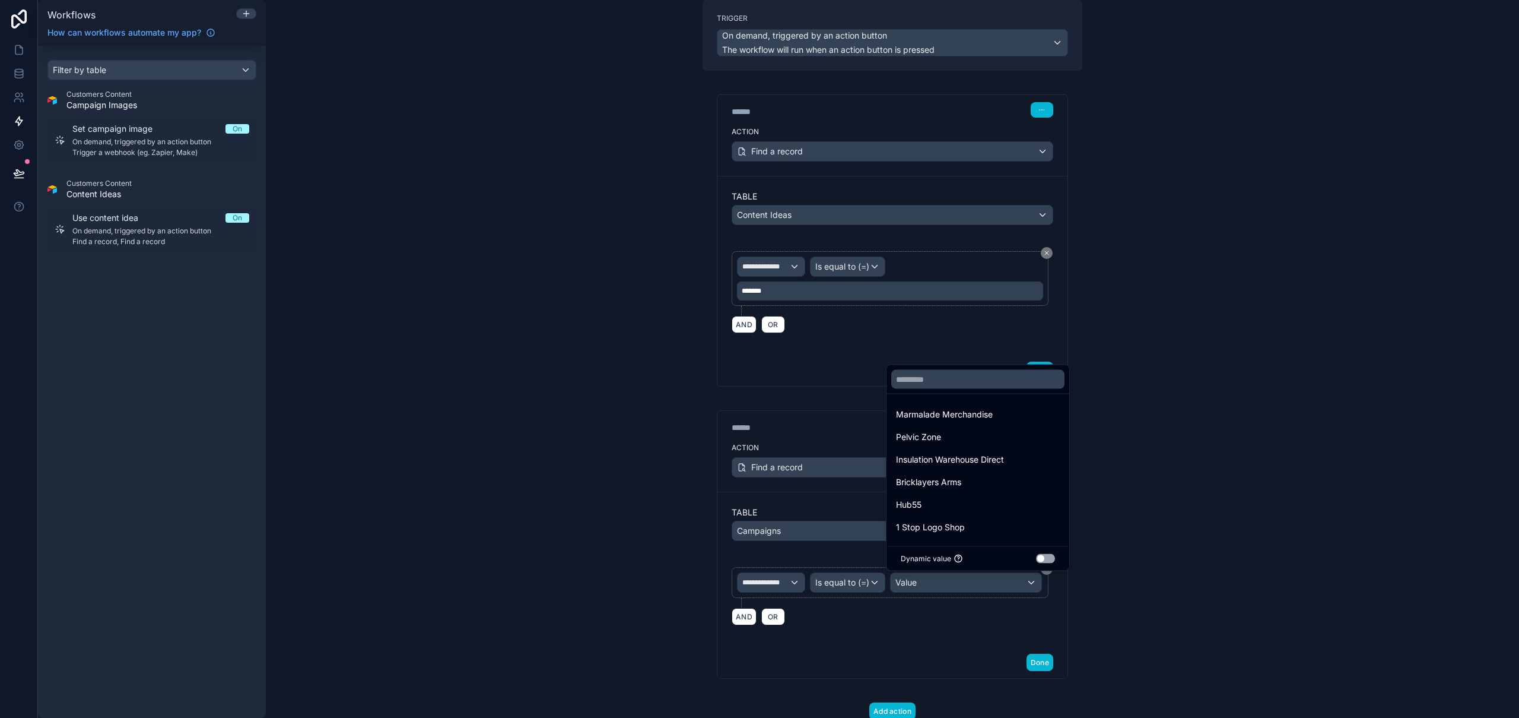
click at [1243, 453] on div at bounding box center [759, 359] width 1519 height 718
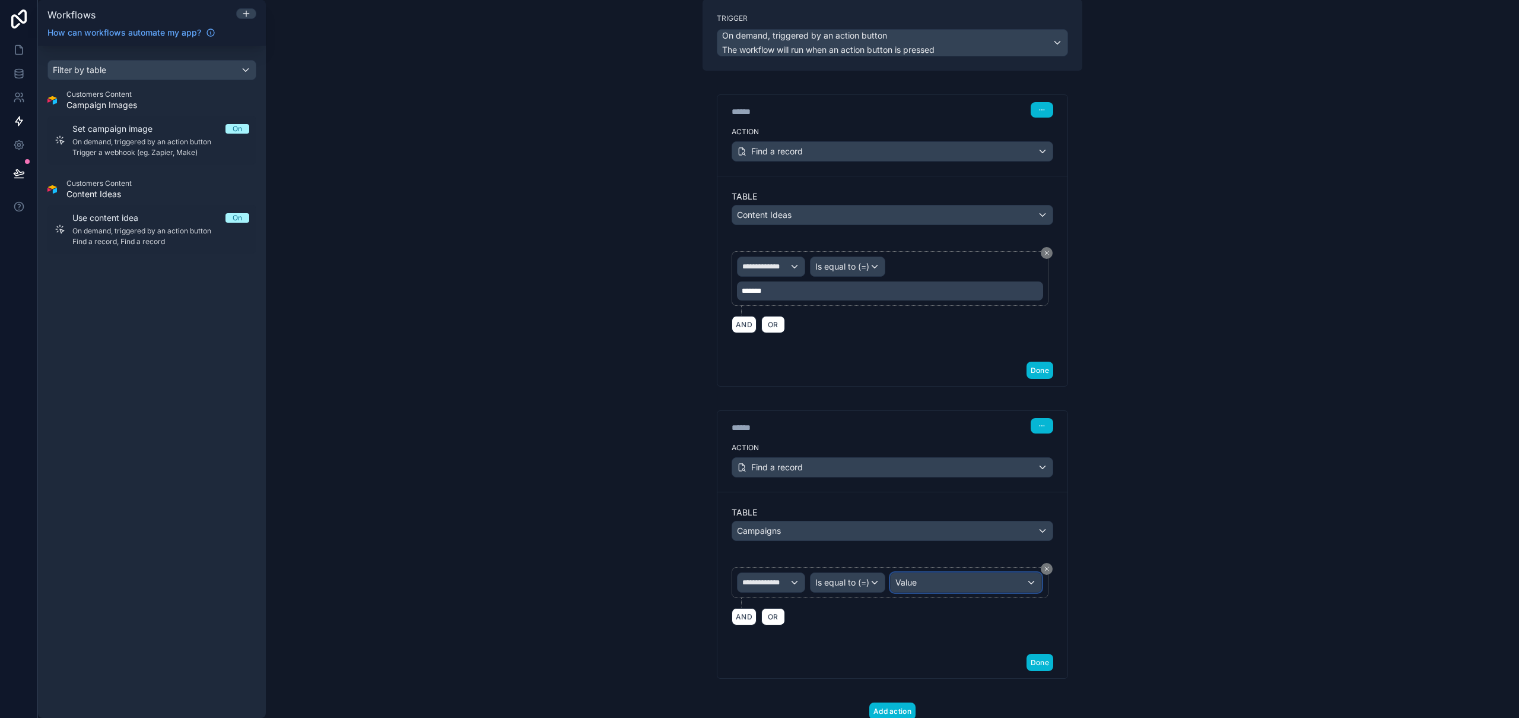
click at [951, 579] on div "Value" at bounding box center [966, 582] width 151 height 19
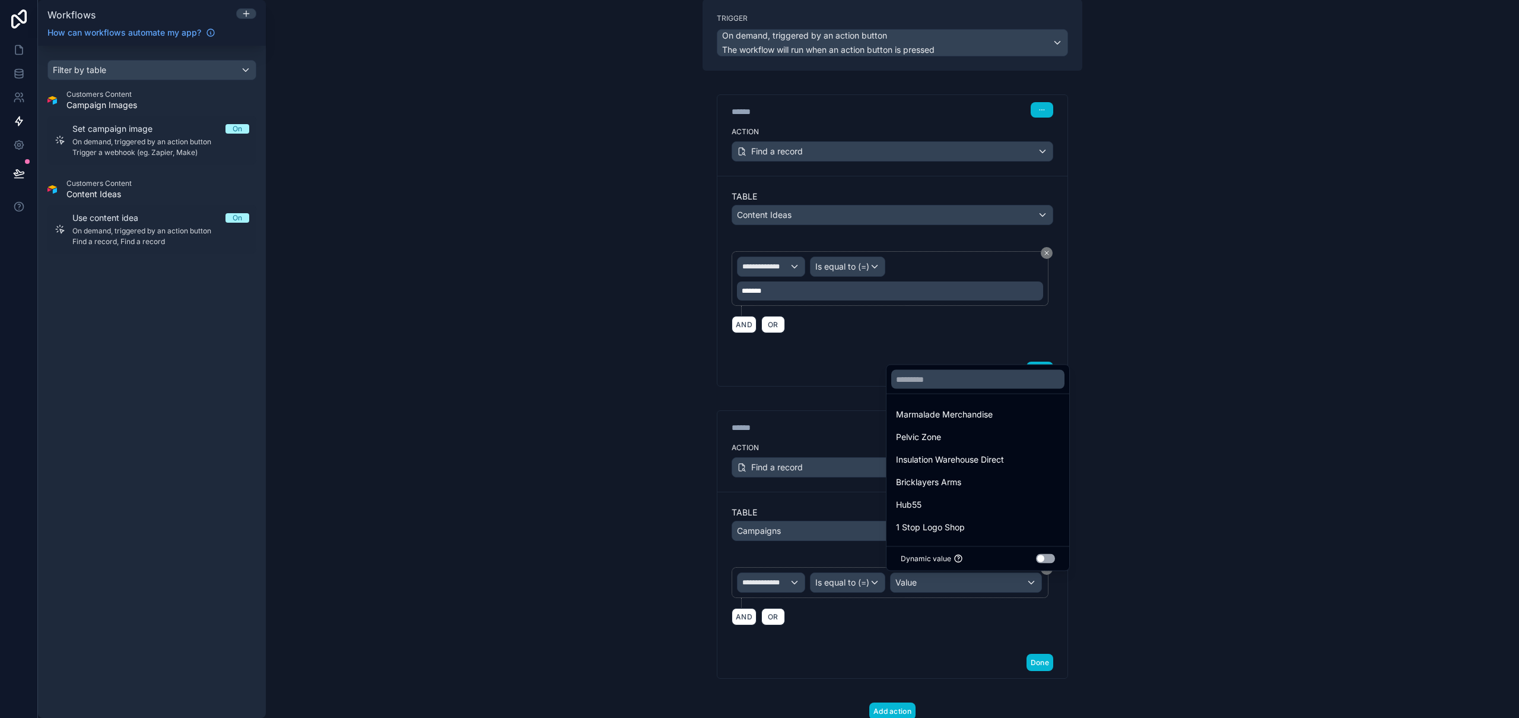
click at [1042, 560] on button "Use setting" at bounding box center [1045, 558] width 19 height 9
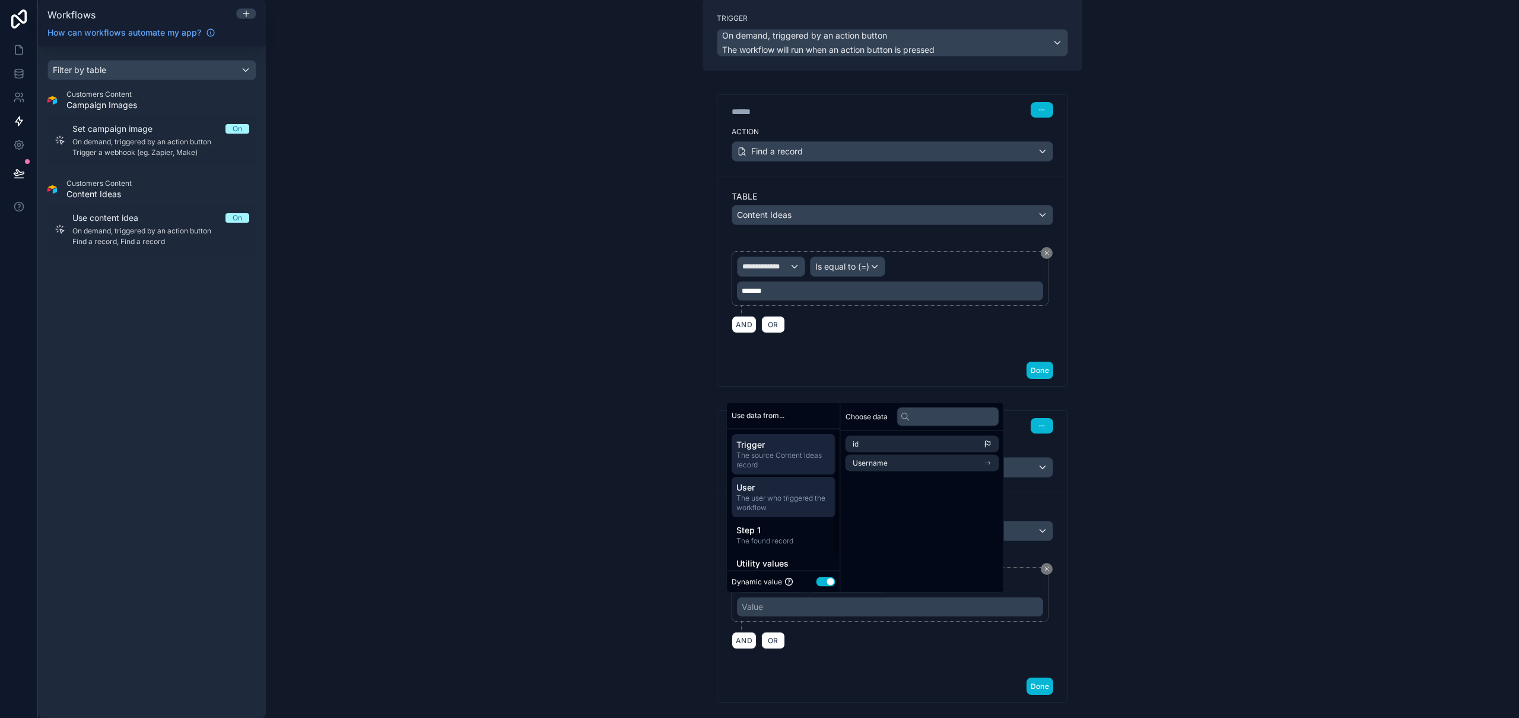
click at [786, 499] on span "The user who triggered the workflow" at bounding box center [784, 502] width 94 height 19
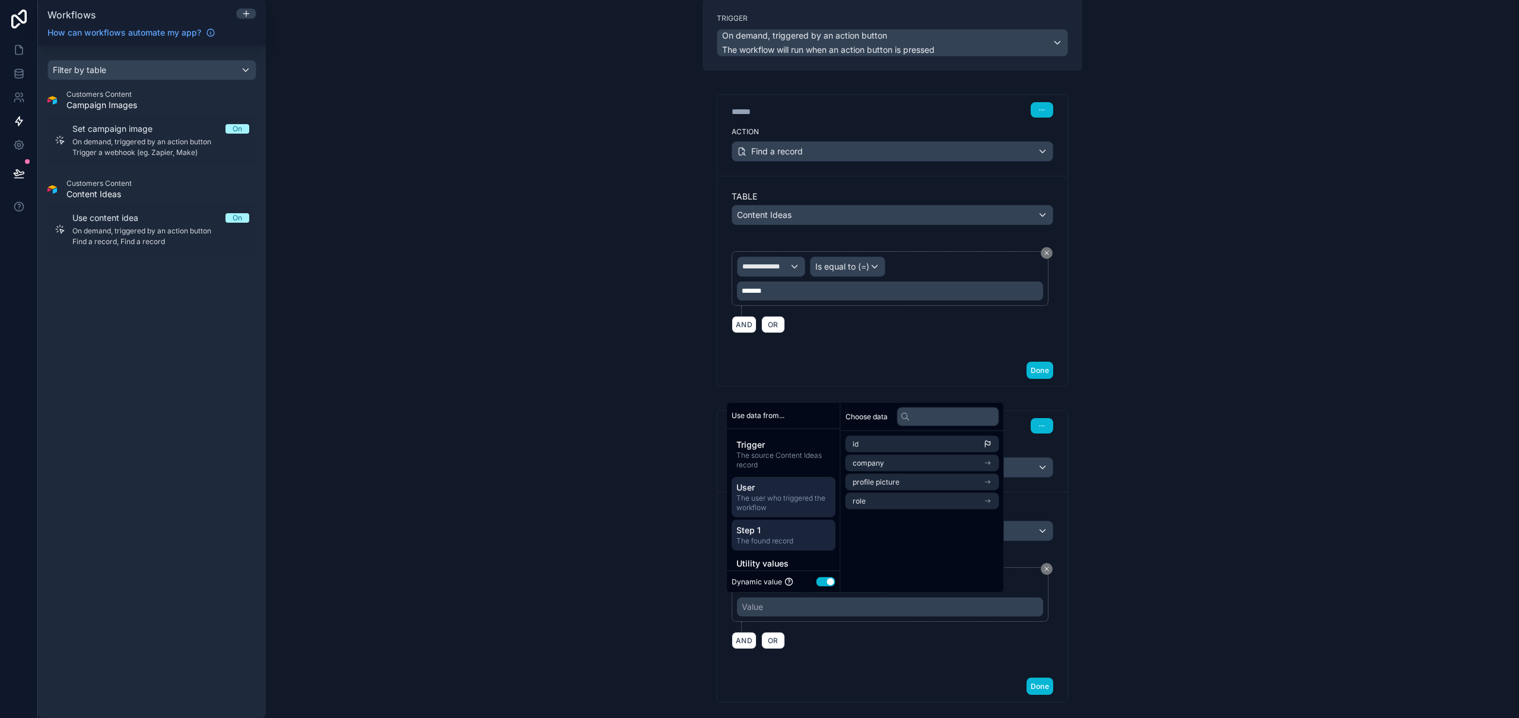
click at [781, 532] on span "Step 1" at bounding box center [784, 529] width 94 height 12
click at [782, 486] on span "User" at bounding box center [784, 487] width 94 height 12
click at [769, 528] on span "Step 1" at bounding box center [784, 529] width 94 height 12
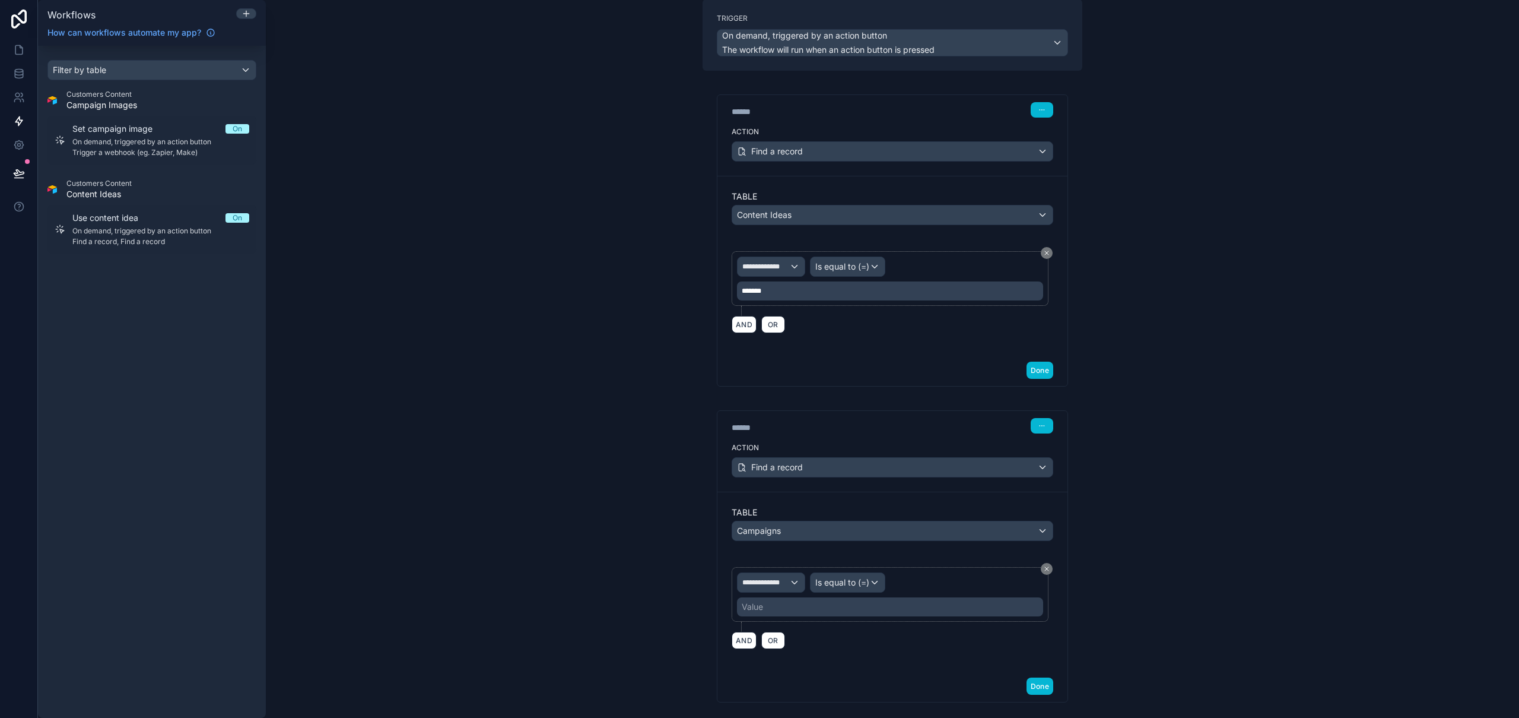
click at [1330, 430] on div "**********" at bounding box center [893, 359] width 1254 height 718
click at [935, 293] on div "*******" at bounding box center [890, 290] width 306 height 19
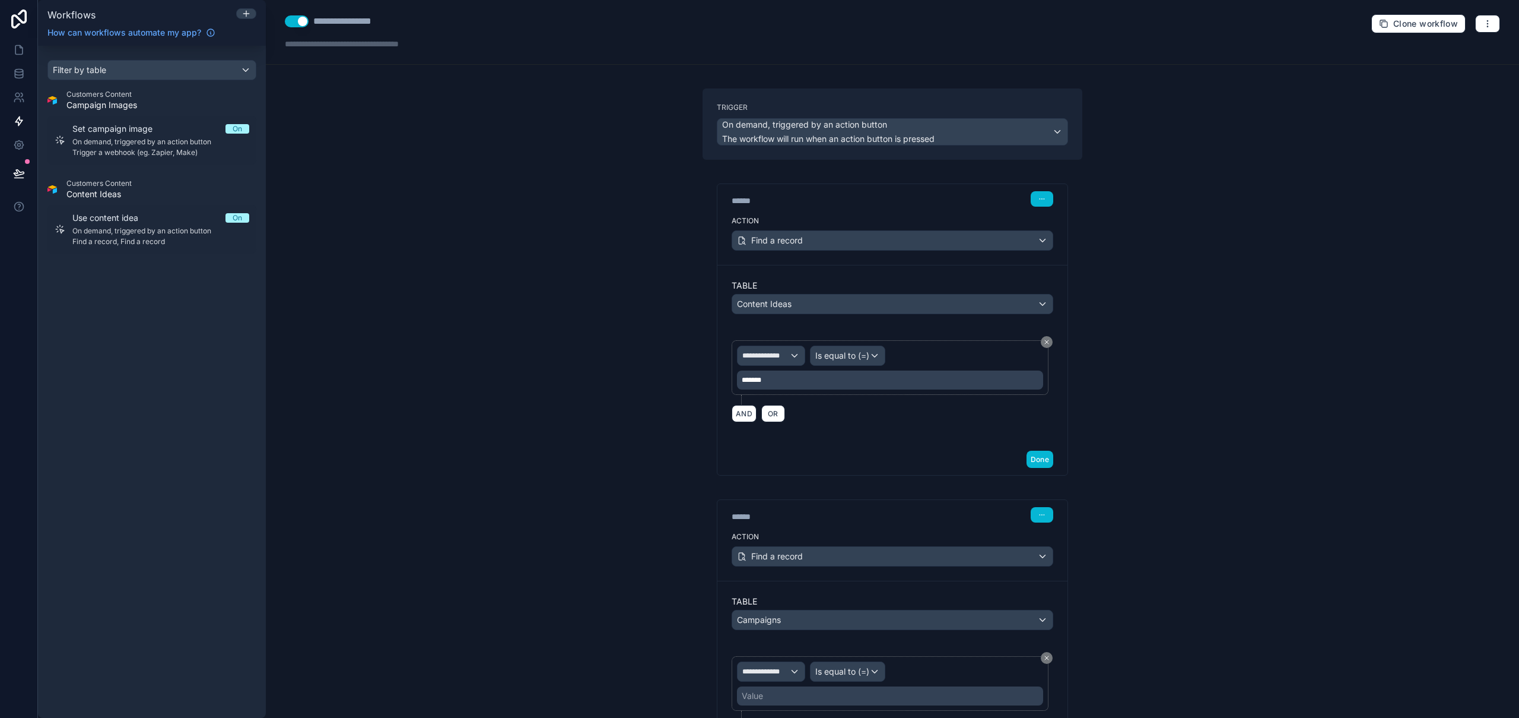
click at [1169, 370] on div "**********" at bounding box center [893, 359] width 1254 height 718
click at [1483, 24] on icon "button" at bounding box center [1487, 23] width 9 height 9
click at [1466, 48] on span "Test workflow" at bounding box center [1447, 51] width 57 height 9
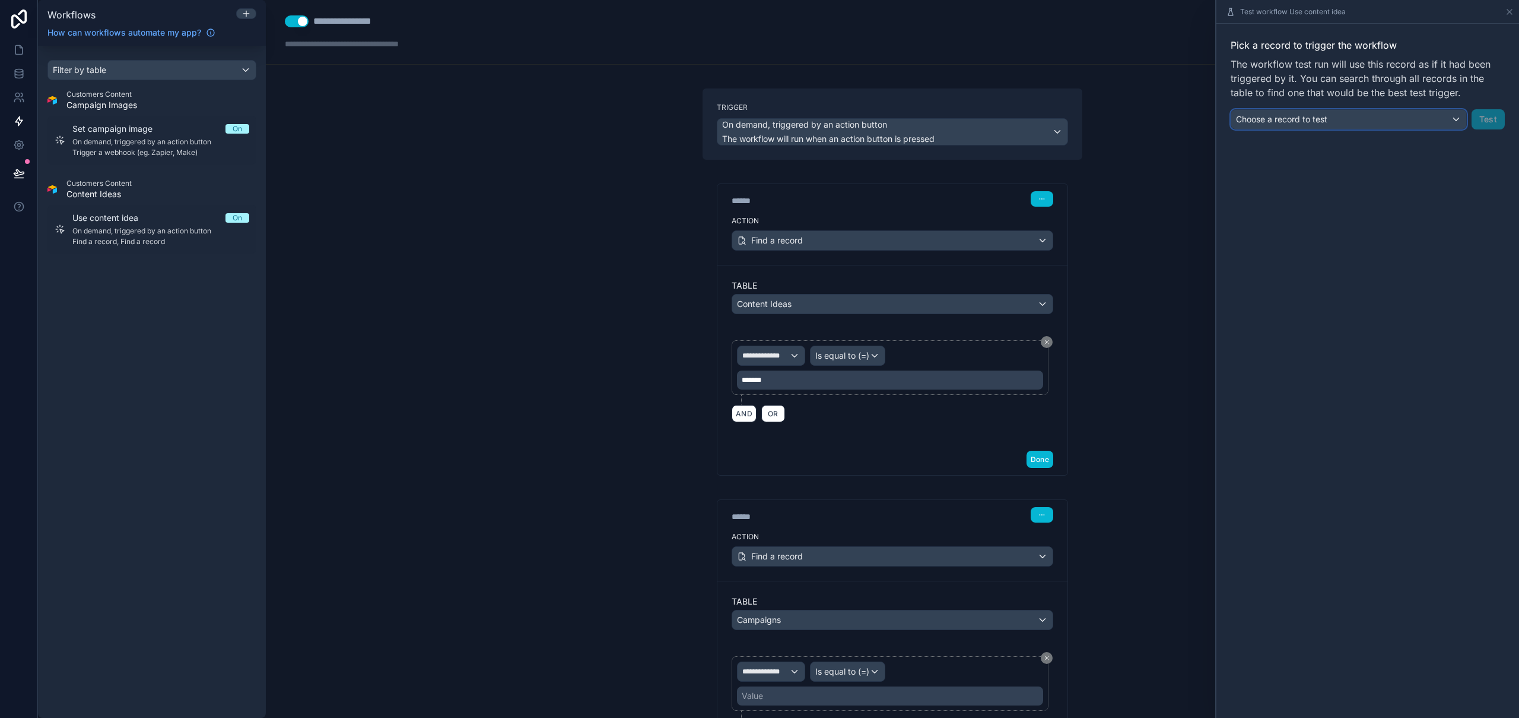
click at [1344, 118] on div "Choose a record to test" at bounding box center [1349, 119] width 235 height 19
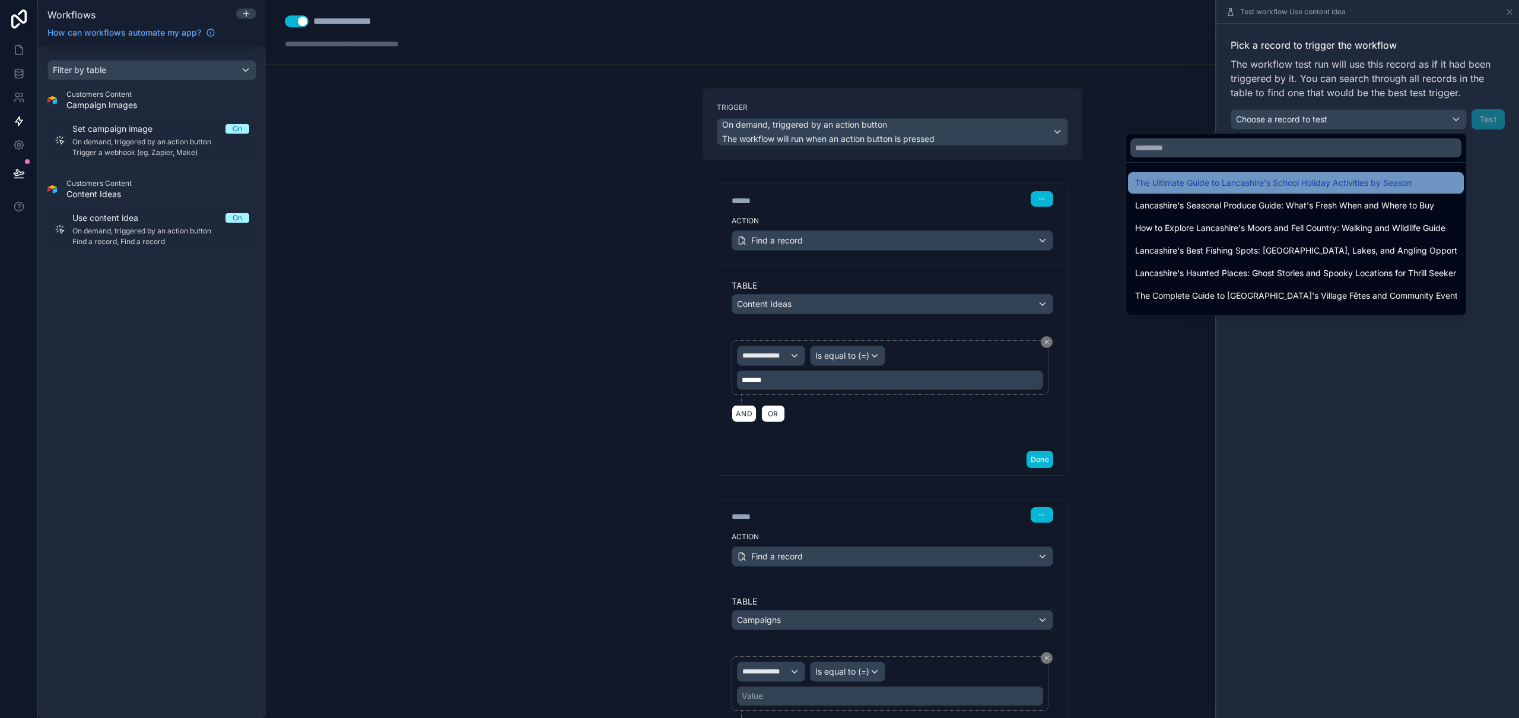
click at [1350, 183] on span "The Ultimate Guide to Lancashire's School Holiday Activities by Season" at bounding box center [1273, 183] width 277 height 14
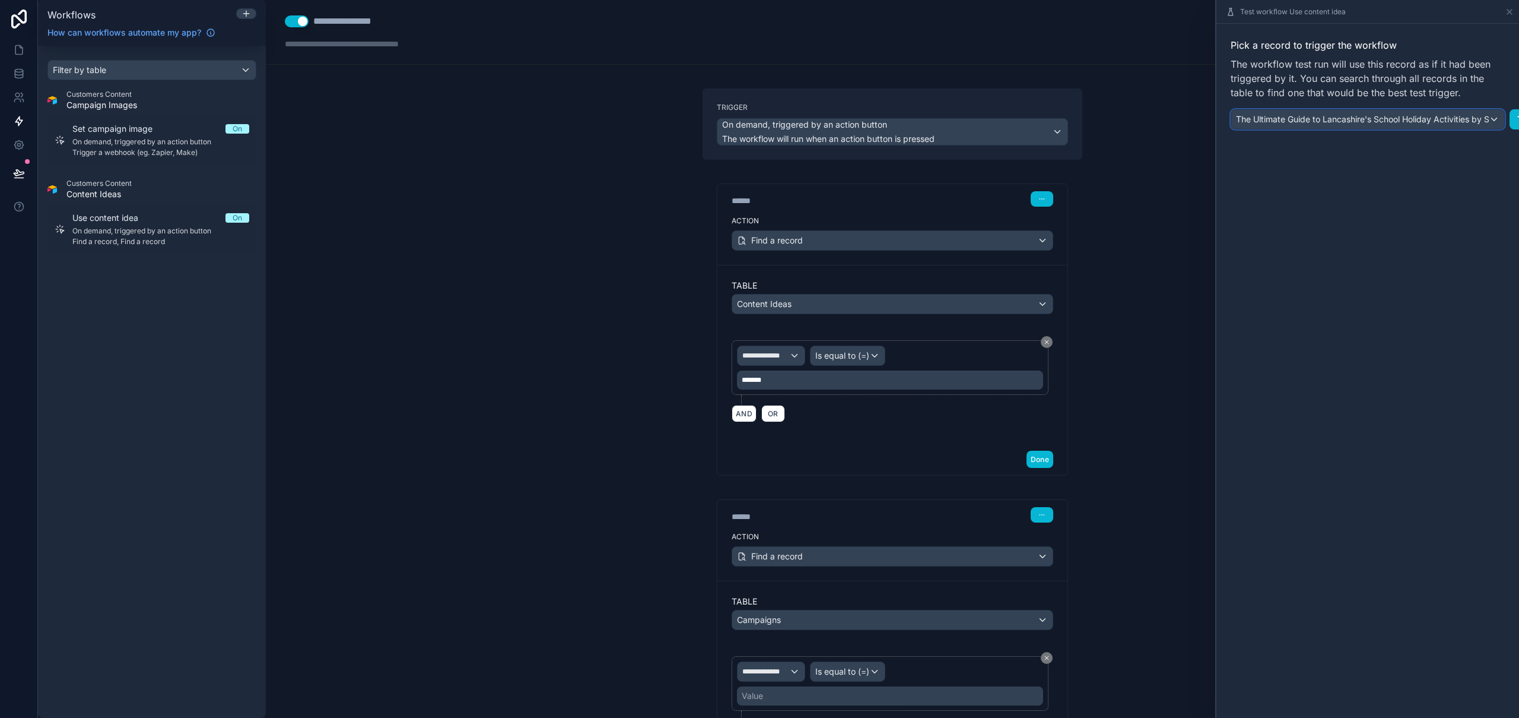
click at [1346, 122] on span "The Ultimate Guide to Lancashire's School Holiday Activities by Season" at bounding box center [1362, 119] width 253 height 12
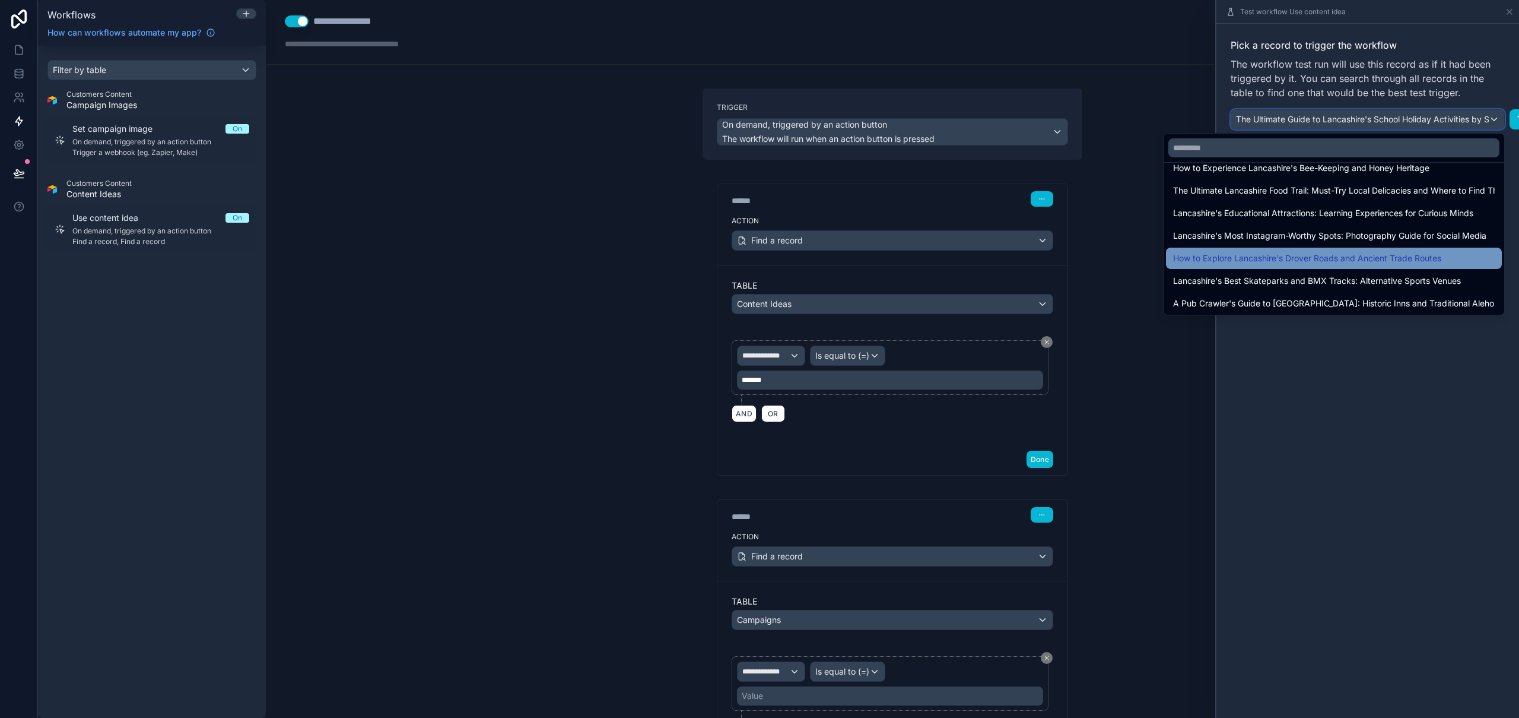
scroll to position [582, 0]
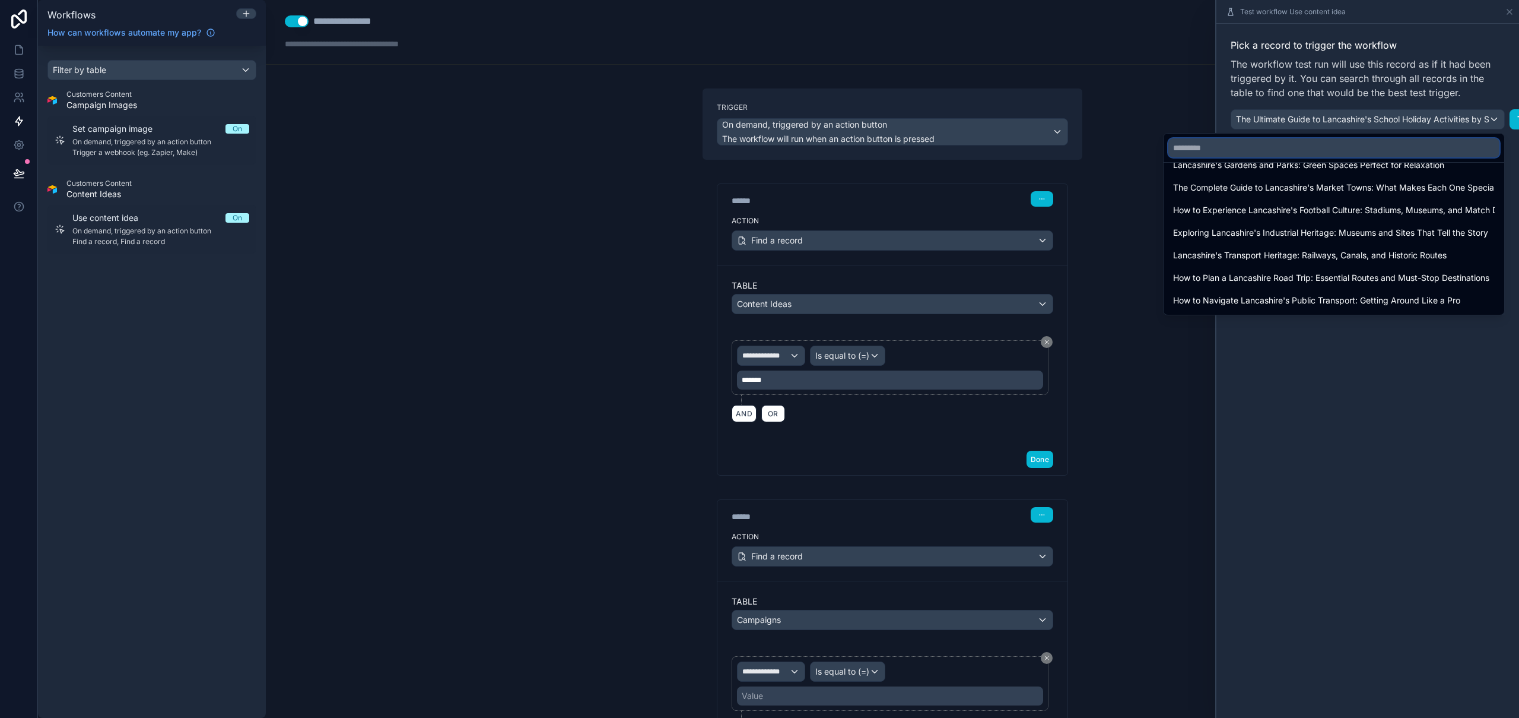
click at [1242, 147] on input "text" at bounding box center [1334, 147] width 331 height 19
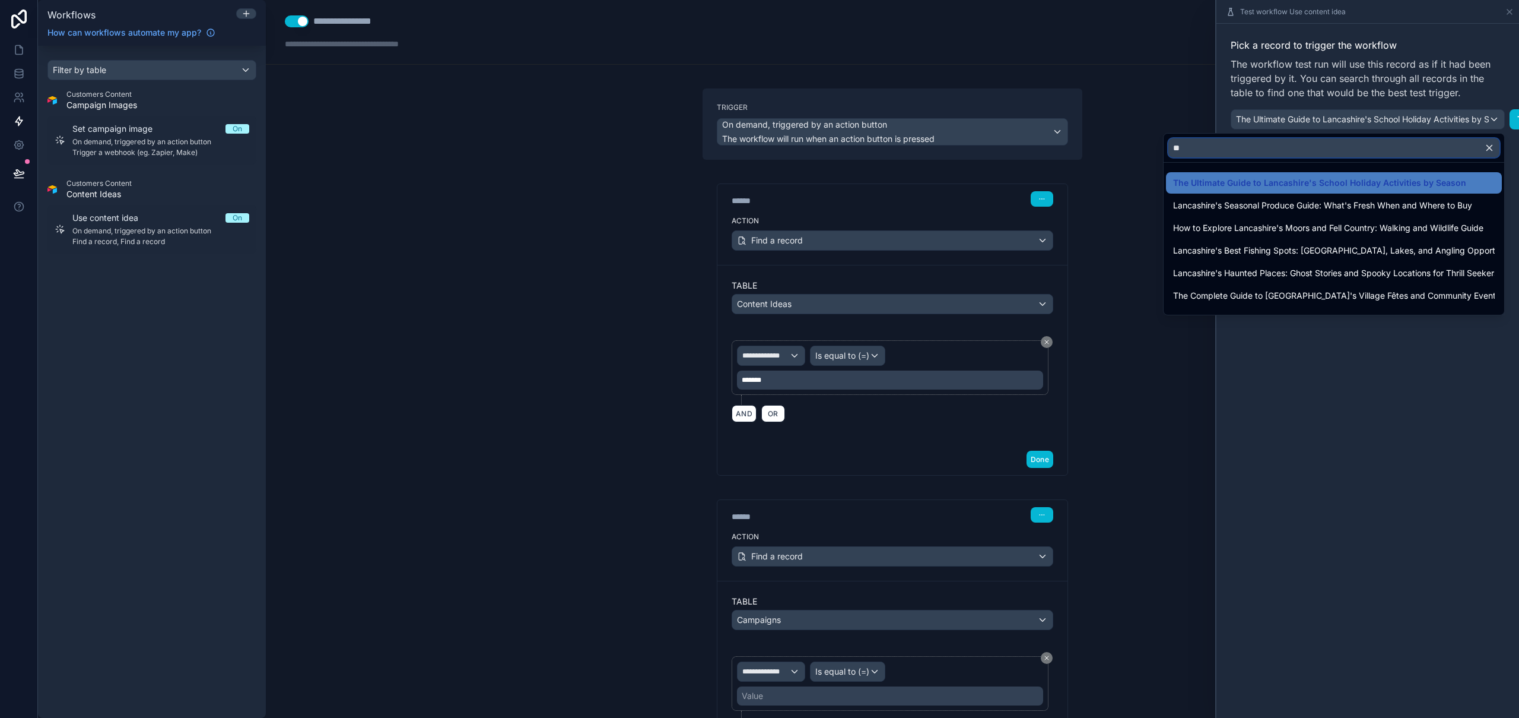
type input "*"
type input "**********"
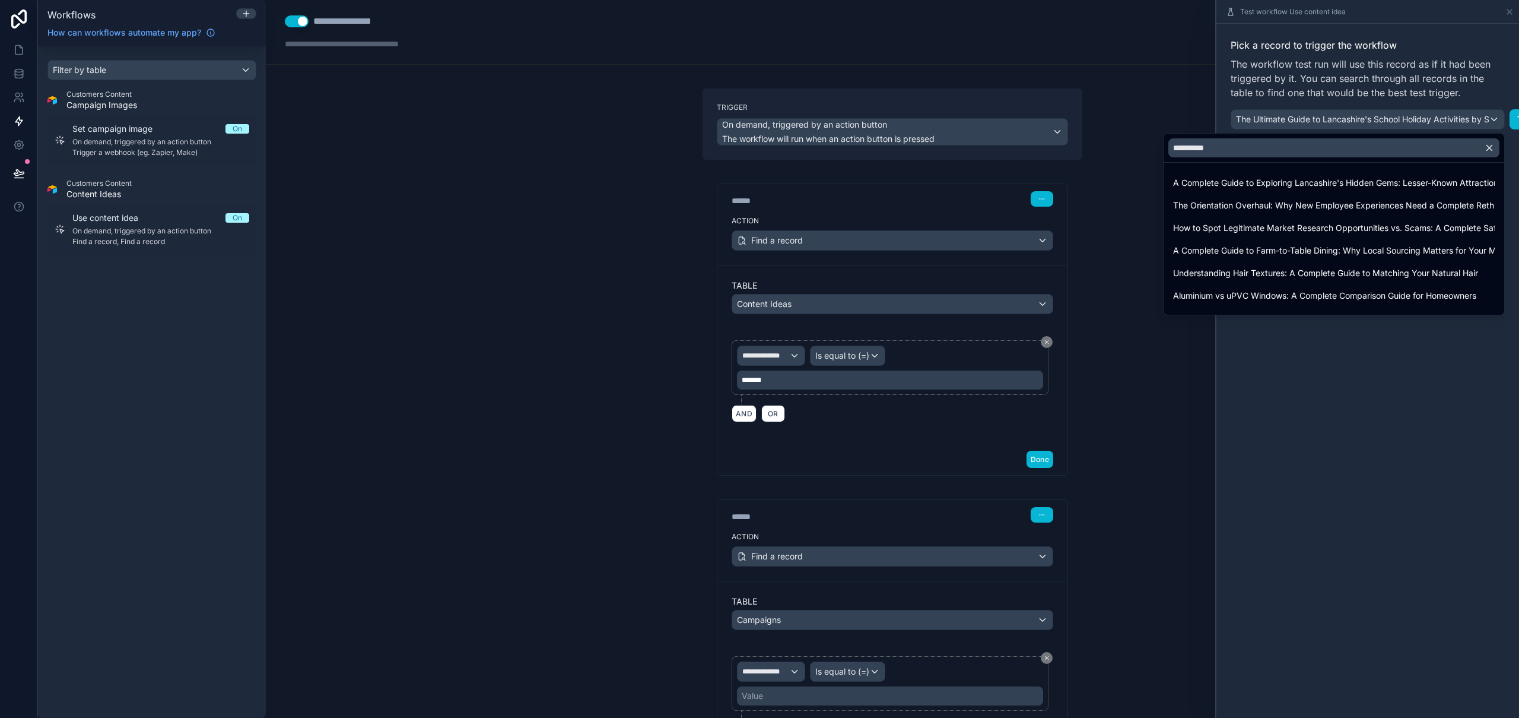
click at [1311, 185] on span "A Complete Guide to Exploring Lancashire's Hidden Gems: Lesser-Known Attraction…" at bounding box center [1334, 183] width 322 height 14
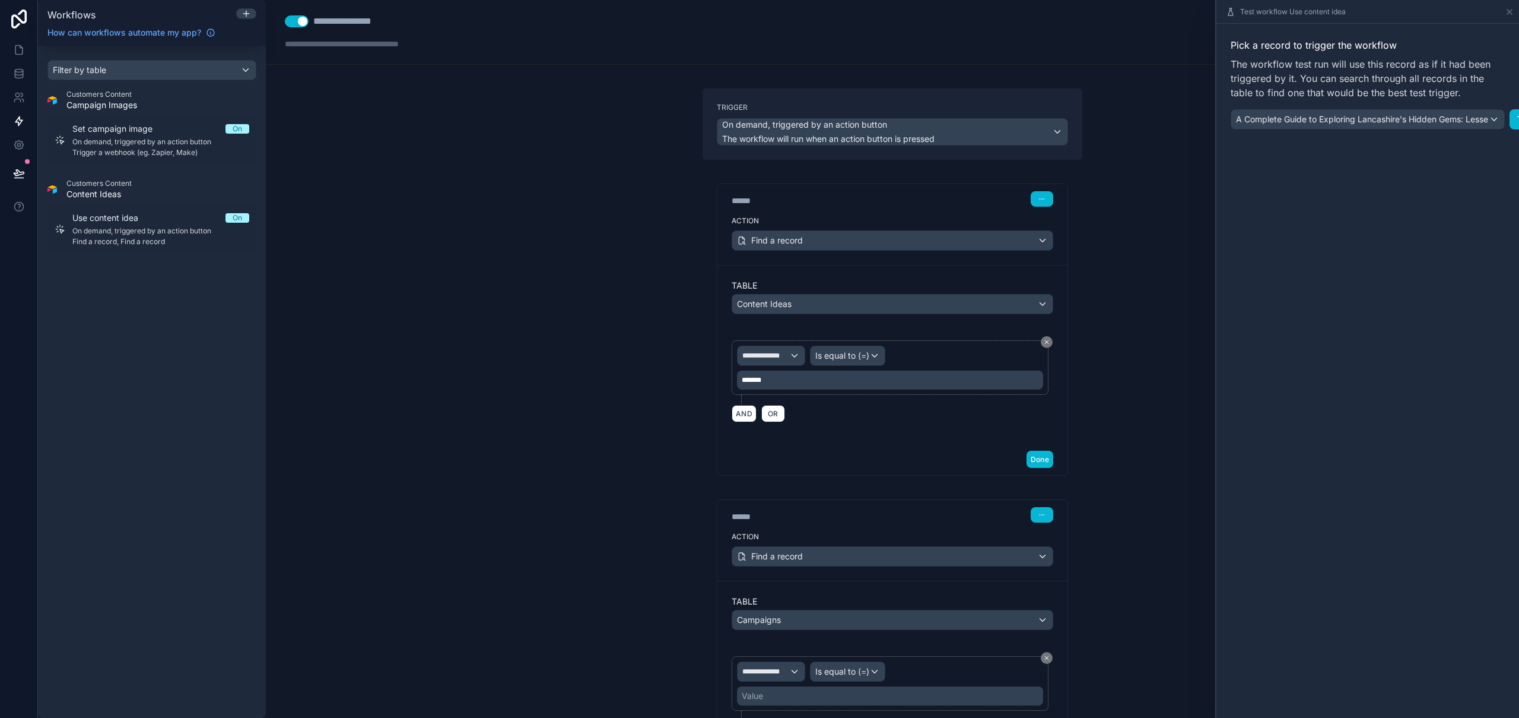
click at [1496, 183] on div "Pick a record to trigger the workflow The workflow test run will use this recor…" at bounding box center [1368, 371] width 303 height 694
click at [1503, 116] on button "Test" at bounding box center [1502, 119] width 33 height 20
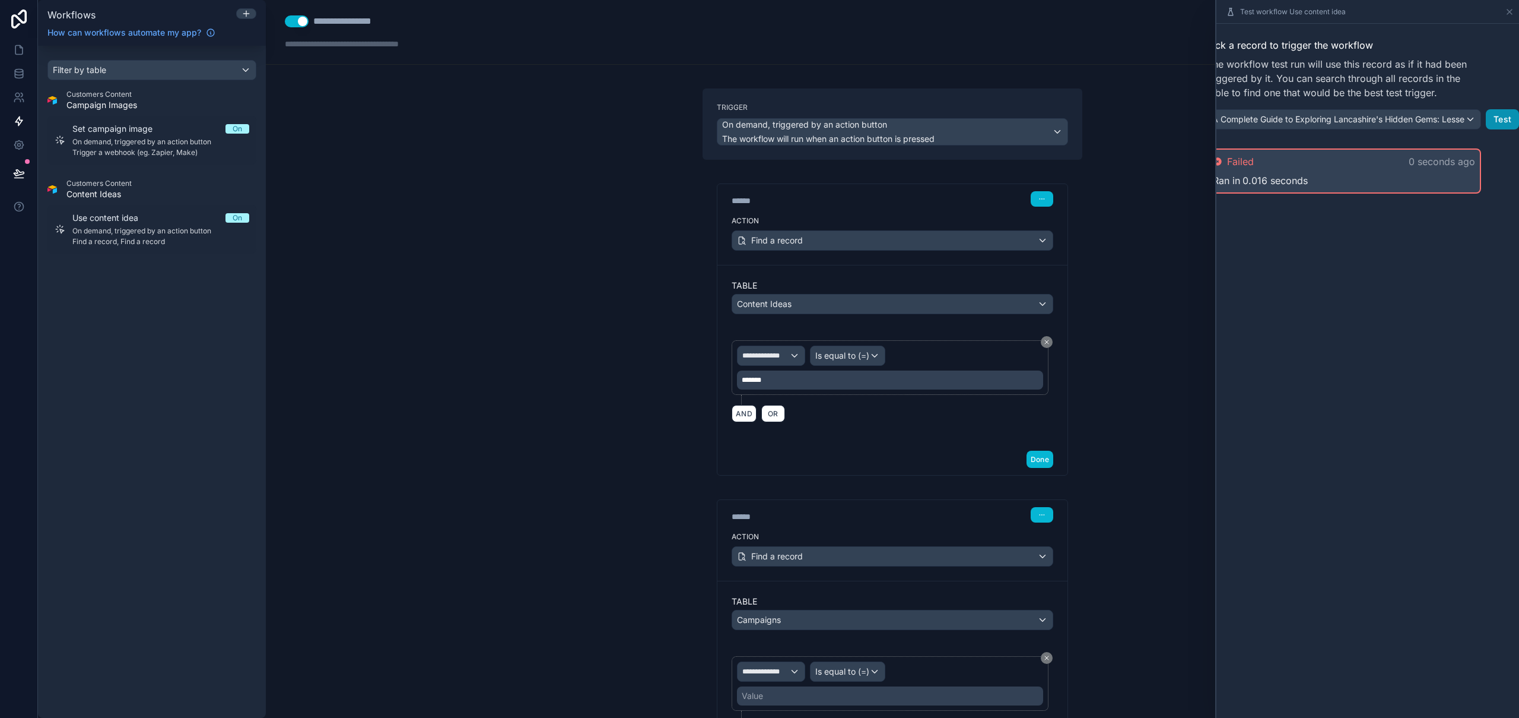
scroll to position [0, 0]
click at [1290, 175] on span "0.016 seconds" at bounding box center [1299, 180] width 65 height 14
click at [1262, 158] on span "Failed" at bounding box center [1264, 161] width 27 height 14
click at [1267, 174] on span "0.016 seconds" at bounding box center [1299, 180] width 65 height 14
click at [1320, 313] on div "Pick a record to trigger the workflow The workflow test run will use this recor…" at bounding box center [1368, 371] width 303 height 694
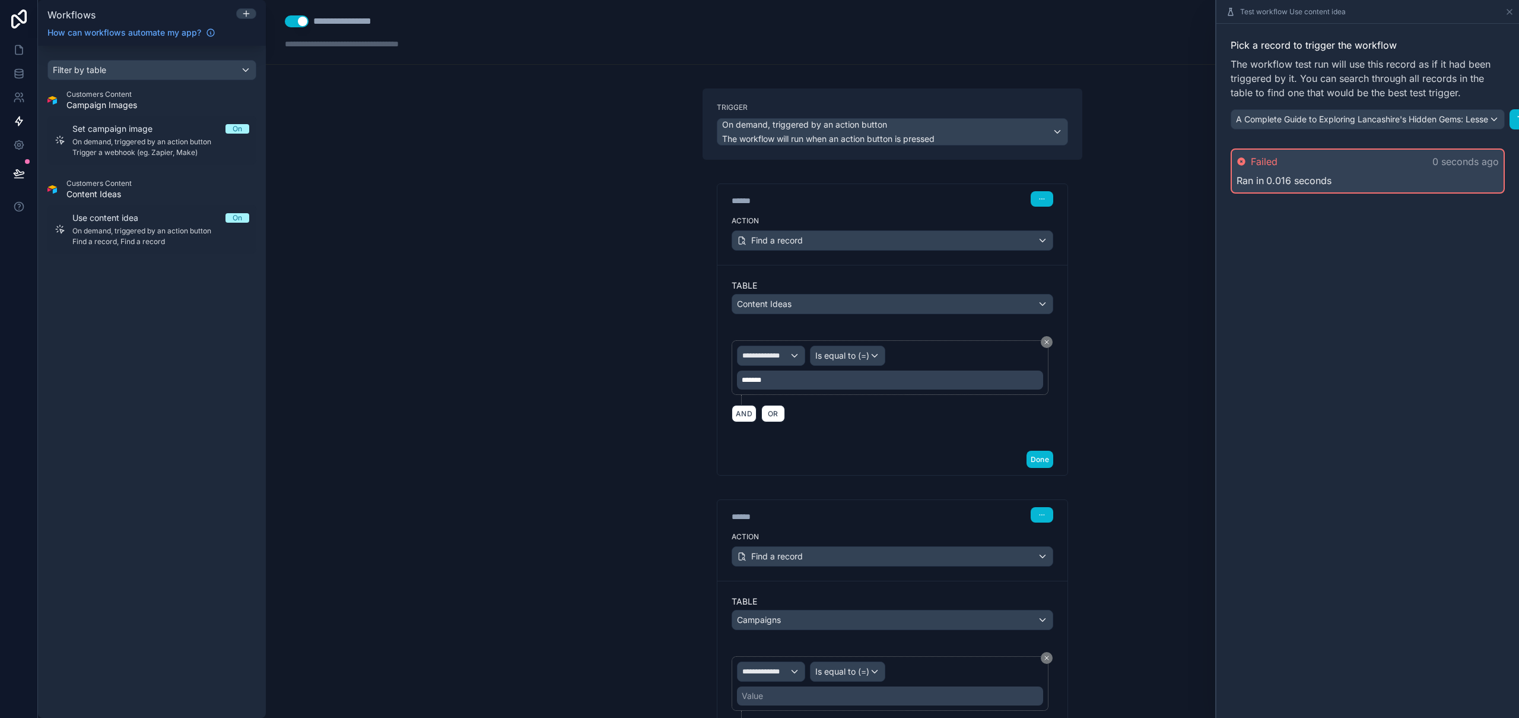
click at [1268, 191] on div "Failed 0 seconds ago Ran in 0.016 seconds" at bounding box center [1368, 170] width 274 height 45
click at [1255, 160] on span "Failed" at bounding box center [1264, 161] width 27 height 14
click at [1082, 255] on div "**********" at bounding box center [892, 498] width 399 height 820
click at [1511, 9] on icon at bounding box center [1509, 11] width 9 height 9
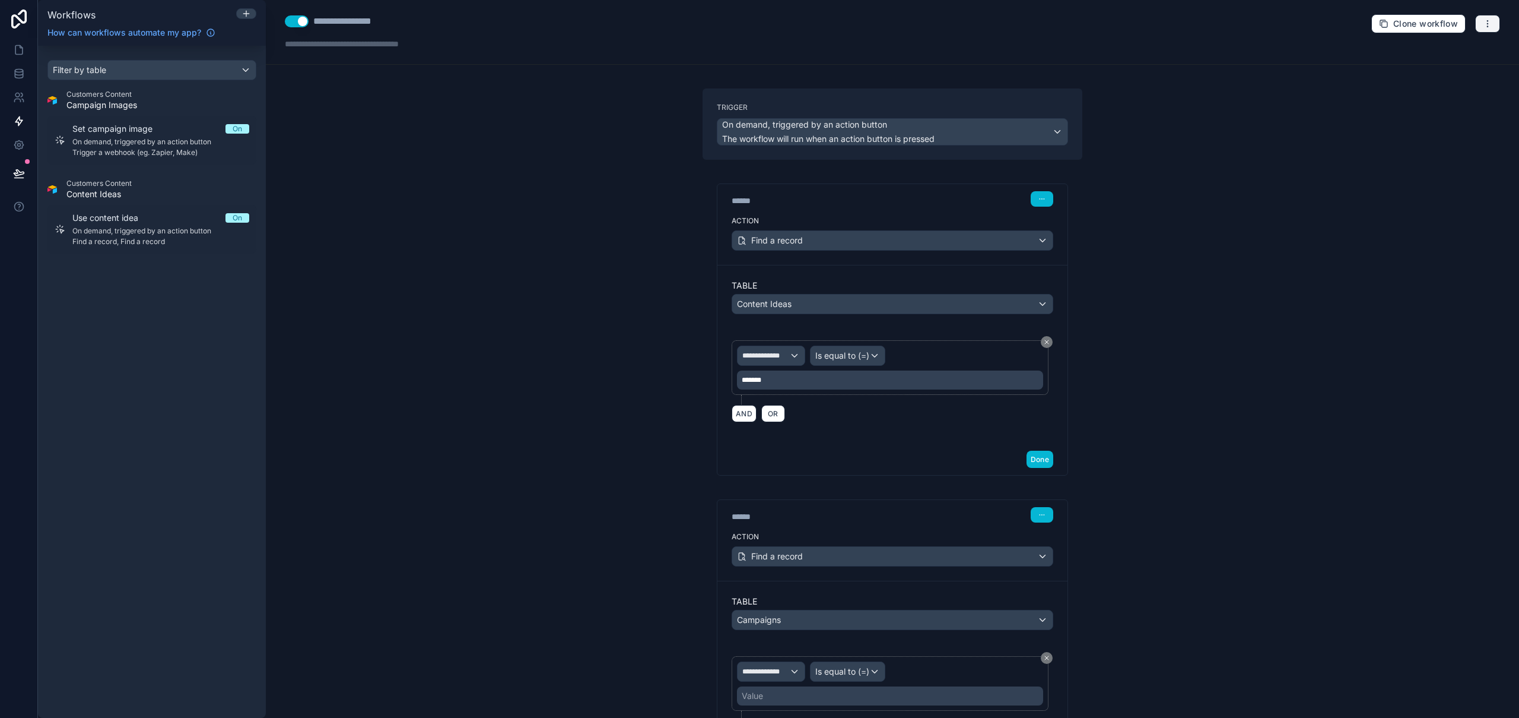
click at [1482, 28] on button "button" at bounding box center [1488, 24] width 25 height 18
click at [1446, 67] on span "Run history" at bounding box center [1447, 70] width 57 height 9
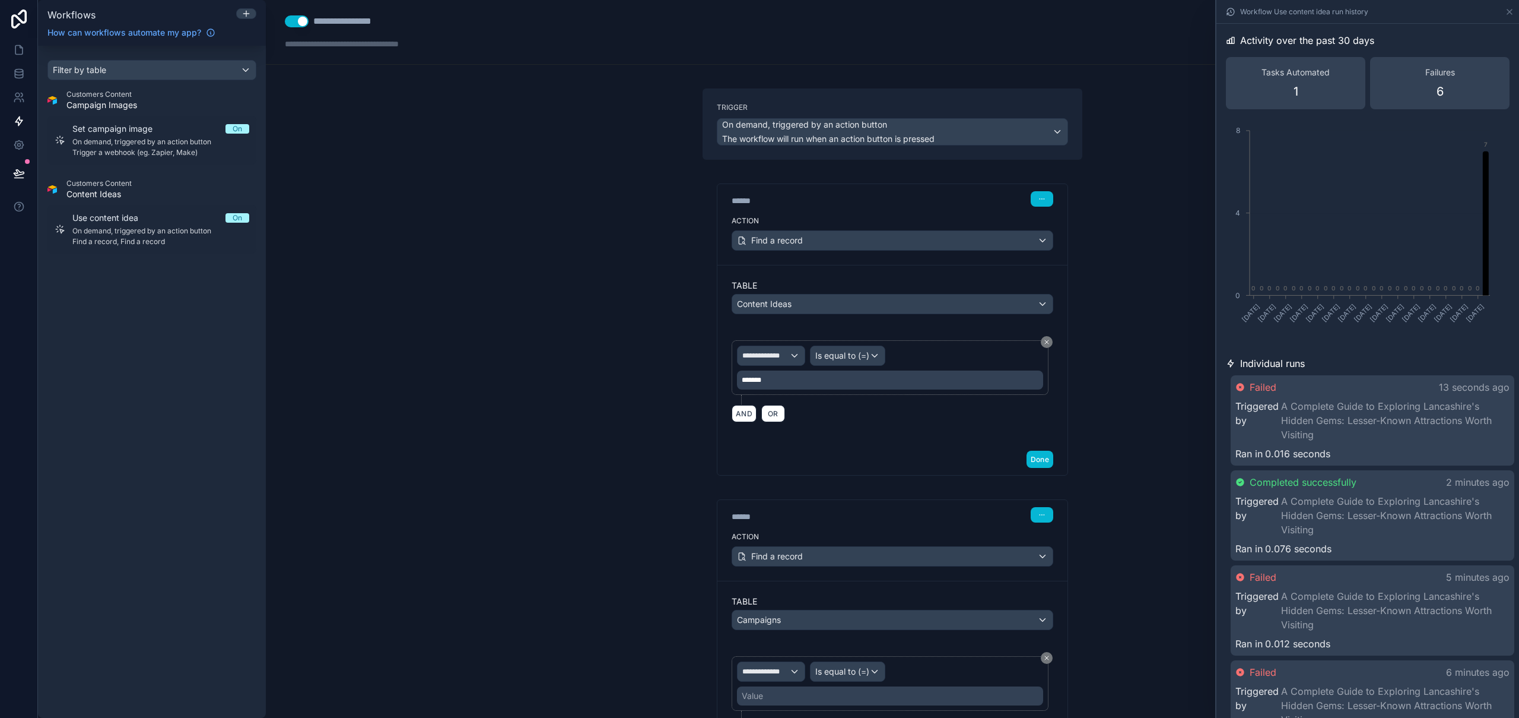
click at [1333, 389] on div "Failed 13 seconds ago" at bounding box center [1373, 387] width 274 height 14
click at [1346, 428] on link "A Complete Guide to Exploring Lancashire's Hidden Gems: Lesser-Known Attraction…" at bounding box center [1396, 421] width 226 height 43
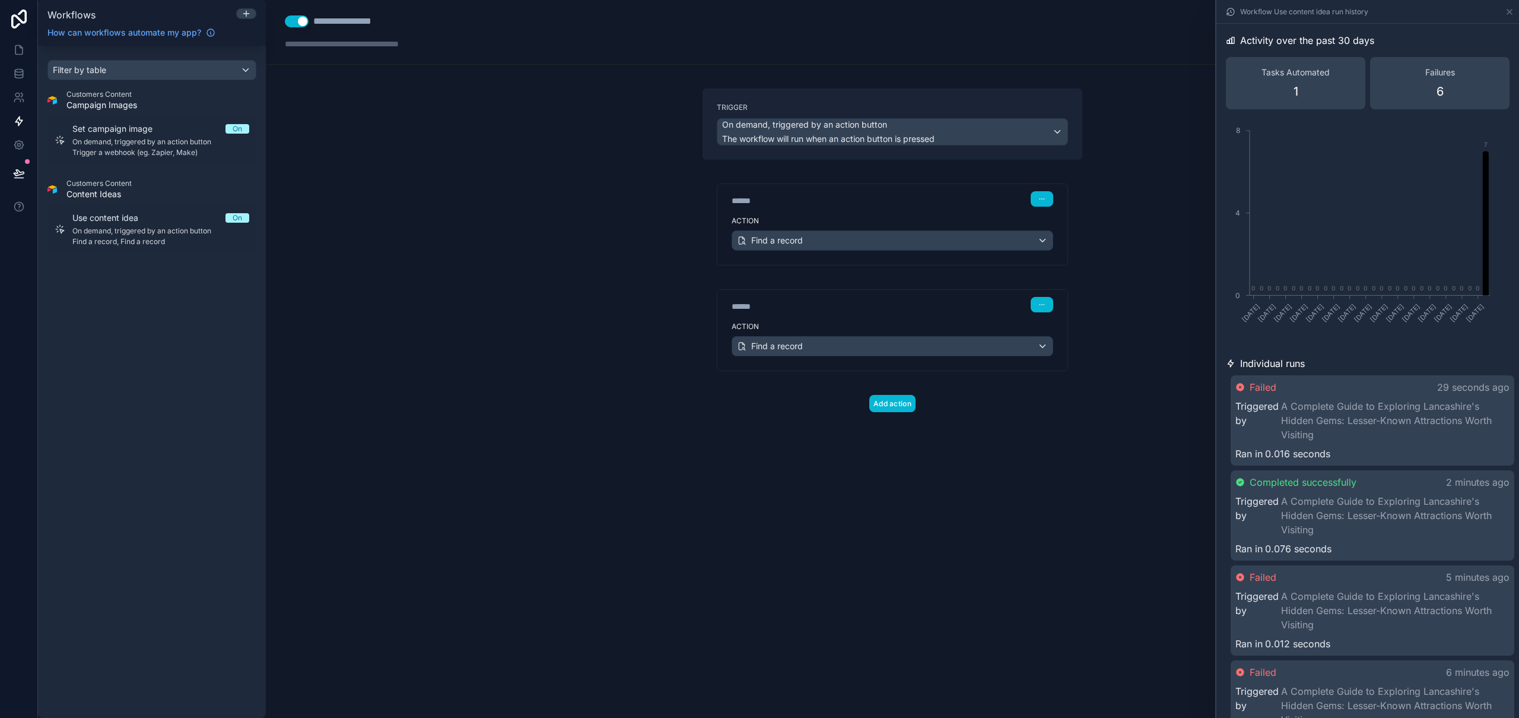
click at [840, 328] on label "Action" at bounding box center [893, 326] width 322 height 9
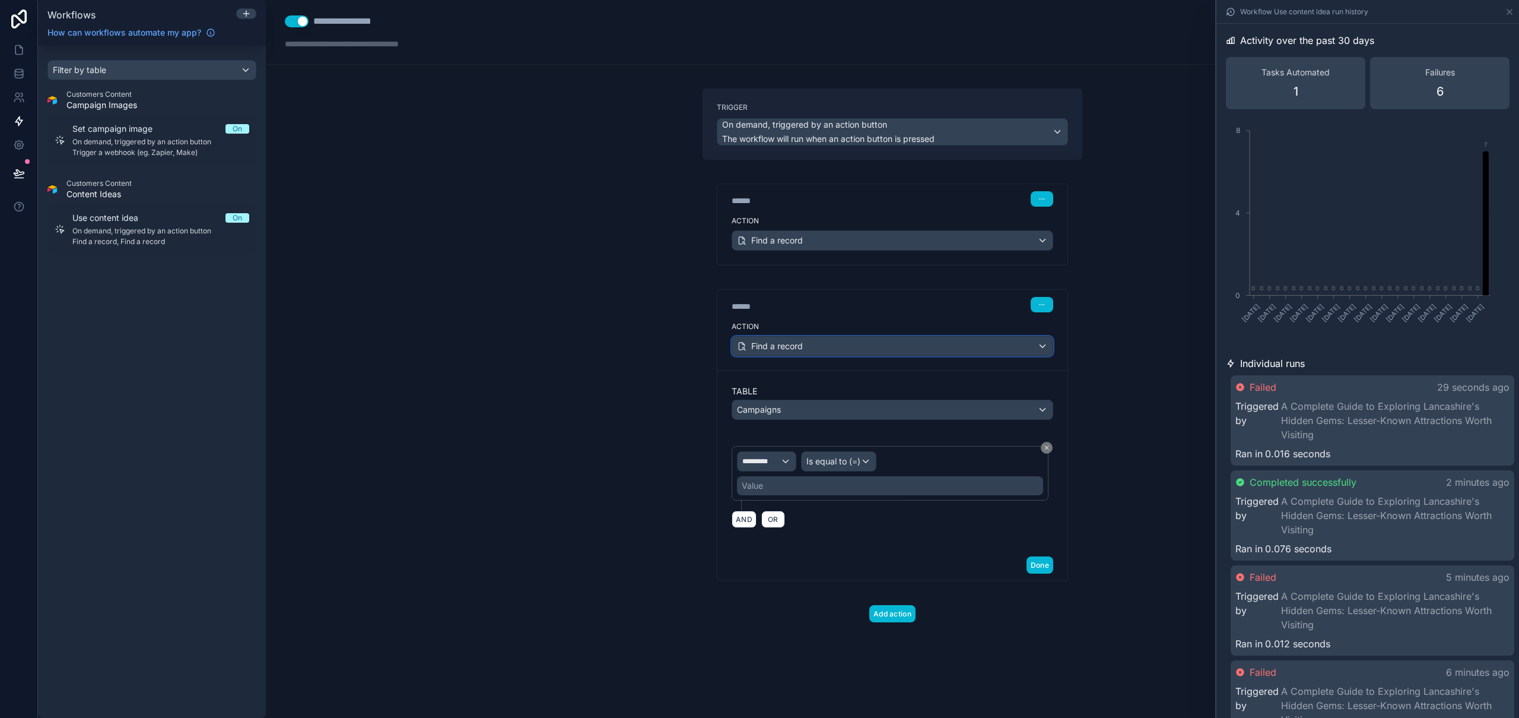
click at [835, 348] on div "Find a record" at bounding box center [892, 346] width 321 height 19
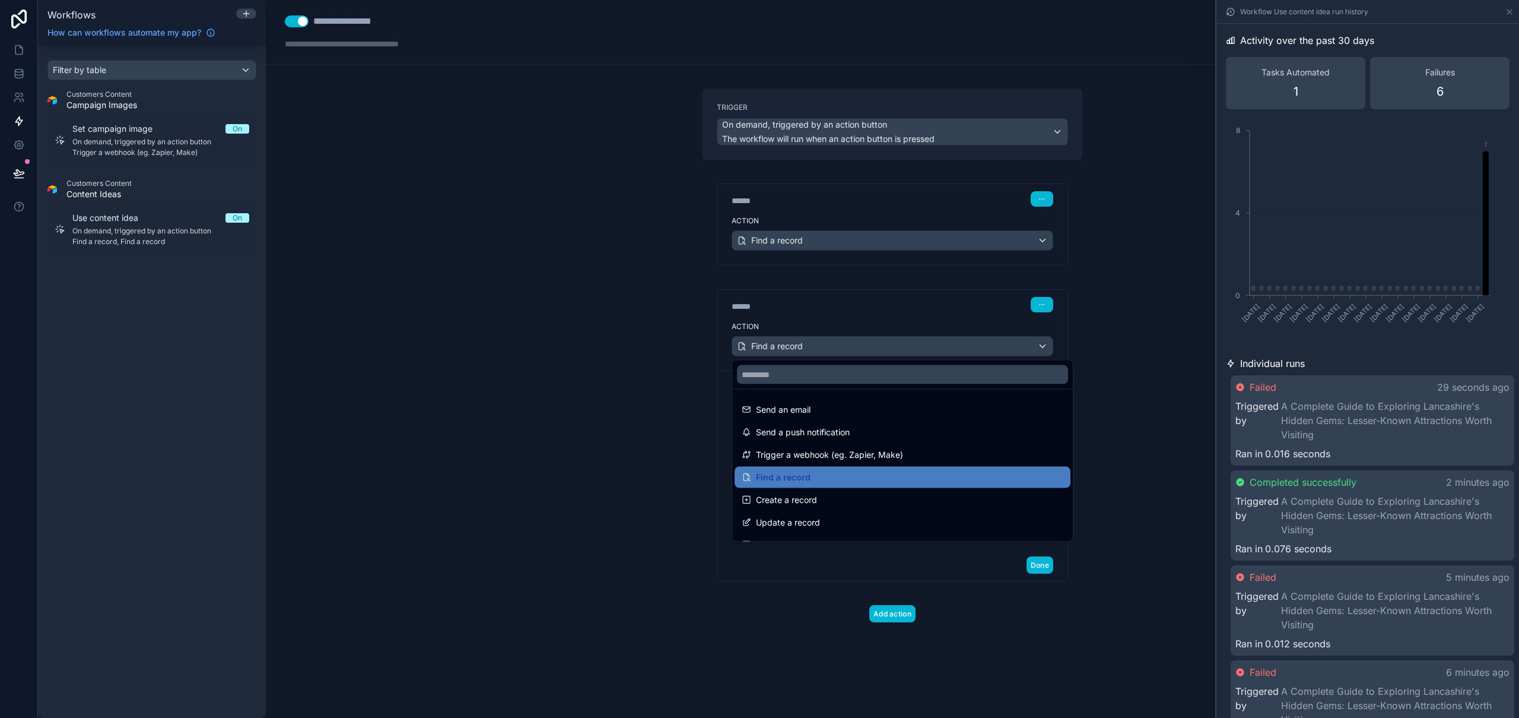
click at [835, 348] on div at bounding box center [759, 359] width 1519 height 718
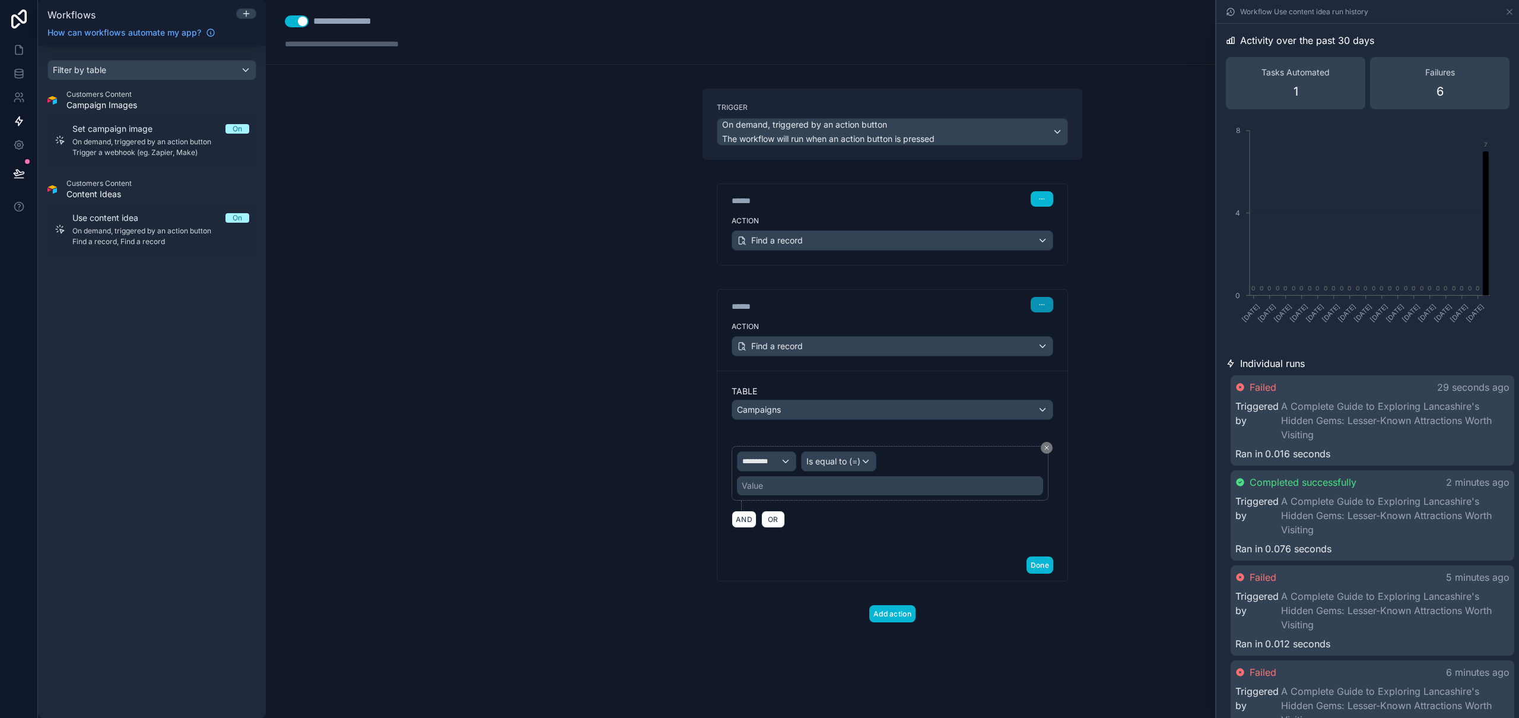
click at [1048, 302] on button "button" at bounding box center [1042, 304] width 23 height 15
click at [1080, 339] on button "Edit Description" at bounding box center [1070, 331] width 81 height 19
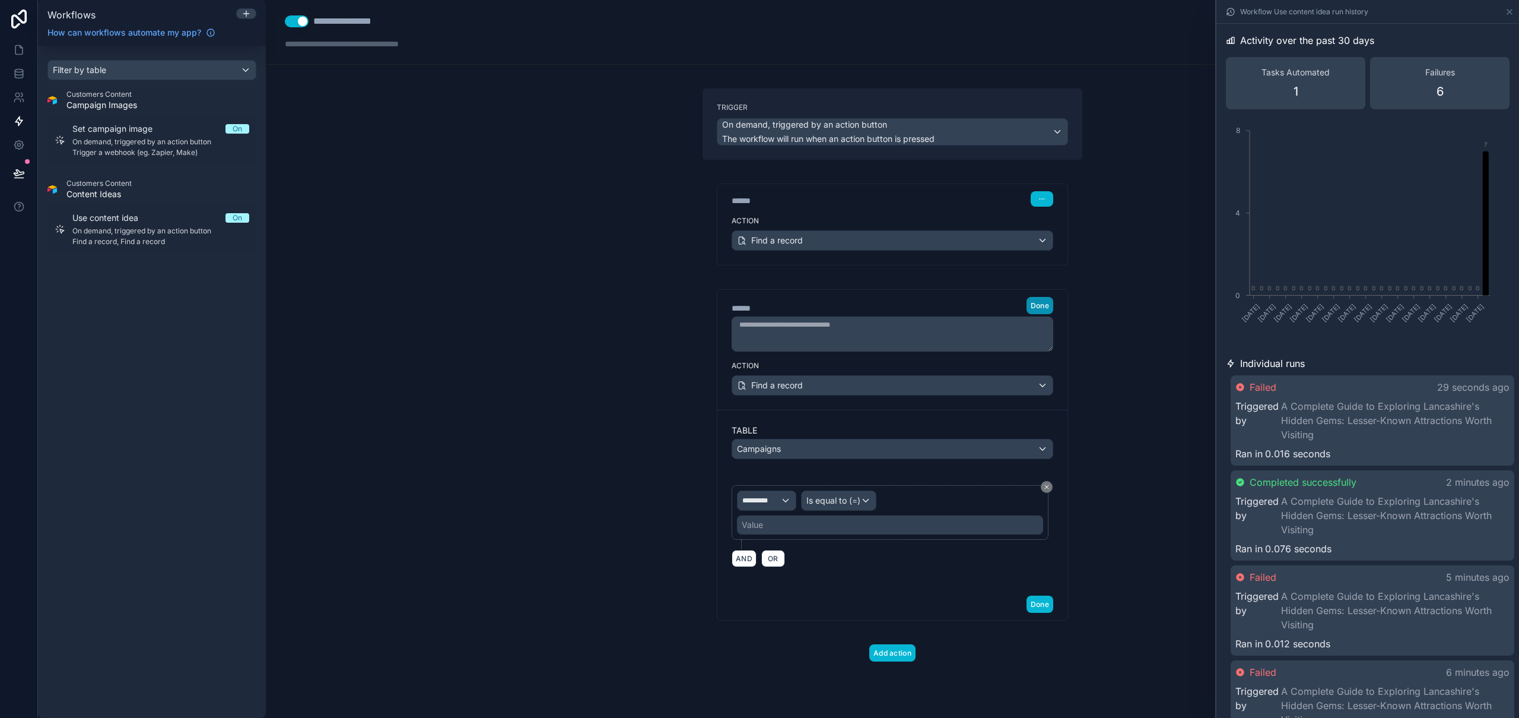
click at [1047, 303] on span "Done" at bounding box center [1040, 305] width 18 height 9
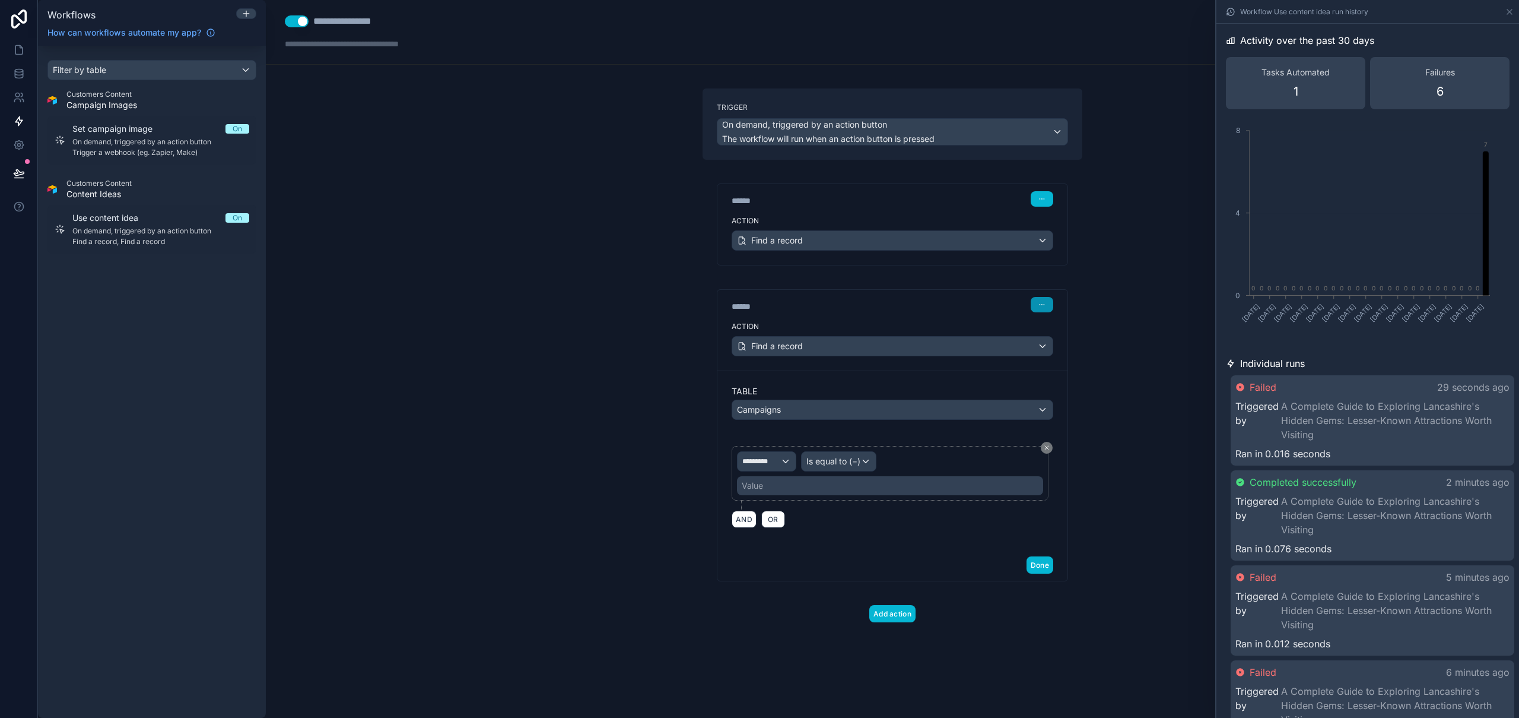
click at [1047, 304] on button "button" at bounding box center [1042, 304] width 23 height 15
click at [1065, 350] on span "Delete" at bounding box center [1065, 349] width 22 height 9
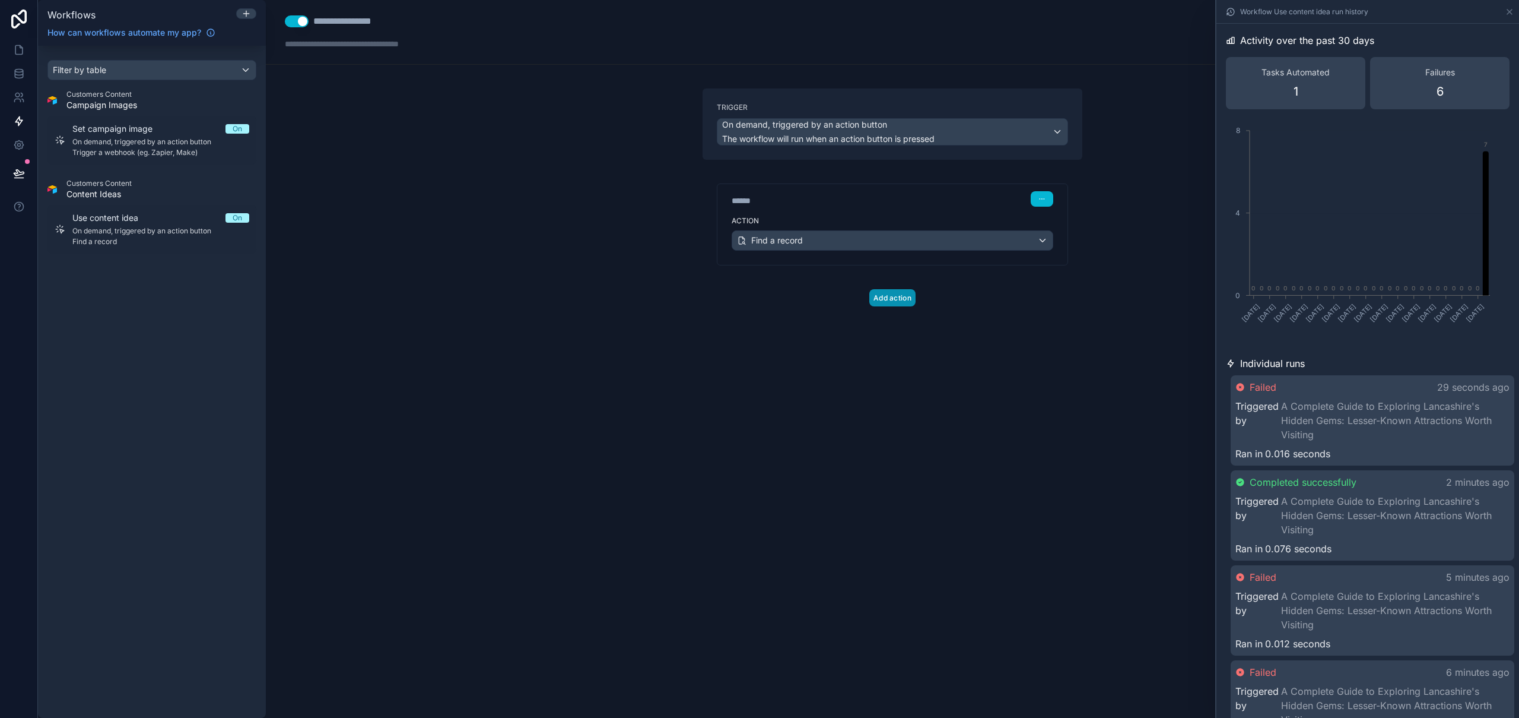
click at [892, 299] on button "Add action" at bounding box center [893, 297] width 46 height 17
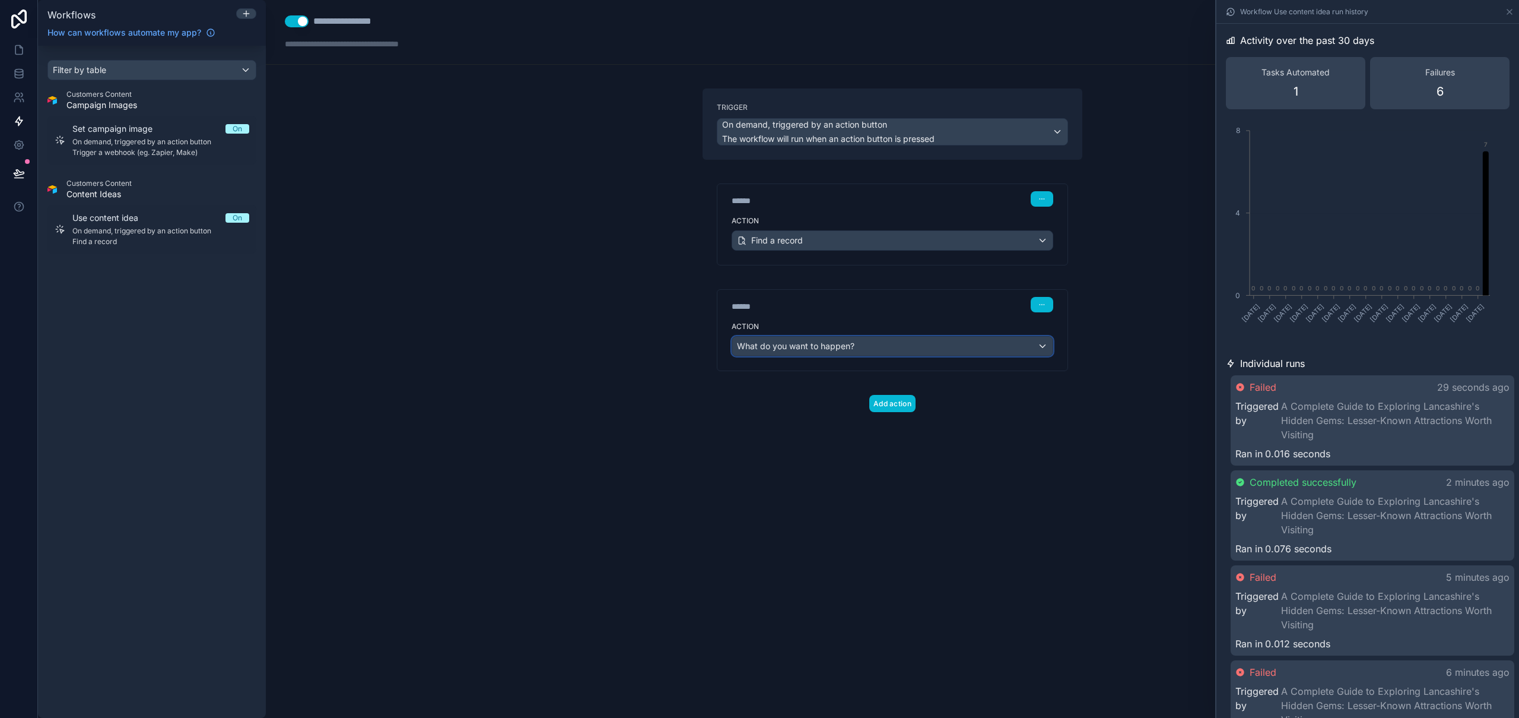
click at [845, 337] on div "What do you want to happen?" at bounding box center [892, 346] width 321 height 19
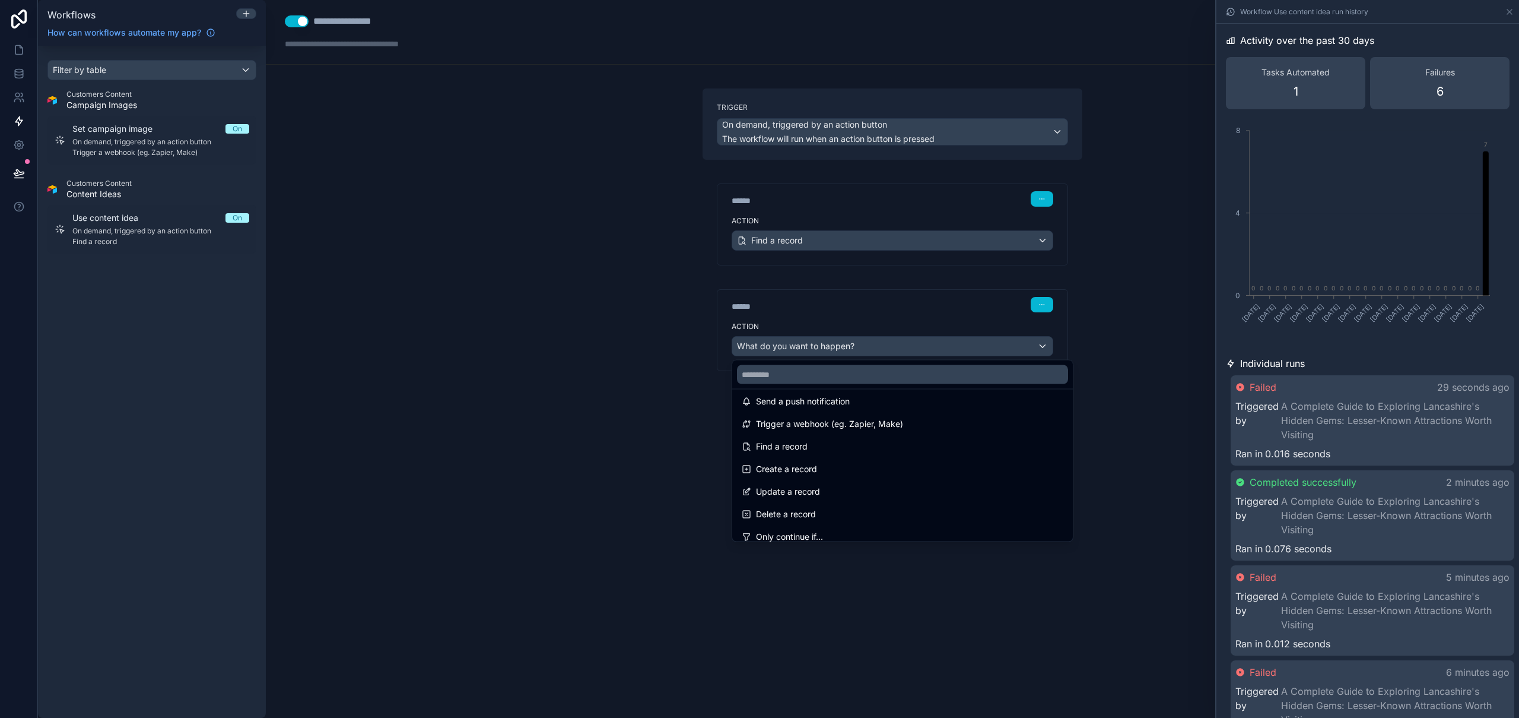
scroll to position [28, 0]
click at [809, 495] on span "Update a record" at bounding box center [788, 494] width 64 height 14
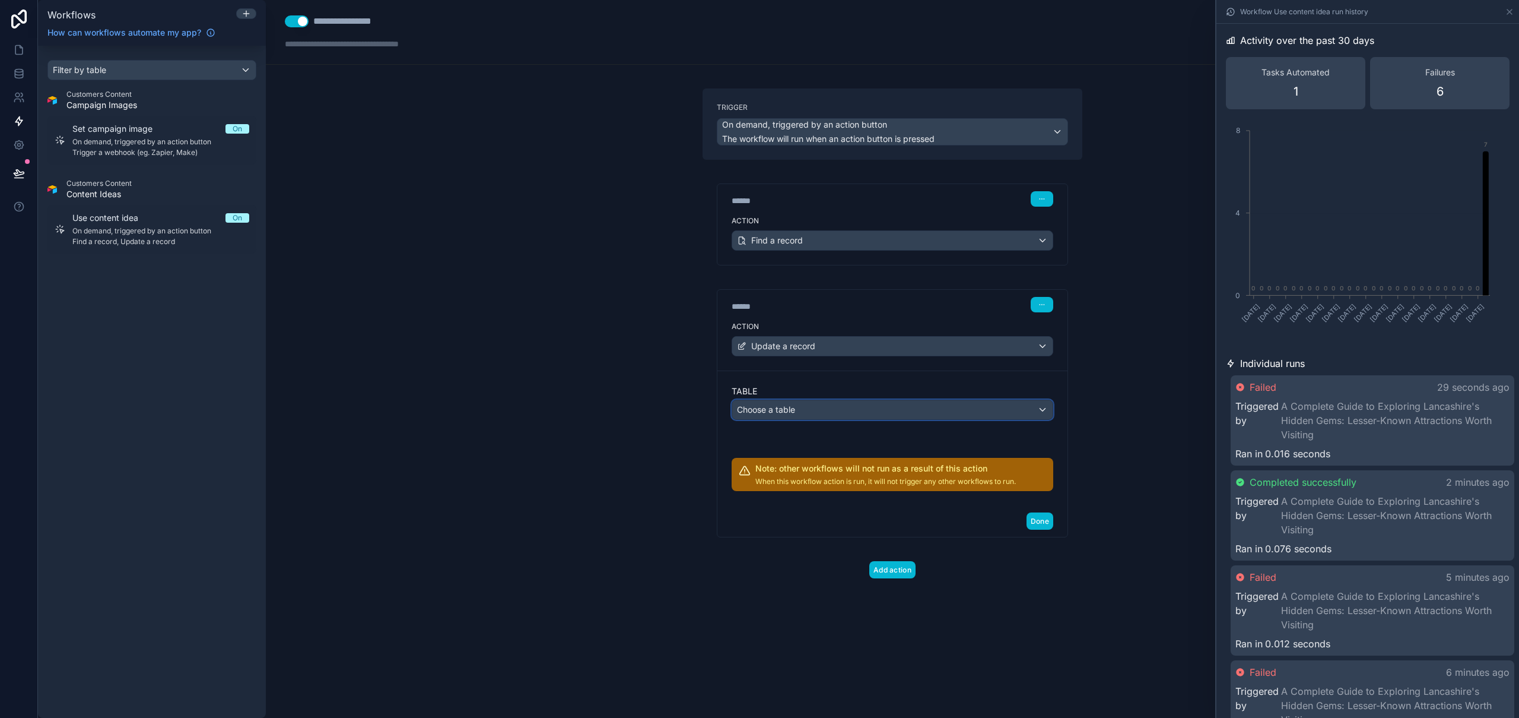
click at [792, 402] on div "Choose a table" at bounding box center [892, 409] width 321 height 19
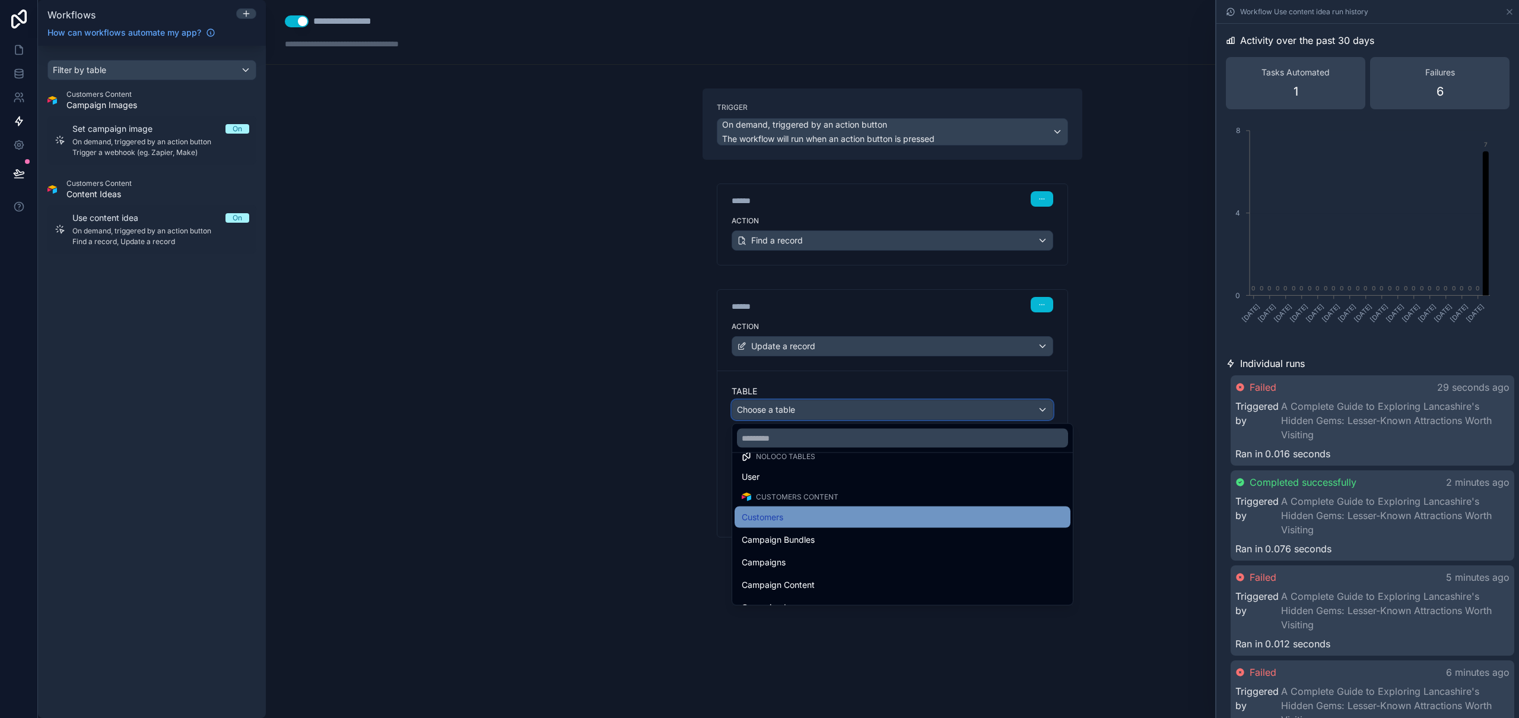
scroll to position [22, 0]
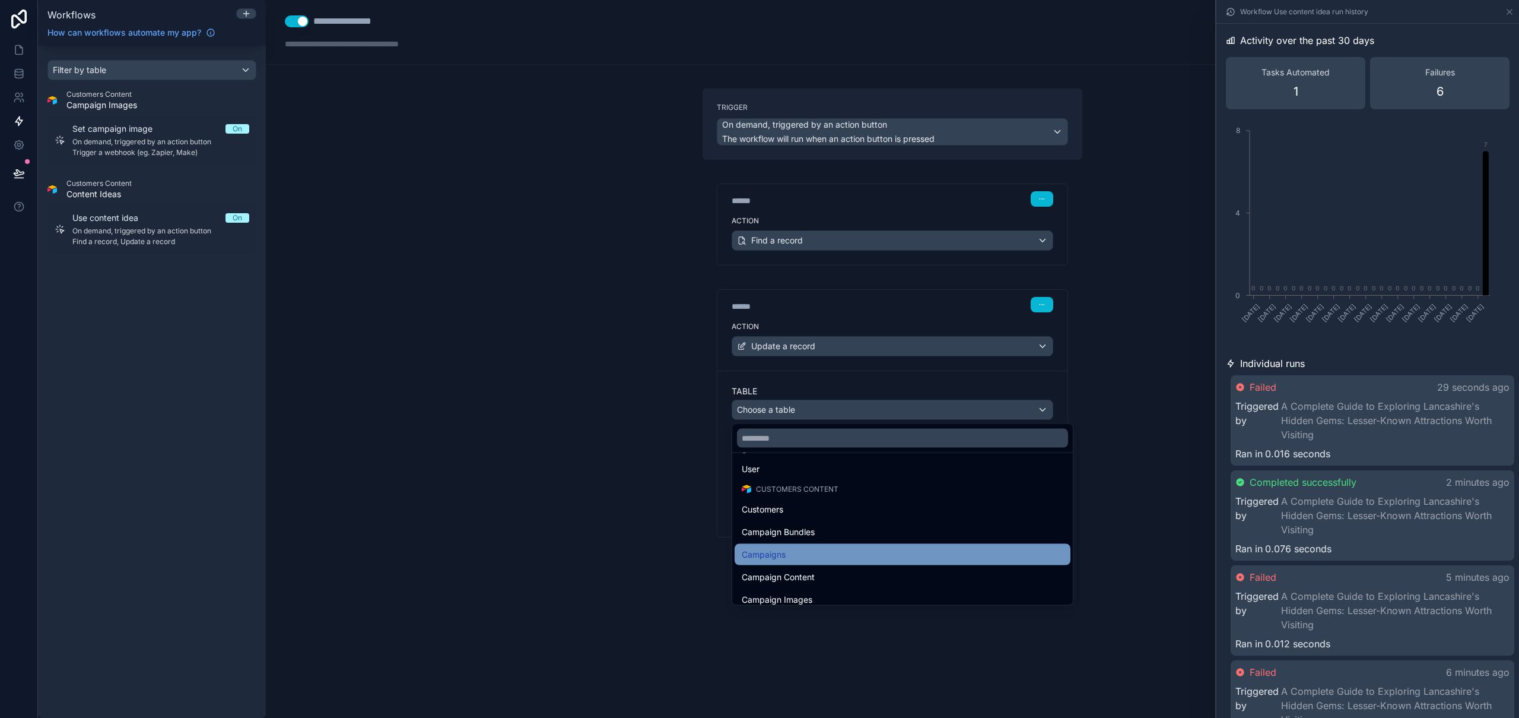
click at [811, 546] on div "Campaigns" at bounding box center [903, 554] width 336 height 21
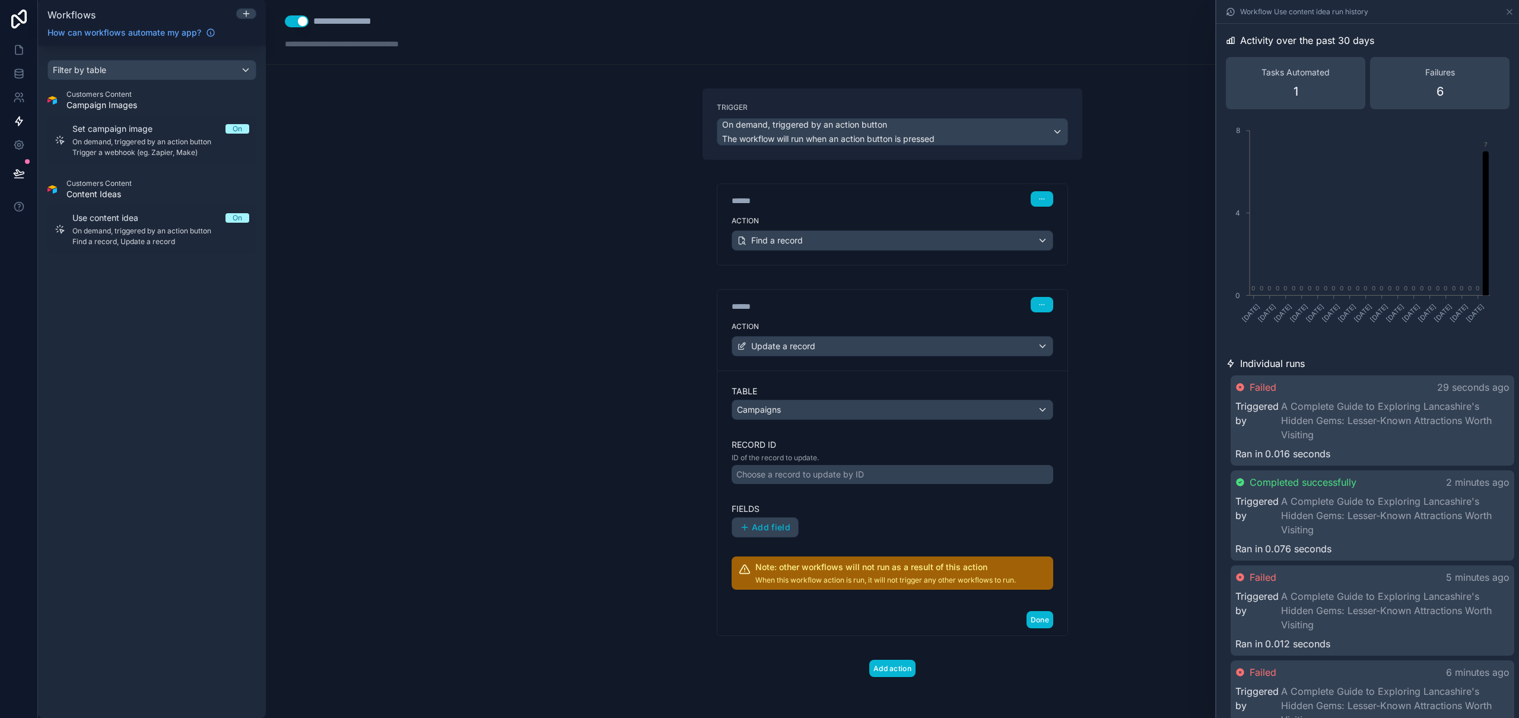
click at [847, 473] on div "Choose a record to update by ID" at bounding box center [801, 474] width 128 height 12
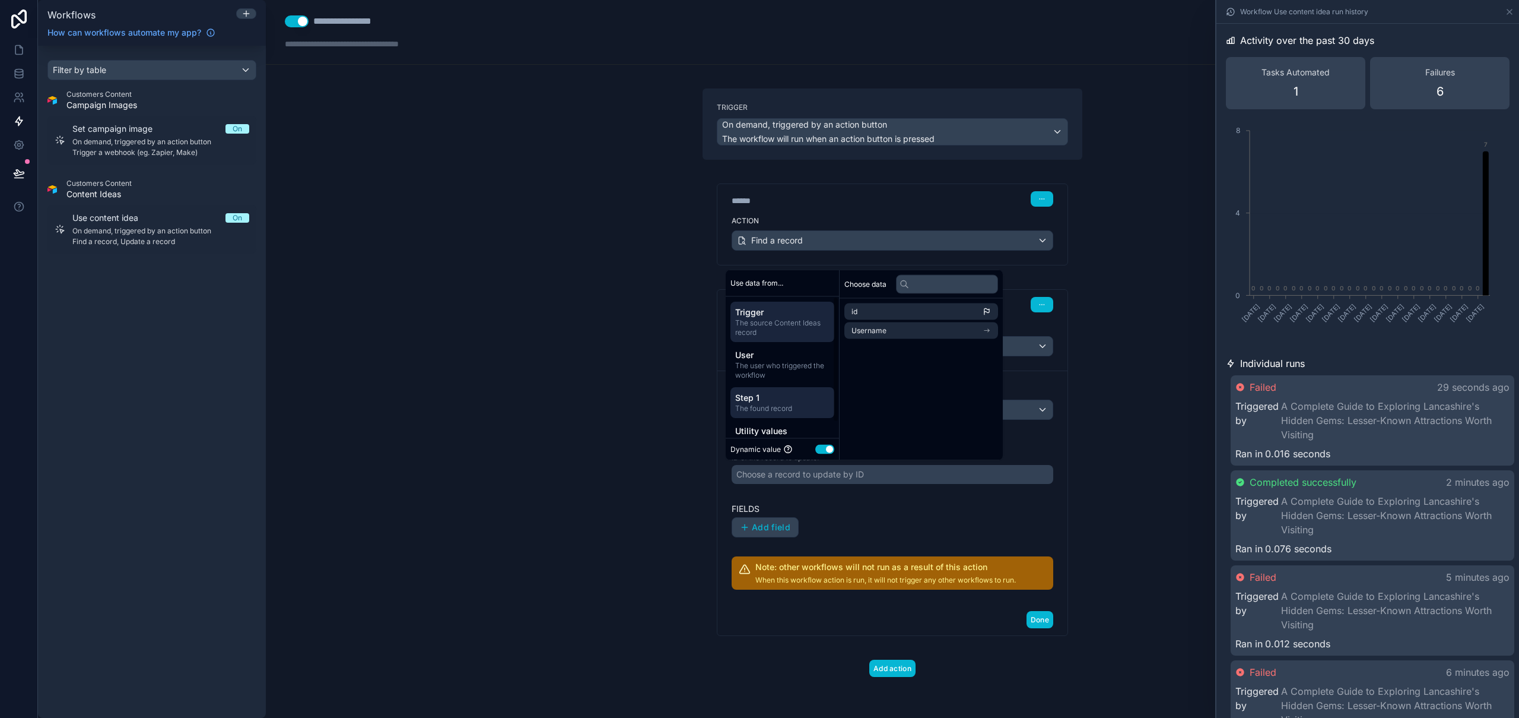
click at [776, 406] on span "The found record" at bounding box center [782, 407] width 94 height 9
click at [775, 323] on span "The source Content Ideas record" at bounding box center [782, 327] width 94 height 19
click at [768, 394] on span "Step 1" at bounding box center [782, 397] width 94 height 12
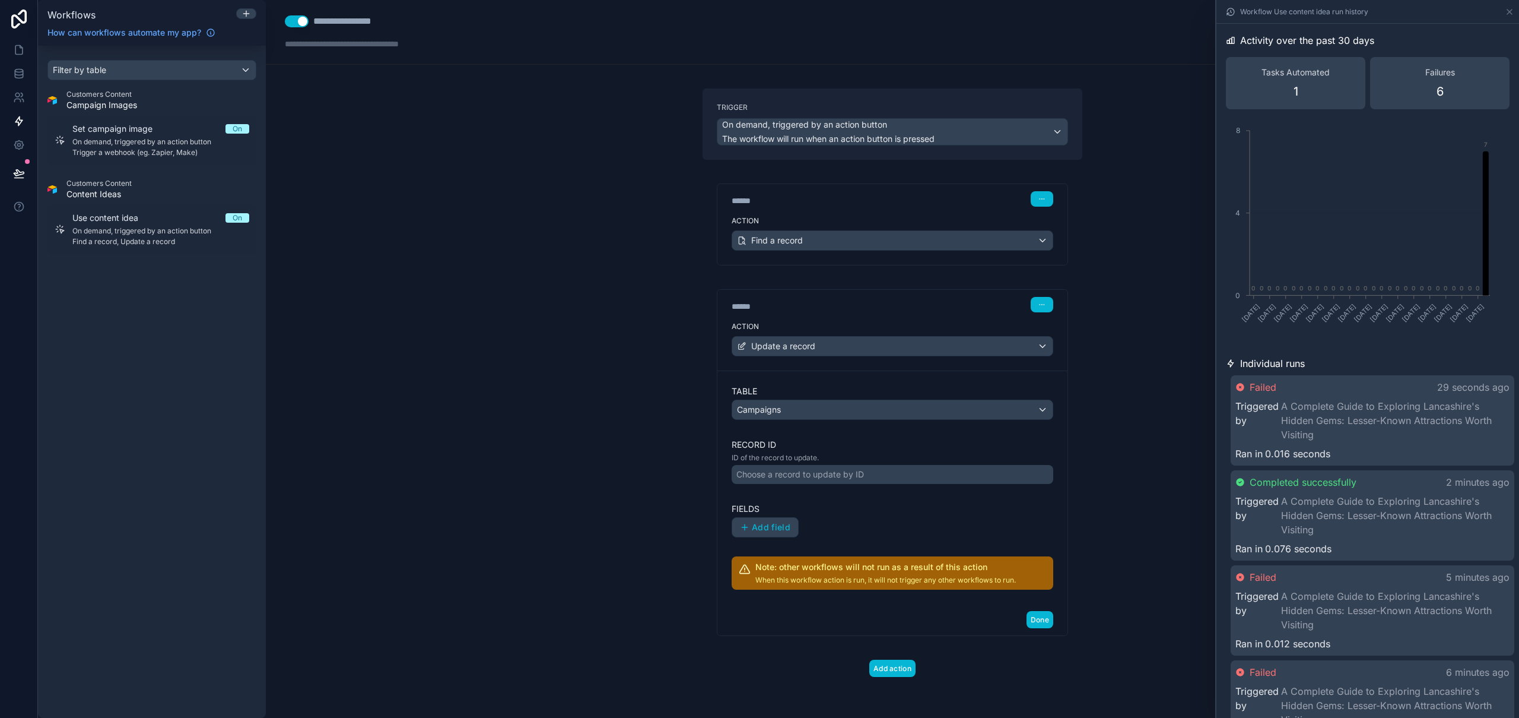
click at [616, 394] on div "**********" at bounding box center [893, 359] width 1254 height 718
click at [1048, 306] on button "button" at bounding box center [1042, 304] width 23 height 15
click at [1081, 353] on button "Delete" at bounding box center [1070, 350] width 81 height 19
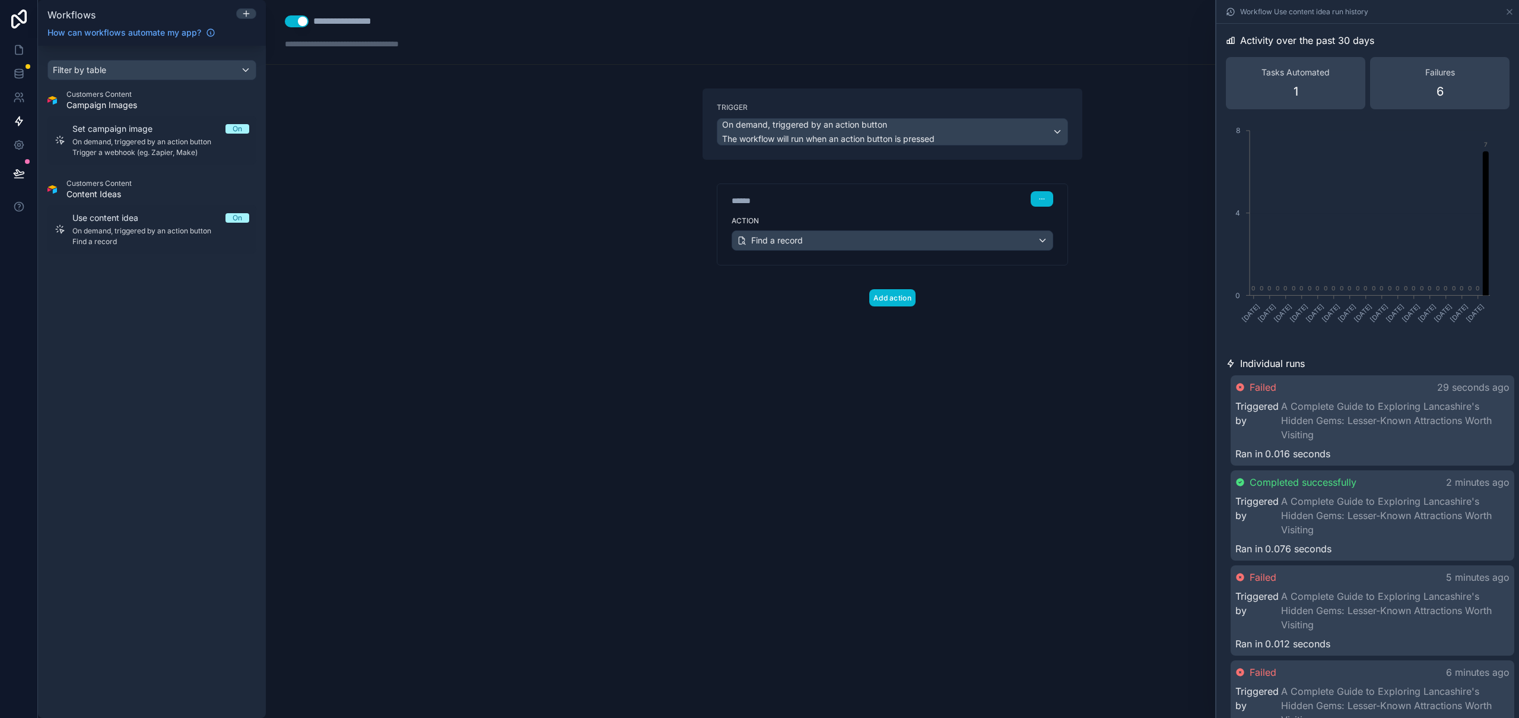
drag, startPoint x: 604, startPoint y: 369, endPoint x: 613, endPoint y: 377, distance: 12.6
click at [604, 369] on div "**********" at bounding box center [893, 359] width 1254 height 718
click at [21, 69] on icon at bounding box center [19, 70] width 8 height 3
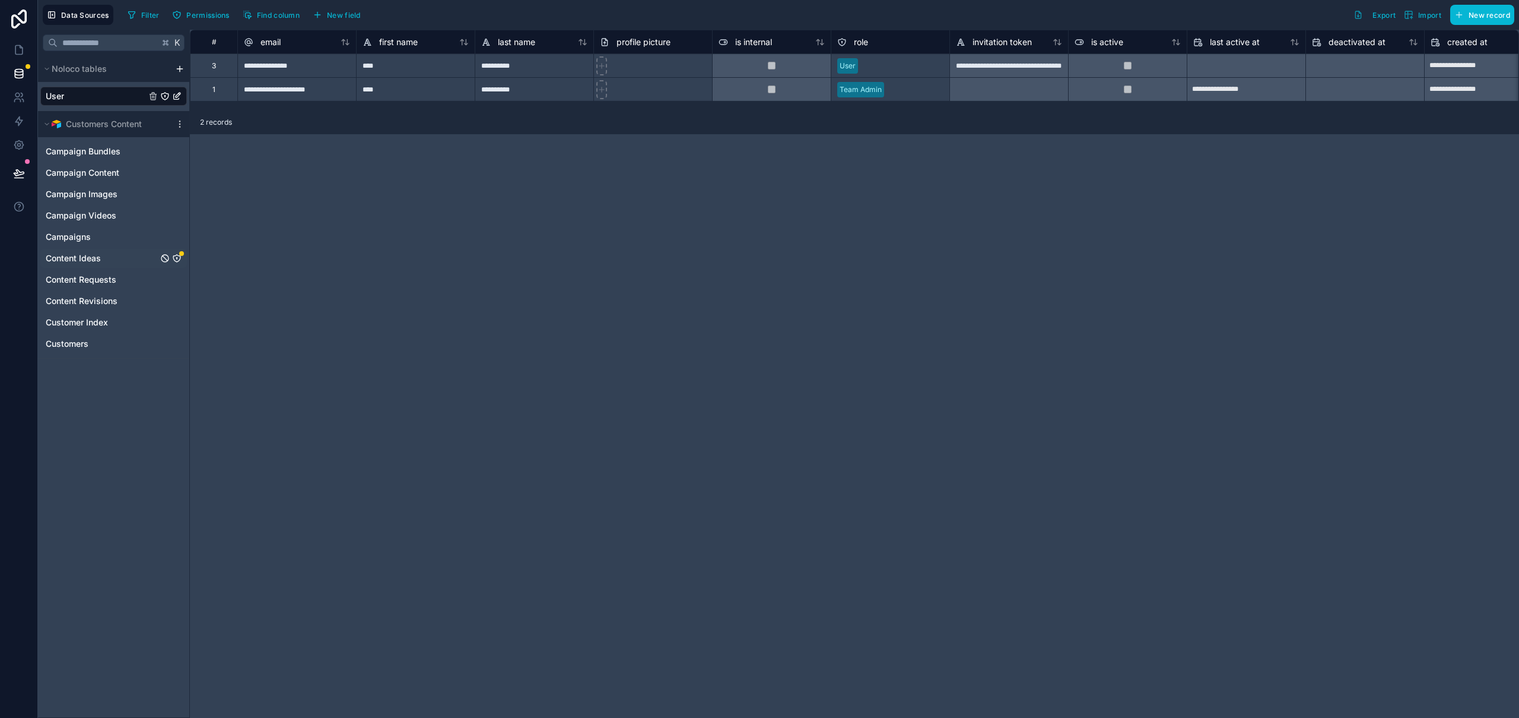
click at [128, 260] on div "Content Ideas" at bounding box center [113, 258] width 147 height 19
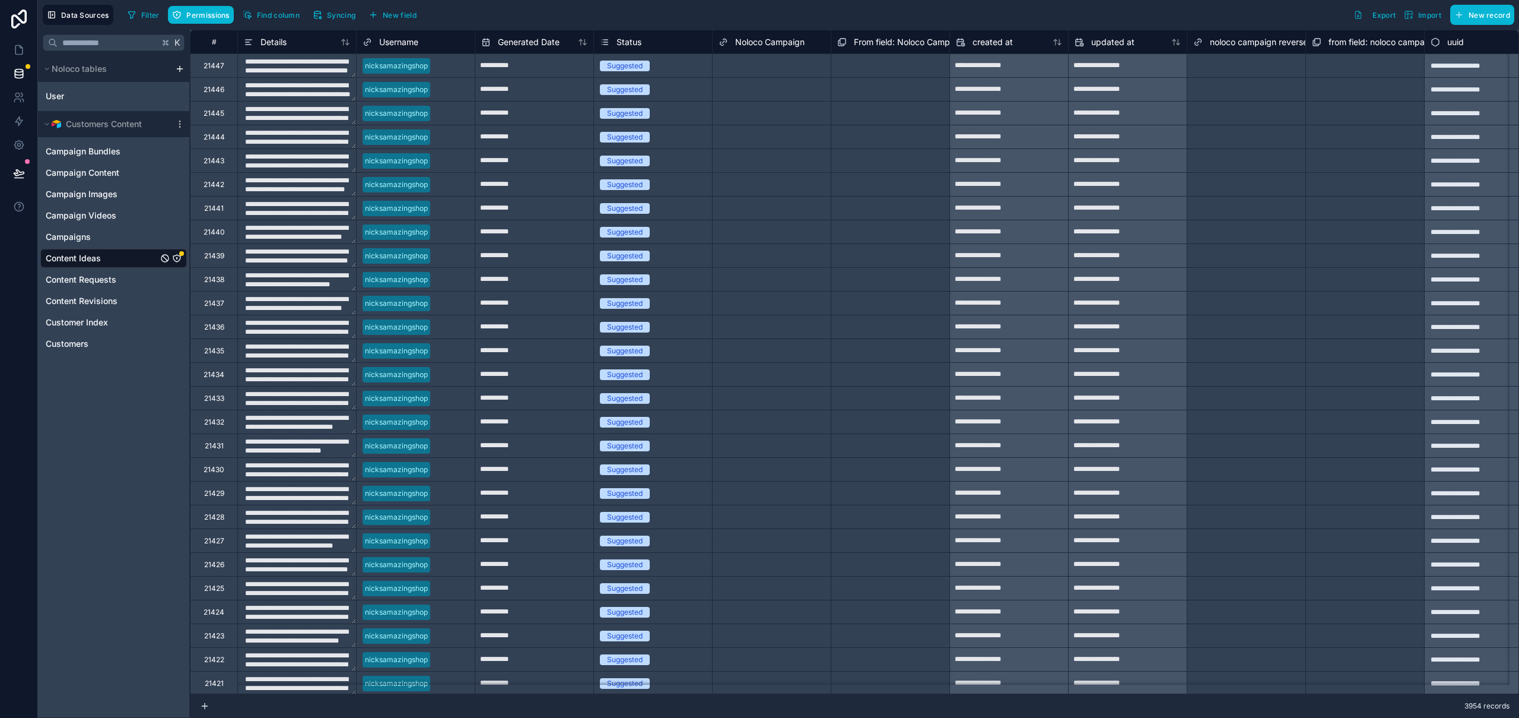
click at [178, 259] on icon "Content Ideas" at bounding box center [176, 257] width 9 height 9
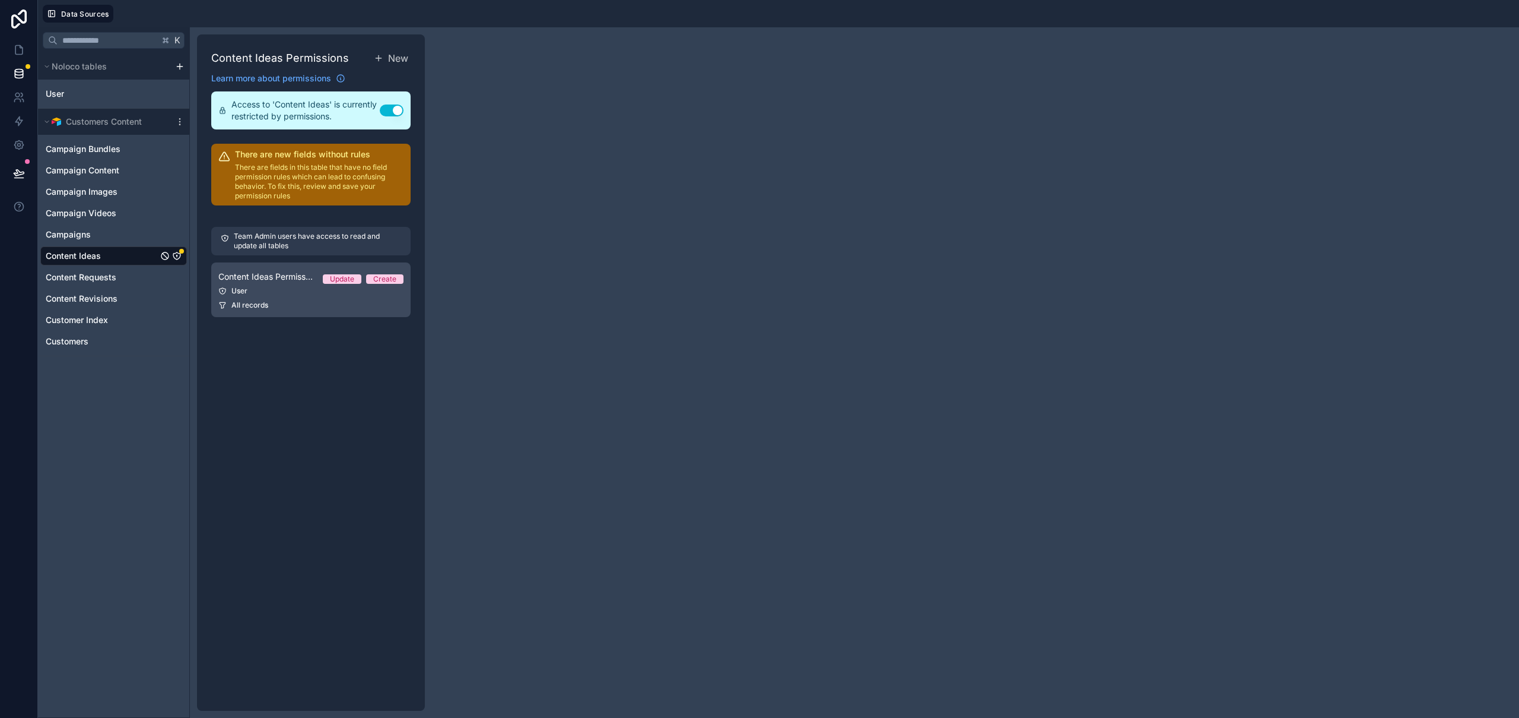
click at [251, 305] on span "All records" at bounding box center [249, 304] width 37 height 9
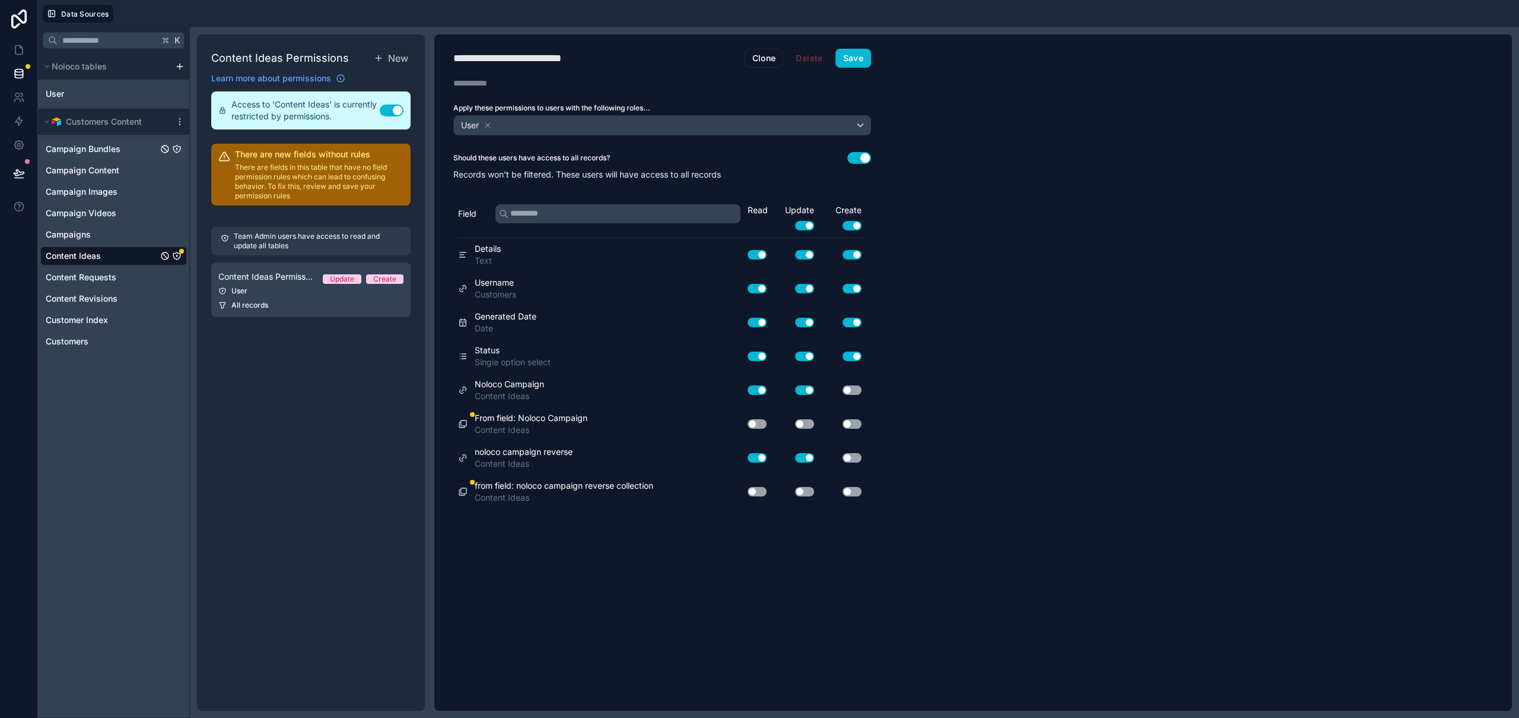
click at [89, 148] on span "Campaign Bundles" at bounding box center [83, 149] width 75 height 12
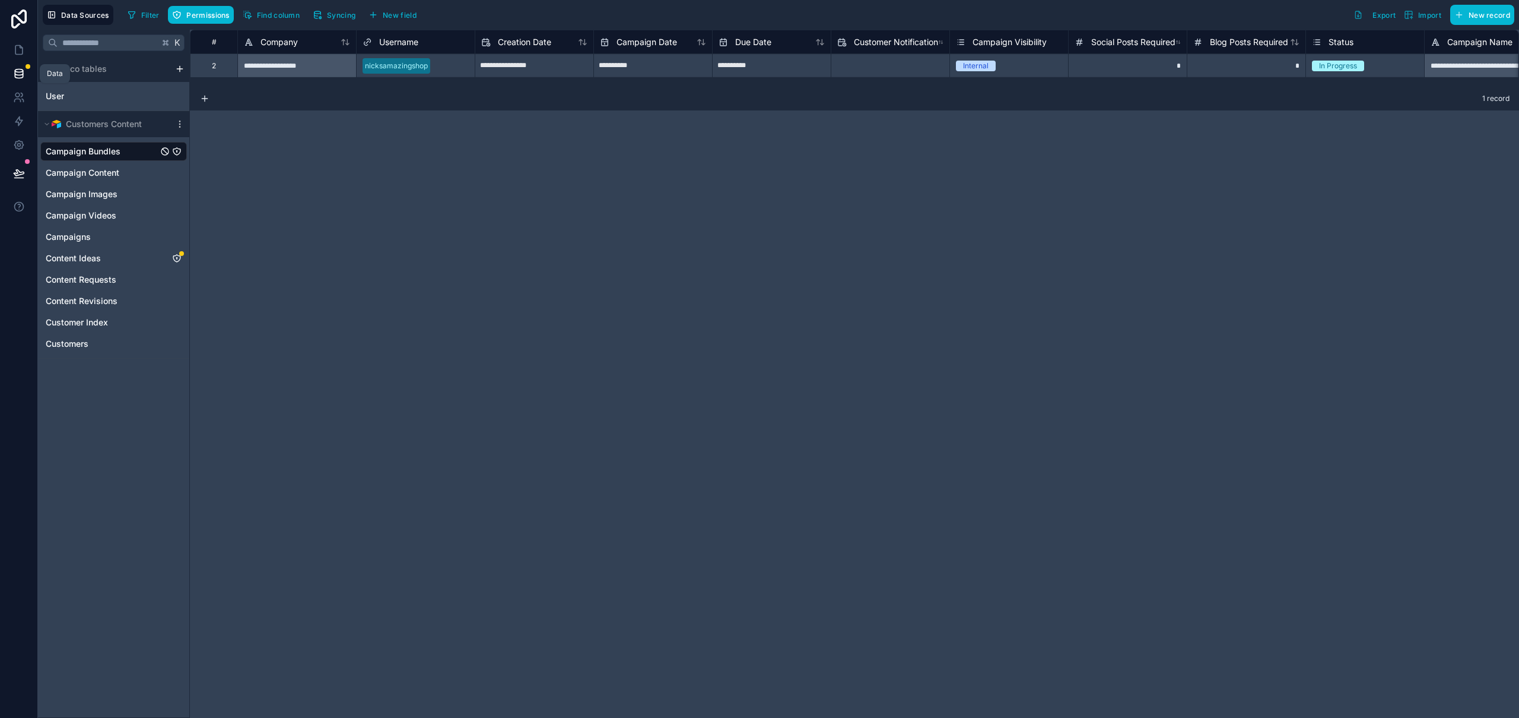
click at [17, 73] on icon at bounding box center [19, 74] width 12 height 12
click at [95, 259] on span "Content Ideas" at bounding box center [73, 258] width 55 height 12
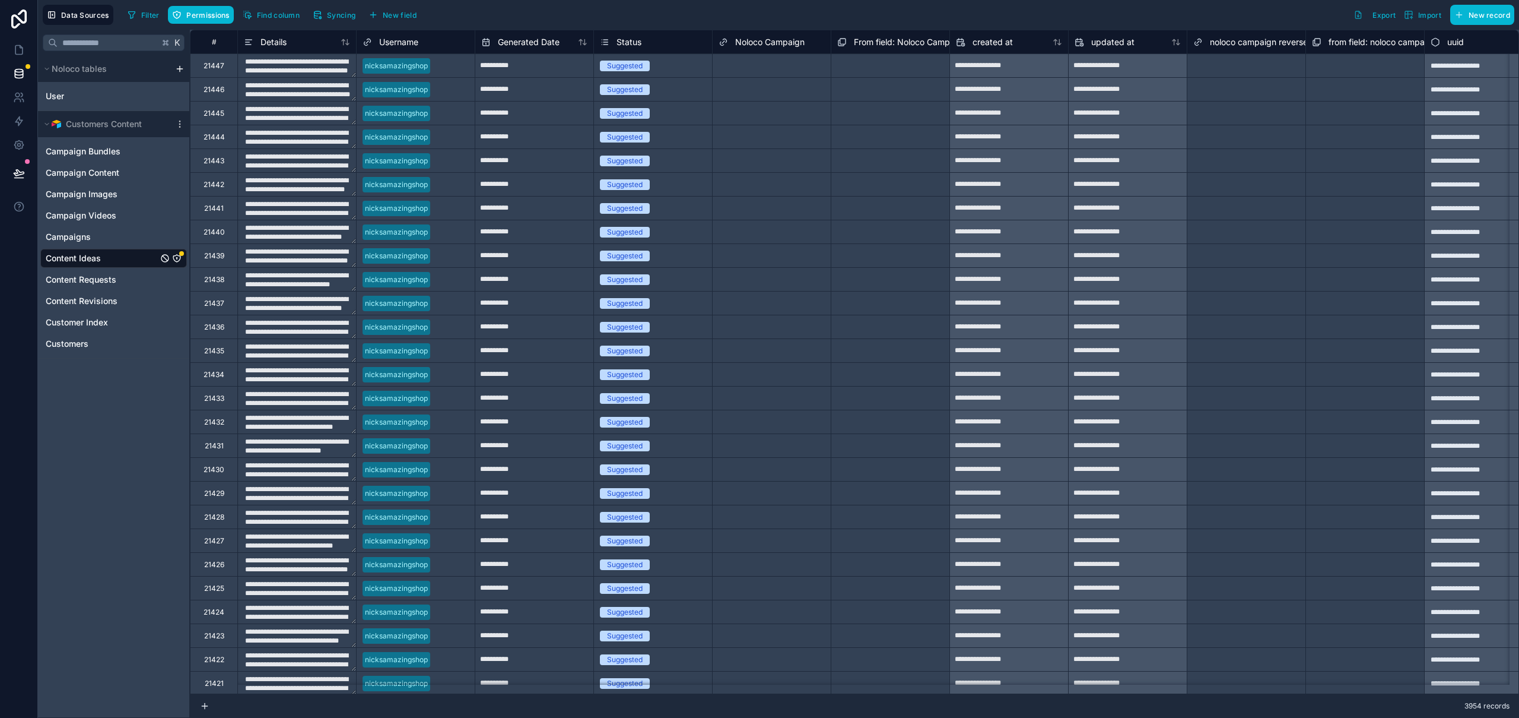
click at [176, 257] on icon "Content Ideas" at bounding box center [176, 257] width 9 height 9
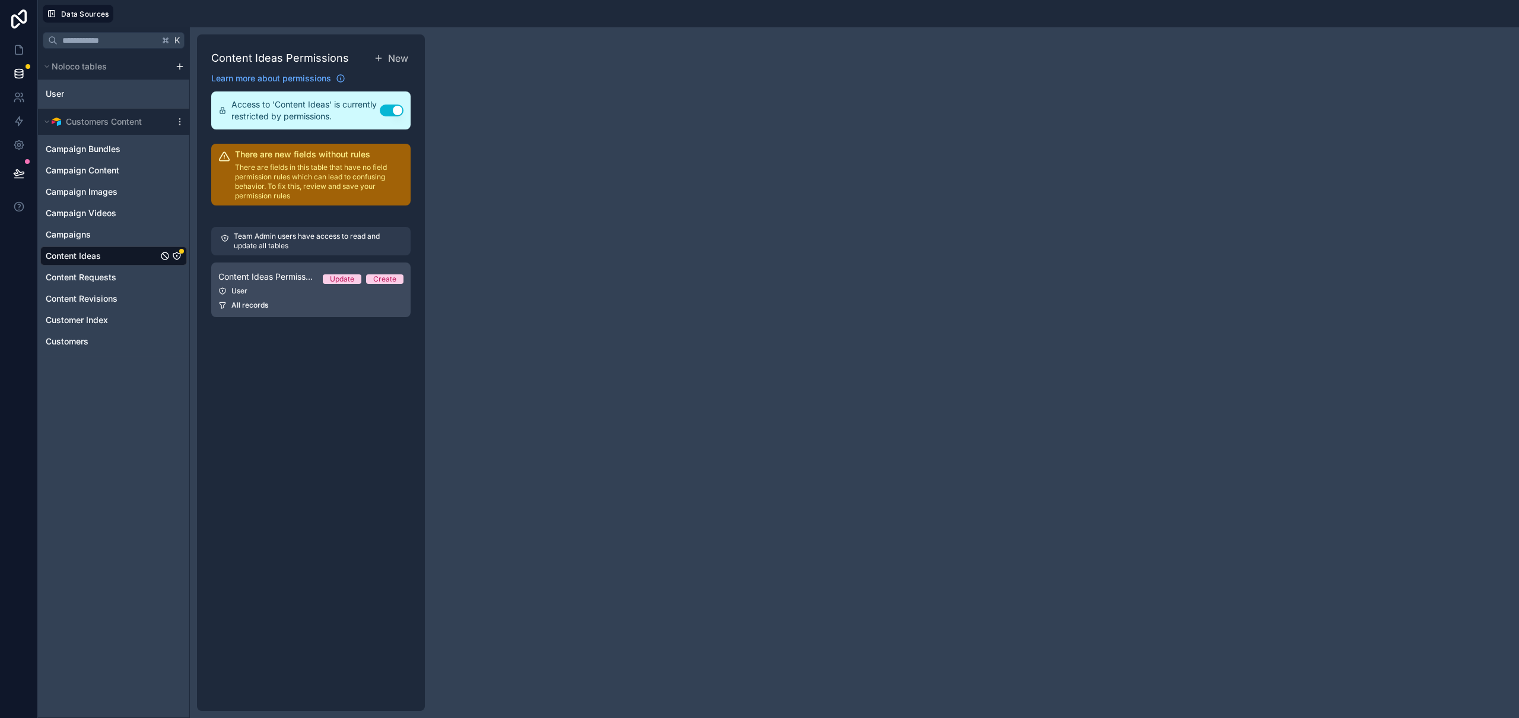
click at [290, 290] on div "User" at bounding box center [310, 290] width 185 height 9
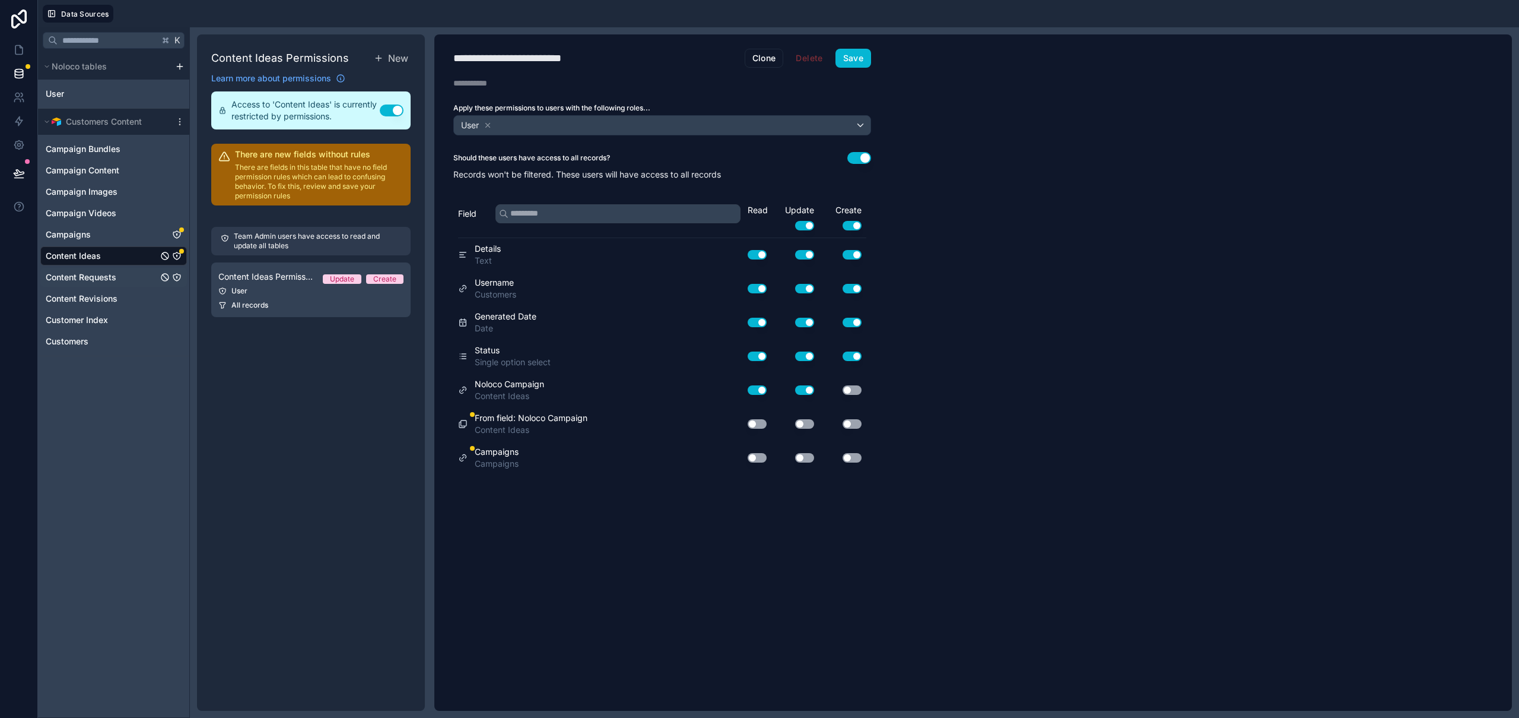
click at [78, 274] on span "Content Requests" at bounding box center [81, 277] width 71 height 12
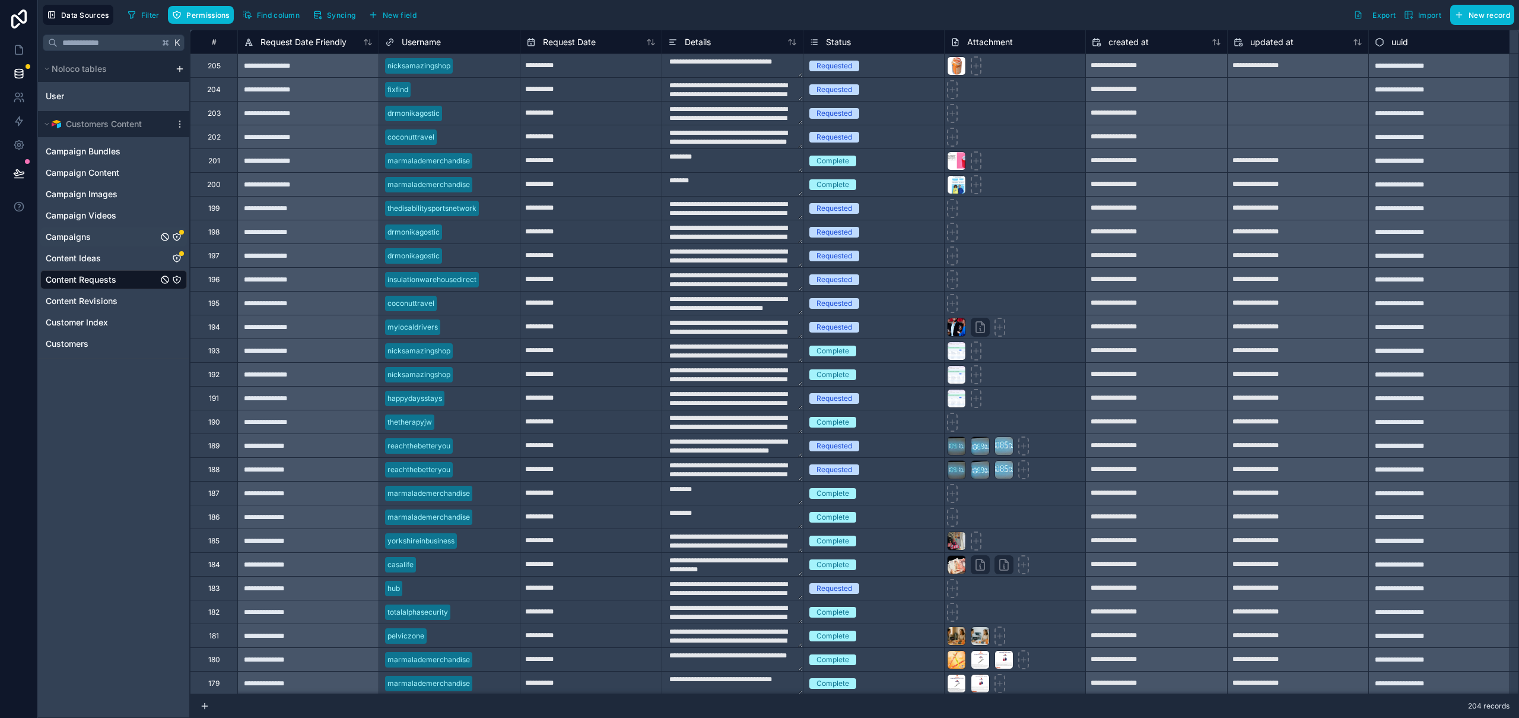
click at [180, 237] on icon "Campaigns" at bounding box center [176, 236] width 9 height 9
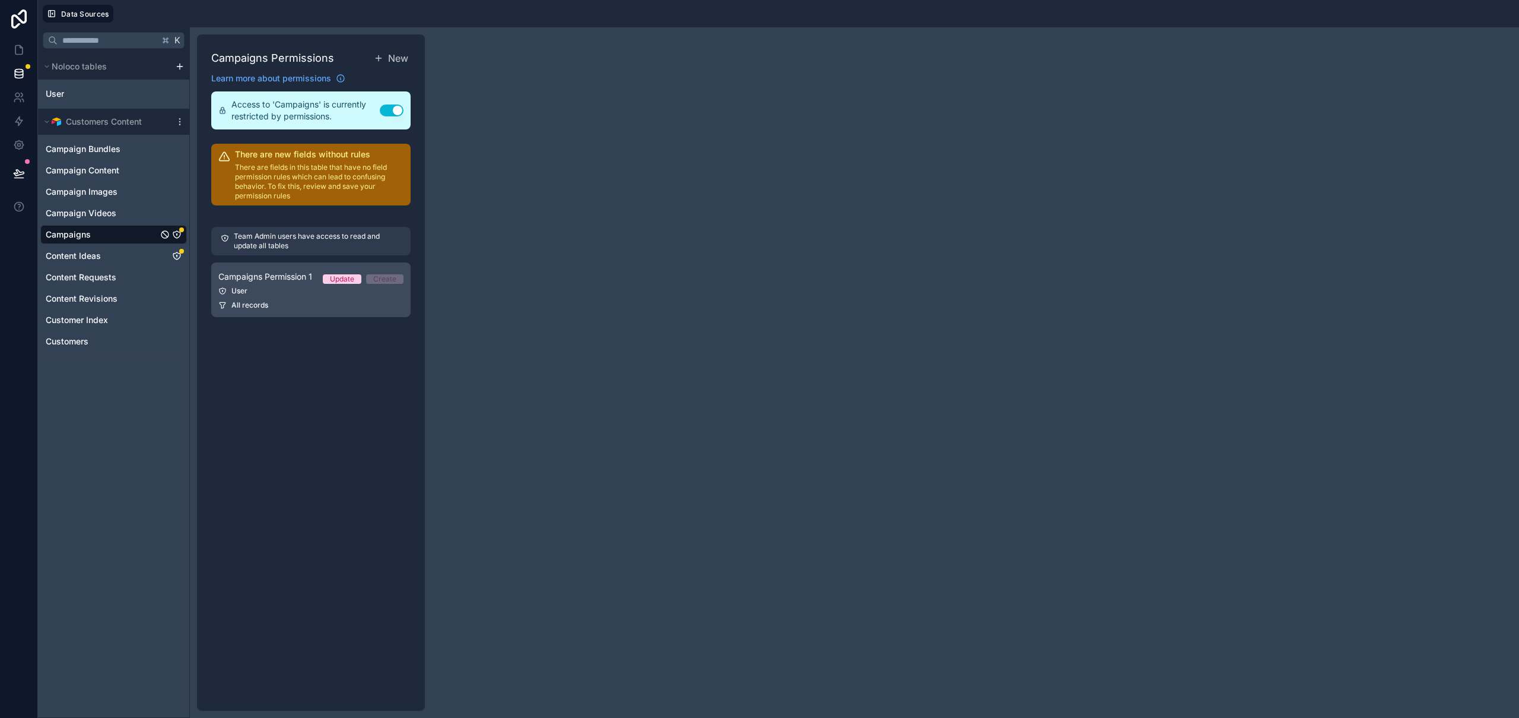
click at [297, 293] on div "User" at bounding box center [310, 290] width 185 height 9
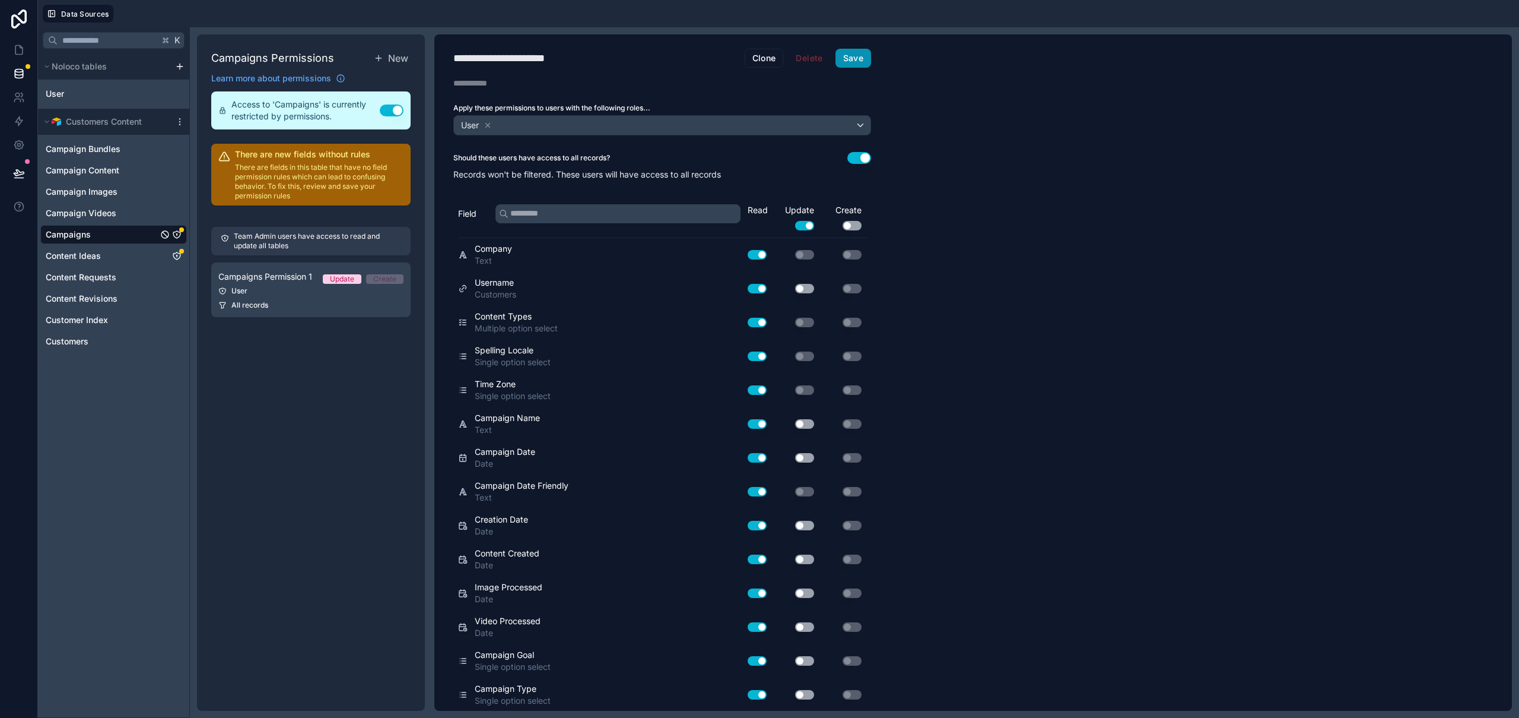
click at [855, 53] on button "Save" at bounding box center [854, 58] width 36 height 19
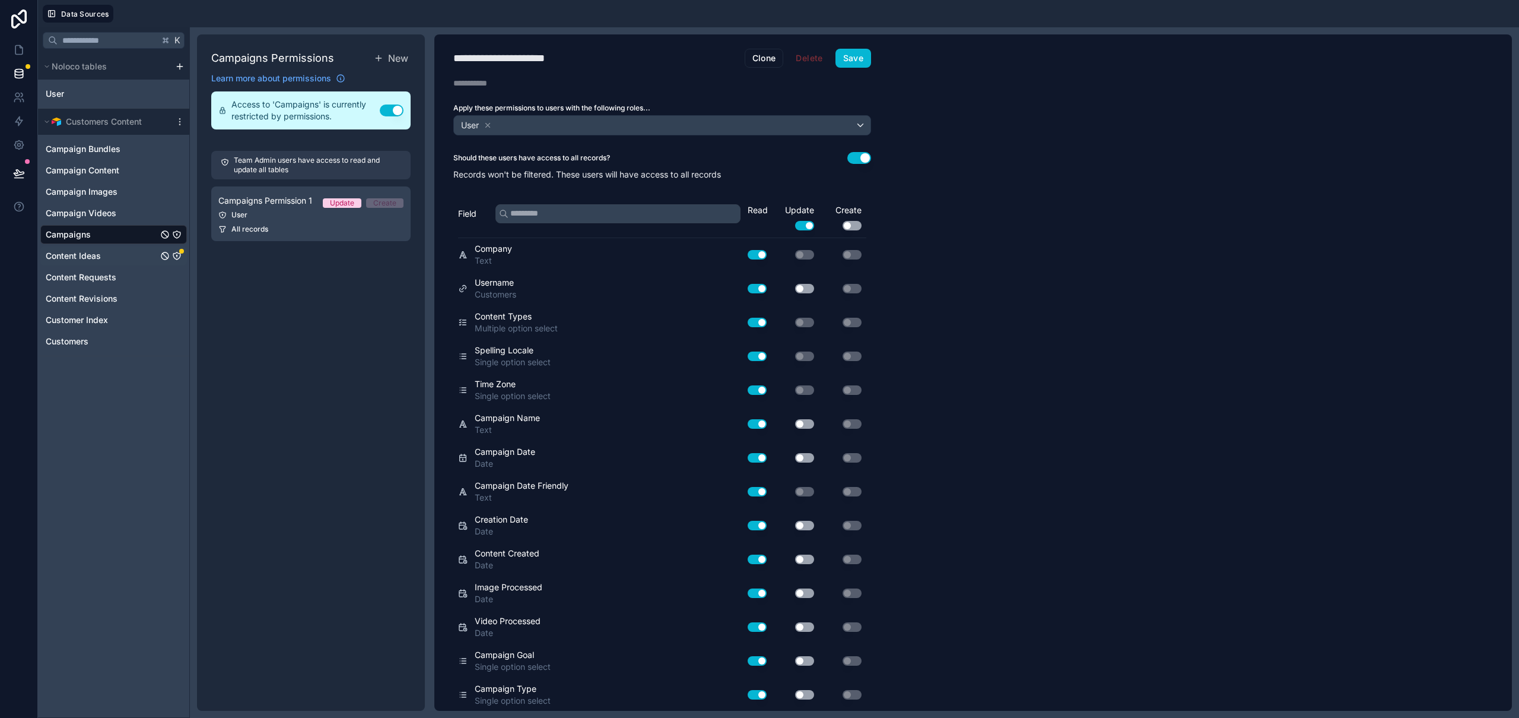
click at [90, 257] on span "Content Ideas" at bounding box center [73, 256] width 55 height 12
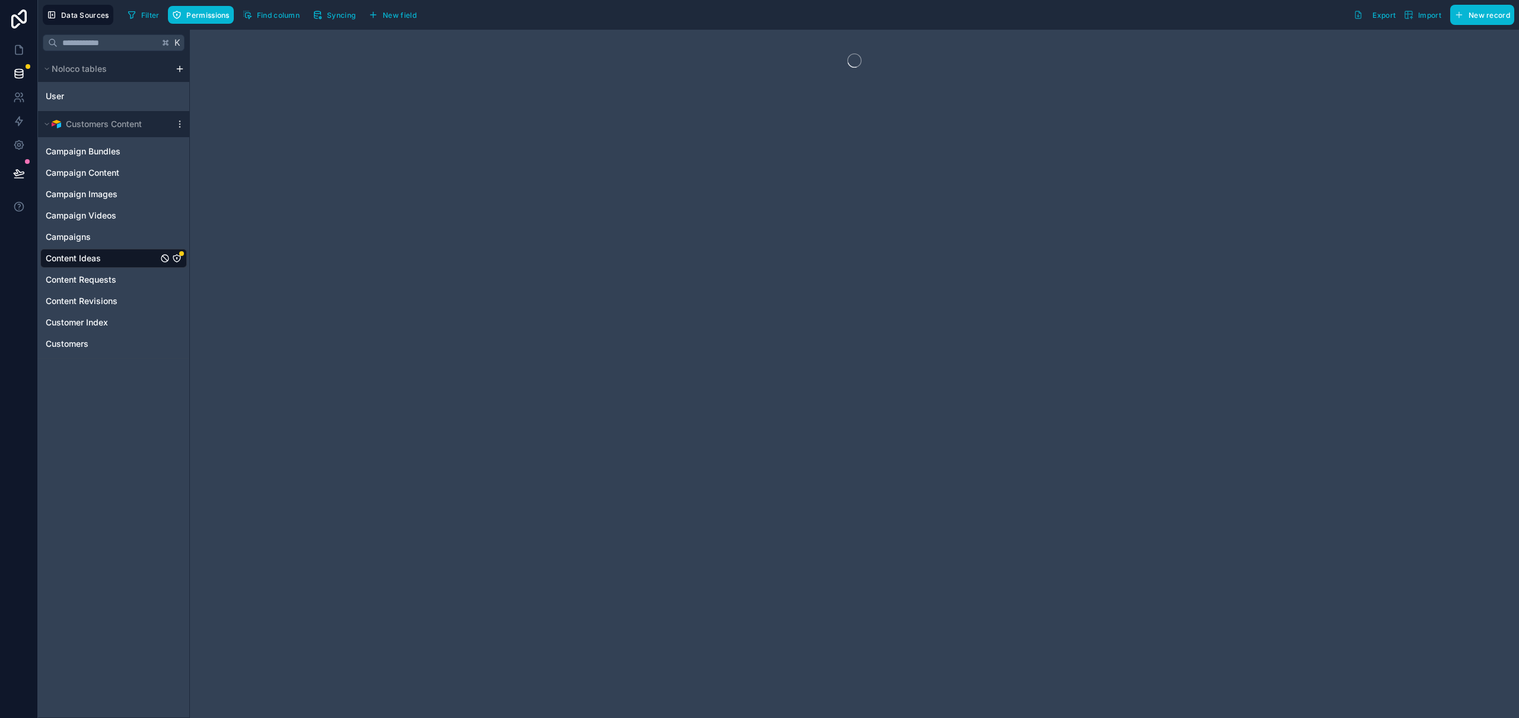
click at [180, 260] on icon "Content Ideas" at bounding box center [176, 257] width 9 height 9
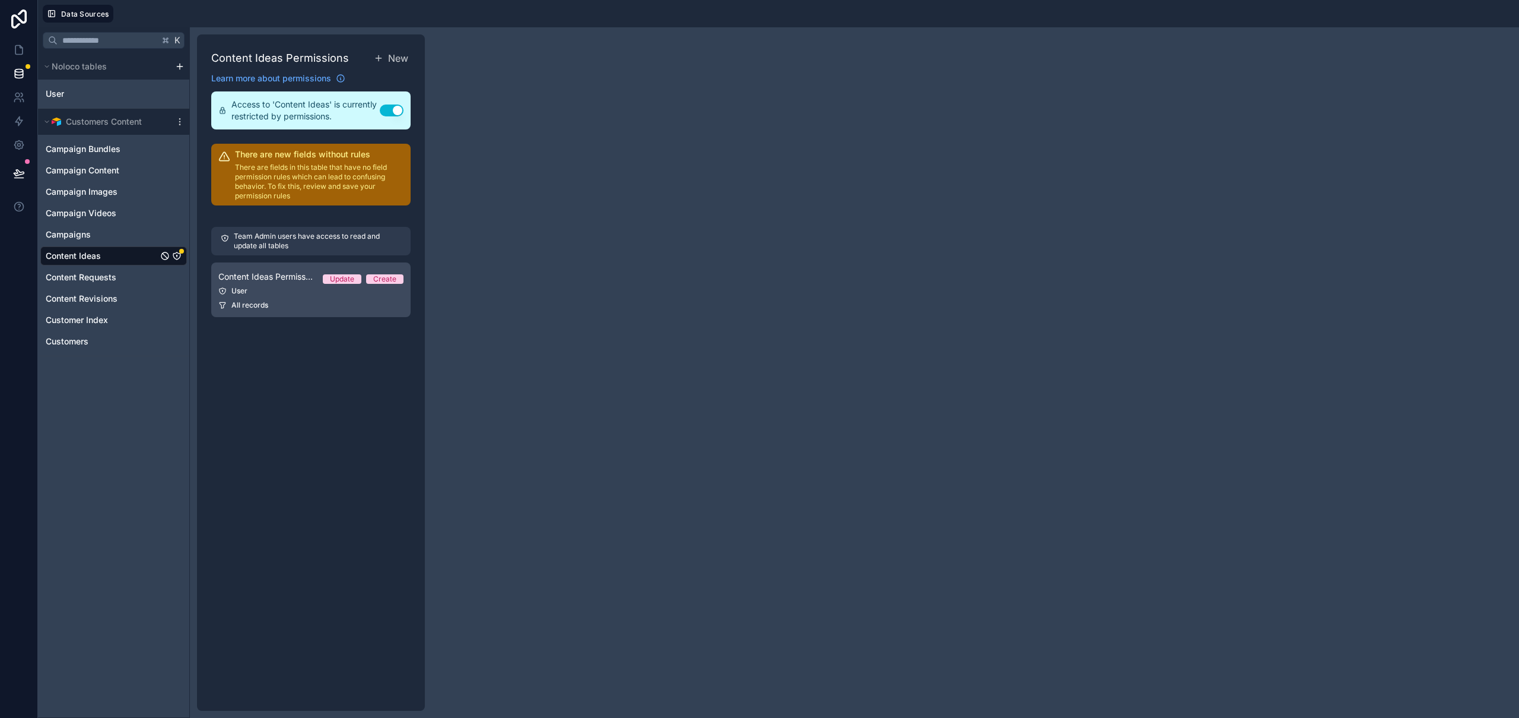
click at [301, 304] on div "All records" at bounding box center [310, 304] width 185 height 9
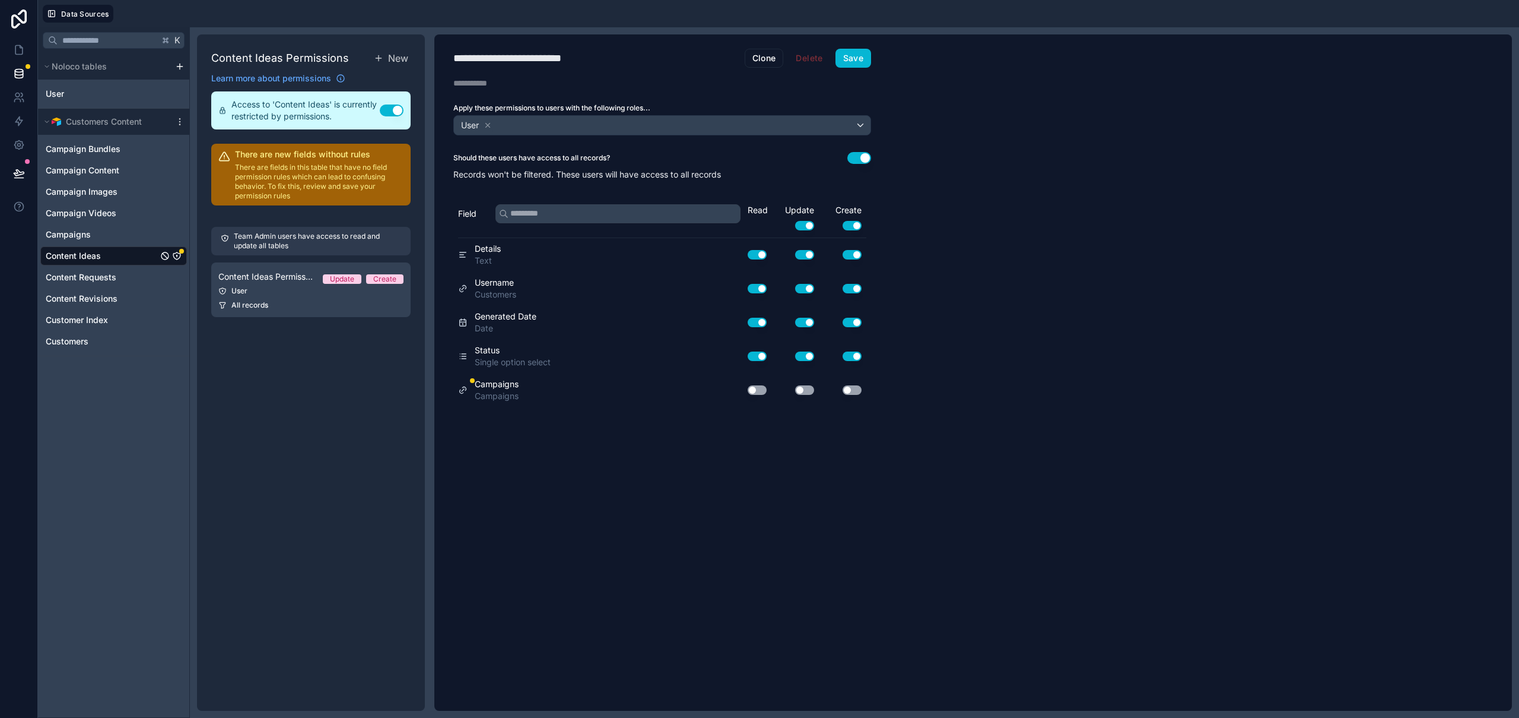
click at [759, 389] on button "Use setting" at bounding box center [757, 389] width 19 height 9
click at [804, 391] on button "Use setting" at bounding box center [804, 389] width 19 height 9
click at [844, 62] on button "Save" at bounding box center [854, 58] width 36 height 19
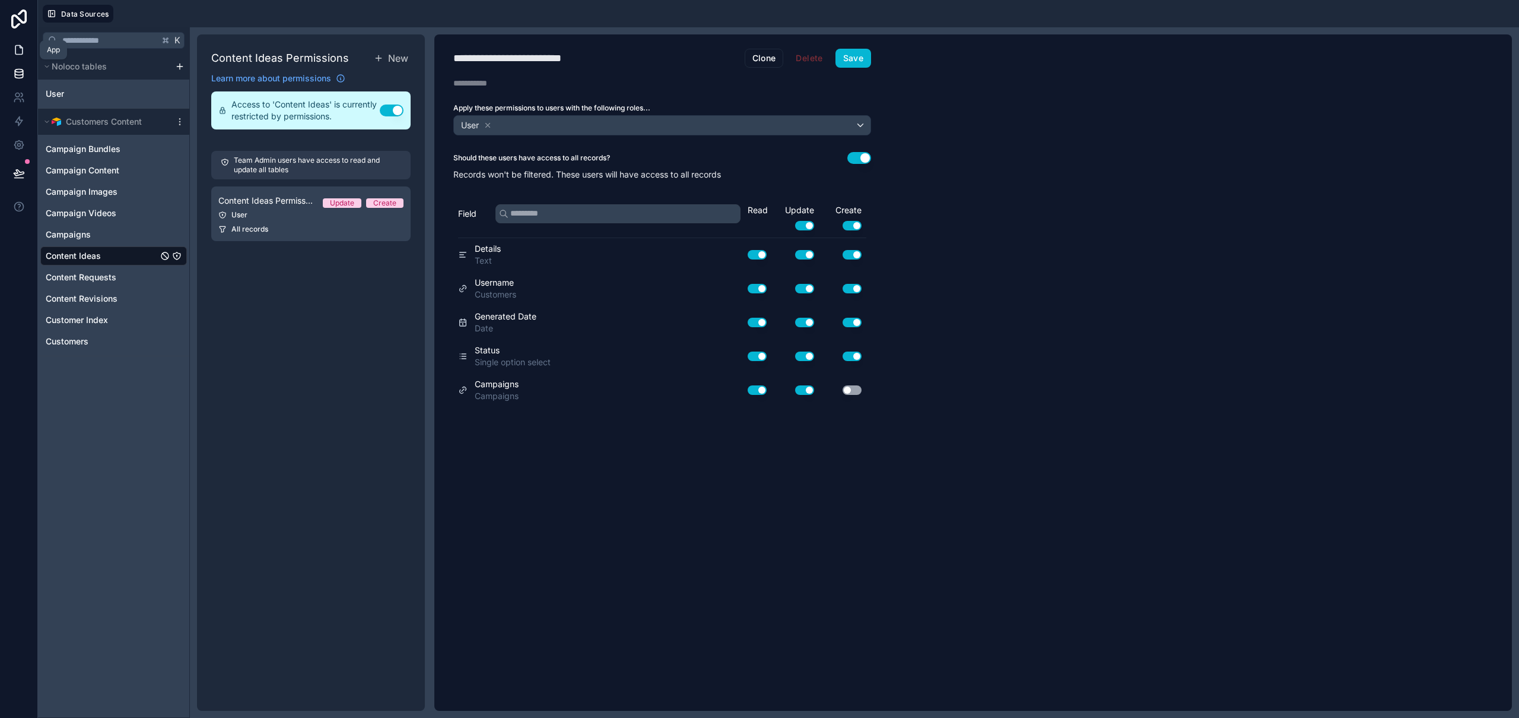
click at [25, 47] on link at bounding box center [18, 50] width 37 height 24
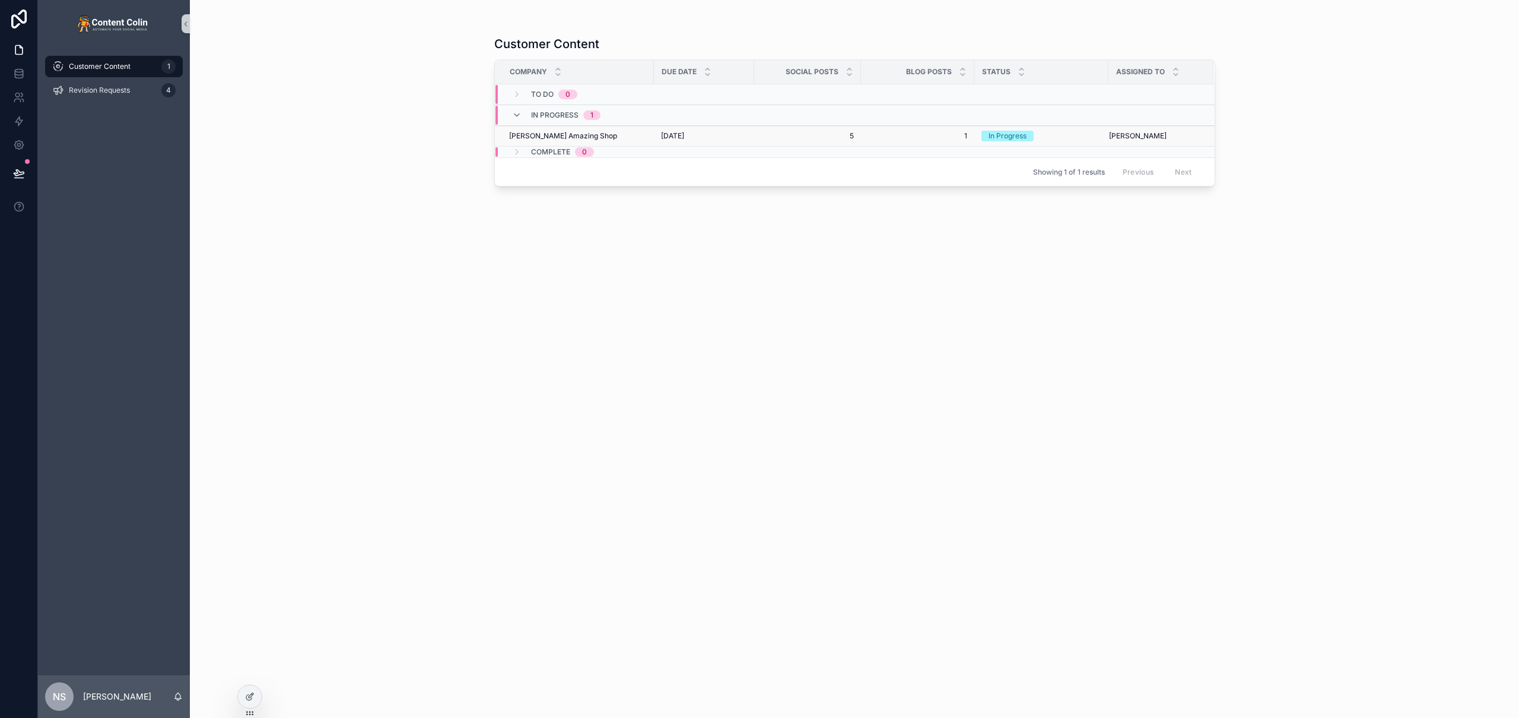
click at [684, 137] on span "[DATE]" at bounding box center [672, 135] width 23 height 9
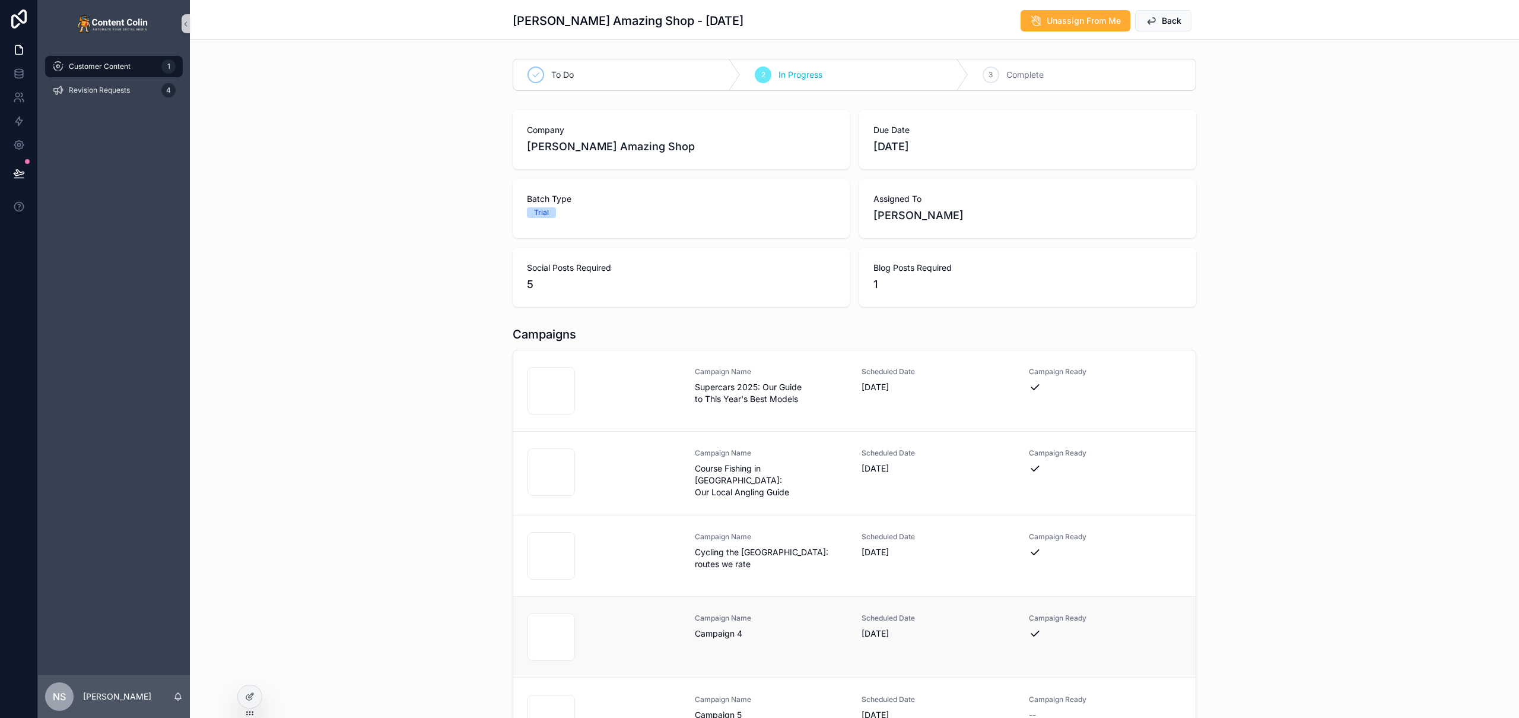
scroll to position [120, 0]
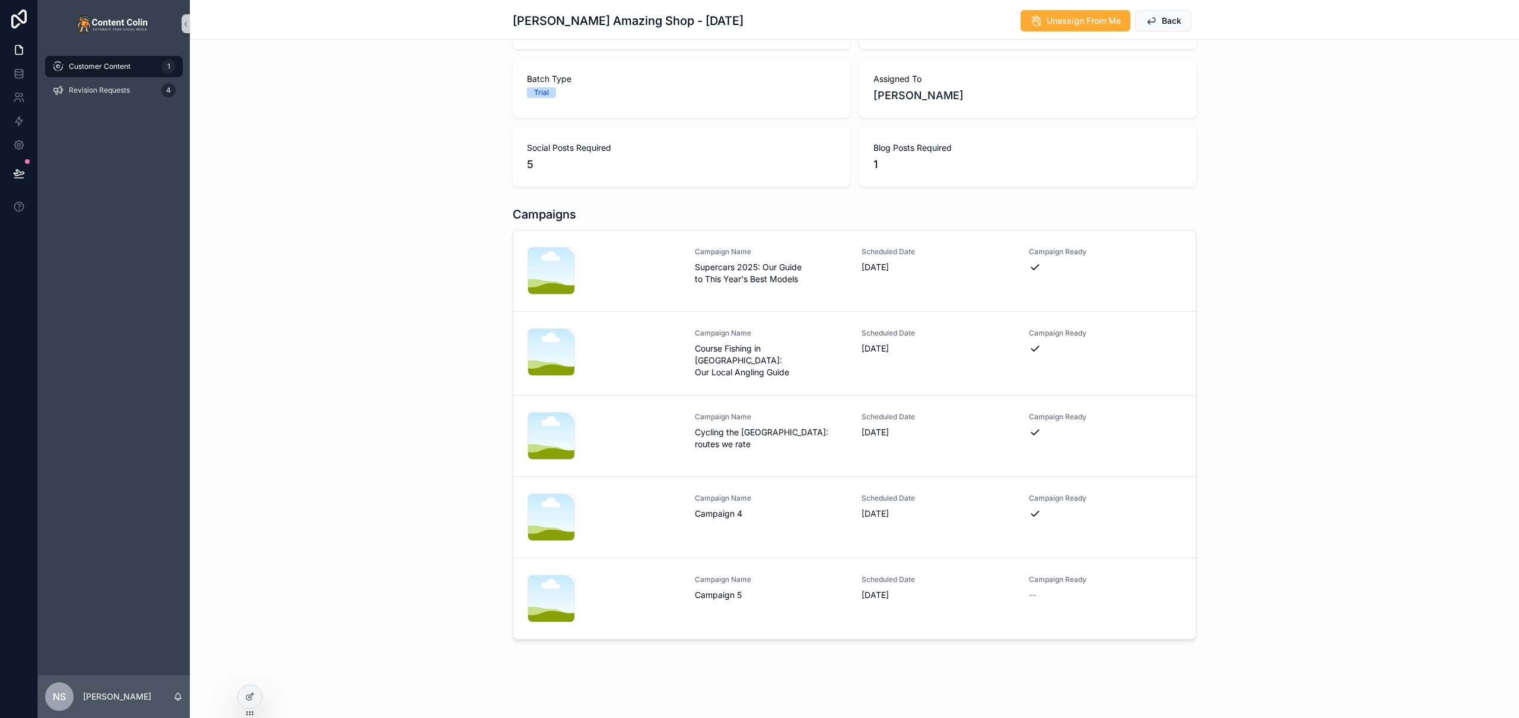
click at [853, 590] on div "nicksamazingshop-1754514888 .png Campaign Name Campaign 5 Scheduled Date [DATE]…" at bounding box center [855, 598] width 654 height 47
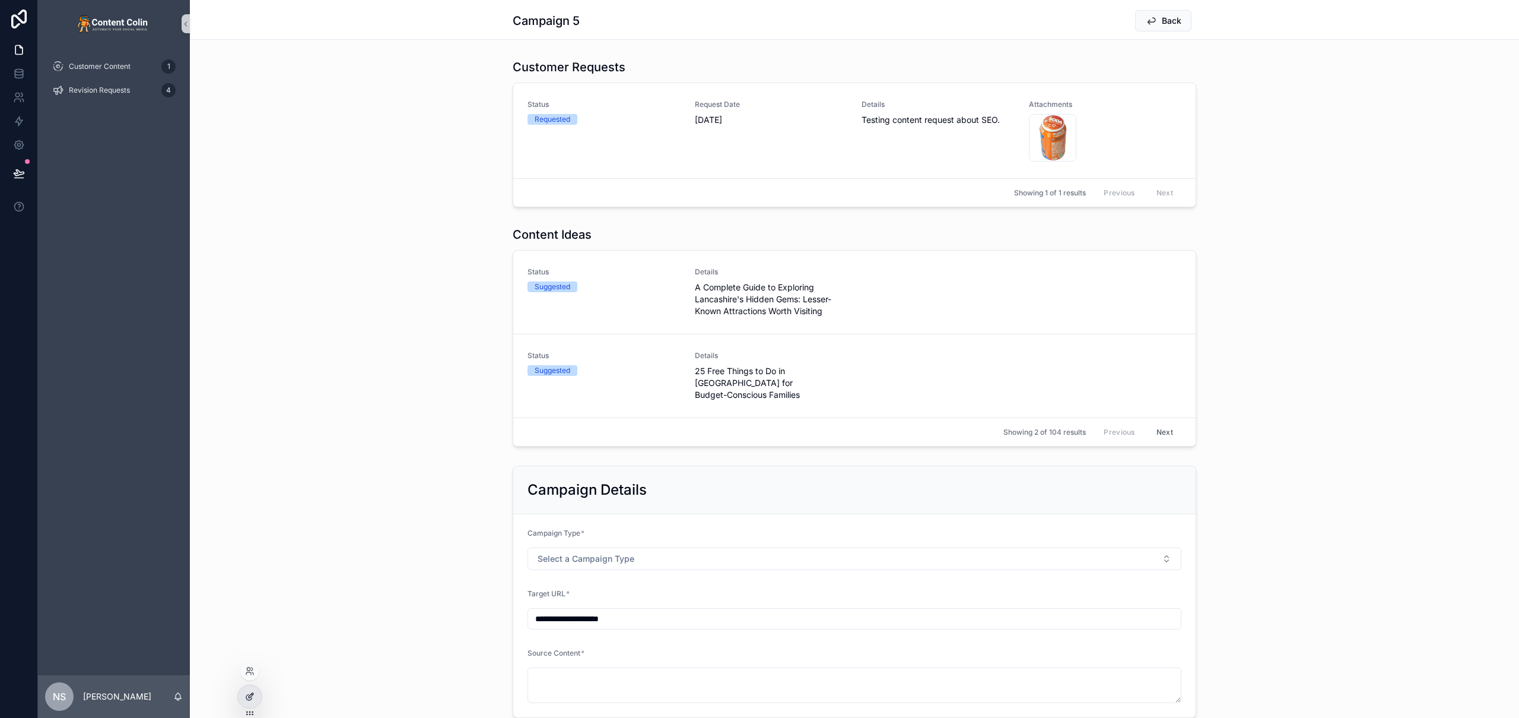
click at [249, 697] on icon at bounding box center [251, 695] width 5 height 5
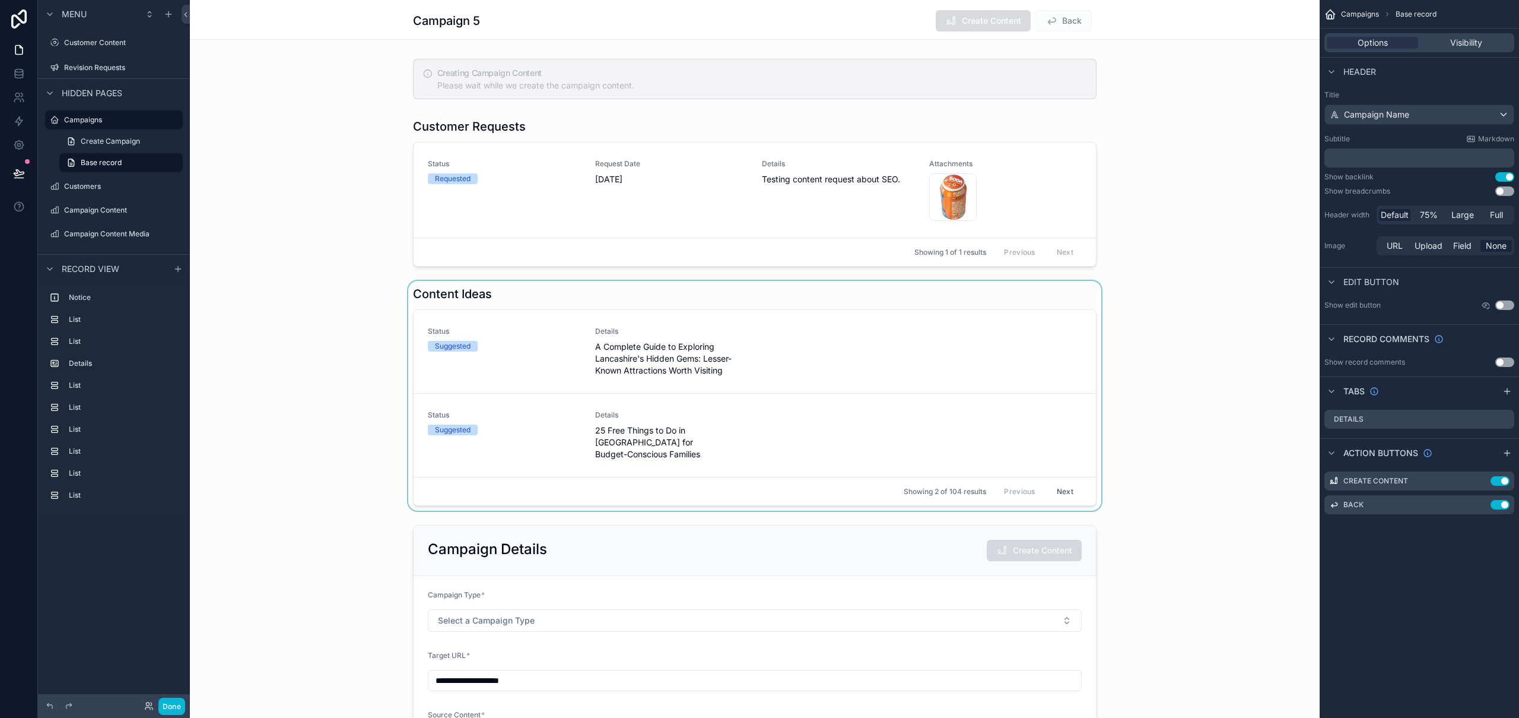
click at [858, 300] on div "scrollable content" at bounding box center [755, 396] width 1130 height 230
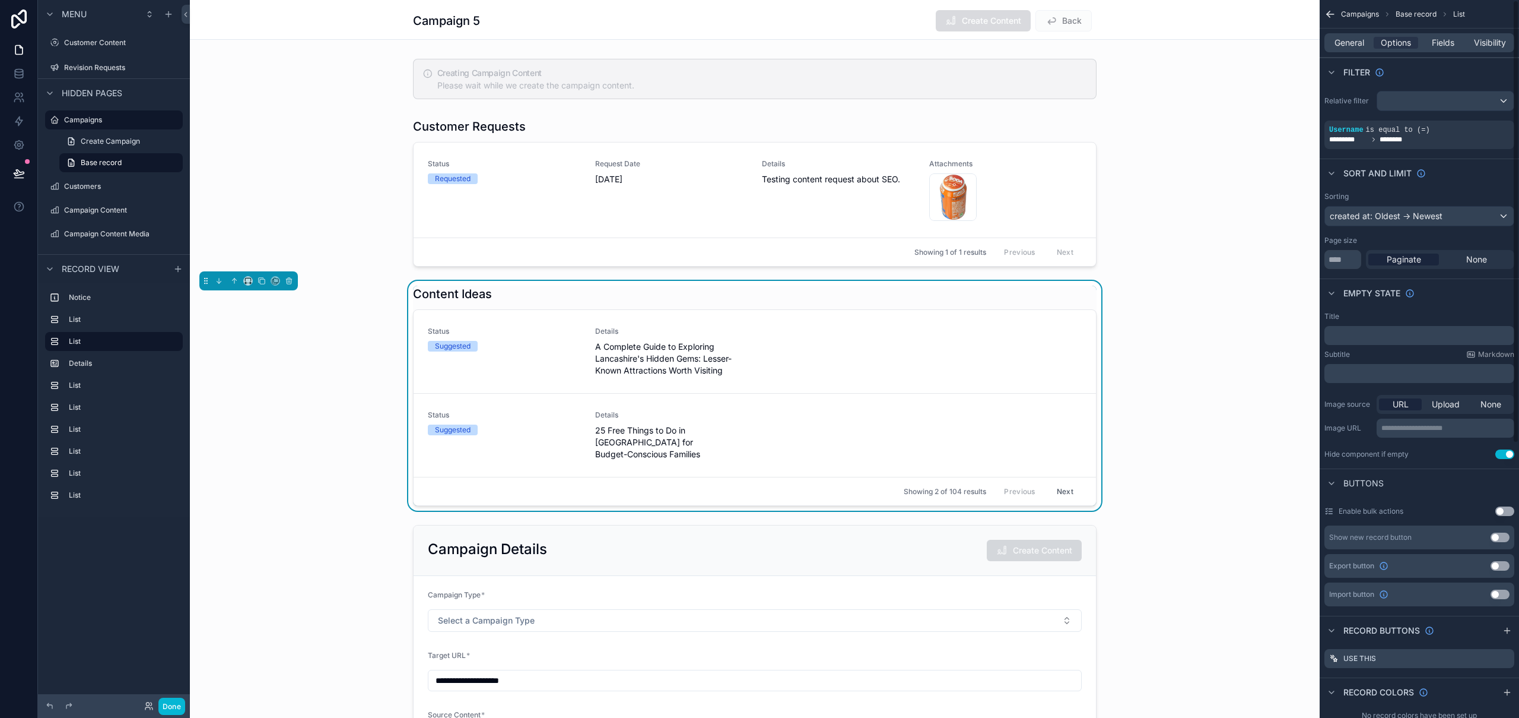
scroll to position [250, 0]
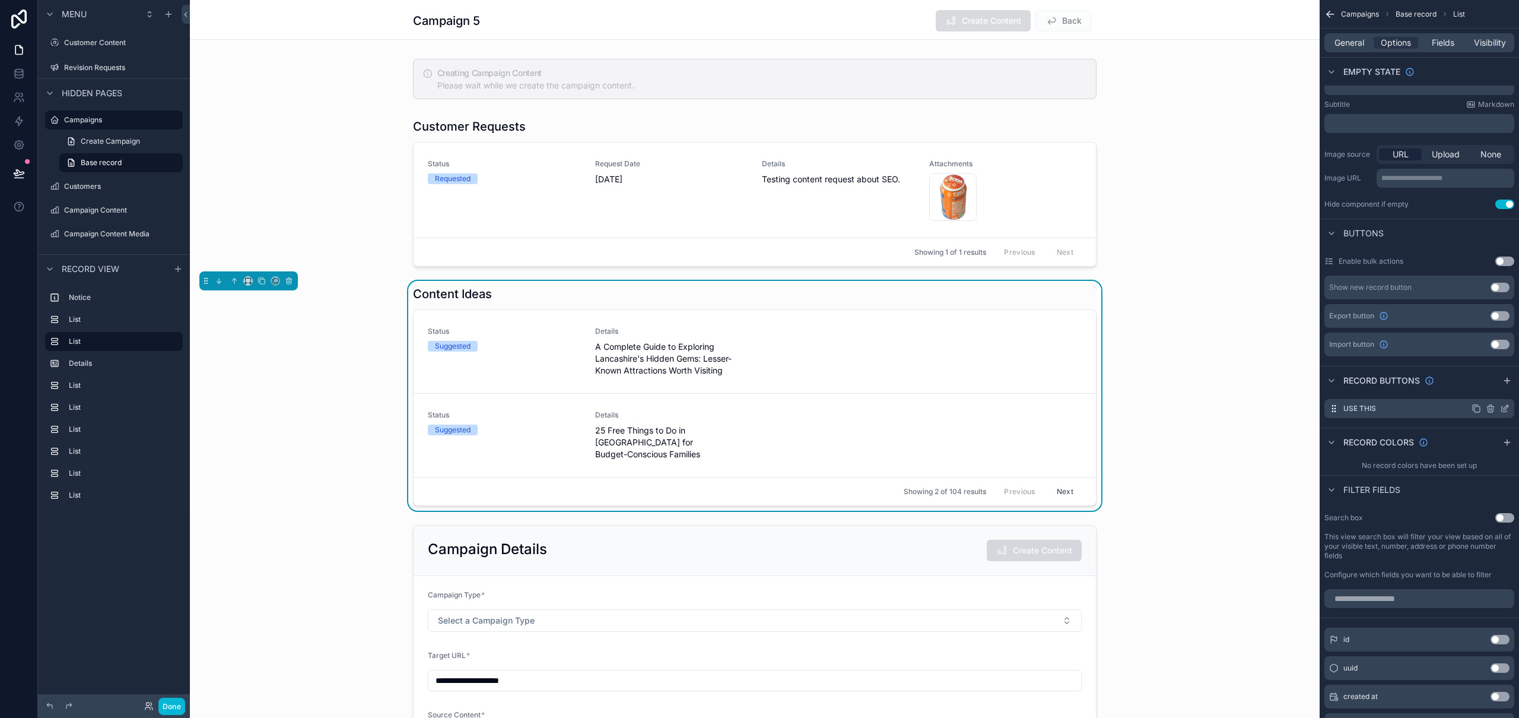
click at [1504, 407] on icon "scrollable content" at bounding box center [1506, 407] width 5 height 5
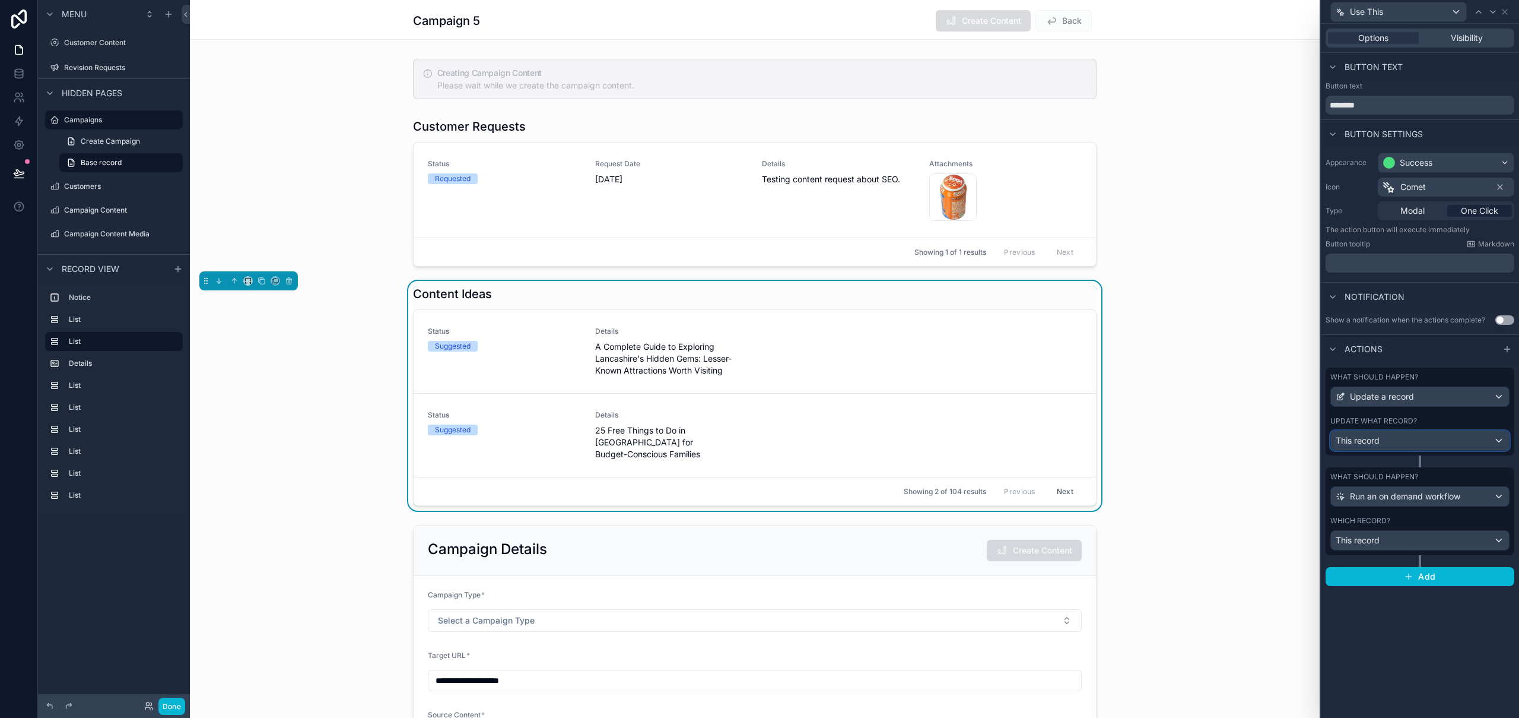
click at [1458, 441] on div "This record" at bounding box center [1420, 440] width 178 height 19
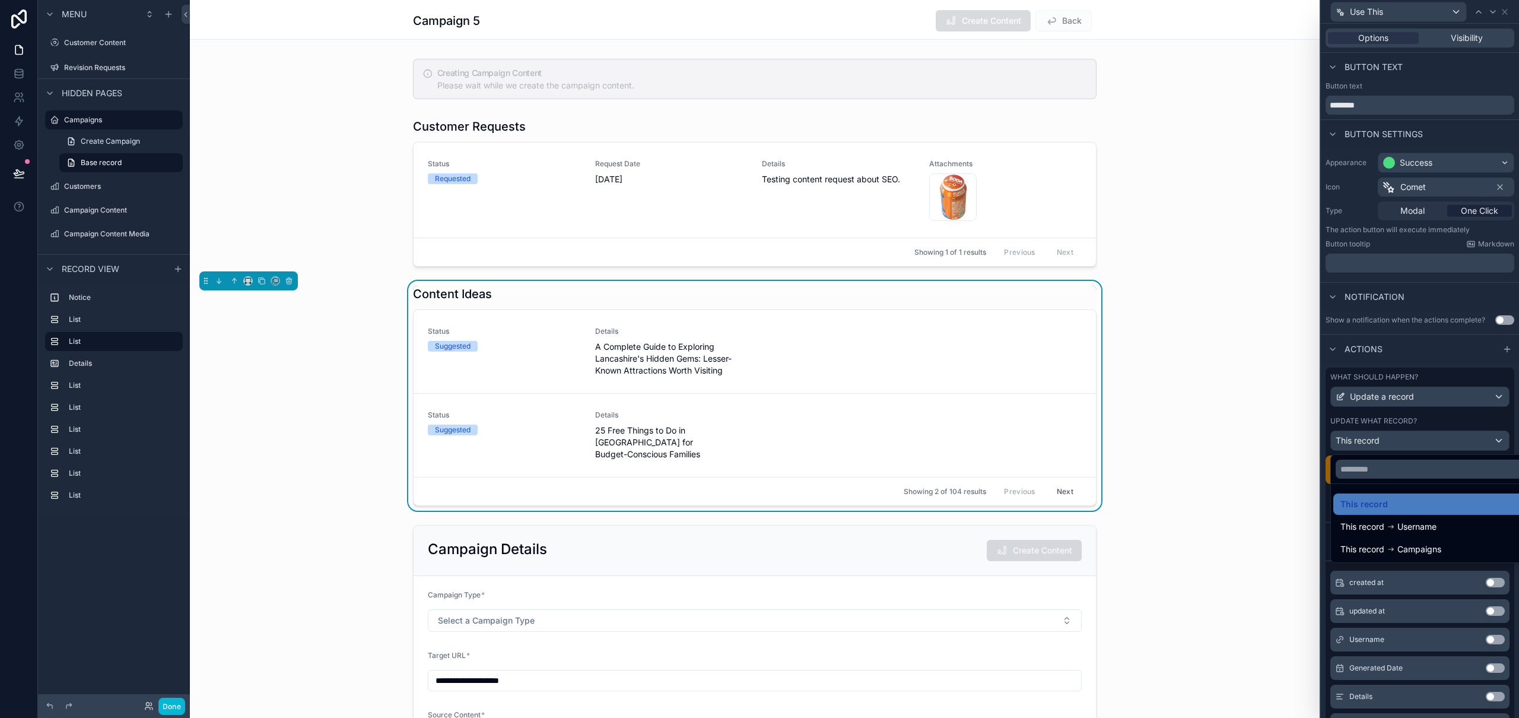
click at [1501, 423] on div at bounding box center [1420, 359] width 198 height 718
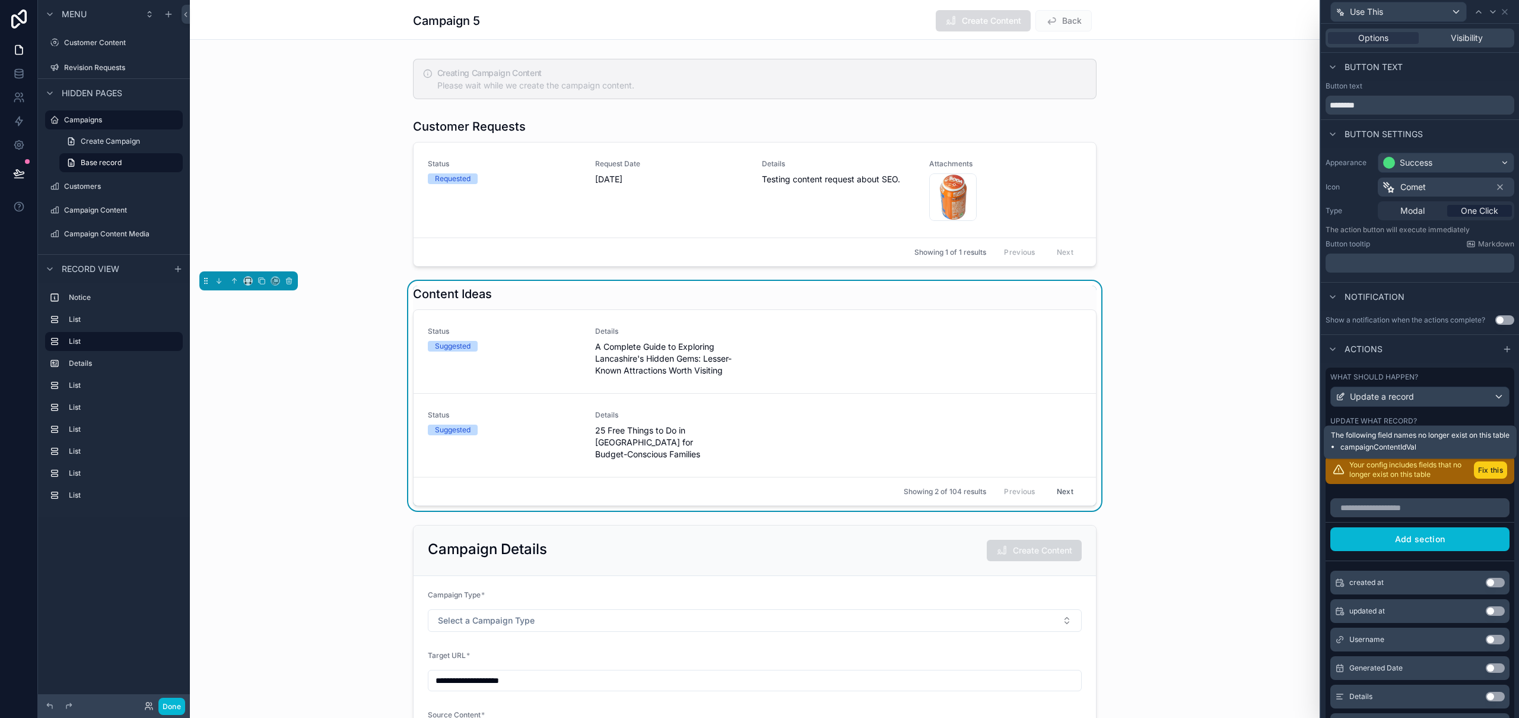
click at [1489, 468] on button "Fix this" at bounding box center [1490, 469] width 33 height 17
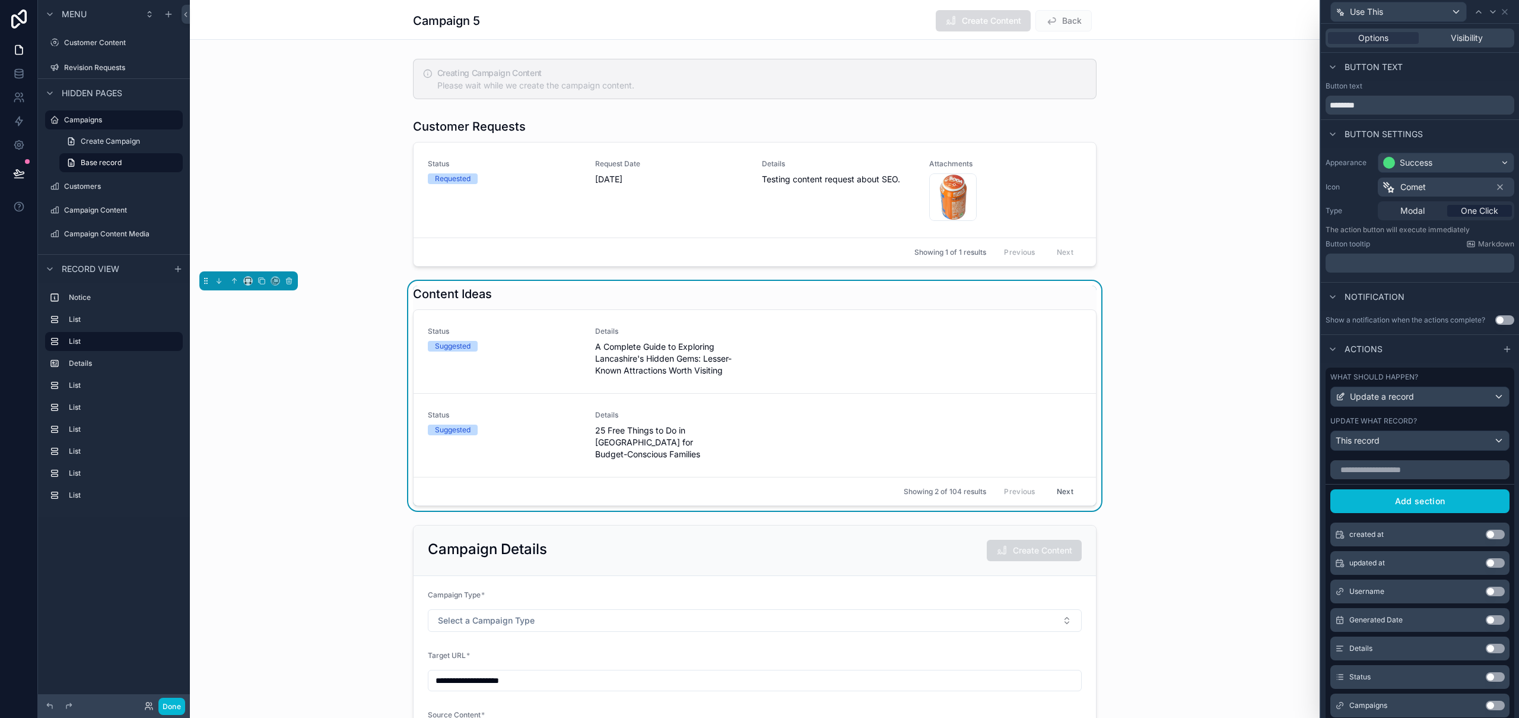
scroll to position [47, 0]
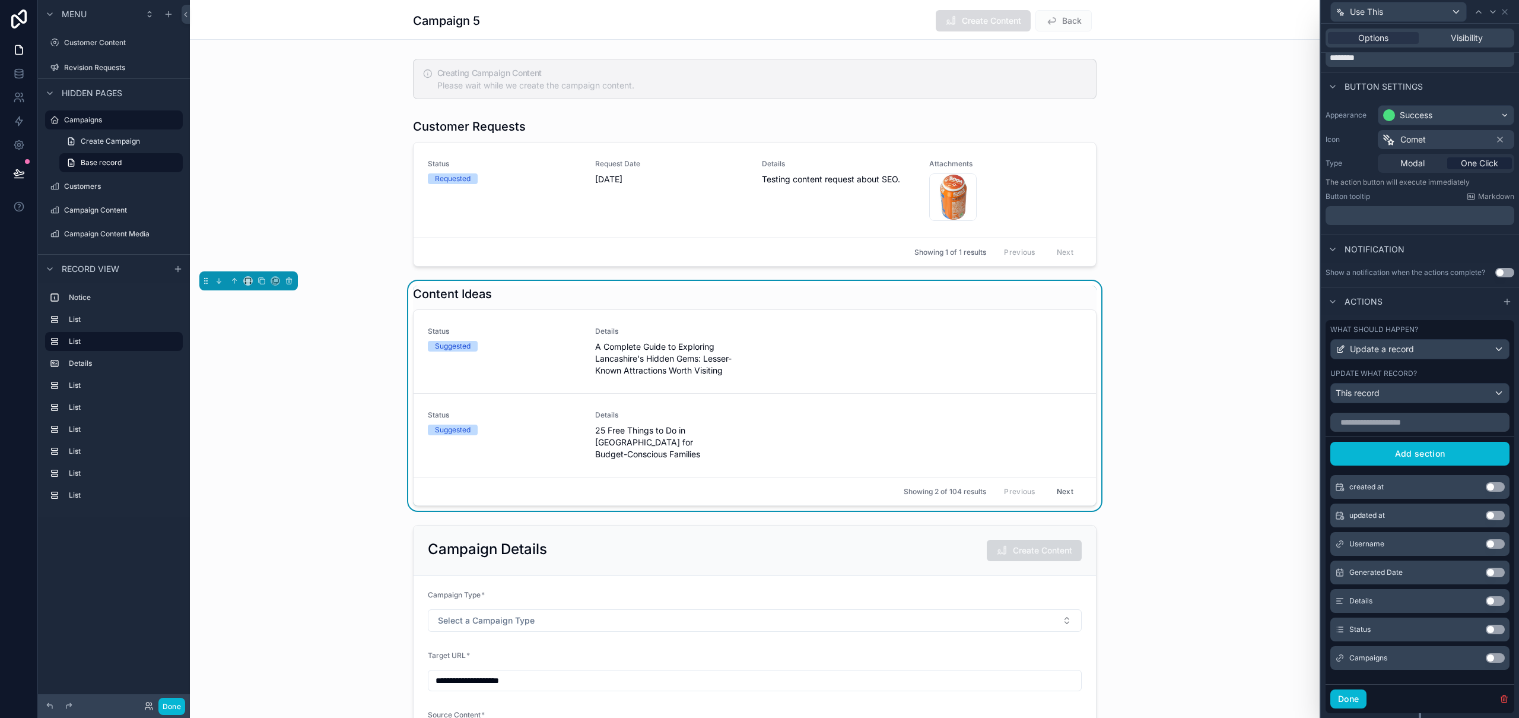
click at [1486, 657] on button "Use setting" at bounding box center [1495, 657] width 19 height 9
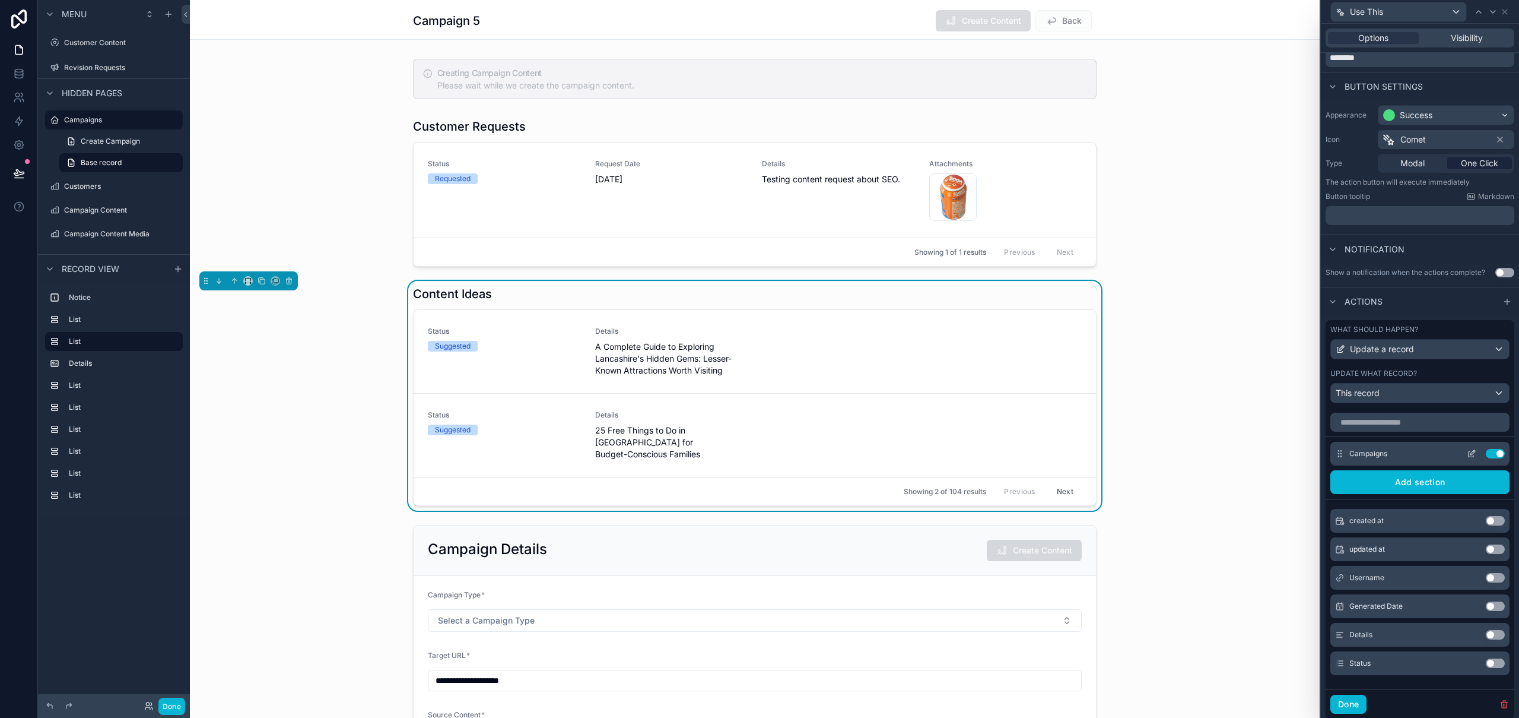
click at [1471, 454] on icon at bounding box center [1473, 452] width 5 height 5
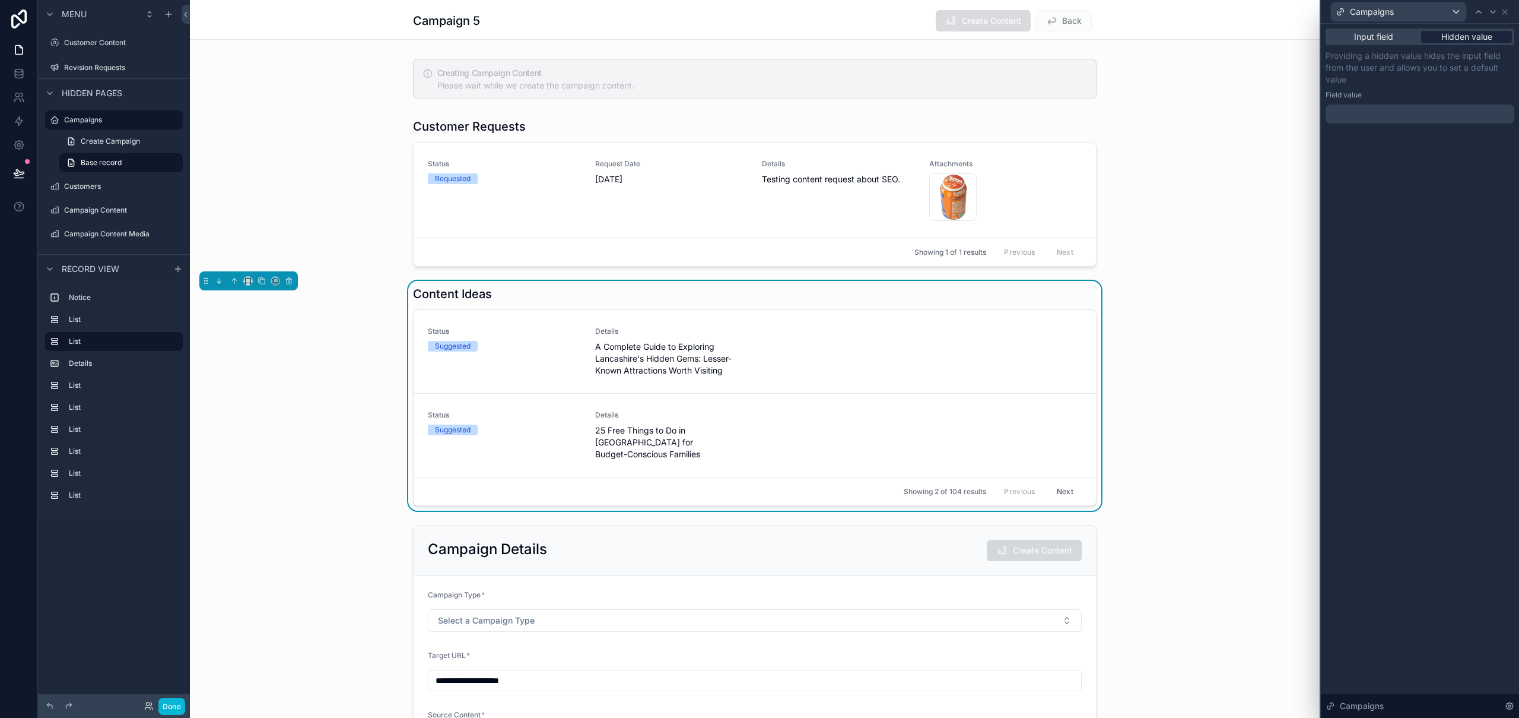
click at [1474, 40] on span "Hidden value" at bounding box center [1467, 37] width 51 height 12
click at [1368, 110] on div at bounding box center [1420, 113] width 189 height 19
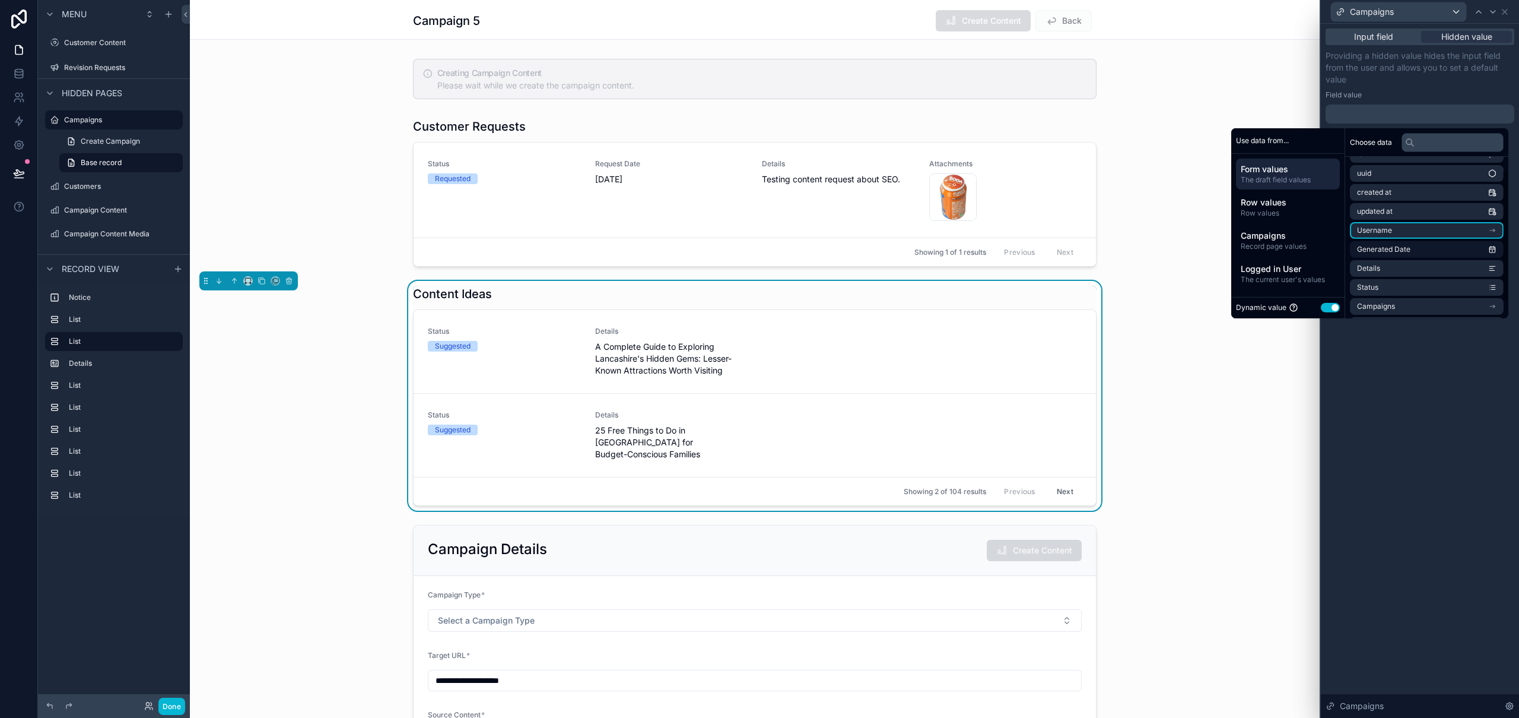
scroll to position [36, 0]
click at [1278, 242] on span "Record page values" at bounding box center [1288, 246] width 94 height 9
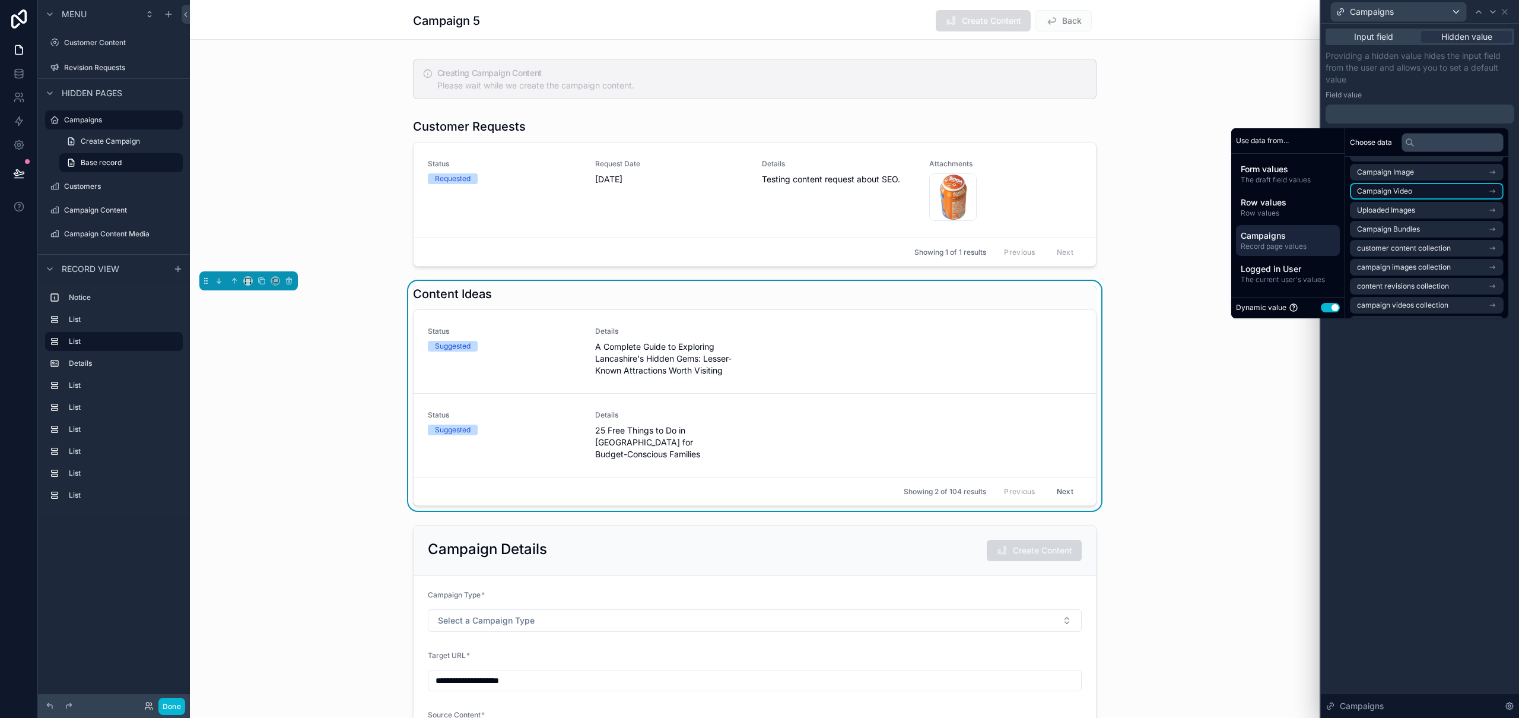
scroll to position [0, 0]
click at [1408, 171] on li "Campaigns item" at bounding box center [1427, 169] width 154 height 17
click at [1402, 441] on div "Input field Hidden value Providing a hidden value hides the input field from th…" at bounding box center [1420, 371] width 198 height 694
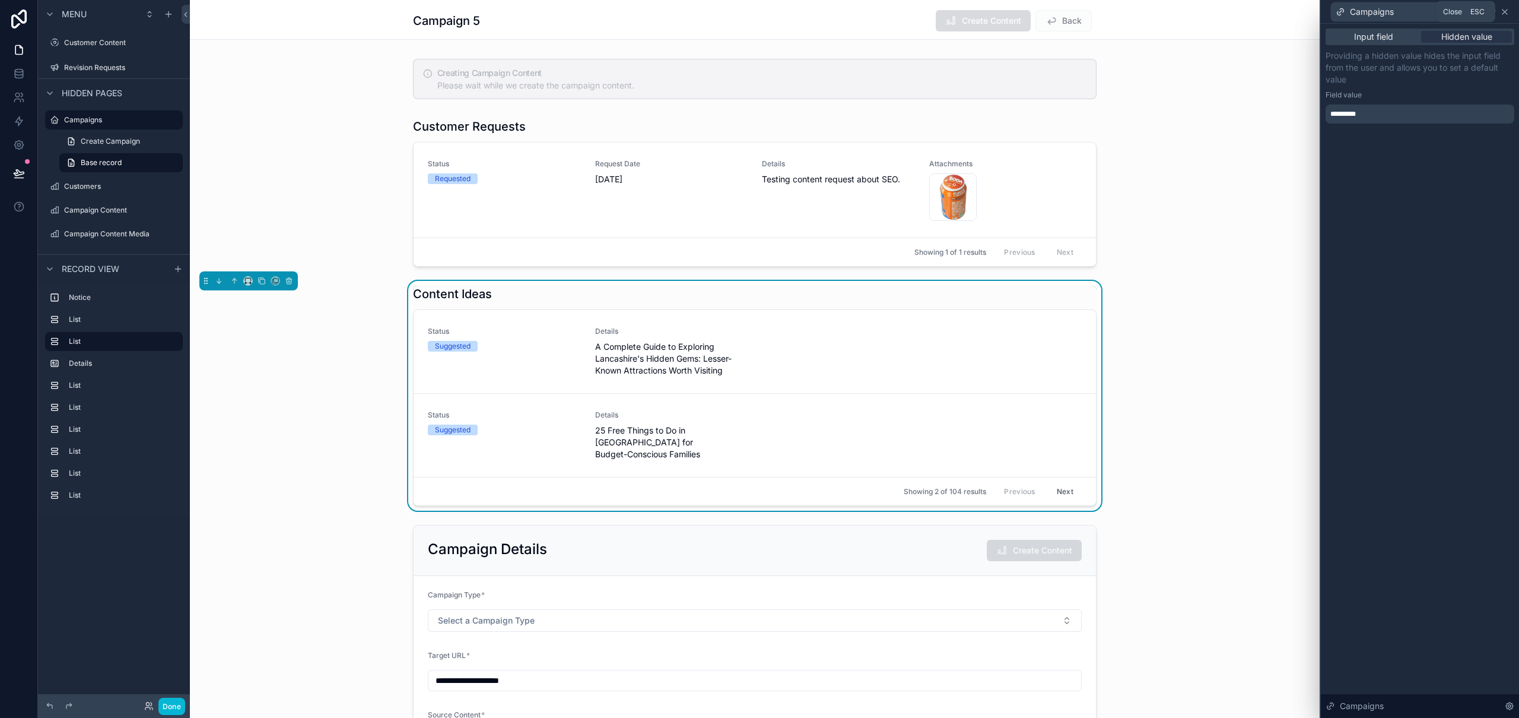
click at [1507, 10] on icon at bounding box center [1504, 11] width 9 height 9
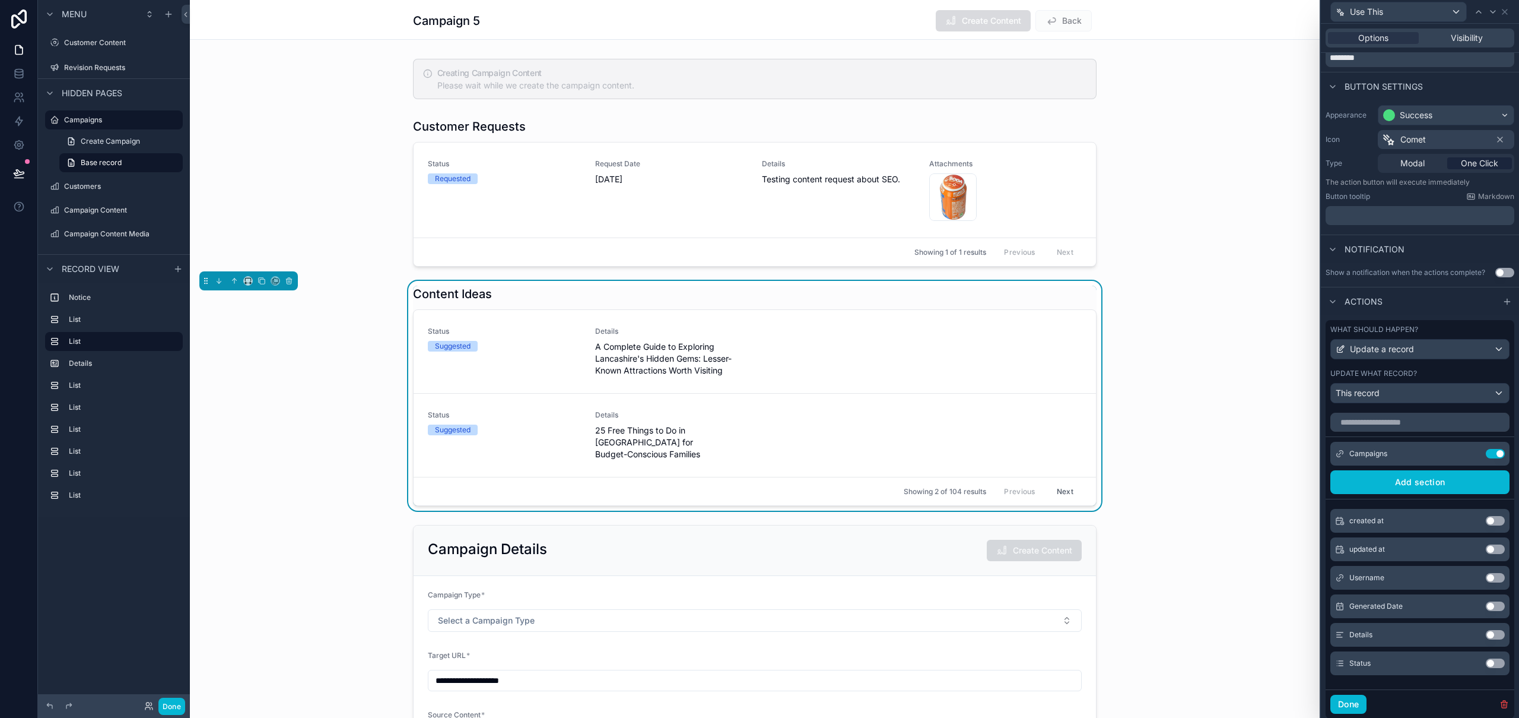
scroll to position [183, 0]
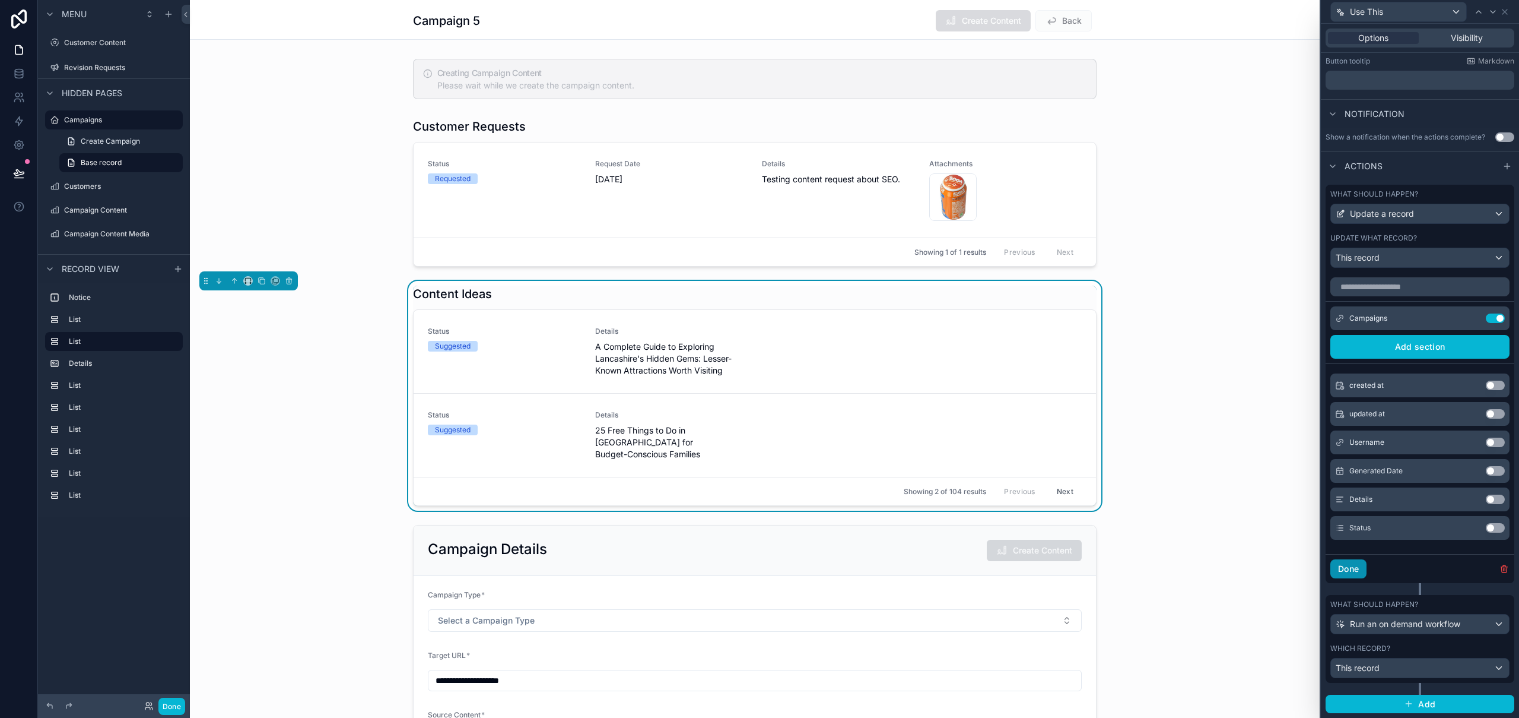
click at [1340, 567] on button "Done" at bounding box center [1349, 568] width 36 height 19
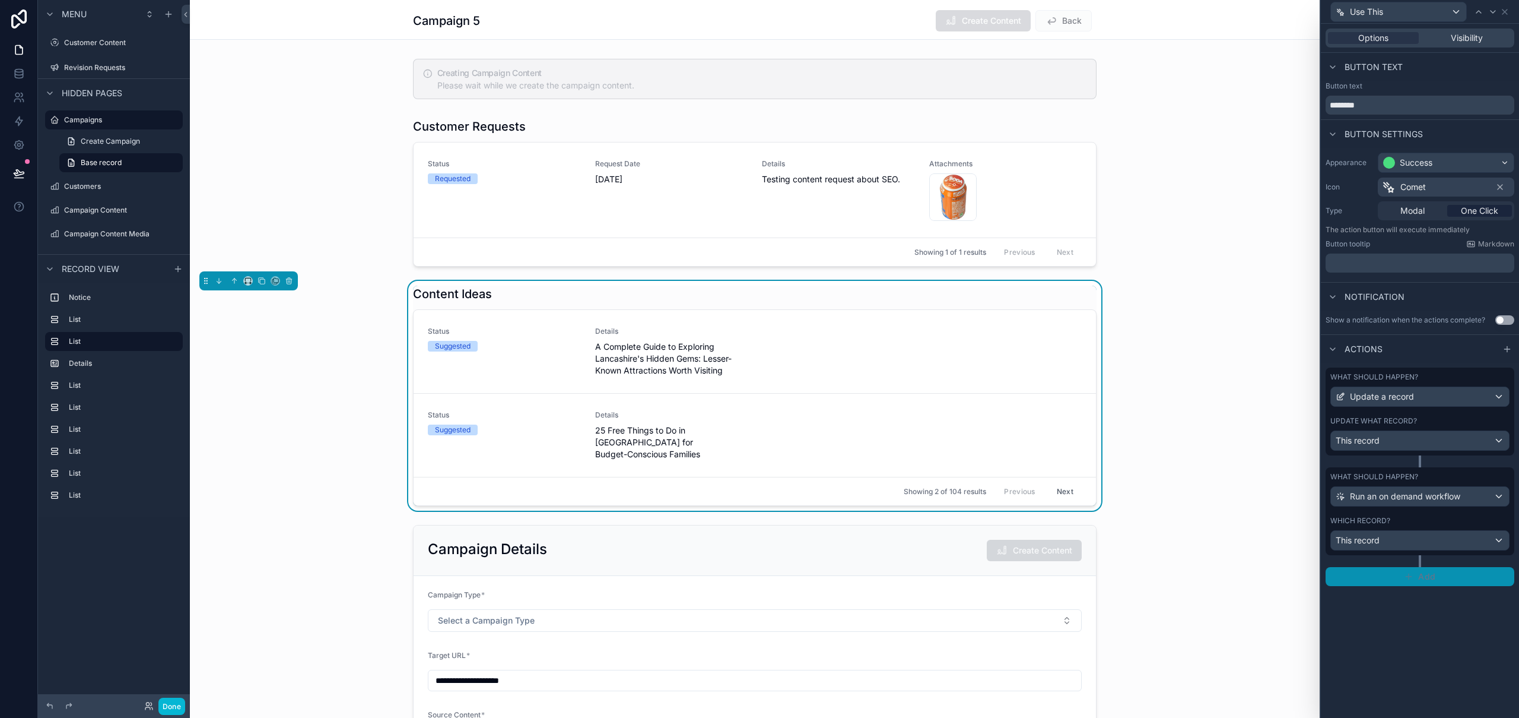
scroll to position [0, 0]
click at [19, 128] on link at bounding box center [18, 121] width 37 height 24
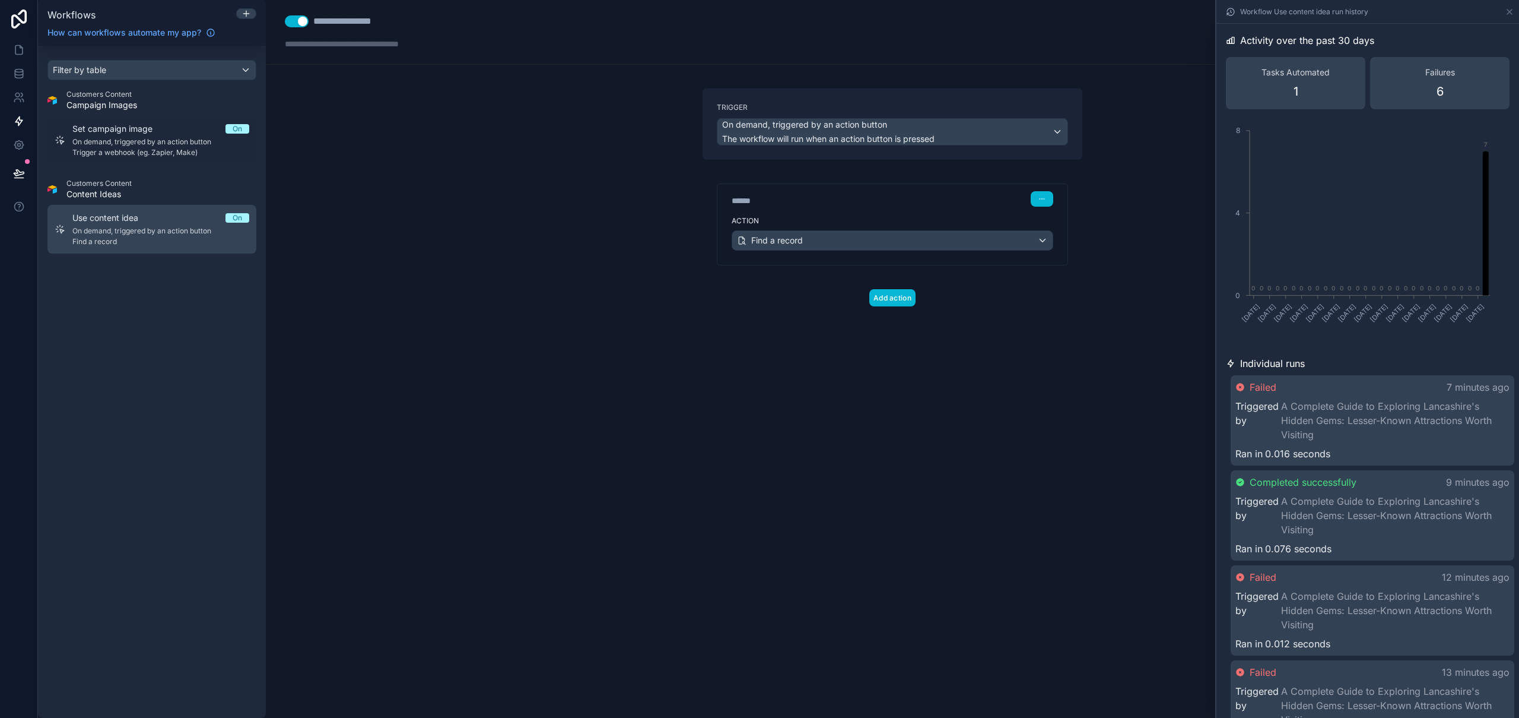
click at [137, 227] on span "On demand, triggered by an action button" at bounding box center [160, 230] width 177 height 9
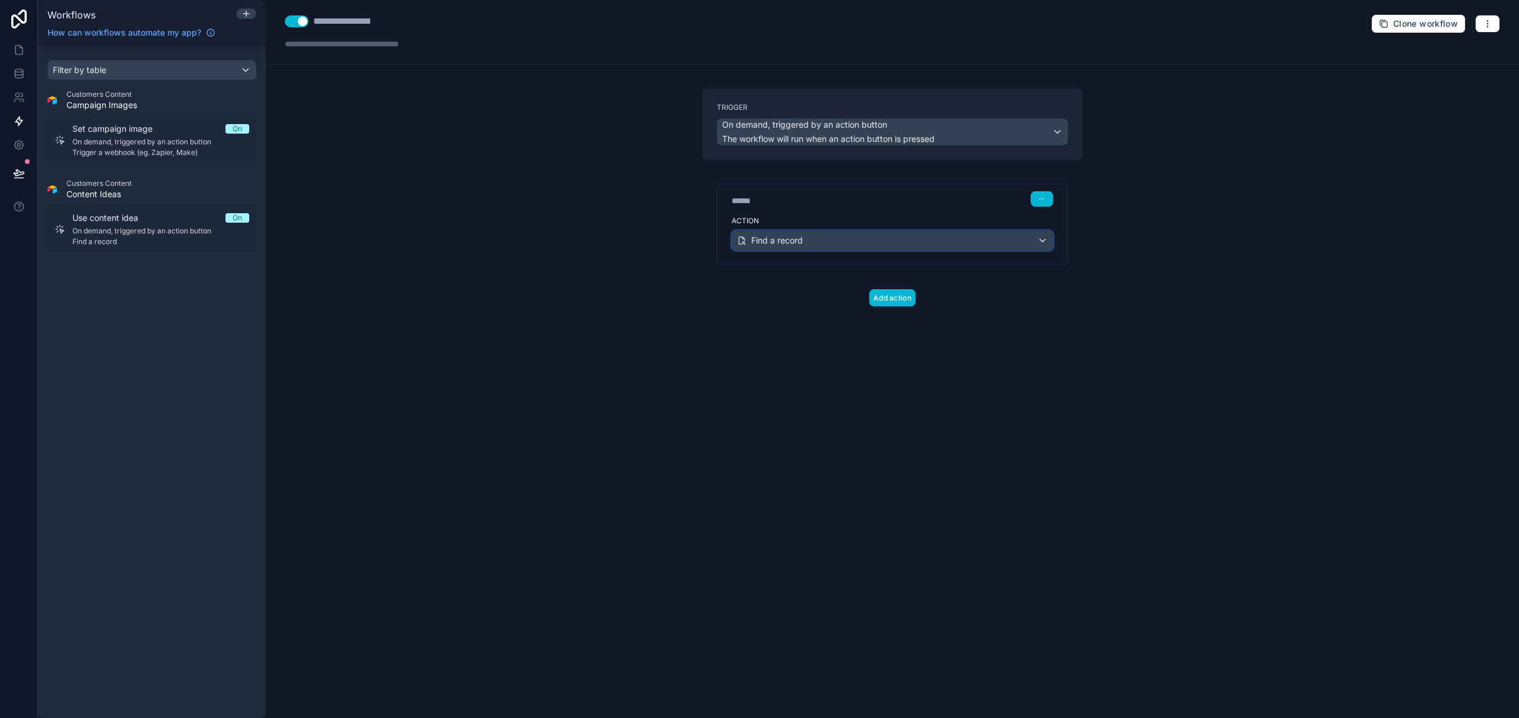
click at [855, 239] on div "Find a record" at bounding box center [892, 240] width 321 height 19
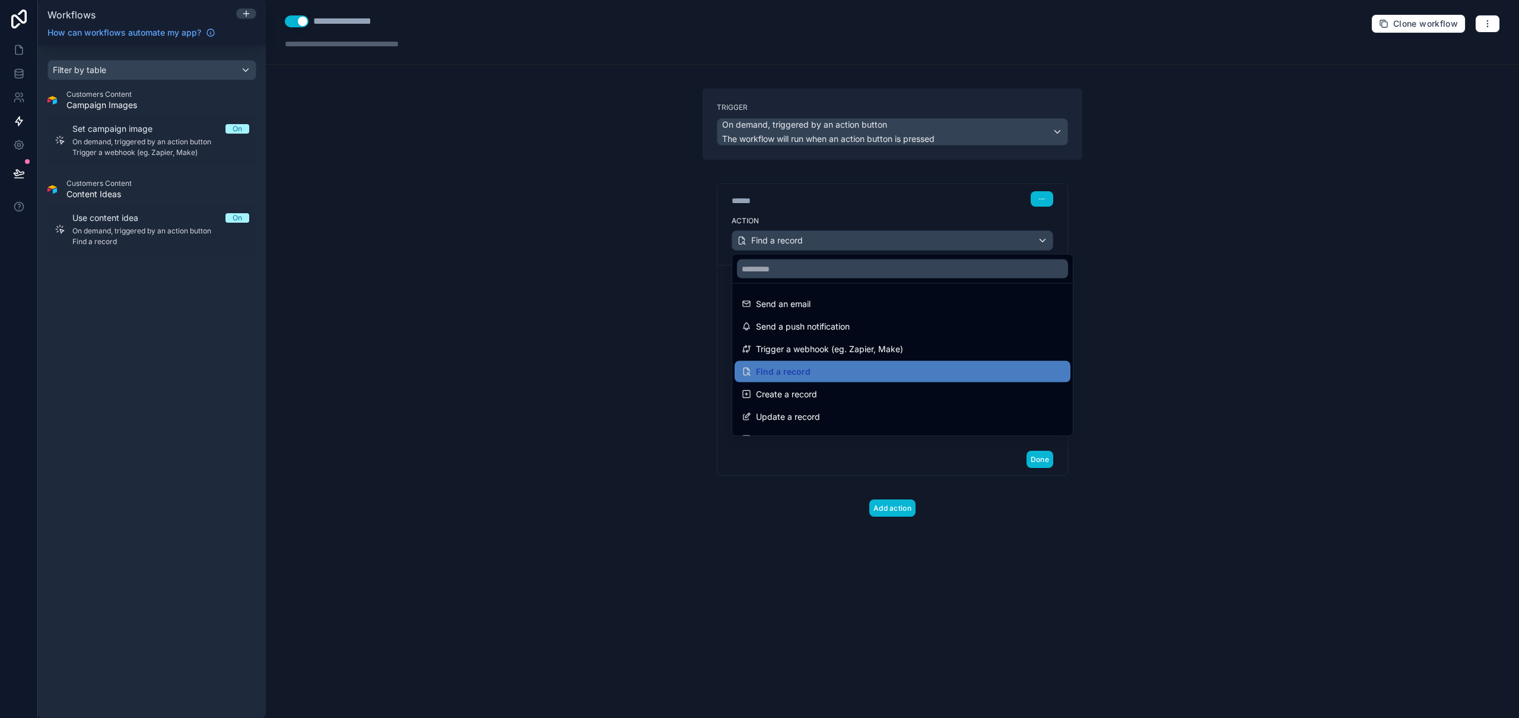
click at [855, 239] on div at bounding box center [759, 359] width 1519 height 718
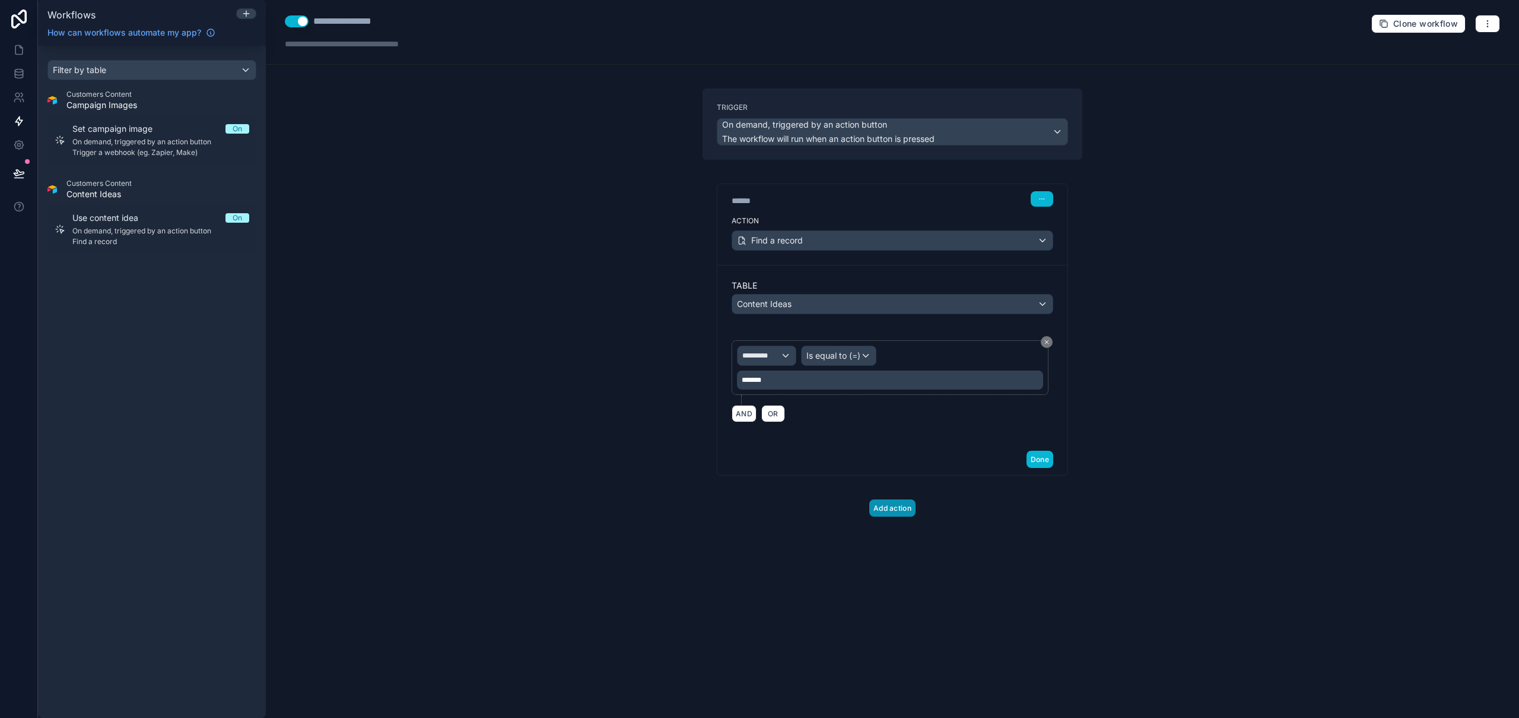
click at [900, 507] on button "Add action" at bounding box center [893, 507] width 46 height 17
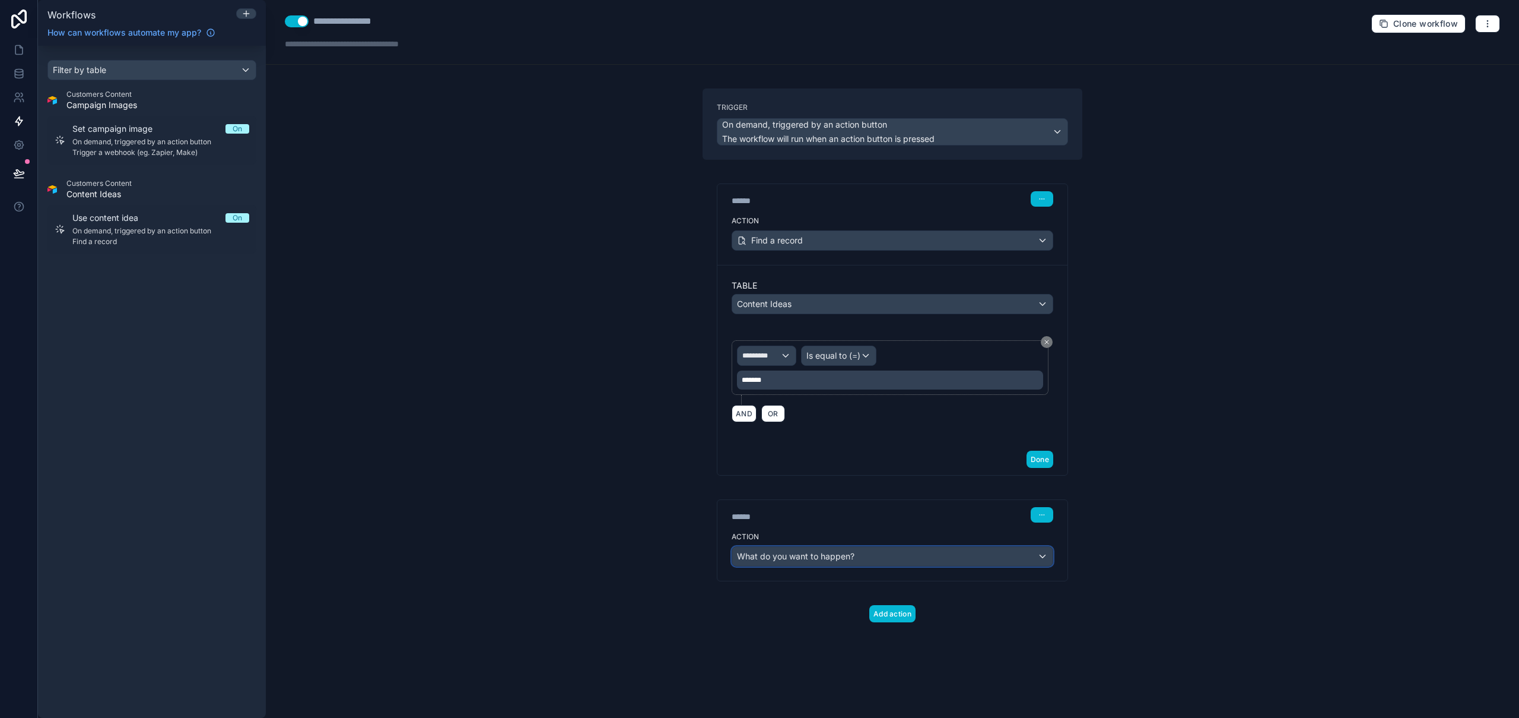
click at [791, 555] on span "What do you want to happen?" at bounding box center [796, 556] width 118 height 10
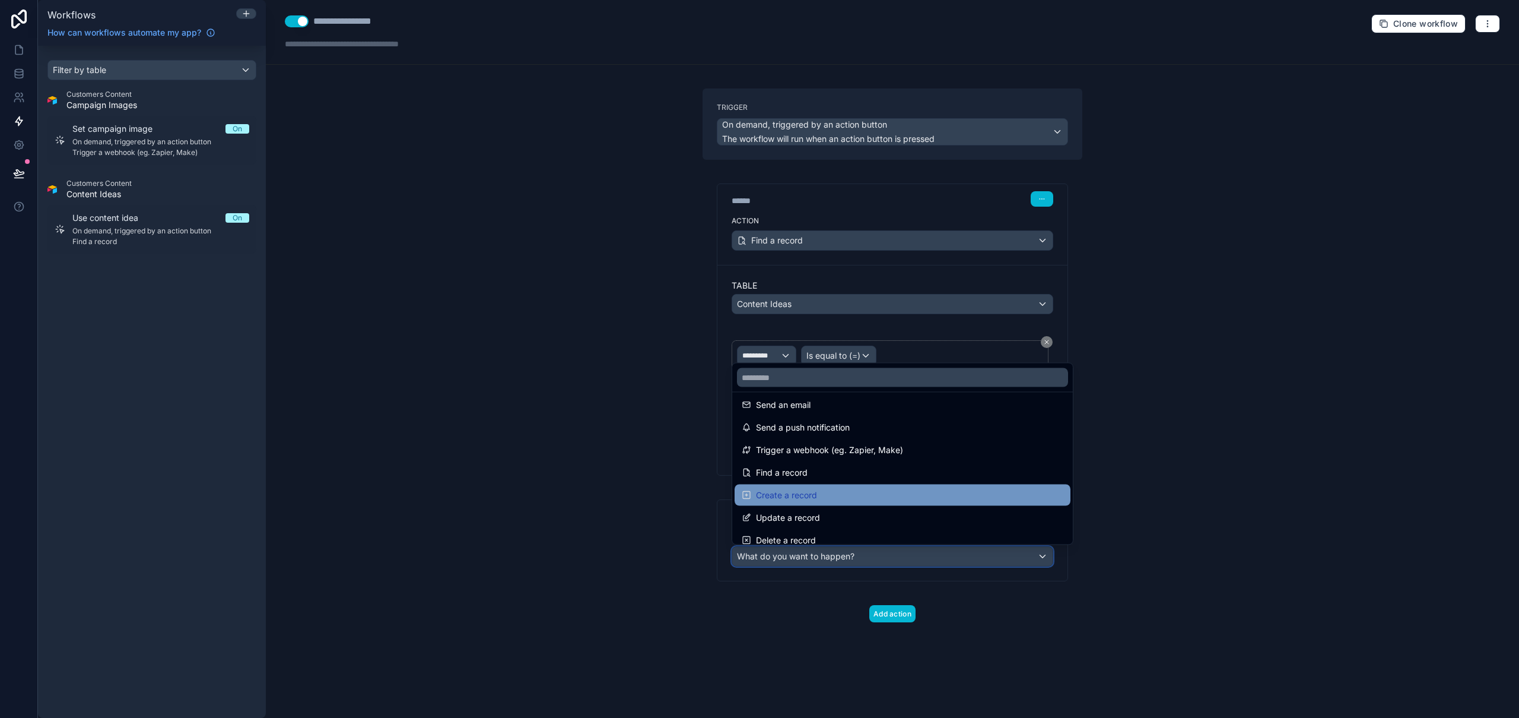
scroll to position [15, 0]
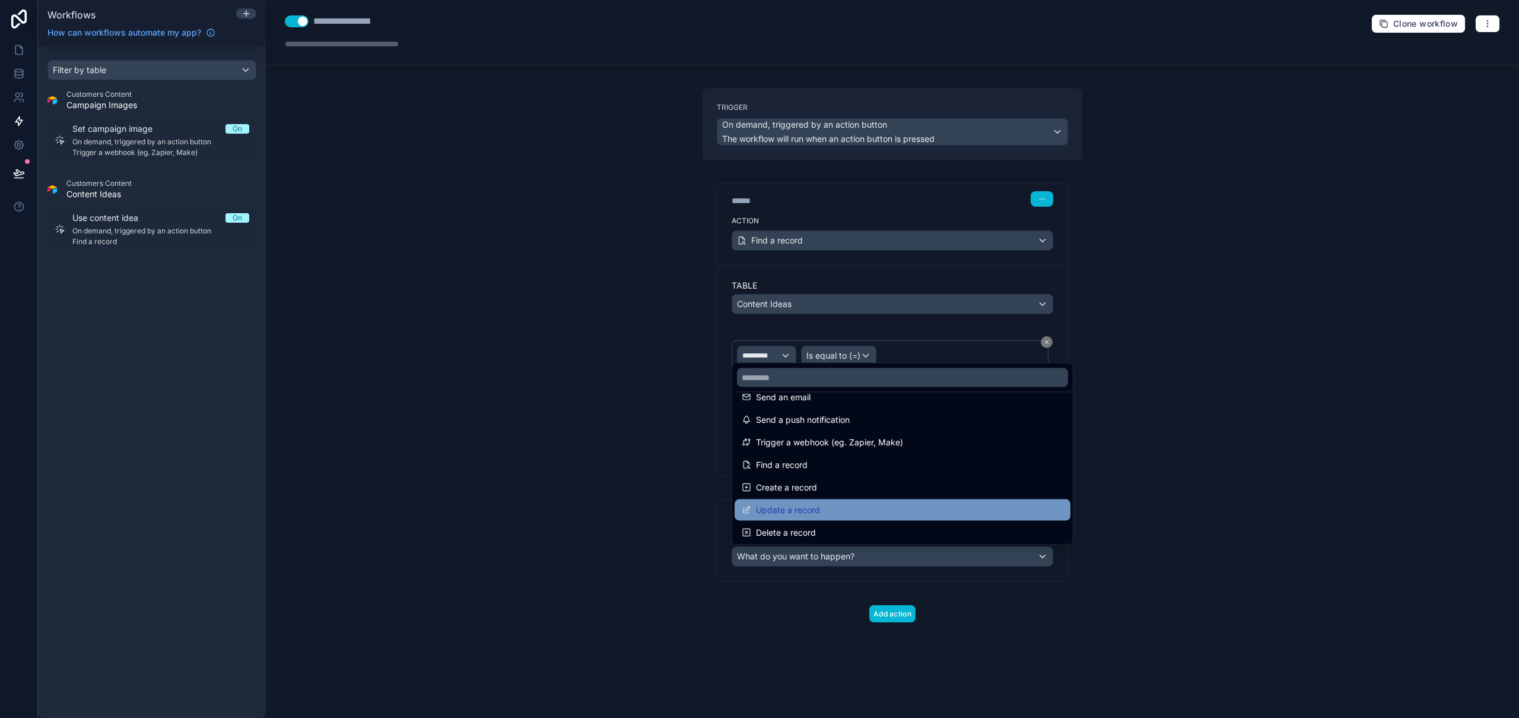
click at [844, 504] on div "Update a record" at bounding box center [903, 510] width 322 height 14
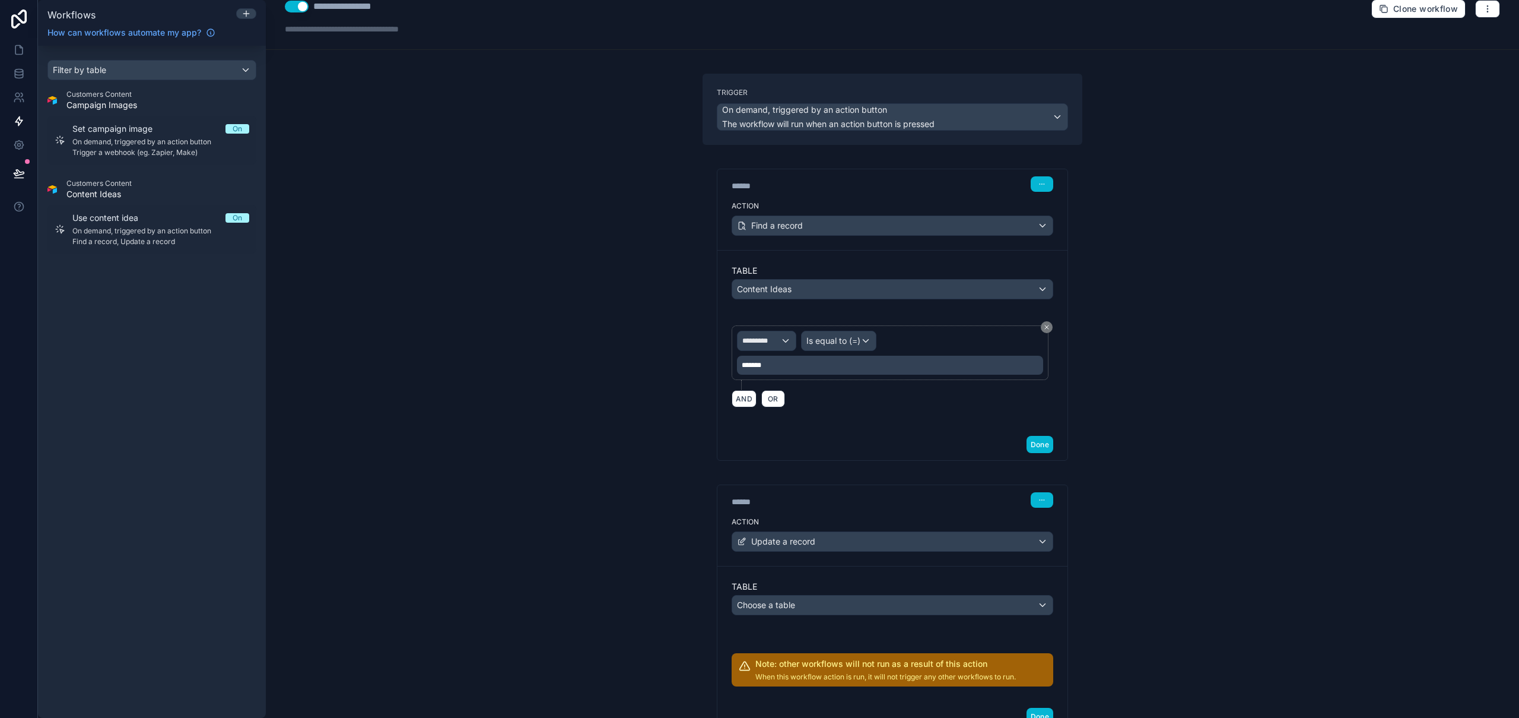
scroll to position [50, 0]
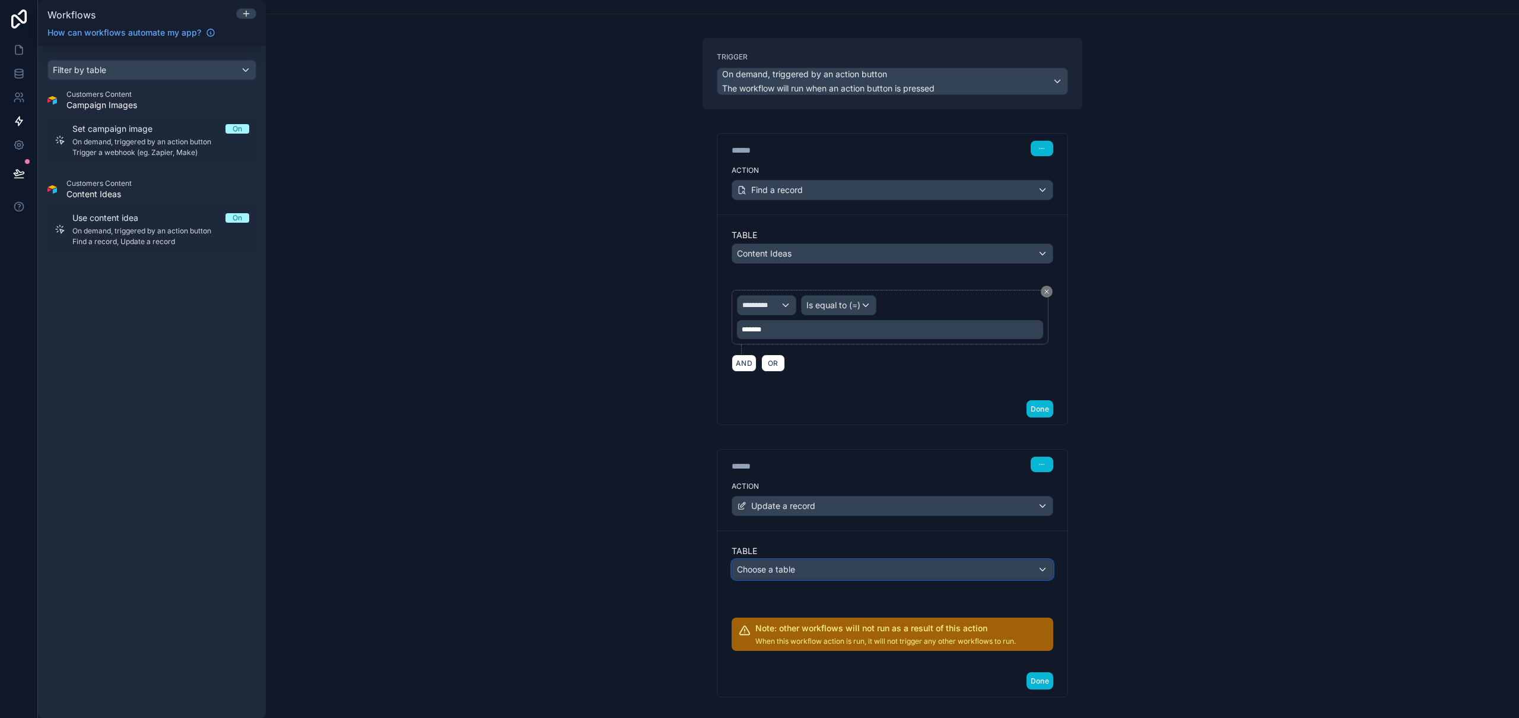
click at [821, 569] on div "Choose a table" at bounding box center [892, 569] width 321 height 19
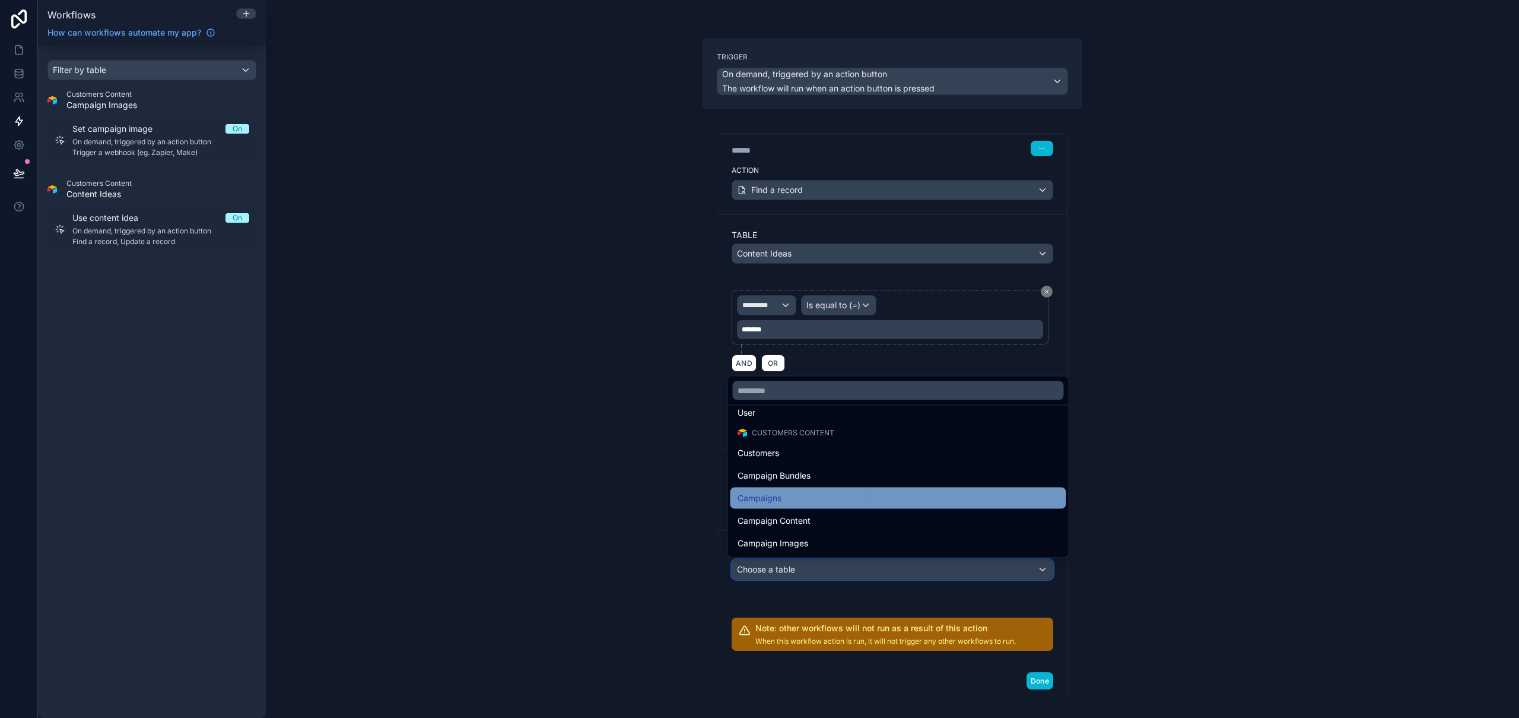
scroll to position [39, 0]
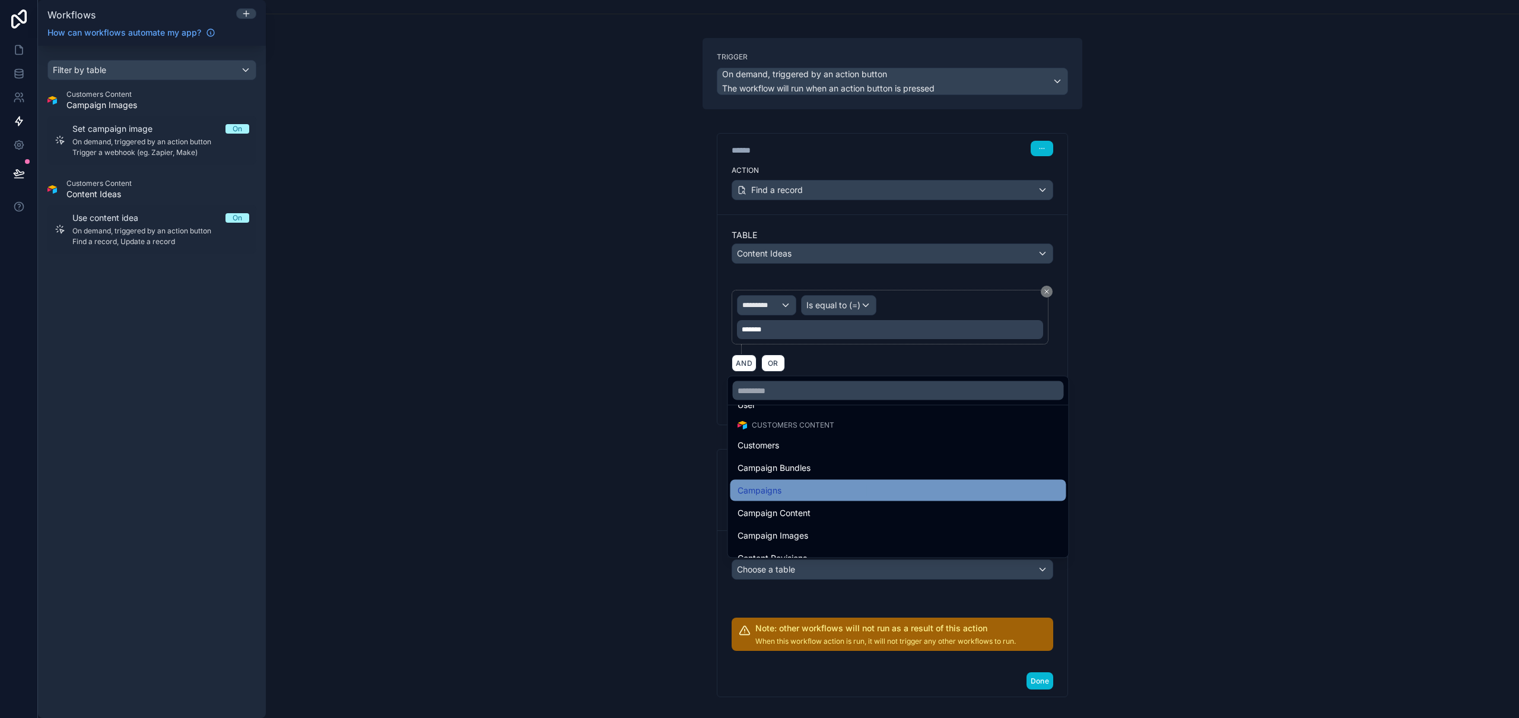
click at [791, 493] on div "Campaigns" at bounding box center [899, 490] width 322 height 14
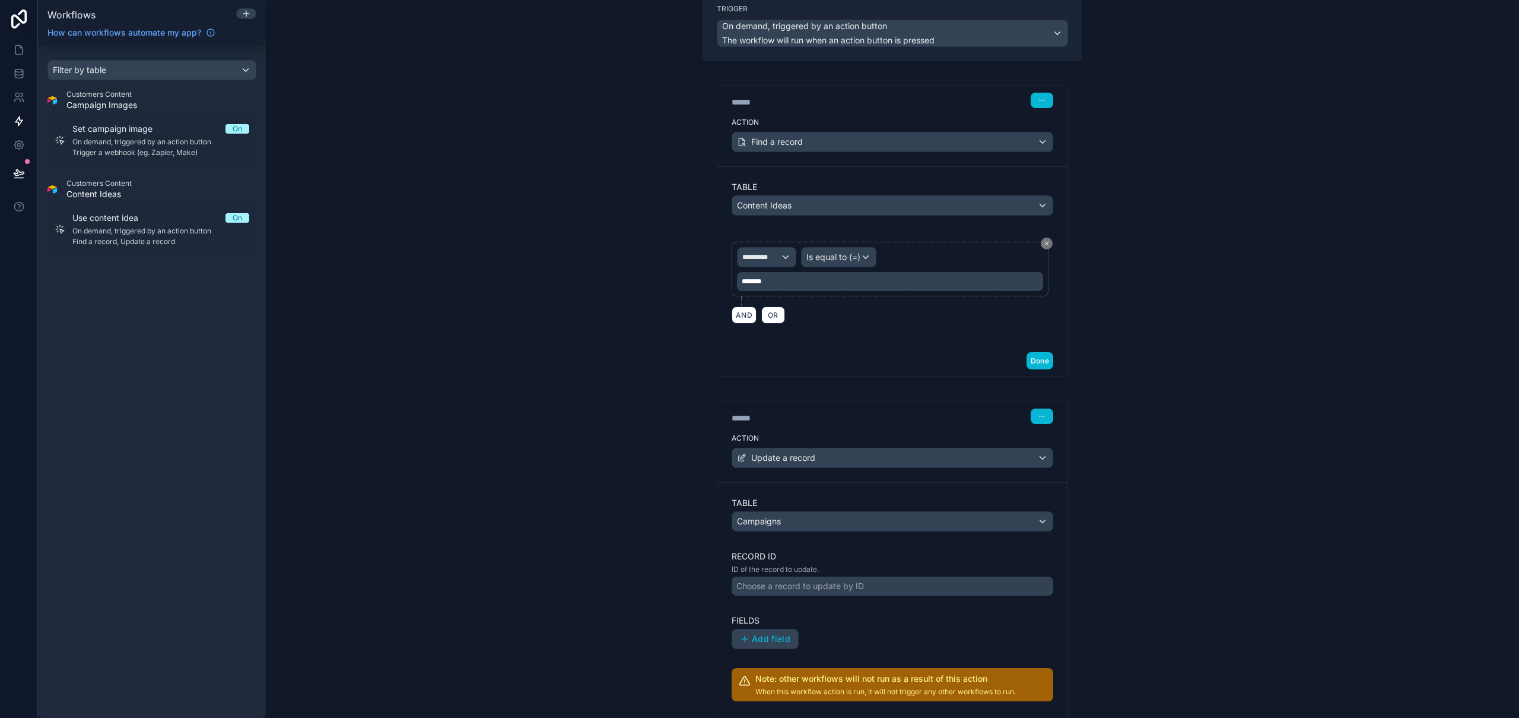
scroll to position [154, 0]
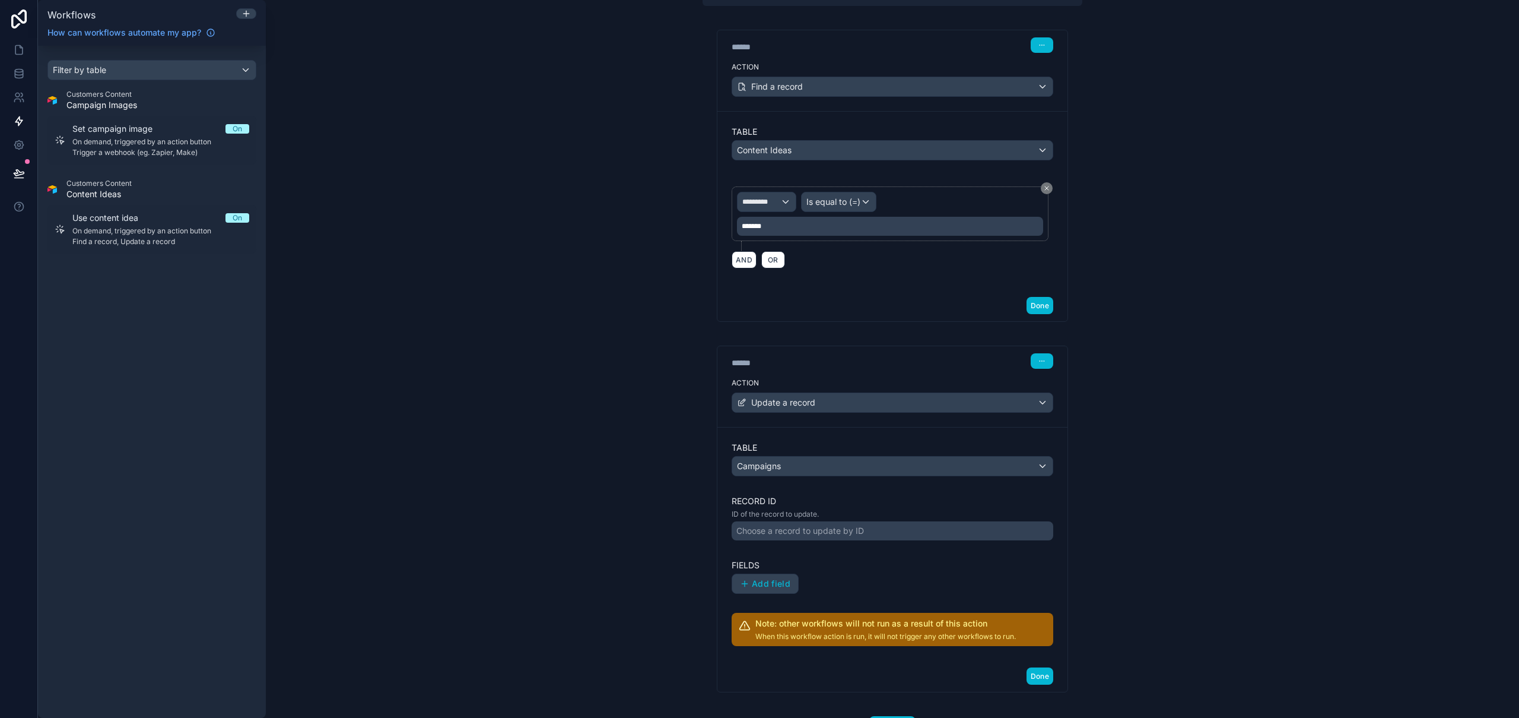
click at [852, 531] on div "Choose a record to update by ID" at bounding box center [801, 531] width 128 height 12
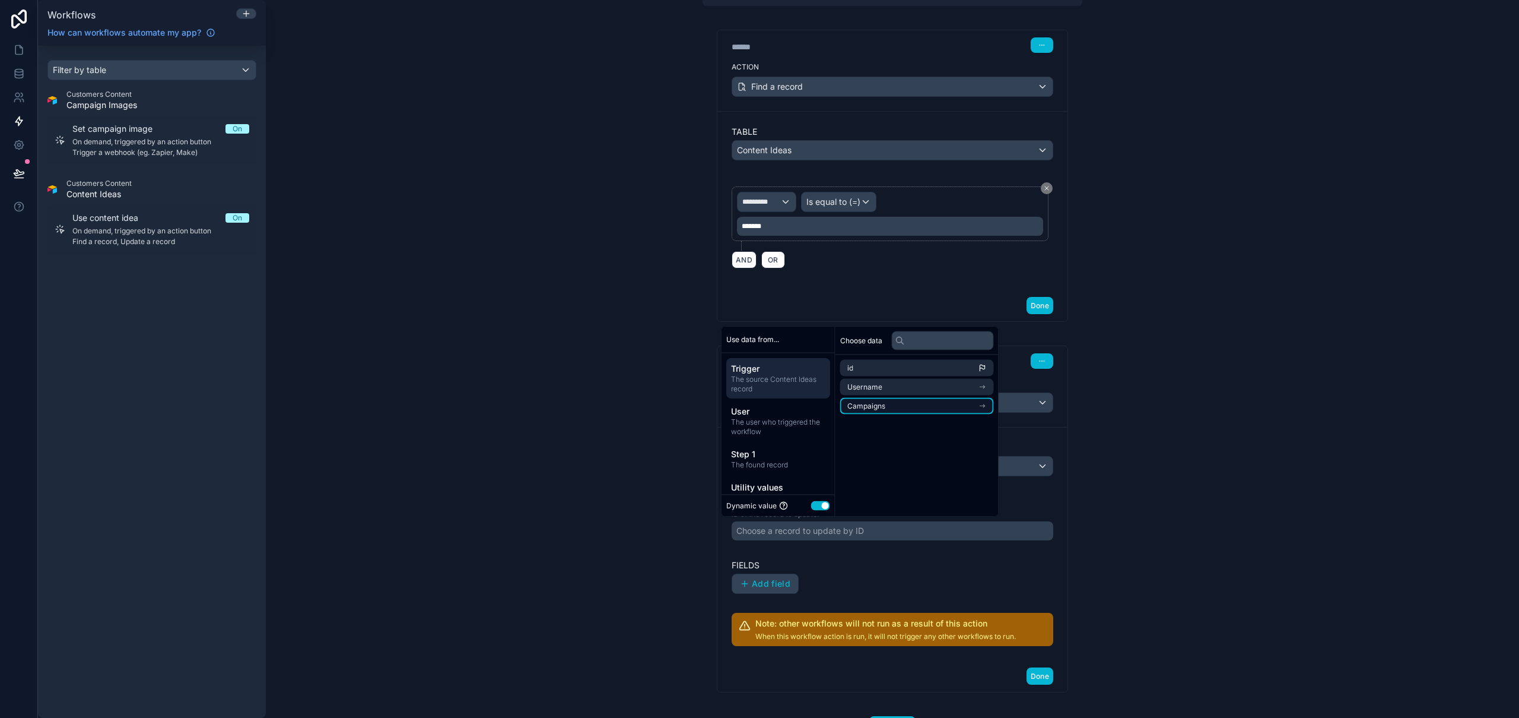
click at [908, 406] on li "Campaigns" at bounding box center [917, 406] width 154 height 17
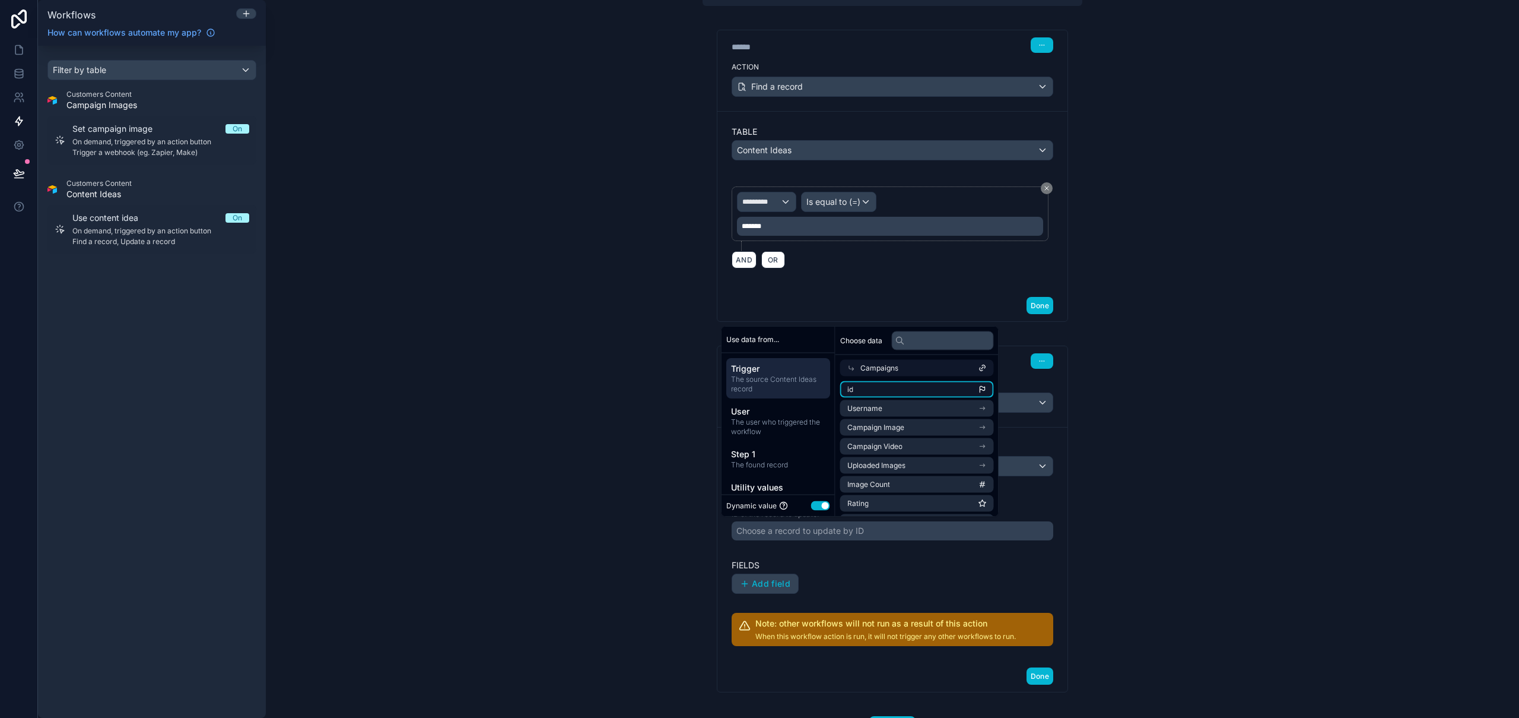
click at [889, 386] on li "id" at bounding box center [917, 389] width 154 height 17
click at [1231, 481] on div "**********" at bounding box center [893, 359] width 1254 height 718
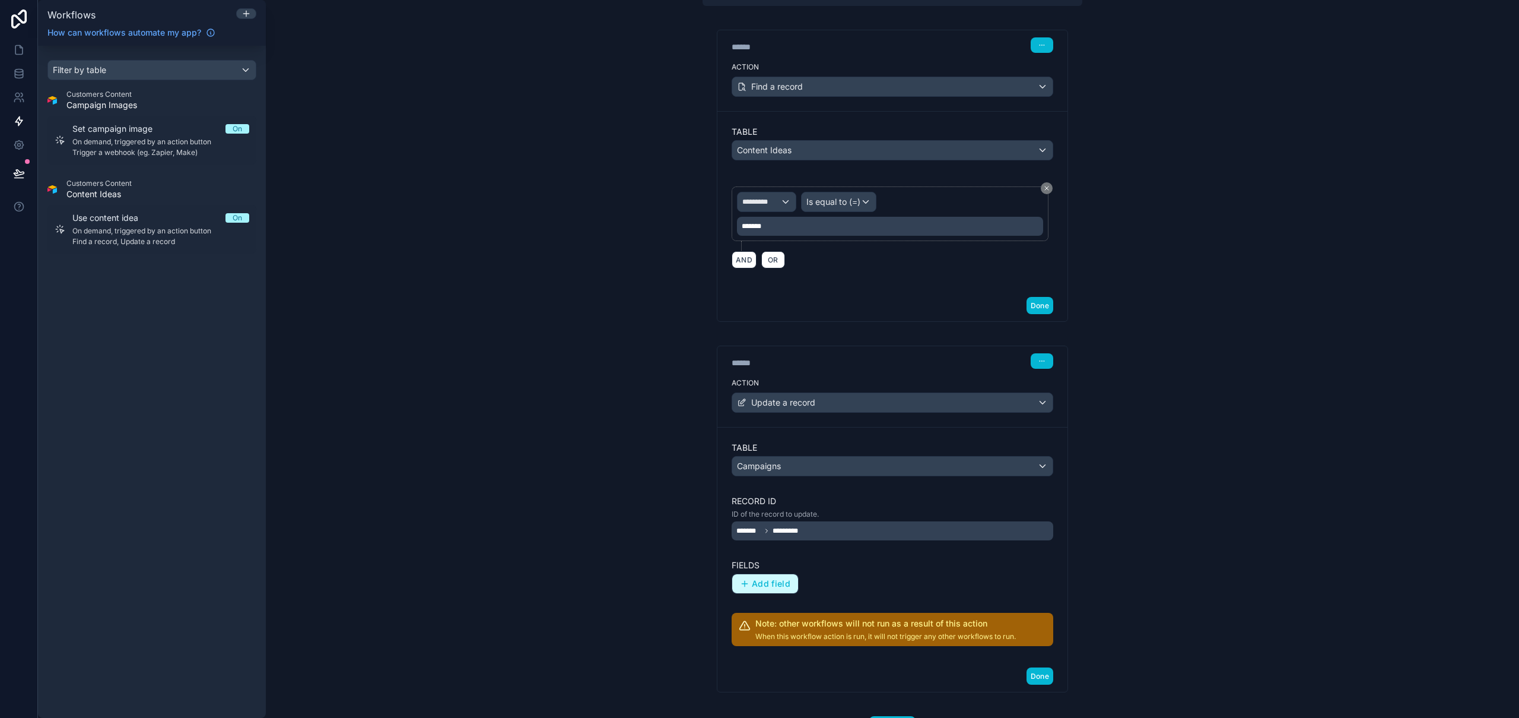
click at [778, 585] on span "Add field" at bounding box center [771, 583] width 39 height 11
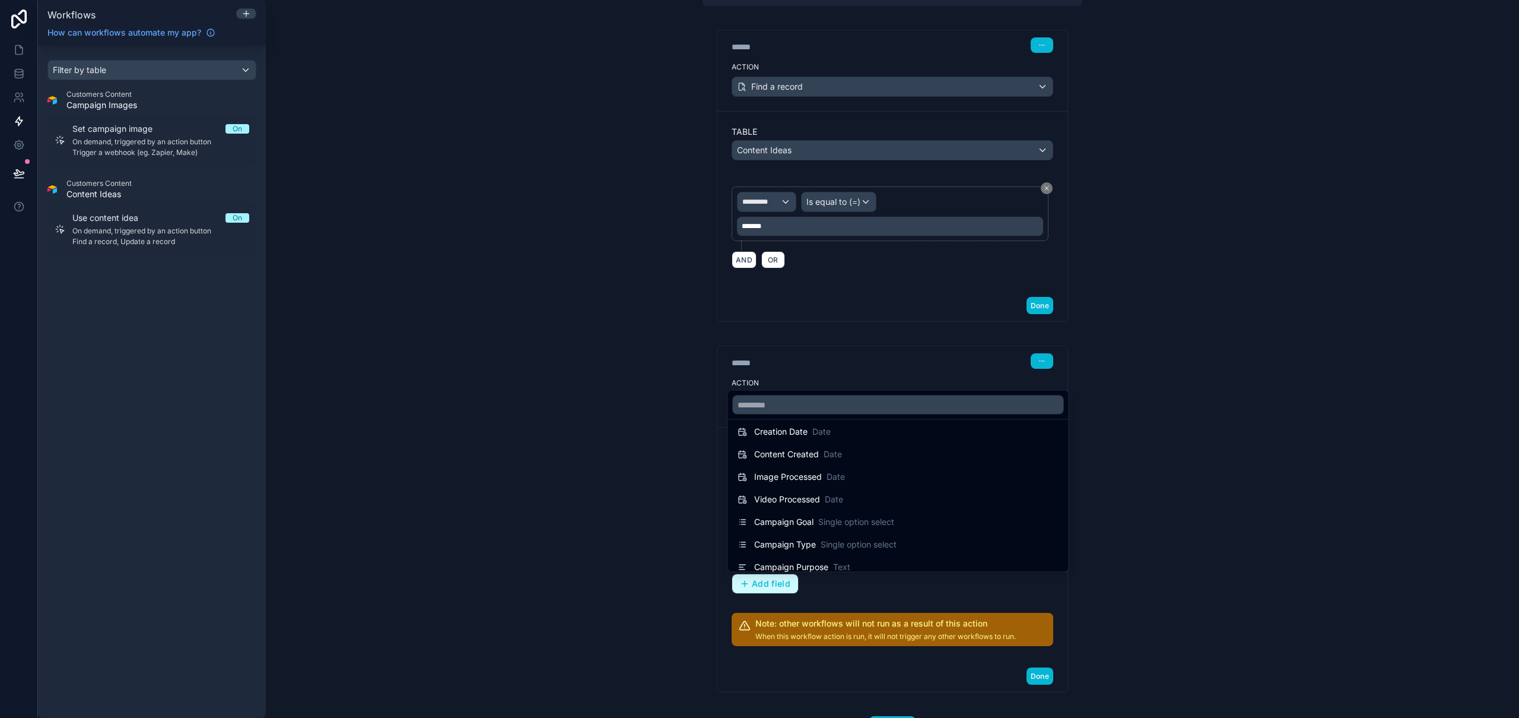
scroll to position [0, 0]
click at [819, 407] on input "text" at bounding box center [898, 404] width 331 height 19
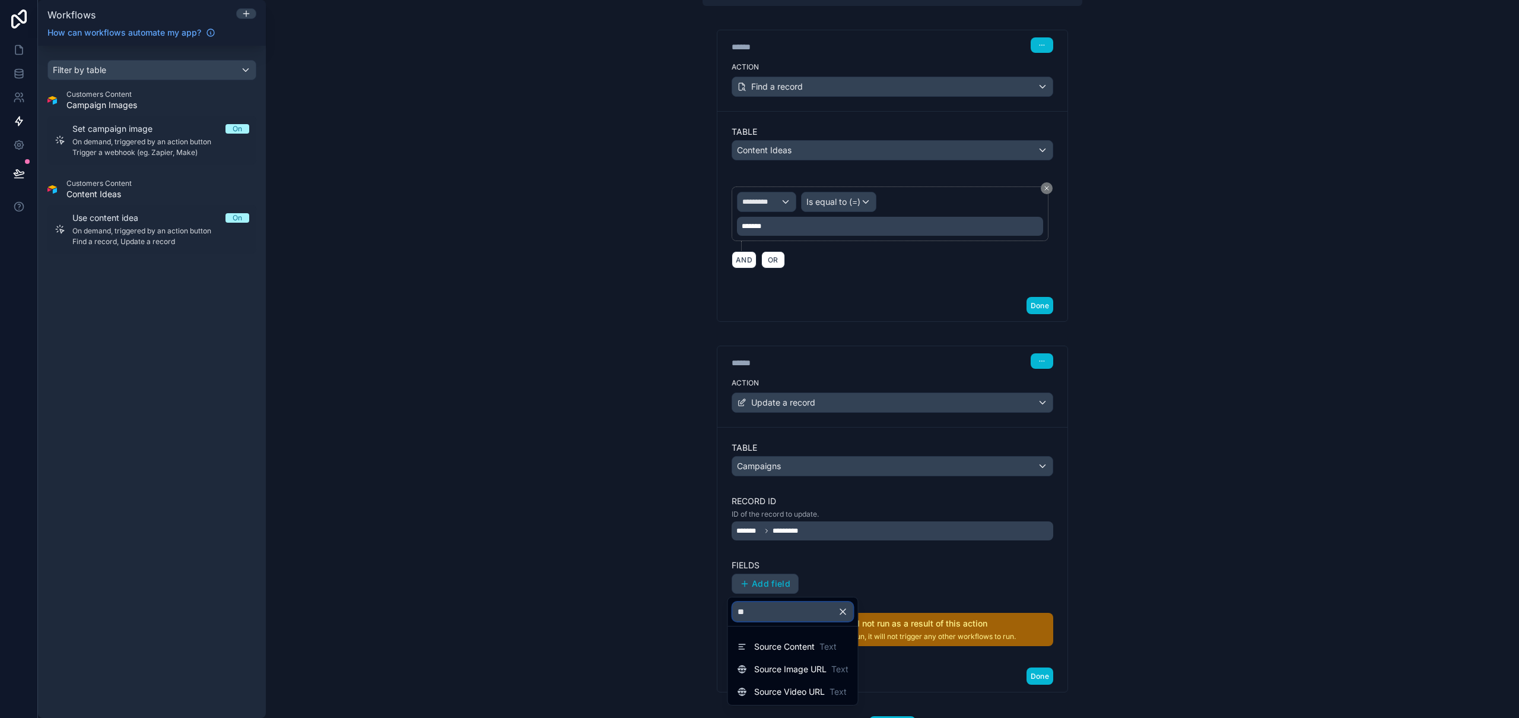
type input "*"
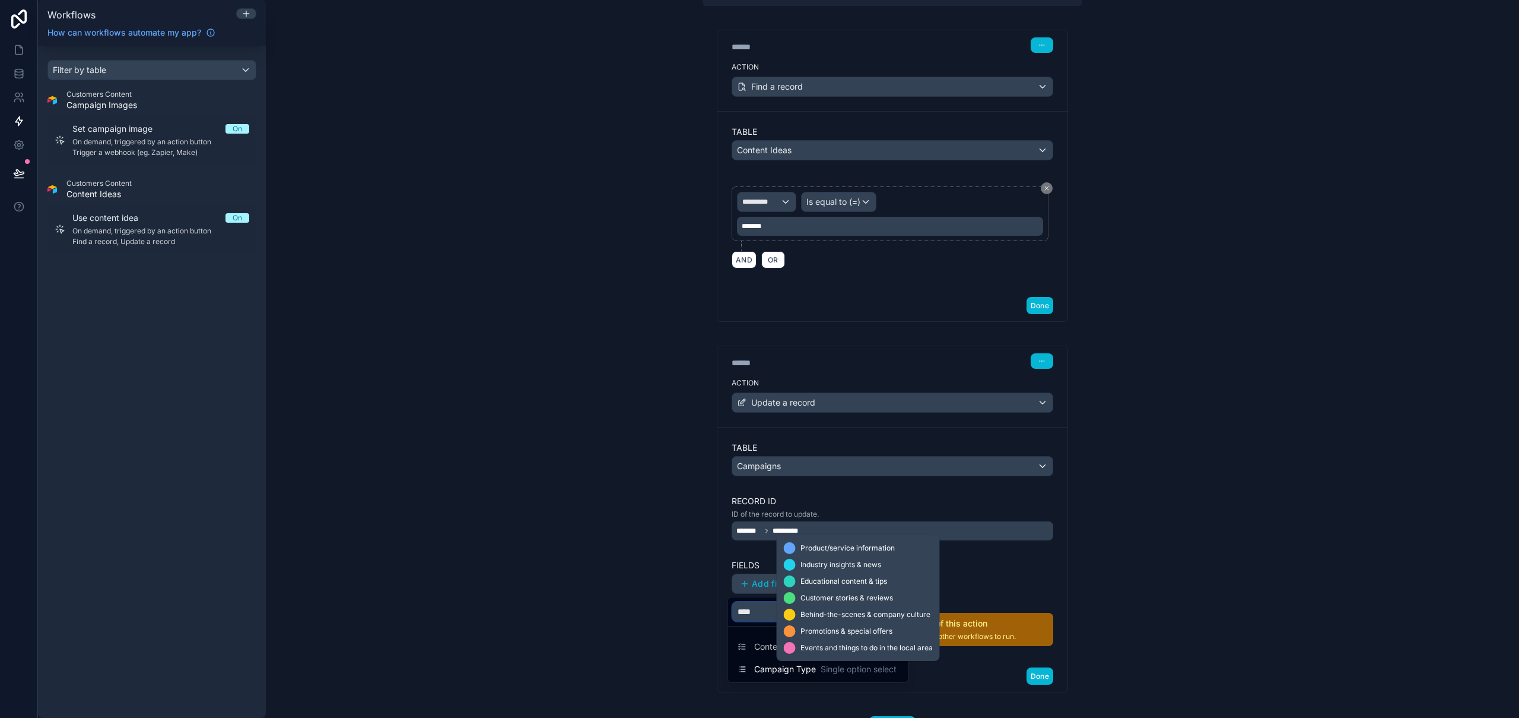
type input "****"
click at [840, 668] on span "Single option select" at bounding box center [859, 669] width 76 height 12
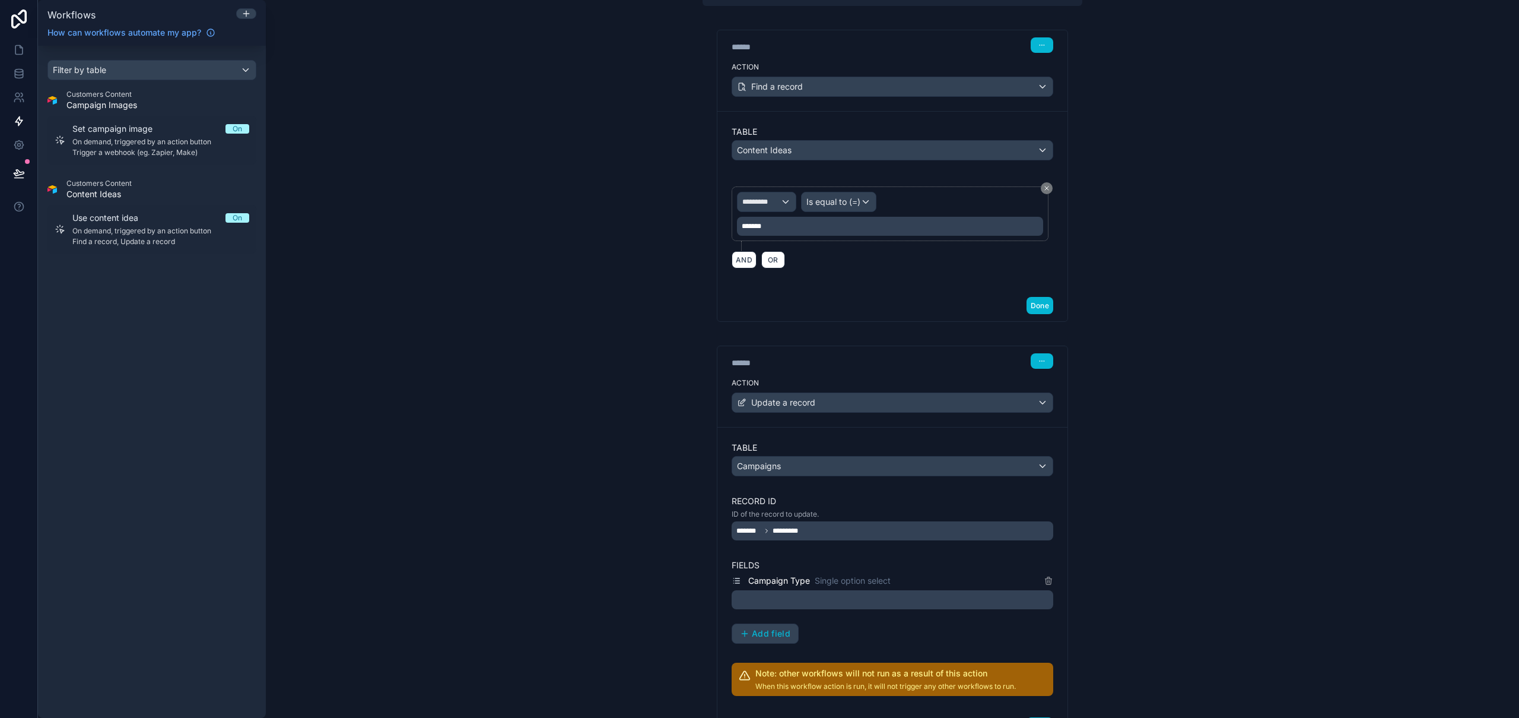
scroll to position [184, 0]
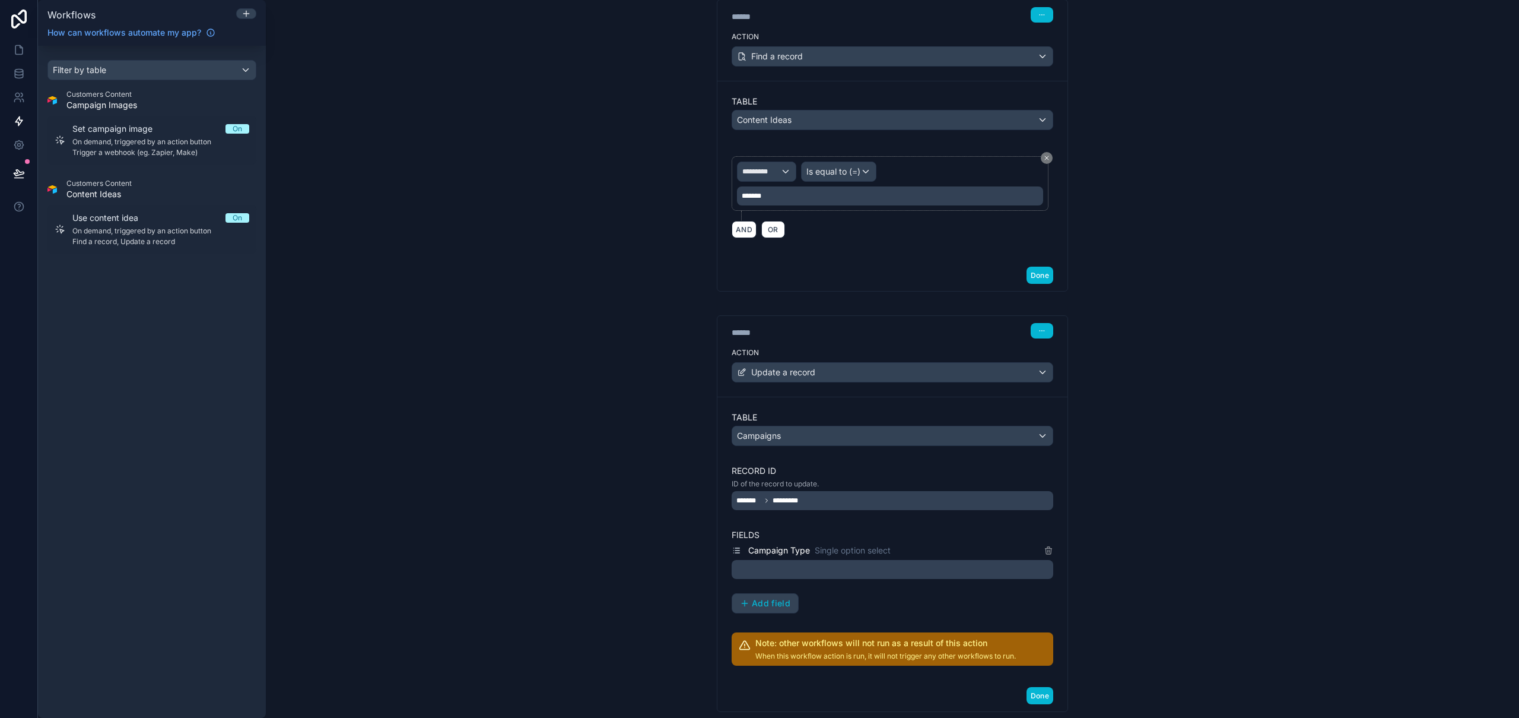
click at [1023, 570] on div at bounding box center [893, 569] width 322 height 19
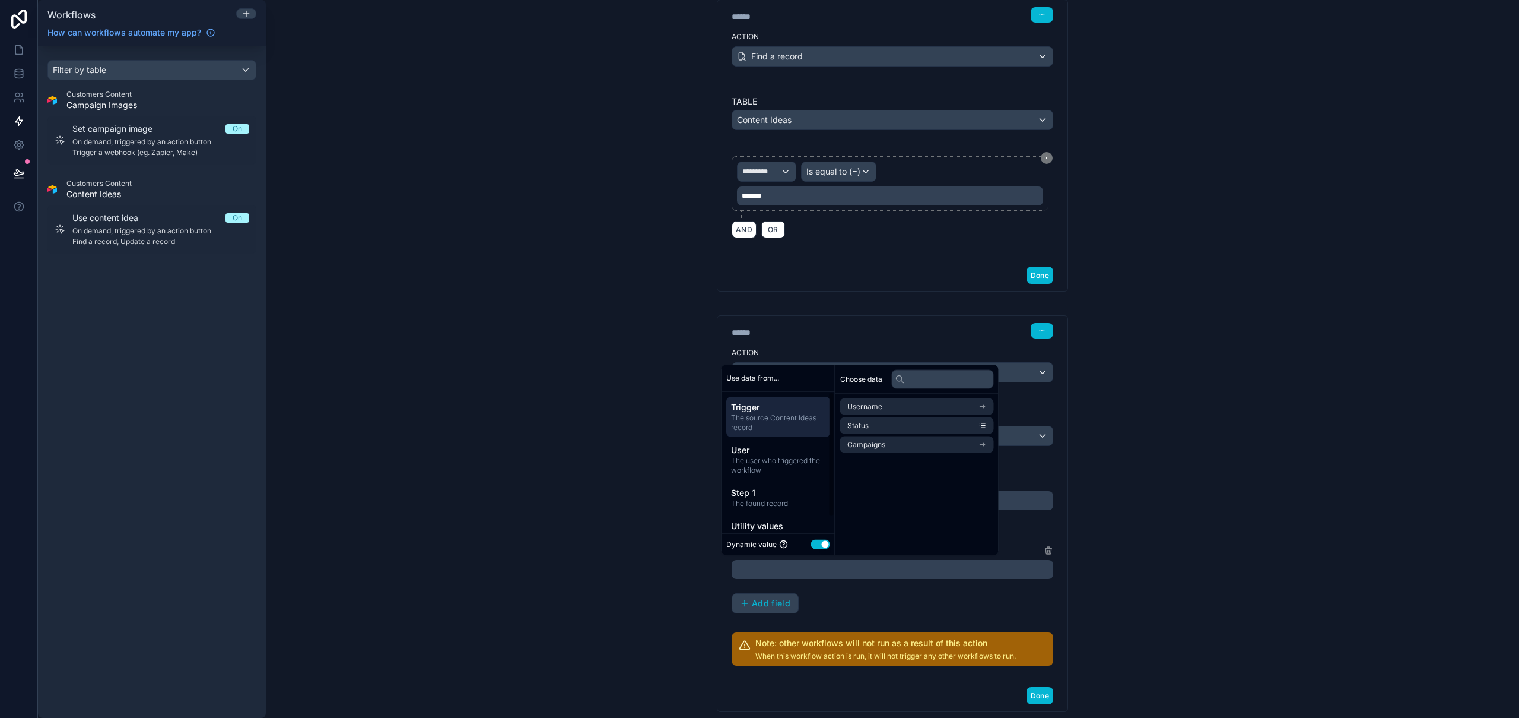
click at [826, 545] on button "Use setting" at bounding box center [820, 543] width 19 height 9
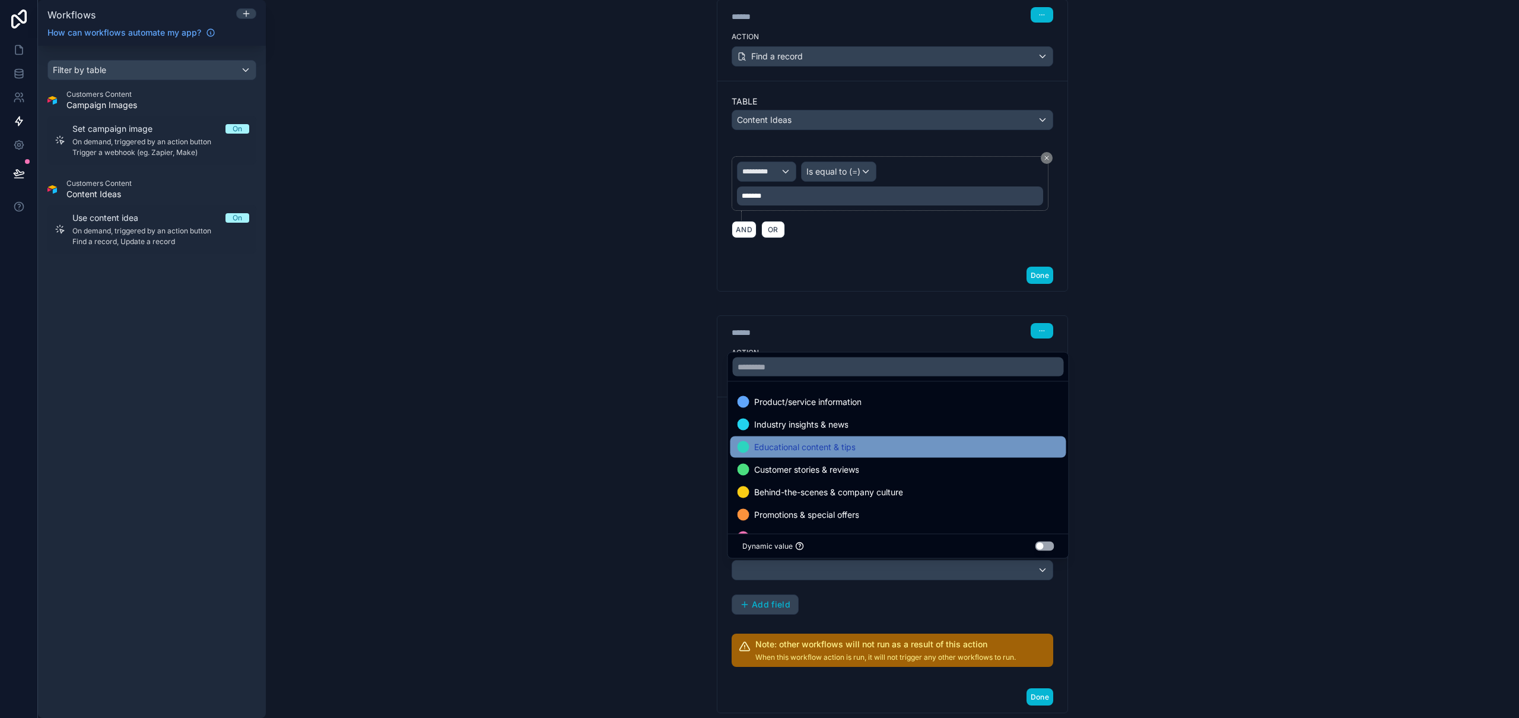
click at [846, 446] on span "Educational content & tips" at bounding box center [804, 447] width 101 height 14
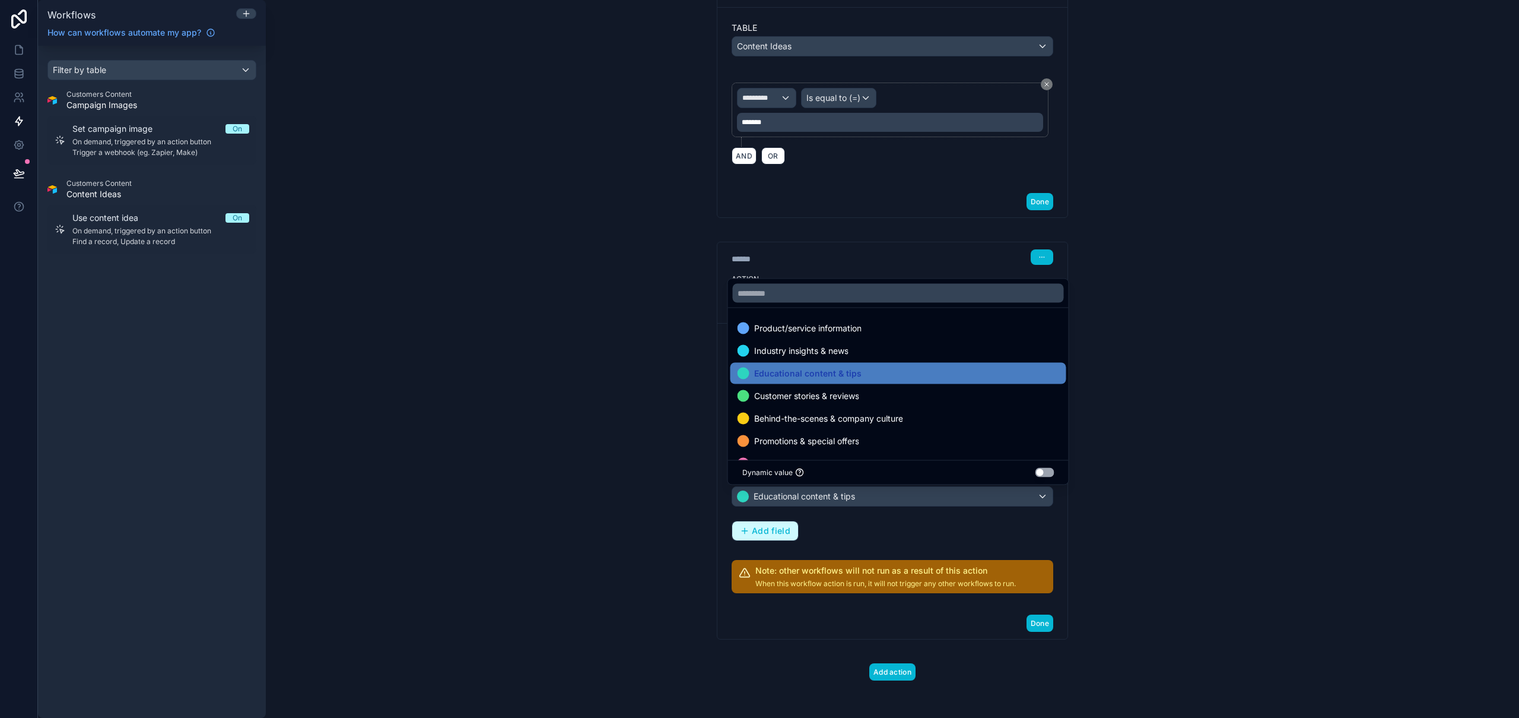
click at [769, 526] on span "Add field" at bounding box center [771, 530] width 39 height 11
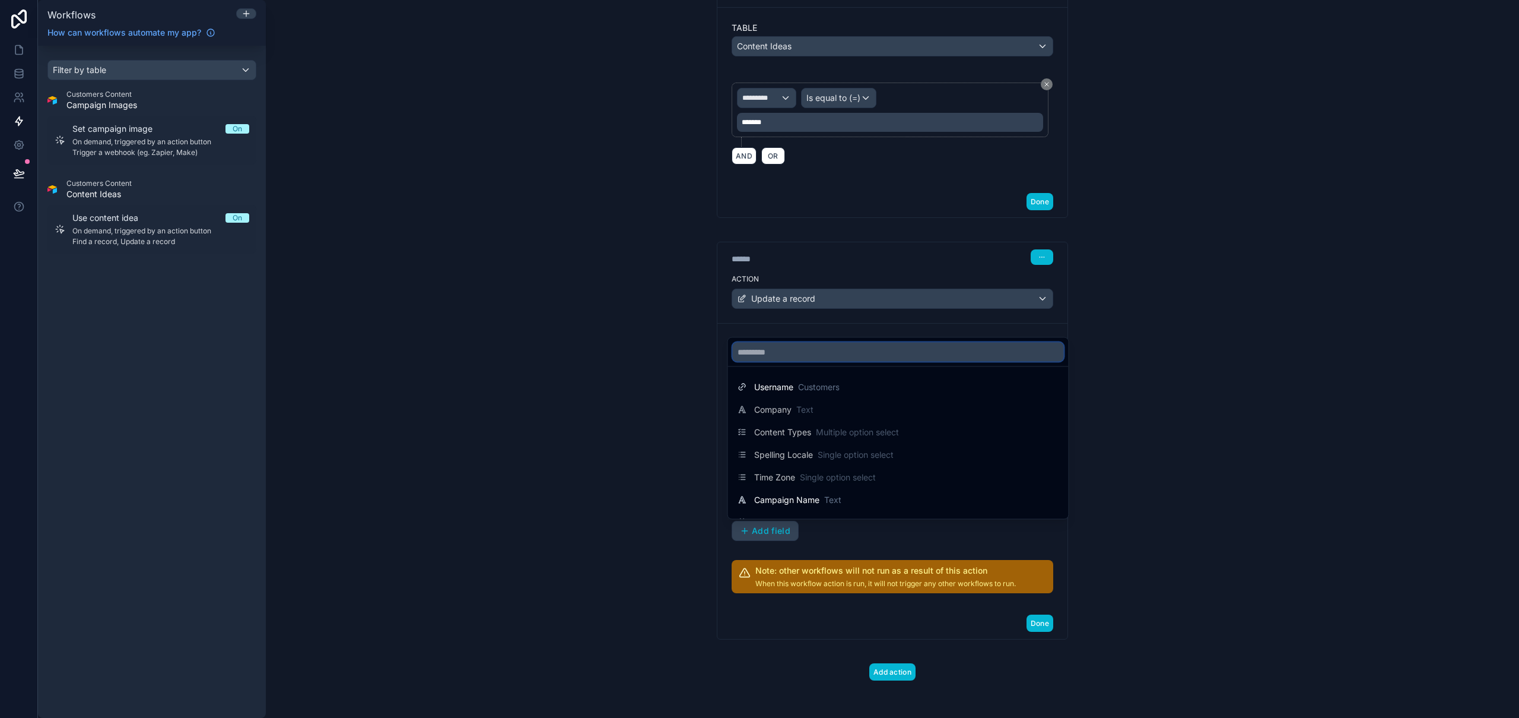
click at [815, 354] on input "text" at bounding box center [898, 351] width 331 height 19
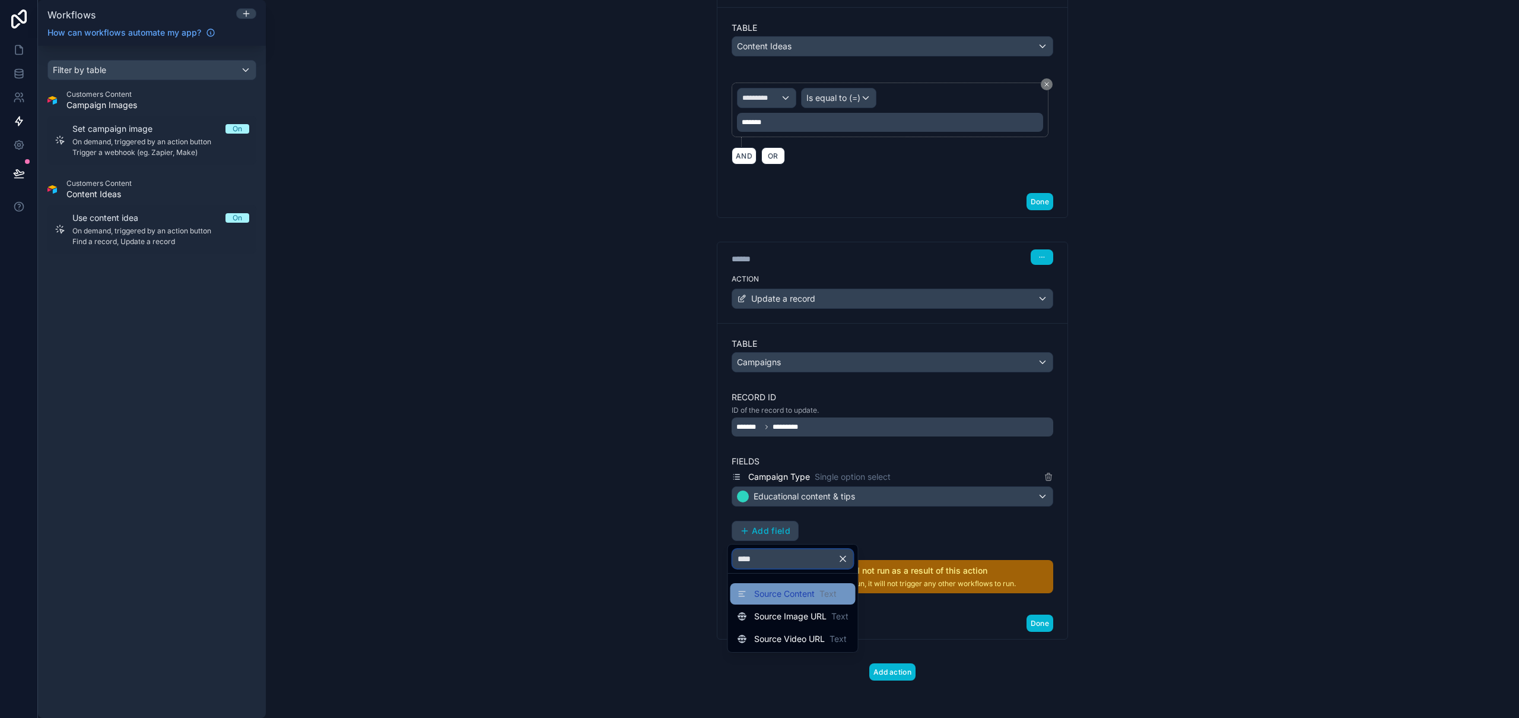
type input "****"
click at [790, 595] on span "Source Content" at bounding box center [784, 594] width 61 height 12
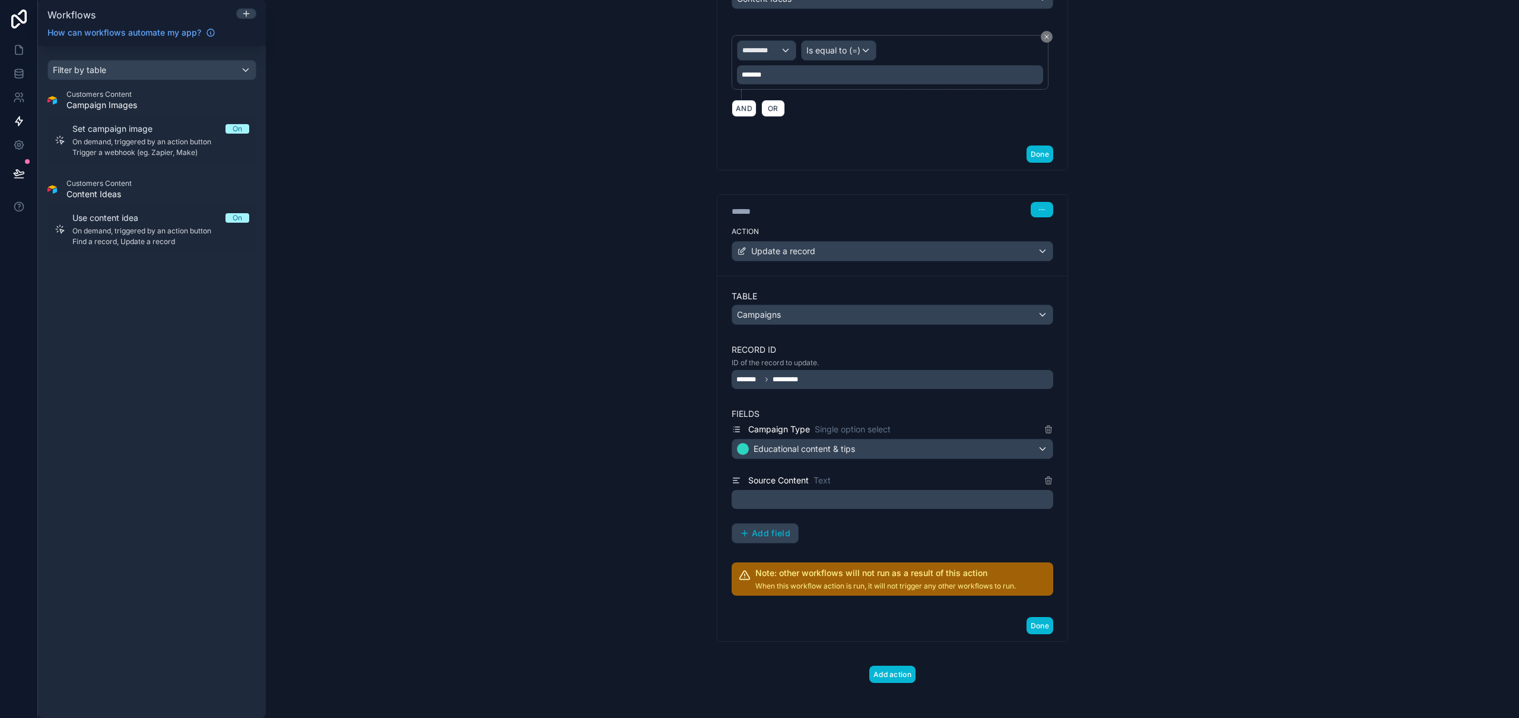
scroll to position [307, 0]
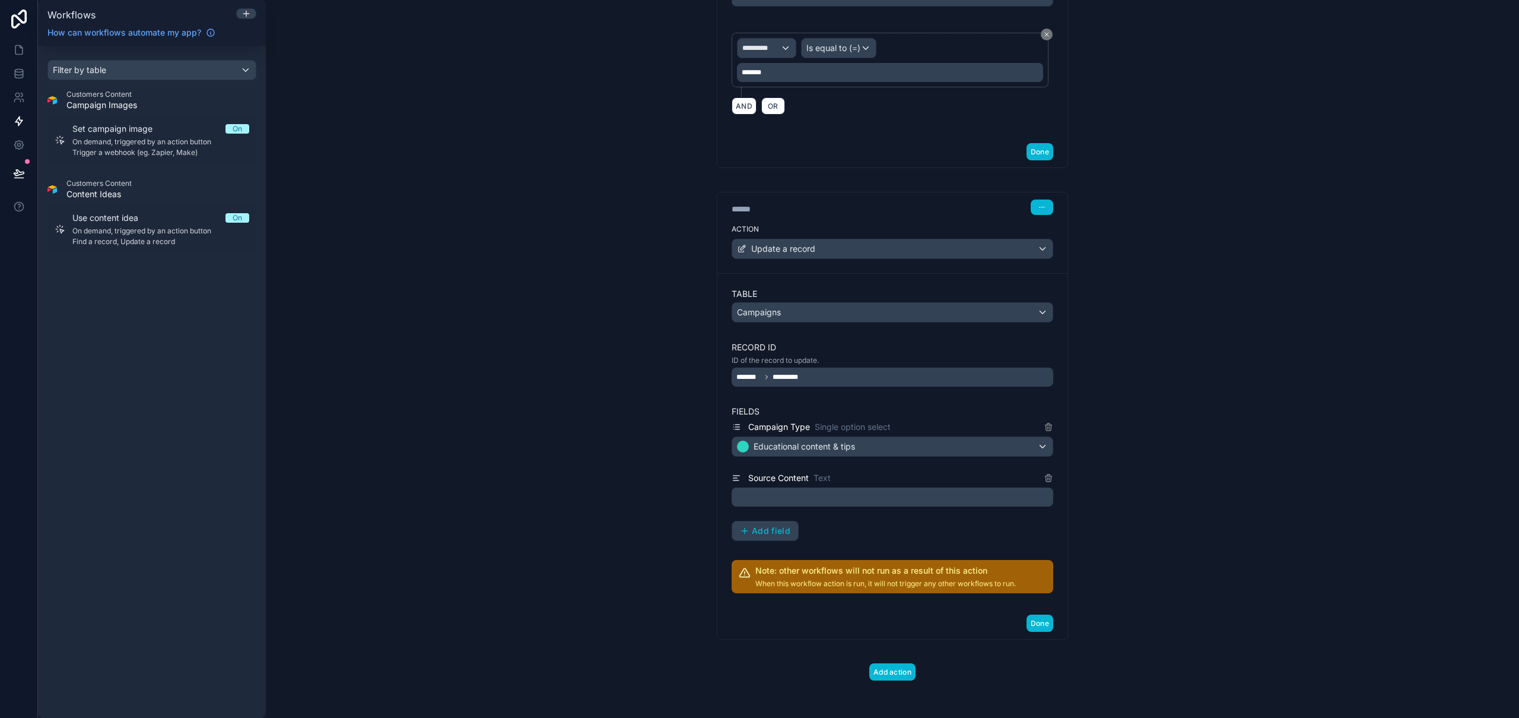
click at [873, 499] on p "﻿" at bounding box center [894, 497] width 315 height 14
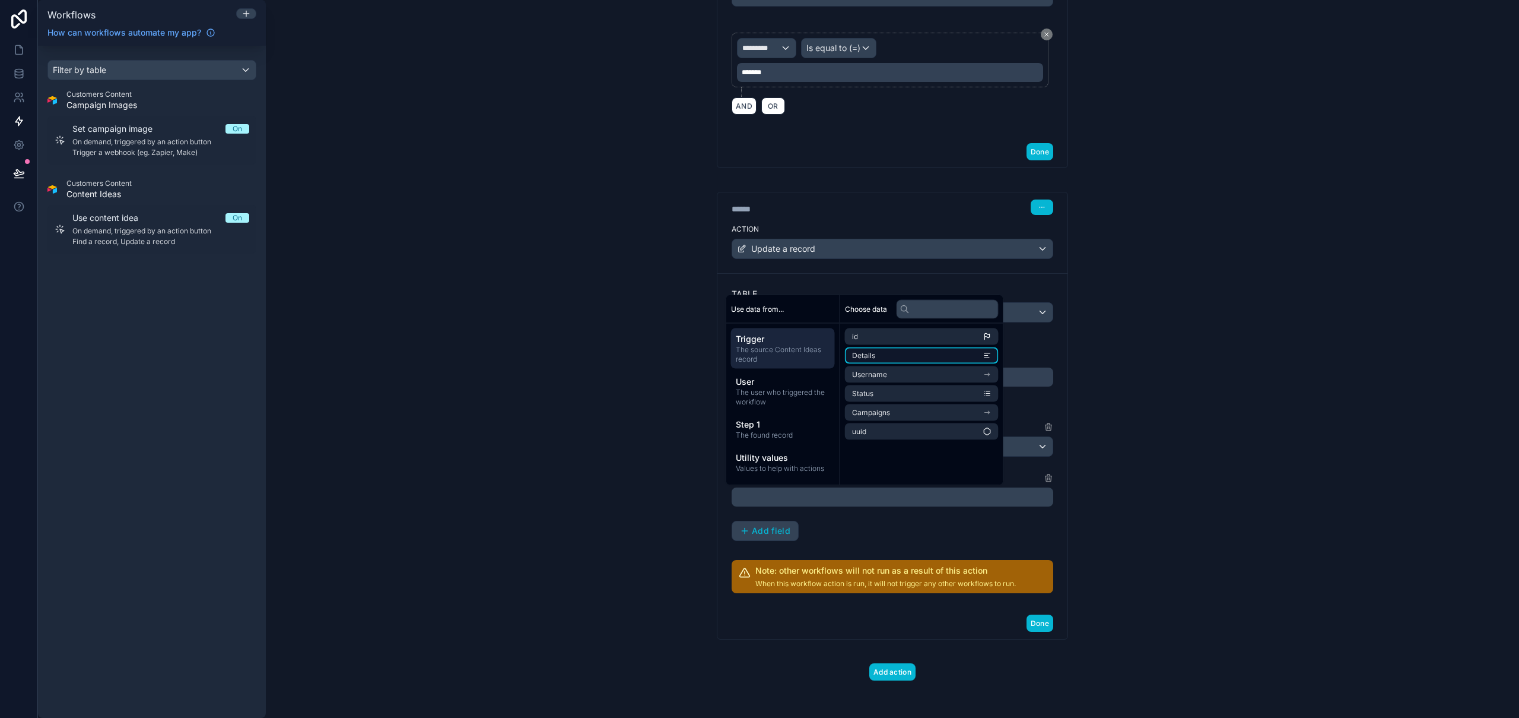
click at [879, 357] on li "Details" at bounding box center [922, 355] width 154 height 17
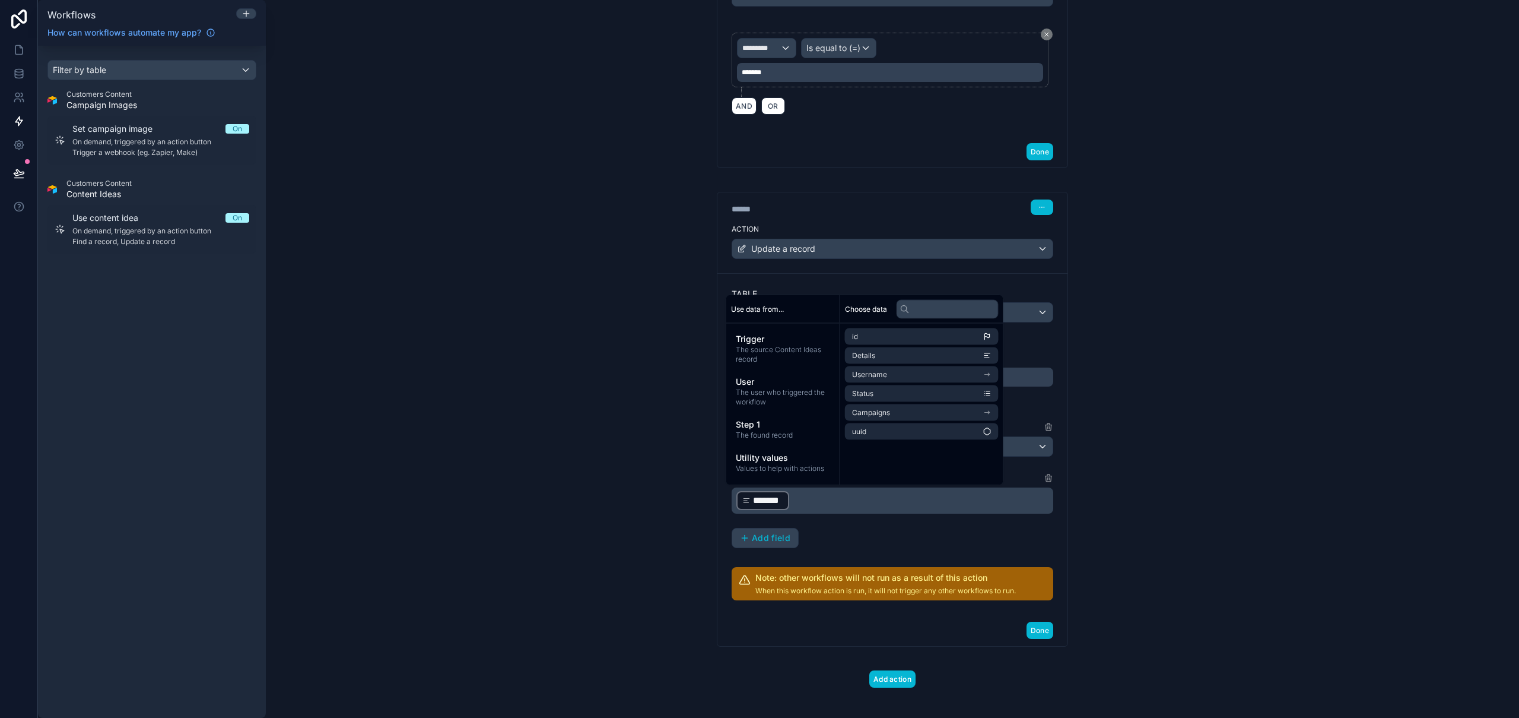
click at [1260, 480] on div "**********" at bounding box center [893, 359] width 1254 height 718
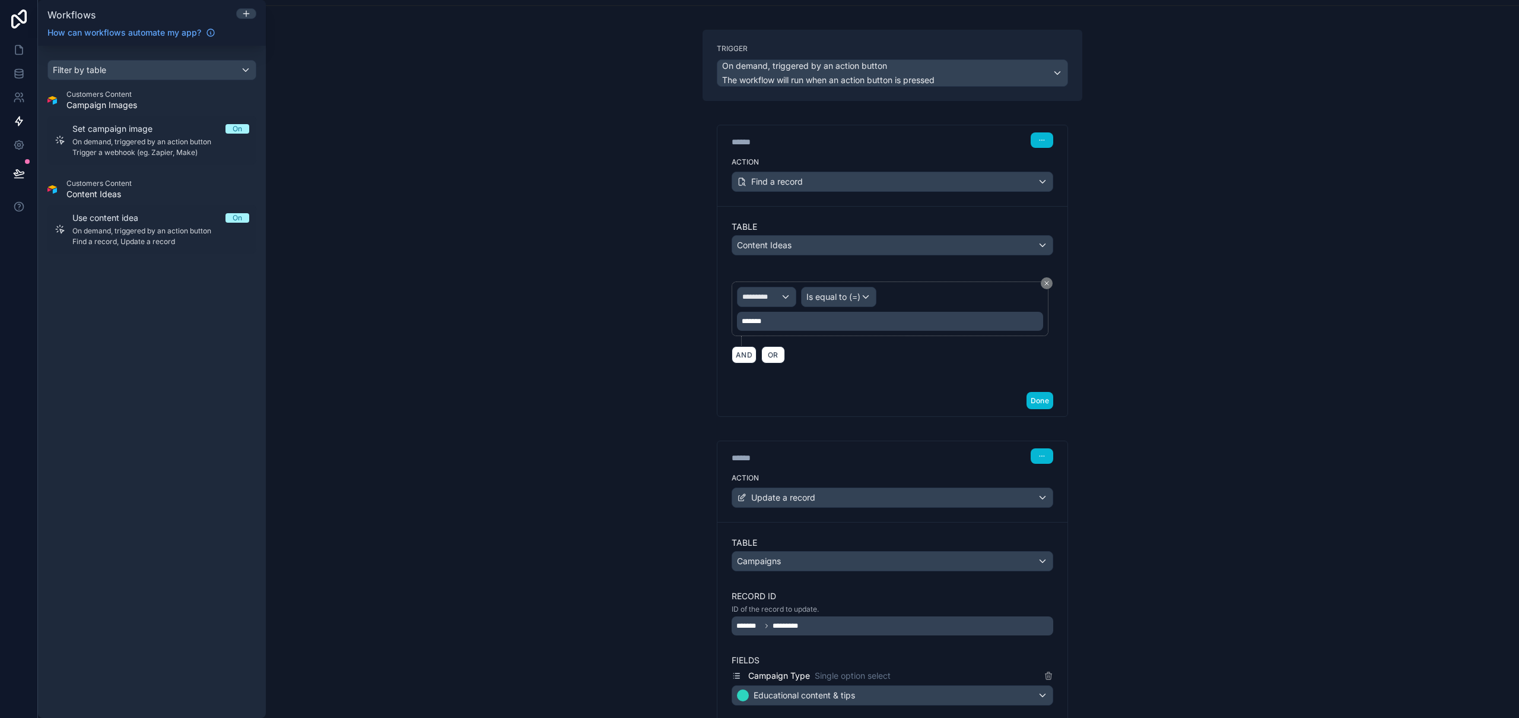
scroll to position [315, 0]
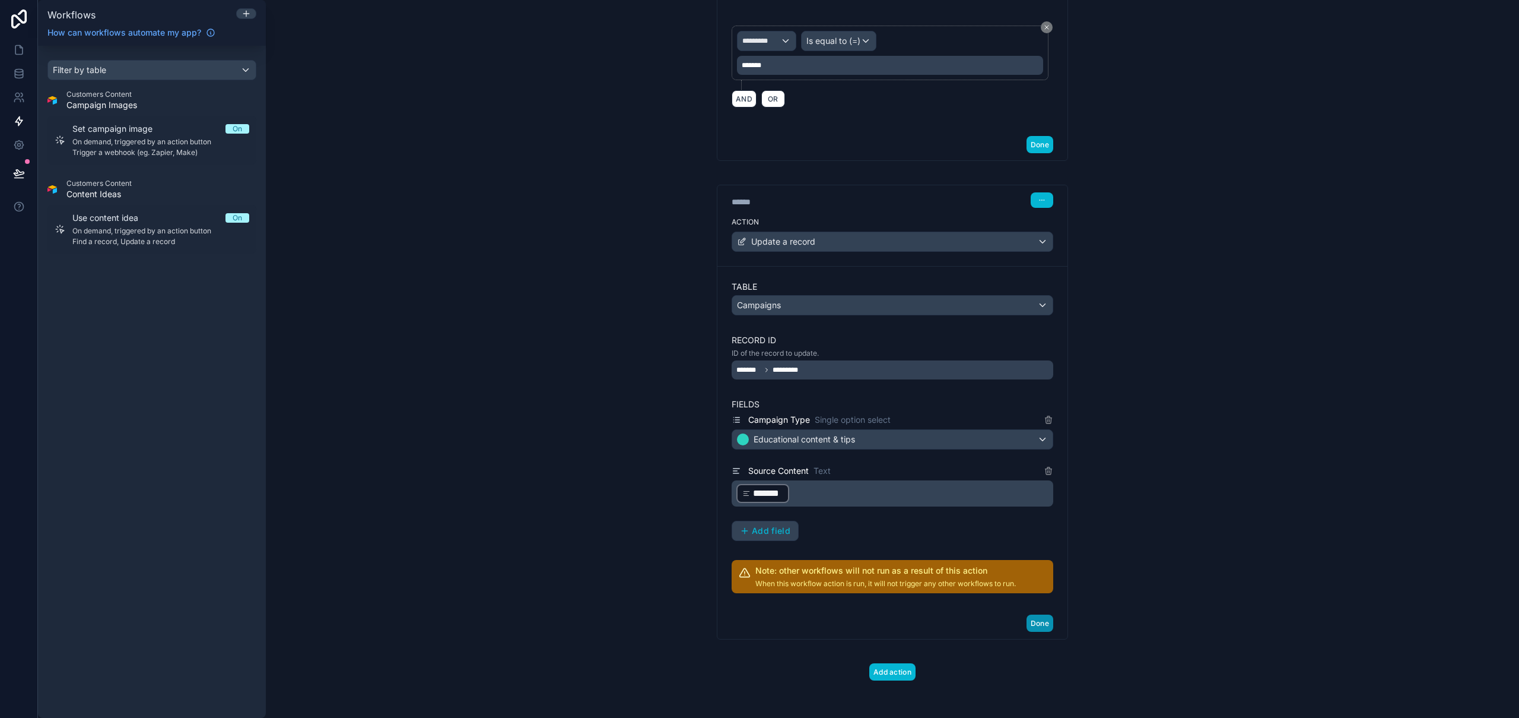
click at [1042, 622] on button "Done" at bounding box center [1040, 622] width 27 height 17
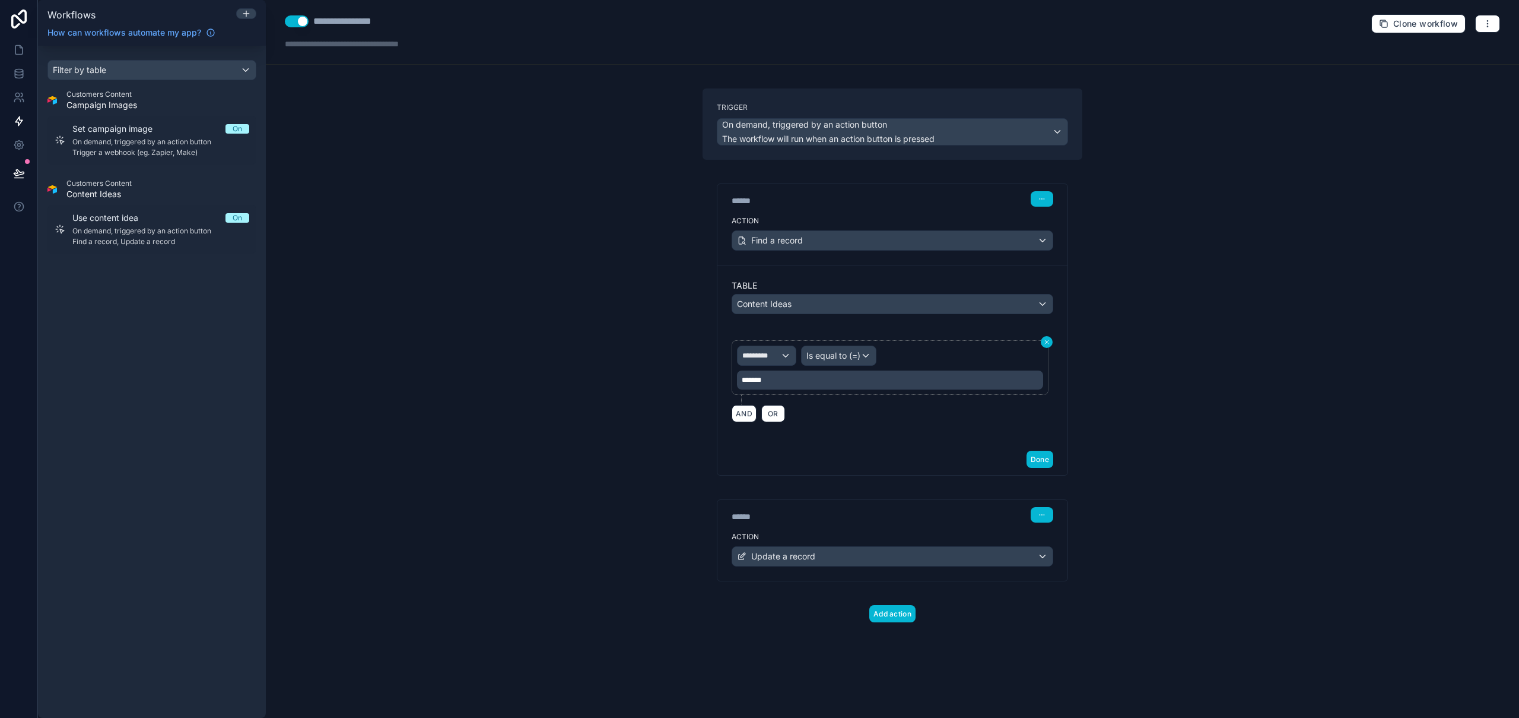
click at [1046, 342] on icon at bounding box center [1047, 342] width 4 height 4
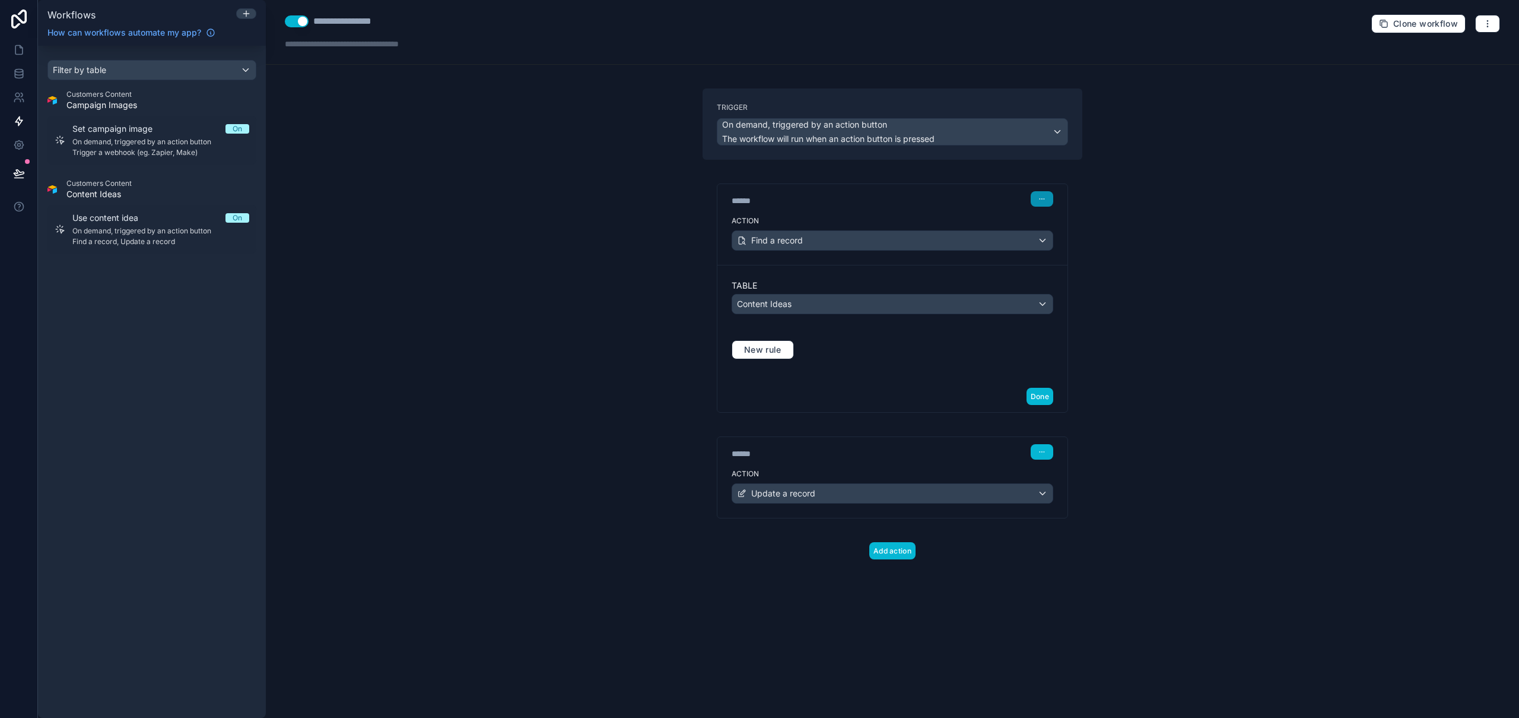
drag, startPoint x: 1056, startPoint y: 196, endPoint x: 1044, endPoint y: 199, distance: 12.2
click at [1056, 196] on div "****** Step 1" at bounding box center [893, 197] width 350 height 27
click at [1044, 199] on icon "button" at bounding box center [1042, 198] width 7 height 7
click at [1057, 250] on button "Delete" at bounding box center [1070, 244] width 81 height 19
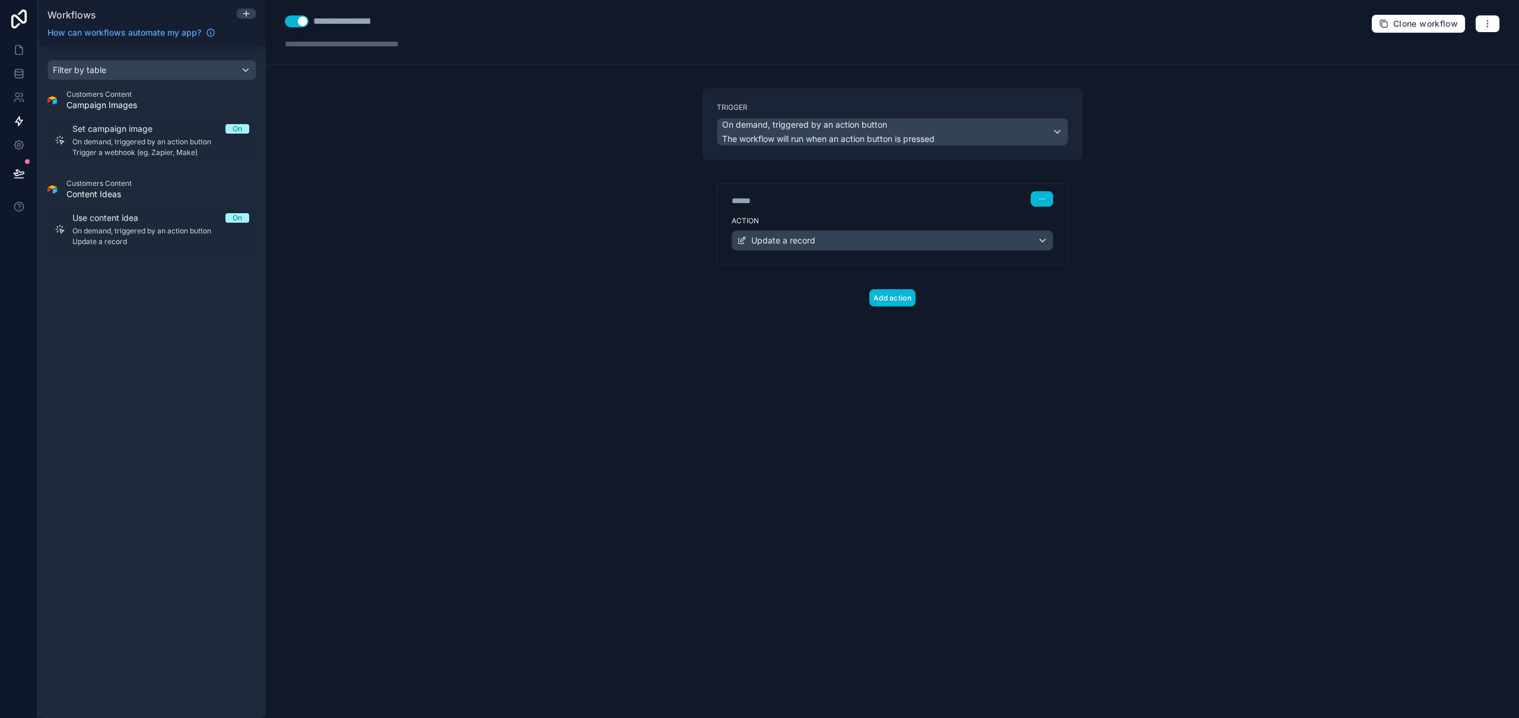
click at [1195, 231] on div "**********" at bounding box center [893, 359] width 1254 height 718
click at [851, 239] on div "Update a record" at bounding box center [892, 240] width 321 height 19
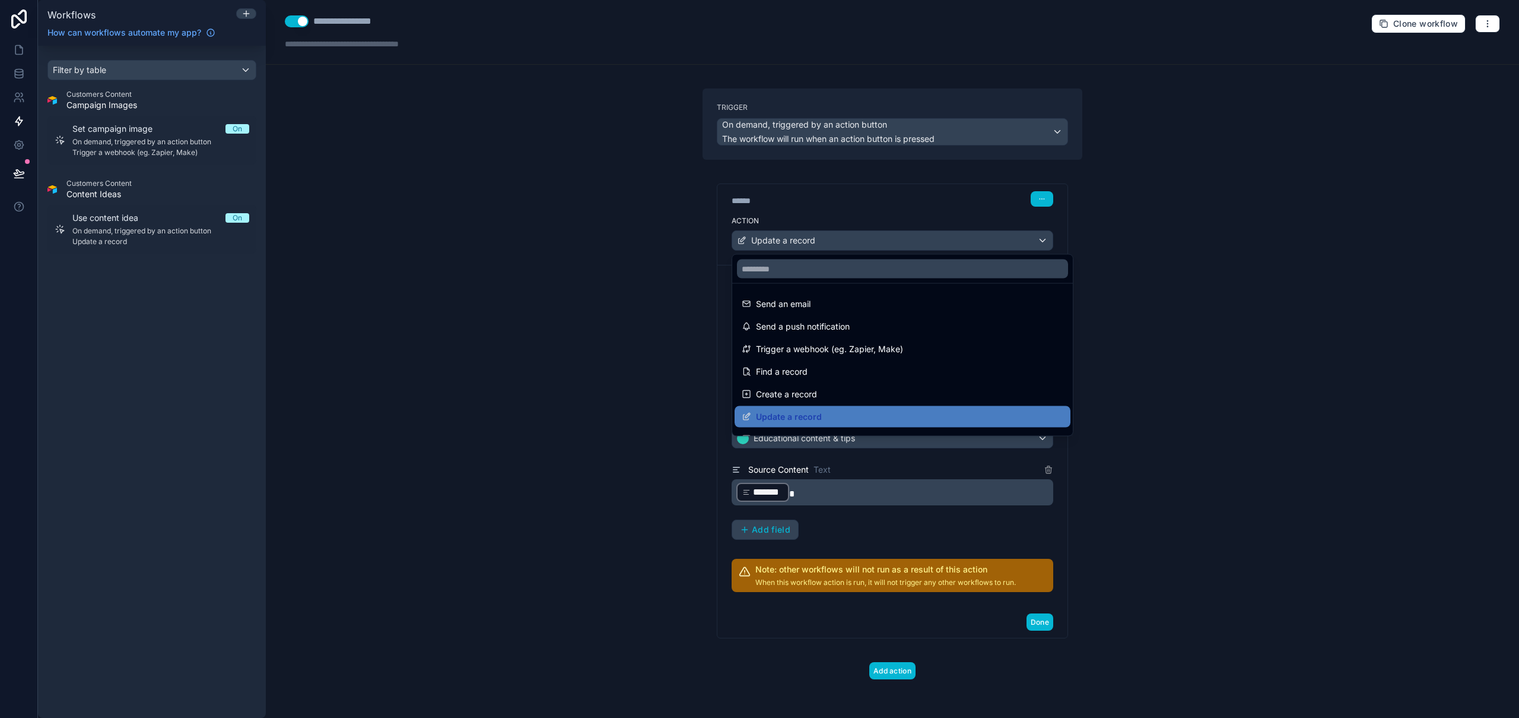
click at [851, 239] on div at bounding box center [759, 359] width 1519 height 718
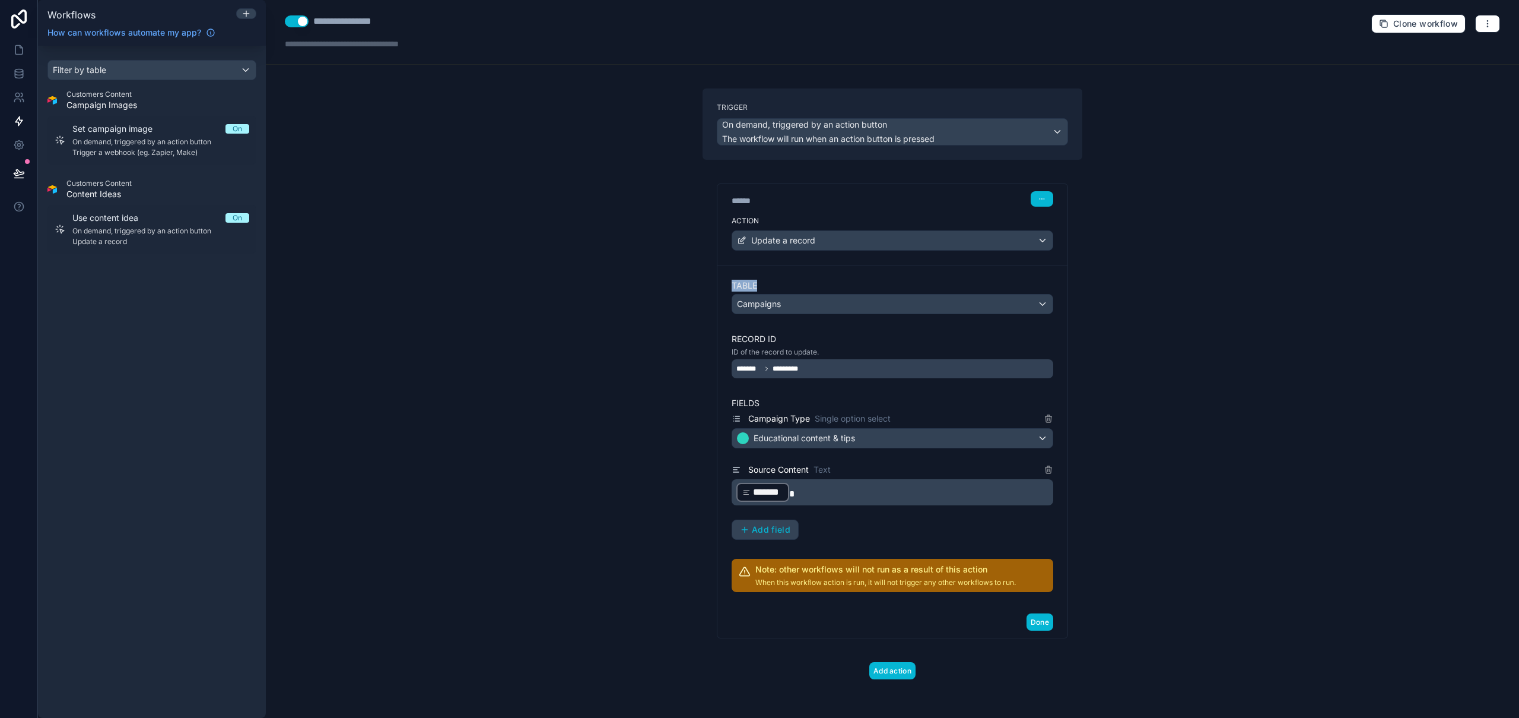
click at [1154, 274] on div "**********" at bounding box center [893, 359] width 1254 height 718
click at [1199, 448] on div "**********" at bounding box center [893, 359] width 1254 height 718
click at [899, 669] on button "Add action" at bounding box center [893, 670] width 46 height 17
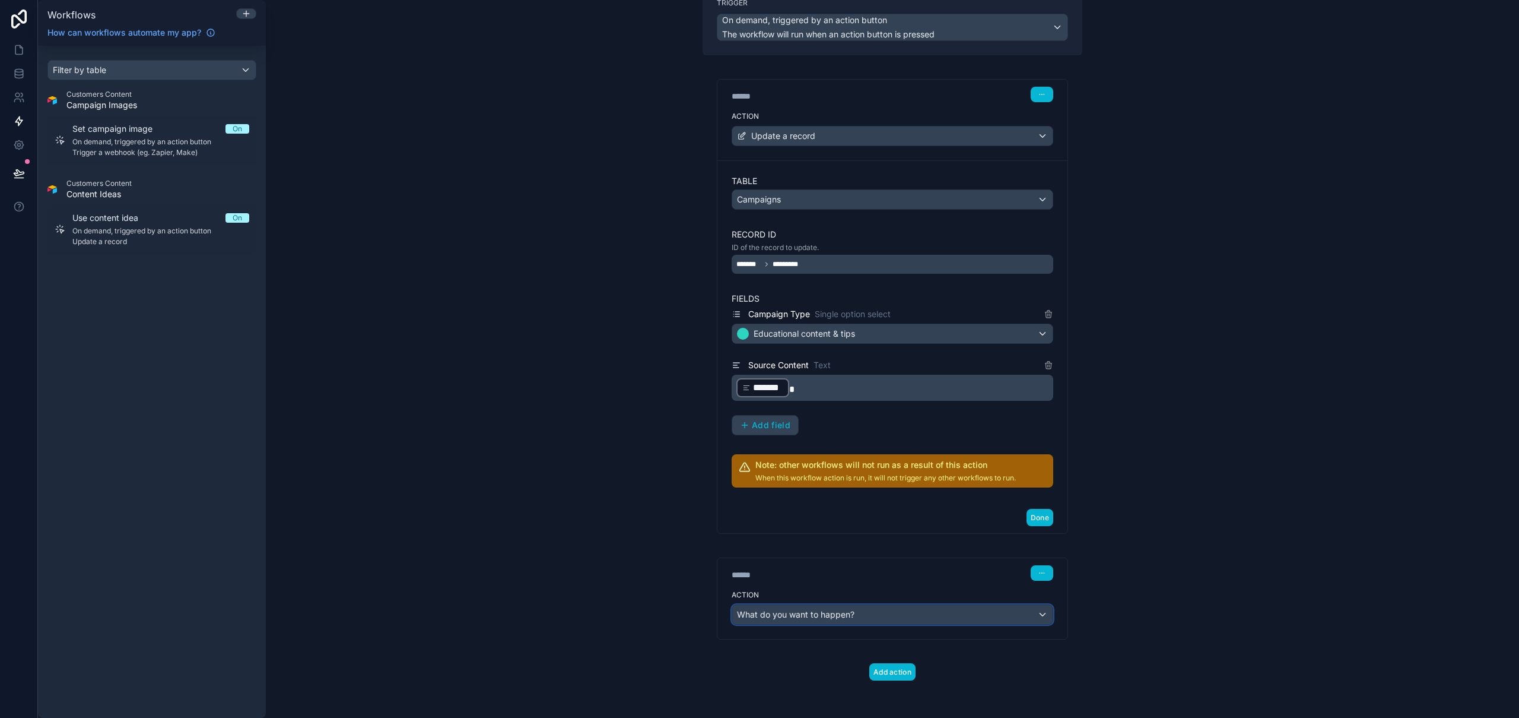
click at [830, 611] on span "What do you want to happen?" at bounding box center [796, 614] width 118 height 10
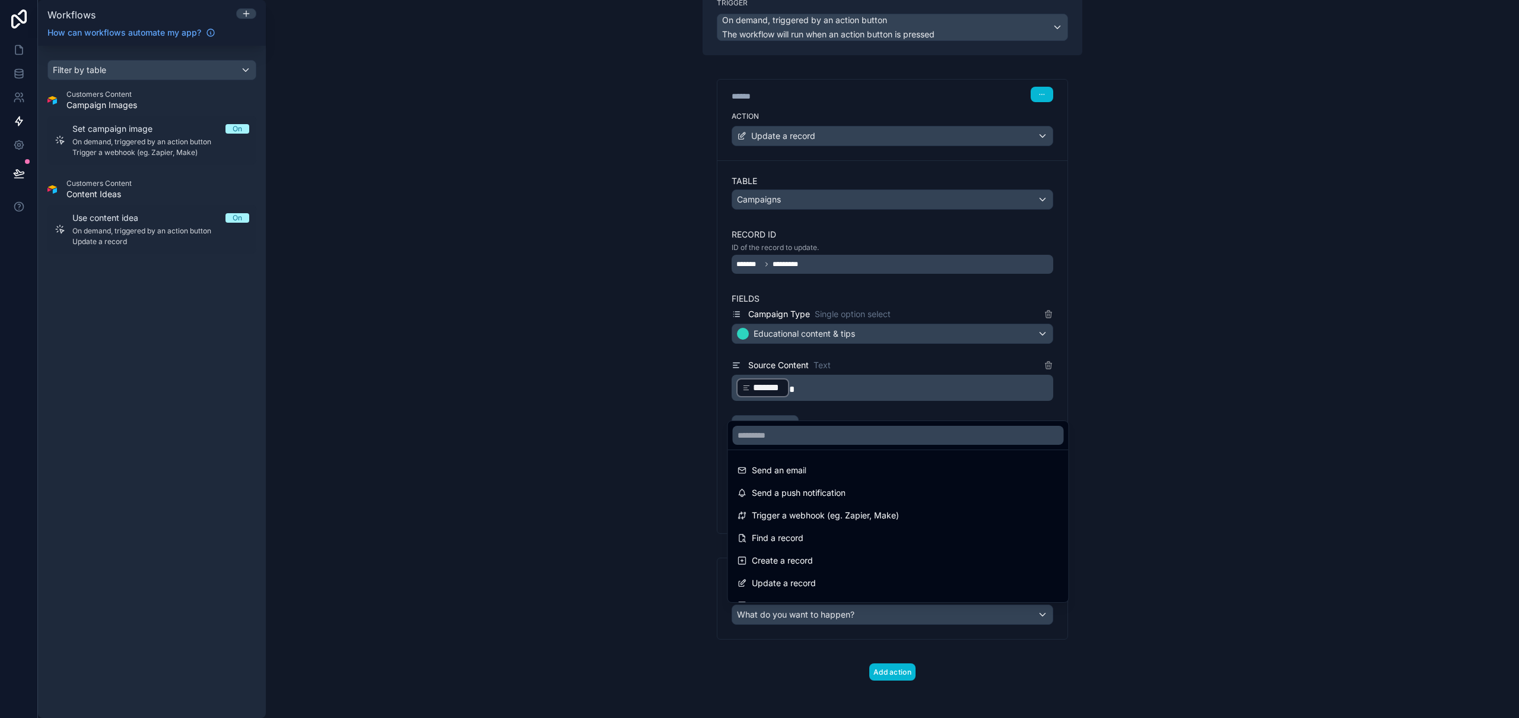
drag, startPoint x: 831, startPoint y: 580, endPoint x: 851, endPoint y: 585, distance: 20.3
click at [831, 580] on div "Update a record" at bounding box center [899, 583] width 322 height 14
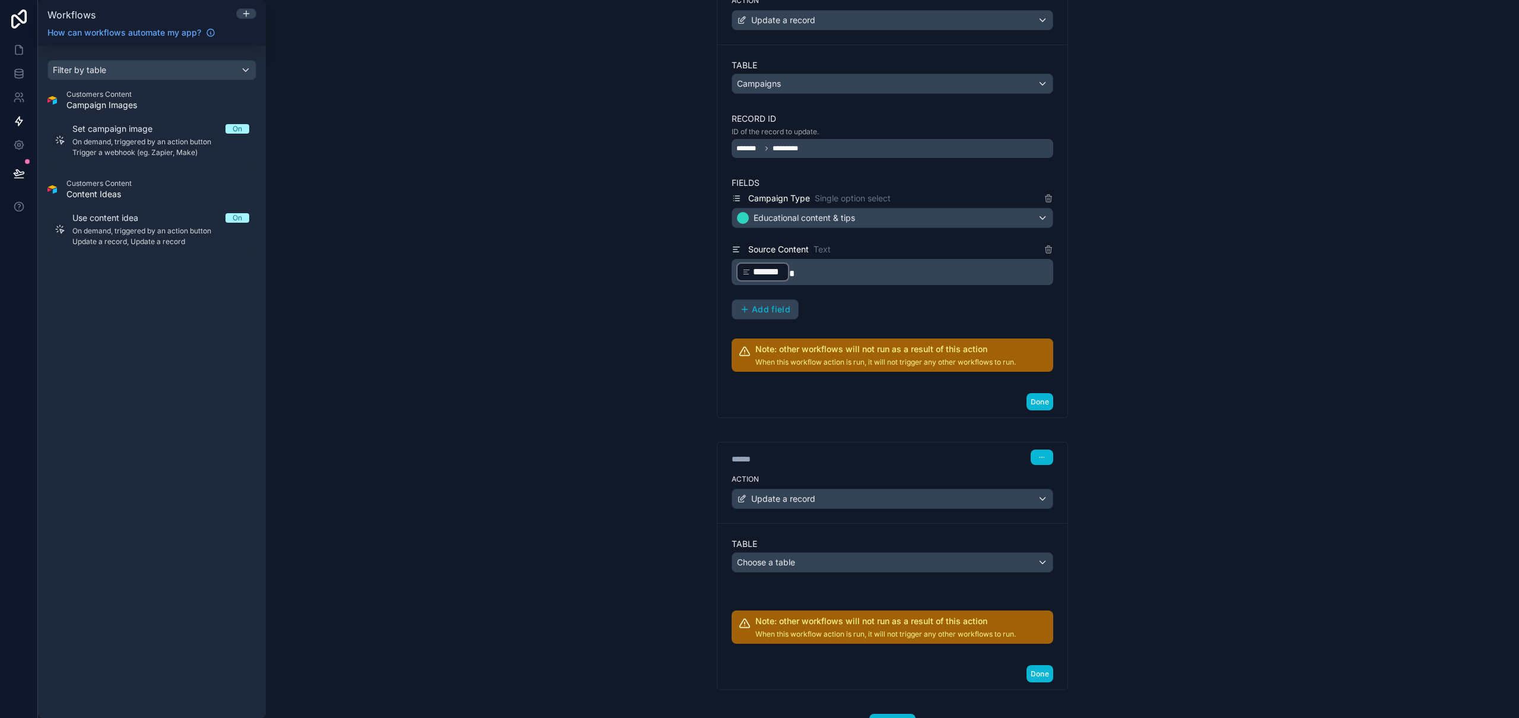
scroll to position [271, 0]
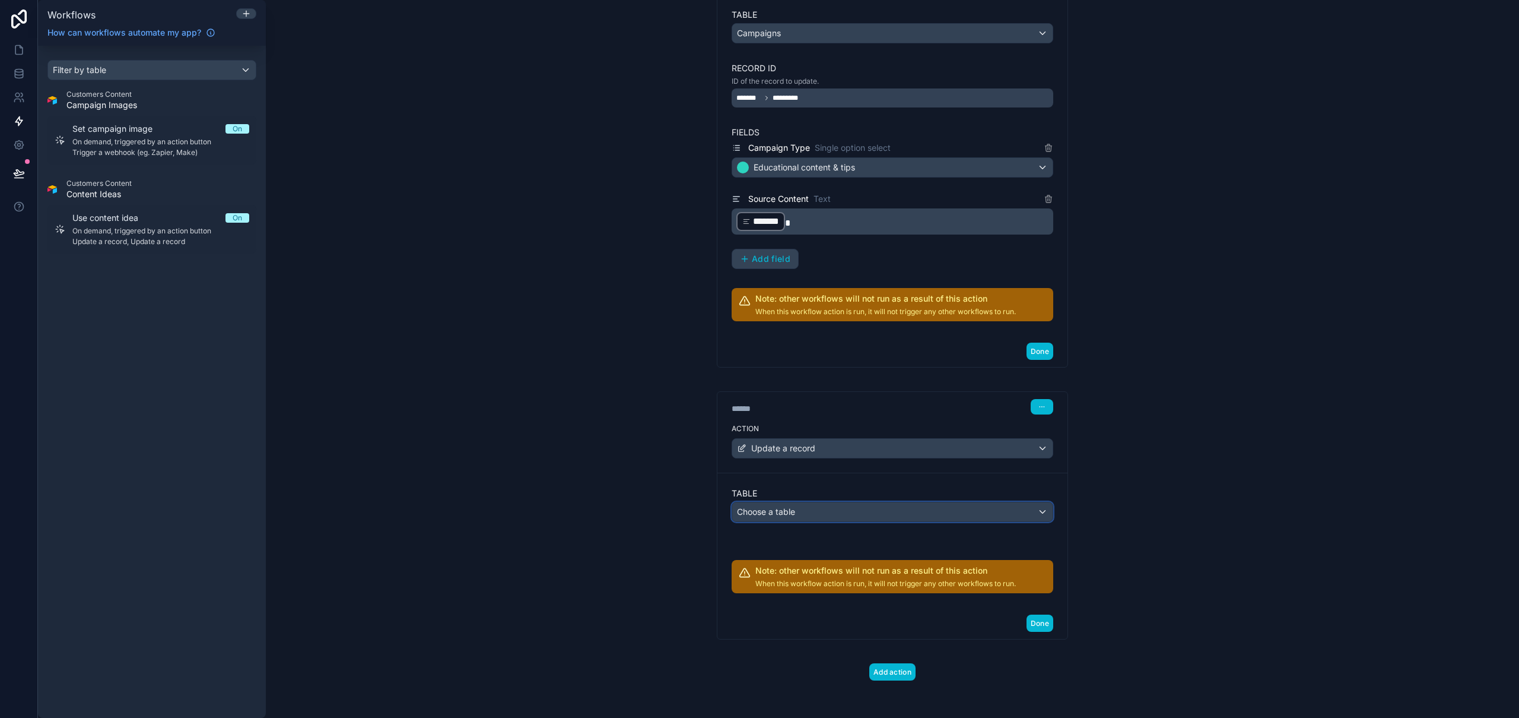
click at [815, 510] on div "Choose a table" at bounding box center [892, 511] width 321 height 19
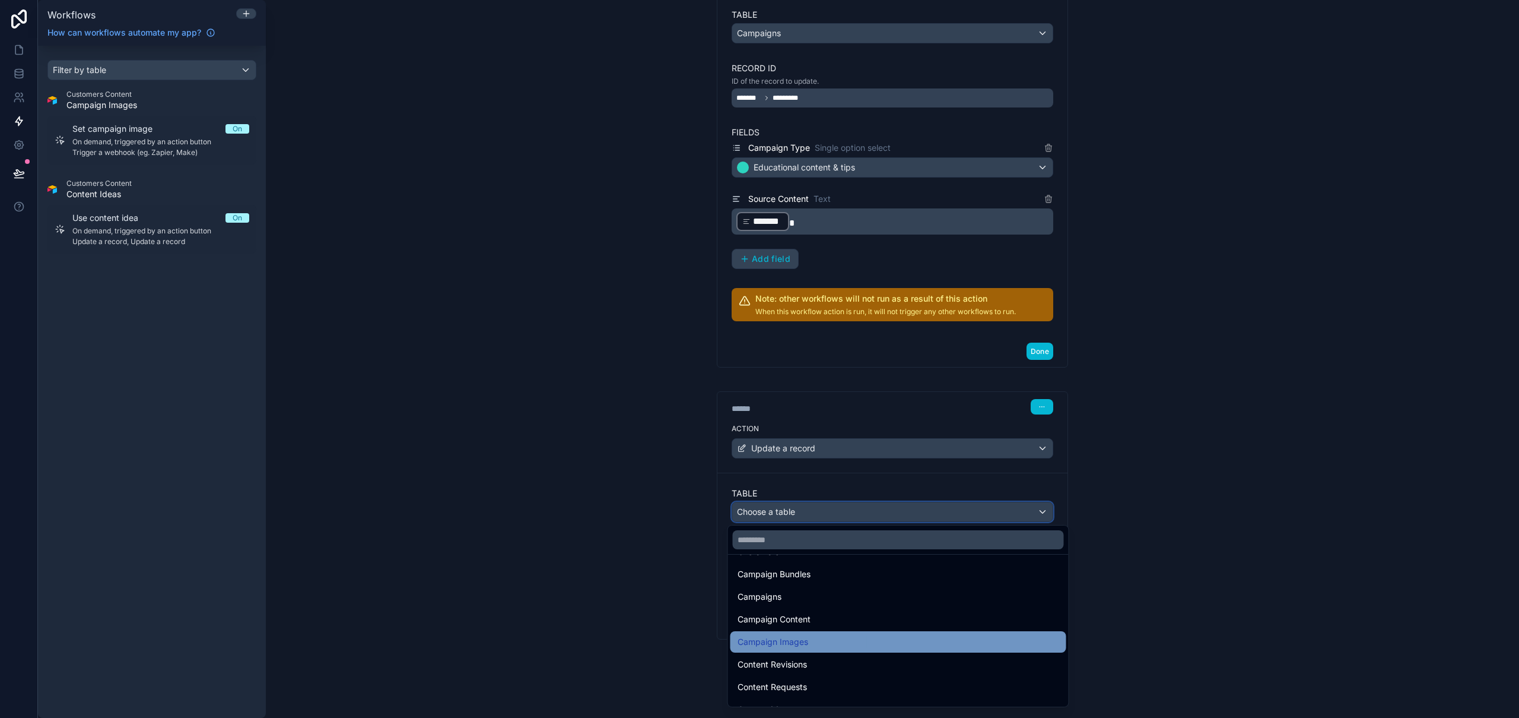
scroll to position [74, 0]
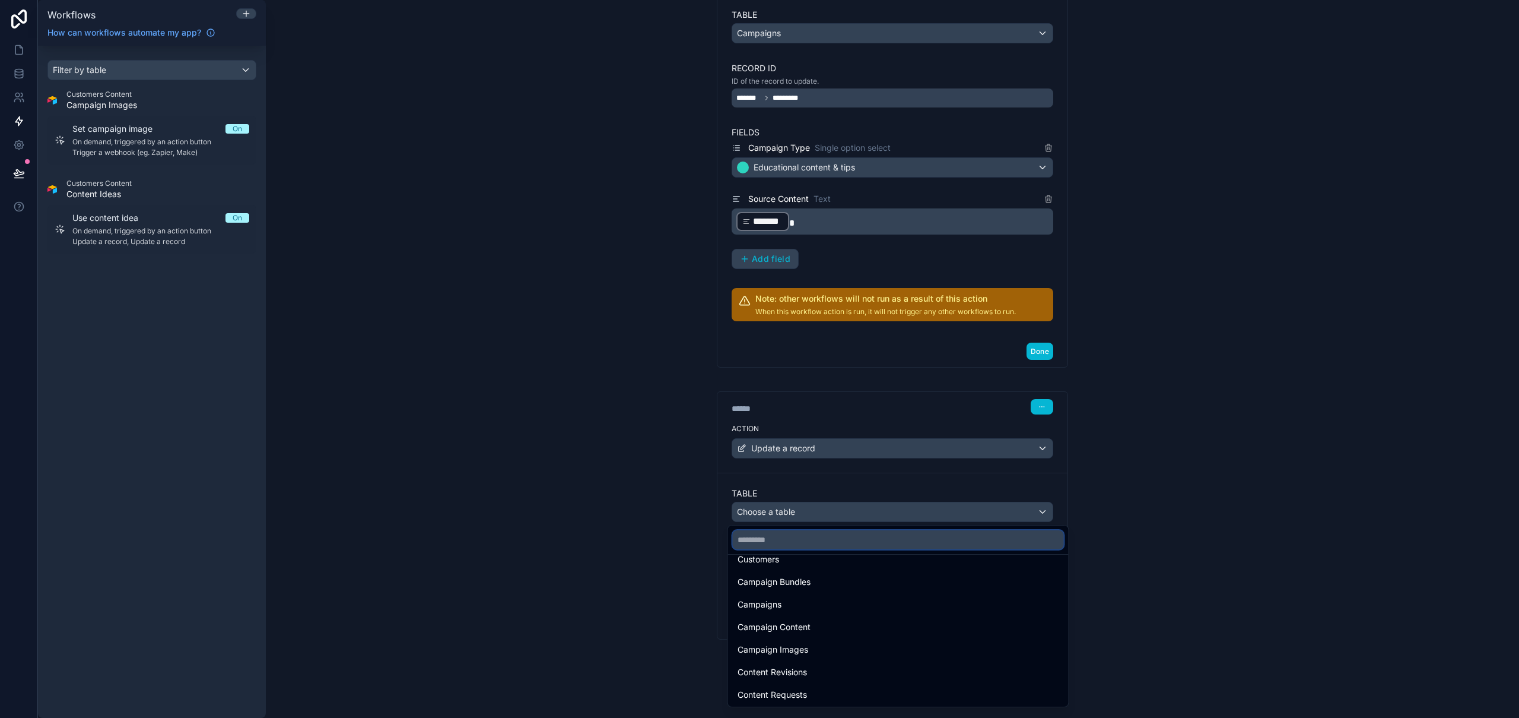
click at [801, 547] on input "text" at bounding box center [898, 539] width 331 height 19
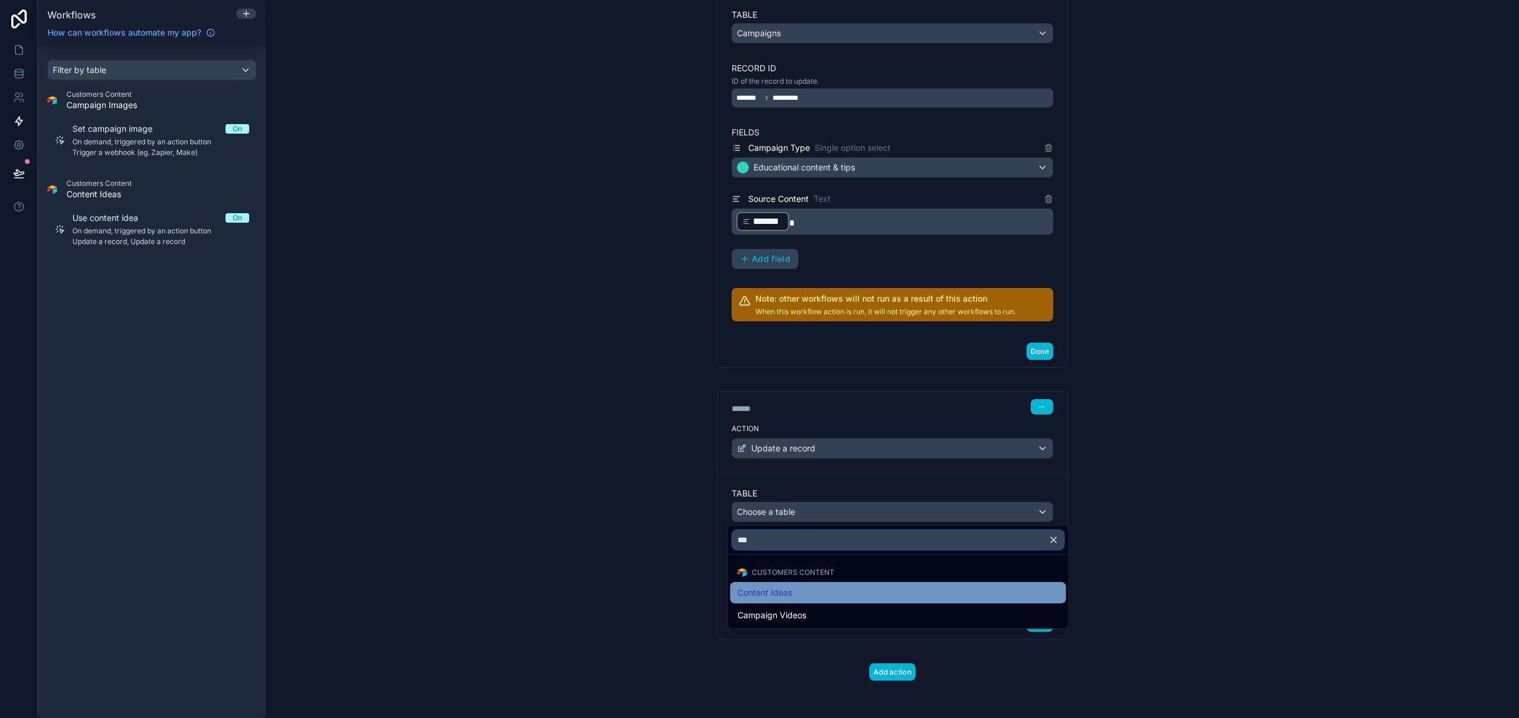
type input "***"
click at [820, 597] on div "Content Ideas" at bounding box center [899, 592] width 322 height 14
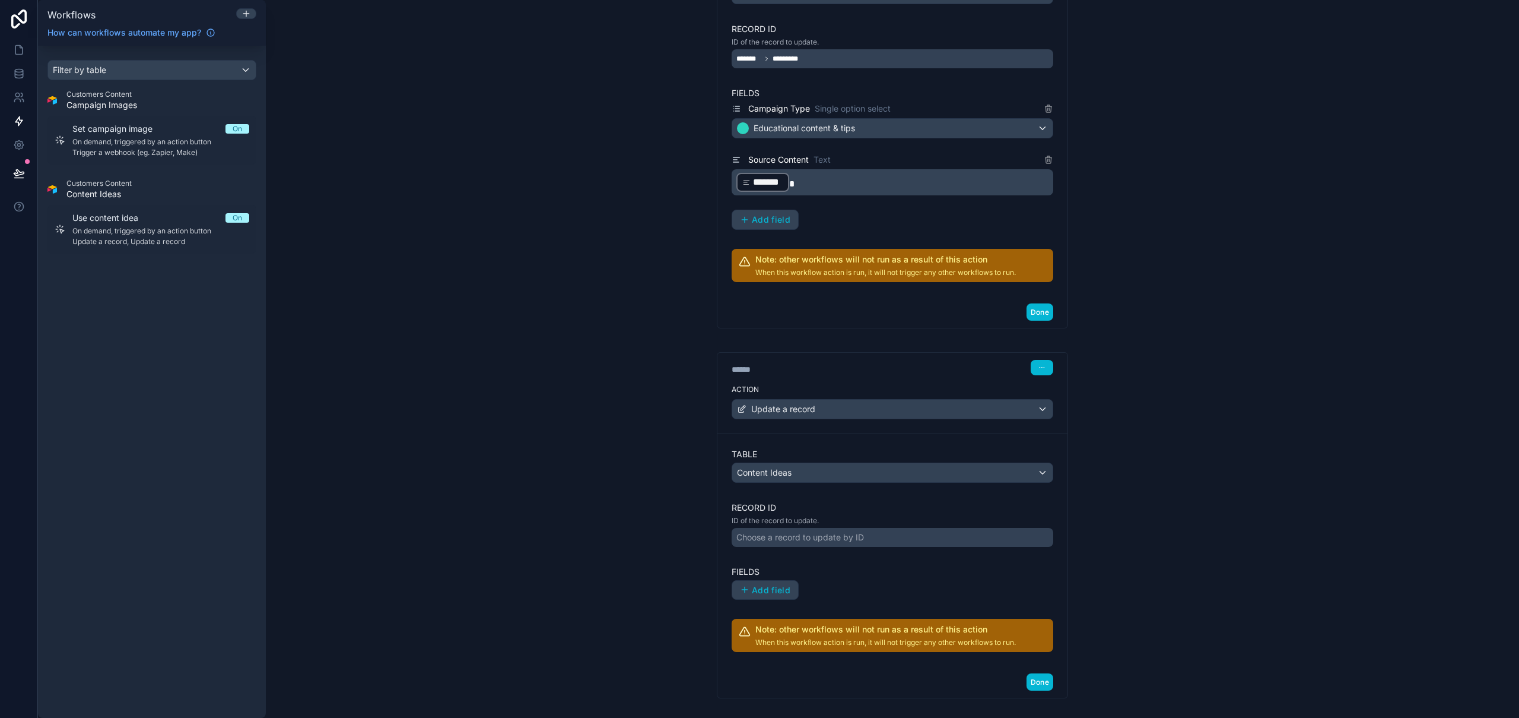
scroll to position [369, 0]
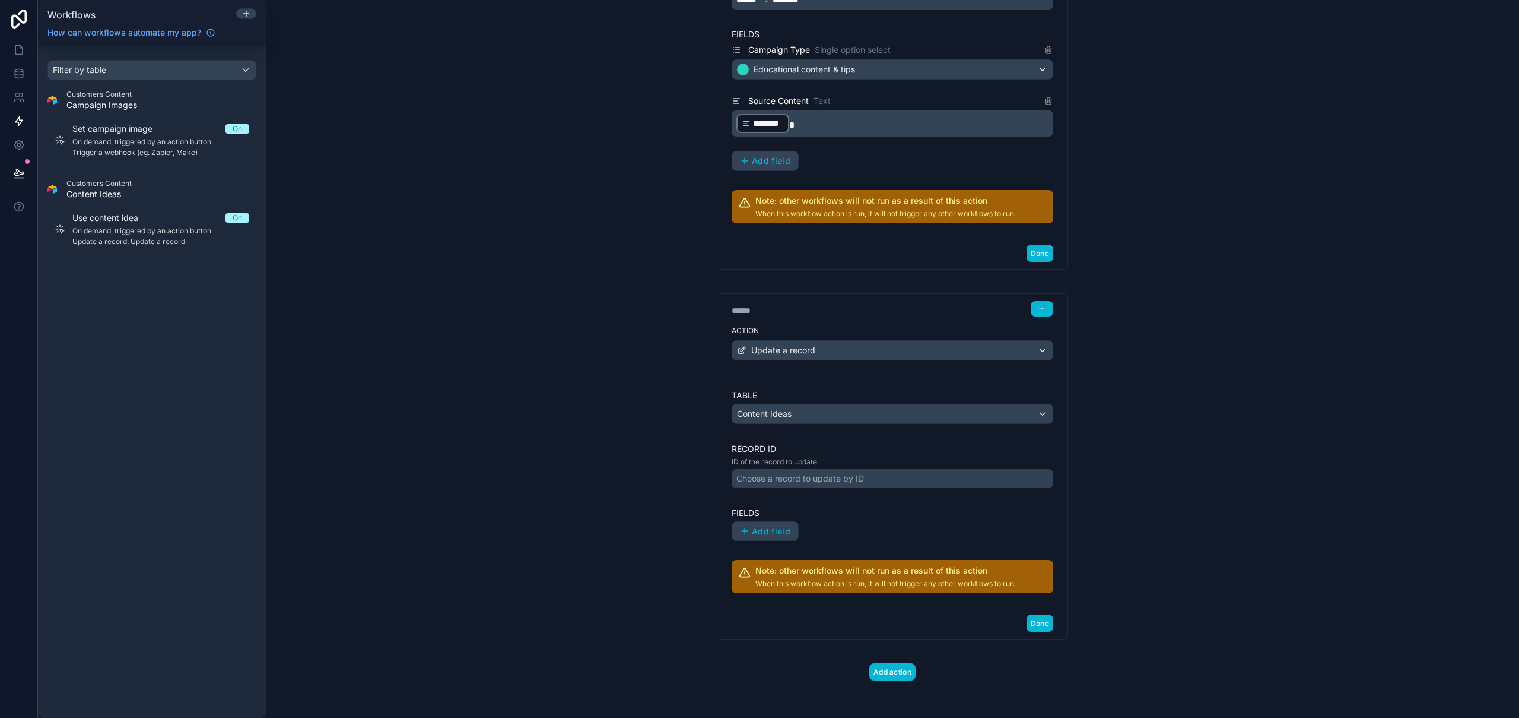
click at [837, 481] on div "Choose a record to update by ID" at bounding box center [801, 478] width 128 height 12
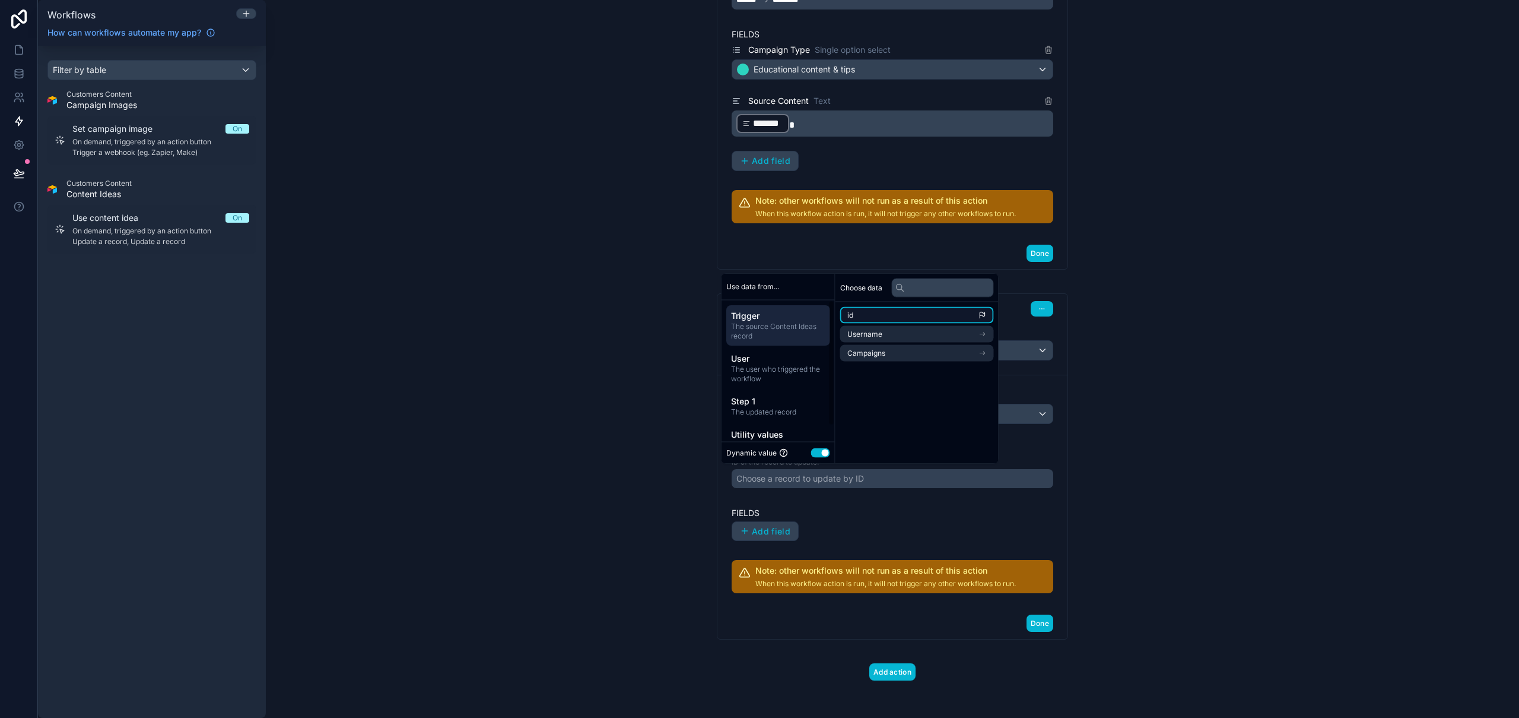
click at [883, 313] on li "id" at bounding box center [917, 315] width 154 height 17
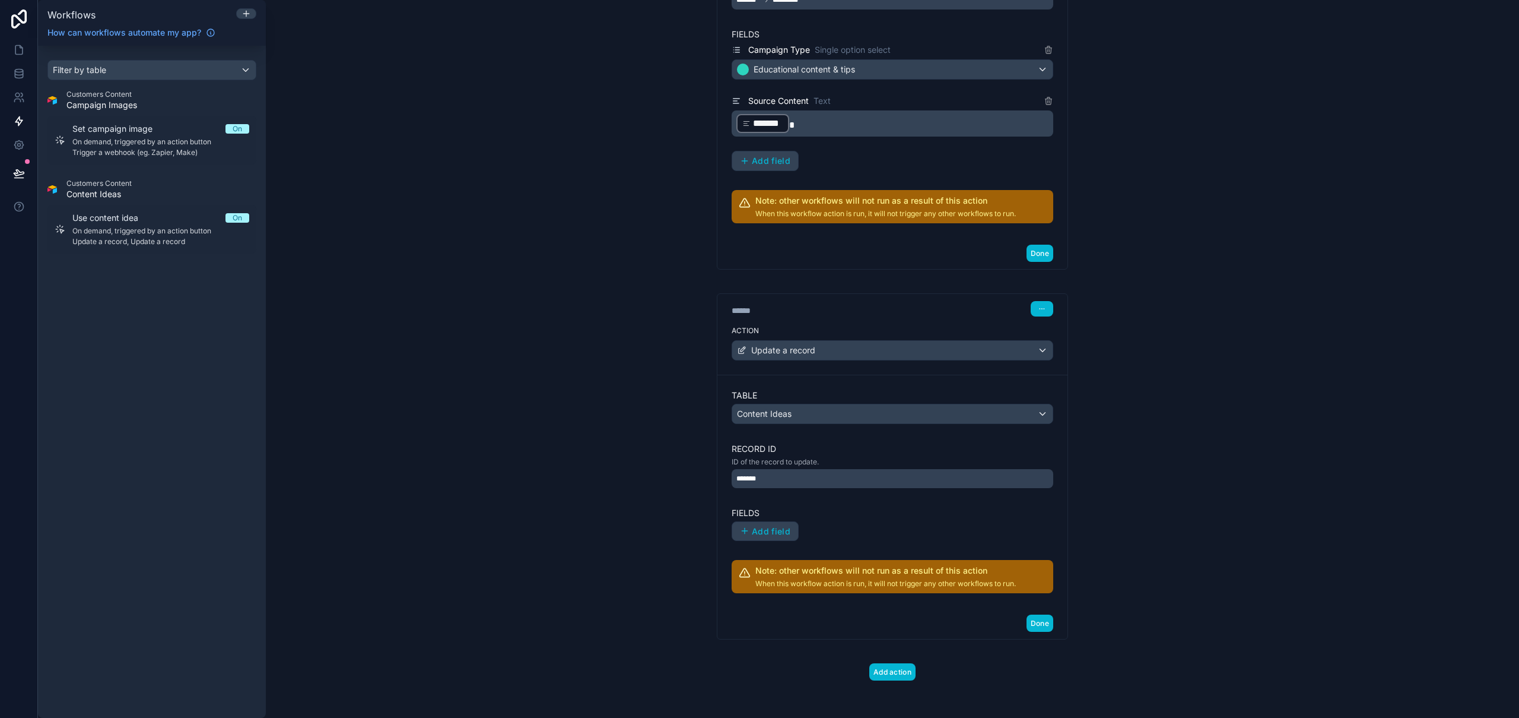
click at [1214, 458] on div "**********" at bounding box center [893, 359] width 1254 height 718
click at [735, 535] on button "Add field" at bounding box center [765, 531] width 66 height 19
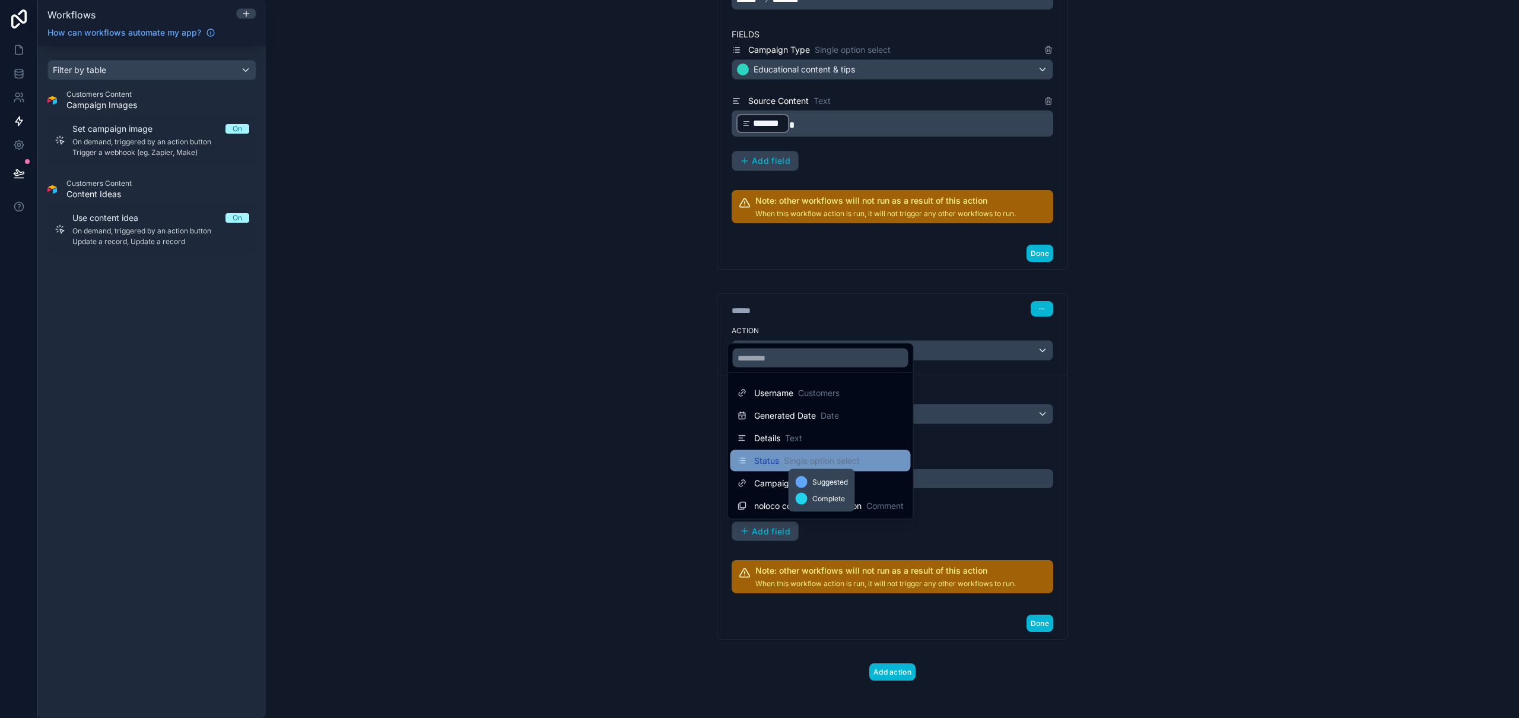
click at [819, 462] on span "Single option select" at bounding box center [822, 461] width 76 height 12
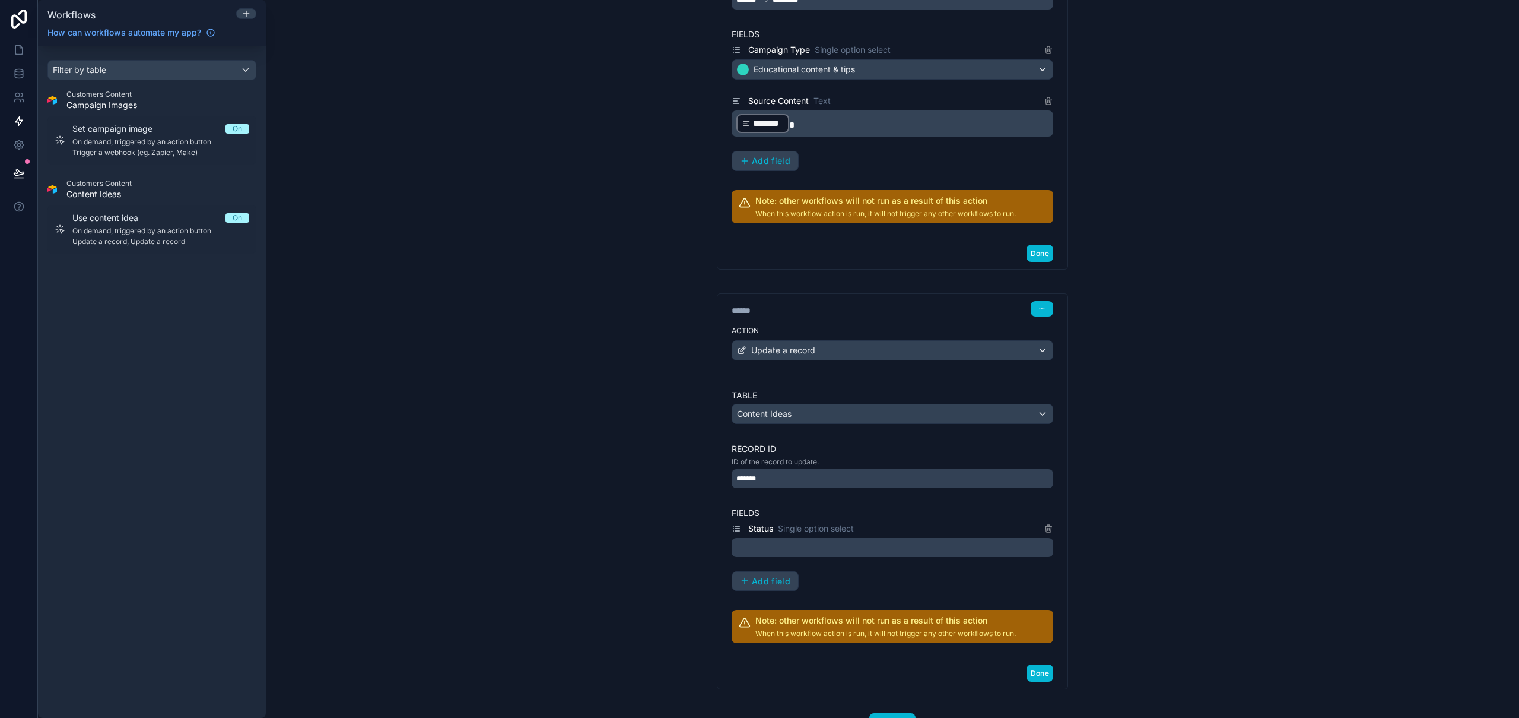
click at [900, 550] on div at bounding box center [893, 547] width 322 height 19
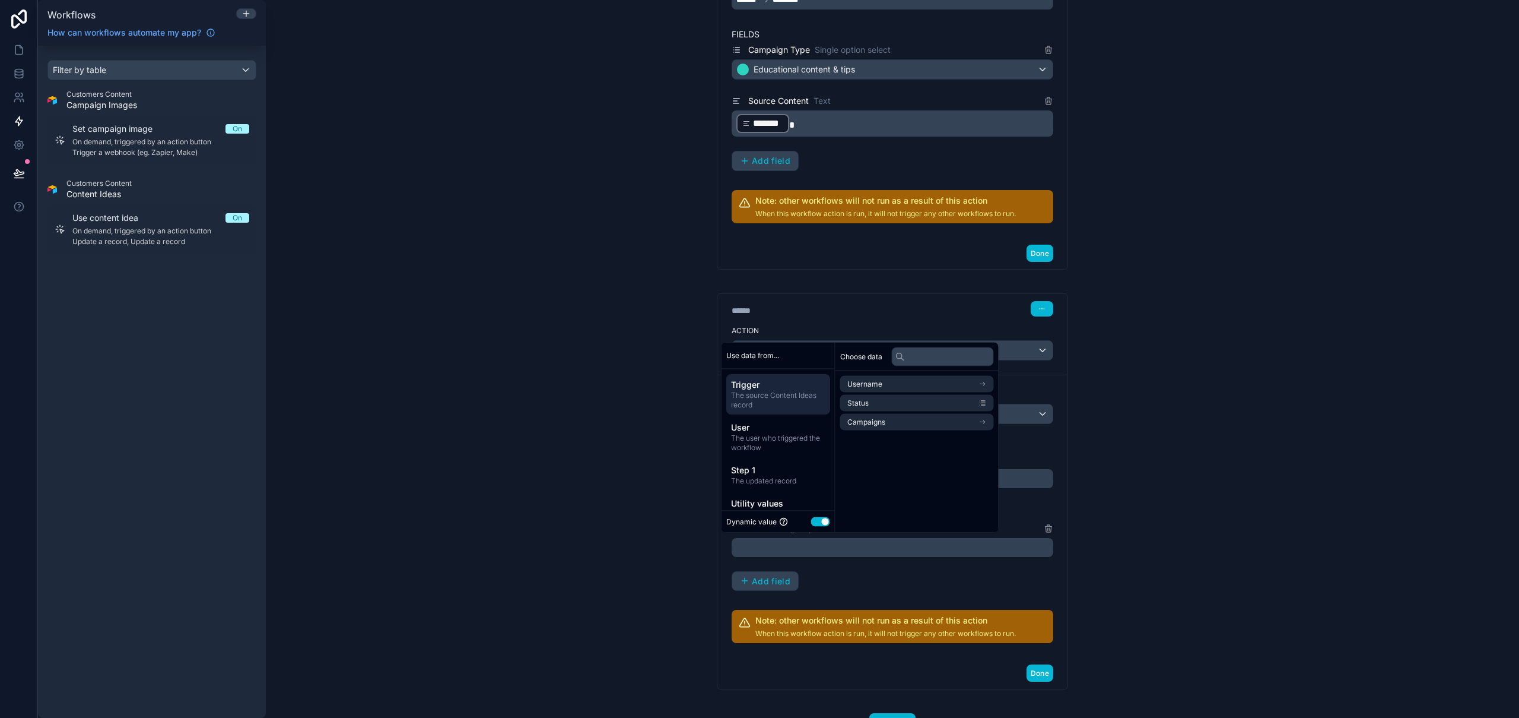
click at [824, 522] on button "Use setting" at bounding box center [820, 520] width 19 height 9
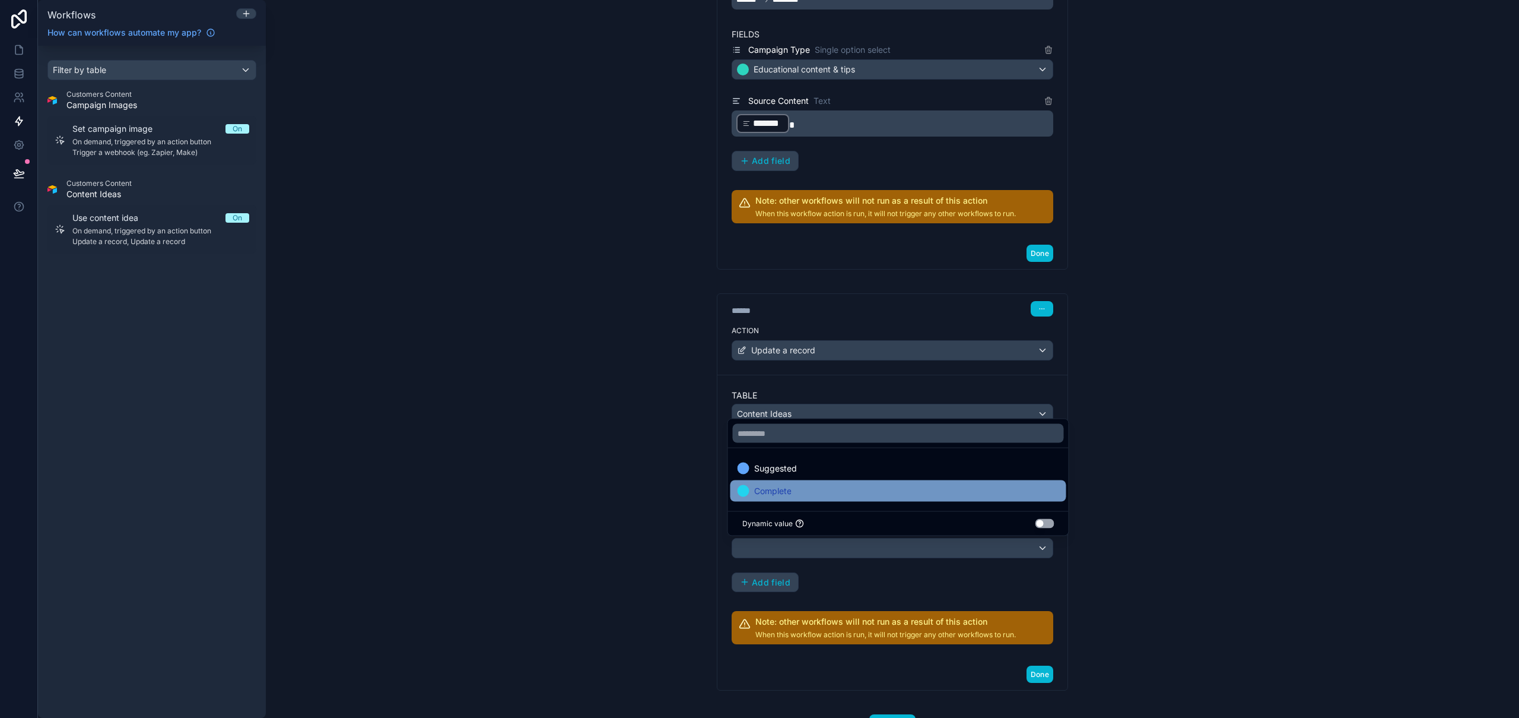
click at [791, 487] on span "Complete" at bounding box center [772, 491] width 37 height 14
click at [1179, 465] on div "**********" at bounding box center [893, 359] width 1254 height 718
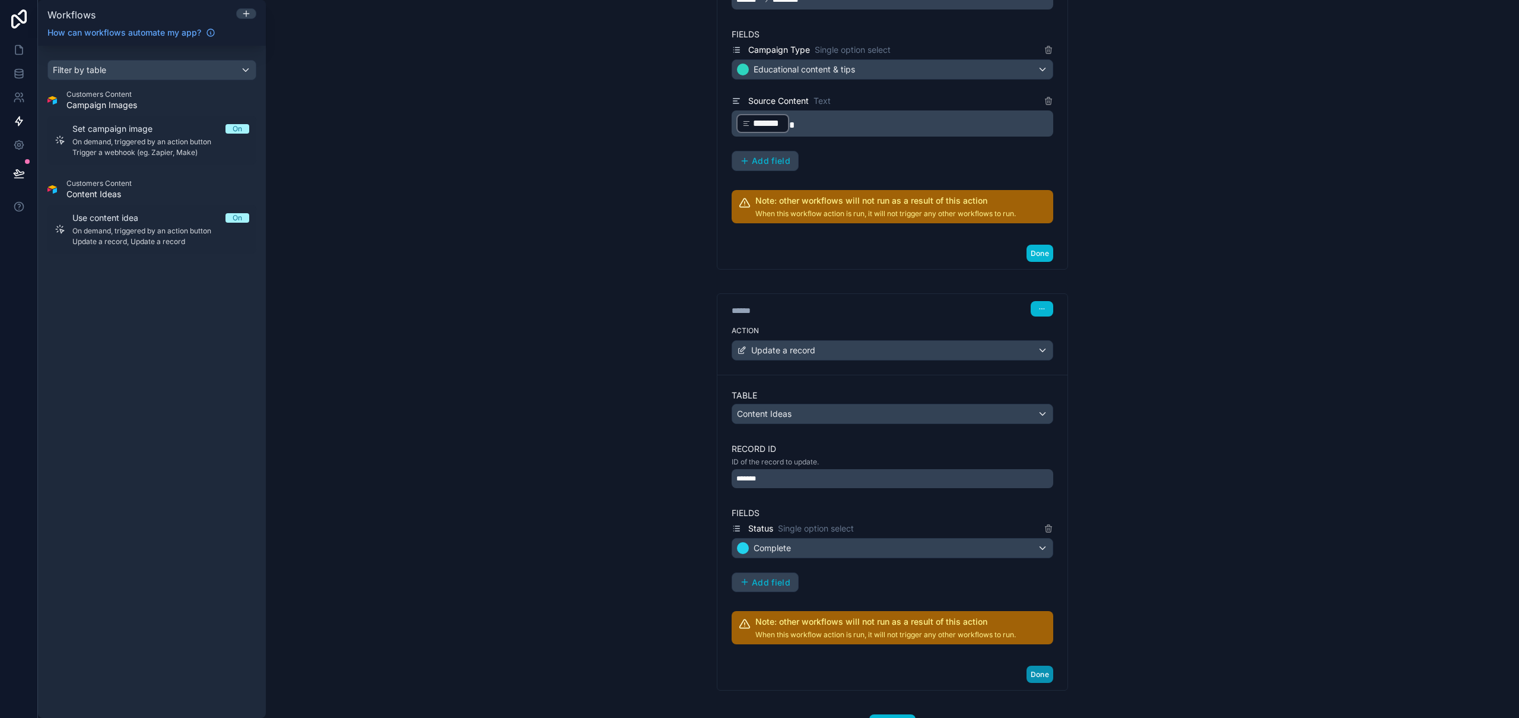
click at [1030, 673] on button "Done" at bounding box center [1040, 673] width 27 height 17
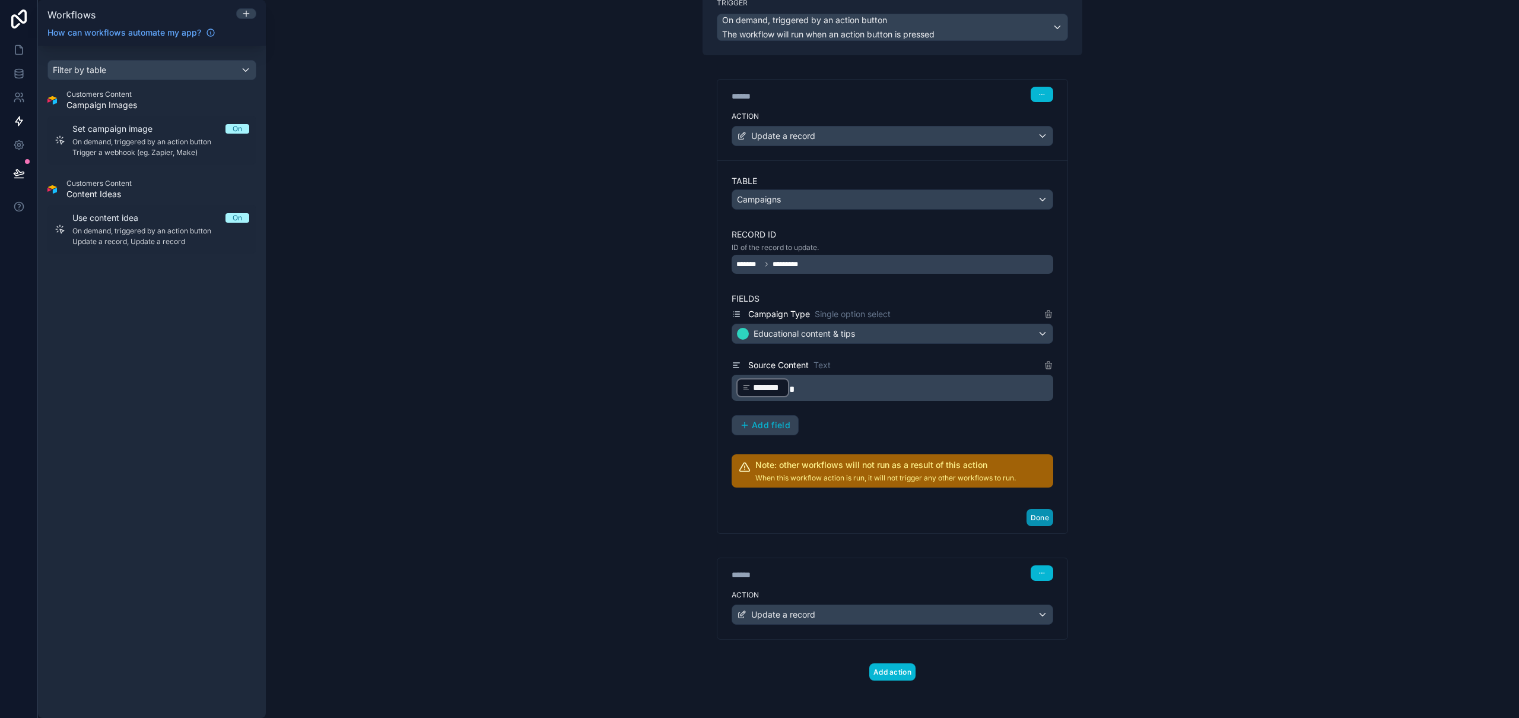
click at [1033, 521] on button "Done" at bounding box center [1040, 517] width 27 height 17
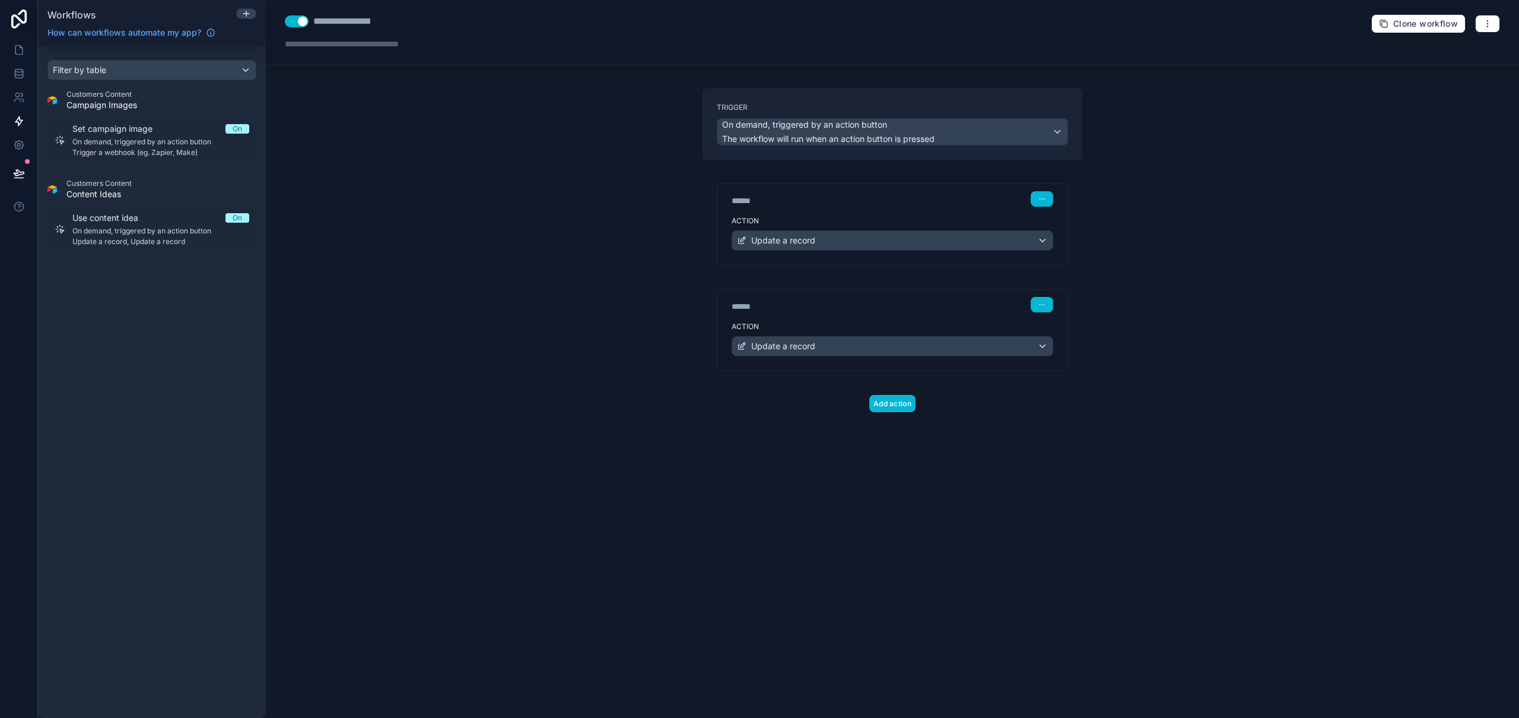
click at [1163, 476] on div "**********" at bounding box center [893, 359] width 1254 height 718
click at [26, 174] on button at bounding box center [19, 173] width 26 height 33
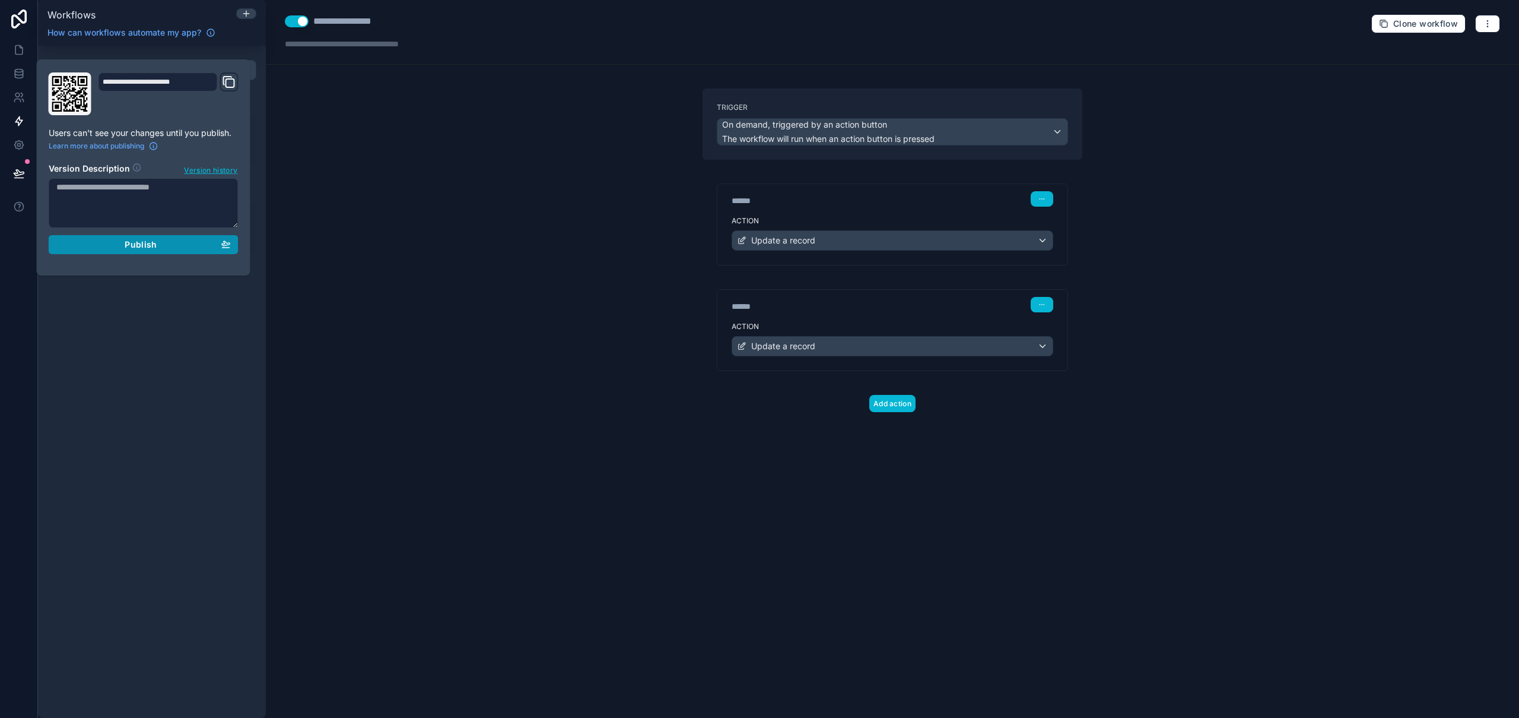
click at [131, 245] on span "Publish" at bounding box center [141, 244] width 32 height 11
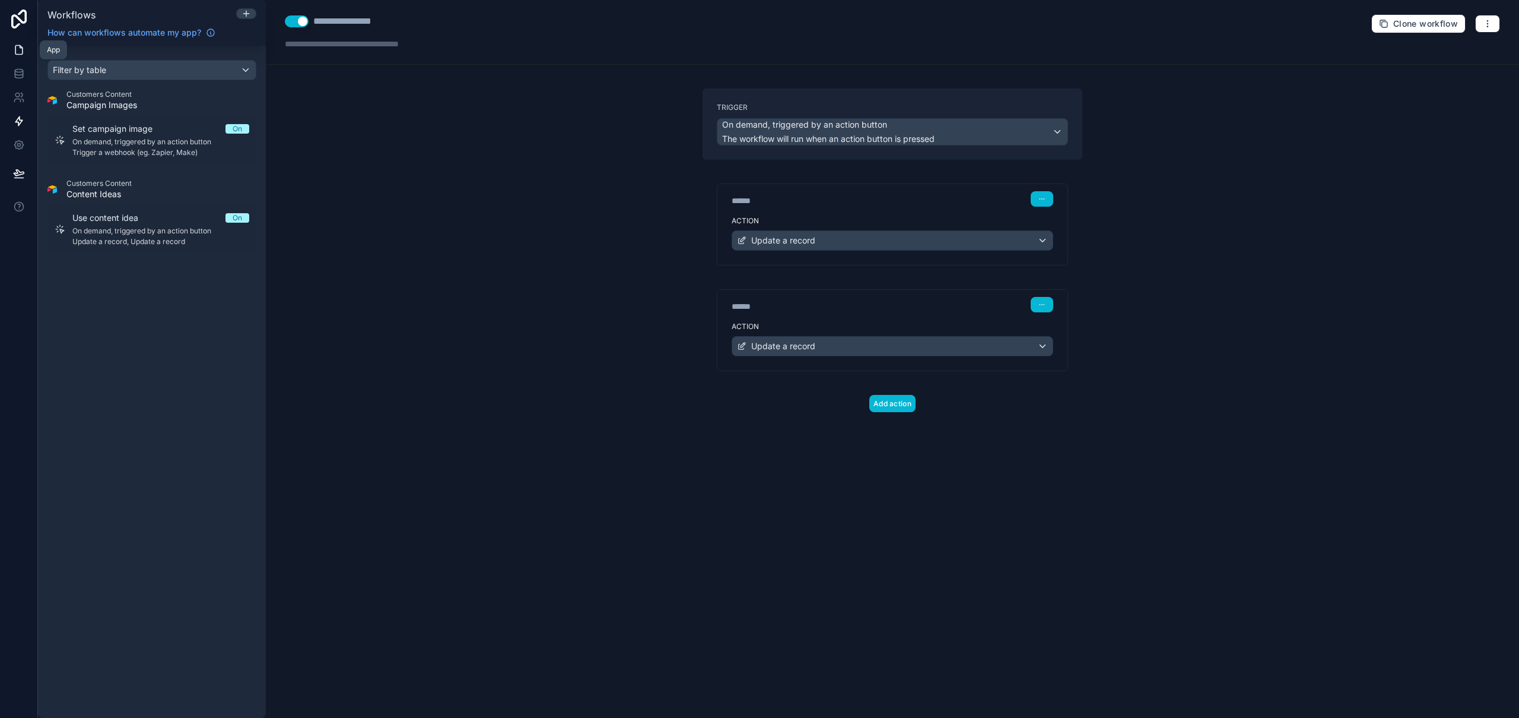
click at [20, 47] on icon at bounding box center [21, 47] width 2 height 2
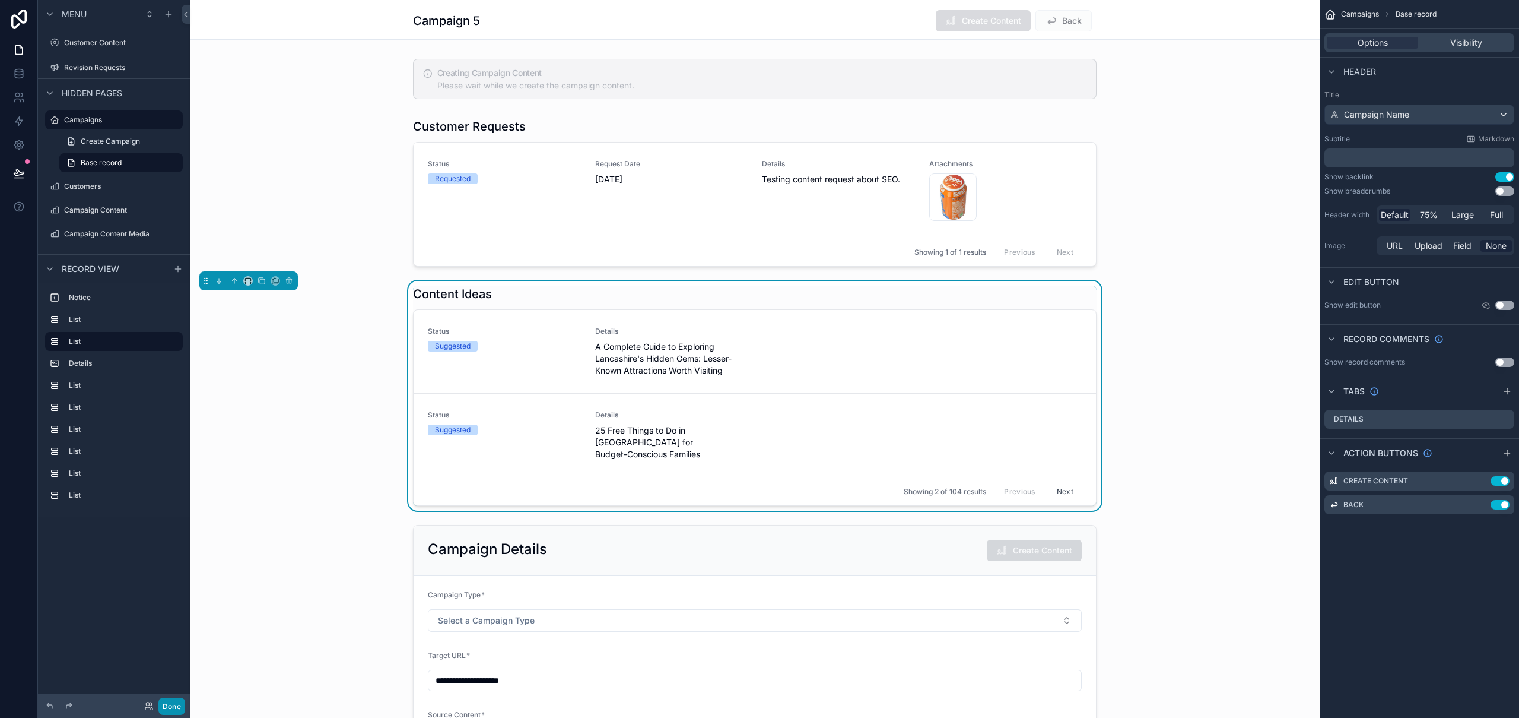
click at [174, 703] on button "Done" at bounding box center [171, 705] width 27 height 17
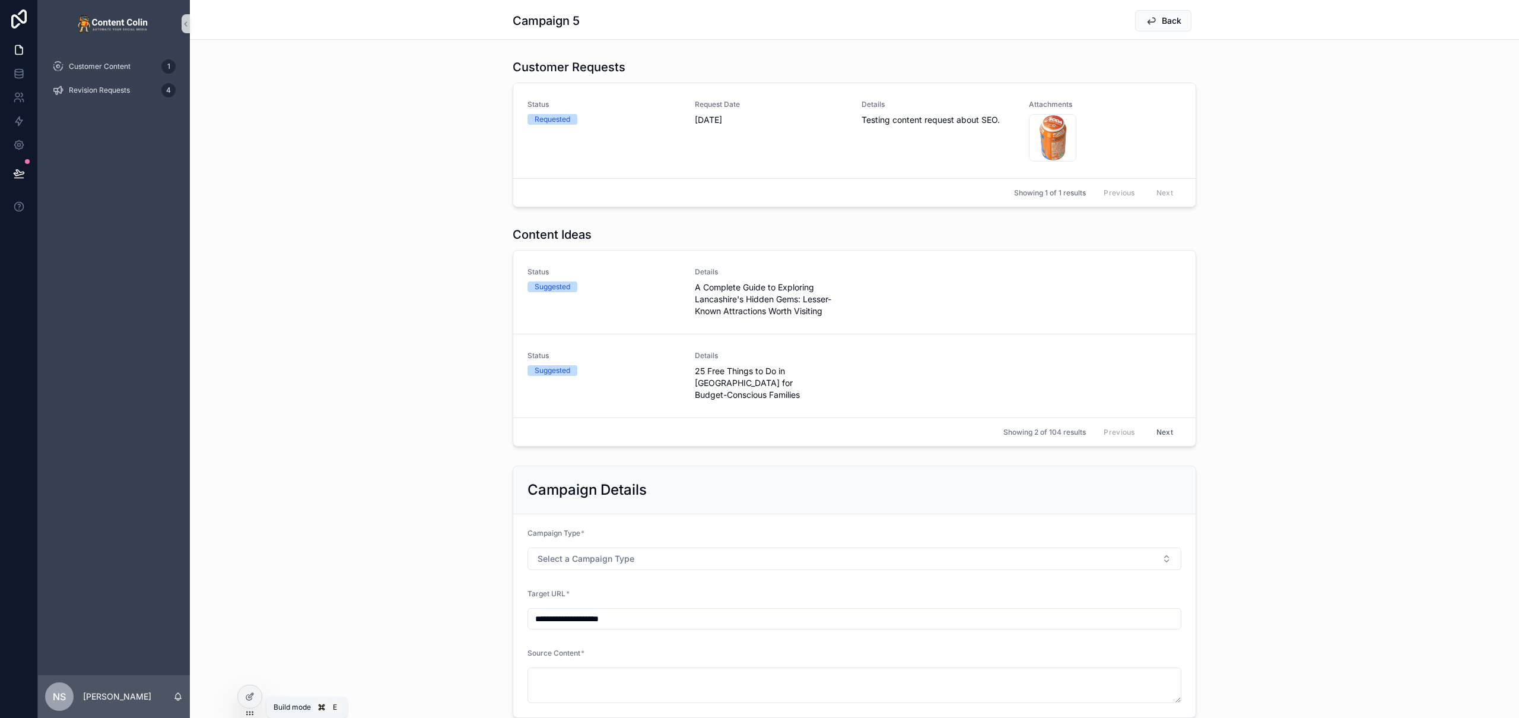
drag, startPoint x: 253, startPoint y: 696, endPoint x: 299, endPoint y: 687, distance: 45.9
click at [253, 696] on icon at bounding box center [249, 695] width 9 height 9
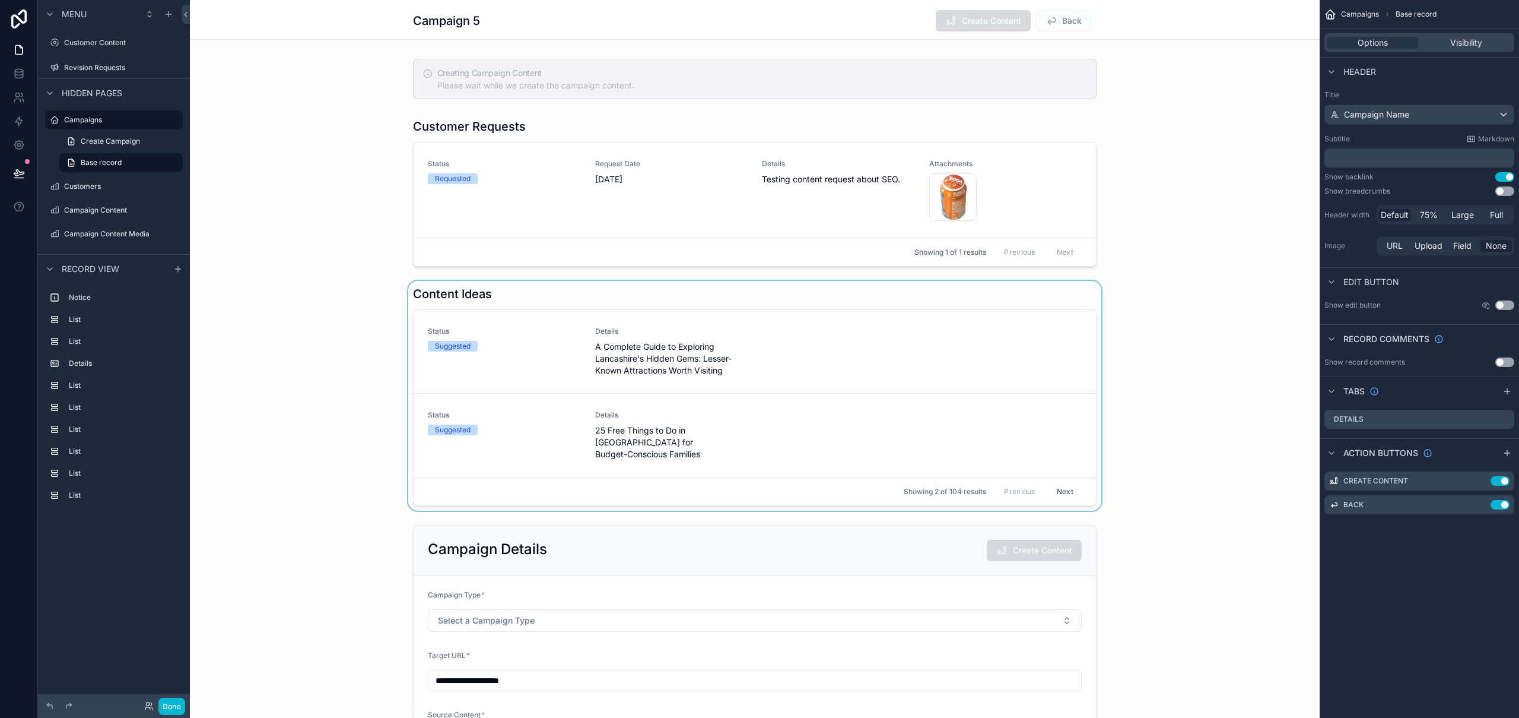
click at [1008, 296] on div "scrollable content" at bounding box center [755, 396] width 1130 height 230
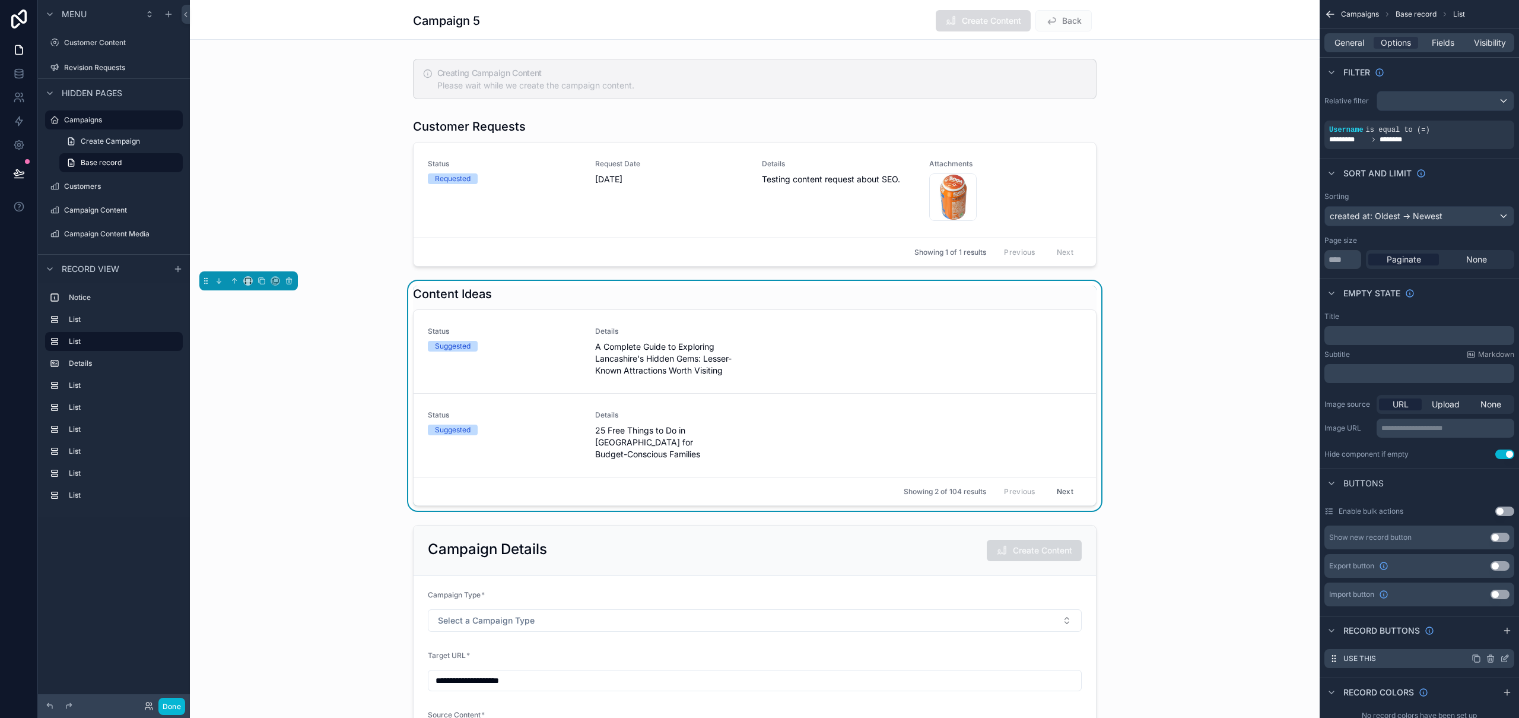
click at [1508, 656] on icon "scrollable content" at bounding box center [1507, 655] width 1 height 1
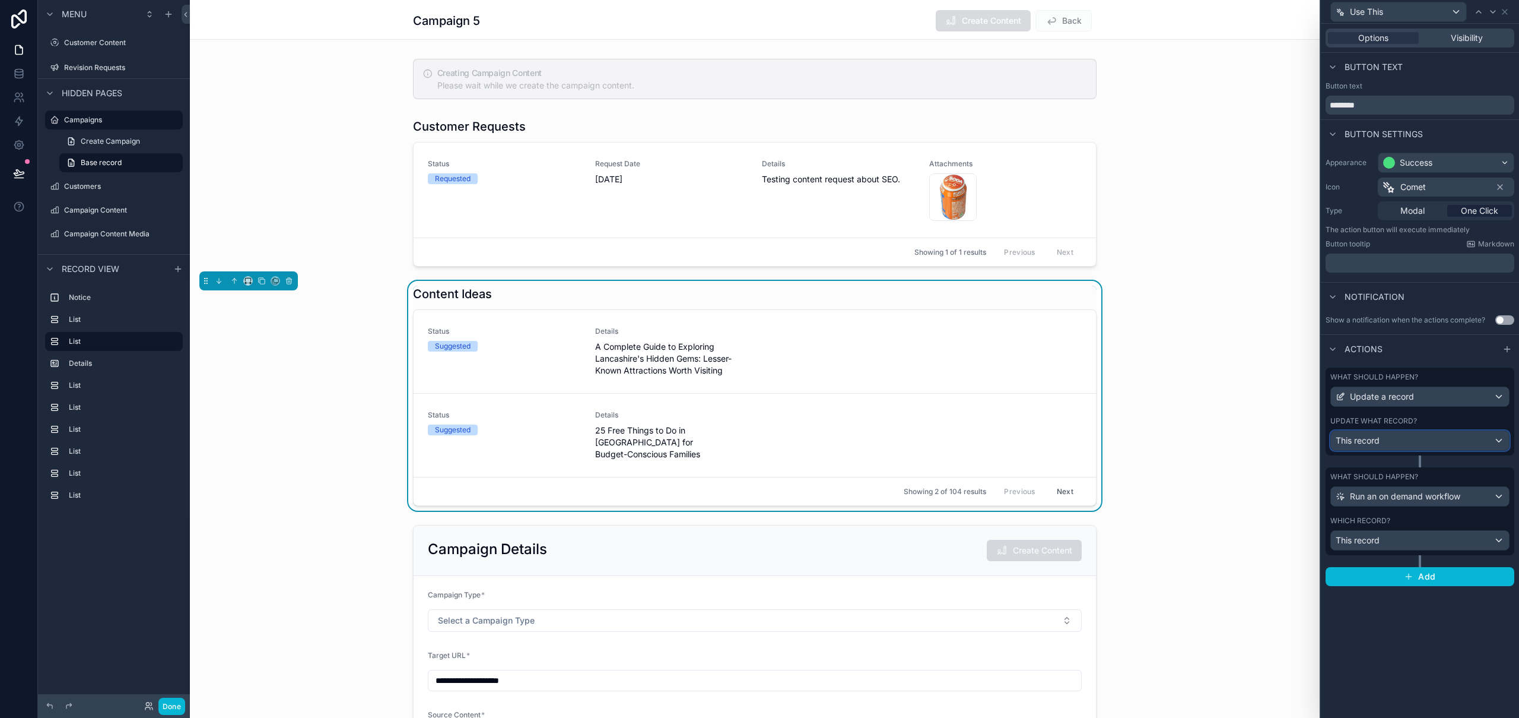
click at [1408, 433] on div "This record" at bounding box center [1420, 440] width 178 height 19
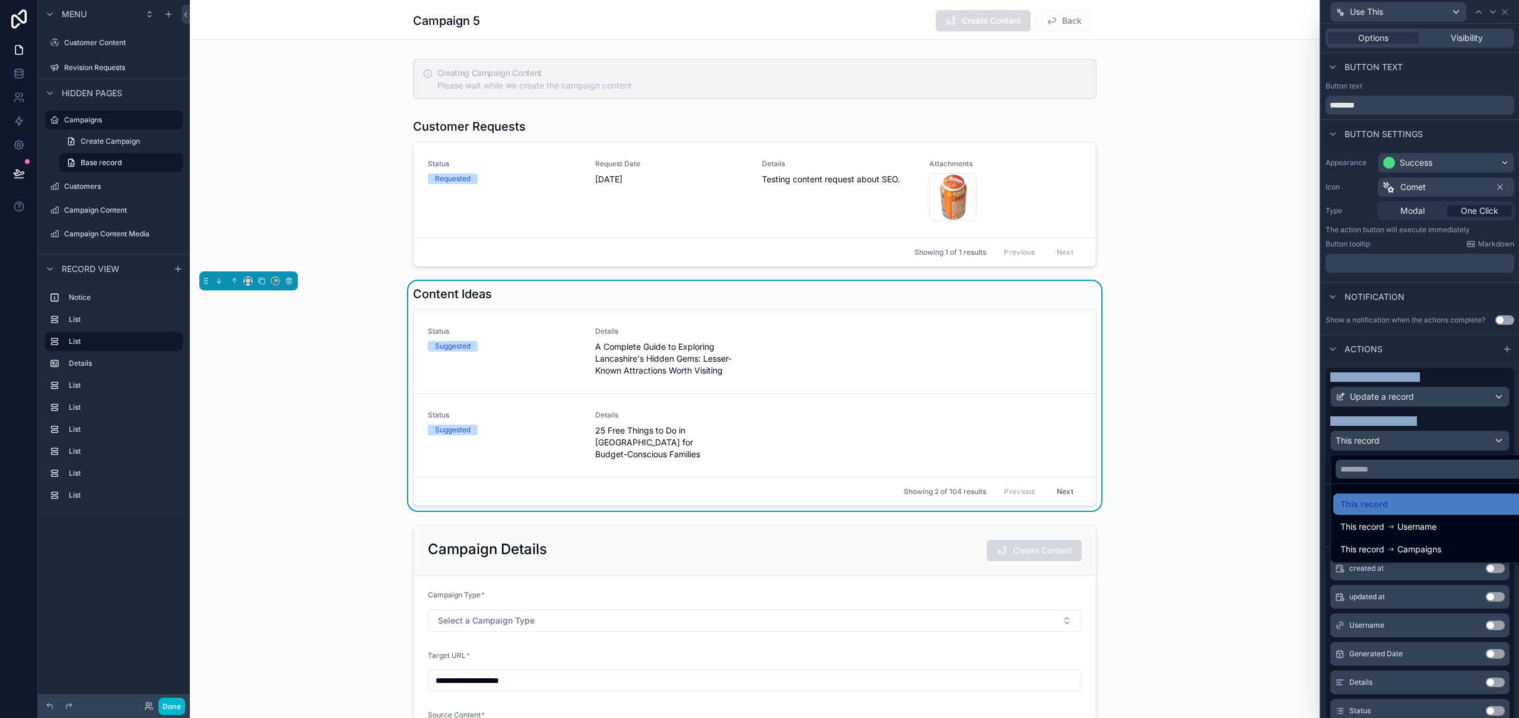
click at [1408, 433] on div at bounding box center [1420, 359] width 198 height 718
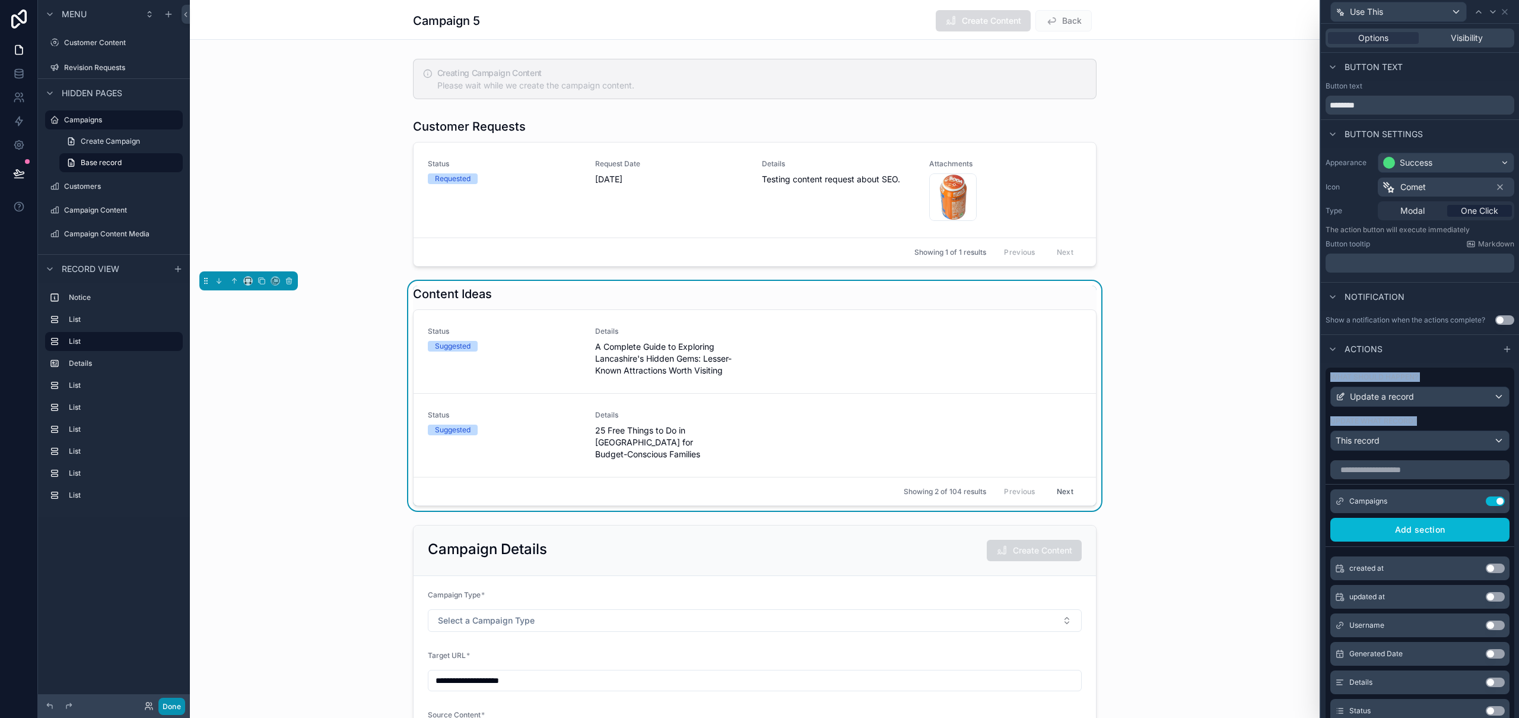
click at [172, 705] on button "Done" at bounding box center [171, 705] width 27 height 17
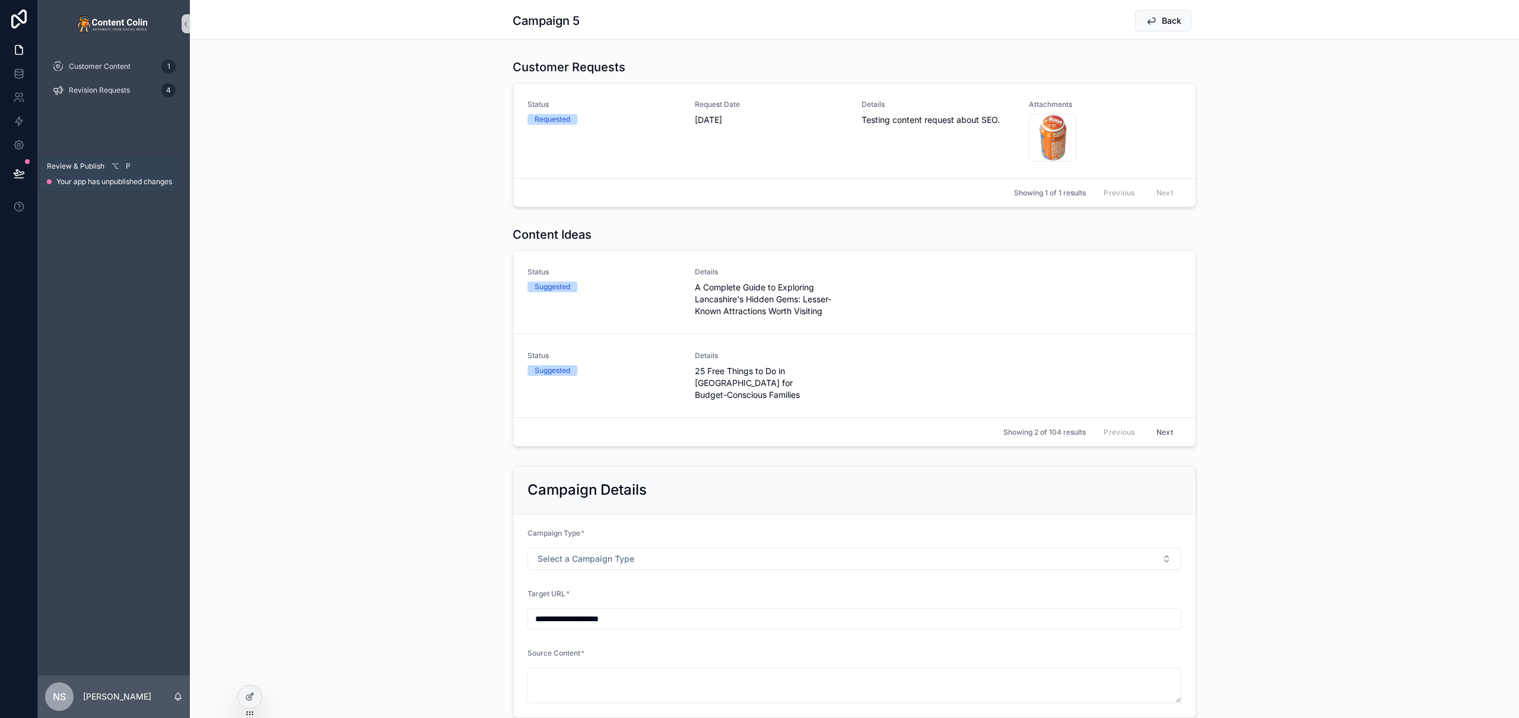
click at [23, 167] on icon at bounding box center [19, 173] width 12 height 12
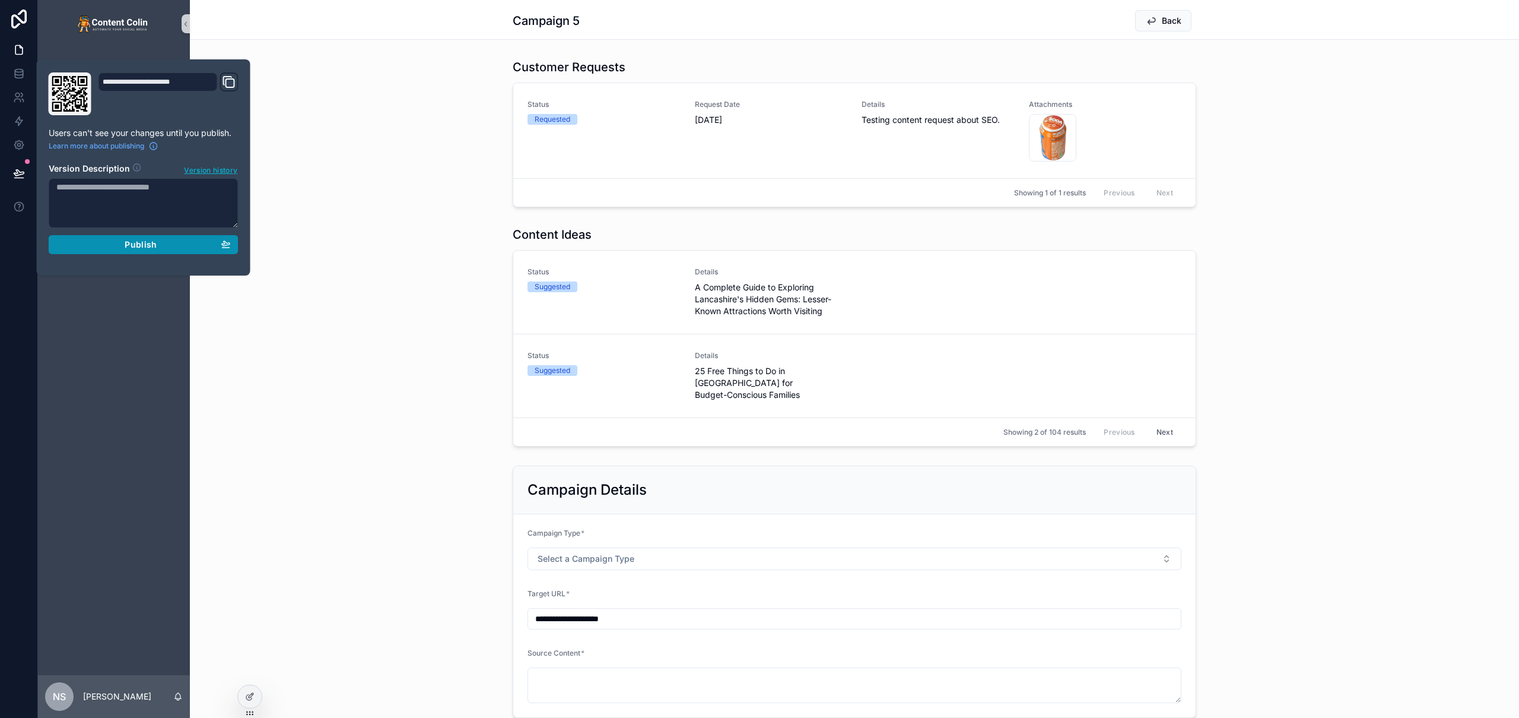
click at [109, 242] on div "Publish" at bounding box center [143, 244] width 174 height 11
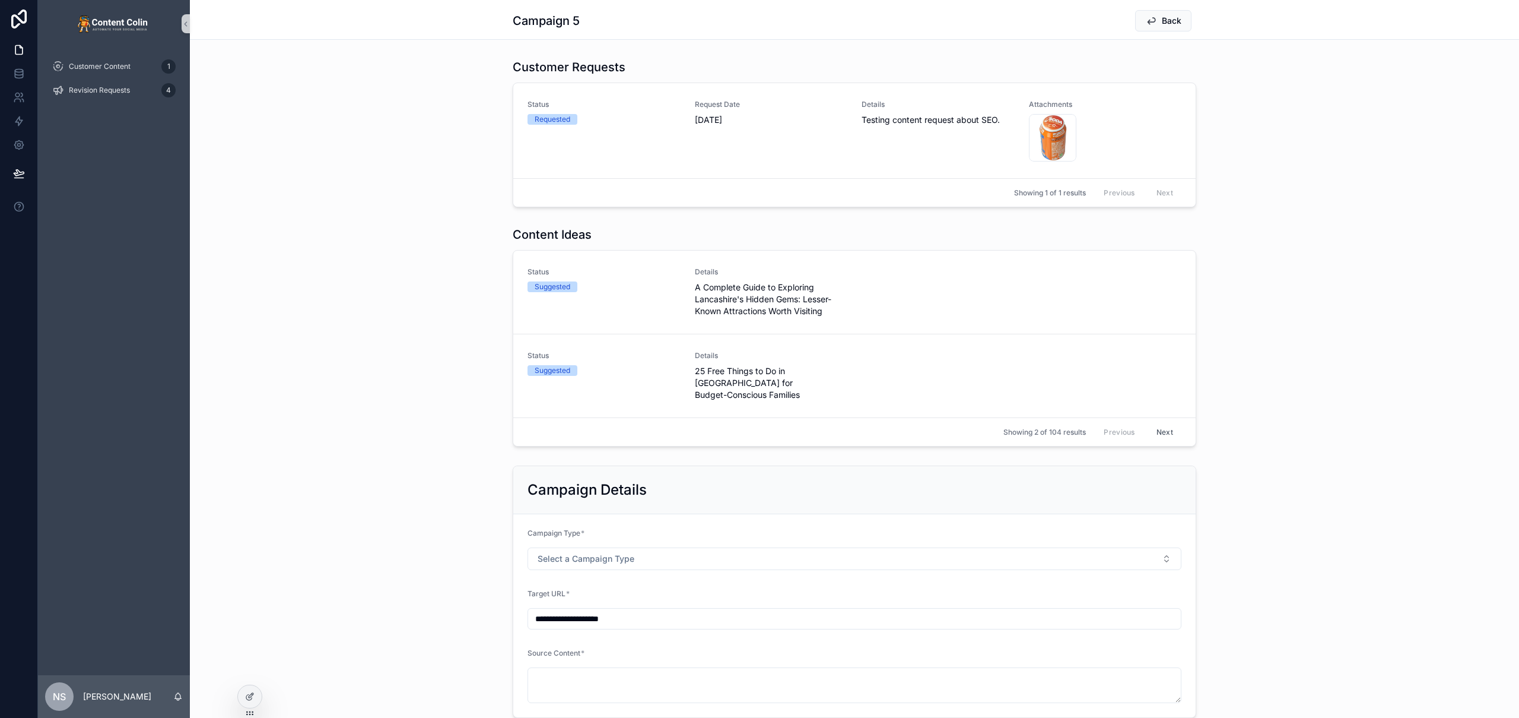
click at [310, 22] on div "Campaign 5 Back" at bounding box center [855, 20] width 1330 height 40
click at [1163, 294] on span "Use This" at bounding box center [1169, 294] width 29 height 9
type textarea "**********"
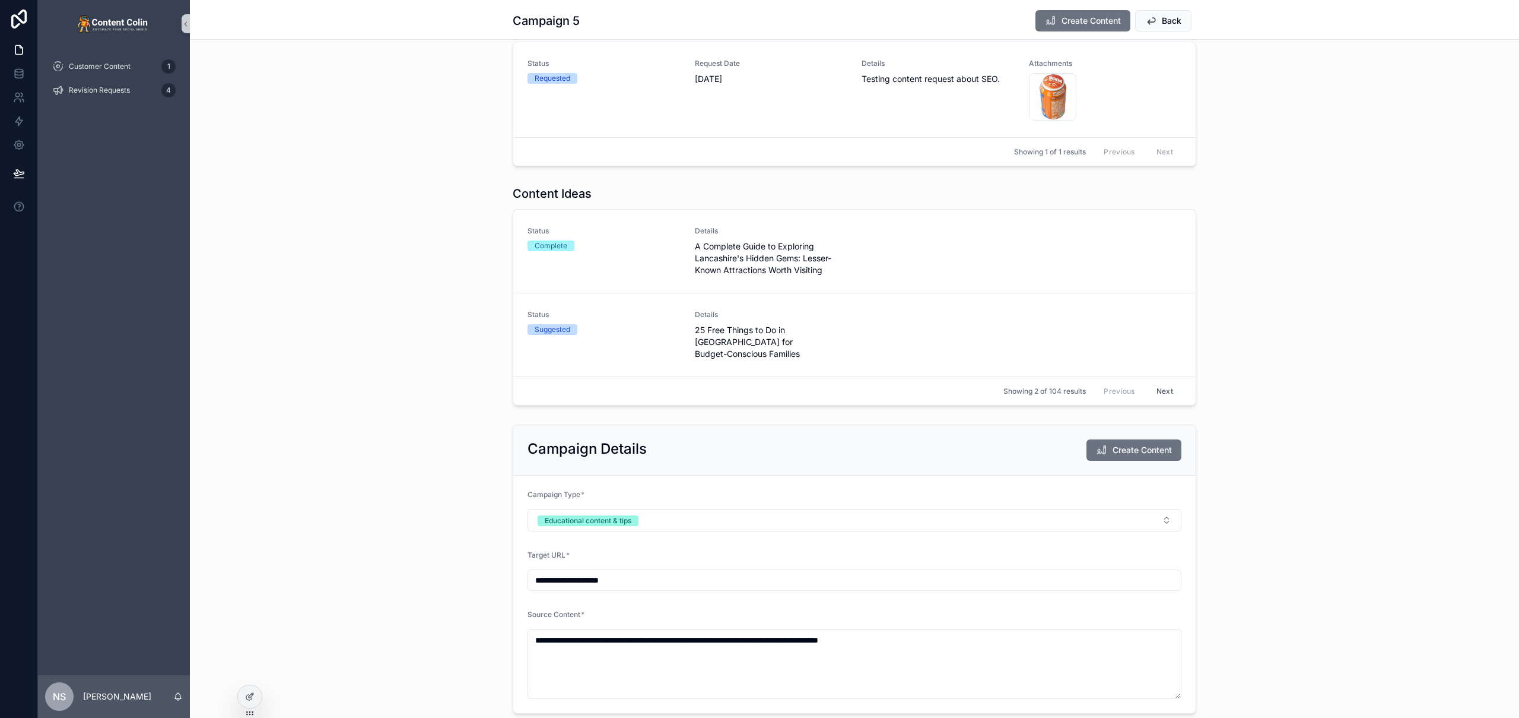
scroll to position [33, 0]
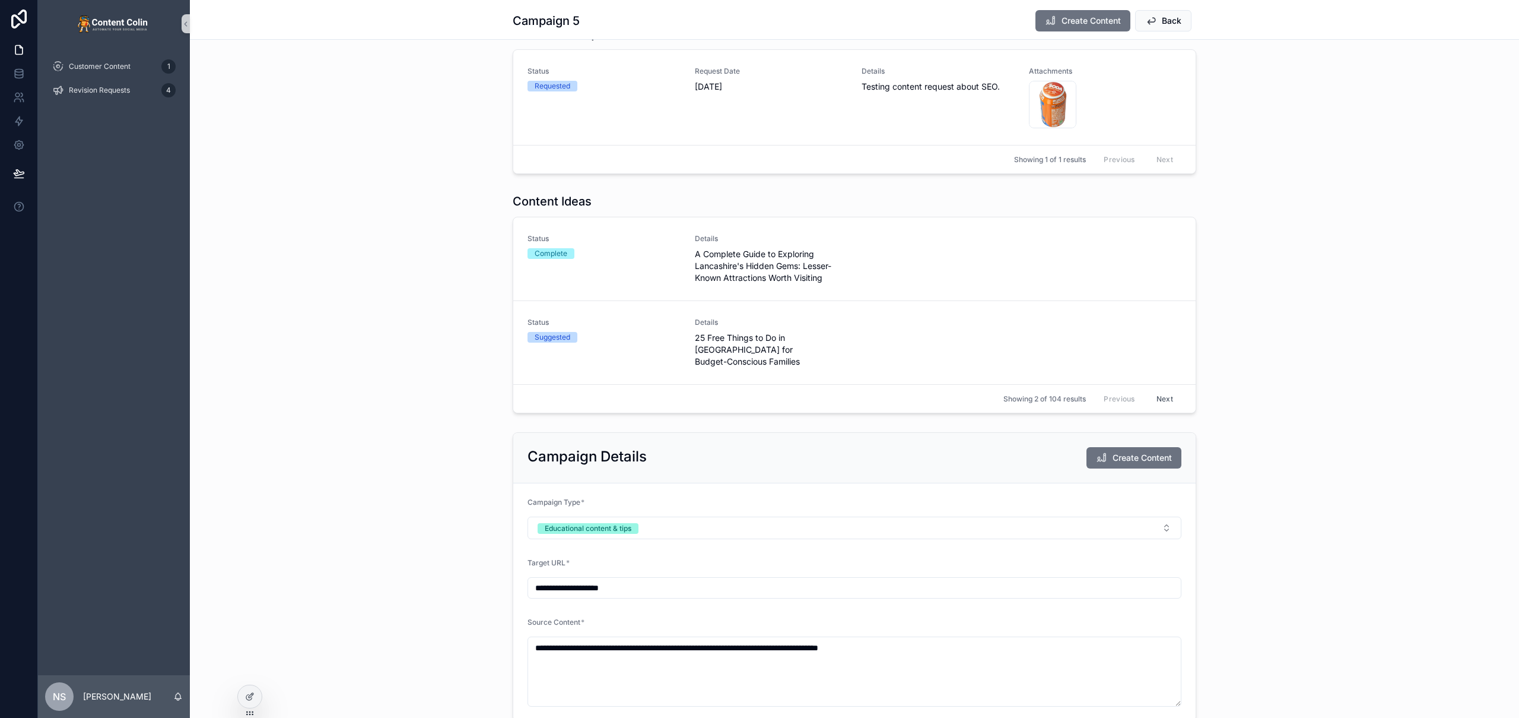
drag, startPoint x: 383, startPoint y: 452, endPoint x: 398, endPoint y: 455, distance: 14.6
click at [383, 452] on div "**********" at bounding box center [855, 576] width 1330 height 299
